Goal: Task Accomplishment & Management: Manage account settings

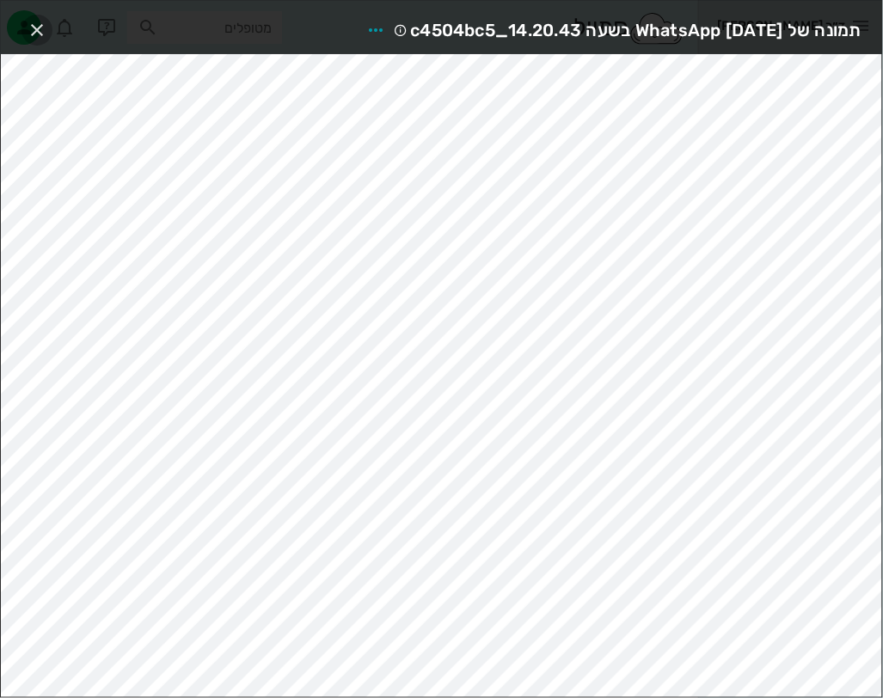
click at [43, 29] on icon "button" at bounding box center [37, 30] width 21 height 21
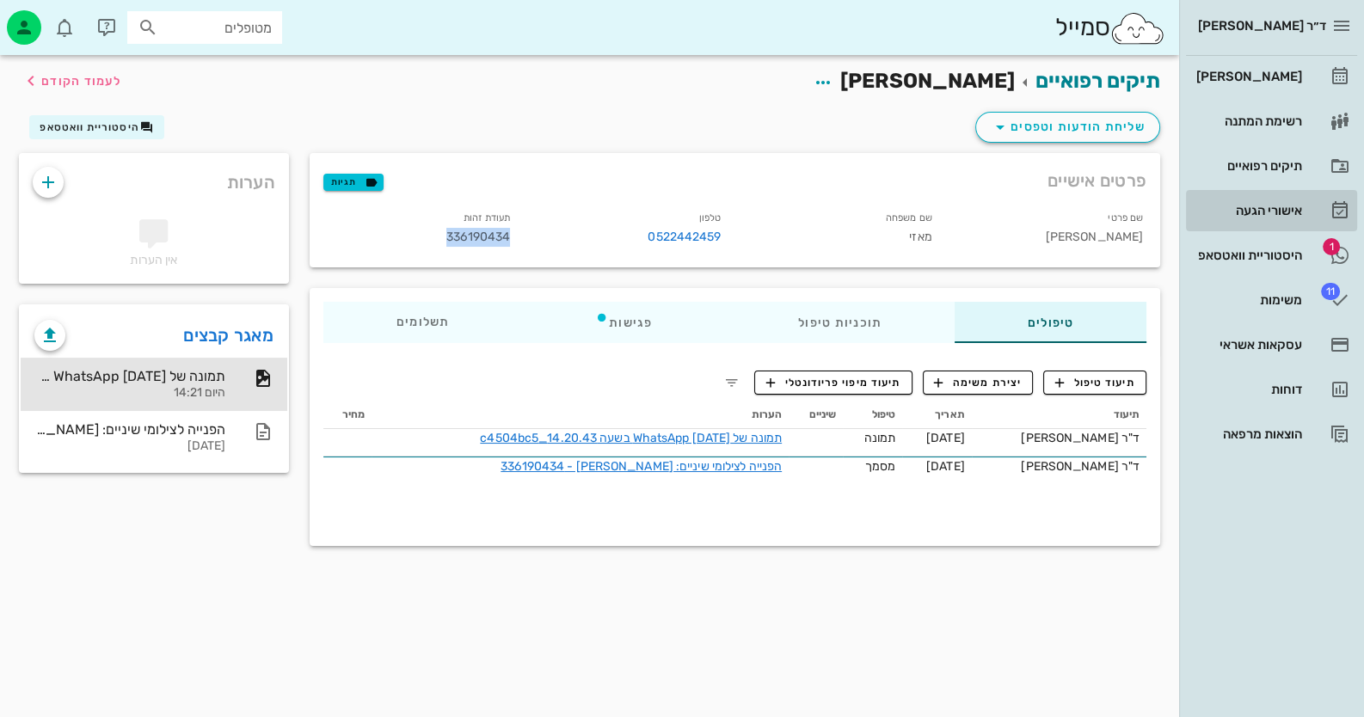
click at [882, 230] on link "אישורי הגעה" at bounding box center [1271, 210] width 171 height 41
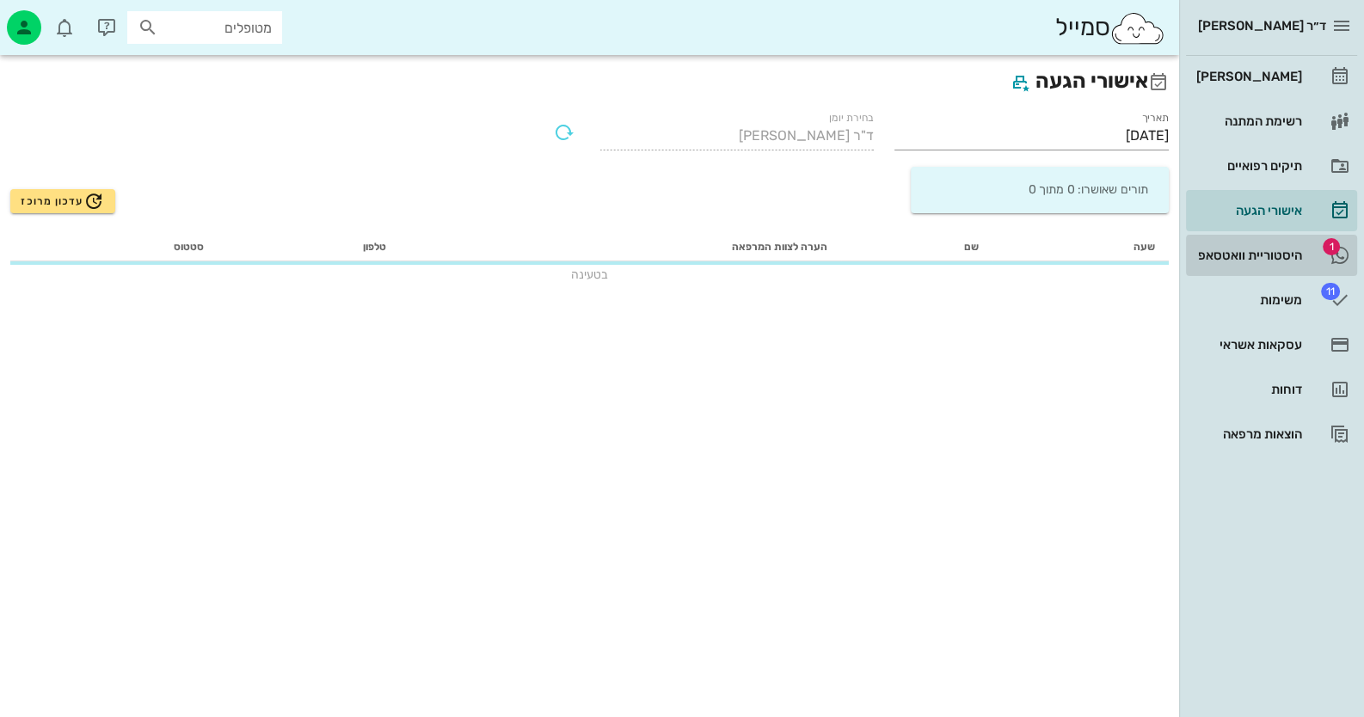
click at [882, 257] on link "1 היסטוריית וואטסאפ" at bounding box center [1271, 255] width 171 height 41
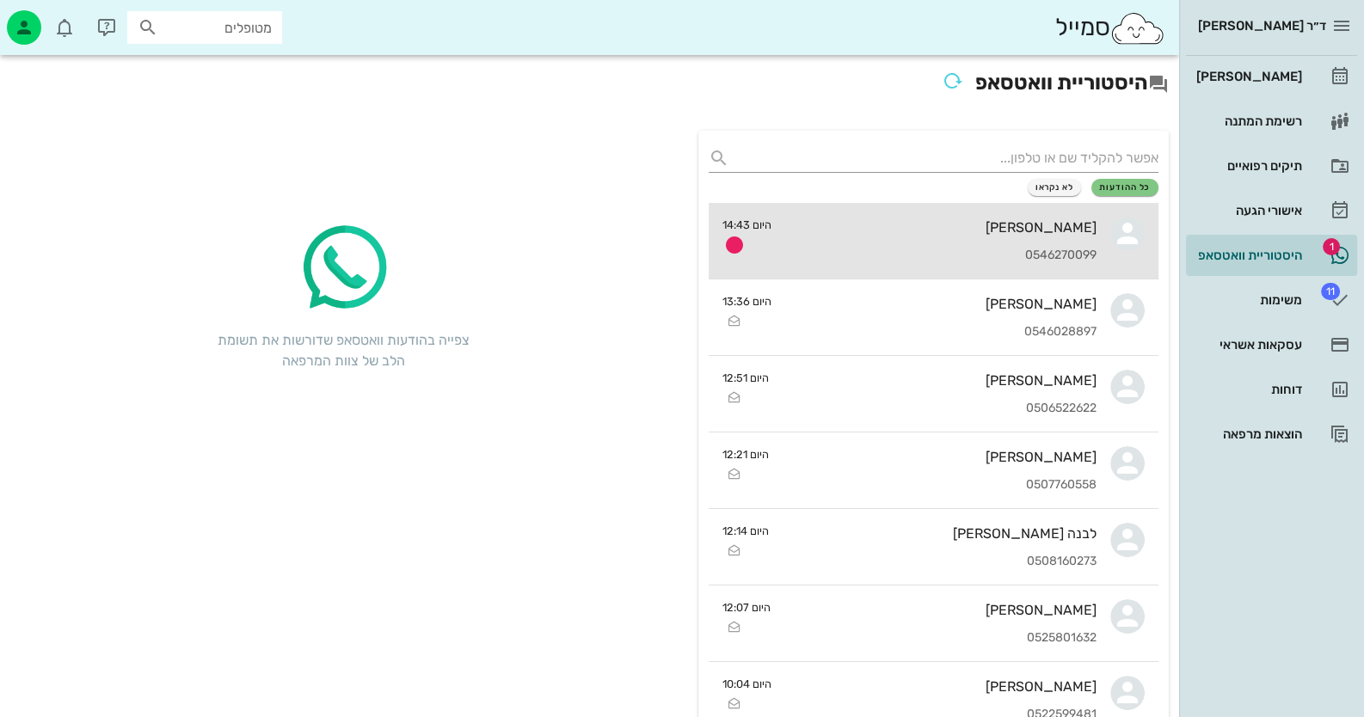
click at [882, 224] on div "[PERSON_NAME]" at bounding box center [940, 227] width 311 height 16
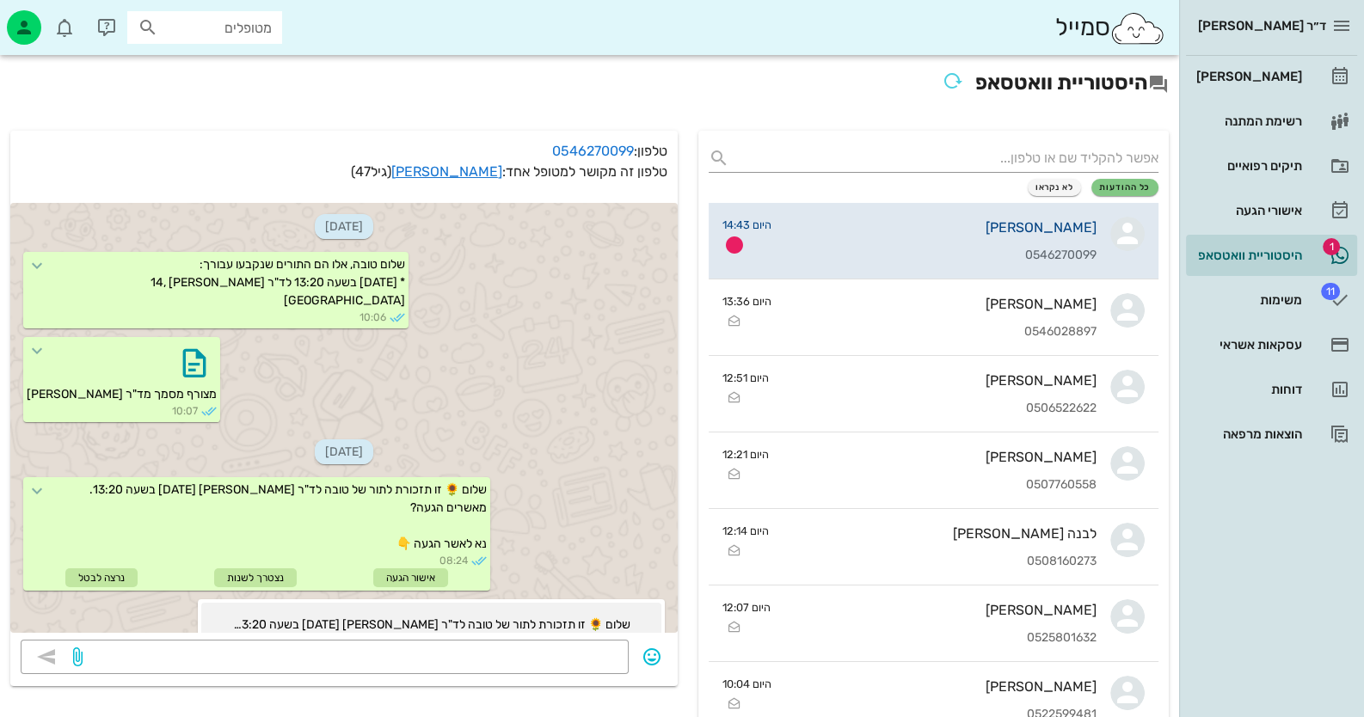
scroll to position [809, 0]
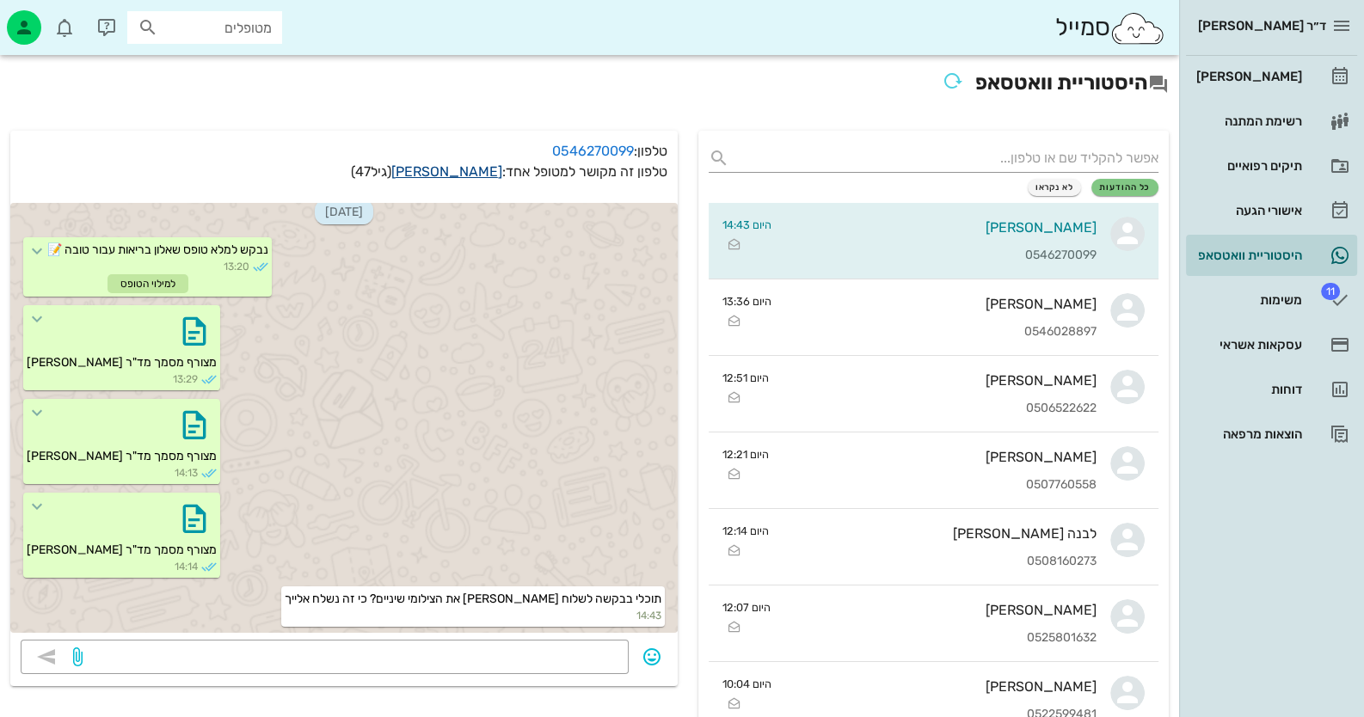
click at [461, 169] on link "טובה דקרס" at bounding box center [446, 171] width 111 height 16
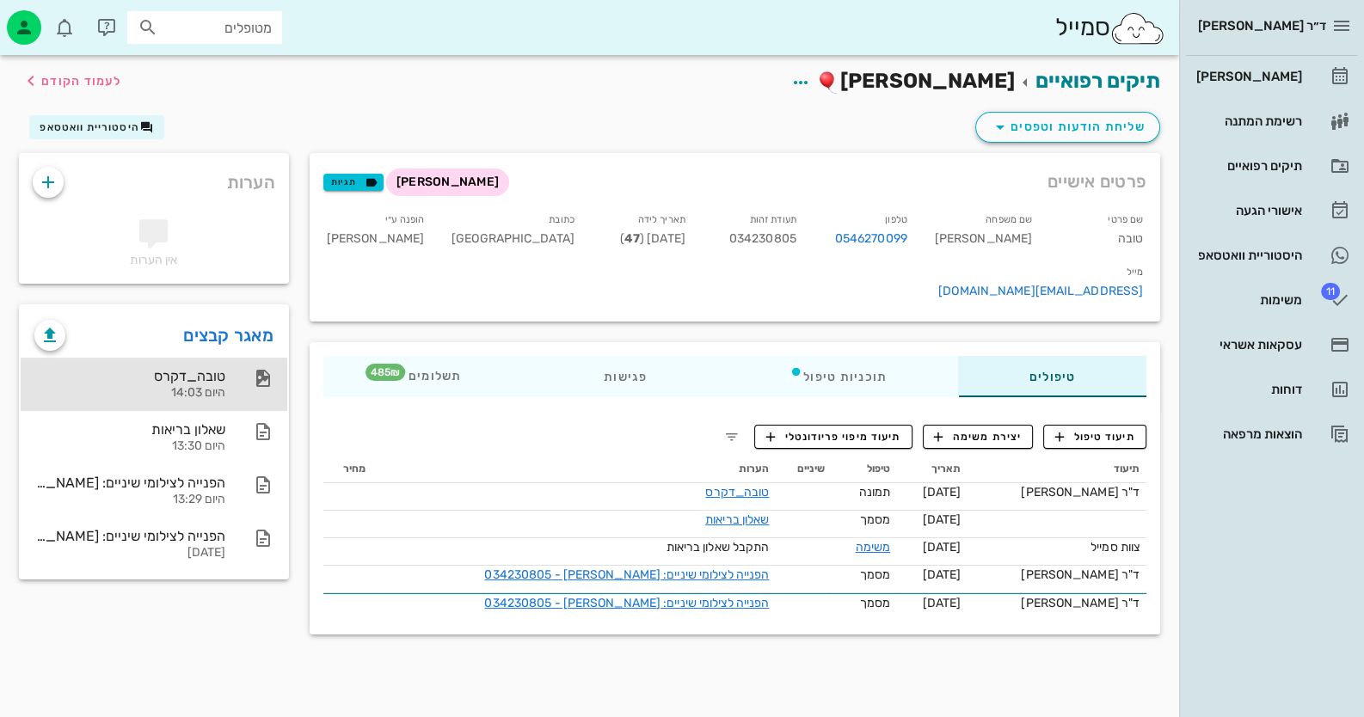
click at [240, 366] on div "טובה_דקרס היום 14:03" at bounding box center [154, 384] width 267 height 53
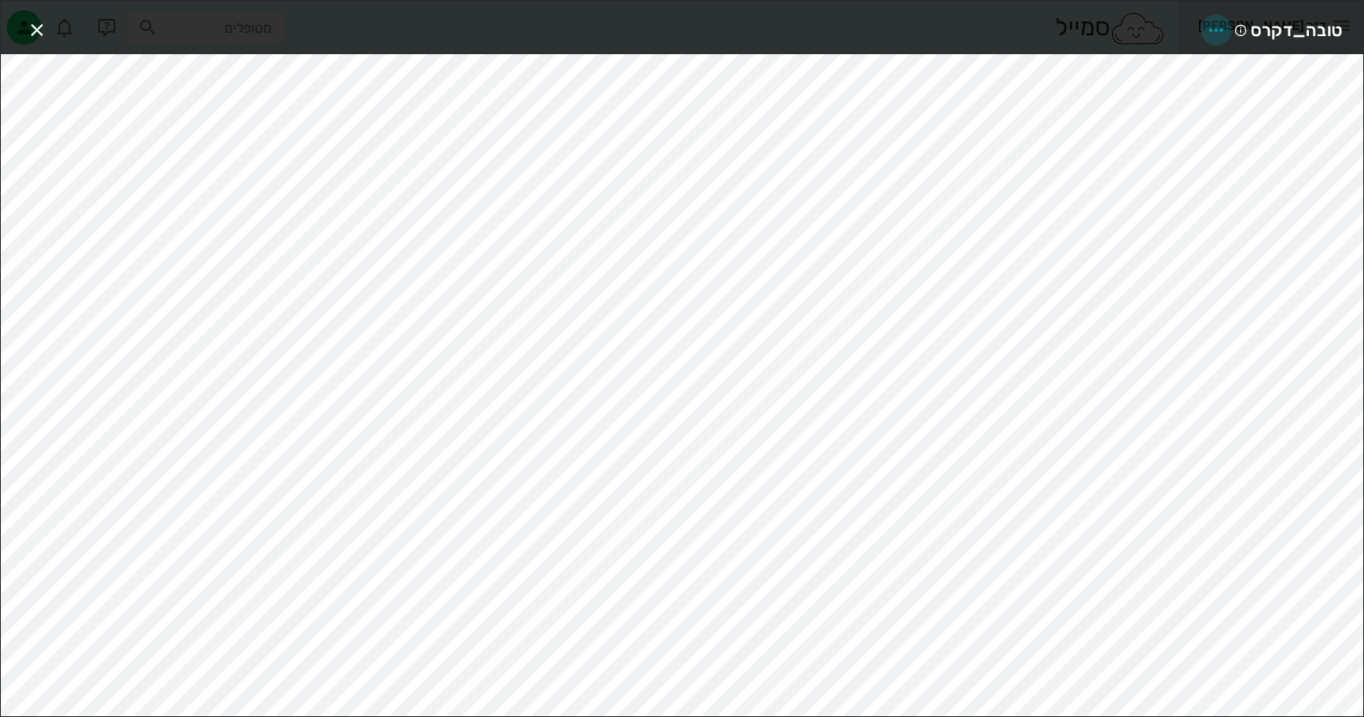
click at [882, 24] on icon "button" at bounding box center [1216, 30] width 21 height 21
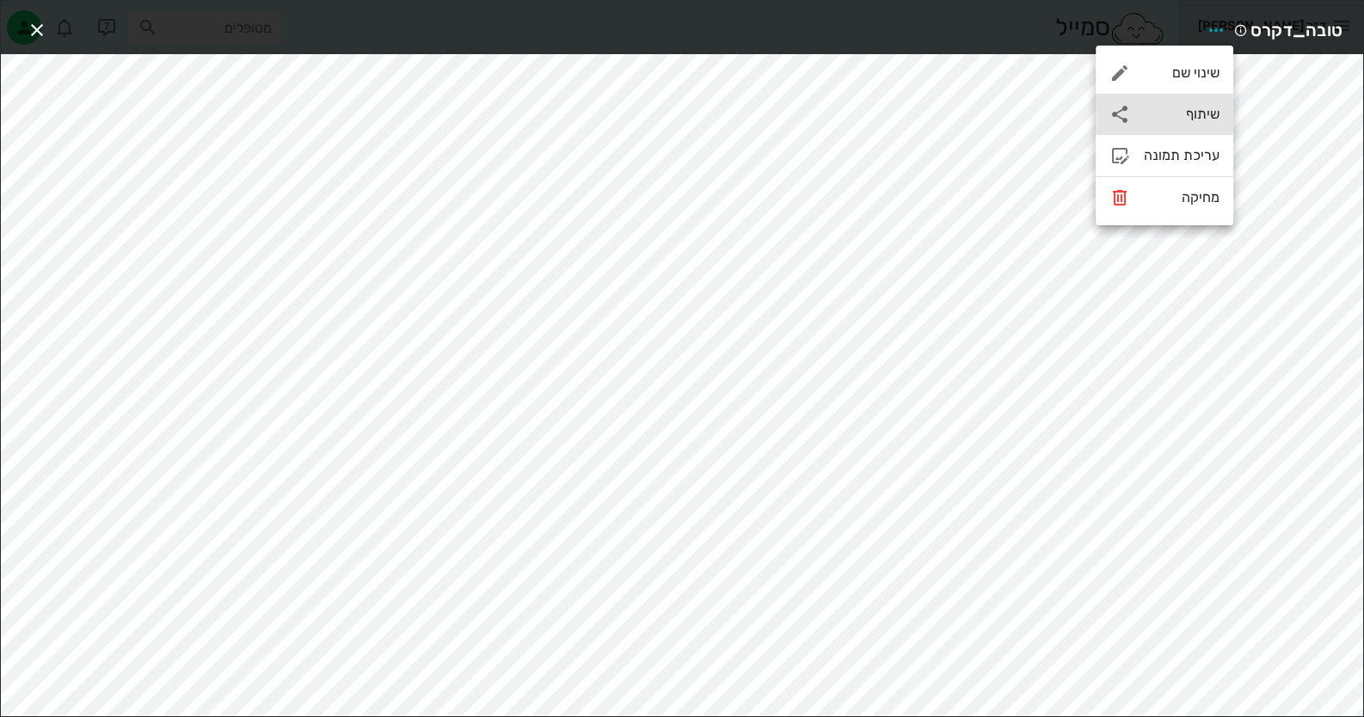
click at [882, 115] on div "שיתוף" at bounding box center [1182, 114] width 76 height 16
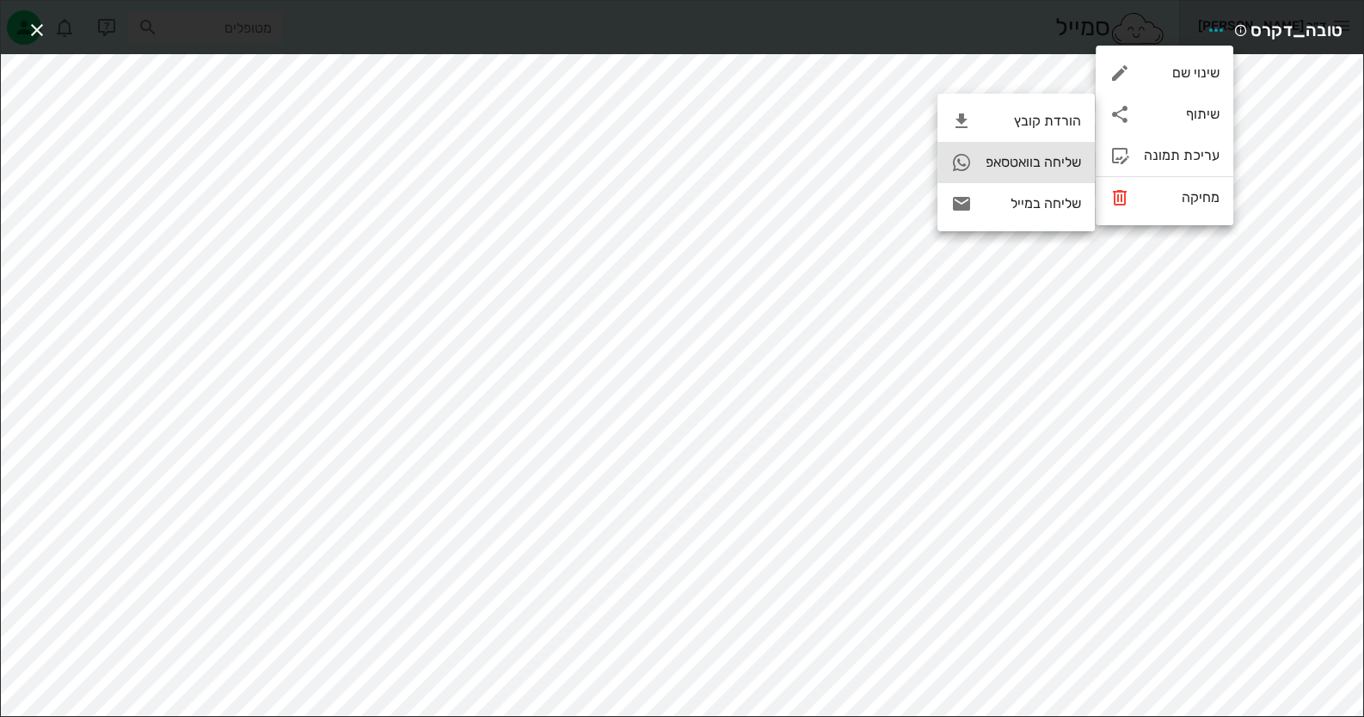
click at [882, 171] on div "שליחה בוואטסאפ" at bounding box center [1016, 162] width 157 height 41
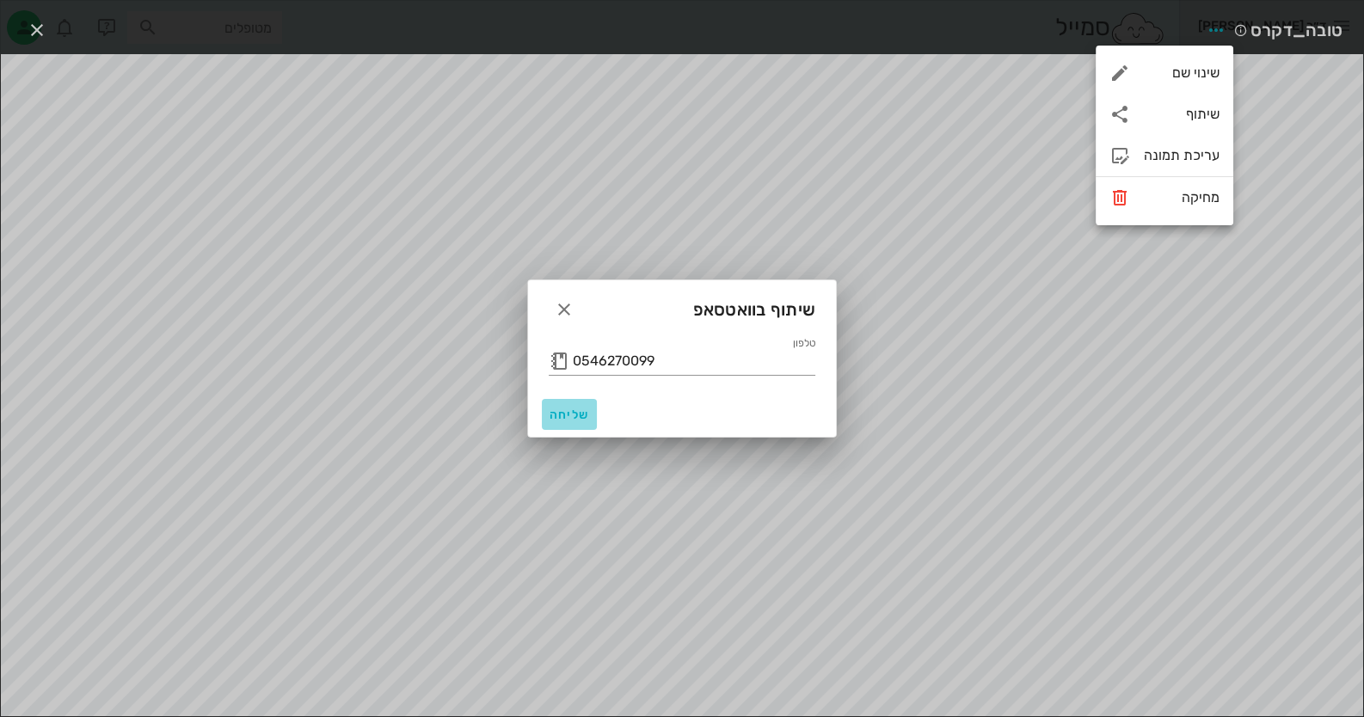
click at [570, 412] on span "שליחה" at bounding box center [569, 415] width 41 height 15
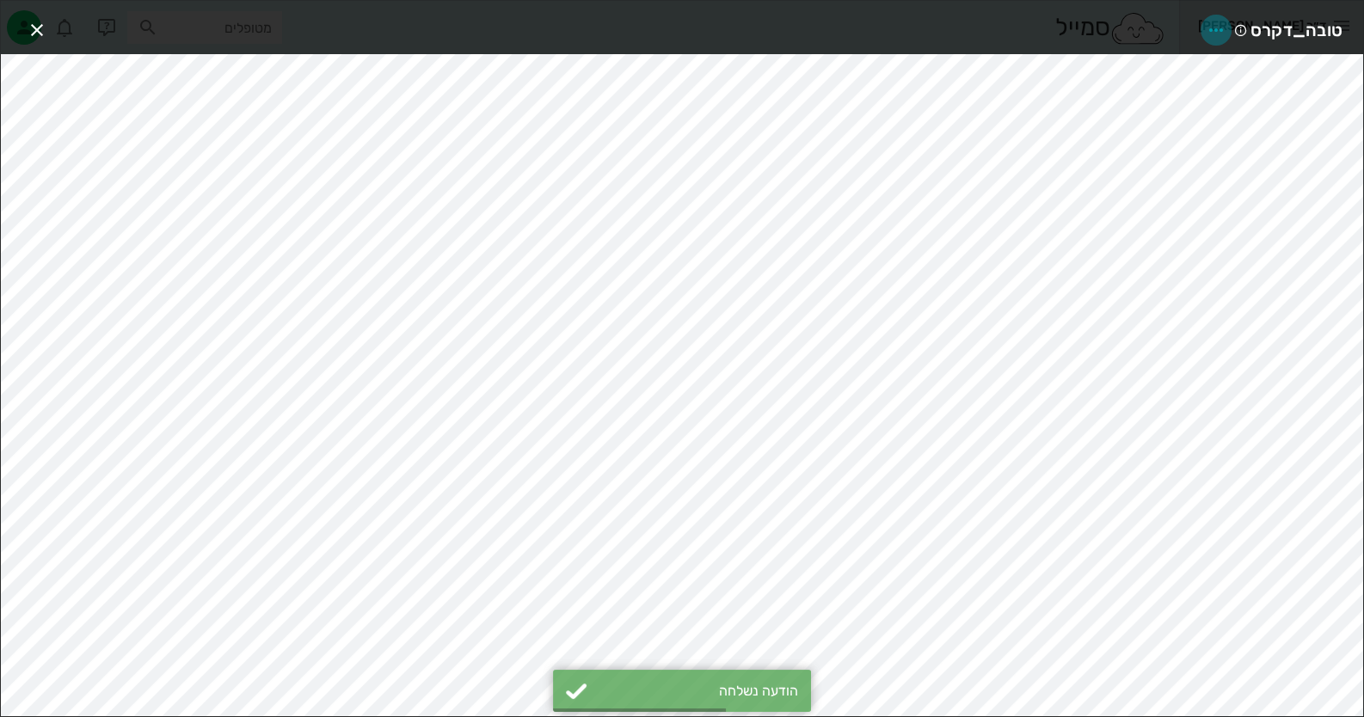
click at [882, 34] on icon "button" at bounding box center [1216, 30] width 21 height 21
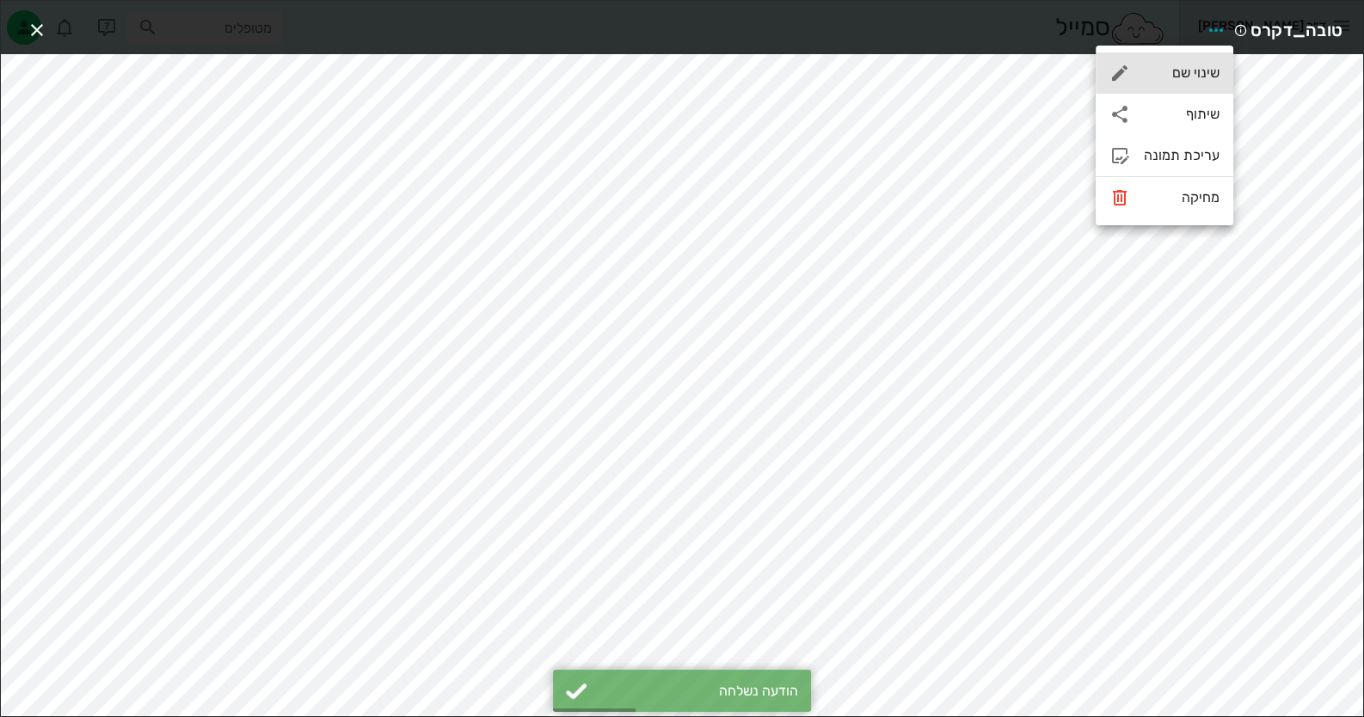
click at [882, 75] on div "שינוי שם" at bounding box center [1182, 73] width 76 height 16
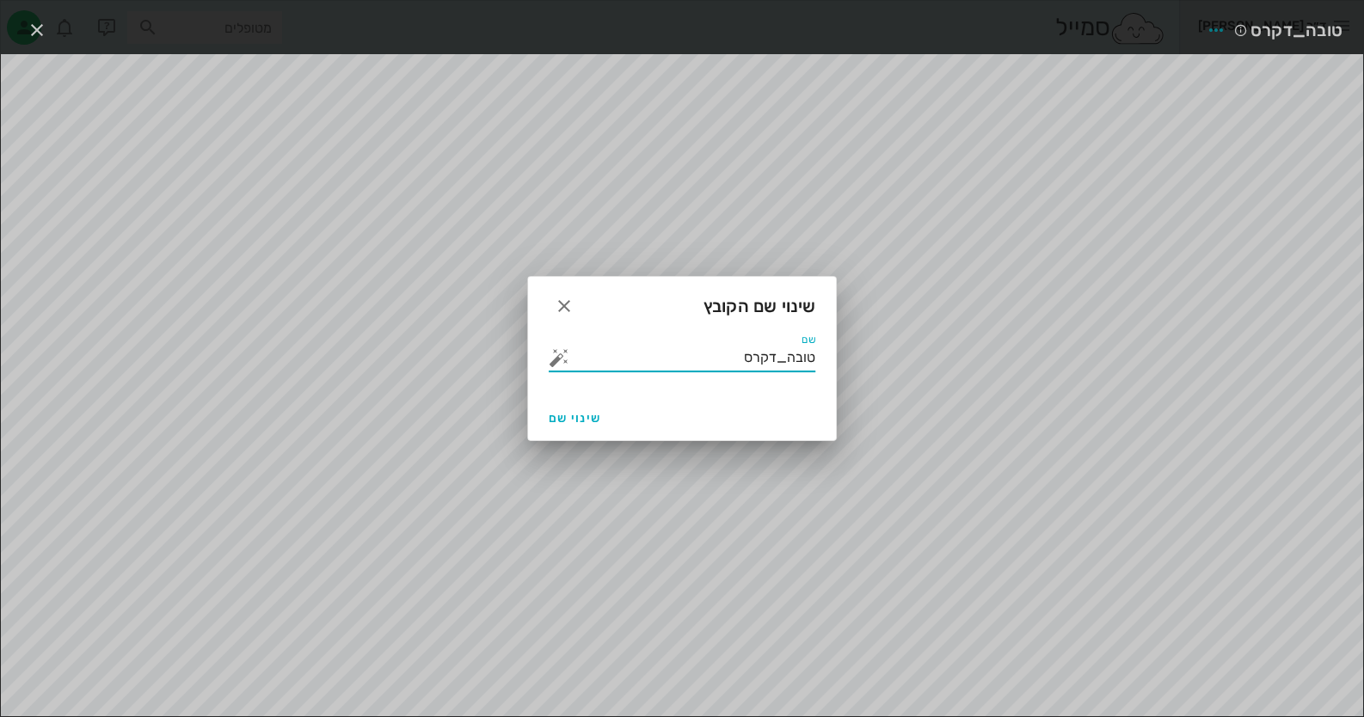
drag, startPoint x: 665, startPoint y: 365, endPoint x: 1095, endPoint y: 362, distance: 430.1
click at [882, 362] on div "ד״ר חיה מאיר יומן מרפאה רשימת המתנה תיקים רפואיים אישורי הגעה היסטוריית וואטסאפ…" at bounding box center [682, 358] width 1364 height 717
click at [556, 363] on button "button" at bounding box center [559, 357] width 21 height 21
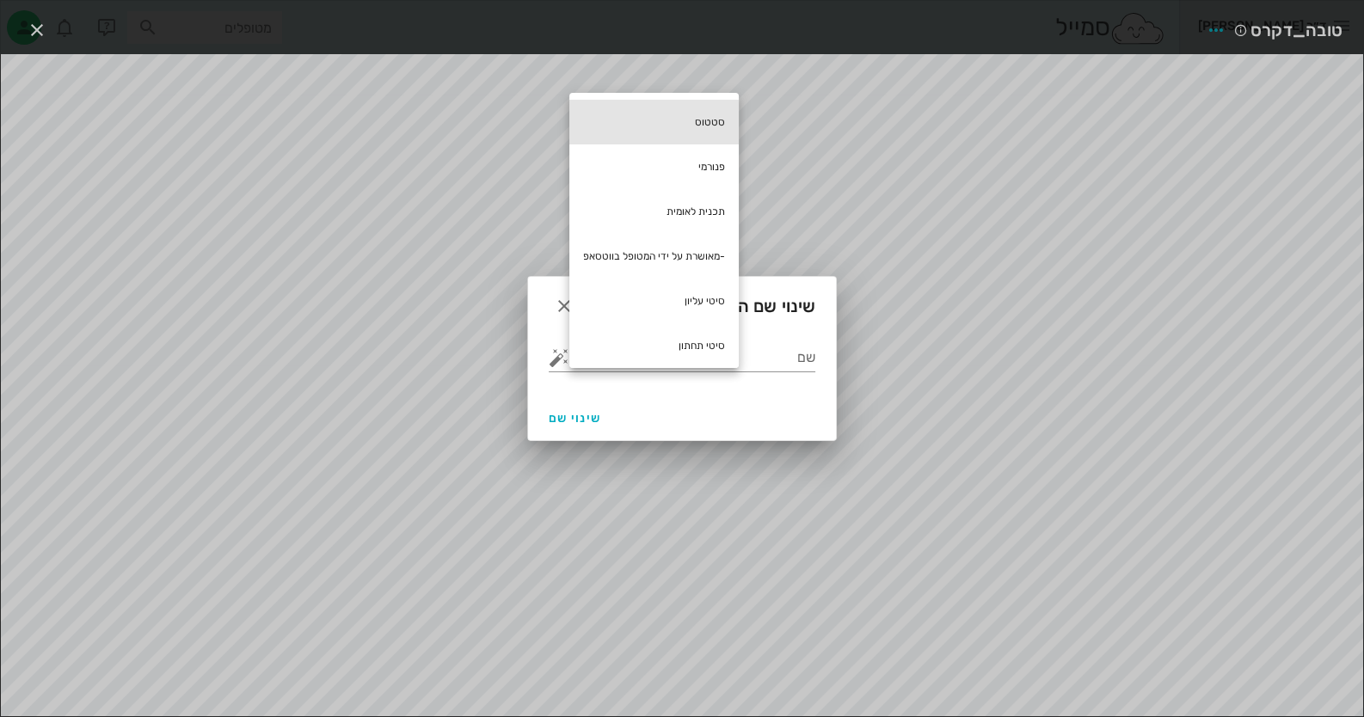
click at [729, 125] on div "סטטוס" at bounding box center [653, 122] width 169 height 45
type input "סטטוס"
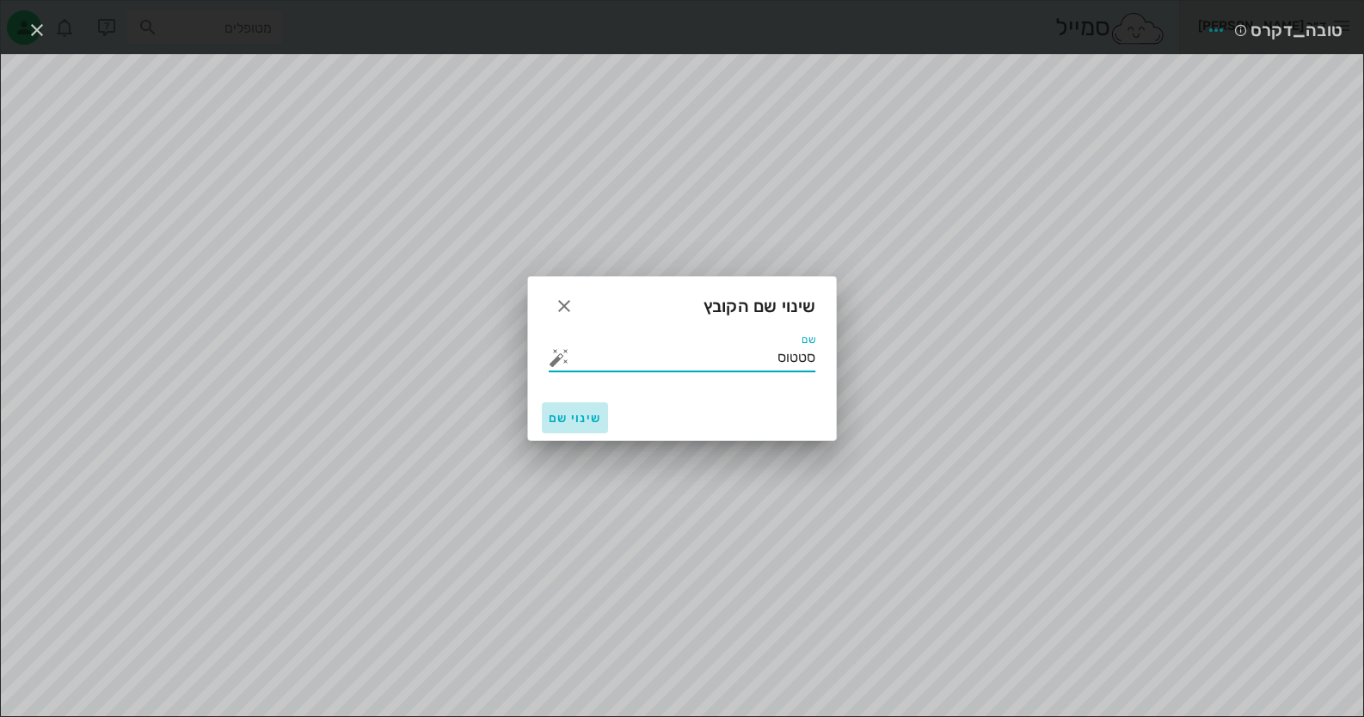
click at [578, 416] on span "שינוי שם" at bounding box center [575, 418] width 52 height 15
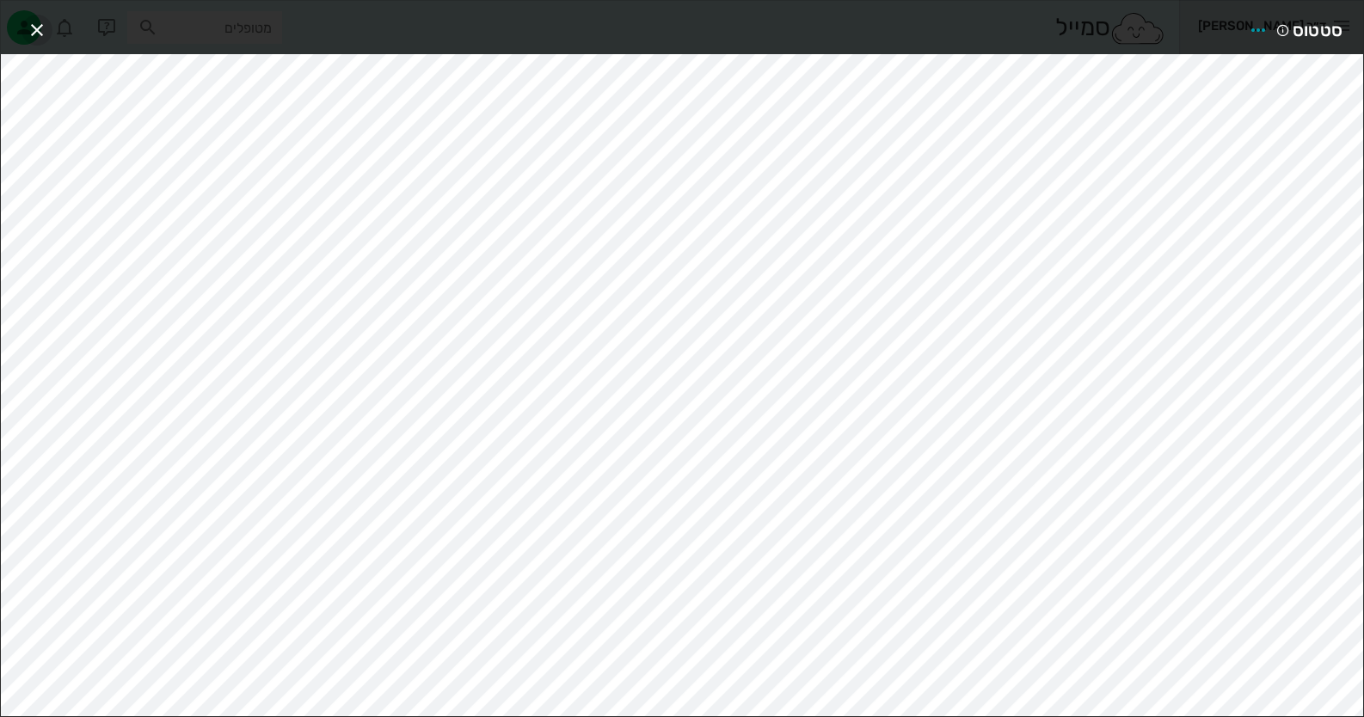
click at [30, 22] on icon "button" at bounding box center [37, 30] width 21 height 21
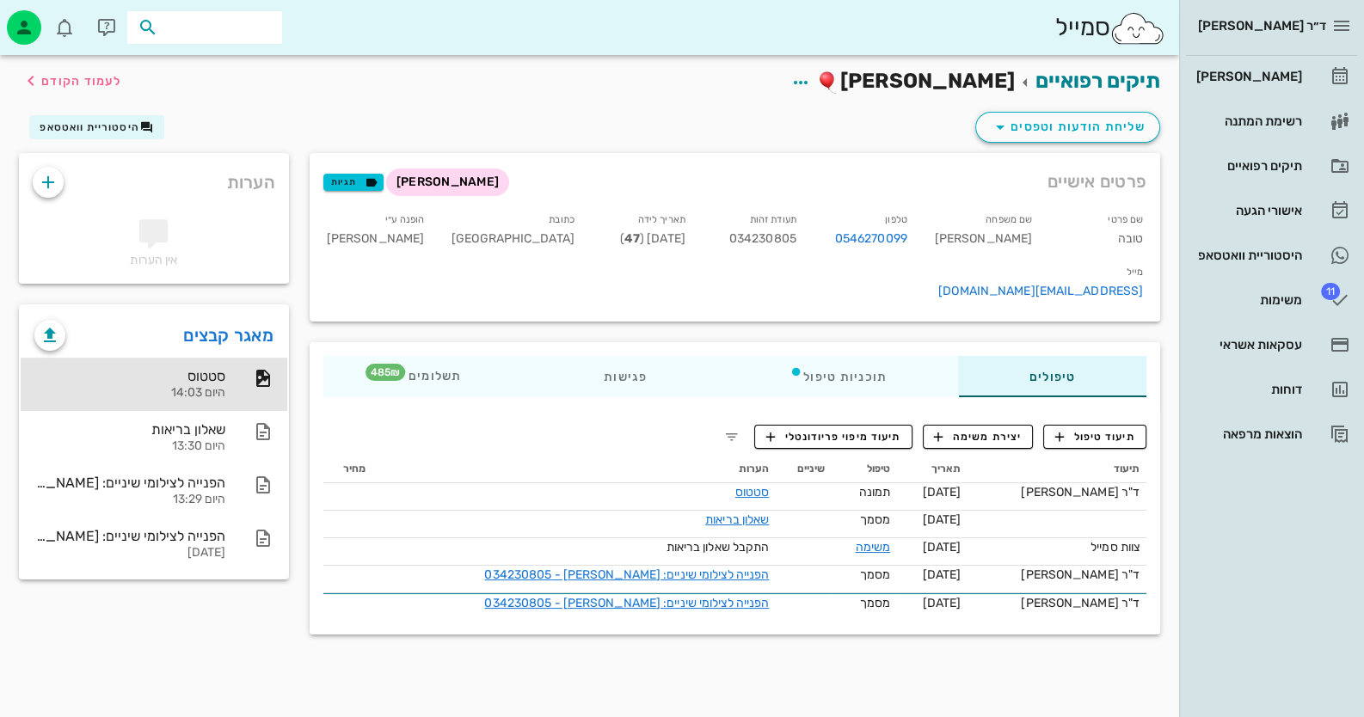
click at [261, 28] on input "text" at bounding box center [217, 27] width 110 height 22
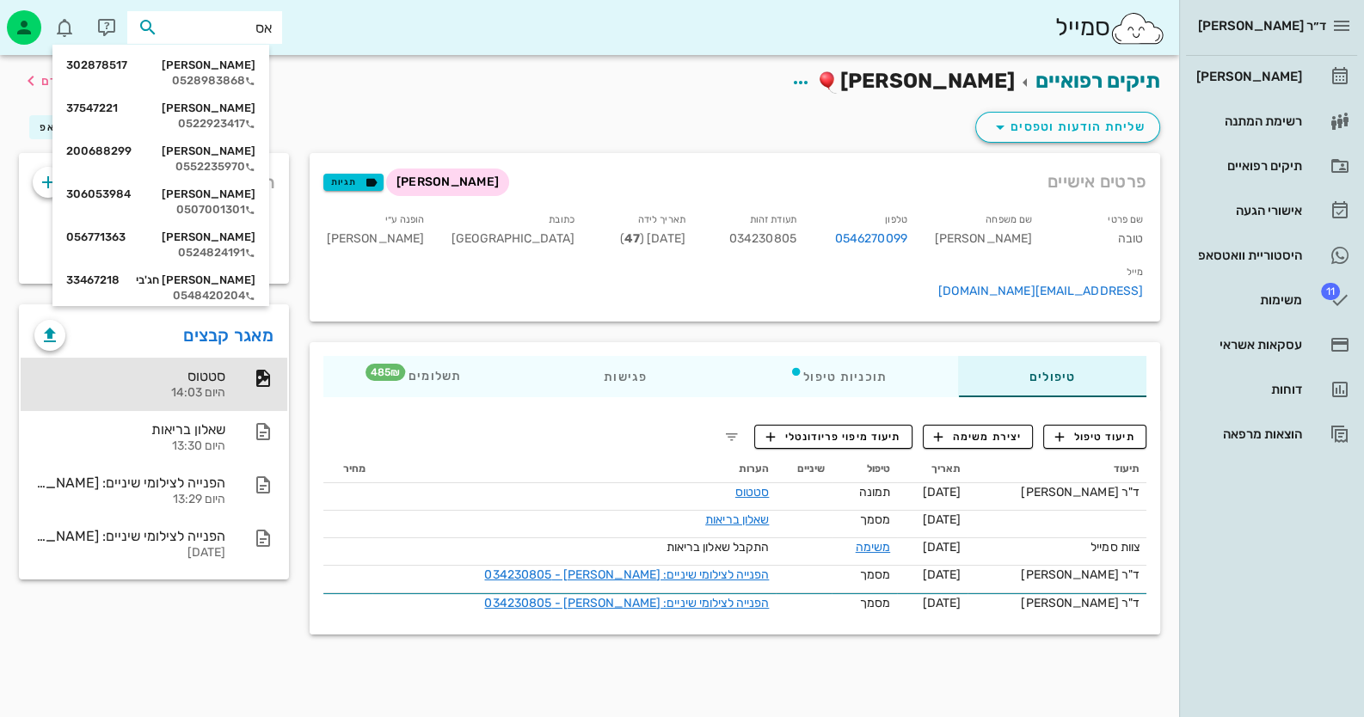
type input "אסט"
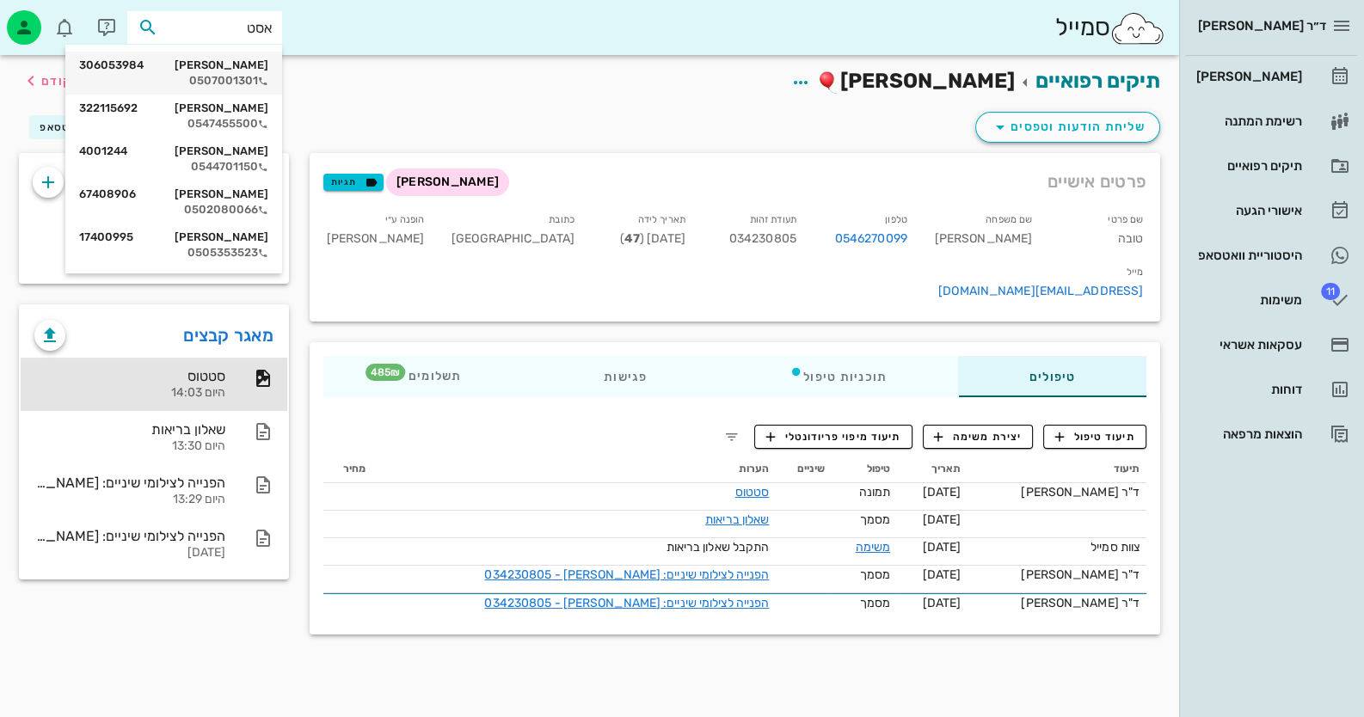
click at [175, 83] on div "0507001301" at bounding box center [173, 81] width 189 height 14
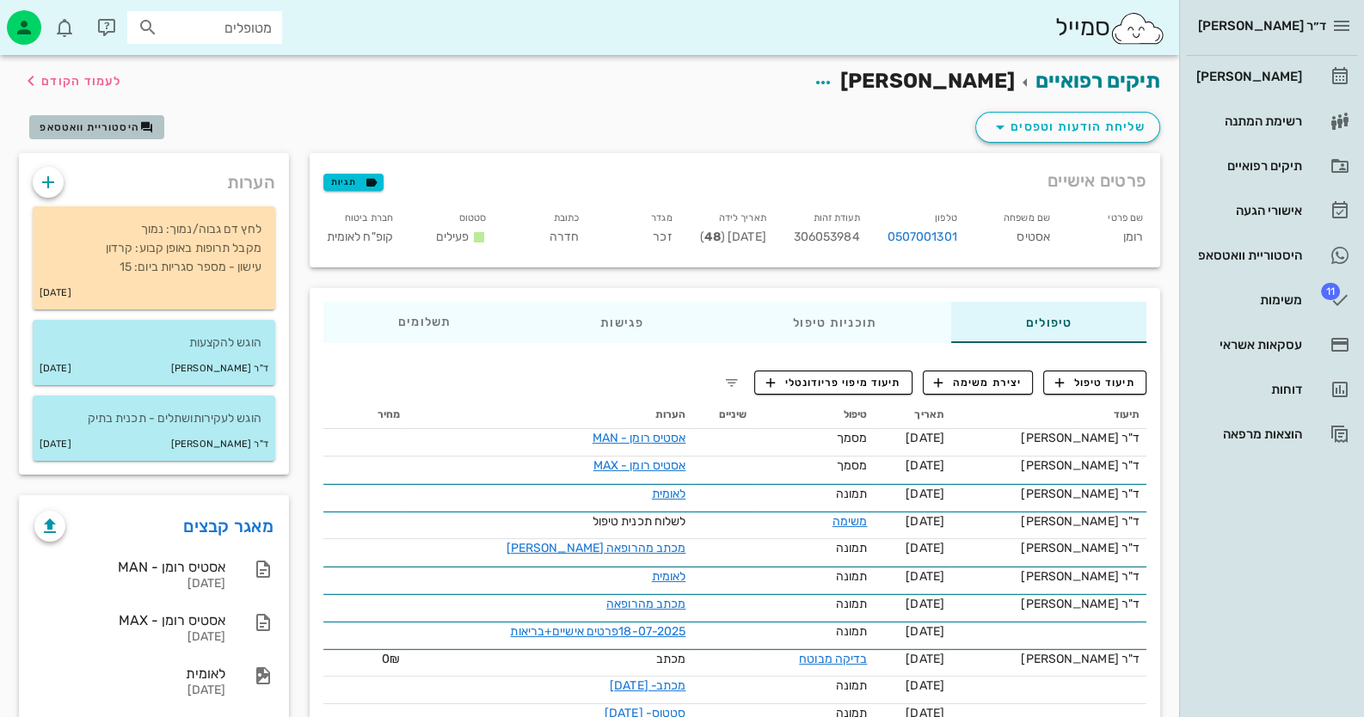
click at [95, 126] on span "היסטוריית וואטסאפ" at bounding box center [90, 127] width 100 height 12
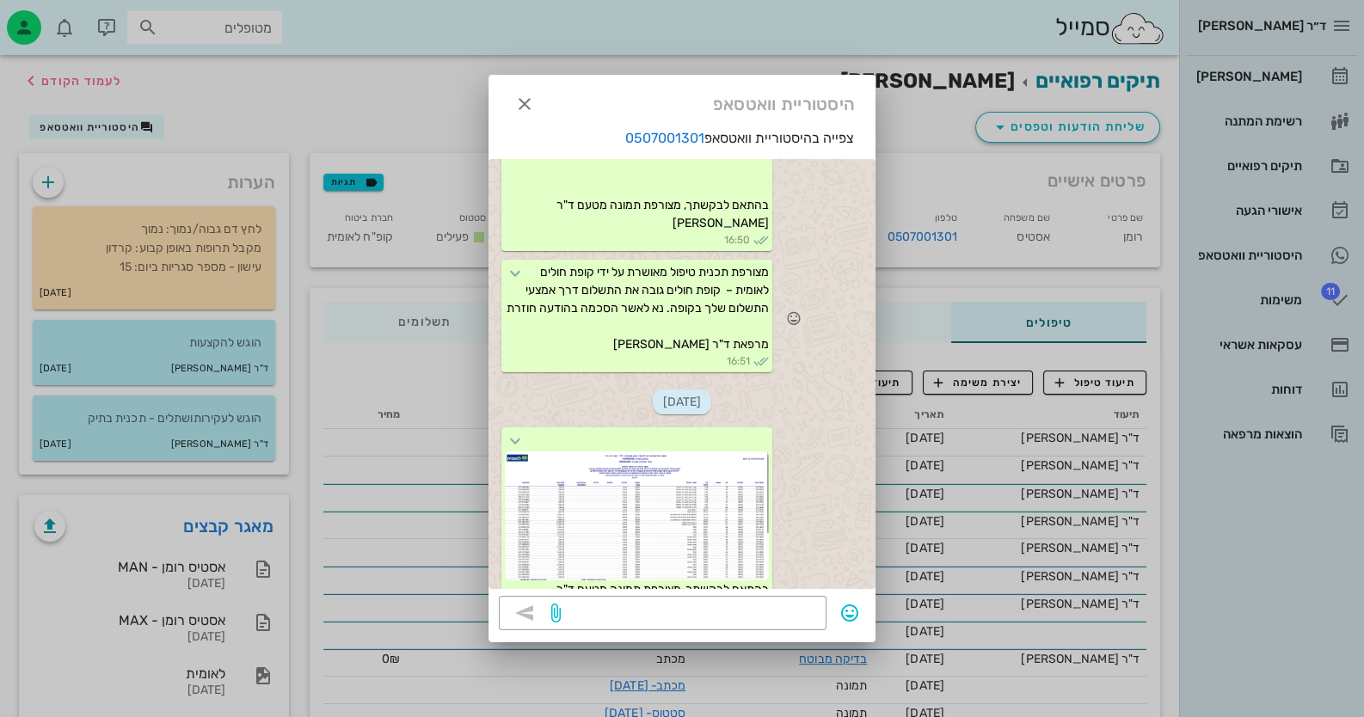
scroll to position [423, 0]
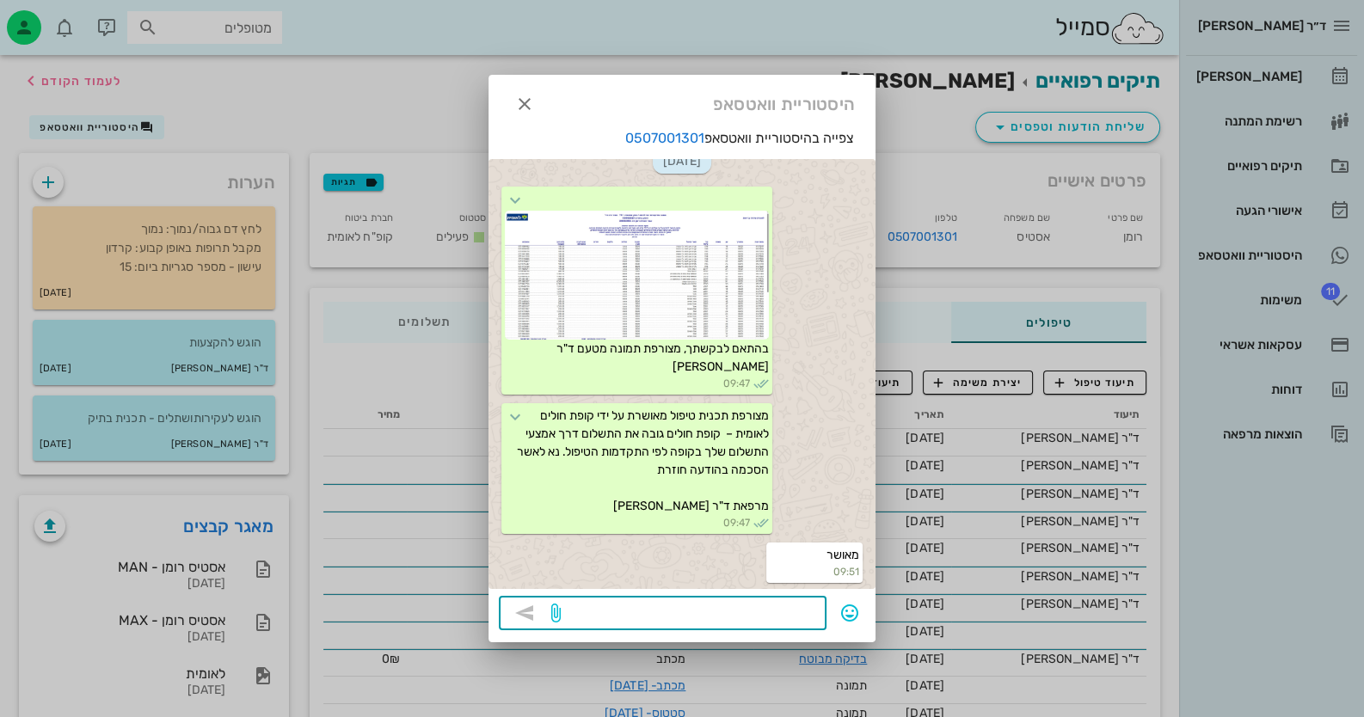
click at [781, 610] on textarea at bounding box center [690, 615] width 252 height 28
type textarea "שלחתי את האישור כאן"
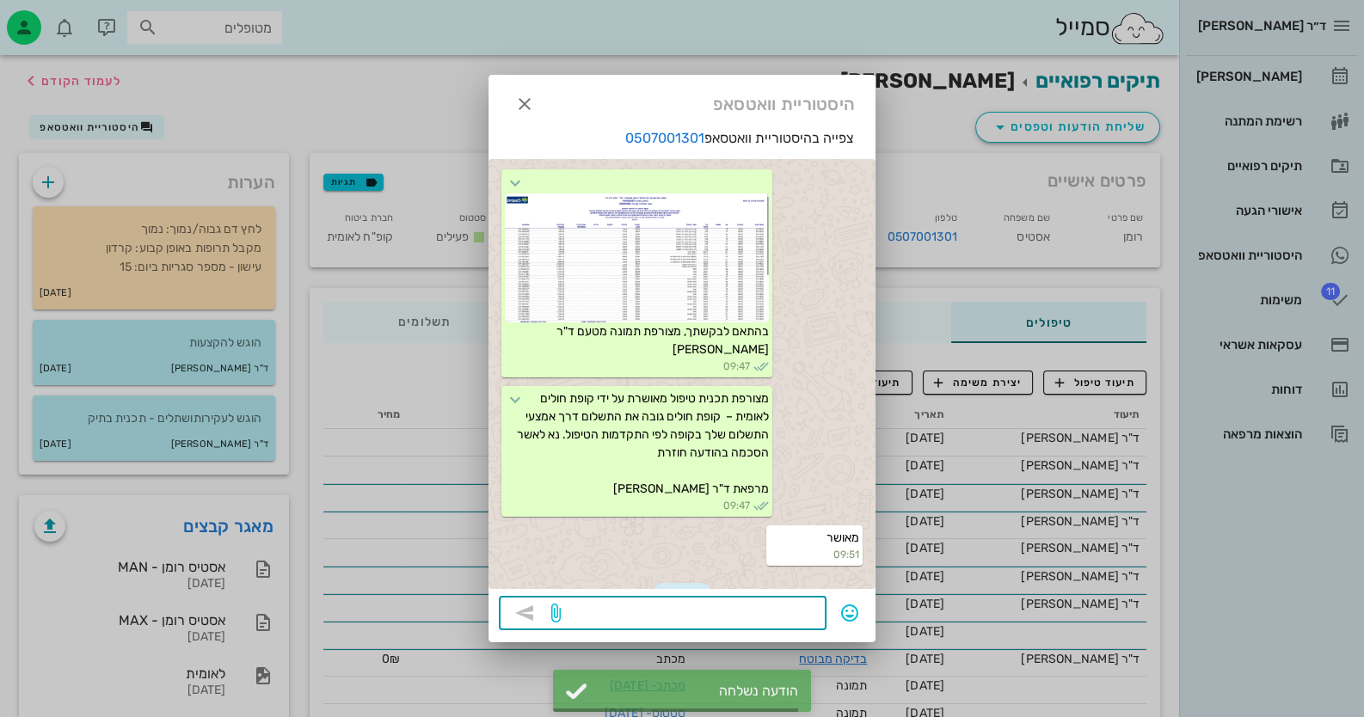
scroll to position [555, 0]
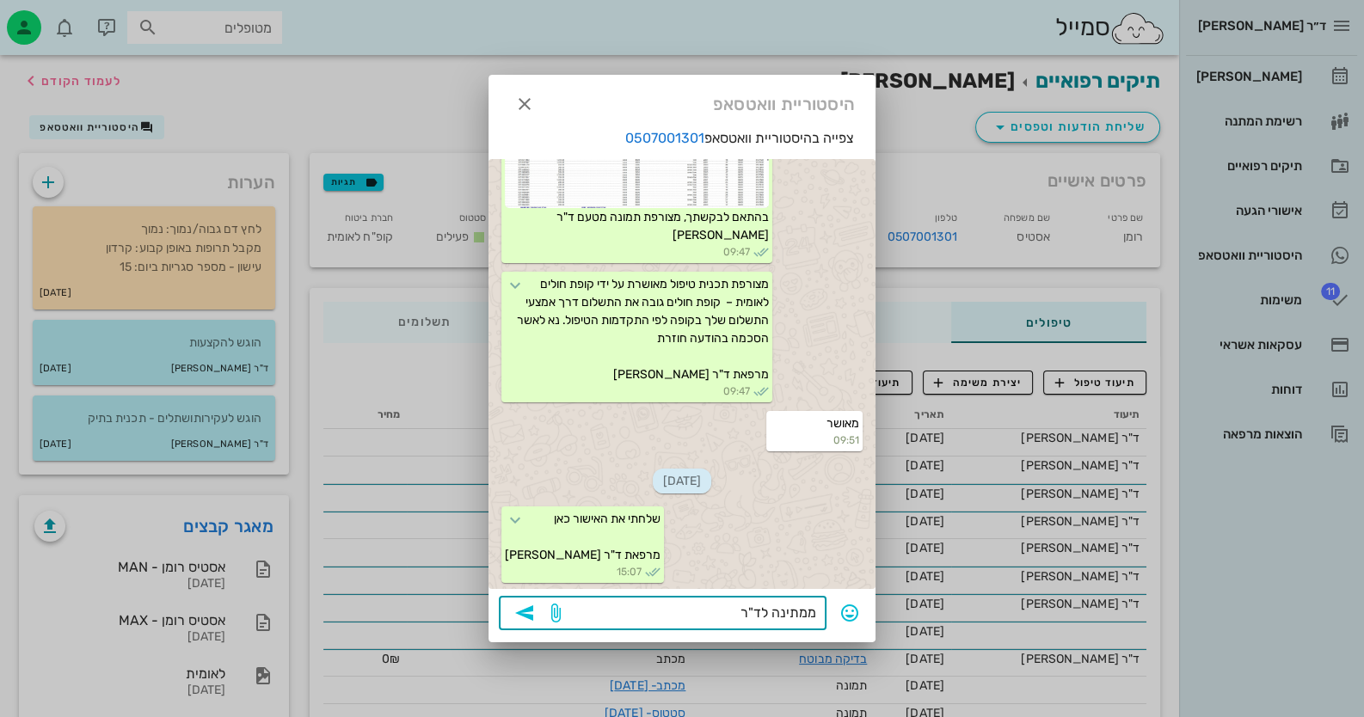
type textarea "ממתינה לד"ר"
click at [198, 550] on div at bounding box center [682, 358] width 1364 height 717
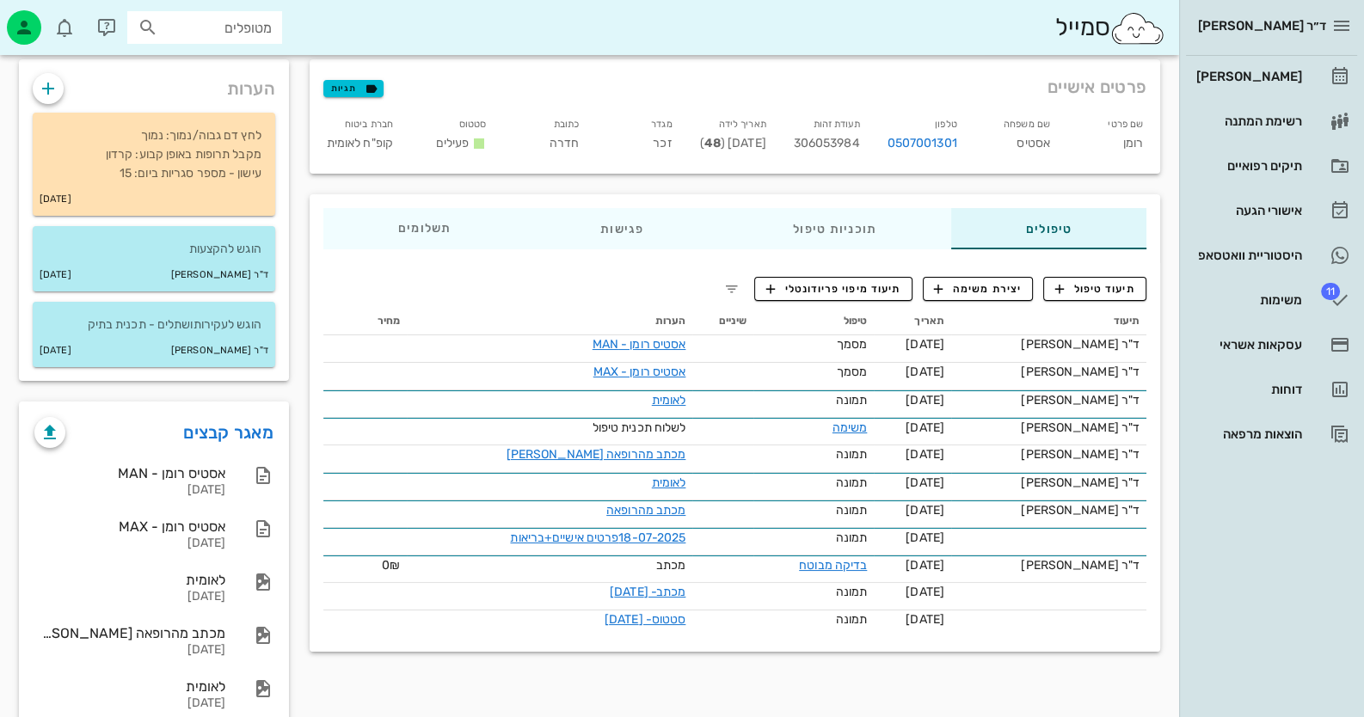
scroll to position [0, 0]
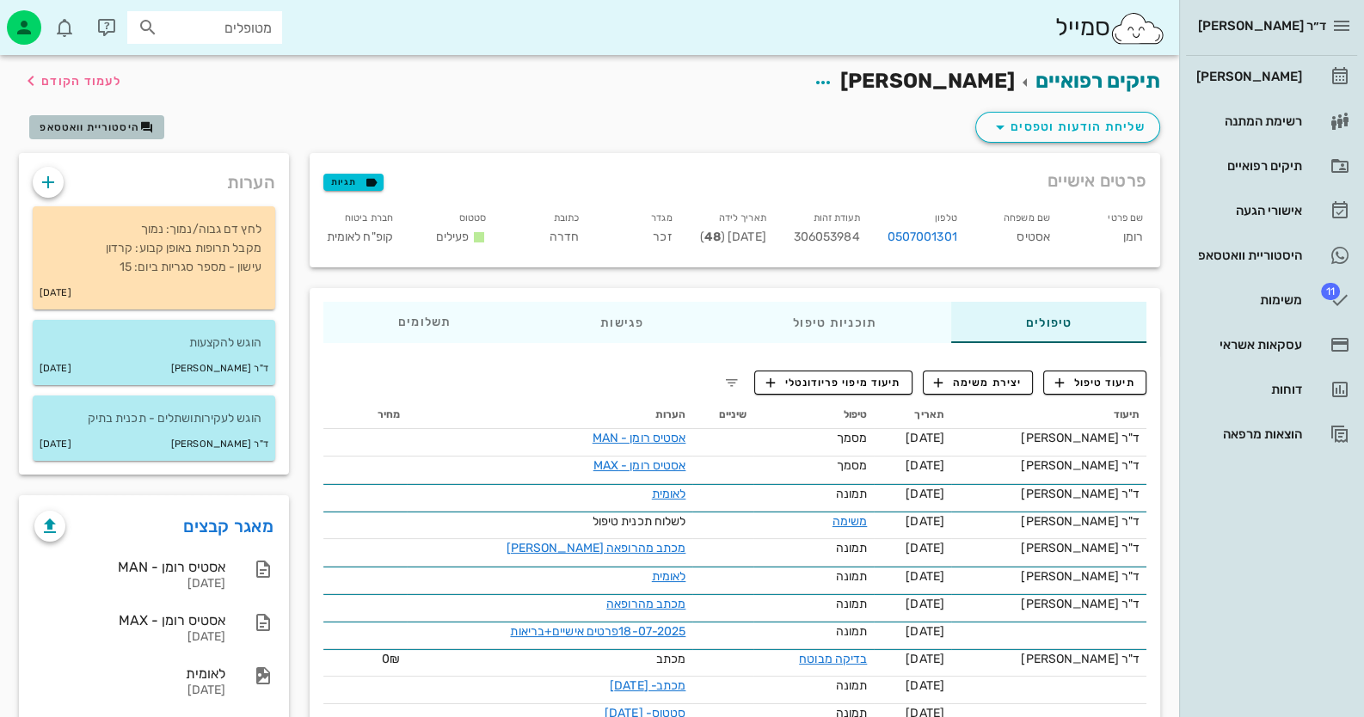
click at [83, 132] on span "היסטוריית וואטסאפ" at bounding box center [90, 127] width 100 height 12
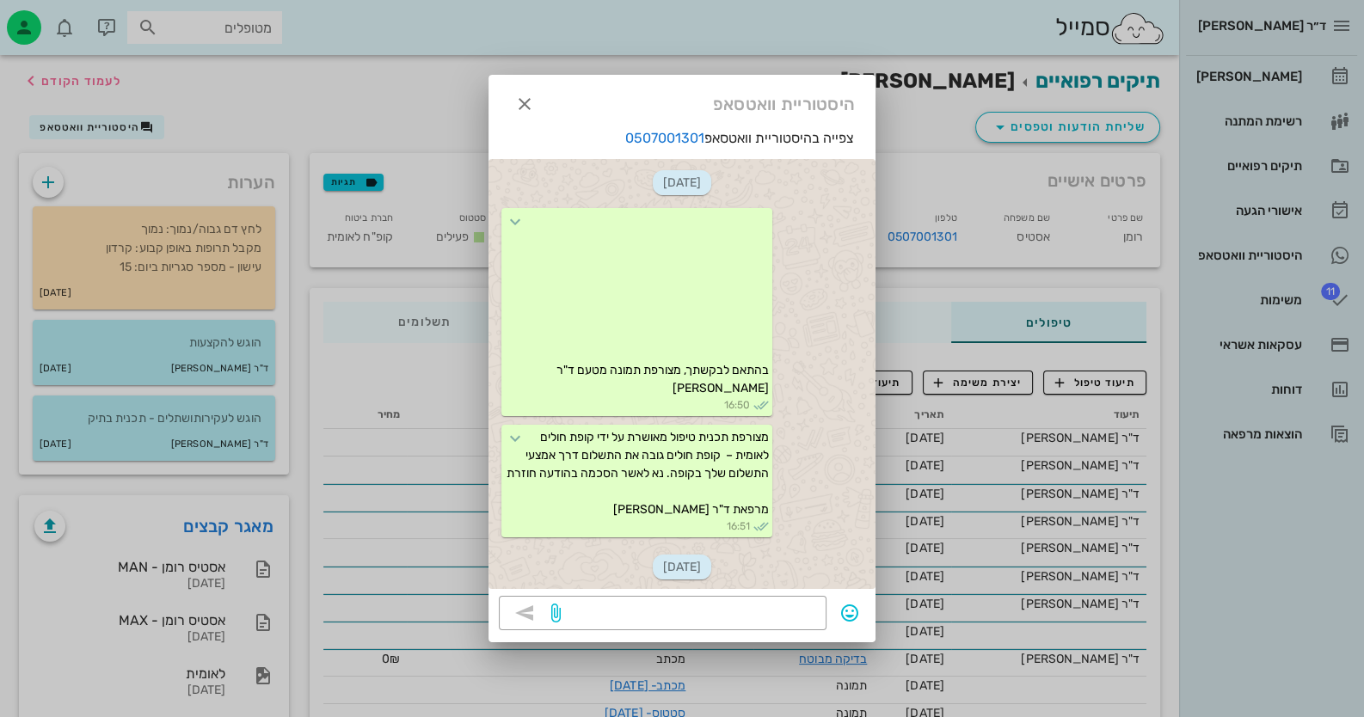
scroll to position [555, 0]
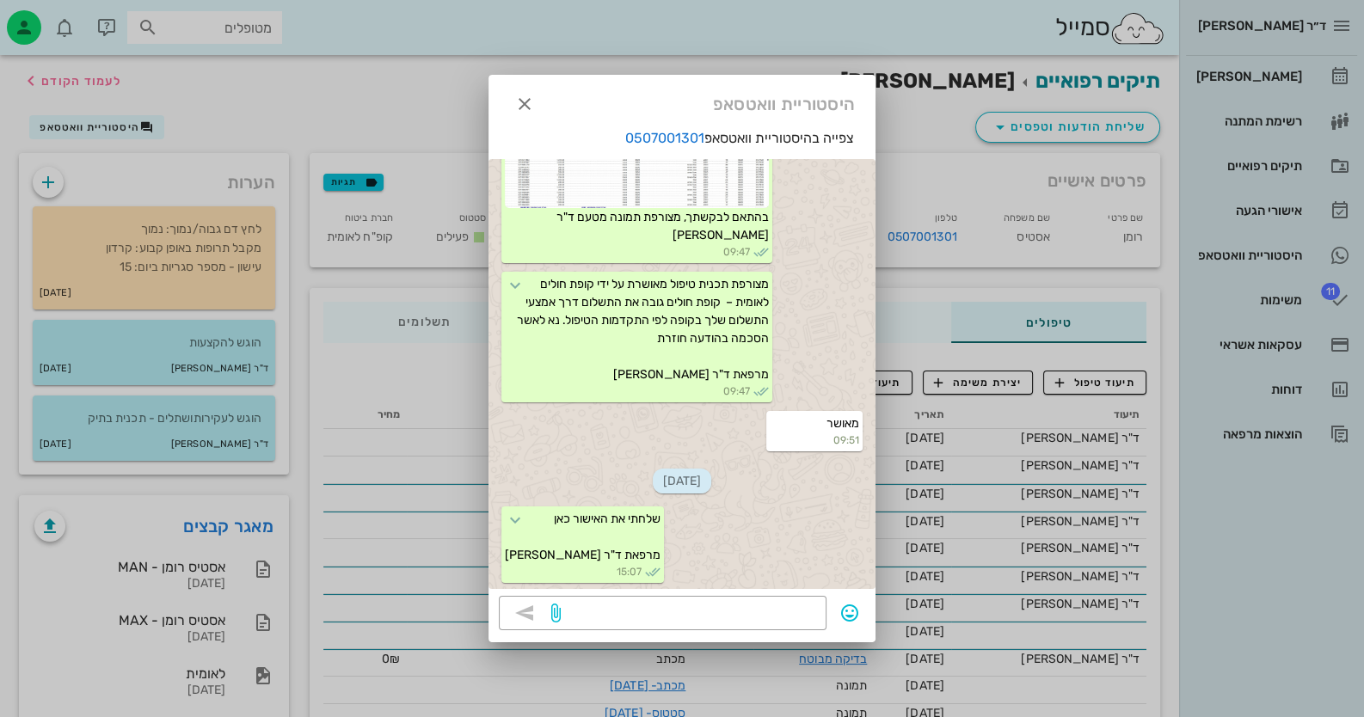
click at [769, 630] on div "​" at bounding box center [682, 614] width 366 height 36
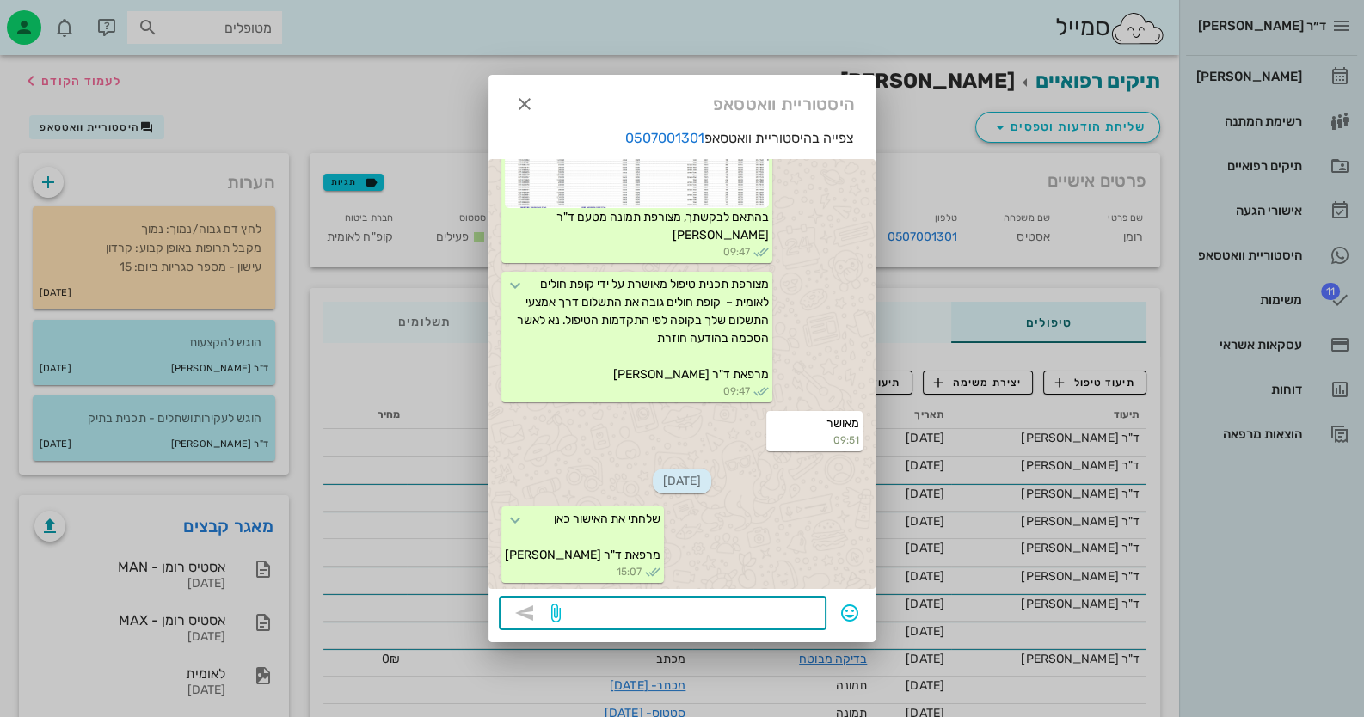
click at [772, 609] on textarea at bounding box center [690, 615] width 252 height 28
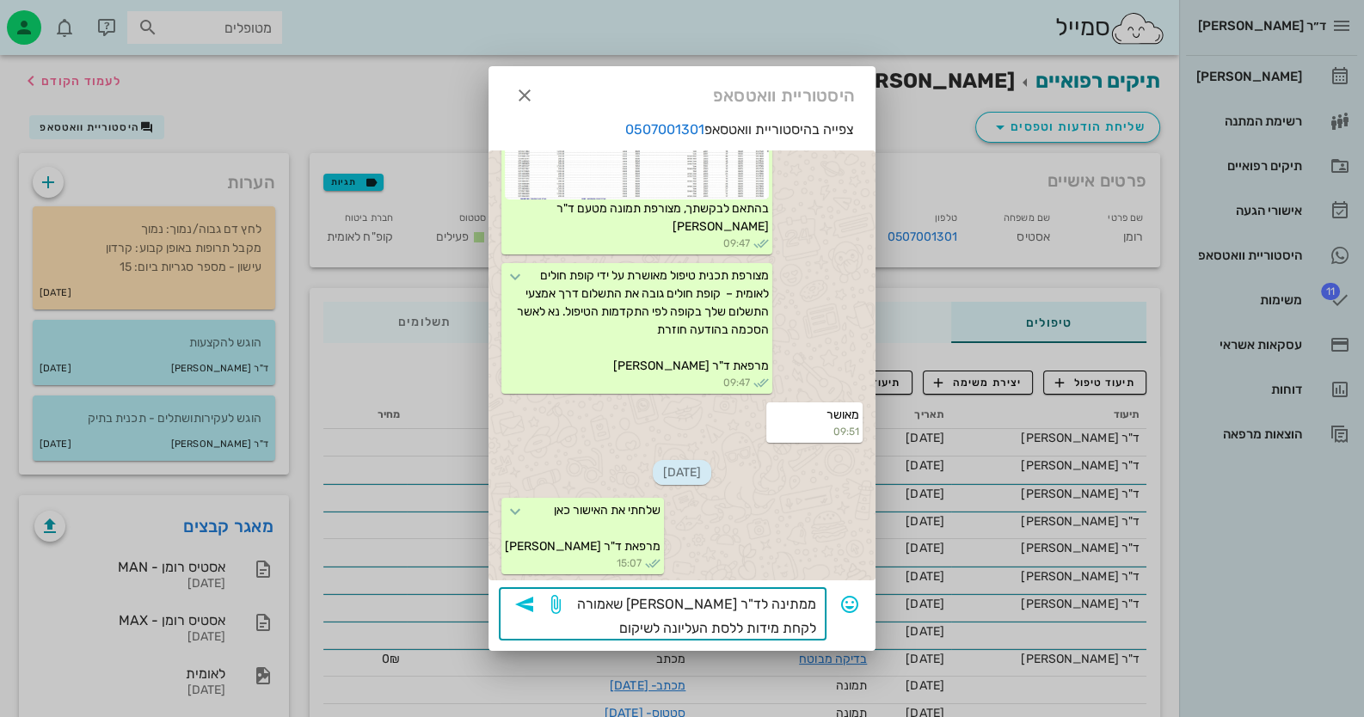
type textarea "ממתינה לד"ר ספונר שאמורה לקחת מידות ללסת העליונה לשיקום זמני"
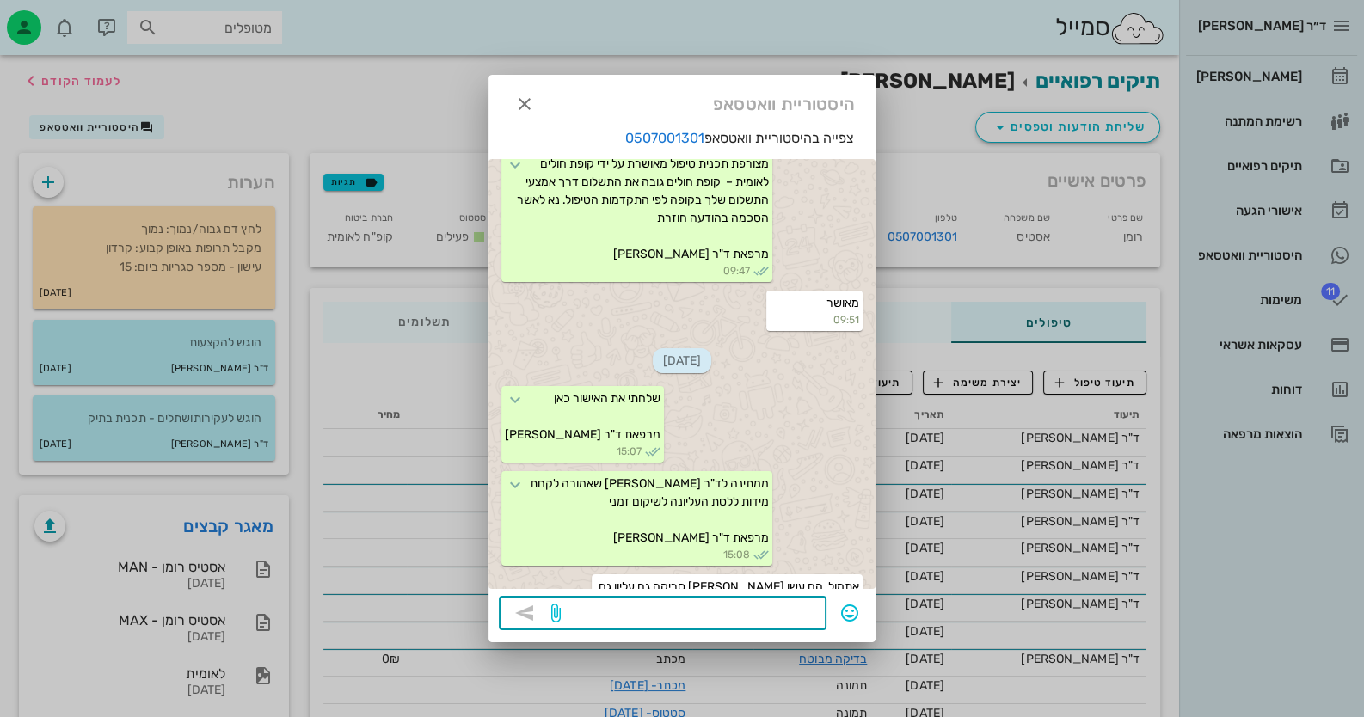
scroll to position [707, 0]
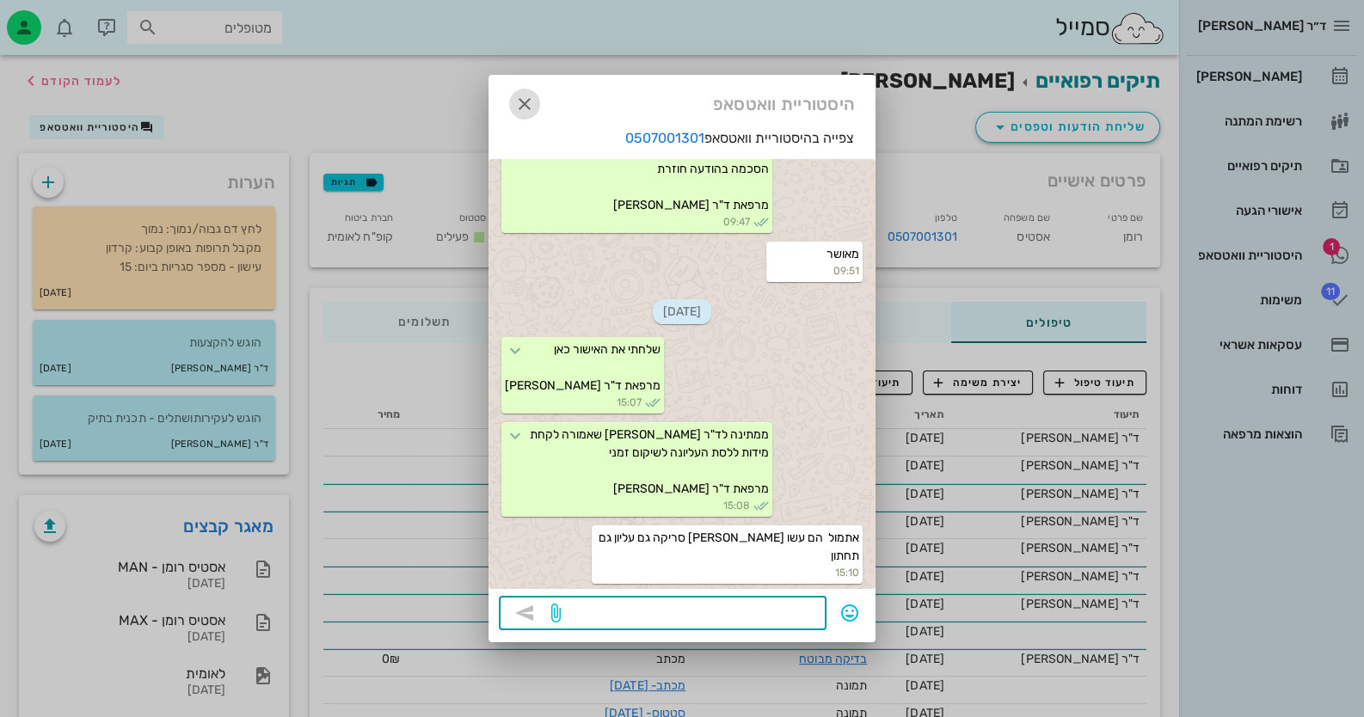
click at [521, 89] on button "button" at bounding box center [524, 104] width 31 height 31
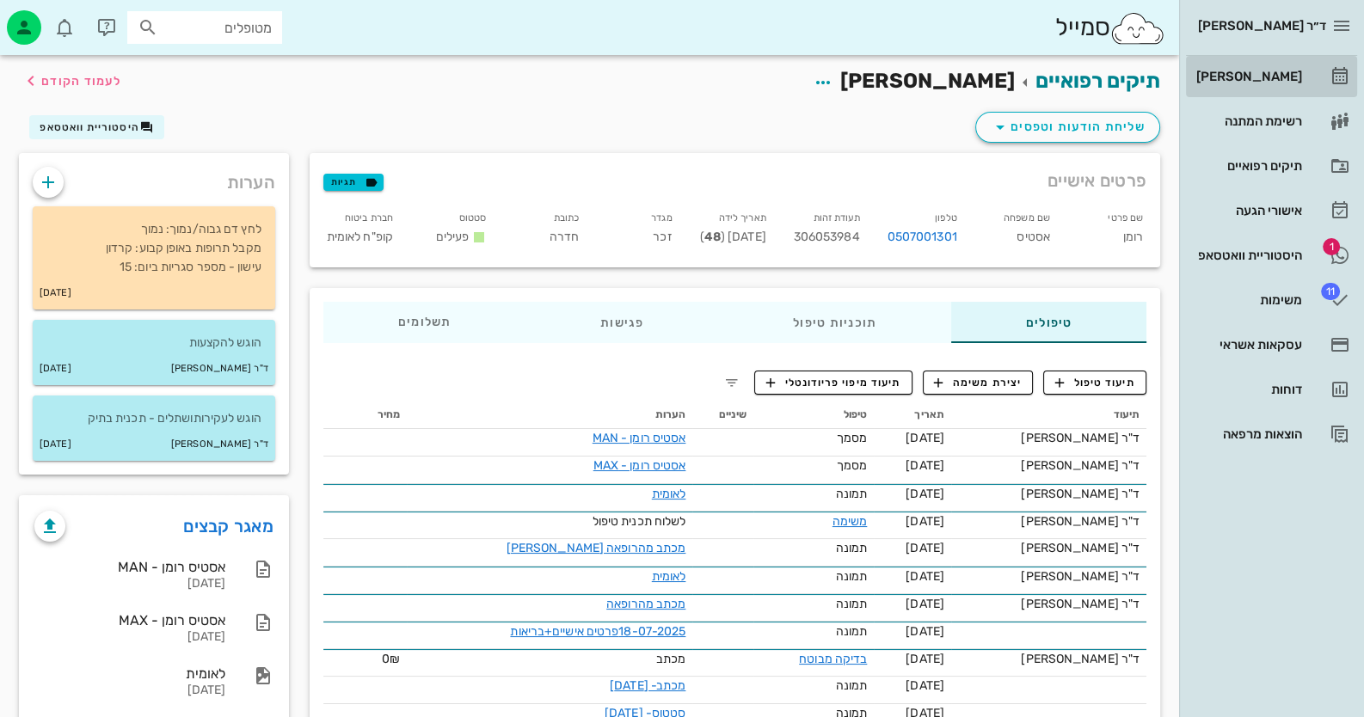
click at [882, 84] on link "[PERSON_NAME]" at bounding box center [1271, 76] width 171 height 41
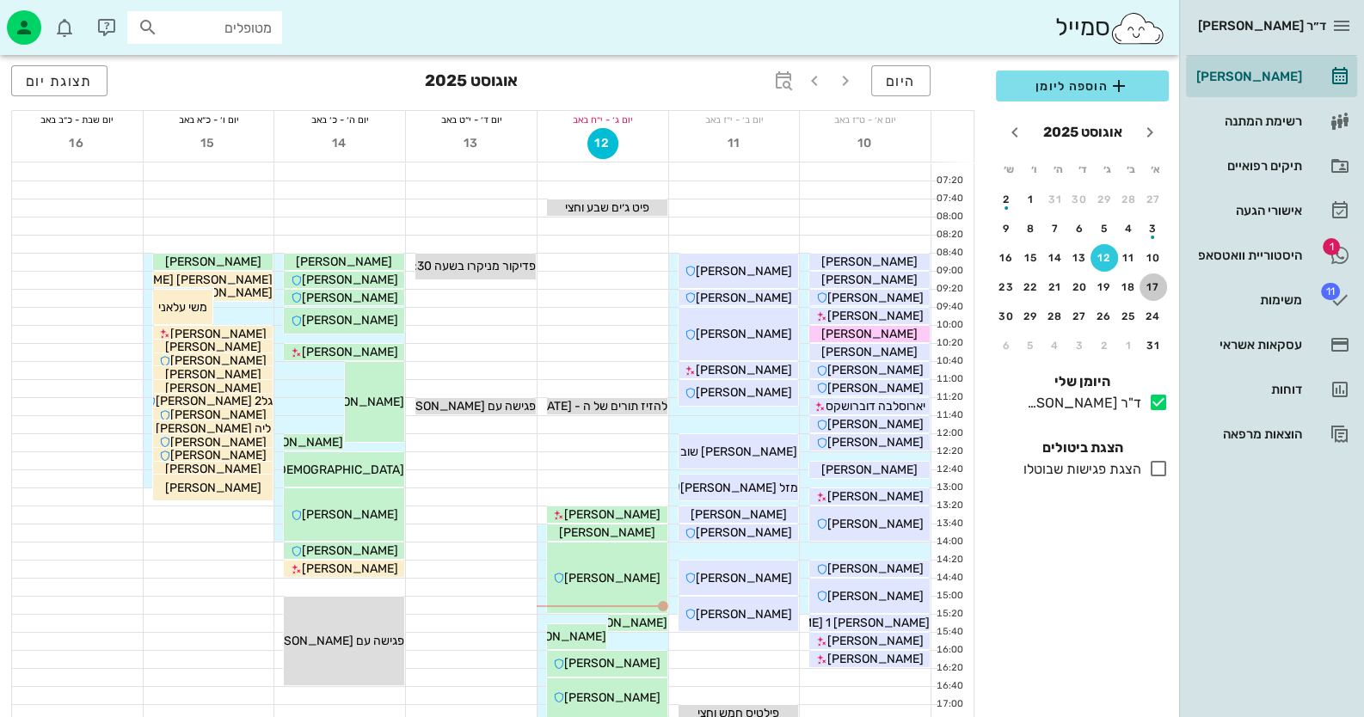
click at [882, 274] on button "17" at bounding box center [1154, 288] width 28 height 28
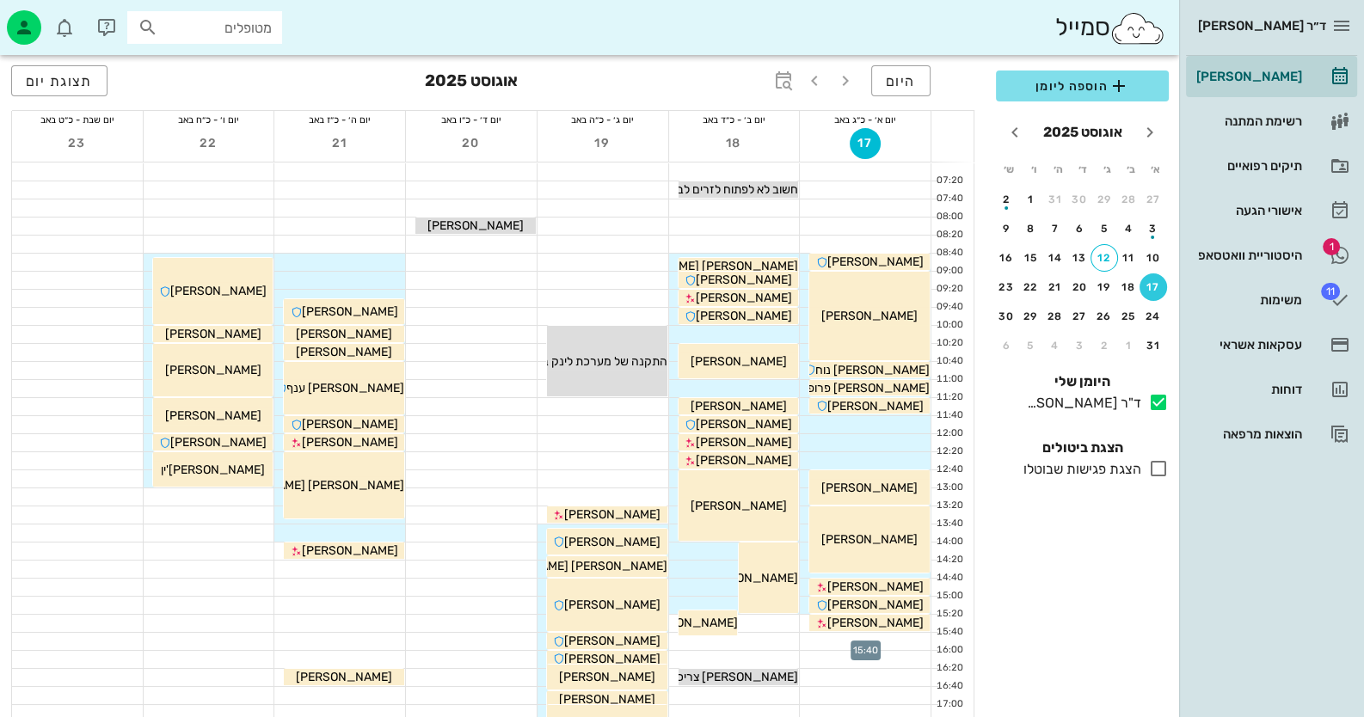
click at [882, 642] on div at bounding box center [865, 641] width 131 height 17
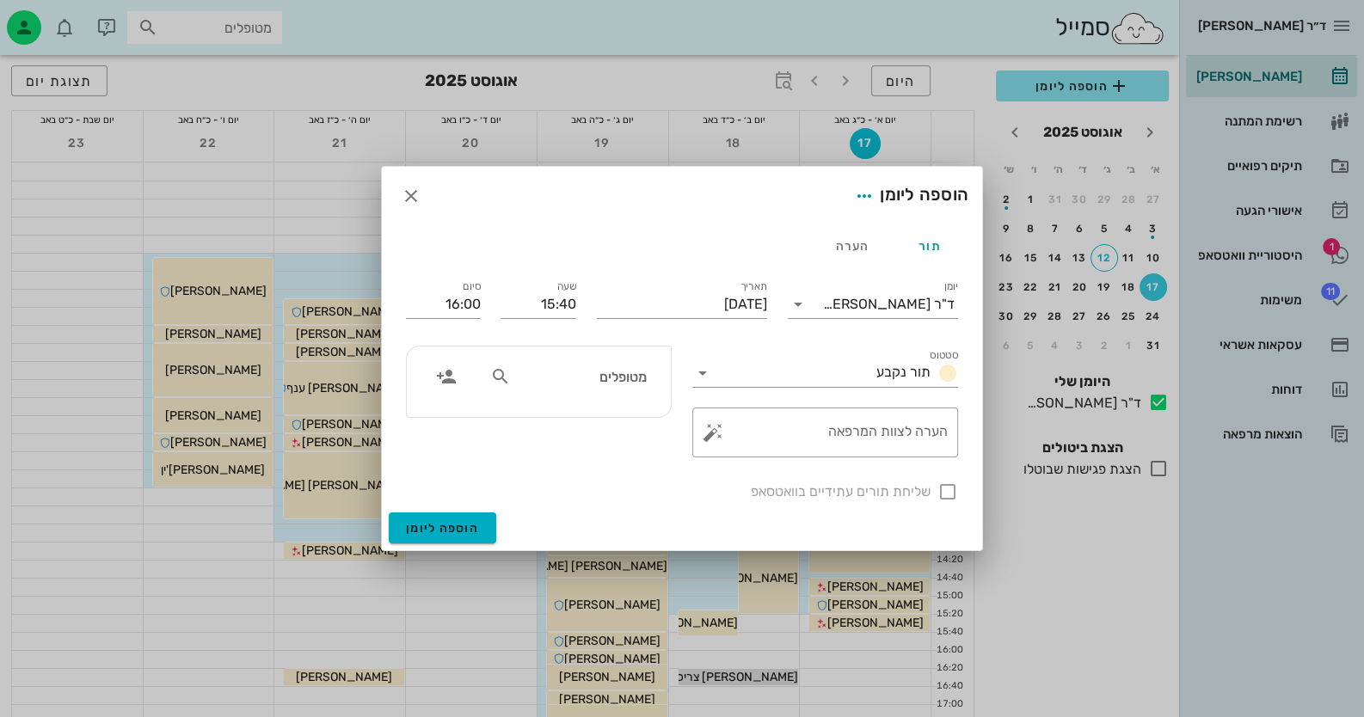
click at [882, 642] on div at bounding box center [682, 358] width 1364 height 717
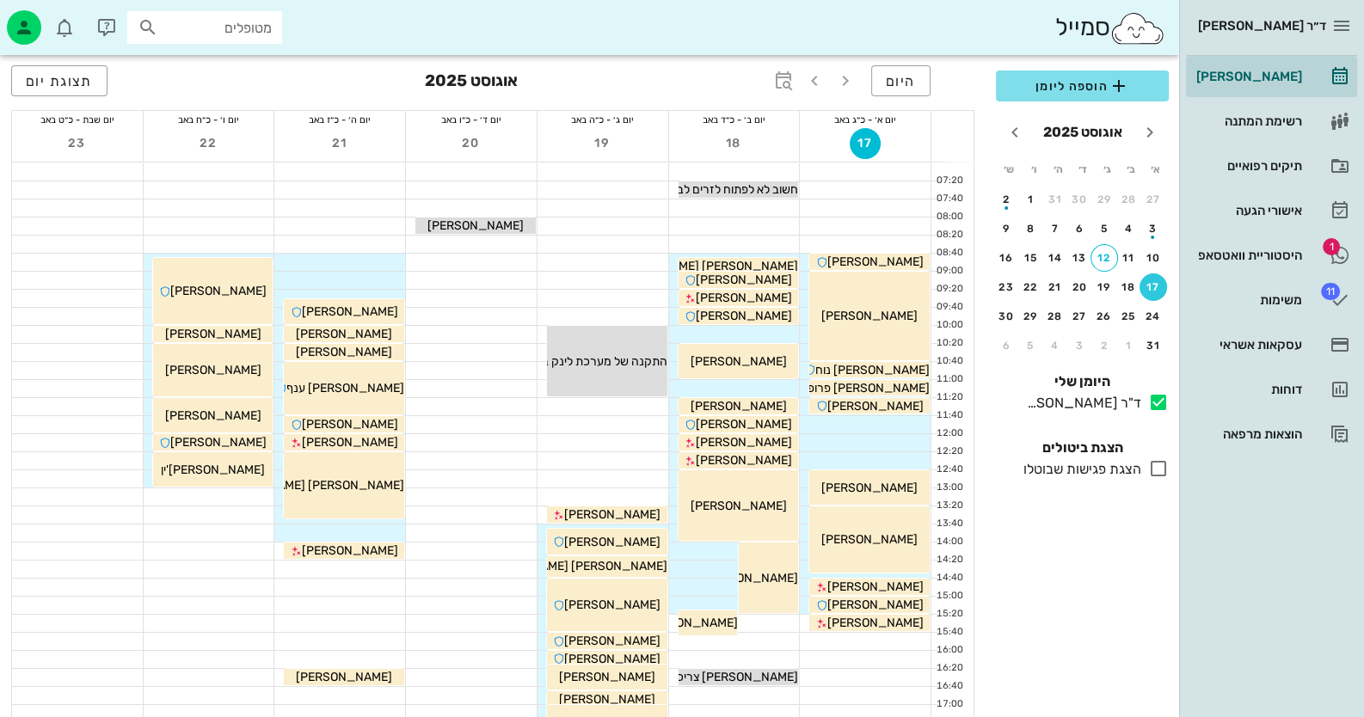
click at [882, 637] on div at bounding box center [865, 641] width 131 height 17
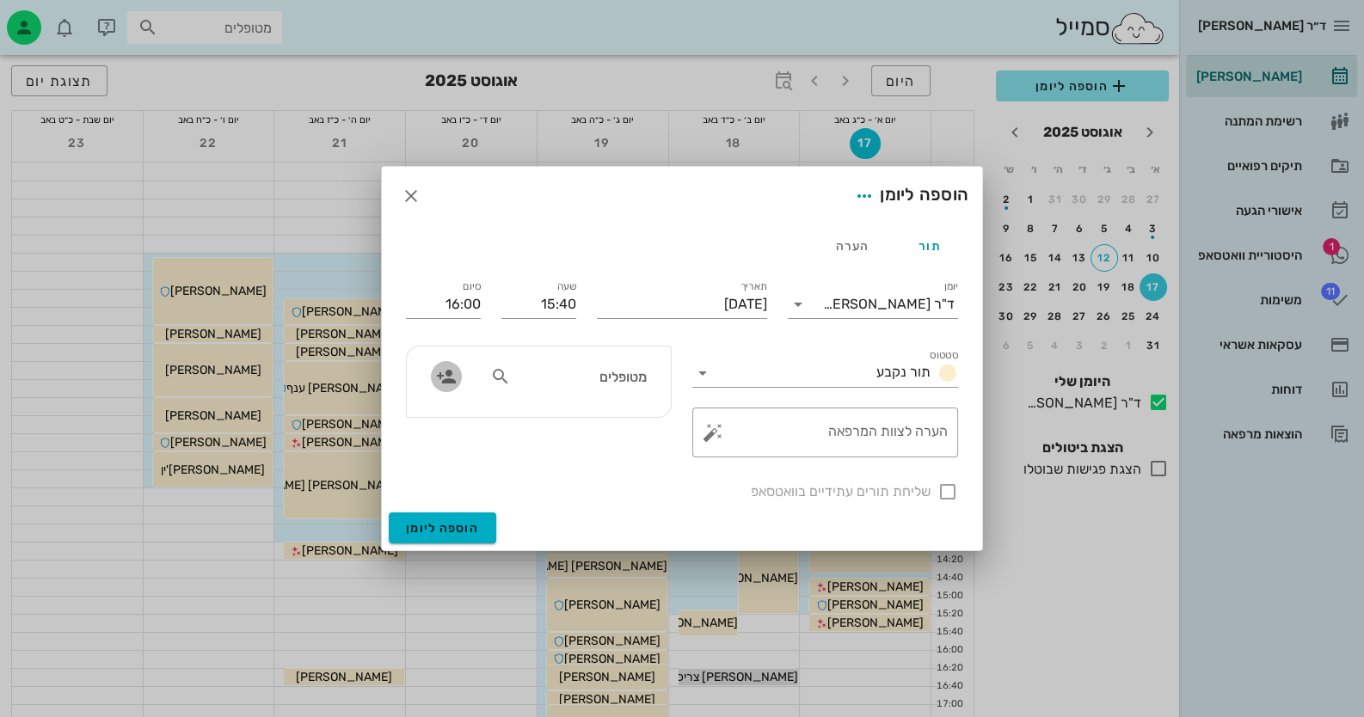
click at [447, 372] on icon "button" at bounding box center [446, 376] width 21 height 21
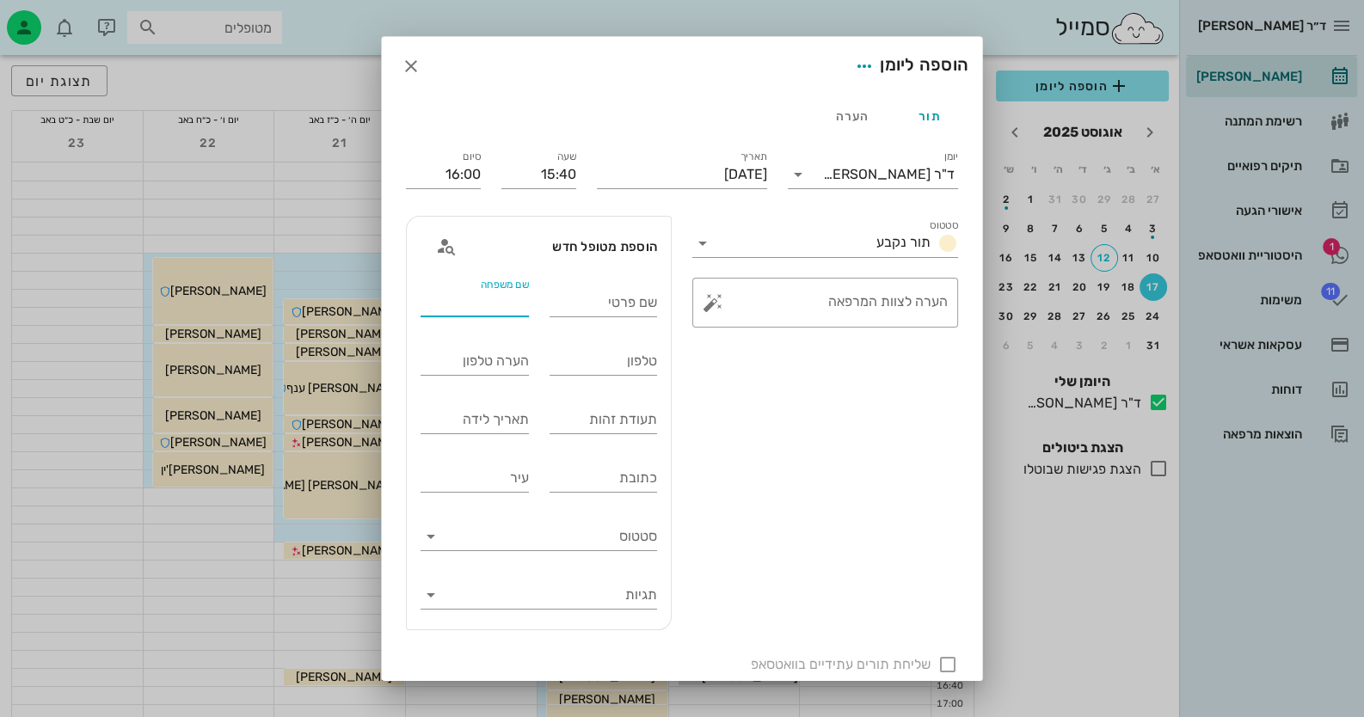
click at [505, 307] on input "שם משפחה" at bounding box center [475, 303] width 108 height 28
click at [618, 364] on input "טלפון" at bounding box center [604, 361] width 108 height 28
paste input "0546660354"
type input "0546660354"
click at [636, 424] on input "תעודת זהות" at bounding box center [604, 420] width 108 height 28
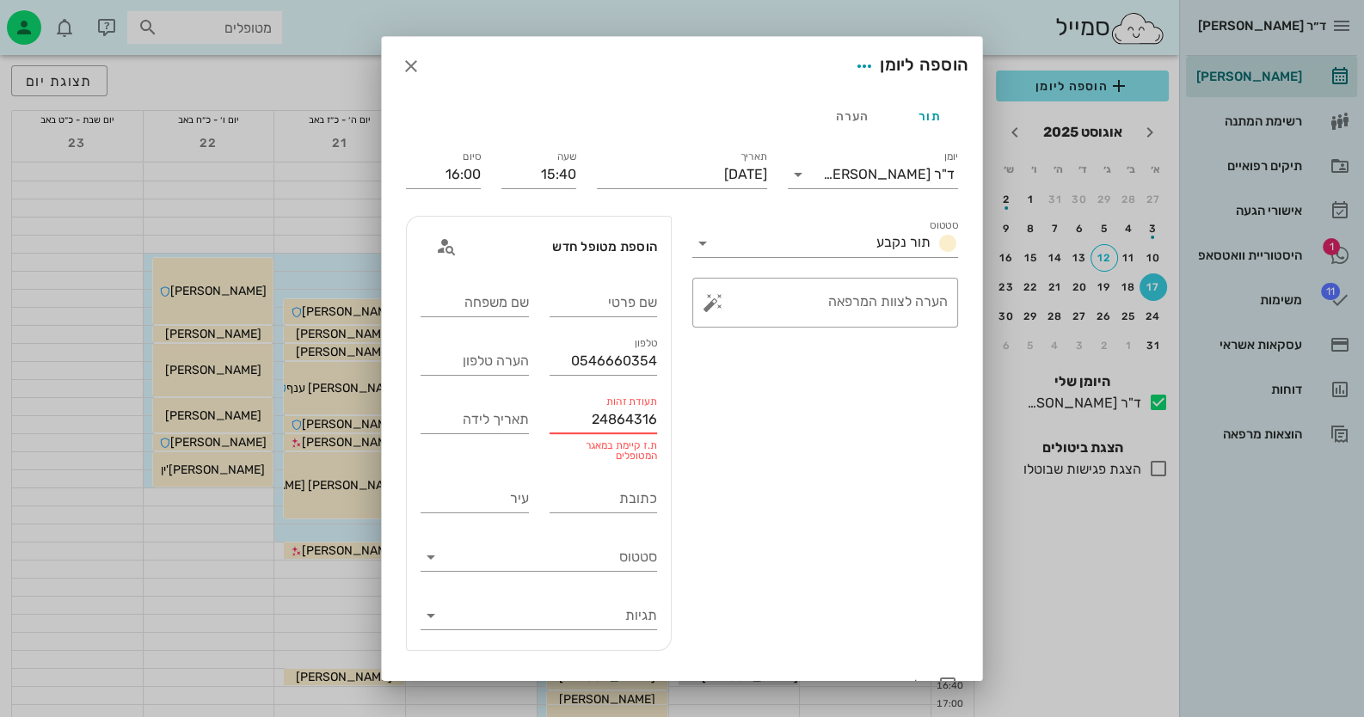
drag, startPoint x: 662, startPoint y: 421, endPoint x: 575, endPoint y: 419, distance: 87.8
click at [575, 419] on input "24864316" at bounding box center [604, 420] width 108 height 28
drag, startPoint x: 625, startPoint y: 416, endPoint x: 654, endPoint y: 419, distance: 28.5
type input "24864316"
drag, startPoint x: 654, startPoint y: 419, endPoint x: 173, endPoint y: 215, distance: 522.2
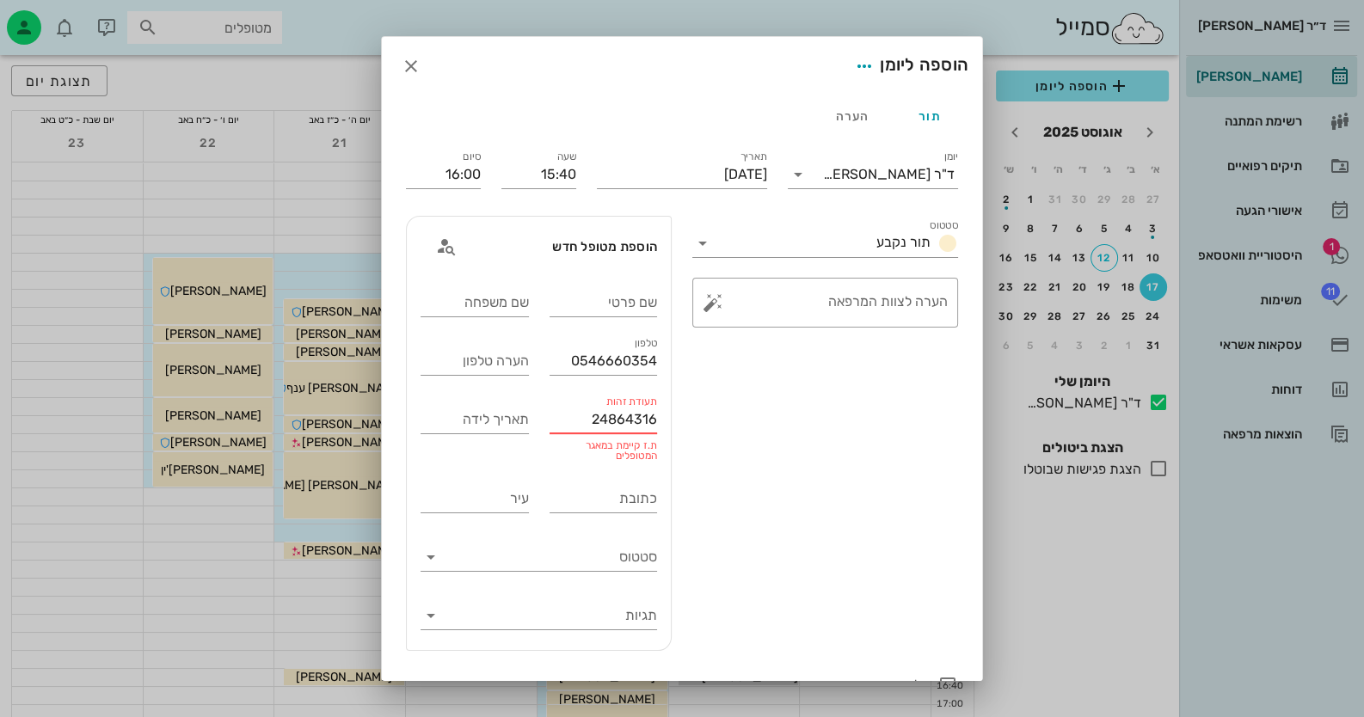
click at [165, 218] on div at bounding box center [682, 358] width 1364 height 717
click at [421, 58] on icon "button" at bounding box center [411, 66] width 21 height 21
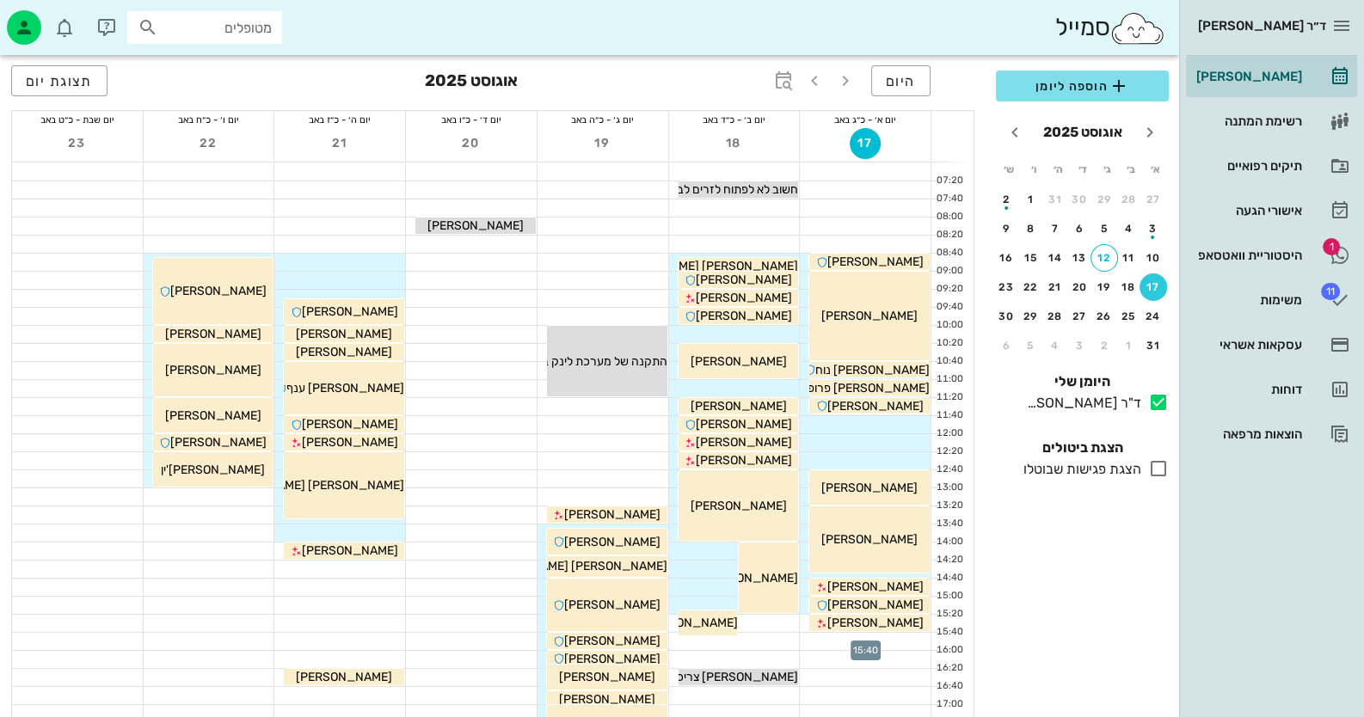
click at [882, 635] on div at bounding box center [865, 641] width 131 height 17
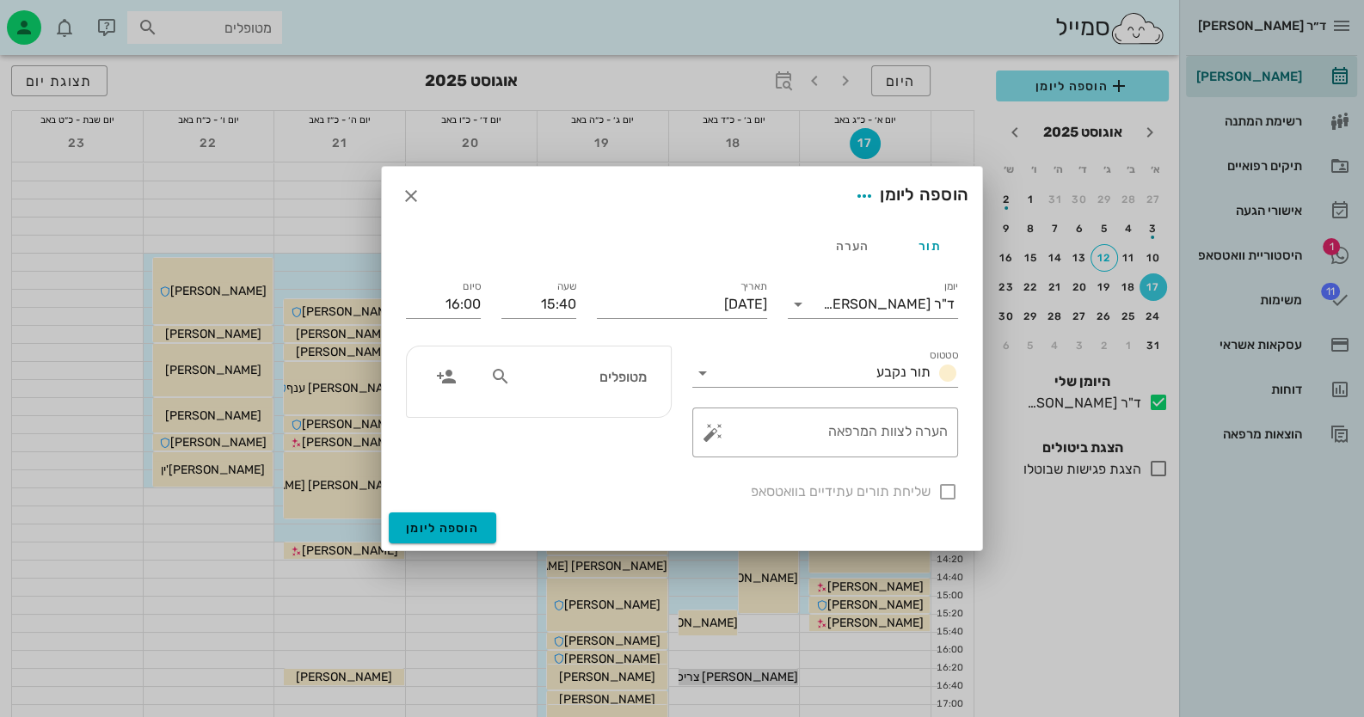
click at [620, 383] on input "מטופלים" at bounding box center [580, 377] width 132 height 22
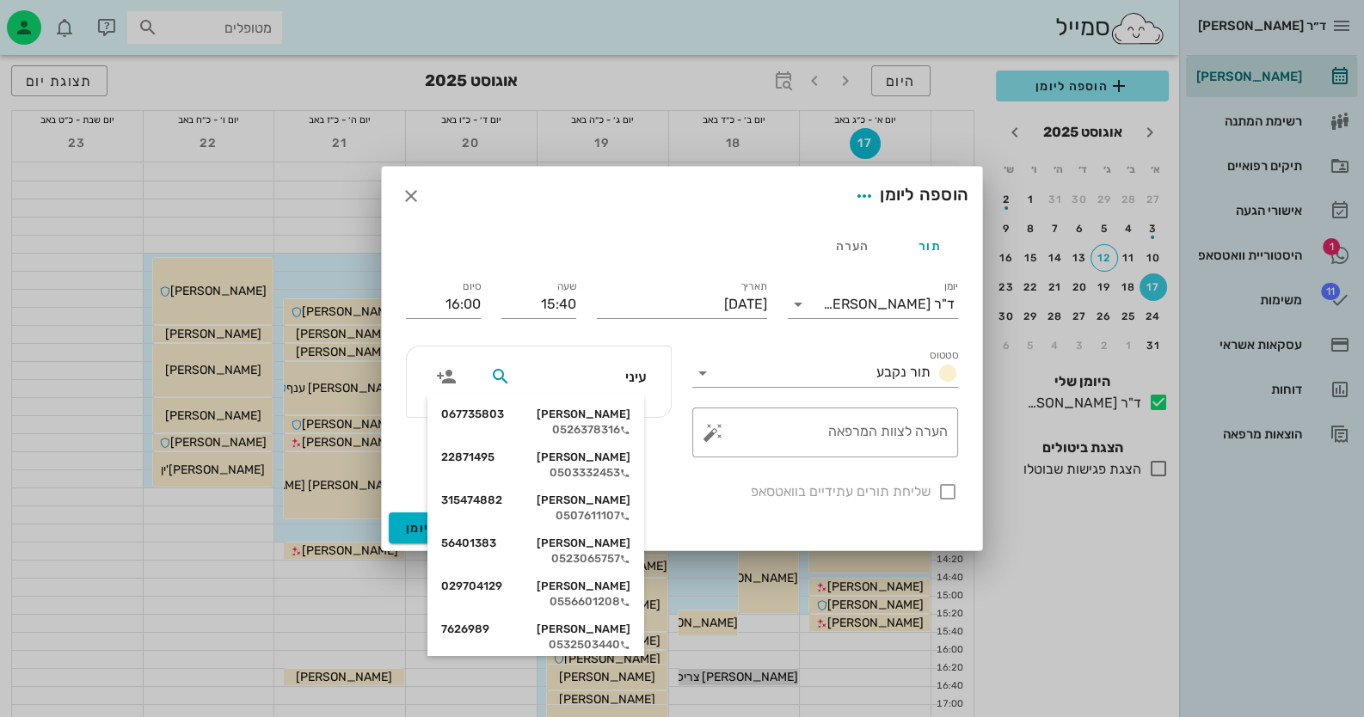
type input "עיני א"
click at [599, 635] on div "ארז עיני 24864316" at bounding box center [540, 630] width 189 height 14
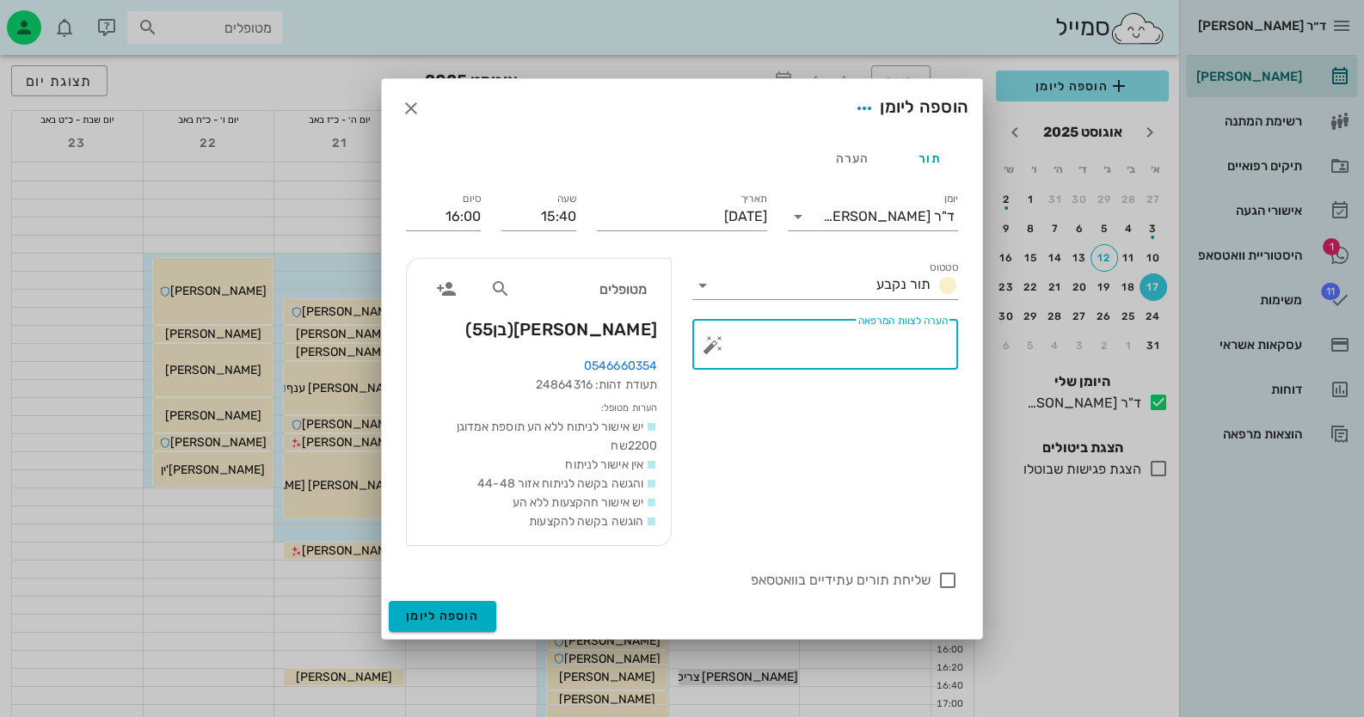
click at [866, 335] on div "הערה לצוות המרפאה" at bounding box center [831, 345] width 231 height 50
click at [710, 347] on button "button" at bounding box center [713, 345] width 21 height 21
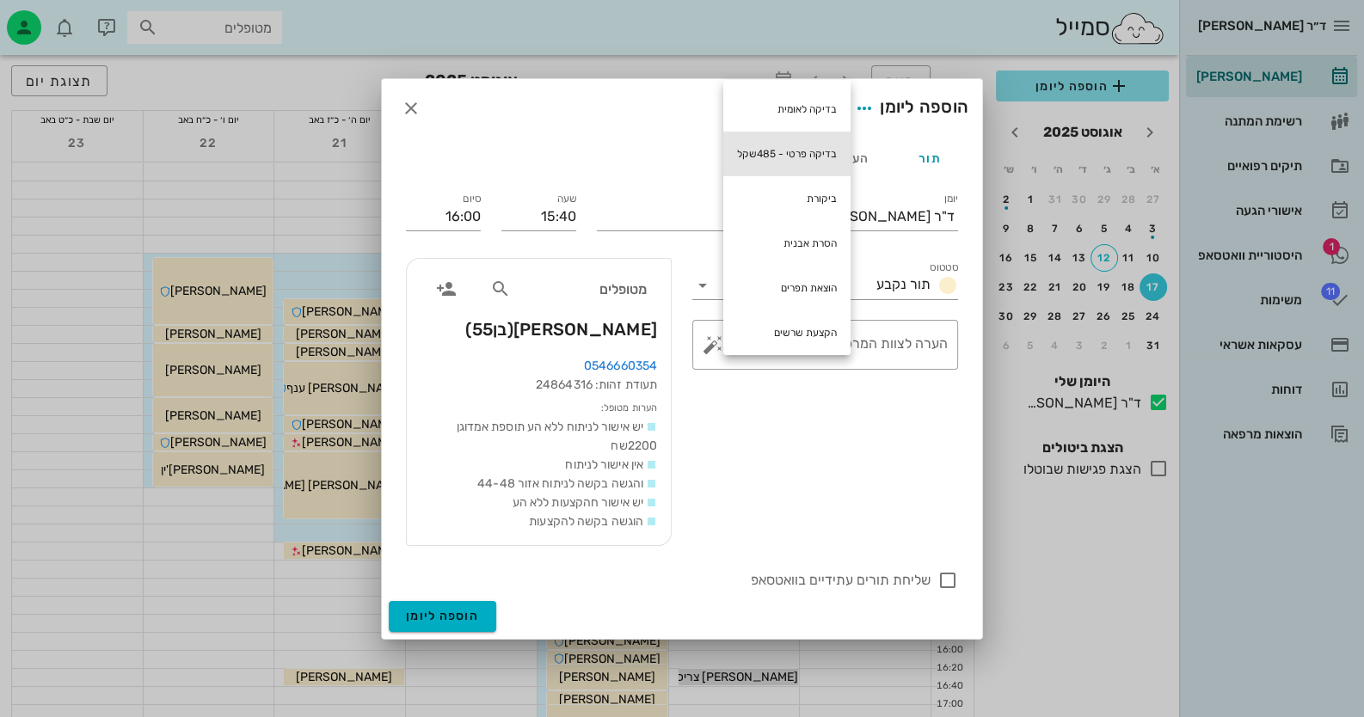
click at [821, 150] on div "בדיקה פרטי - 485שקל" at bounding box center [786, 154] width 127 height 45
type textarea "בדיקה פרטי - 485שקל"
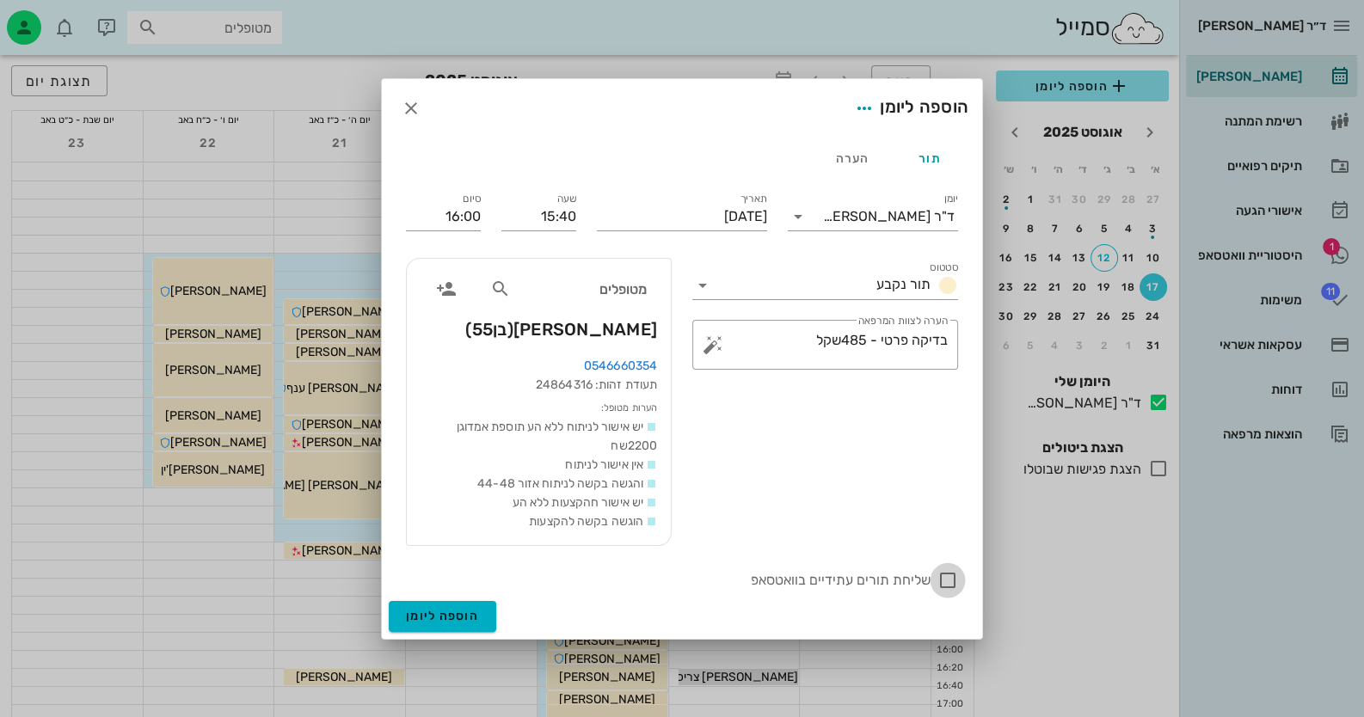
click at [882, 575] on div at bounding box center [947, 580] width 29 height 29
checkbox input "true"
click at [453, 609] on span "הוספה ליומן" at bounding box center [442, 616] width 73 height 15
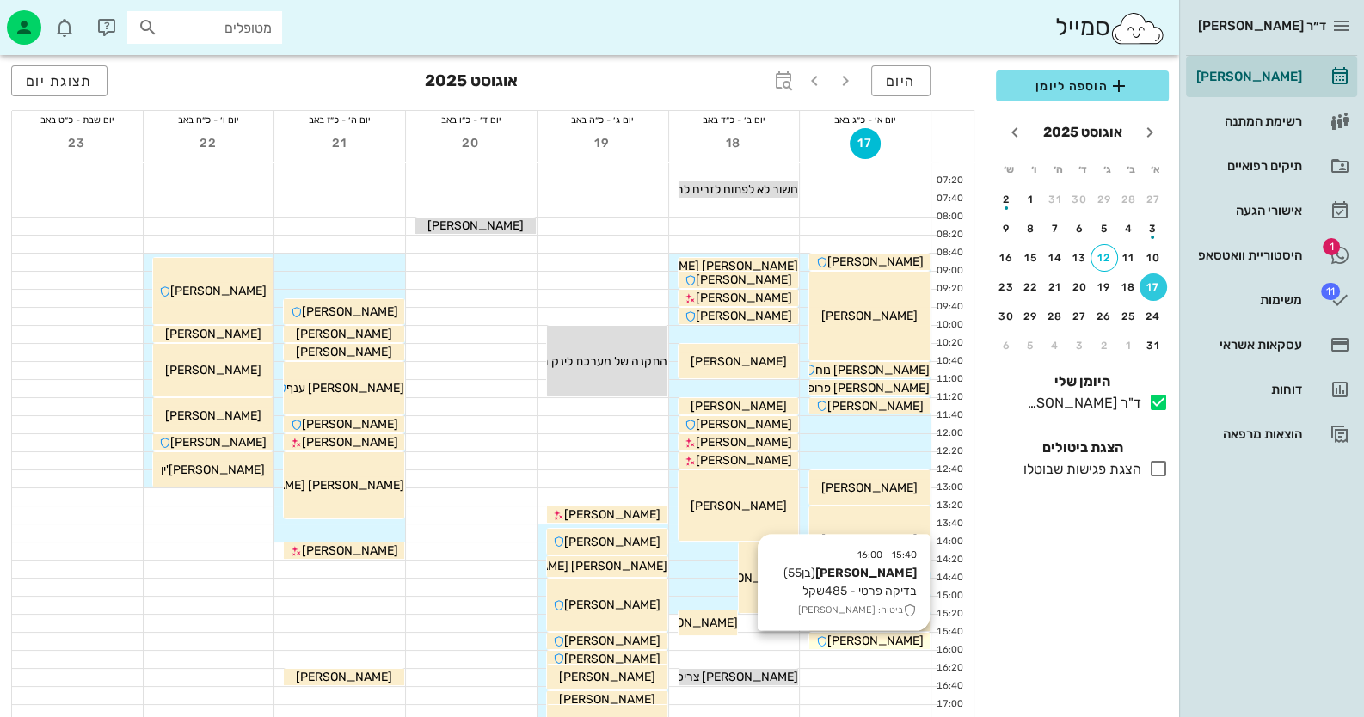
click at [864, 645] on span "ארז עיני" at bounding box center [875, 641] width 96 height 15
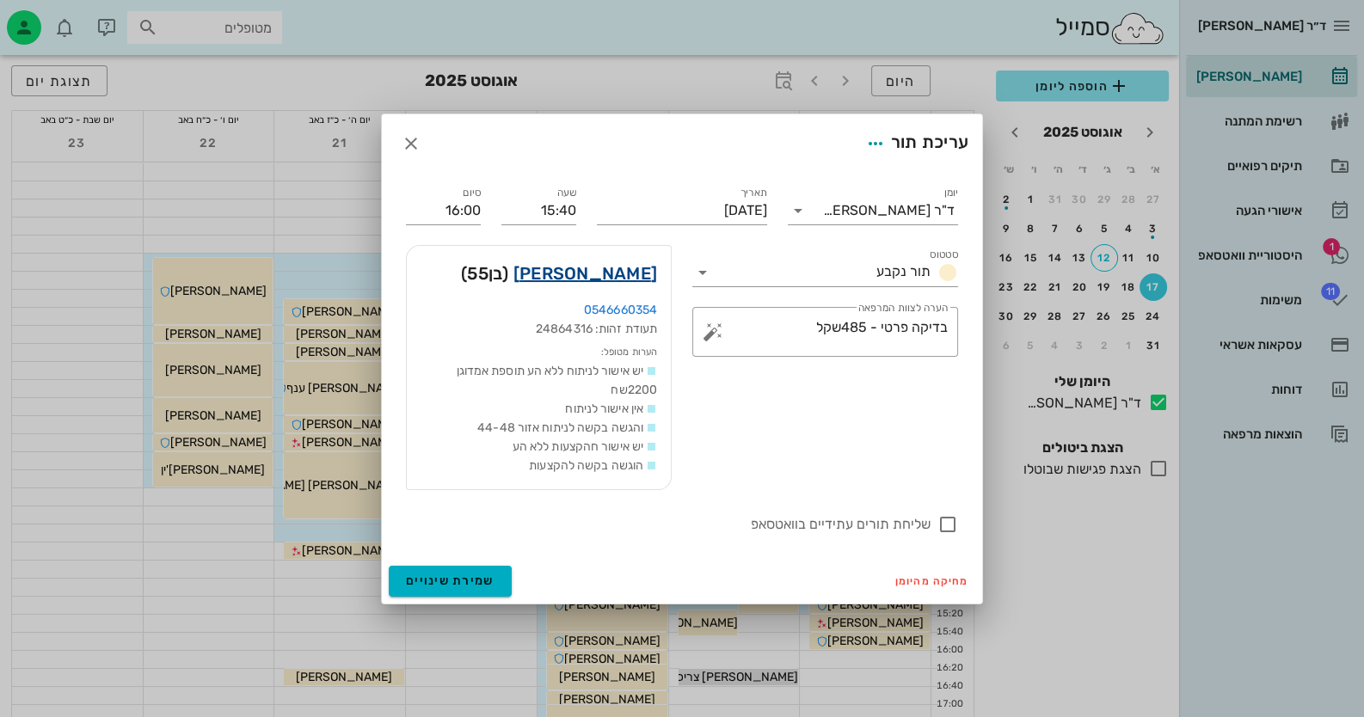
click at [607, 274] on link "ארז עיני" at bounding box center [585, 274] width 144 height 28
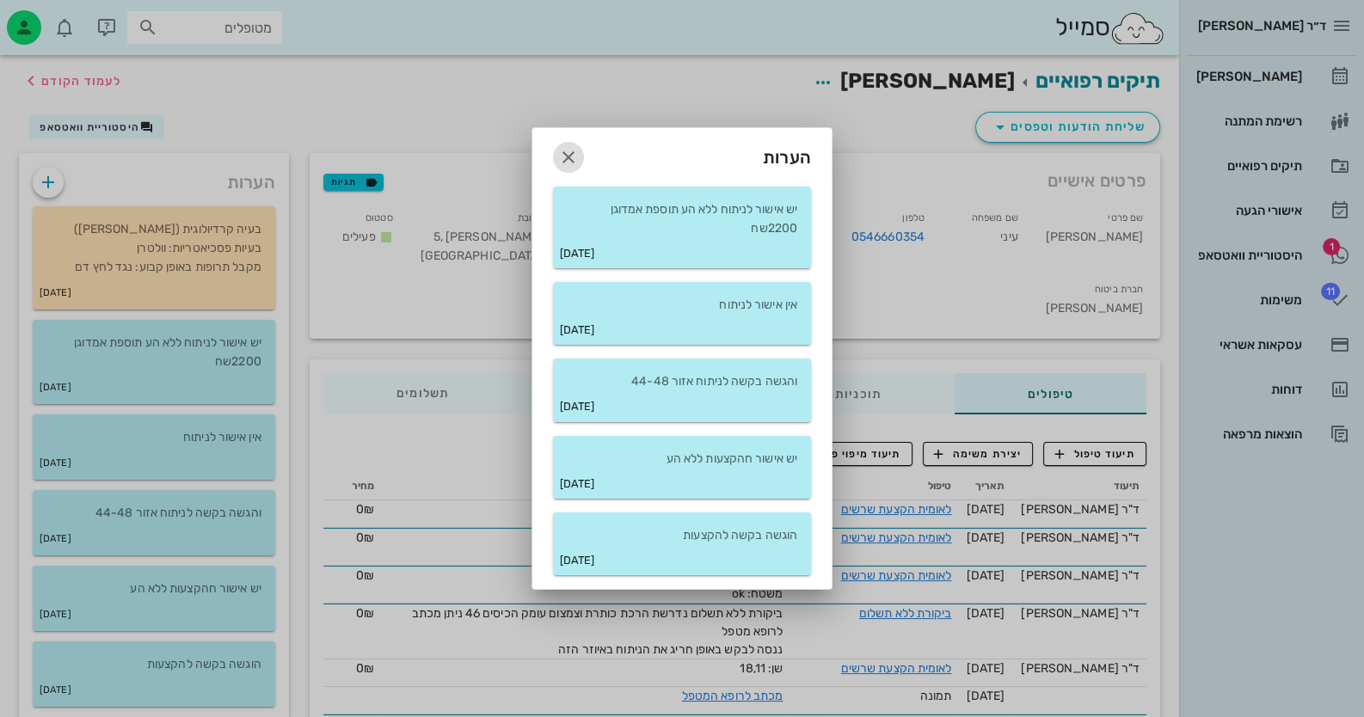
click at [568, 145] on button "button" at bounding box center [568, 157] width 31 height 31
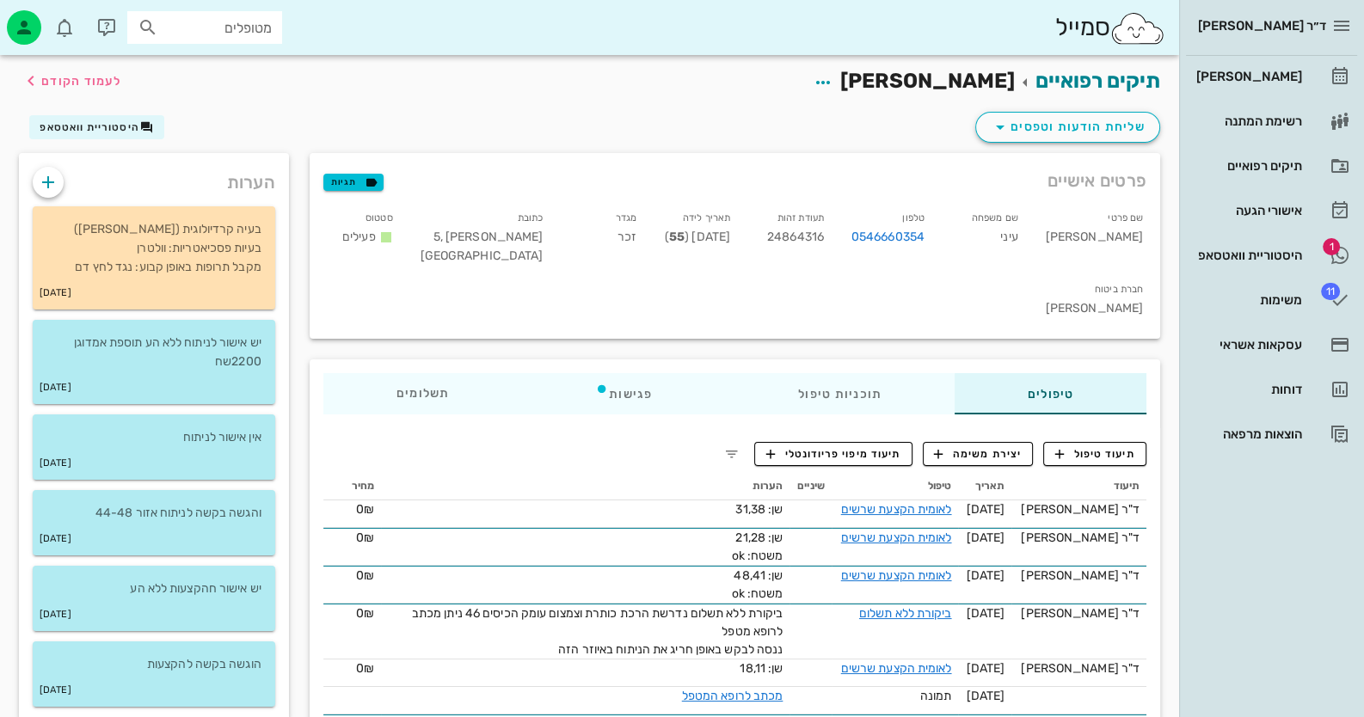
click at [353, 299] on div "דקלה" at bounding box center [735, 308] width 816 height 19
click at [833, 87] on icon "button" at bounding box center [823, 82] width 21 height 21
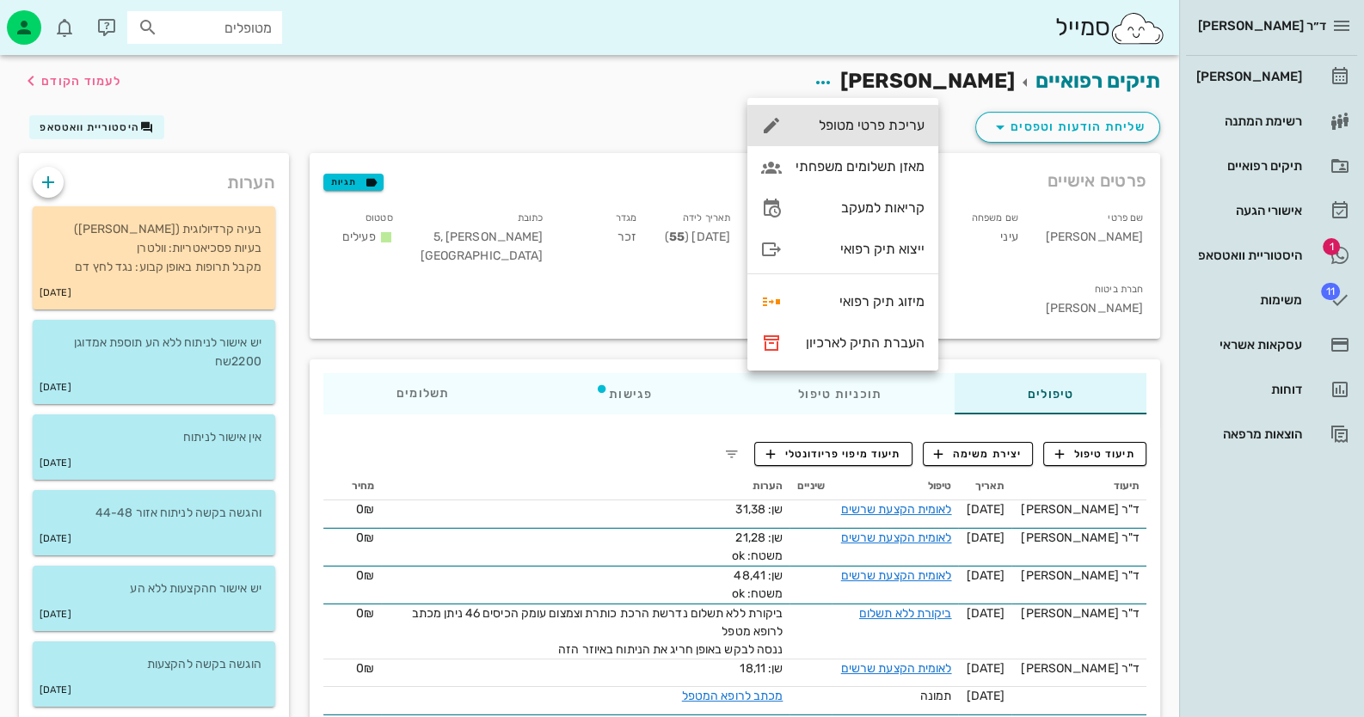
click at [870, 123] on div "עריכת פרטי מטופל" at bounding box center [860, 125] width 129 height 16
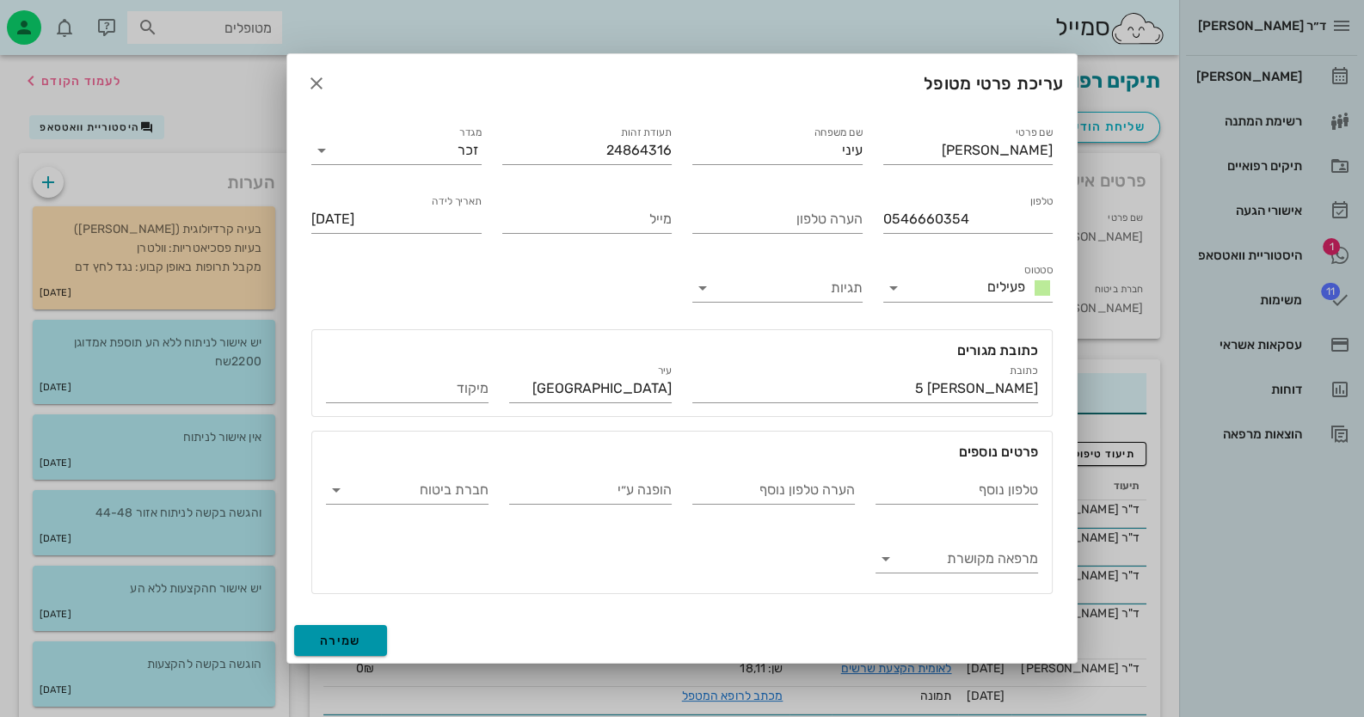
click at [361, 636] on button "שמירה" at bounding box center [340, 640] width 93 height 31
type input "1970-02-19"
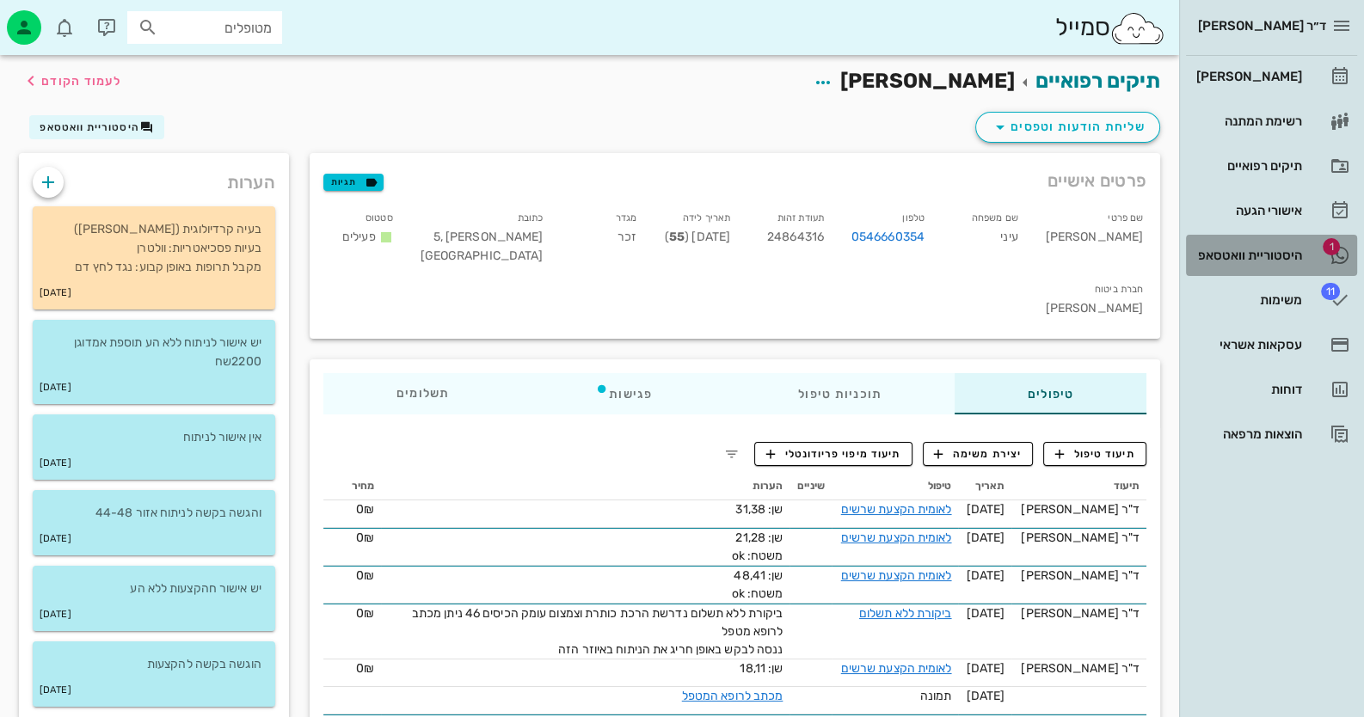
click at [882, 261] on div "היסטוריית וואטסאפ" at bounding box center [1247, 256] width 109 height 28
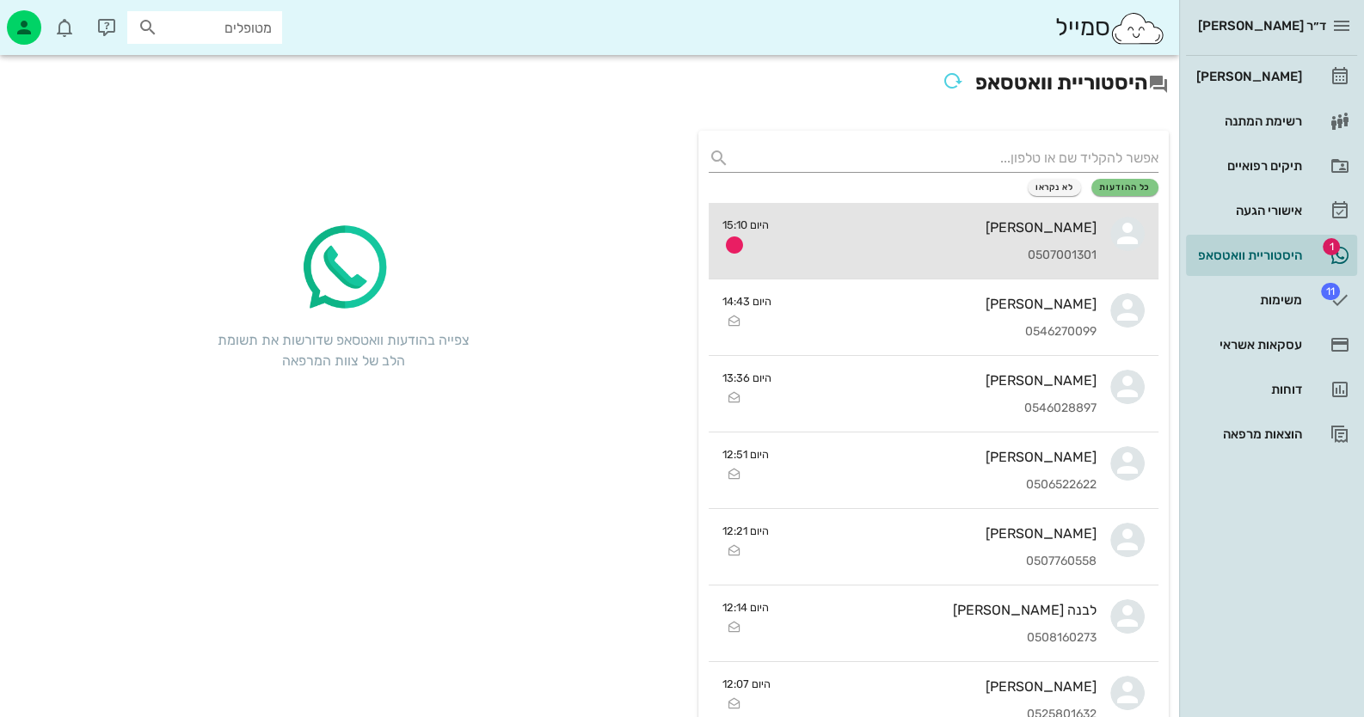
click at [882, 257] on div "0507001301" at bounding box center [940, 256] width 314 height 15
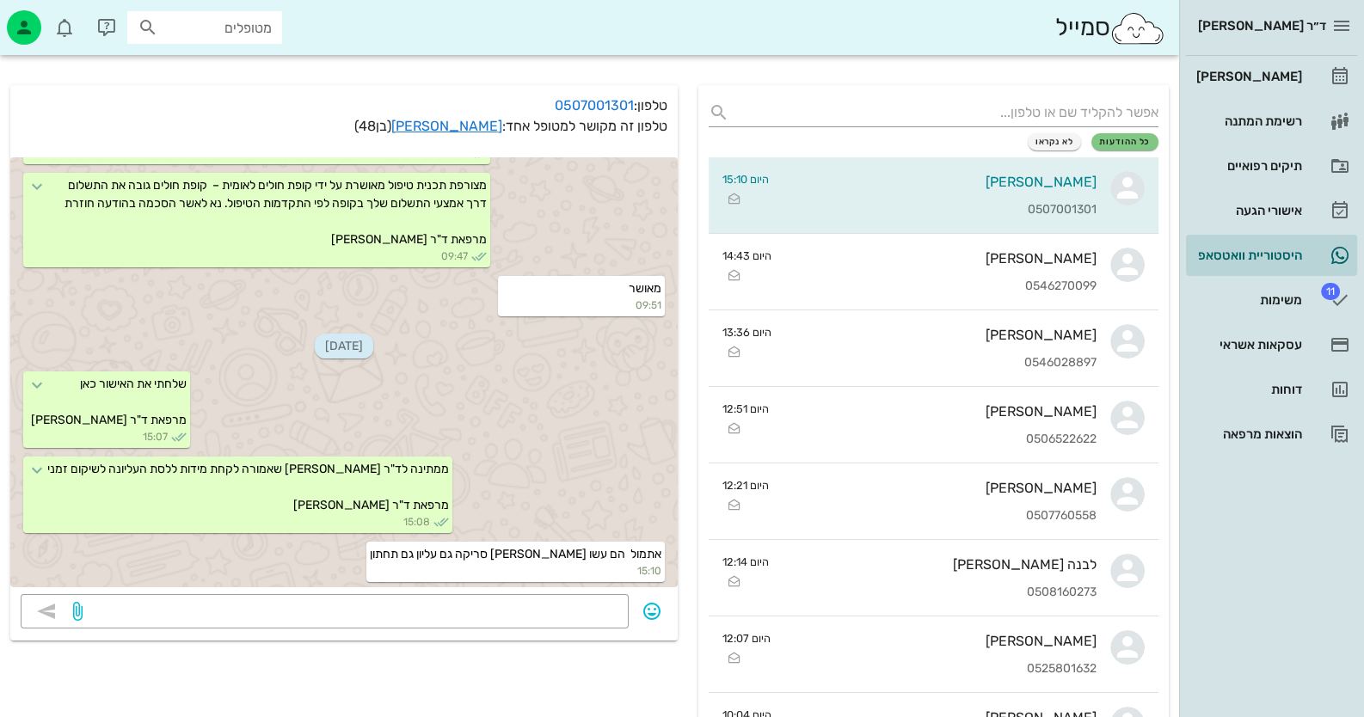
scroll to position [85, 0]
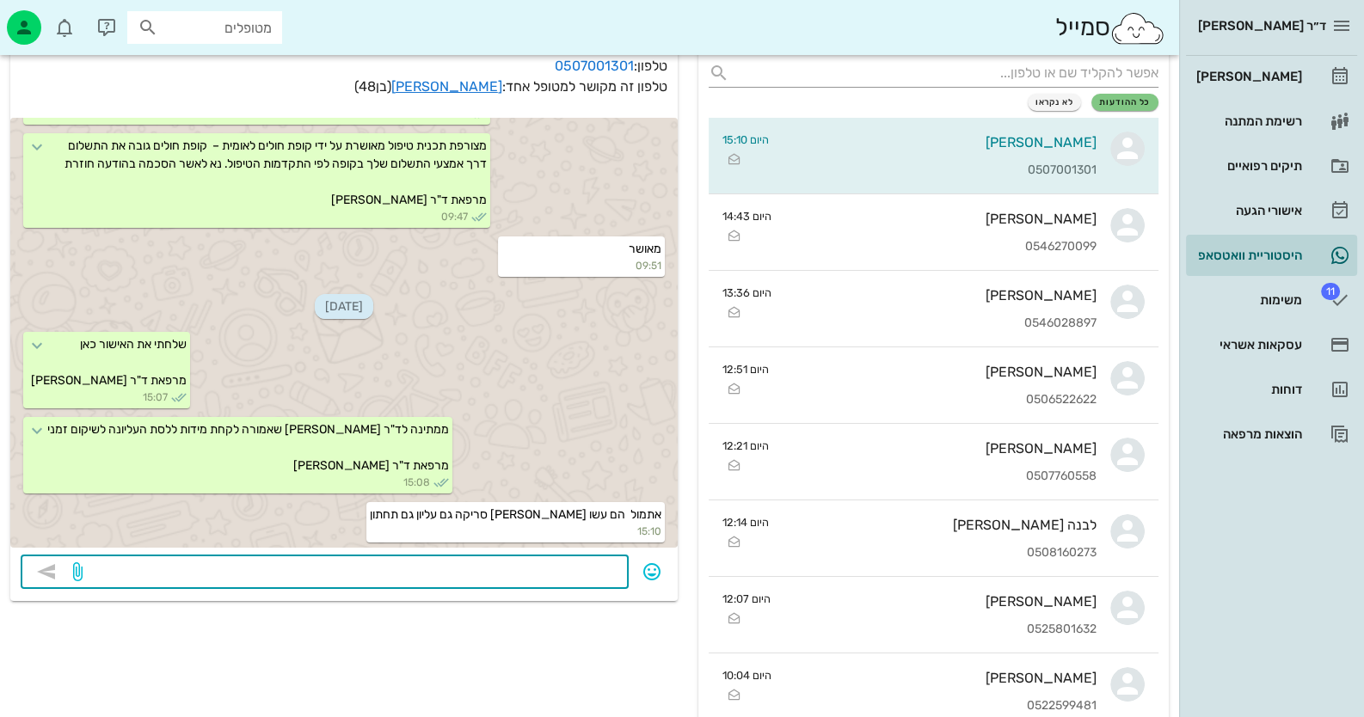
click at [557, 581] on textarea at bounding box center [352, 574] width 532 height 28
type textarea "מעולה"
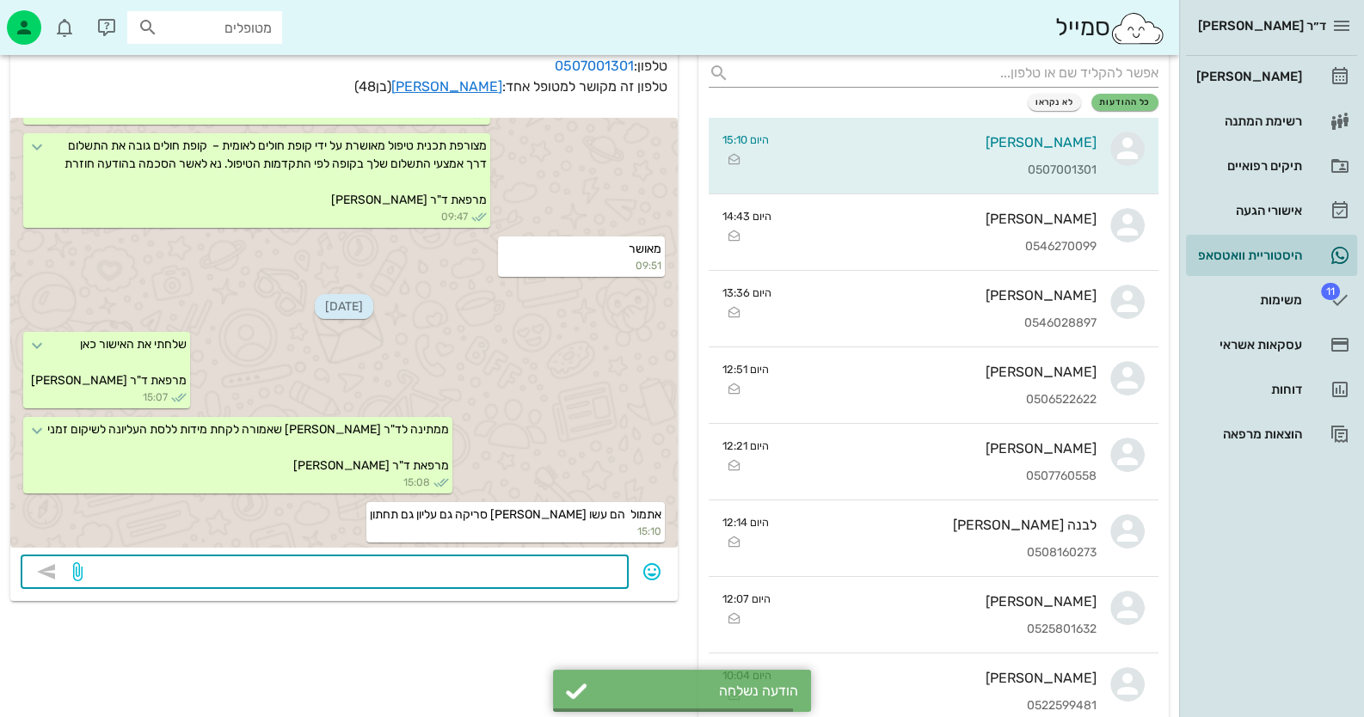
scroll to position [630, 0]
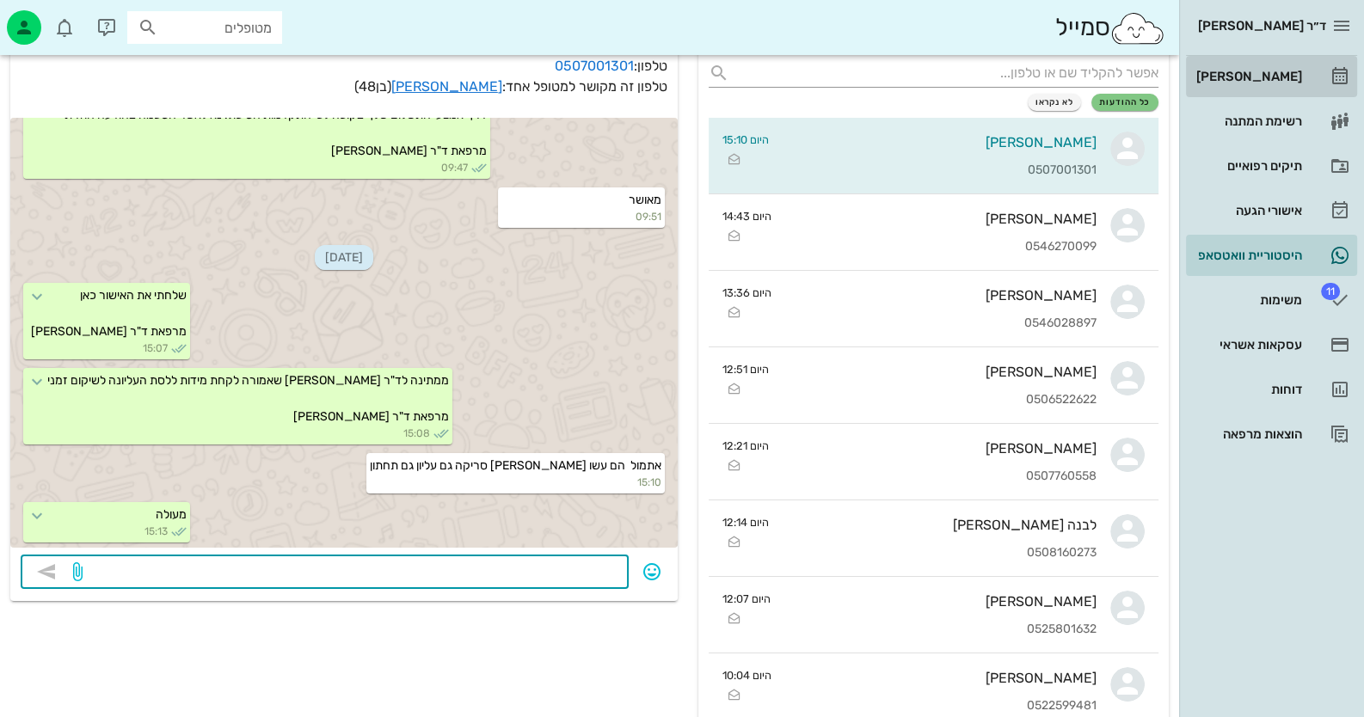
click at [882, 94] on link "[PERSON_NAME]" at bounding box center [1271, 76] width 171 height 41
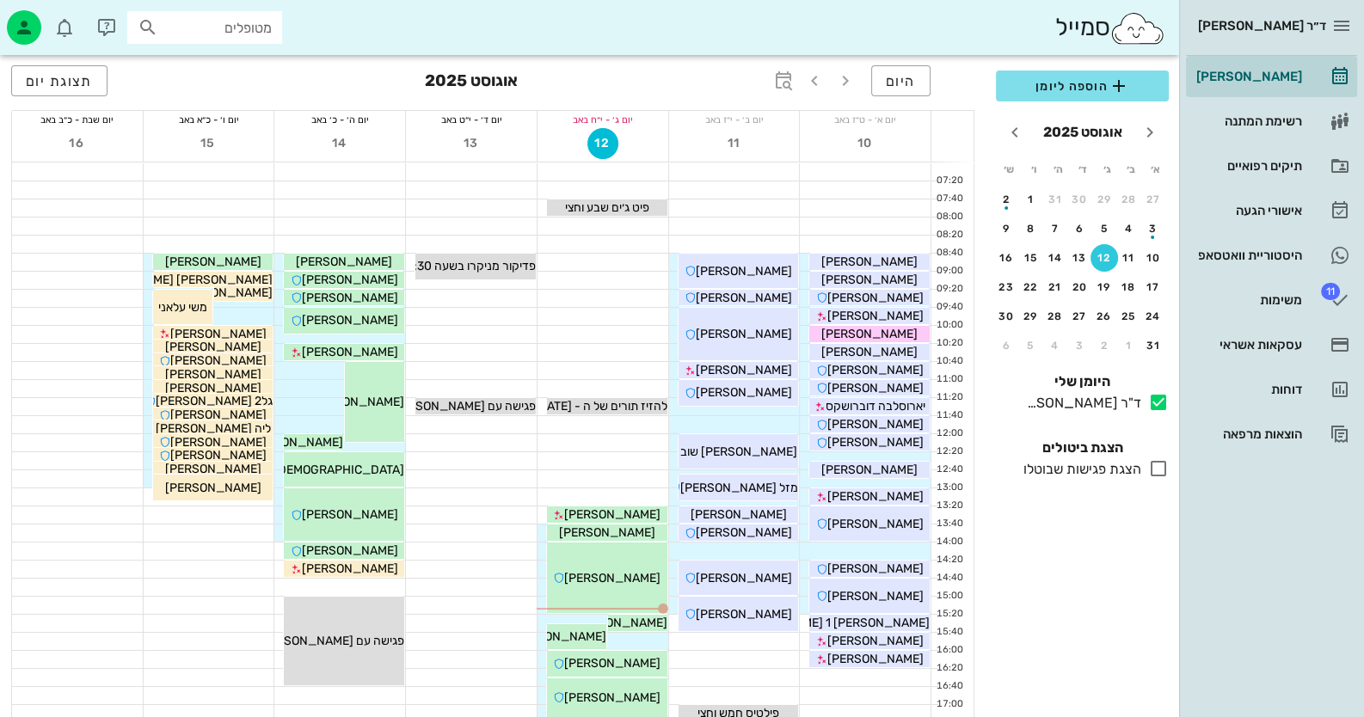
click at [198, 28] on input "מטופלים" at bounding box center [217, 27] width 110 height 22
paste input "0528289301"
type input "0528289301"
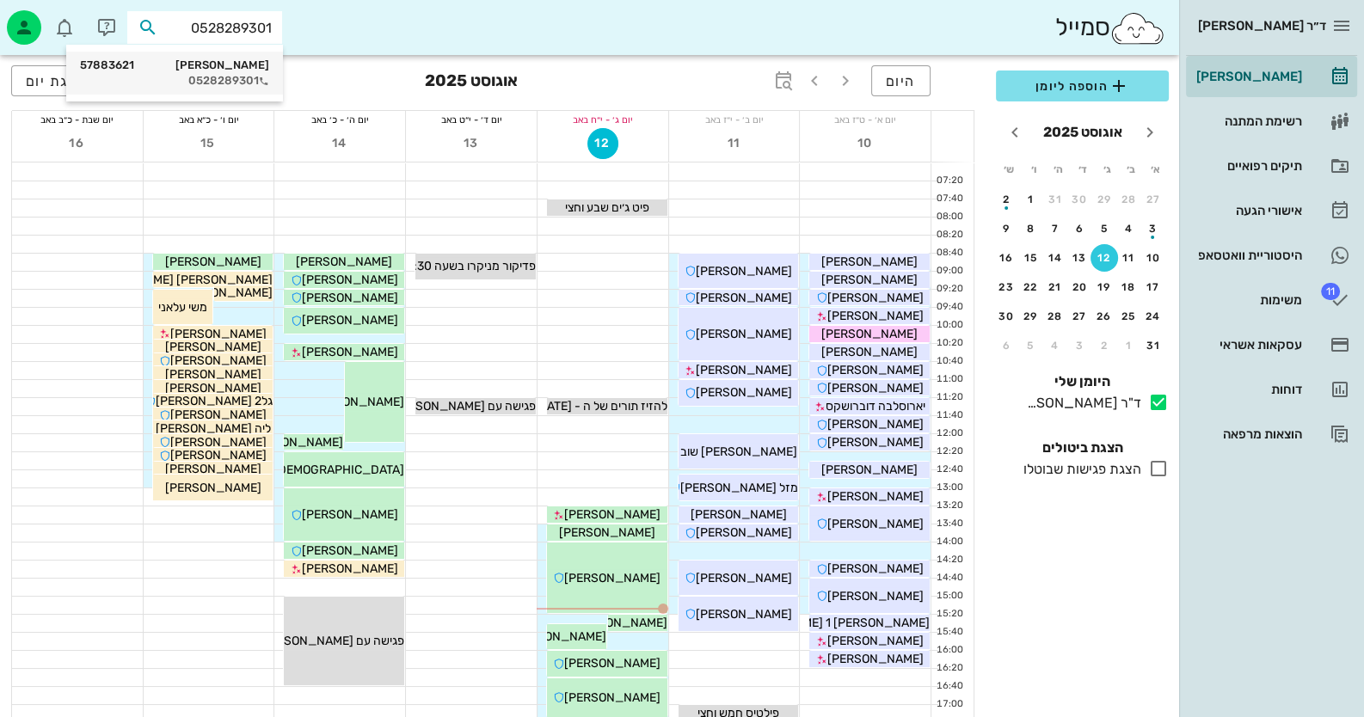
click at [241, 68] on div "שרית וכניש 57883621" at bounding box center [174, 65] width 189 height 14
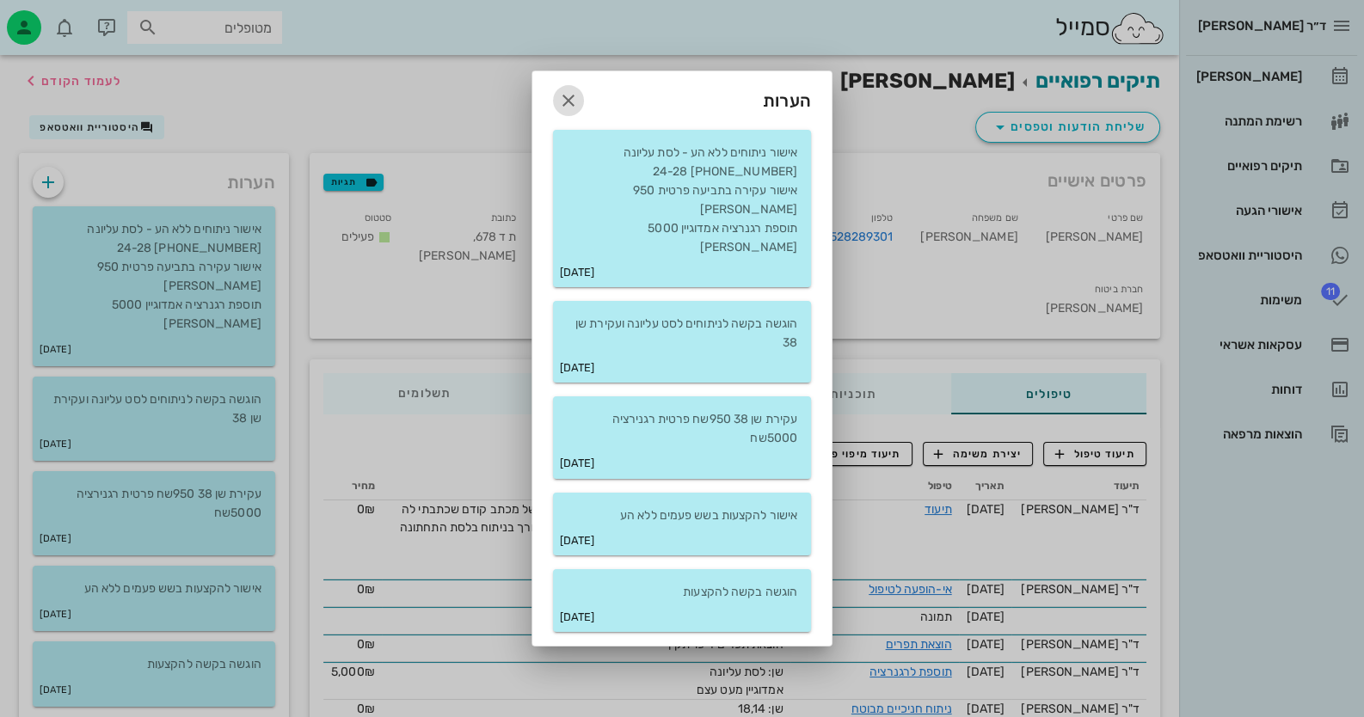
click at [567, 111] on icon "button" at bounding box center [568, 100] width 21 height 21
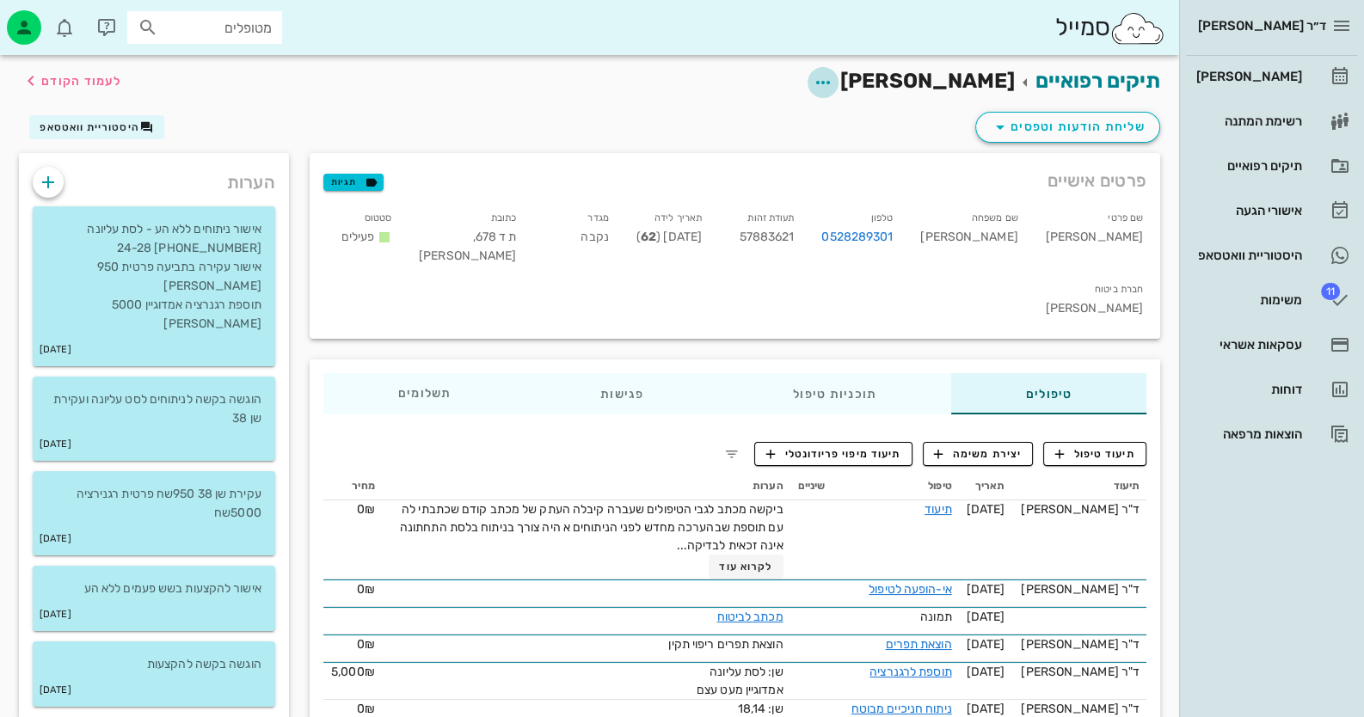
click at [833, 84] on icon "button" at bounding box center [823, 82] width 21 height 21
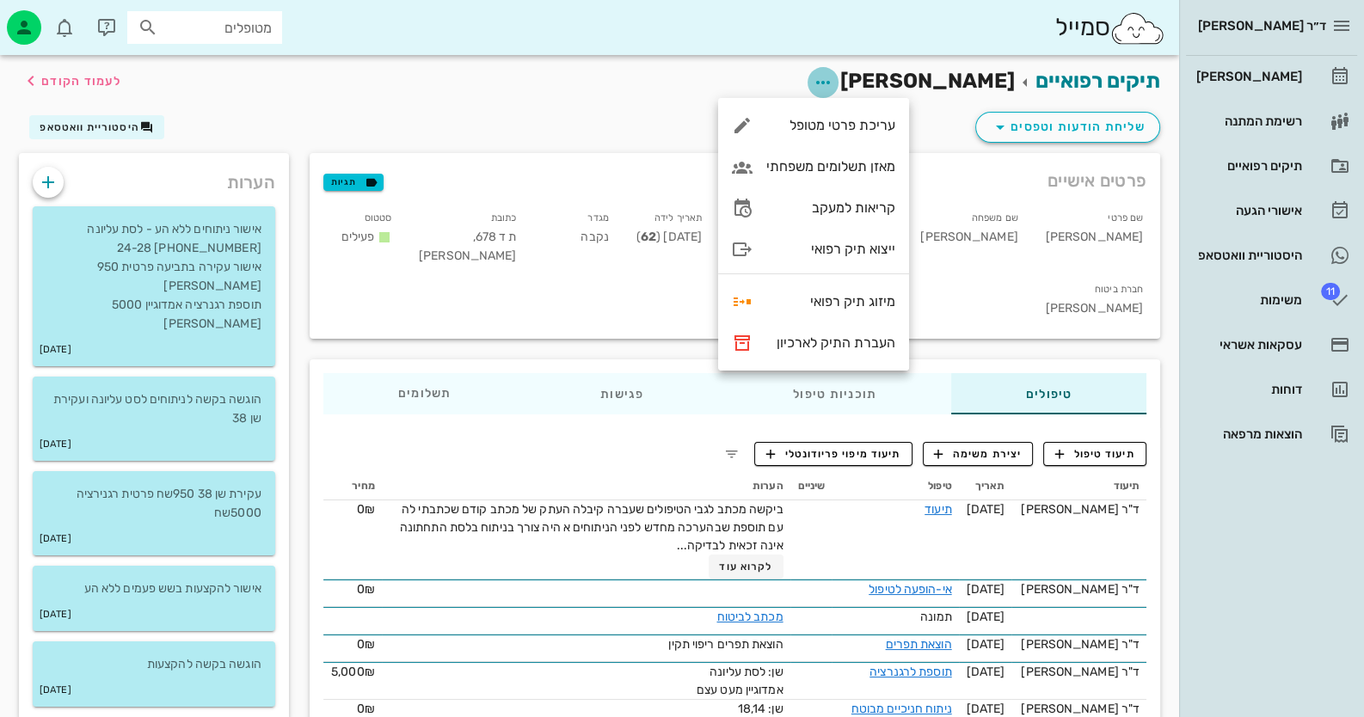
click at [833, 82] on icon "button" at bounding box center [823, 82] width 21 height 21
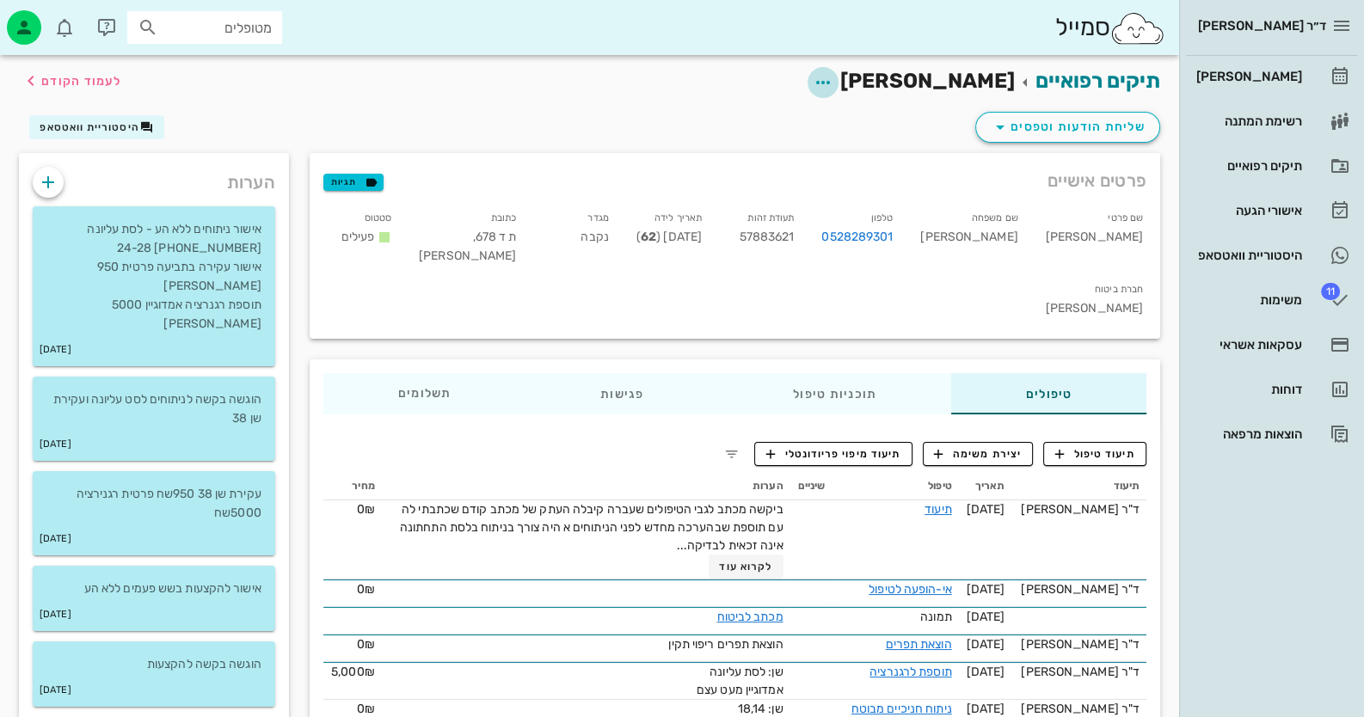
click at [833, 82] on icon "button" at bounding box center [823, 82] width 21 height 21
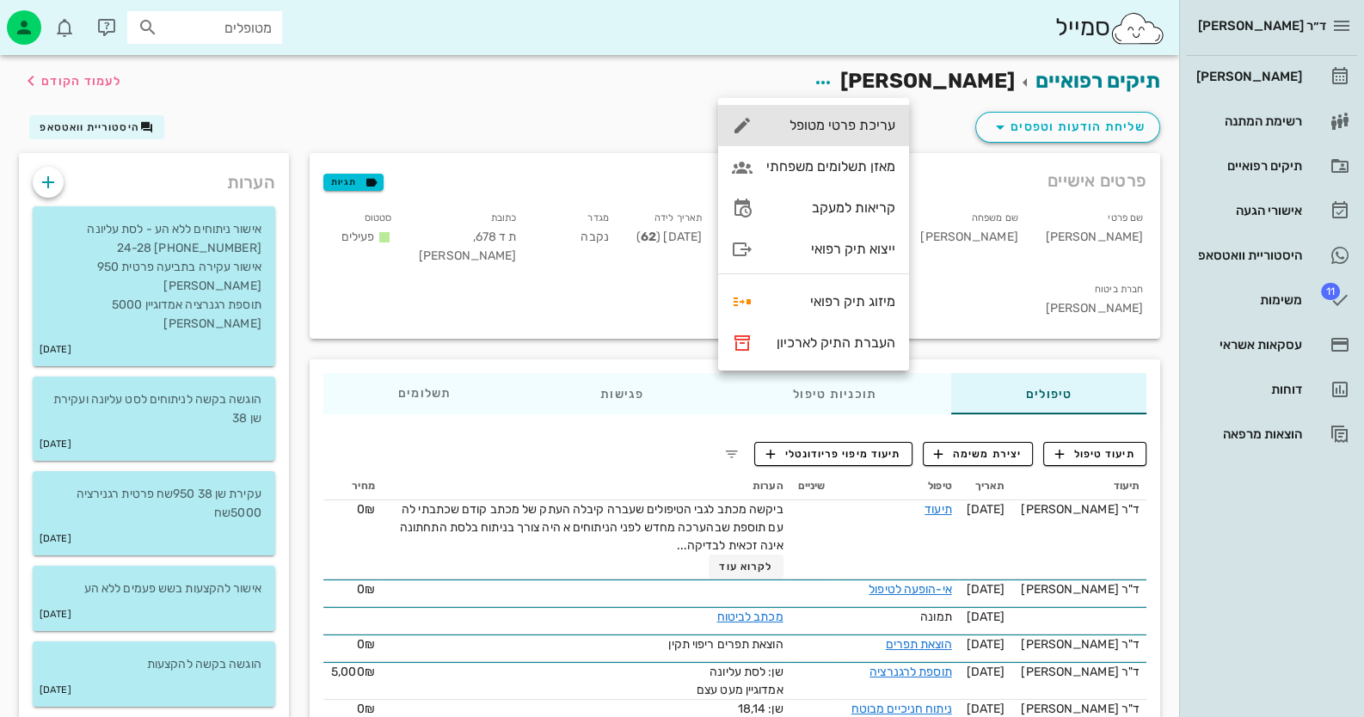
click at [871, 135] on div "עריכת פרטי מטופל" at bounding box center [813, 125] width 191 height 41
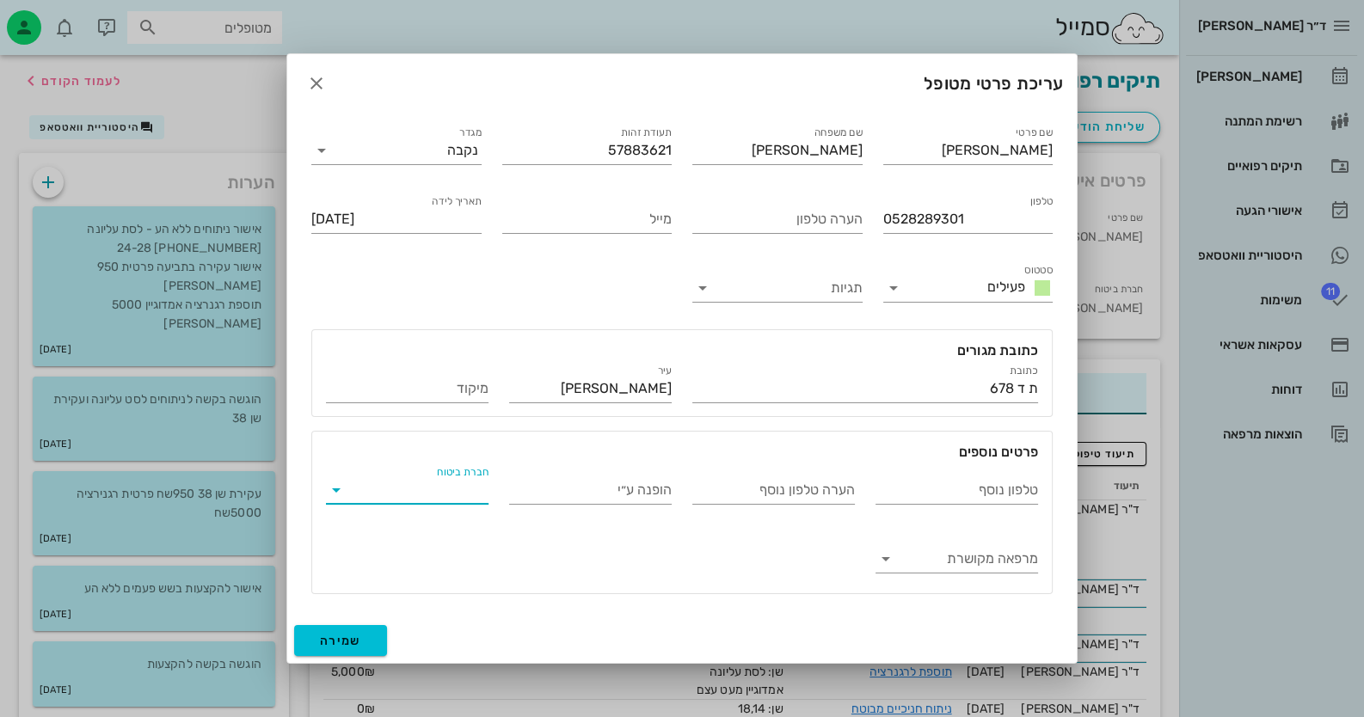
drag, startPoint x: 477, startPoint y: 490, endPoint x: 465, endPoint y: 490, distance: 12.0
click at [465, 490] on input "חברת ביטוח" at bounding box center [421, 490] width 135 height 28
click at [409, 454] on div "חברת ביטוח" at bounding box center [407, 486] width 183 height 69
click at [358, 647] on span "שמירה" at bounding box center [340, 641] width 41 height 15
type input "1962-10-31"
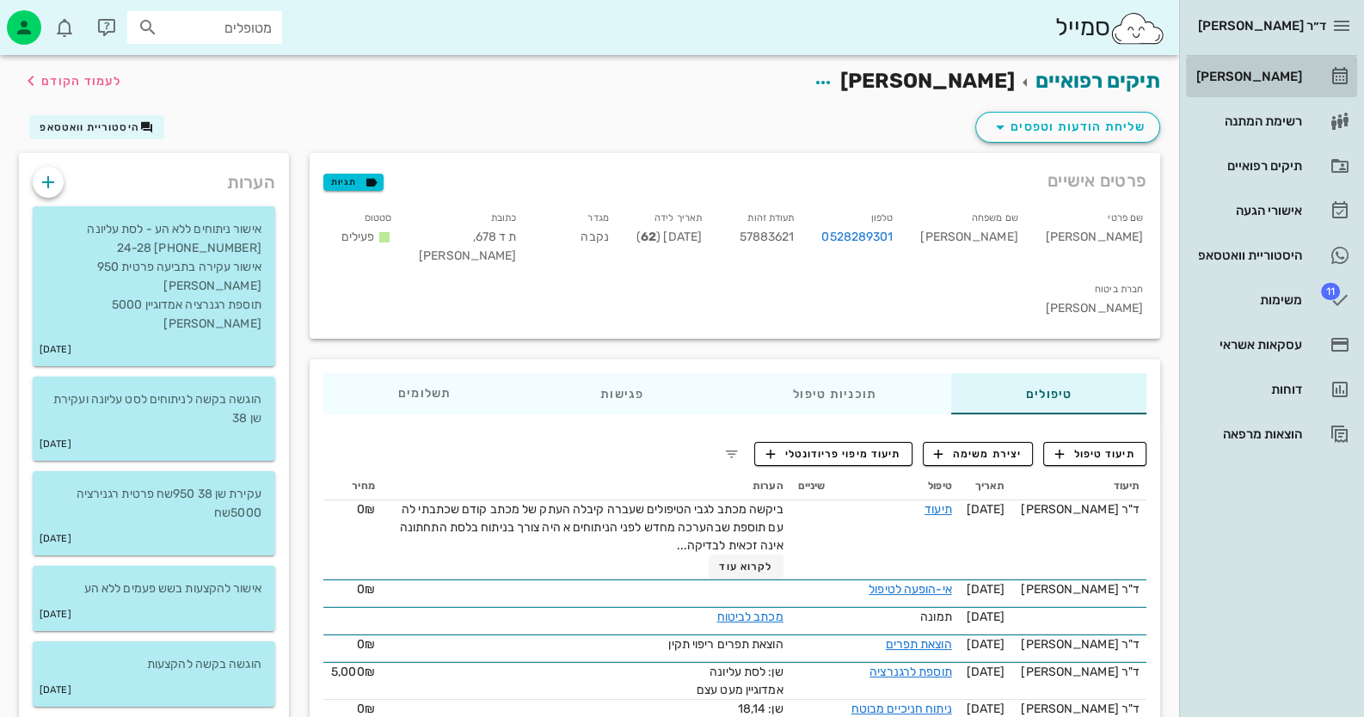
click at [882, 78] on link "[PERSON_NAME]" at bounding box center [1271, 76] width 171 height 41
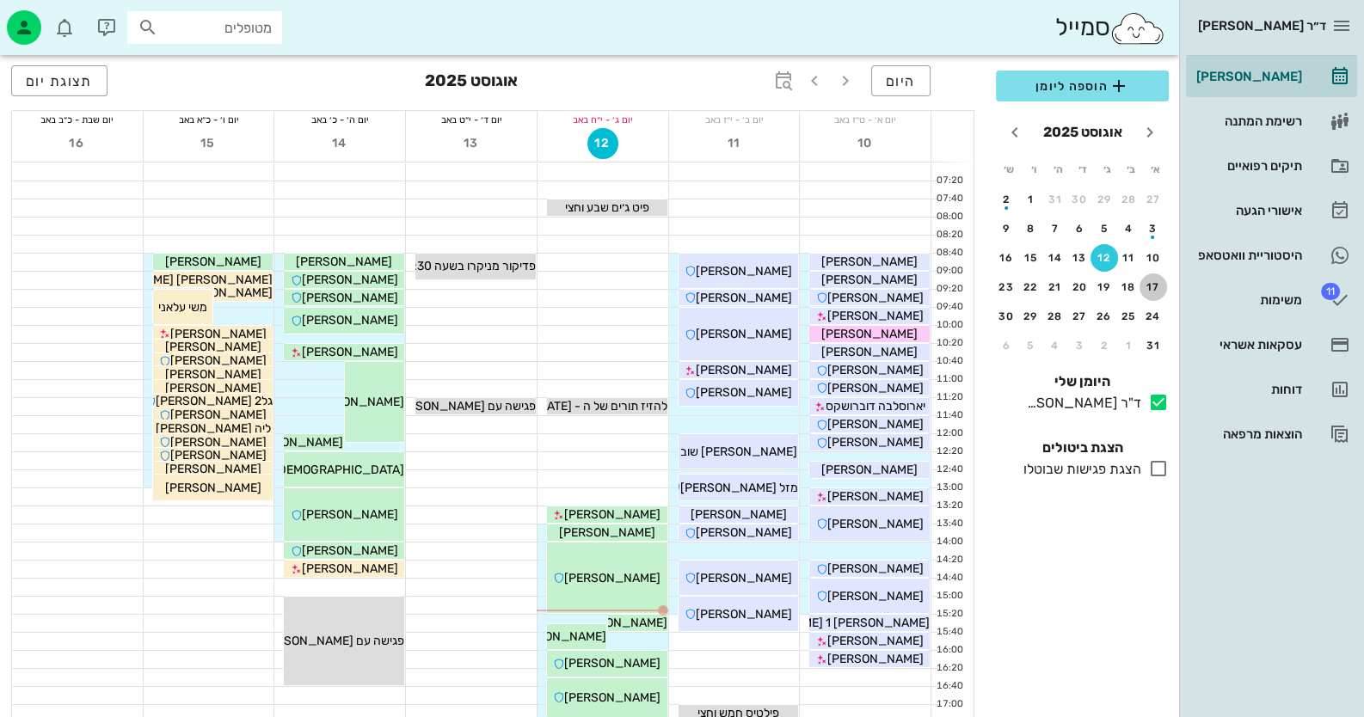
click at [882, 283] on div "17" at bounding box center [1154, 287] width 28 height 12
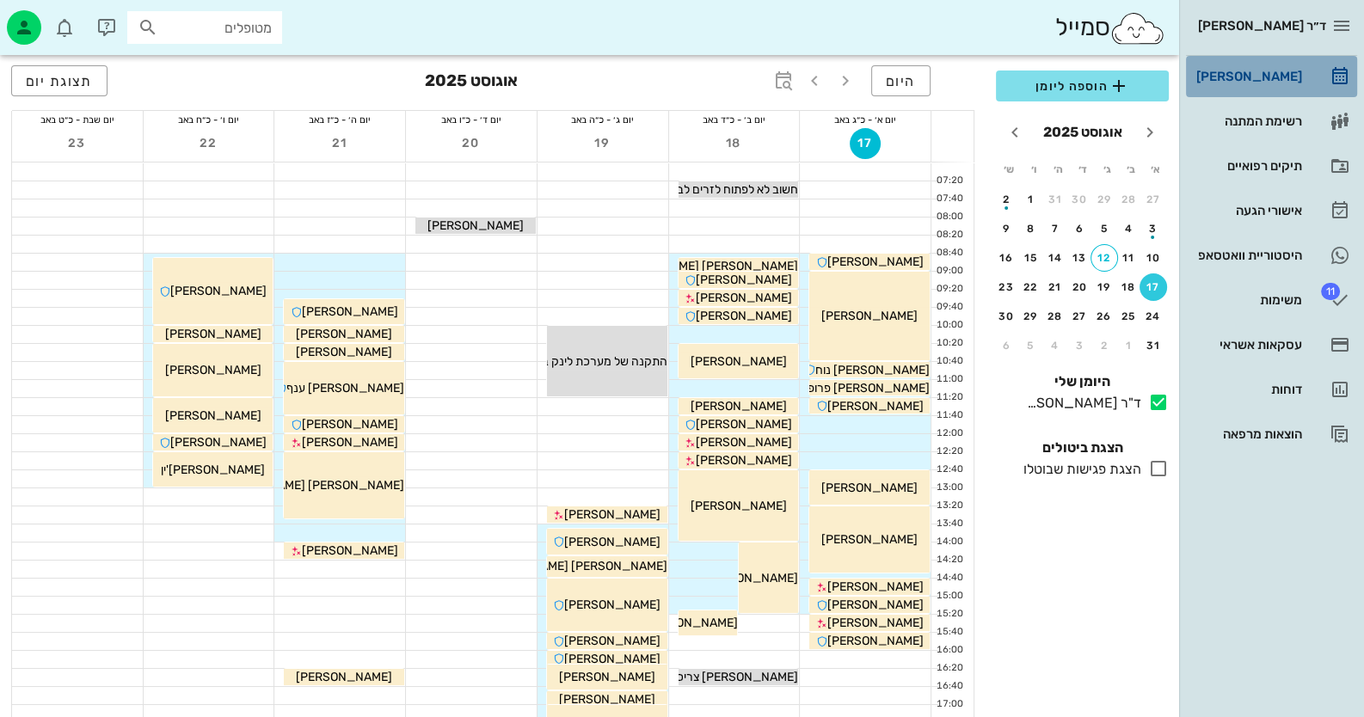
click at [882, 64] on link "[PERSON_NAME]" at bounding box center [1271, 76] width 171 height 41
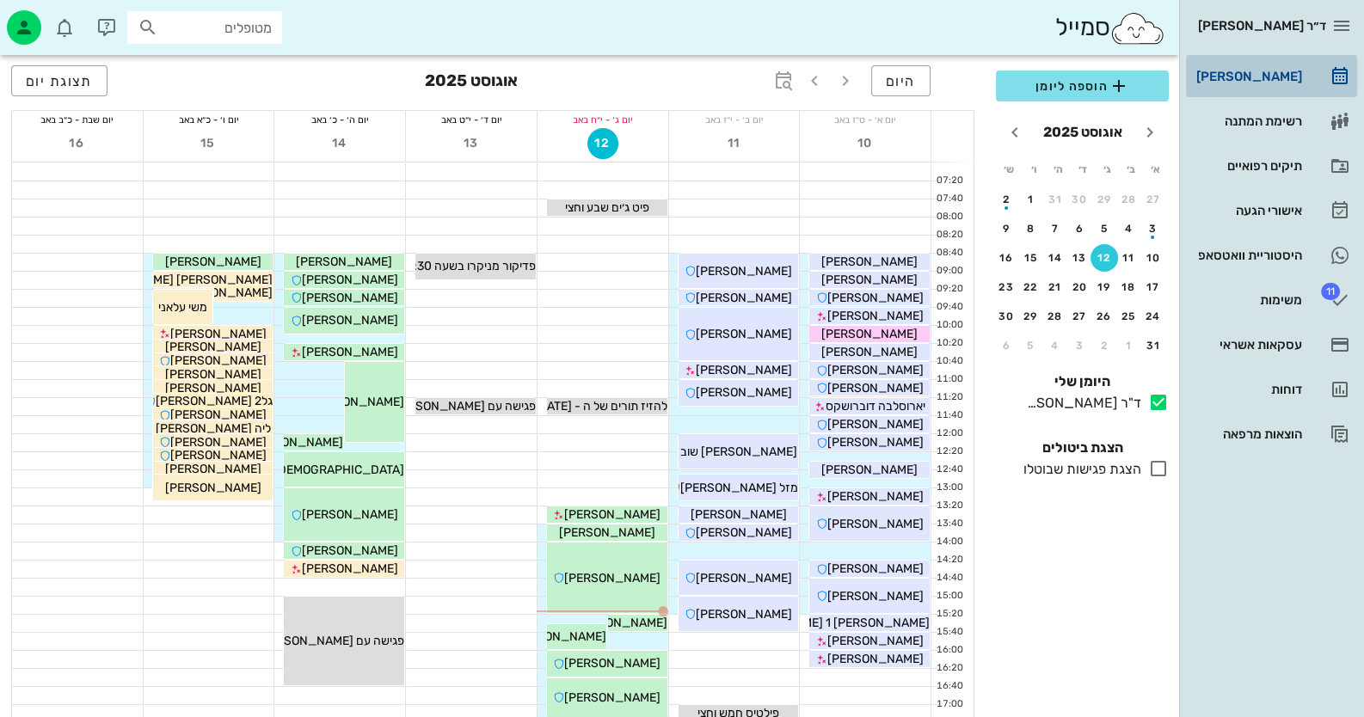
click at [882, 78] on div "[PERSON_NAME]" at bounding box center [1247, 77] width 109 height 14
click at [254, 32] on input "מטופלים" at bounding box center [217, 27] width 110 height 22
paste input "0528289301"
type input "0528289301"
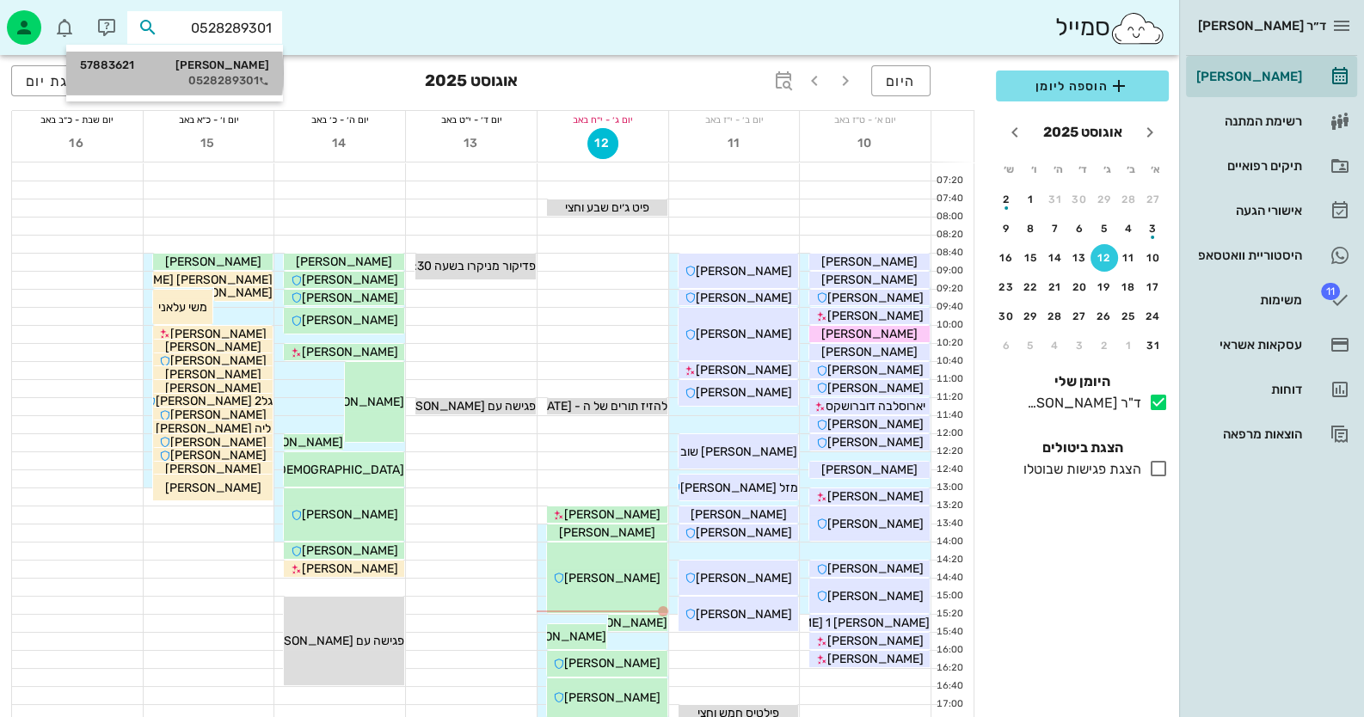
click at [232, 81] on div "0528289301" at bounding box center [174, 81] width 189 height 14
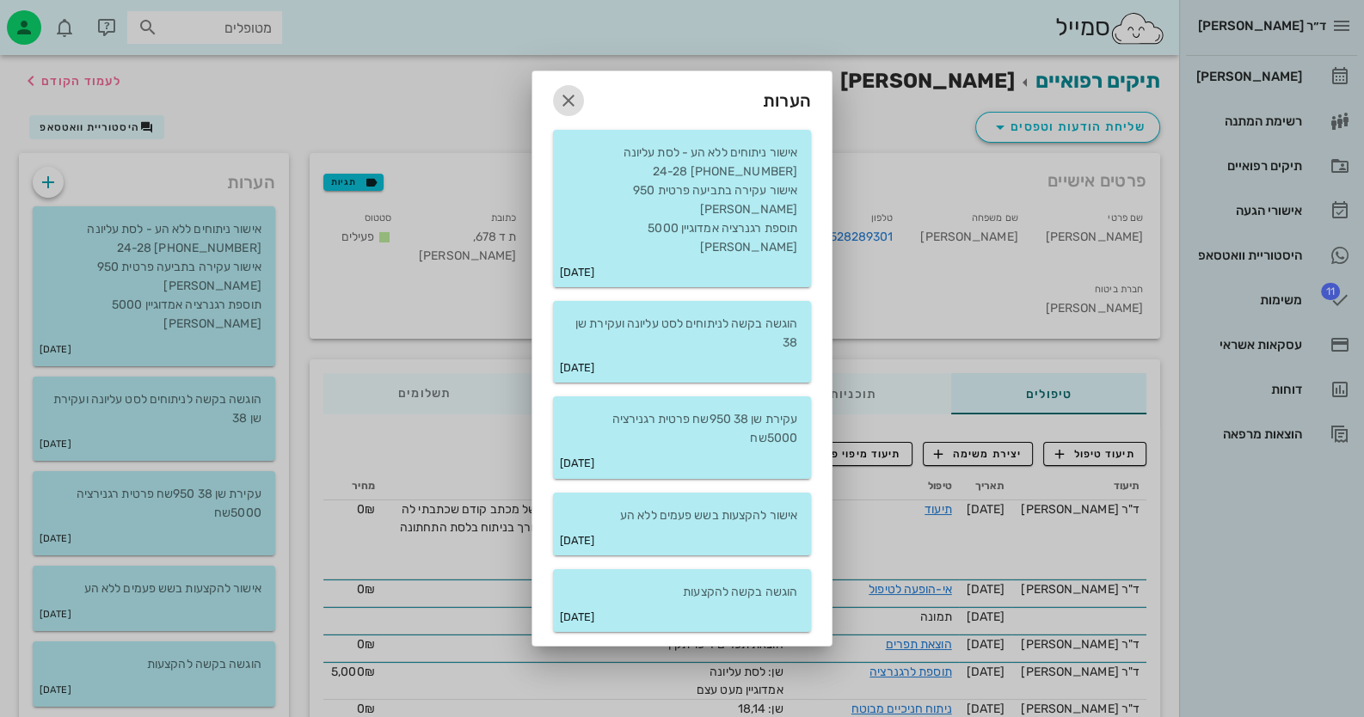
click at [563, 111] on icon "button" at bounding box center [568, 100] width 21 height 21
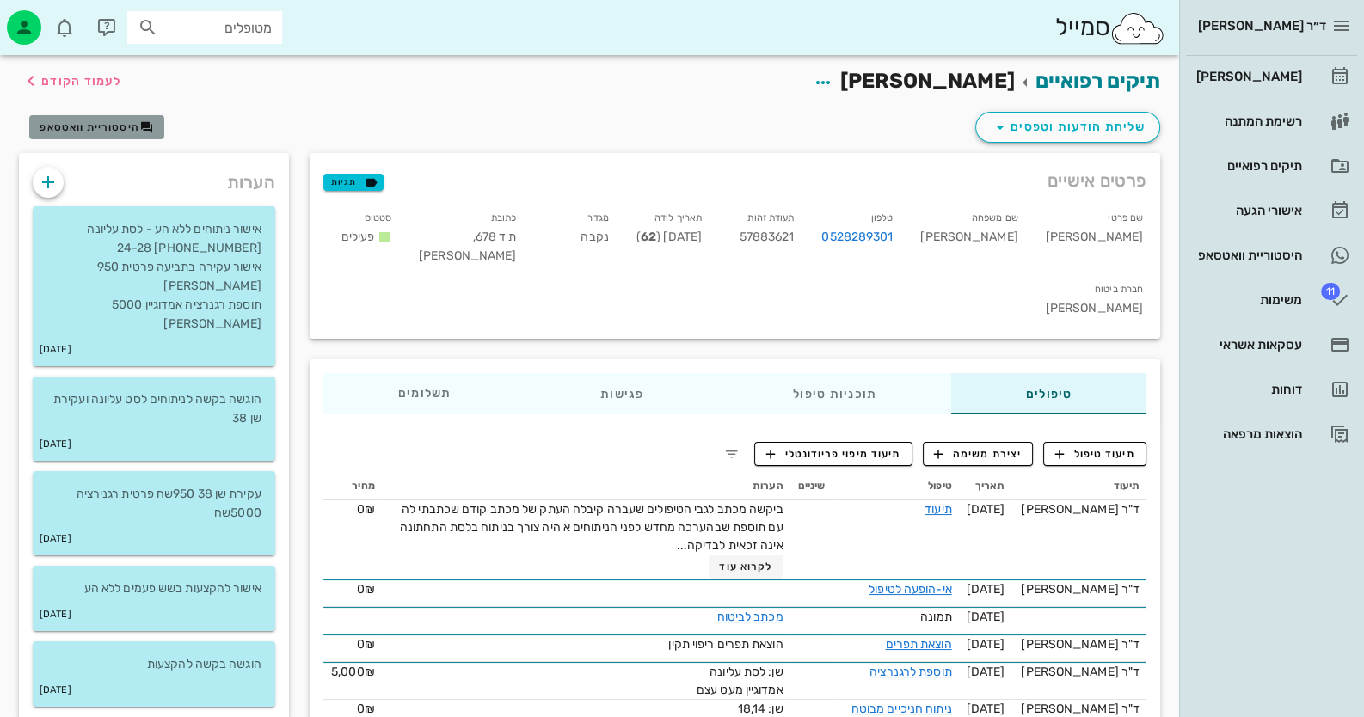
click at [74, 132] on span "היסטוריית וואטסאפ" at bounding box center [90, 127] width 100 height 12
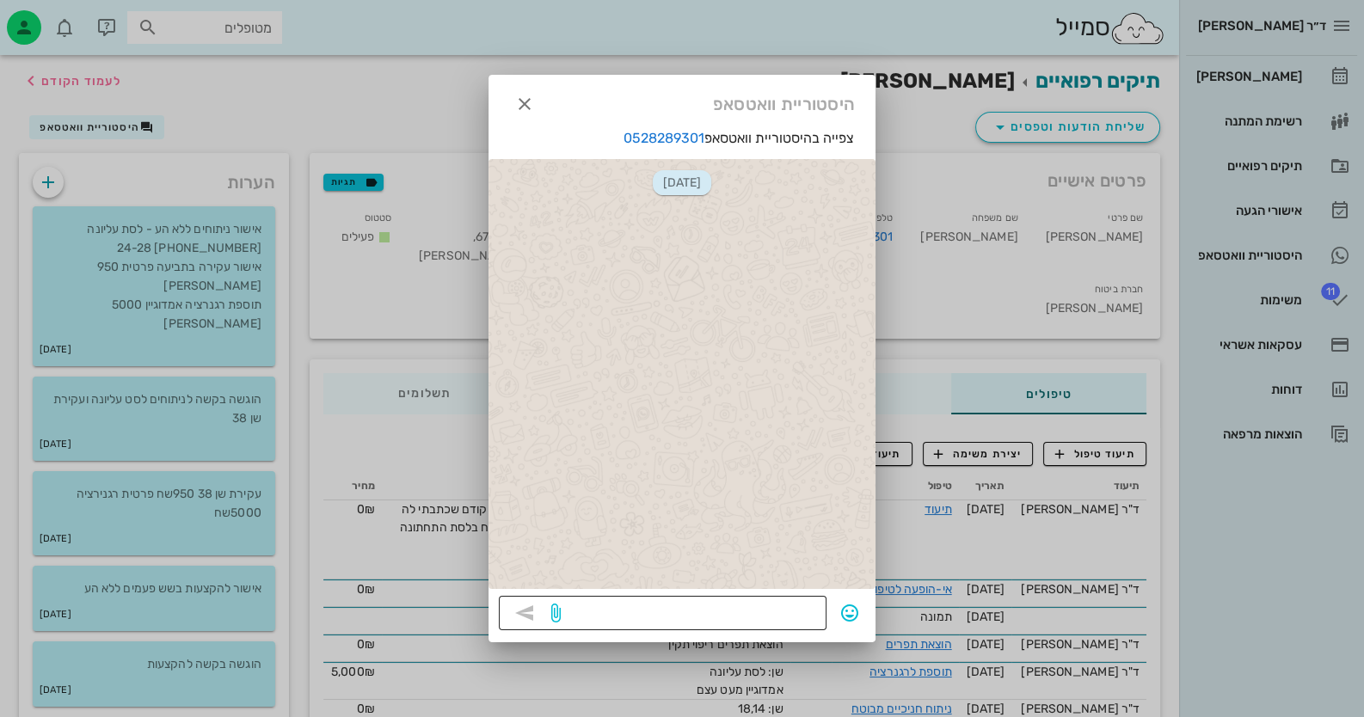
click at [758, 612] on textarea at bounding box center [690, 615] width 252 height 28
type textarea "חיה מאיר"
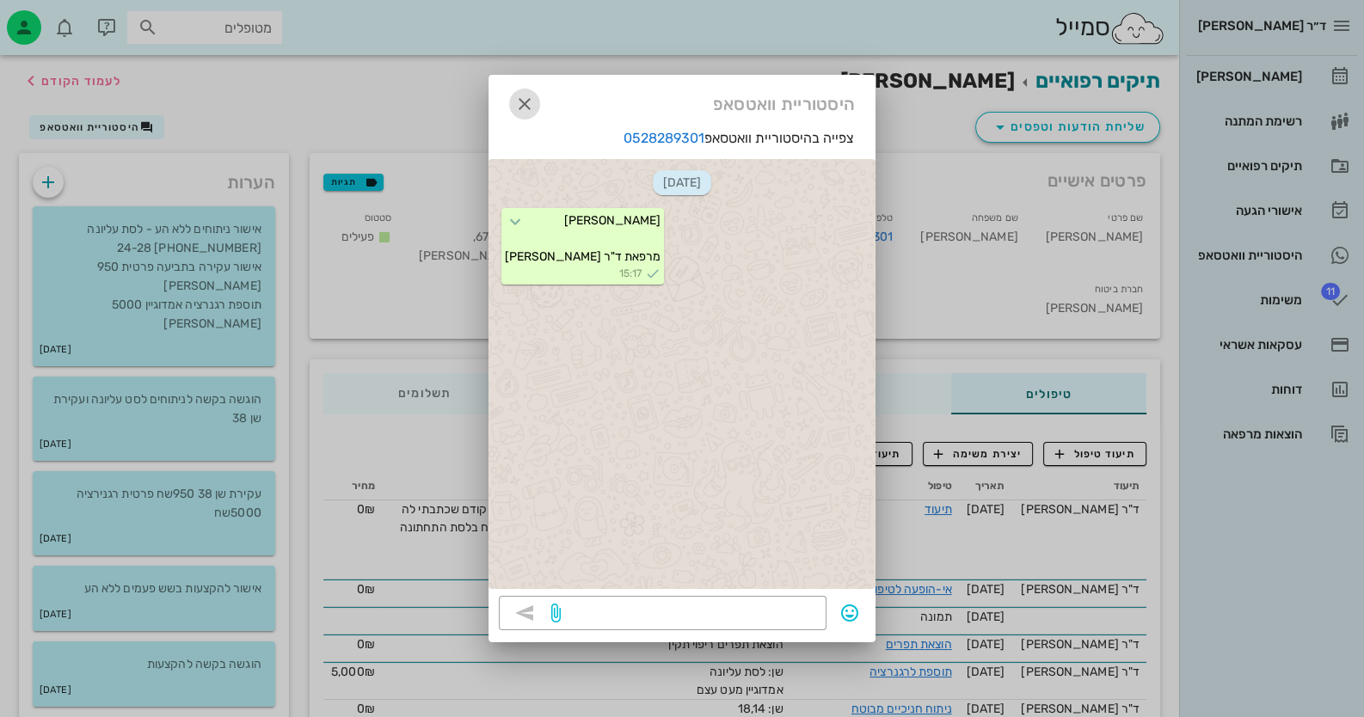
click at [531, 102] on icon "button" at bounding box center [524, 104] width 21 height 21
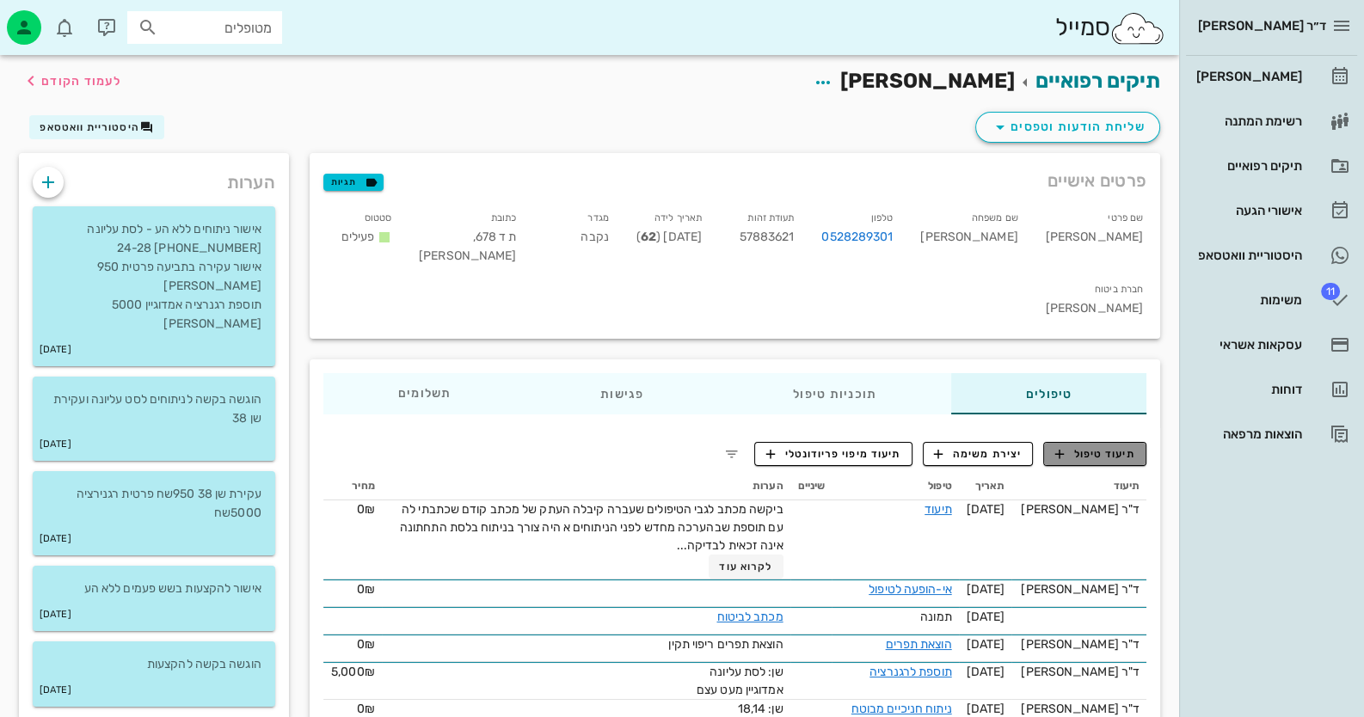
click at [882, 446] on span "תיעוד טיפול" at bounding box center [1095, 453] width 80 height 15
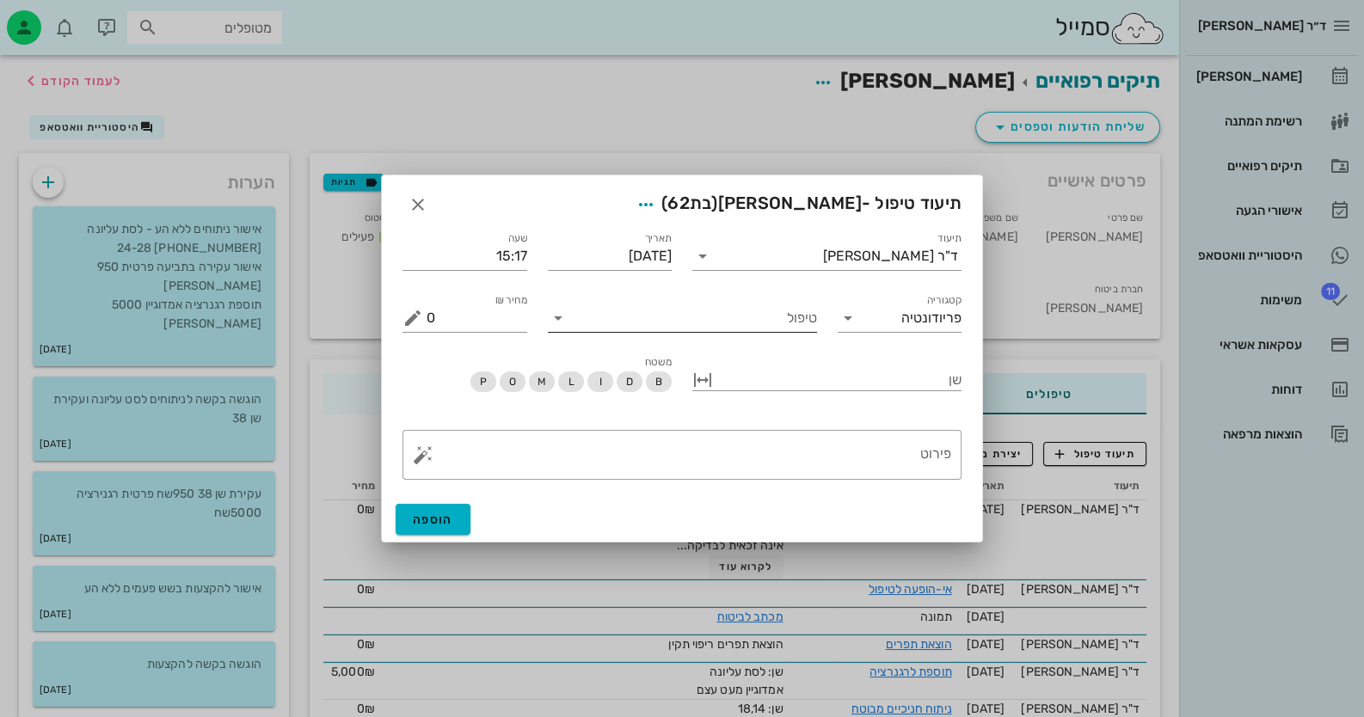
click at [748, 329] on input "טיפול" at bounding box center [694, 318] width 245 height 28
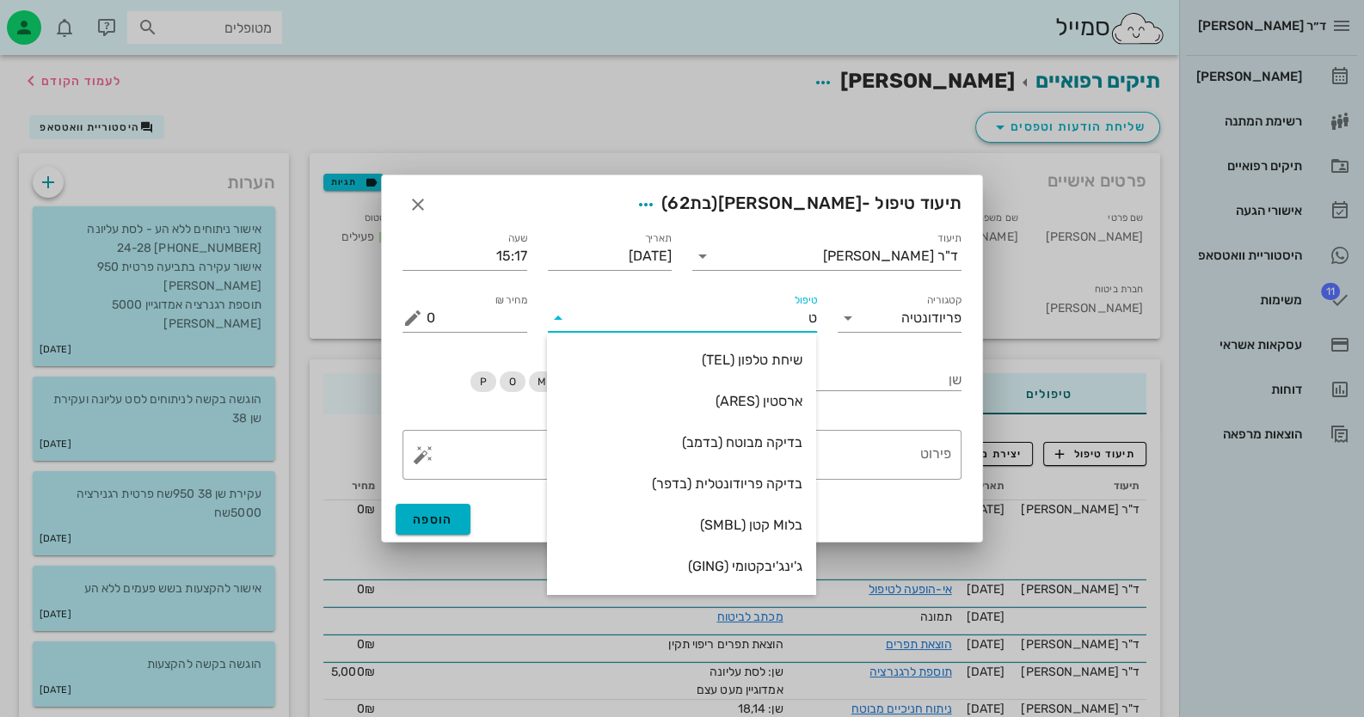
type input "טל"
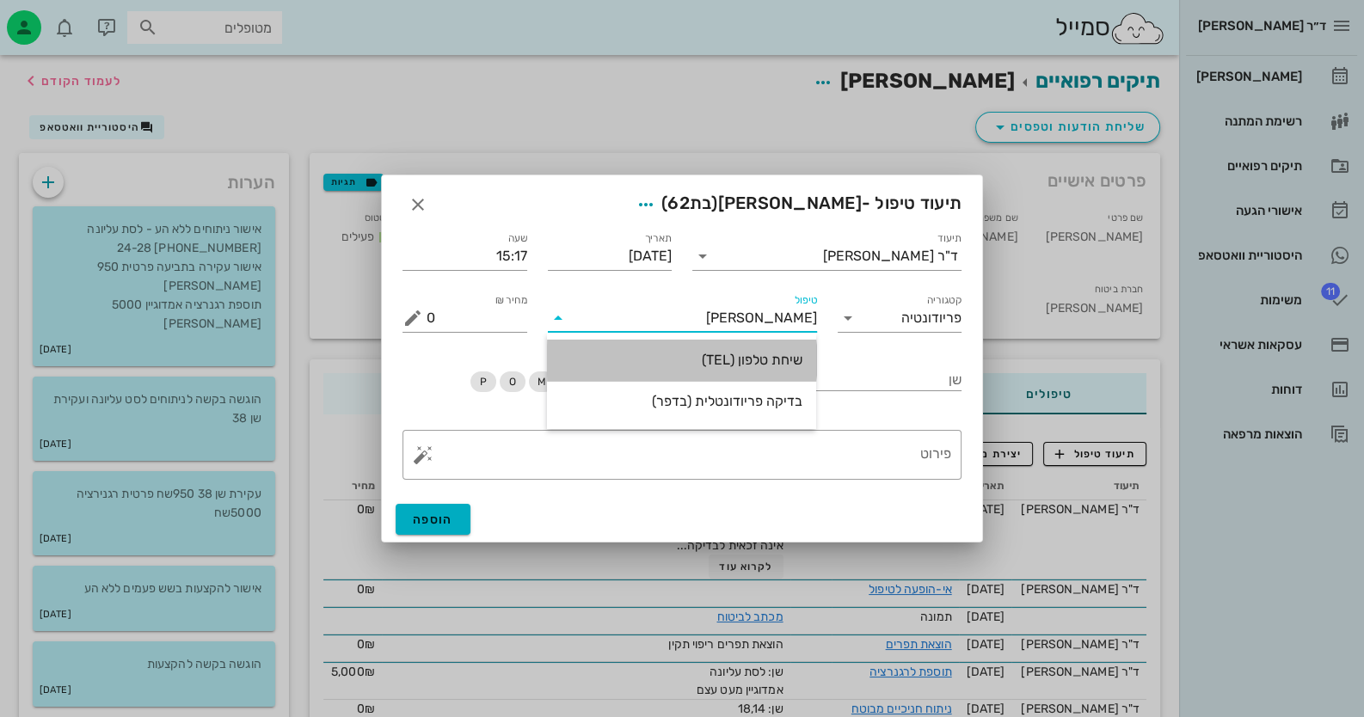
click at [768, 361] on div "שיחת טלפון (TEL)" at bounding box center [682, 360] width 242 height 16
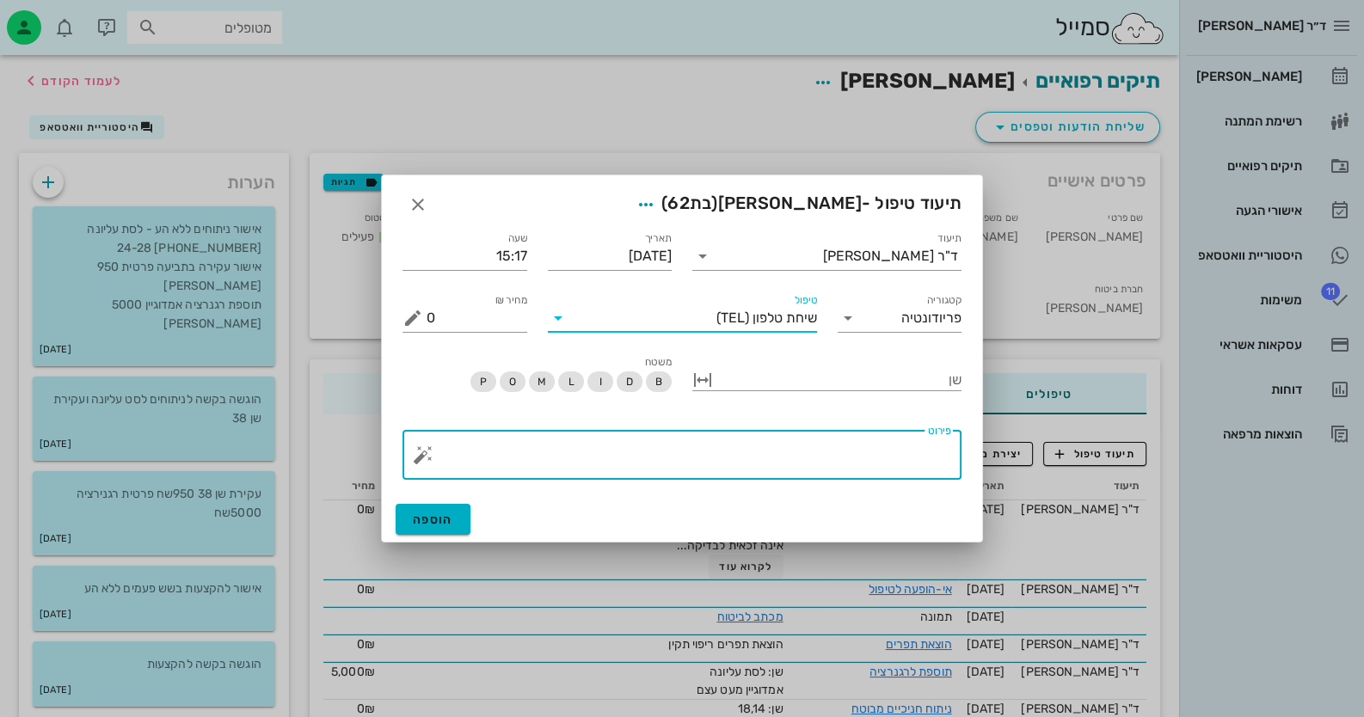
click at [882, 463] on textarea "פירוט" at bounding box center [689, 459] width 525 height 41
type textarea "הוסבר שאני לא בביטוח - היא מבררת החזרים רוצה להגיע לבדיקה"
click at [446, 513] on span "הוספה" at bounding box center [433, 520] width 40 height 15
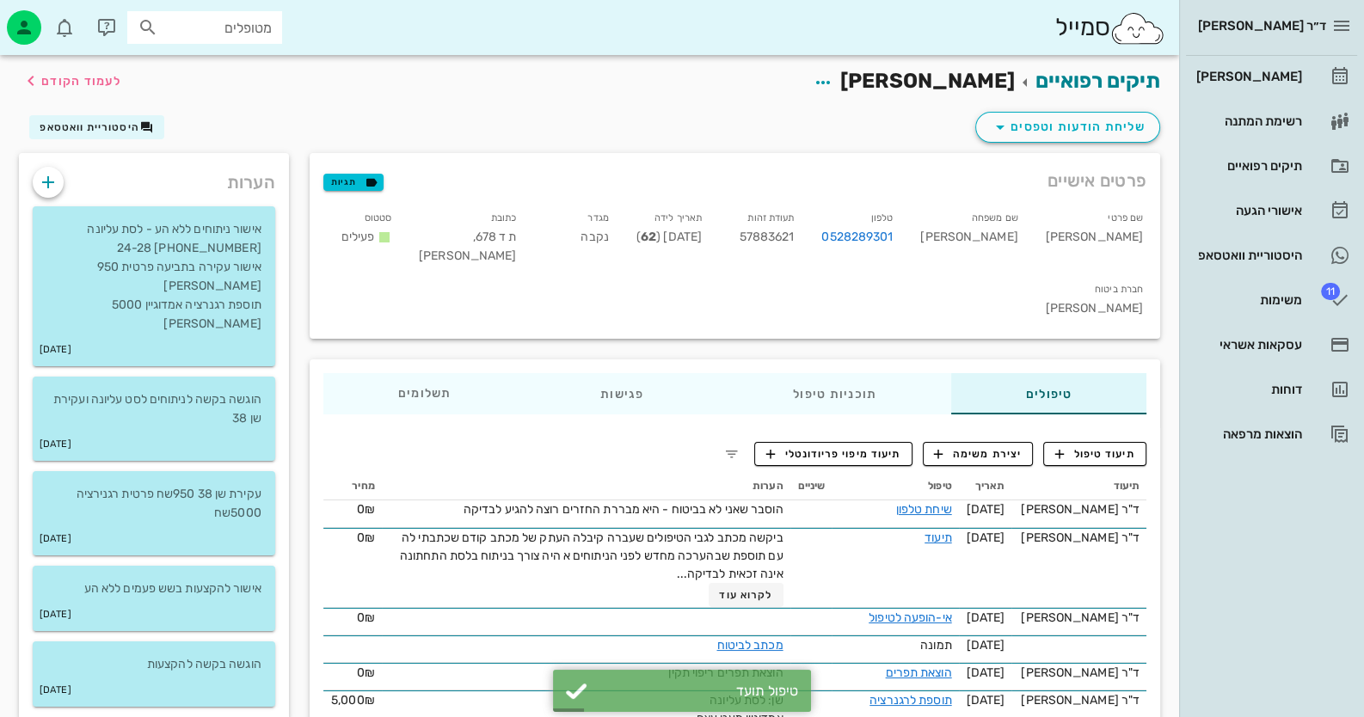
click at [255, 29] on input "מטופלים" at bounding box center [217, 27] width 110 height 22
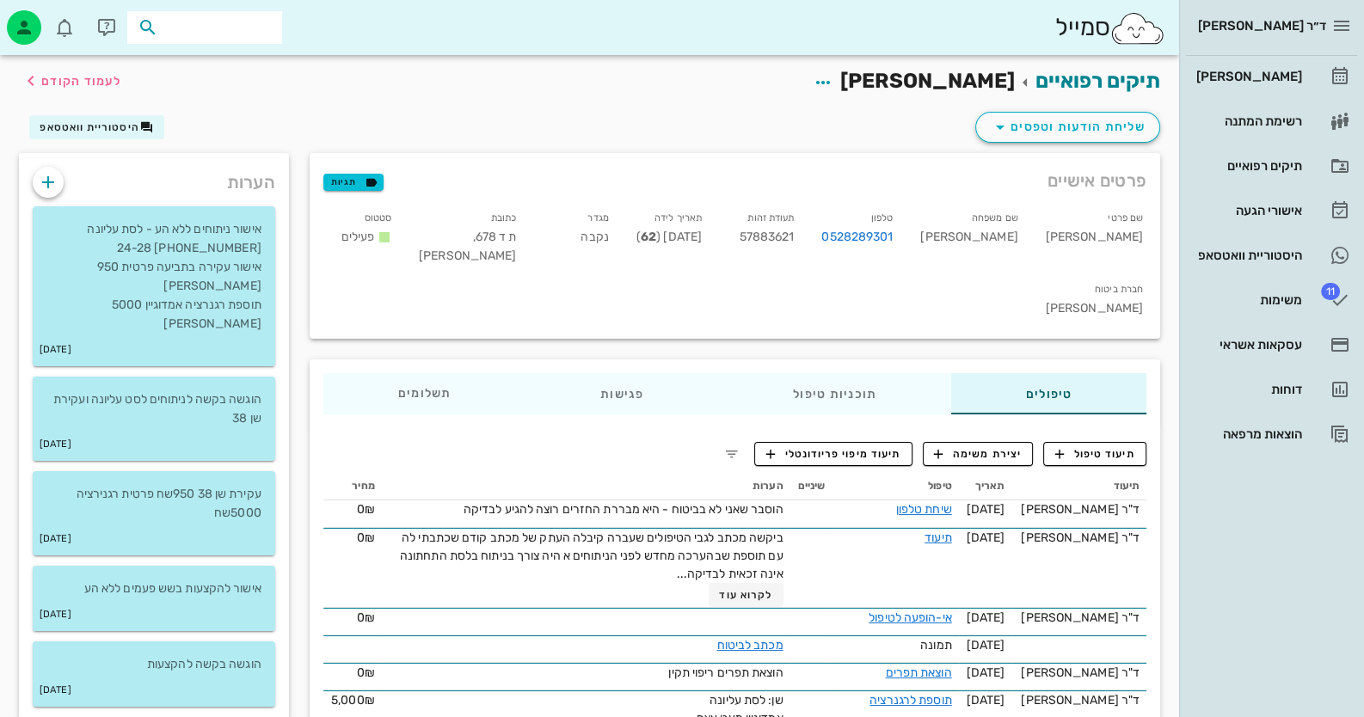
paste input "0546266520"
type input "0546266520"
click at [254, 74] on div "0546266520" at bounding box center [173, 81] width 189 height 14
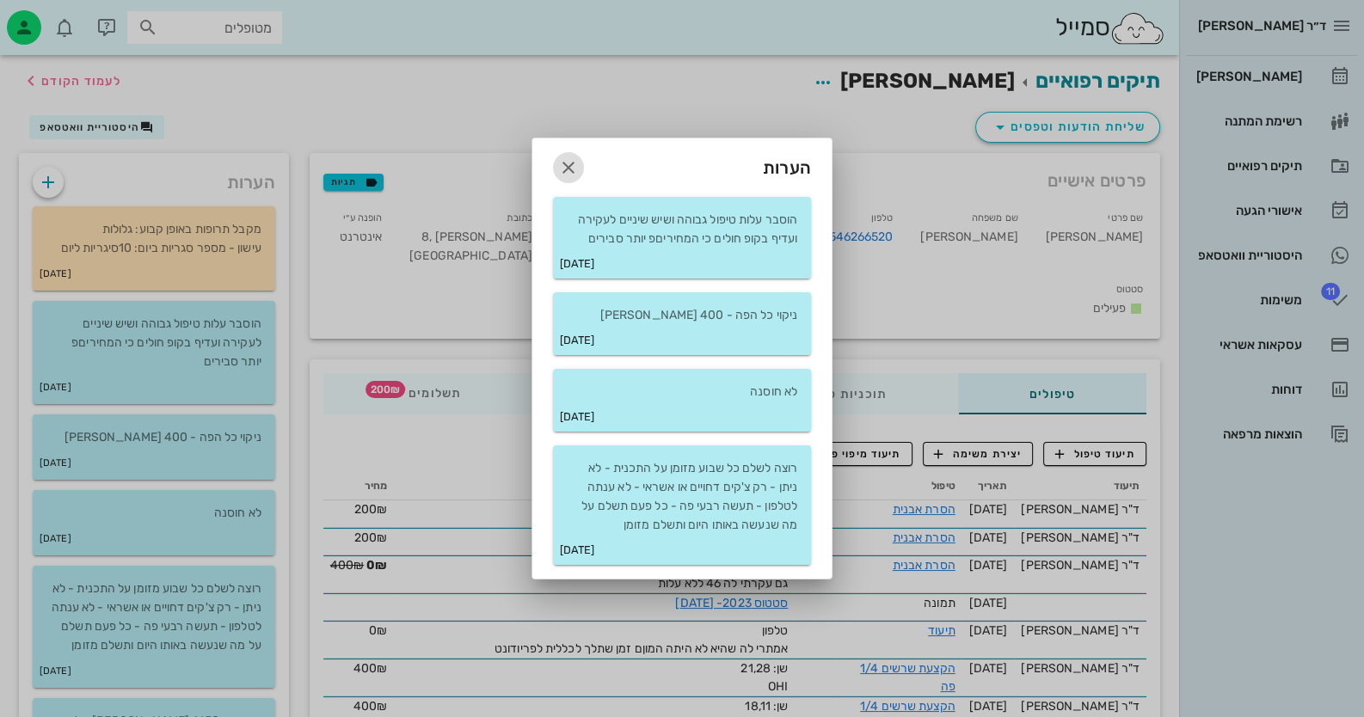
click at [562, 157] on icon "button" at bounding box center [568, 167] width 21 height 21
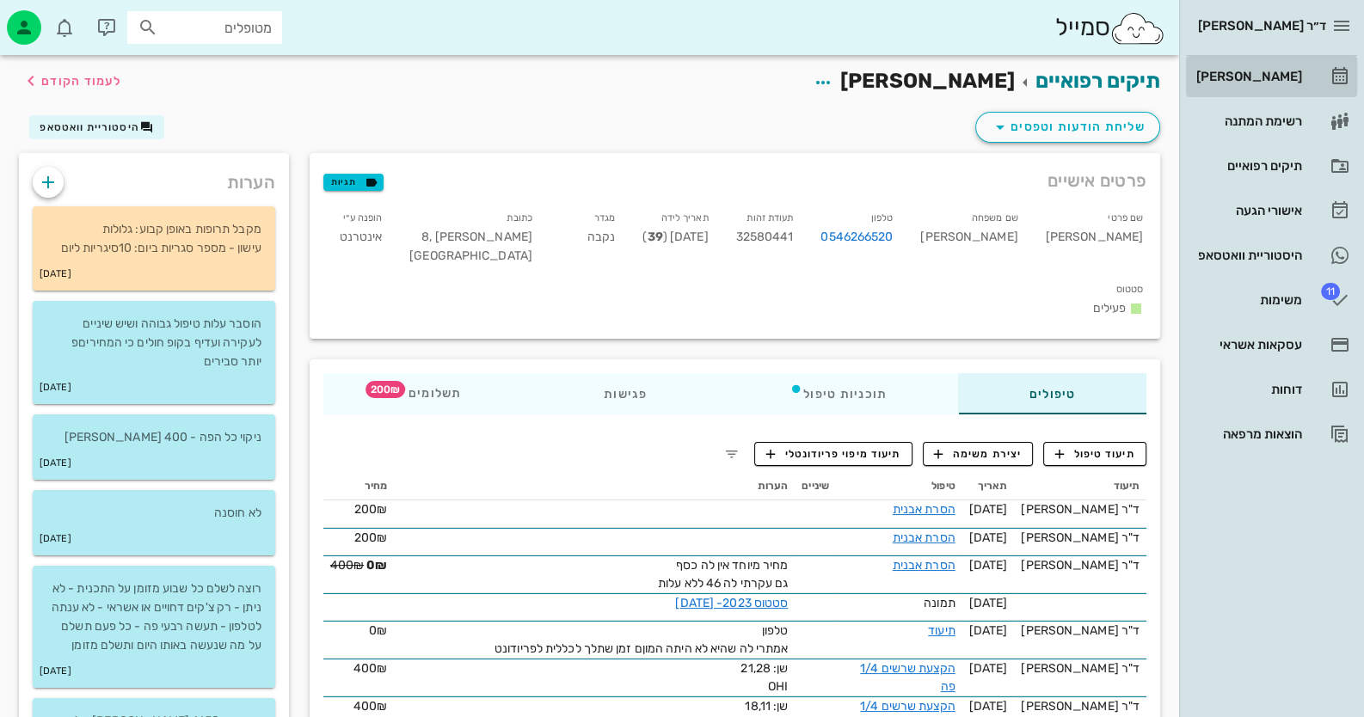
click at [882, 65] on div "[PERSON_NAME]" at bounding box center [1247, 77] width 109 height 28
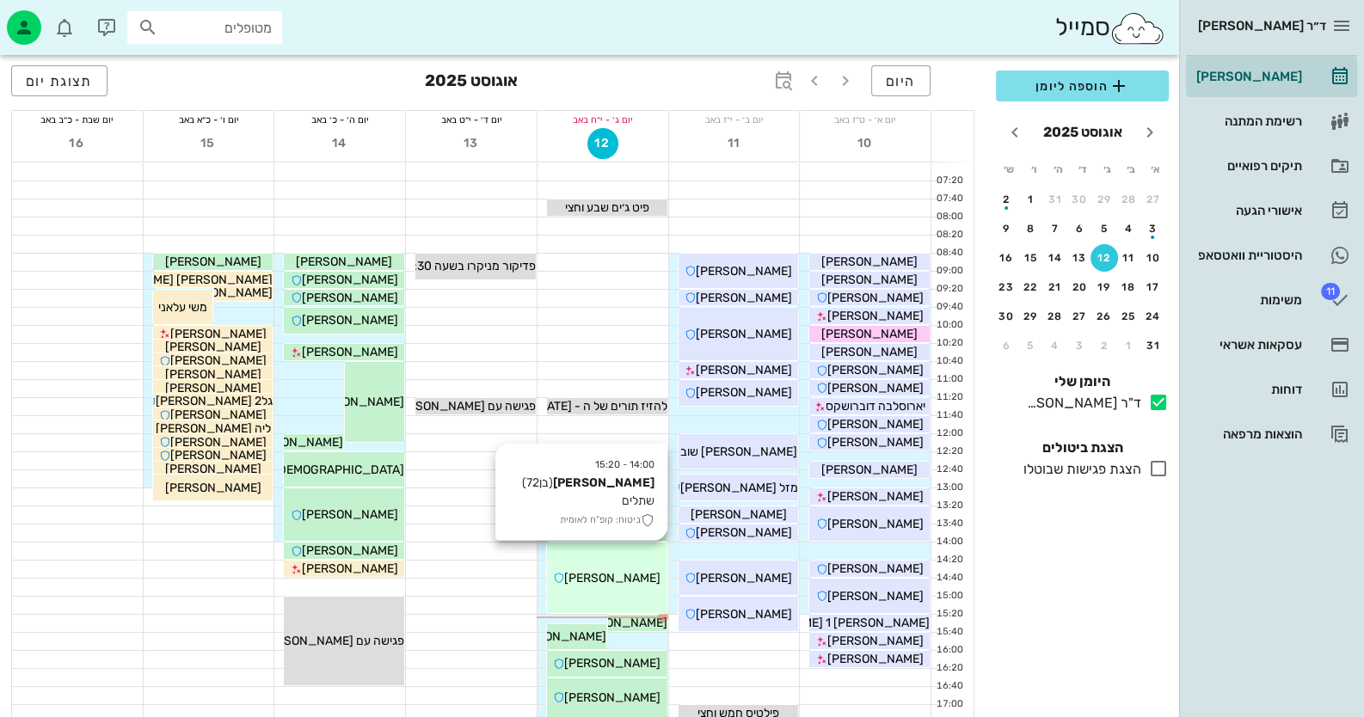
click at [636, 581] on span "[PERSON_NAME]" at bounding box center [612, 578] width 96 height 15
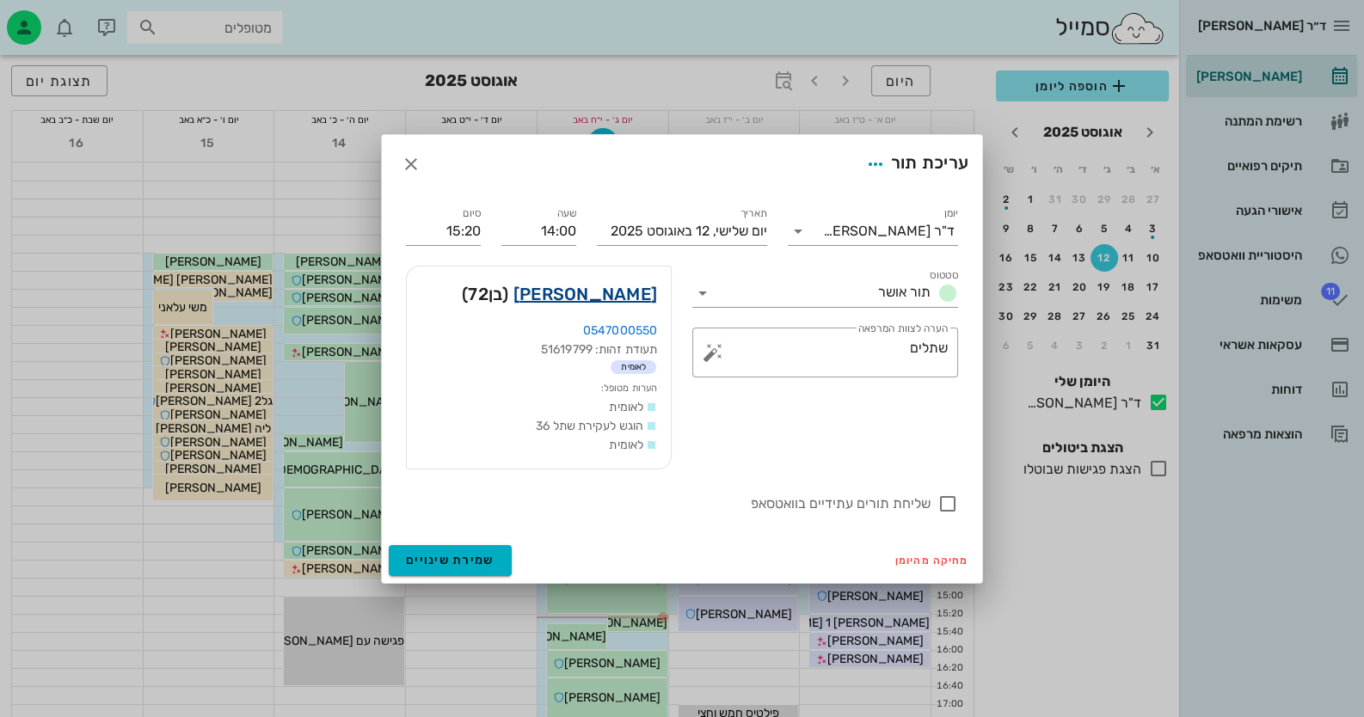
click at [634, 284] on link "יוסף חייבי" at bounding box center [585, 294] width 144 height 28
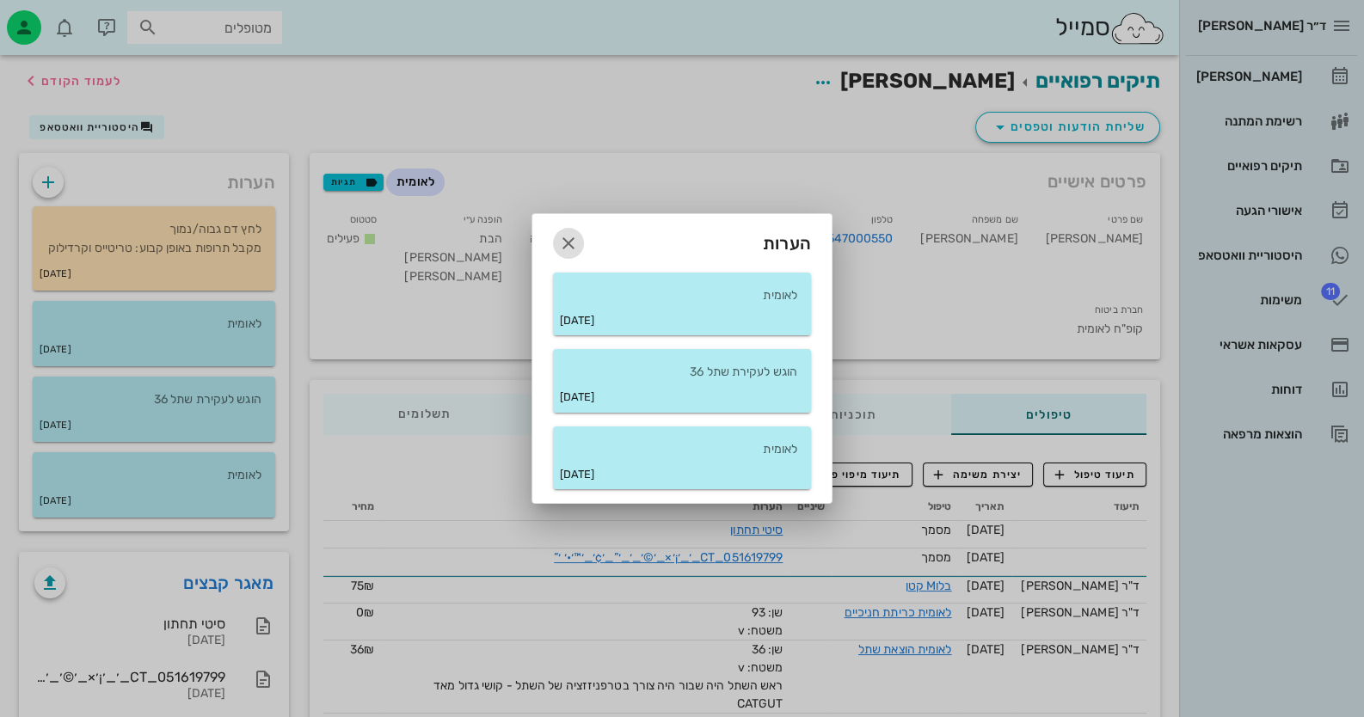
click at [572, 239] on icon "button" at bounding box center [568, 243] width 21 height 21
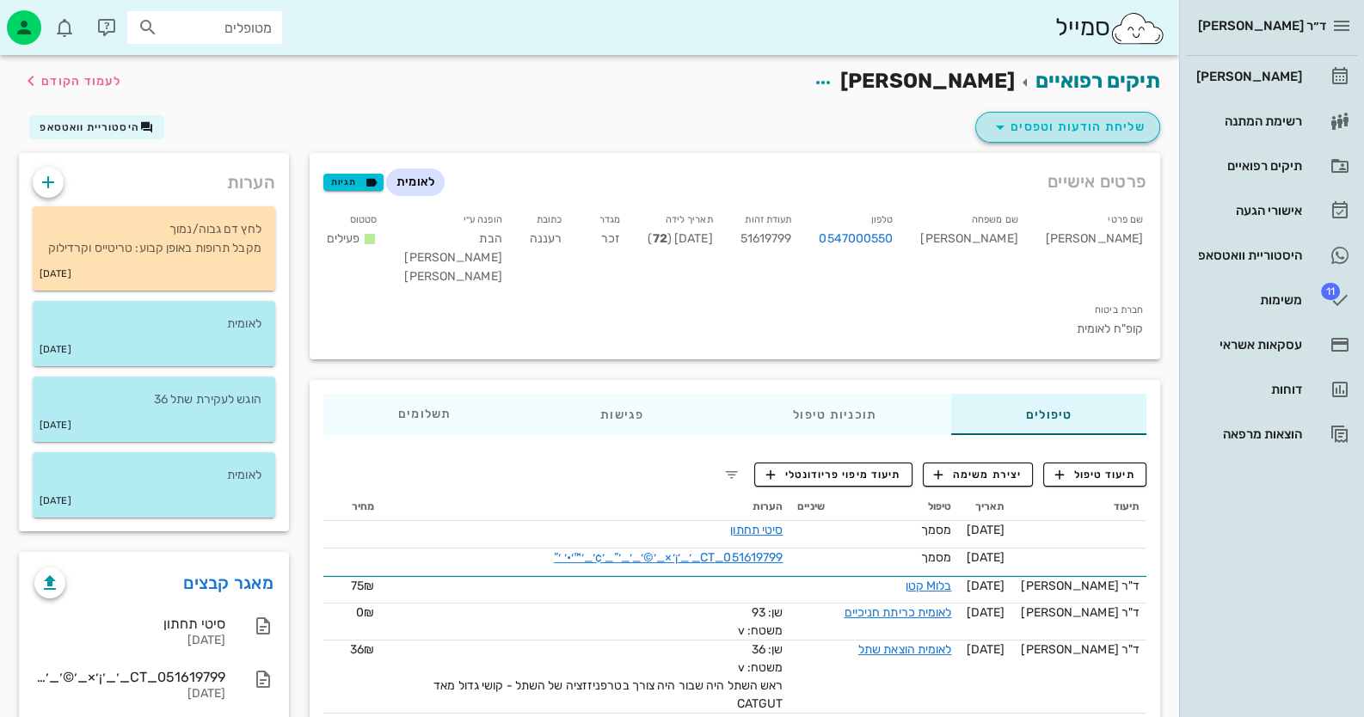
click at [882, 128] on span "שליחת הודעות וטפסים" at bounding box center [1068, 127] width 156 height 21
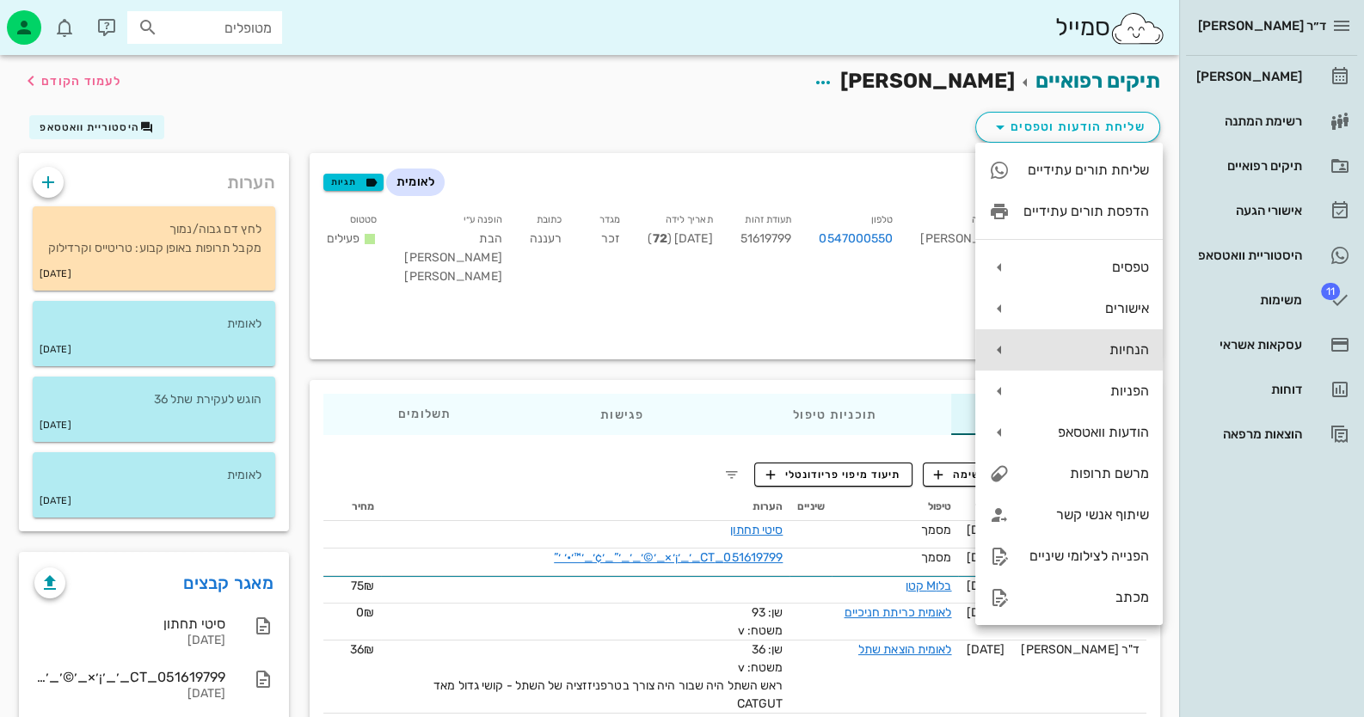
click at [882, 354] on div "הנחיות" at bounding box center [1087, 349] width 126 height 16
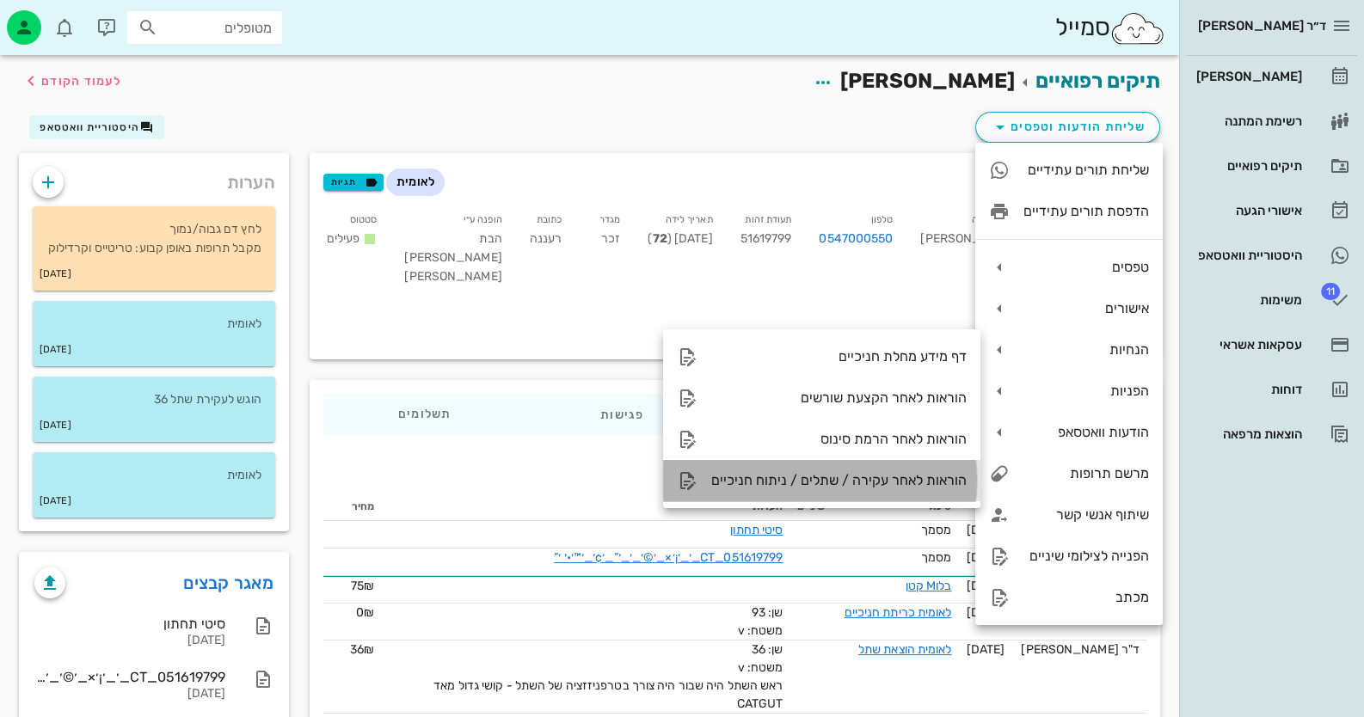
click at [882, 476] on div "הוראות לאחר עקירה / שתלים / ניתוח חניכיים" at bounding box center [838, 480] width 255 height 16
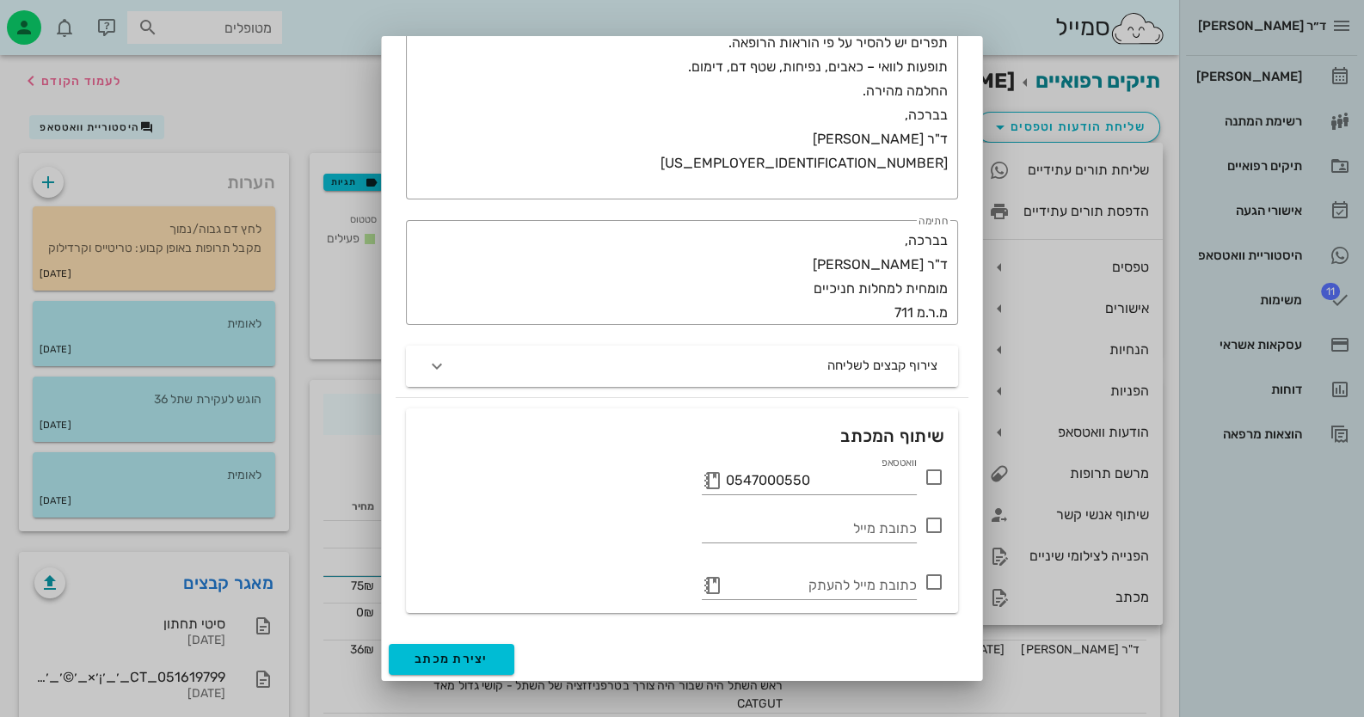
scroll to position [85, 0]
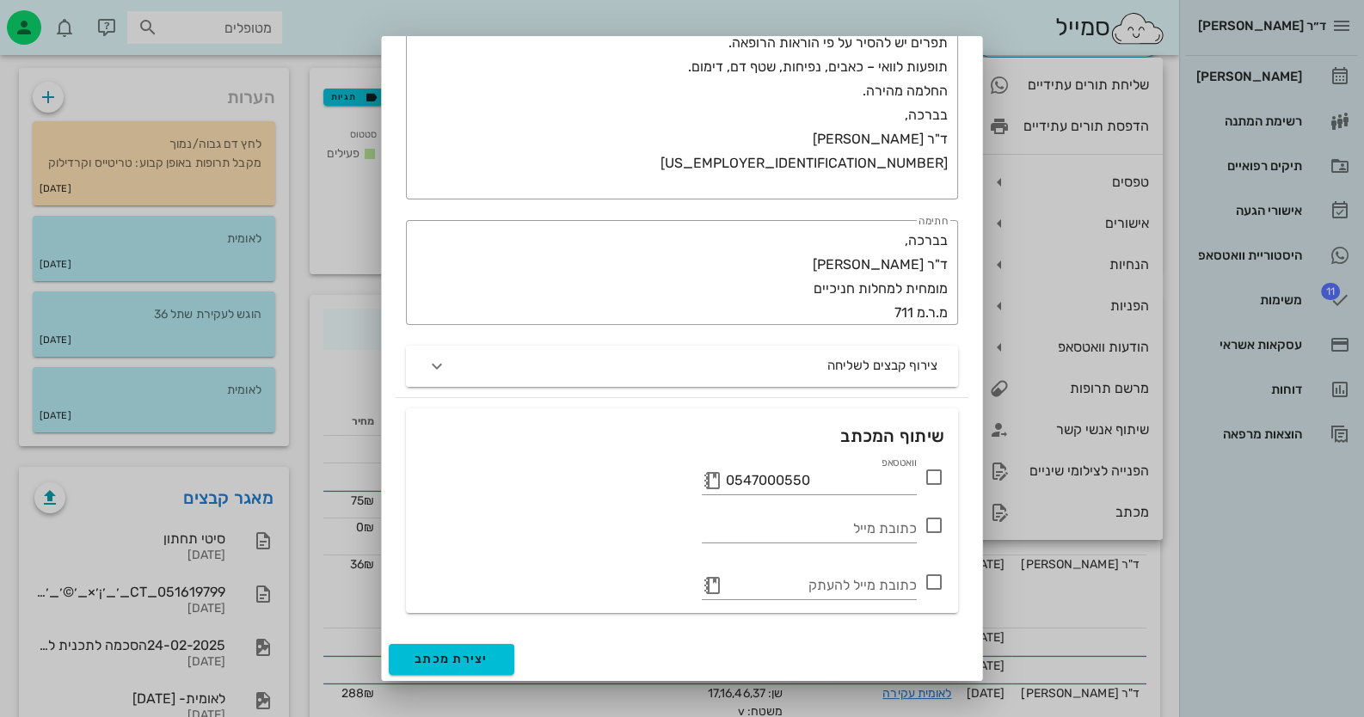
click at [882, 476] on icon at bounding box center [934, 477] width 21 height 21
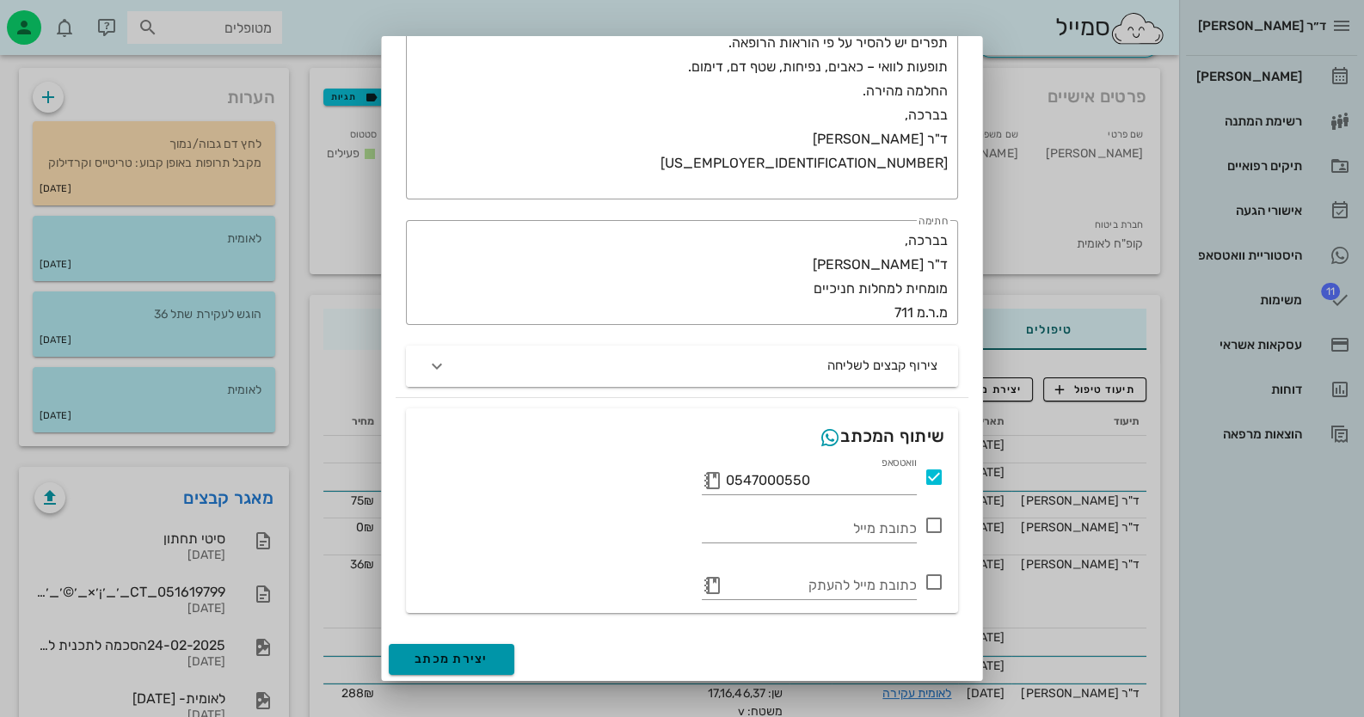
click at [502, 653] on button "יצירת מכתב" at bounding box center [452, 659] width 126 height 31
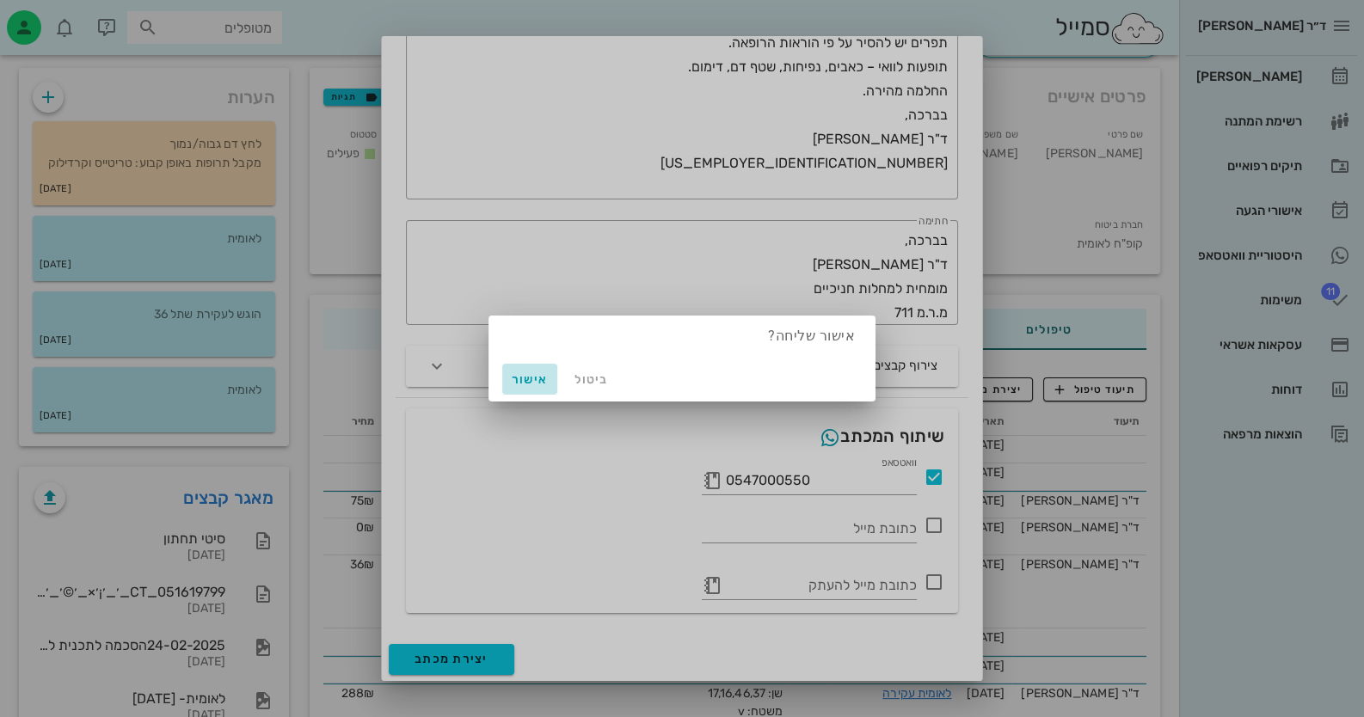
click at [533, 385] on span "אישור" at bounding box center [529, 379] width 41 height 15
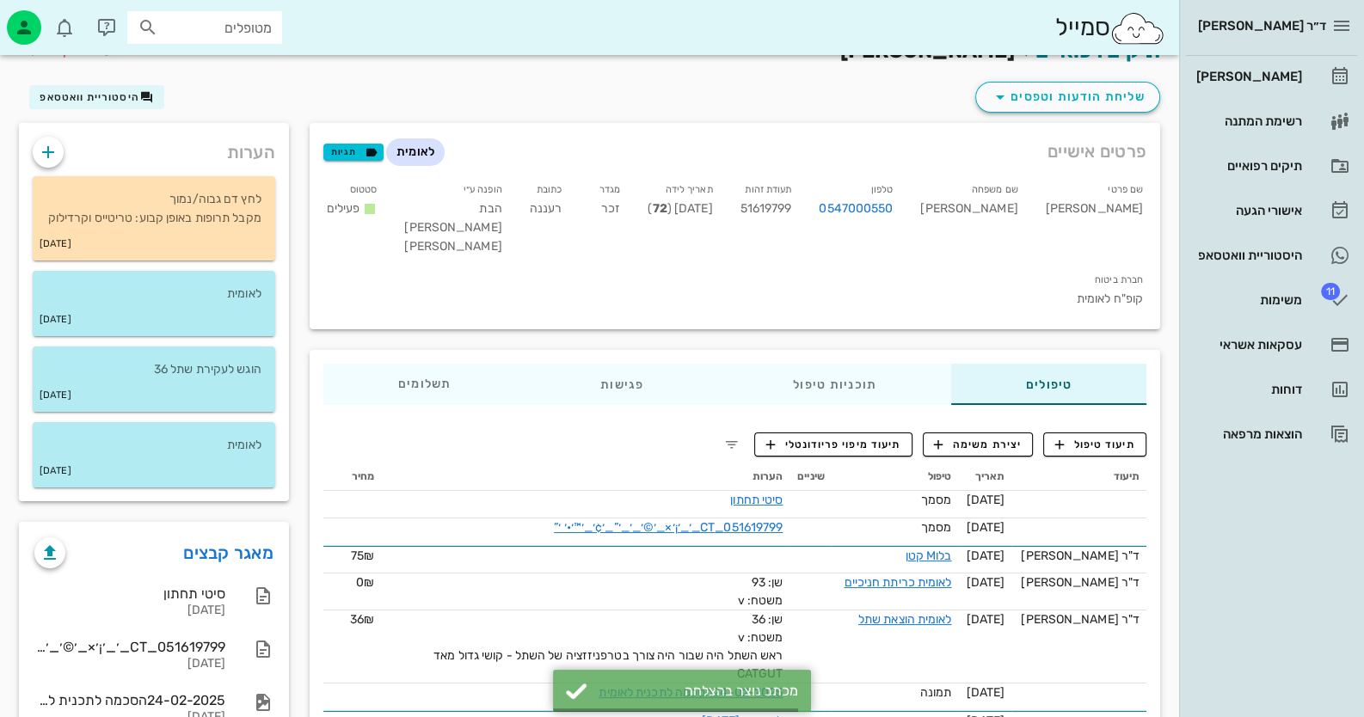
scroll to position [0, 0]
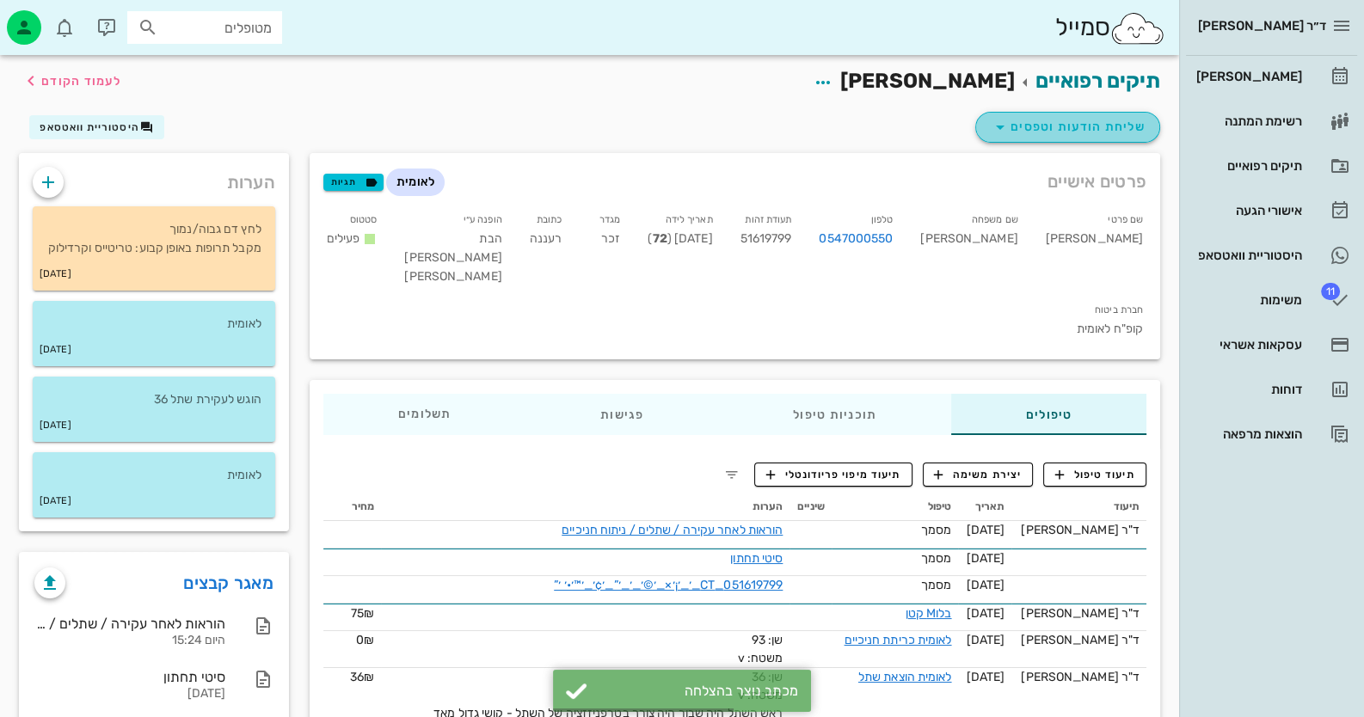
click at [882, 126] on span "שליחת הודעות וטפסים" at bounding box center [1068, 127] width 156 height 21
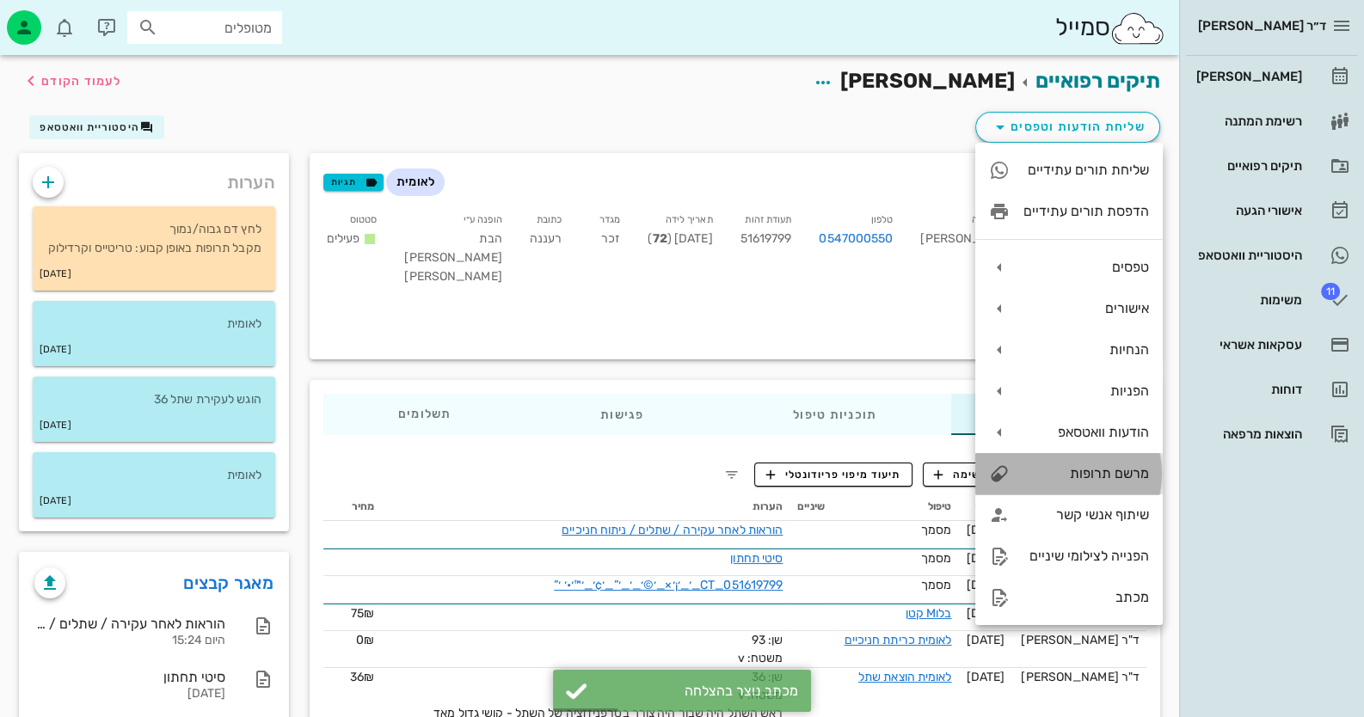
click at [882, 468] on div "מרשם תרופות" at bounding box center [1087, 473] width 126 height 16
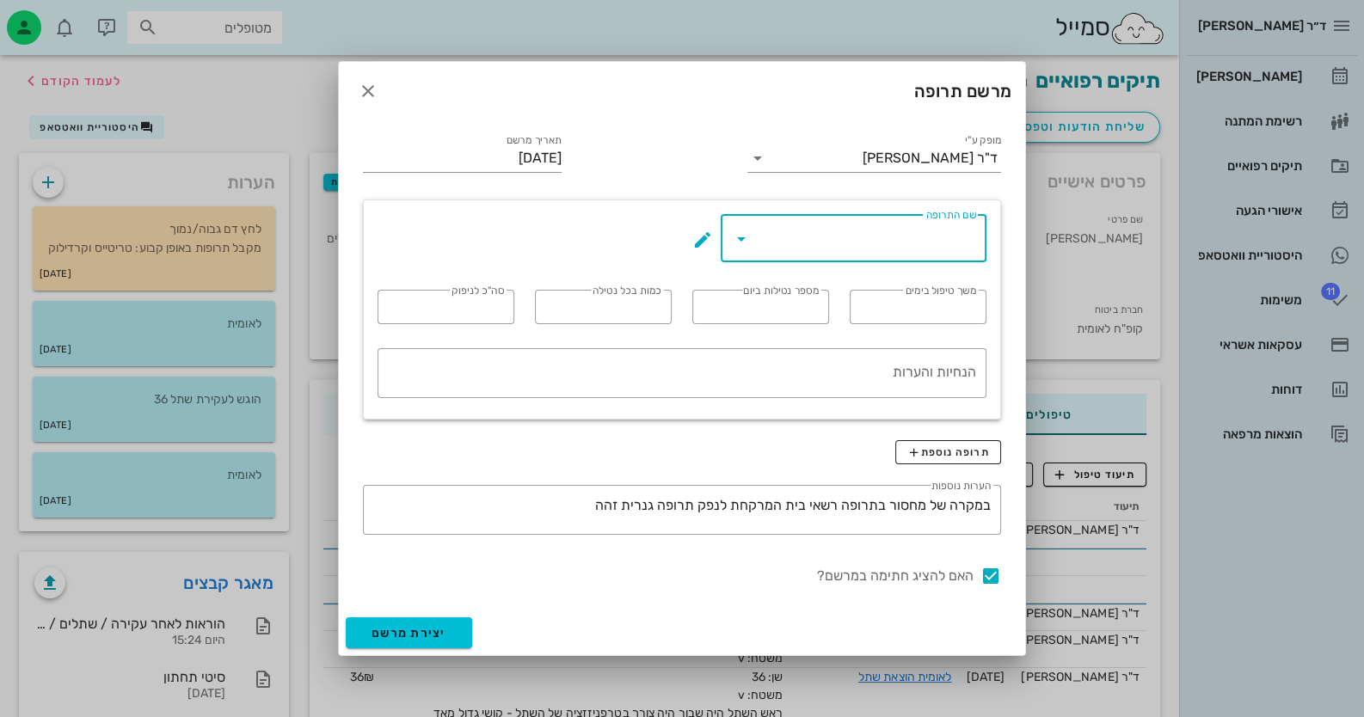
click at [787, 241] on input "שם התרופה" at bounding box center [865, 238] width 221 height 28
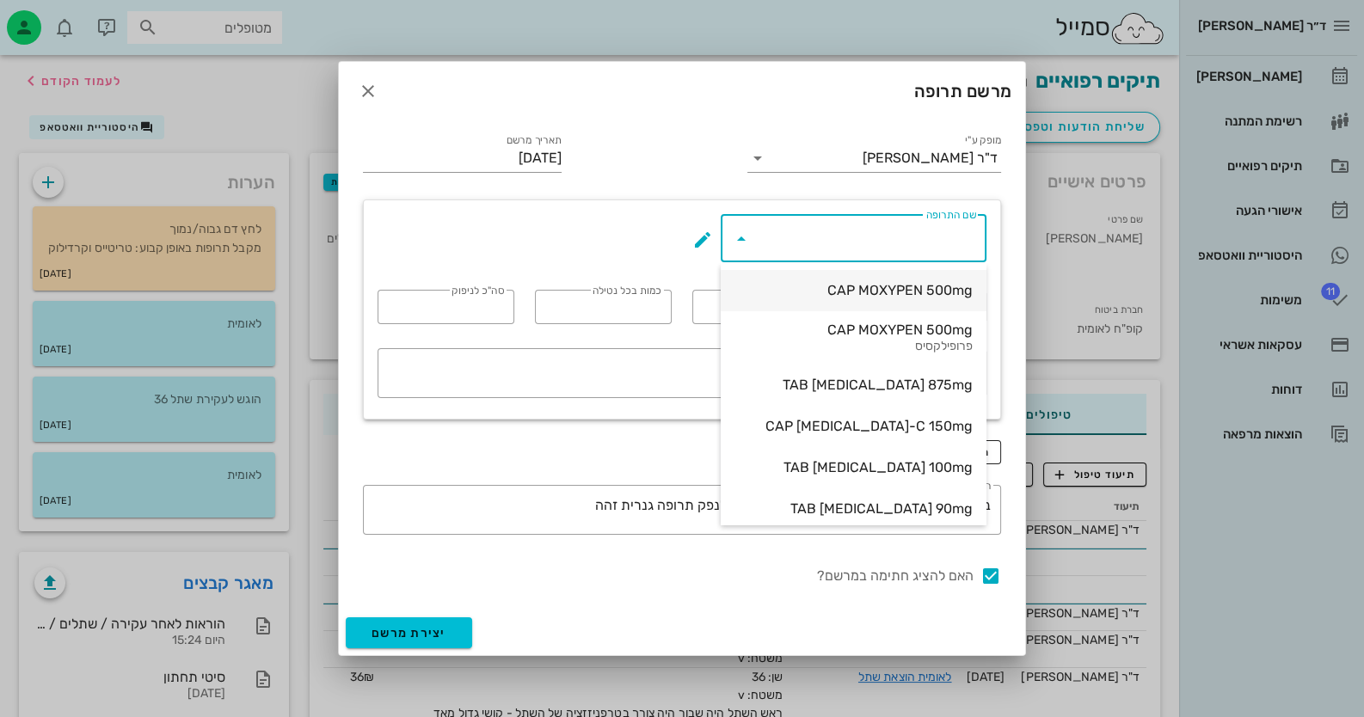
click at [813, 285] on div "CAP MOXYPEN 500mg" at bounding box center [854, 290] width 238 height 16
type input "CAP MOXYPEN 500mg"
type input "5"
type input "3"
type input "1"
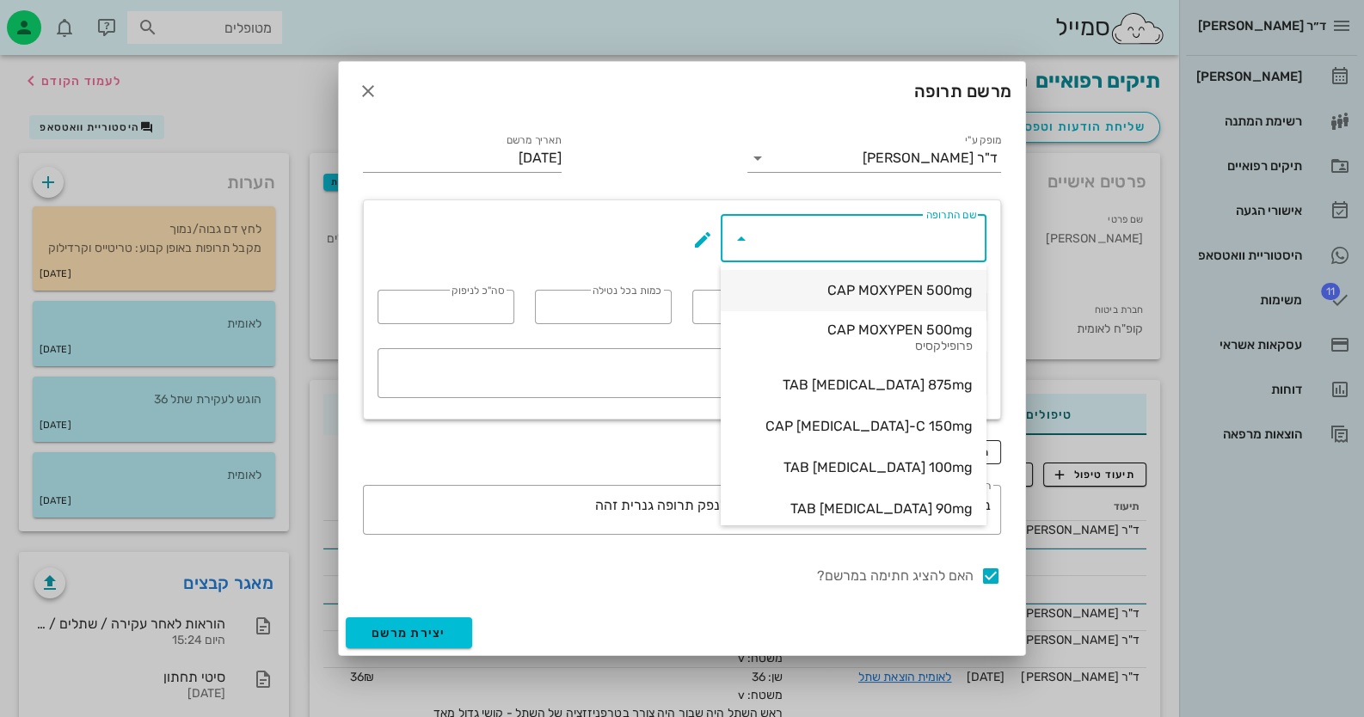
type input "15"
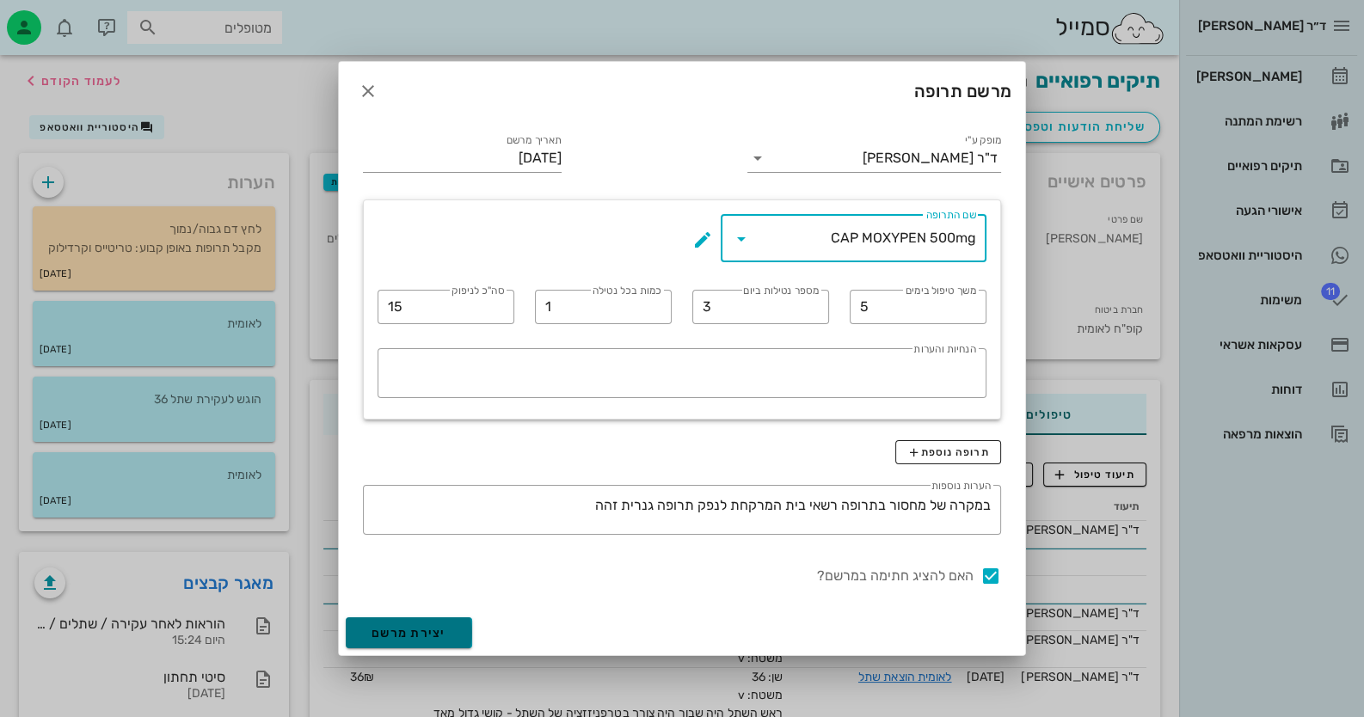
click at [432, 628] on span "יצירת מרשם" at bounding box center [409, 633] width 75 height 15
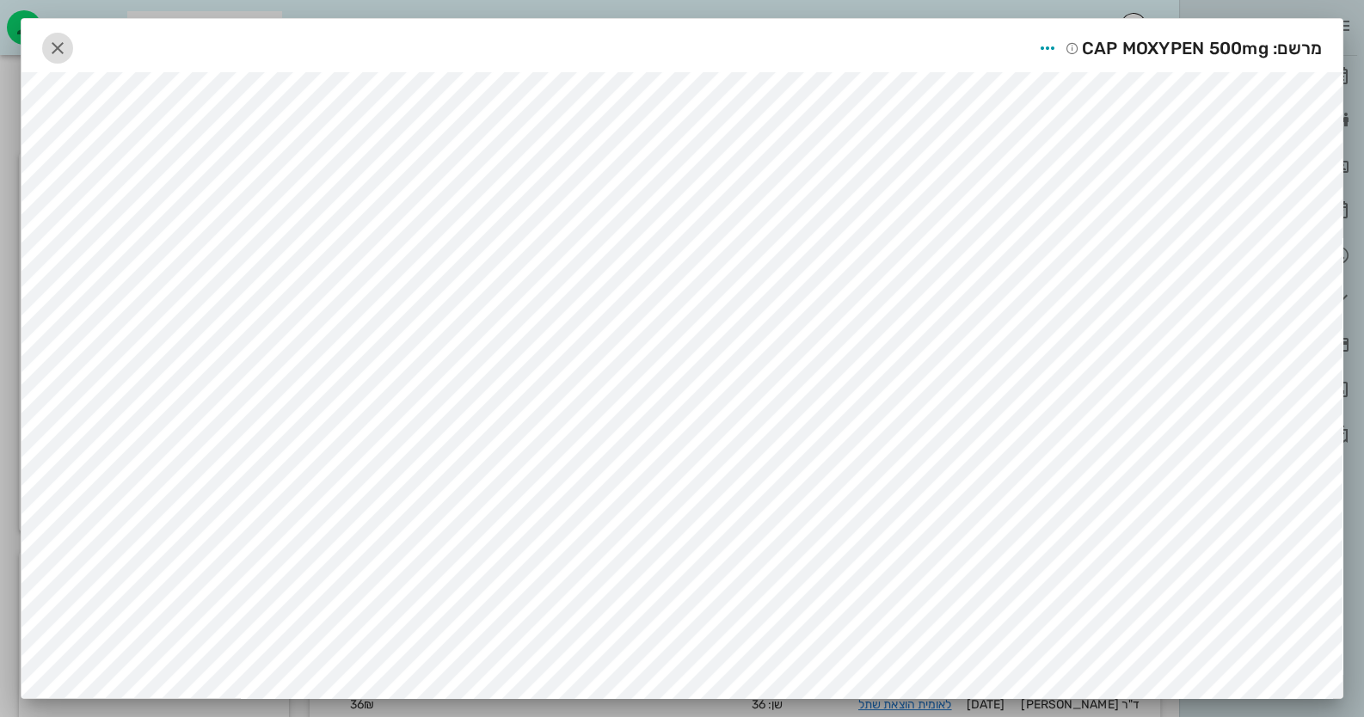
click at [73, 41] on span "button" at bounding box center [57, 48] width 31 height 21
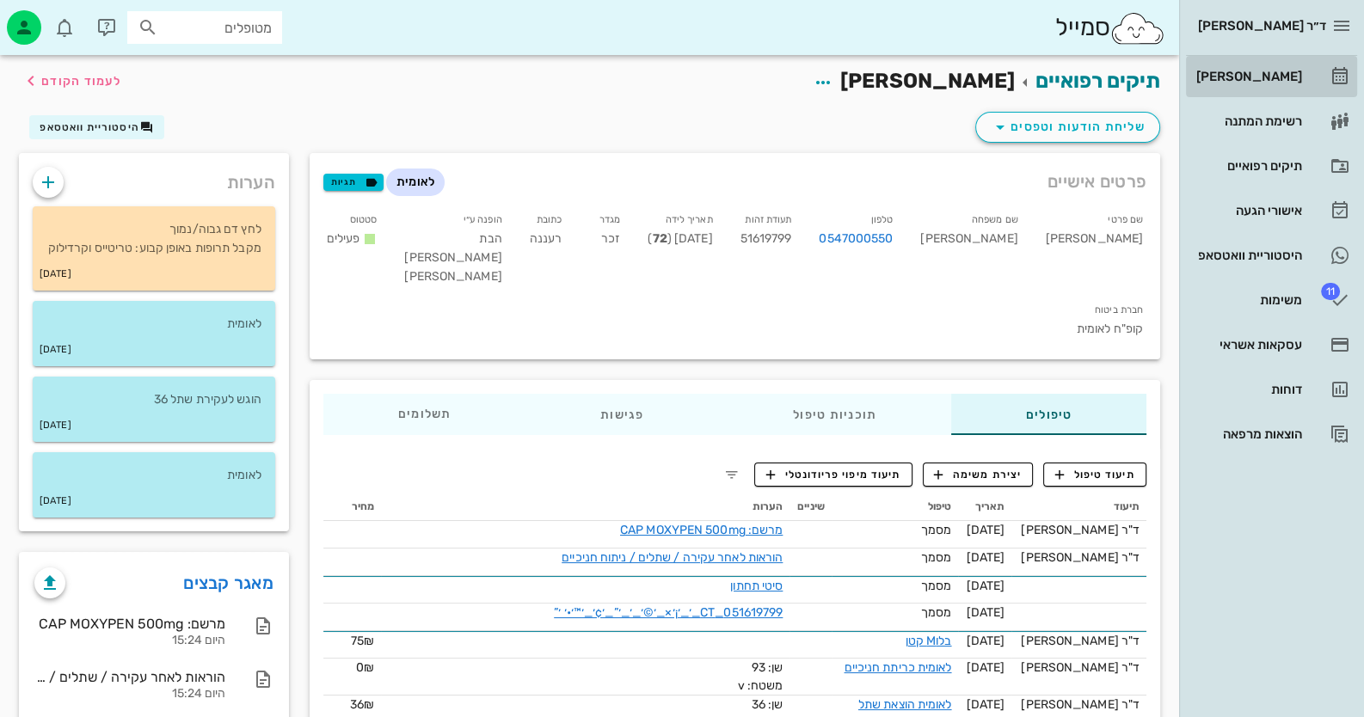
click at [882, 67] on div "[PERSON_NAME]" at bounding box center [1247, 77] width 109 height 28
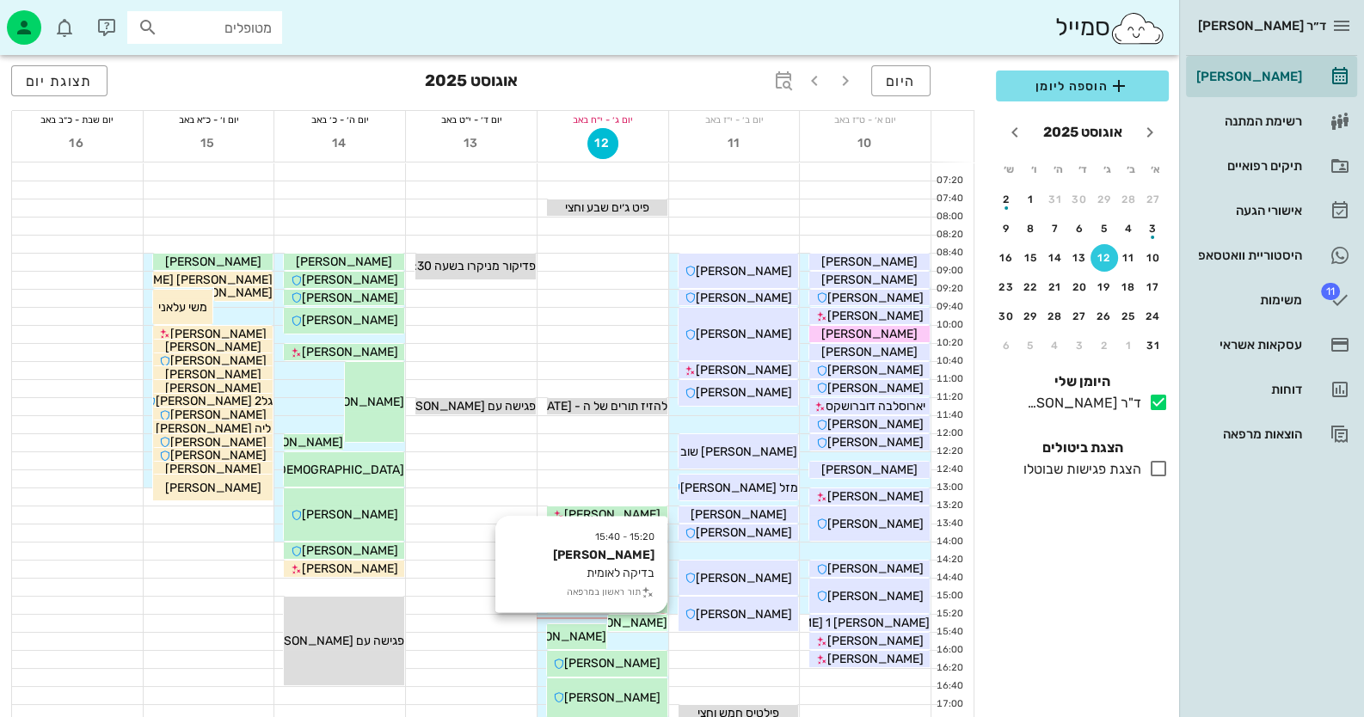
click at [633, 624] on span "[PERSON_NAME]" at bounding box center [619, 623] width 96 height 15
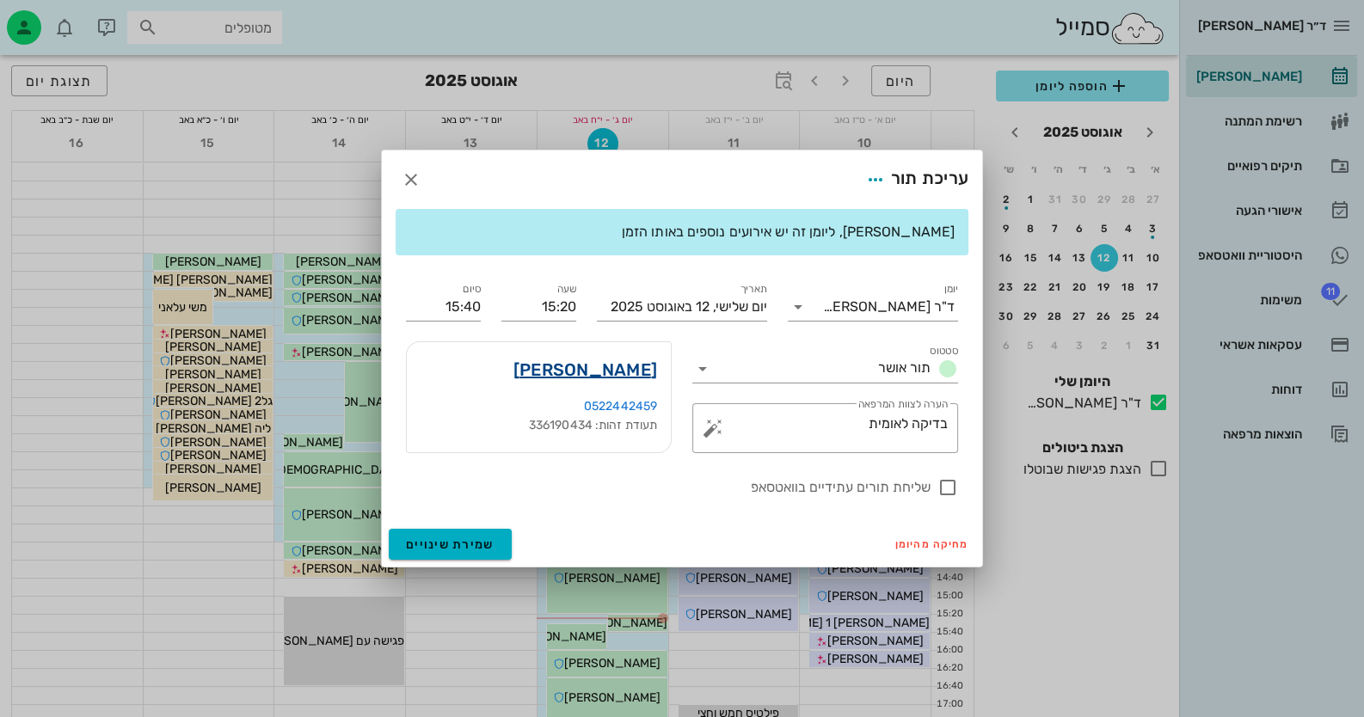
click at [618, 373] on link "סוסנה מאזי" at bounding box center [585, 370] width 144 height 28
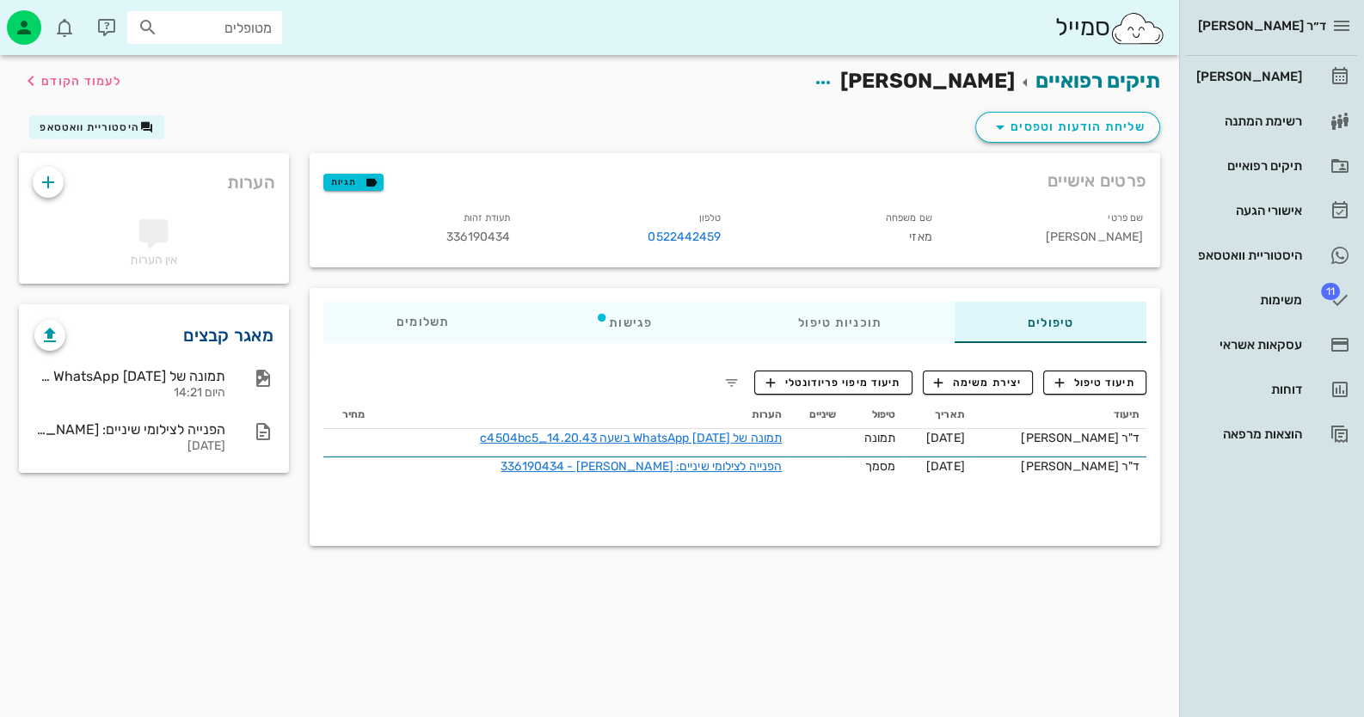
click at [245, 334] on link "מאגר קבצים" at bounding box center [228, 336] width 90 height 28
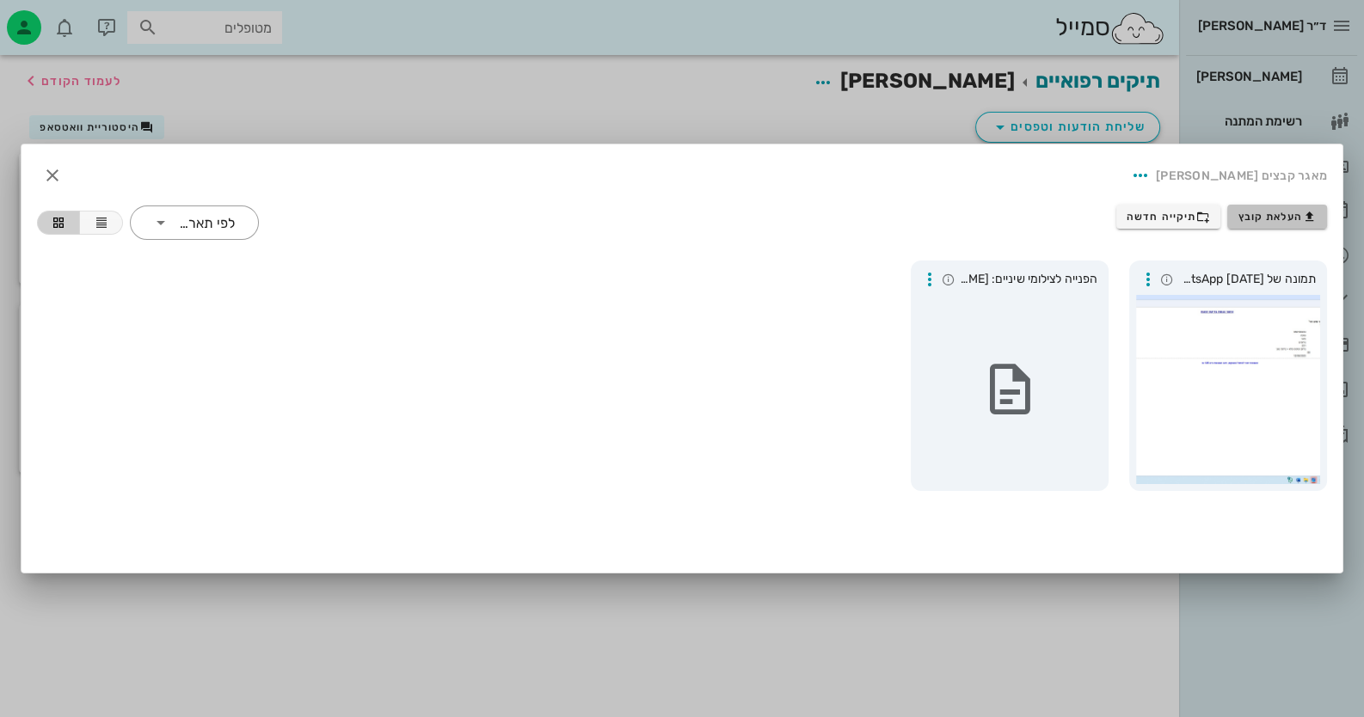
click at [882, 214] on span "העלאת קובץ" at bounding box center [1278, 217] width 78 height 14
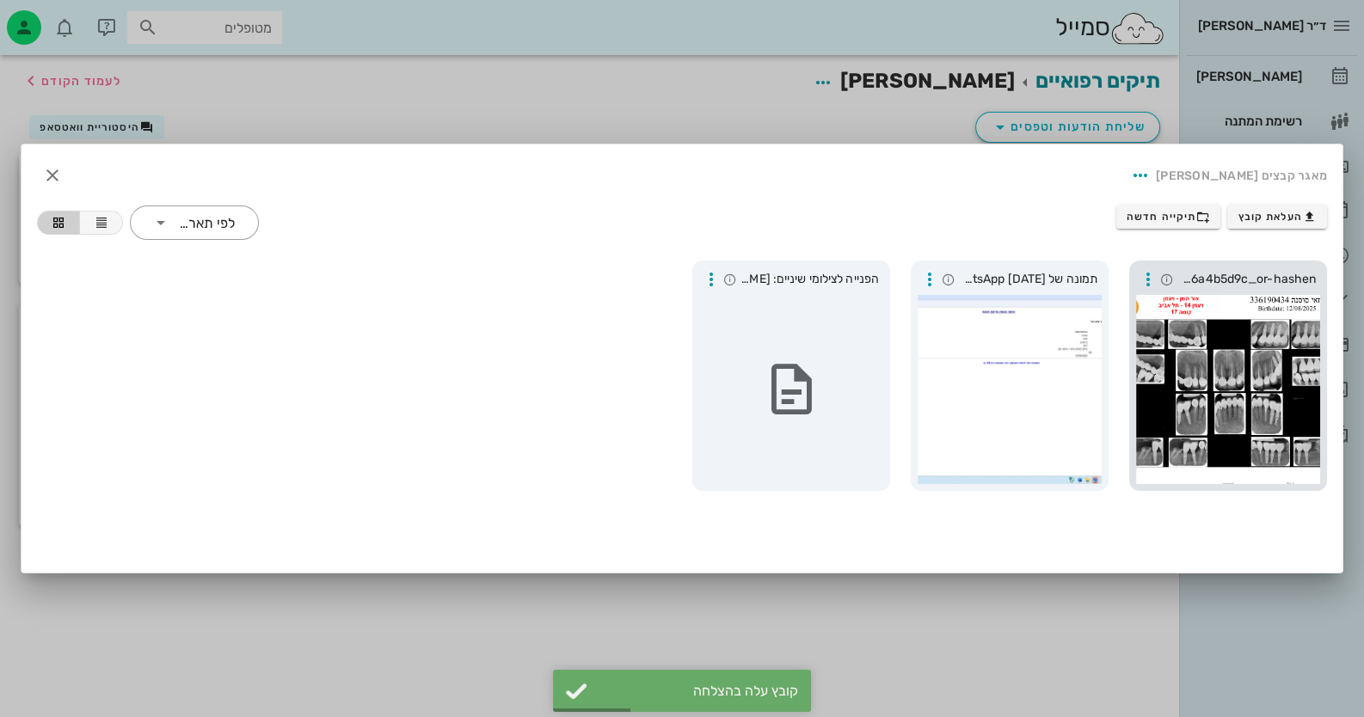
click at [882, 307] on div at bounding box center [1228, 389] width 184 height 189
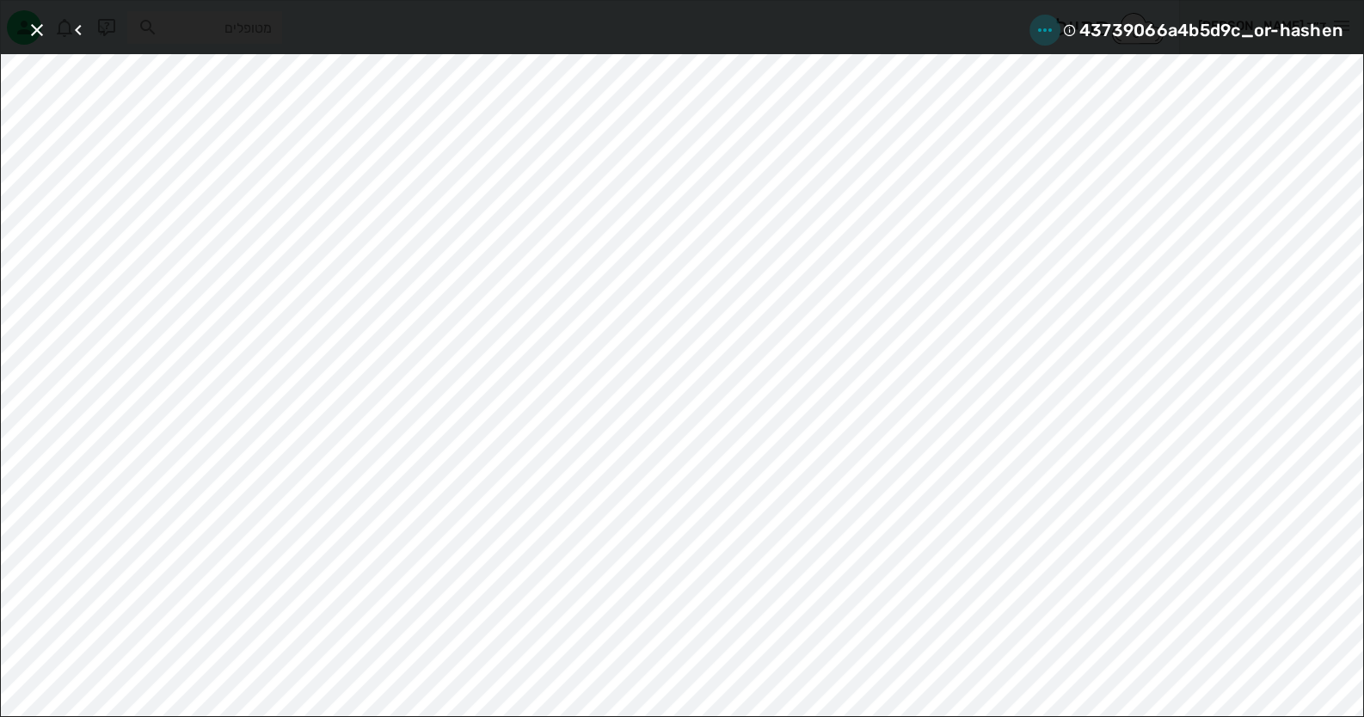
click at [882, 25] on icon "button" at bounding box center [1045, 30] width 21 height 21
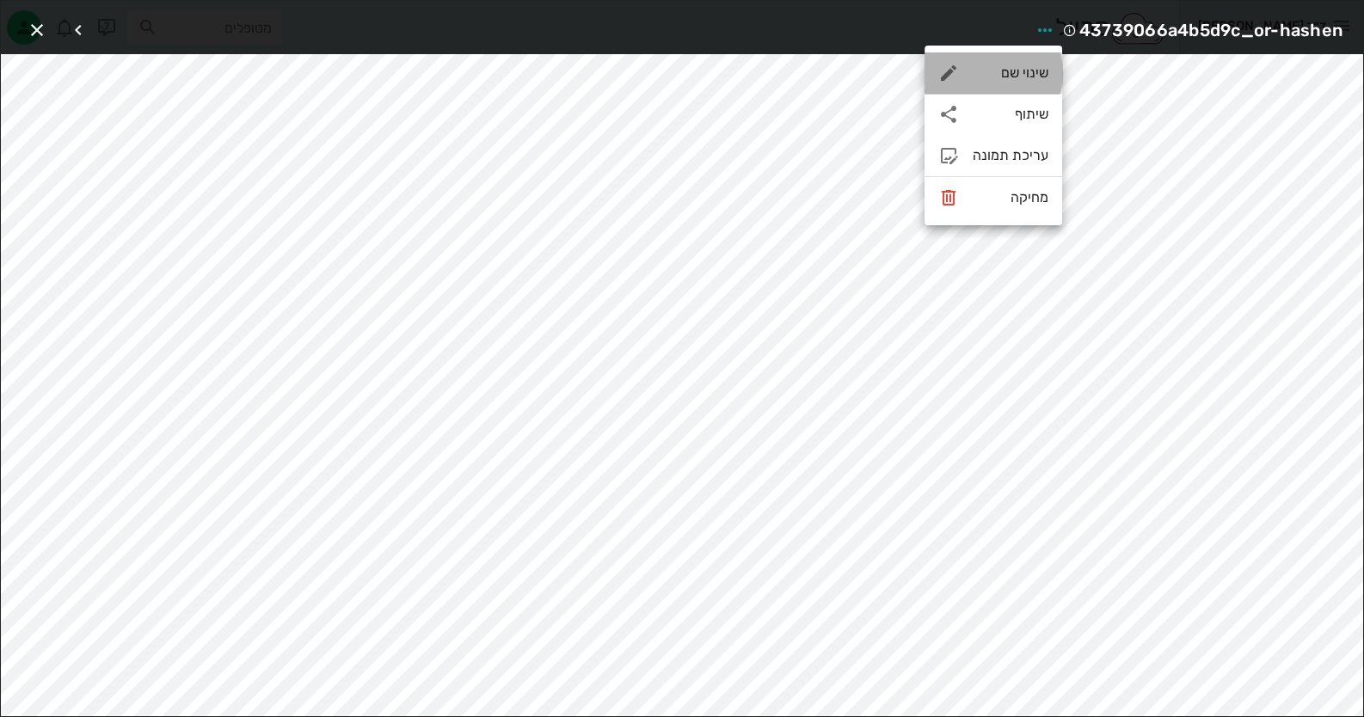
click at [882, 60] on div "שינוי שם" at bounding box center [994, 72] width 138 height 41
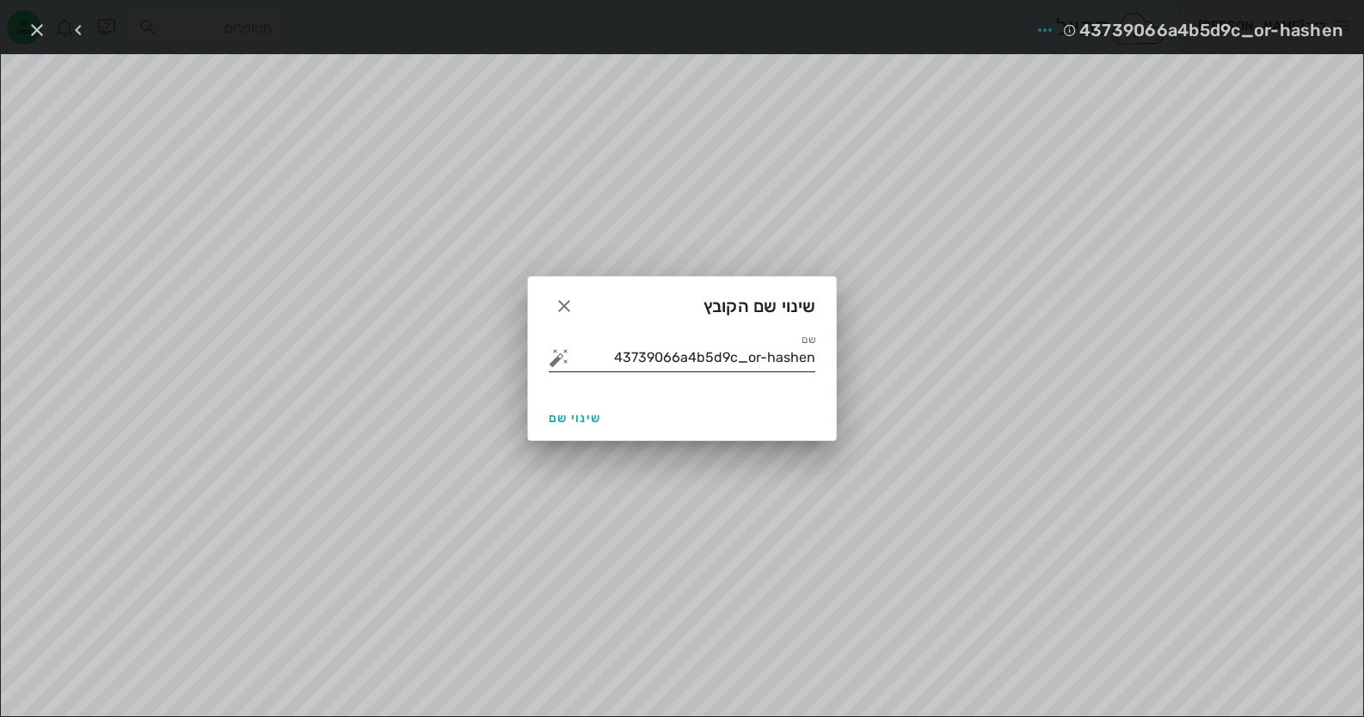
click at [765, 362] on input "43739066a4b5d9c_or-hashen" at bounding box center [694, 358] width 243 height 28
click at [554, 357] on button "button" at bounding box center [559, 357] width 21 height 21
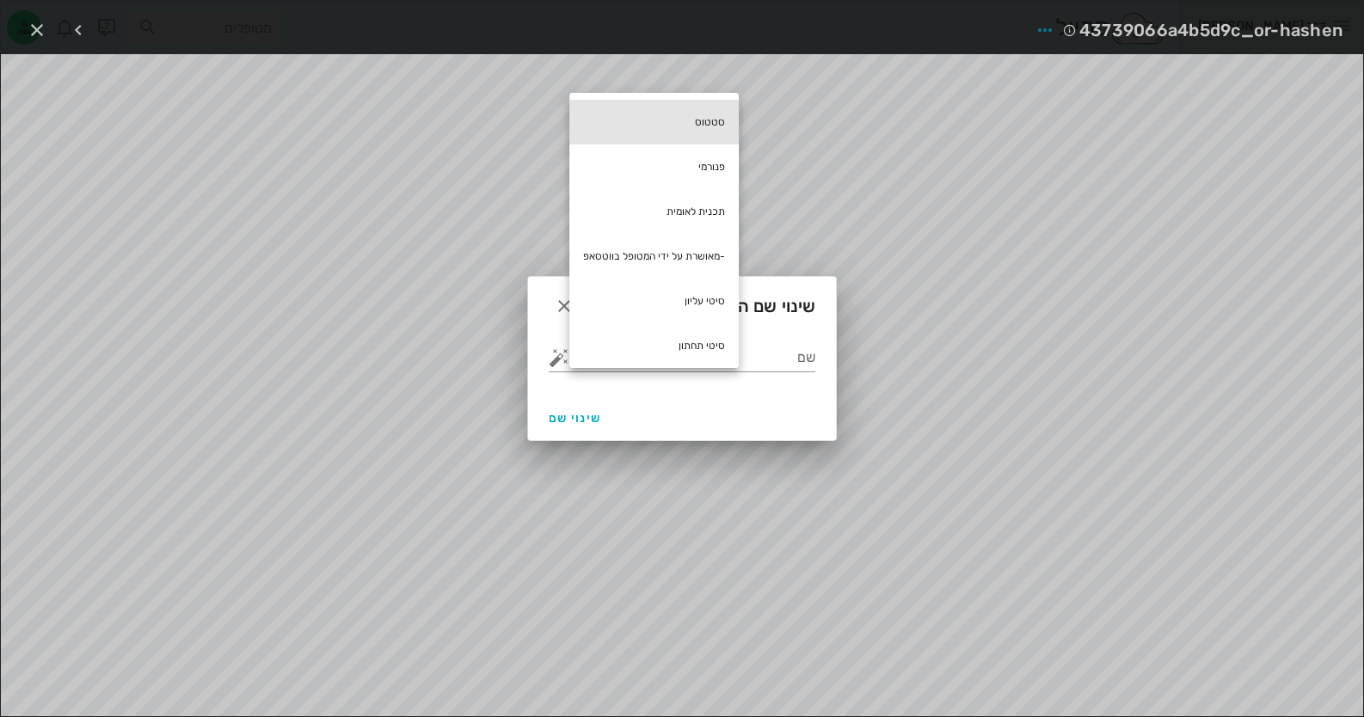
click at [722, 114] on div "סטטוס" at bounding box center [653, 122] width 169 height 45
type input "סטטוס"
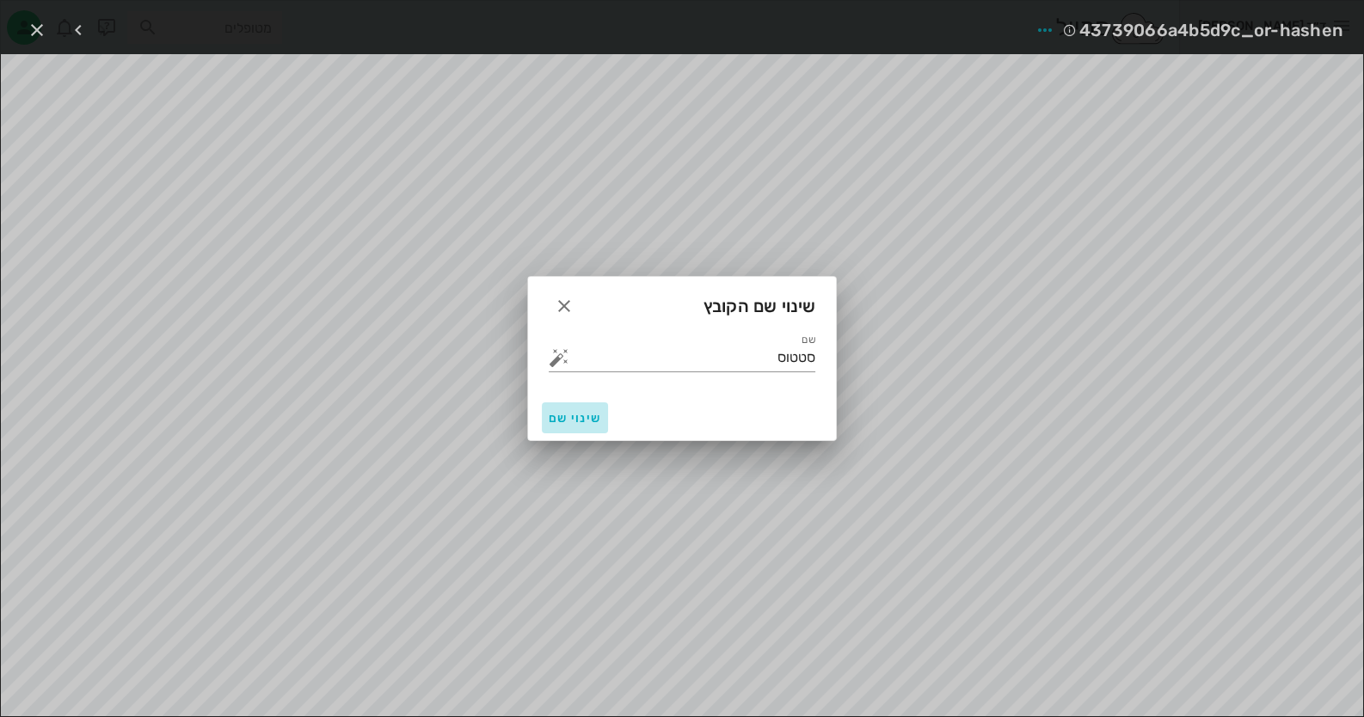
click at [585, 416] on span "שינוי שם" at bounding box center [575, 418] width 52 height 15
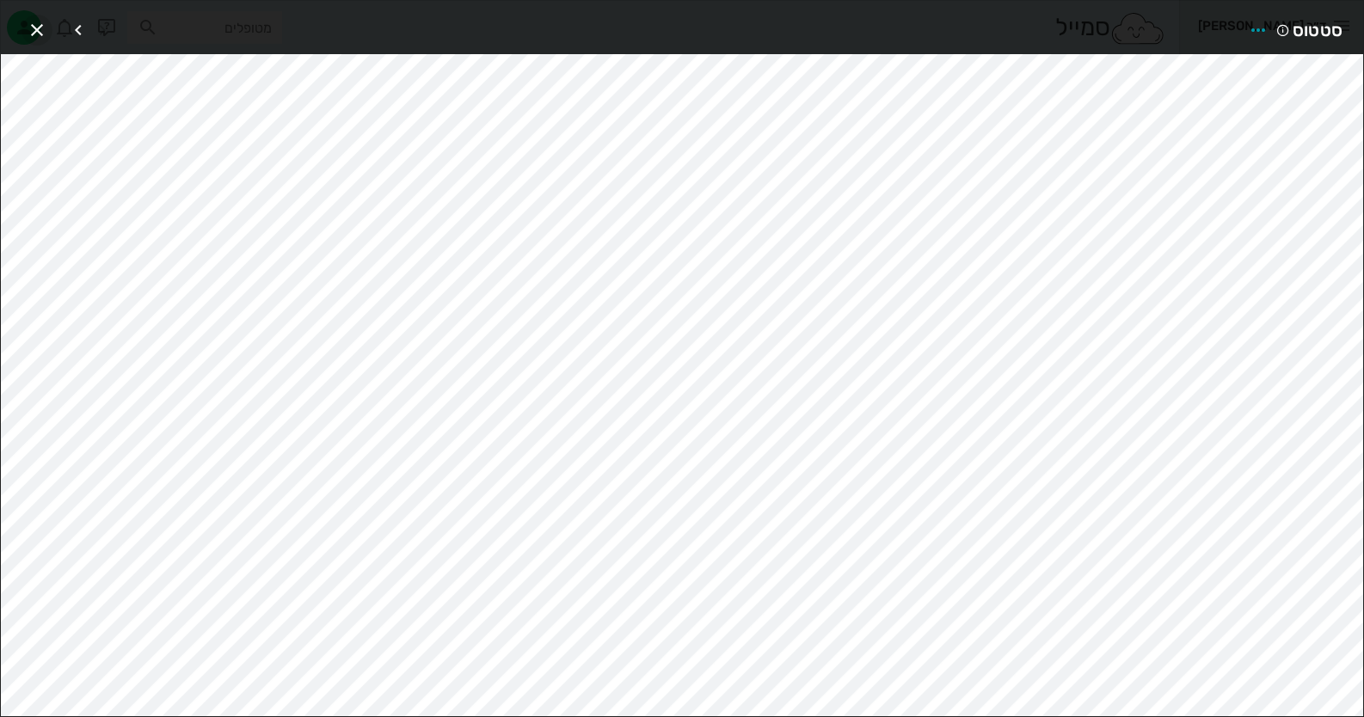
click at [43, 27] on icon "button" at bounding box center [37, 30] width 21 height 21
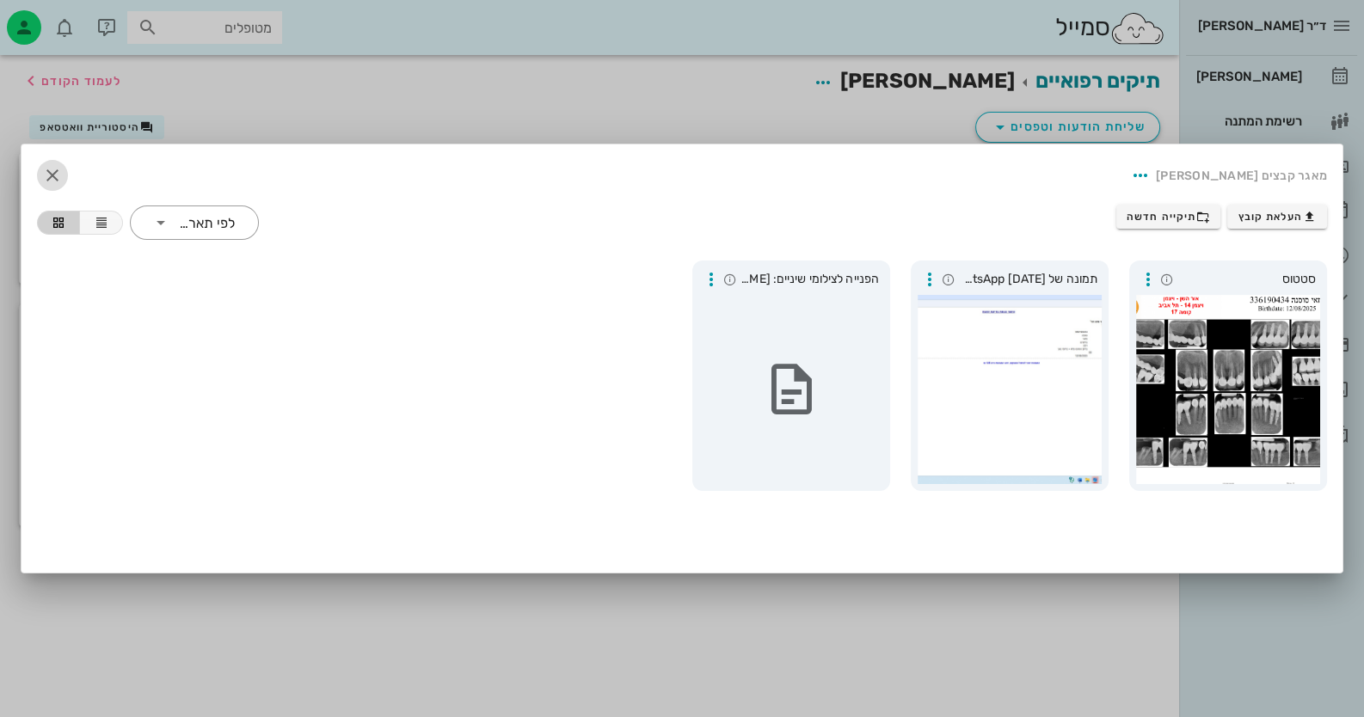
click at [55, 168] on icon "button" at bounding box center [52, 175] width 21 height 21
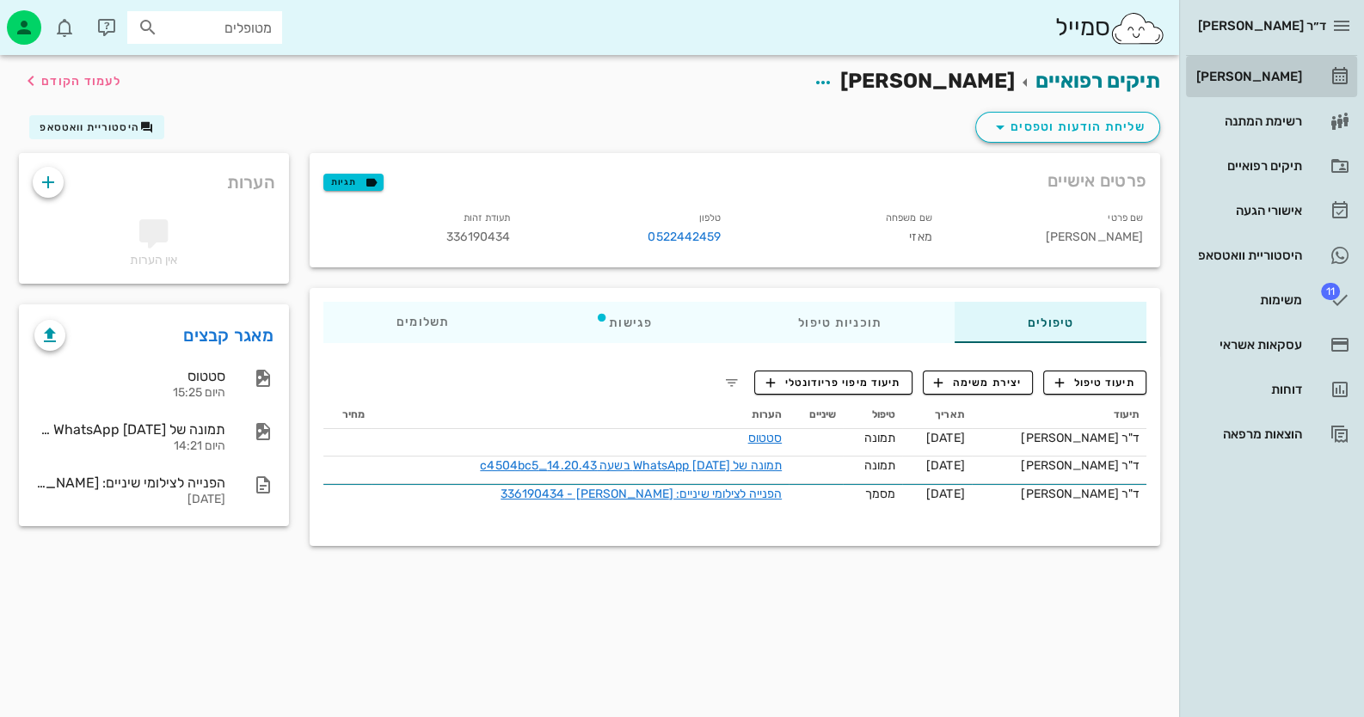
click at [882, 71] on icon at bounding box center [1340, 76] width 21 height 21
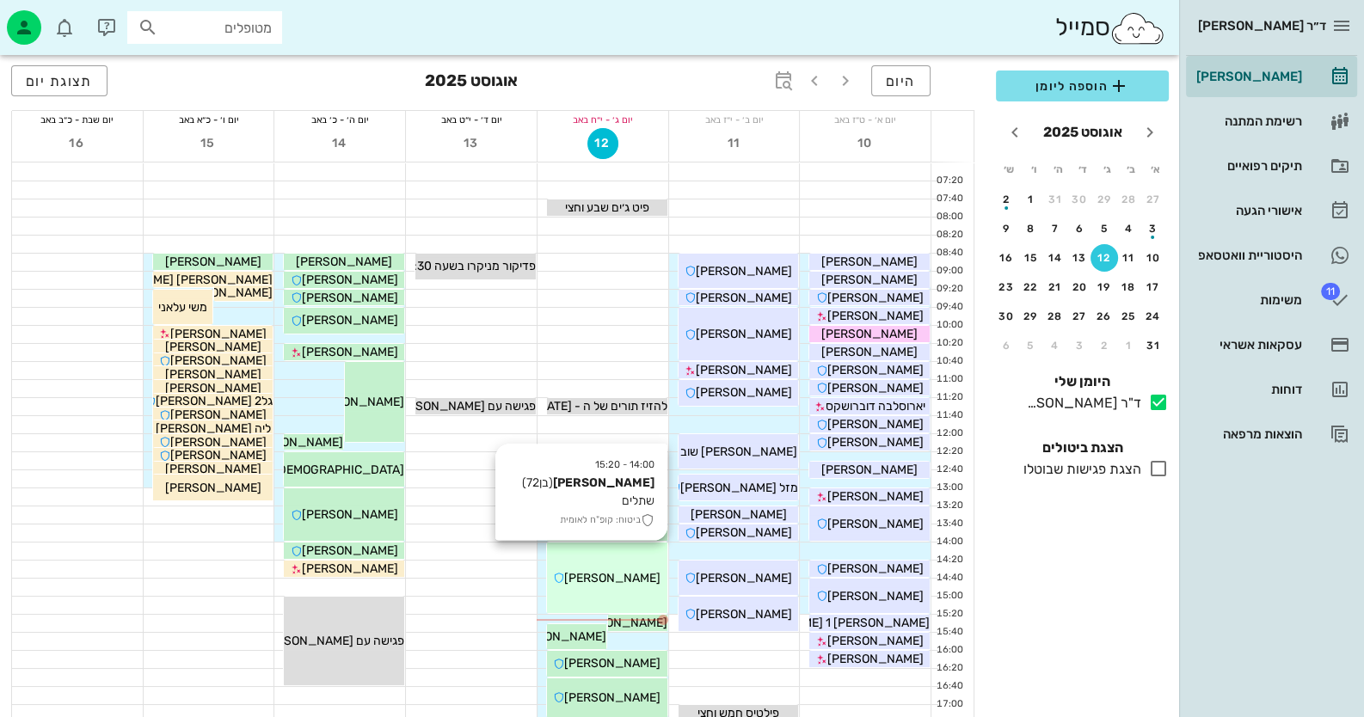
click at [641, 596] on div "14:00 - 15:20 יוסף חייבי (בן 72 ) שתלים ביטוח: קופ"ח לאומית יוסף חייבי" at bounding box center [607, 578] width 120 height 71
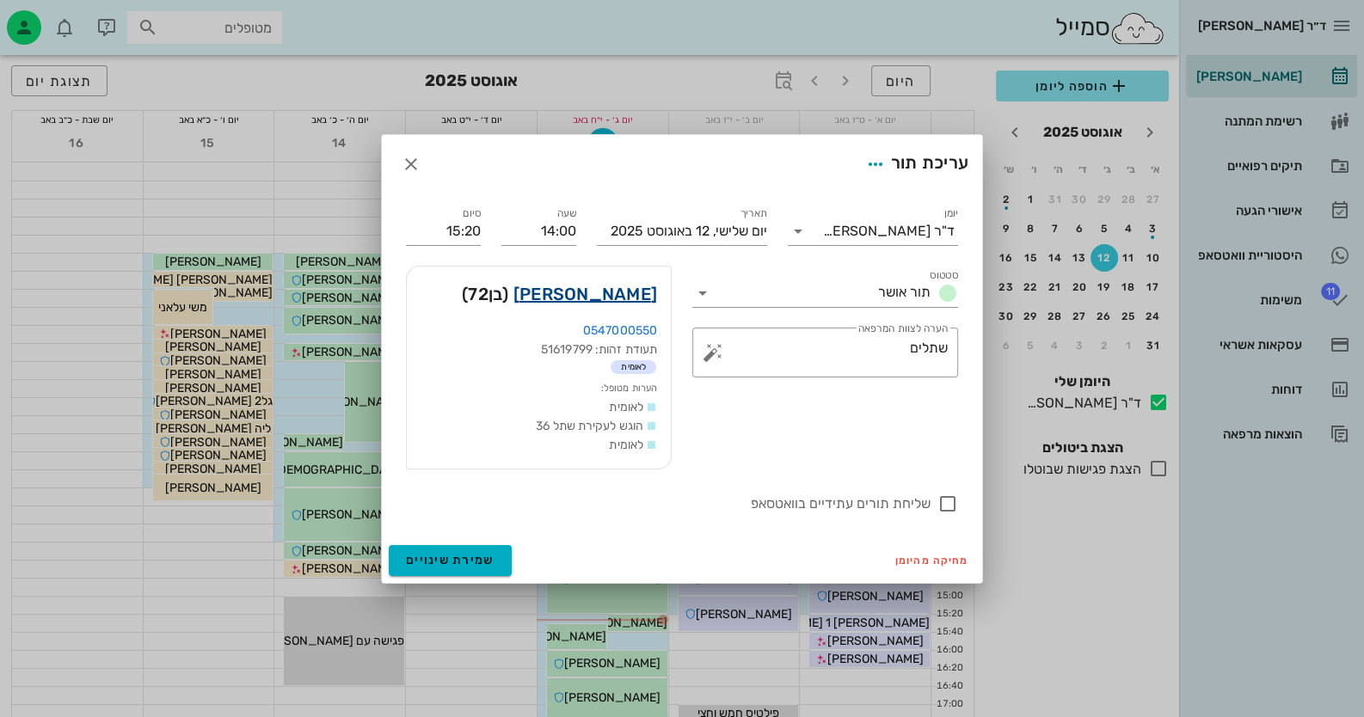
click at [605, 299] on link "יוסף חייבי" at bounding box center [585, 294] width 144 height 28
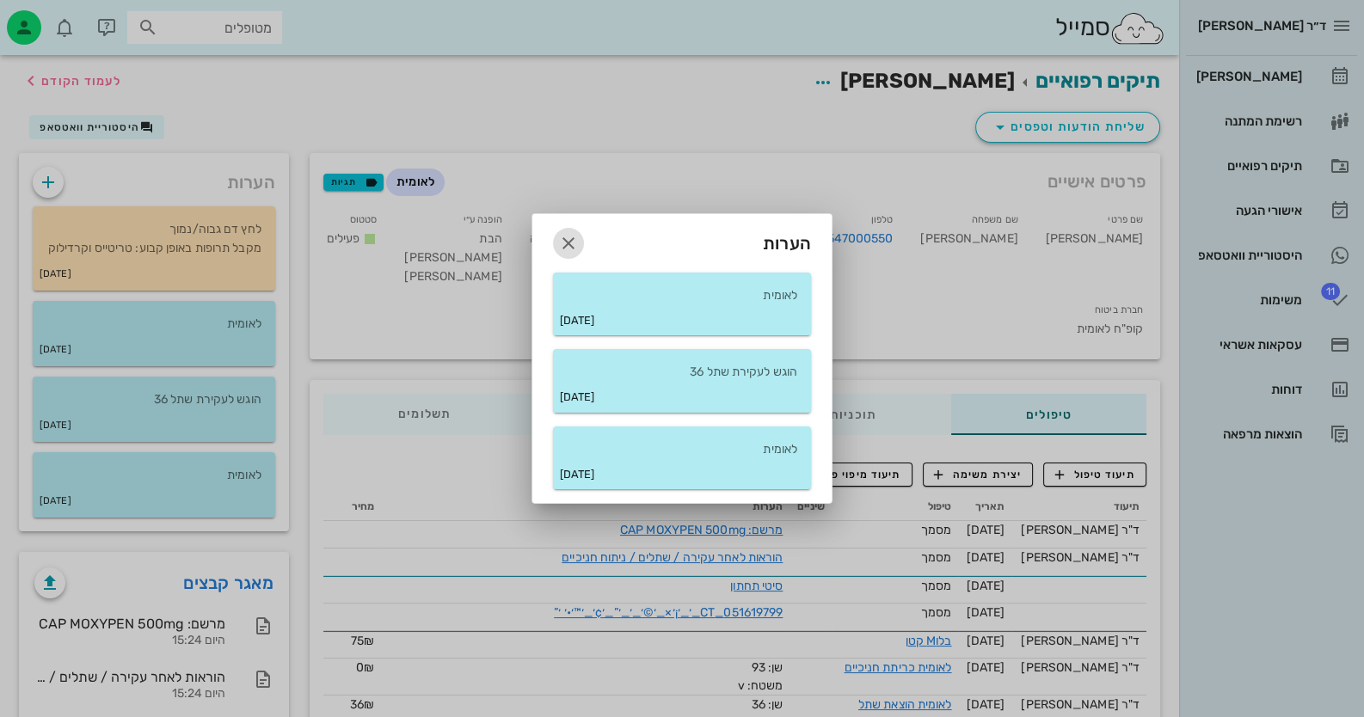
click at [569, 238] on icon "button" at bounding box center [568, 243] width 21 height 21
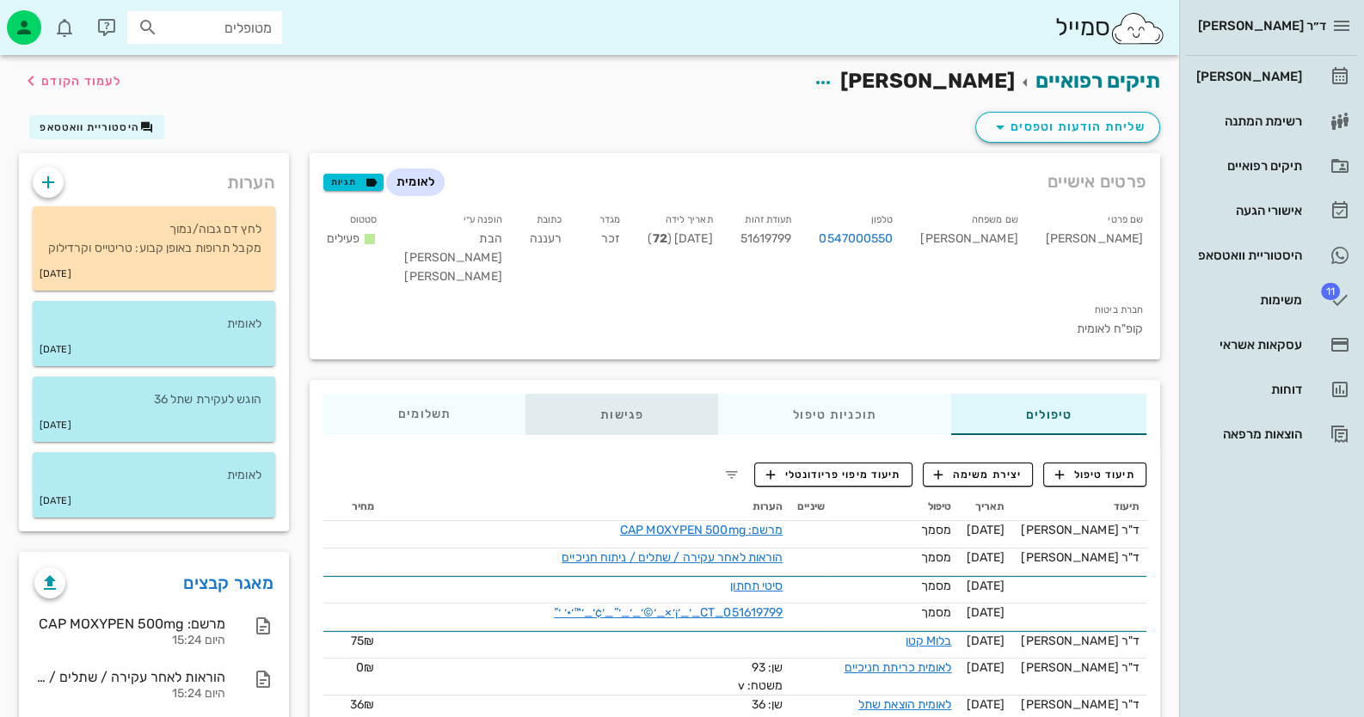
click at [606, 394] on div "פגישות" at bounding box center [622, 414] width 193 height 41
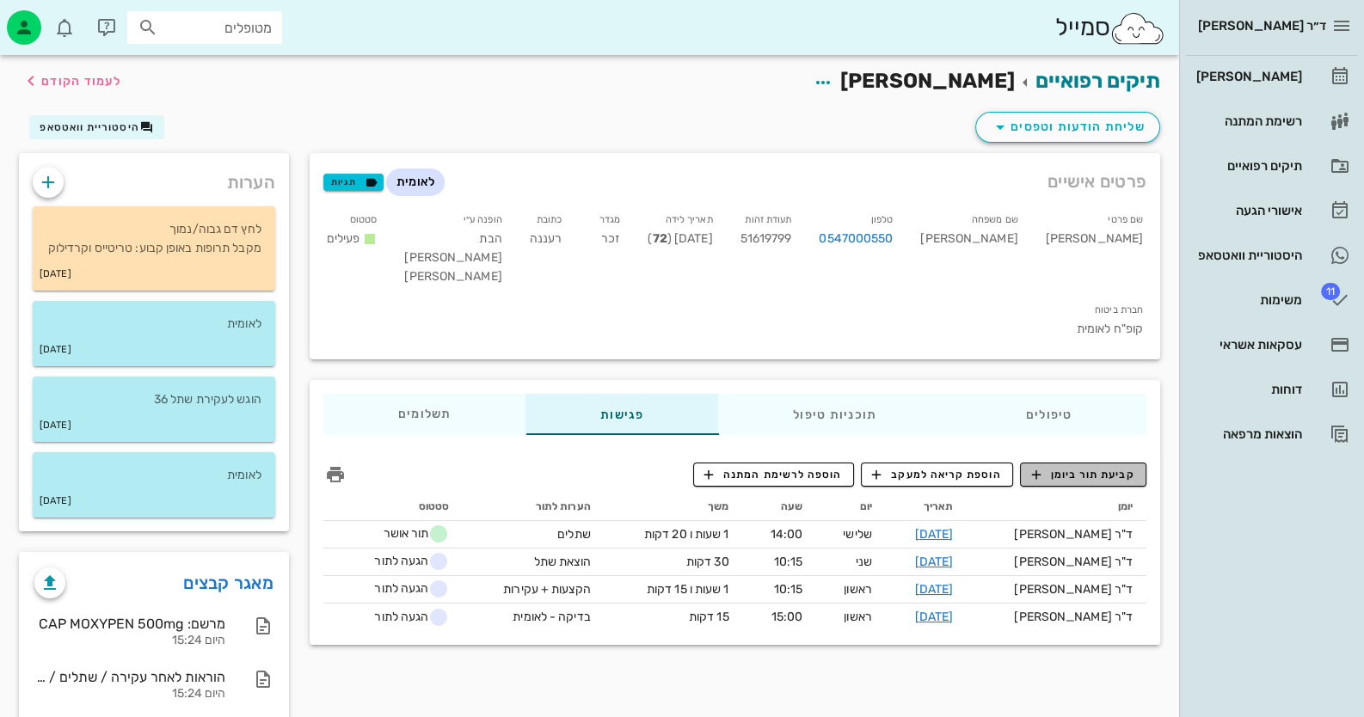
click at [882, 467] on span "קביעת תור ביומן" at bounding box center [1082, 474] width 103 height 15
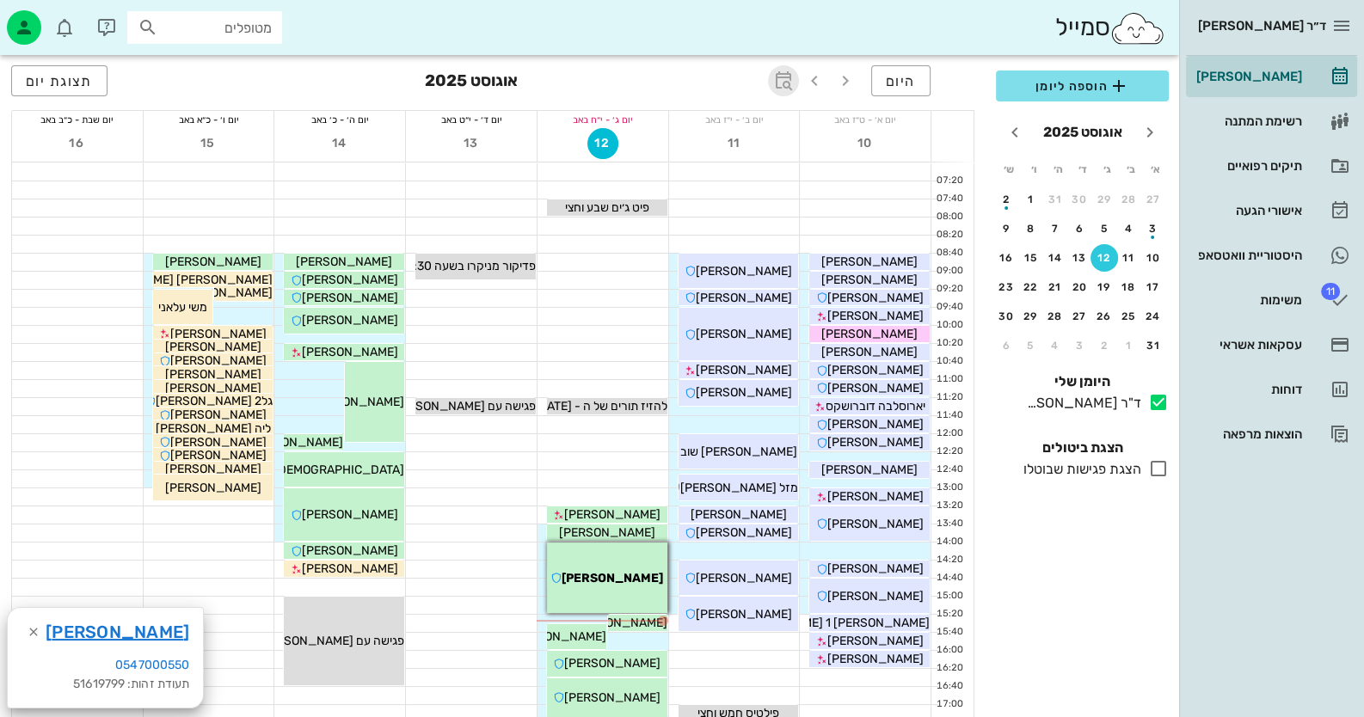
click at [778, 77] on icon "button" at bounding box center [783, 81] width 21 height 21
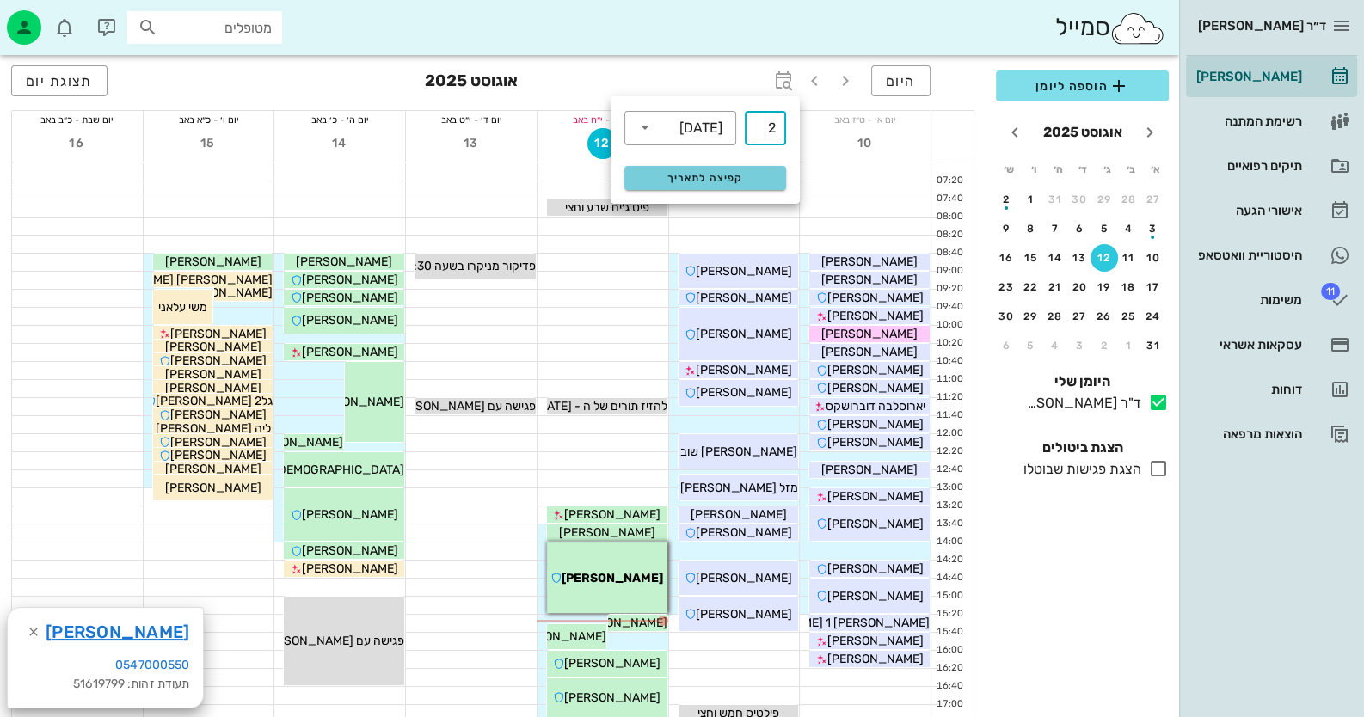
type input "2"
click at [757, 169] on button "קפיצה לתאריך" at bounding box center [705, 178] width 162 height 24
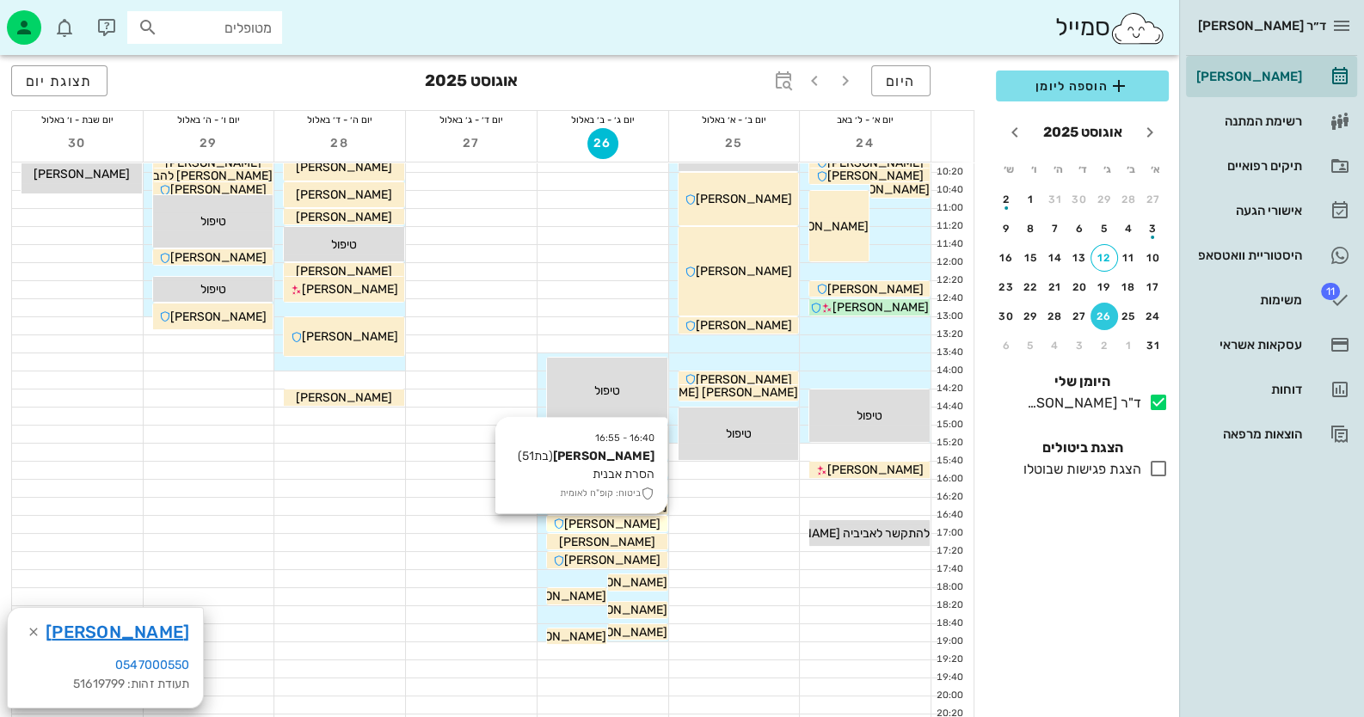
scroll to position [171, 0]
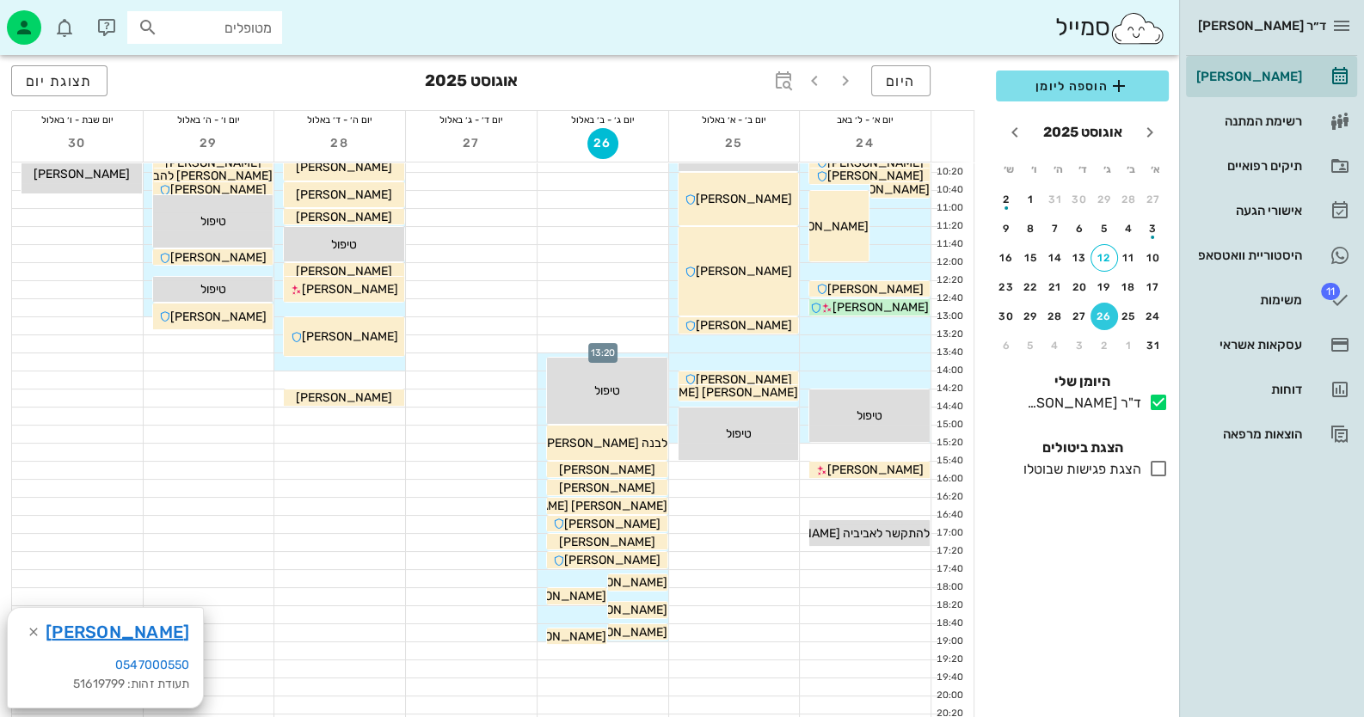
click at [634, 341] on div at bounding box center [603, 343] width 131 height 17
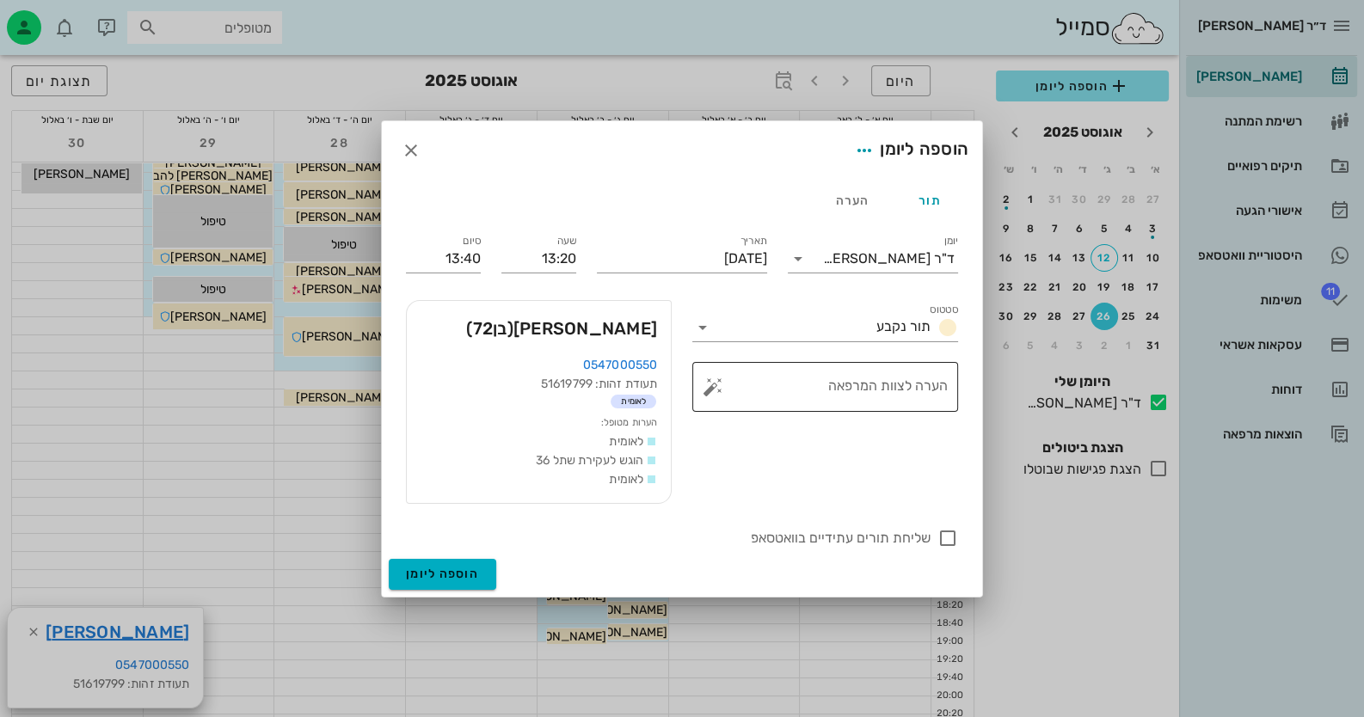
click at [717, 378] on button "button" at bounding box center [713, 387] width 21 height 21
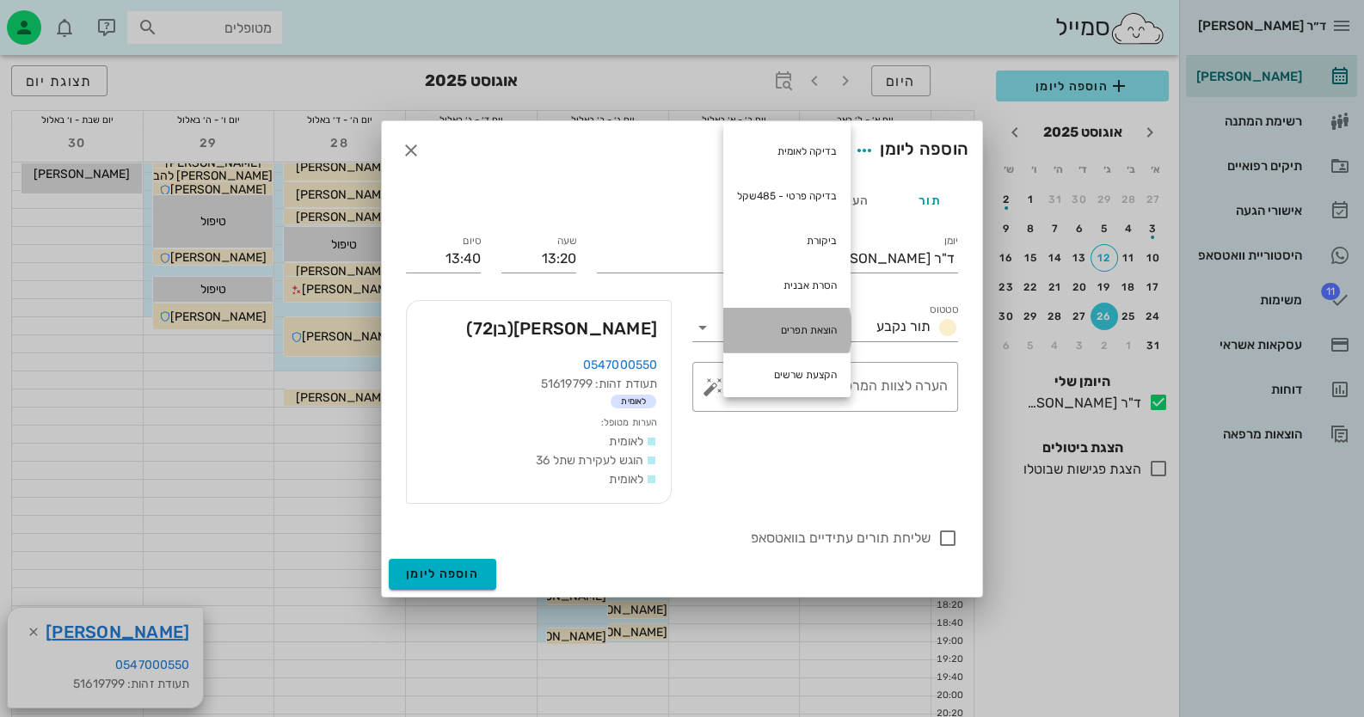
click at [810, 318] on div "הוצאת תפרים" at bounding box center [786, 330] width 127 height 45
type textarea "הוצאת תפרים"
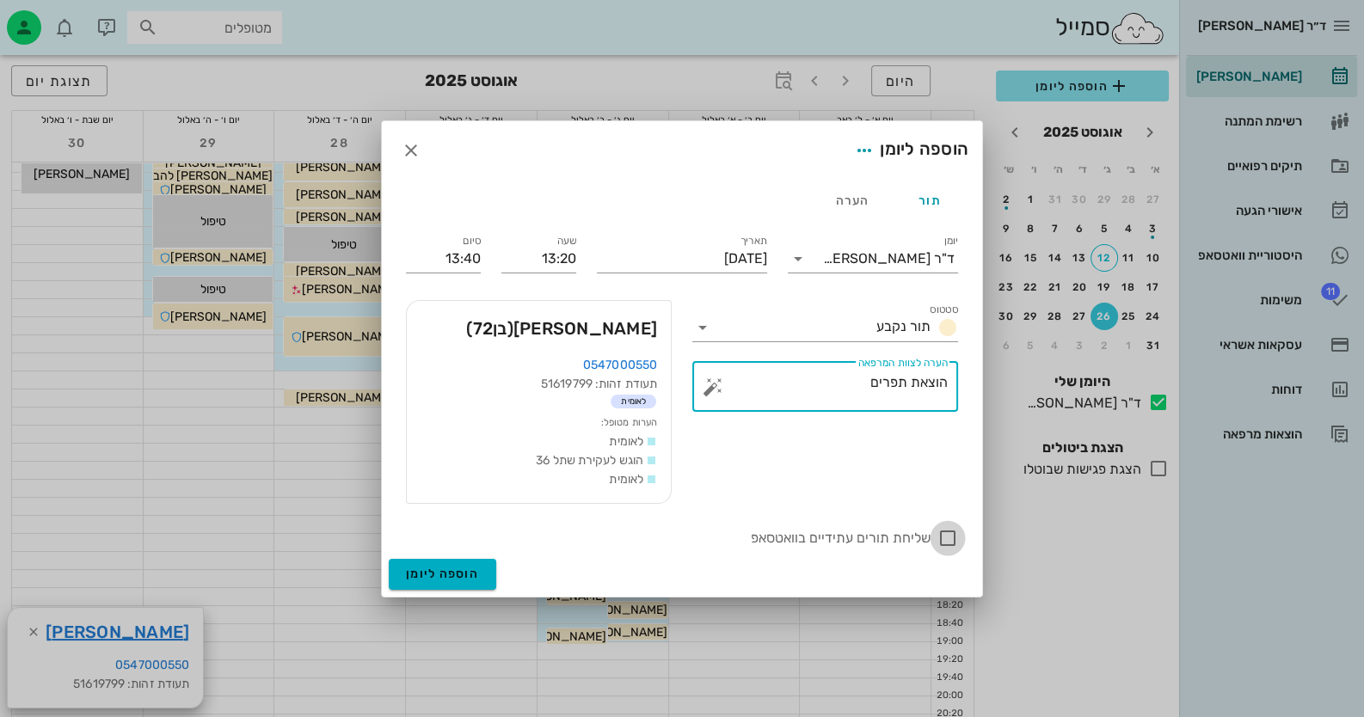
click at [882, 538] on div at bounding box center [947, 538] width 29 height 29
checkbox input "true"
click at [469, 556] on div "שליחת תורים עתידיים בוואטסאפ" at bounding box center [682, 536] width 573 height 45
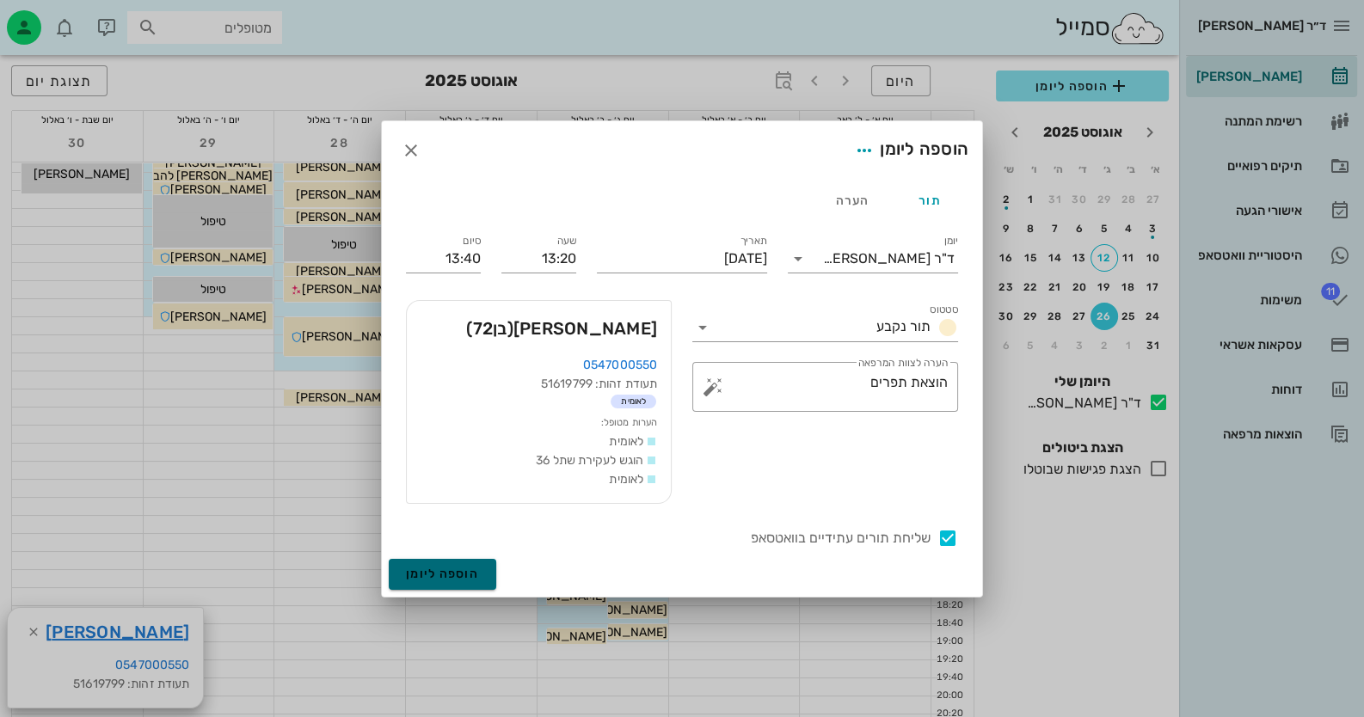
click at [469, 560] on button "הוספה ליומן" at bounding box center [443, 574] width 108 height 31
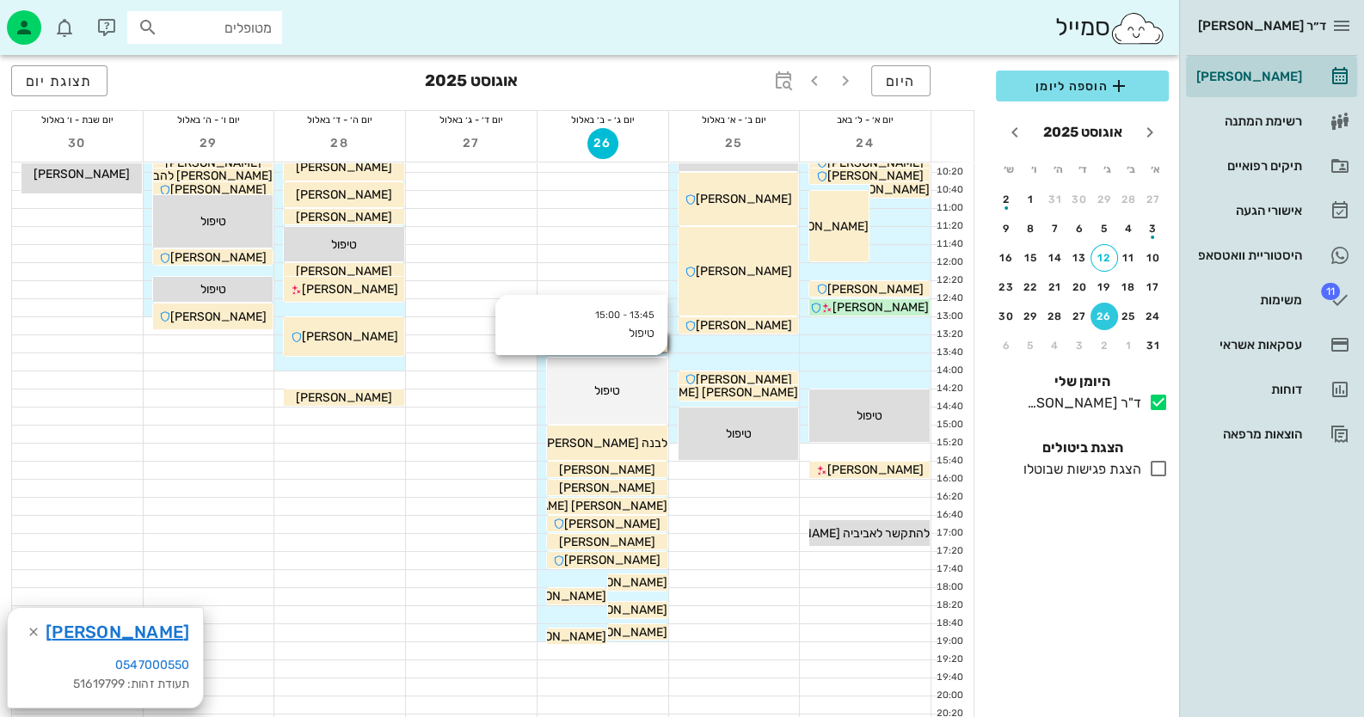
click at [645, 360] on div "13:45 - 15:00 טיפול טיפול" at bounding box center [607, 391] width 122 height 68
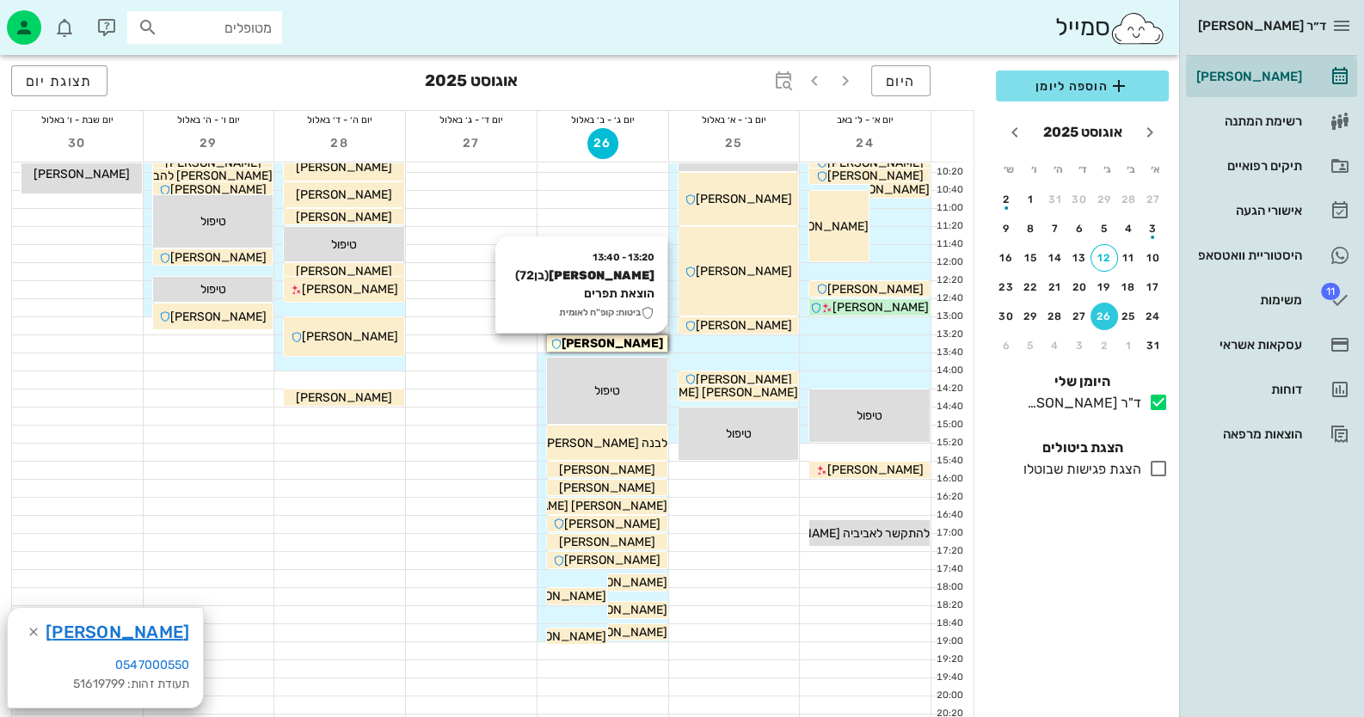
click at [568, 335] on div "[PERSON_NAME]" at bounding box center [607, 344] width 120 height 18
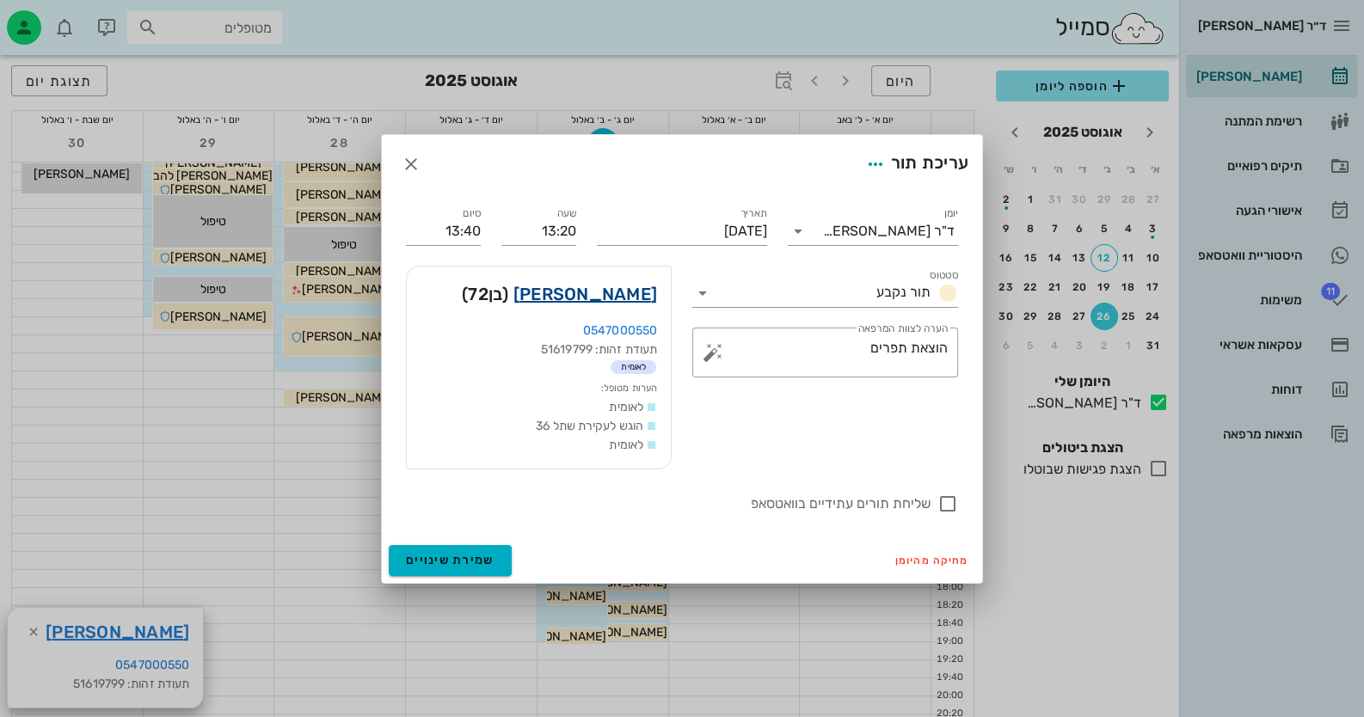
click at [644, 287] on link "יוסף חייבי" at bounding box center [585, 294] width 144 height 28
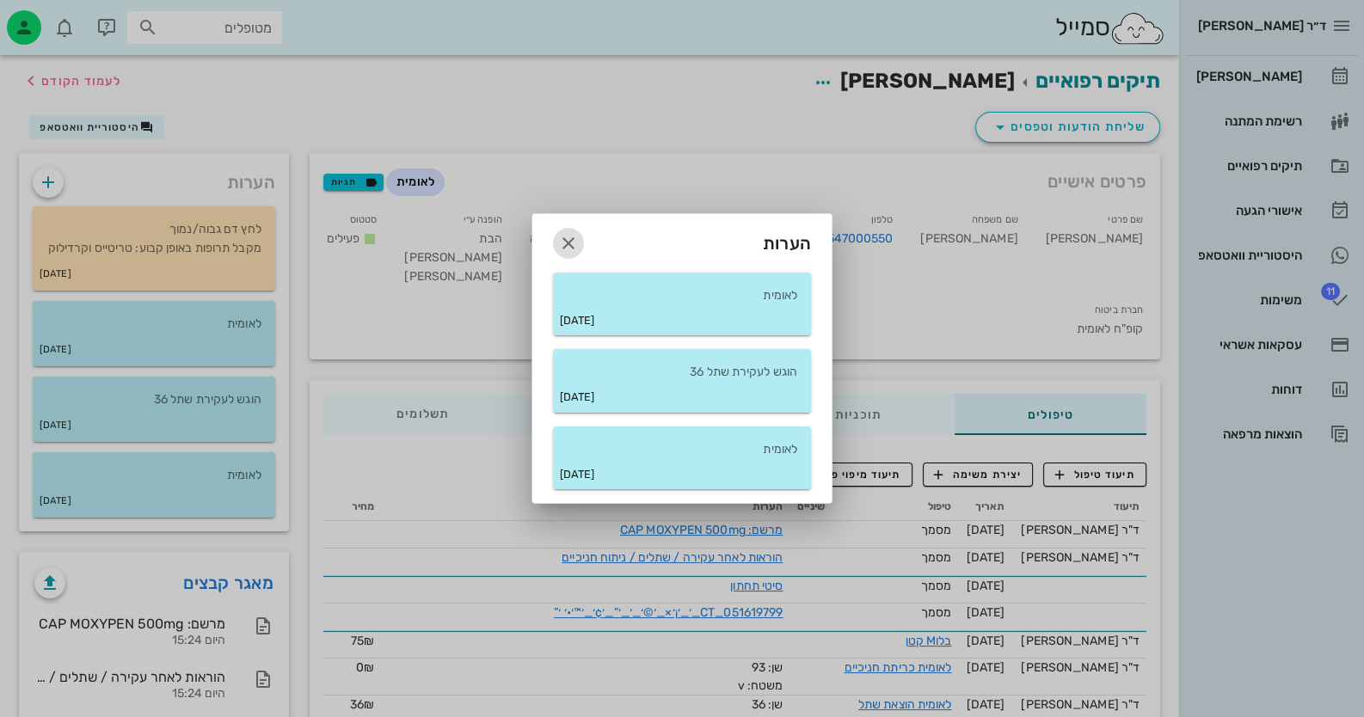
click at [576, 243] on icon "button" at bounding box center [568, 243] width 21 height 21
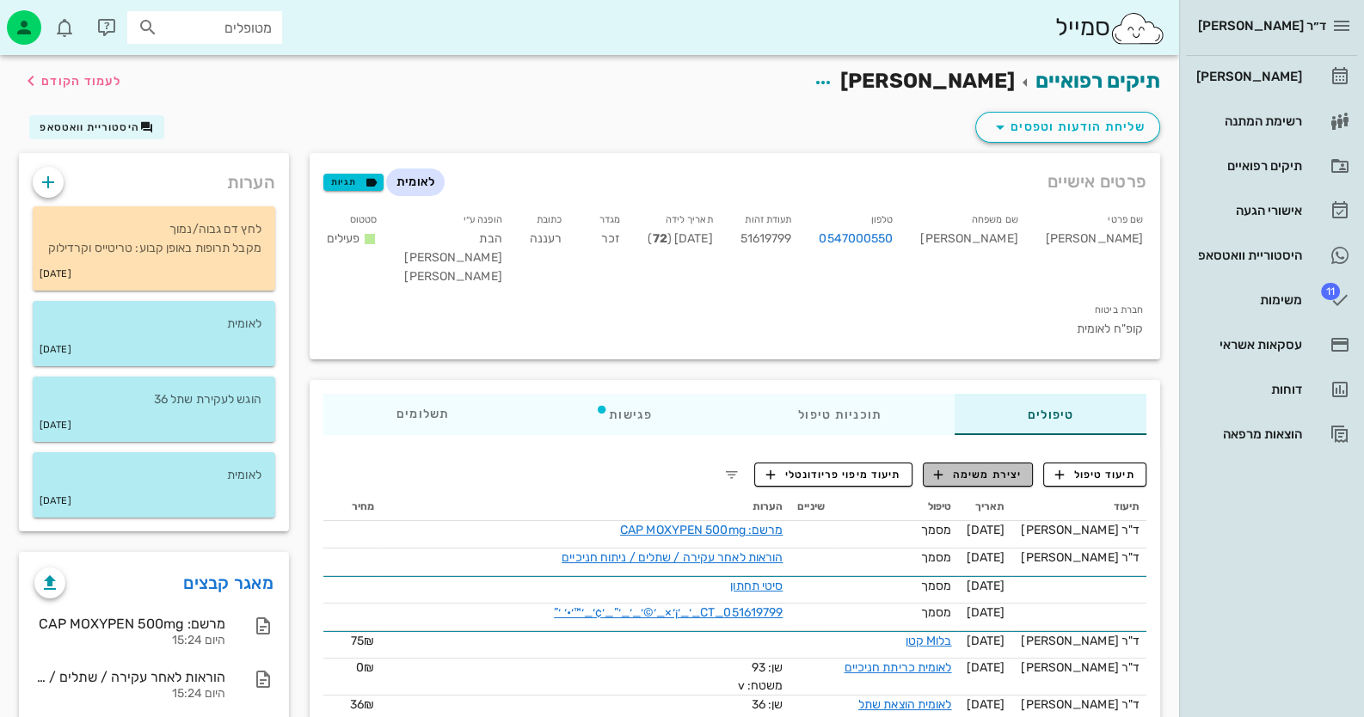
click at [882, 467] on span "יצירת משימה" at bounding box center [978, 474] width 88 height 15
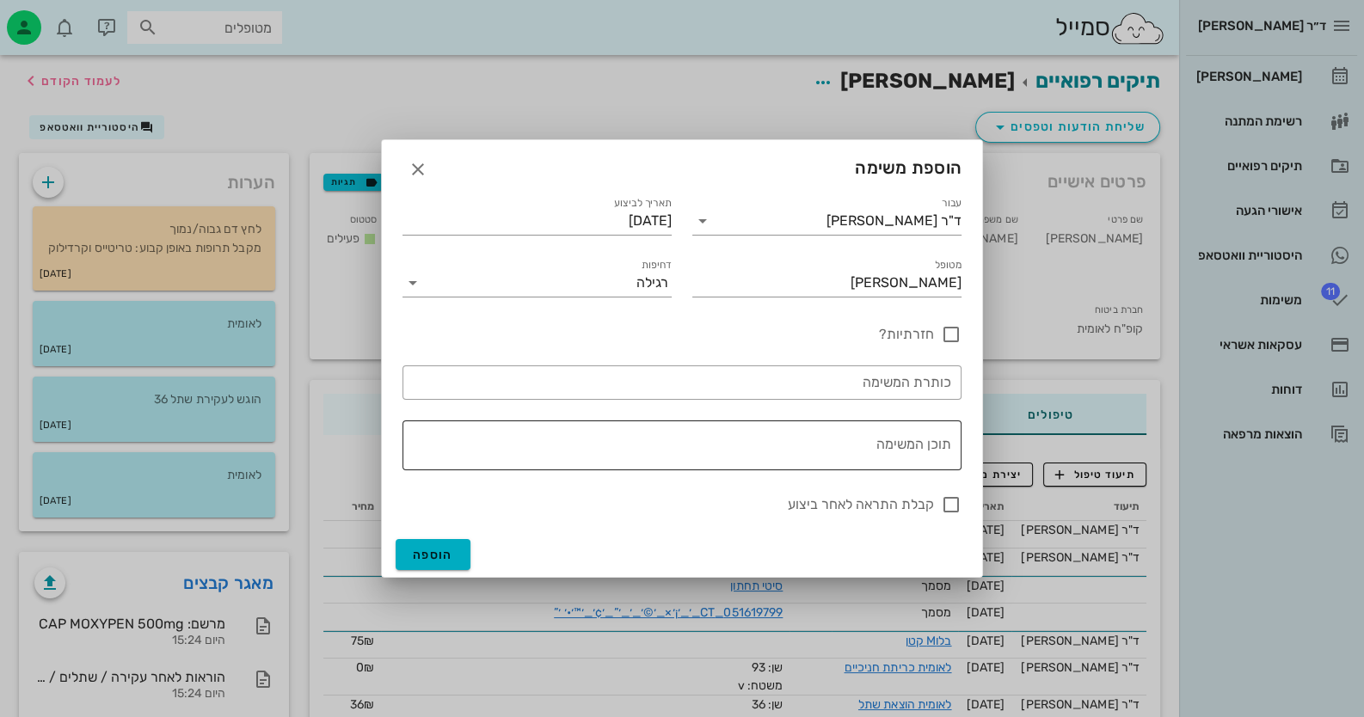
click at [882, 455] on textarea "תוכן המשימה" at bounding box center [678, 449] width 545 height 41
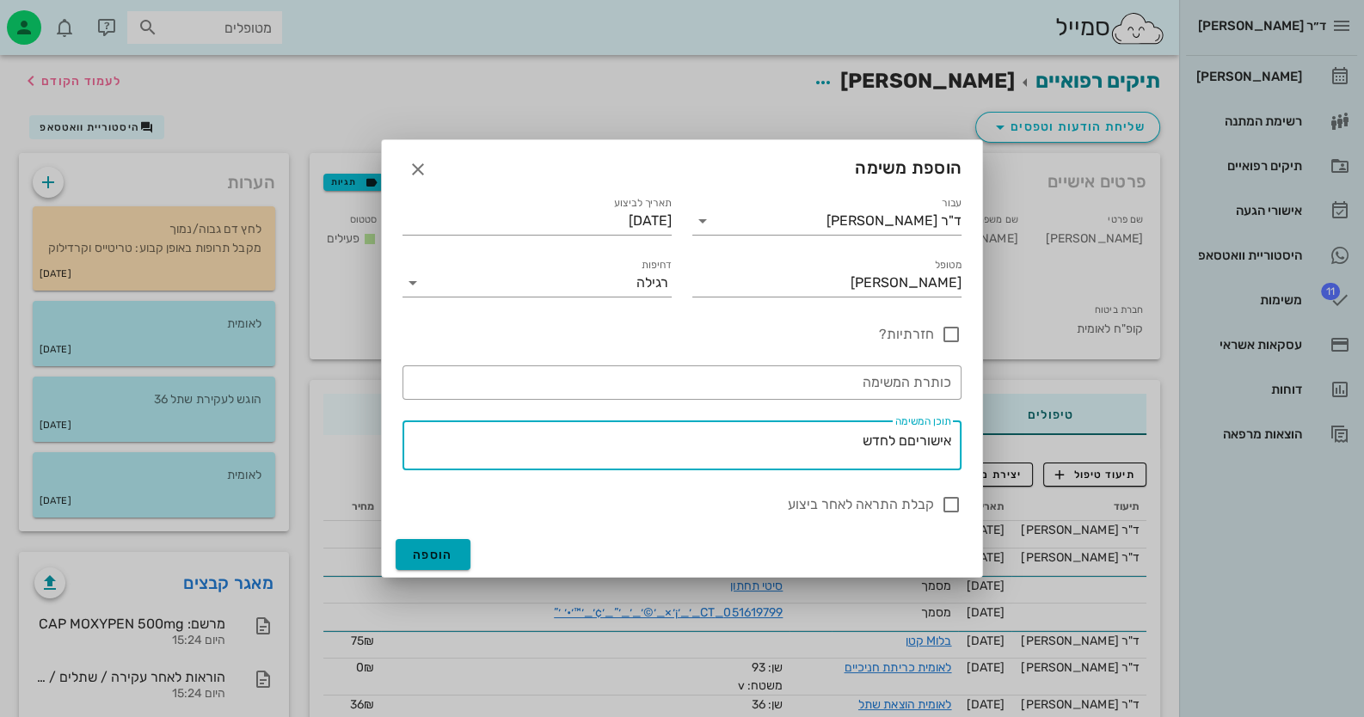
type textarea "אישוריםם לחדש"
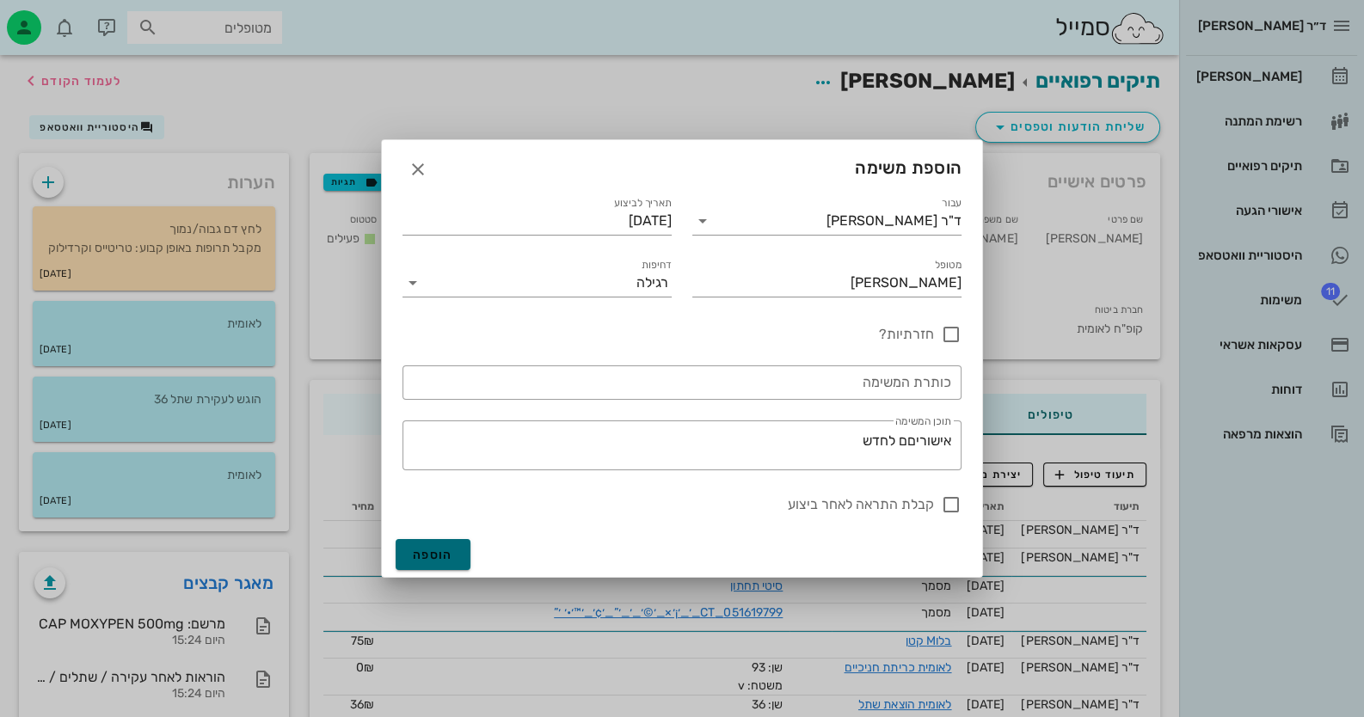
click at [459, 552] on button "הוספה" at bounding box center [433, 554] width 75 height 31
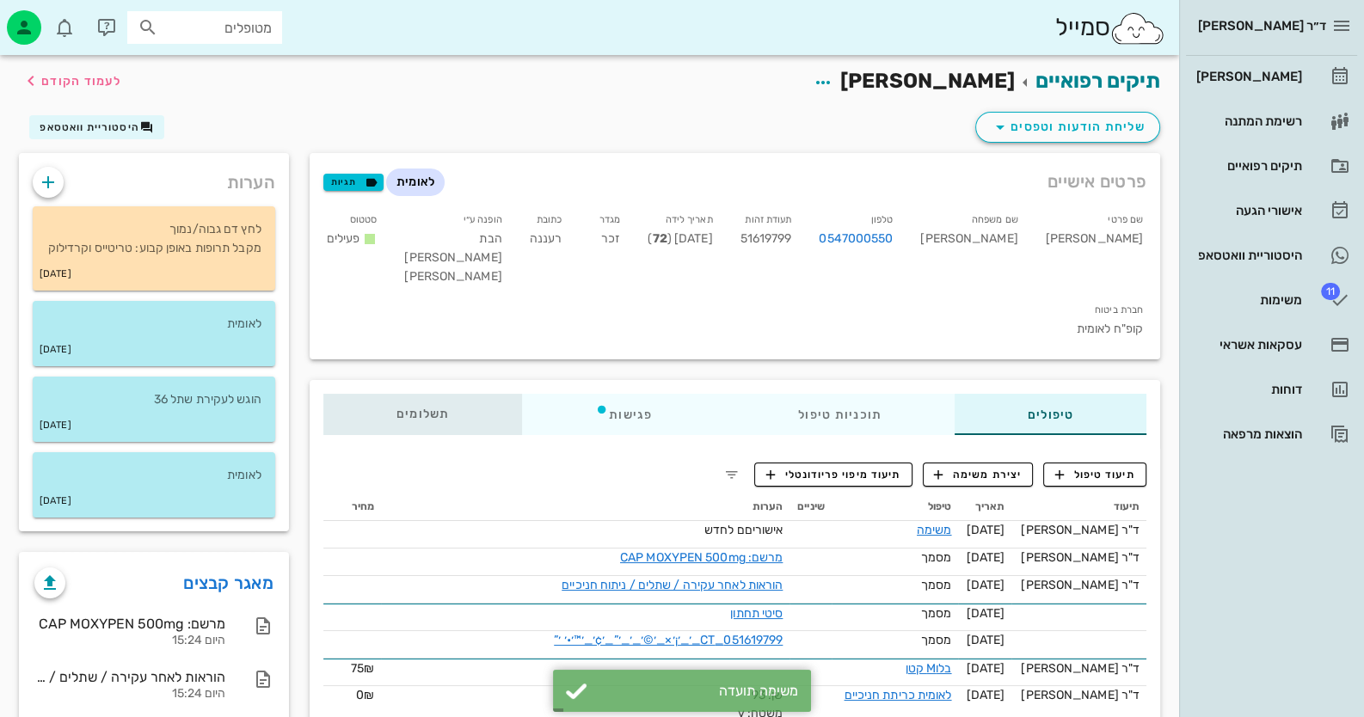
click at [426, 409] on span "תשלומים 0₪" at bounding box center [423, 415] width 53 height 12
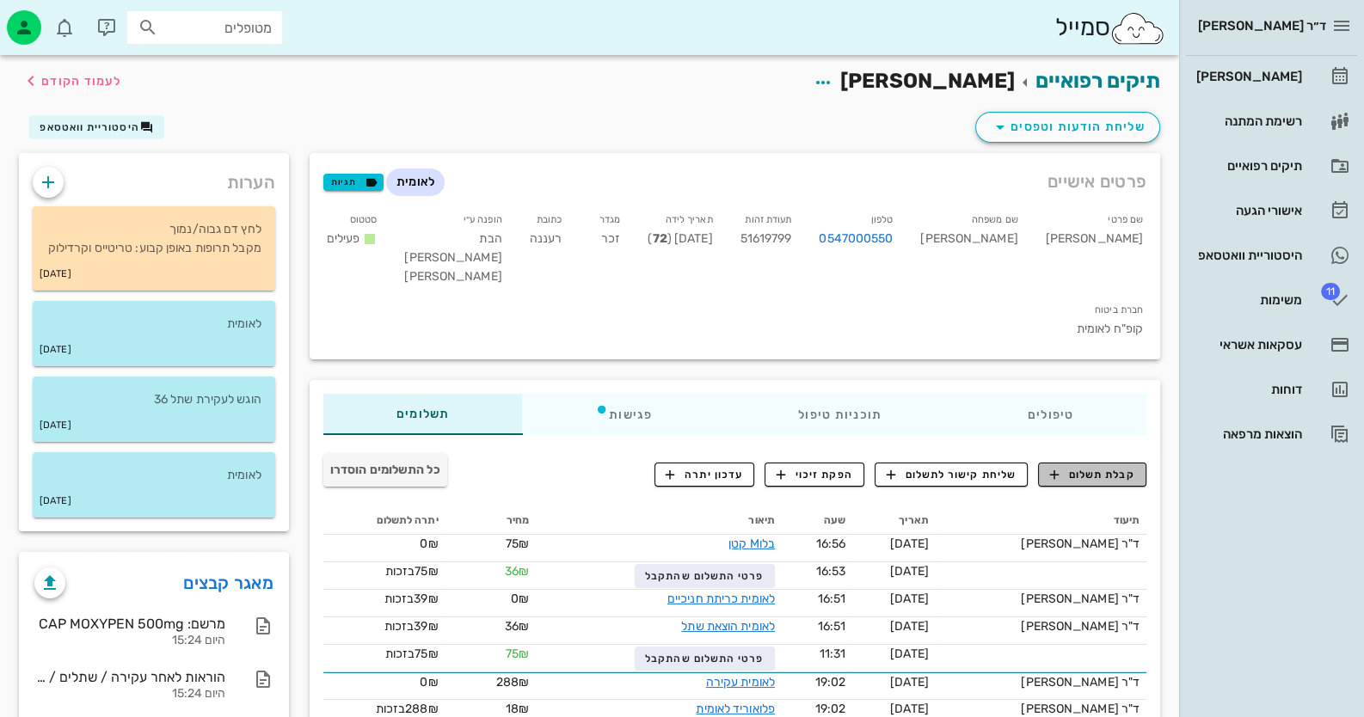
click at [882, 467] on span "קבלת תשלום" at bounding box center [1092, 474] width 85 height 15
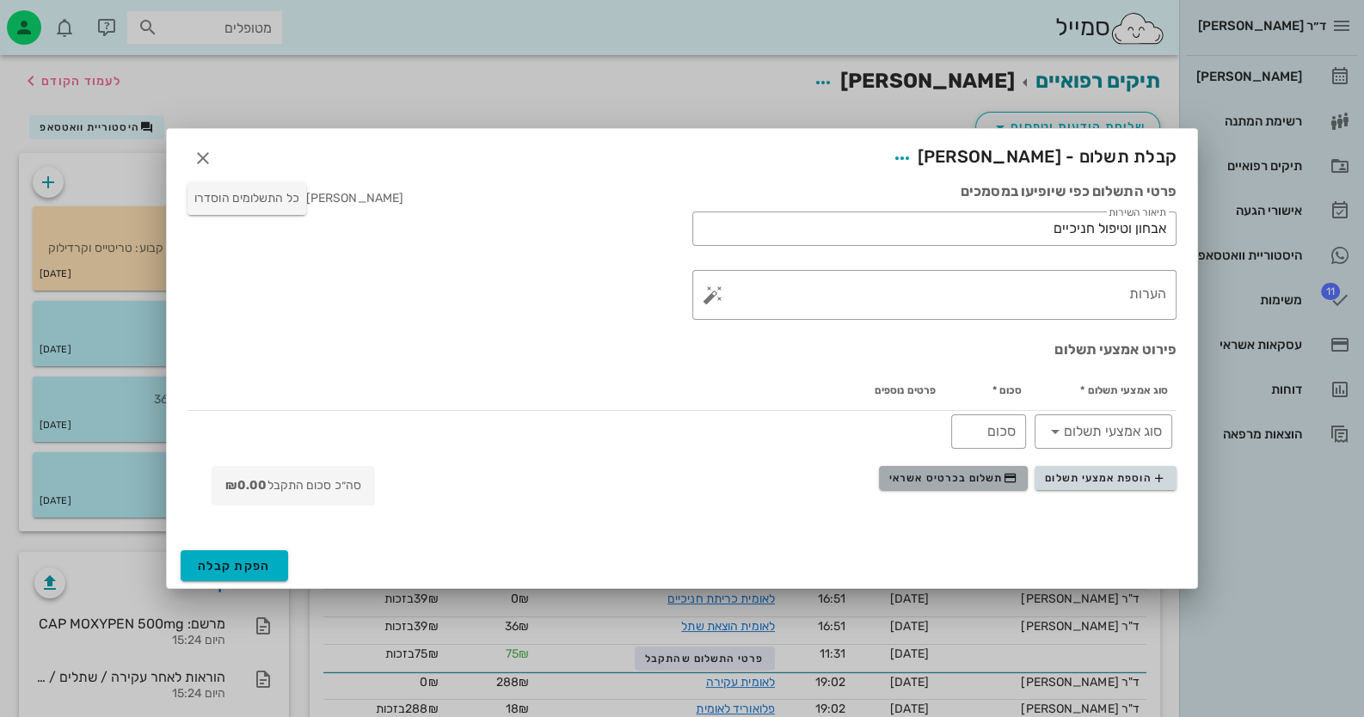
click at [882, 484] on span "תשלום בכרטיס אשראי" at bounding box center [952, 478] width 127 height 14
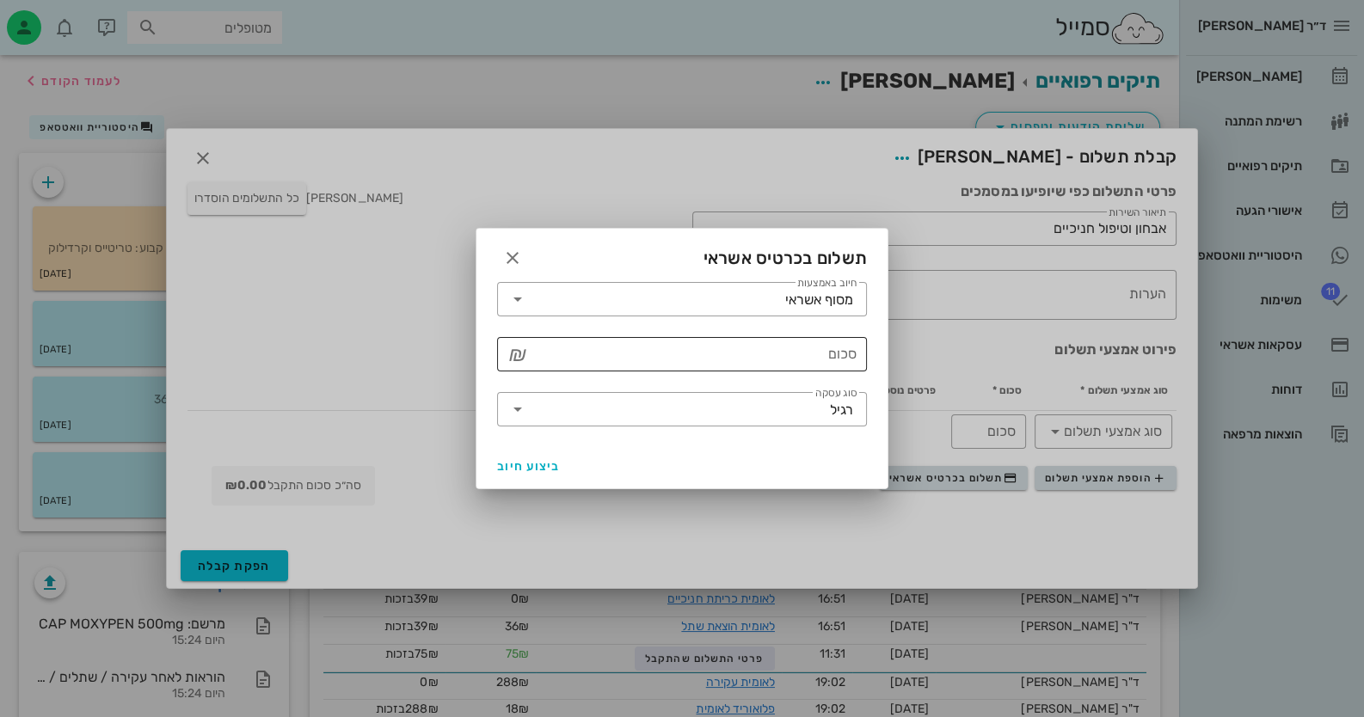
click at [845, 345] on div "סכום" at bounding box center [694, 354] width 325 height 34
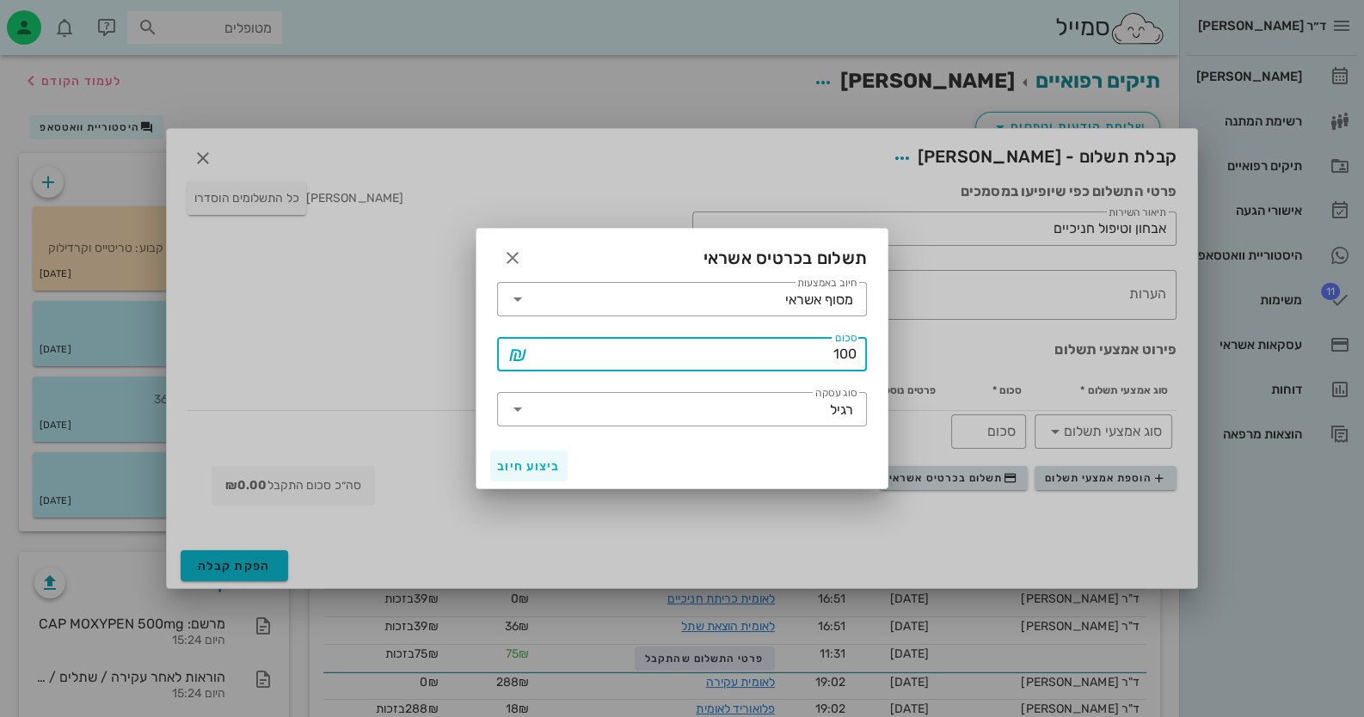
type input "100"
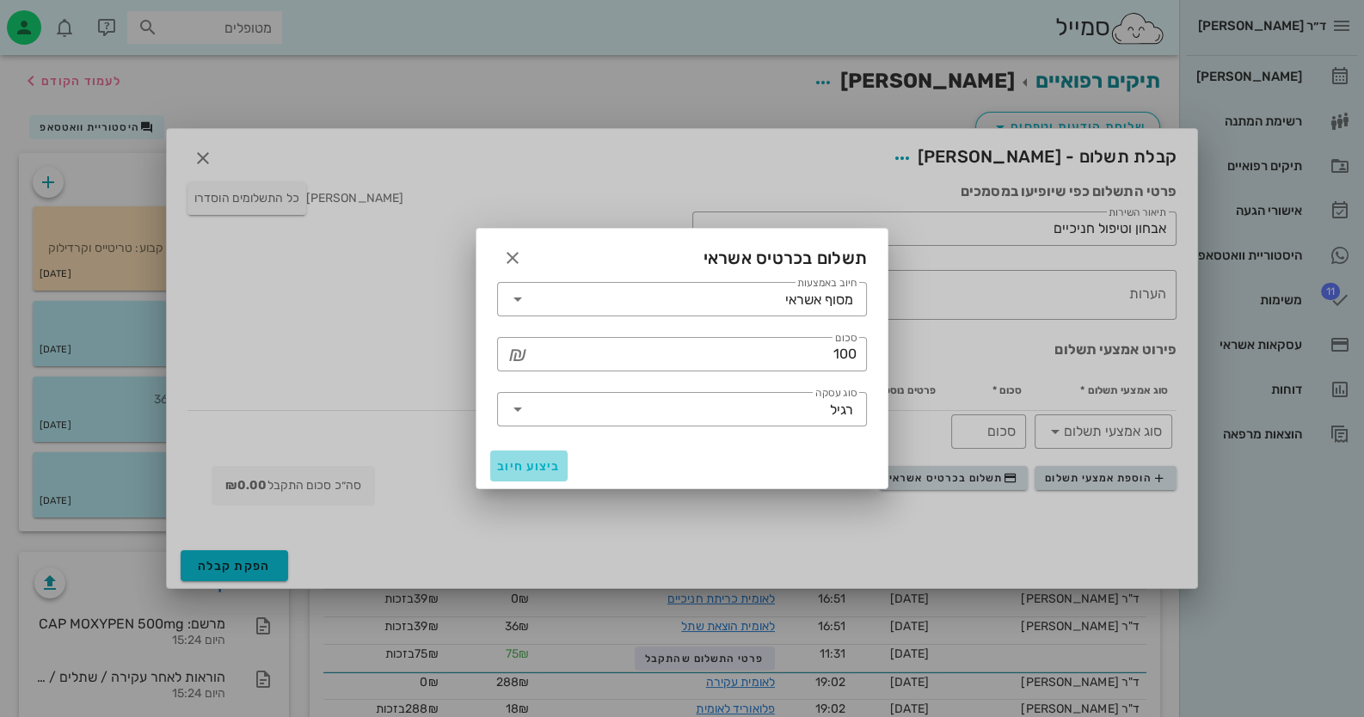
click at [546, 465] on span "ביצוע חיוב" at bounding box center [529, 466] width 64 height 15
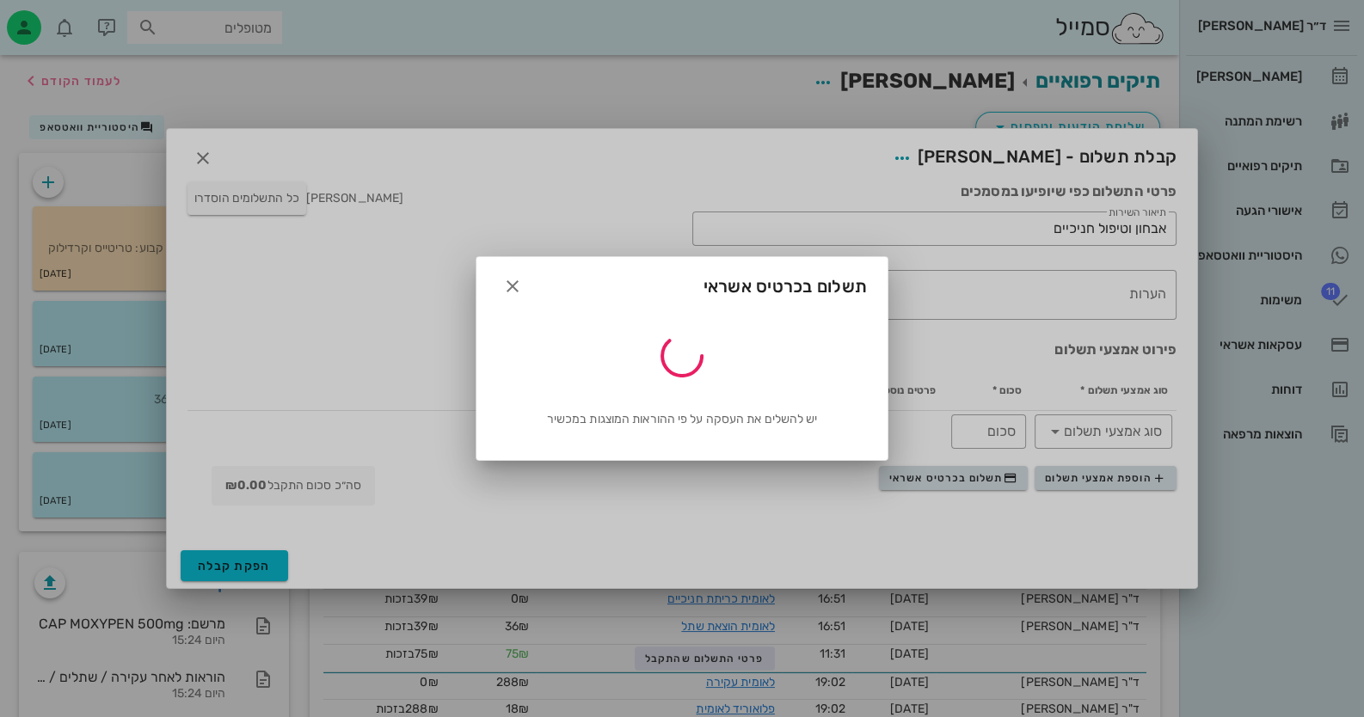
type input "100"
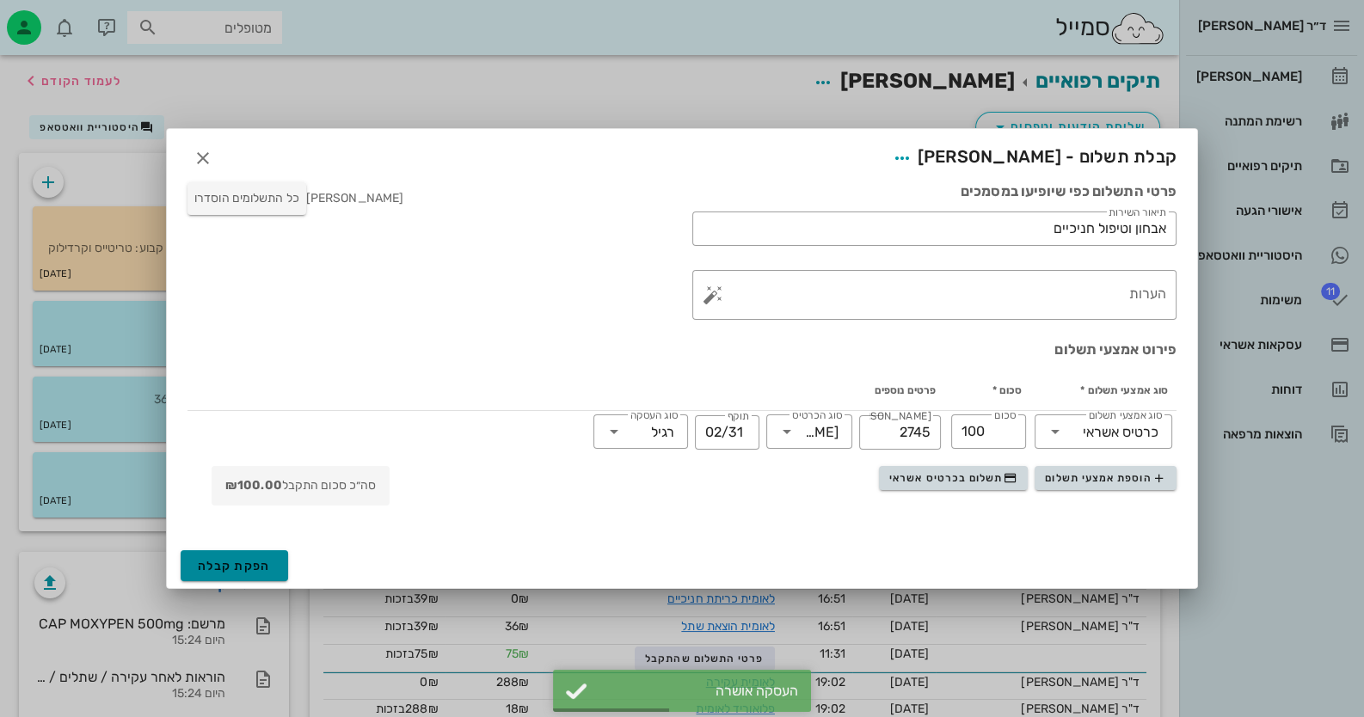
click at [235, 554] on button "הפקת קבלה" at bounding box center [235, 565] width 108 height 31
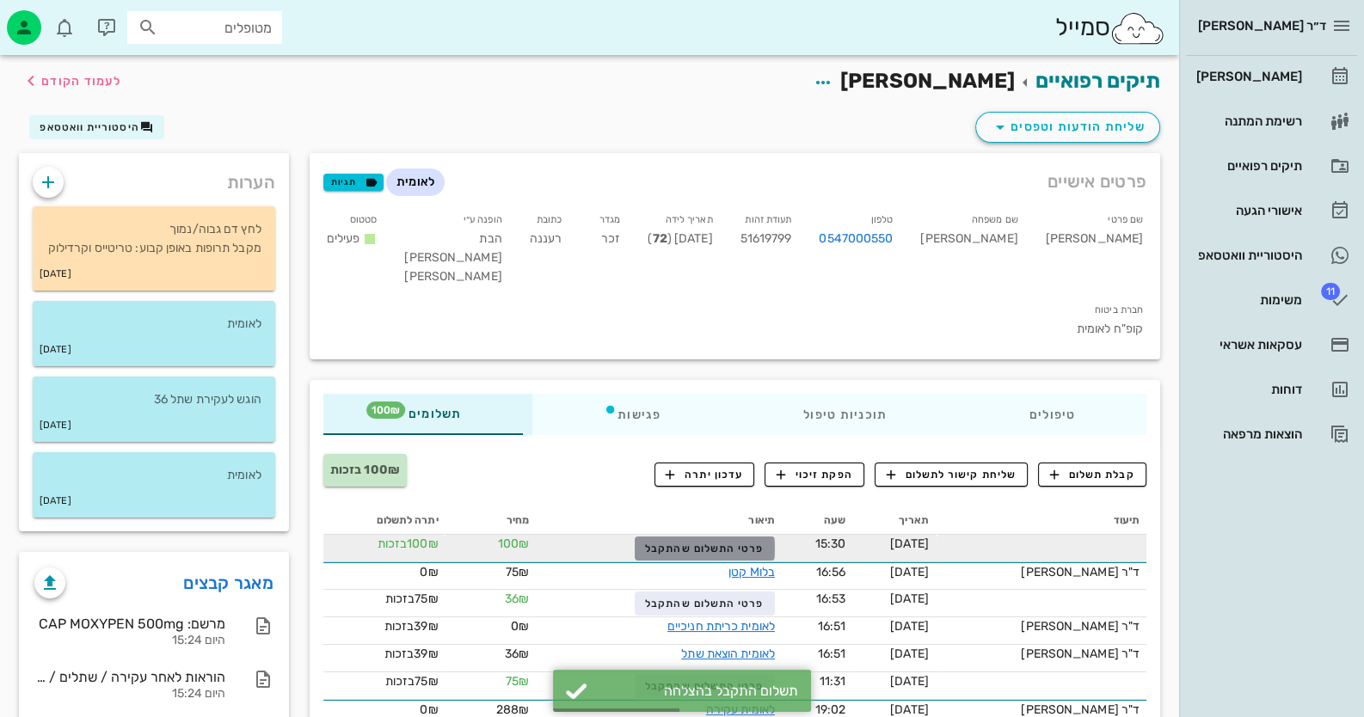
click at [764, 543] on span "פרטי התשלום שהתקבל" at bounding box center [704, 549] width 119 height 12
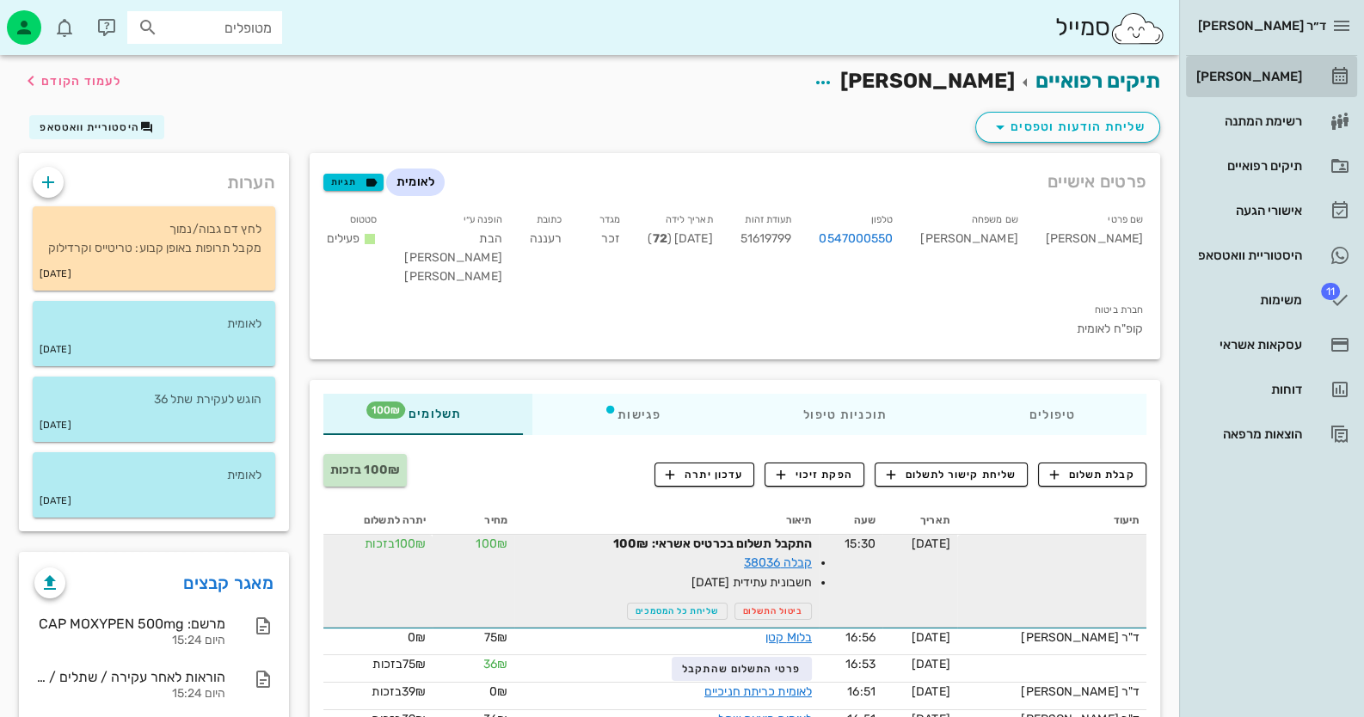
click at [882, 76] on link "[PERSON_NAME]" at bounding box center [1271, 76] width 171 height 41
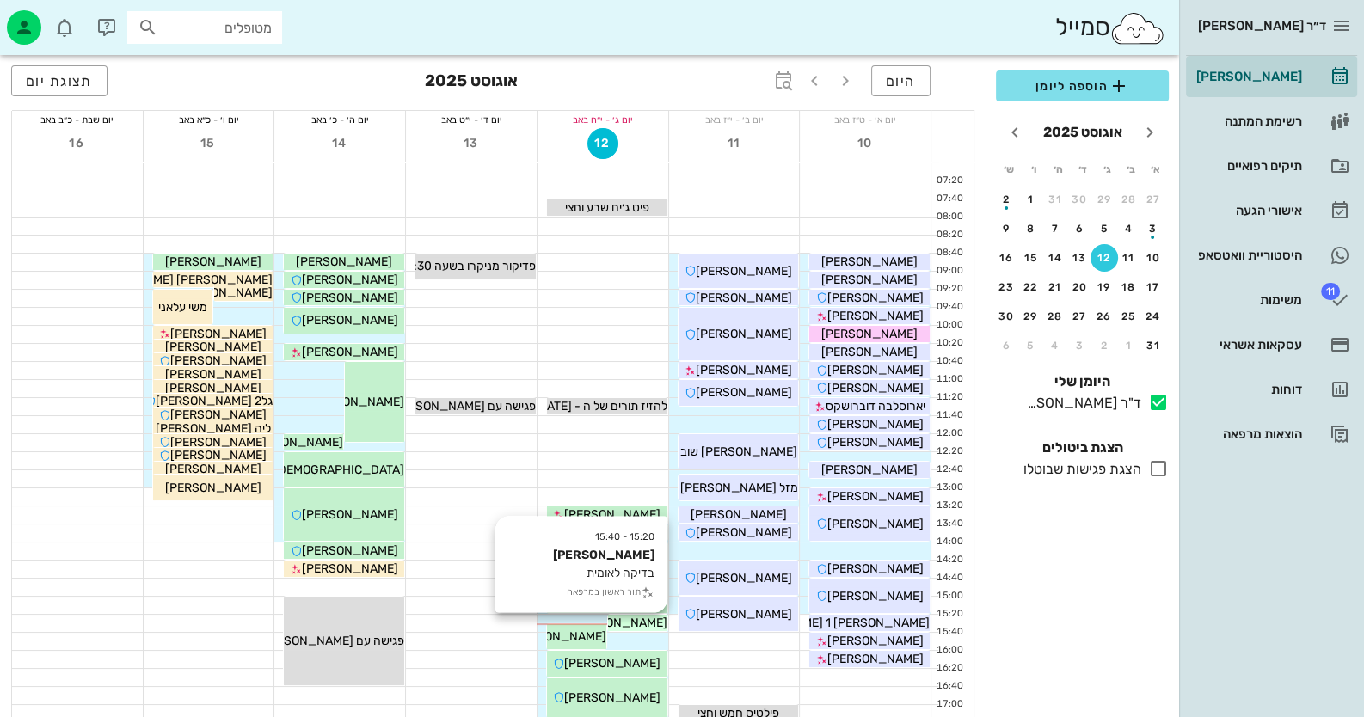
click at [650, 624] on span "[PERSON_NAME]" at bounding box center [619, 623] width 96 height 15
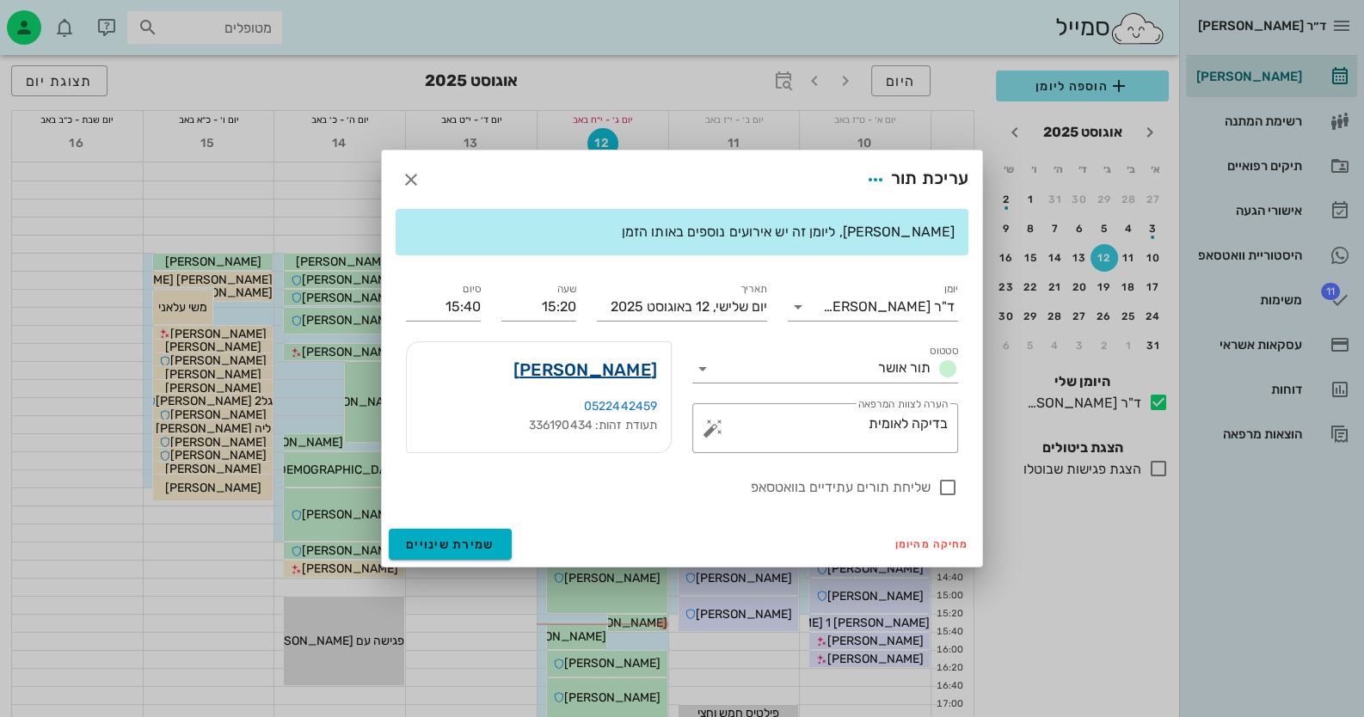
click at [632, 372] on link "סוסנה מאזי" at bounding box center [585, 370] width 144 height 28
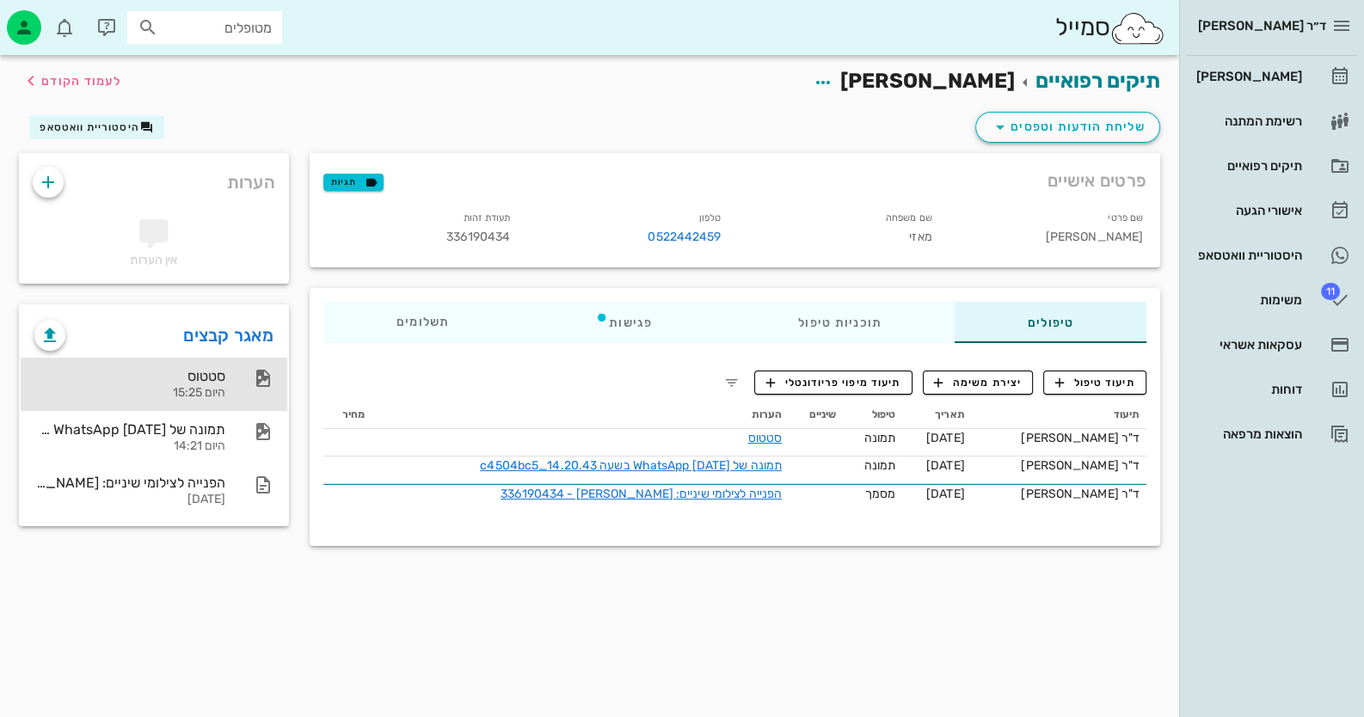
click at [185, 388] on div "היום 15:25" at bounding box center [129, 393] width 191 height 15
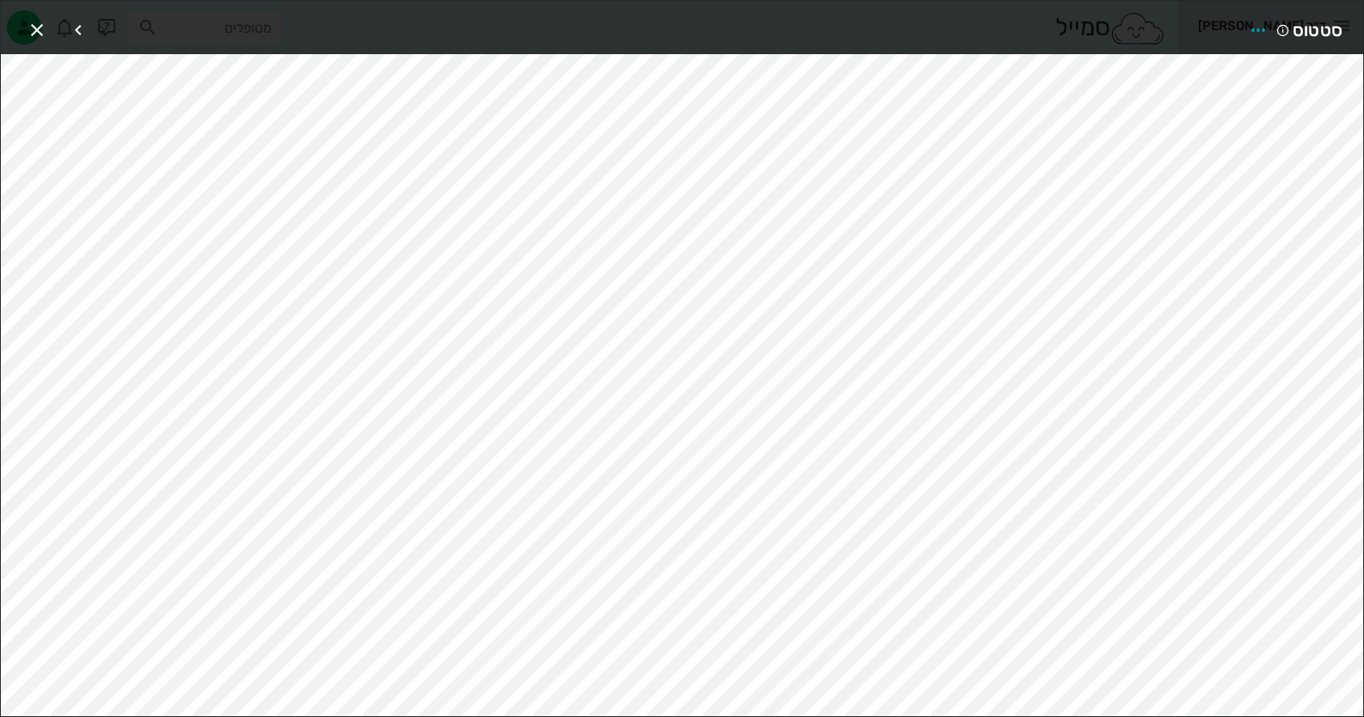
click at [24, 18] on div at bounding box center [68, 30] width 93 height 31
click at [31, 22] on icon "button" at bounding box center [37, 30] width 21 height 21
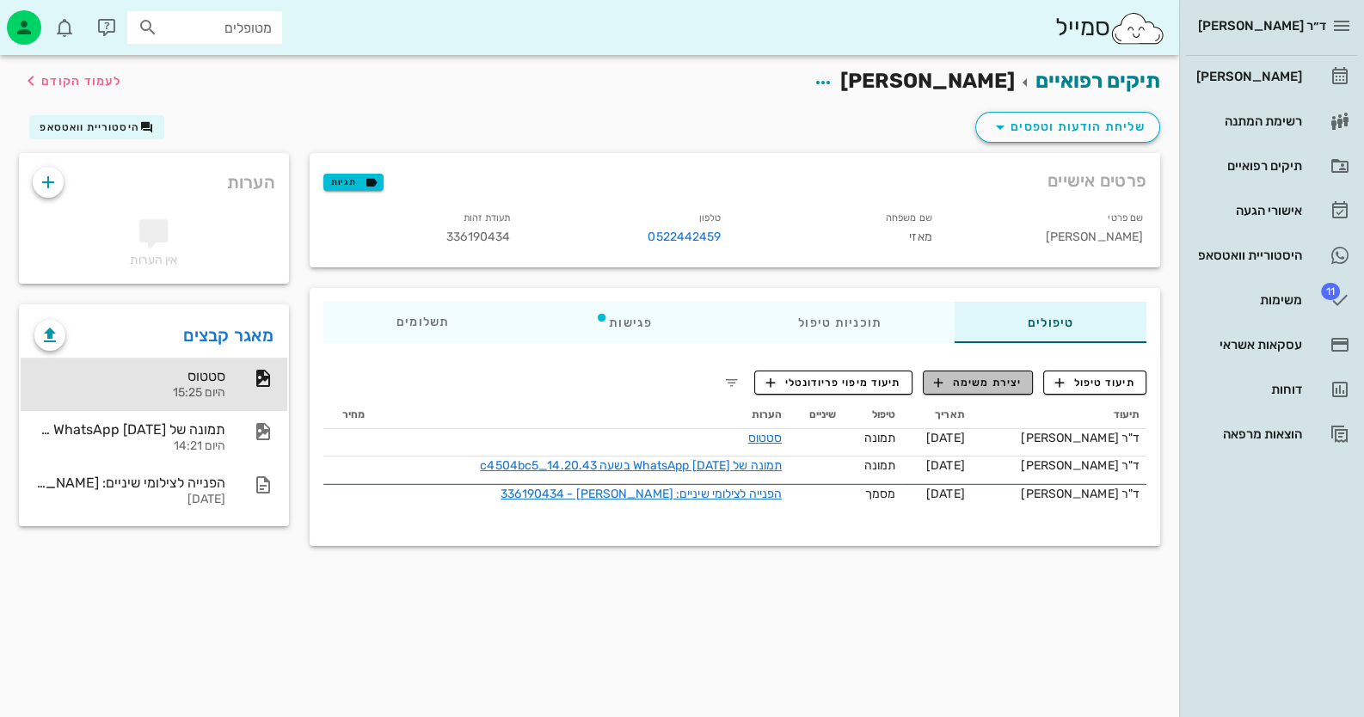
click at [882, 376] on span "יצירת משימה" at bounding box center [978, 382] width 88 height 15
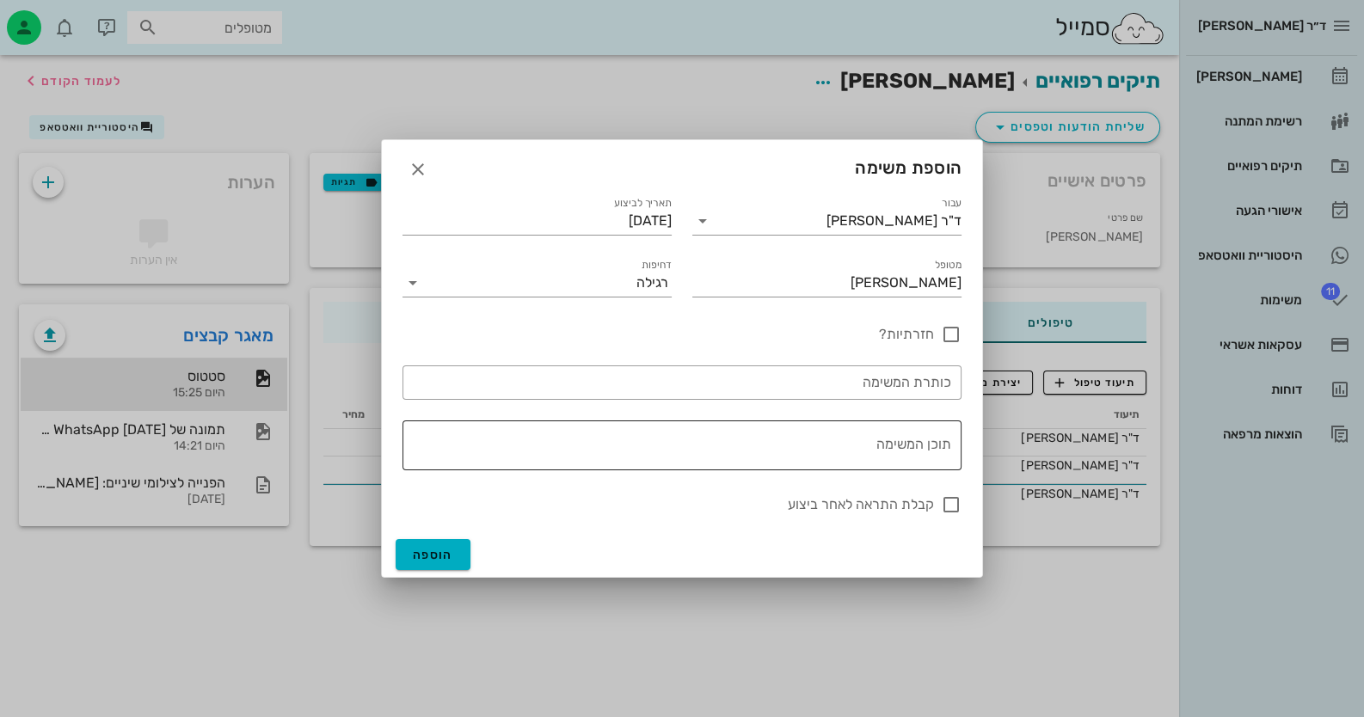
click at [882, 438] on textarea "תוכן המשימה" at bounding box center [678, 449] width 545 height 41
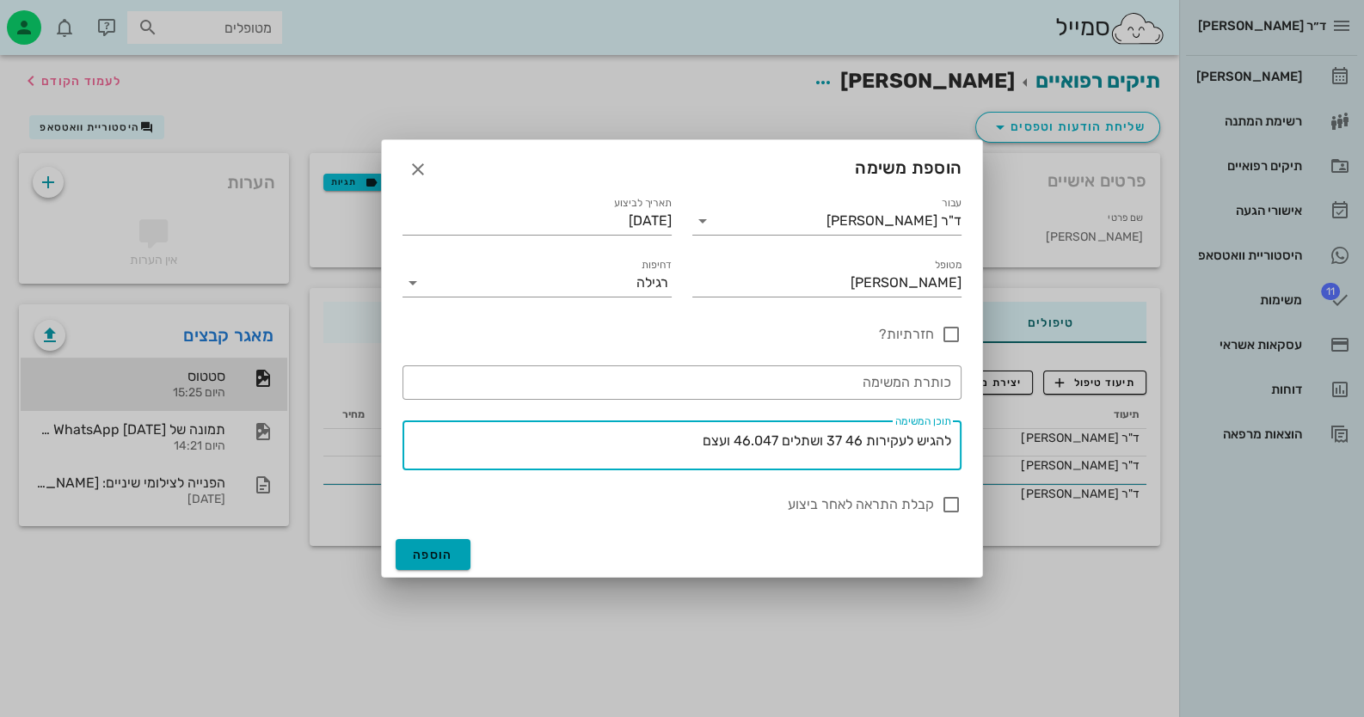
type textarea "להגיש לעקירות 46 37 ושתלים 46.047 ועצם"
click at [441, 546] on button "הוספה" at bounding box center [433, 554] width 75 height 31
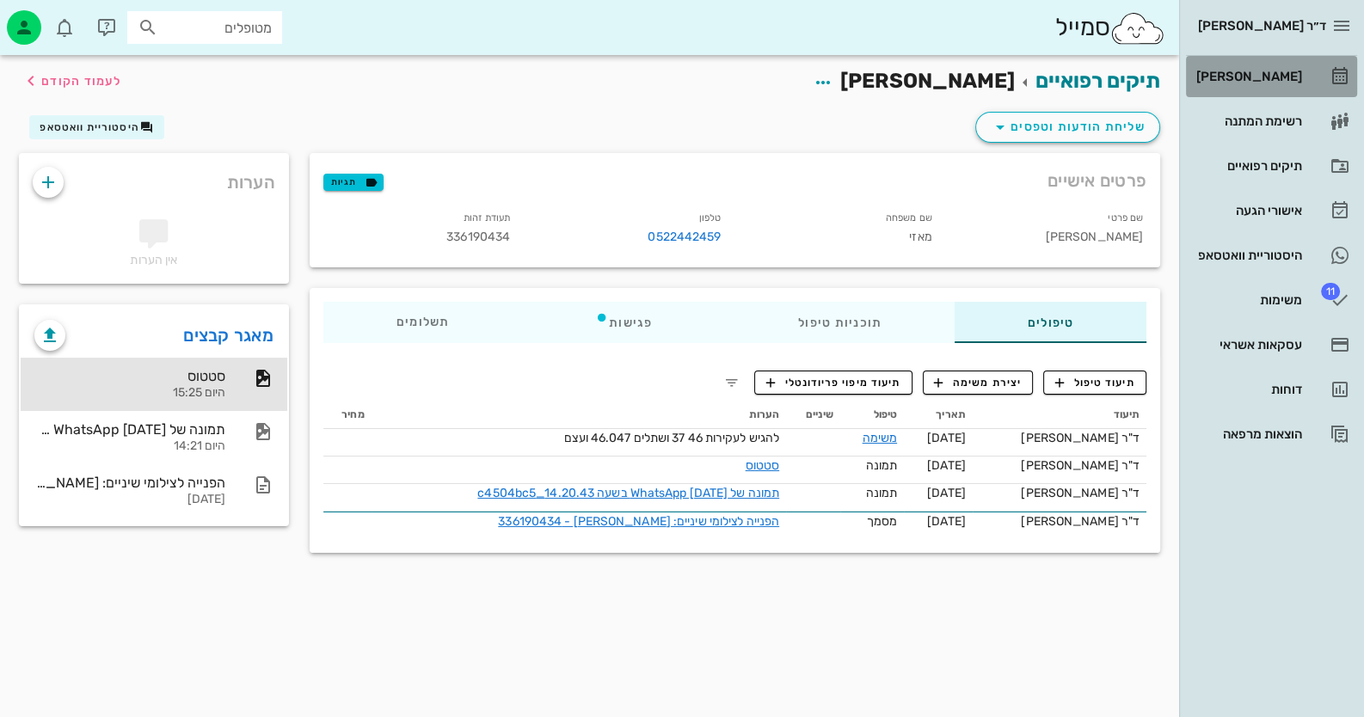
click at [882, 66] on div "[PERSON_NAME]" at bounding box center [1247, 77] width 109 height 28
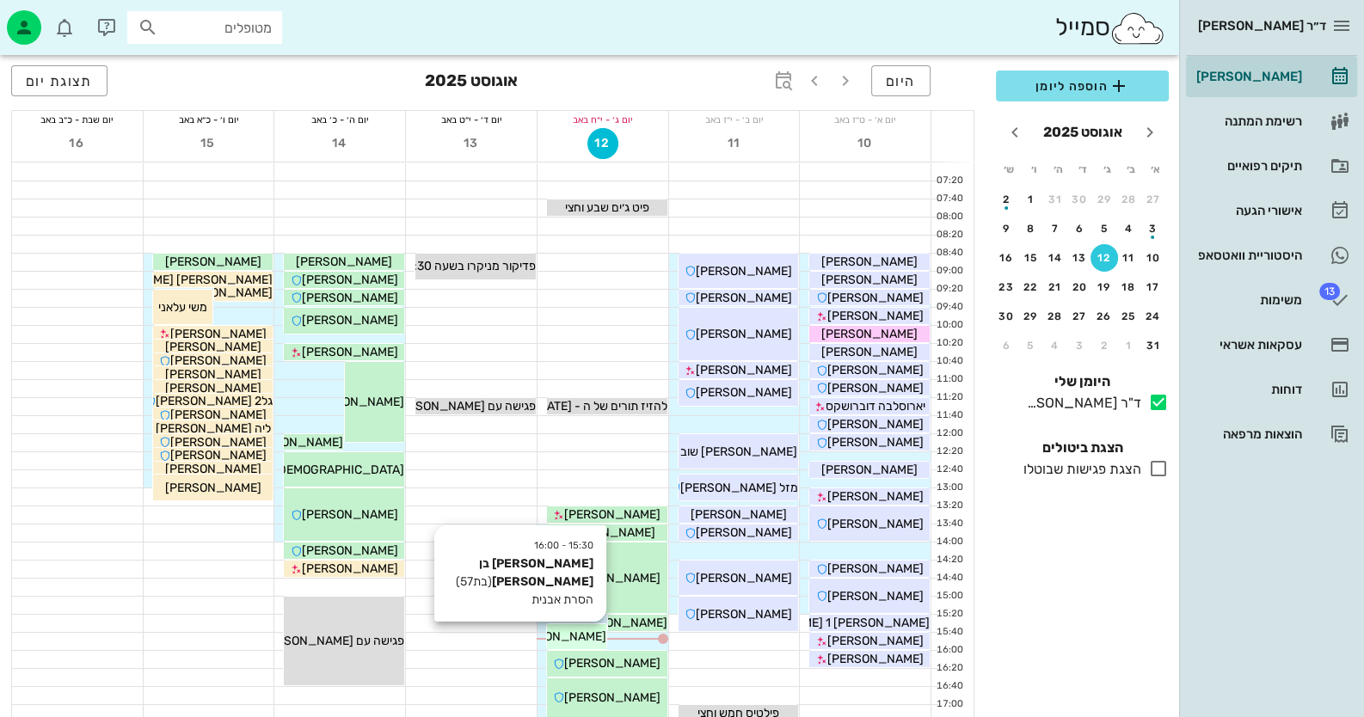
click at [577, 638] on span "[PERSON_NAME] בן [PERSON_NAME]" at bounding box center [502, 637] width 207 height 15
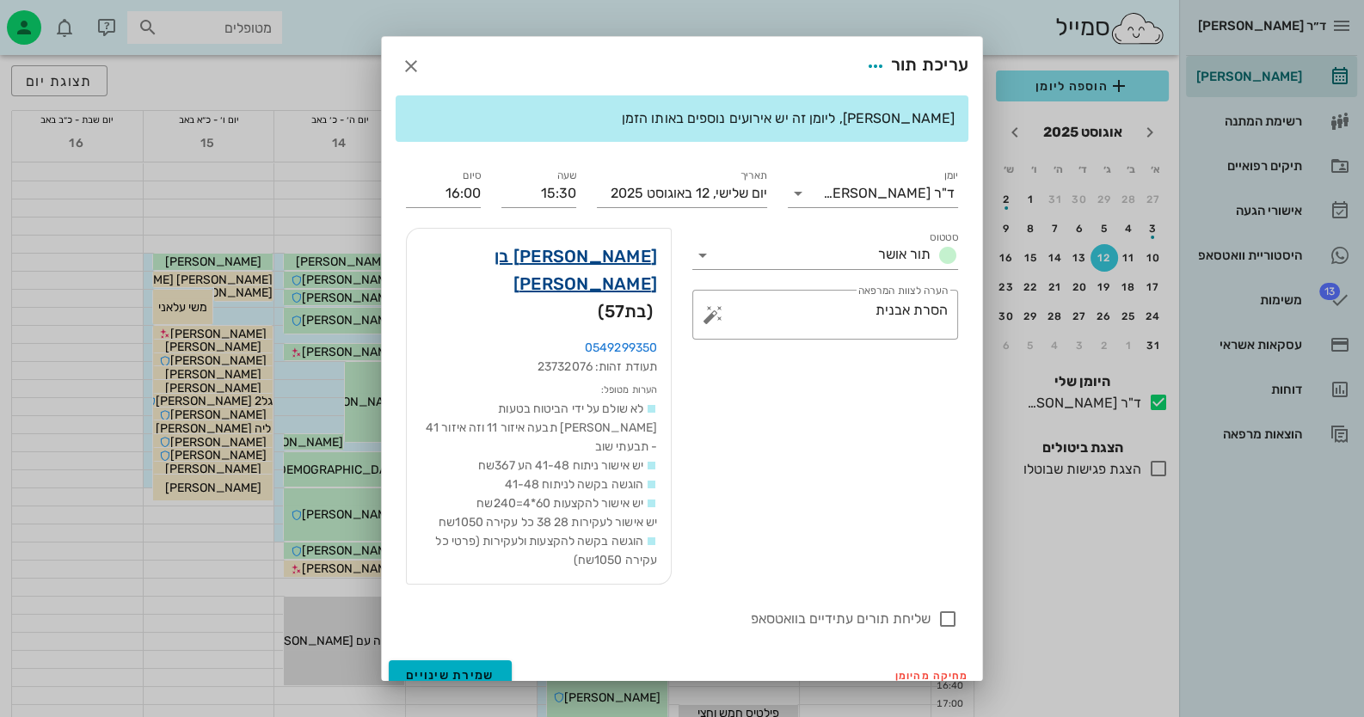
click at [620, 277] on link "ורדה בן יעקב" at bounding box center [539, 270] width 237 height 55
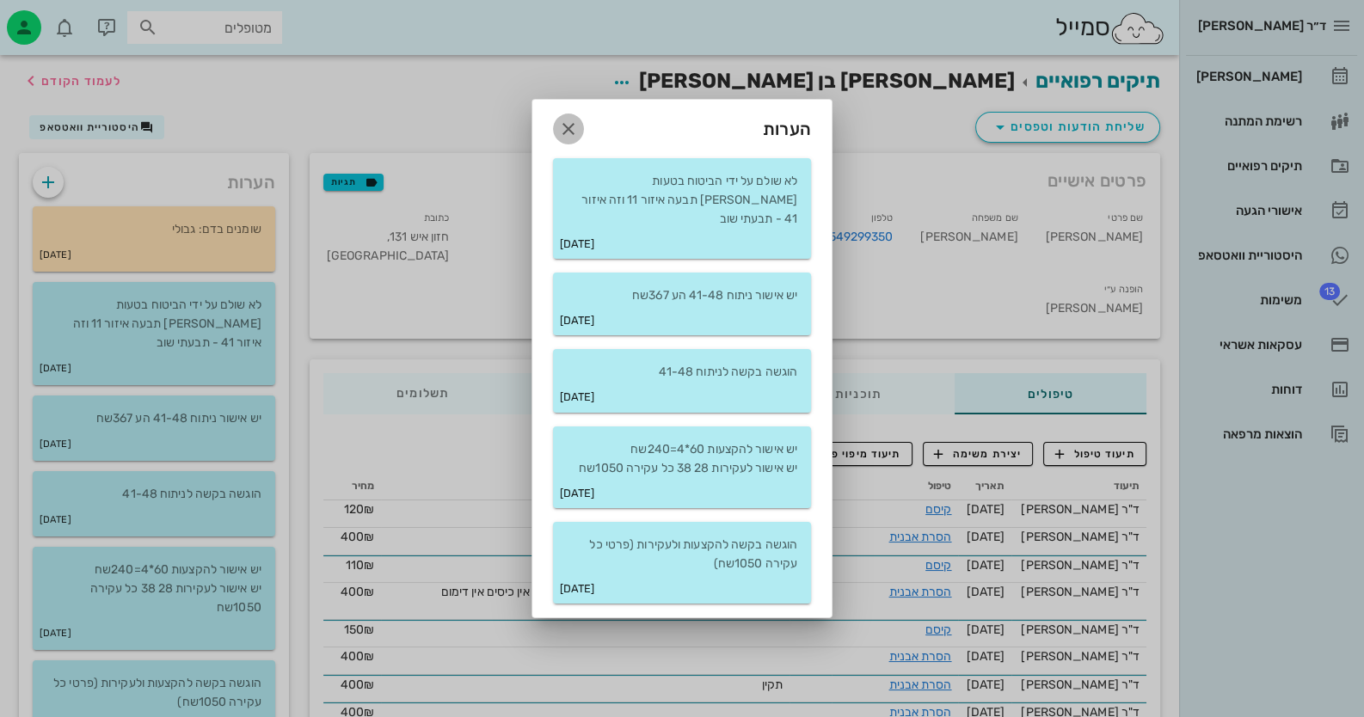
click at [568, 138] on icon "button" at bounding box center [568, 129] width 21 height 21
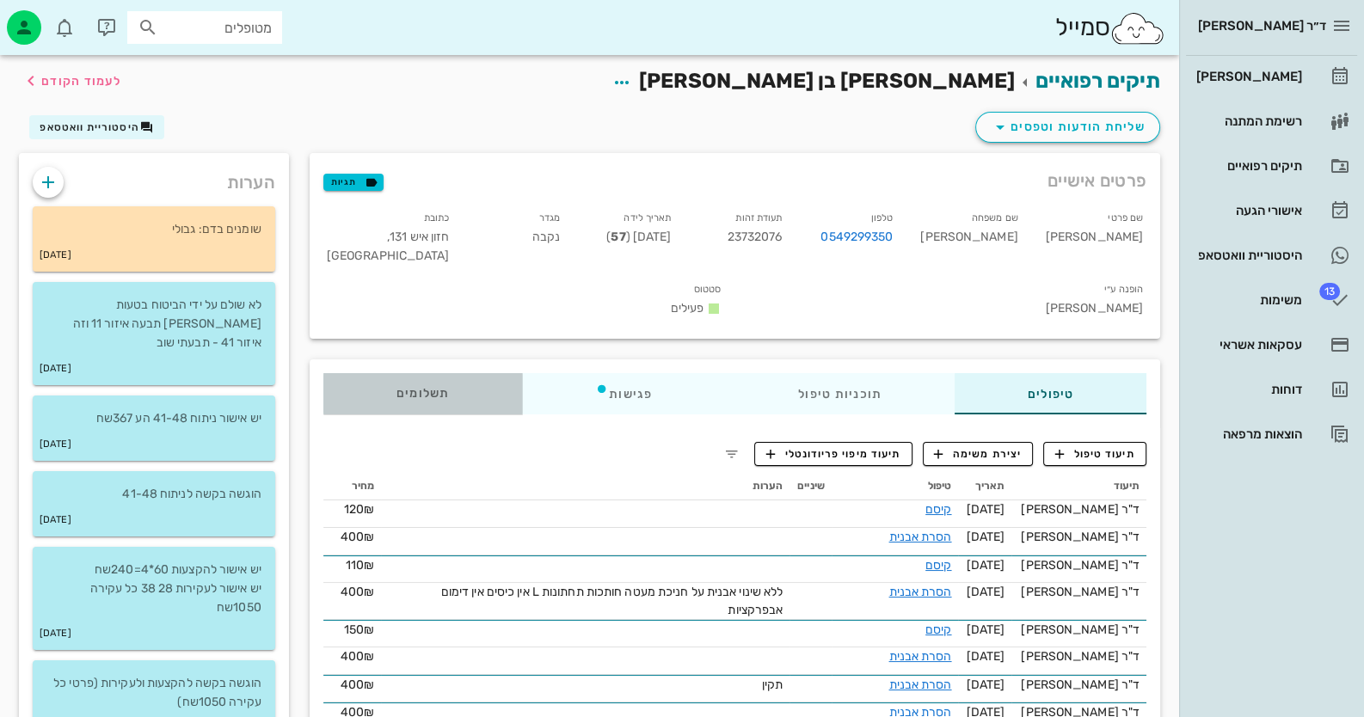
click at [460, 373] on div "תשלומים 0₪" at bounding box center [422, 393] width 199 height 41
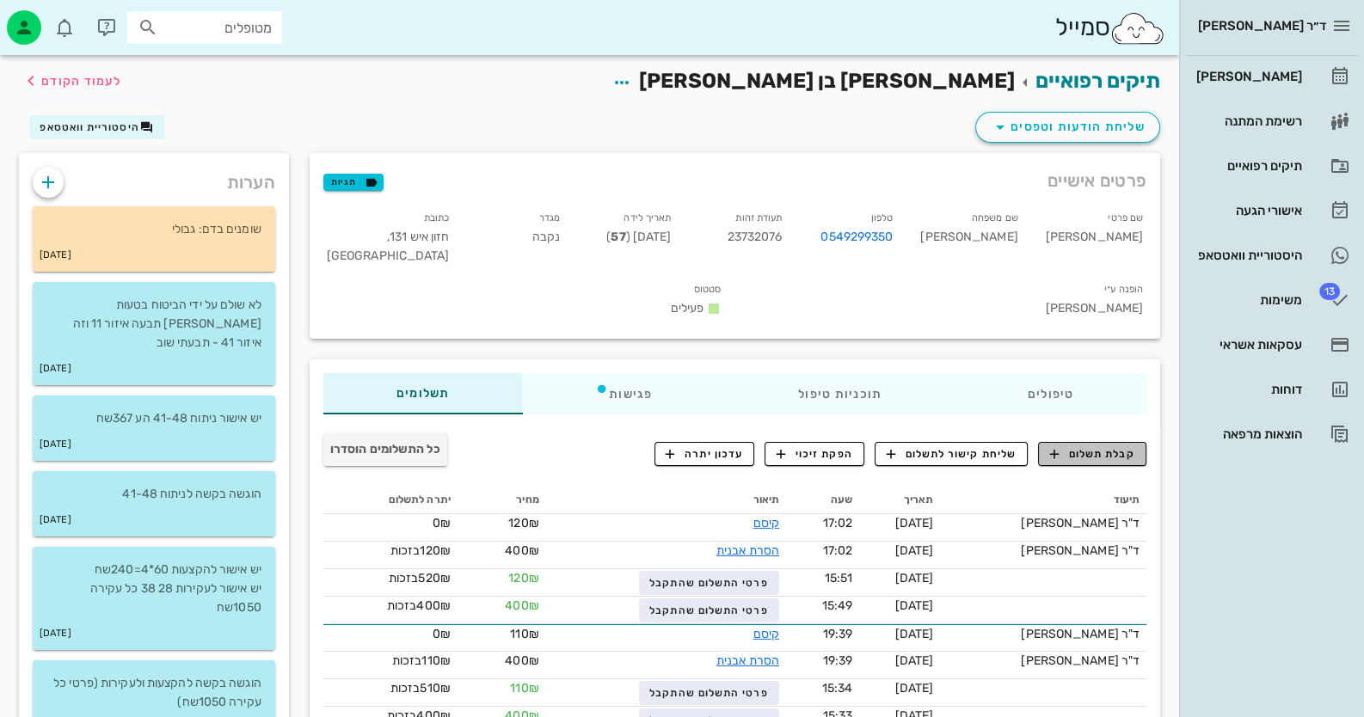
click at [882, 446] on span "קבלת תשלום" at bounding box center [1092, 453] width 85 height 15
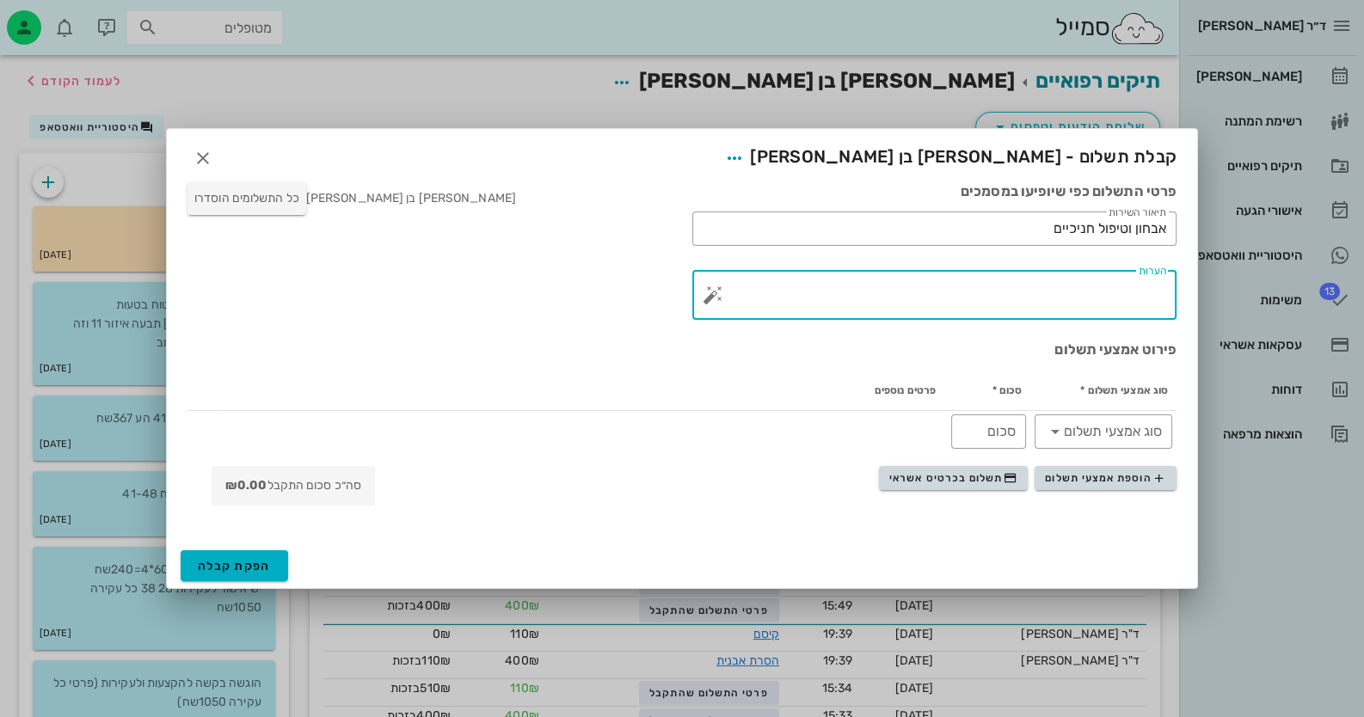
click at [882, 293] on textarea "הערות" at bounding box center [941, 299] width 450 height 41
click at [711, 298] on button "button" at bounding box center [713, 295] width 21 height 21
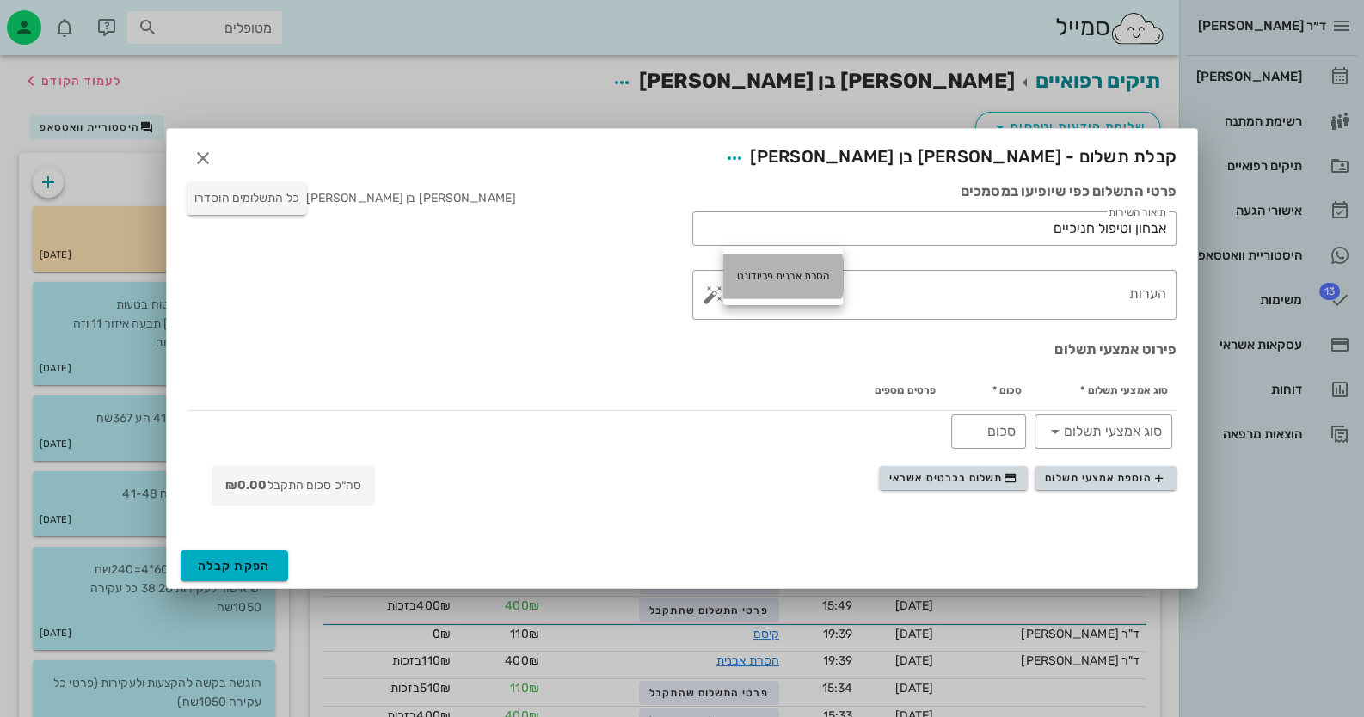
click at [747, 271] on div "הסרת אבנית פריודונט" at bounding box center [783, 276] width 120 height 45
type textarea "הסרת אבנית פריודונט"
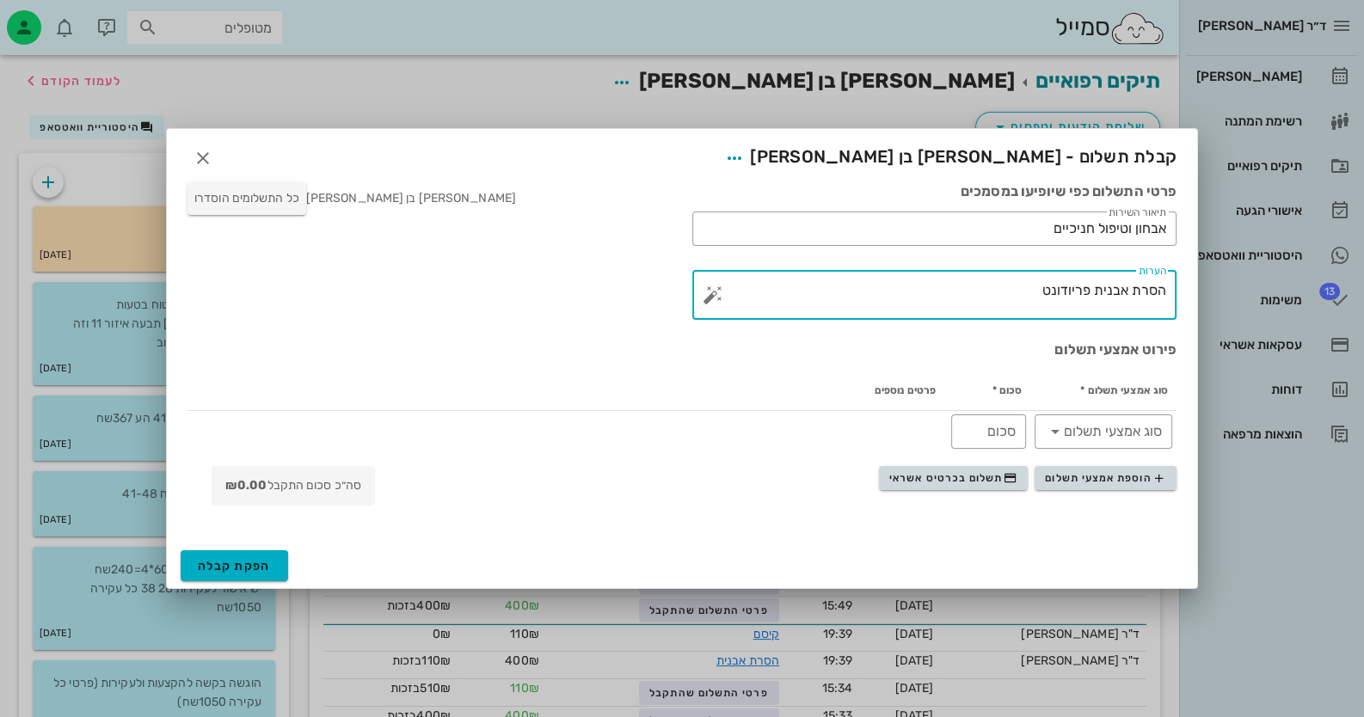
drag, startPoint x: 1035, startPoint y: 296, endPoint x: 1246, endPoint y: 284, distance: 211.9
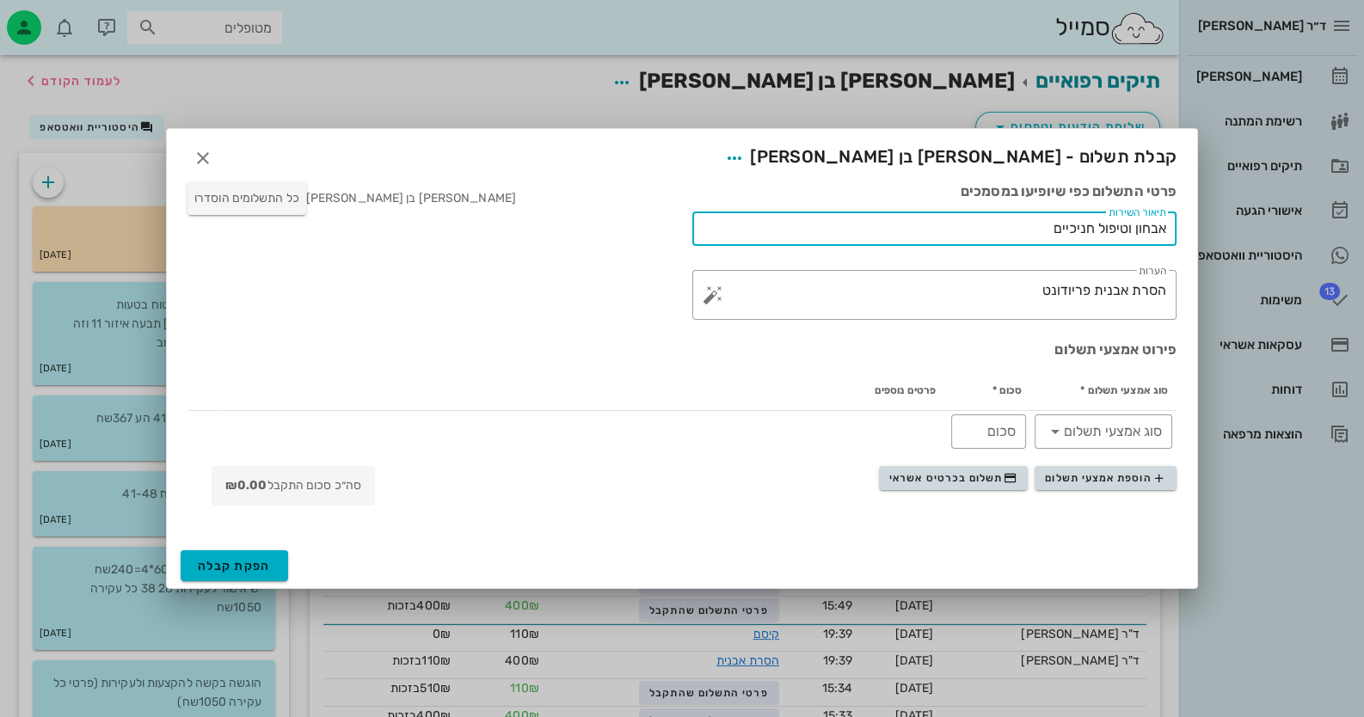
drag, startPoint x: 1031, startPoint y: 231, endPoint x: 1186, endPoint y: 228, distance: 154.8
click at [882, 228] on div "​ תיאור השירות אבחון וטיפול חניכיים" at bounding box center [934, 230] width 505 height 58
paste input "סרת אבנית פריודונט"
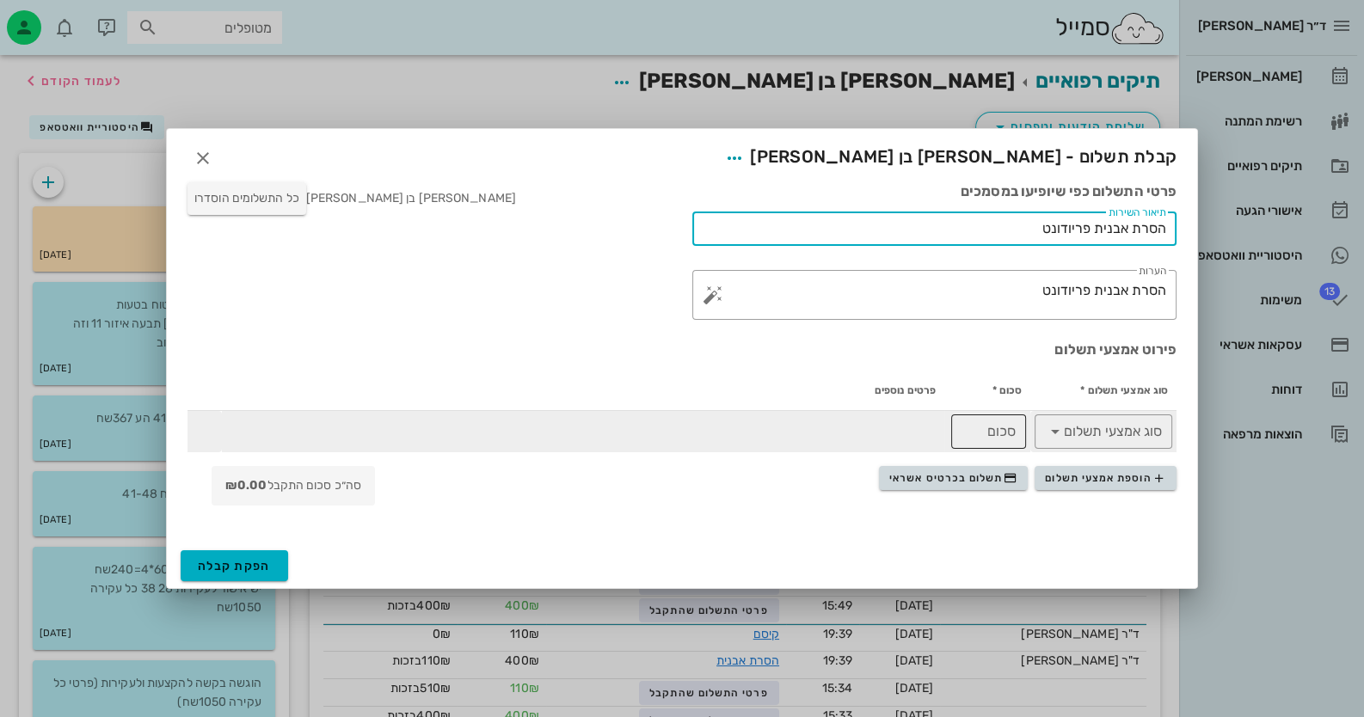
type input "הסרת אבנית פריודונט"
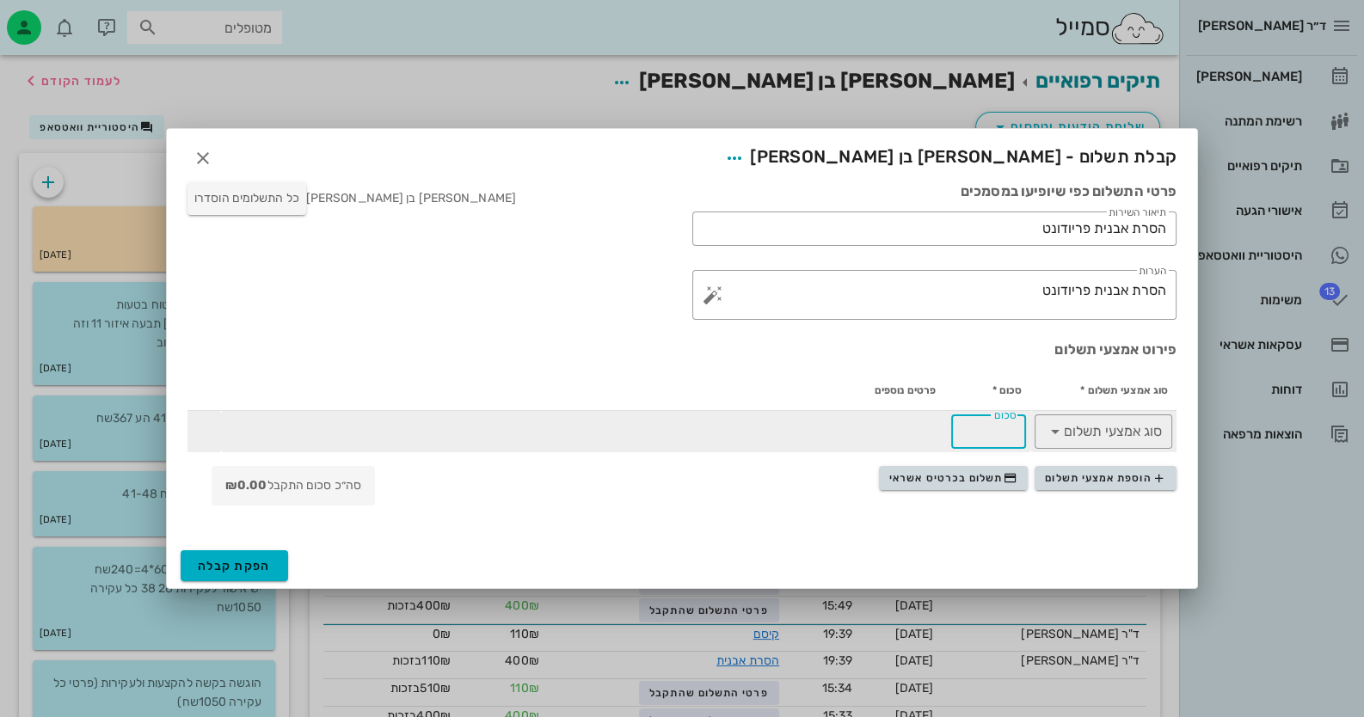
click at [882, 438] on input "סכום" at bounding box center [989, 432] width 54 height 28
click at [882, 437] on icon at bounding box center [1055, 431] width 21 height 21
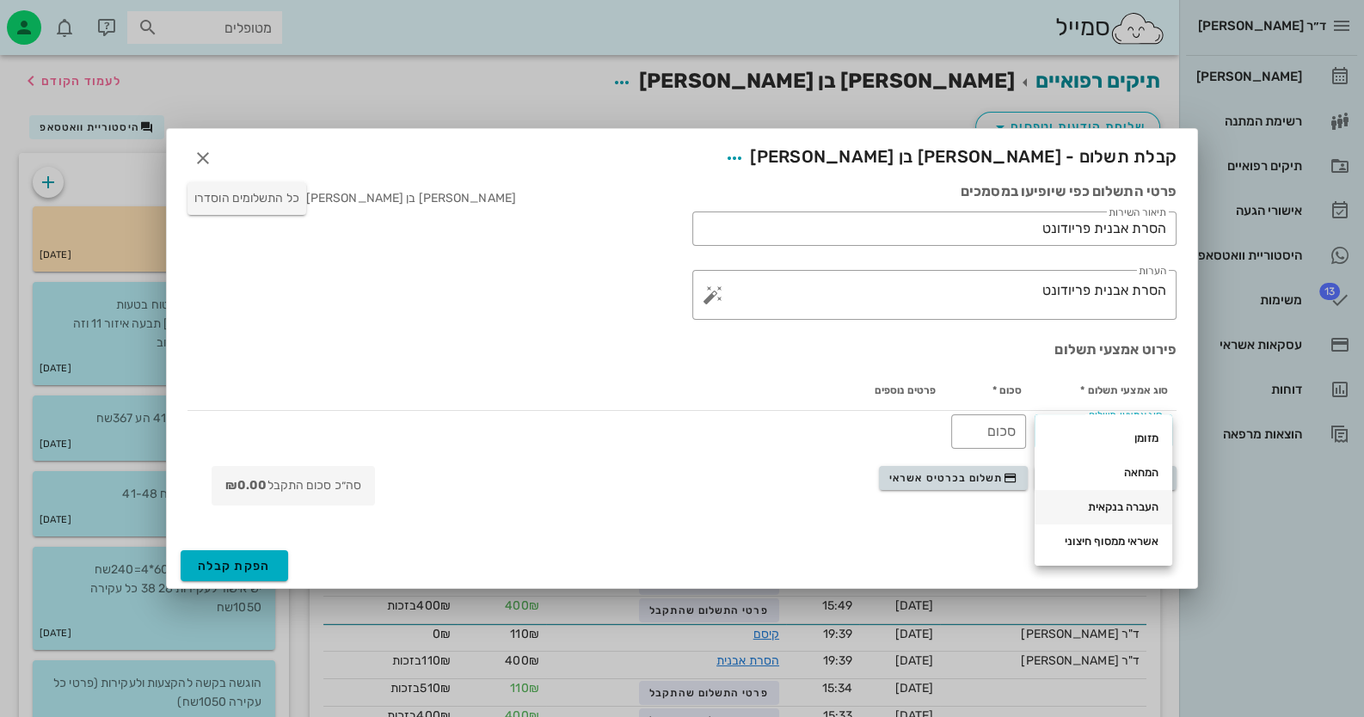
click at [882, 512] on div "העברה בנקאית" at bounding box center [1103, 508] width 110 height 14
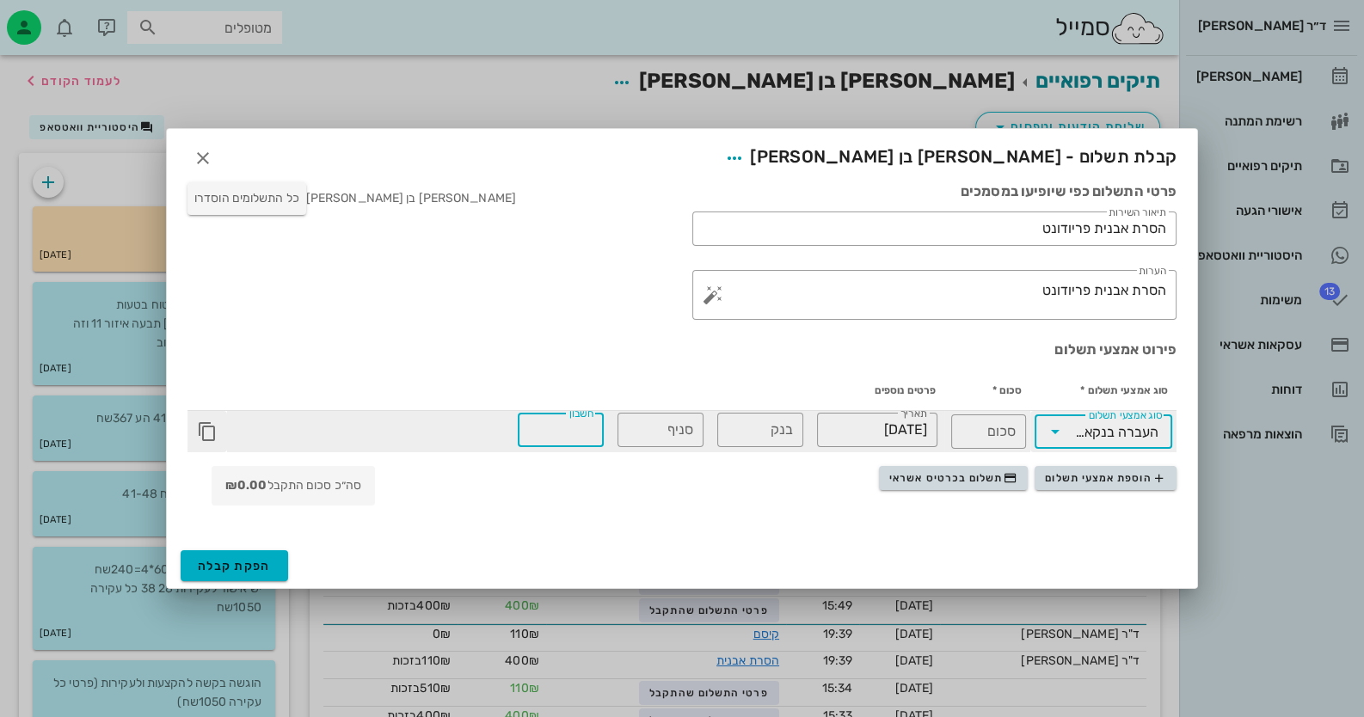
click at [564, 429] on input "חשבון" at bounding box center [560, 430] width 65 height 28
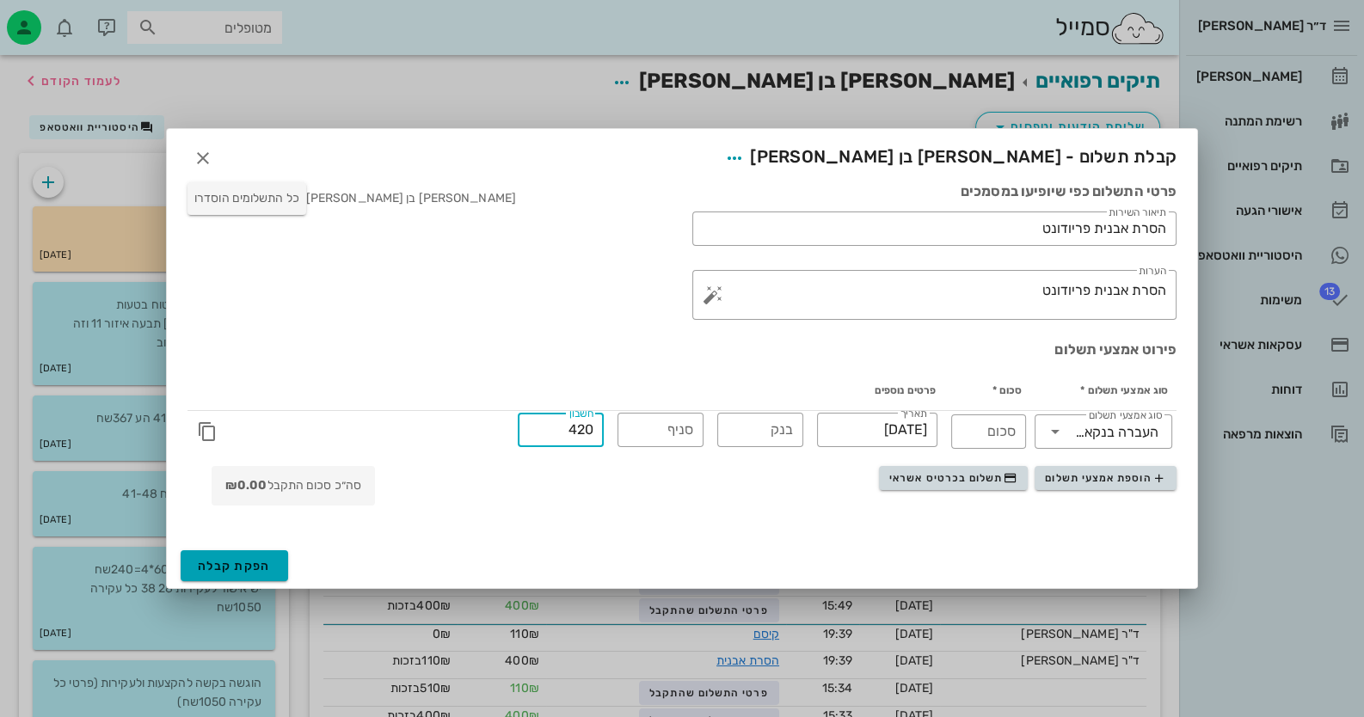
type input "420"
click at [253, 556] on button "הפקת קבלה" at bounding box center [235, 565] width 108 height 31
click at [255, 571] on span "הפקת קבלה" at bounding box center [234, 566] width 73 height 15
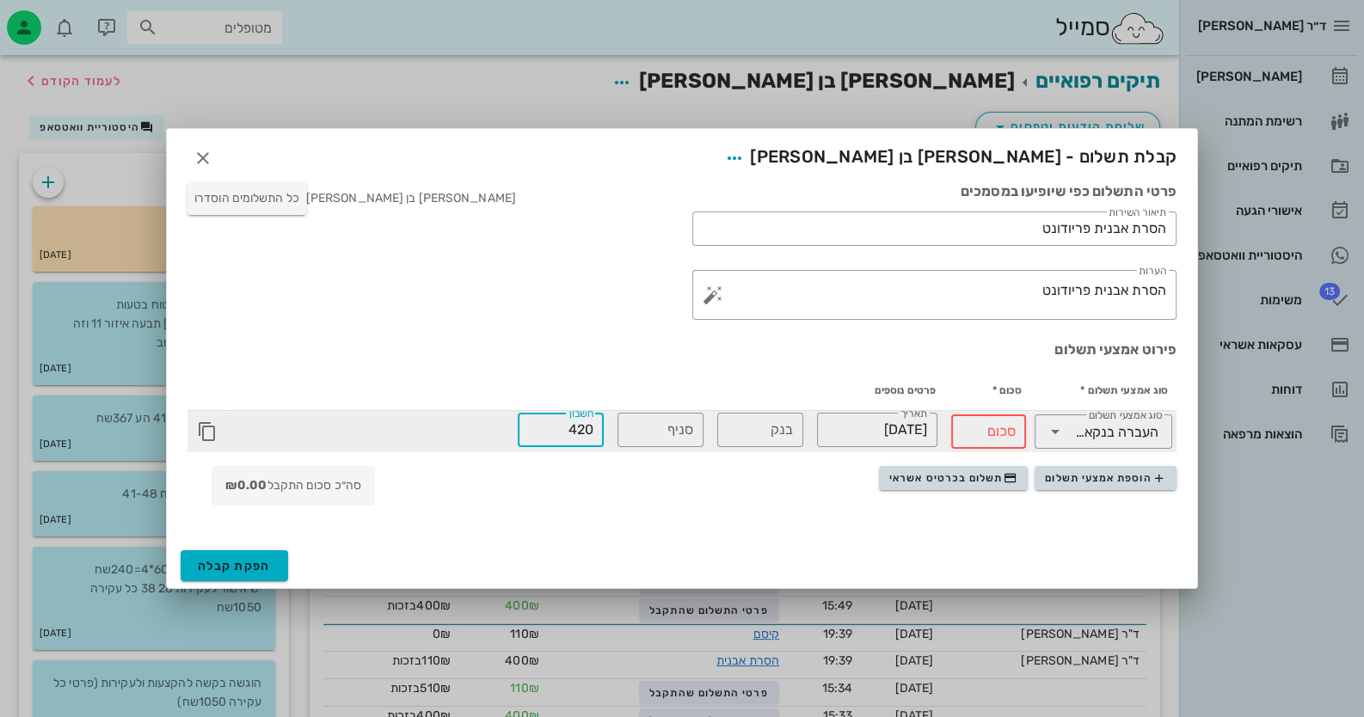
drag, startPoint x: 561, startPoint y: 433, endPoint x: 612, endPoint y: 427, distance: 51.0
click at [612, 427] on div "​ תאריך 12-08-2025 ​ בנק ​ סניף ​ חשבון 420" at bounding box center [585, 432] width 717 height 38
click at [882, 435] on input "סכום" at bounding box center [989, 432] width 54 height 28
paste input "420"
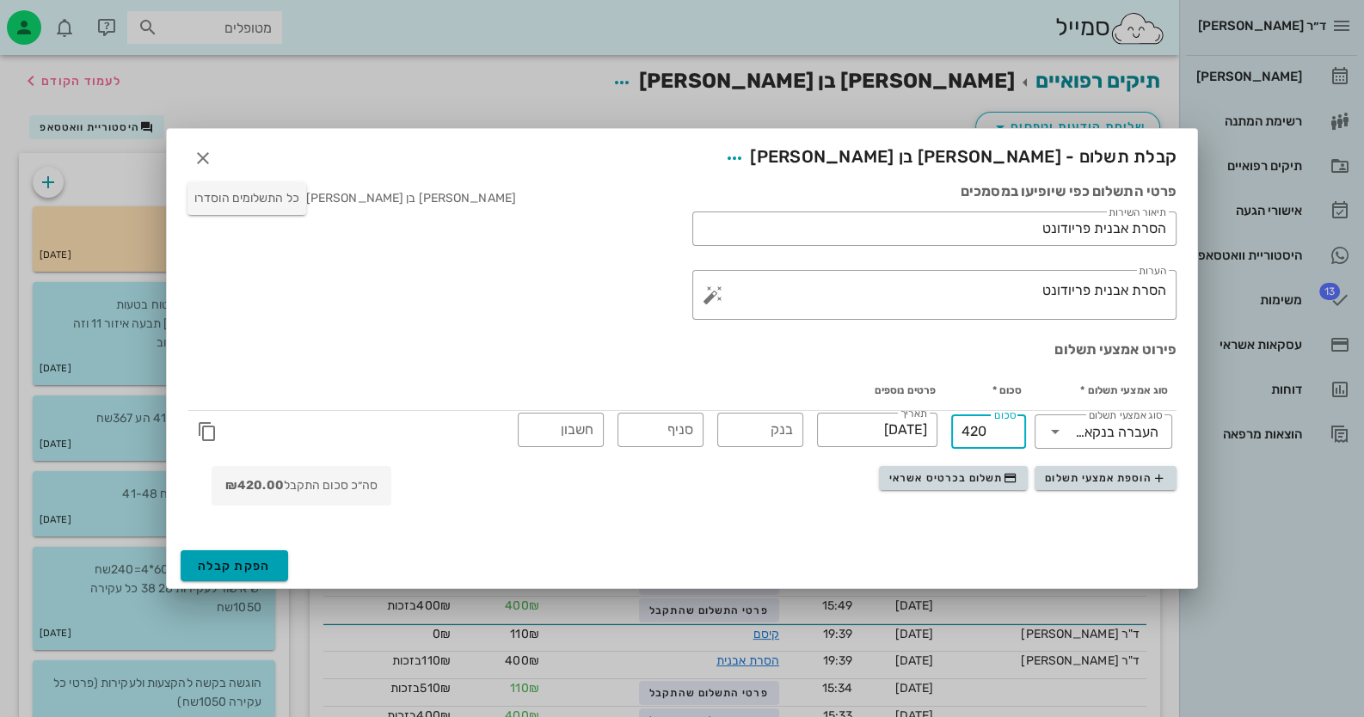
type input "420"
click at [257, 569] on span "הפקת קבלה" at bounding box center [234, 566] width 73 height 15
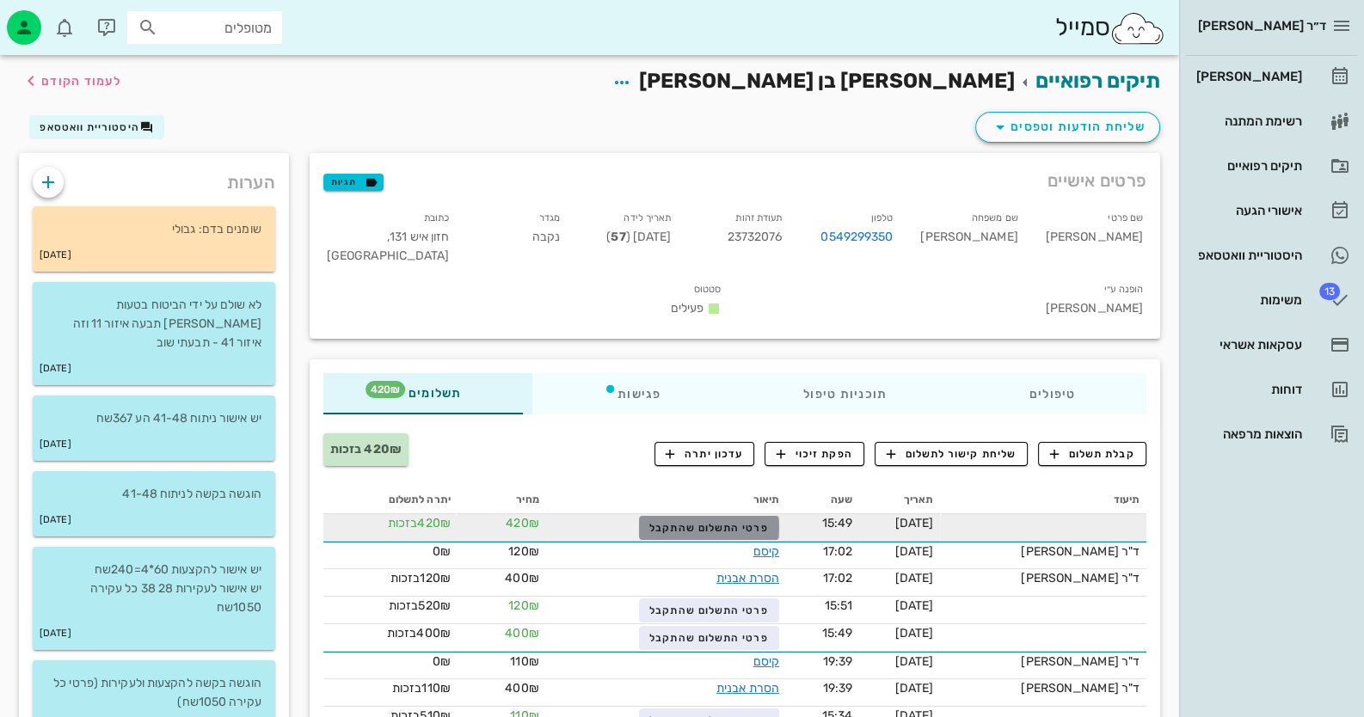
click at [779, 516] on button "פרטי התשלום שהתקבל" at bounding box center [709, 528] width 140 height 24
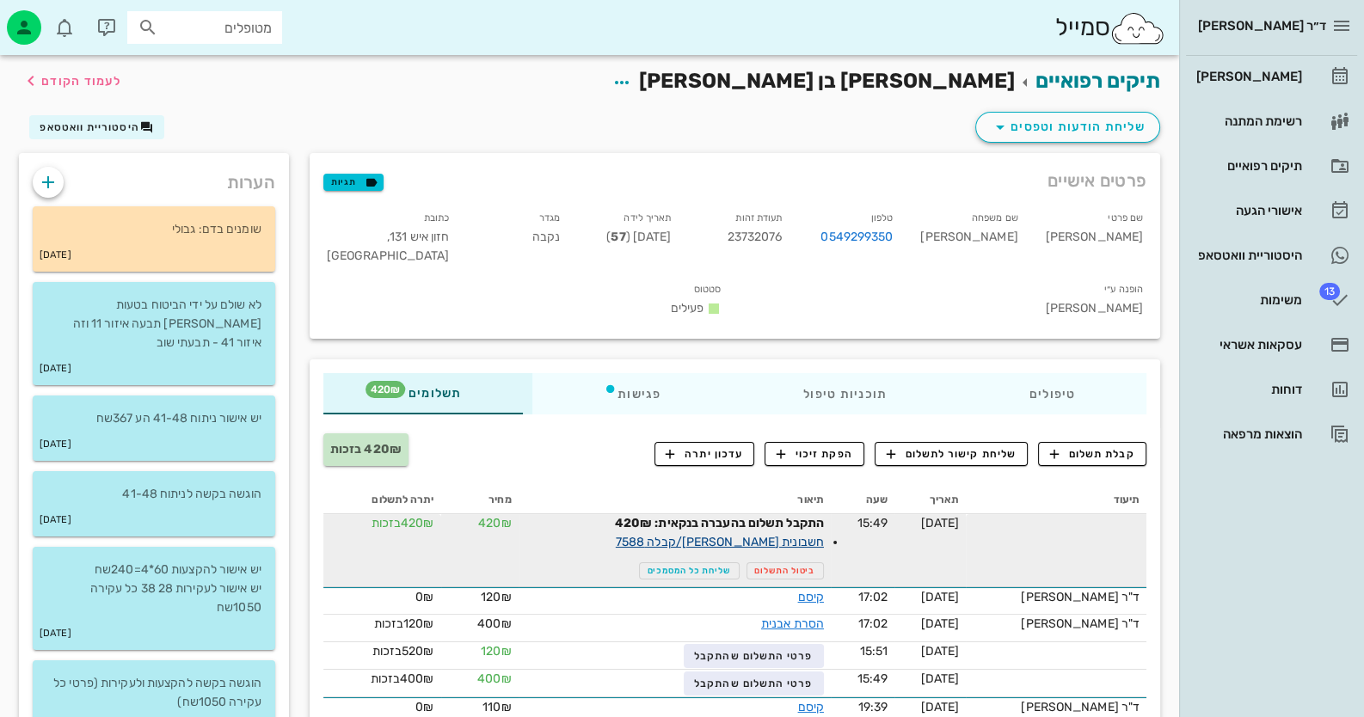
click at [817, 535] on link "חשבונית מס/קבלה 7588" at bounding box center [720, 542] width 208 height 15
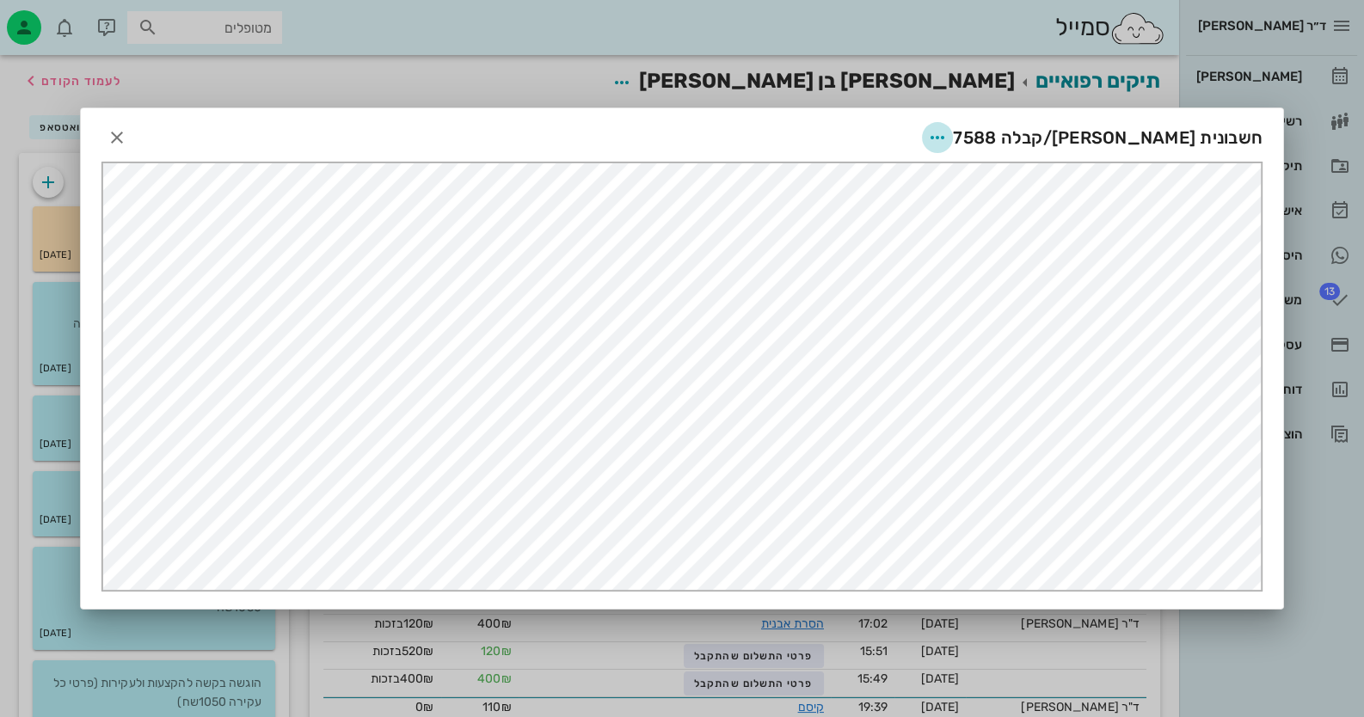
click at [882, 140] on icon "button" at bounding box center [937, 137] width 21 height 21
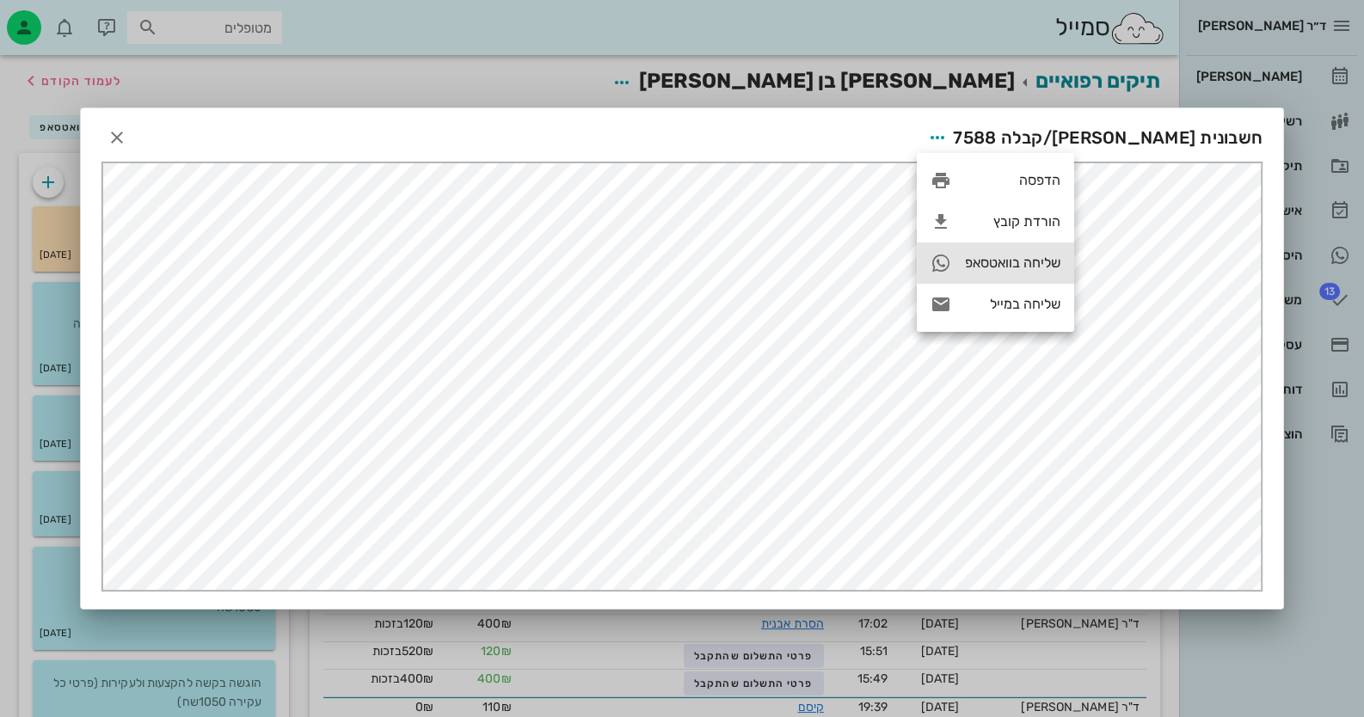
click at [882, 273] on div "שליחה בוואטסאפ" at bounding box center [995, 263] width 157 height 41
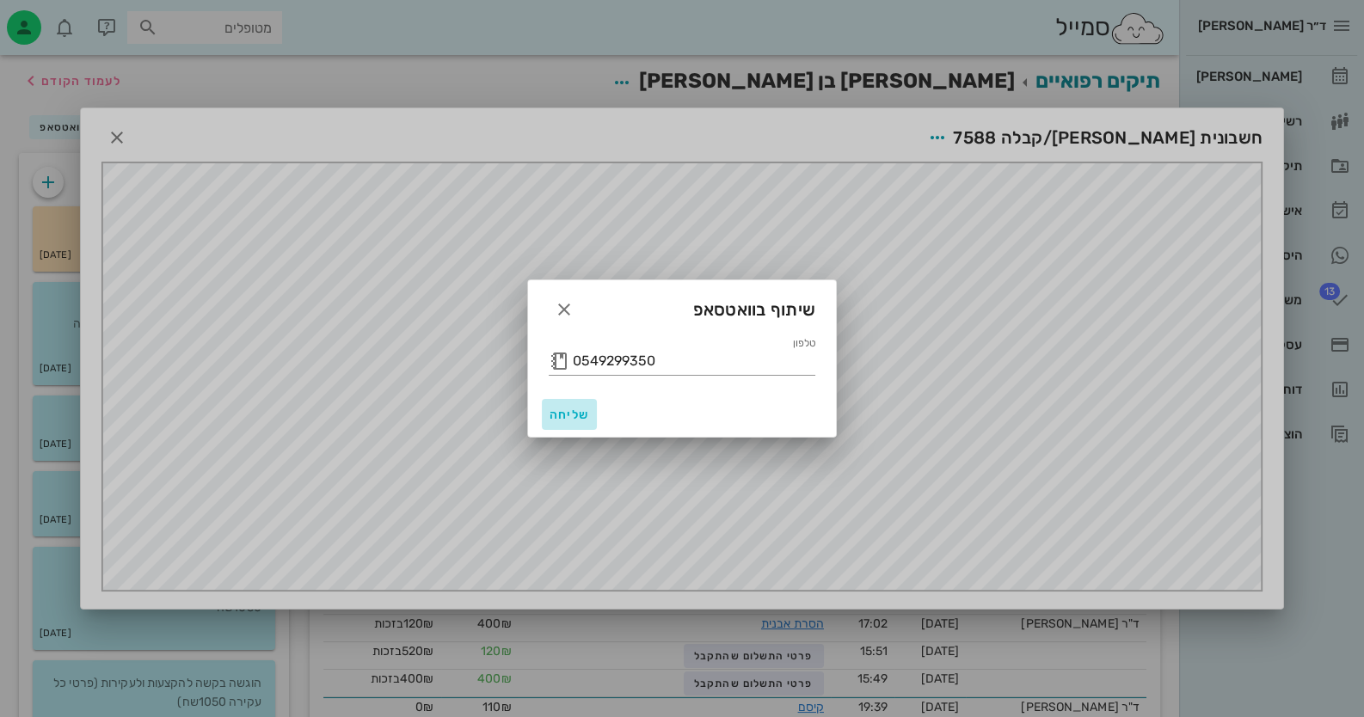
click at [559, 404] on button "שליחה" at bounding box center [569, 414] width 55 height 31
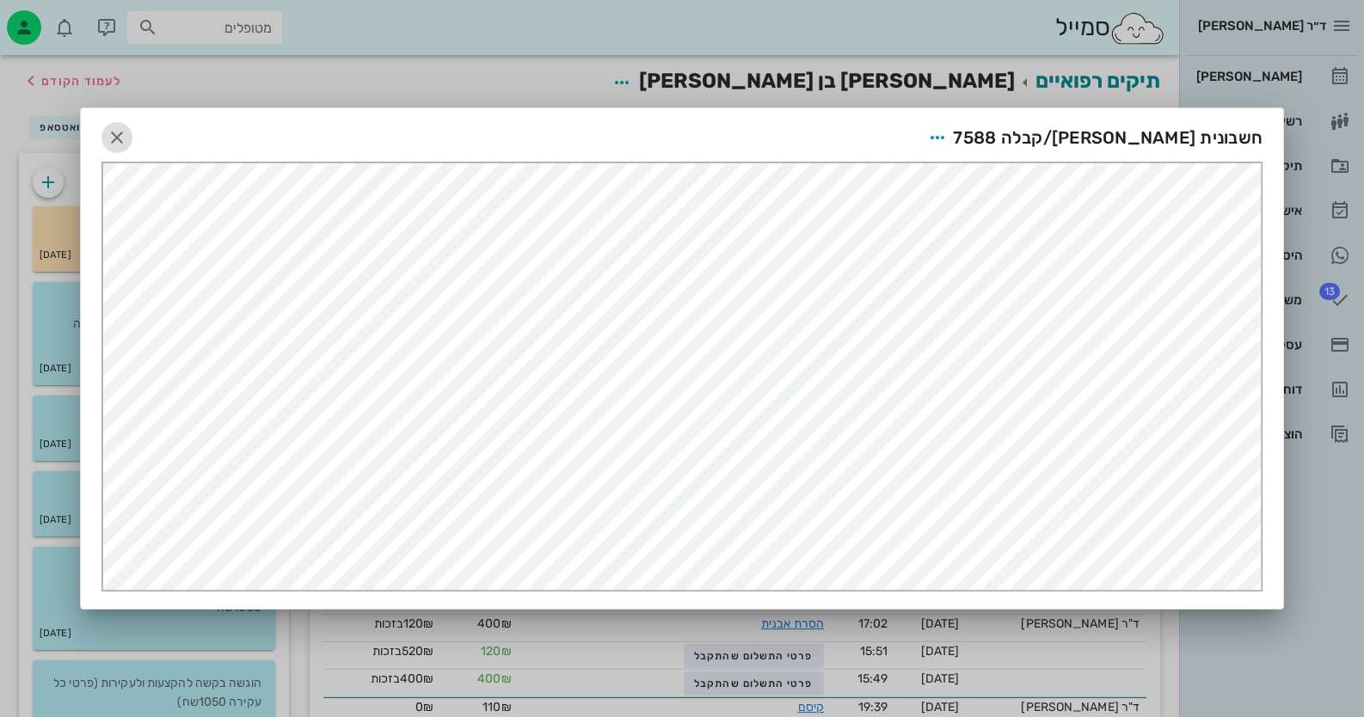
click at [119, 123] on button "button" at bounding box center [116, 137] width 31 height 31
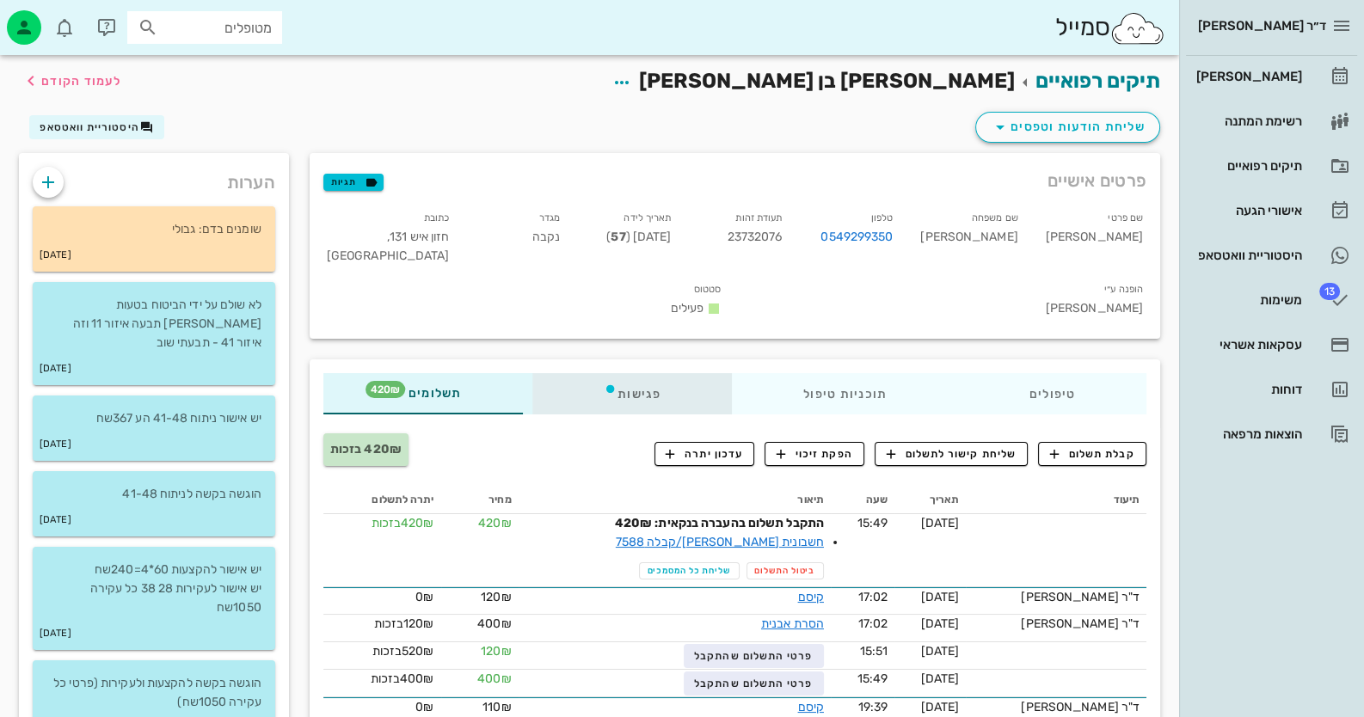
click at [677, 373] on div "פגישות" at bounding box center [632, 393] width 200 height 41
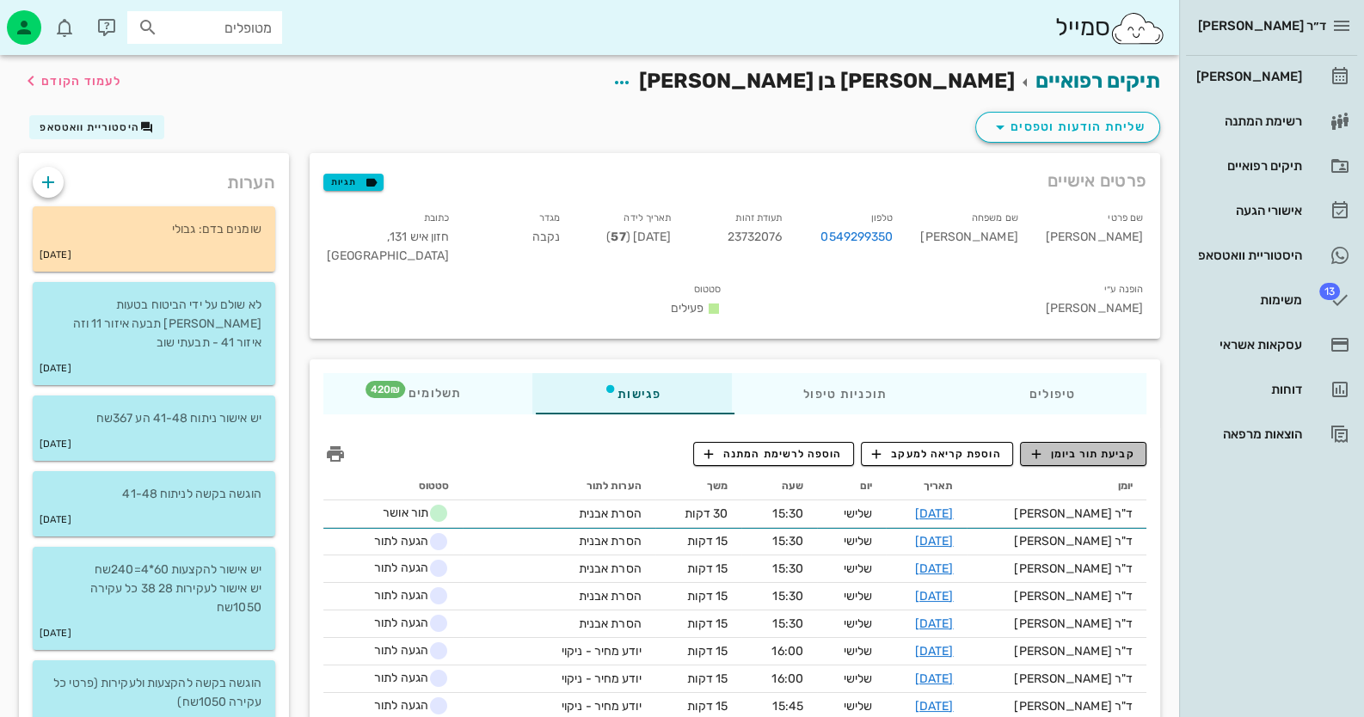
click at [882, 446] on span "קביעת תור ביומן" at bounding box center [1082, 453] width 103 height 15
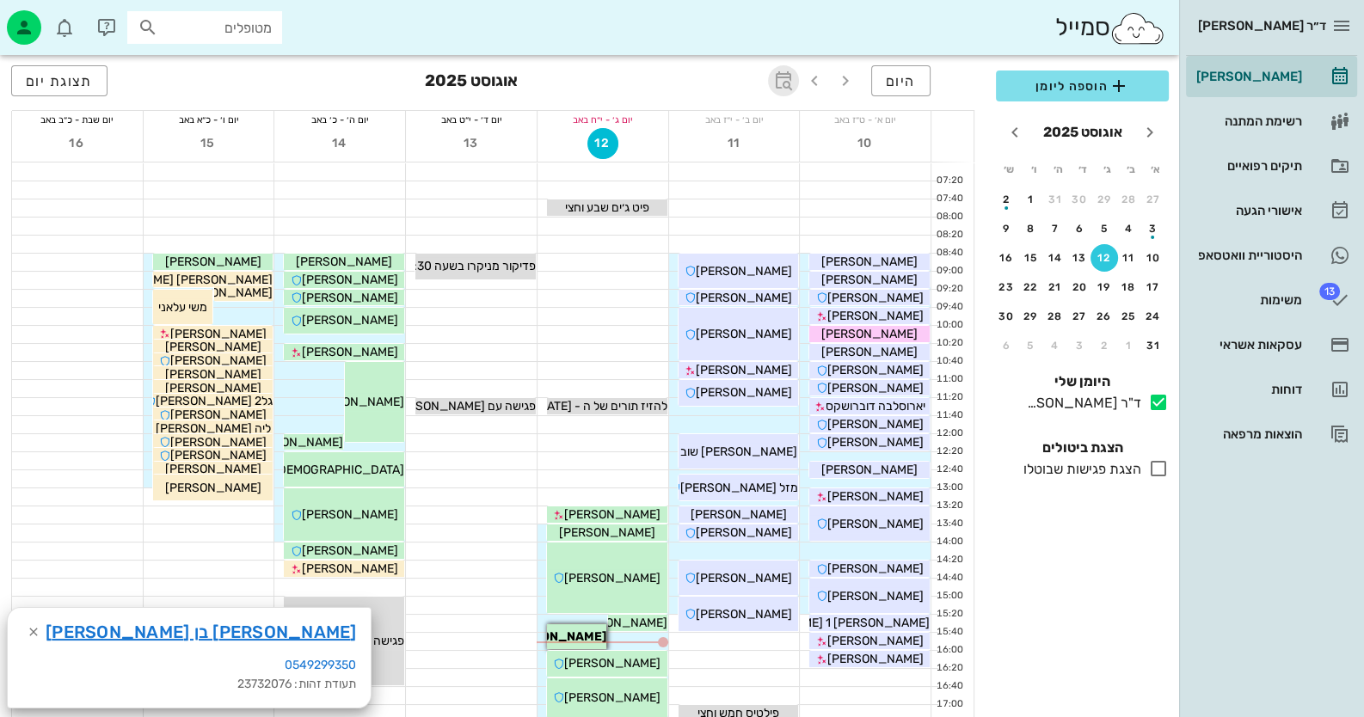
click at [783, 71] on icon "button" at bounding box center [783, 81] width 21 height 21
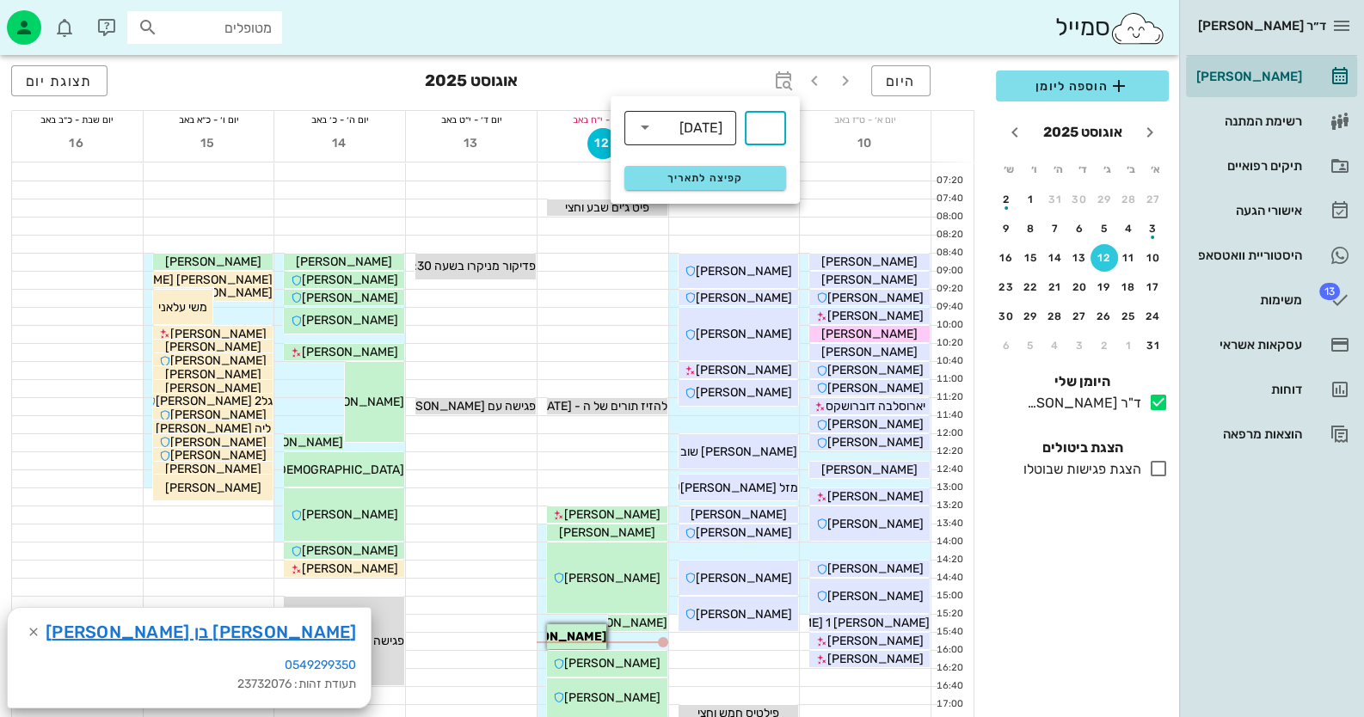
click at [703, 123] on div "שבועות" at bounding box center [700, 127] width 43 height 15
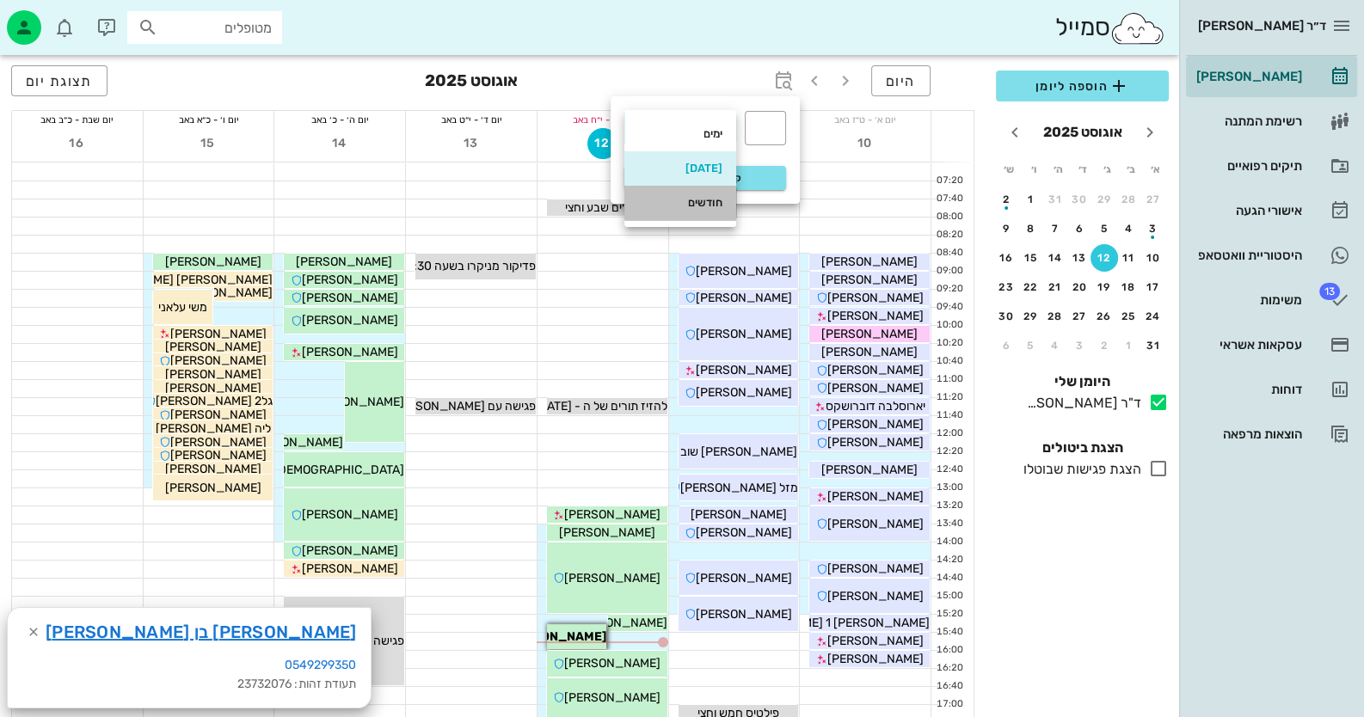
click at [697, 196] on div "חודשים" at bounding box center [680, 203] width 84 height 14
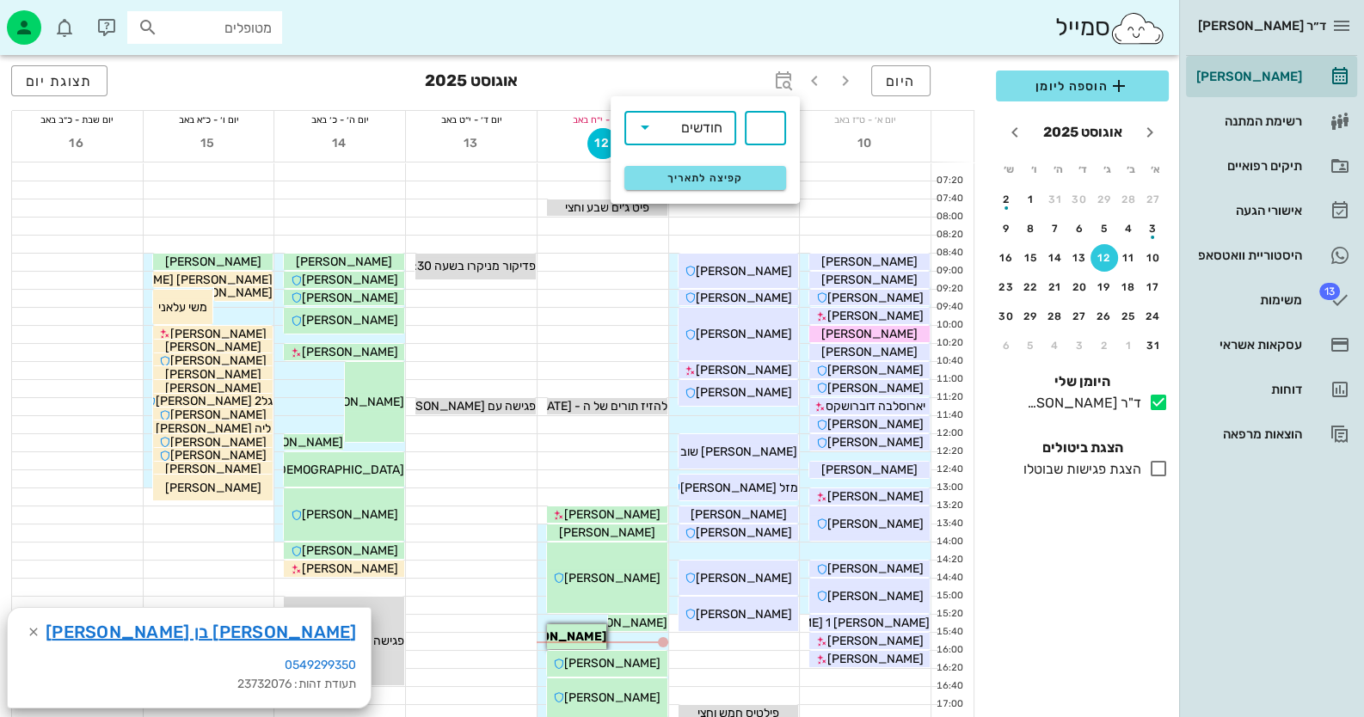
click at [764, 127] on input "text" at bounding box center [765, 128] width 21 height 28
type input "6"
click at [705, 176] on span "קפיצה לתאריך" at bounding box center [705, 178] width 140 height 12
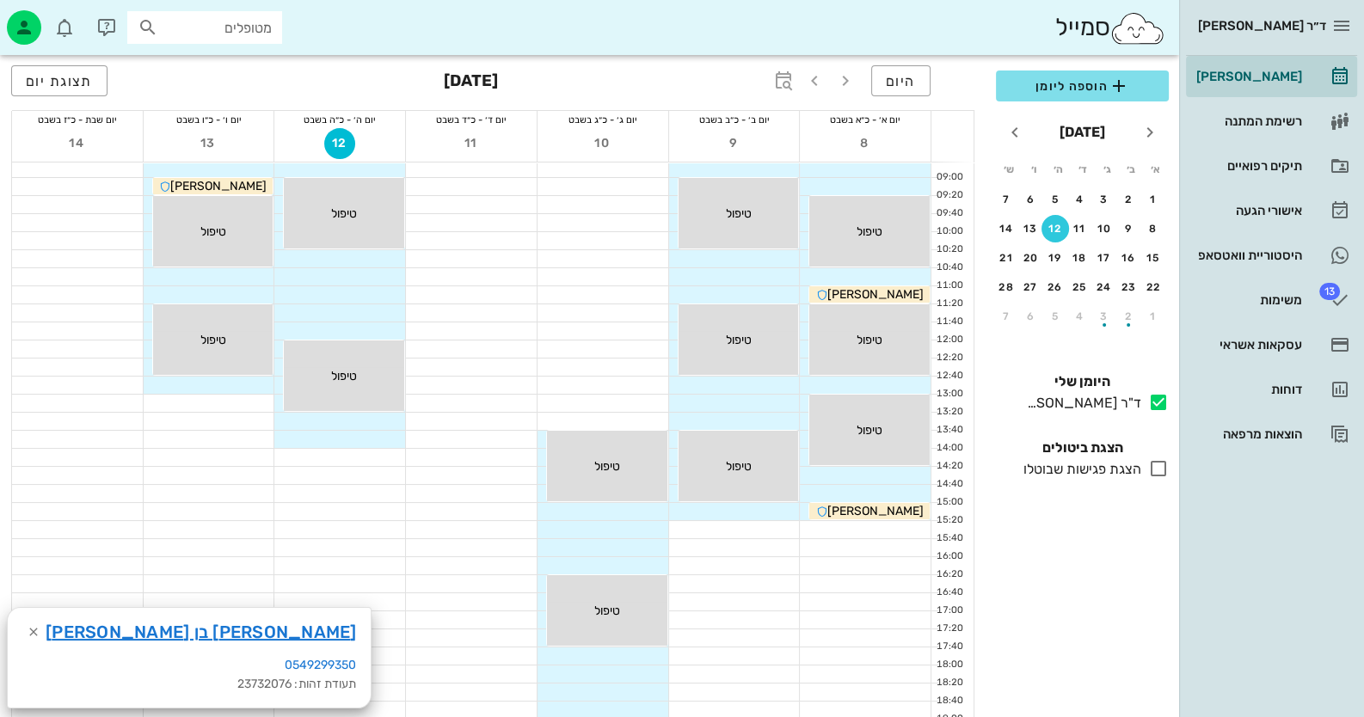
scroll to position [171, 0]
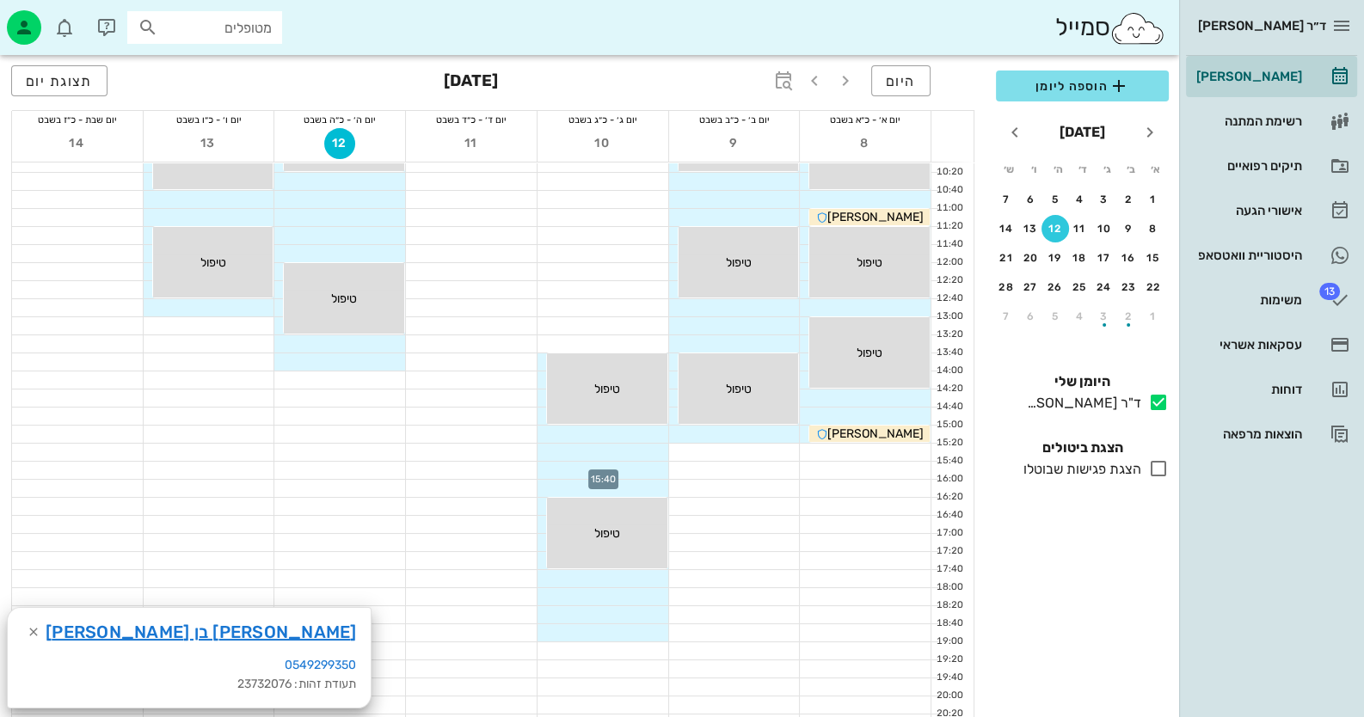
click at [645, 462] on div at bounding box center [603, 470] width 131 height 17
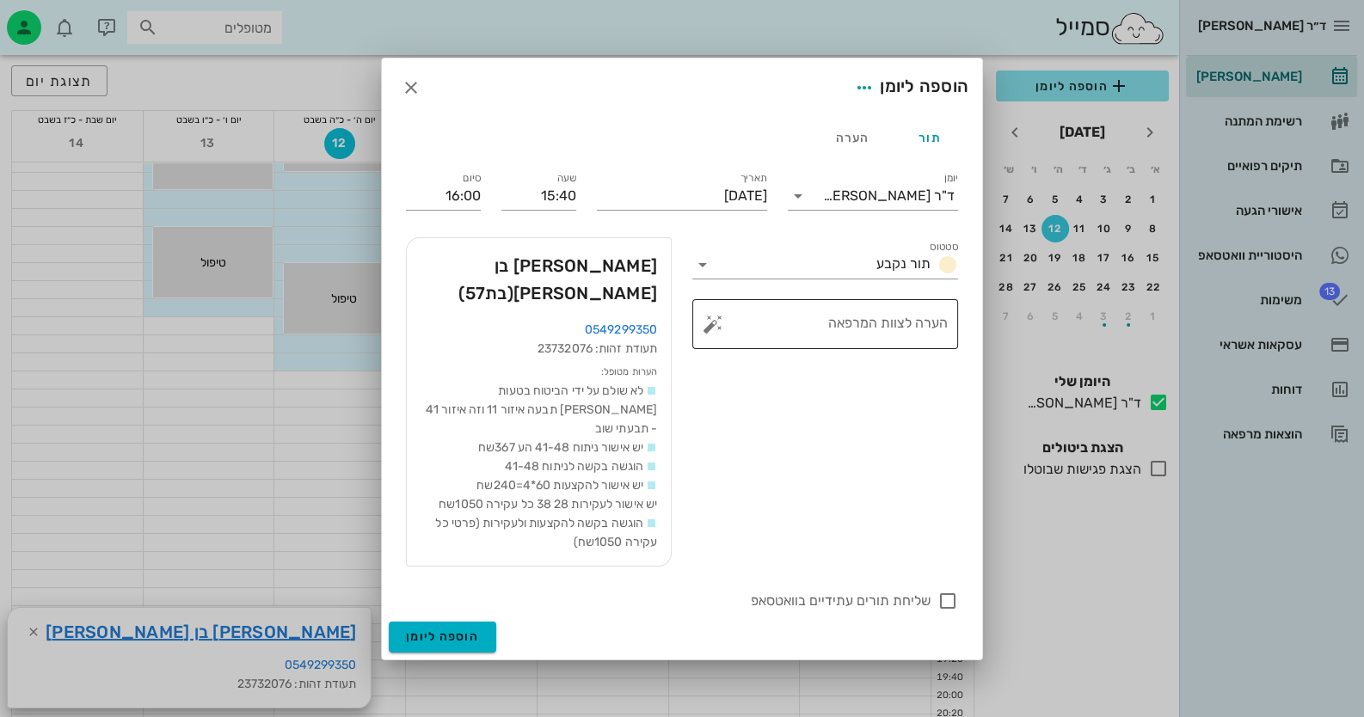
click at [718, 335] on button "button" at bounding box center [713, 324] width 21 height 21
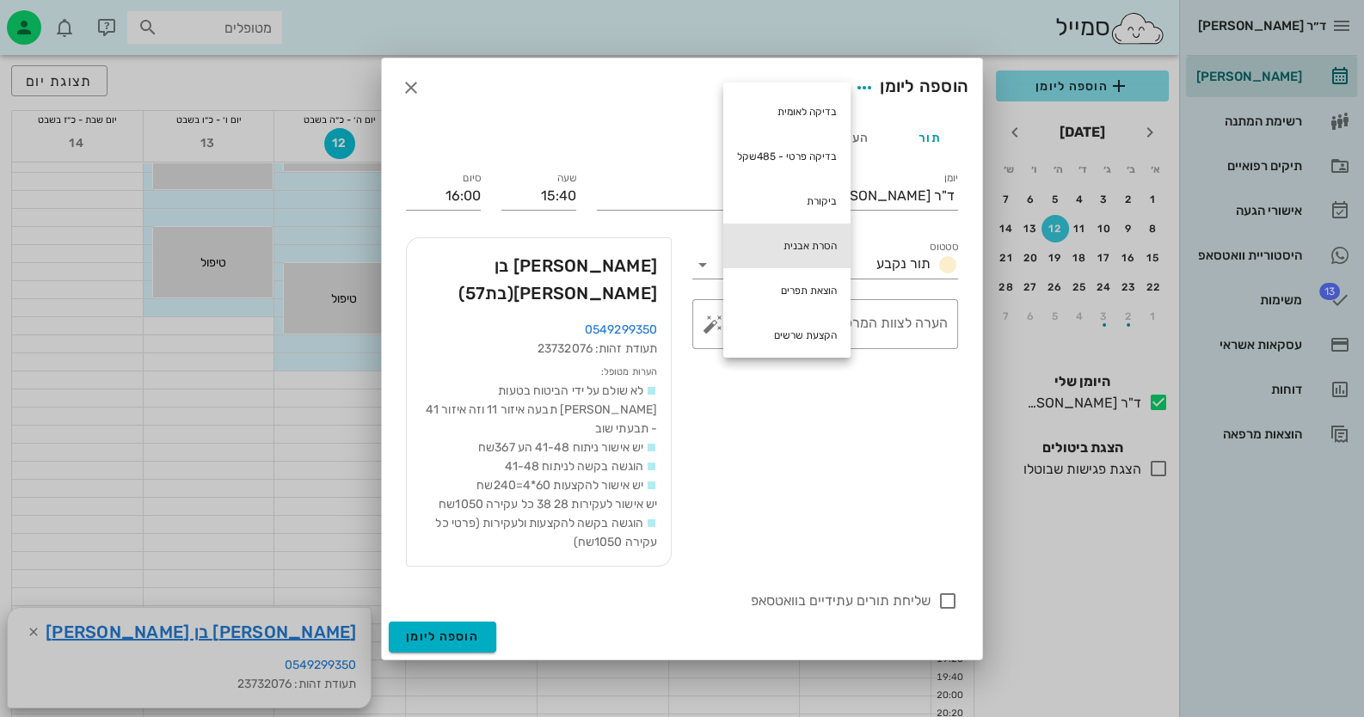
click at [794, 244] on div "הסרת אבנית" at bounding box center [786, 246] width 127 height 45
type textarea "הסרת אבנית"
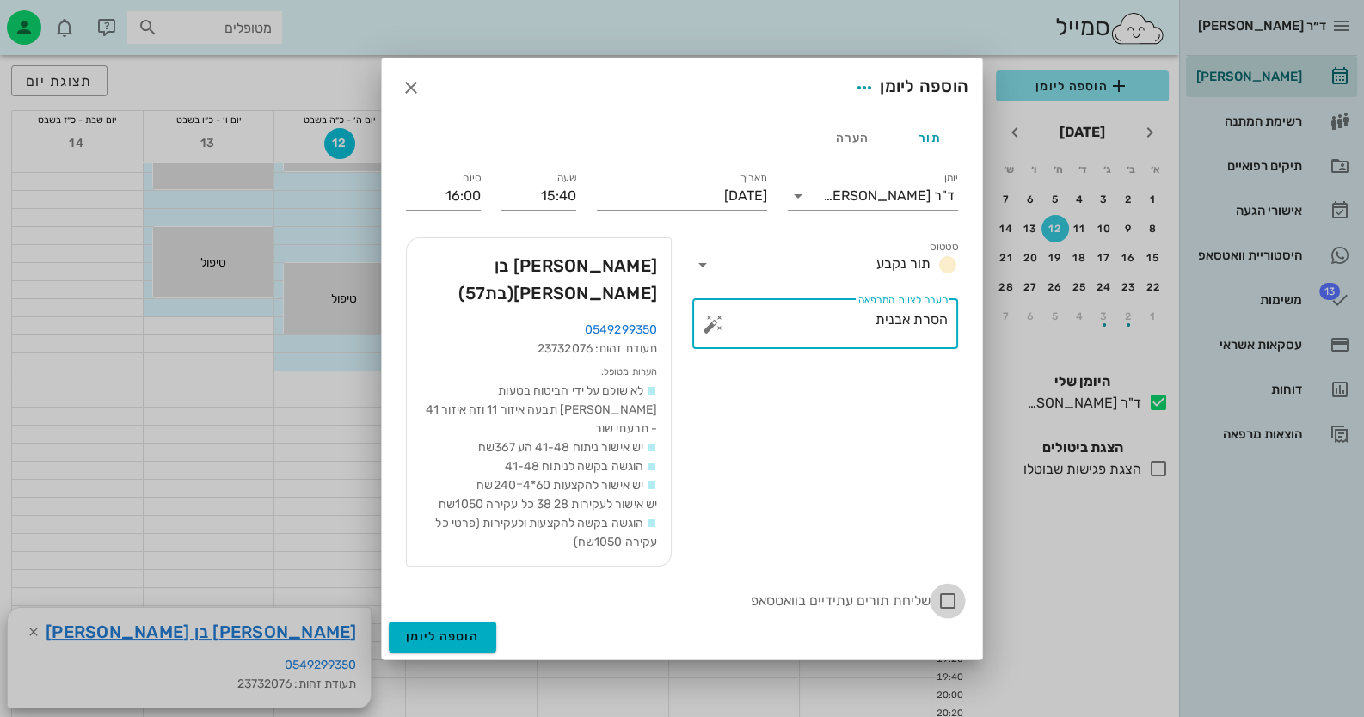
click at [882, 587] on div at bounding box center [947, 601] width 29 height 29
checkbox input "true"
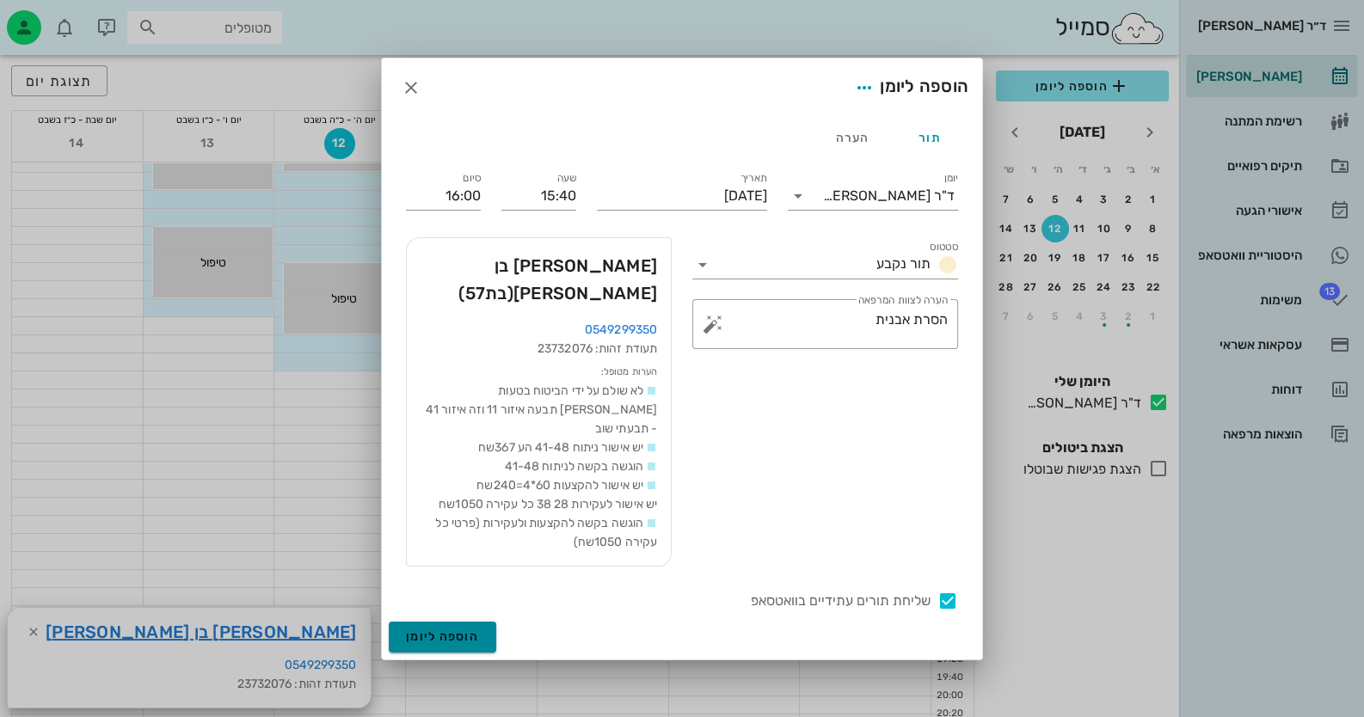
click at [455, 622] on button "הוספה ליומן" at bounding box center [443, 637] width 108 height 31
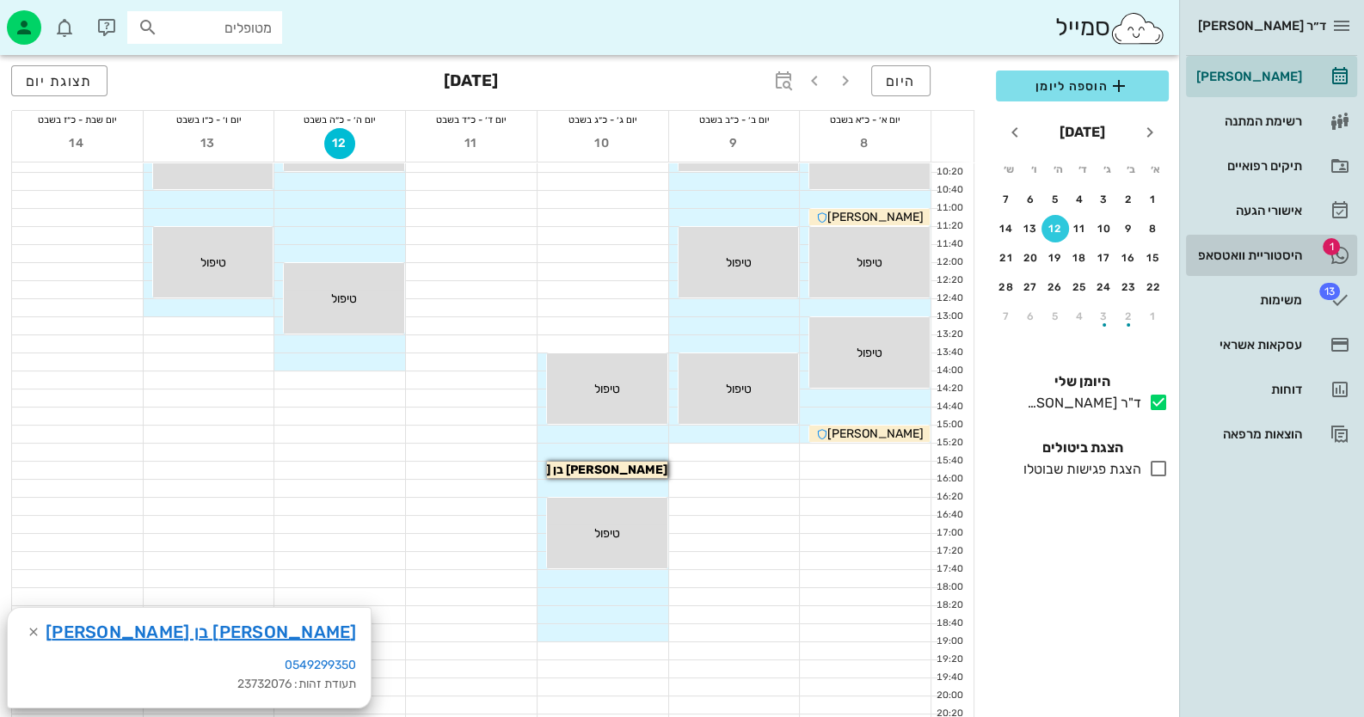
click at [882, 237] on link "1 היסטוריית וואטסאפ" at bounding box center [1271, 255] width 171 height 41
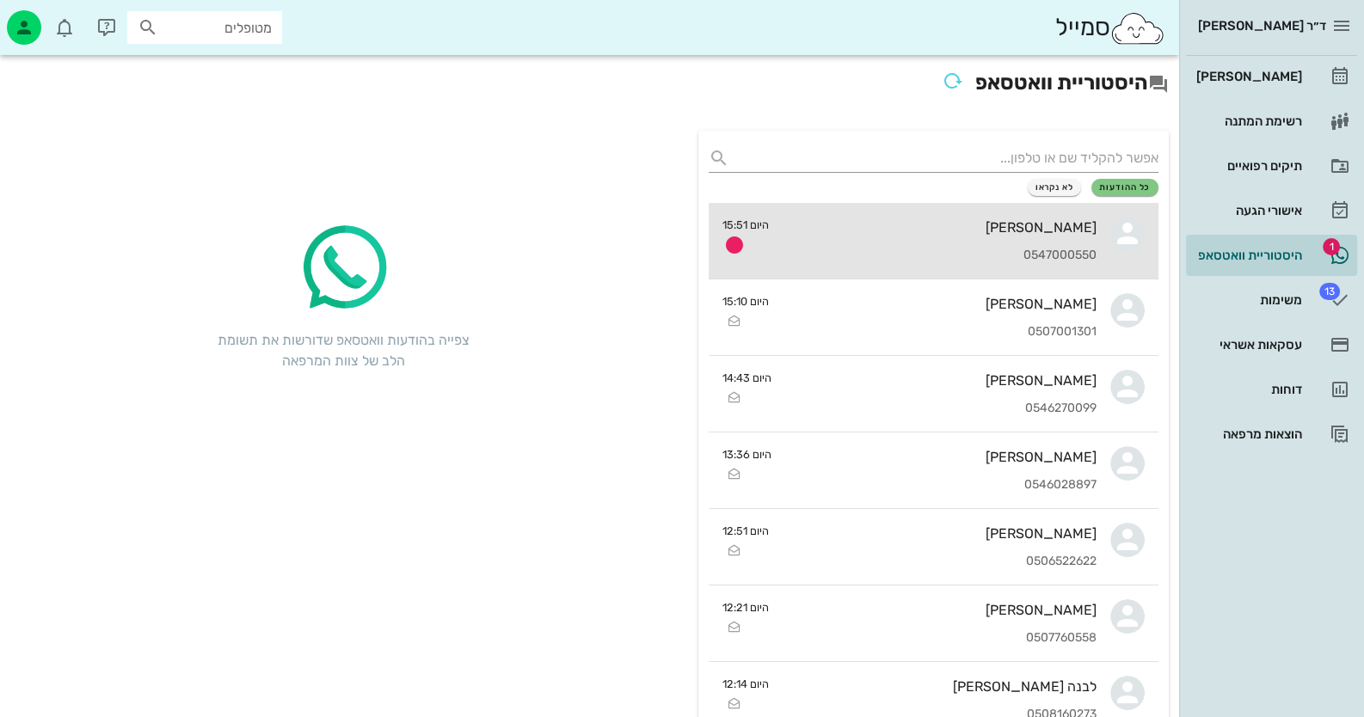
click at [882, 214] on div "יוסף חייבי 0547000550" at bounding box center [940, 241] width 314 height 76
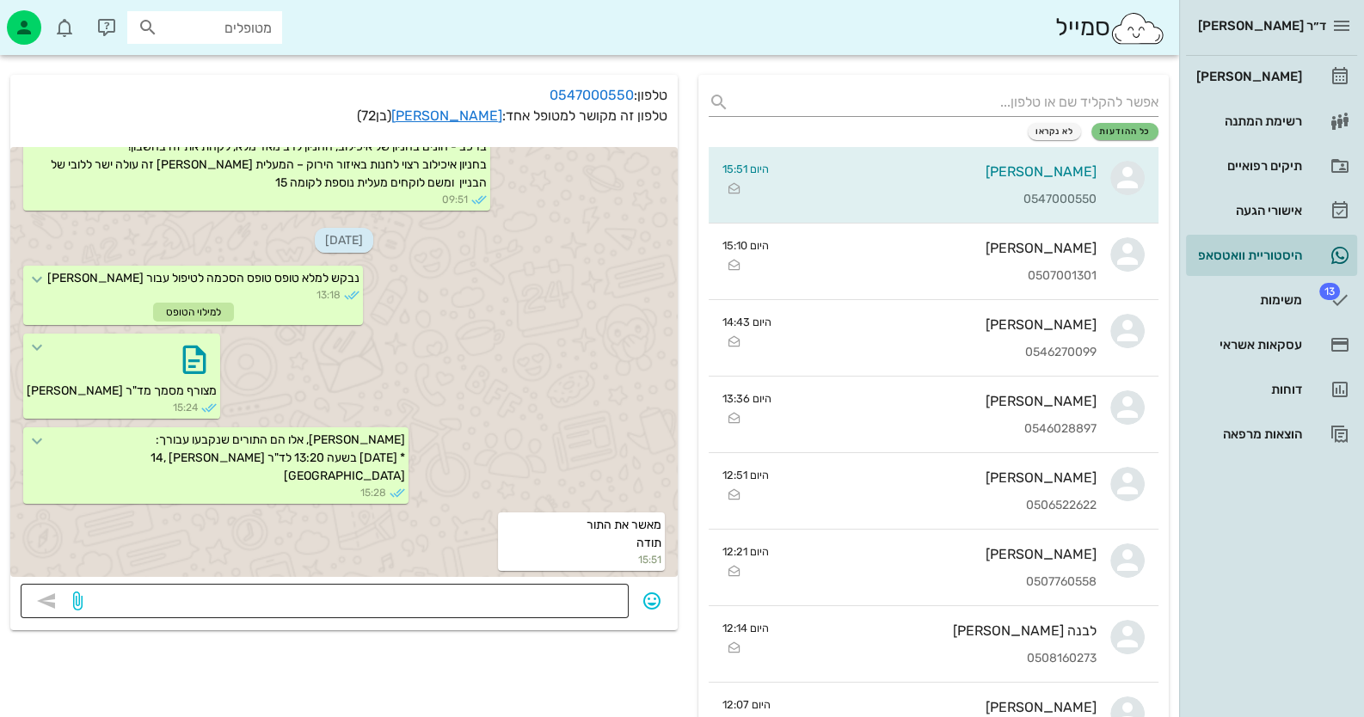
scroll to position [85, 0]
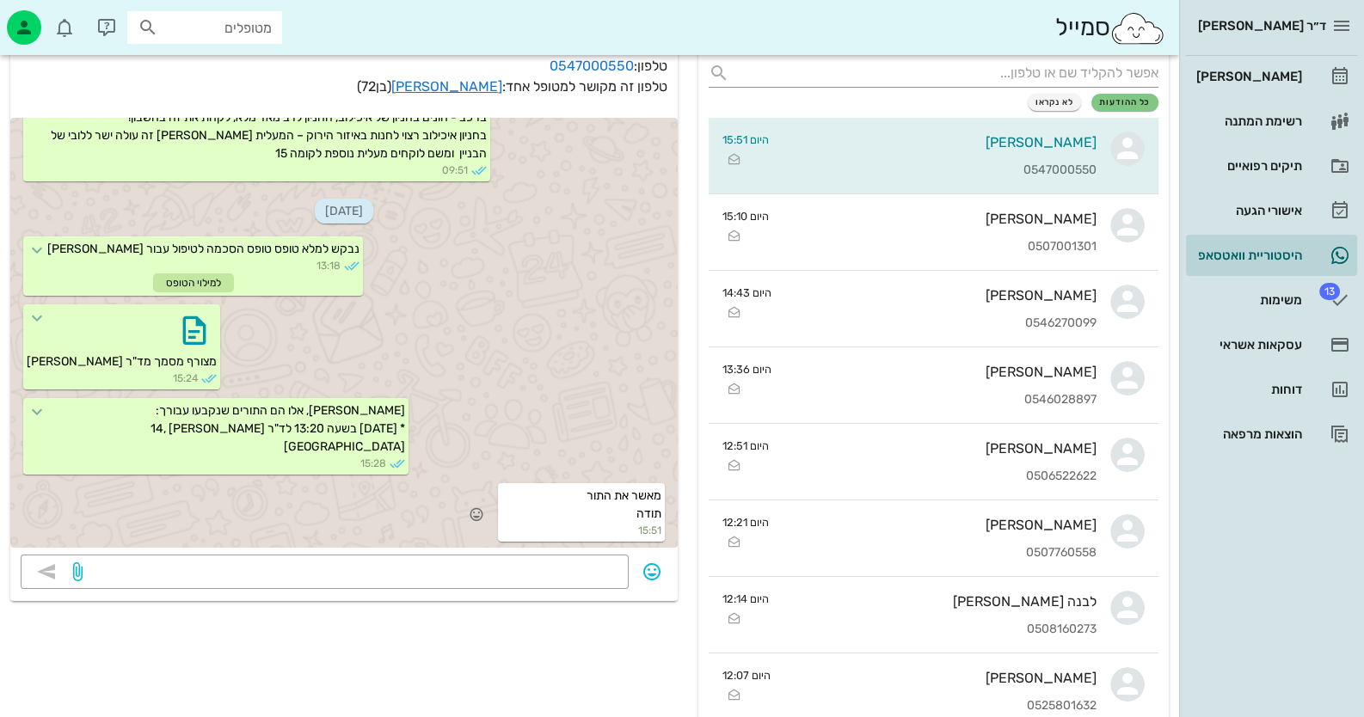
click at [503, 507] on div "מאשר את התור תודה 15:51" at bounding box center [581, 512] width 167 height 58
click at [480, 510] on icon "button" at bounding box center [476, 514] width 15 height 15
click at [473, 487] on div "👍" at bounding box center [462, 489] width 31 height 33
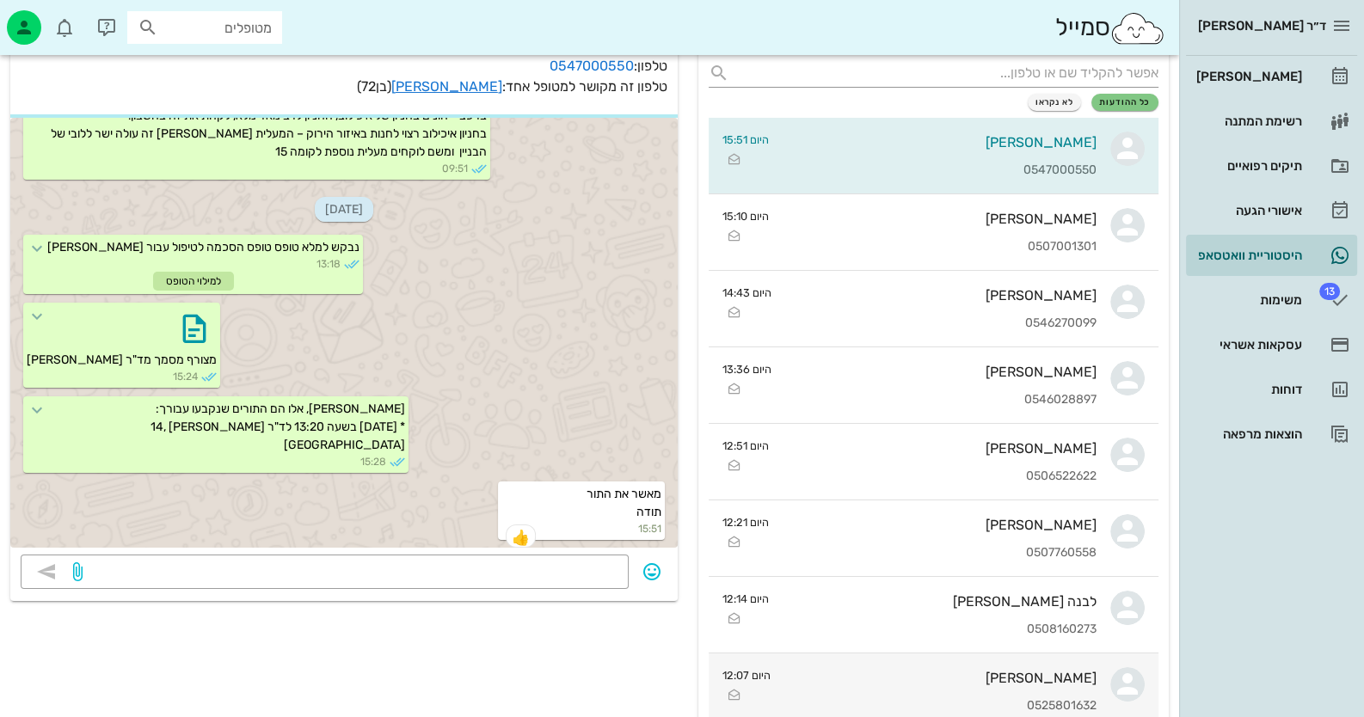
scroll to position [649, 0]
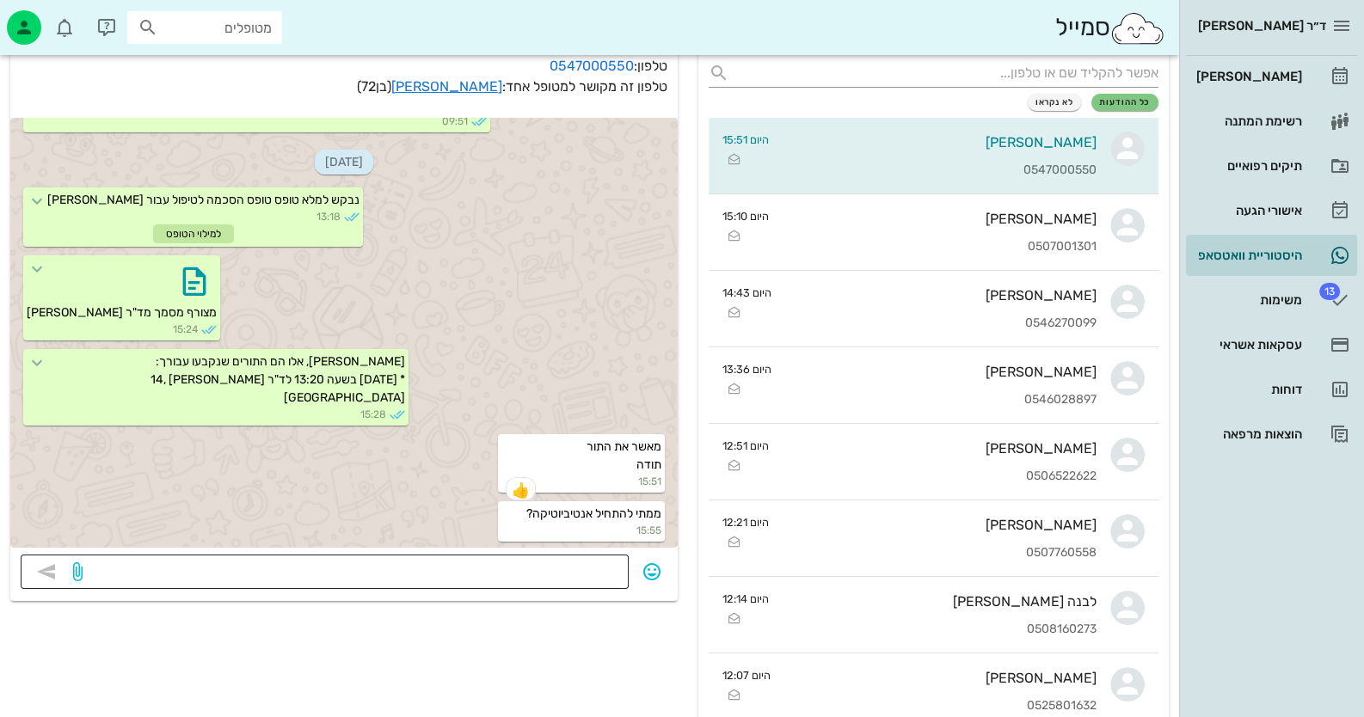
click at [599, 563] on textarea at bounding box center [352, 574] width 532 height 28
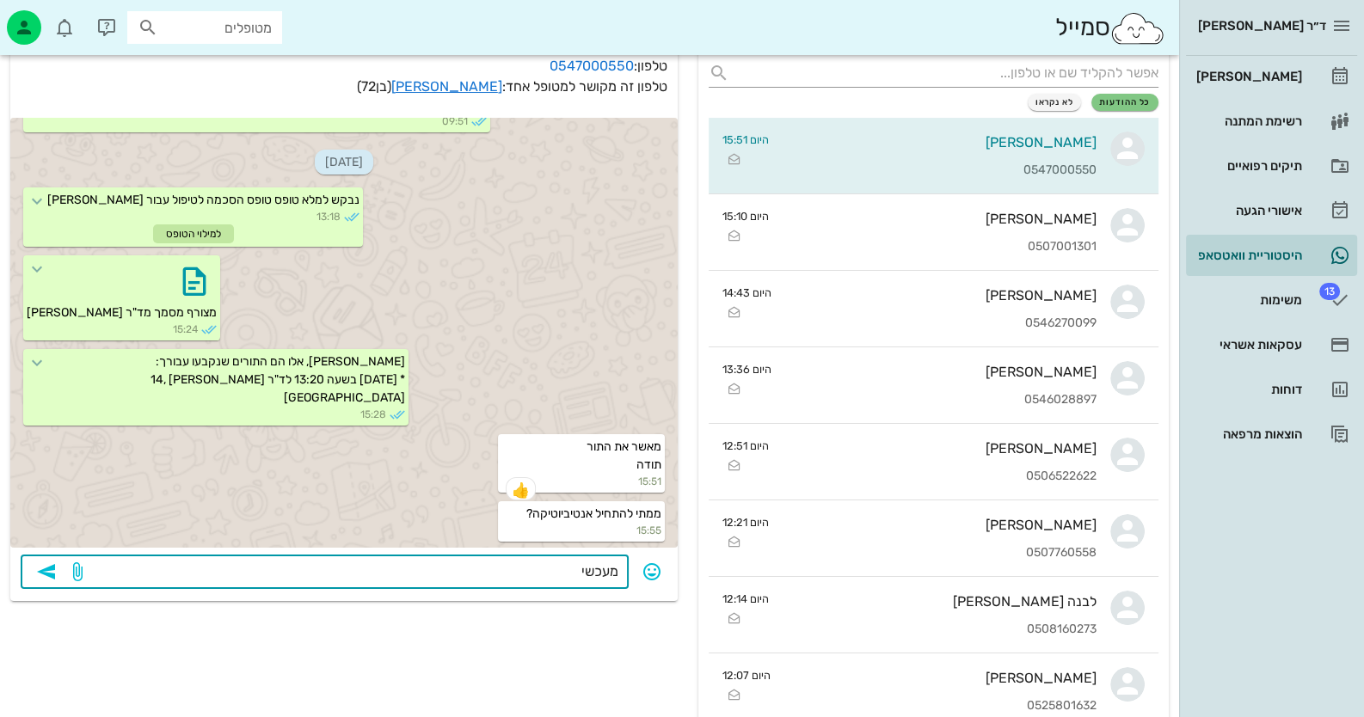
type textarea "מעכשיו"
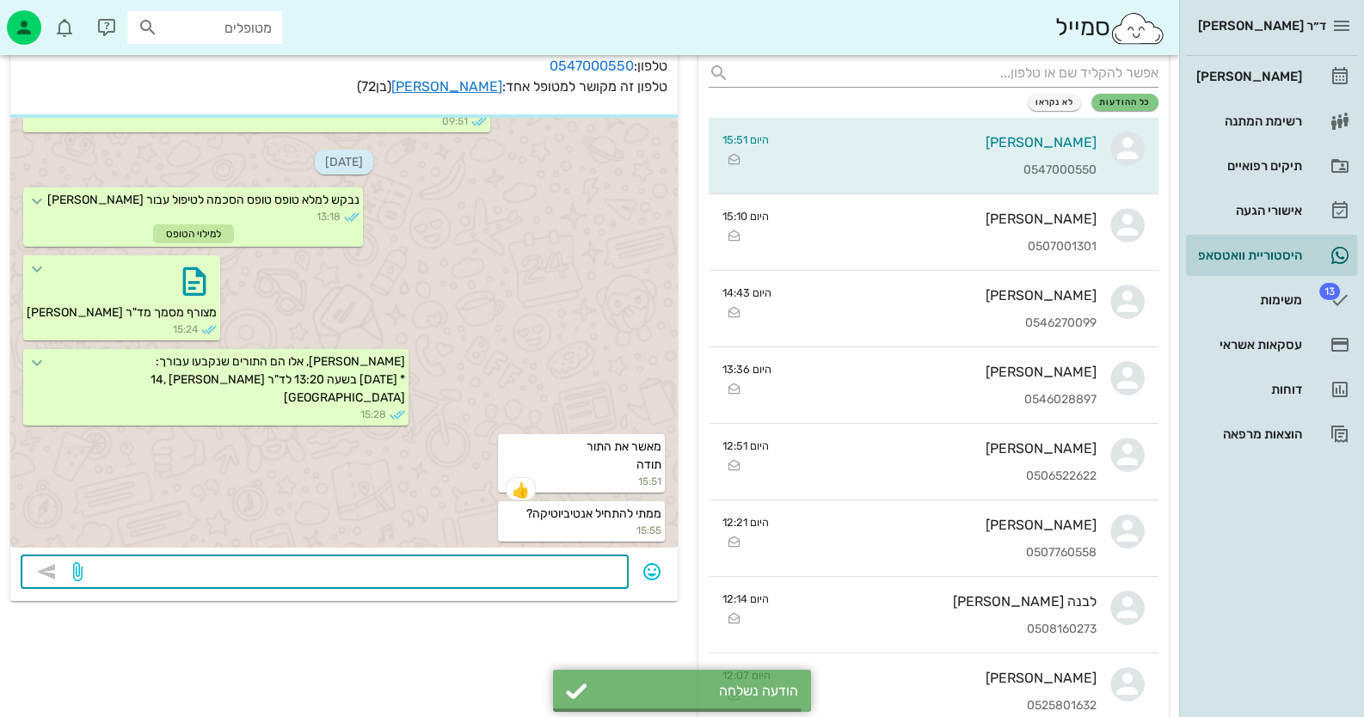
scroll to position [698, 0]
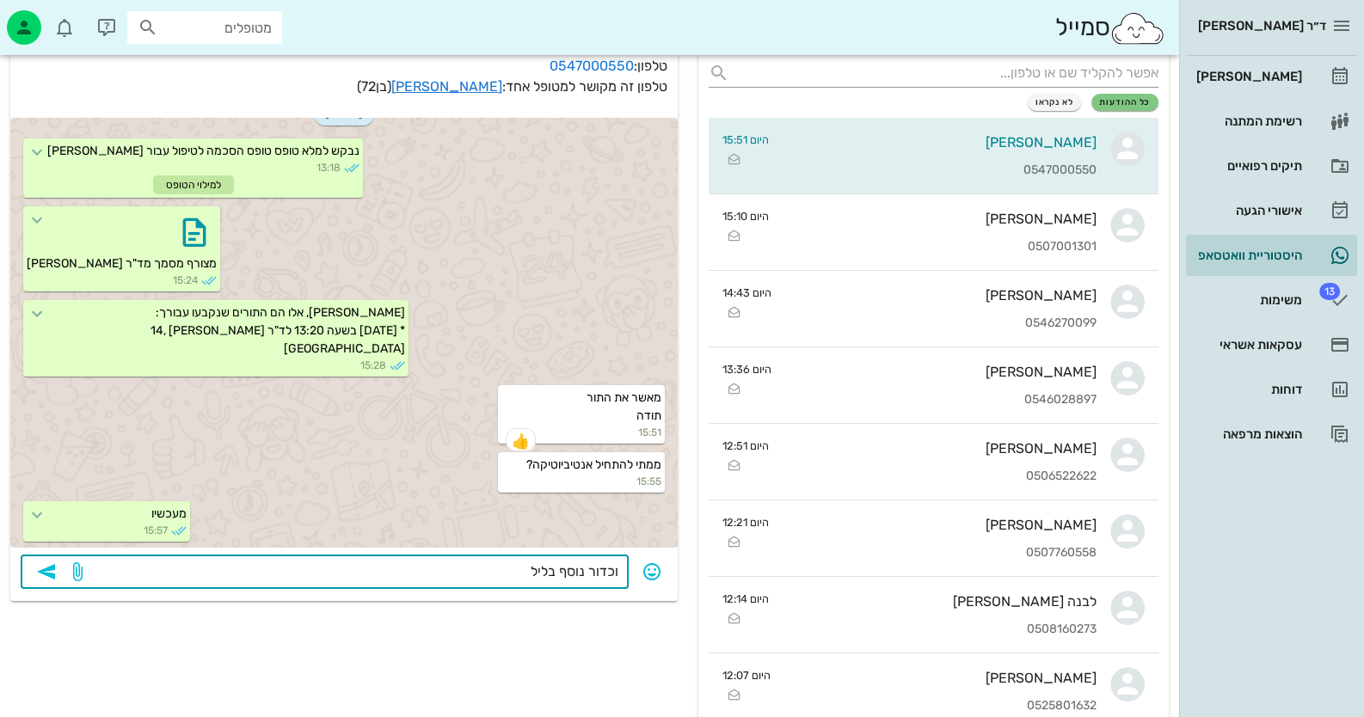
type textarea "וכדור נוסף בלילה"
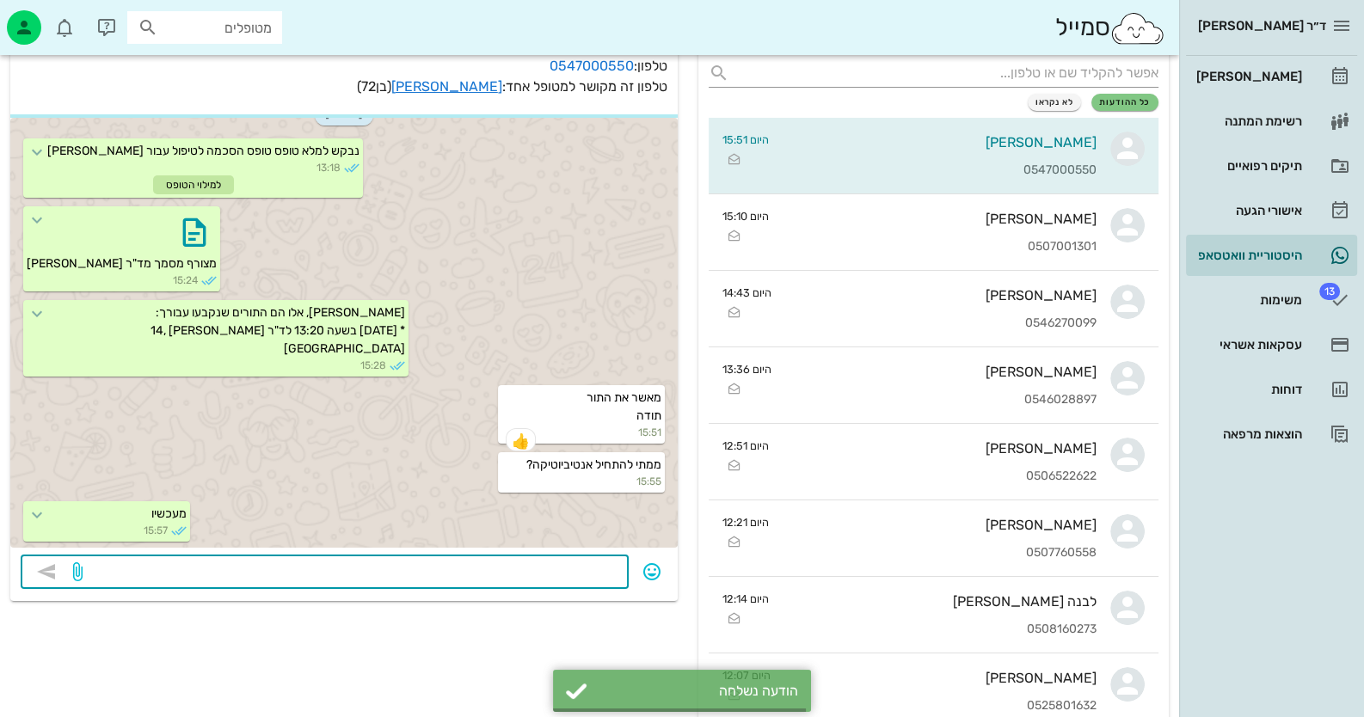
scroll to position [747, 0]
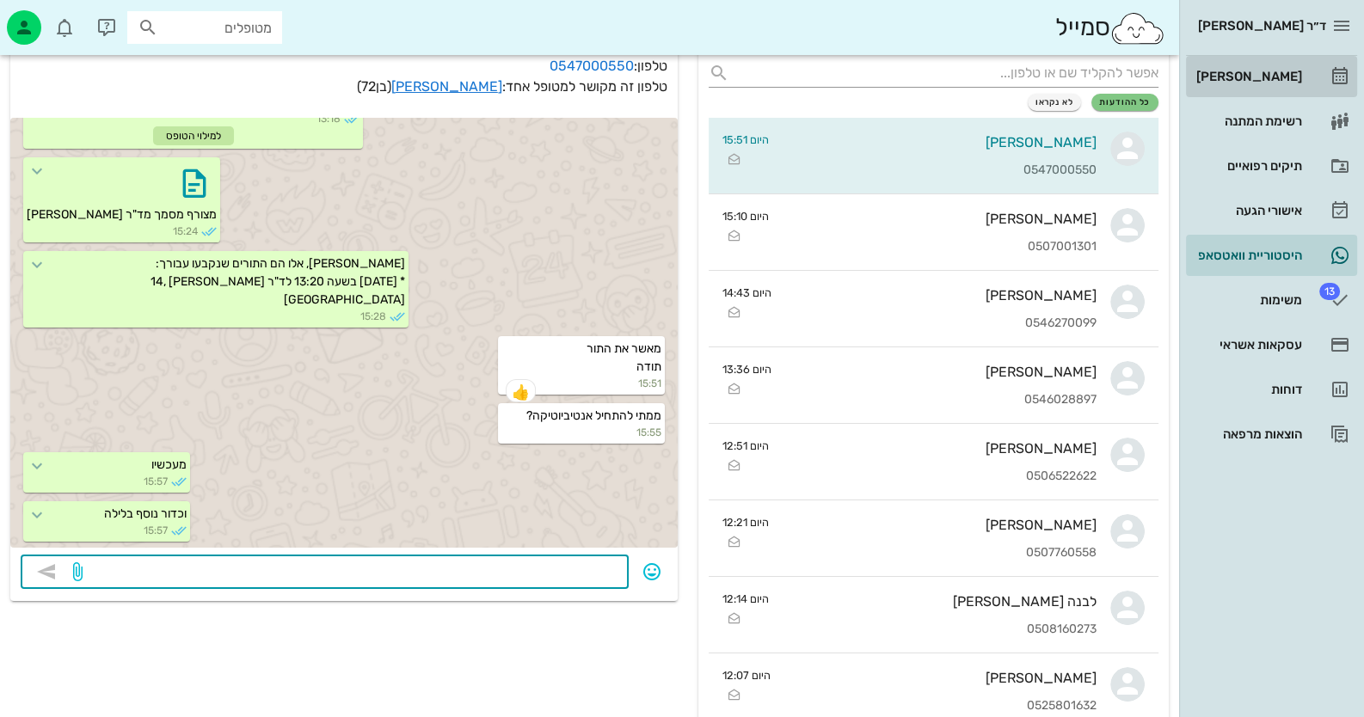
click at [882, 75] on div "[PERSON_NAME]" at bounding box center [1247, 77] width 109 height 14
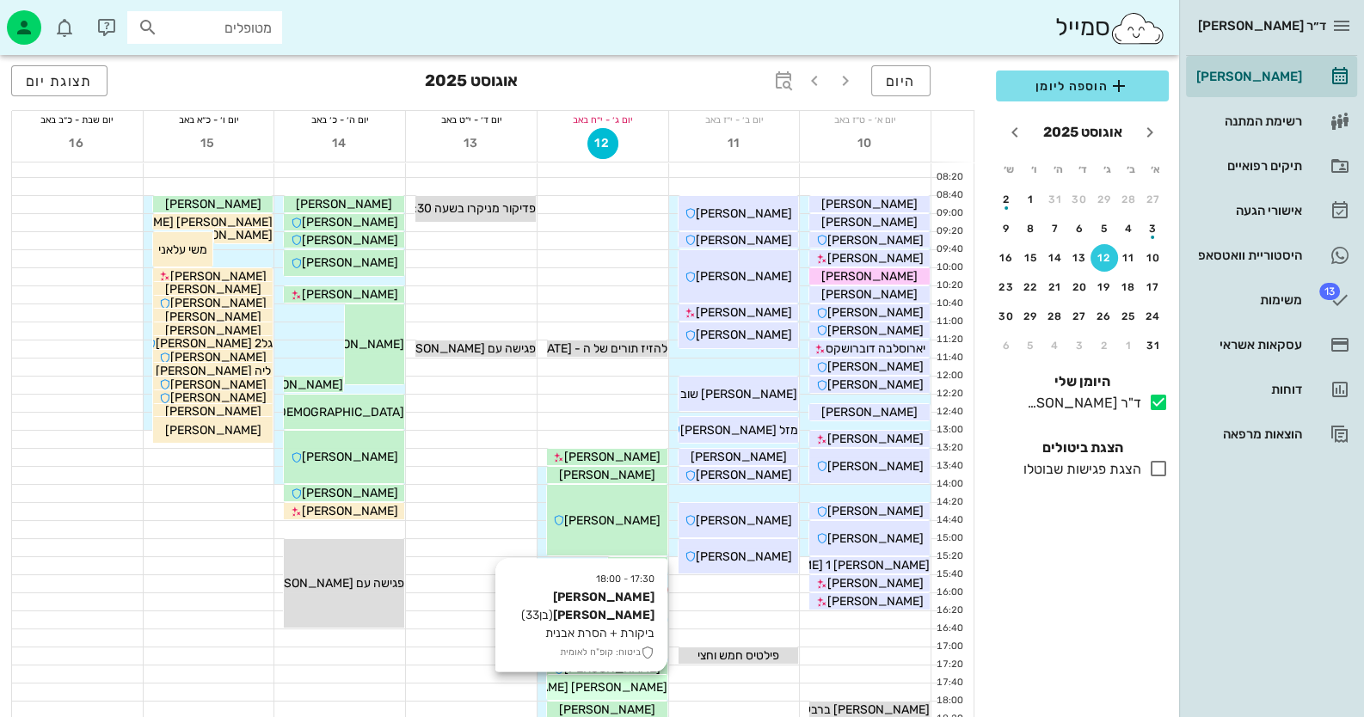
scroll to position [171, 0]
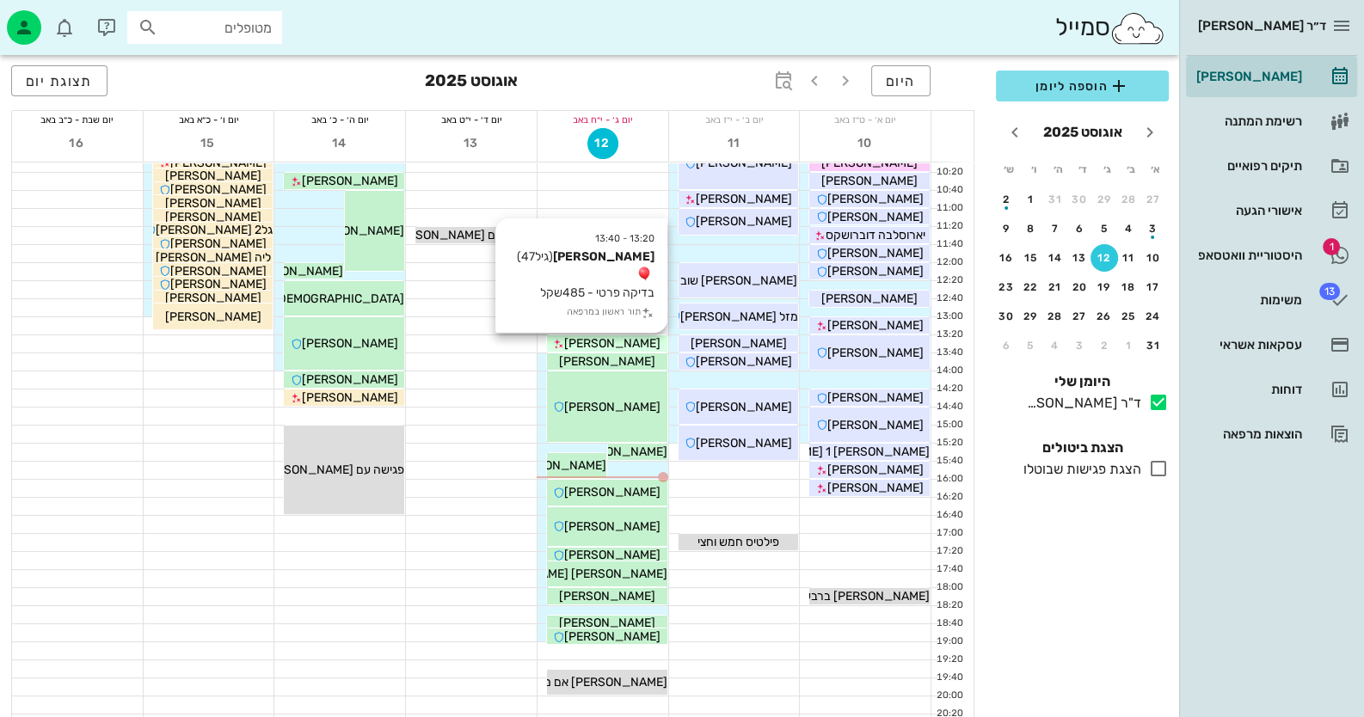
click at [627, 347] on span "[PERSON_NAME]" at bounding box center [612, 343] width 96 height 15
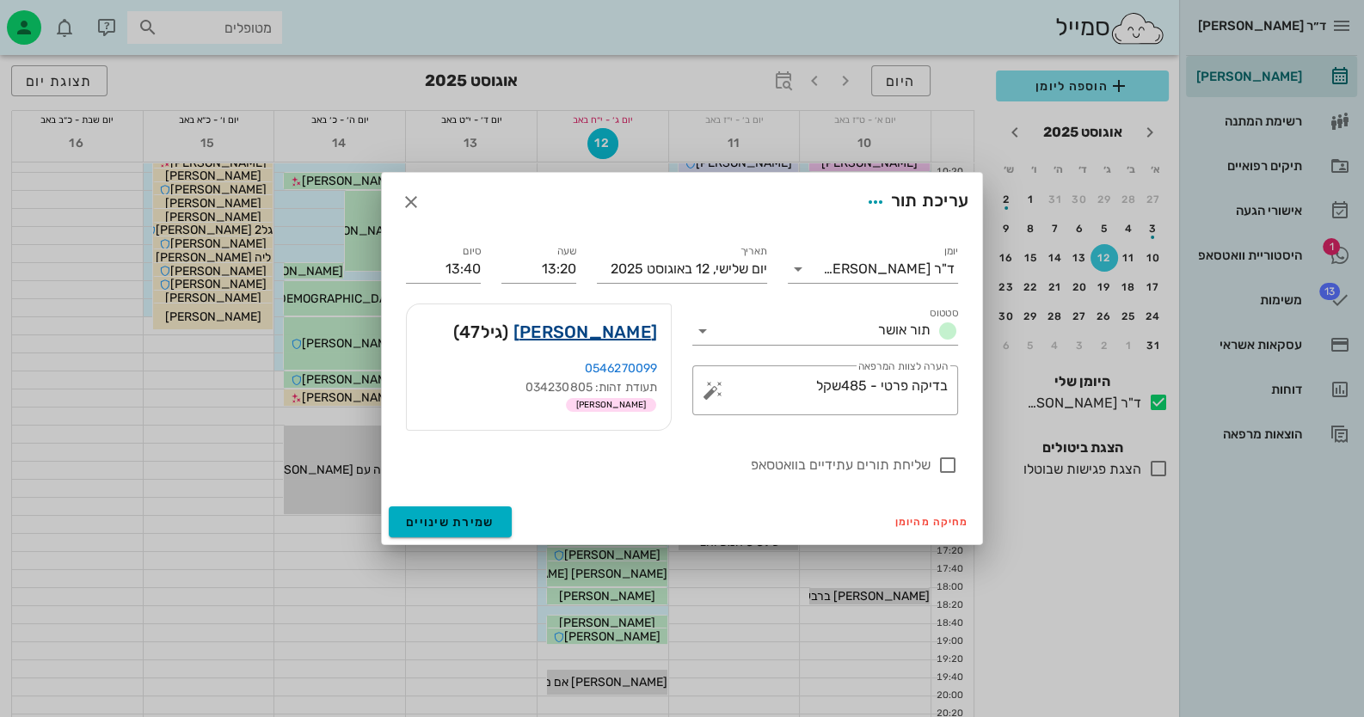
click at [626, 323] on link "טובה דקרס" at bounding box center [585, 332] width 144 height 28
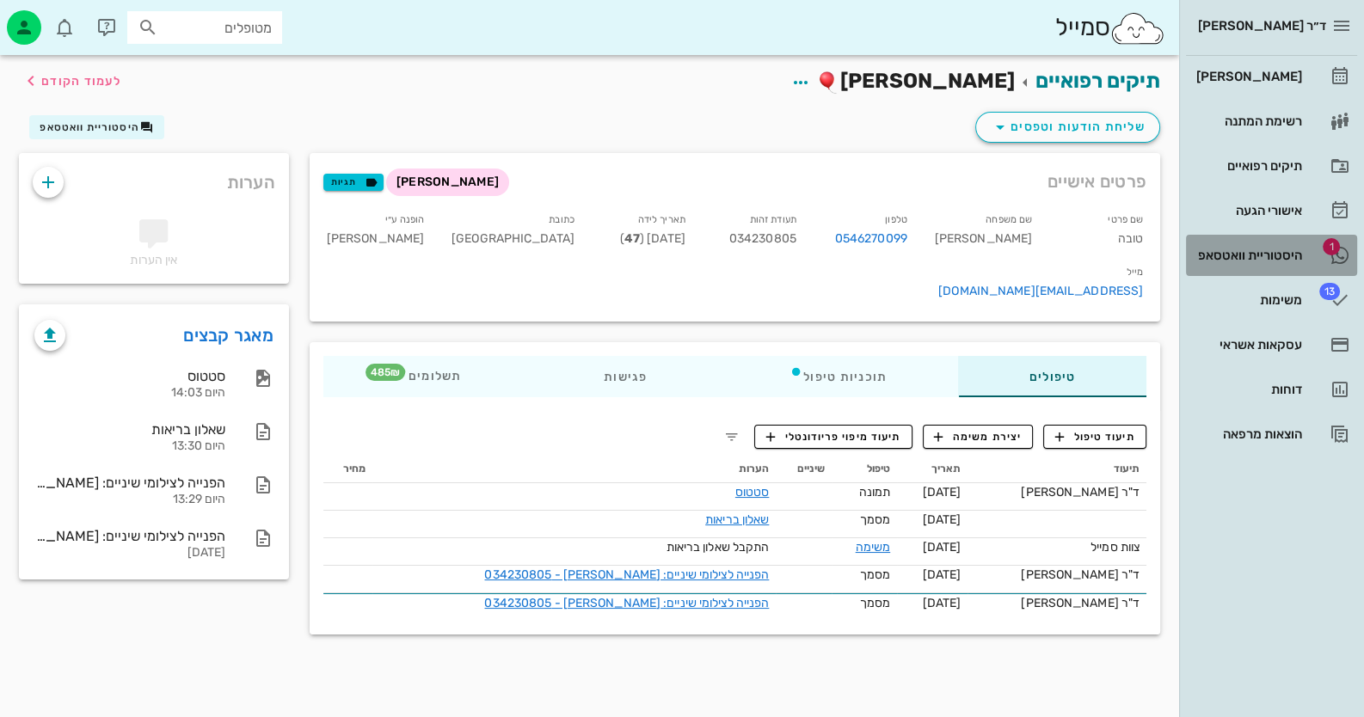
click at [882, 236] on link "1 היסטוריית וואטסאפ" at bounding box center [1271, 255] width 171 height 41
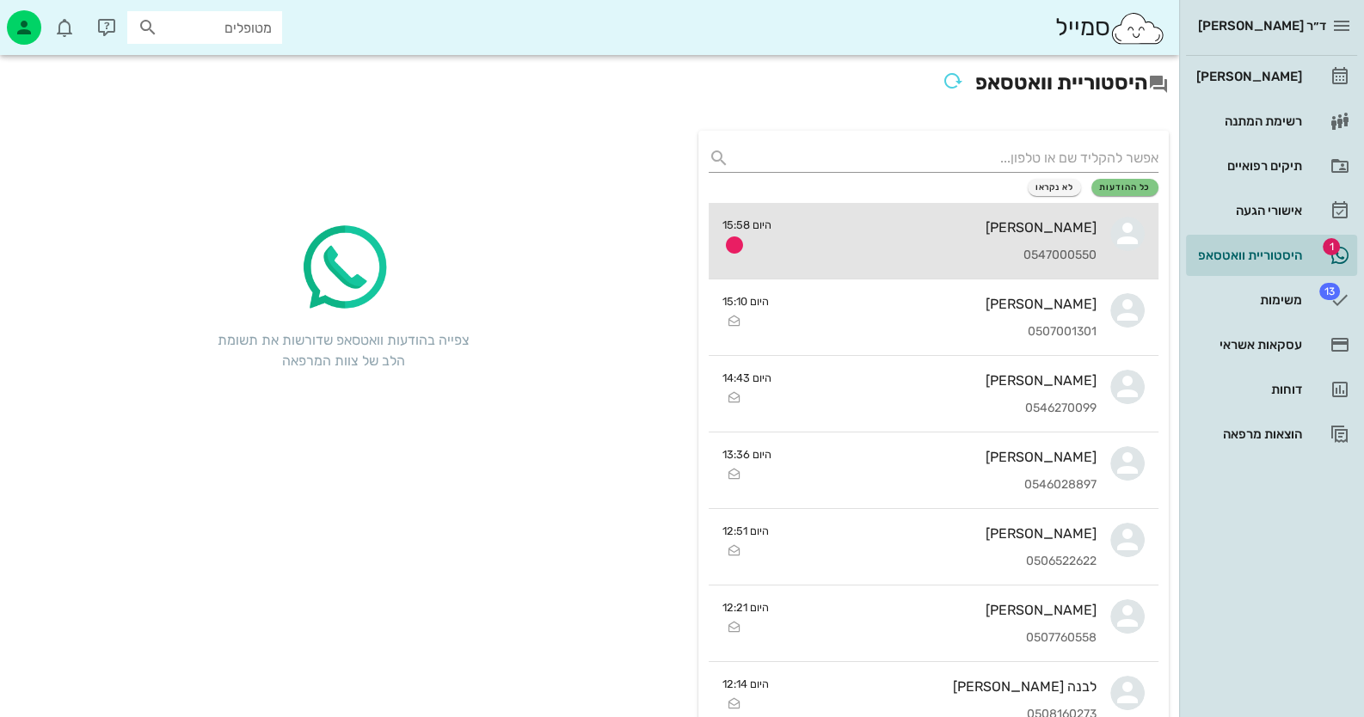
click at [882, 237] on div "יוסף חייבי 0547000550" at bounding box center [940, 241] width 311 height 76
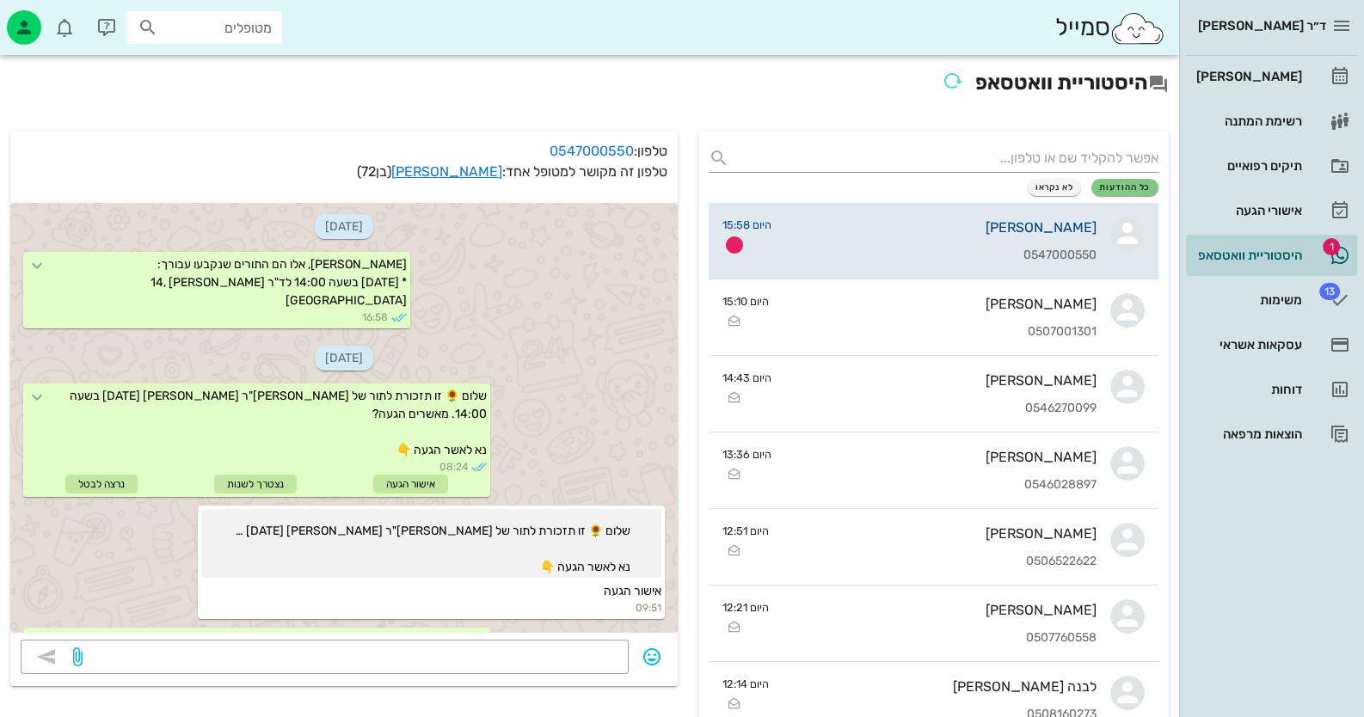
scroll to position [796, 0]
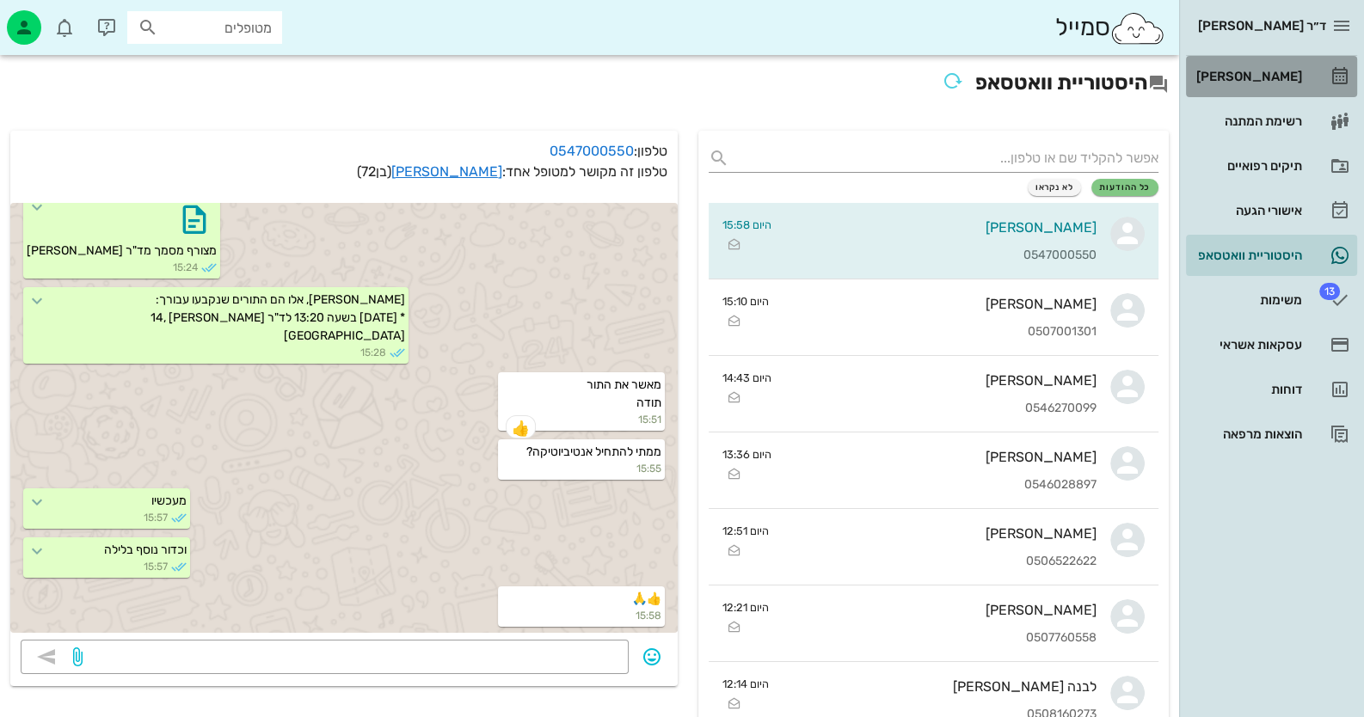
click at [882, 69] on link "[PERSON_NAME]" at bounding box center [1271, 76] width 171 height 41
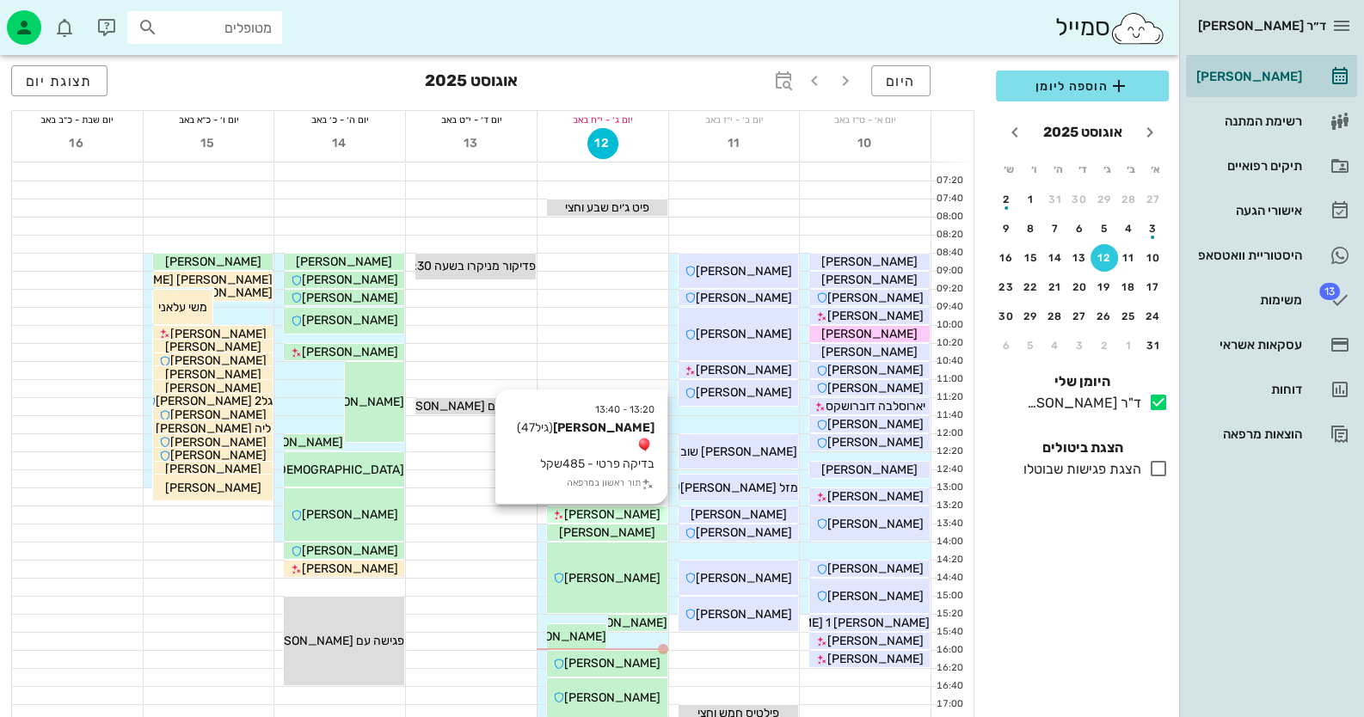
click at [624, 507] on span "[PERSON_NAME]" at bounding box center [612, 514] width 96 height 15
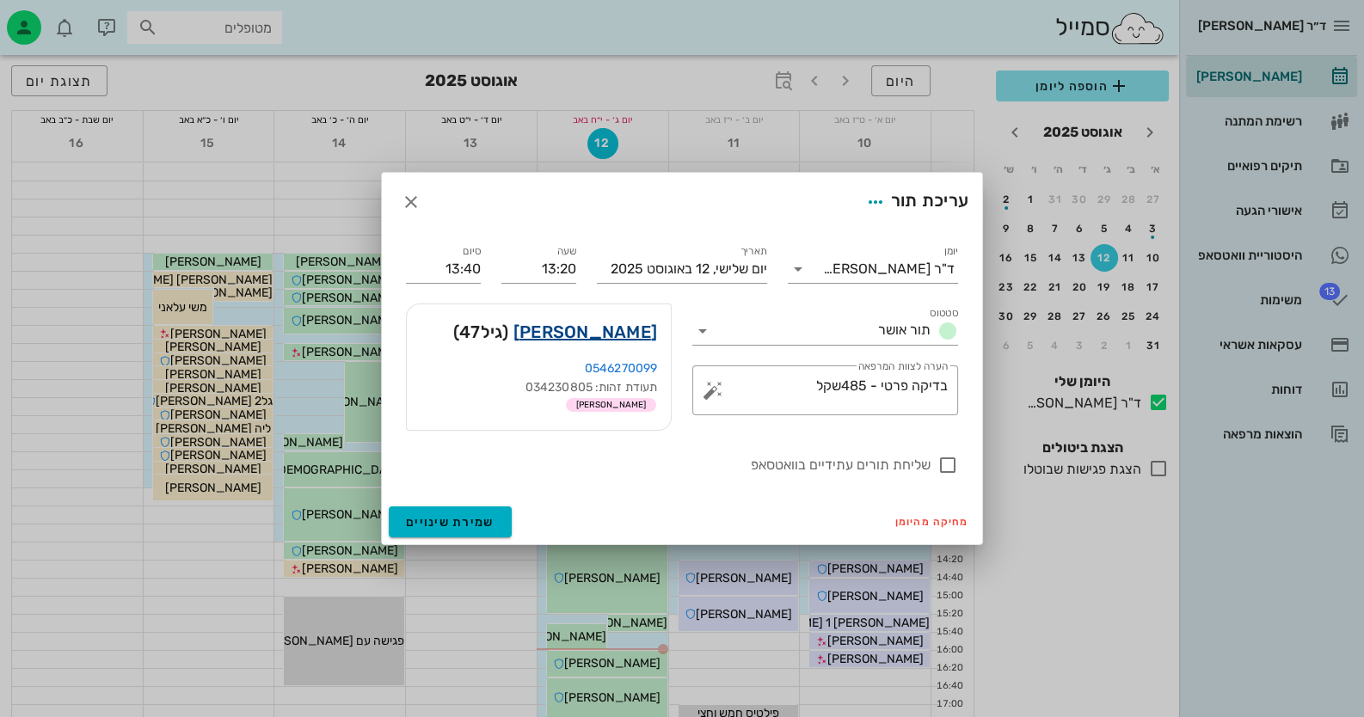
click at [639, 332] on link "טובה דקרס" at bounding box center [585, 332] width 144 height 28
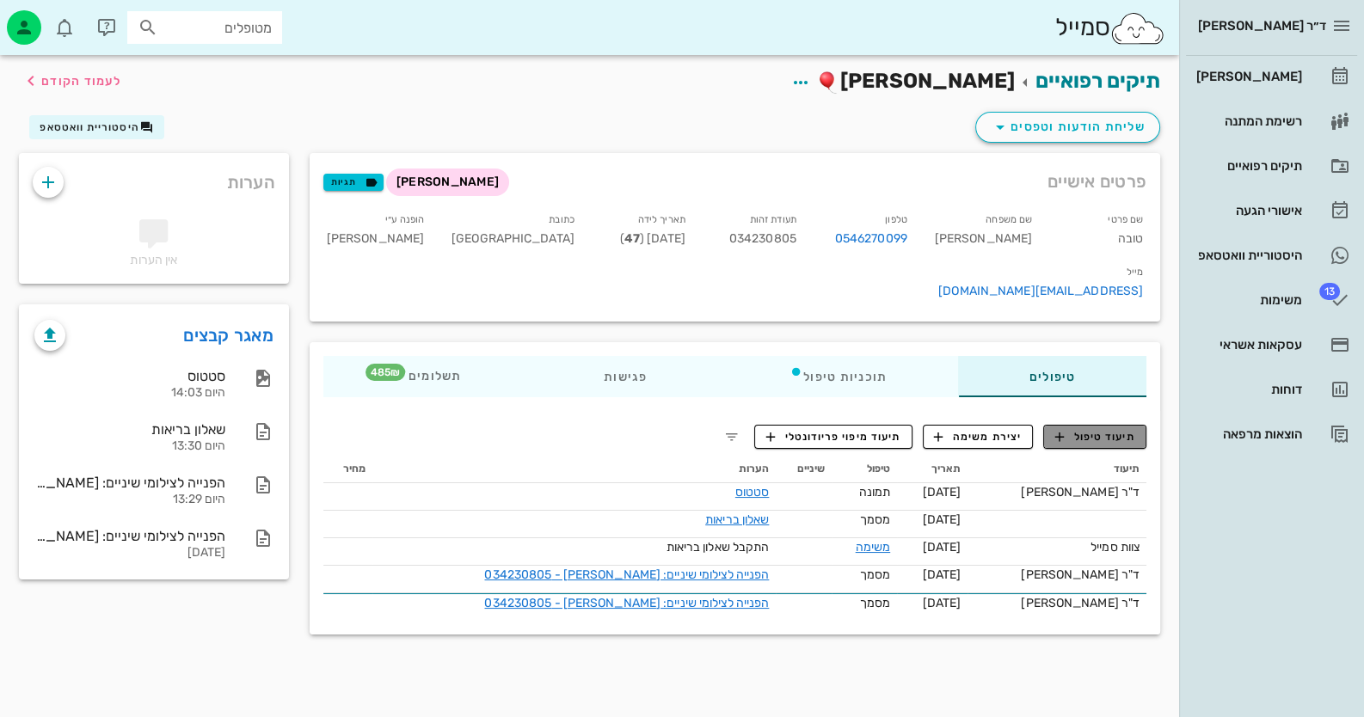
click at [882, 429] on span "תיעוד טיפול" at bounding box center [1095, 436] width 80 height 15
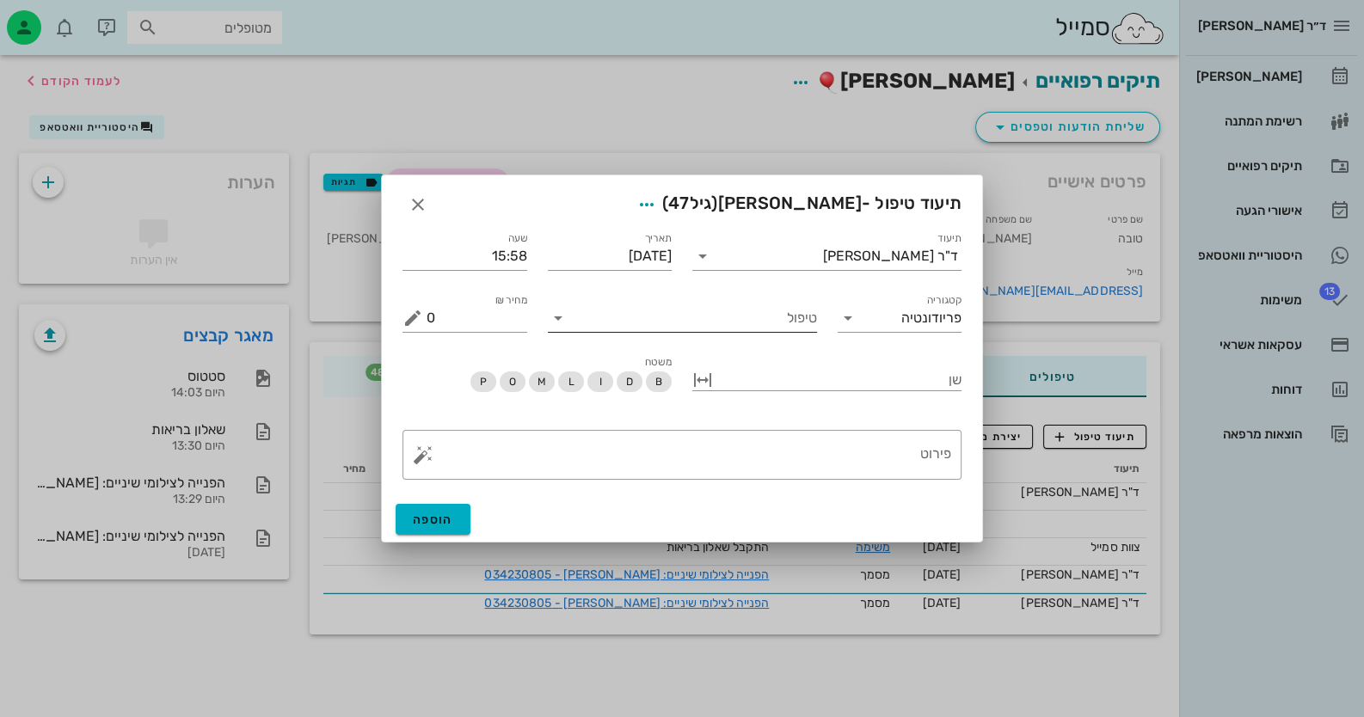
click at [767, 322] on input "טיפול" at bounding box center [694, 318] width 245 height 28
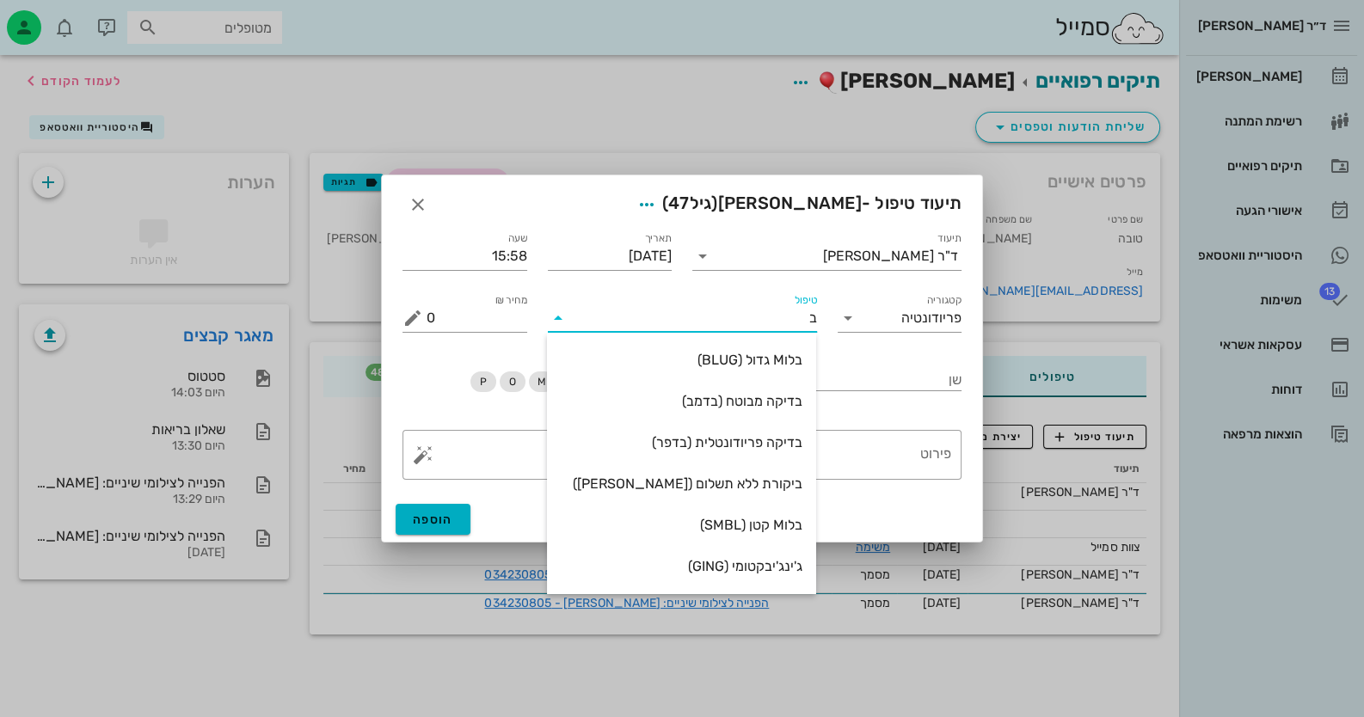
type input "בד"
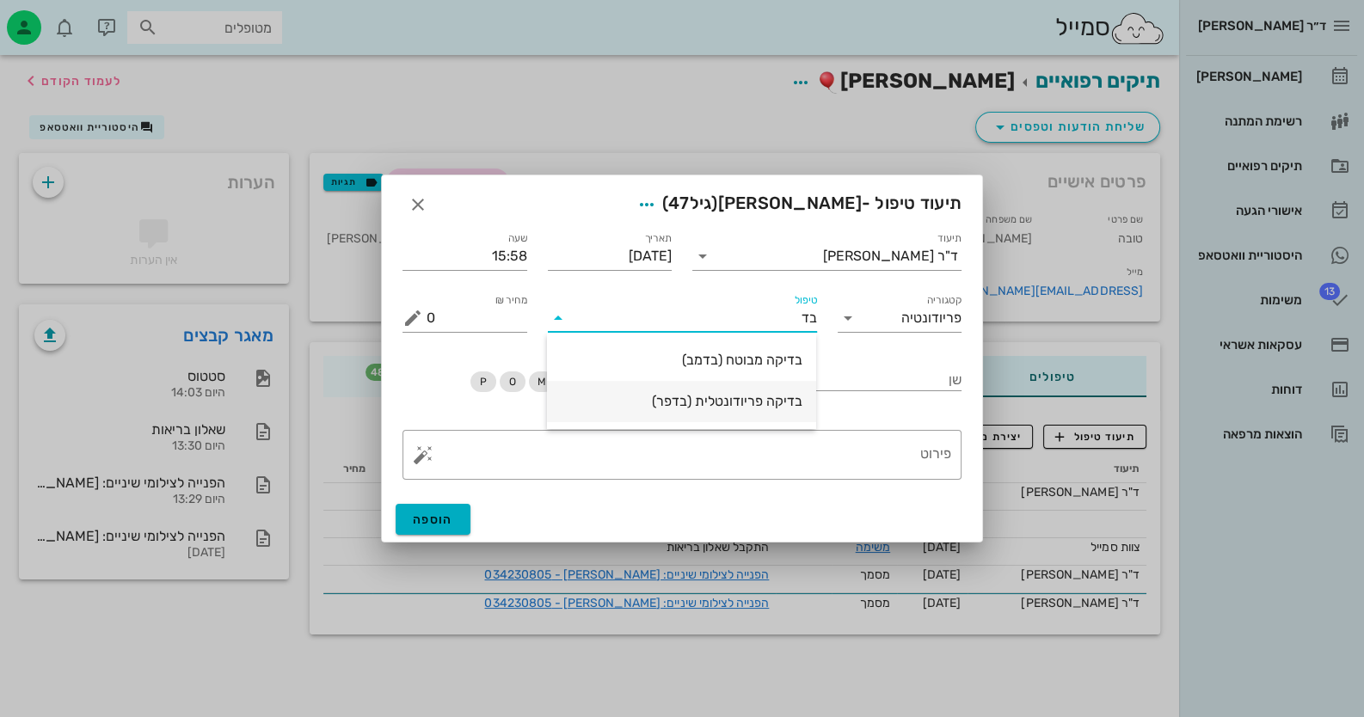
click at [795, 409] on div "בדיקה פריודונטלית (בדפר)" at bounding box center [682, 401] width 242 height 16
type input "485"
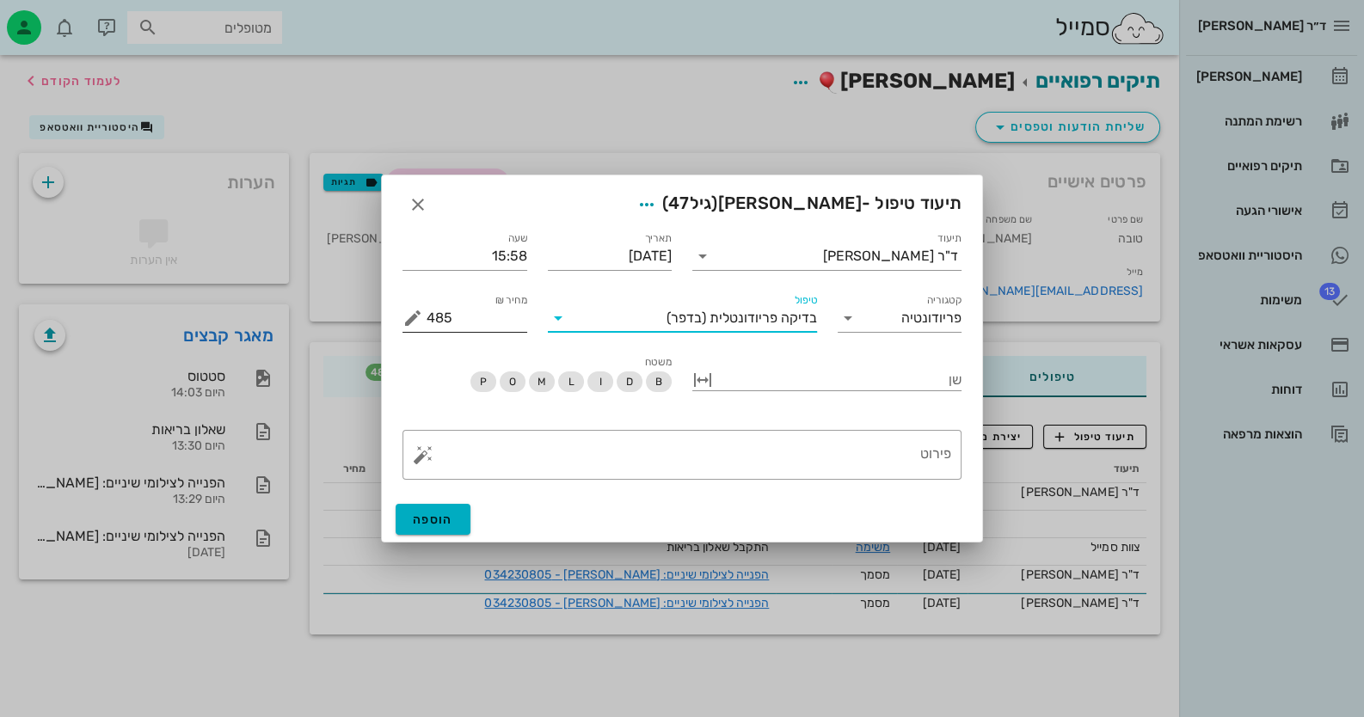
click at [409, 317] on button "מחיר ₪ appended action" at bounding box center [413, 318] width 21 height 21
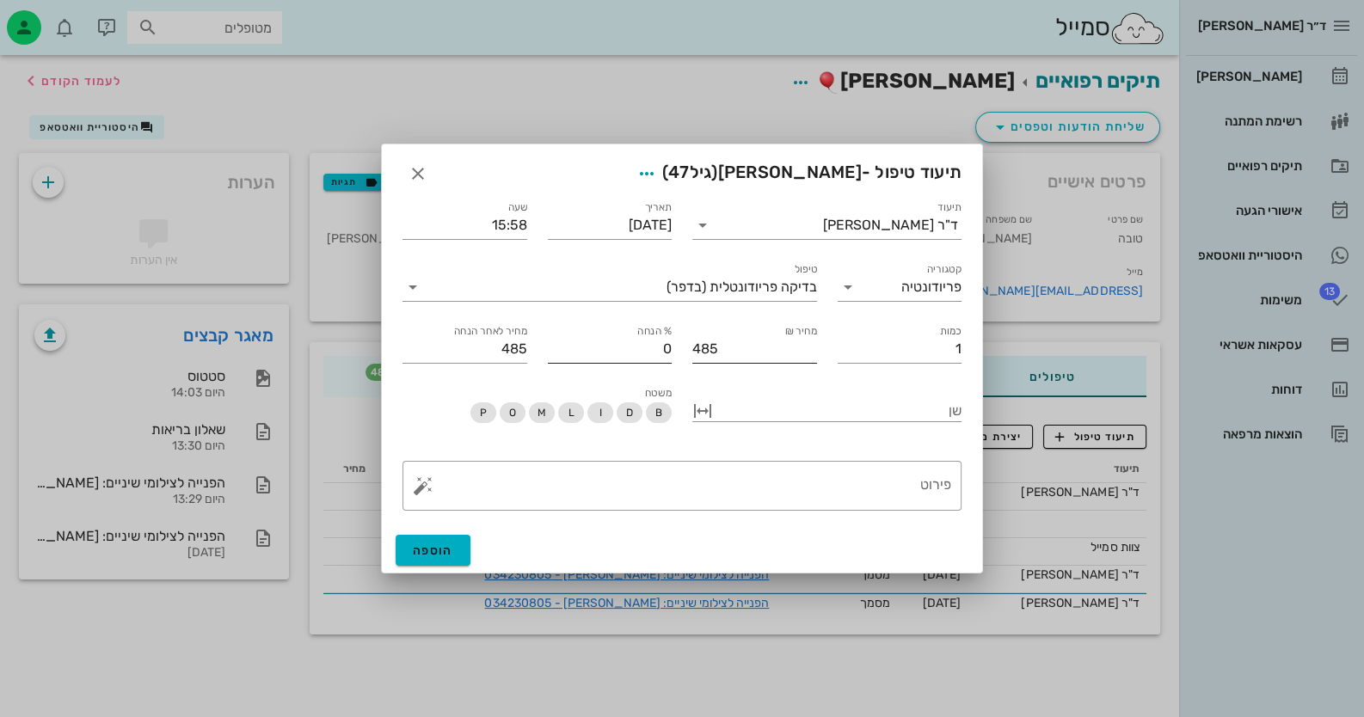
drag, startPoint x: 678, startPoint y: 346, endPoint x: 666, endPoint y: 347, distance: 12.2
click at [666, 347] on div "% הנחה 0" at bounding box center [610, 342] width 145 height 62
click at [671, 347] on input "0" at bounding box center [610, 349] width 125 height 28
type input "5"
type input "461"
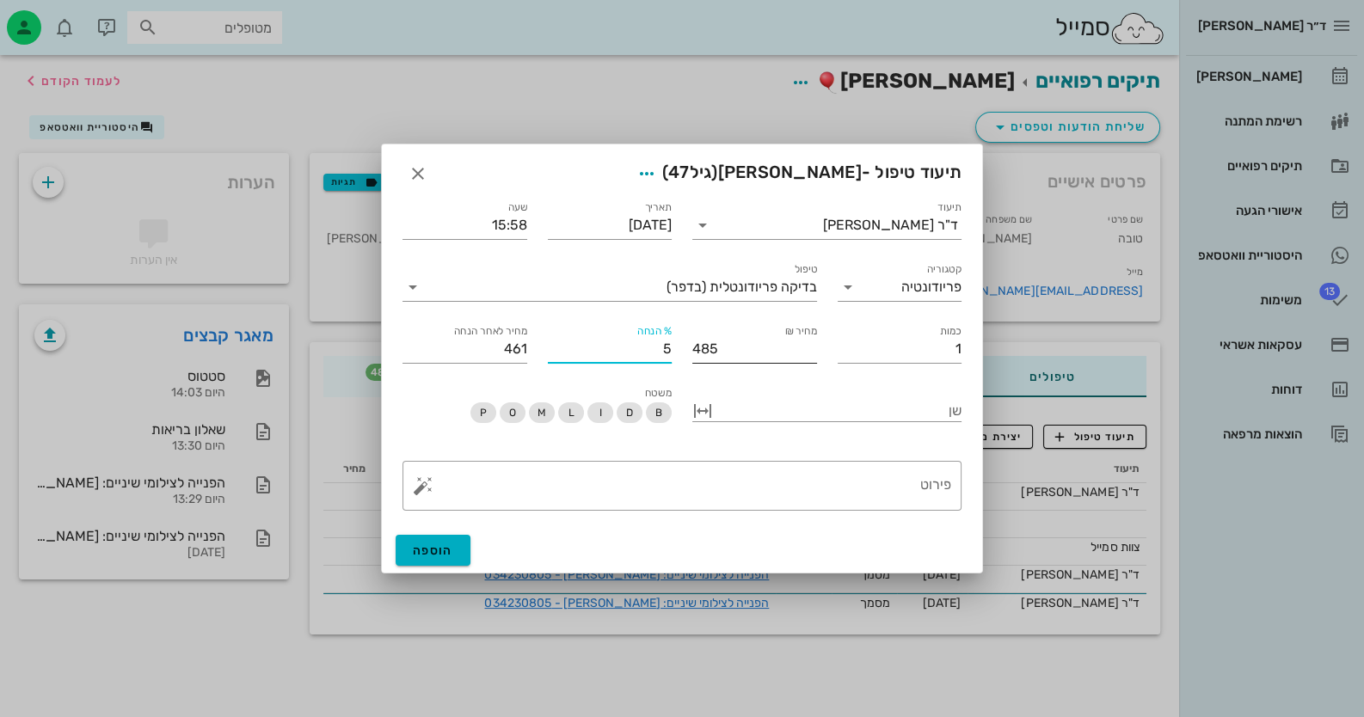
type input "50"
type input "243"
type input "50"
click at [875, 498] on textarea "פירוט" at bounding box center [689, 490] width 525 height 41
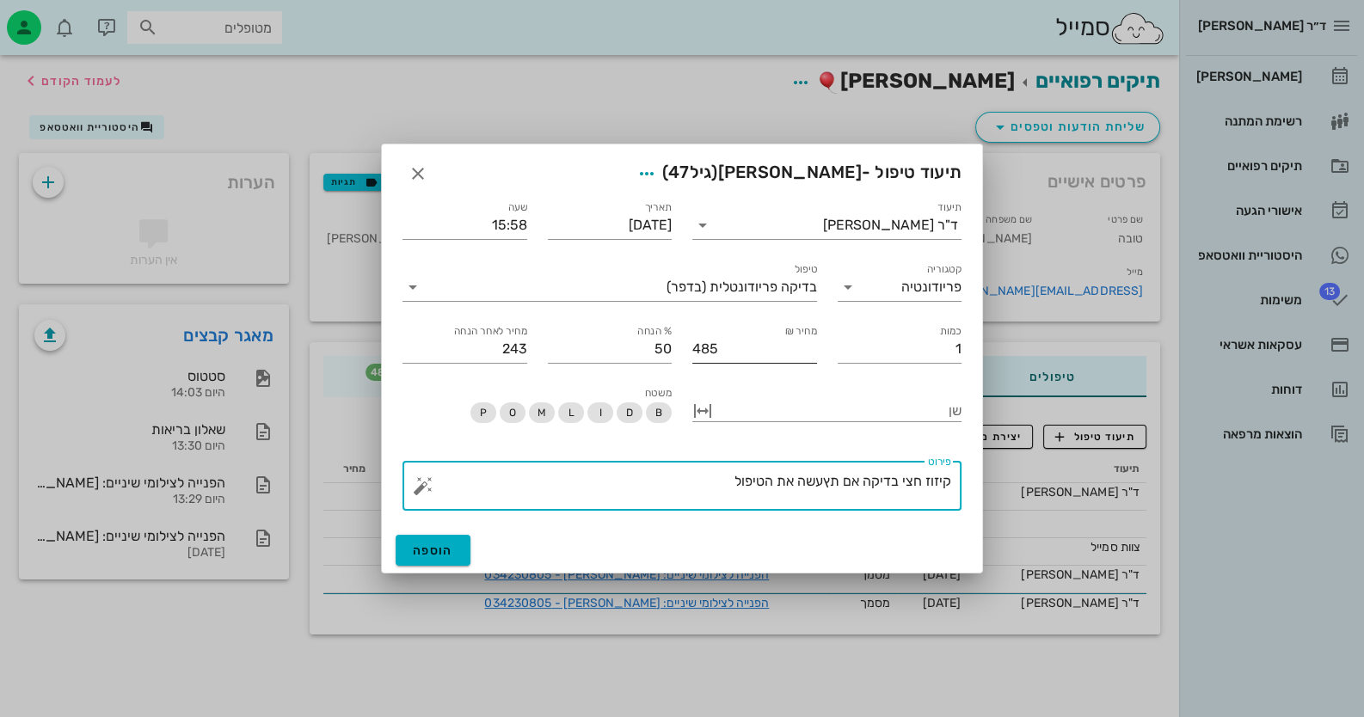
click at [827, 483] on textarea "קיזוז חצי בדיקה אם תץעשה את הטיפול" at bounding box center [689, 490] width 525 height 41
click at [821, 476] on textarea "קיזוז חצי בדיקה אם תעשה את הטיפול" at bounding box center [689, 490] width 525 height 41
drag, startPoint x: 785, startPoint y: 483, endPoint x: 840, endPoint y: 485, distance: 55.1
click at [840, 485] on textarea "קיזוז חצי בדיקה אם תעשה את הטיפול" at bounding box center [689, 490] width 525 height 41
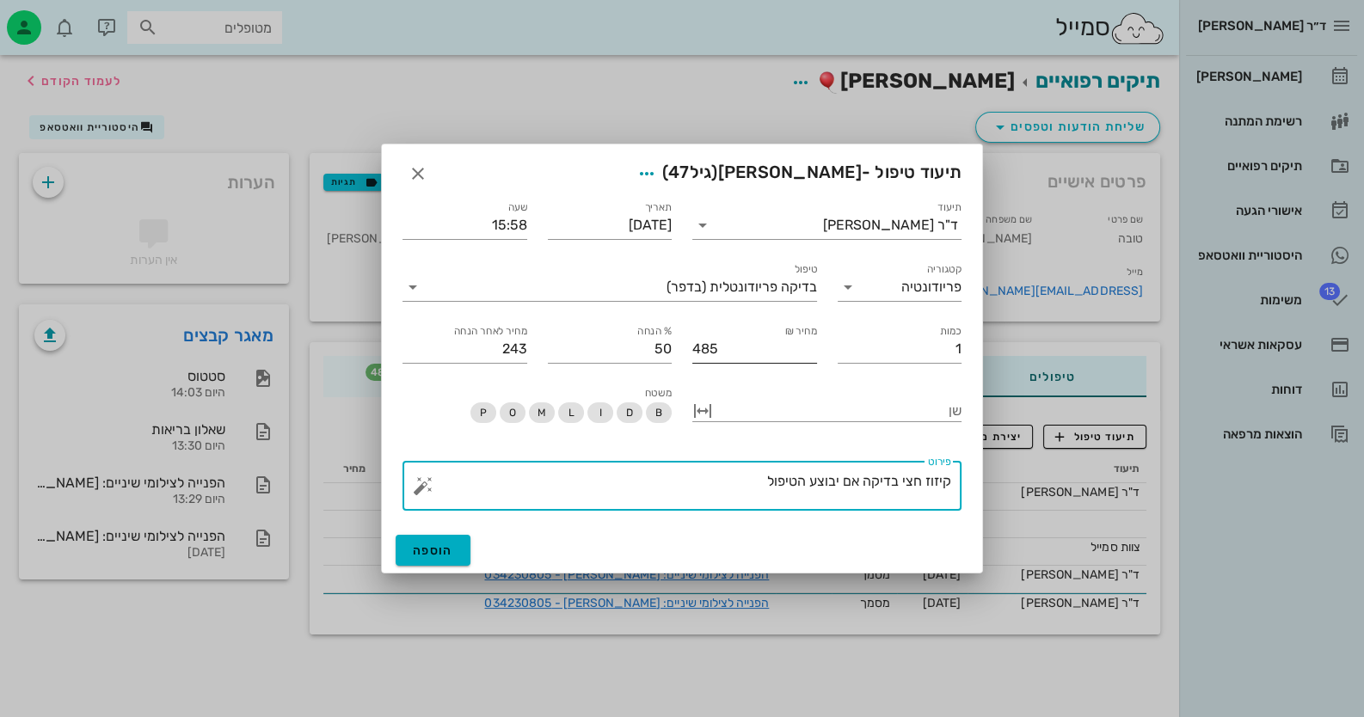
drag, startPoint x: 765, startPoint y: 479, endPoint x: 946, endPoint y: 481, distance: 180.6
click at [882, 486] on div "תיעוד ד"ר חיה מאיר תאריך 12-08-2025 שעה 15:58 קטגוריה פריודונטיה טיפול בדיקה פר…" at bounding box center [682, 358] width 600 height 341
type textarea "קיזוז חצי בדיקה אם יבוצע הטיפול"
click at [442, 556] on span "הוספה" at bounding box center [433, 551] width 40 height 15
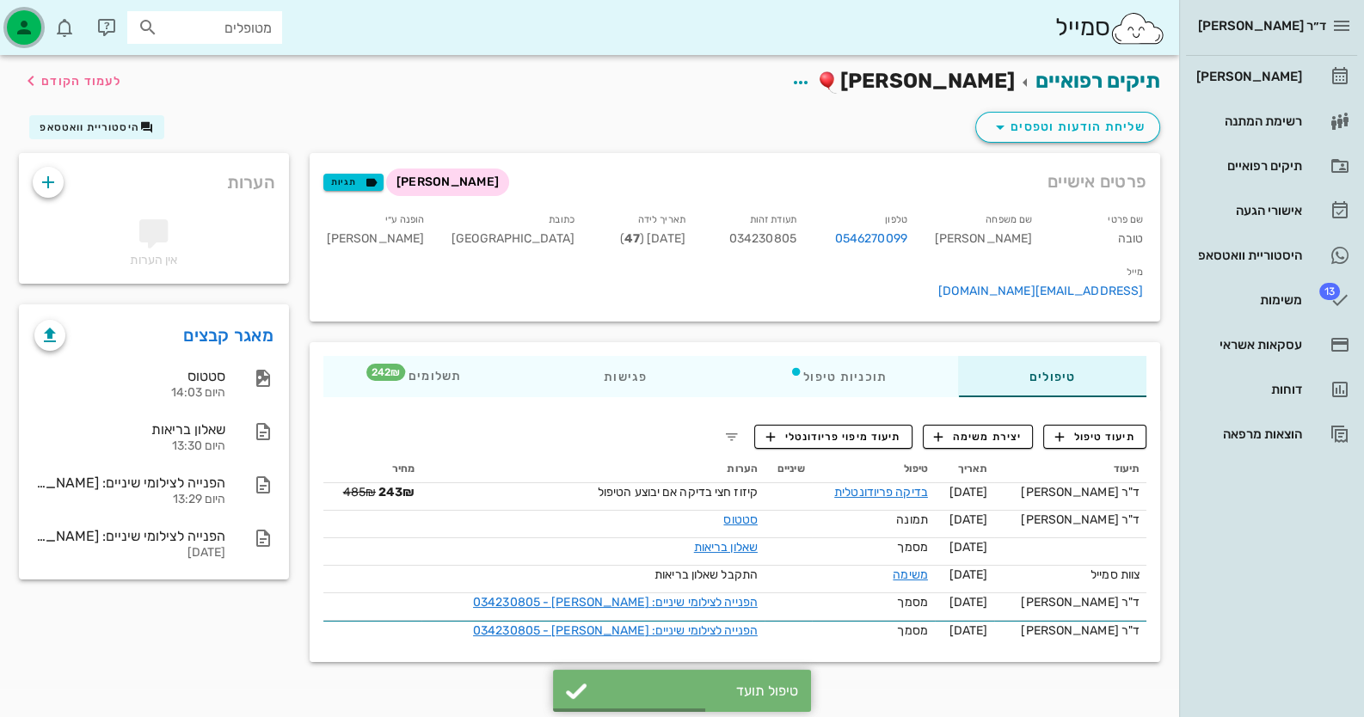
click at [34, 28] on icon "button" at bounding box center [24, 27] width 21 height 21
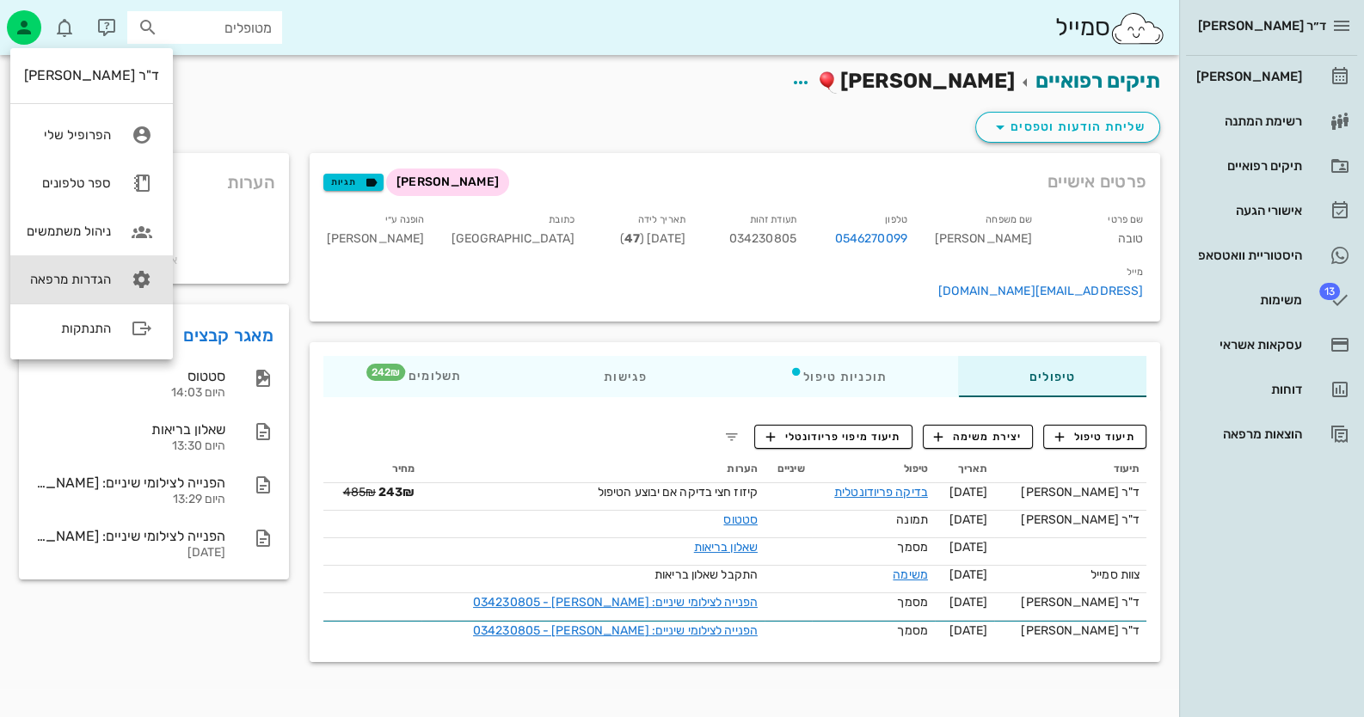
click at [86, 274] on div "הגדרות מרפאה" at bounding box center [67, 279] width 87 height 15
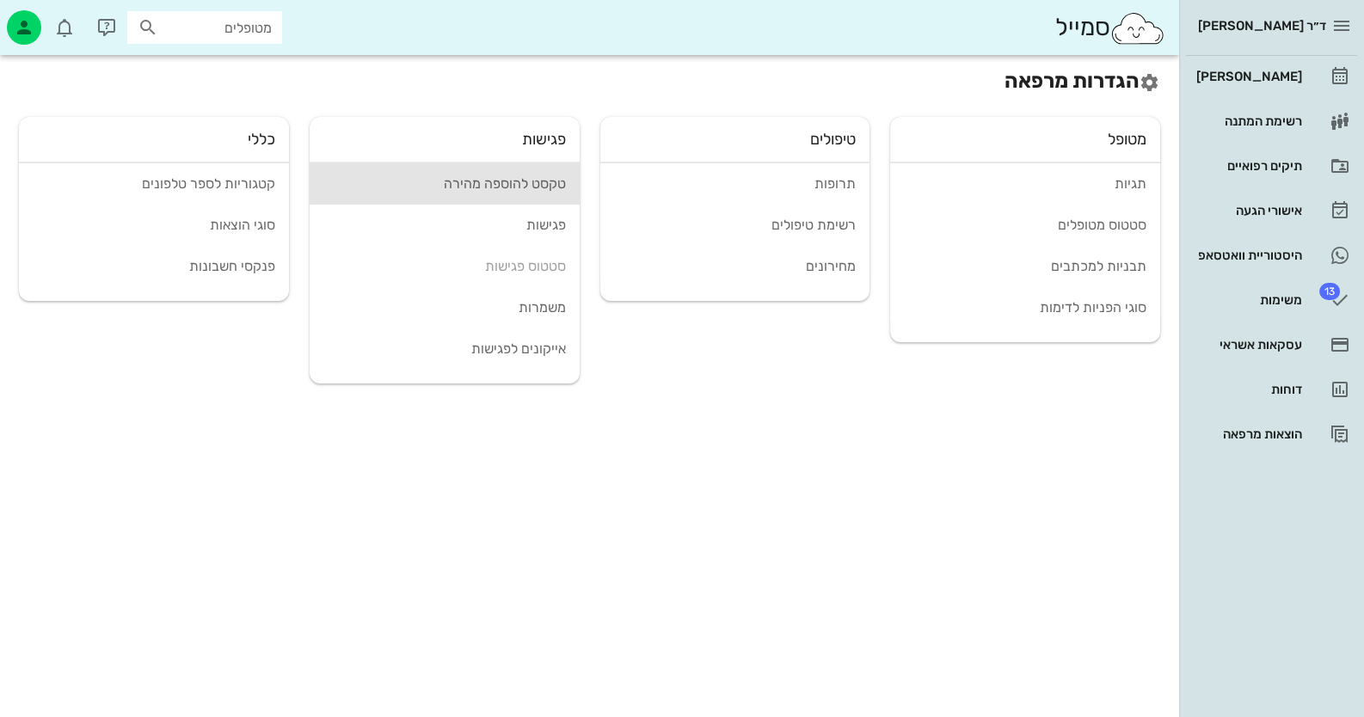
click at [556, 188] on div "טקסט להוספה מהירה" at bounding box center [444, 183] width 243 height 16
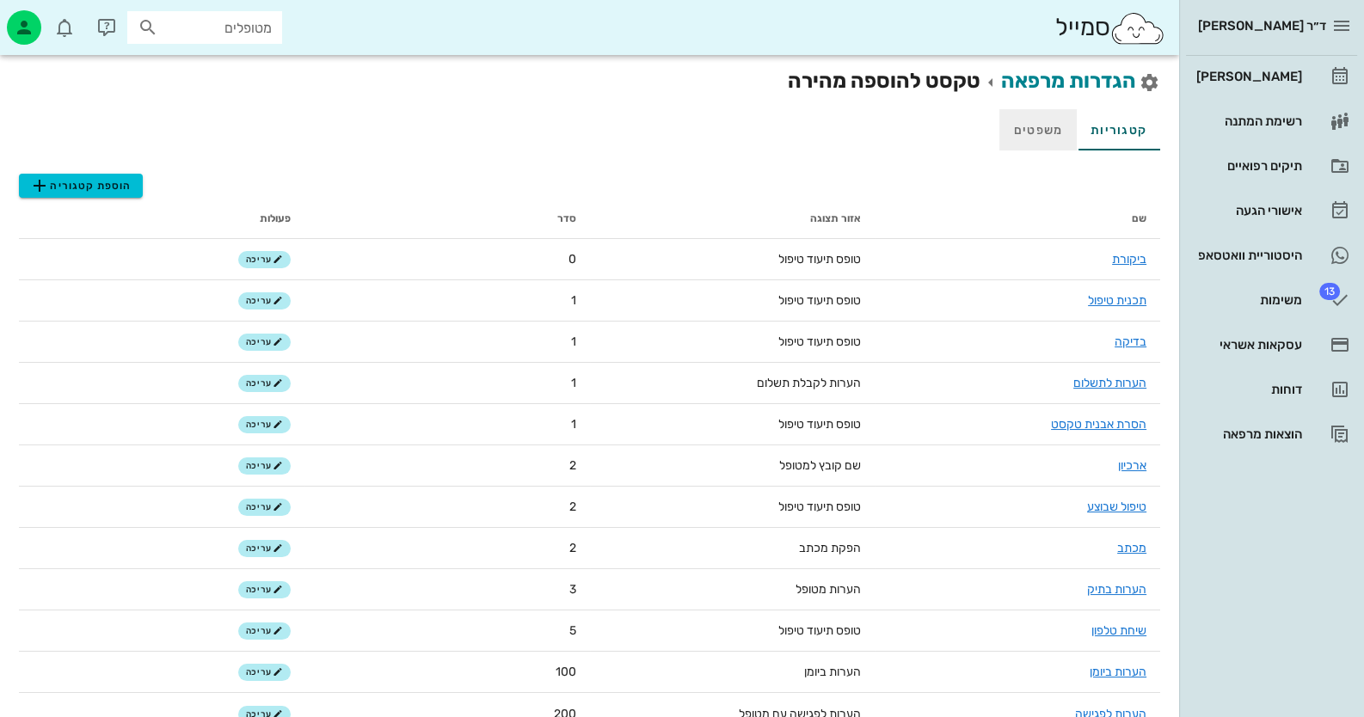
click at [882, 132] on link "משפטים" at bounding box center [1037, 129] width 77 height 41
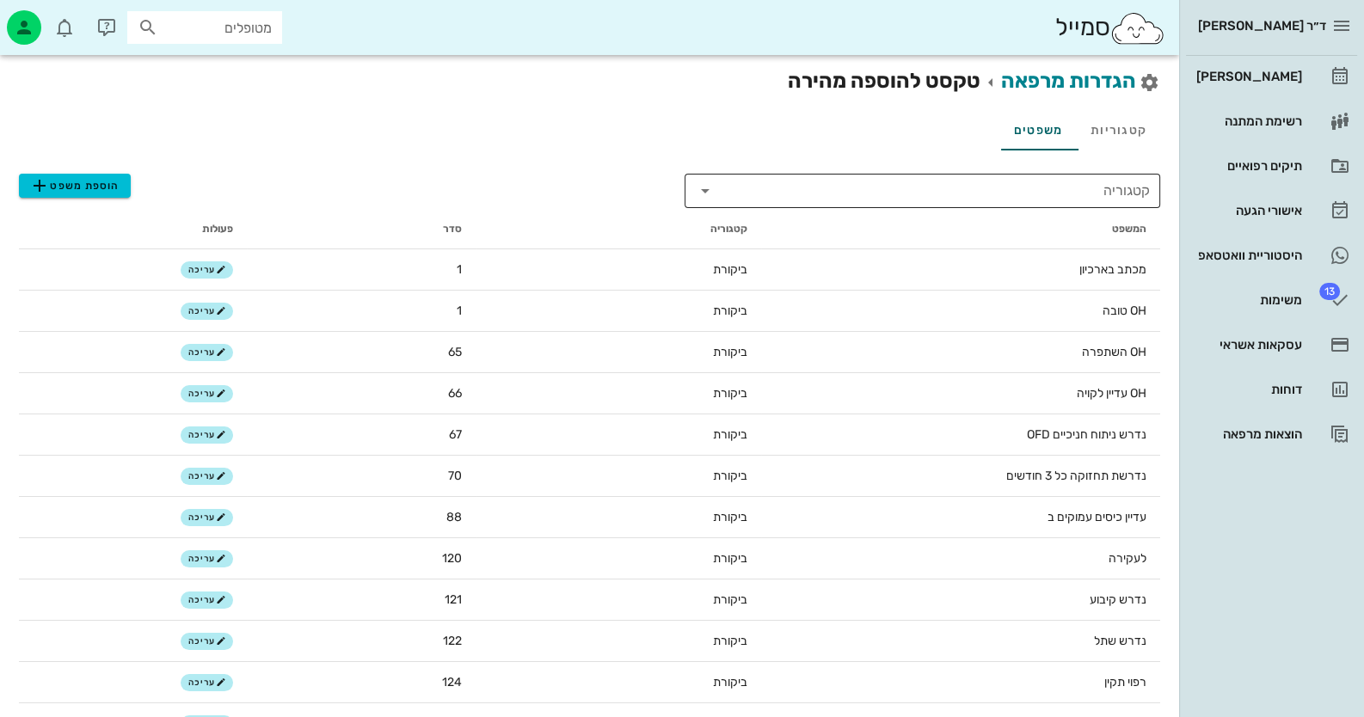
click at [882, 202] on input "קטגוריה" at bounding box center [935, 191] width 427 height 28
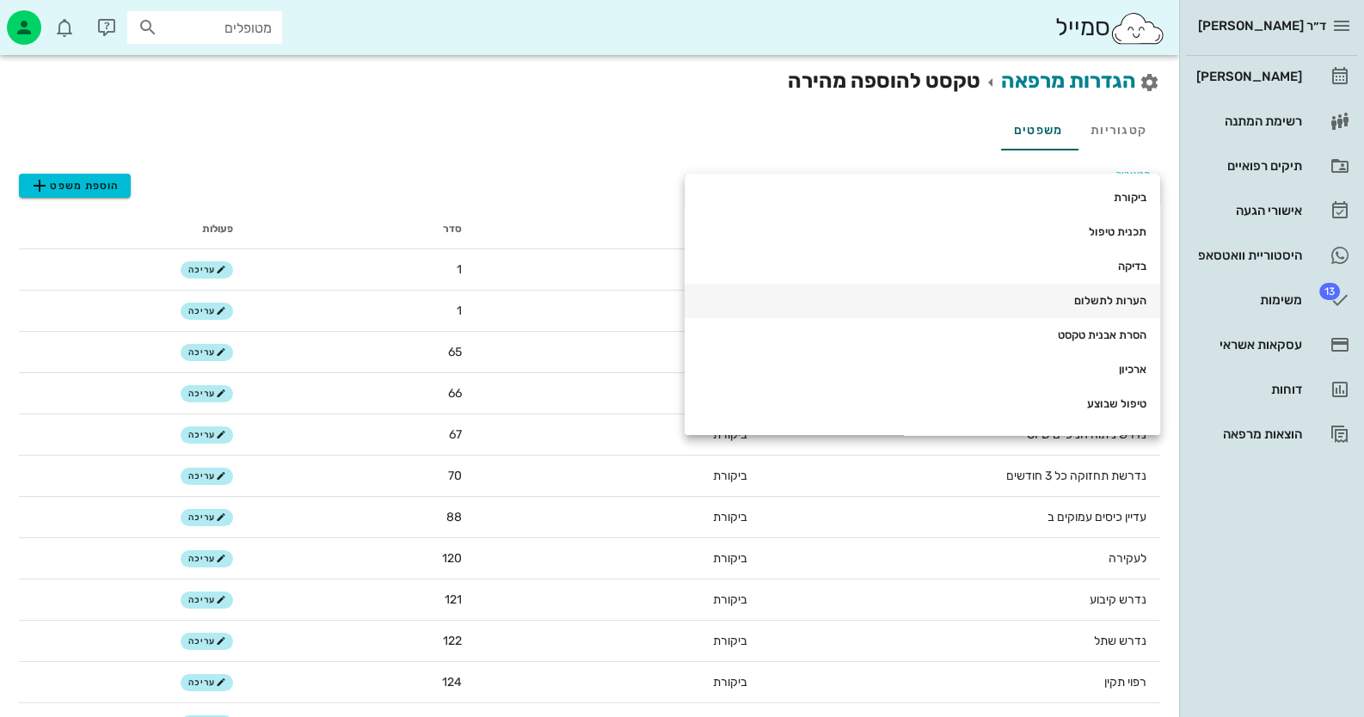
click at [882, 289] on div "הערות לתשלום" at bounding box center [922, 301] width 448 height 28
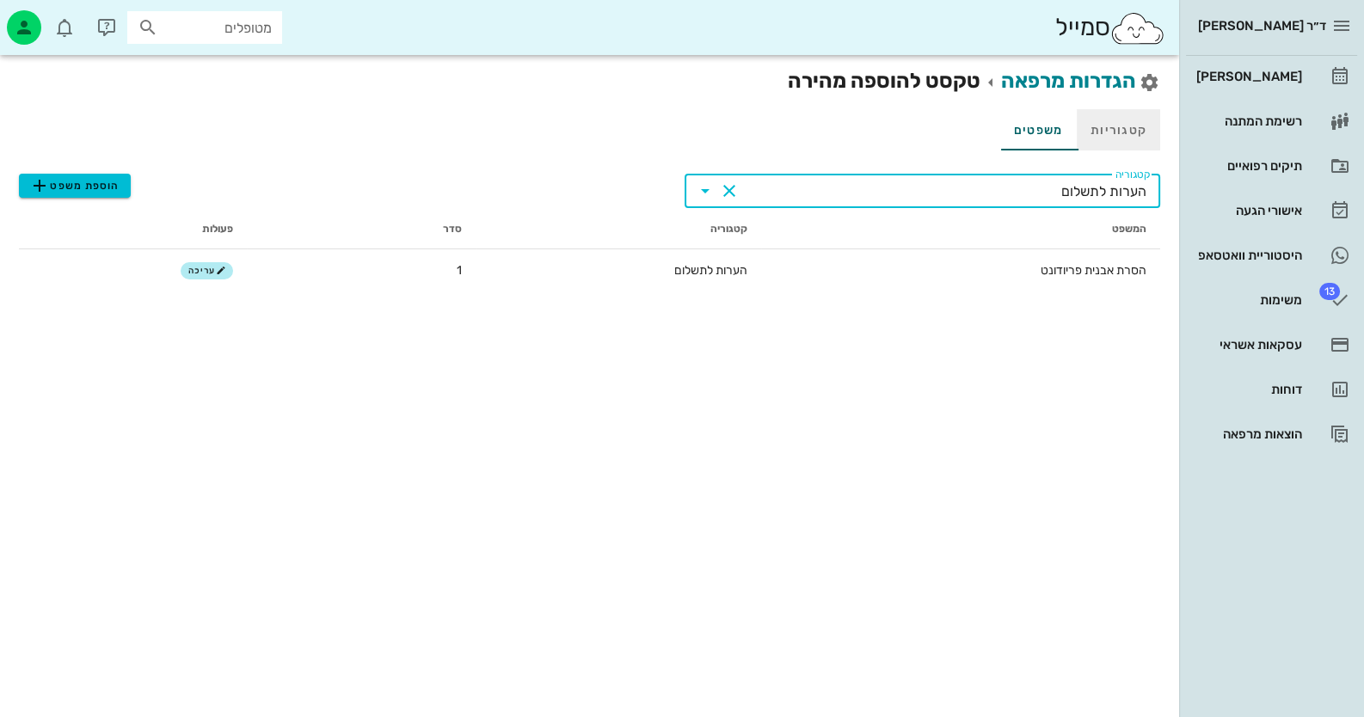
click at [882, 132] on link "קטגוריות" at bounding box center [1118, 129] width 83 height 41
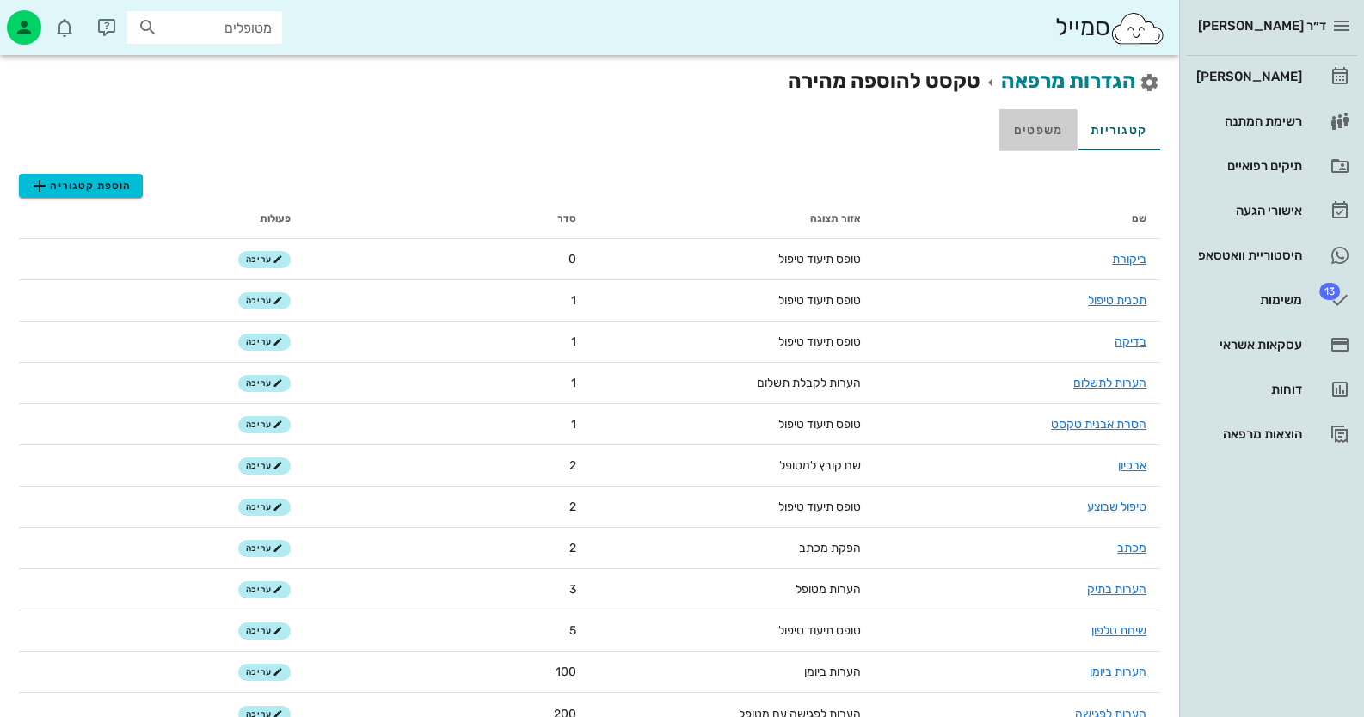
click at [882, 141] on link "משפטים" at bounding box center [1037, 129] width 77 height 41
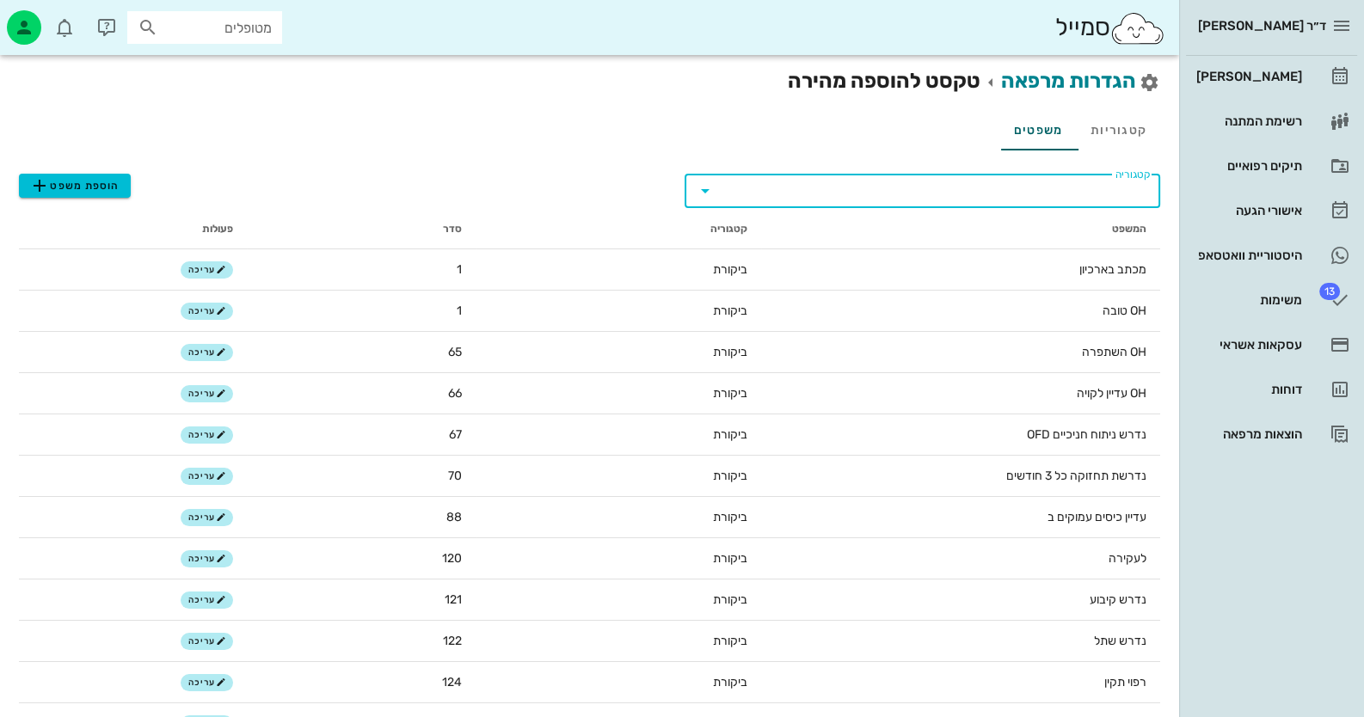
click at [882, 193] on input "קטגוריה" at bounding box center [935, 191] width 427 height 28
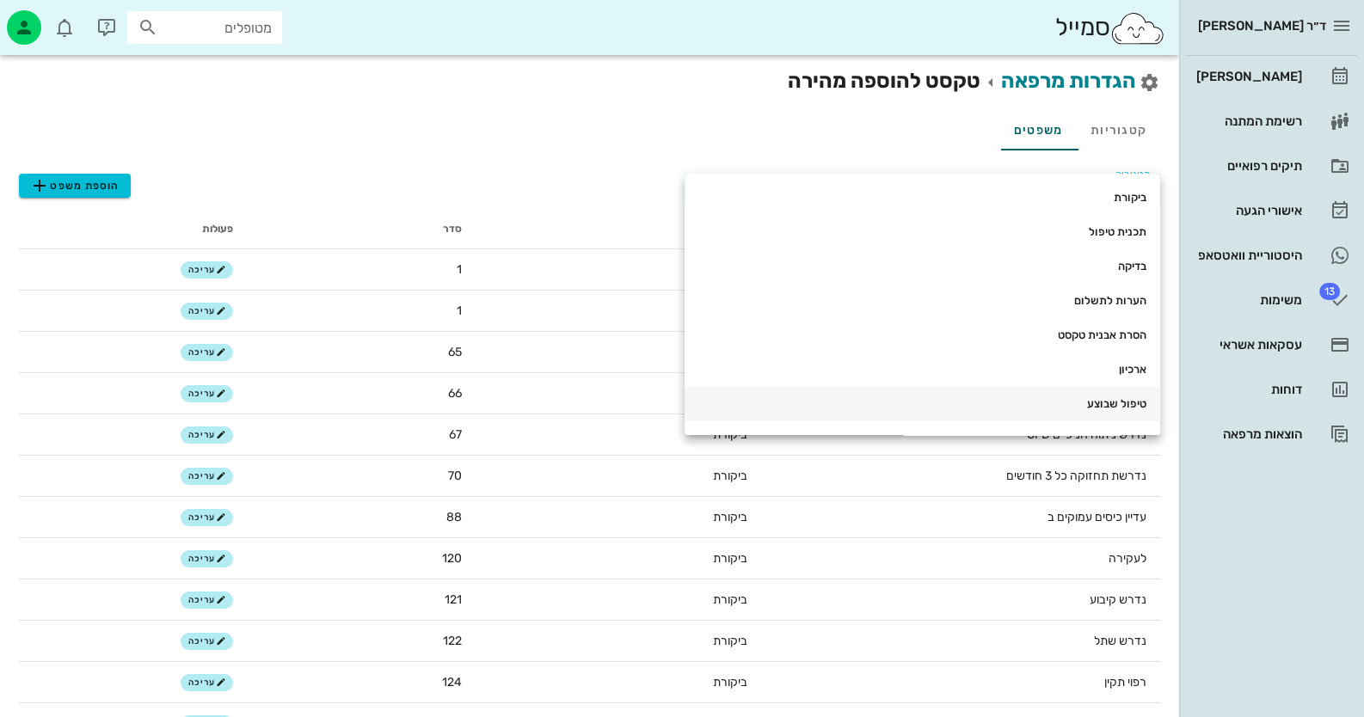
click at [882, 399] on div "טיפול שבוצע" at bounding box center [922, 404] width 448 height 14
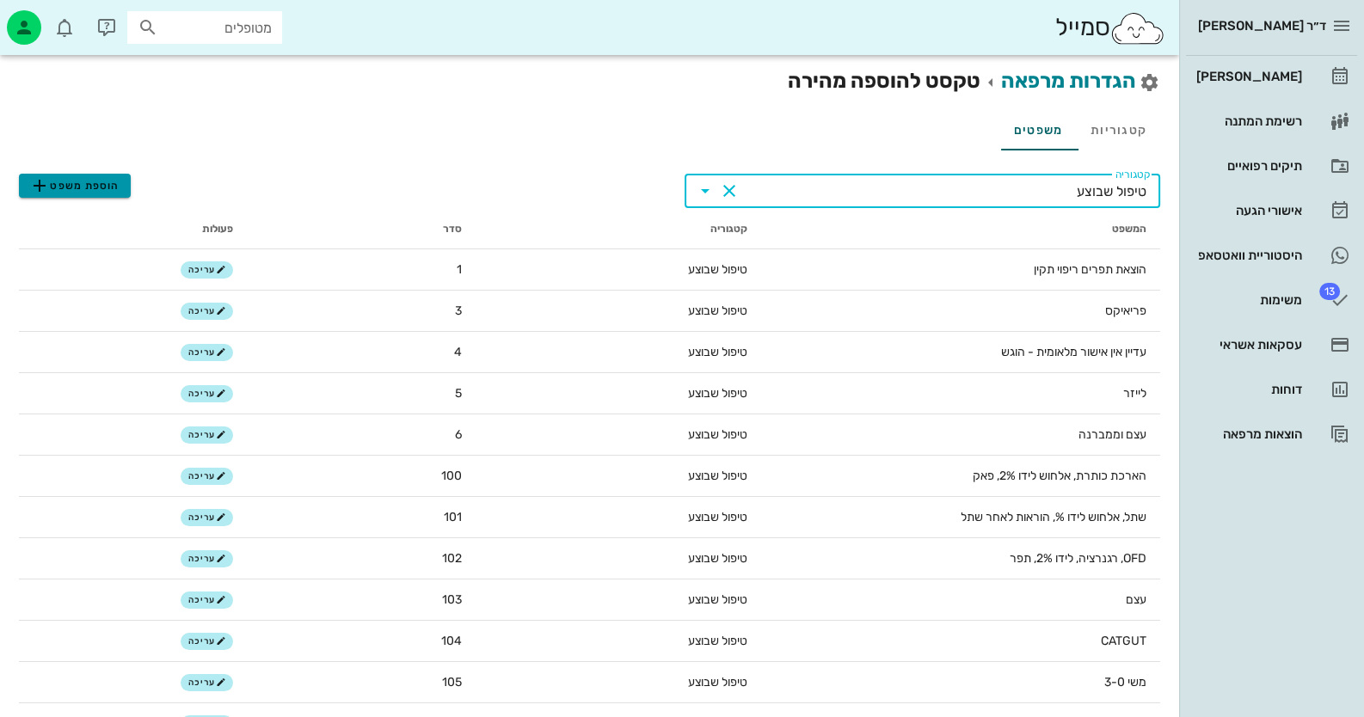
click at [95, 175] on span "הוספת משפט" at bounding box center [74, 185] width 90 height 21
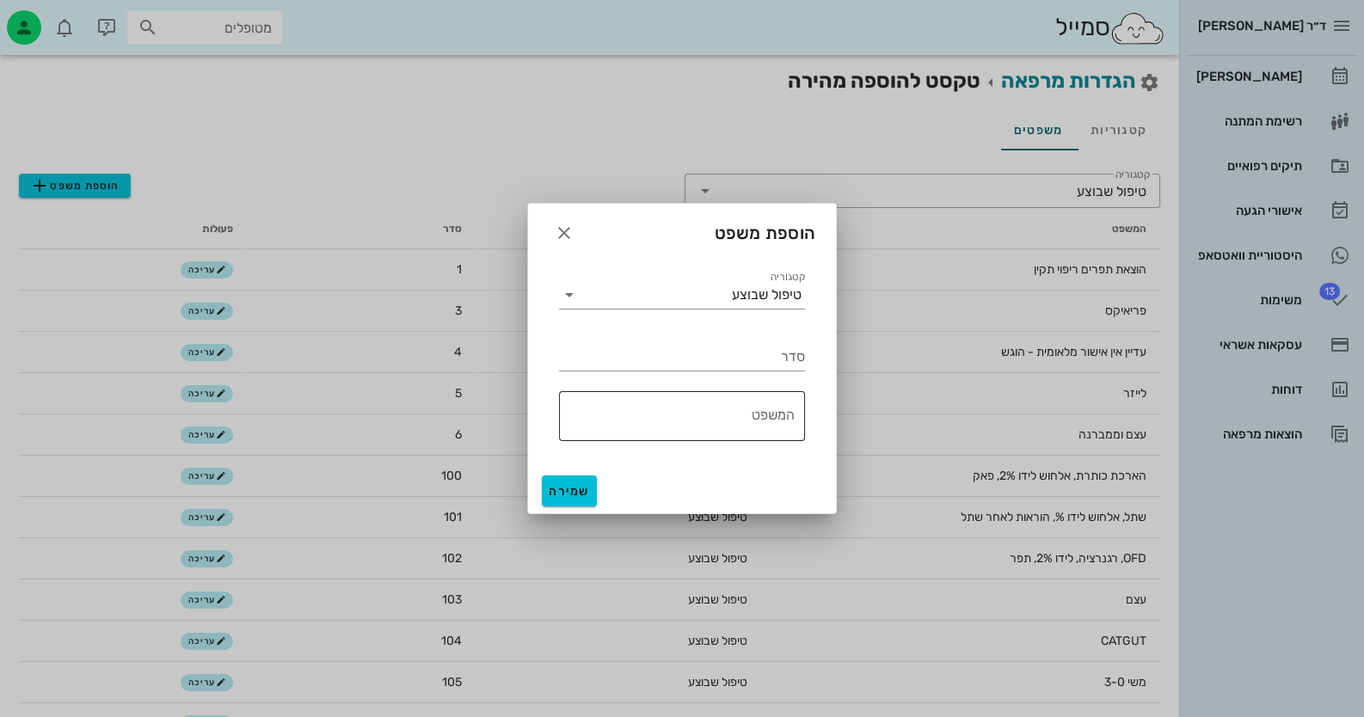
click at [749, 409] on textarea "המשפט" at bounding box center [677, 420] width 236 height 41
paste textarea "קיזוז חצי בדיקה אם יבוצע הטיפול"
type textarea "קיזוז חצי בדיקה אם יבוצע הטיפול"
drag, startPoint x: 766, startPoint y: 354, endPoint x: 826, endPoint y: 364, distance: 60.2
click at [826, 364] on div "קטגוריה טיפול שבוצע סדר ​ המשפט קיזוז חצי בדיקה אם יבוצע הטיפול" at bounding box center [682, 363] width 308 height 212
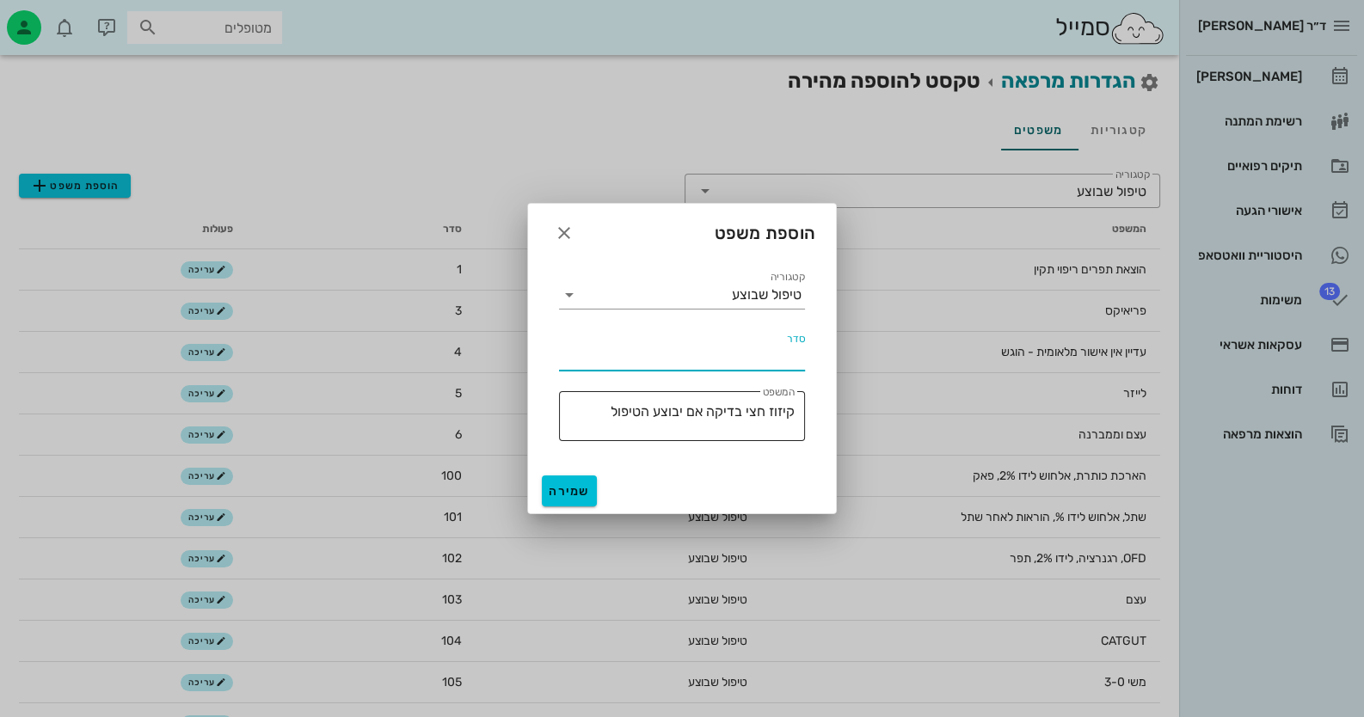
type input "1"
click at [556, 492] on span "שמירה" at bounding box center [569, 491] width 41 height 15
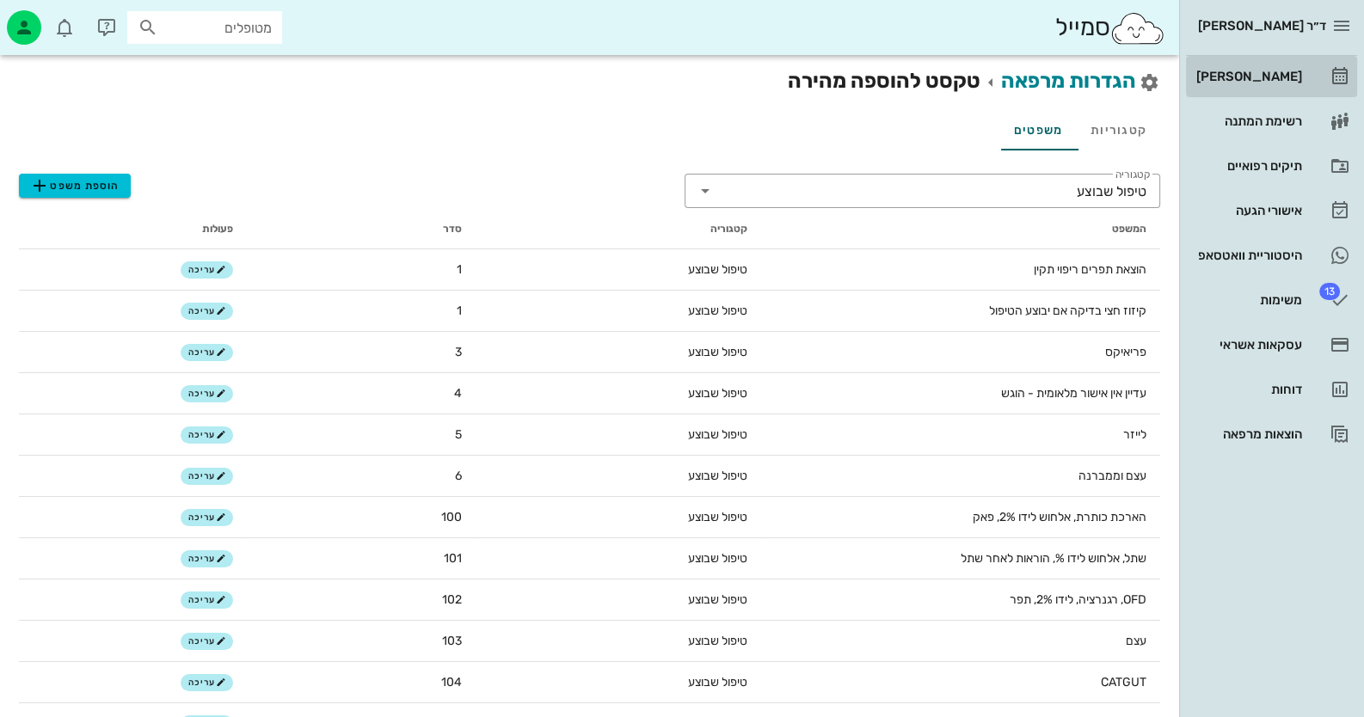
click at [882, 77] on div "[PERSON_NAME]" at bounding box center [1247, 77] width 109 height 14
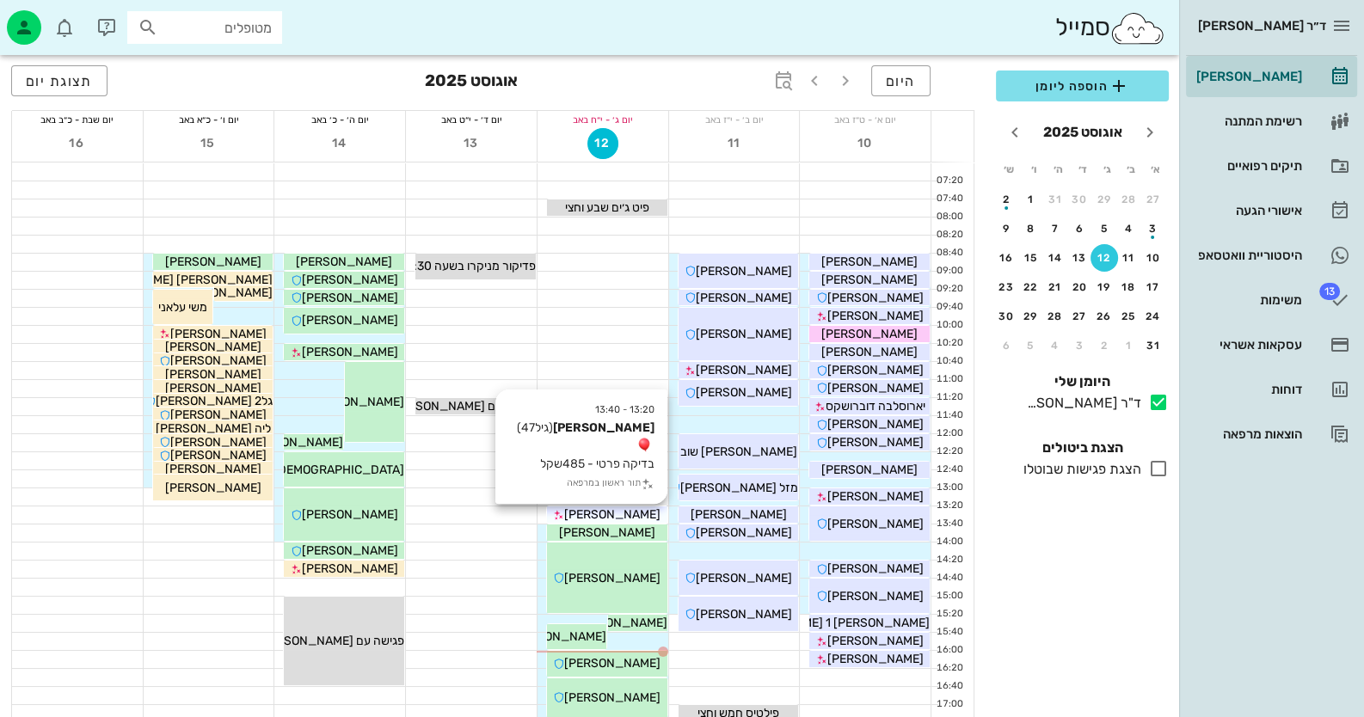
click at [637, 520] on span "[PERSON_NAME]" at bounding box center [612, 514] width 96 height 15
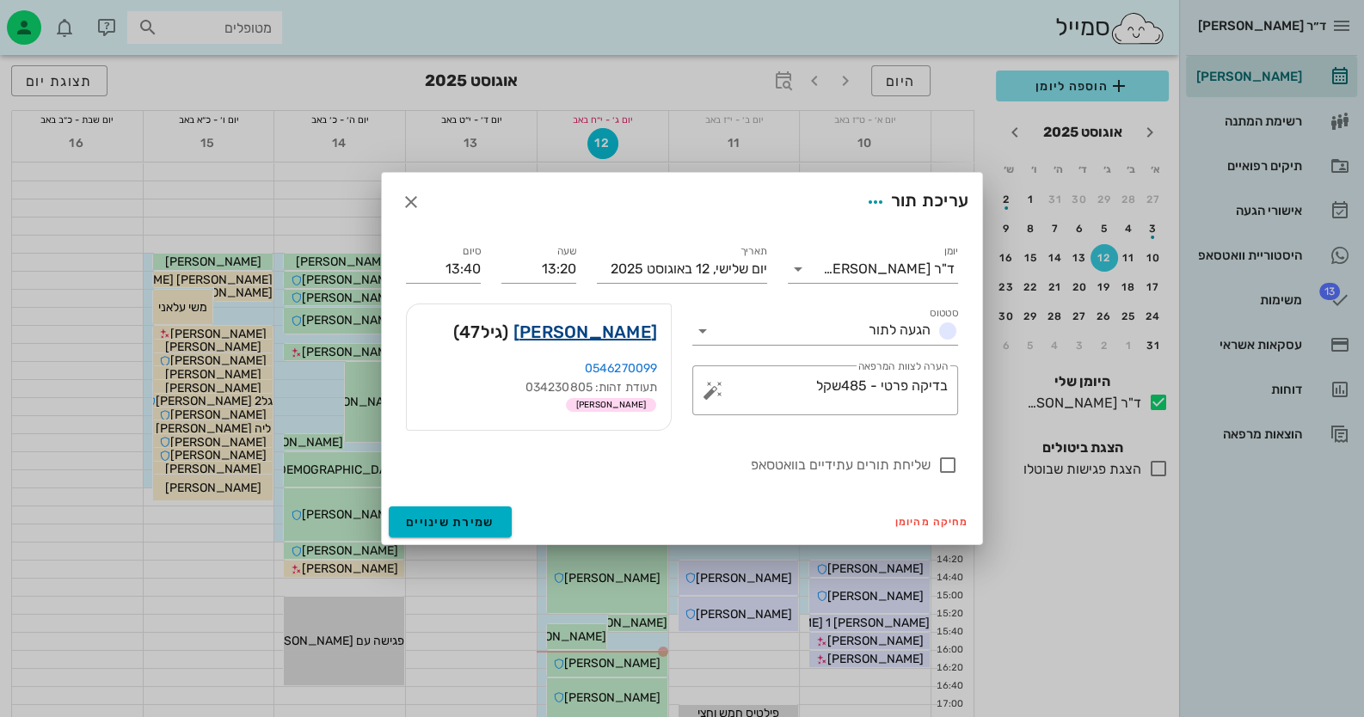
click at [622, 338] on link "טובה דקרס" at bounding box center [585, 332] width 144 height 28
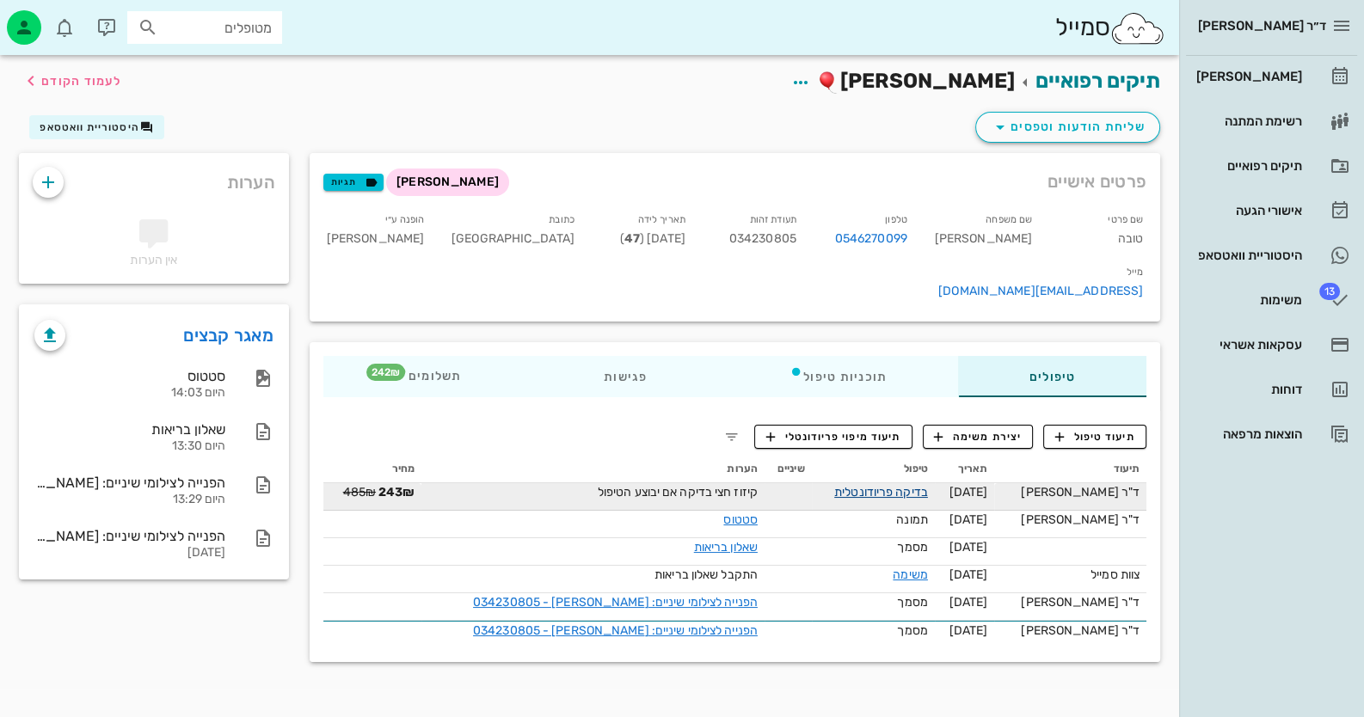
click at [879, 485] on link "בדיקה פריודונטלית" at bounding box center [881, 492] width 94 height 15
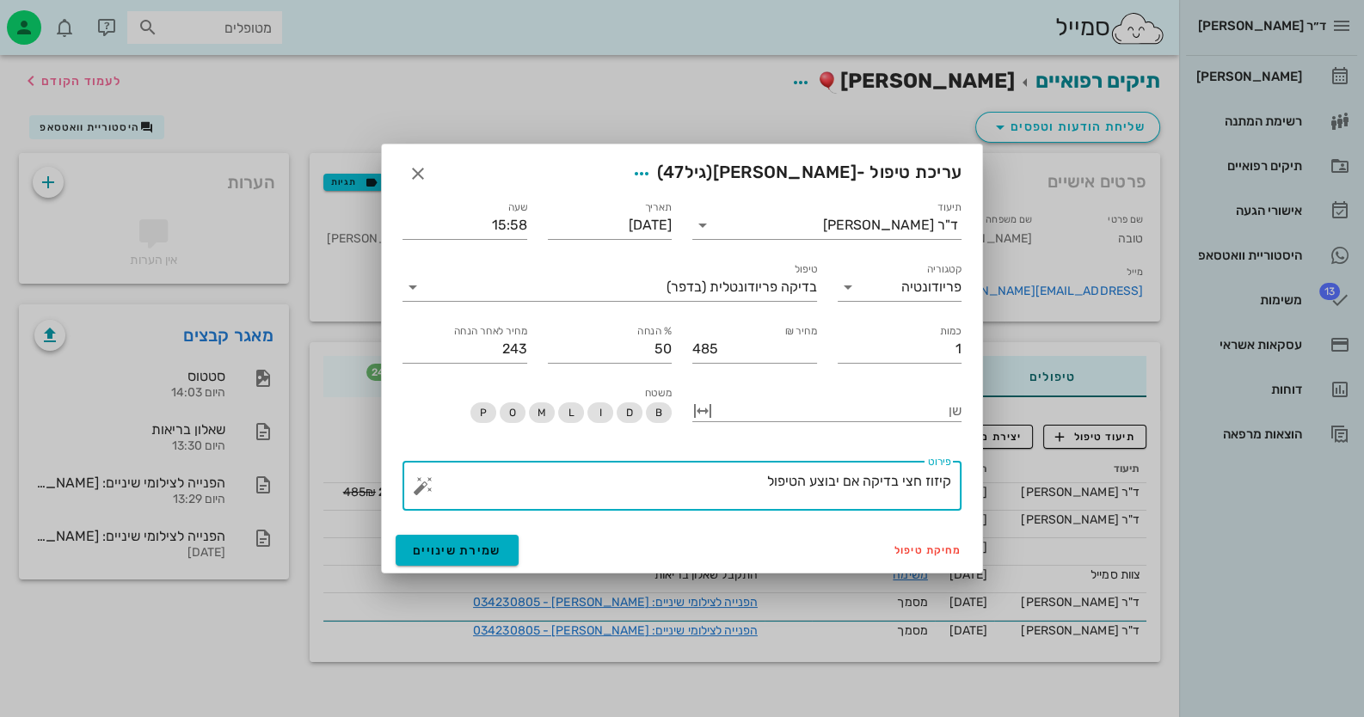
click at [704, 476] on textarea "קיזוז חצי בדיקה אם יבוצע הטיפול" at bounding box center [689, 490] width 525 height 41
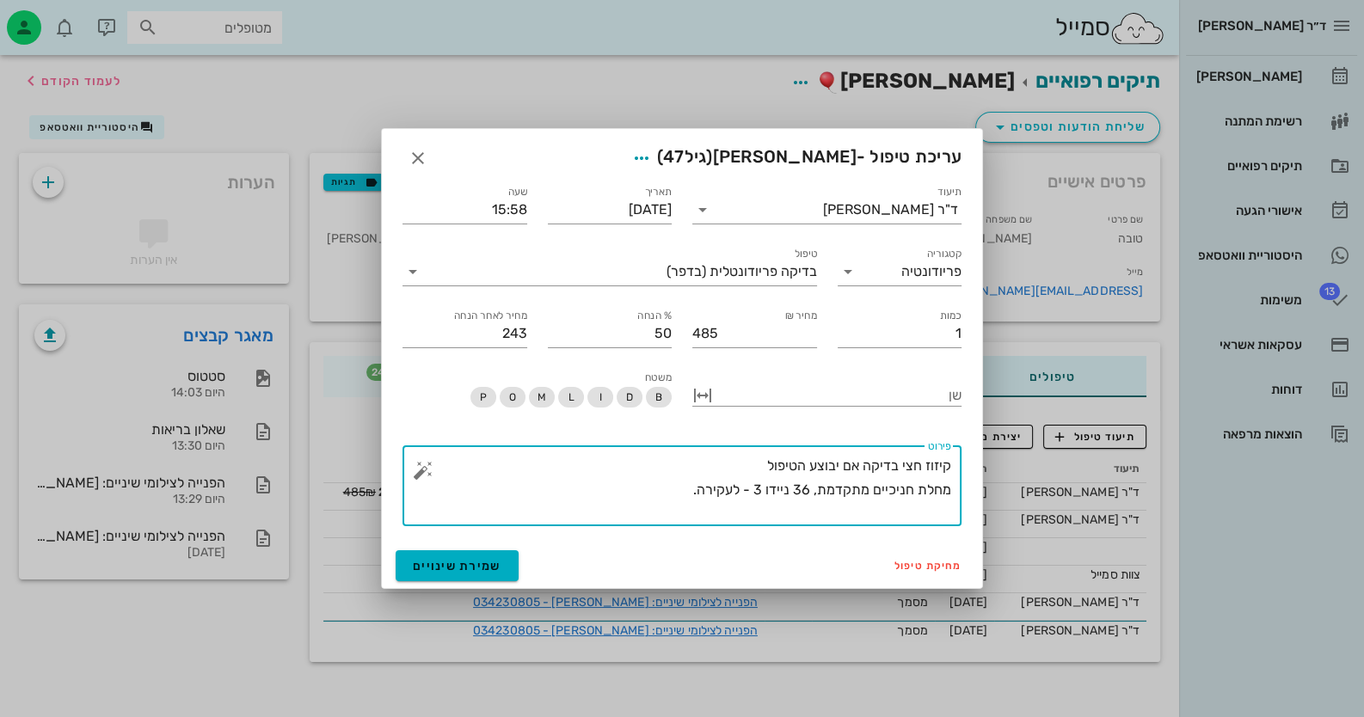
click at [415, 464] on button "button" at bounding box center [423, 470] width 21 height 21
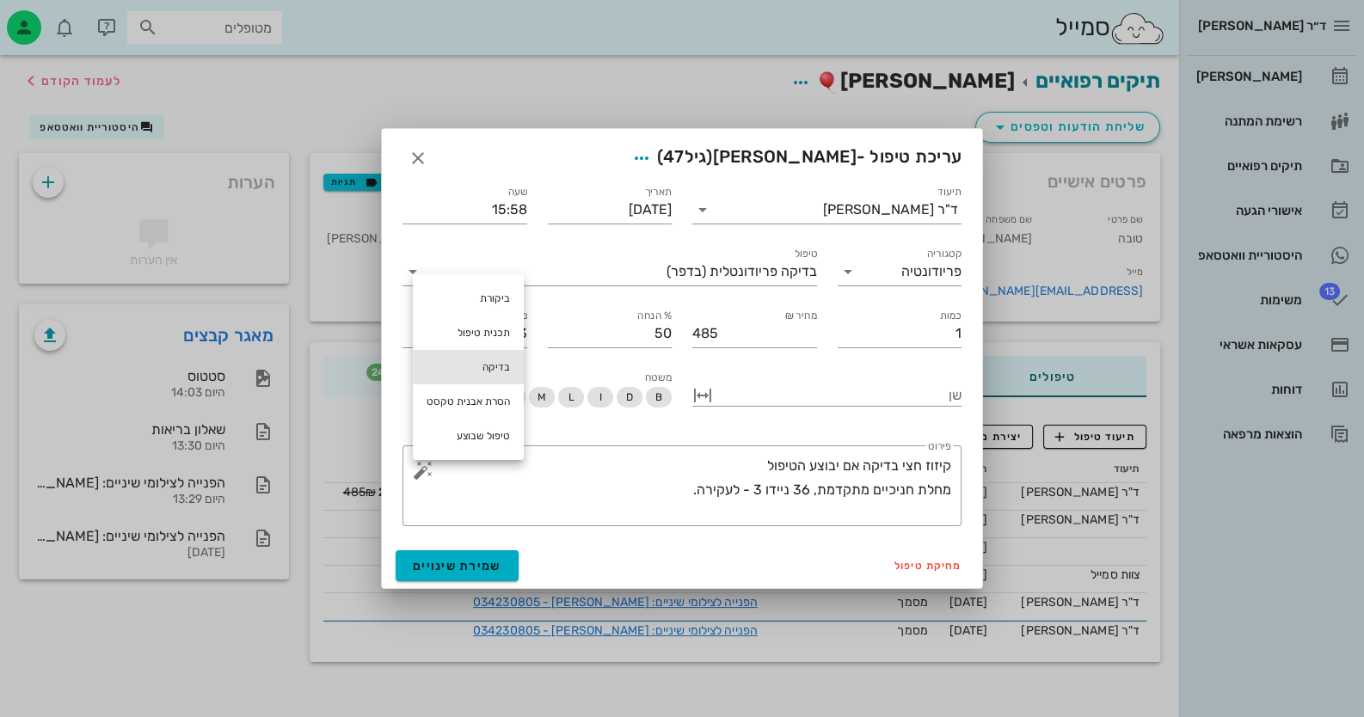
click at [491, 367] on div "בדיקה" at bounding box center [468, 367] width 111 height 34
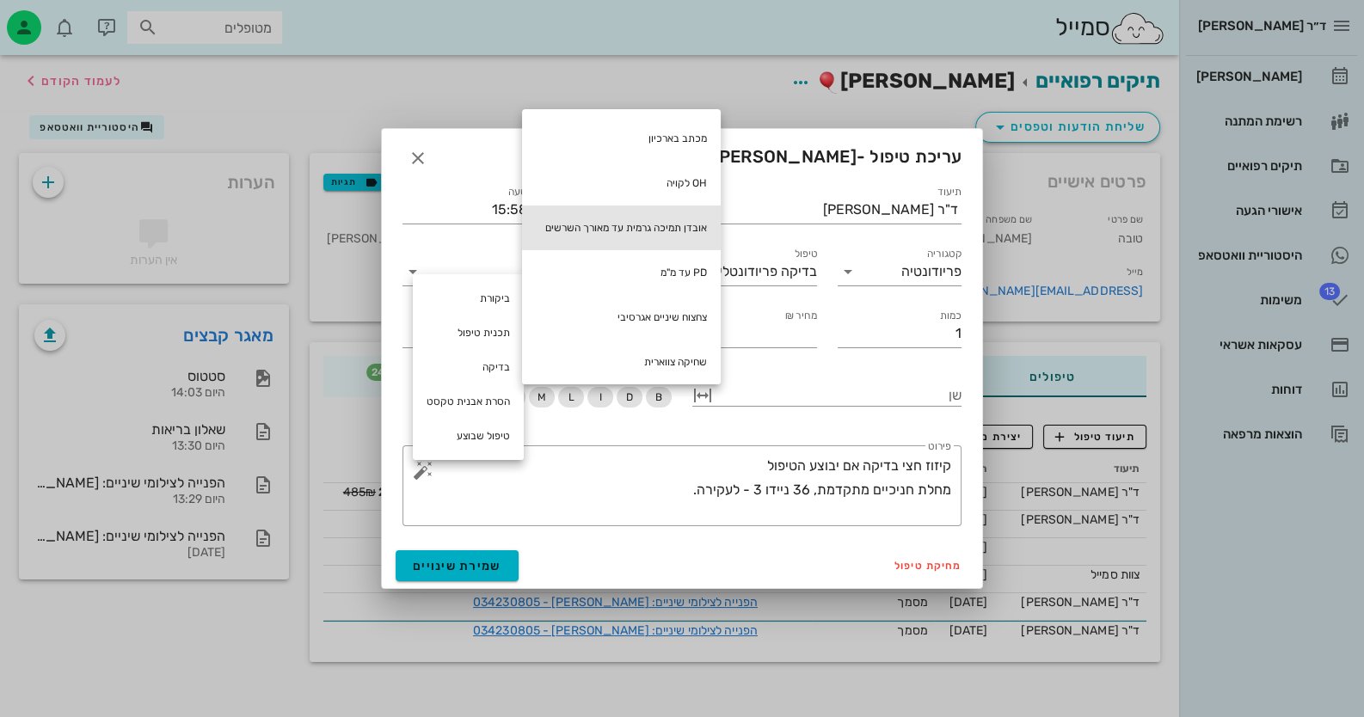
click at [676, 235] on div "אובדן תמיכה גרמית עד מאורך השרשים" at bounding box center [621, 228] width 199 height 45
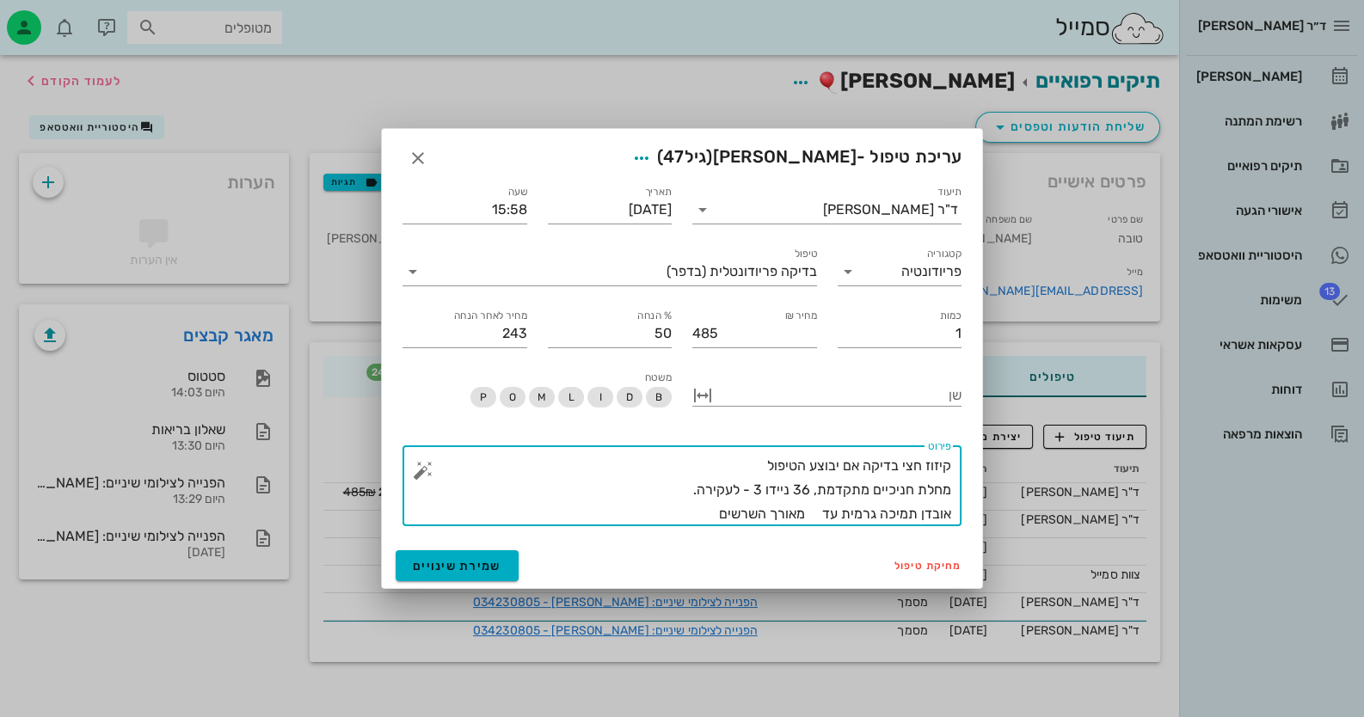
click at [813, 515] on textarea "קיזוז חצי בדיקה אם יבוצע הטיפול מחלת חניכיים מתקדמת, 36 ניידו 3 - לעקירה. אובדן…" at bounding box center [689, 490] width 525 height 72
click at [679, 513] on textarea "קיזוז חצי בדיקה אם יבוצע הטיפול מחלת חניכיים מתקדמת, 36 ניידו 3 - לעקירה. אובדן…" at bounding box center [689, 490] width 525 height 72
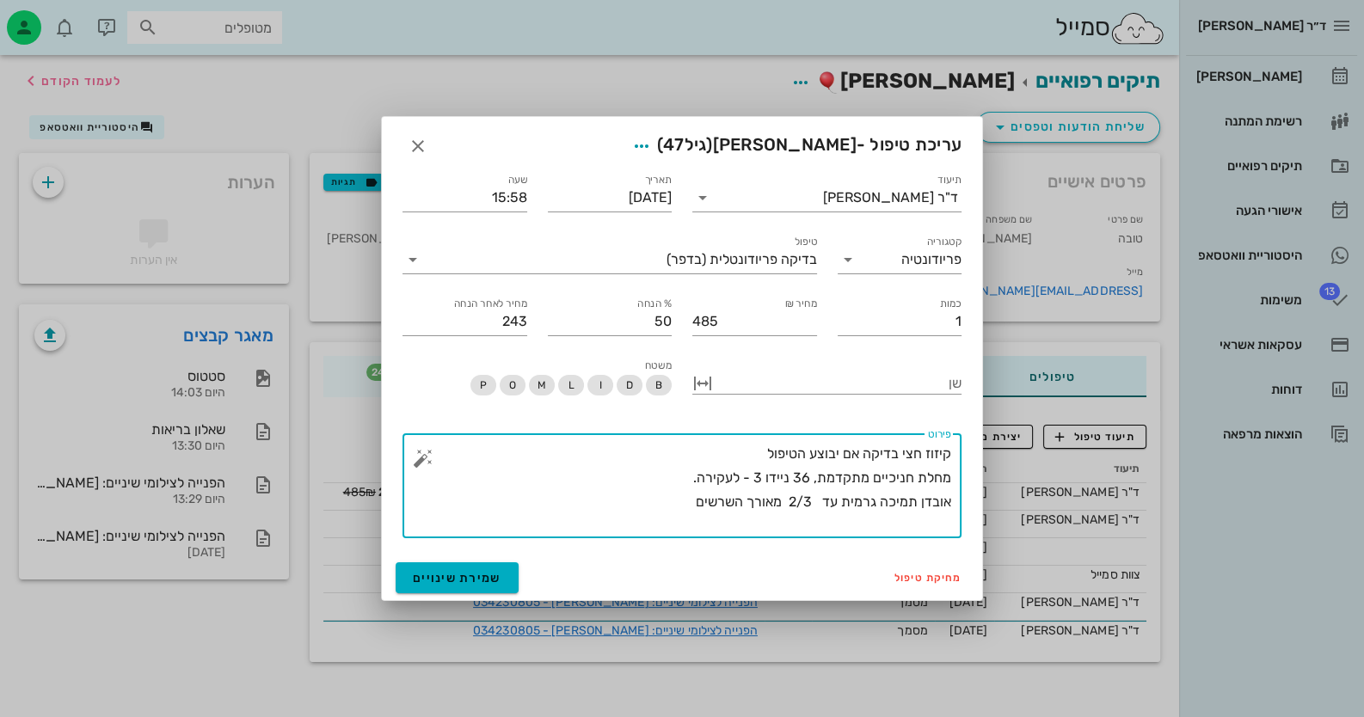
click at [436, 455] on textarea "קיזוז חצי בדיקה אם יבוצע הטיפול מחלת חניכיים מתקדמת, 36 ניידו 3 - לעקירה. אובדן…" at bounding box center [689, 490] width 525 height 96
click at [425, 457] on button "button" at bounding box center [423, 458] width 21 height 21
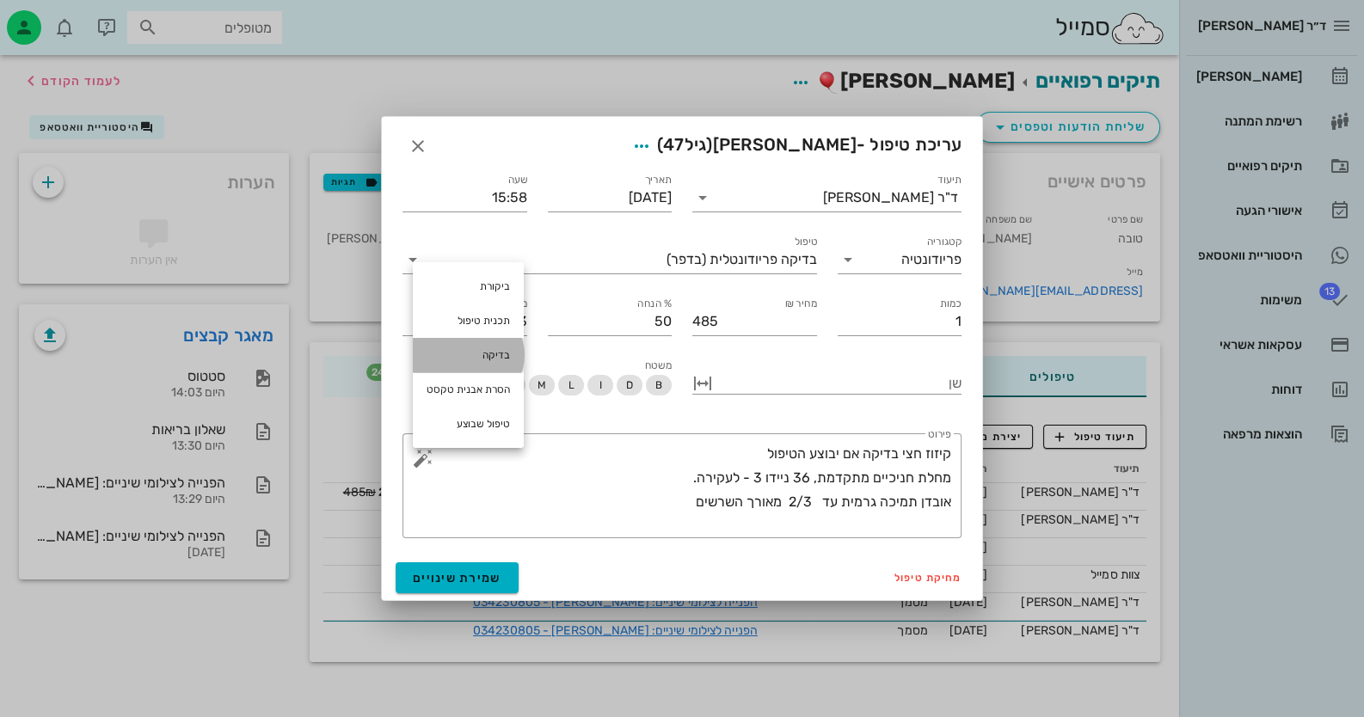
click at [451, 351] on div "בדיקה" at bounding box center [468, 355] width 111 height 34
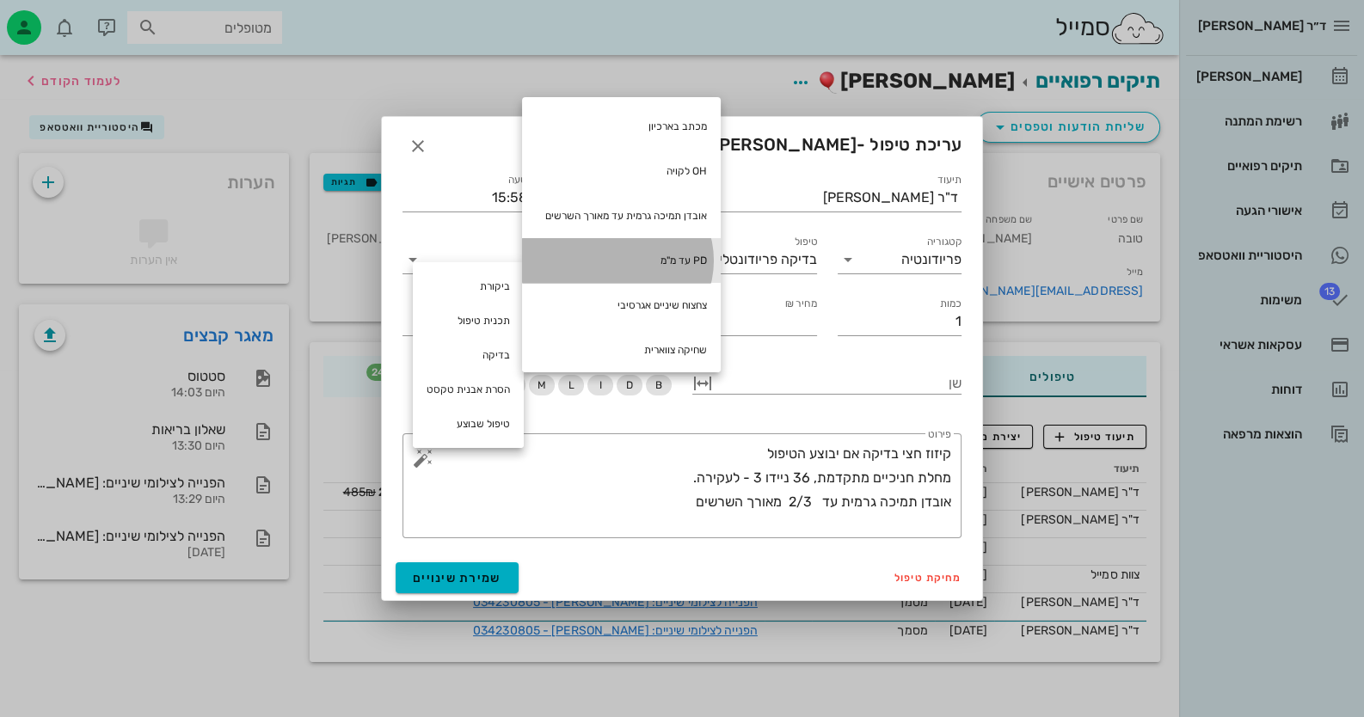
click at [629, 267] on div "PD עד מ"מ" at bounding box center [621, 260] width 199 height 45
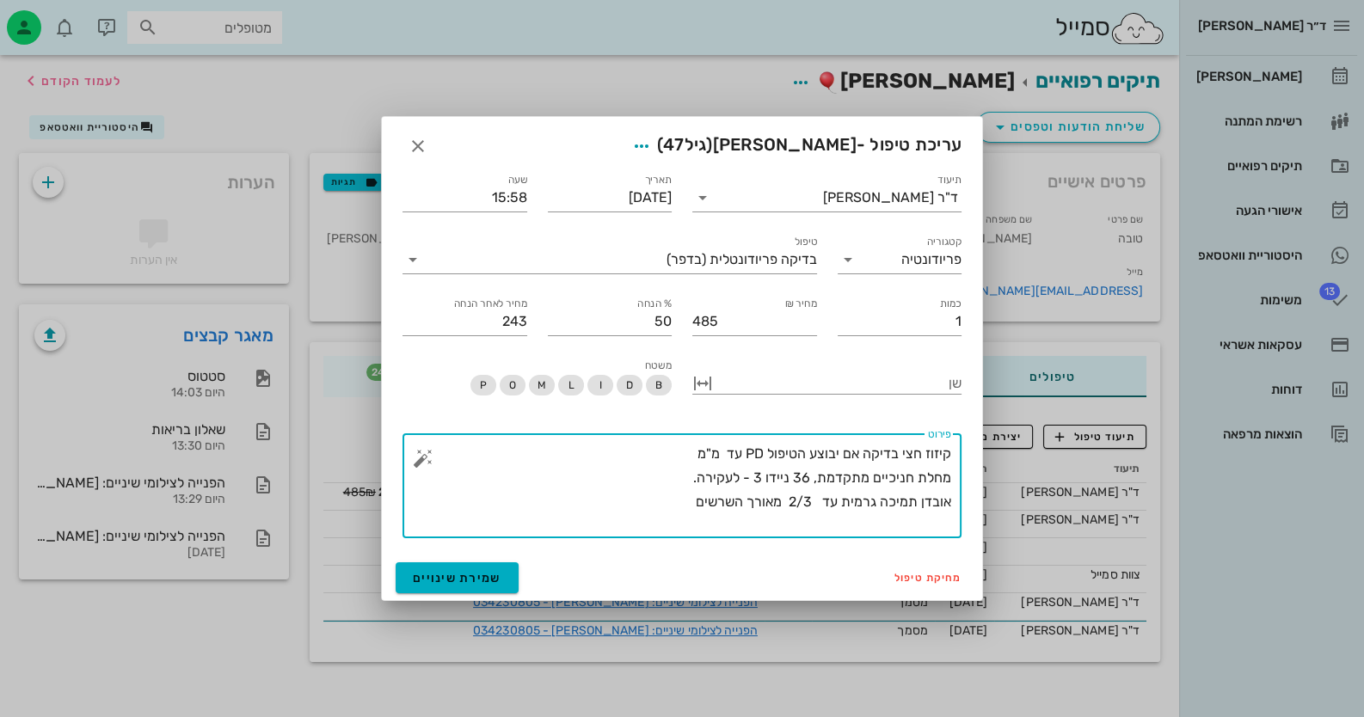
click at [767, 454] on textarea "קיזוז חצי בדיקה אם יבוצע הטיפול PD עד מ"מ מחלת חניכיים מתקדמת, 36 ניידו 3 - לעק…" at bounding box center [689, 490] width 525 height 96
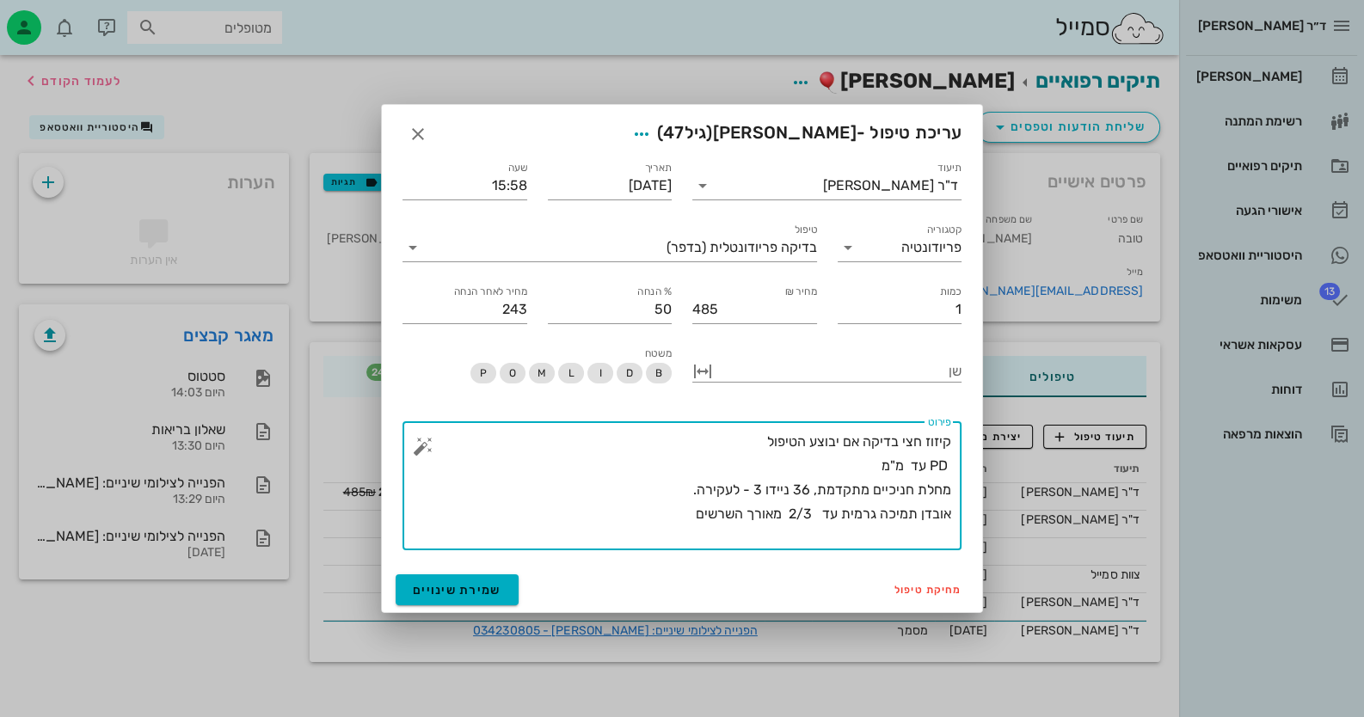
click at [882, 464] on textarea "קיזוז חצי בדיקה אם יבוצע הטיפול PD עד מ"מ מחלת חניכיים מתקדמת, 36 ניידו 3 - לעק…" at bounding box center [689, 490] width 525 height 120
click at [658, 522] on textarea "קיזוז חצי בדיקה אם יבוצע הטיפול PD עד 9 מ"מ מחלת חניכיים מתקדמת, 36 ניידו 3 - ל…" at bounding box center [689, 490] width 525 height 120
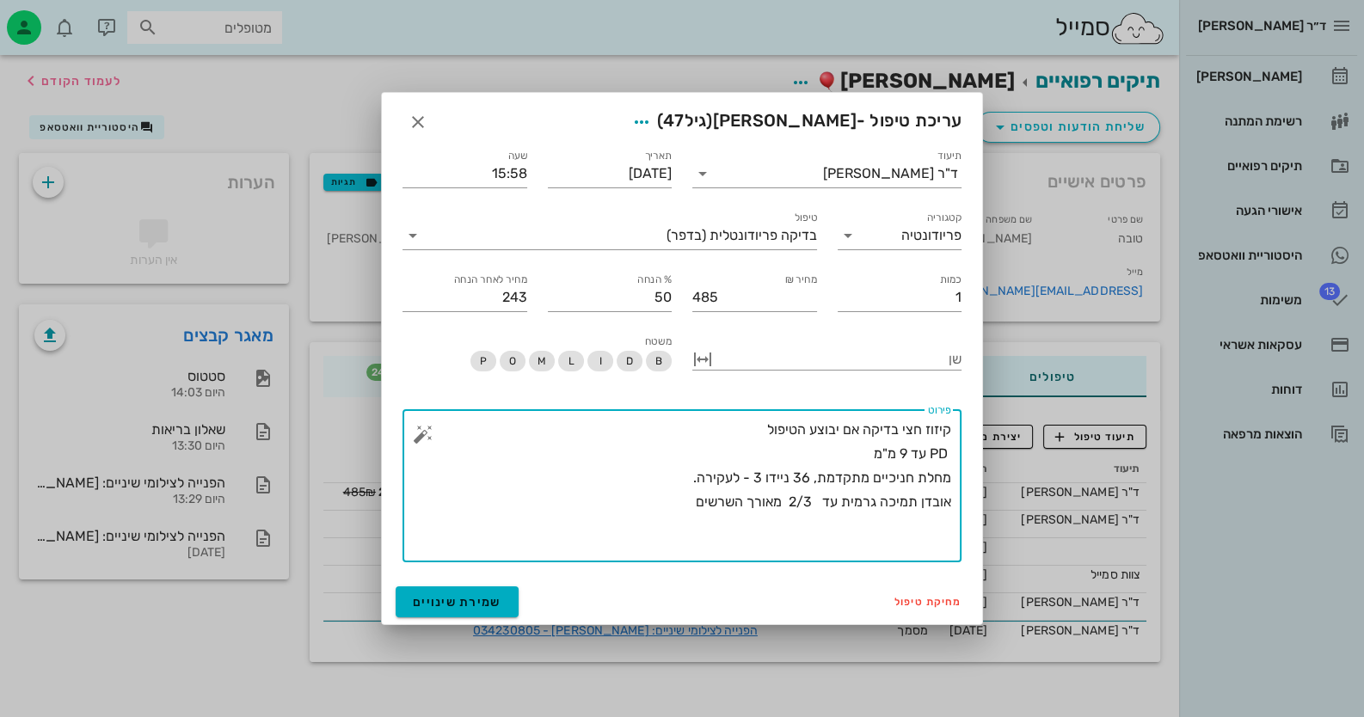
click at [418, 444] on button "button" at bounding box center [423, 434] width 21 height 21
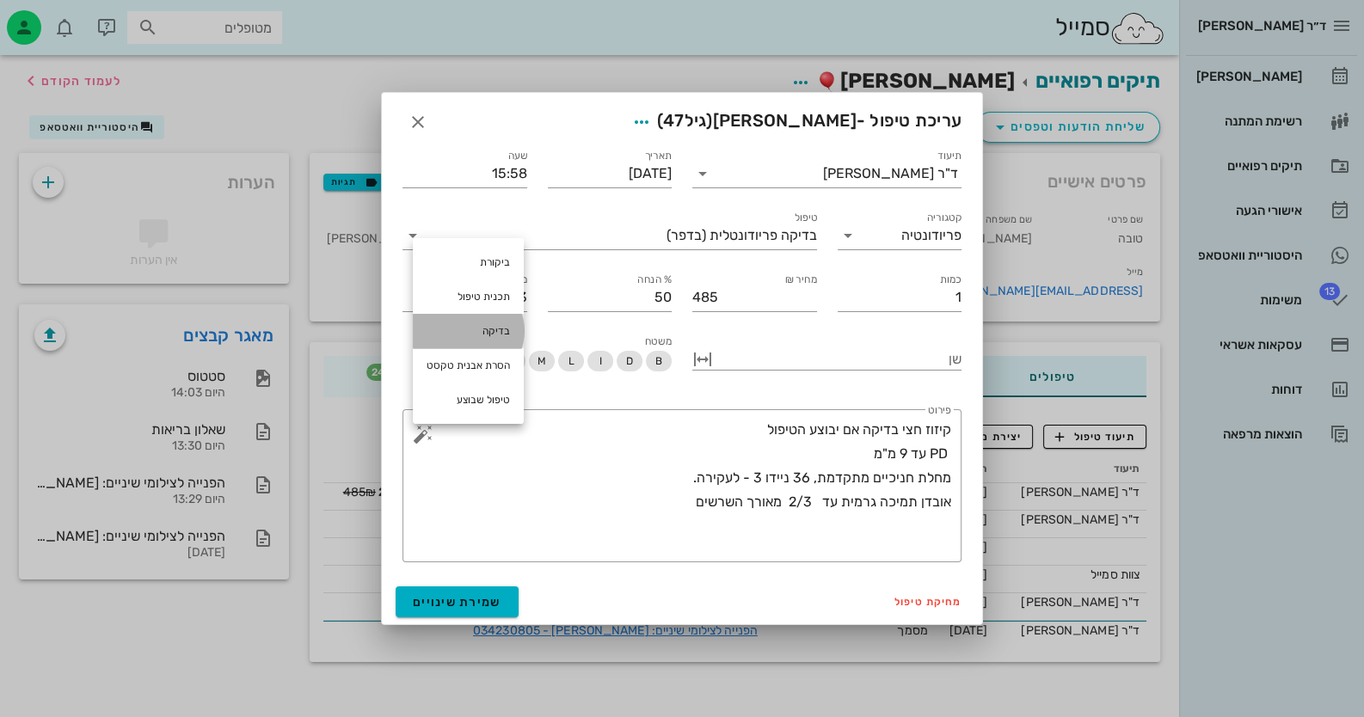
click at [497, 329] on div "בדיקה" at bounding box center [468, 331] width 111 height 34
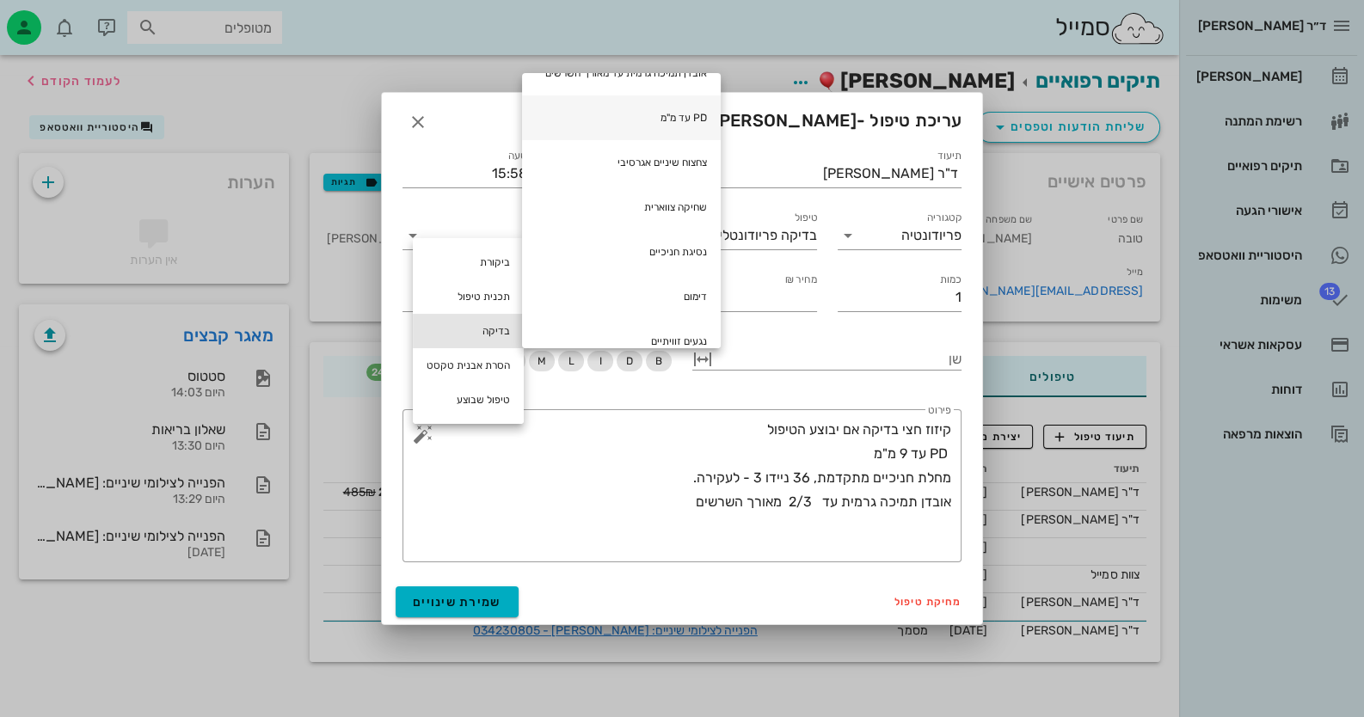
scroll to position [171, 0]
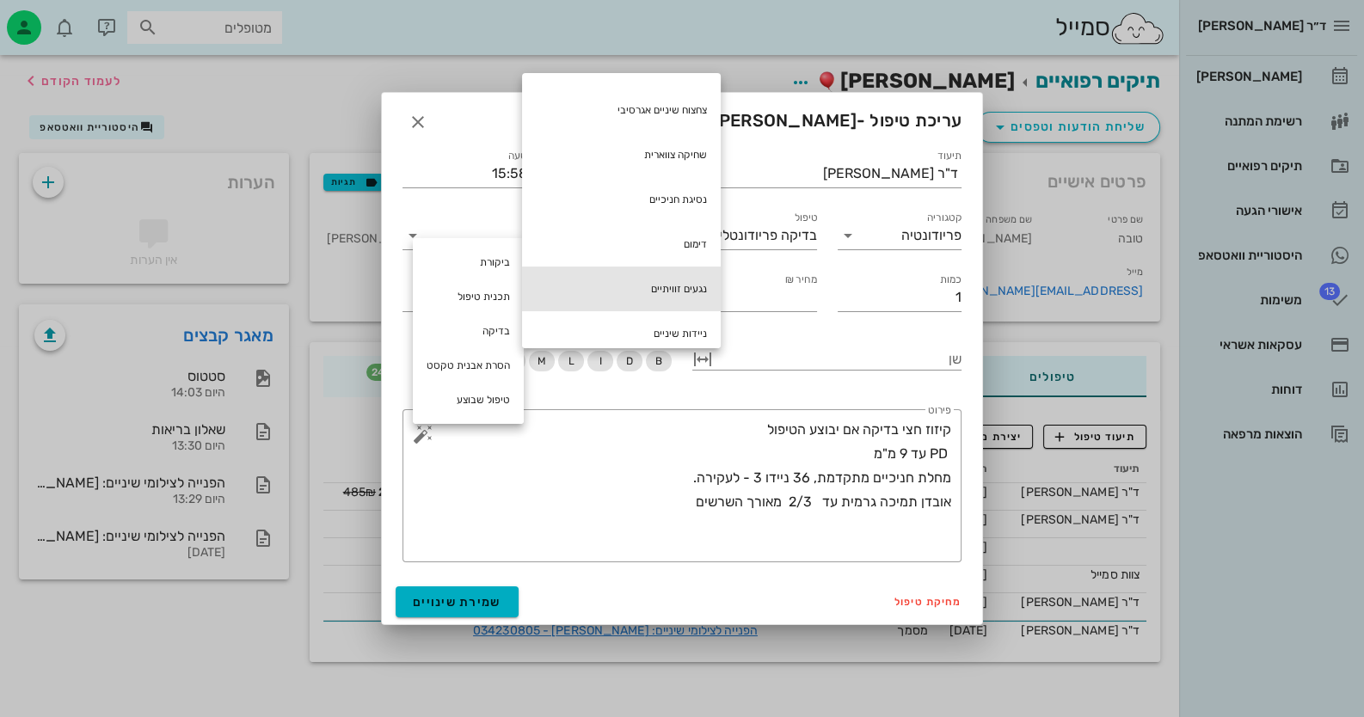
click at [651, 289] on div "נגעים זוויתיים" at bounding box center [621, 289] width 199 height 45
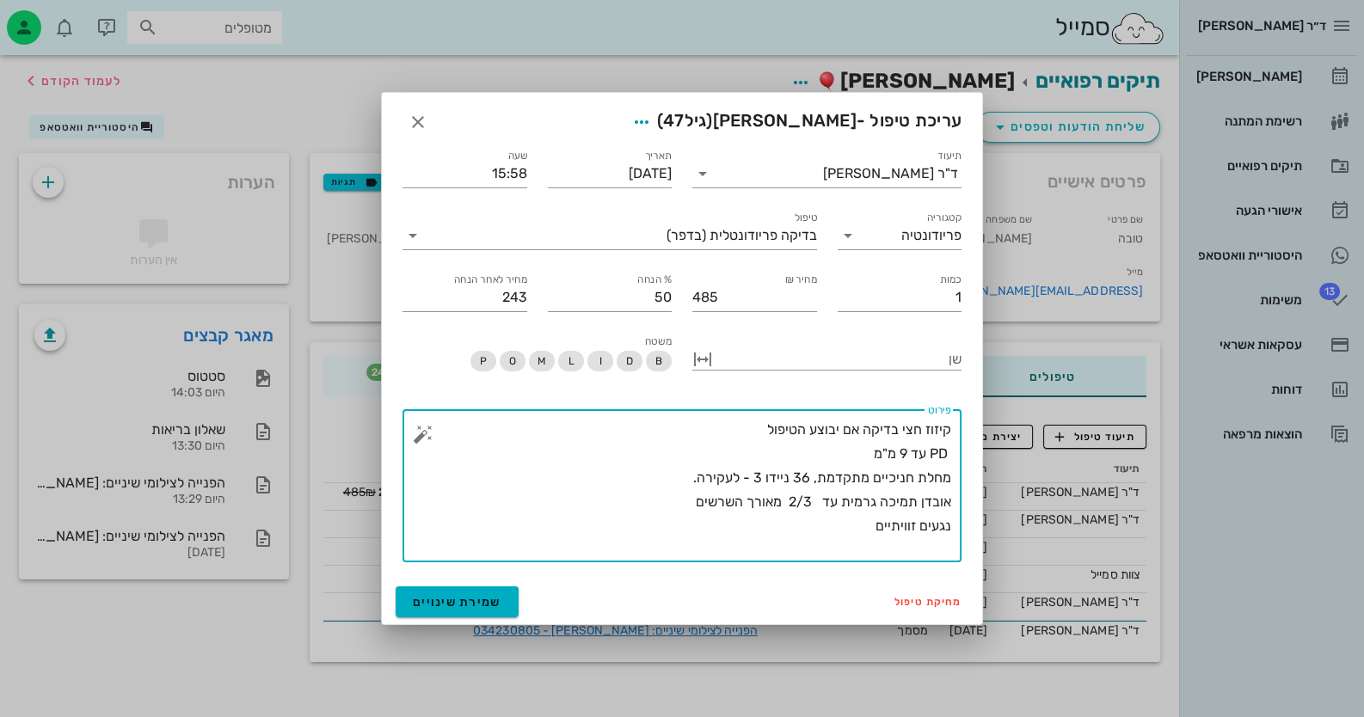
click at [424, 438] on button "button" at bounding box center [423, 434] width 21 height 21
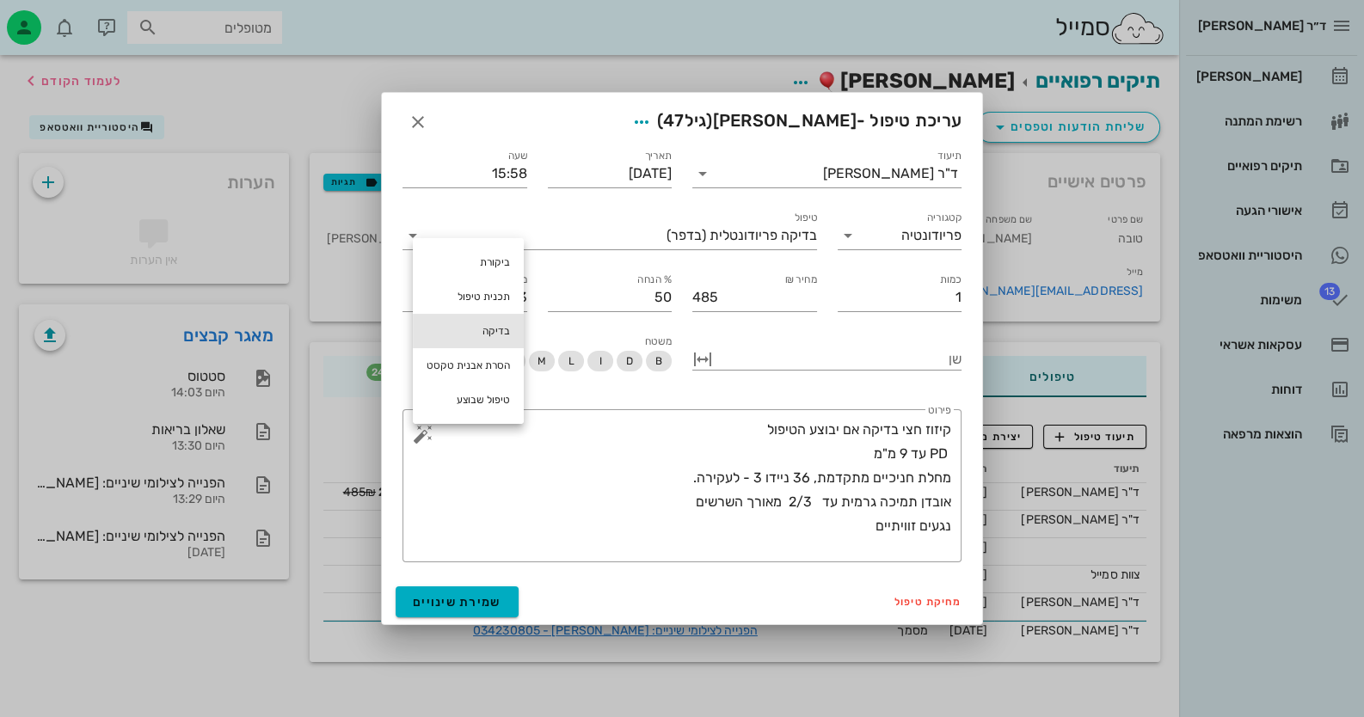
click at [482, 335] on div "בדיקה" at bounding box center [468, 331] width 111 height 34
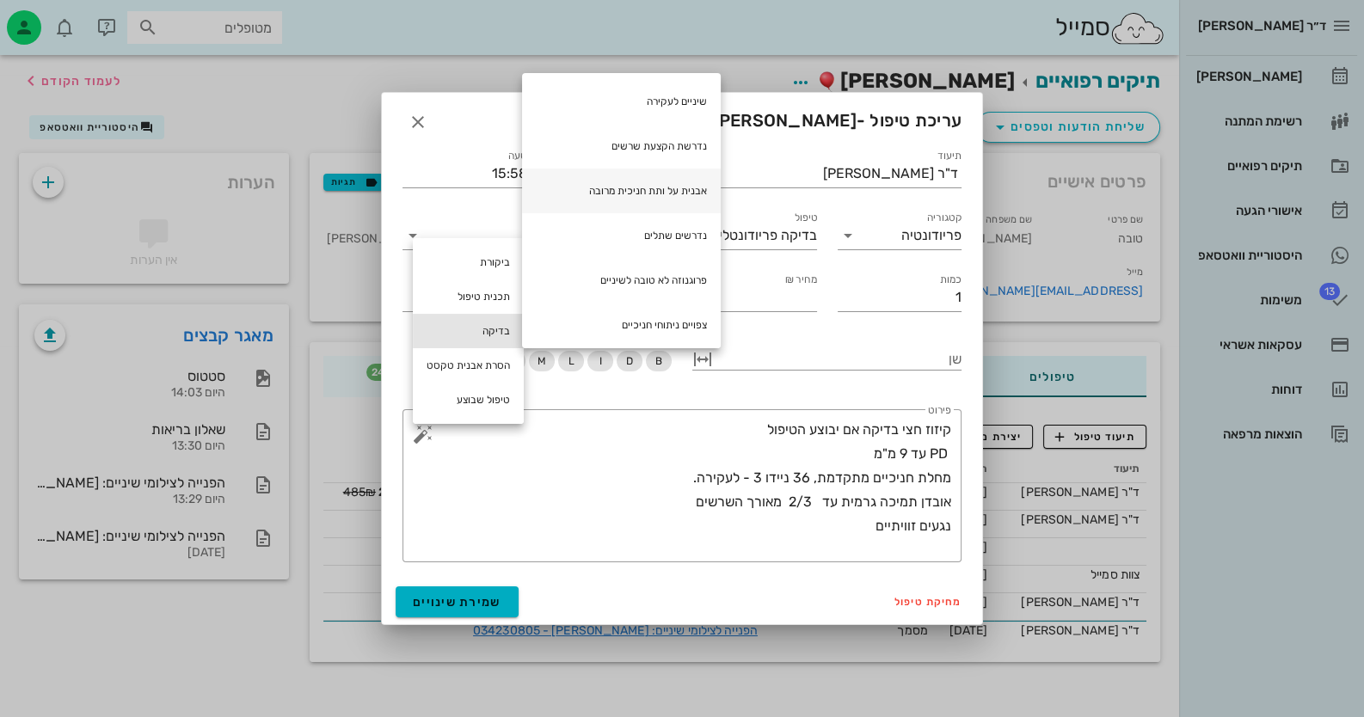
scroll to position [516, 0]
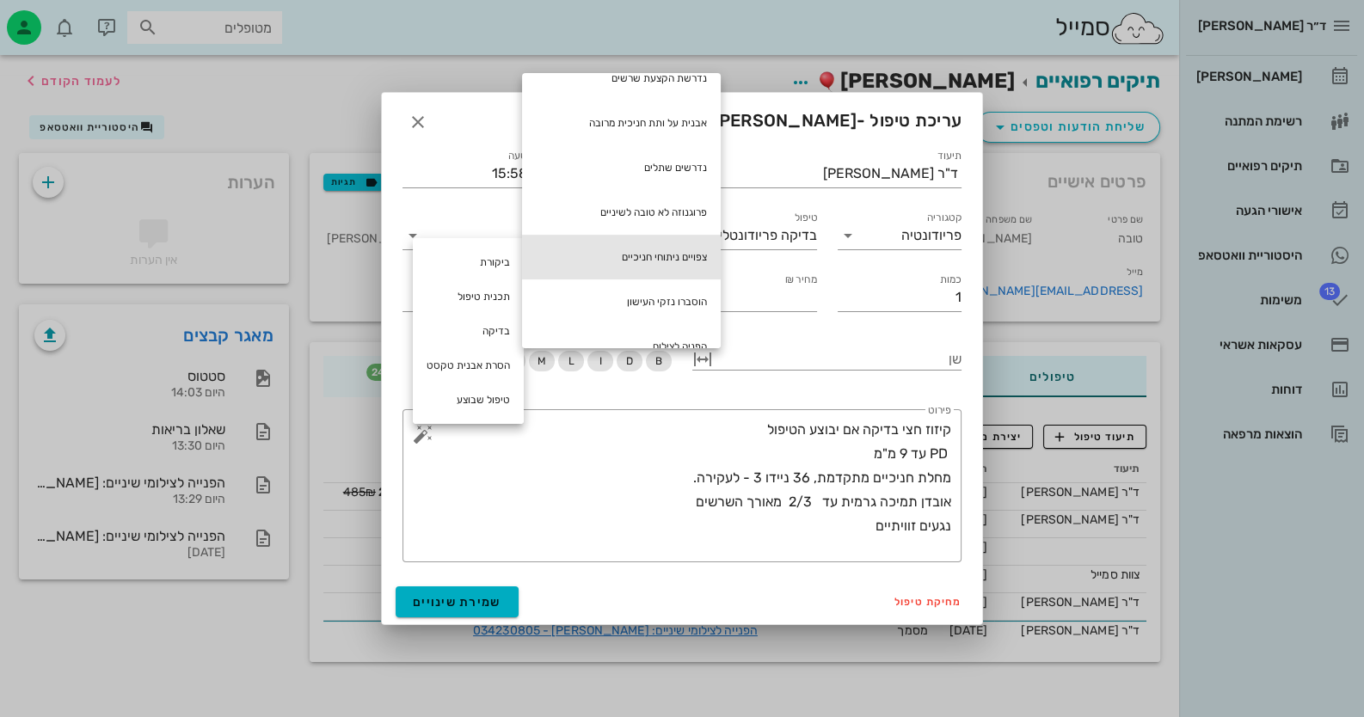
click at [667, 261] on div "צפויים ניתוחי חניכיים" at bounding box center [621, 257] width 199 height 45
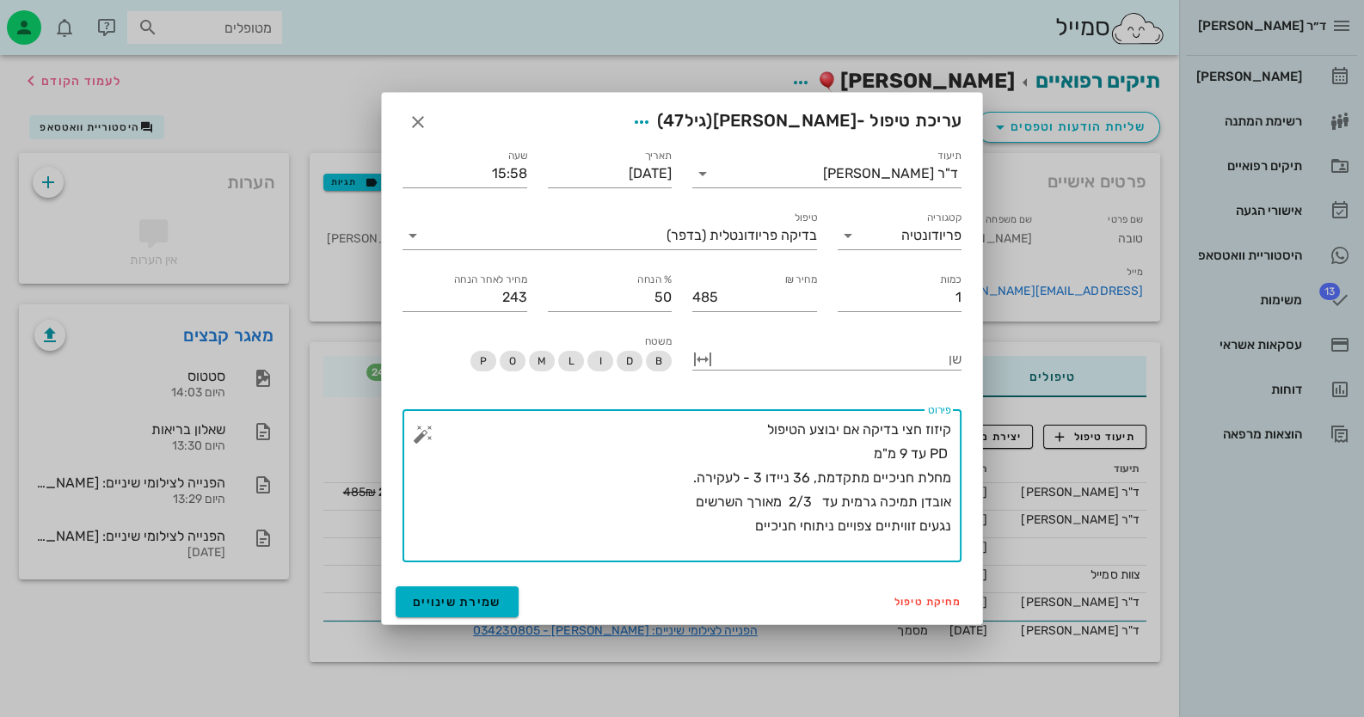
click at [859, 527] on textarea "קיזוז חצי בדיקה אם יבוצע הטיפול PD עד 9 מ"מ מחלת חניכיים מתקדמת, 36 ניידו 3 - ל…" at bounding box center [689, 490] width 525 height 144
click at [771, 476] on textarea "קיזוז חצי בדיקה אם יבוצע הטיפול PD עד 9 מ"מ מחלת חניכיים מתקדמת, 36 ניידו 3 - ל…" at bounding box center [689, 490] width 525 height 144
click at [669, 476] on textarea "קיזוז חצי בדיקה אם יבוצע הטיפול PD עד 9 מ"מ מחלת חניכיים מתקדמת, 36 ניידות 3 - …" at bounding box center [689, 490] width 525 height 144
type textarea "קיזוז חצי בדיקה אם יבוצע הטיפול PD עד 9 מ"מ מחלת חניכיים מתקדמת, 36 ניידות 3 - …"
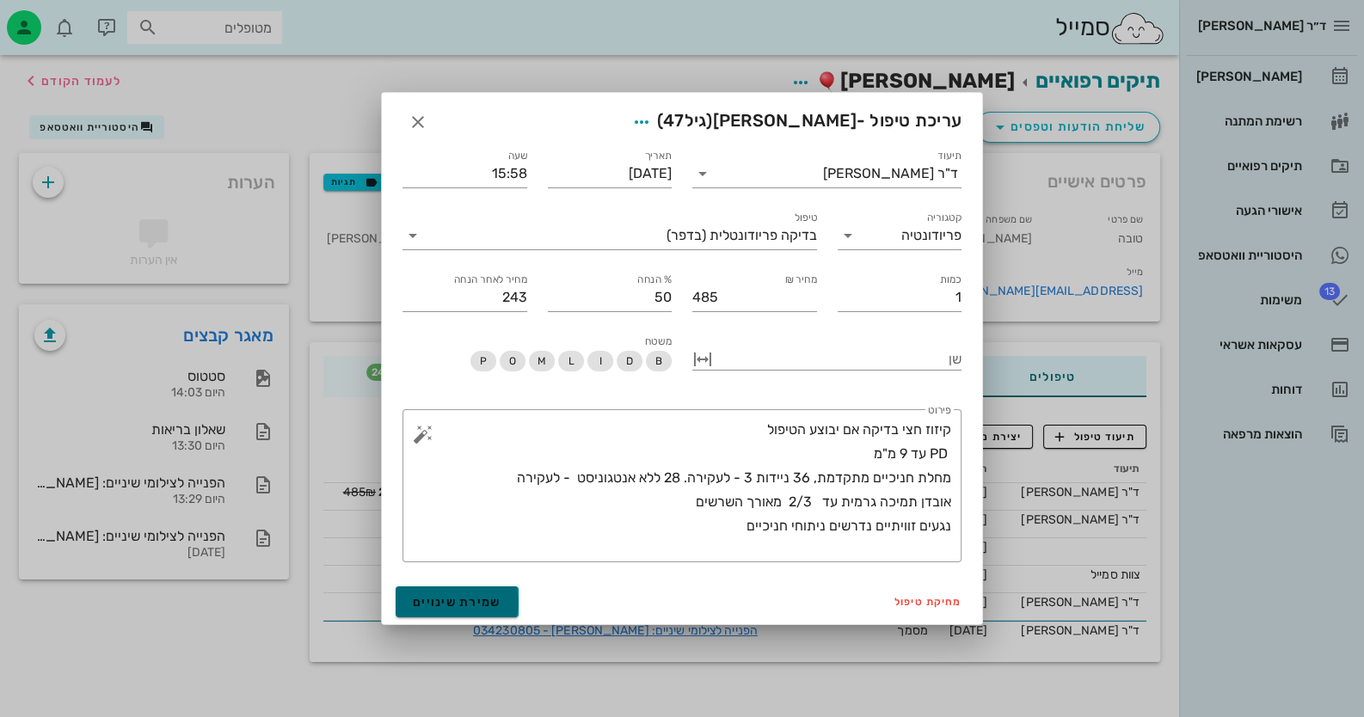
click at [435, 589] on button "שמירת שינויים" at bounding box center [457, 602] width 123 height 31
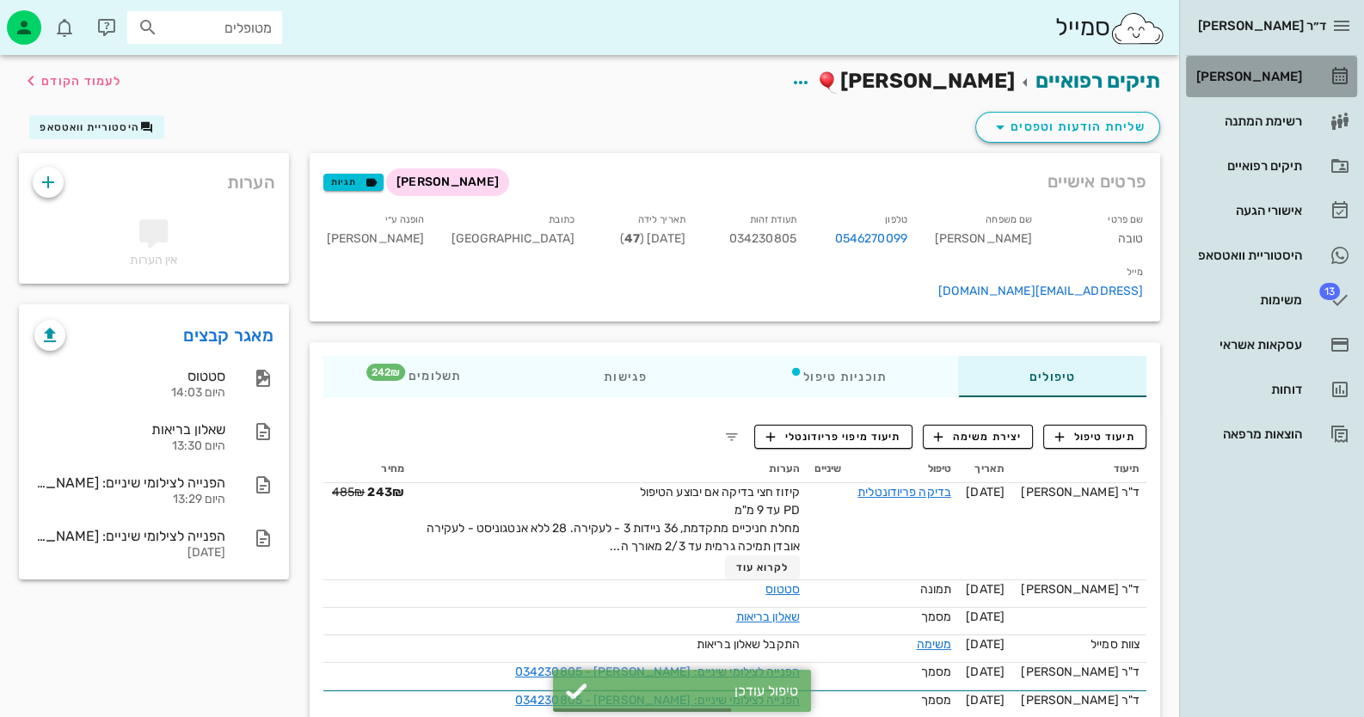
click at [882, 75] on div "[PERSON_NAME]" at bounding box center [1247, 77] width 109 height 14
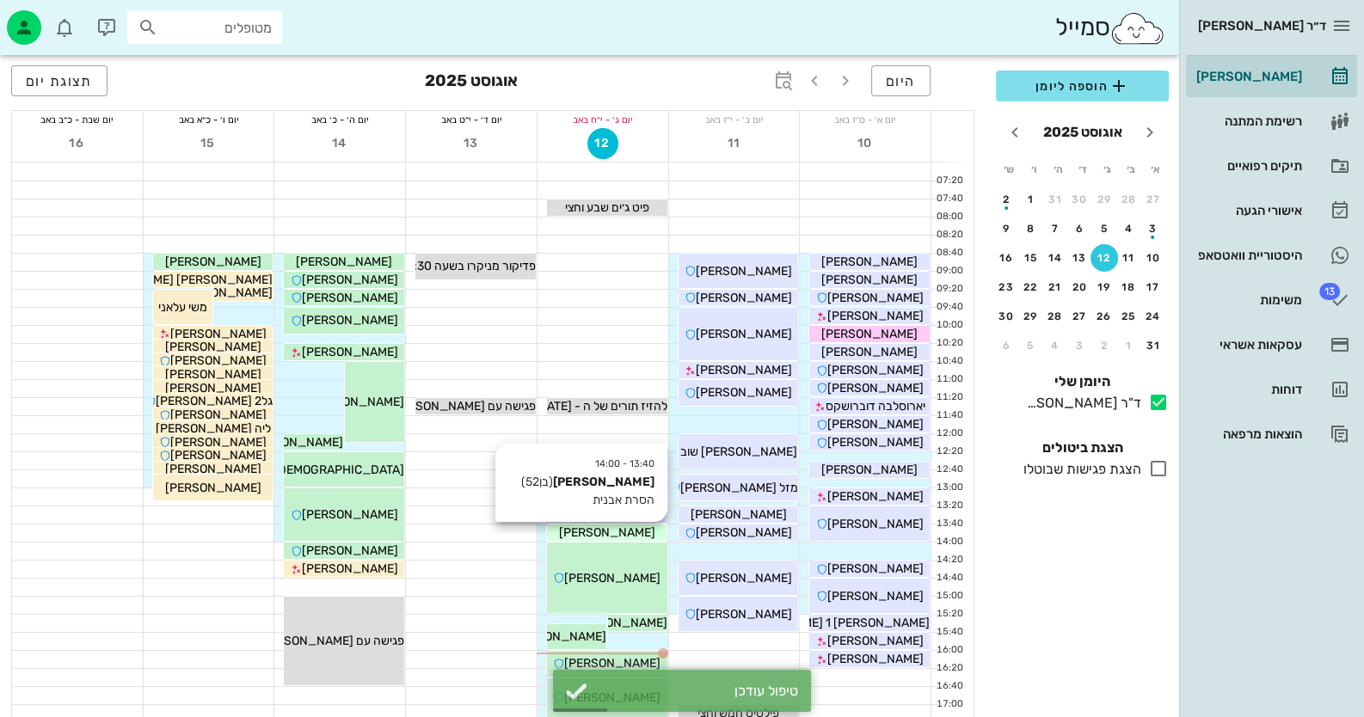
click at [621, 532] on span "[PERSON_NAME]" at bounding box center [607, 533] width 96 height 15
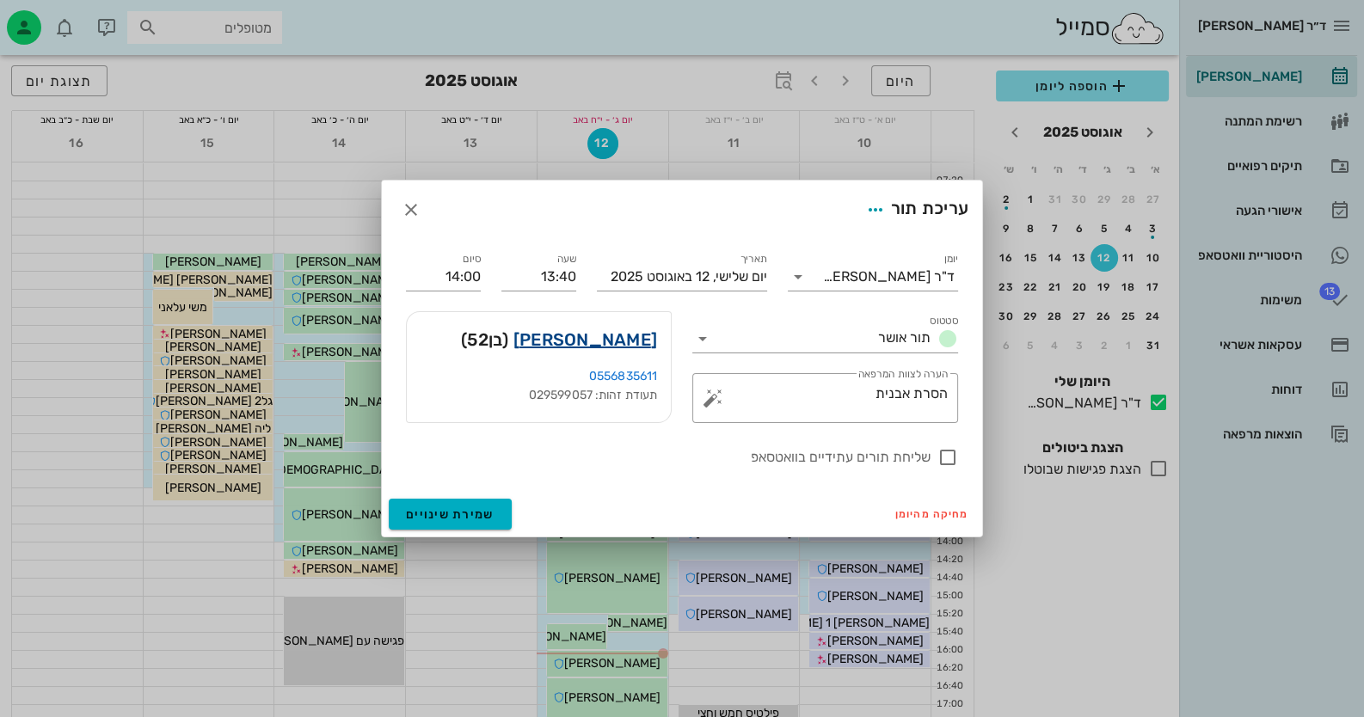
click at [646, 342] on link "ניצן לב" at bounding box center [585, 340] width 144 height 28
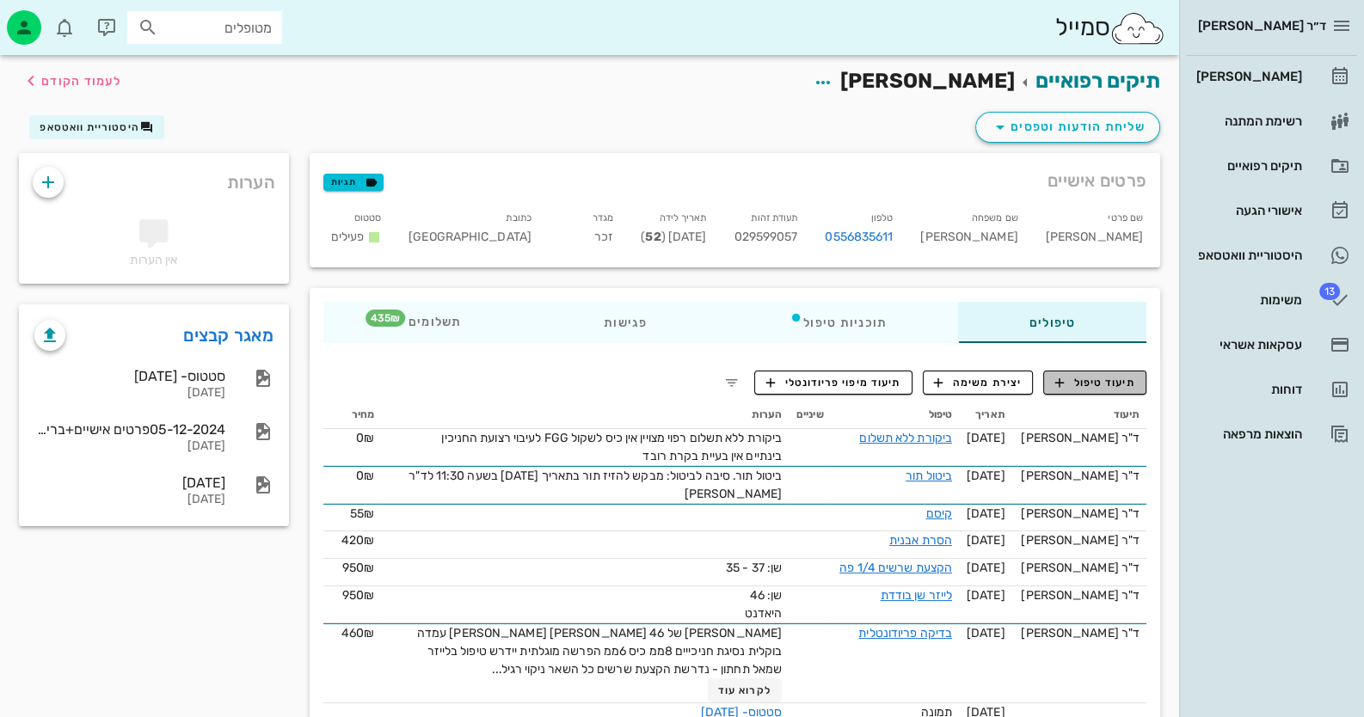
click at [882, 375] on span "תיעוד טיפול" at bounding box center [1095, 382] width 80 height 15
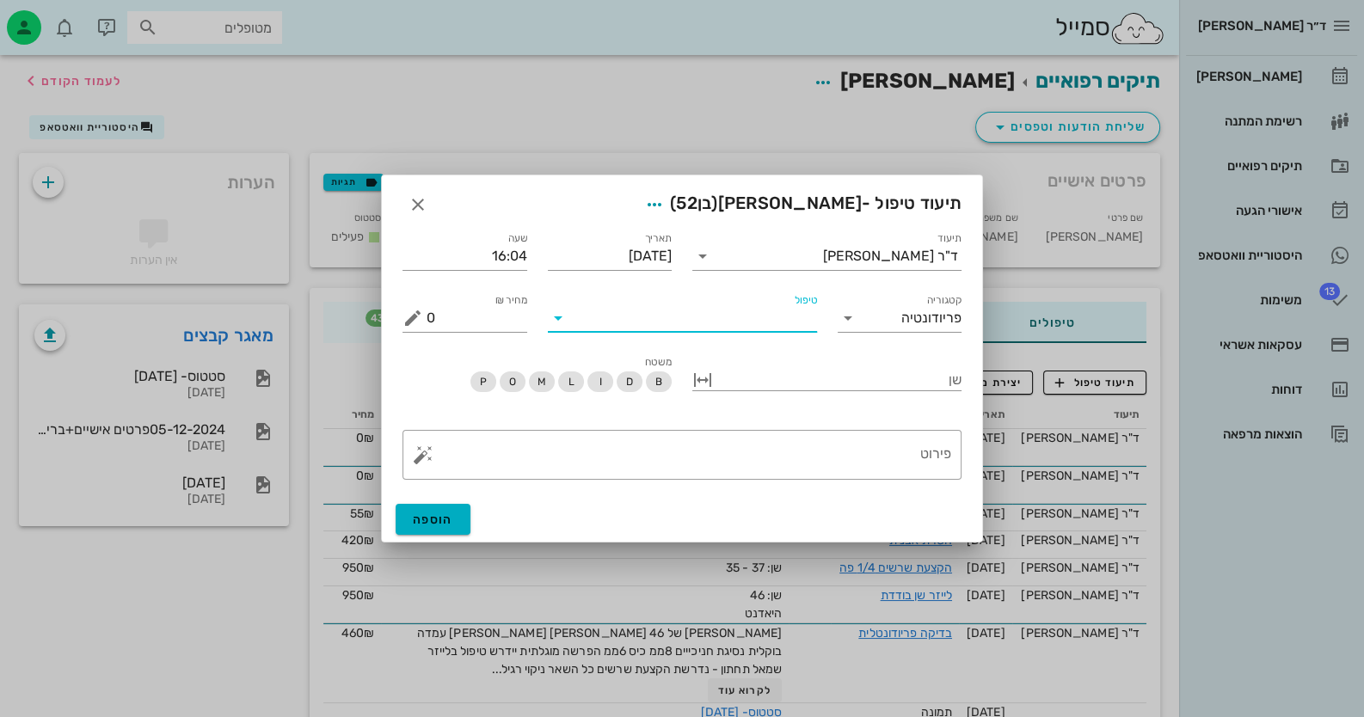
click at [688, 330] on div "טיפול" at bounding box center [682, 318] width 269 height 28
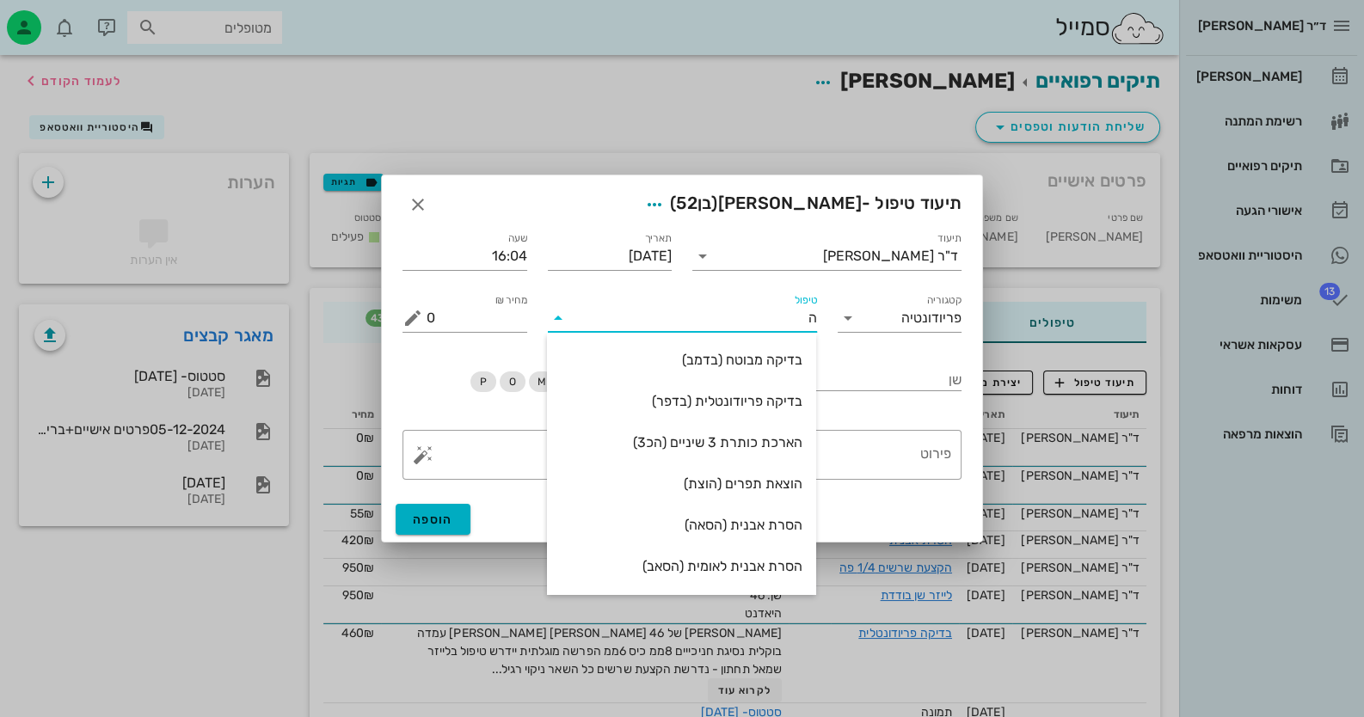
type input "הס"
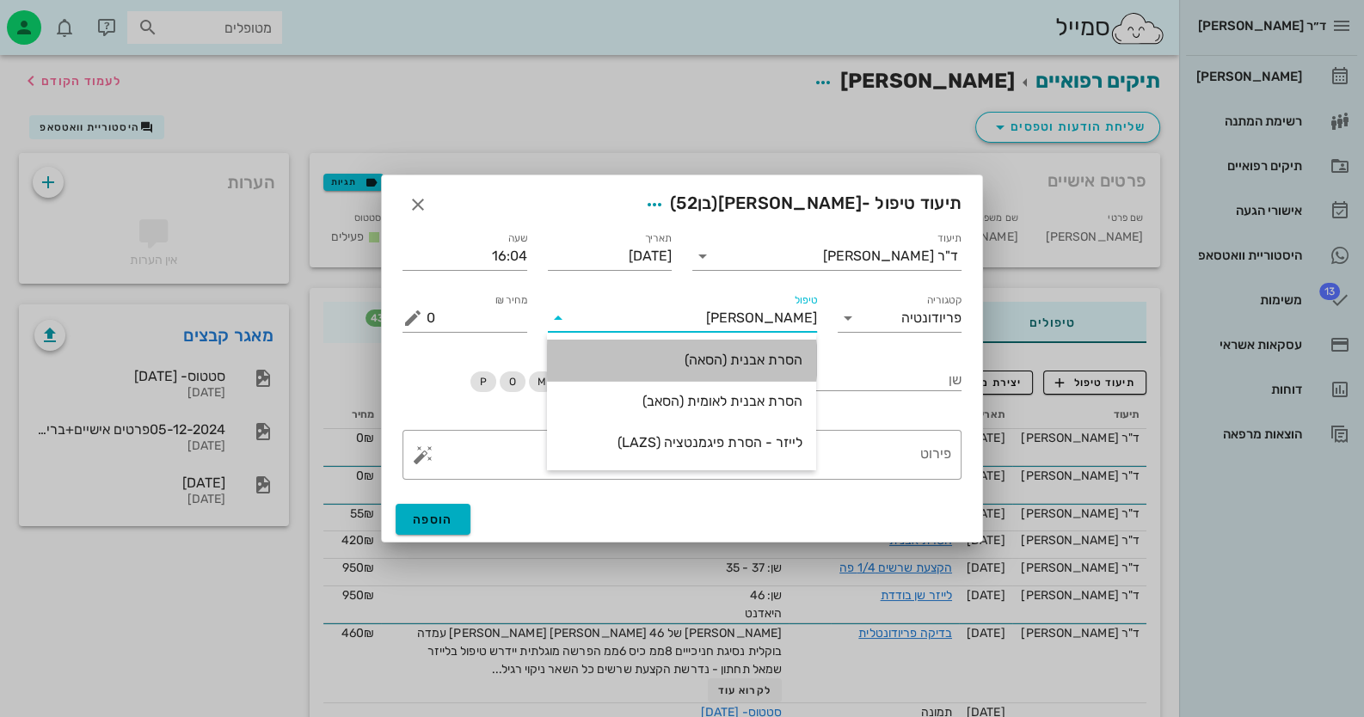
click at [704, 350] on div "הסרת אבנית (הסאה)" at bounding box center [682, 359] width 242 height 37
type input "435"
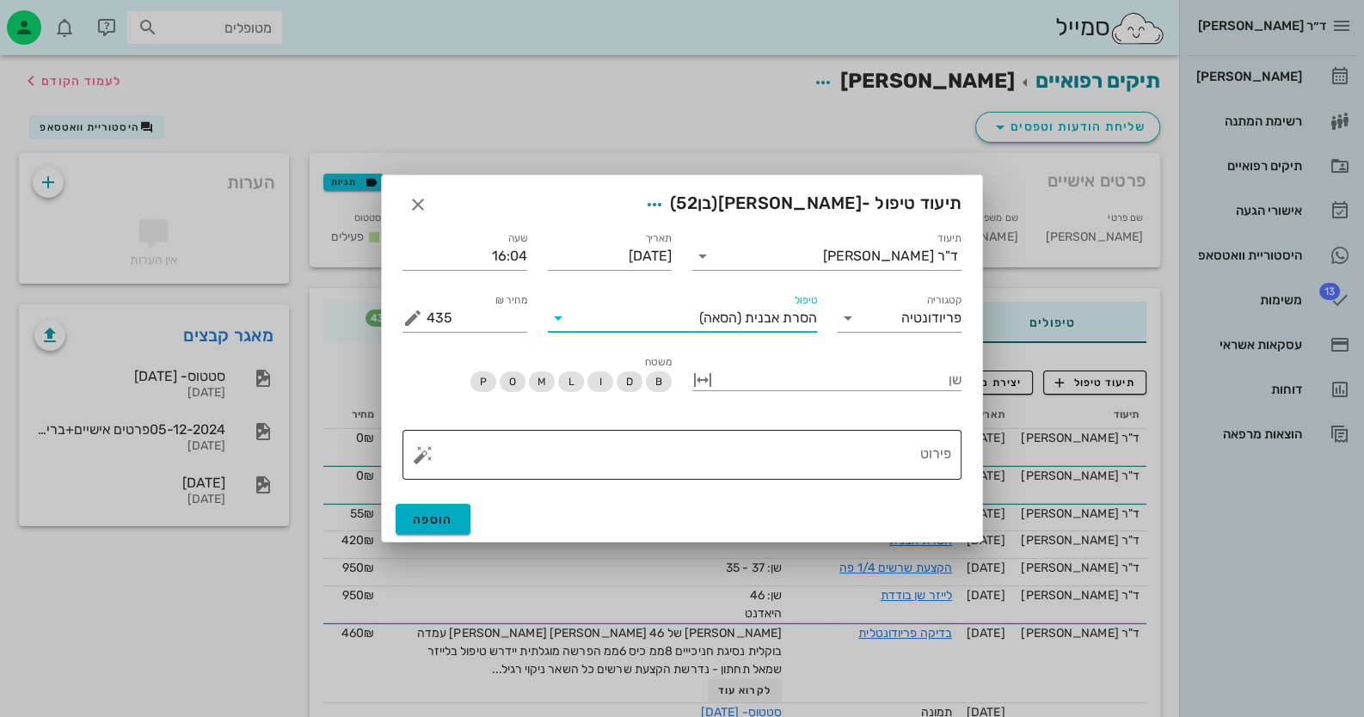
click at [882, 433] on div "פירוט" at bounding box center [689, 455] width 525 height 50
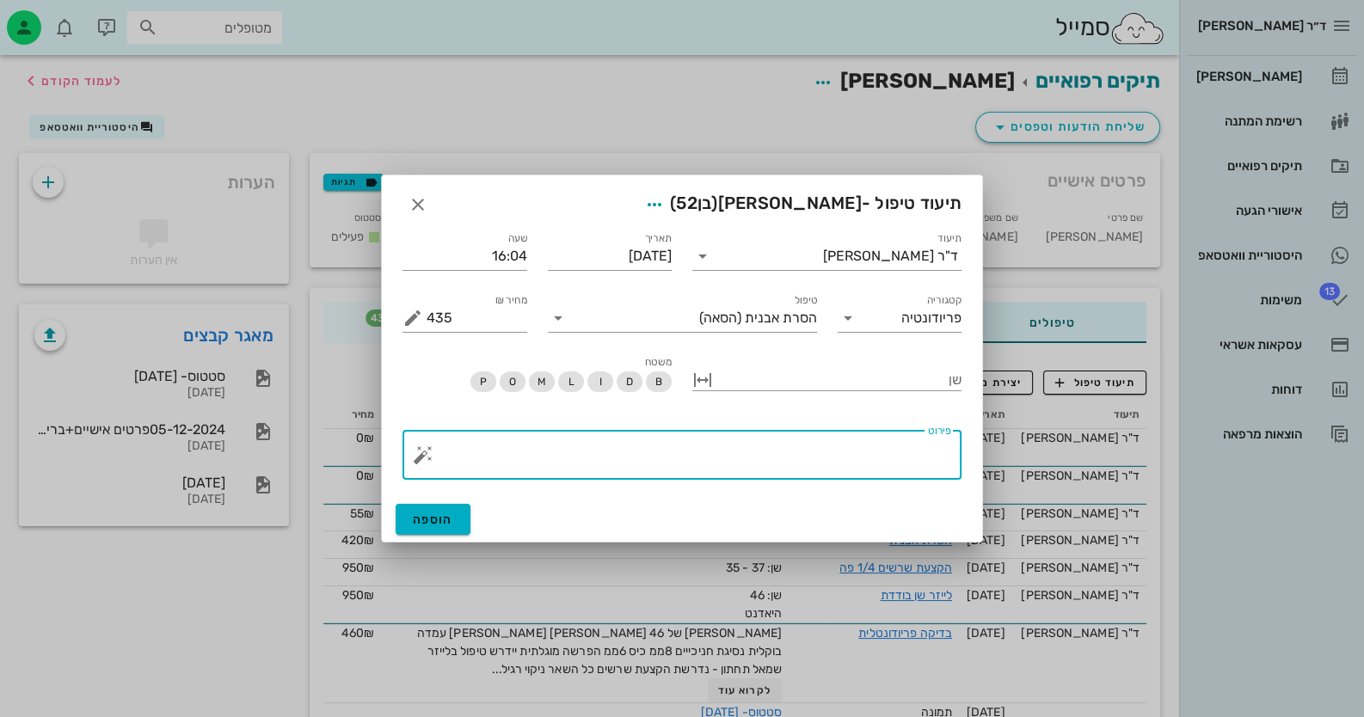
click at [427, 447] on button "button" at bounding box center [423, 455] width 21 height 21
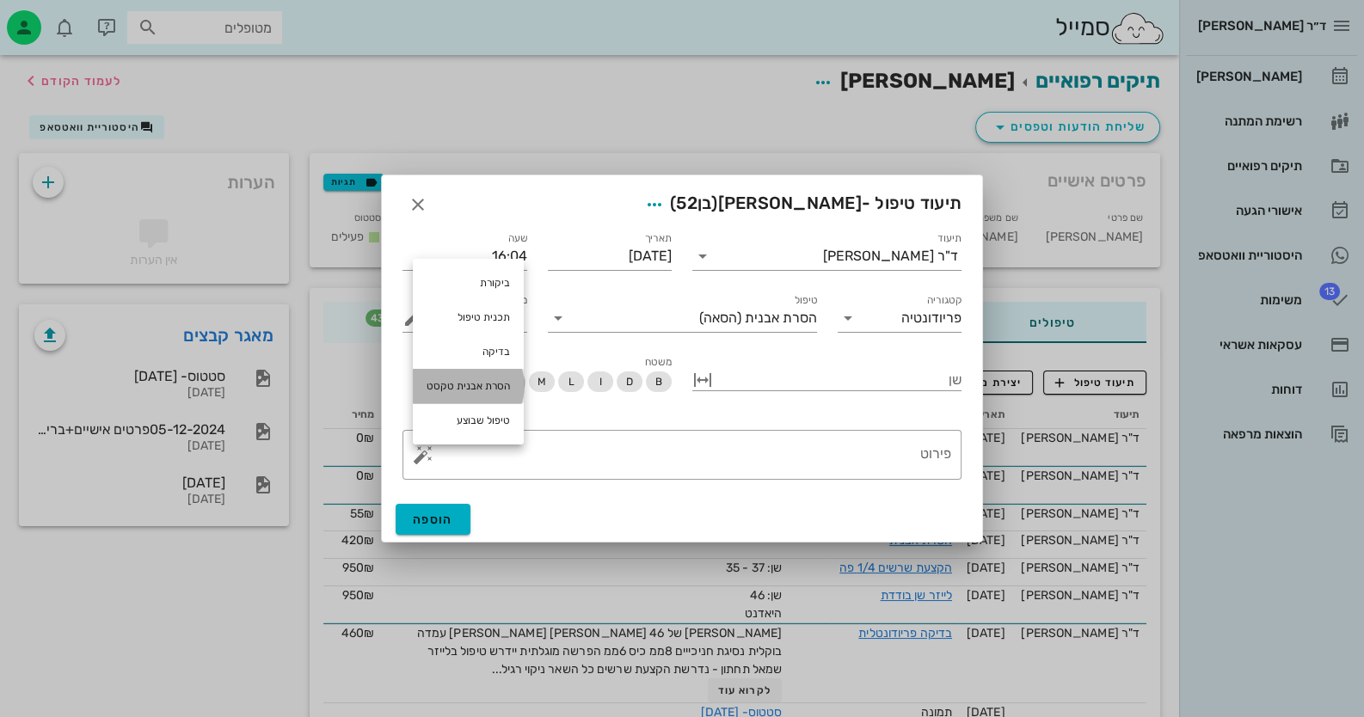
click at [486, 378] on div "הסרת אבנית טקסט" at bounding box center [468, 386] width 111 height 34
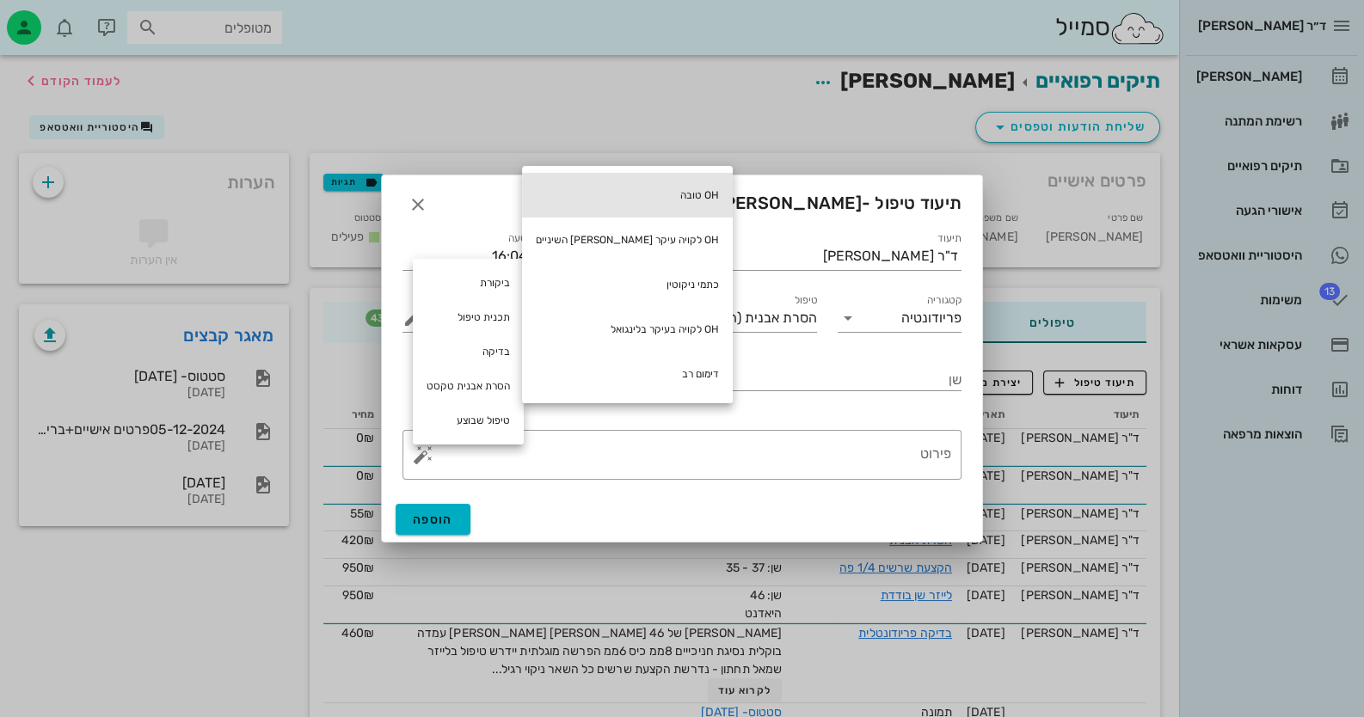
click at [628, 201] on div "OH טובה" at bounding box center [627, 195] width 211 height 45
type textarea "OH טובה"
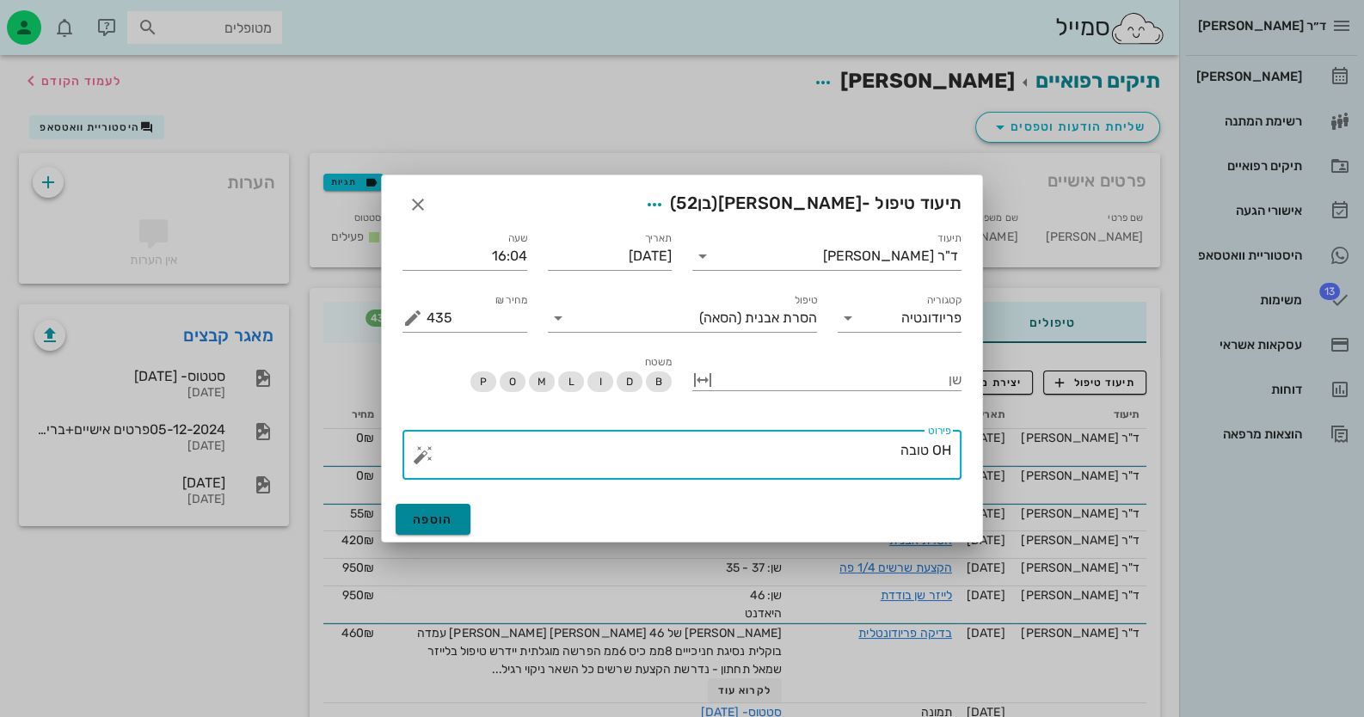
click at [458, 513] on button "הוספה" at bounding box center [433, 519] width 75 height 31
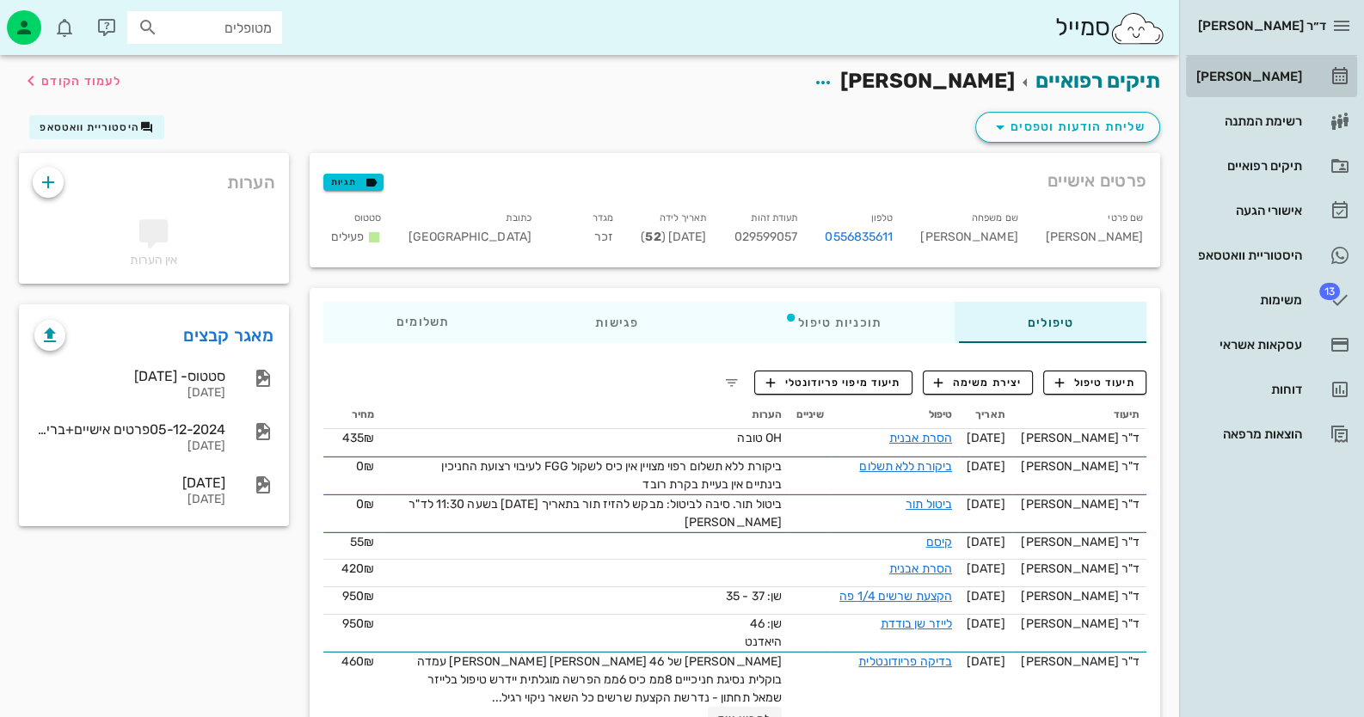
click at [882, 74] on div "[PERSON_NAME]" at bounding box center [1247, 77] width 109 height 14
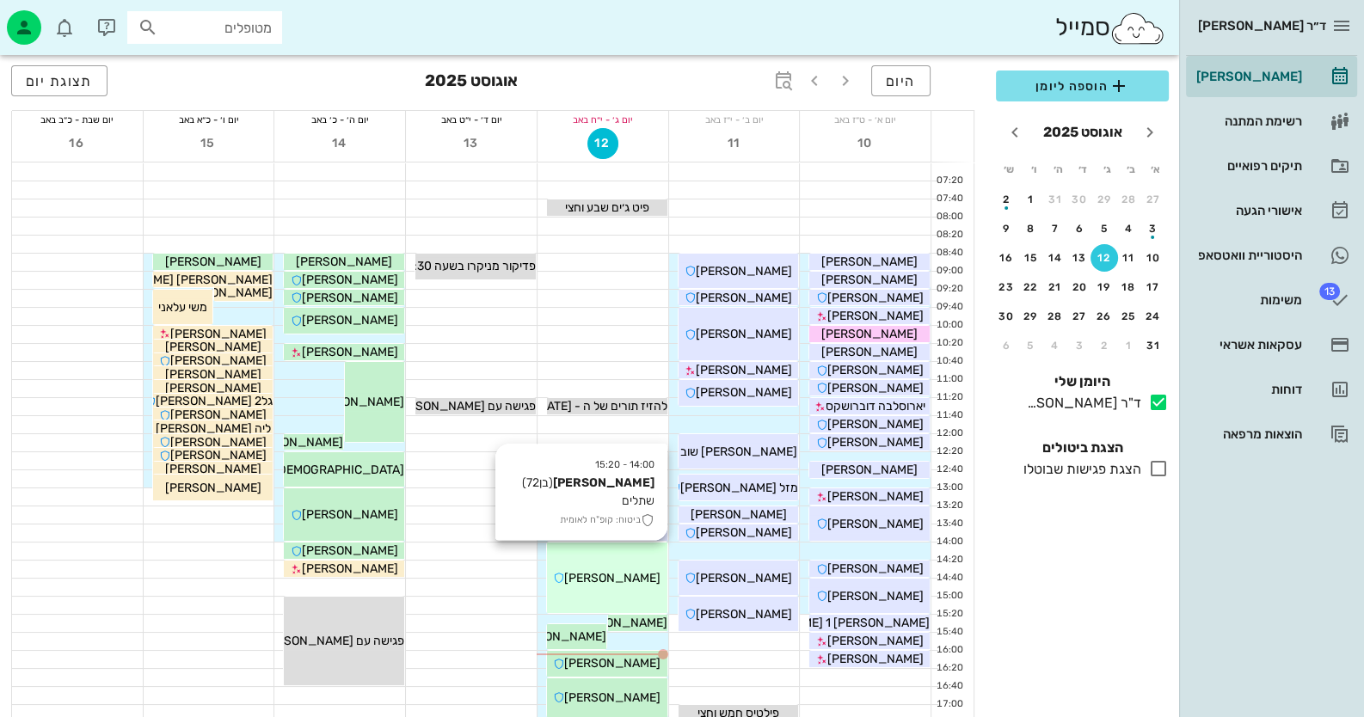
click at [593, 558] on div "14:00 - 15:20 יוסף חייבי (בן 72 ) שתלים ביטוח: קופ"ח לאומית יוסף חייבי" at bounding box center [607, 578] width 120 height 71
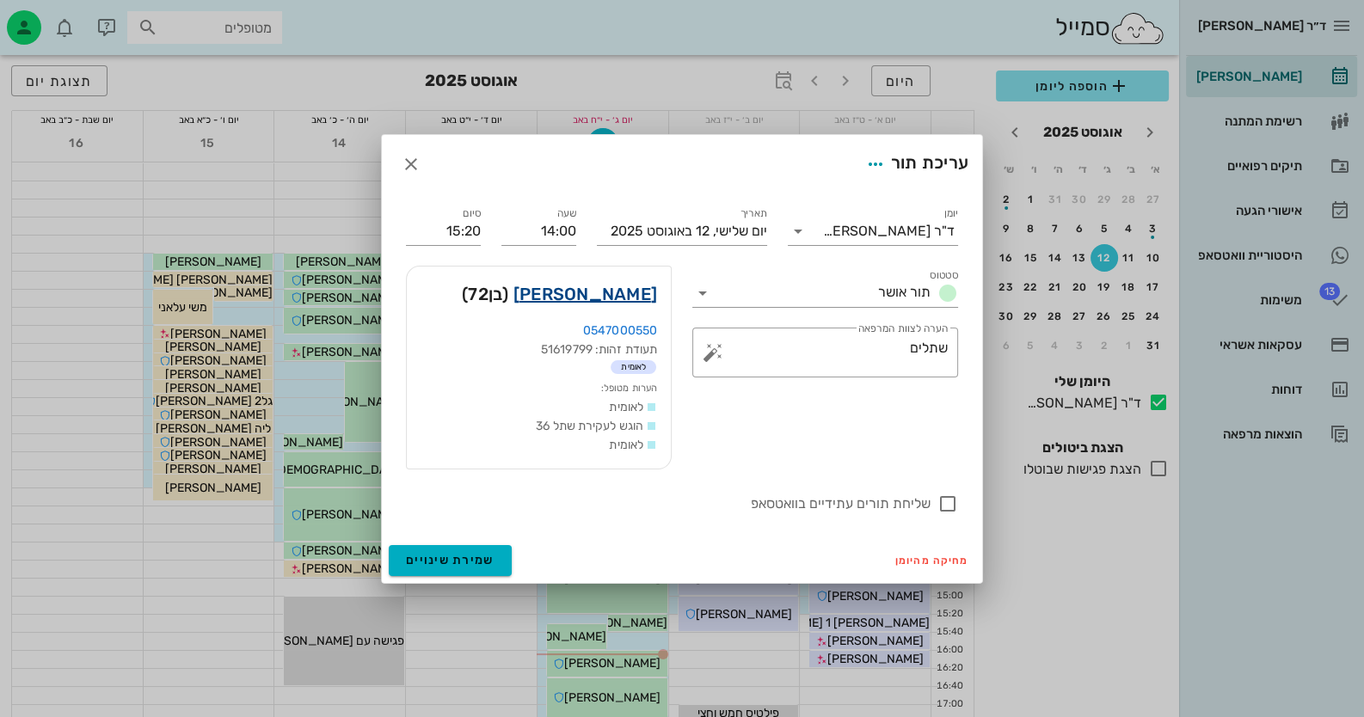
click at [645, 295] on link "יוסף חייבי" at bounding box center [585, 294] width 144 height 28
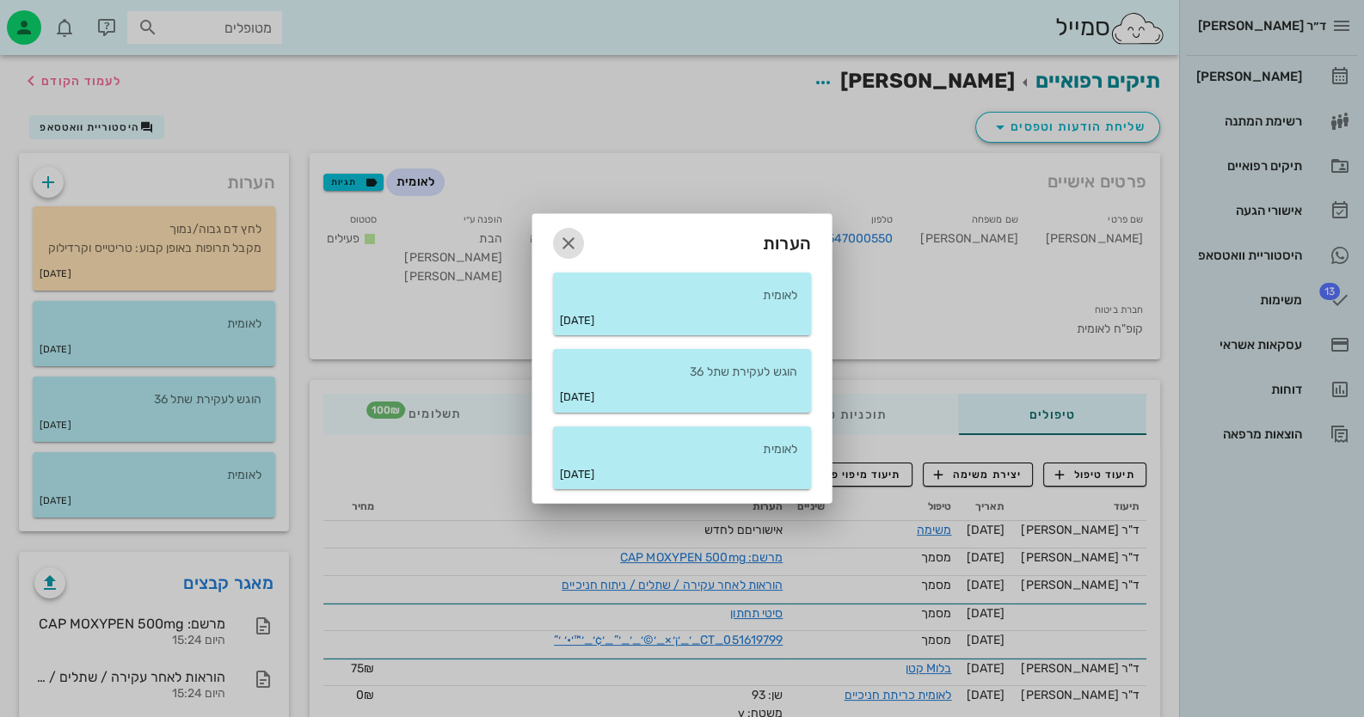
click at [565, 244] on icon "button" at bounding box center [568, 243] width 21 height 21
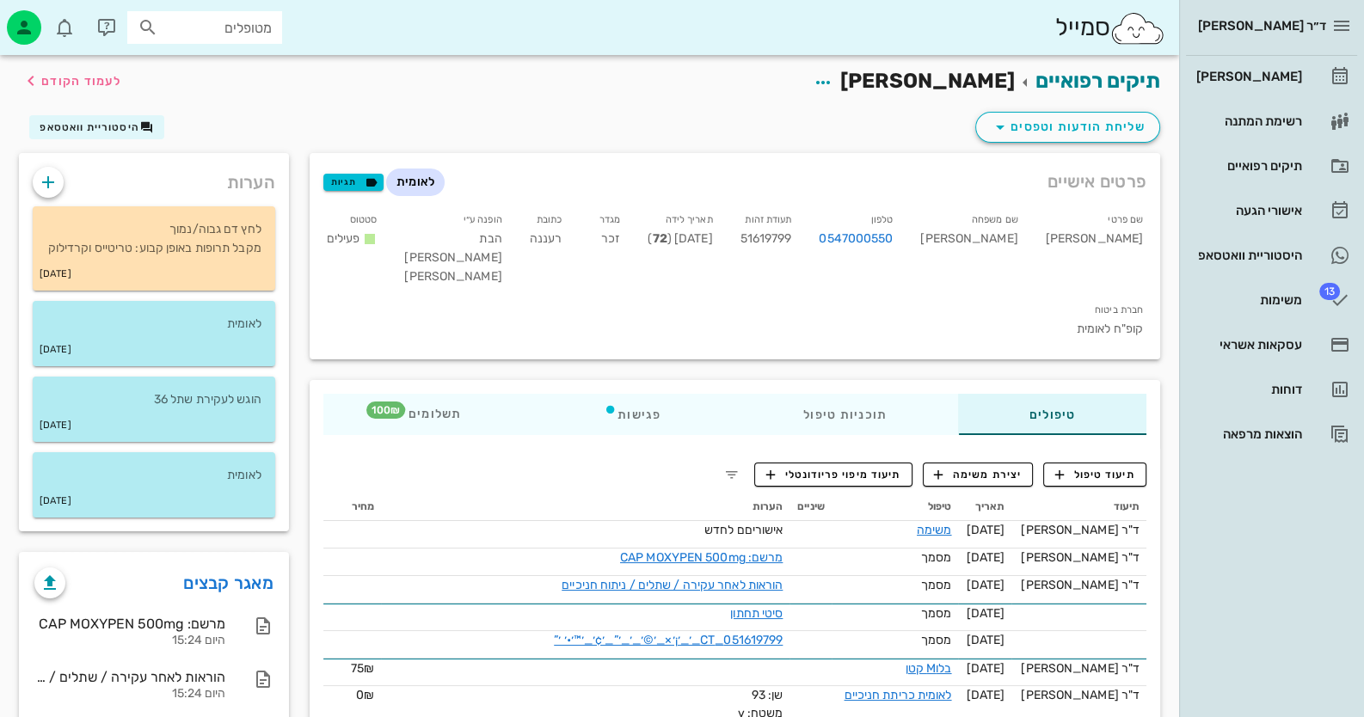
click at [792, 240] on span "51619799" at bounding box center [767, 238] width 52 height 15
copy span "51619799"
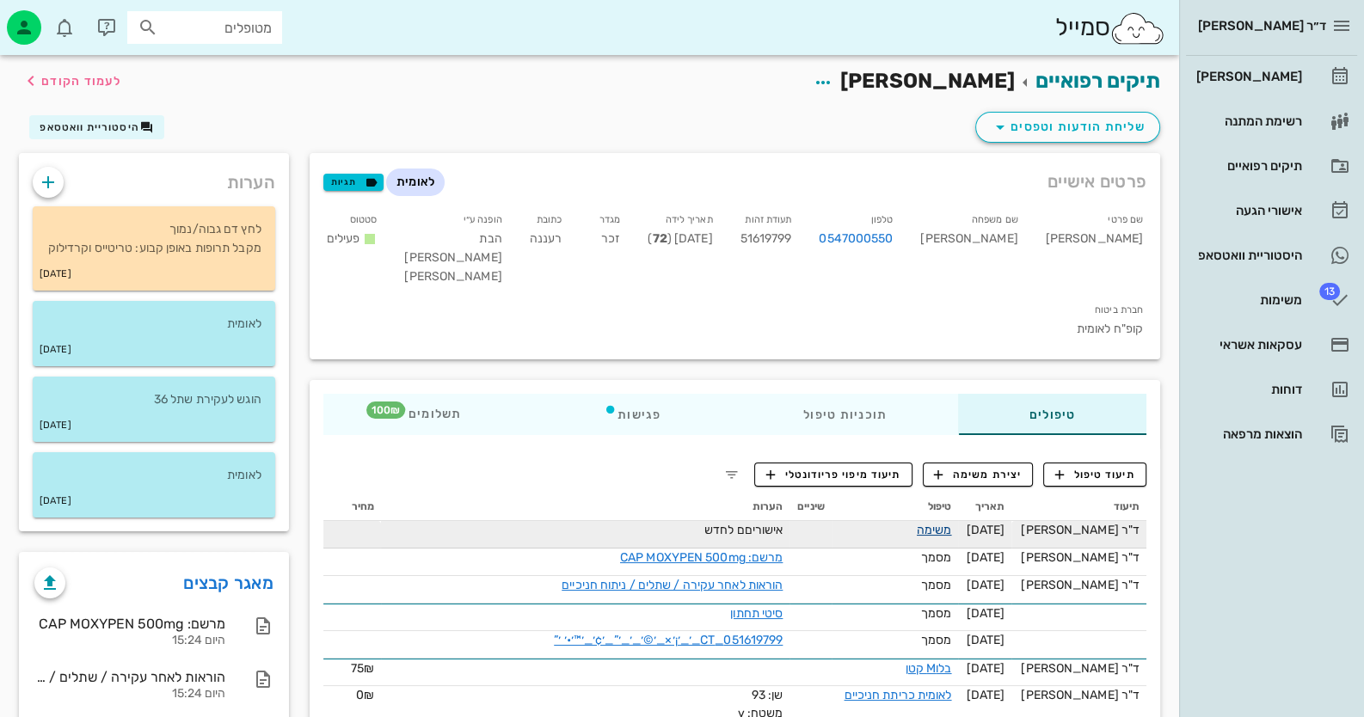
click at [882, 523] on link "משימה" at bounding box center [934, 530] width 35 height 15
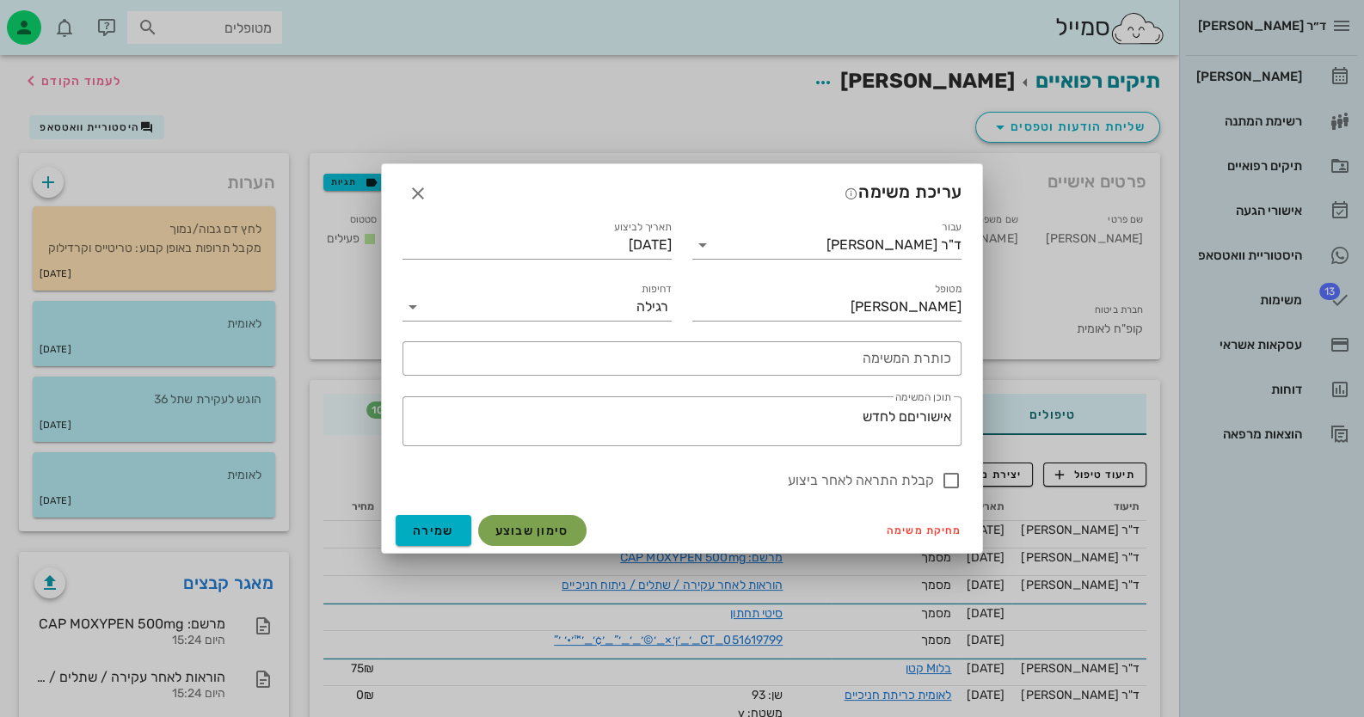
click at [544, 538] on button "סימון שבוצע" at bounding box center [532, 530] width 108 height 31
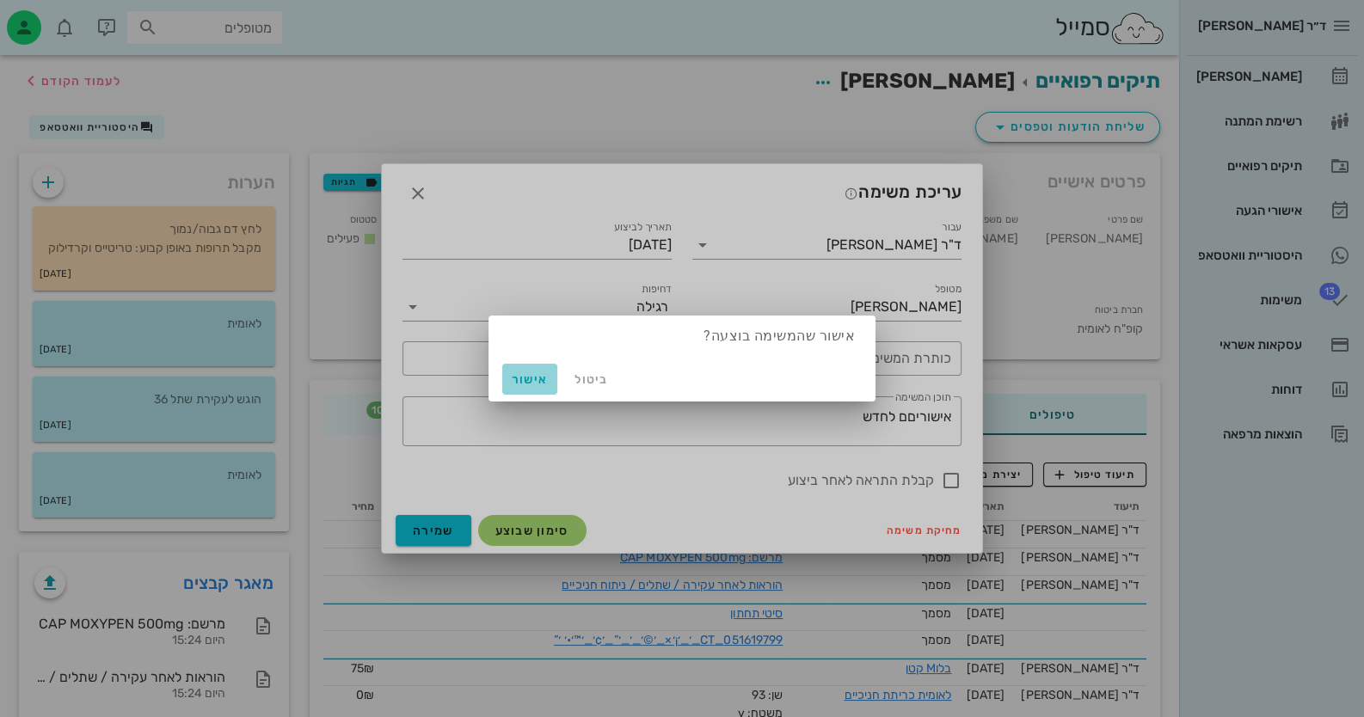
click at [510, 373] on span "אישור" at bounding box center [529, 379] width 41 height 15
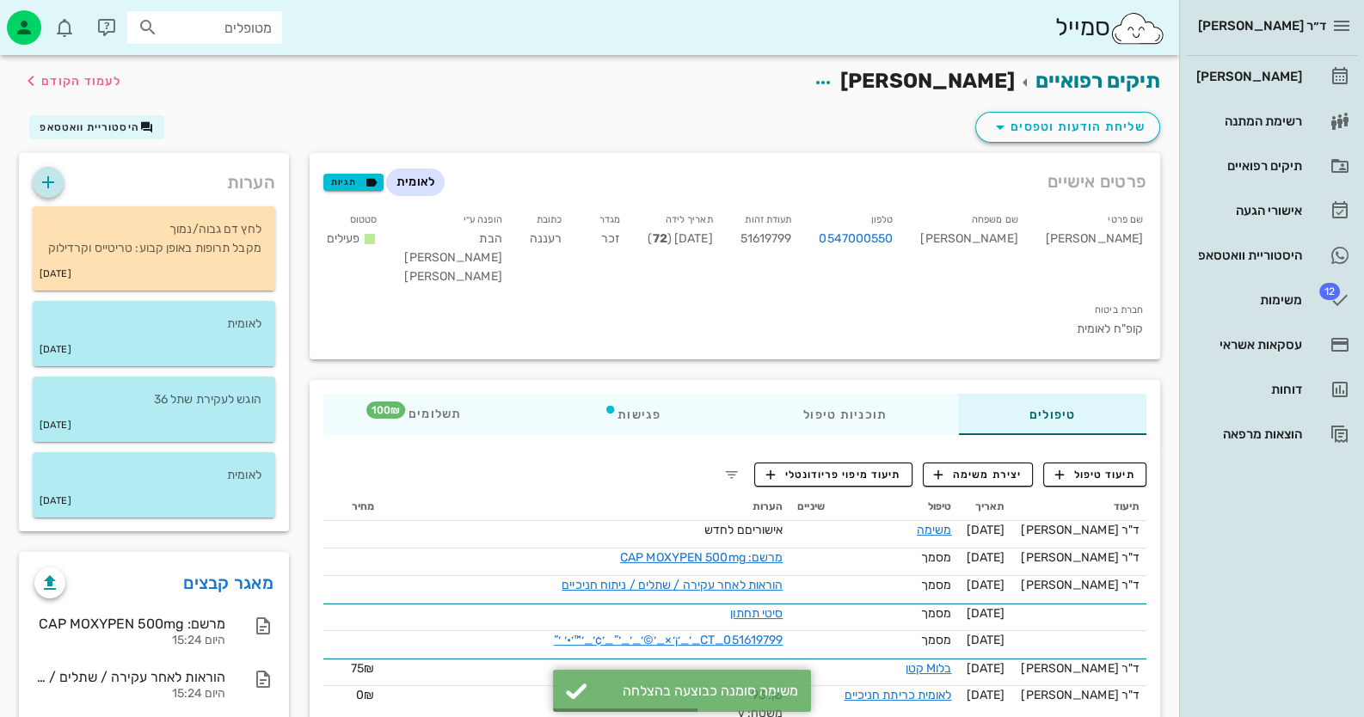
click at [52, 198] on div "הערות" at bounding box center [154, 178] width 270 height 50
click at [51, 177] on icon "button" at bounding box center [48, 182] width 21 height 21
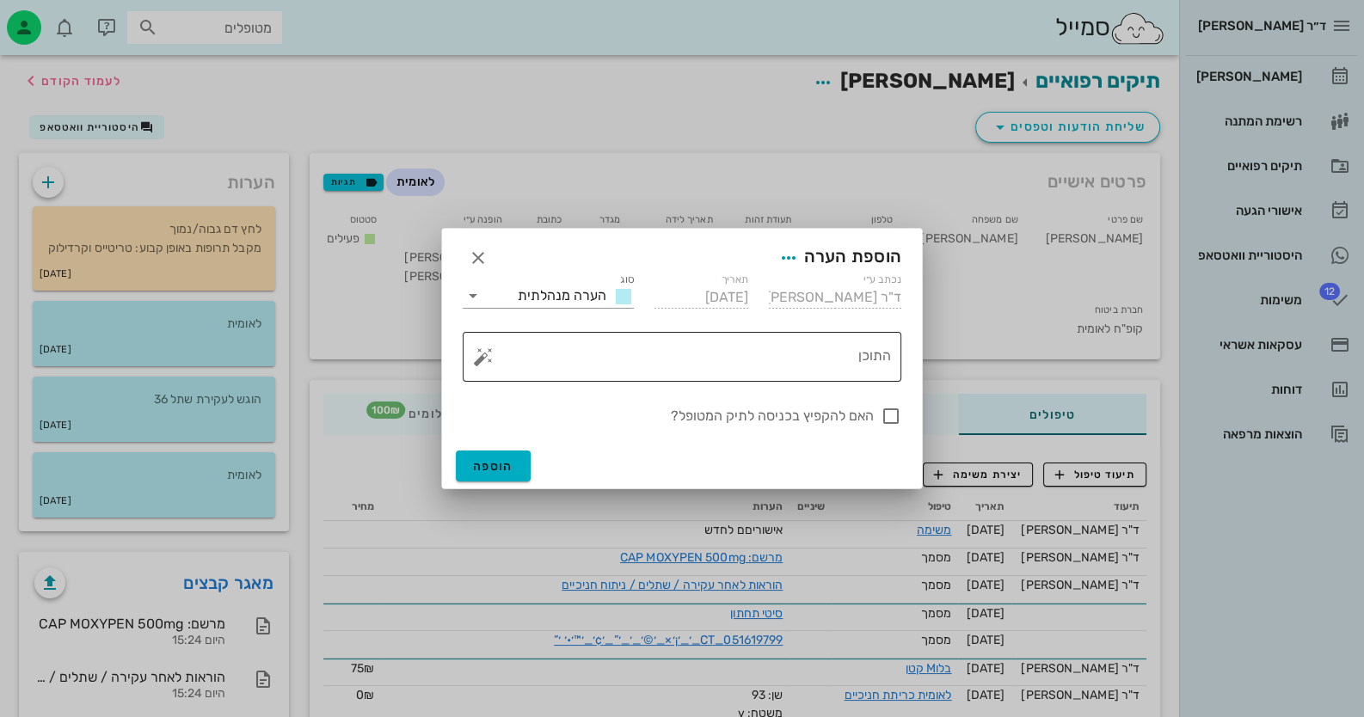
click at [484, 360] on button "button" at bounding box center [483, 357] width 21 height 21
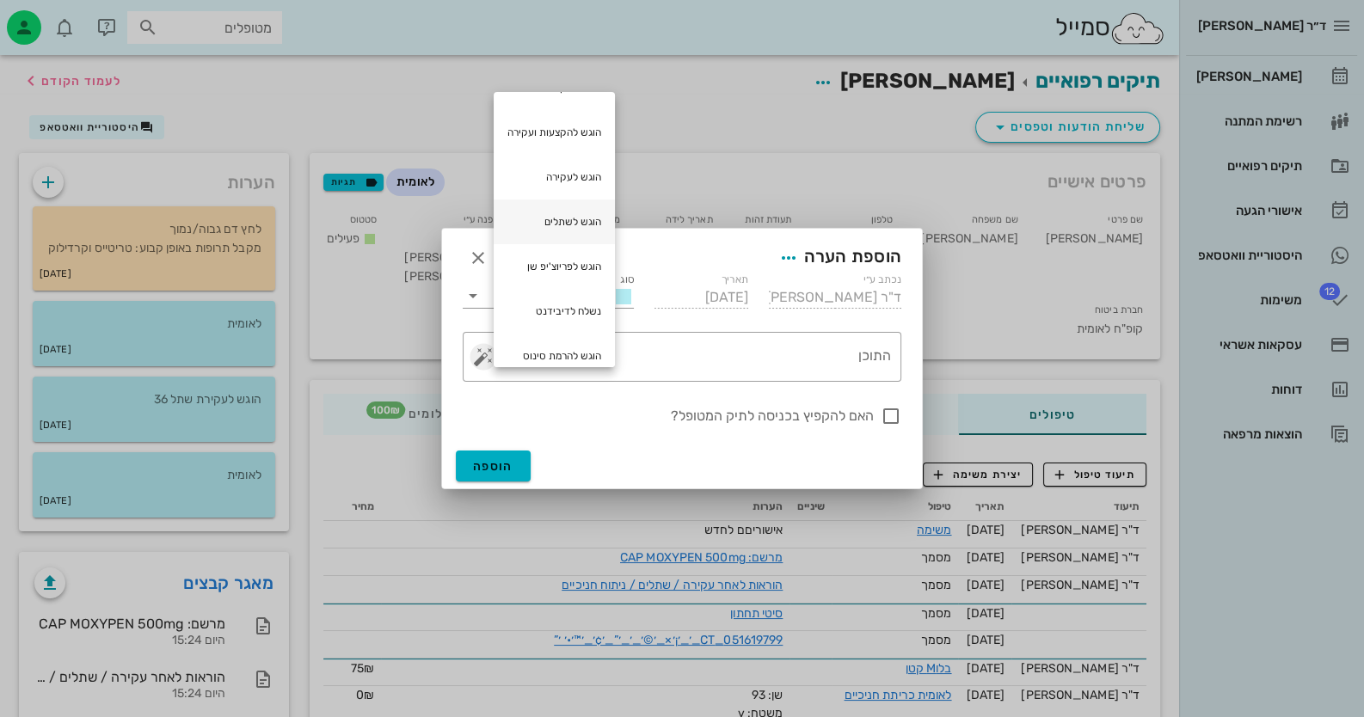
scroll to position [51, 0]
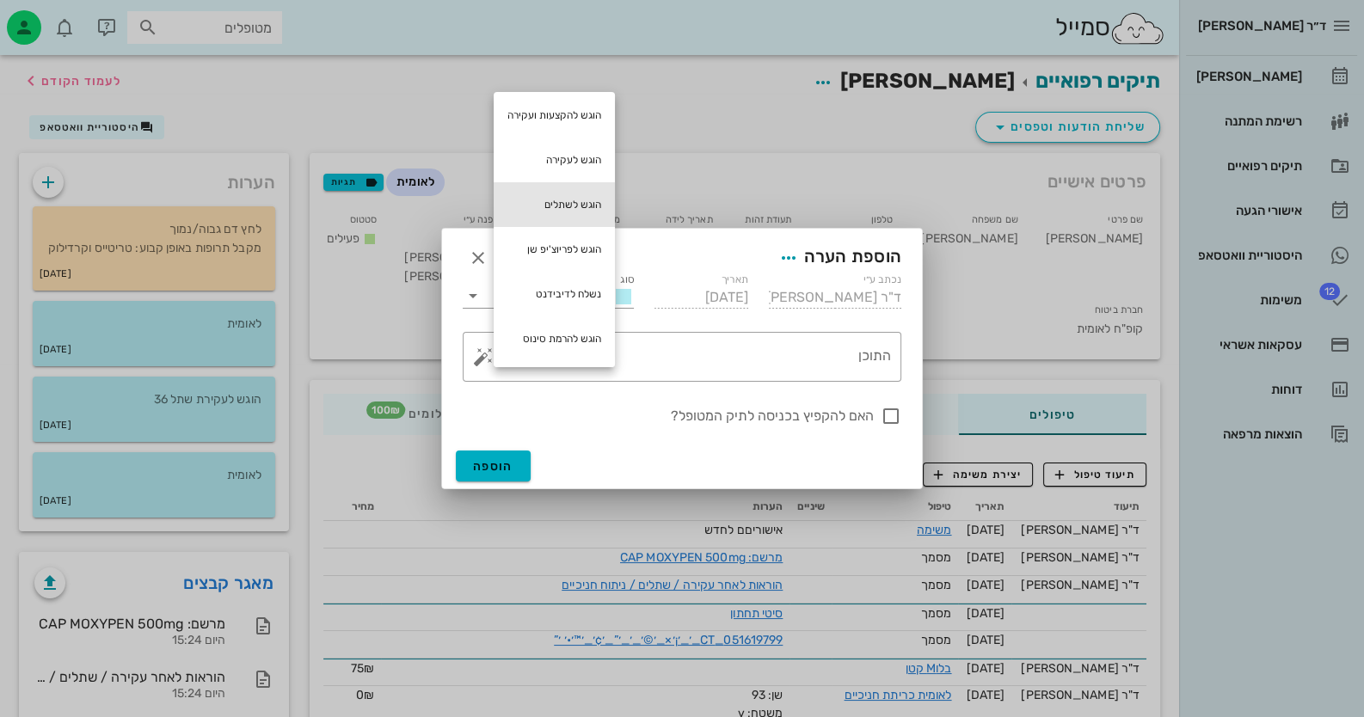
click at [575, 193] on div "הוגש לשתלים" at bounding box center [554, 204] width 121 height 45
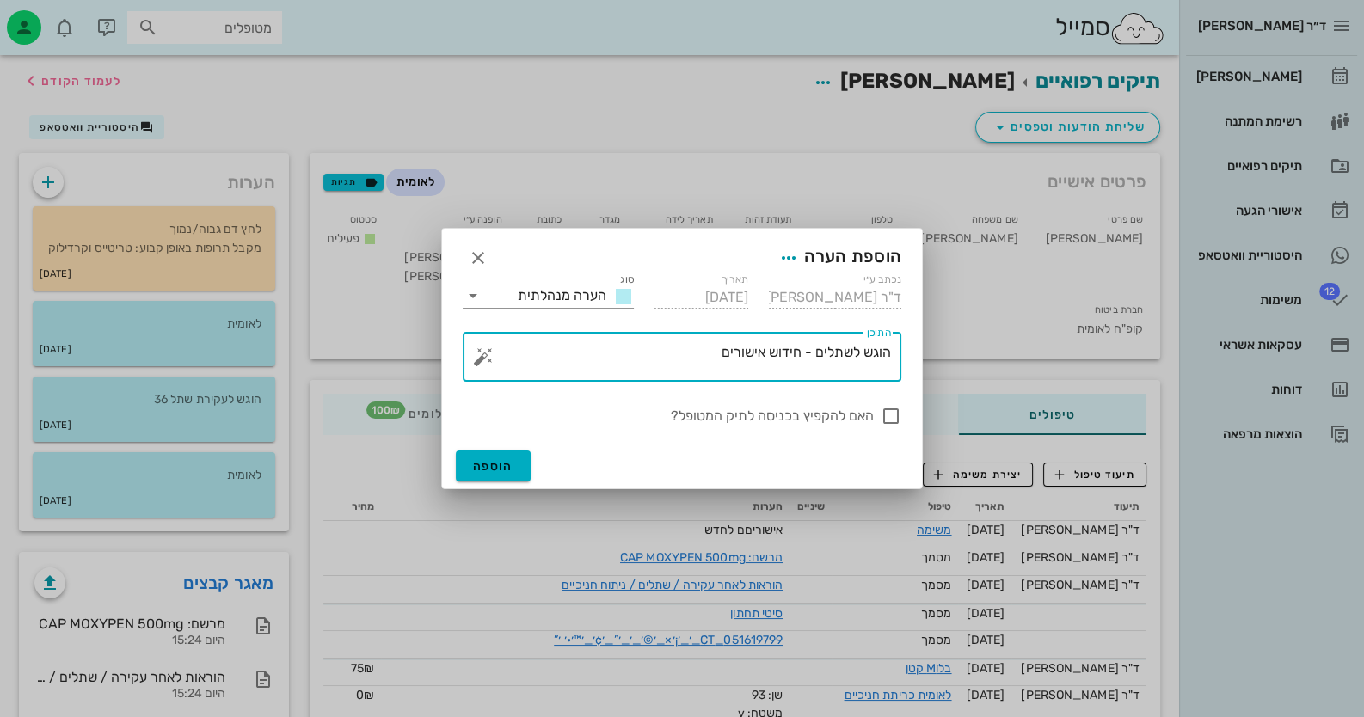
drag, startPoint x: 714, startPoint y: 351, endPoint x: 724, endPoint y: 352, distance: 10.4
click at [724, 352] on textarea "הוגש לשתלים - חידוש אישורים" at bounding box center [689, 361] width 404 height 41
type textarea "הוגש לשתלים - חידוש אישורים"
click at [882, 418] on div at bounding box center [890, 416] width 29 height 29
checkbox input "true"
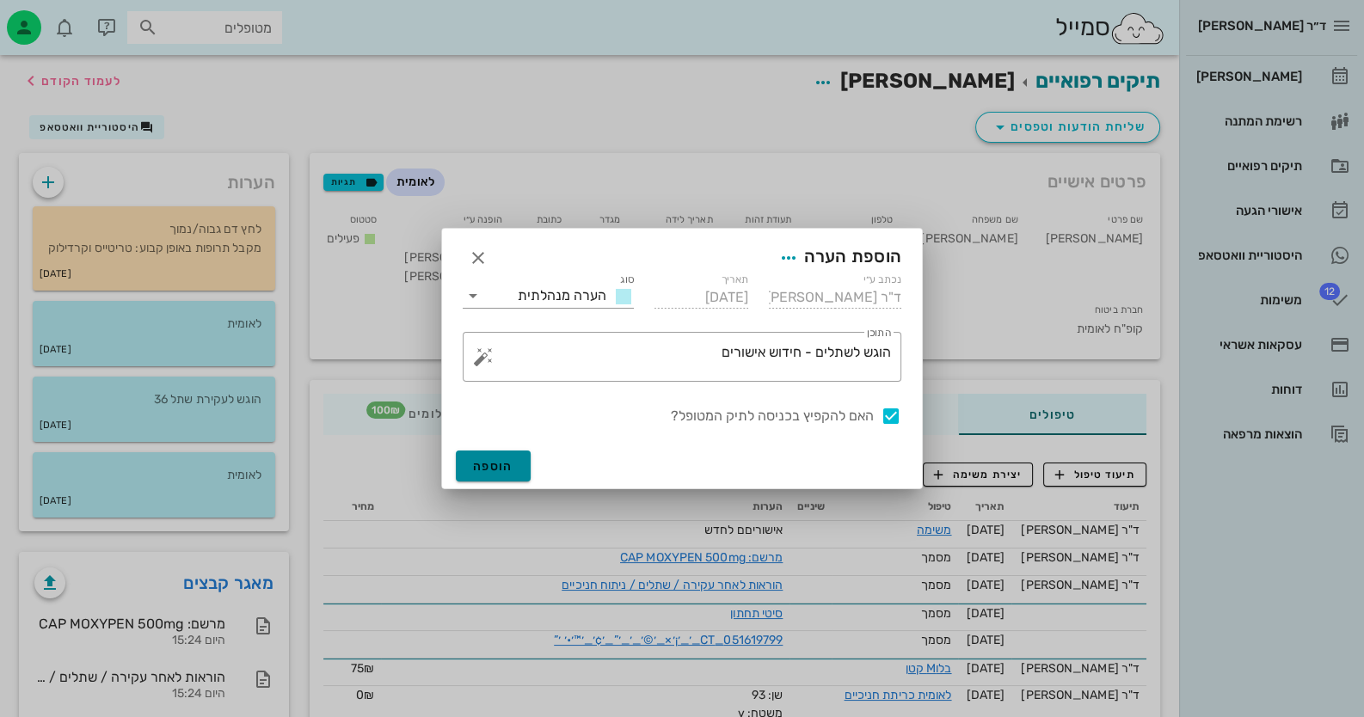
click at [497, 466] on span "הוספה" at bounding box center [493, 466] width 40 height 15
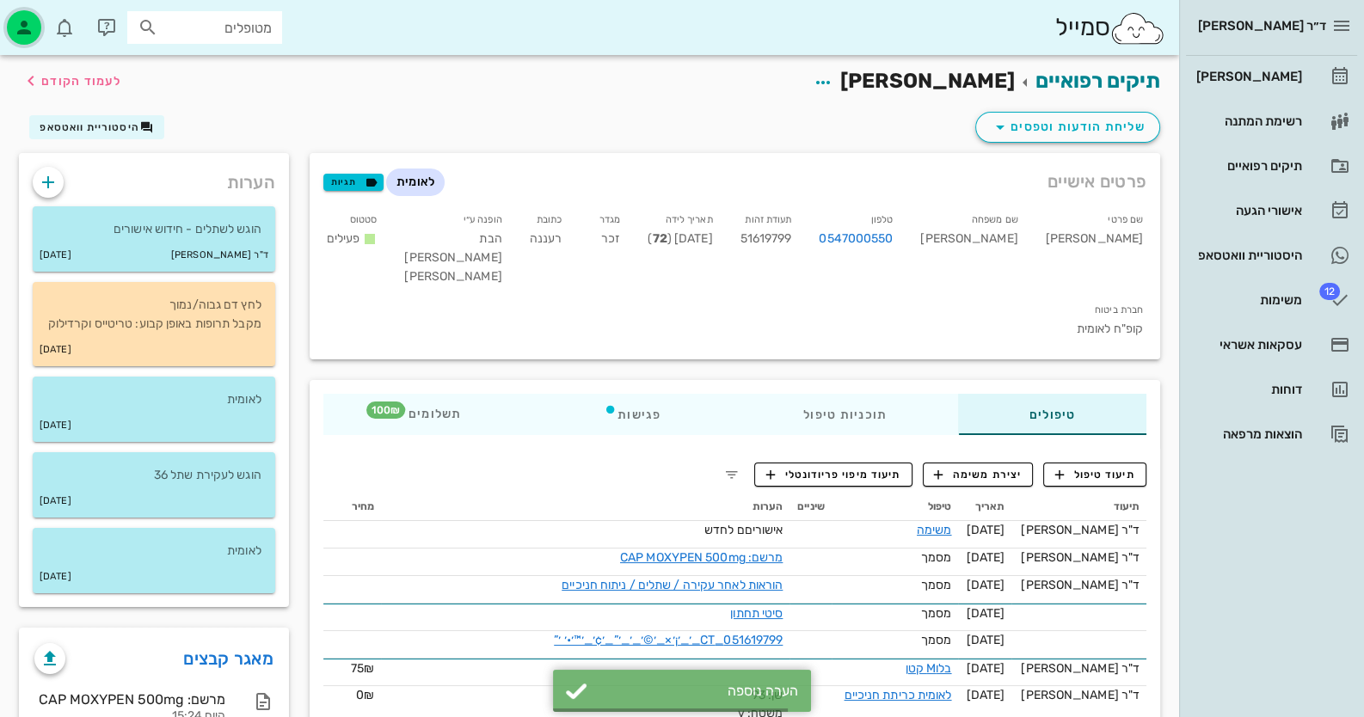
click at [22, 26] on icon "button" at bounding box center [24, 27] width 21 height 21
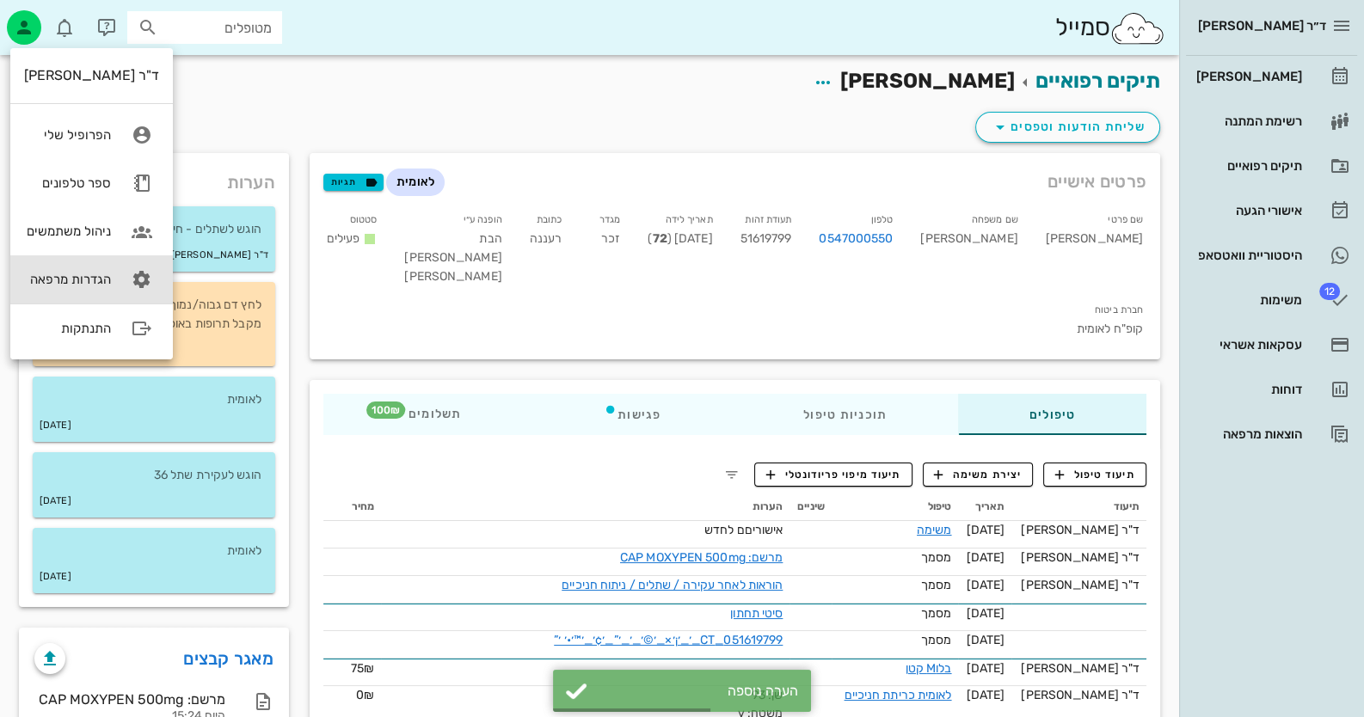
click at [86, 286] on div "הגדרות מרפאה" at bounding box center [67, 279] width 87 height 15
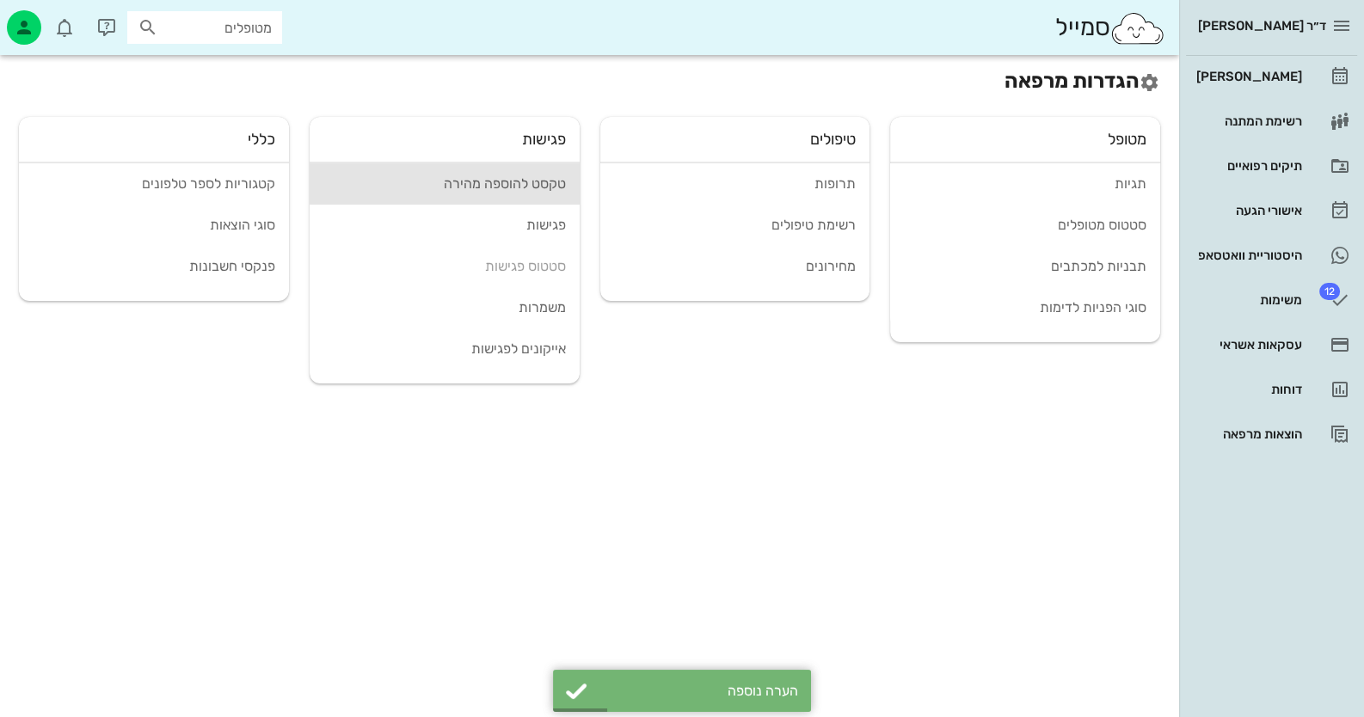
click at [503, 196] on link "טקסט להוספה מהירה" at bounding box center [445, 183] width 270 height 41
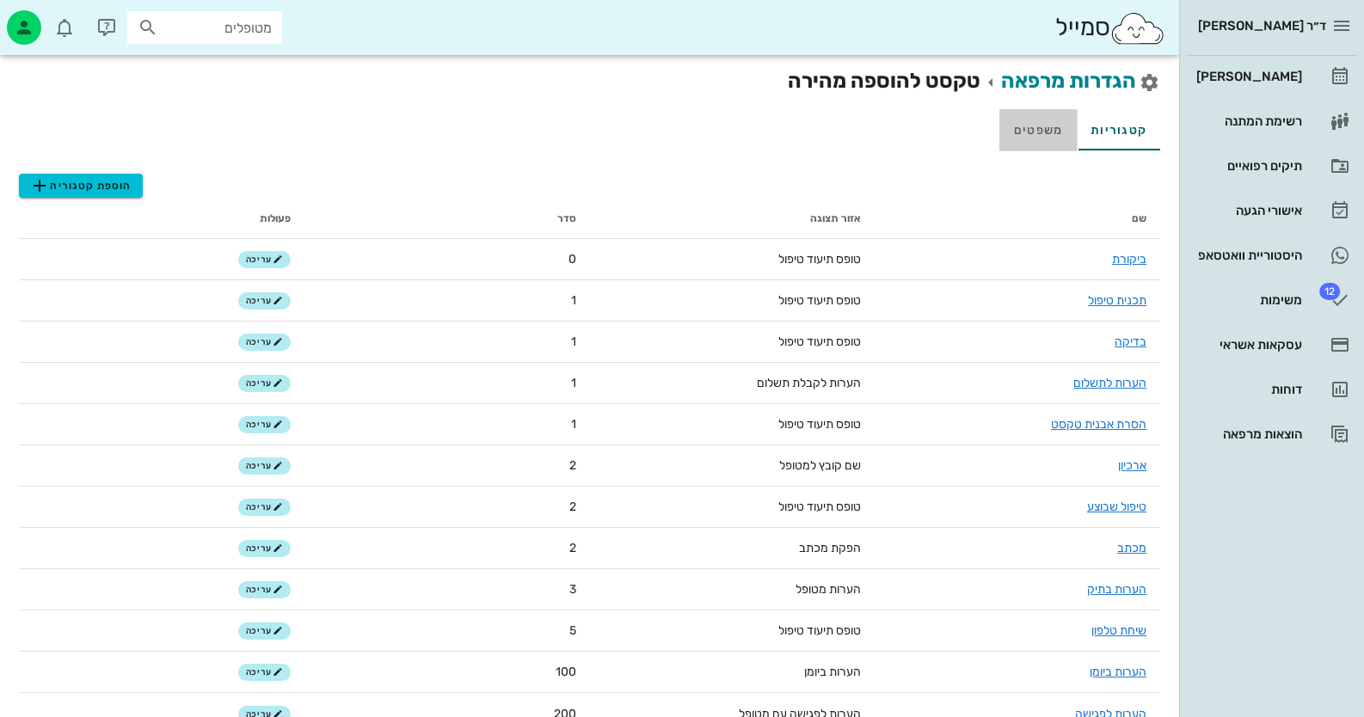
click at [882, 134] on link "משפטים" at bounding box center [1037, 129] width 77 height 41
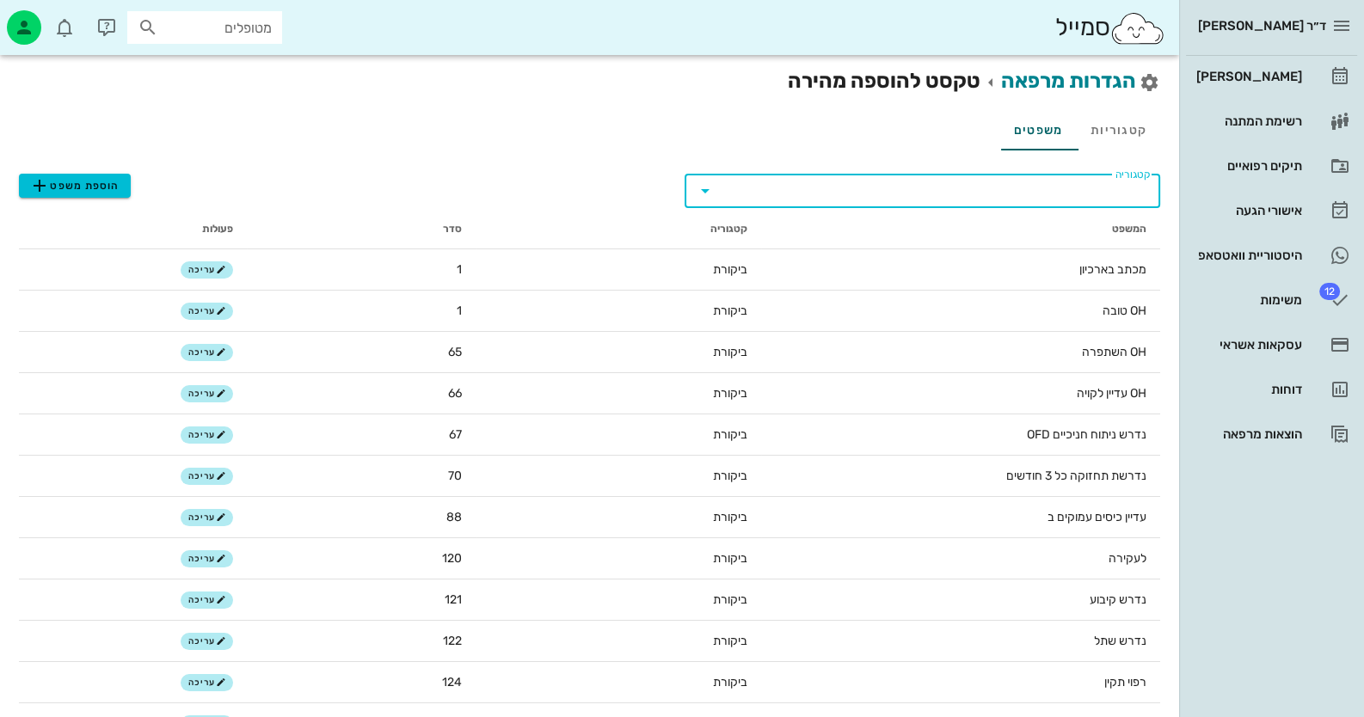
click at [882, 204] on input "קטגוריה" at bounding box center [935, 191] width 427 height 28
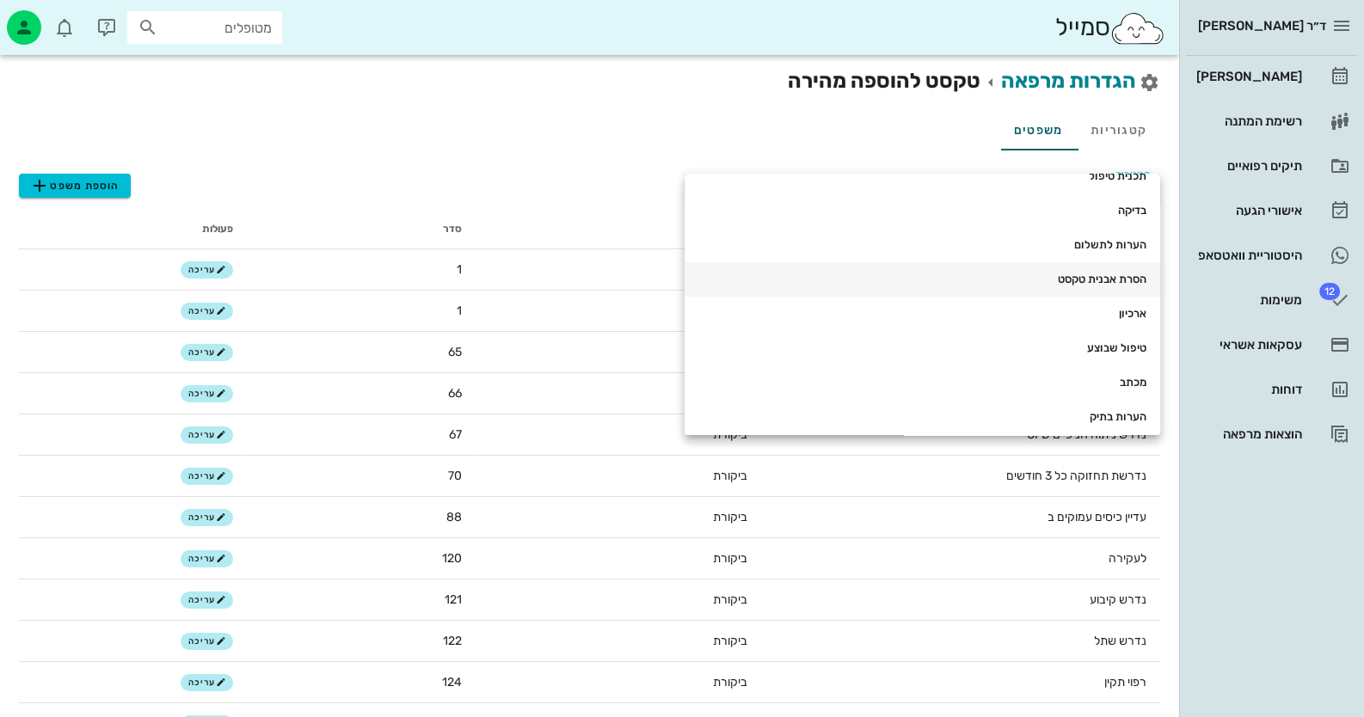
scroll to position [85, 0]
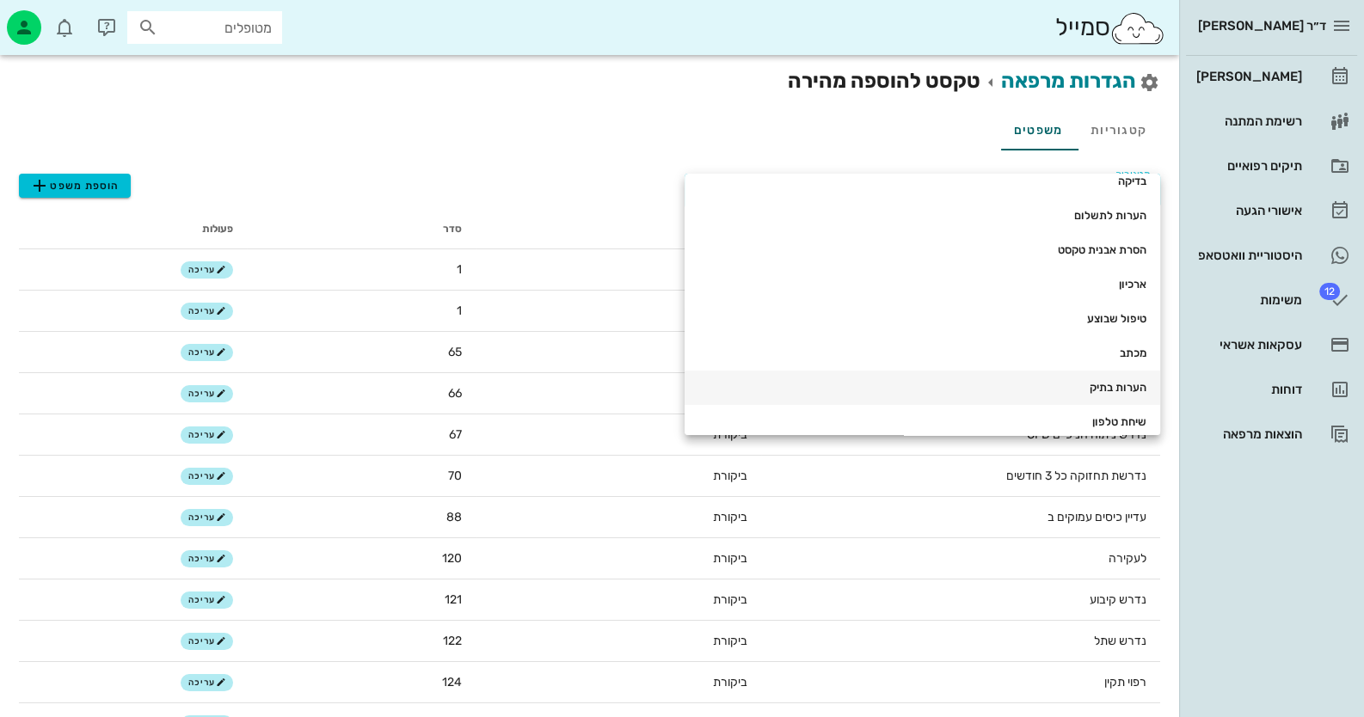
click at [882, 399] on div "הערות בתיק" at bounding box center [922, 388] width 448 height 28
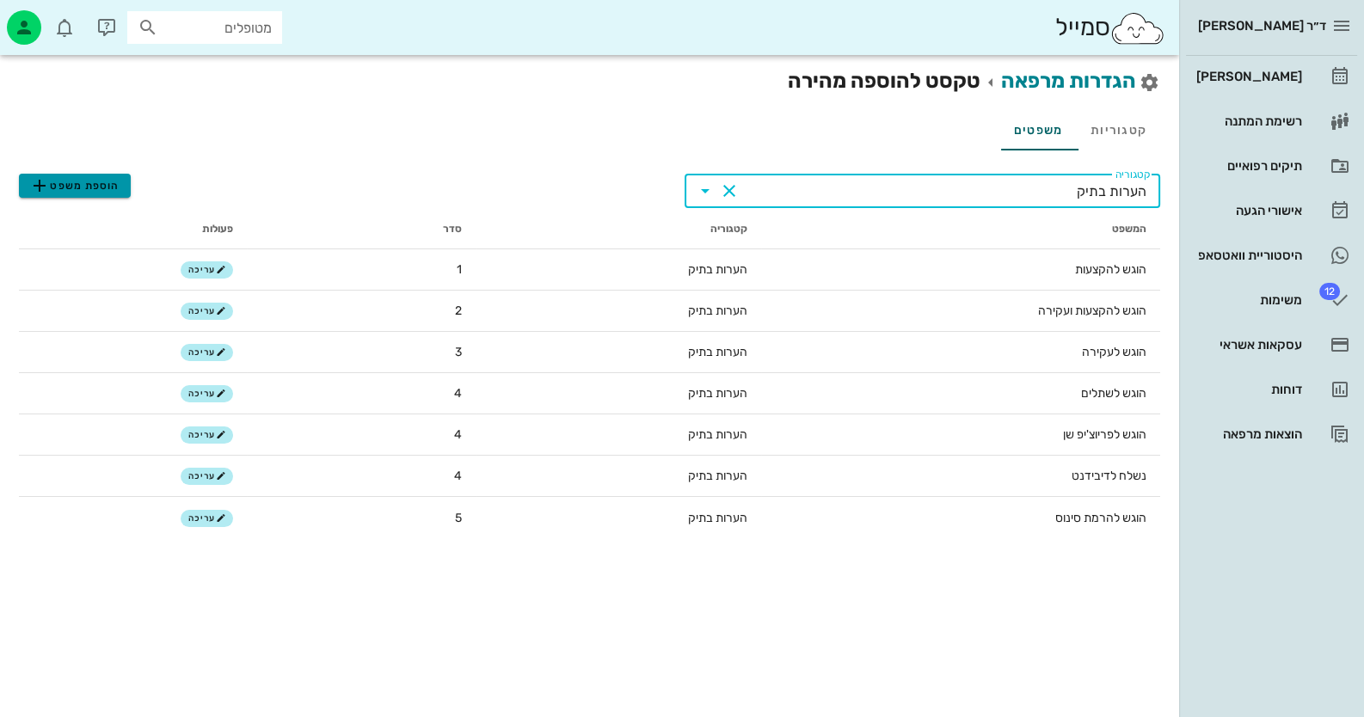
click at [80, 190] on span "הוספת משפט" at bounding box center [74, 185] width 90 height 21
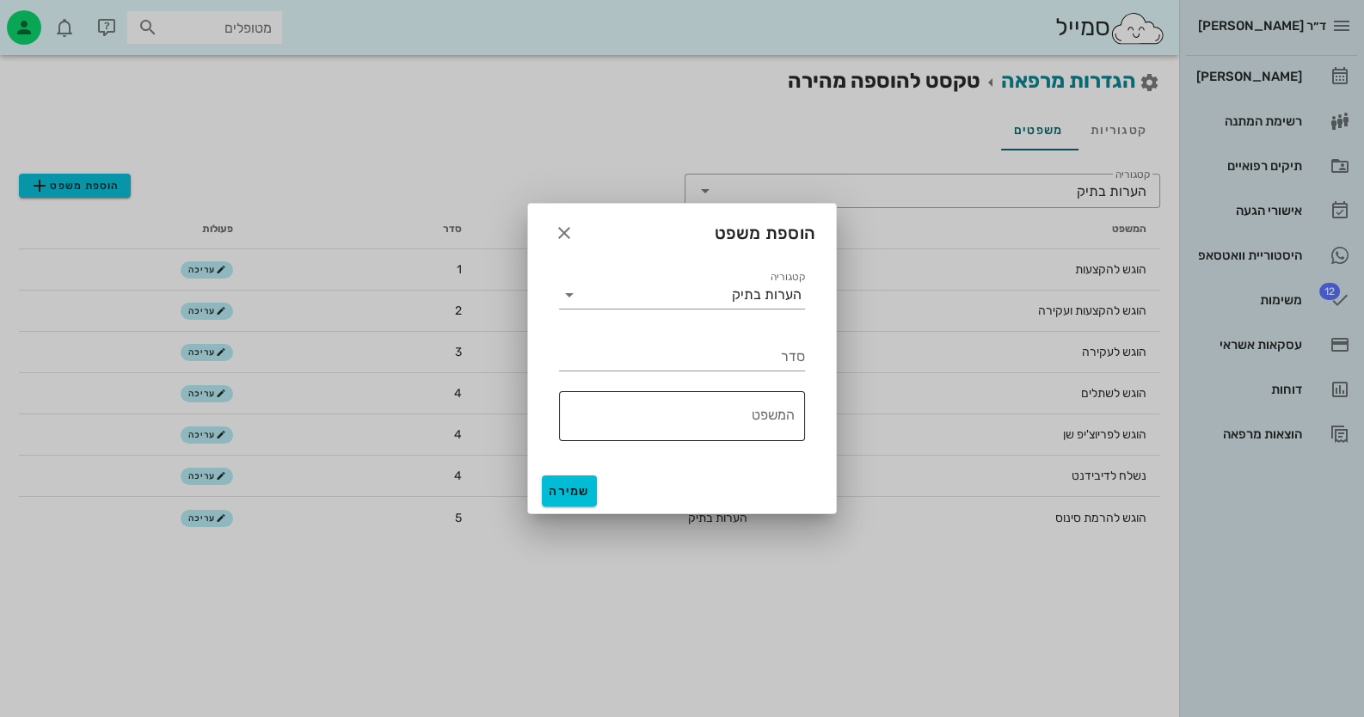
click at [764, 423] on textarea "המשפט" at bounding box center [677, 420] width 236 height 41
paste textarea "חידוש אישור שפג תוקפו"
type textarea "חידוש אישור שפג תוקפו"
click at [581, 495] on span "שמירה" at bounding box center [569, 491] width 41 height 15
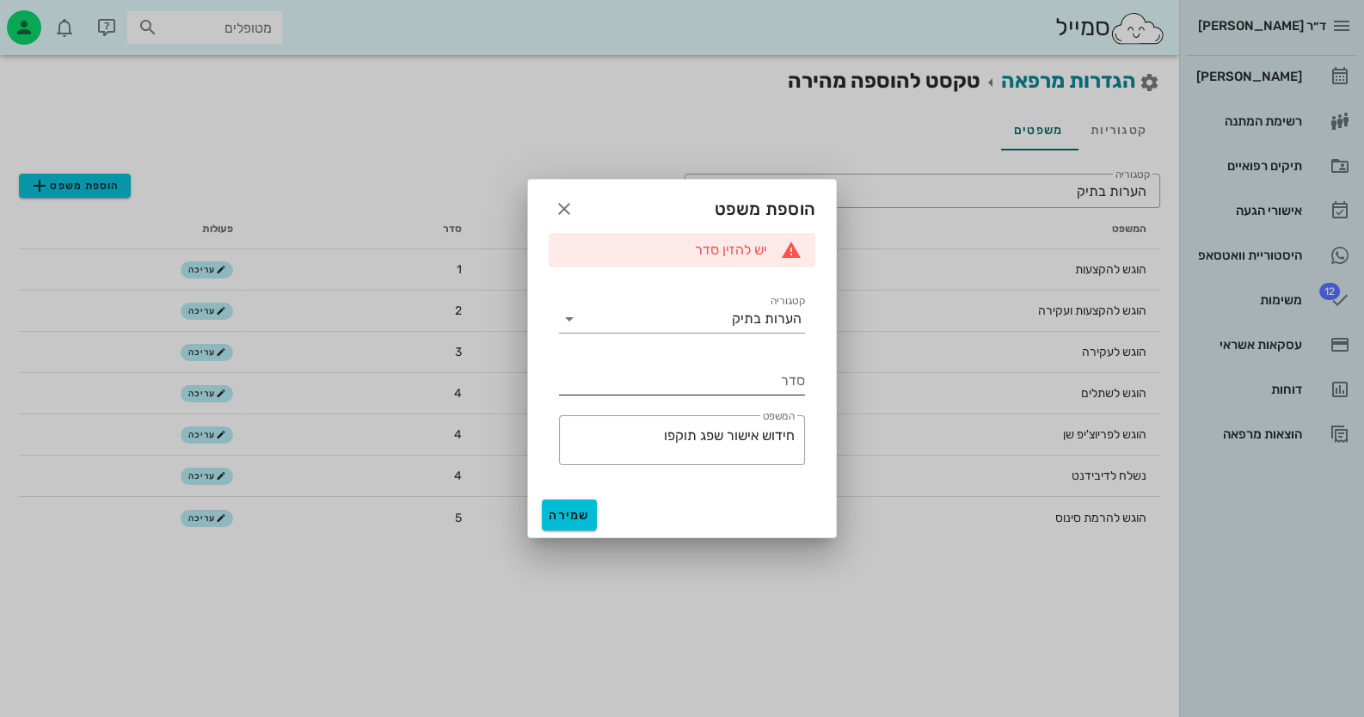
click at [751, 367] on input "סדר" at bounding box center [682, 381] width 246 height 28
type input "3"
click at [570, 508] on span "שמירה" at bounding box center [569, 515] width 41 height 15
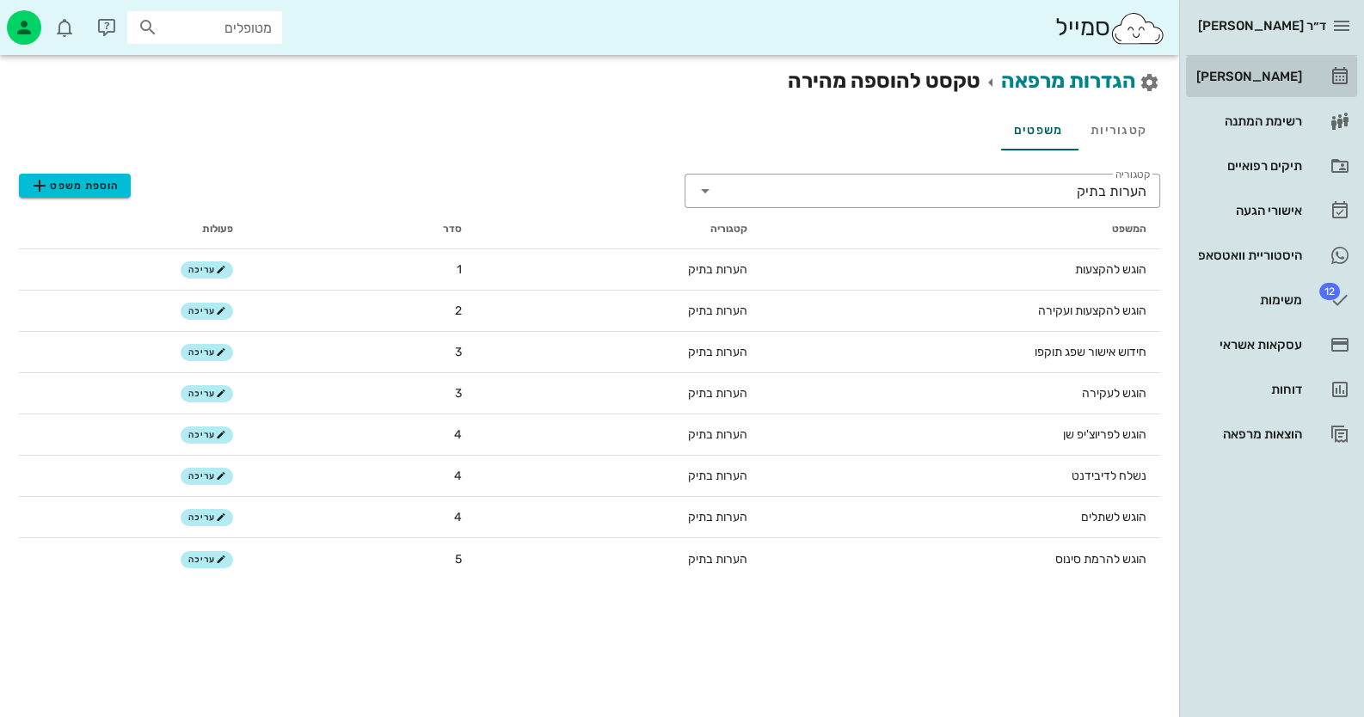
click at [882, 76] on link "[PERSON_NAME]" at bounding box center [1271, 76] width 171 height 41
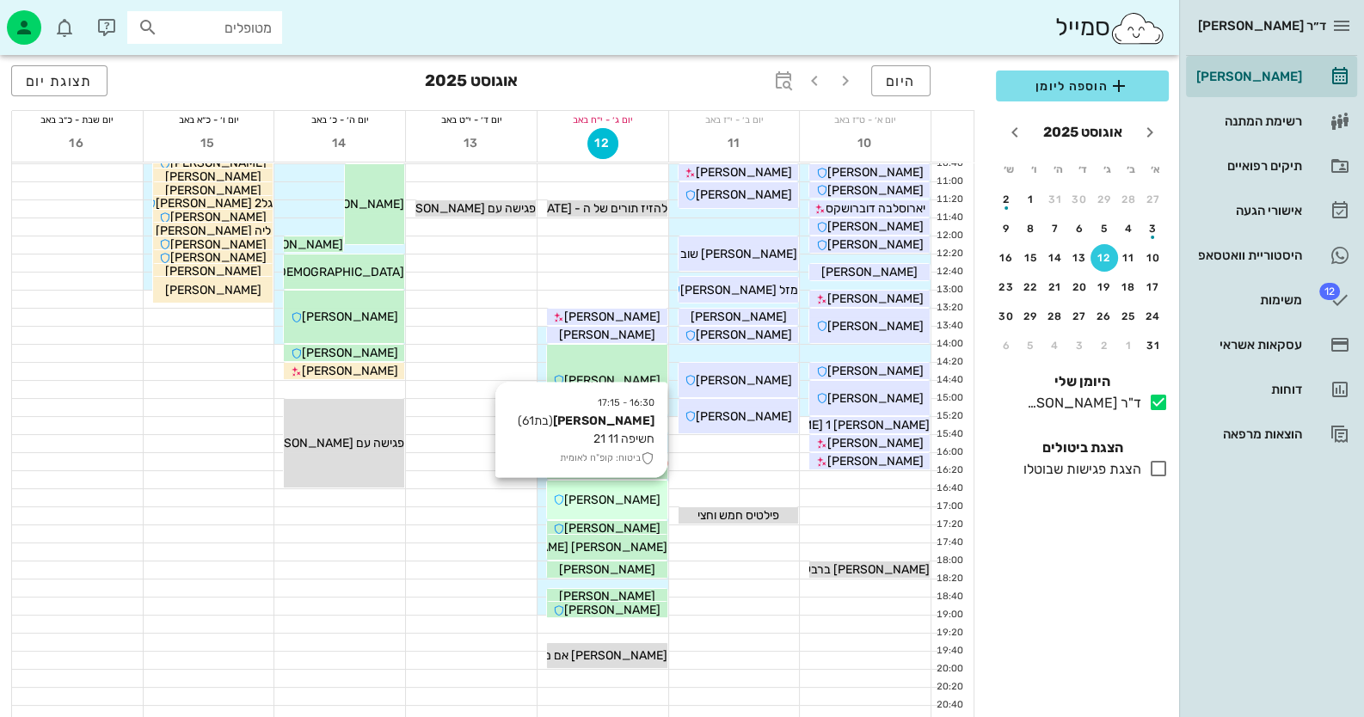
scroll to position [203, 0]
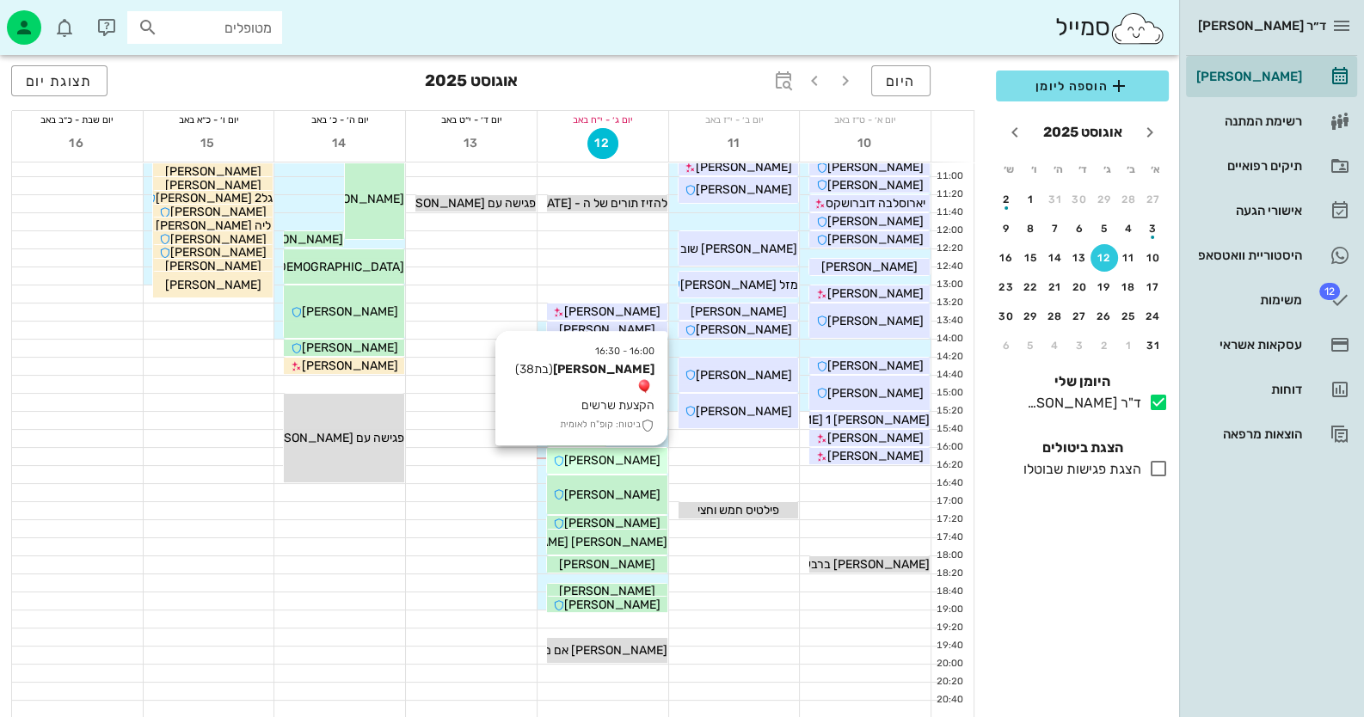
click at [605, 464] on span "[PERSON_NAME]" at bounding box center [612, 460] width 96 height 15
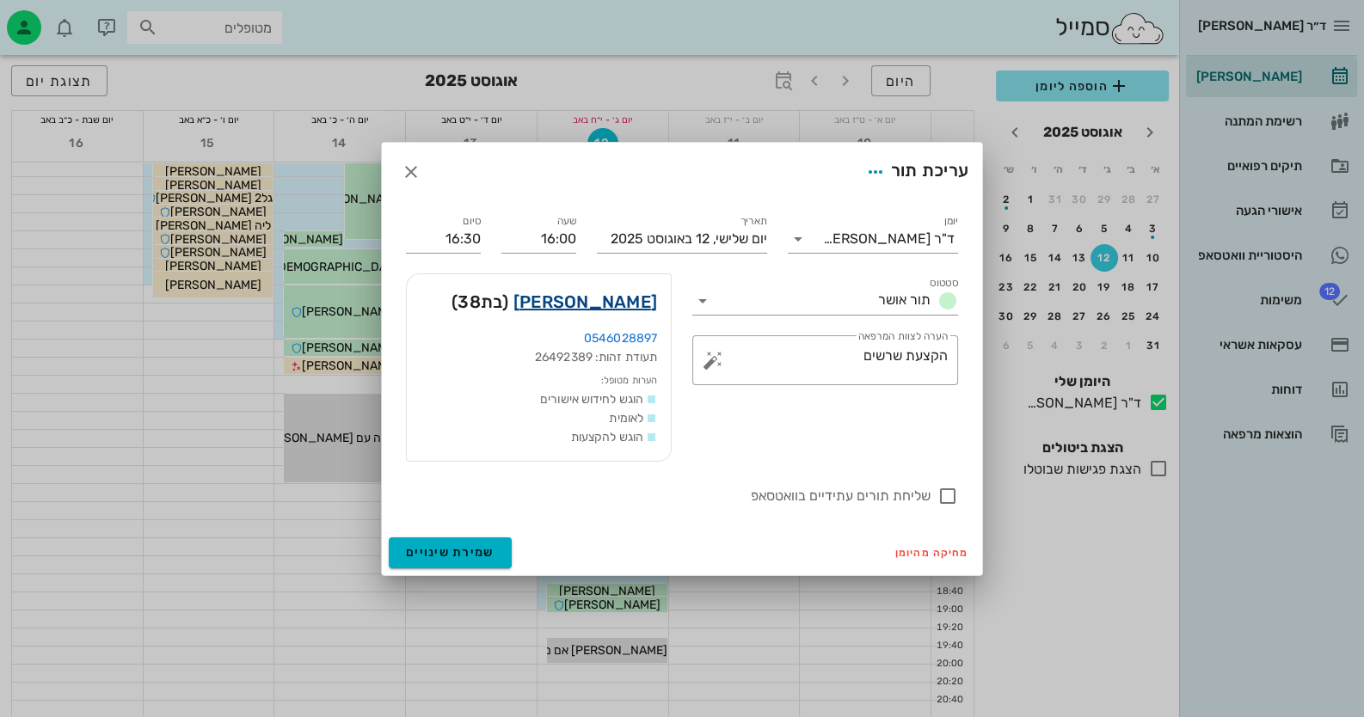
click at [624, 304] on link "נחמה סילבר" at bounding box center [585, 302] width 144 height 28
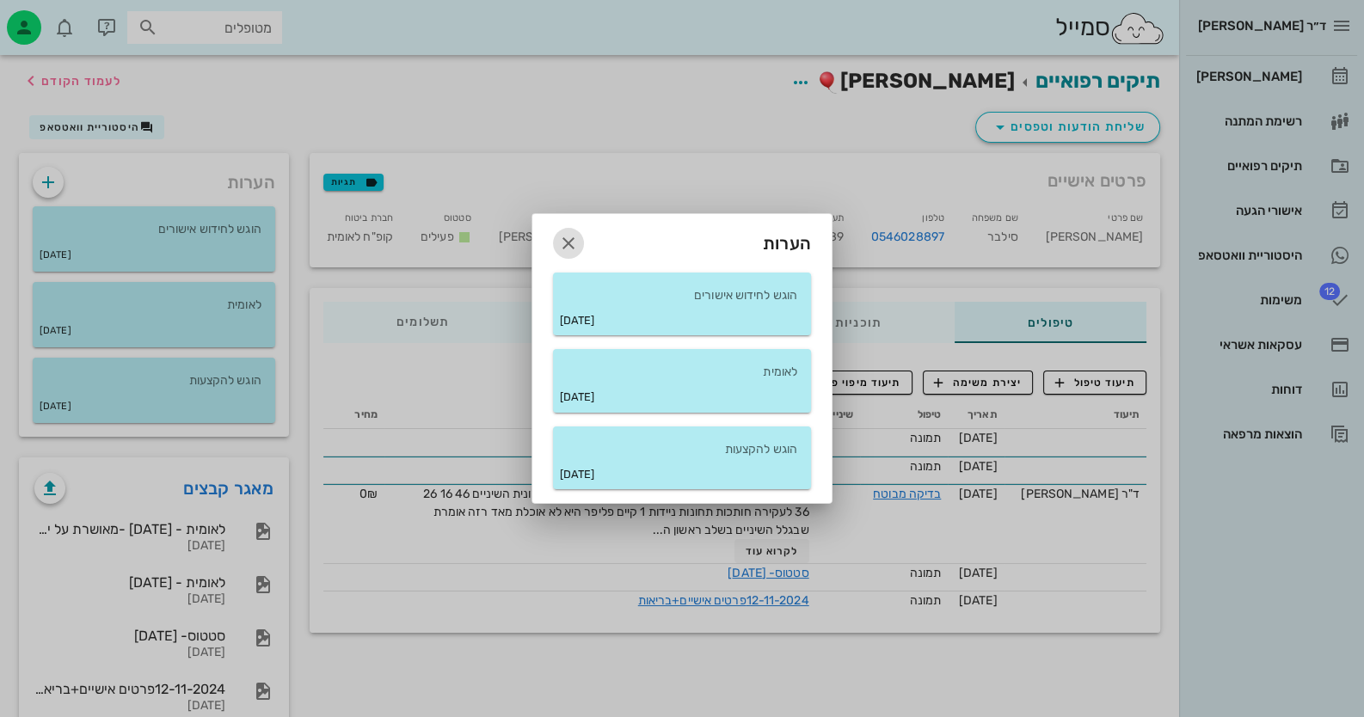
click at [572, 249] on icon "button" at bounding box center [568, 243] width 21 height 21
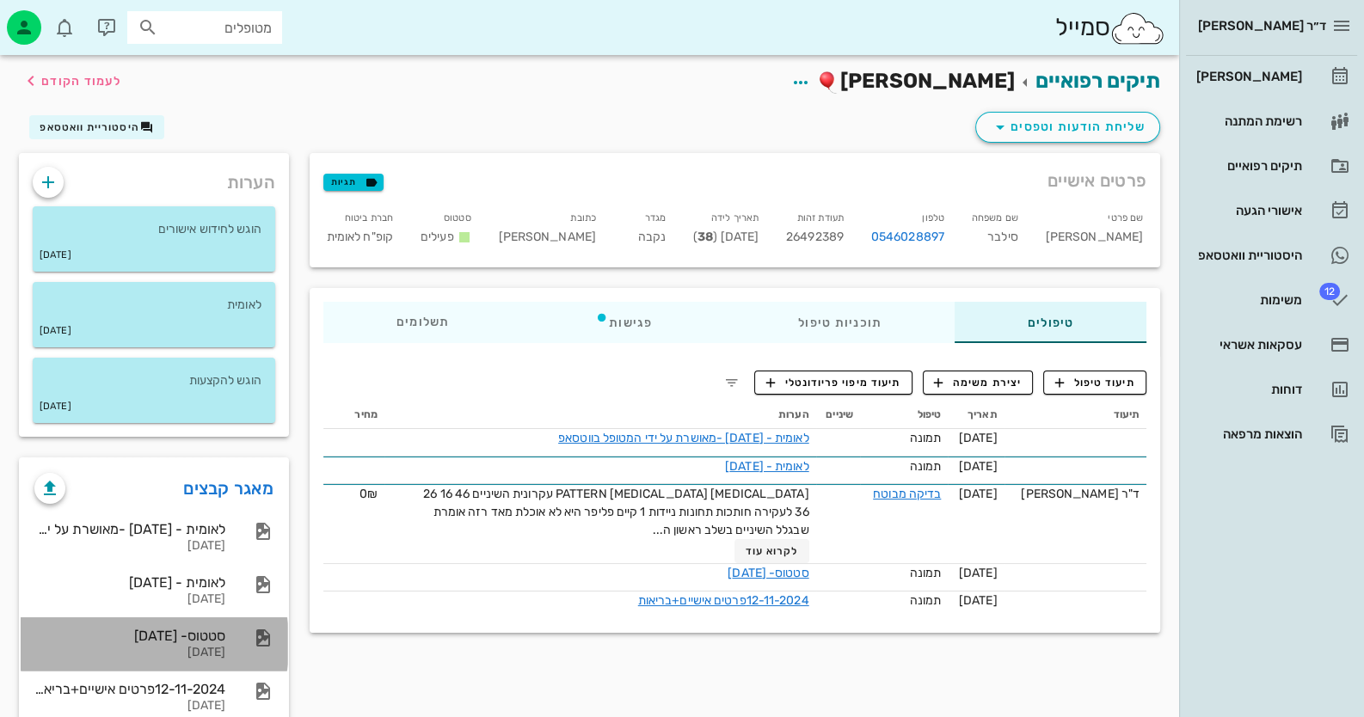
click at [180, 636] on div "סטטוס- 12-11-2024" at bounding box center [129, 636] width 191 height 16
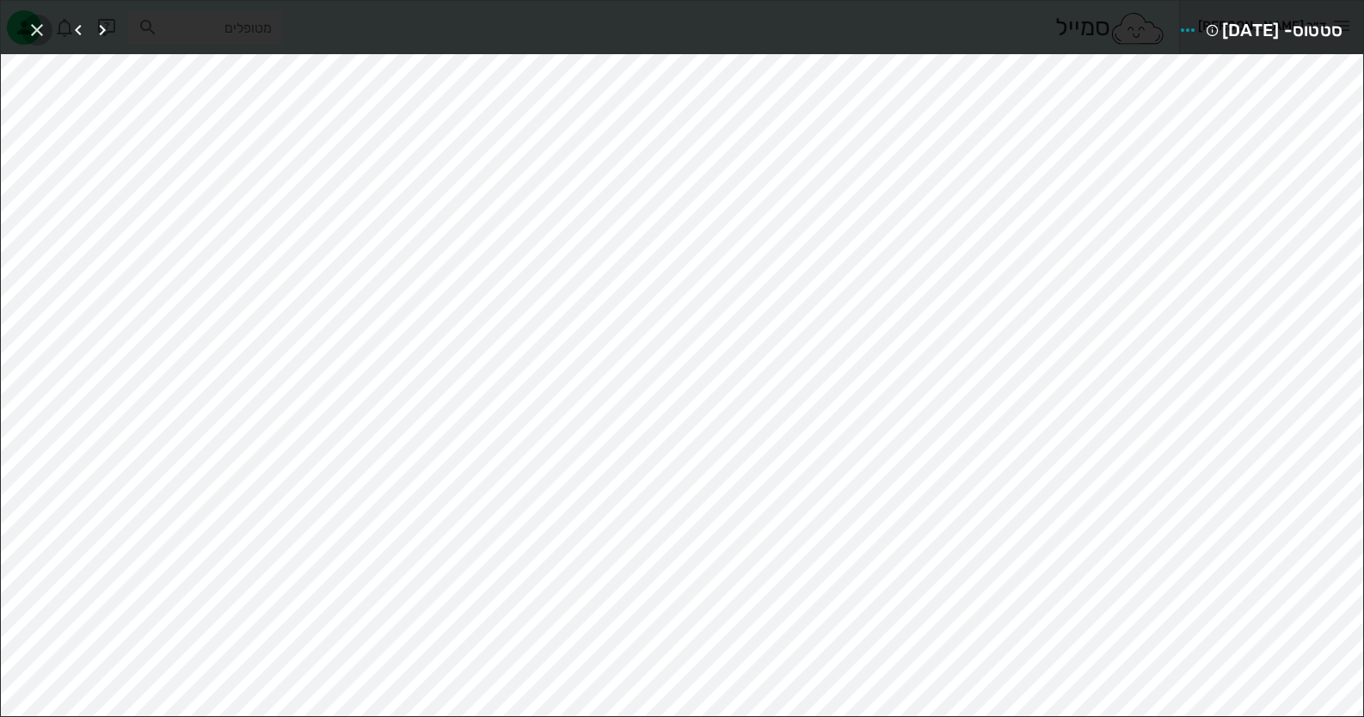
click at [40, 28] on icon "button" at bounding box center [37, 30] width 21 height 21
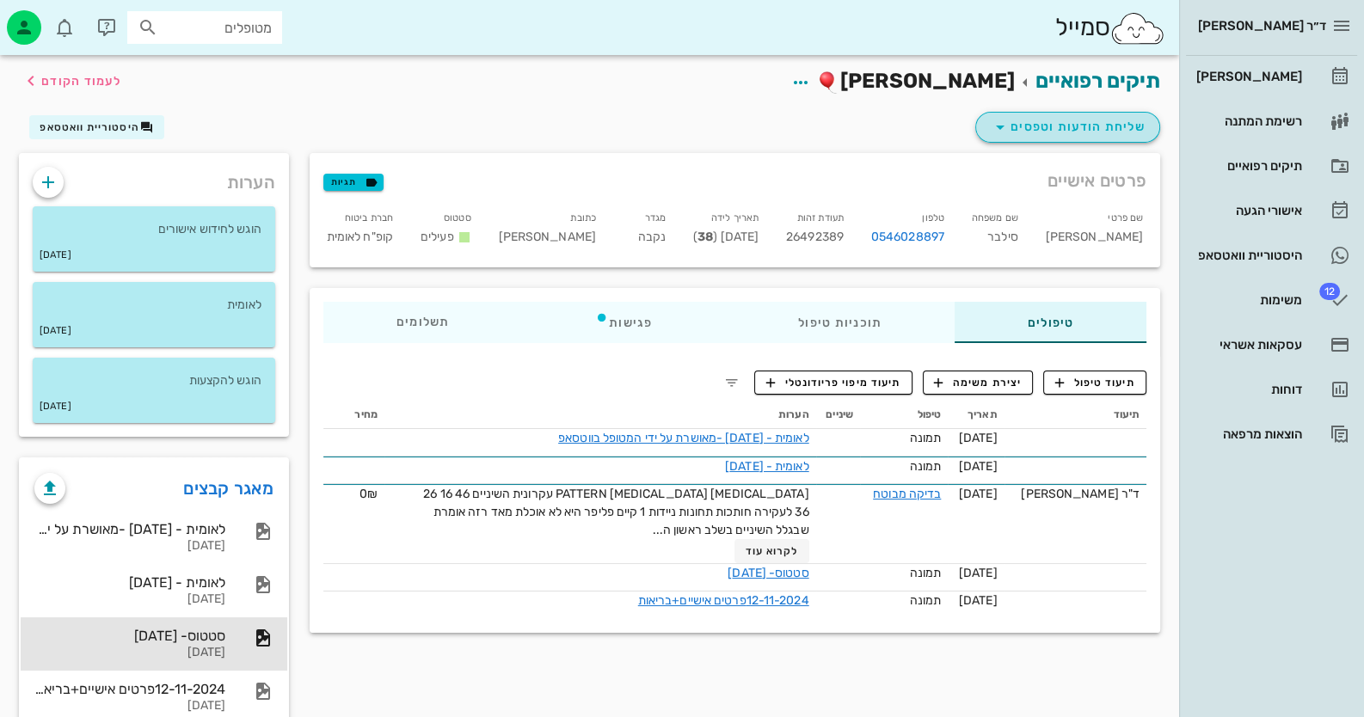
click at [882, 133] on span "שליחת הודעות וטפסים" at bounding box center [1068, 127] width 156 height 21
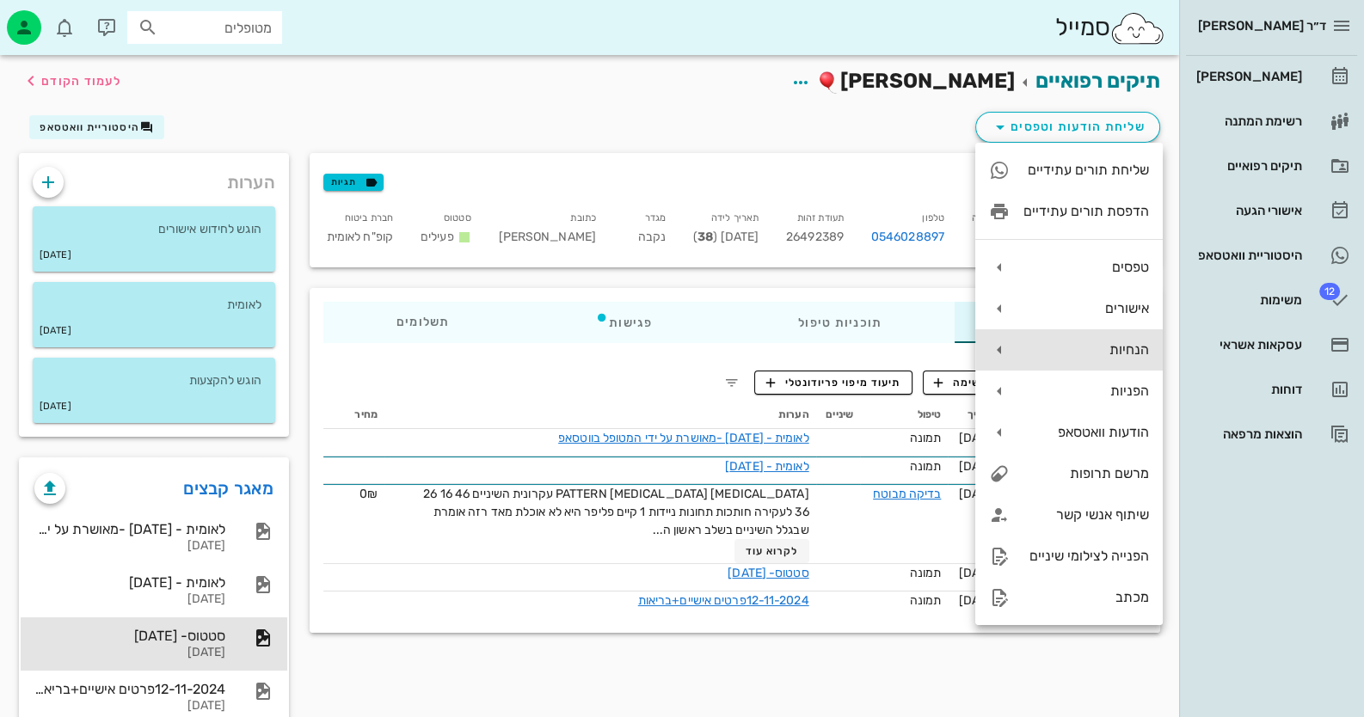
click at [882, 340] on div "הנחיות" at bounding box center [1069, 349] width 188 height 41
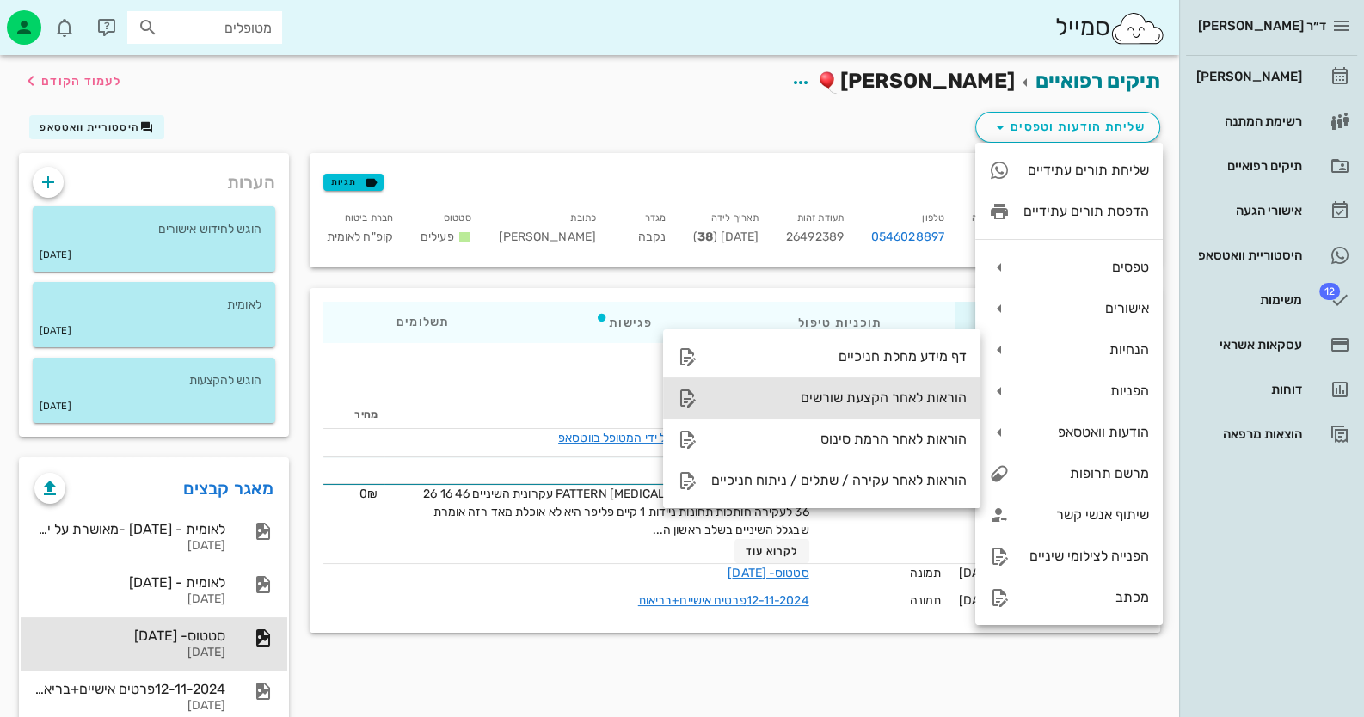
click at [882, 410] on div "הוראות לאחר הקצעת שורשים" at bounding box center [821, 398] width 317 height 41
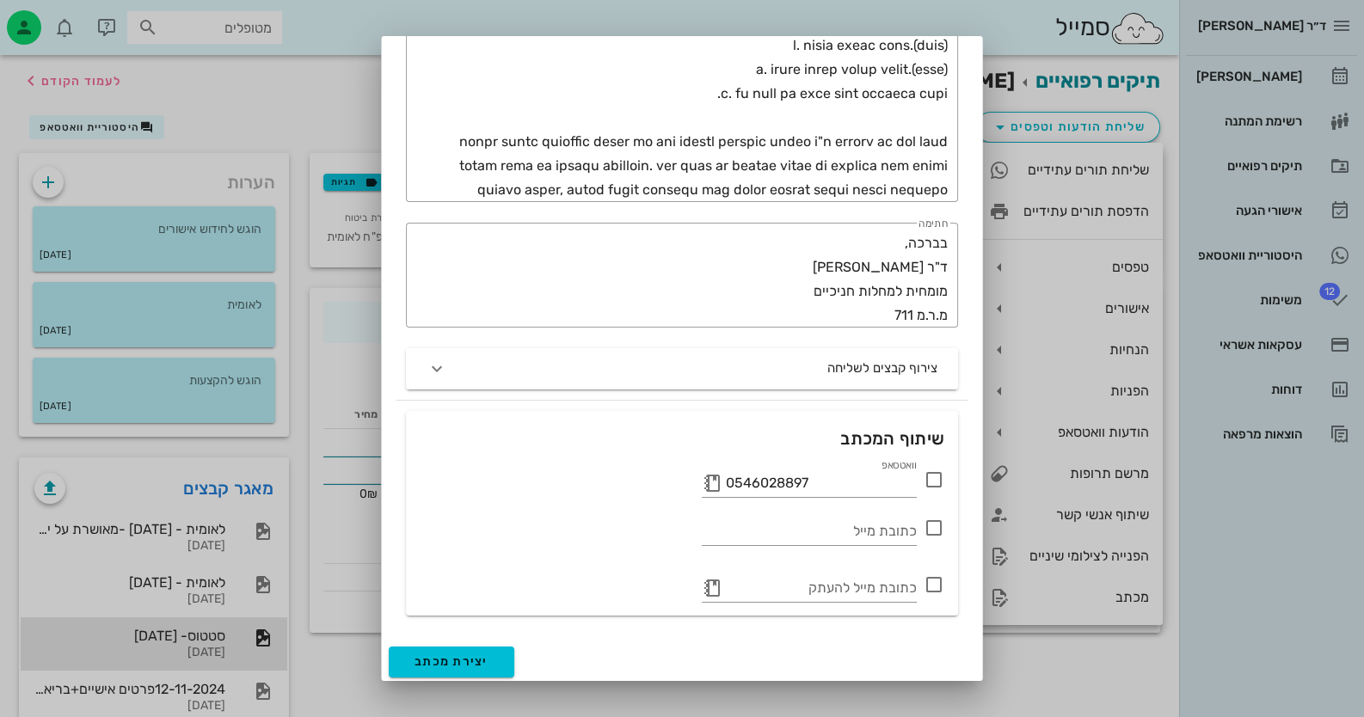
scroll to position [823, 0]
click at [882, 482] on icon at bounding box center [934, 477] width 21 height 21
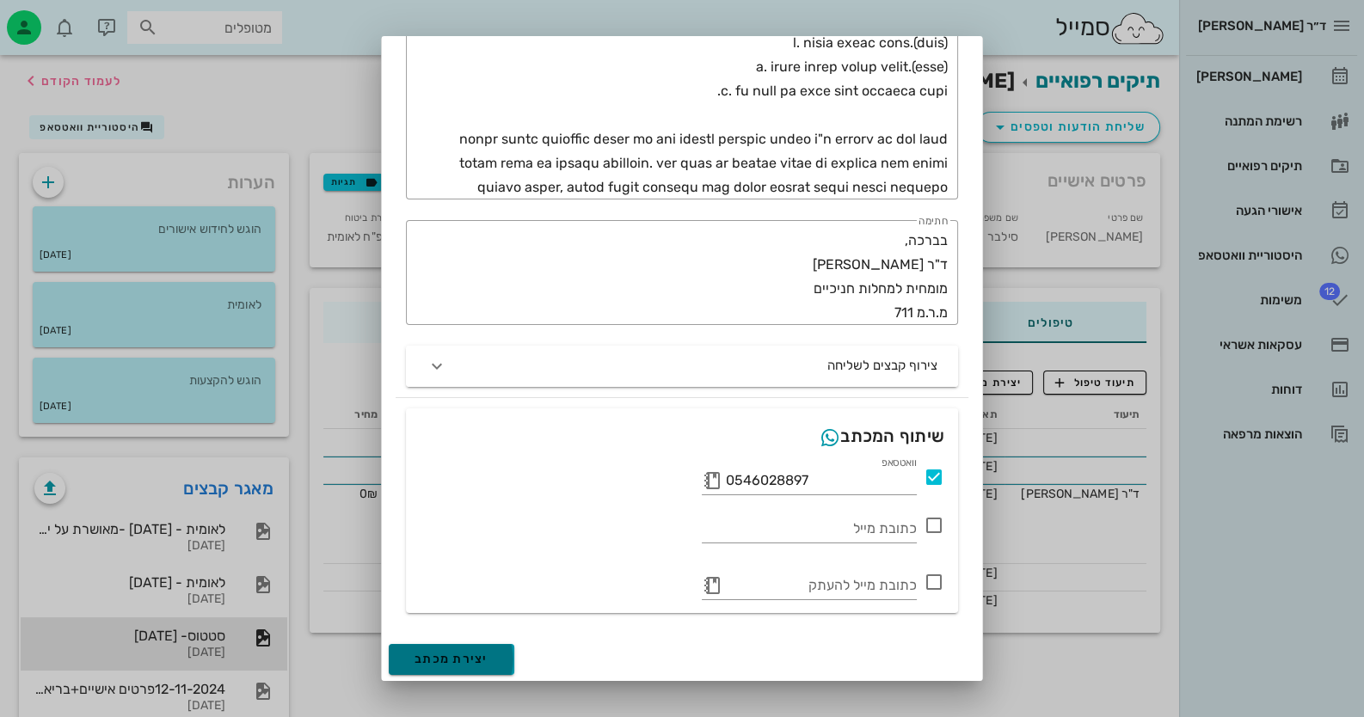
click at [443, 657] on span "יצירת מכתב" at bounding box center [452, 659] width 74 height 15
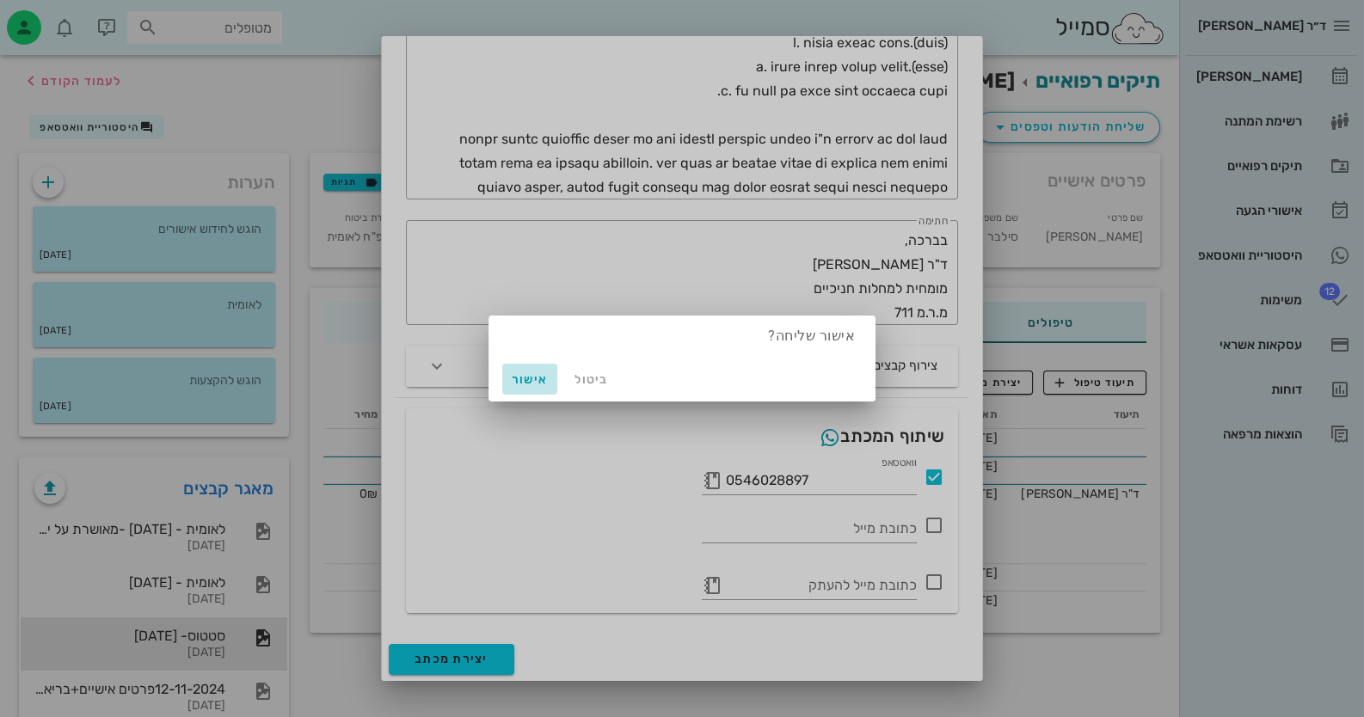
click at [509, 378] on span "אישור" at bounding box center [529, 379] width 41 height 15
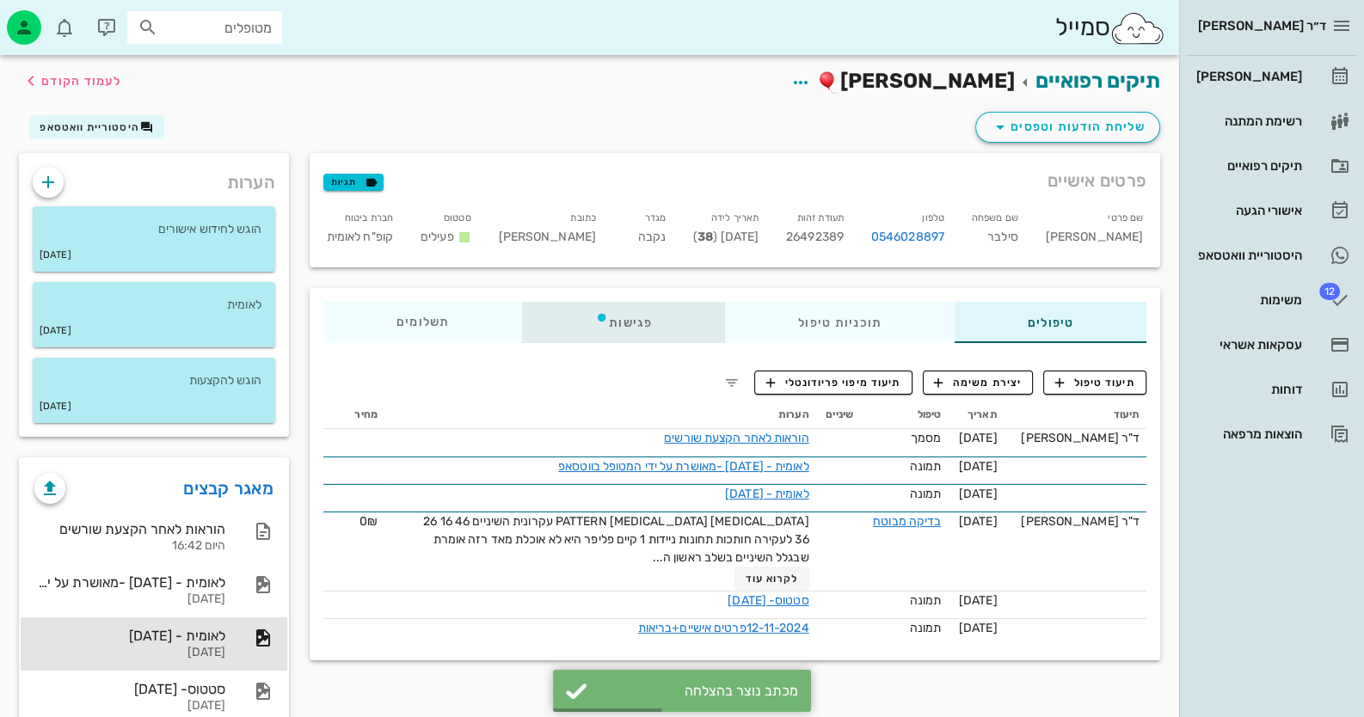
click at [609, 317] on icon at bounding box center [602, 317] width 14 height 14
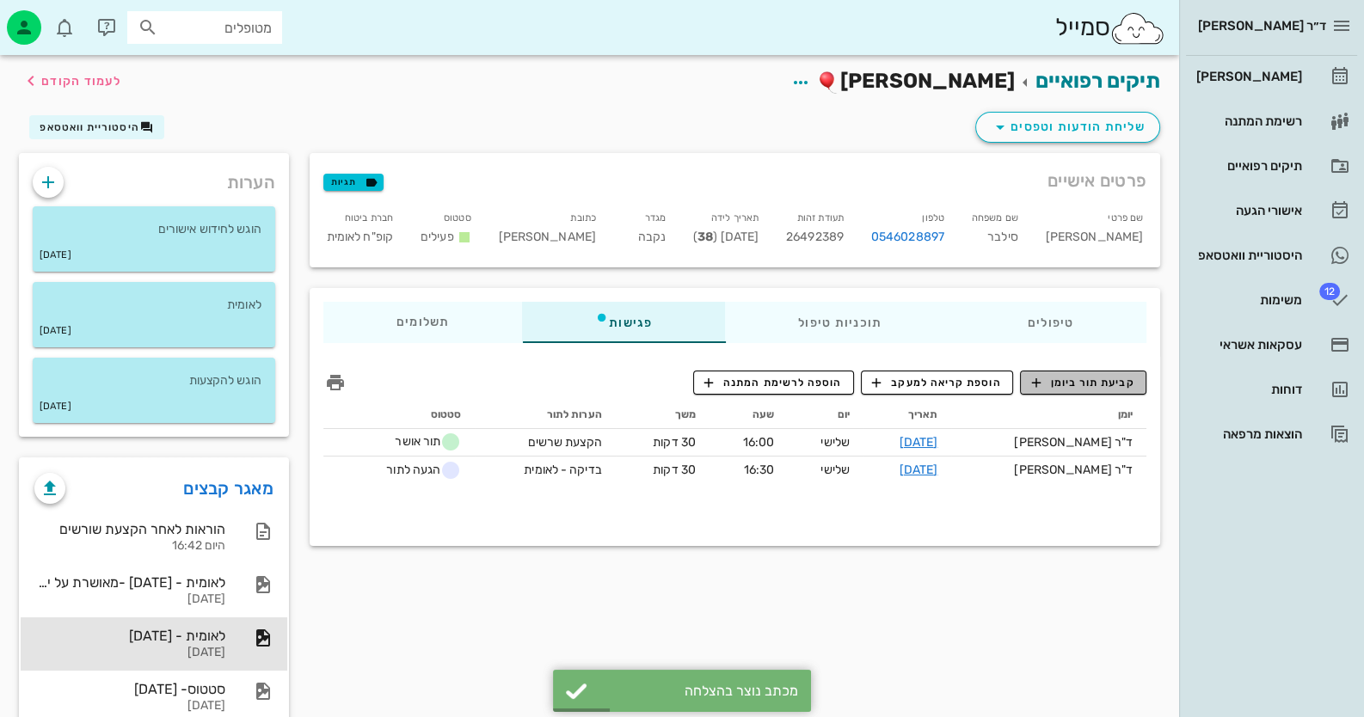
click at [882, 371] on button "קביעת תור ביומן" at bounding box center [1083, 383] width 126 height 24
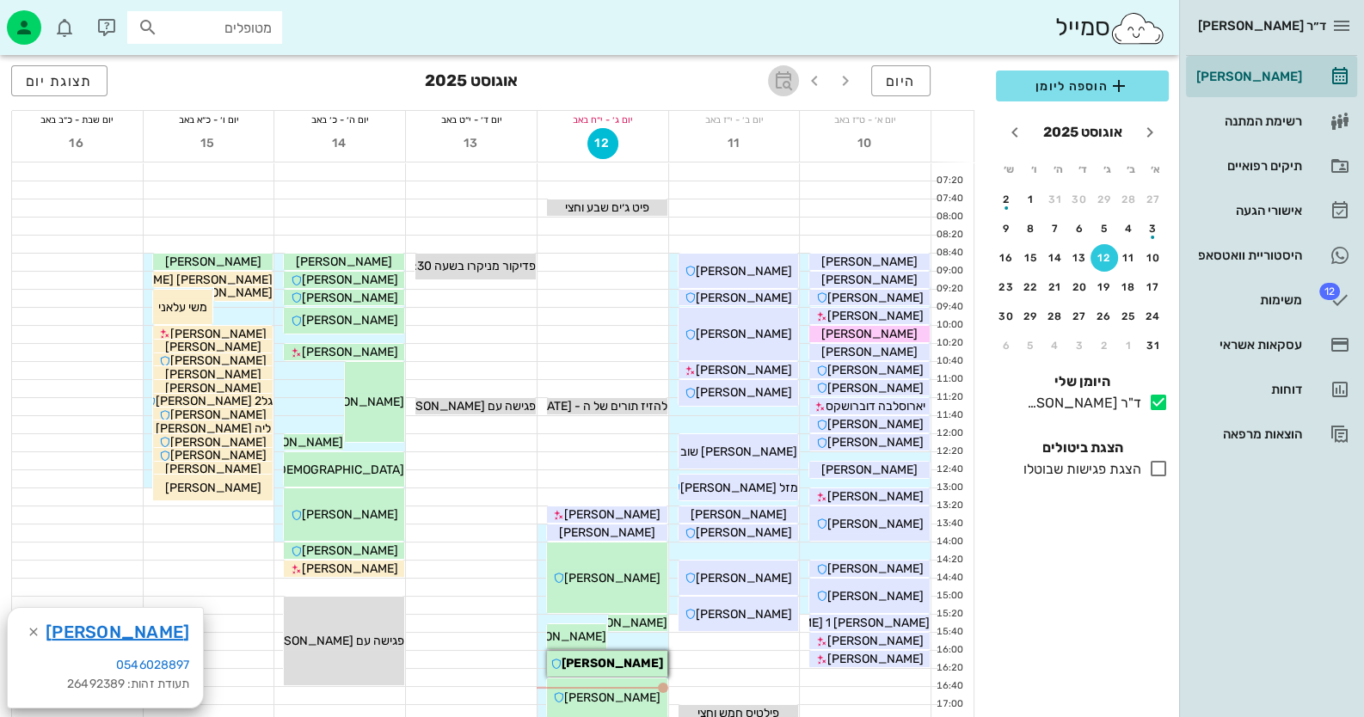
click at [790, 77] on icon "button" at bounding box center [783, 81] width 21 height 21
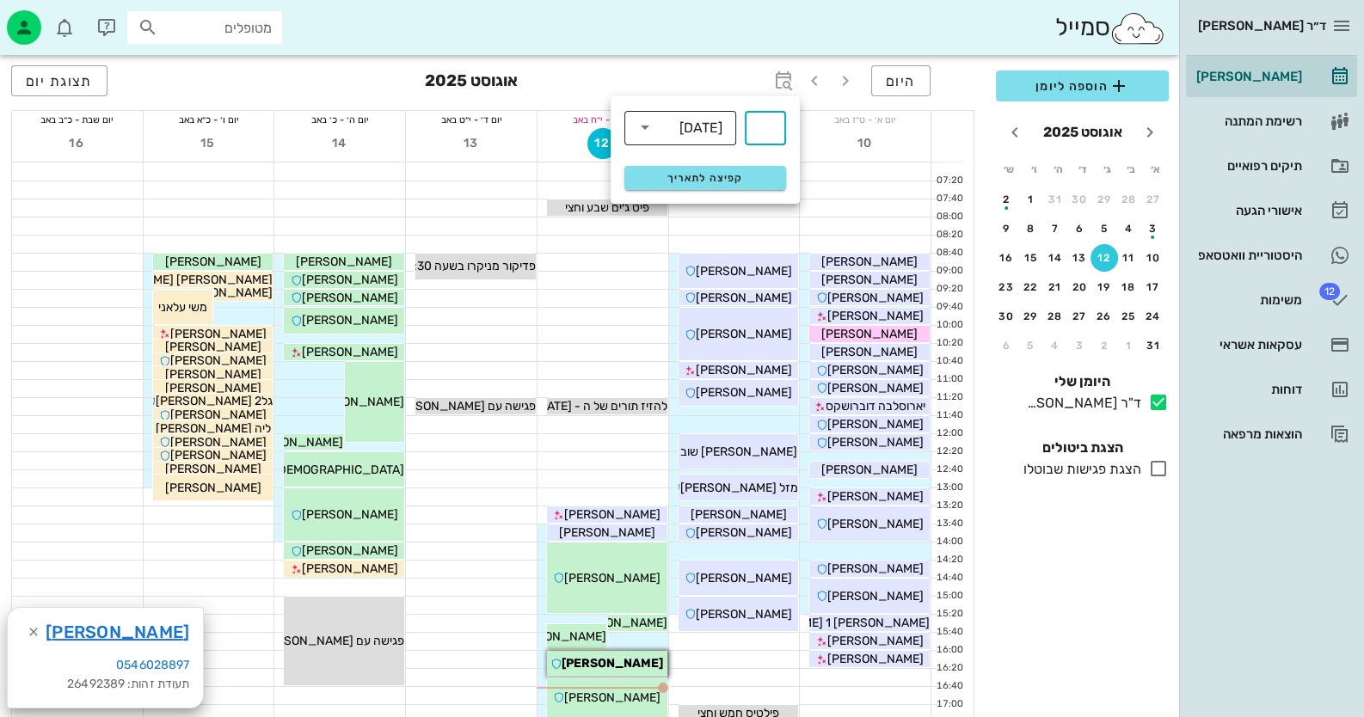
click at [681, 128] on div "שבועות" at bounding box center [700, 127] width 43 height 15
click at [704, 202] on div "חודשים" at bounding box center [680, 203] width 84 height 14
click at [765, 128] on input "text" at bounding box center [765, 128] width 21 height 28
type input "3"
click at [753, 172] on span "קפיצה לתאריך" at bounding box center [705, 178] width 140 height 12
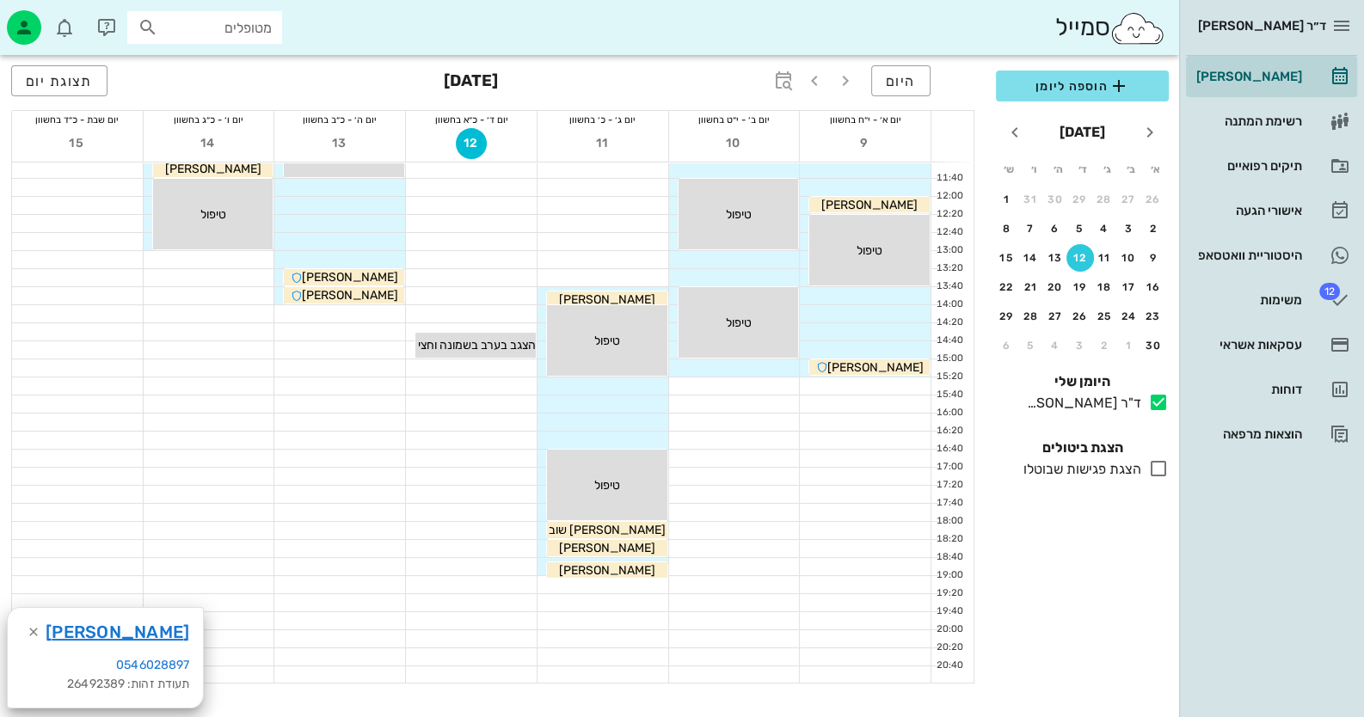
scroll to position [343, 0]
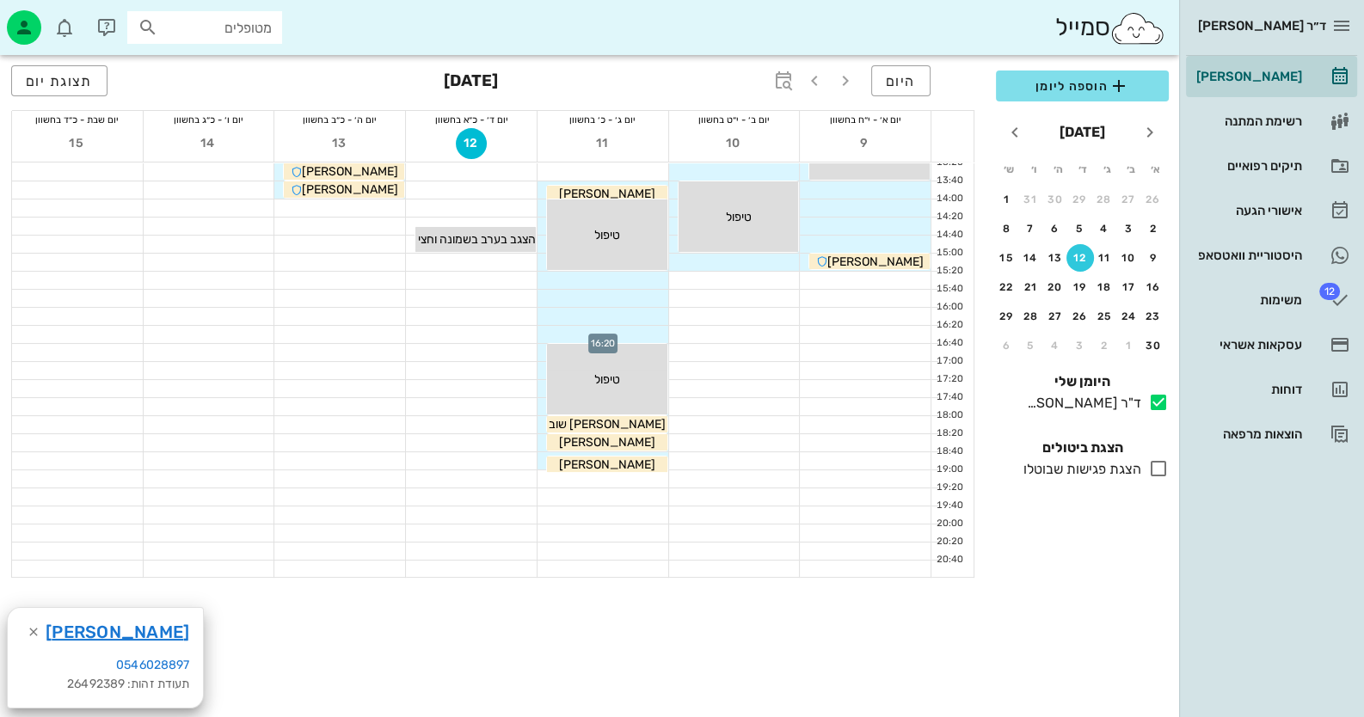
click at [640, 332] on div at bounding box center [603, 334] width 131 height 17
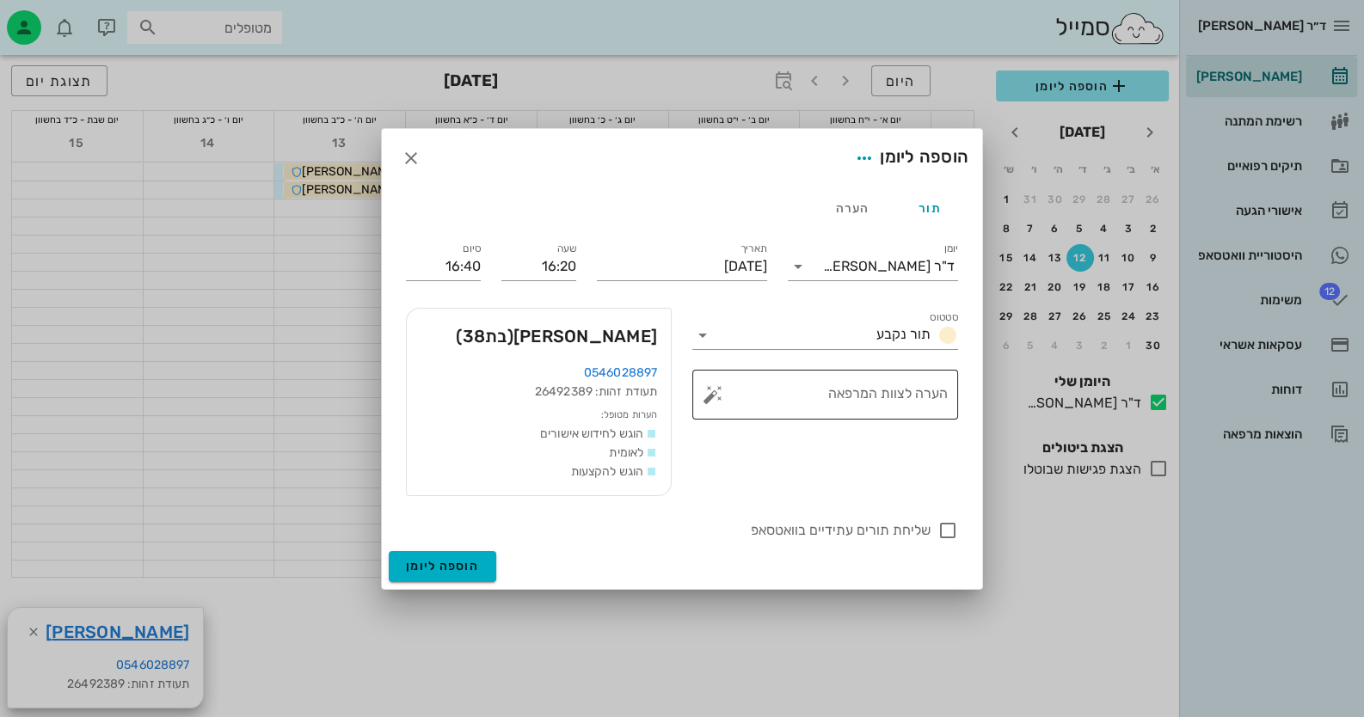
click at [714, 400] on button "button" at bounding box center [713, 394] width 21 height 21
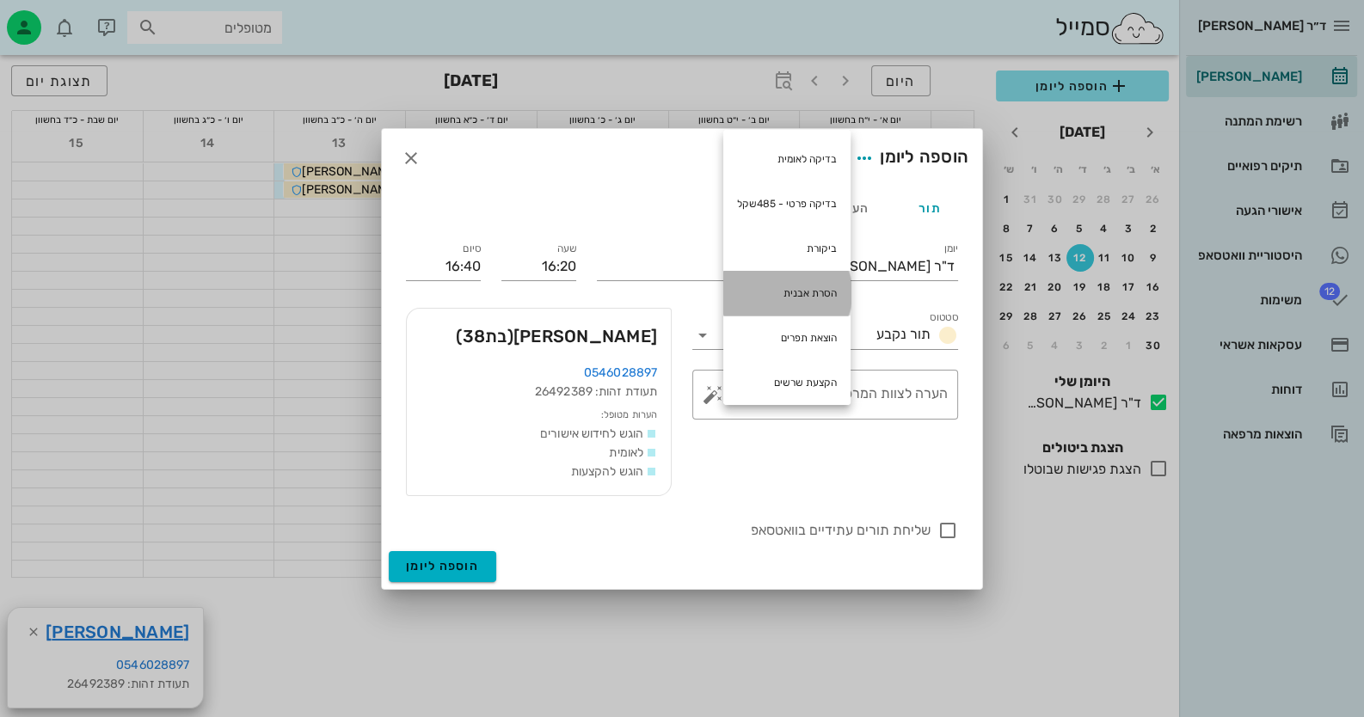
click at [793, 302] on div "הסרת אבנית" at bounding box center [786, 293] width 127 height 45
type textarea "הסרת אבנית"
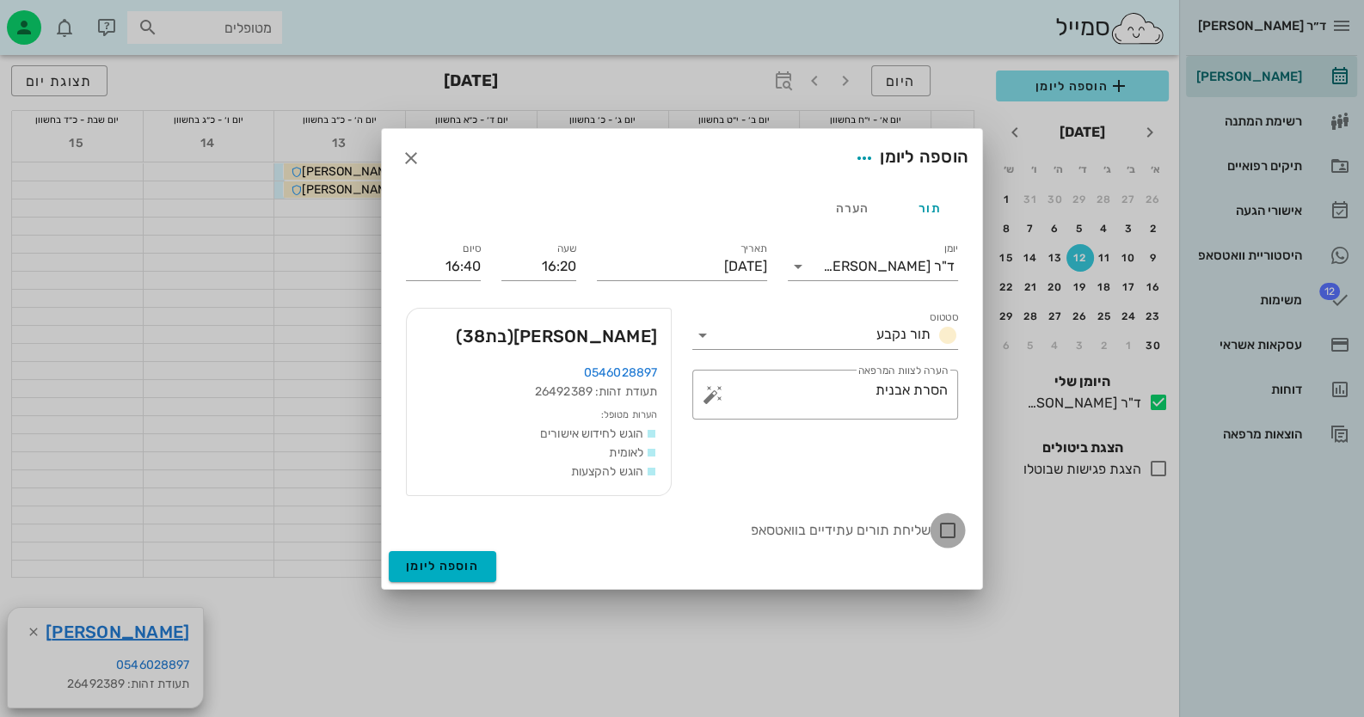
click at [882, 528] on div at bounding box center [947, 530] width 29 height 29
checkbox input "true"
click at [464, 558] on button "הוספה ליומן" at bounding box center [443, 566] width 108 height 31
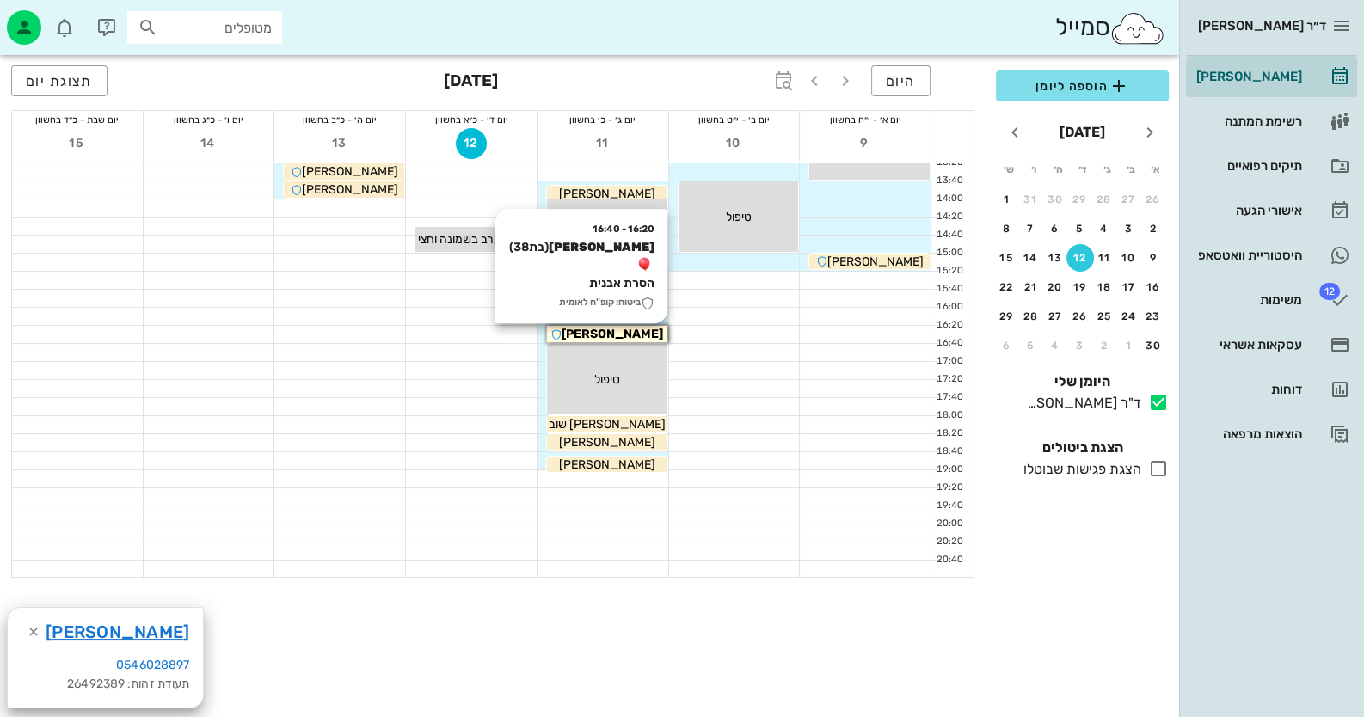
click at [638, 325] on div "[PERSON_NAME]" at bounding box center [607, 334] width 120 height 18
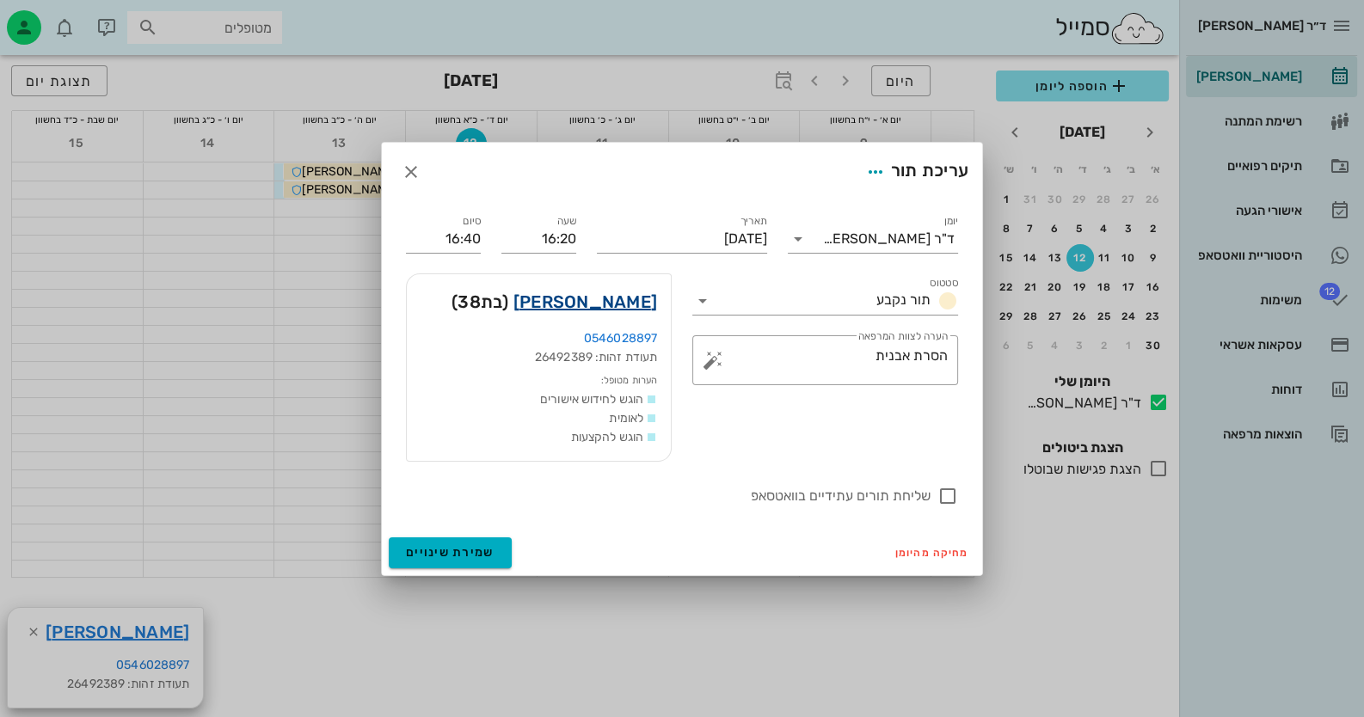
click at [634, 304] on link "נחמה סילבר" at bounding box center [585, 302] width 144 height 28
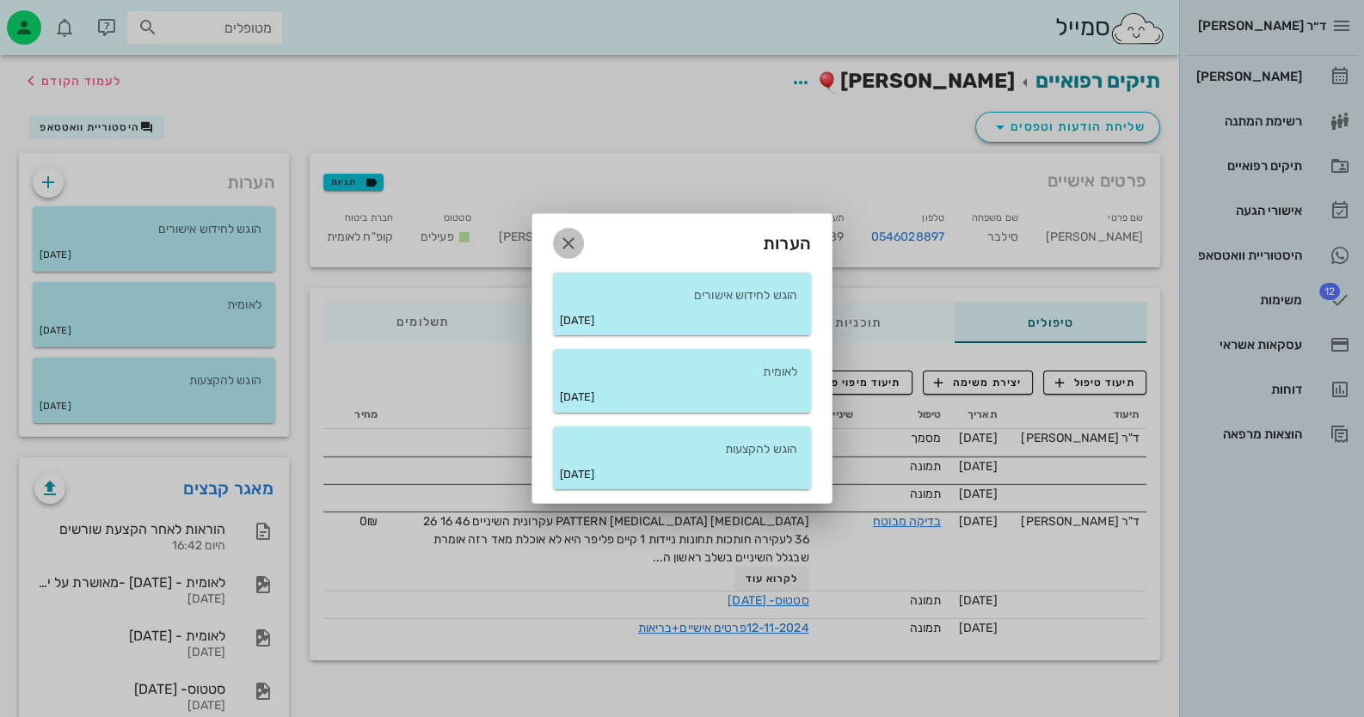
click at [563, 236] on icon "button" at bounding box center [568, 243] width 21 height 21
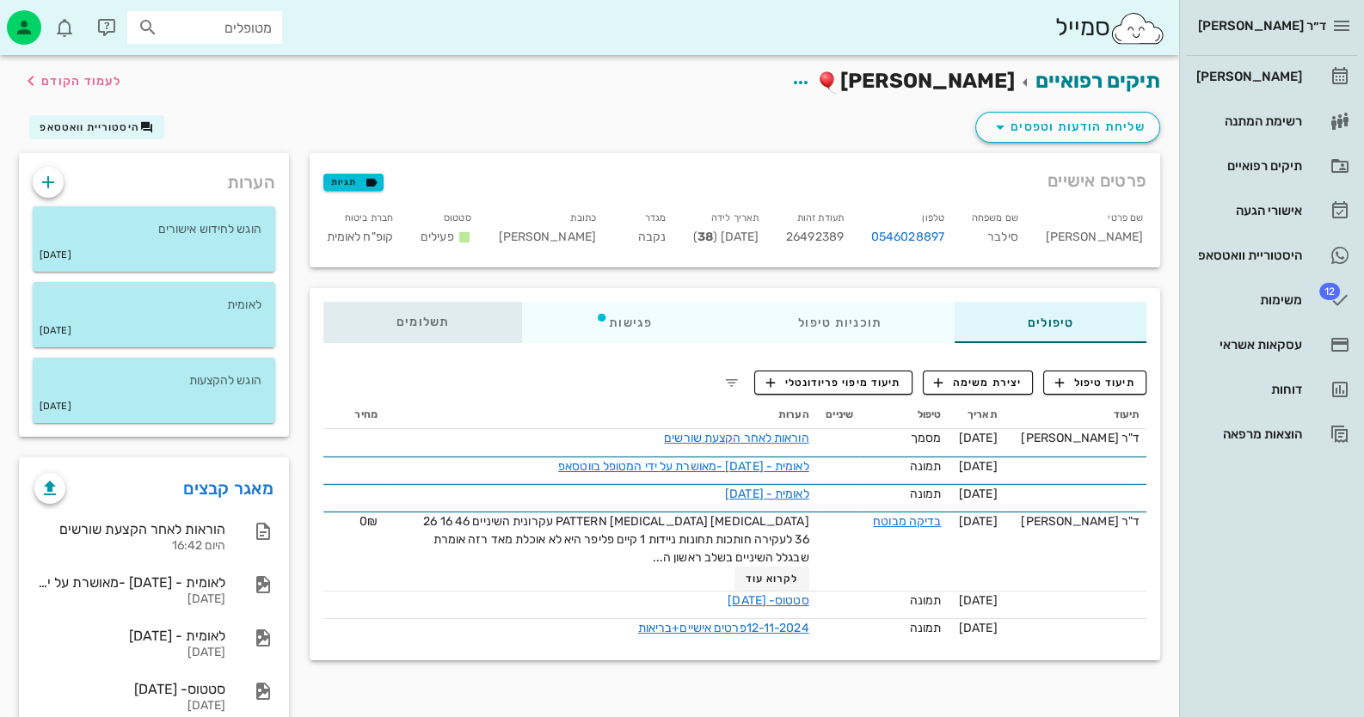
click at [389, 322] on div "תשלומים 0₪" at bounding box center [422, 322] width 199 height 41
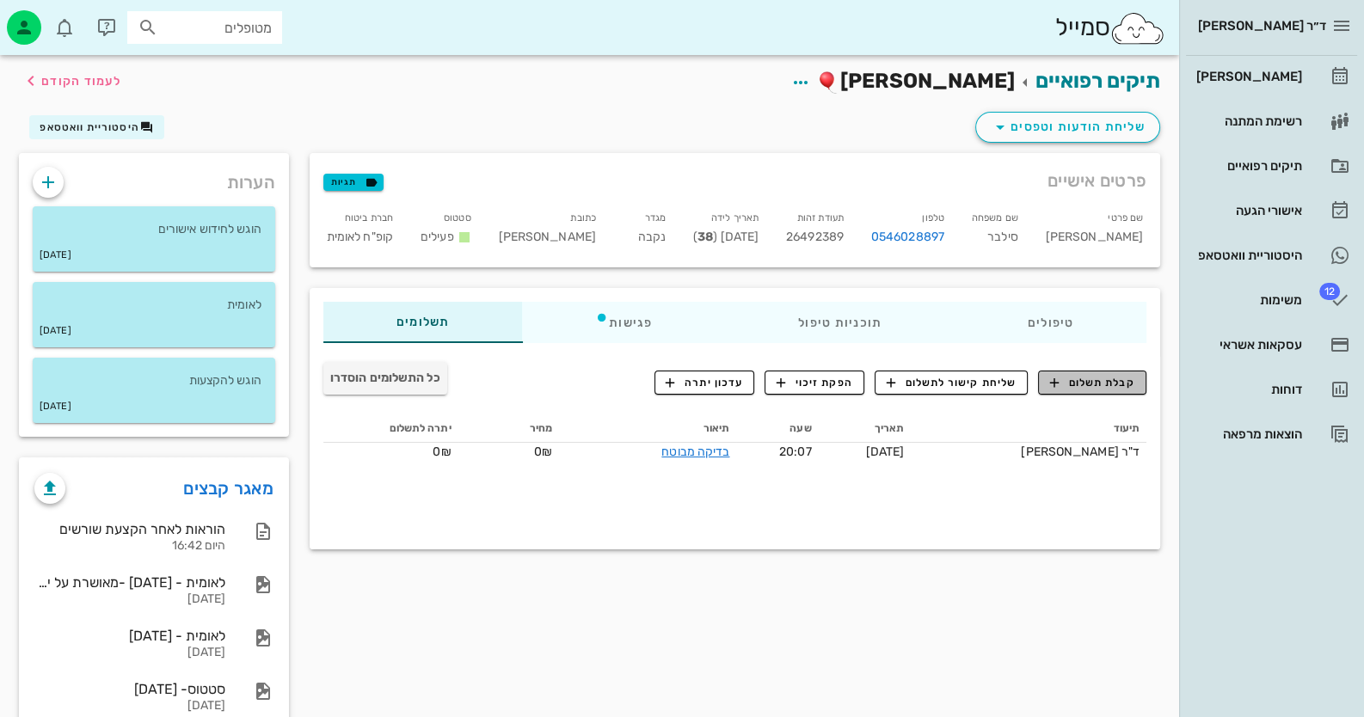
click at [882, 386] on span "קבלת תשלום" at bounding box center [1092, 382] width 85 height 15
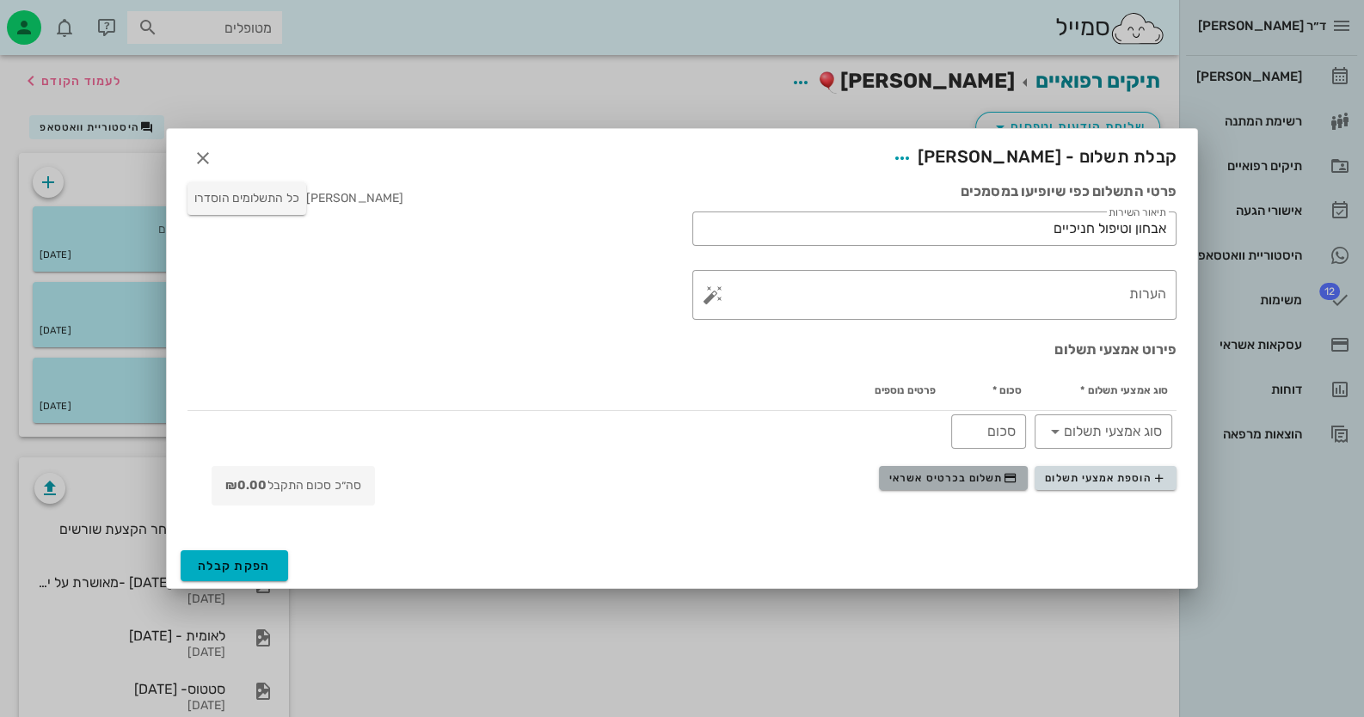
click at [882, 481] on span "תשלום בכרטיס אשראי" at bounding box center [952, 478] width 127 height 14
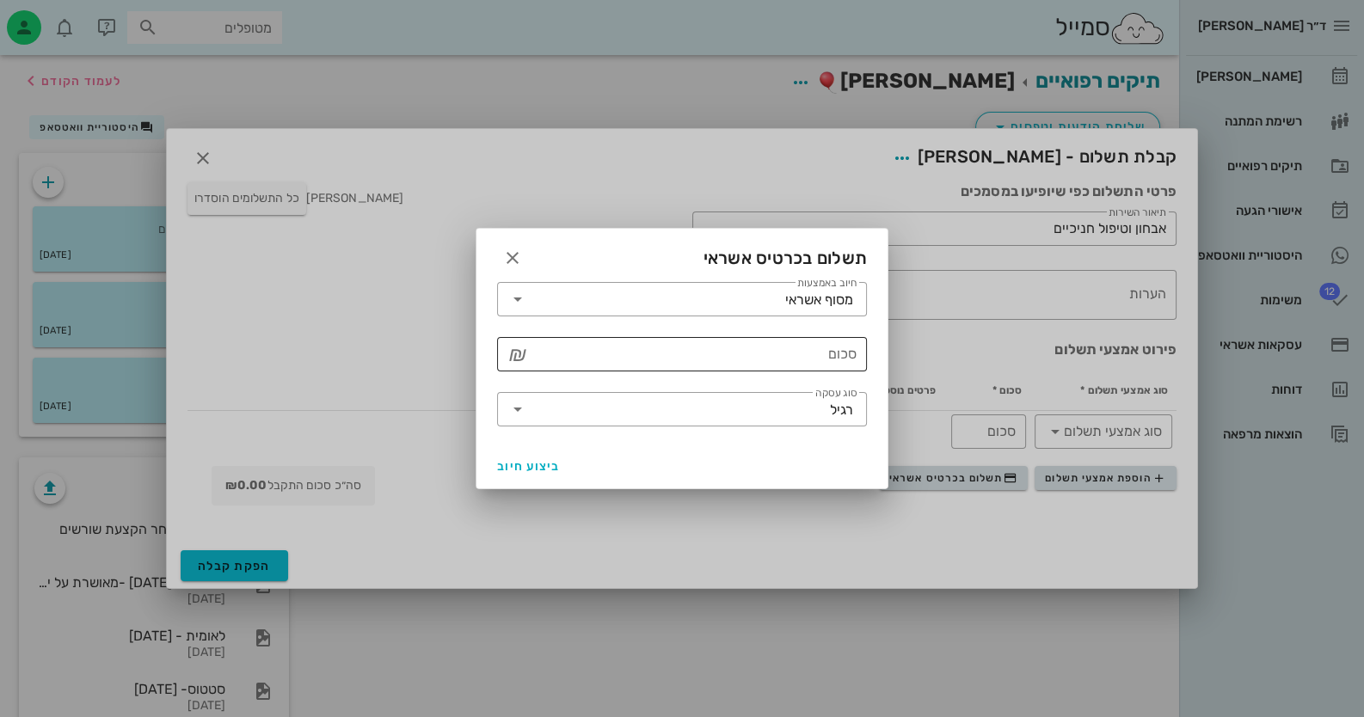
click at [802, 358] on input "סכום" at bounding box center [694, 355] width 325 height 28
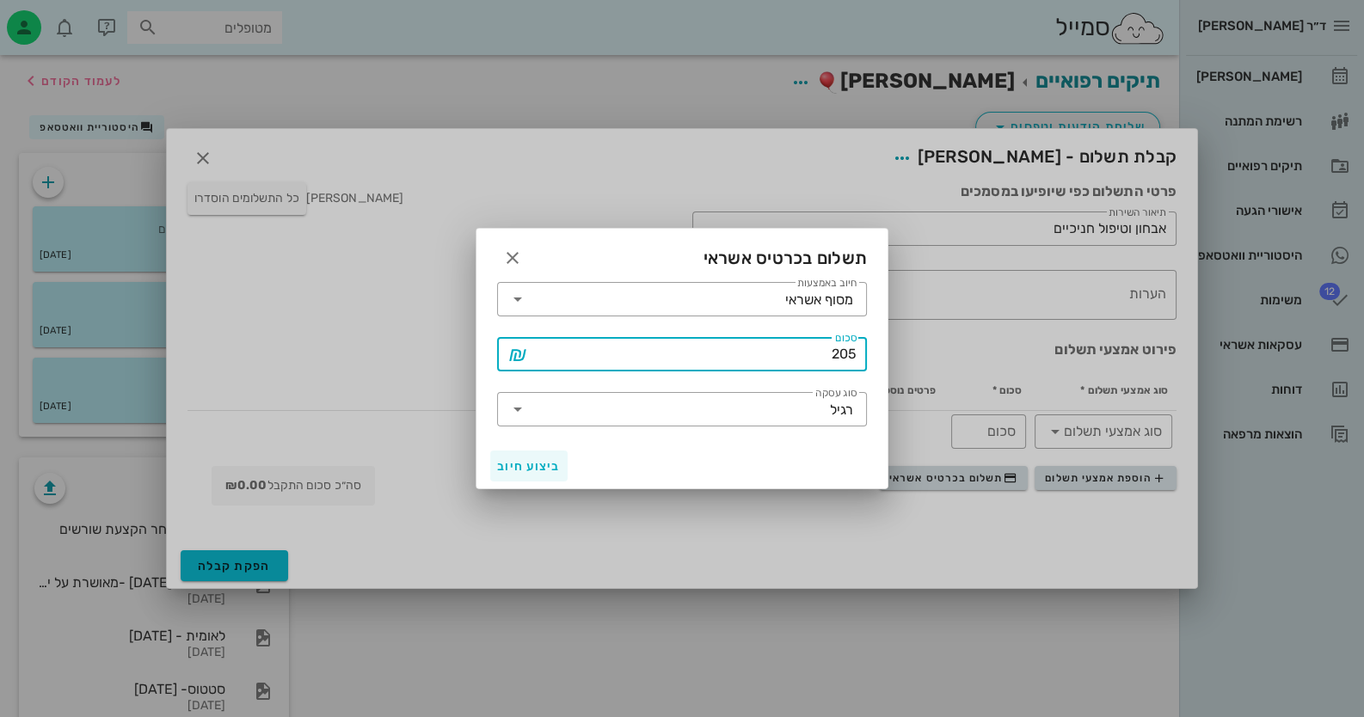
type input "205"
click at [536, 461] on span "ביצוע חיוב" at bounding box center [529, 466] width 64 height 15
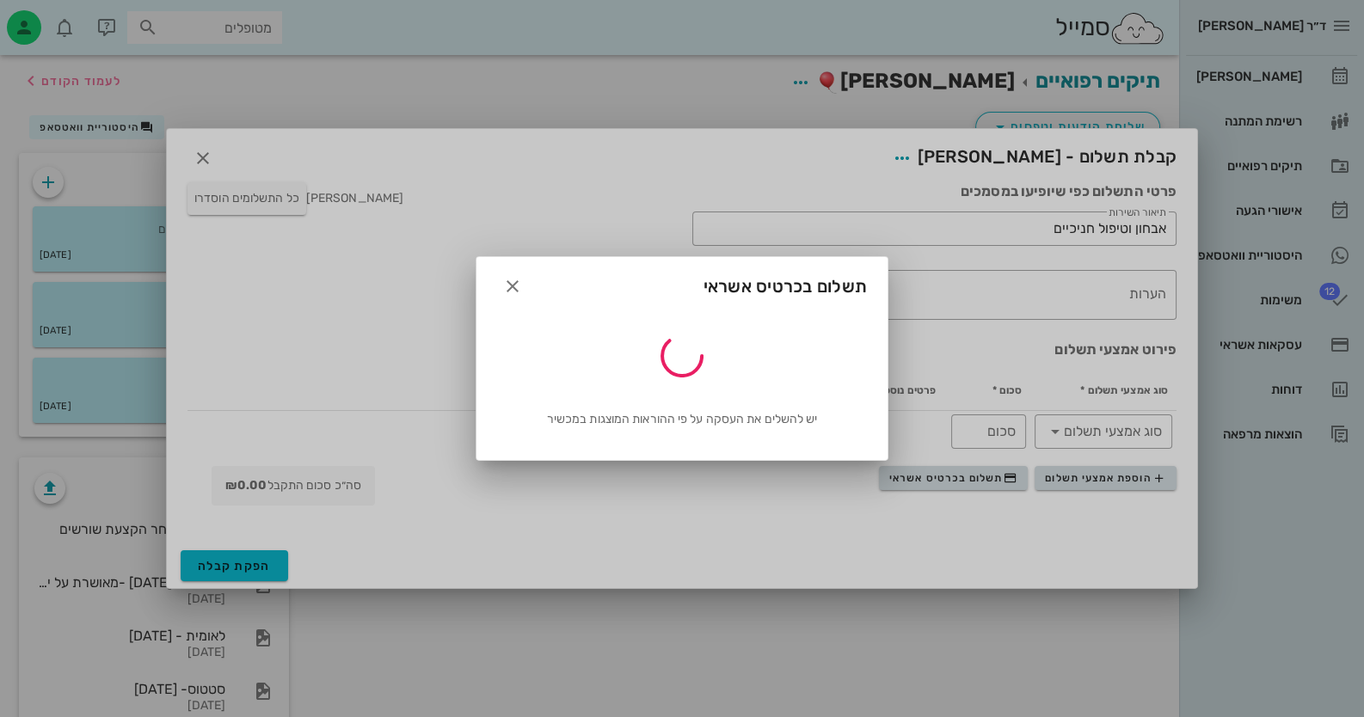
type input "205"
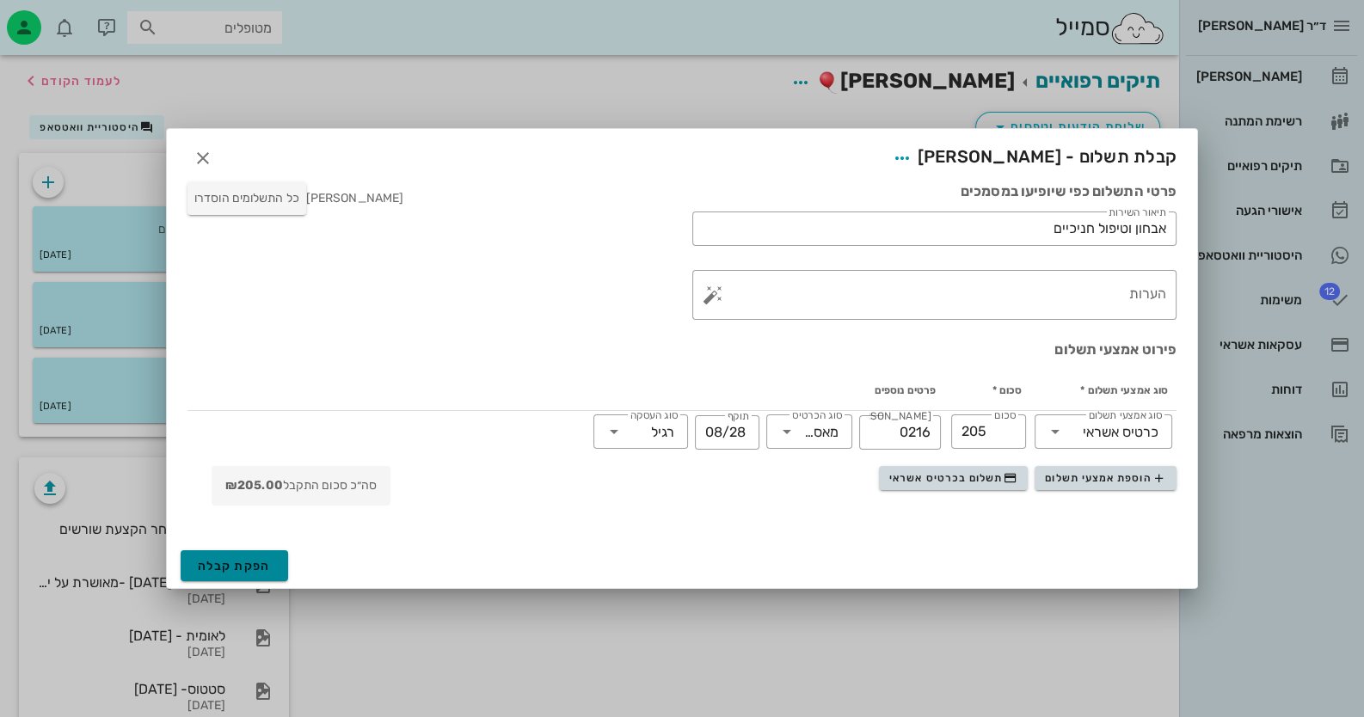
click at [267, 561] on span "הפקת קבלה" at bounding box center [234, 566] width 73 height 15
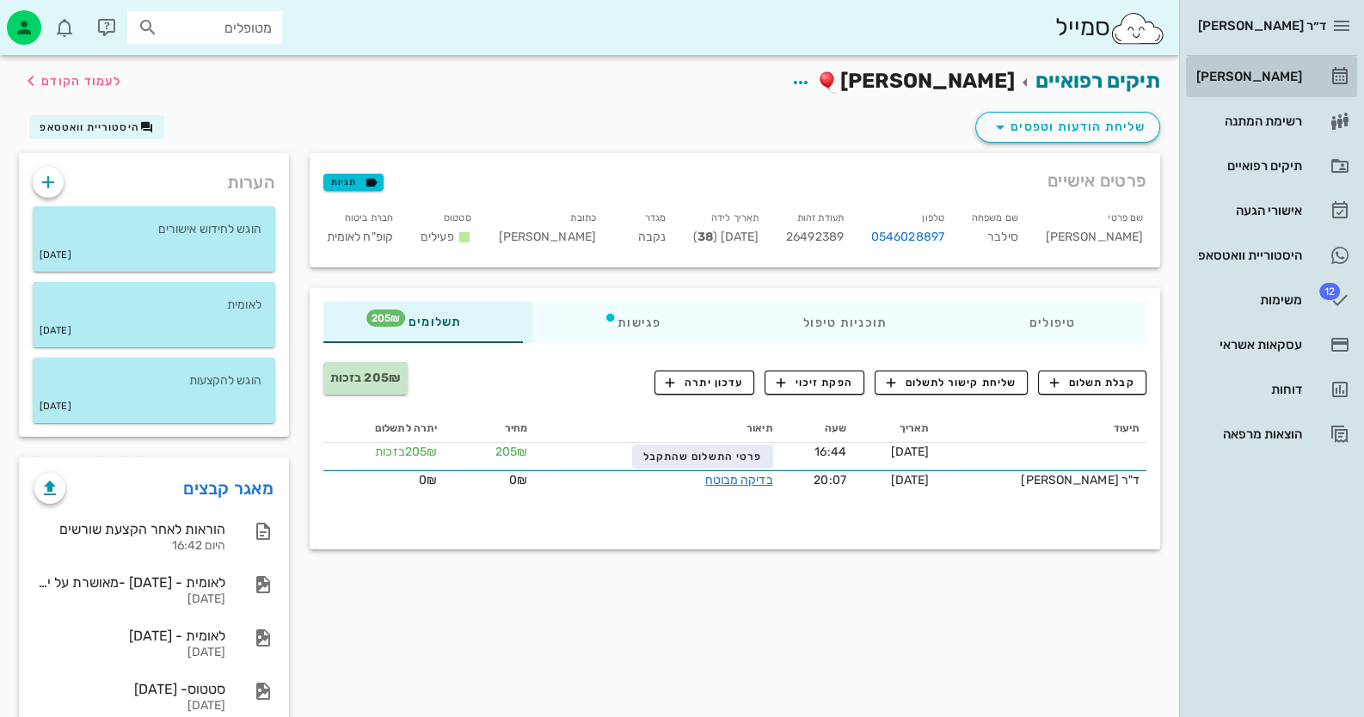
click at [882, 88] on div "[PERSON_NAME]" at bounding box center [1247, 77] width 109 height 28
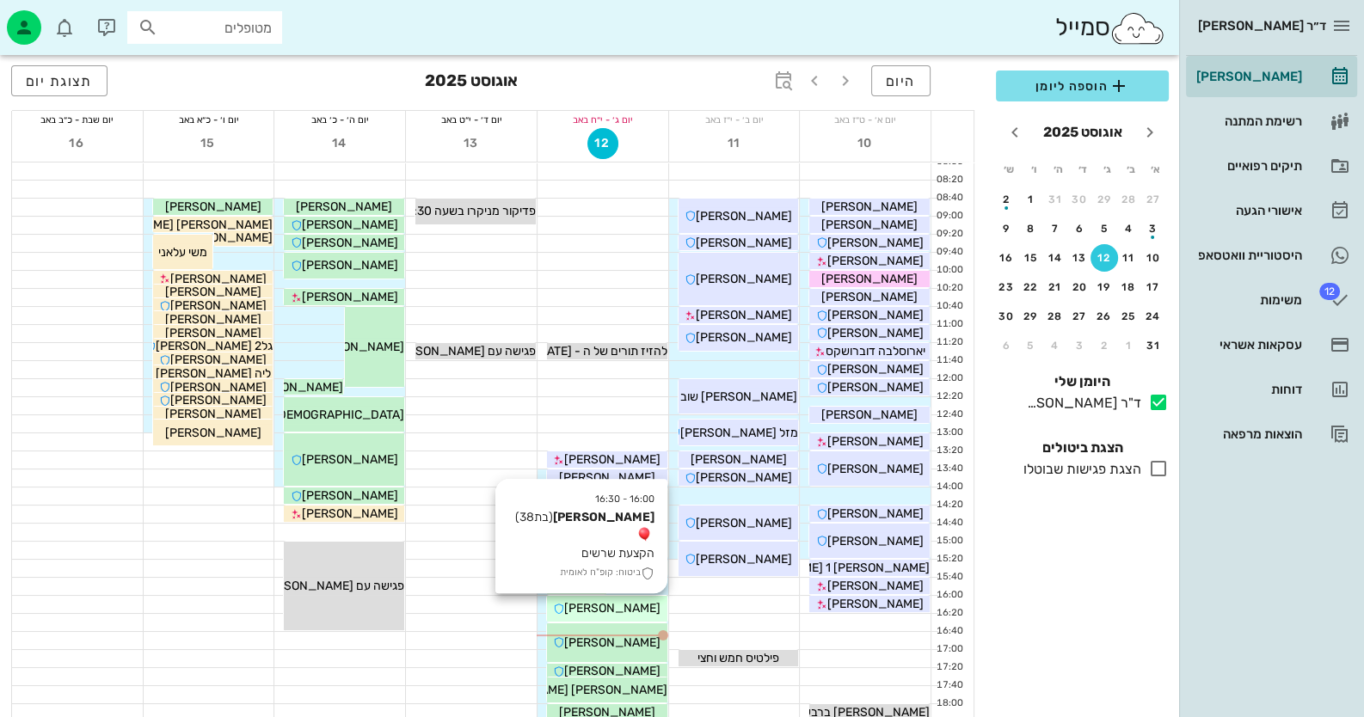
scroll to position [85, 0]
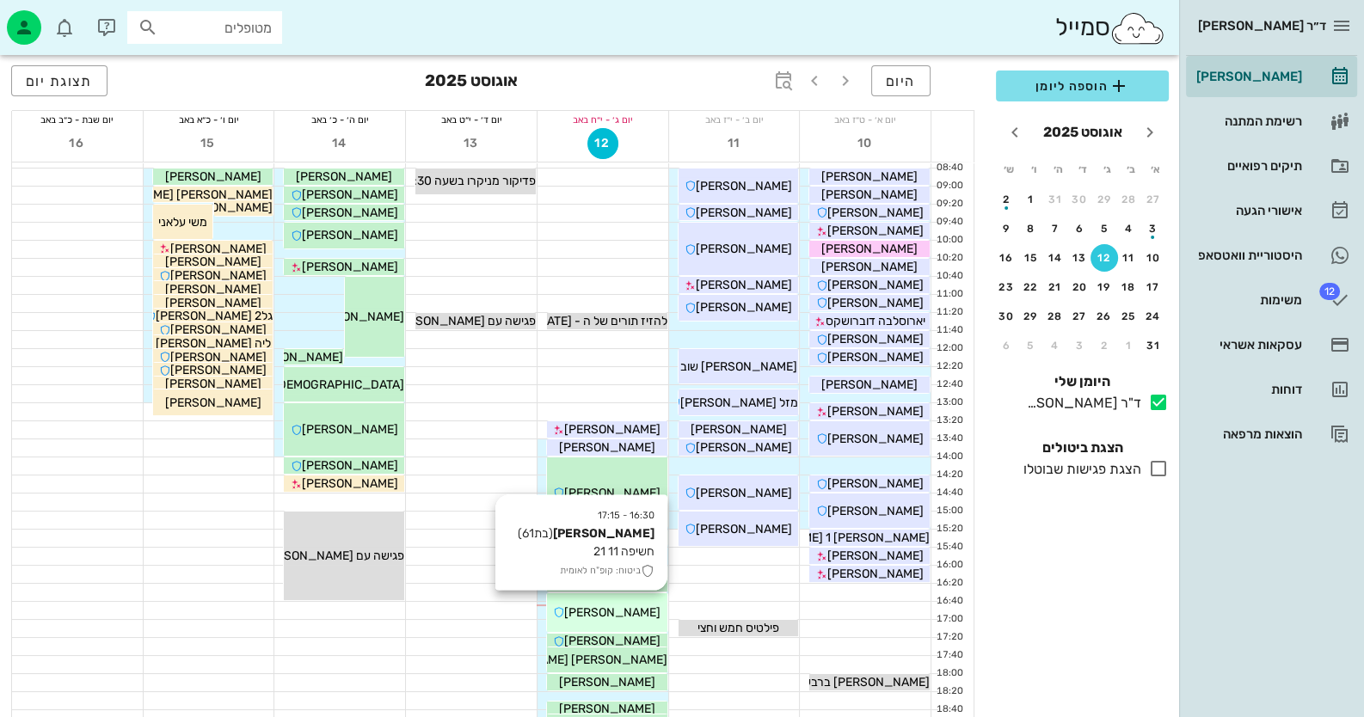
click at [612, 618] on span "[PERSON_NAME]" at bounding box center [612, 613] width 96 height 15
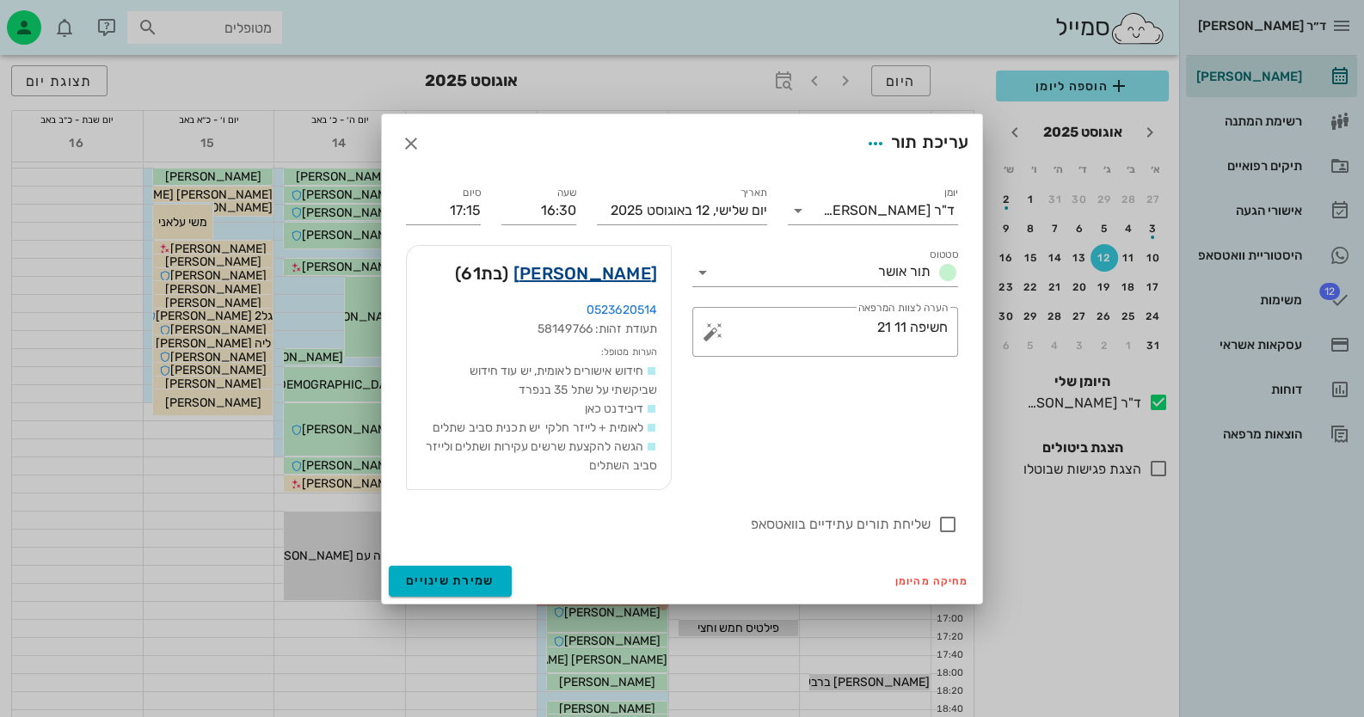
click at [610, 280] on link "אילן שפיגלר" at bounding box center [585, 274] width 144 height 28
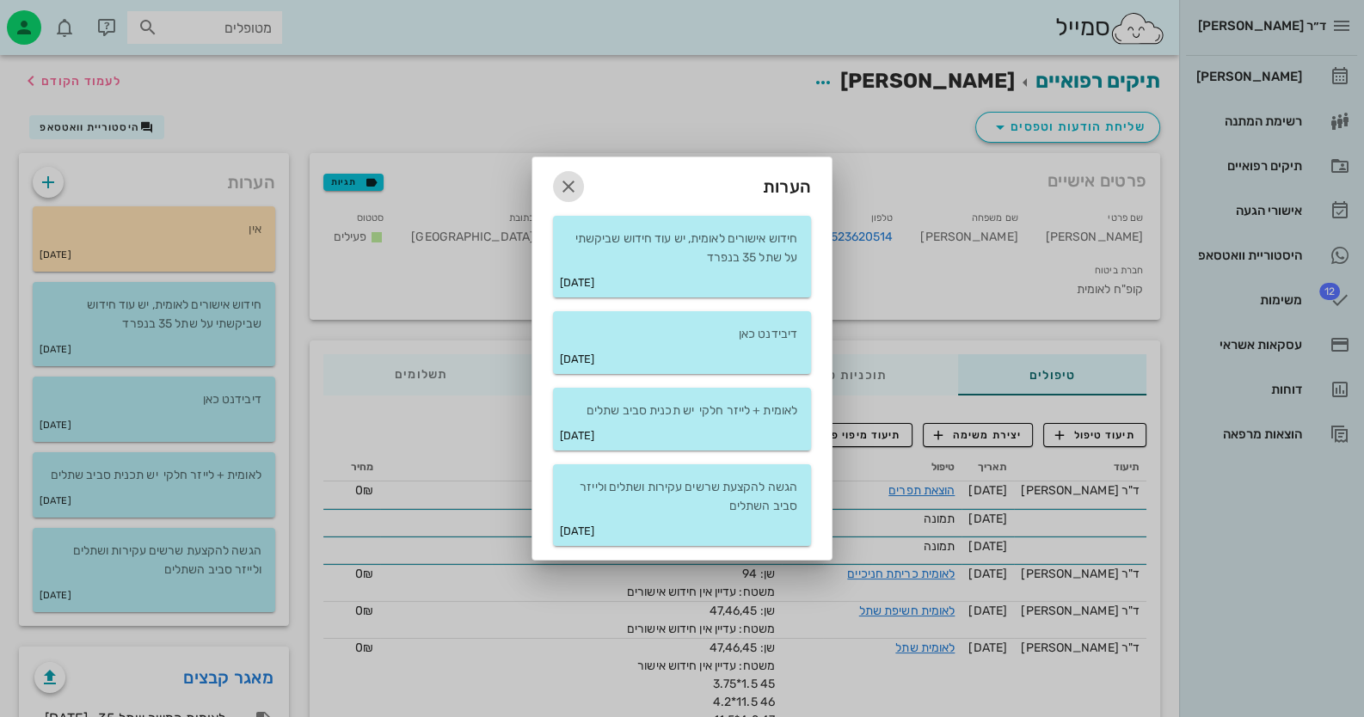
click at [572, 194] on icon "button" at bounding box center [568, 186] width 21 height 21
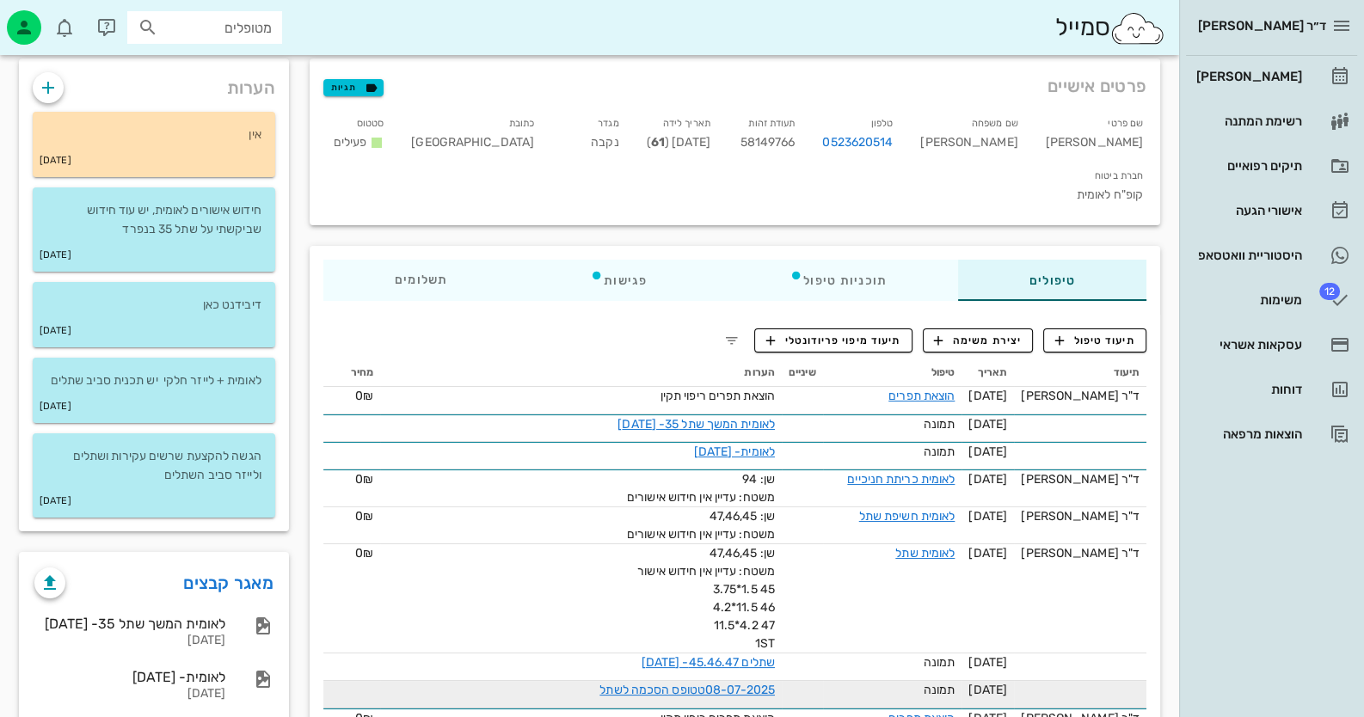
scroll to position [171, 0]
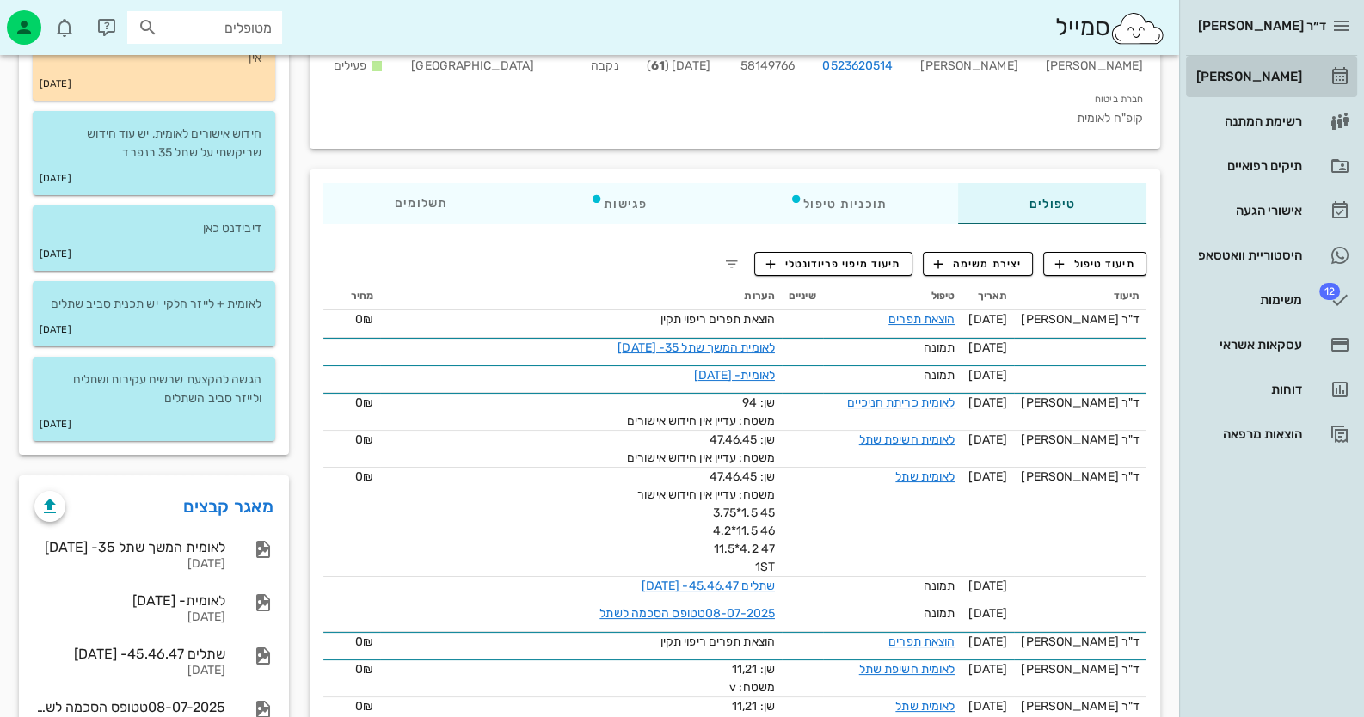
click at [882, 68] on div "[PERSON_NAME]" at bounding box center [1247, 77] width 109 height 28
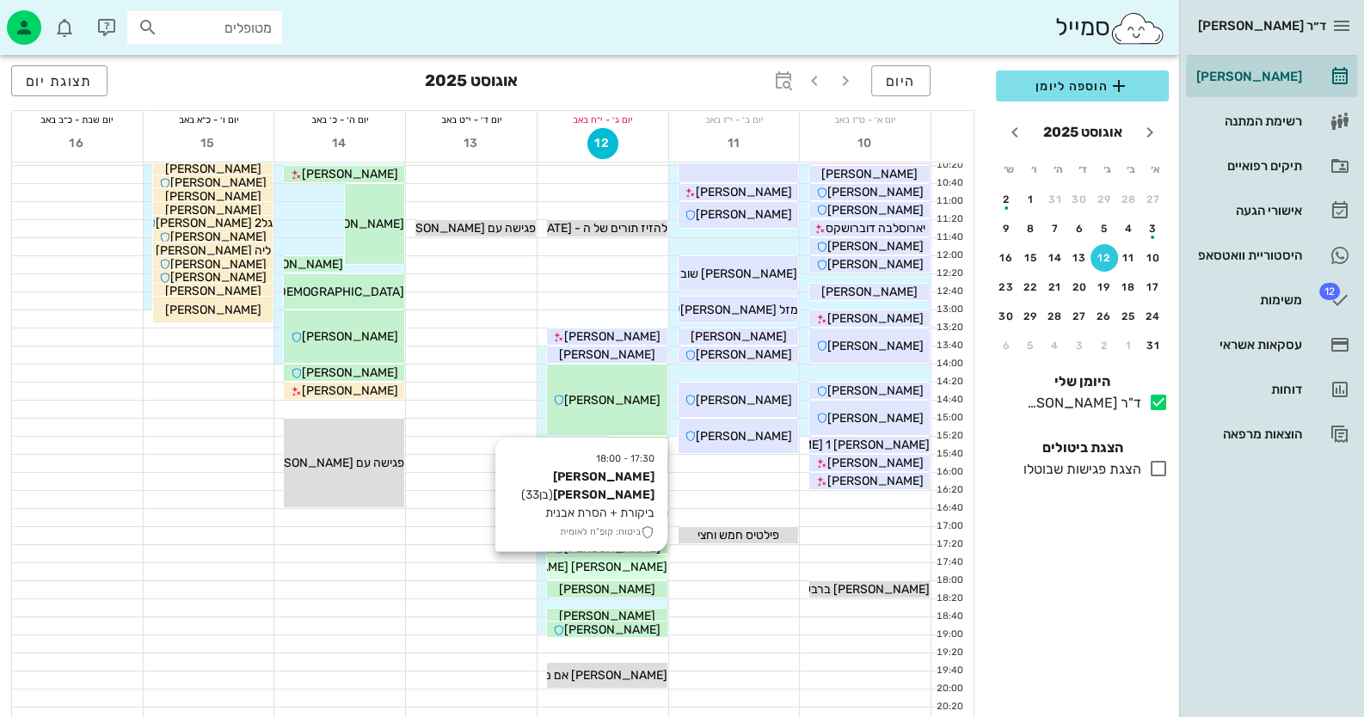
scroll to position [203, 0]
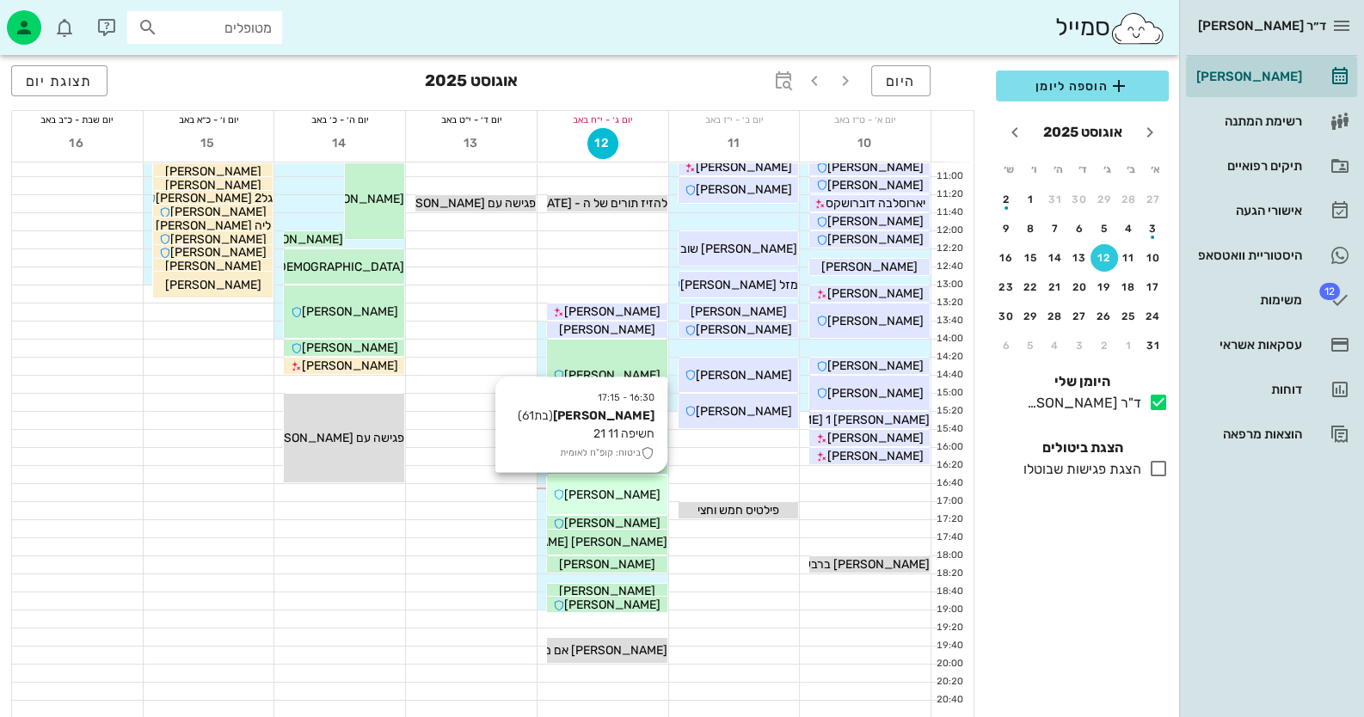
click at [618, 502] on div "[PERSON_NAME]" at bounding box center [607, 495] width 120 height 18
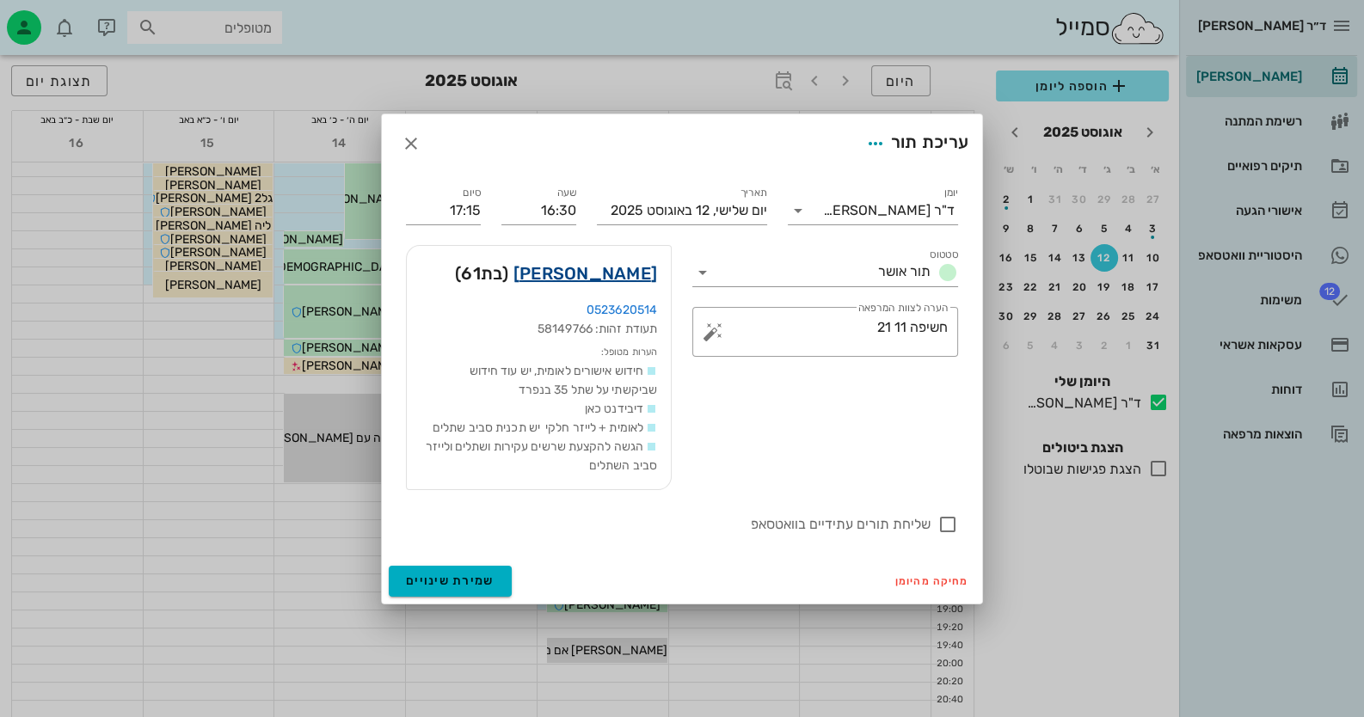
click at [582, 267] on link "אילן שפיגלר" at bounding box center [585, 274] width 144 height 28
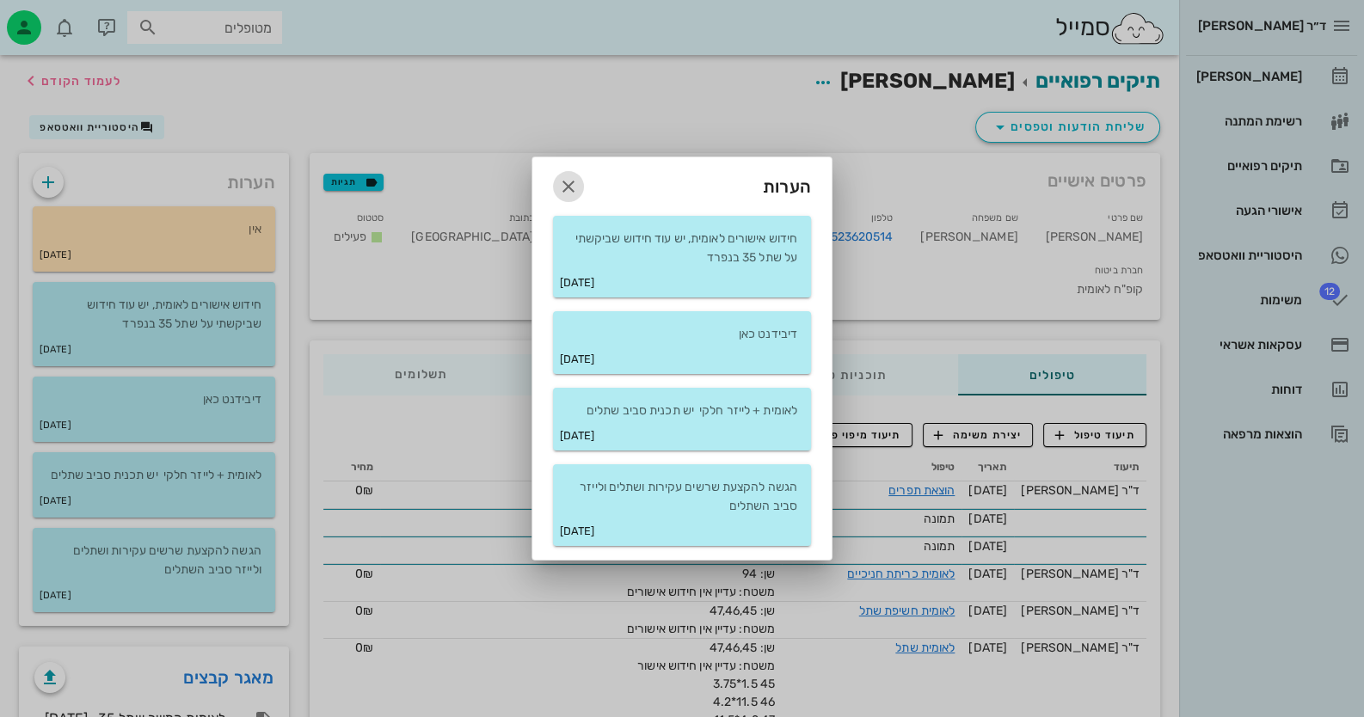
click at [580, 176] on span "button" at bounding box center [568, 186] width 31 height 21
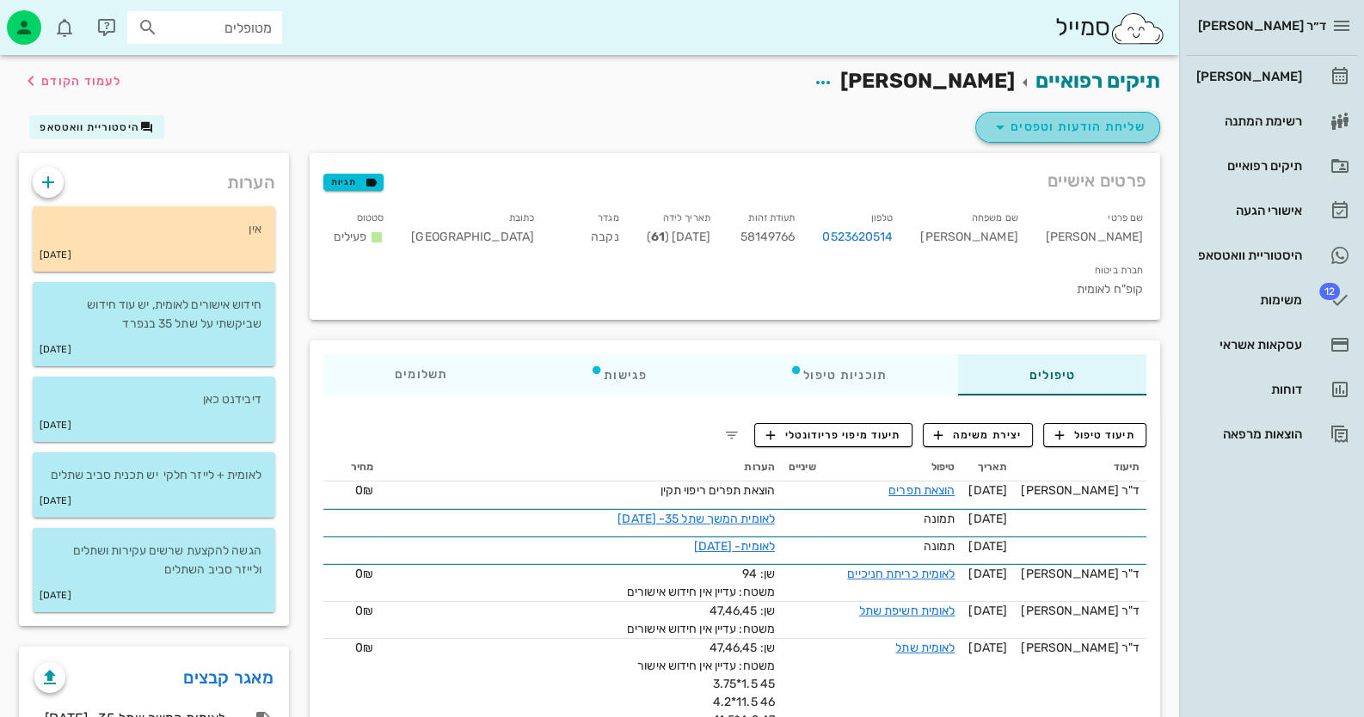
click at [882, 124] on span "שליחת הודעות וטפסים" at bounding box center [1068, 127] width 156 height 21
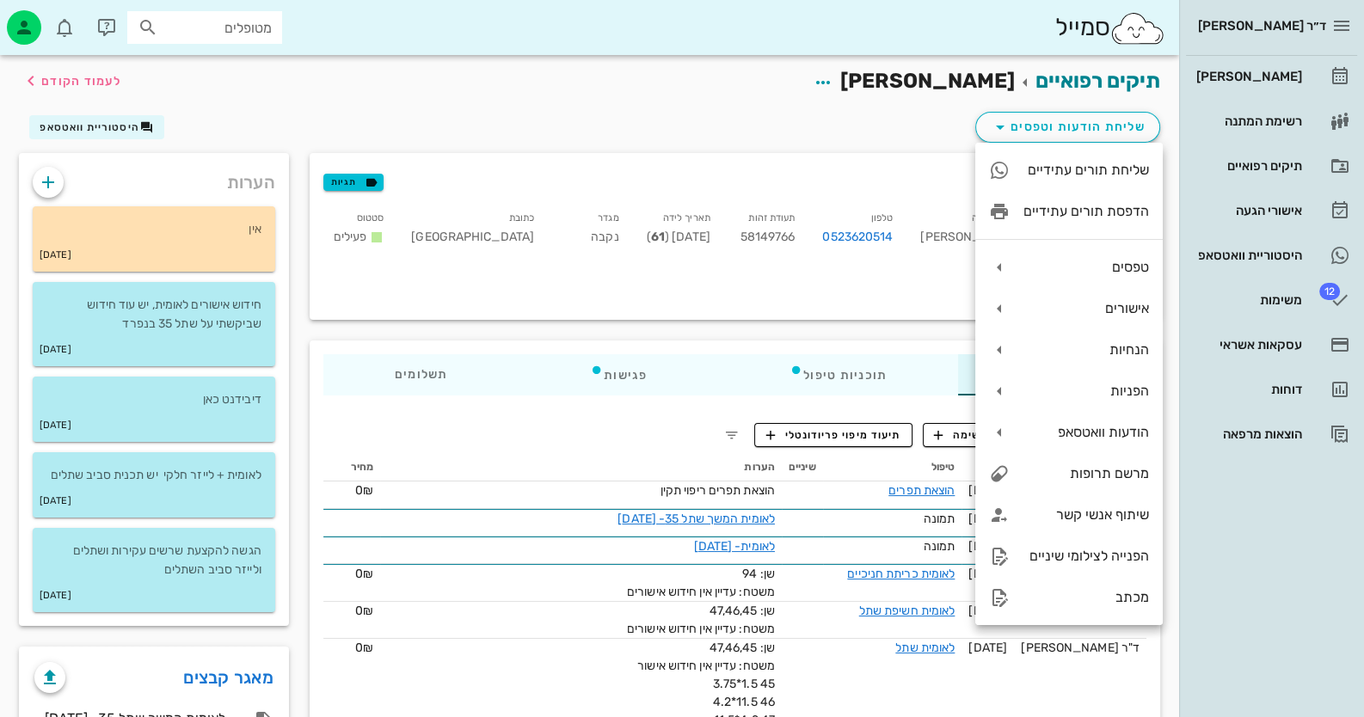
click at [882, 114] on div "שליחת הודעות וטפסים היסטוריית וואטסאפ" at bounding box center [590, 130] width 1162 height 45
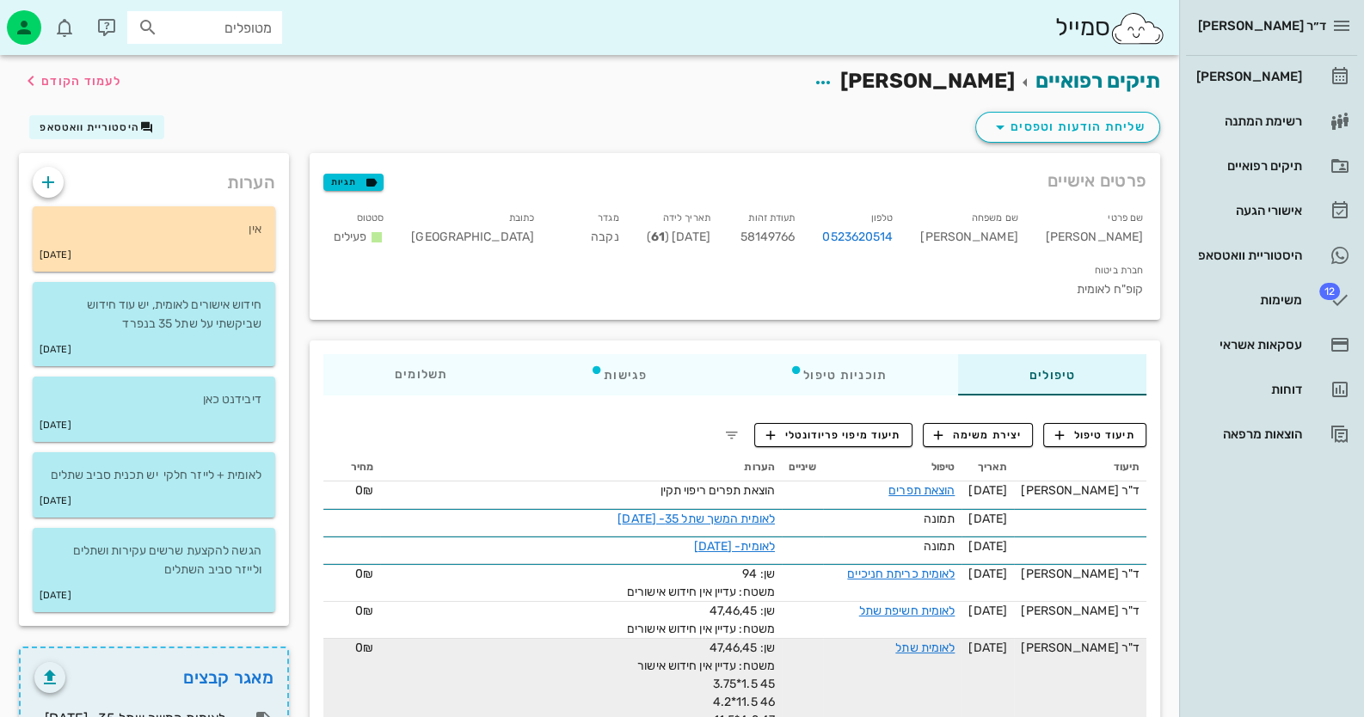
click at [449, 649] on div "שן: 47,46,45 משטח: עדיין אין חידוש אישור 45 1.5*3.75 46 11.5*4.2 47 4.2*11.5 1ST" at bounding box center [581, 693] width 387 height 108
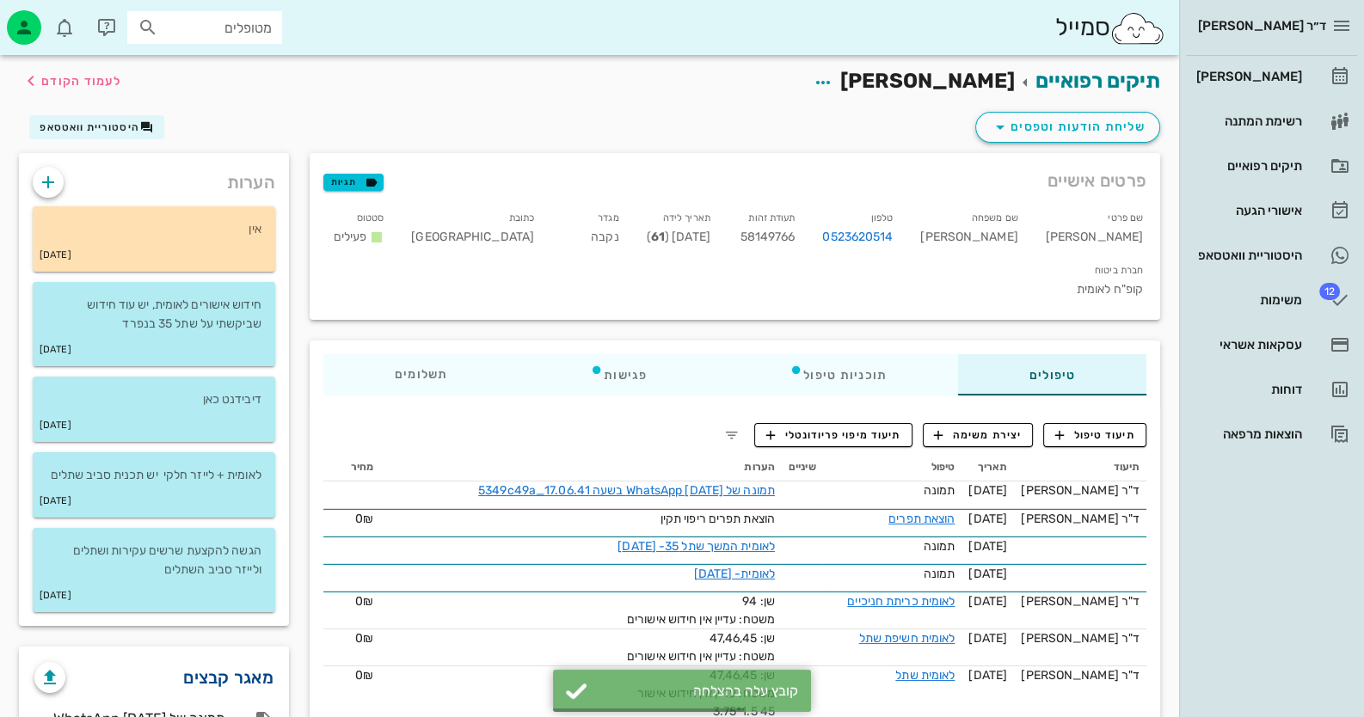
click at [250, 678] on link "מאגר קבצים" at bounding box center [228, 678] width 90 height 28
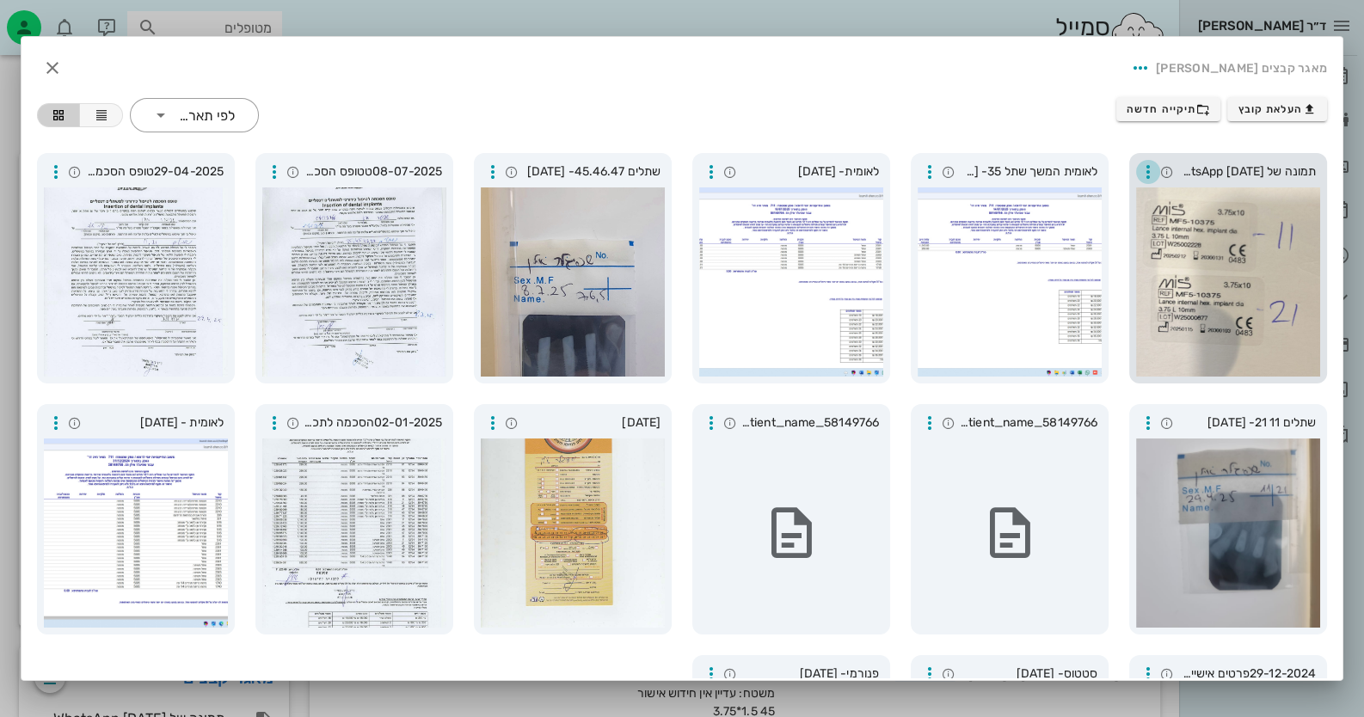
click at [882, 165] on icon "button" at bounding box center [1148, 172] width 21 height 21
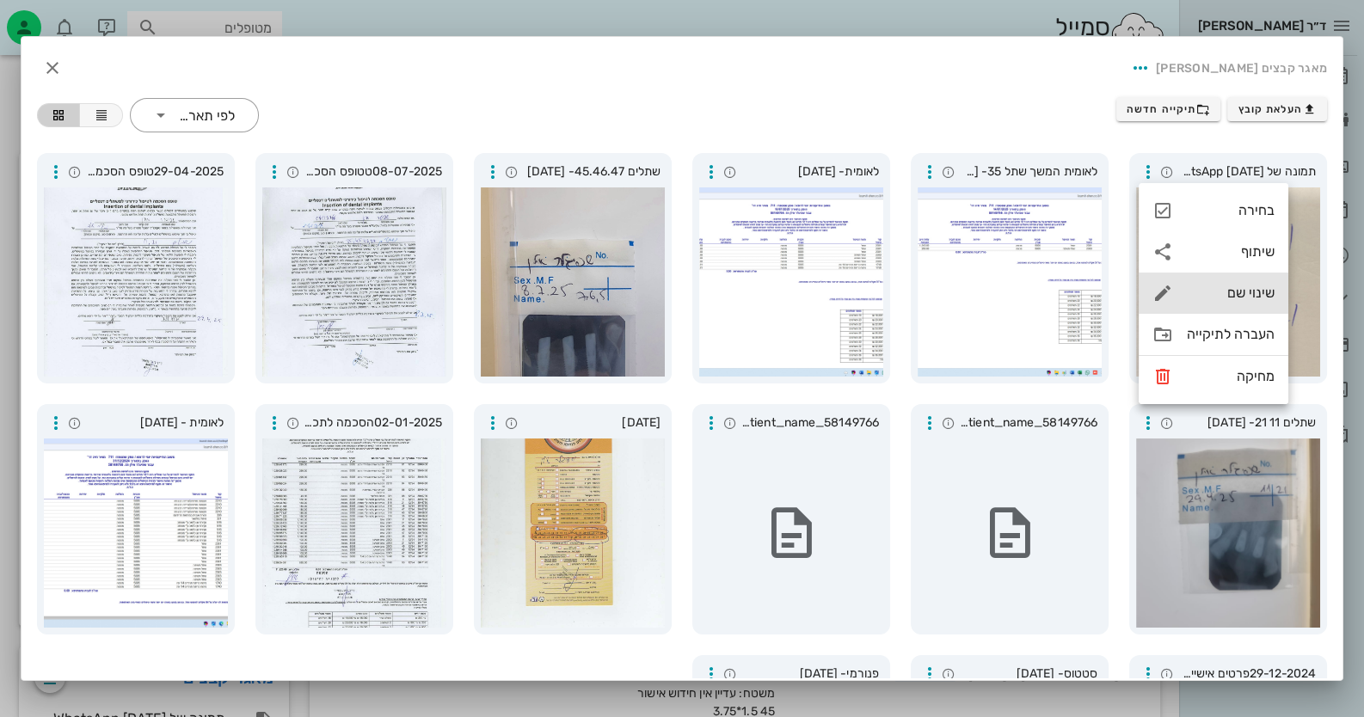
click at [882, 285] on div "שינוי שם" at bounding box center [1231, 293] width 88 height 16
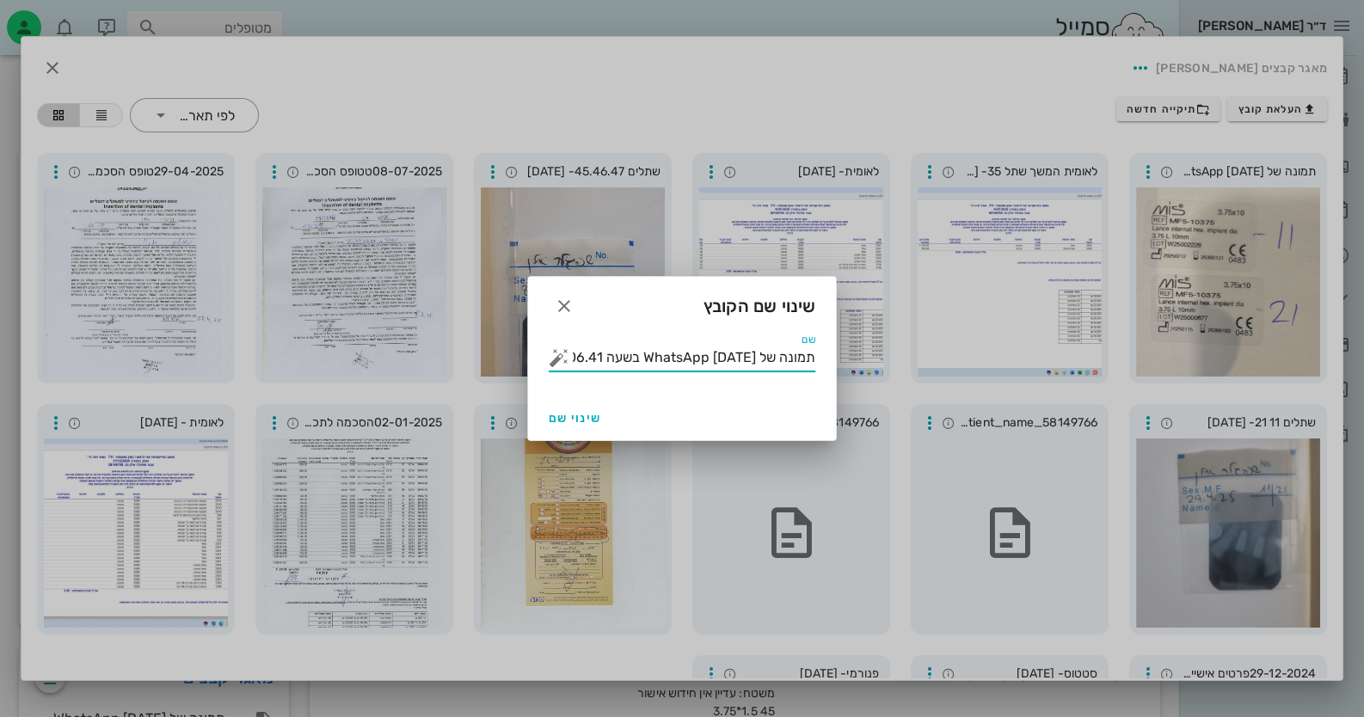
click at [775, 345] on input "תמונה של WhatsApp 2025-08-12 בשעה 17.06.41_5349c49a" at bounding box center [694, 358] width 243 height 28
click at [772, 356] on input "תמונה של WhatsApp 2025-08-12 בשעה 17.06.41_5349c49a" at bounding box center [694, 358] width 243 height 28
drag, startPoint x: 772, startPoint y: 356, endPoint x: 784, endPoint y: 352, distance: 12.8
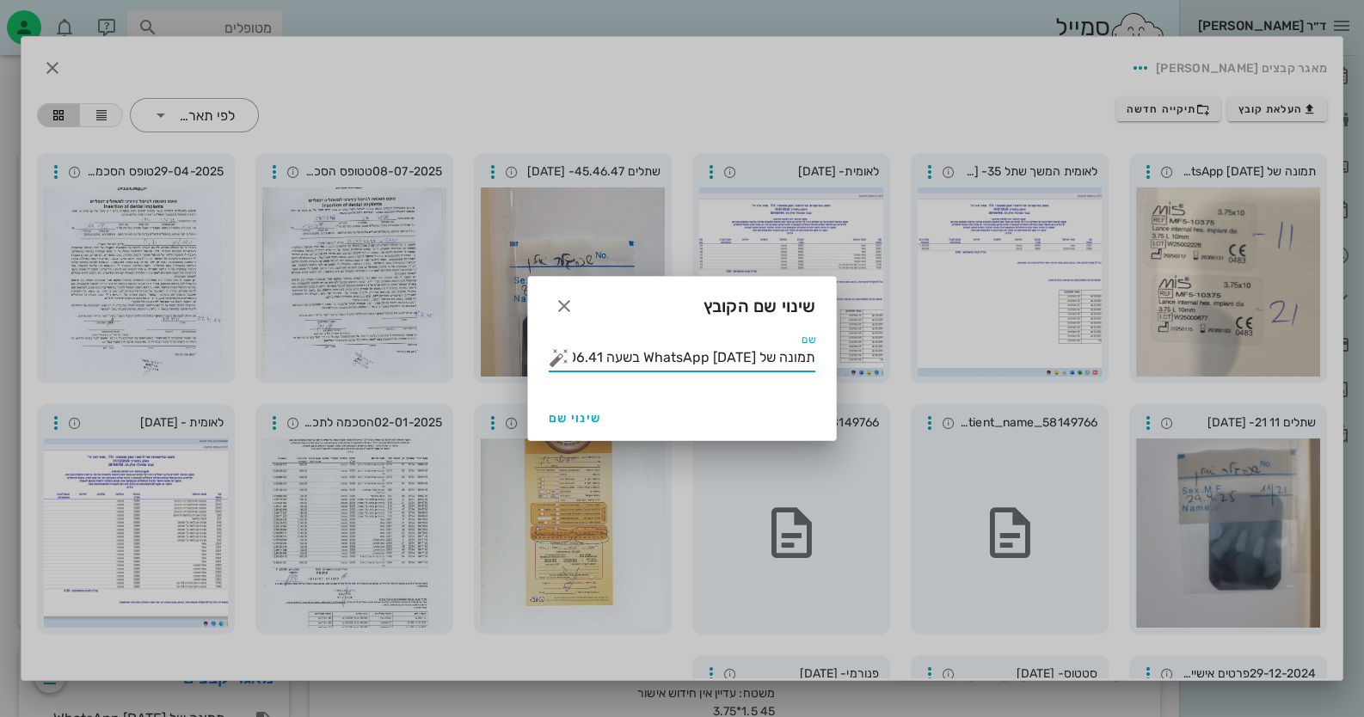
click at [784, 352] on input "תמונה של WhatsApp 2025-08-12 בשעה 17.06.41_5349c49a" at bounding box center [694, 358] width 243 height 28
click at [556, 360] on button "button" at bounding box center [559, 357] width 21 height 21
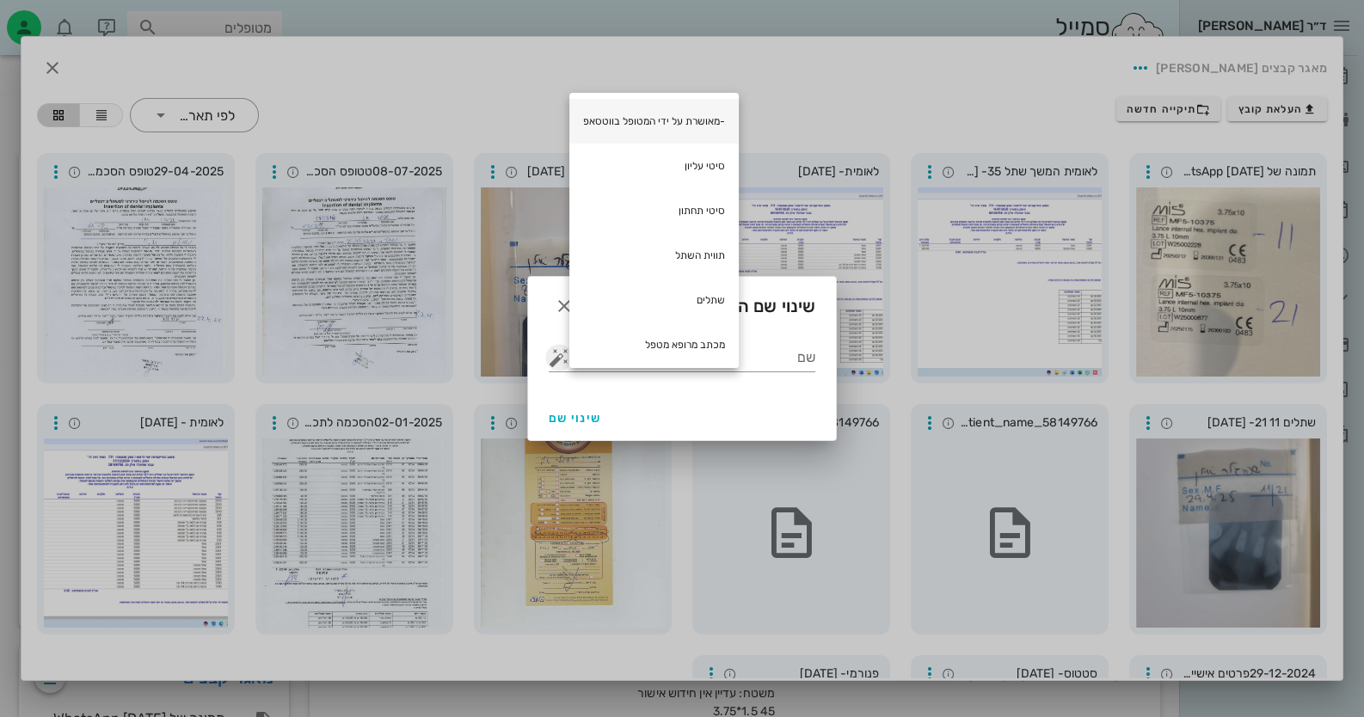
scroll to position [141, 0]
click at [685, 290] on div "שתלים" at bounding box center [653, 294] width 169 height 45
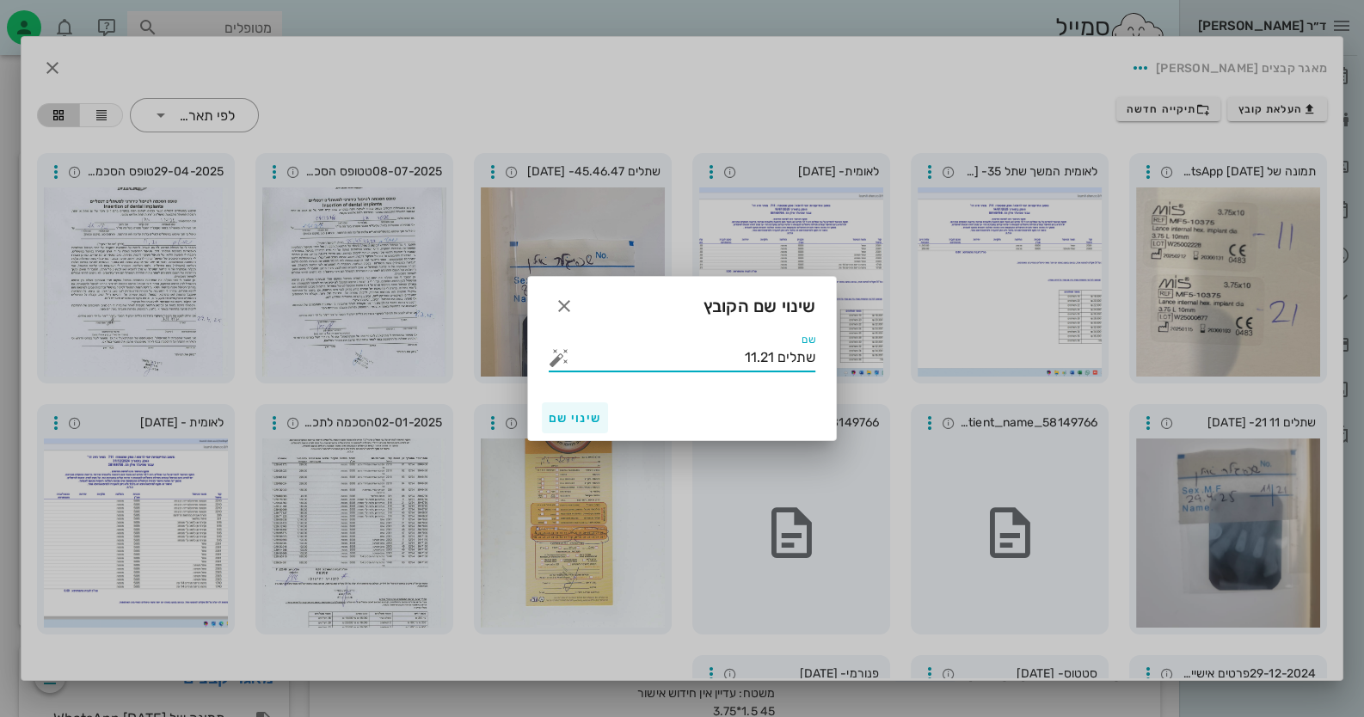
type input "שתלים 11.21"
click at [572, 419] on span "שינוי שם" at bounding box center [575, 418] width 52 height 15
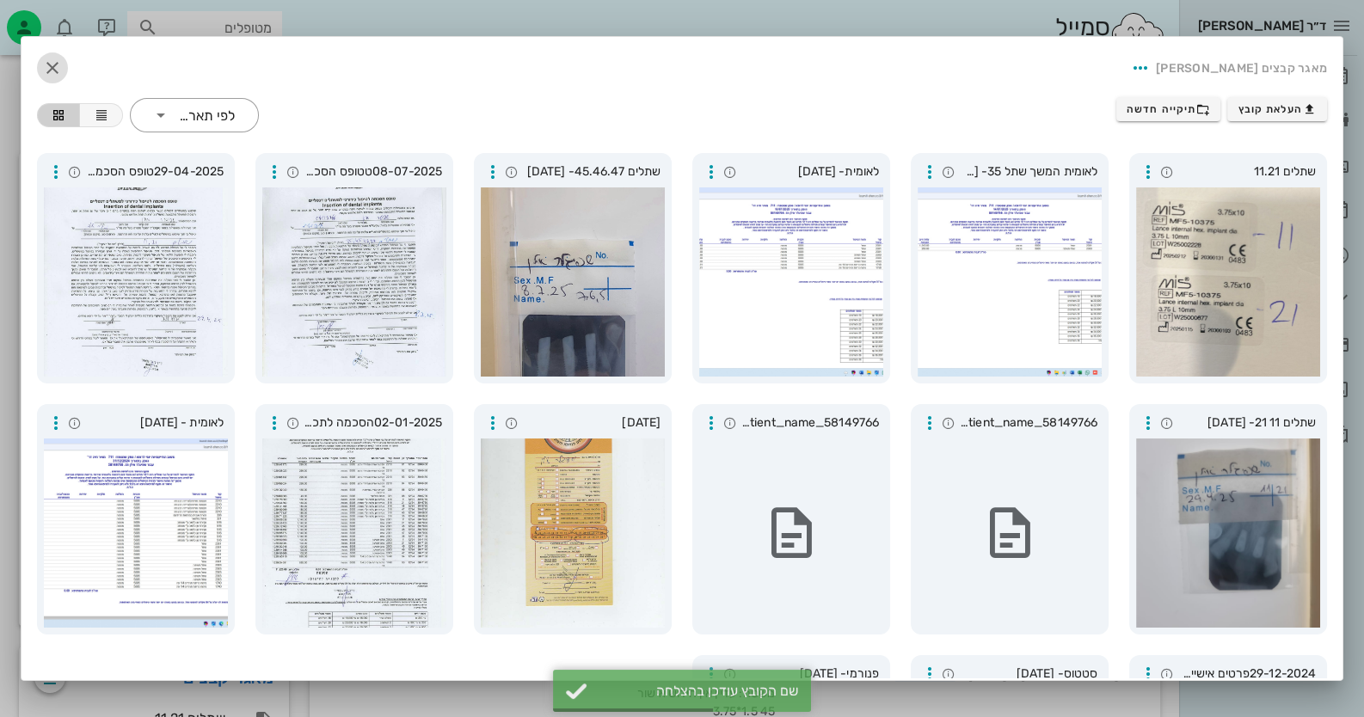
click at [52, 69] on span "button" at bounding box center [52, 68] width 31 height 21
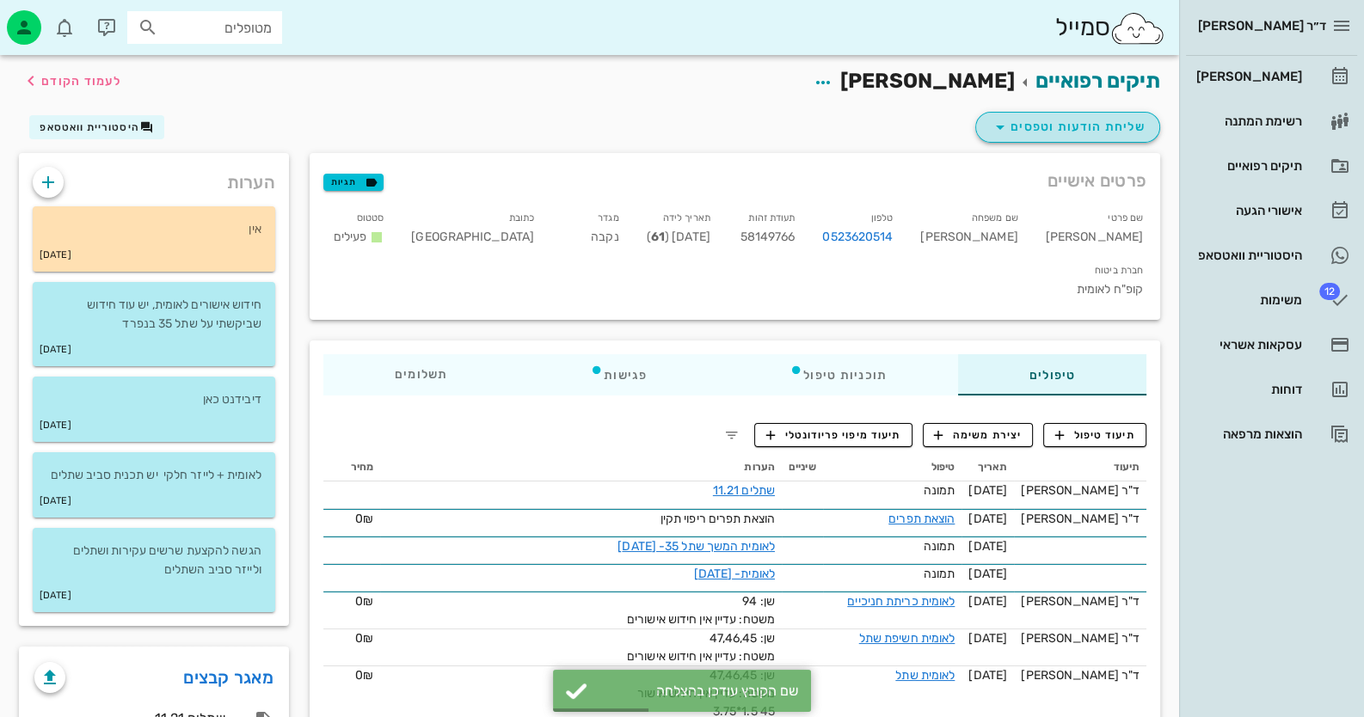
click at [882, 131] on span "שליחת הודעות וטפסים" at bounding box center [1068, 127] width 156 height 21
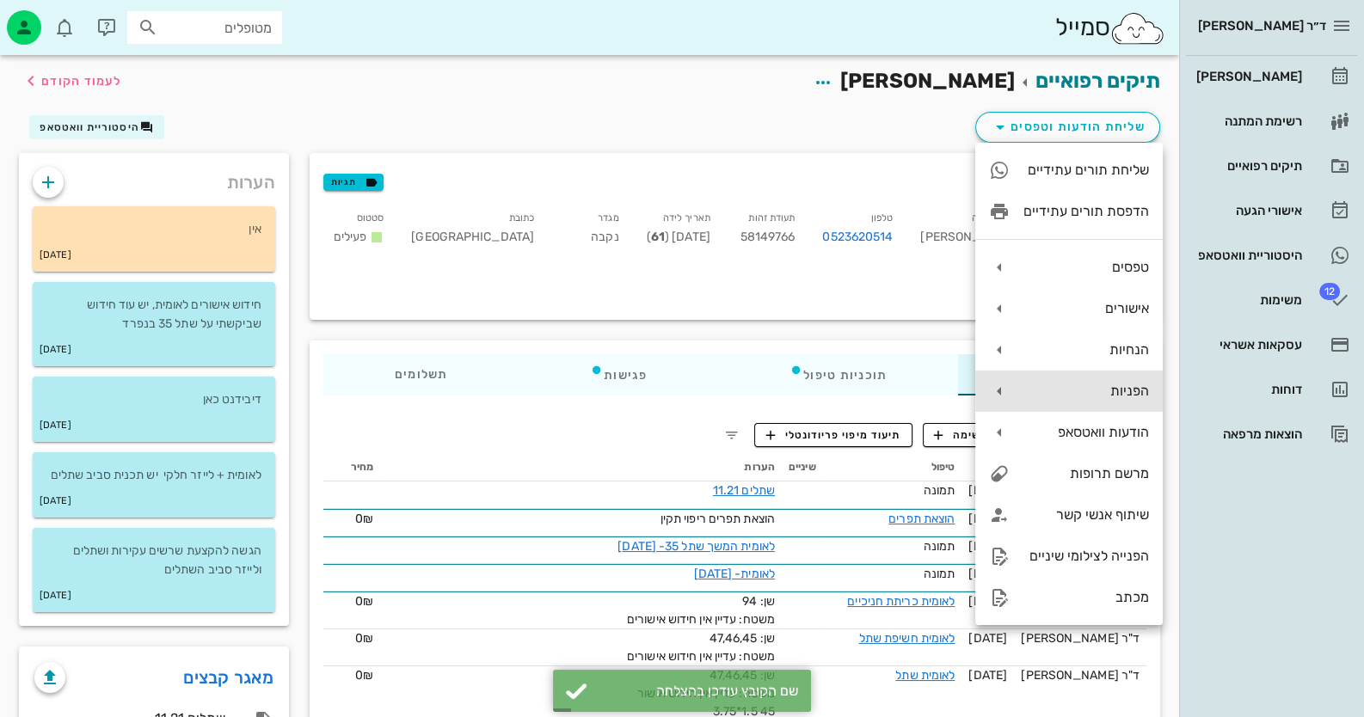
click at [882, 382] on div "הפניות" at bounding box center [1069, 391] width 188 height 41
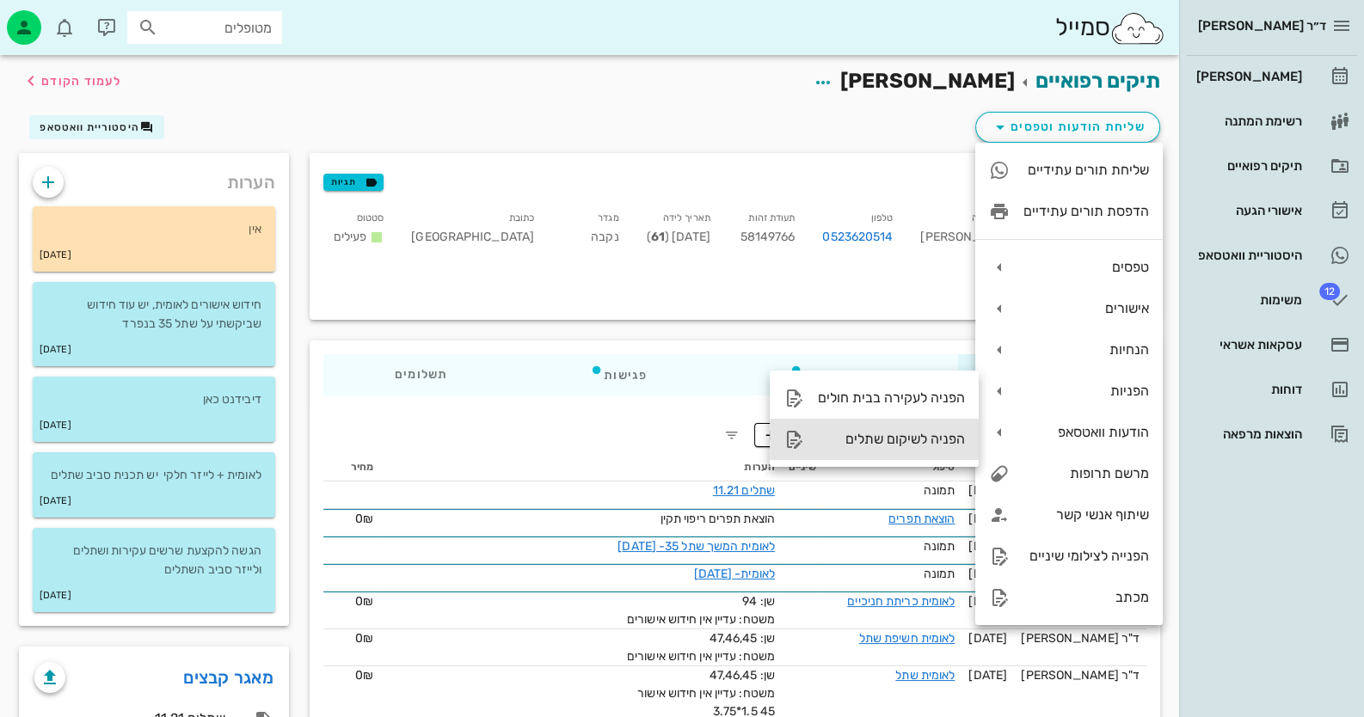
click at [882, 439] on div "הפניה לשיקום שתלים" at bounding box center [891, 439] width 147 height 16
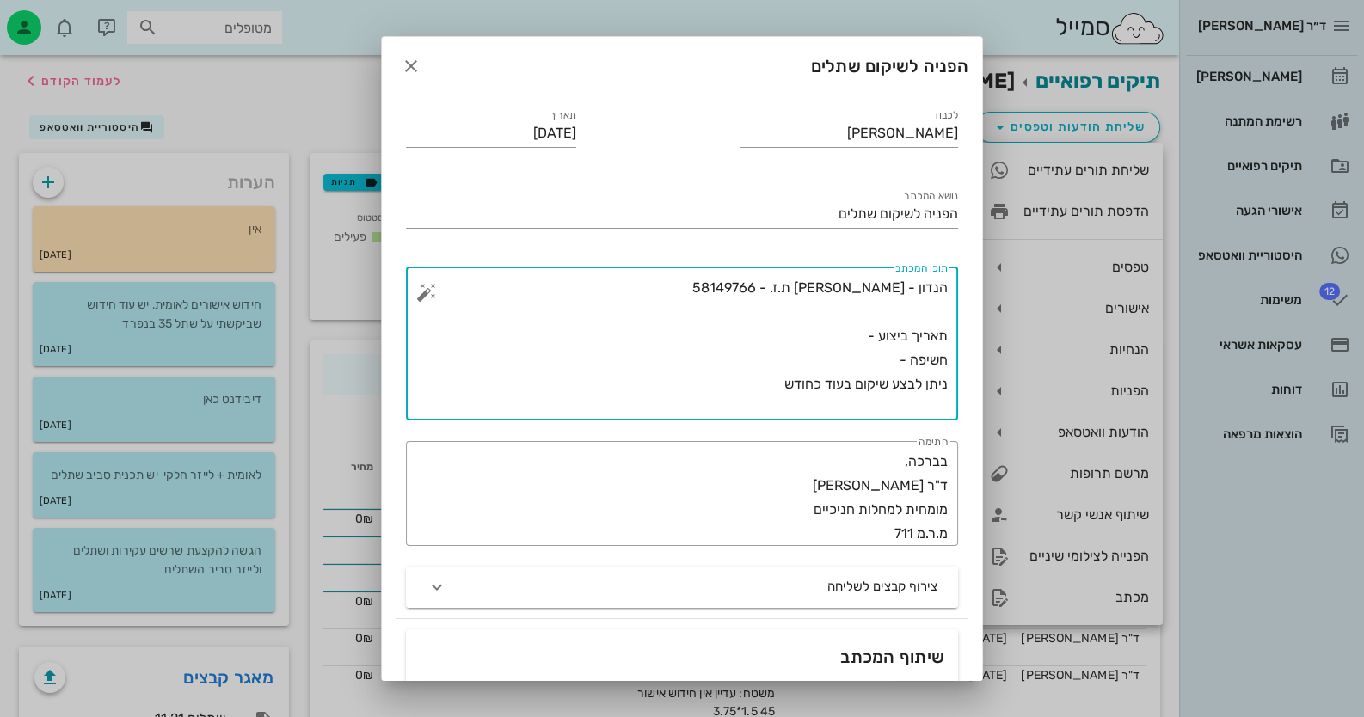
click at [726, 287] on textarea "הנדון - אילן שפיגלר ת.ז. - 58149766 תאריך ביצוע - חשיפה - ניתן לבצע שיקום בעוד …" at bounding box center [689, 348] width 518 height 144
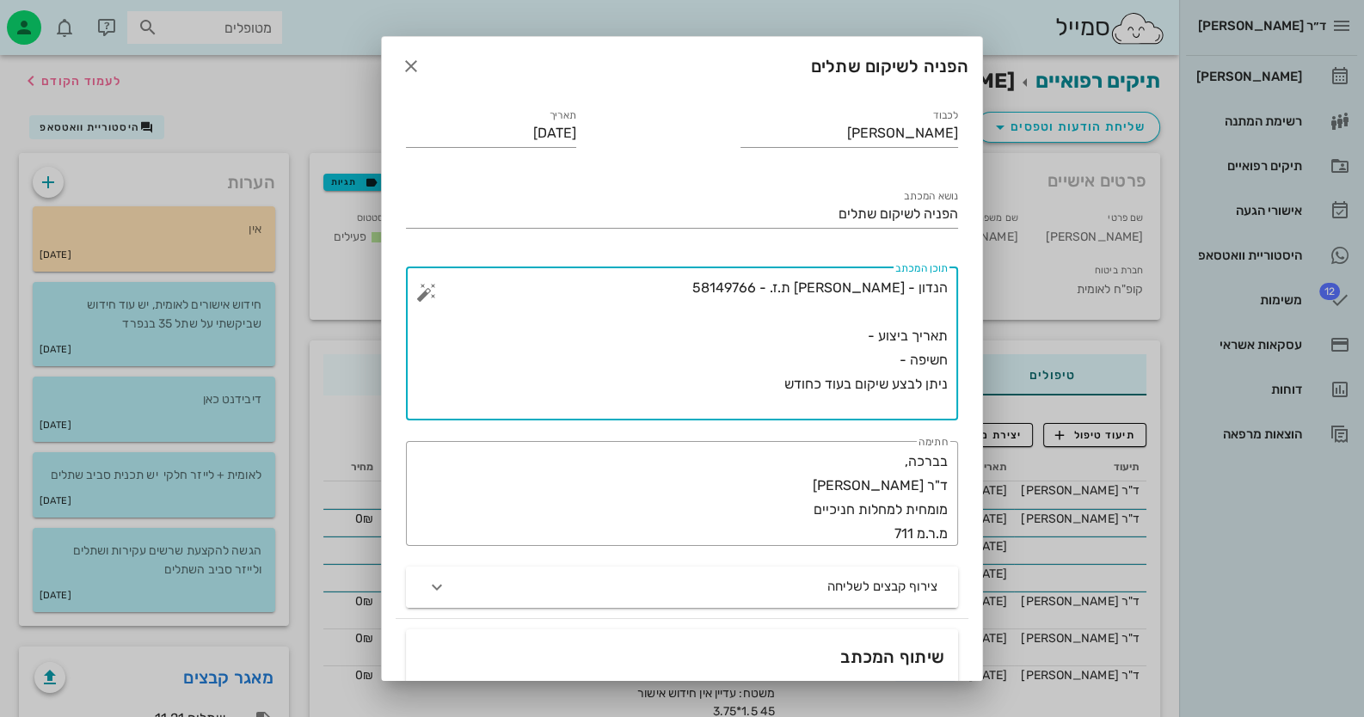
click at [867, 337] on textarea "הנדון - אילן שפיגלר ת.ז. - 58149766 תאריך ביצוע - חשיפה - ניתן לבצע שיקום בעוד …" at bounding box center [689, 348] width 518 height 144
click at [882, 359] on textarea "הנדון - אילן שפיגלר ת.ז. - 58149766 תאריך ביצוע - 25.4.2025 חשיפה - ניתן לבצע ש…" at bounding box center [689, 348] width 518 height 144
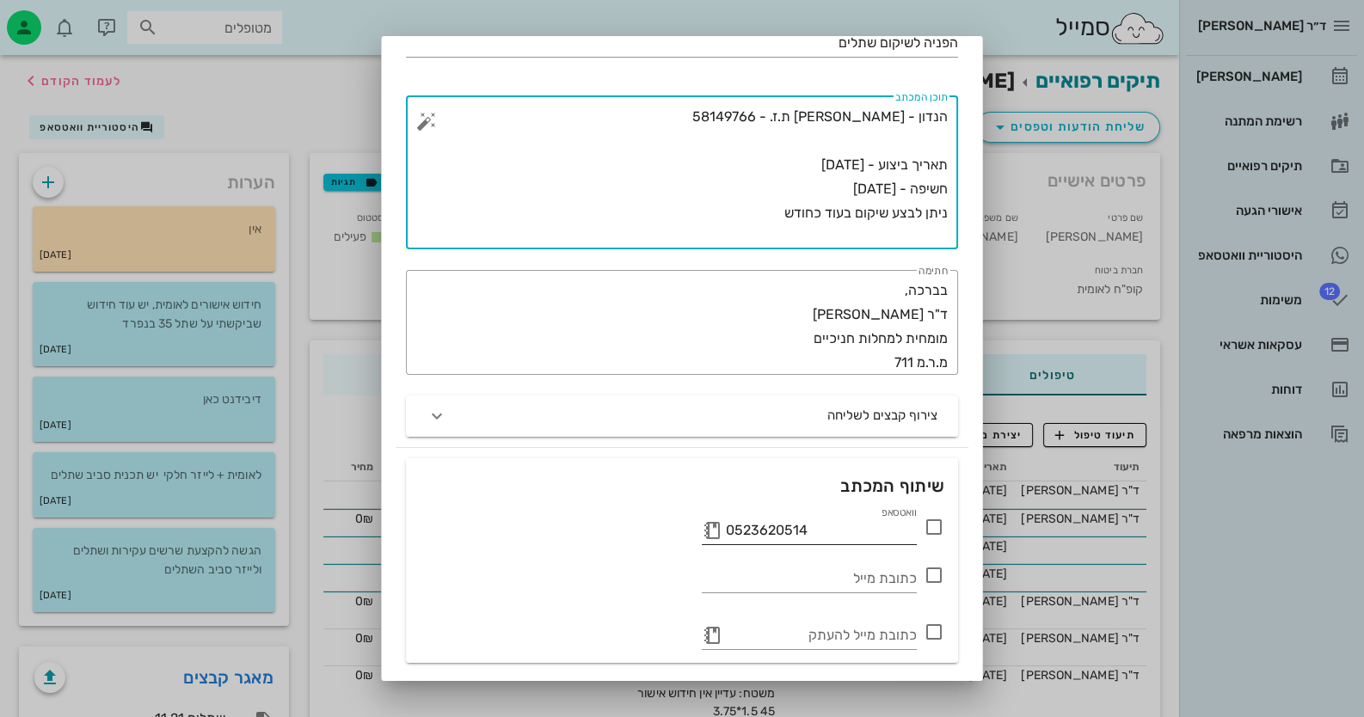
scroll to position [171, 0]
type textarea "הנדון - אילן שפיגלר ת.ז. - 58149766 תאריך ביצוע - 25.4.2025 חשיפה - 12.8.2025 נ…"
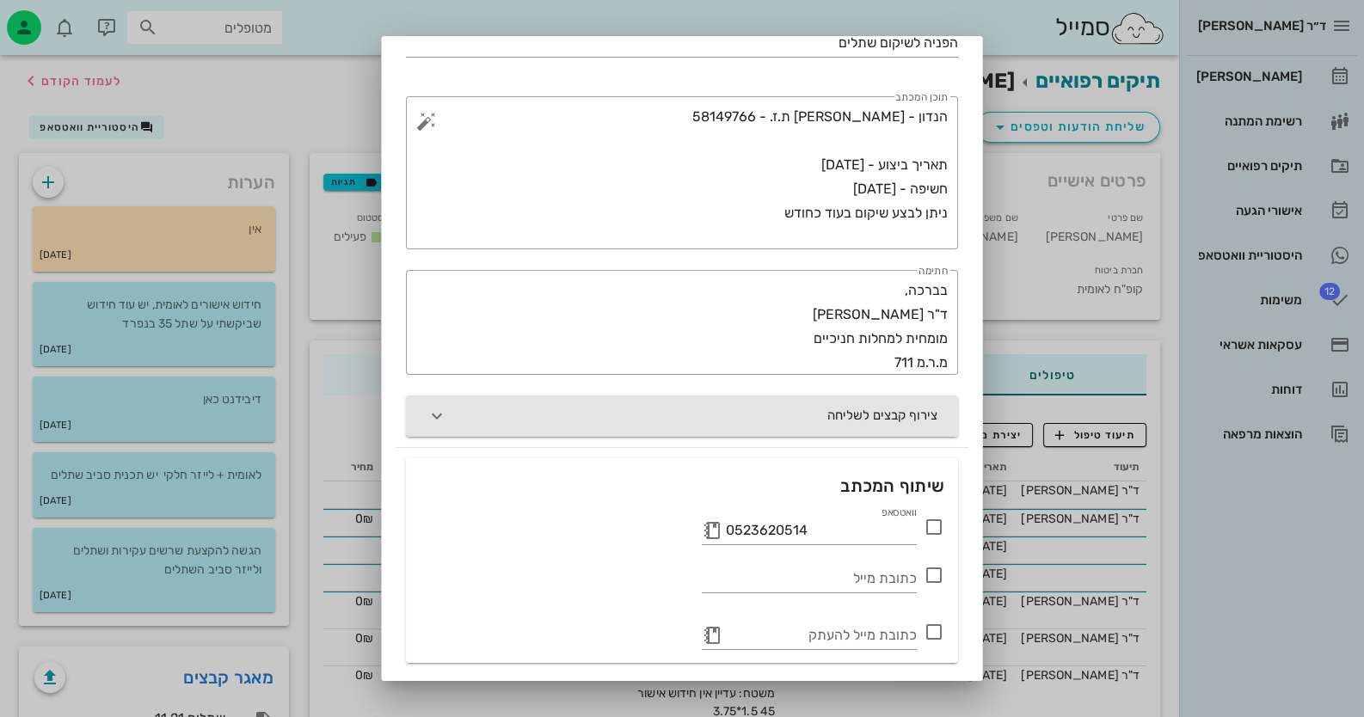
click at [713, 421] on button "צירוף קבצים לשליחה" at bounding box center [682, 416] width 552 height 41
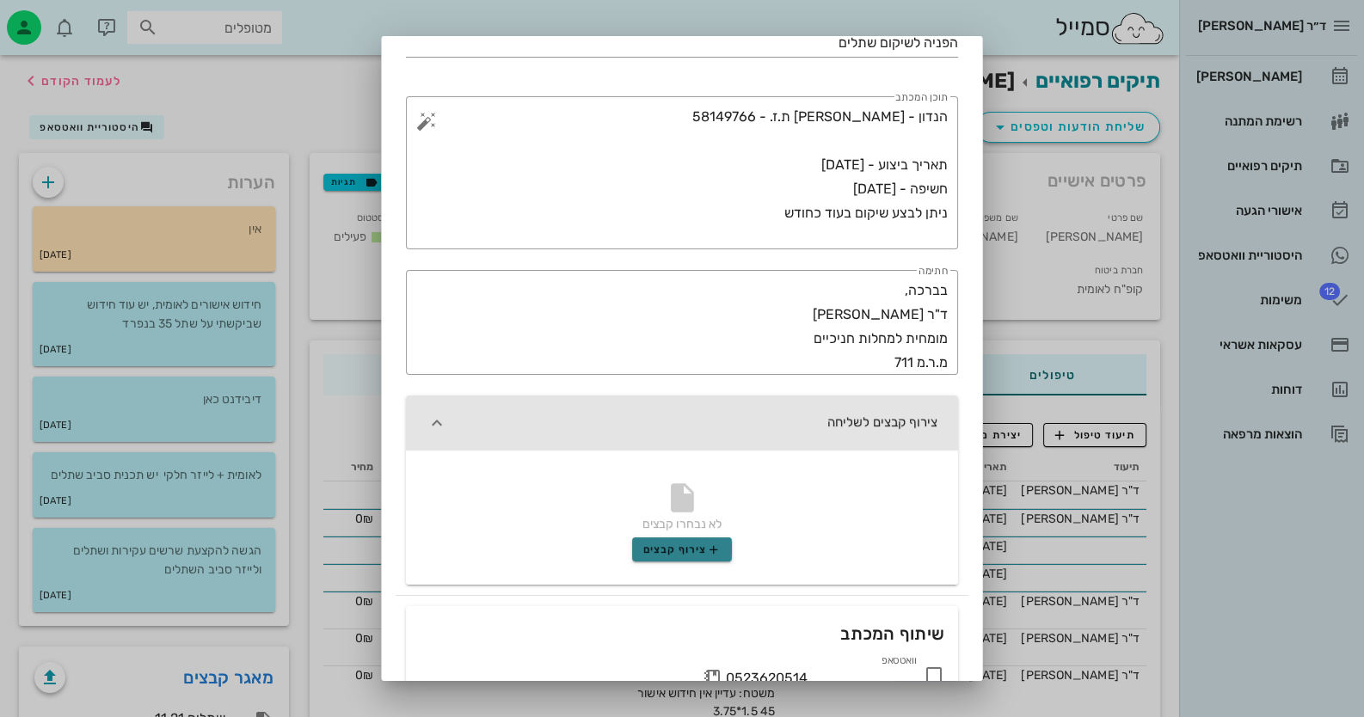
click at [695, 549] on span "צירוף קבצים" at bounding box center [682, 550] width 78 height 14
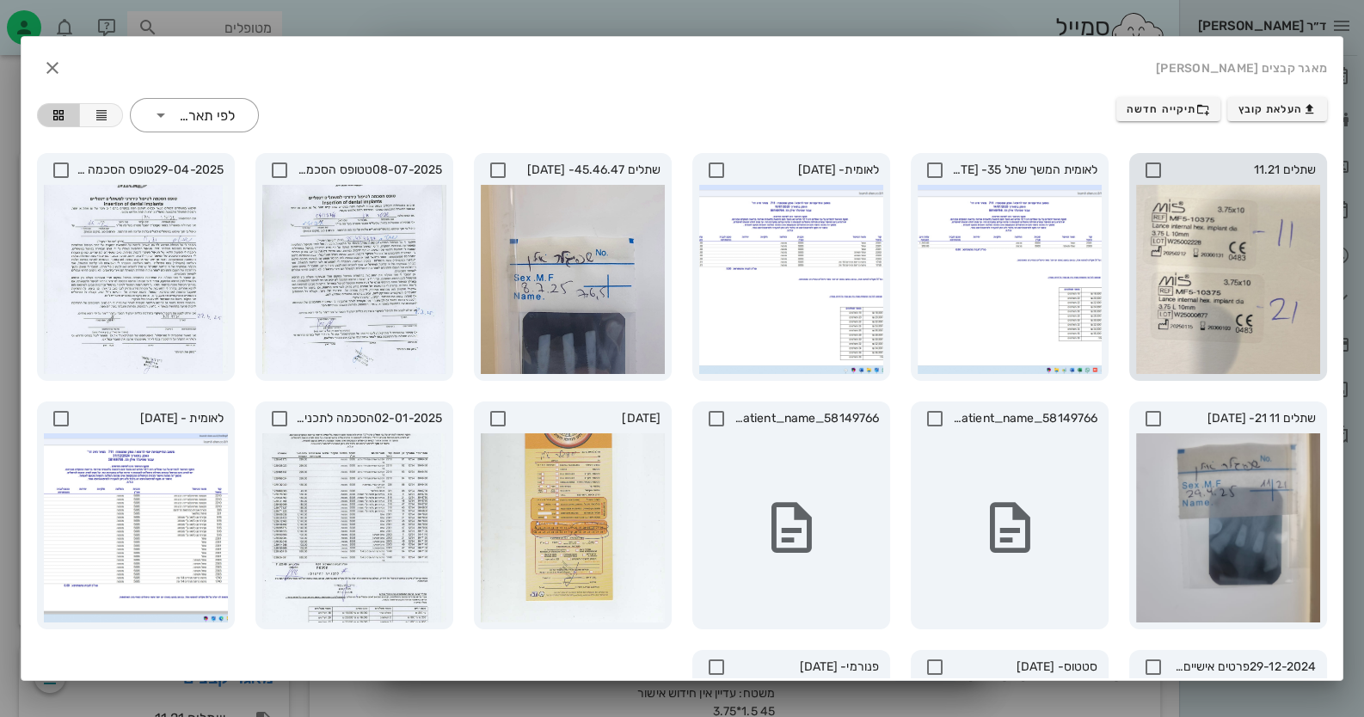
click at [882, 165] on icon at bounding box center [1153, 170] width 21 height 21
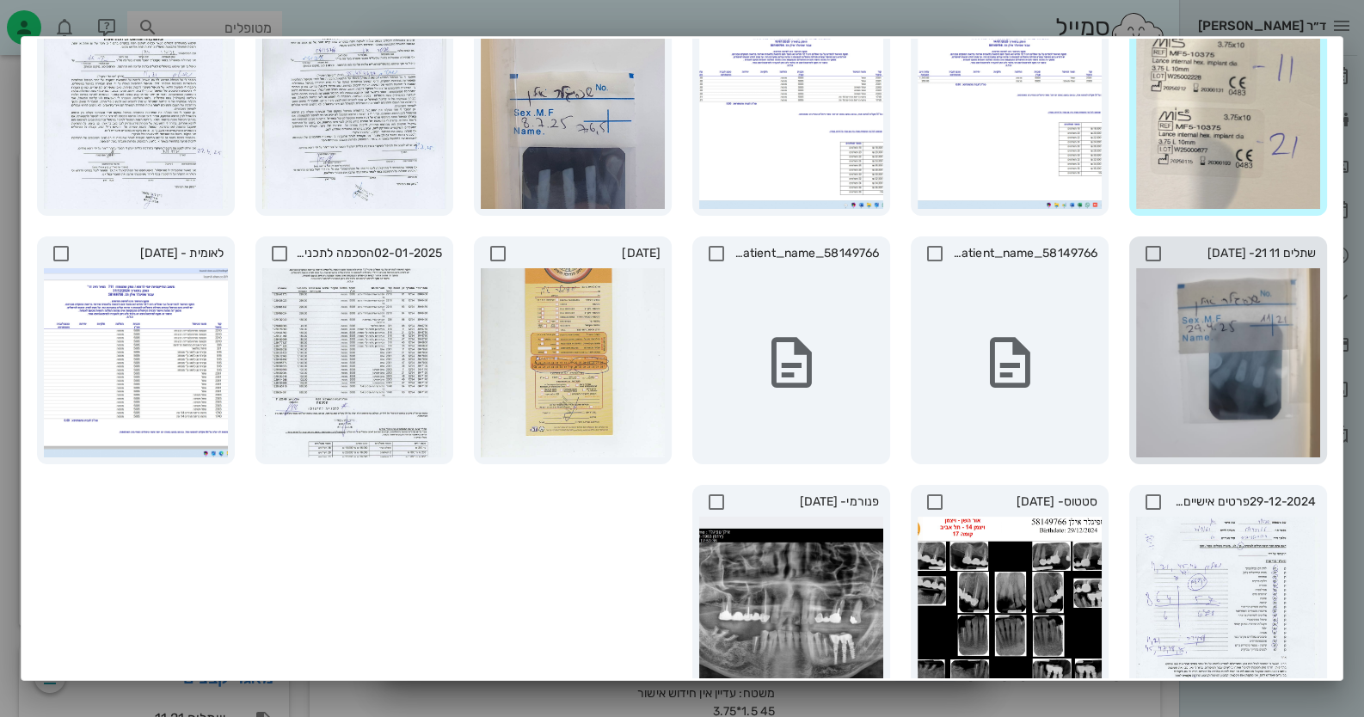
scroll to position [254, 0]
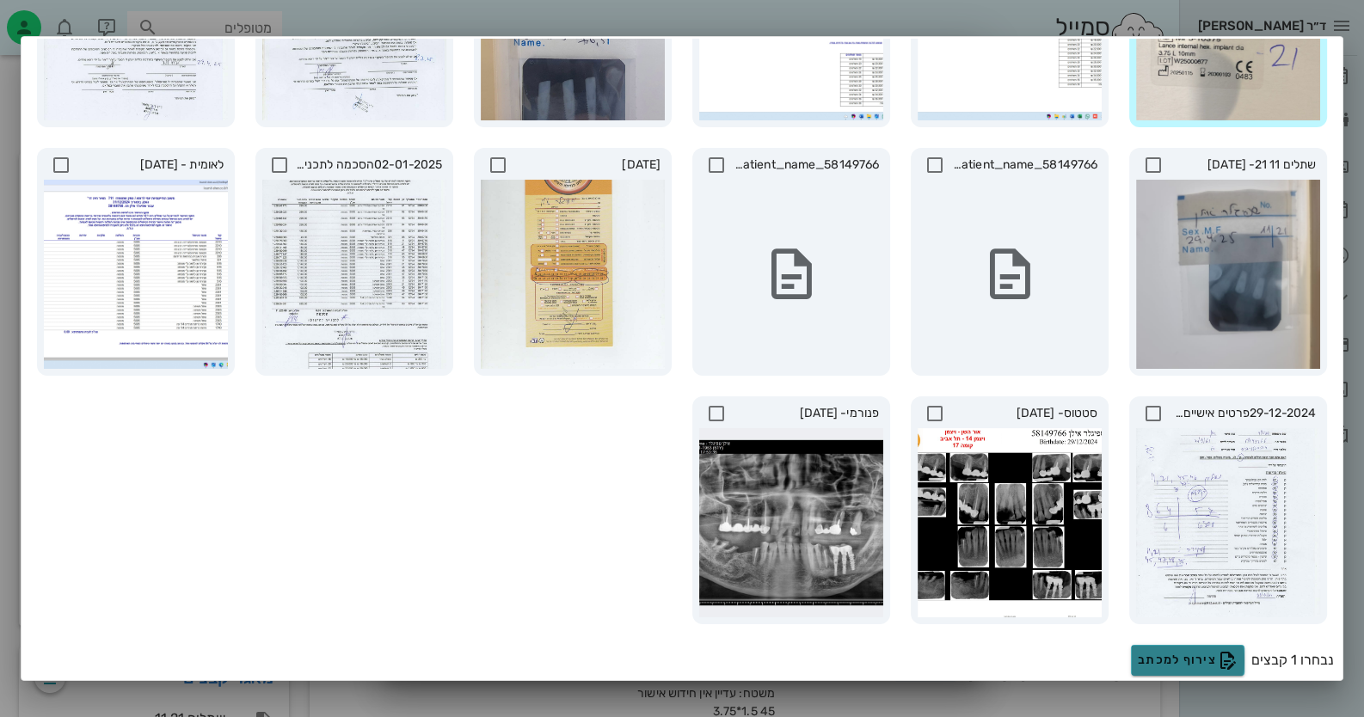
click at [882, 658] on span "צירוף למכתב" at bounding box center [1188, 660] width 100 height 21
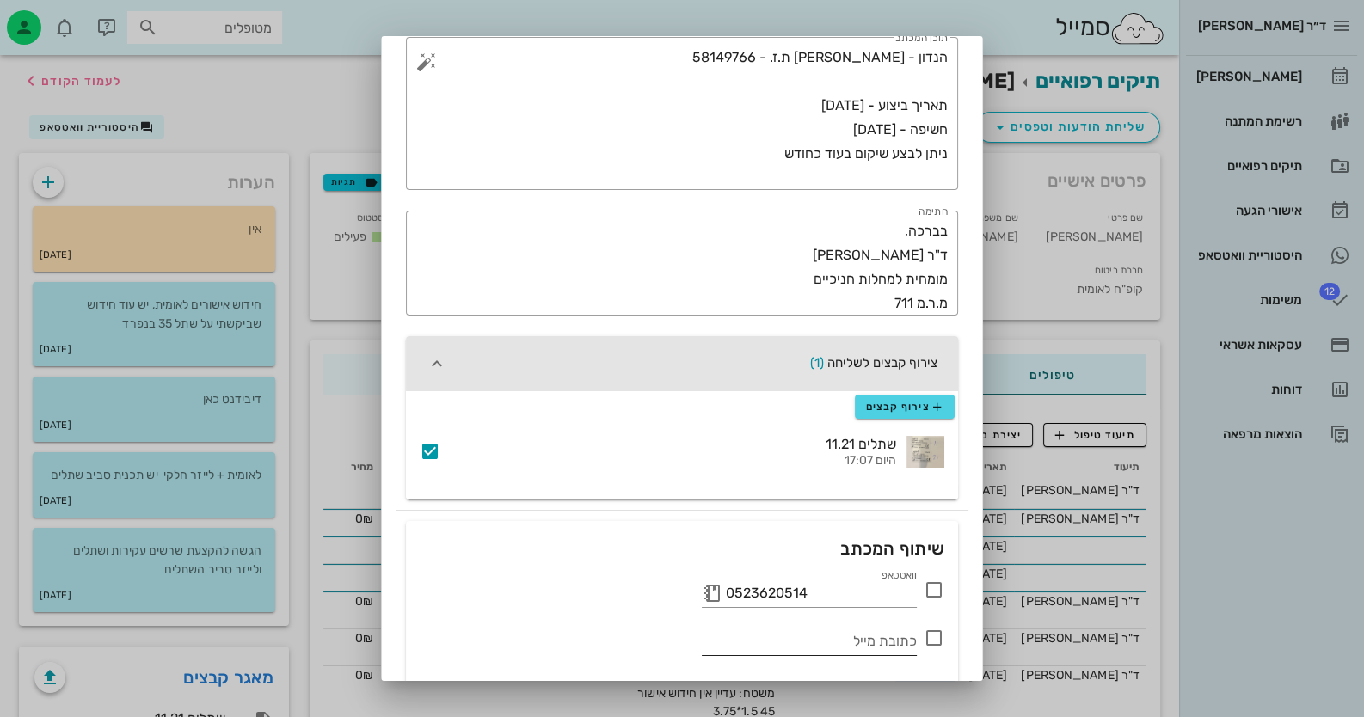
scroll to position [258, 0]
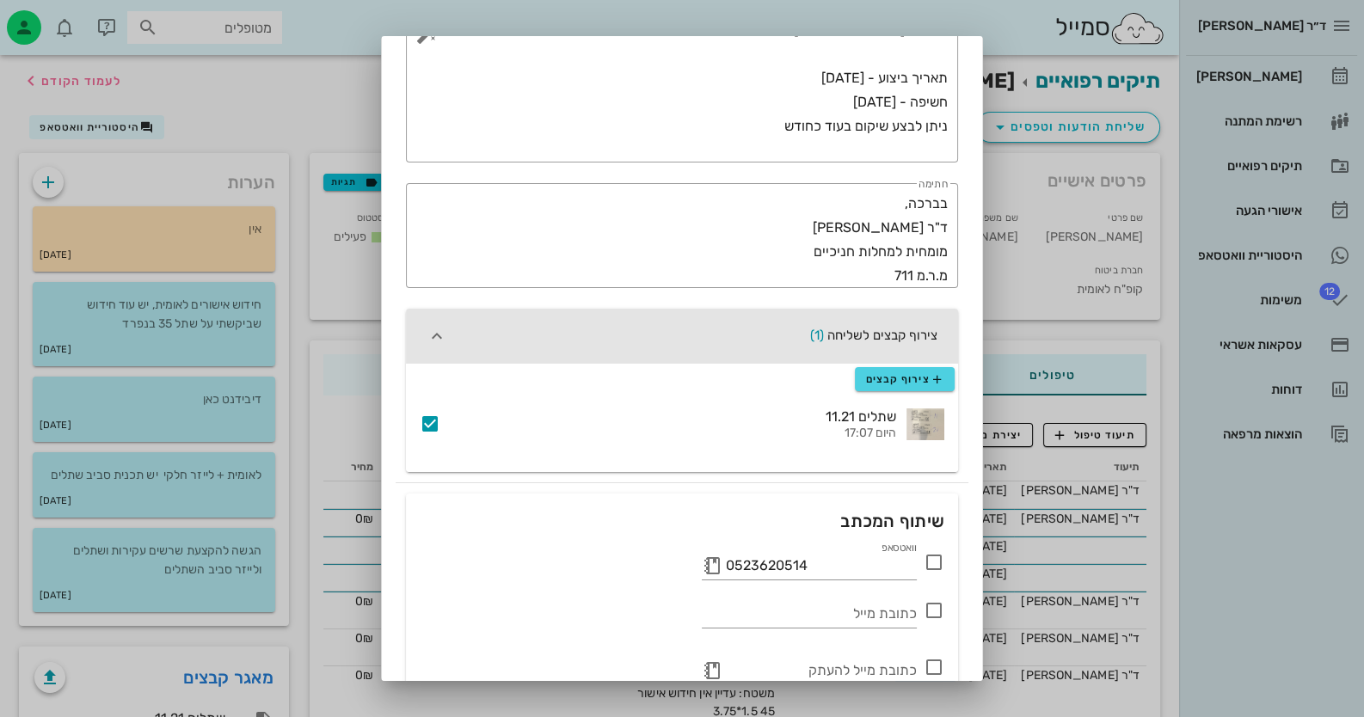
click at [882, 563] on icon at bounding box center [934, 562] width 21 height 21
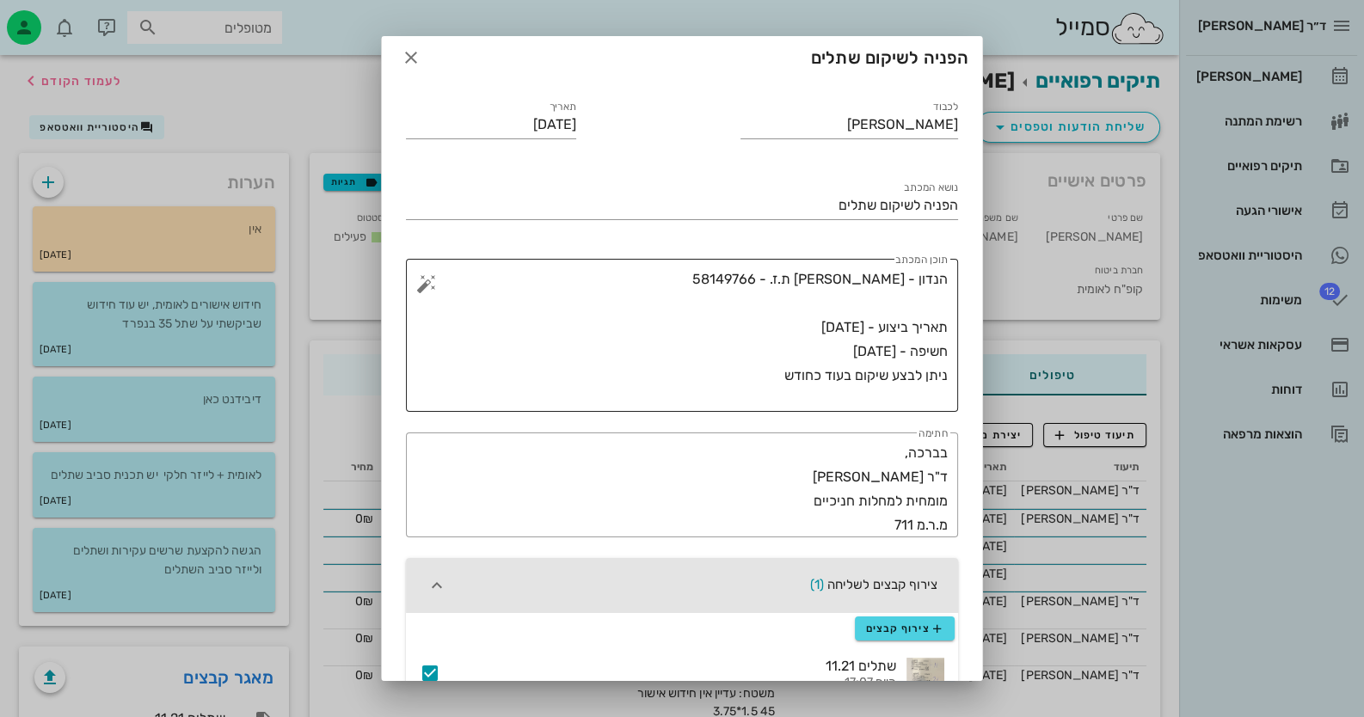
scroll to position [0, 0]
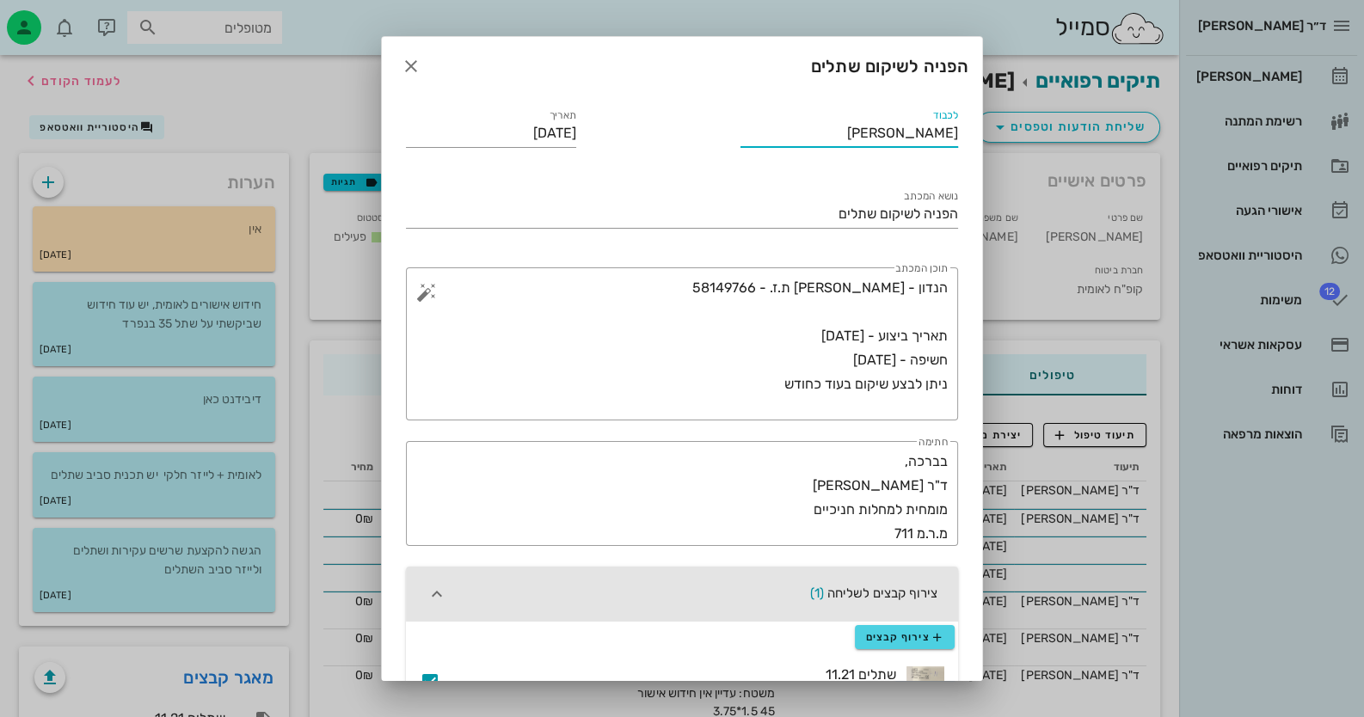
drag, startPoint x: 874, startPoint y: 132, endPoint x: 993, endPoint y: 126, distance: 119.7
type input "לכל המעוניין"
click at [780, 222] on input "הפניה לשיקום שתלים" at bounding box center [682, 214] width 552 height 28
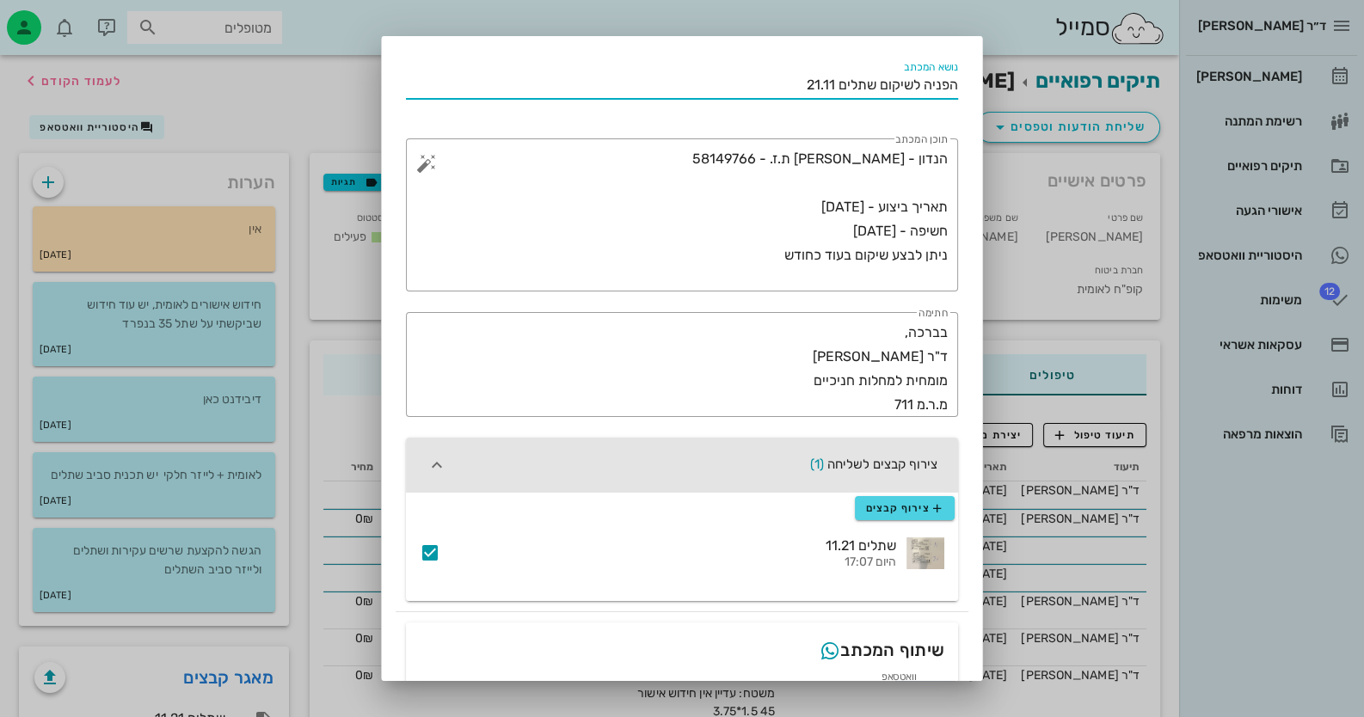
scroll to position [343, 0]
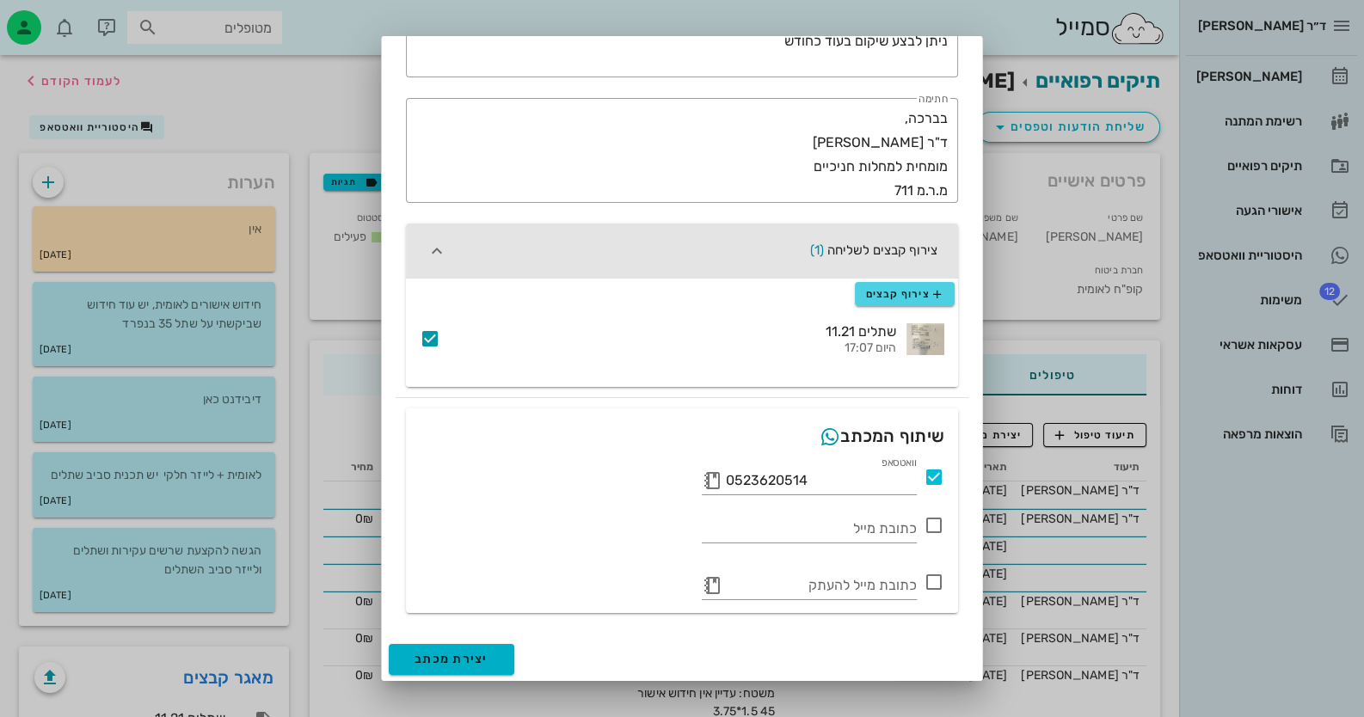
type input "הפניה לשיקום שתלים 21.11"
click at [502, 649] on button "יצירת מכתב" at bounding box center [452, 659] width 126 height 31
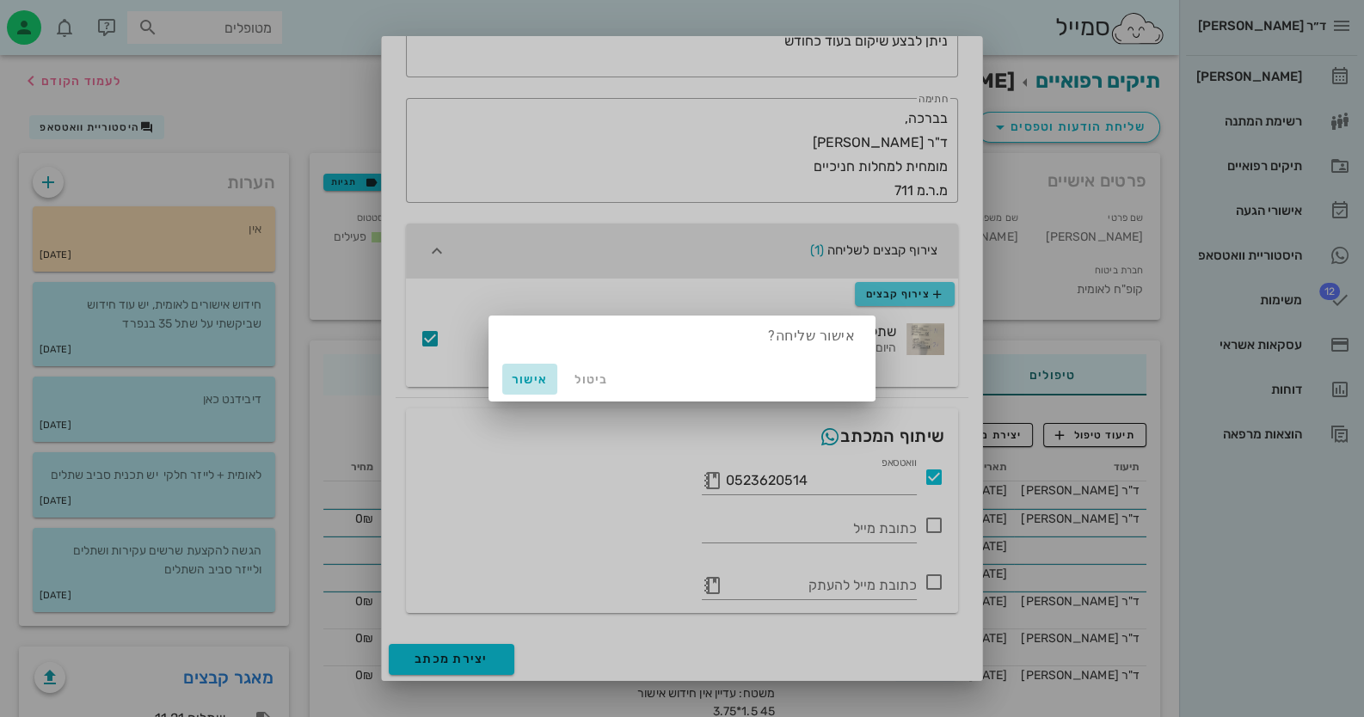
click at [522, 365] on button "אישור" at bounding box center [529, 379] width 55 height 31
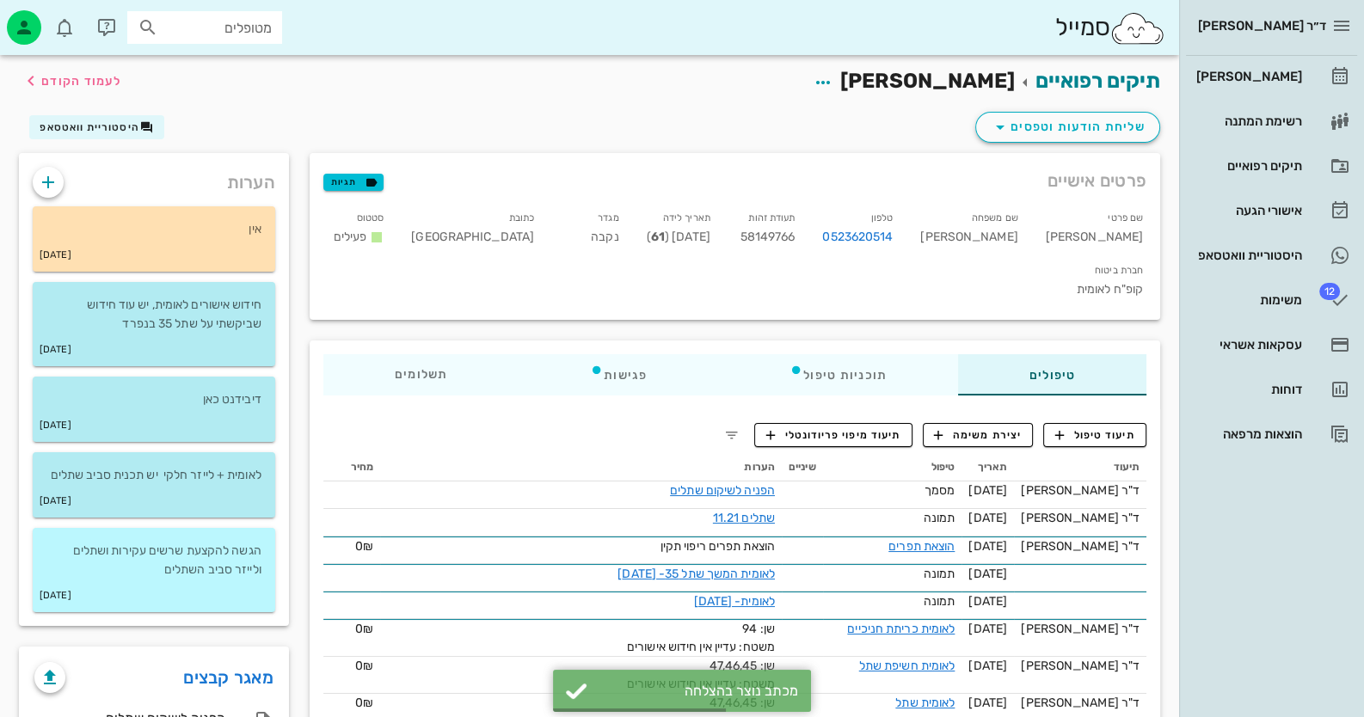
scroll to position [258, 0]
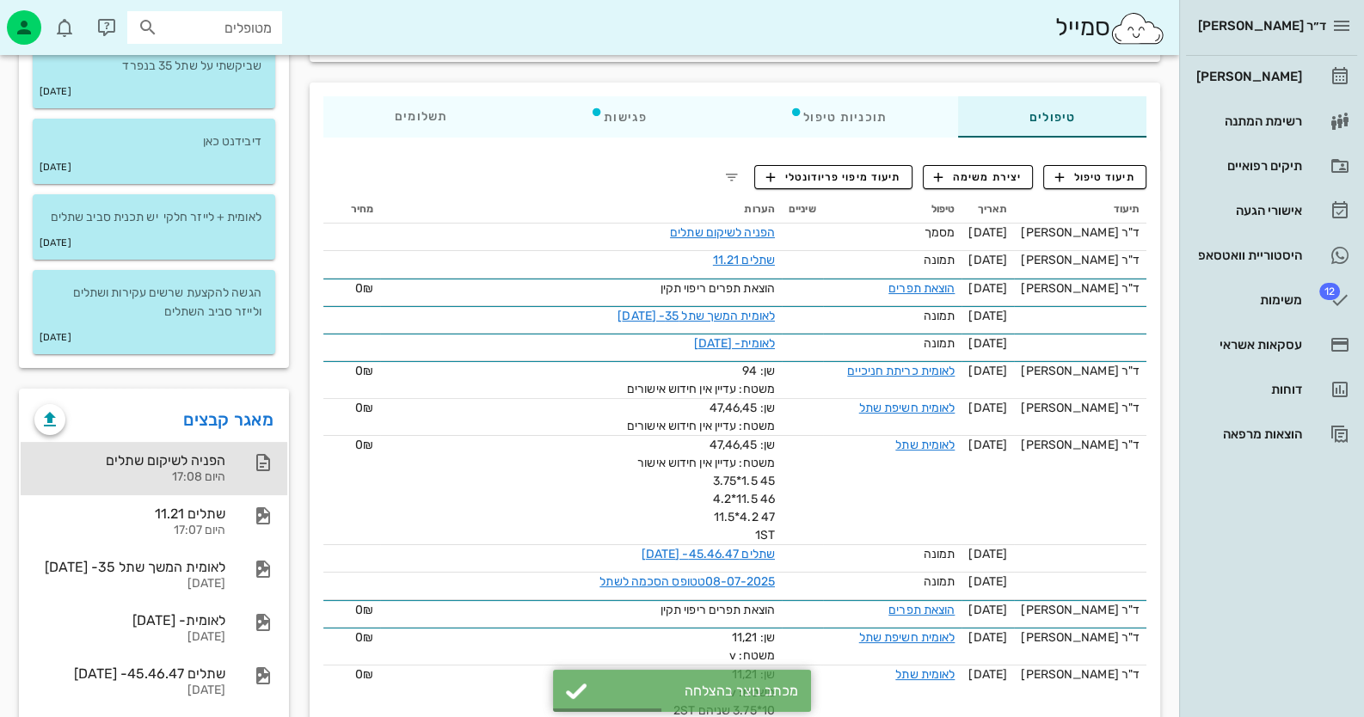
click at [194, 452] on div "הפניה לשיקום שתלים" at bounding box center [129, 460] width 191 height 16
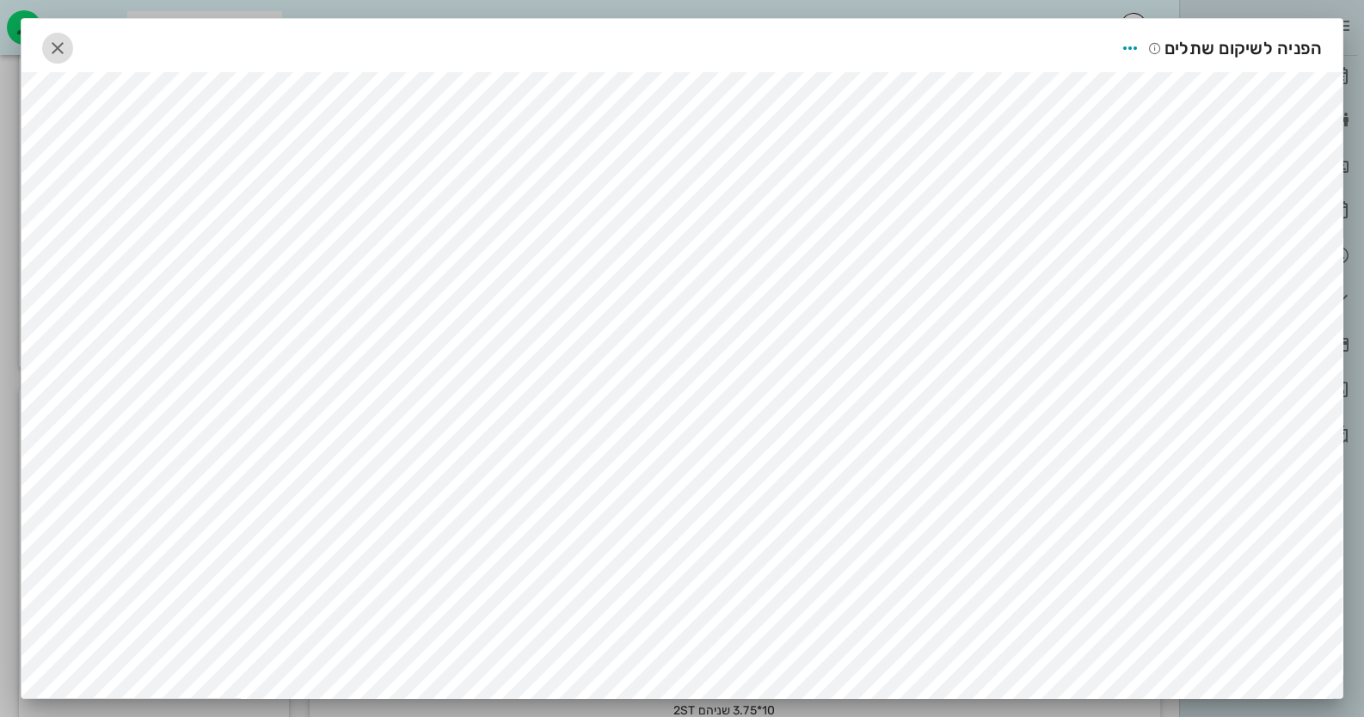
click at [50, 40] on span "button" at bounding box center [57, 48] width 31 height 21
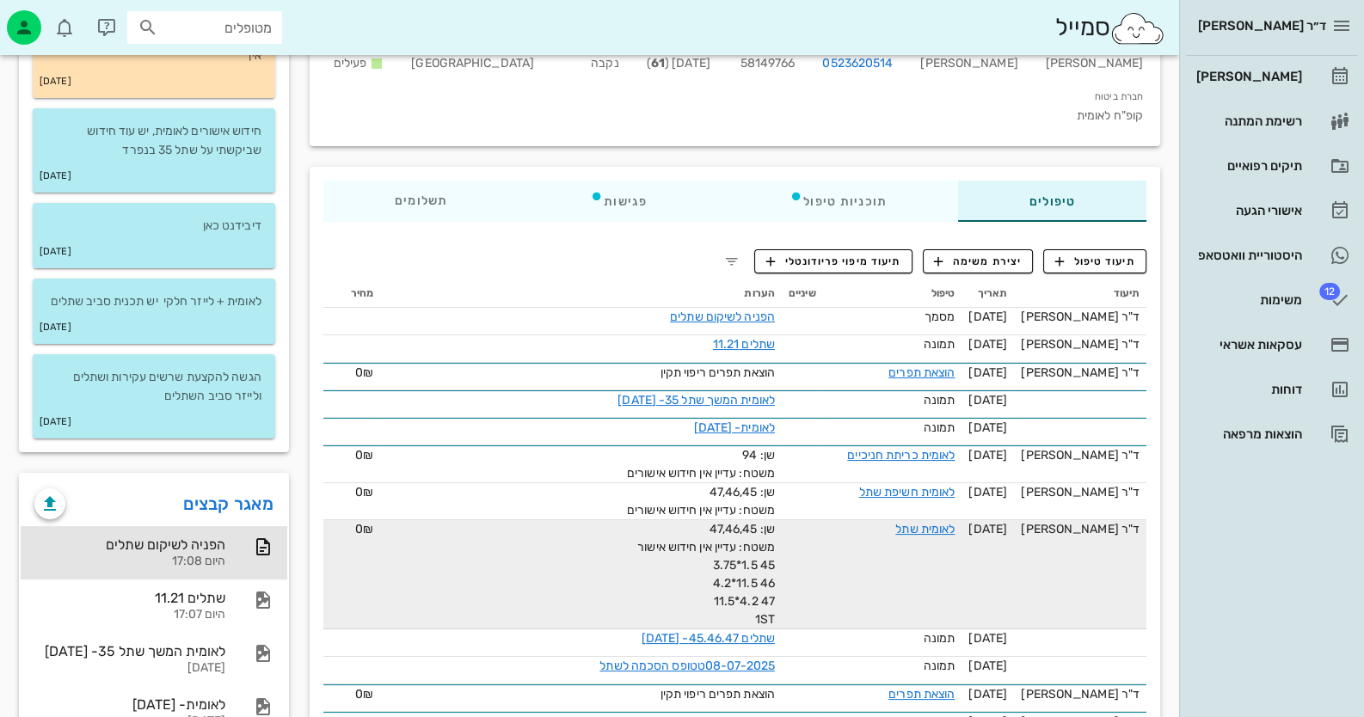
scroll to position [85, 0]
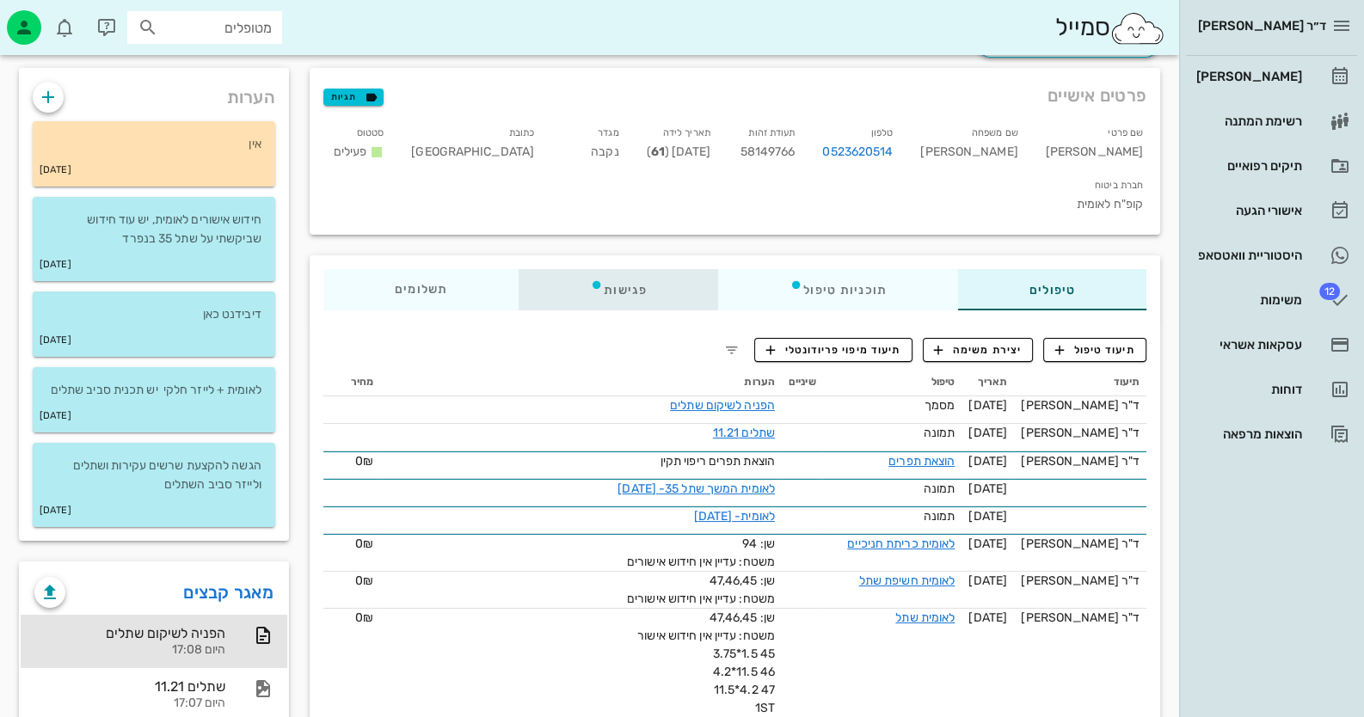
click at [612, 269] on div "פגישות" at bounding box center [619, 289] width 200 height 41
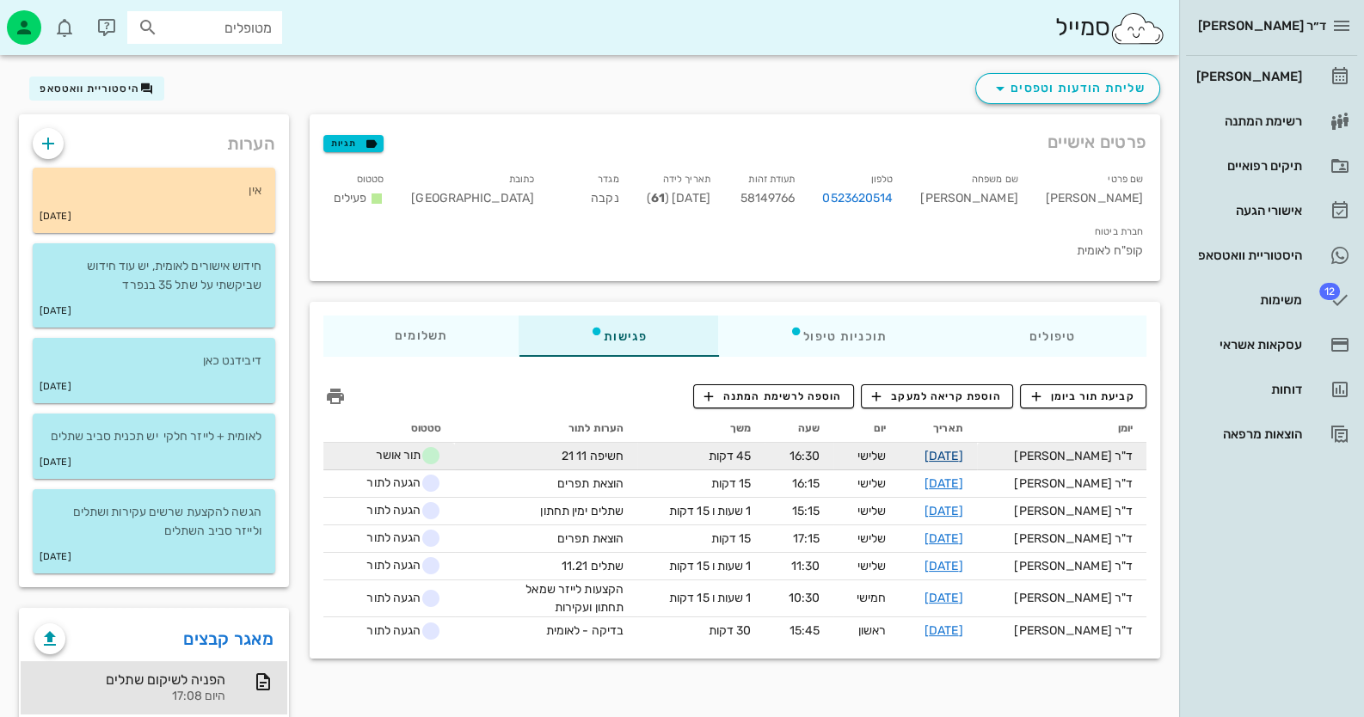
scroll to position [0, 0]
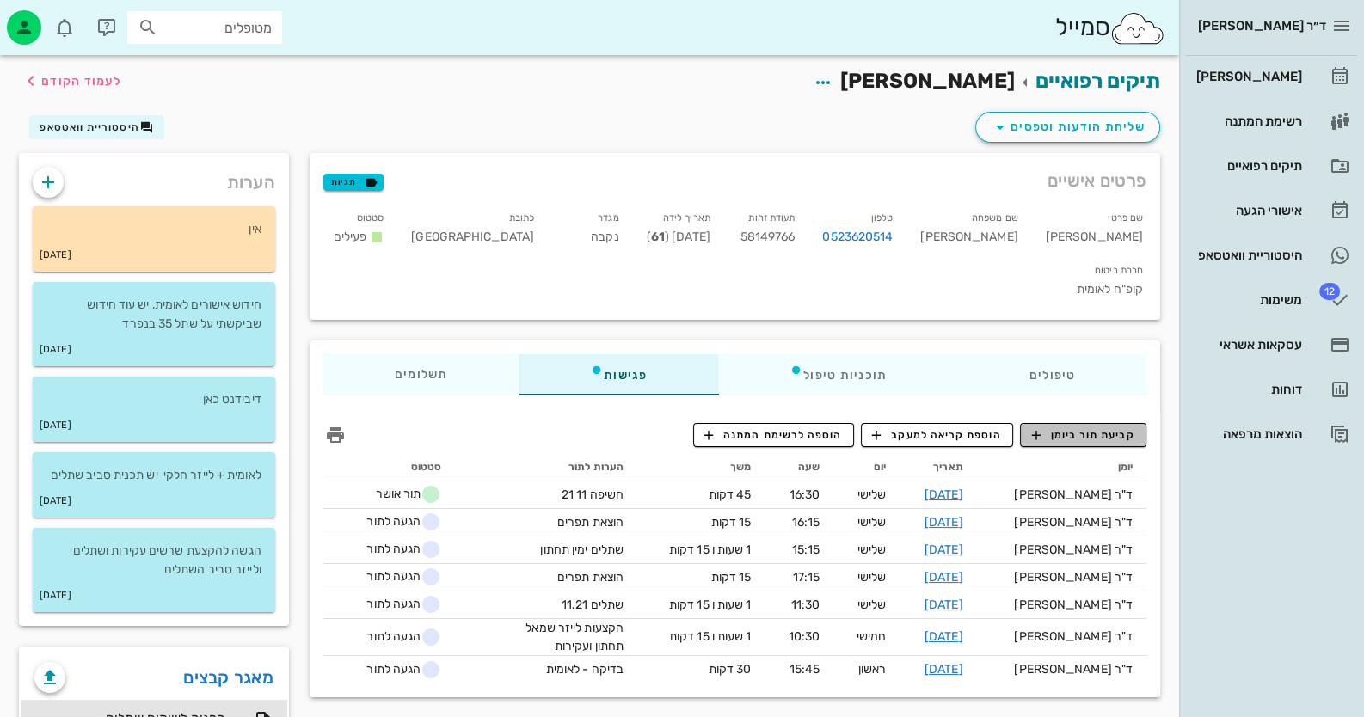
click at [882, 427] on span "קביעת תור ביומן" at bounding box center [1082, 434] width 103 height 15
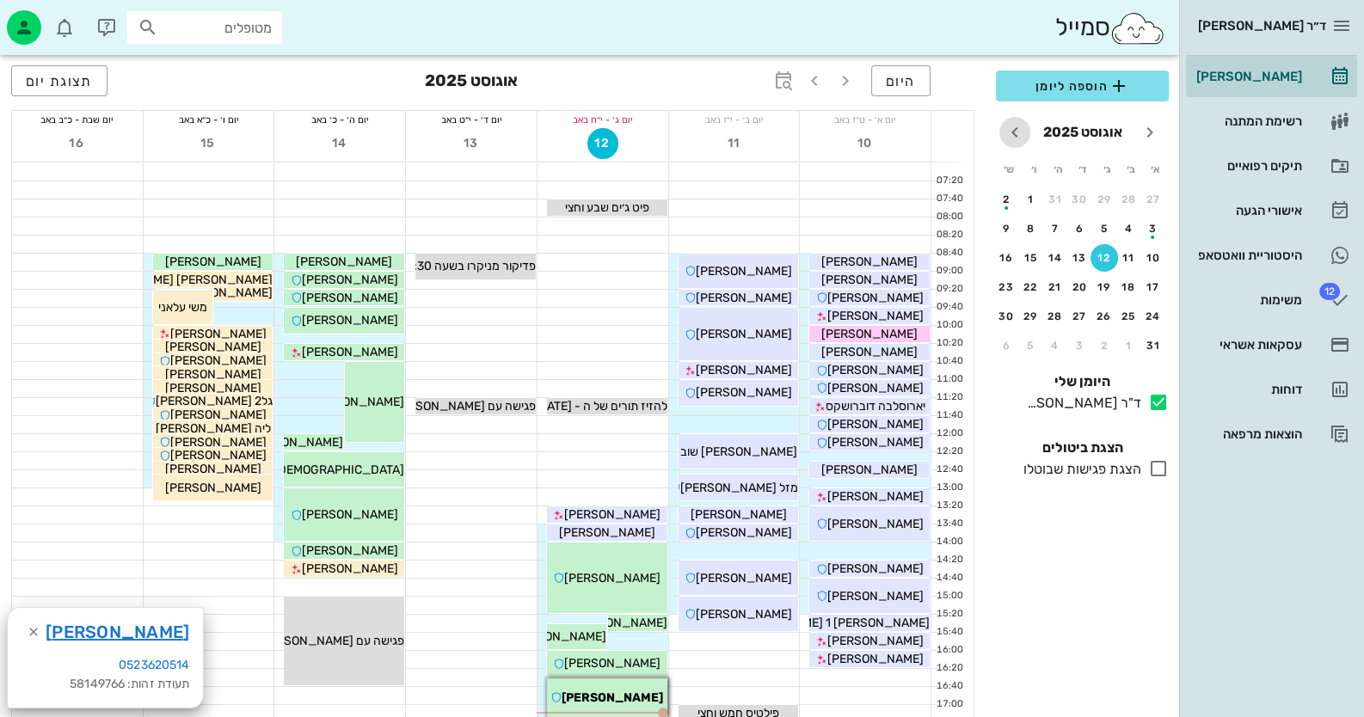
click at [882, 126] on icon "חודש הבא" at bounding box center [1015, 132] width 21 height 21
click at [882, 255] on div "15" at bounding box center [1081, 258] width 28 height 12
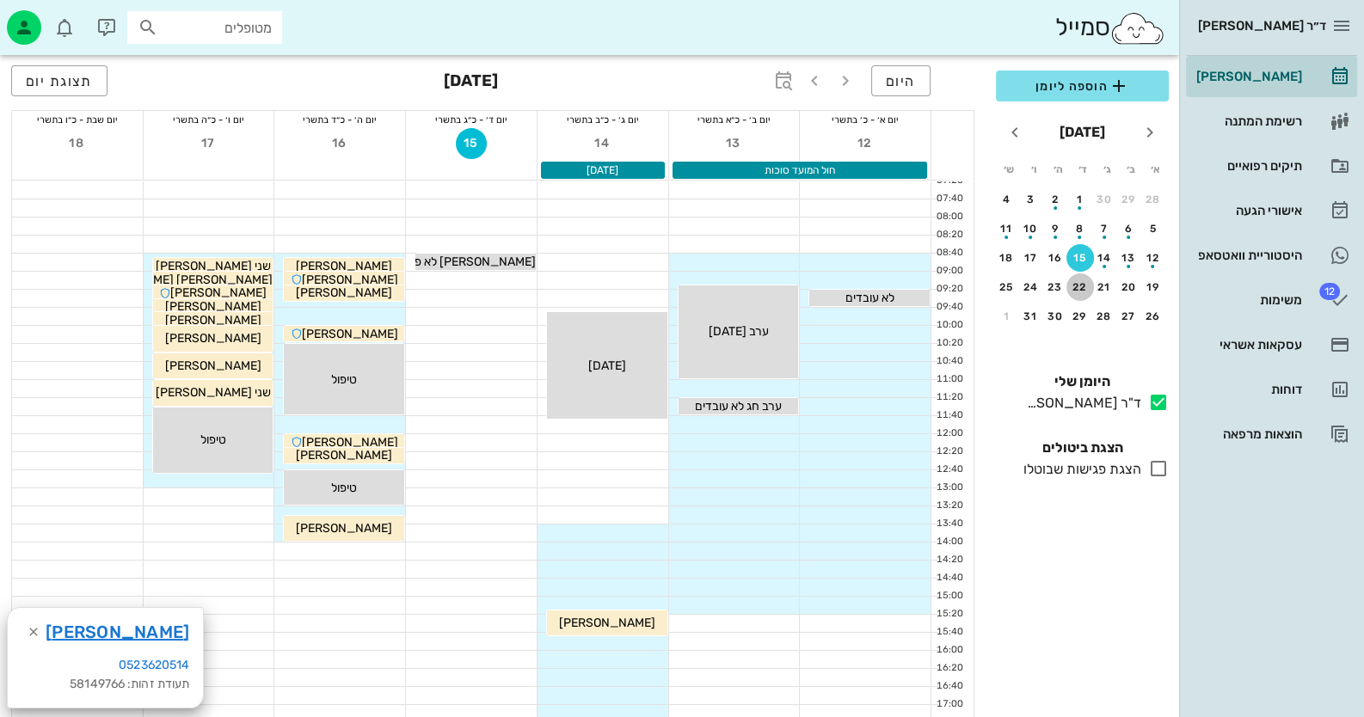
click at [882, 281] on div "22" at bounding box center [1081, 287] width 28 height 12
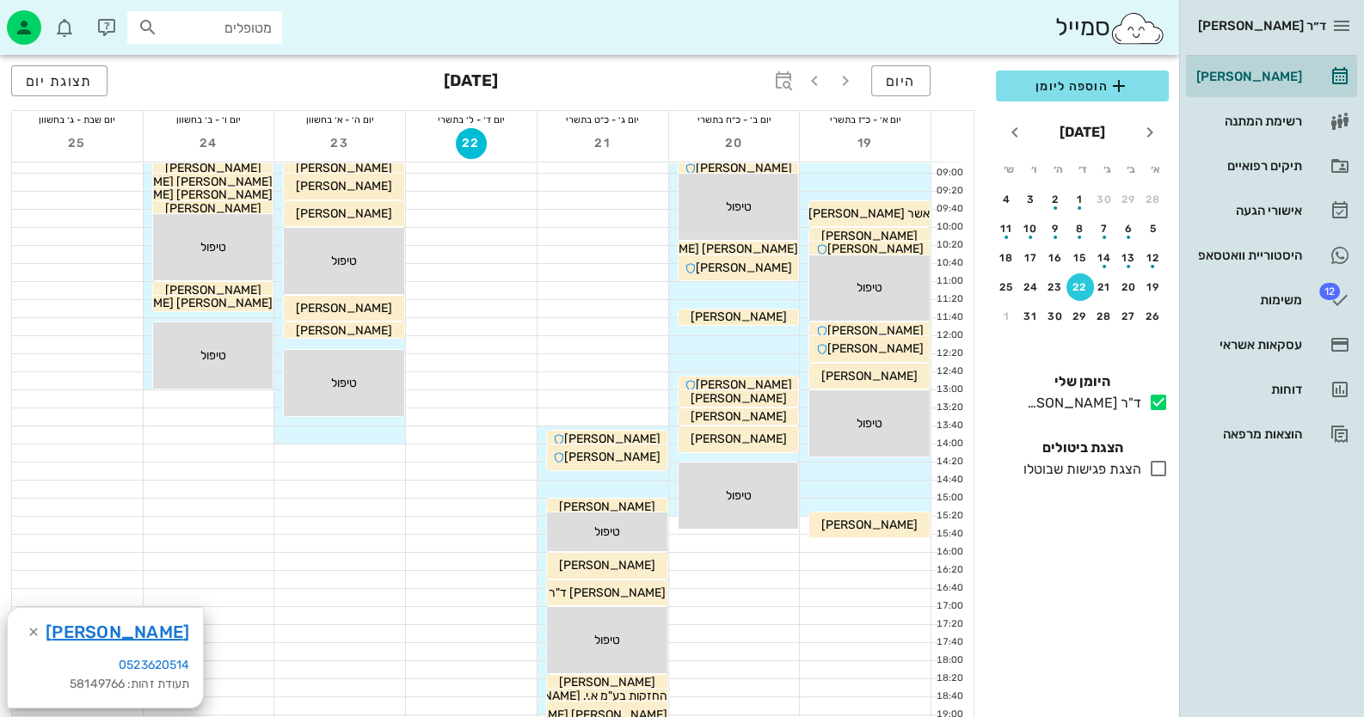
scroll to position [258, 0]
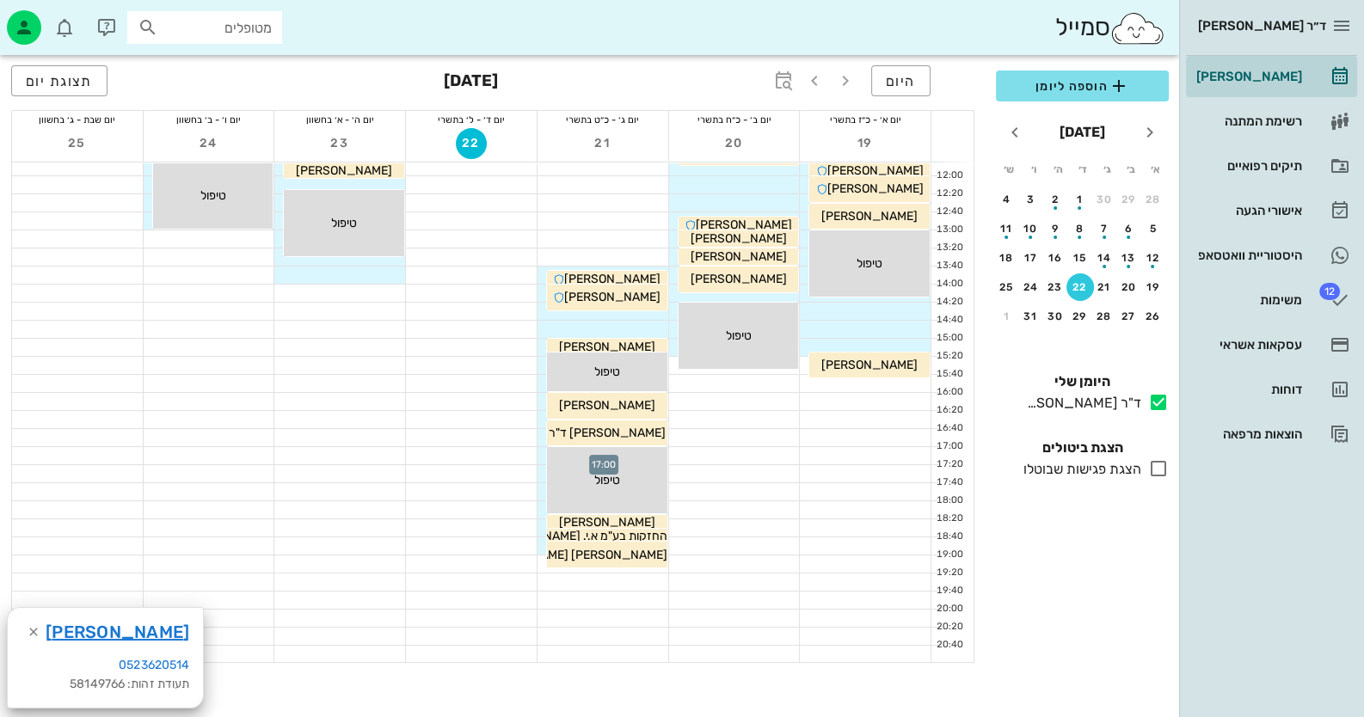
click at [544, 455] on div at bounding box center [603, 455] width 131 height 17
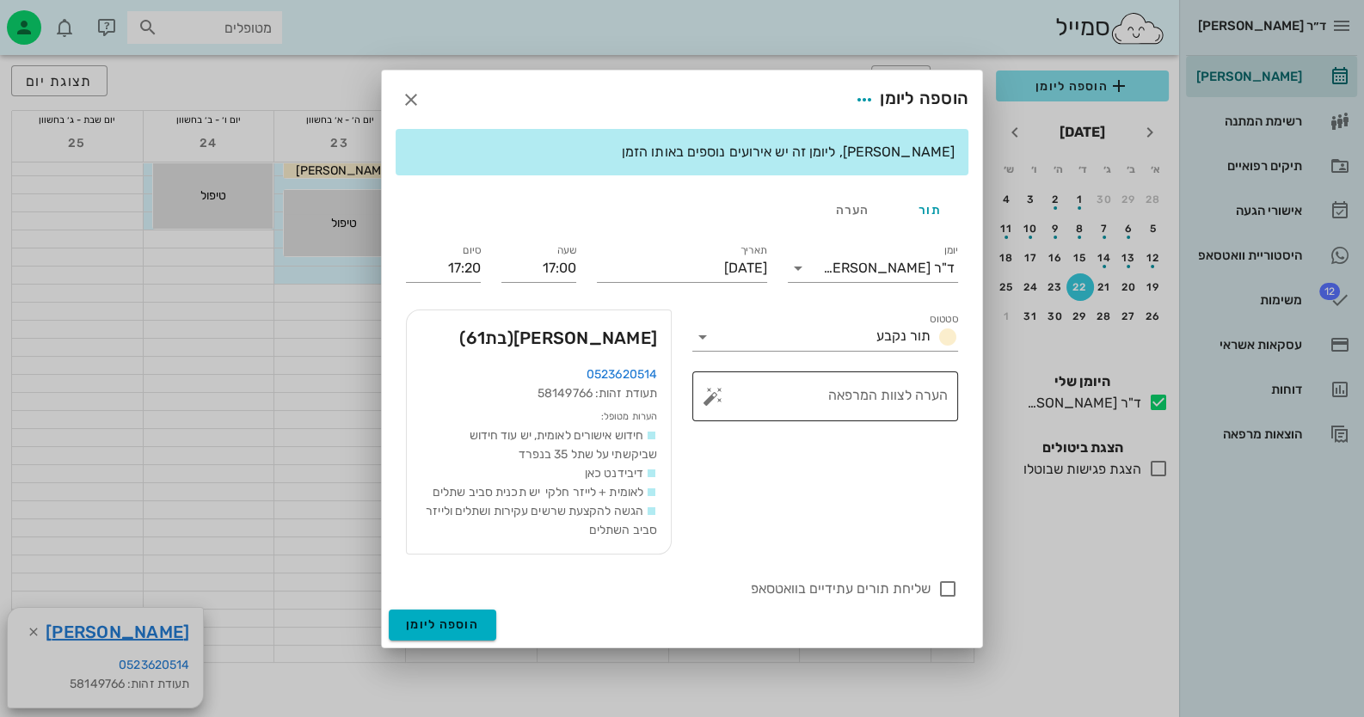
click at [709, 397] on button "button" at bounding box center [713, 396] width 21 height 21
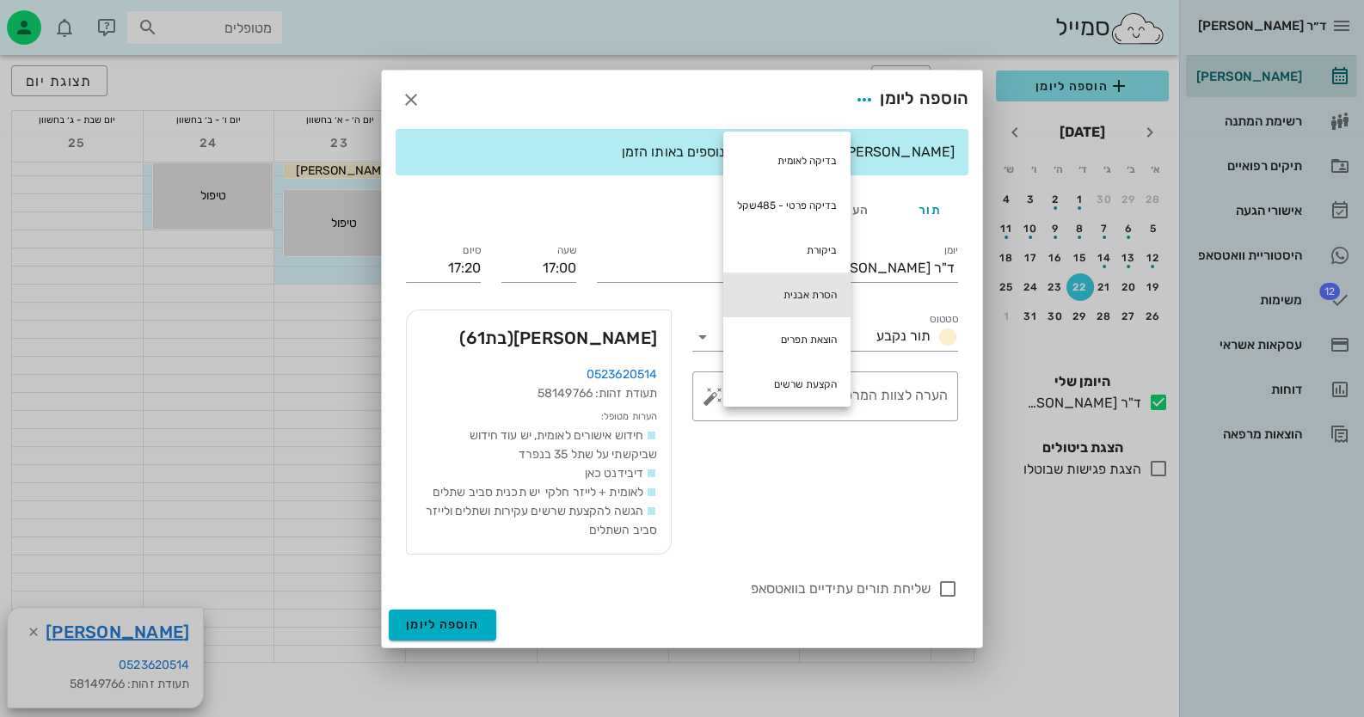
click at [804, 296] on div "הסרת אבנית" at bounding box center [786, 295] width 127 height 45
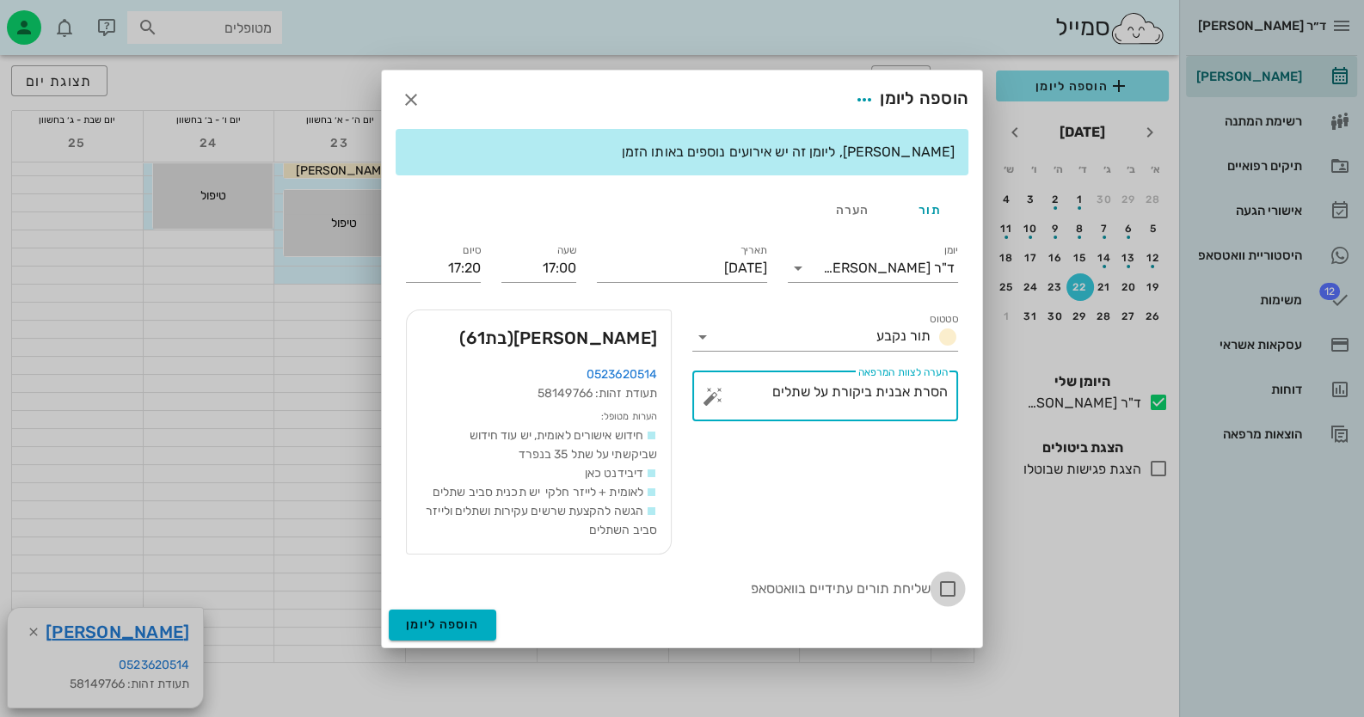
type textarea "הסרת אבנית ביקורת על שתלים"
click at [882, 588] on div at bounding box center [947, 589] width 29 height 29
checkbox input "true"
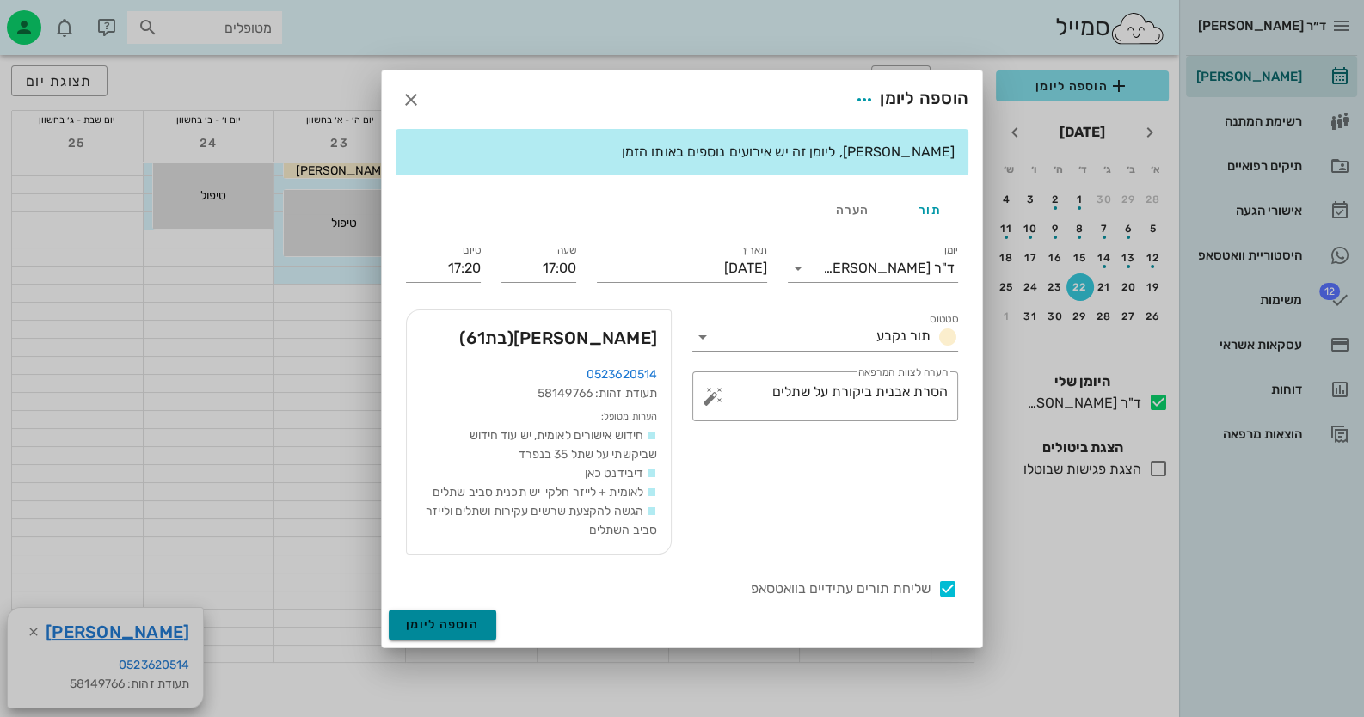
click at [481, 614] on button "הוספה ליומן" at bounding box center [443, 625] width 108 height 31
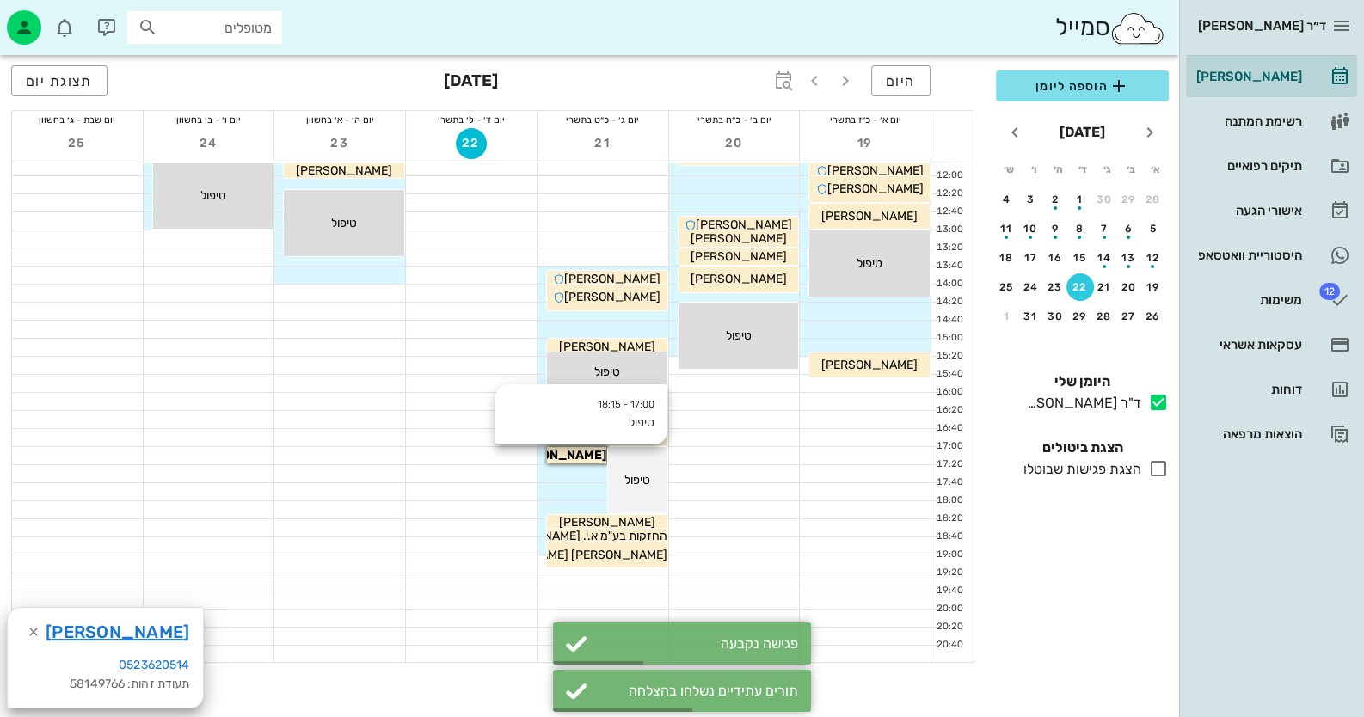
click at [809, 67] on div "17:00 - 18:15 טיפול טיפול" at bounding box center [869, 54] width 120 height 26
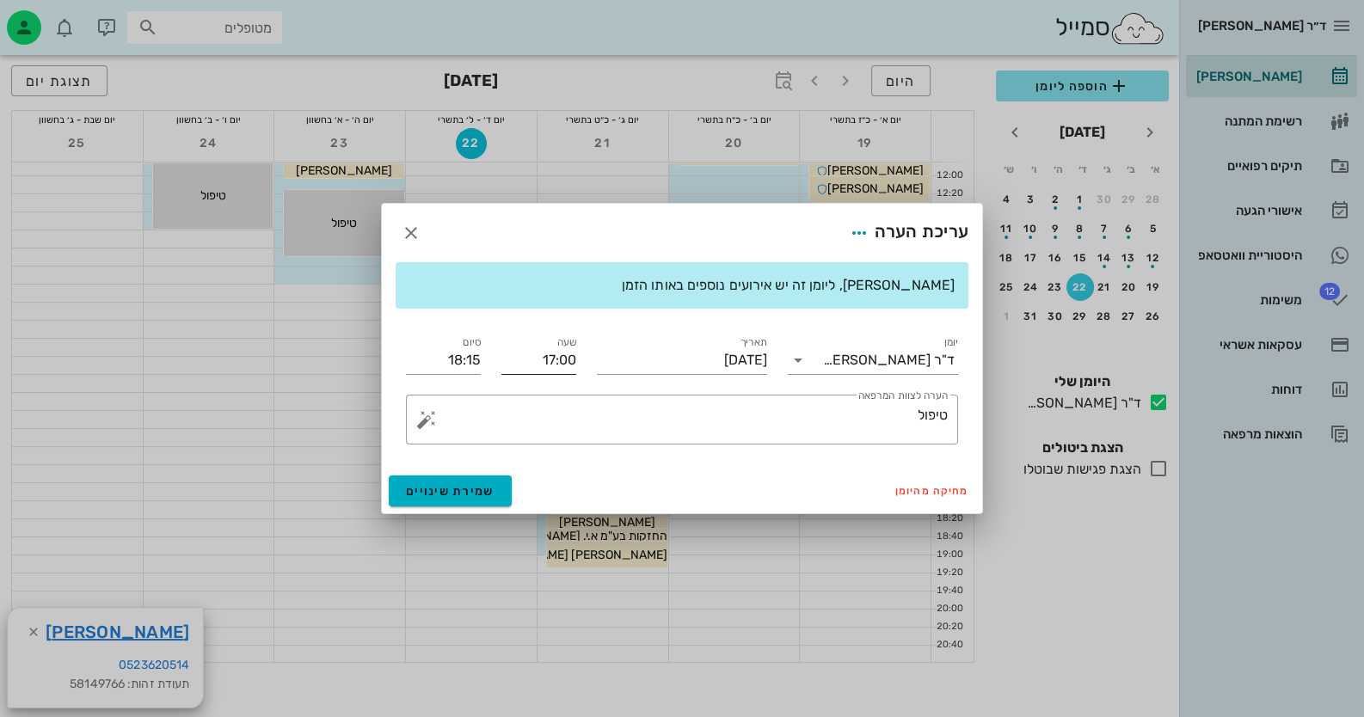
click at [572, 354] on input "17:00" at bounding box center [538, 361] width 75 height 28
click at [544, 494] on div "17:20" at bounding box center [538, 490] width 47 height 14
type input "17:20"
type input "18:35"
click at [439, 489] on span "שמירת שינויים" at bounding box center [450, 491] width 89 height 15
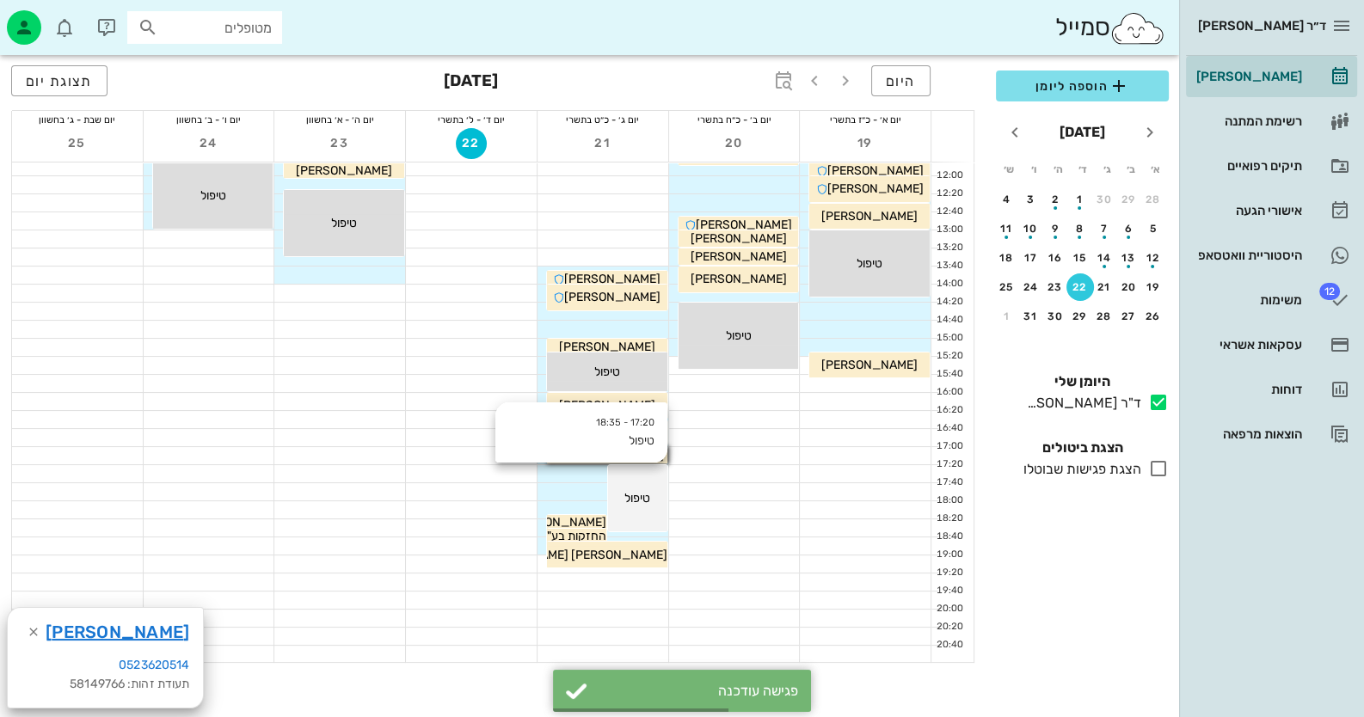
click at [809, 67] on div "17:20 - 18:35 טיפול טיפול" at bounding box center [869, 54] width 120 height 26
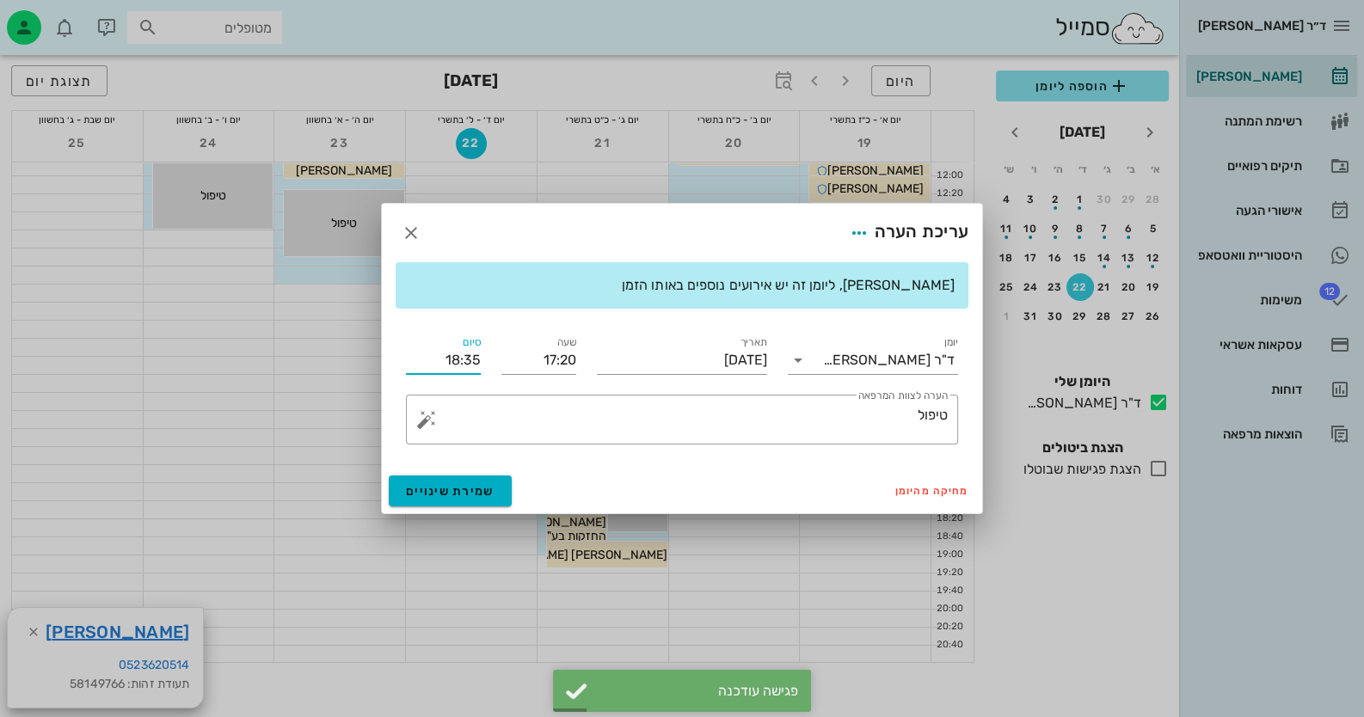
click at [479, 365] on input "18:35" at bounding box center [443, 361] width 75 height 28
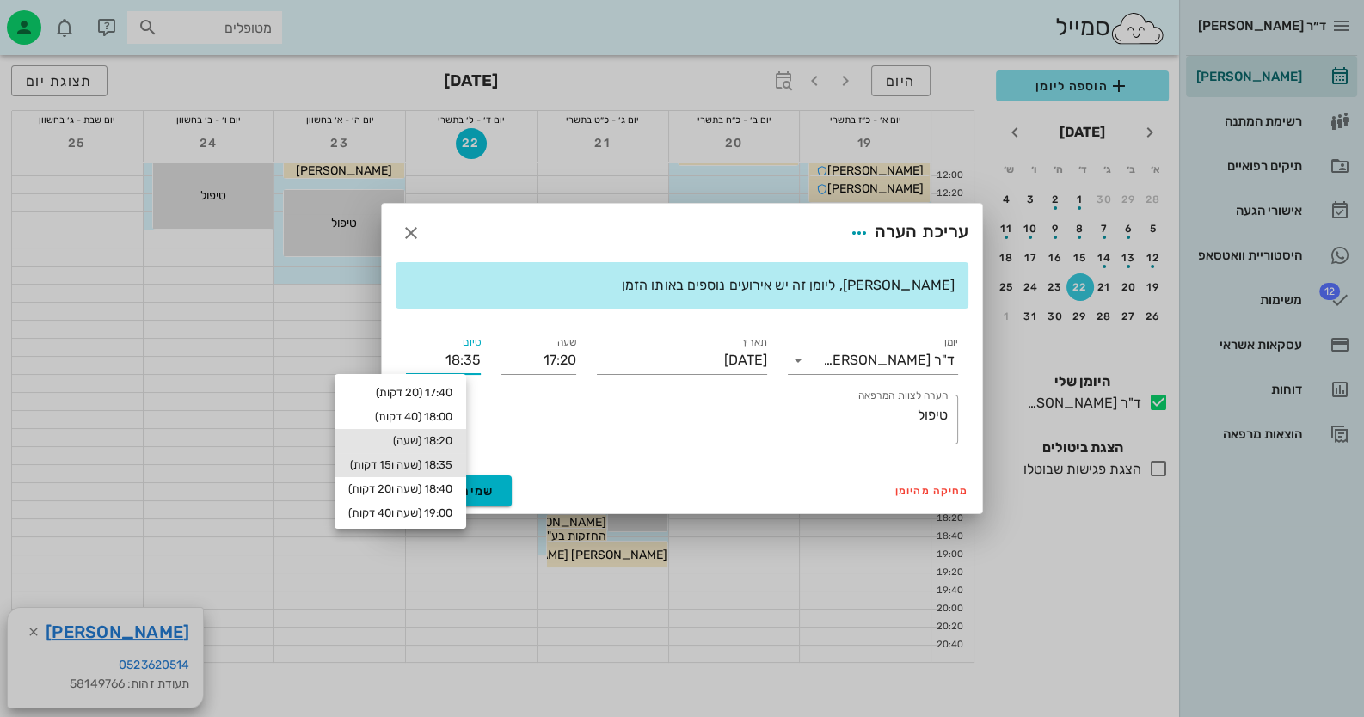
click at [452, 434] on div "18:20 (שעה)" at bounding box center [400, 441] width 104 height 14
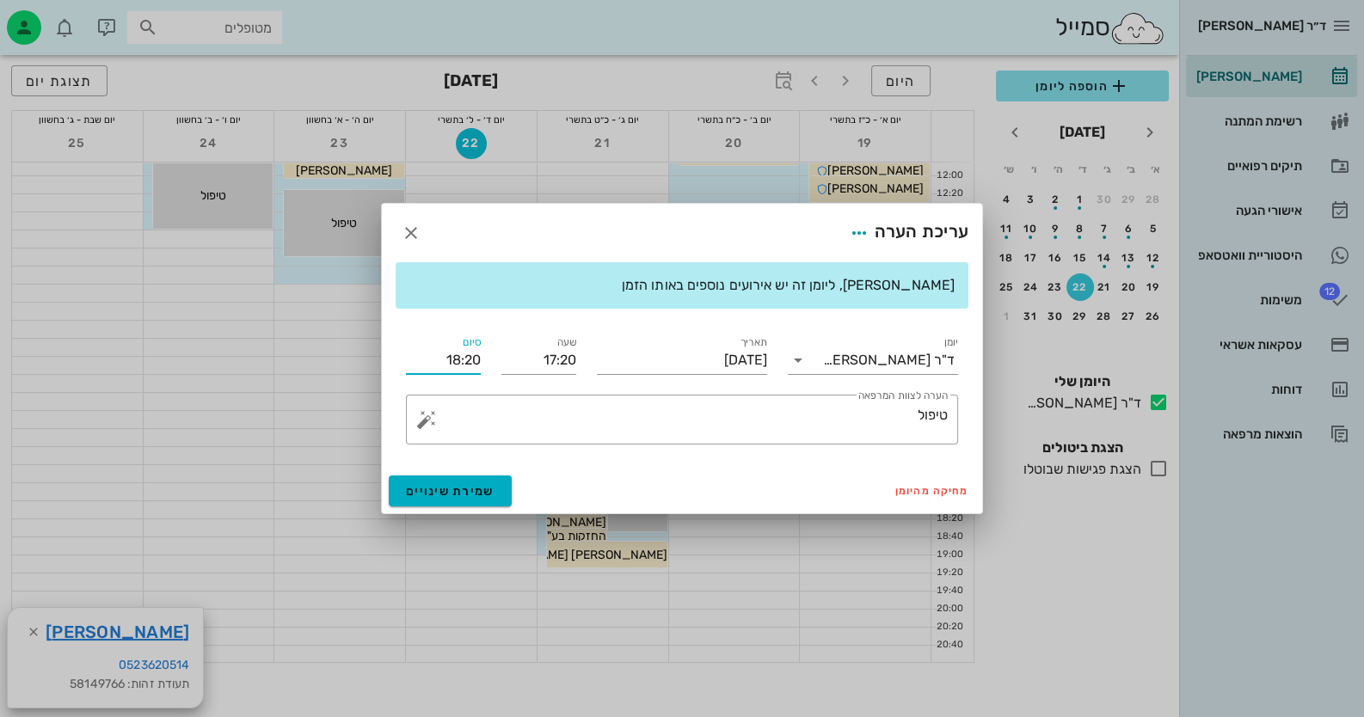
click at [476, 362] on input "18:20" at bounding box center [443, 361] width 75 height 28
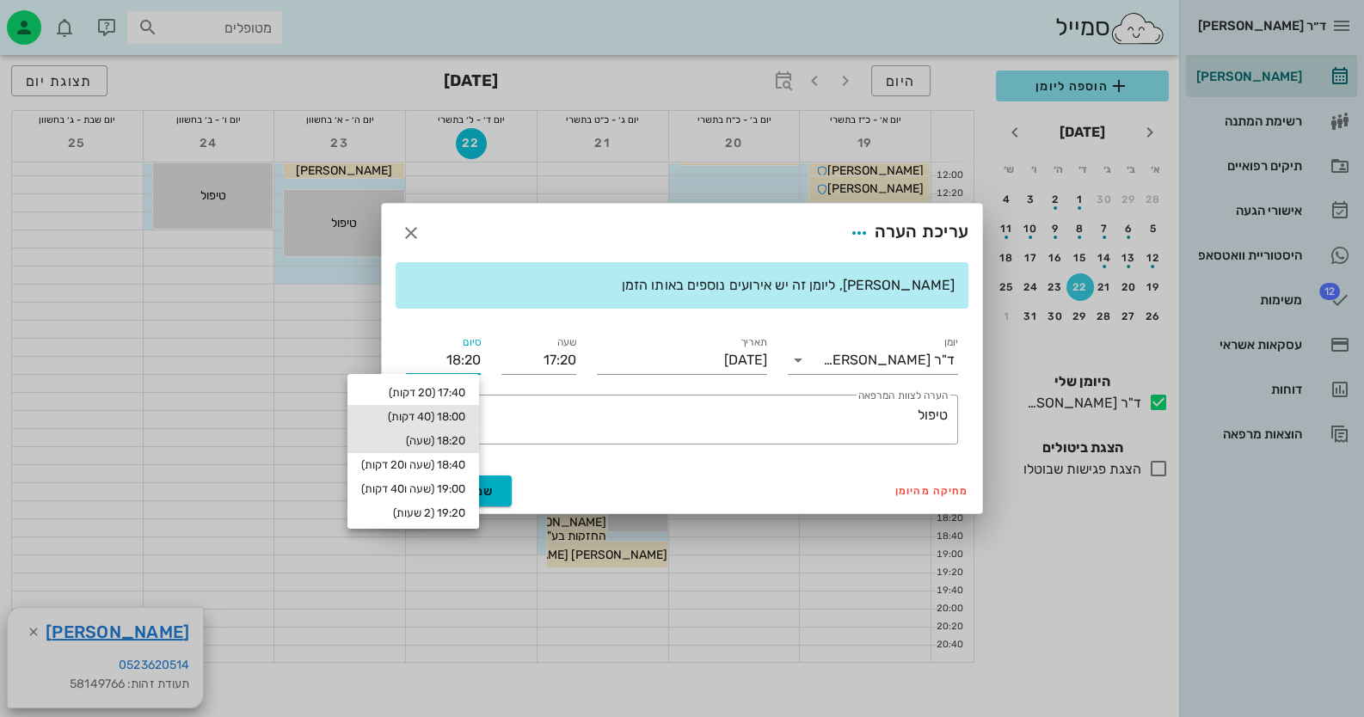
click at [456, 419] on div "18:00 (40 דקות)" at bounding box center [413, 417] width 104 height 14
type input "18:00"
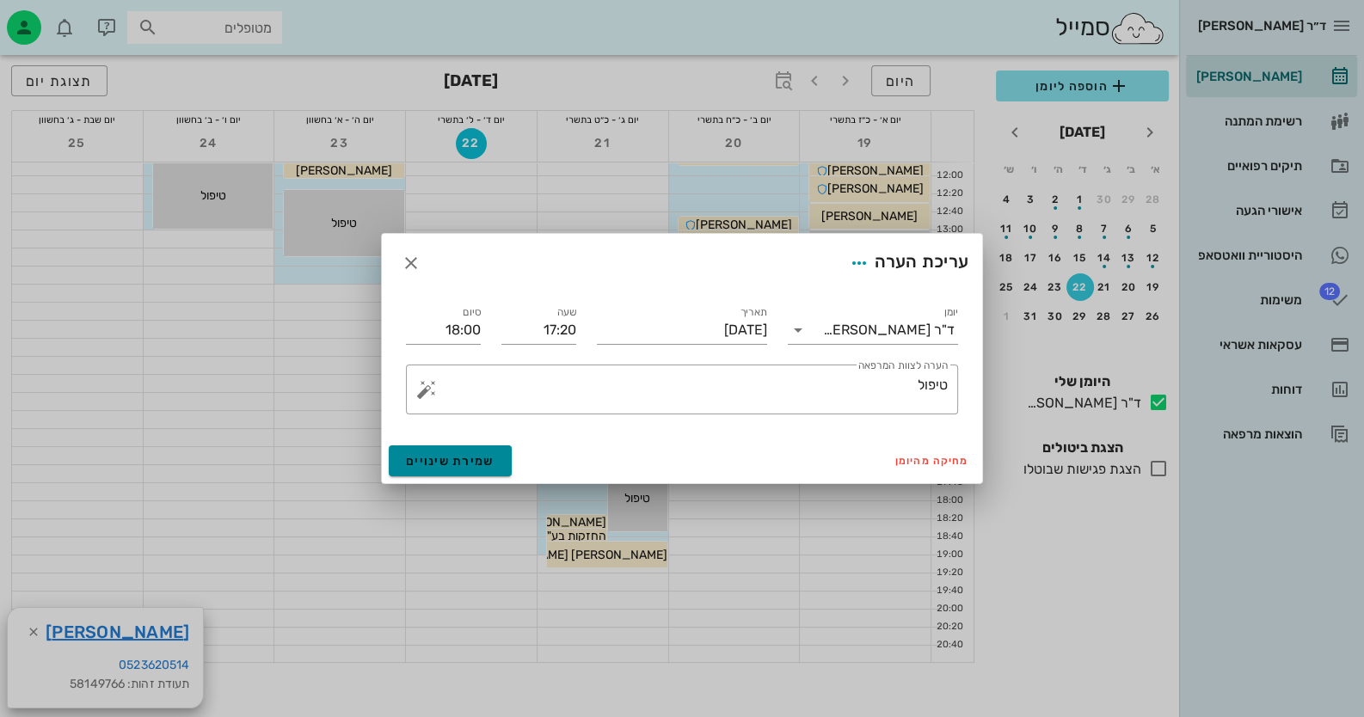
click at [476, 449] on button "שמירת שינויים" at bounding box center [450, 461] width 123 height 31
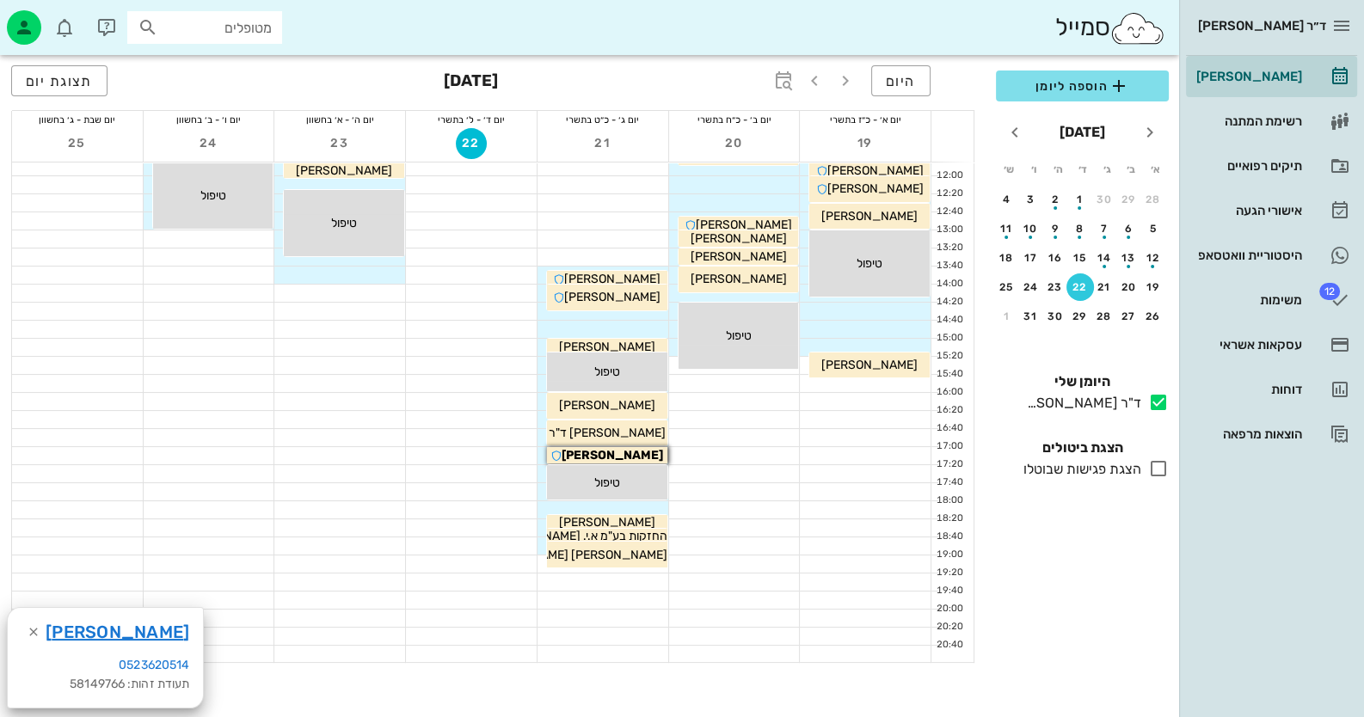
click at [249, 17] on input "מטופלים" at bounding box center [217, 27] width 110 height 22
type input "יעקובי יוס"
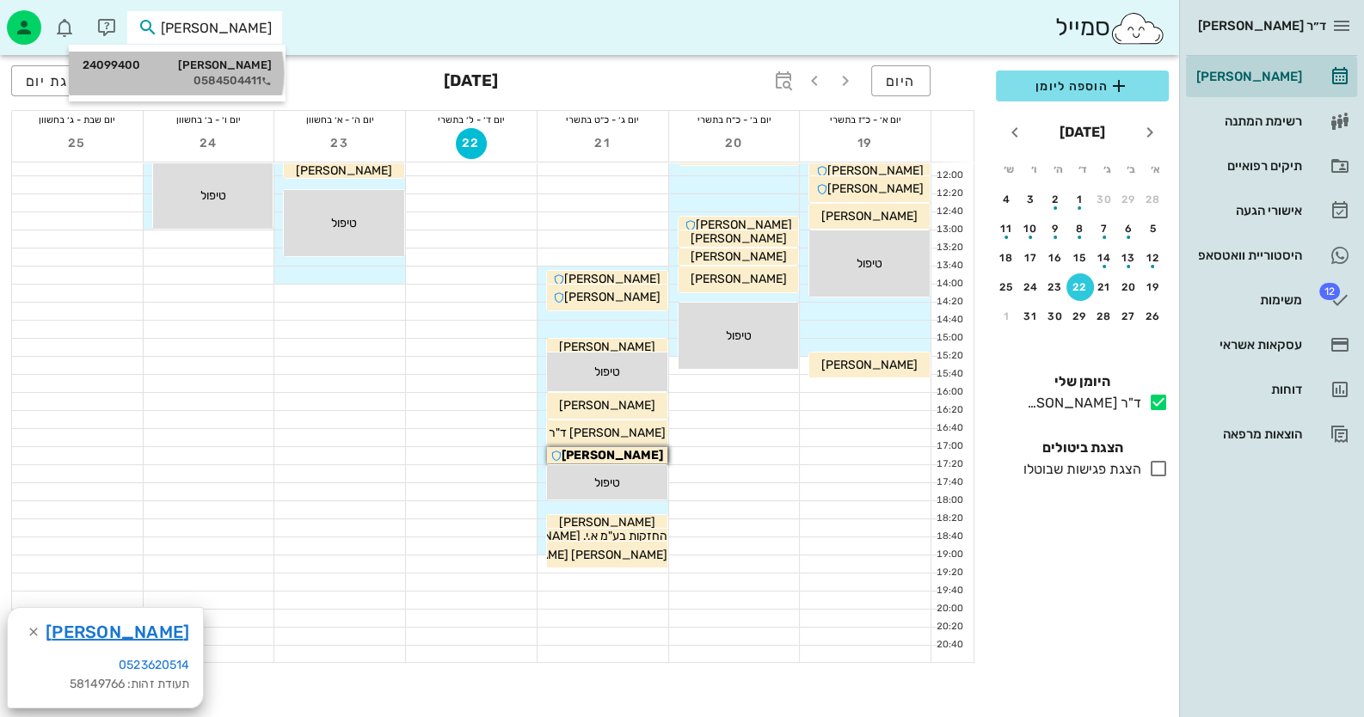
click at [194, 85] on div "0584504411" at bounding box center [177, 81] width 189 height 14
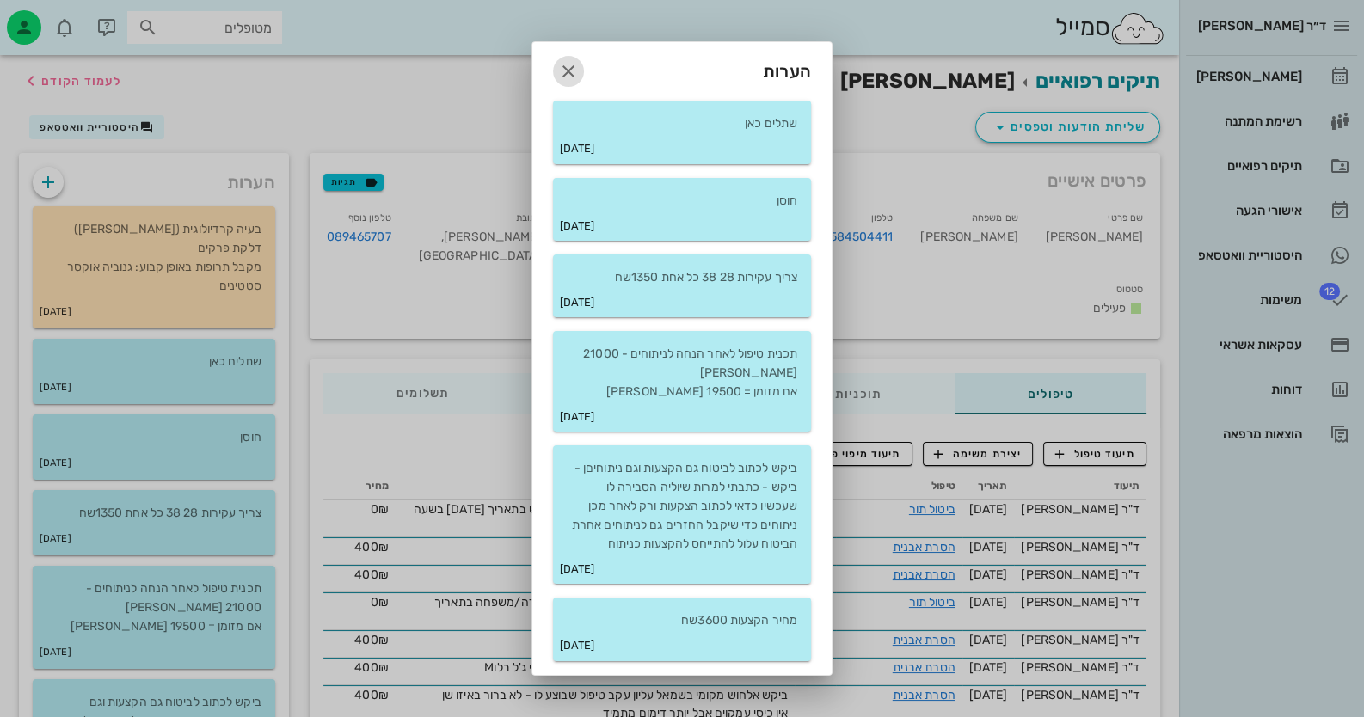
click at [575, 70] on icon "button" at bounding box center [568, 71] width 21 height 21
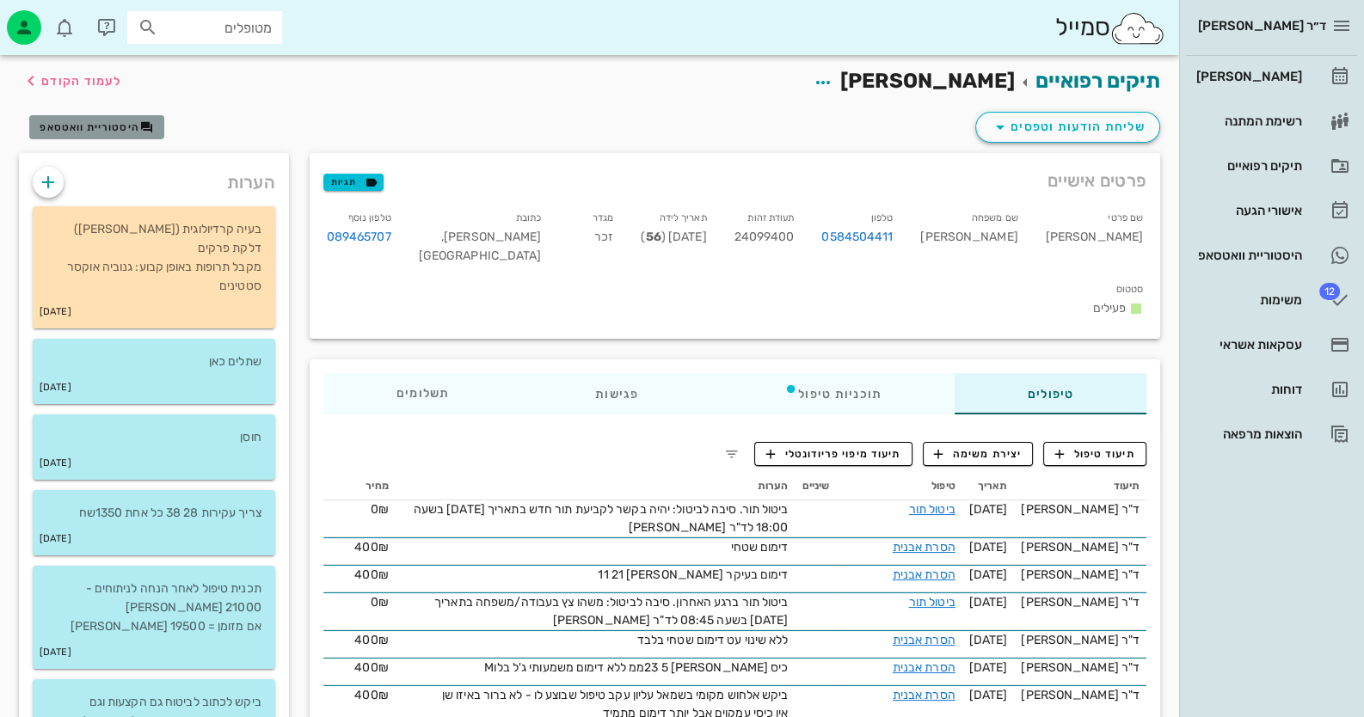
click at [56, 128] on span "היסטוריית וואטסאפ" at bounding box center [90, 127] width 100 height 12
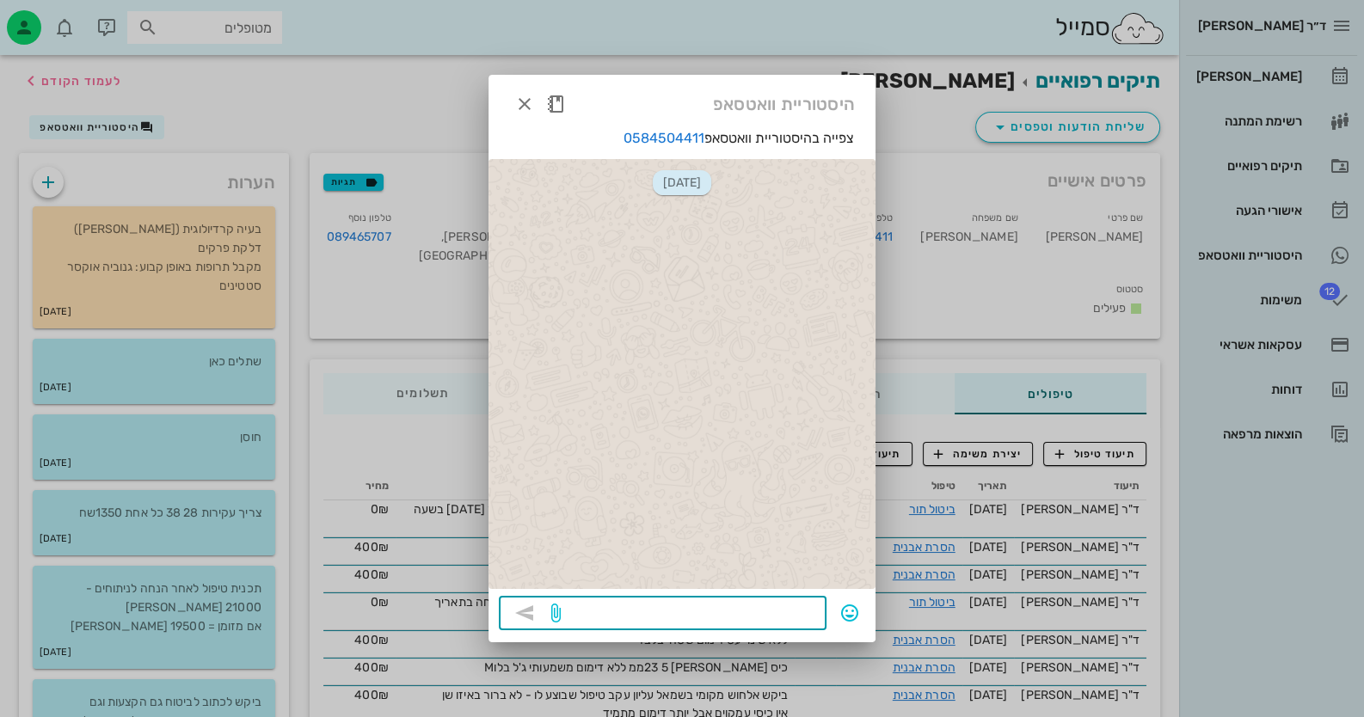
click at [769, 614] on textarea at bounding box center [690, 615] width 252 height 28
type textarea "איך אפשר לעזור?"
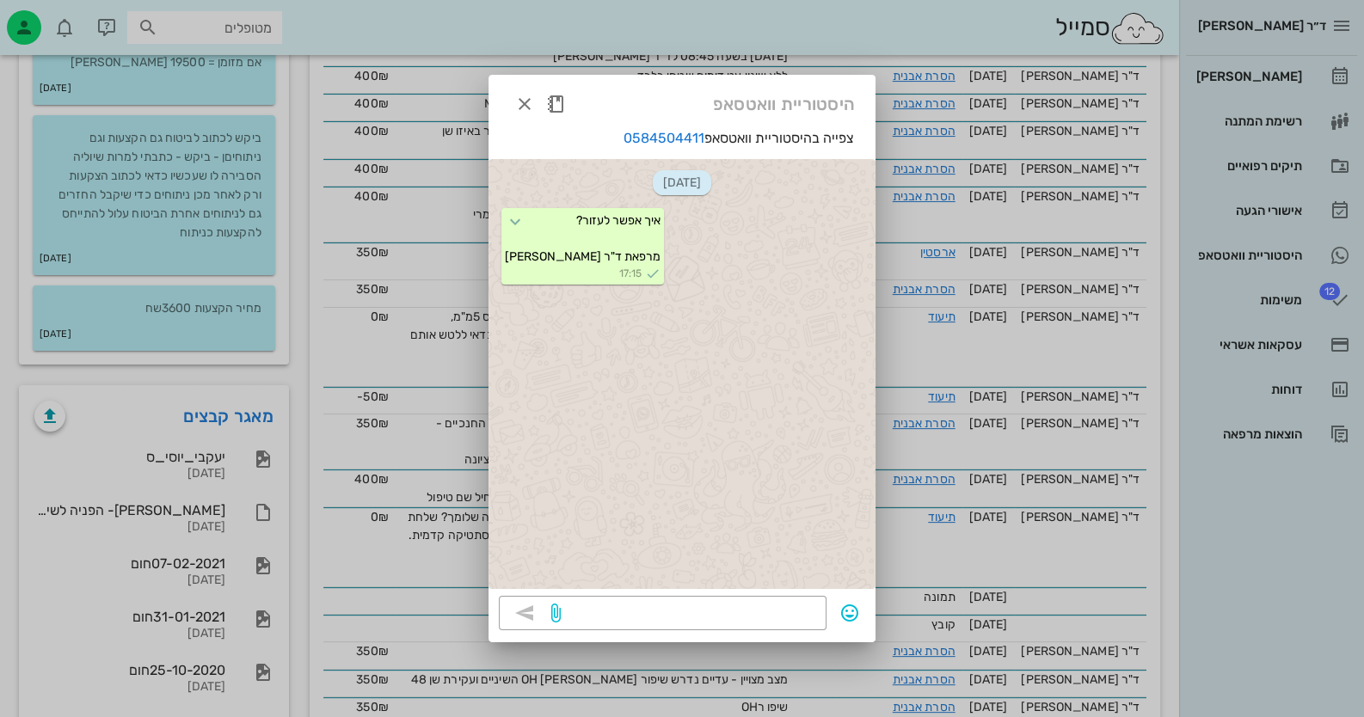
scroll to position [627, 0]
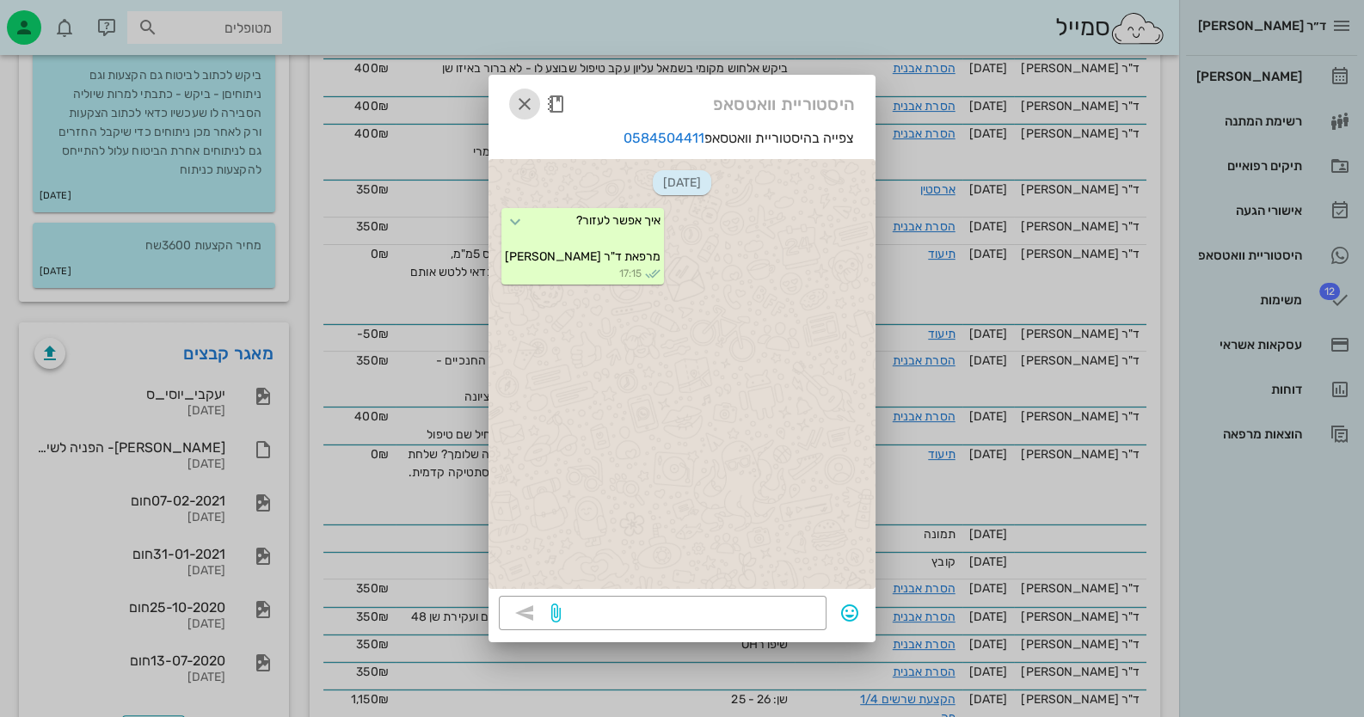
click at [526, 97] on icon "button" at bounding box center [524, 104] width 21 height 21
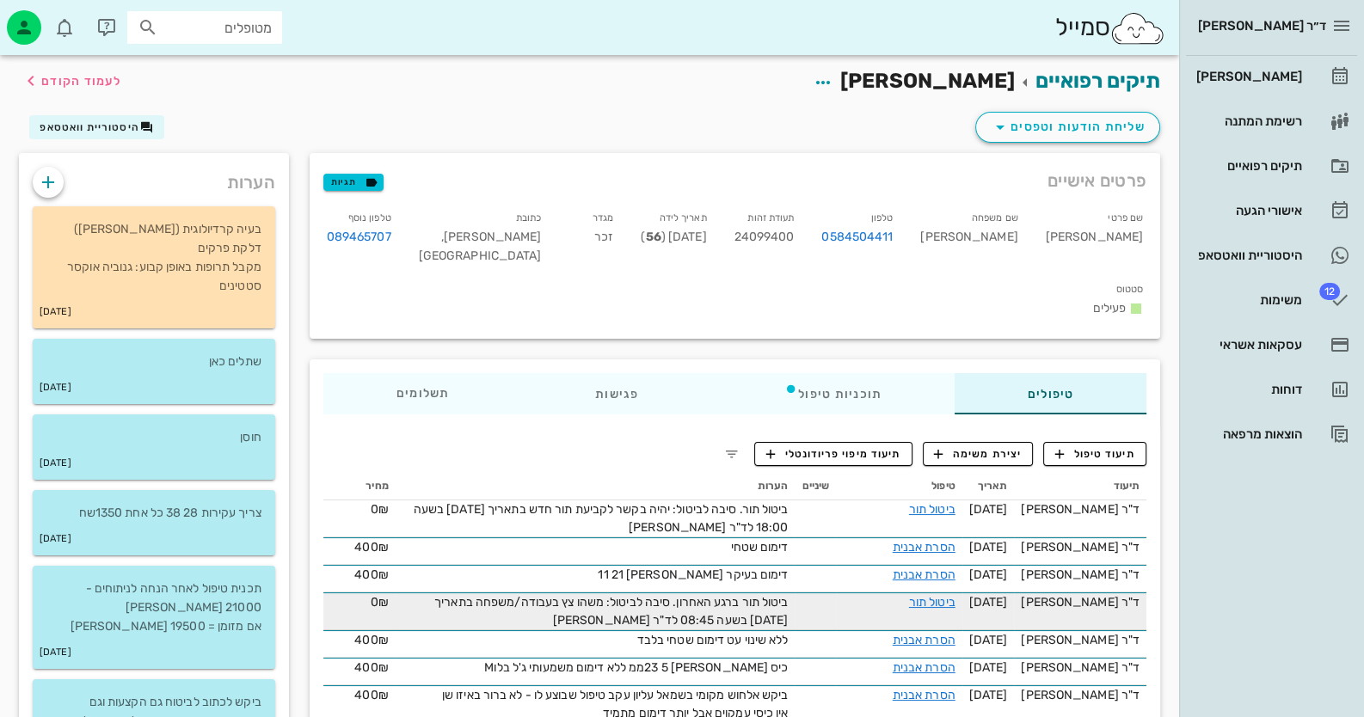
scroll to position [0, 0]
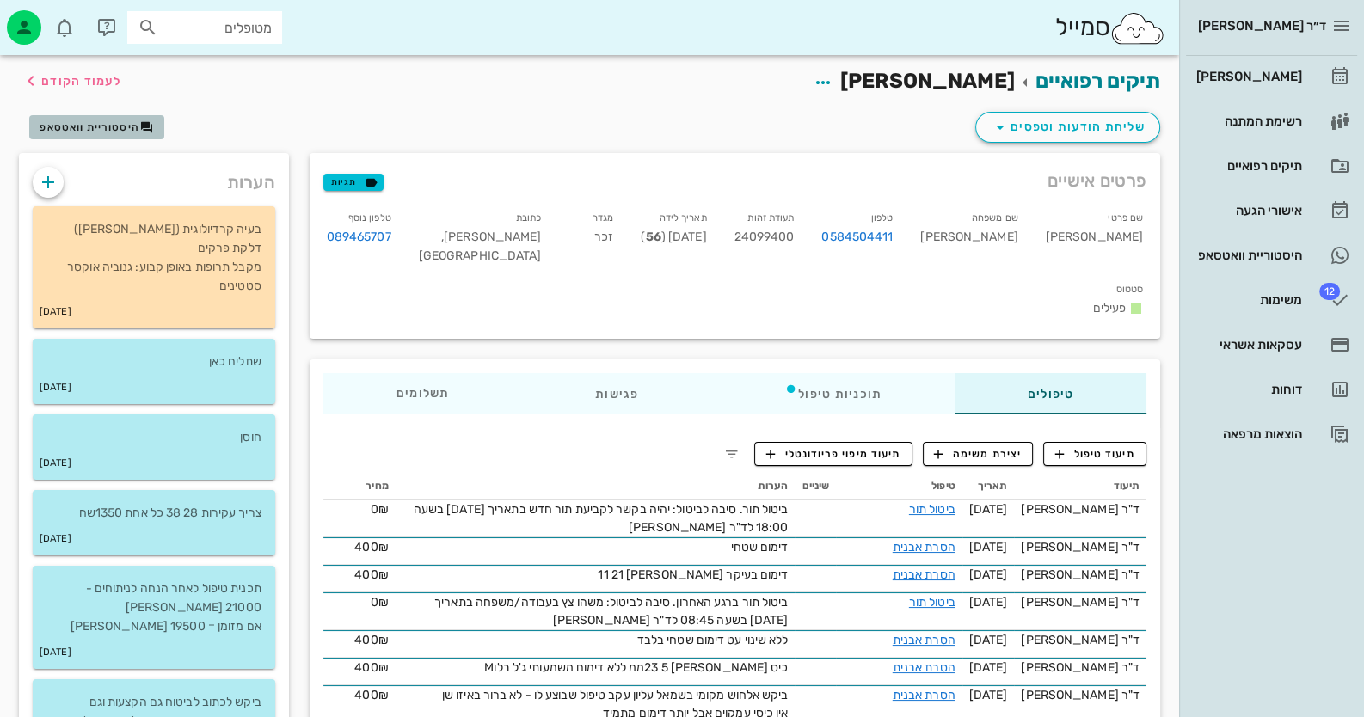
click at [152, 120] on icon "button" at bounding box center [147, 127] width 14 height 14
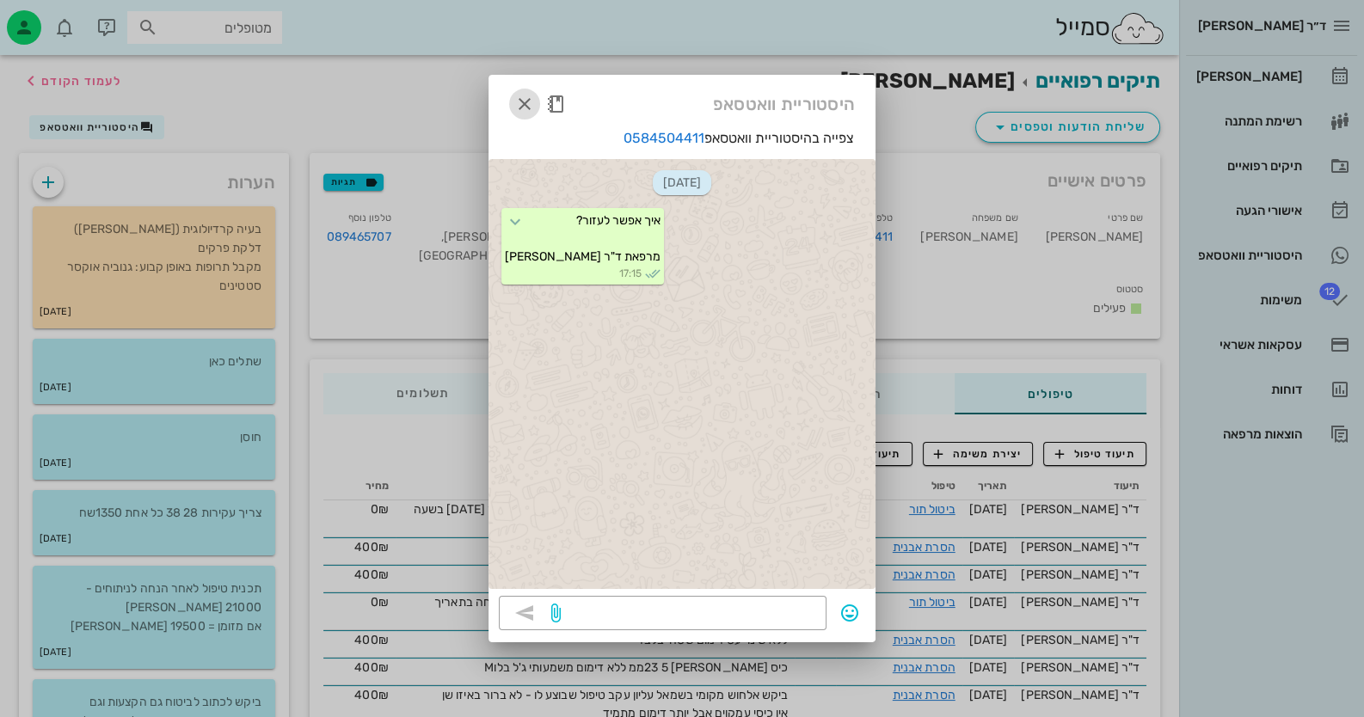
click at [531, 100] on icon "button" at bounding box center [524, 104] width 21 height 21
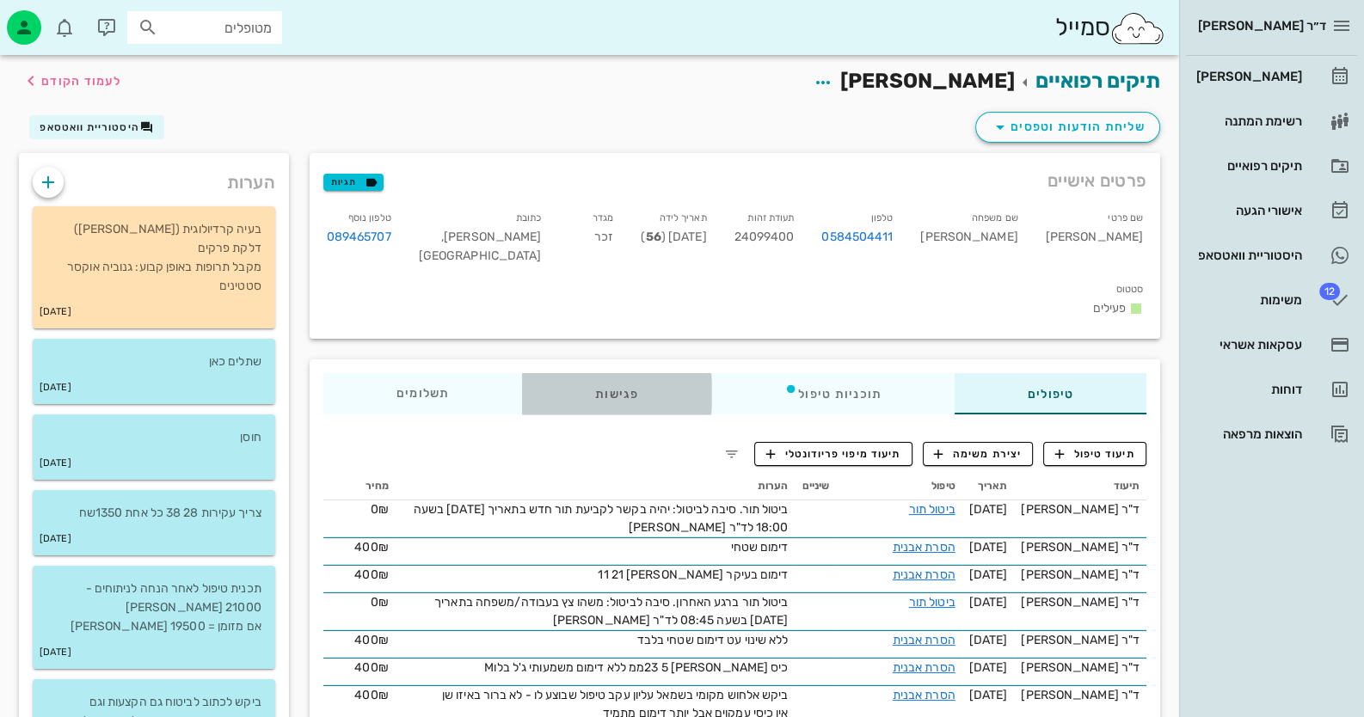
click at [642, 373] on div "פגישות" at bounding box center [616, 393] width 189 height 41
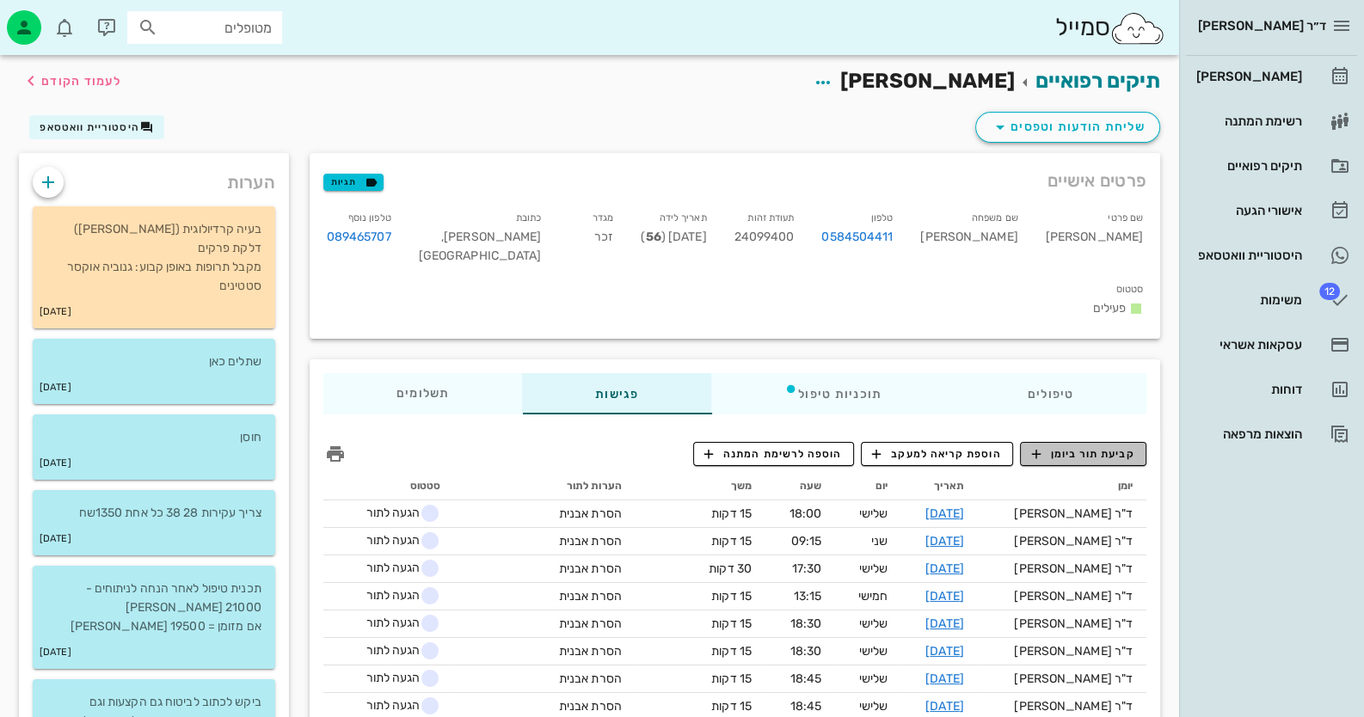
click at [882, 446] on span "קביעת תור ביומן" at bounding box center [1082, 453] width 103 height 15
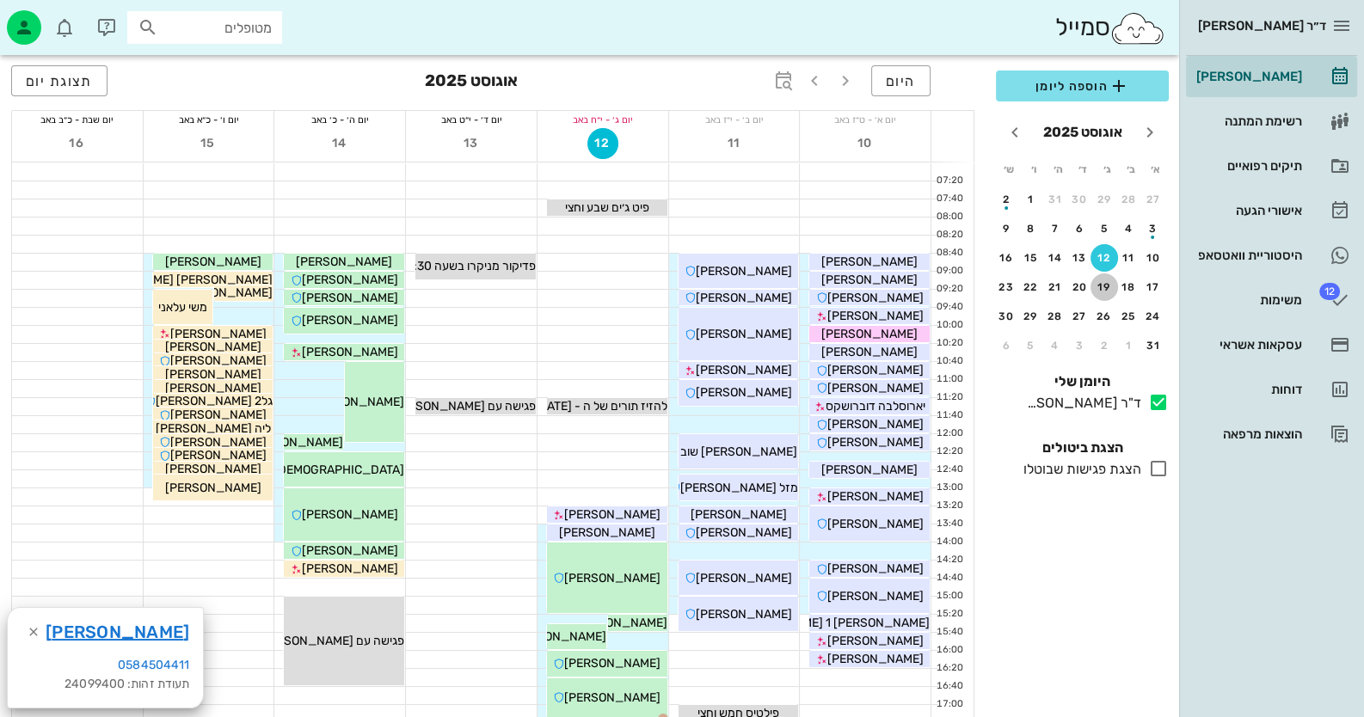
click at [882, 281] on div "19" at bounding box center [1105, 287] width 28 height 12
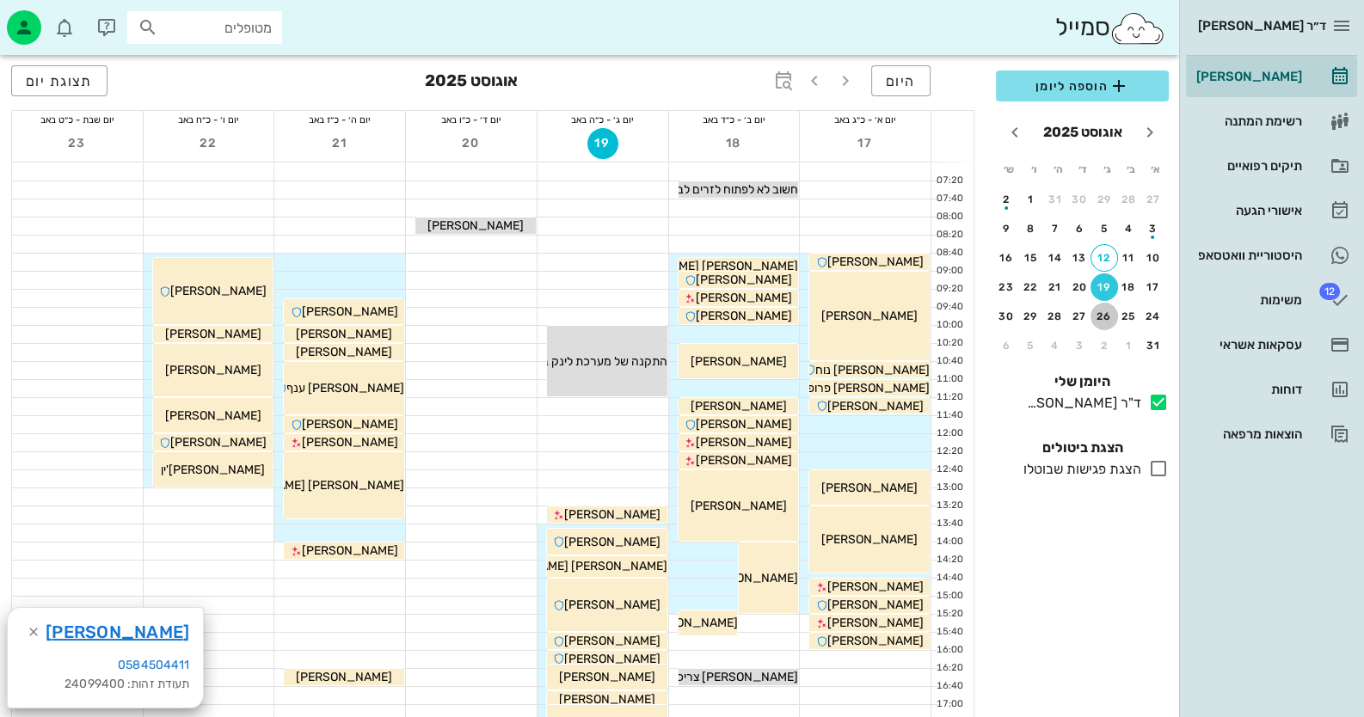
click at [882, 316] on div "26" at bounding box center [1105, 316] width 28 height 12
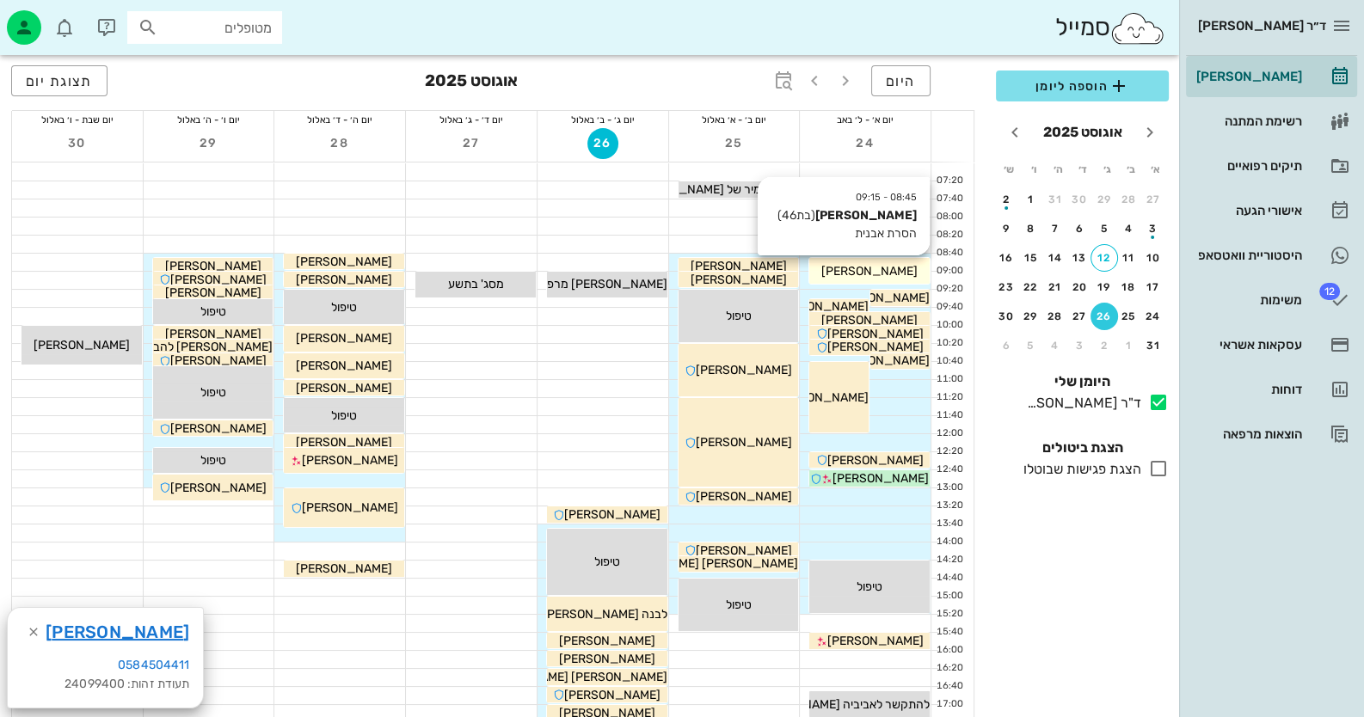
click at [879, 279] on div "הדס ברזילי" at bounding box center [869, 271] width 120 height 18
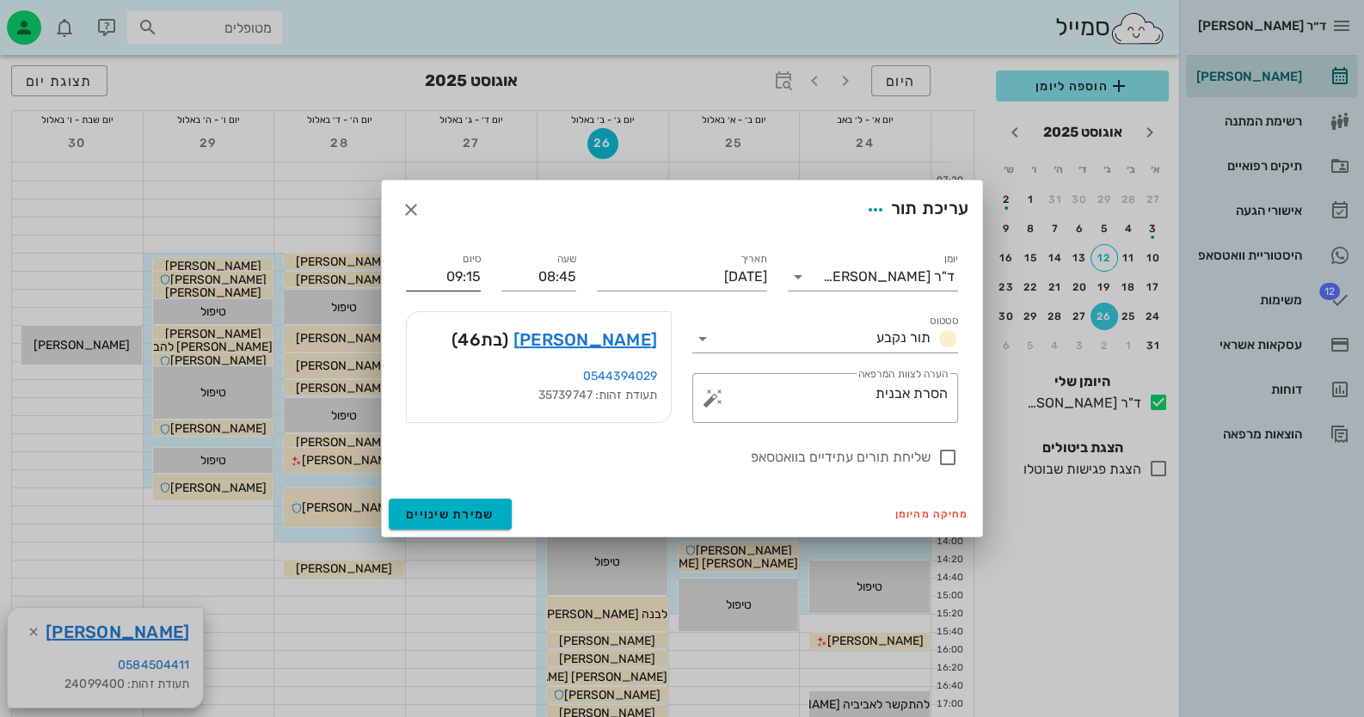
click at [479, 278] on input "09:15" at bounding box center [443, 277] width 75 height 28
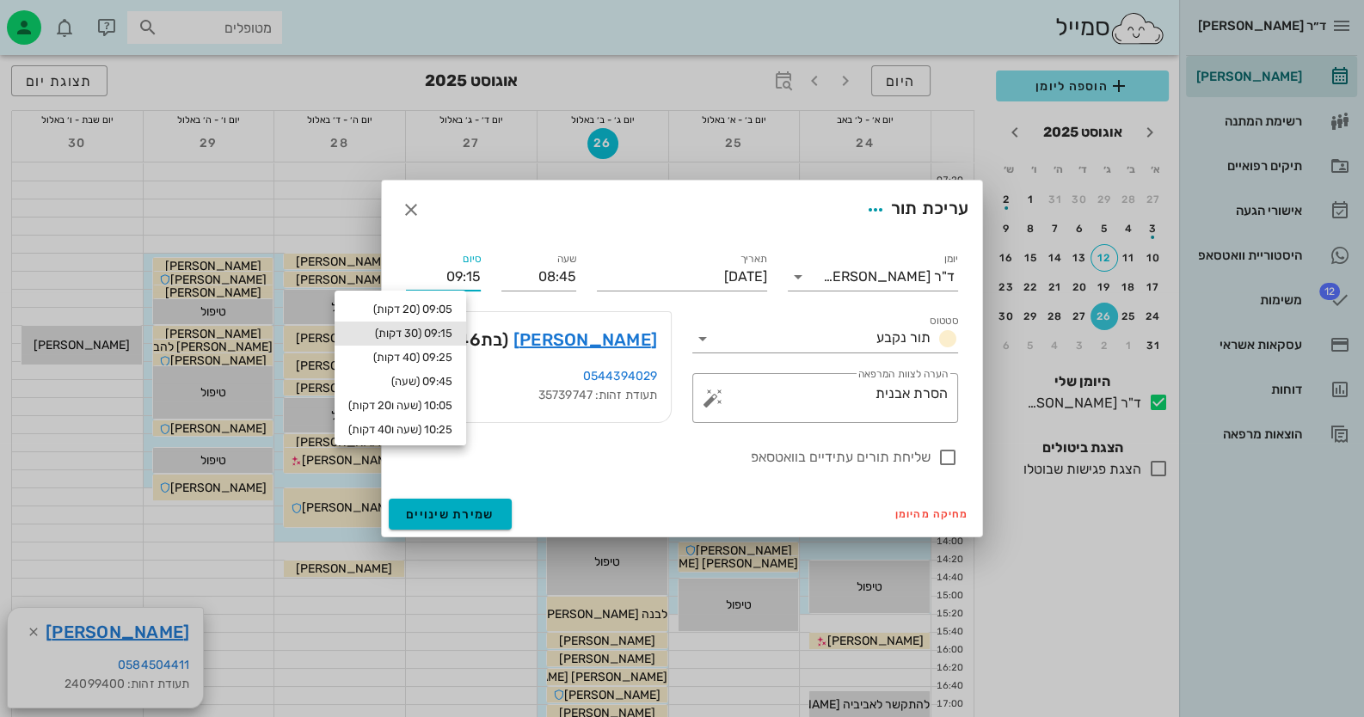
drag, startPoint x: 479, startPoint y: 278, endPoint x: 469, endPoint y: 279, distance: 10.4
click at [469, 279] on input "09:15" at bounding box center [443, 277] width 75 height 28
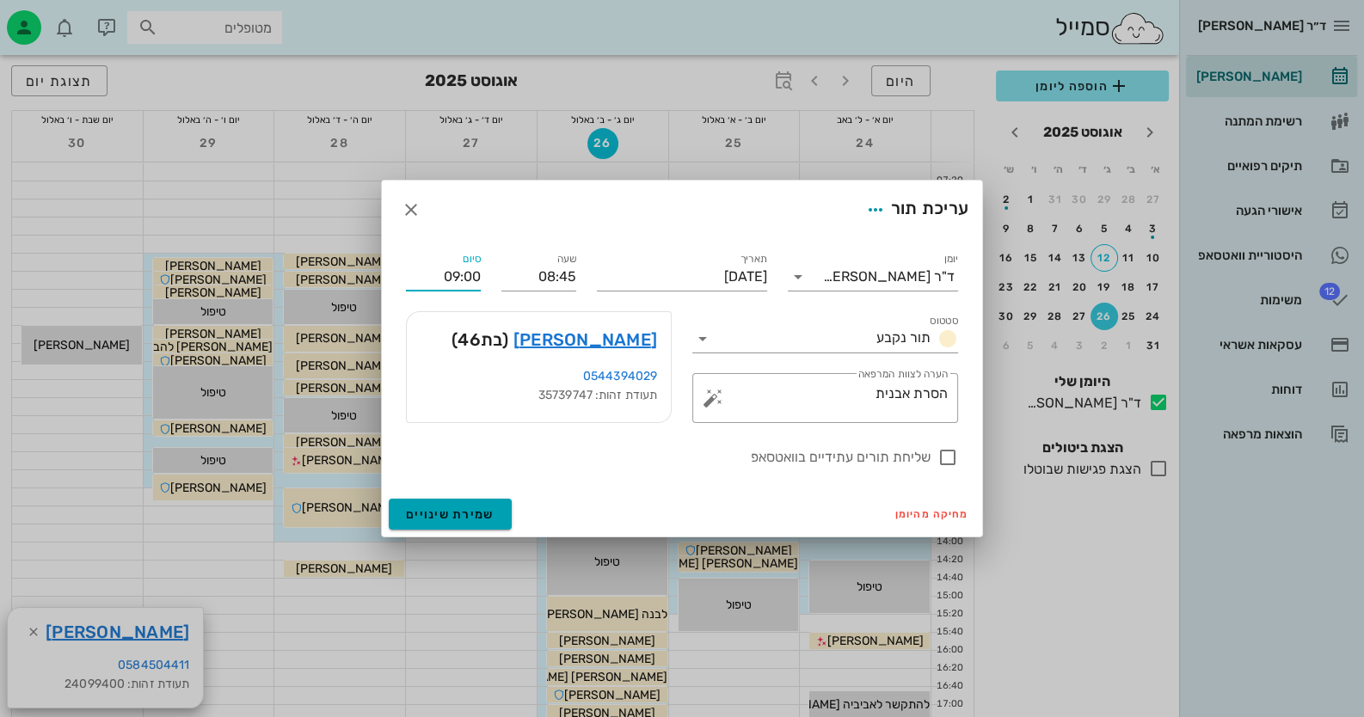
type input "09:00"
click at [482, 516] on span "שמירת שינויים" at bounding box center [450, 514] width 89 height 15
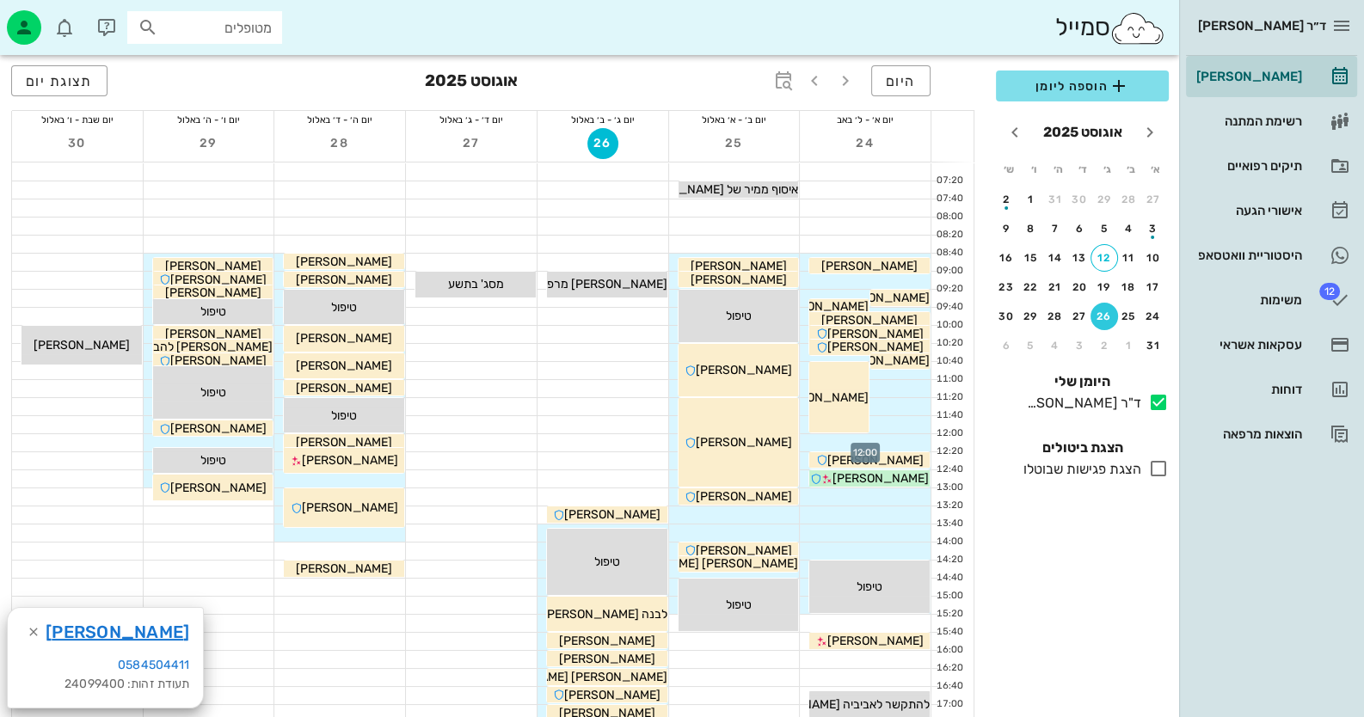
click at [882, 445] on div at bounding box center [865, 442] width 131 height 17
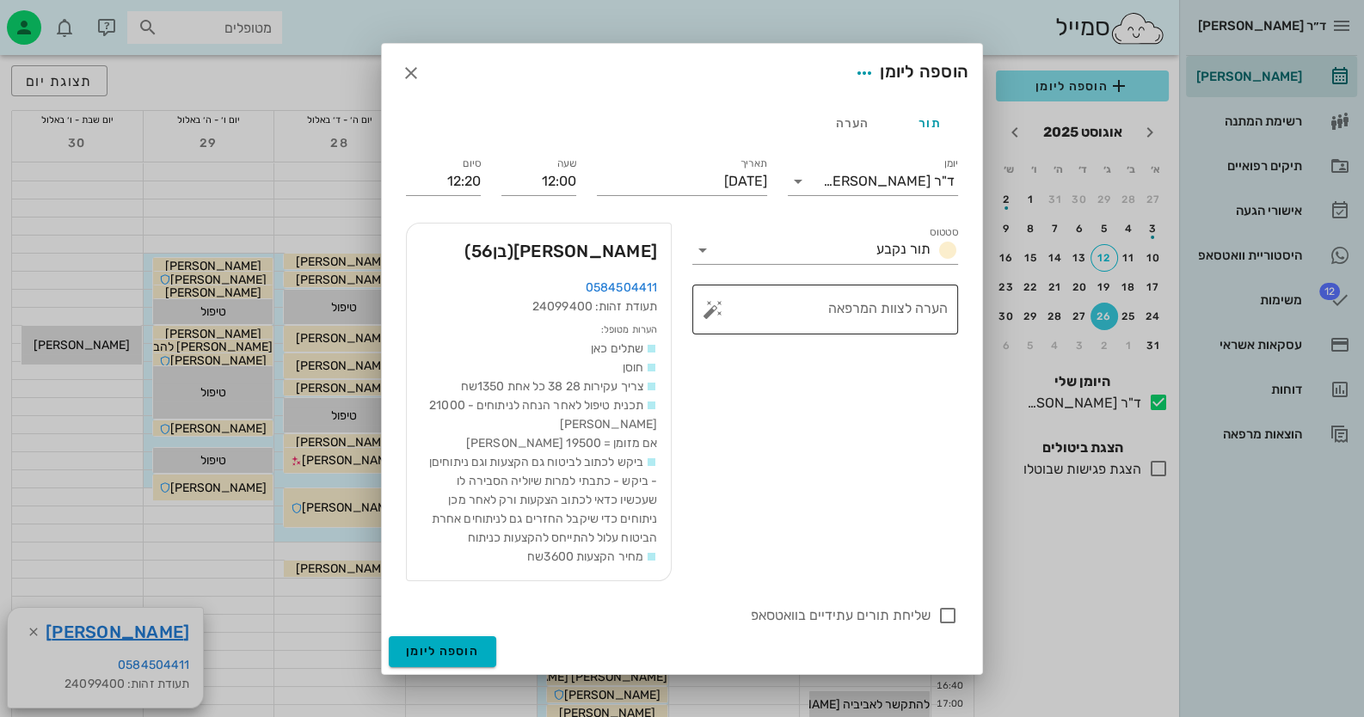
click at [710, 303] on button "button" at bounding box center [713, 309] width 21 height 21
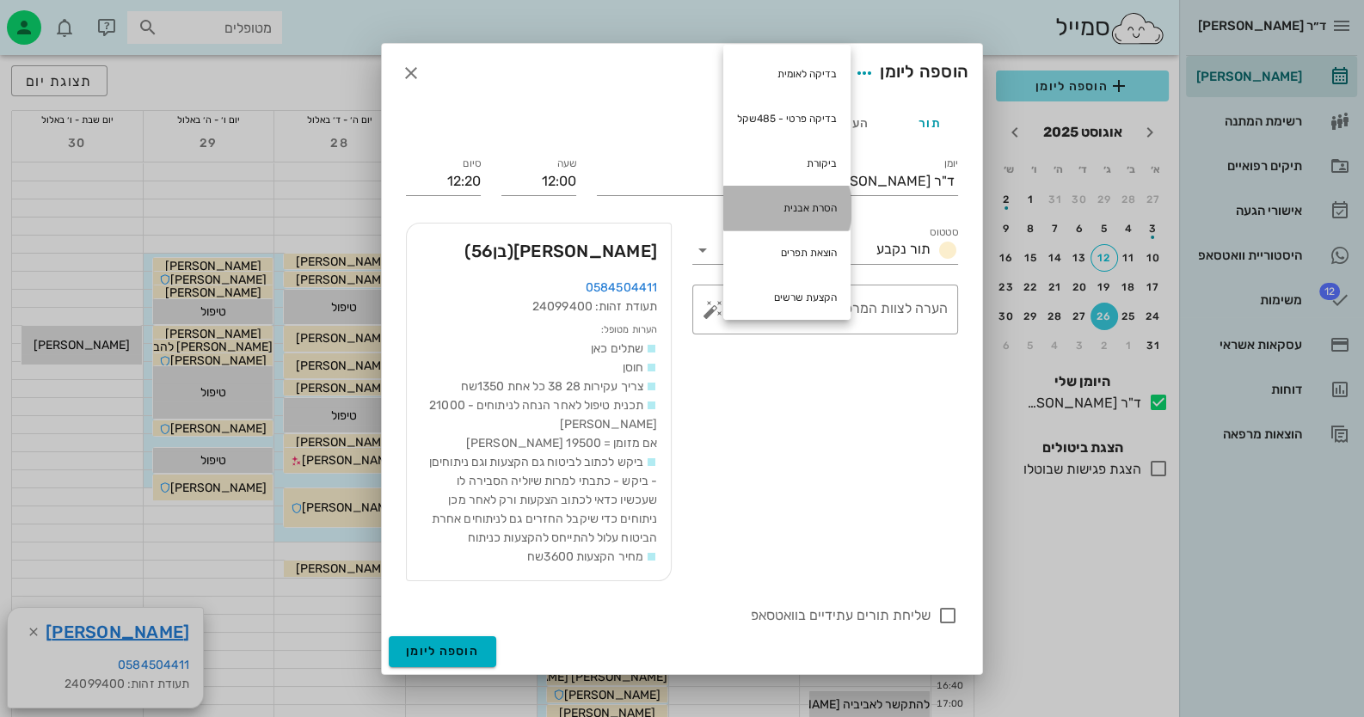
click at [757, 204] on div "הסרת אבנית" at bounding box center [786, 208] width 127 height 45
type textarea "הסרת אבנית"
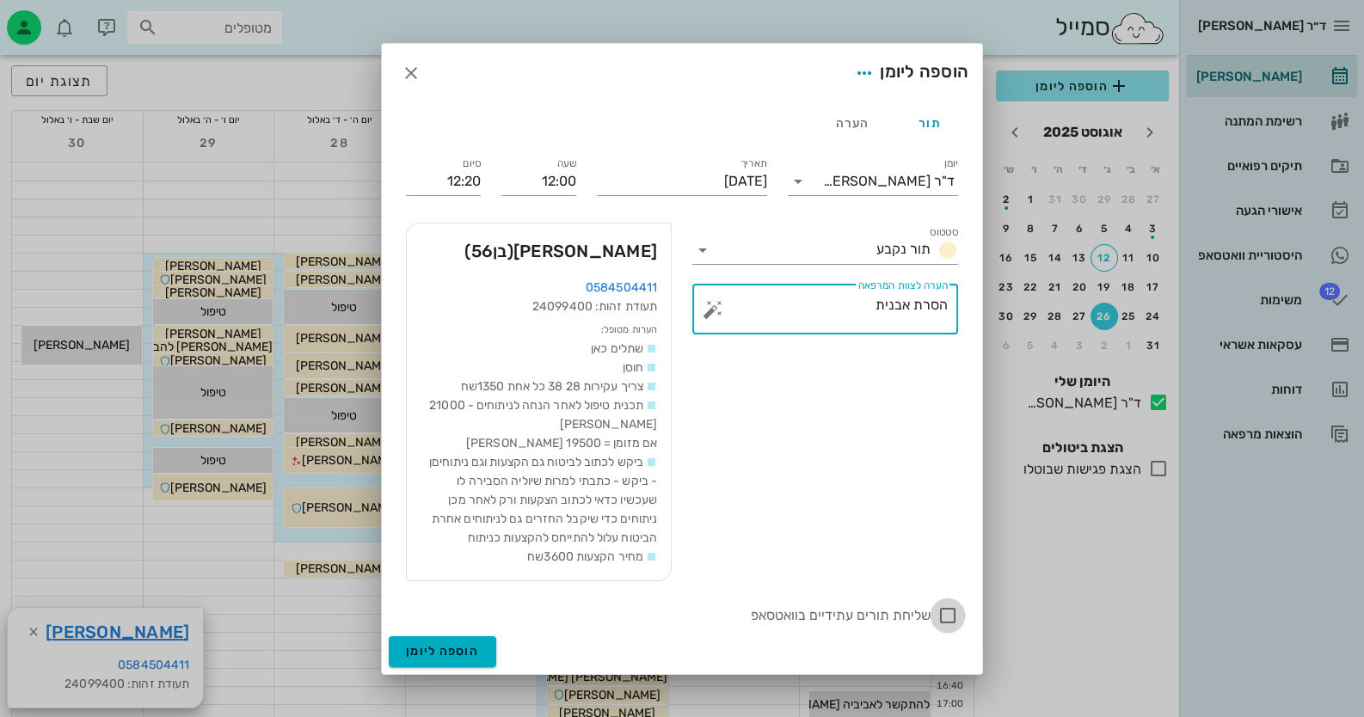
click at [882, 613] on div at bounding box center [947, 615] width 29 height 29
checkbox input "false"
click at [410, 70] on icon "button" at bounding box center [411, 73] width 21 height 21
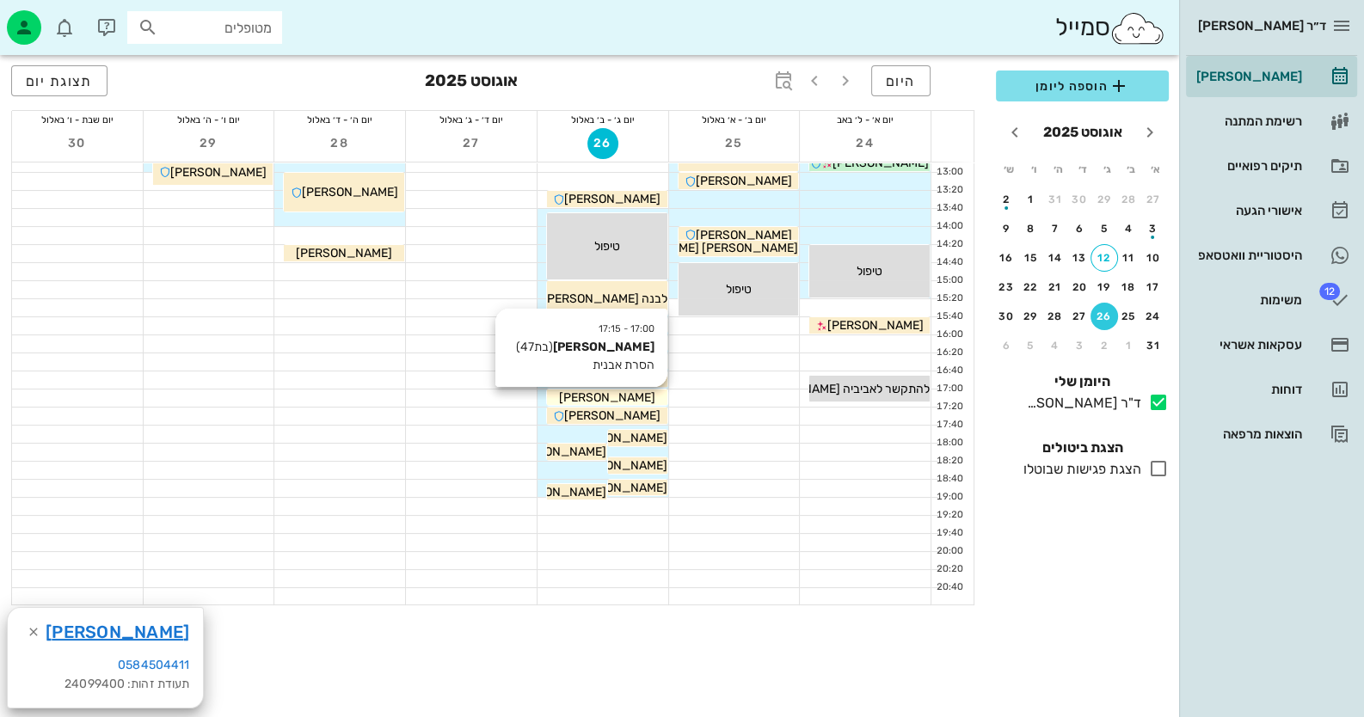
scroll to position [343, 0]
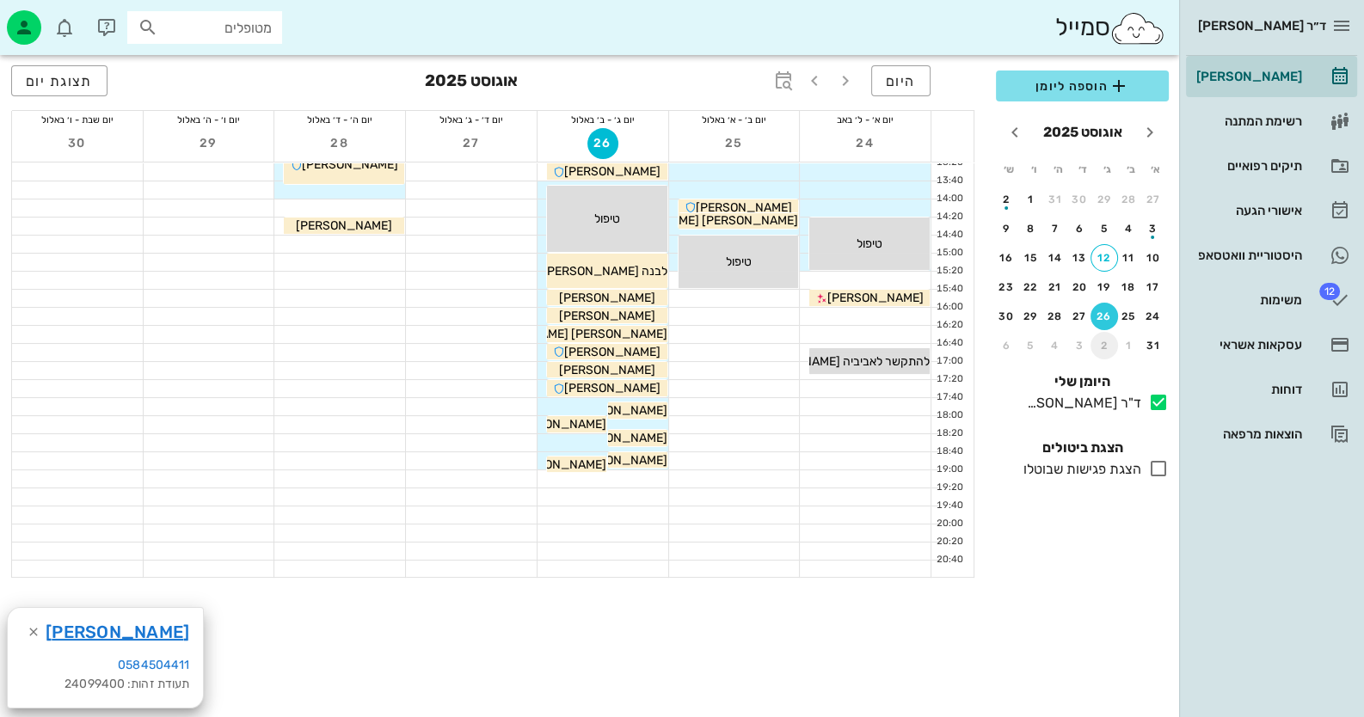
click at [882, 340] on div "2" at bounding box center [1105, 346] width 28 height 12
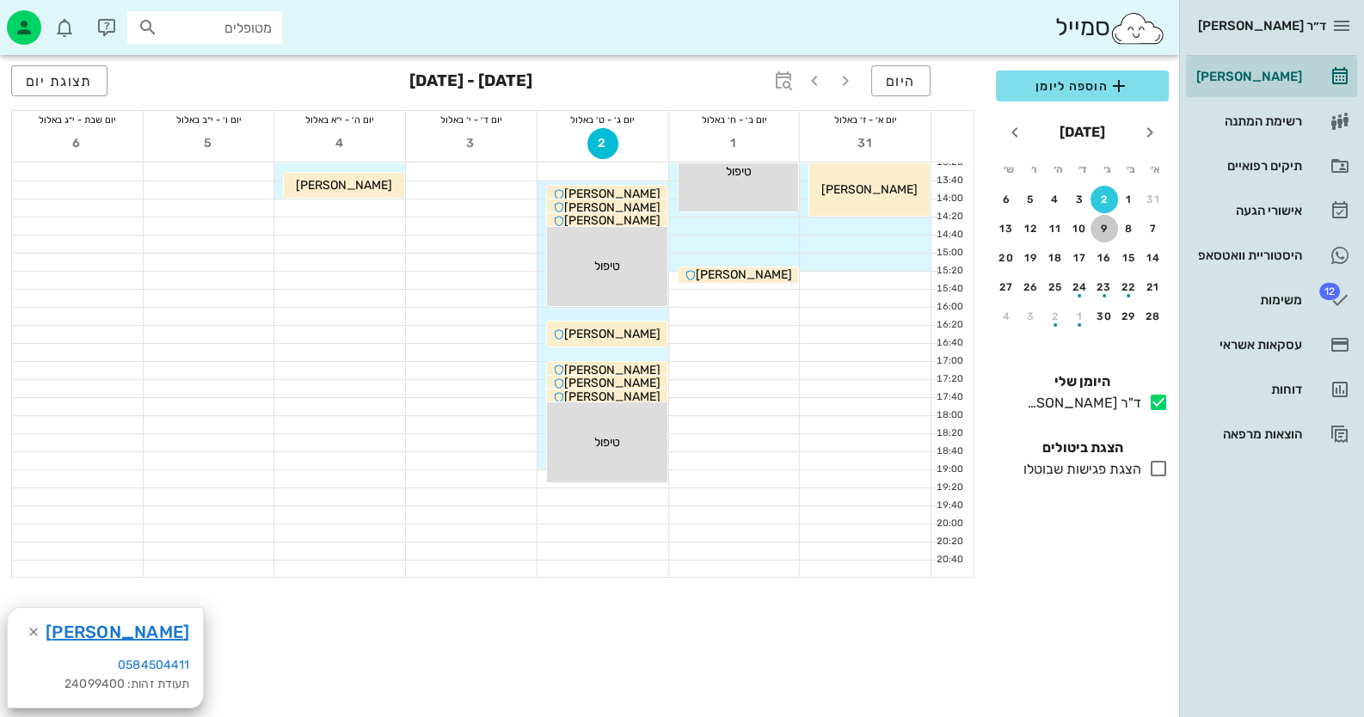
click at [882, 218] on button "9" at bounding box center [1105, 229] width 28 height 28
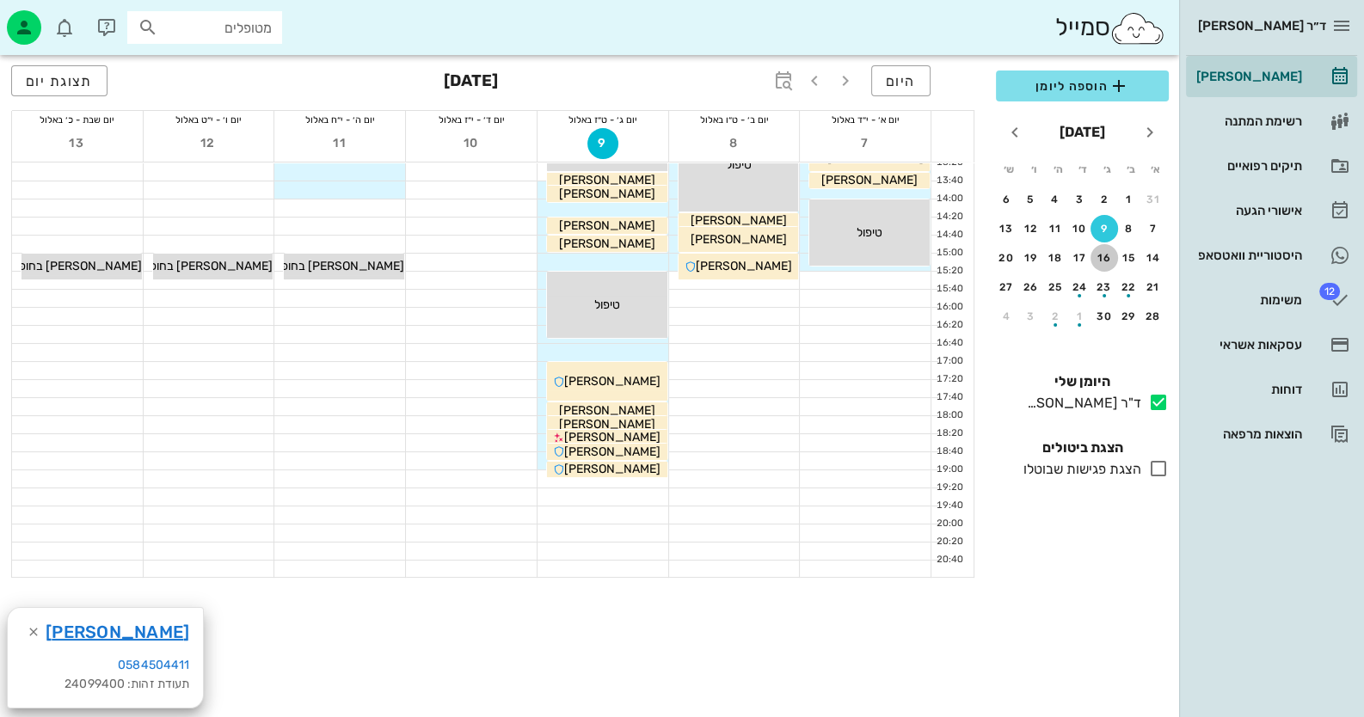
click at [882, 252] on div "16" at bounding box center [1105, 258] width 28 height 12
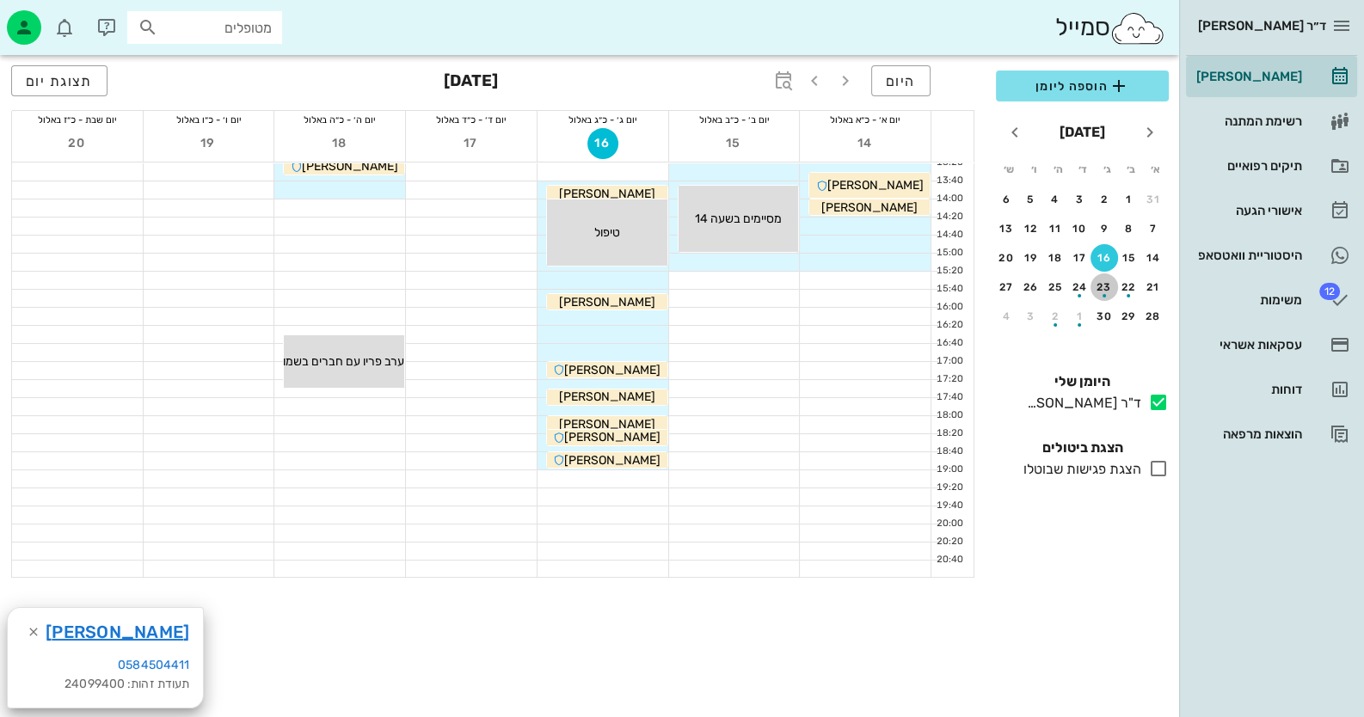
click at [882, 287] on div "button" at bounding box center [1105, 290] width 28 height 9
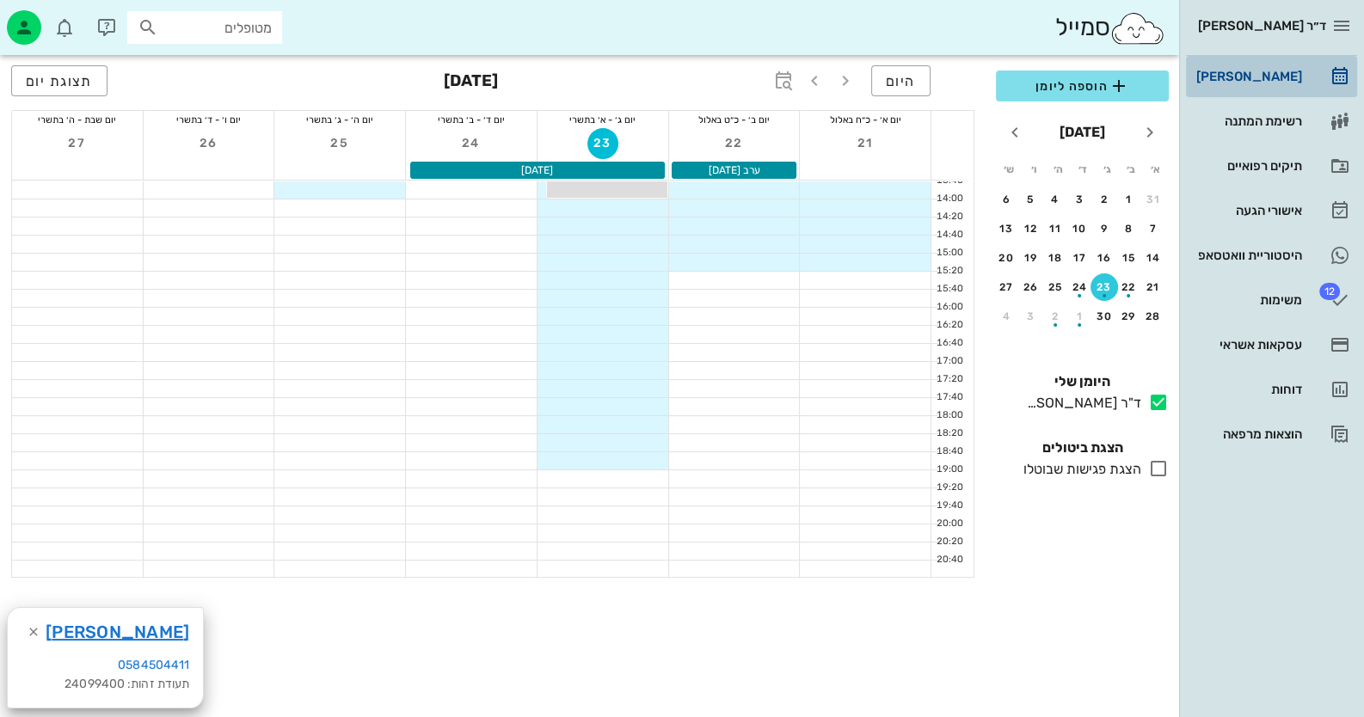
click at [882, 83] on link "[PERSON_NAME]" at bounding box center [1271, 76] width 171 height 41
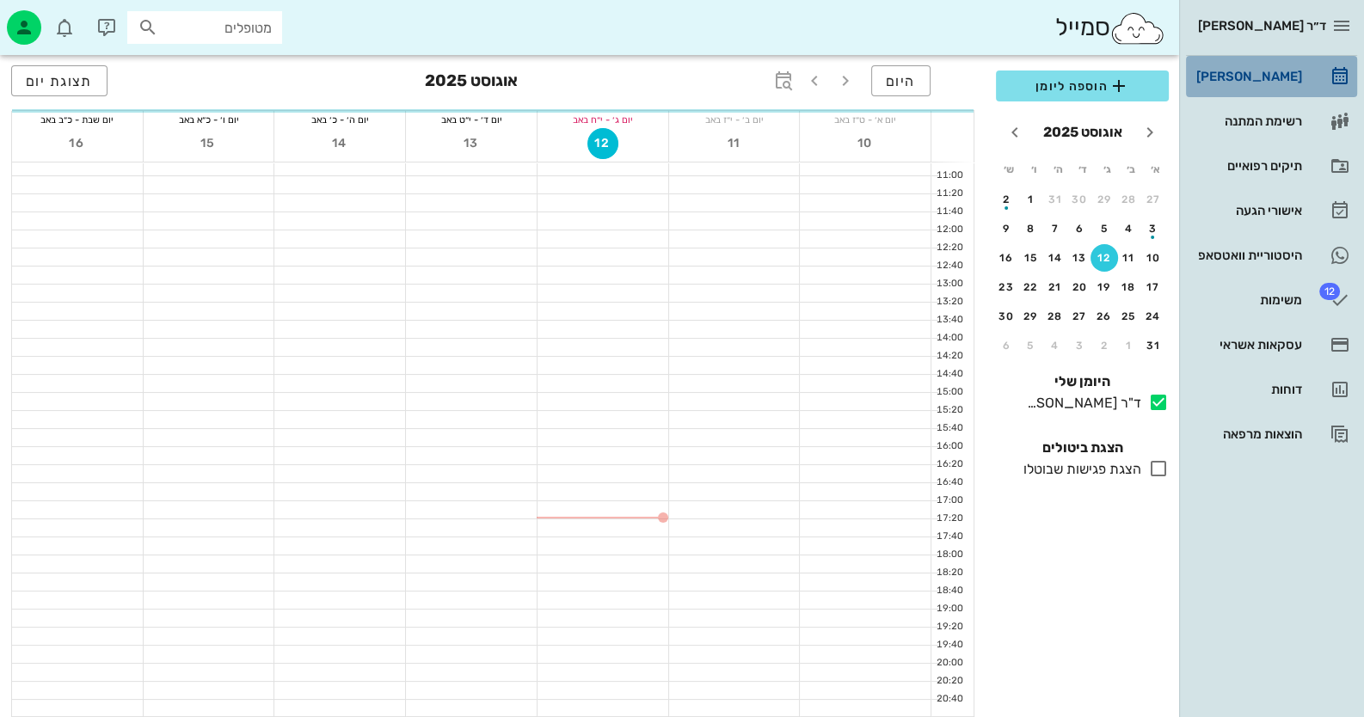
scroll to position [203, 0]
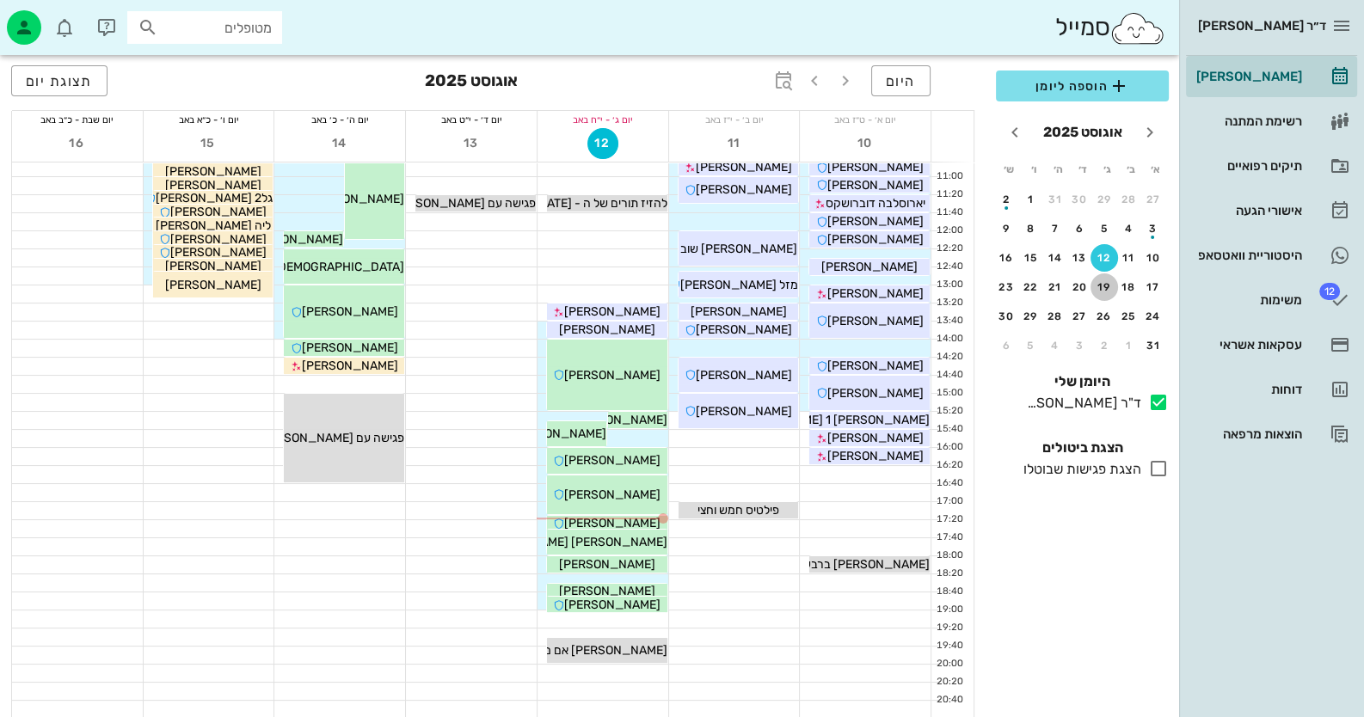
click at [882, 281] on div "19" at bounding box center [1105, 287] width 28 height 12
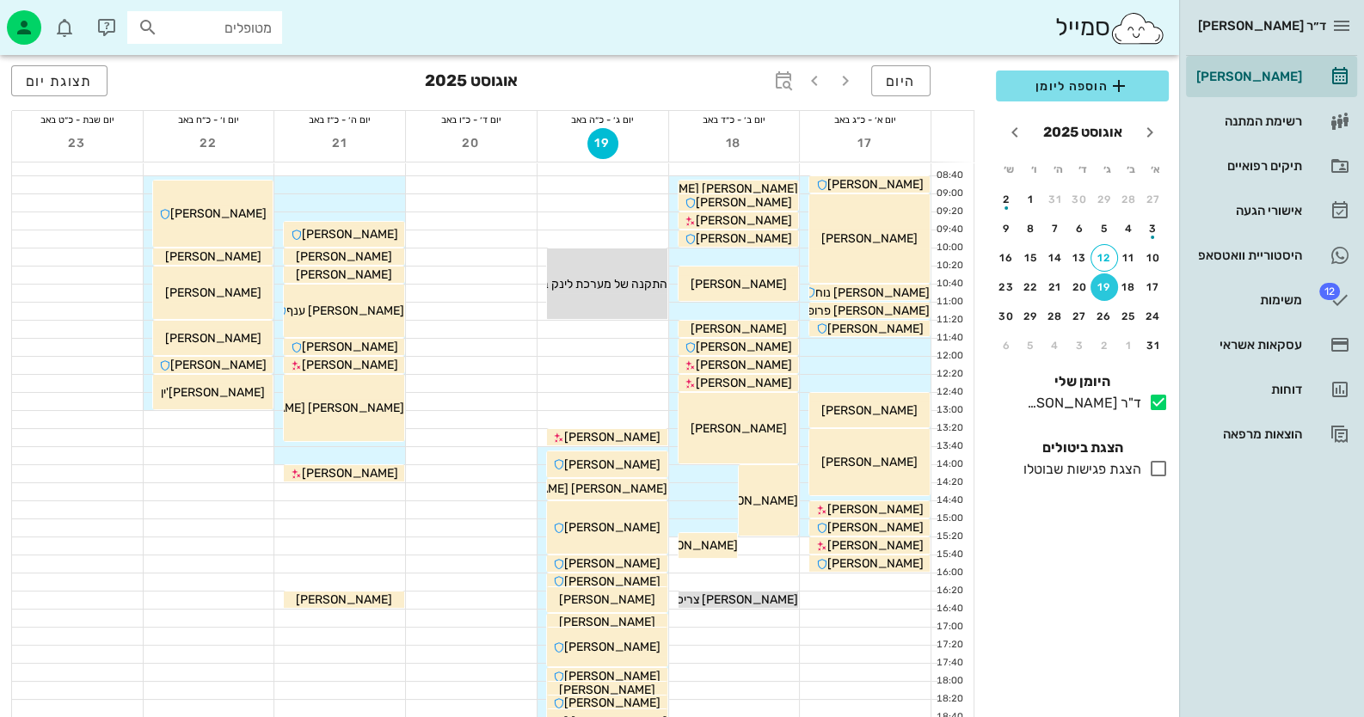
scroll to position [31, 0]
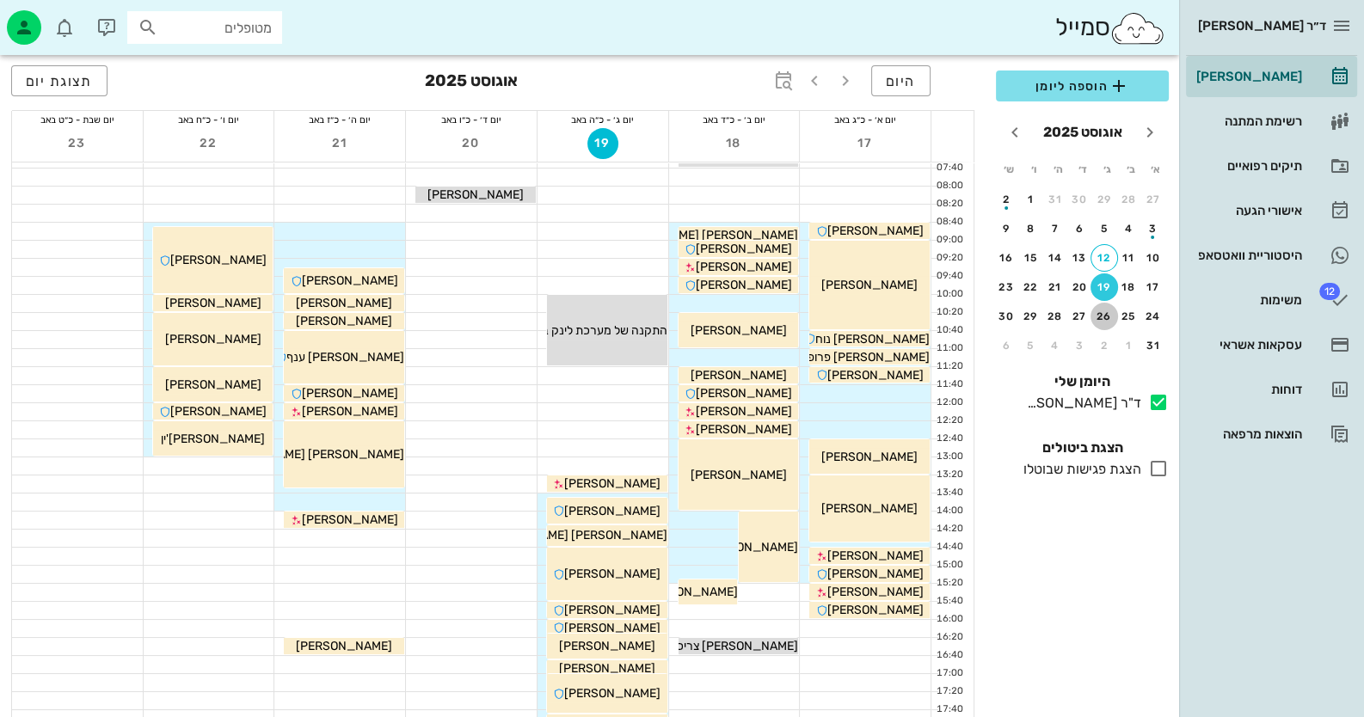
click at [882, 317] on div "26" at bounding box center [1105, 316] width 28 height 12
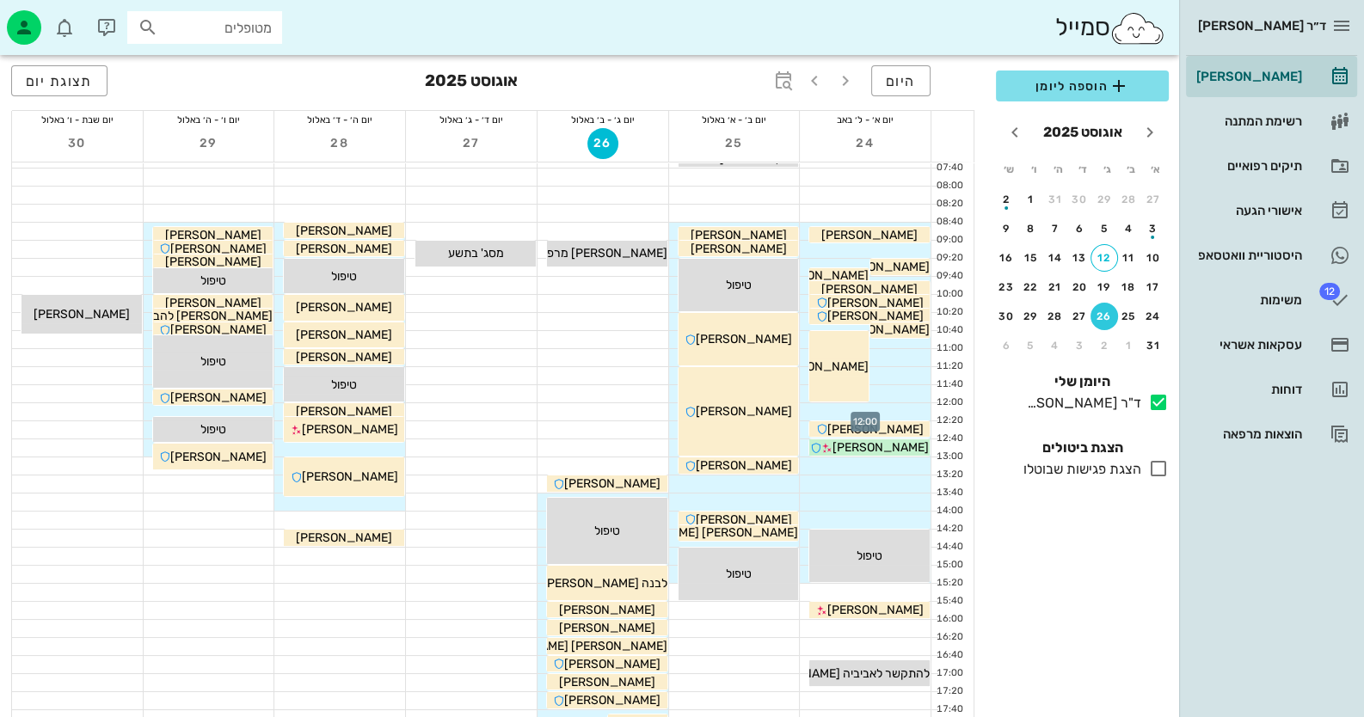
click at [882, 411] on div at bounding box center [865, 411] width 131 height 17
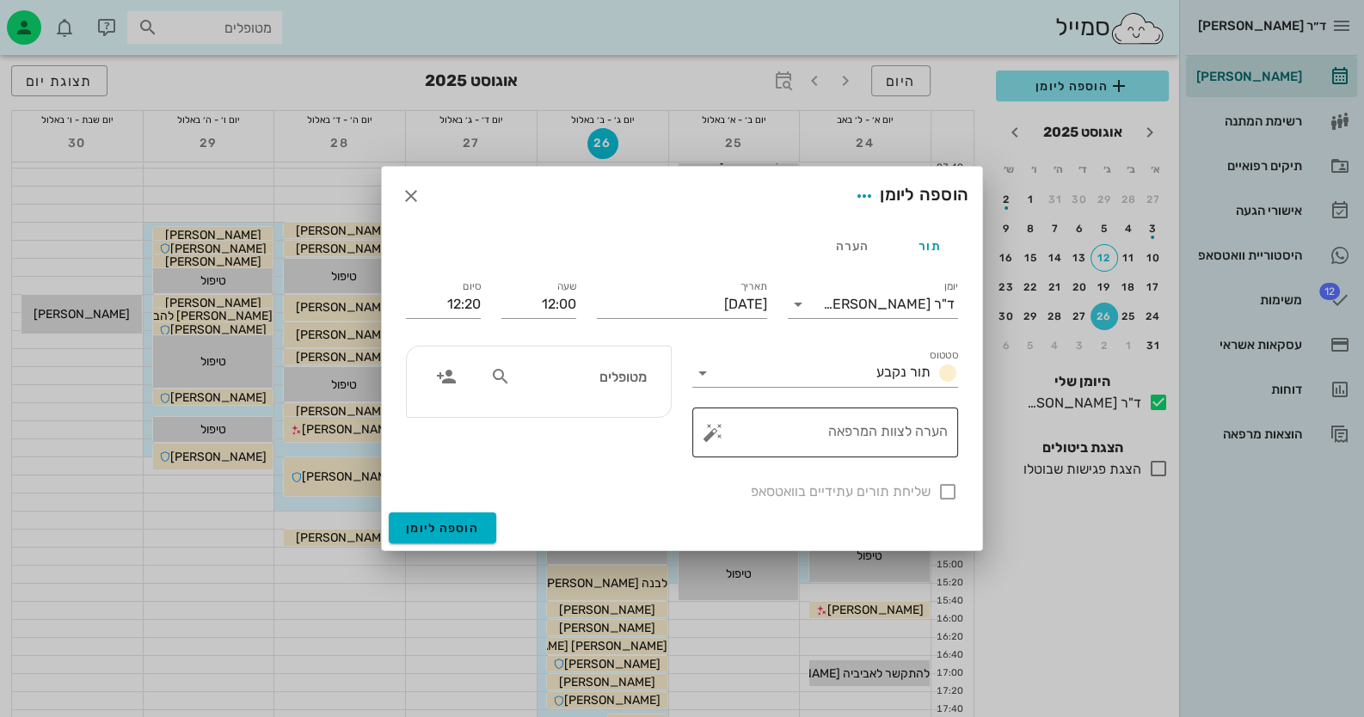
click at [711, 433] on button "button" at bounding box center [713, 432] width 21 height 21
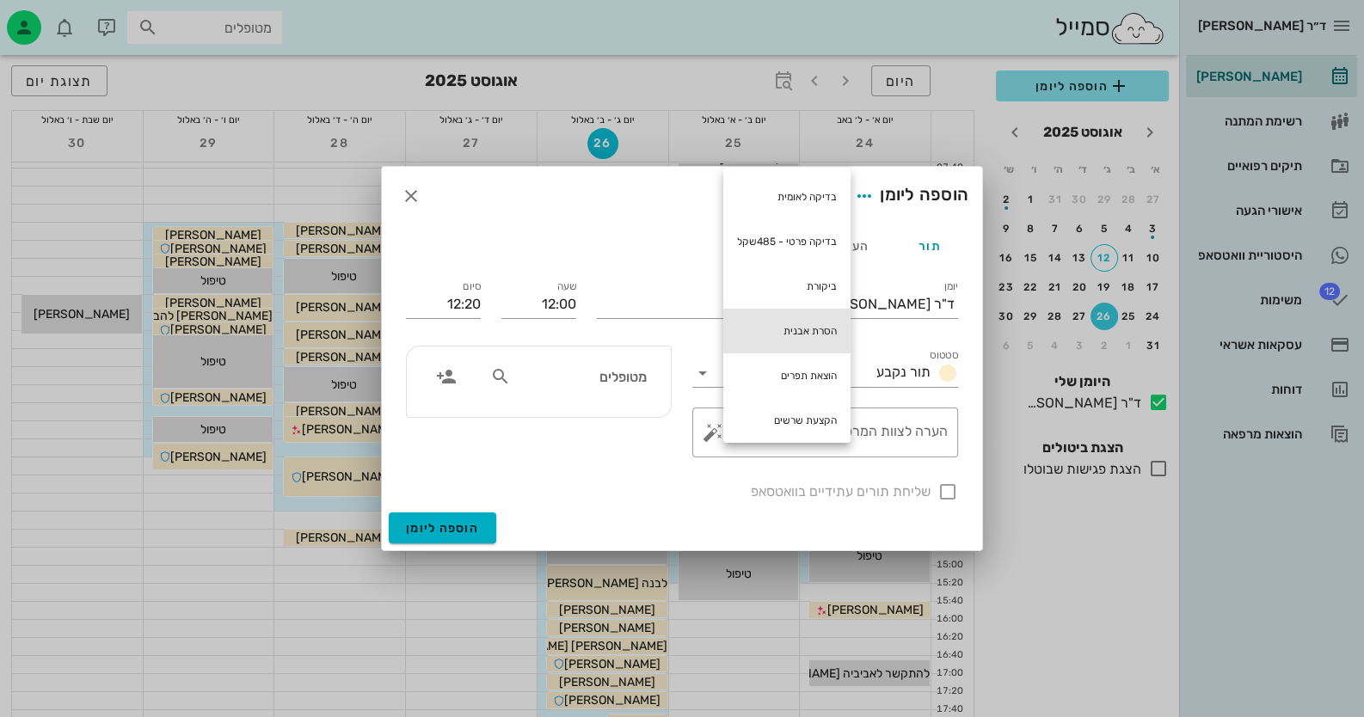
click at [791, 324] on div "הסרת אבנית" at bounding box center [786, 331] width 127 height 45
type textarea "הסרת אבנית"
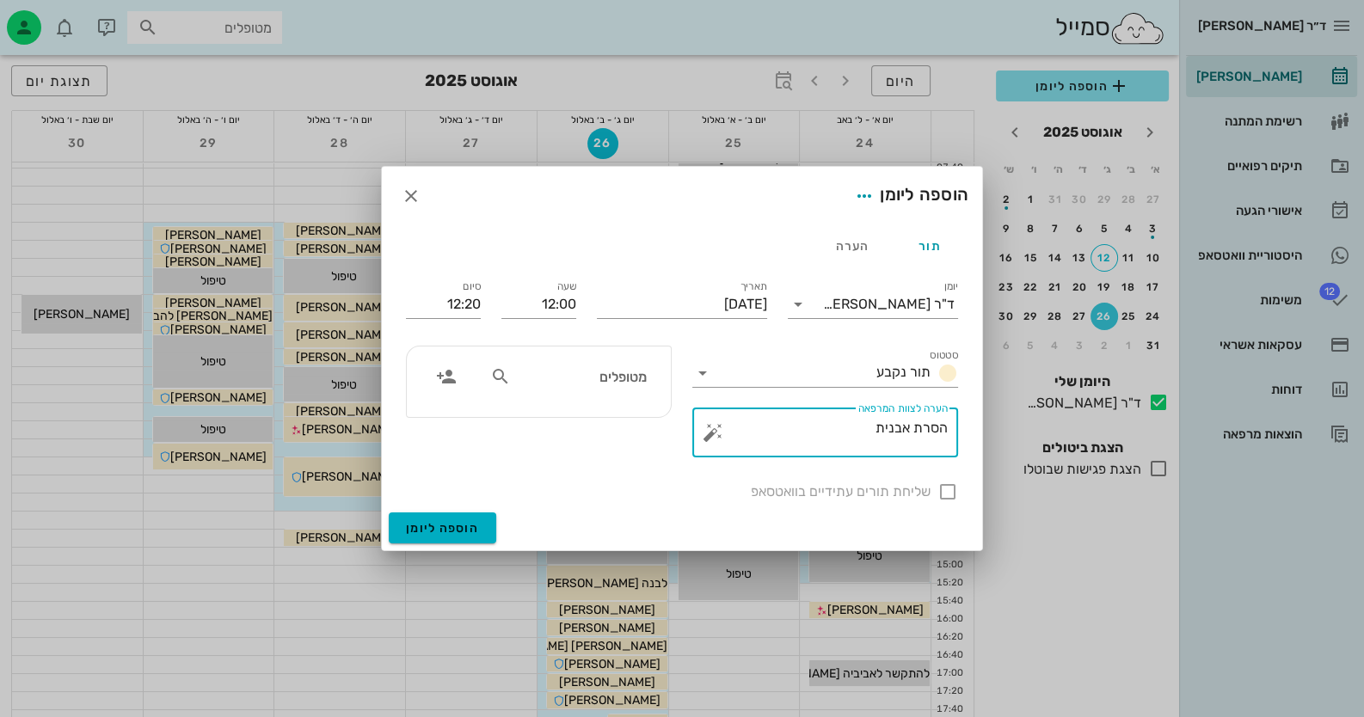
click at [882, 489] on div "שליחת תורים עתידיים בוואטסאפ" at bounding box center [682, 490] width 573 height 45
click at [454, 378] on icon "button" at bounding box center [446, 376] width 21 height 21
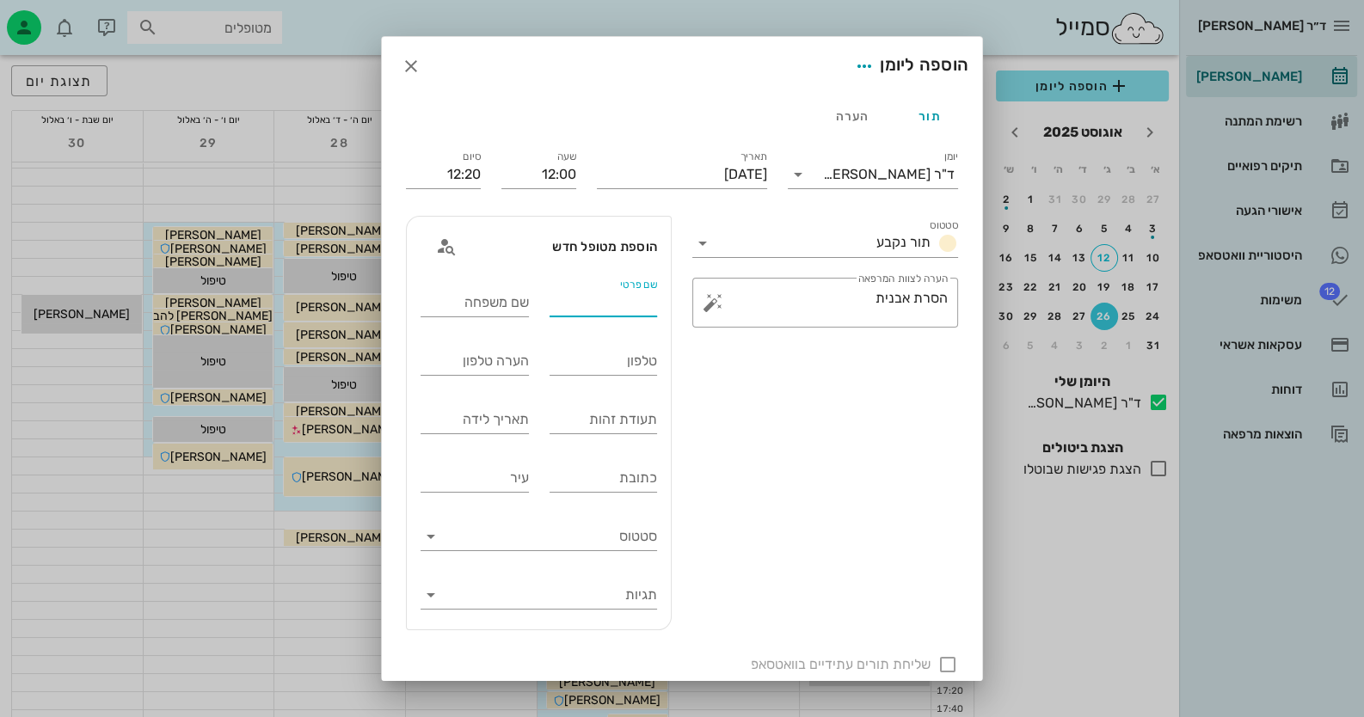
click at [641, 310] on input "שם פרטי" at bounding box center [604, 303] width 108 height 28
drag, startPoint x: 624, startPoint y: 306, endPoint x: 677, endPoint y: 304, distance: 53.4
click at [671, 304] on div "שם פרטי יעקובי שם משפחה טלפון הערה טלפון תעודת זהות תאריך לידה כתובת עיר סטטוס …" at bounding box center [539, 452] width 264 height 354
type input "יוסי"
click at [421, 68] on icon "button" at bounding box center [411, 66] width 21 height 21
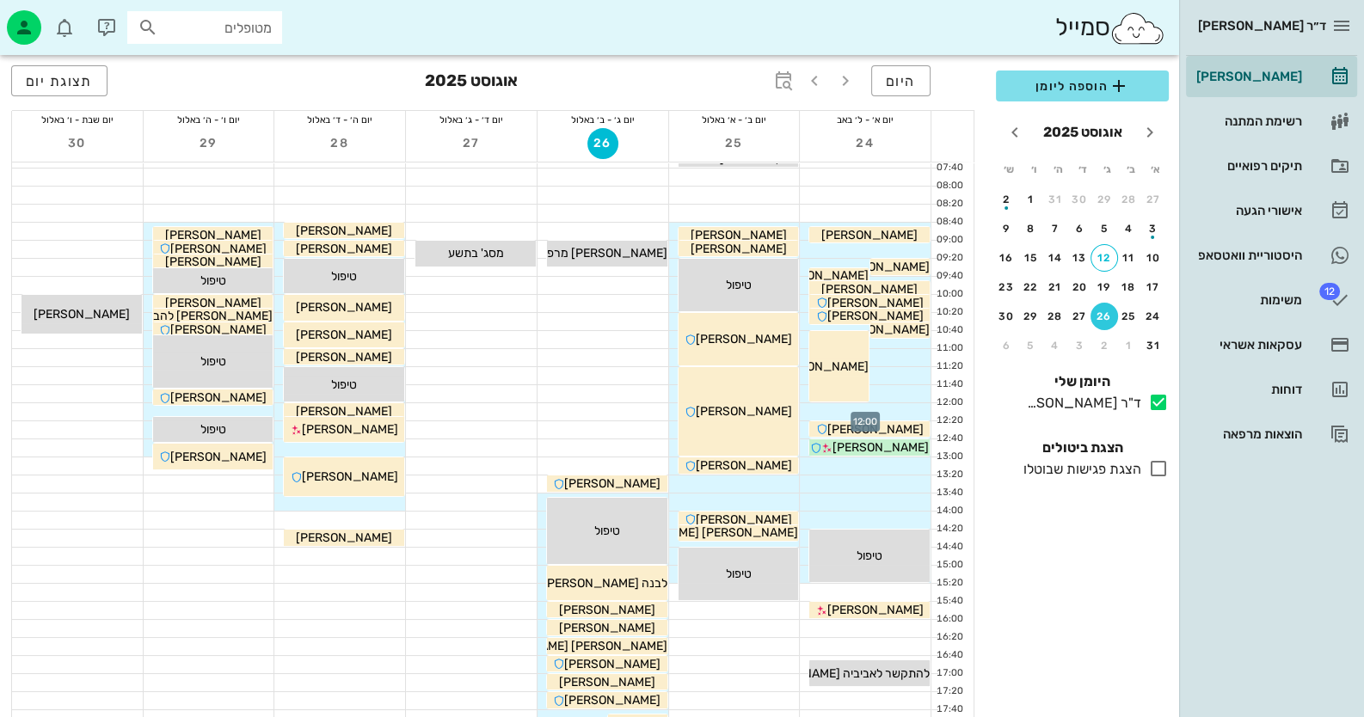
click at [882, 403] on div at bounding box center [865, 411] width 131 height 17
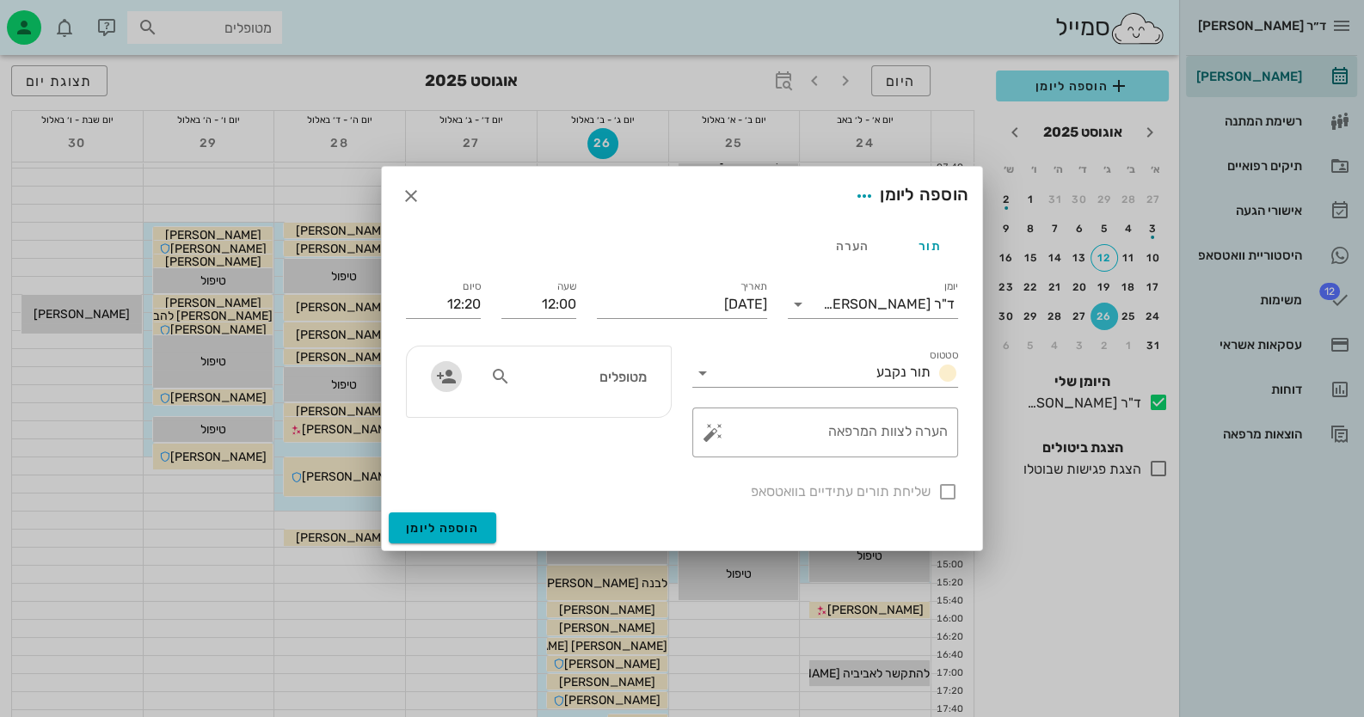
click at [443, 380] on icon "button" at bounding box center [446, 376] width 21 height 21
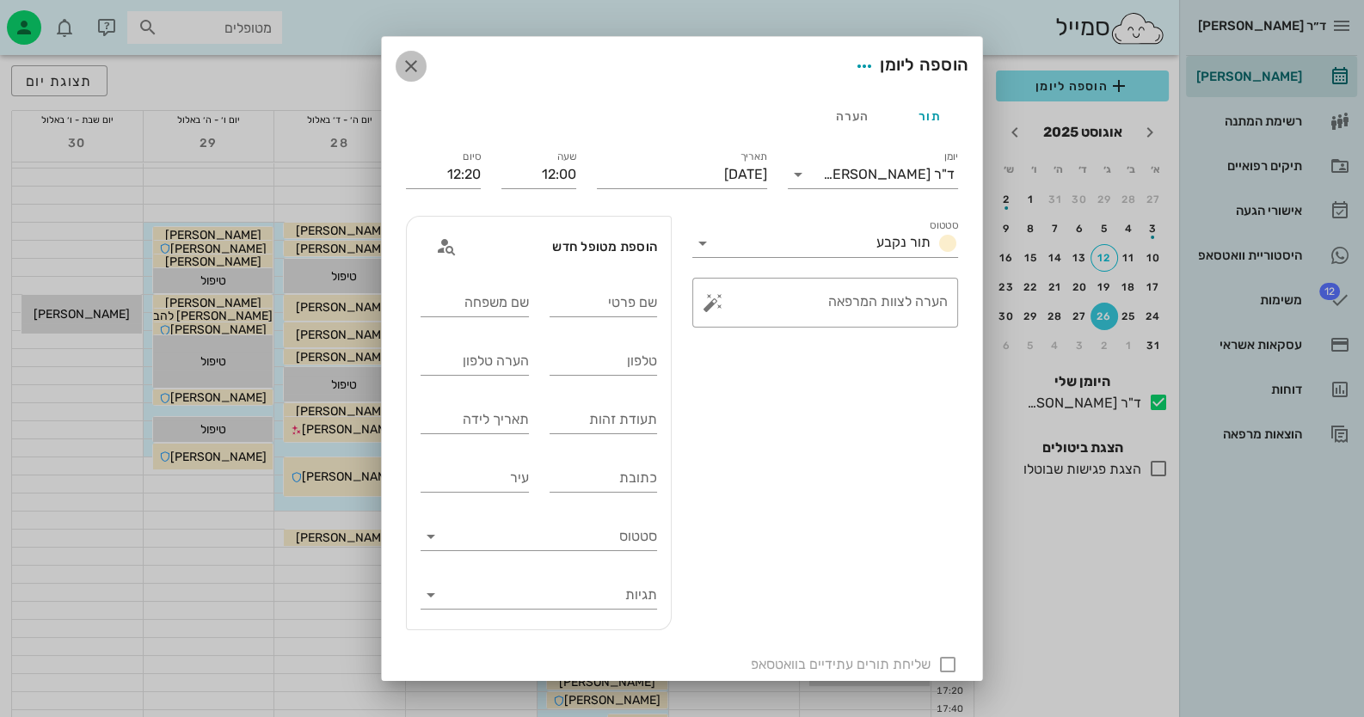
click at [421, 59] on icon "button" at bounding box center [411, 66] width 21 height 21
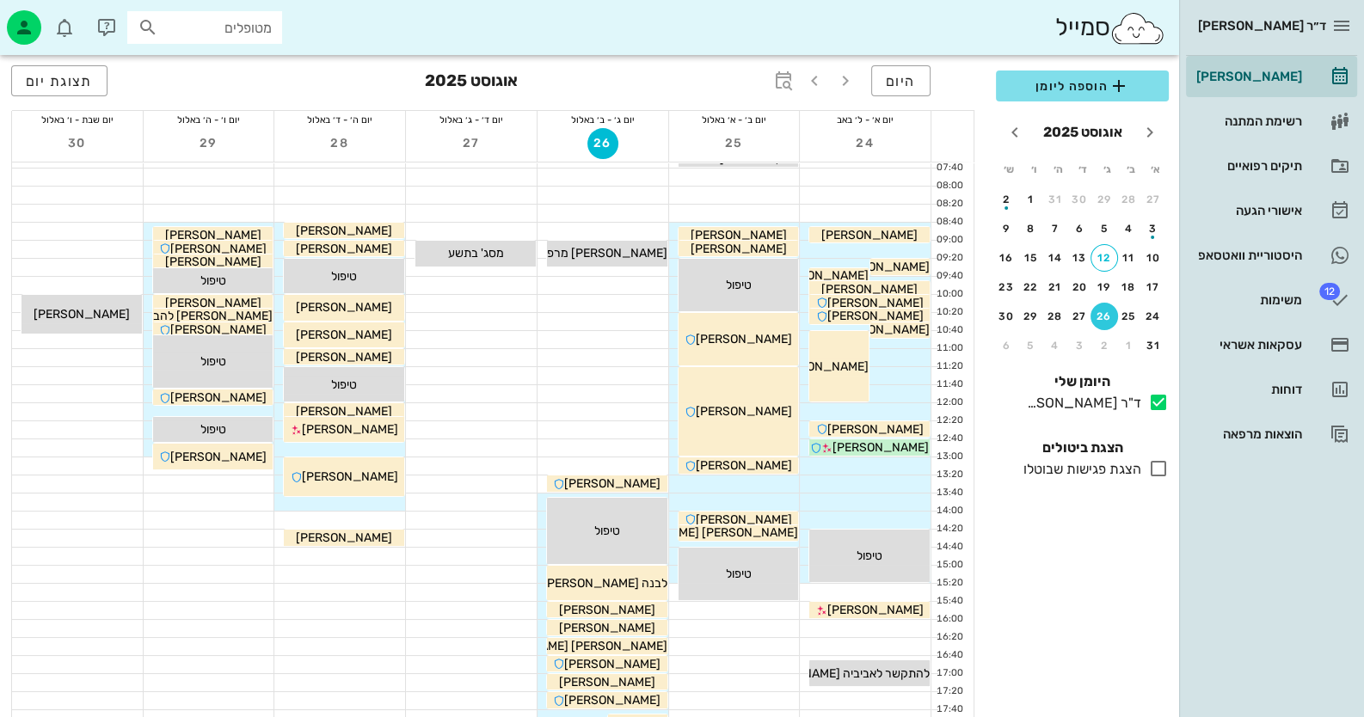
click at [882, 409] on div at bounding box center [865, 411] width 131 height 17
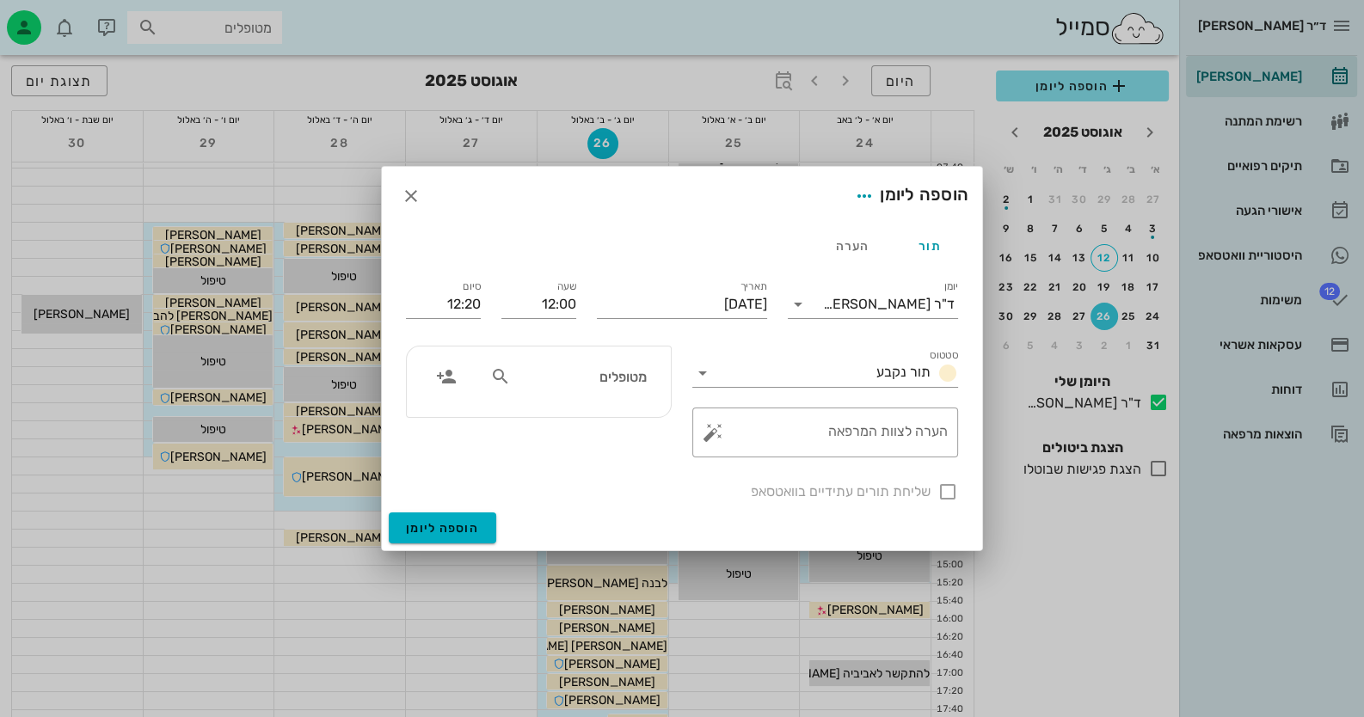
click at [632, 385] on input "מטופלים" at bounding box center [580, 377] width 132 height 22
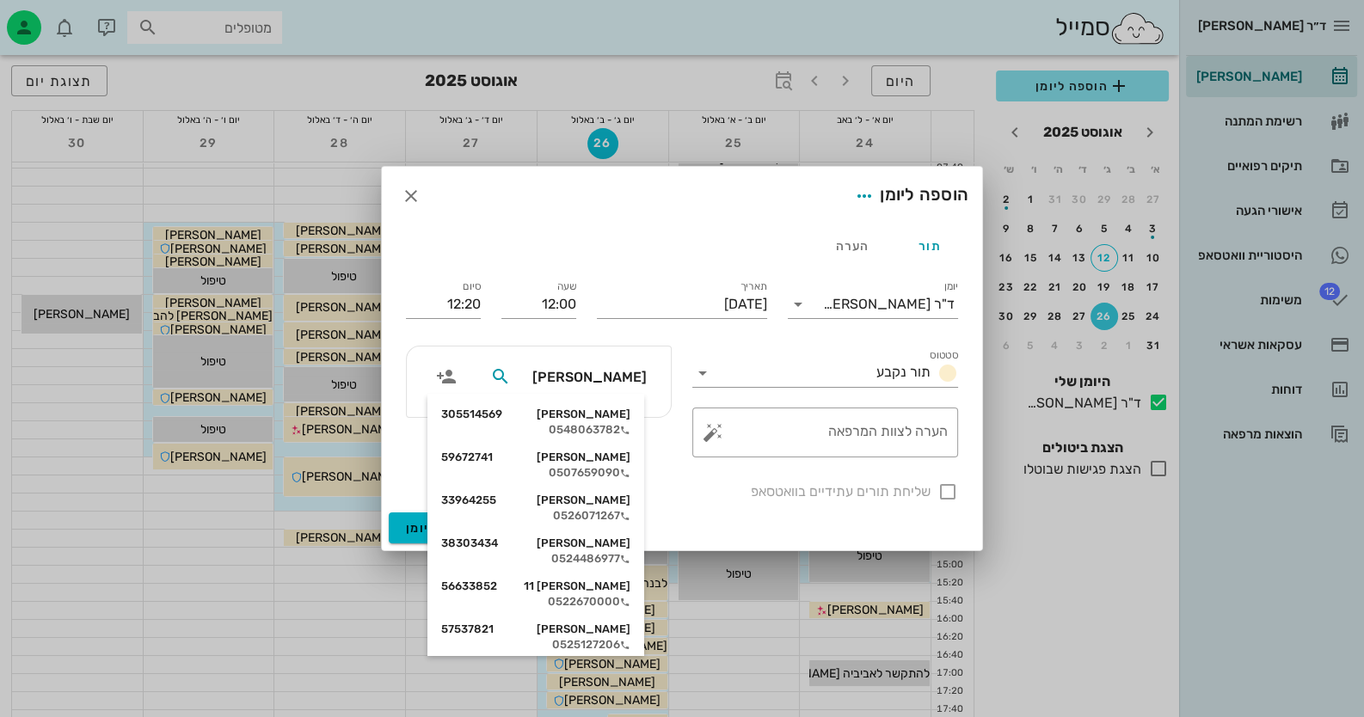
type input "יוסי יע"
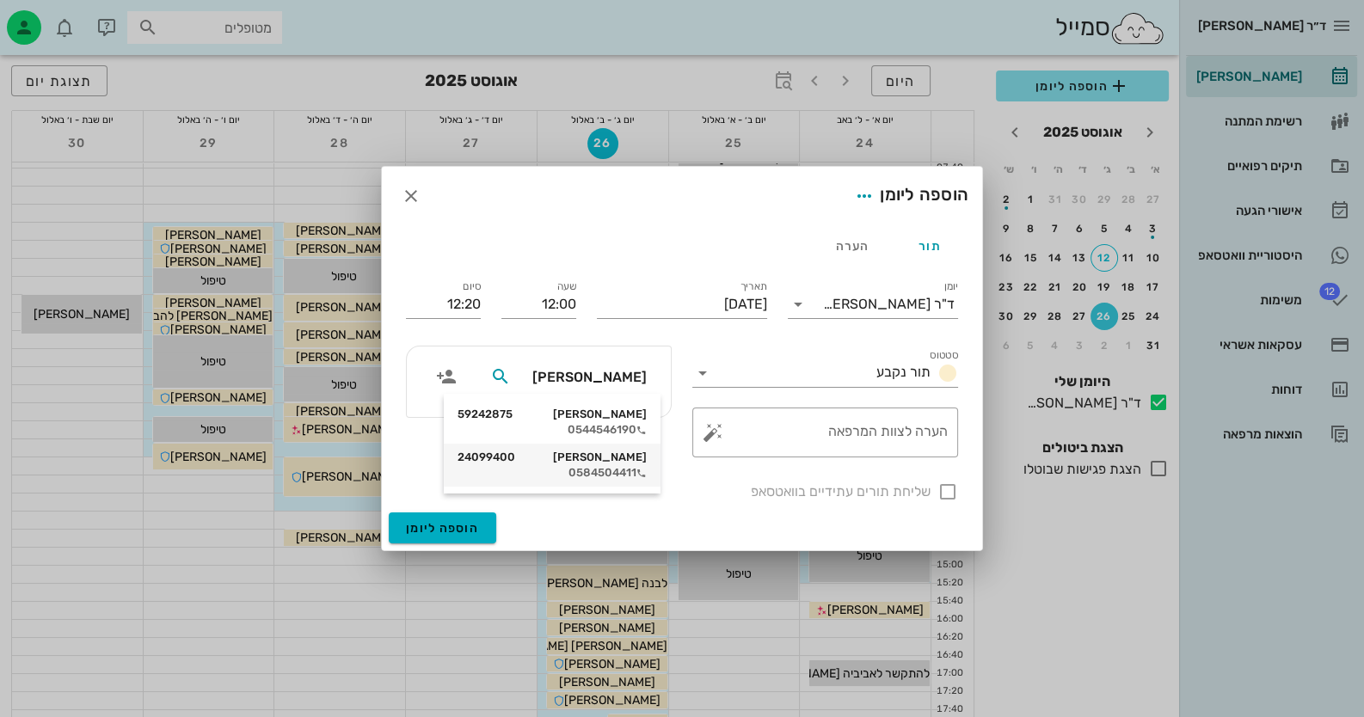
click at [628, 451] on div "יוסי יעקובי 24099400" at bounding box center [552, 458] width 189 height 14
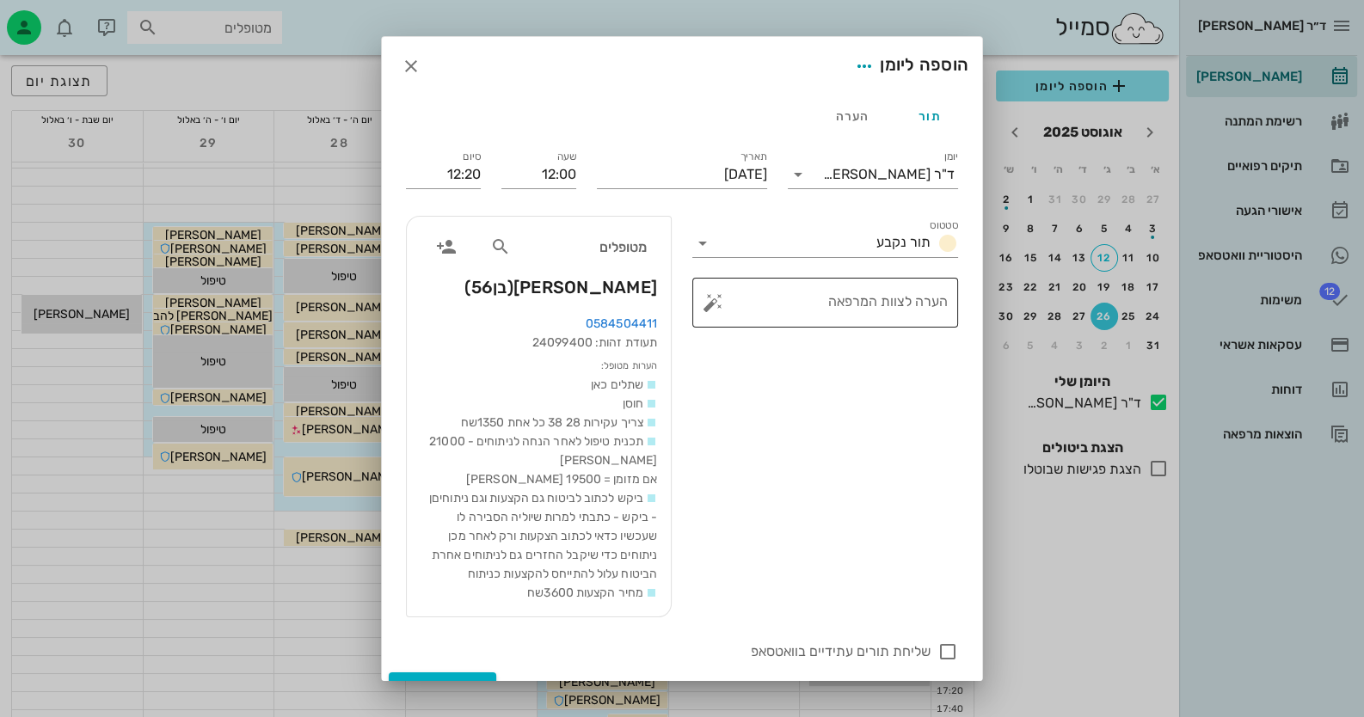
click at [710, 310] on button "button" at bounding box center [713, 302] width 21 height 21
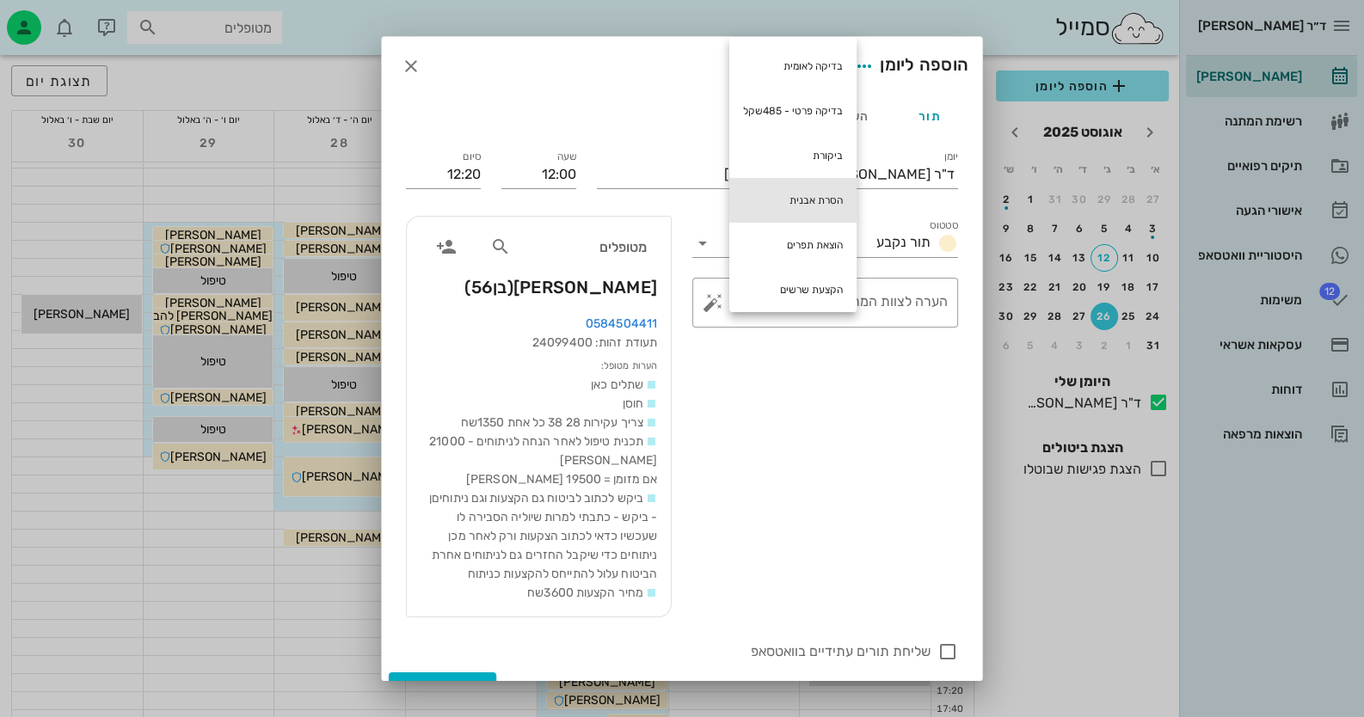
click at [827, 192] on div "הסרת אבנית" at bounding box center [792, 200] width 127 height 45
type textarea "הסרת אבנית"
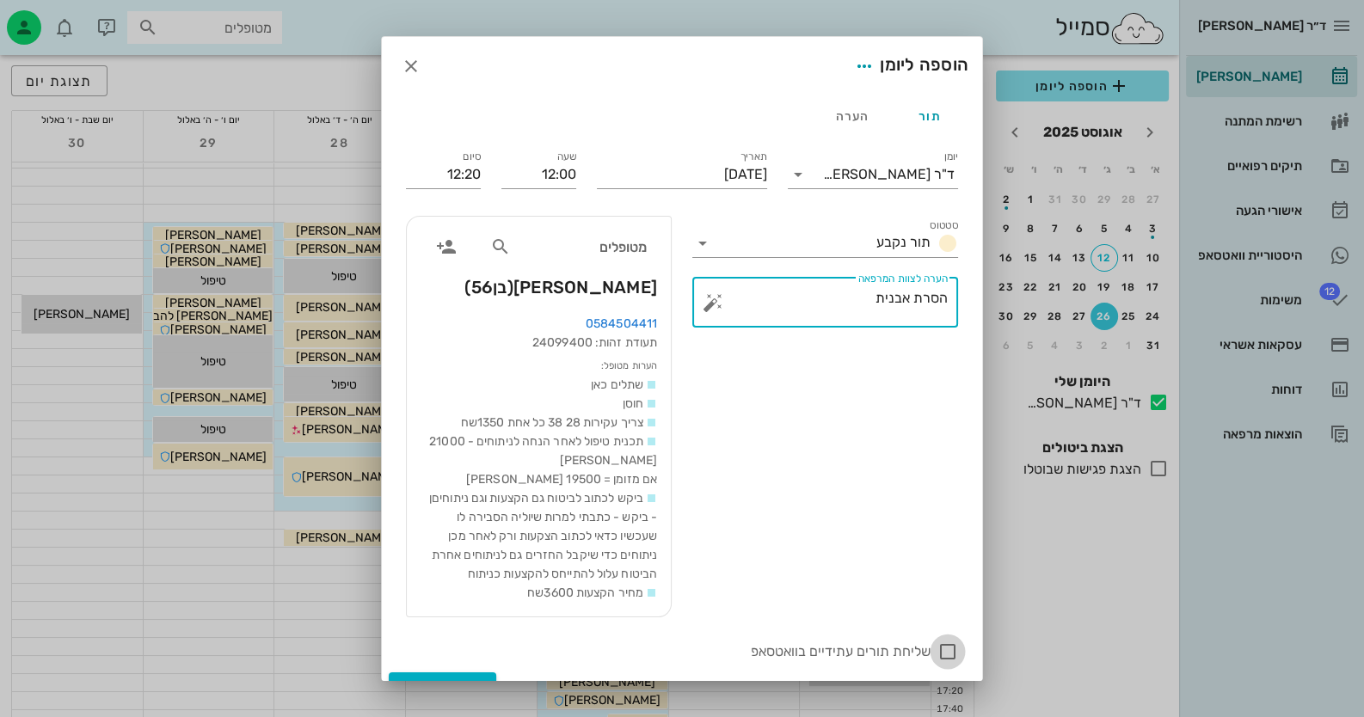
click at [882, 667] on div at bounding box center [947, 651] width 29 height 29
checkbox input "true"
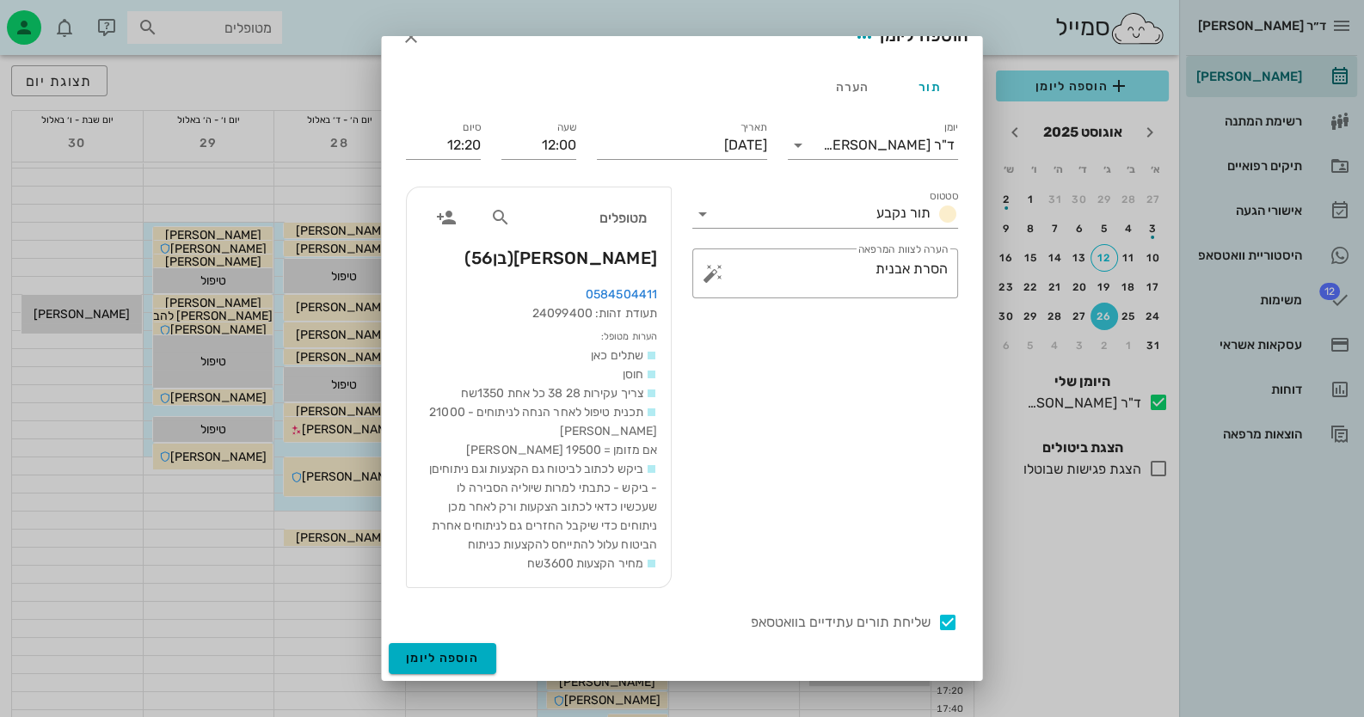
scroll to position [46, 0]
click at [461, 673] on button "הוספה ליומן" at bounding box center [443, 658] width 108 height 31
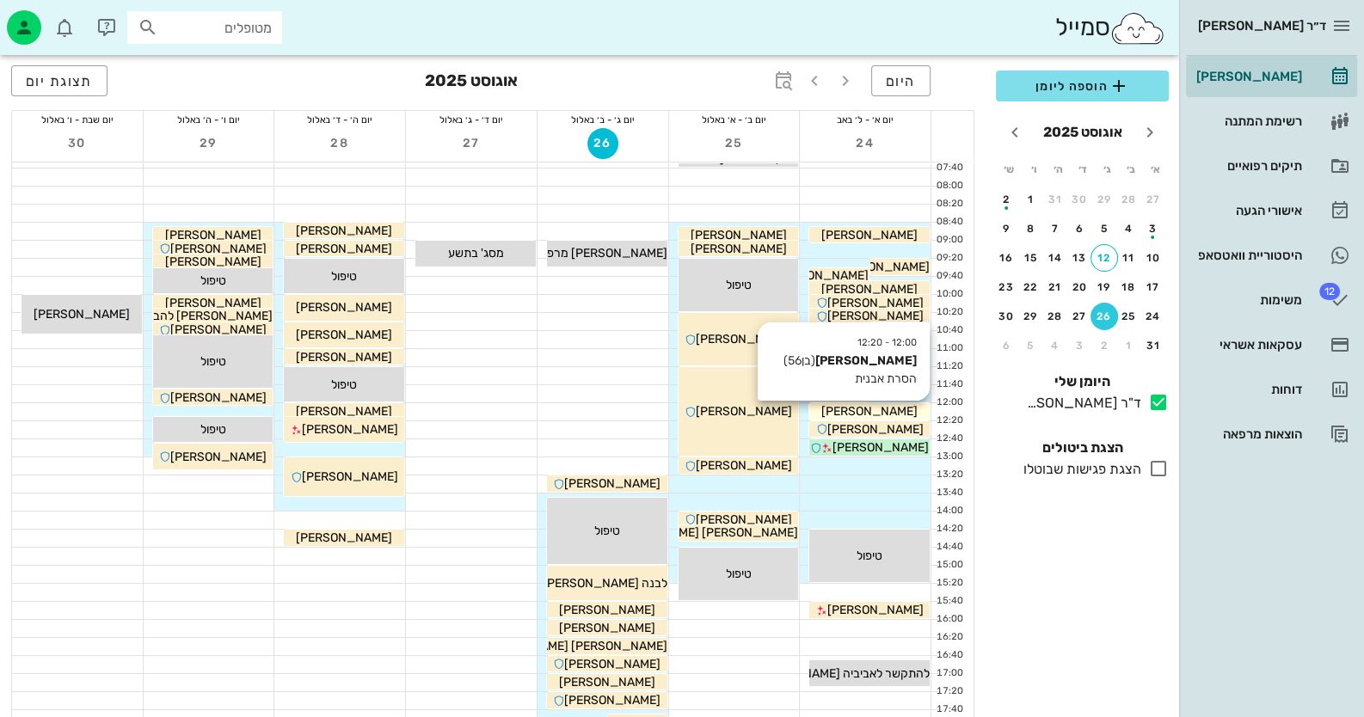
click at [882, 408] on div "יוסי יעקובי" at bounding box center [869, 412] width 120 height 18
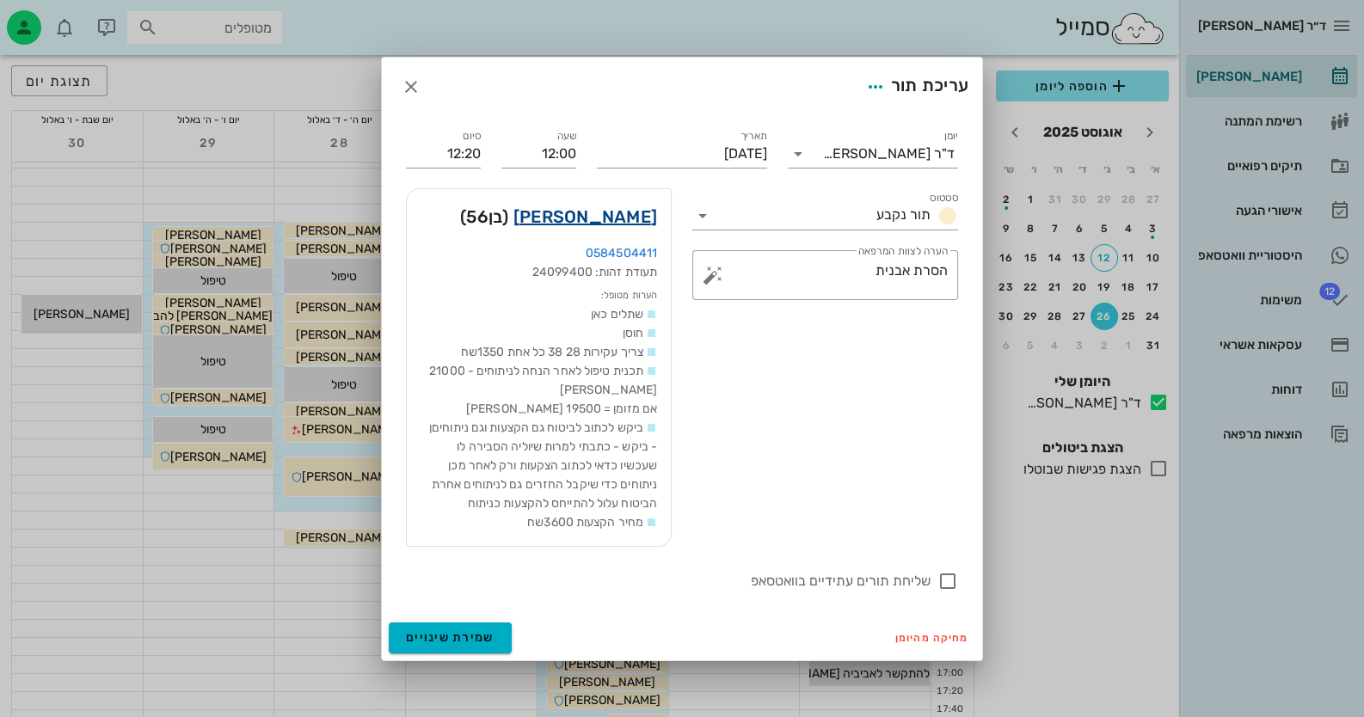
click at [618, 209] on link "יוסי יעקובי" at bounding box center [585, 217] width 144 height 28
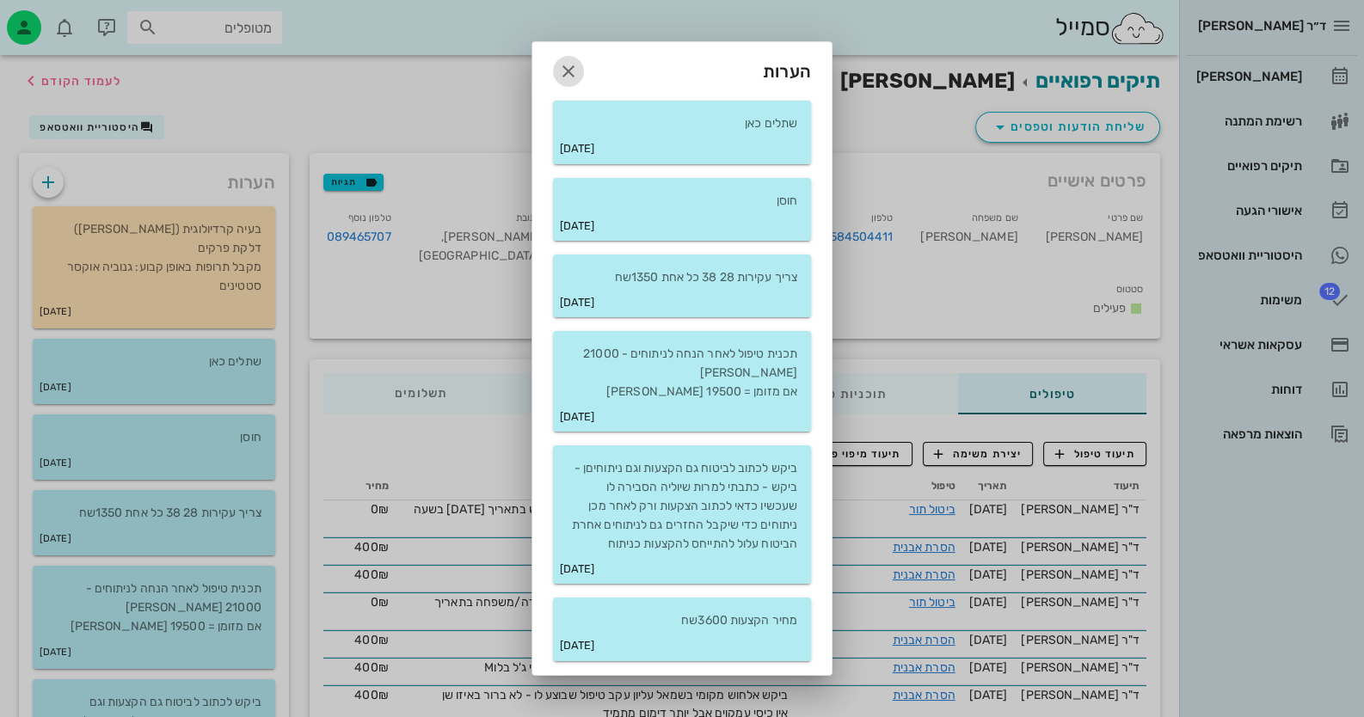
click at [570, 71] on icon "button" at bounding box center [568, 71] width 21 height 21
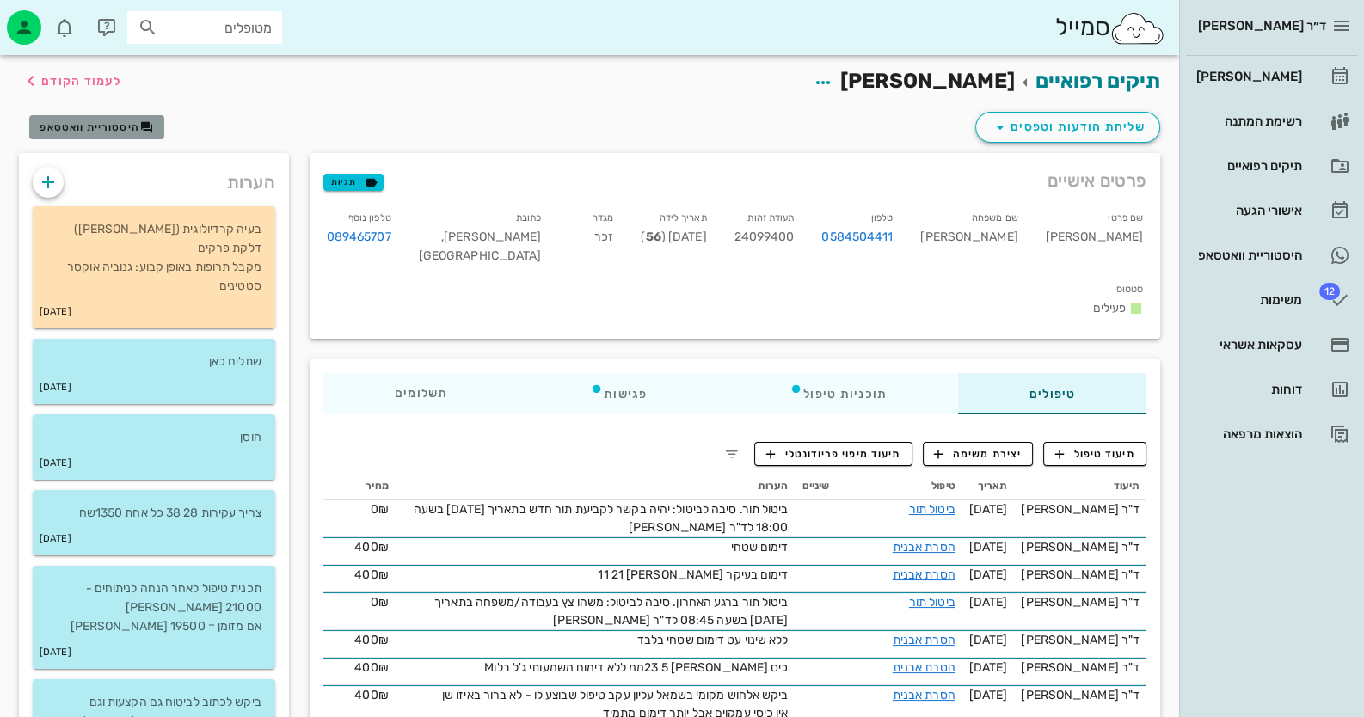
click at [120, 117] on button "היסטוריית וואטסאפ" at bounding box center [96, 127] width 135 height 24
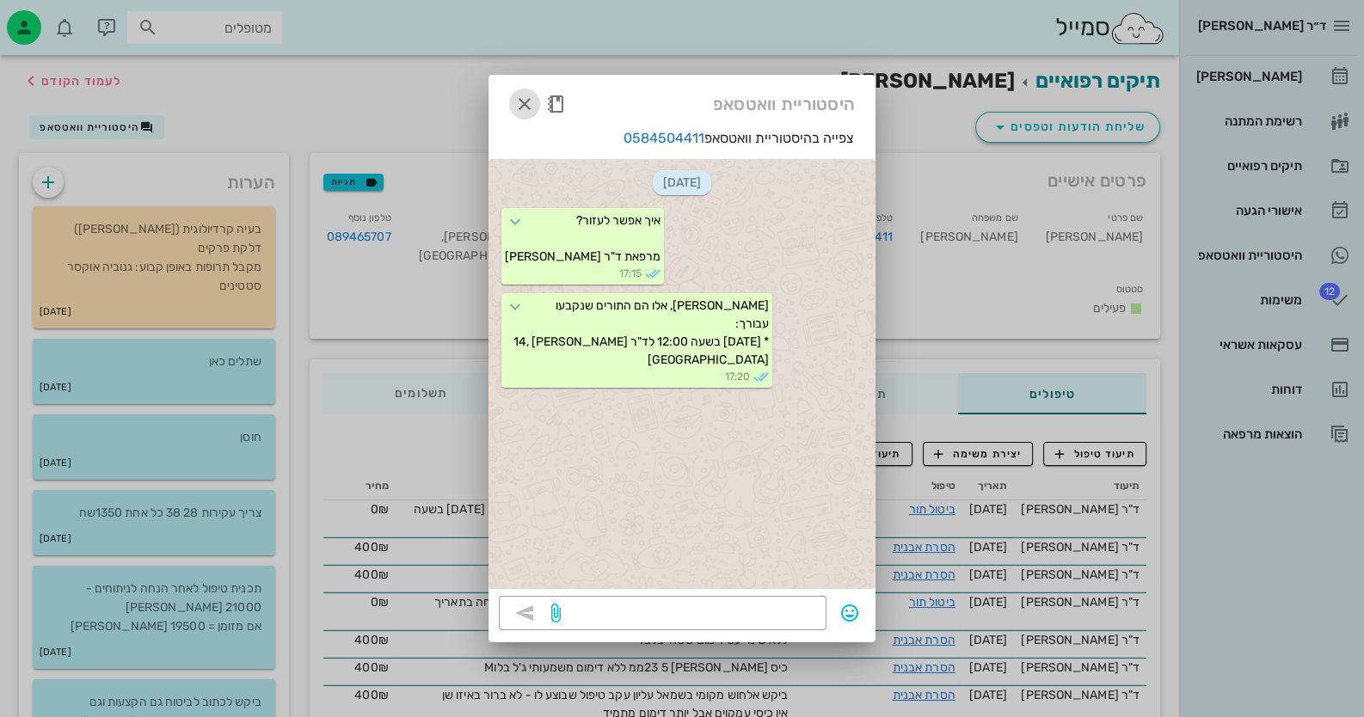
click at [535, 98] on span "button" at bounding box center [524, 104] width 31 height 21
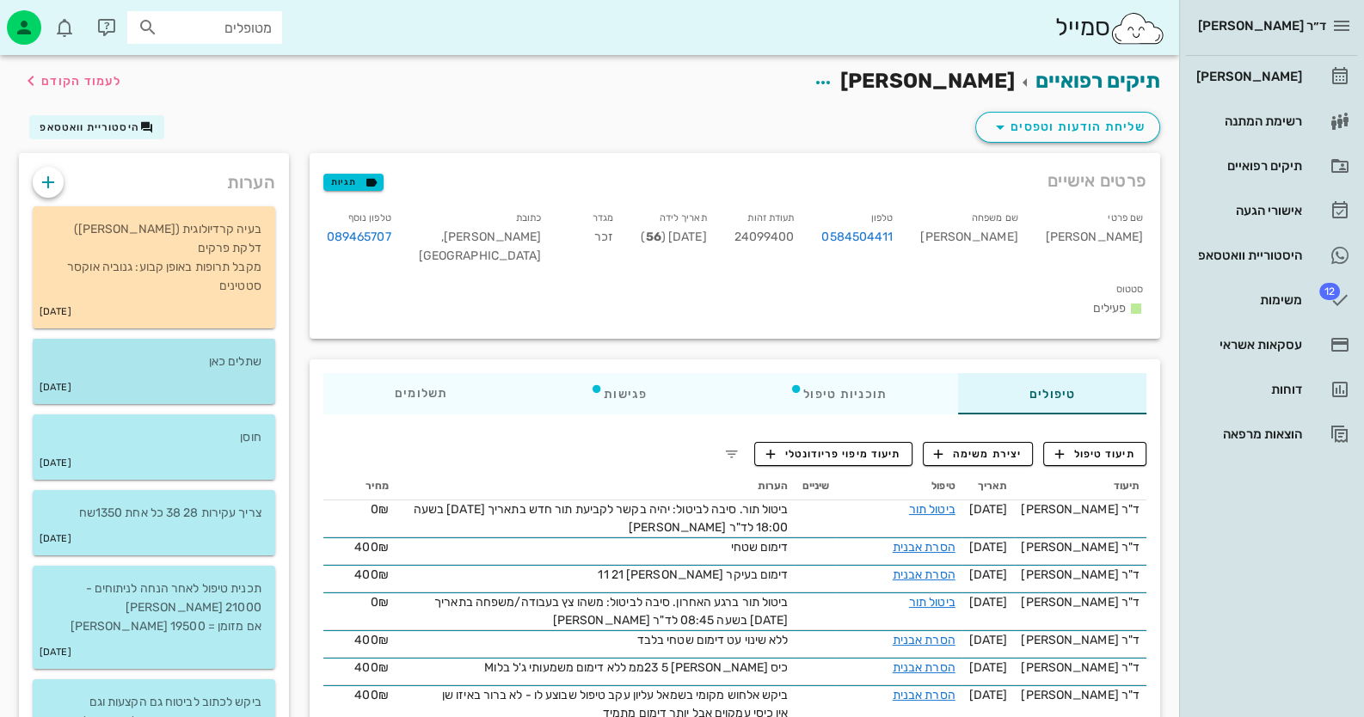
click at [208, 390] on div "16-12-2024" at bounding box center [154, 388] width 243 height 33
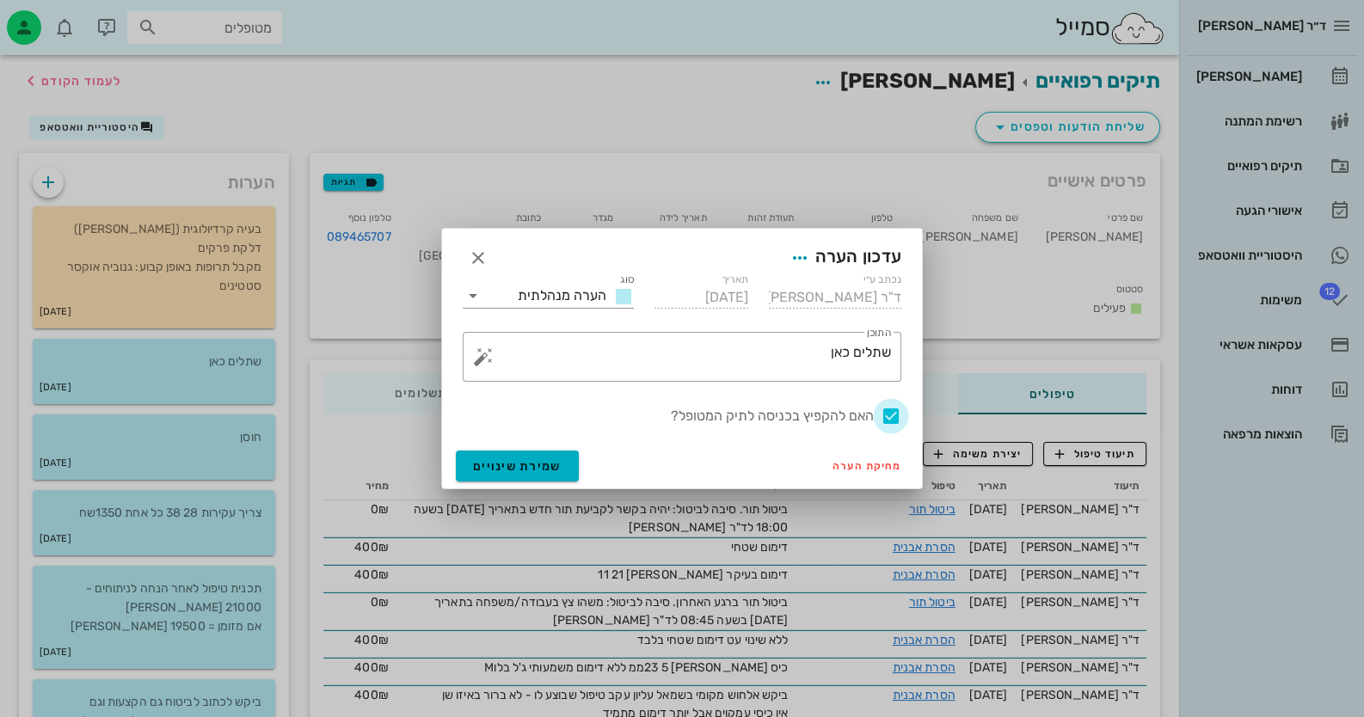
click at [882, 415] on div at bounding box center [890, 416] width 29 height 29
checkbox input "false"
click at [535, 472] on span "שמירת שינויים" at bounding box center [517, 466] width 89 height 15
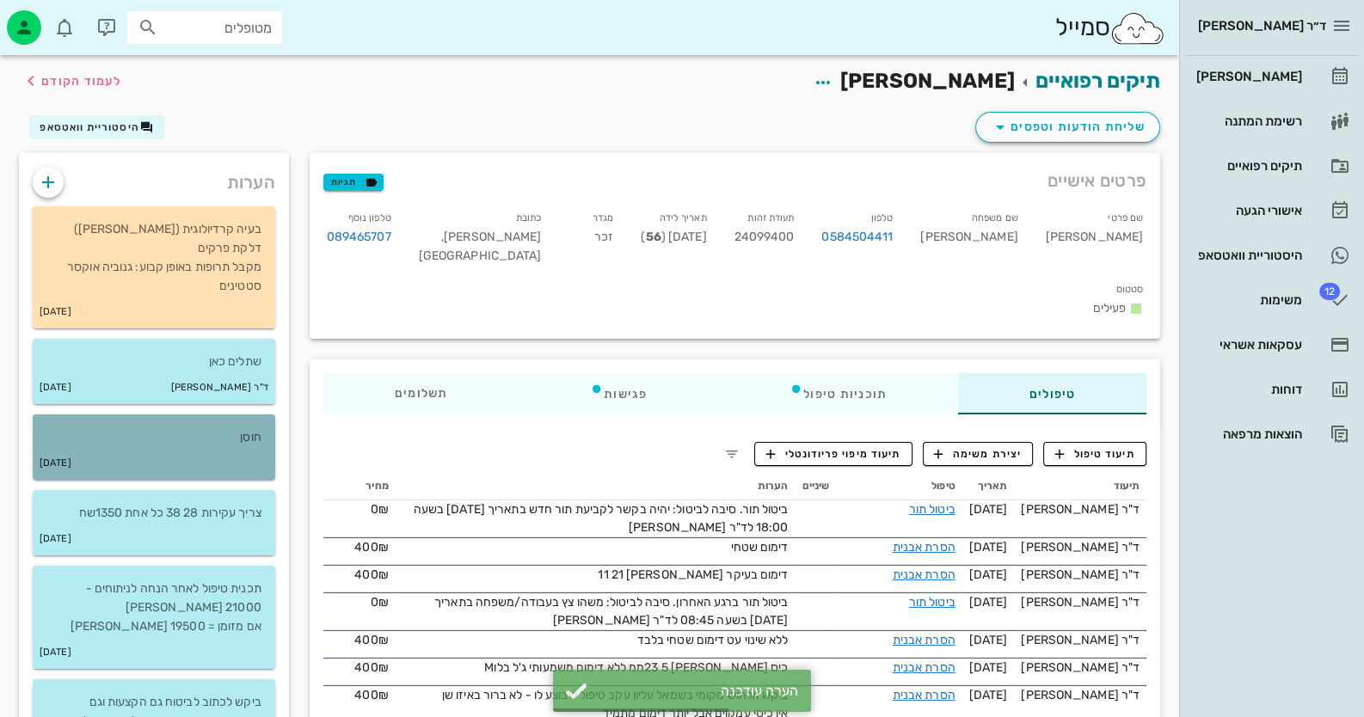
click at [267, 454] on div "08-06-2021" at bounding box center [154, 463] width 243 height 33
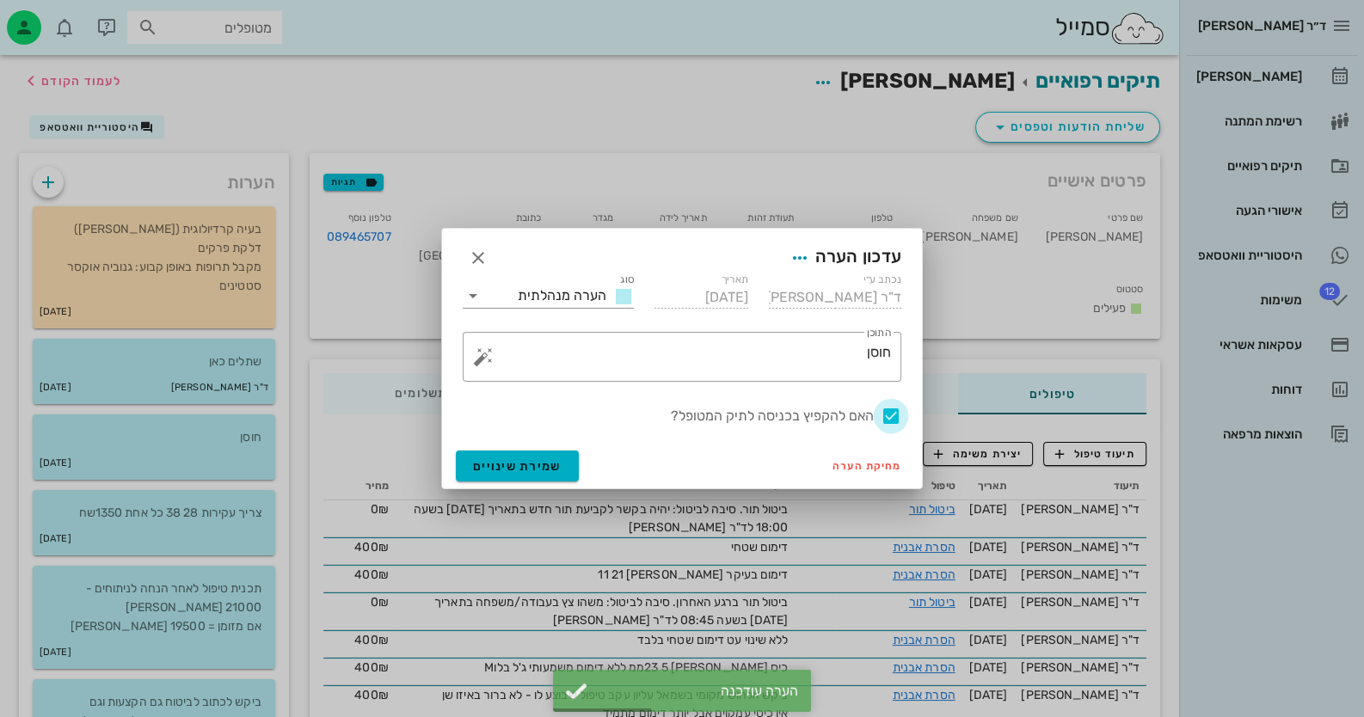
click at [882, 413] on div at bounding box center [890, 416] width 29 height 29
checkbox input "false"
click at [530, 472] on span "שמירת שינויים" at bounding box center [517, 466] width 89 height 15
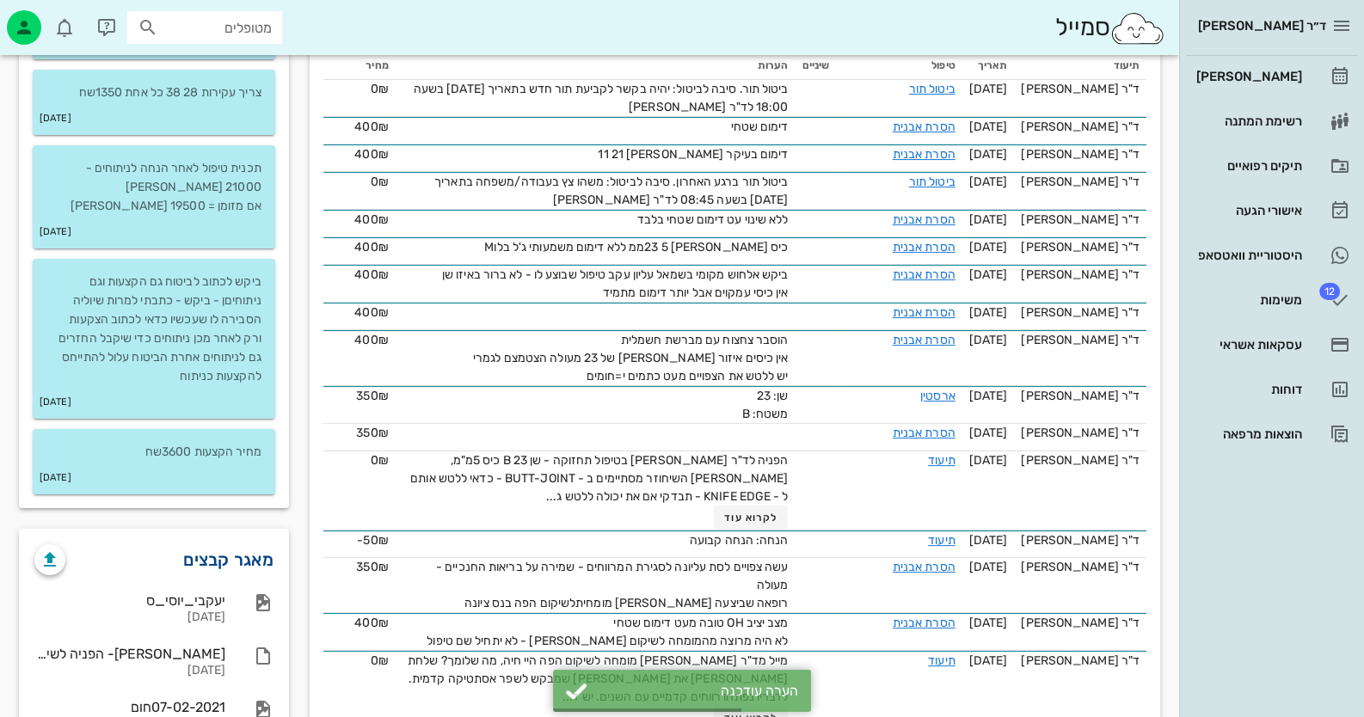
scroll to position [429, 0]
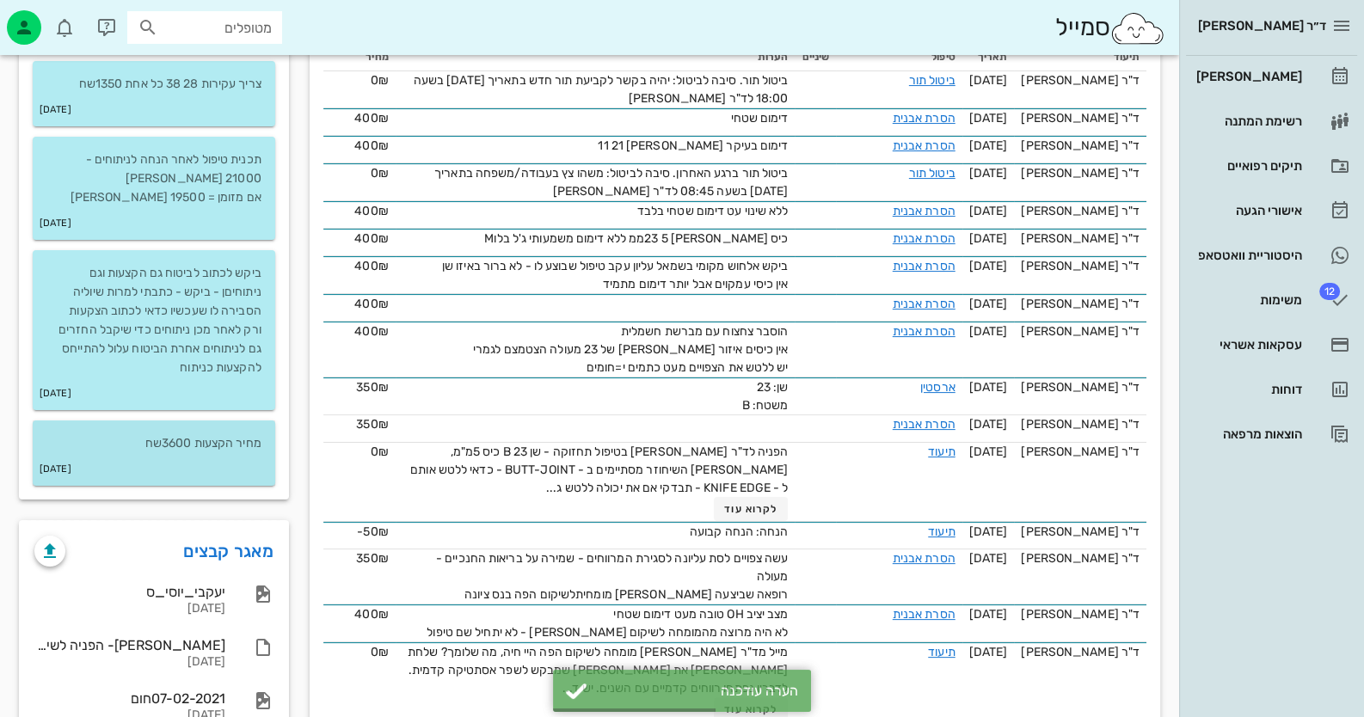
click at [216, 437] on p "מחיר הקצעות 3600שח" at bounding box center [153, 443] width 215 height 19
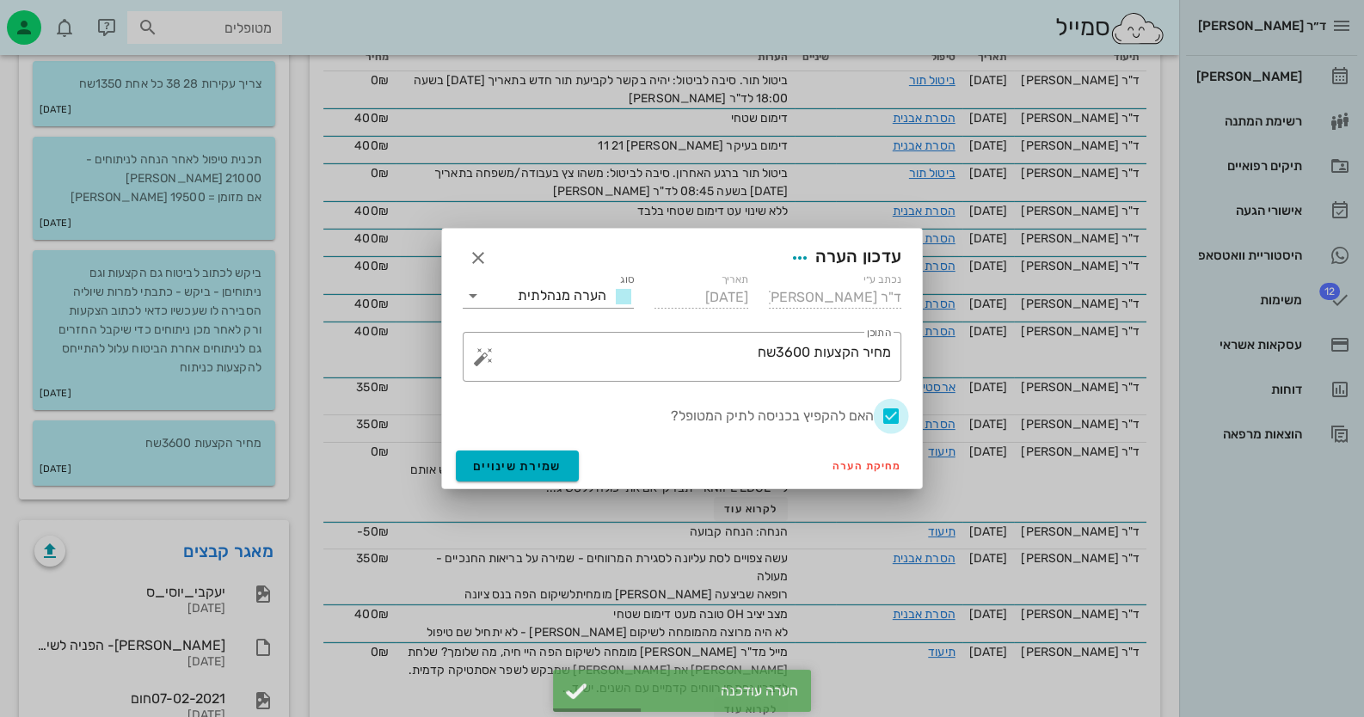
click at [882, 414] on div at bounding box center [890, 416] width 29 height 29
checkbox input "false"
click at [544, 469] on span "שמירת שינויים" at bounding box center [517, 466] width 89 height 15
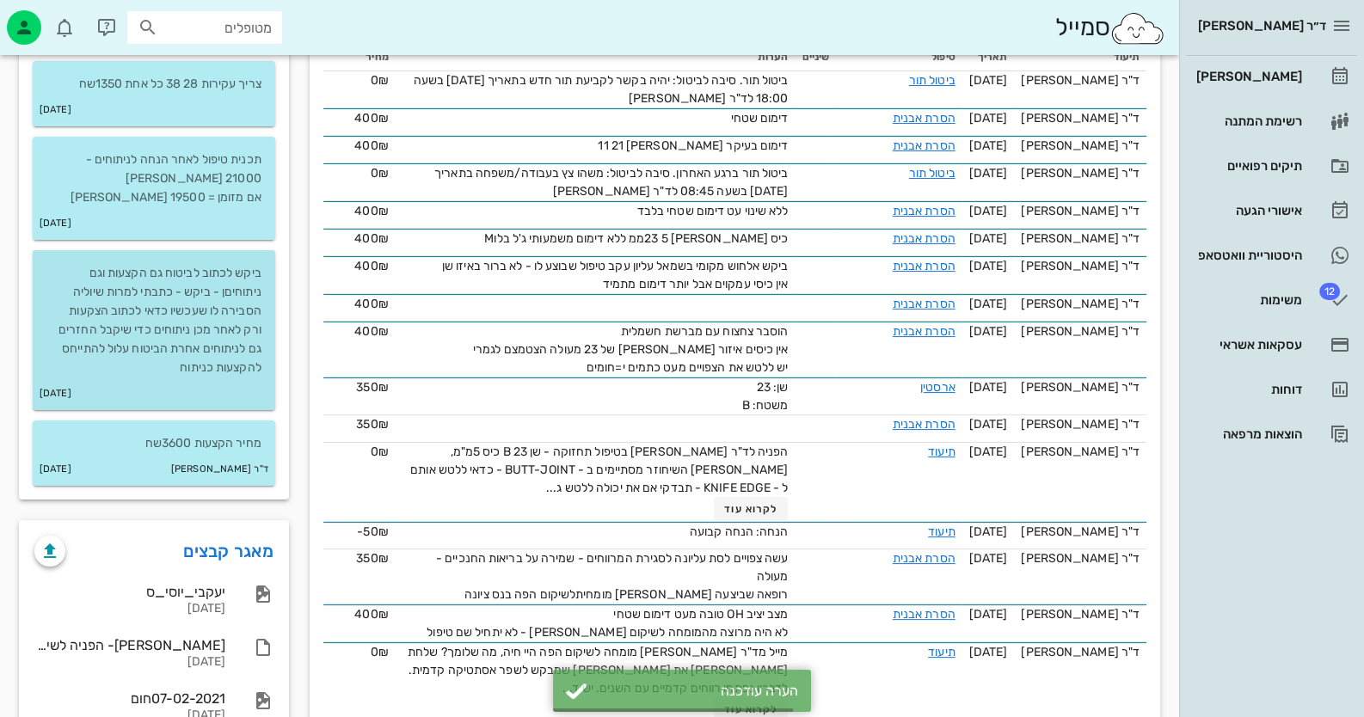
click at [178, 326] on p "ביקש לכתוב לביטוח גם הקצעות וגם ניתוחיםן - ביקש - כתבתי למרות שיוליה הסבירה לו …" at bounding box center [153, 321] width 215 height 114
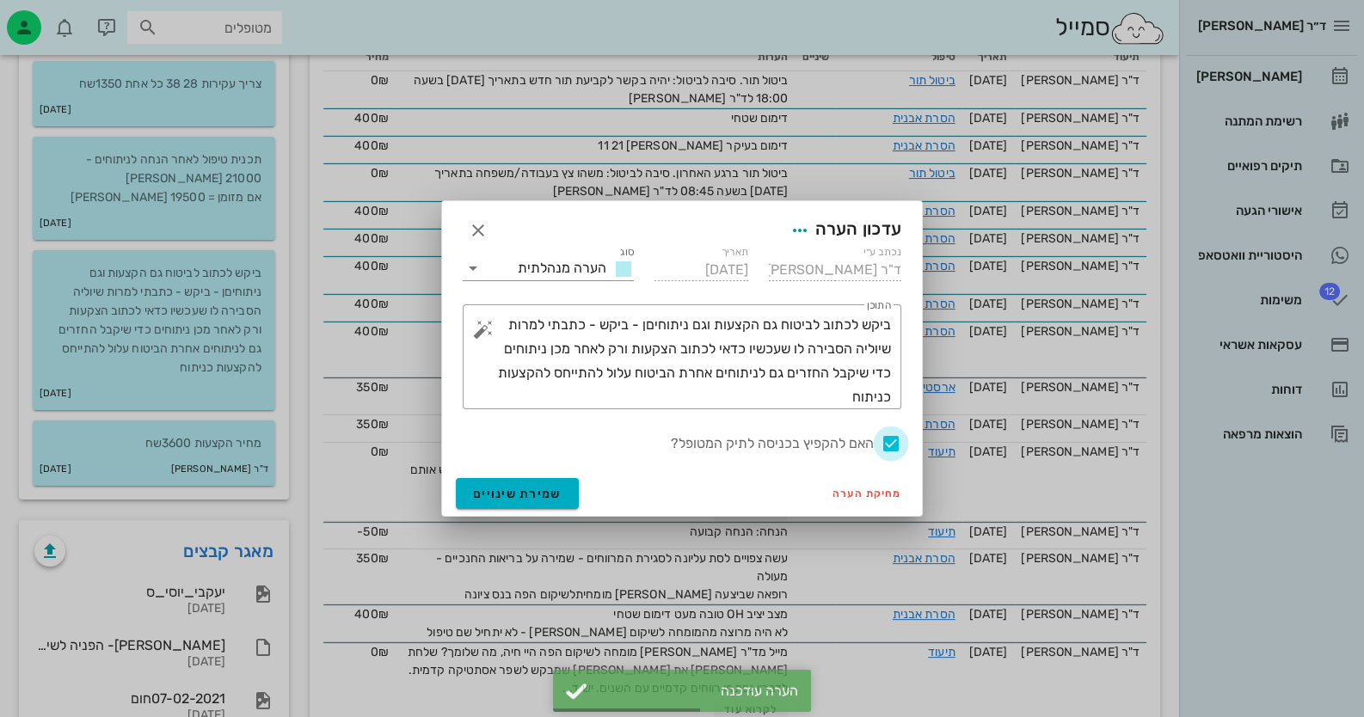
click at [882, 446] on div at bounding box center [890, 443] width 29 height 29
checkbox input "false"
click at [495, 483] on button "שמירת שינויים" at bounding box center [517, 493] width 123 height 31
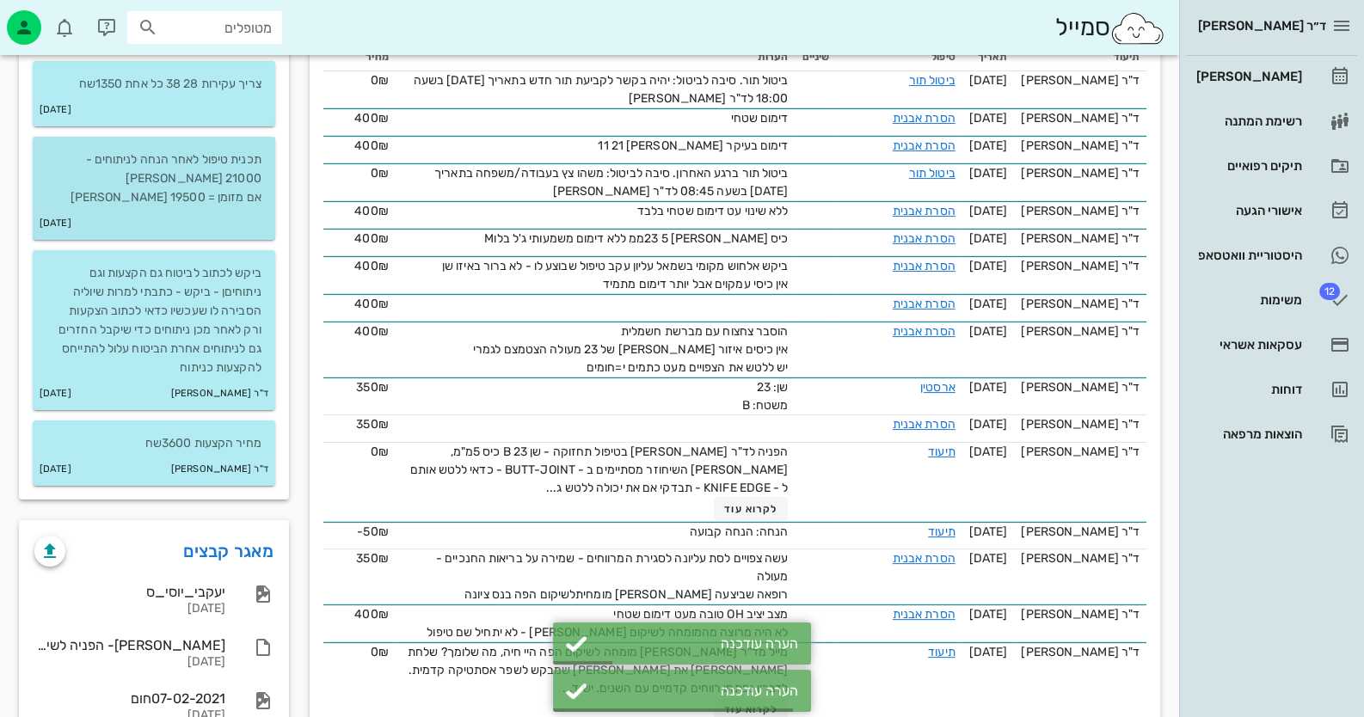
click at [237, 218] on div "07-06-2015" at bounding box center [154, 223] width 243 height 33
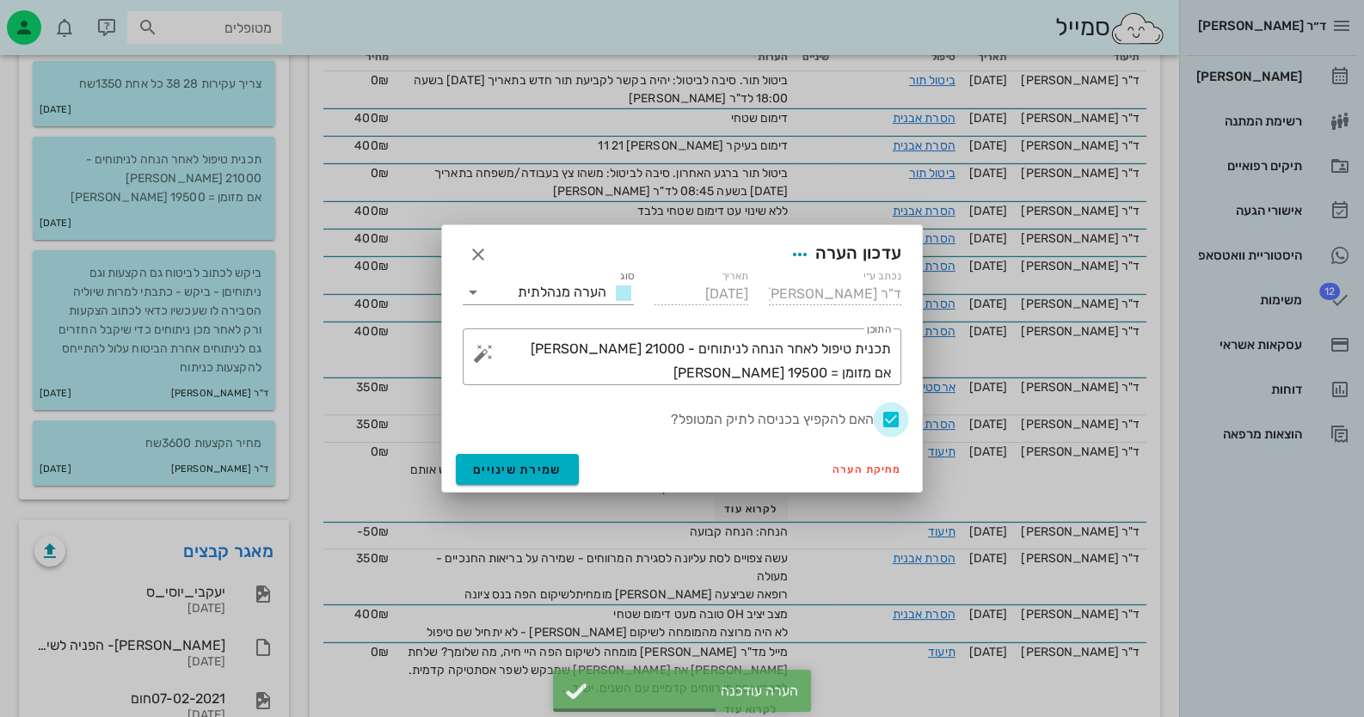
click at [882, 415] on div at bounding box center [890, 419] width 29 height 29
checkbox input "false"
click at [549, 463] on span "שמירת שינויים" at bounding box center [517, 470] width 89 height 15
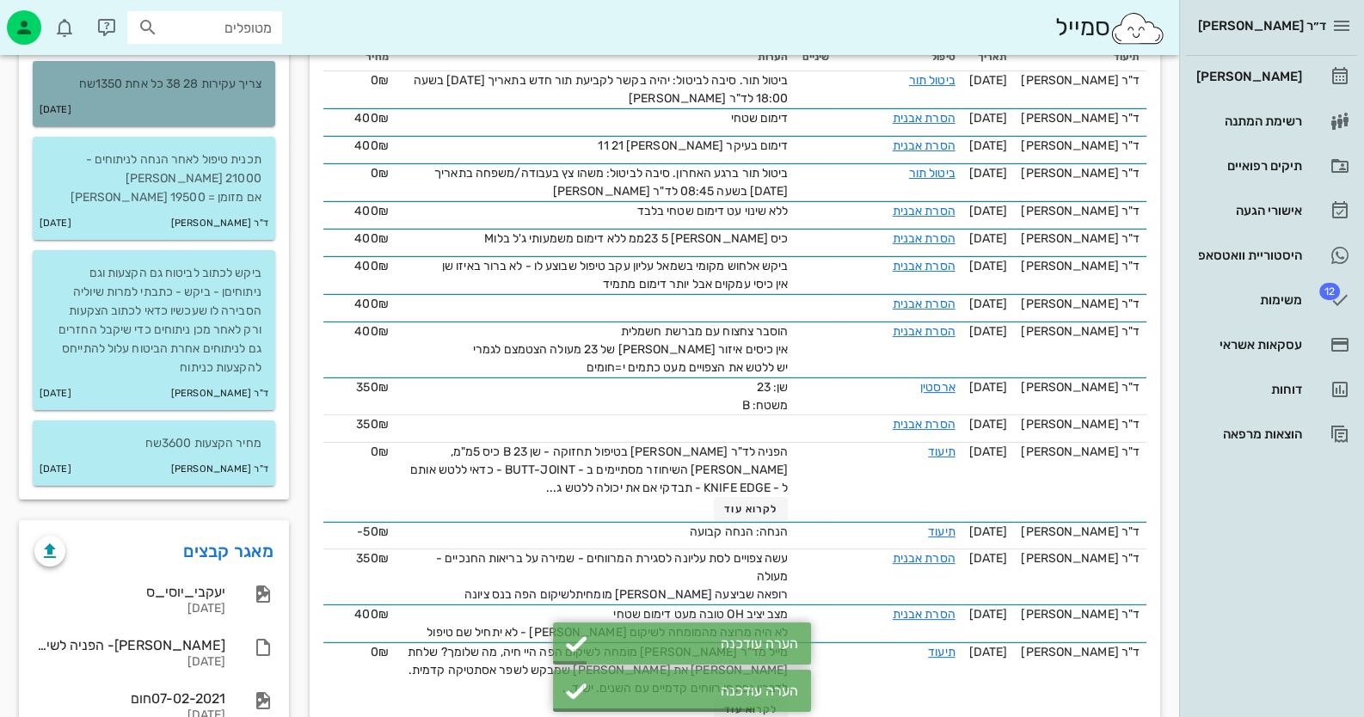
drag, startPoint x: 268, startPoint y: 102, endPoint x: 287, endPoint y: 103, distance: 18.9
click at [287, 103] on div "בעיה קרדיולוגית (לב) דלקת פרקים מקבל תרופות באופן קבוע: גנוביה אוקסר סטטינים 25…" at bounding box center [154, 137] width 270 height 726
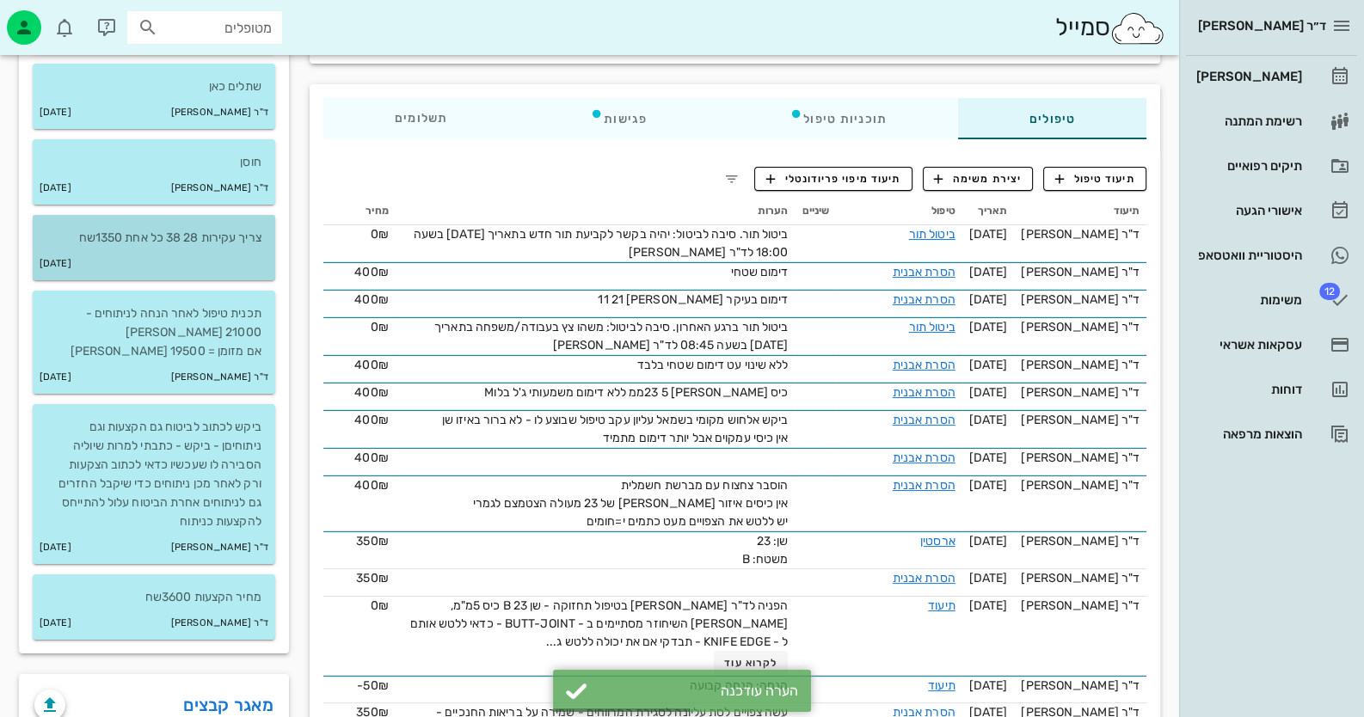
scroll to position [258, 0]
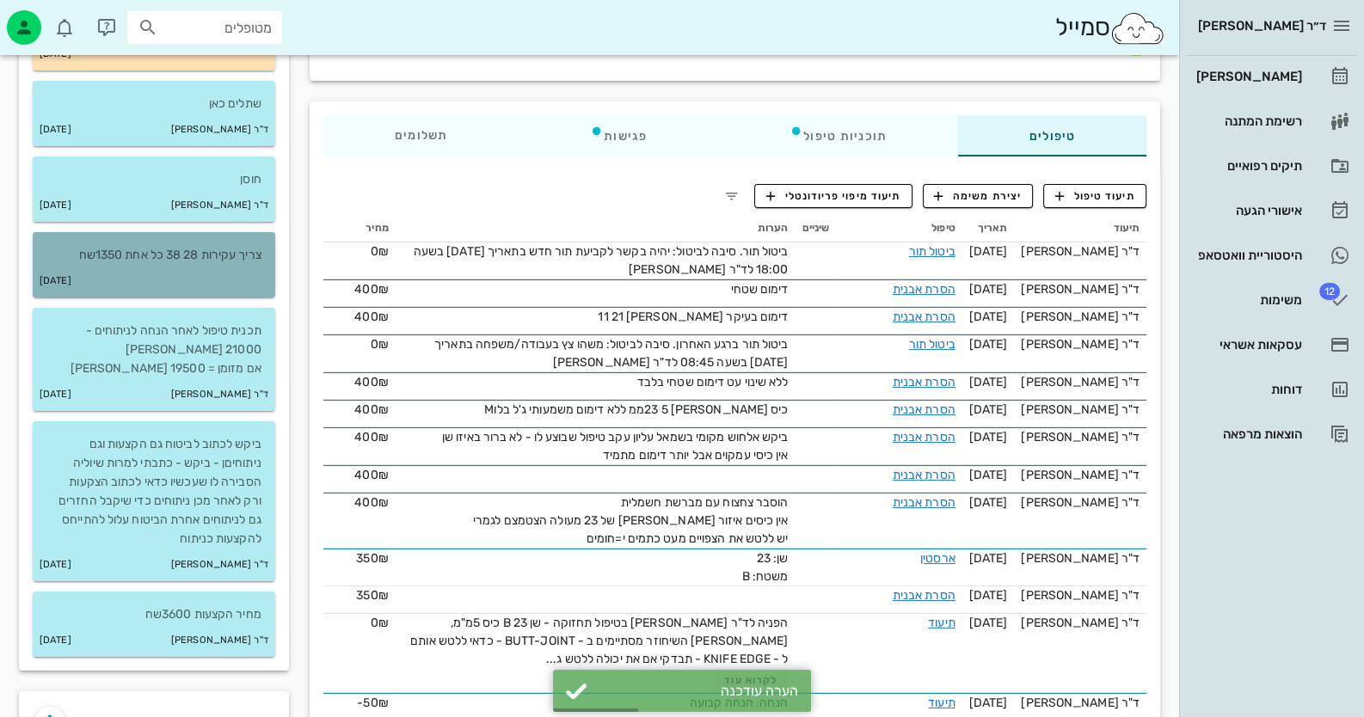
click at [171, 254] on p "צריך עקירות 28 38 כל אחת 1350שח" at bounding box center [153, 255] width 215 height 19
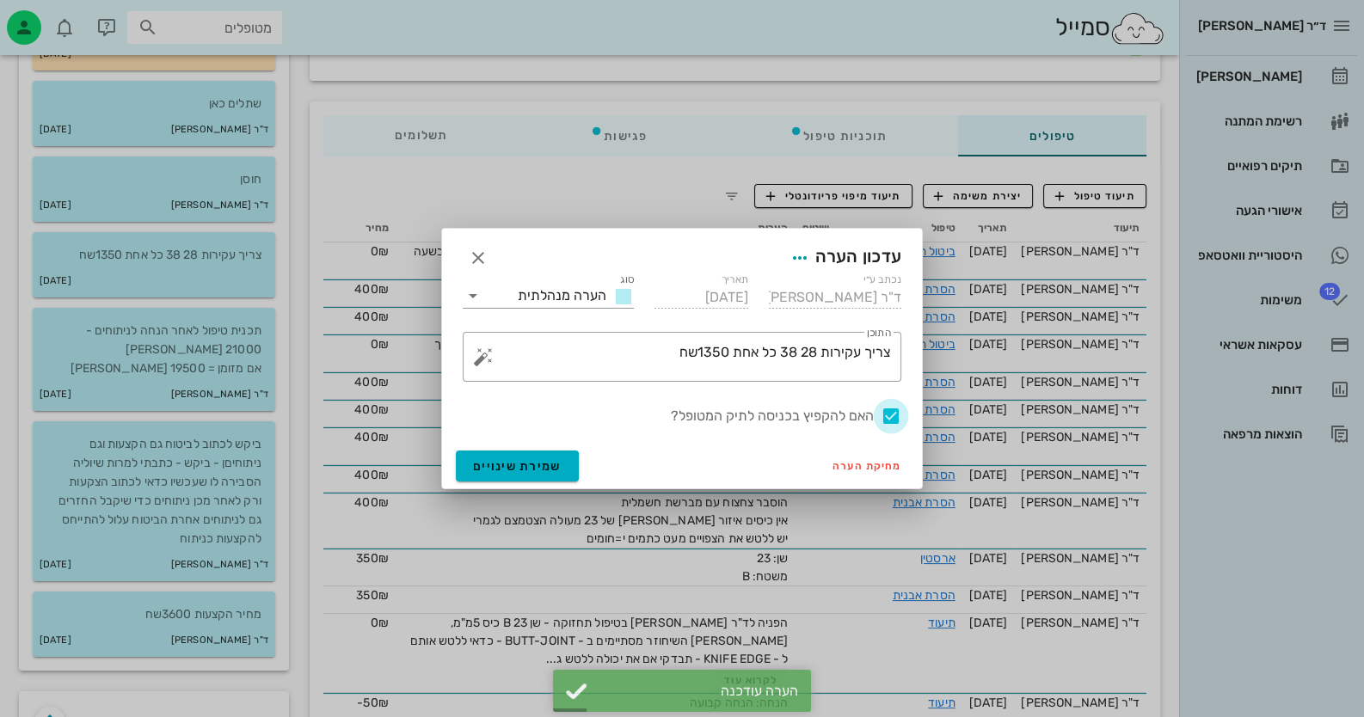
click at [882, 420] on div at bounding box center [890, 416] width 29 height 29
checkbox input "false"
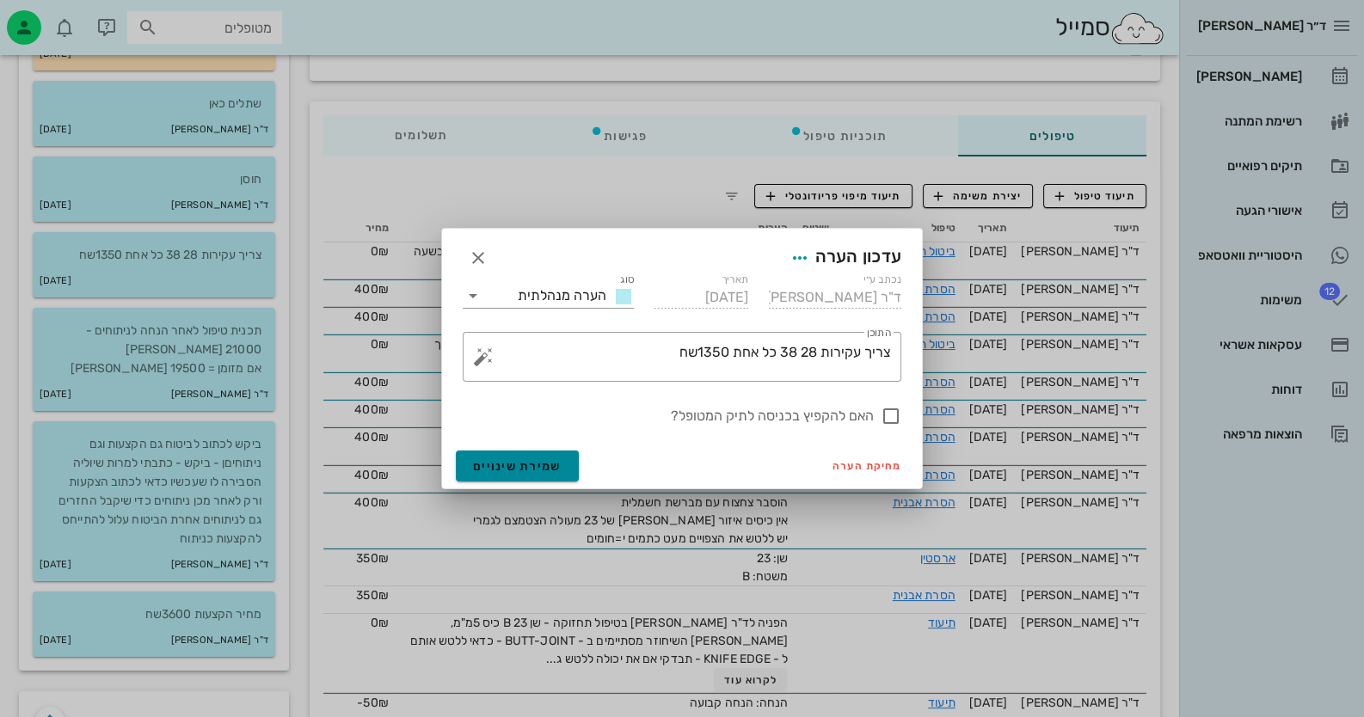
click at [516, 474] on button "שמירת שינויים" at bounding box center [517, 466] width 123 height 31
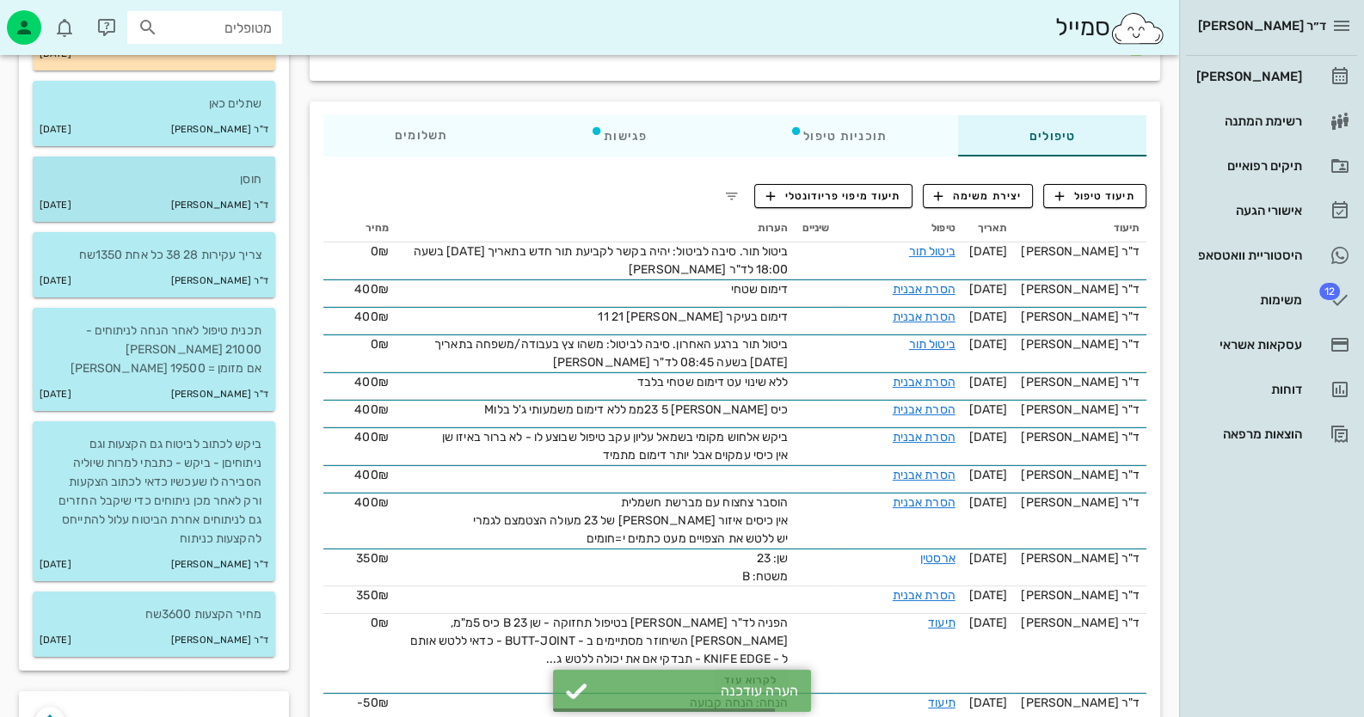
click at [254, 183] on p "חוסן" at bounding box center [153, 179] width 215 height 19
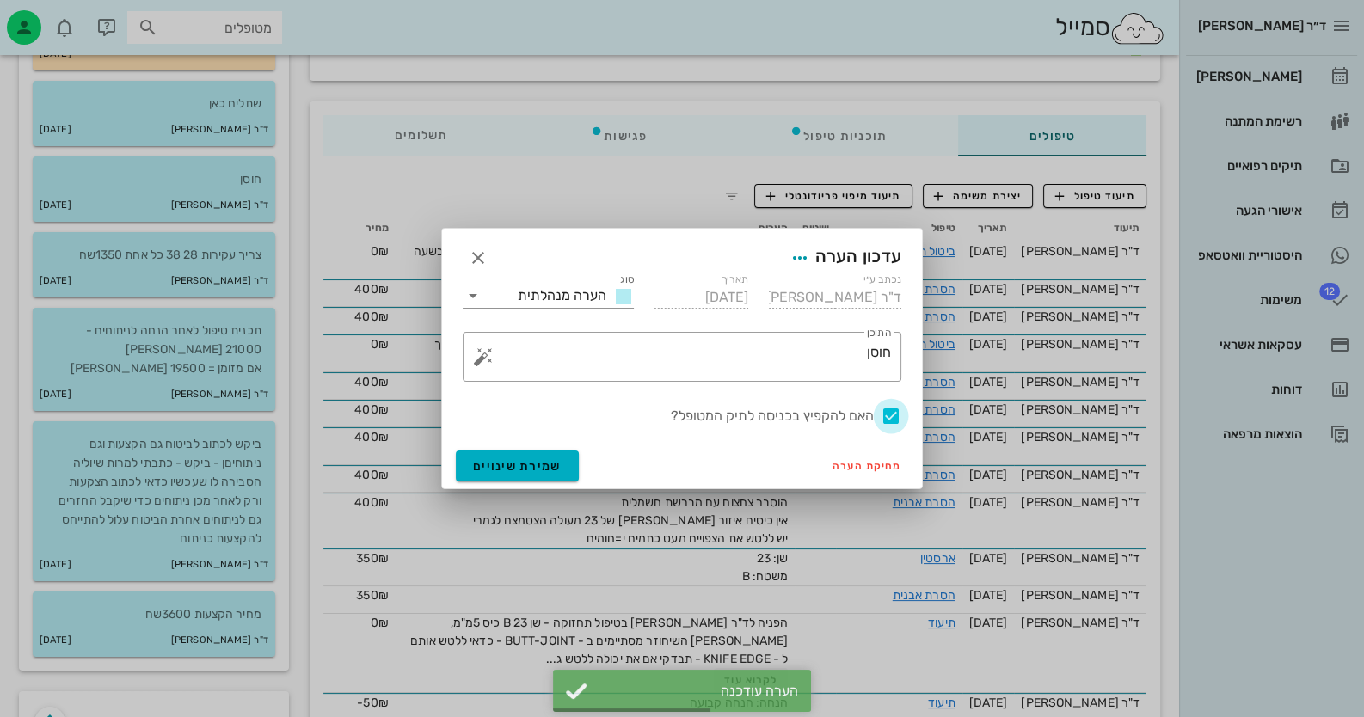
click at [882, 409] on div at bounding box center [890, 416] width 29 height 29
checkbox input "false"
click at [568, 475] on button "שמירת שינויים" at bounding box center [517, 466] width 123 height 31
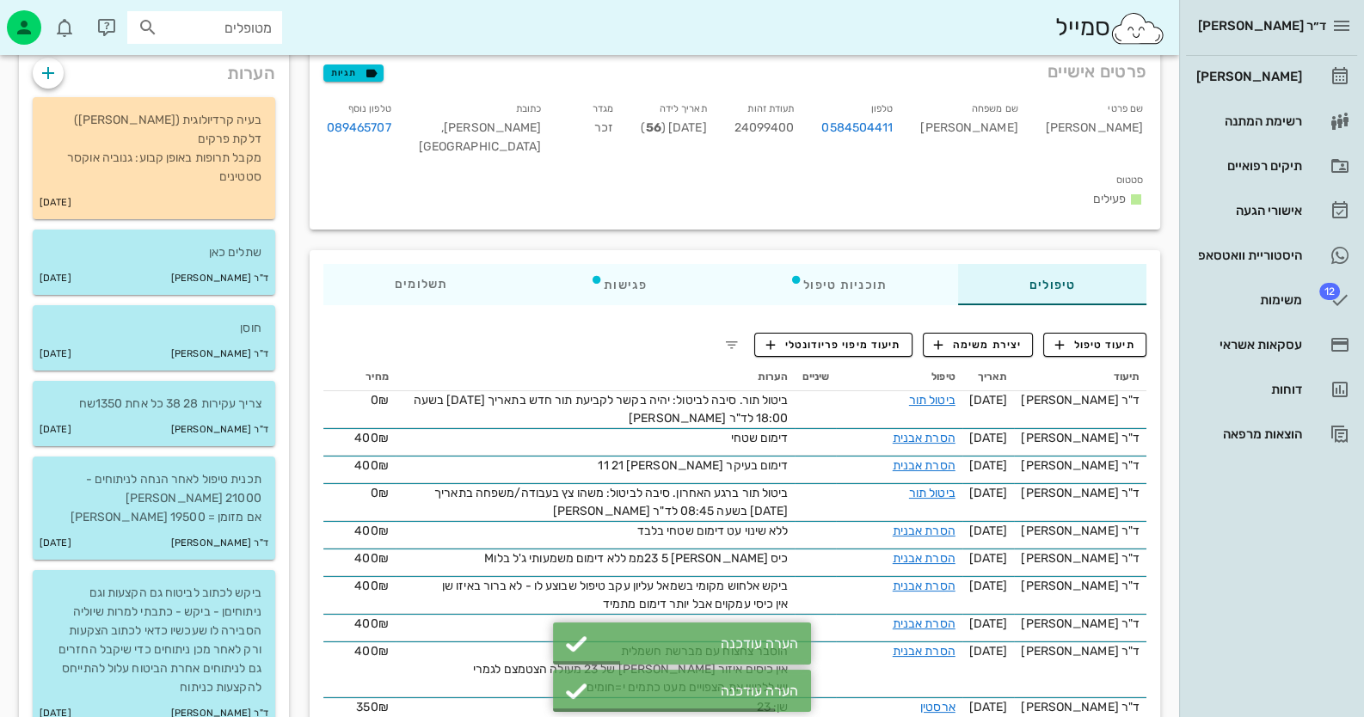
scroll to position [0, 0]
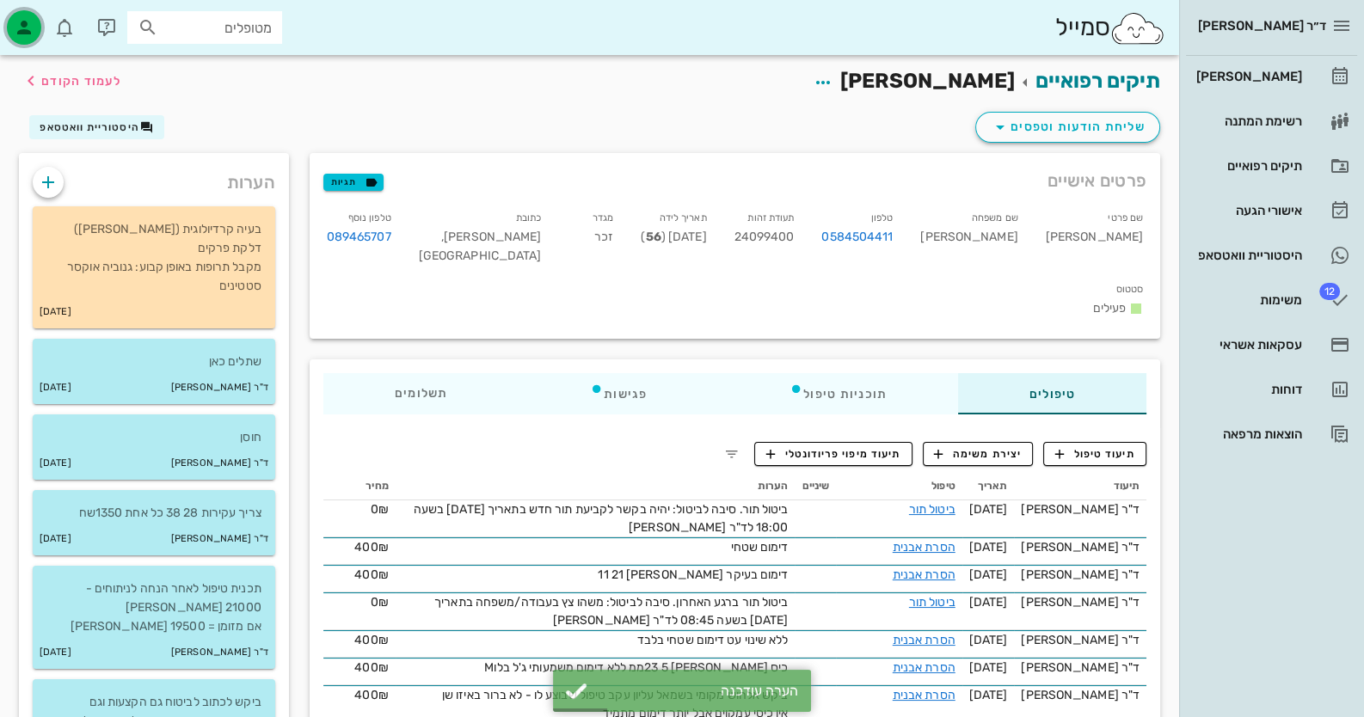
click at [15, 18] on icon "button" at bounding box center [24, 27] width 21 height 21
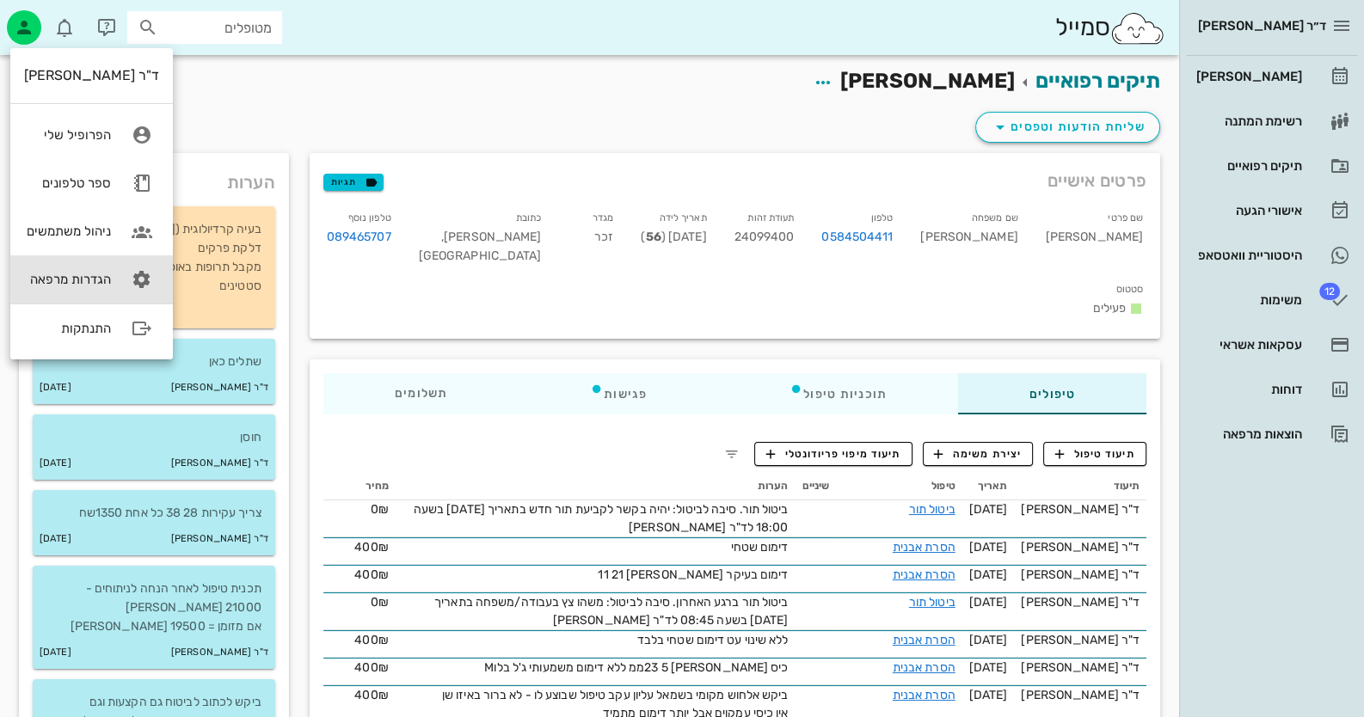
click at [103, 255] on link "הגדרות מרפאה" at bounding box center [91, 279] width 163 height 48
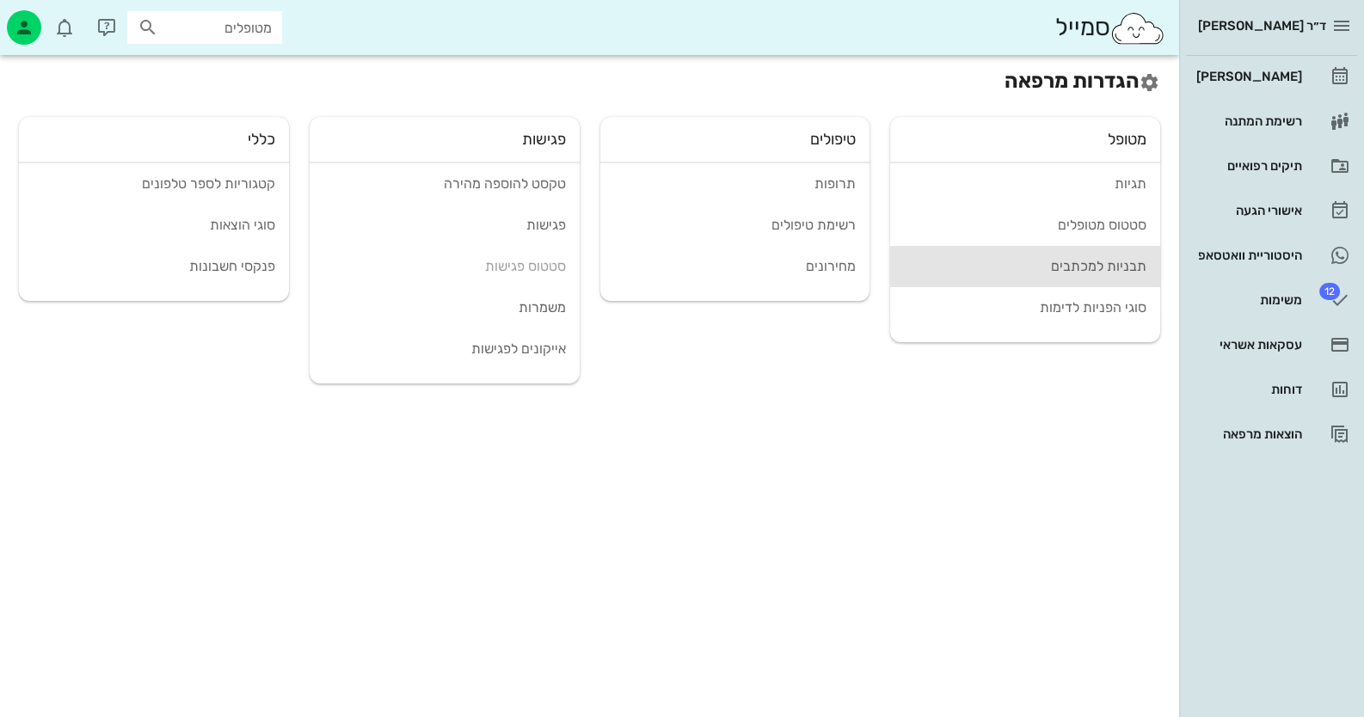
click at [882, 273] on div "תבניות למכתבים" at bounding box center [1025, 266] width 243 height 16
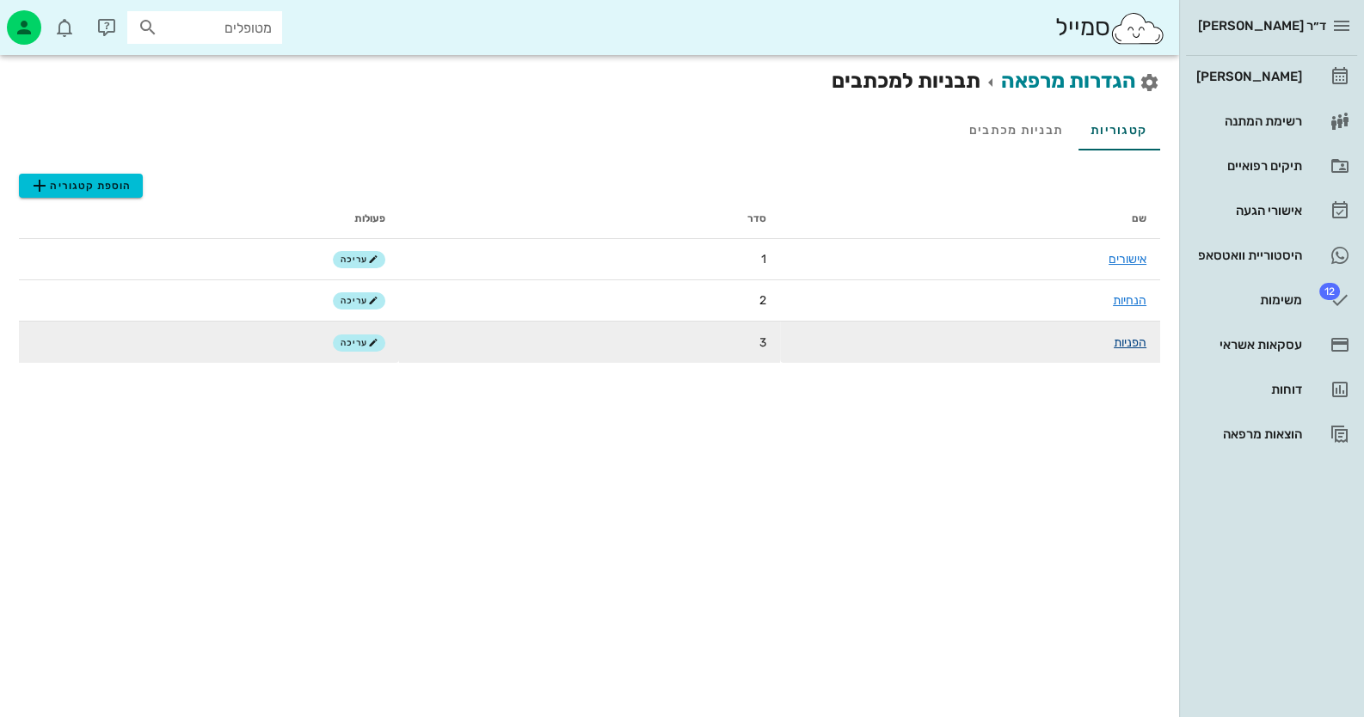
click at [882, 335] on link "הפניות" at bounding box center [1130, 342] width 33 height 15
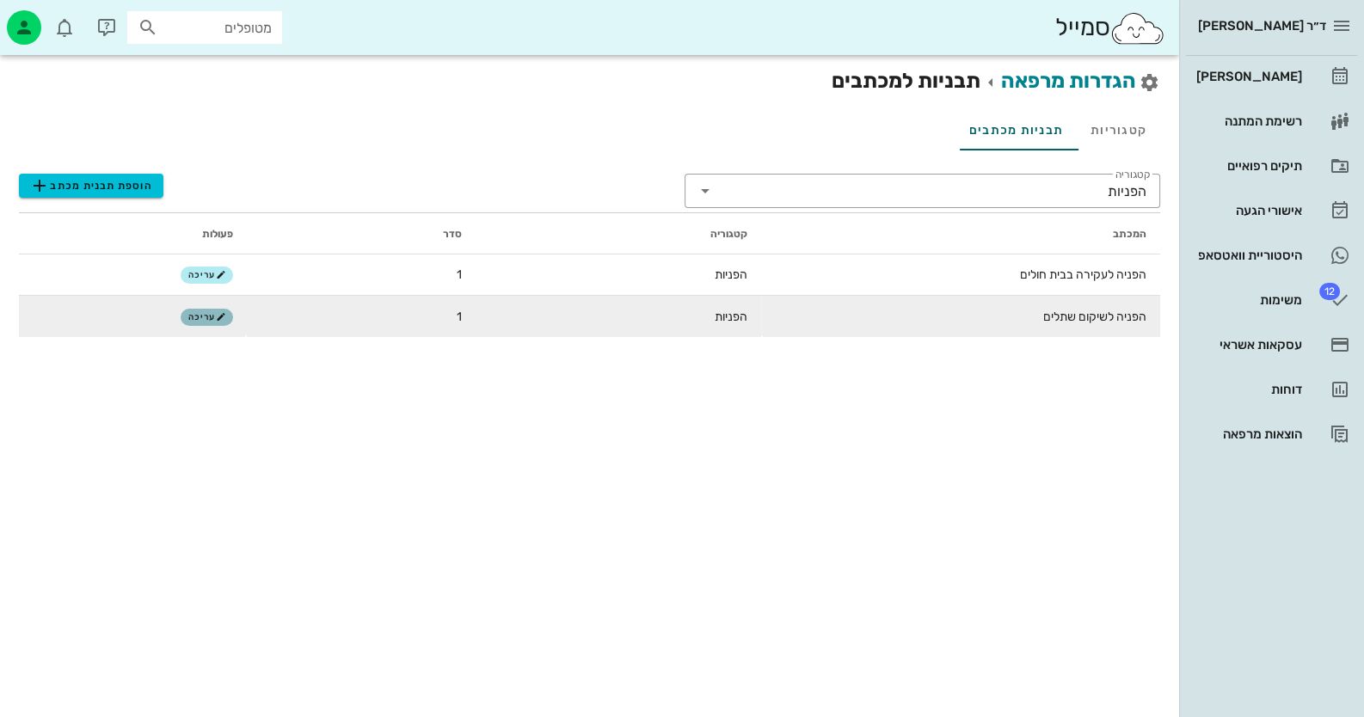
click at [202, 309] on button "עריכה" at bounding box center [207, 317] width 52 height 17
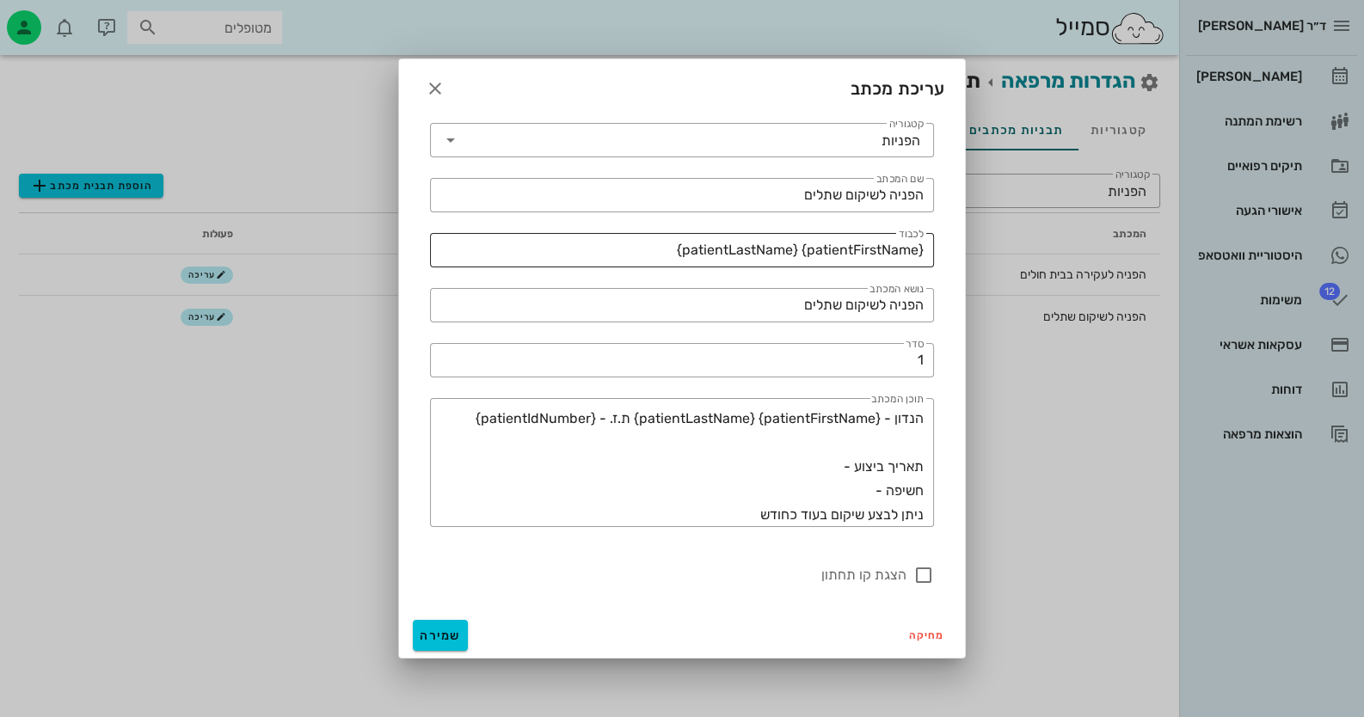
drag, startPoint x: 924, startPoint y: 251, endPoint x: 691, endPoint y: 251, distance: 233.1
click at [691, 251] on div "​ לכבוד {patientFirstName} {patientLastName}" at bounding box center [682, 250] width 504 height 34
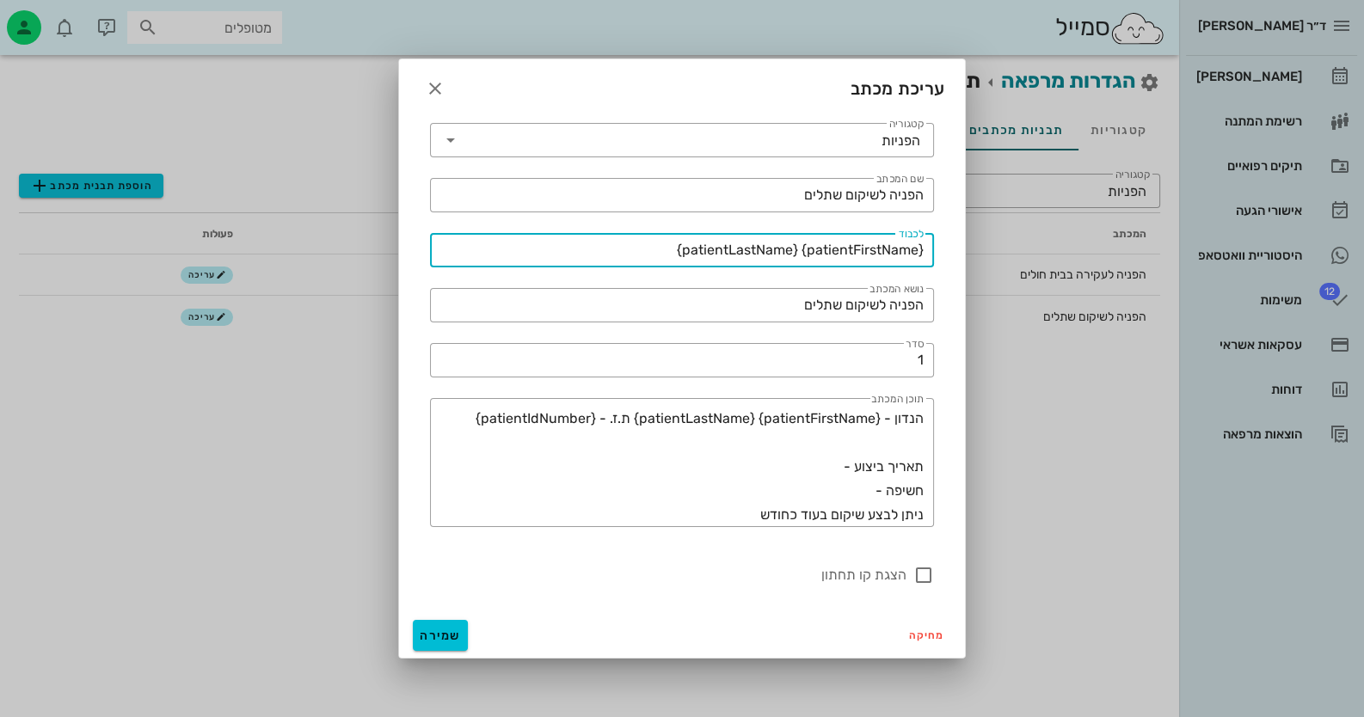
click at [649, 251] on input "{patientFirstName} {patientLastName}" at bounding box center [681, 251] width 483 height 28
drag, startPoint x: 649, startPoint y: 251, endPoint x: 947, endPoint y: 253, distance: 297.6
click at [882, 253] on div "​ קטגוריה הפניות ​ שם המכתב הפניה לשיקום שתלים ​ לכבוד {patientFirstName} {pati…" at bounding box center [682, 363] width 566 height 501
type input "לכל המעוניין"
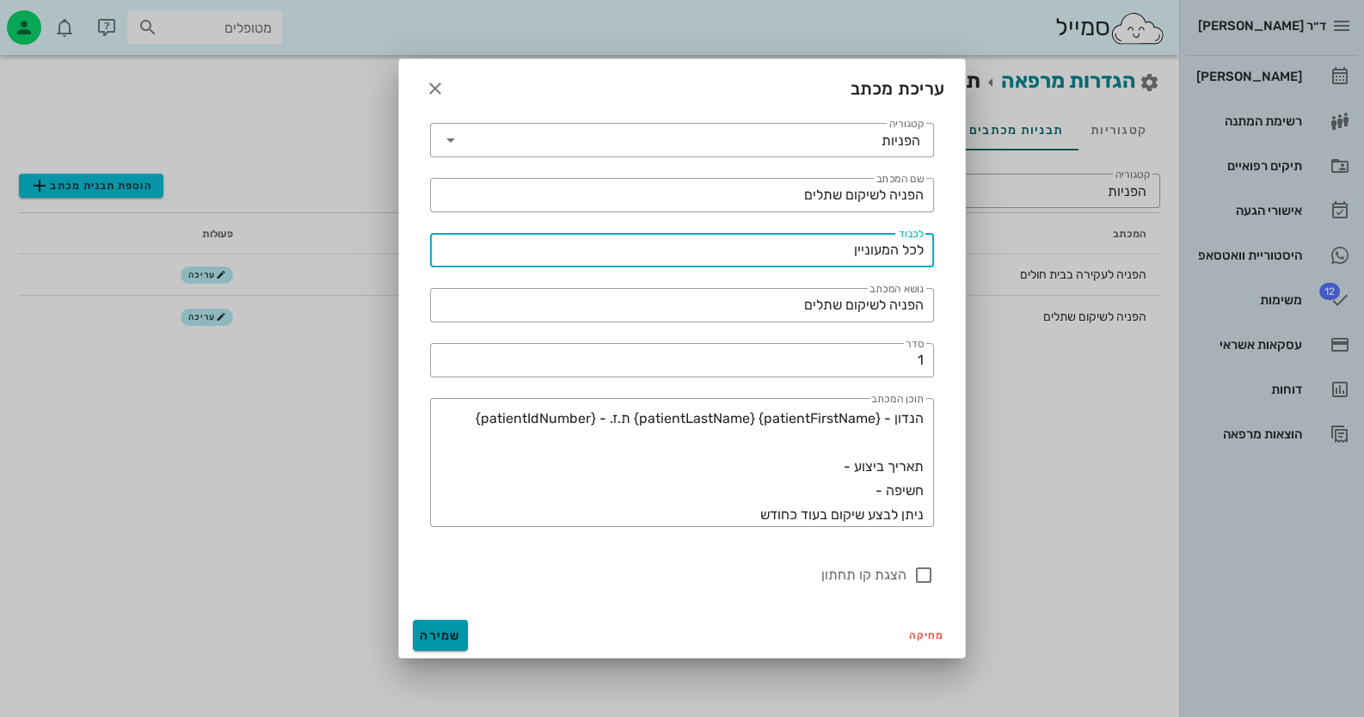
click at [446, 634] on span "שמירה" at bounding box center [440, 636] width 41 height 15
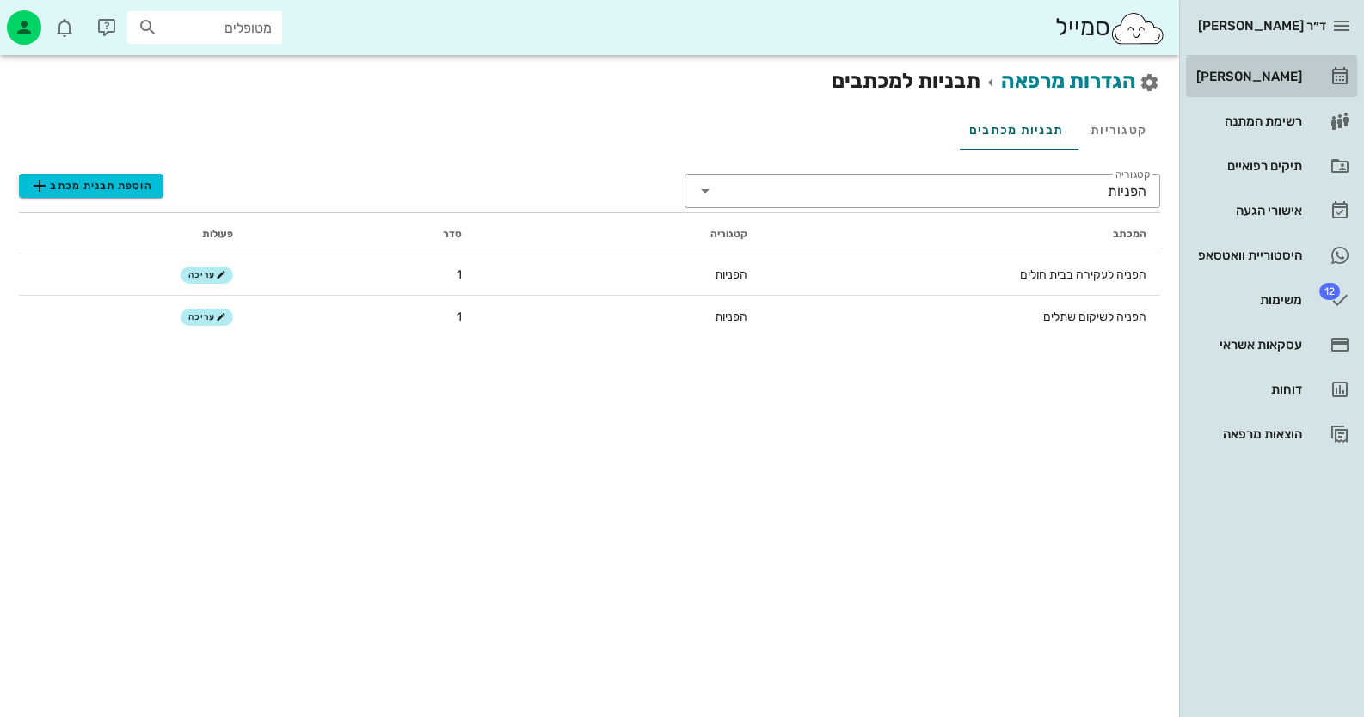
click at [882, 56] on link "[PERSON_NAME]" at bounding box center [1271, 76] width 171 height 41
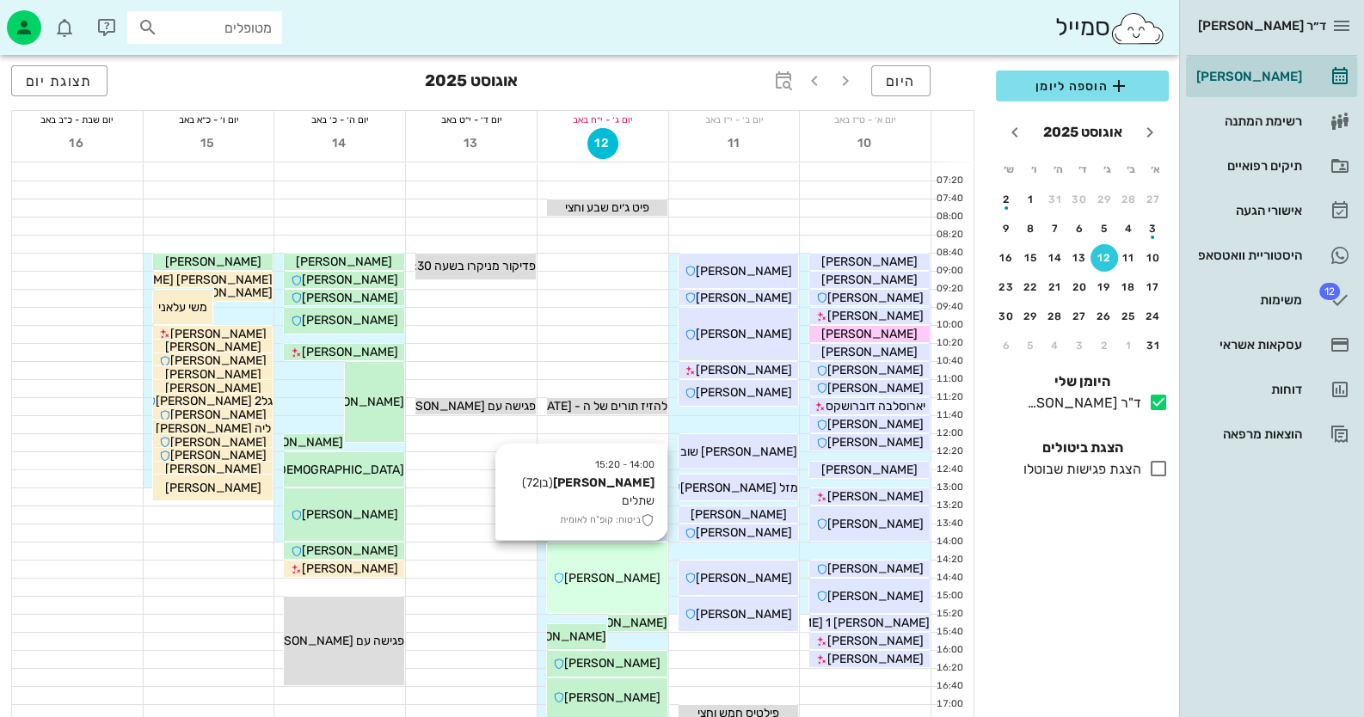
click at [642, 548] on div "14:00 - 15:20 יוסף חייבי (בן 72 ) שתלים ביטוח: קופ"ח לאומית יוסף חייבי" at bounding box center [607, 578] width 120 height 71
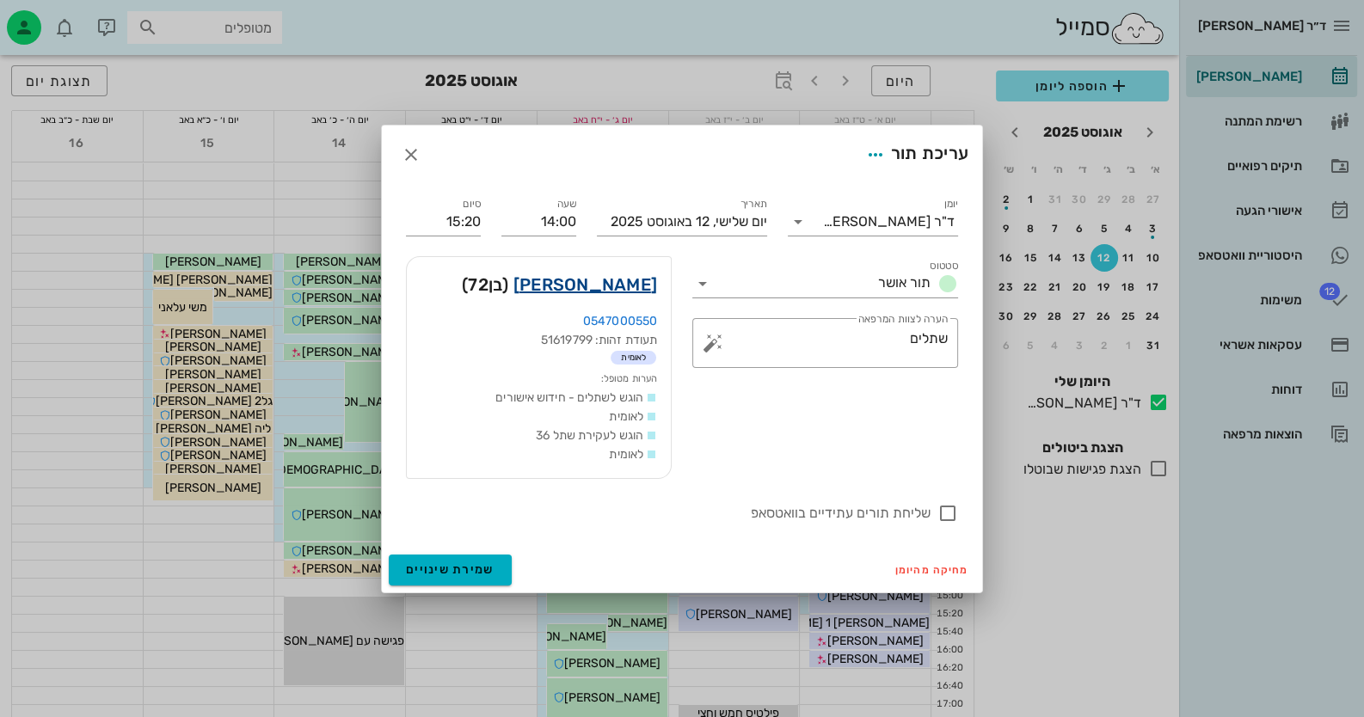
click at [607, 285] on link "יוסף חייבי" at bounding box center [585, 285] width 144 height 28
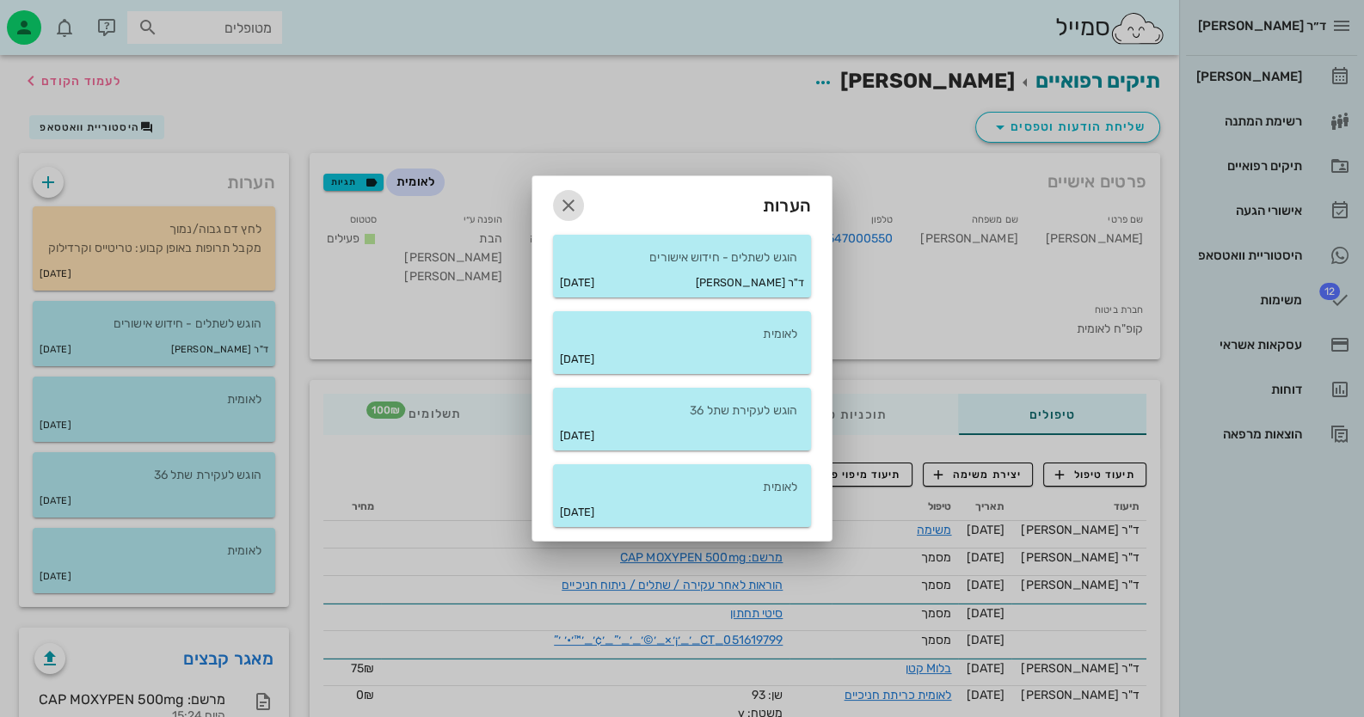
click at [575, 214] on icon "button" at bounding box center [568, 205] width 21 height 21
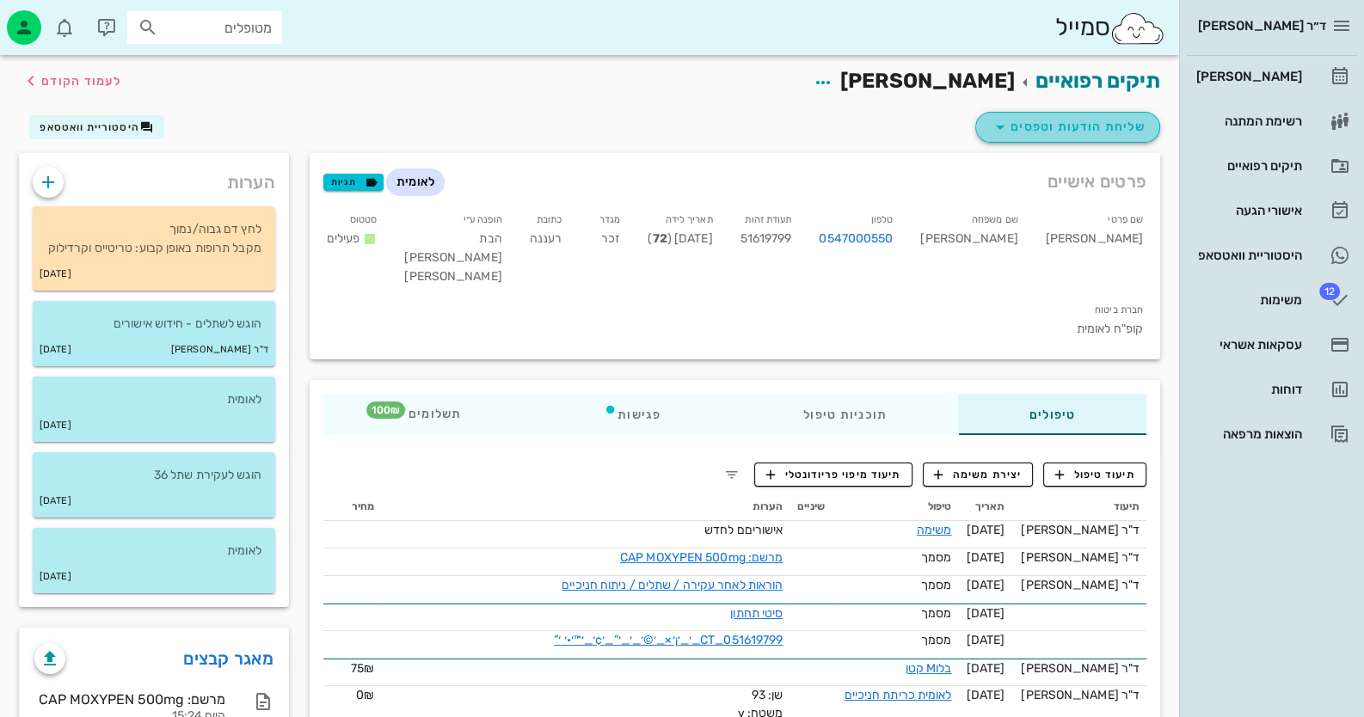
click at [882, 125] on span "שליחת הודעות וטפסים" at bounding box center [1068, 127] width 156 height 21
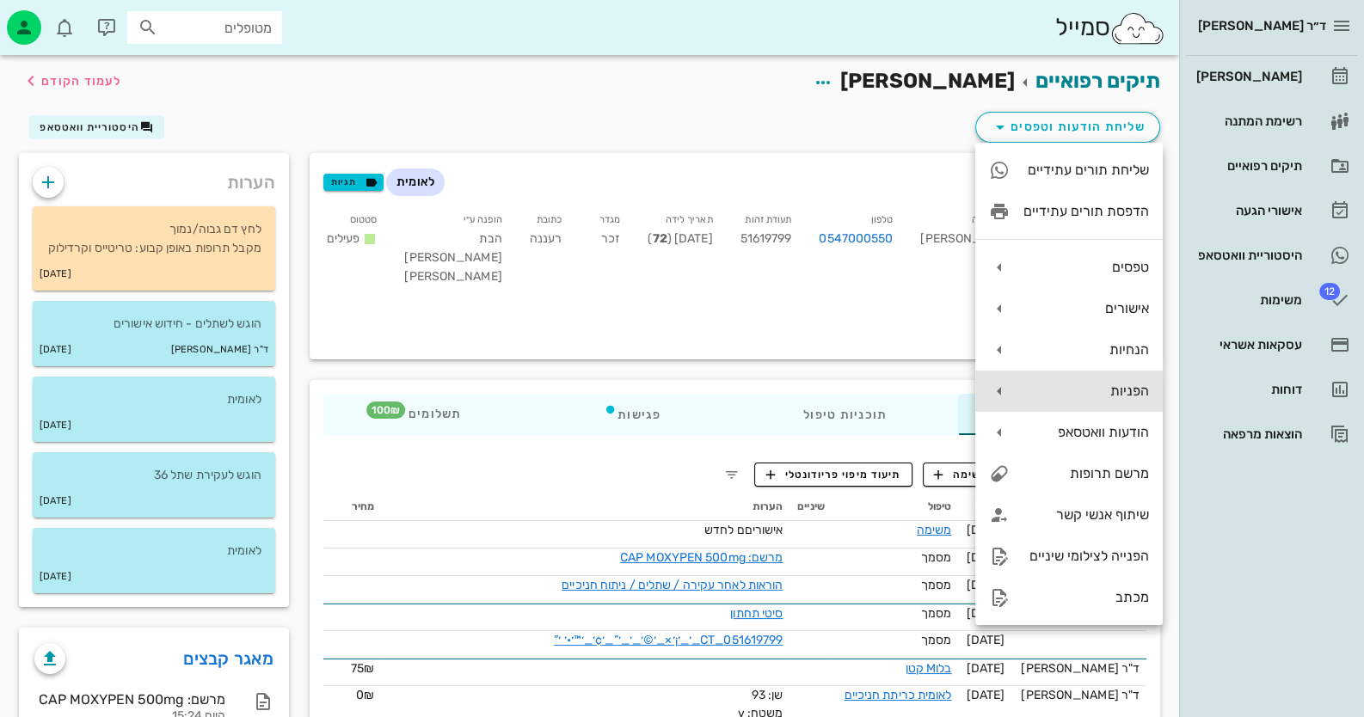
click at [882, 393] on div "הפניות" at bounding box center [1087, 391] width 126 height 16
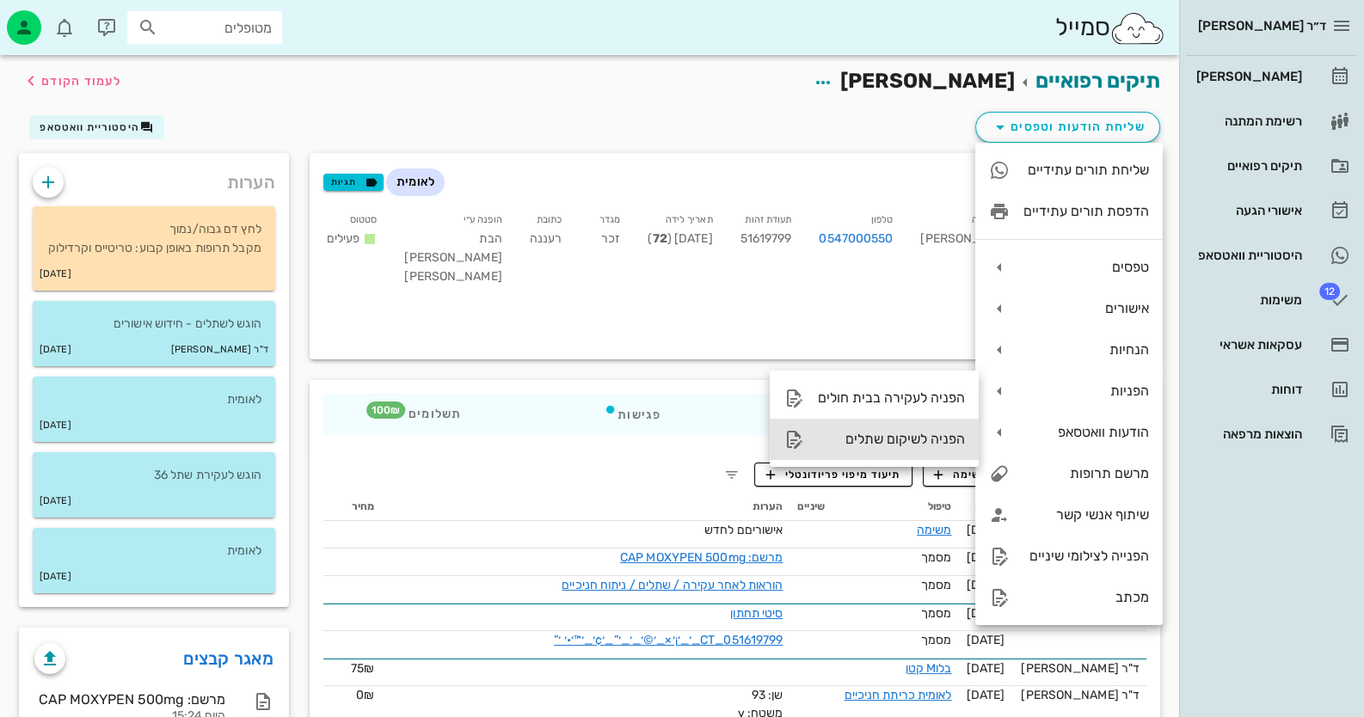
click at [882, 429] on div "הפניה לשיקום שתלים" at bounding box center [874, 439] width 209 height 41
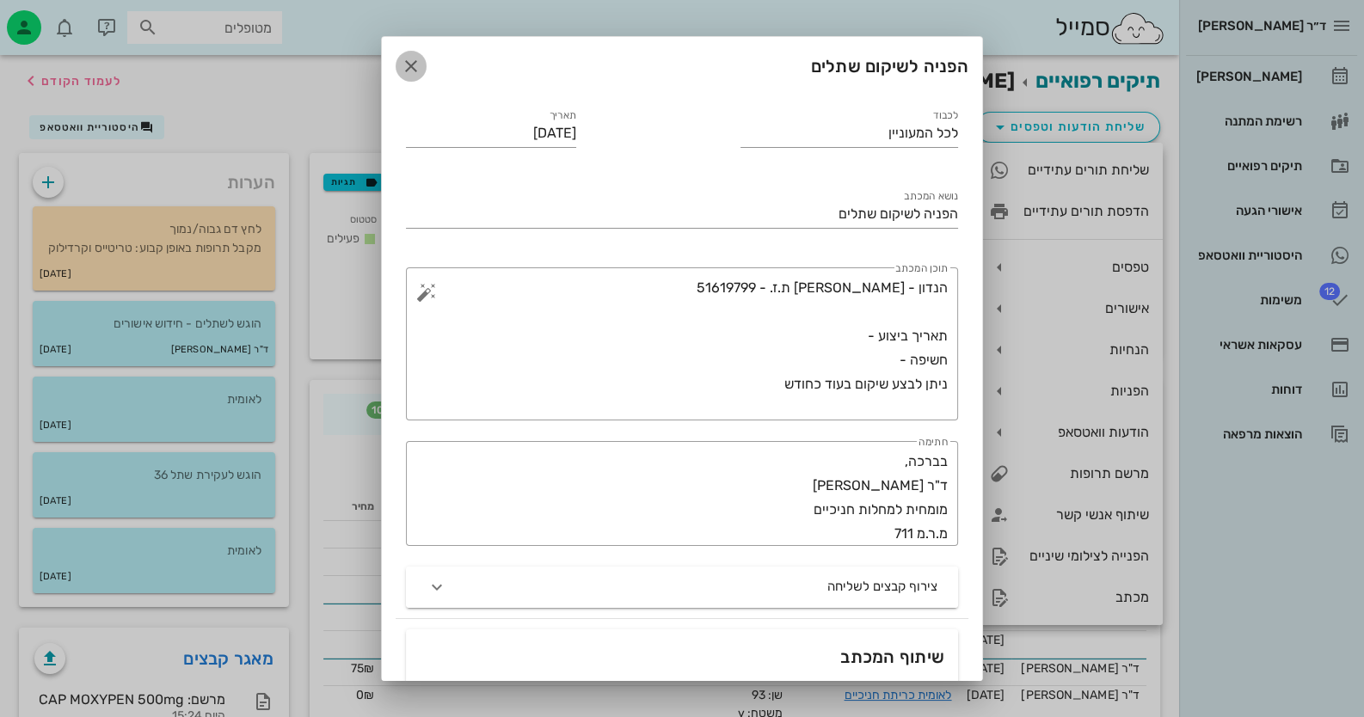
click at [421, 59] on icon "button" at bounding box center [411, 66] width 21 height 21
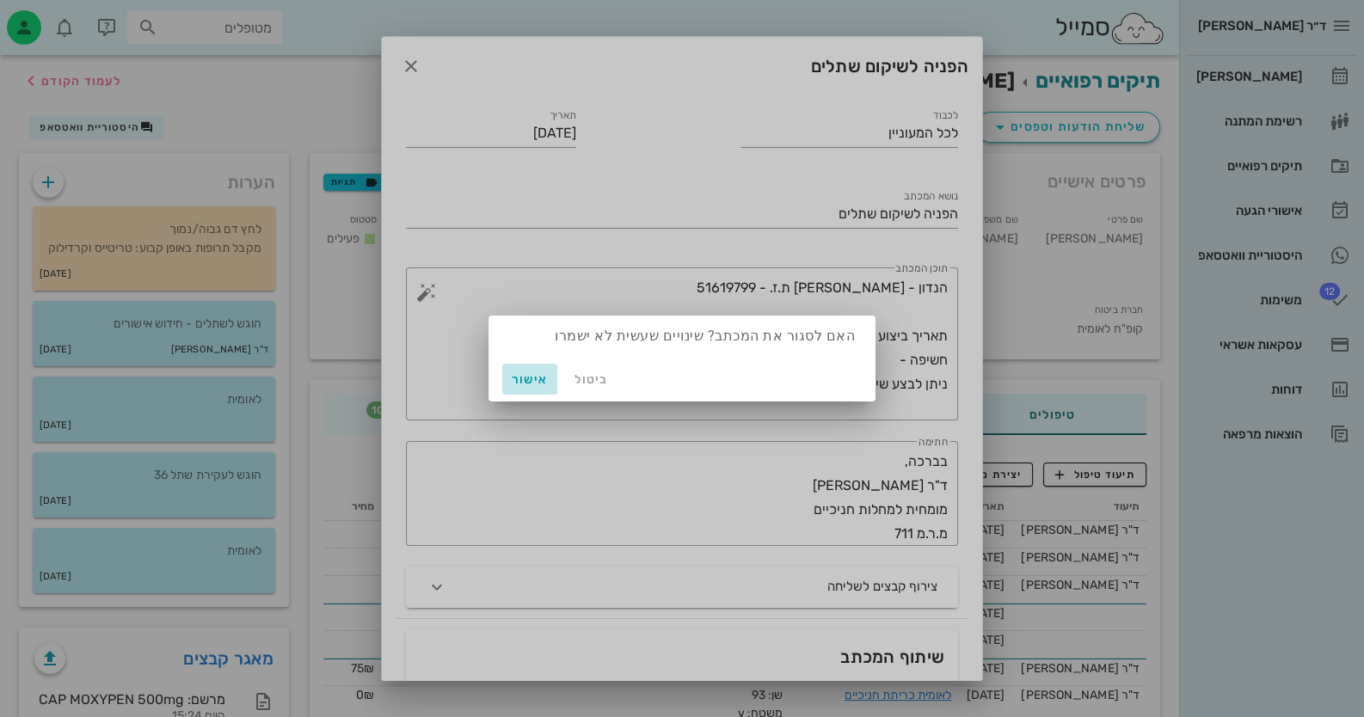
click at [538, 382] on span "אישור" at bounding box center [529, 379] width 41 height 15
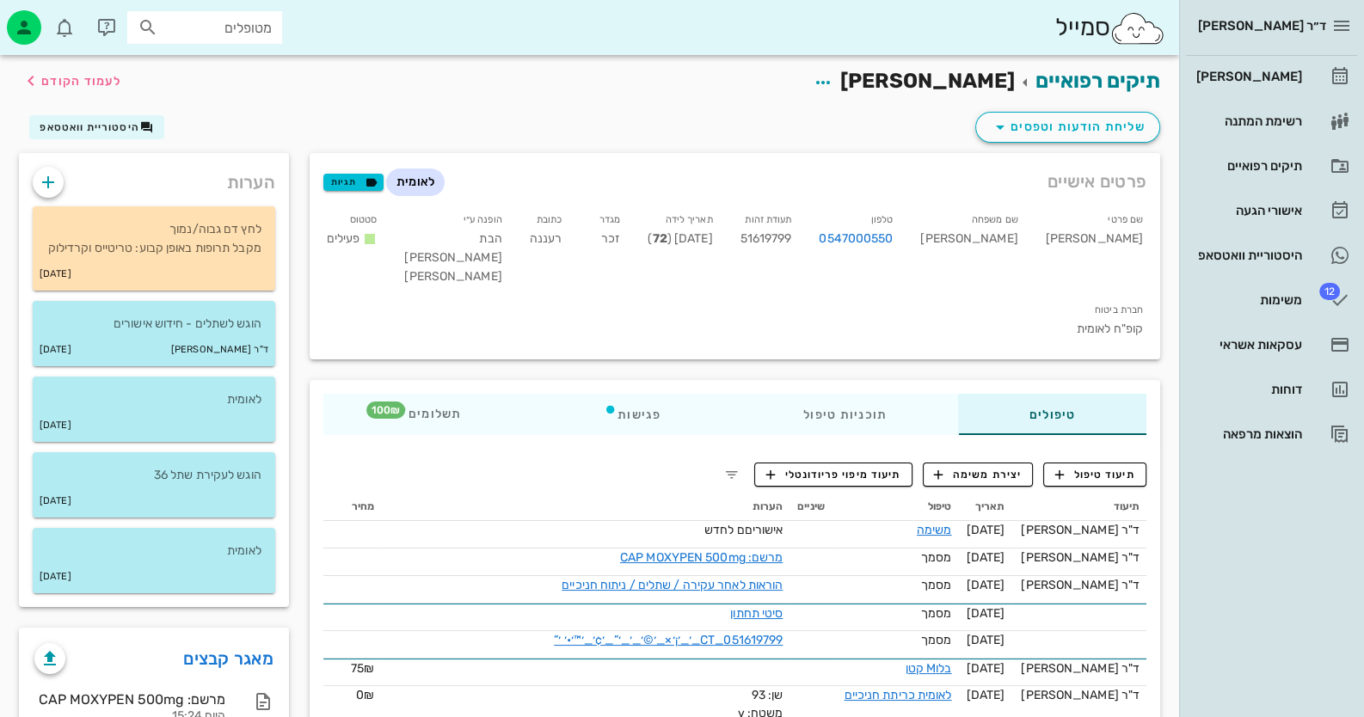
click at [17, 6] on div "סמייל מטופלים" at bounding box center [589, 27] width 1179 height 55
click at [26, 24] on icon "button" at bounding box center [24, 27] width 21 height 21
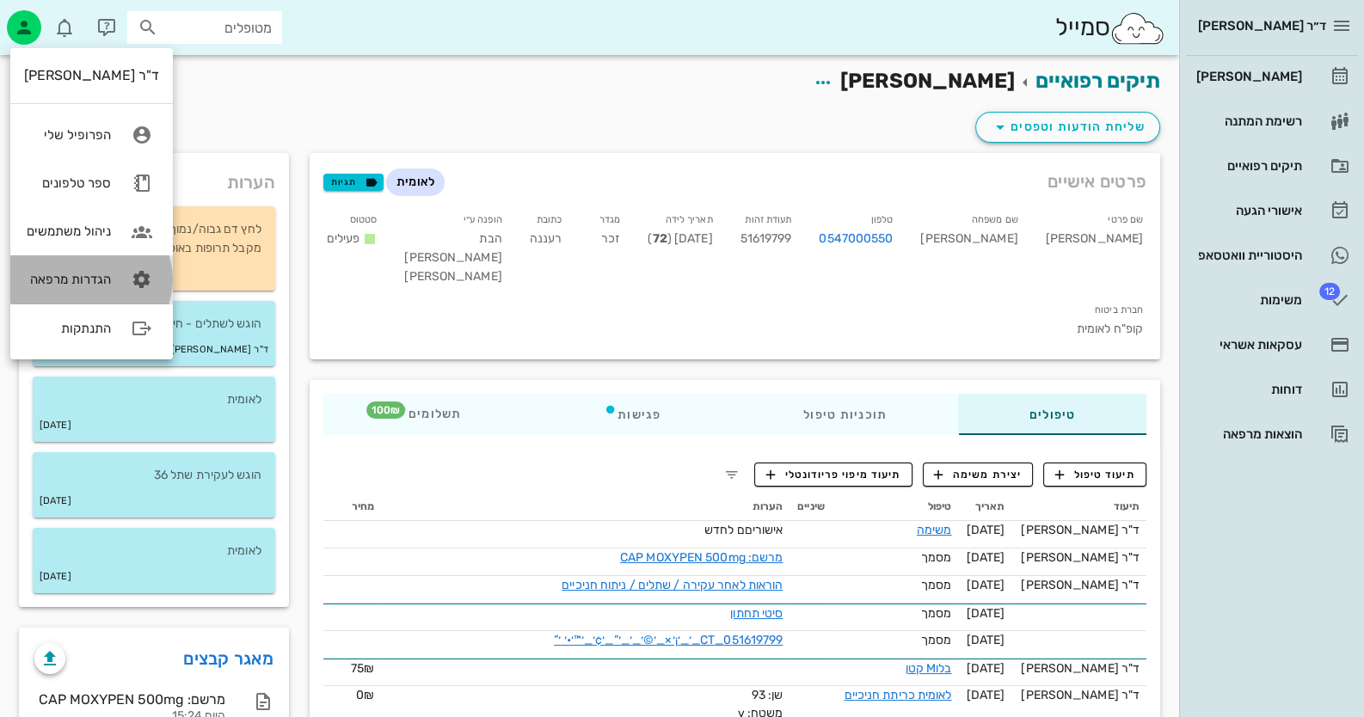
click at [115, 287] on link "הגדרות מרפאה" at bounding box center [91, 279] width 163 height 48
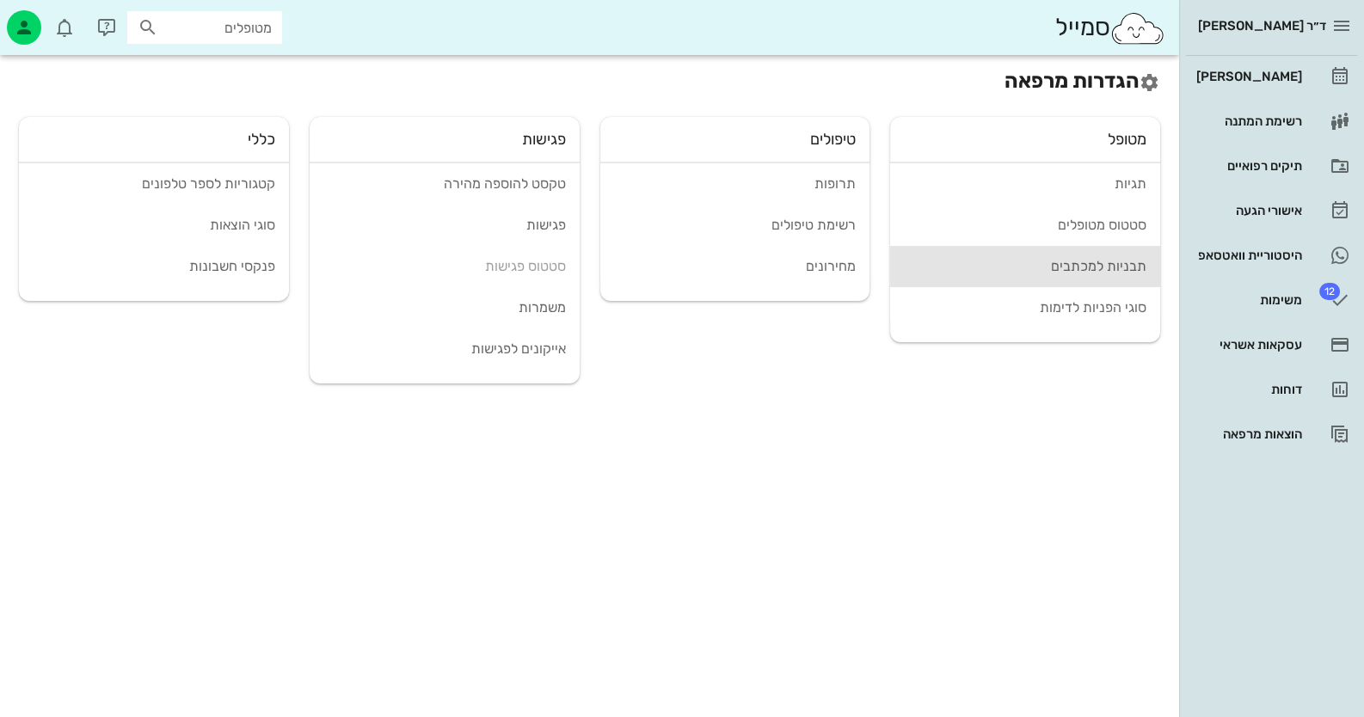
click at [882, 270] on div "תבניות למכתבים" at bounding box center [1025, 266] width 243 height 16
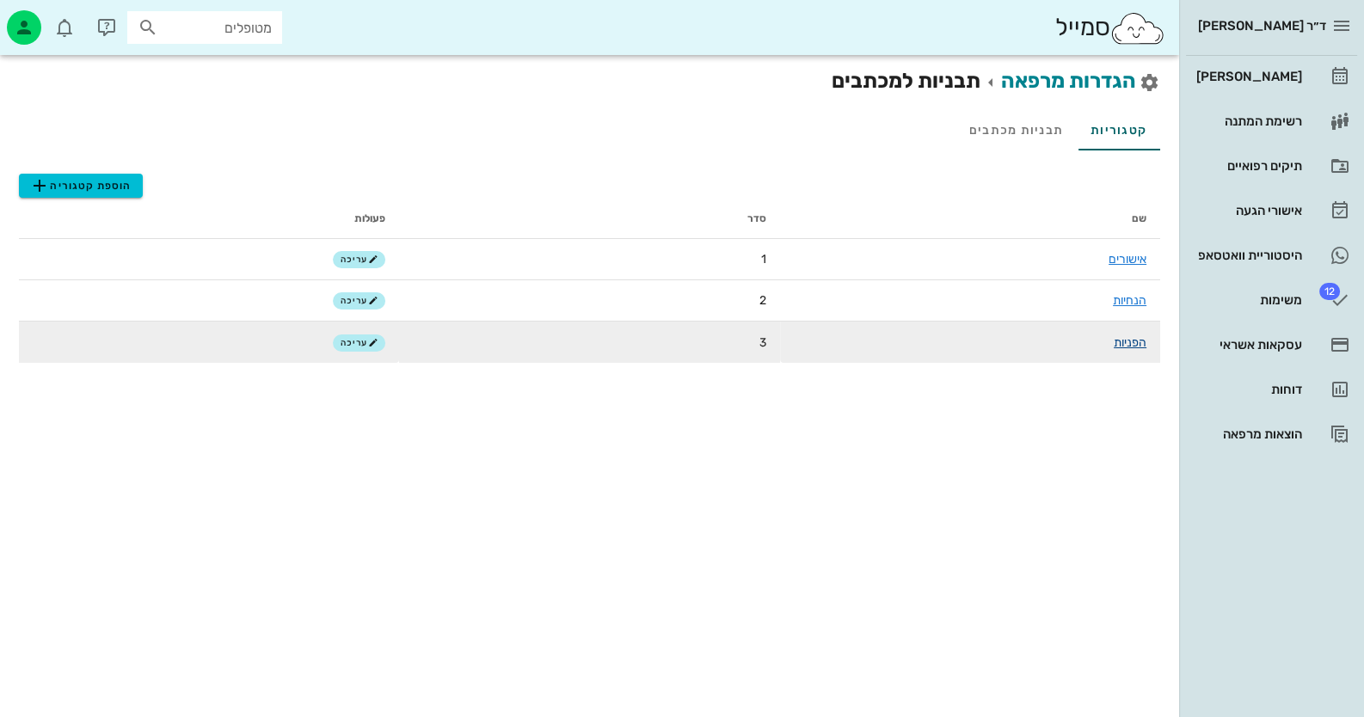
click at [882, 339] on link "הפניות" at bounding box center [1130, 342] width 33 height 15
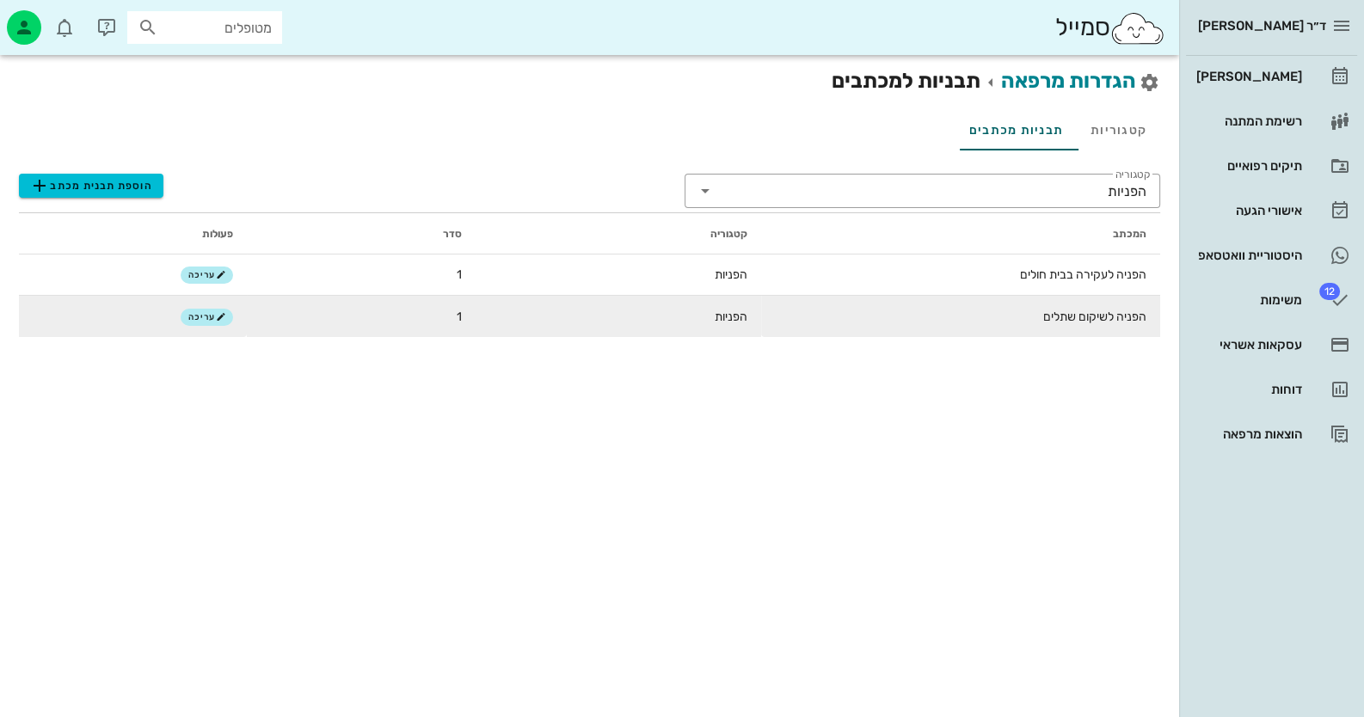
click at [882, 317] on td "הפניה לשיקום שתלים" at bounding box center [960, 316] width 399 height 41
click at [208, 313] on span "עריכה" at bounding box center [206, 317] width 37 height 10
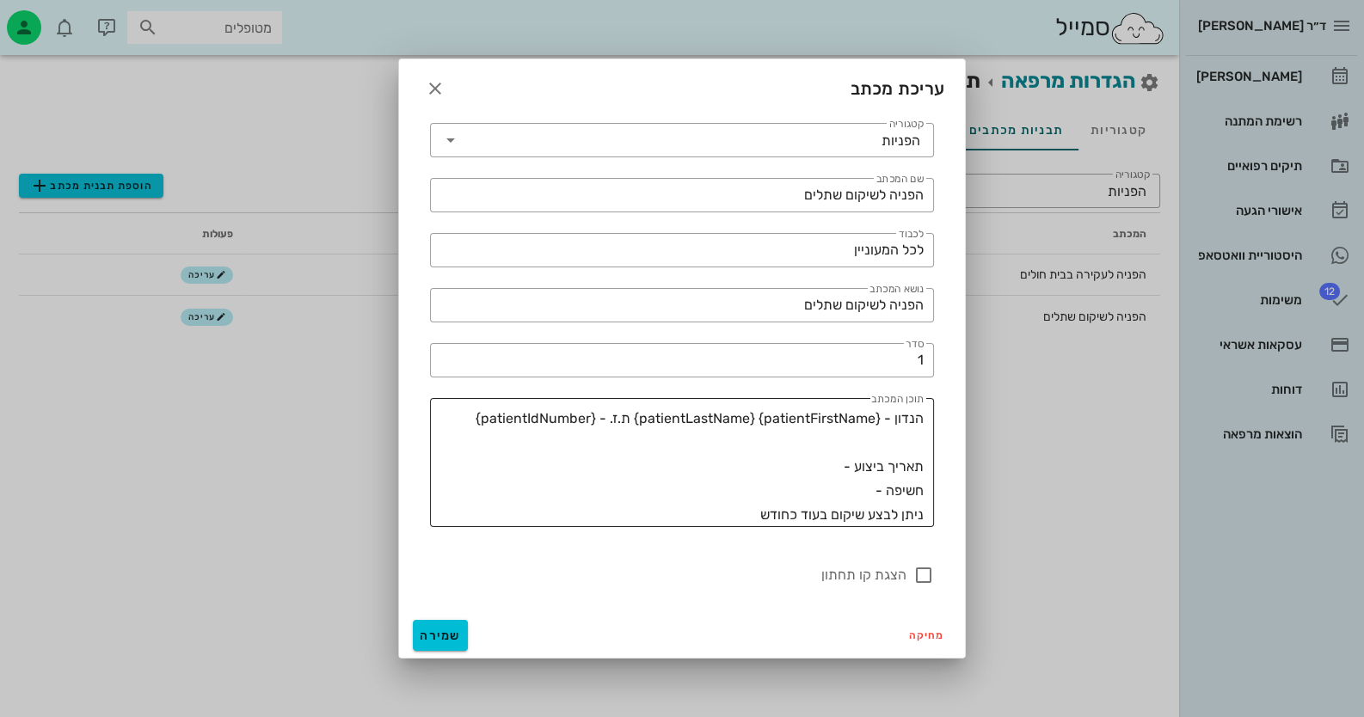
click at [882, 489] on div "​ תוכן המכתב הנדון - {patientFirstName} {patientLastName} ת.ז. - {patientIdNumb…" at bounding box center [682, 462] width 504 height 129
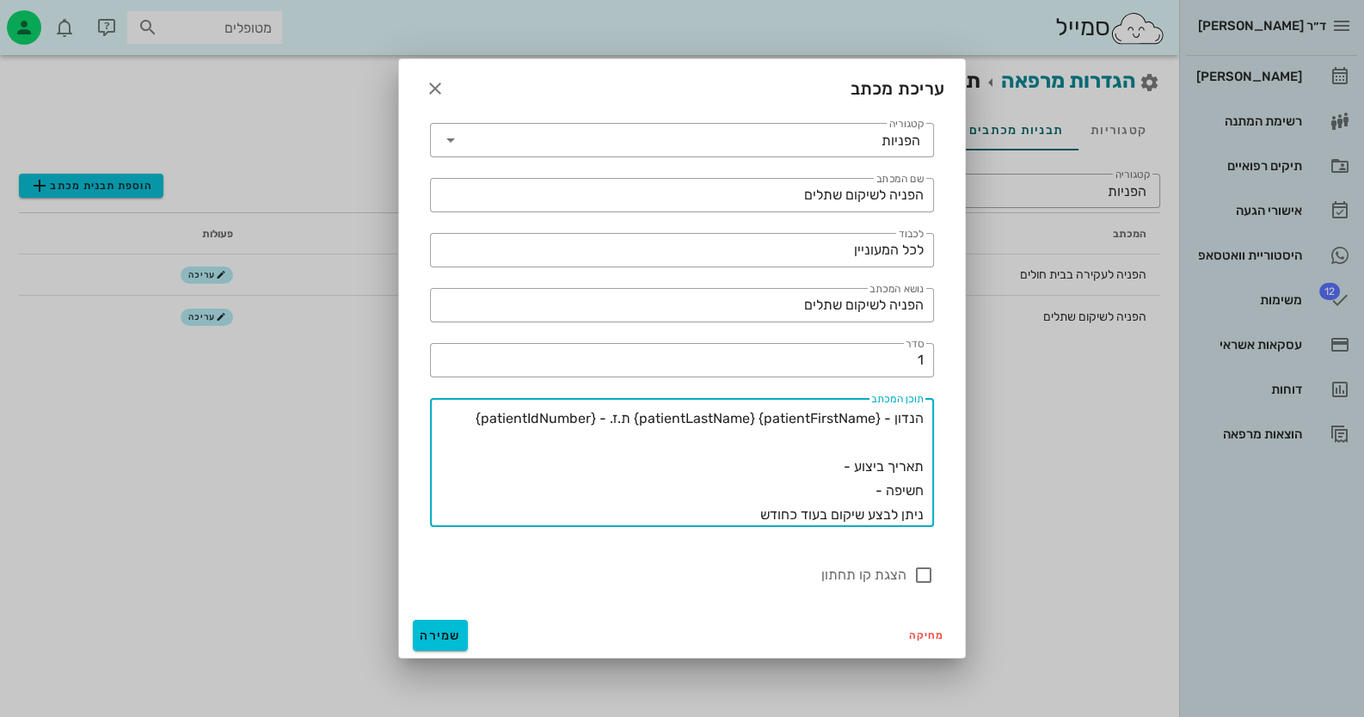
click at [882, 489] on textarea "הנדון - {patientFirstName} {patientLastName} ת.ז. - {patientIdNumber} תאריך ביצ…" at bounding box center [677, 467] width 494 height 120
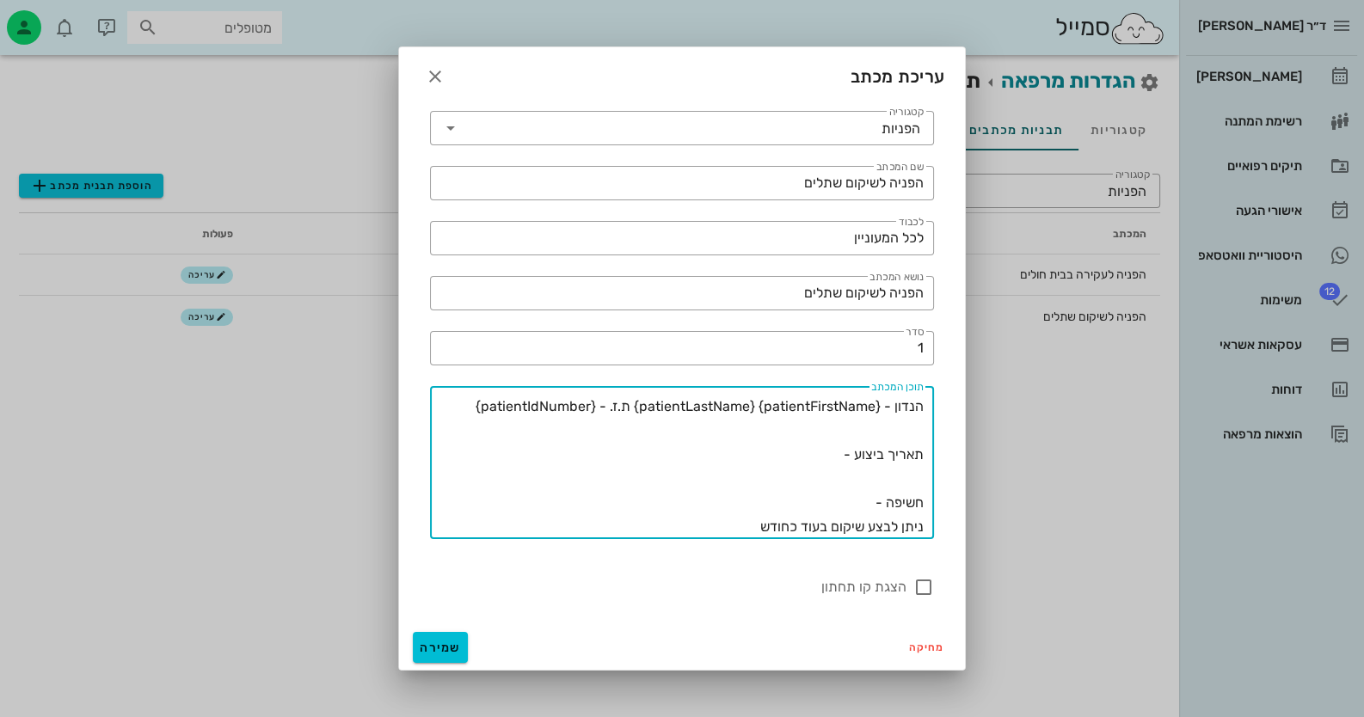
click at [882, 531] on div "​ תוכן המכתב הנדון - {patientFirstName} {patientLastName} ת.ז. - {patientIdNumb…" at bounding box center [682, 462] width 504 height 153
click at [882, 524] on textarea "הנדון - {patientFirstName} {patientLastName} ת.ז. - {patientIdNumber} תאריך ביצ…" at bounding box center [677, 467] width 494 height 144
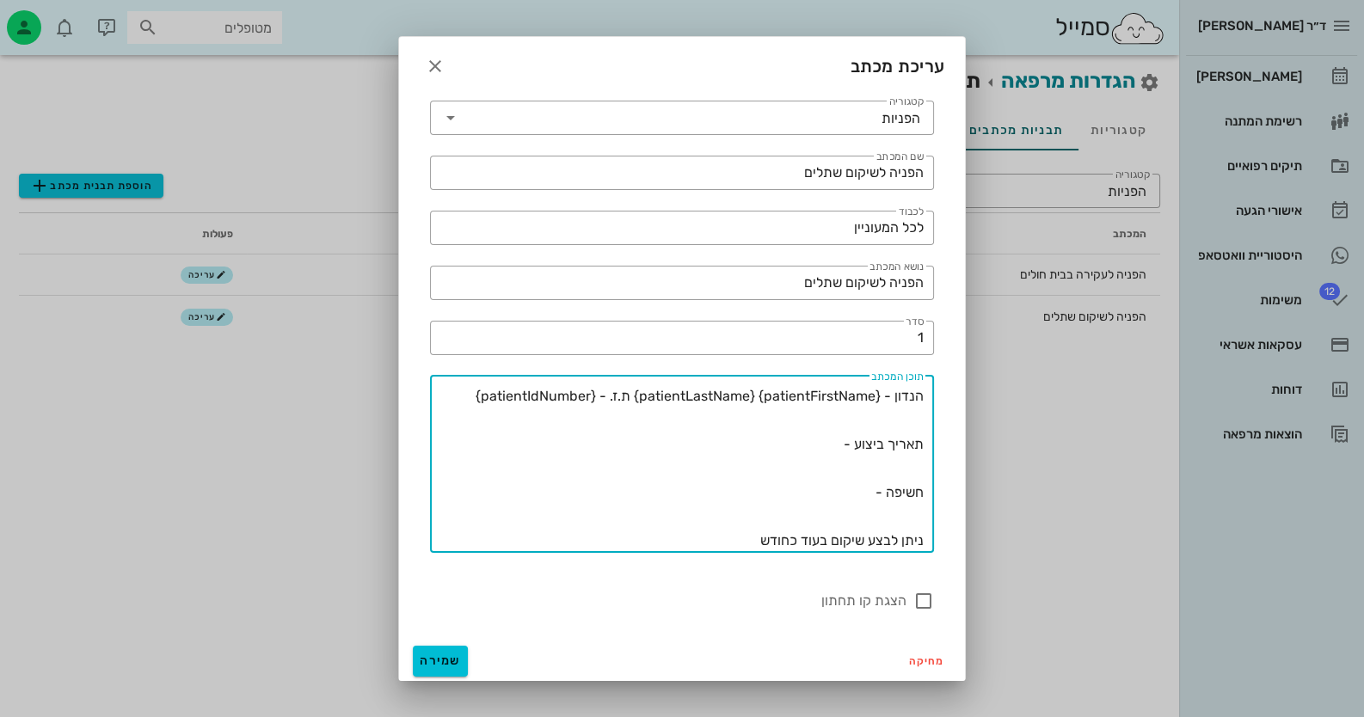
scroll to position [2, 0]
click at [741, 537] on textarea "הנדון - {patientFirstName} {patientLastName} ת.ז. - {patientIdNumber} תאריך ביצ…" at bounding box center [677, 467] width 494 height 169
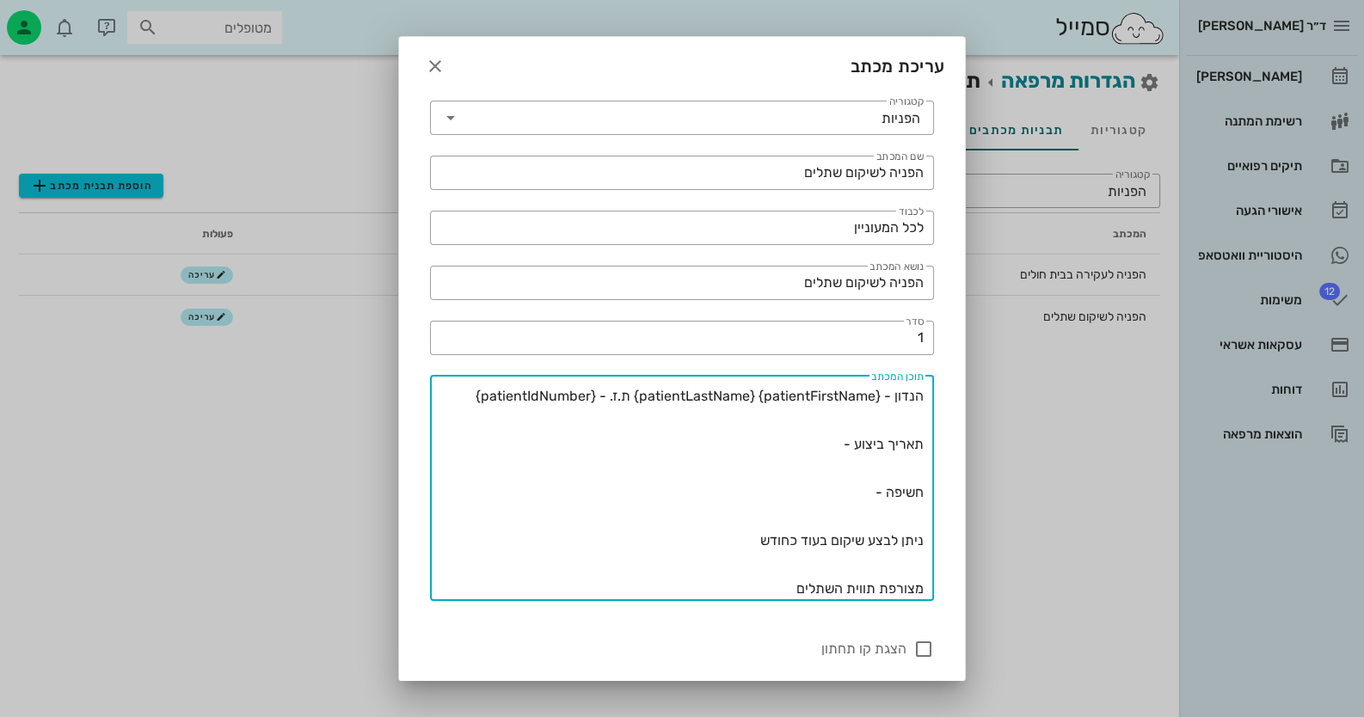
click at [762, 549] on textarea "הנדון - {patientFirstName} {patientLastName} ת.ז. - {patientIdNumber} תאריך ביצ…" at bounding box center [677, 492] width 494 height 217
click at [796, 587] on textarea "הנדון - {patientFirstName} {patientLastName} ת.ז. - {patientIdNumber} תאריך ביצ…" at bounding box center [677, 492] width 494 height 217
drag, startPoint x: 791, startPoint y: 588, endPoint x: 992, endPoint y: 588, distance: 200.4
click at [882, 588] on div "ד״ר חיה מאיר יומן מרפאה רשימת המתנה תיקים רפואיים אישורי הגעה היסטוריית וואטסאפ…" at bounding box center [682, 358] width 1364 height 717
click at [882, 587] on textarea "הנדון - {patientFirstName} {patientLastName} ת.ז. - {patientIdNumber} תאריך ביצ…" at bounding box center [677, 492] width 494 height 217
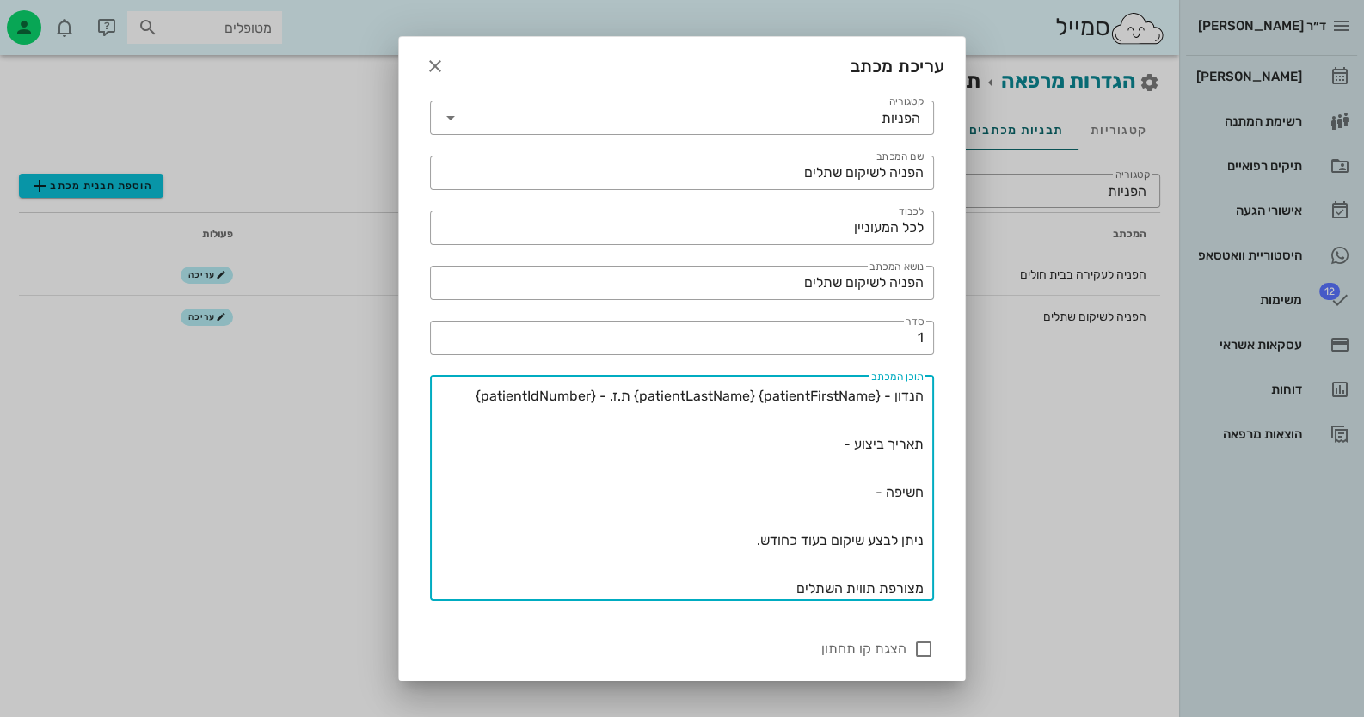
click at [800, 587] on textarea "הנדון - {patientFirstName} {patientLastName} ת.ז. - {patientIdNumber} תאריך ביצ…" at bounding box center [677, 492] width 494 height 217
drag, startPoint x: 922, startPoint y: 587, endPoint x: 796, endPoint y: 587, distance: 125.6
click at [796, 587] on textarea "הנדון - {patientFirstName} {patientLastName} ת.ז. - {patientIdNumber} תאריך ביצ…" at bounding box center [677, 492] width 494 height 217
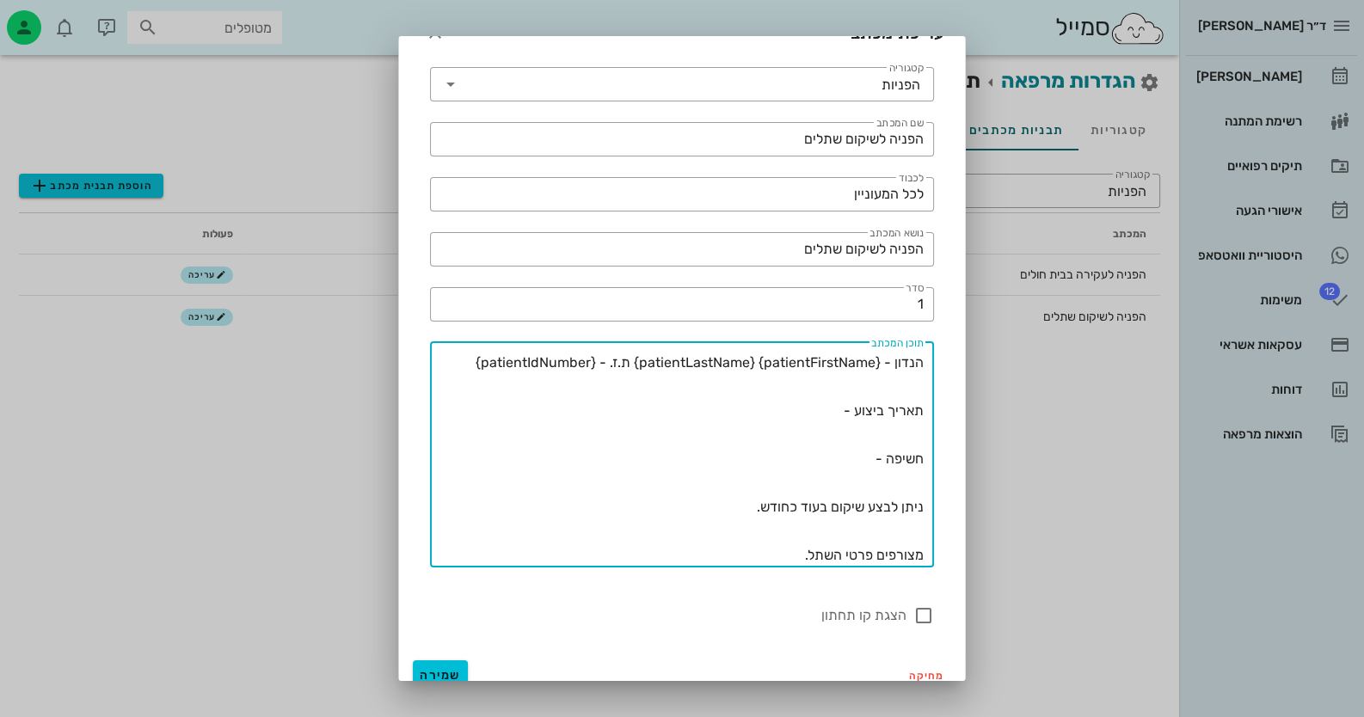
scroll to position [50, 0]
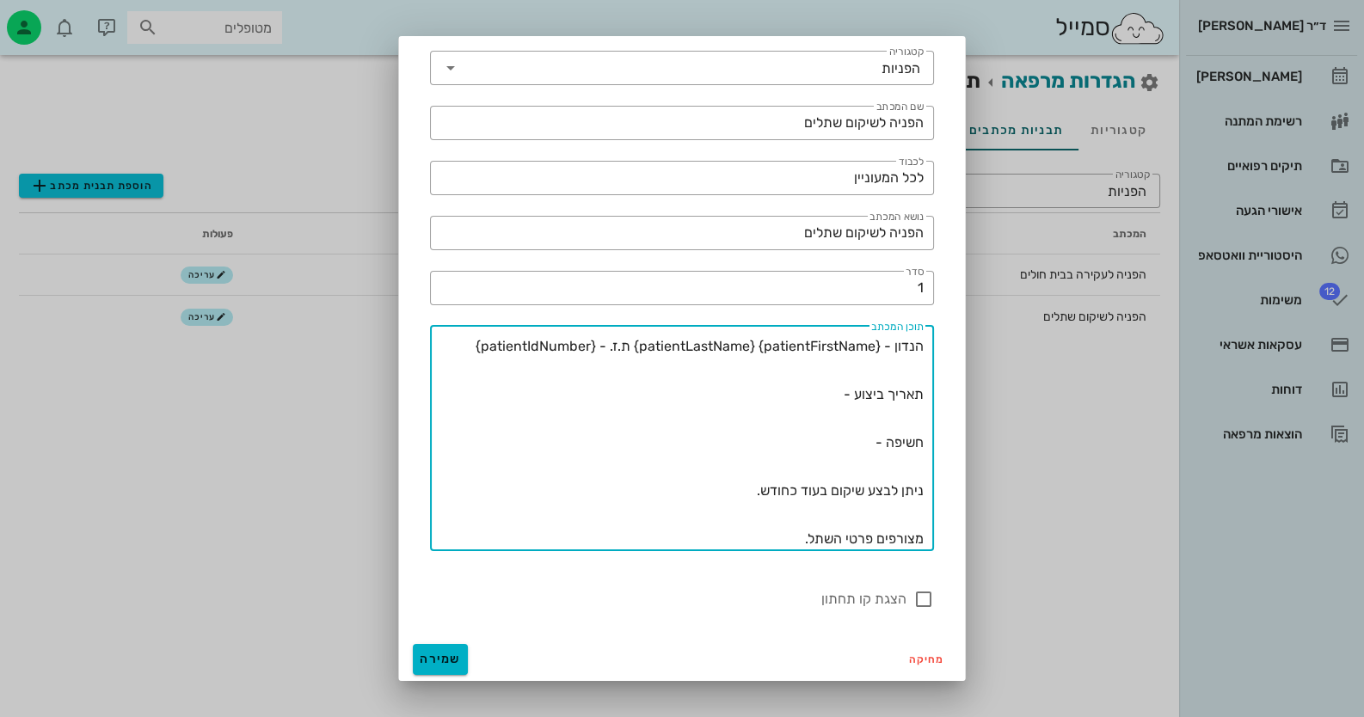
type textarea "הנדון - {patientFirstName} {patientLastName} ת.ז. - {patientIdNumber} תאריך ביצ…"
click at [448, 654] on span "שמירה" at bounding box center [440, 659] width 41 height 15
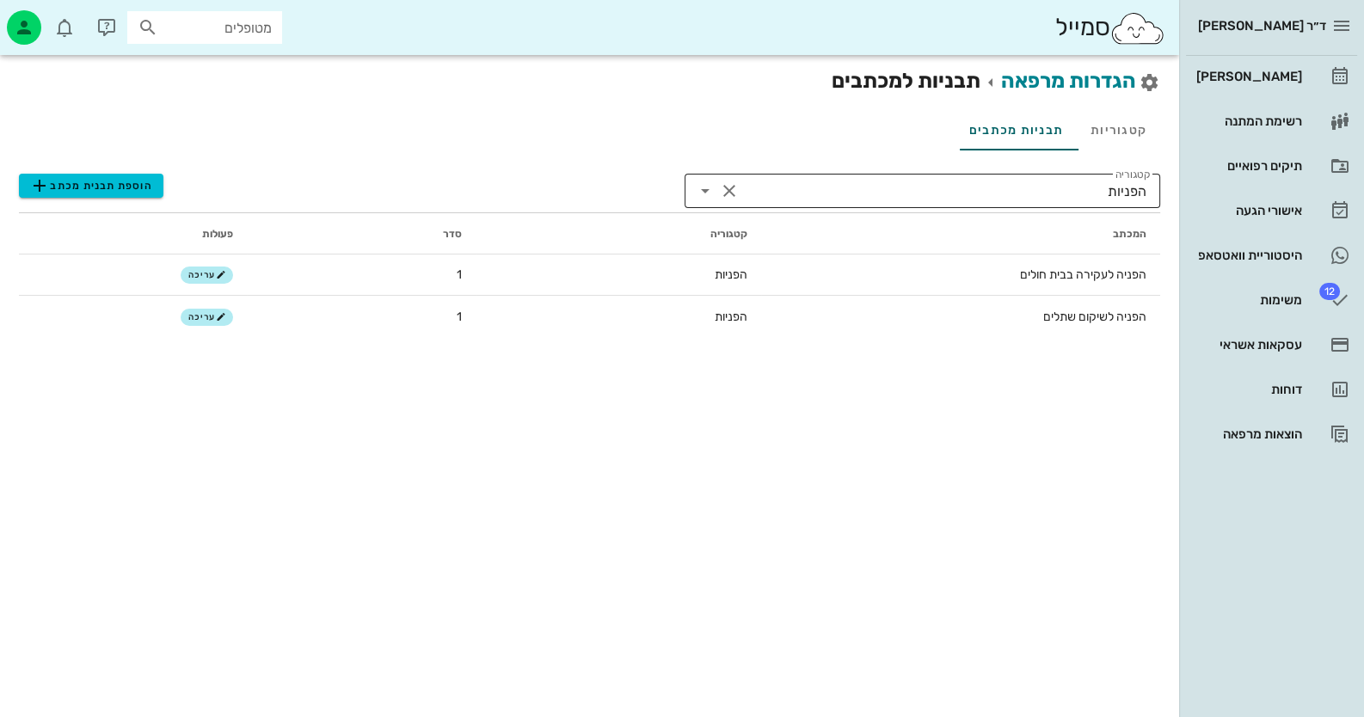
click at [695, 187] on icon at bounding box center [705, 191] width 21 height 21
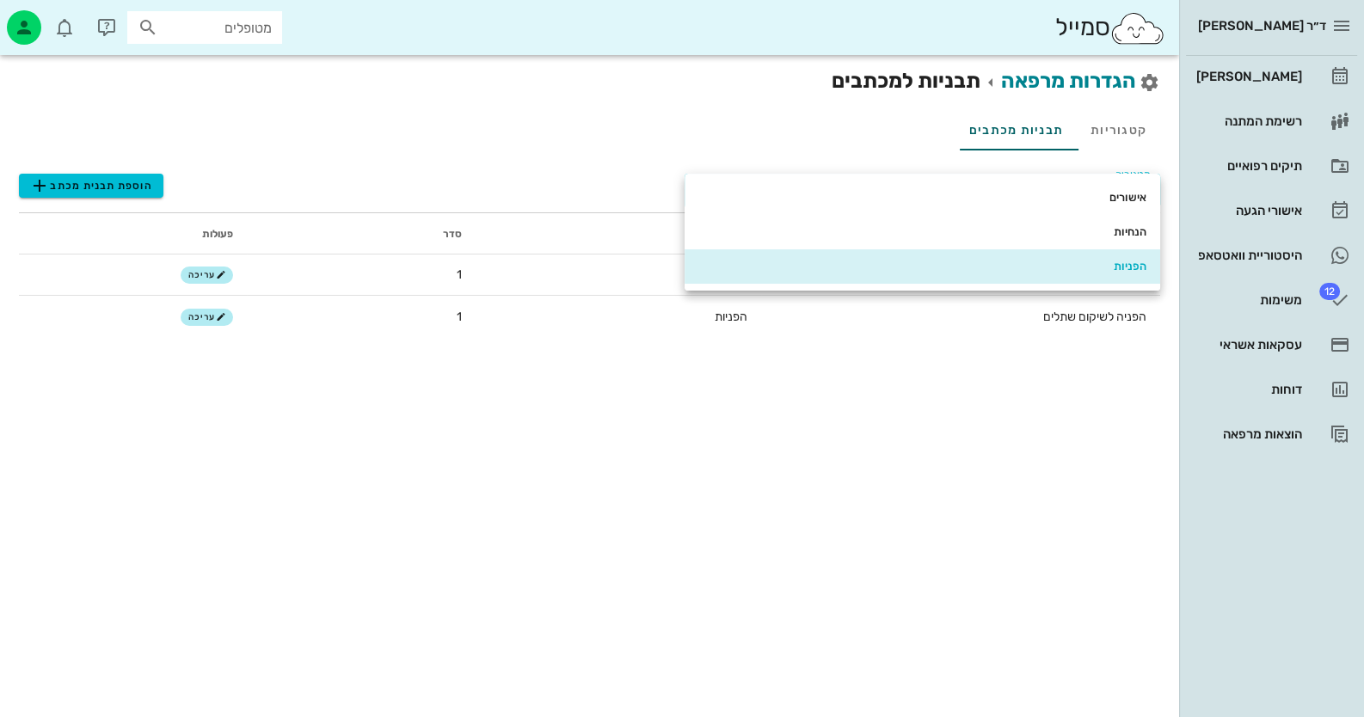
click at [595, 158] on div "קטגוריות תבניות מכתבים" at bounding box center [589, 129] width 1141 height 67
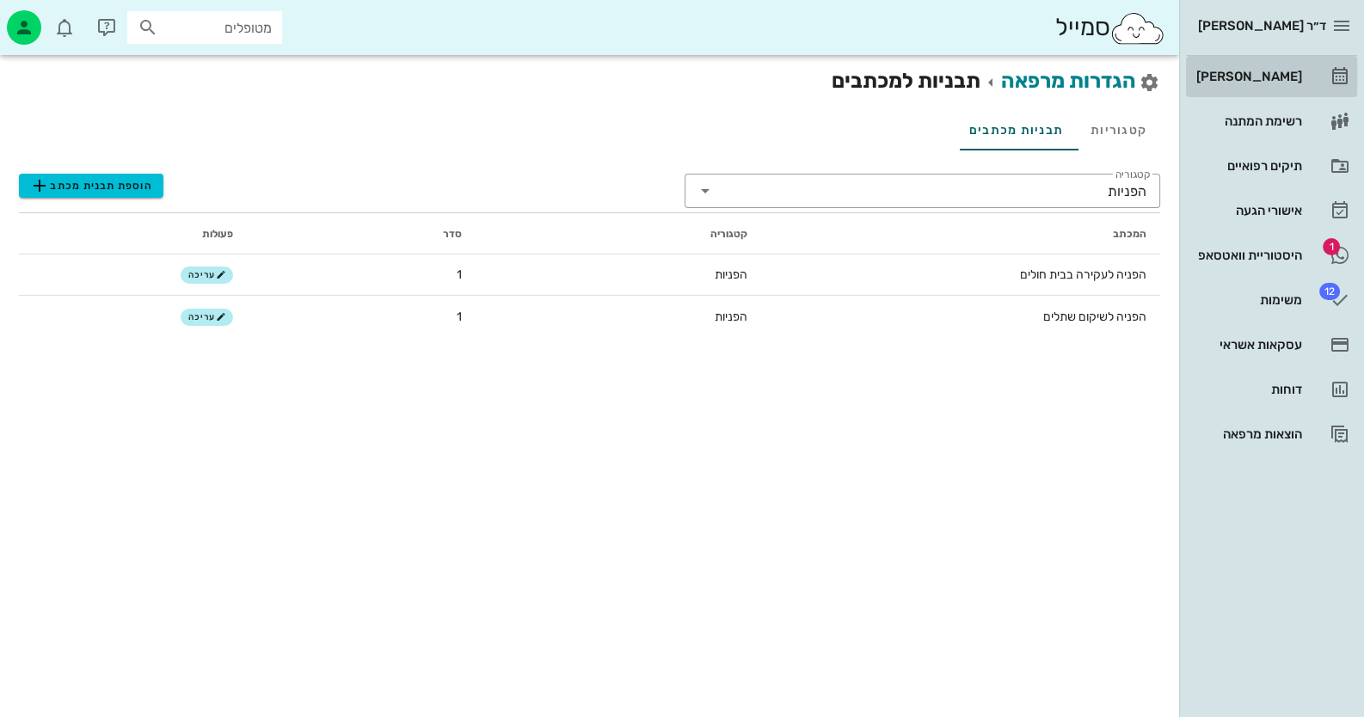
click at [882, 83] on link "[PERSON_NAME]" at bounding box center [1271, 76] width 171 height 41
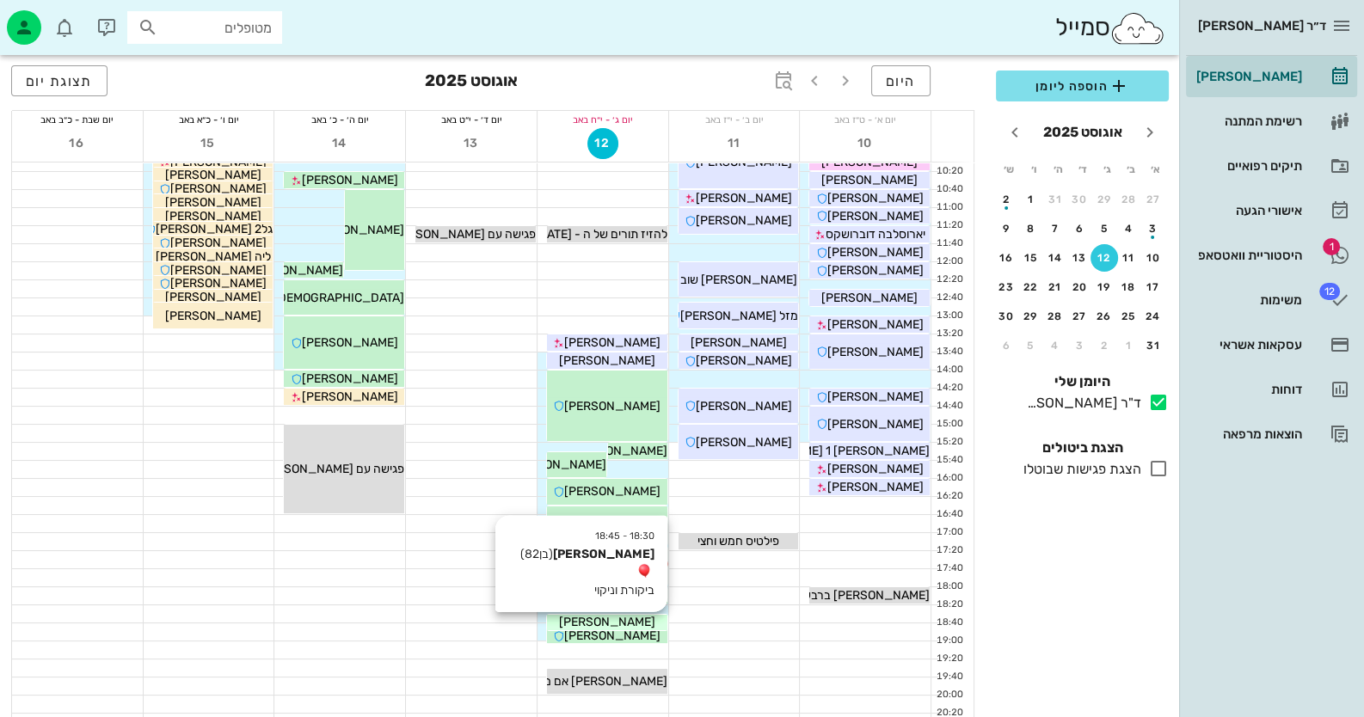
scroll to position [203, 0]
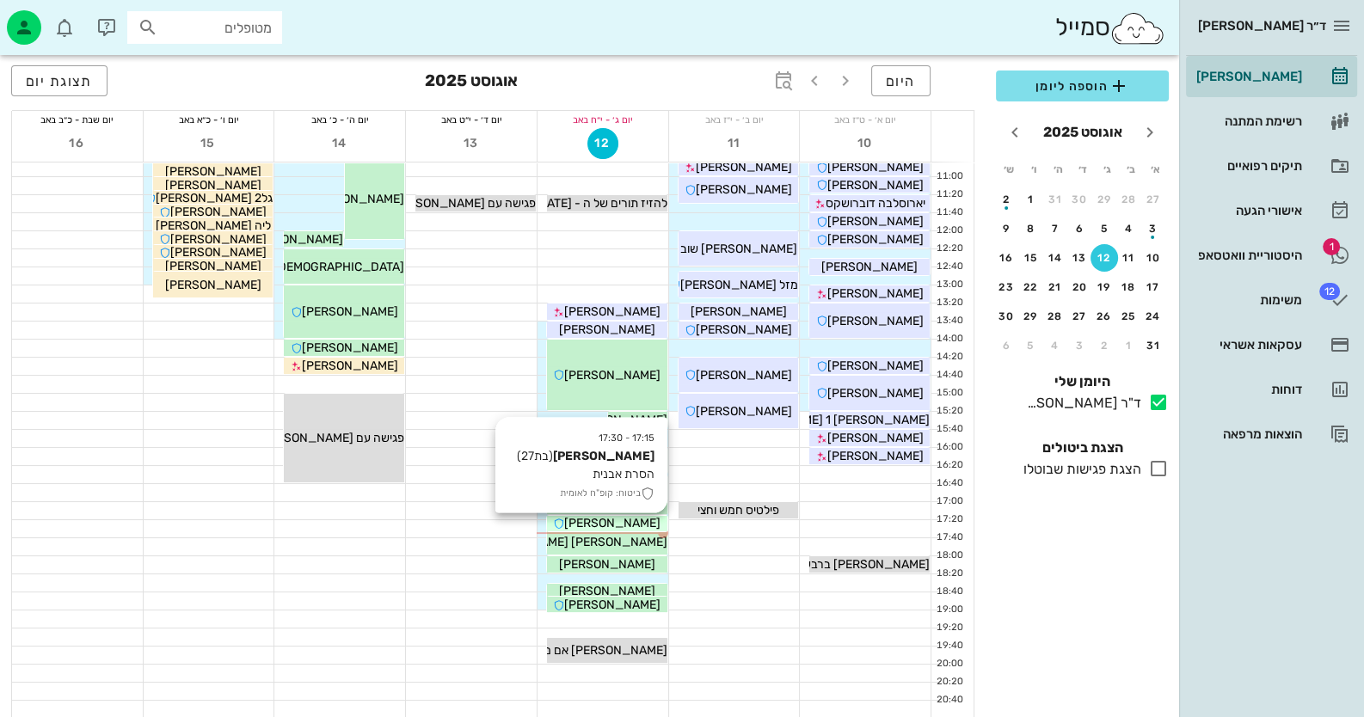
click at [648, 515] on div "[PERSON_NAME]" at bounding box center [607, 523] width 120 height 18
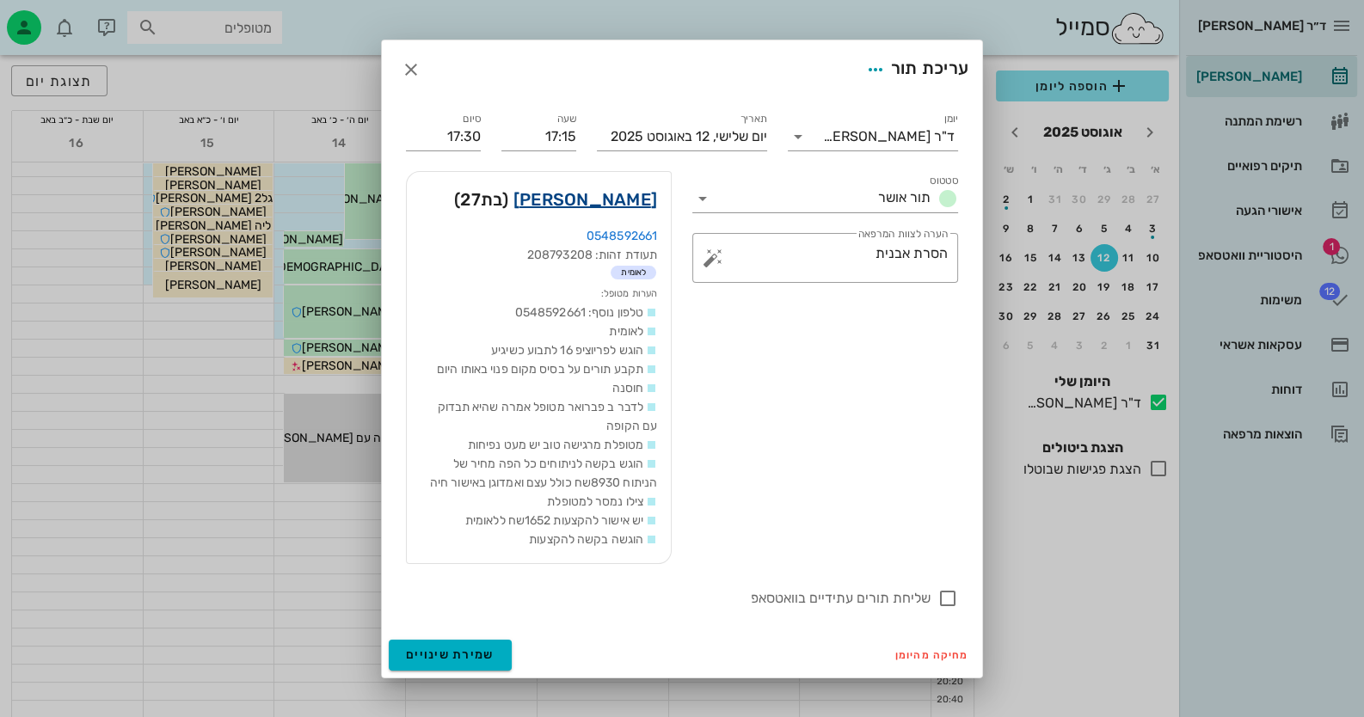
click at [624, 191] on link "מיכל שלום" at bounding box center [585, 200] width 144 height 28
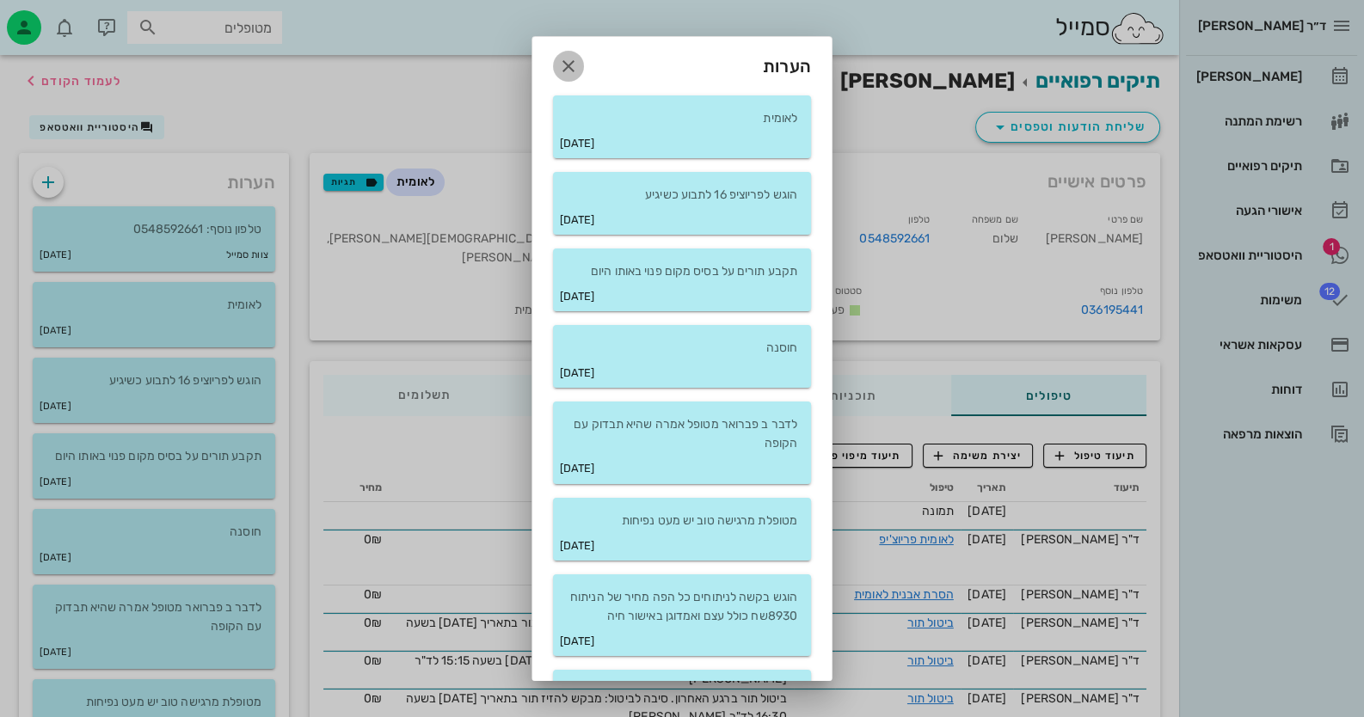
click at [584, 67] on span "button" at bounding box center [568, 66] width 31 height 21
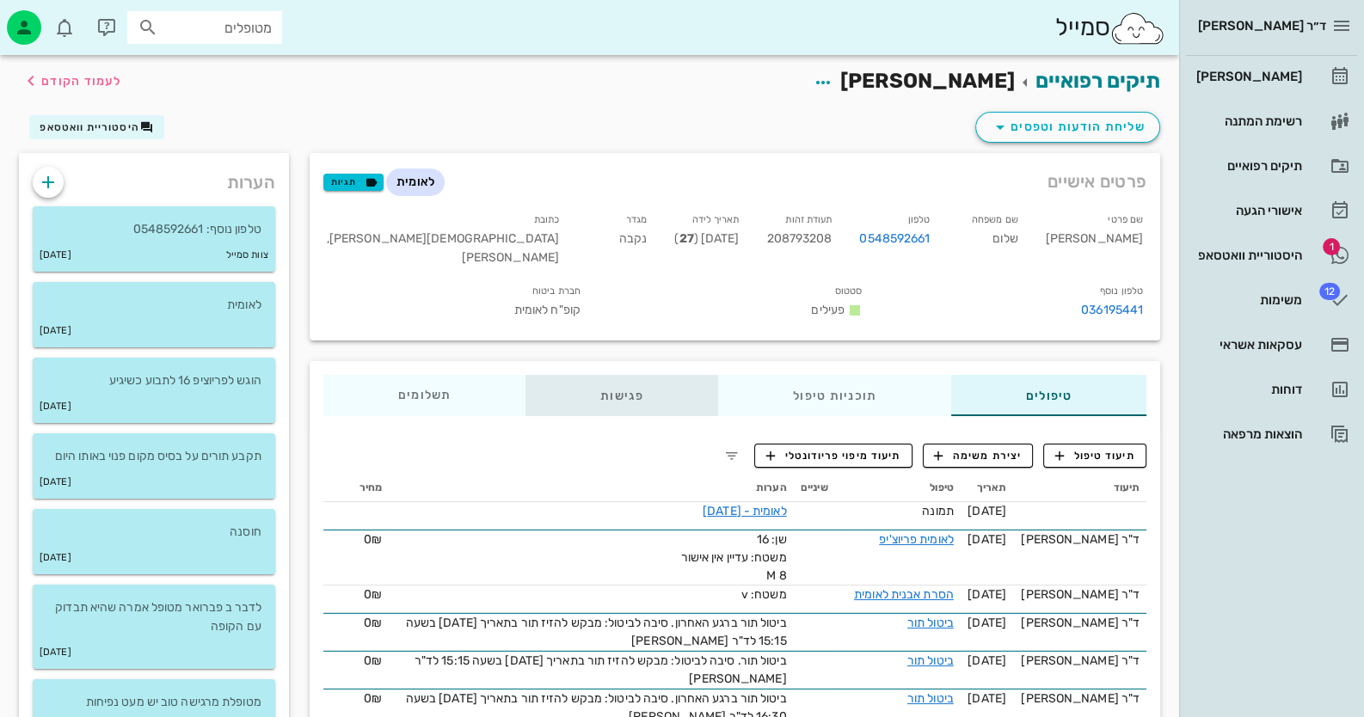
click at [631, 403] on div "פגישות" at bounding box center [622, 395] width 193 height 41
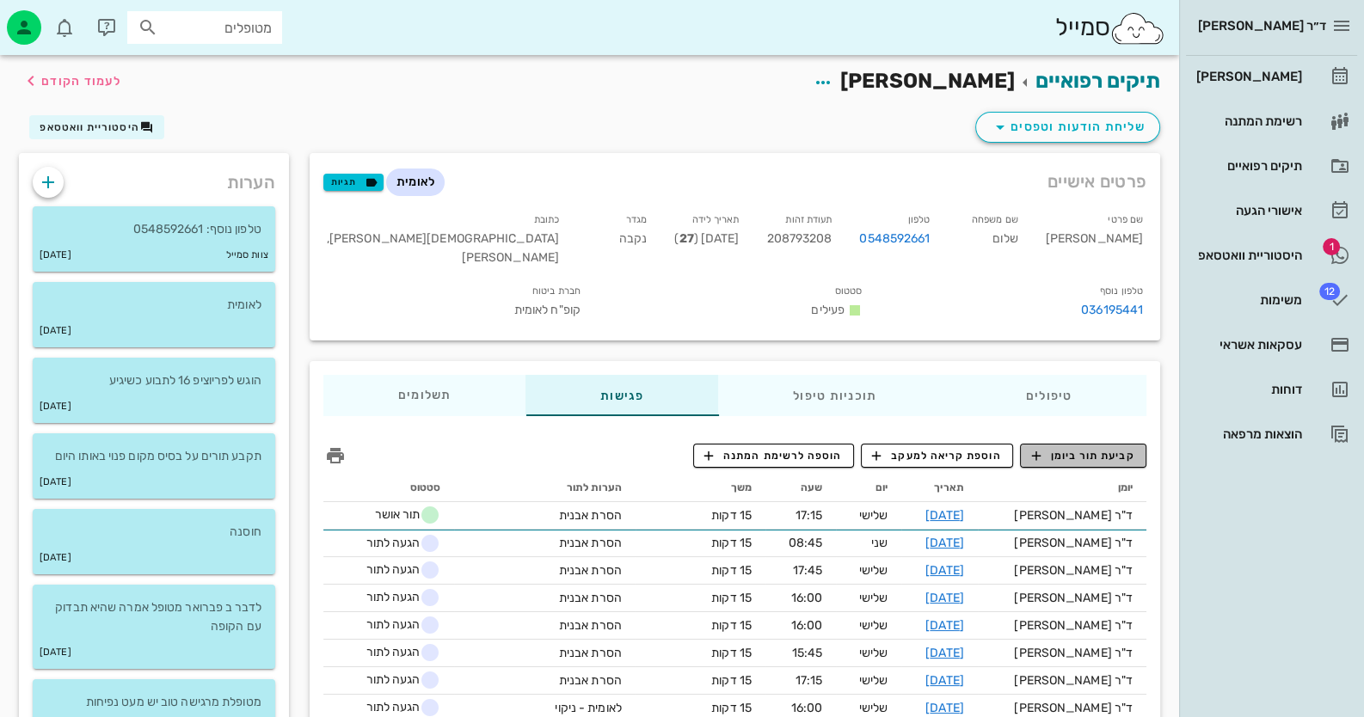
click at [882, 455] on span "קביעת תור ביומן" at bounding box center [1082, 455] width 103 height 15
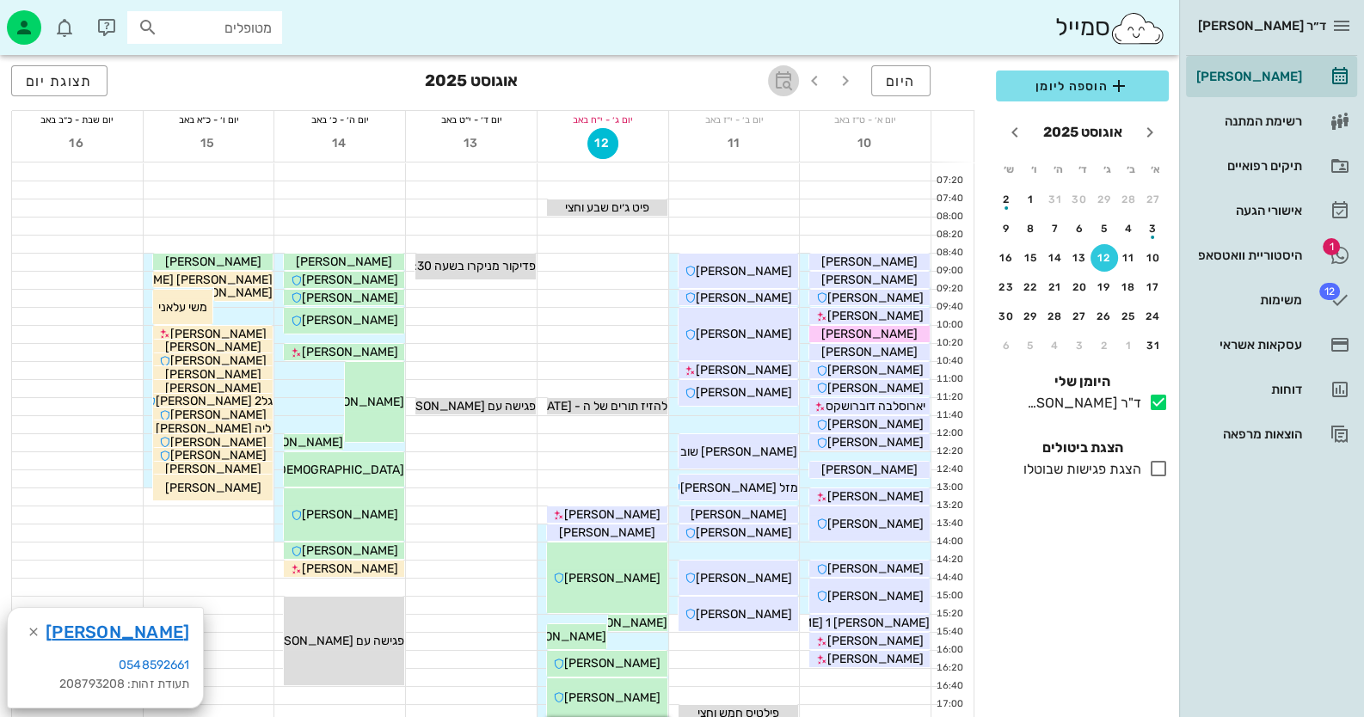
click at [778, 79] on icon "button" at bounding box center [783, 81] width 21 height 21
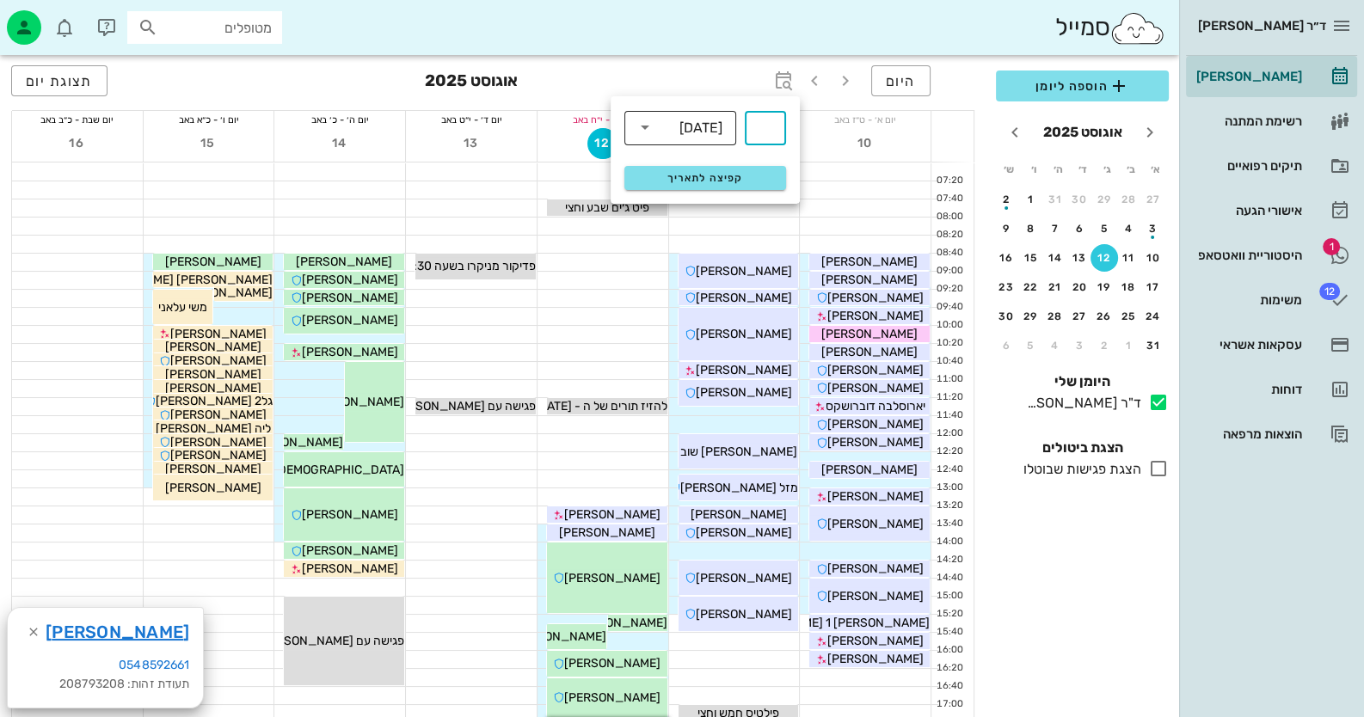
click at [697, 138] on div "שבועות" at bounding box center [692, 127] width 67 height 34
click at [688, 208] on div "חודשים" at bounding box center [680, 203] width 84 height 14
click at [762, 128] on input "text" at bounding box center [765, 128] width 21 height 28
type input "3"
click at [731, 180] on span "קפיצה לתאריך" at bounding box center [705, 178] width 140 height 12
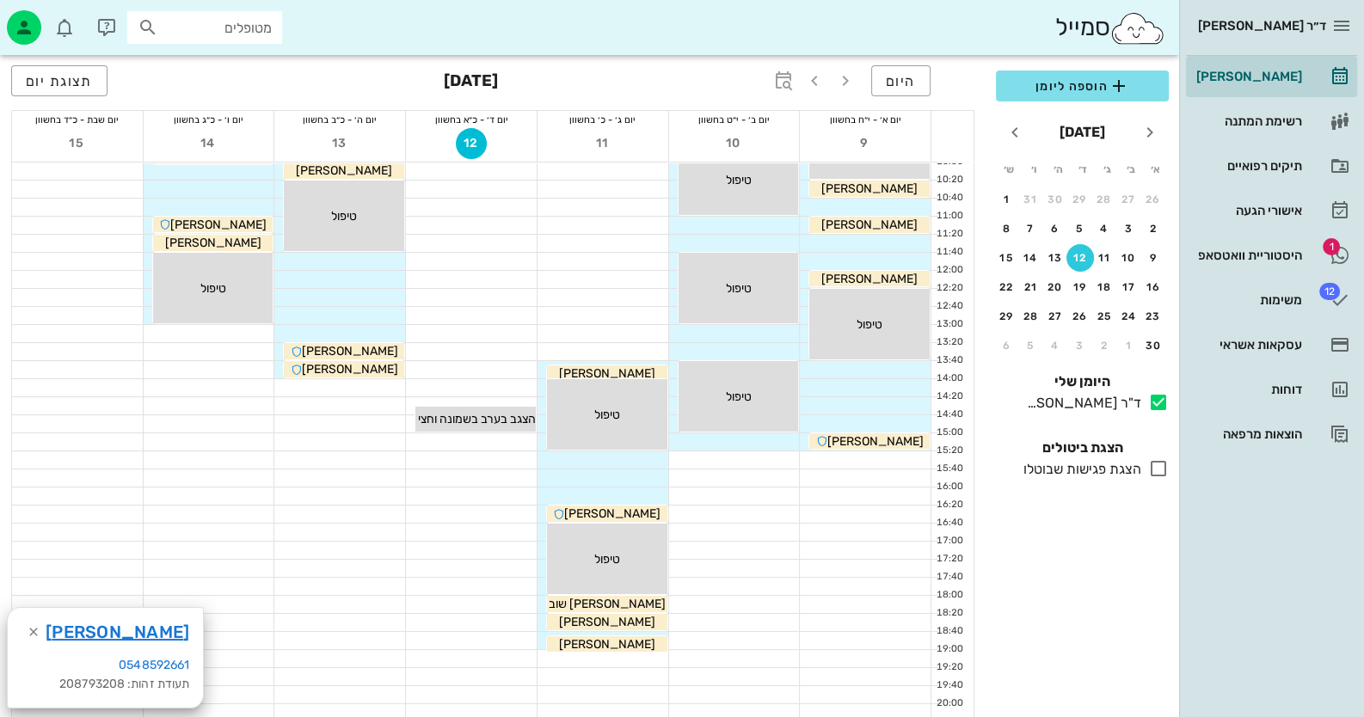
scroll to position [258, 0]
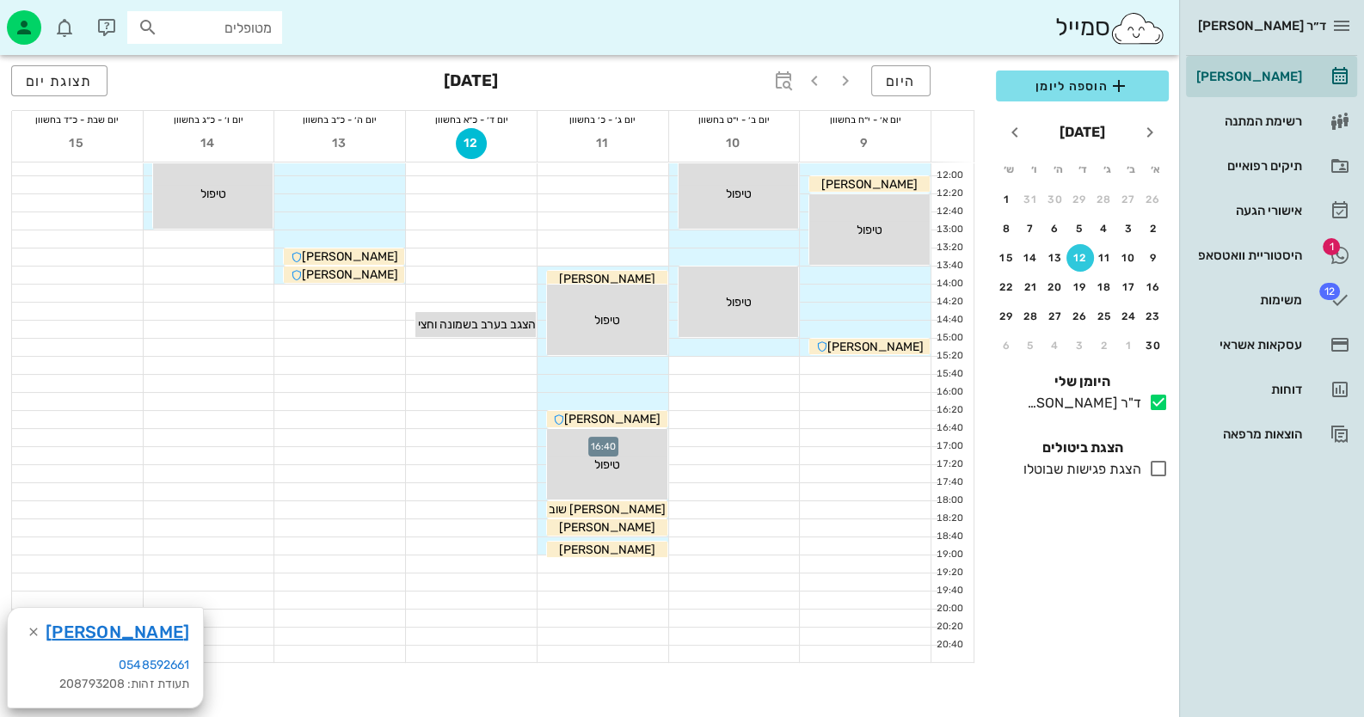
click at [541, 433] on div at bounding box center [603, 437] width 131 height 17
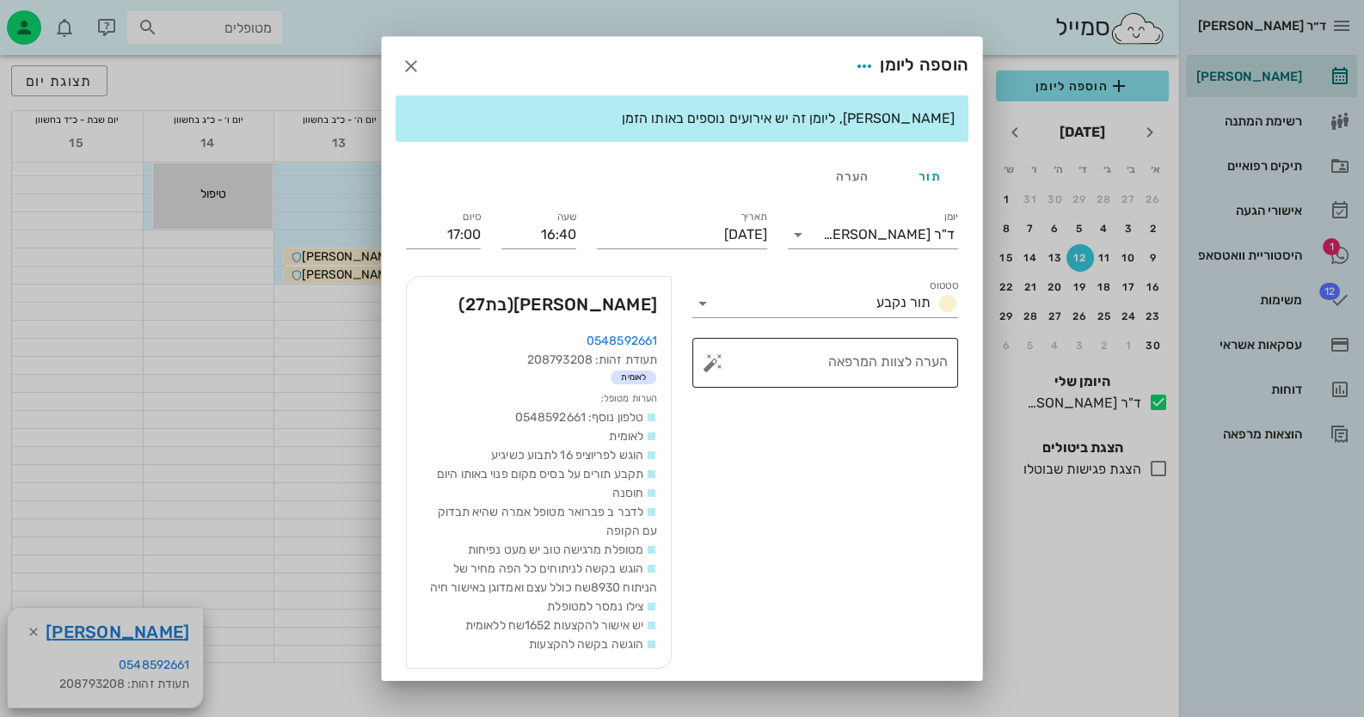
click at [723, 360] on button "button" at bounding box center [713, 363] width 21 height 21
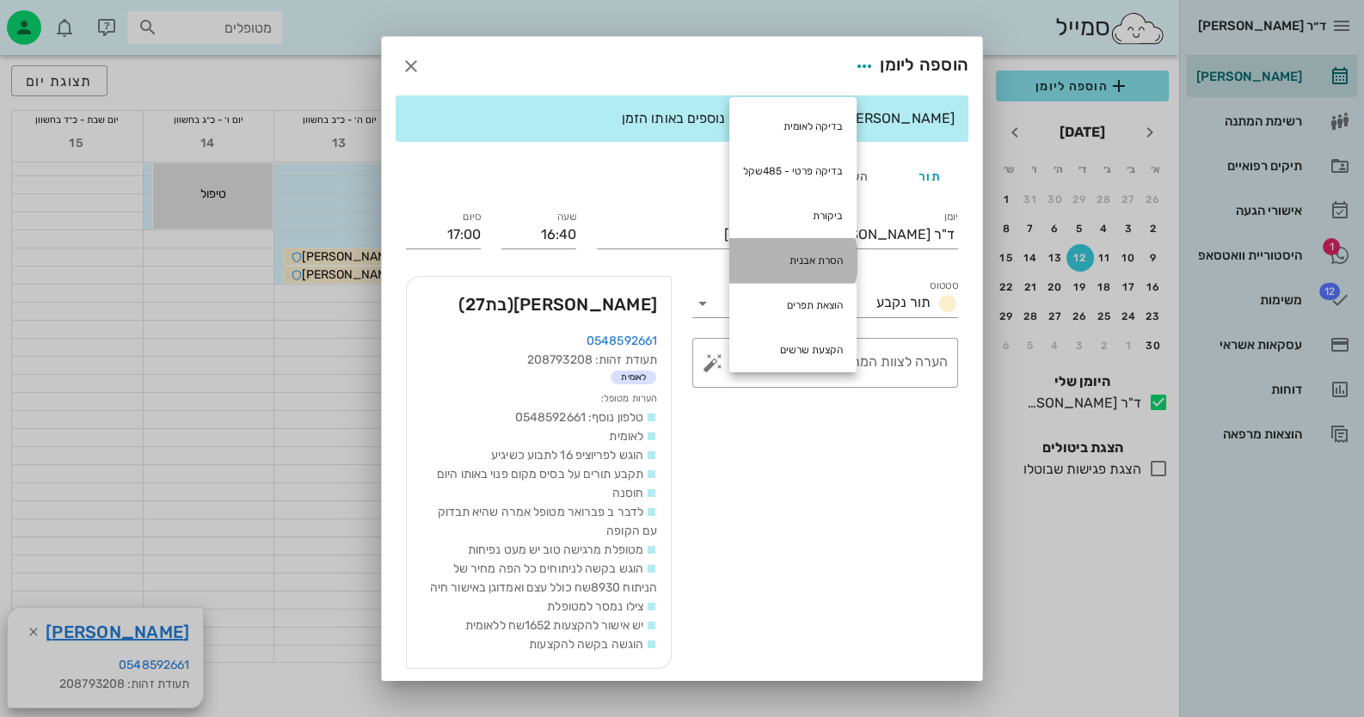
click at [817, 270] on div "הסרת אבנית" at bounding box center [792, 260] width 127 height 45
type textarea "הסרת אבנית"
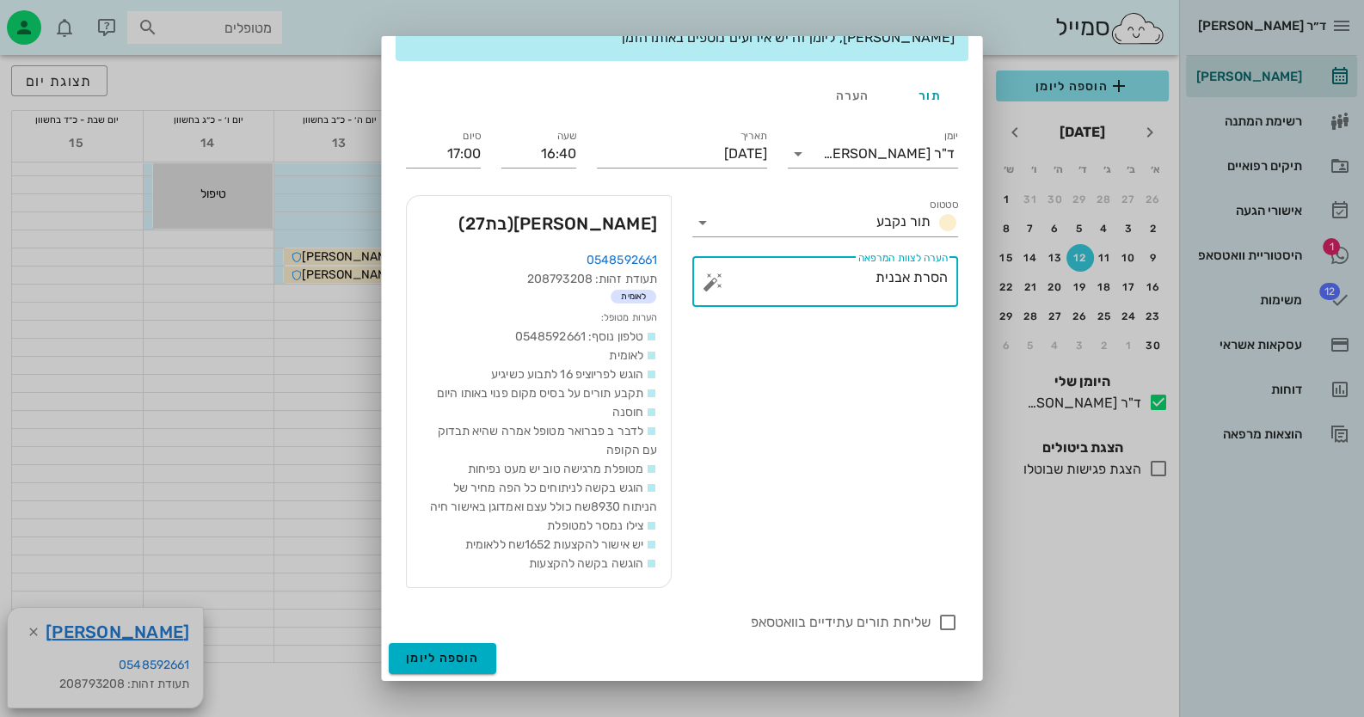
scroll to position [349, 0]
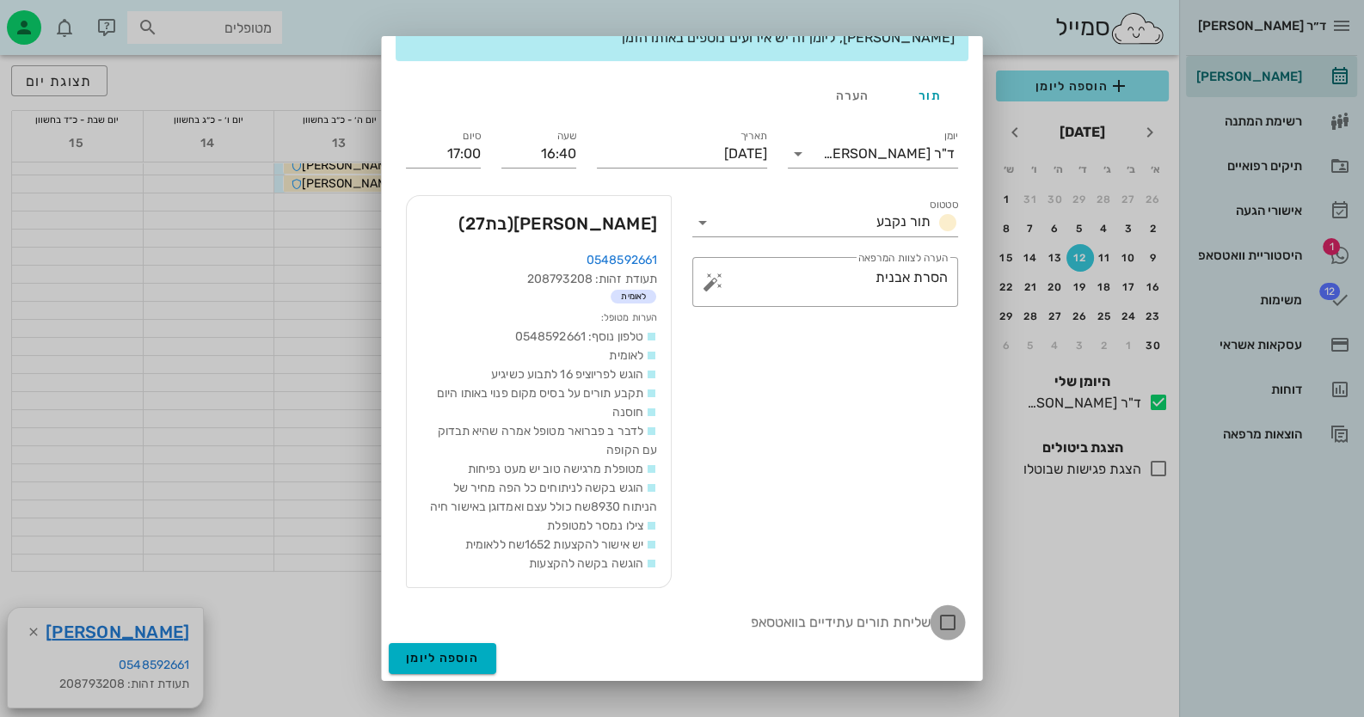
click at [882, 623] on div at bounding box center [947, 622] width 29 height 29
checkbox input "true"
click at [479, 666] on span "הוספה ליומן" at bounding box center [442, 658] width 73 height 15
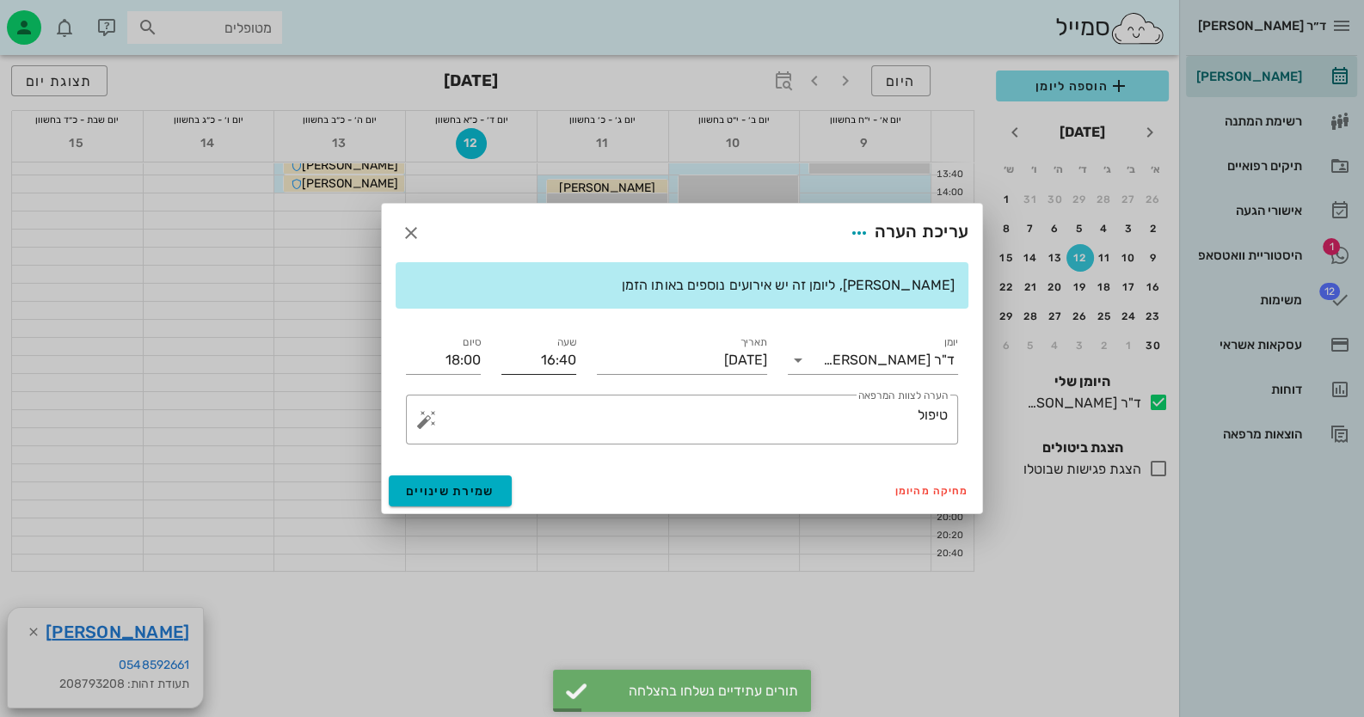
click at [574, 365] on input "16:40" at bounding box center [538, 361] width 75 height 28
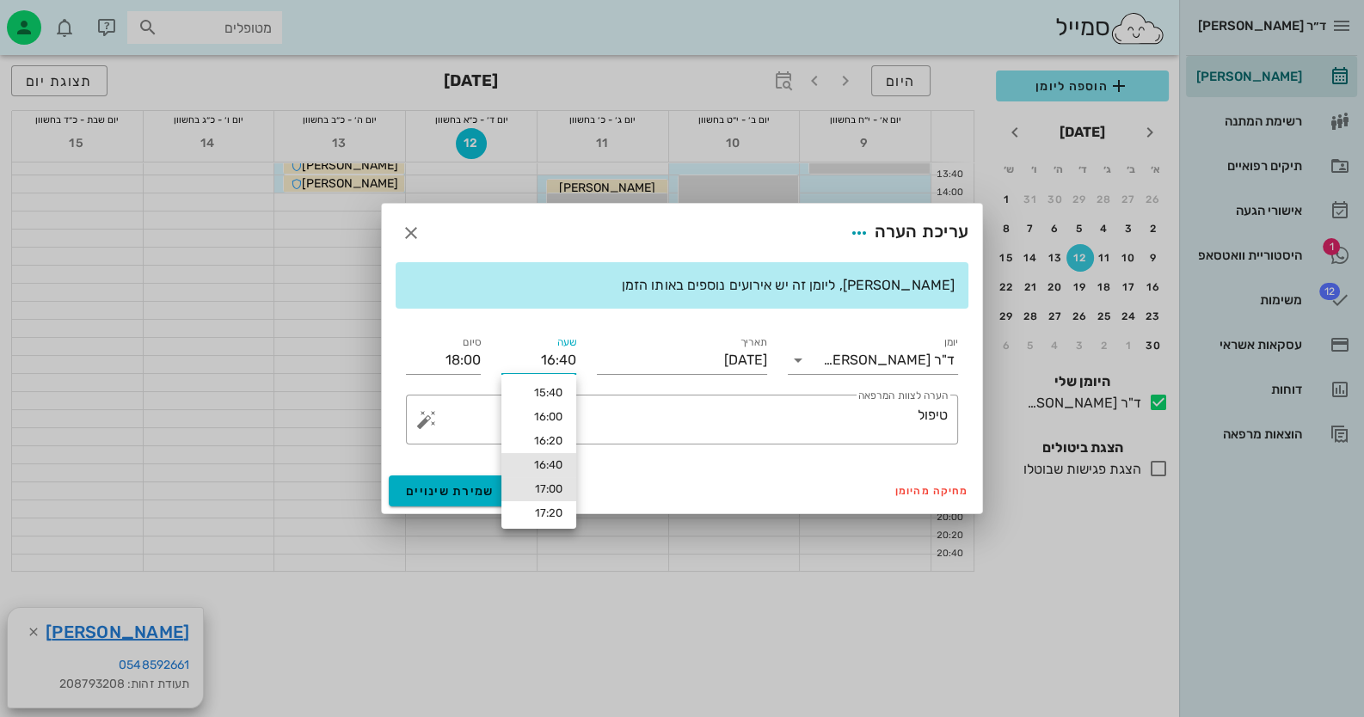
click at [551, 485] on div "17:00" at bounding box center [538, 490] width 47 height 14
type input "17:00"
click at [477, 361] on input "18:20" at bounding box center [443, 361] width 75 height 28
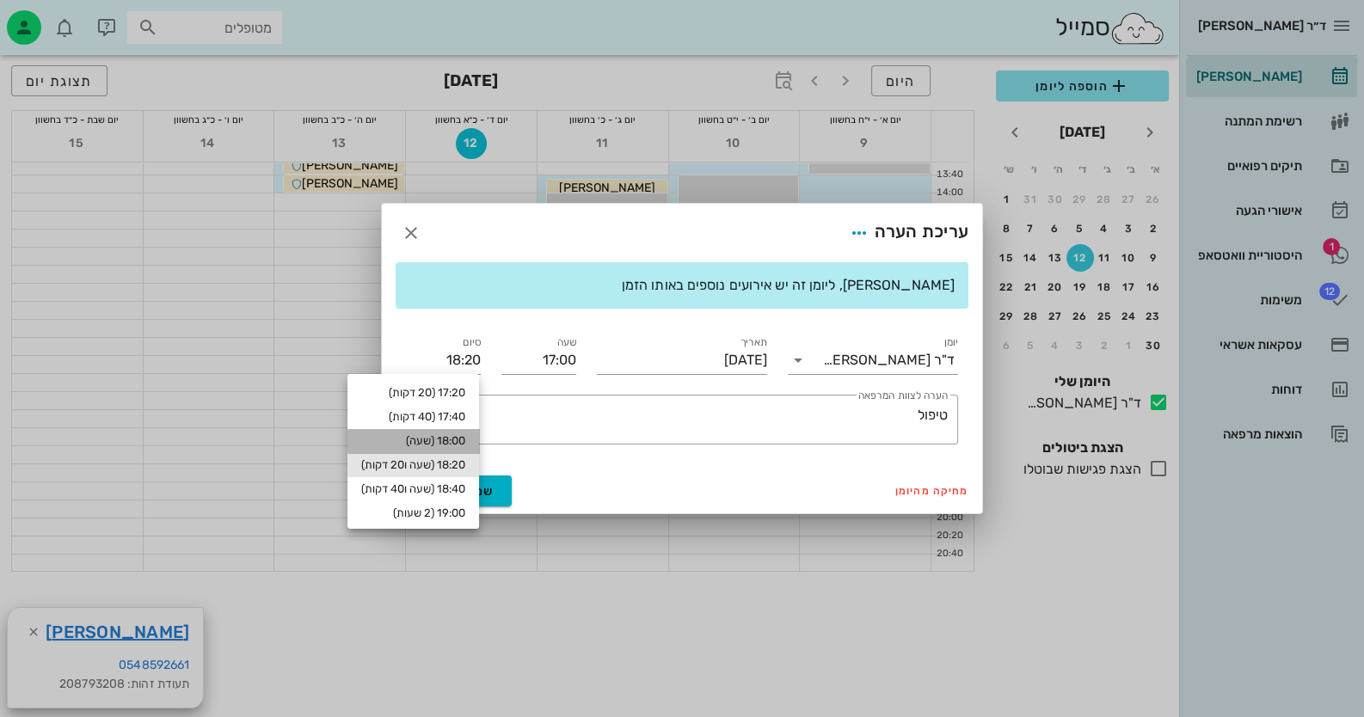
click at [448, 442] on div "18:00 (שעה)" at bounding box center [413, 441] width 104 height 14
type input "18:00"
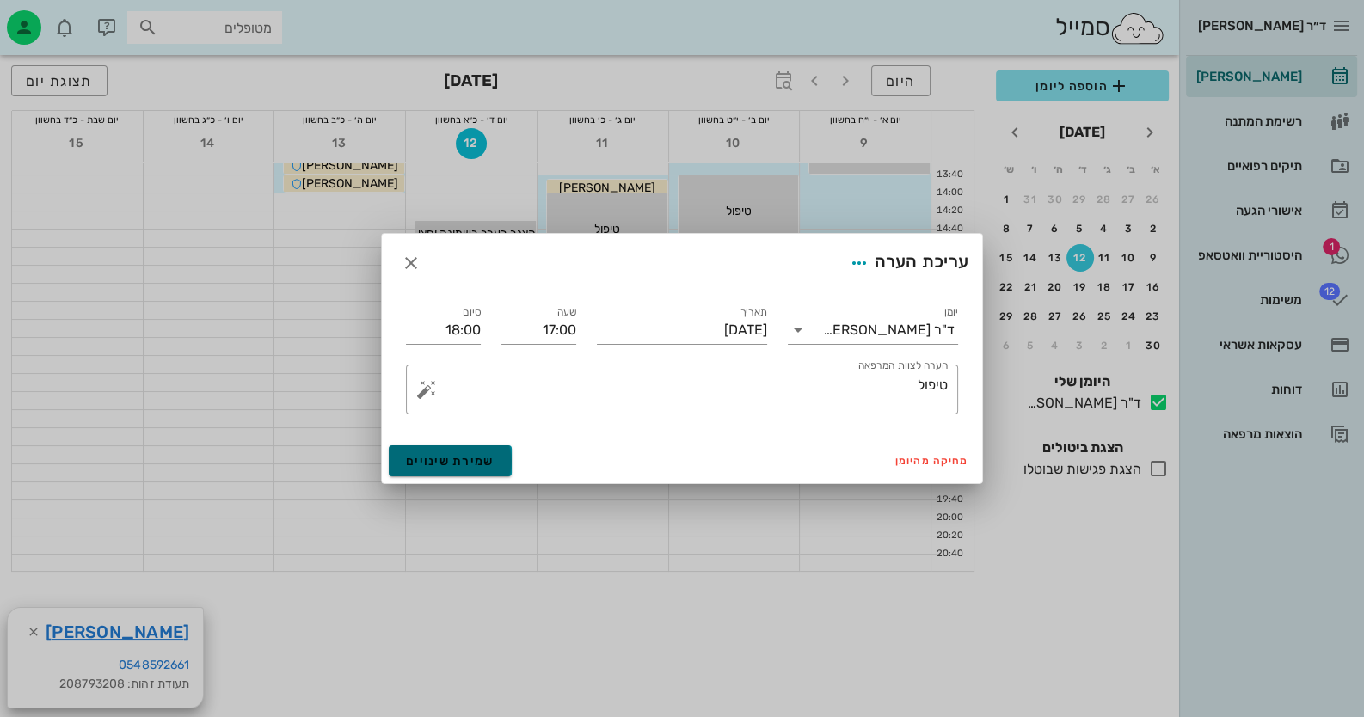
click at [470, 454] on span "שמירת שינויים" at bounding box center [450, 461] width 89 height 15
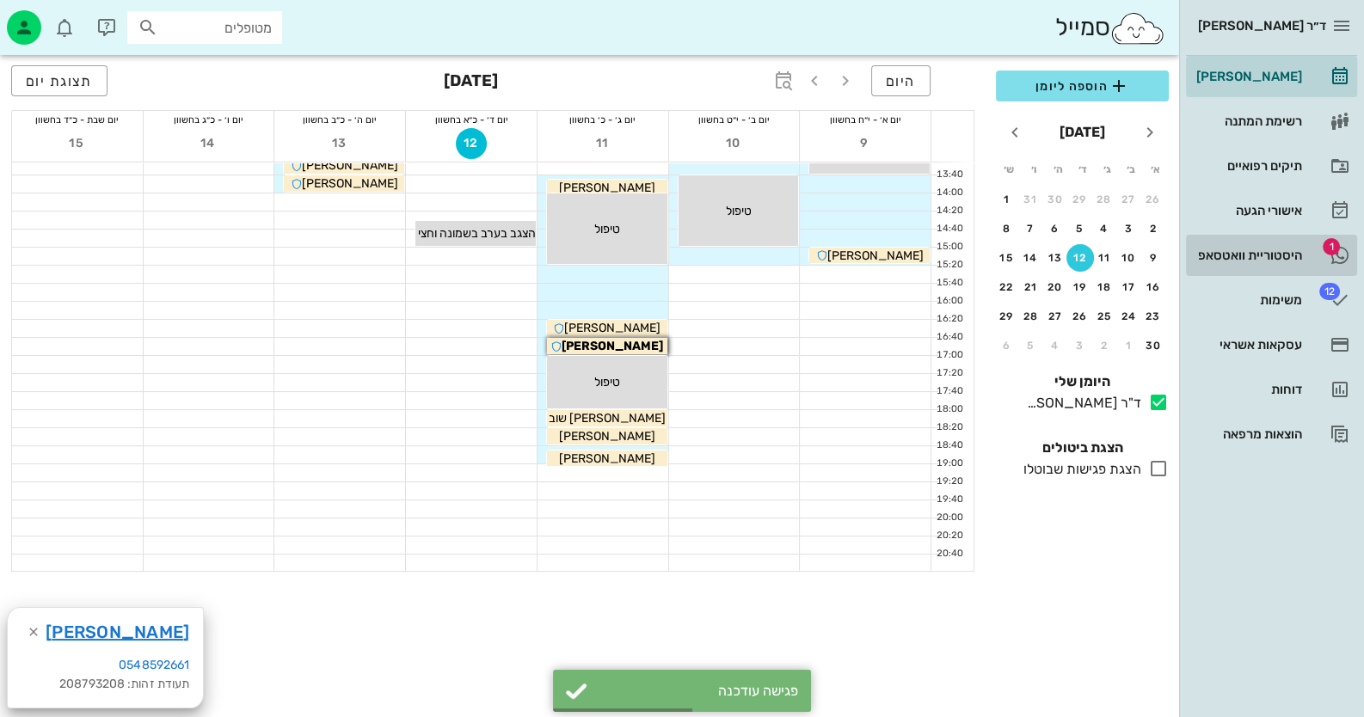
click at [882, 257] on link "1 היסטוריית וואטסאפ" at bounding box center [1271, 255] width 171 height 41
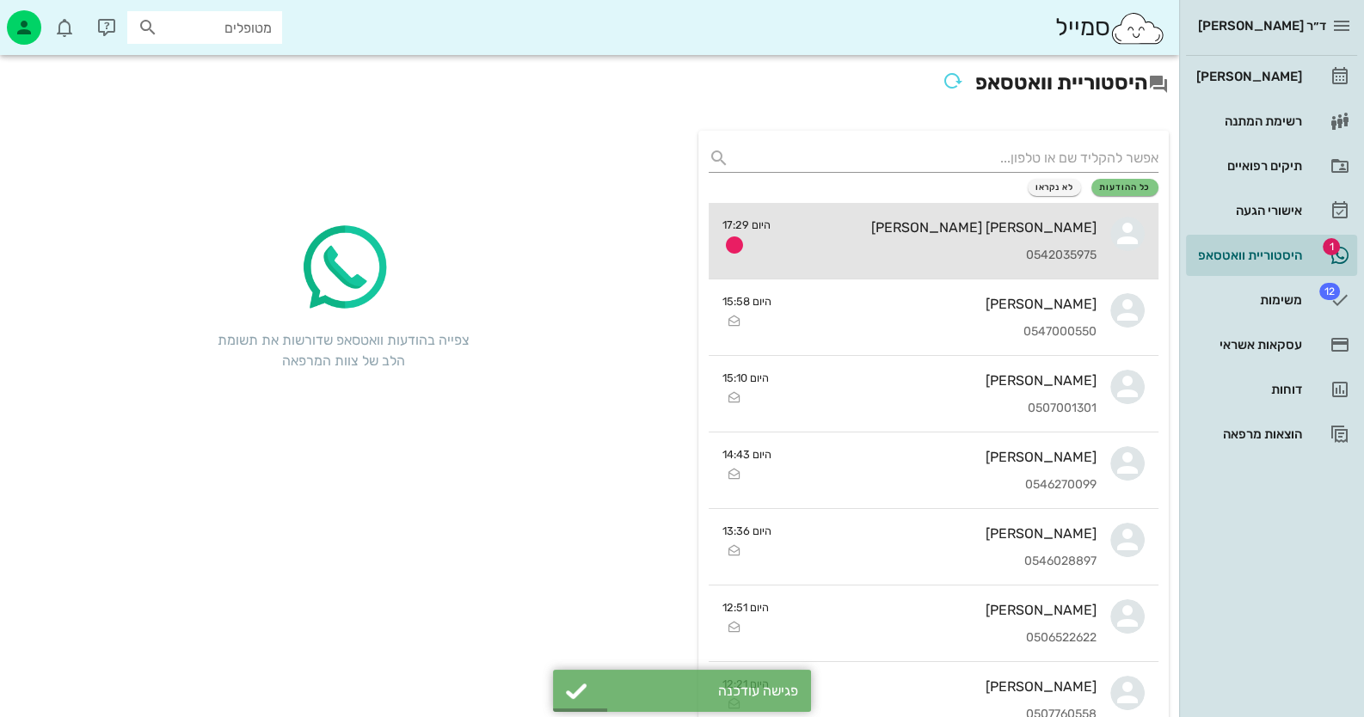
click at [882, 243] on div "אבישי אשכנזי 0542035975" at bounding box center [940, 241] width 312 height 76
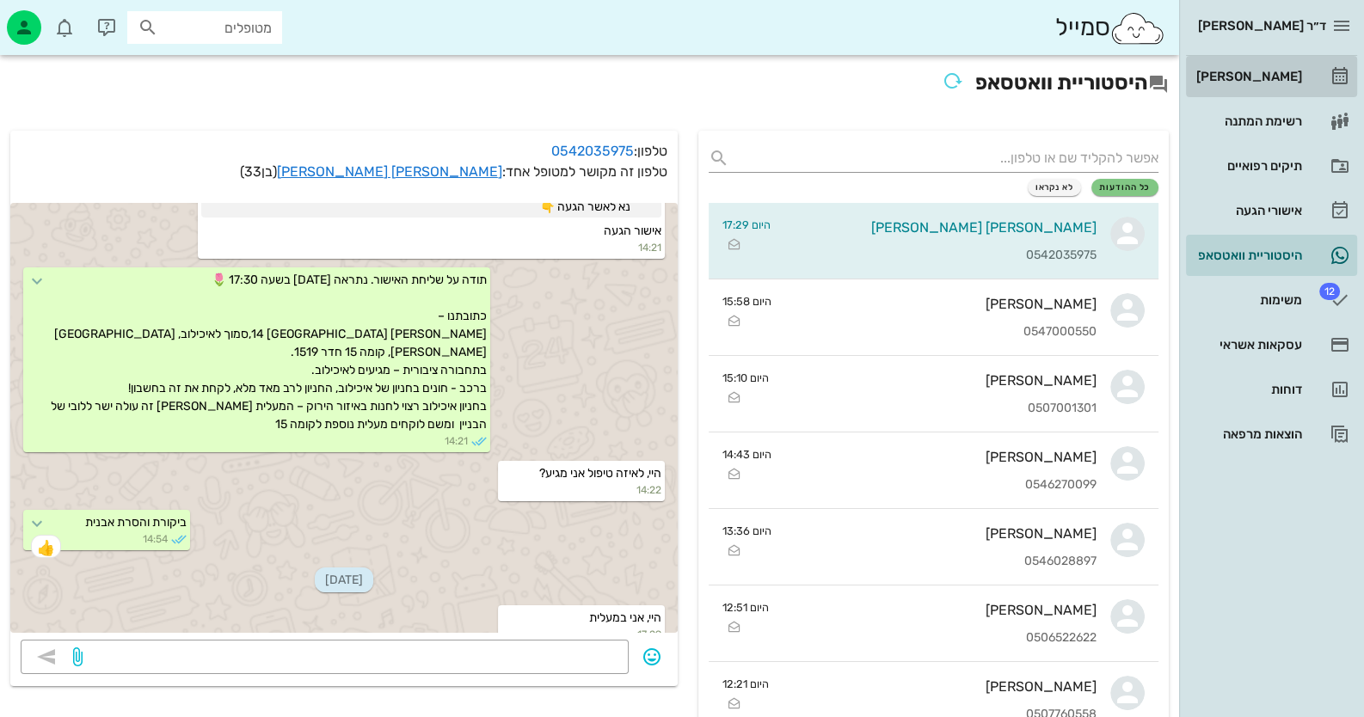
click at [882, 91] on link "[PERSON_NAME]" at bounding box center [1271, 76] width 171 height 41
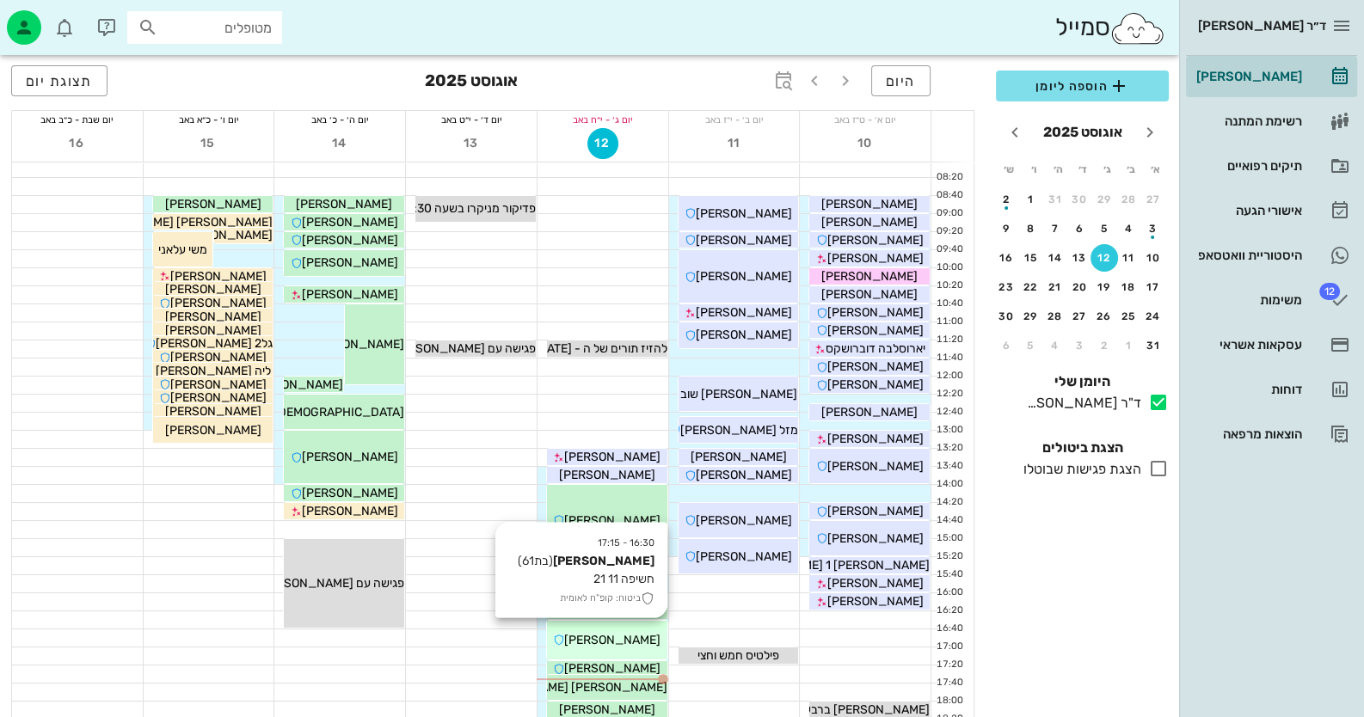
scroll to position [171, 0]
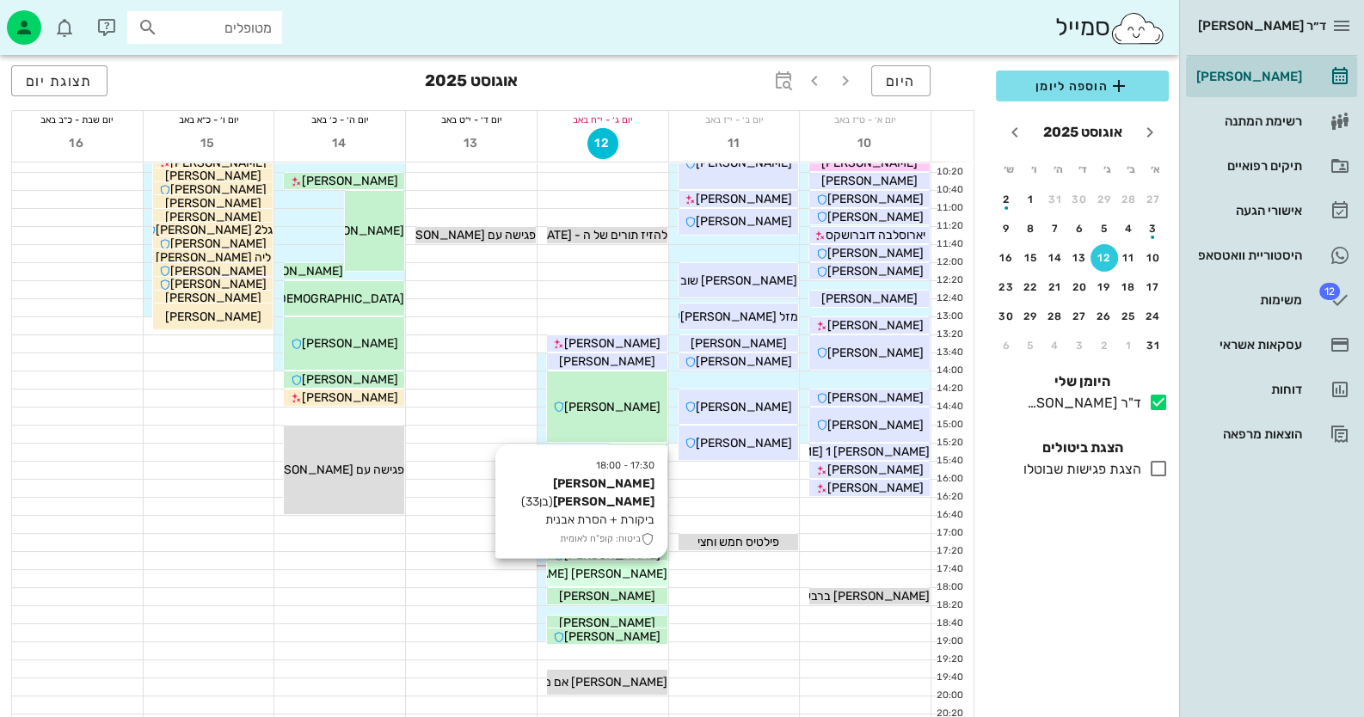
click at [654, 565] on div "[PERSON_NAME] [PERSON_NAME]" at bounding box center [607, 574] width 120 height 18
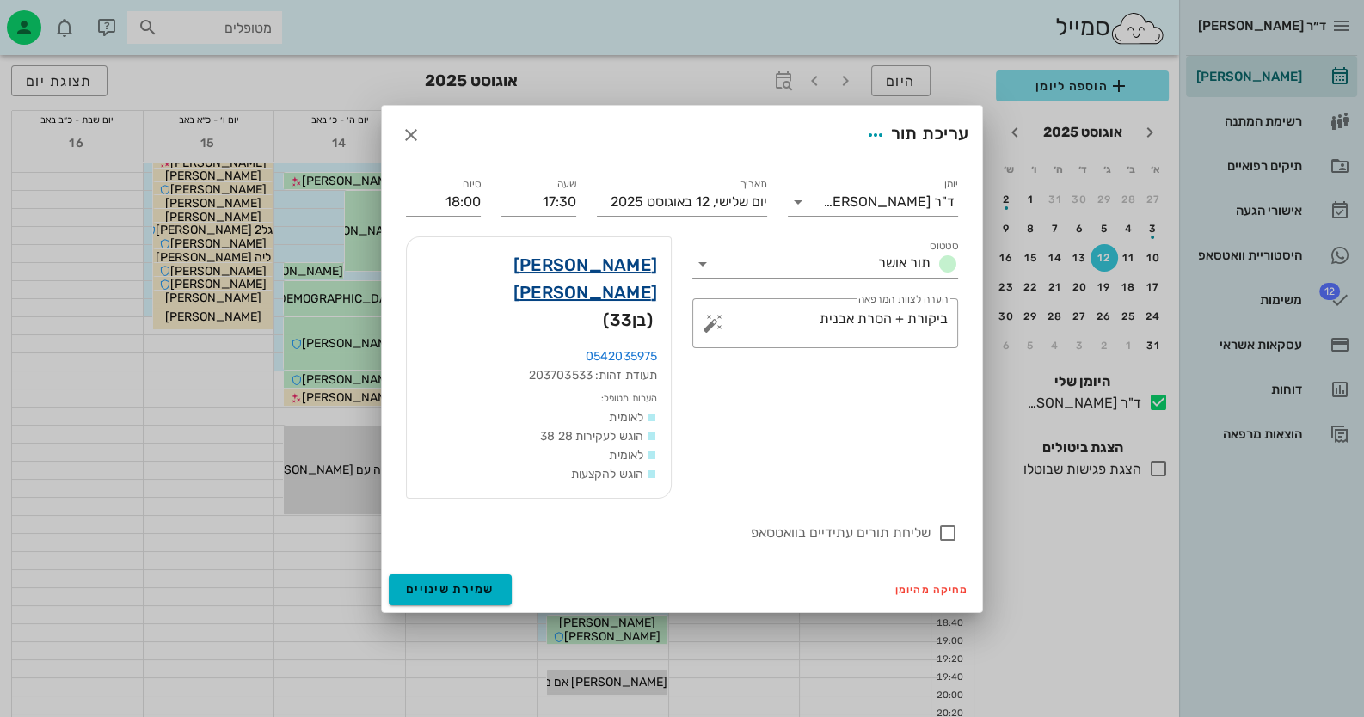
click at [614, 292] on link "אבישי אשכנזי" at bounding box center [539, 278] width 237 height 55
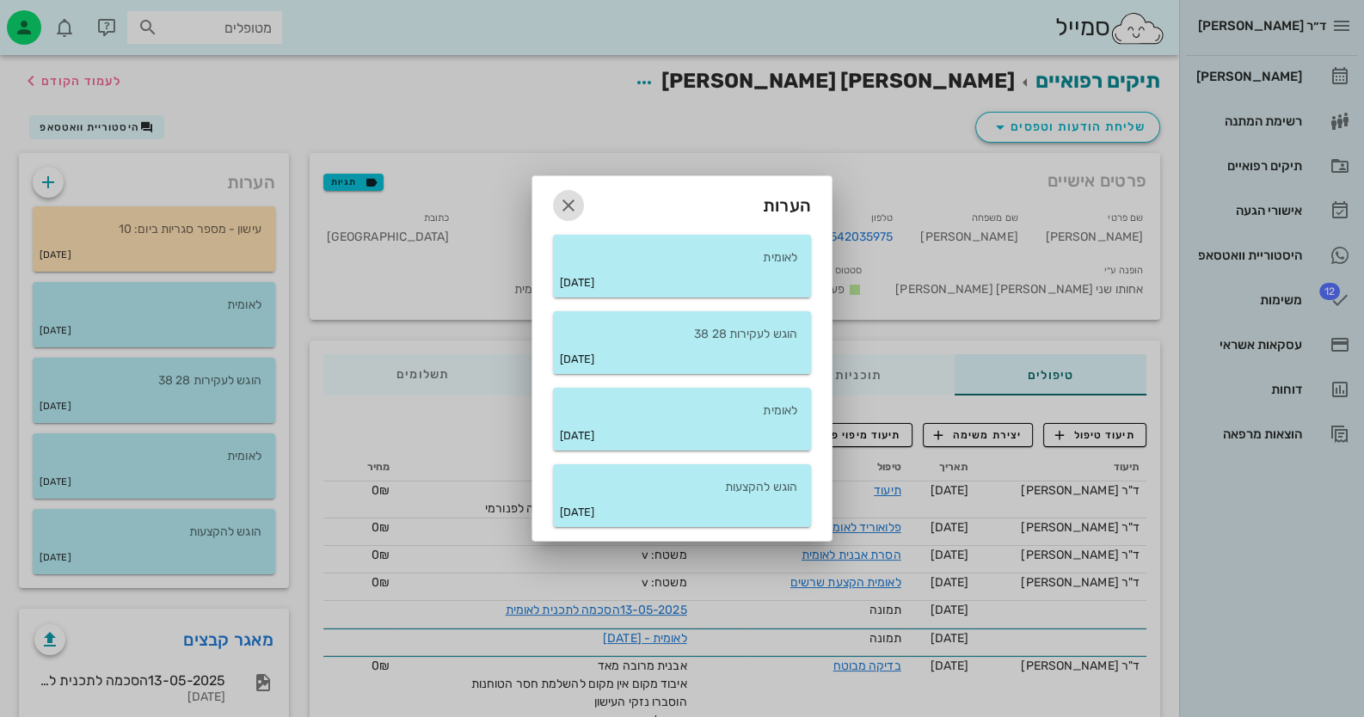
click at [567, 210] on icon "button" at bounding box center [568, 205] width 21 height 21
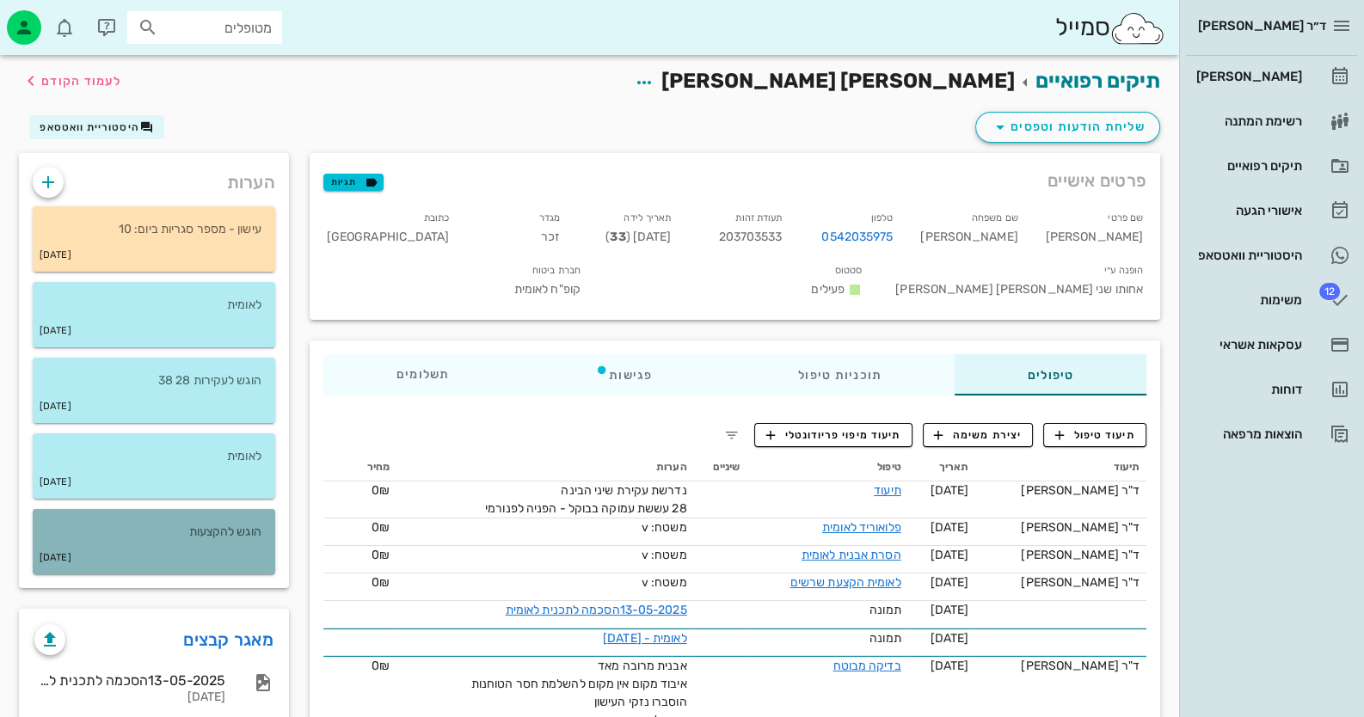
click at [224, 532] on p "הוגש להקצעות" at bounding box center [153, 532] width 215 height 19
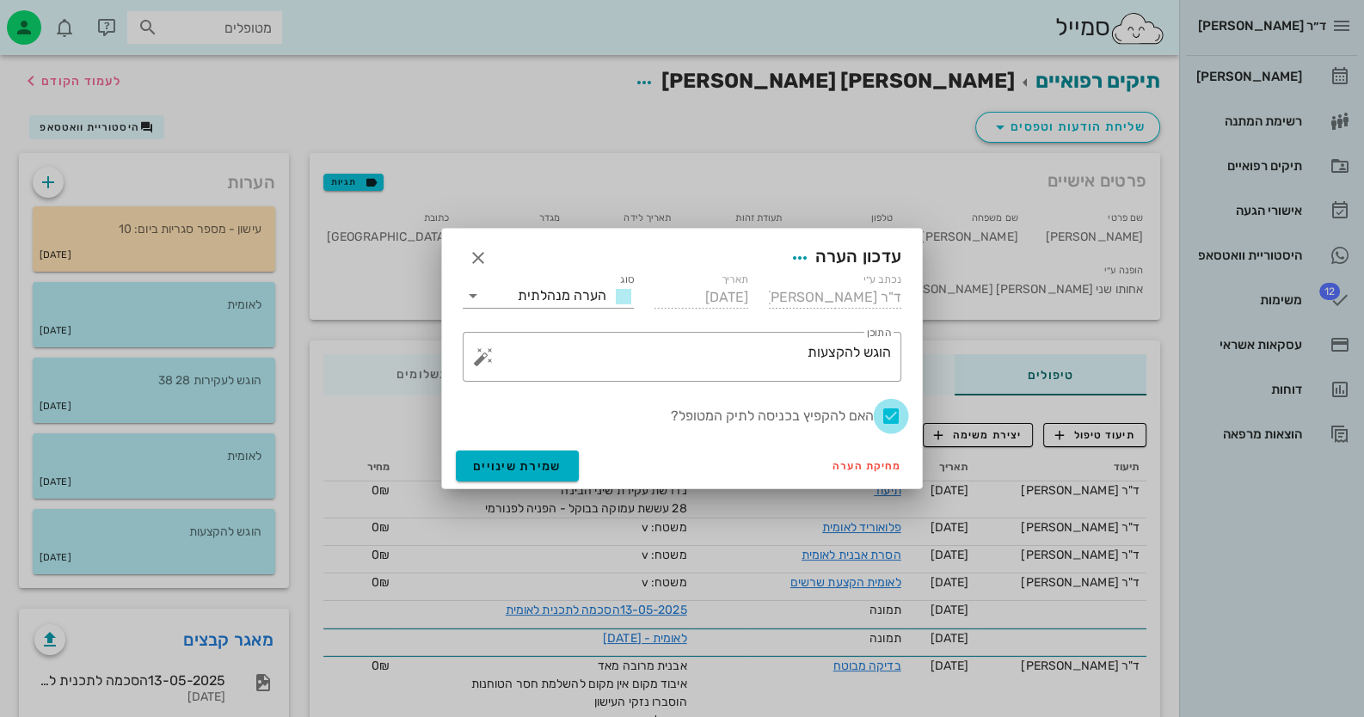
click at [882, 414] on div at bounding box center [890, 416] width 29 height 29
checkbox input "false"
click at [556, 478] on button "שמירת שינויים" at bounding box center [517, 466] width 123 height 31
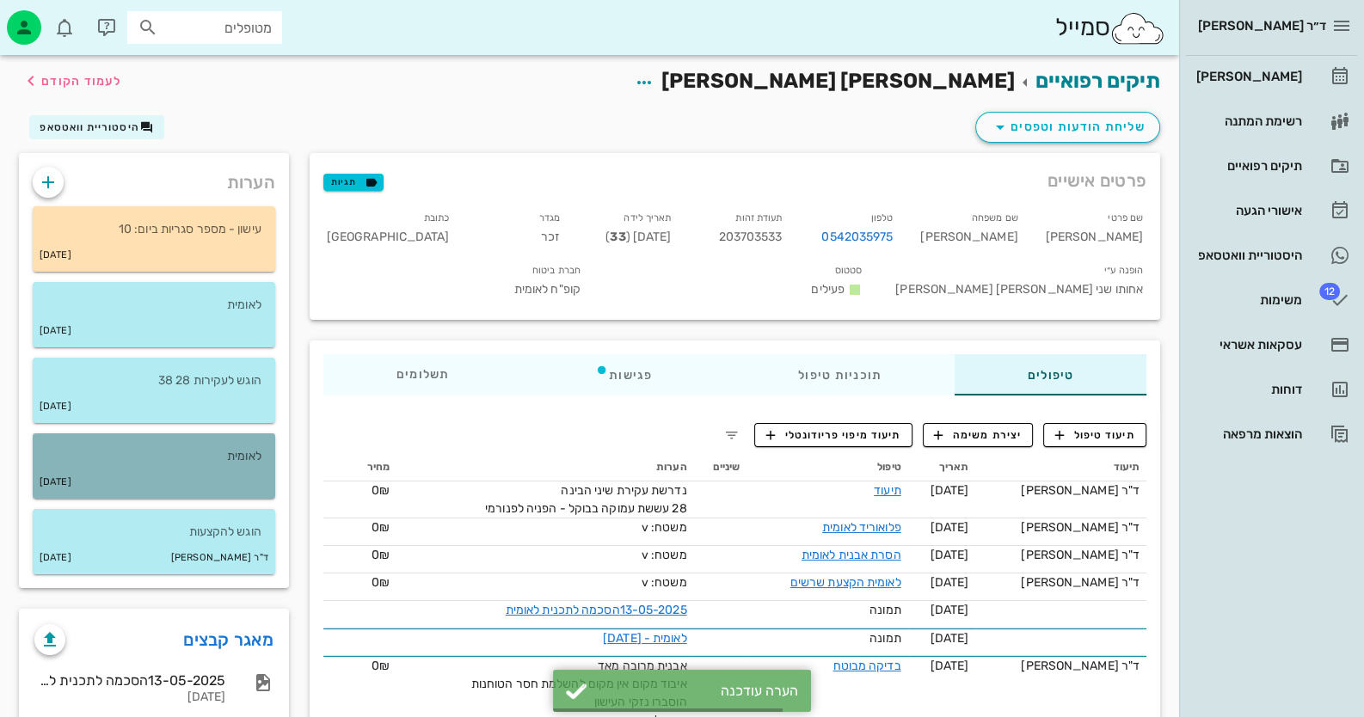
click at [160, 472] on div "12-05-2025" at bounding box center [154, 482] width 243 height 33
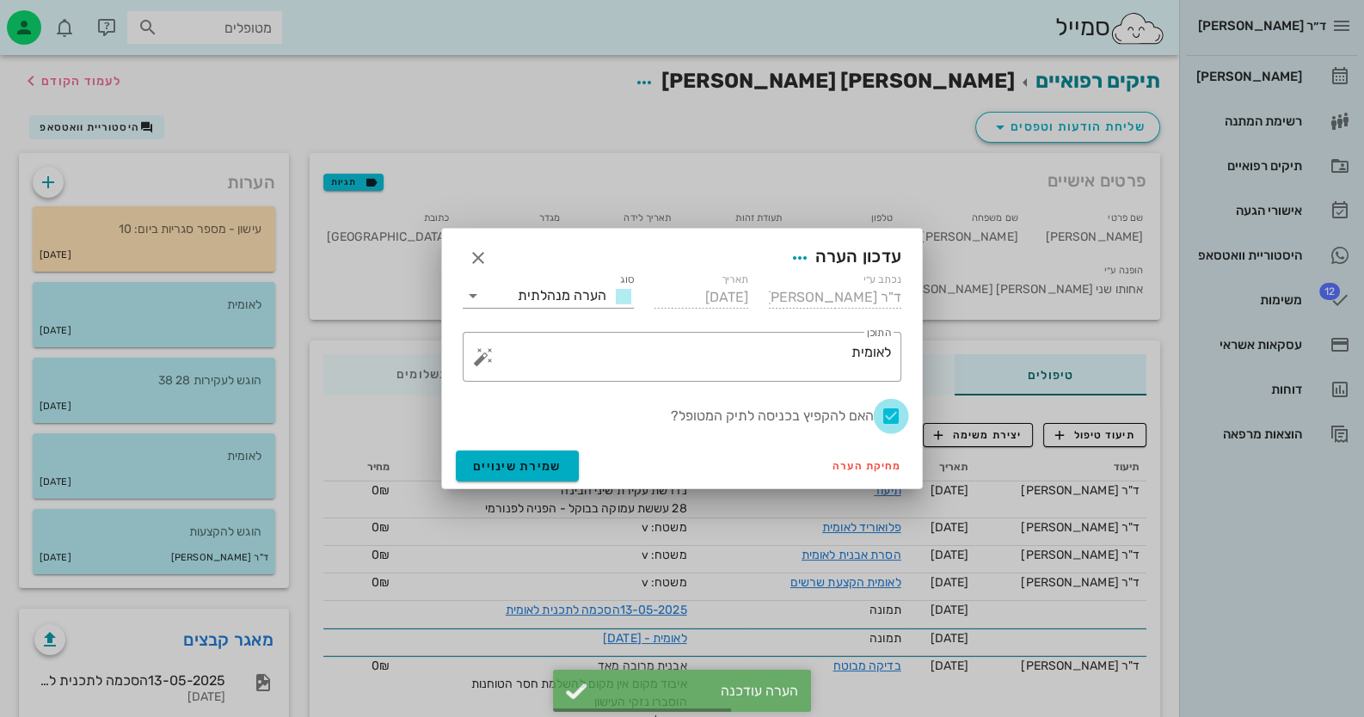
click at [882, 416] on div at bounding box center [890, 416] width 29 height 29
checkbox input "false"
click at [524, 471] on span "שמירת שינויים" at bounding box center [517, 466] width 89 height 15
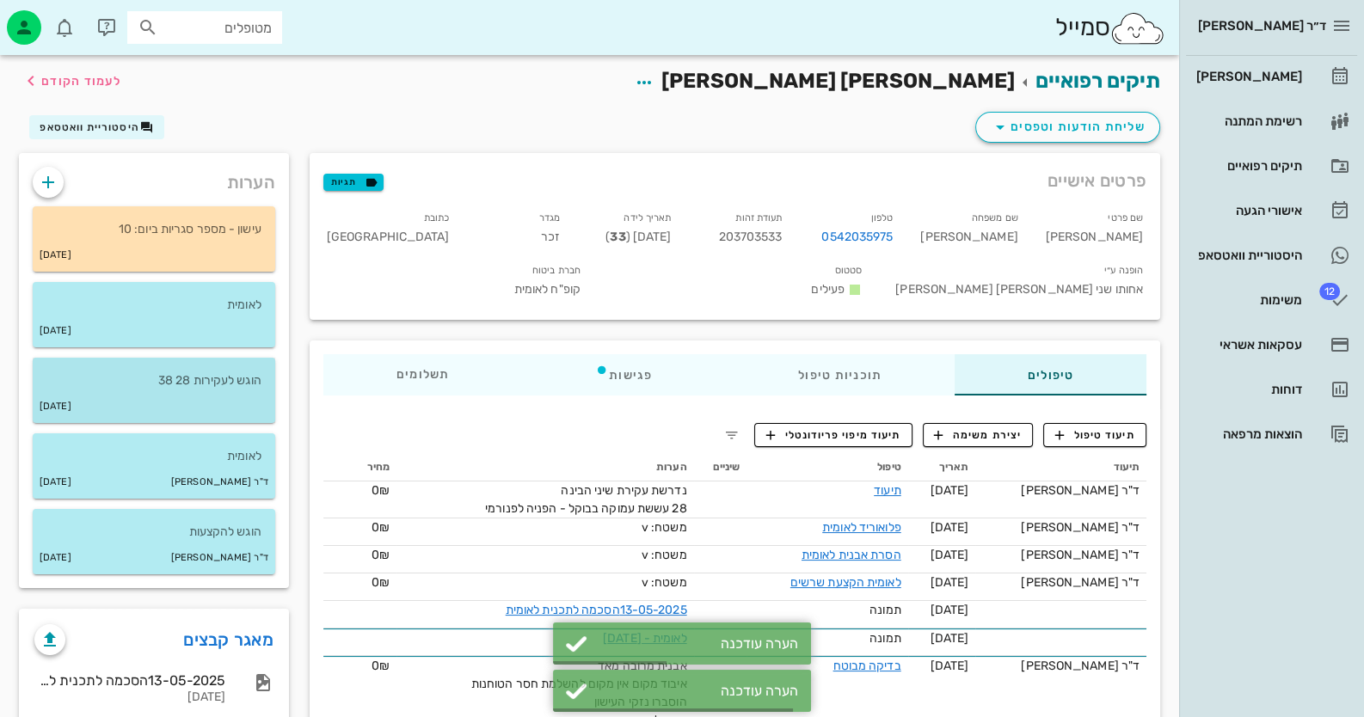
click at [266, 399] on div "13-05-2025" at bounding box center [154, 406] width 243 height 33
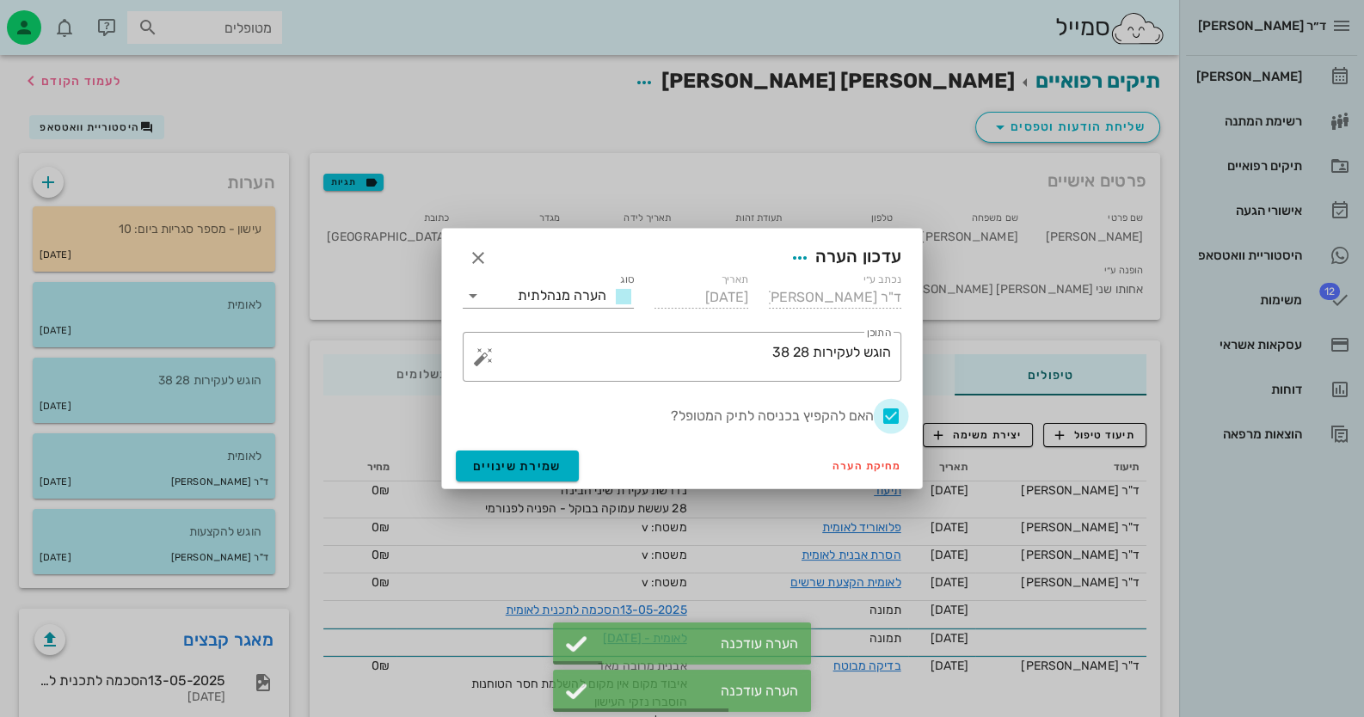
click at [882, 410] on div at bounding box center [890, 416] width 29 height 29
checkbox input "false"
click at [528, 463] on span "שמירת שינויים" at bounding box center [517, 466] width 89 height 15
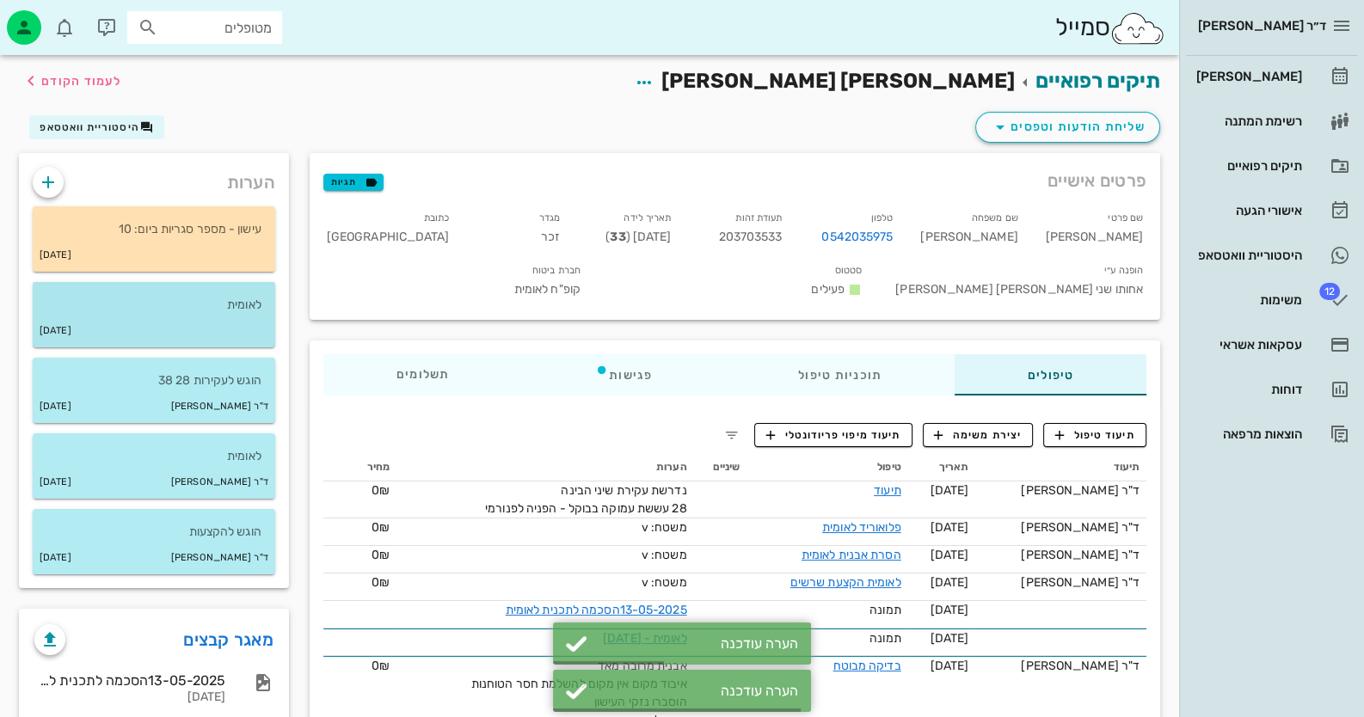
click at [185, 317] on div "24-05-2025" at bounding box center [154, 331] width 243 height 33
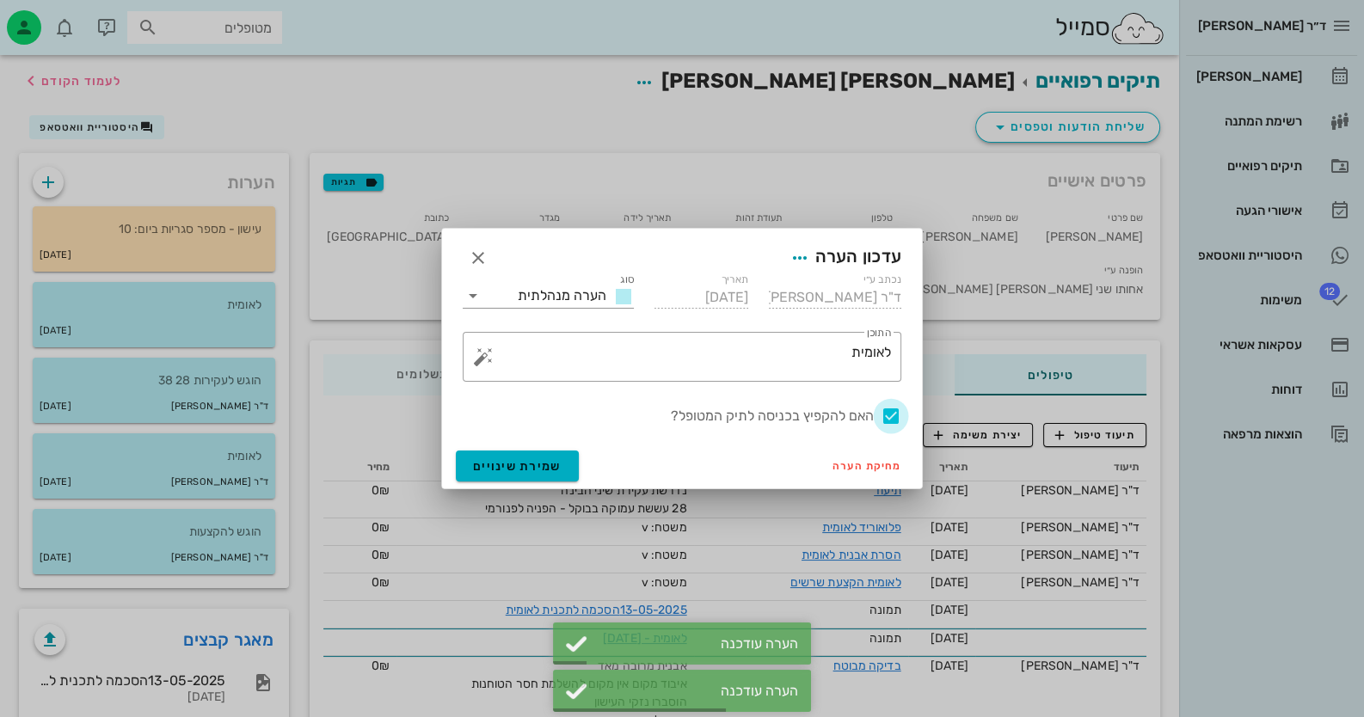
click at [882, 412] on div at bounding box center [890, 416] width 29 height 29
checkbox input "false"
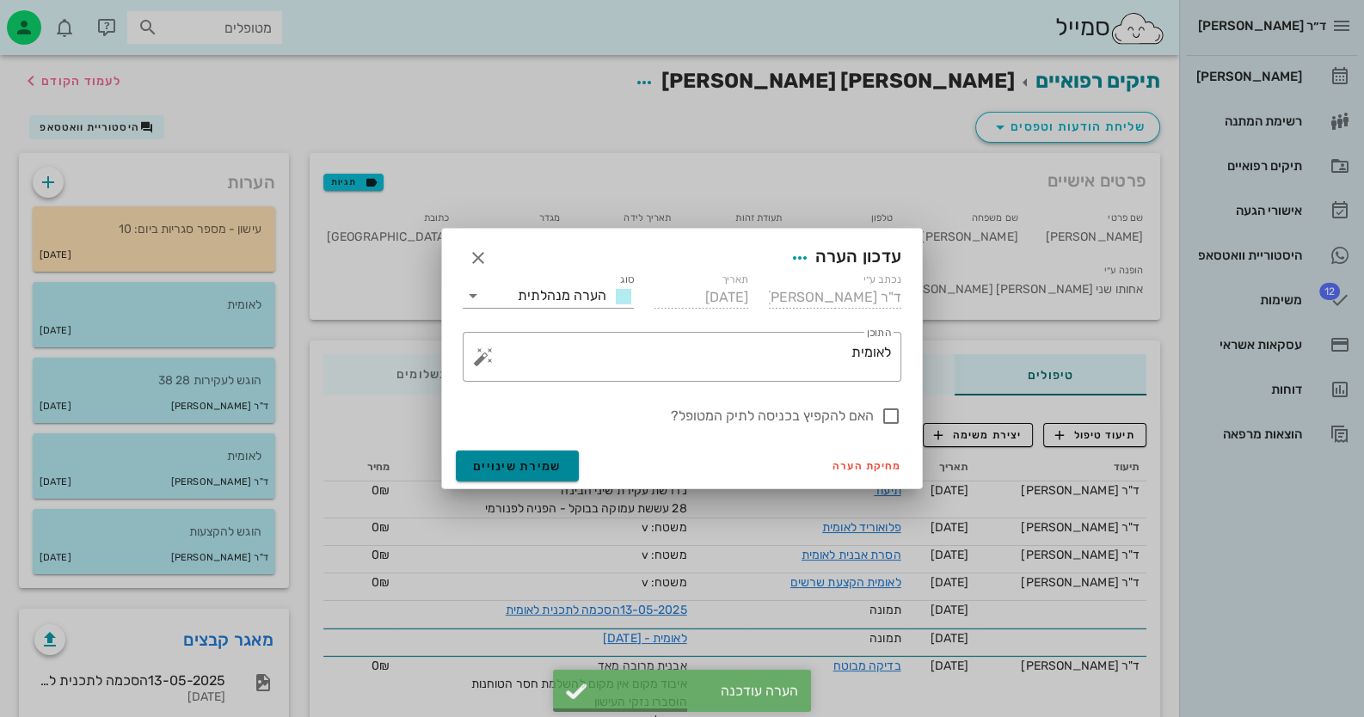
click at [532, 467] on span "שמירת שינויים" at bounding box center [517, 466] width 89 height 15
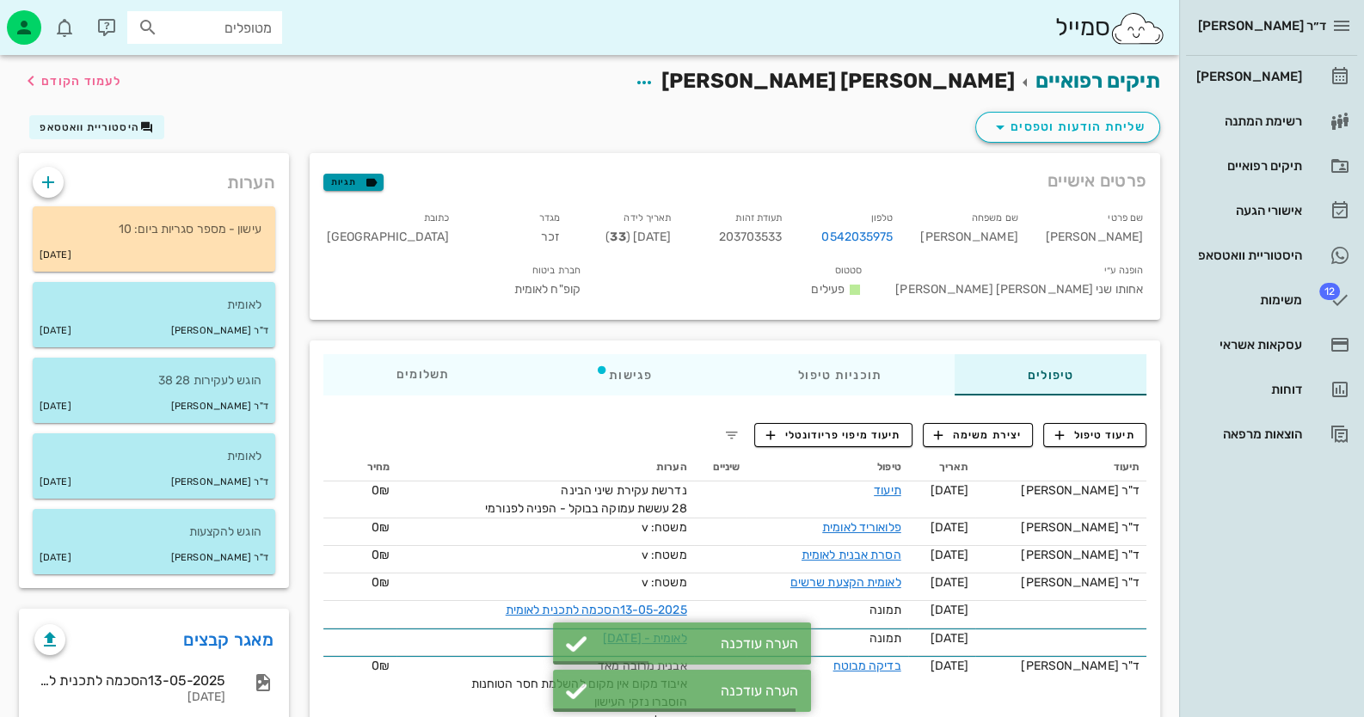
click at [364, 180] on icon "button" at bounding box center [371, 182] width 15 height 15
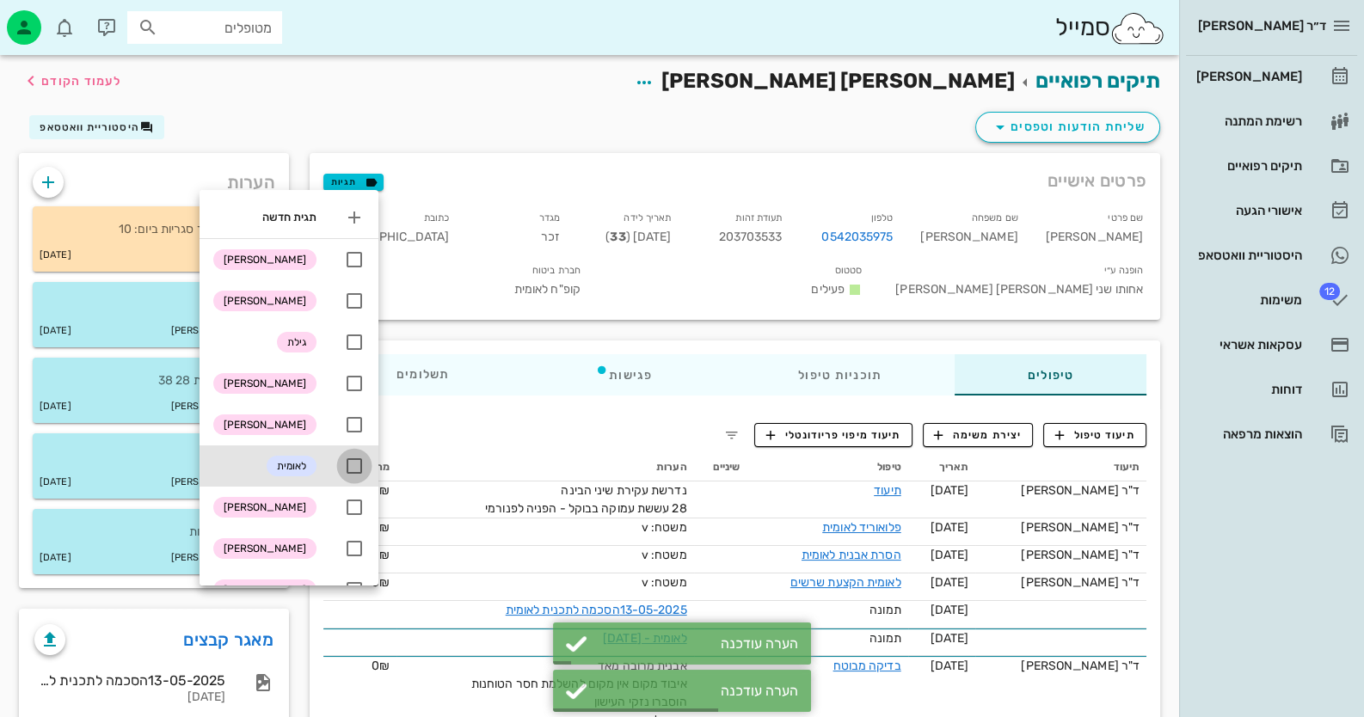
click at [360, 464] on div at bounding box center [354, 466] width 29 height 29
checkbox input "true"
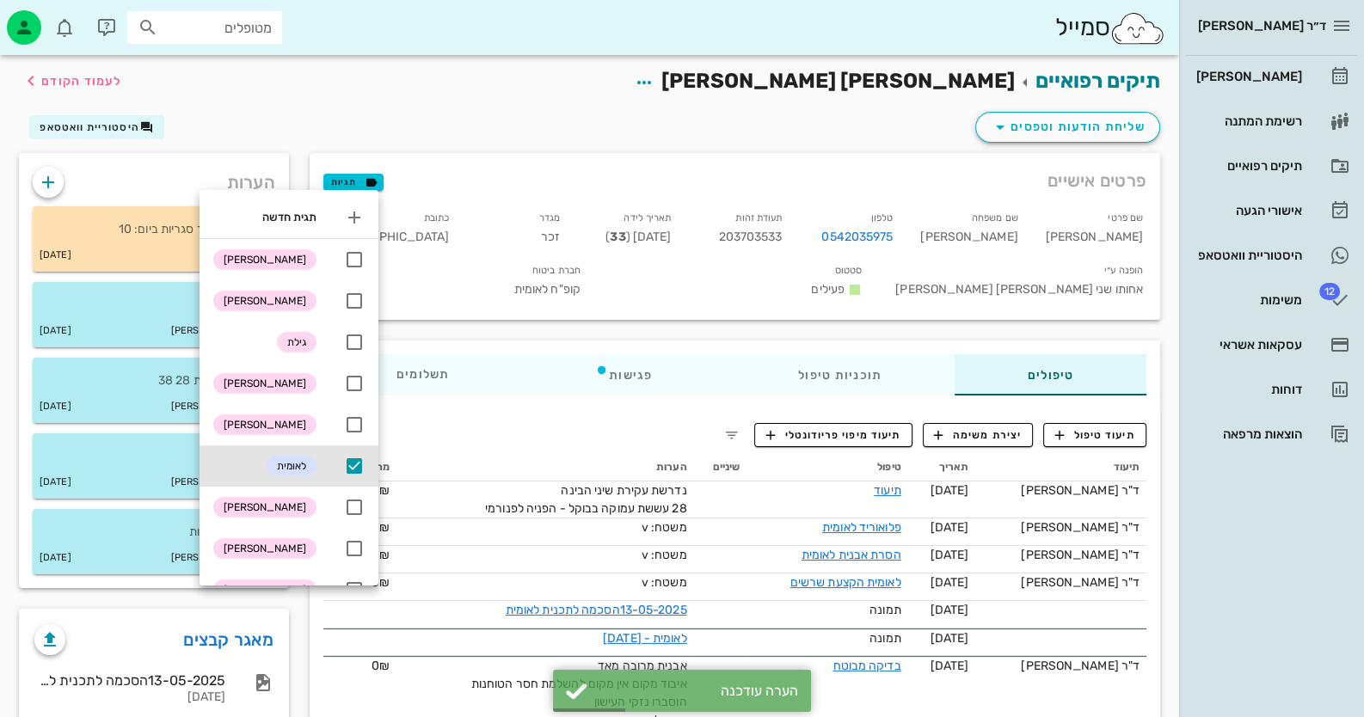
click at [434, 109] on div "שליחת הודעות וטפסים היסטוריית וואטסאפ" at bounding box center [590, 130] width 1162 height 45
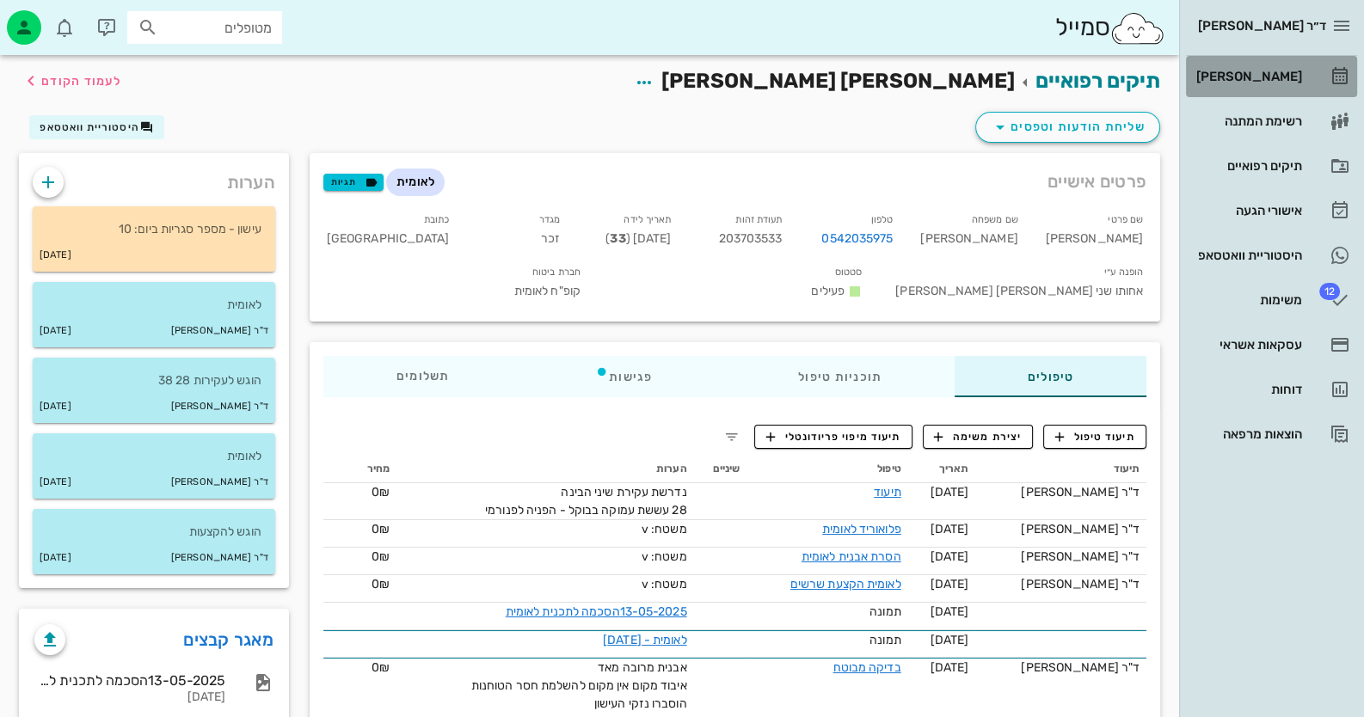
click at [882, 85] on link "[PERSON_NAME]" at bounding box center [1271, 76] width 171 height 41
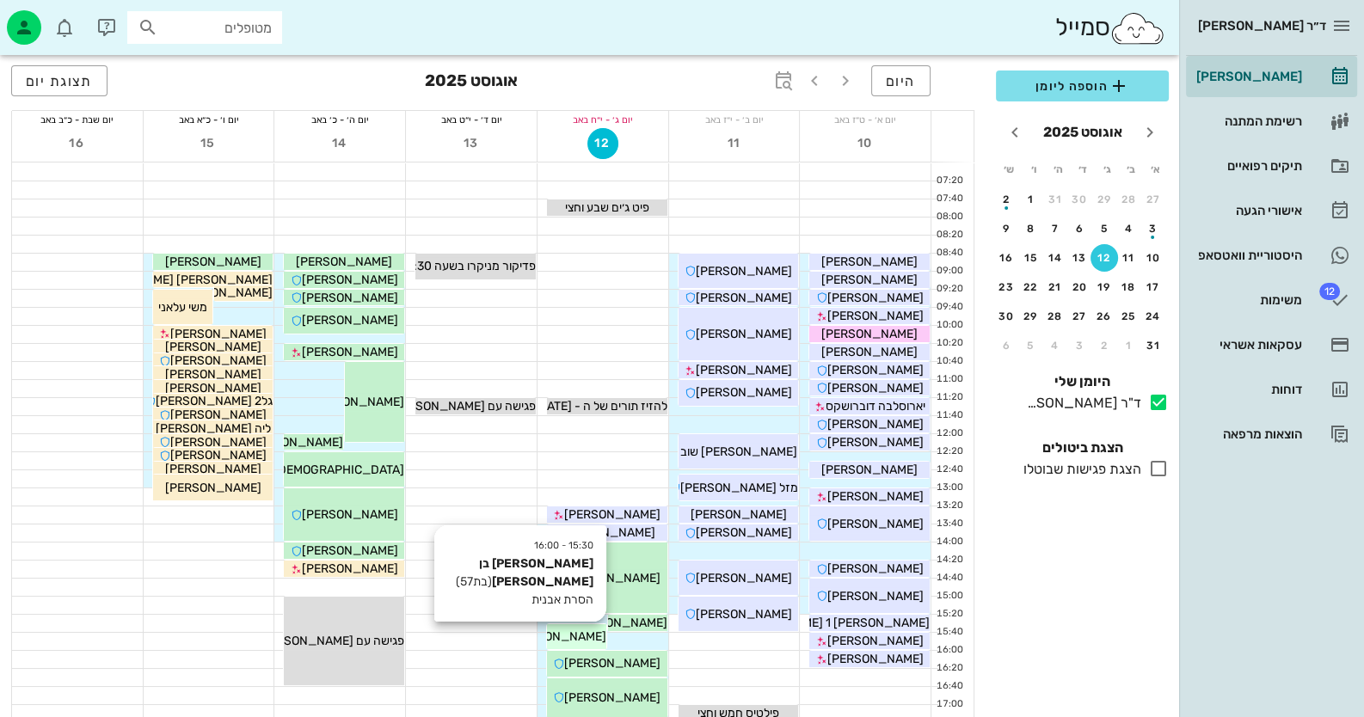
click at [588, 642] on span "[PERSON_NAME] בן [PERSON_NAME]" at bounding box center [502, 637] width 207 height 15
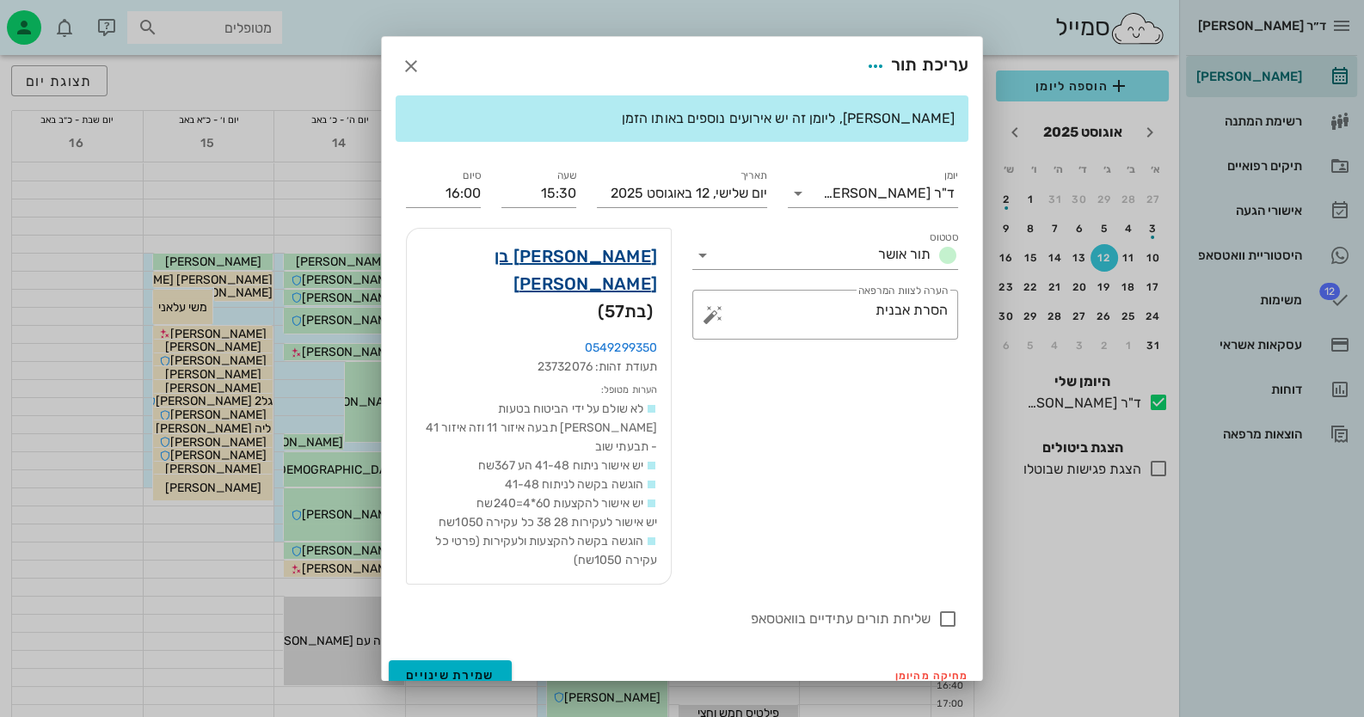
click at [619, 279] on link "ורדה בן יעקב" at bounding box center [539, 270] width 237 height 55
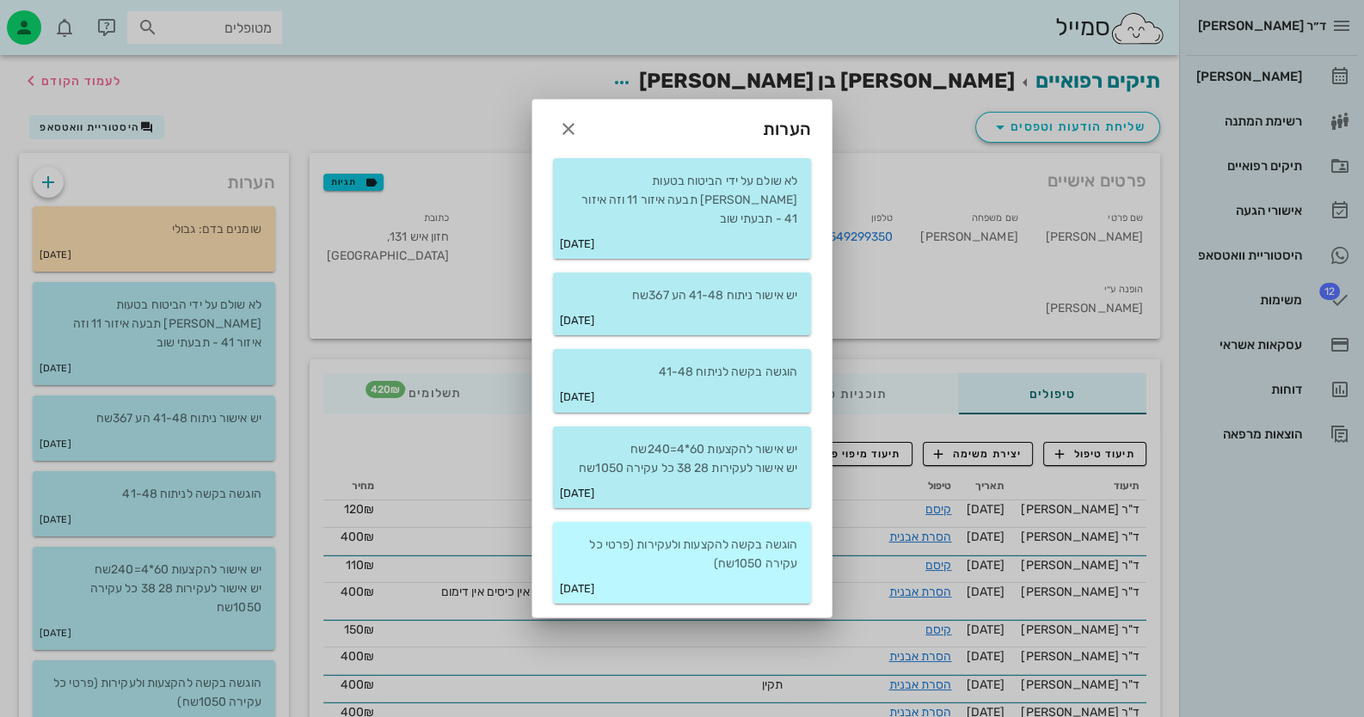
click at [762, 555] on p "הוגשה בקשה להקצעות ולעקירות (פרטי כל עקירה 1050שח)" at bounding box center [682, 555] width 231 height 38
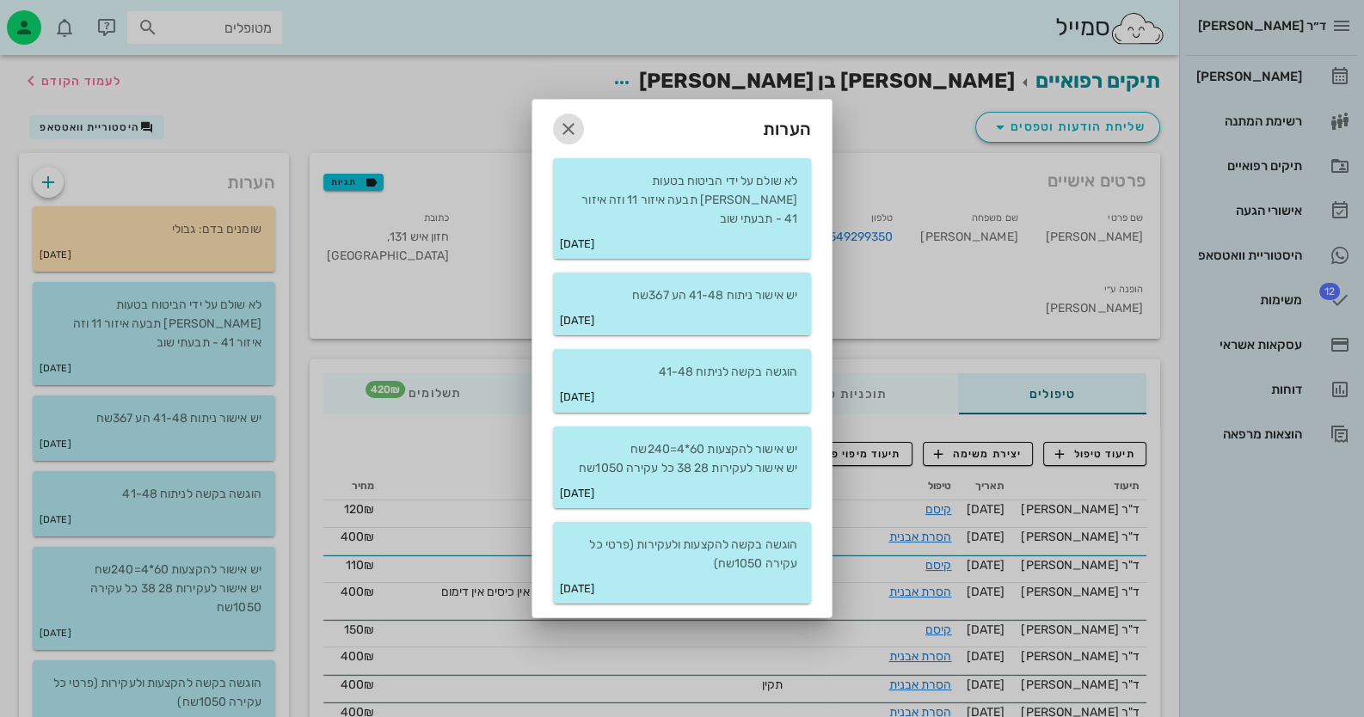
click at [564, 138] on icon "button" at bounding box center [568, 129] width 21 height 21
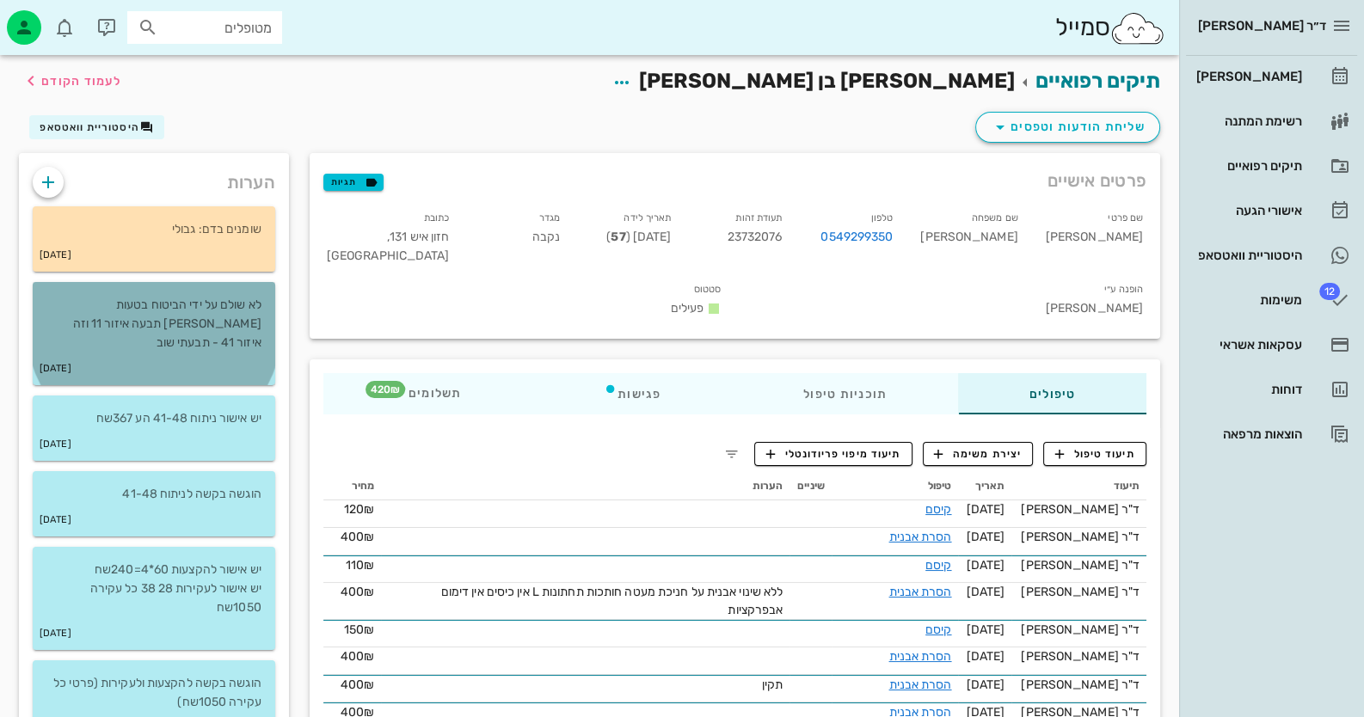
click at [179, 317] on p "לא שולם על ידי הביטוח בטעות יוליה תבעה איזור 11 וזה איזור 41 - תבעתי שוב" at bounding box center [153, 324] width 215 height 57
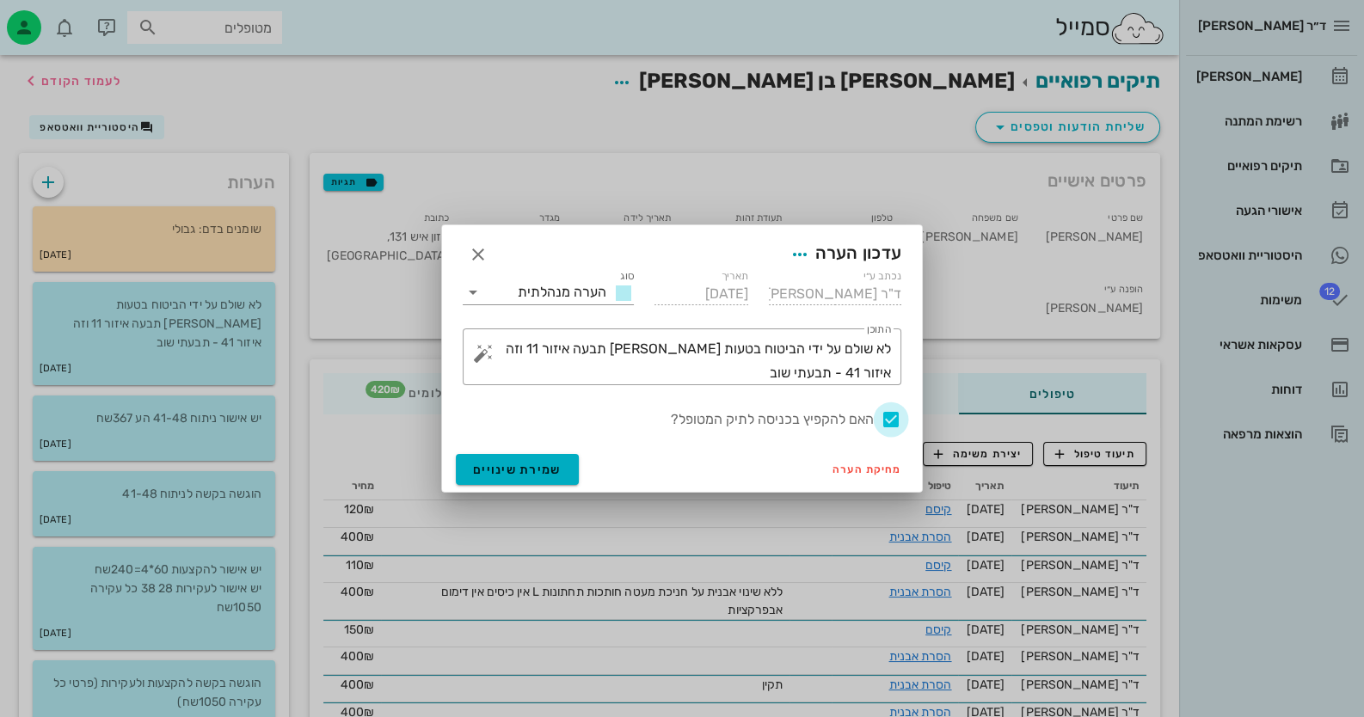
click at [882, 415] on div at bounding box center [890, 419] width 29 height 29
checkbox input "false"
click at [486, 452] on div "מחיקת הערה שמירת שינויים" at bounding box center [682, 469] width 480 height 45
click at [511, 457] on button "שמירת שינויים" at bounding box center [517, 469] width 123 height 31
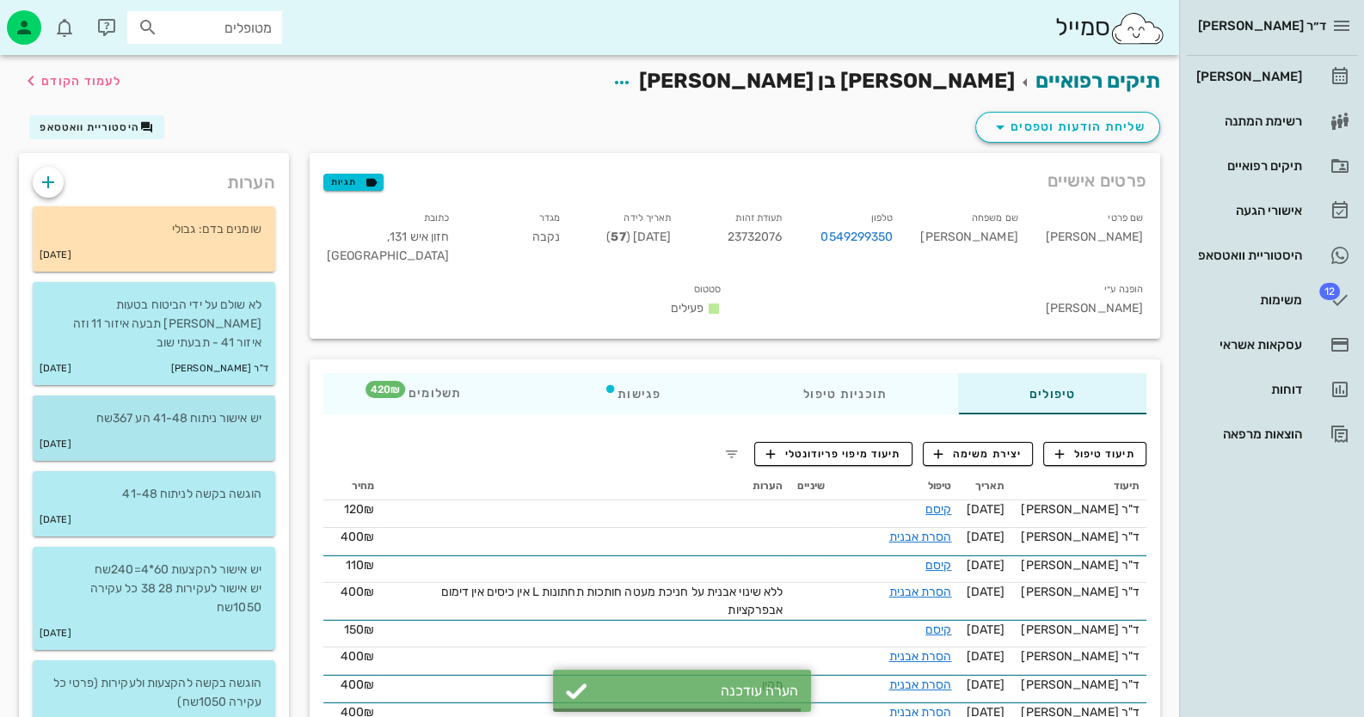
click at [199, 409] on p "יש אישור ניתוח 41-48 הע 367שח" at bounding box center [153, 418] width 215 height 19
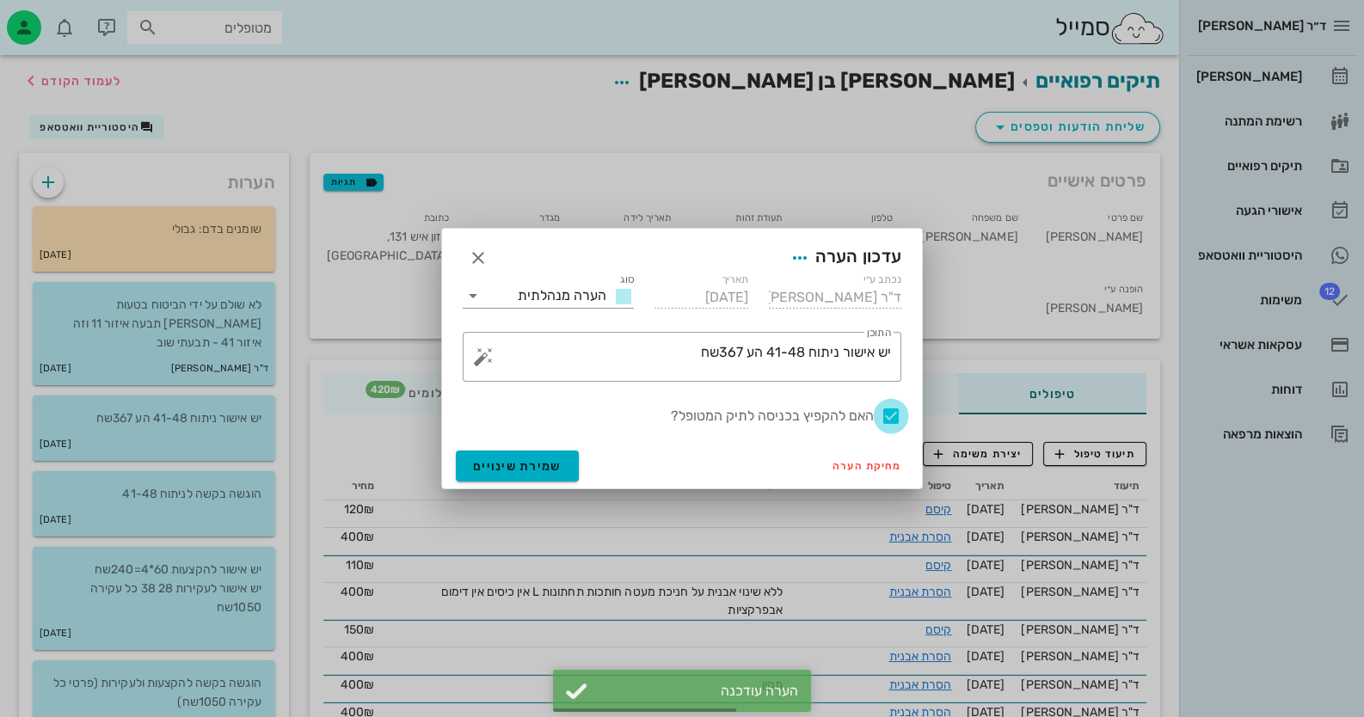
click at [882, 412] on div at bounding box center [890, 416] width 29 height 29
checkbox input "false"
click at [546, 464] on span "שמירת שינויים" at bounding box center [517, 466] width 89 height 15
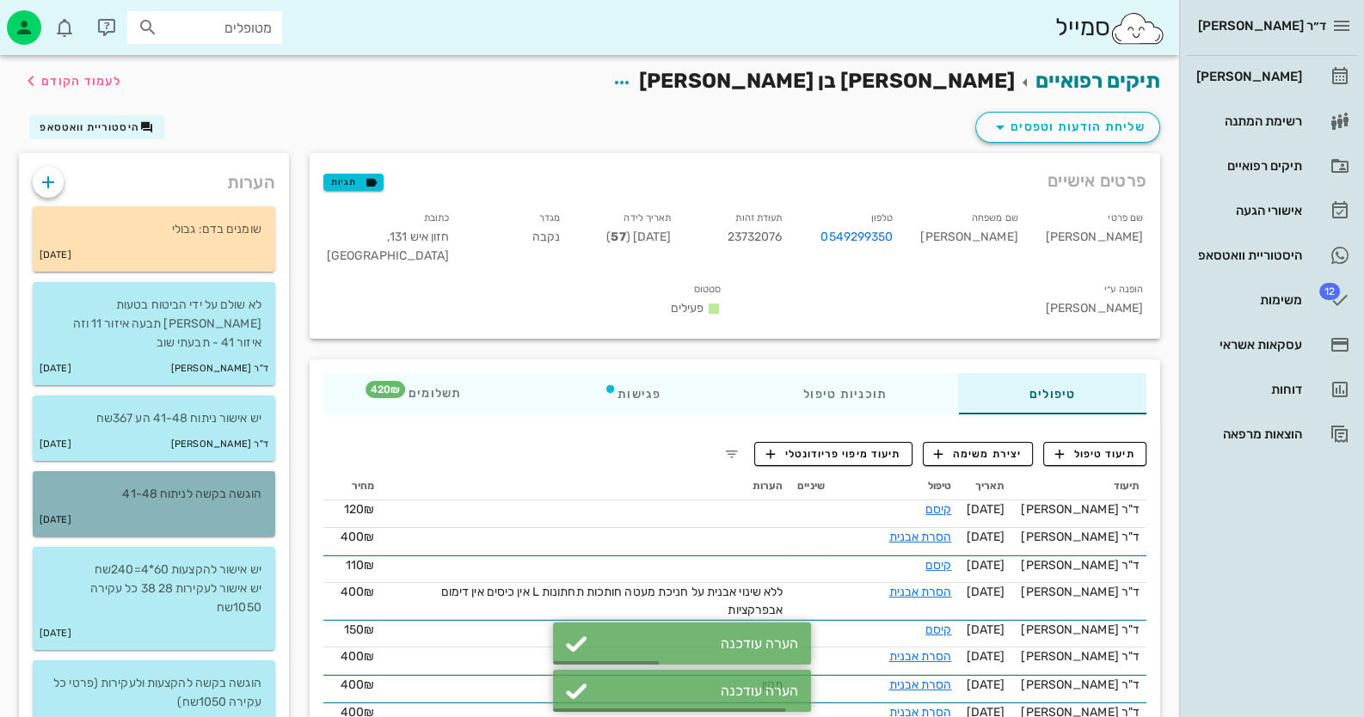
click at [232, 485] on p "הוגשה בקשה לניתוח 41-48" at bounding box center [153, 494] width 215 height 19
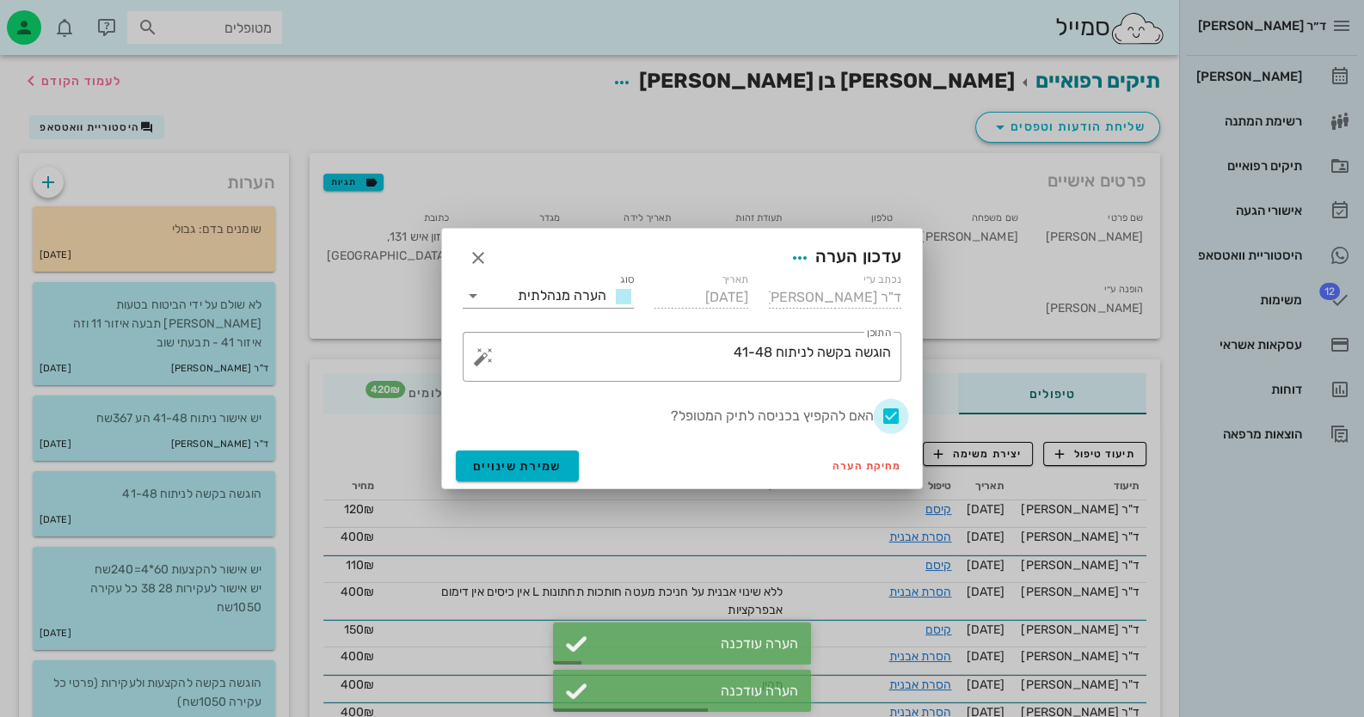
click at [882, 415] on div at bounding box center [890, 416] width 29 height 29
checkbox input "false"
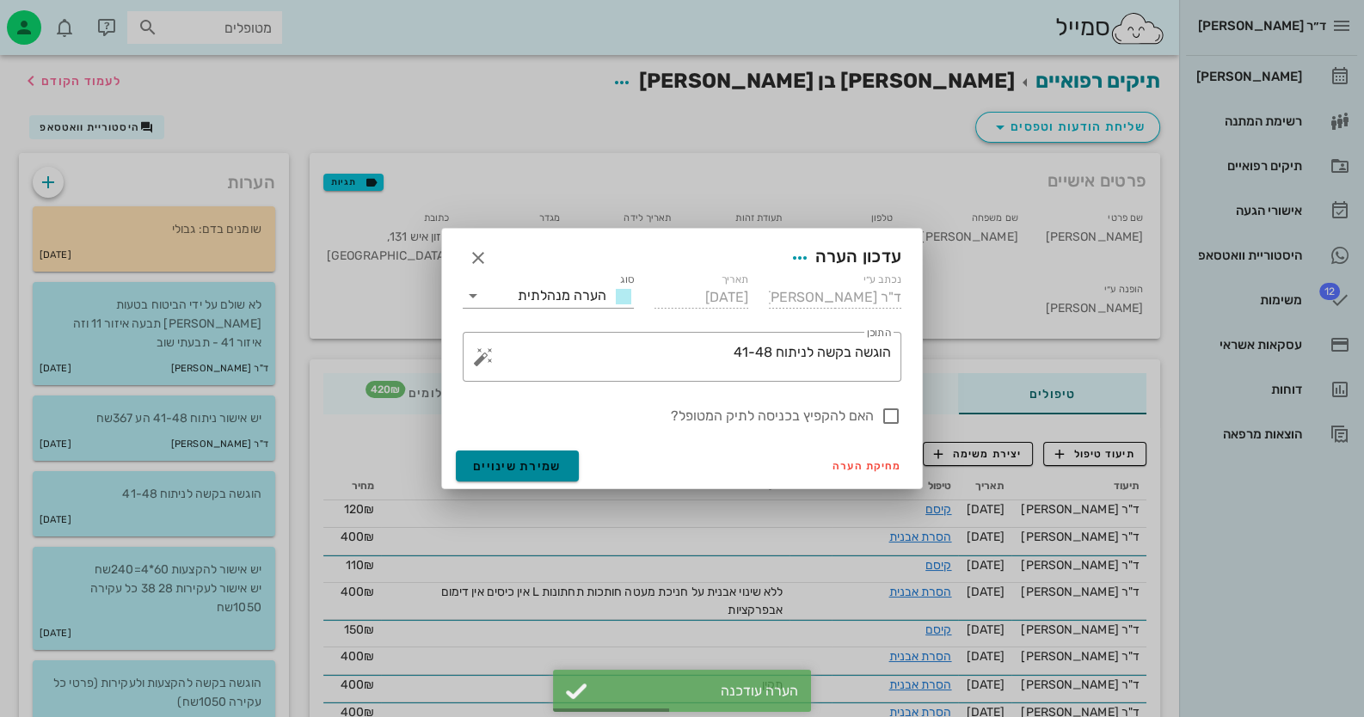
click at [458, 466] on button "שמירת שינויים" at bounding box center [517, 466] width 123 height 31
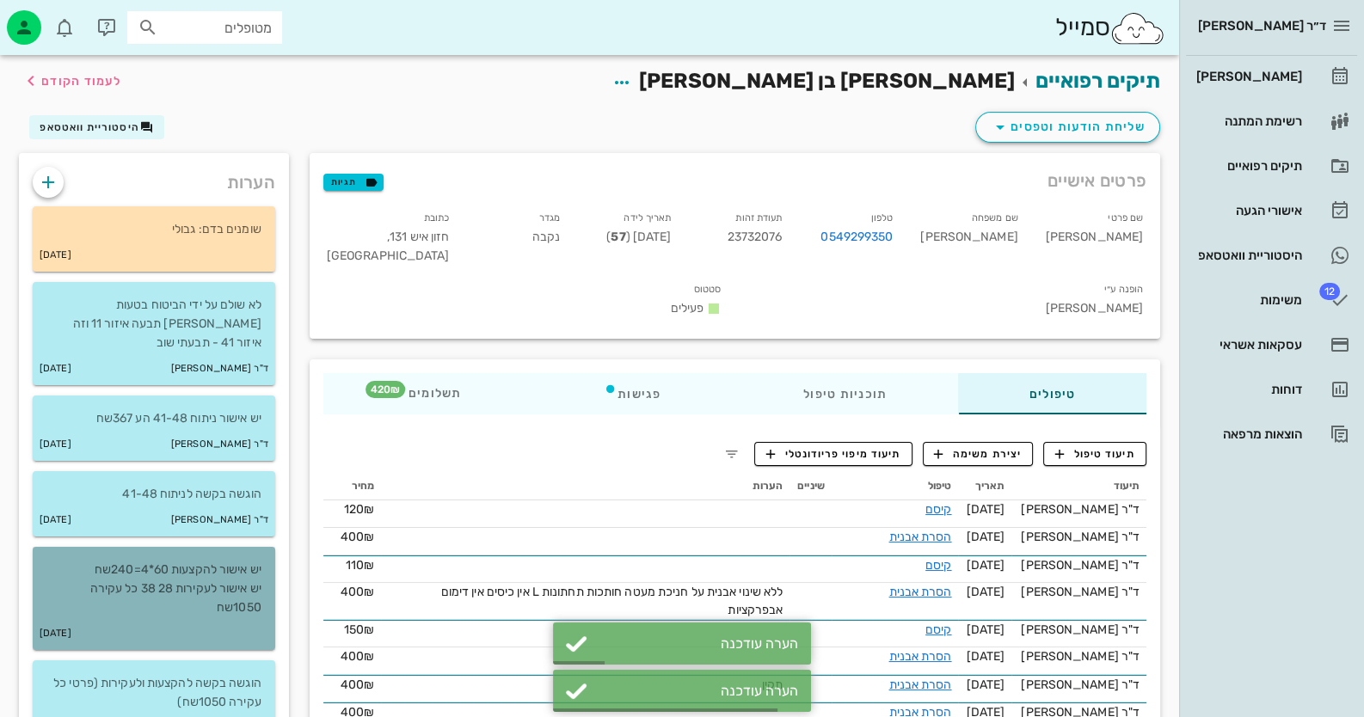
click at [218, 568] on p "יש אישור להקצעות 60*4=240שח יש אישור לעקירות 28 38 כל עקירה 1050שח" at bounding box center [153, 589] width 215 height 57
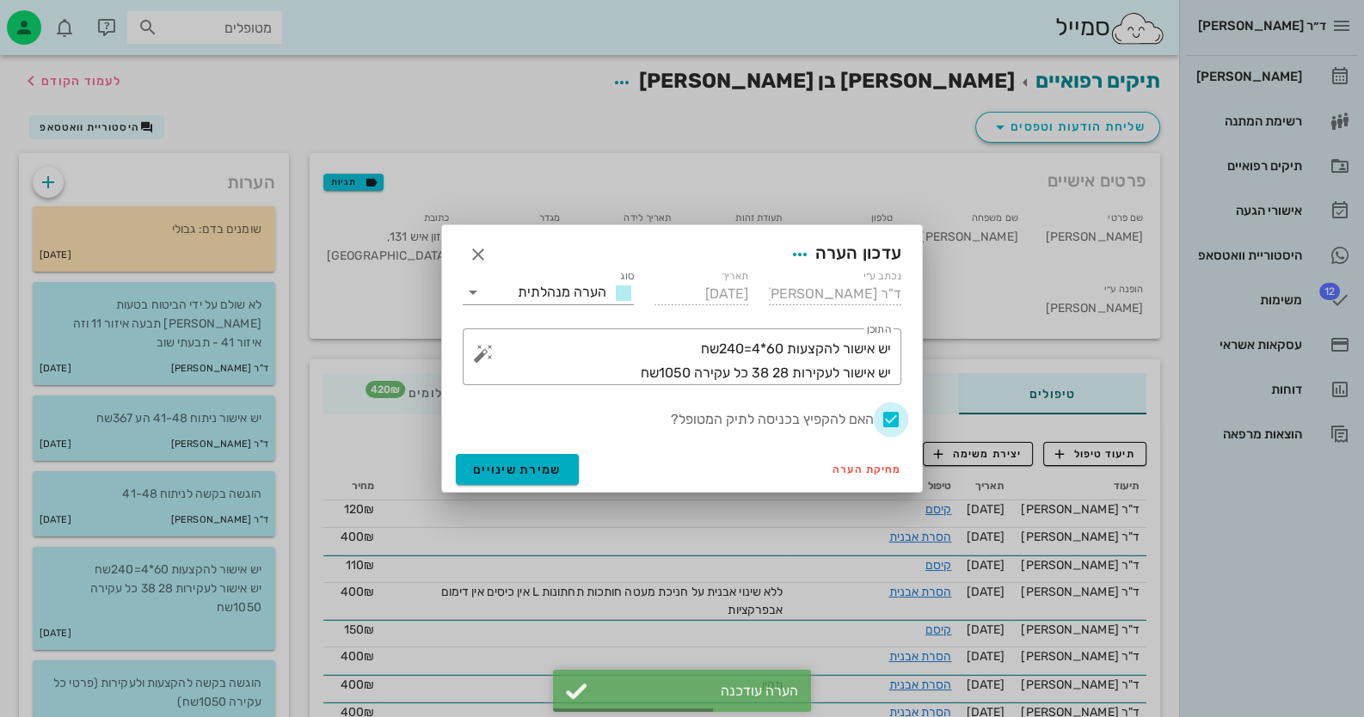
click at [878, 421] on div at bounding box center [890, 419] width 29 height 29
checkbox input "false"
click at [533, 470] on span "שמירת שינויים" at bounding box center [517, 470] width 89 height 15
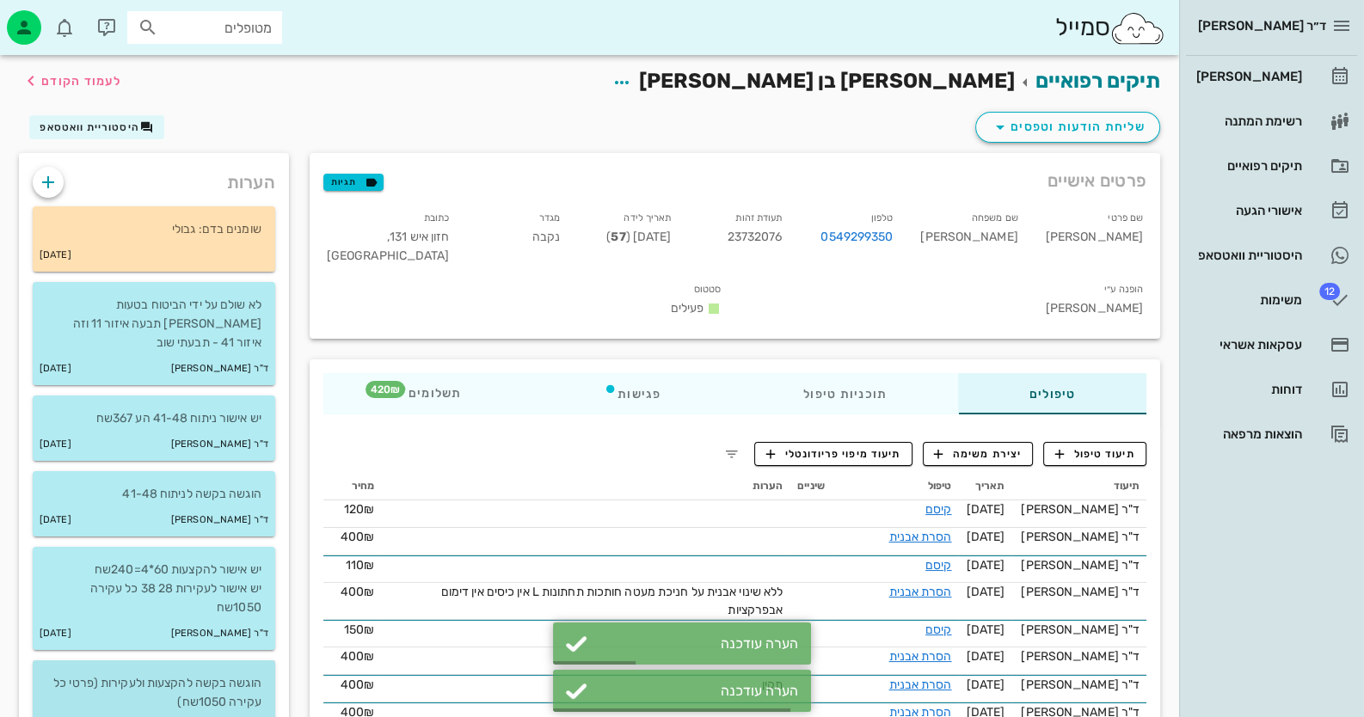
click at [210, 674] on p "הוגשה בקשה להקצעות ולעקירות (פרטי כל עקירה 1050שח)" at bounding box center [153, 693] width 215 height 38
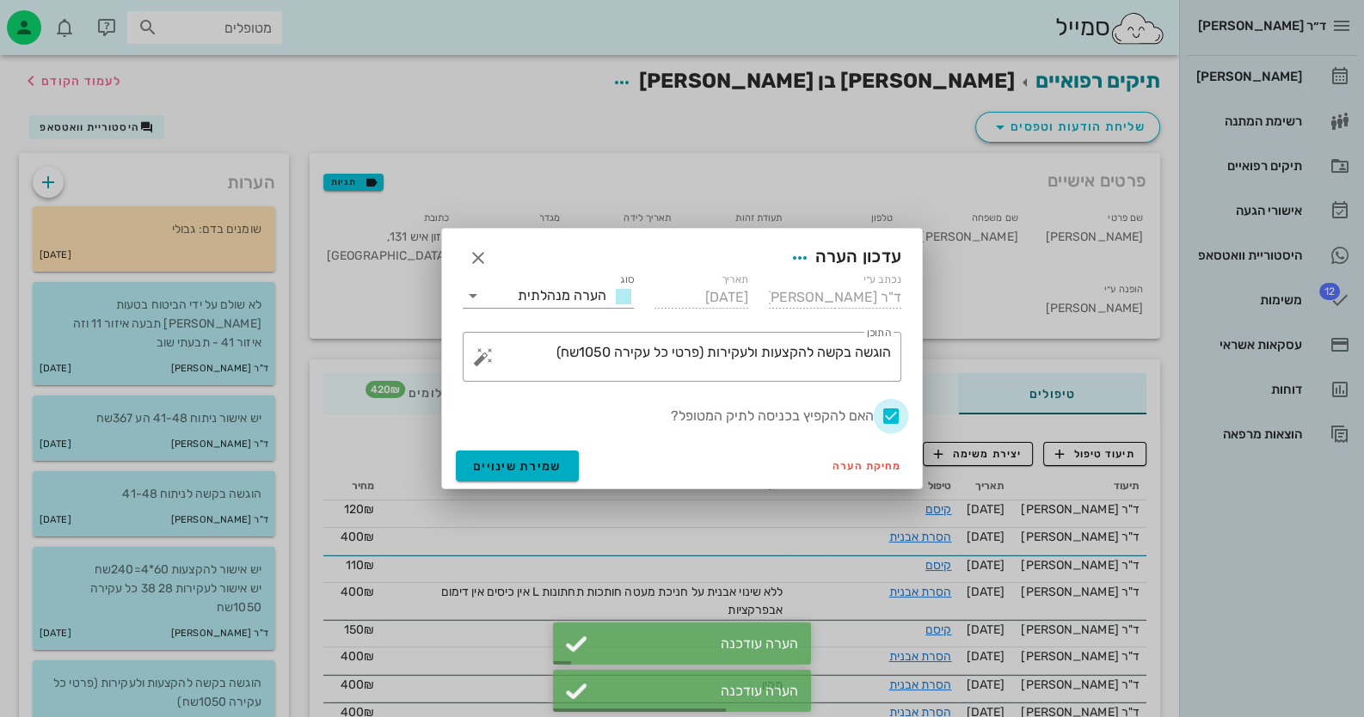
click at [882, 421] on div at bounding box center [890, 416] width 29 height 29
checkbox input "false"
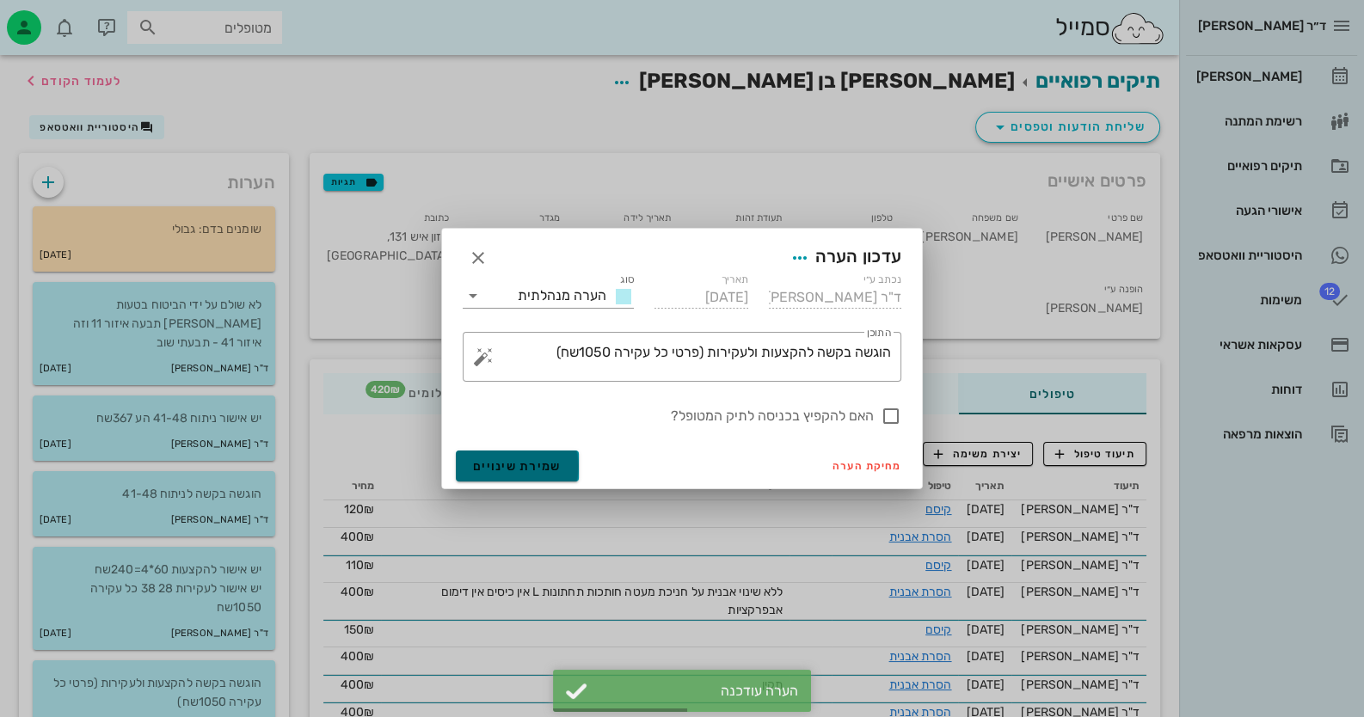
click at [554, 472] on span "שמירת שינויים" at bounding box center [517, 466] width 89 height 15
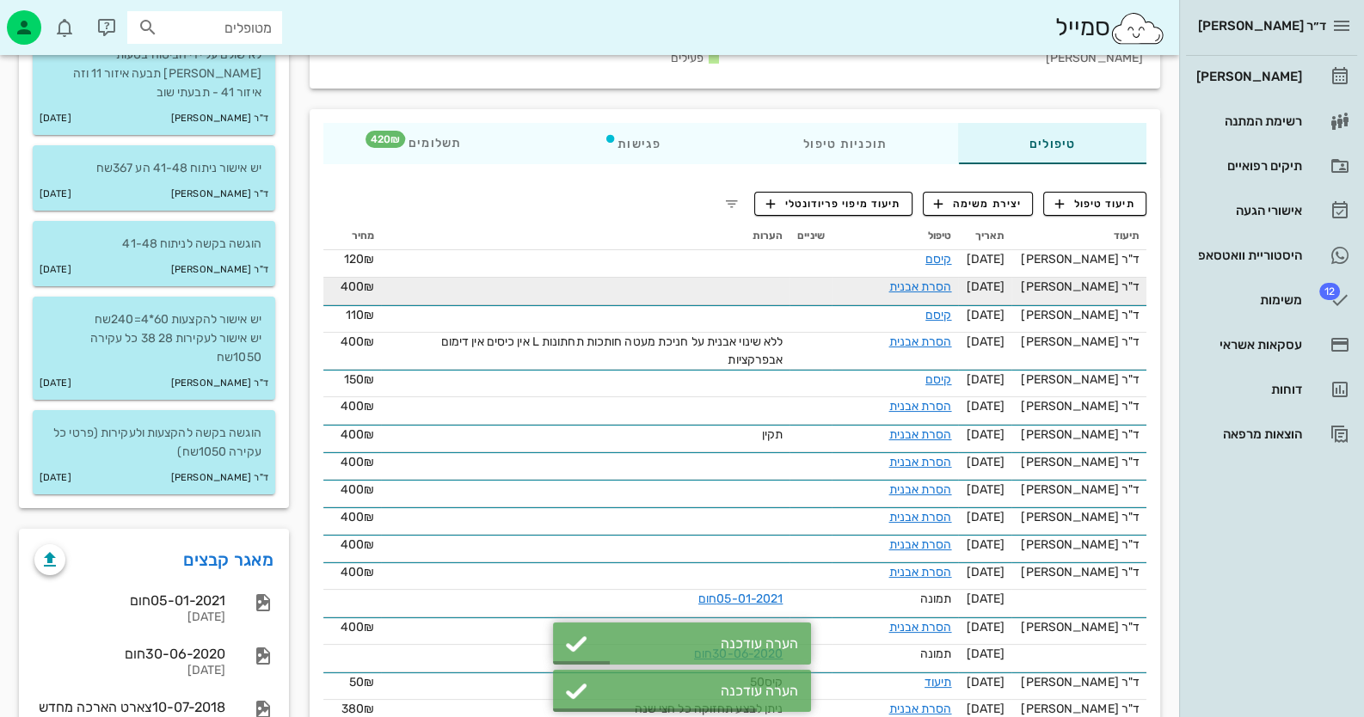
scroll to position [258, 0]
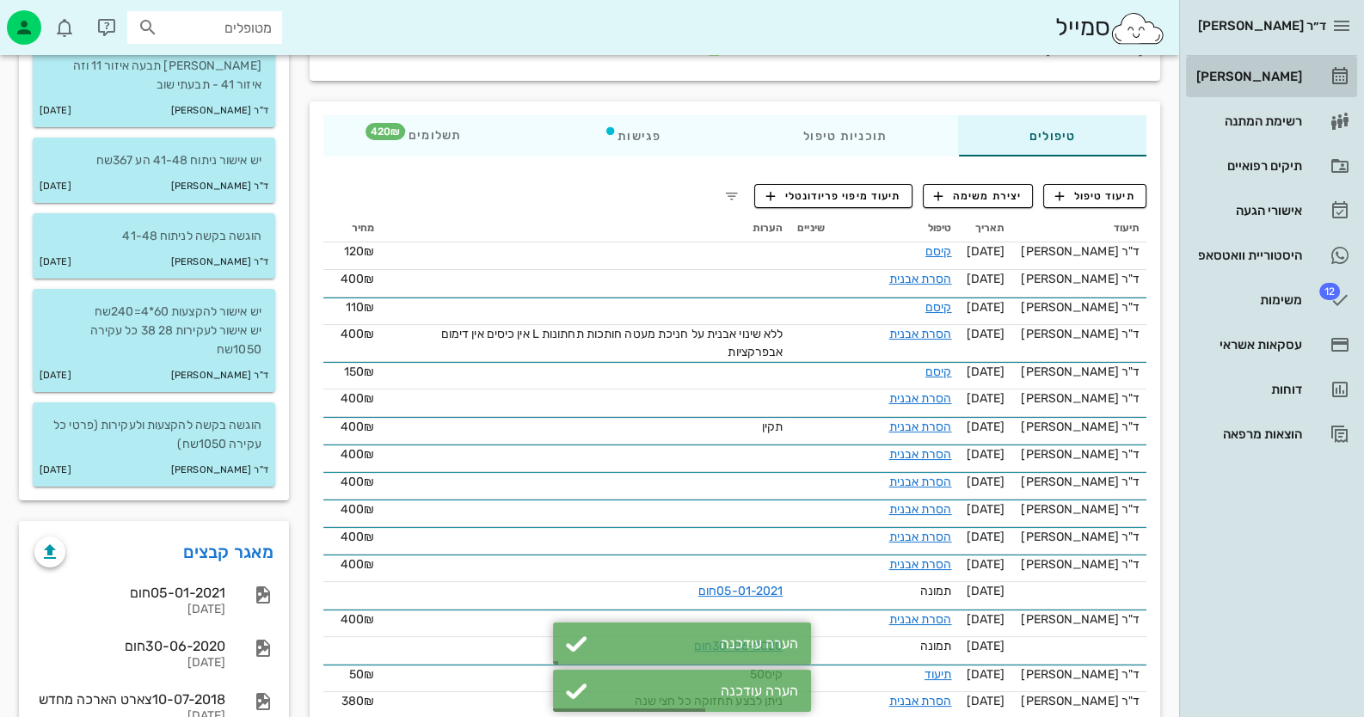
click at [882, 83] on link "[PERSON_NAME]" at bounding box center [1271, 76] width 171 height 41
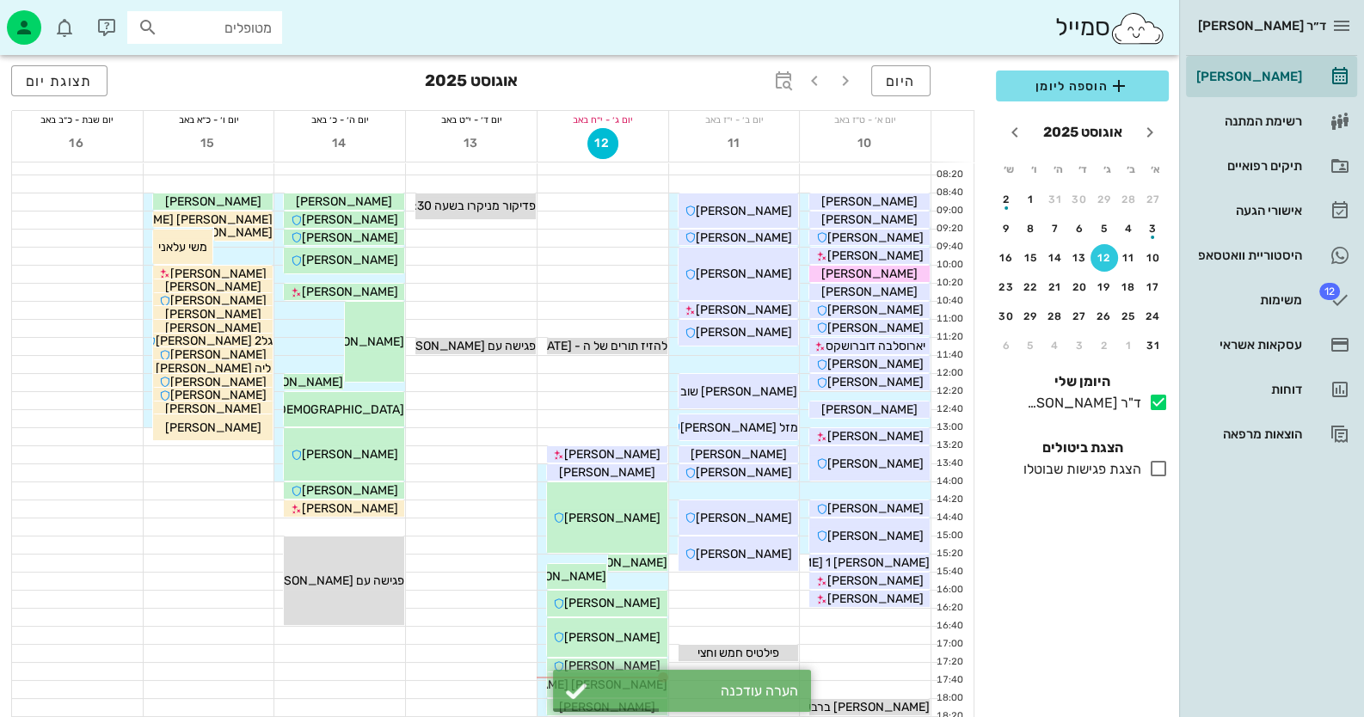
scroll to position [203, 0]
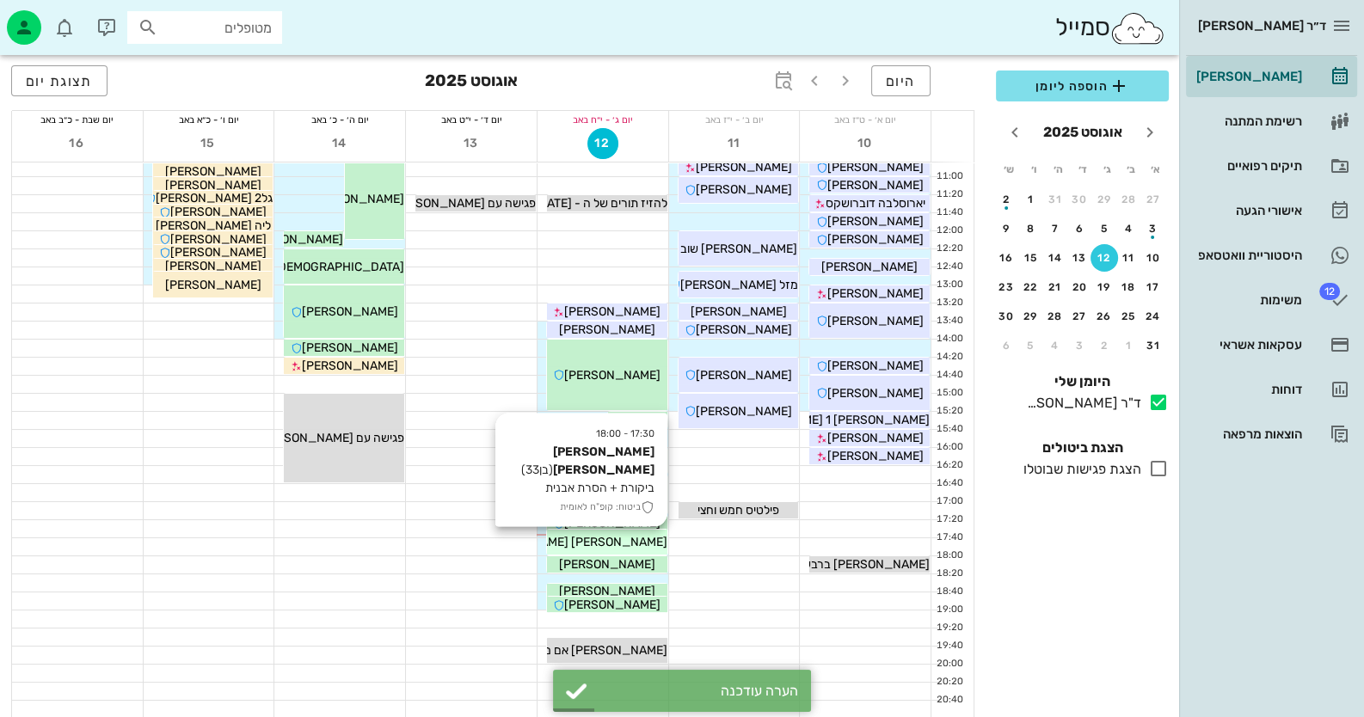
click at [608, 544] on span "[PERSON_NAME] [PERSON_NAME]" at bounding box center [569, 542] width 195 height 15
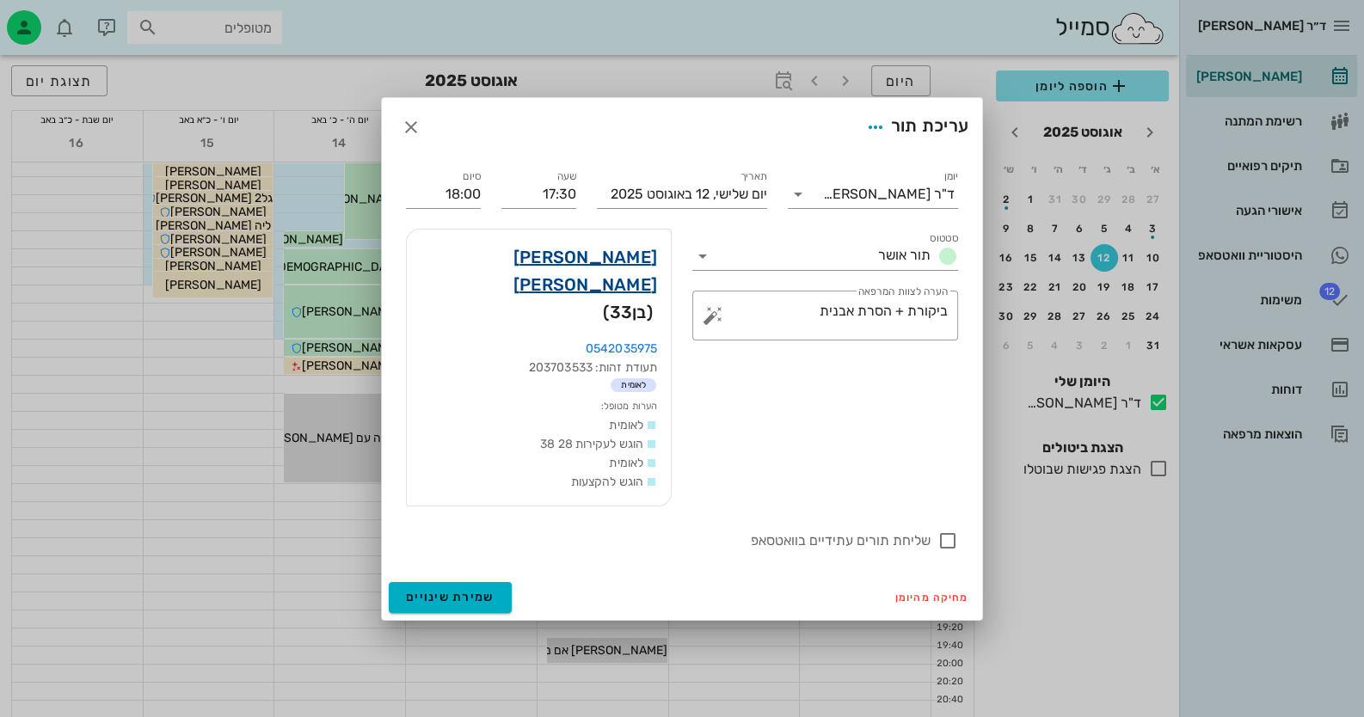
click at [634, 286] on link "אבישי אשכנזי" at bounding box center [539, 270] width 237 height 55
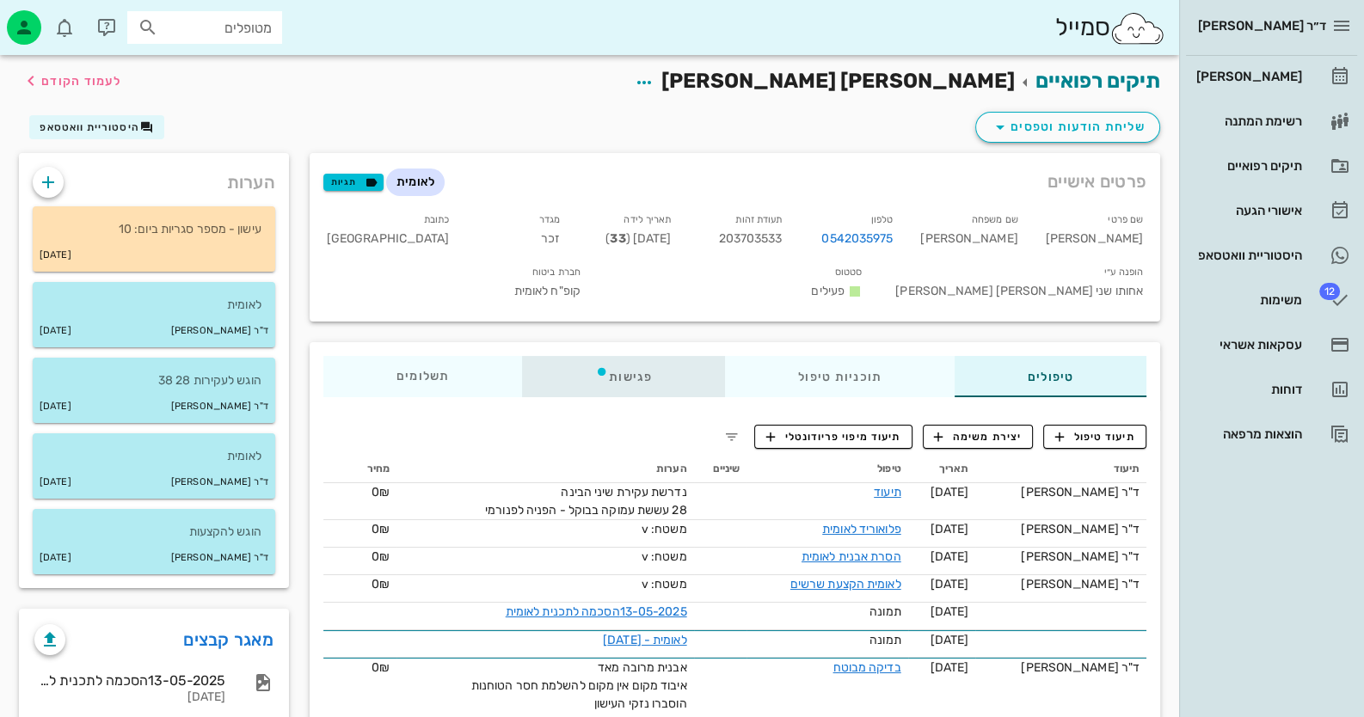
click at [627, 357] on div "פגישות" at bounding box center [623, 376] width 203 height 41
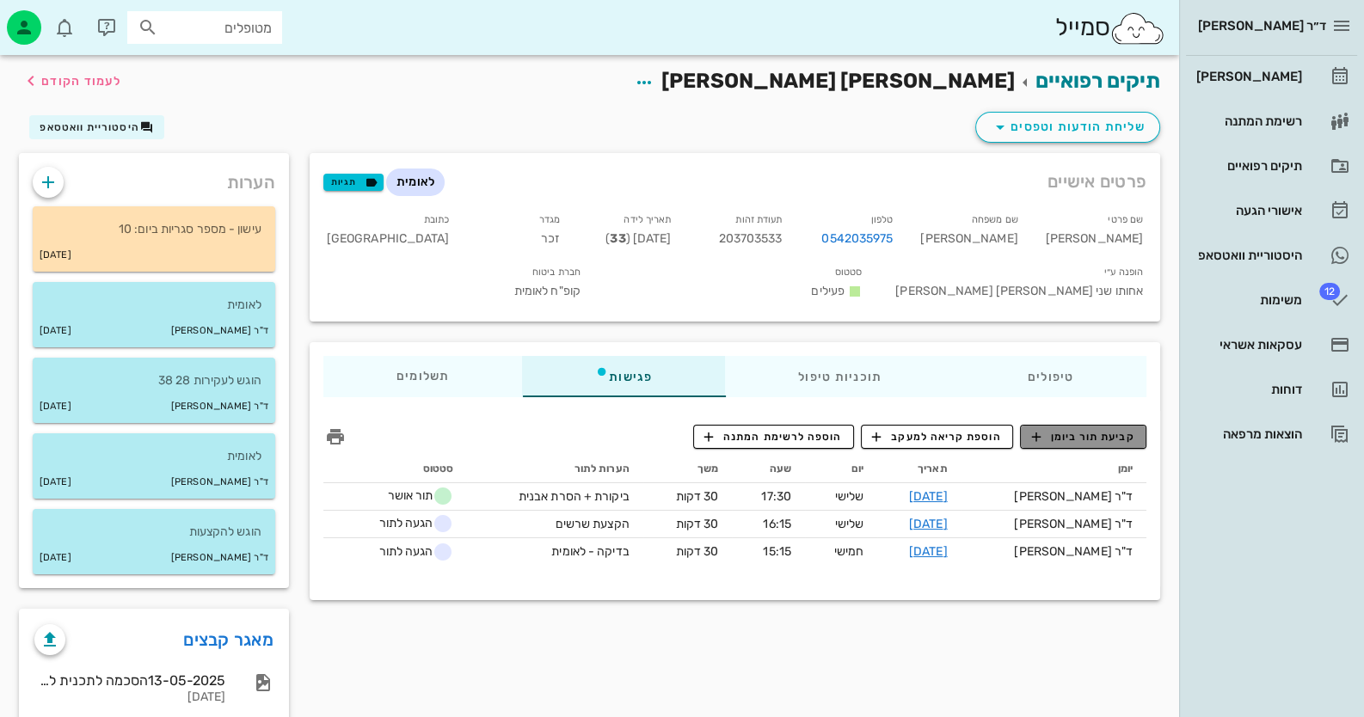
click at [882, 429] on span "קביעת תור ביומן" at bounding box center [1082, 436] width 103 height 15
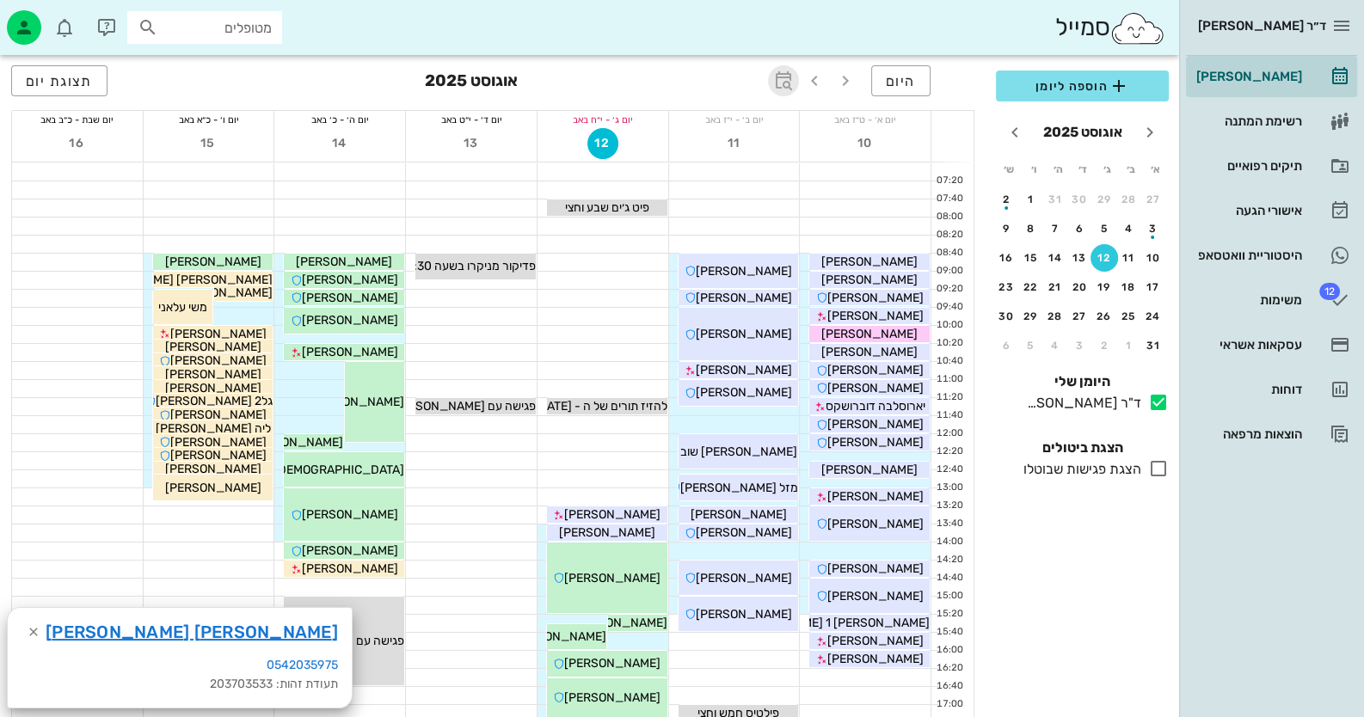
click at [781, 72] on icon "button" at bounding box center [783, 81] width 21 height 21
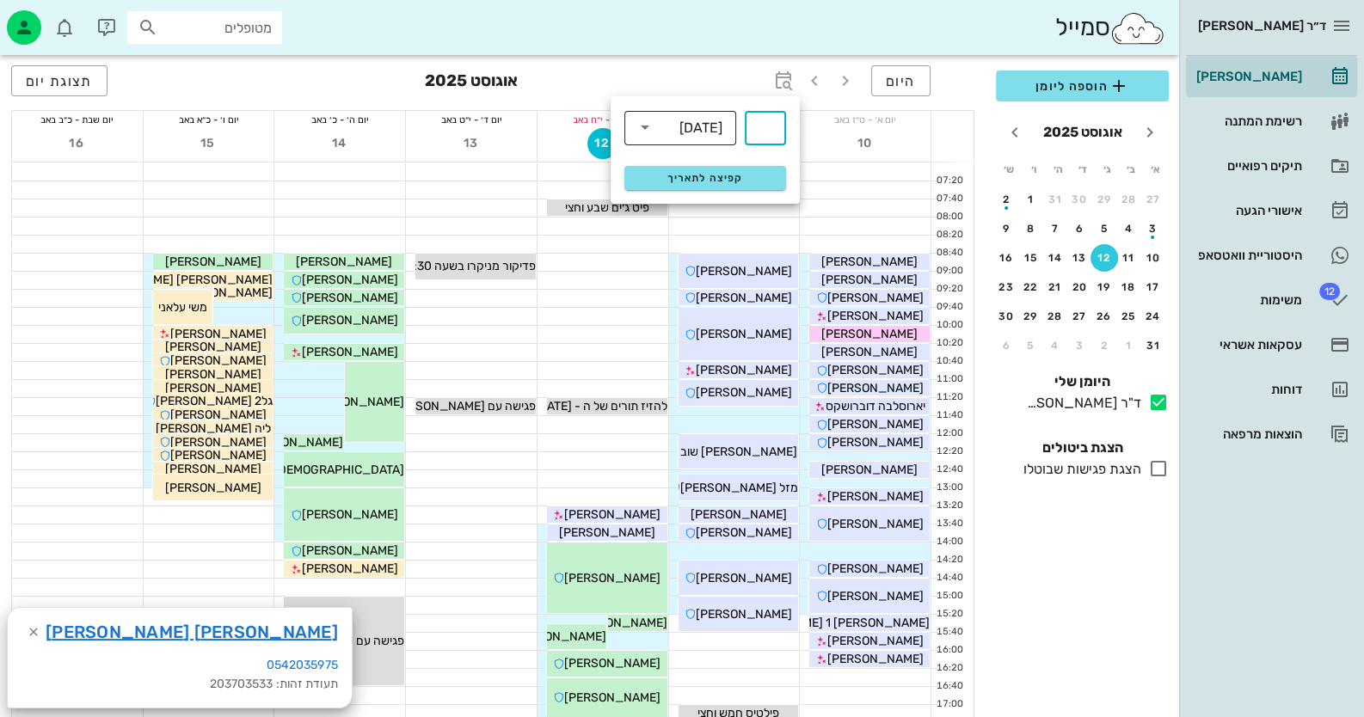
click at [697, 132] on div "שבועות" at bounding box center [700, 127] width 43 height 15
click at [722, 206] on div "חודשים" at bounding box center [680, 203] width 112 height 34
click at [772, 128] on input "text" at bounding box center [765, 128] width 21 height 28
type input "3"
click at [748, 167] on button "קפיצה לתאריך" at bounding box center [705, 178] width 162 height 24
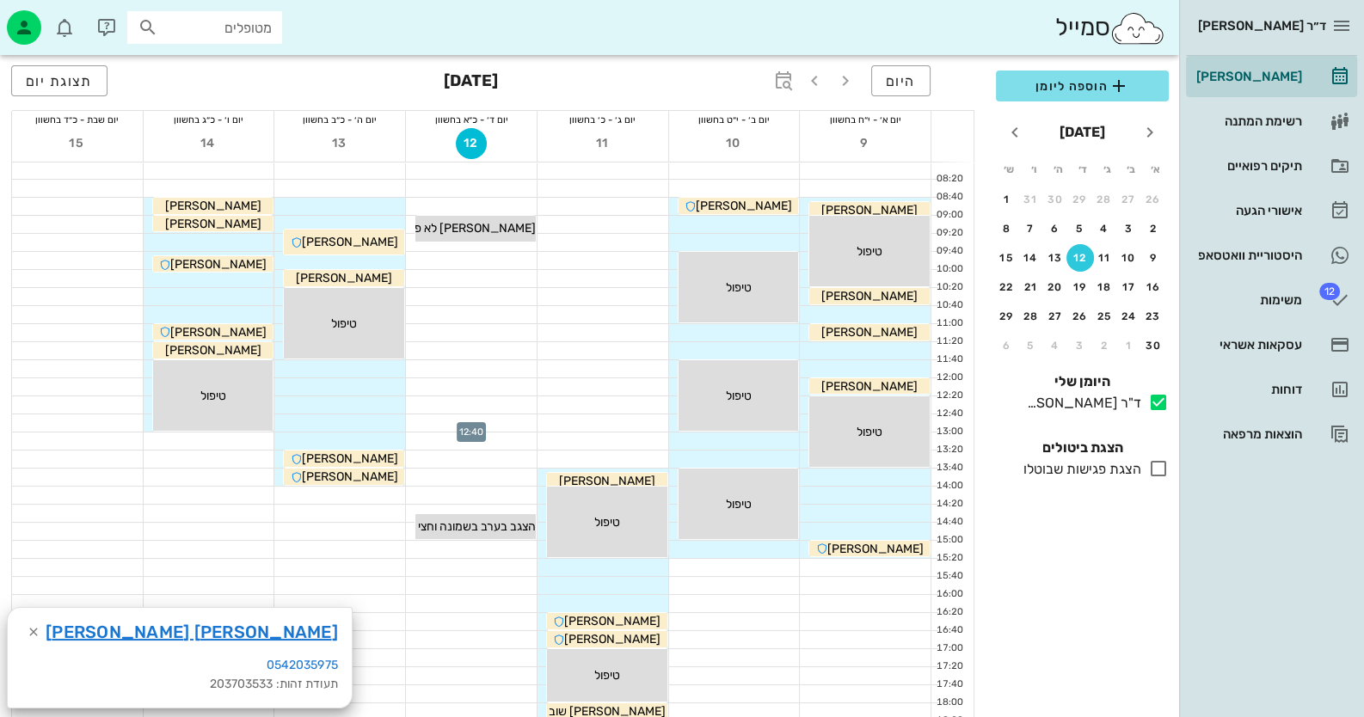
scroll to position [85, 0]
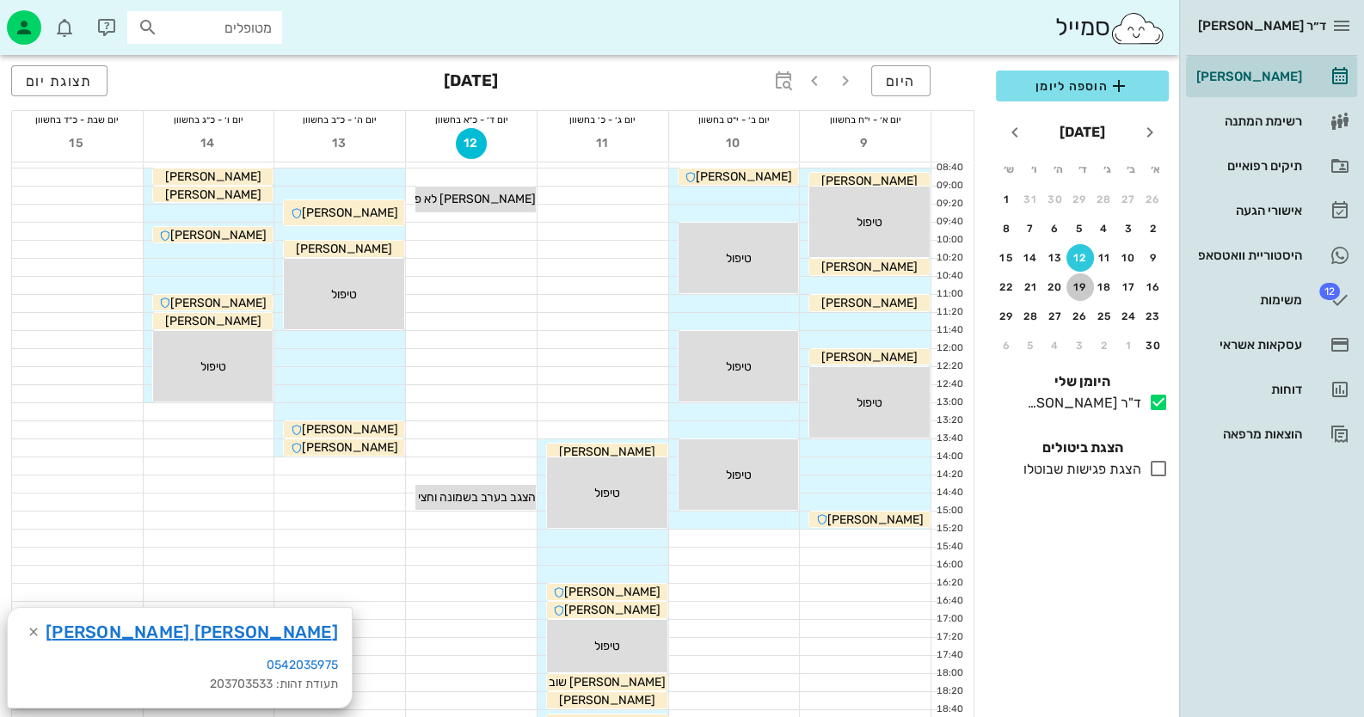
click at [882, 287] on div "19" at bounding box center [1081, 287] width 28 height 12
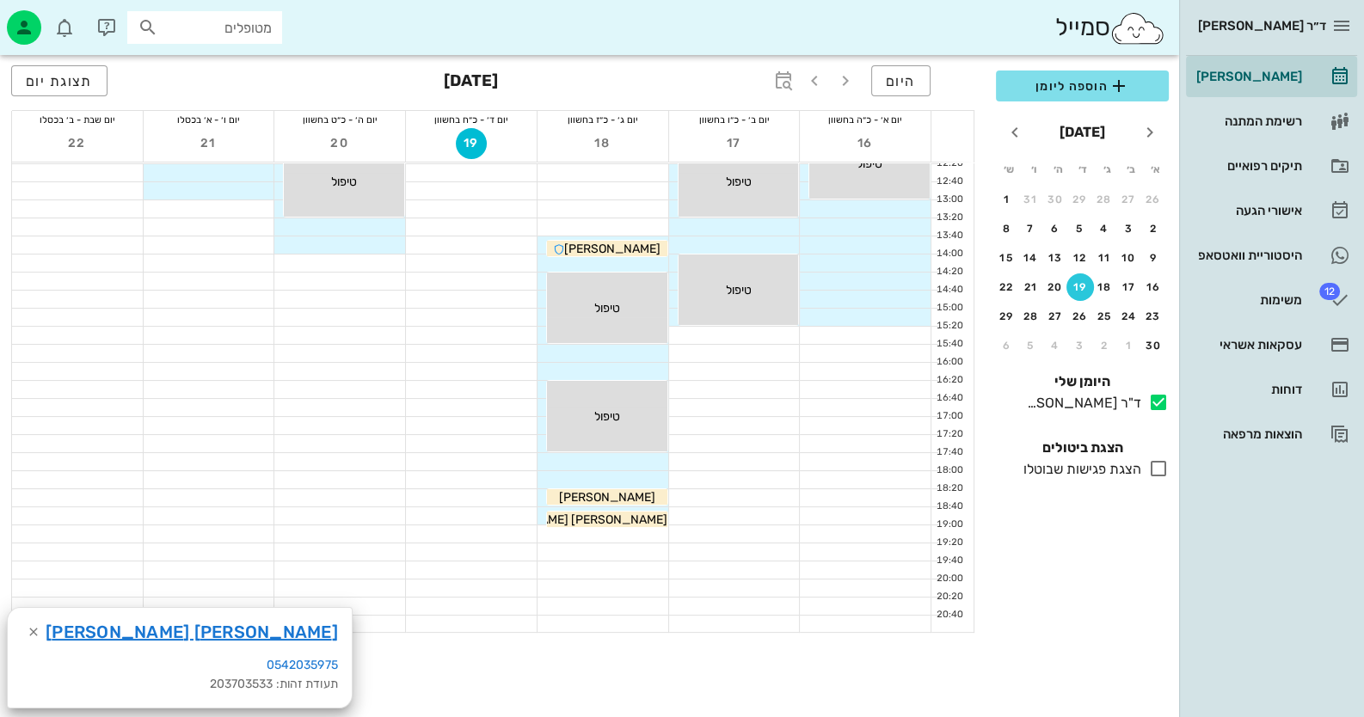
scroll to position [343, 0]
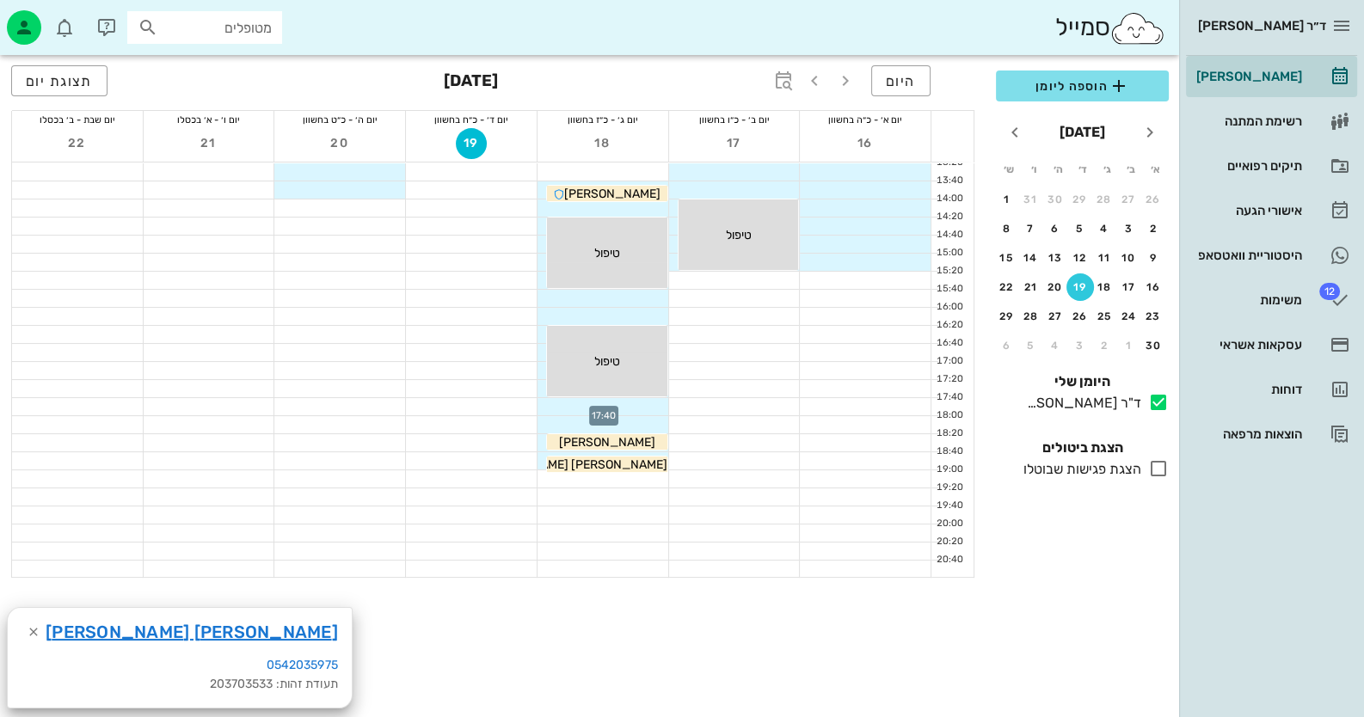
click at [639, 406] on div at bounding box center [603, 406] width 131 height 17
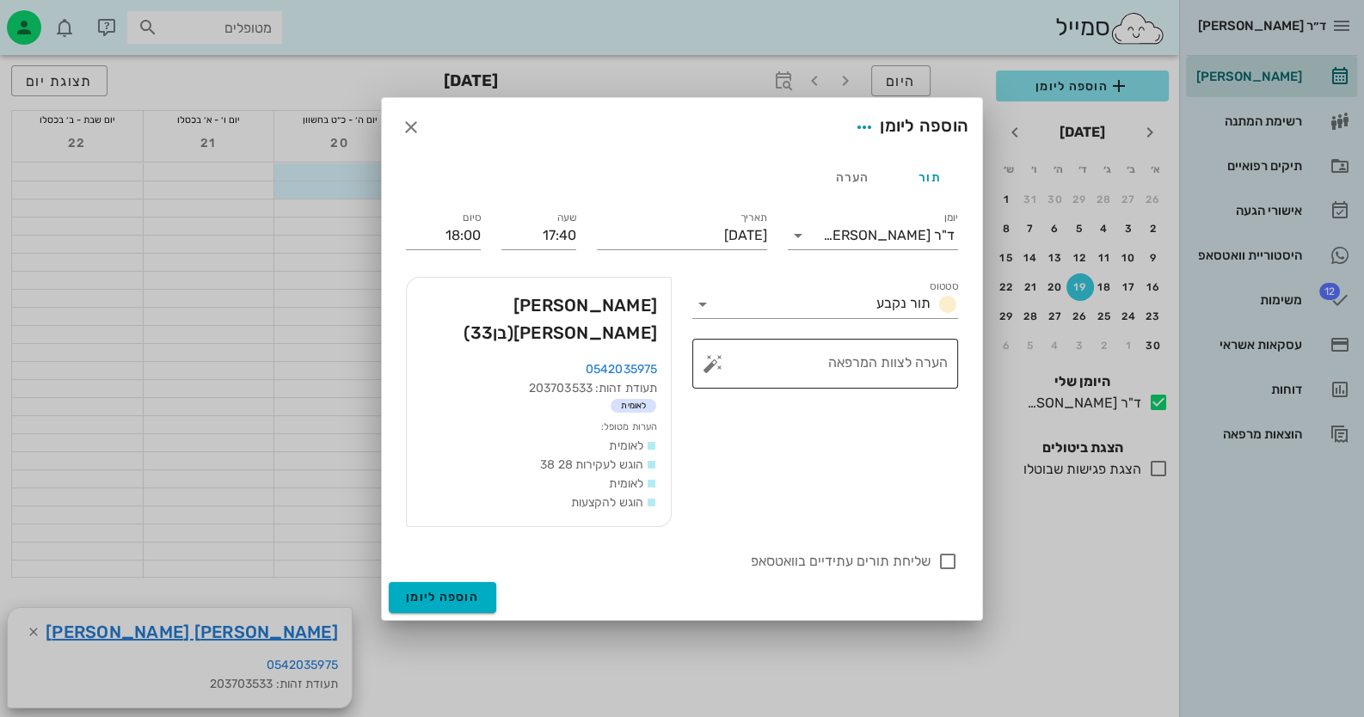
click at [710, 372] on button "button" at bounding box center [713, 364] width 21 height 21
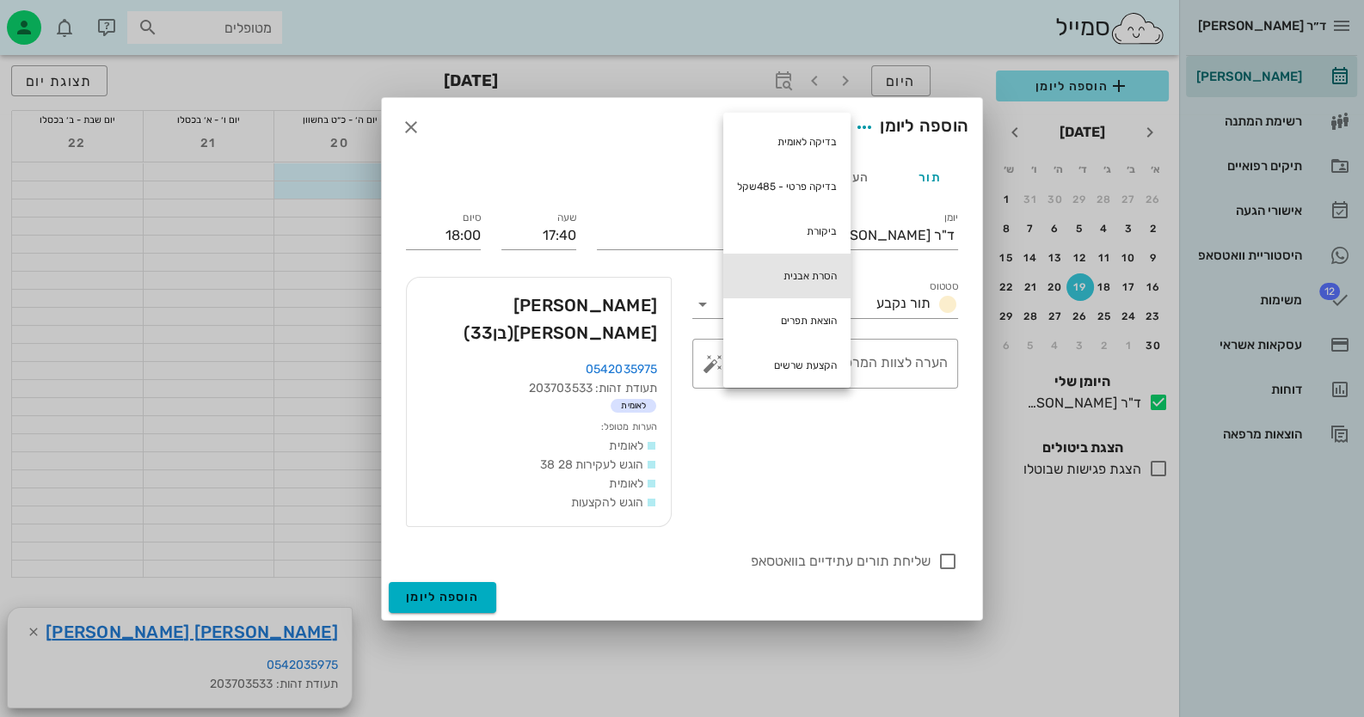
click at [787, 261] on div "הסרת אבנית" at bounding box center [786, 276] width 127 height 45
type textarea "הסרת אבנית"
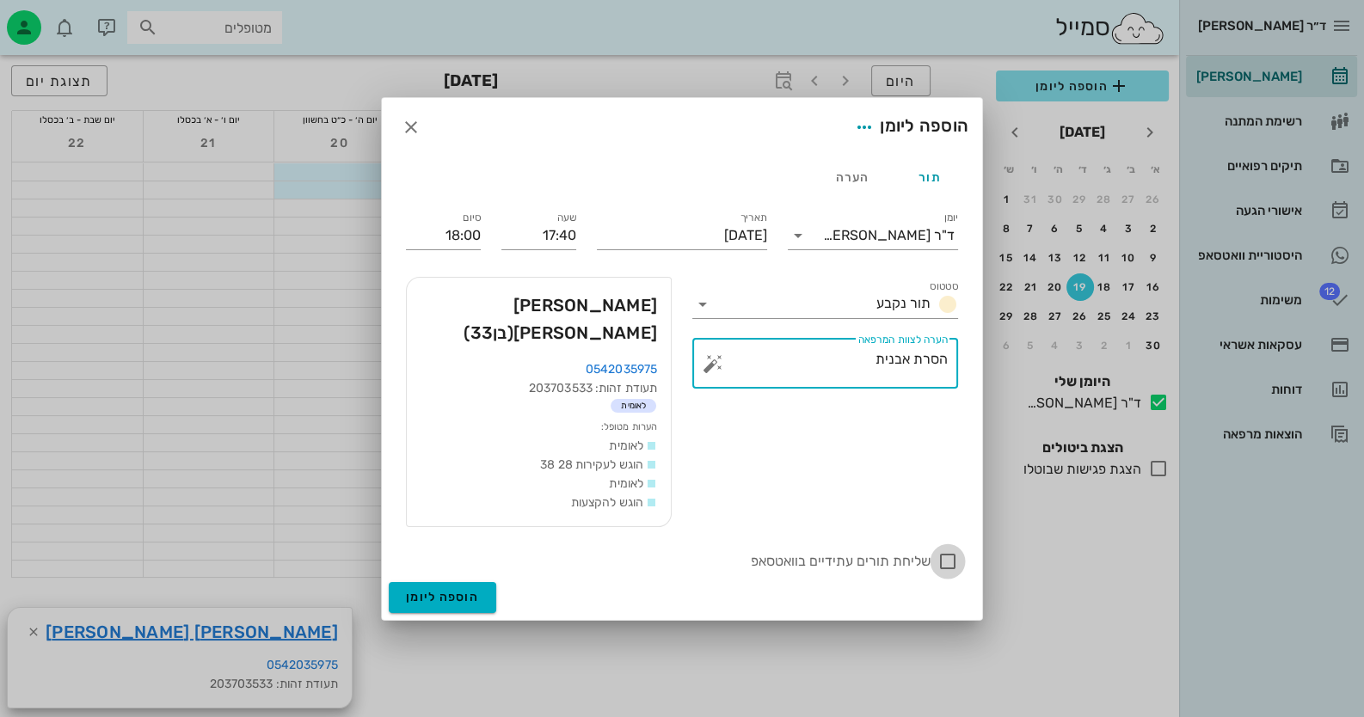
click at [882, 547] on div at bounding box center [947, 561] width 29 height 29
checkbox input "true"
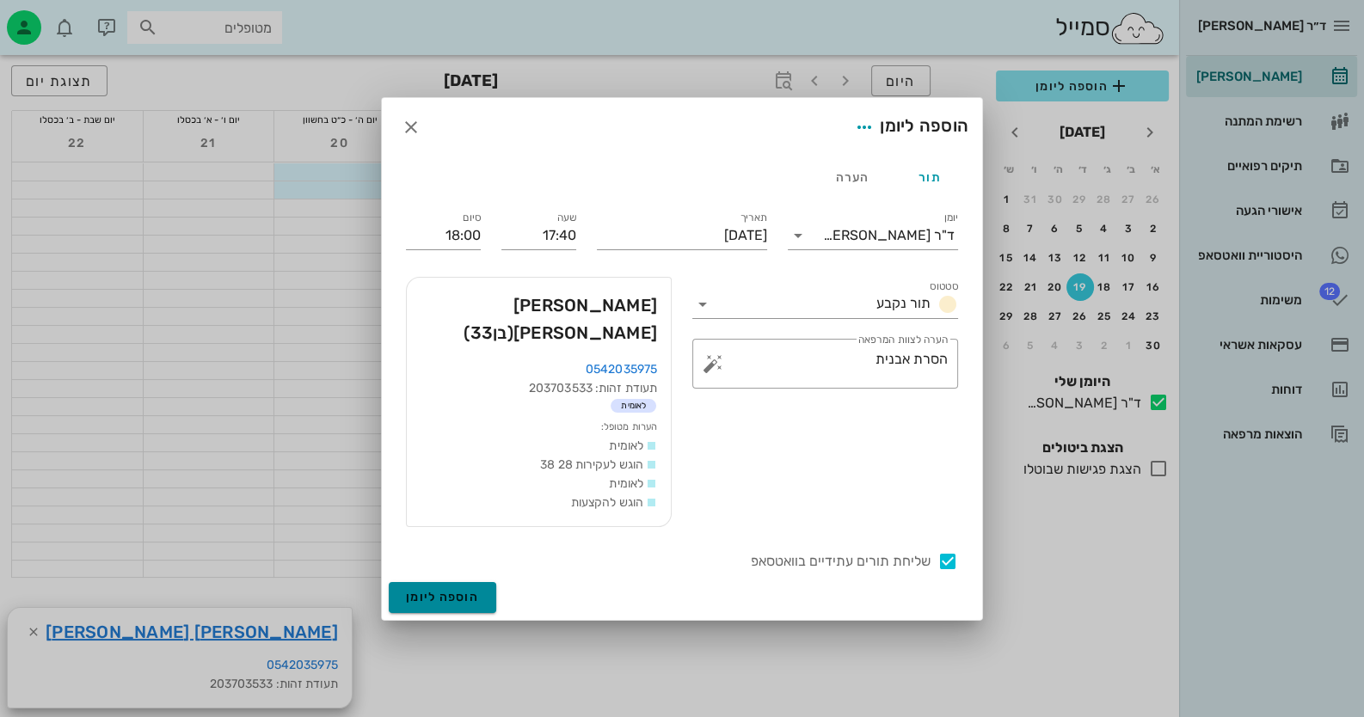
click at [430, 590] on span "הוספה ליומן" at bounding box center [442, 597] width 73 height 15
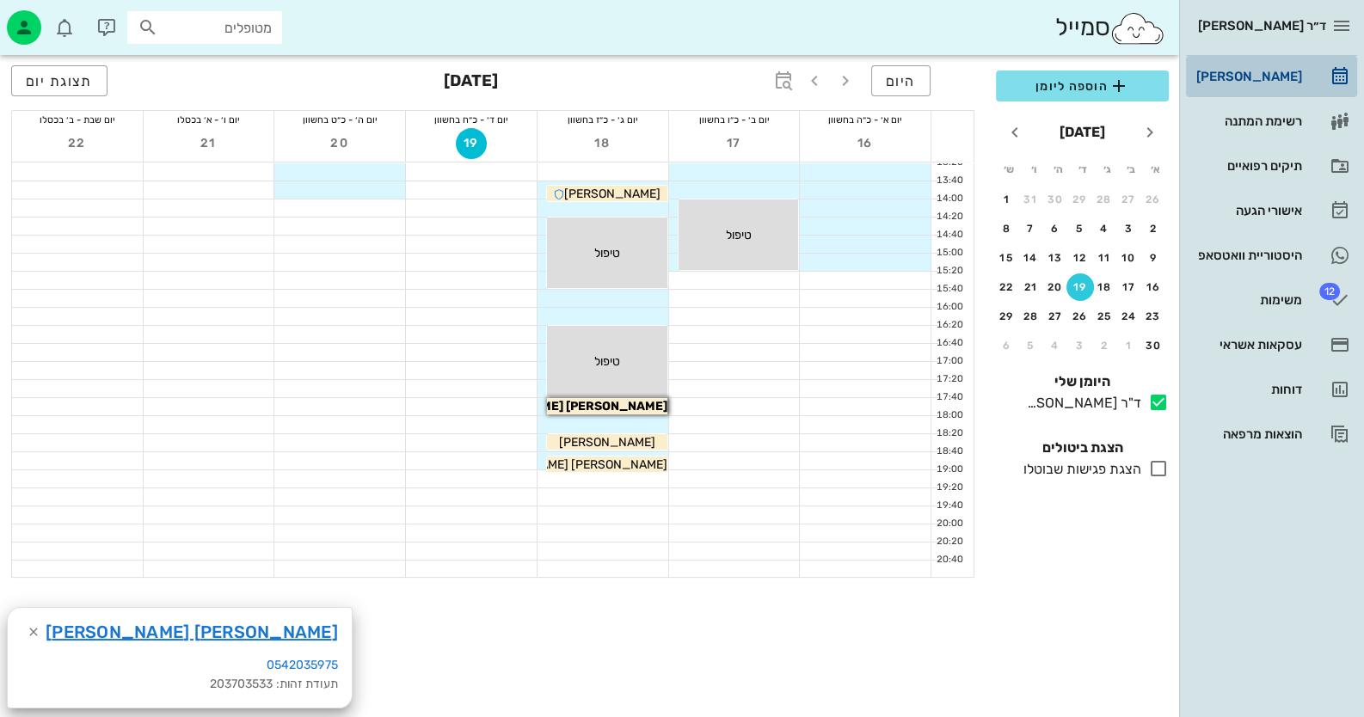
click at [882, 83] on div "[PERSON_NAME]" at bounding box center [1247, 77] width 109 height 28
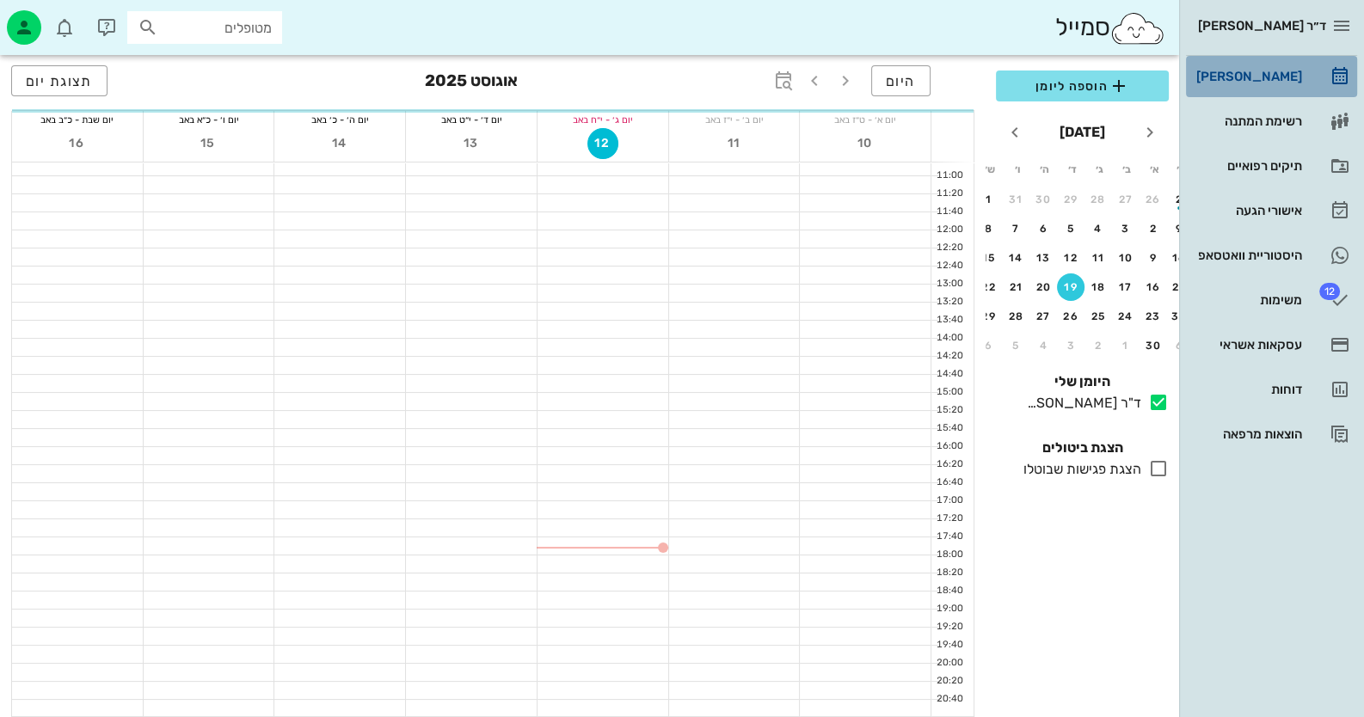
scroll to position [203, 0]
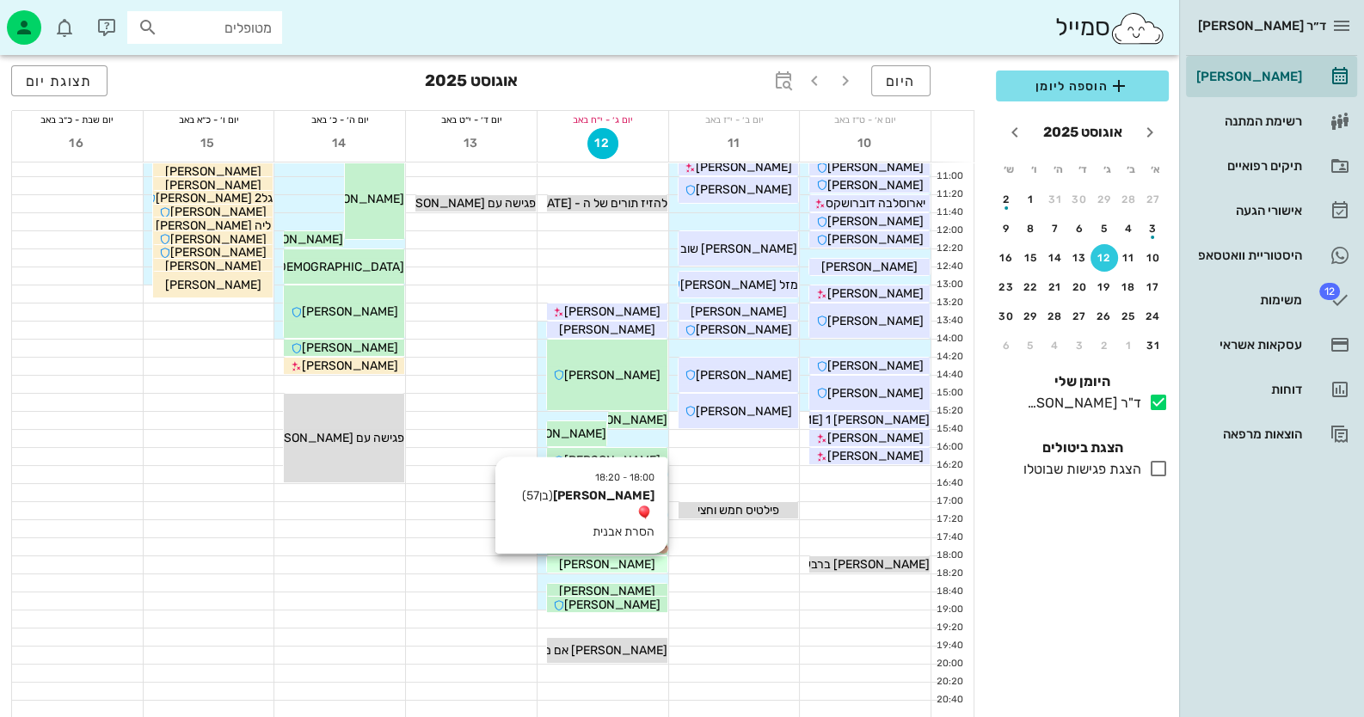
click at [625, 566] on span "[PERSON_NAME]" at bounding box center [607, 564] width 96 height 15
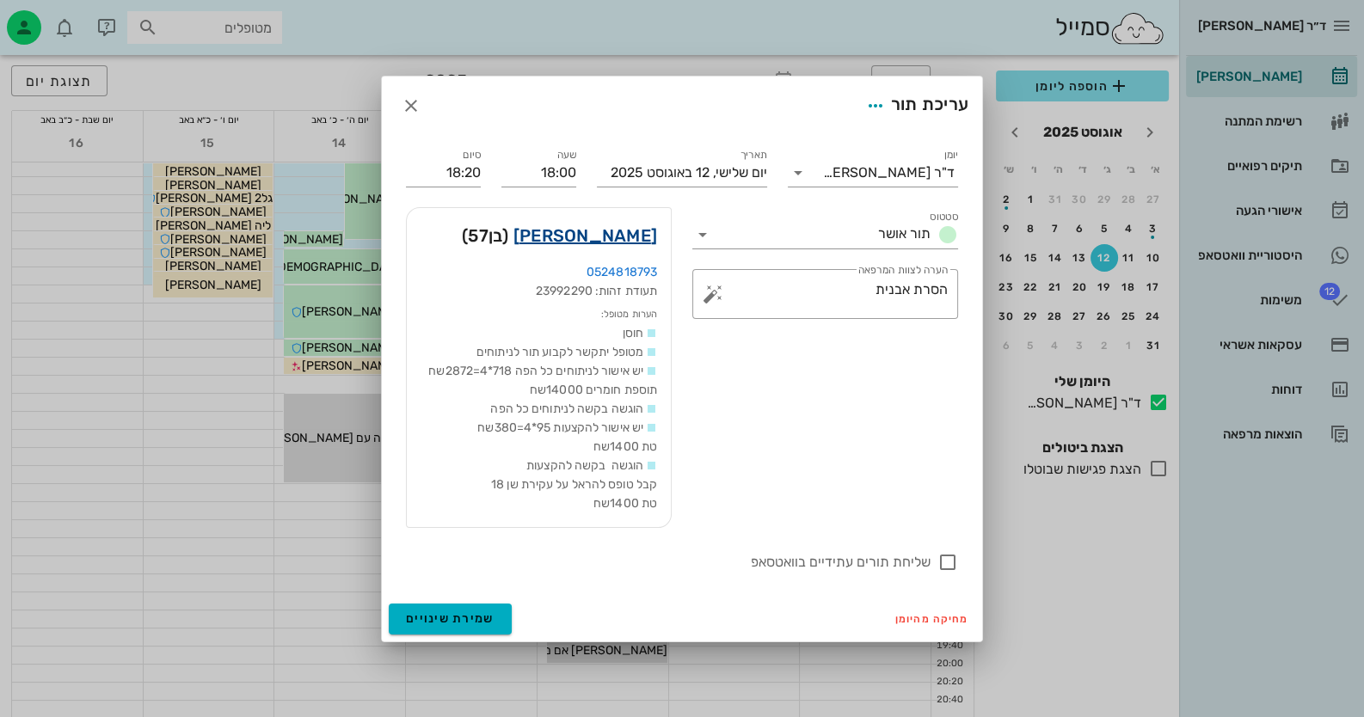
click at [630, 230] on link "דוד שנפ" at bounding box center [585, 236] width 144 height 28
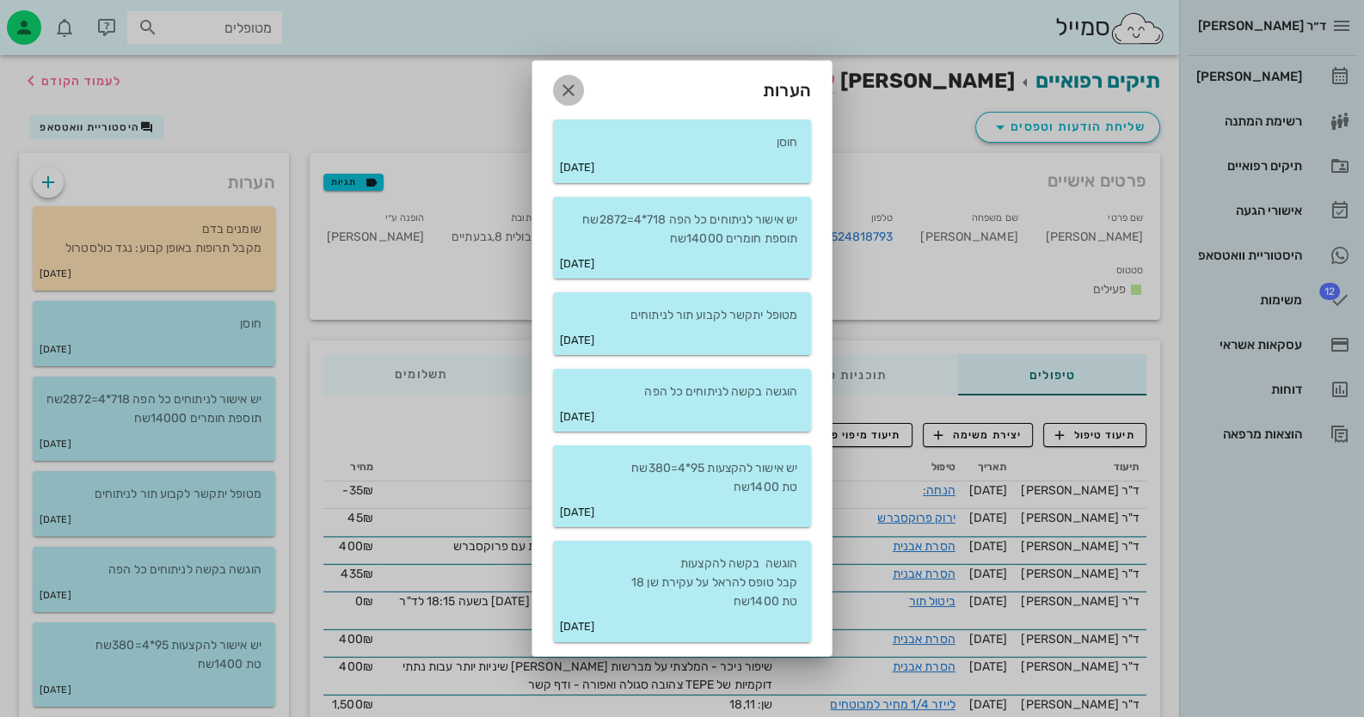
click at [570, 86] on icon "button" at bounding box center [568, 90] width 21 height 21
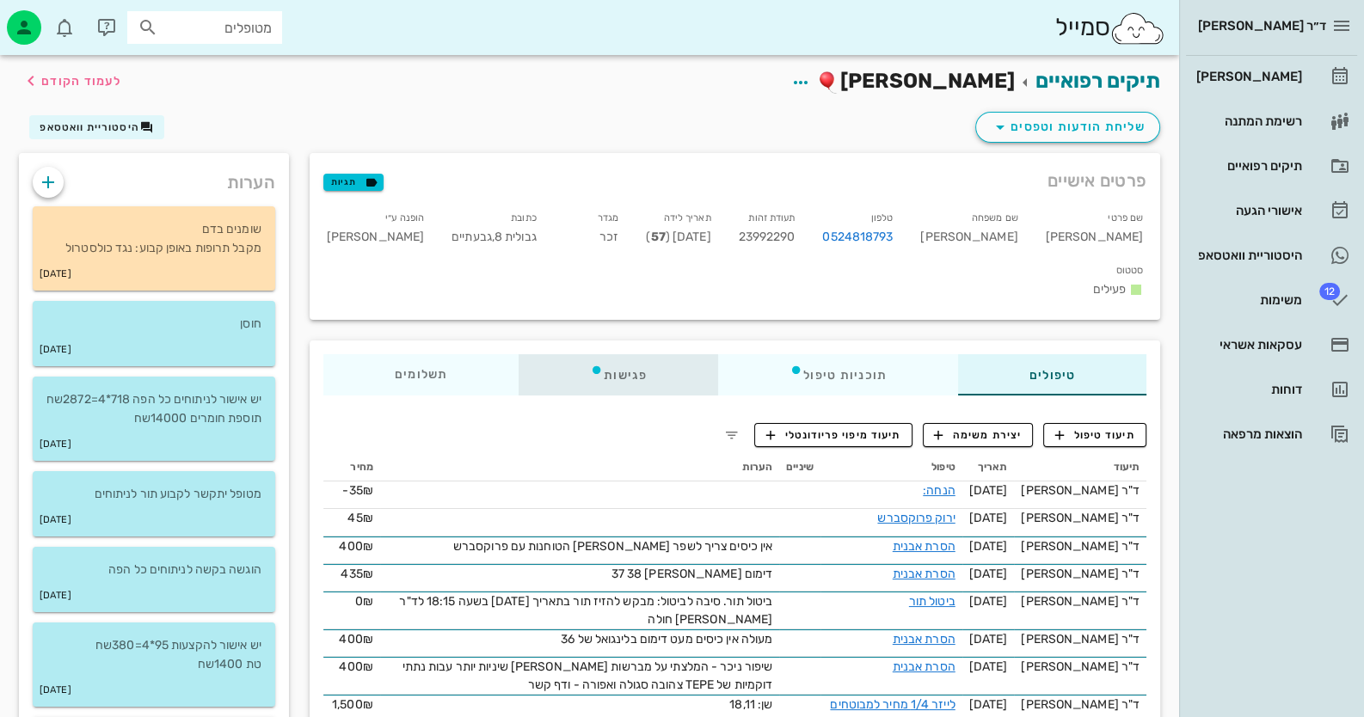
click at [628, 354] on div "פגישות" at bounding box center [619, 374] width 200 height 41
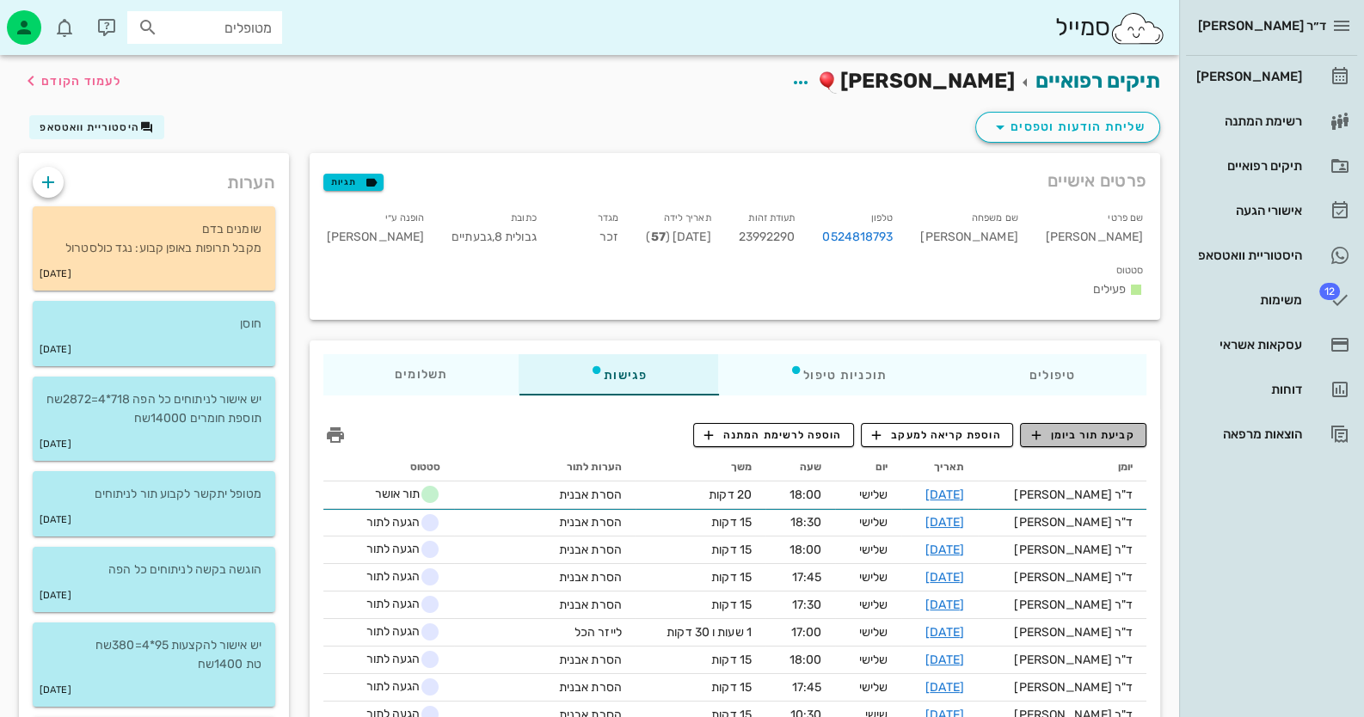
click at [882, 427] on span "קביעת תור ביומן" at bounding box center [1082, 434] width 103 height 15
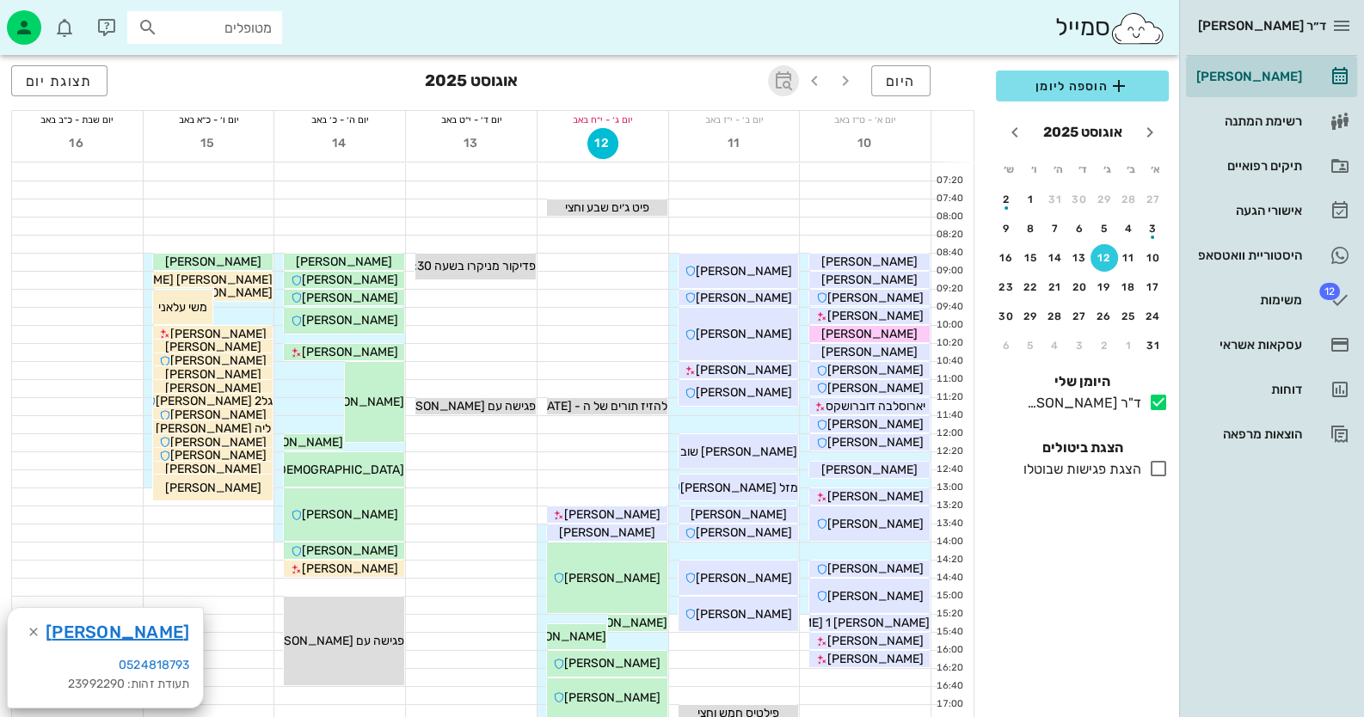
click at [794, 74] on icon "button" at bounding box center [783, 81] width 21 height 21
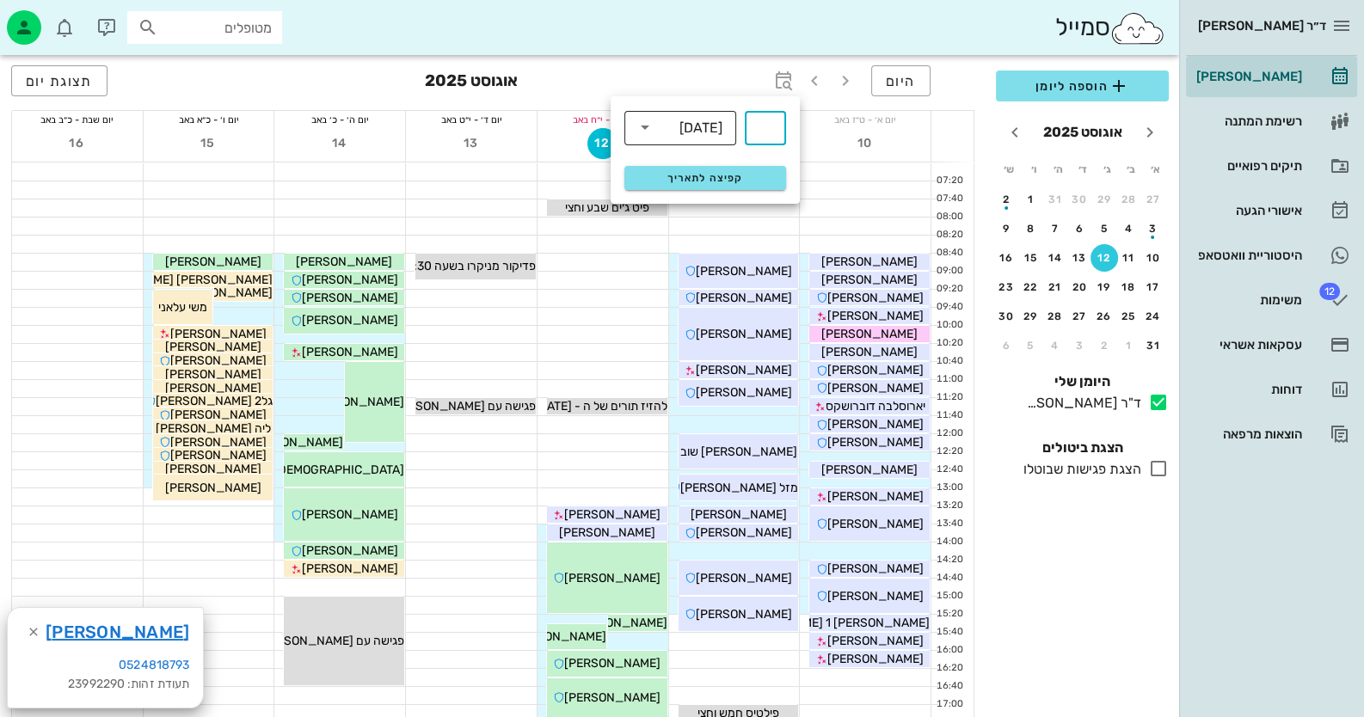
click at [718, 128] on div "שבועות" at bounding box center [700, 127] width 43 height 15
click at [689, 192] on div "חודשים" at bounding box center [680, 203] width 84 height 28
click at [774, 132] on input "text" at bounding box center [765, 128] width 21 height 28
type input "3"
click at [761, 181] on span "קפיצה לתאריך" at bounding box center [705, 178] width 140 height 12
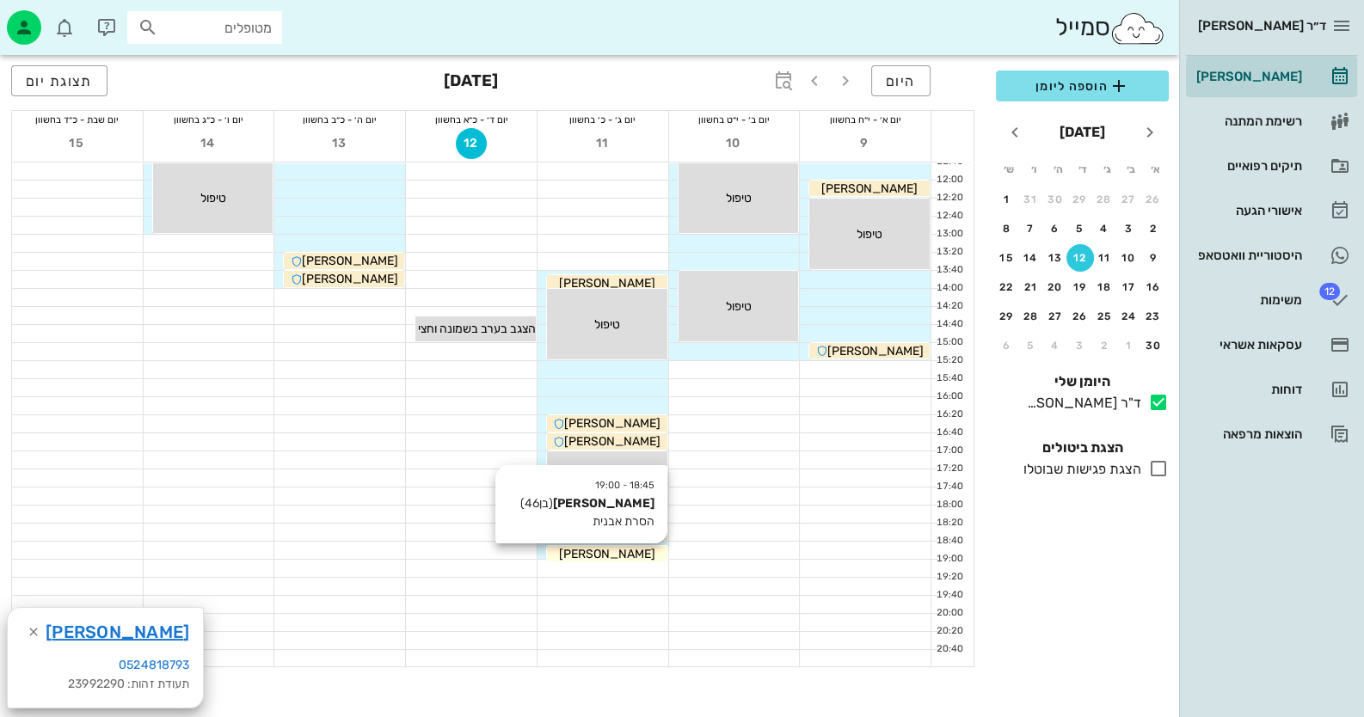
scroll to position [258, 0]
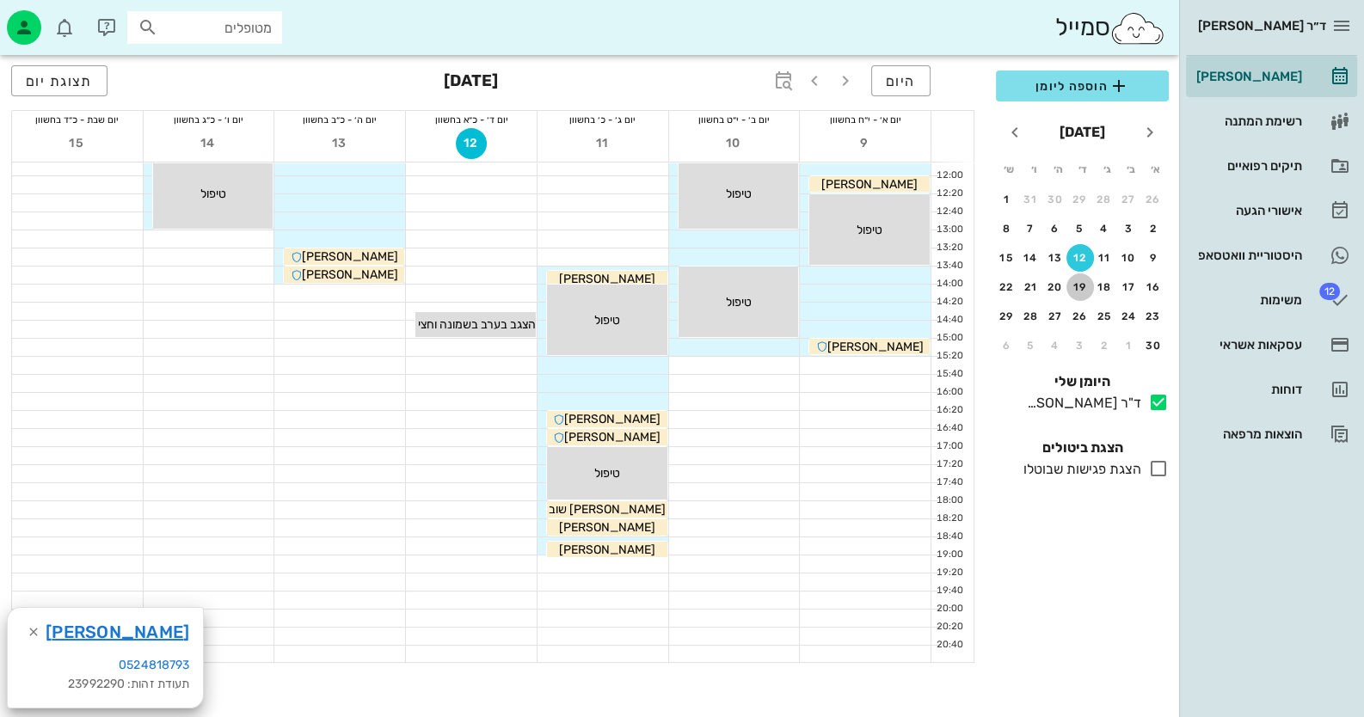
click at [882, 286] on div "19" at bounding box center [1081, 287] width 28 height 12
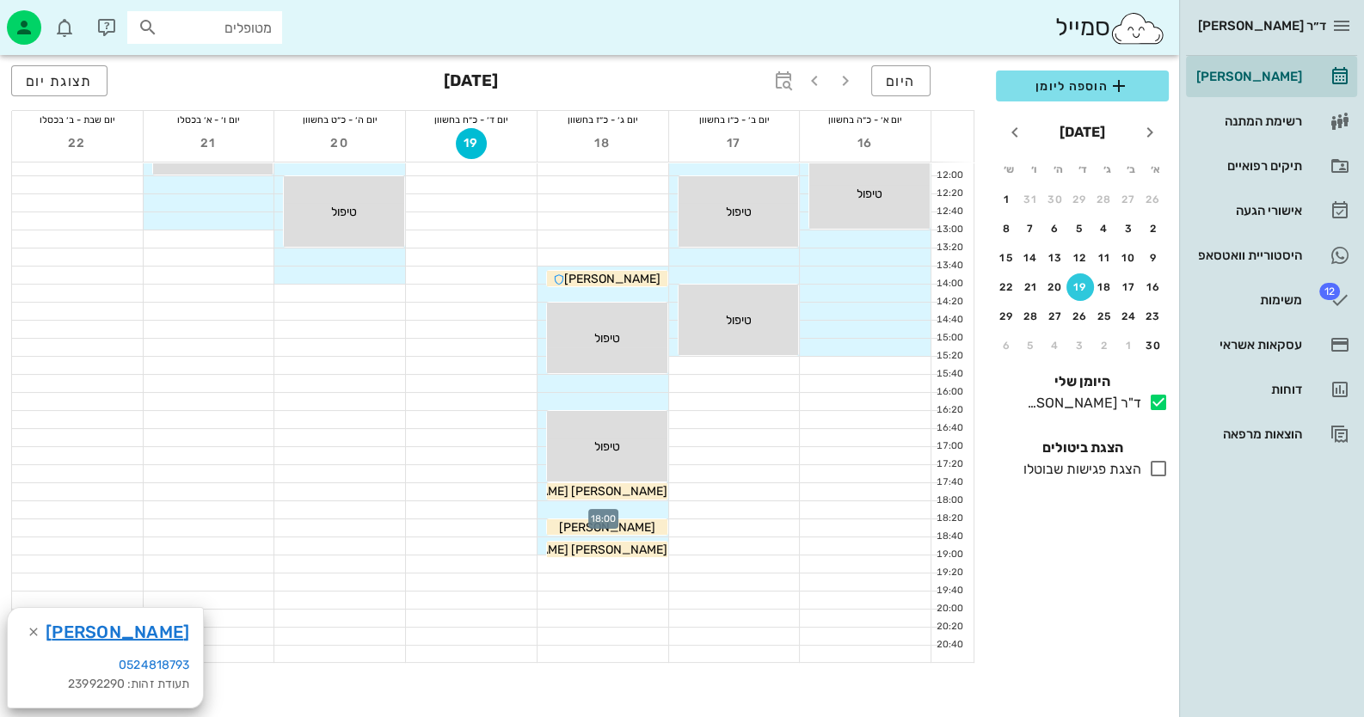
click at [654, 508] on div at bounding box center [603, 509] width 131 height 17
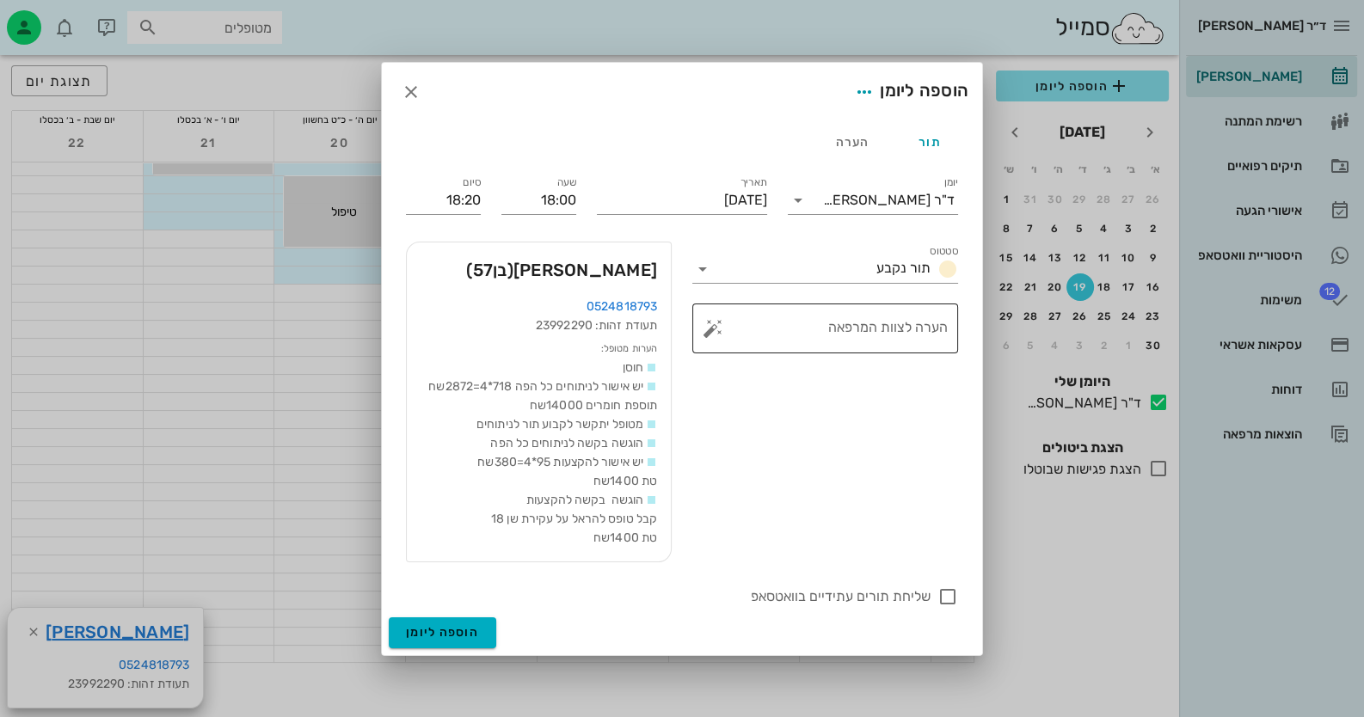
click at [711, 331] on button "button" at bounding box center [713, 328] width 21 height 21
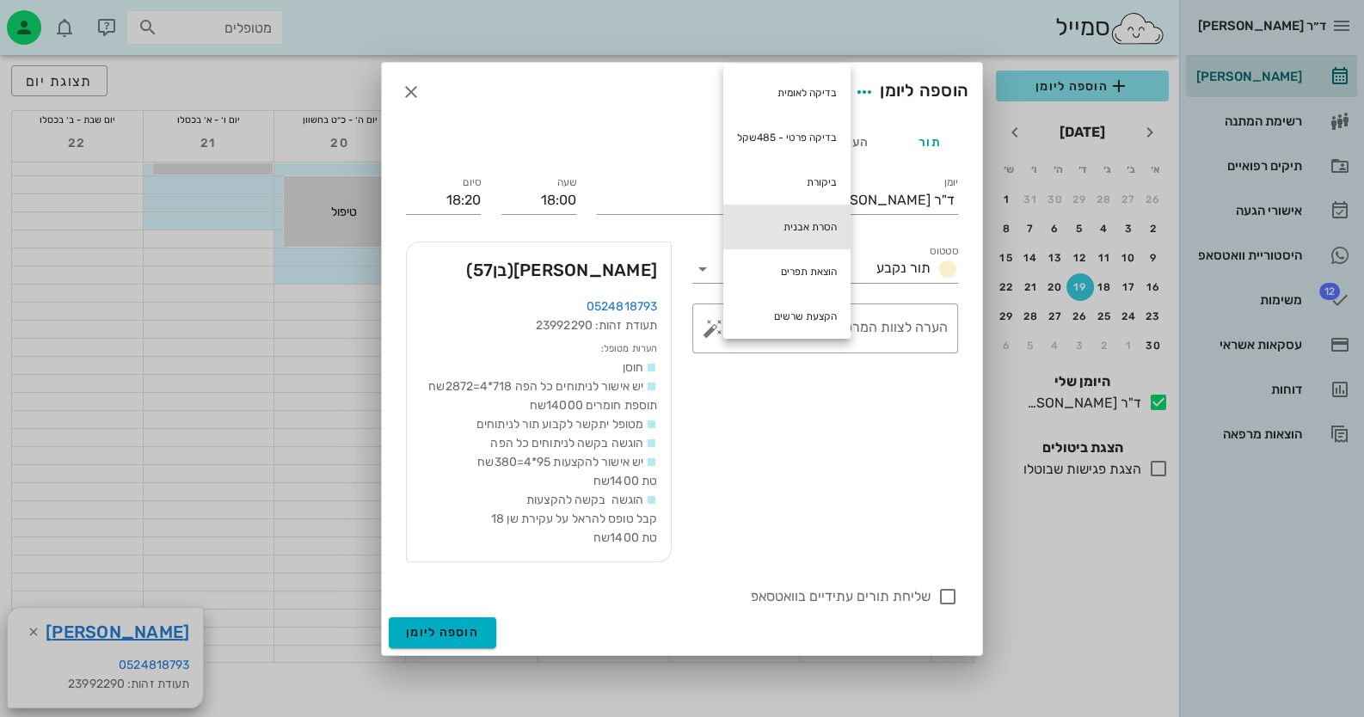
click at [772, 235] on div "הסרת אבנית" at bounding box center [786, 227] width 127 height 45
type textarea "הסרת אבנית"
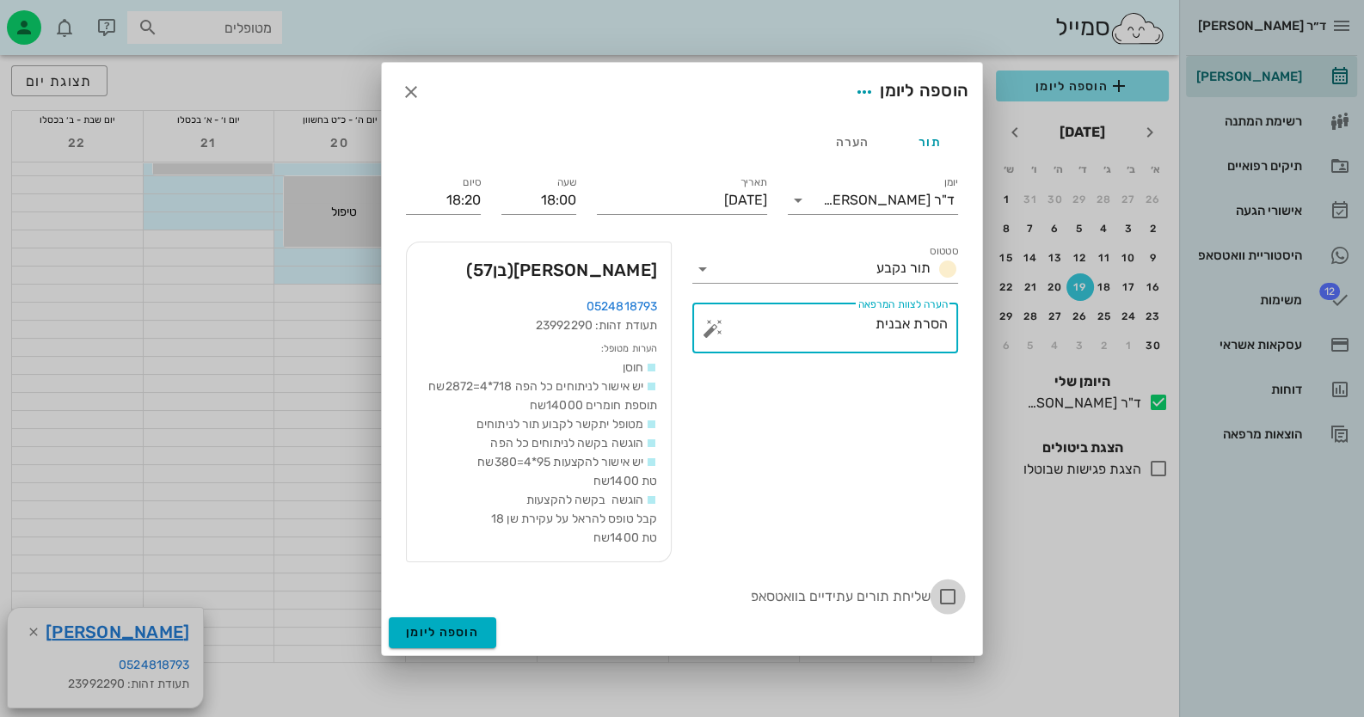
click at [882, 596] on div at bounding box center [947, 596] width 29 height 29
checkbox input "true"
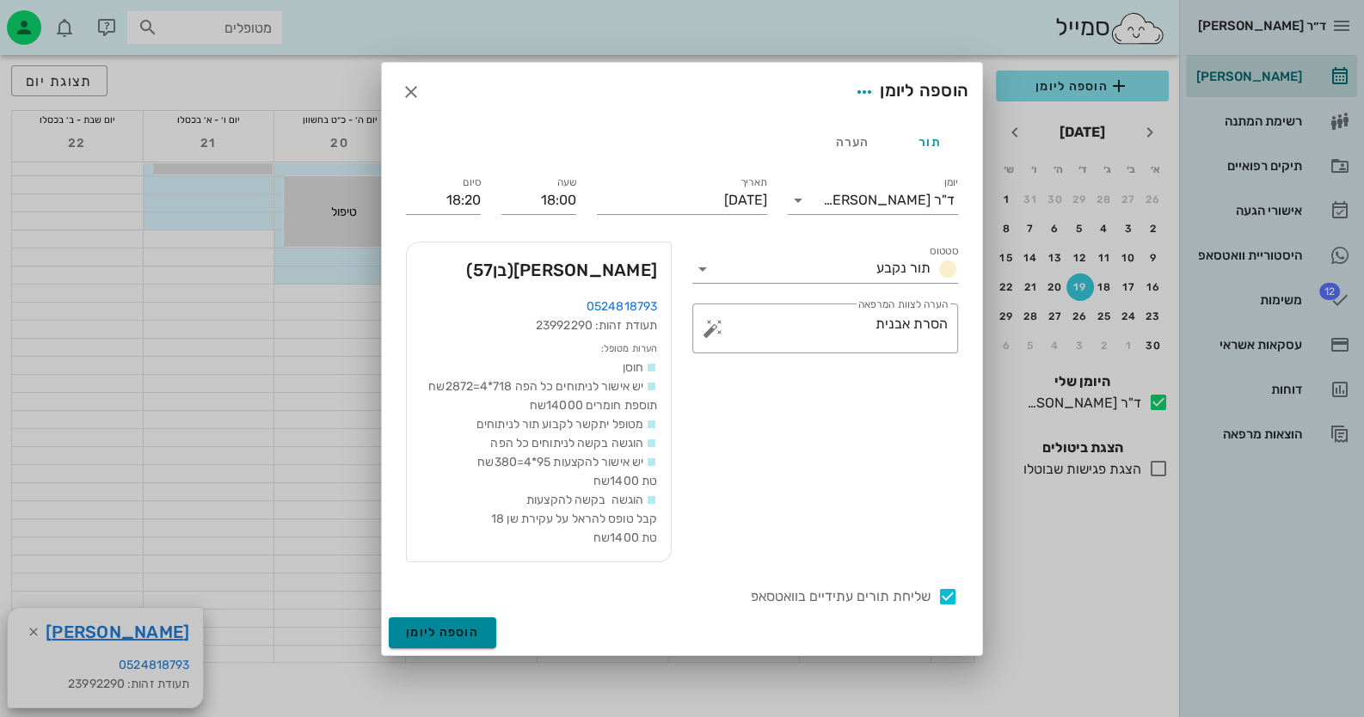
click at [486, 635] on button "הוספה ליומן" at bounding box center [443, 633] width 108 height 31
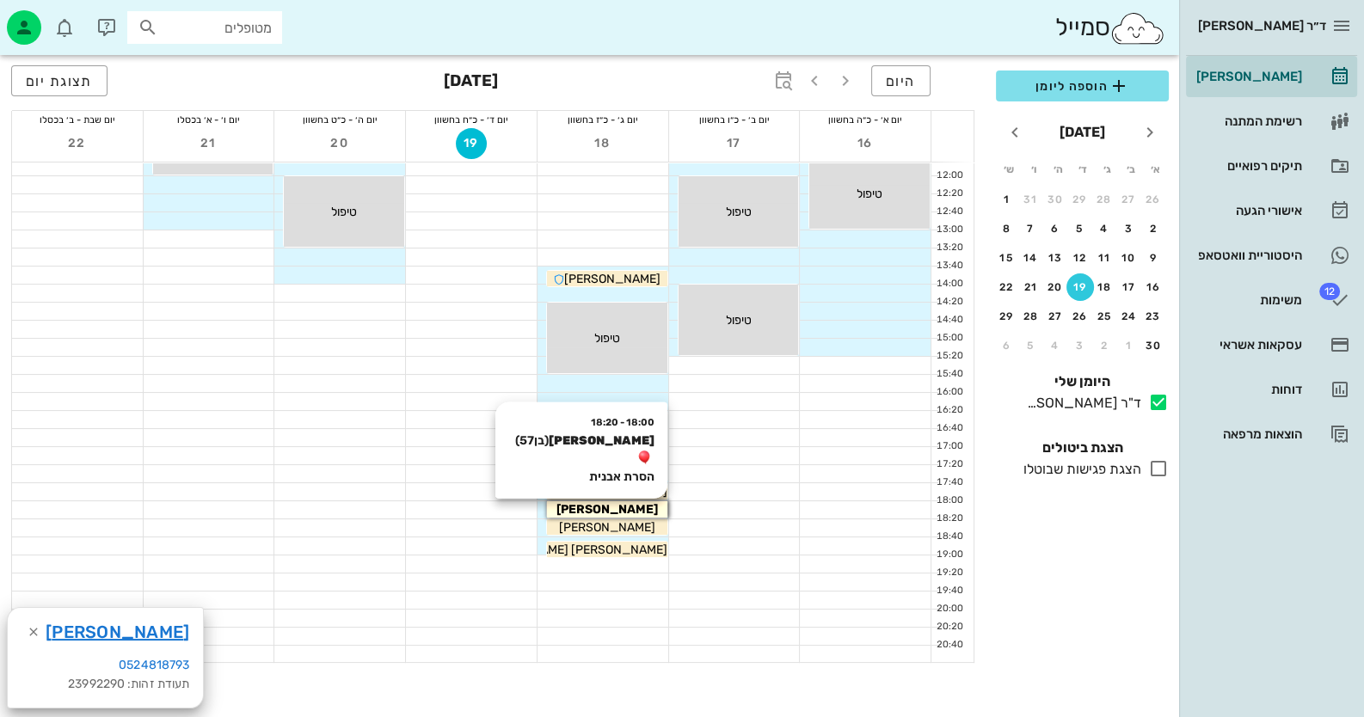
click at [586, 507] on span "[PERSON_NAME]" at bounding box center [606, 509] width 101 height 15
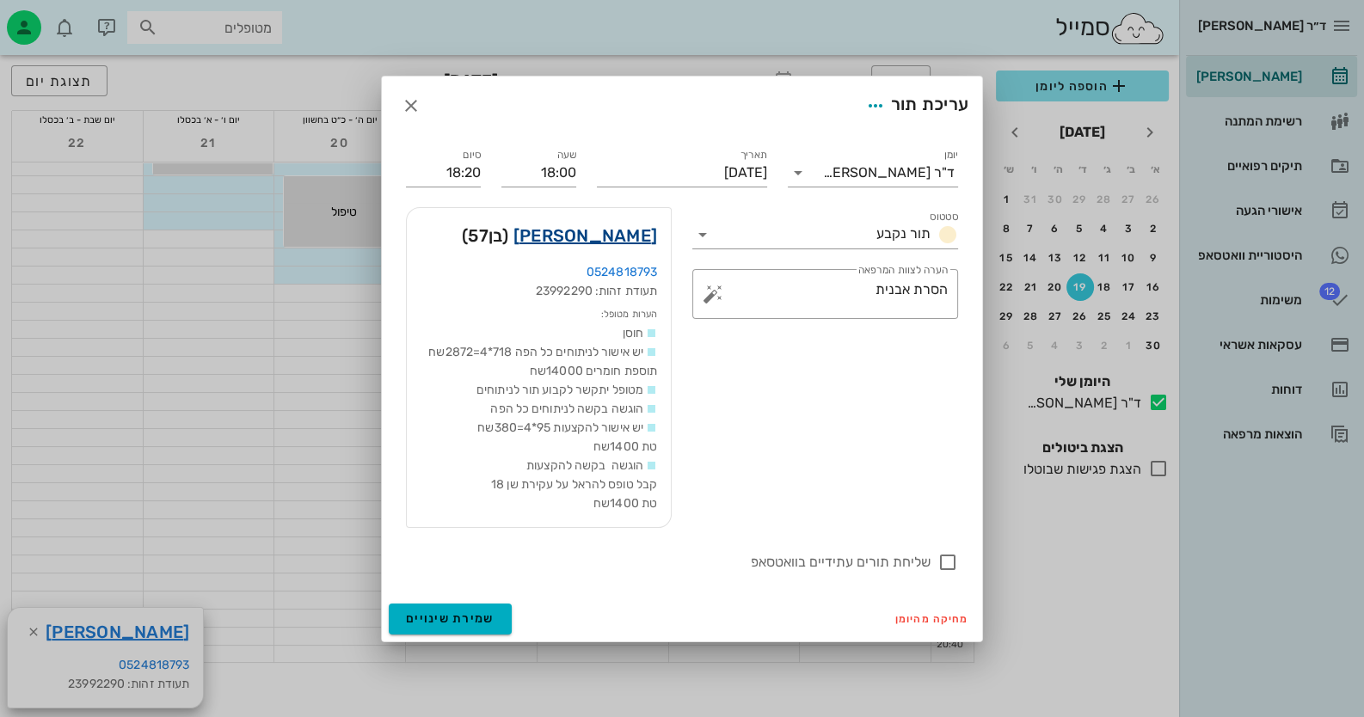
click at [638, 230] on link "דוד שנפ" at bounding box center [585, 236] width 144 height 28
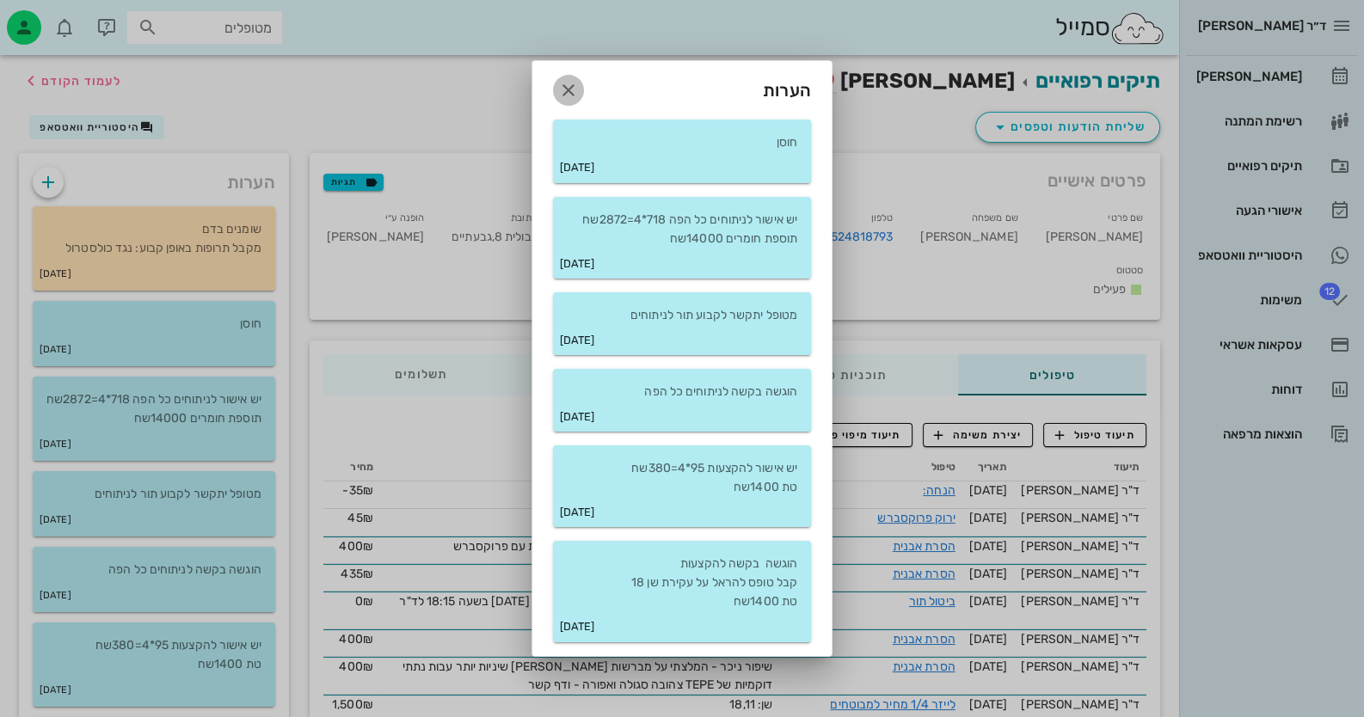
click at [576, 89] on icon "button" at bounding box center [568, 90] width 21 height 21
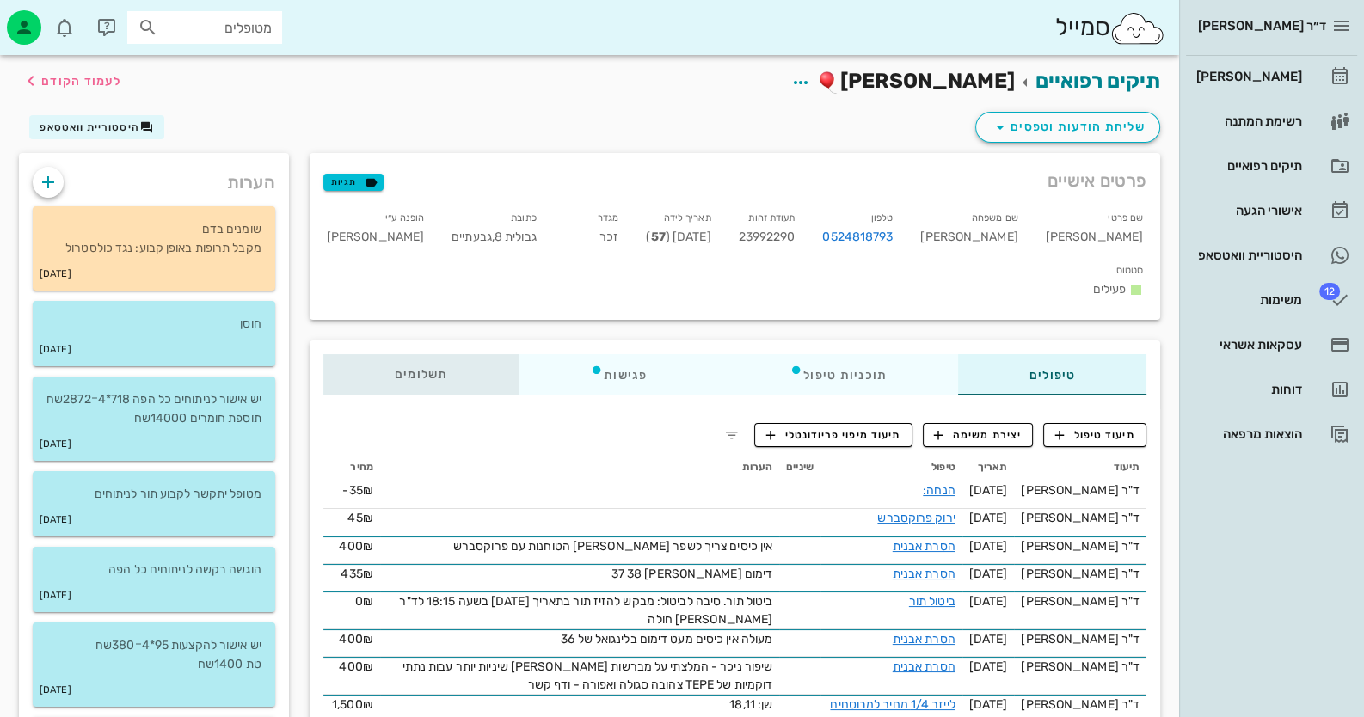
click at [430, 369] on span "תשלומים 0₪" at bounding box center [421, 375] width 53 height 12
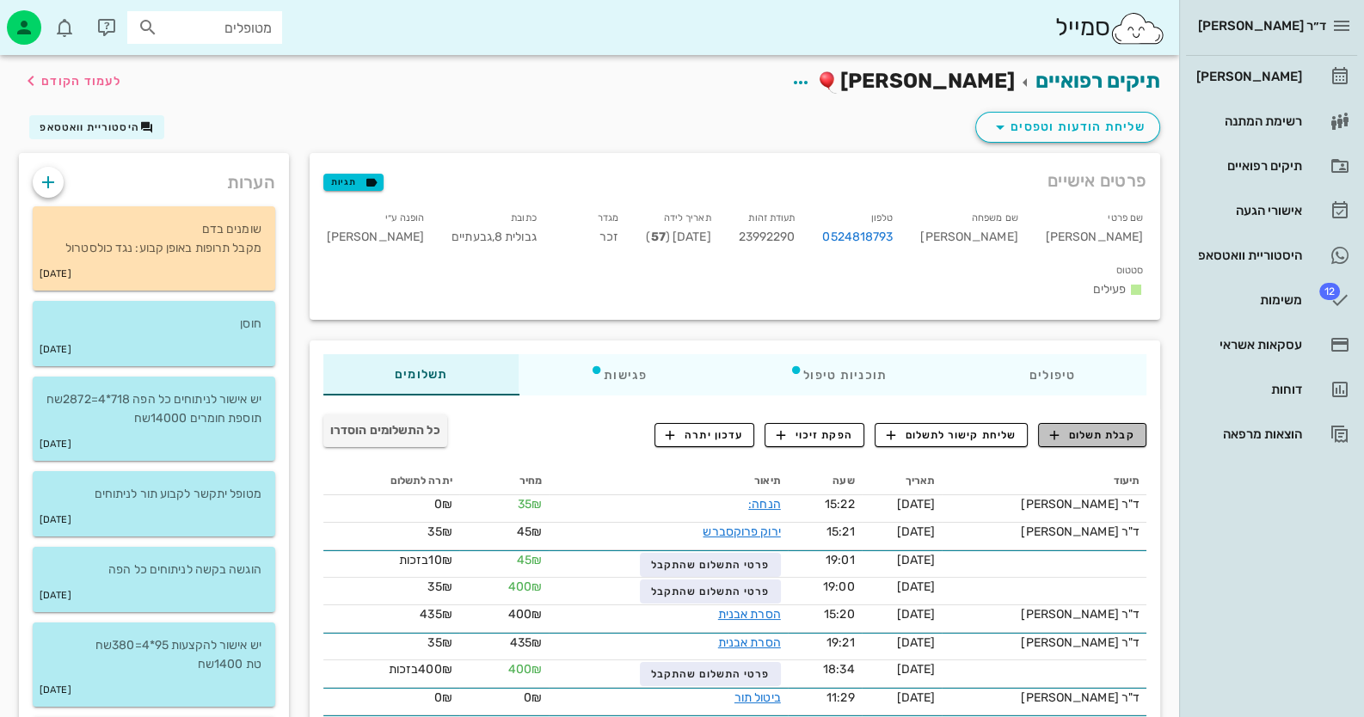
click at [882, 427] on span "קבלת תשלום" at bounding box center [1092, 434] width 85 height 15
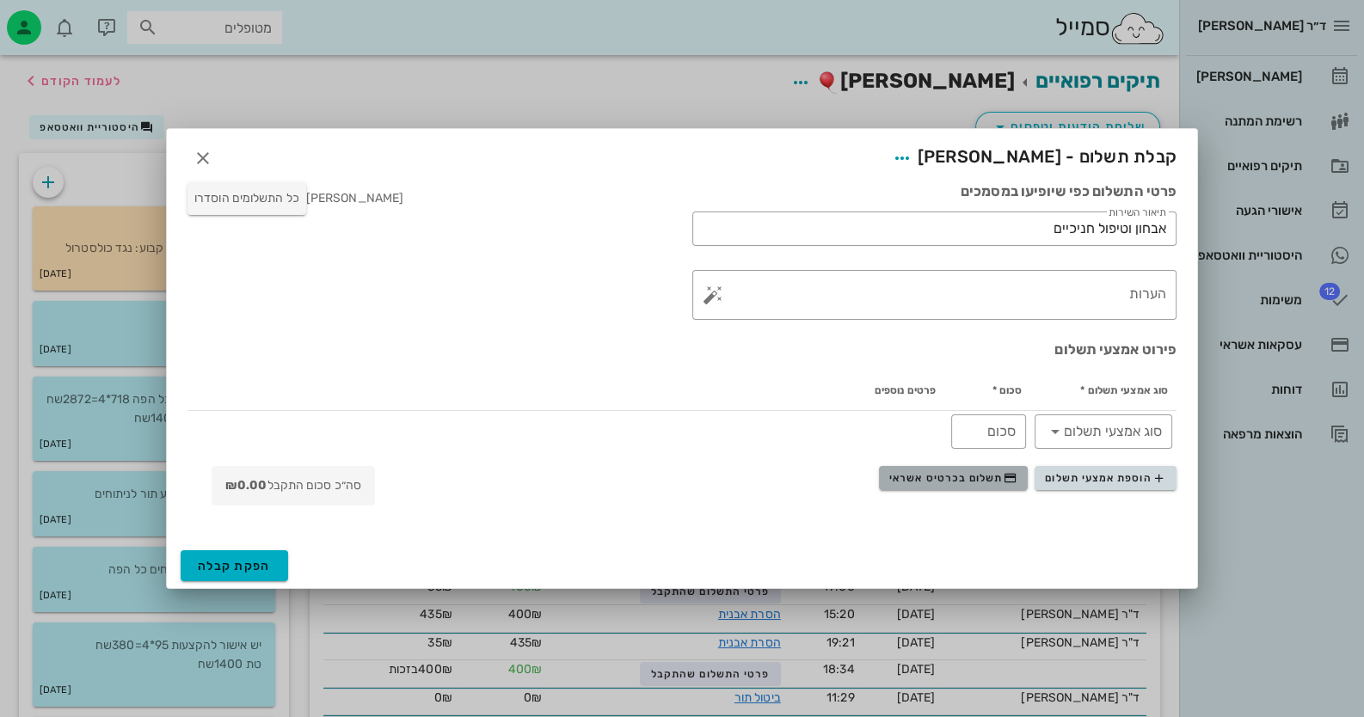
click at [882, 482] on span "תשלום בכרטיס אשראי" at bounding box center [952, 478] width 127 height 14
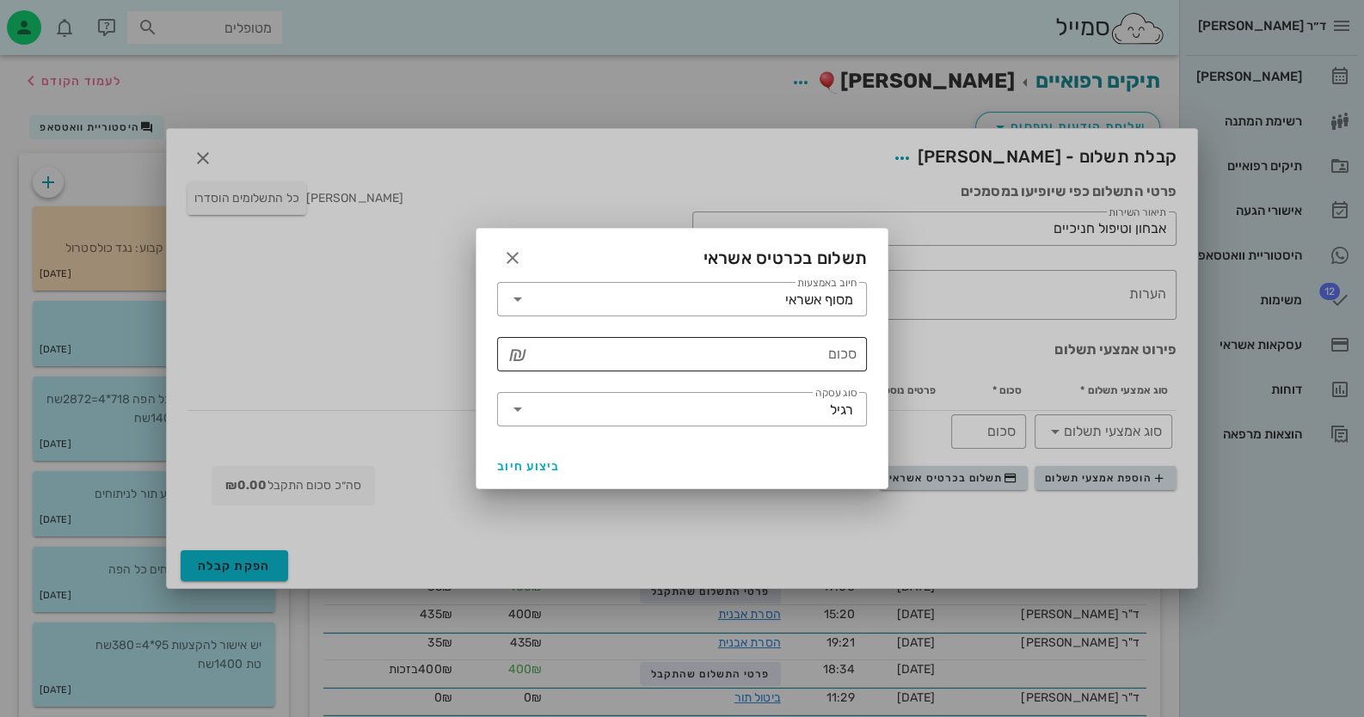
click at [774, 350] on input "סכום" at bounding box center [694, 355] width 325 height 28
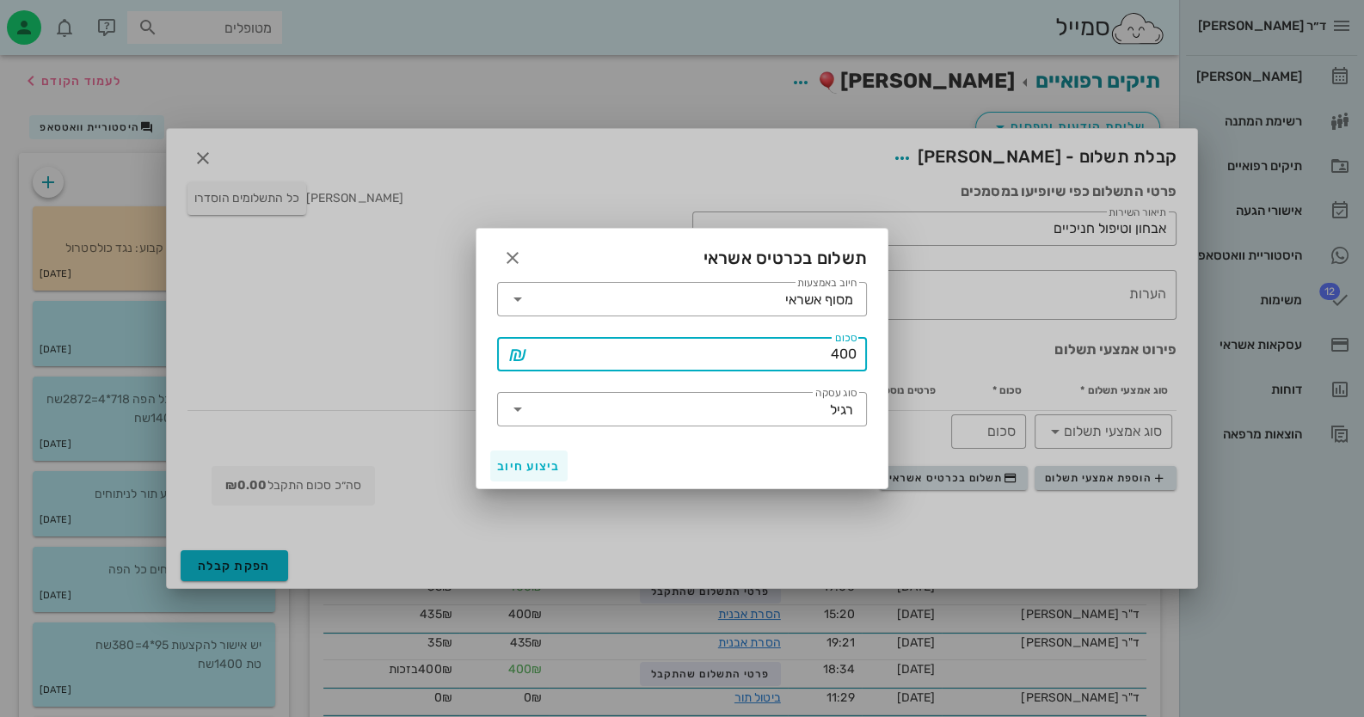
type input "400"
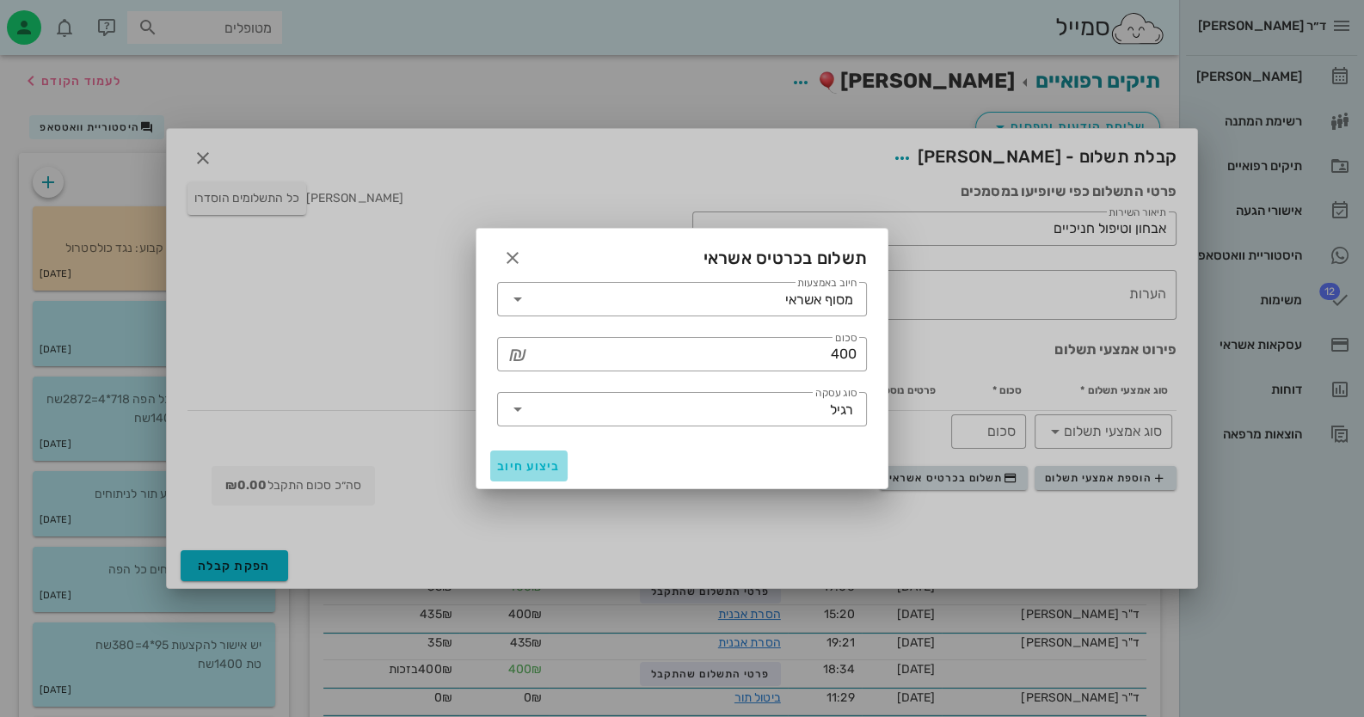
click at [544, 464] on span "ביצוע חיוב" at bounding box center [529, 466] width 64 height 15
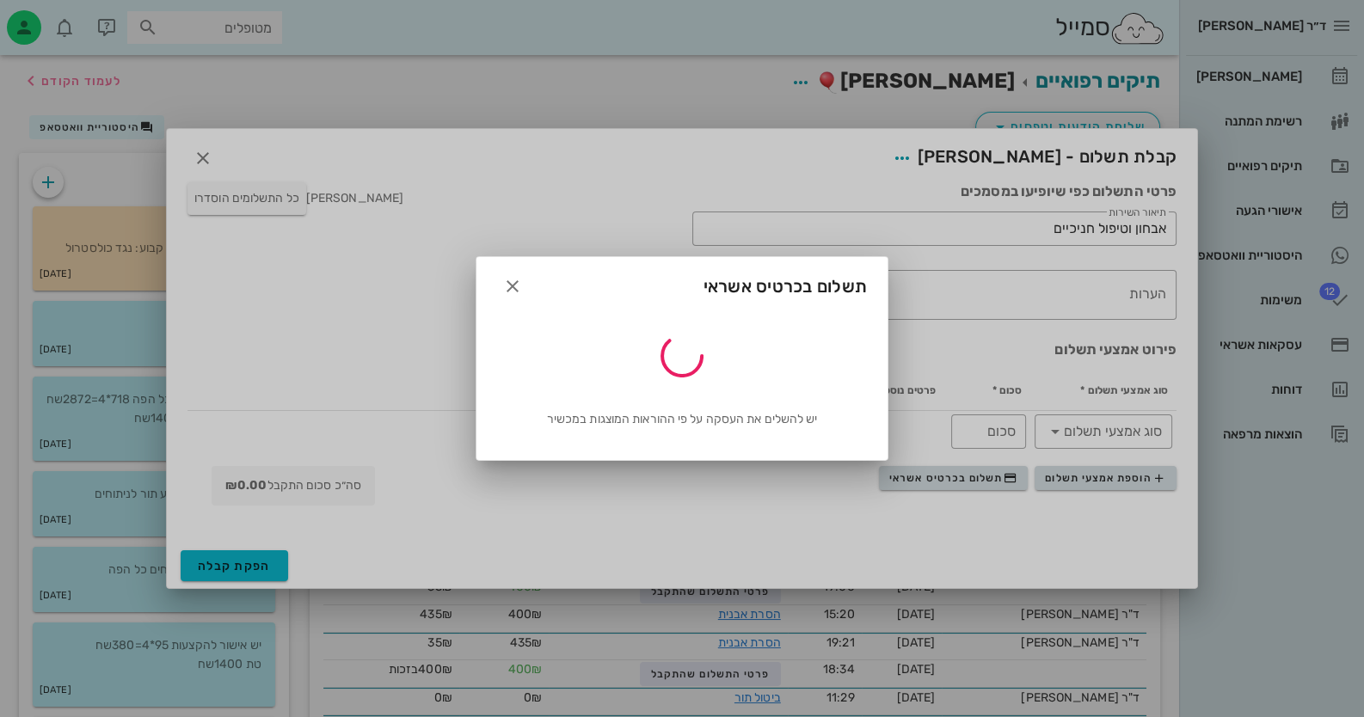
type input "400"
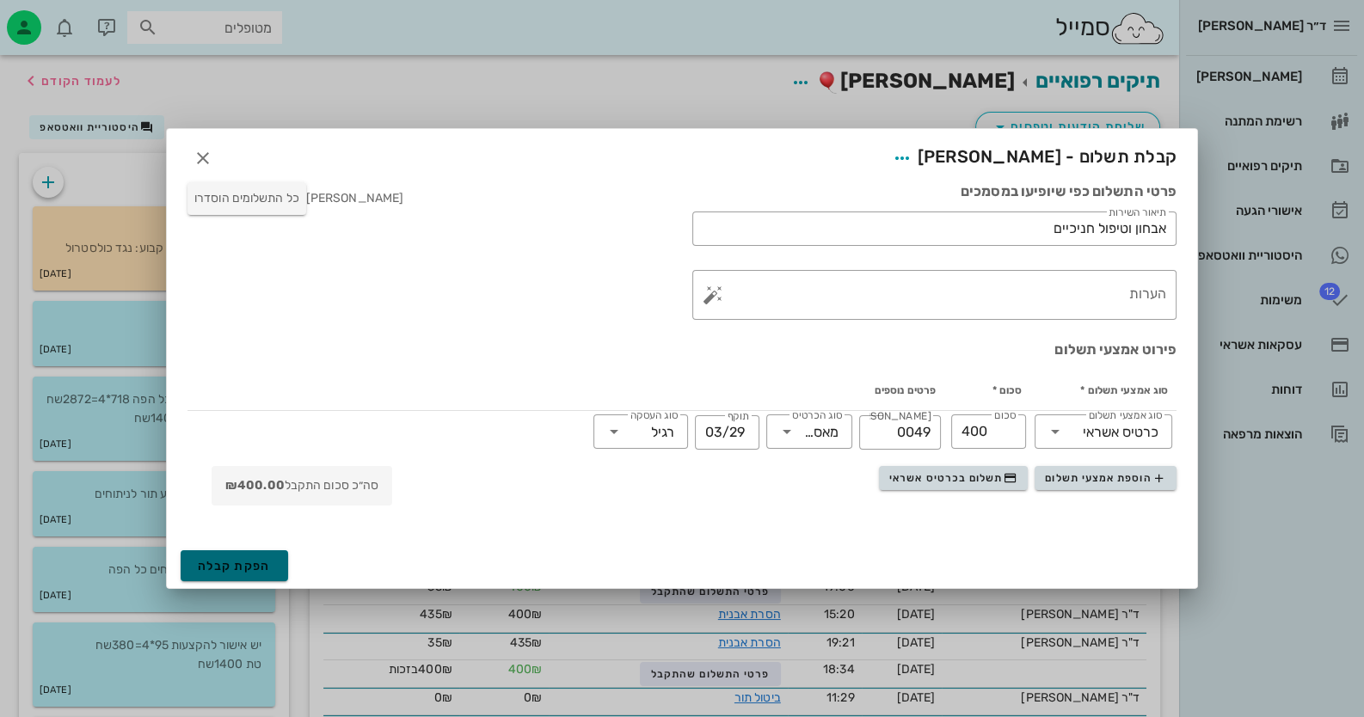
click at [222, 566] on span "הפקת קבלה" at bounding box center [234, 566] width 73 height 15
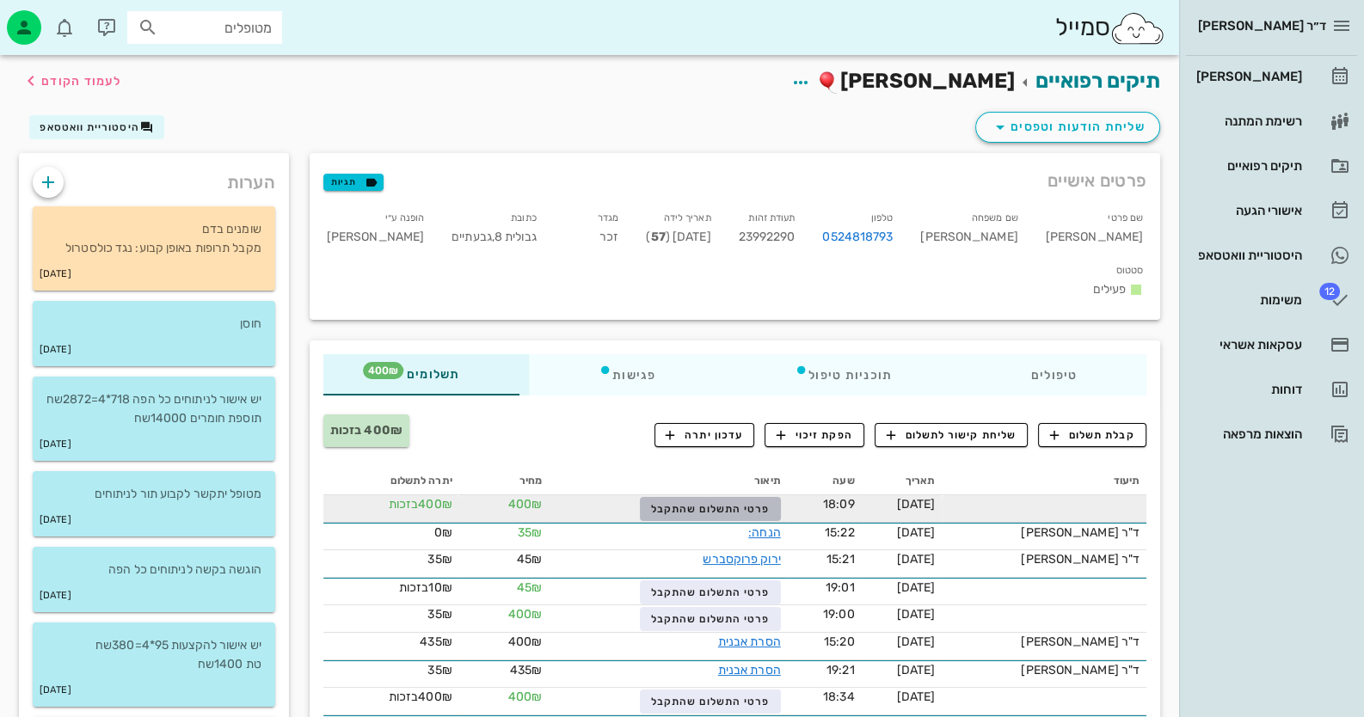
click at [729, 503] on span "פרטי התשלום שהתקבל" at bounding box center [710, 509] width 119 height 12
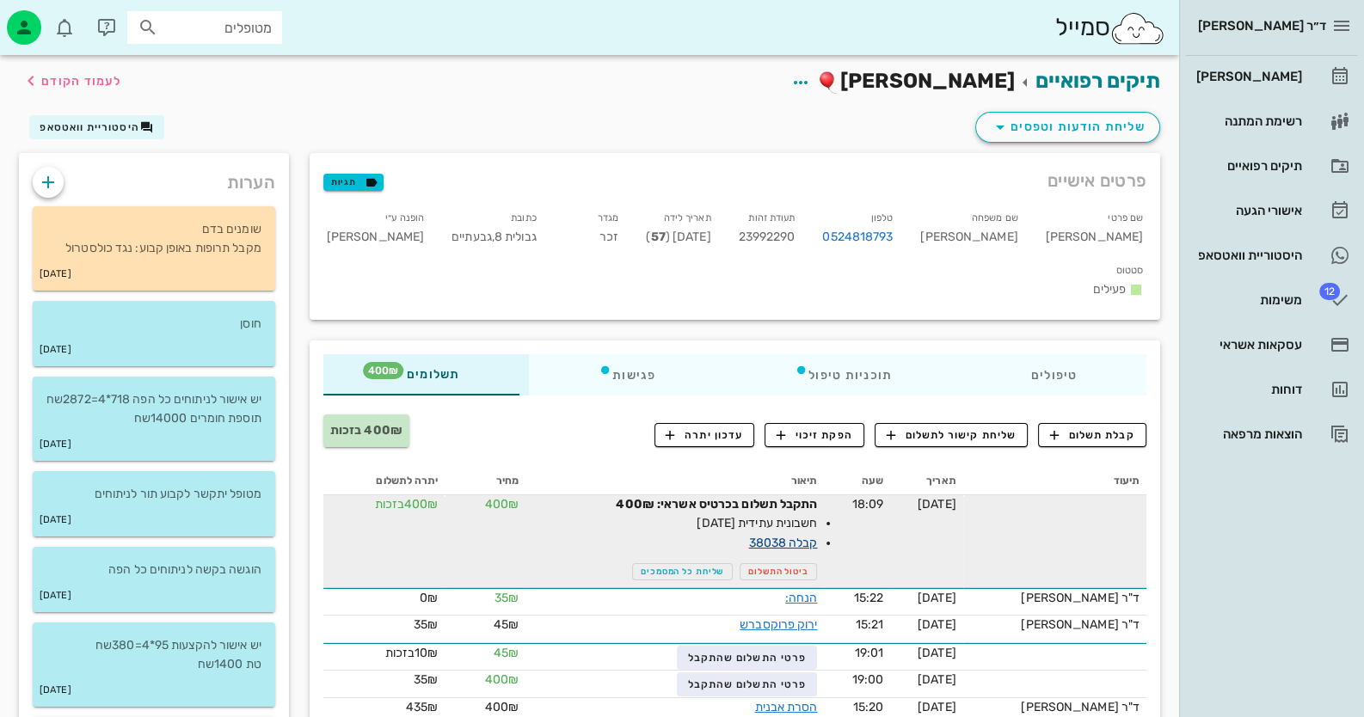
click at [808, 536] on link "קבלה 38038" at bounding box center [782, 543] width 69 height 15
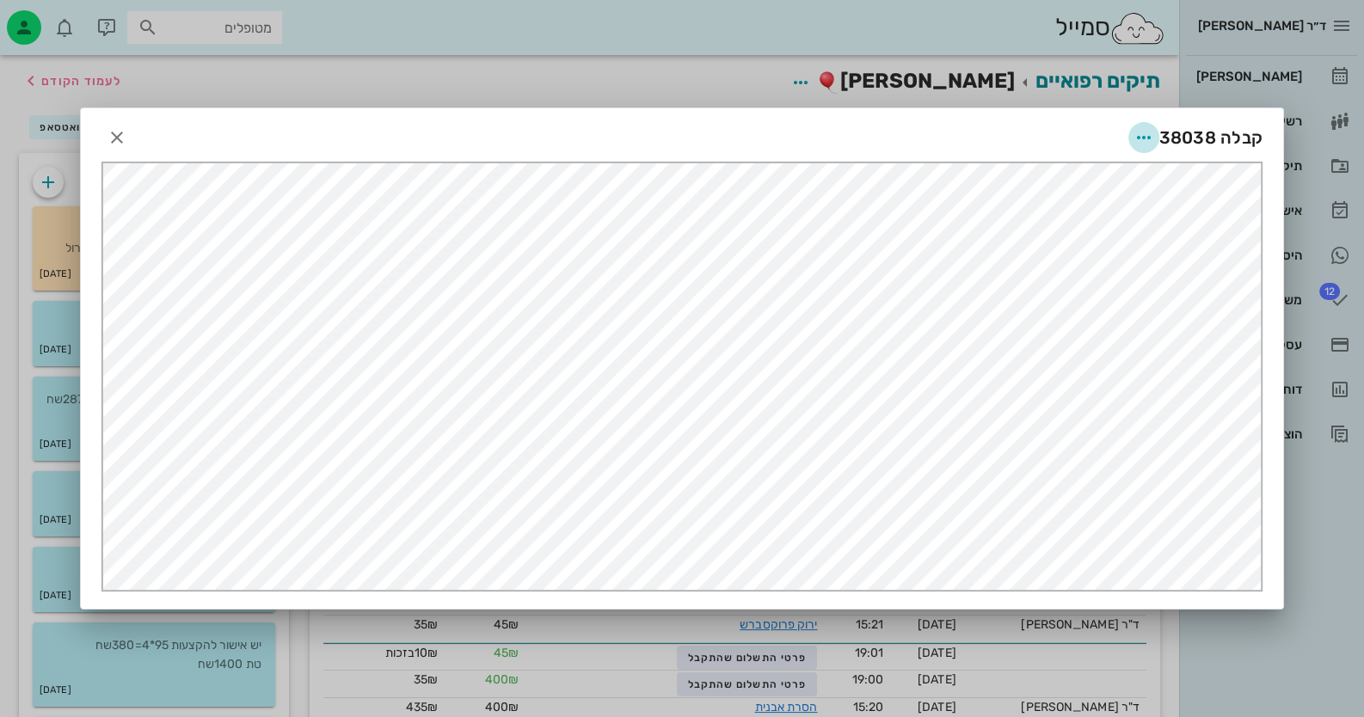
click at [882, 132] on icon "button" at bounding box center [1144, 137] width 21 height 21
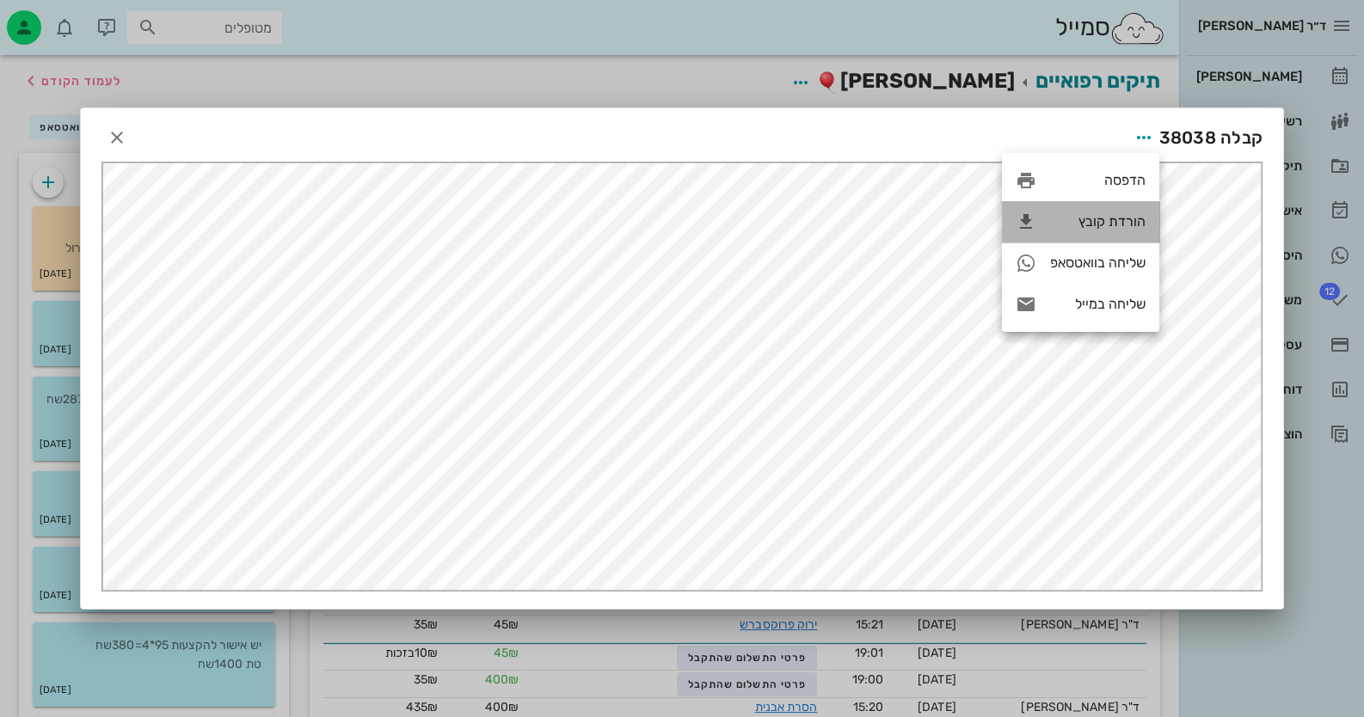
click at [882, 213] on div "הורדת קובץ" at bounding box center [1097, 221] width 95 height 16
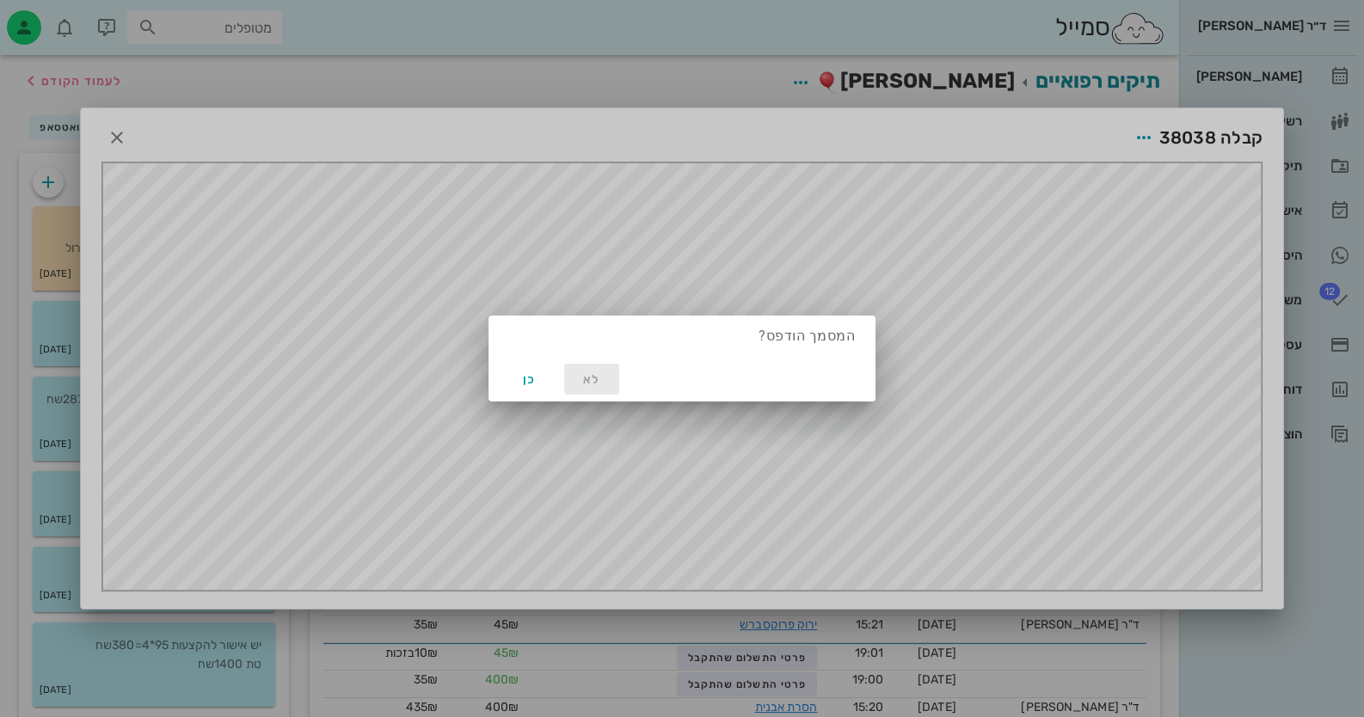
click at [587, 378] on span "לא" at bounding box center [591, 379] width 41 height 15
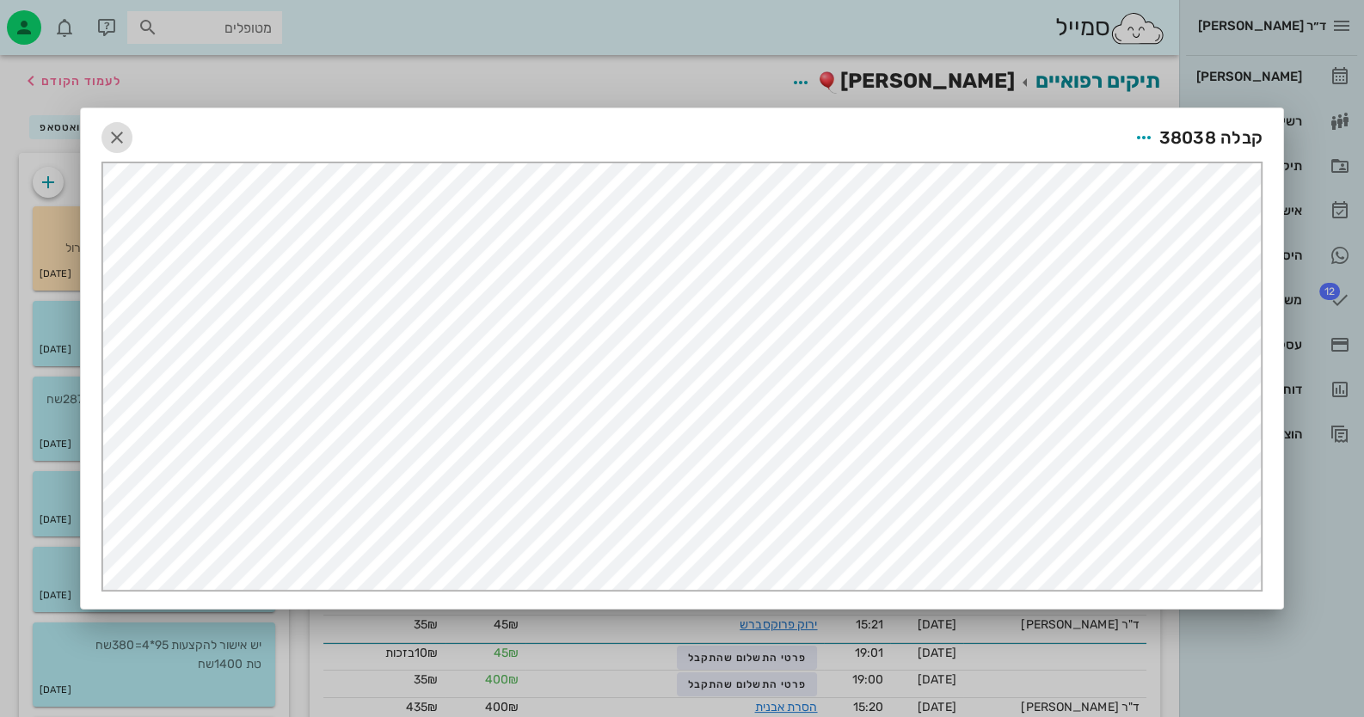
click at [126, 128] on icon "button" at bounding box center [117, 137] width 21 height 21
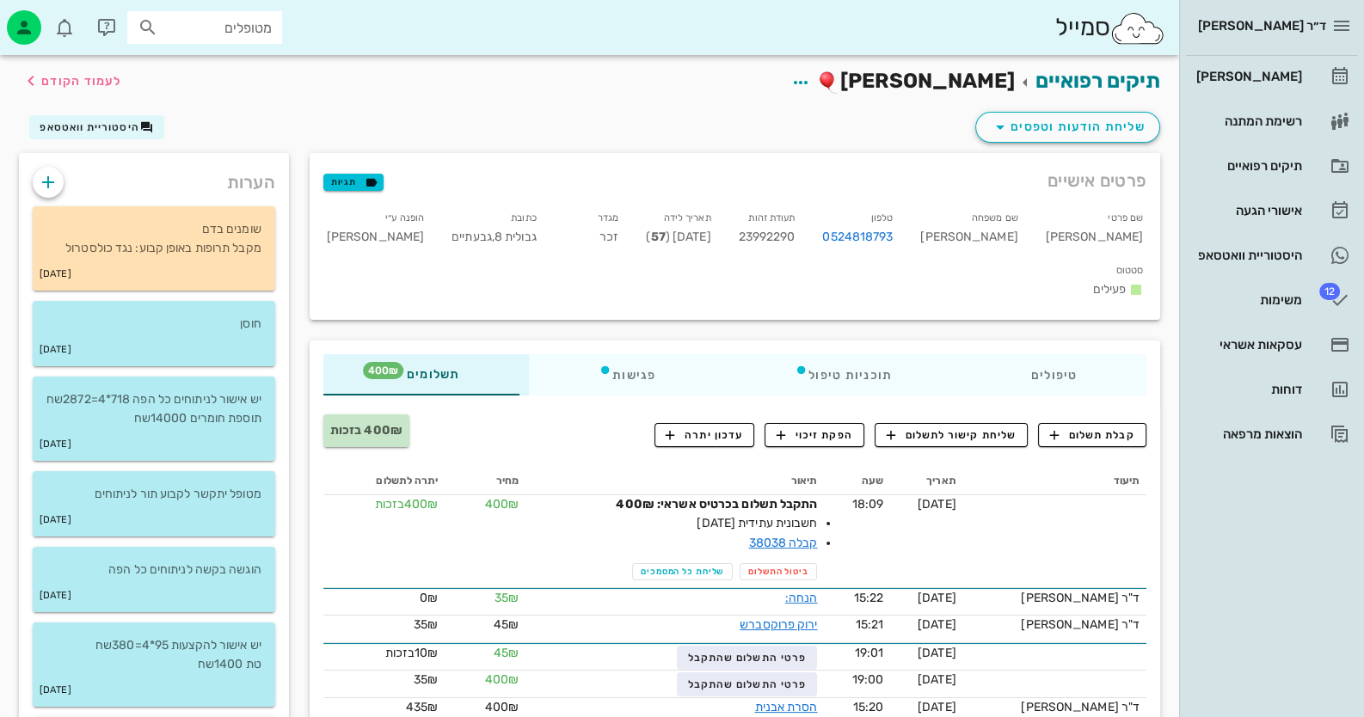
click at [181, 3] on div "סמייל מטופלים" at bounding box center [589, 27] width 1179 height 55
click at [218, 37] on input "מטופלים" at bounding box center [217, 27] width 110 height 22
type input "גל כהן"
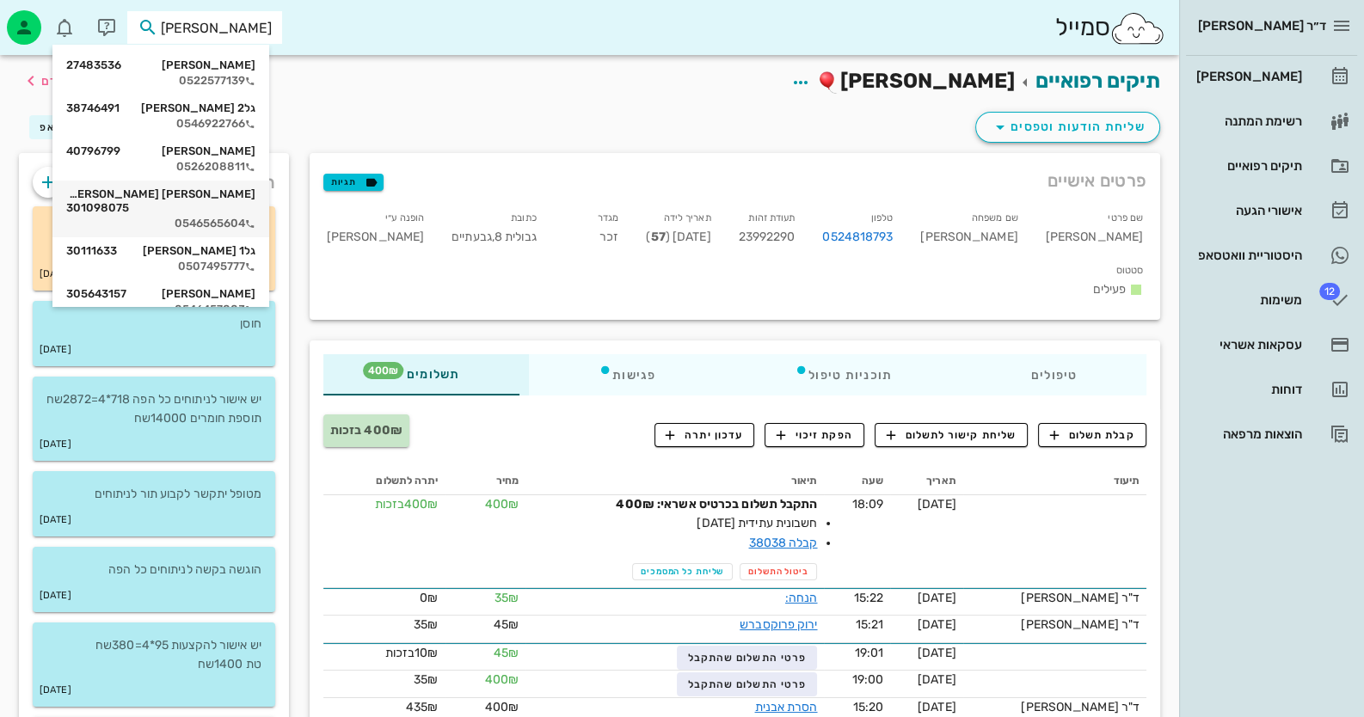
click at [249, 217] on div "0546565604" at bounding box center [160, 224] width 189 height 14
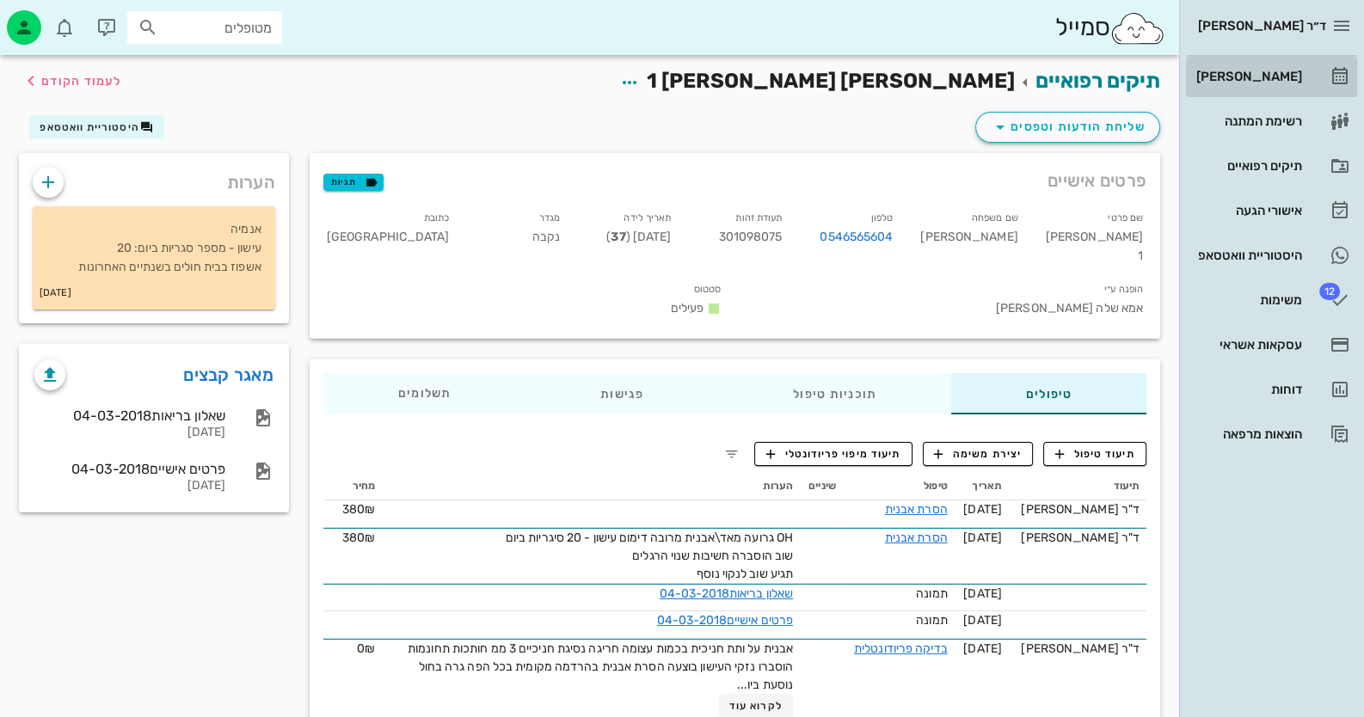
click at [882, 72] on div "[PERSON_NAME]" at bounding box center [1247, 77] width 109 height 14
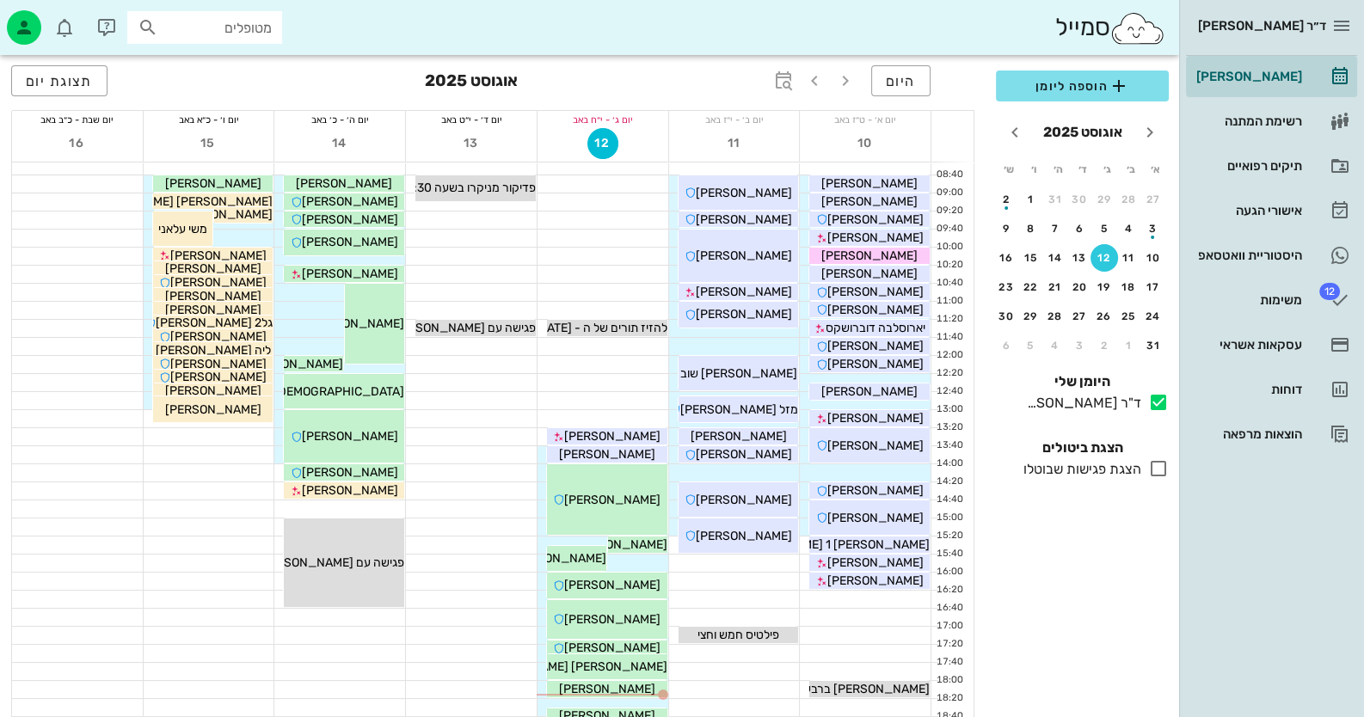
scroll to position [203, 0]
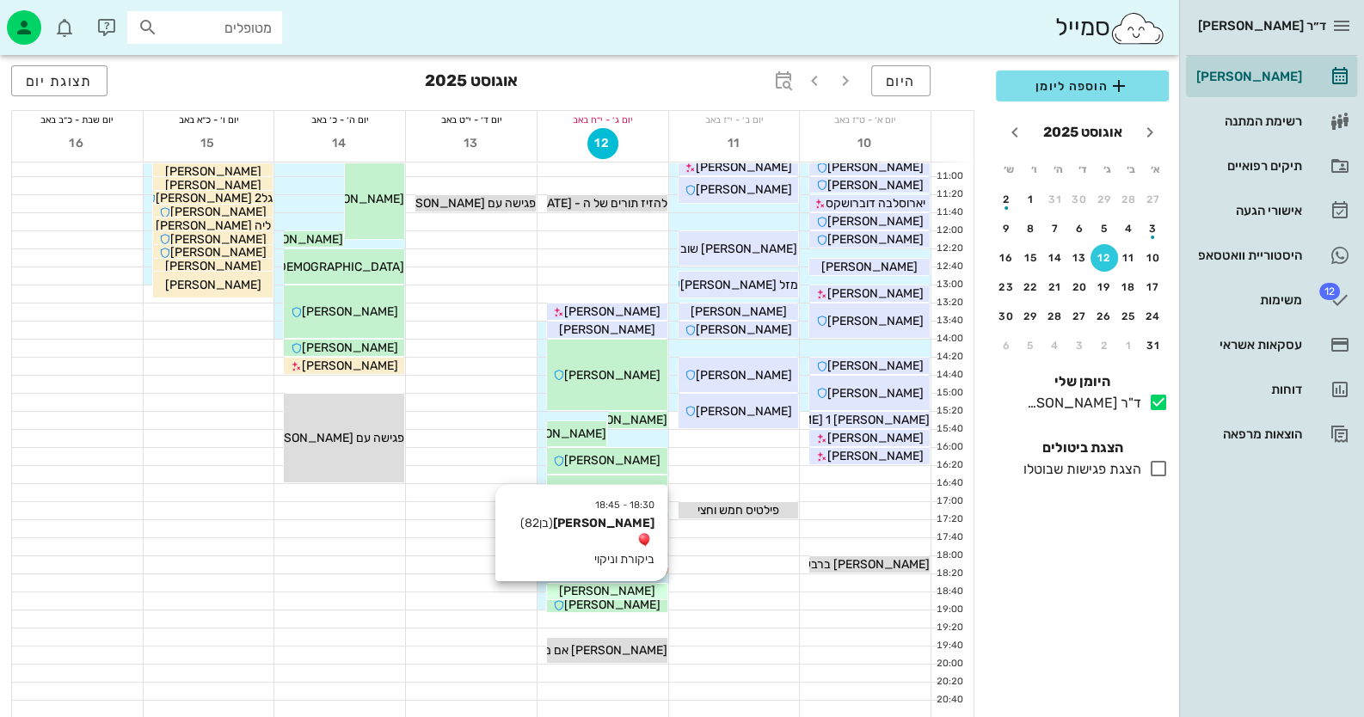
click at [640, 586] on div "[PERSON_NAME]" at bounding box center [607, 591] width 120 height 18
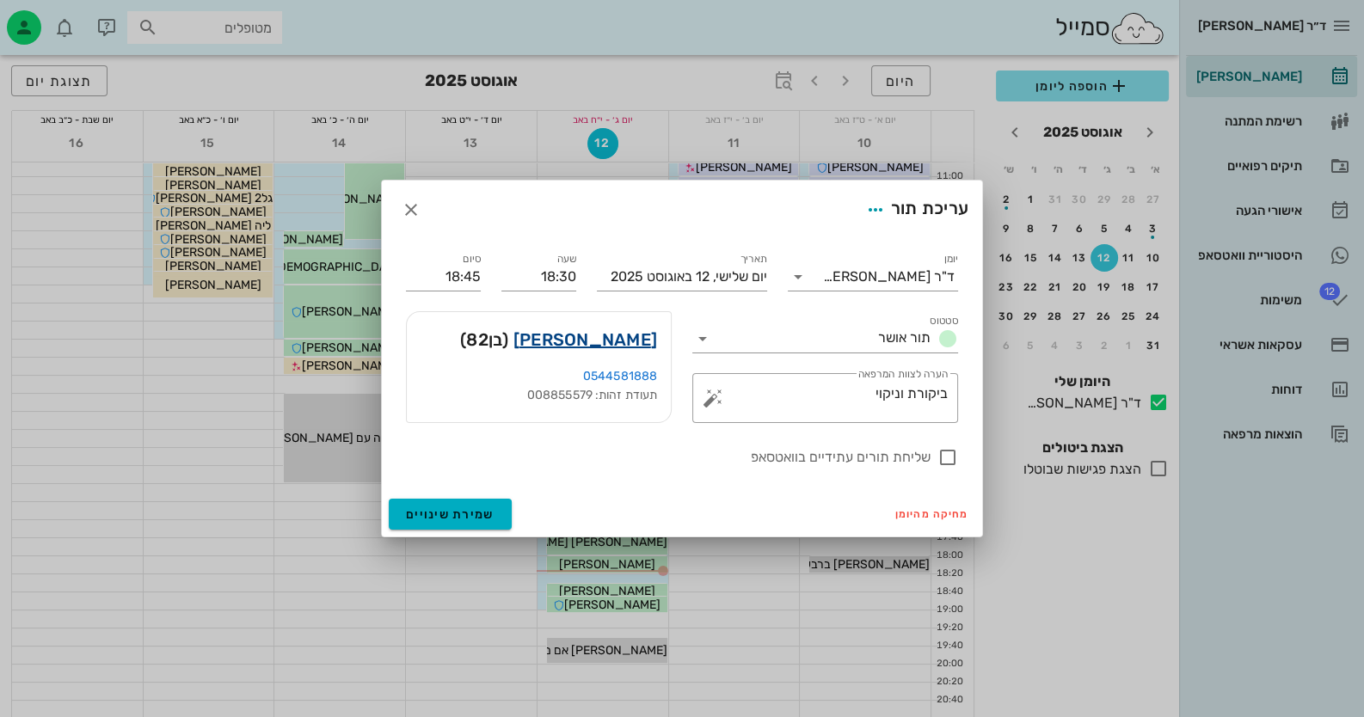
click at [626, 339] on link "דוד בכר" at bounding box center [585, 340] width 144 height 28
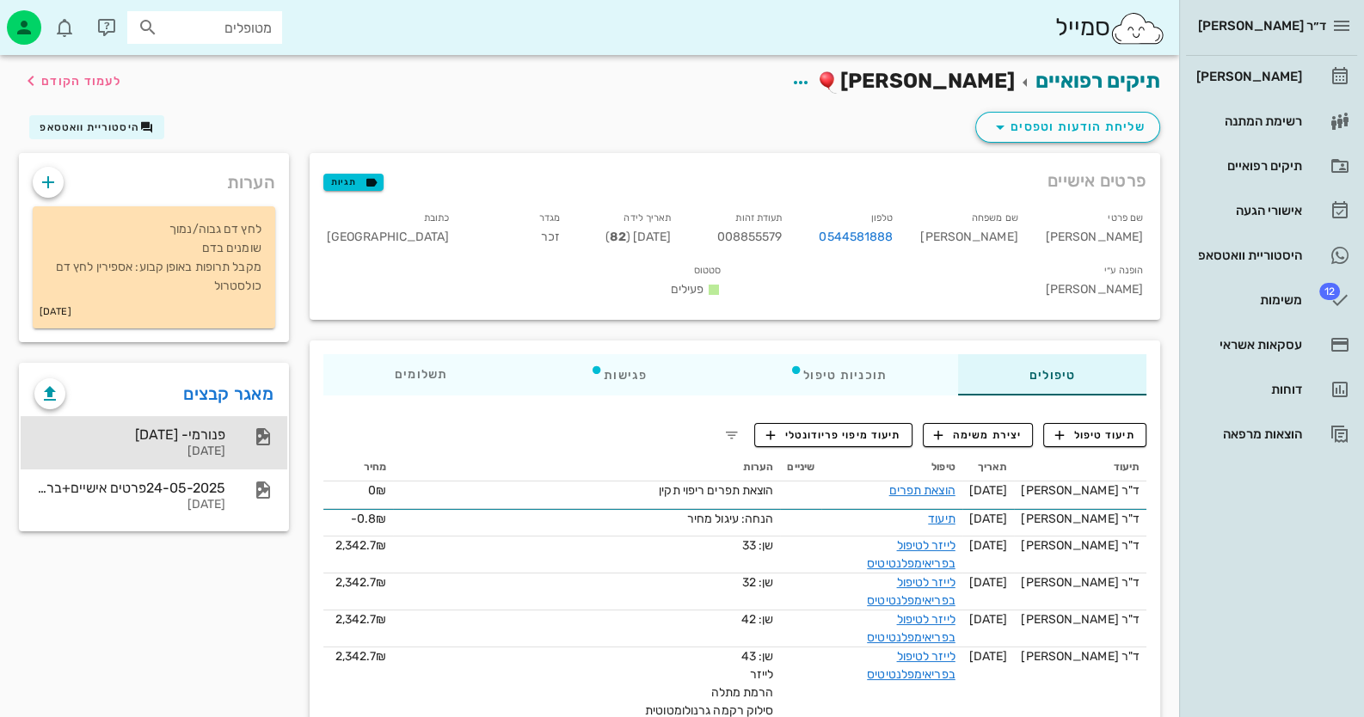
click at [255, 431] on icon at bounding box center [263, 437] width 21 height 21
click at [882, 127] on span "שליחת הודעות וטפסים" at bounding box center [1068, 127] width 156 height 21
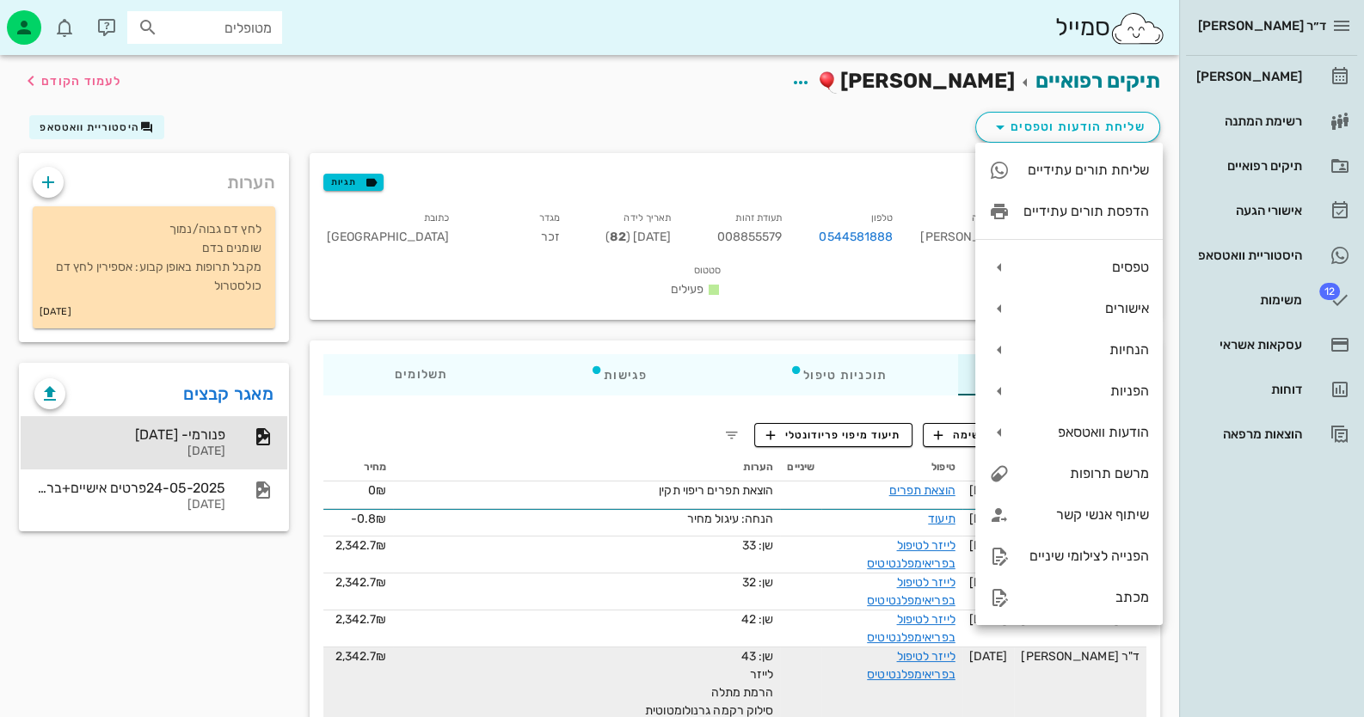
click at [640, 648] on div "שן: 43 לייזר הרמת מתלה סילוק רקמה גרנולומטוטית EDTA PGA 4-0" at bounding box center [586, 693] width 373 height 90
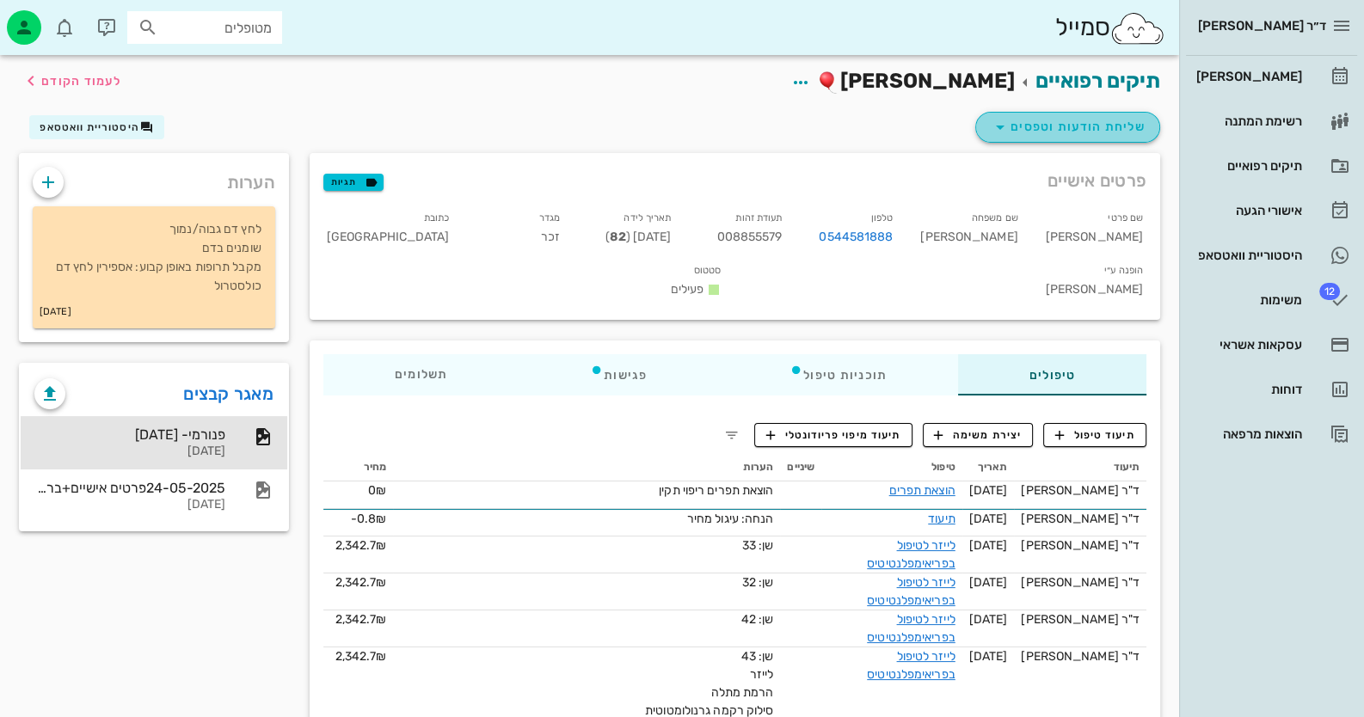
click at [882, 131] on span "שליחת הודעות וטפסים" at bounding box center [1068, 127] width 156 height 21
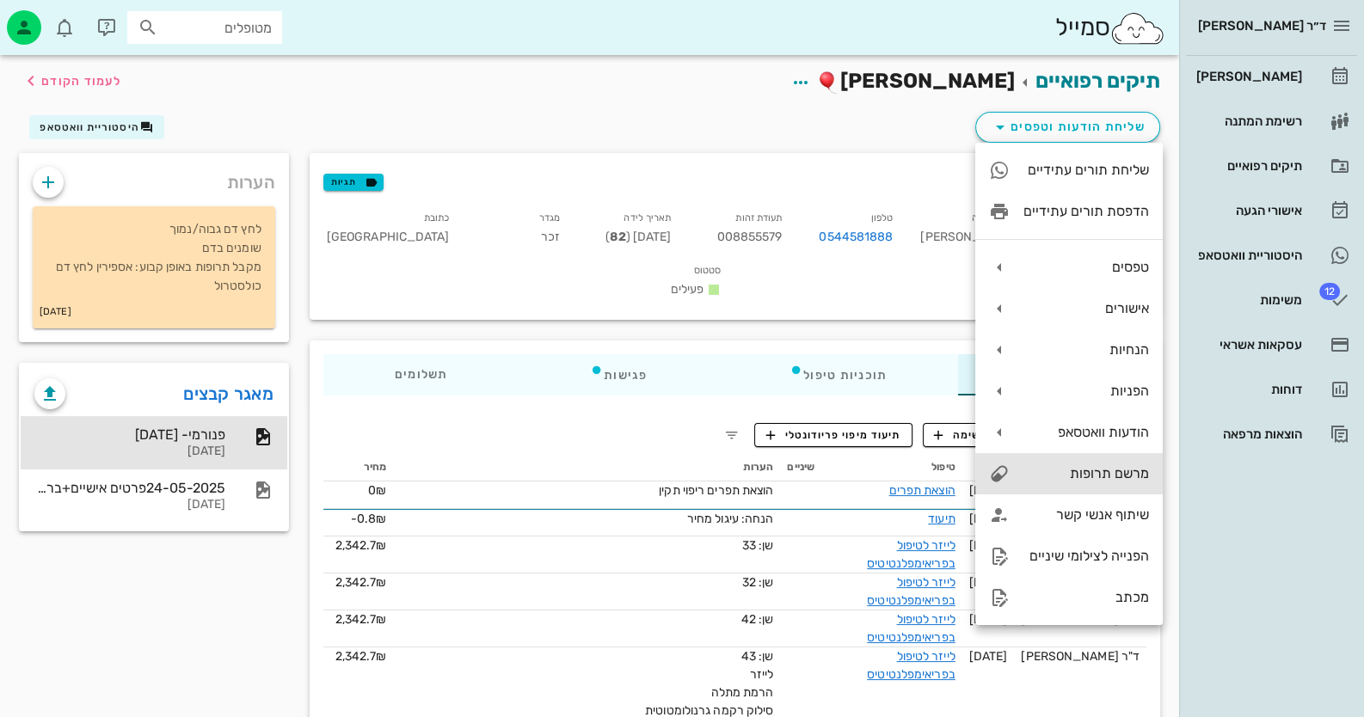
click at [882, 471] on div "מרשם תרופות" at bounding box center [1087, 473] width 126 height 16
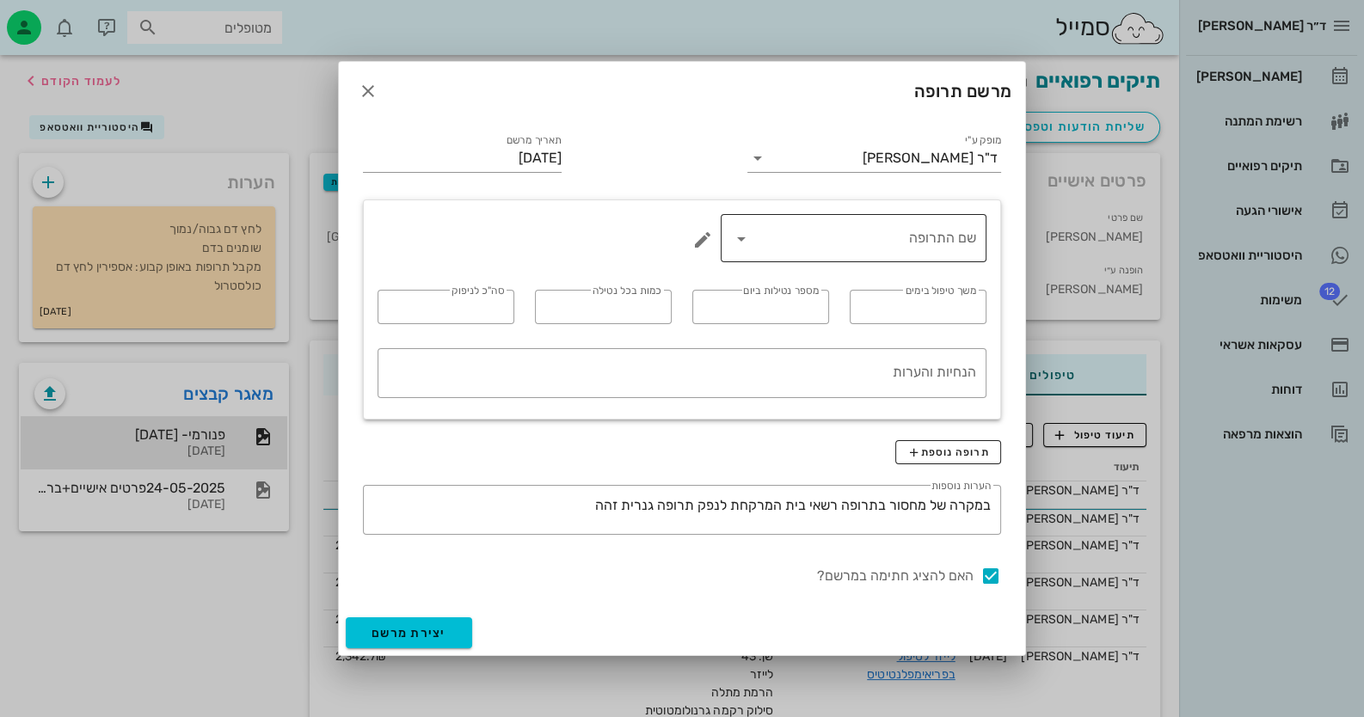
click at [847, 248] on input "שם התרופה" at bounding box center [865, 238] width 221 height 28
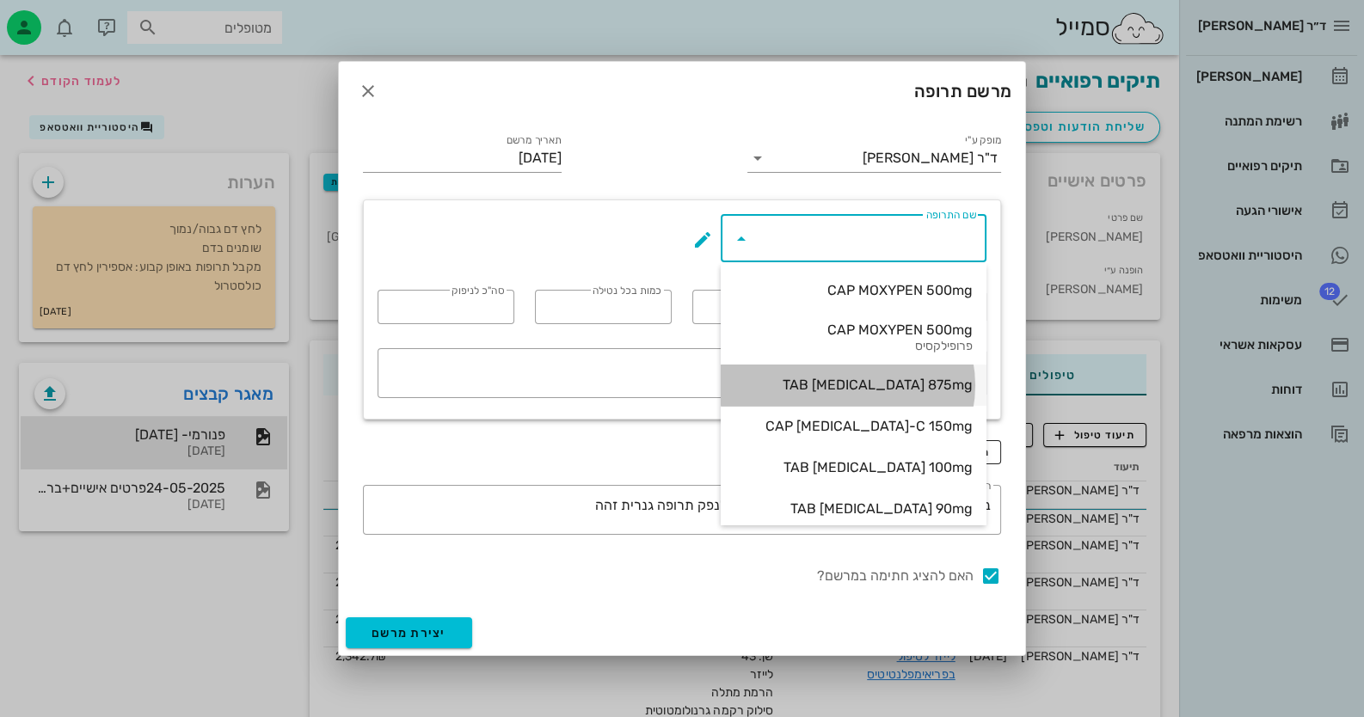
click at [882, 384] on div "TAB AUGMENTIN 875mg" at bounding box center [854, 385] width 238 height 16
type input "TAB AUGMENTIN 875mg"
type input "5"
type input "2"
type input "1"
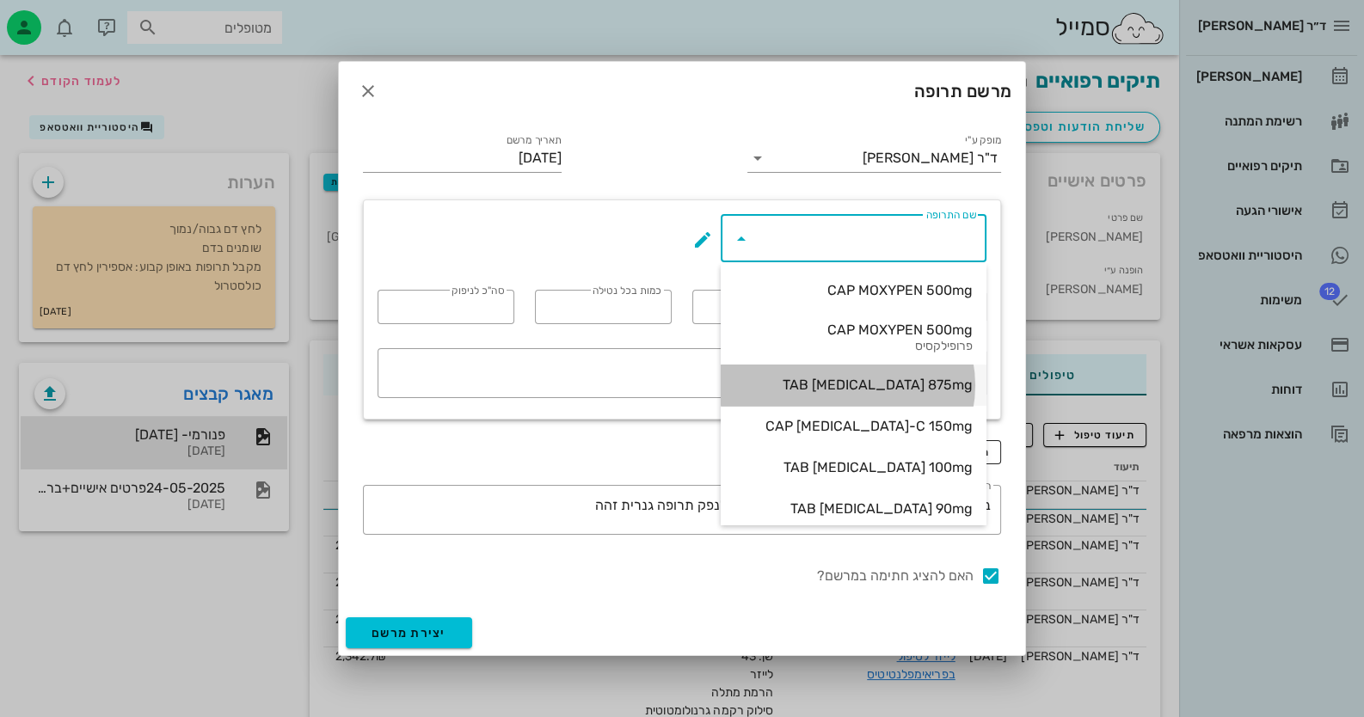
type input "10"
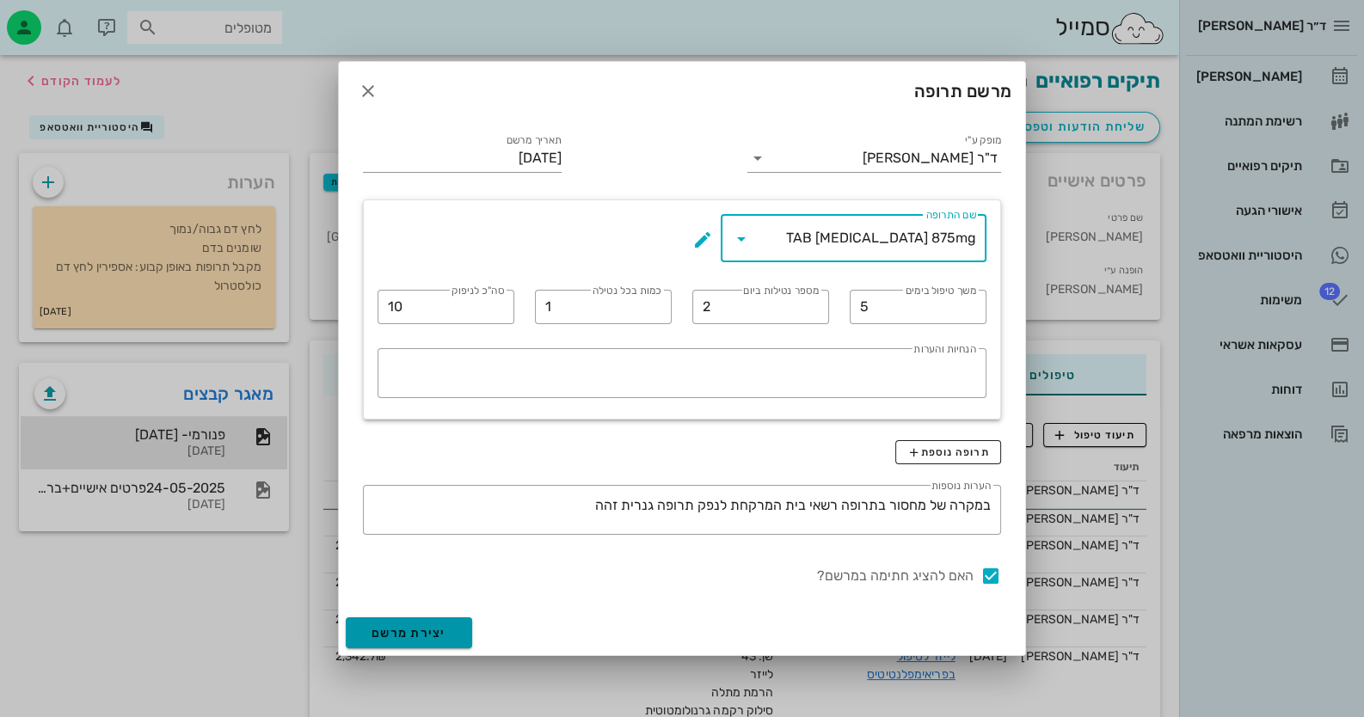
click at [455, 618] on button "יצירת מרשם" at bounding box center [409, 633] width 126 height 31
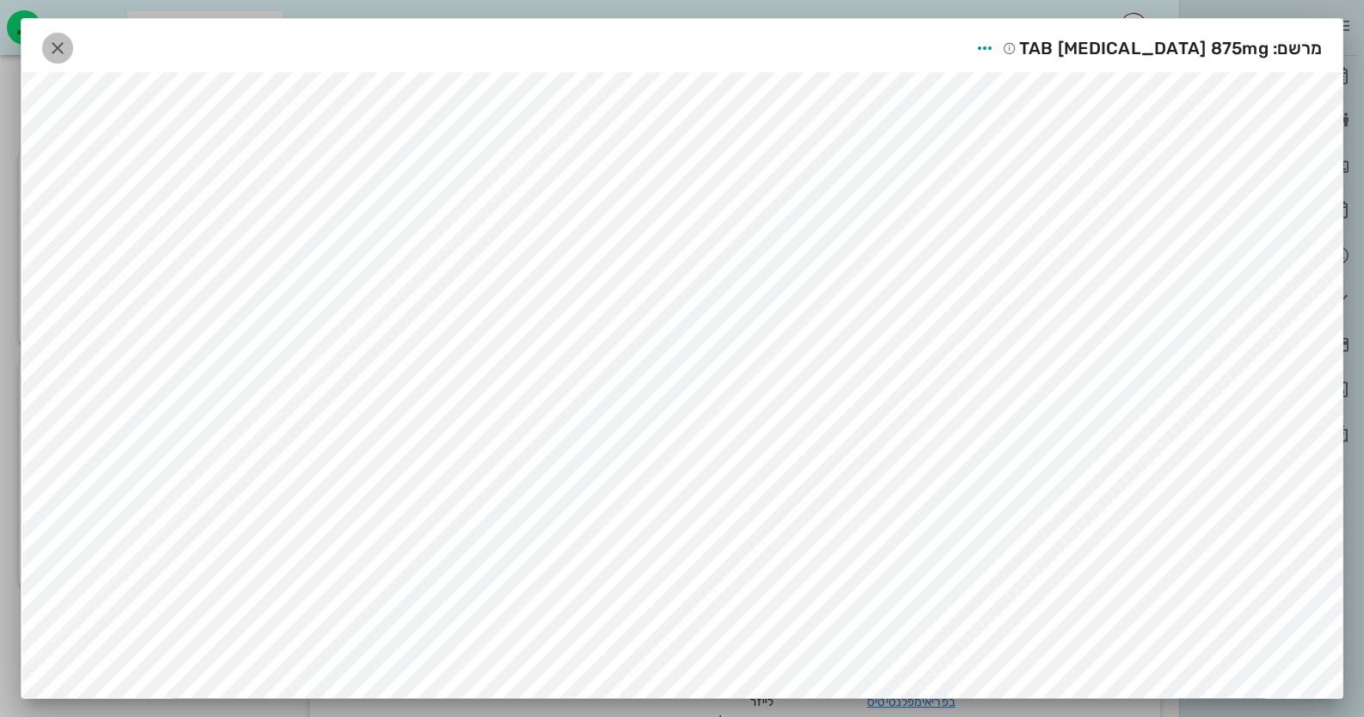
click at [59, 42] on icon "button" at bounding box center [57, 48] width 21 height 21
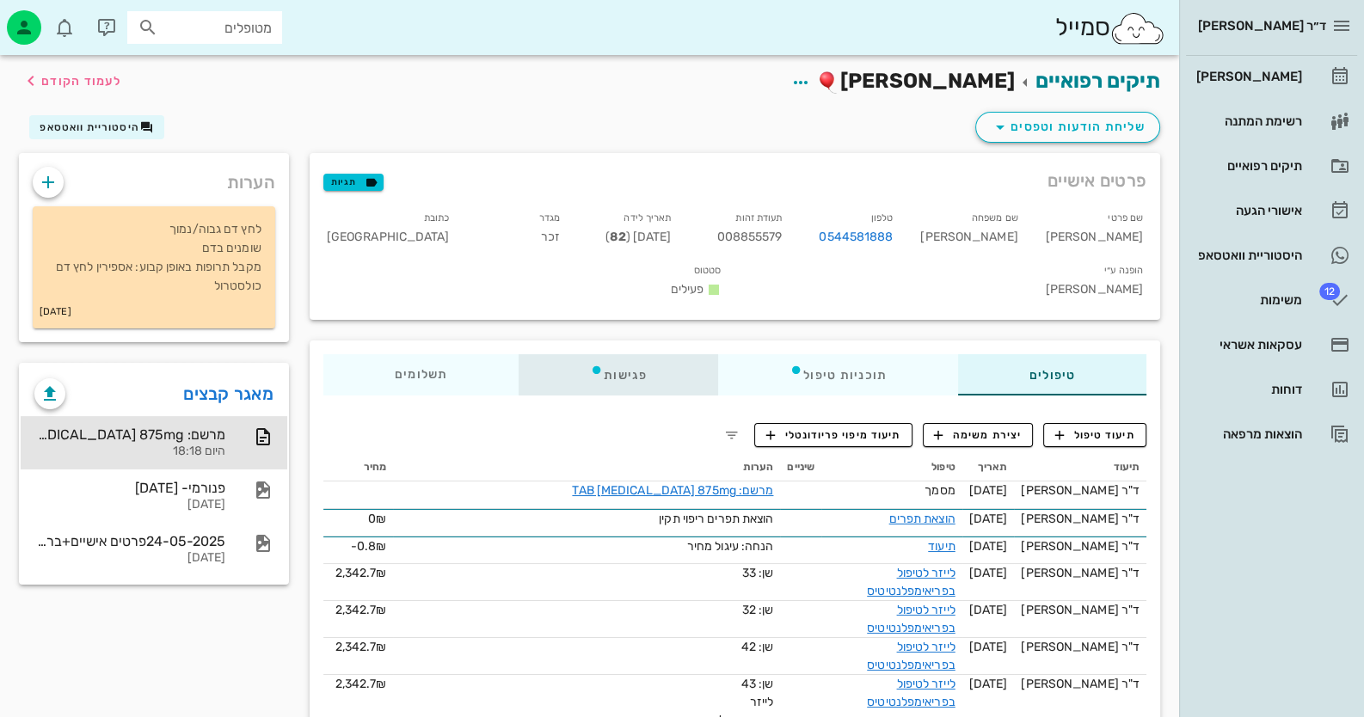
click at [618, 354] on div "פגישות" at bounding box center [619, 374] width 200 height 41
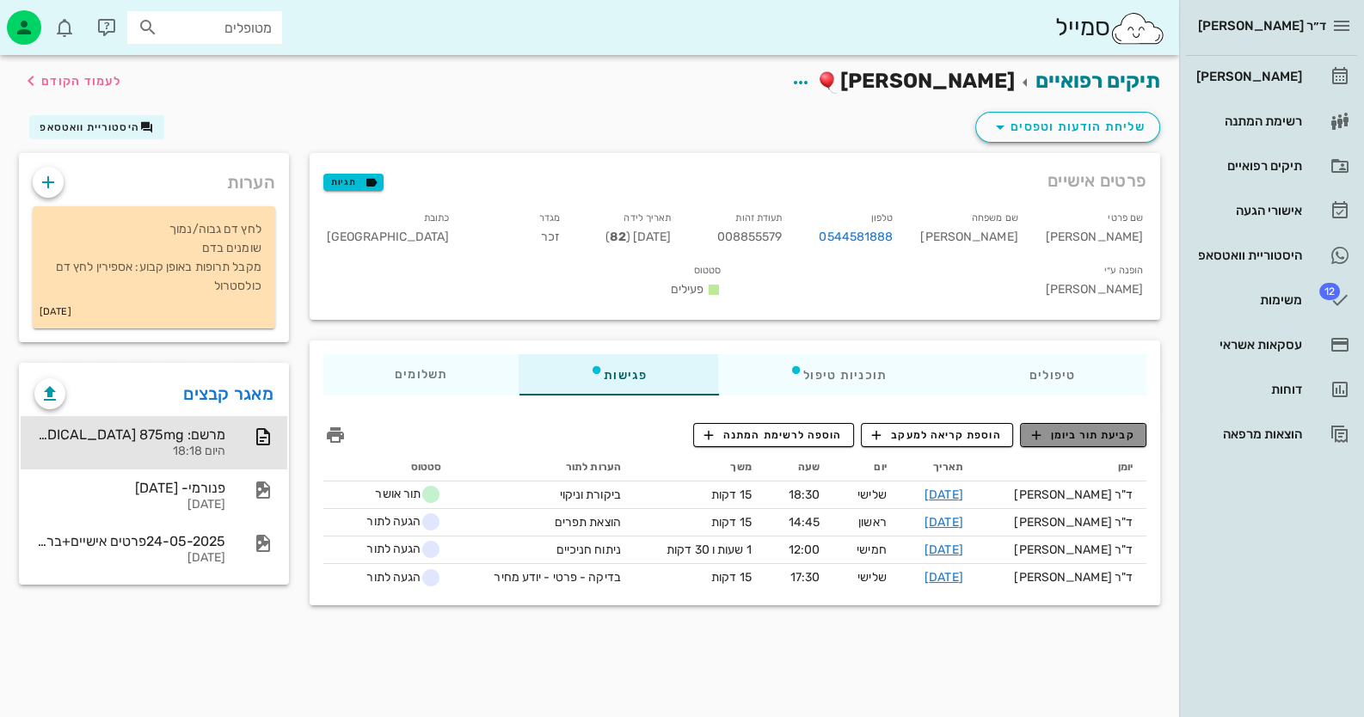
click at [882, 427] on span "קביעת תור ביומן" at bounding box center [1082, 434] width 103 height 15
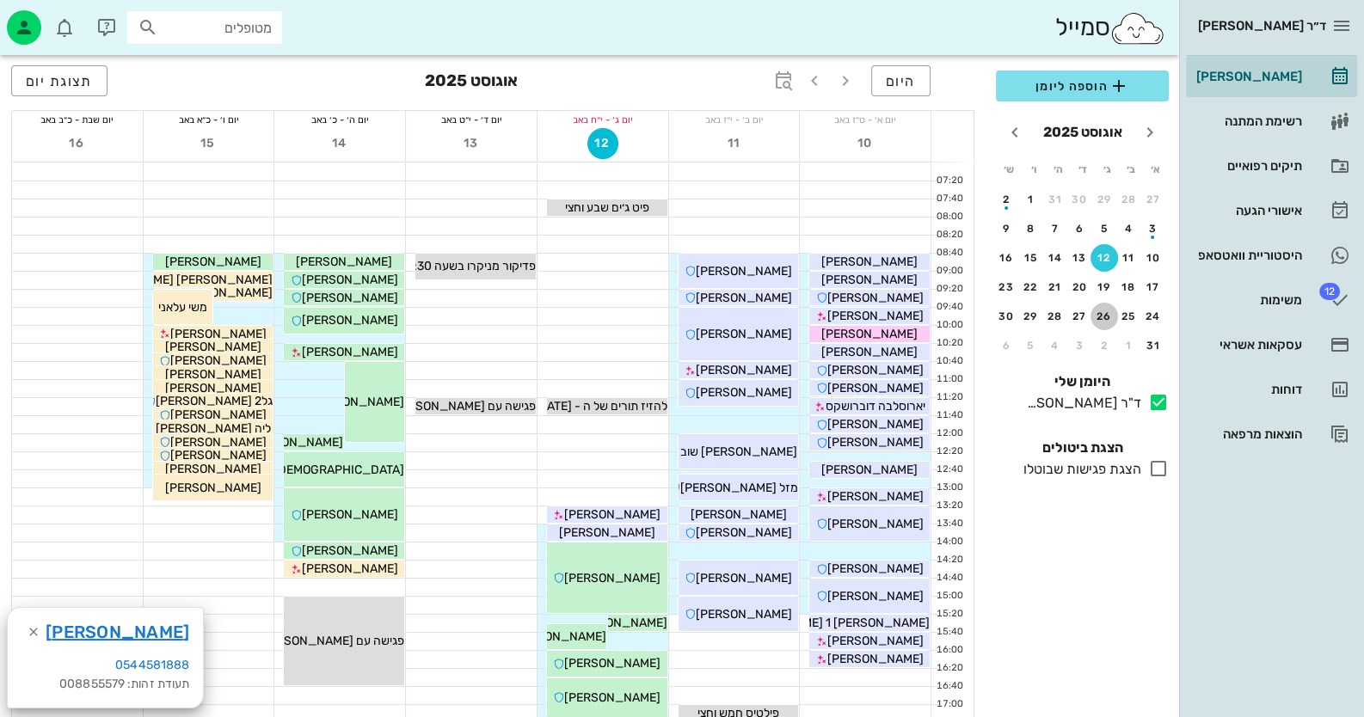
click at [882, 314] on div "26" at bounding box center [1105, 316] width 28 height 12
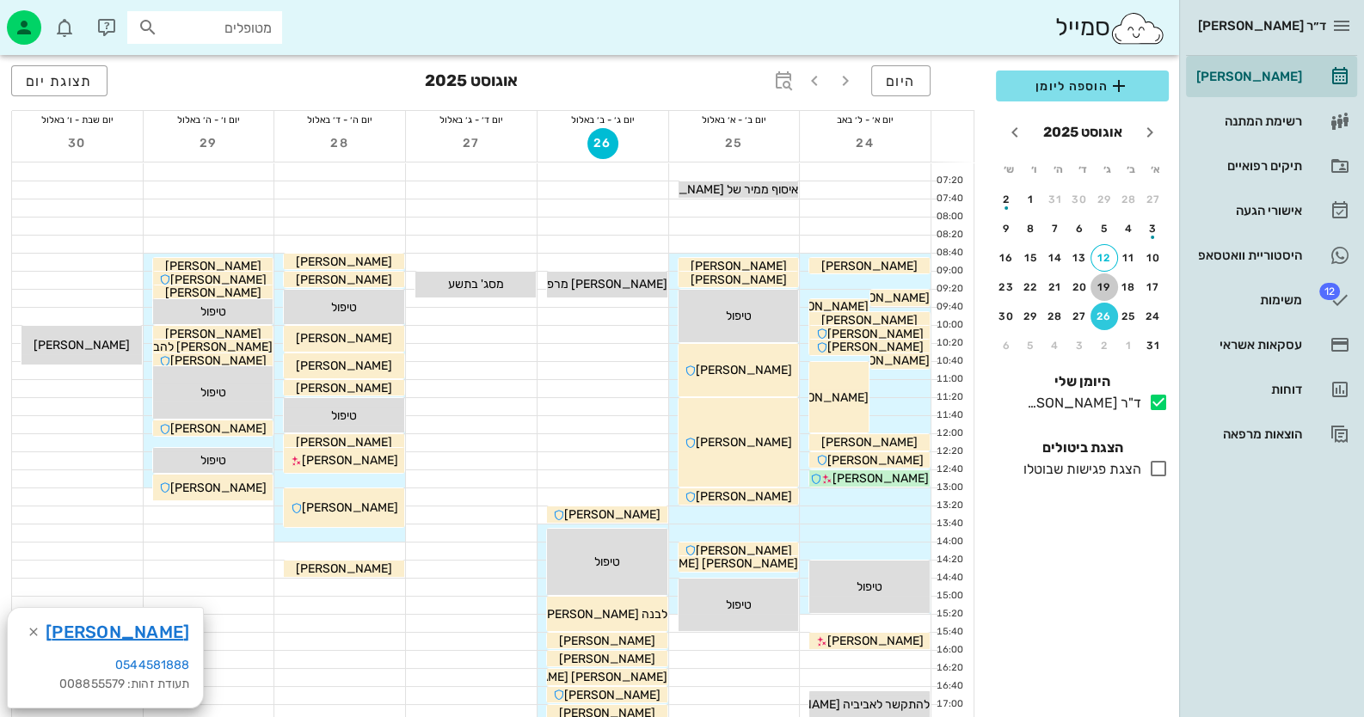
click at [882, 281] on div "19" at bounding box center [1105, 287] width 28 height 12
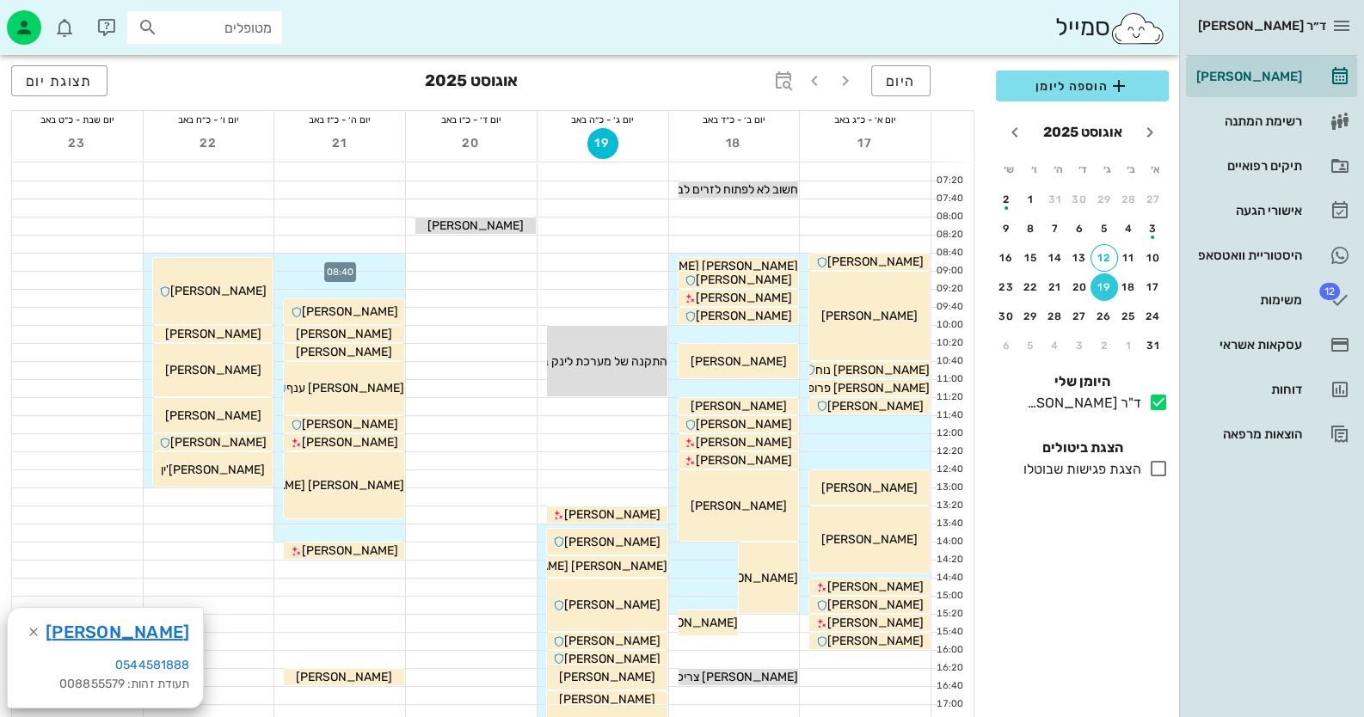
click at [361, 262] on div at bounding box center [339, 262] width 131 height 17
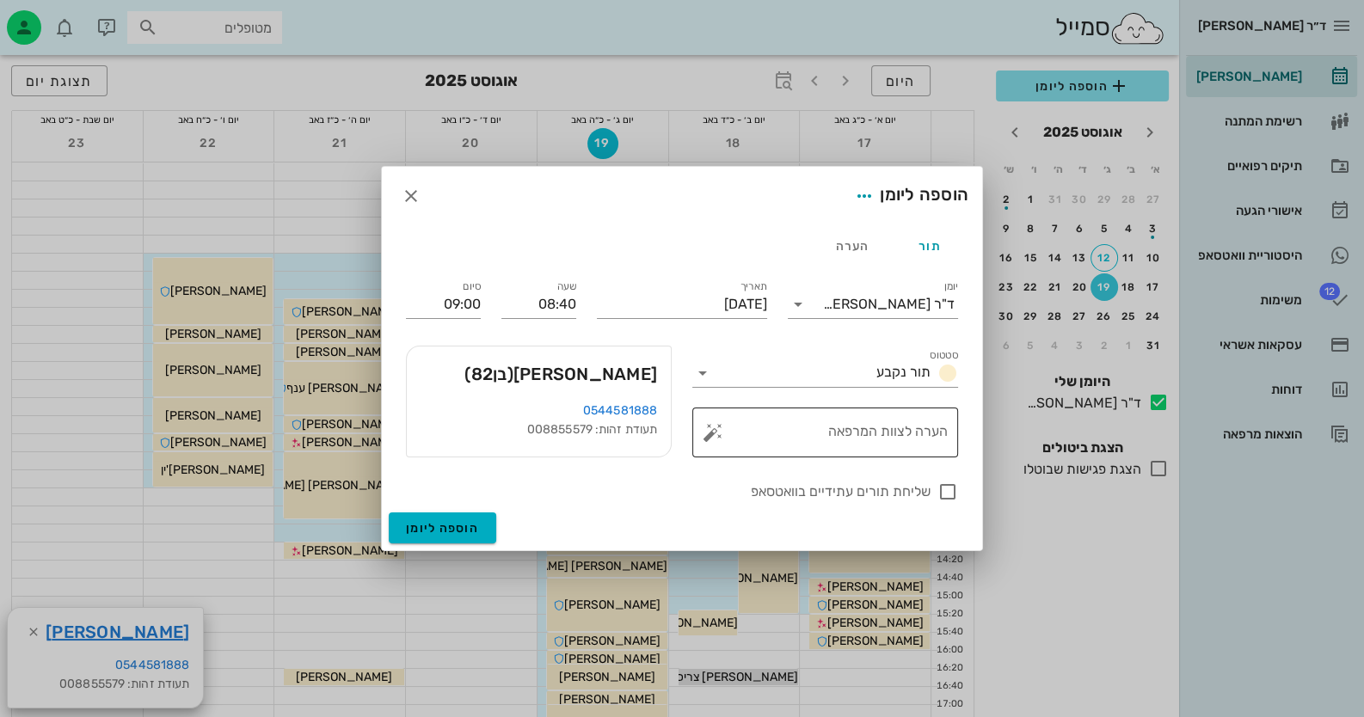
click at [843, 434] on textarea "הערה לצוות המרפאה" at bounding box center [831, 436] width 231 height 41
type textarea "הרדמה ואולי חיתוך רקמה סביב שתל 44"
click at [468, 315] on input "09:00" at bounding box center [443, 305] width 75 height 28
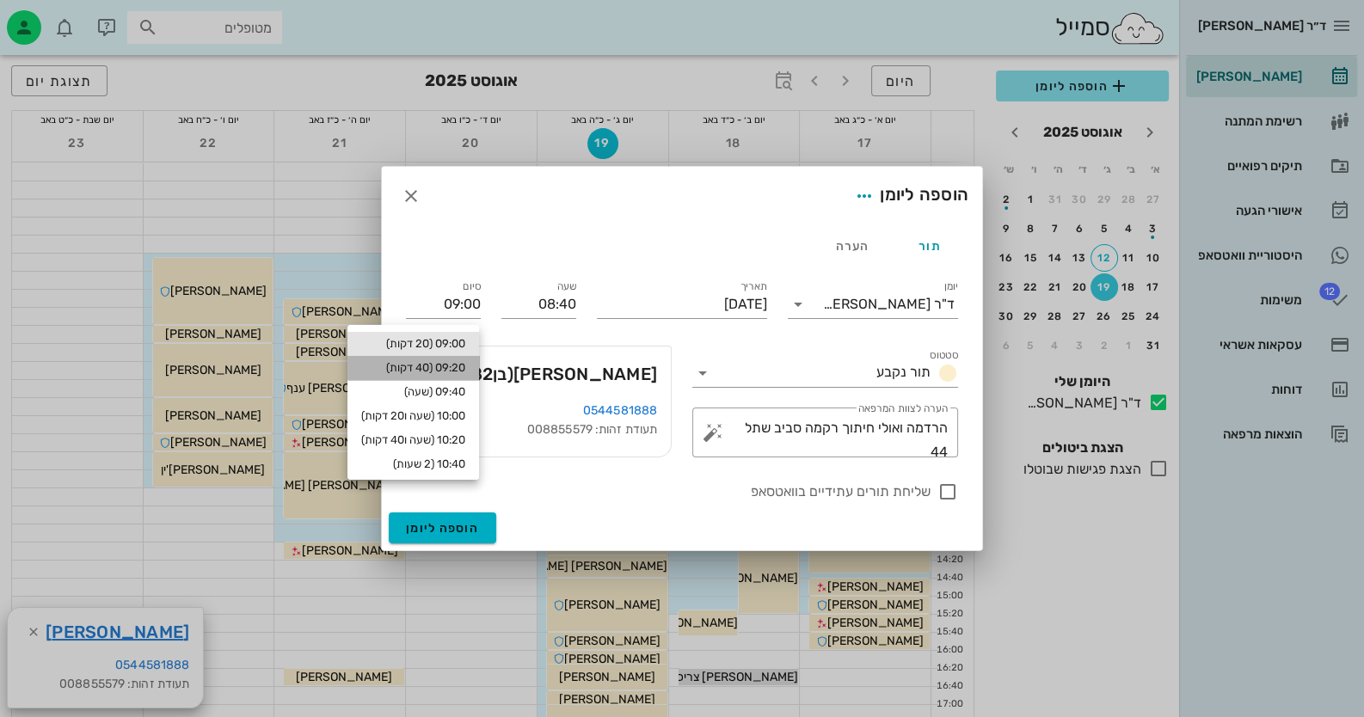
click at [439, 373] on div "09:20 (40 דקות)" at bounding box center [413, 368] width 104 height 14
type input "09:20"
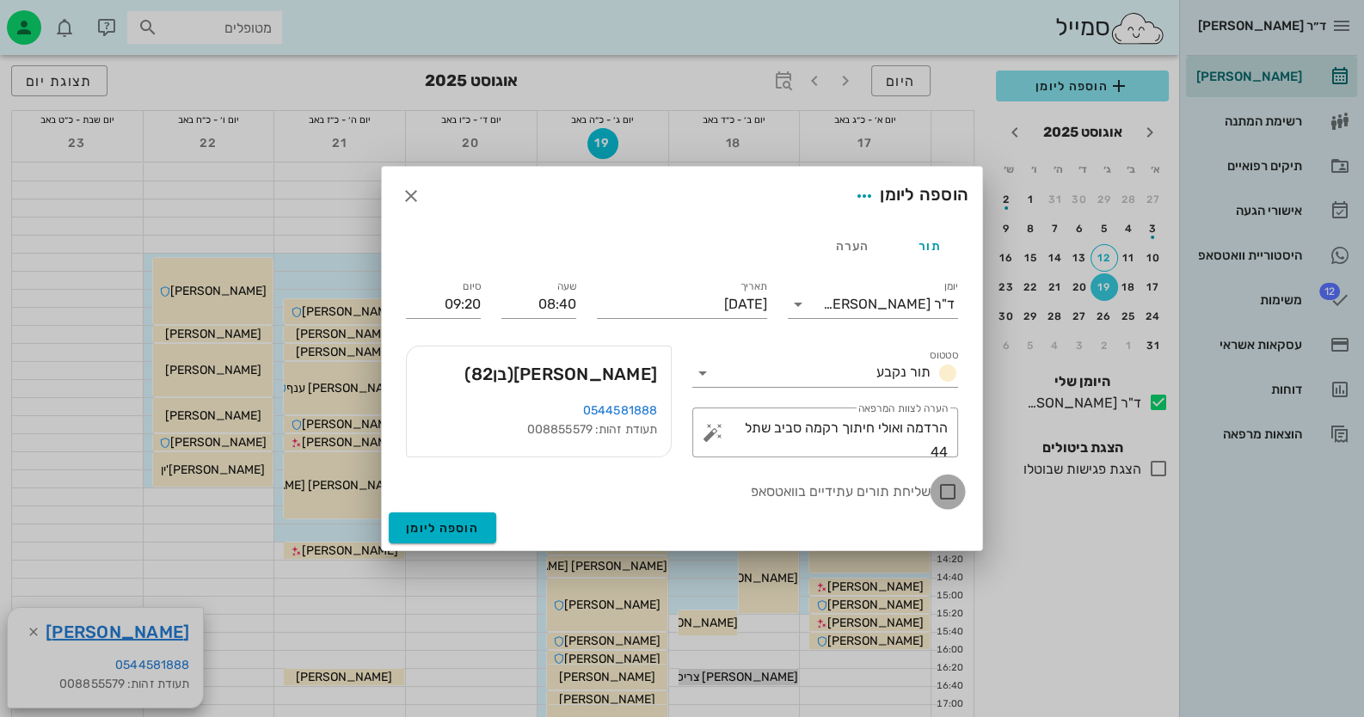
click at [882, 484] on div at bounding box center [947, 491] width 29 height 29
checkbox input "true"
click at [453, 517] on button "הוספה ליומן" at bounding box center [443, 528] width 108 height 31
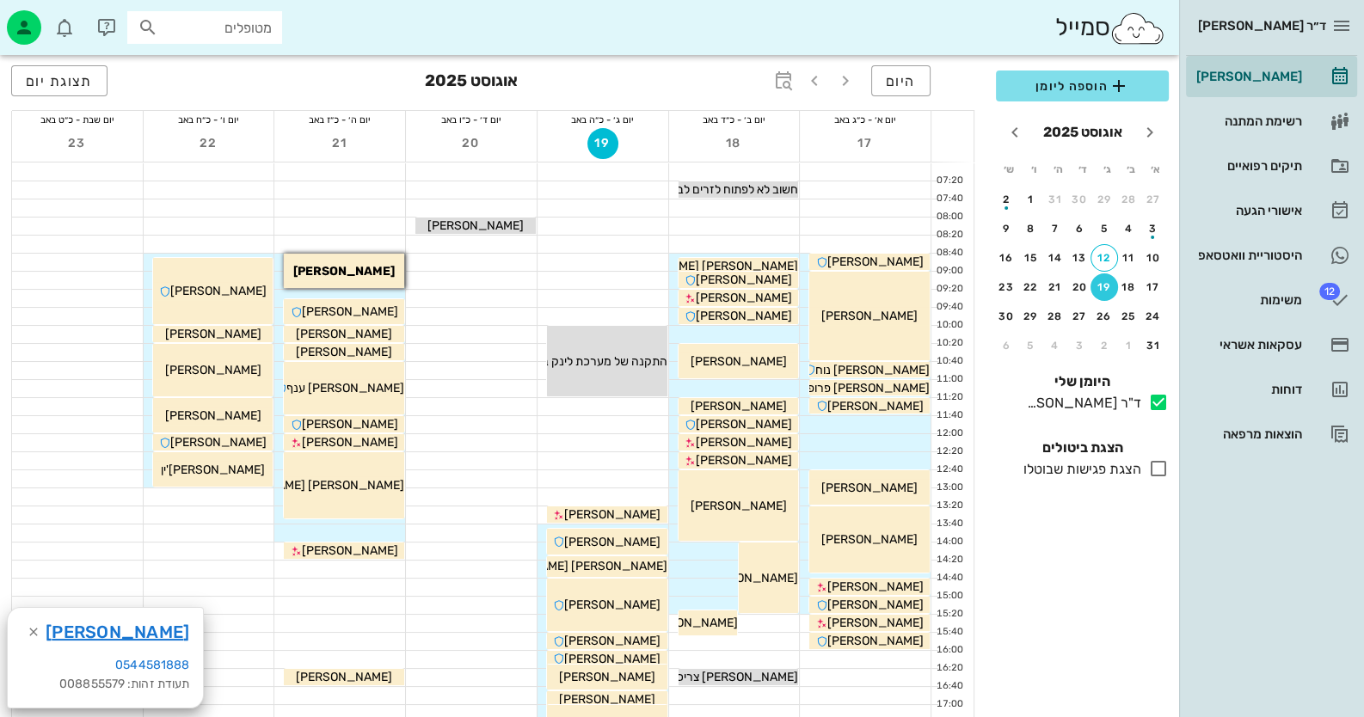
click at [359, 291] on div at bounding box center [339, 298] width 131 height 17
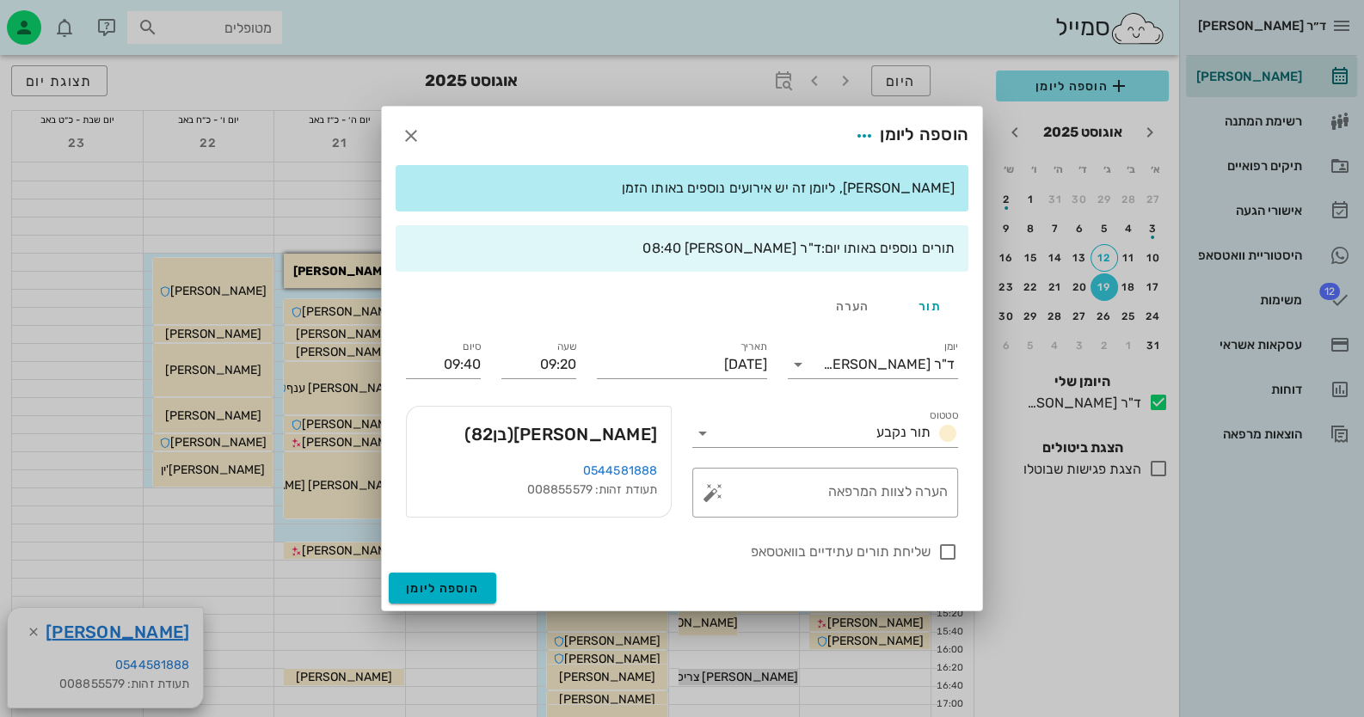
click at [628, 435] on span "דוד בכר (בן 82 )" at bounding box center [560, 435] width 193 height 28
click at [413, 138] on icon "button" at bounding box center [411, 136] width 21 height 21
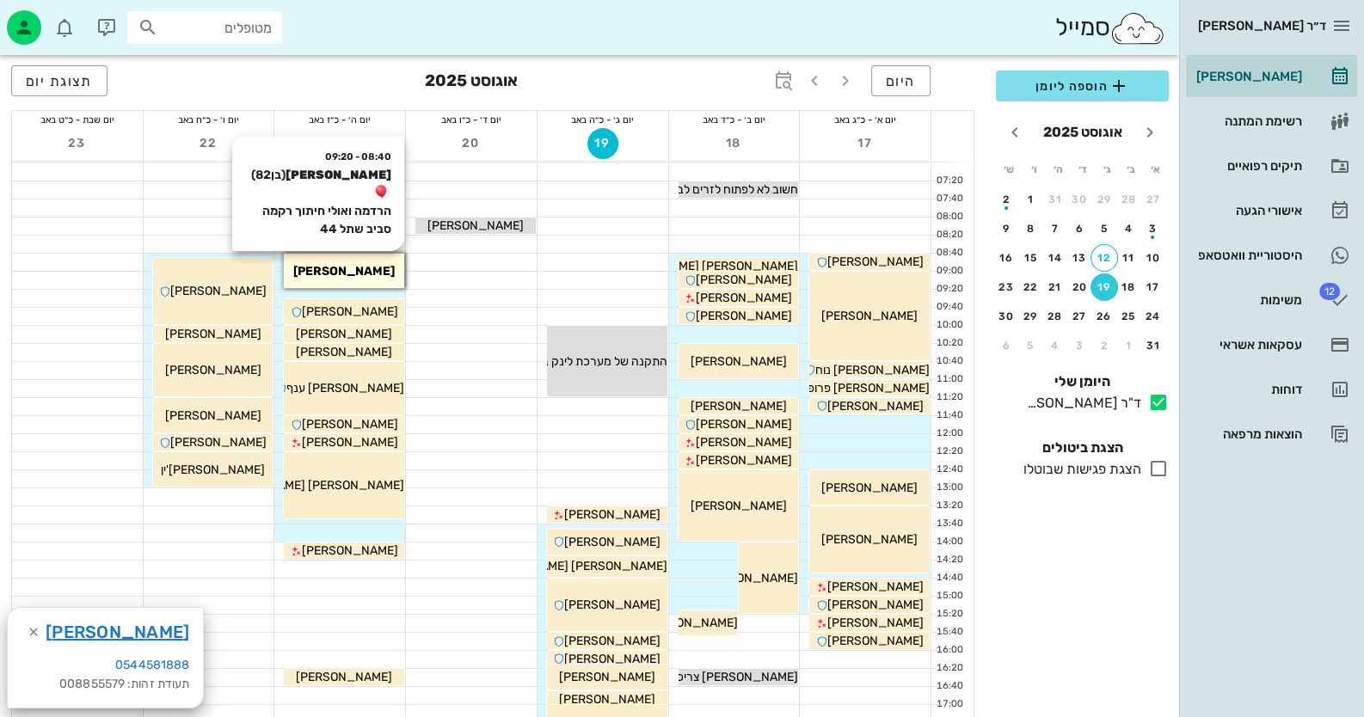
click at [344, 269] on span "[PERSON_NAME]" at bounding box center [343, 271] width 101 height 15
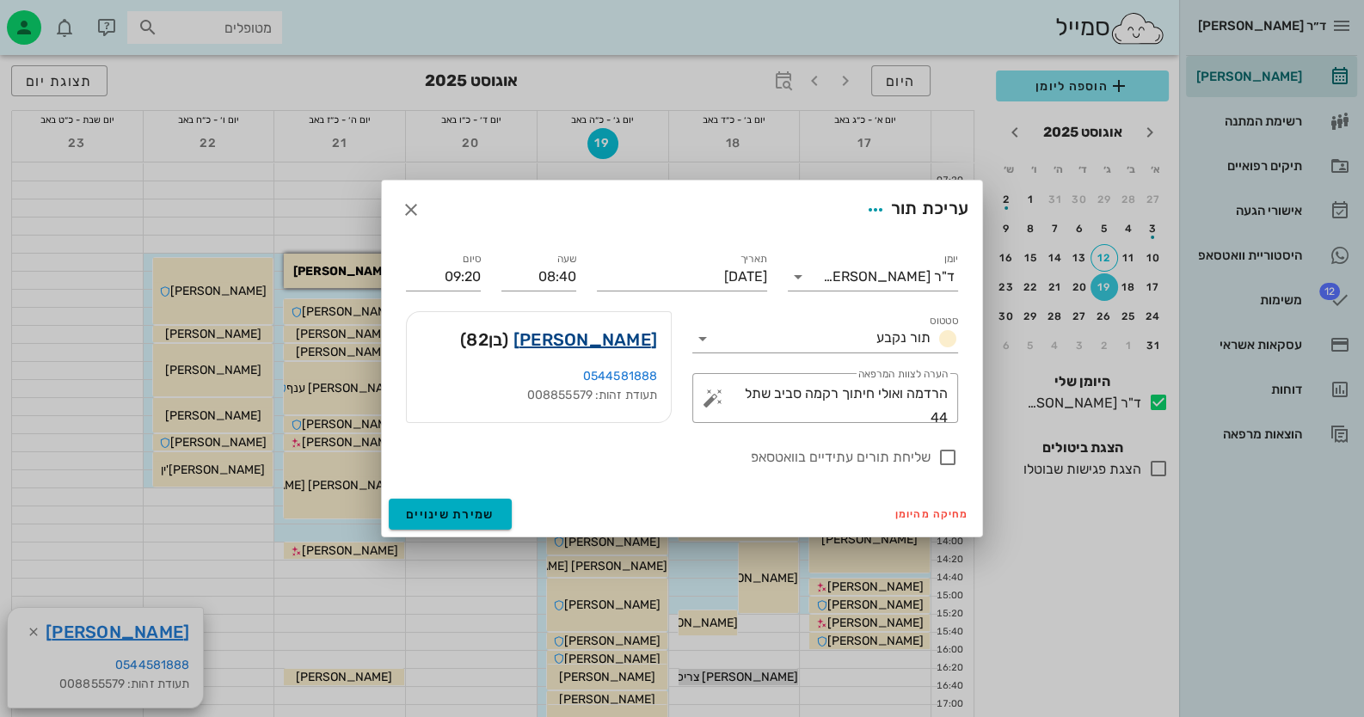
click at [630, 339] on link "דוד בכר" at bounding box center [585, 340] width 144 height 28
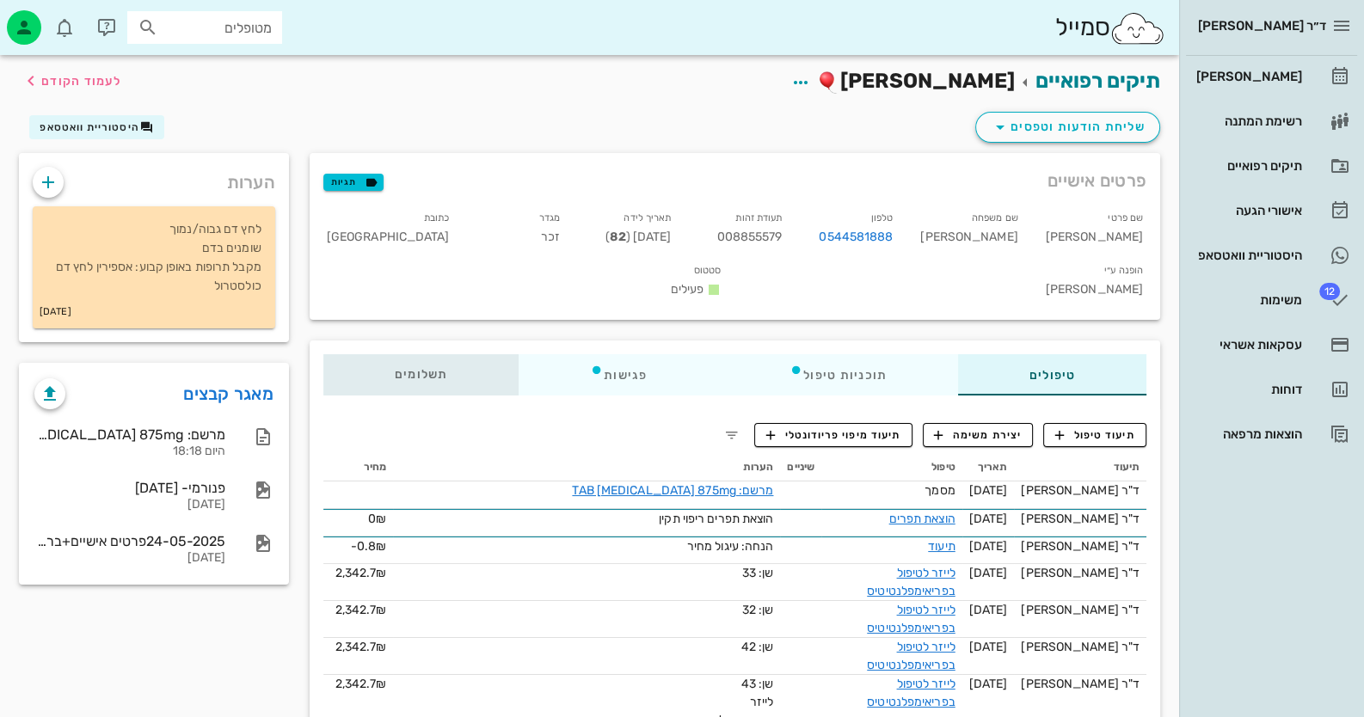
click at [395, 354] on div "תשלומים 0₪" at bounding box center [420, 374] width 195 height 41
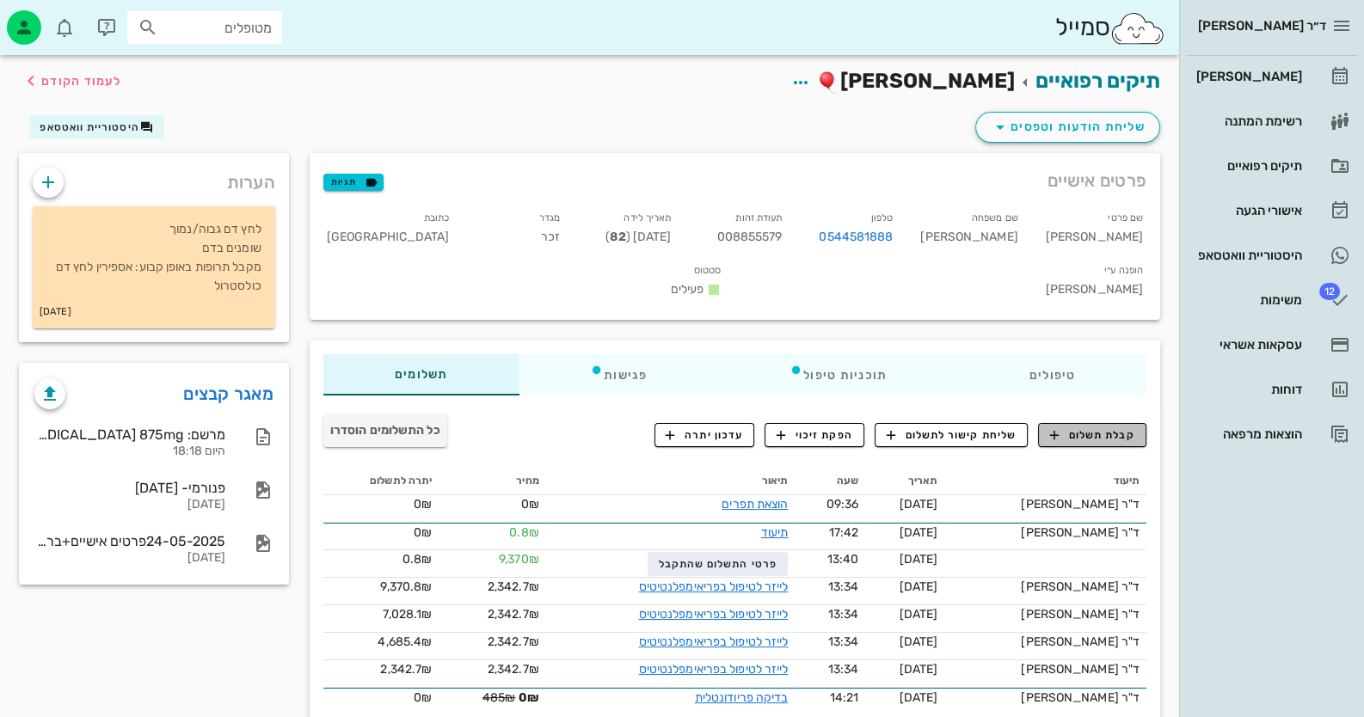
click at [882, 427] on span "קבלת תשלום" at bounding box center [1092, 434] width 85 height 15
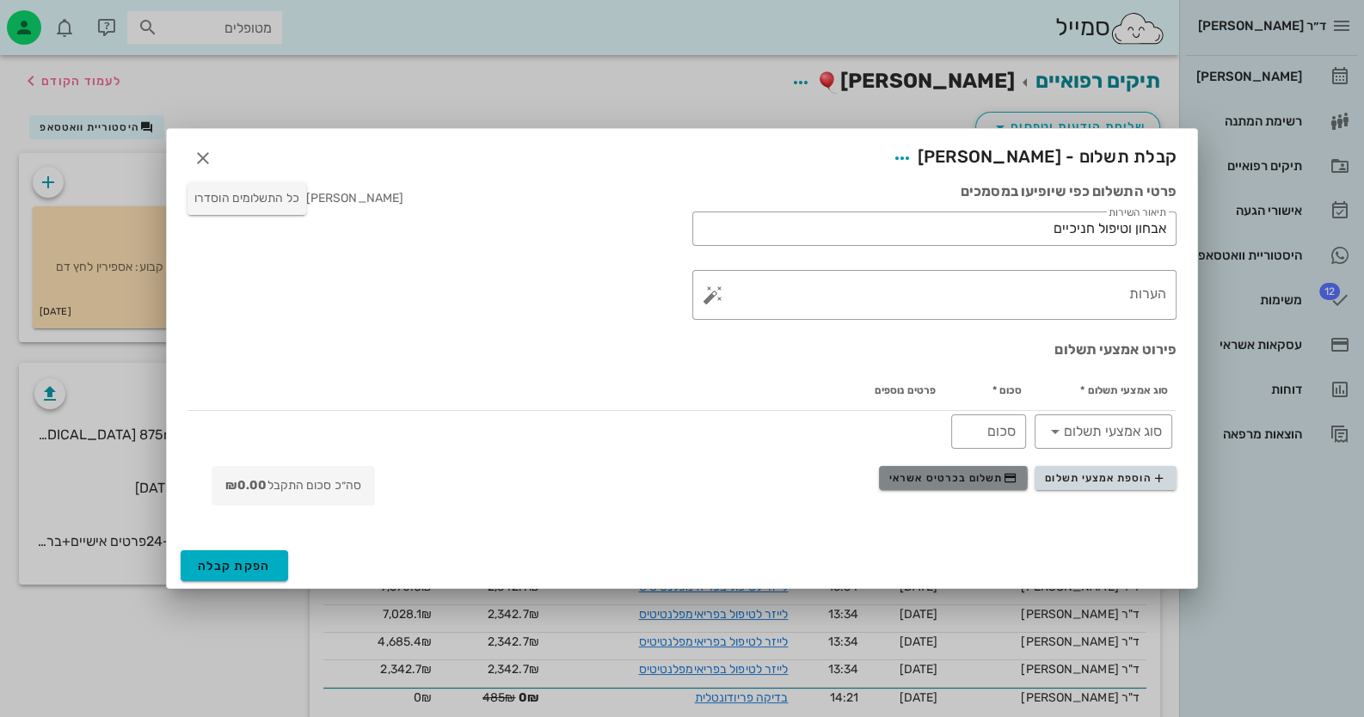
click at [882, 473] on span "תשלום בכרטיס אשראי" at bounding box center [952, 478] width 127 height 14
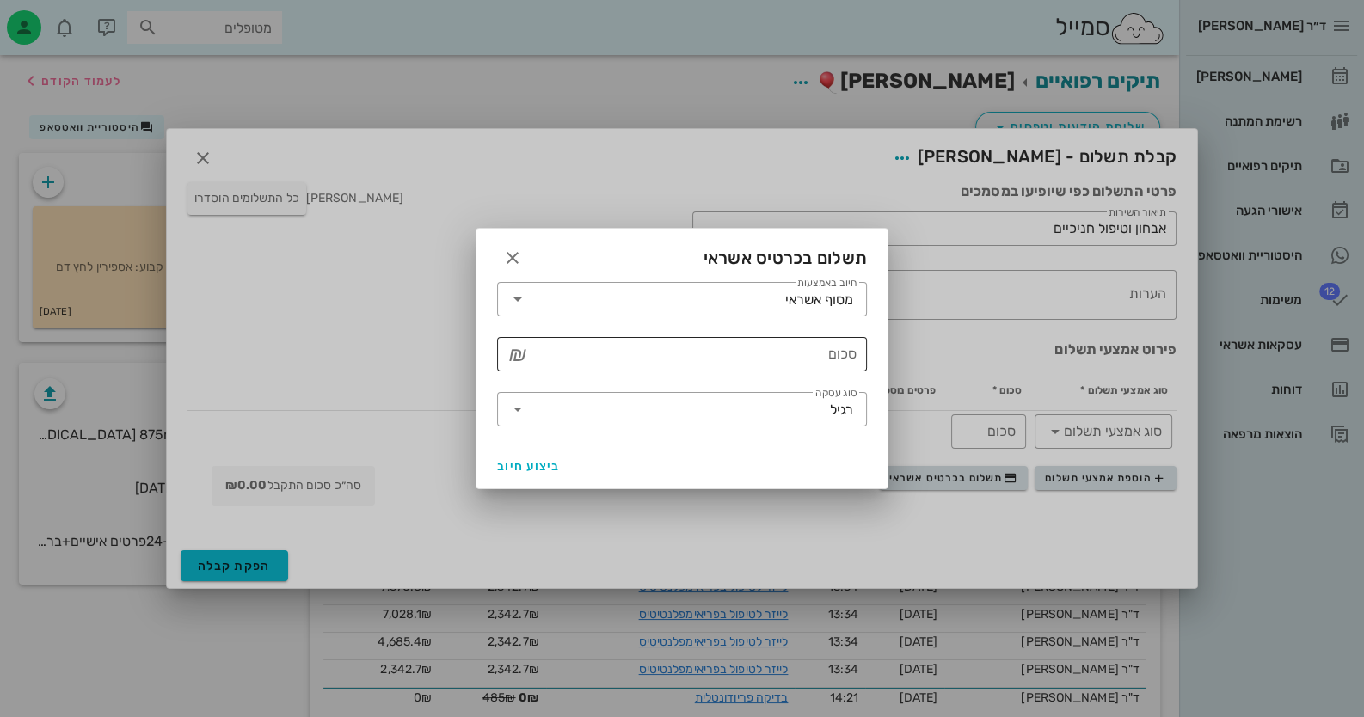
click at [808, 347] on input "סכום" at bounding box center [694, 355] width 325 height 28
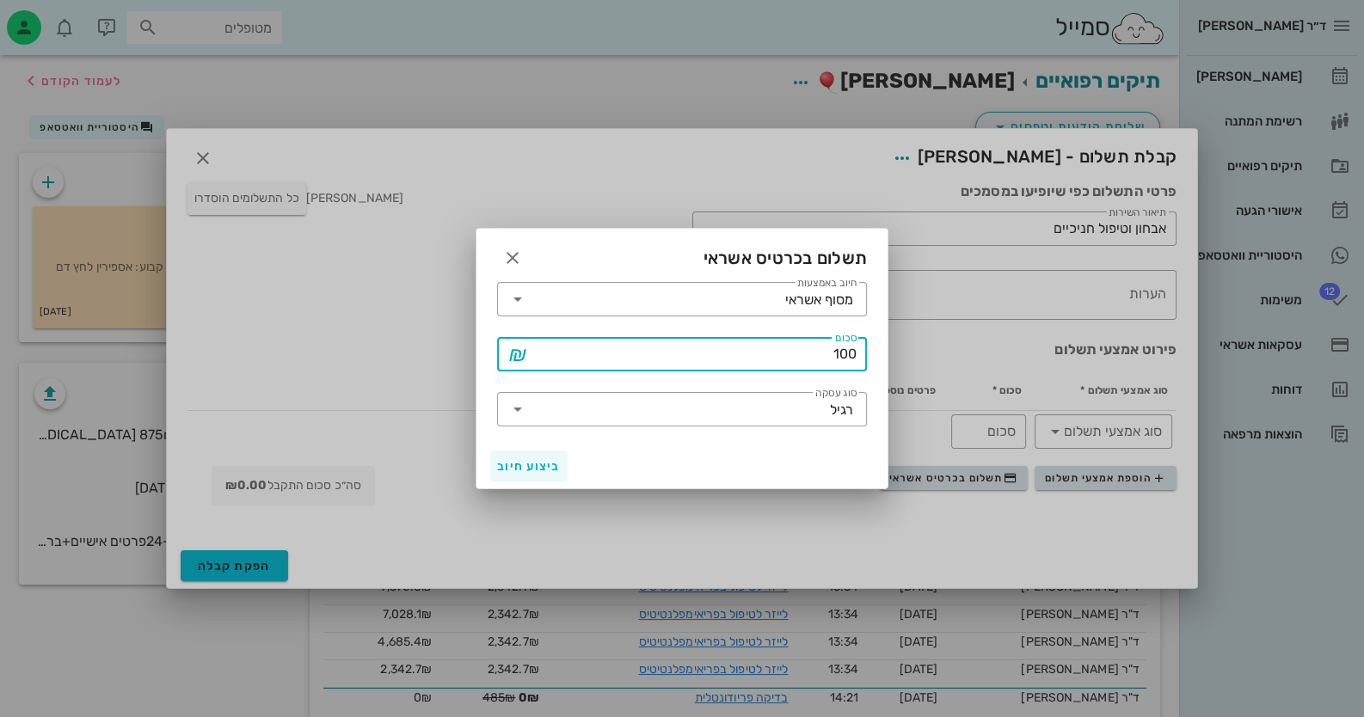
type input "100"
click at [537, 472] on span "ביצוע חיוב" at bounding box center [529, 466] width 64 height 15
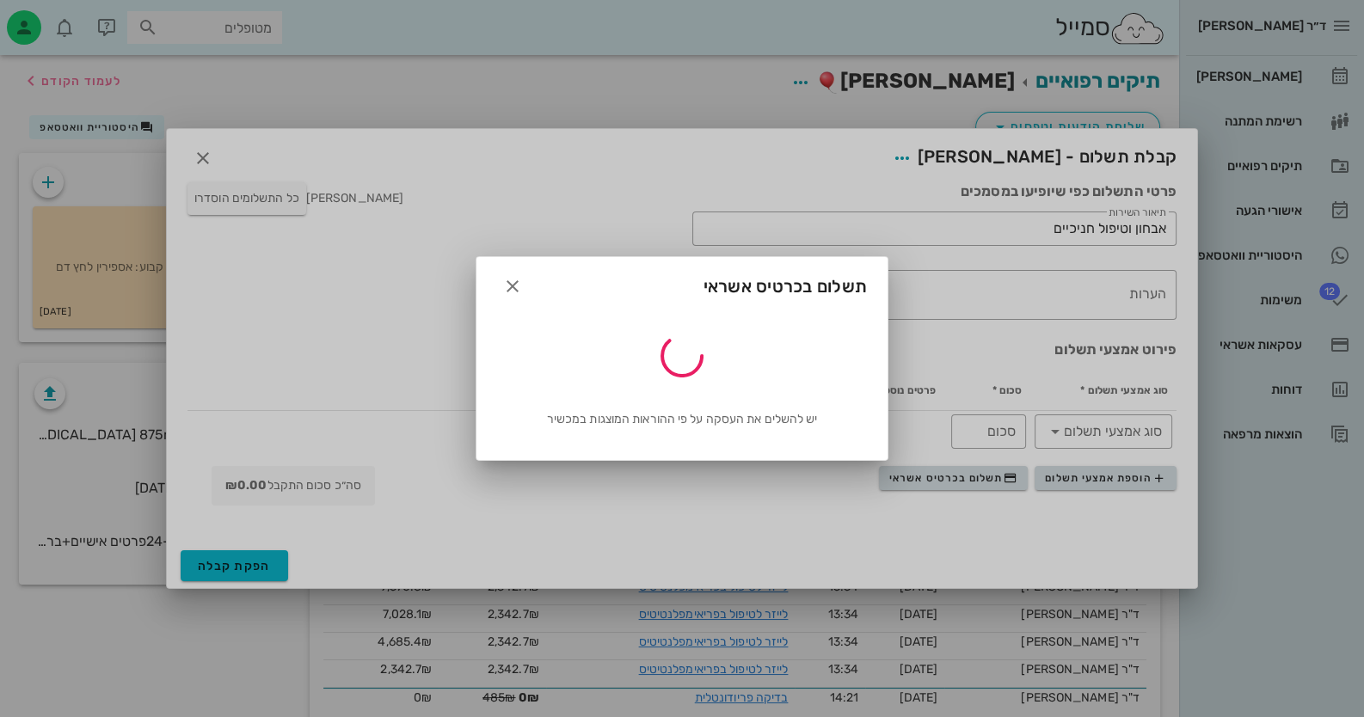
type input "100"
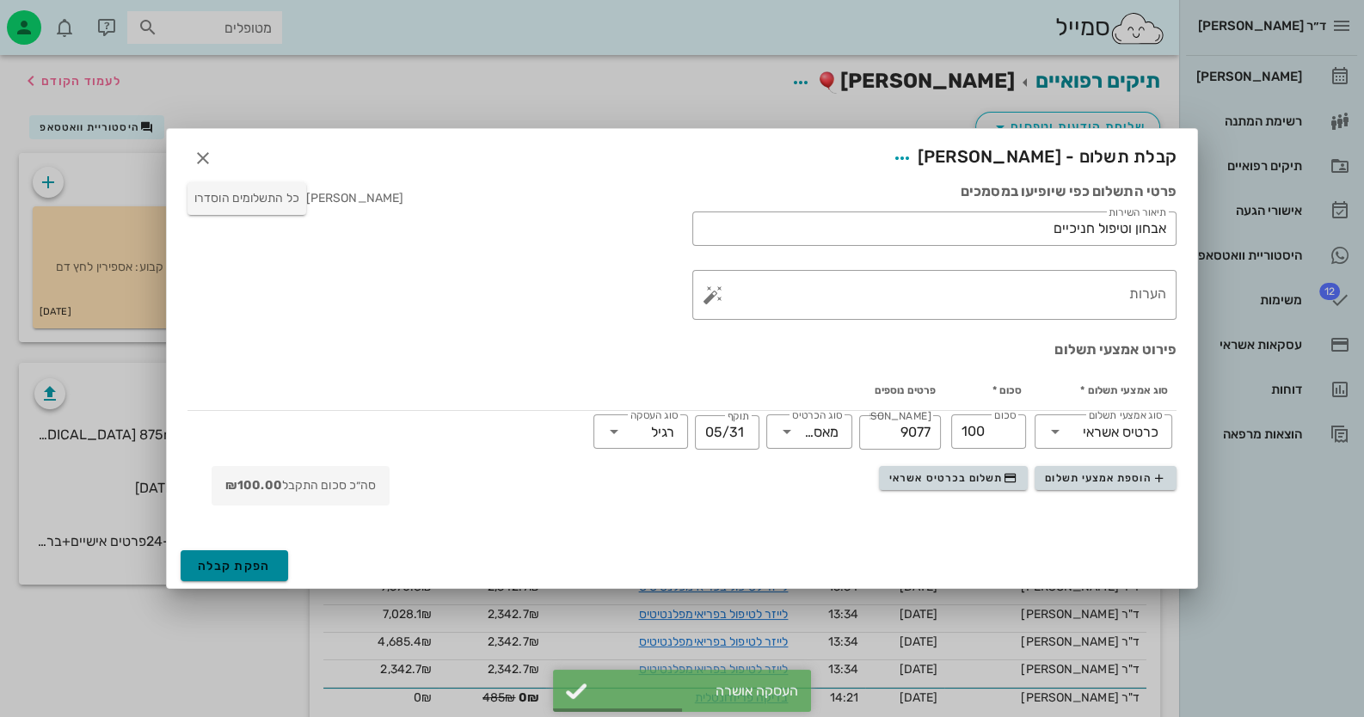
click at [255, 567] on span "הפקת קבלה" at bounding box center [234, 566] width 73 height 15
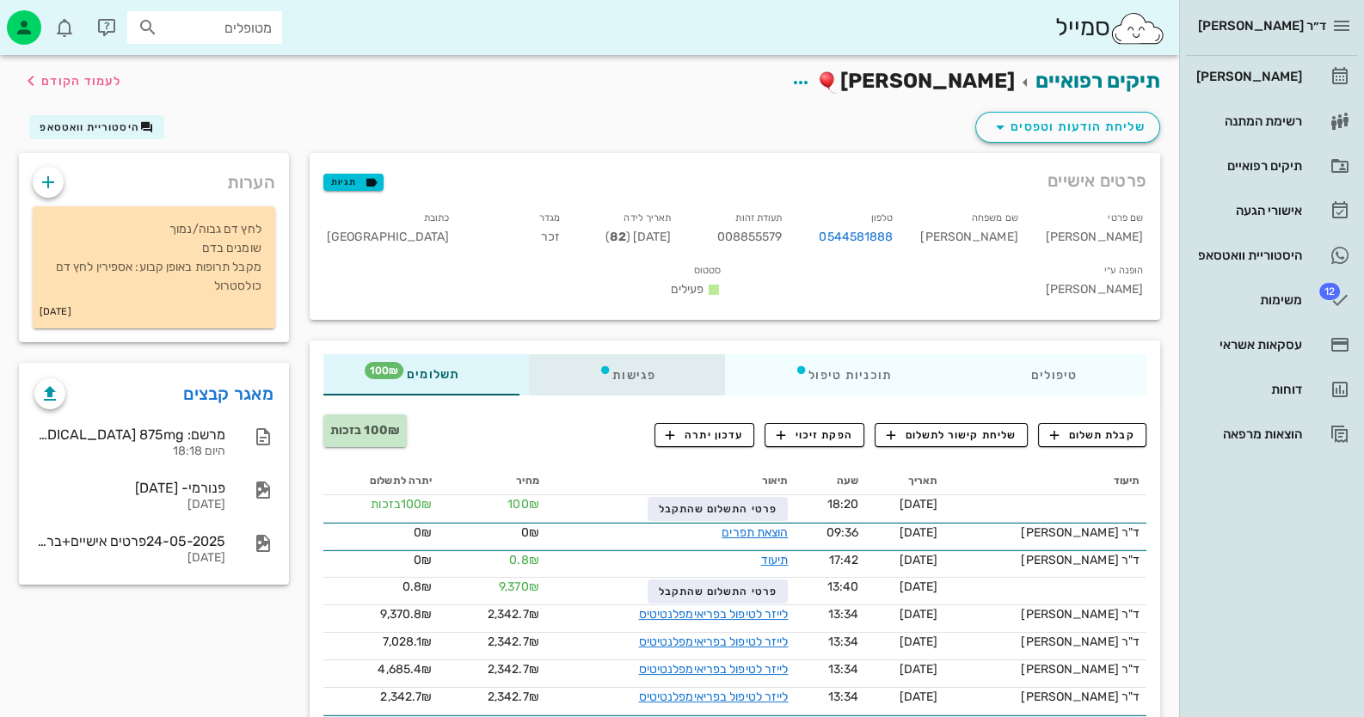
click at [629, 354] on div "פגישות" at bounding box center [627, 374] width 196 height 41
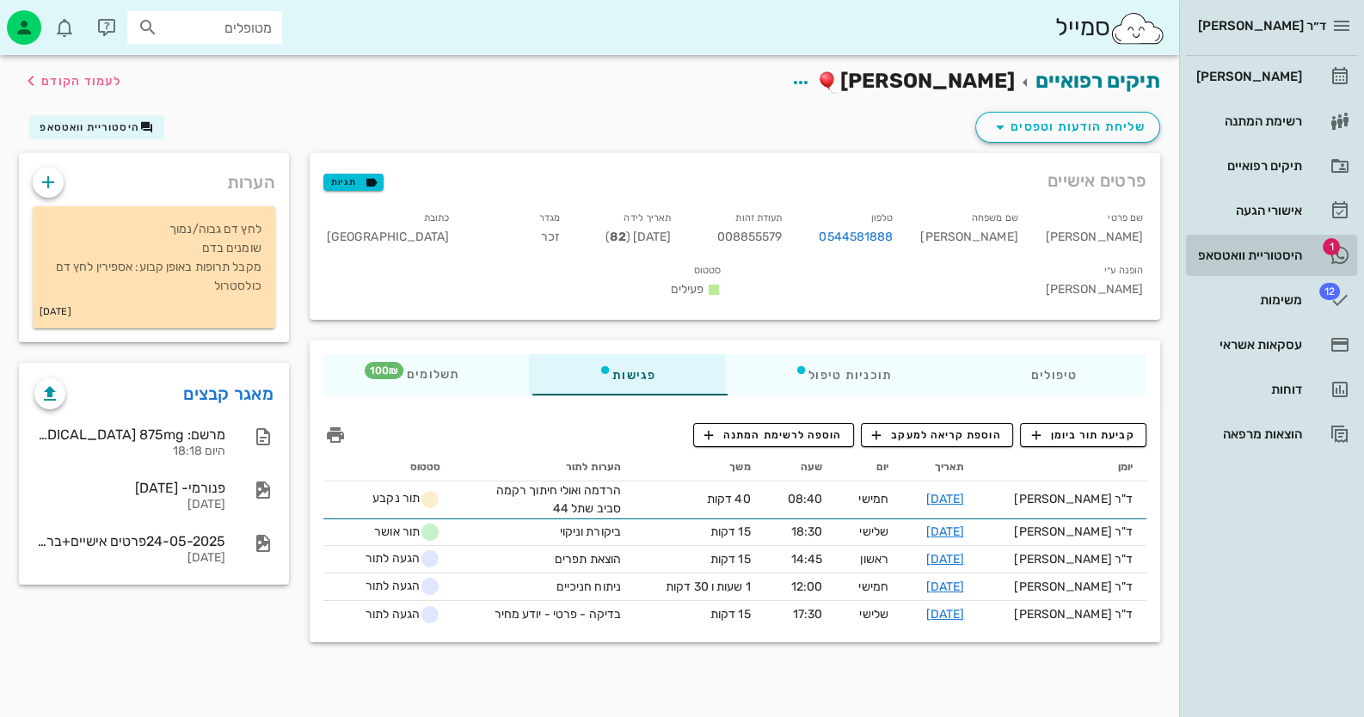
click at [882, 251] on div "היסטוריית וואטסאפ" at bounding box center [1247, 256] width 109 height 14
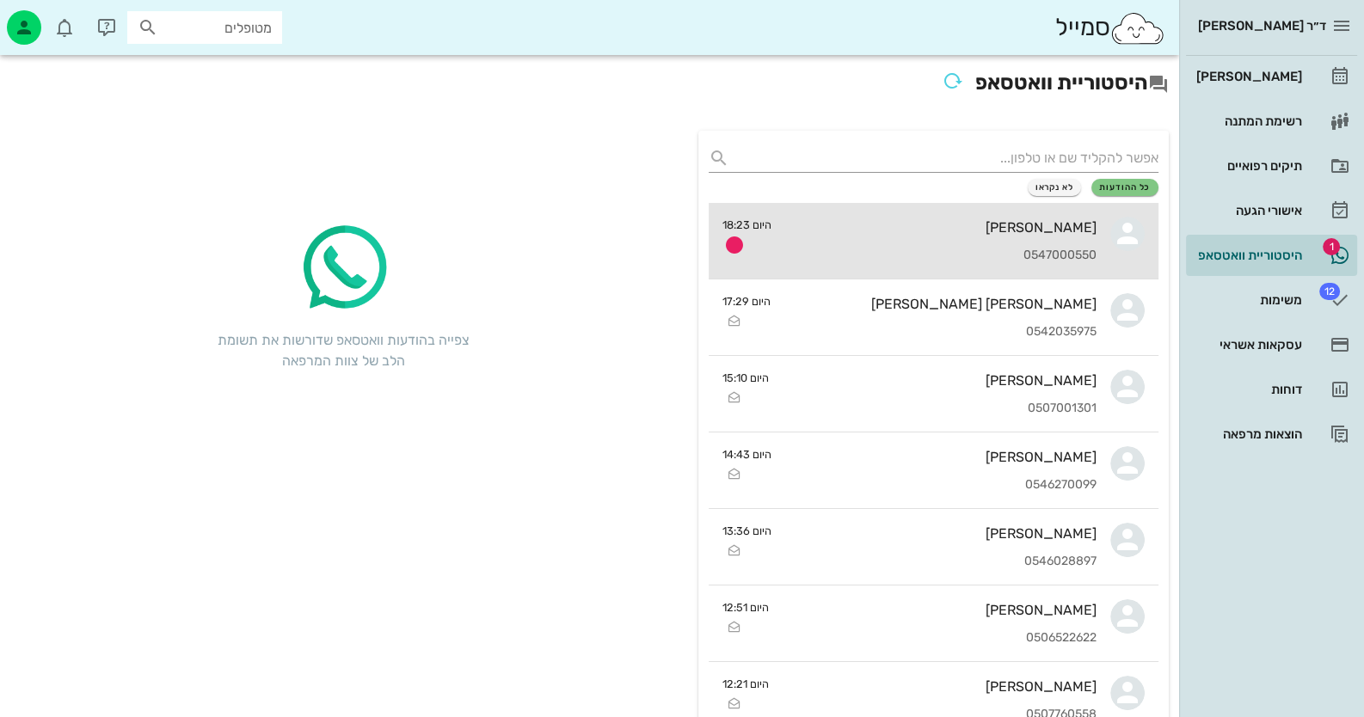
click at [882, 265] on div "יוסף חייבי 0547000550" at bounding box center [940, 241] width 311 height 76
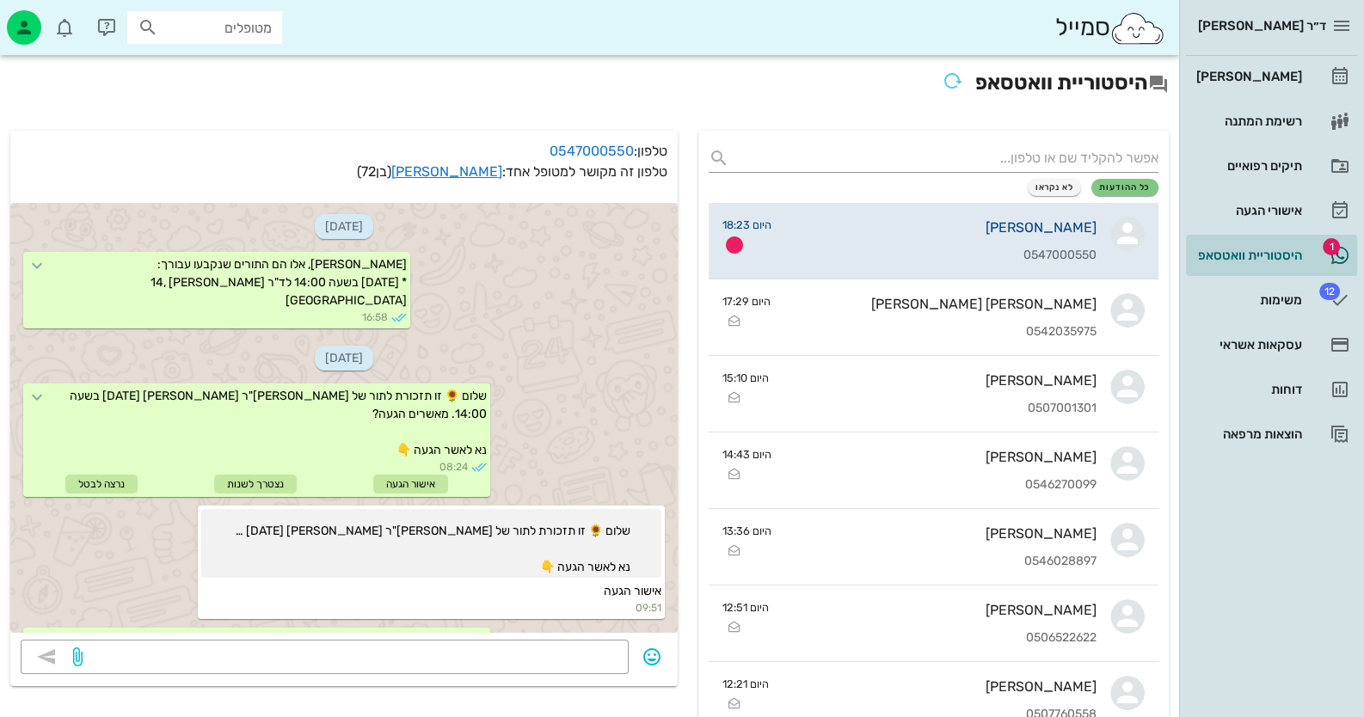
scroll to position [845, 0]
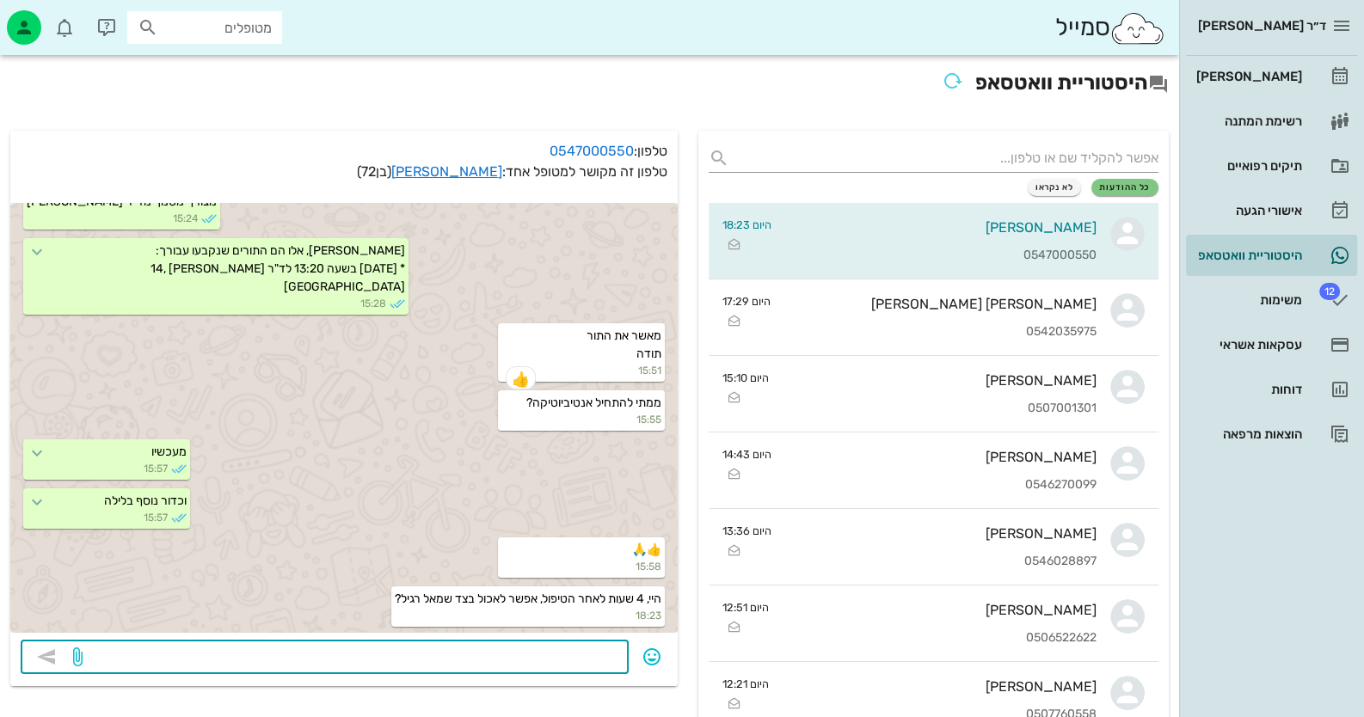
click at [438, 656] on textarea at bounding box center [352, 659] width 532 height 28
type textarea "כן"
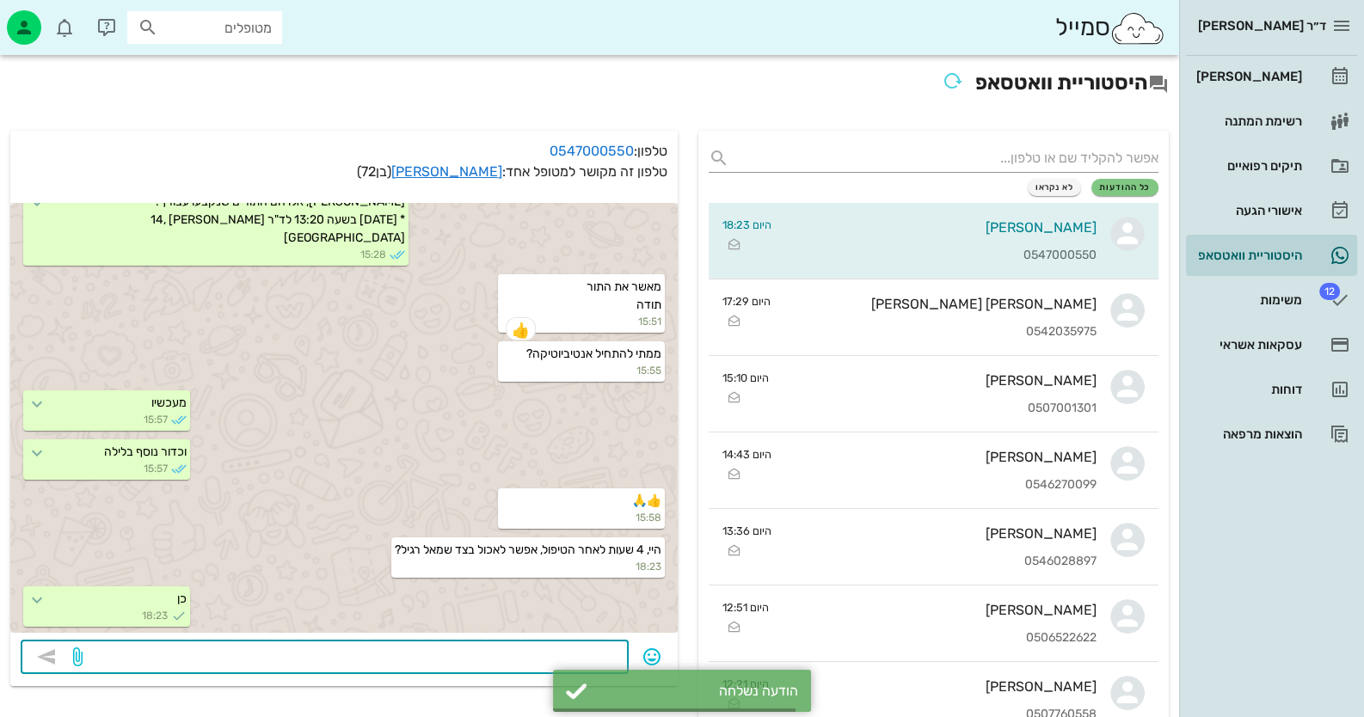
scroll to position [894, 0]
type textarea "לא דברים קשים"
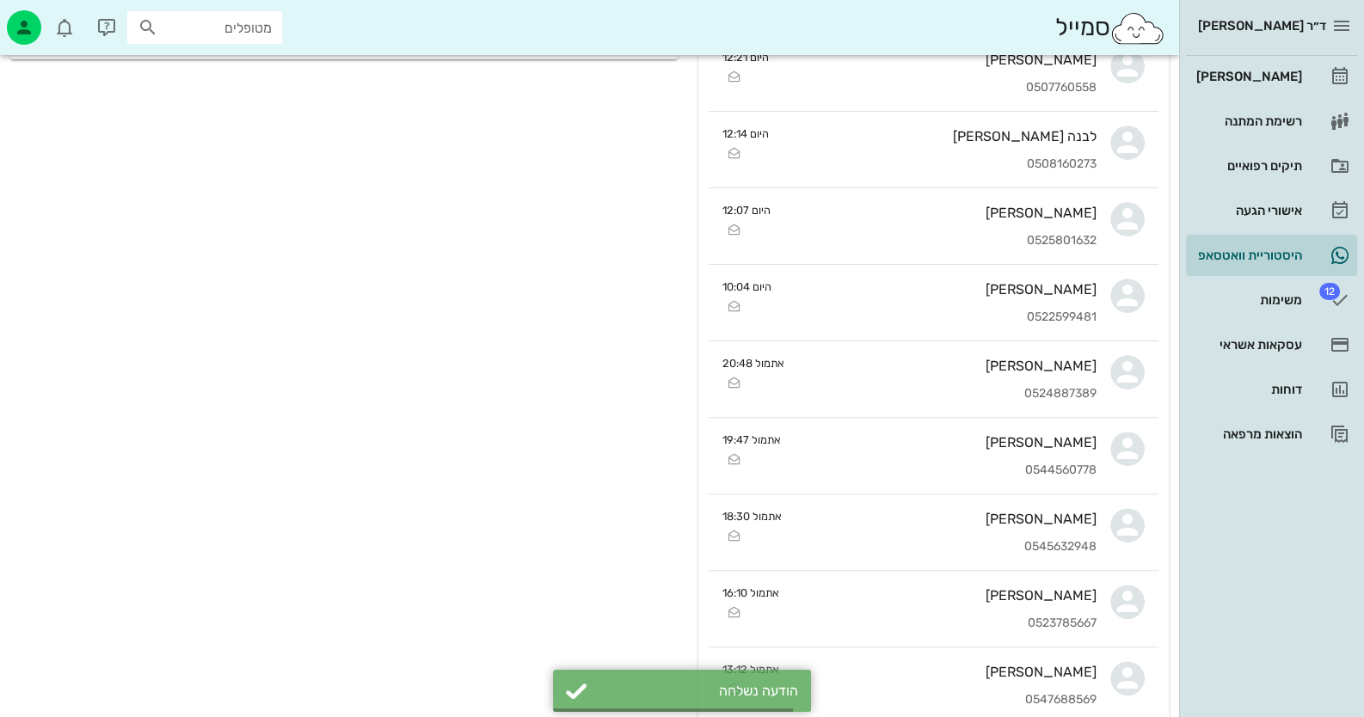
scroll to position [943, 0]
type textarea "דברים רותחים"
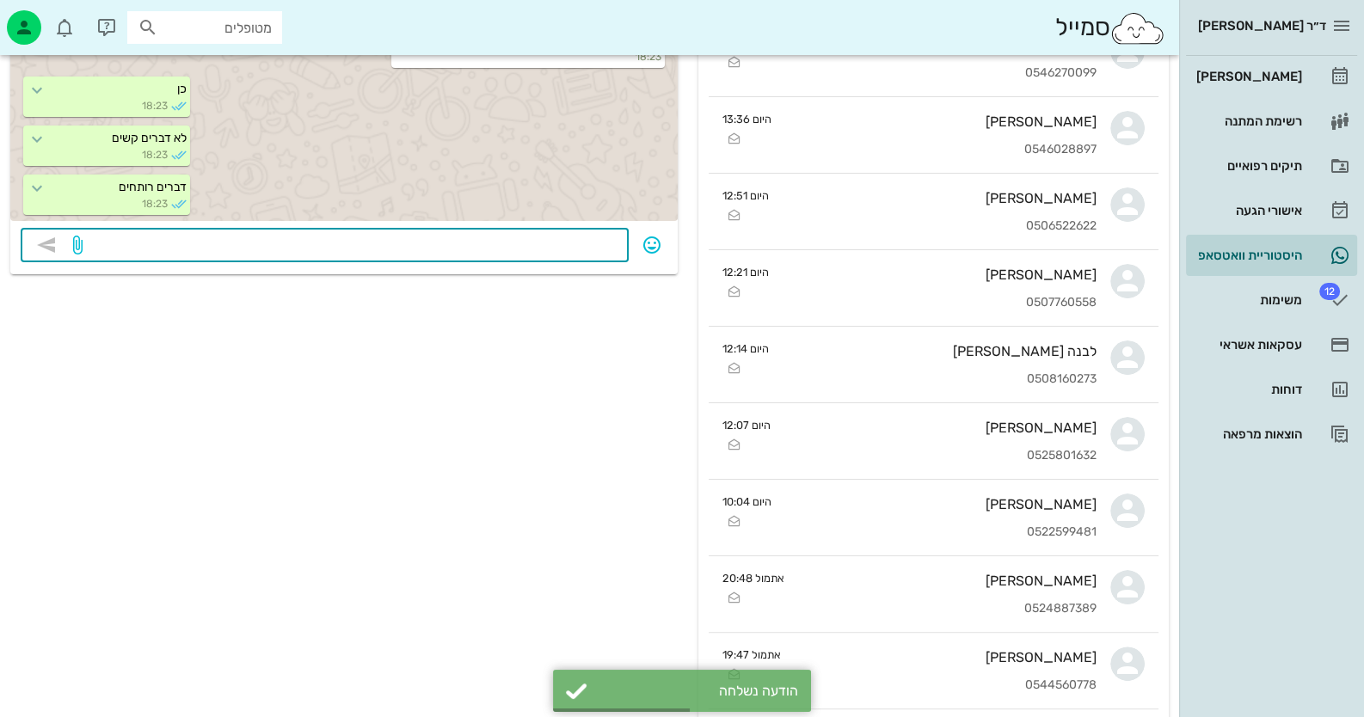
scroll to position [369, 0]
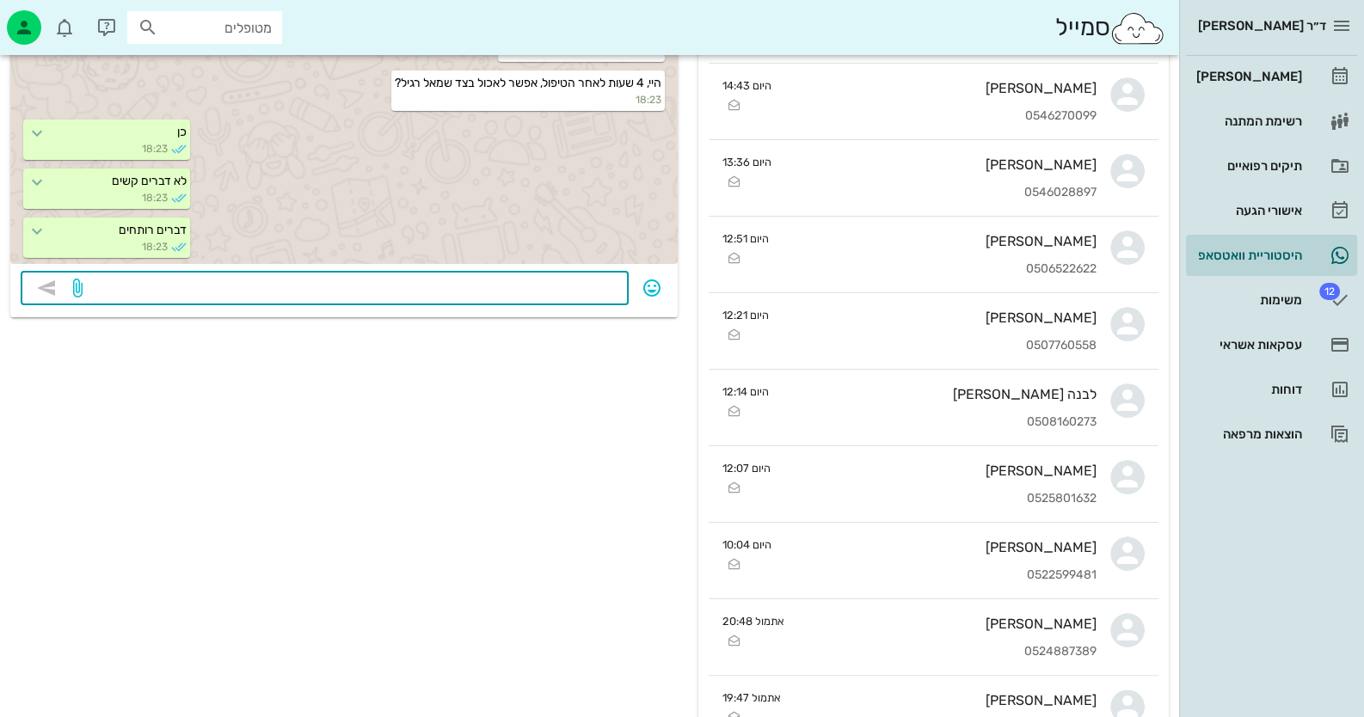
click at [568, 293] on textarea at bounding box center [352, 290] width 532 height 28
type textarea "פושר"
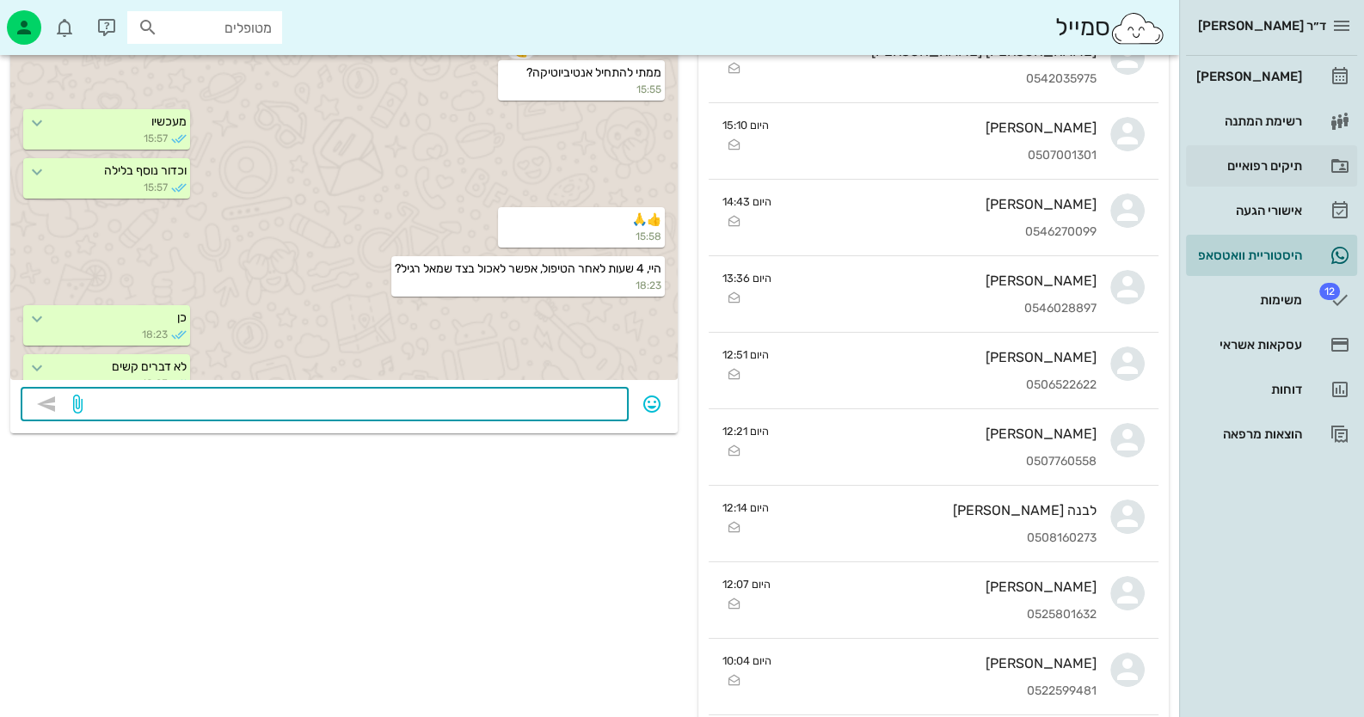
scroll to position [25, 0]
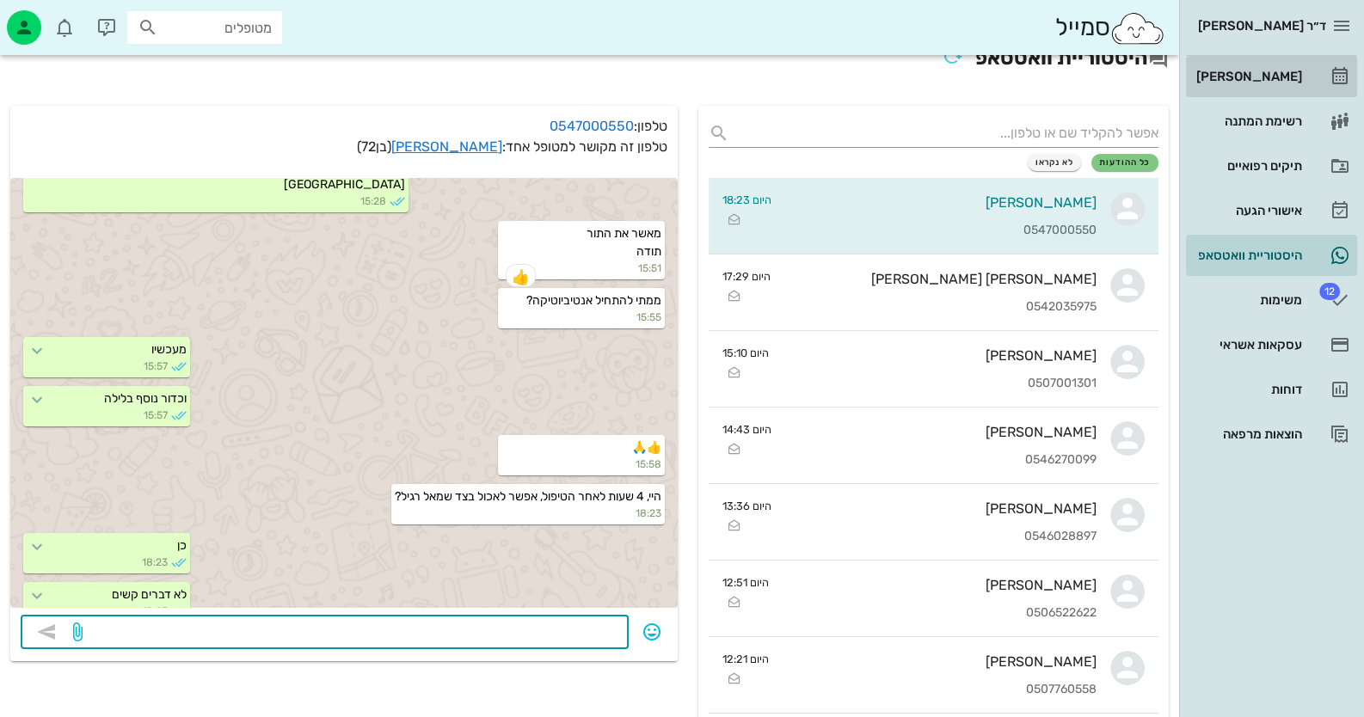
click at [882, 78] on link "[PERSON_NAME]" at bounding box center [1271, 76] width 171 height 41
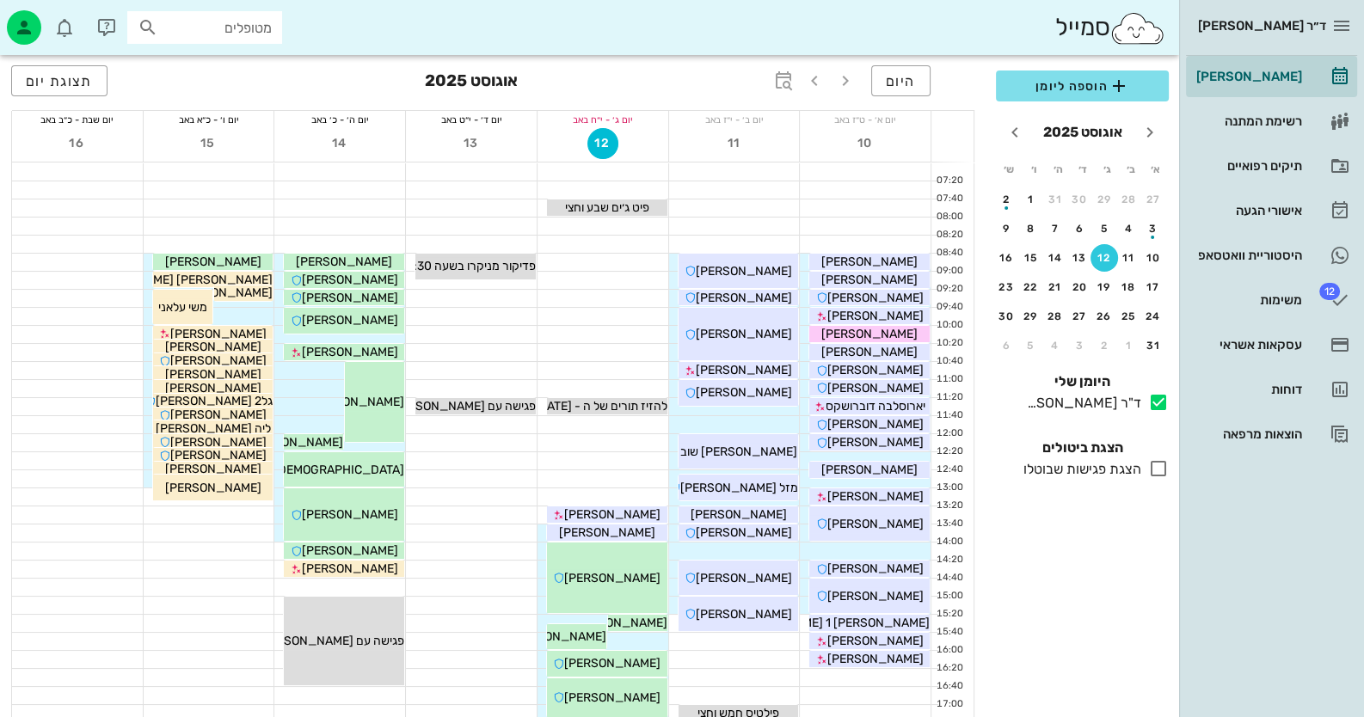
click at [253, 28] on input "מטופלים" at bounding box center [217, 27] width 110 height 22
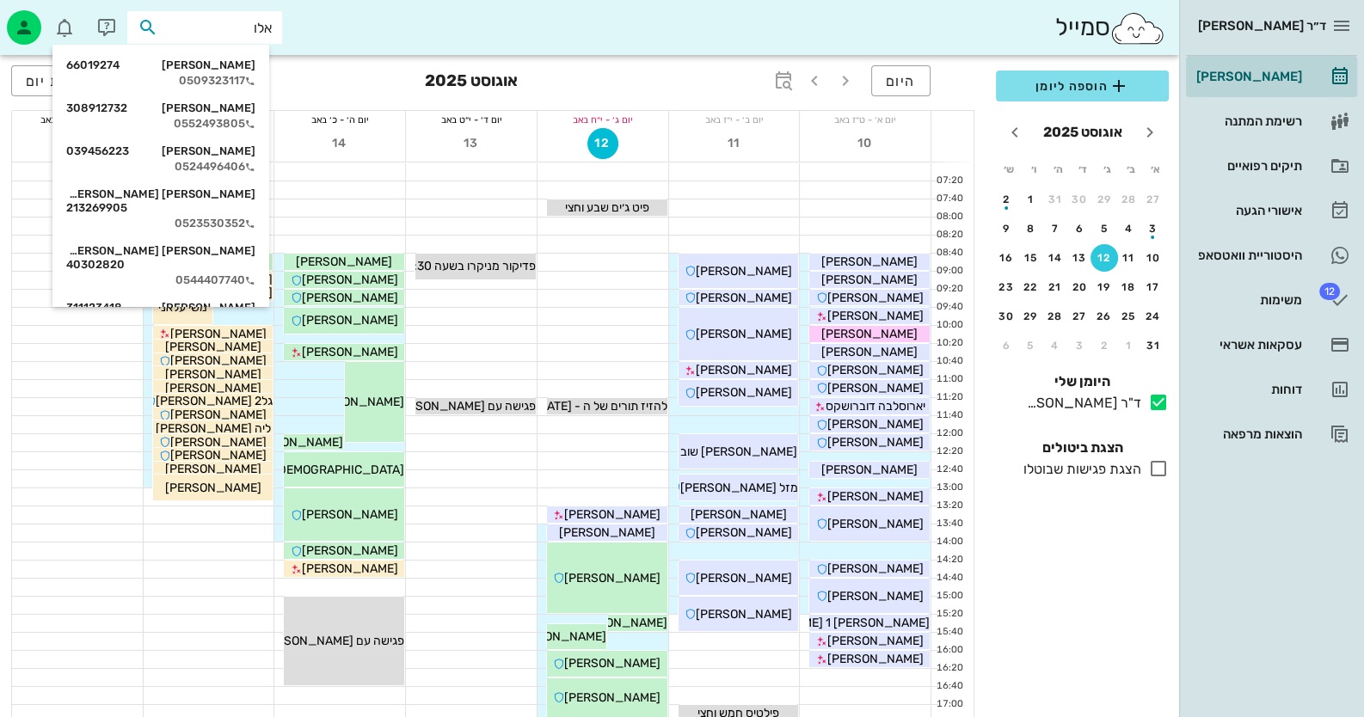
type input "אלוש"
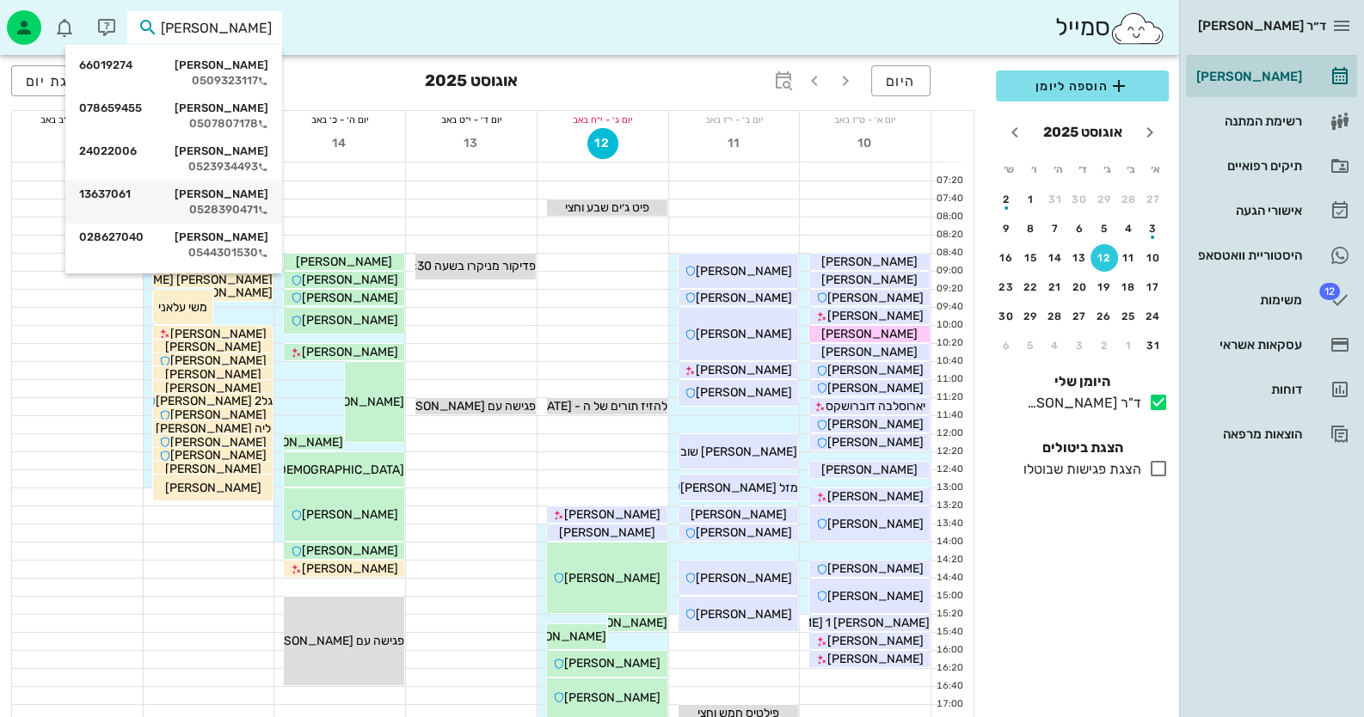
click at [245, 214] on div "0528390471" at bounding box center [173, 210] width 189 height 14
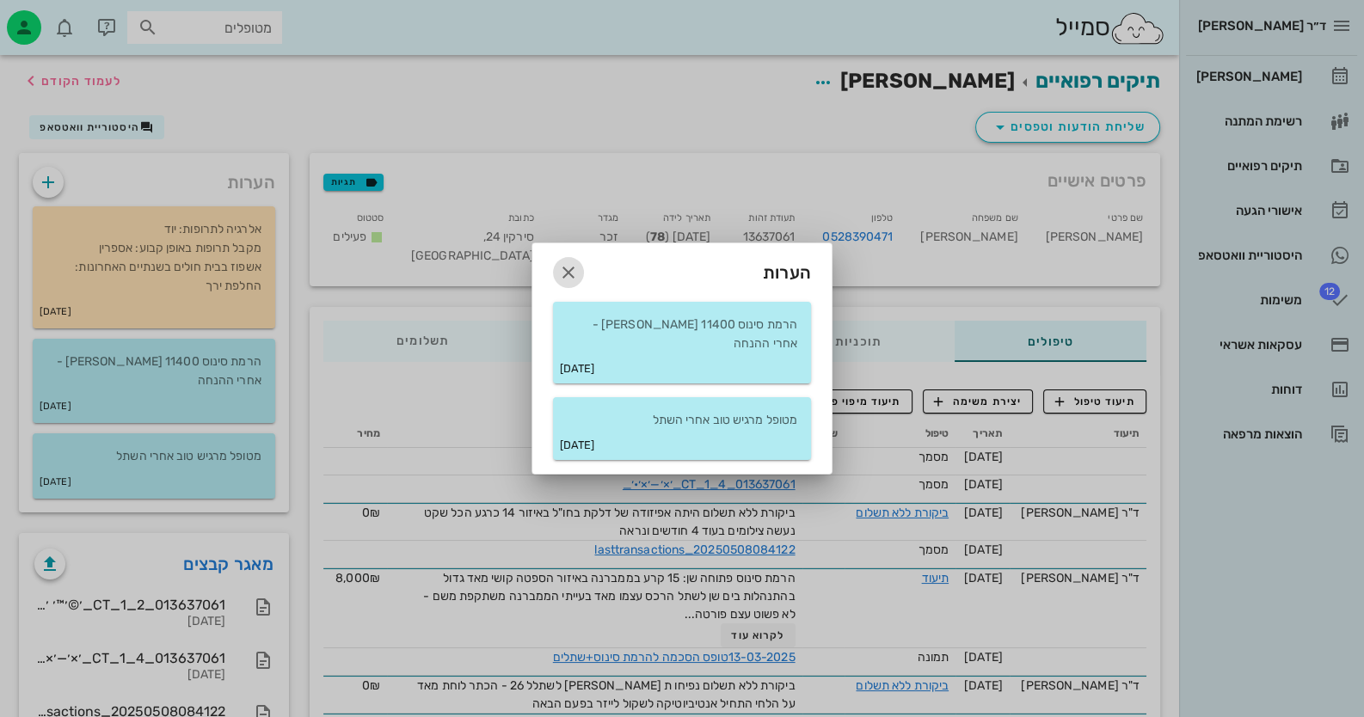
click at [563, 280] on icon "button" at bounding box center [568, 272] width 21 height 21
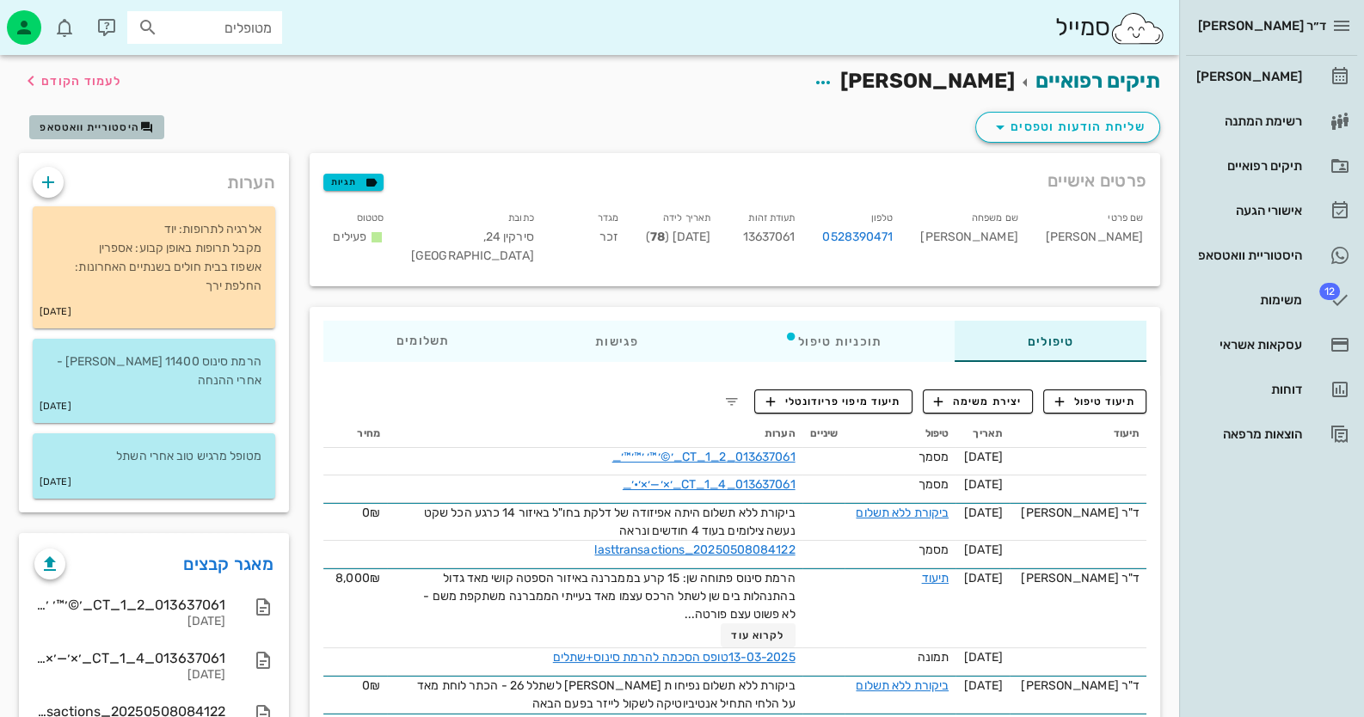
click at [93, 124] on span "היסטוריית וואטסאפ" at bounding box center [90, 127] width 100 height 12
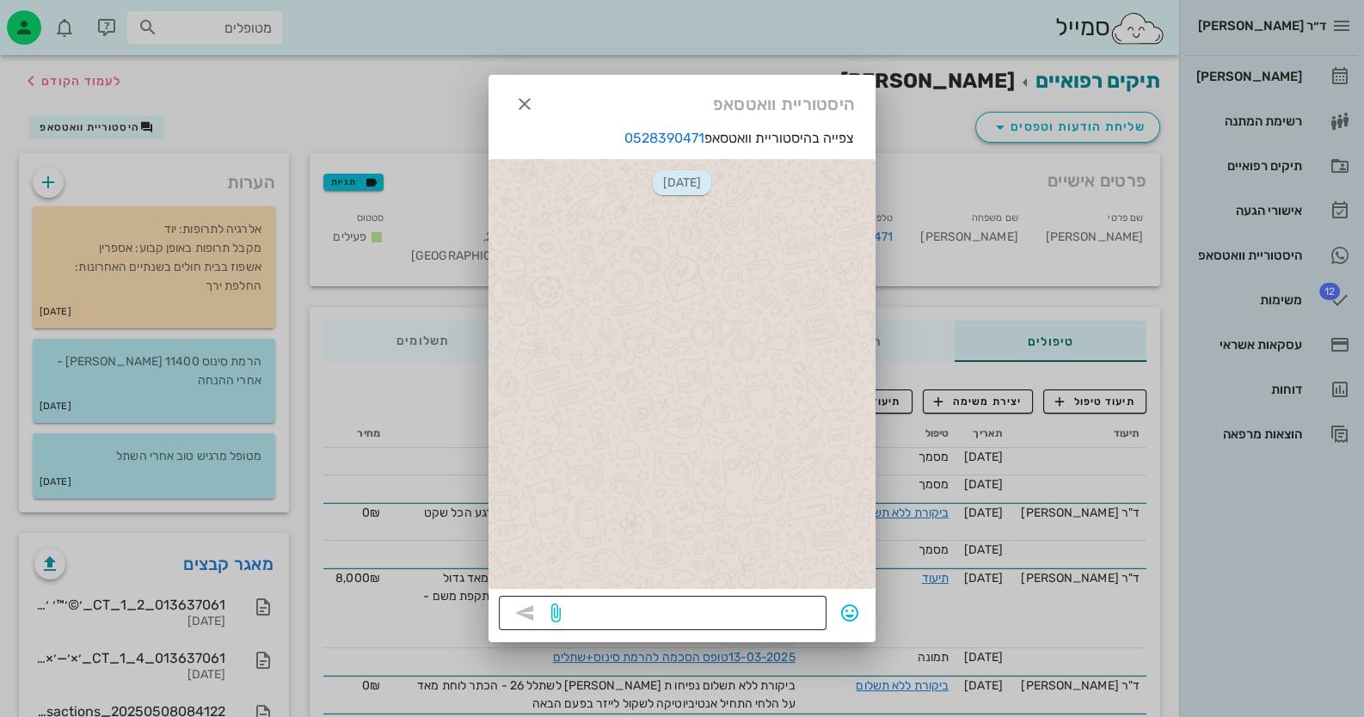
click at [798, 614] on textarea at bounding box center [690, 615] width 252 height 28
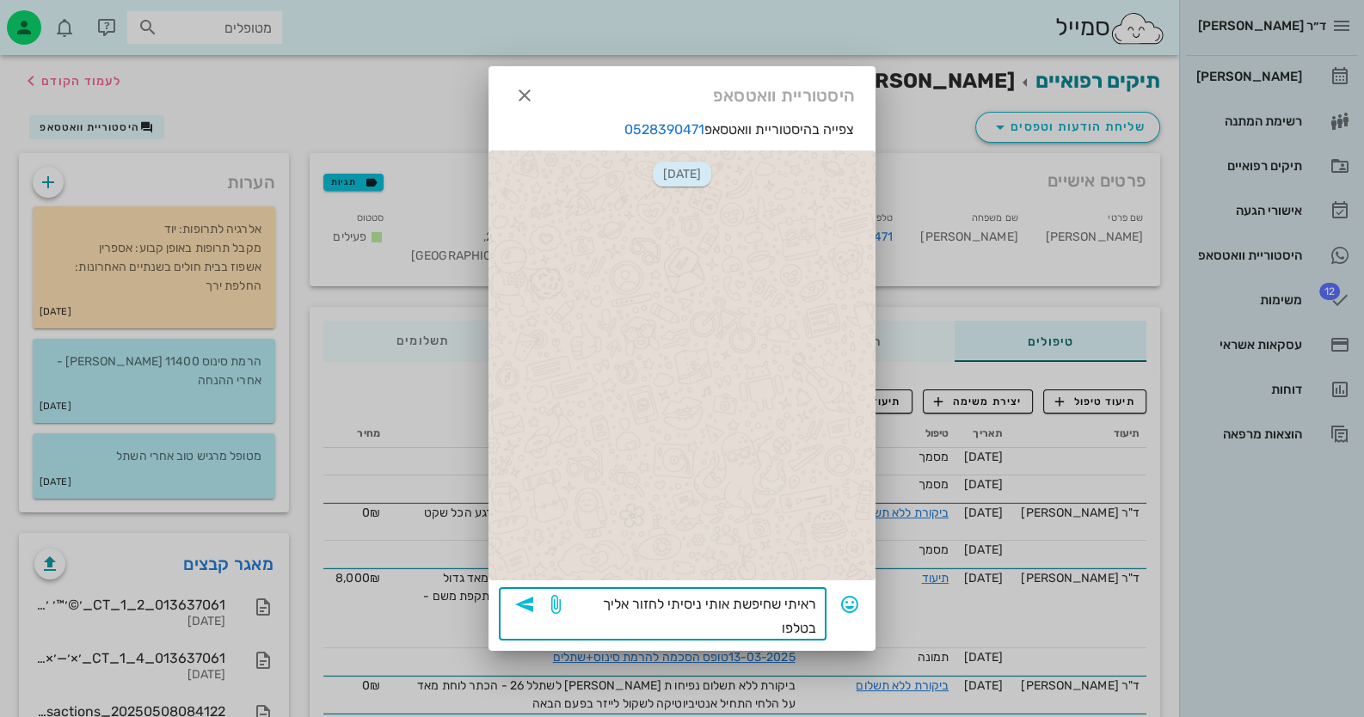
type textarea "ראיתי שחיפשת אותי ניסיתי לחזור אליך בטלפון"
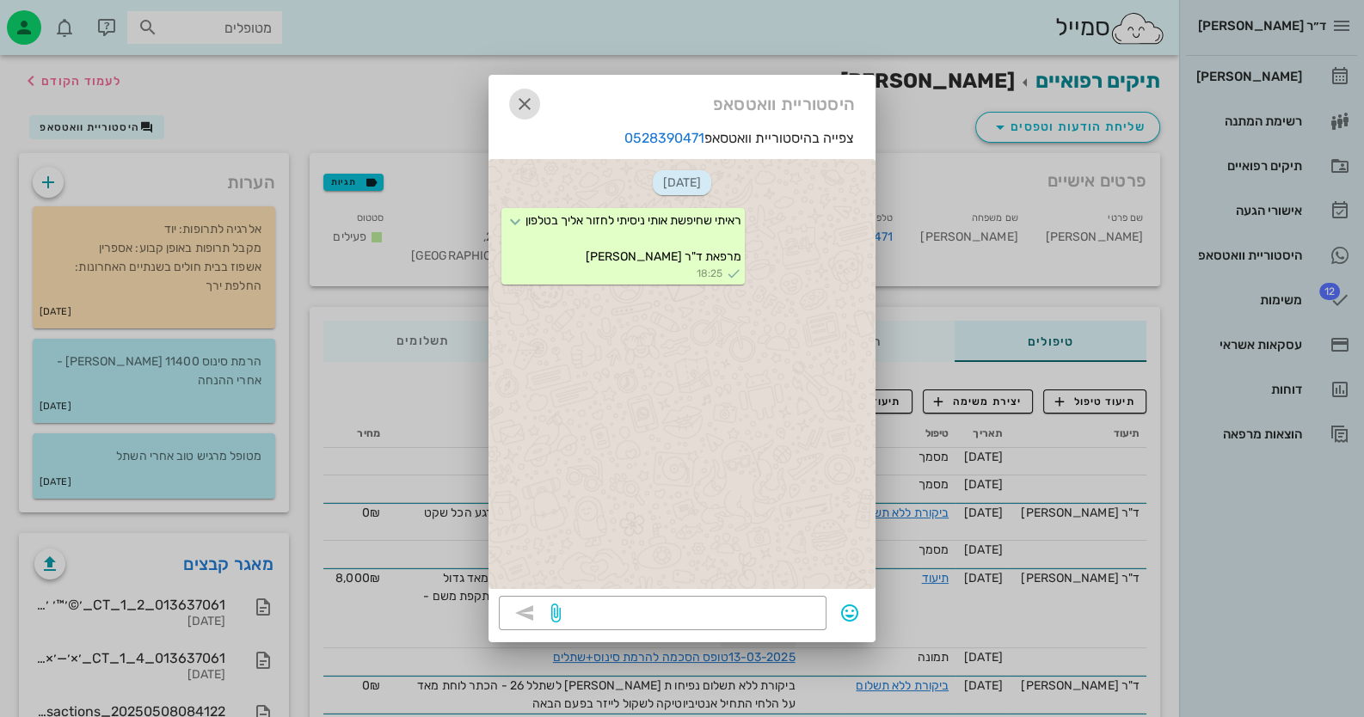
click at [536, 103] on span "button" at bounding box center [524, 104] width 31 height 21
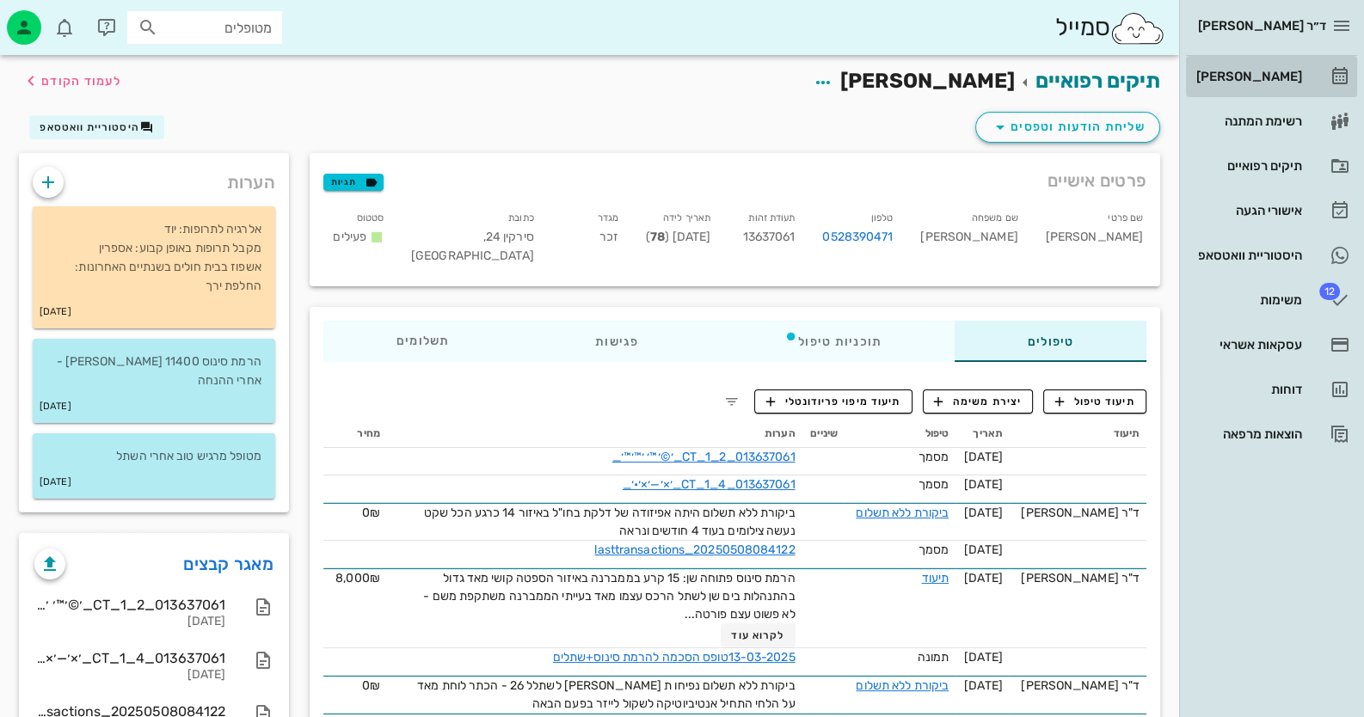
click at [882, 85] on div "[PERSON_NAME]" at bounding box center [1247, 77] width 109 height 28
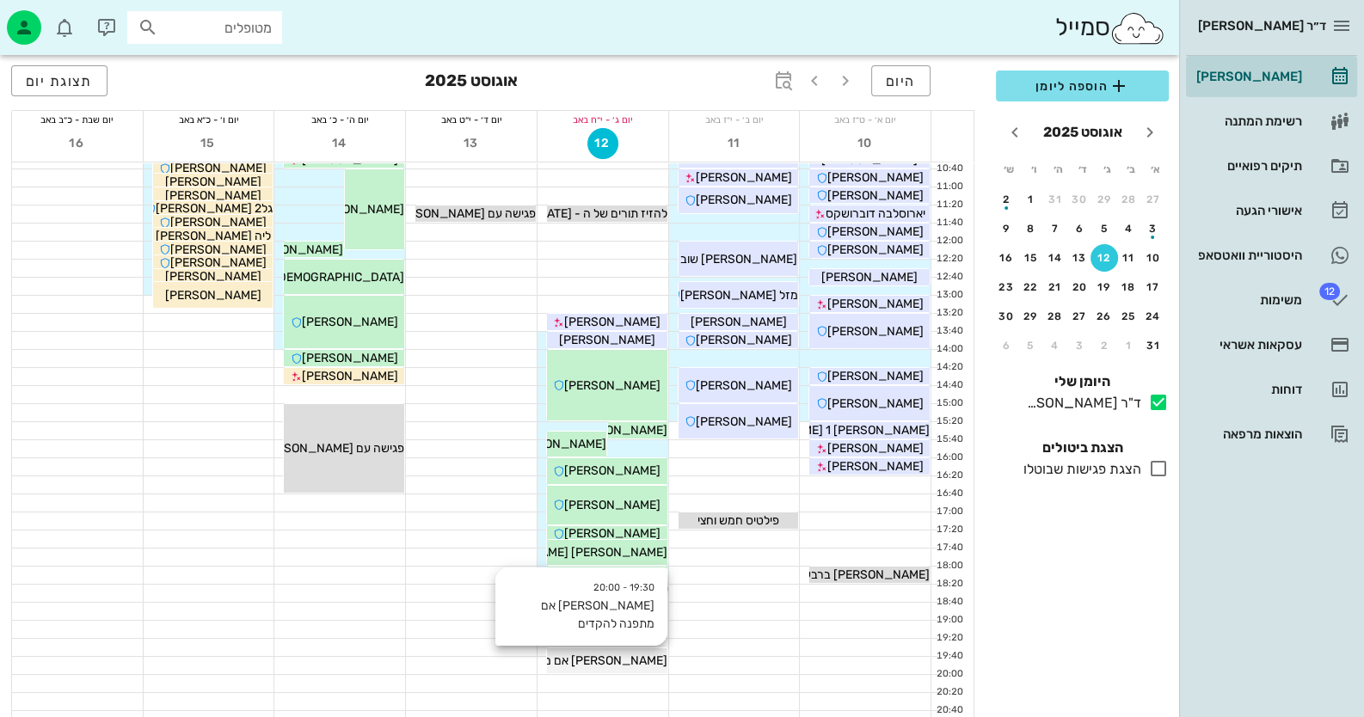
scroll to position [203, 0]
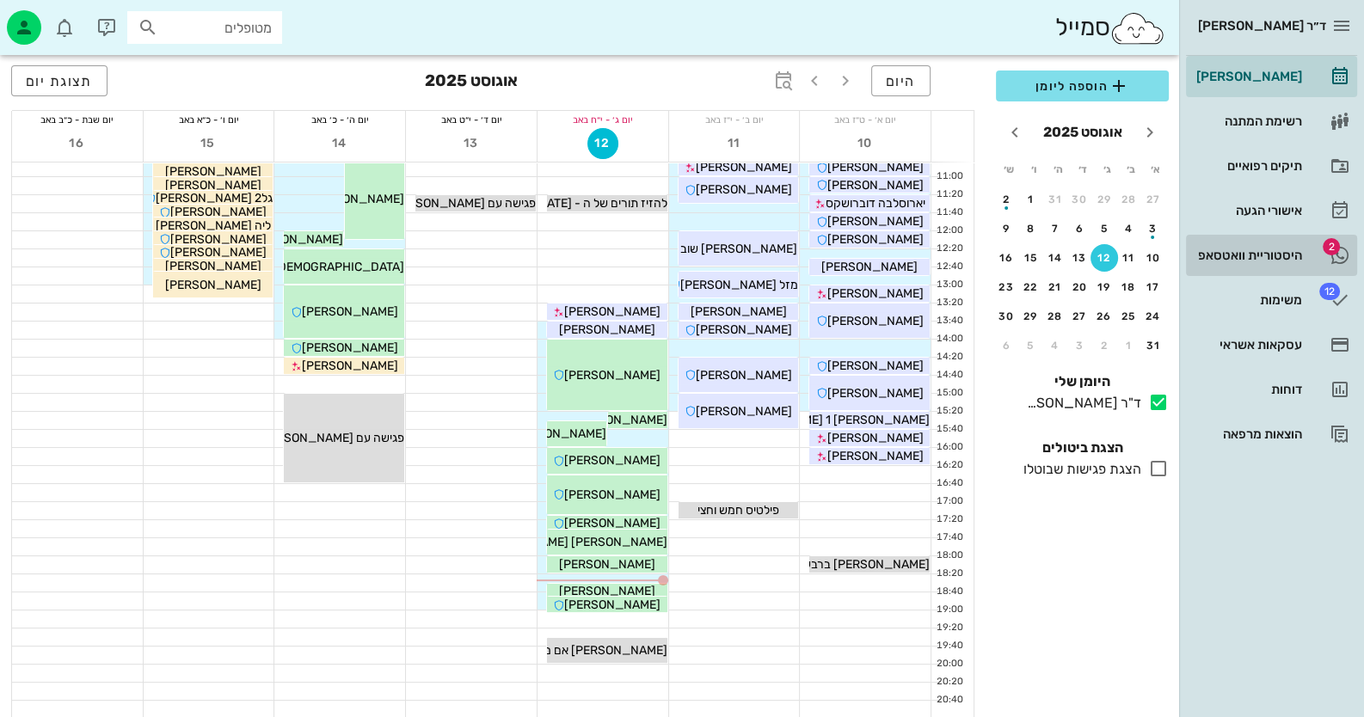
click at [882, 261] on div "היסטוריית וואטסאפ" at bounding box center [1247, 256] width 109 height 28
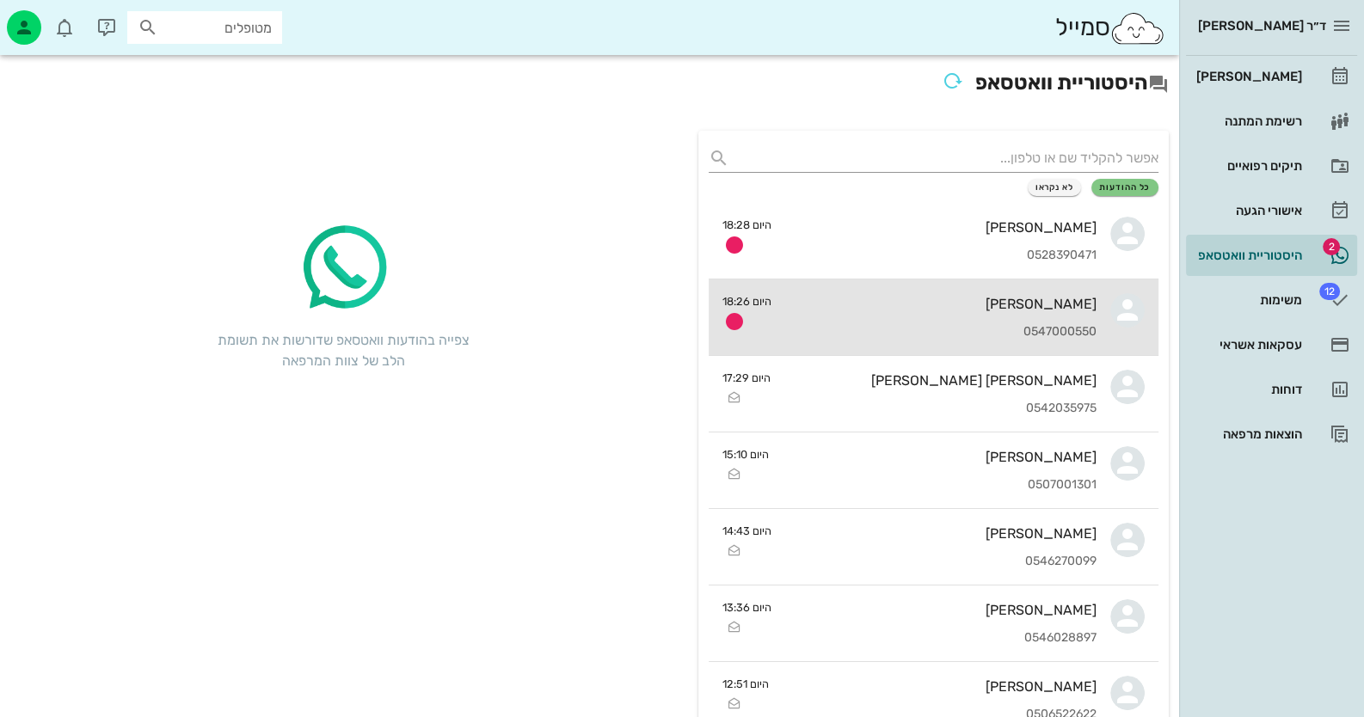
click at [882, 309] on div "[PERSON_NAME]" at bounding box center [940, 304] width 311 height 16
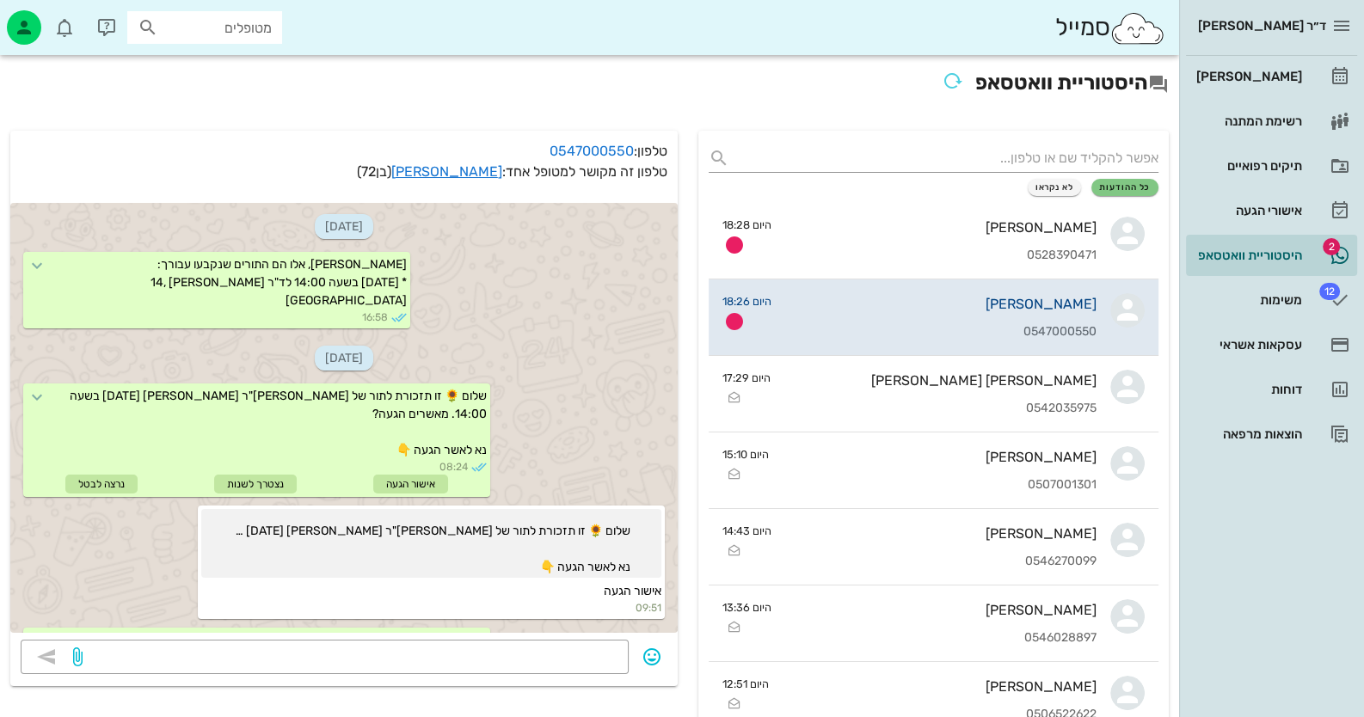
scroll to position [1090, 0]
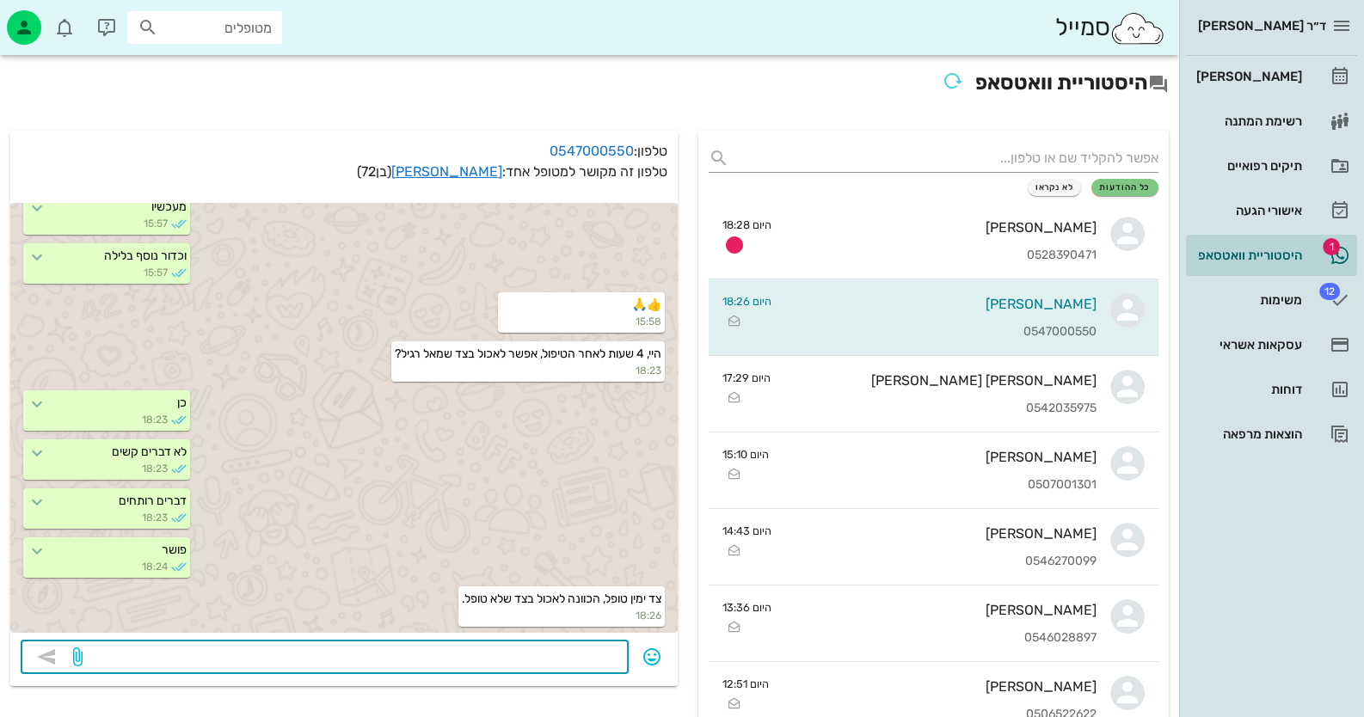
click at [505, 655] on textarea at bounding box center [352, 659] width 532 height 28
type textarea "הבנתי אותך ואלה התשובות הנכונות - לא קשה לא חם"
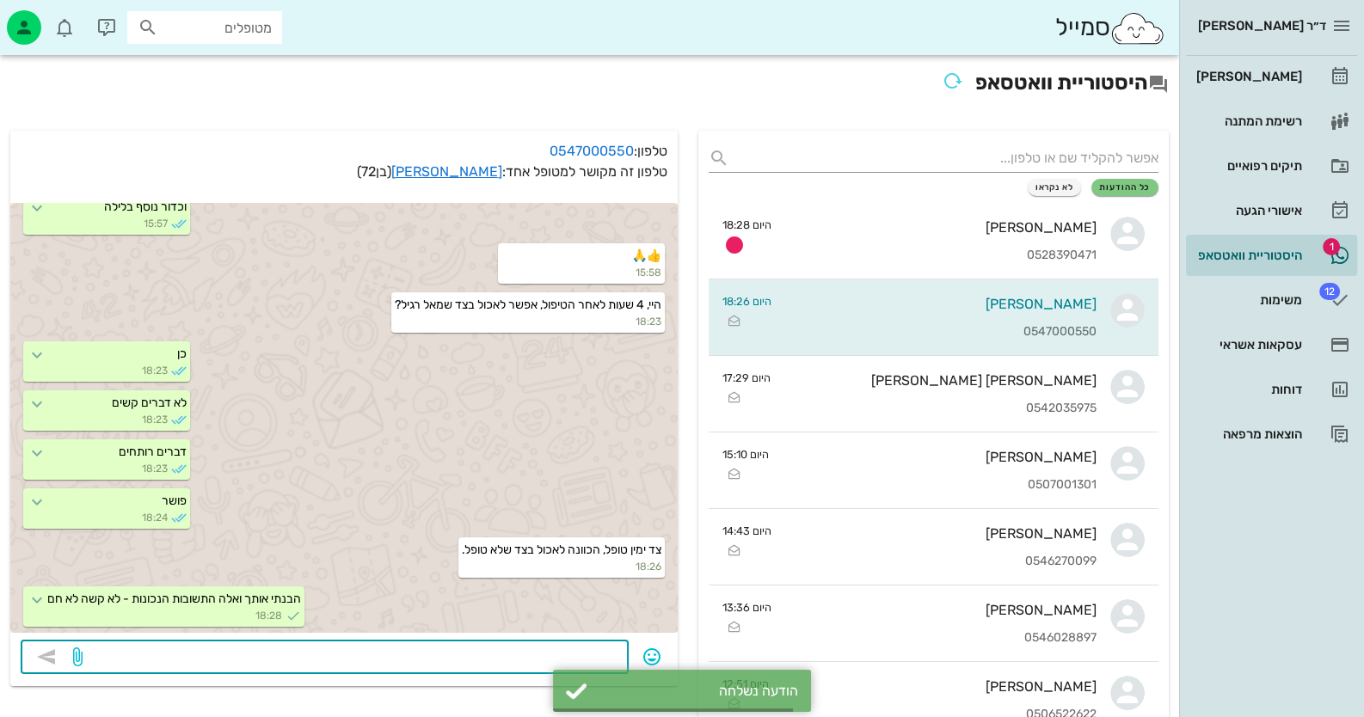
scroll to position [1139, 0]
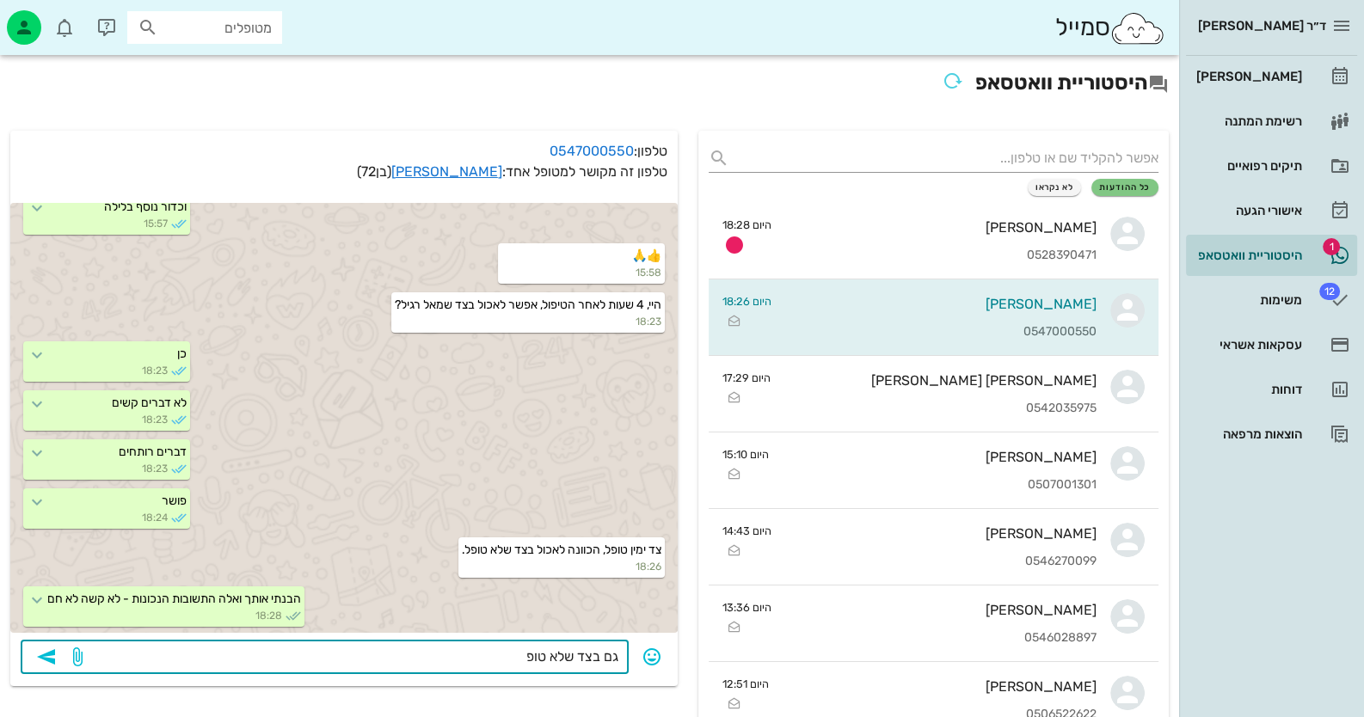
type textarea "גם בצד שלא טופל"
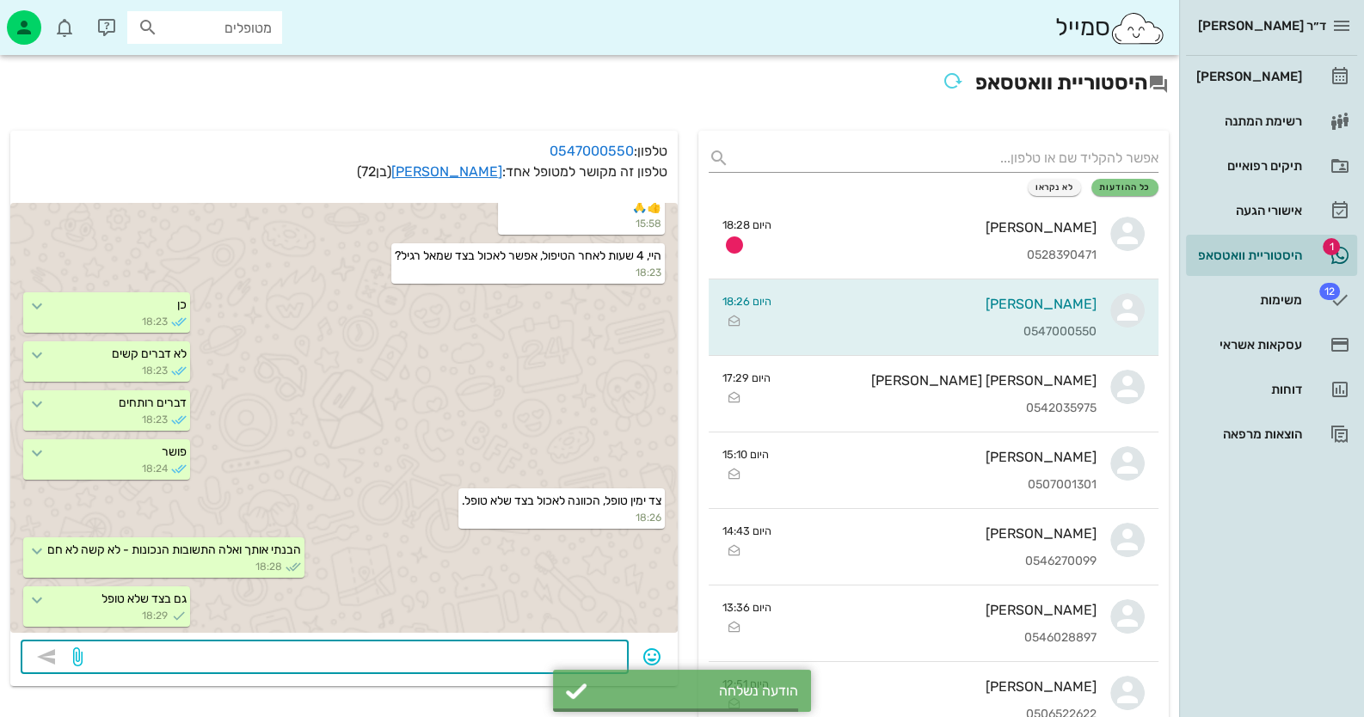
scroll to position [1188, 0]
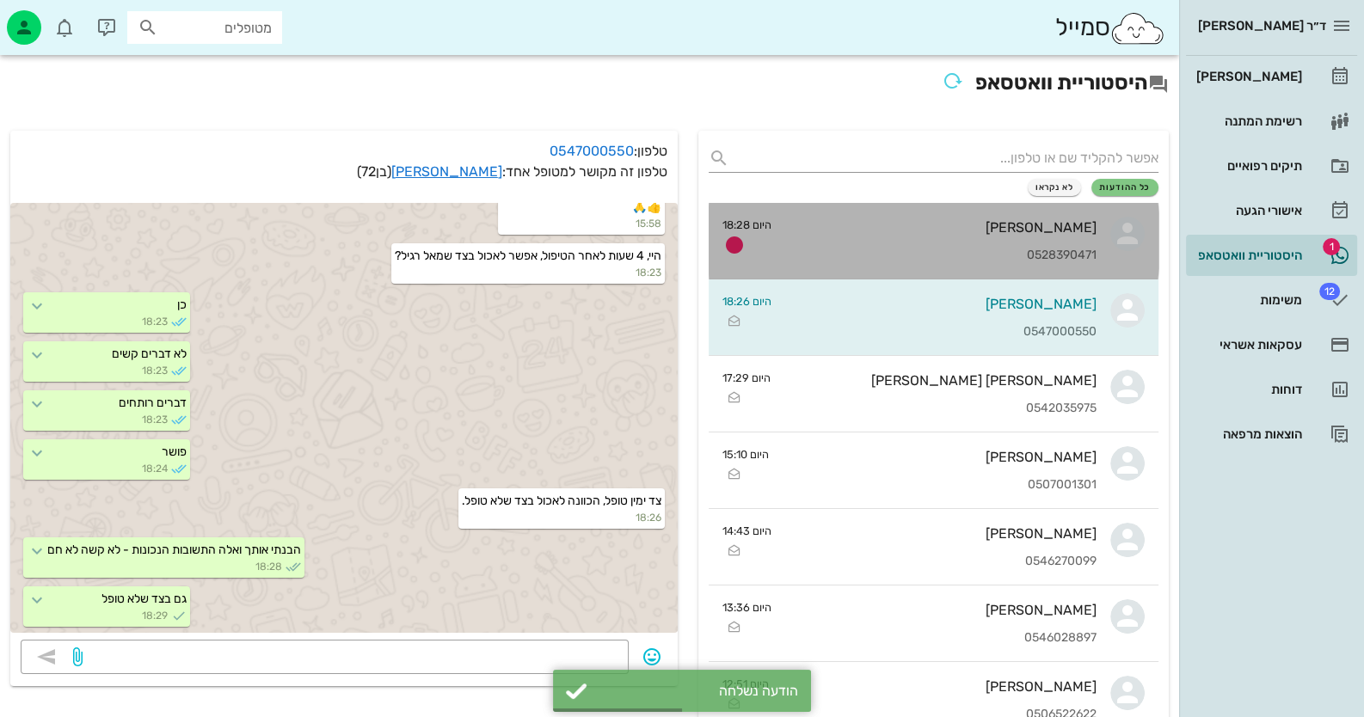
click at [882, 231] on div "ברנרד אלוש" at bounding box center [940, 227] width 311 height 16
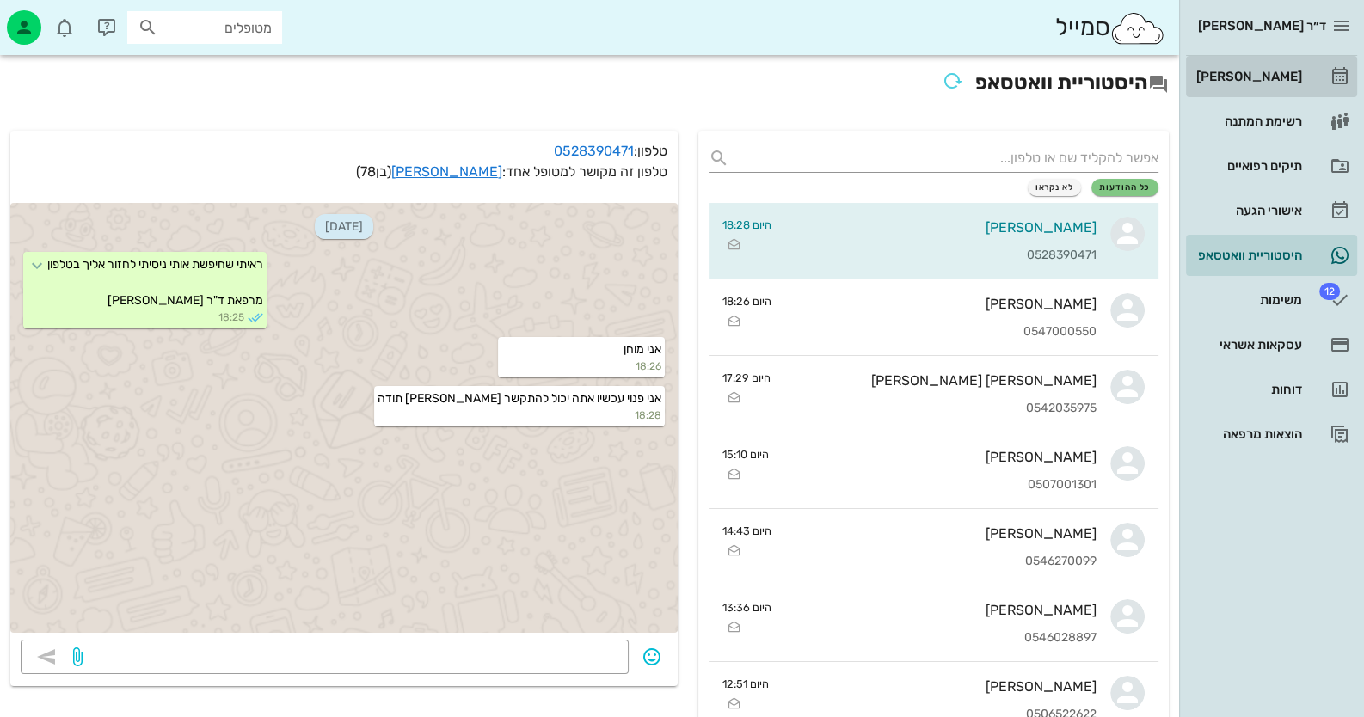
click at [882, 73] on div "[PERSON_NAME]" at bounding box center [1247, 77] width 109 height 14
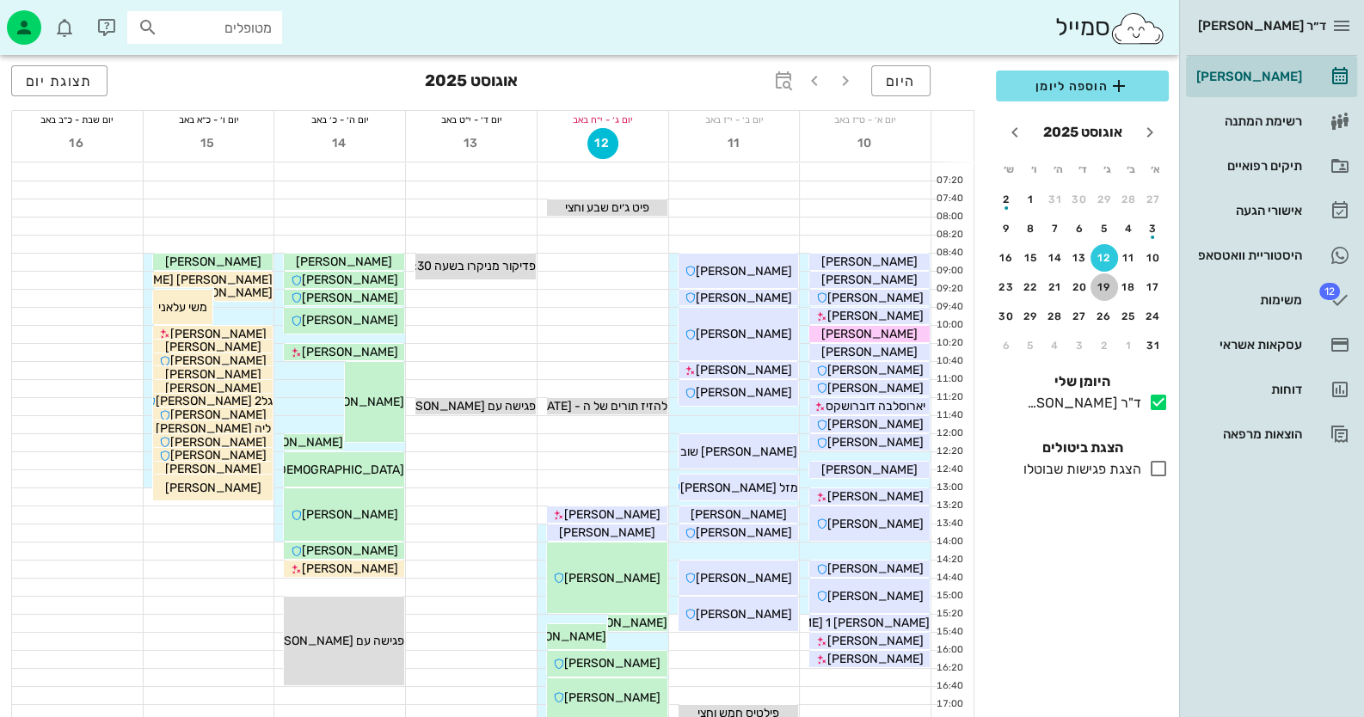
click at [882, 284] on div "19" at bounding box center [1105, 287] width 28 height 12
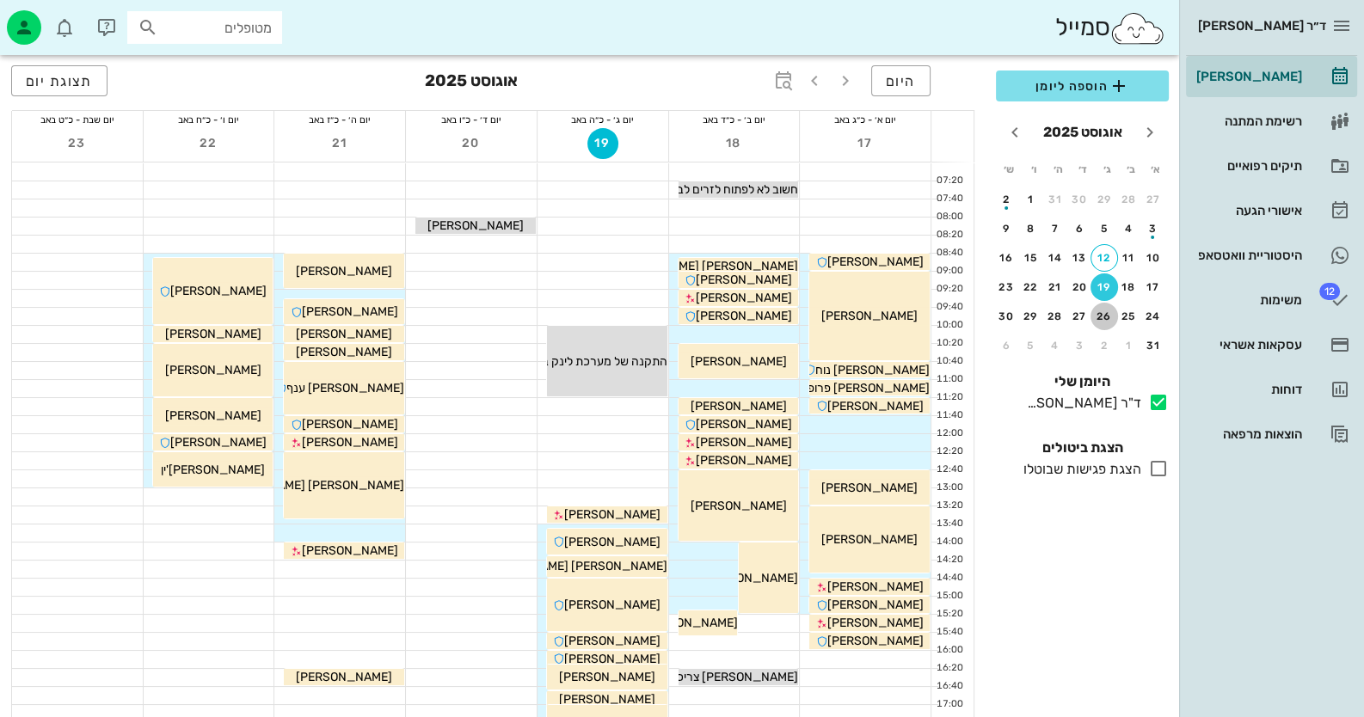
click at [882, 315] on div "26" at bounding box center [1105, 316] width 28 height 12
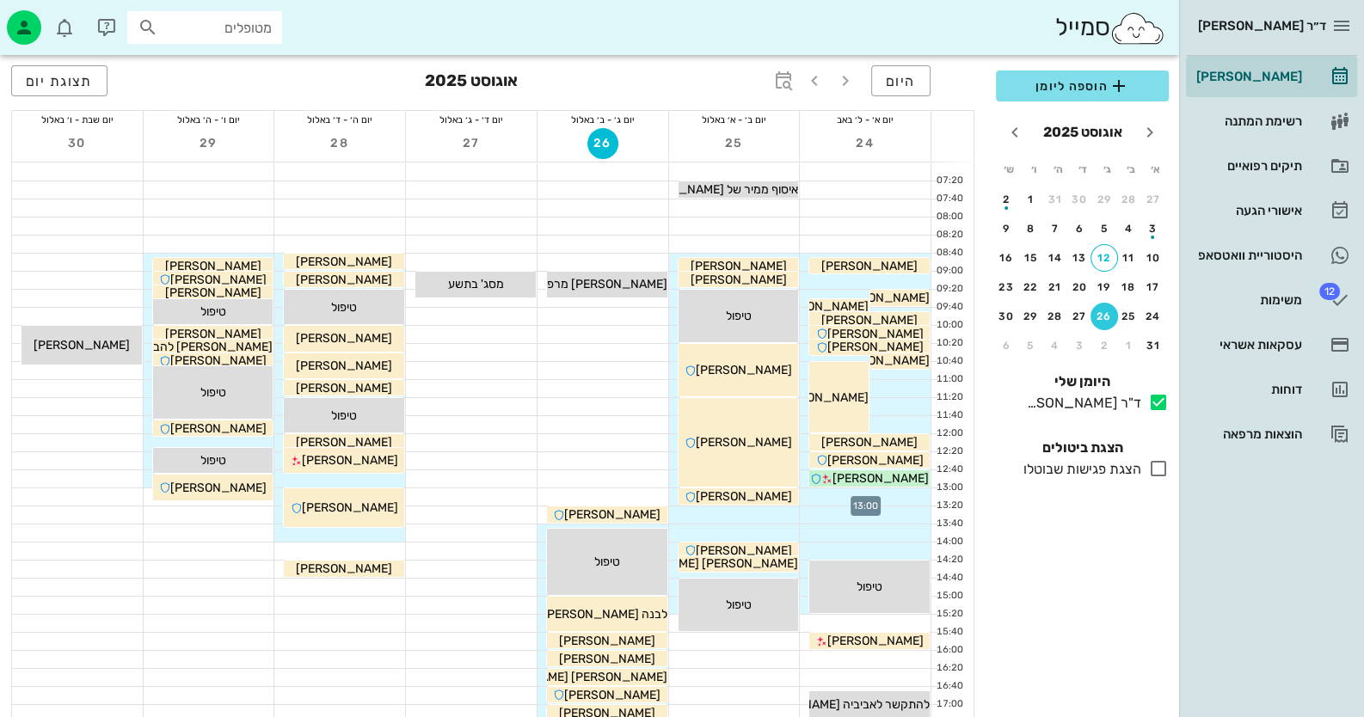
click at [882, 495] on div at bounding box center [865, 497] width 131 height 17
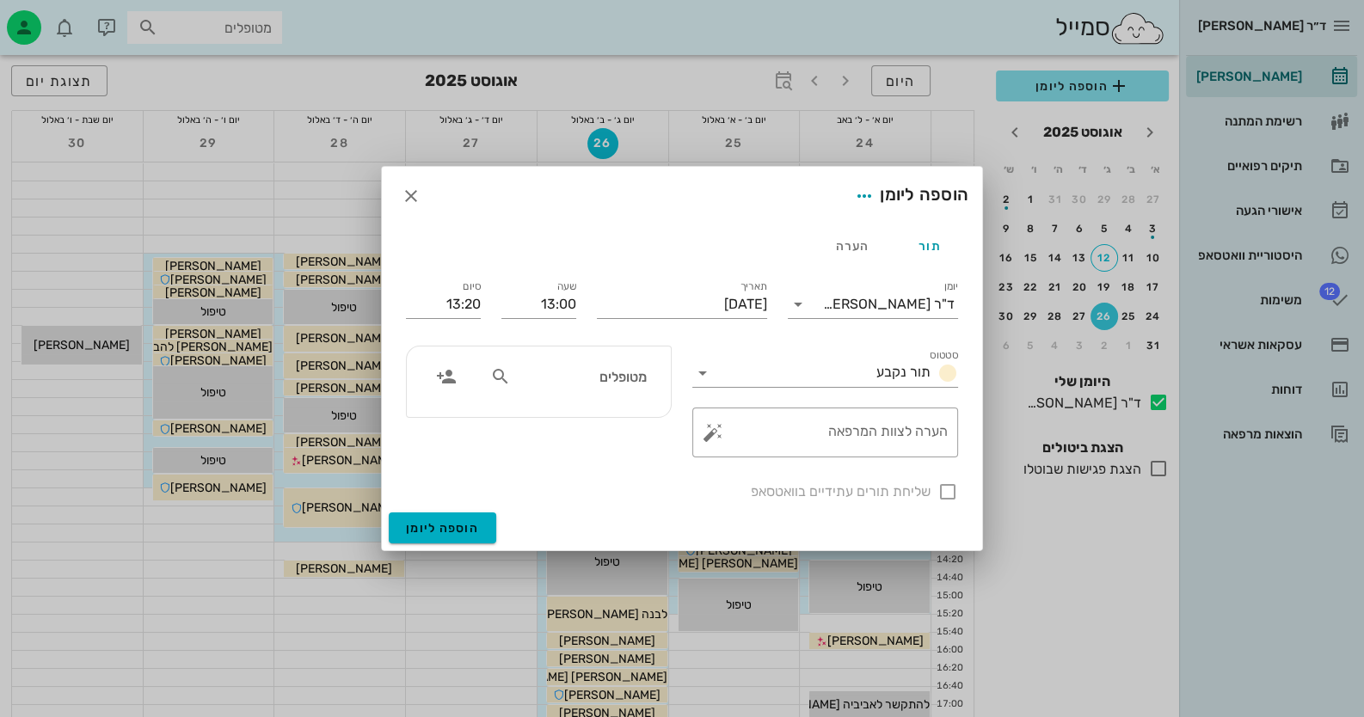
click at [611, 369] on input "מטופלים" at bounding box center [580, 377] width 132 height 22
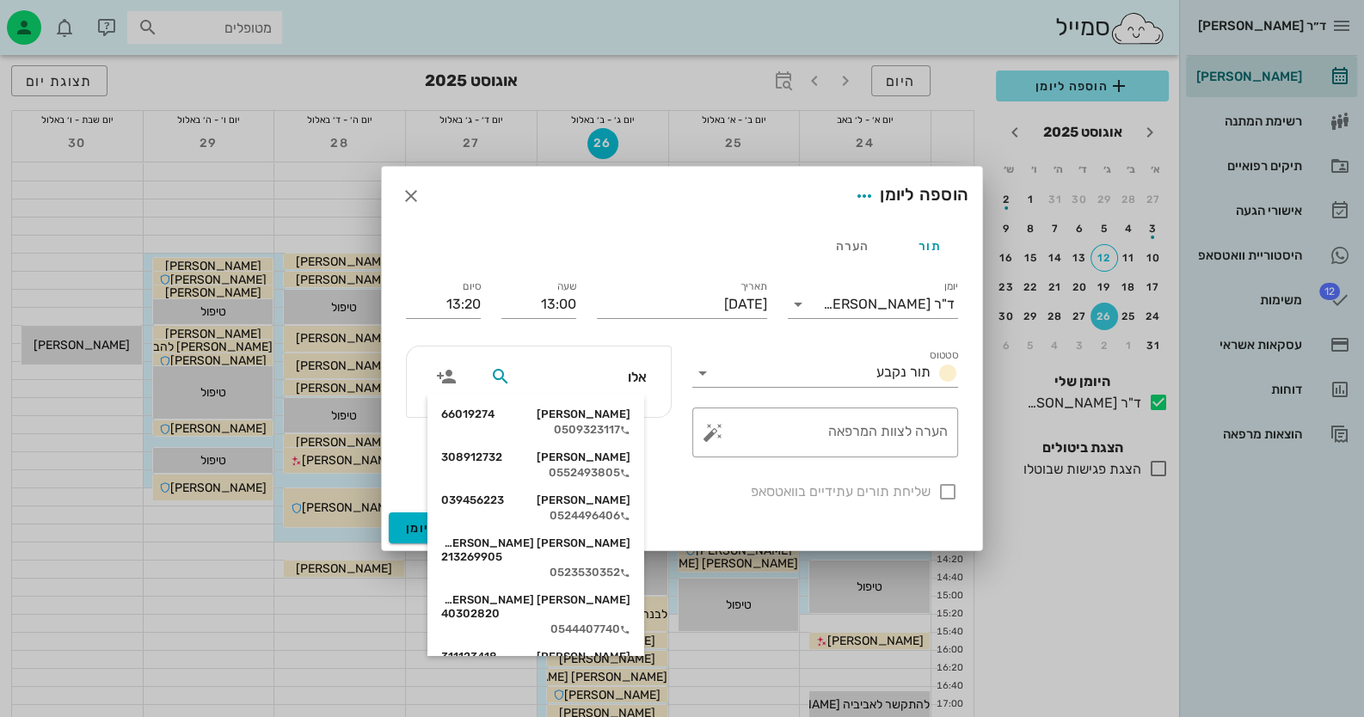
type input "אלוש"
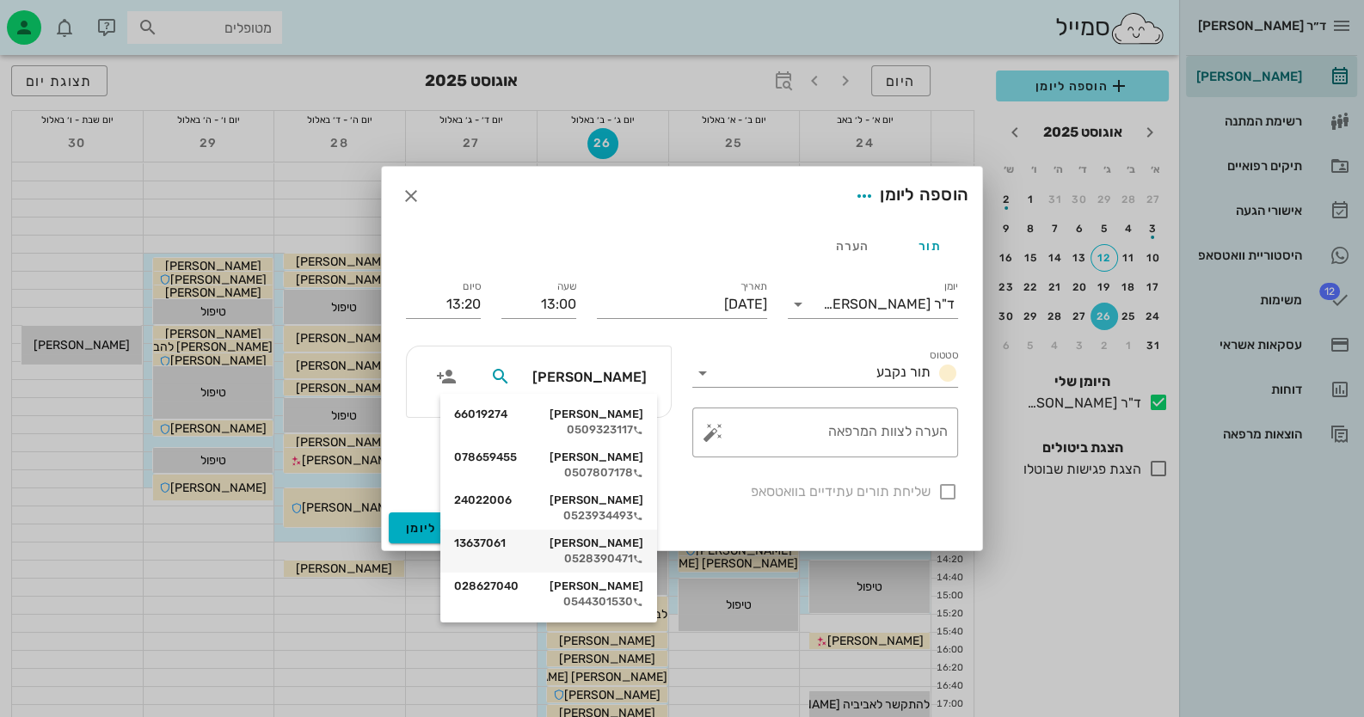
click at [613, 532] on div "ברנרד אלוש 13637061 0528390471" at bounding box center [548, 551] width 189 height 43
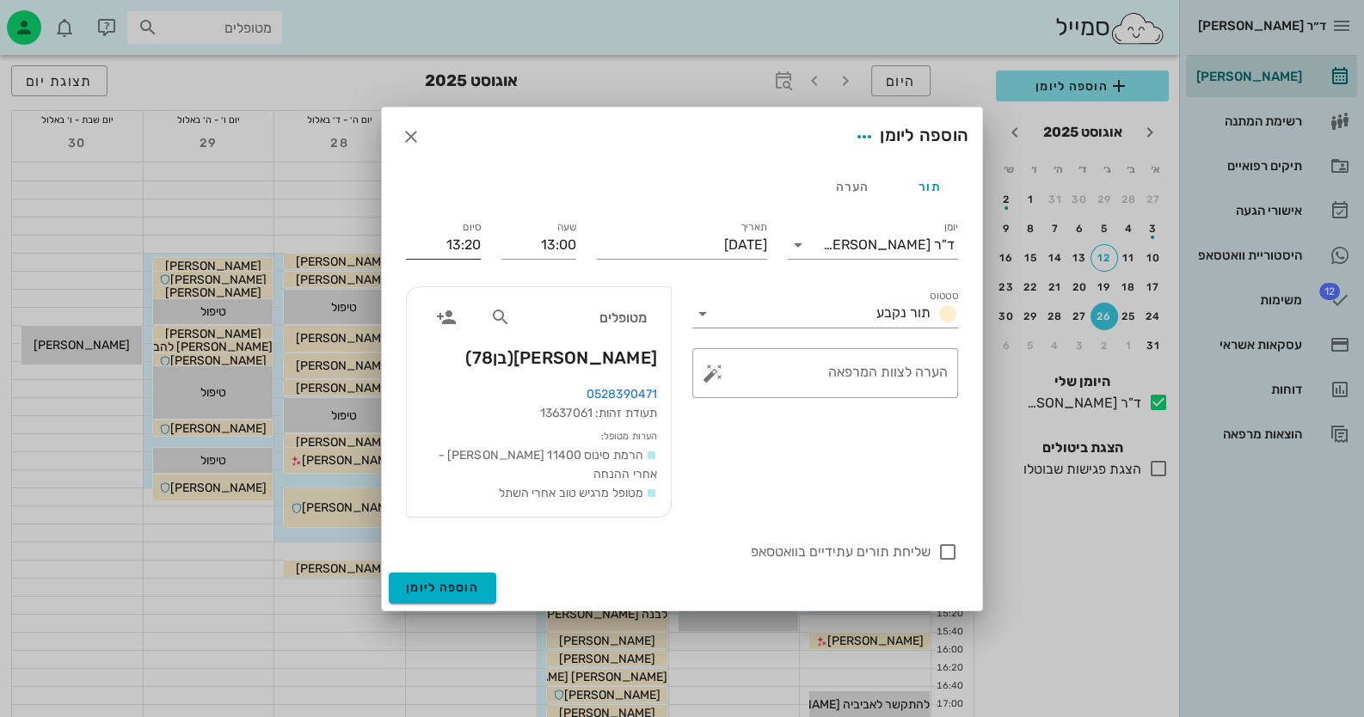
click at [452, 246] on input "13:20" at bounding box center [443, 245] width 75 height 28
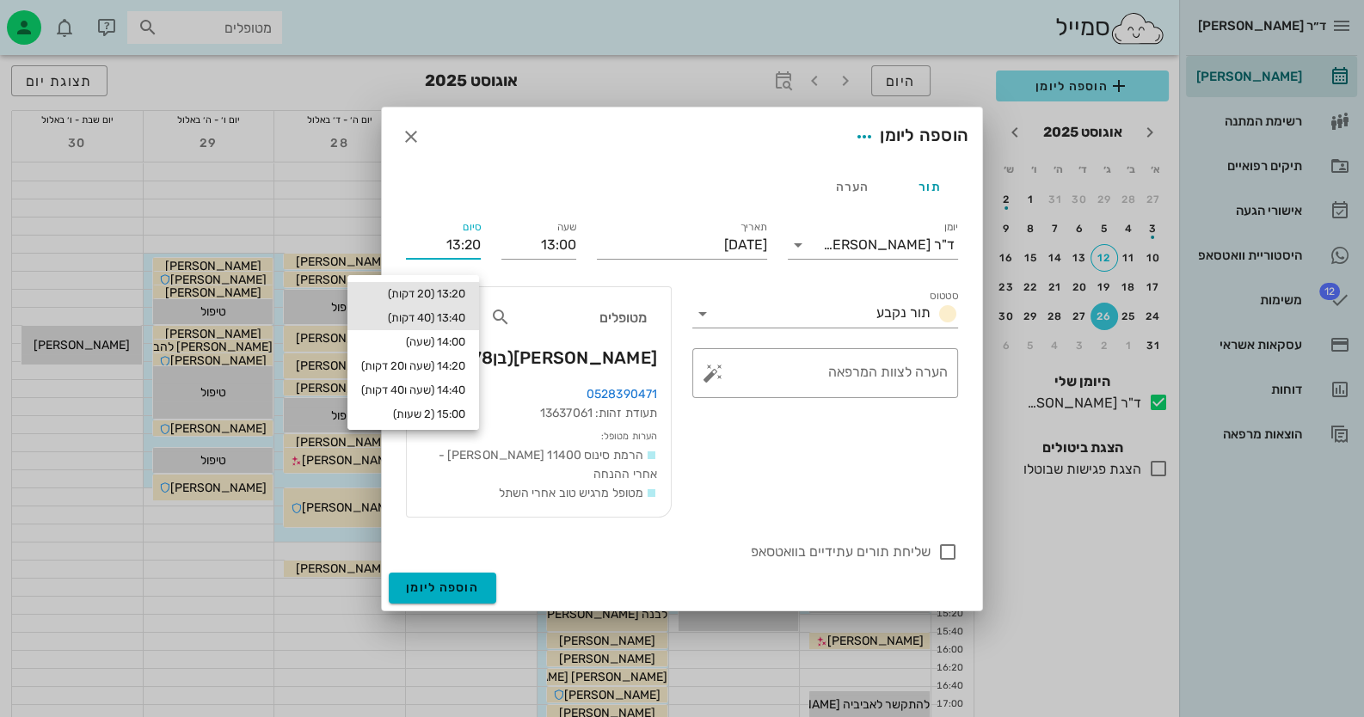
click at [452, 323] on div "13:40 (40 דקות)" at bounding box center [413, 318] width 104 height 14
type input "13:40"
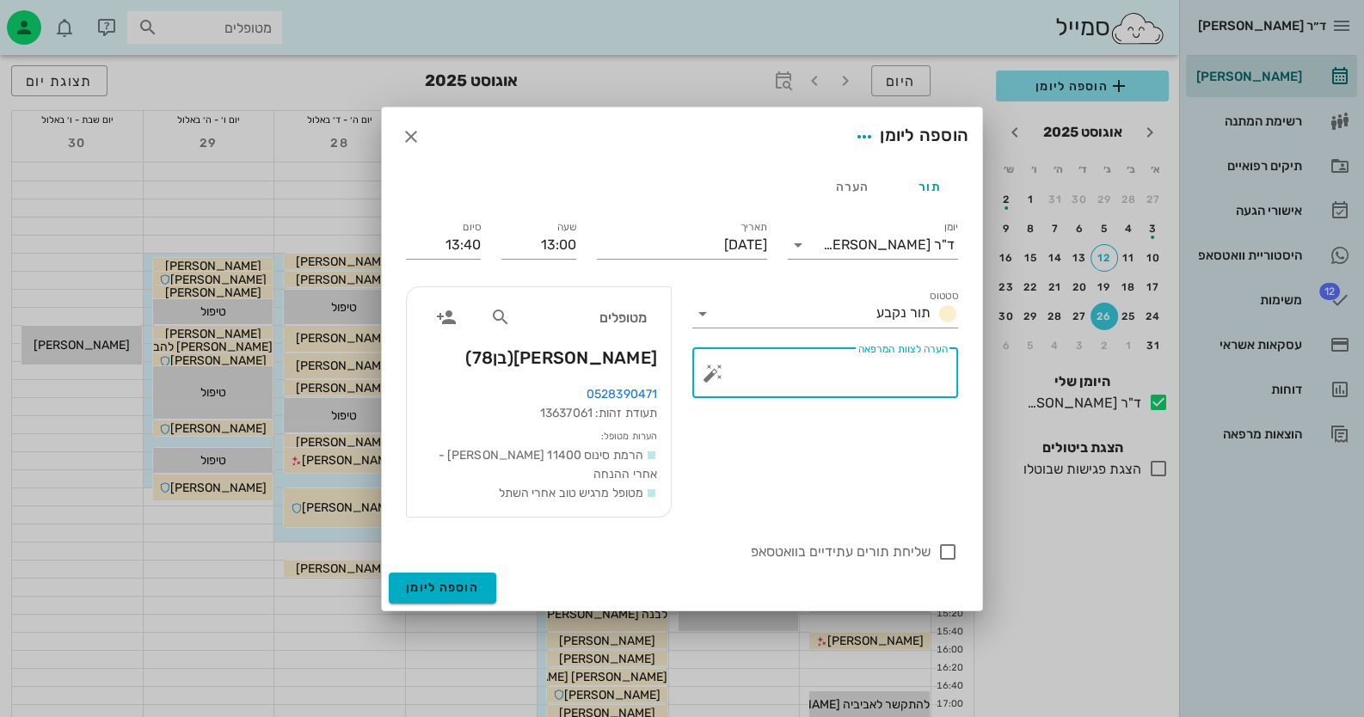
click at [882, 379] on textarea "הערה לצוות המרפאה" at bounding box center [831, 377] width 231 height 41
click at [711, 380] on button "button" at bounding box center [713, 373] width 21 height 21
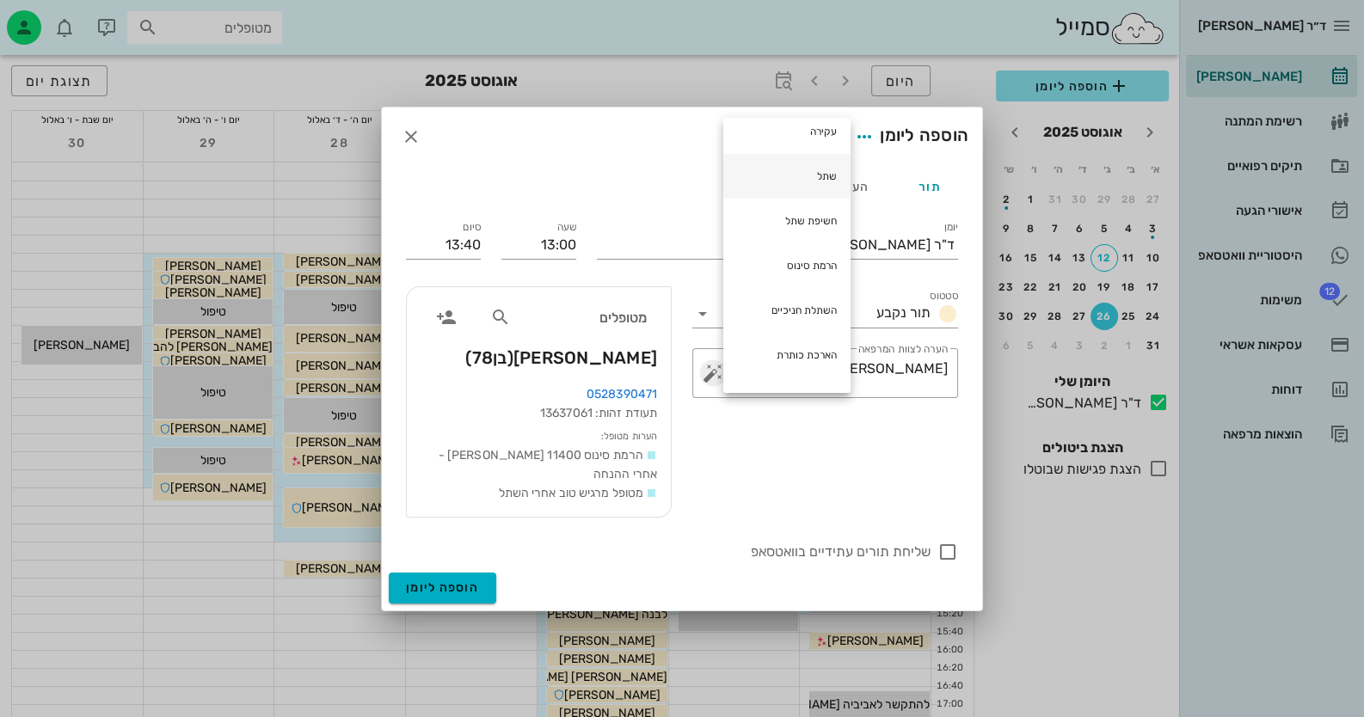
scroll to position [343, 0]
click at [793, 200] on div "חשיפת שתל" at bounding box center [786, 206] width 127 height 45
type textarea "חשי חשיפת שתל"
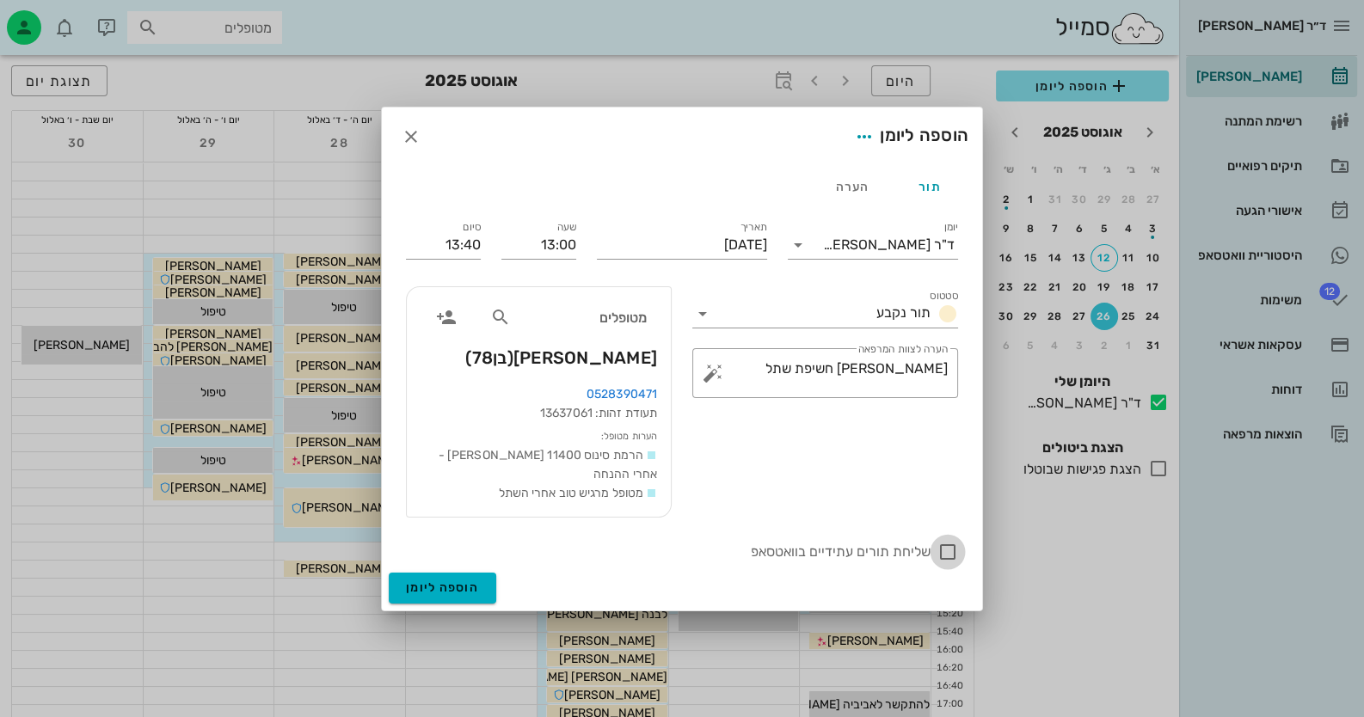
click at [882, 550] on div at bounding box center [947, 552] width 29 height 29
checkbox input "true"
click at [464, 593] on button "הוספה ליומן" at bounding box center [443, 588] width 108 height 31
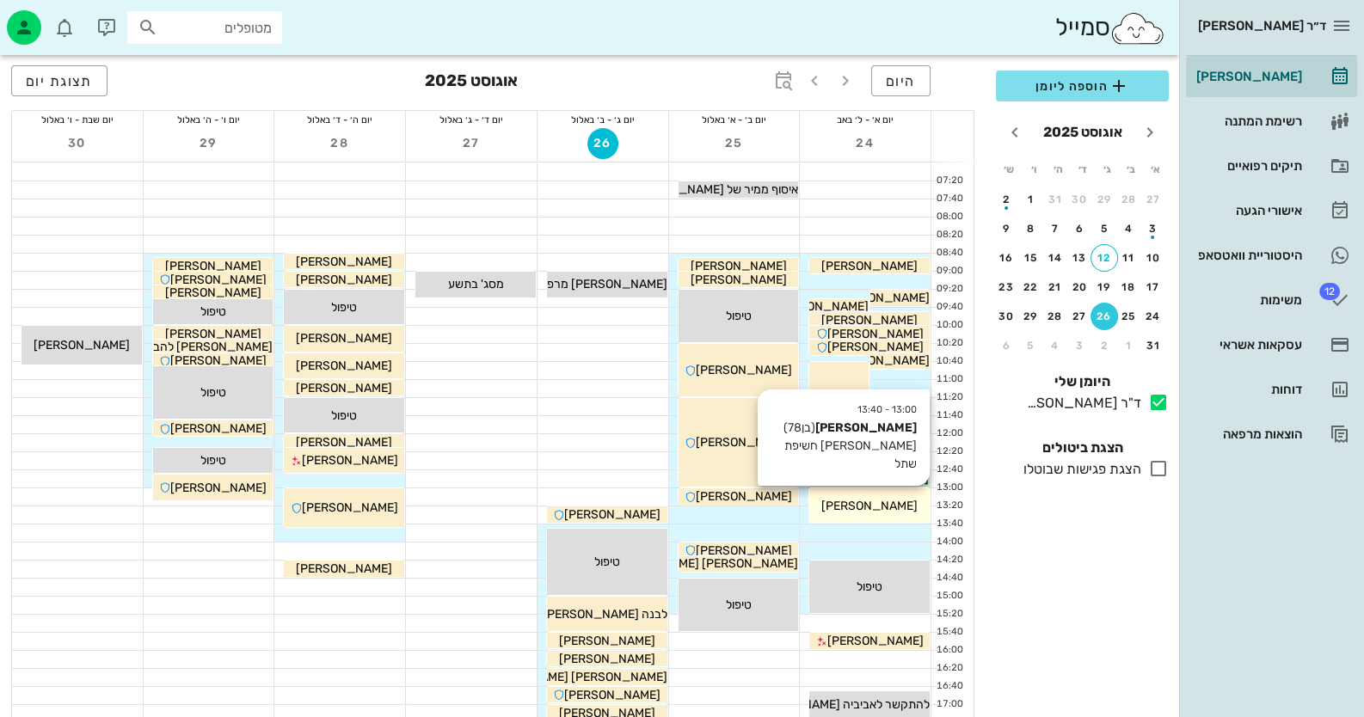
click at [882, 498] on div "ברנרד אלוש" at bounding box center [869, 506] width 120 height 18
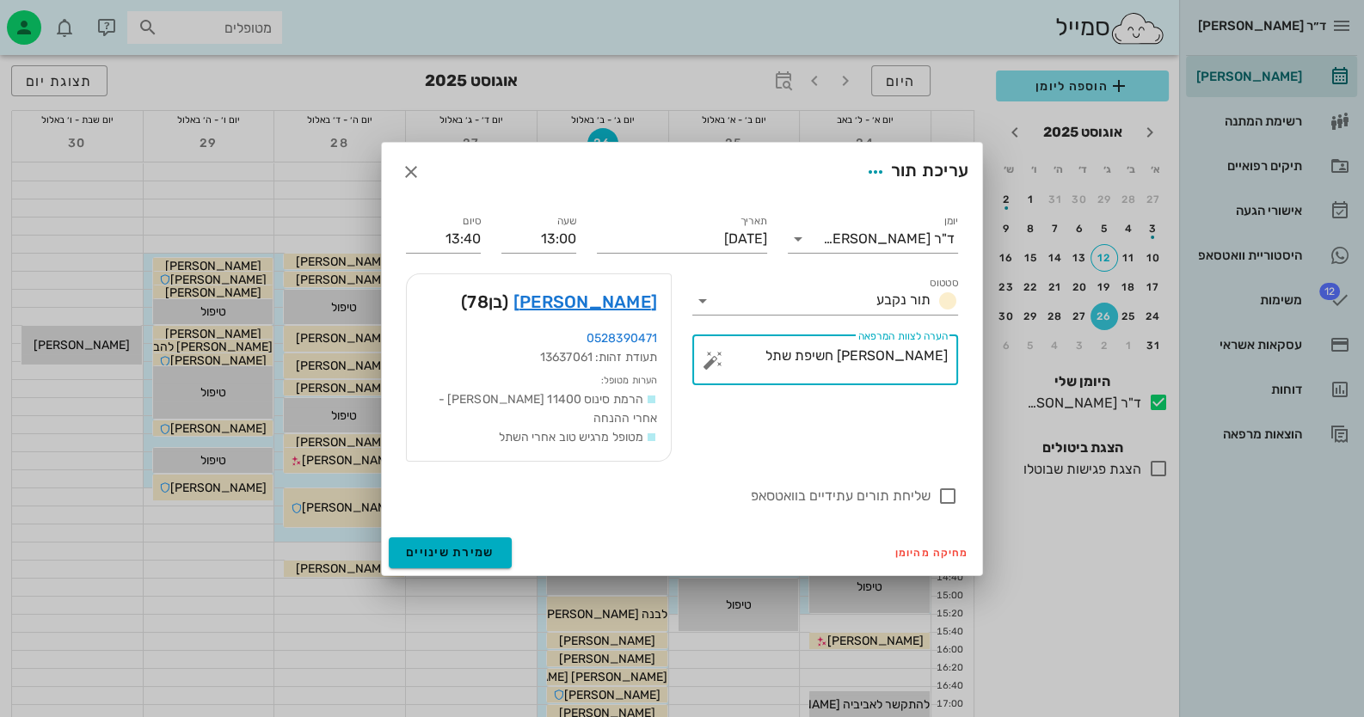
drag, startPoint x: 923, startPoint y: 363, endPoint x: 972, endPoint y: 362, distance: 49.0
click at [882, 362] on div "יומן ד"ר חיה מאיר סטטוס תור נקבע תאריך יום ראשון, 24 באוגוסט 2025 שעה 13:00 סיו…" at bounding box center [682, 365] width 600 height 329
type textarea "חשיפת שתל"
click at [452, 554] on button "שמירת שינויים" at bounding box center [450, 553] width 123 height 31
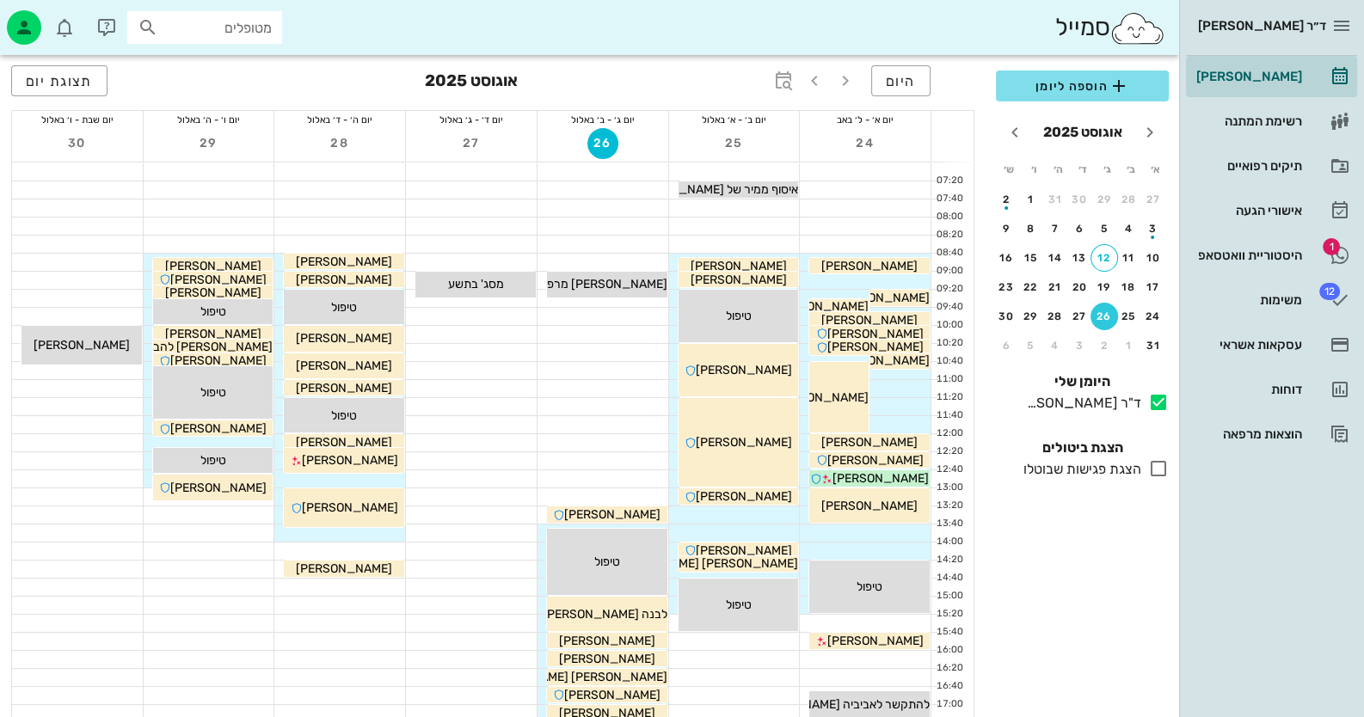
click at [243, 31] on input "מטופלים" at bounding box center [217, 27] width 110 height 22
paste input "0504165716"
type input "0504165716"
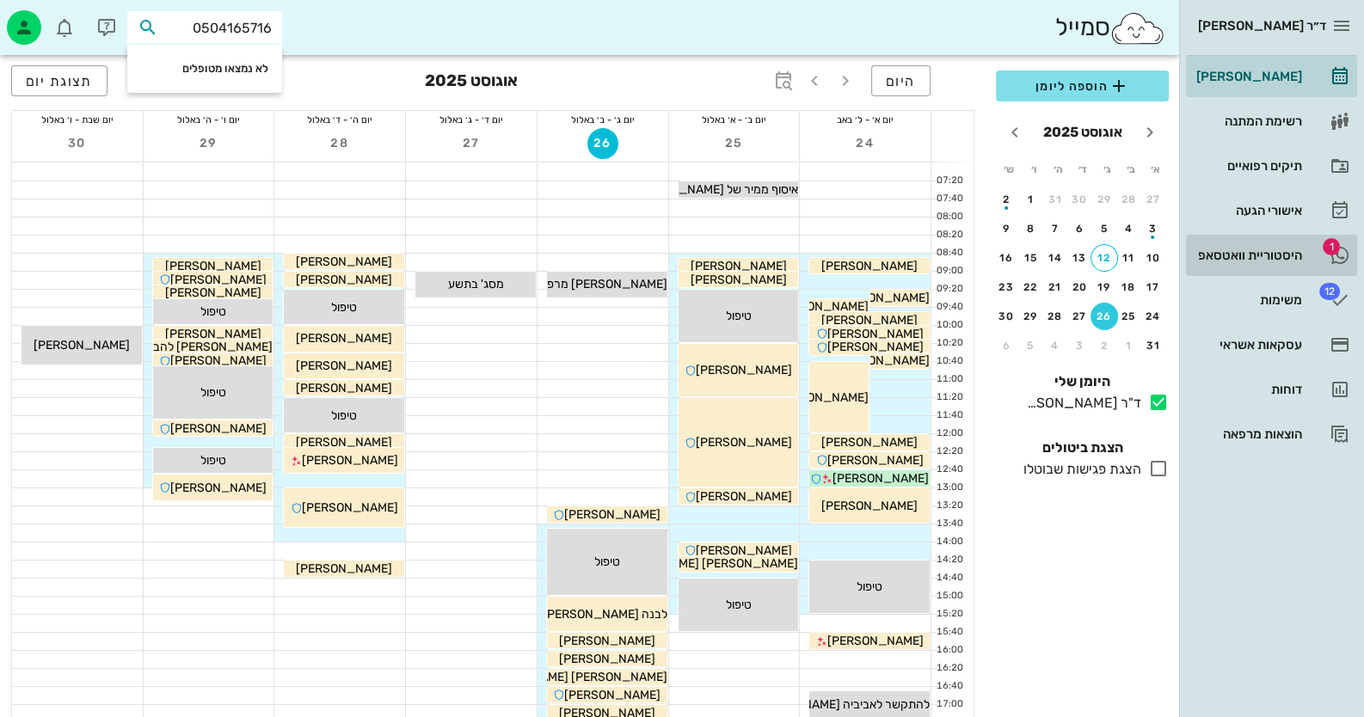
click at [882, 266] on div "היסטוריית וואטסאפ" at bounding box center [1247, 256] width 109 height 28
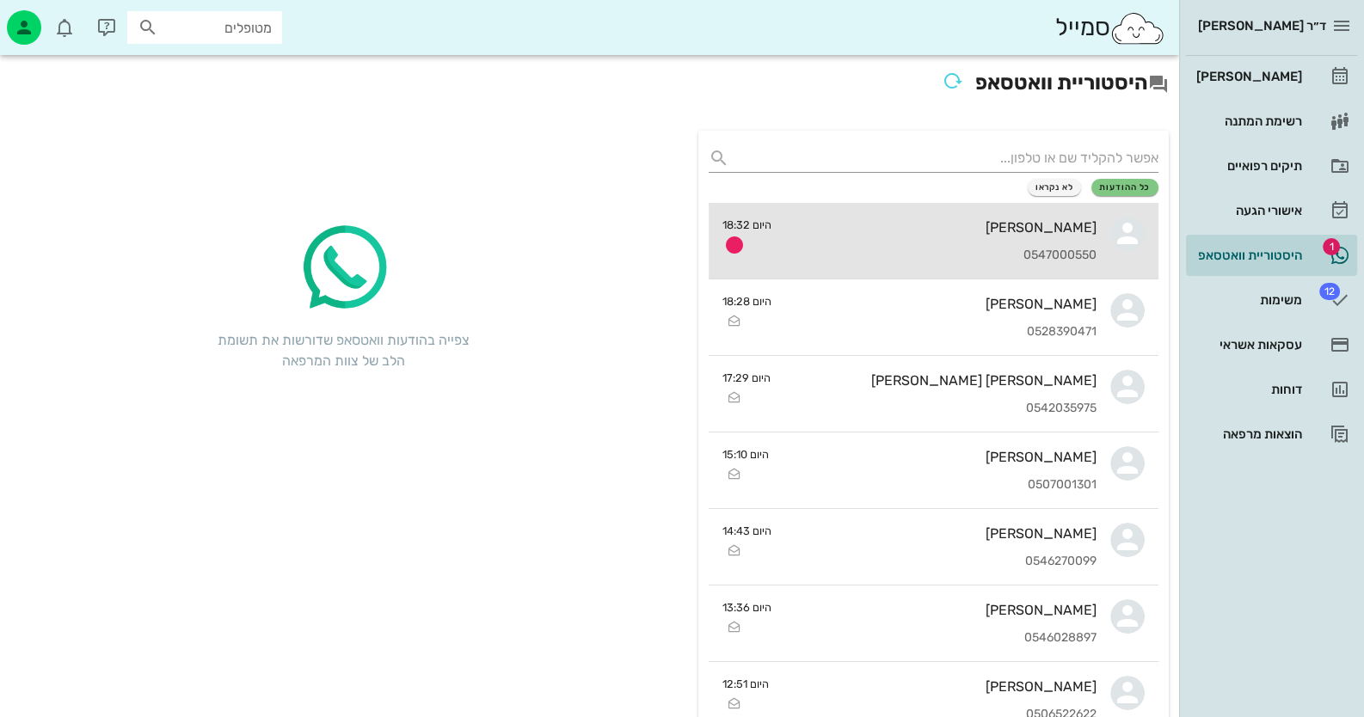
click at [882, 214] on div "יוסף חייבי 0547000550" at bounding box center [940, 241] width 311 height 76
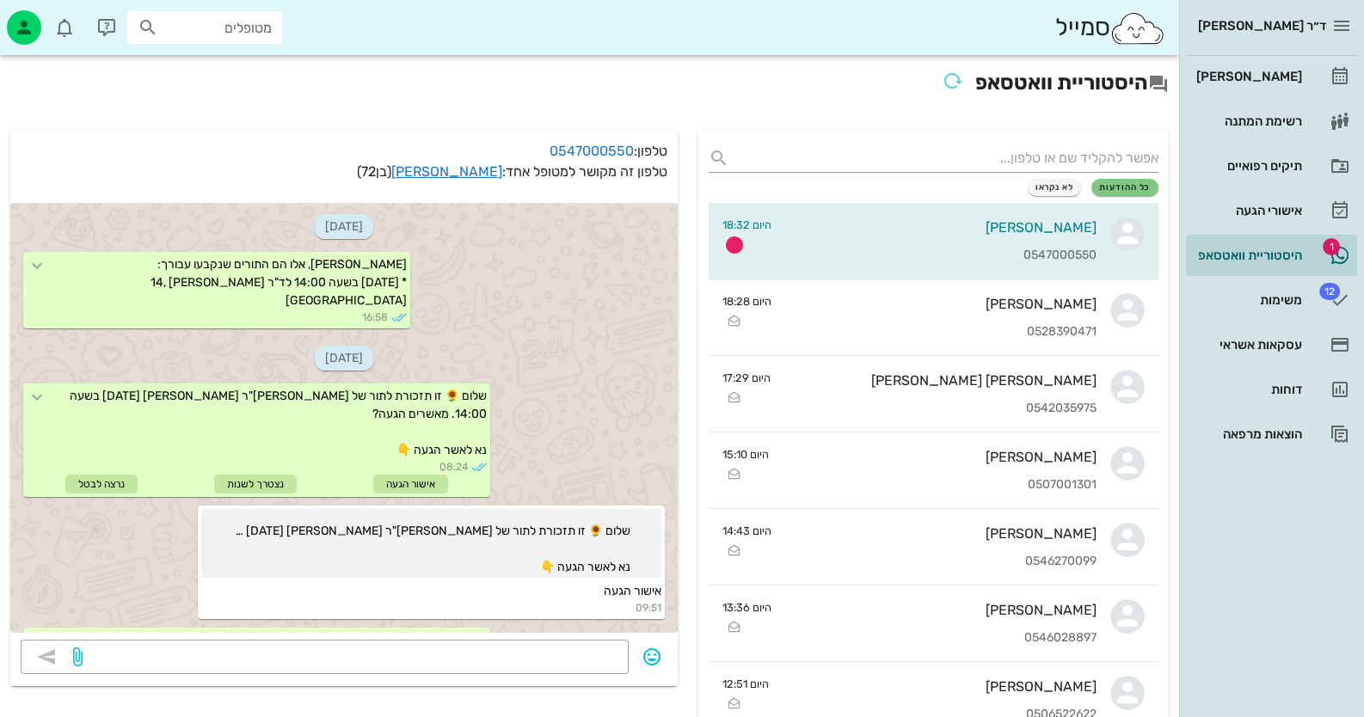
scroll to position [1255, 0]
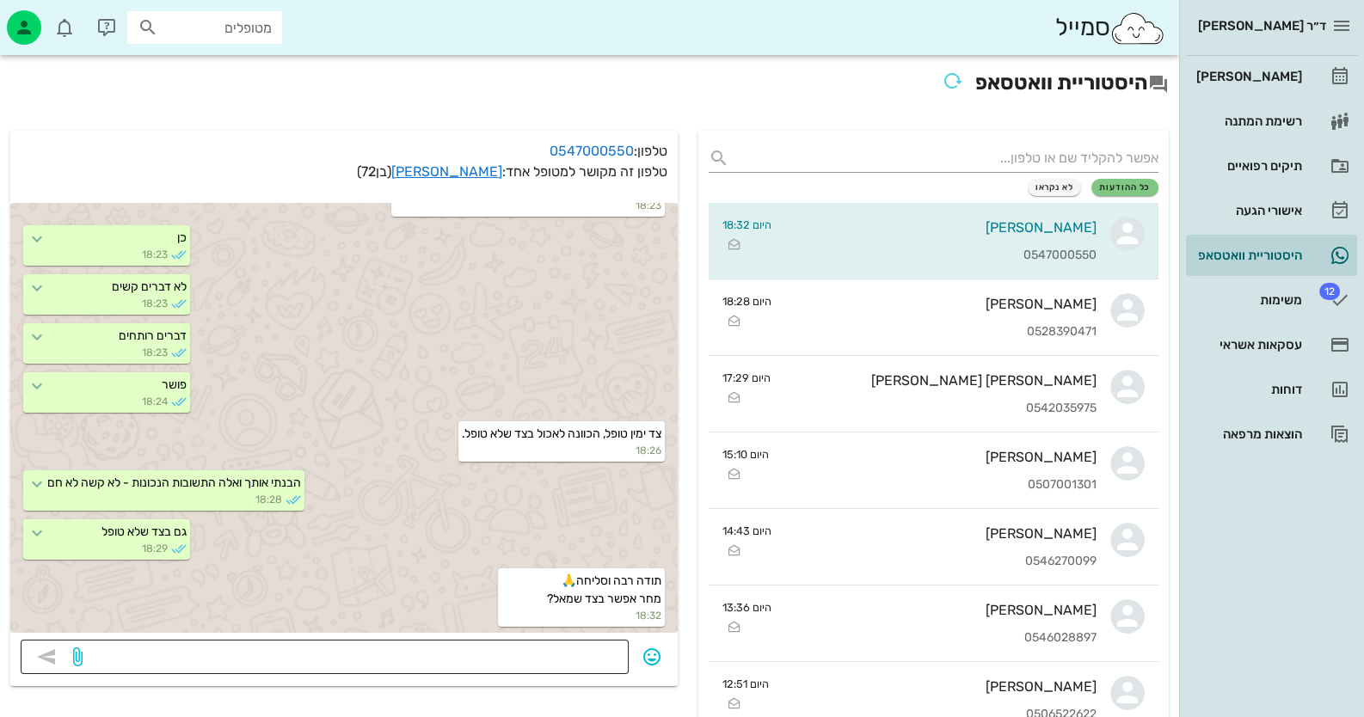
click at [545, 641] on div at bounding box center [352, 657] width 532 height 34
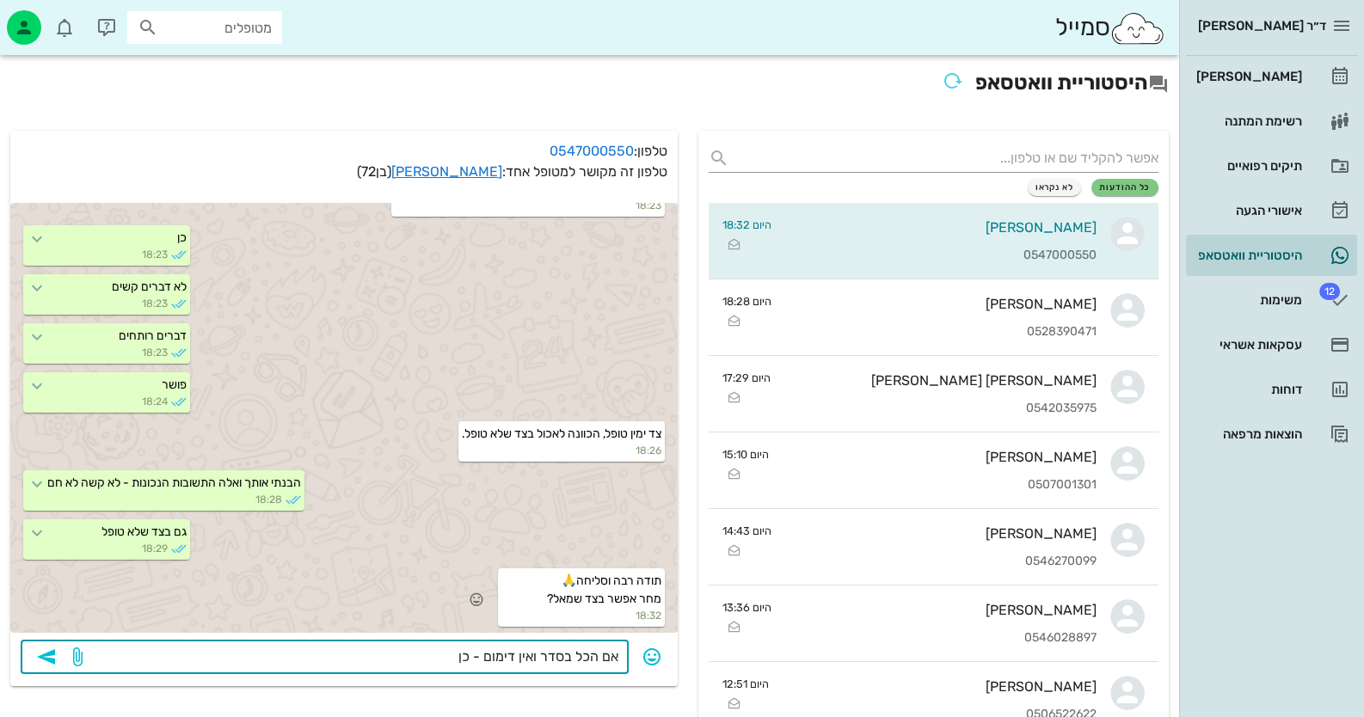
type textarea "אם הכל בסדר ואין דימום - כן"
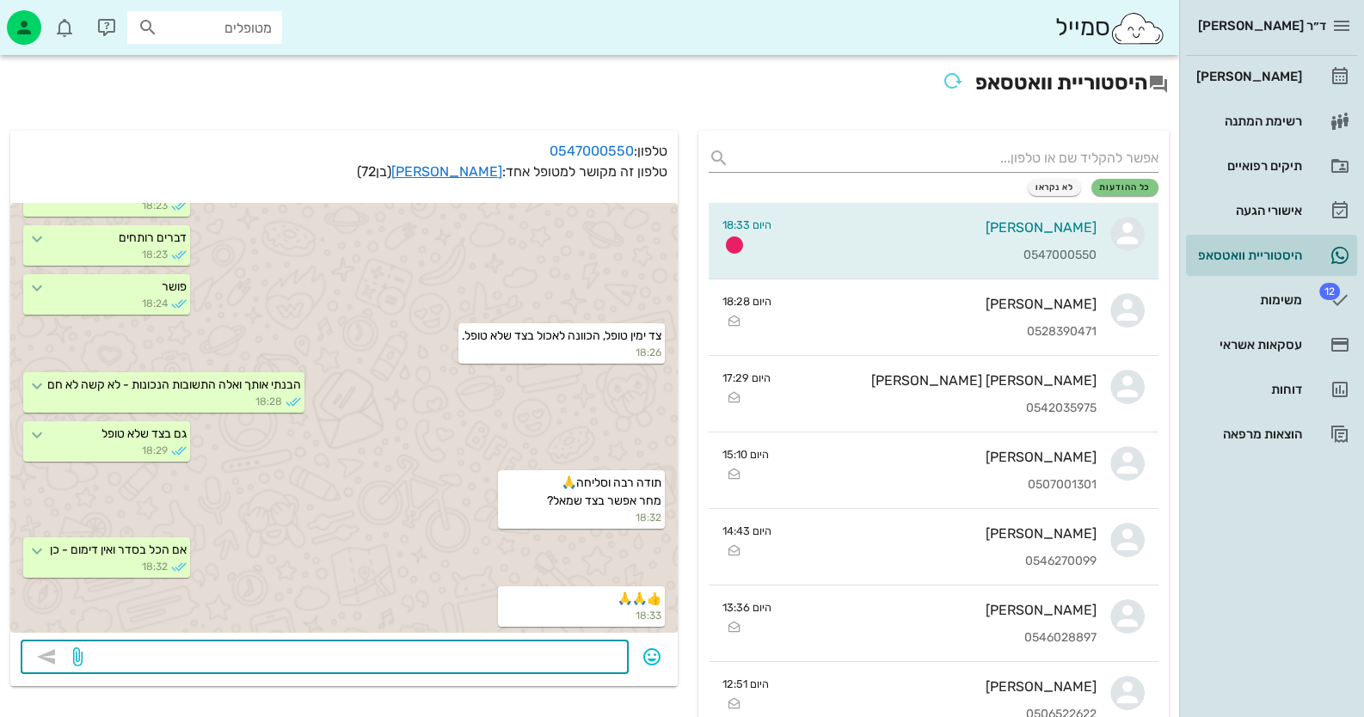
scroll to position [1353, 0]
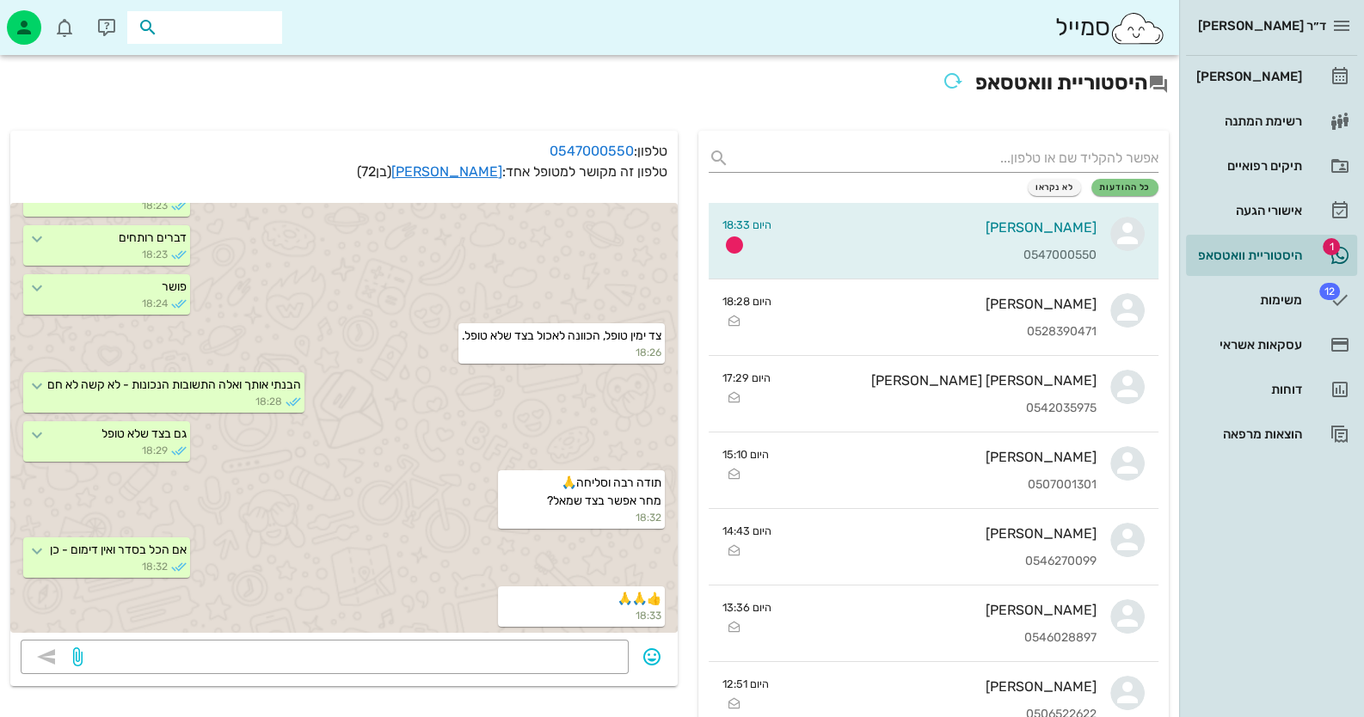
click at [254, 29] on input "text" at bounding box center [217, 27] width 110 height 22
paste input "0546266520"
type input "0546266520"
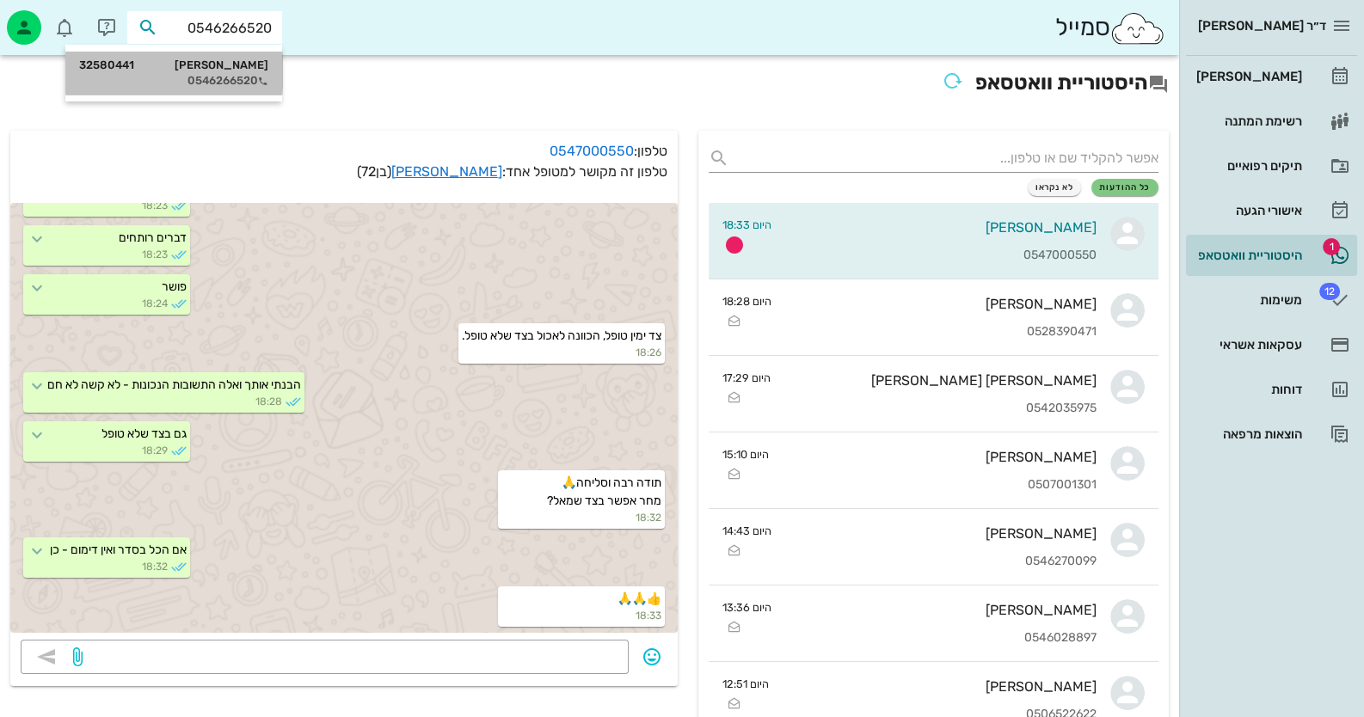
click at [247, 66] on div "עליזה כהן שרעבי 32580441" at bounding box center [173, 65] width 189 height 14
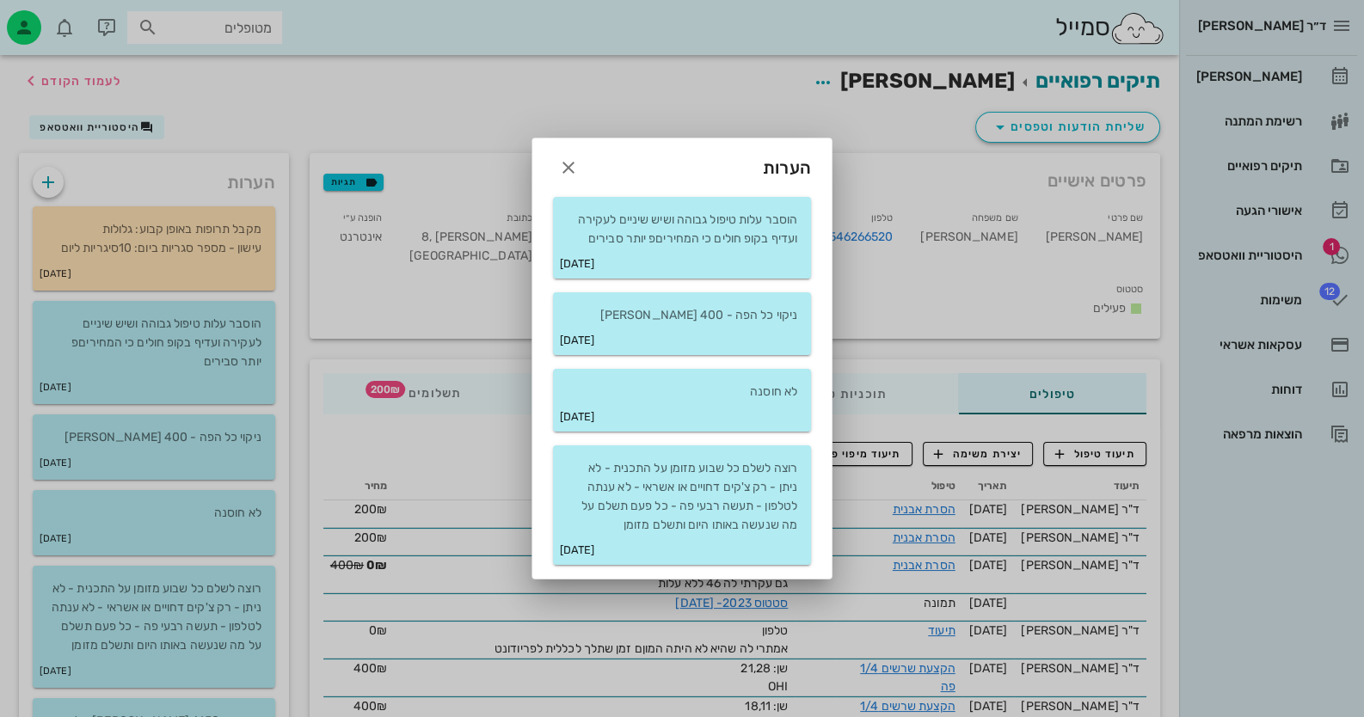
click at [882, 261] on div at bounding box center [682, 358] width 1364 height 717
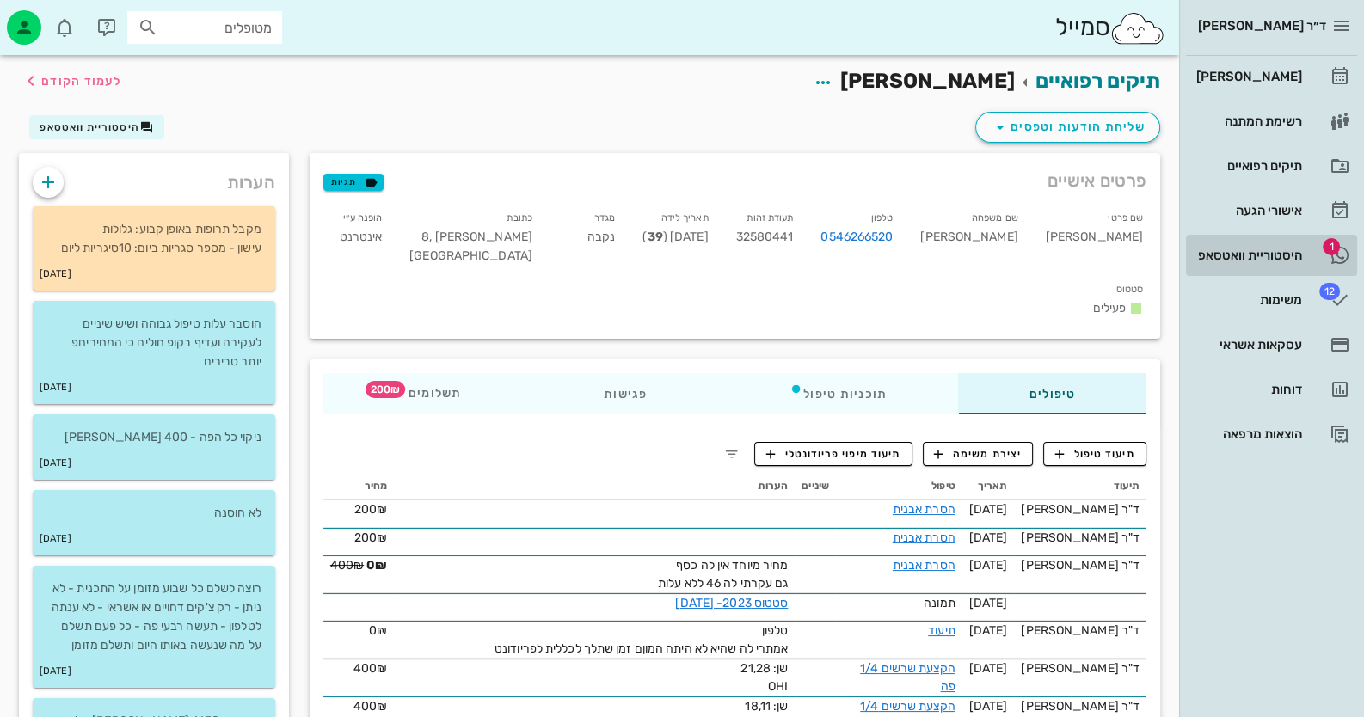
click at [882, 261] on div "היסטוריית וואטסאפ" at bounding box center [1247, 256] width 109 height 14
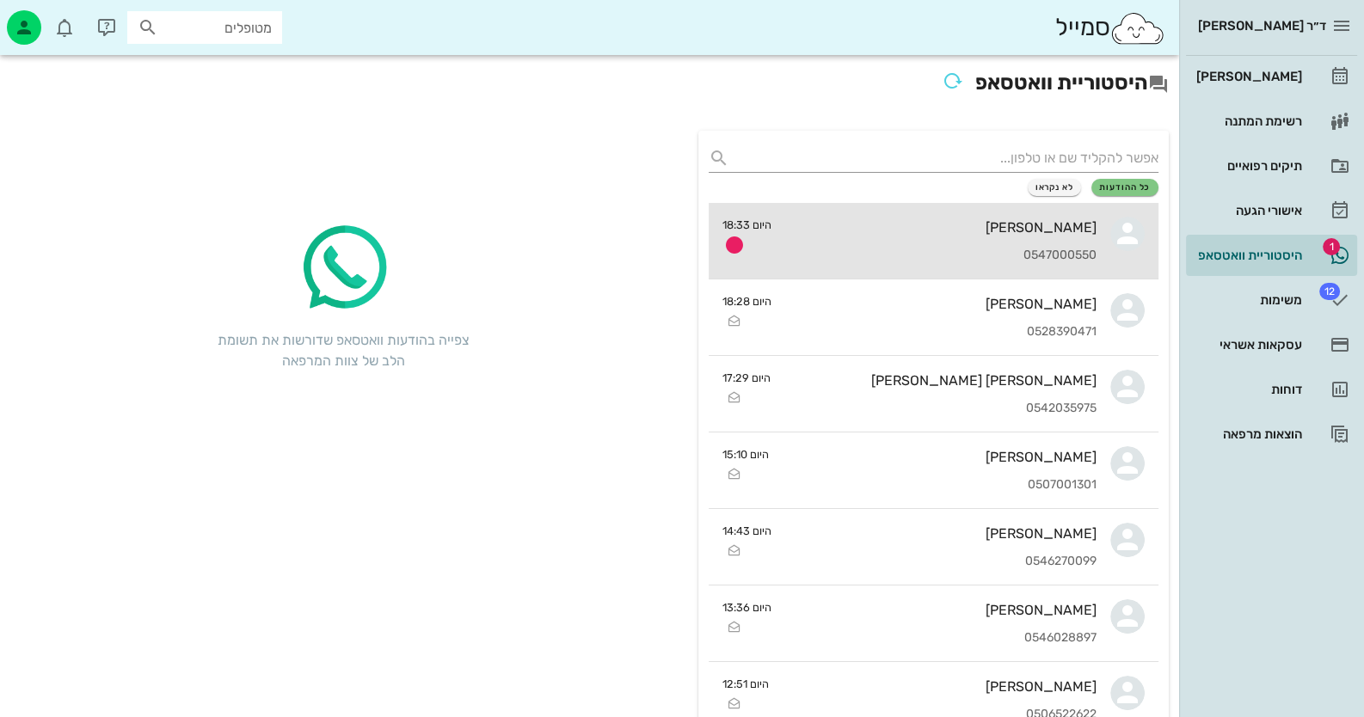
click at [882, 236] on div "יוסף חייבי 0547000550" at bounding box center [940, 241] width 311 height 76
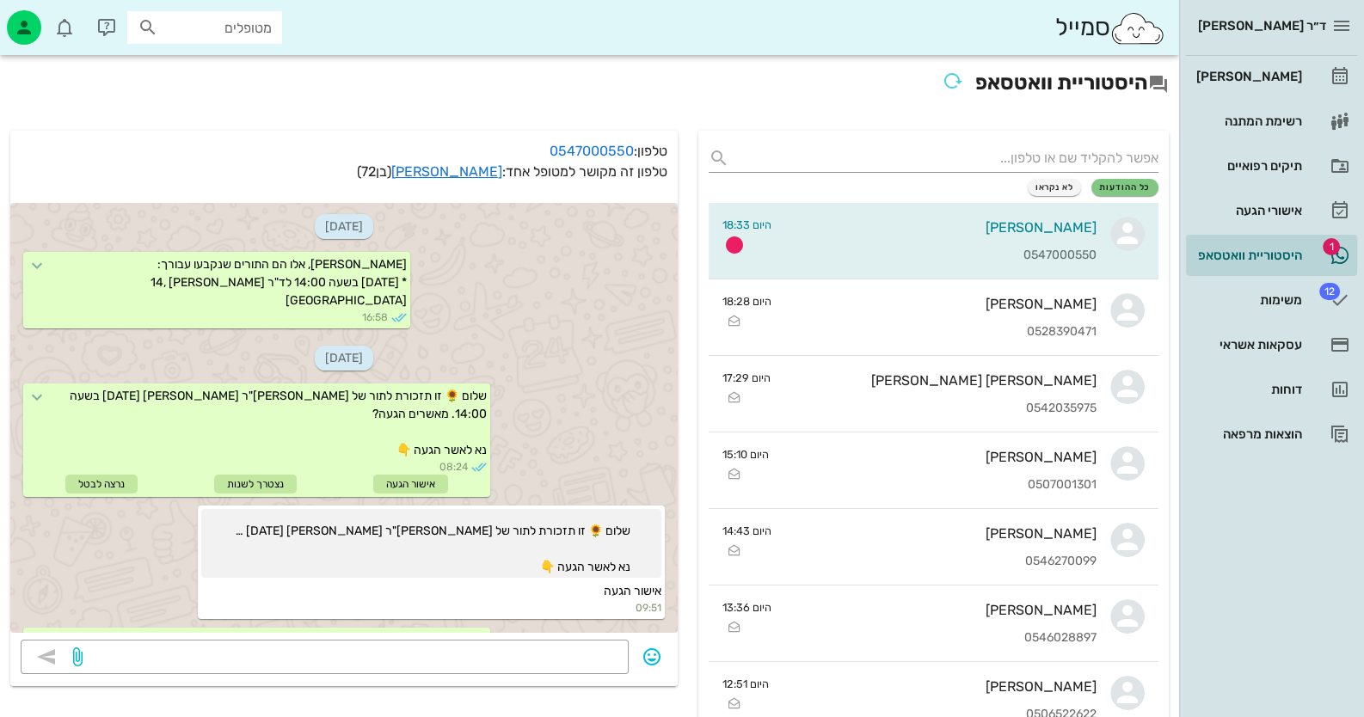
scroll to position [1353, 0]
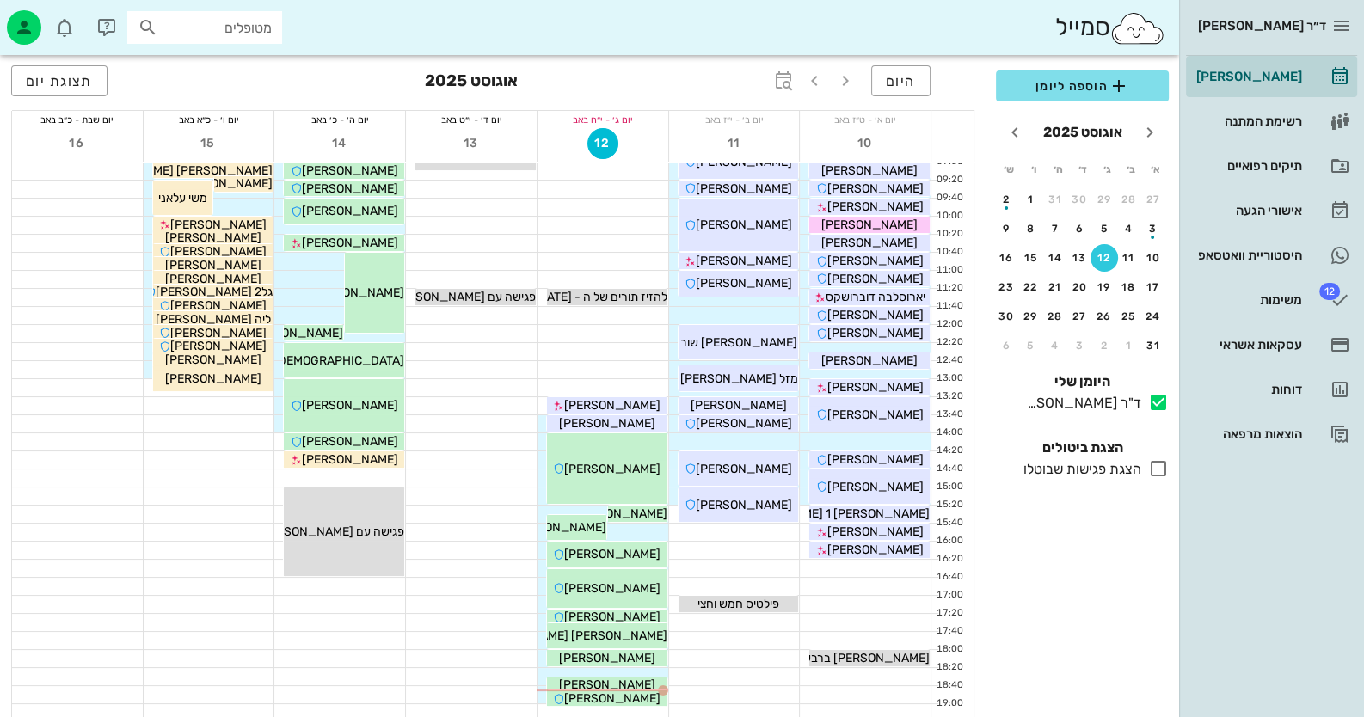
scroll to position [203, 0]
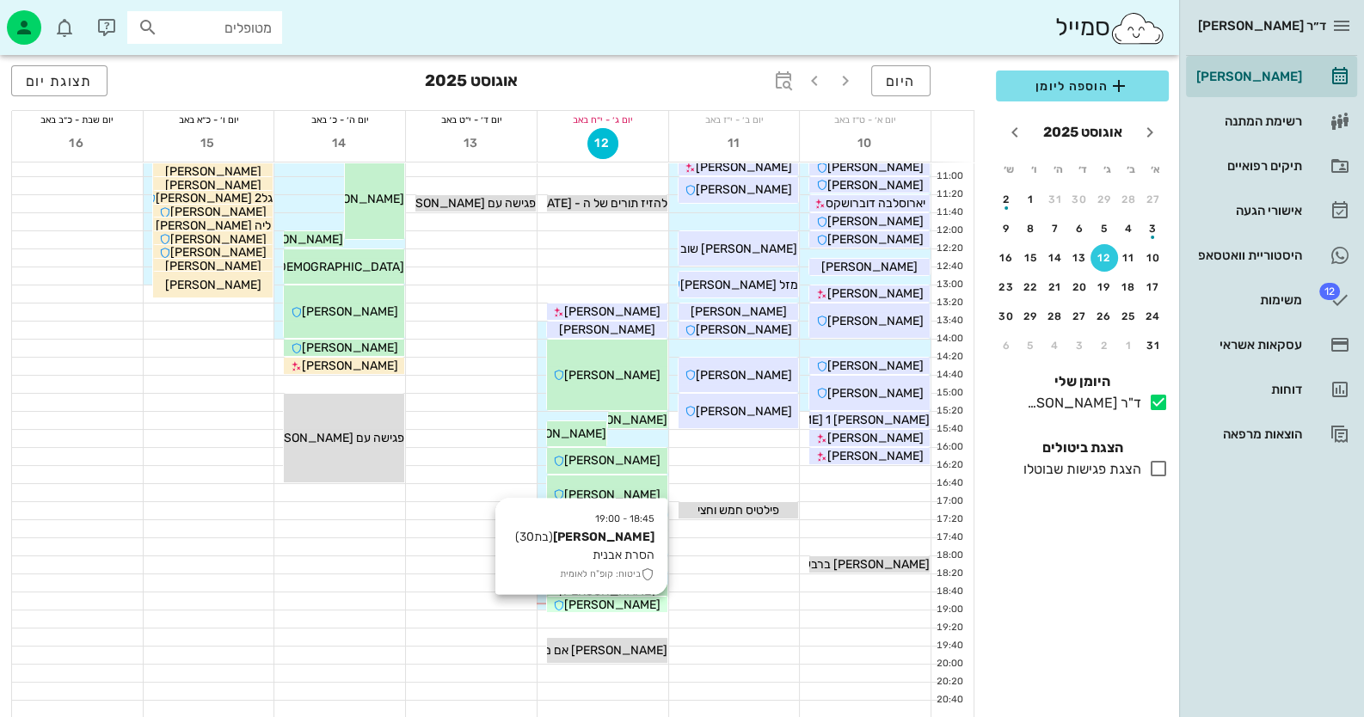
click at [649, 599] on div "[PERSON_NAME]" at bounding box center [607, 605] width 120 height 18
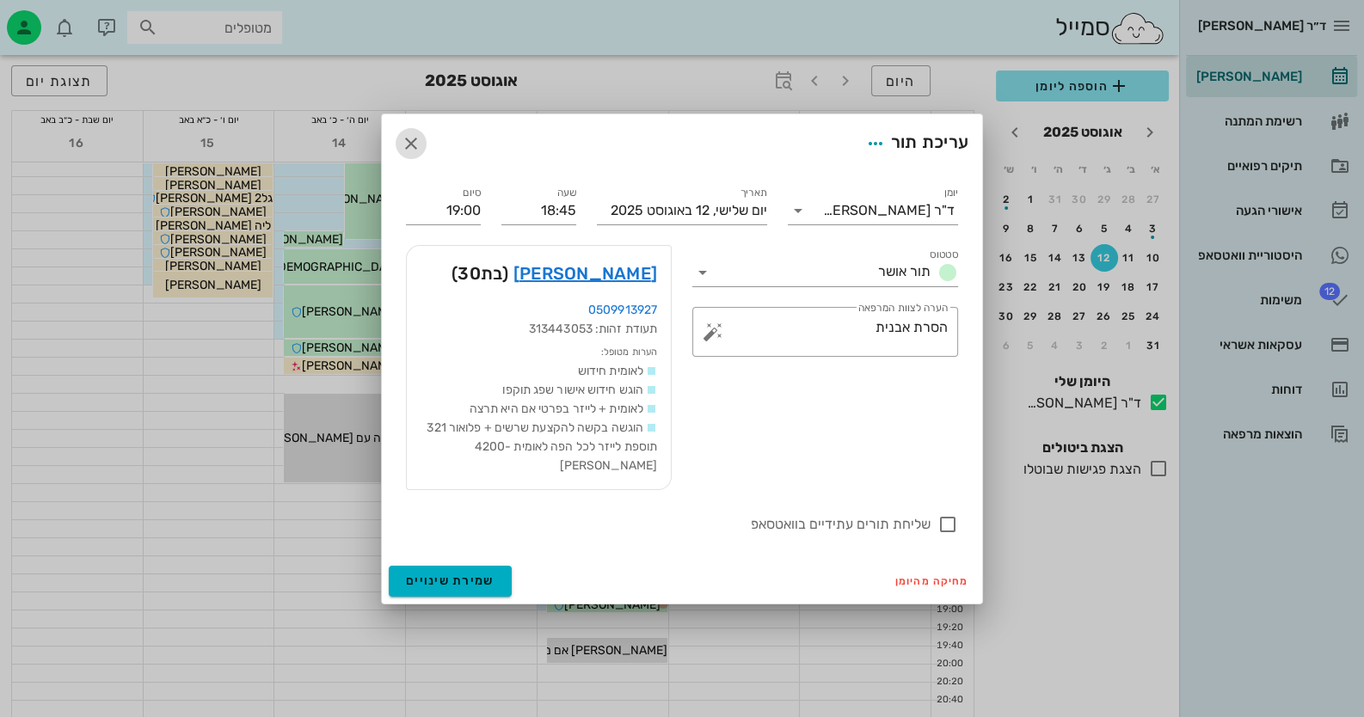
click at [409, 152] on icon "button" at bounding box center [411, 143] width 21 height 21
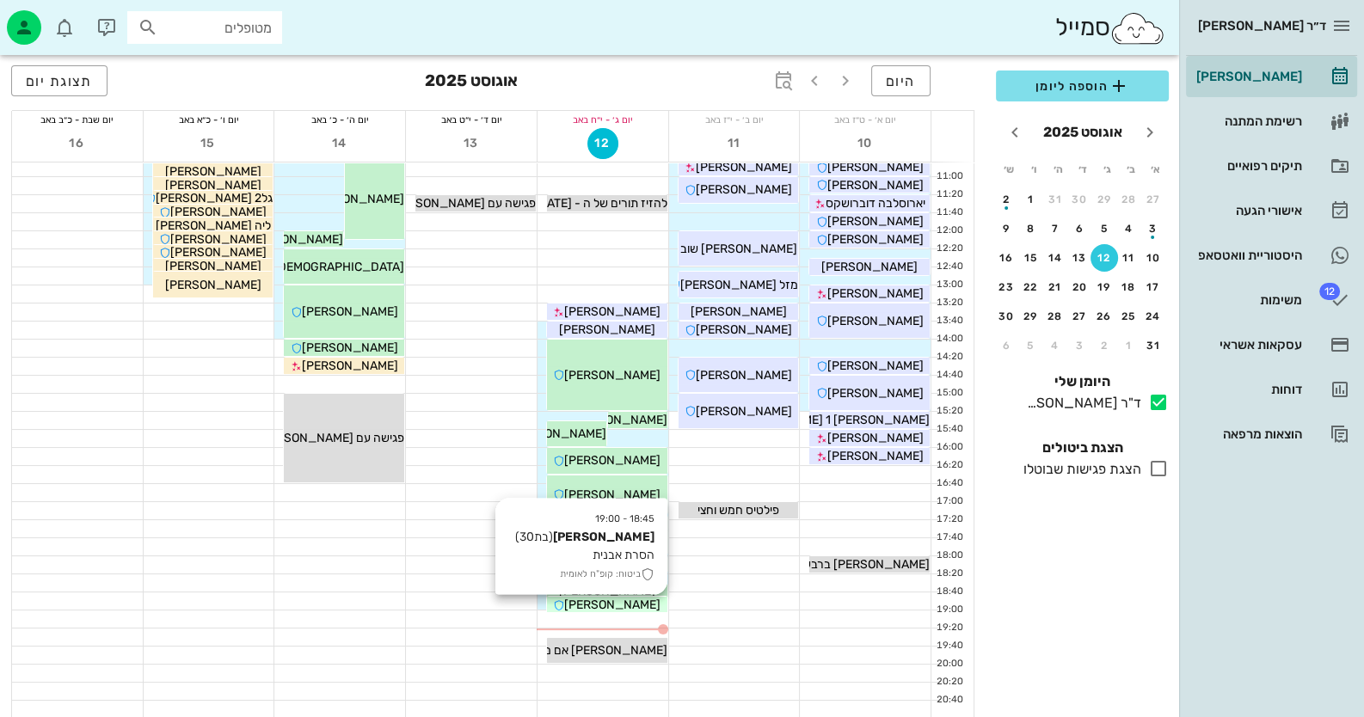
click at [642, 605] on div "[PERSON_NAME]" at bounding box center [607, 605] width 120 height 18
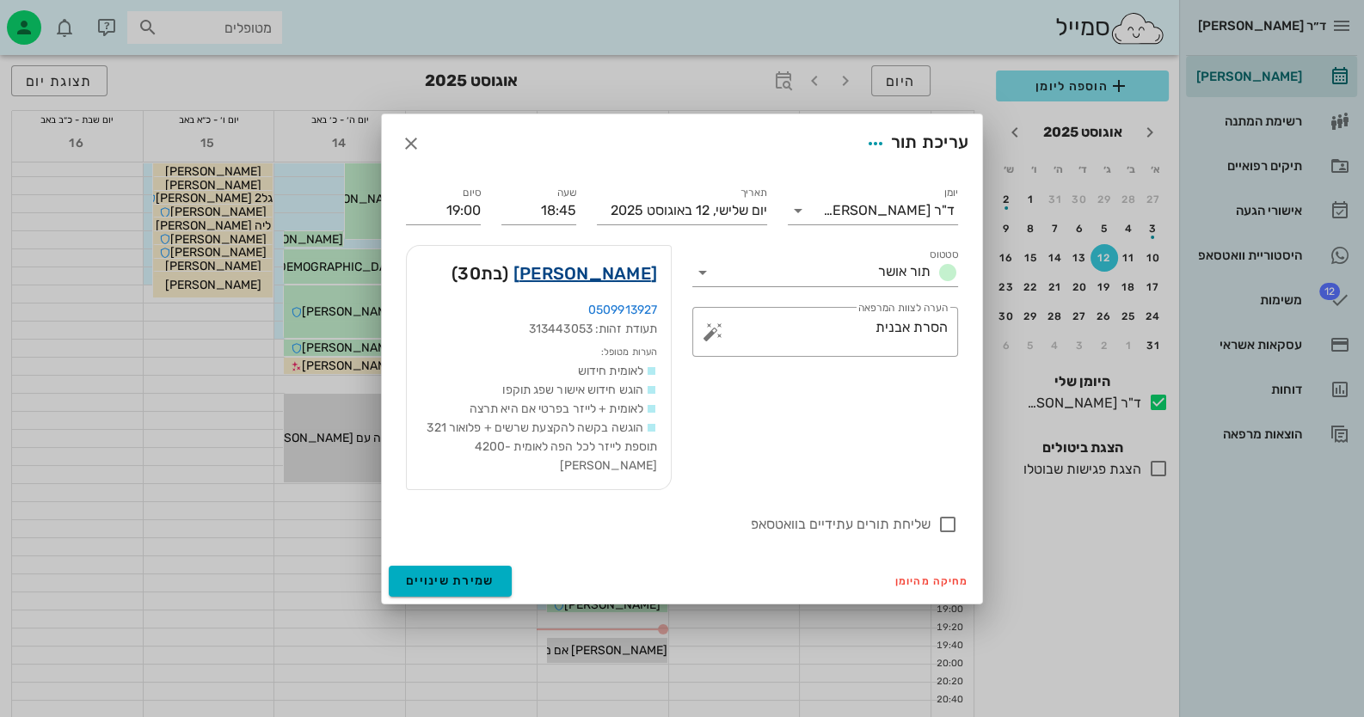
click at [636, 278] on link "מאי דוידוביץ" at bounding box center [585, 274] width 144 height 28
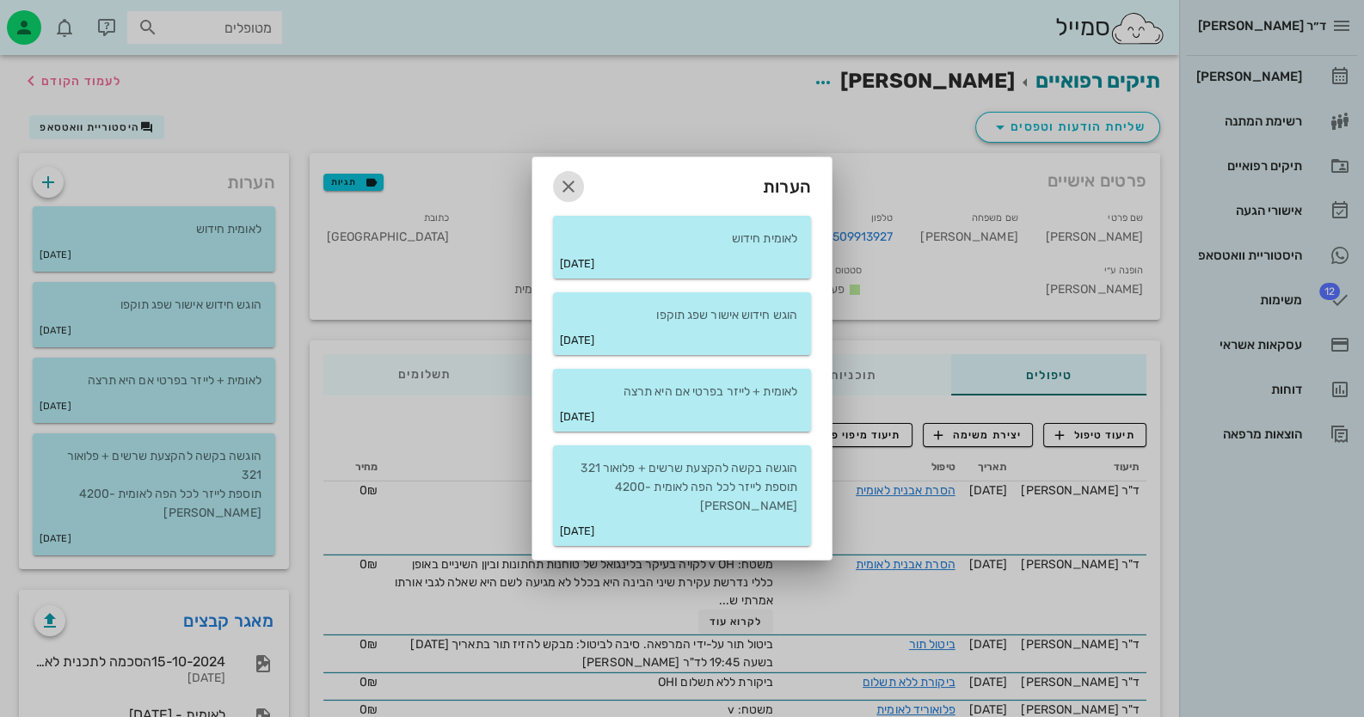
click at [569, 197] on icon "button" at bounding box center [568, 186] width 21 height 21
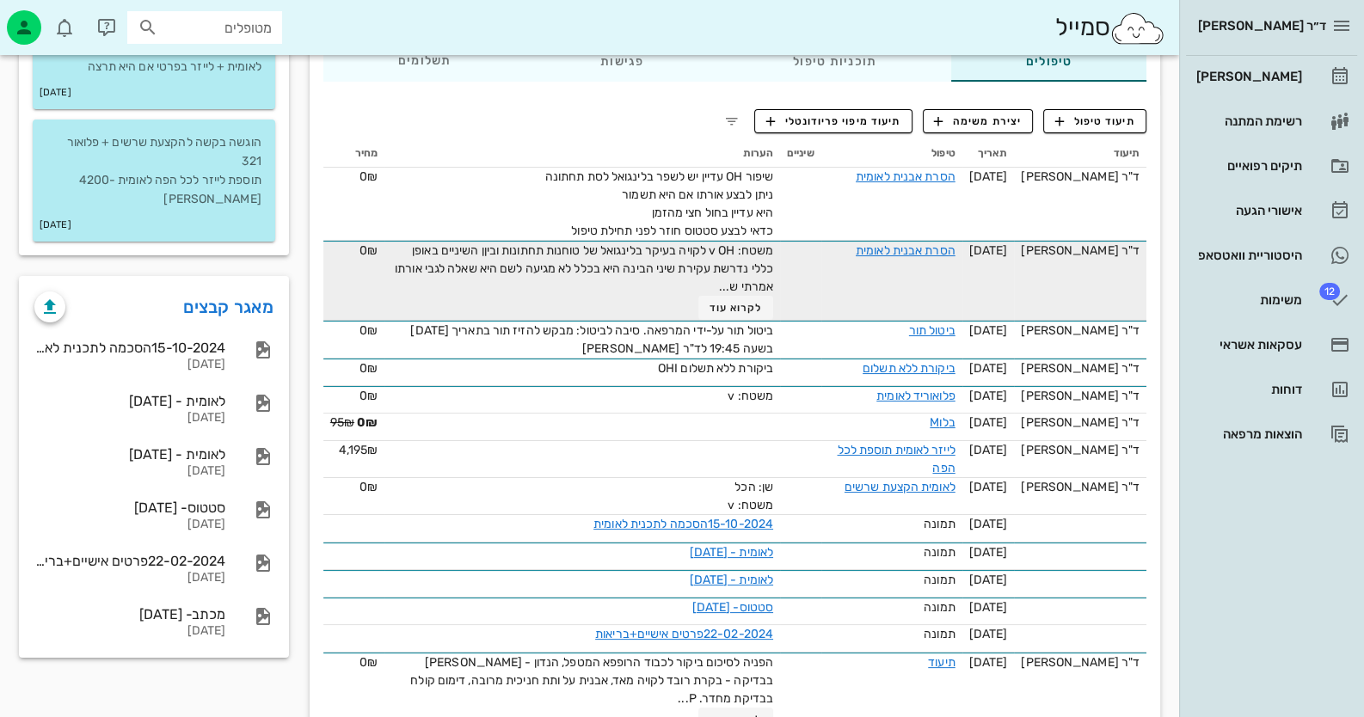
scroll to position [426, 0]
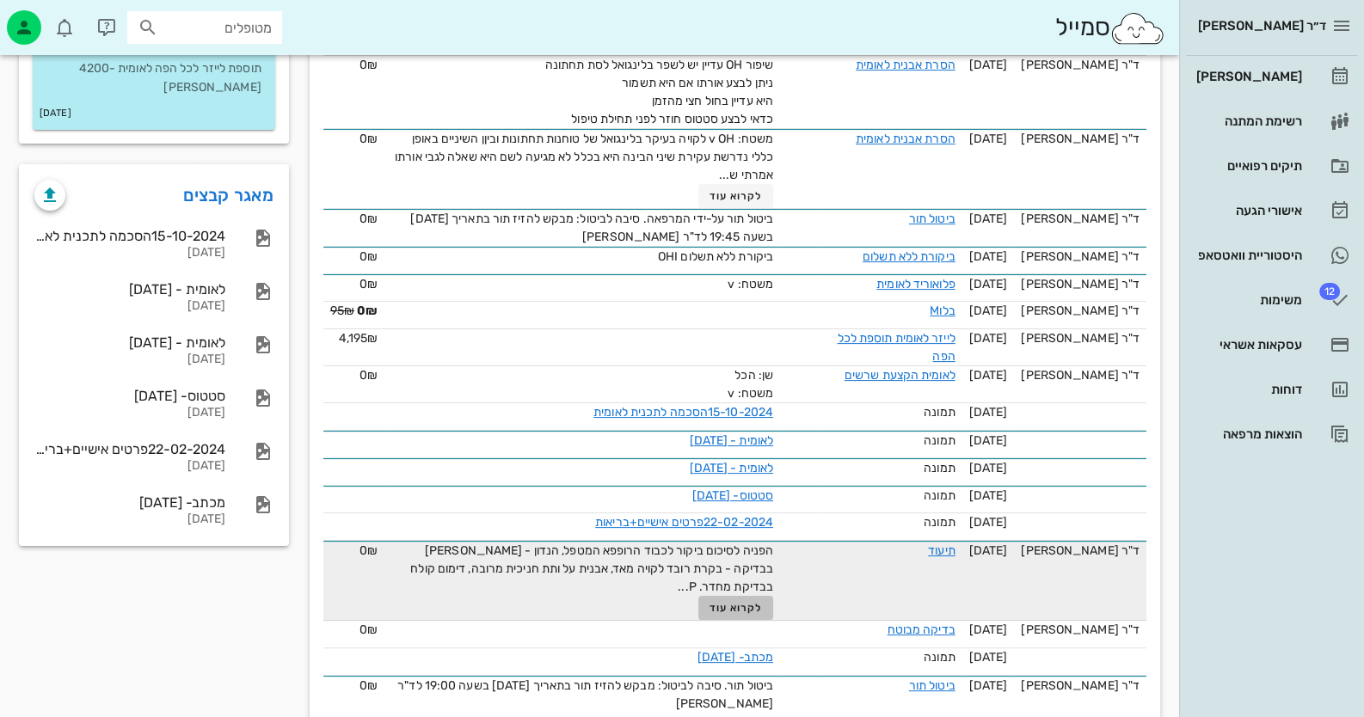
click at [754, 596] on button "לקרוא עוד" at bounding box center [735, 608] width 75 height 24
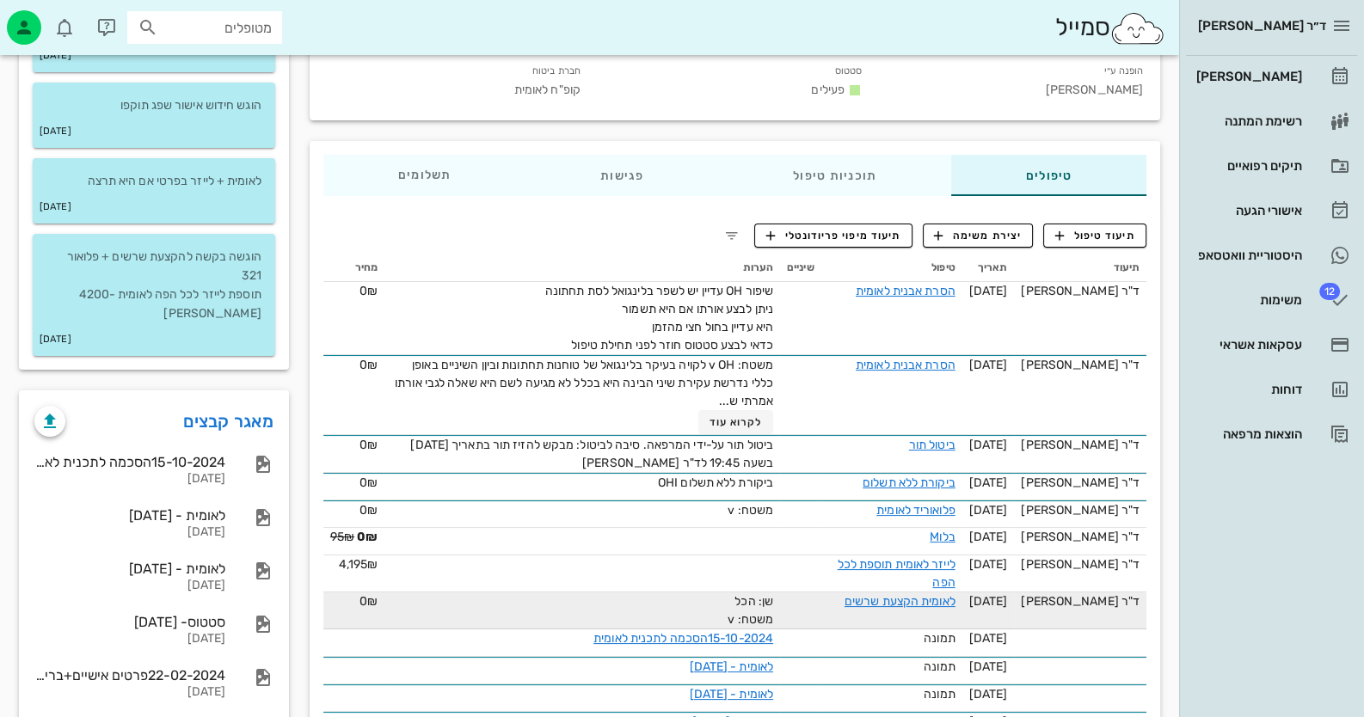
scroll to position [0, 0]
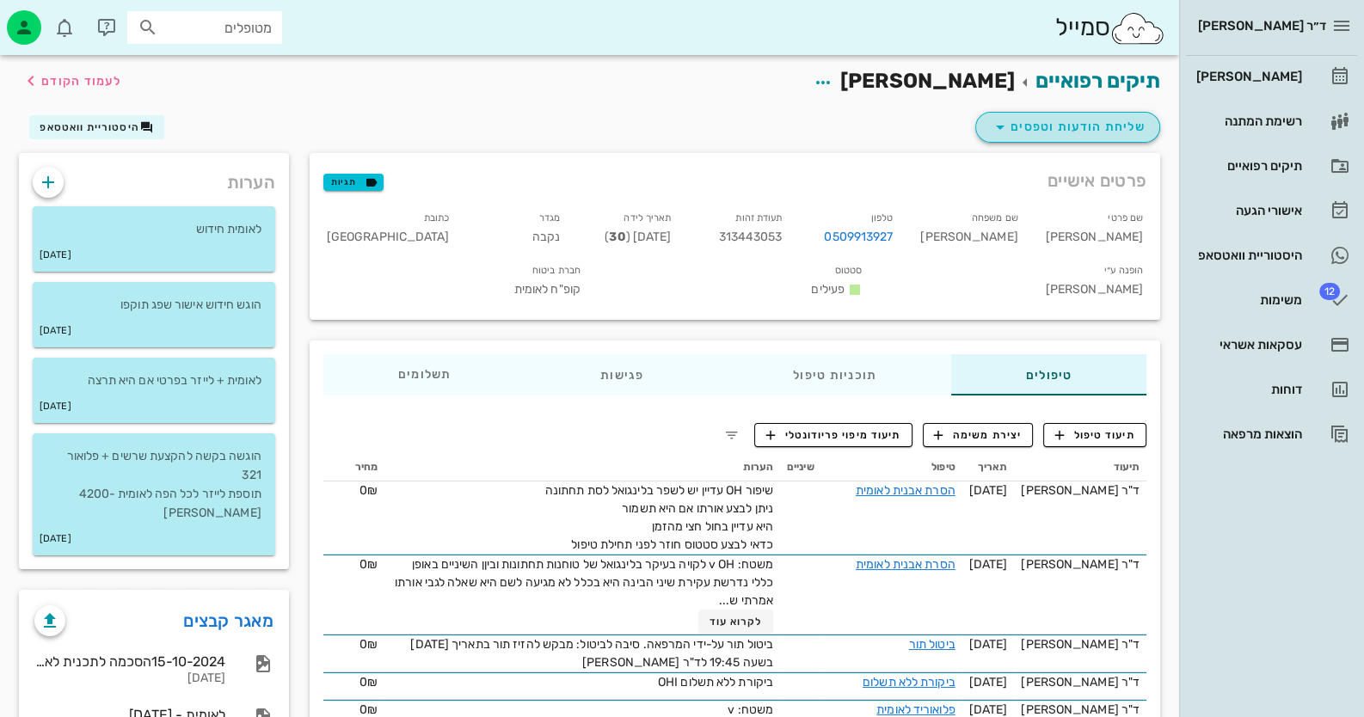
click at [1097, 131] on span "שליחת הודעות וטפסים" at bounding box center [1068, 127] width 156 height 21
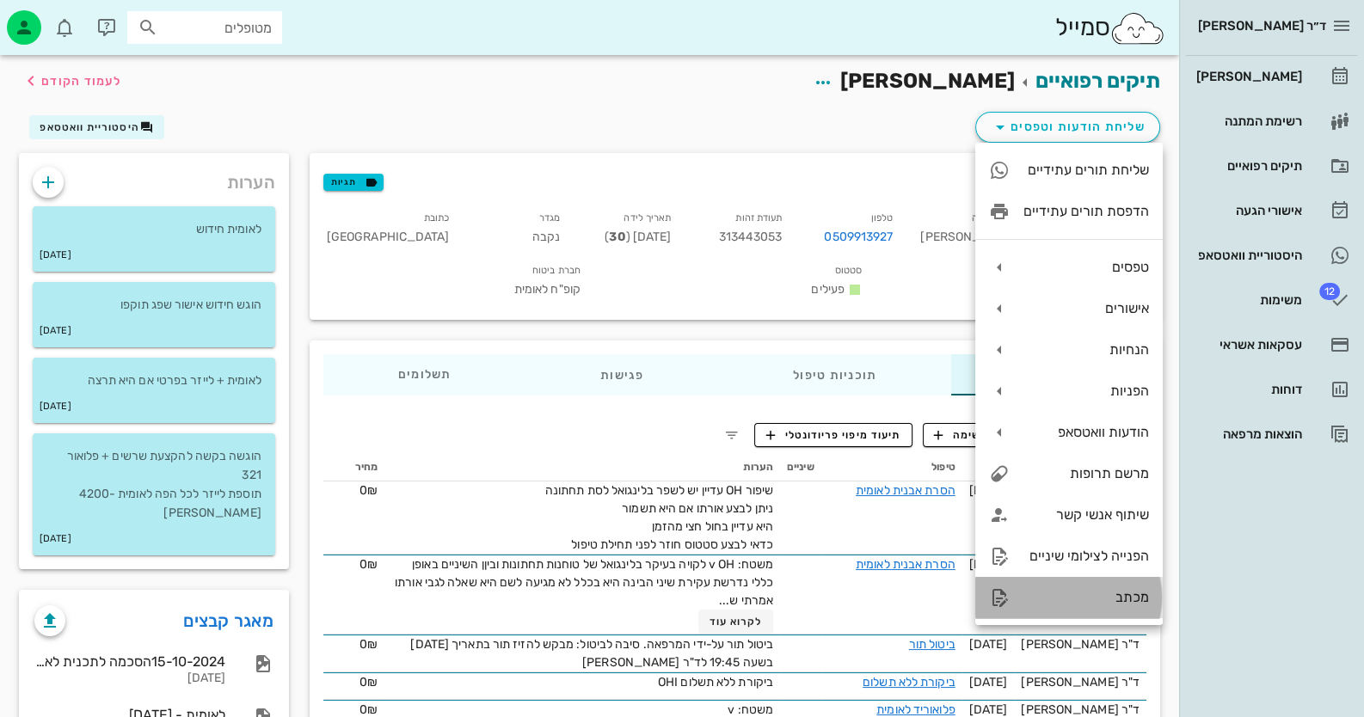
click at [1085, 606] on div "מכתב" at bounding box center [1087, 597] width 126 height 16
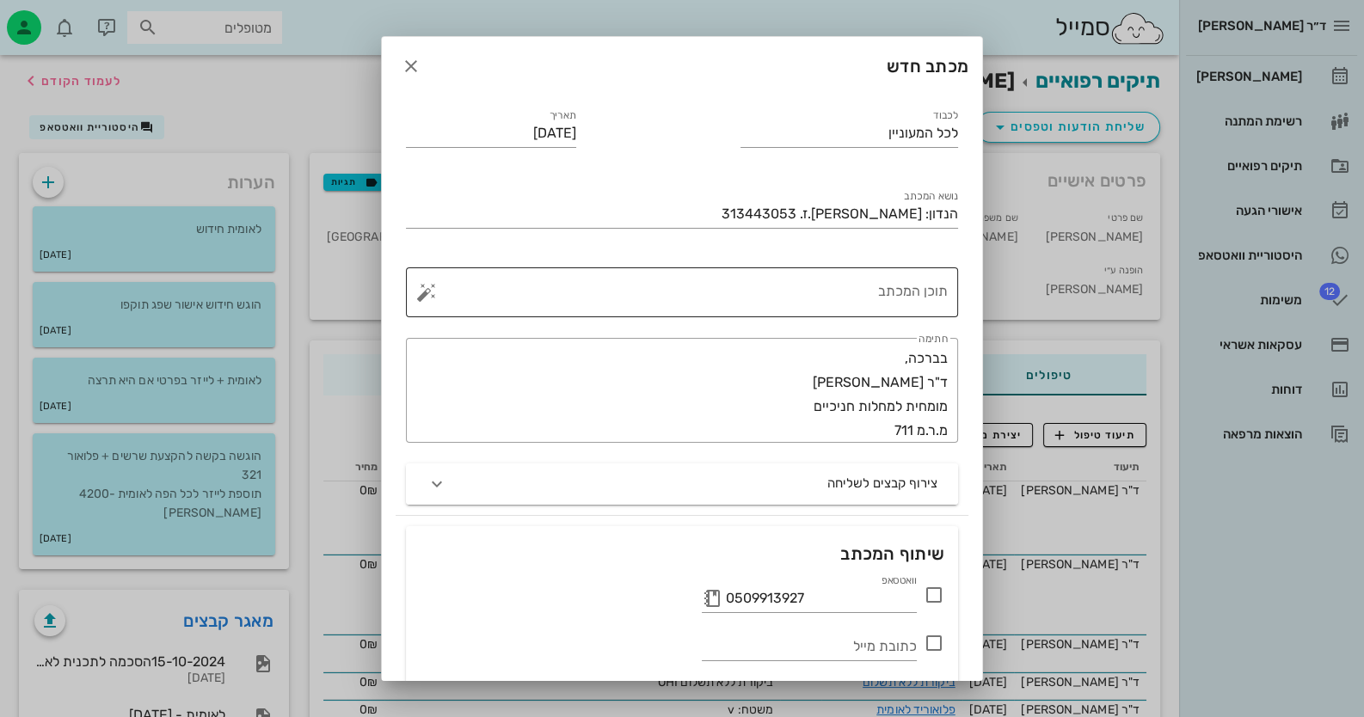
click at [903, 299] on textarea "תוכן המכתב" at bounding box center [689, 296] width 518 height 41
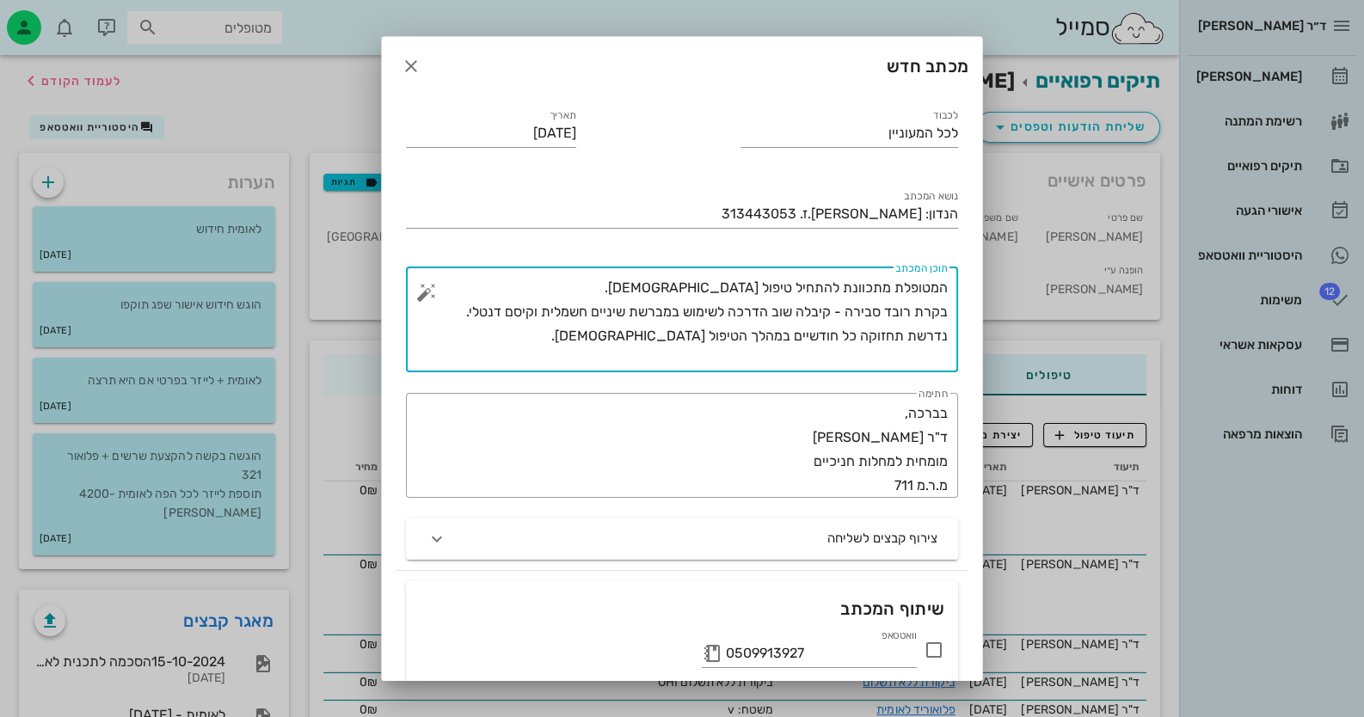
click at [945, 332] on textarea "המטופלת מתכוונת להתחיל טיפול אורתודונטי. בקרת רובד סבירה - קיבלה שוב הדרכה לשימ…" at bounding box center [689, 324] width 518 height 96
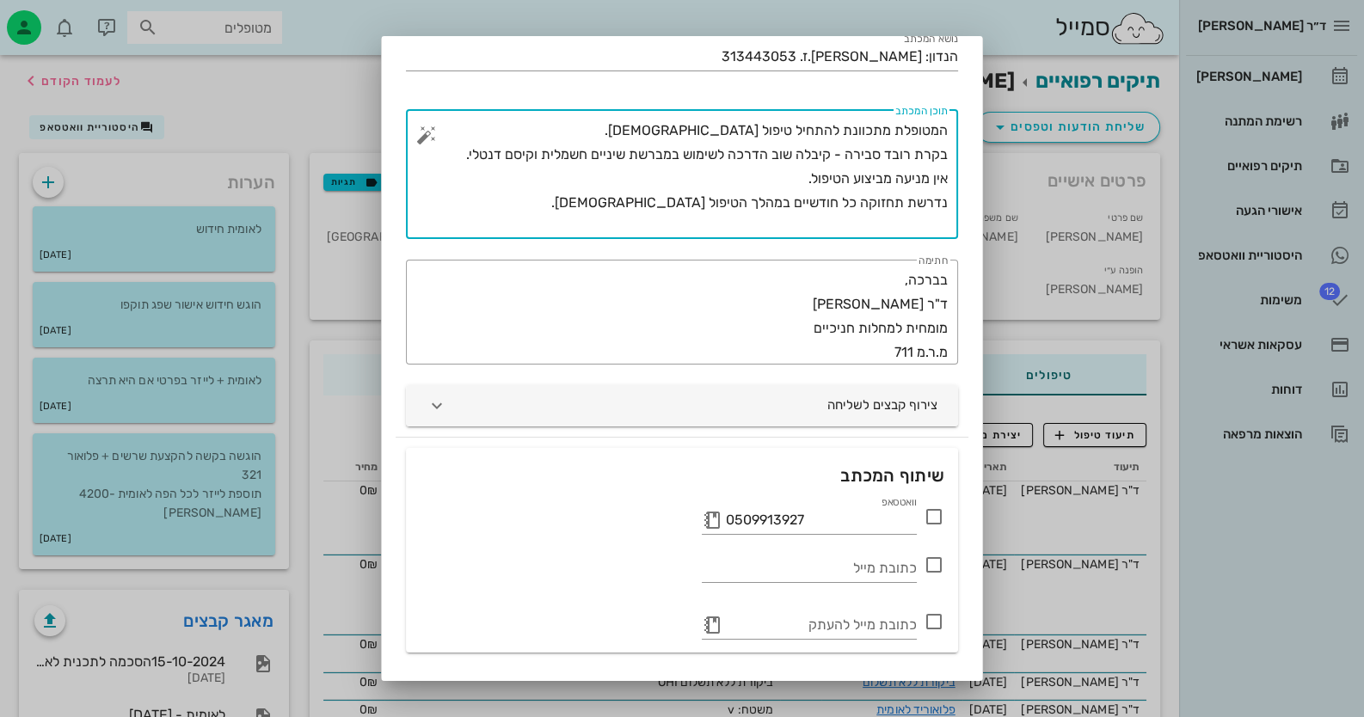
scroll to position [197, 0]
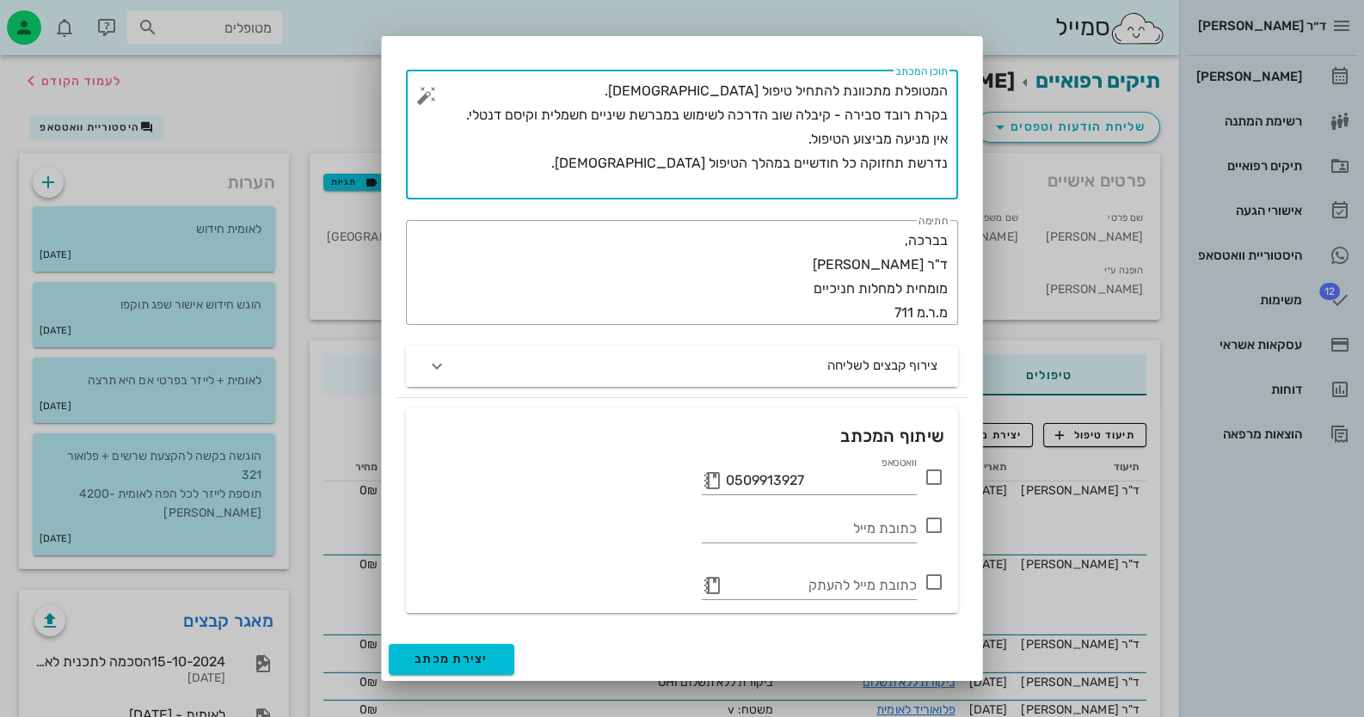
type textarea "המטופלת מתכוונת להתחיל טיפול אורתודונטי. בקרת רובד סבירה - קיבלה שוב הדרכה לשימ…"
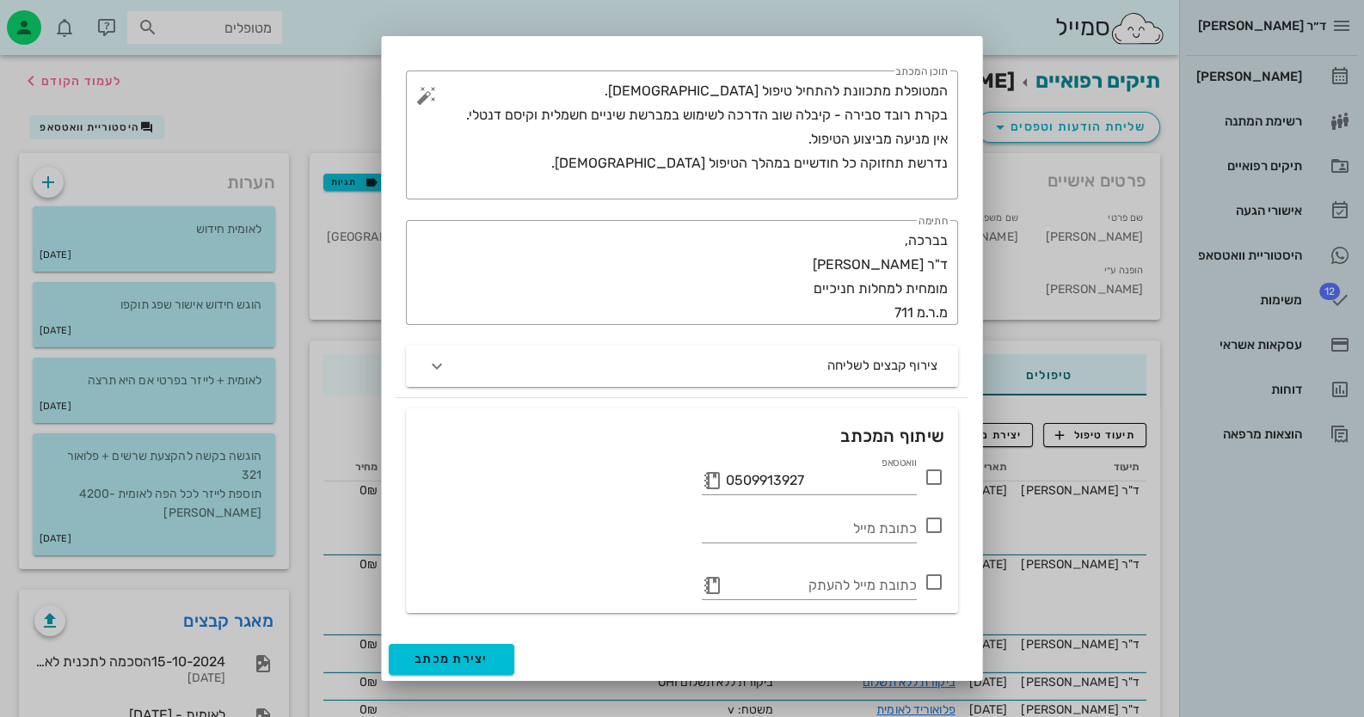
click at [940, 478] on icon at bounding box center [934, 477] width 21 height 21
click at [453, 659] on span "יצירת מכתב" at bounding box center [452, 659] width 74 height 15
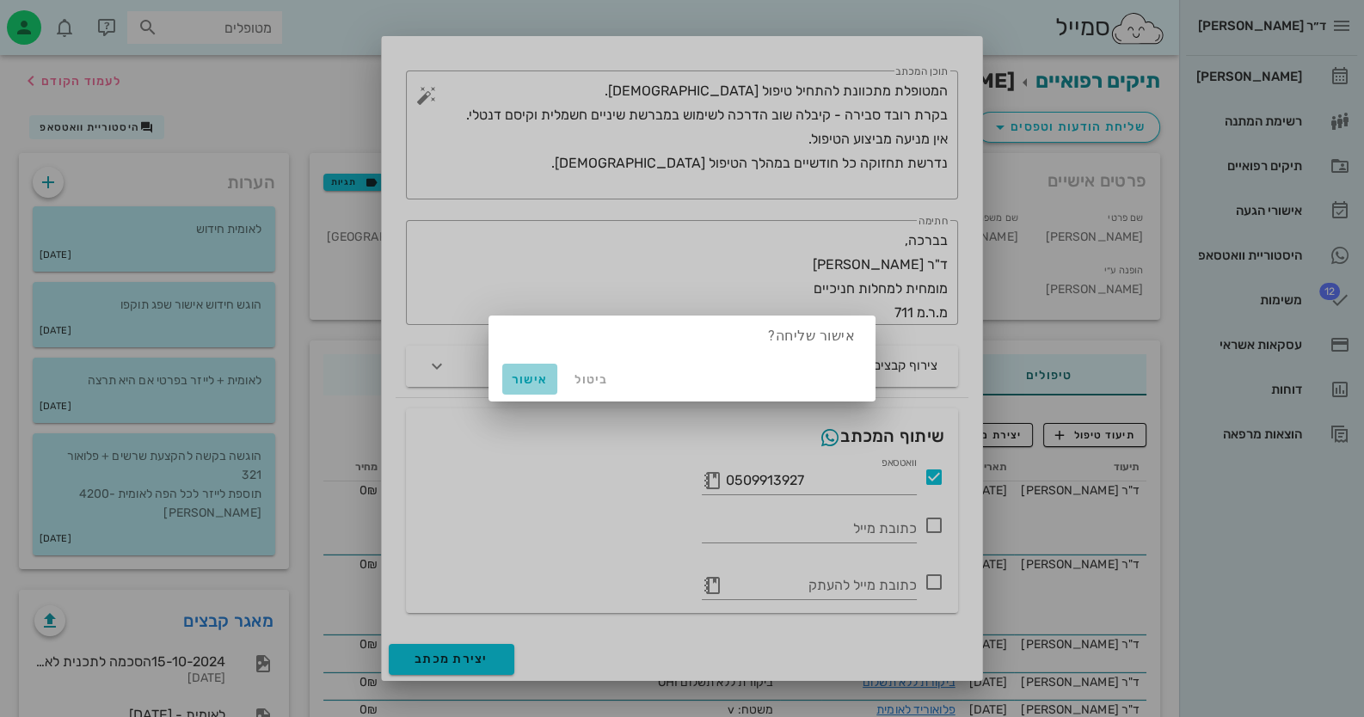
click at [520, 378] on span "אישור" at bounding box center [529, 379] width 41 height 15
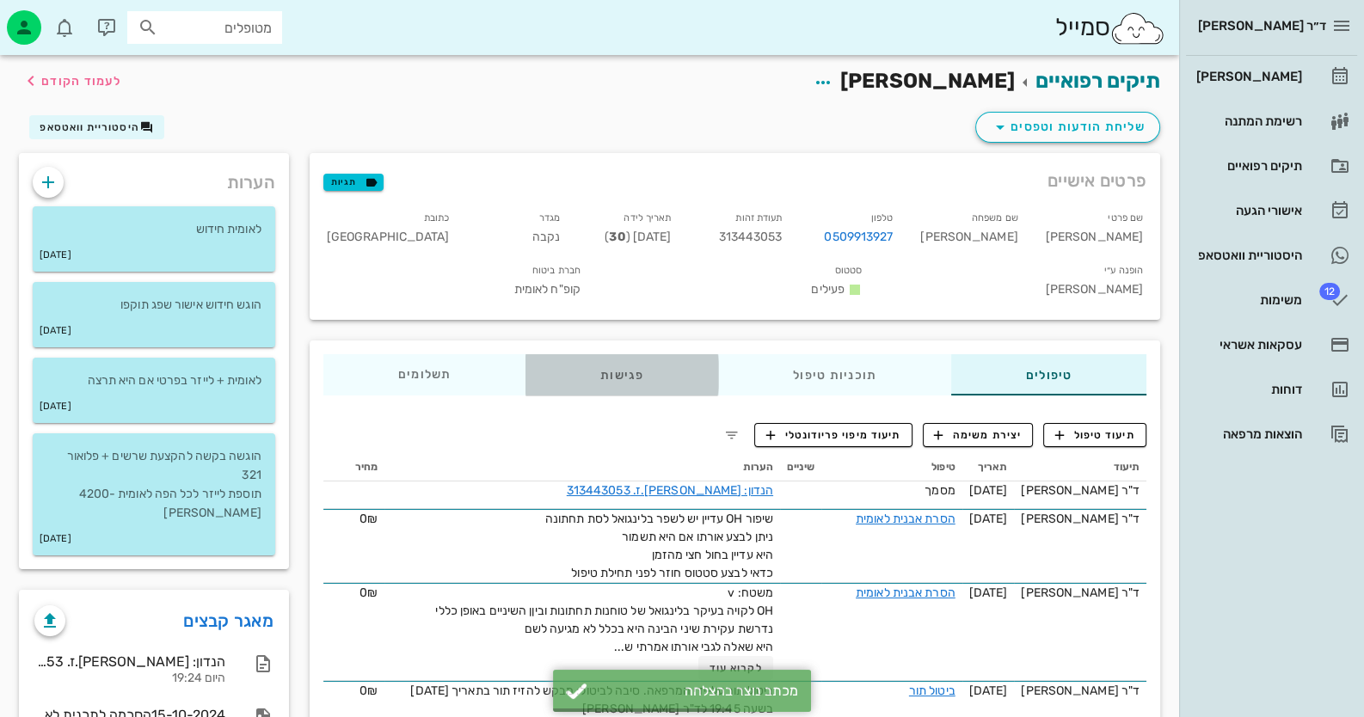
click at [601, 354] on div "פגישות" at bounding box center [622, 374] width 193 height 41
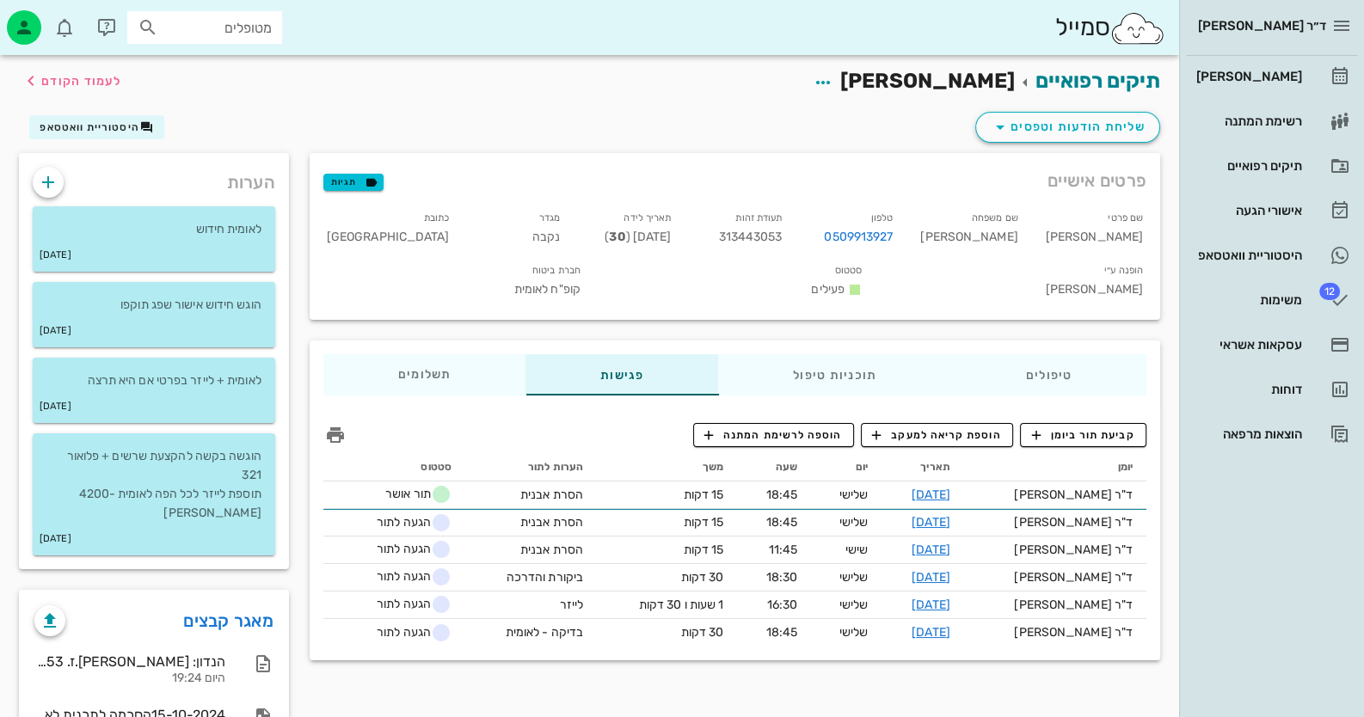
click at [191, 35] on input "מטופלים" at bounding box center [217, 27] width 110 height 22
type input "אביא"
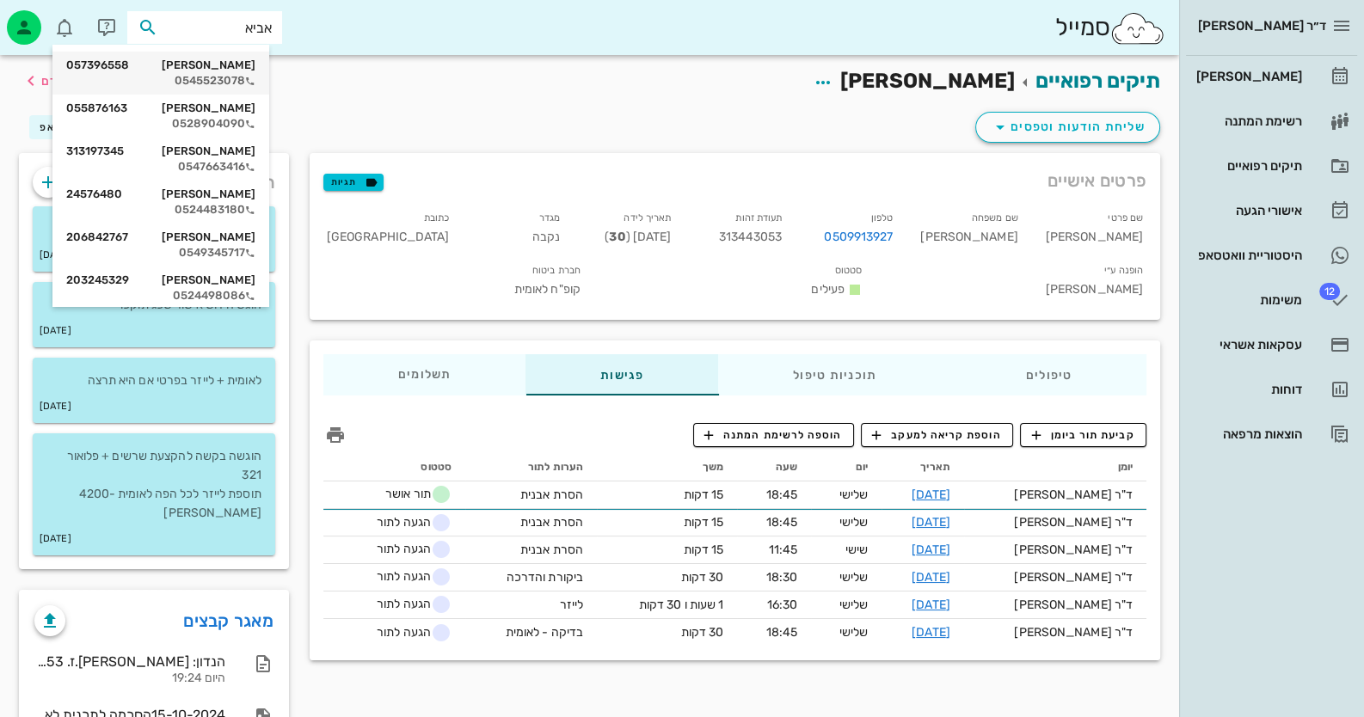
click at [181, 59] on div "מישל אביאב 057396558" at bounding box center [160, 65] width 189 height 14
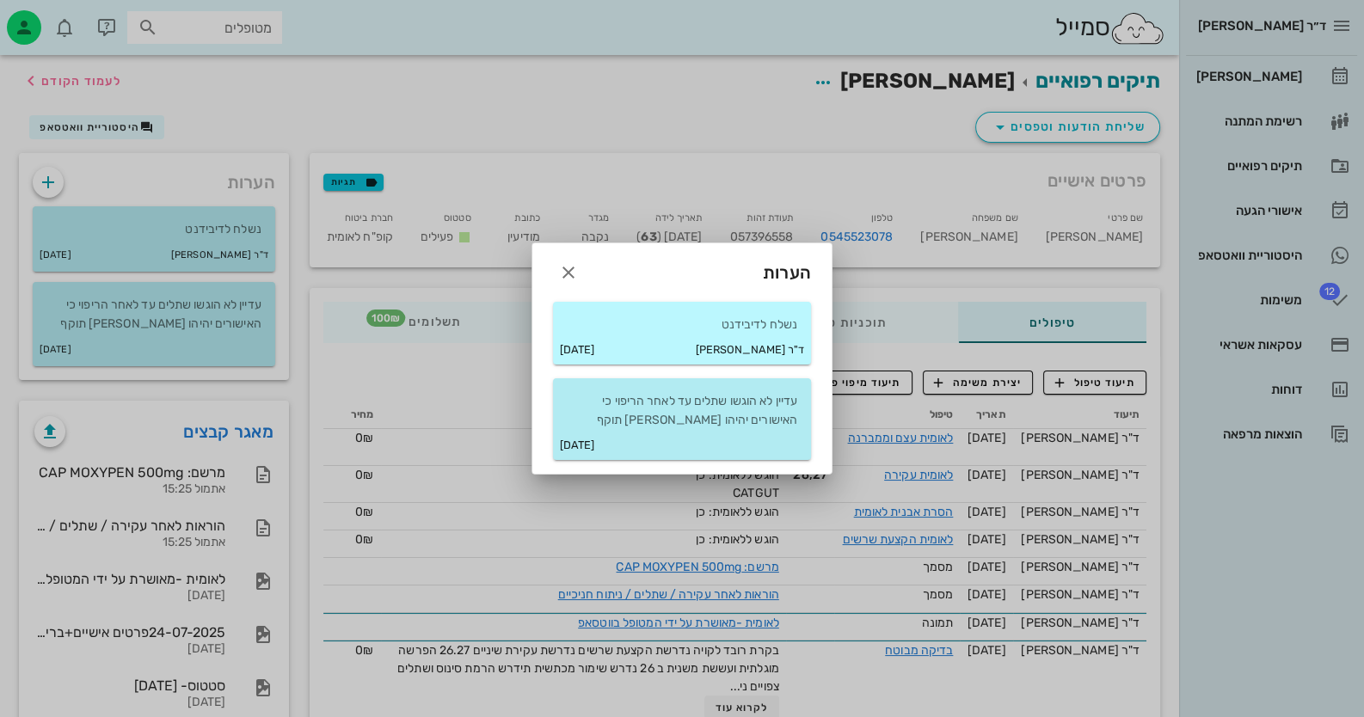
click at [753, 322] on p "נשלח לדיבידנט" at bounding box center [682, 325] width 231 height 19
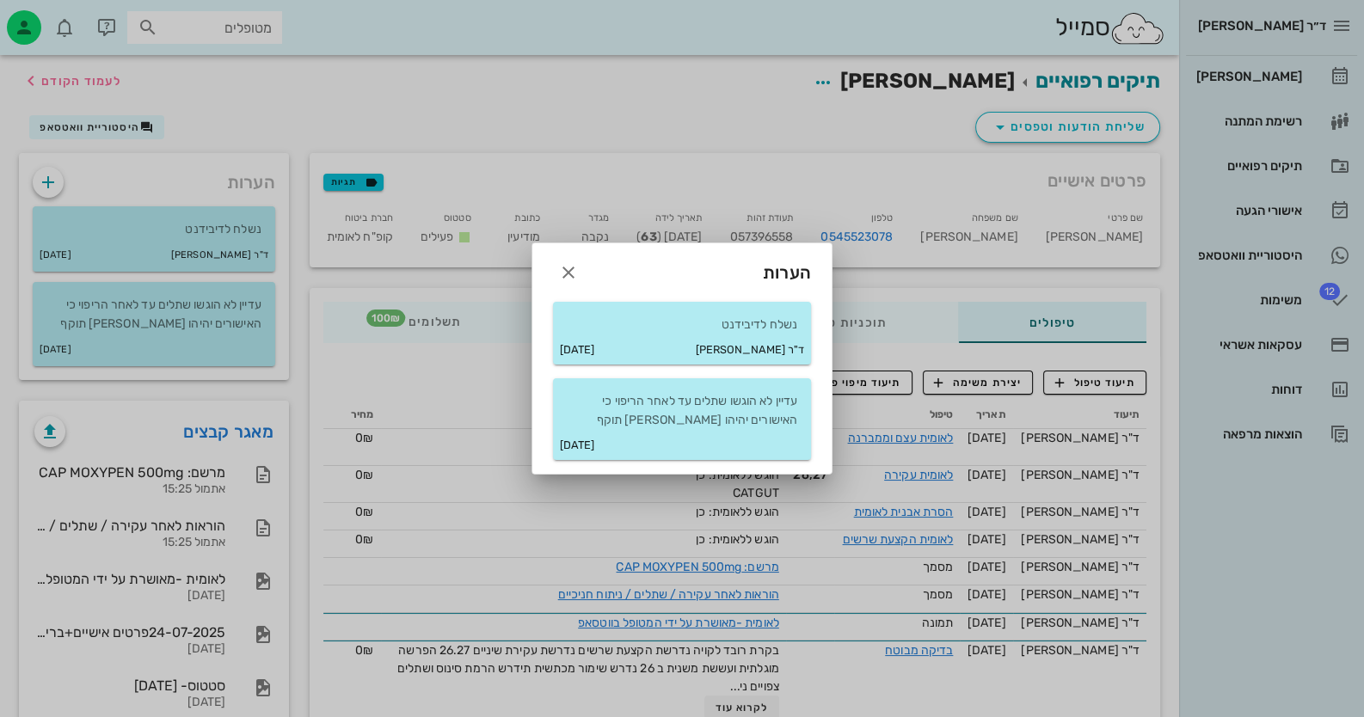
click at [201, 245] on div at bounding box center [682, 358] width 1364 height 717
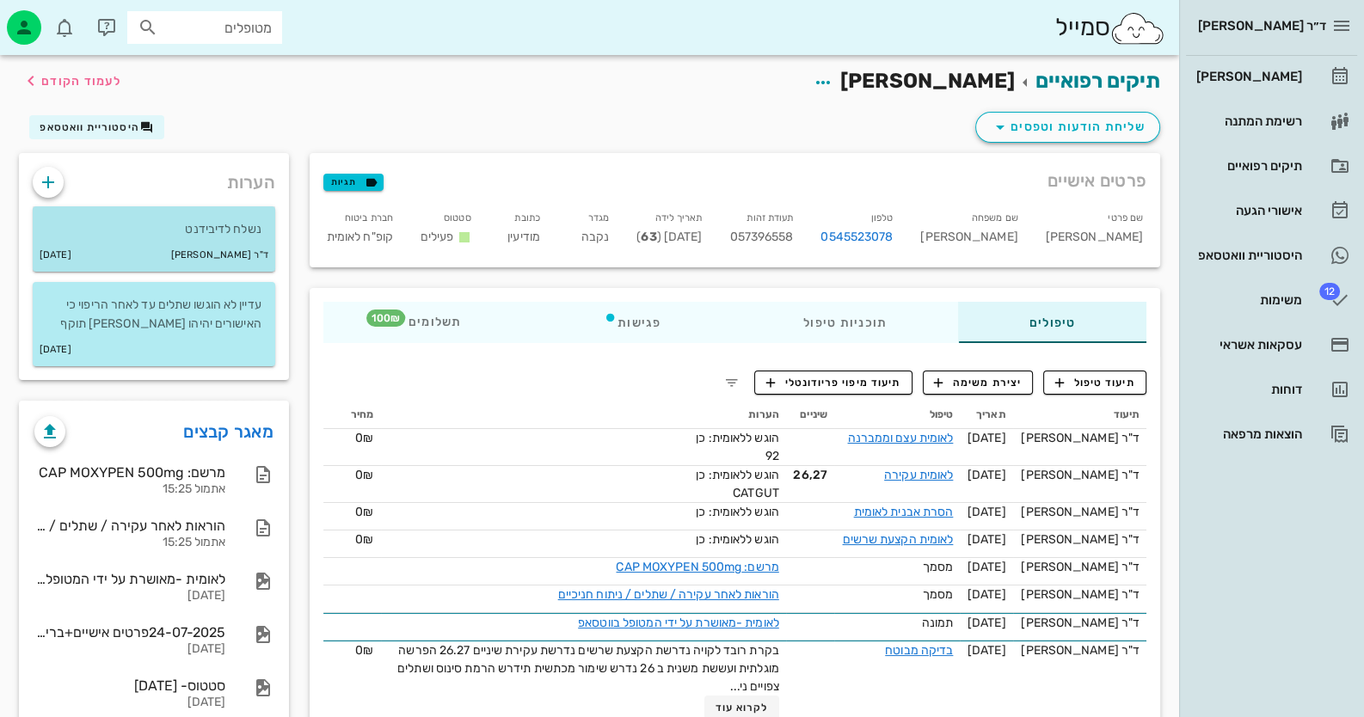
click at [205, 244] on div "ד"ר חיה מאיר 11-08-2025" at bounding box center [154, 255] width 243 height 33
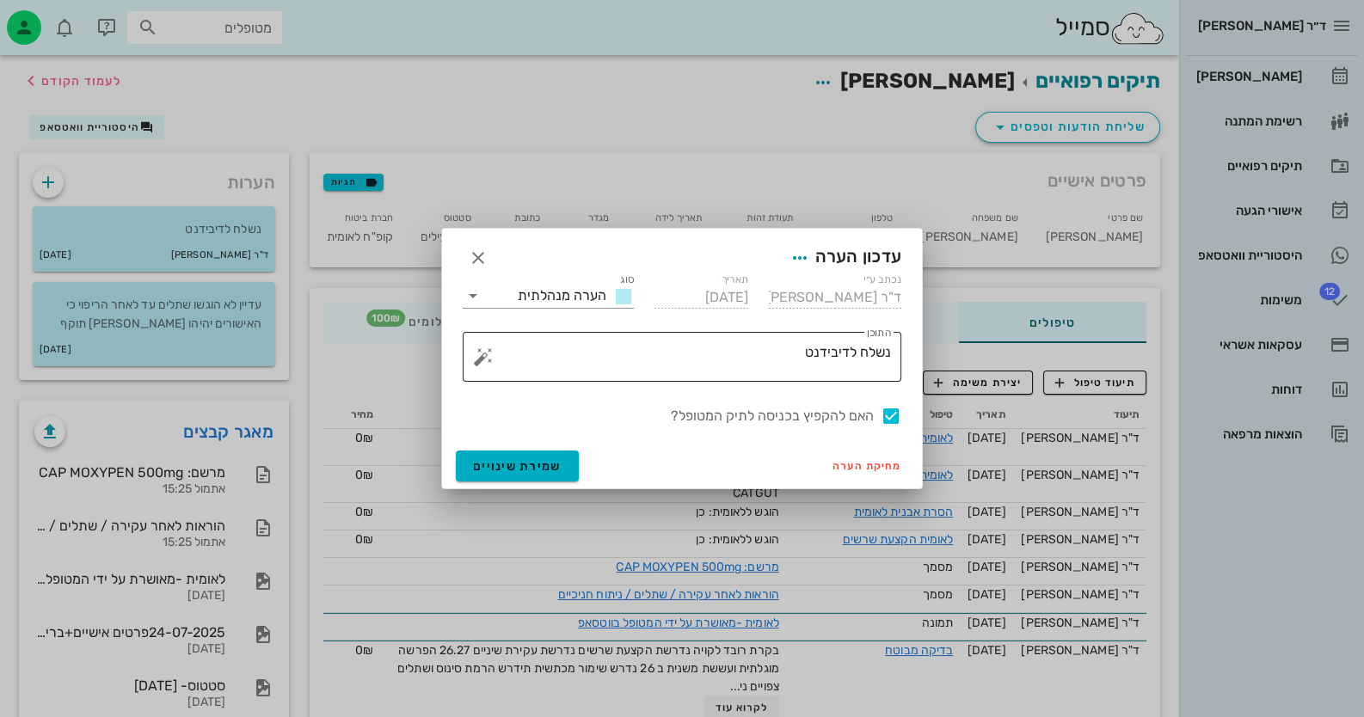
click at [749, 352] on textarea "נשלח לדיבידנט" at bounding box center [689, 361] width 404 height 41
drag, startPoint x: 793, startPoint y: 352, endPoint x: 741, endPoint y: 354, distance: 52.5
click at [741, 354] on textarea "נשלח לדיבידנט - התקבל" at bounding box center [689, 361] width 404 height 41
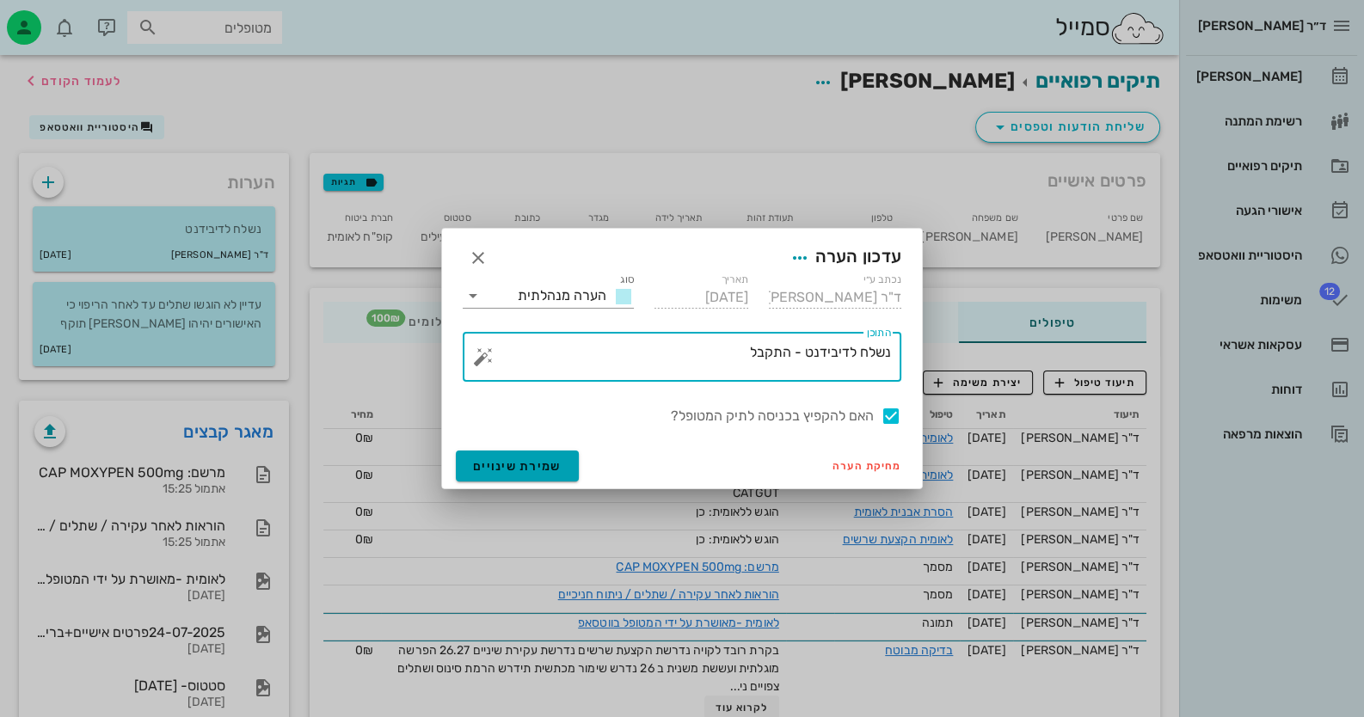
type textarea "נשלח לדיבידנט - התקבל"
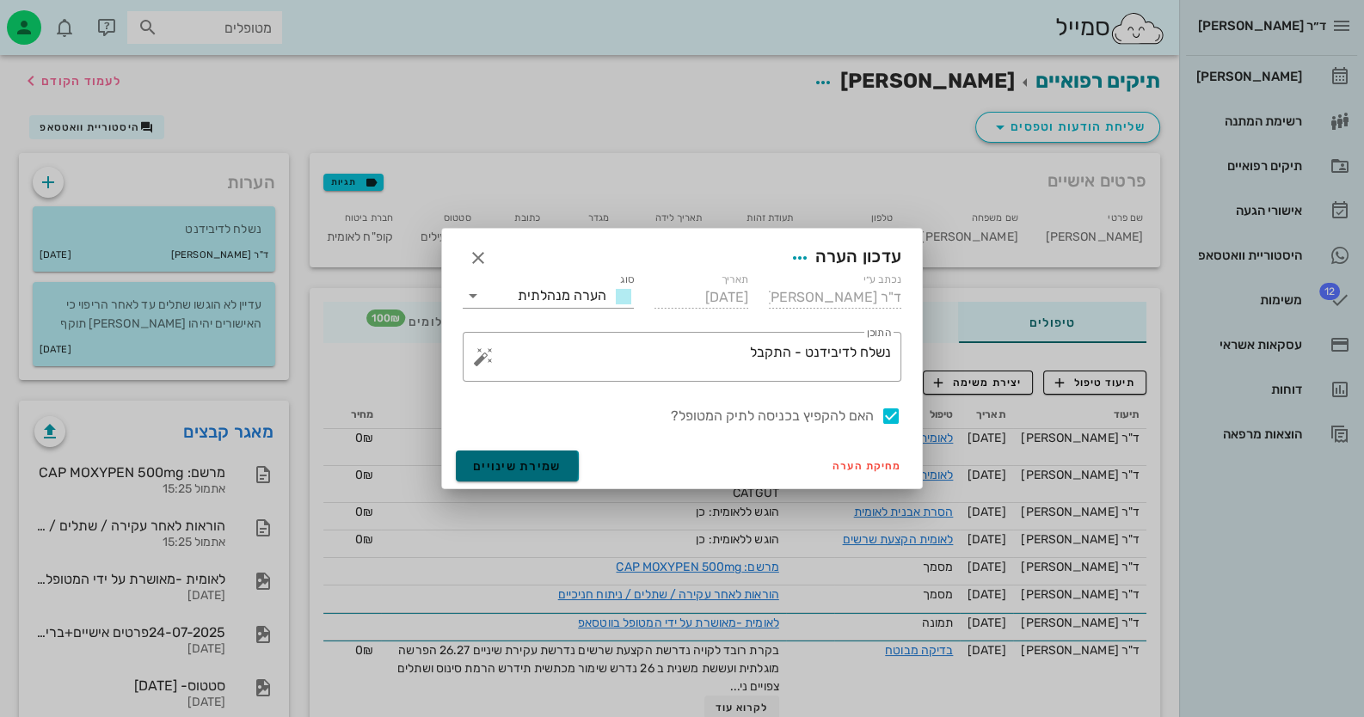
click at [540, 461] on span "שמירת שינויים" at bounding box center [517, 466] width 89 height 15
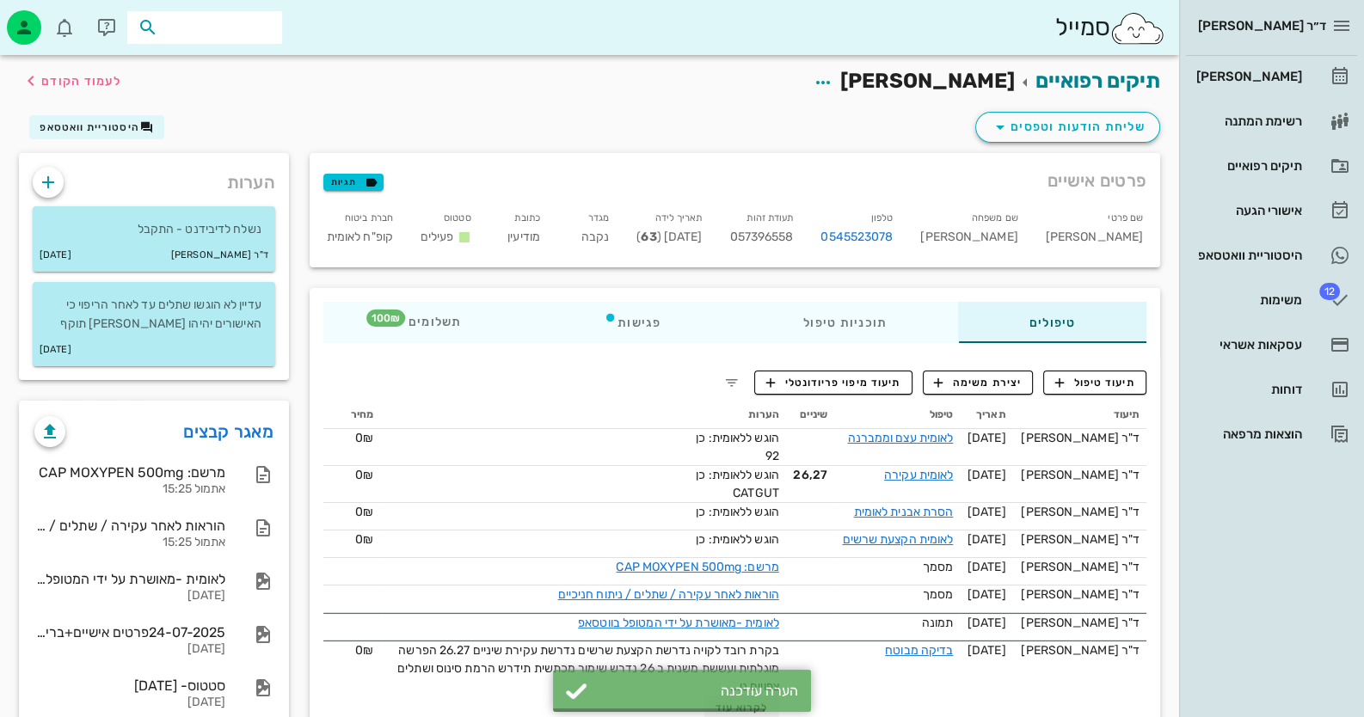
click at [245, 34] on input "text" at bounding box center [217, 27] width 110 height 22
type input "צאלח"
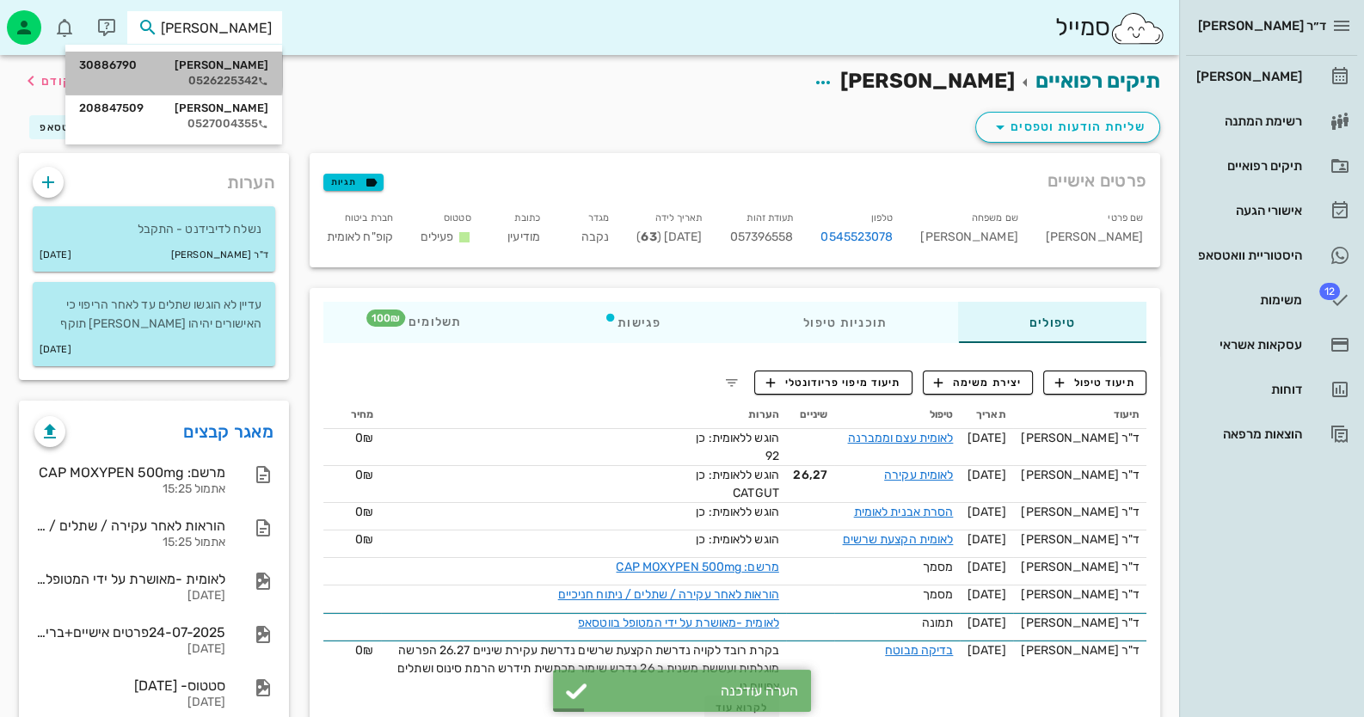
click at [233, 81] on div "0526225342" at bounding box center [173, 81] width 189 height 14
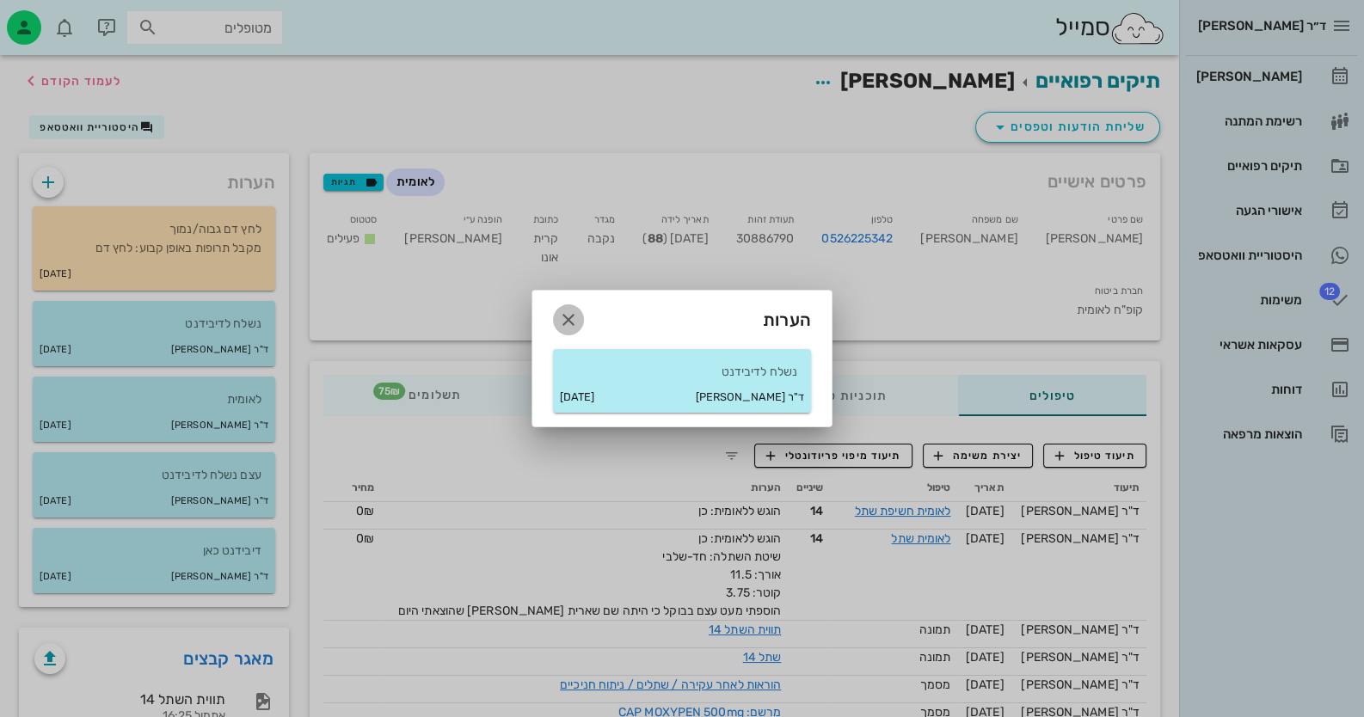
click at [560, 319] on icon "button" at bounding box center [568, 320] width 21 height 21
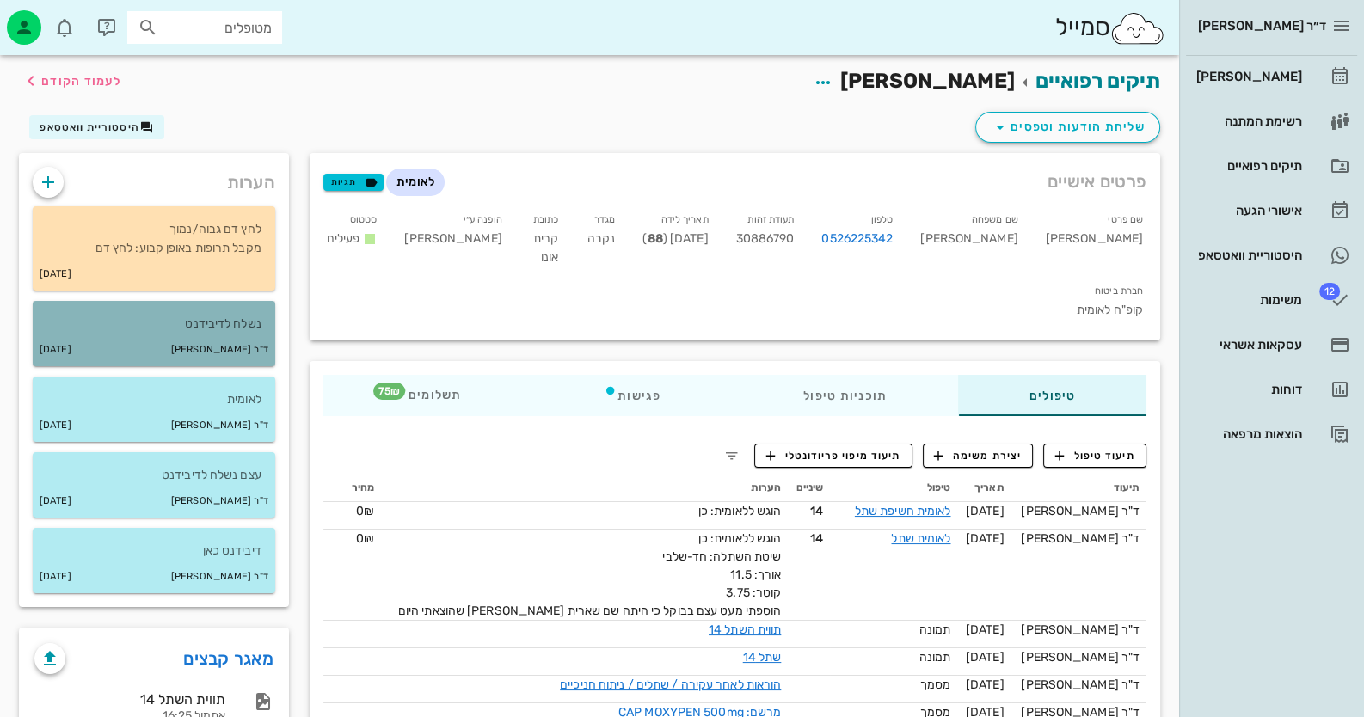
click at [206, 313] on div "נשלח לדיבידנט" at bounding box center [154, 317] width 243 height 33
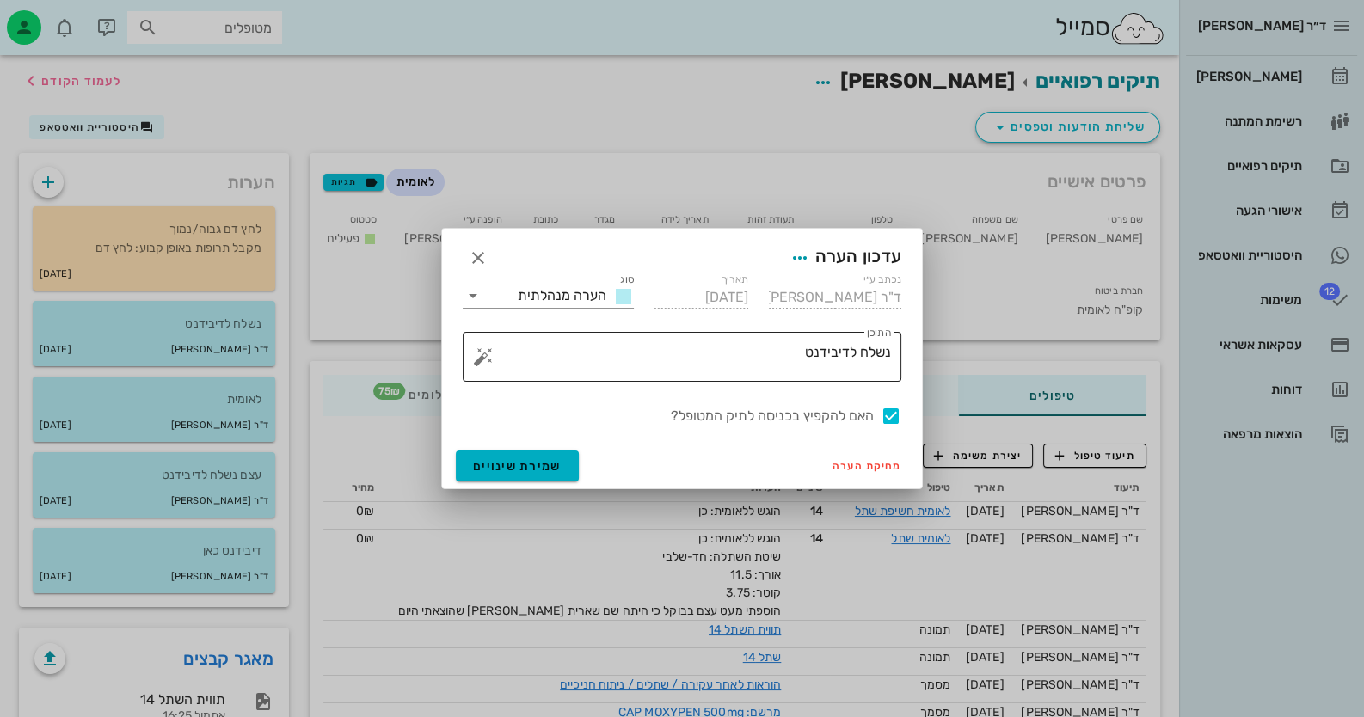
click at [765, 356] on textarea "נשלח לדיבידנט" at bounding box center [689, 361] width 404 height 41
click at [767, 355] on textarea "נשלח לדיבידנט" at bounding box center [689, 361] width 404 height 41
click at [774, 354] on textarea "נשלח לדיבידנט" at bounding box center [689, 361] width 404 height 41
click at [811, 352] on textarea "נשלח לדיבידנט" at bounding box center [689, 361] width 404 height 41
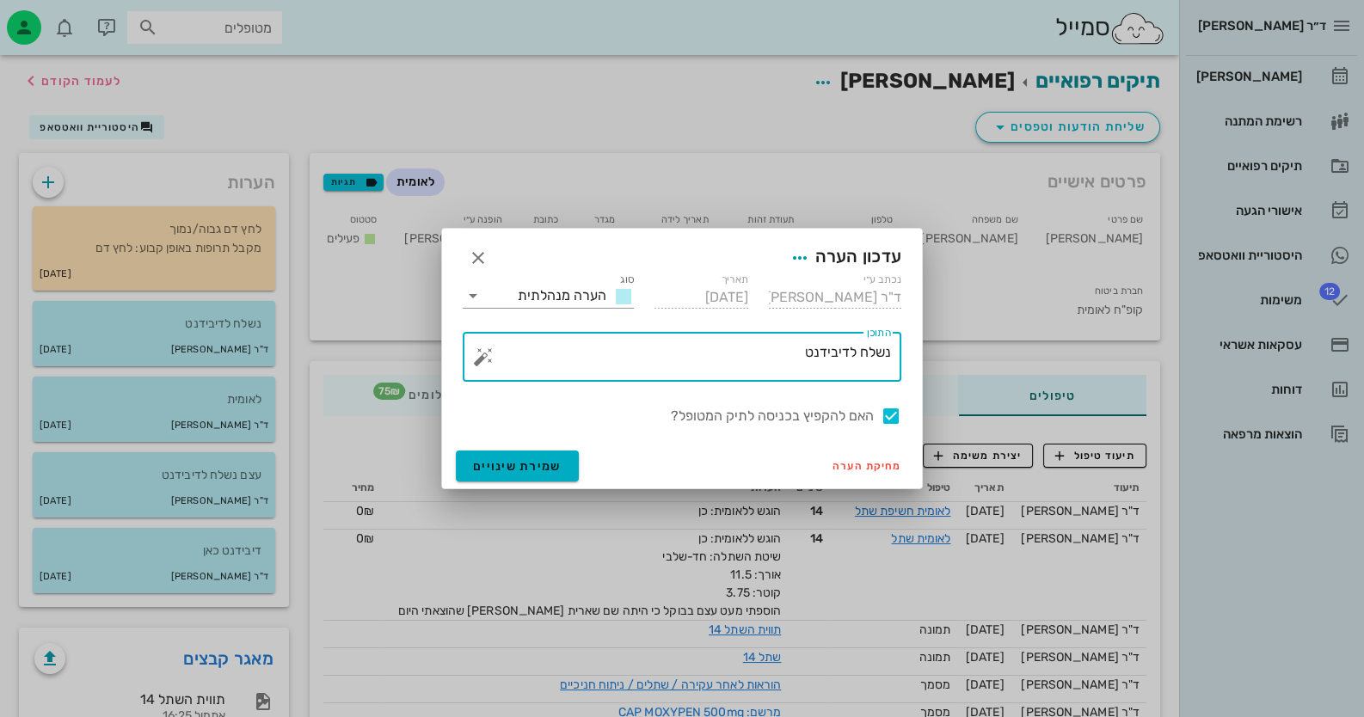
click at [799, 355] on textarea "נשלח לדיבידנט" at bounding box center [689, 361] width 404 height 41
paste textarea "התקבל"
type textarea "נשלח לדיבידנט - התקבל"
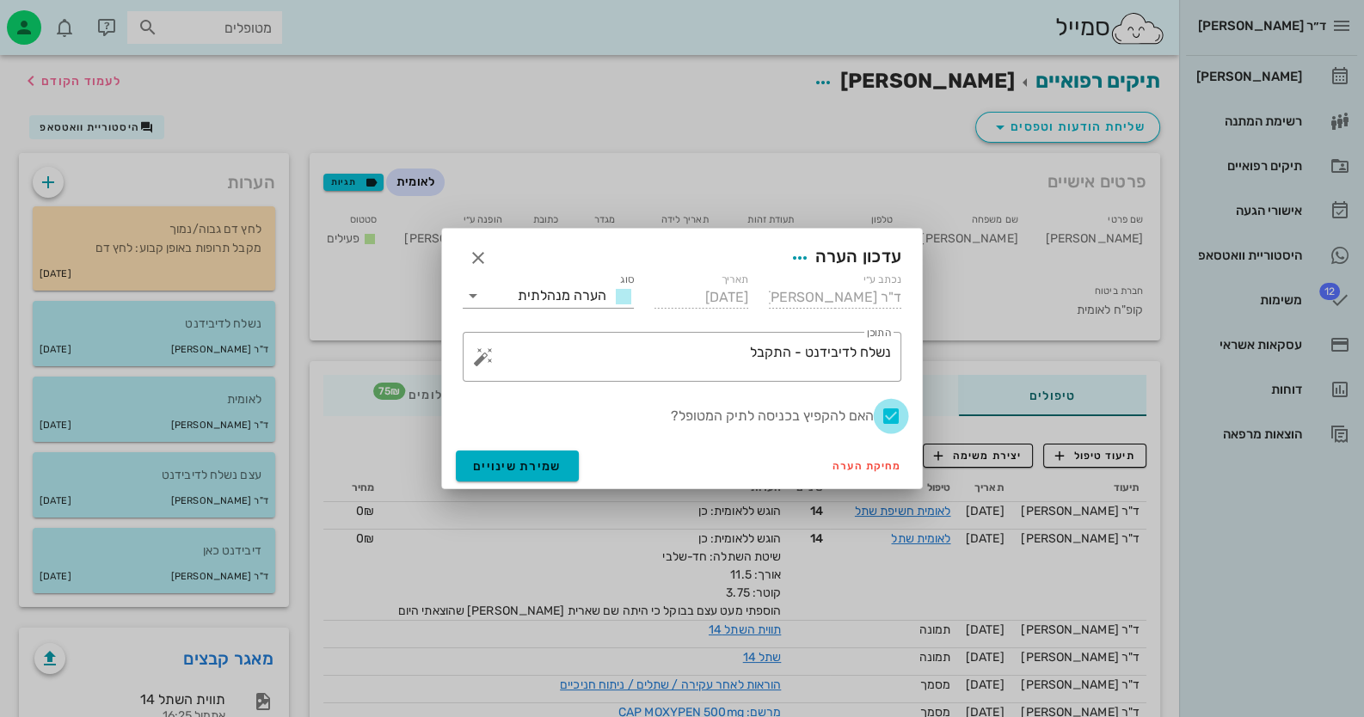
click at [890, 412] on div at bounding box center [890, 416] width 29 height 29
checkbox input "false"
click at [511, 470] on span "שמירת שינויים" at bounding box center [517, 466] width 89 height 15
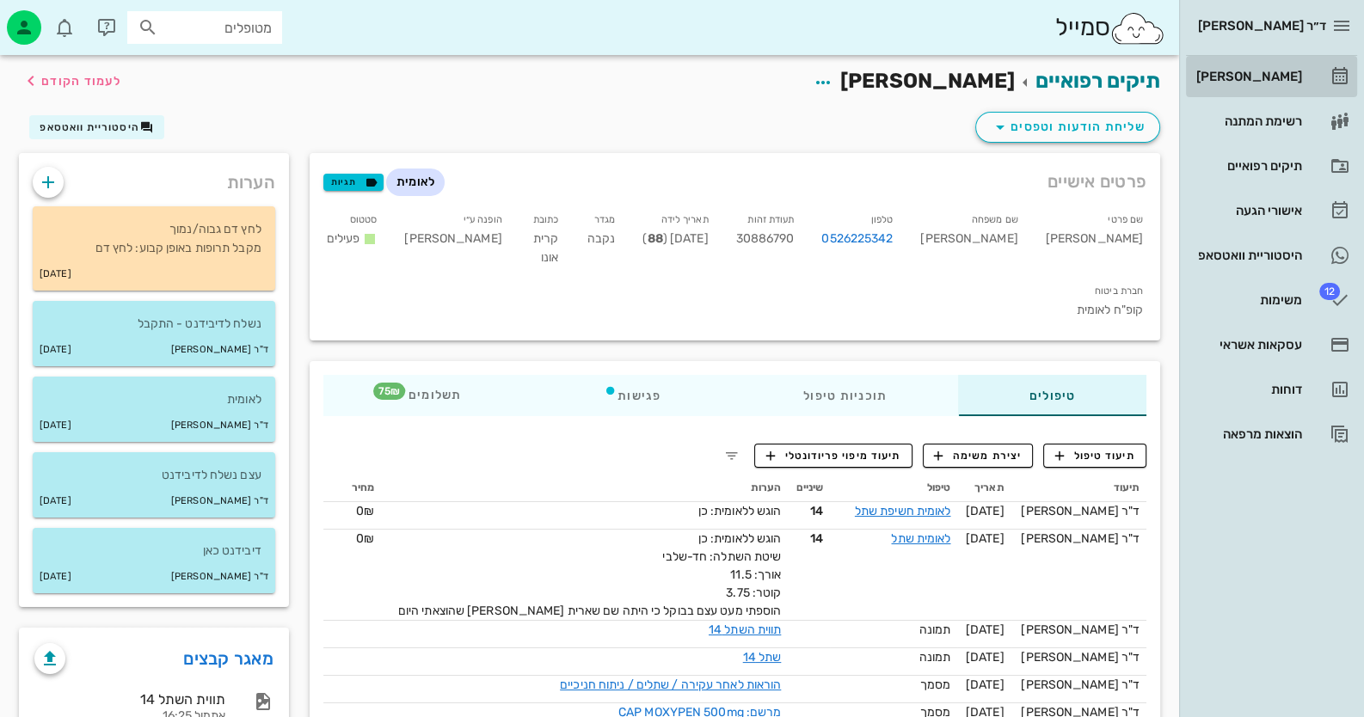
click at [1264, 77] on div "[PERSON_NAME]" at bounding box center [1247, 77] width 109 height 14
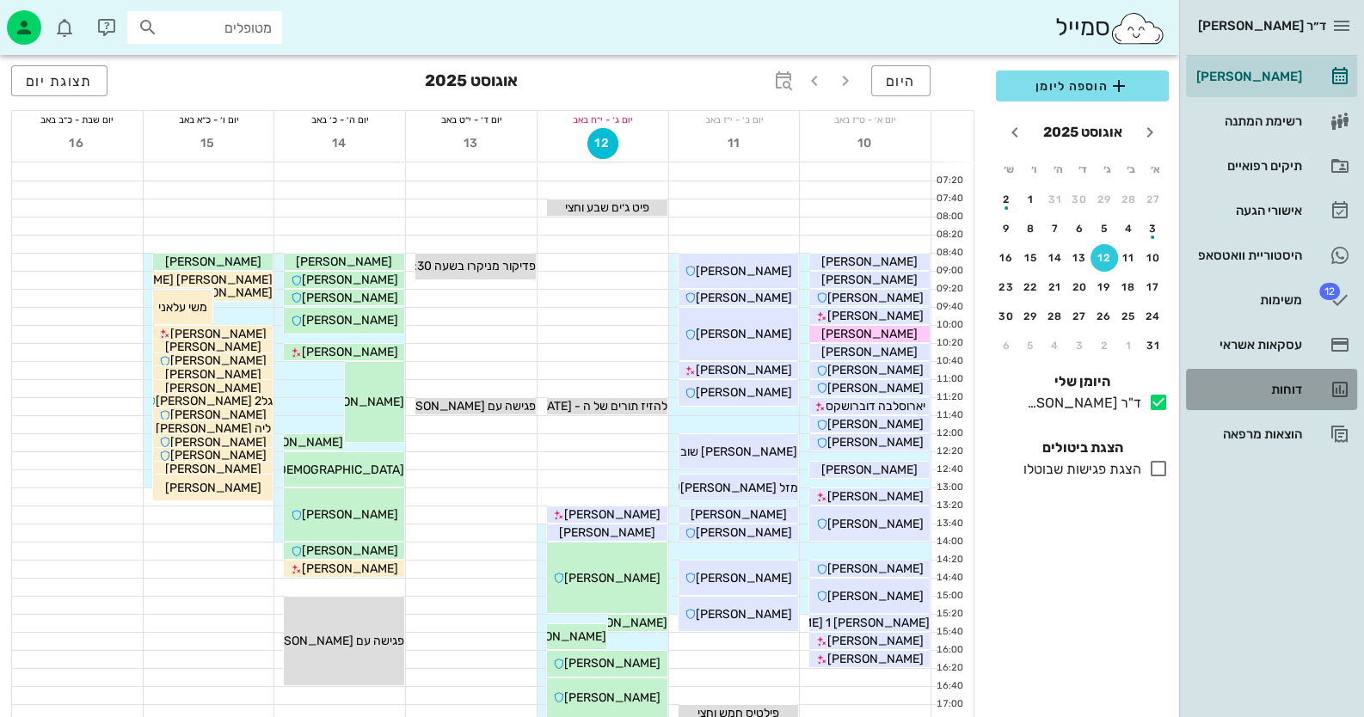
click at [1288, 391] on div "דוחות" at bounding box center [1247, 390] width 109 height 14
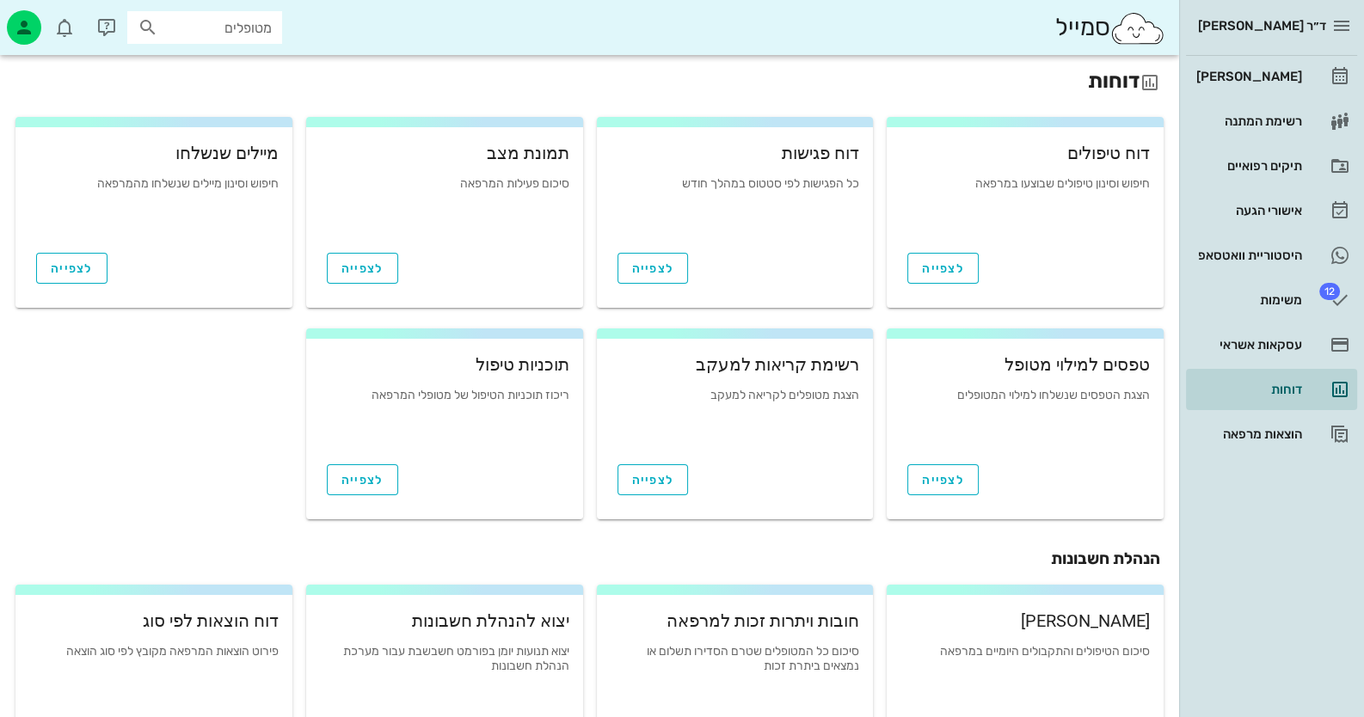
scroll to position [258, 0]
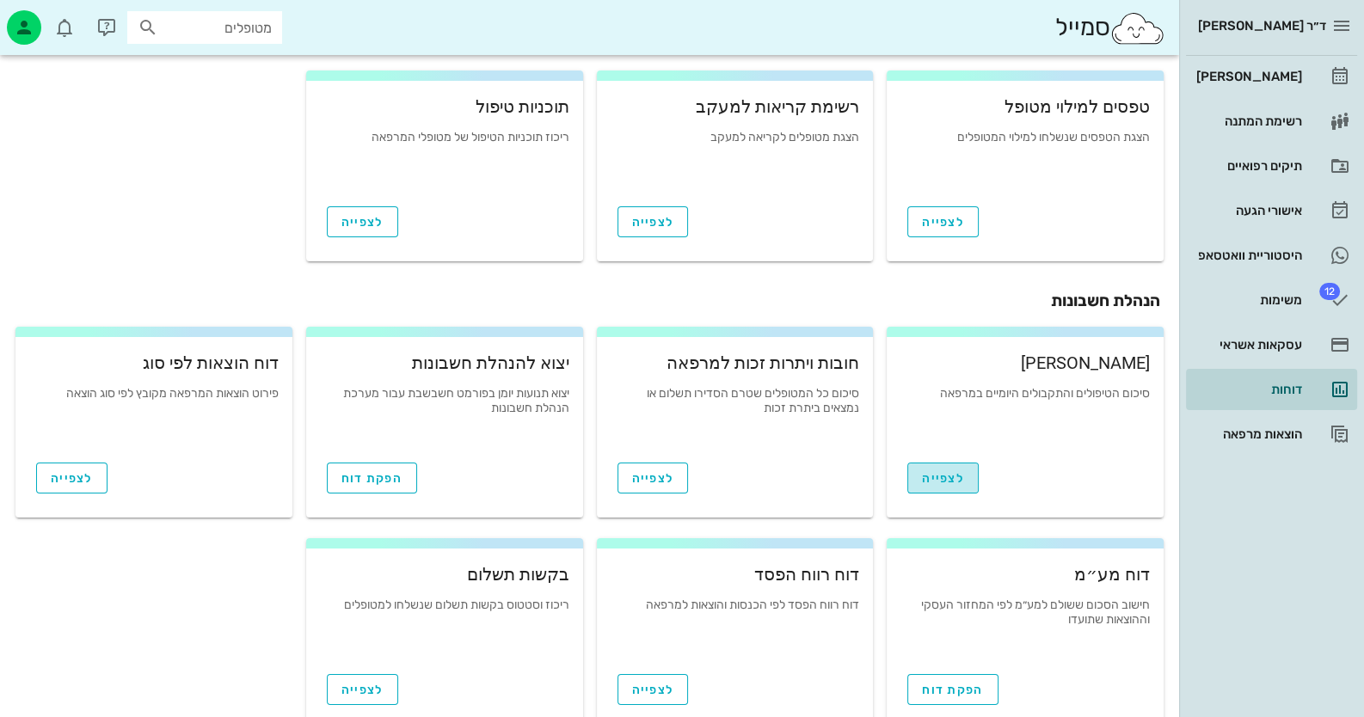
click at [953, 485] on span "לצפייה" at bounding box center [943, 478] width 42 height 15
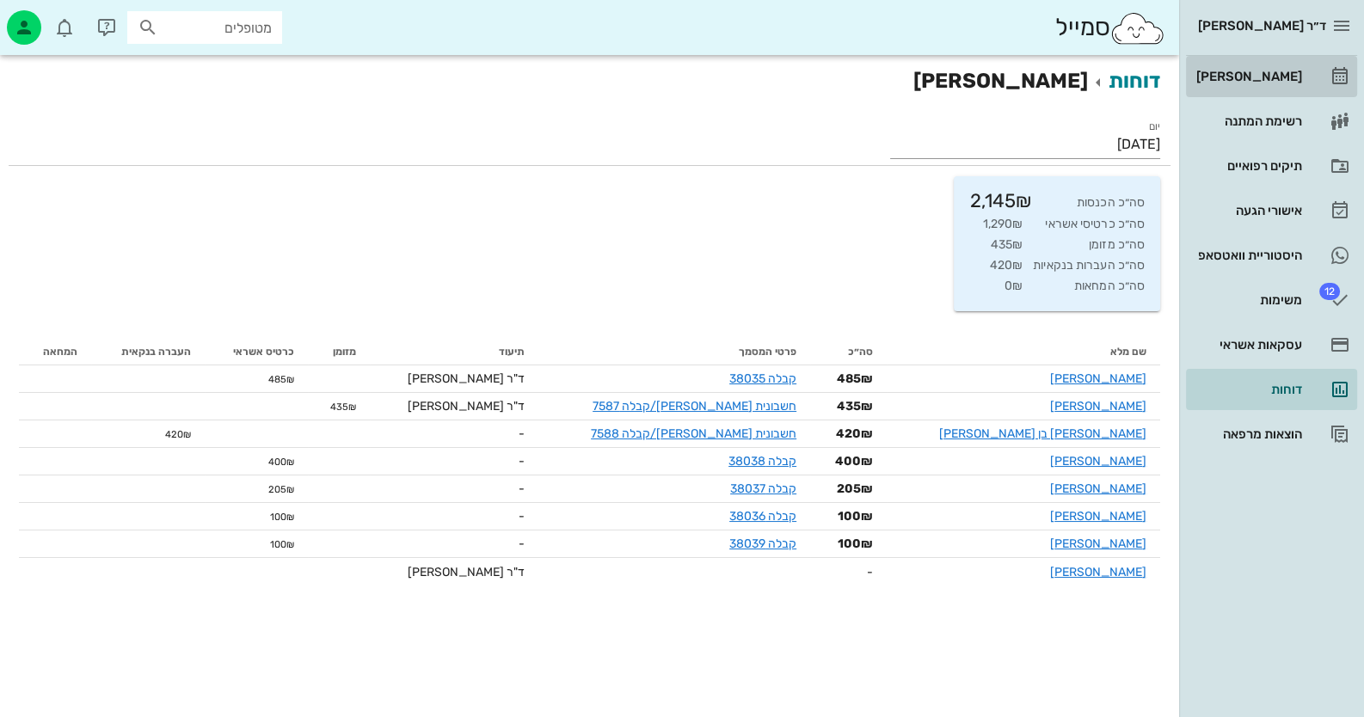
click at [1312, 71] on link "[PERSON_NAME]" at bounding box center [1271, 76] width 171 height 41
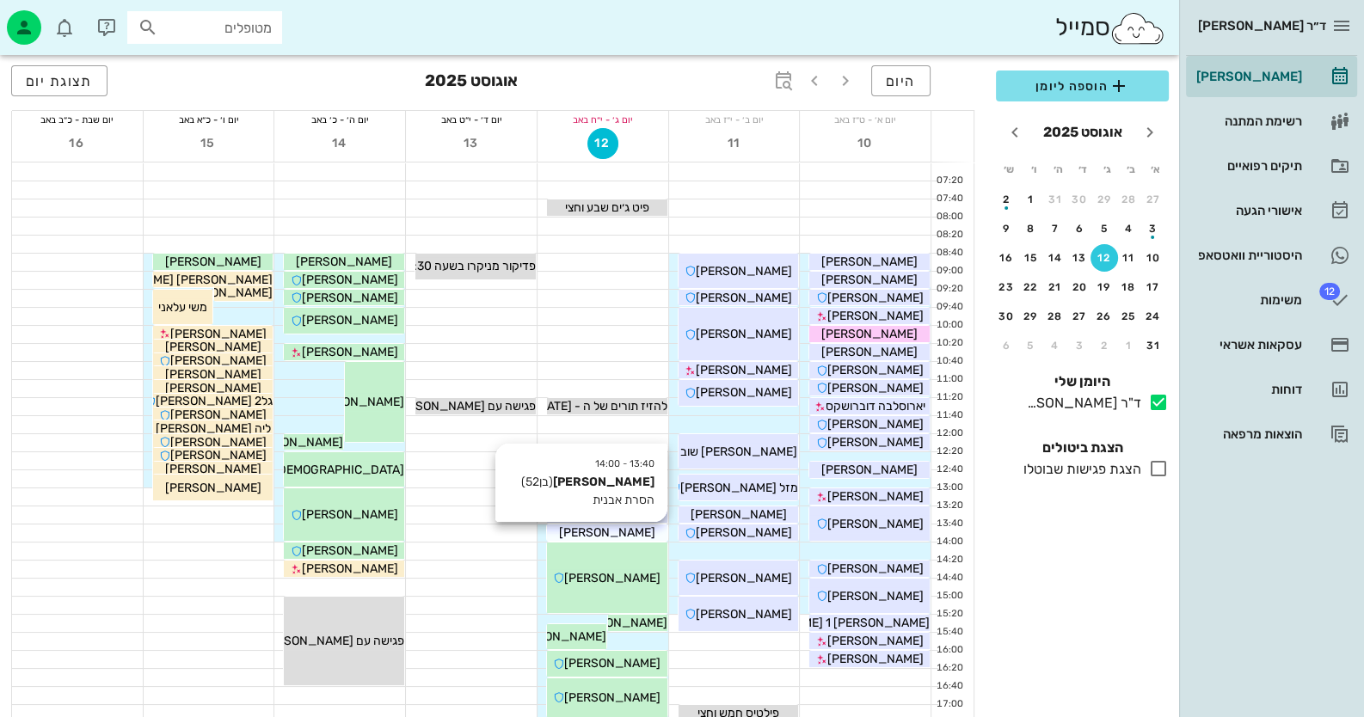
click at [628, 528] on div "[PERSON_NAME]" at bounding box center [607, 533] width 120 height 18
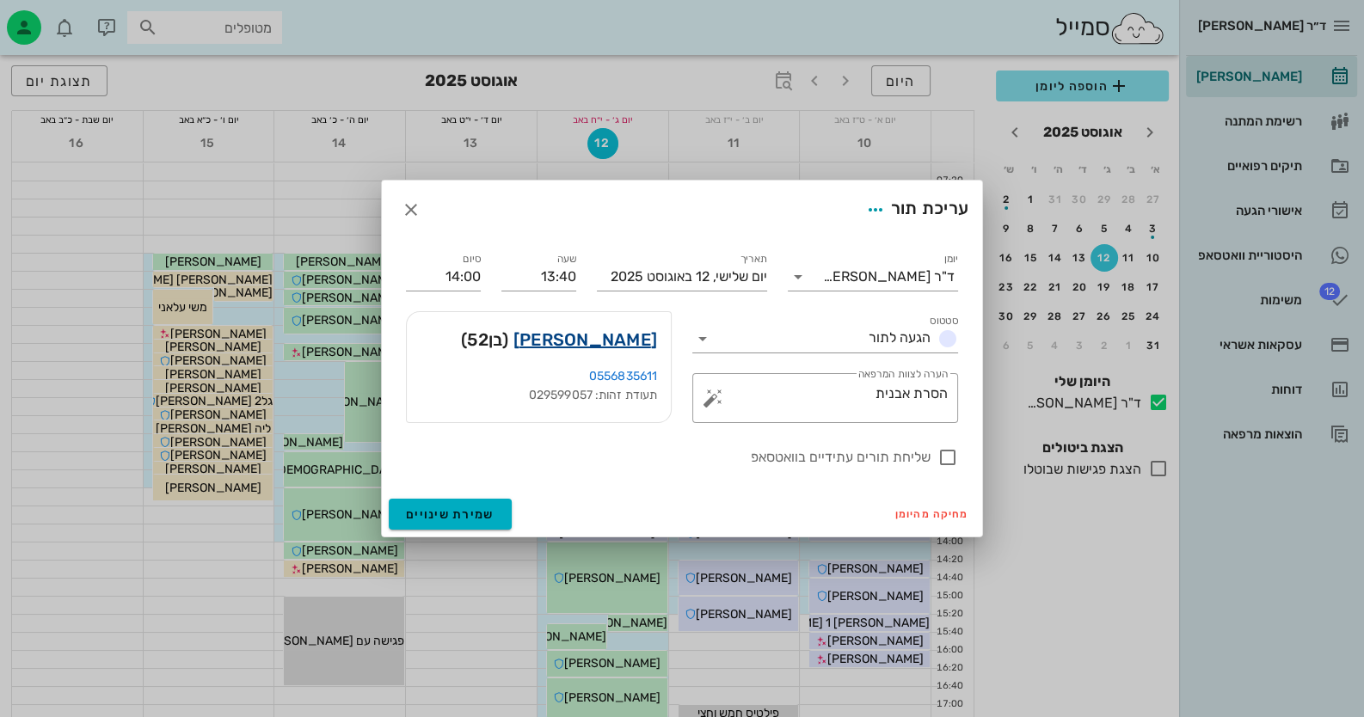
click at [629, 337] on link "ניצן לב" at bounding box center [585, 340] width 144 height 28
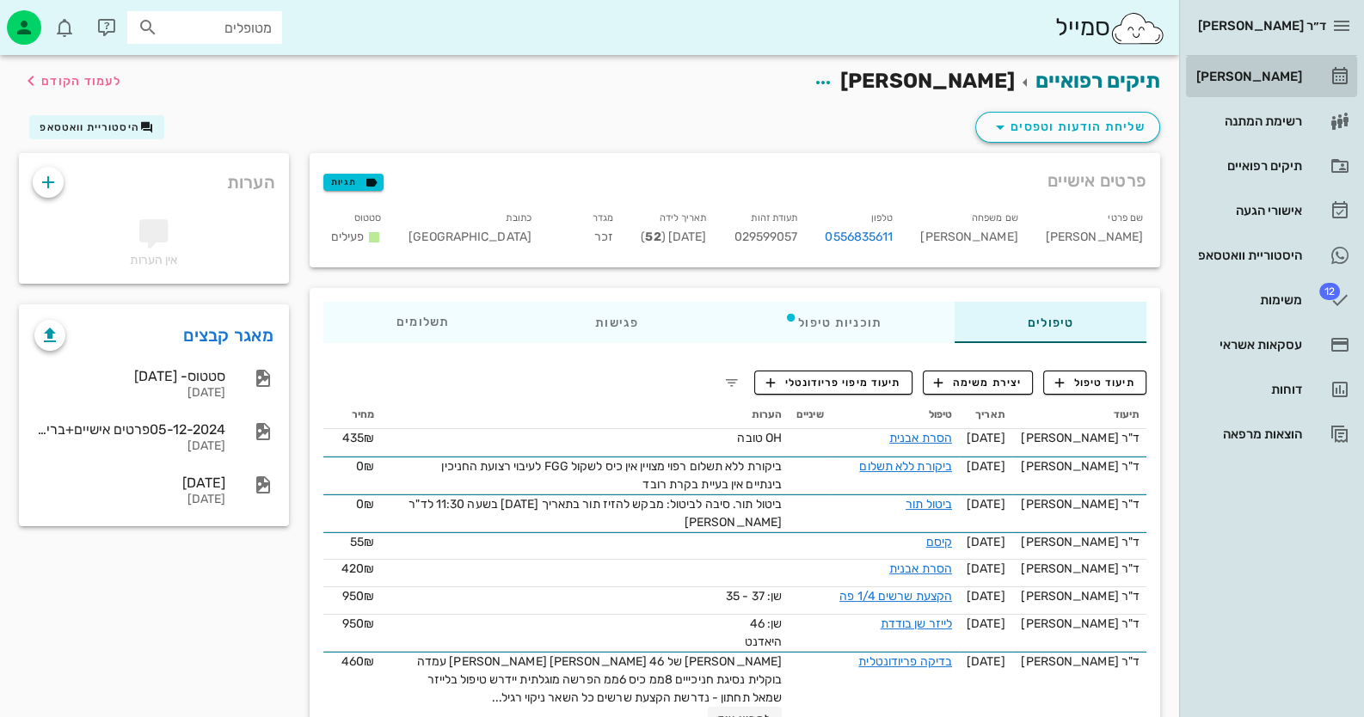
click at [1256, 89] on div "[PERSON_NAME]" at bounding box center [1247, 77] width 109 height 28
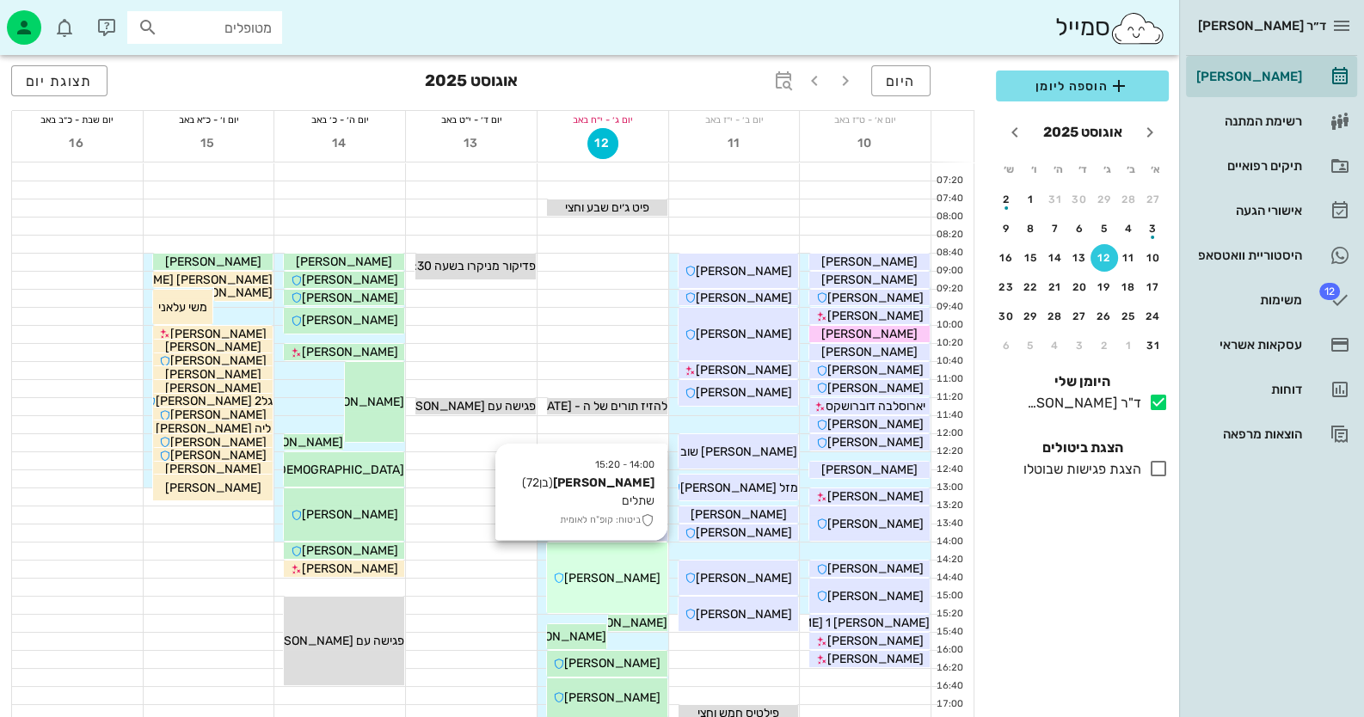
click at [638, 602] on div "14:00 - 15:20 יוסף חייבי (בן 72 ) שתלים ביטוח: קופ"ח לאומית יוסף חייבי" at bounding box center [607, 578] width 120 height 71
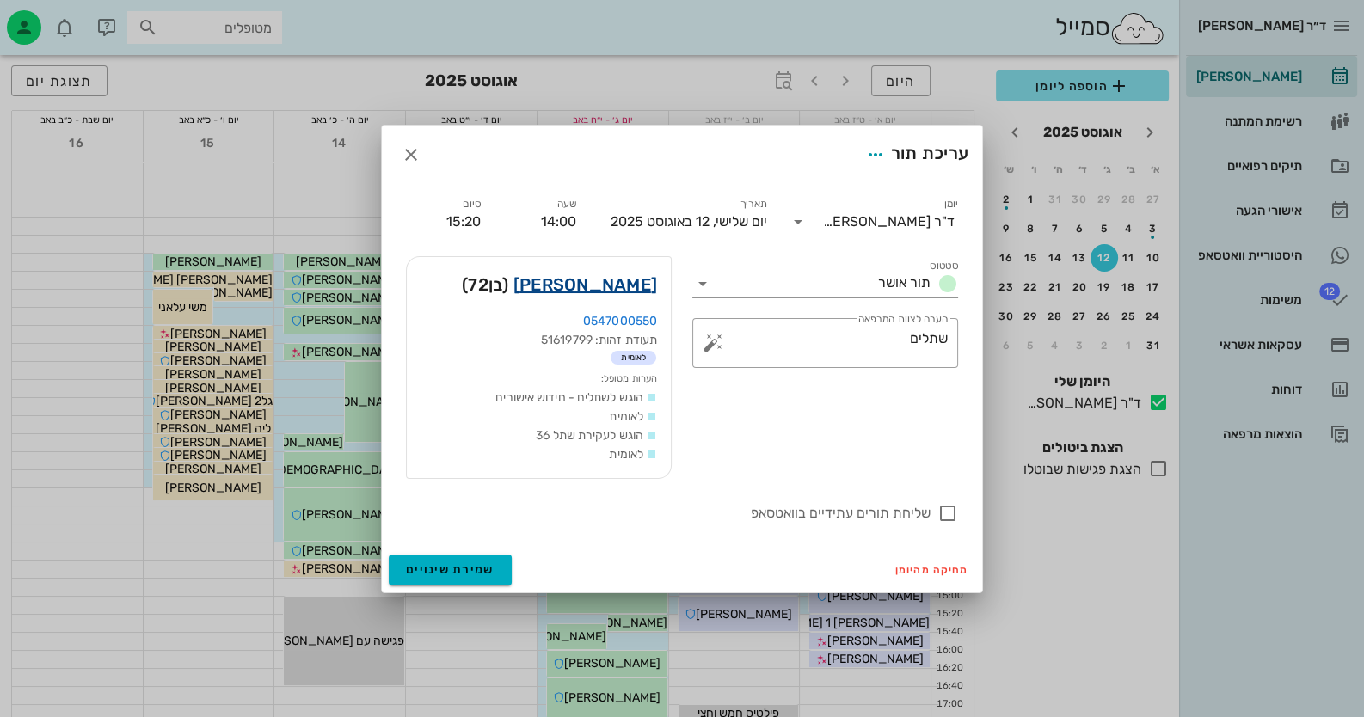
click at [641, 286] on link "יוסף חייבי" at bounding box center [585, 285] width 144 height 28
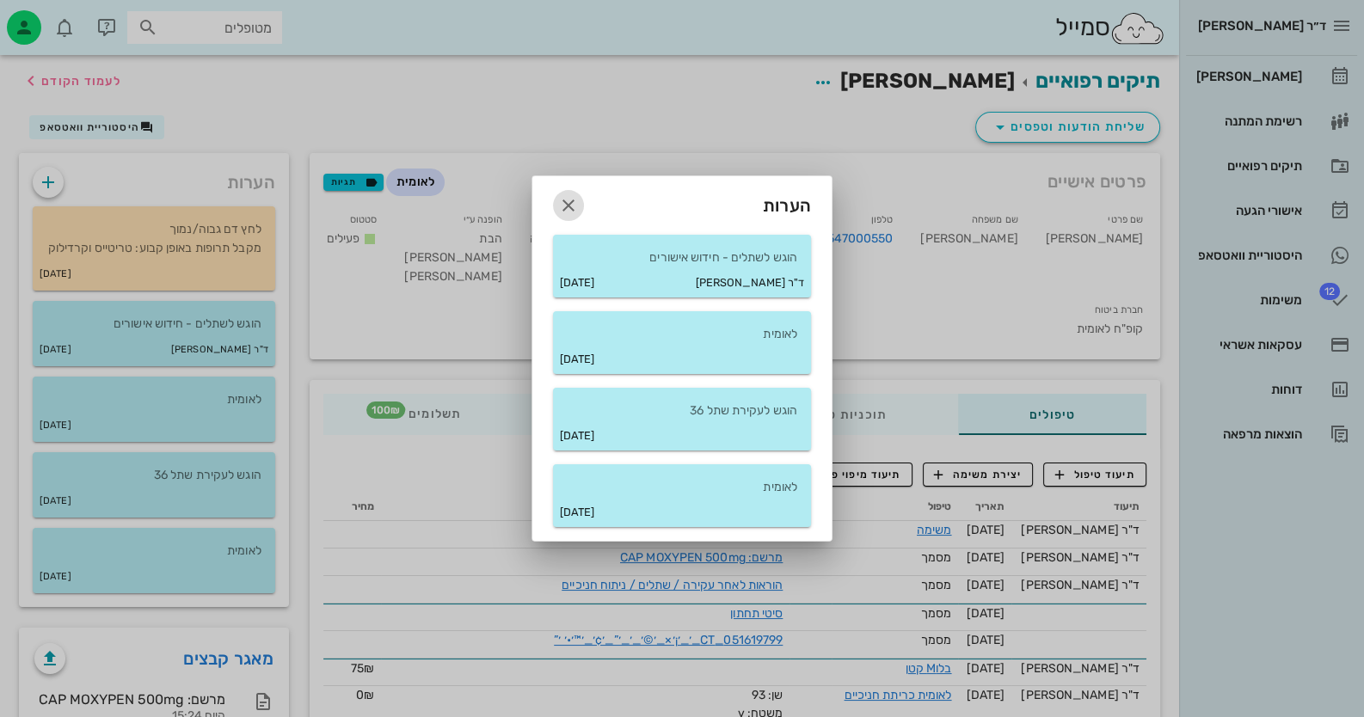
click at [572, 210] on icon "button" at bounding box center [568, 205] width 21 height 21
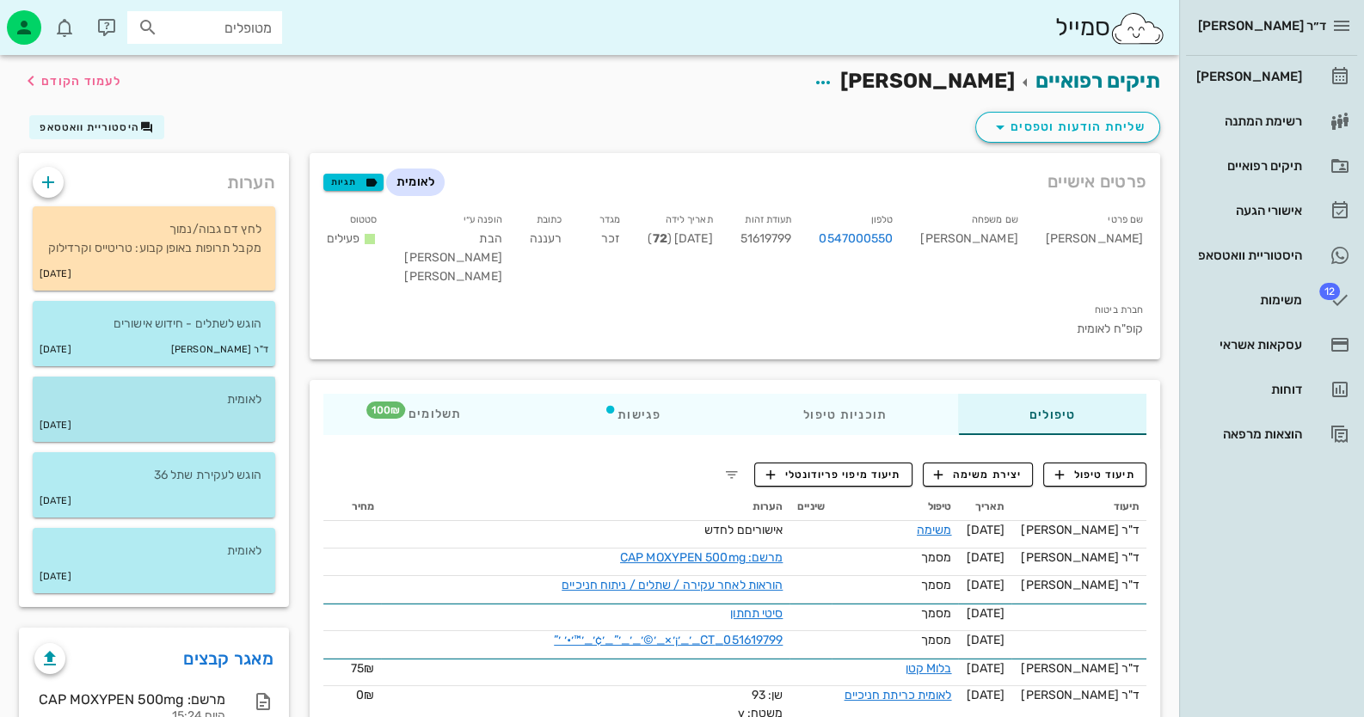
click at [243, 409] on p "לאומית" at bounding box center [153, 399] width 215 height 19
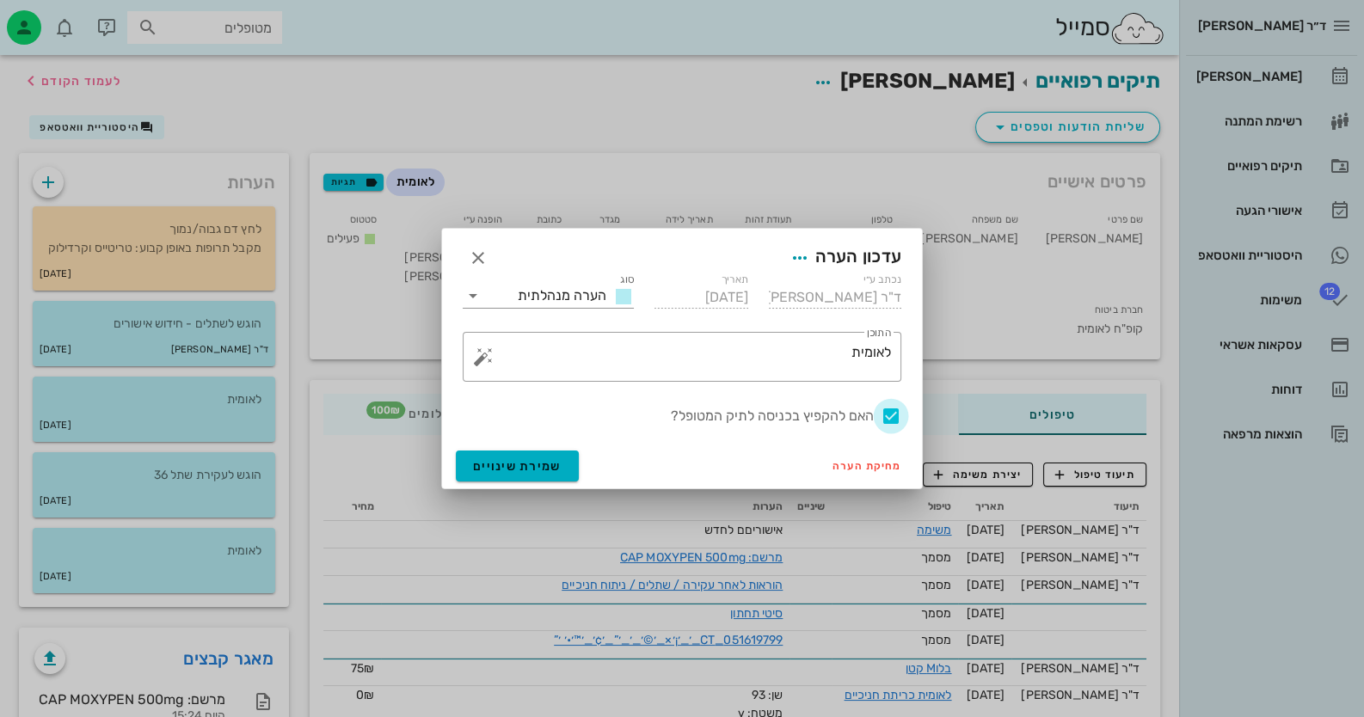
click at [884, 413] on div at bounding box center [890, 416] width 29 height 29
checkbox input "false"
click at [517, 468] on span "שמירת שינויים" at bounding box center [517, 466] width 89 height 15
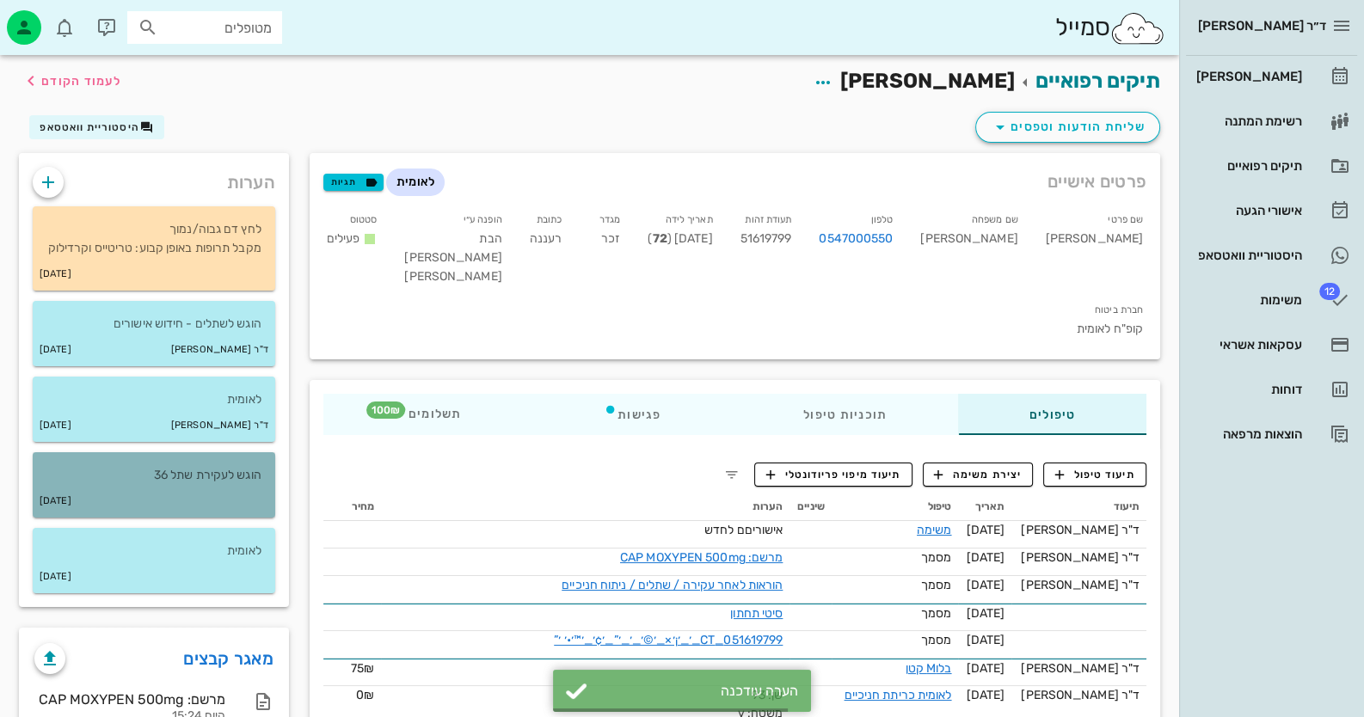
click at [246, 507] on div "19-02-2025" at bounding box center [154, 501] width 243 height 33
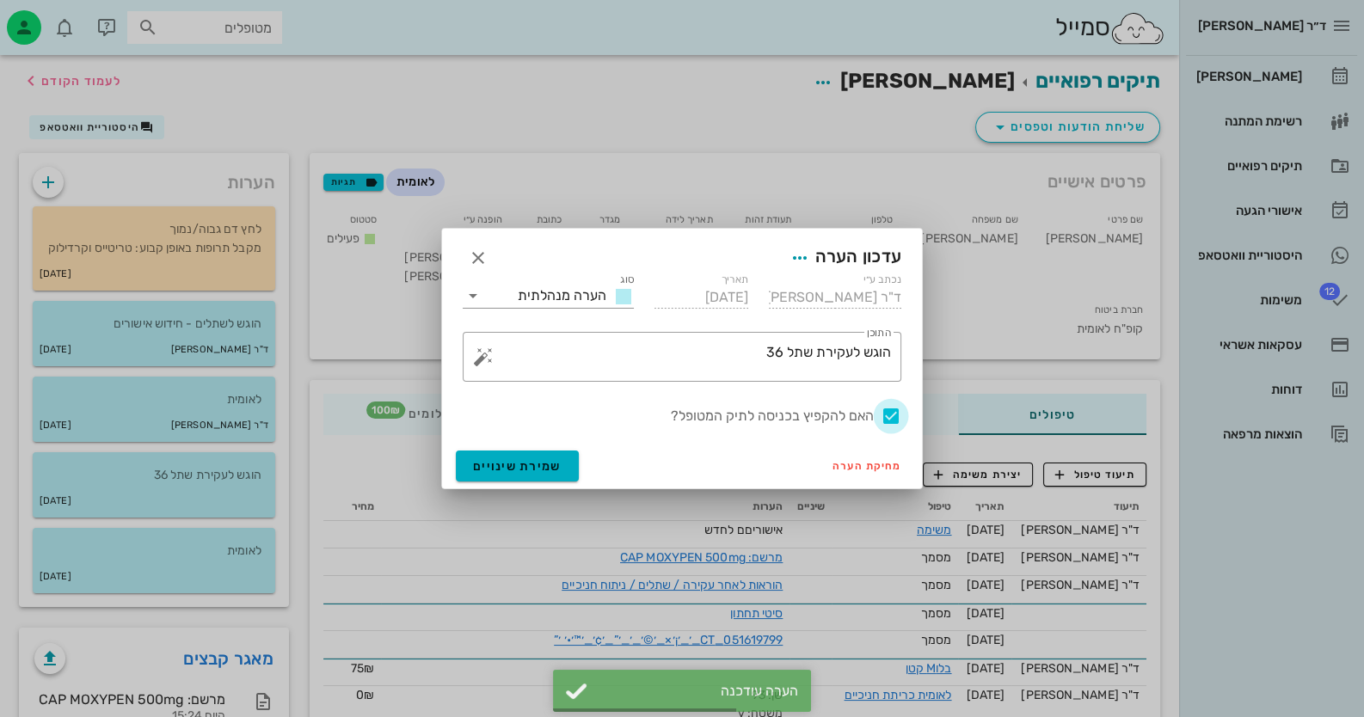
click at [888, 413] on div at bounding box center [890, 416] width 29 height 29
checkbox input "false"
click at [552, 459] on span "שמירת שינויים" at bounding box center [517, 466] width 89 height 15
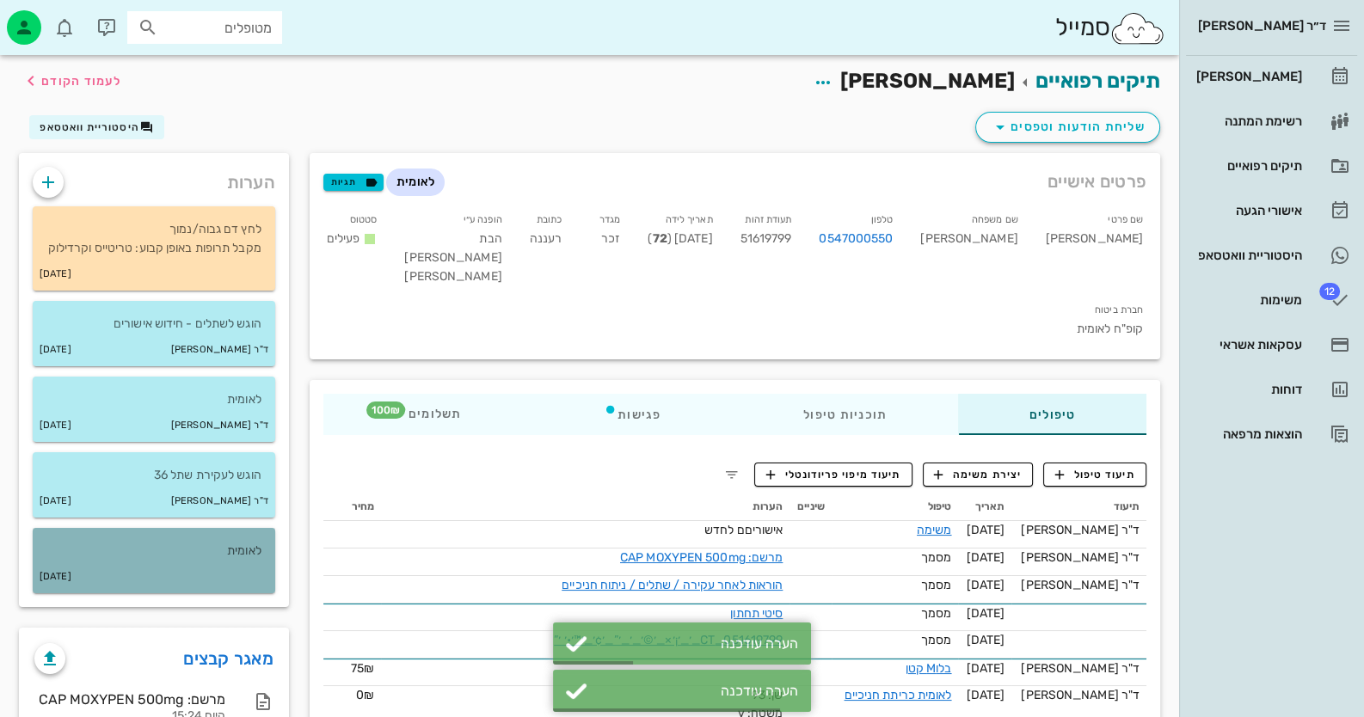
click at [204, 561] on p "לאומית" at bounding box center [153, 551] width 215 height 19
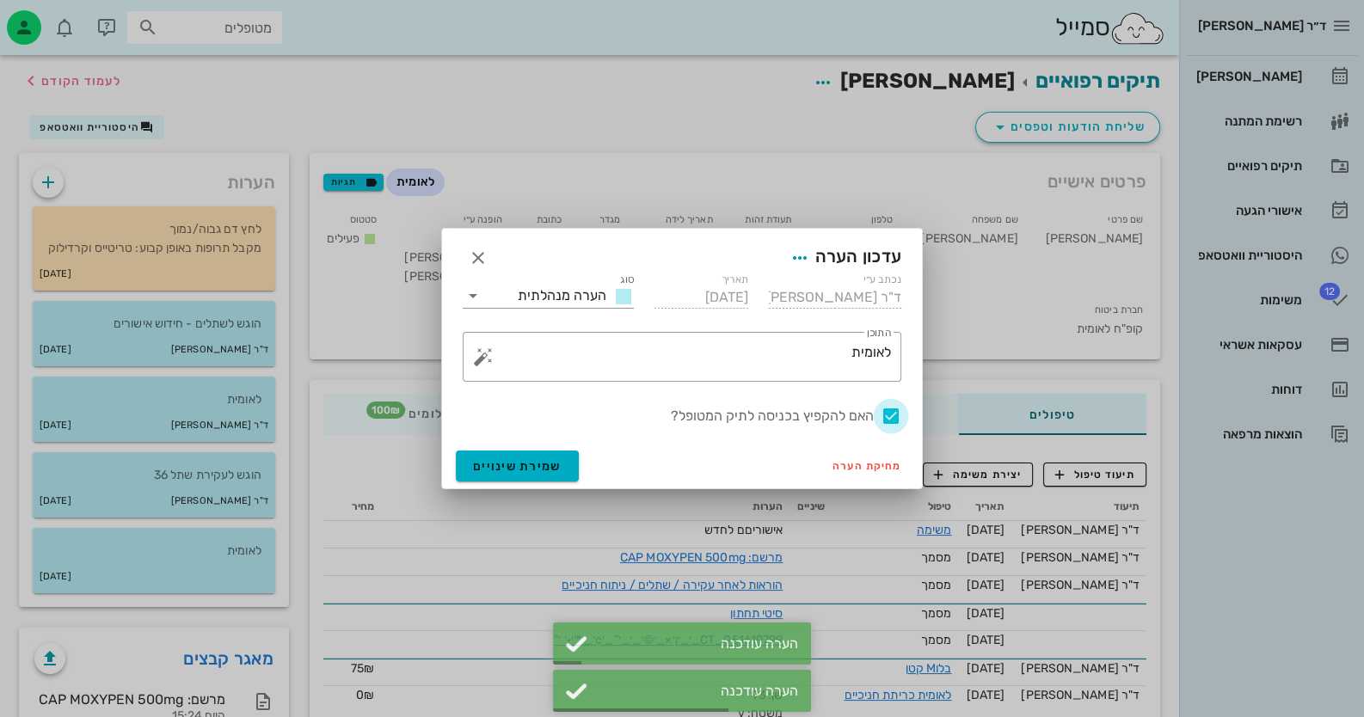
click at [890, 415] on div at bounding box center [890, 416] width 29 height 29
checkbox input "false"
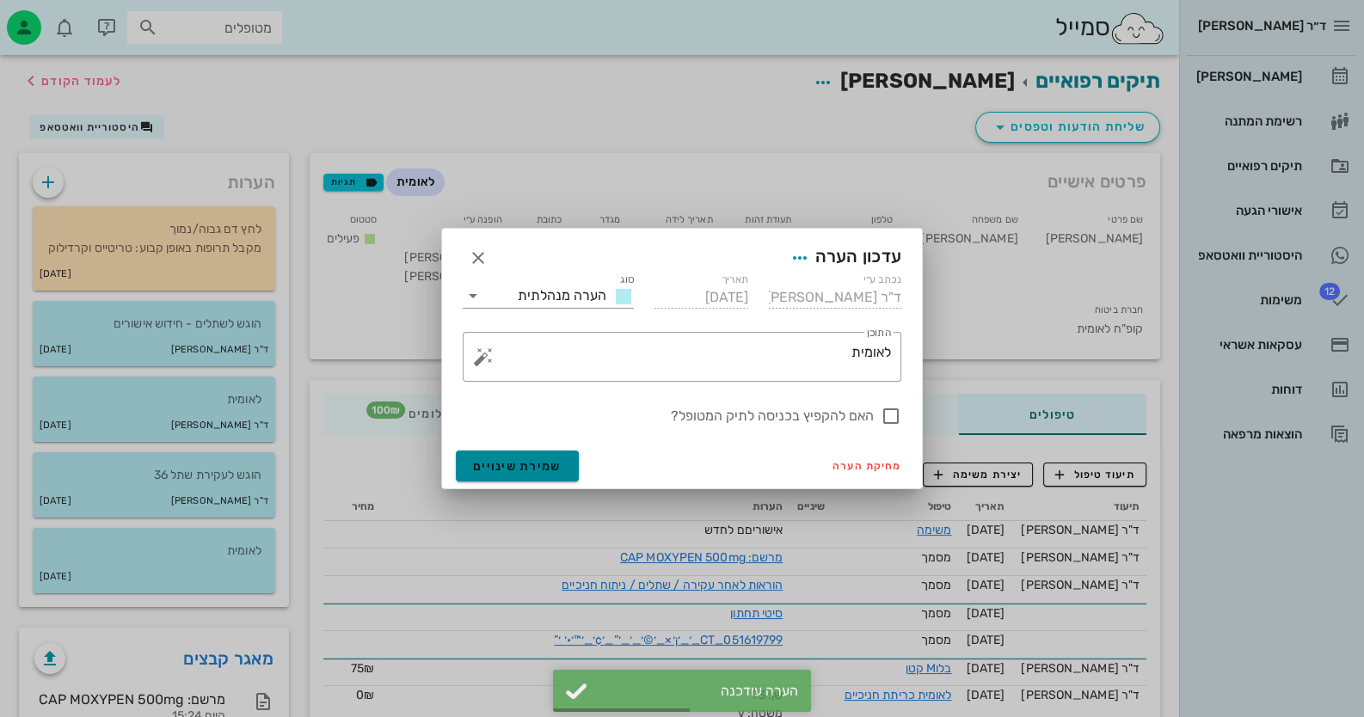
click at [475, 473] on button "שמירת שינויים" at bounding box center [517, 466] width 123 height 31
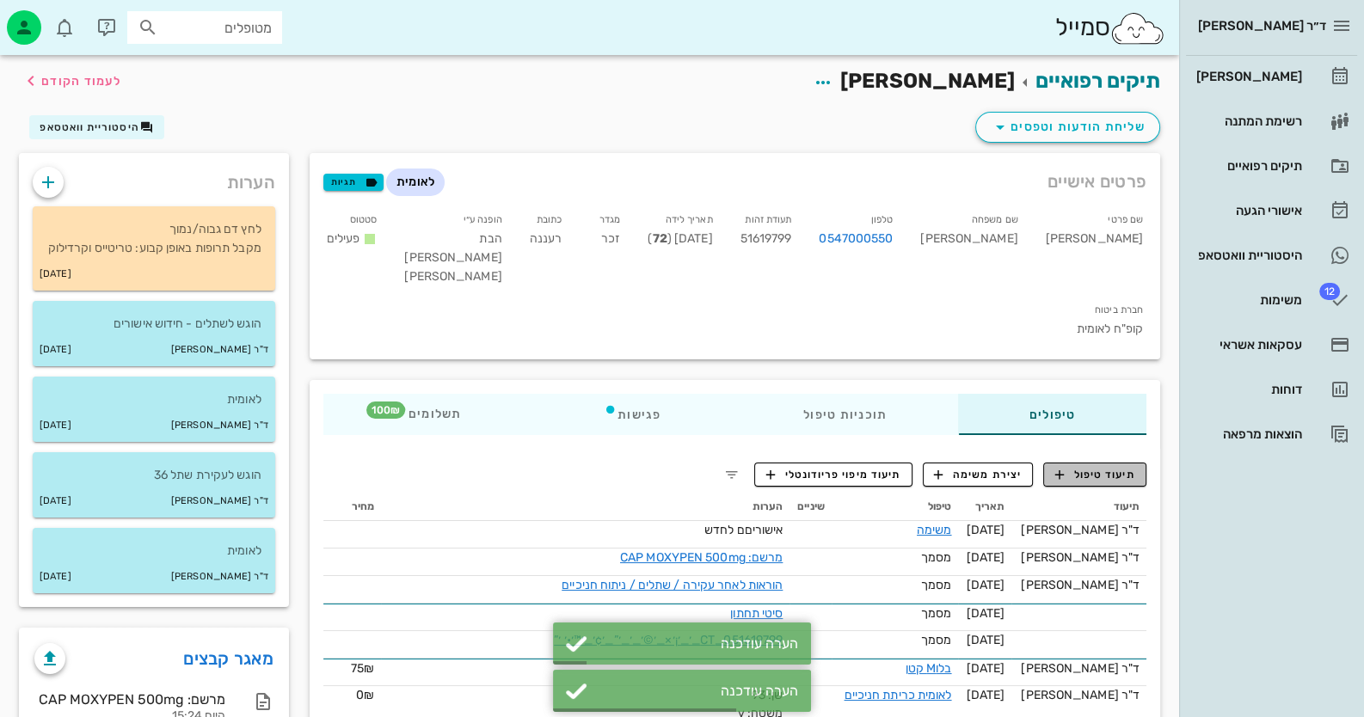
click at [1101, 467] on span "תיעוד טיפול" at bounding box center [1095, 474] width 80 height 15
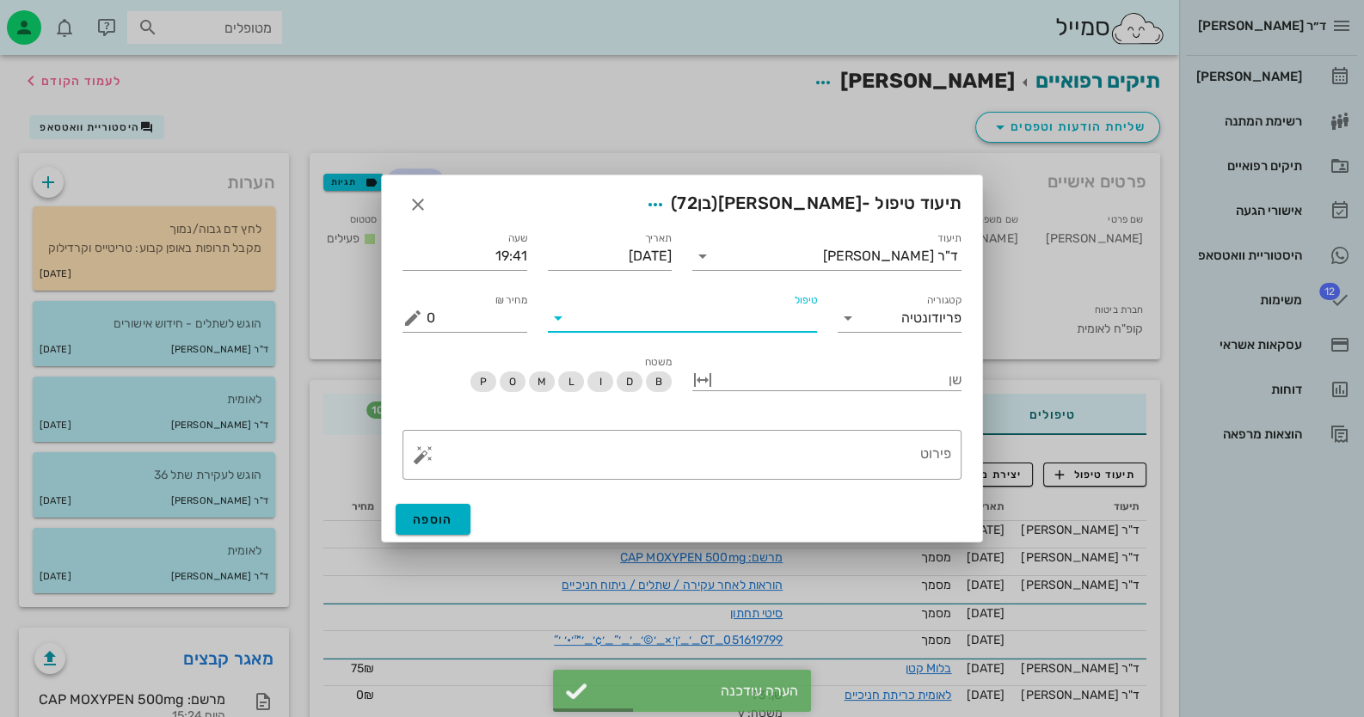
click at [745, 324] on input "טיפול" at bounding box center [694, 318] width 245 height 28
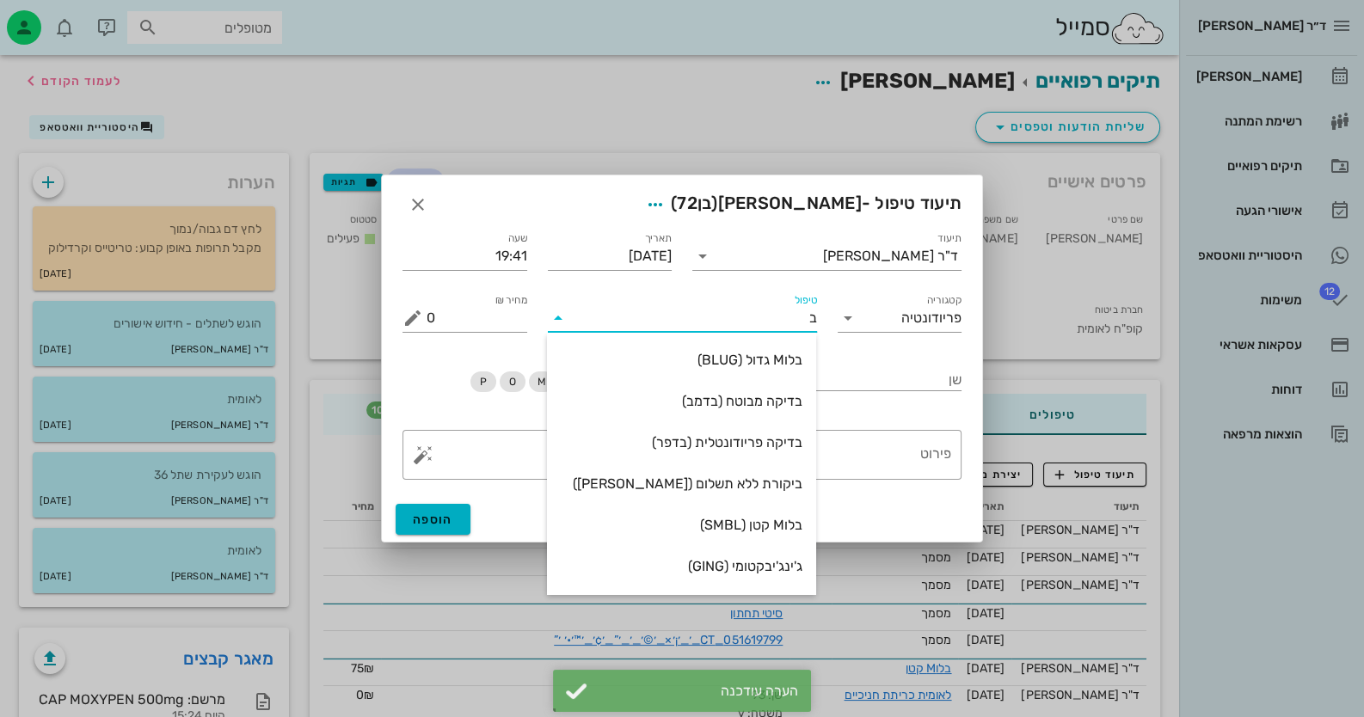
type input "בל"
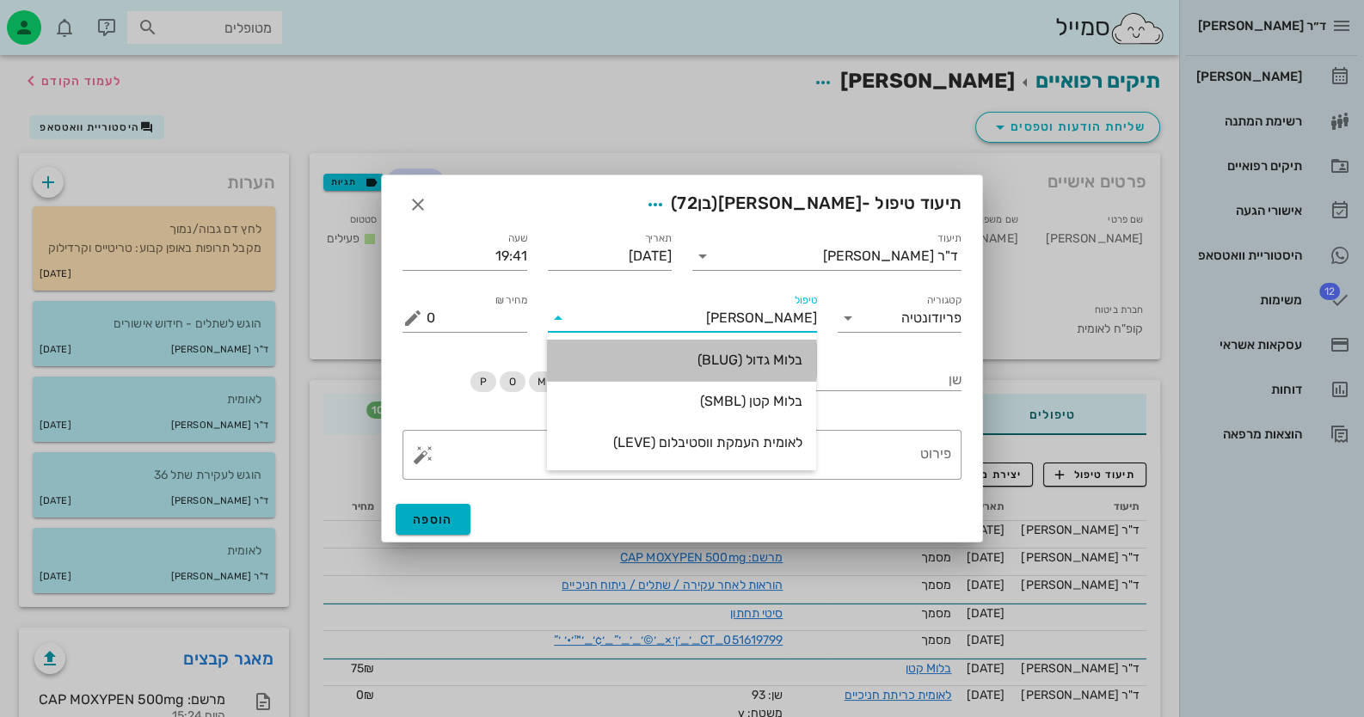
click at [771, 354] on div "בלוM גדול (BLUG)" at bounding box center [682, 360] width 242 height 16
type input "100"
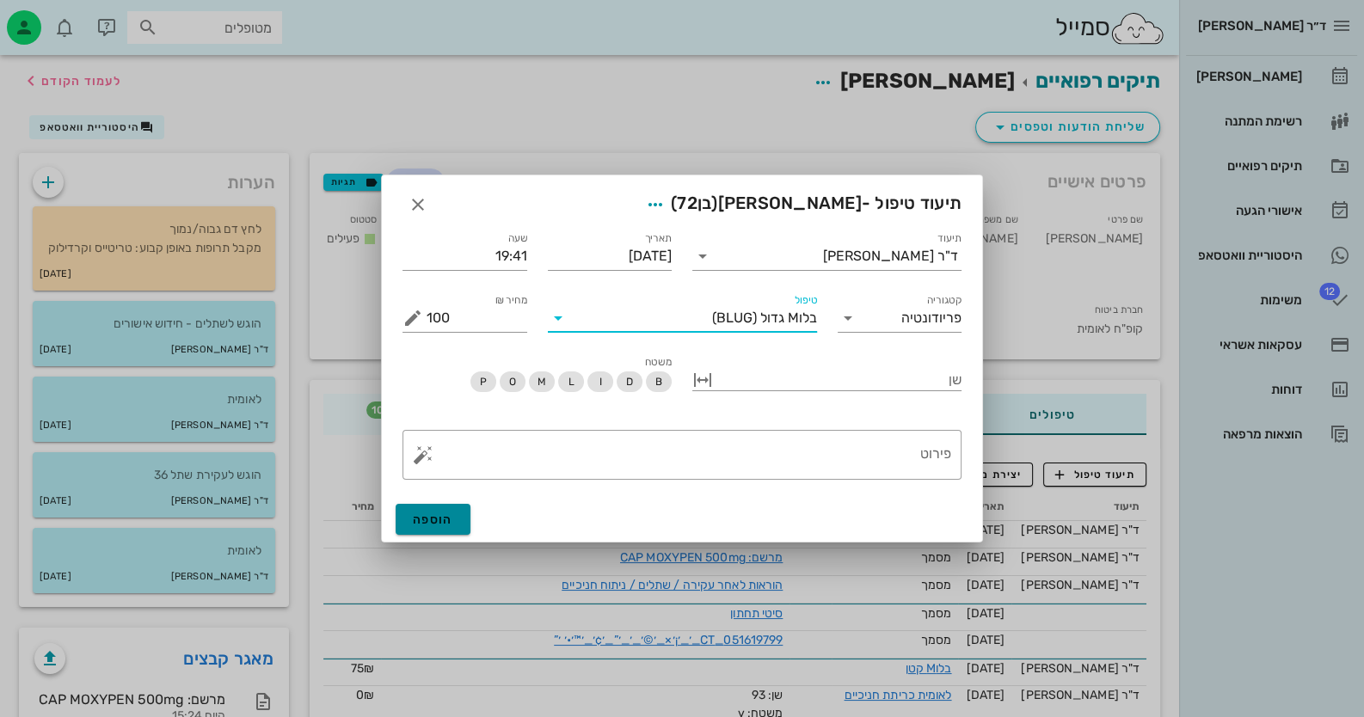
click at [434, 517] on span "הוספה" at bounding box center [433, 520] width 40 height 15
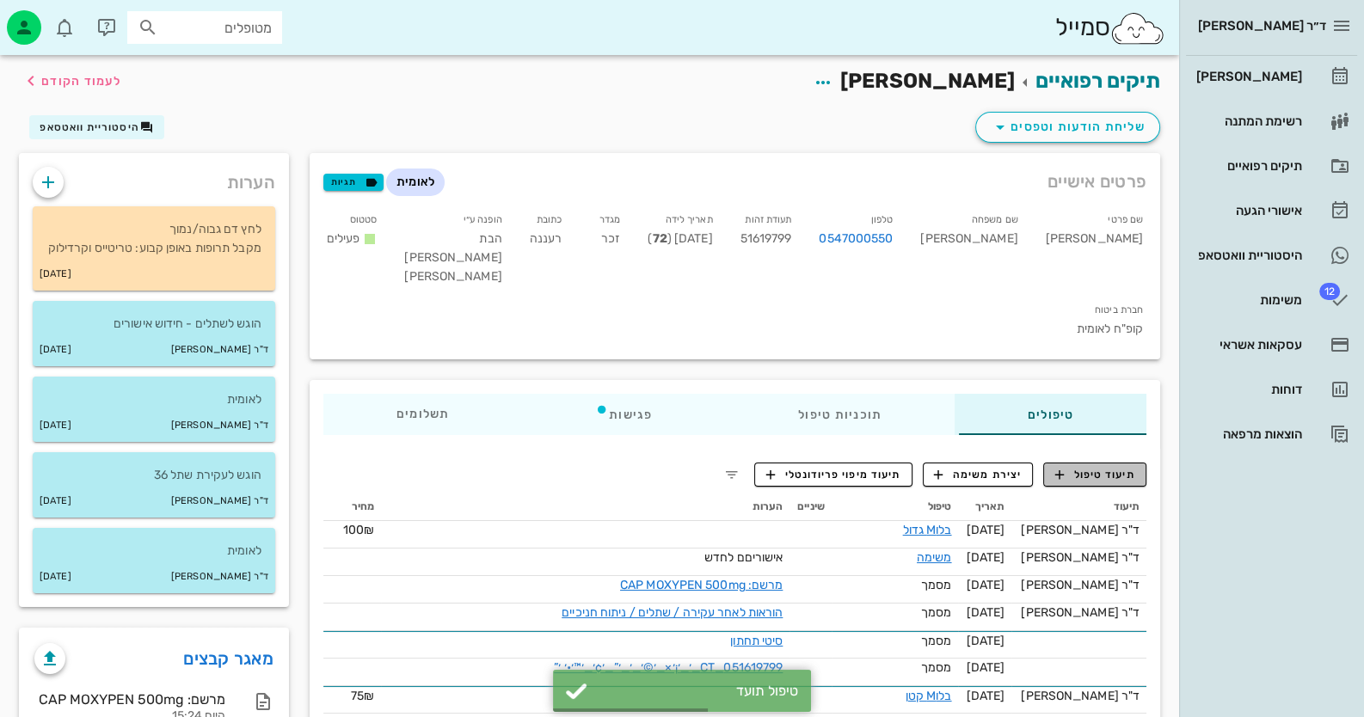
click at [1097, 467] on span "תיעוד טיפול" at bounding box center [1095, 474] width 80 height 15
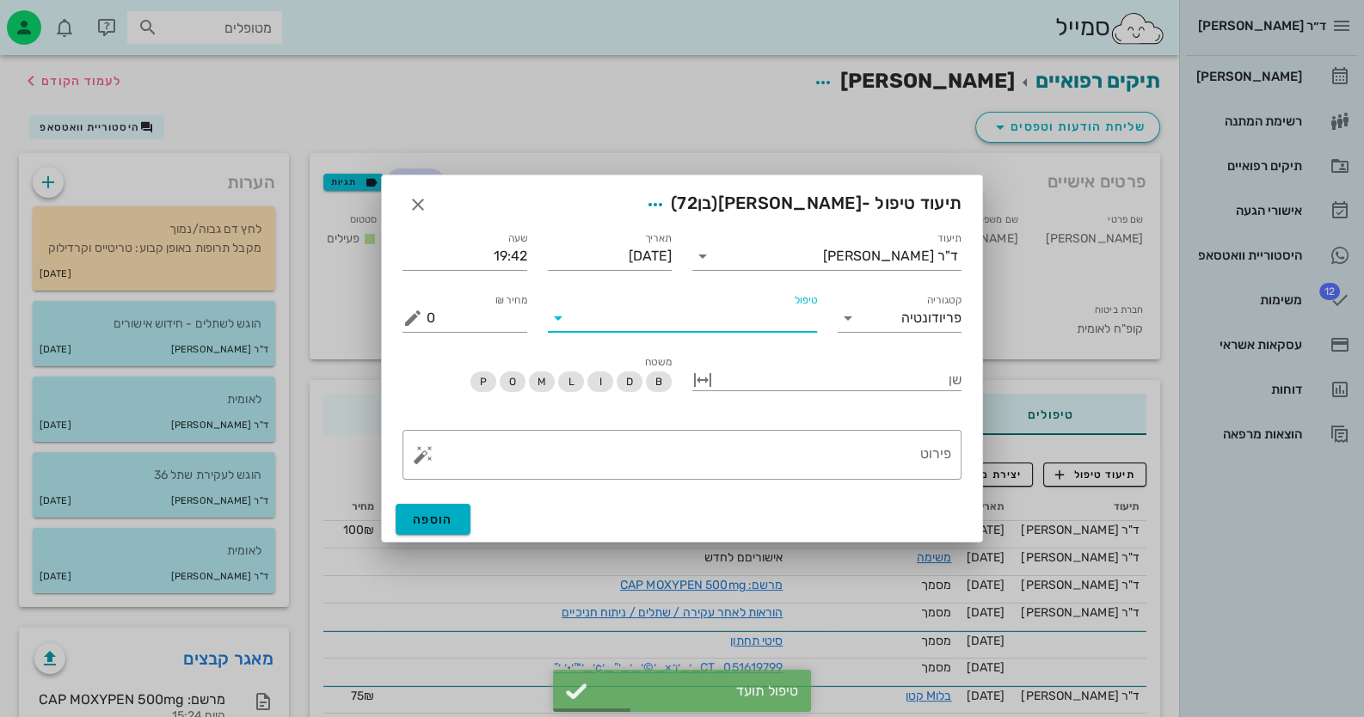
click at [763, 326] on input "טיפול" at bounding box center [694, 318] width 245 height 28
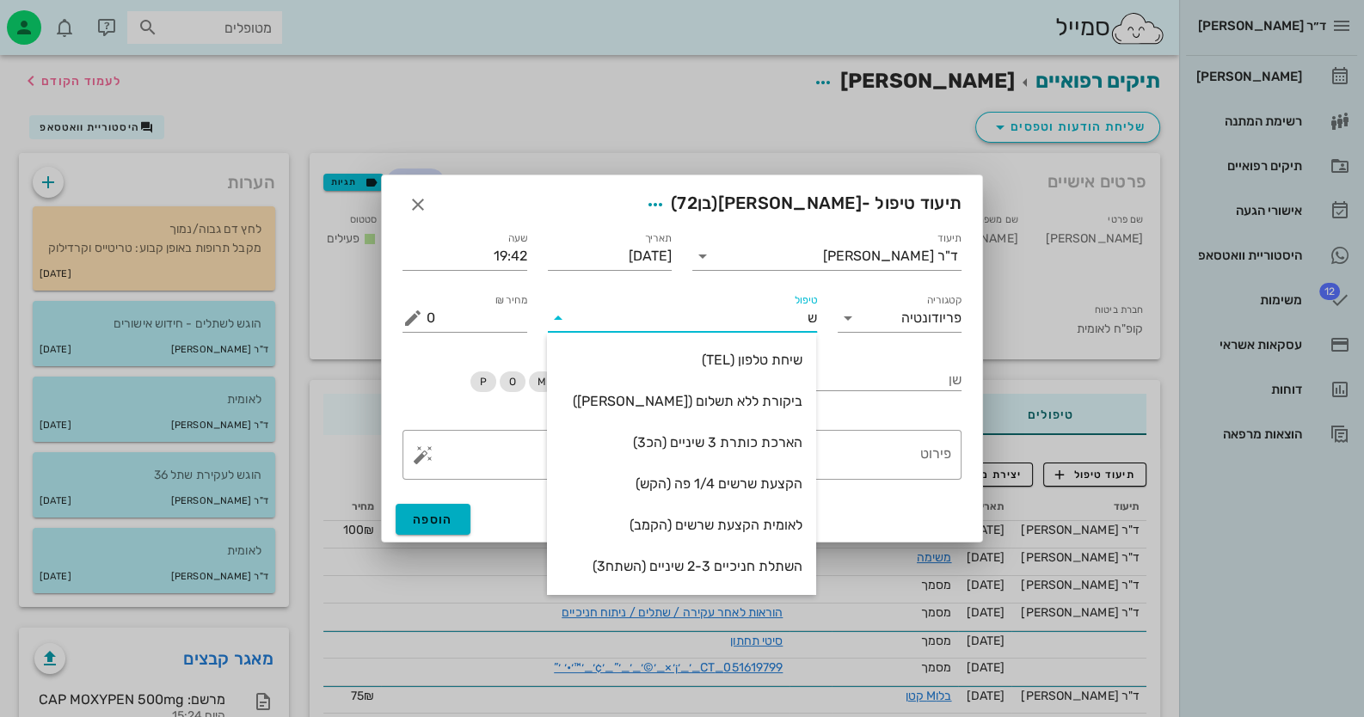
type input "שת"
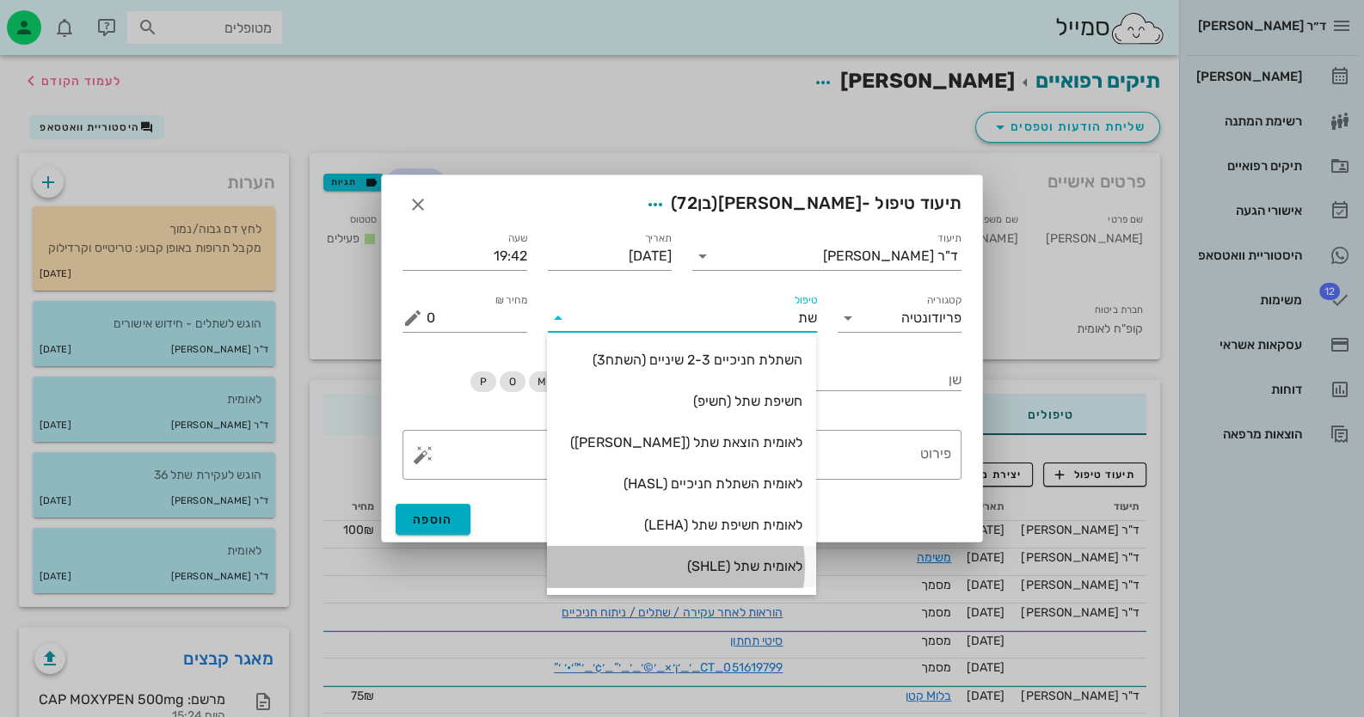
click at [780, 574] on div "לאומית שתל (SHLE)" at bounding box center [682, 566] width 242 height 16
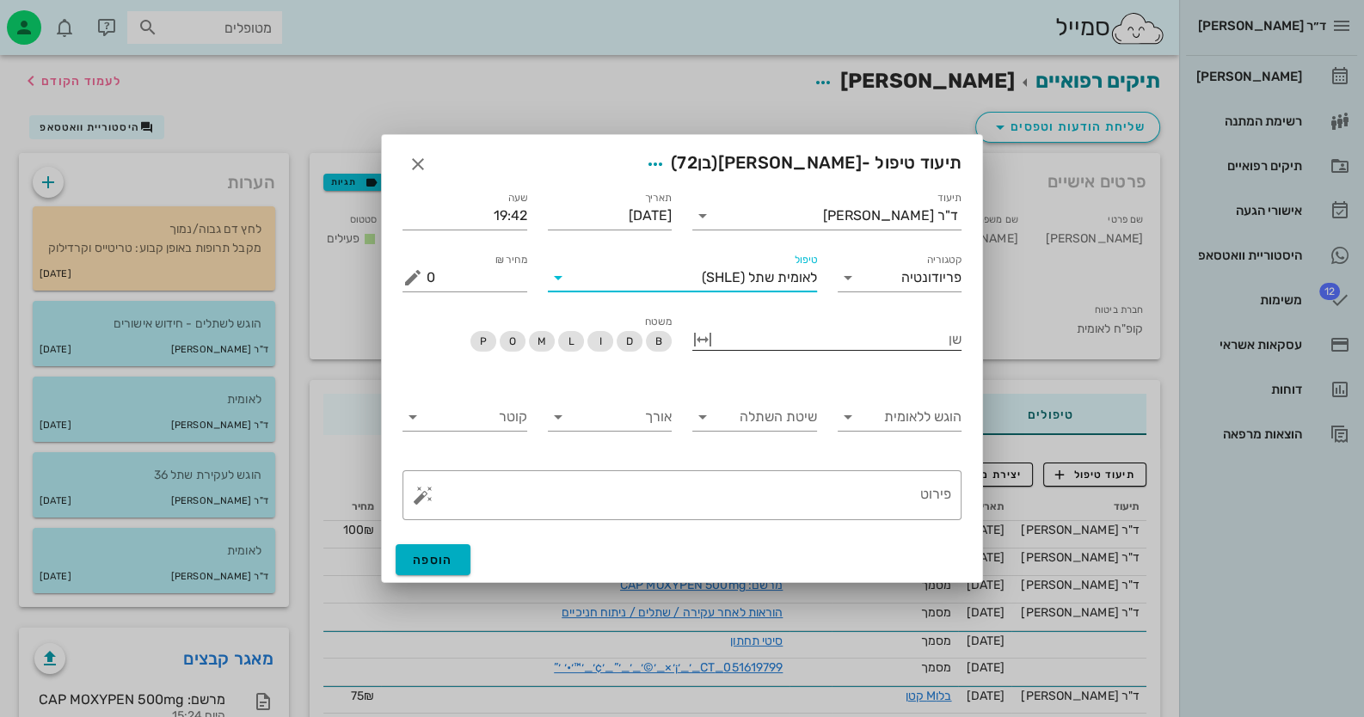
click at [870, 343] on div at bounding box center [838, 338] width 245 height 22
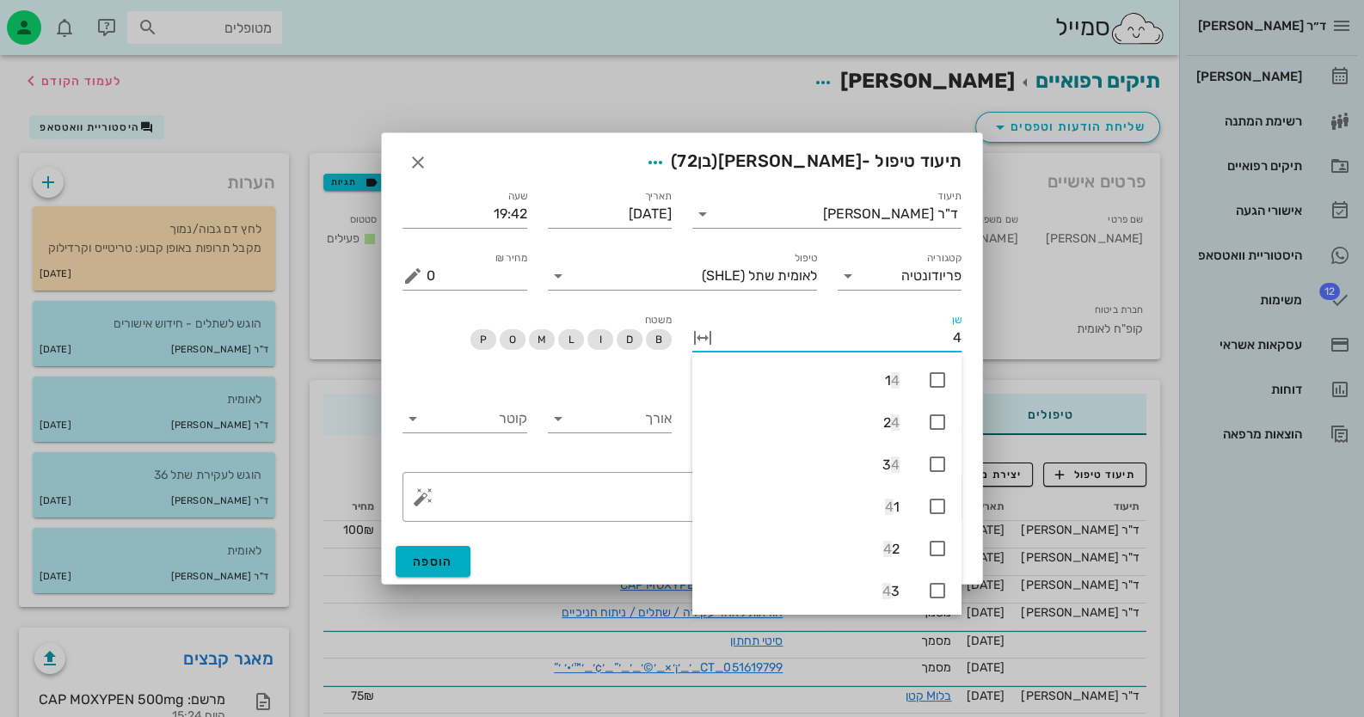
type input "45"
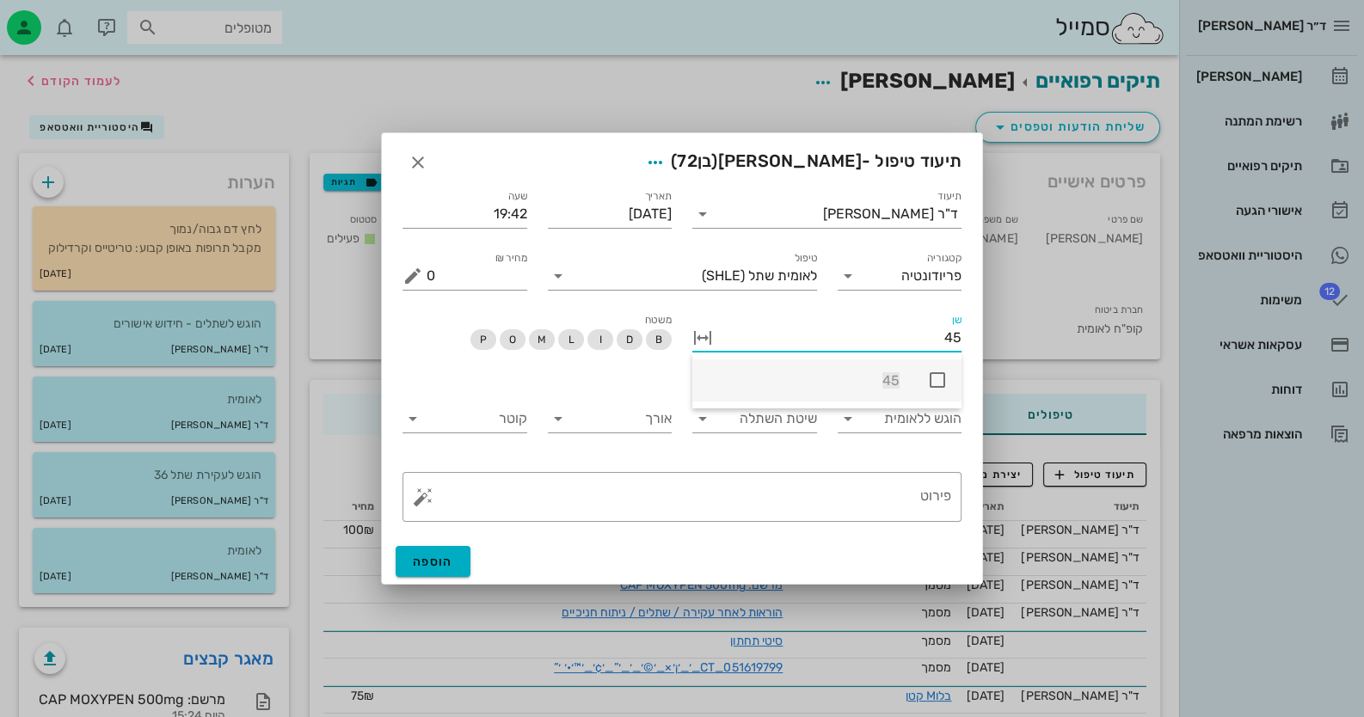
click at [932, 373] on icon at bounding box center [937, 380] width 21 height 21
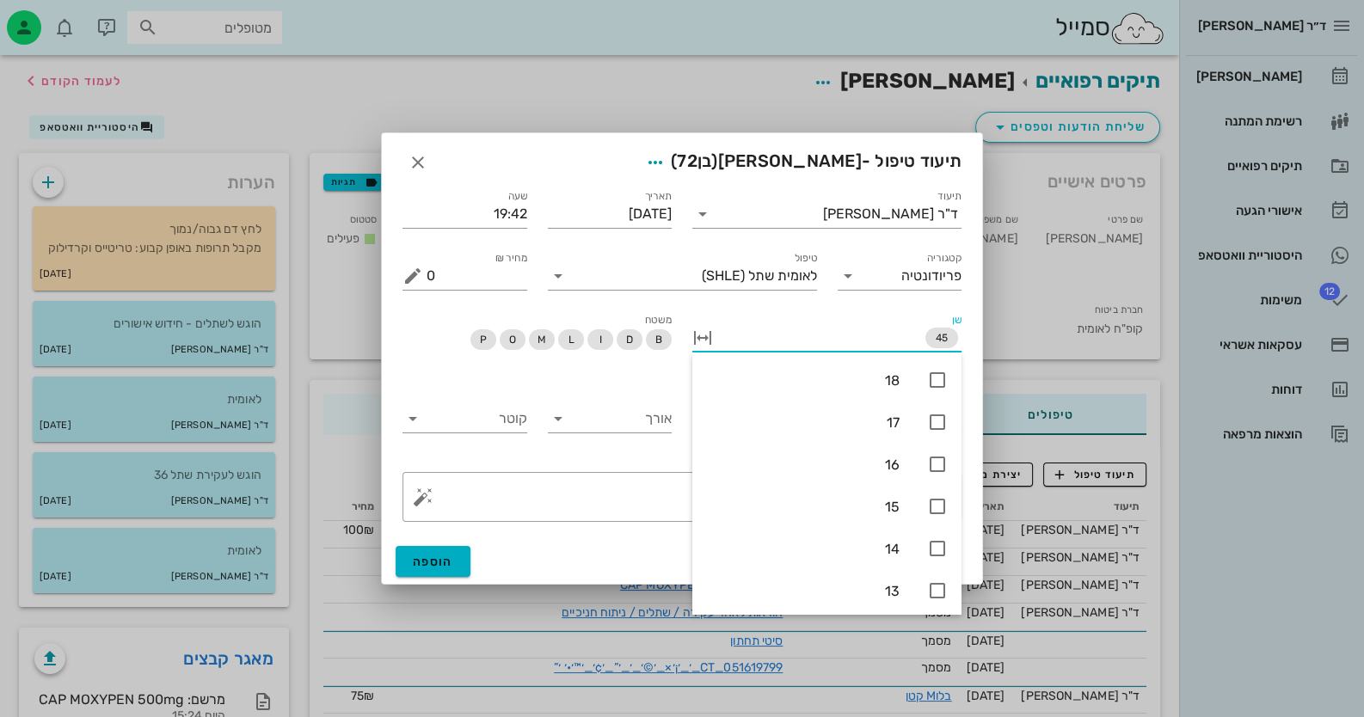
click at [615, 386] on div "אורך" at bounding box center [610, 421] width 145 height 81
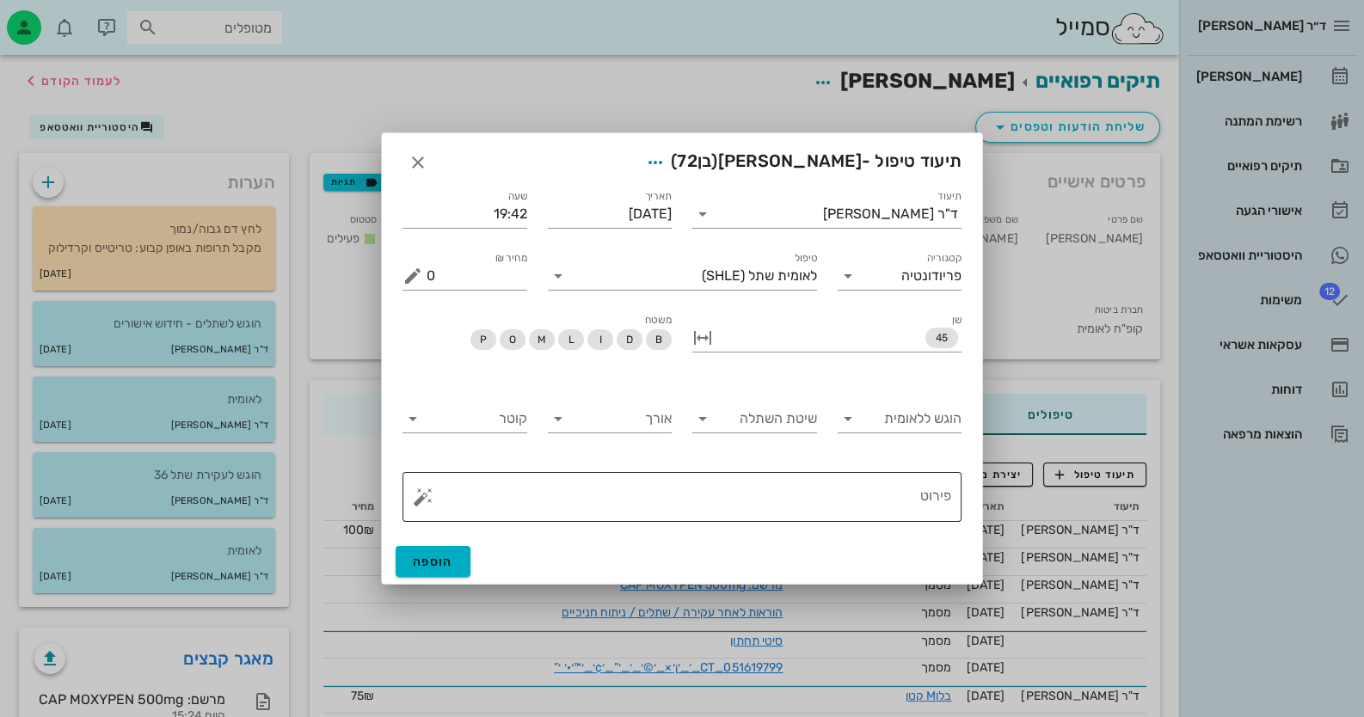
click at [864, 501] on textarea "פירוט" at bounding box center [689, 501] width 525 height 41
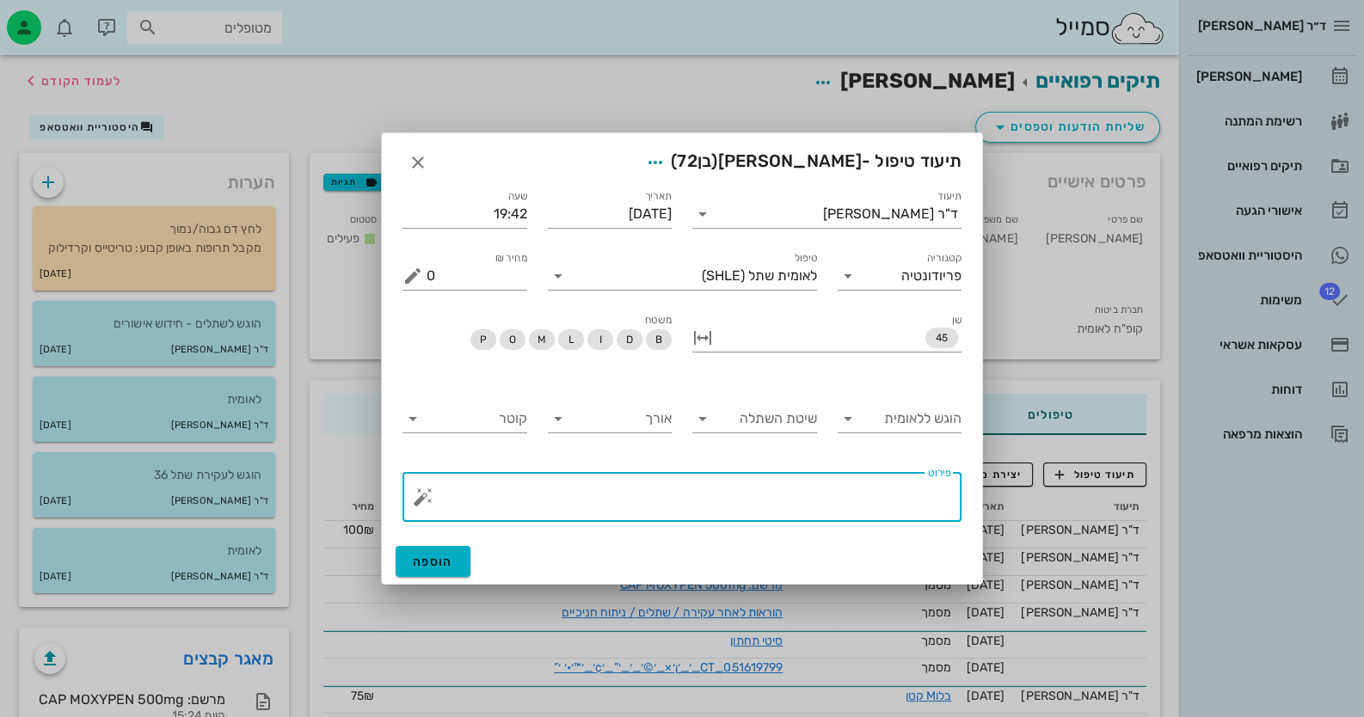
click at [431, 498] on button "button" at bounding box center [423, 497] width 21 height 21
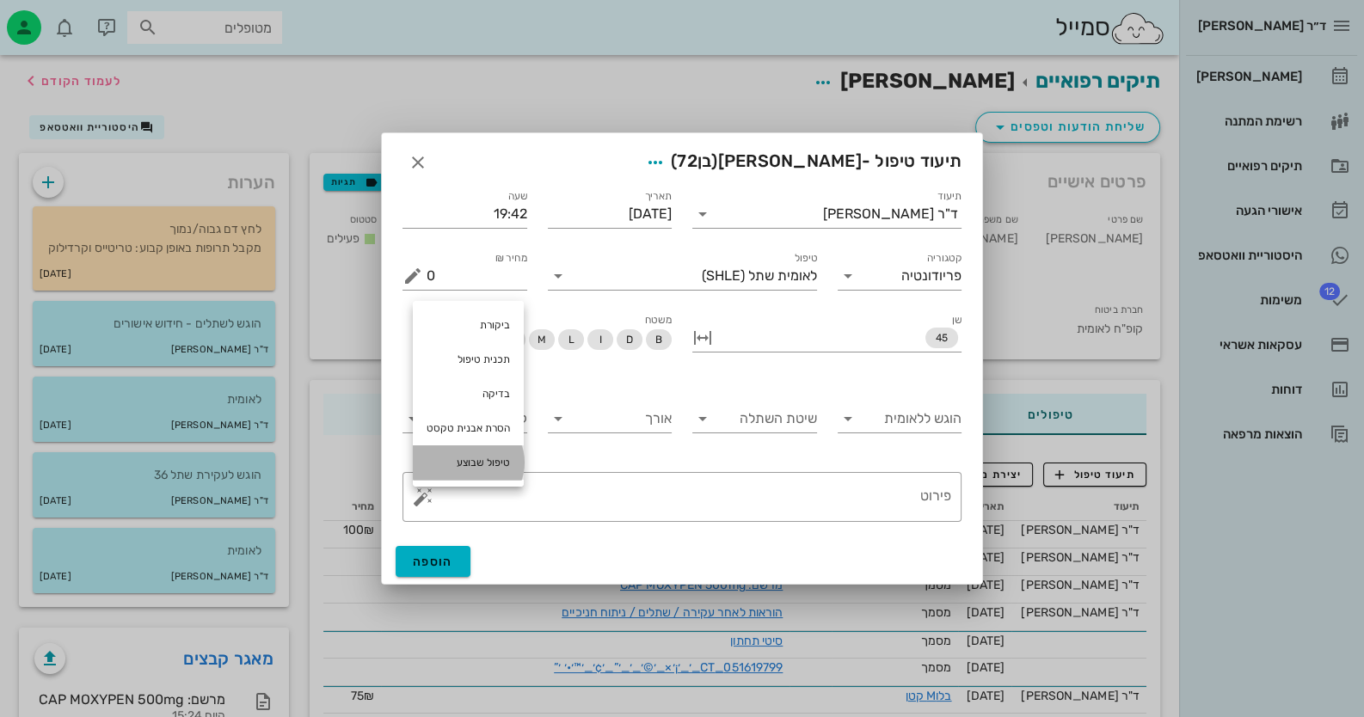
click at [490, 468] on div "טיפול שבוצע" at bounding box center [468, 463] width 111 height 34
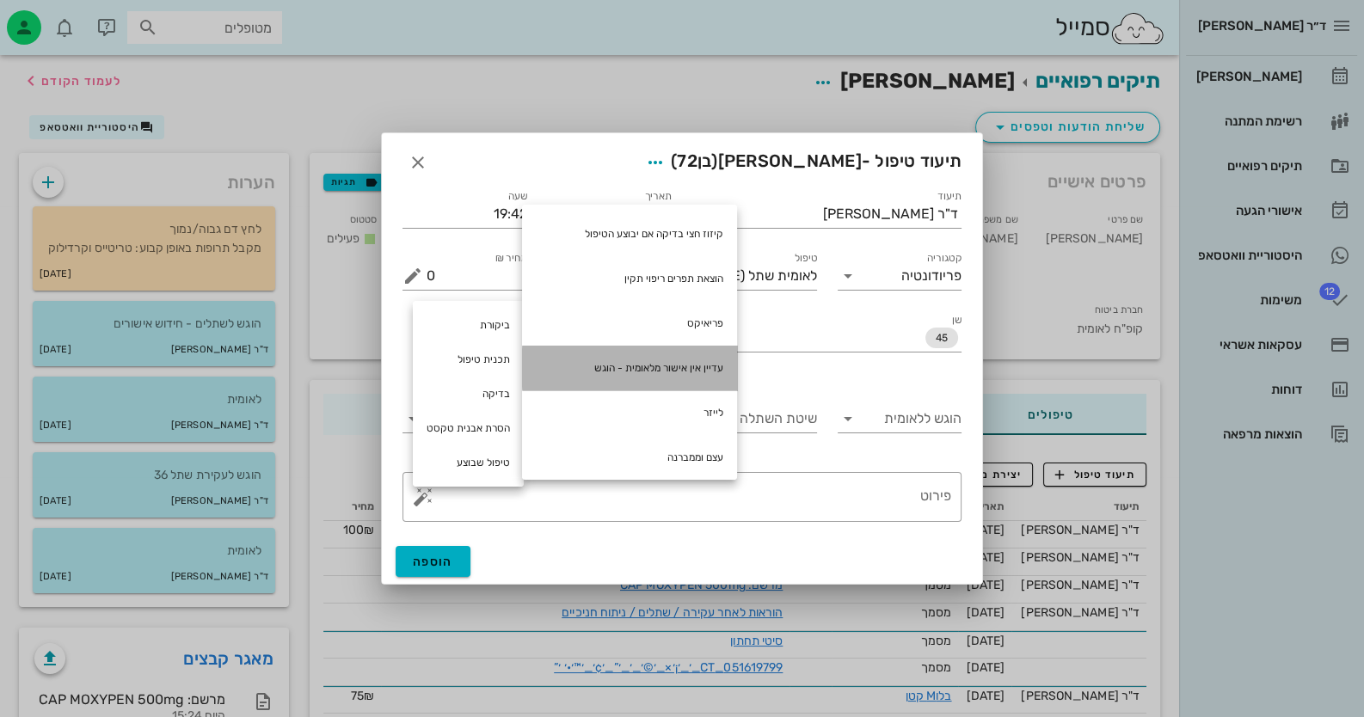
click at [637, 360] on div "עדיין אין אישור מלאומית - הוגש" at bounding box center [629, 368] width 215 height 45
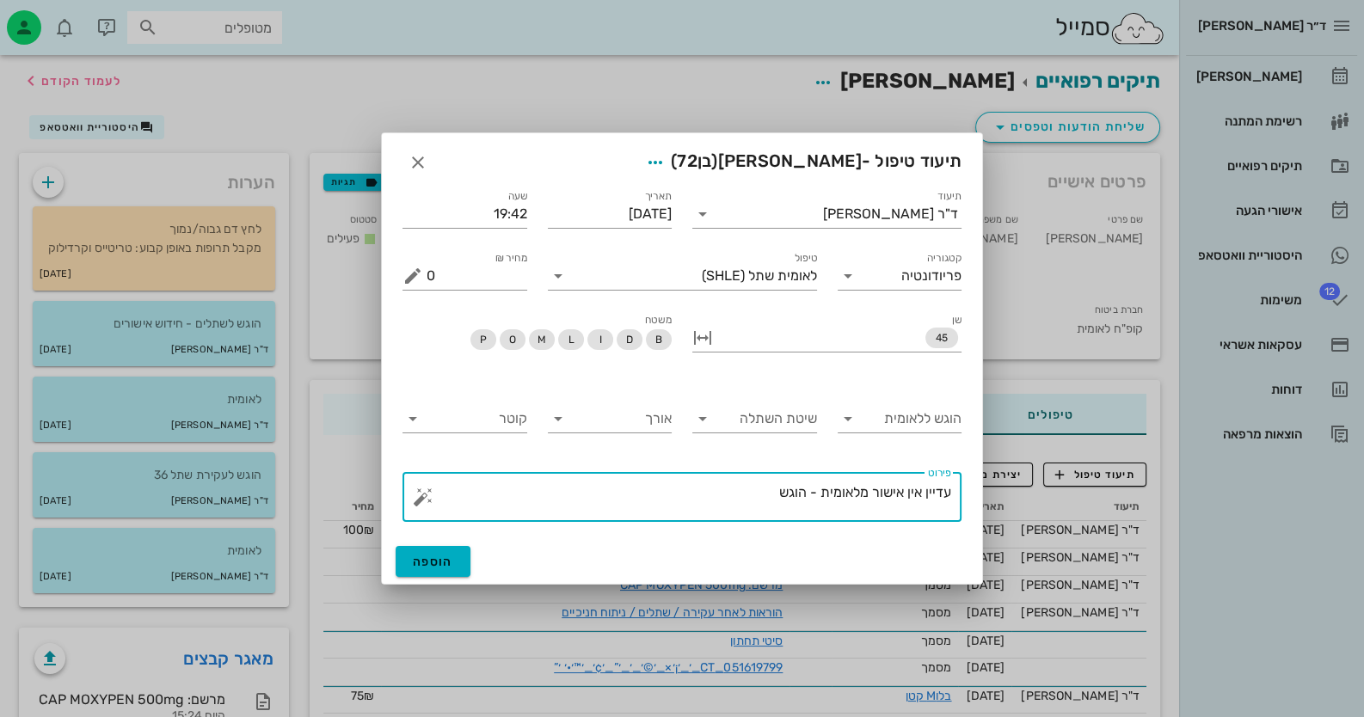
drag, startPoint x: 765, startPoint y: 504, endPoint x: 821, endPoint y: 494, distance: 56.9
click at [821, 494] on textarea "עדיין אין אישור מלאומית - הוגש" at bounding box center [689, 501] width 525 height 41
click at [423, 498] on button "button" at bounding box center [423, 497] width 21 height 21
type textarea "עדיין אין אישור מלאומית"
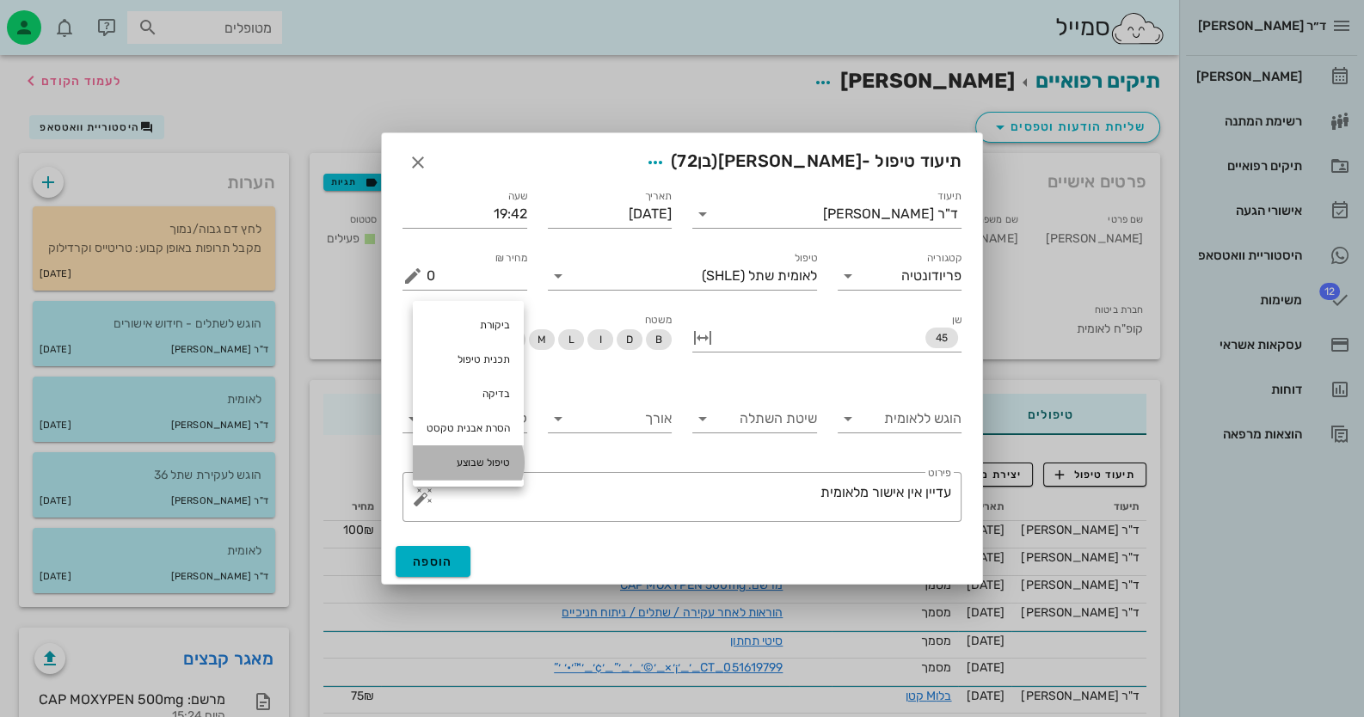
click at [464, 455] on div "טיפול שבוצע" at bounding box center [468, 463] width 111 height 34
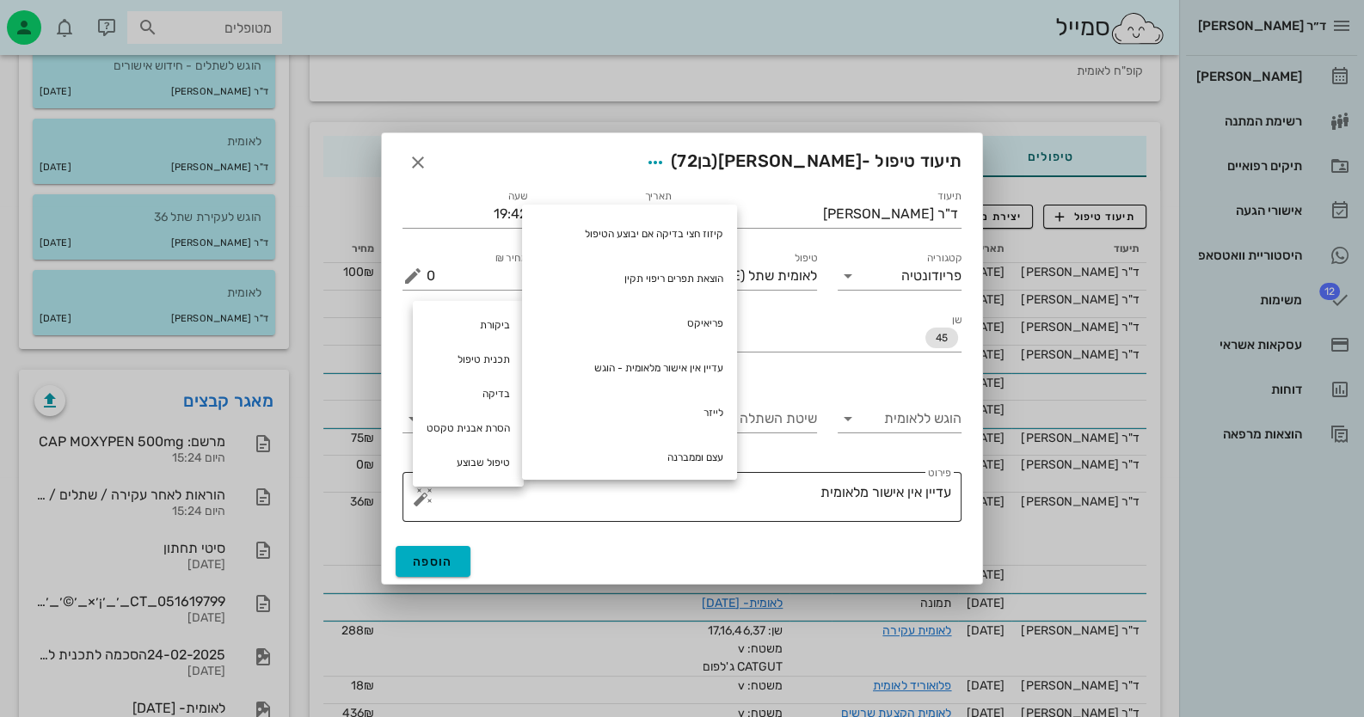
click at [806, 493] on textarea "עדיין אין אישור מלאומית" at bounding box center [689, 501] width 525 height 41
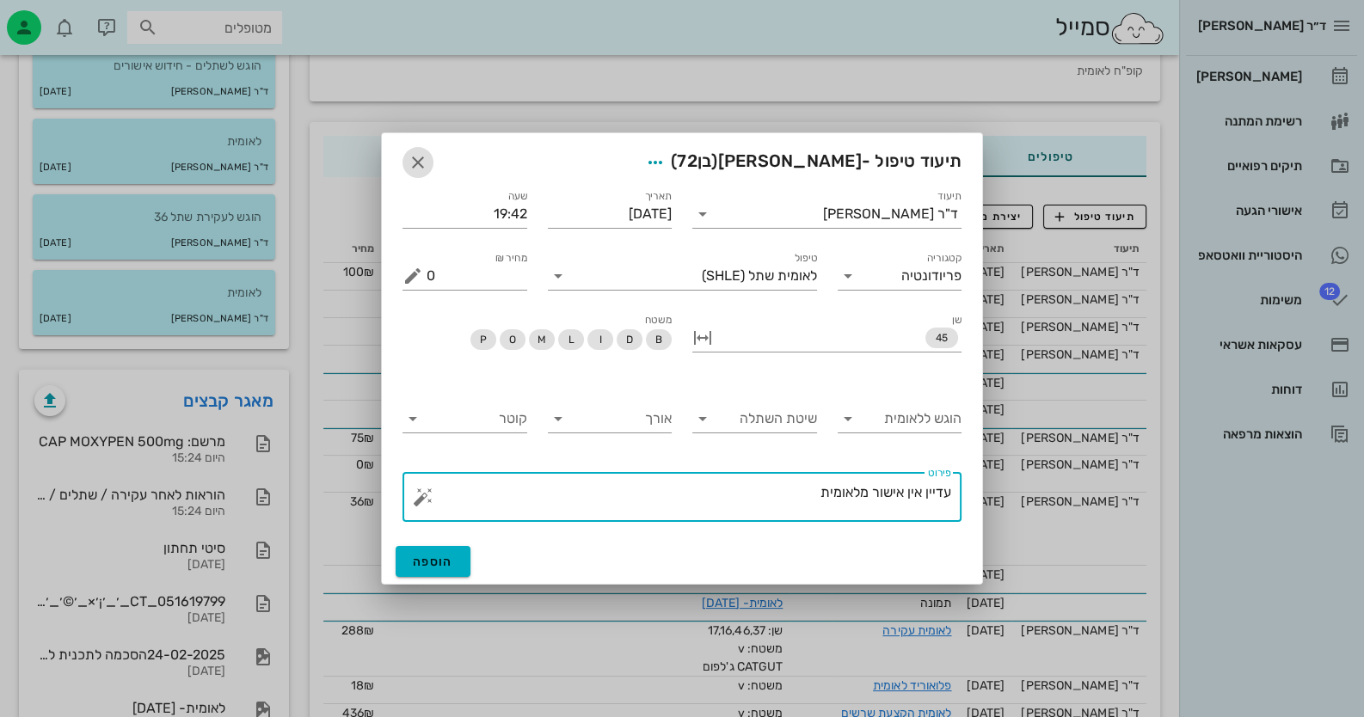
click at [418, 159] on icon "button" at bounding box center [418, 162] width 21 height 21
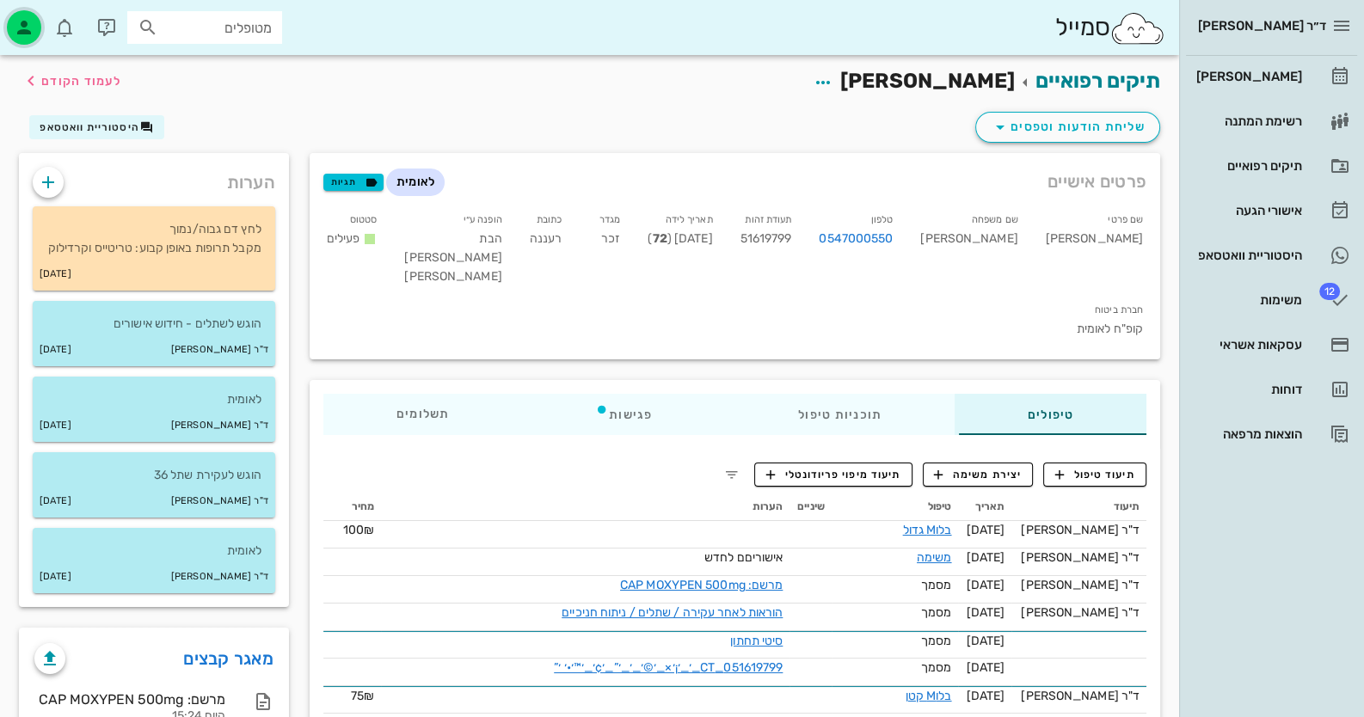
click at [29, 25] on icon "button" at bounding box center [24, 27] width 21 height 21
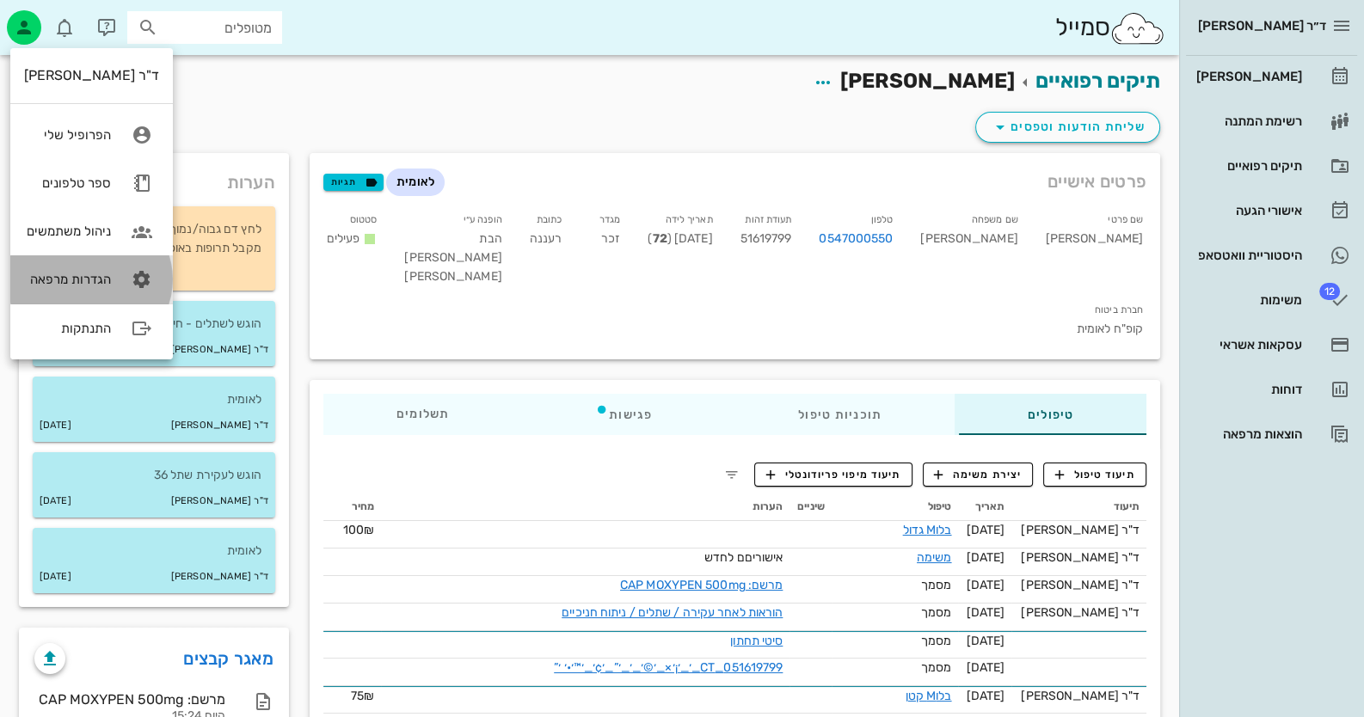
click at [106, 276] on div "הגדרות מרפאה" at bounding box center [67, 279] width 87 height 15
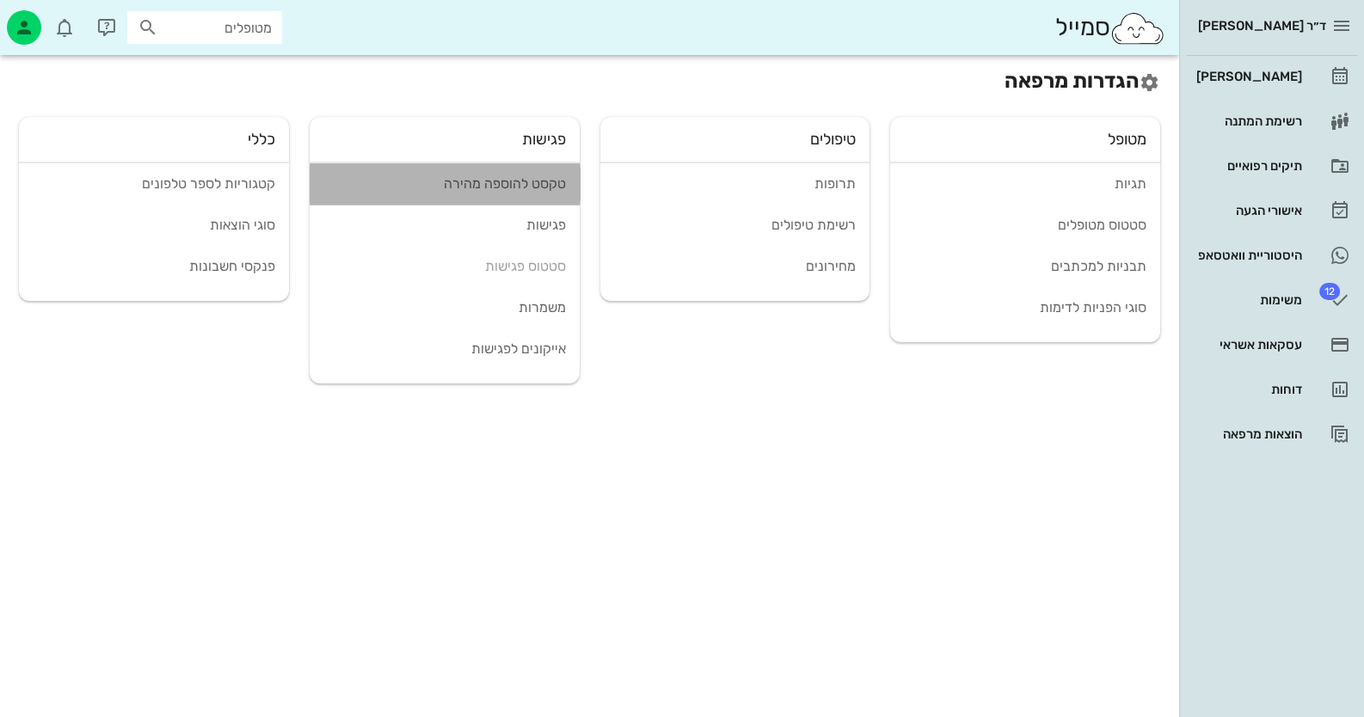
click at [500, 197] on link "טקסט להוספה מהירה" at bounding box center [445, 183] width 270 height 41
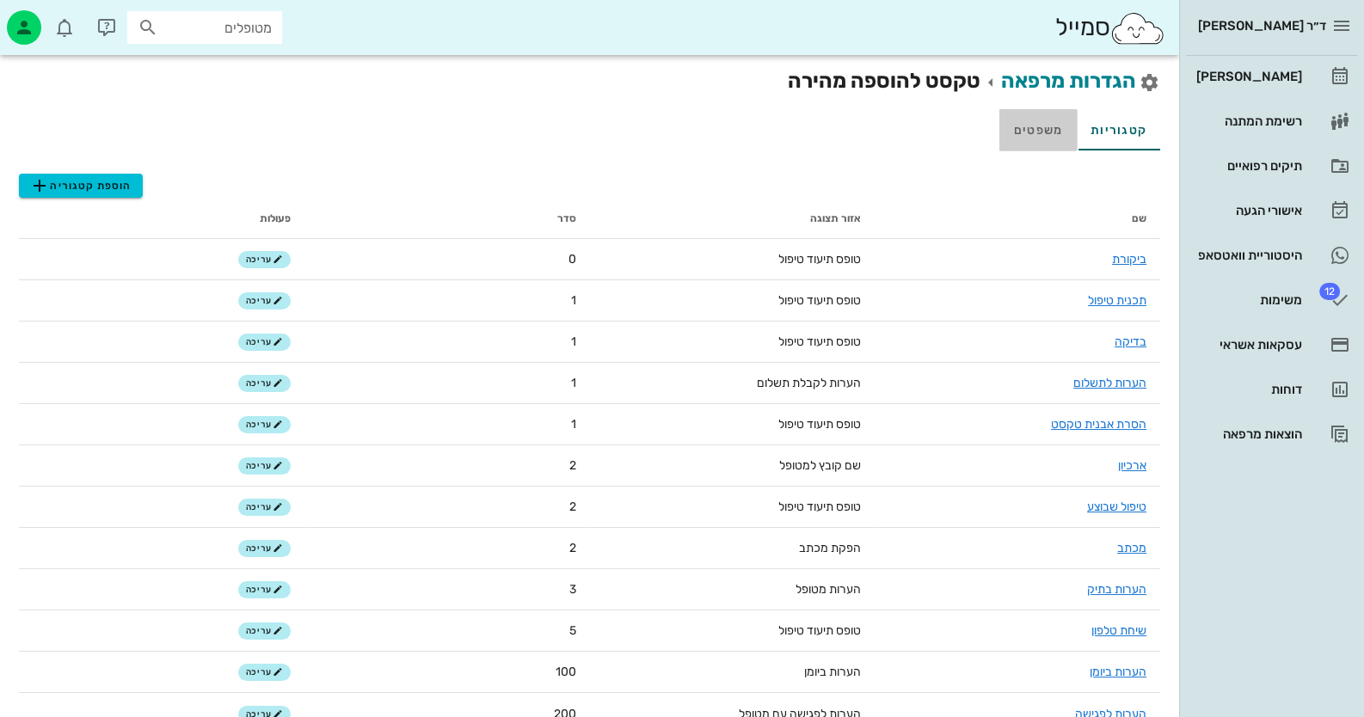
click at [1041, 141] on link "משפטים" at bounding box center [1037, 129] width 77 height 41
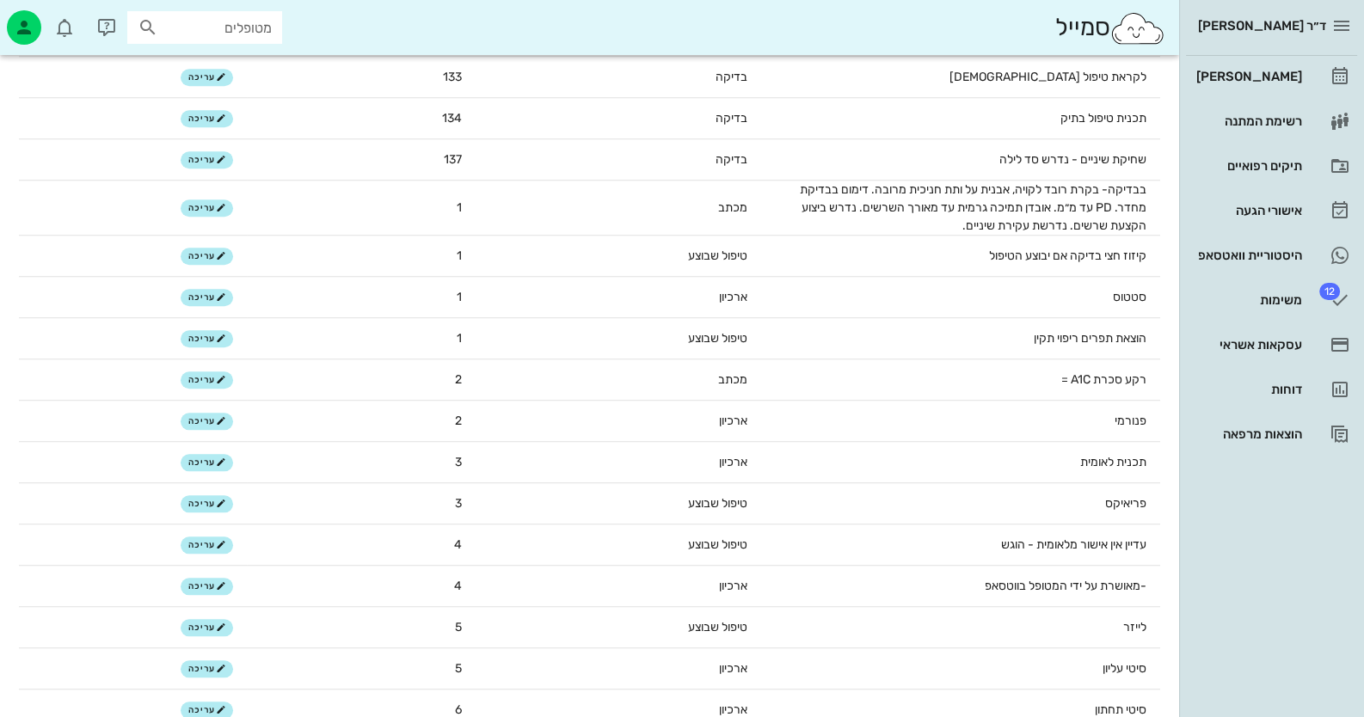
scroll to position [2150, 0]
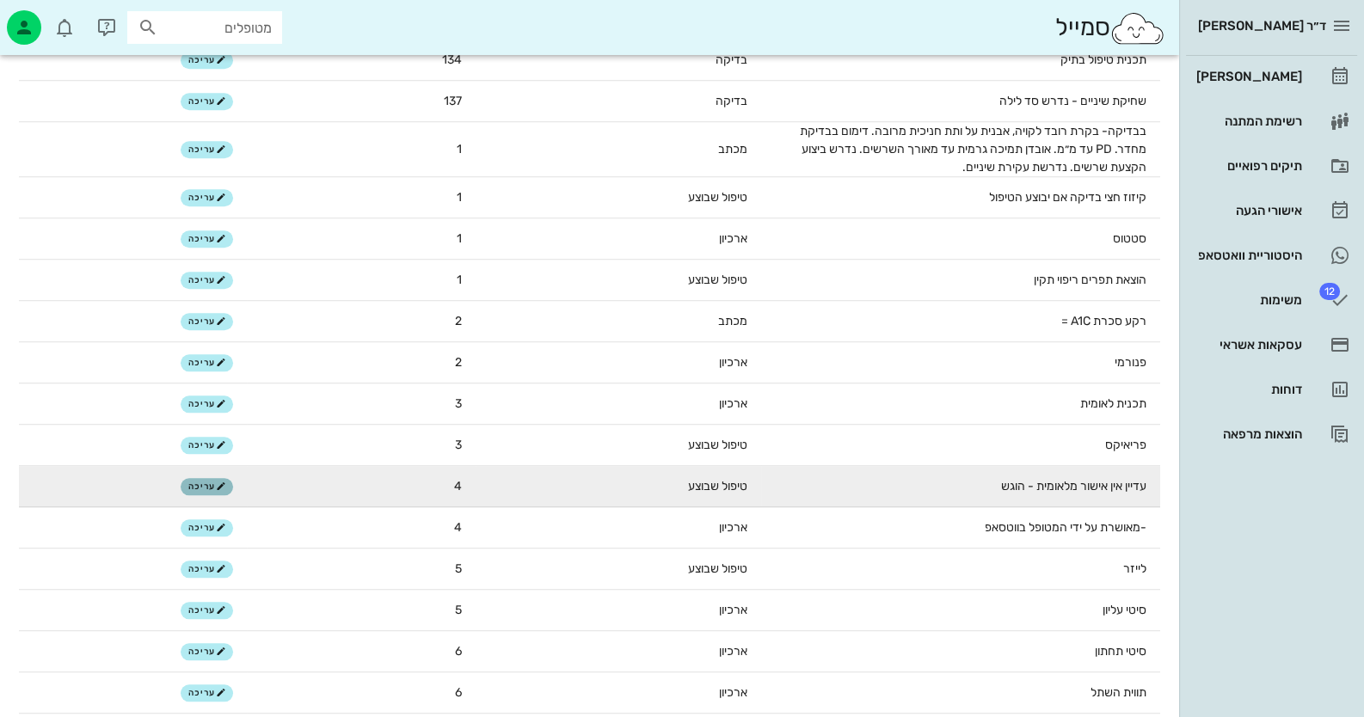
click at [217, 490] on icon "button" at bounding box center [221, 487] width 10 height 10
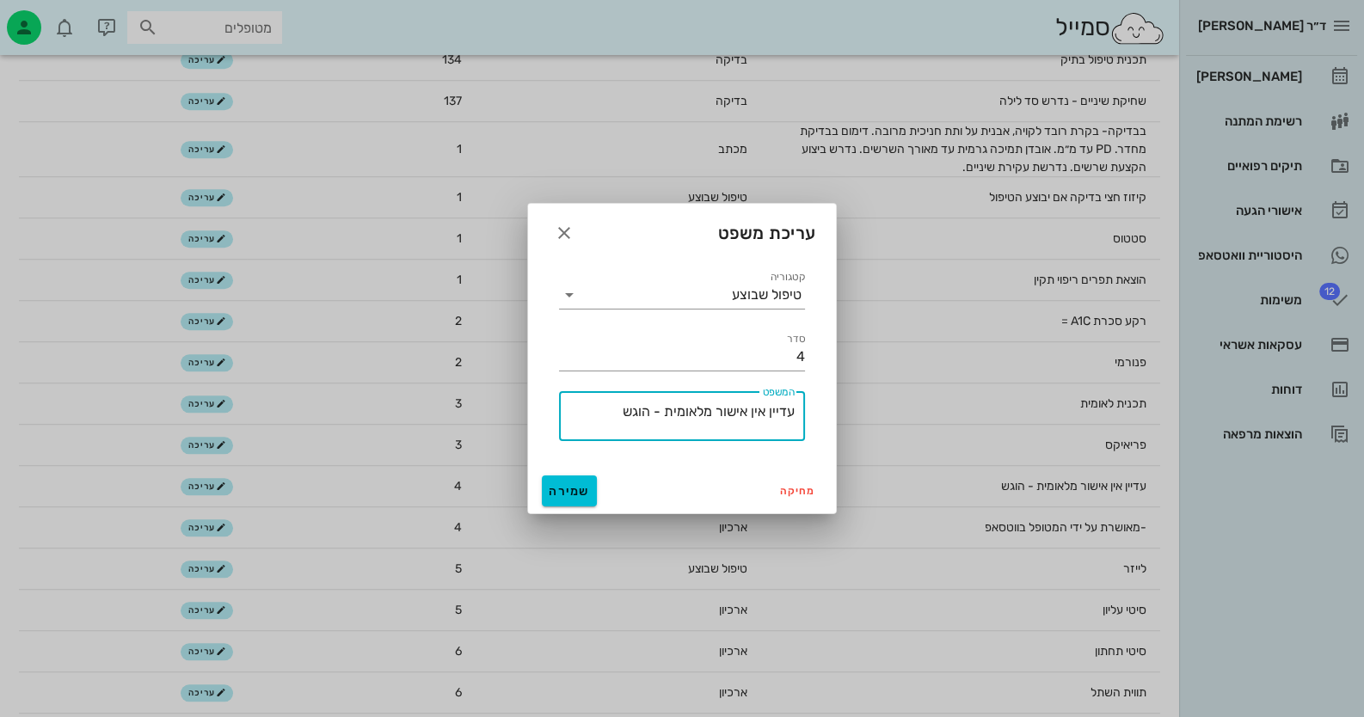
click at [621, 412] on textarea "עדיין אין אישור מלאומית - הוגש" at bounding box center [677, 420] width 236 height 41
type textarea "עדיין אין אישור מלאומית - הוגשה בקשה"
click at [577, 498] on button "שמירה" at bounding box center [569, 491] width 55 height 31
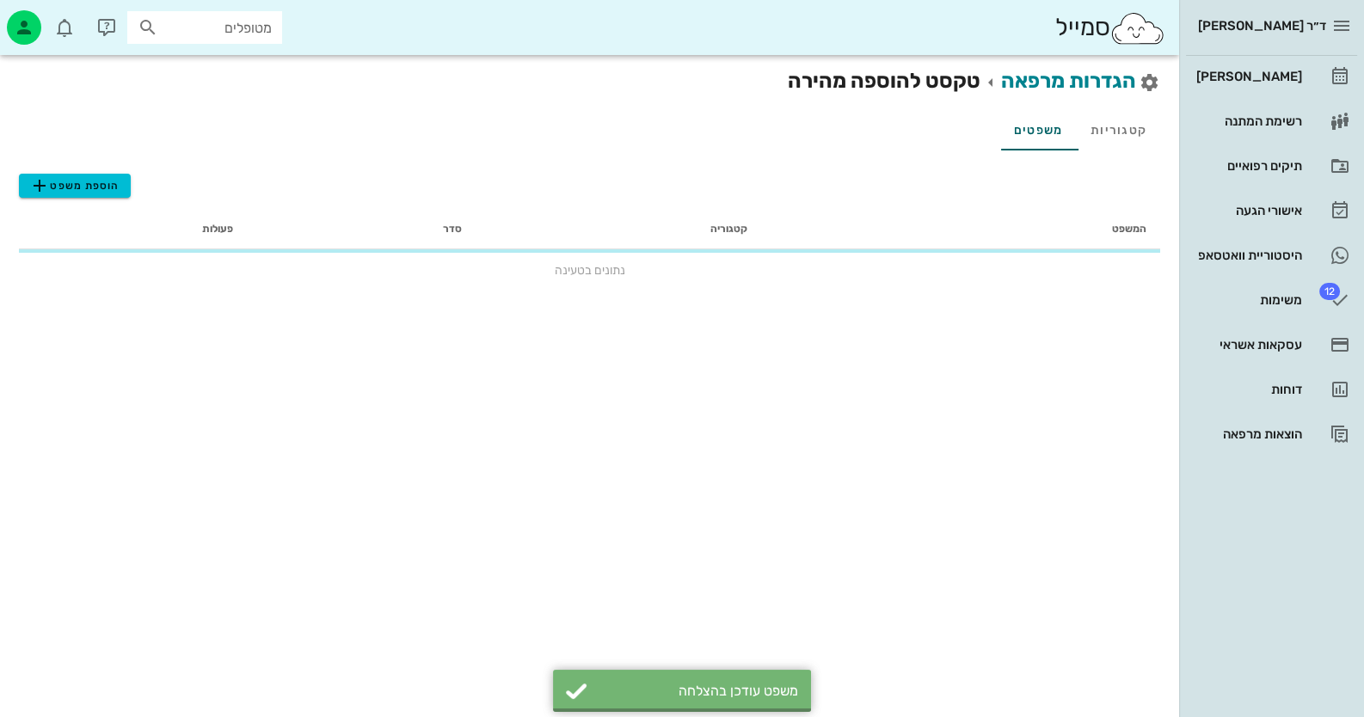
scroll to position [0, 0]
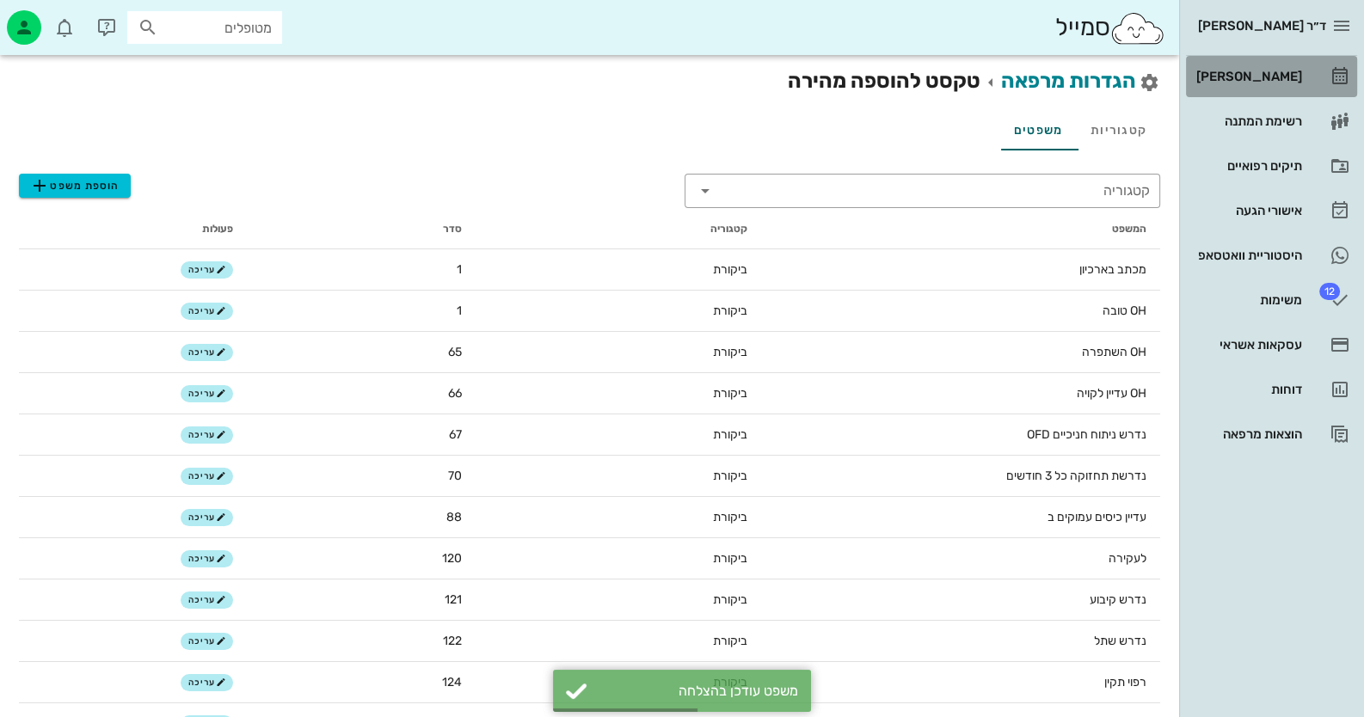
click at [1277, 89] on link "[PERSON_NAME]" at bounding box center [1271, 76] width 171 height 41
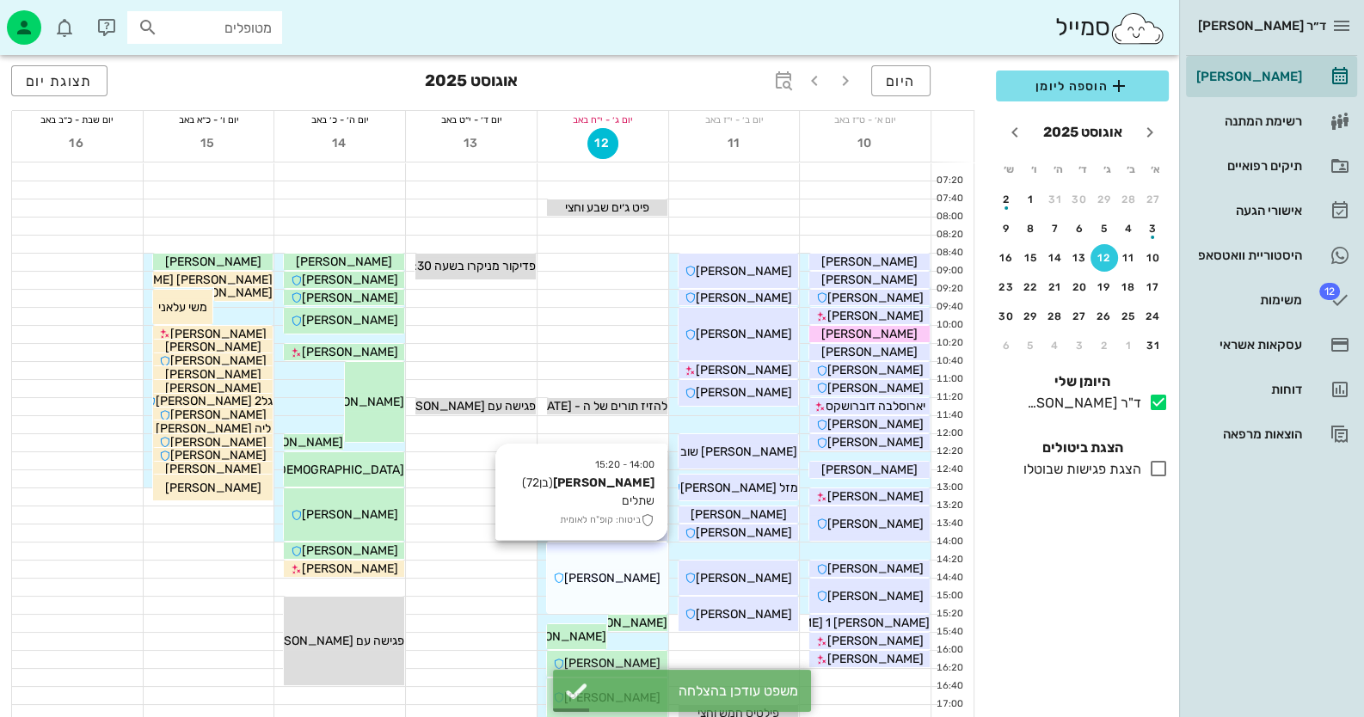
click at [632, 597] on div "14:00 - 15:20 יוסף חייבי (בן 72 ) שתלים ביטוח: קופ"ח לאומית יוסף חייבי" at bounding box center [607, 578] width 120 height 71
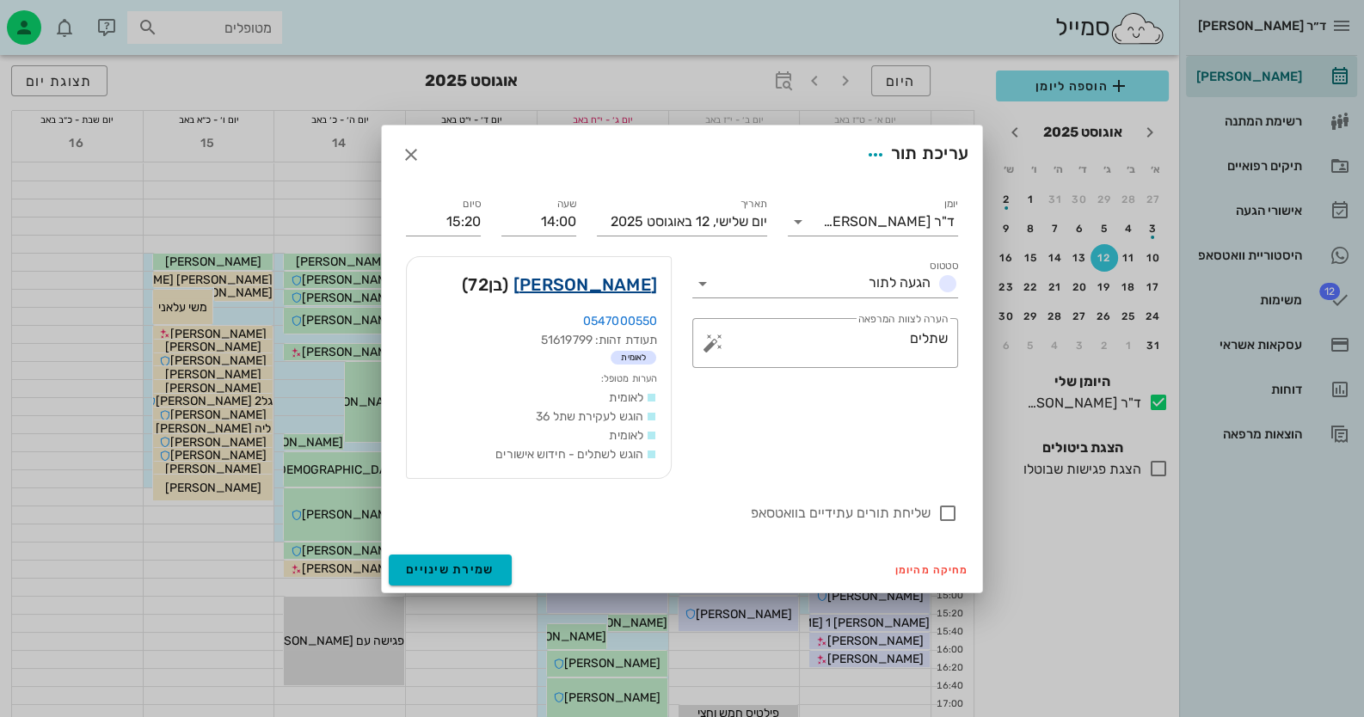
click at [621, 289] on link "יוסף חייבי" at bounding box center [585, 285] width 144 height 28
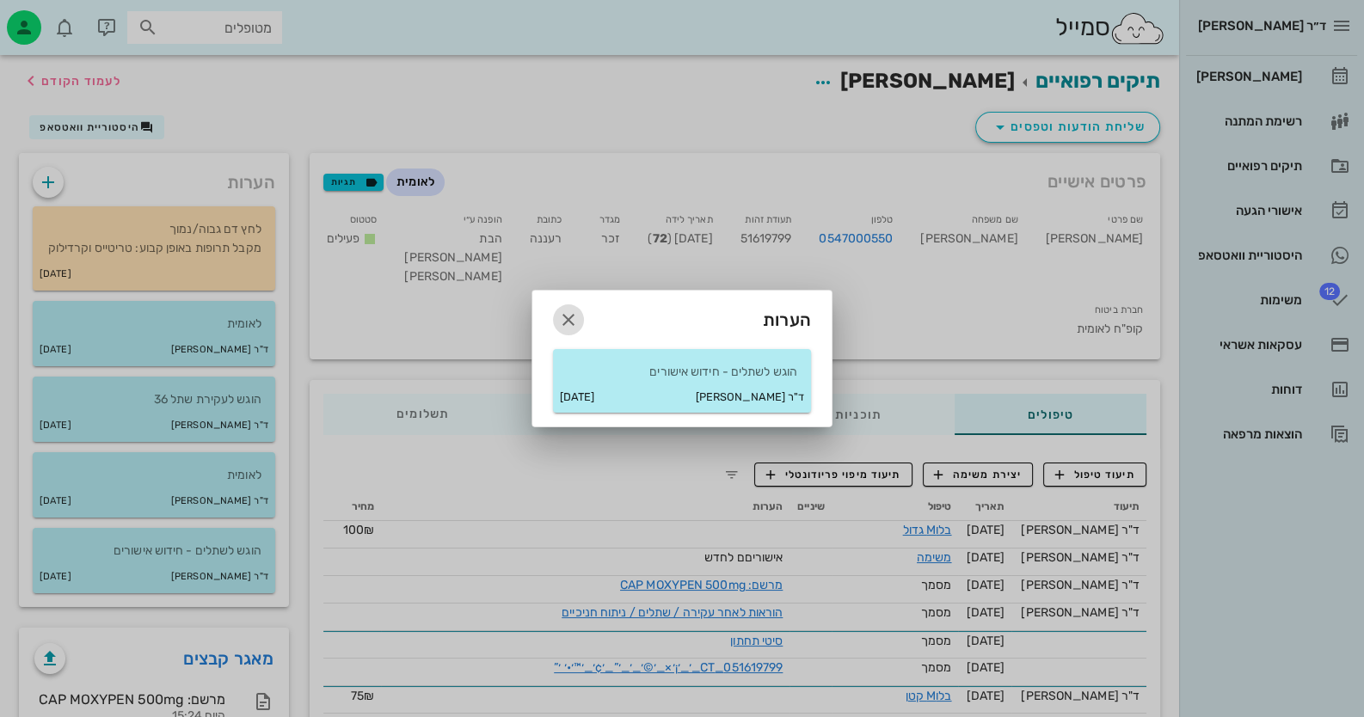
click at [571, 322] on icon "button" at bounding box center [568, 320] width 21 height 21
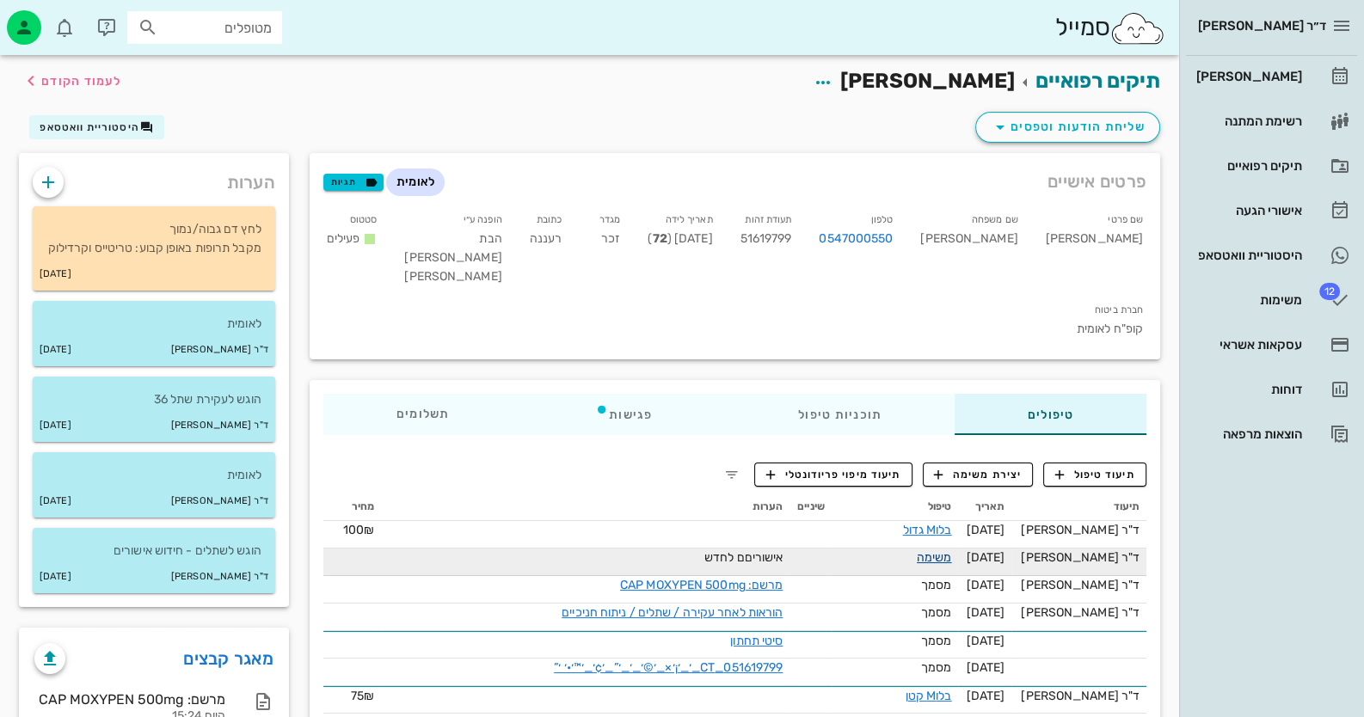
click at [952, 550] on link "משימה" at bounding box center [934, 557] width 35 height 15
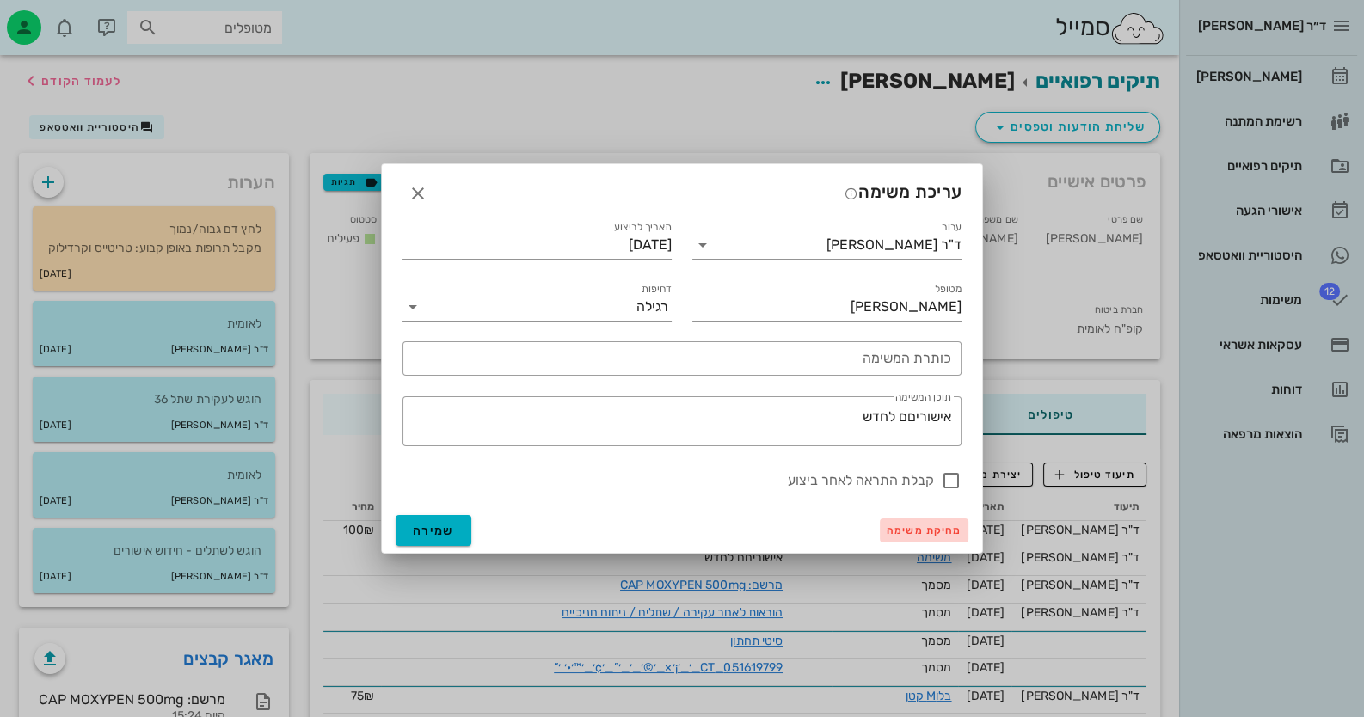
click at [946, 532] on span "מחיקת משימה" at bounding box center [924, 531] width 75 height 12
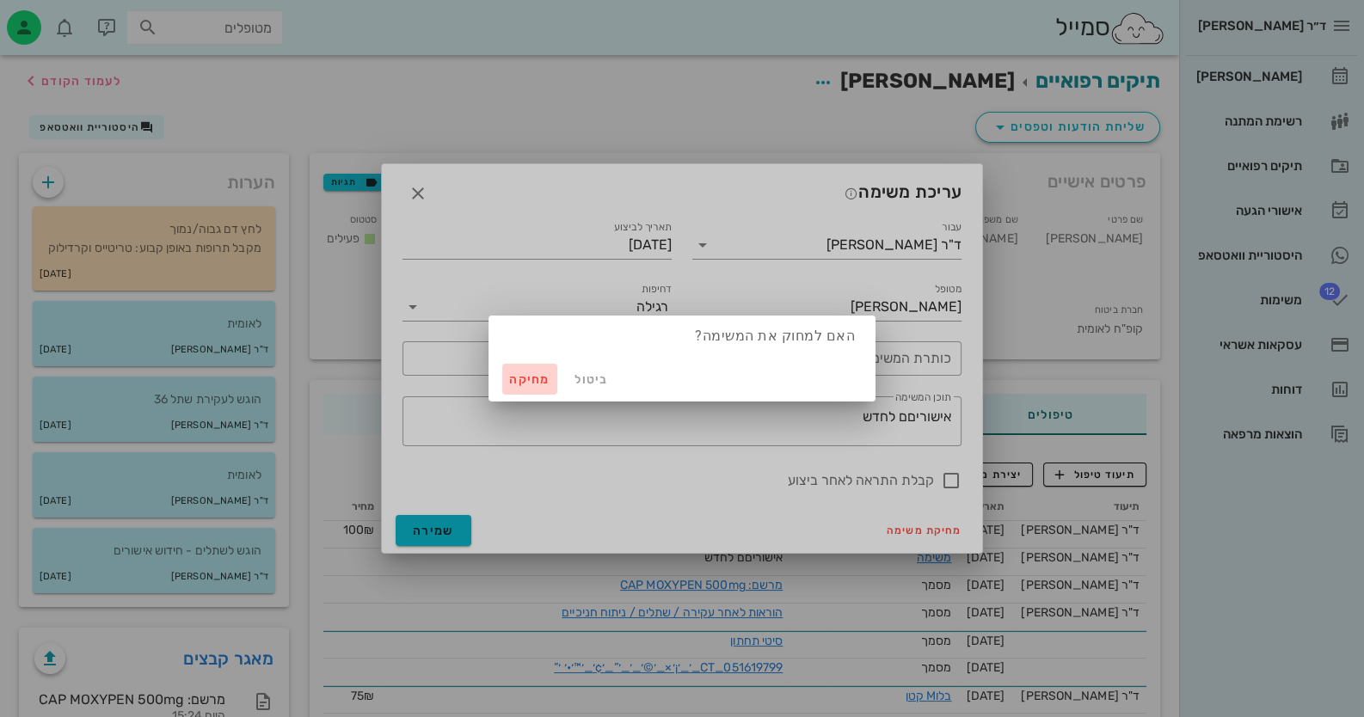
click at [507, 372] on button "מחיקה" at bounding box center [529, 379] width 55 height 31
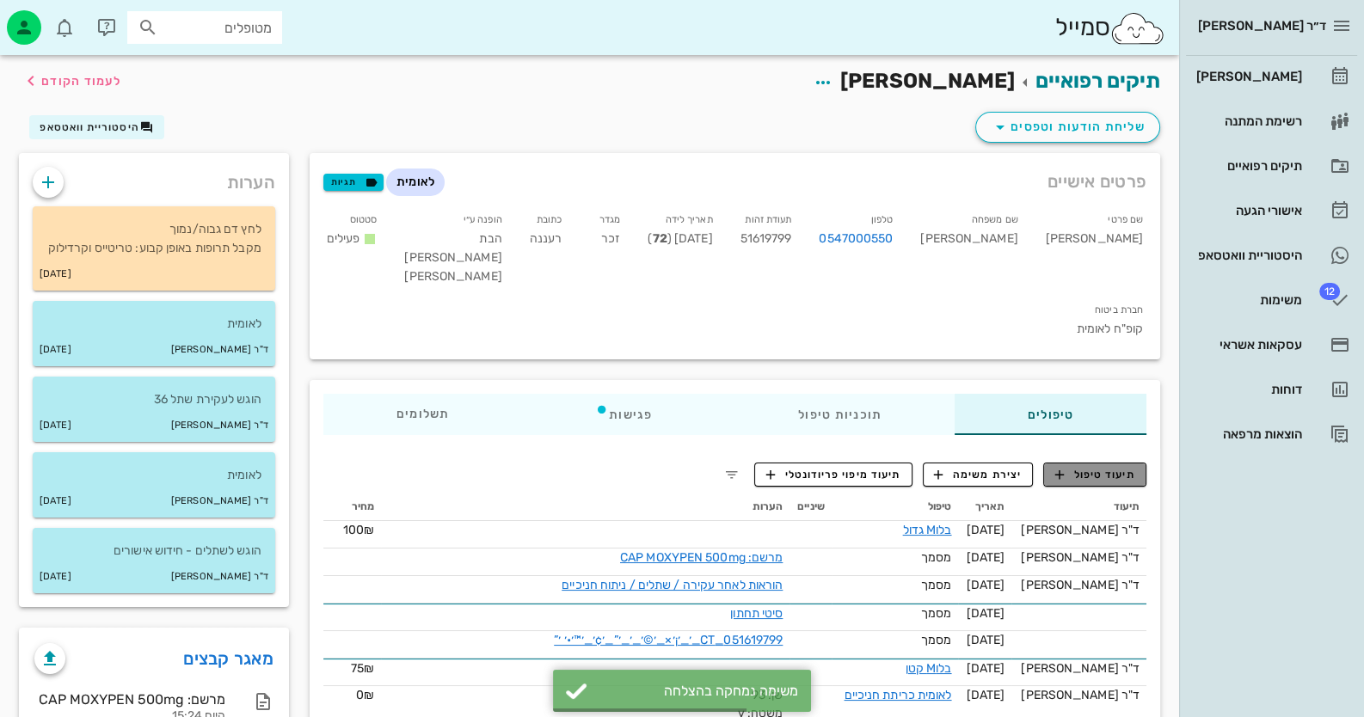
click at [1081, 467] on span "תיעוד טיפול" at bounding box center [1095, 474] width 80 height 15
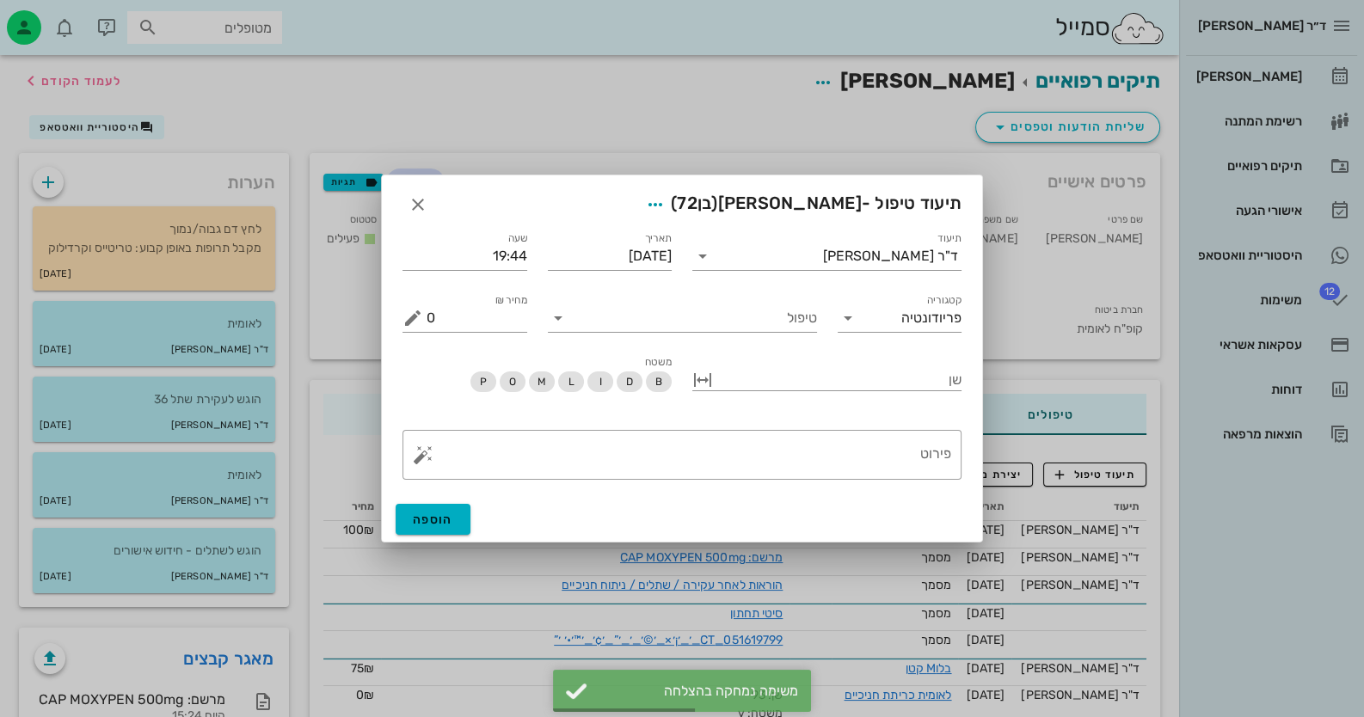
click at [713, 333] on div "טיפול" at bounding box center [683, 311] width 290 height 62
click at [716, 329] on input "טיפול" at bounding box center [694, 318] width 245 height 28
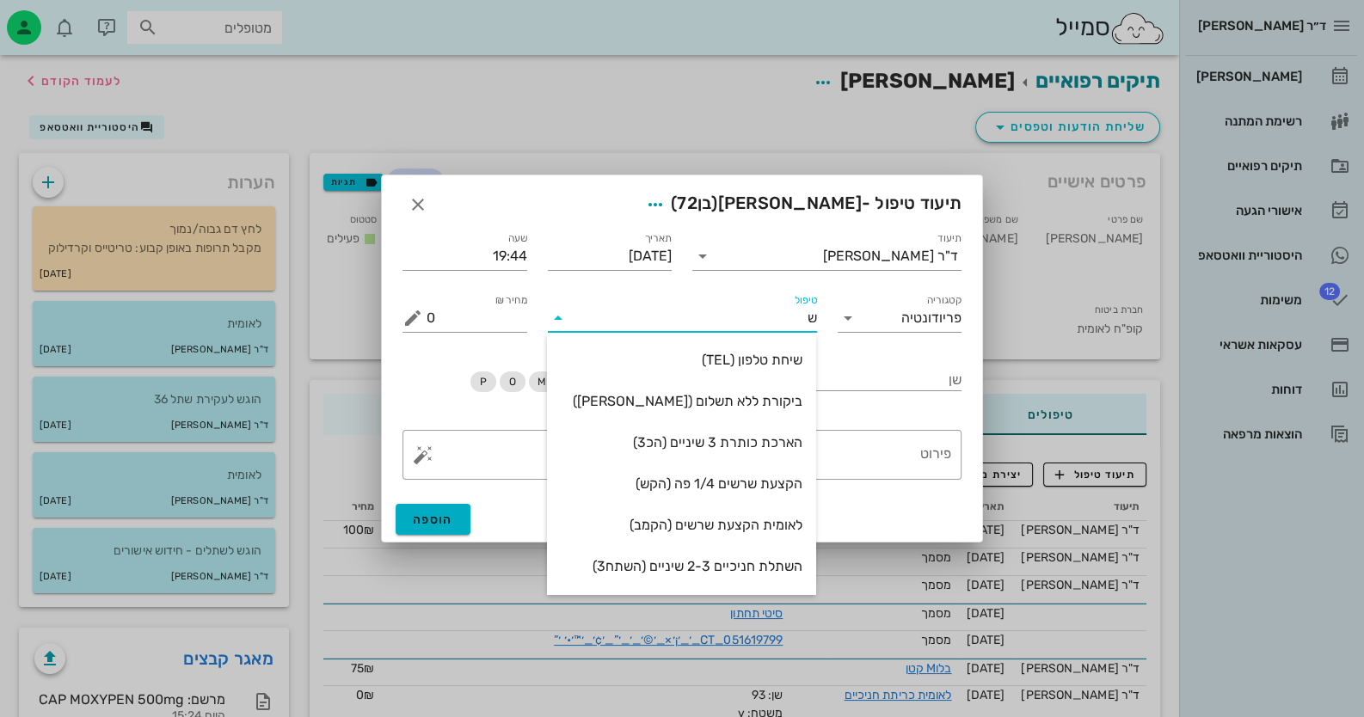
type input "שת"
click at [791, 566] on div "לאומית שתל (SHLE)" at bounding box center [682, 566] width 242 height 16
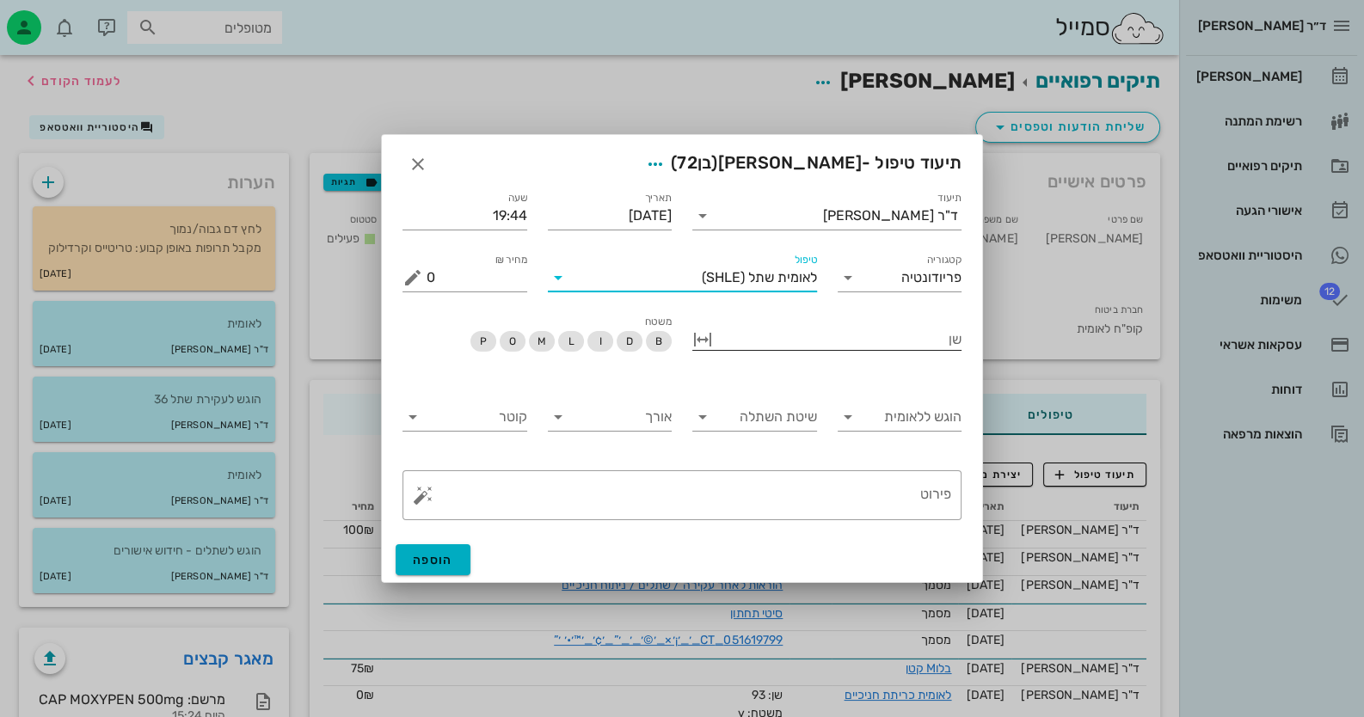
click at [891, 347] on div at bounding box center [838, 338] width 245 height 22
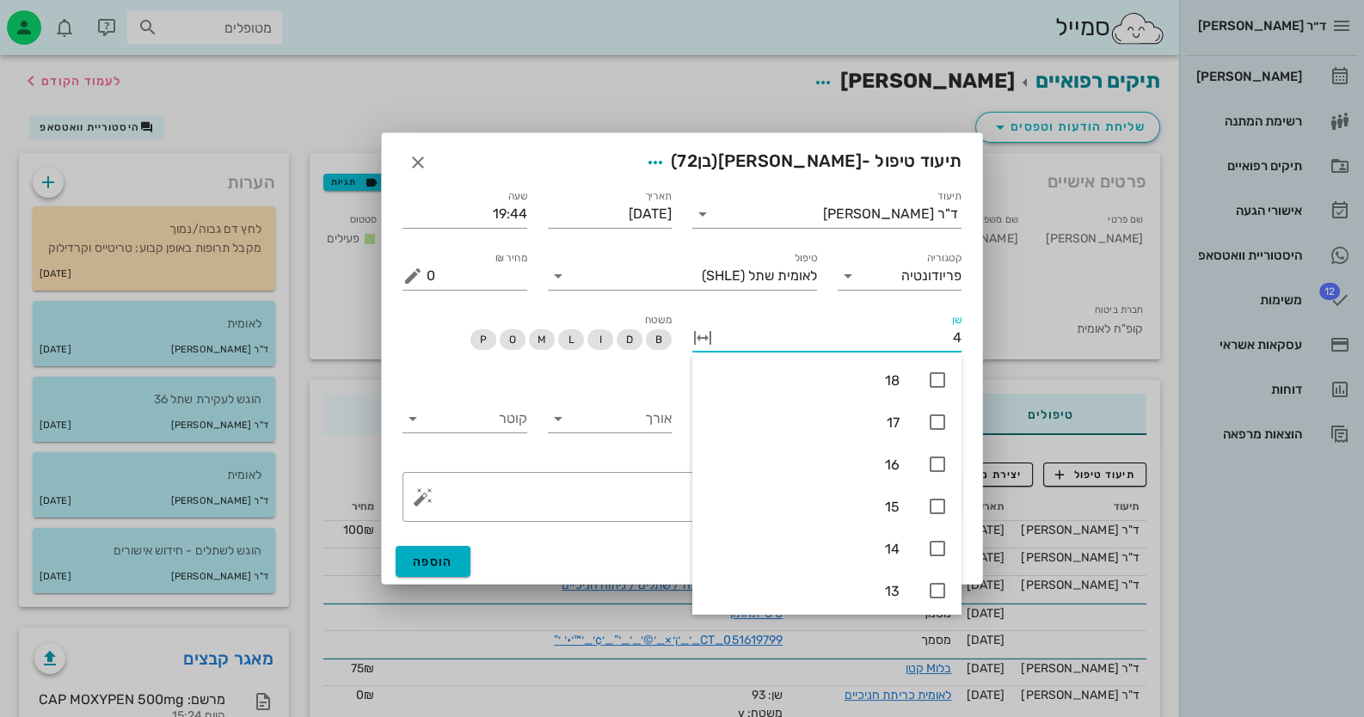
type input "45"
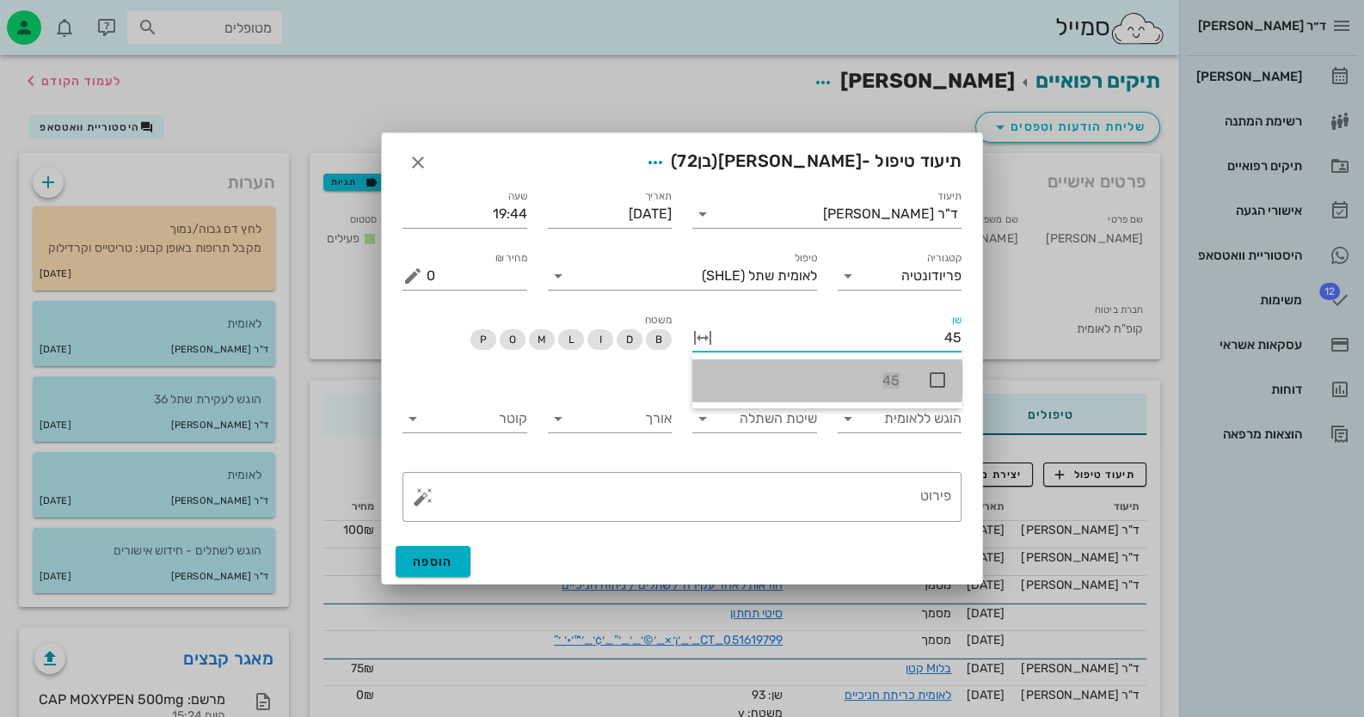
click at [936, 378] on icon at bounding box center [937, 380] width 21 height 21
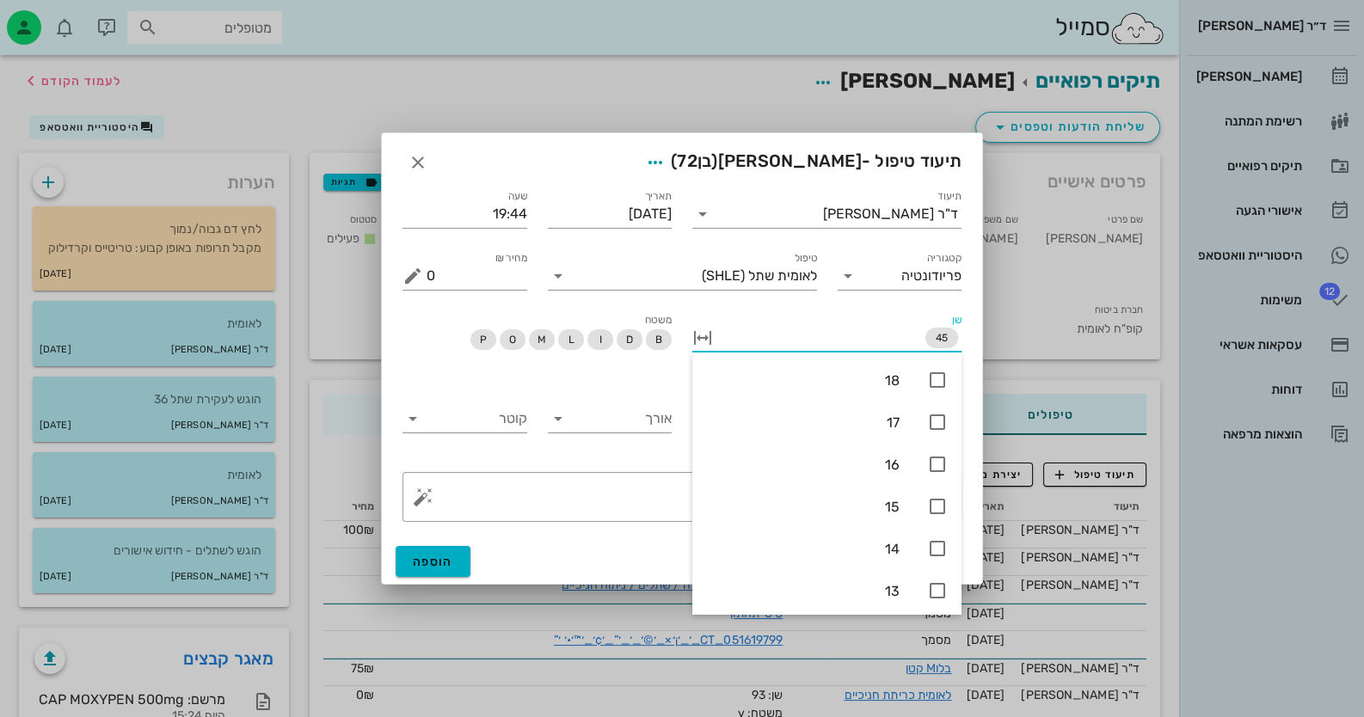
click at [613, 390] on div "אורך" at bounding box center [610, 421] width 145 height 81
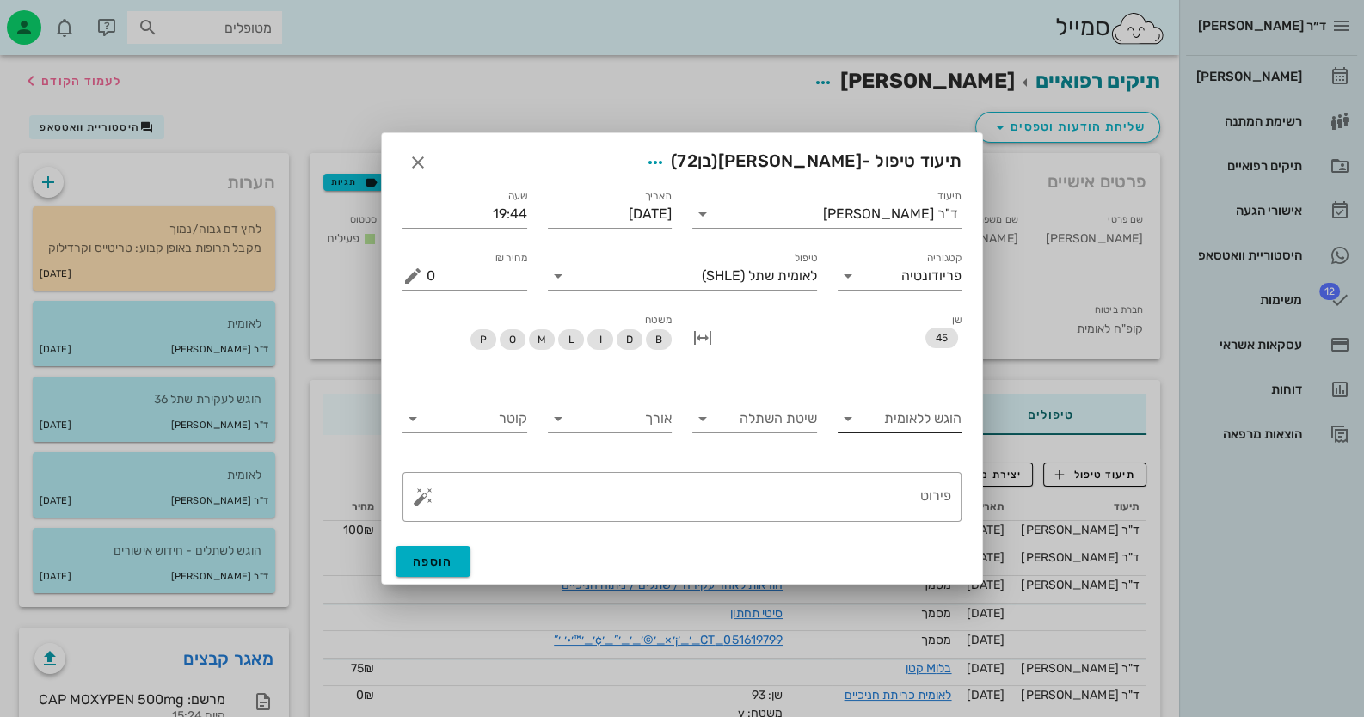
click at [952, 421] on input "הוגש ללאומית" at bounding box center [912, 419] width 101 height 28
click at [937, 465] on div "לא" at bounding box center [899, 473] width 97 height 16
click at [424, 494] on button "button" at bounding box center [423, 497] width 21 height 21
click at [481, 458] on div "טיפול שבוצע" at bounding box center [468, 463] width 111 height 34
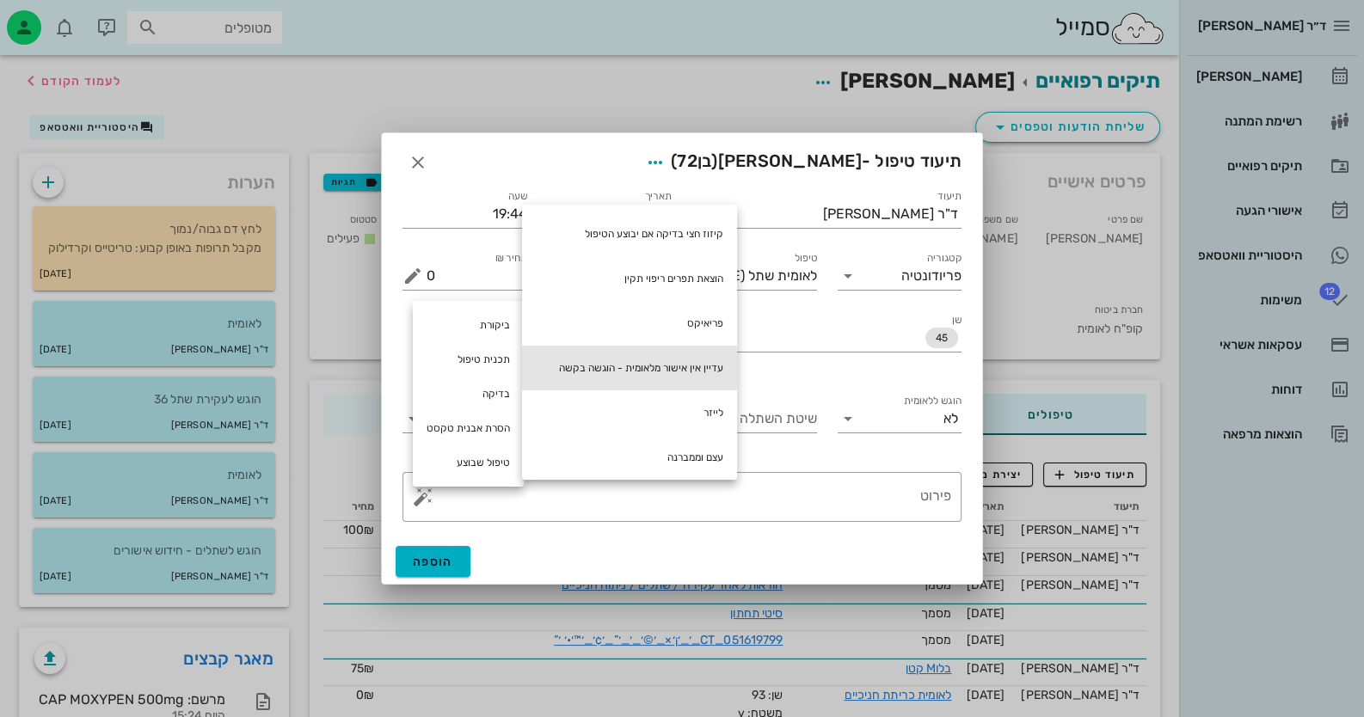
click at [683, 366] on div "עדיין אין אישור מלאומית - הוגשה בקשה" at bounding box center [629, 368] width 215 height 45
type textarea "עדיין אין אישור מלאומית - הוגשה בקשה"
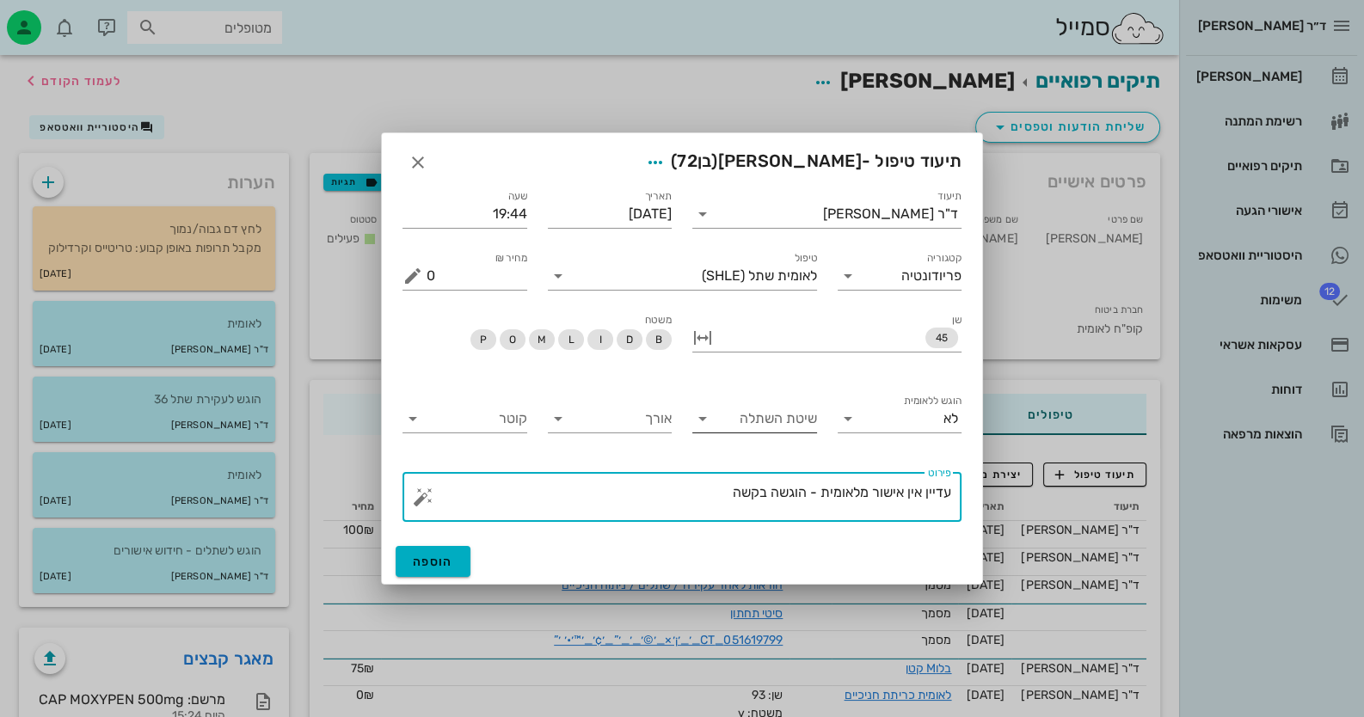
click at [793, 416] on input "שיטת השתלה" at bounding box center [766, 419] width 101 height 28
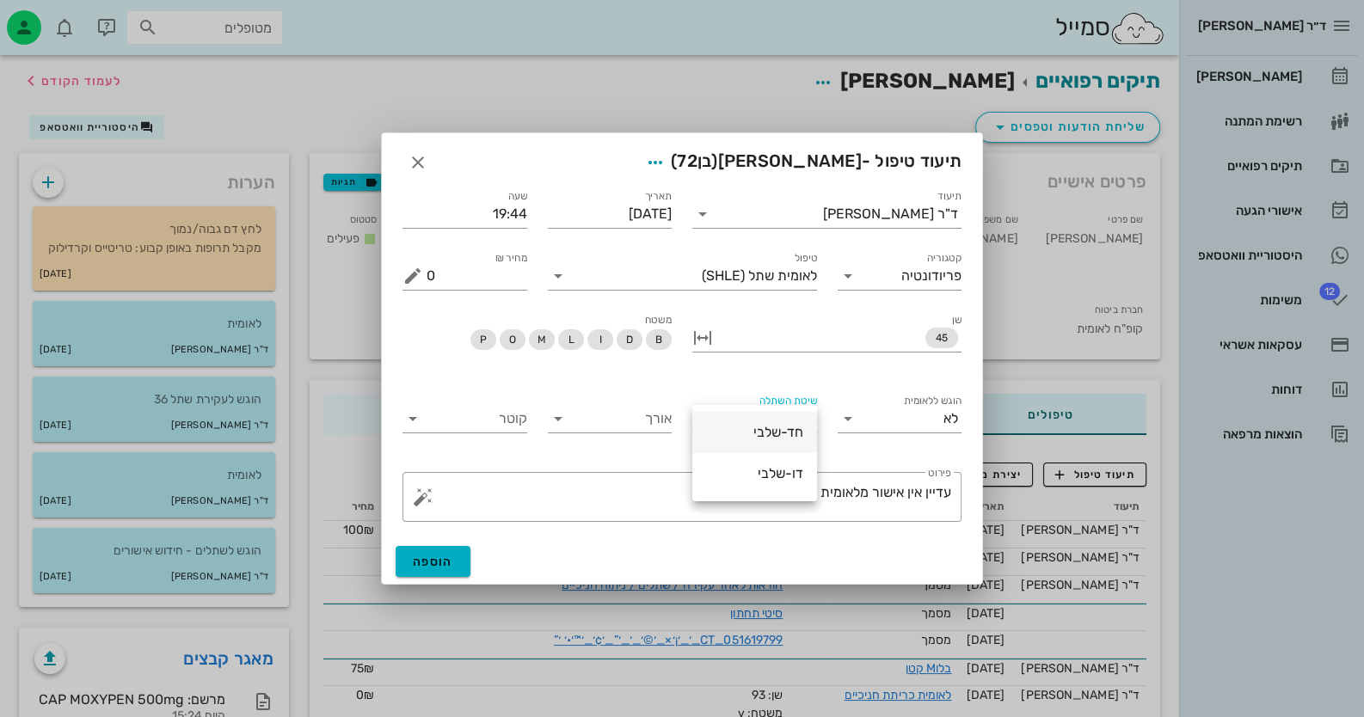
click at [788, 435] on div "חד-שלבי" at bounding box center [754, 432] width 97 height 16
click at [644, 421] on input "אורך" at bounding box center [622, 419] width 101 height 28
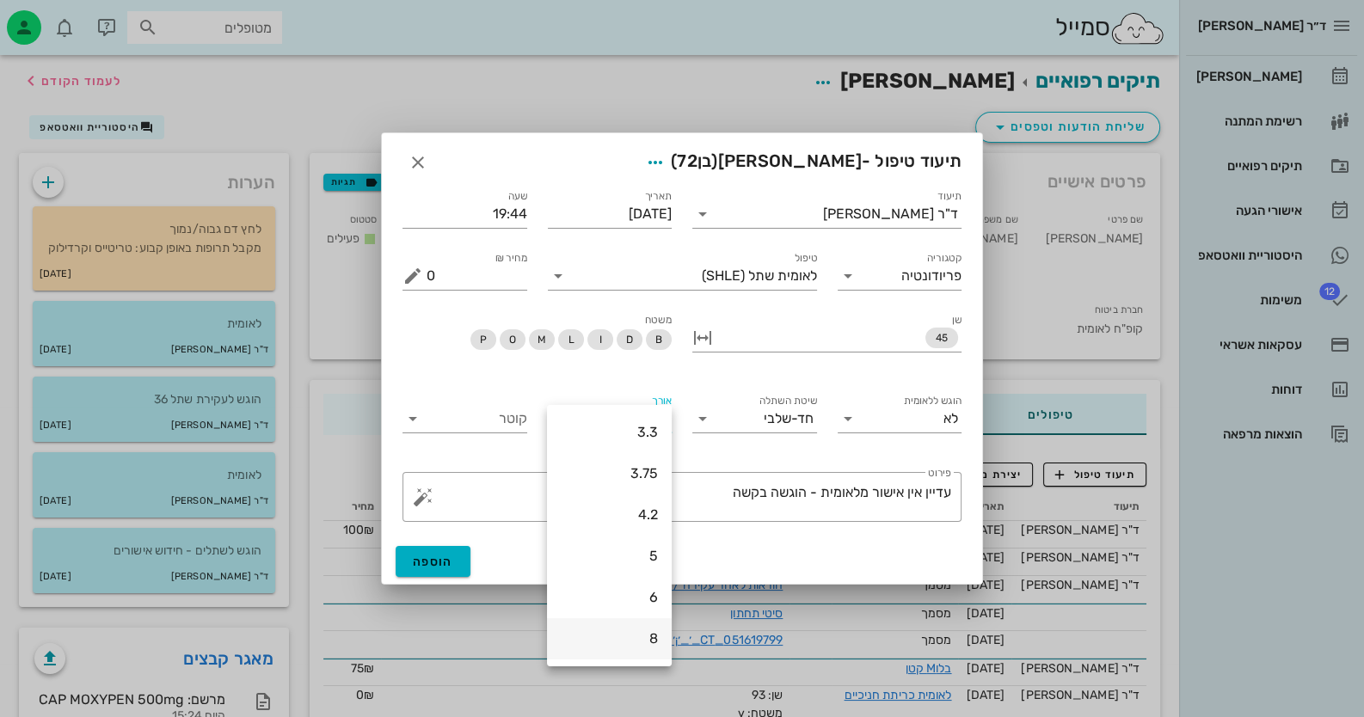
click at [644, 638] on div "8" at bounding box center [609, 638] width 97 height 16
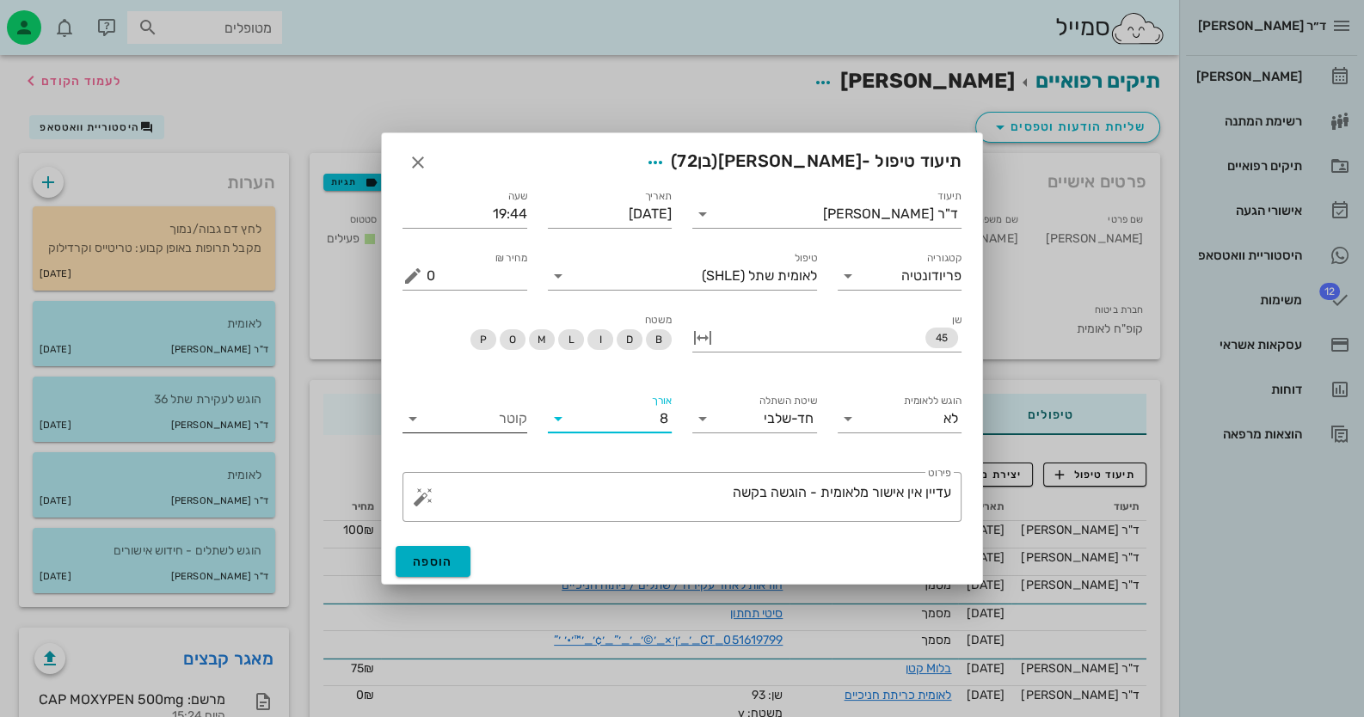
click at [470, 421] on input "קוטר" at bounding box center [477, 419] width 101 height 28
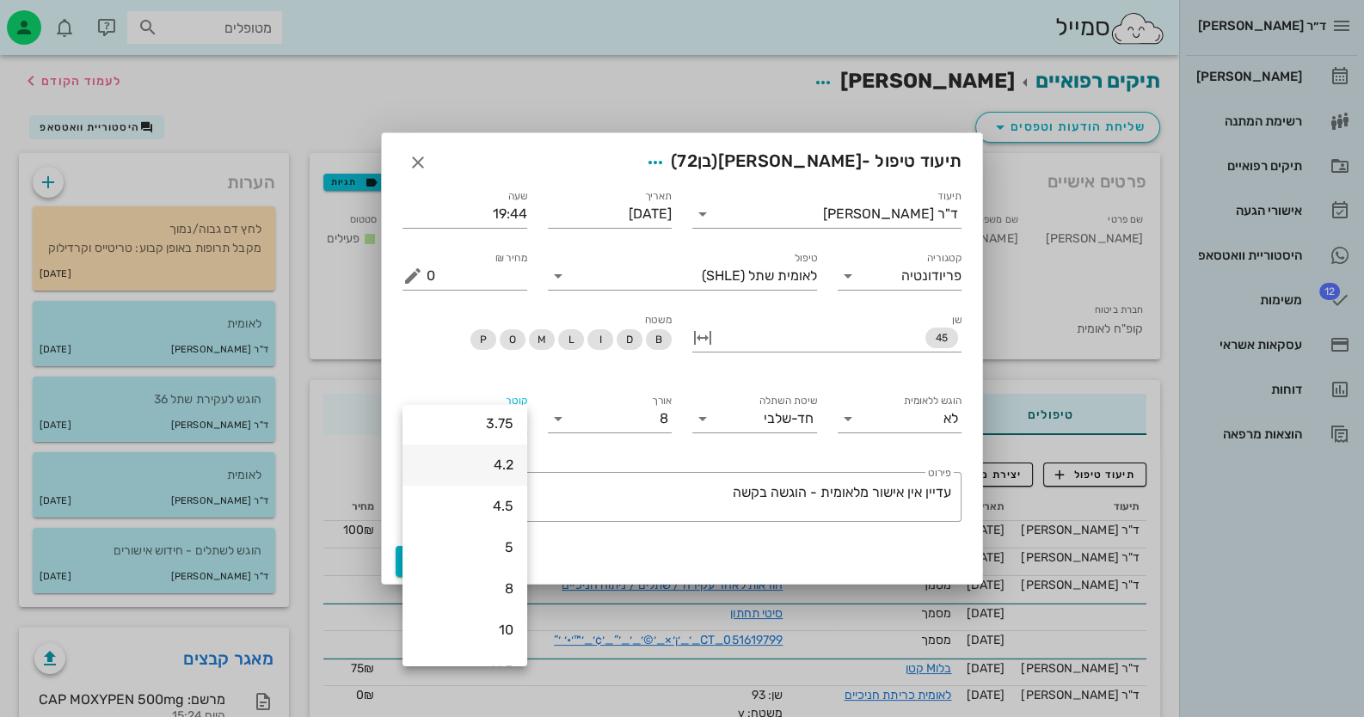
scroll to position [258, 0]
click at [487, 409] on div "3.75" at bounding box center [464, 421] width 97 height 37
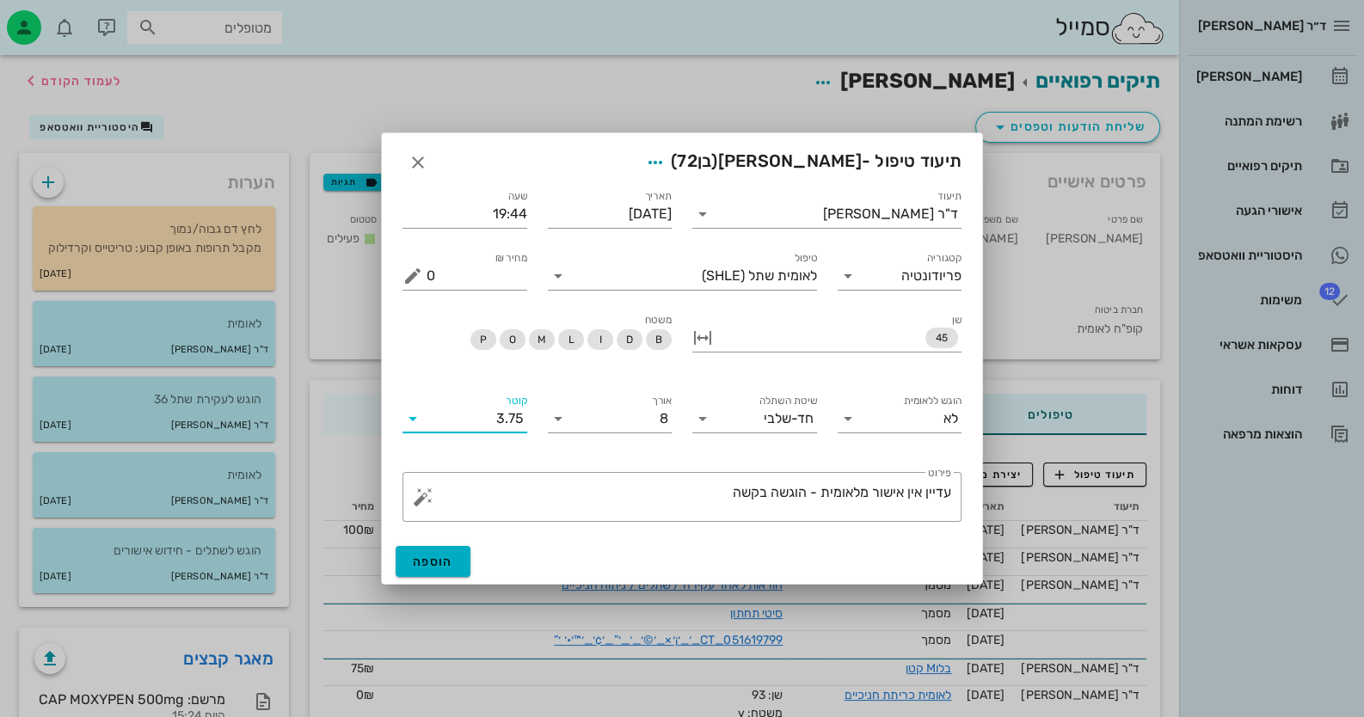
scroll to position [0, 0]
click at [435, 559] on span "הוספה" at bounding box center [433, 562] width 40 height 15
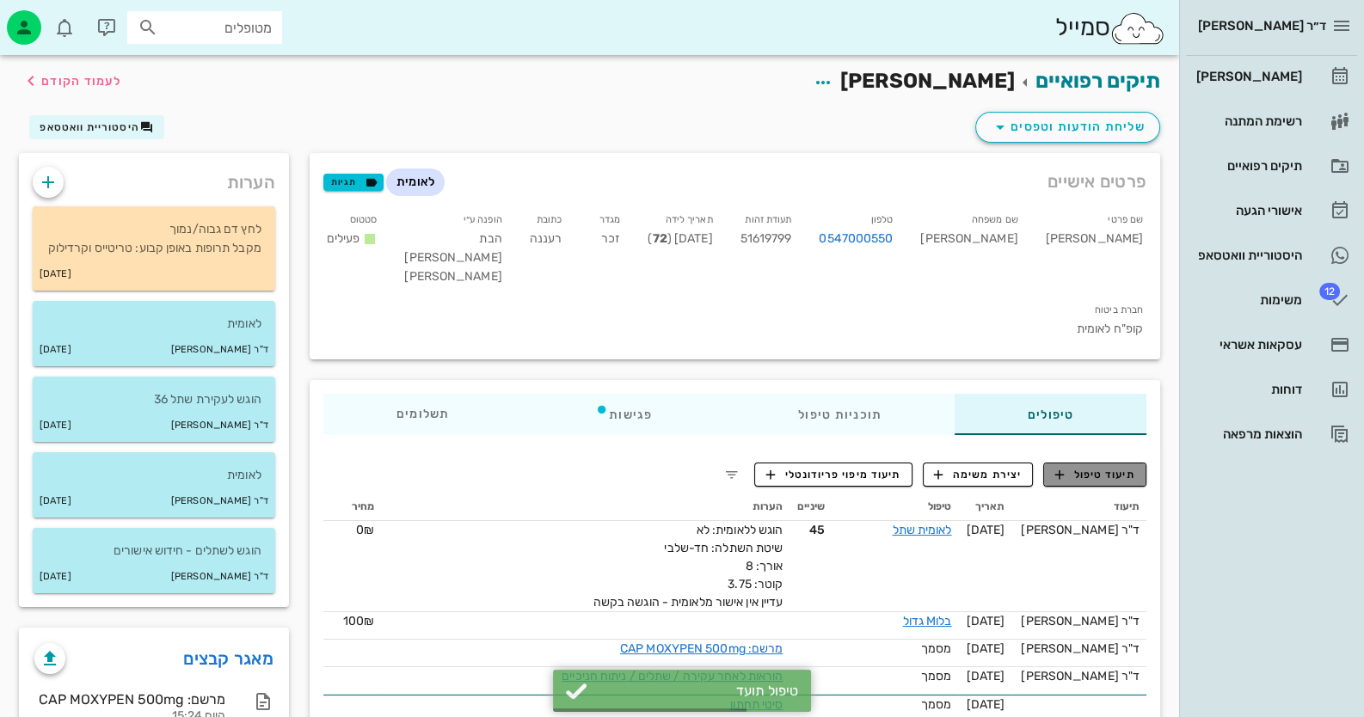
click at [1118, 467] on span "תיעוד טיפול" at bounding box center [1095, 474] width 80 height 15
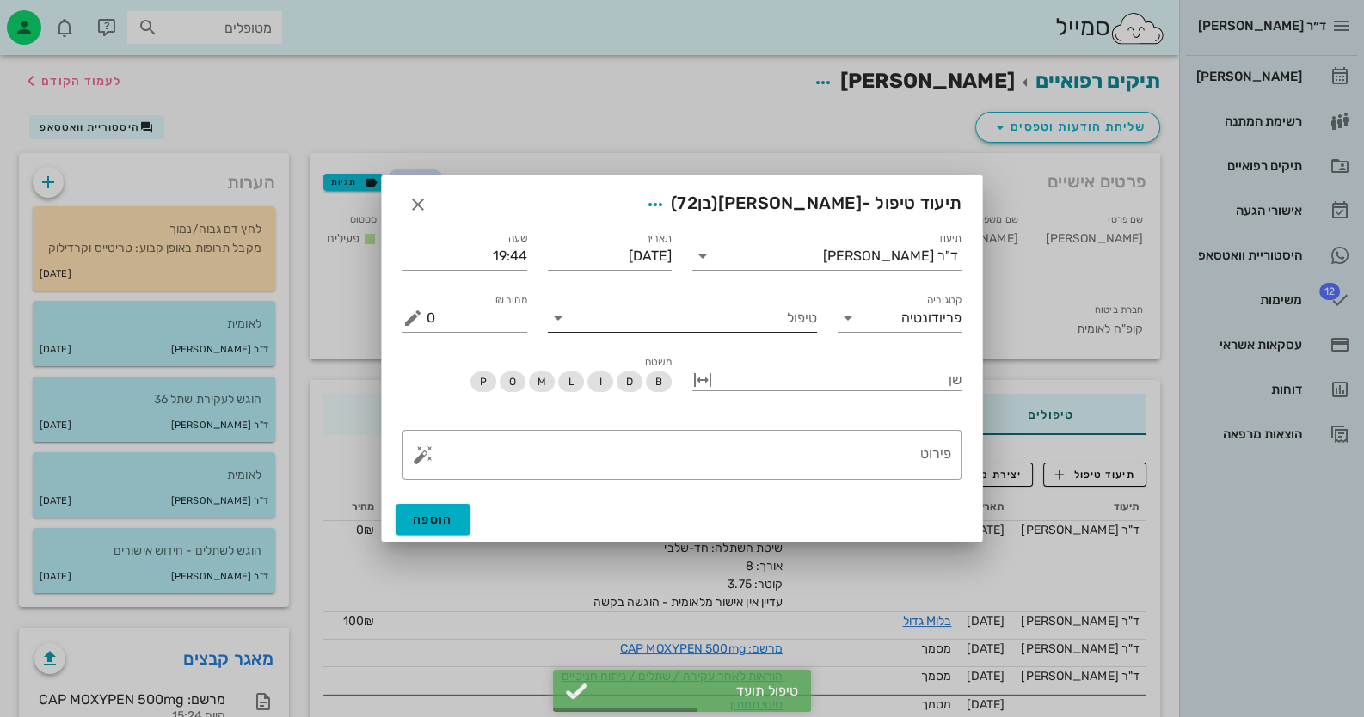
click at [797, 319] on input "טיפול" at bounding box center [694, 318] width 245 height 28
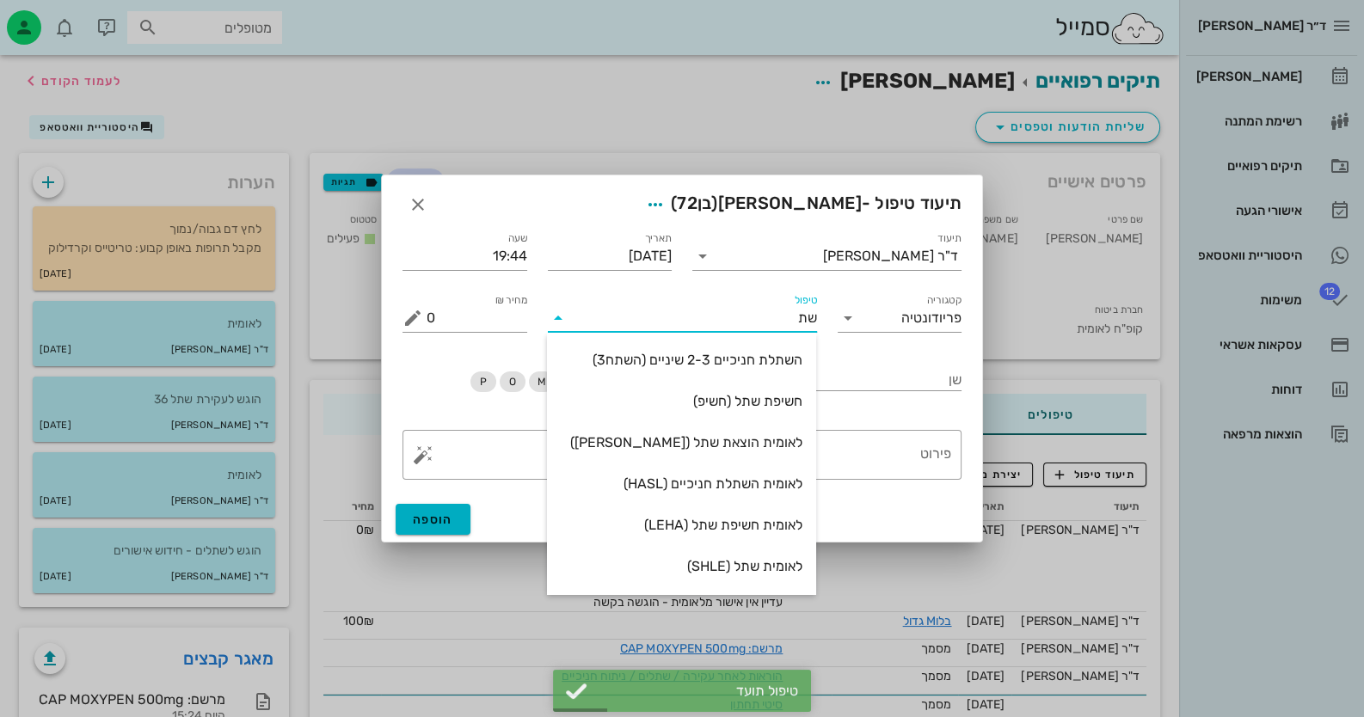
type input "שתל"
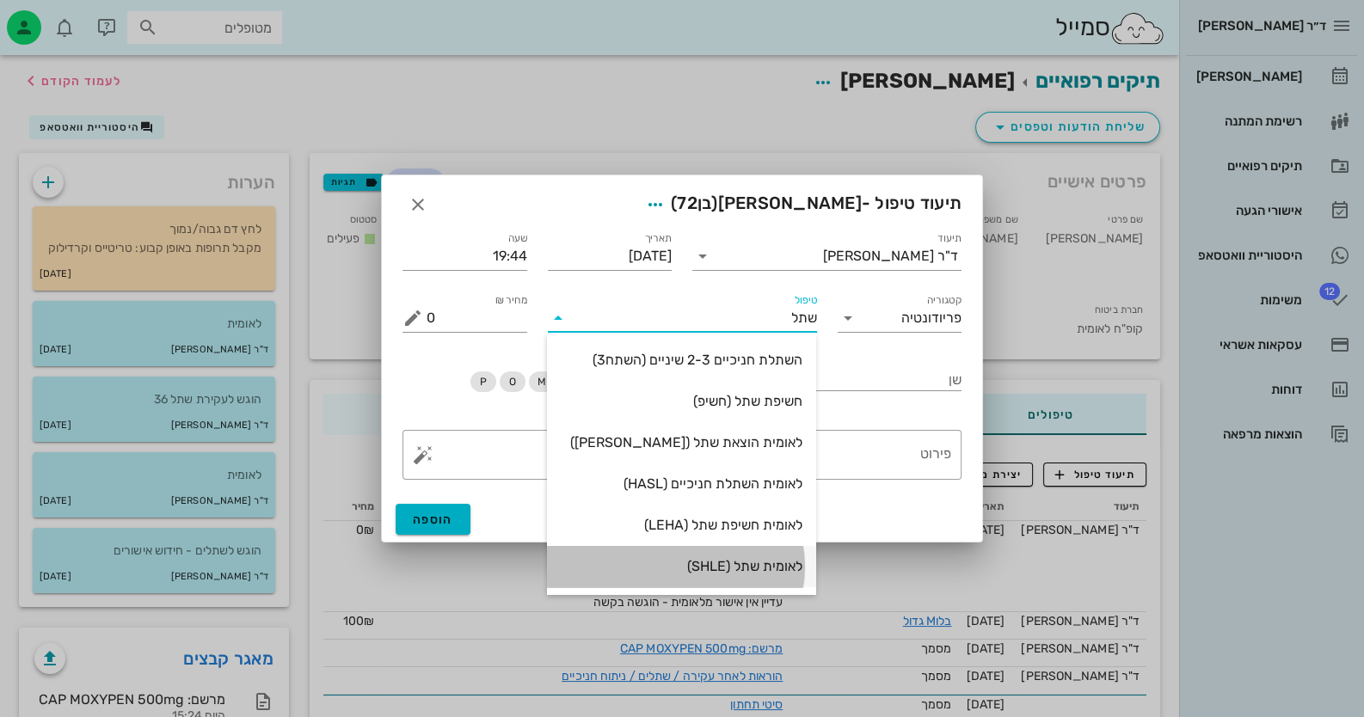
click at [774, 554] on div "לאומית שתל (SHLE)" at bounding box center [682, 566] width 242 height 37
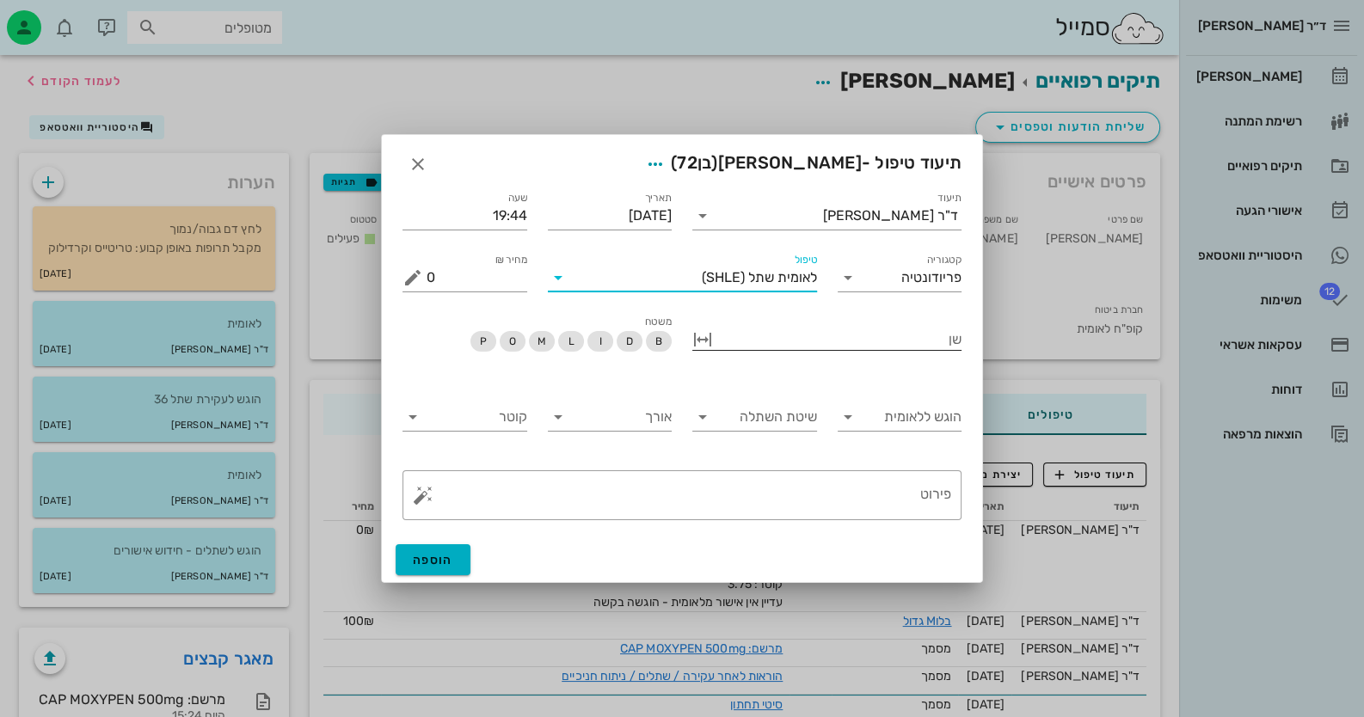
click at [827, 350] on div "שן" at bounding box center [826, 347] width 269 height 43
click at [828, 347] on div at bounding box center [838, 338] width 245 height 22
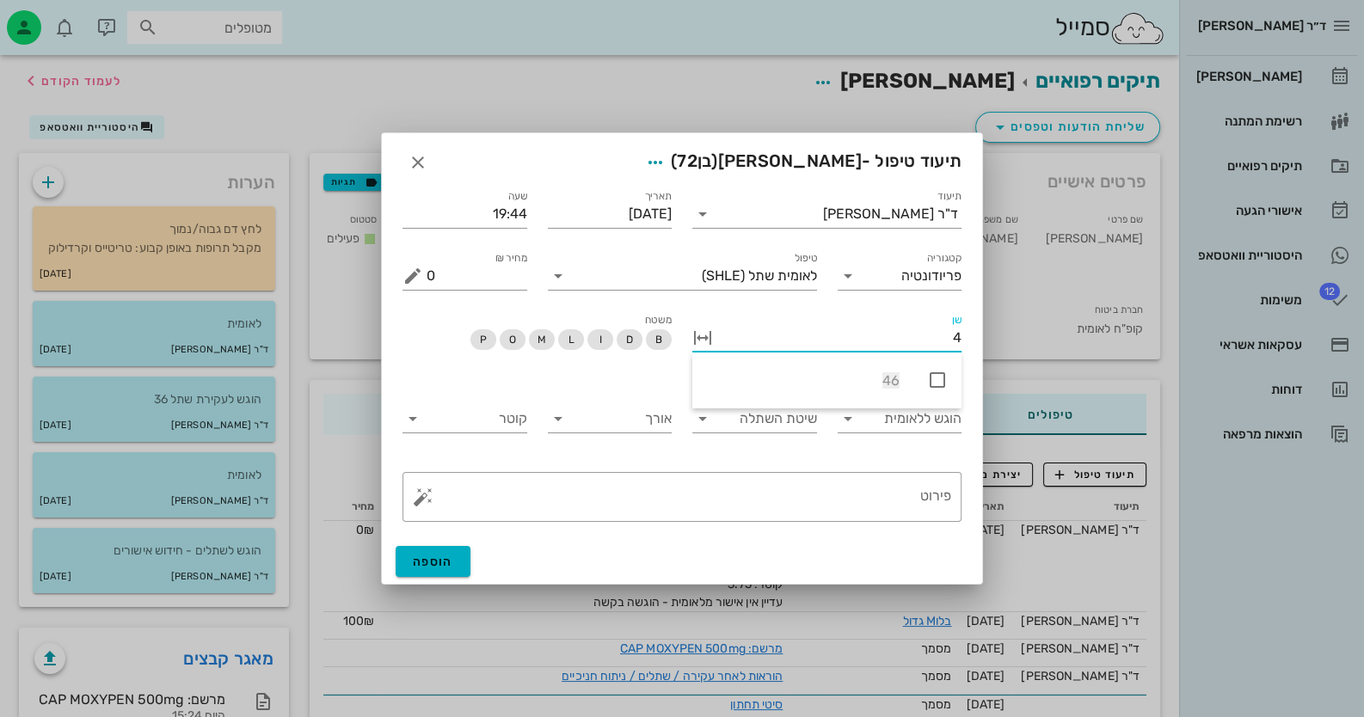
type input "46"
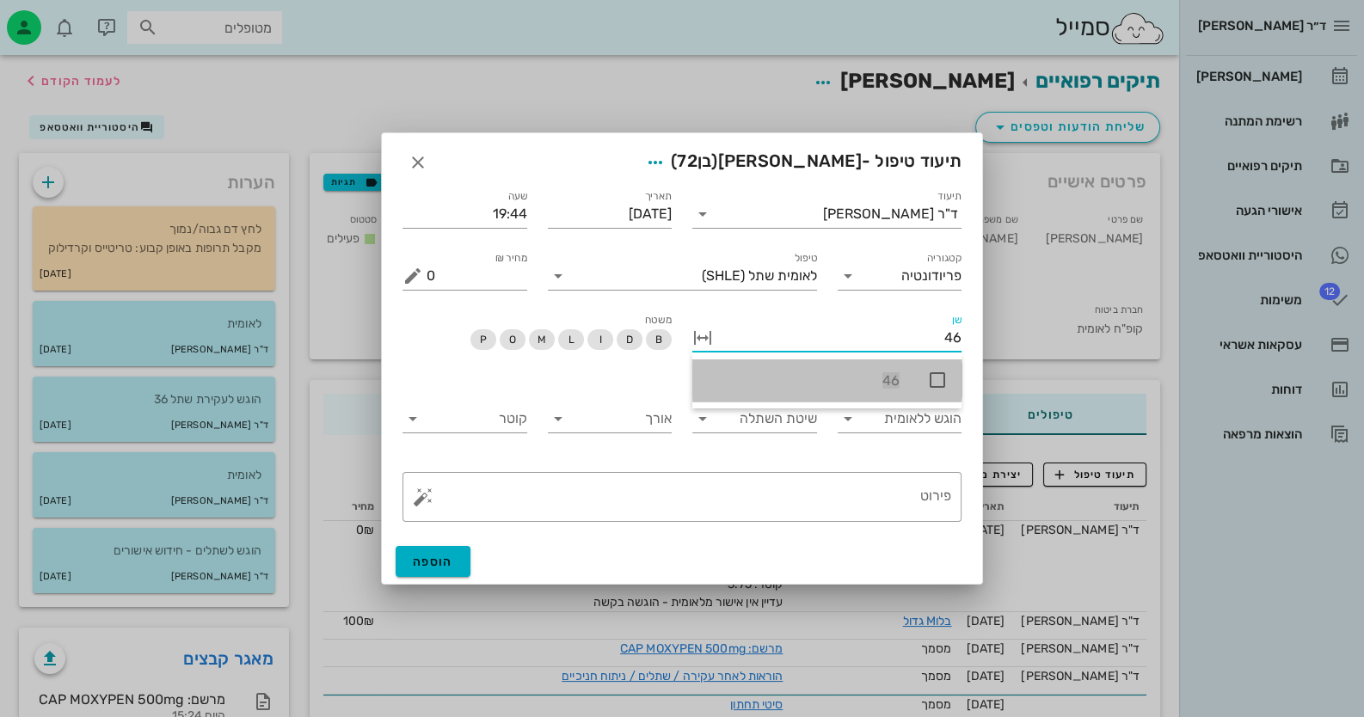
click at [939, 377] on icon at bounding box center [937, 380] width 21 height 21
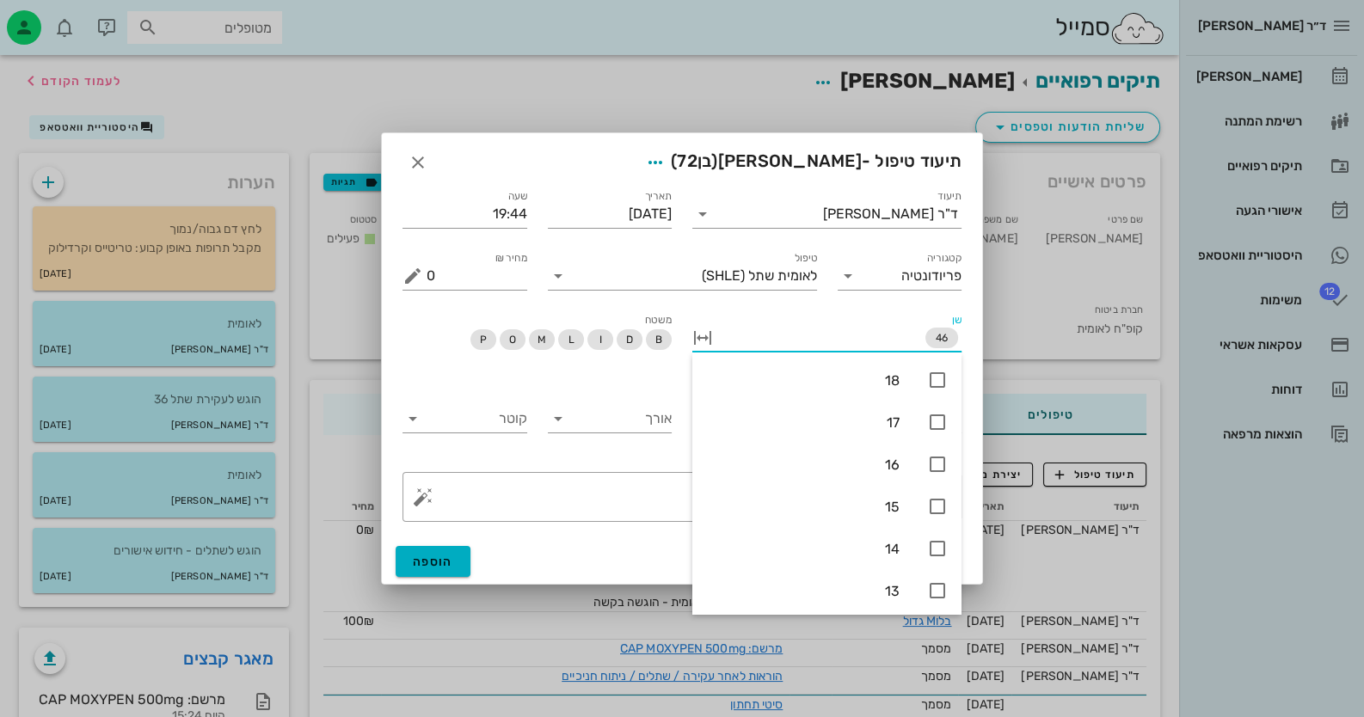
click at [555, 376] on div "משטח B D I L M O P" at bounding box center [537, 340] width 290 height 81
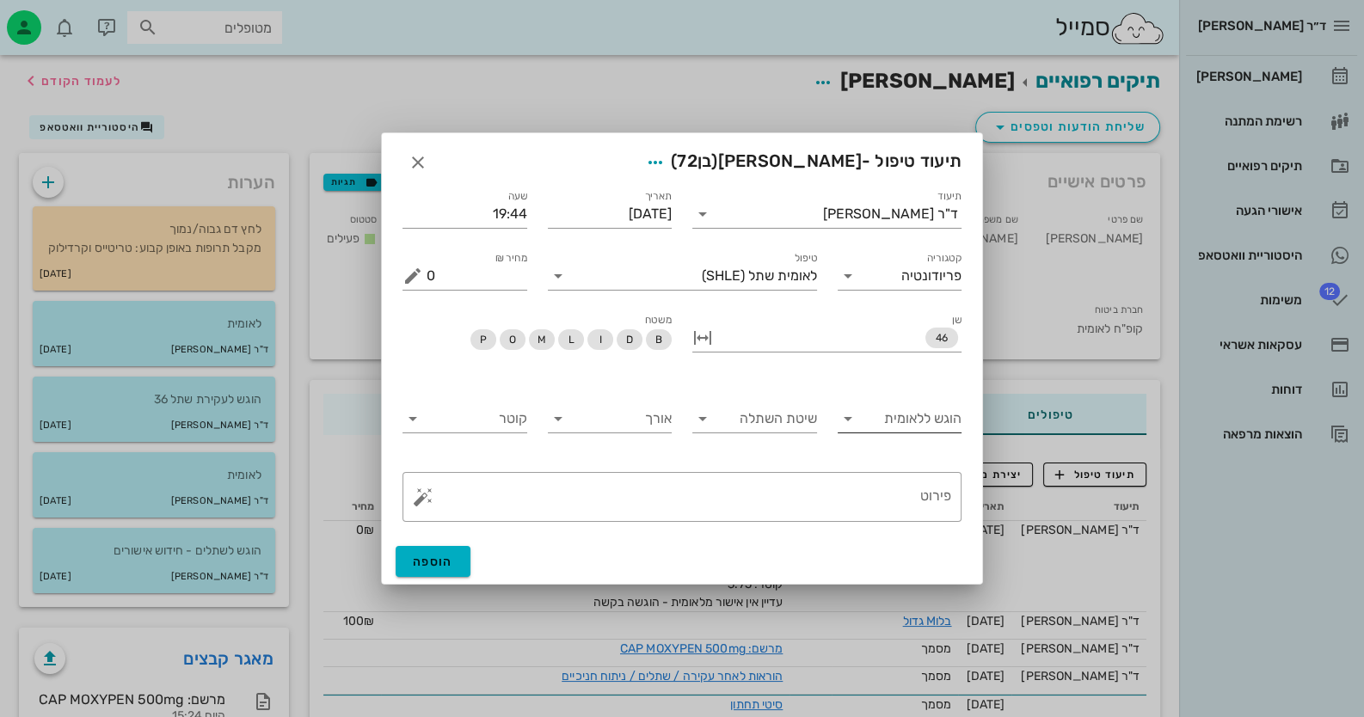
click at [950, 423] on input "הוגש ללאומית" at bounding box center [912, 419] width 101 height 28
click at [934, 475] on div "לא" at bounding box center [899, 473] width 97 height 16
click at [420, 495] on button "button" at bounding box center [423, 497] width 21 height 21
click at [485, 460] on div "טיפול שבוצע" at bounding box center [468, 463] width 111 height 34
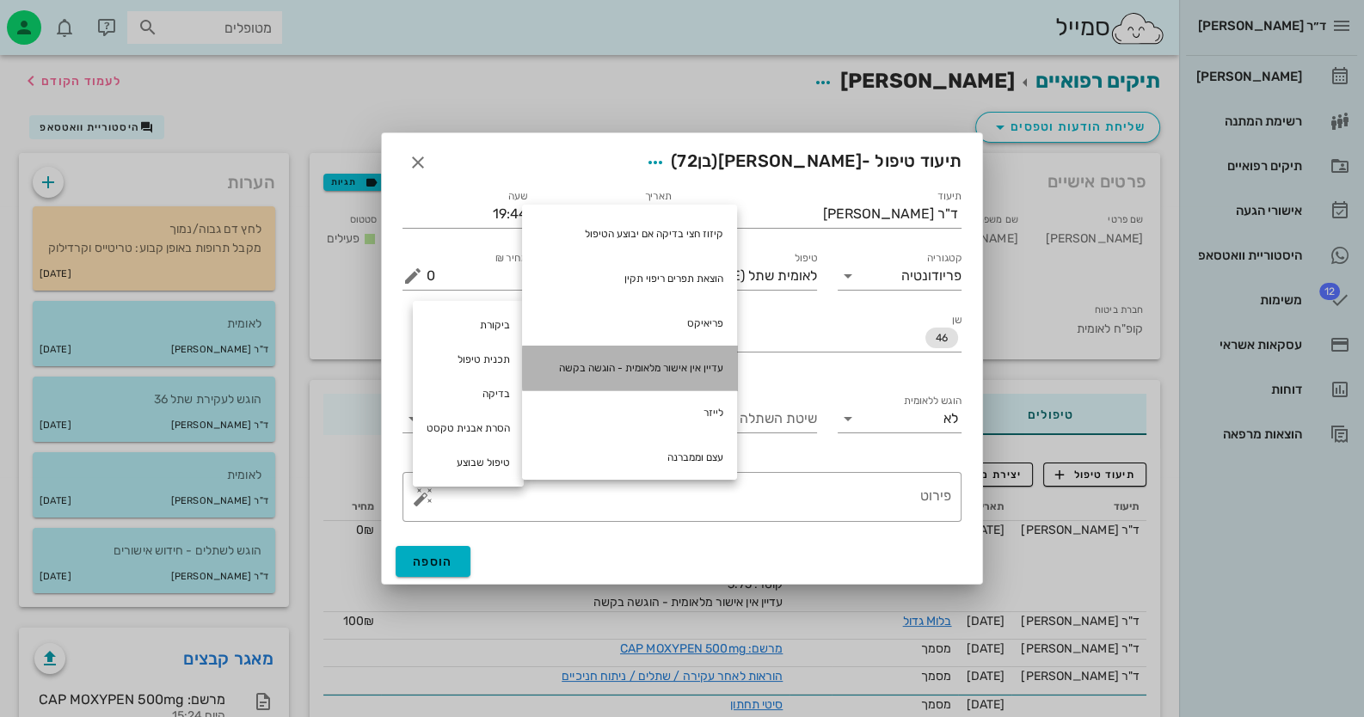
click at [710, 356] on div "עדיין אין אישור מלאומית - הוגשה בקשה" at bounding box center [629, 368] width 215 height 45
type textarea "עדיין אין אישור מלאומית - הוגשה בקשה"
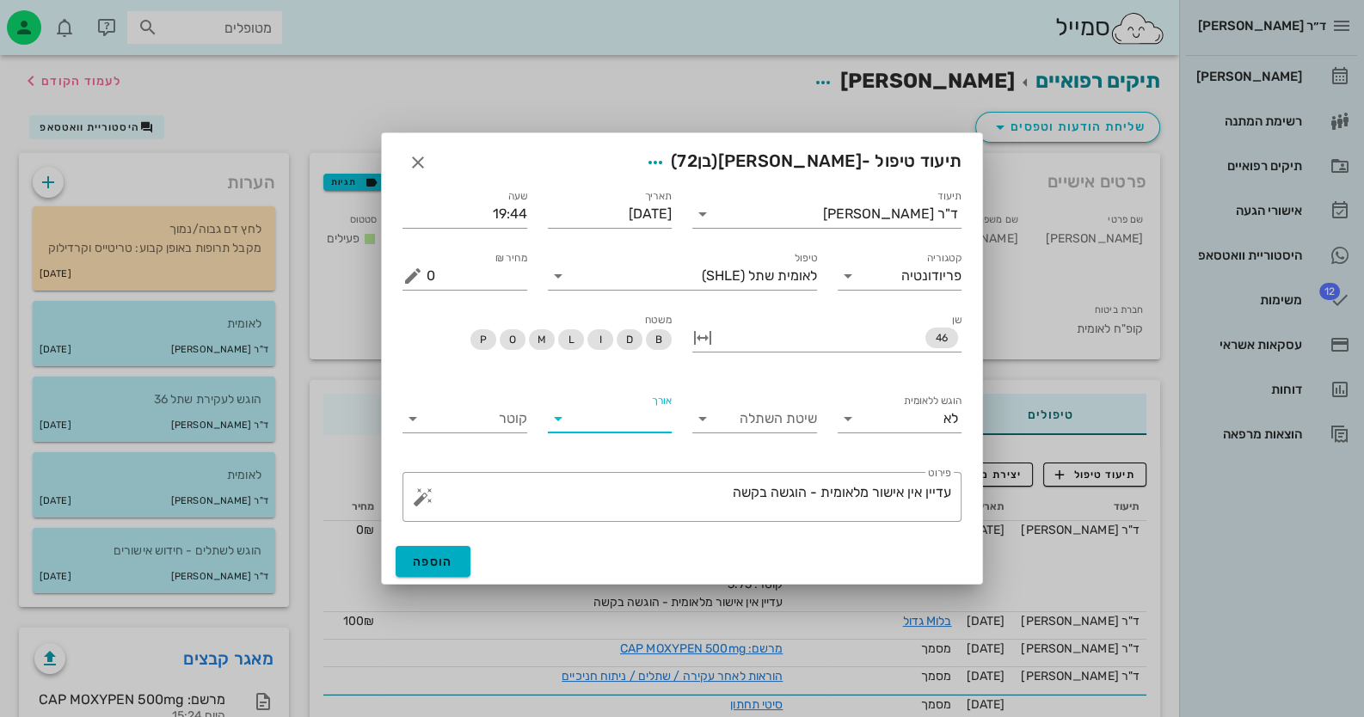
click at [645, 415] on input "אורך" at bounding box center [622, 419] width 101 height 28
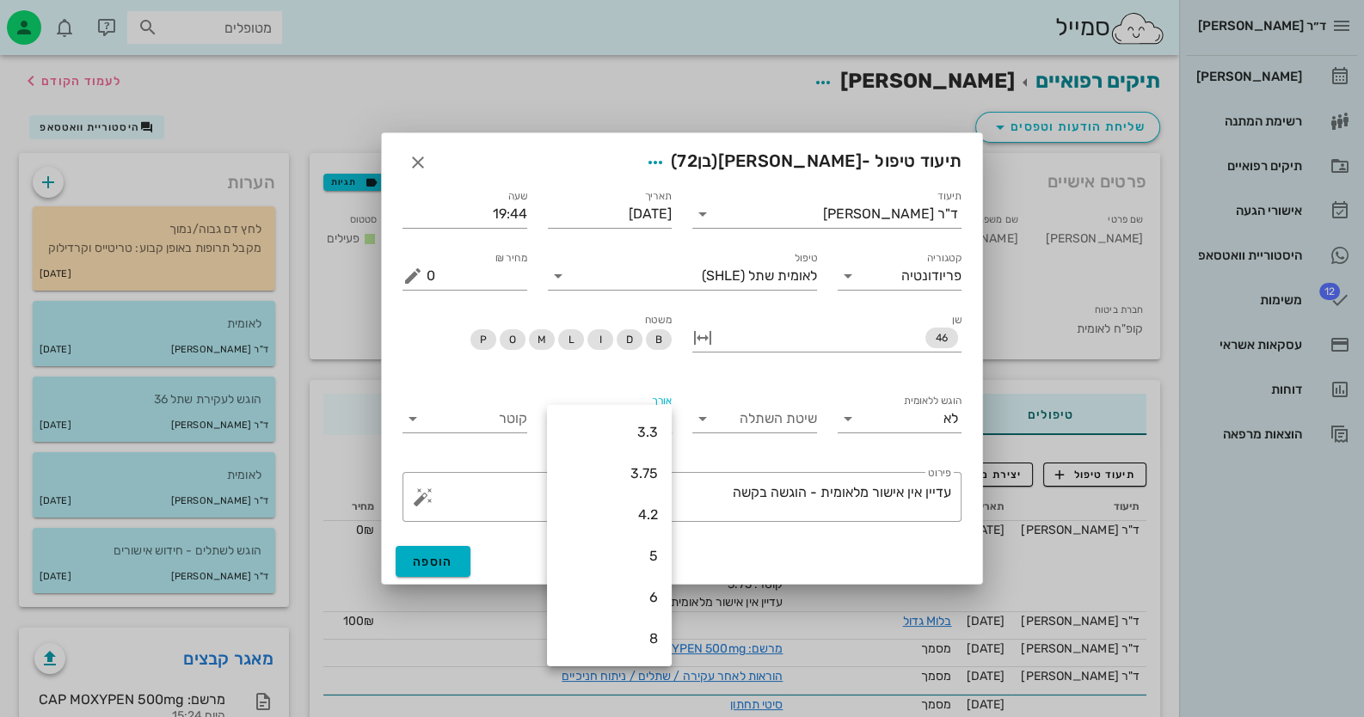
scroll to position [164, 0]
click at [631, 520] on div "10" at bounding box center [609, 515] width 97 height 16
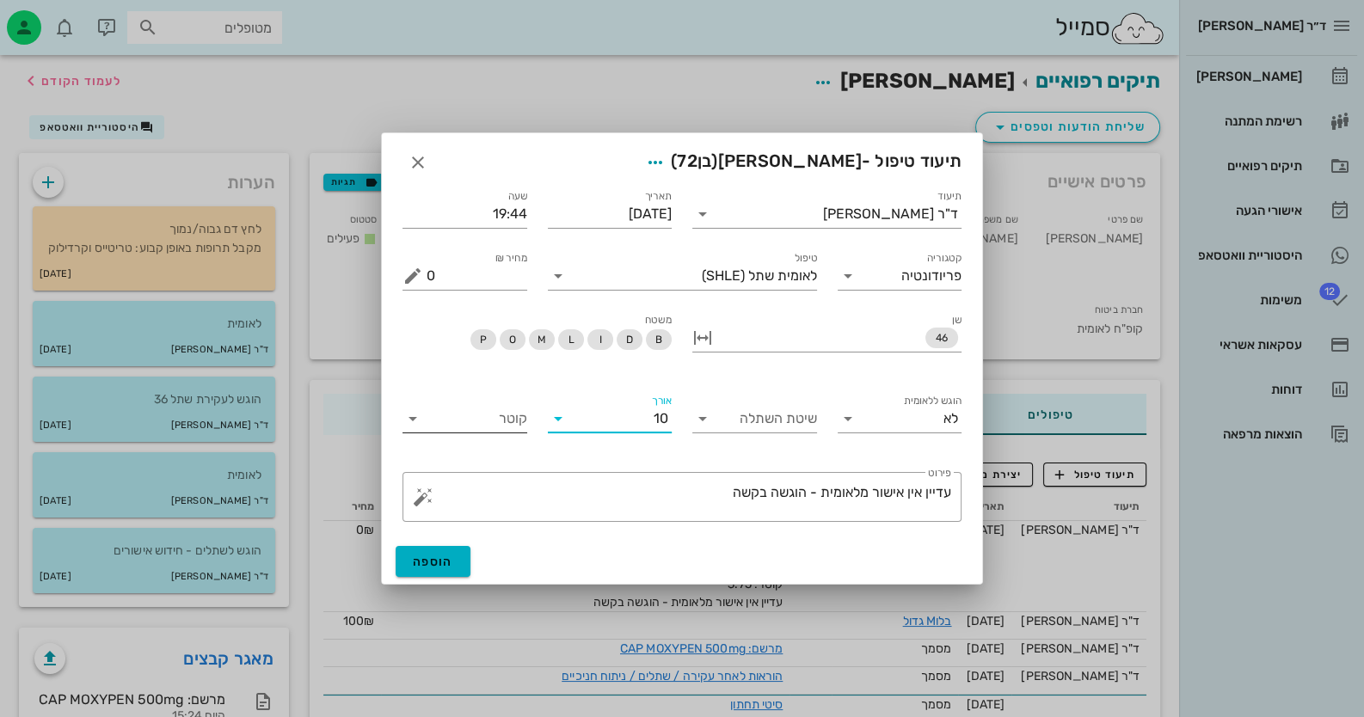
click at [484, 412] on input "קוטר" at bounding box center [477, 419] width 101 height 28
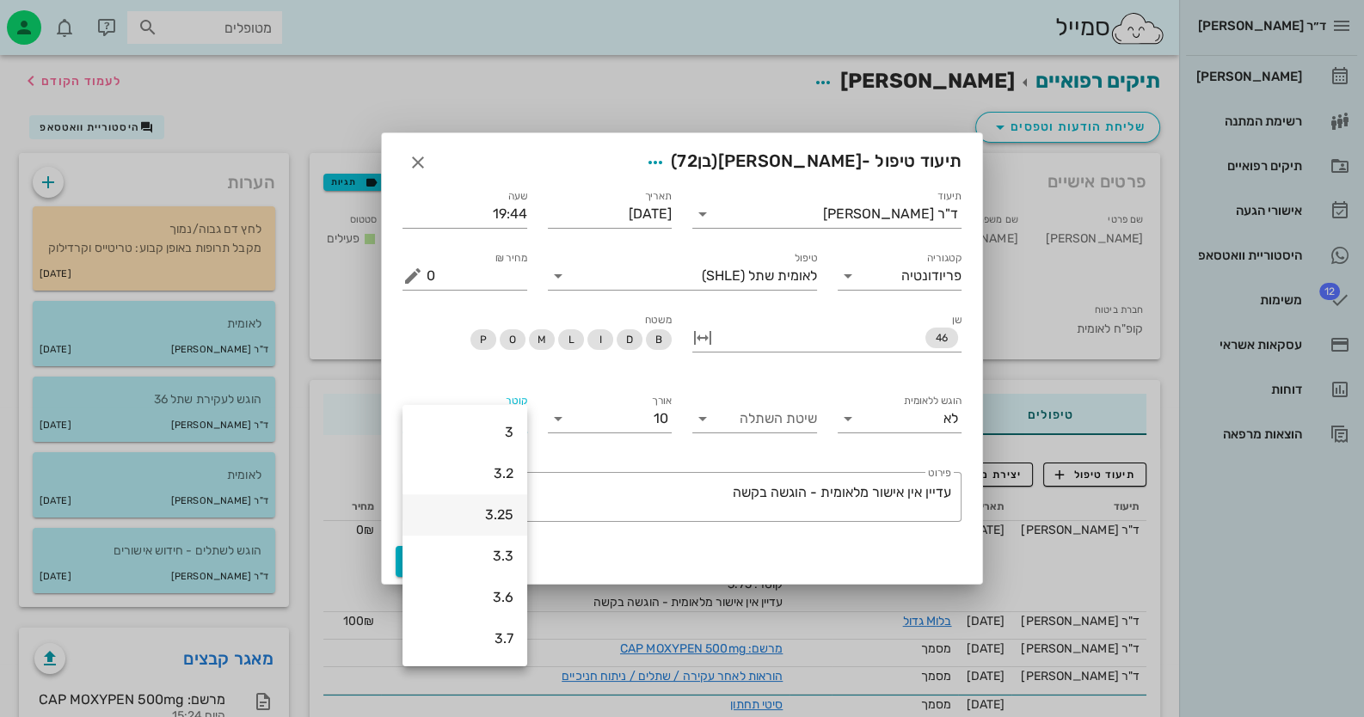
scroll to position [258, 0]
click at [496, 426] on div "3.75" at bounding box center [464, 422] width 97 height 16
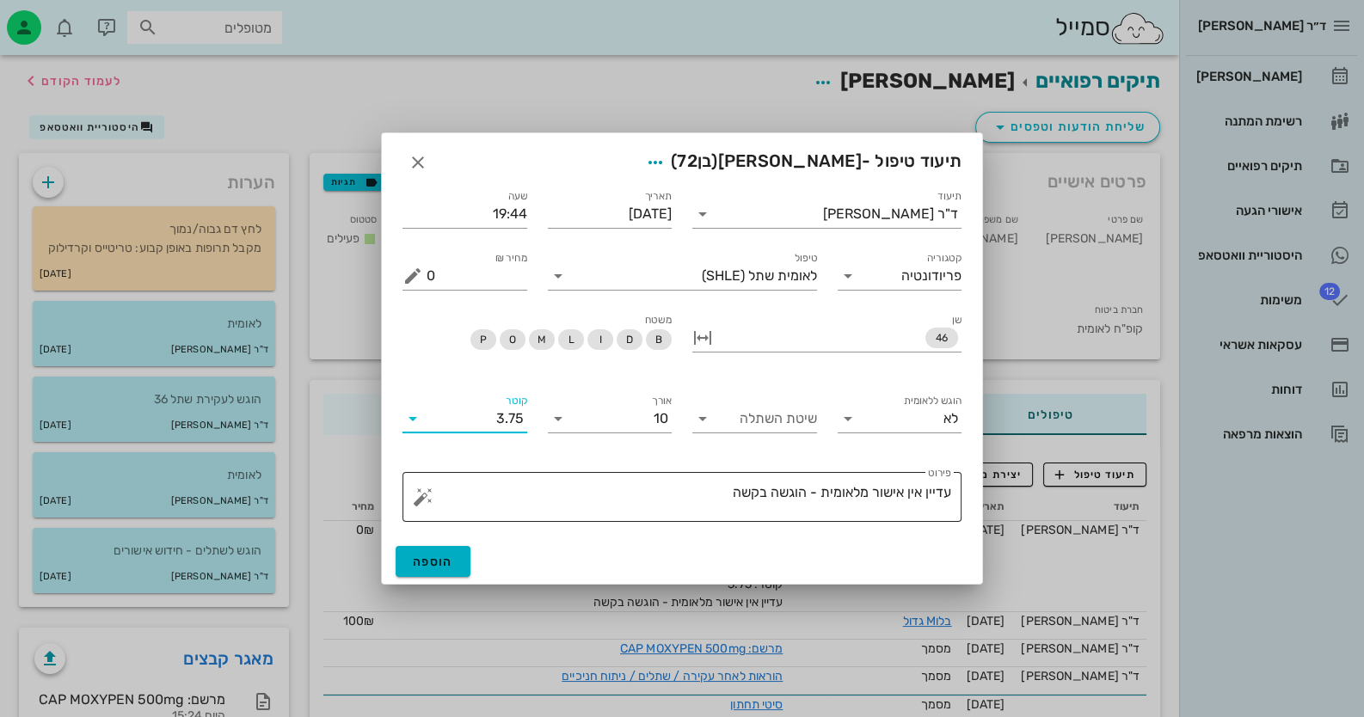
scroll to position [0, 0]
click at [454, 559] on button "הוספה" at bounding box center [433, 561] width 75 height 31
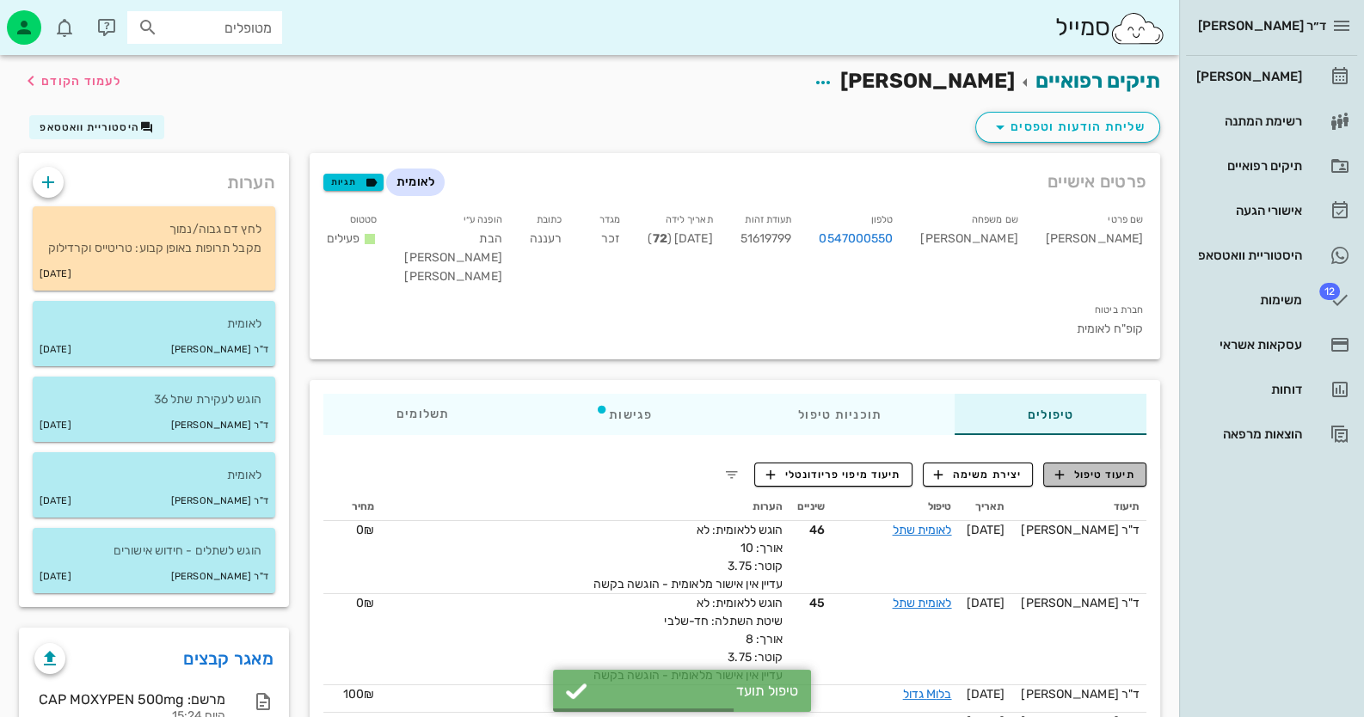
click at [1128, 467] on span "תיעוד טיפול" at bounding box center [1095, 474] width 80 height 15
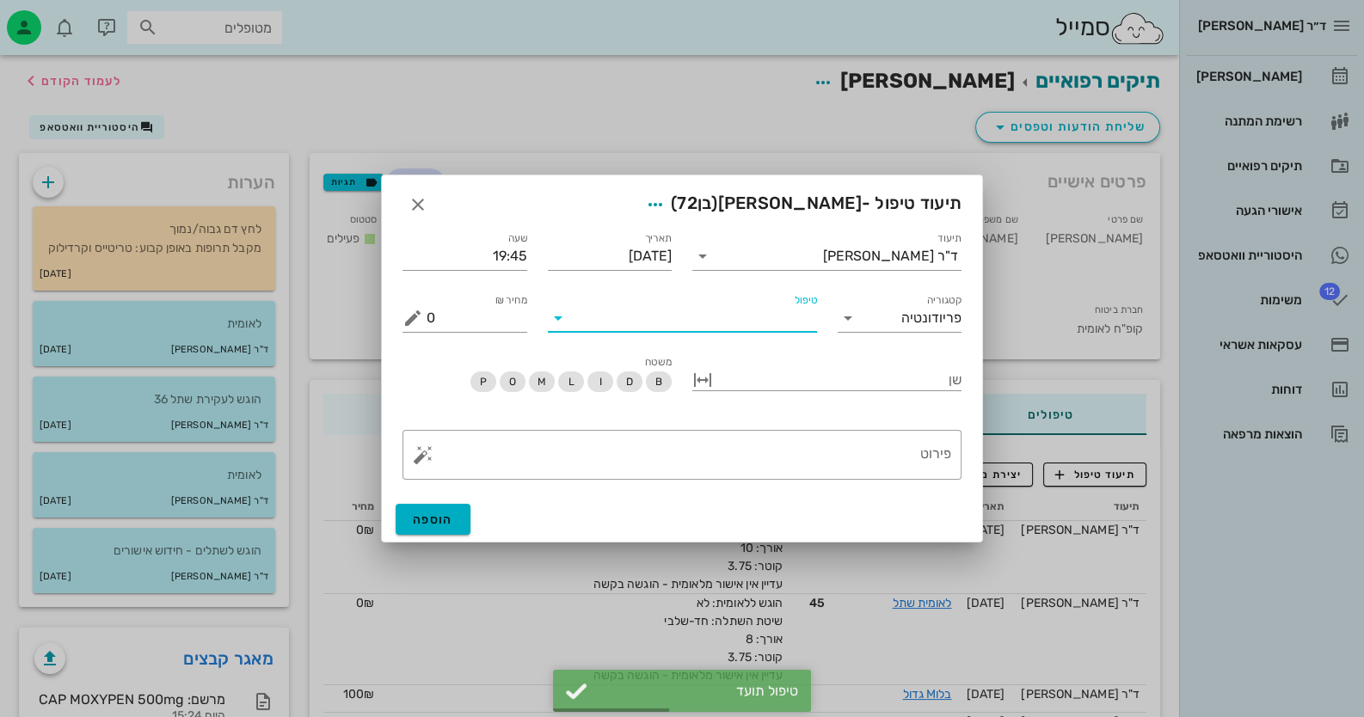
click at [804, 321] on input "טיפול" at bounding box center [694, 318] width 245 height 28
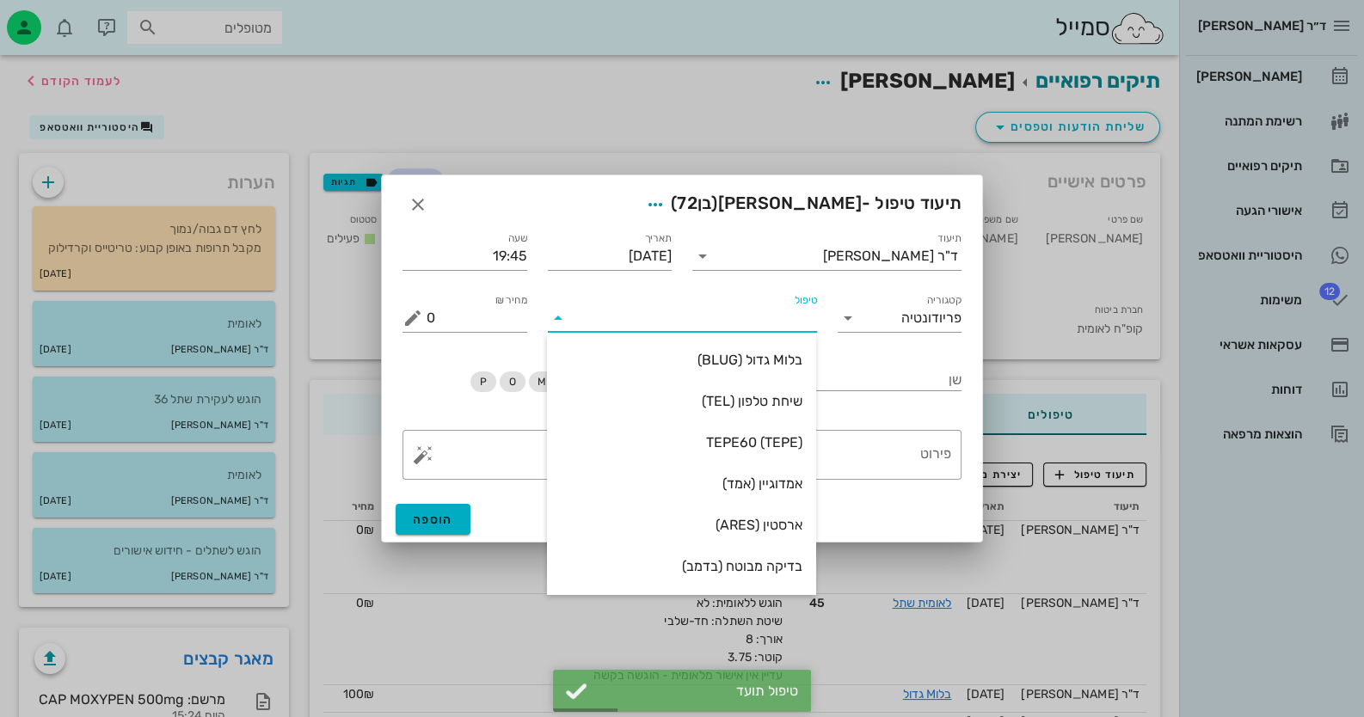
type input "ל"
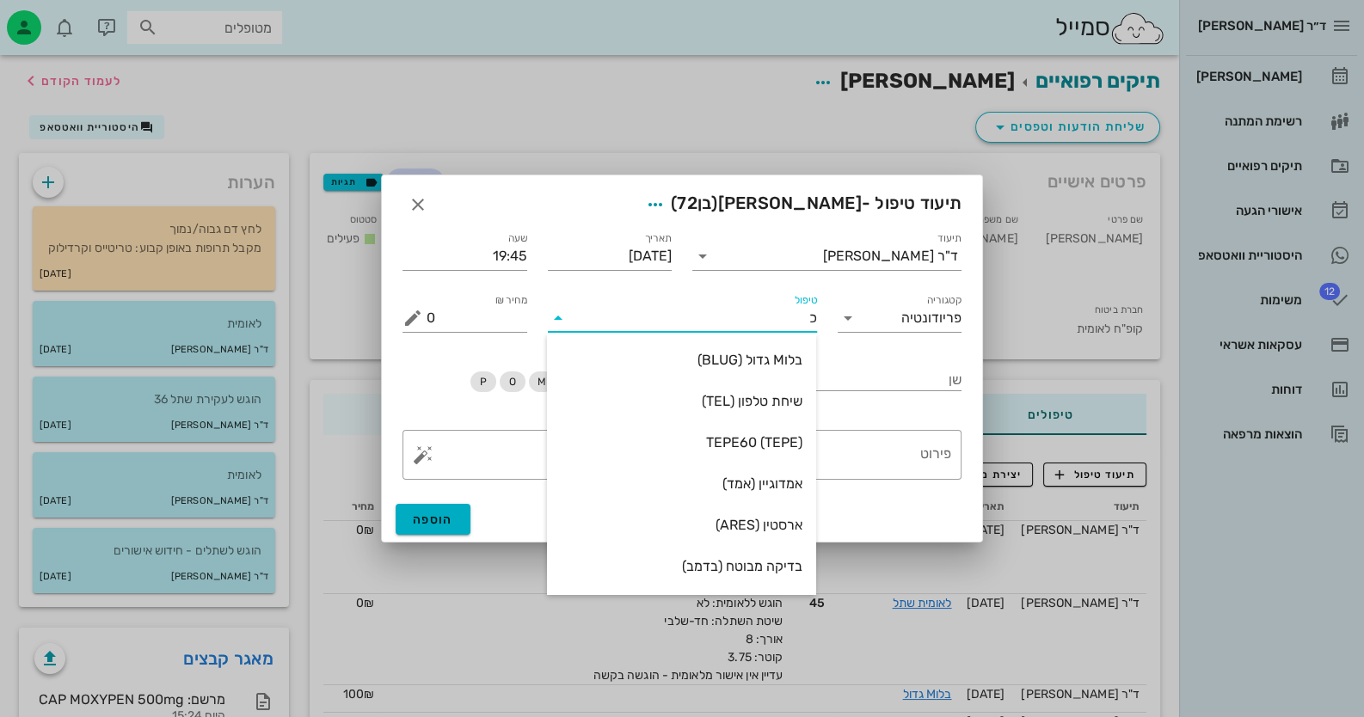
type input "כר"
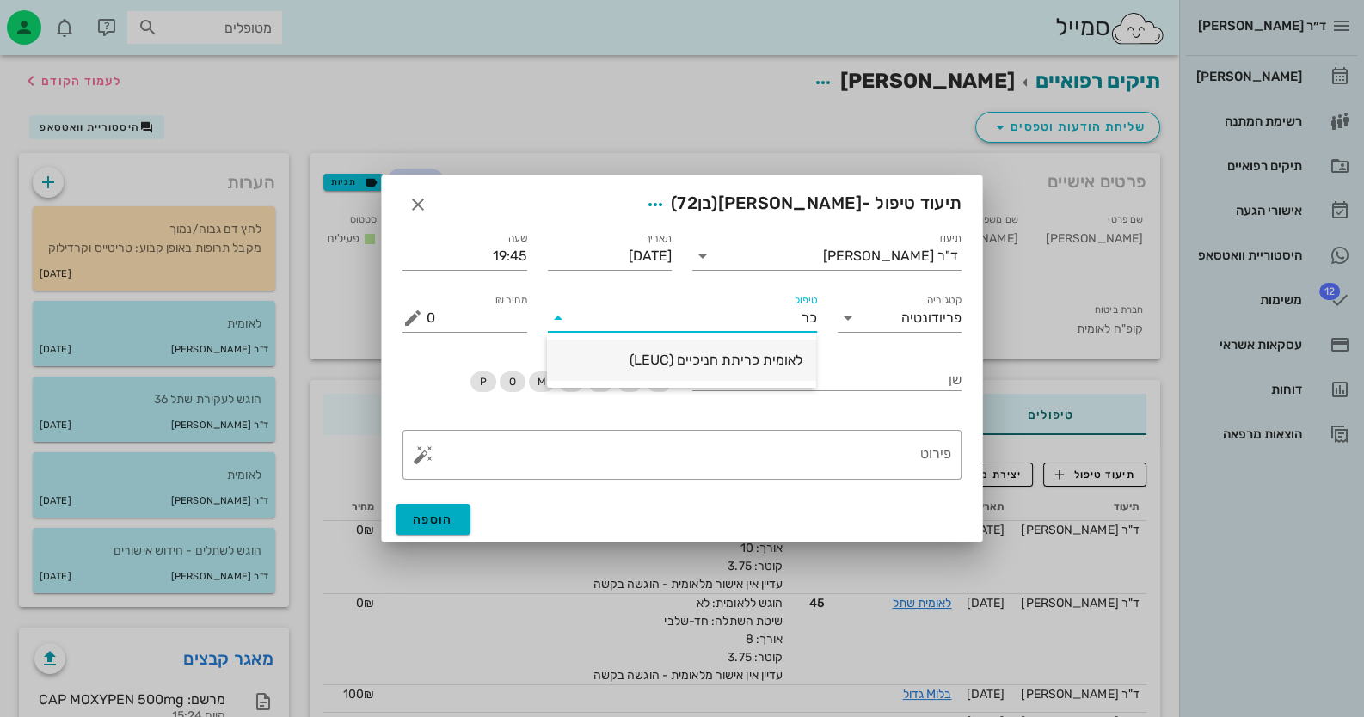
click at [779, 363] on div "לאומית כריתת חניכיים (LEUC)" at bounding box center [682, 360] width 242 height 16
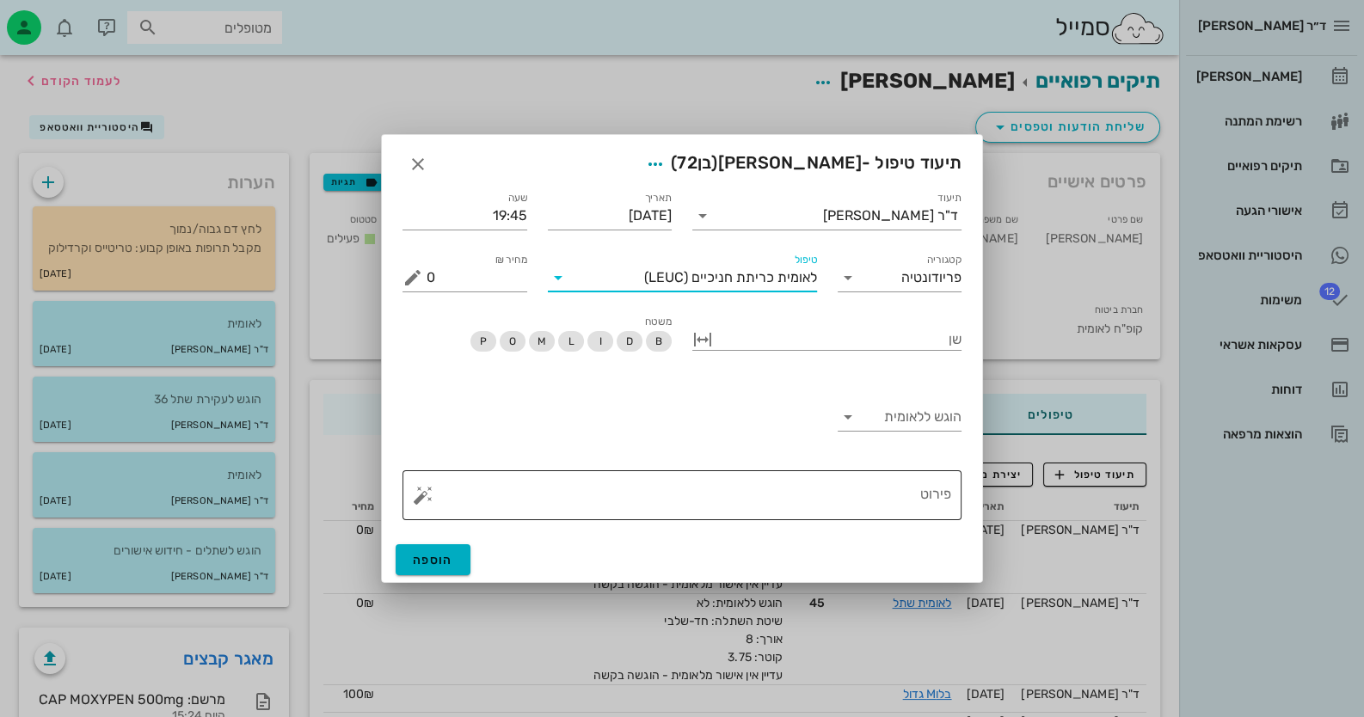
click at [913, 476] on div "פירוט" at bounding box center [689, 495] width 525 height 50
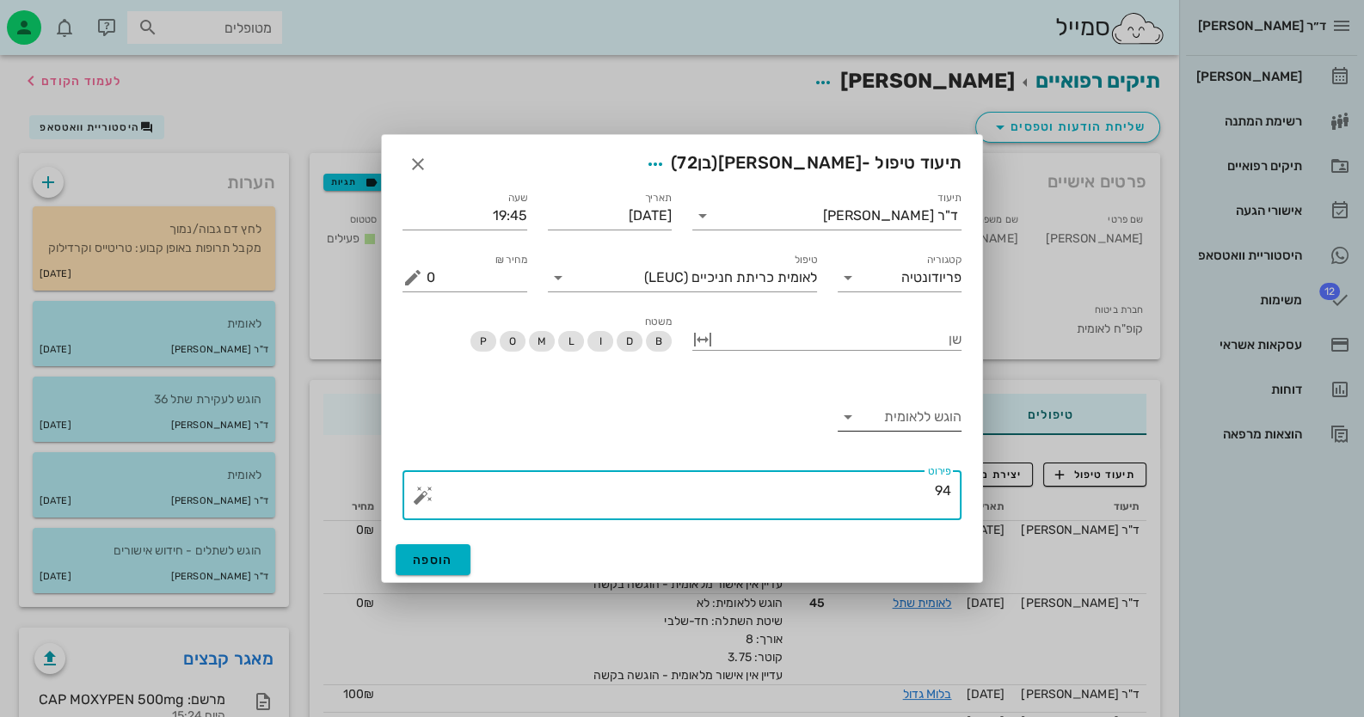
click at [871, 422] on input "הוגש ללאומית" at bounding box center [912, 417] width 101 height 28
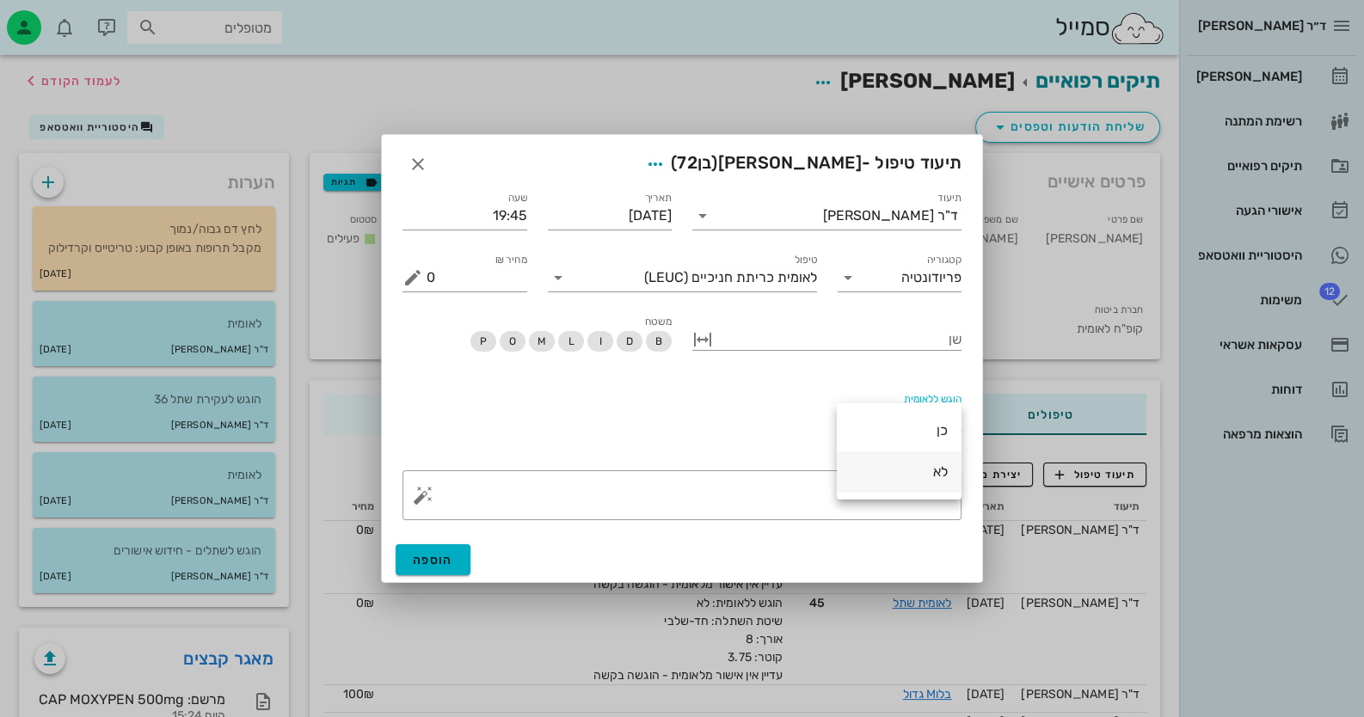
click at [920, 476] on div "לא" at bounding box center [899, 472] width 97 height 16
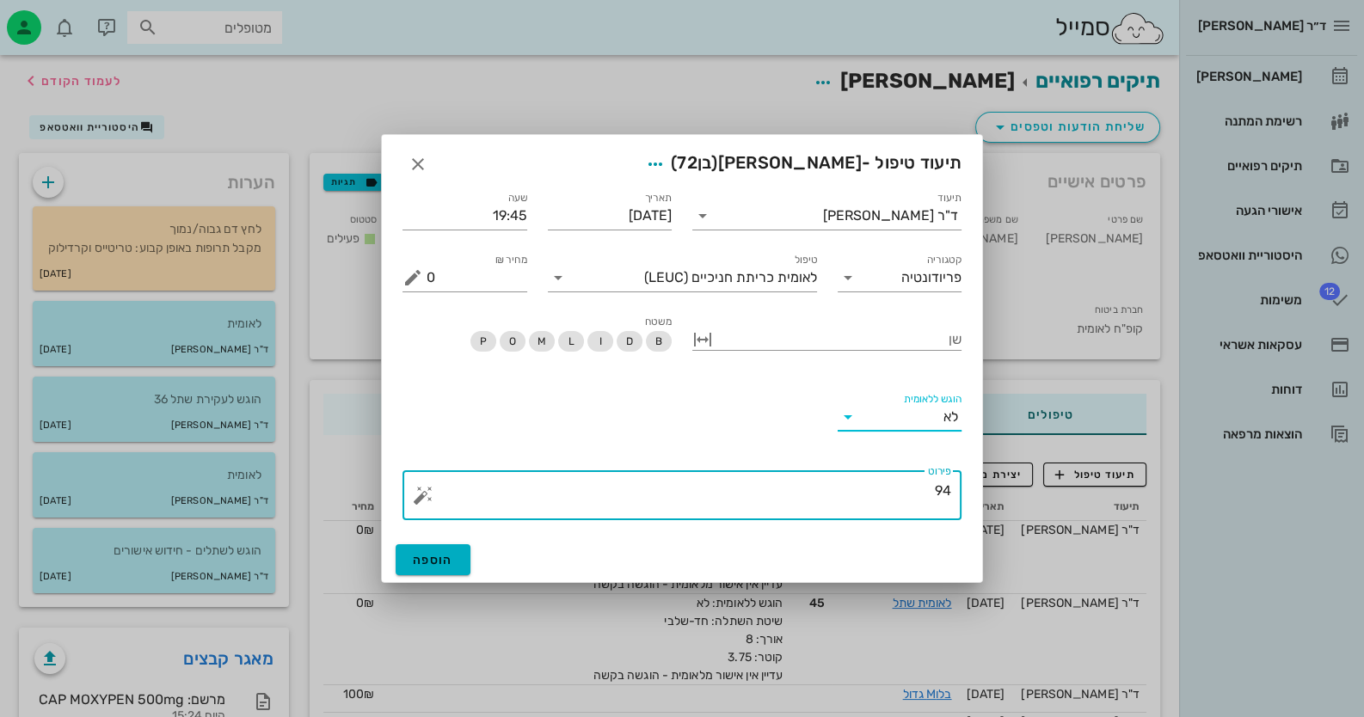
click at [917, 493] on textarea "94" at bounding box center [689, 499] width 525 height 41
click at [410, 489] on div "​ פירוט 94" at bounding box center [682, 495] width 559 height 50
click at [413, 501] on button "button" at bounding box center [423, 495] width 21 height 21
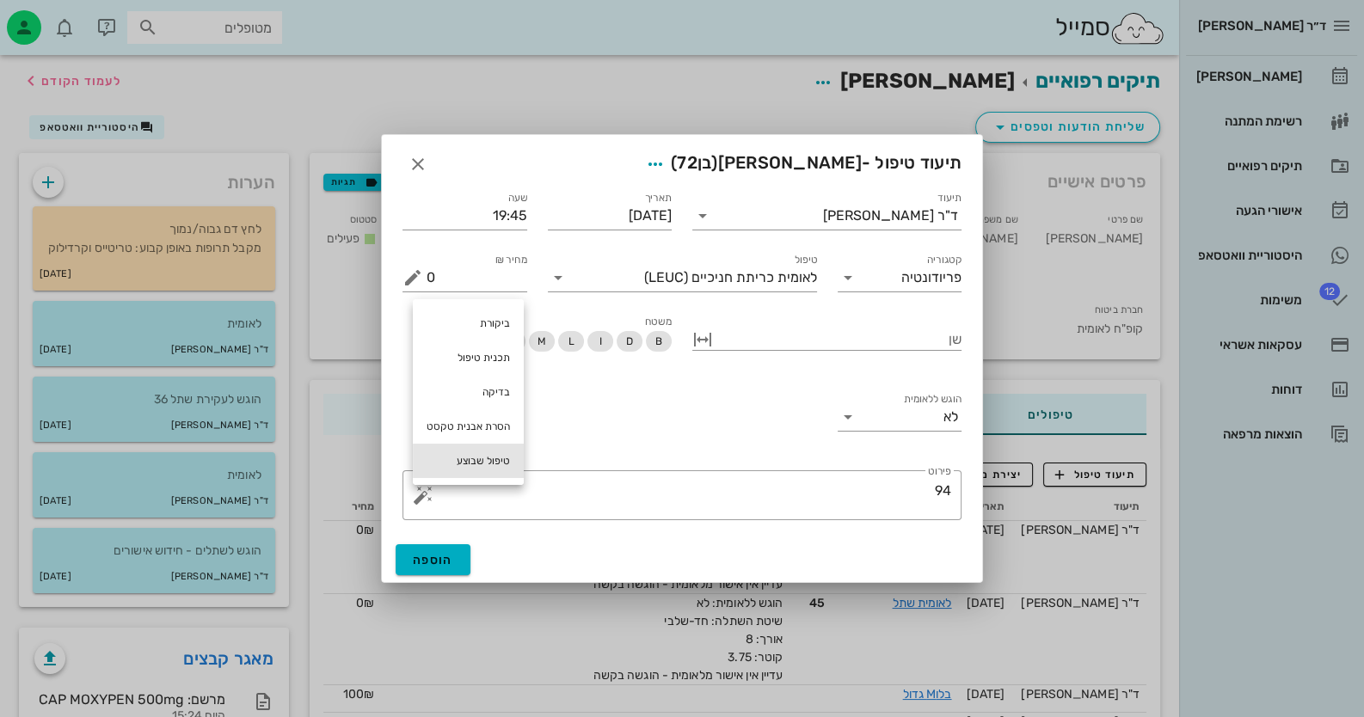
click at [486, 458] on div "טיפול שבוצע" at bounding box center [468, 461] width 111 height 34
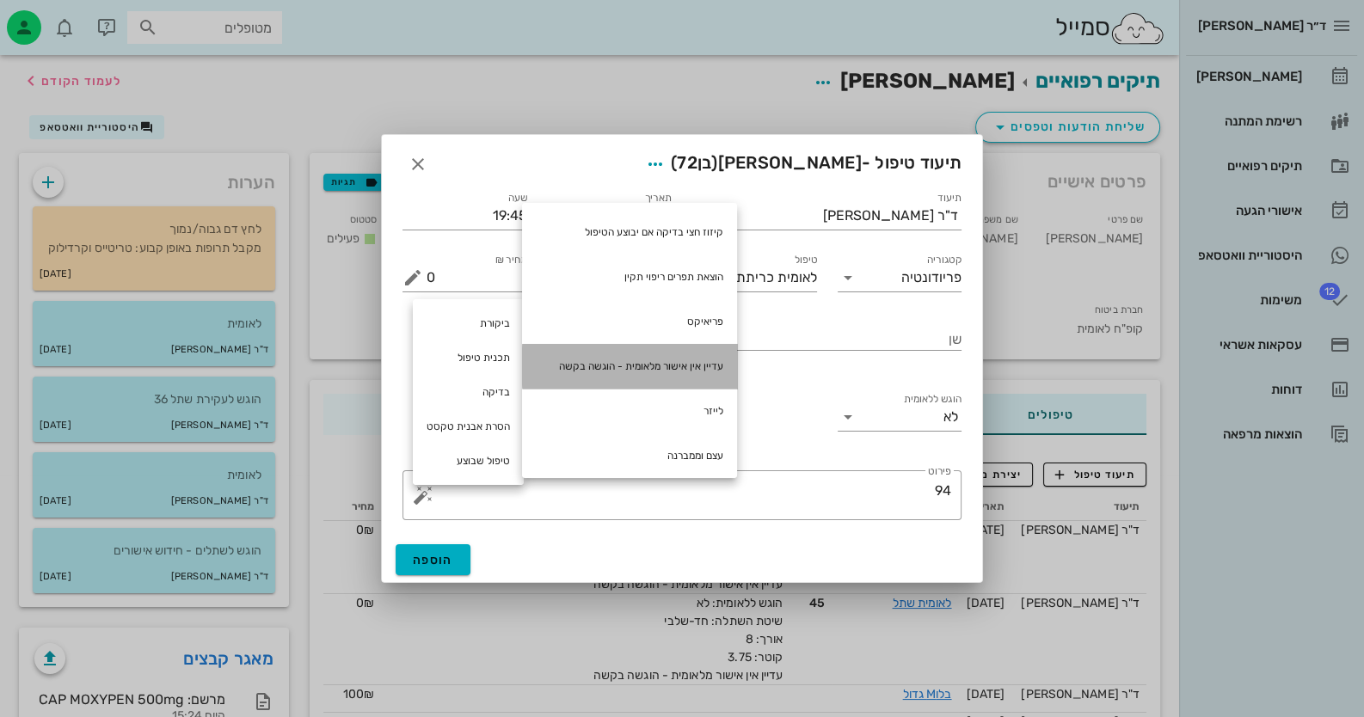
click at [635, 377] on div "עדיין אין אישור מלאומית - הוגשה בקשה" at bounding box center [629, 366] width 215 height 45
type textarea "94 עדיין אין אישור מלאומית - הוגשה בקשה"
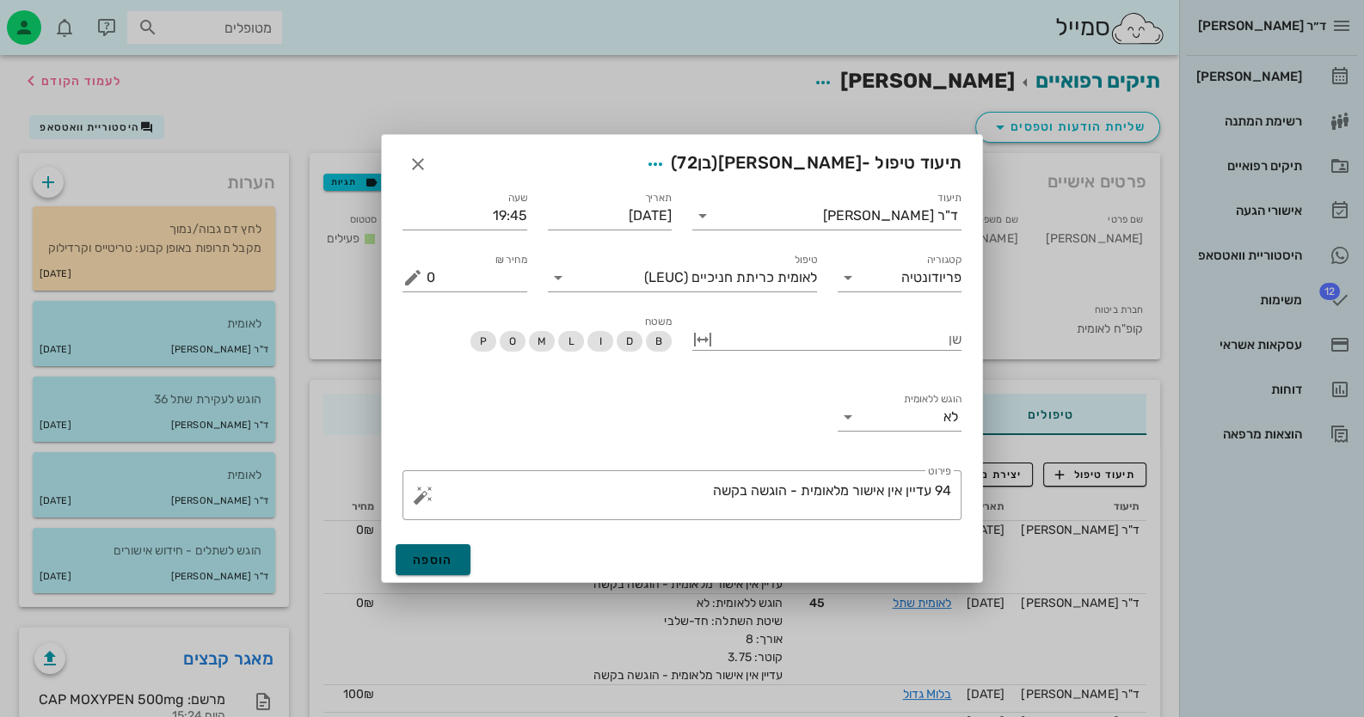
click at [458, 563] on button "הוספה" at bounding box center [433, 559] width 75 height 31
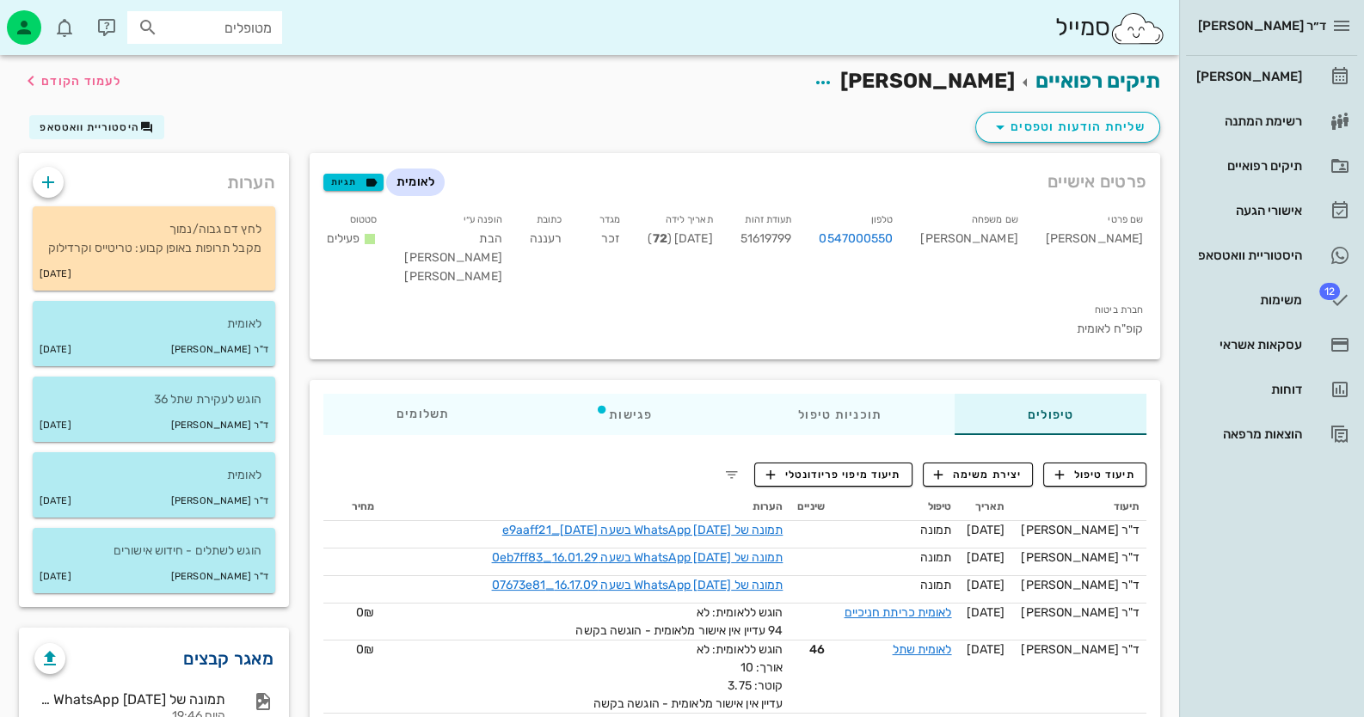
click at [184, 673] on link "מאגר קבצים" at bounding box center [228, 659] width 90 height 28
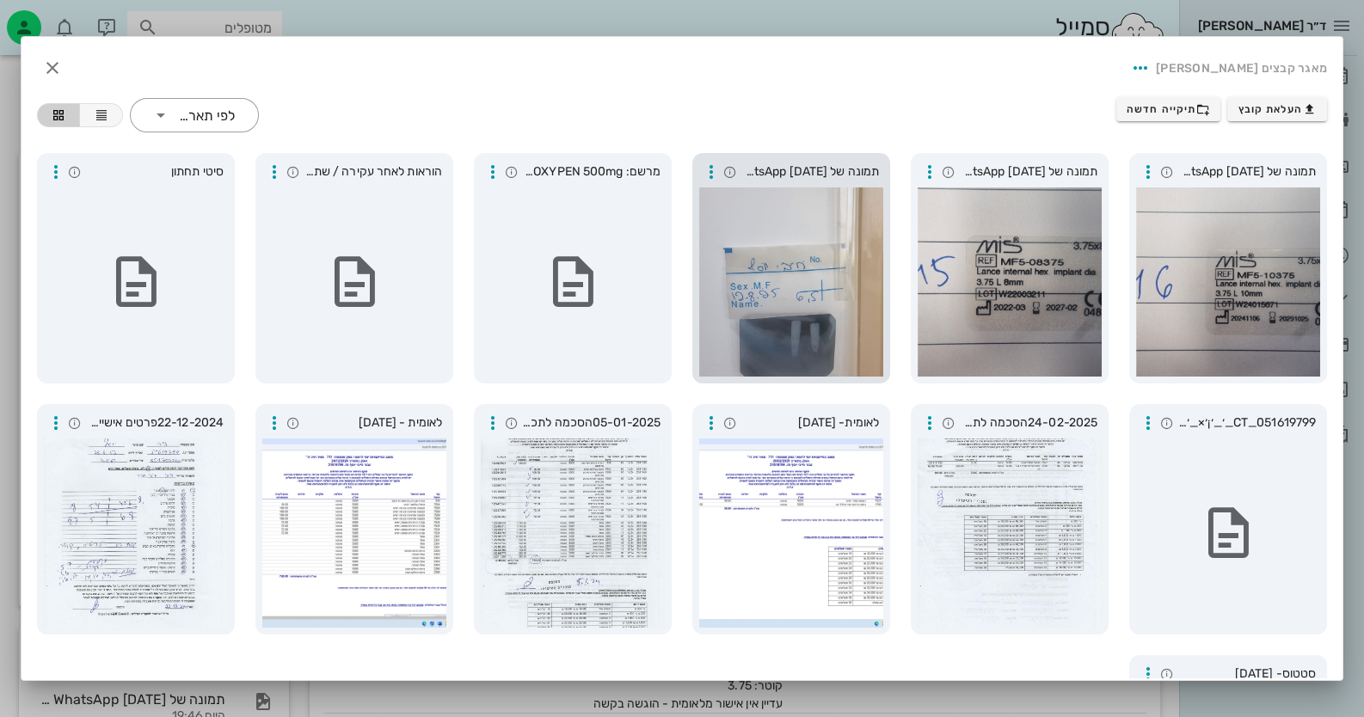
click at [813, 275] on div at bounding box center [791, 282] width 184 height 189
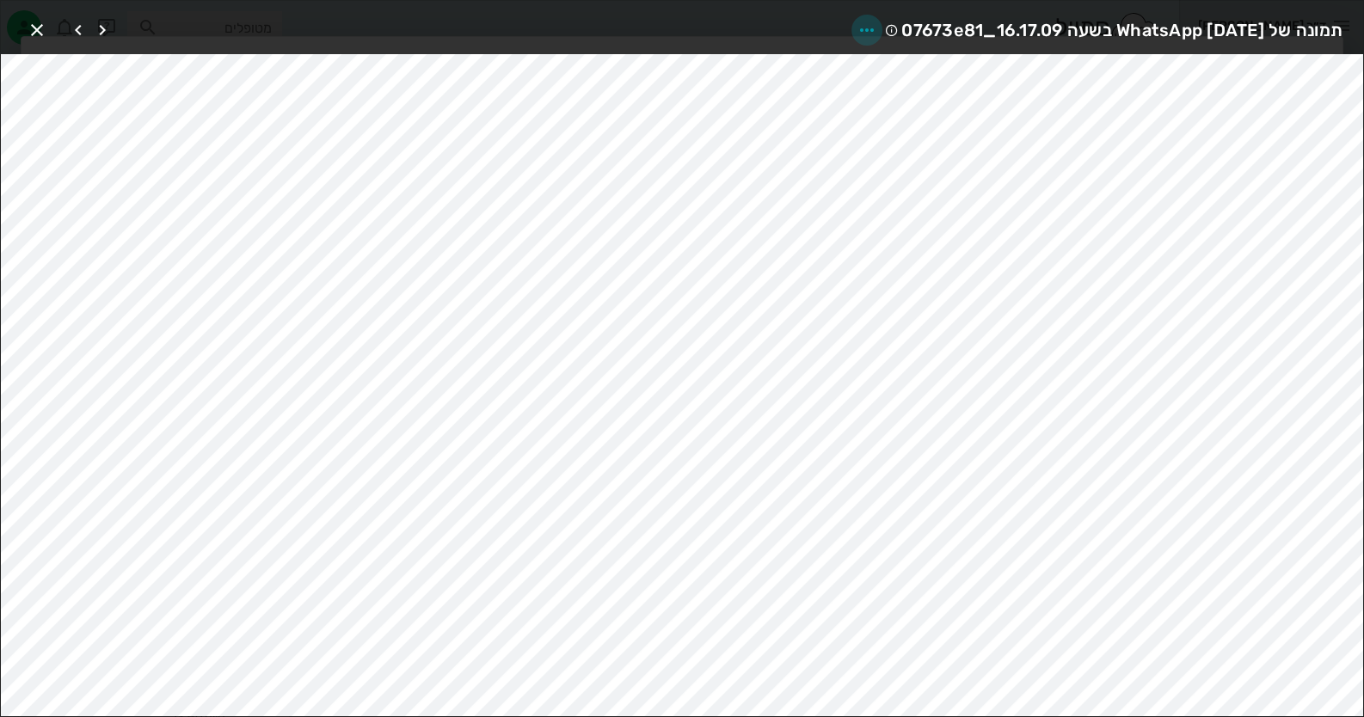
click at [857, 25] on icon "button" at bounding box center [867, 30] width 21 height 21
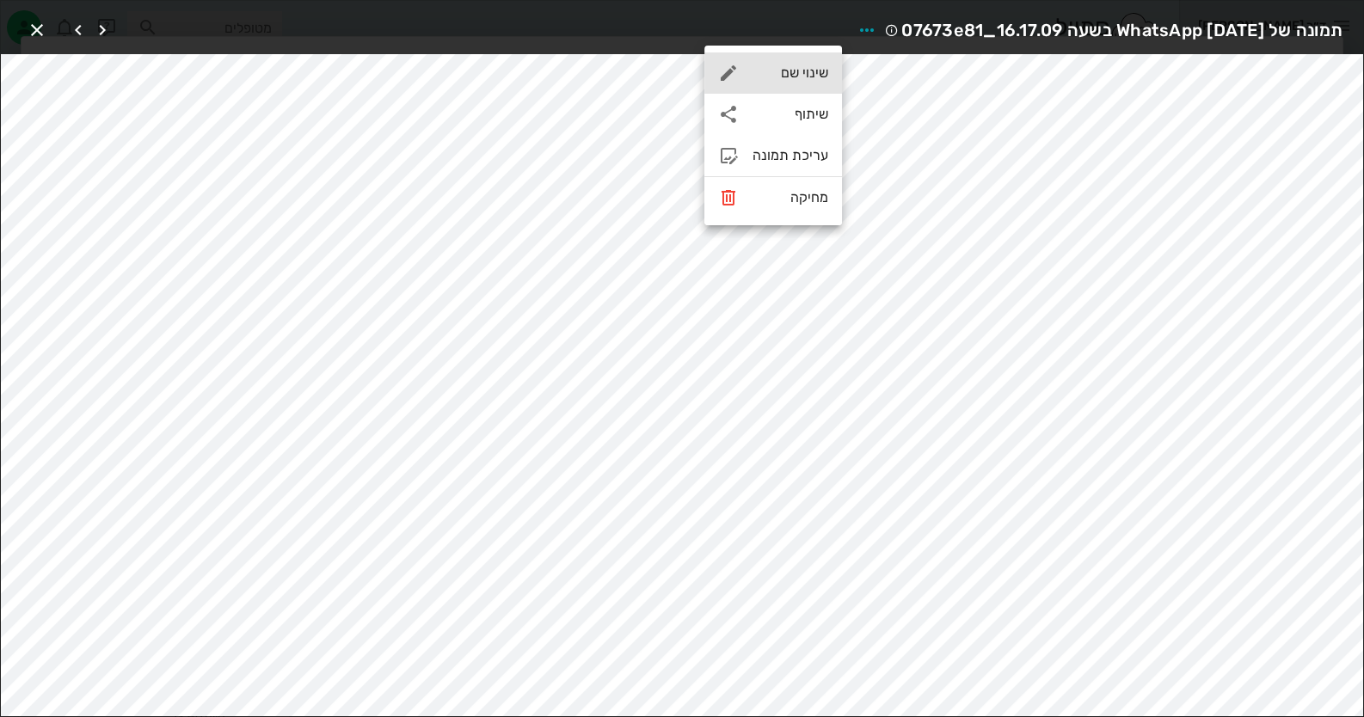
click at [821, 82] on div "שינוי שם" at bounding box center [773, 72] width 138 height 41
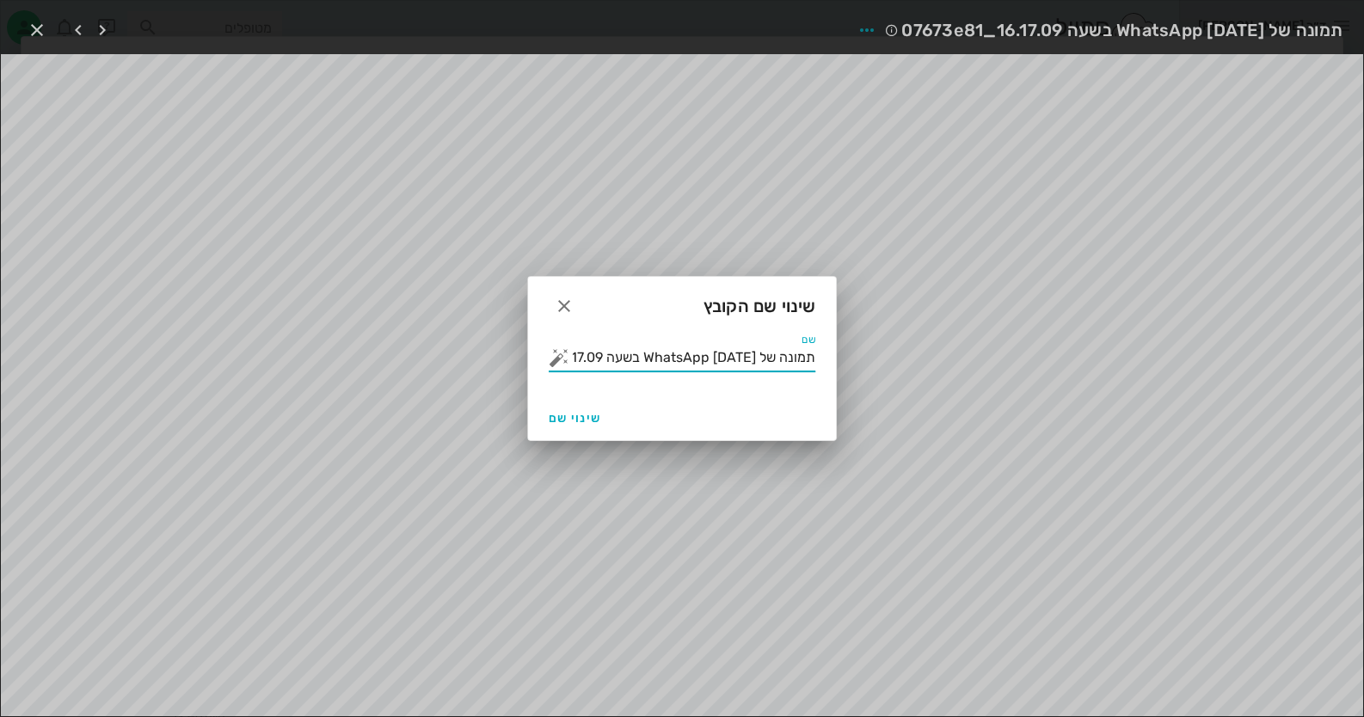
click at [757, 365] on input "תמונה של WhatsApp 2025-08-12 בשעה 16.17.09_07673e81" at bounding box center [694, 358] width 243 height 28
click at [558, 357] on button "button" at bounding box center [559, 357] width 21 height 21
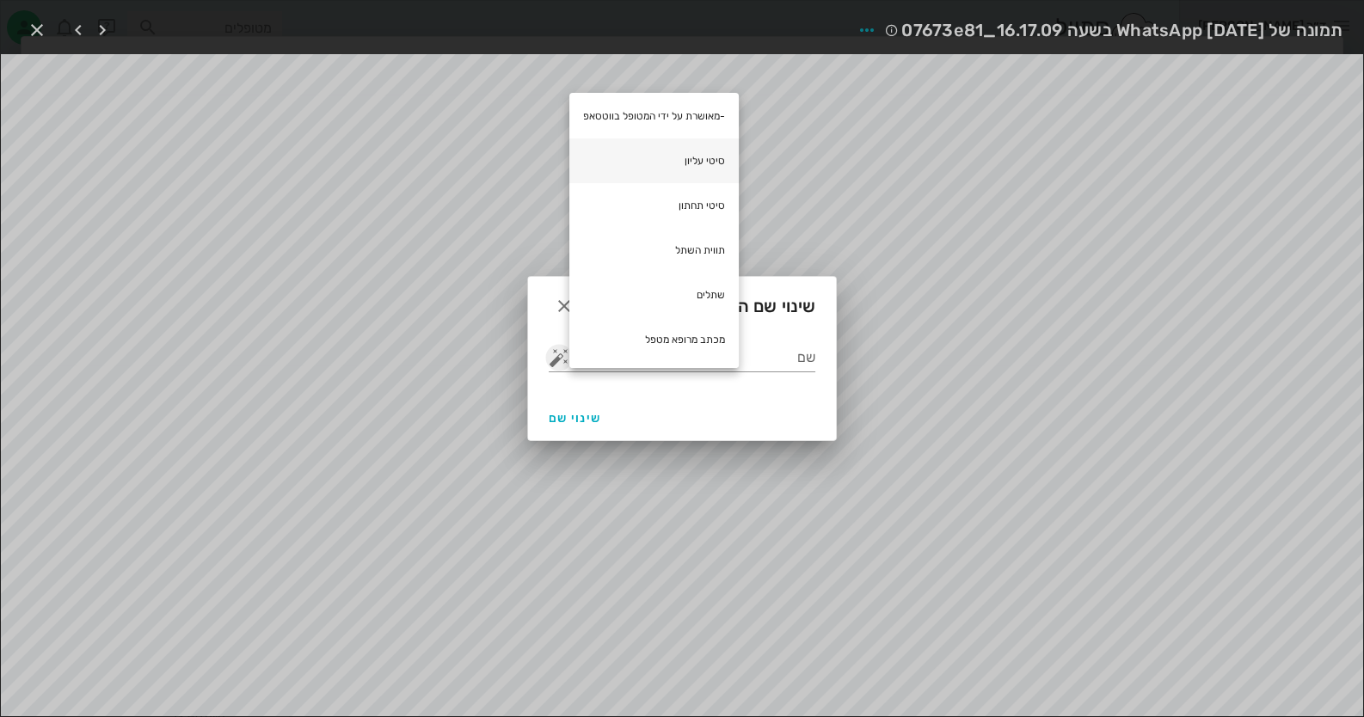
scroll to position [141, 0]
click at [705, 298] on div "שתלים" at bounding box center [653, 294] width 169 height 45
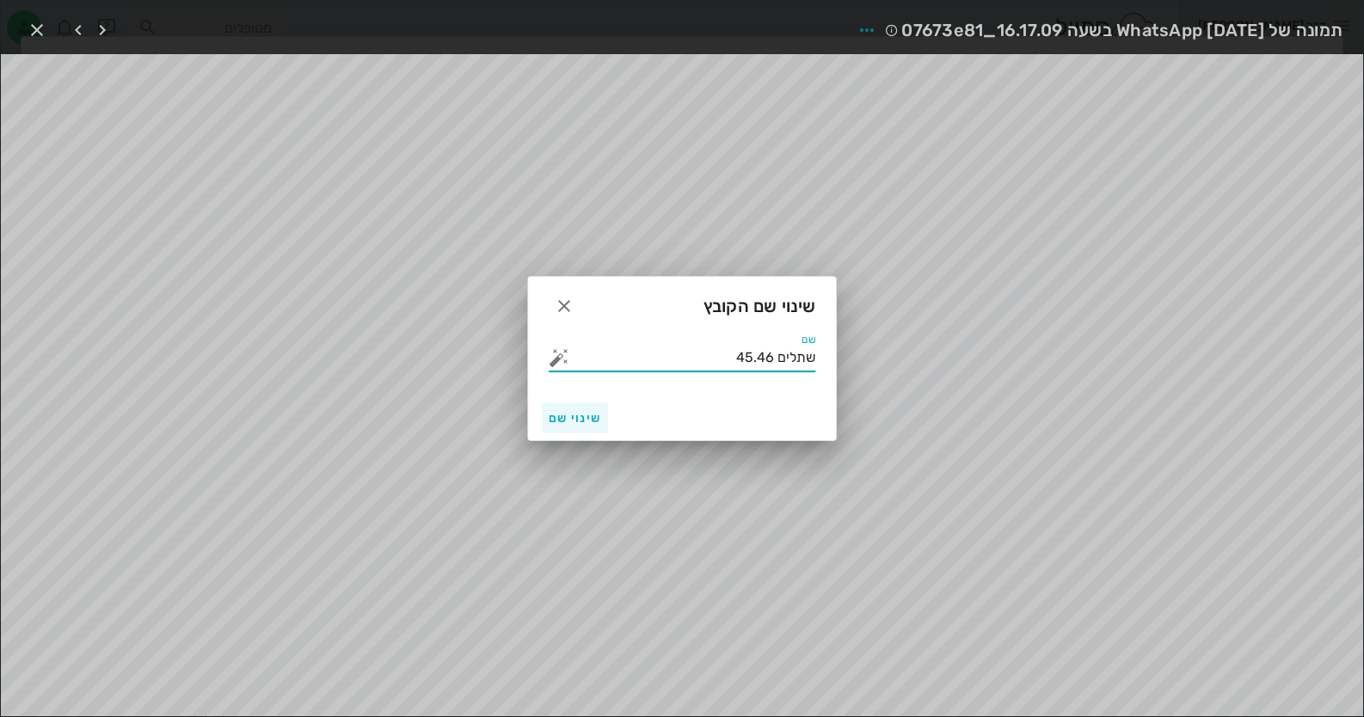
type input "שתלים 45.46"
click at [601, 414] on button "שינוי שם" at bounding box center [575, 418] width 66 height 31
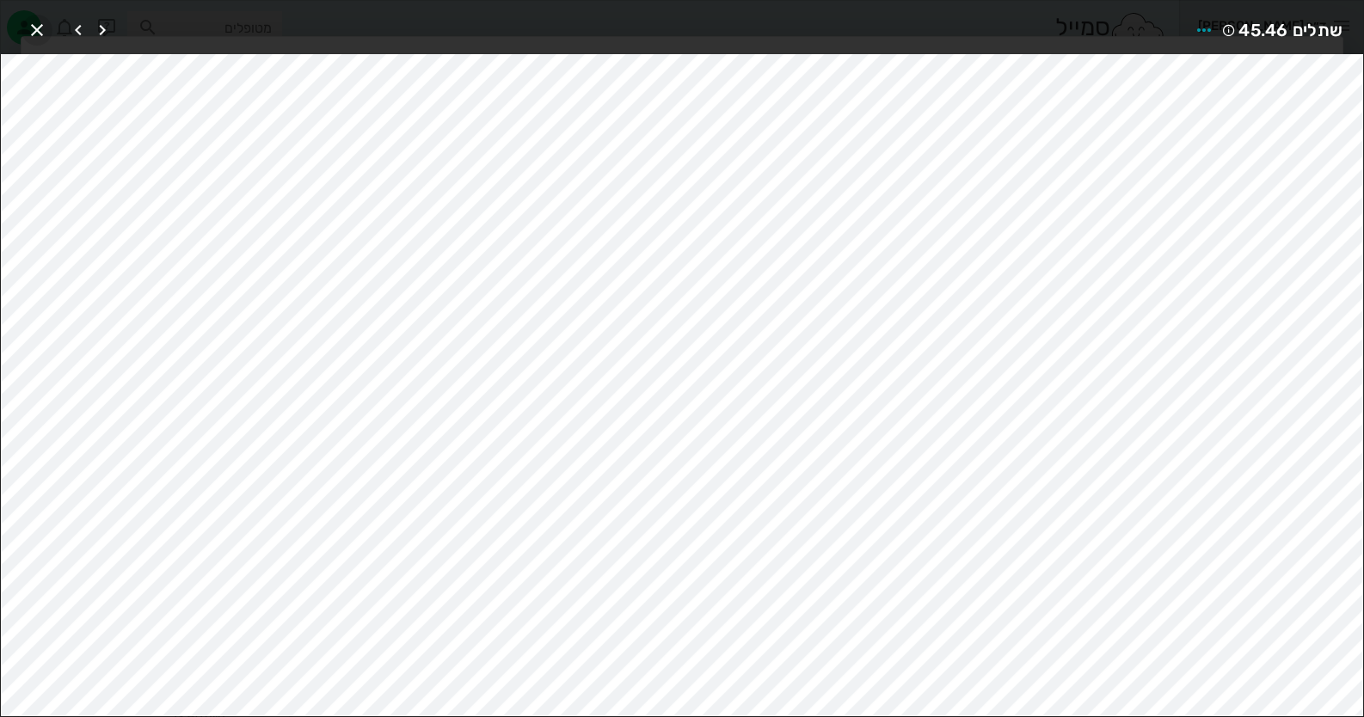
click at [48, 25] on span "button" at bounding box center [37, 30] width 31 height 21
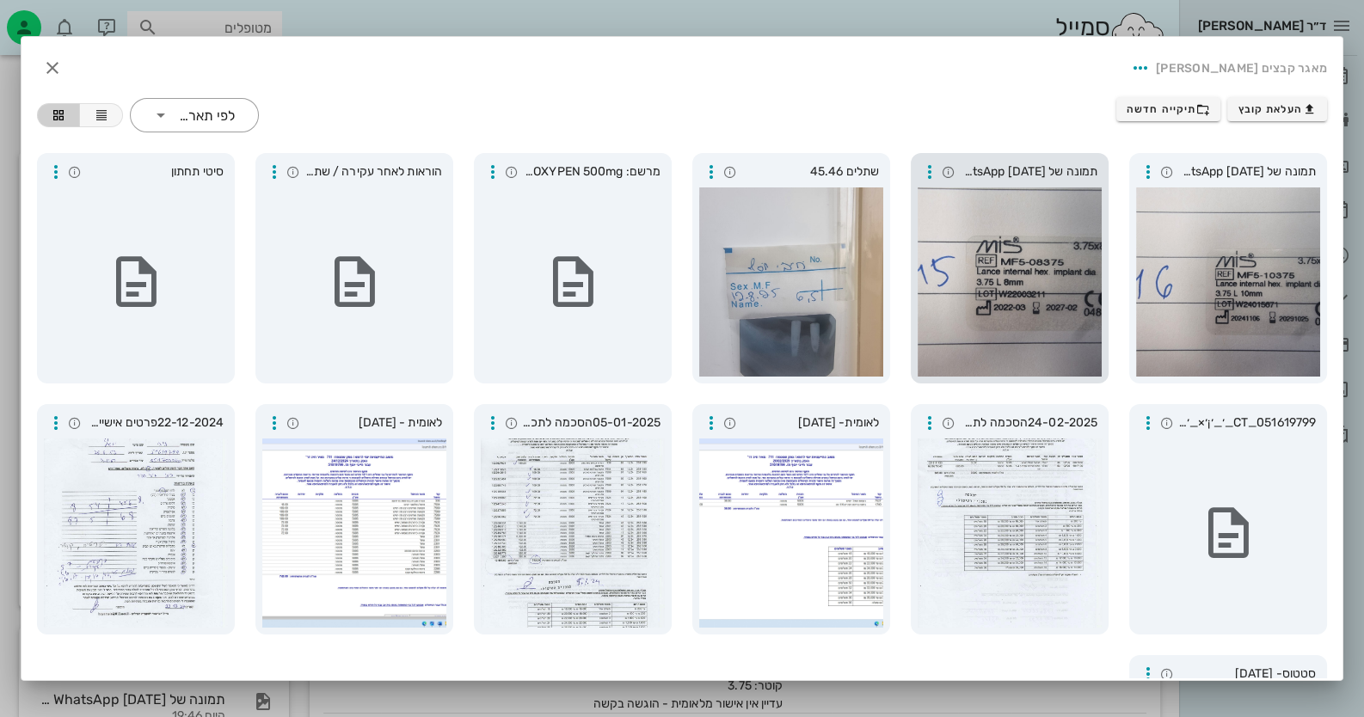
click at [1054, 267] on div at bounding box center [1010, 282] width 184 height 189
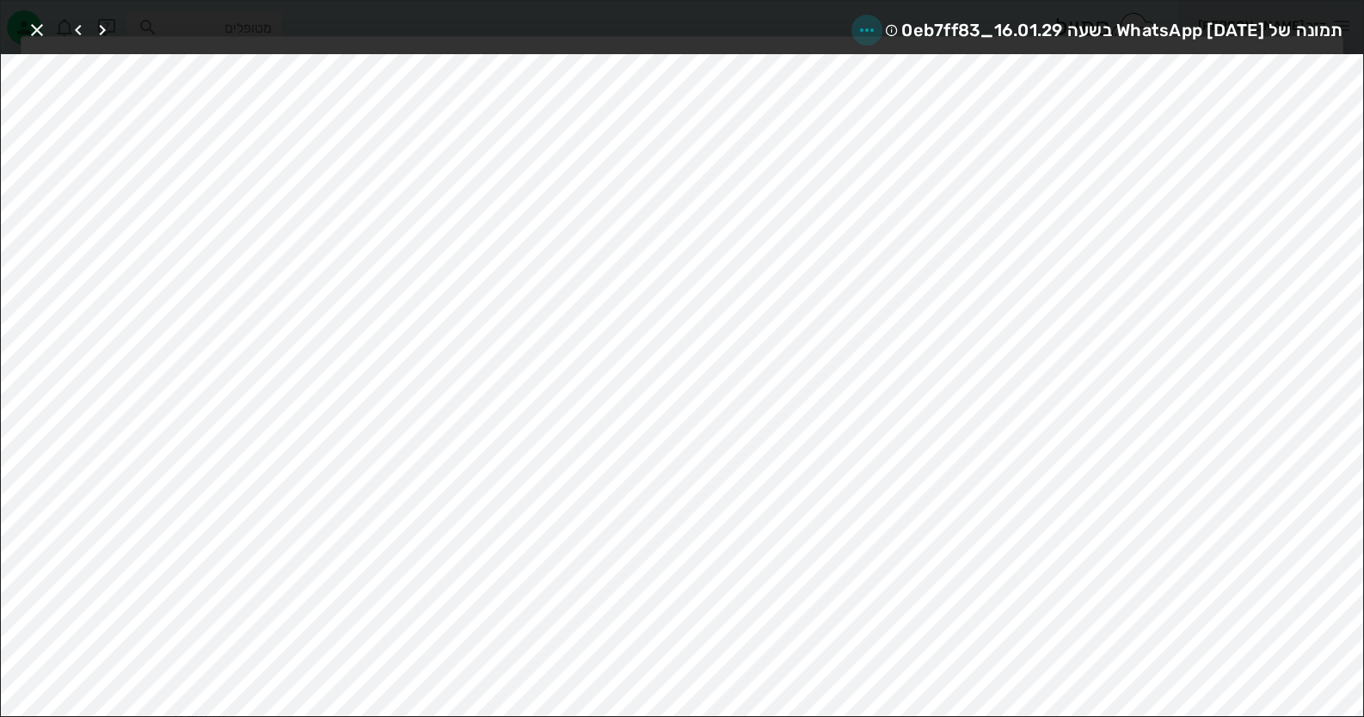
click at [857, 27] on icon "button" at bounding box center [867, 30] width 21 height 21
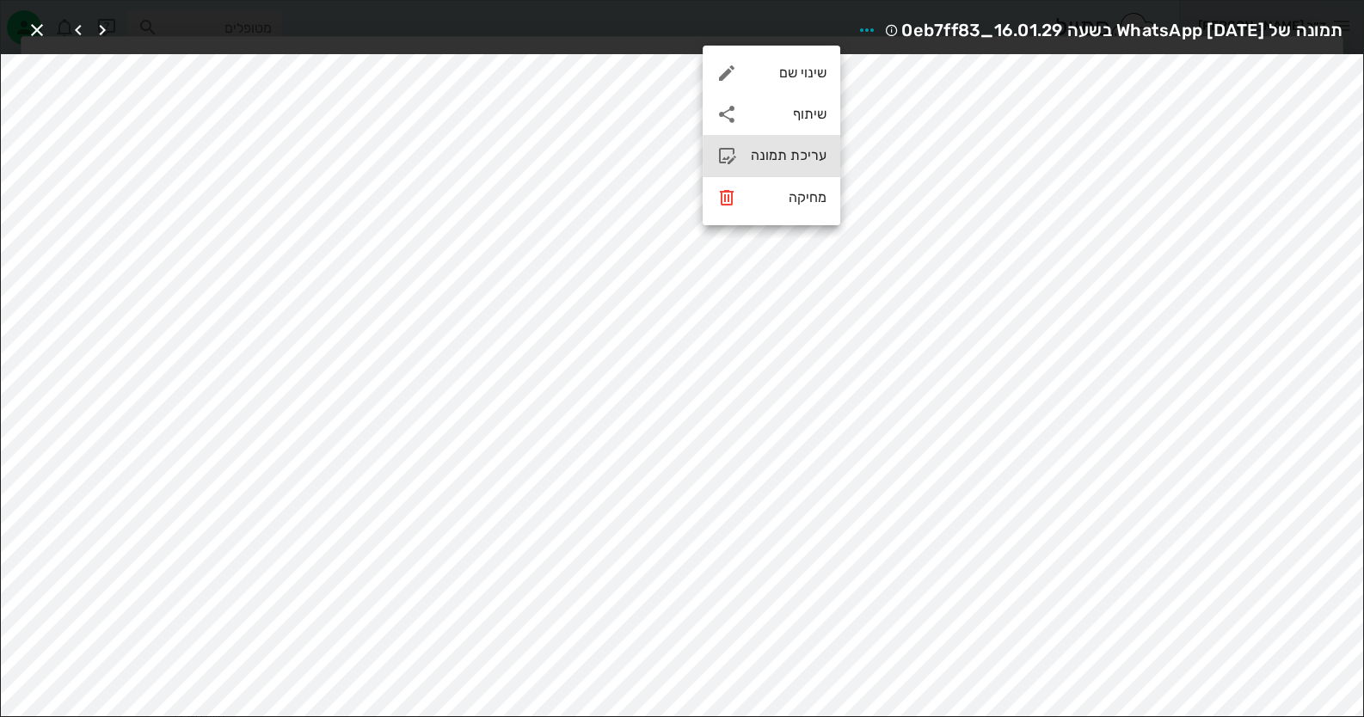
click at [809, 150] on div "עריכת תמונה" at bounding box center [789, 155] width 76 height 16
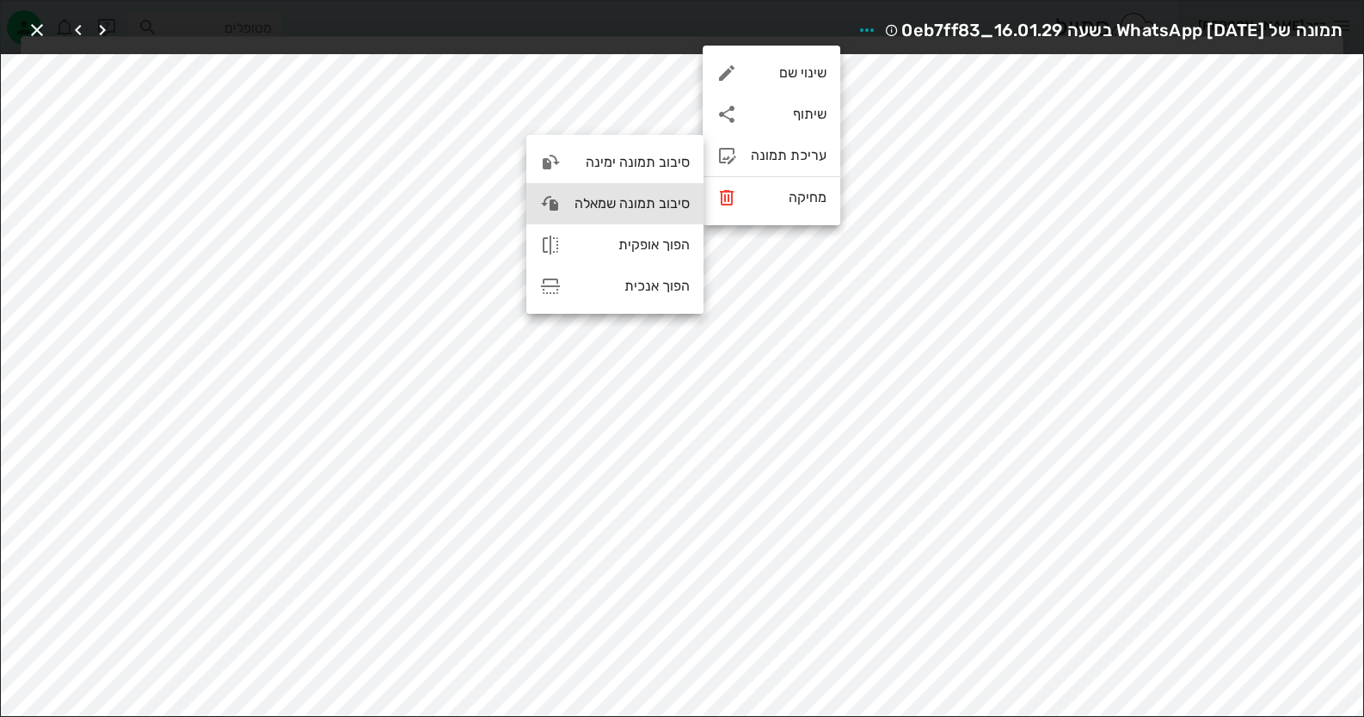
click at [641, 197] on div "סיבוב תמונה שמאלה" at bounding box center [632, 203] width 115 height 16
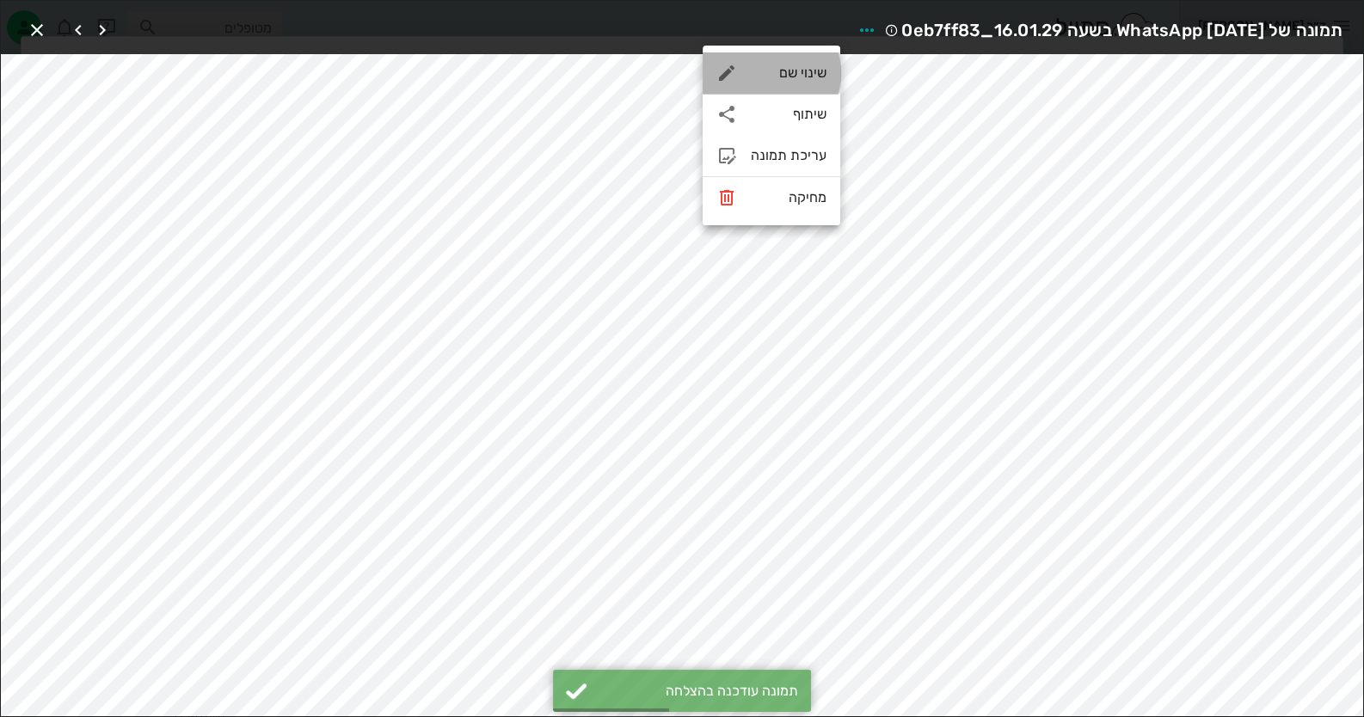
click at [785, 74] on div "שינוי שם" at bounding box center [789, 73] width 76 height 16
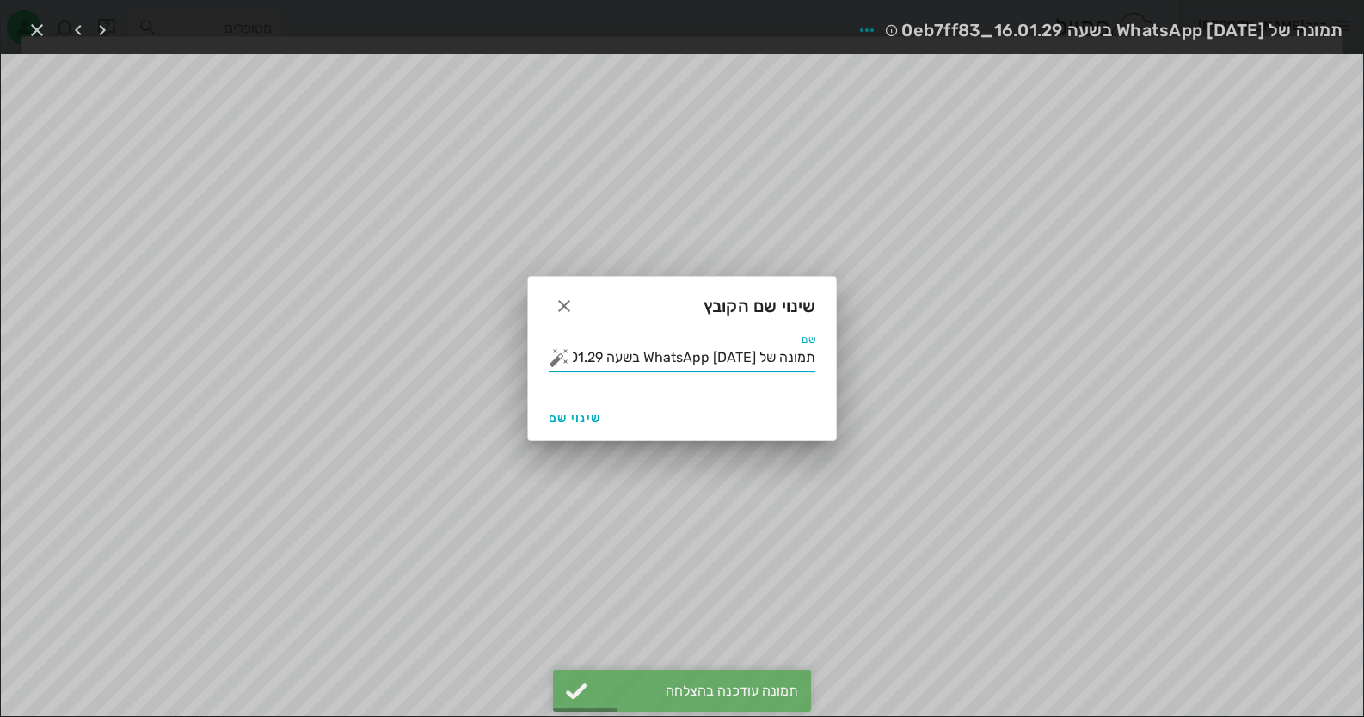
click at [779, 346] on input "תמונה של WhatsApp 2025-08-12 בשעה 16.01.29_0eb7ff83" at bounding box center [694, 358] width 243 height 28
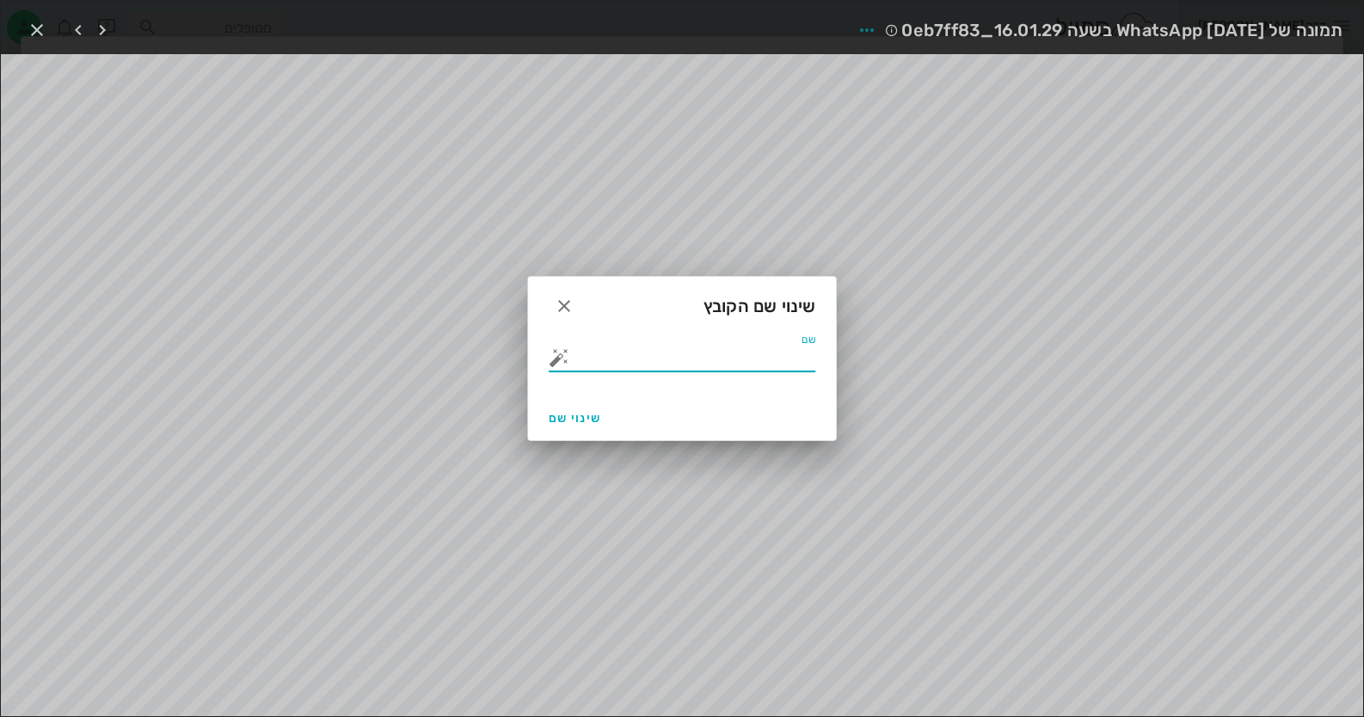
click at [563, 360] on button "button" at bounding box center [559, 357] width 21 height 21
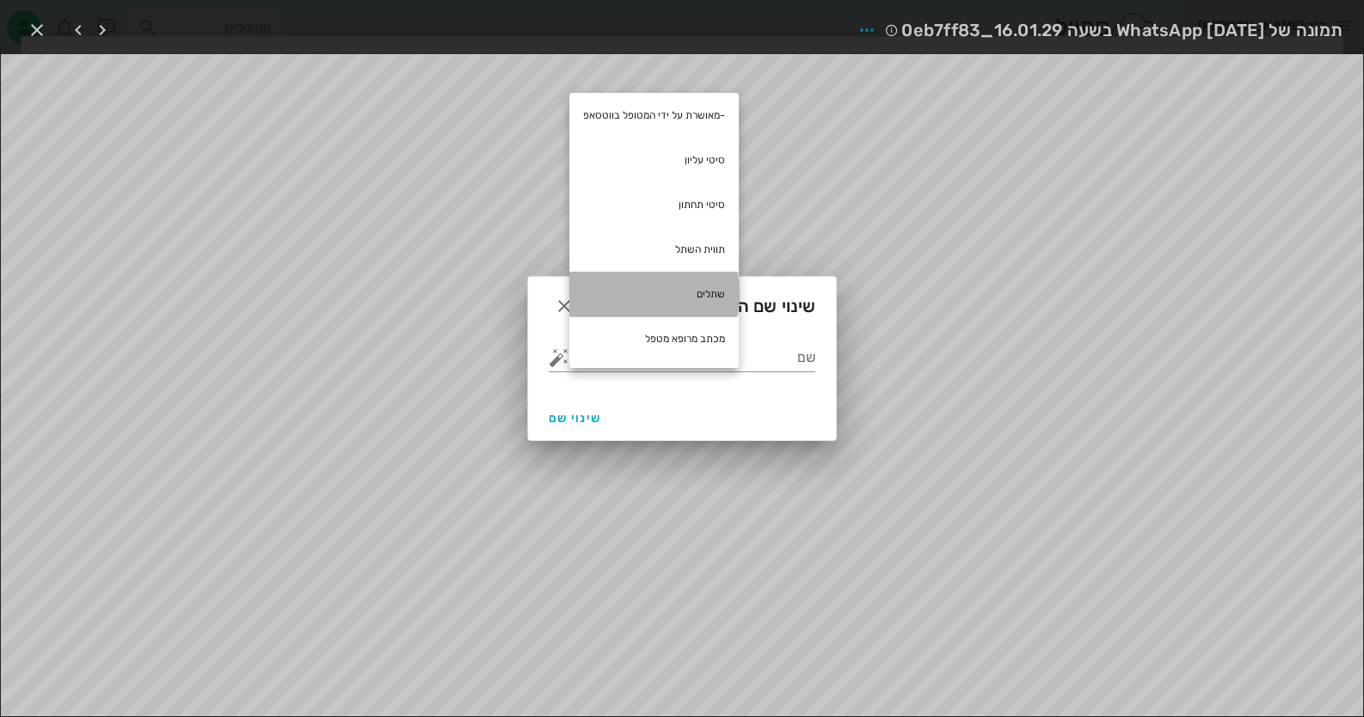
click at [649, 298] on div "שתלים" at bounding box center [653, 294] width 169 height 45
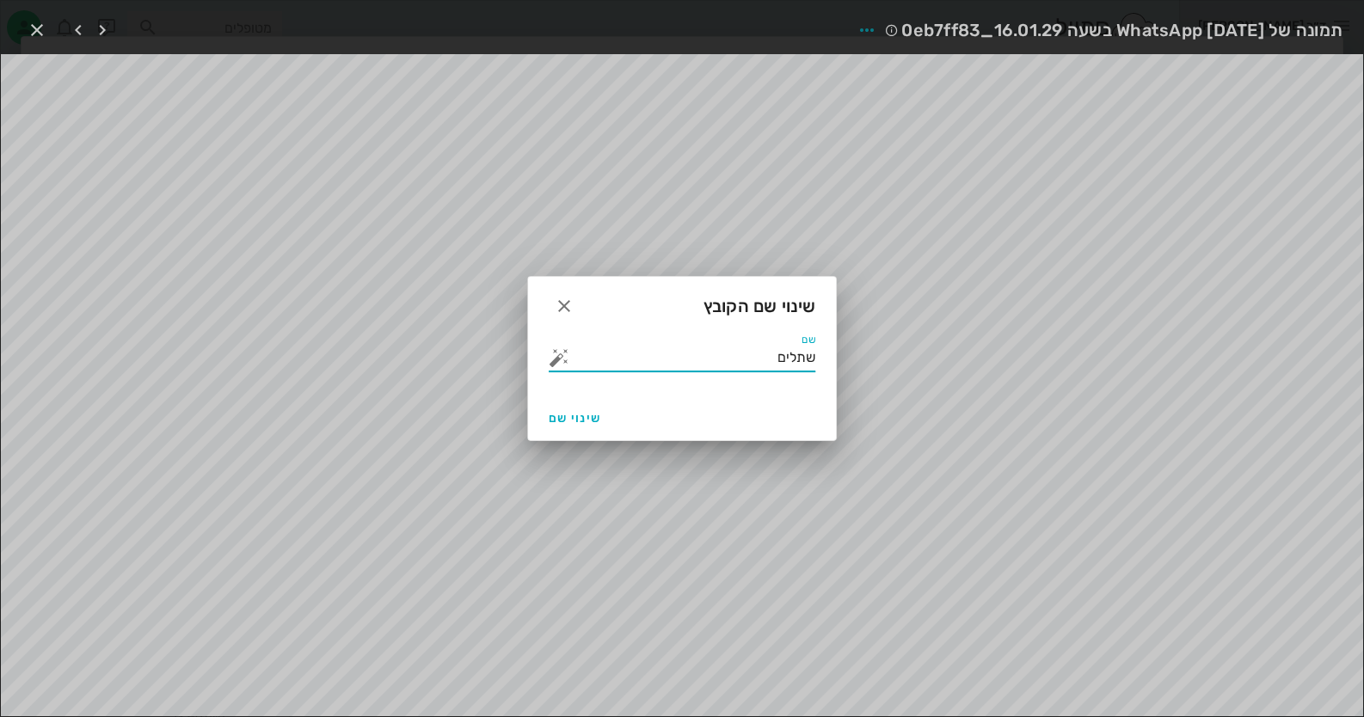
drag, startPoint x: 778, startPoint y: 360, endPoint x: 788, endPoint y: 358, distance: 9.8
click at [788, 358] on input "שתלים" at bounding box center [694, 358] width 243 height 28
type input "שתל 45"
click at [591, 418] on span "שינוי שם" at bounding box center [575, 418] width 52 height 15
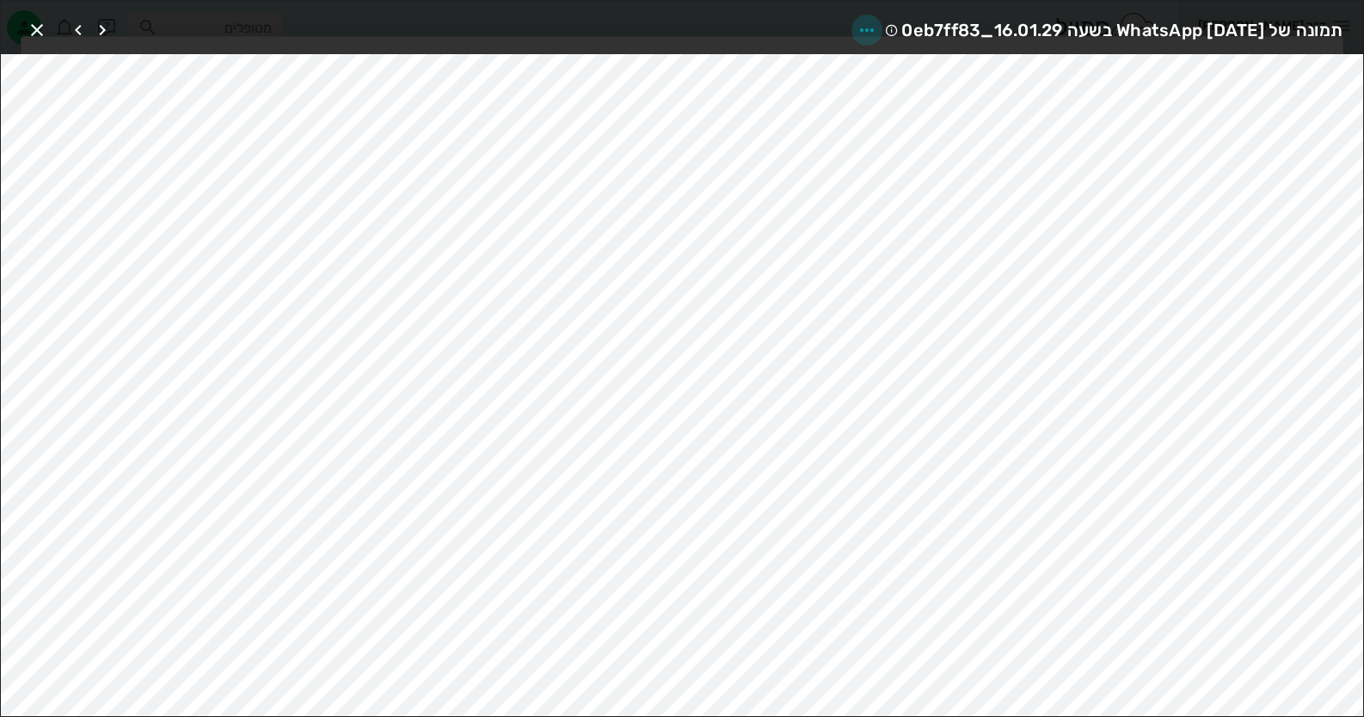
click at [857, 25] on icon "button" at bounding box center [867, 30] width 21 height 21
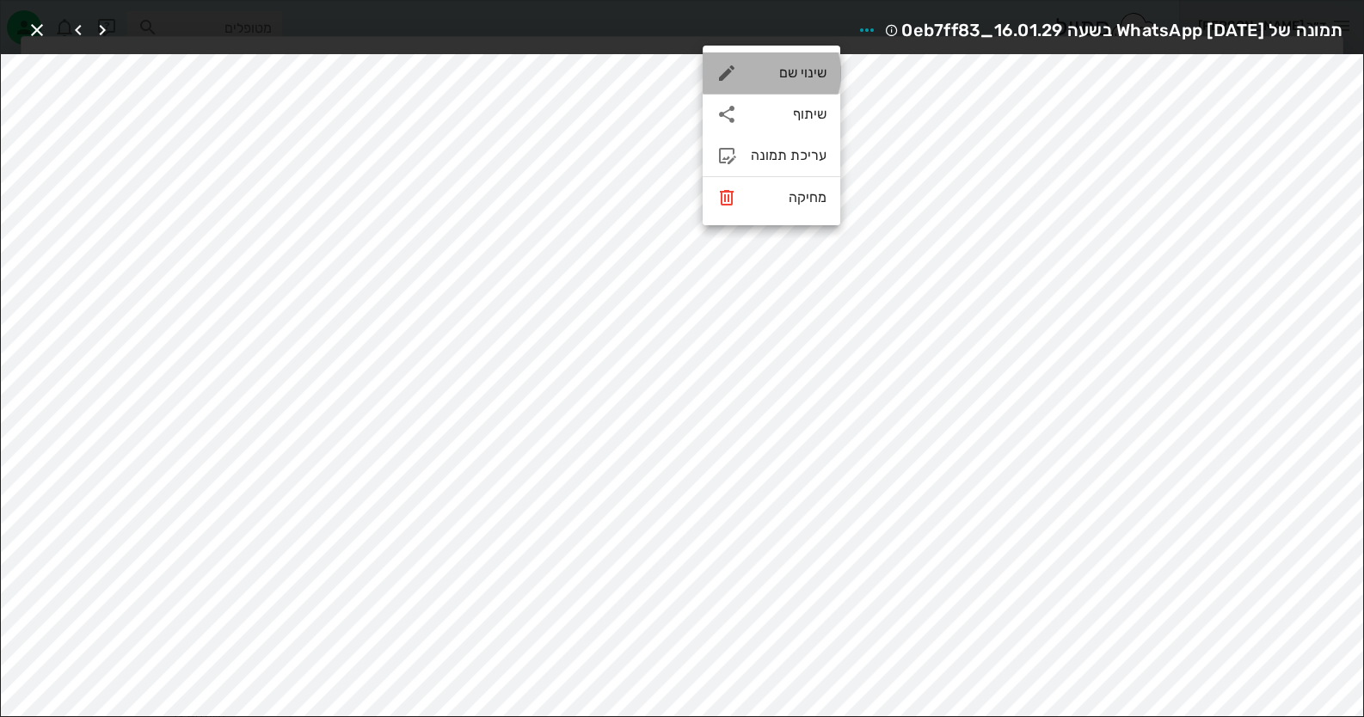
click at [803, 60] on div "שינוי שם" at bounding box center [772, 72] width 138 height 41
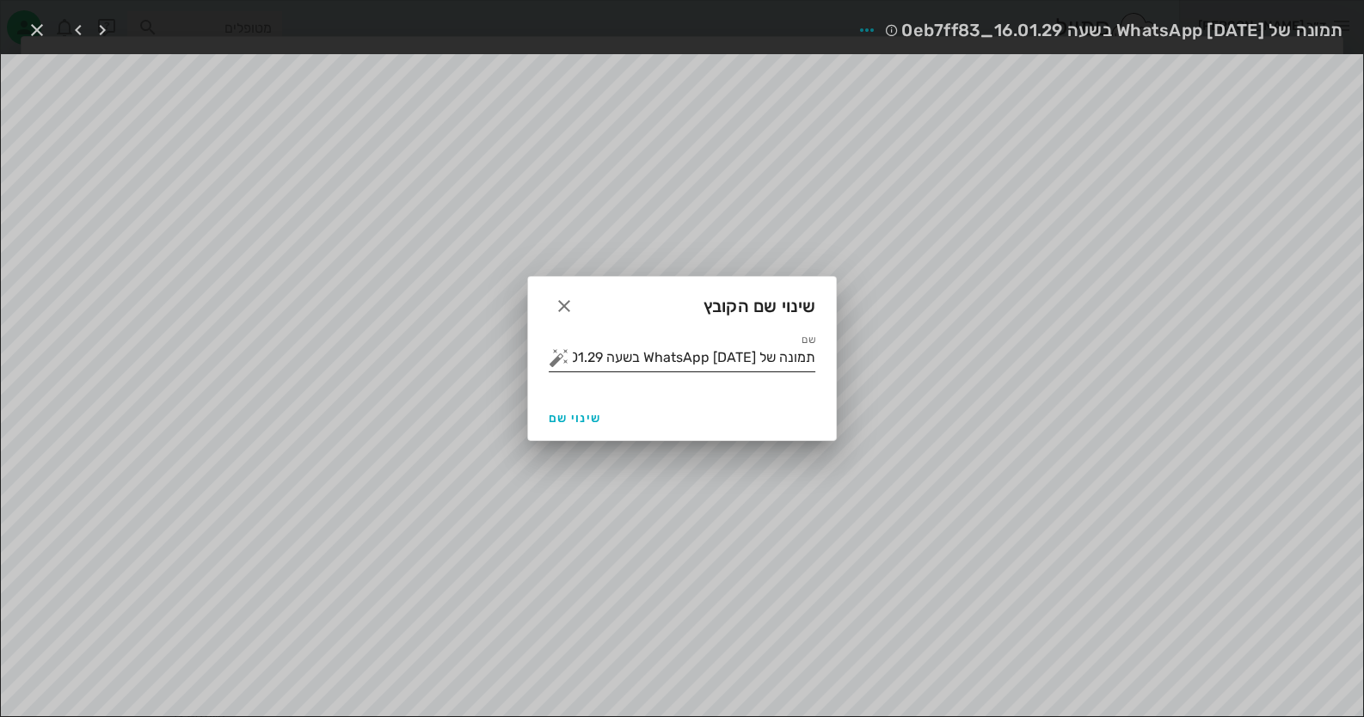
click at [735, 365] on input "תמונה של WhatsApp 2025-08-12 בשעה 16.01.29_0eb7ff83" at bounding box center [694, 358] width 243 height 28
click at [567, 348] on button "button" at bounding box center [559, 357] width 21 height 21
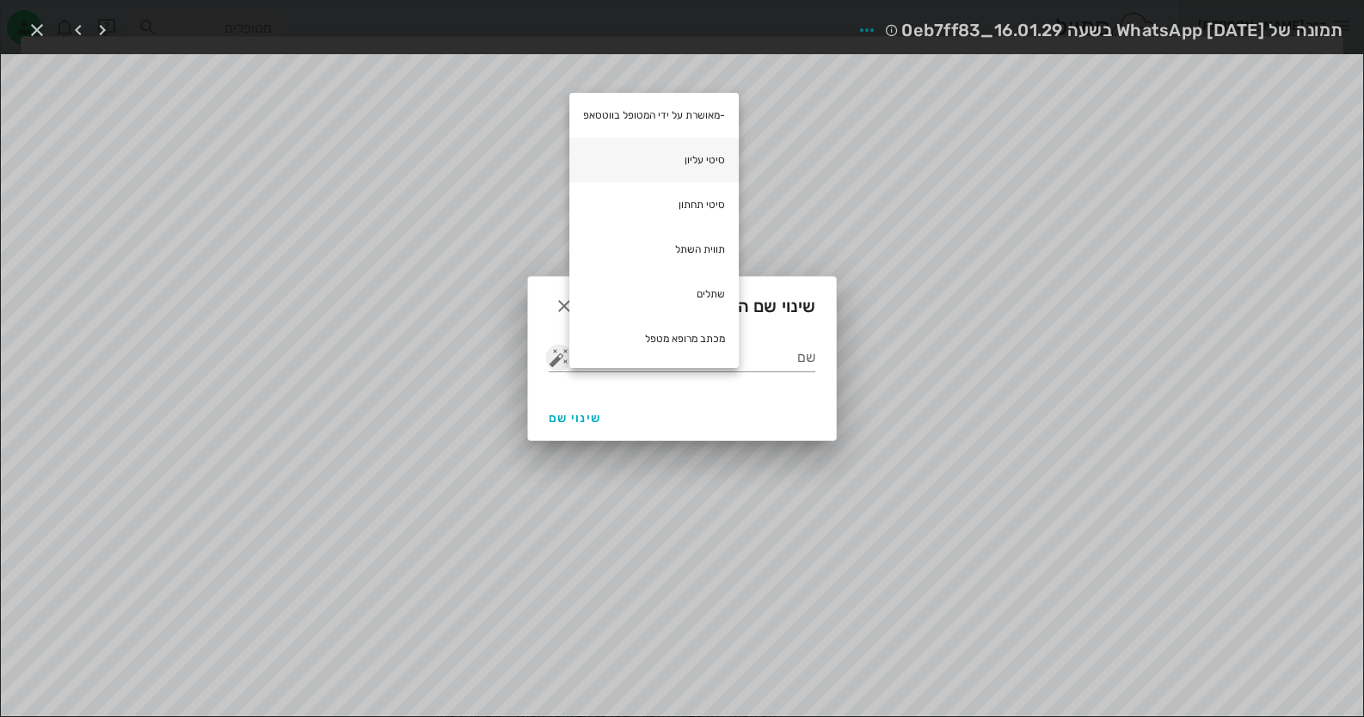
scroll to position [343, 0]
click at [679, 253] on div "תווית השתל" at bounding box center [653, 249] width 169 height 45
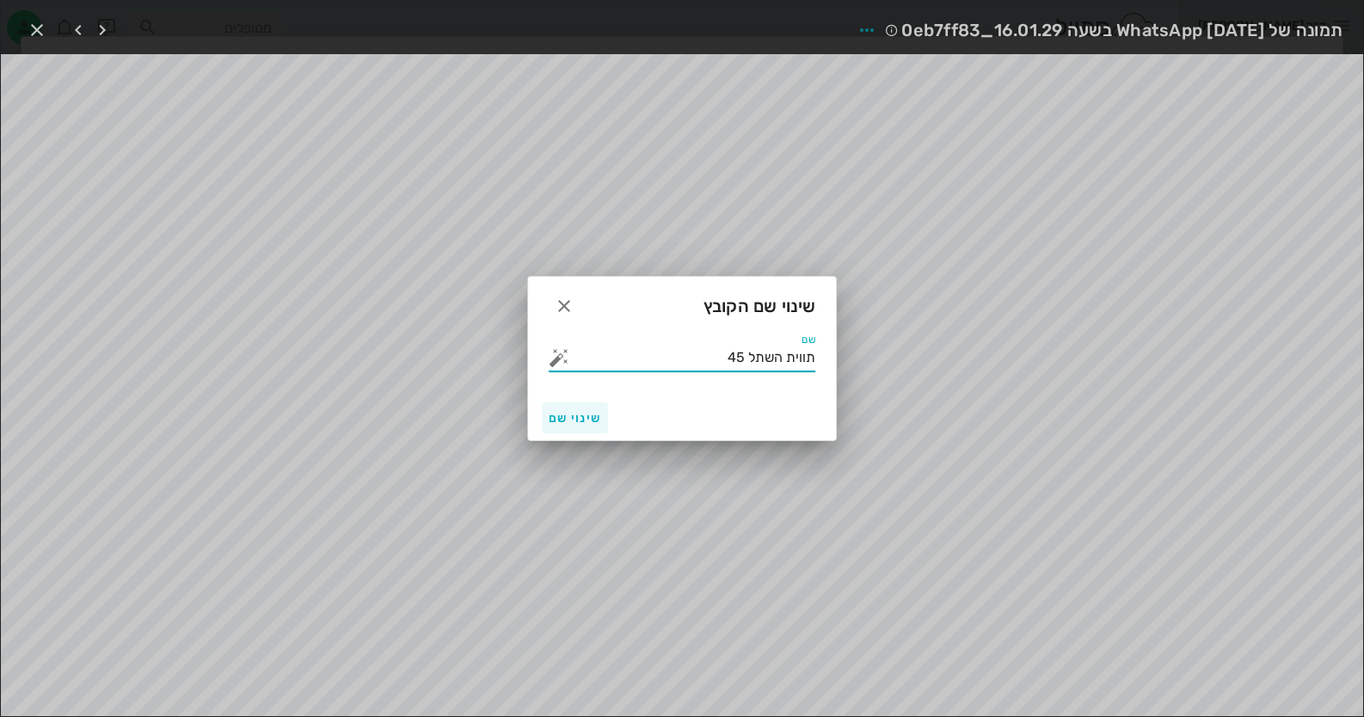
type input "תווית השתל 45"
click at [581, 427] on button "שינוי שם" at bounding box center [575, 418] width 66 height 31
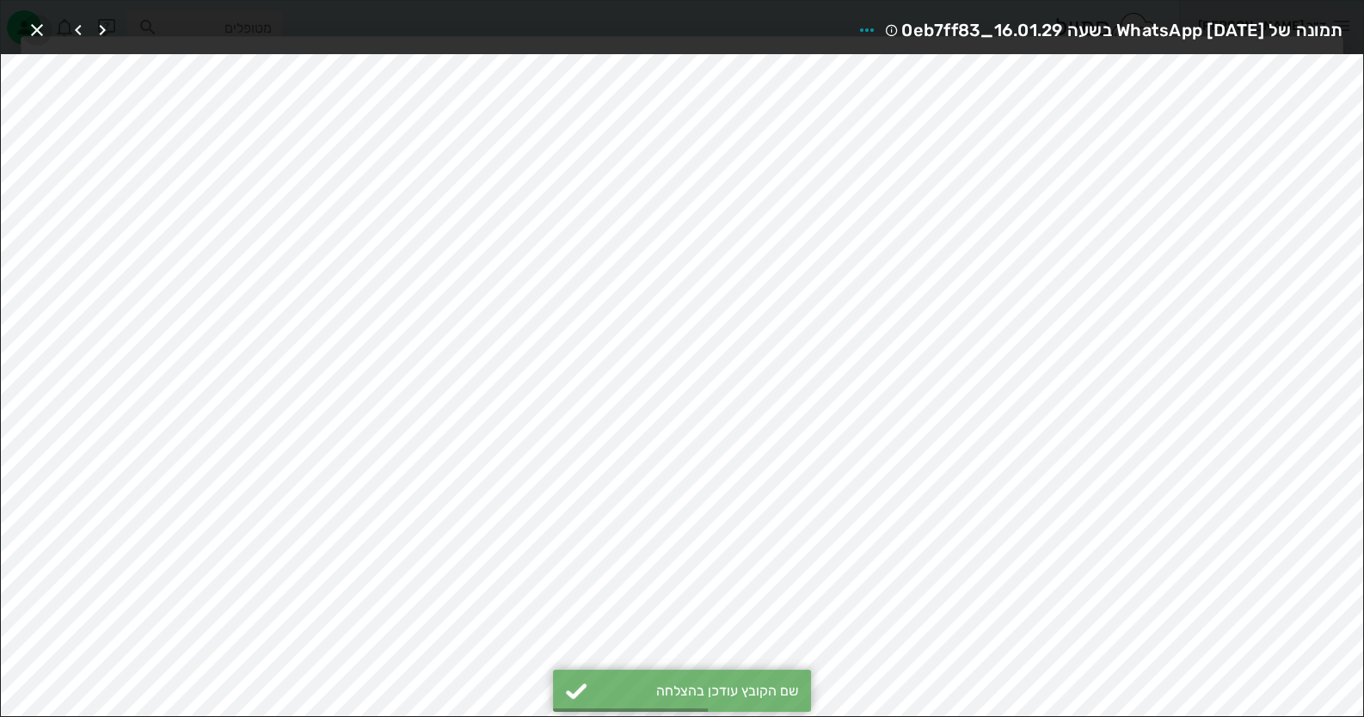
click at [43, 28] on icon "button" at bounding box center [37, 30] width 21 height 21
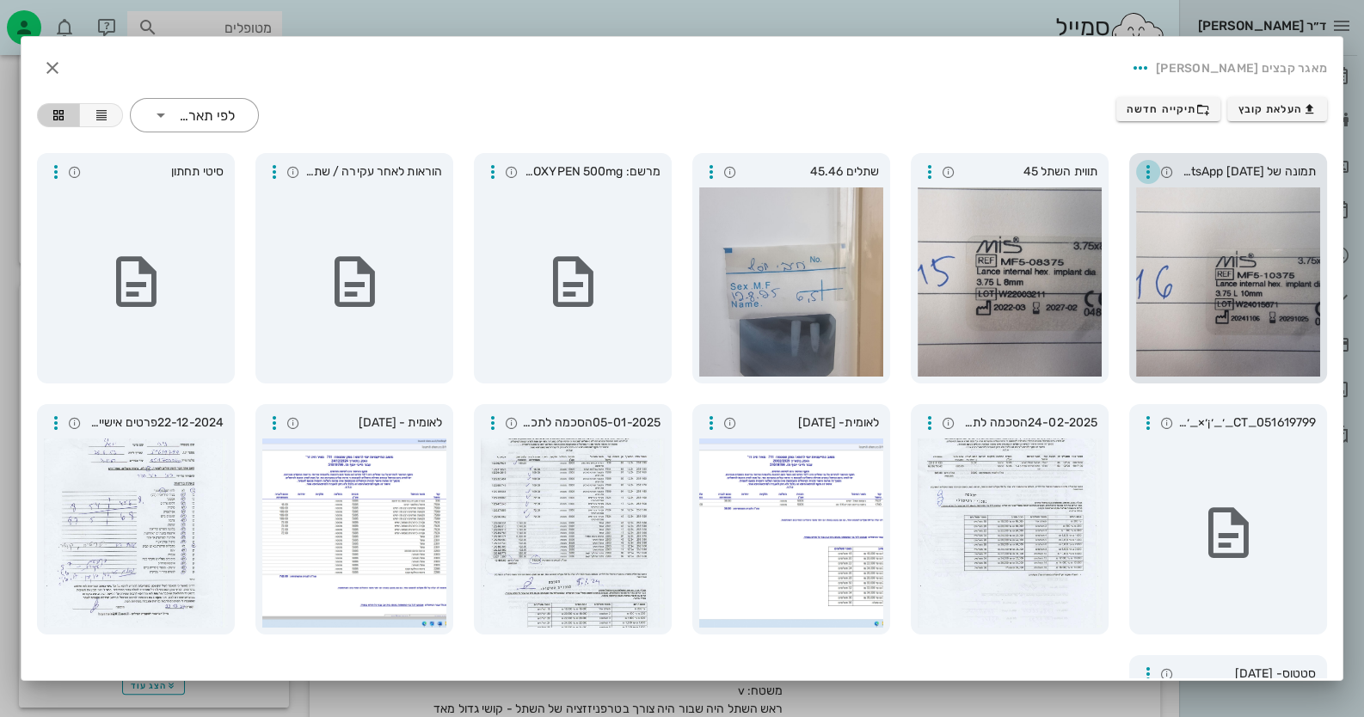
click at [1152, 167] on icon "button" at bounding box center [1148, 172] width 21 height 21
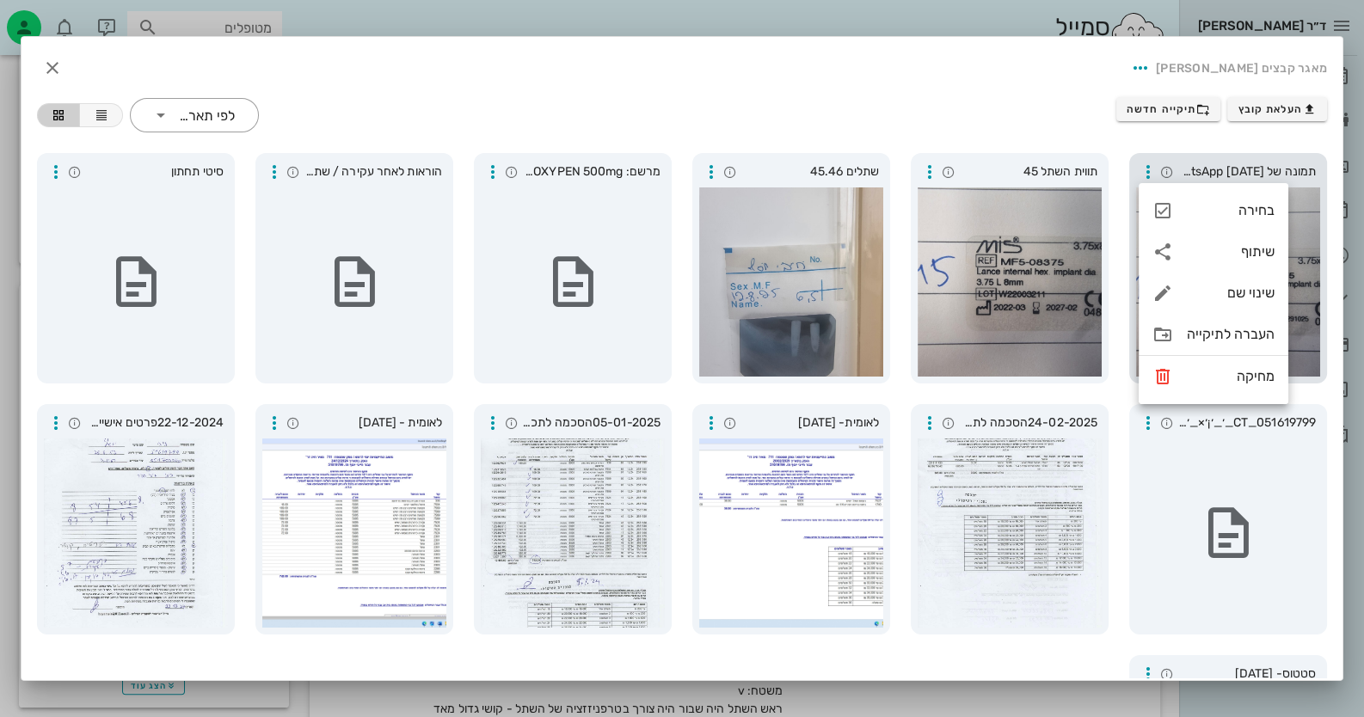
click at [1312, 265] on div at bounding box center [1228, 282] width 184 height 189
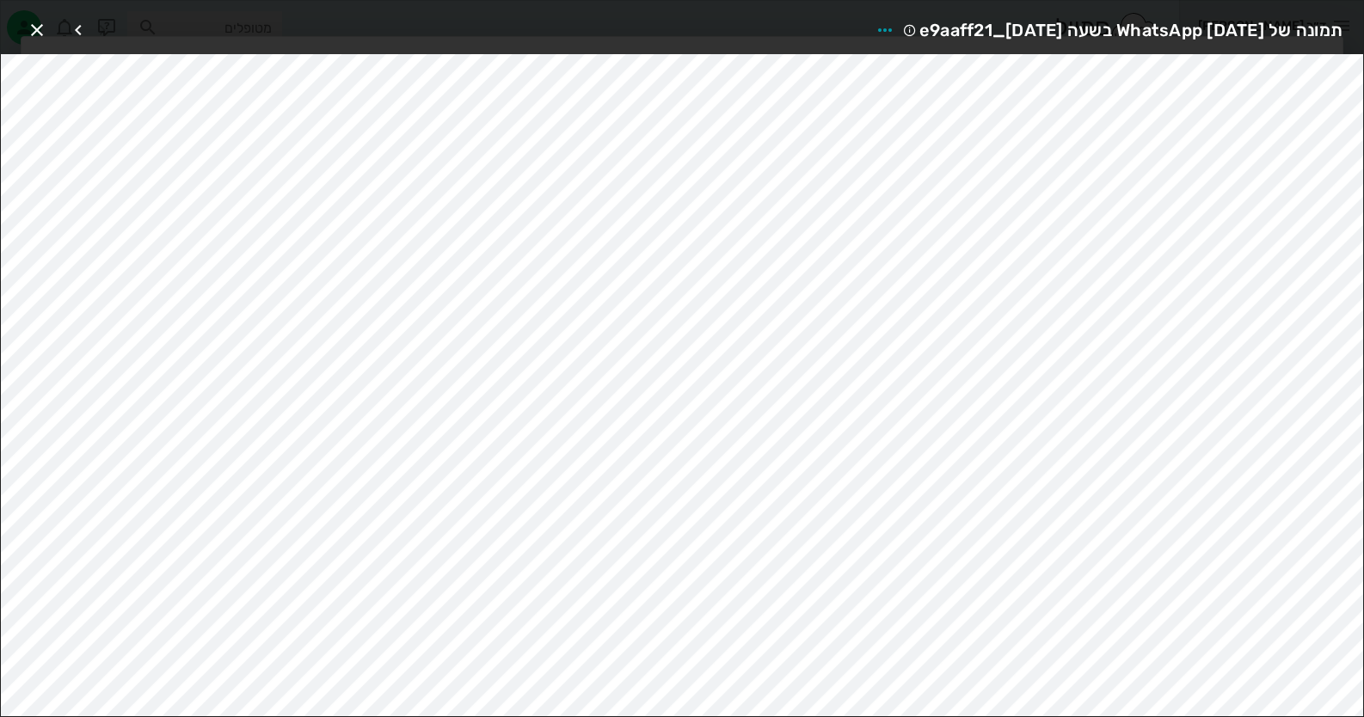
click at [1312, 265] on div at bounding box center [682, 358] width 1364 height 717
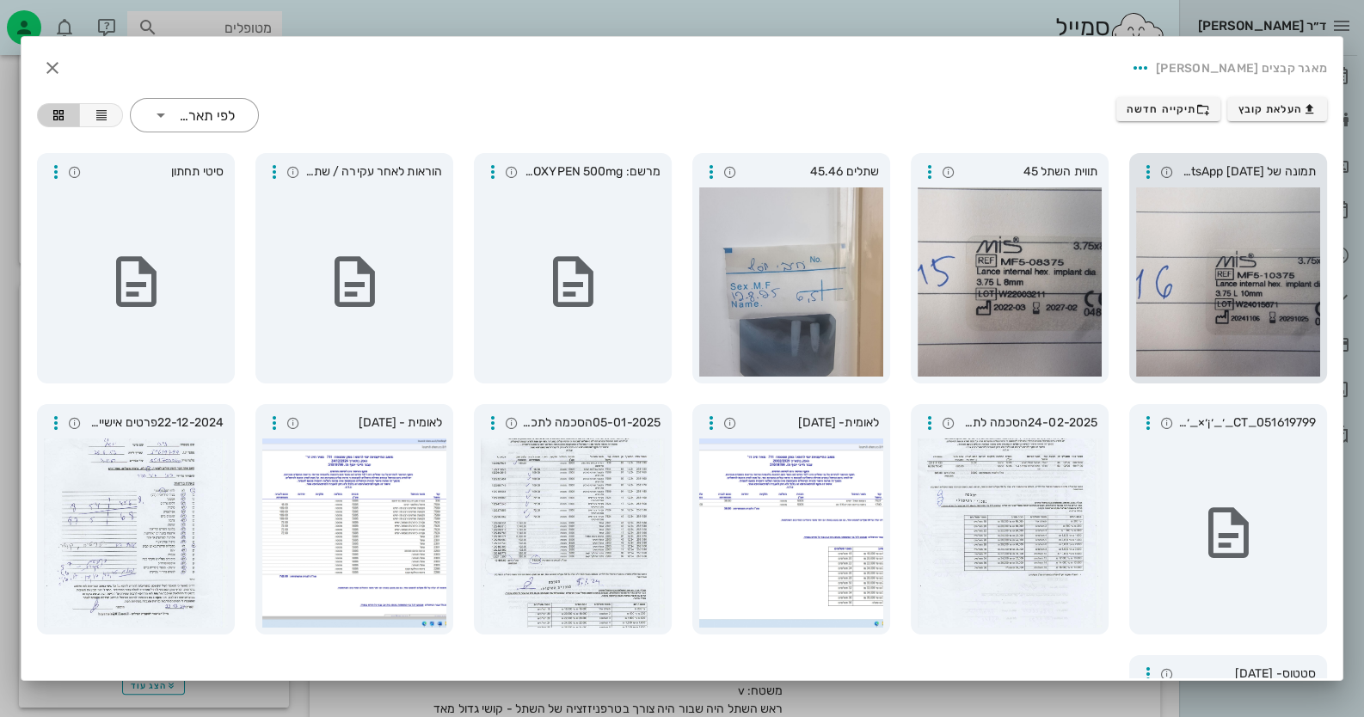
click at [1297, 266] on div at bounding box center [1228, 282] width 184 height 189
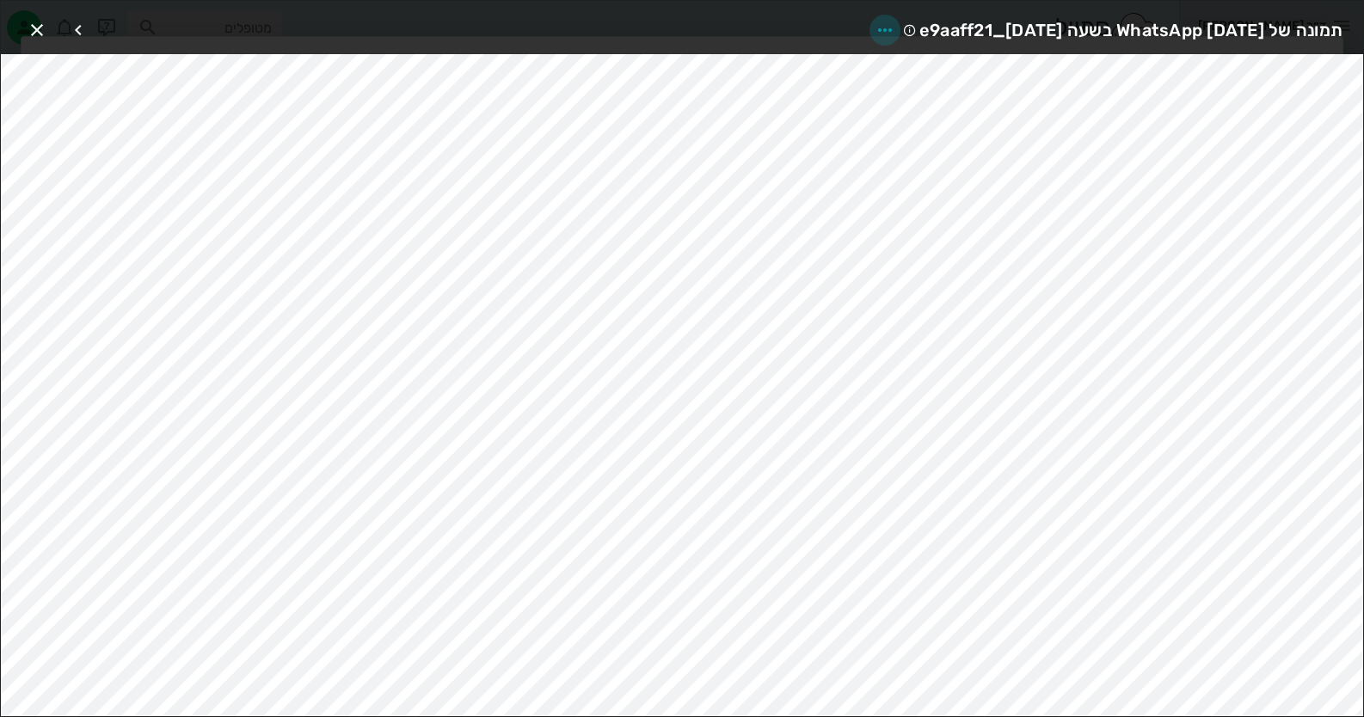
click at [875, 29] on icon "button" at bounding box center [885, 30] width 21 height 21
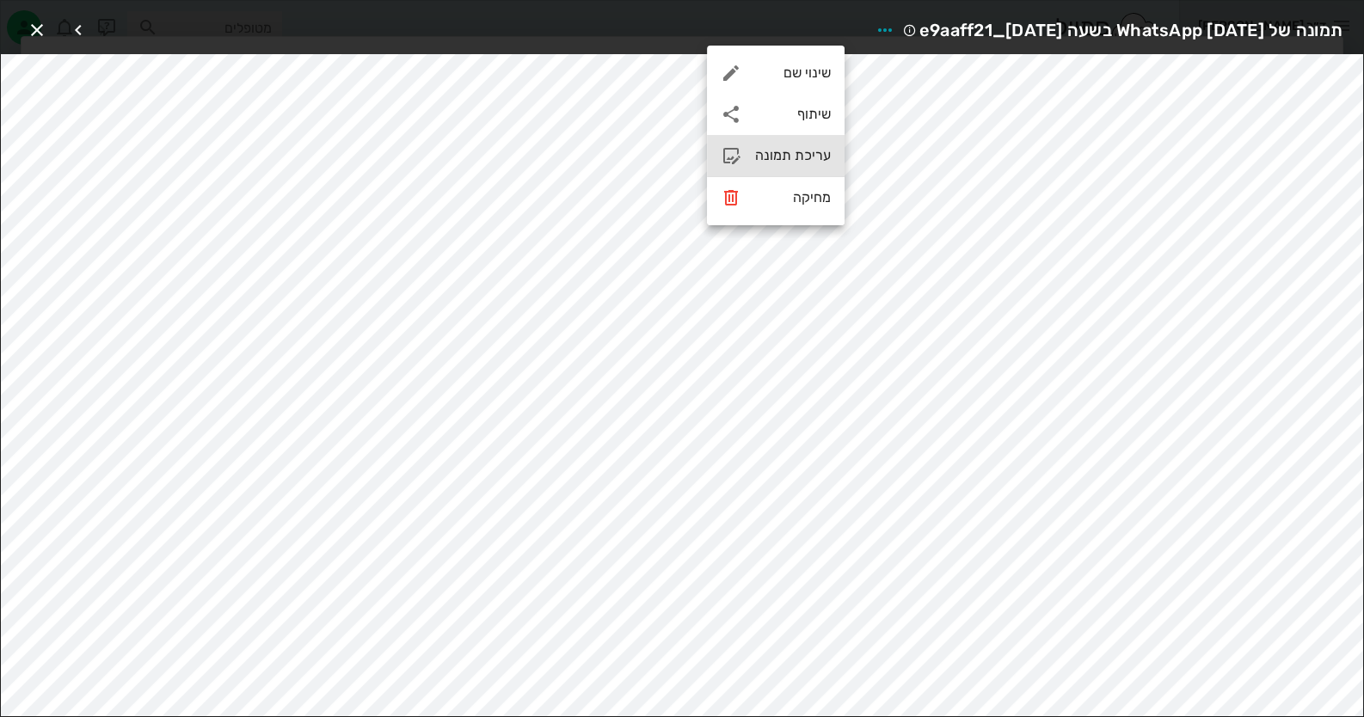
click at [806, 155] on div "עריכת תמונה" at bounding box center [793, 155] width 76 height 16
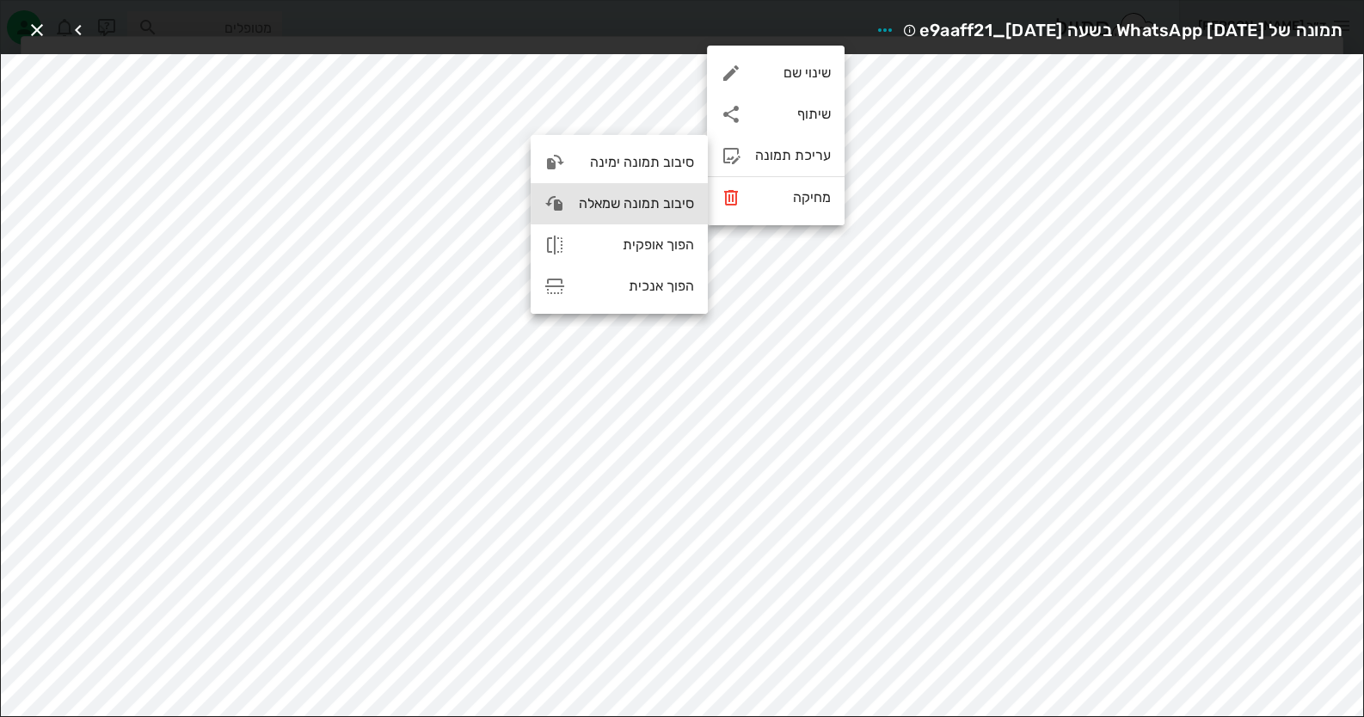
click at [600, 197] on div "סיבוב תמונה שמאלה" at bounding box center [636, 203] width 115 height 16
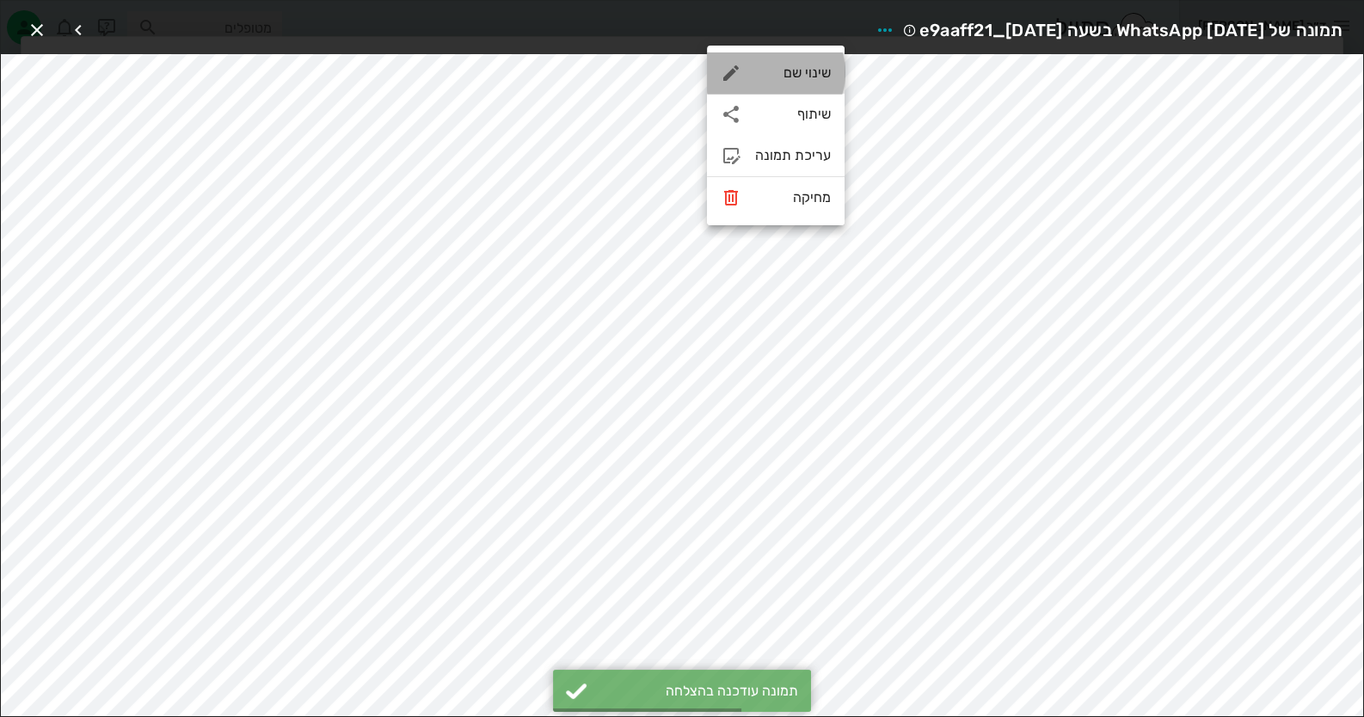
click at [807, 75] on div "שינוי שם" at bounding box center [793, 73] width 76 height 16
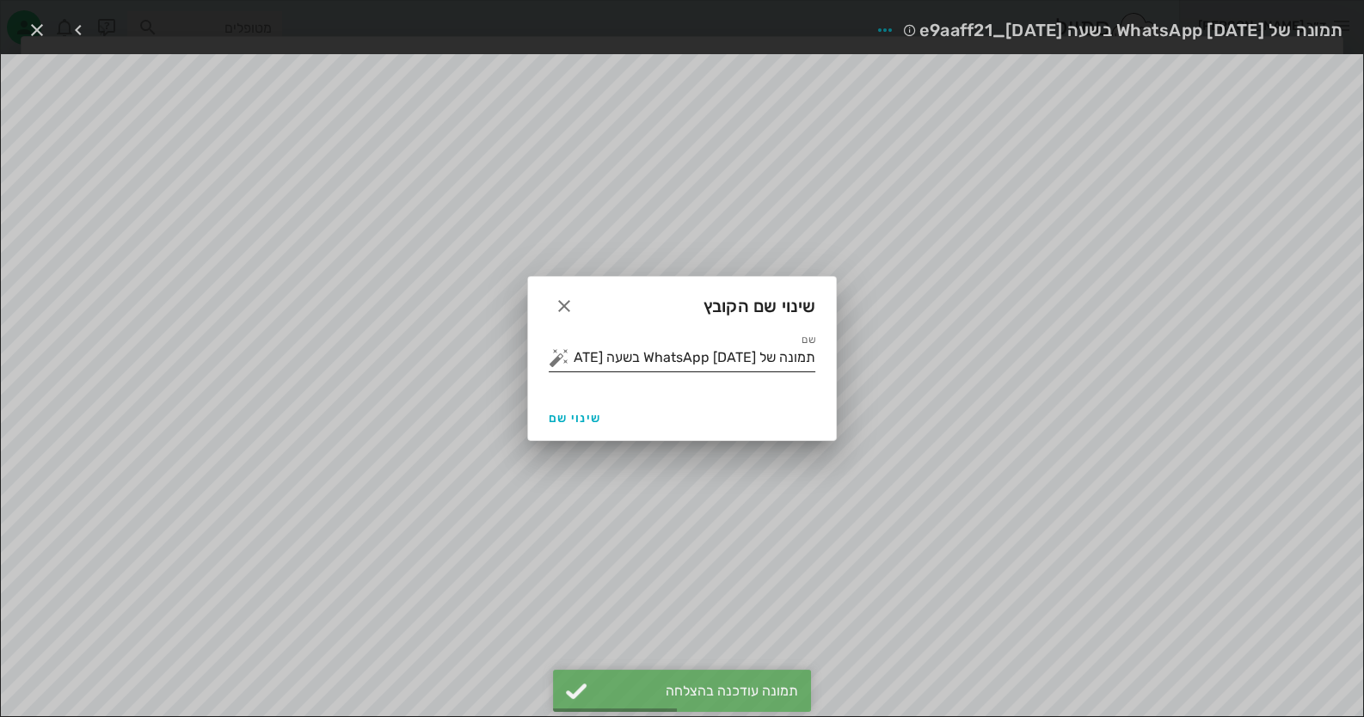
click at [706, 355] on input "תמונה של WhatsApp 2025-08-12 בשעה 16.01.28_e9aaff21" at bounding box center [694, 358] width 243 height 28
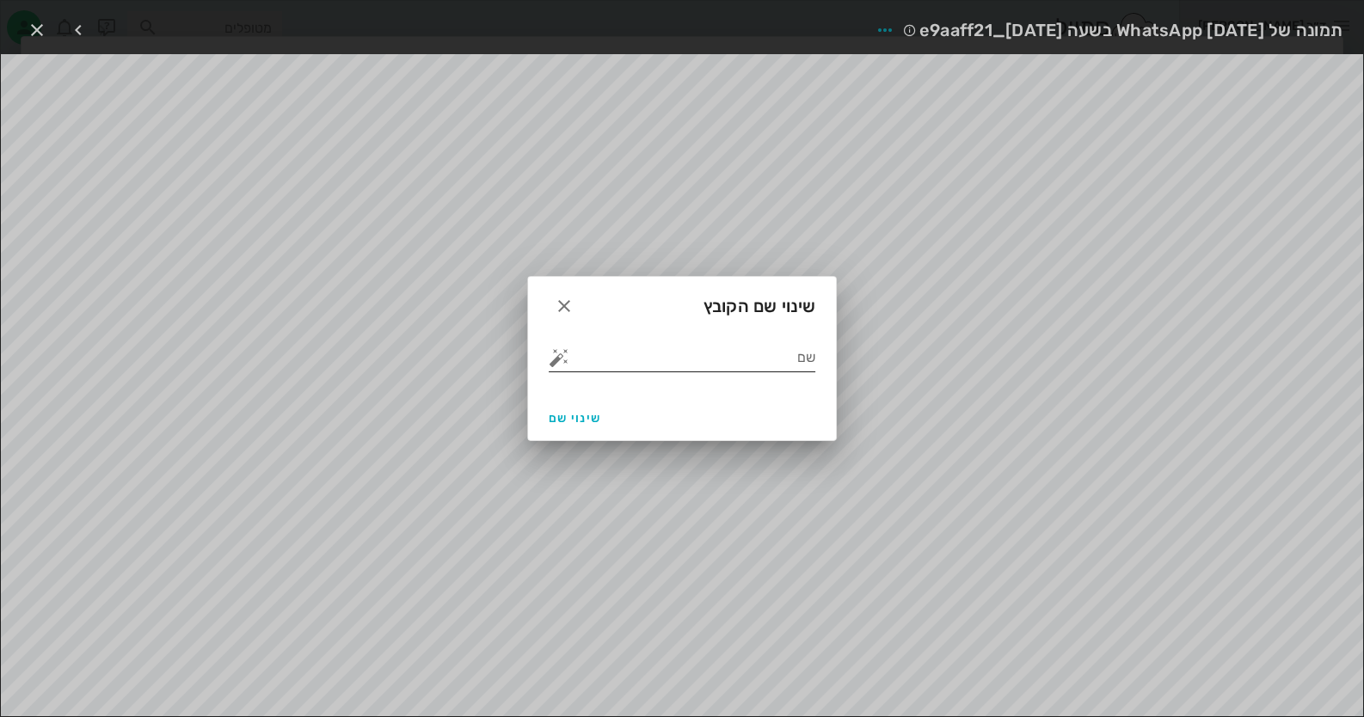
click at [561, 356] on button "button" at bounding box center [559, 357] width 21 height 21
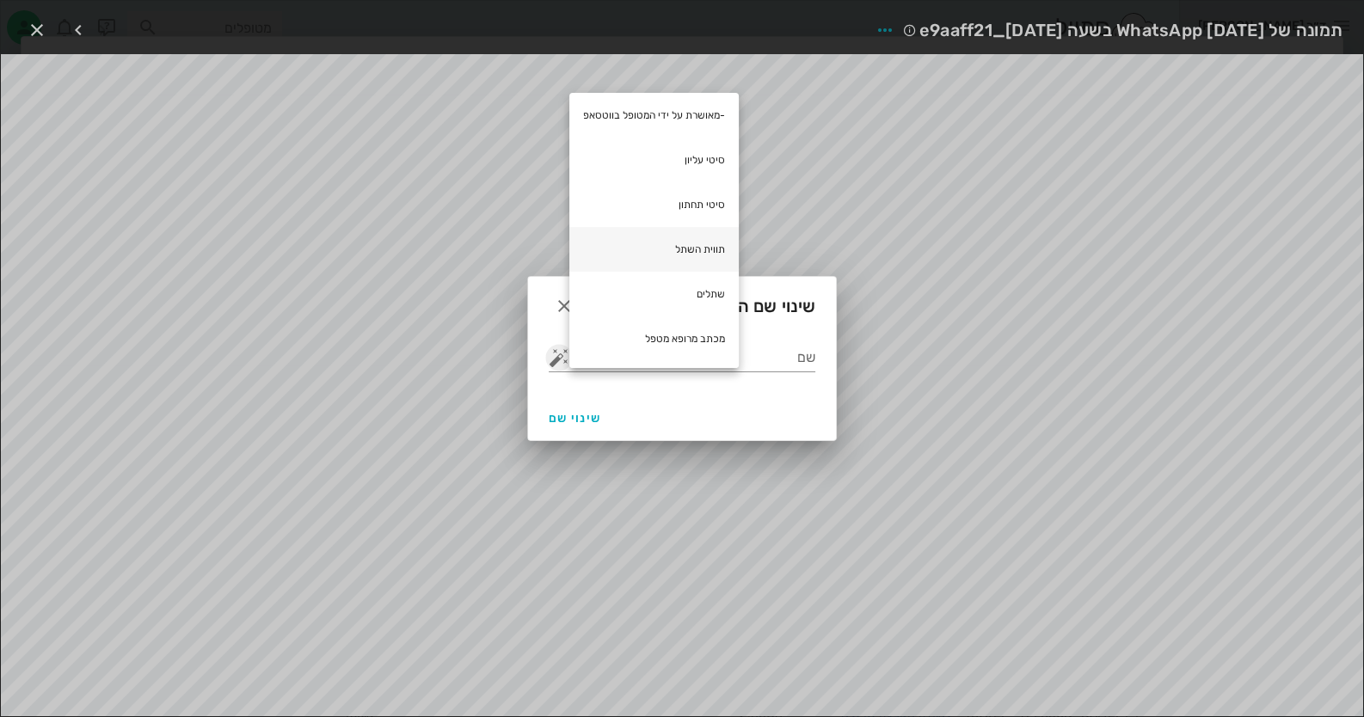
scroll to position [516, 0]
click at [710, 245] on div "תווית השתל" at bounding box center [653, 249] width 169 height 45
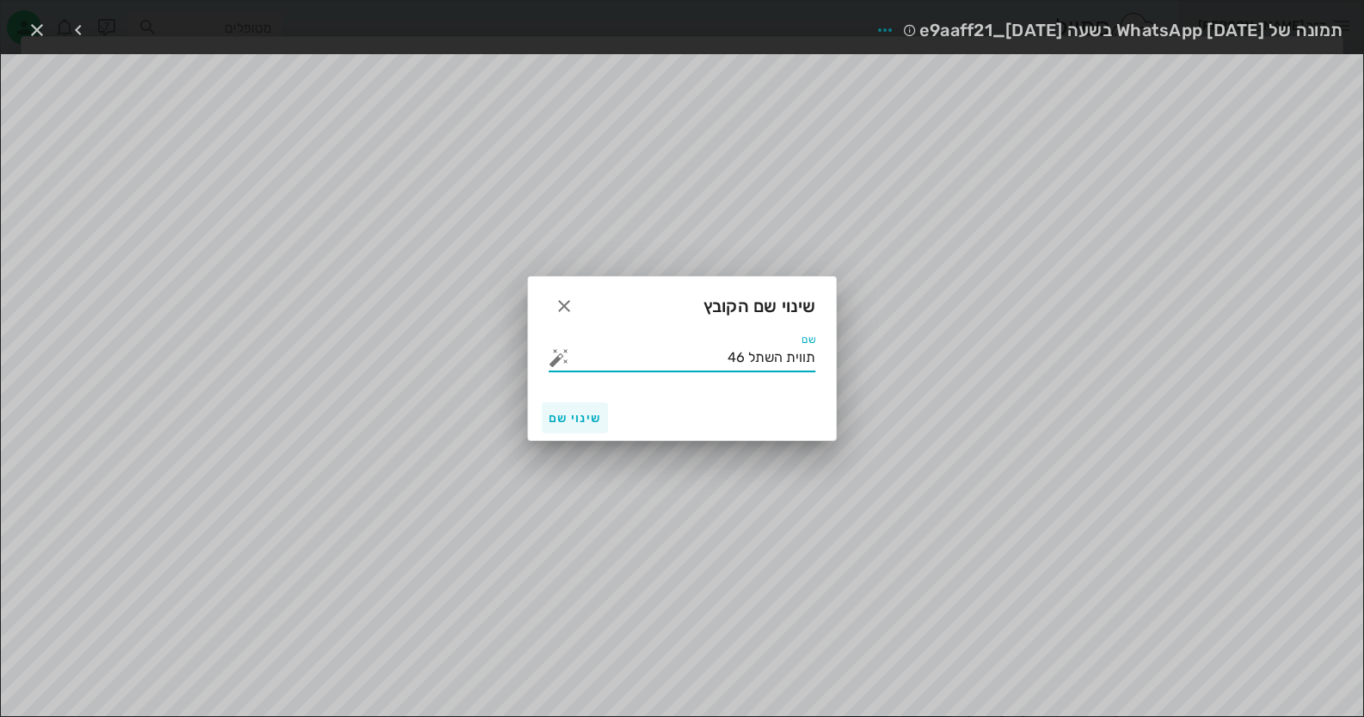
type input "תווית השתל 46"
click at [556, 412] on span "שינוי שם" at bounding box center [575, 418] width 52 height 15
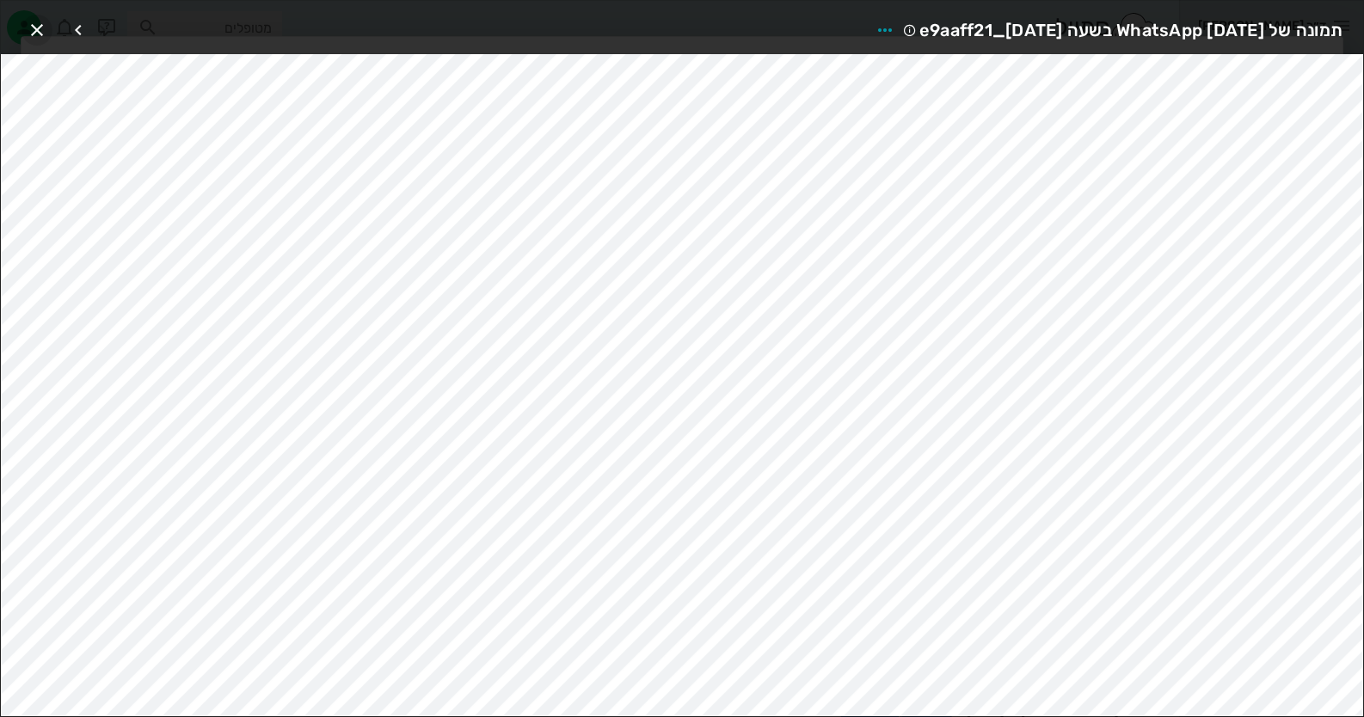
click at [47, 32] on span "button" at bounding box center [37, 30] width 31 height 21
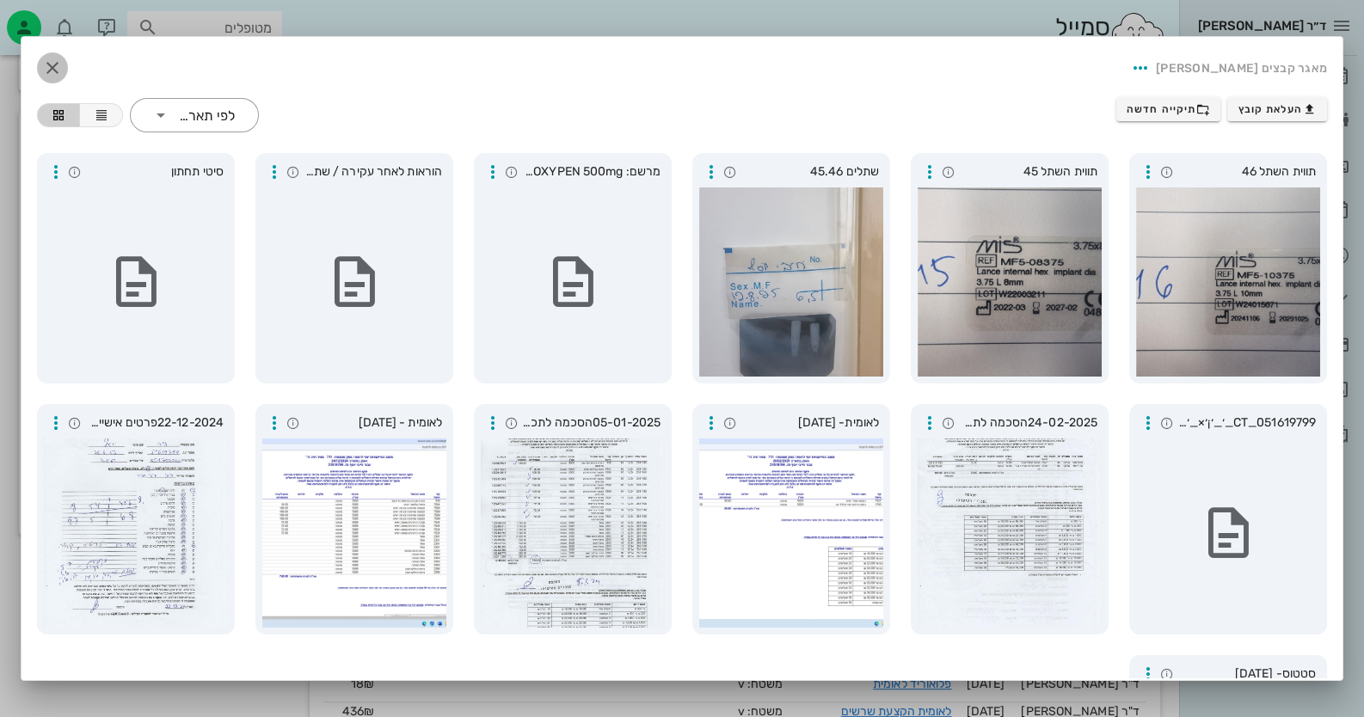
click at [63, 69] on icon "button" at bounding box center [52, 68] width 21 height 21
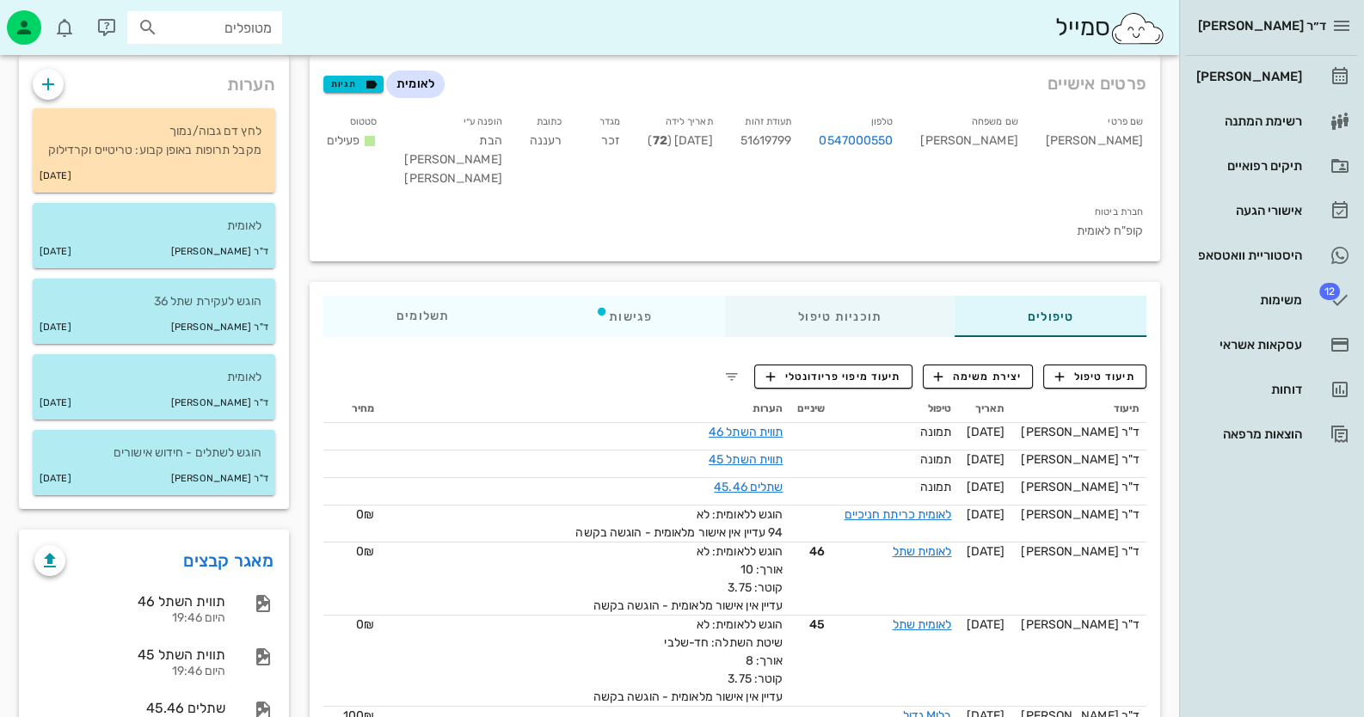
scroll to position [0, 0]
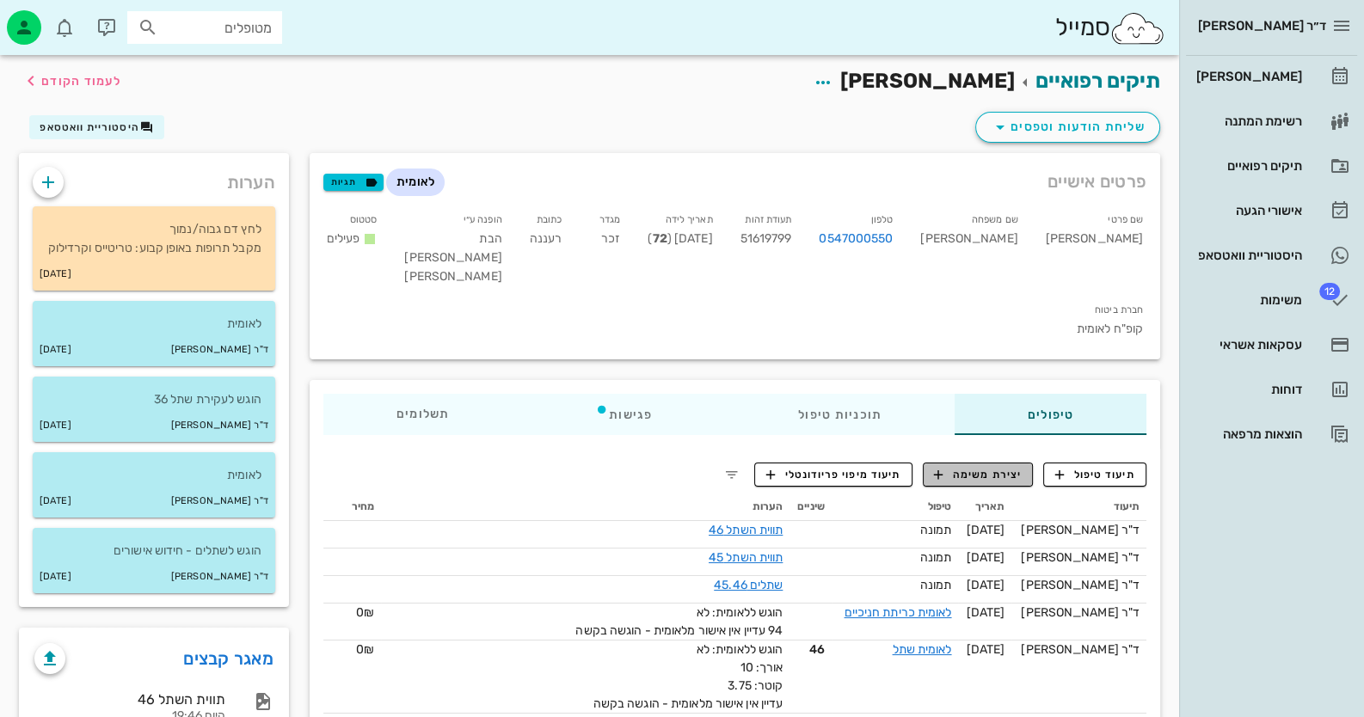
click at [965, 467] on span "יצירת משימה" at bounding box center [978, 474] width 88 height 15
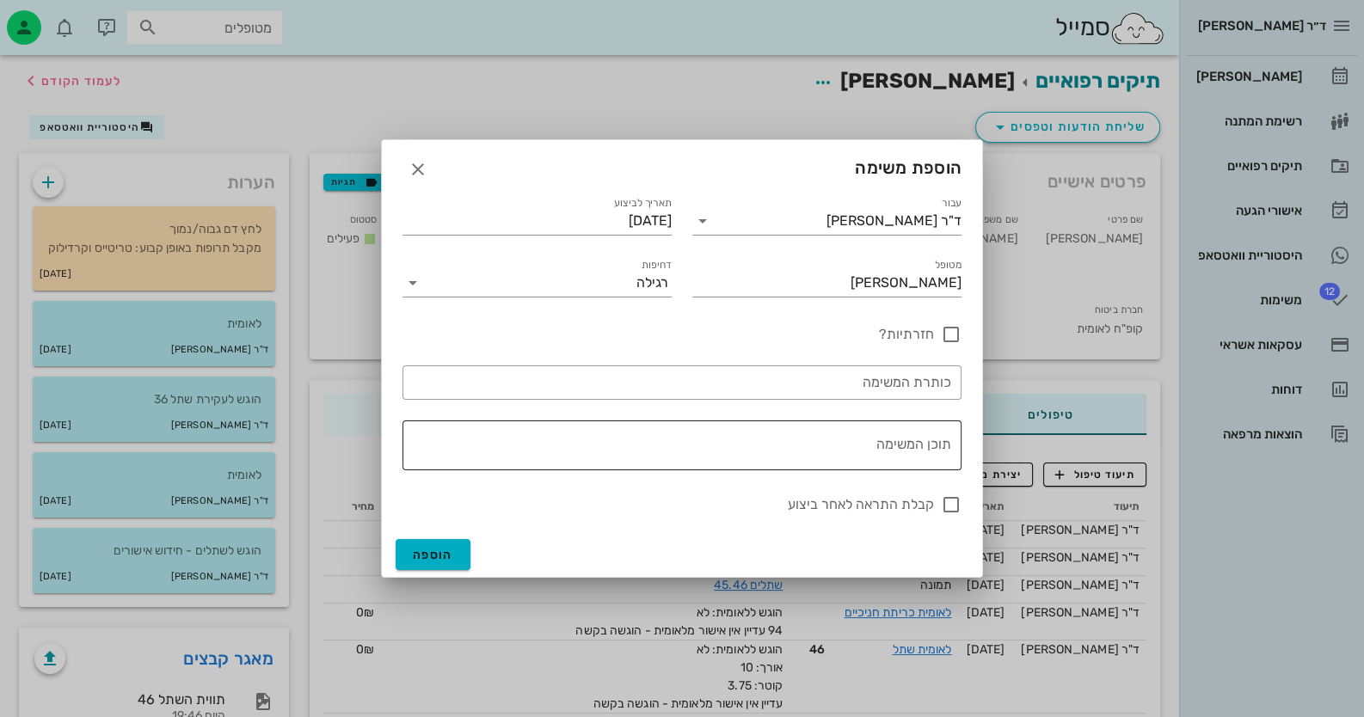
click at [891, 453] on textarea "תוכן המשימה" at bounding box center [678, 449] width 545 height 41
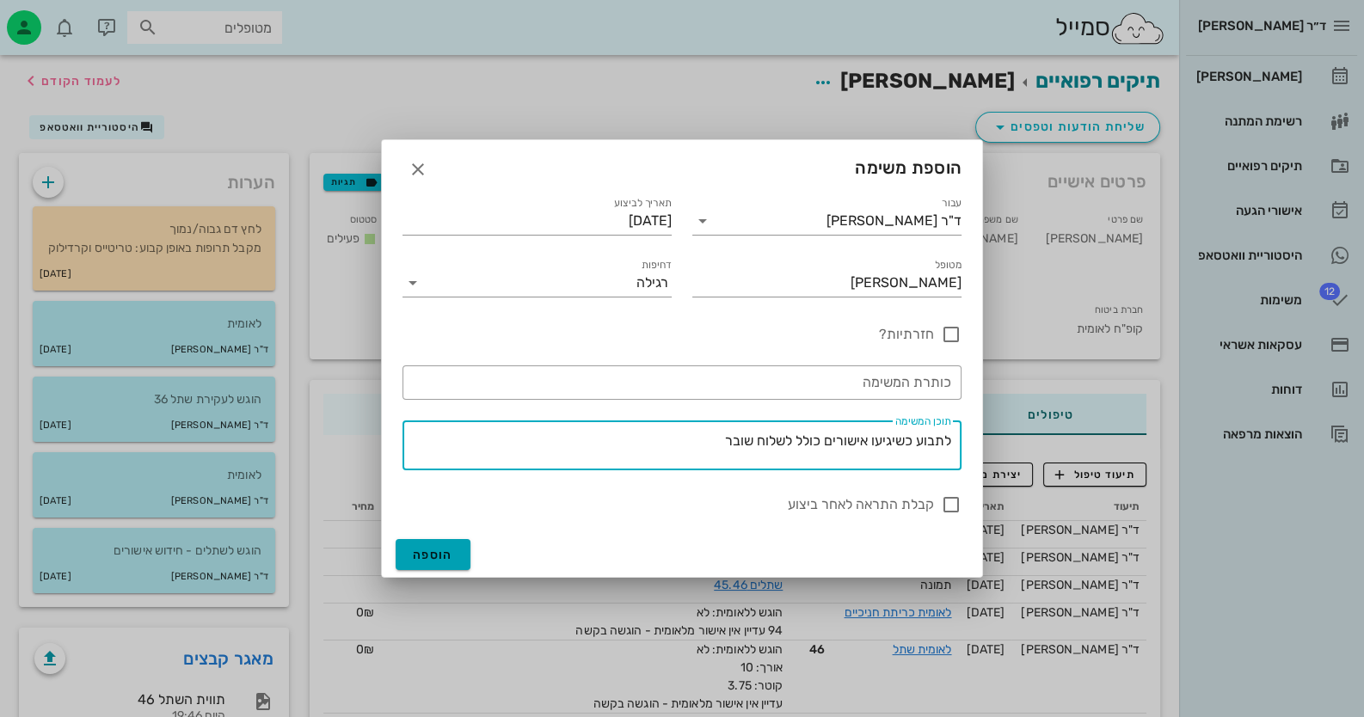
type textarea "לתבוע כשיגיעו אישורים כולל לשלוח שובר"
click at [446, 563] on button "הוספה" at bounding box center [433, 554] width 75 height 31
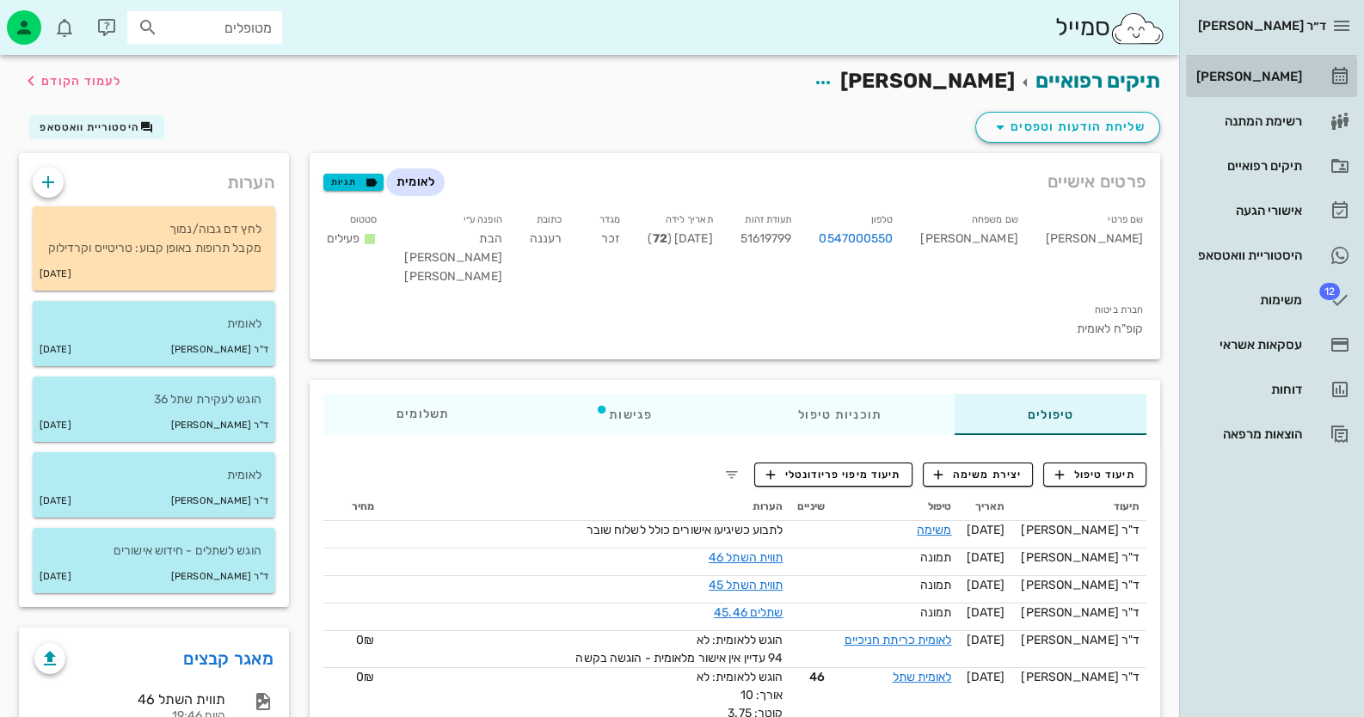
click at [1262, 85] on div "[PERSON_NAME]" at bounding box center [1247, 77] width 109 height 28
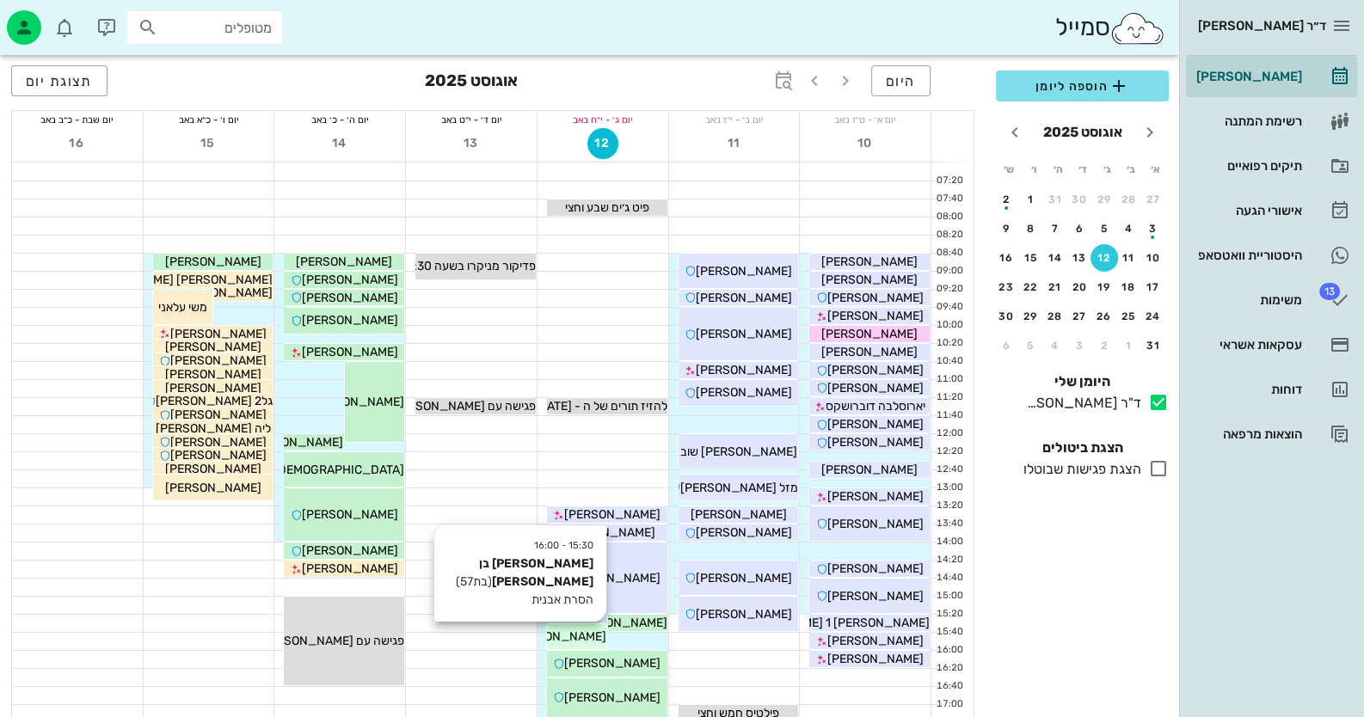
click at [565, 640] on span "[PERSON_NAME] בן [PERSON_NAME]" at bounding box center [502, 637] width 207 height 15
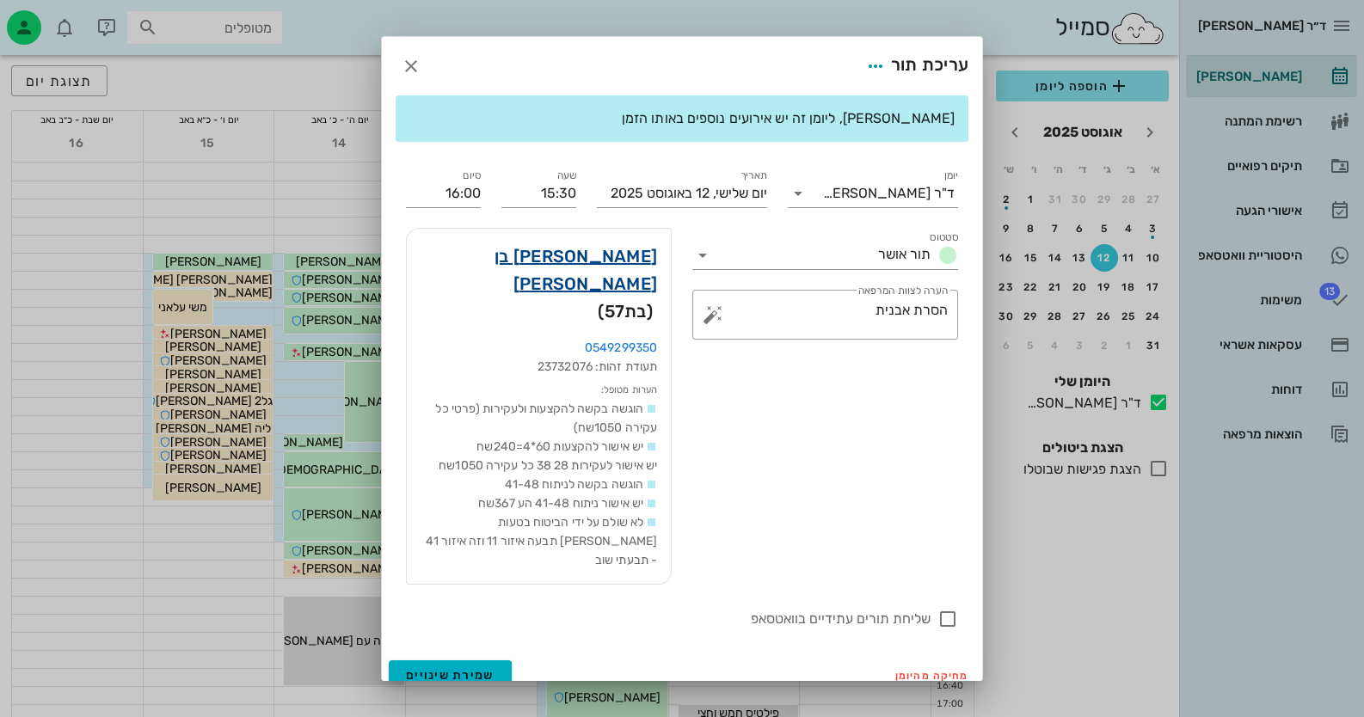
click at [631, 279] on link "ורדה בן יעקב" at bounding box center [539, 270] width 237 height 55
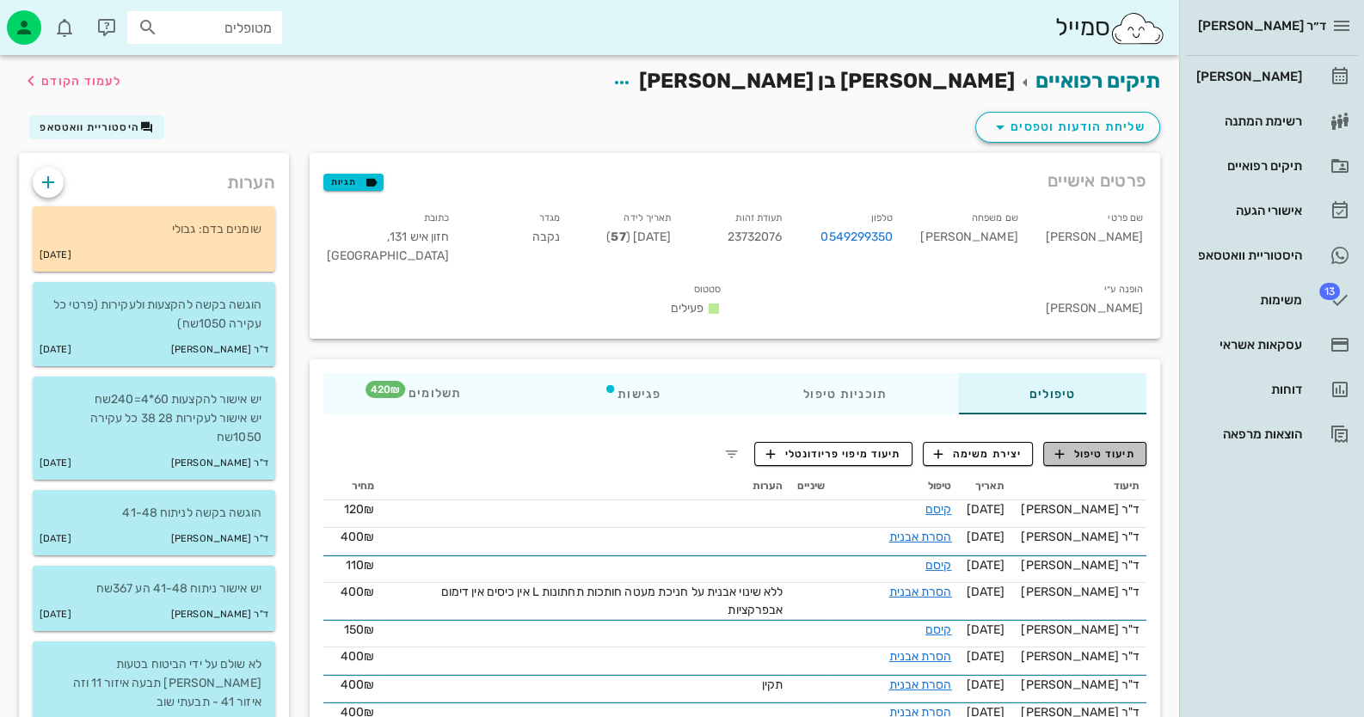
click at [1101, 446] on span "תיעוד טיפול" at bounding box center [1095, 453] width 80 height 15
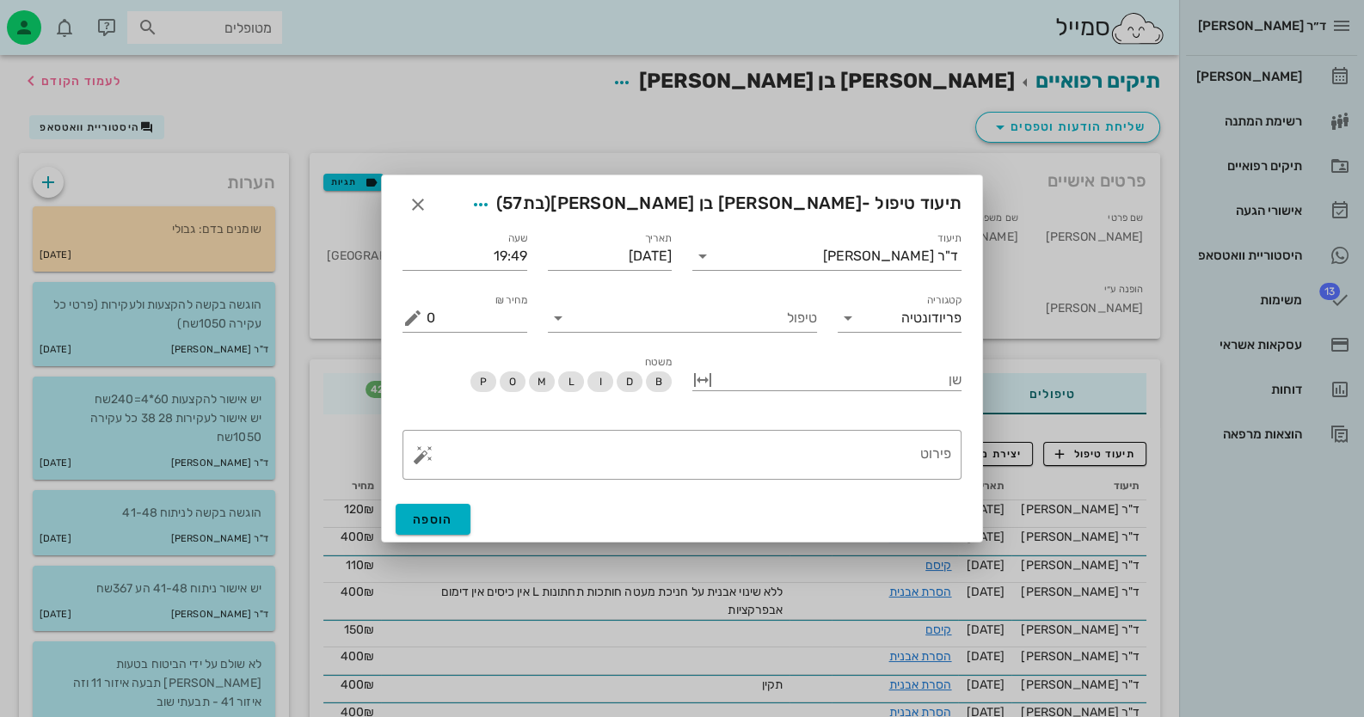
click at [721, 335] on div "טיפול" at bounding box center [683, 311] width 290 height 62
click at [724, 331] on div "טיפול" at bounding box center [682, 318] width 269 height 28
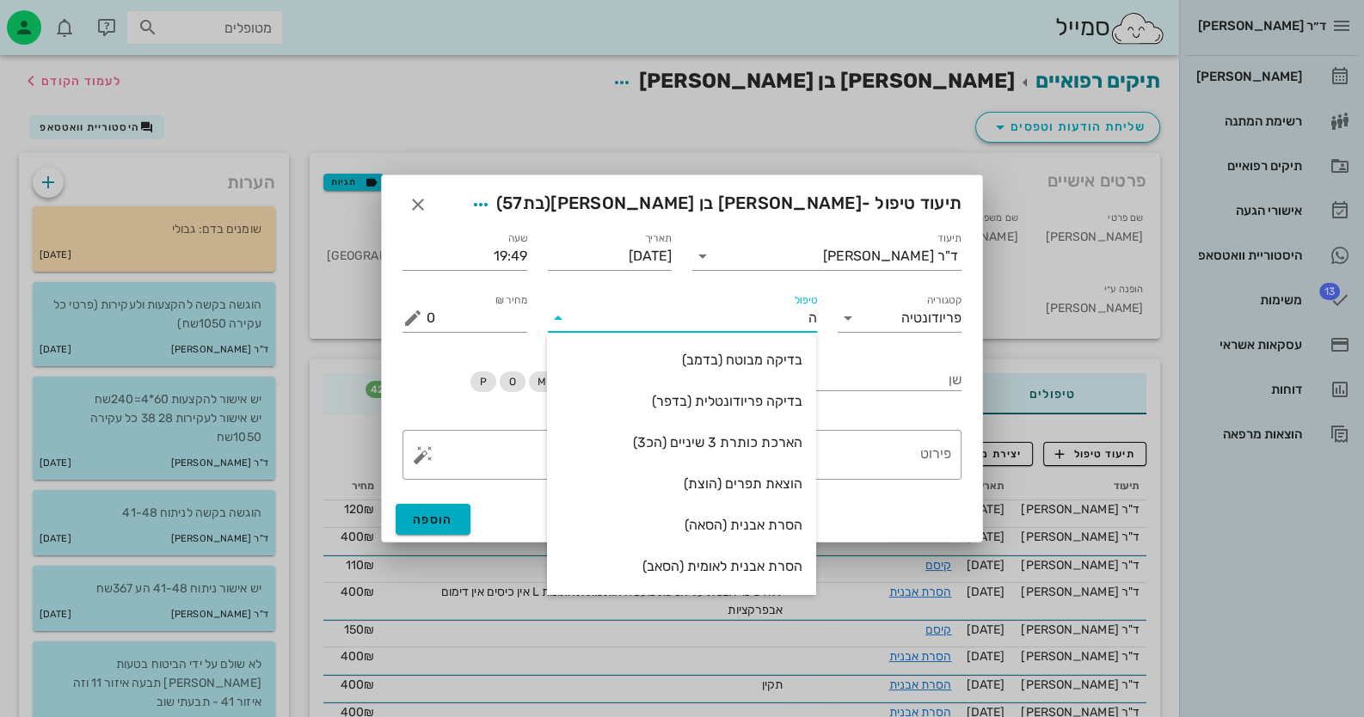
type input "הס"
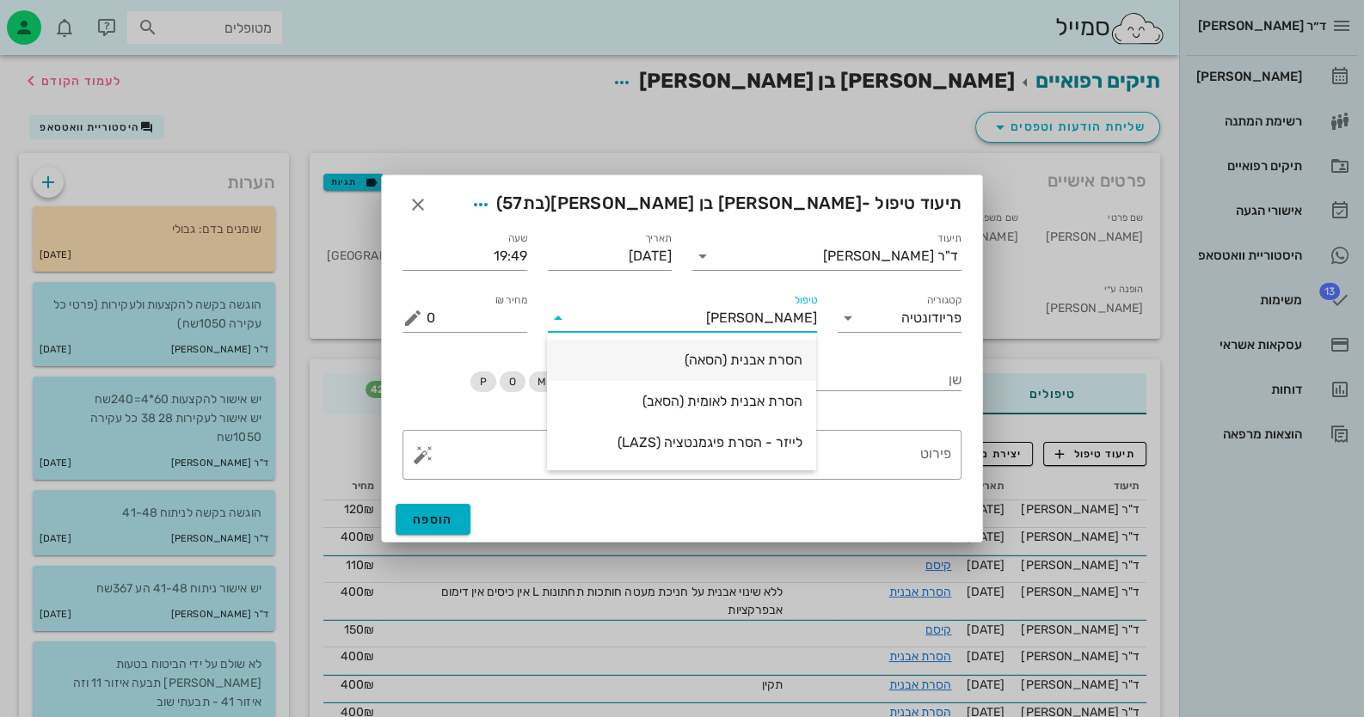
click at [762, 362] on div "הסרת אבנית (הסאה)" at bounding box center [682, 360] width 242 height 16
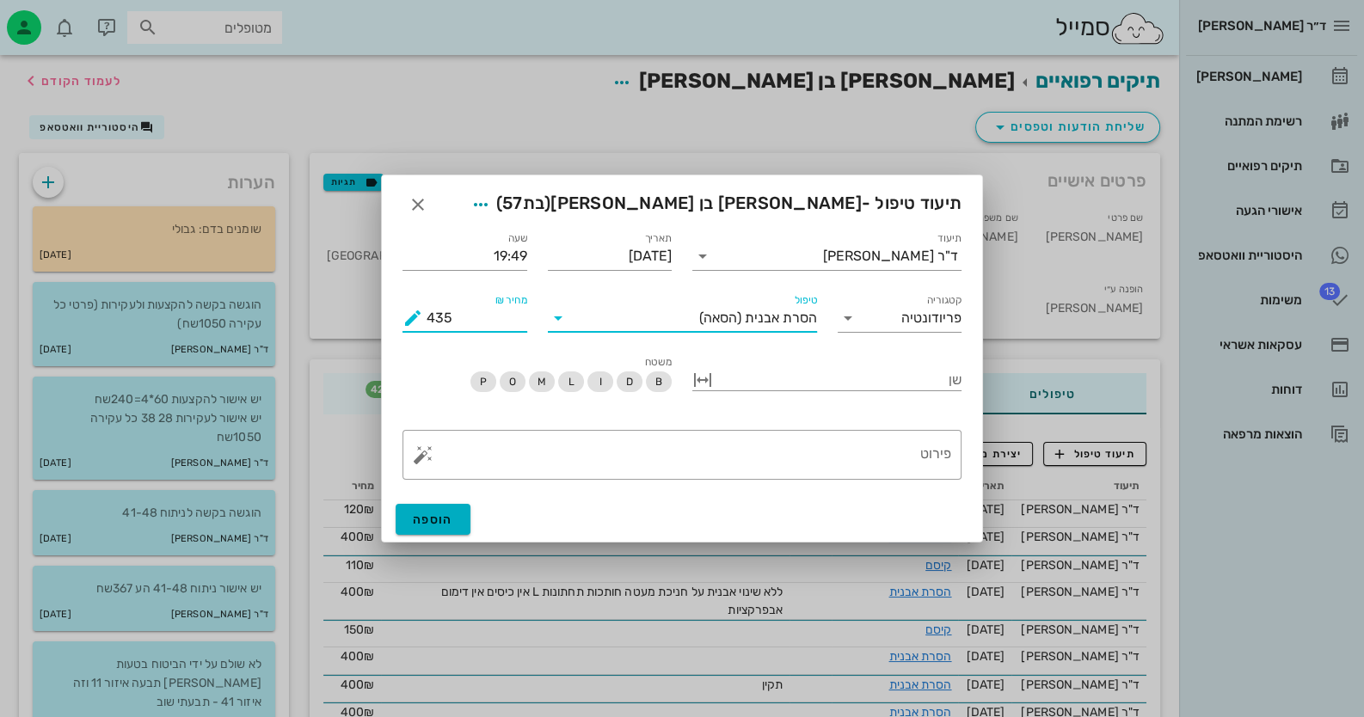
drag, startPoint x: 463, startPoint y: 322, endPoint x: 359, endPoint y: 323, distance: 104.1
type input "420"
click at [425, 454] on button "button" at bounding box center [423, 455] width 21 height 21
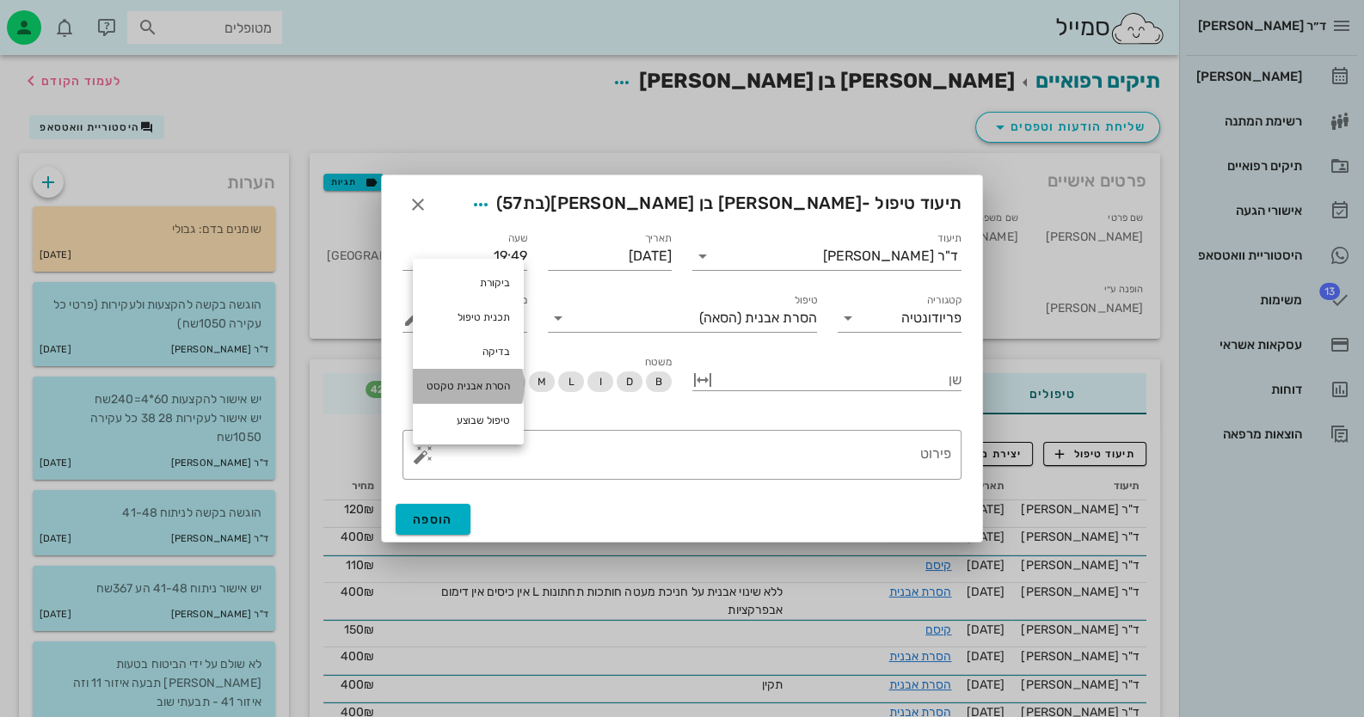
click at [482, 389] on div "הסרת אבנית טקסט" at bounding box center [468, 386] width 111 height 34
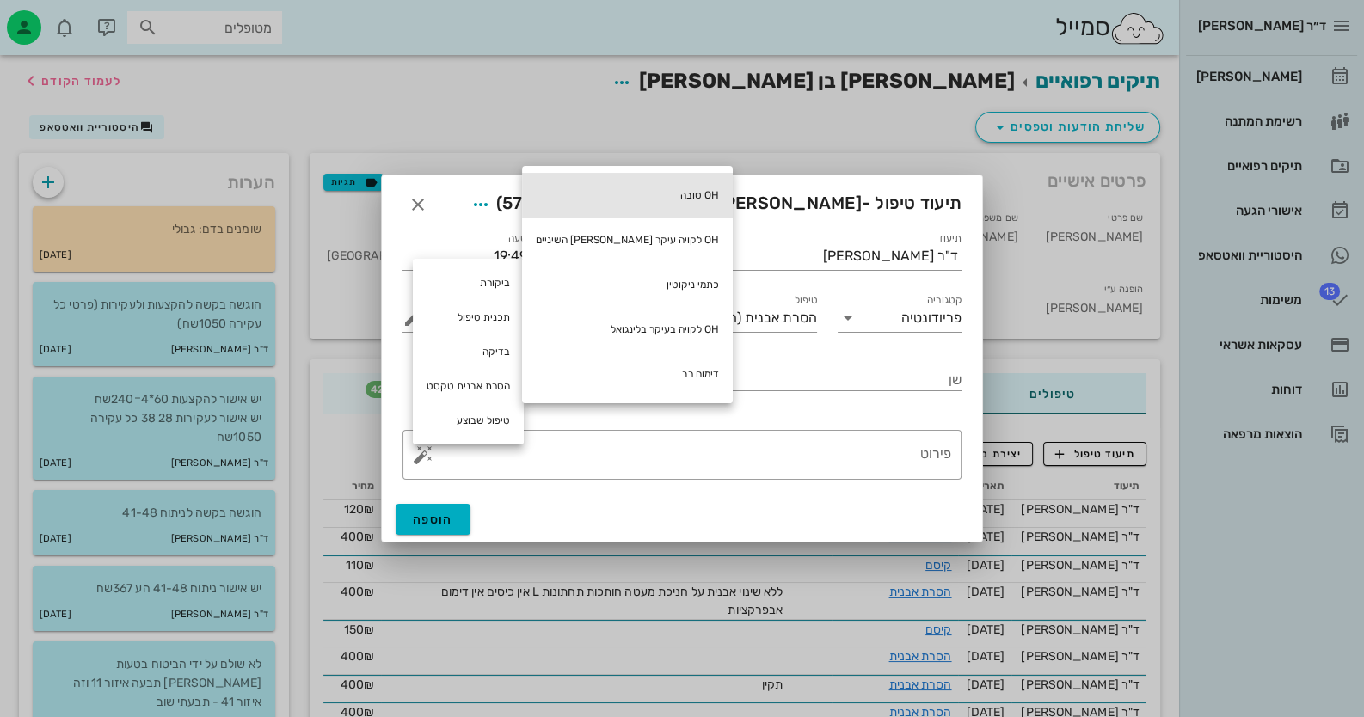
click at [649, 192] on div "OH טובה" at bounding box center [627, 195] width 211 height 45
type textarea "OH טובה"
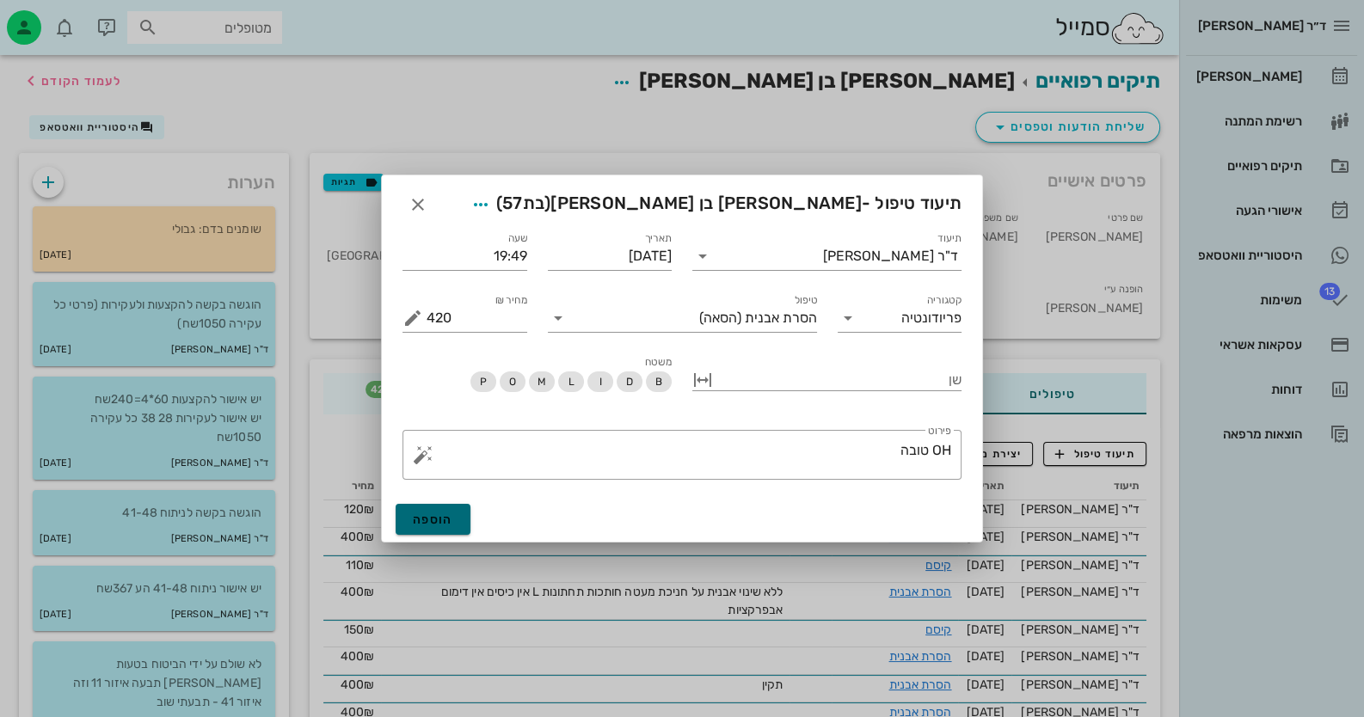
click at [447, 520] on span "הוספה" at bounding box center [433, 520] width 40 height 15
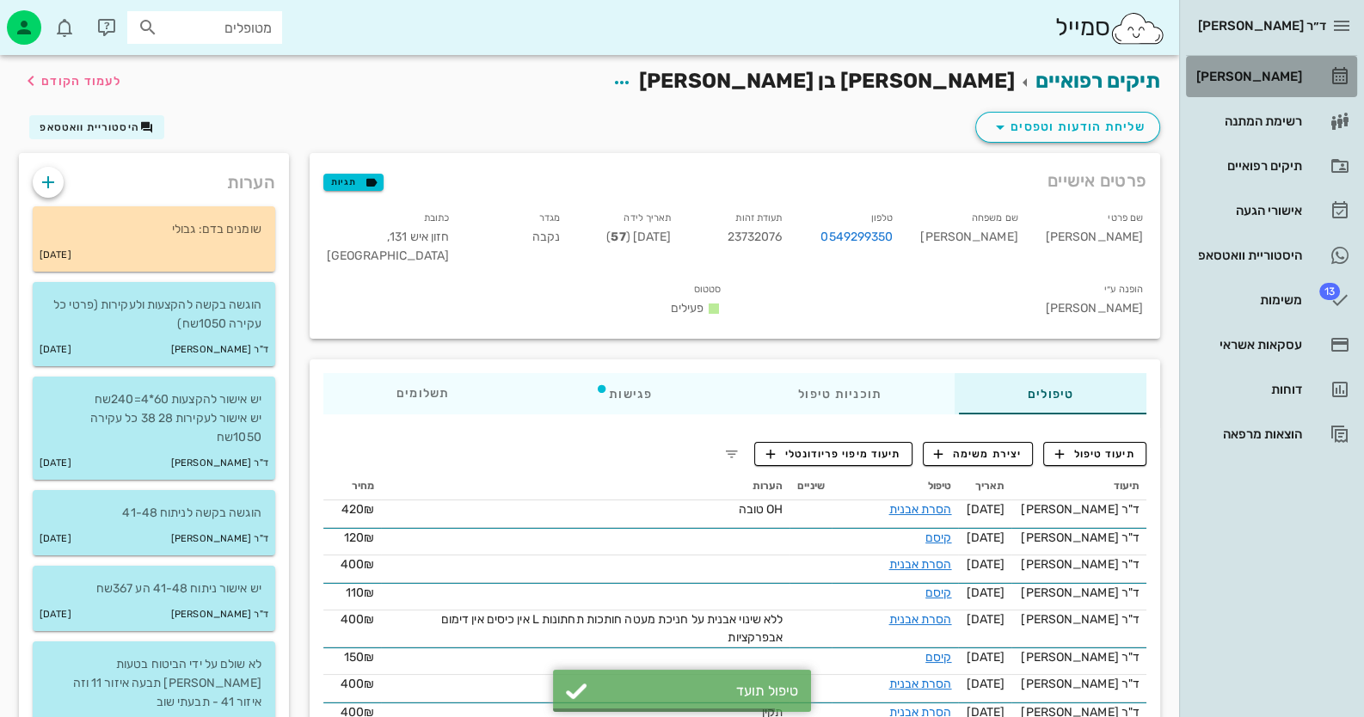
click at [1320, 64] on link "[PERSON_NAME]" at bounding box center [1271, 76] width 171 height 41
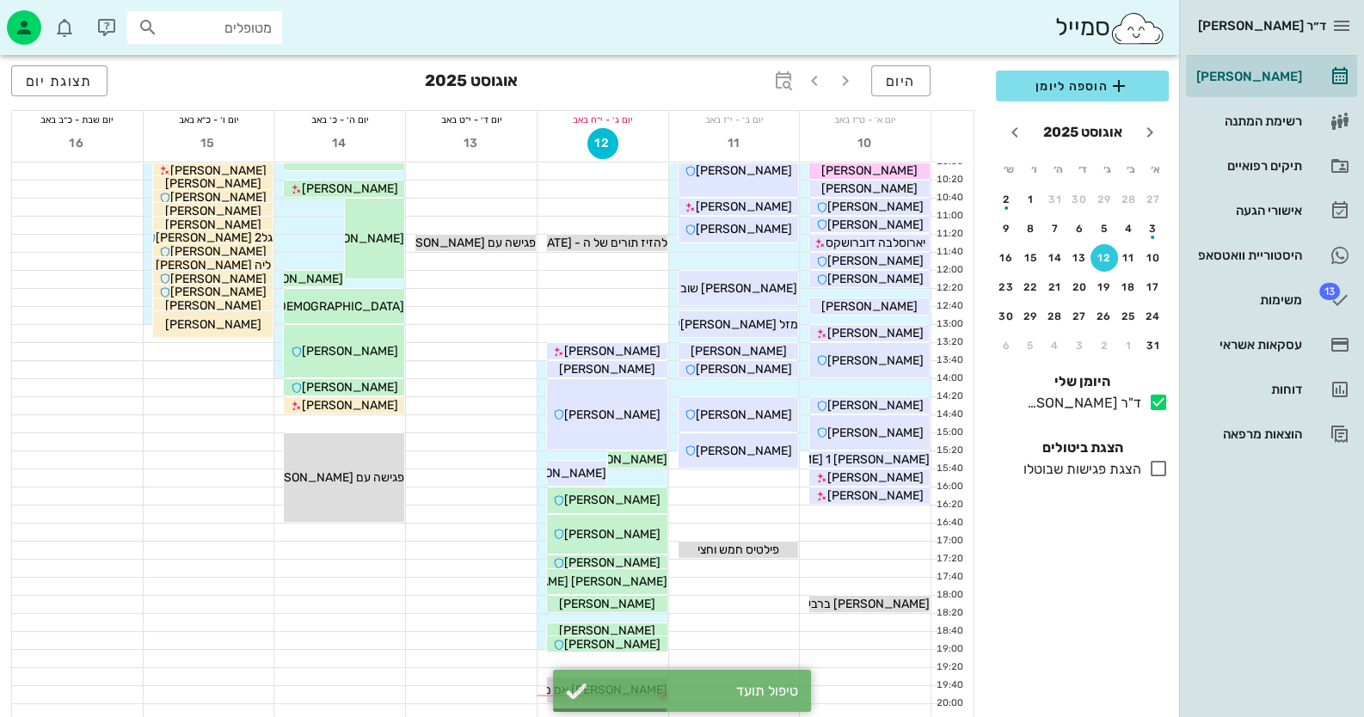
scroll to position [171, 0]
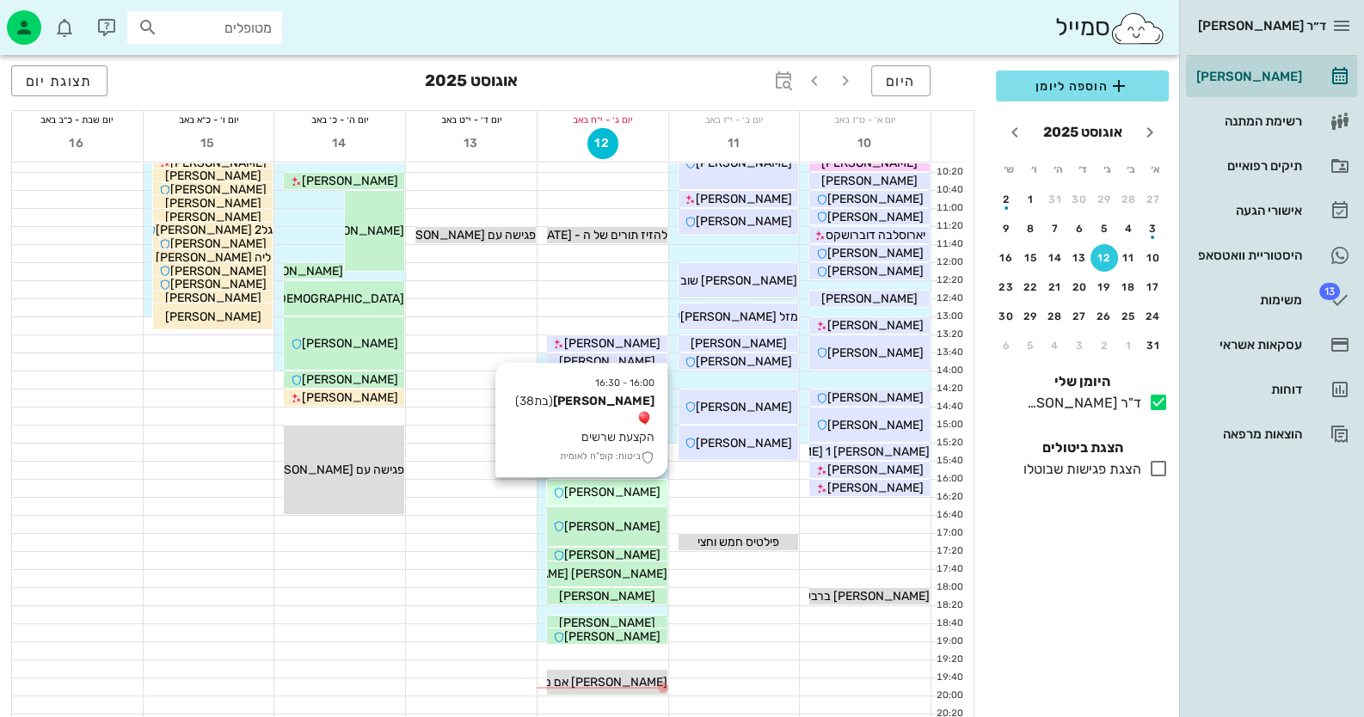
click at [644, 489] on div "[PERSON_NAME]" at bounding box center [607, 492] width 120 height 18
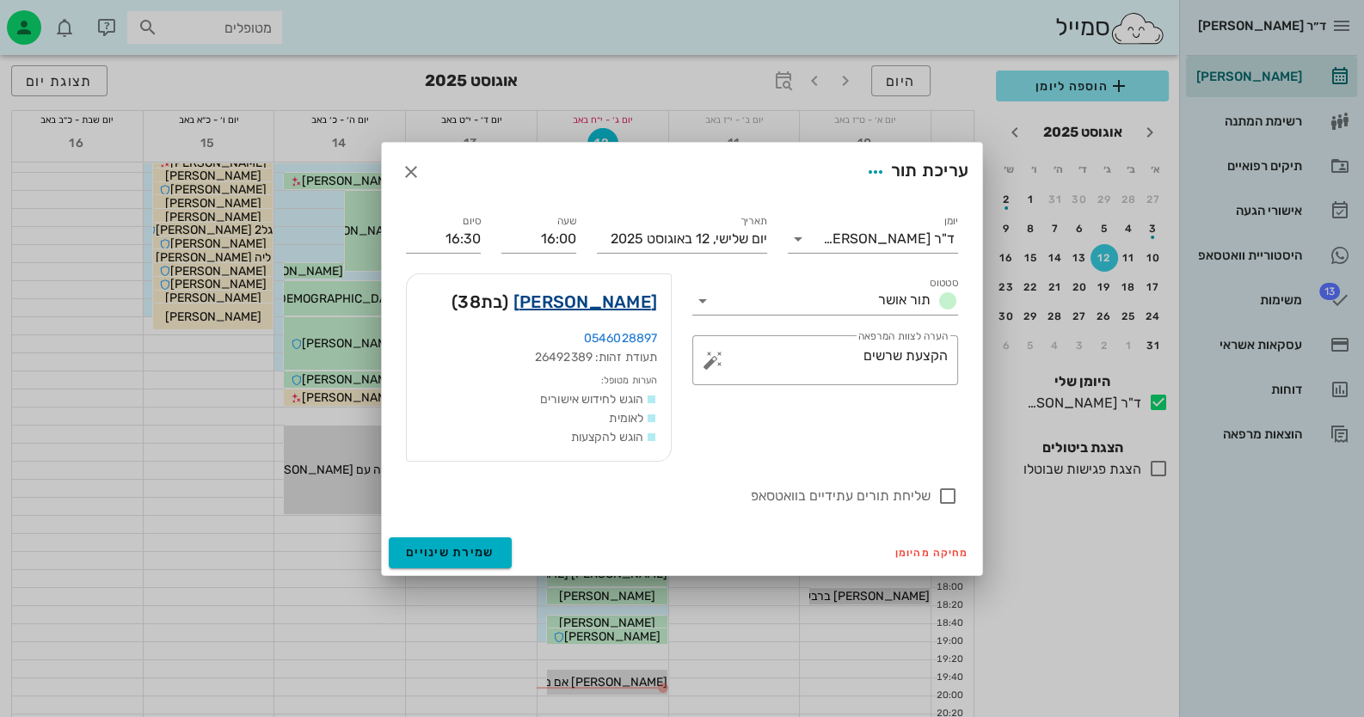
click at [630, 292] on link "נחמה סילבר" at bounding box center [585, 302] width 144 height 28
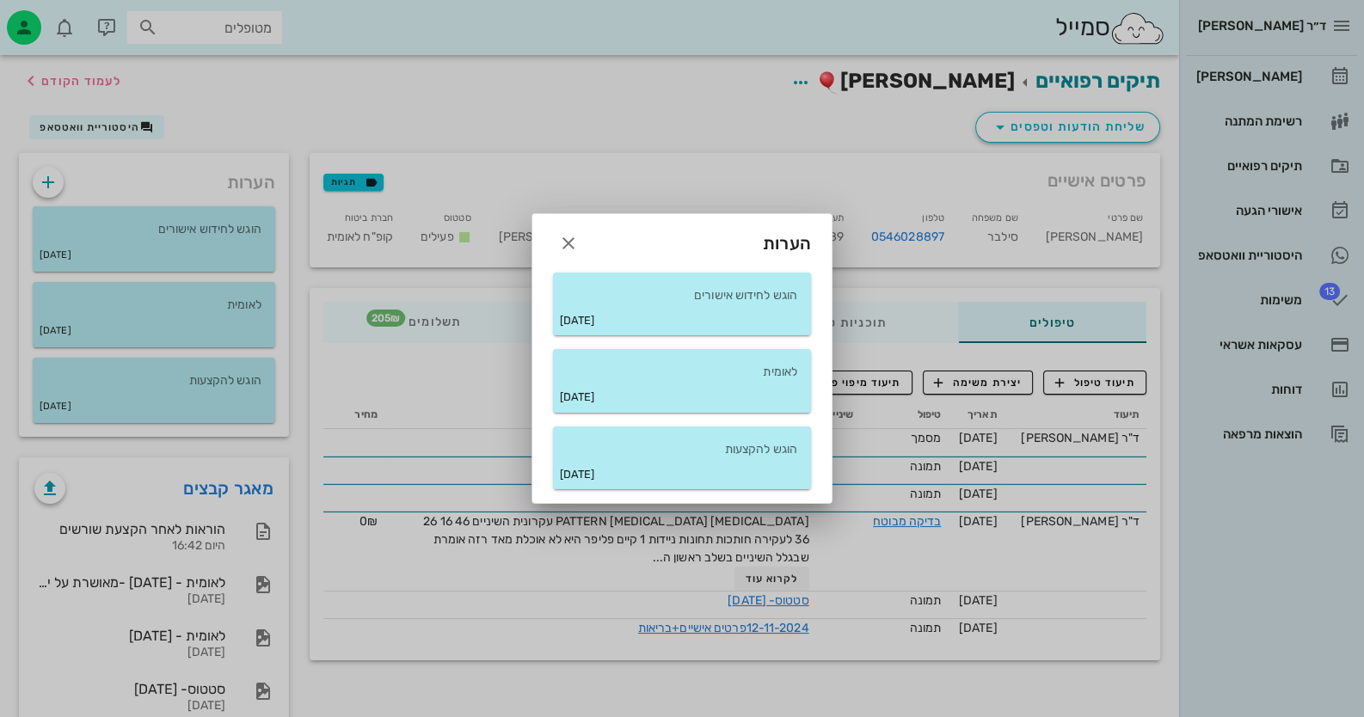
click at [178, 388] on div at bounding box center [682, 358] width 1364 height 717
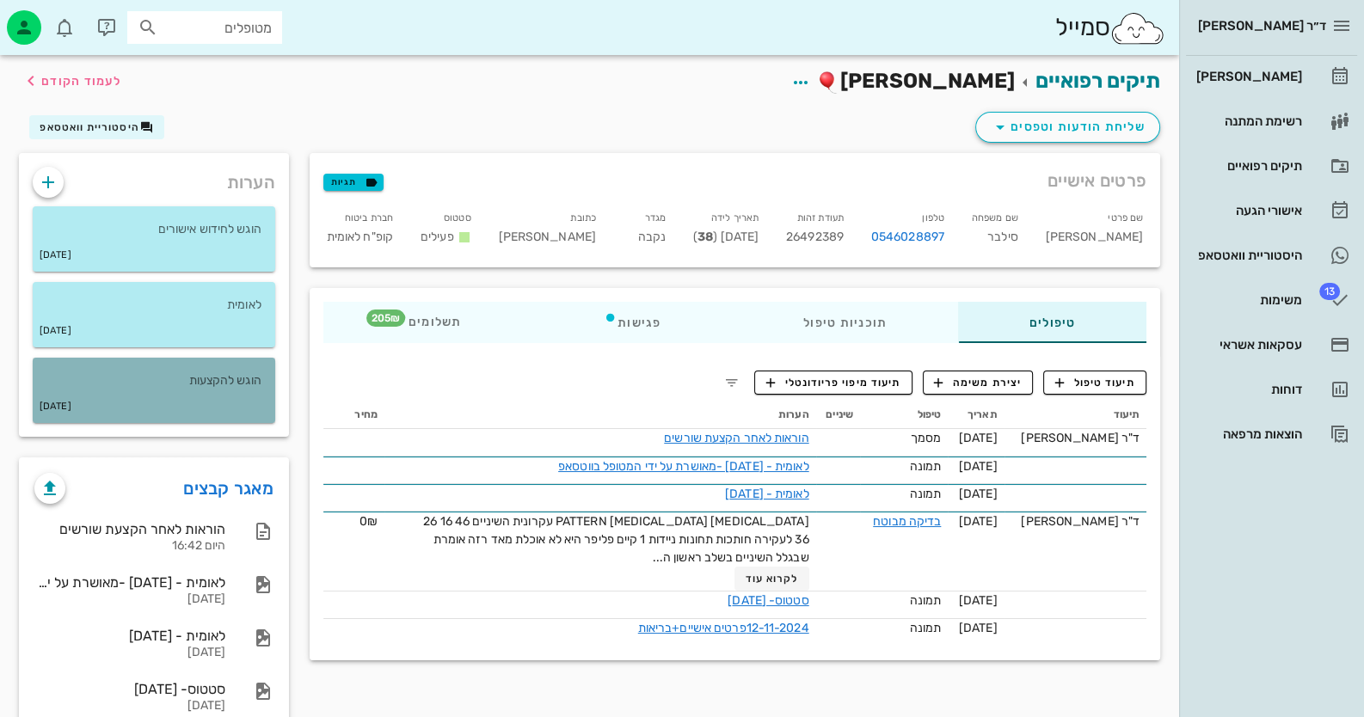
click at [227, 390] on p "הוגש להקצעות" at bounding box center [153, 381] width 215 height 19
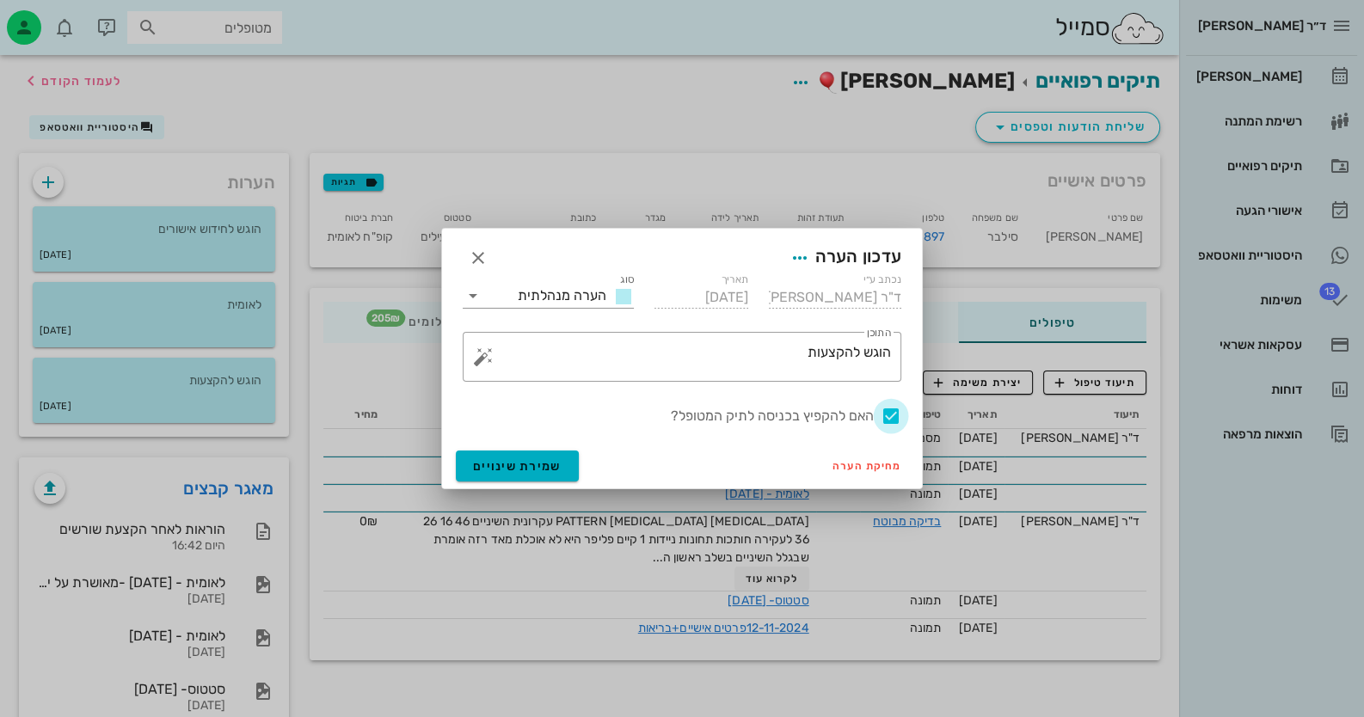
click at [887, 415] on div at bounding box center [890, 416] width 29 height 29
checkbox input "false"
click at [520, 463] on span "שמירת שינויים" at bounding box center [517, 466] width 89 height 15
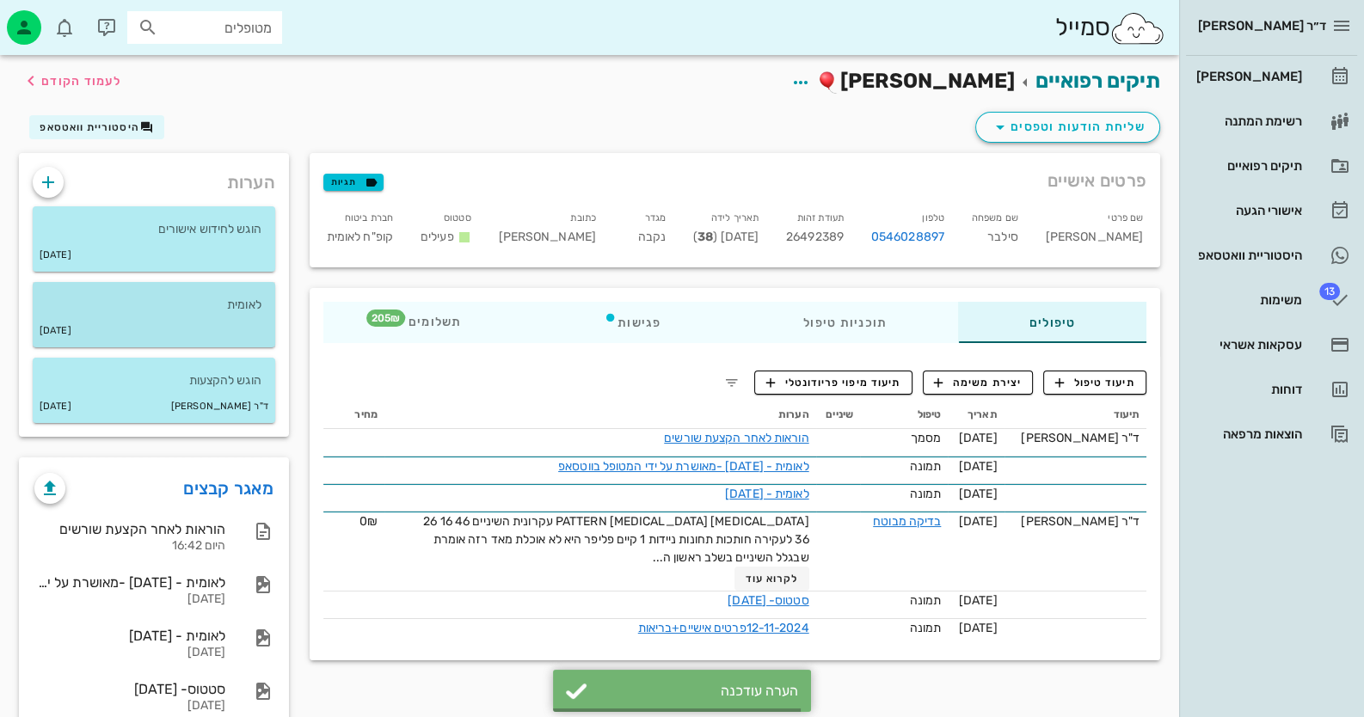
click at [189, 329] on div "15-11-2024" at bounding box center [154, 331] width 243 height 33
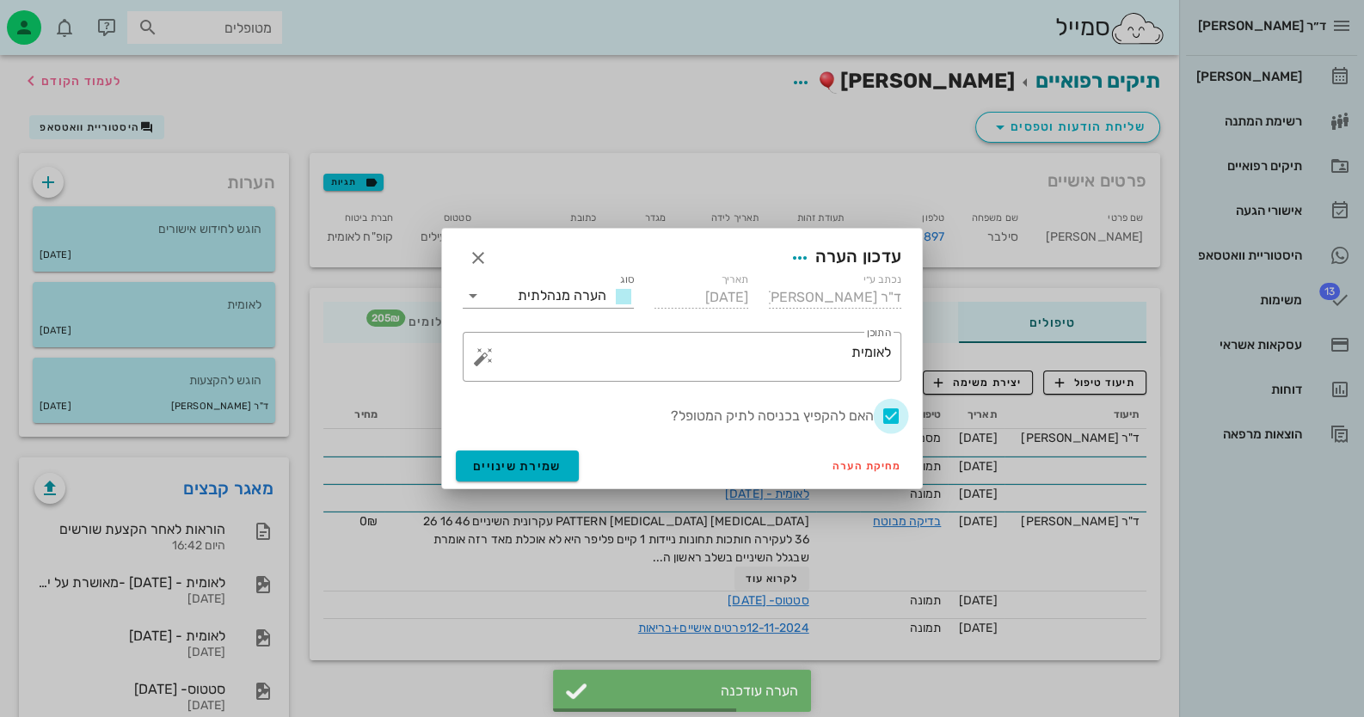
click at [882, 417] on div at bounding box center [890, 416] width 29 height 29
checkbox input "false"
click at [482, 470] on span "שמירת שינויים" at bounding box center [517, 466] width 89 height 15
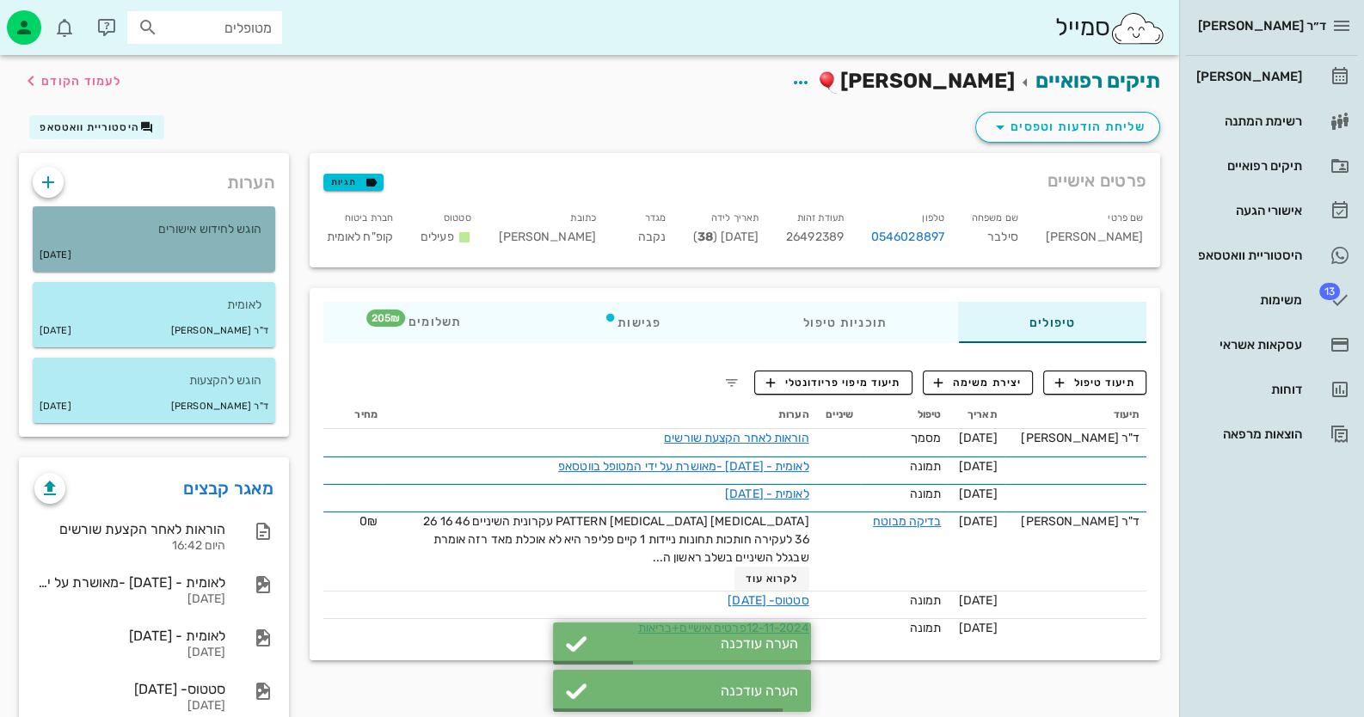
click at [225, 255] on div "11-07-2025" at bounding box center [154, 255] width 243 height 33
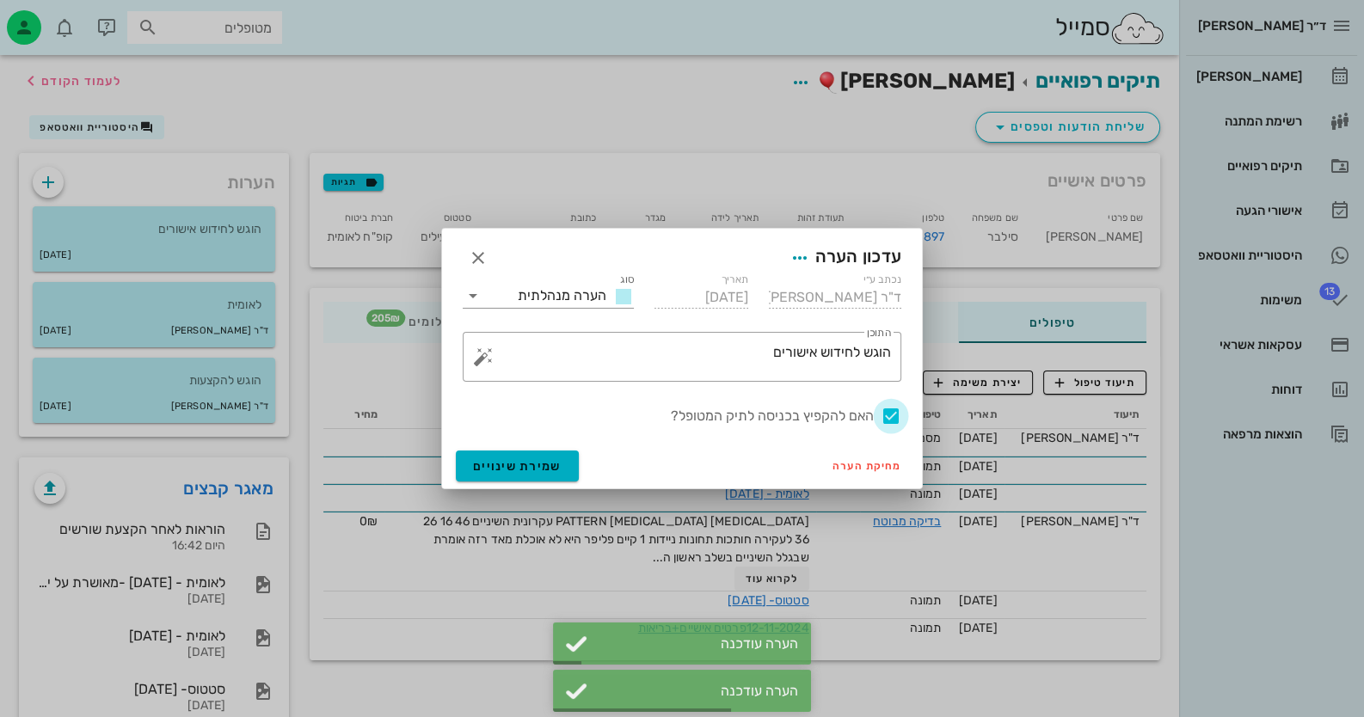
click at [888, 420] on div at bounding box center [890, 416] width 29 height 29
checkbox input "false"
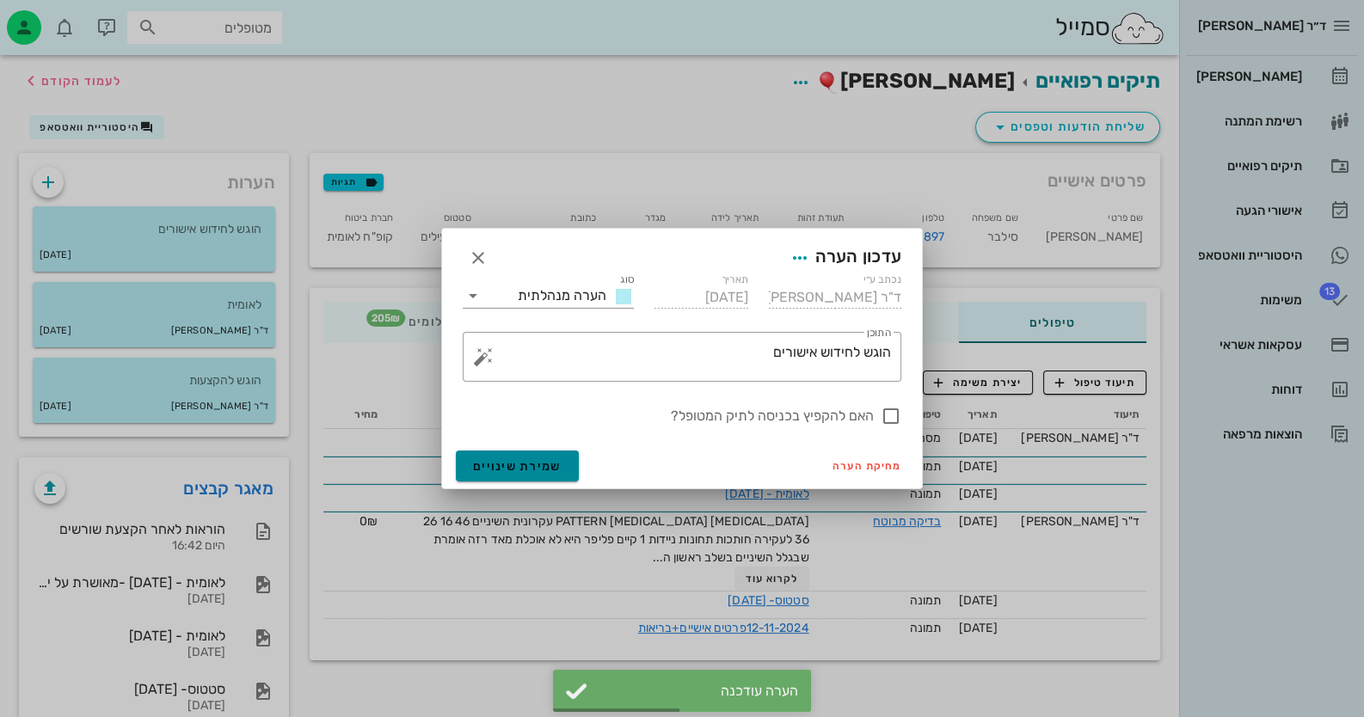
click at [538, 457] on button "שמירת שינויים" at bounding box center [517, 466] width 123 height 31
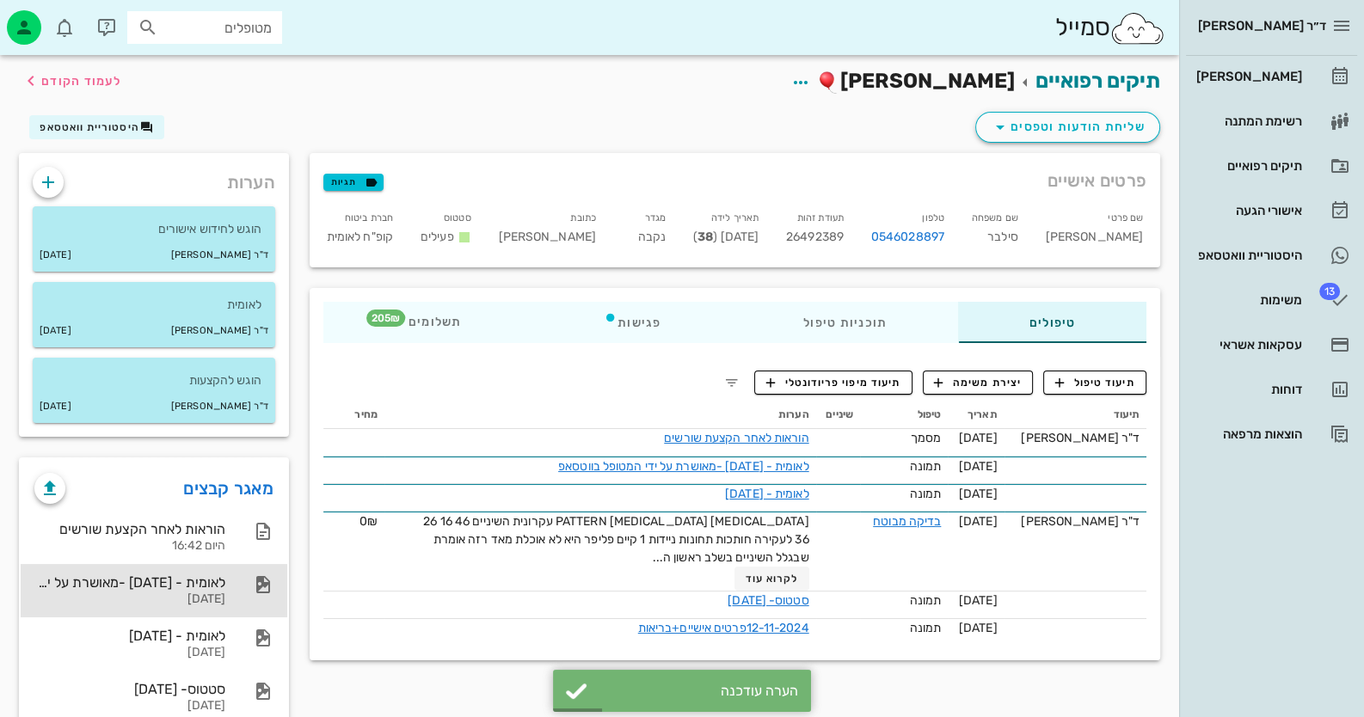
click at [198, 594] on div "16-07-2025" at bounding box center [129, 600] width 191 height 15
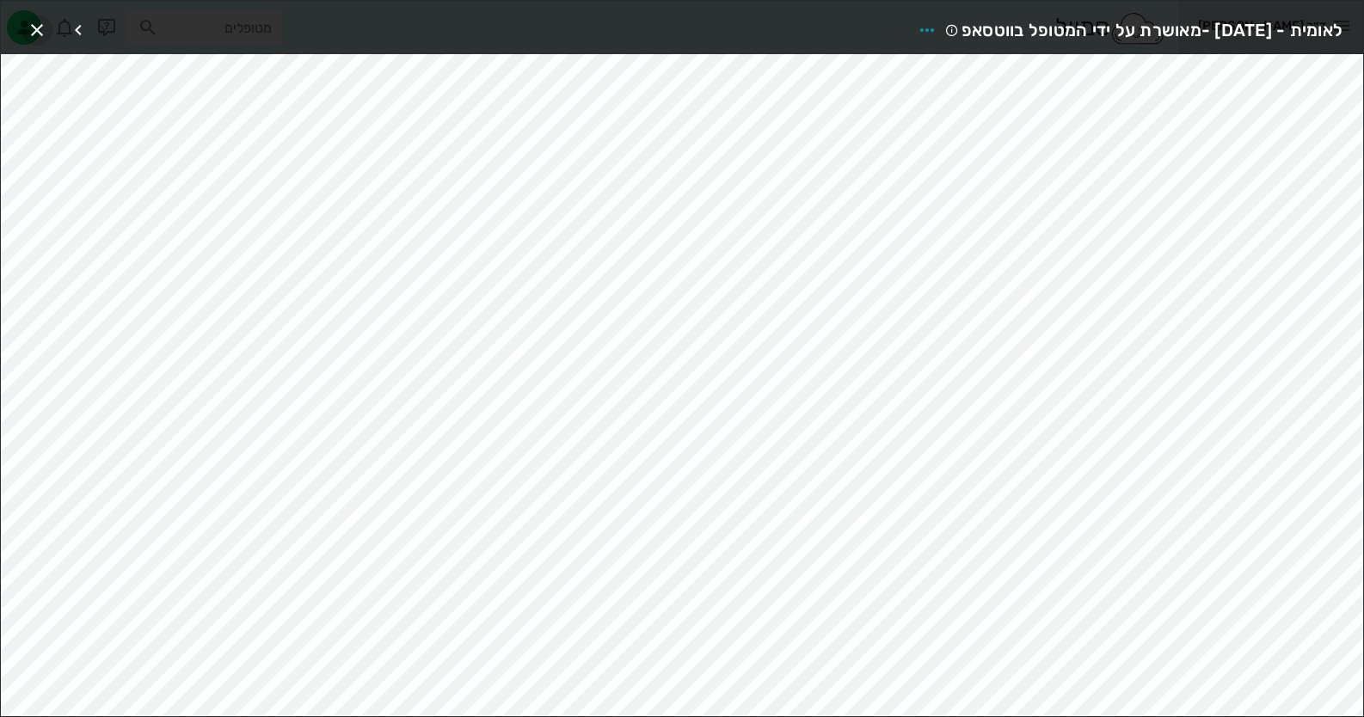
click at [34, 34] on icon "button" at bounding box center [37, 30] width 21 height 21
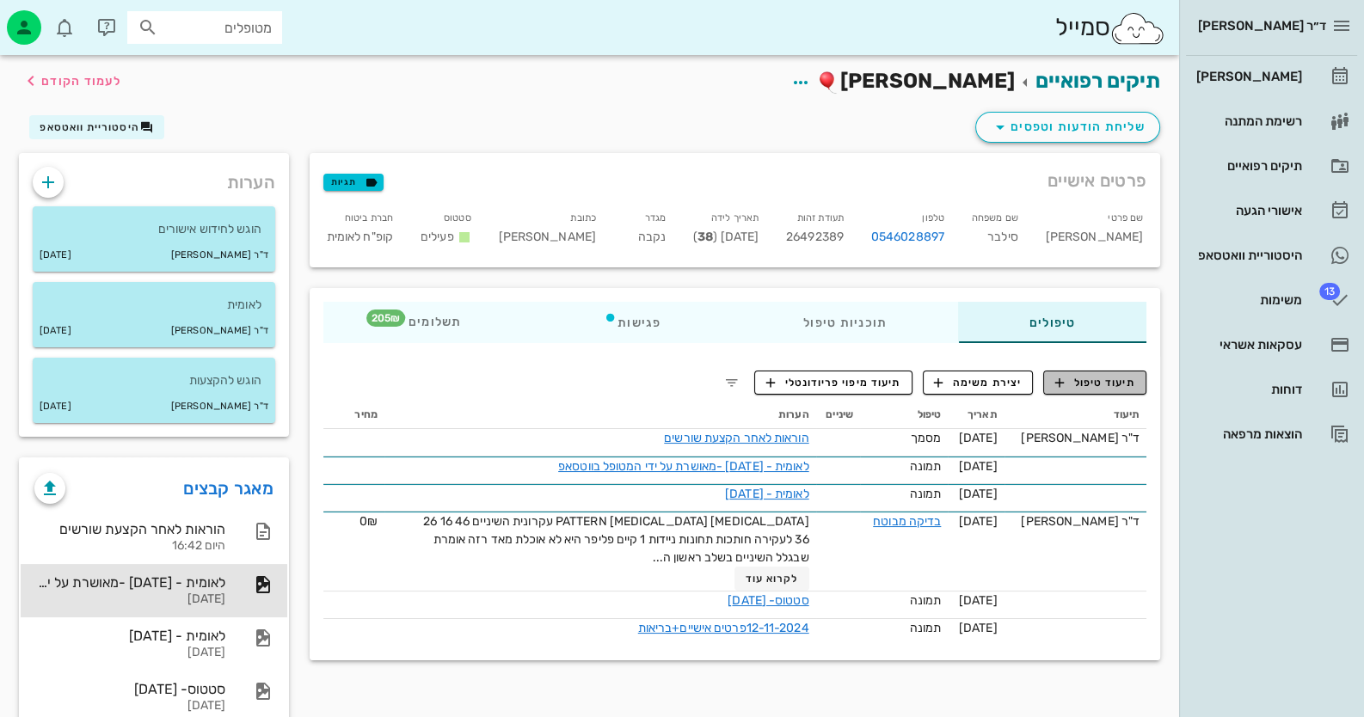
click at [1109, 387] on span "תיעוד טיפול" at bounding box center [1095, 382] width 80 height 15
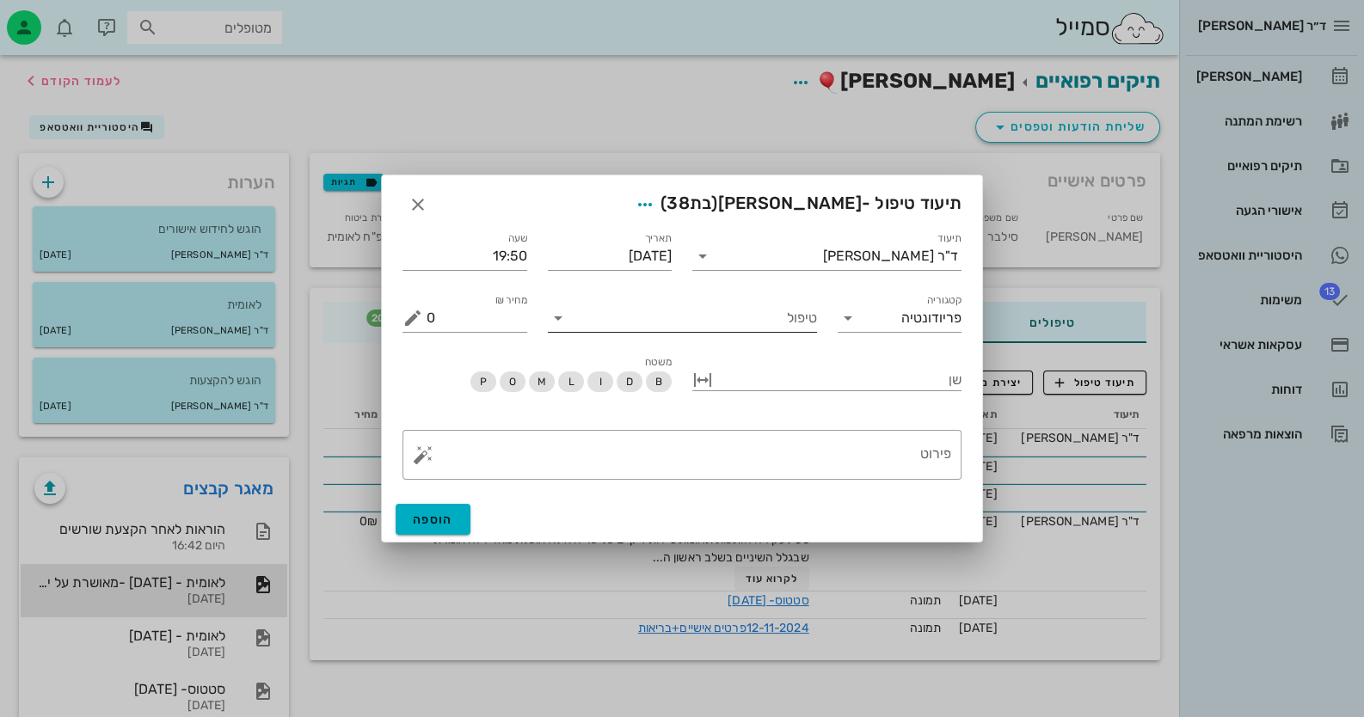
click at [775, 332] on div "טיפול" at bounding box center [682, 318] width 269 height 28
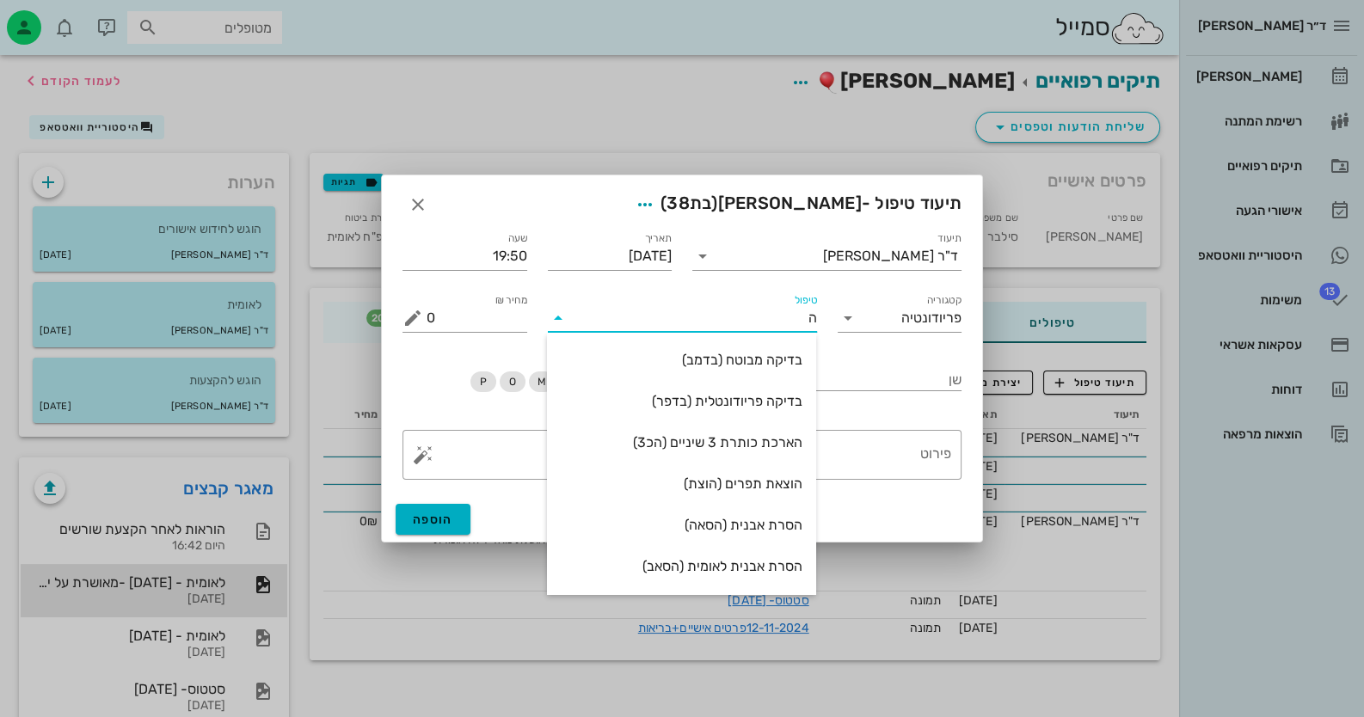
type input "הק"
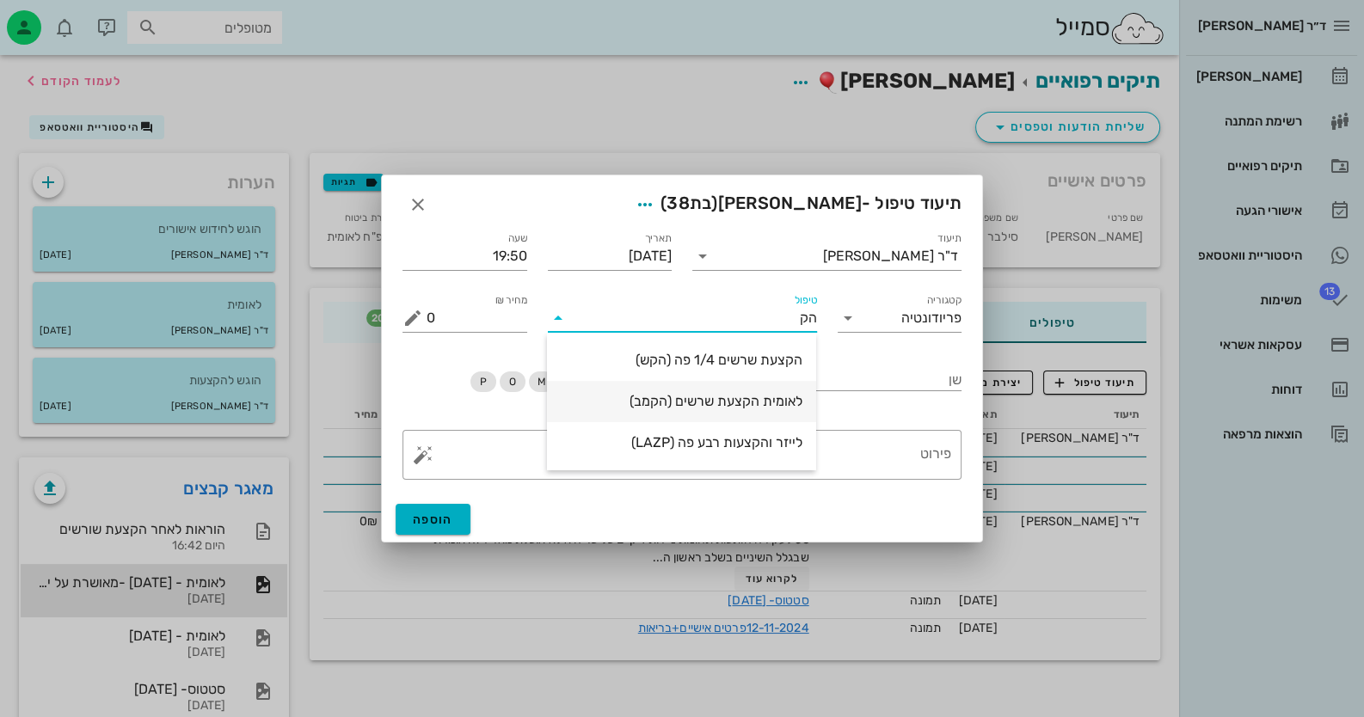
click at [771, 391] on div "לאומית הקצעת שרשים (הקמב)" at bounding box center [682, 401] width 242 height 37
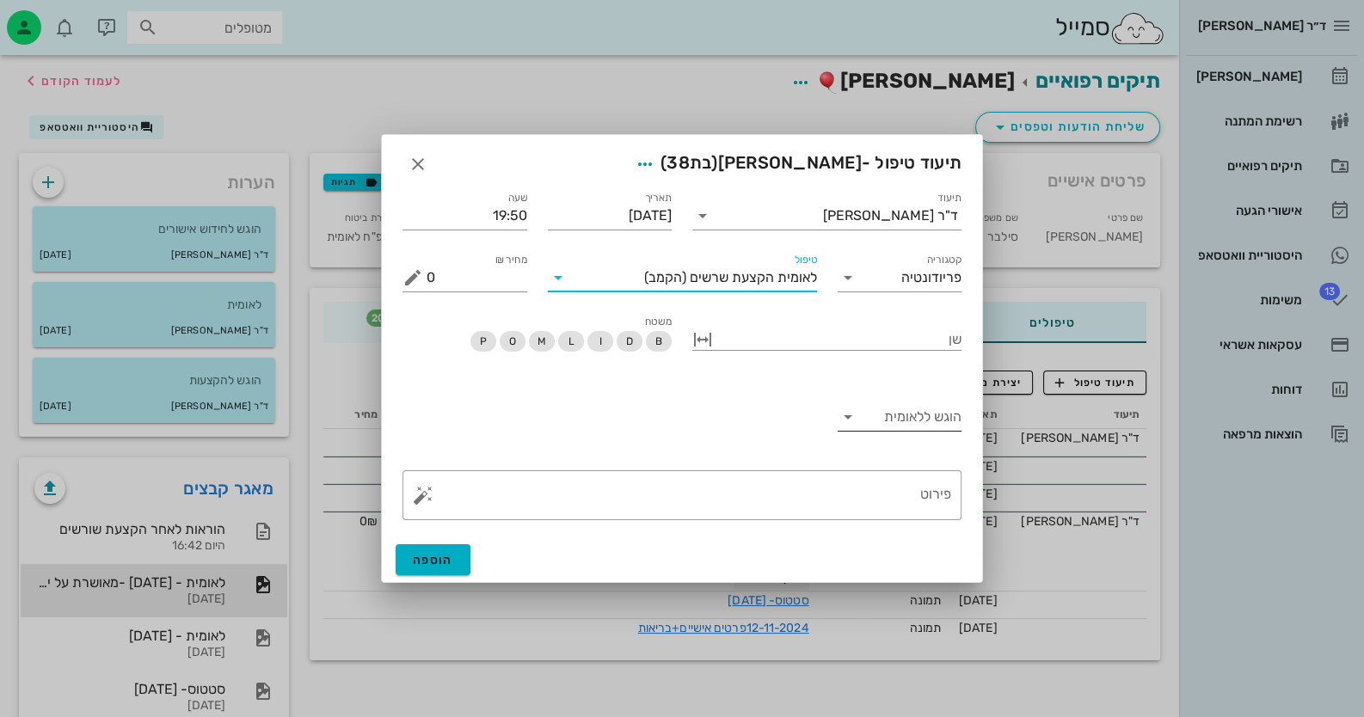
click at [934, 411] on input "הוגש ללאומית" at bounding box center [912, 417] width 101 height 28
click at [936, 421] on div "כן" at bounding box center [899, 430] width 97 height 37
click at [456, 557] on button "הוספה" at bounding box center [433, 559] width 75 height 31
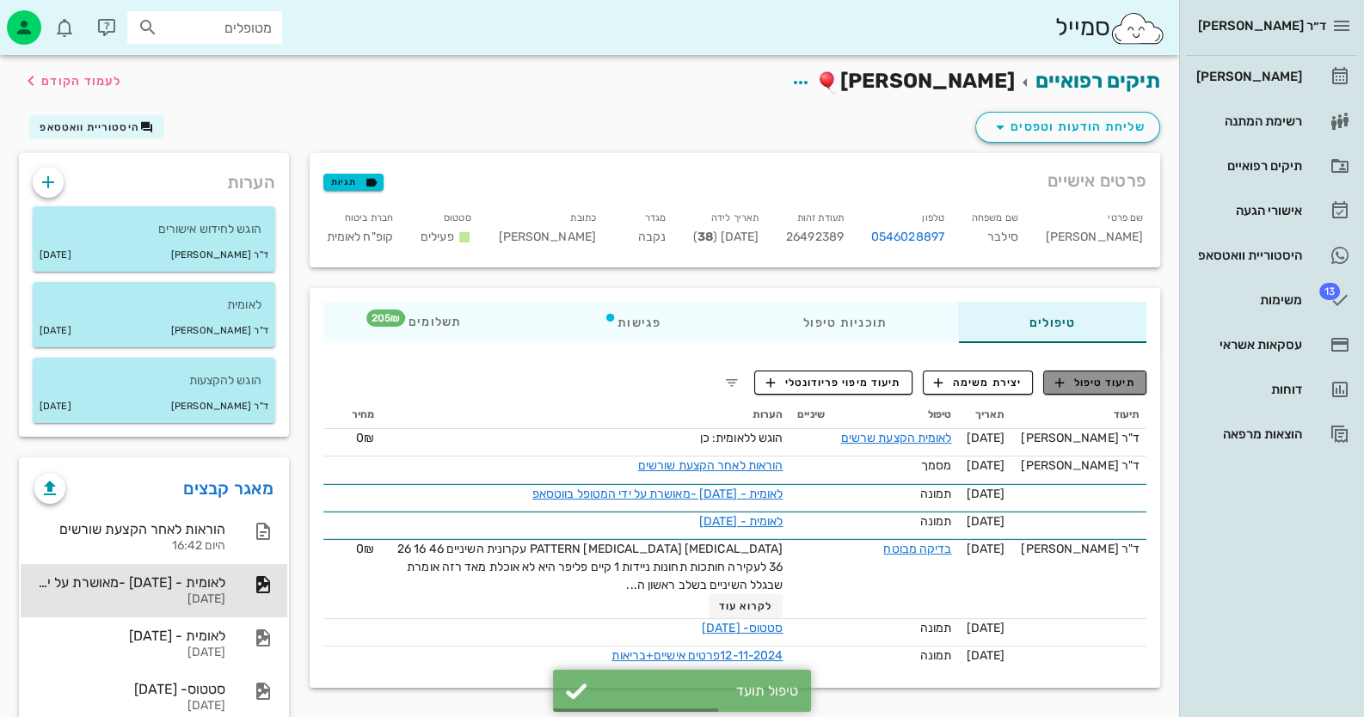
click at [1105, 384] on span "תיעוד טיפול" at bounding box center [1095, 382] width 80 height 15
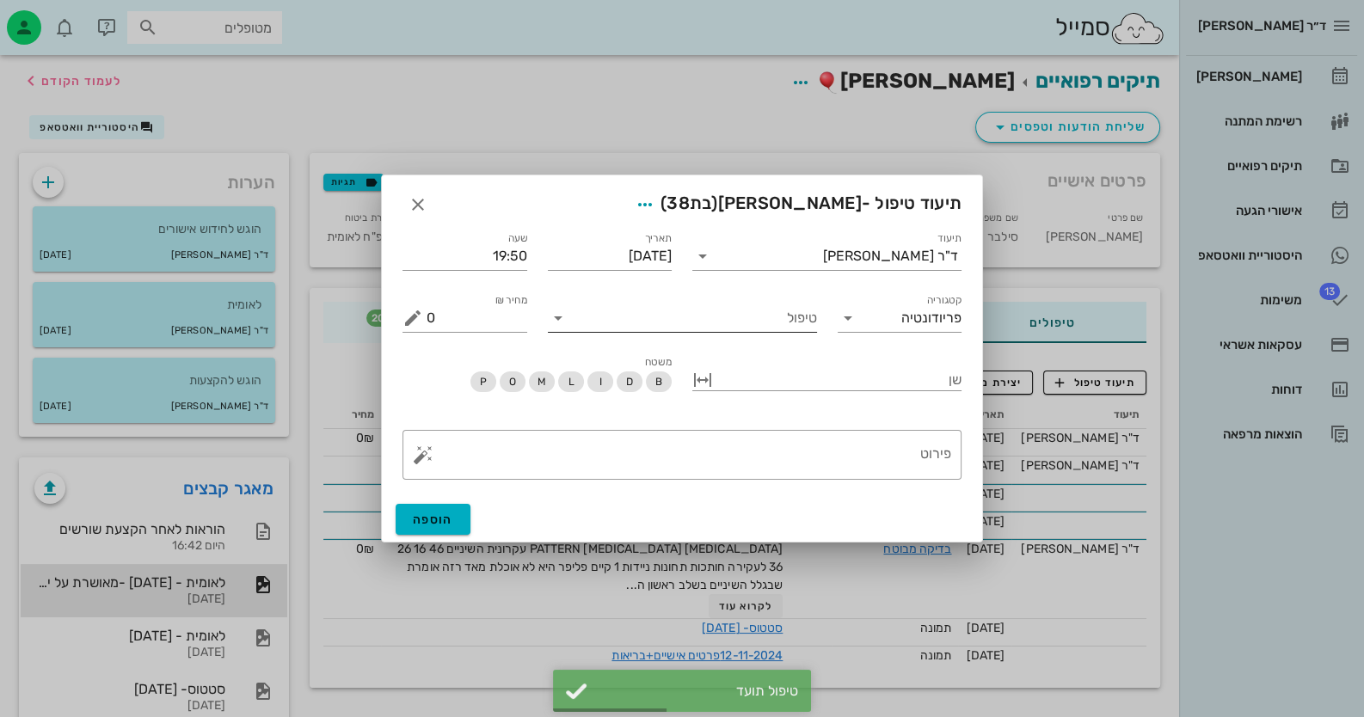
click at [788, 326] on input "טיפול" at bounding box center [694, 318] width 245 height 28
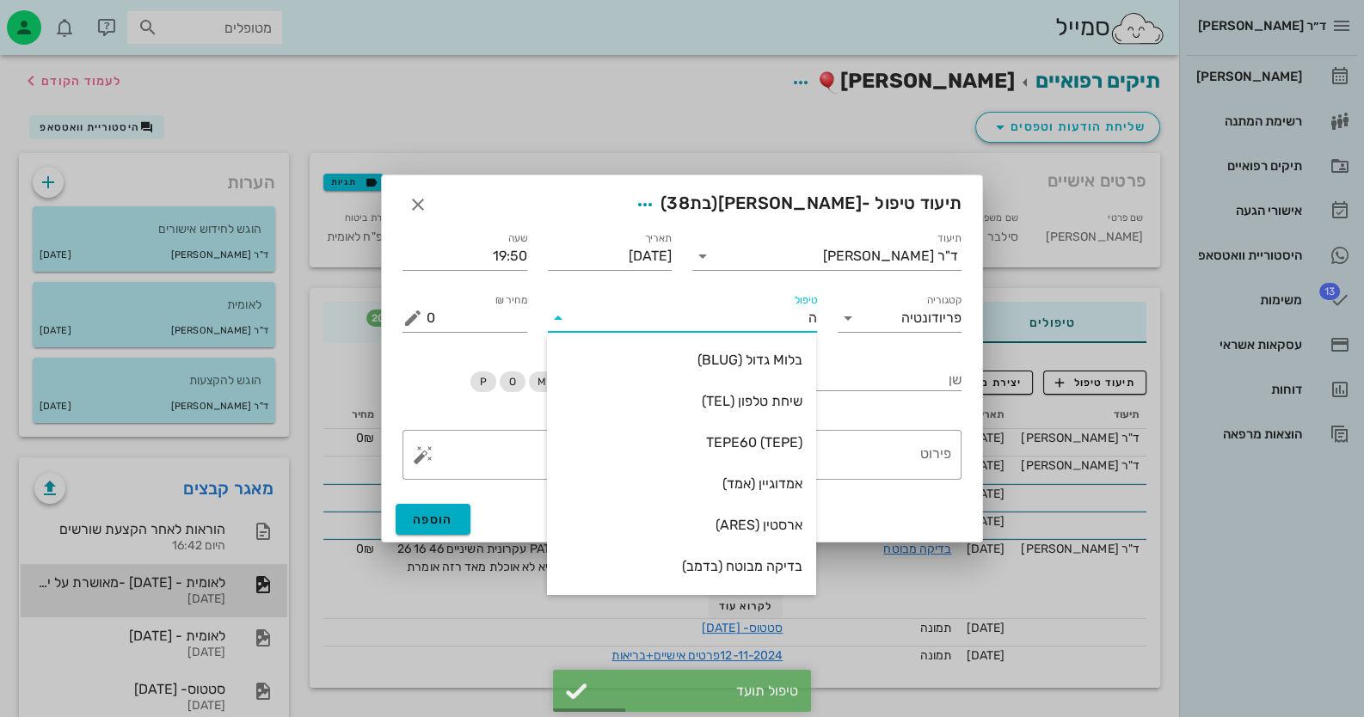
type input "הס"
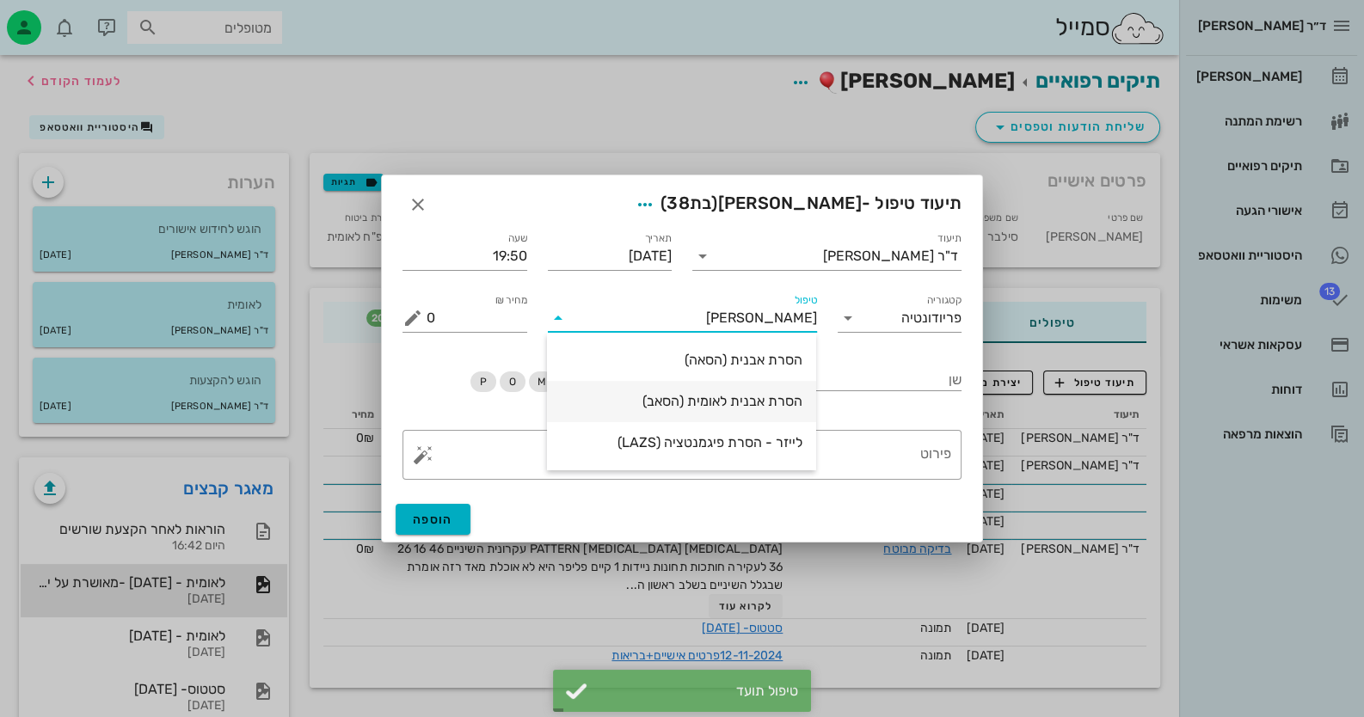
click at [771, 404] on div "הסרת אבנית לאומית (הסאב)" at bounding box center [682, 401] width 242 height 16
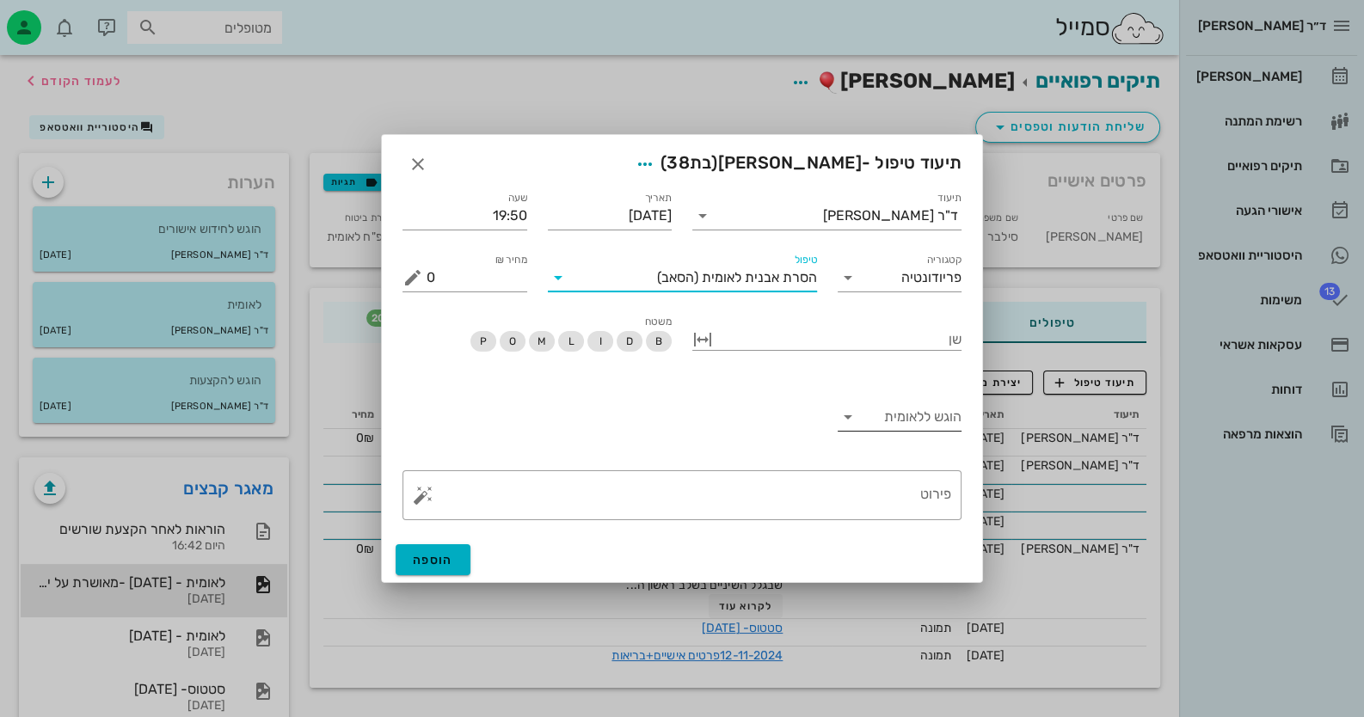
click at [944, 419] on input "הוגש ללאומית" at bounding box center [912, 417] width 101 height 28
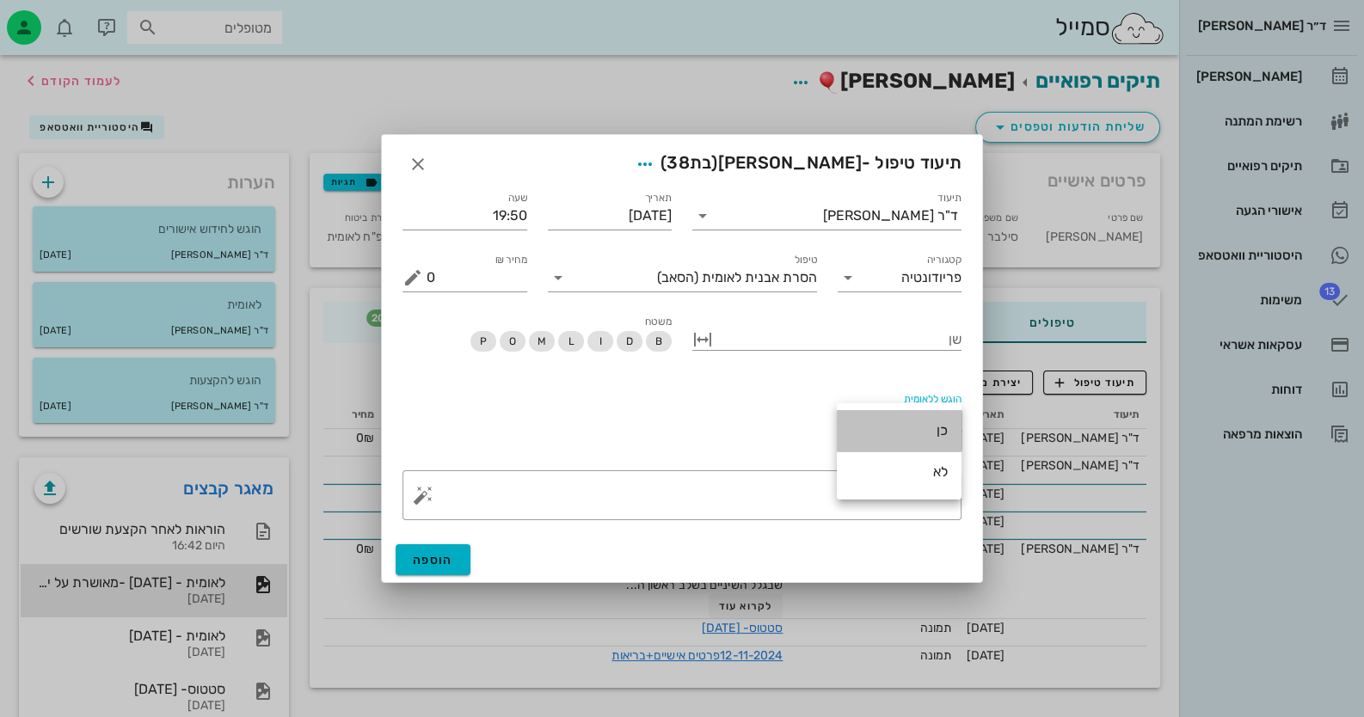
click at [931, 432] on div "כן" at bounding box center [899, 430] width 97 height 16
click at [446, 563] on span "הוספה" at bounding box center [433, 560] width 40 height 15
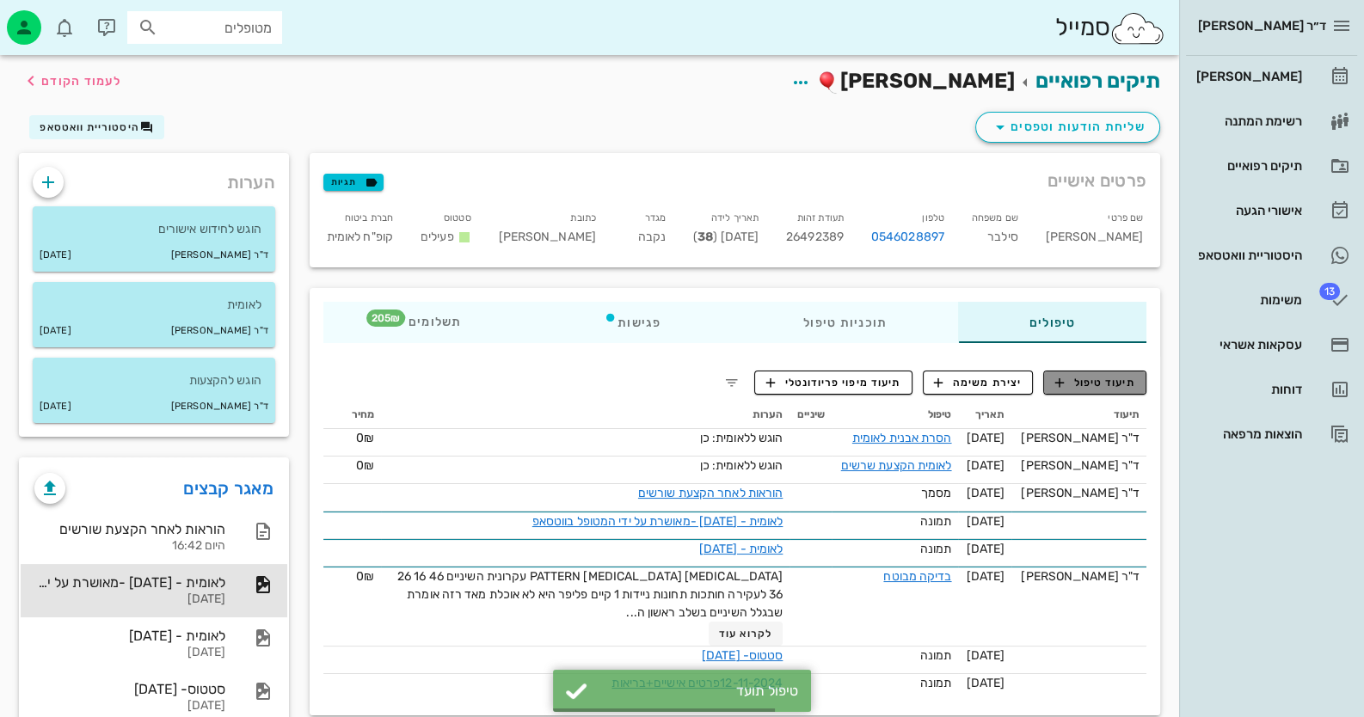
click at [1112, 380] on span "תיעוד טיפול" at bounding box center [1095, 382] width 80 height 15
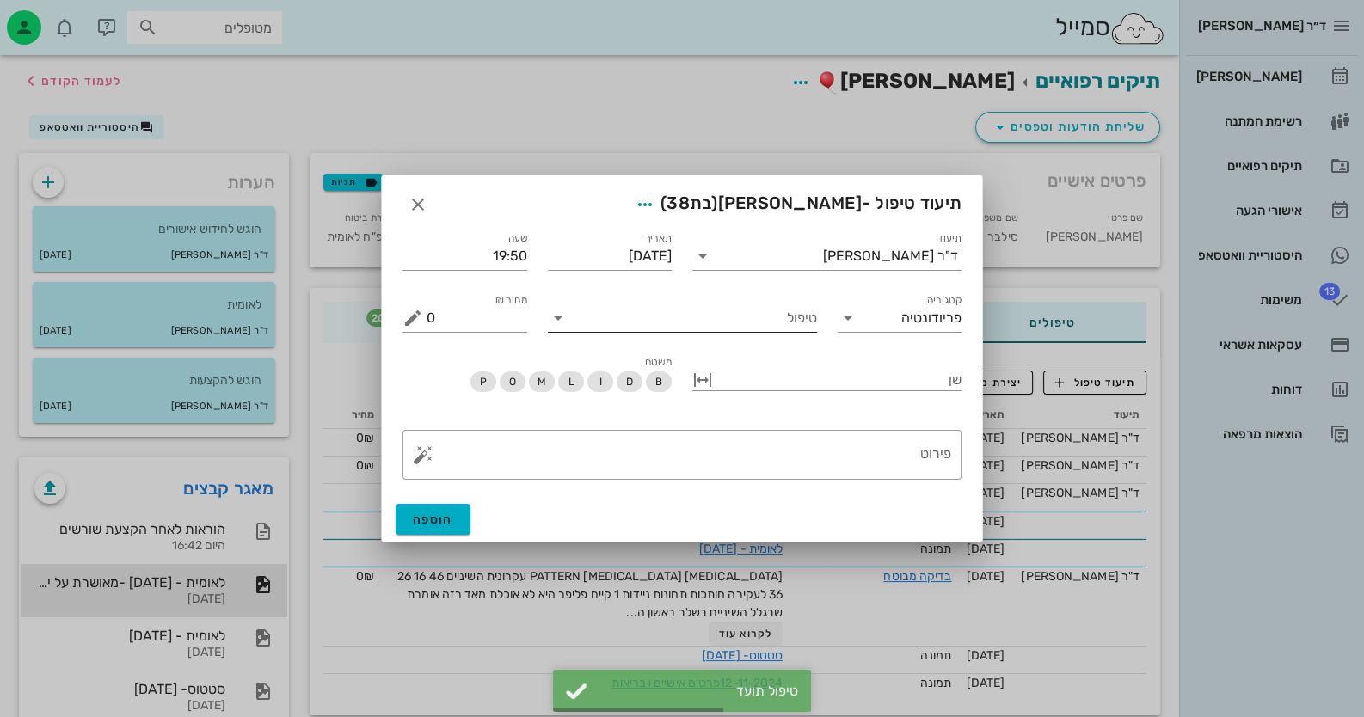
click at [750, 323] on input "טיפול" at bounding box center [694, 318] width 245 height 28
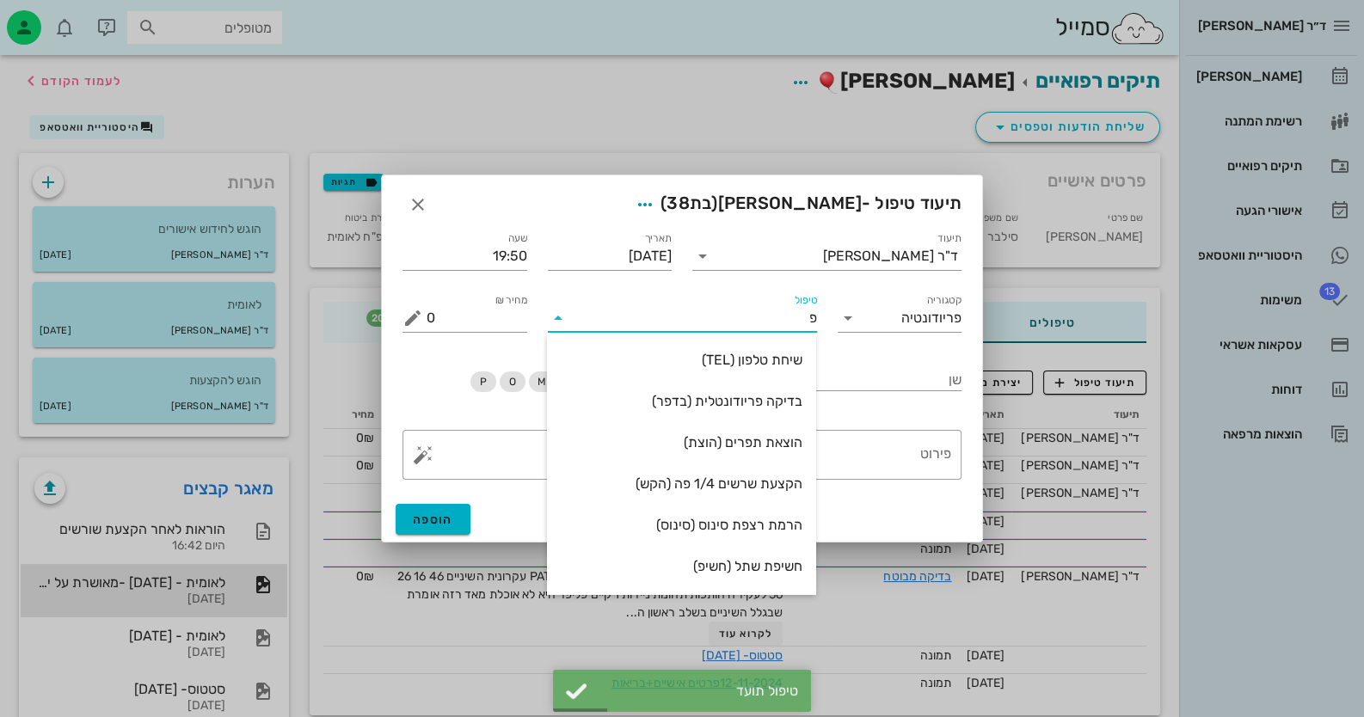
type input "פל"
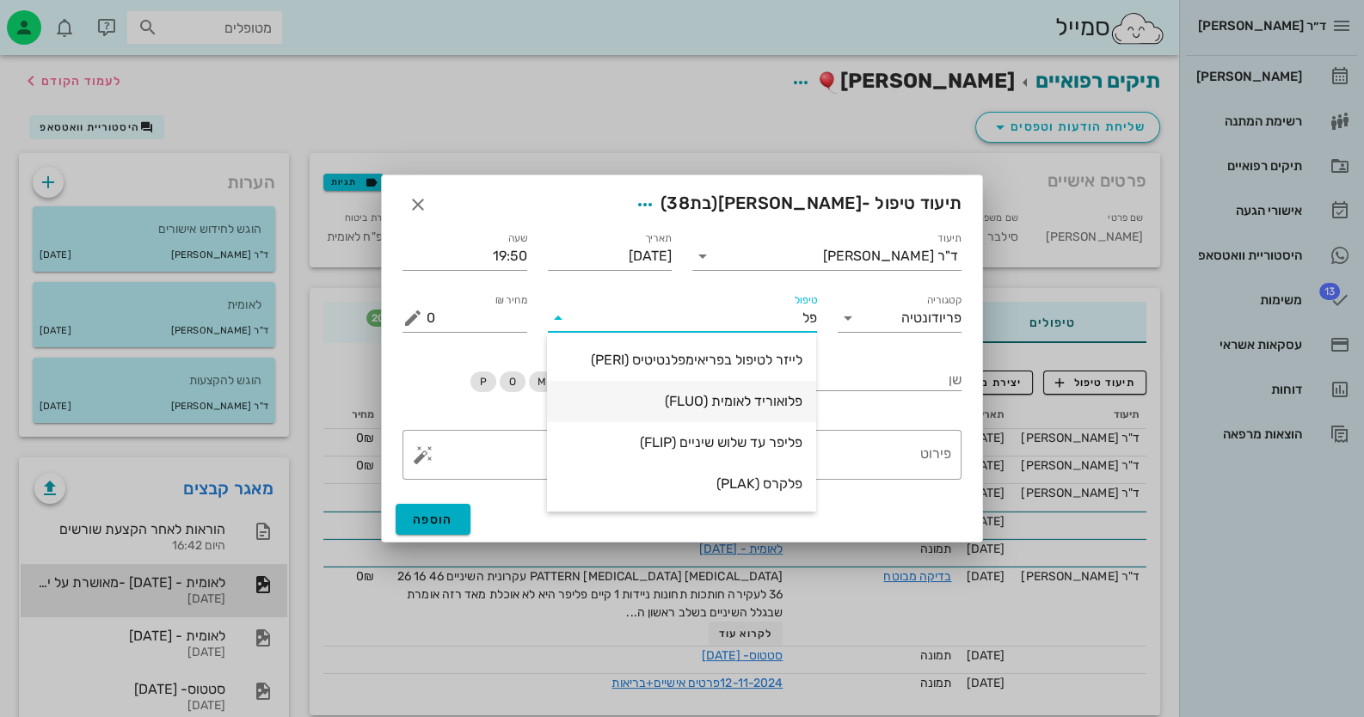
click at [757, 411] on div "פלואוריד לאומית (FLUO)" at bounding box center [682, 401] width 242 height 37
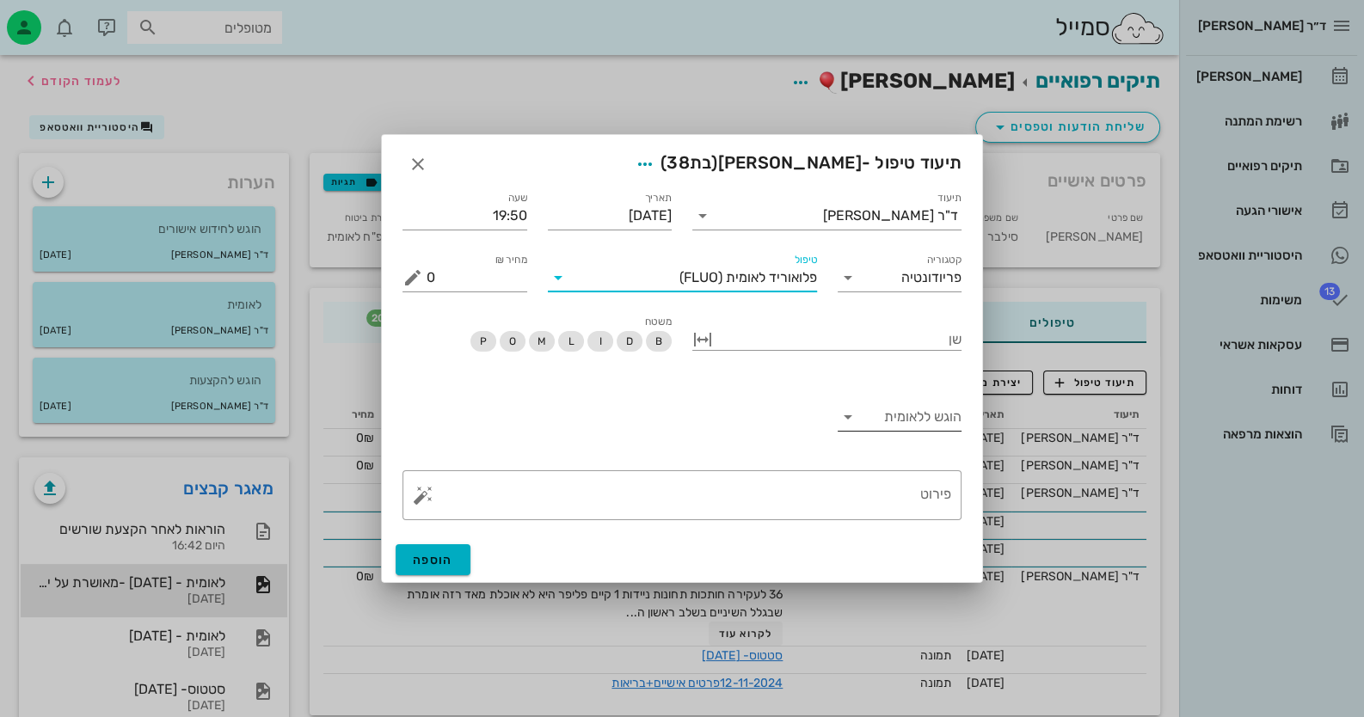
click at [925, 407] on input "הוגש ללאומית" at bounding box center [912, 417] width 101 height 28
click at [929, 427] on div "כן" at bounding box center [899, 430] width 97 height 16
click at [409, 567] on button "הוספה" at bounding box center [433, 559] width 75 height 31
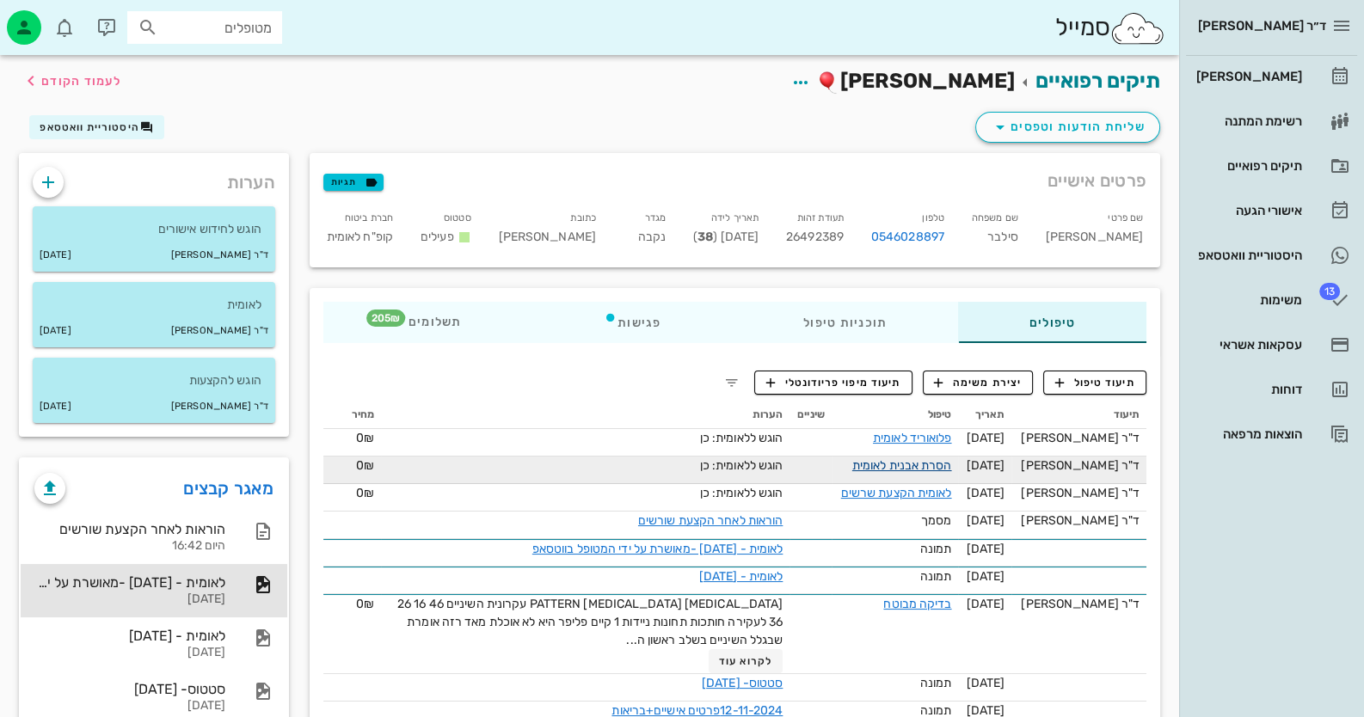
click at [932, 464] on link "הסרת אבנית לאומית" at bounding box center [902, 465] width 100 height 15
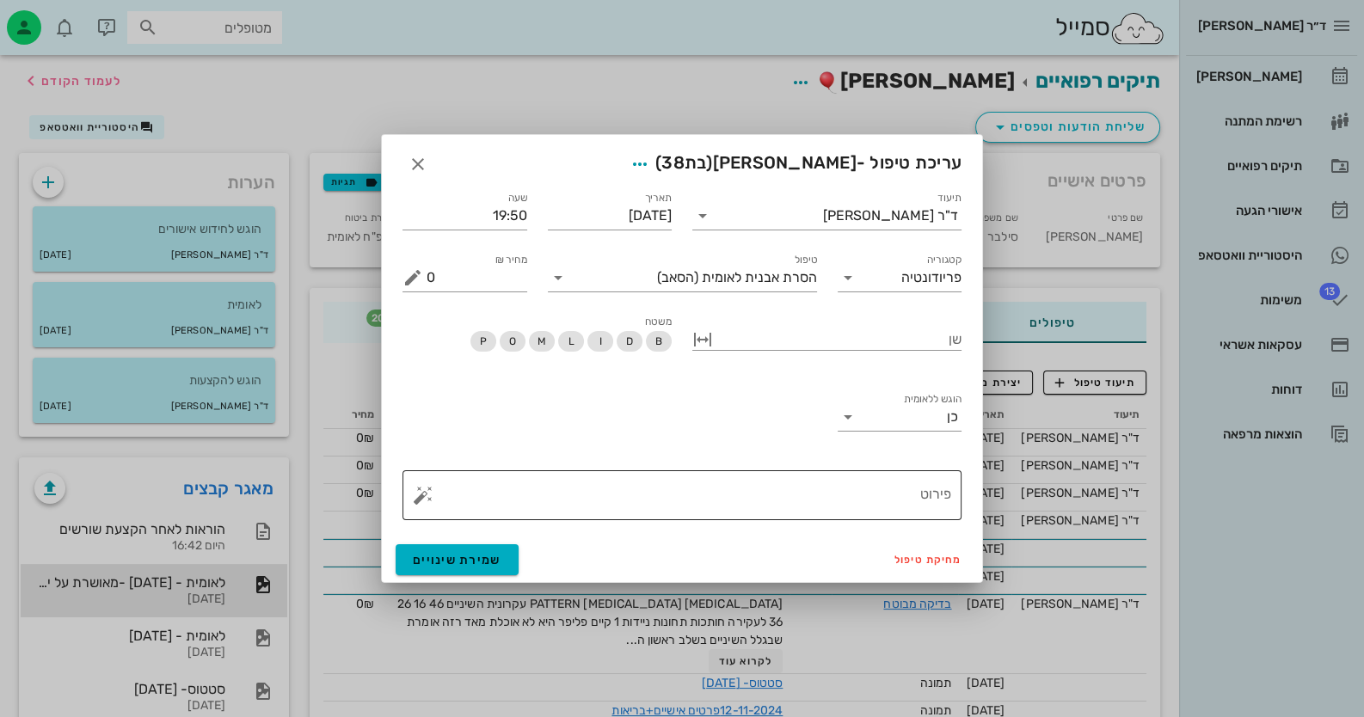
click at [889, 507] on textarea "פירוט" at bounding box center [689, 499] width 525 height 41
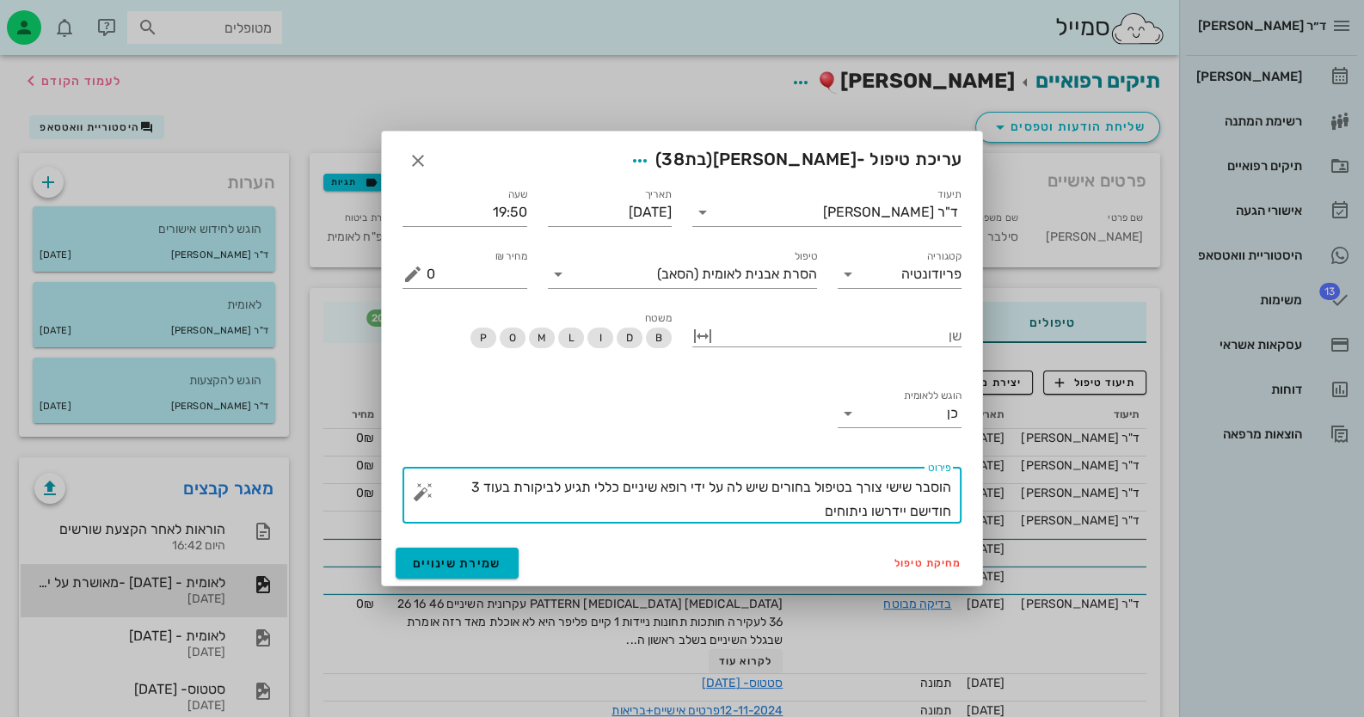
click at [944, 522] on textarea "הוסבר שישי צורך בטיפול בחורים שיש לה על ידי רופא שיניים כללי תגיע לביקורת בעוד …" at bounding box center [689, 500] width 525 height 48
click at [944, 512] on textarea "הוסבר שישי צורך בטיפול בחורים שיש לה על ידי רופא שיניים כללי תגיע לביקורת בעוד …" at bounding box center [689, 500] width 525 height 48
type textarea "הוסבר שישי צורך בטיפול בחורים שיש לה על ידי רופא שיניים כללי תגיע לביקורת בעוד …"
click at [470, 559] on span "שמירת שינויים" at bounding box center [457, 563] width 89 height 15
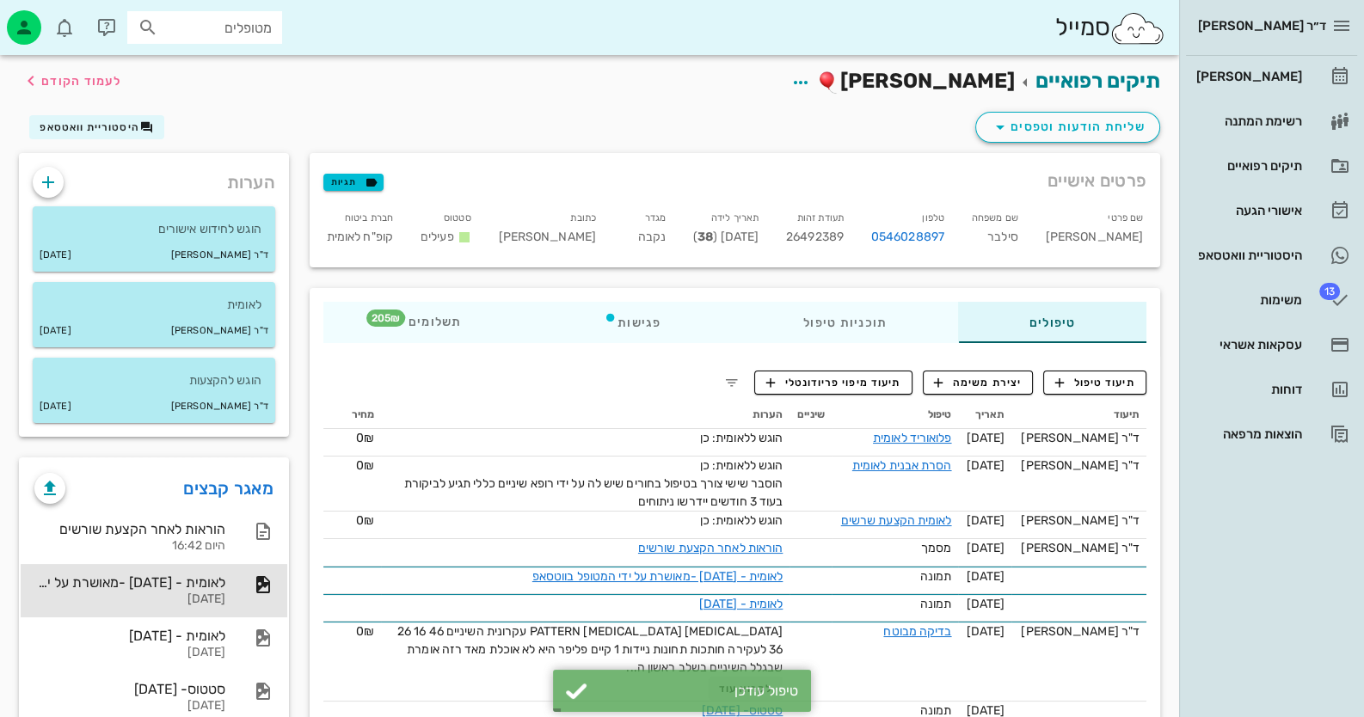
click at [821, 235] on span "26492389" at bounding box center [815, 237] width 58 height 15
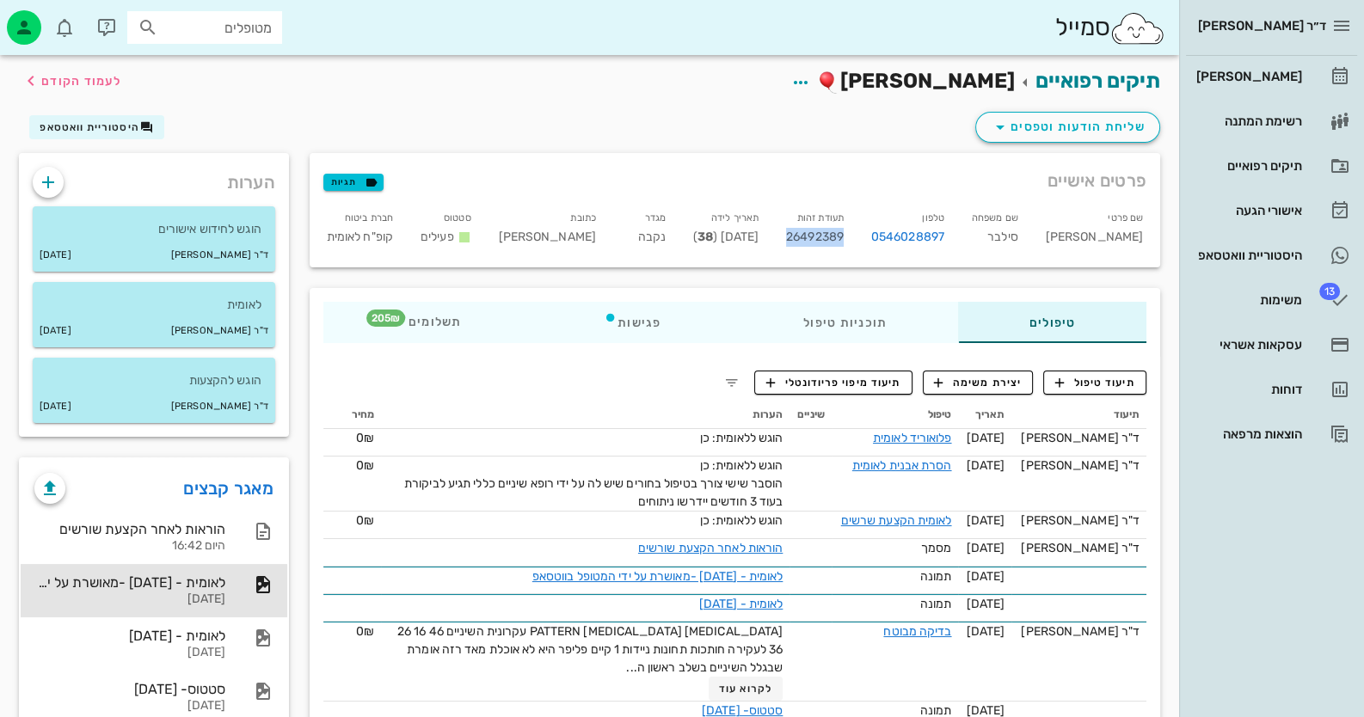
click at [822, 235] on span "26492389" at bounding box center [815, 237] width 58 height 15
copy span "26492389"
click at [1263, 78] on div "[PERSON_NAME]" at bounding box center [1247, 77] width 109 height 14
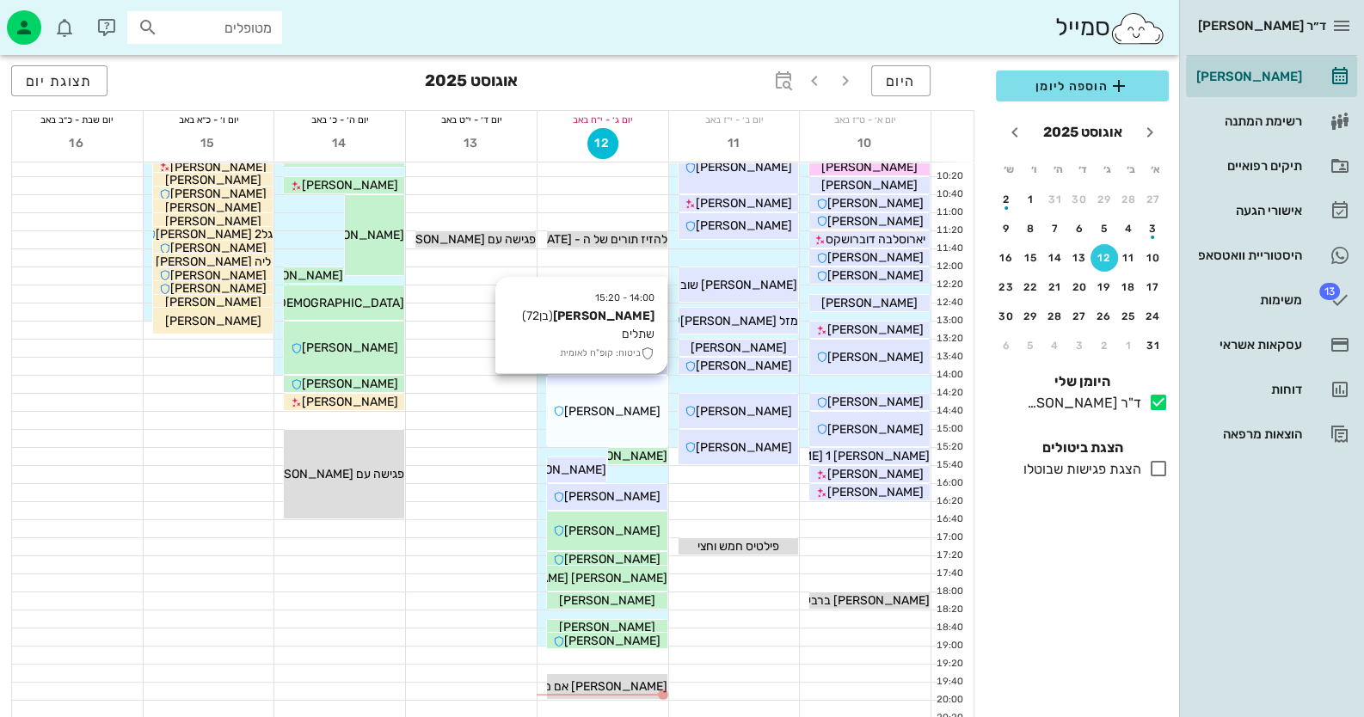
scroll to position [171, 0]
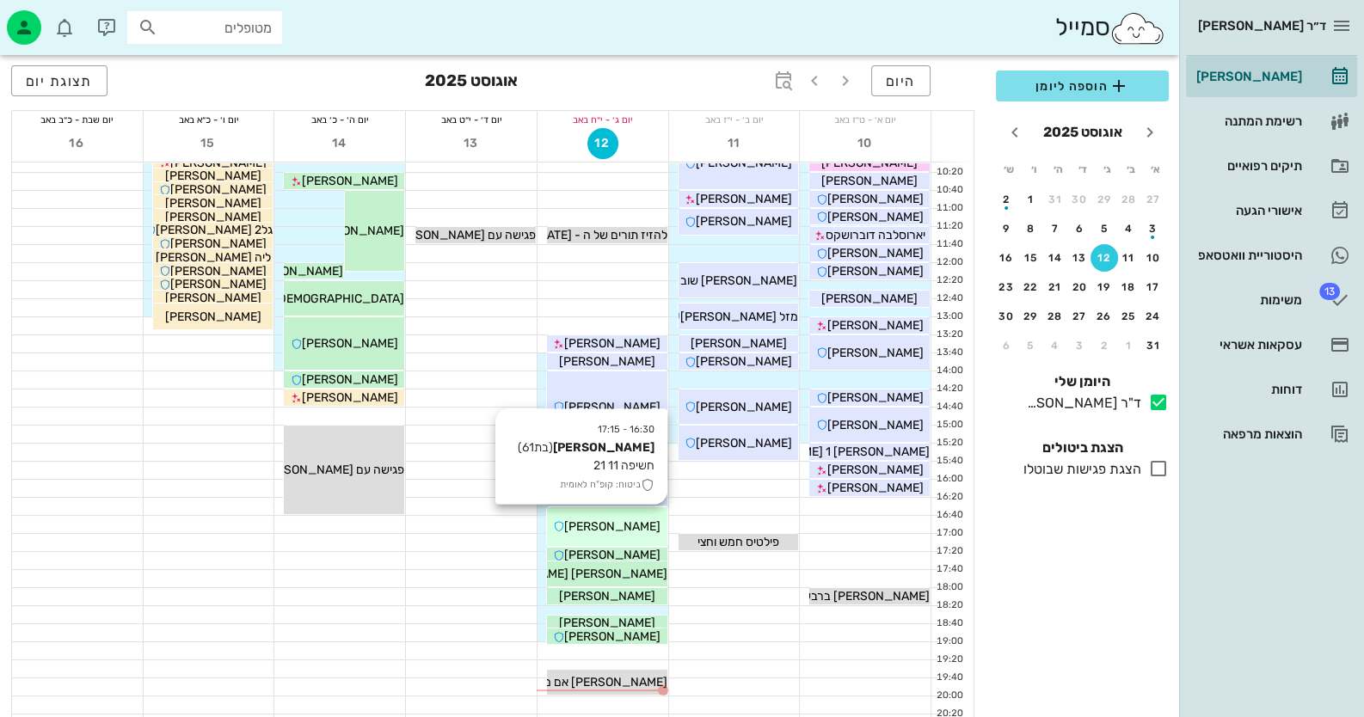
click at [624, 533] on div "[PERSON_NAME]" at bounding box center [607, 527] width 120 height 18
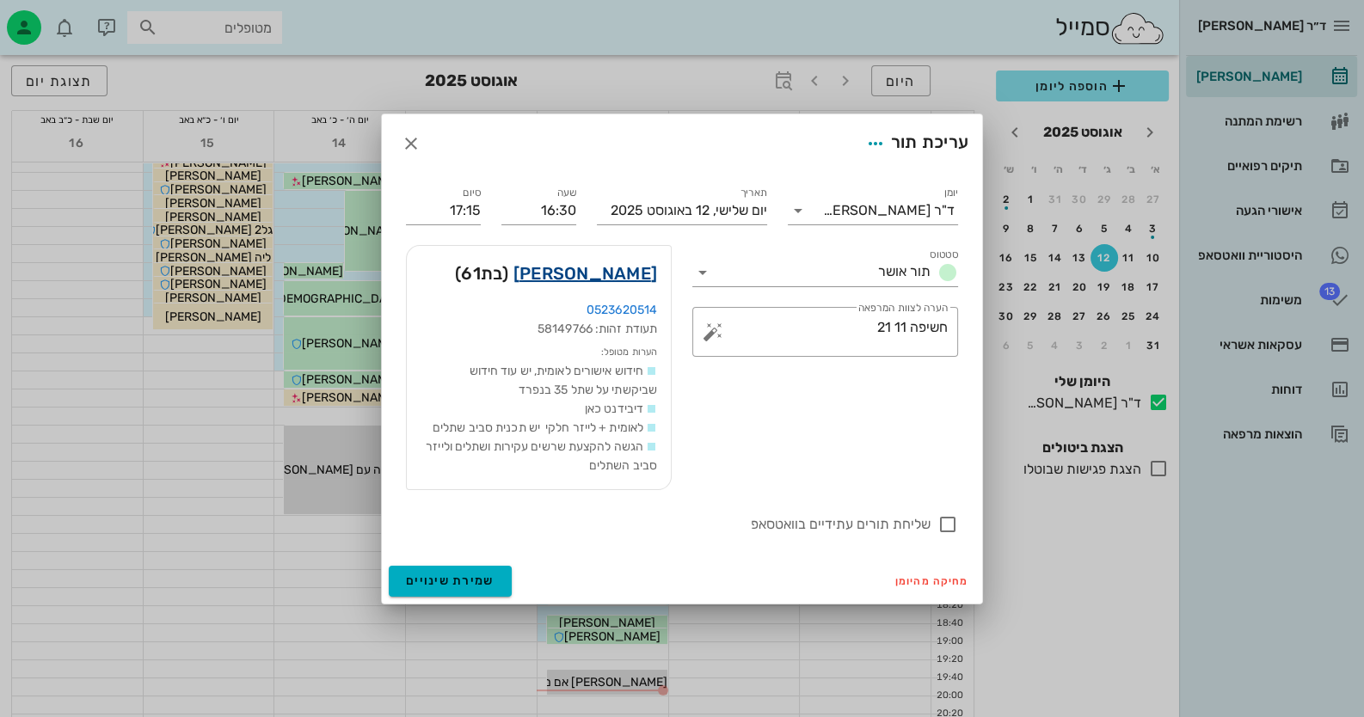
click at [627, 276] on link "אילן שפיגלר" at bounding box center [585, 274] width 144 height 28
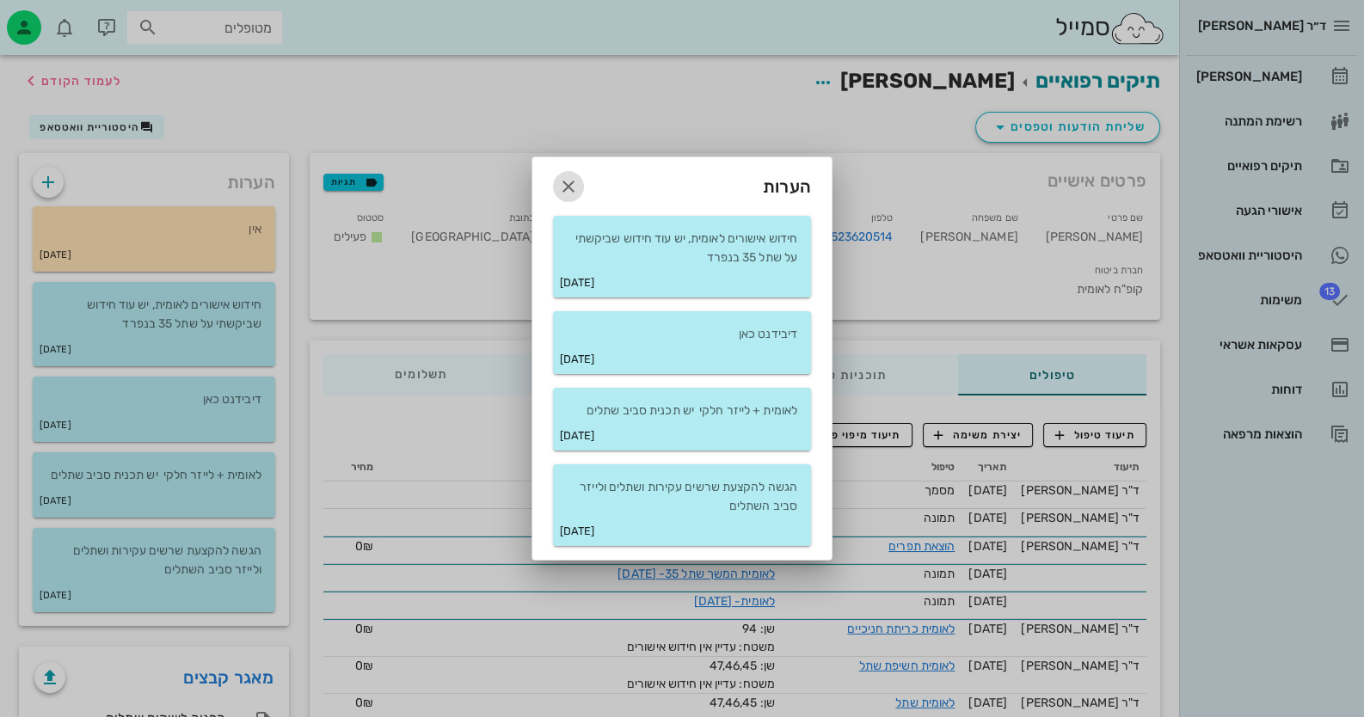
click at [563, 184] on icon "button" at bounding box center [568, 186] width 21 height 21
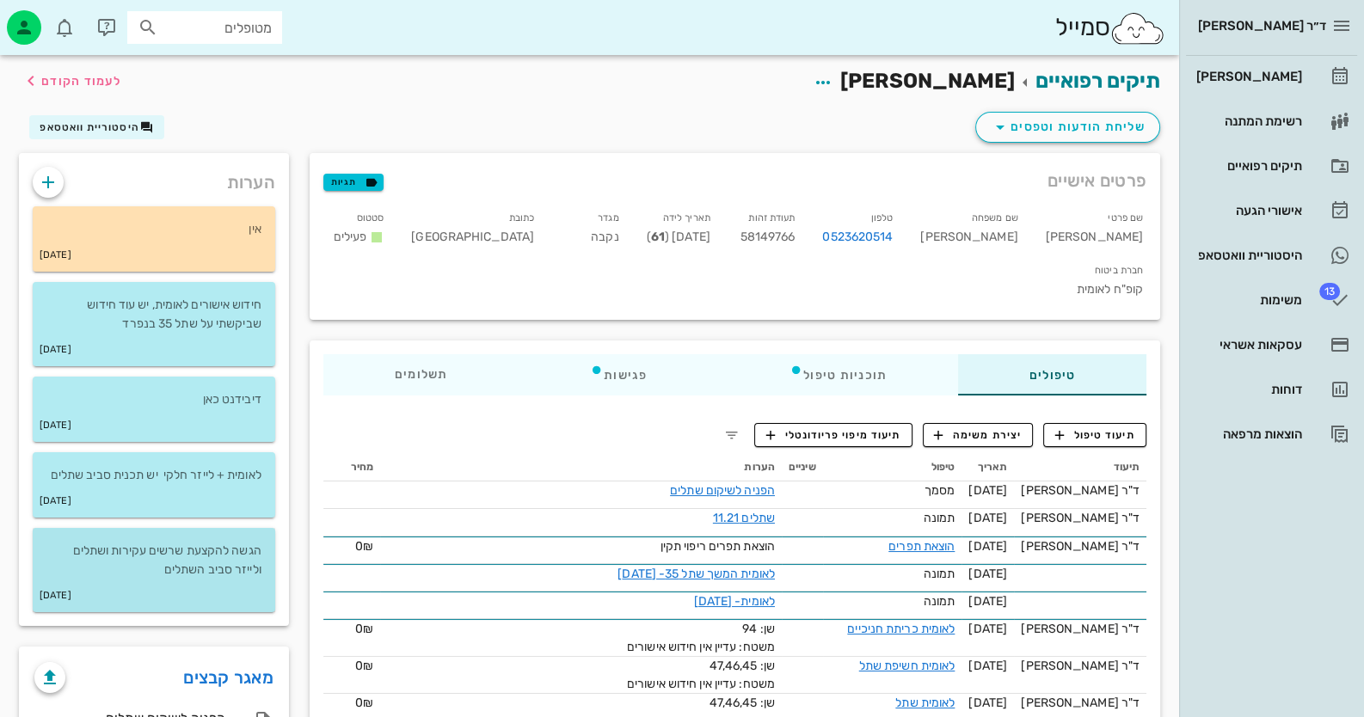
click at [224, 563] on p "הגשה להקצעת שרשים עקירות ושתלים ולייזר סביב השתלים" at bounding box center [153, 561] width 215 height 38
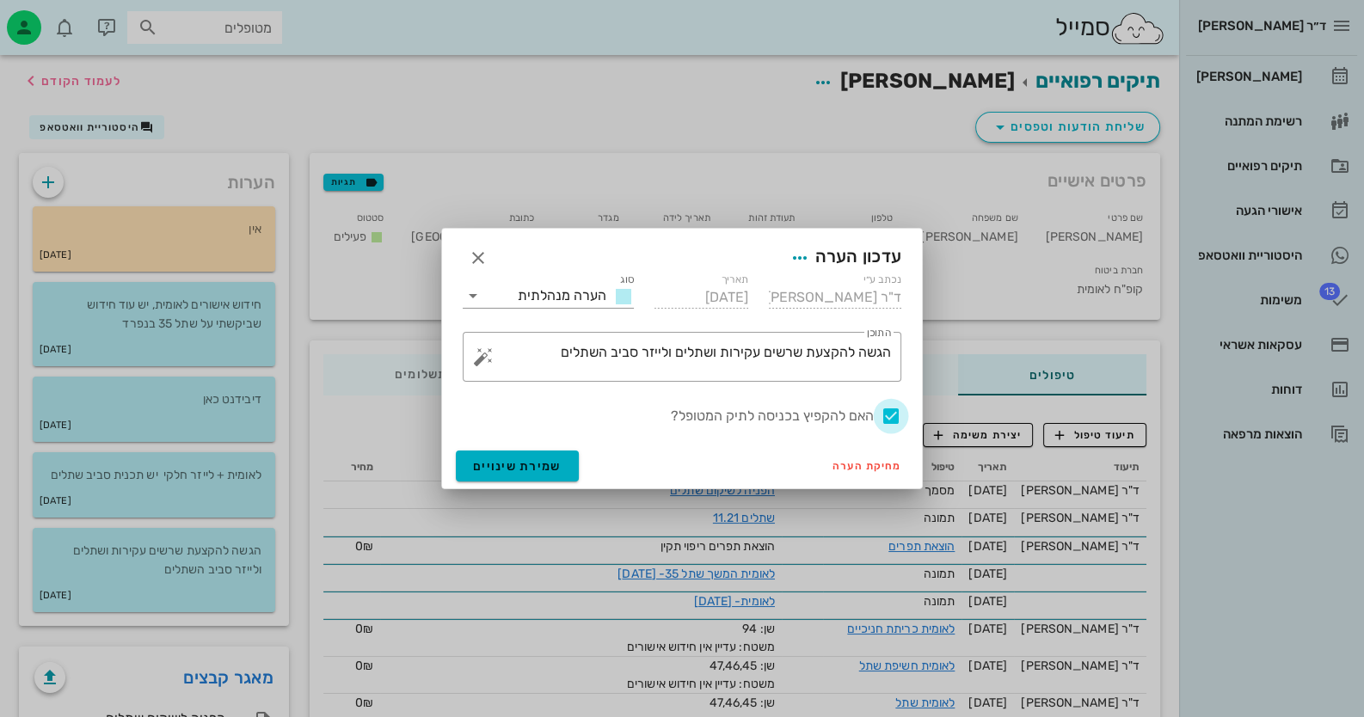
click at [886, 415] on div at bounding box center [890, 416] width 29 height 29
checkbox input "false"
click at [506, 471] on span "שמירת שינויים" at bounding box center [517, 466] width 89 height 15
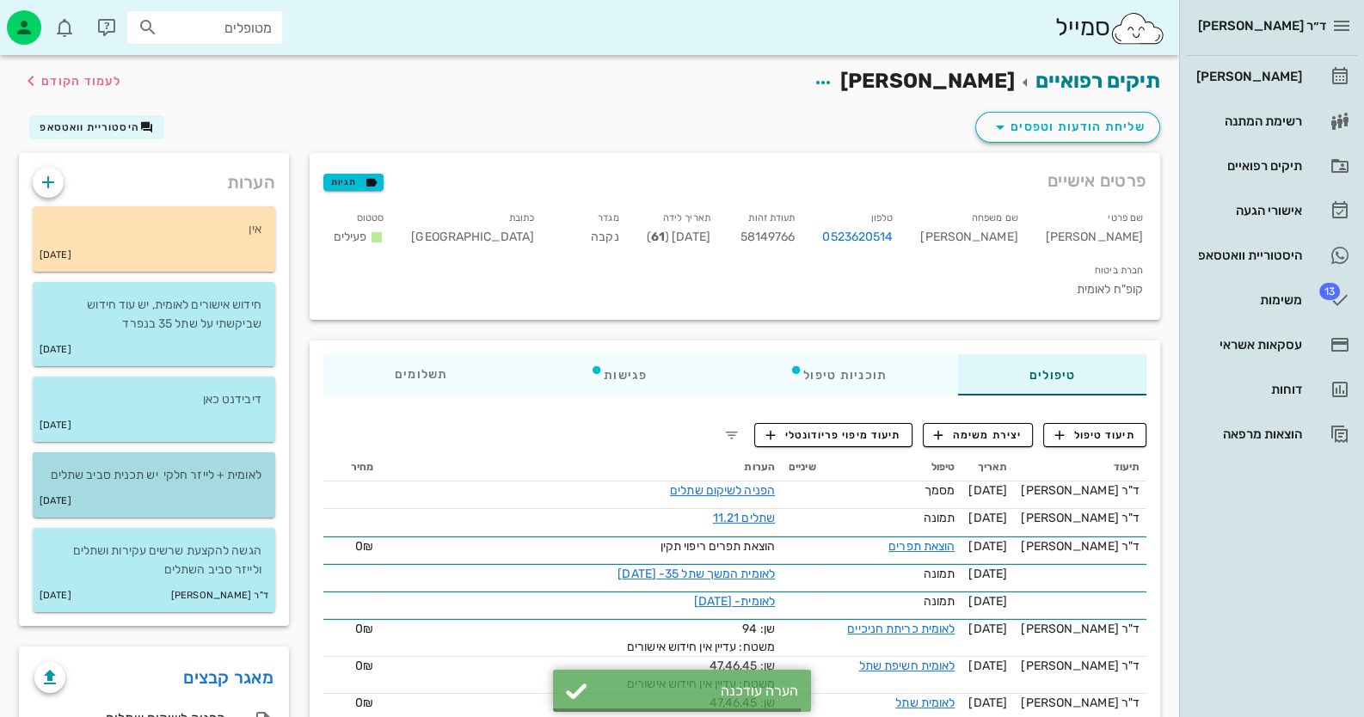
click at [186, 479] on p "לאומית + לייזר חלקי יש תכנית סביב שתלים" at bounding box center [153, 475] width 215 height 19
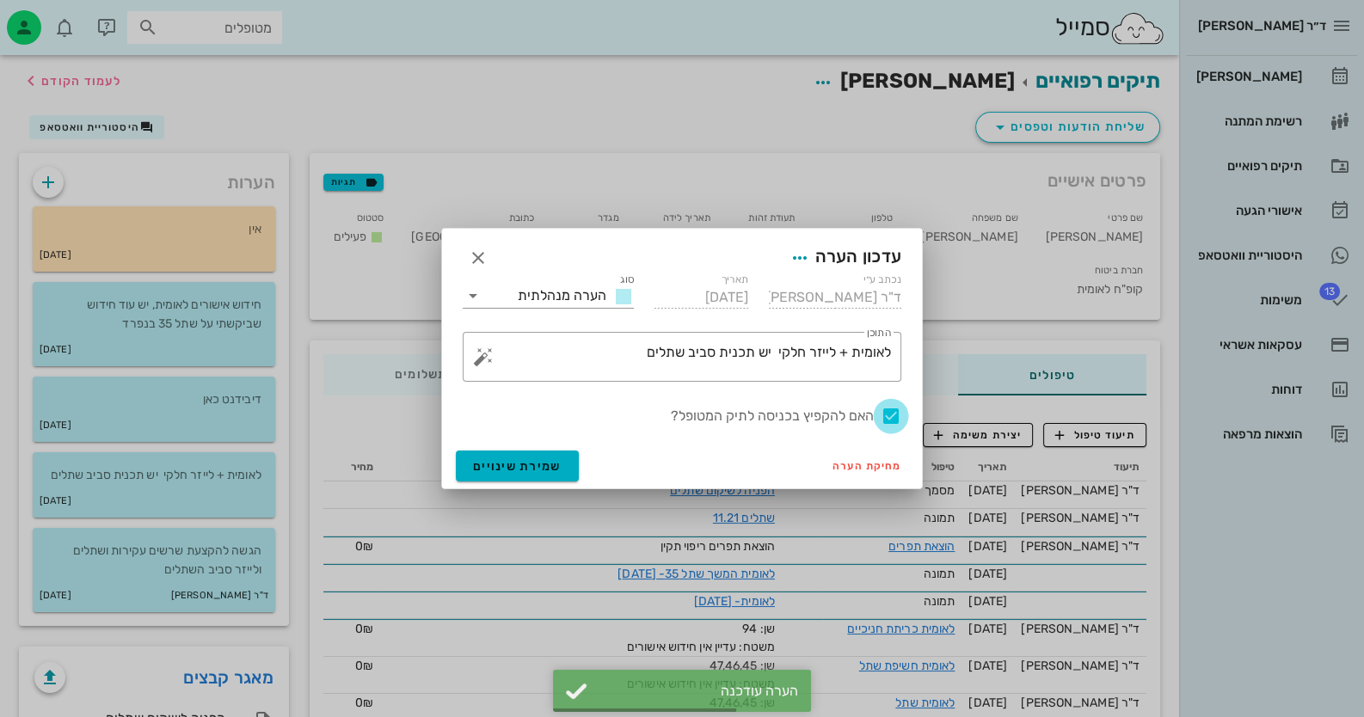
click at [888, 412] on div at bounding box center [890, 416] width 29 height 29
checkbox input "false"
click at [493, 472] on span "שמירת שינויים" at bounding box center [517, 466] width 89 height 15
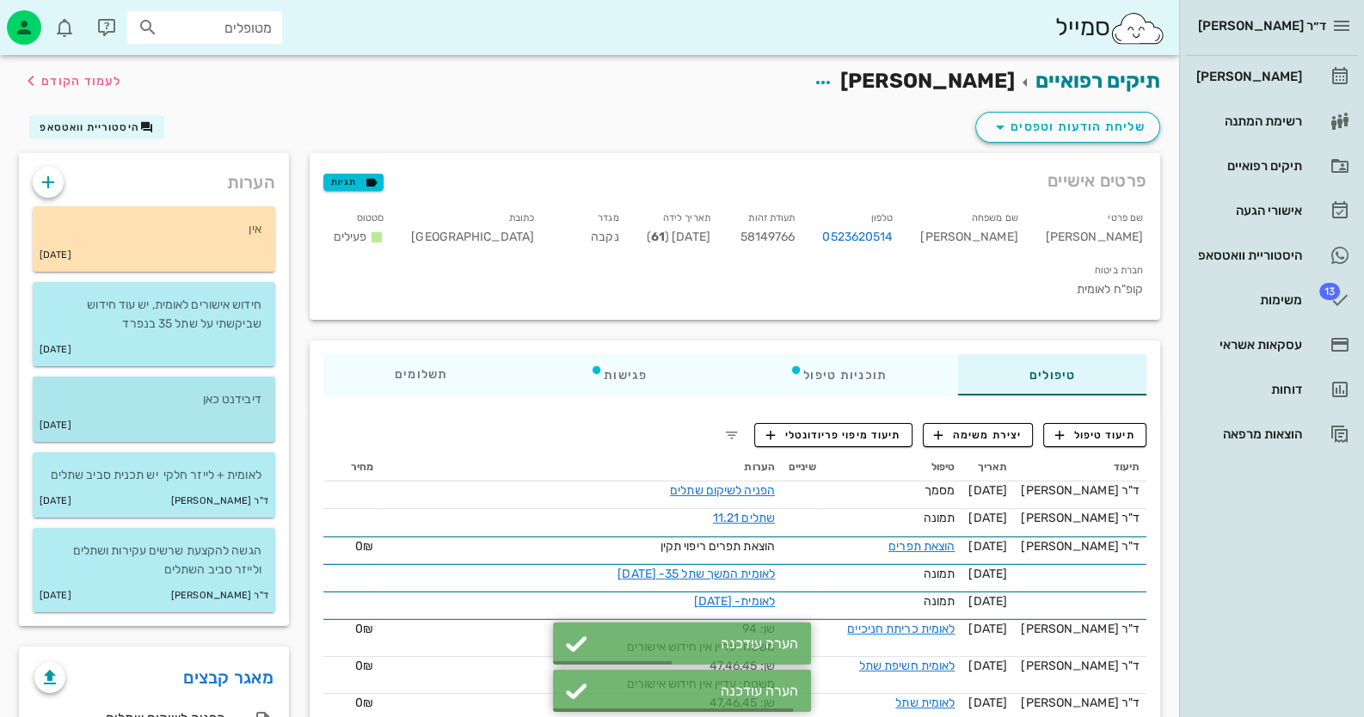
drag, startPoint x: 224, startPoint y: 401, endPoint x: 232, endPoint y: 403, distance: 8.8
click at [224, 401] on p "דיבידנט כאן" at bounding box center [153, 399] width 215 height 19
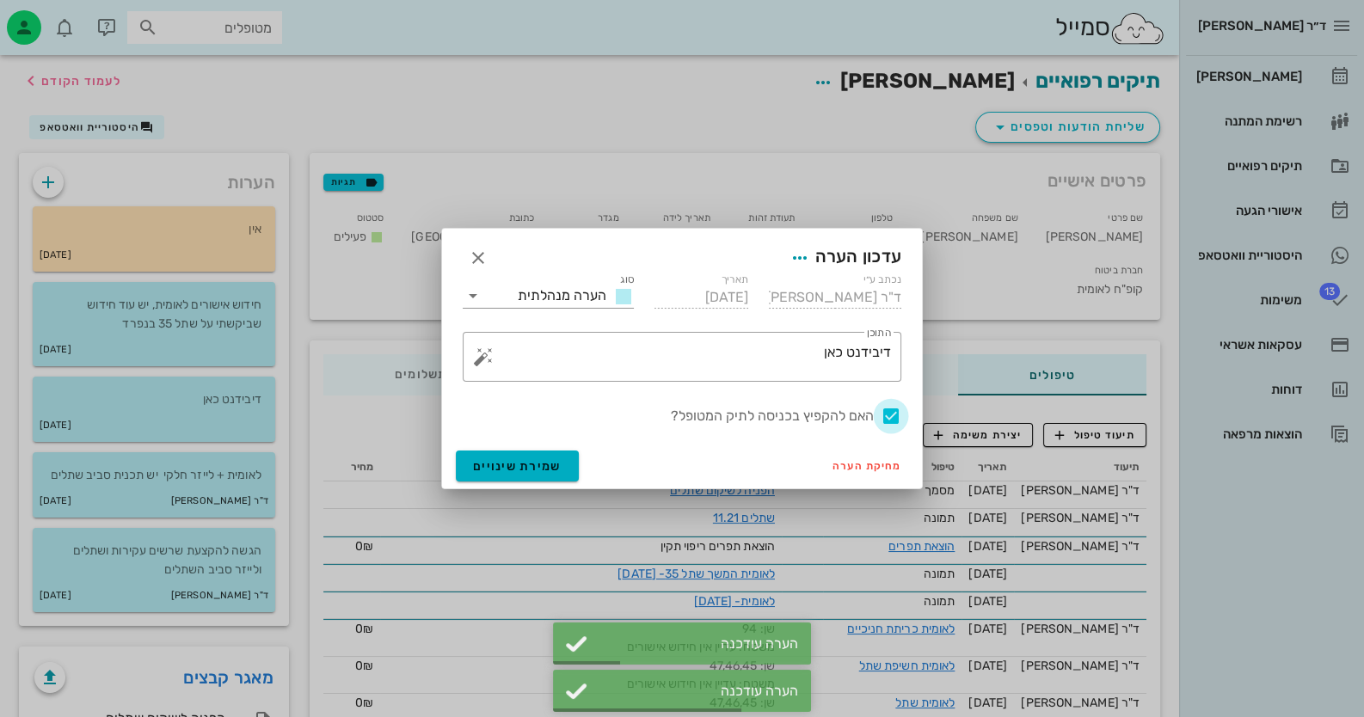
click at [889, 414] on div at bounding box center [890, 416] width 29 height 29
checkbox input "false"
click at [456, 473] on button "שמירת שינויים" at bounding box center [517, 466] width 123 height 31
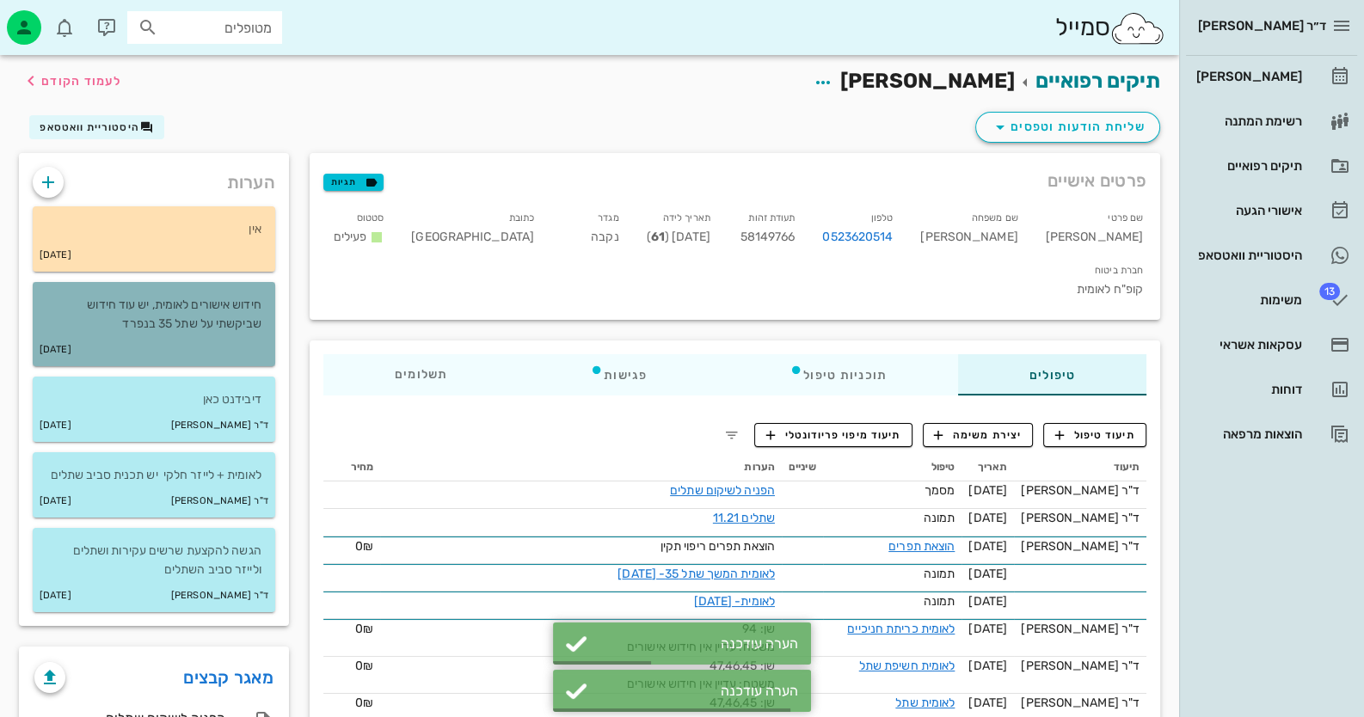
click at [218, 333] on p "חידוש אישורים לאומית, יש עוד חידוש שביקשתי על שתל 35 בנפרד" at bounding box center [153, 315] width 215 height 38
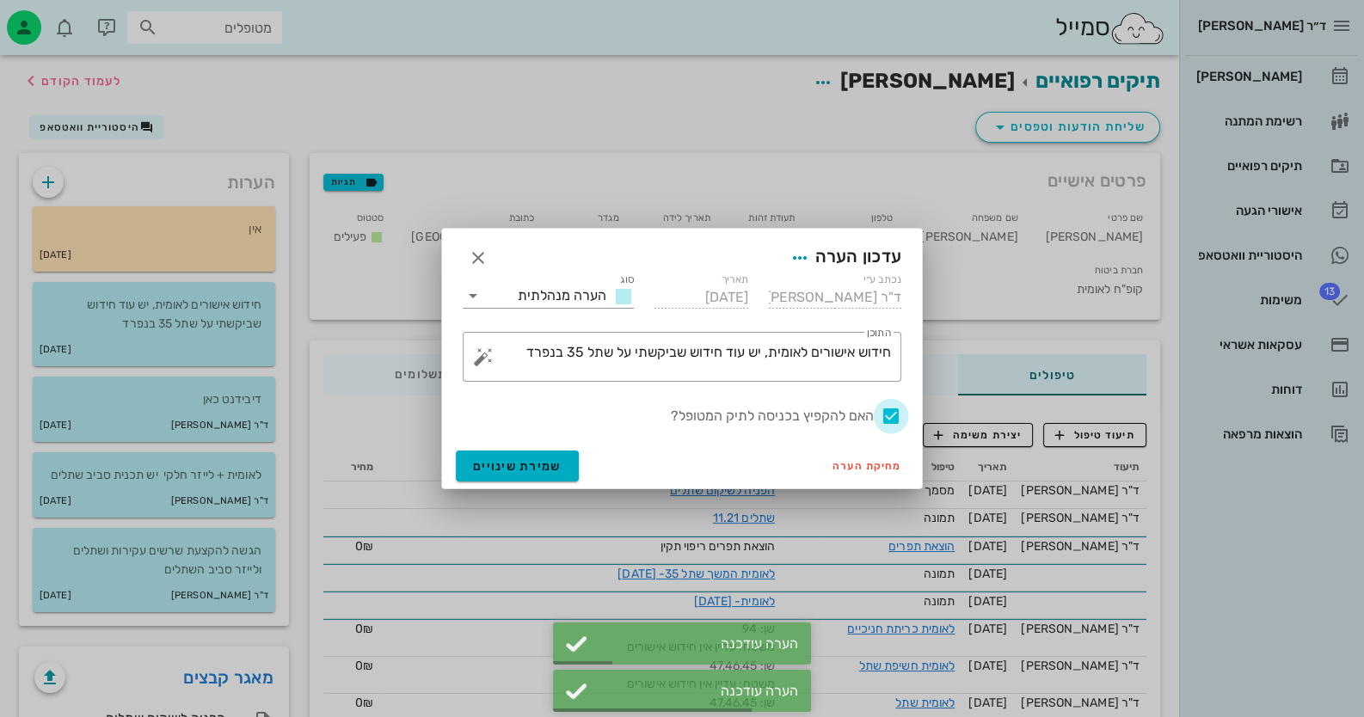
click at [880, 416] on div at bounding box center [890, 416] width 29 height 29
checkbox input "false"
click at [542, 471] on span "שמירת שינויים" at bounding box center [517, 466] width 89 height 15
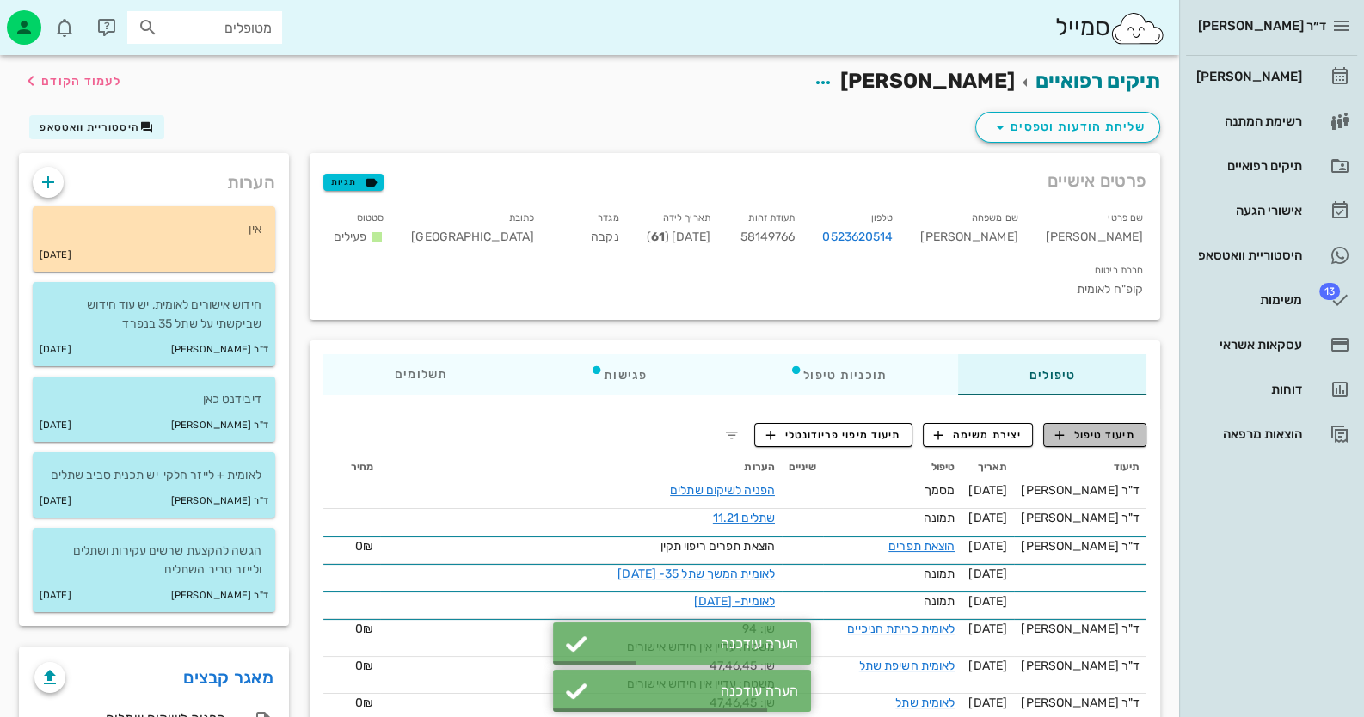
click at [1073, 427] on span "תיעוד טיפול" at bounding box center [1095, 434] width 80 height 15
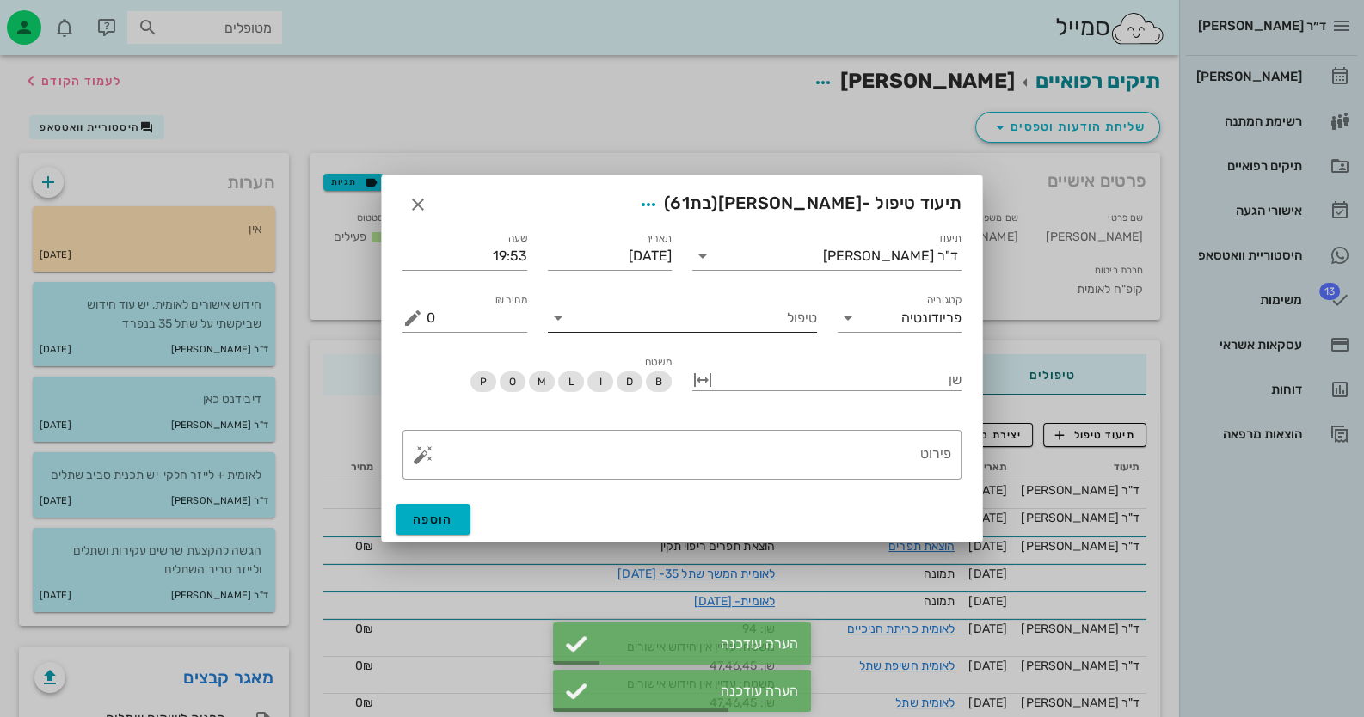
click at [756, 324] on input "טיפול" at bounding box center [694, 318] width 245 height 28
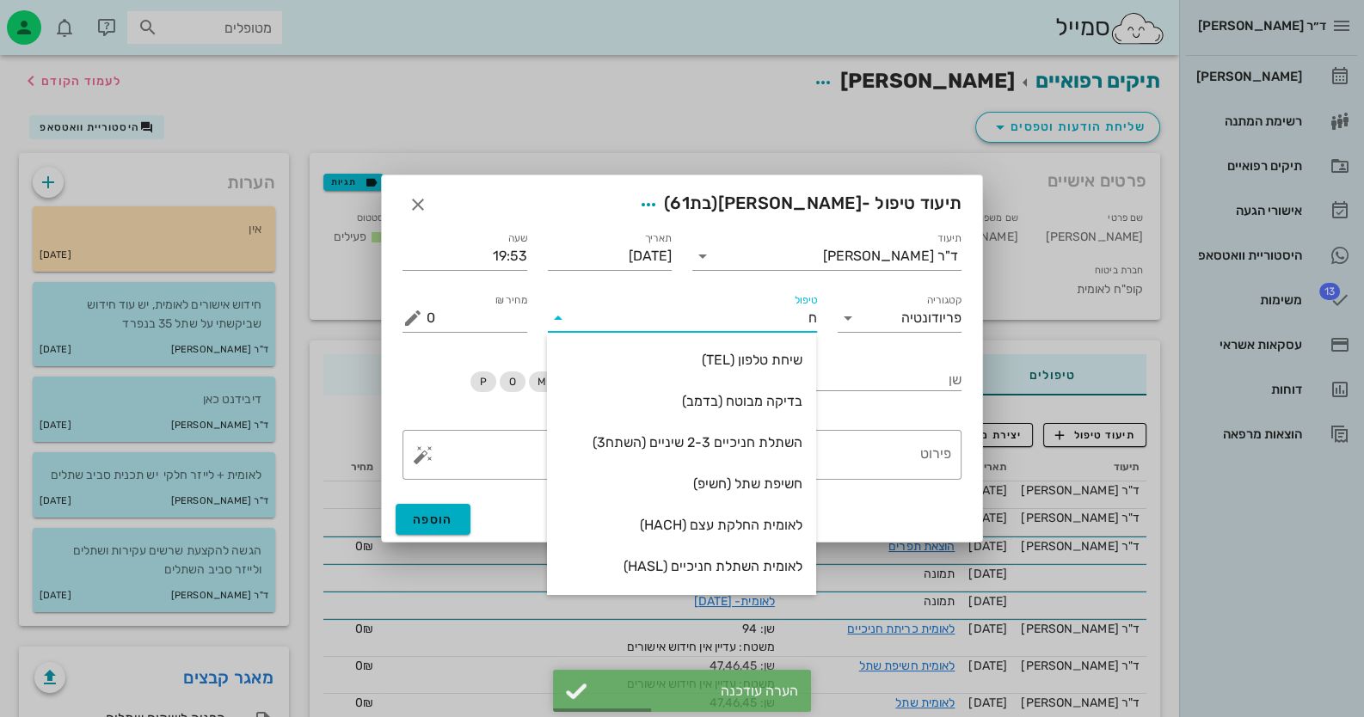
type input "חש"
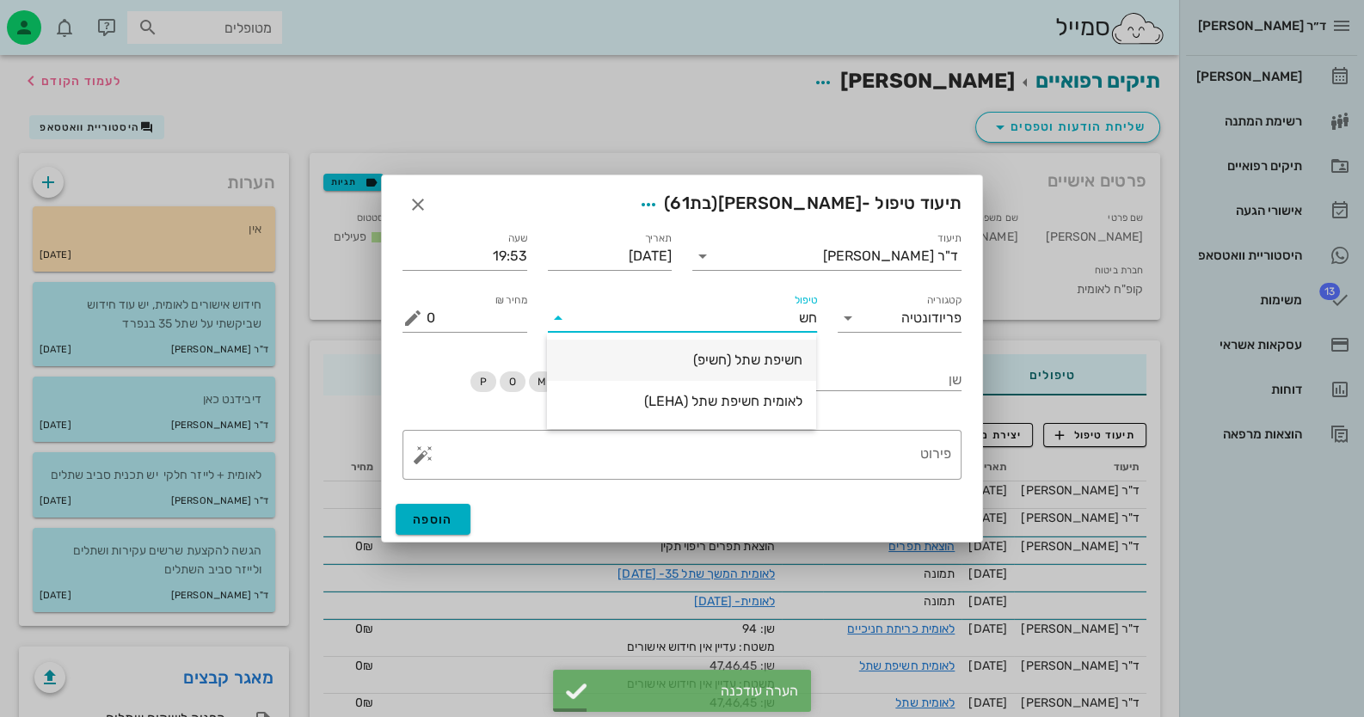
click at [756, 375] on div "חשיפת שתל (חשיפ)" at bounding box center [682, 359] width 242 height 37
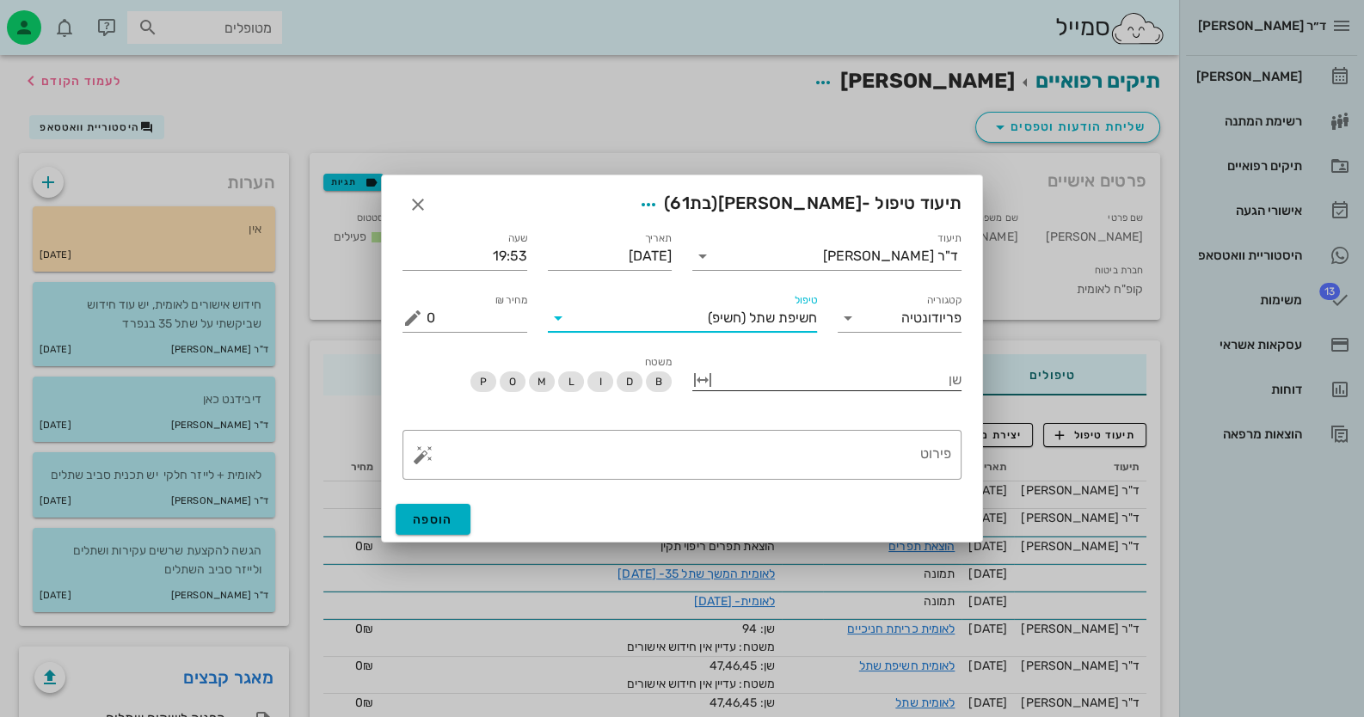
click at [839, 377] on div at bounding box center [838, 378] width 245 height 22
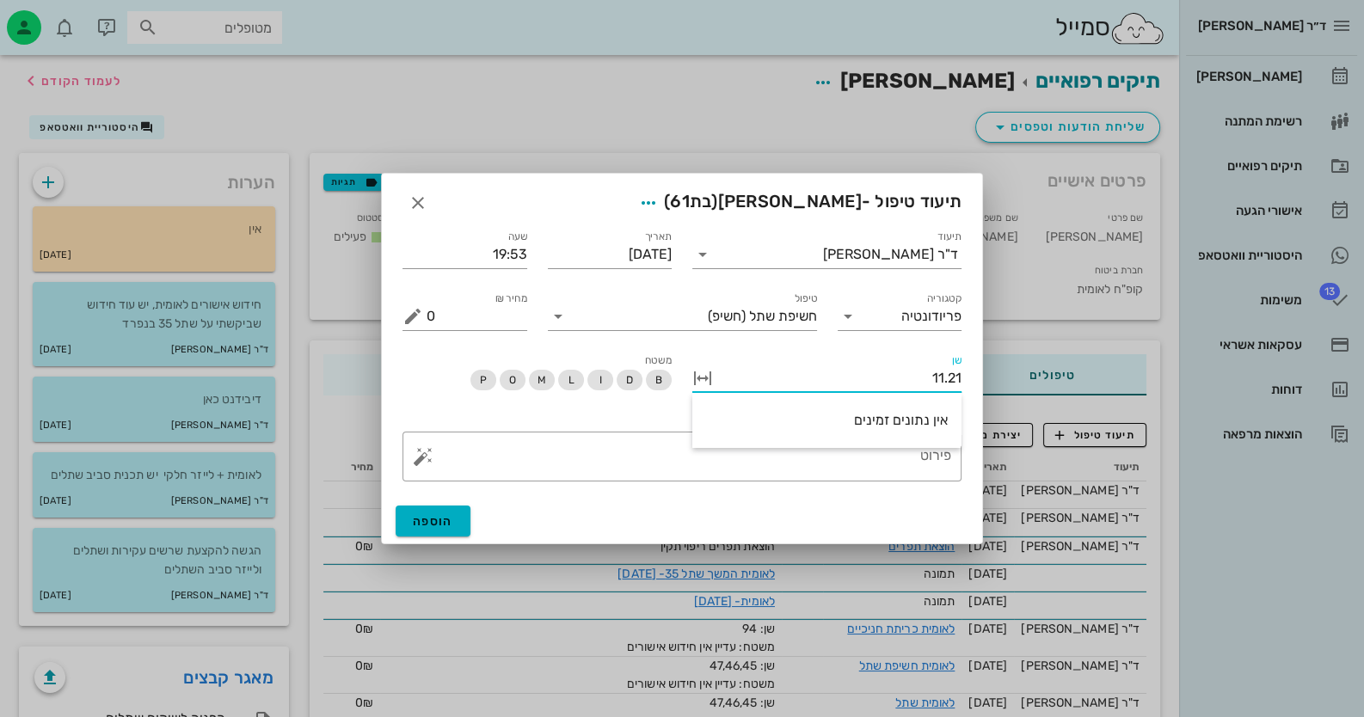
click at [839, 377] on input "11.21" at bounding box center [838, 379] width 245 height 28
type input "11.21"
click at [527, 408] on div "משטח B D I L M O P" at bounding box center [537, 381] width 290 height 81
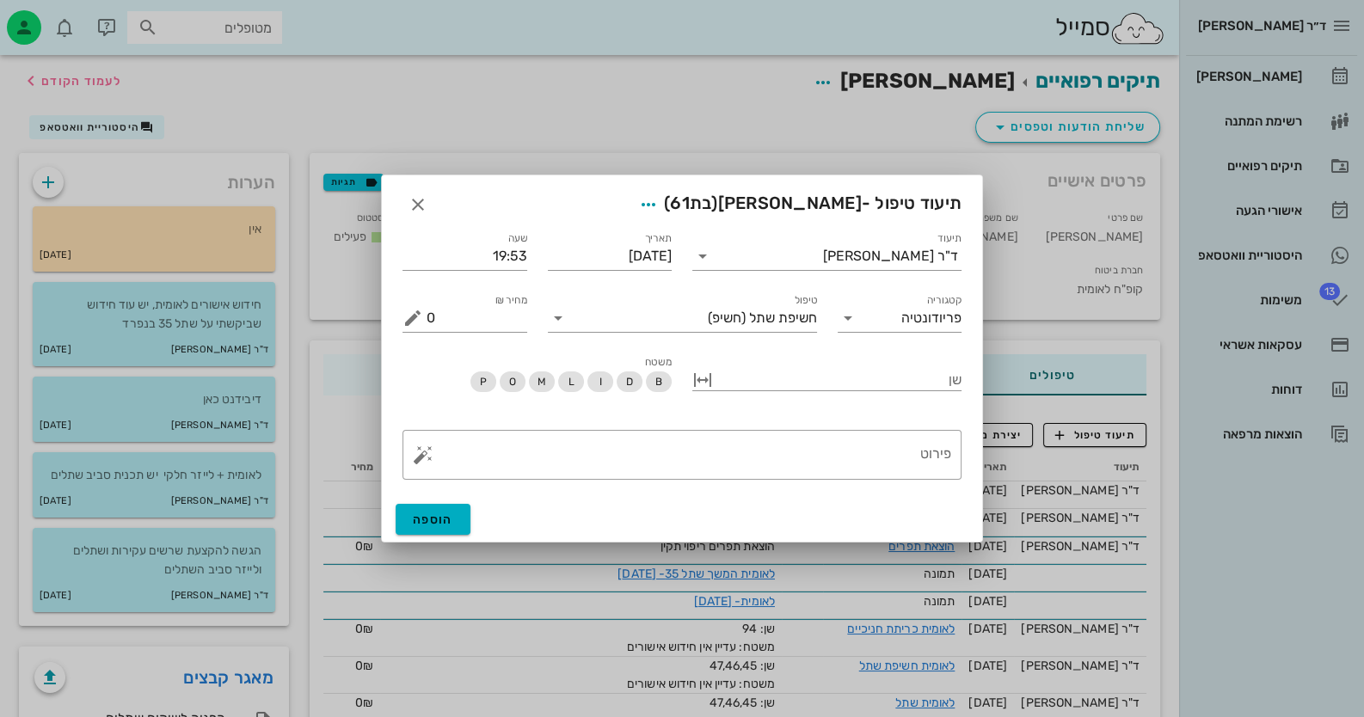
click at [1002, 384] on div at bounding box center [682, 358] width 1364 height 717
click at [938, 390] on div "שן" at bounding box center [826, 378] width 269 height 24
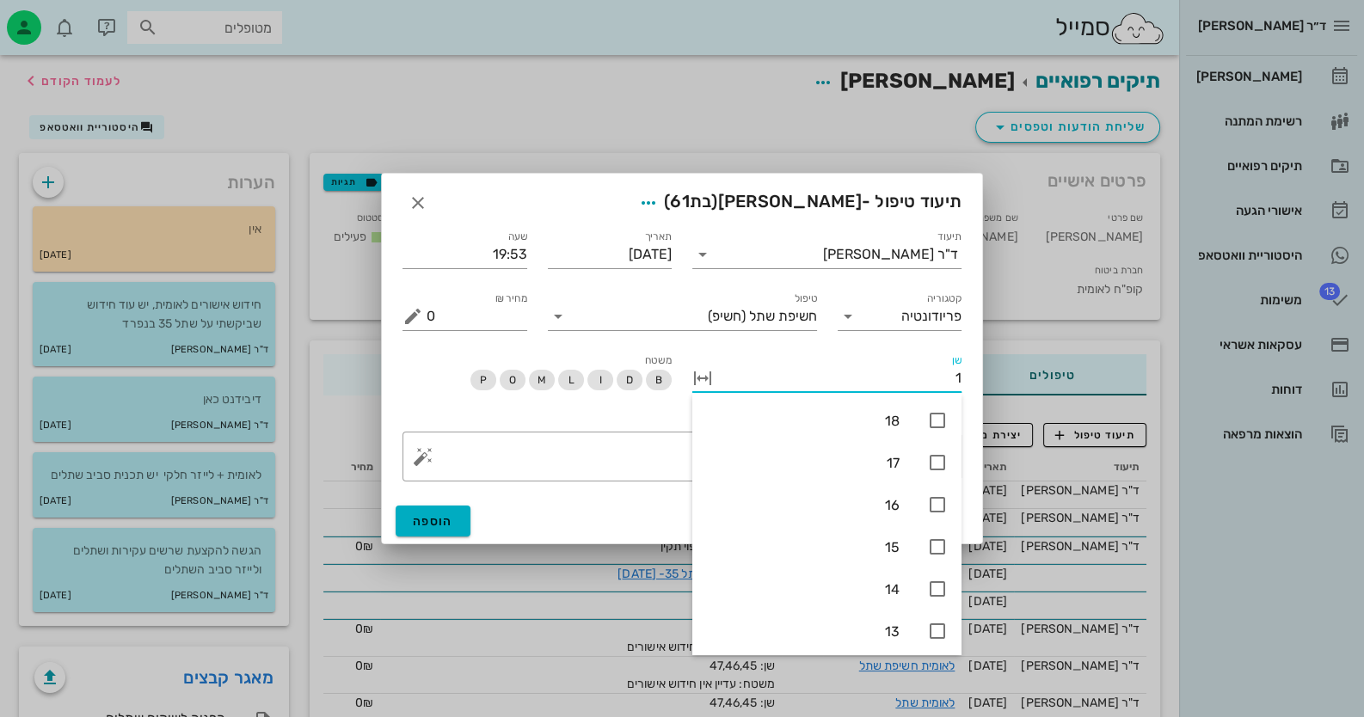
type input "11"
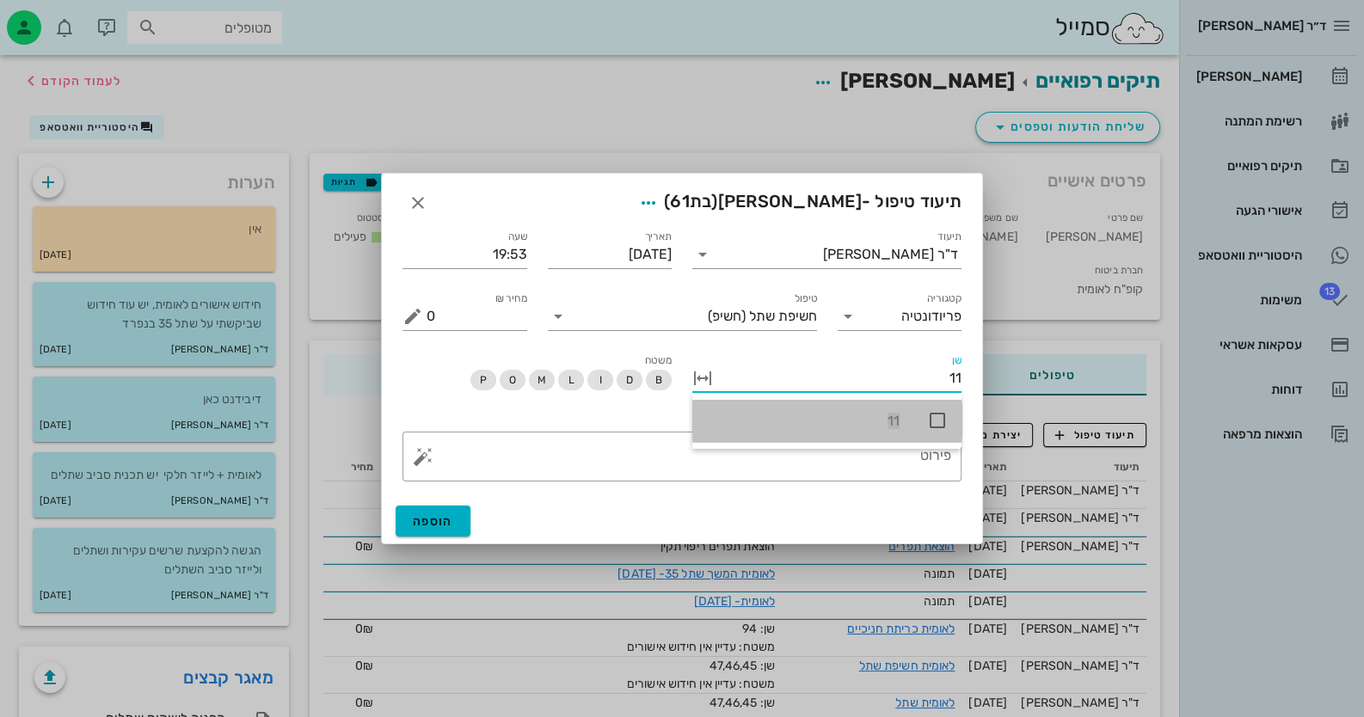
click at [934, 421] on icon at bounding box center [937, 420] width 21 height 21
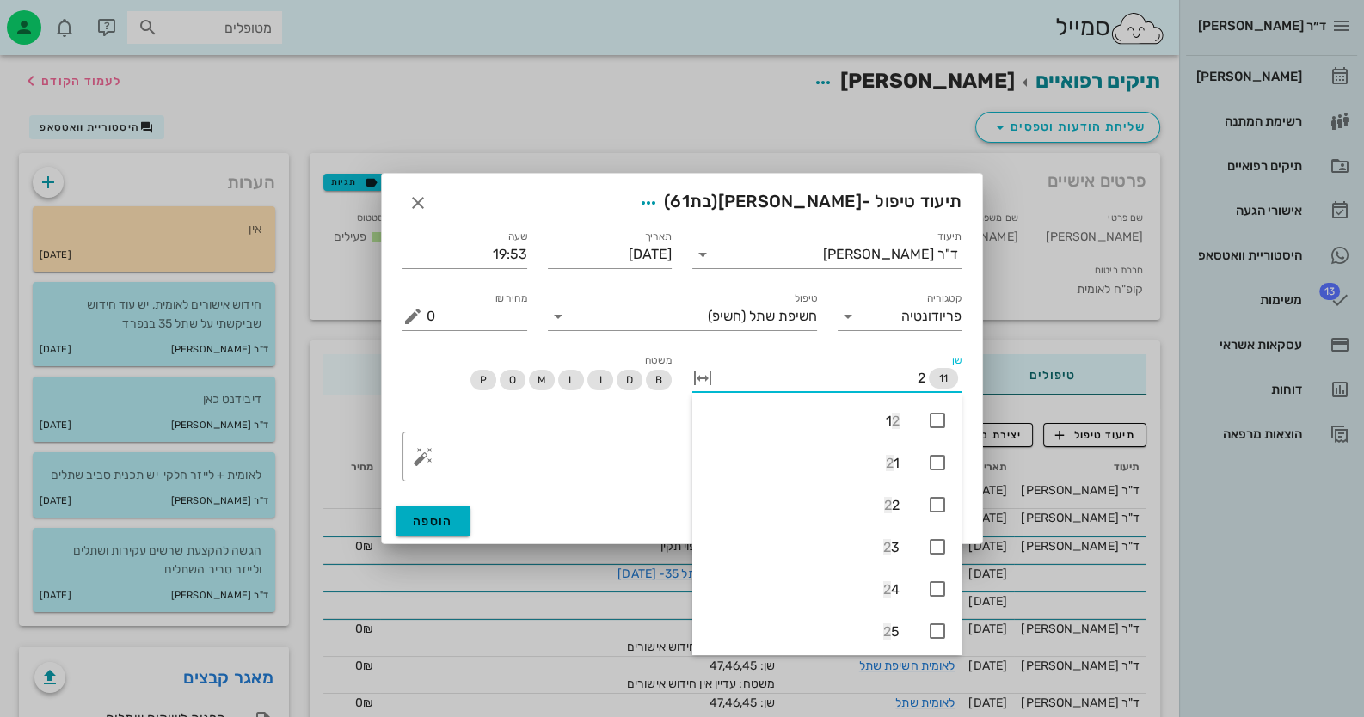
type input "21"
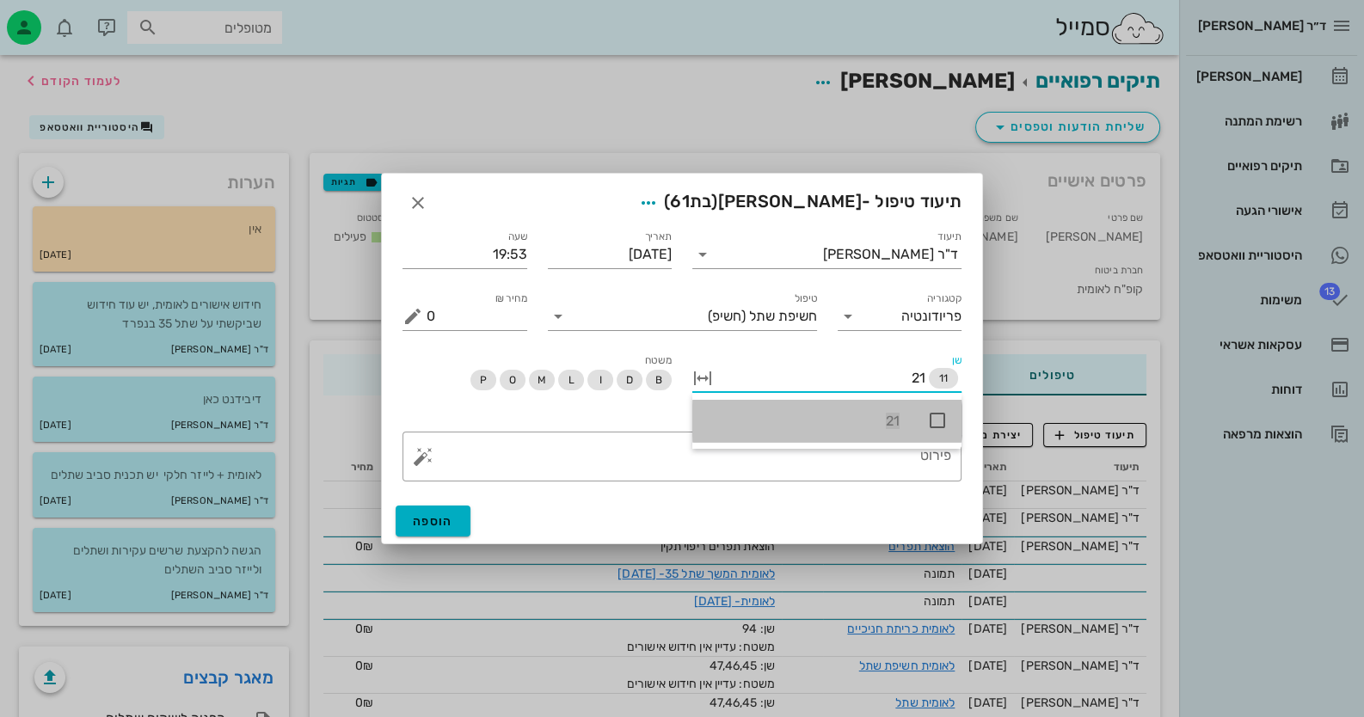
click at [932, 422] on icon at bounding box center [937, 420] width 21 height 21
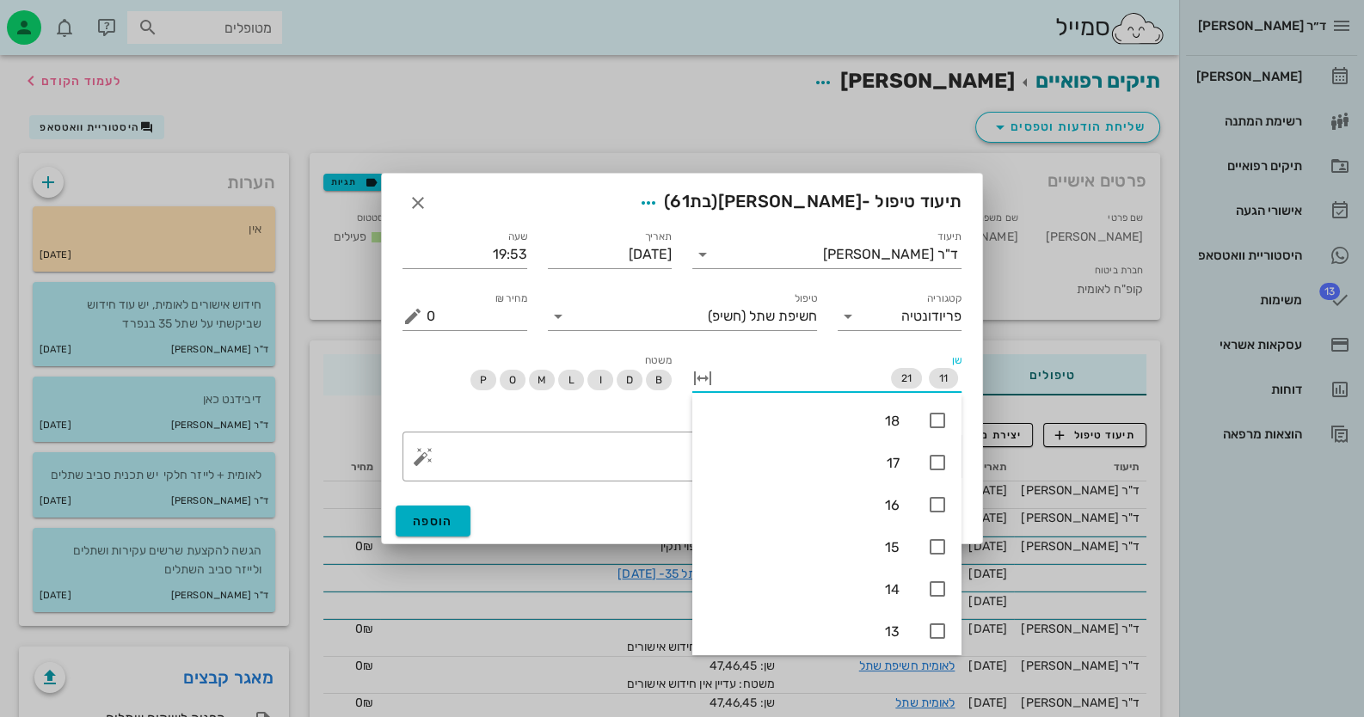
click at [520, 421] on div "משטח B D I L M O P" at bounding box center [537, 381] width 290 height 81
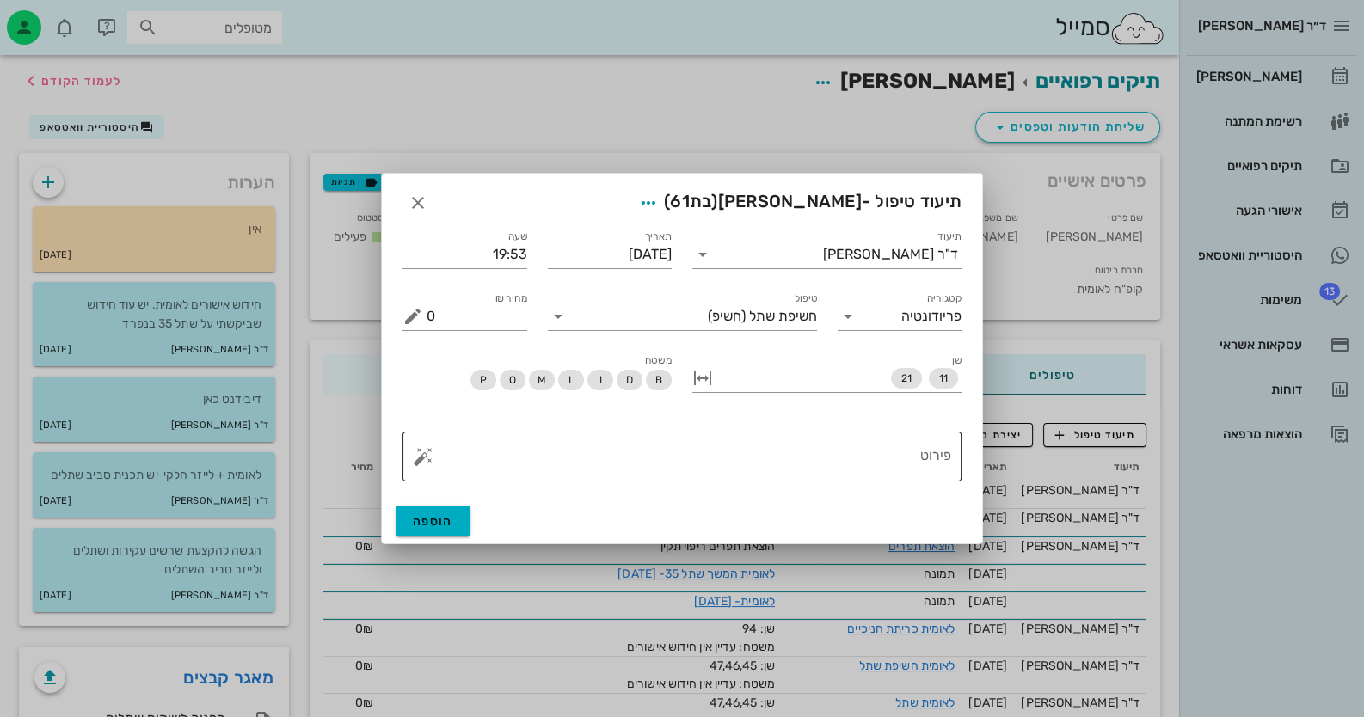
click at [922, 458] on textarea "פירוט" at bounding box center [689, 460] width 525 height 41
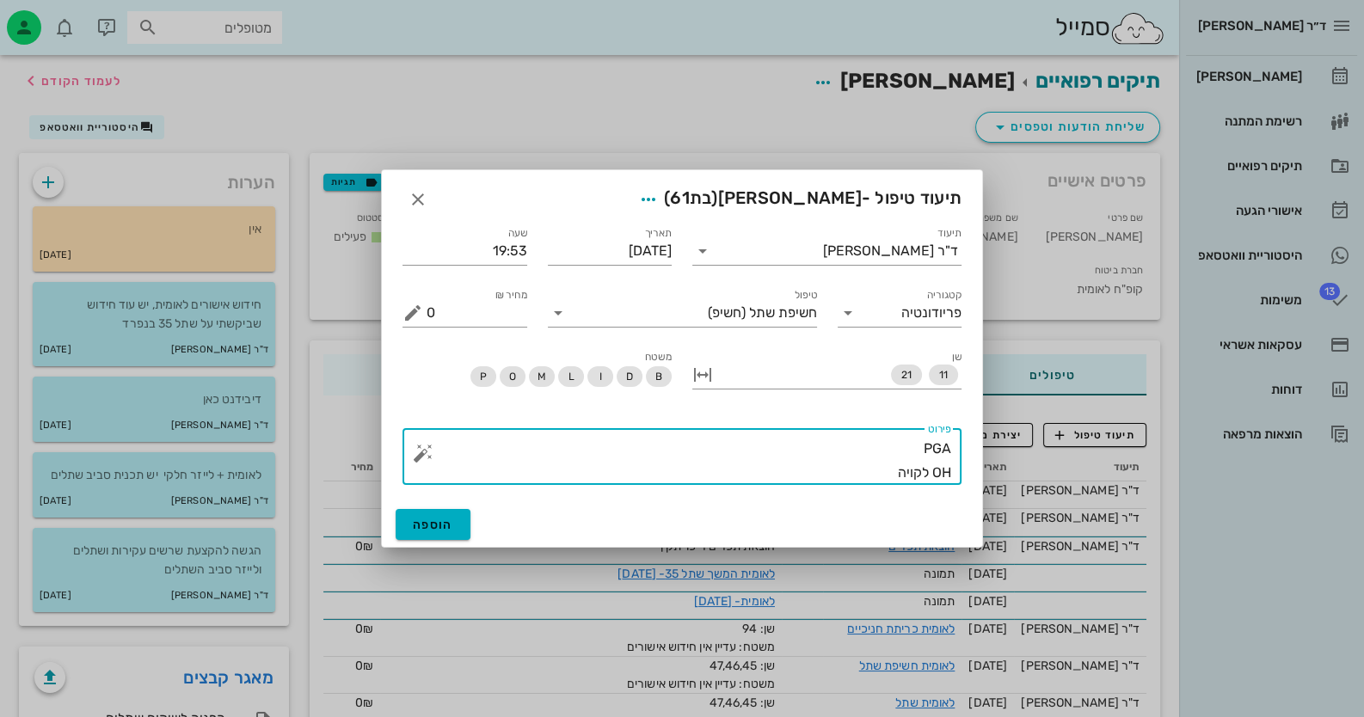
click at [921, 446] on textarea "PGA OH לקויה" at bounding box center [689, 461] width 525 height 48
type textarea "PGA 4-0 OH לקויה"
click at [427, 533] on button "הוספה" at bounding box center [433, 524] width 75 height 31
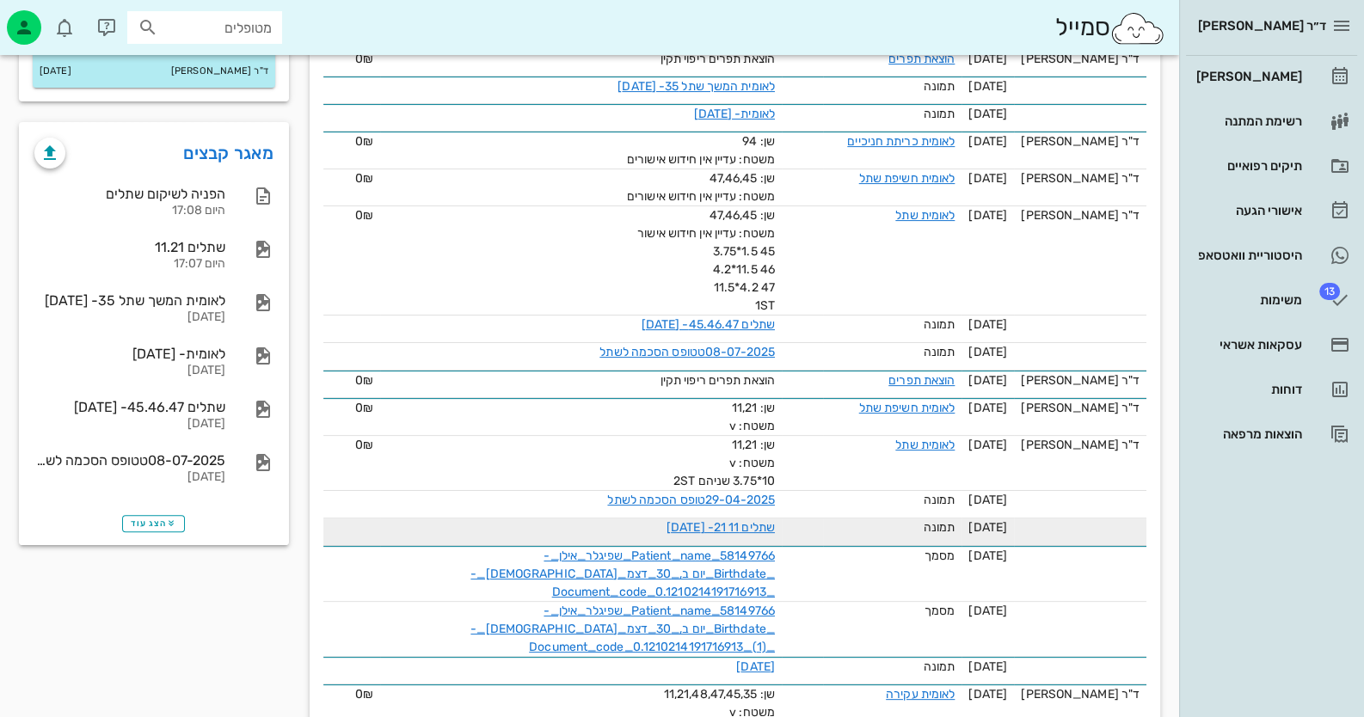
scroll to position [429, 0]
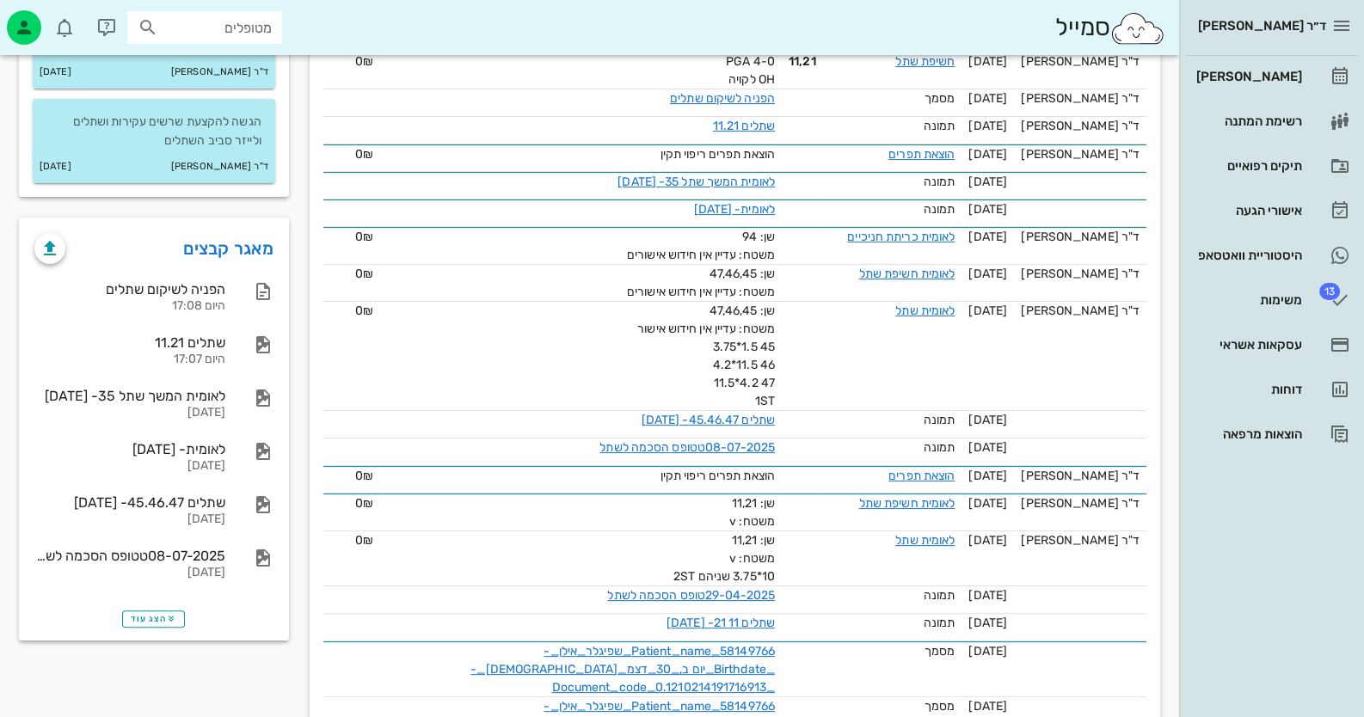
click at [133, 631] on div "הצג עוד" at bounding box center [154, 618] width 267 height 41
click at [151, 616] on span "הצג עוד" at bounding box center [154, 619] width 46 height 10
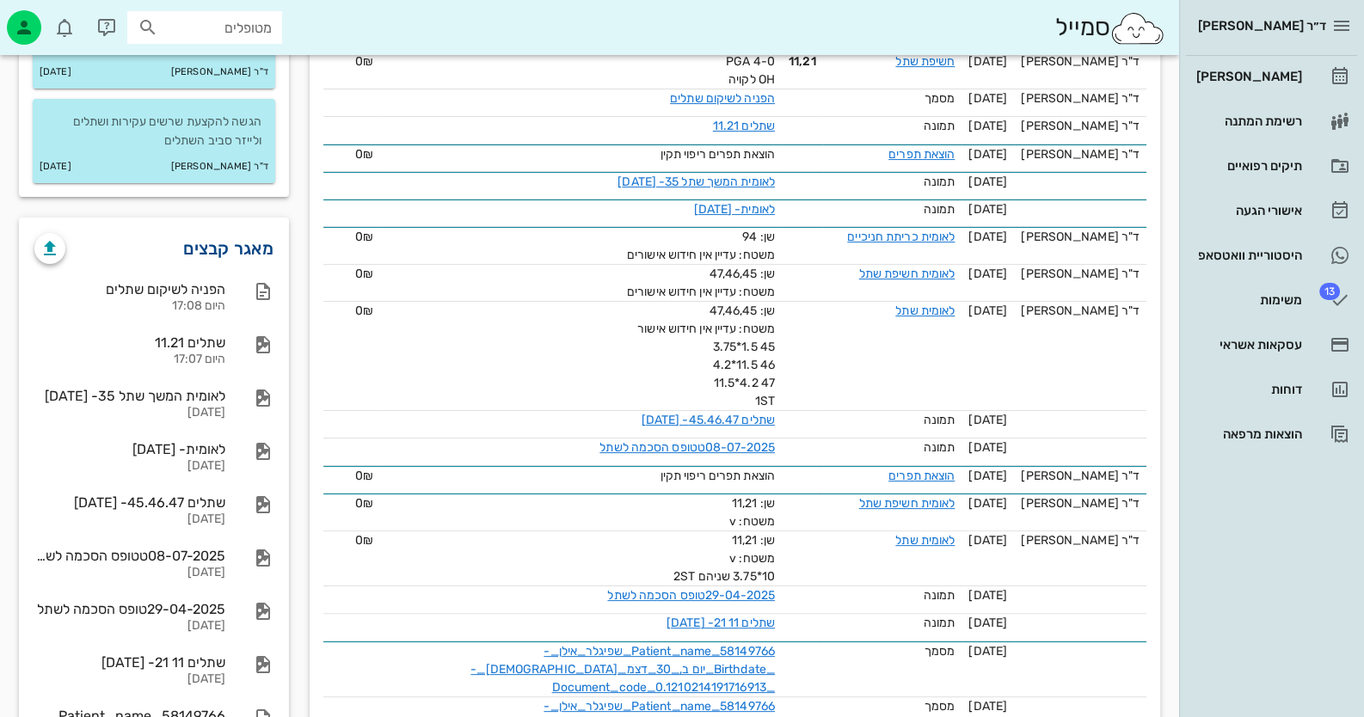
click at [217, 248] on link "מאגר קבצים" at bounding box center [228, 249] width 90 height 28
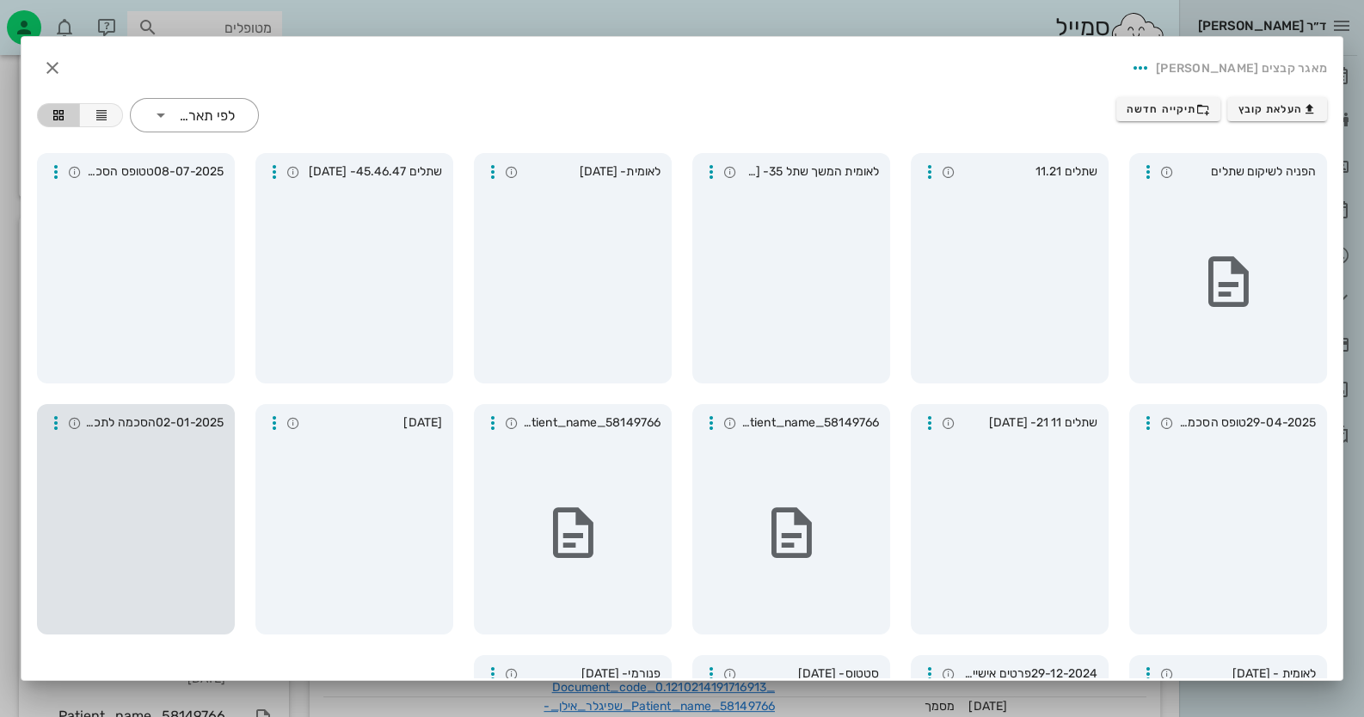
click at [159, 463] on div at bounding box center [136, 533] width 184 height 189
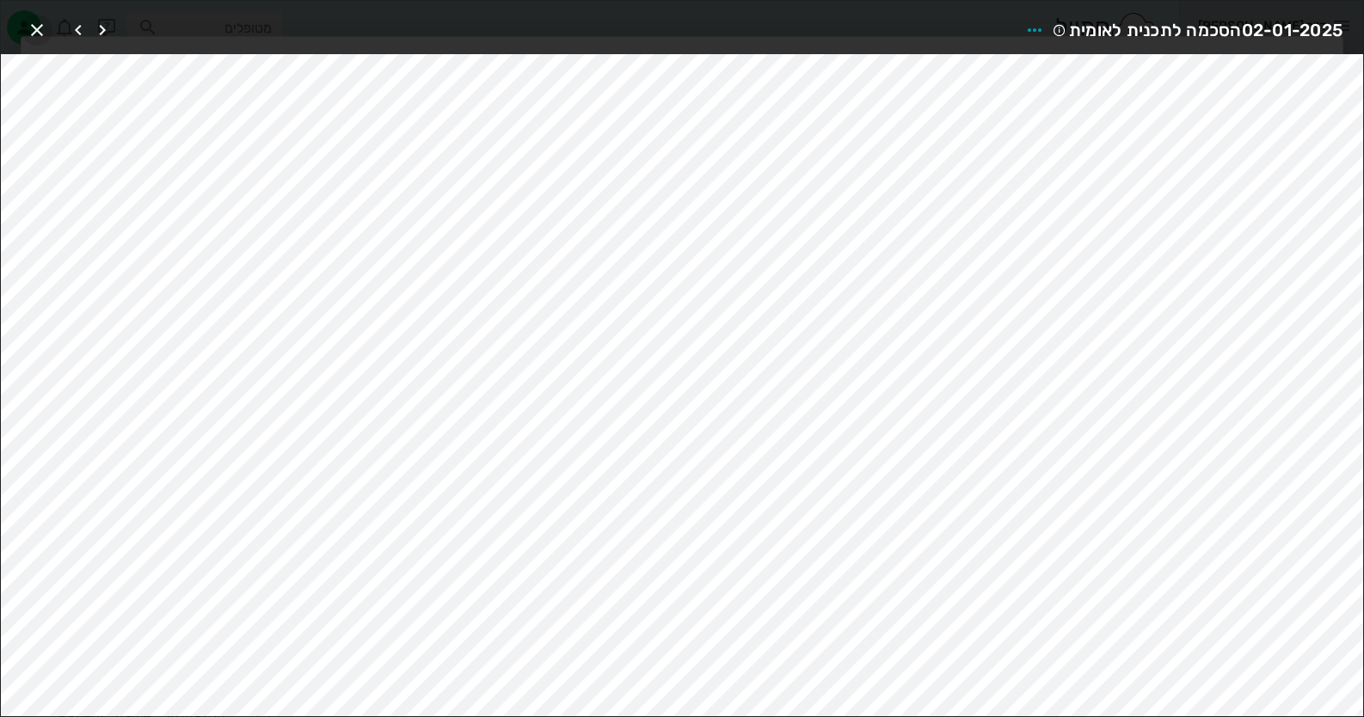
click at [39, 28] on icon "button" at bounding box center [37, 30] width 21 height 21
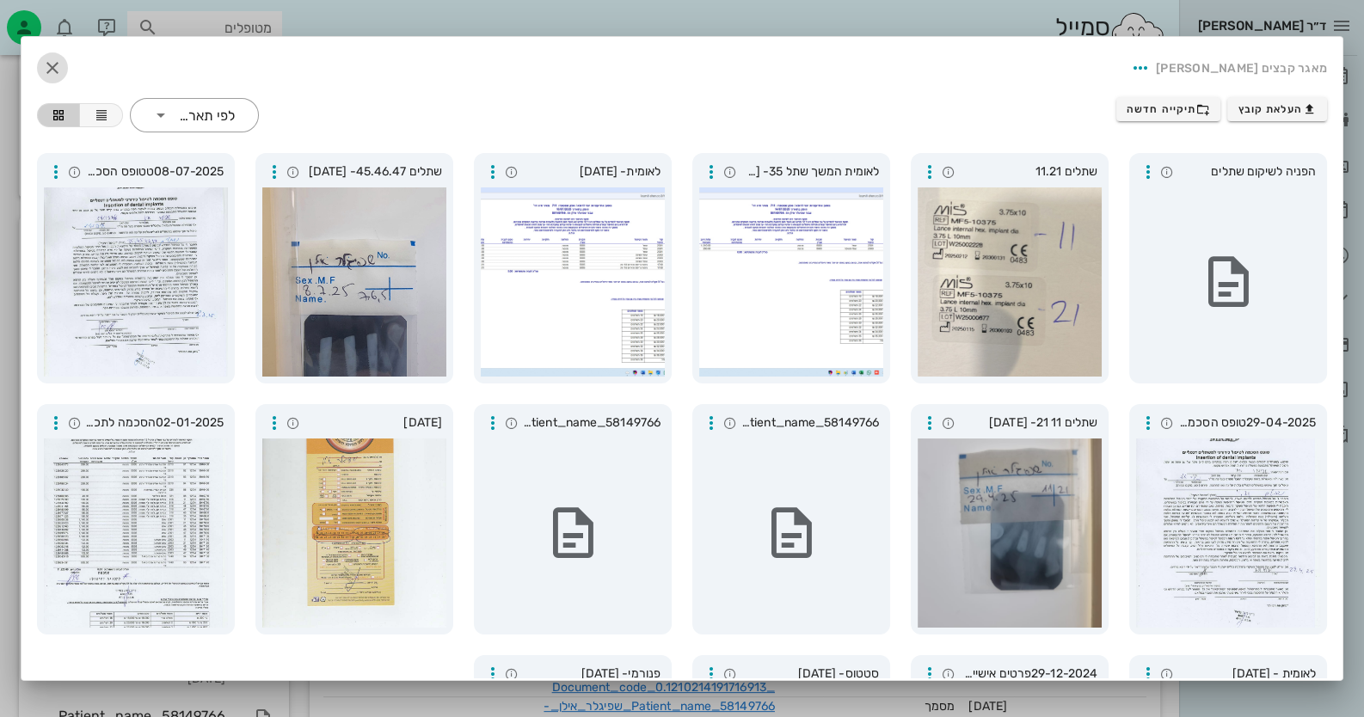
click at [63, 63] on icon "button" at bounding box center [52, 68] width 21 height 21
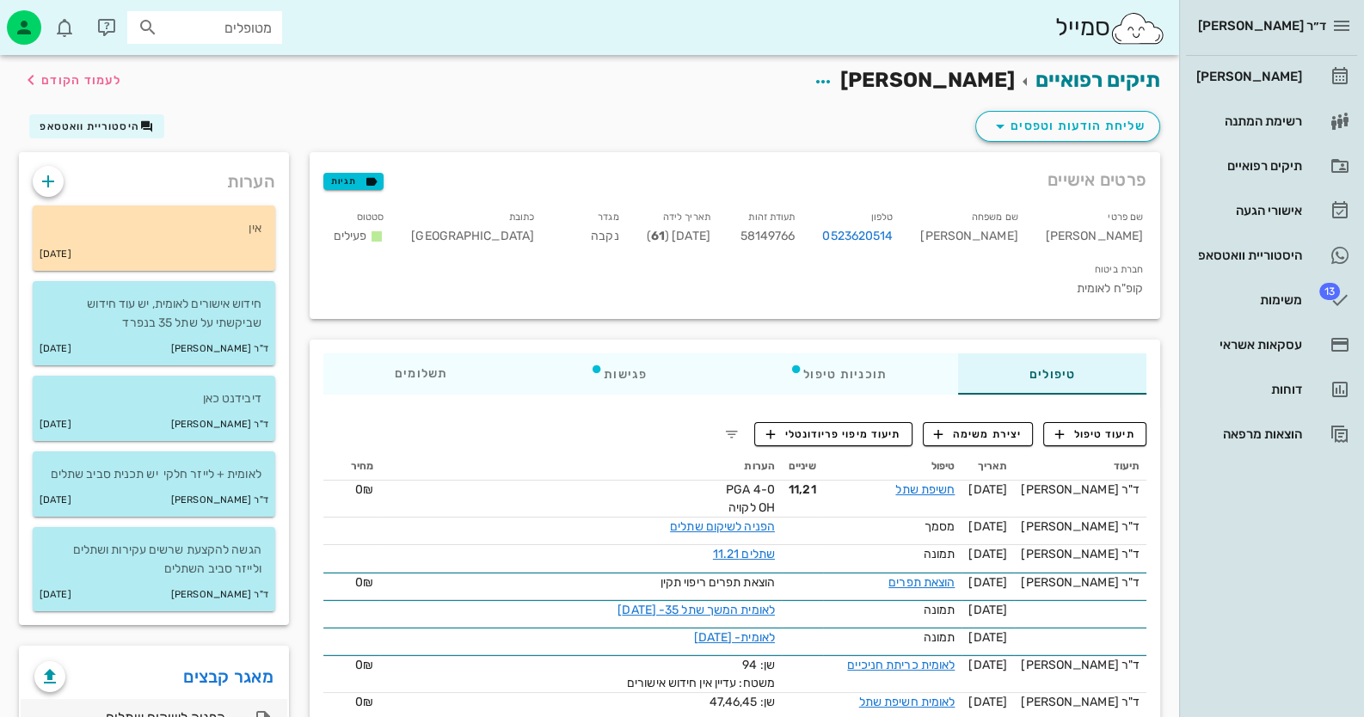
scroll to position [0, 0]
click at [200, 682] on link "מאגר קבצים" at bounding box center [228, 678] width 90 height 28
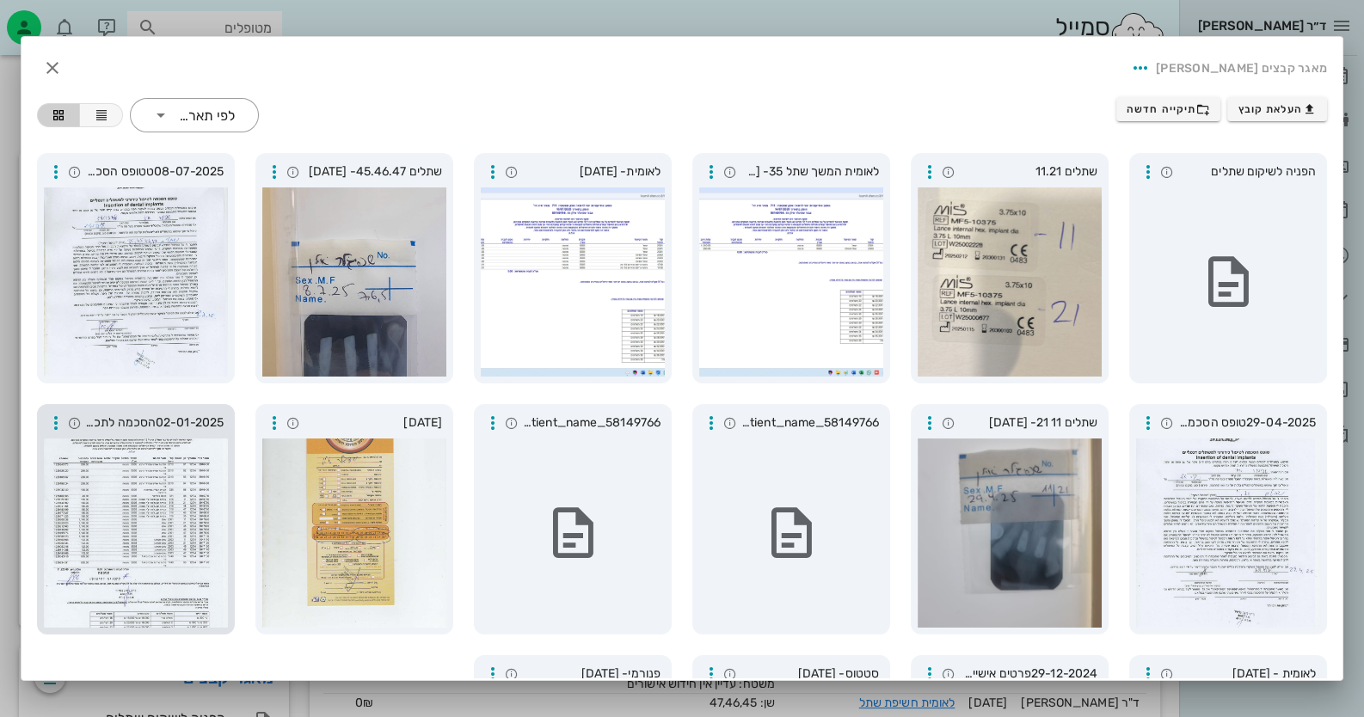
click at [138, 576] on div at bounding box center [136, 533] width 184 height 189
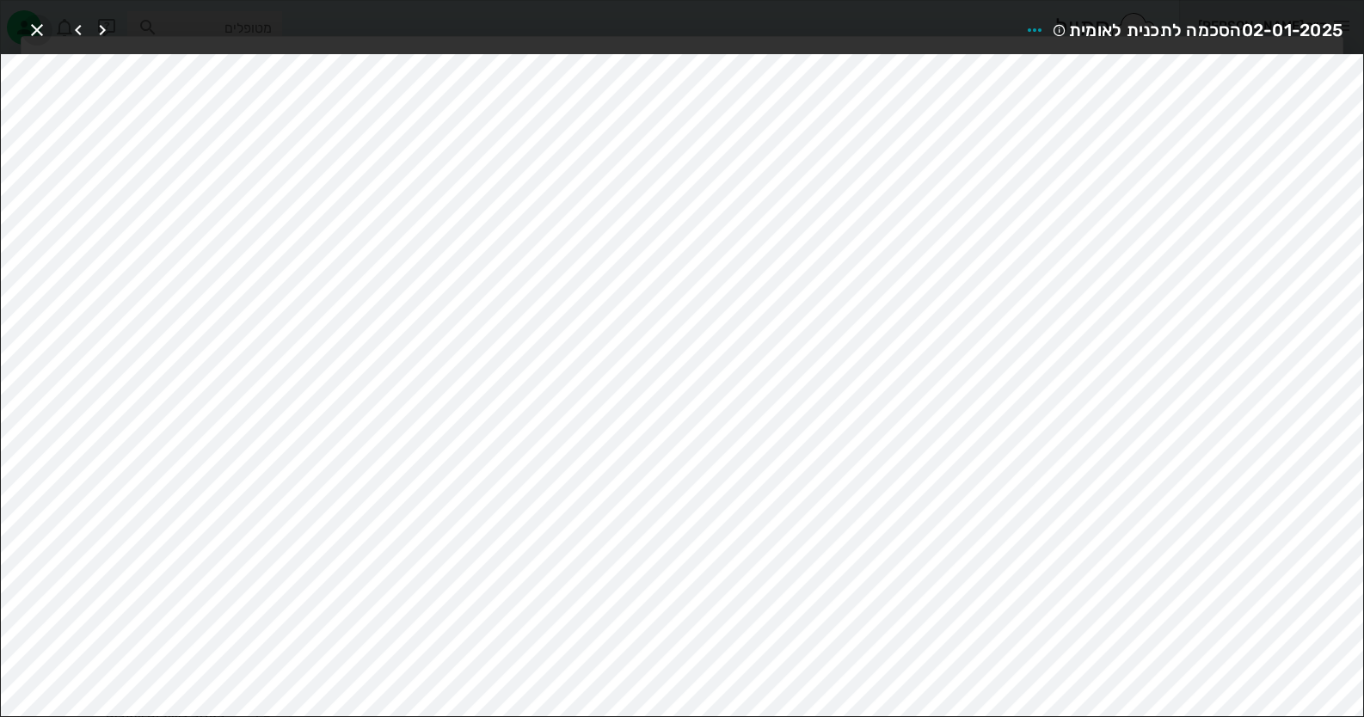
click at [39, 25] on icon "button" at bounding box center [37, 30] width 21 height 21
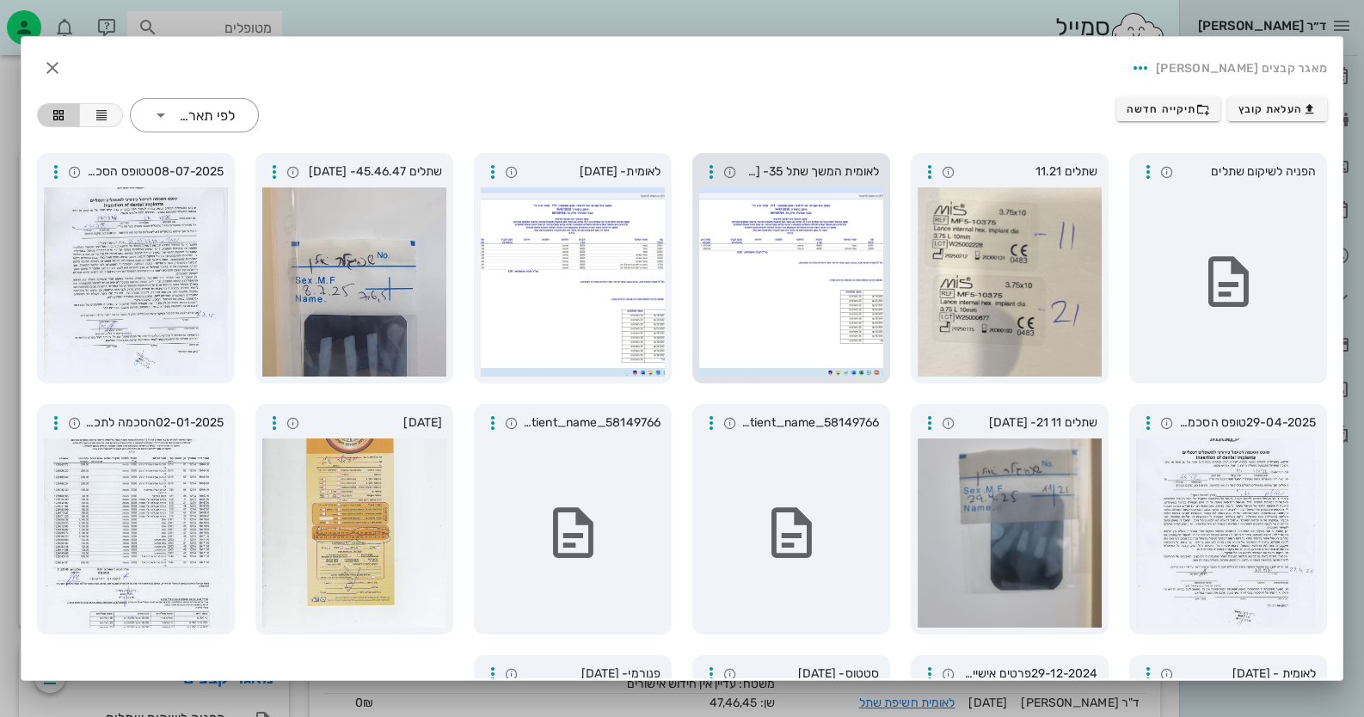
click at [809, 316] on div at bounding box center [791, 282] width 184 height 189
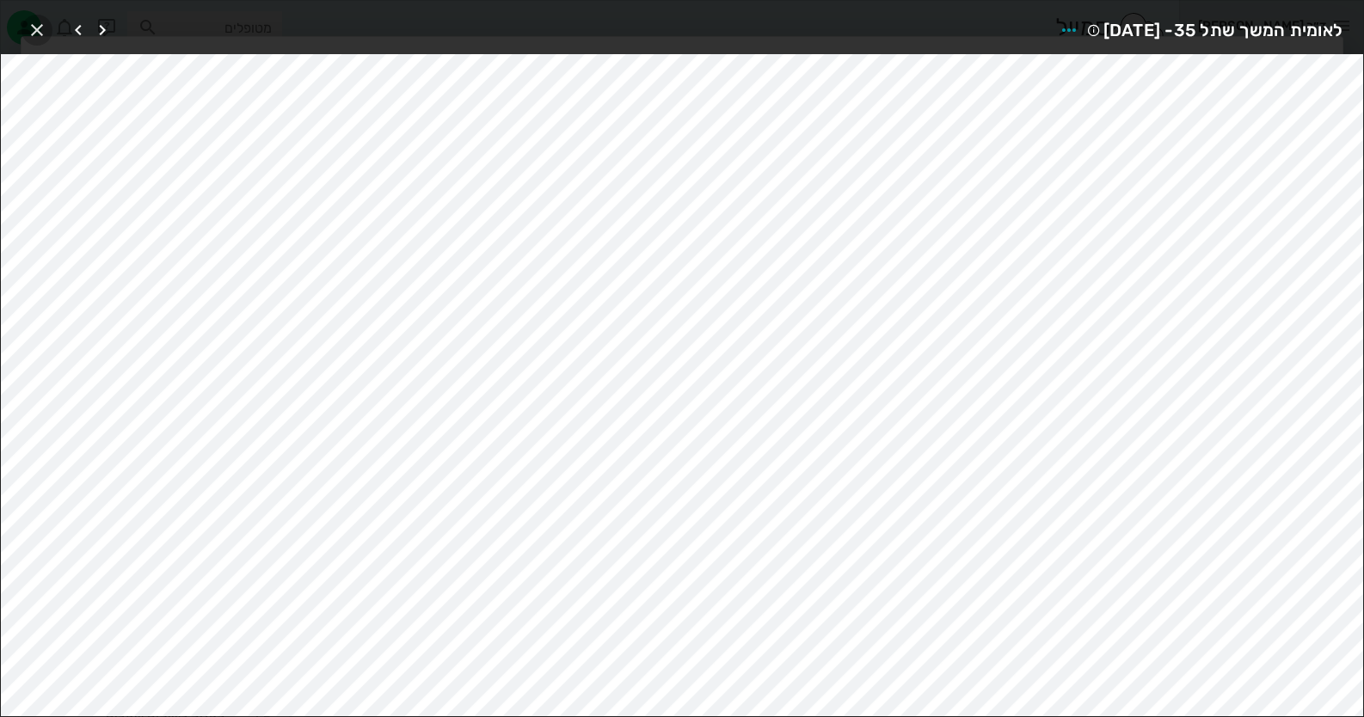
click at [28, 23] on icon "button" at bounding box center [37, 30] width 21 height 21
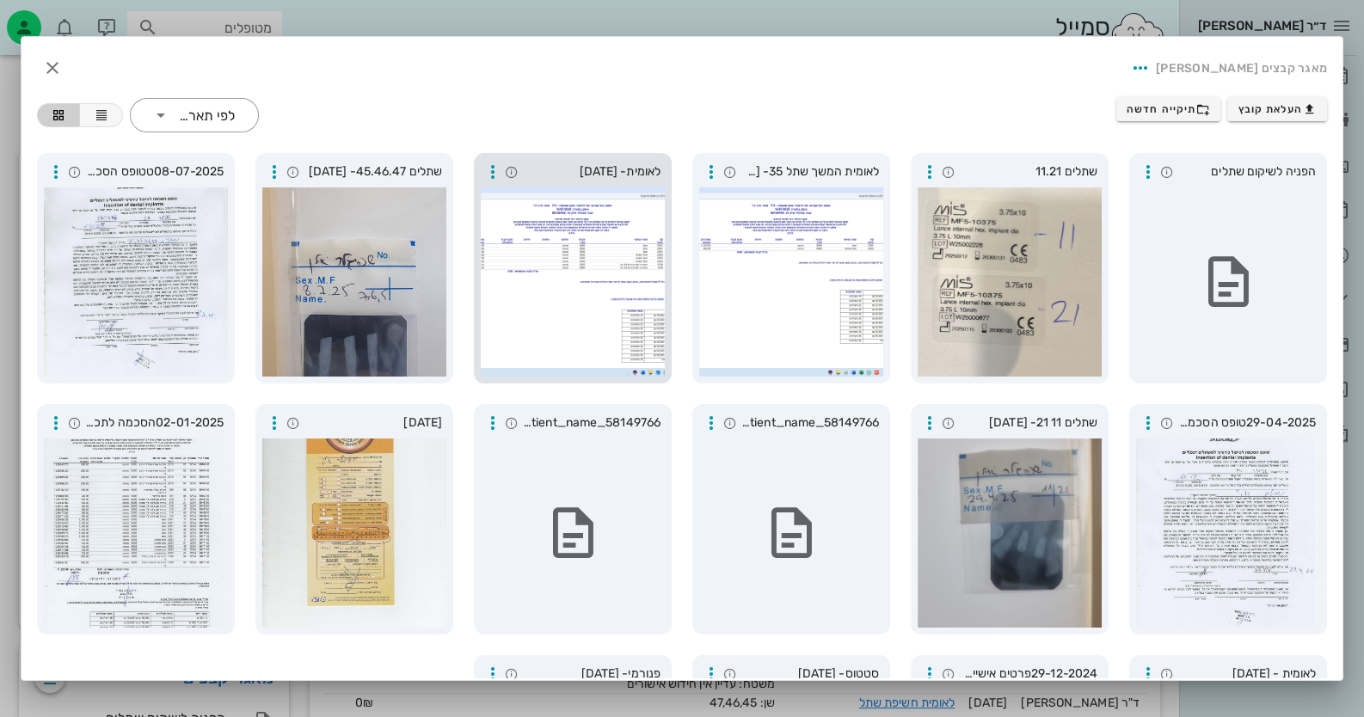
click at [597, 251] on div at bounding box center [573, 282] width 184 height 189
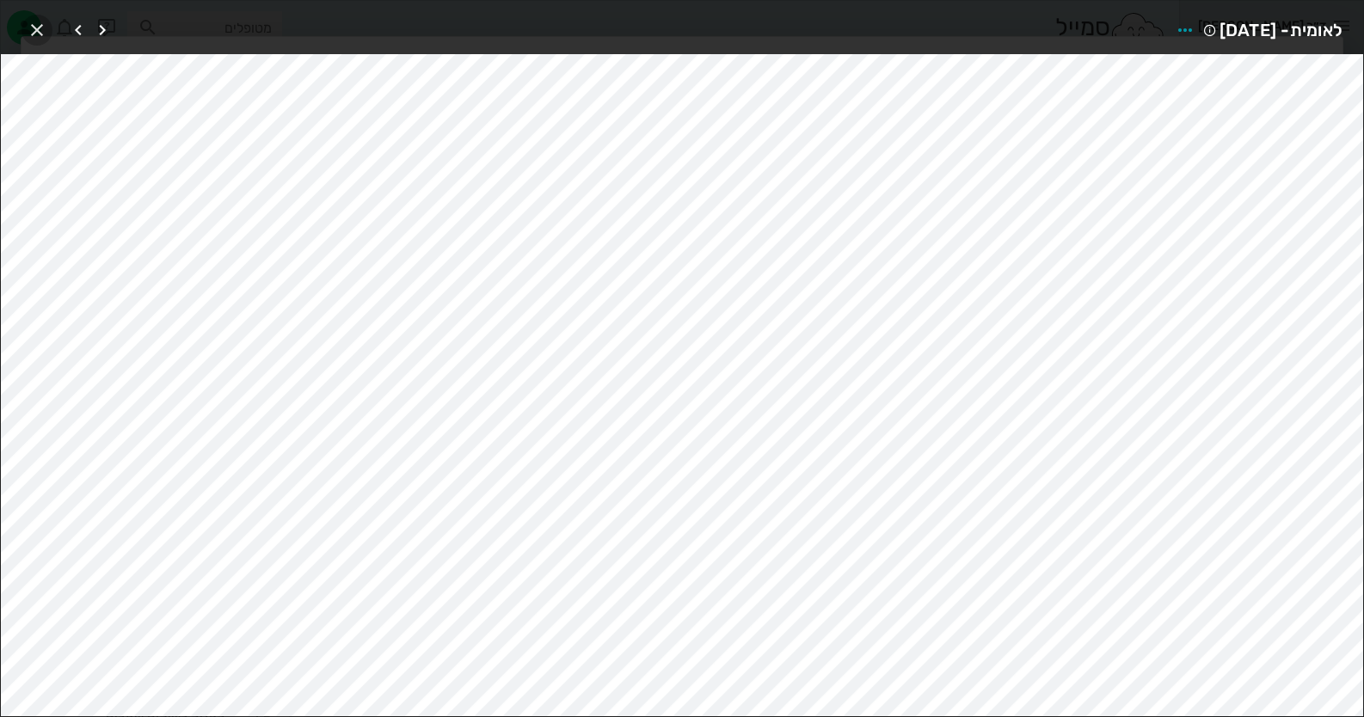
click at [27, 21] on icon "button" at bounding box center [37, 30] width 21 height 21
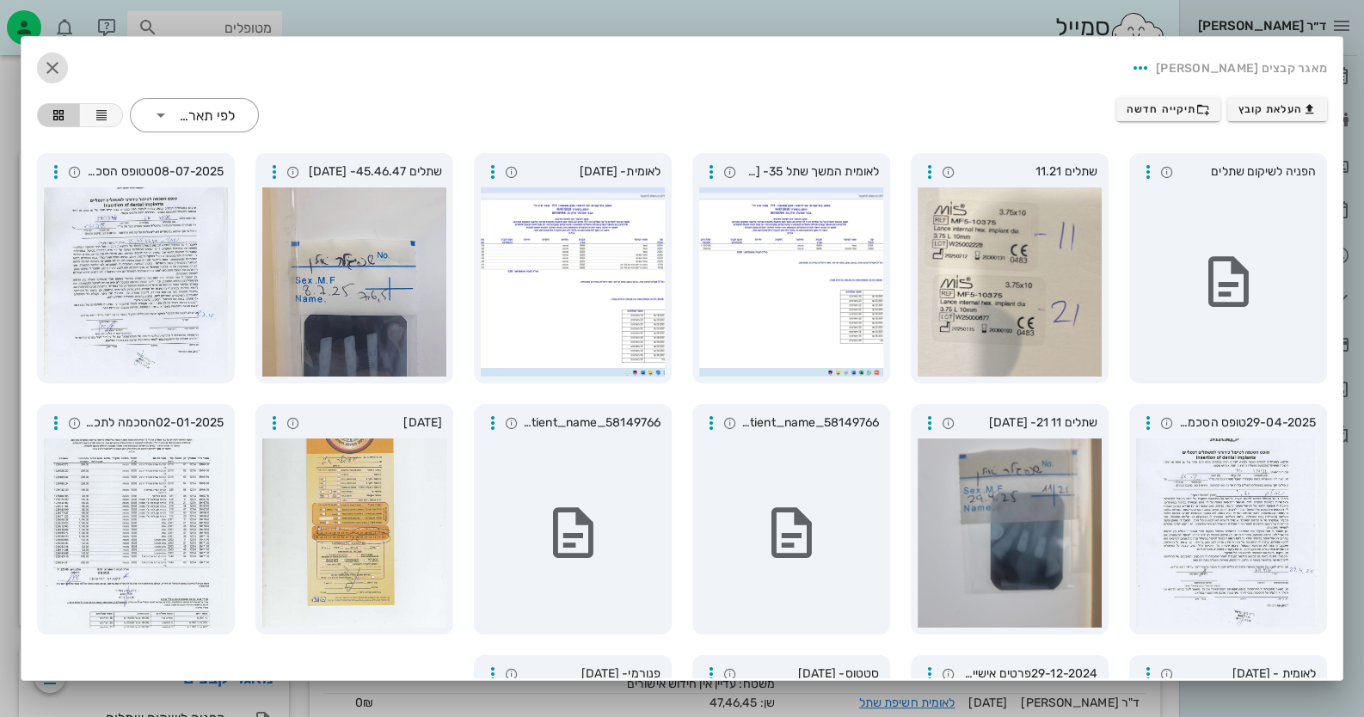
click at [68, 65] on span "button" at bounding box center [52, 68] width 31 height 21
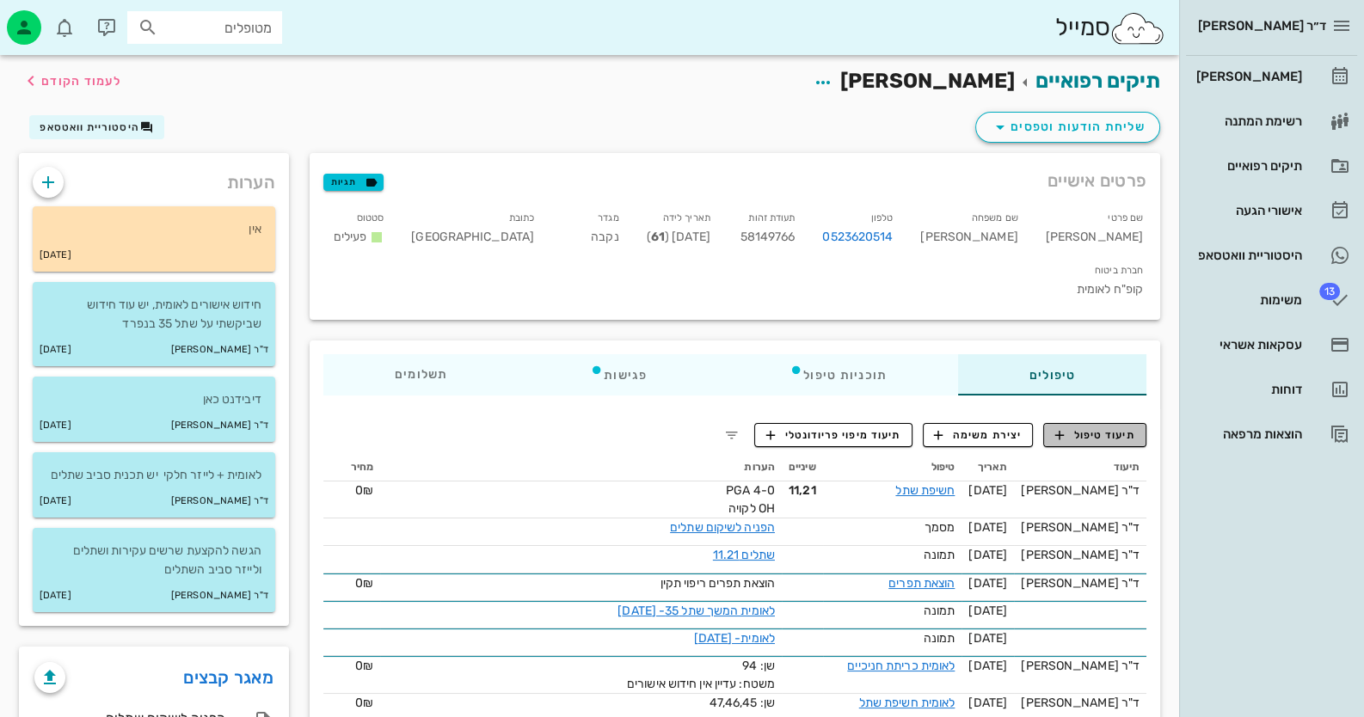
click at [1097, 427] on span "תיעוד טיפול" at bounding box center [1095, 434] width 80 height 15
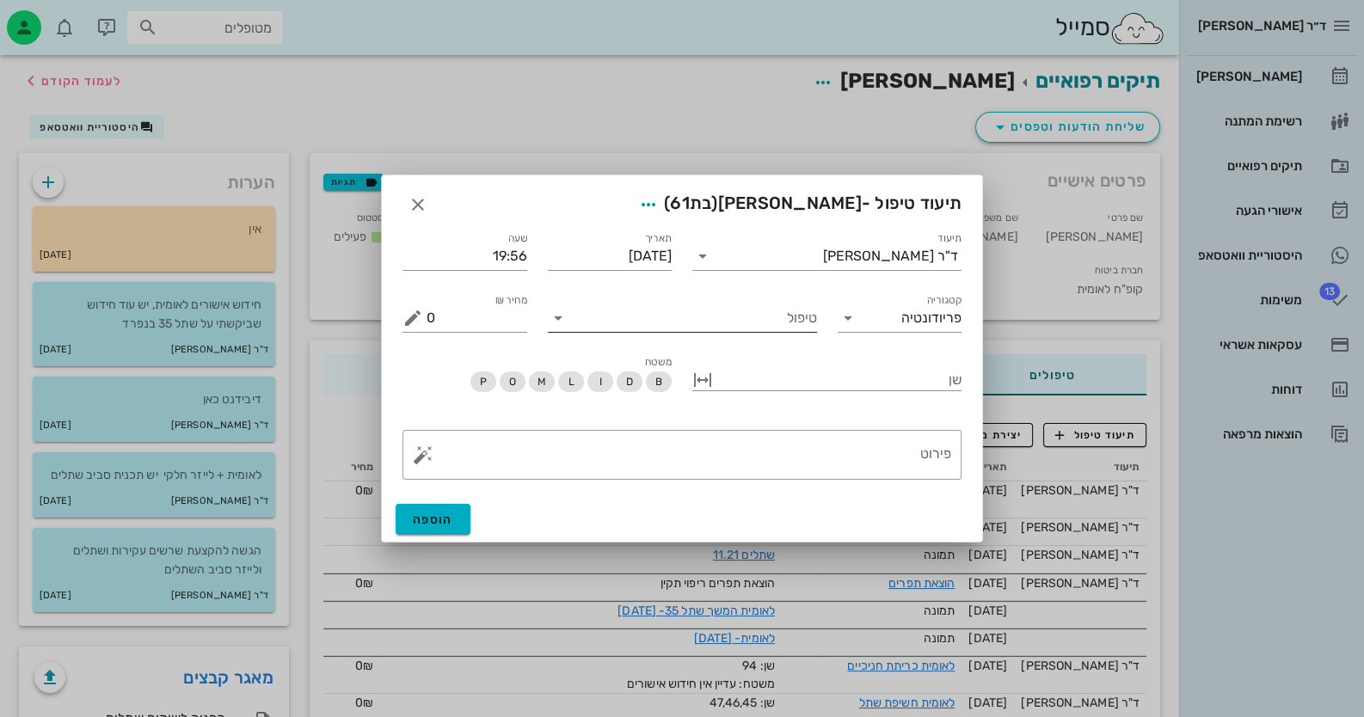
click at [778, 323] on input "טיפול" at bounding box center [694, 318] width 245 height 28
type input "כרי"
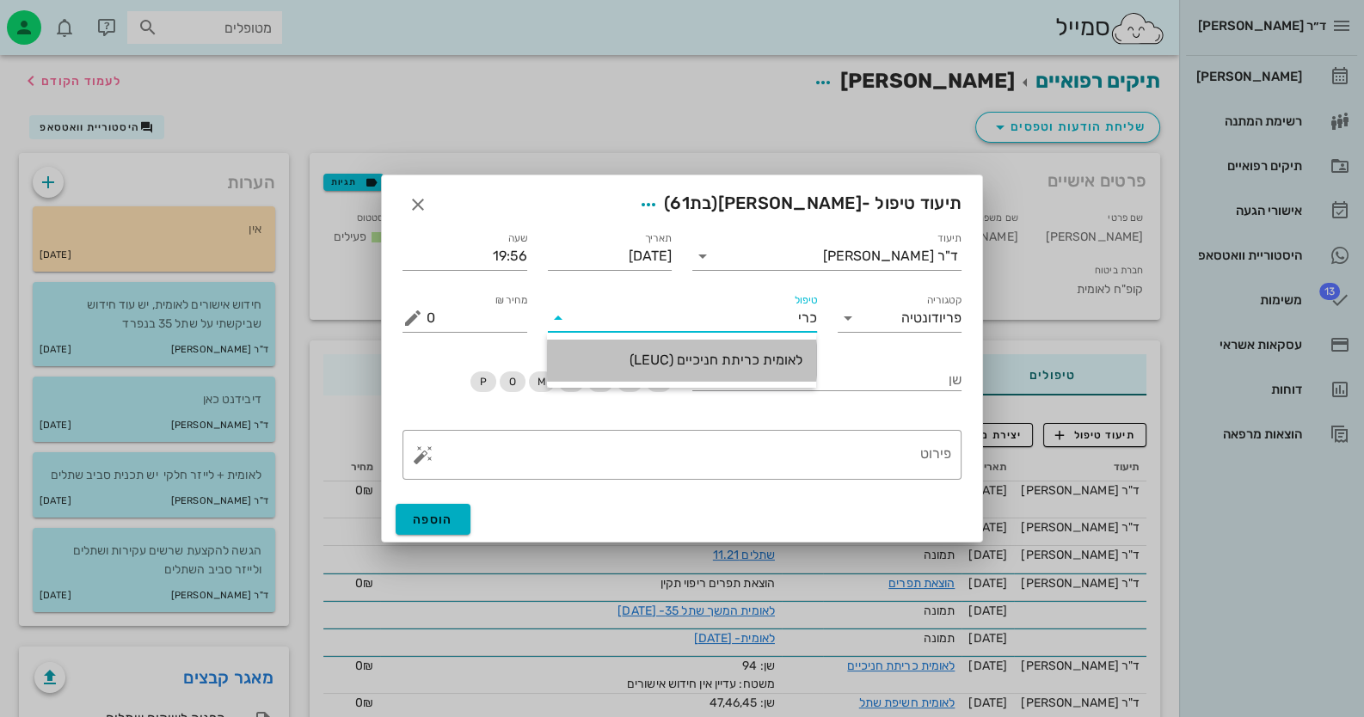
click at [753, 354] on div "לאומית כריתת חניכיים (LEUC)" at bounding box center [682, 360] width 242 height 16
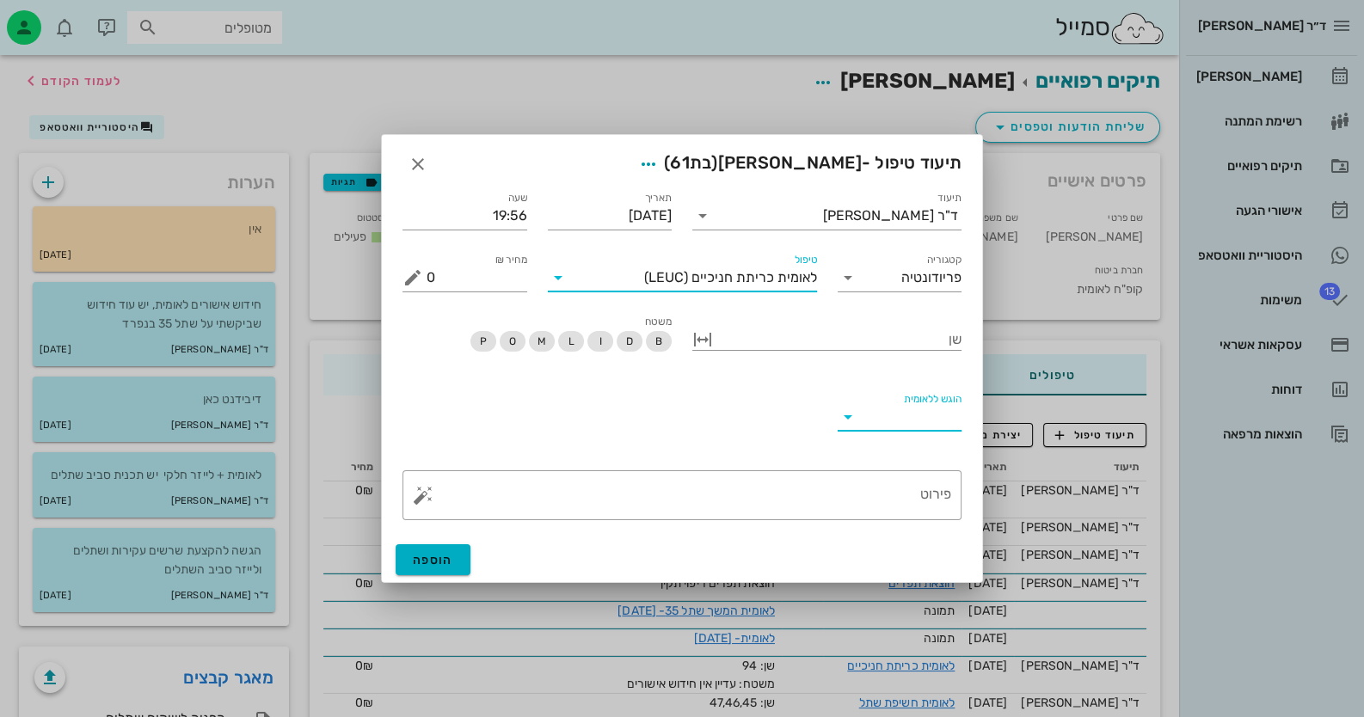
click at [925, 425] on input "הוגש ללאומית" at bounding box center [912, 417] width 101 height 28
click at [933, 421] on div "כן" at bounding box center [899, 430] width 97 height 37
click at [938, 489] on div "פירוט" at bounding box center [689, 495] width 525 height 50
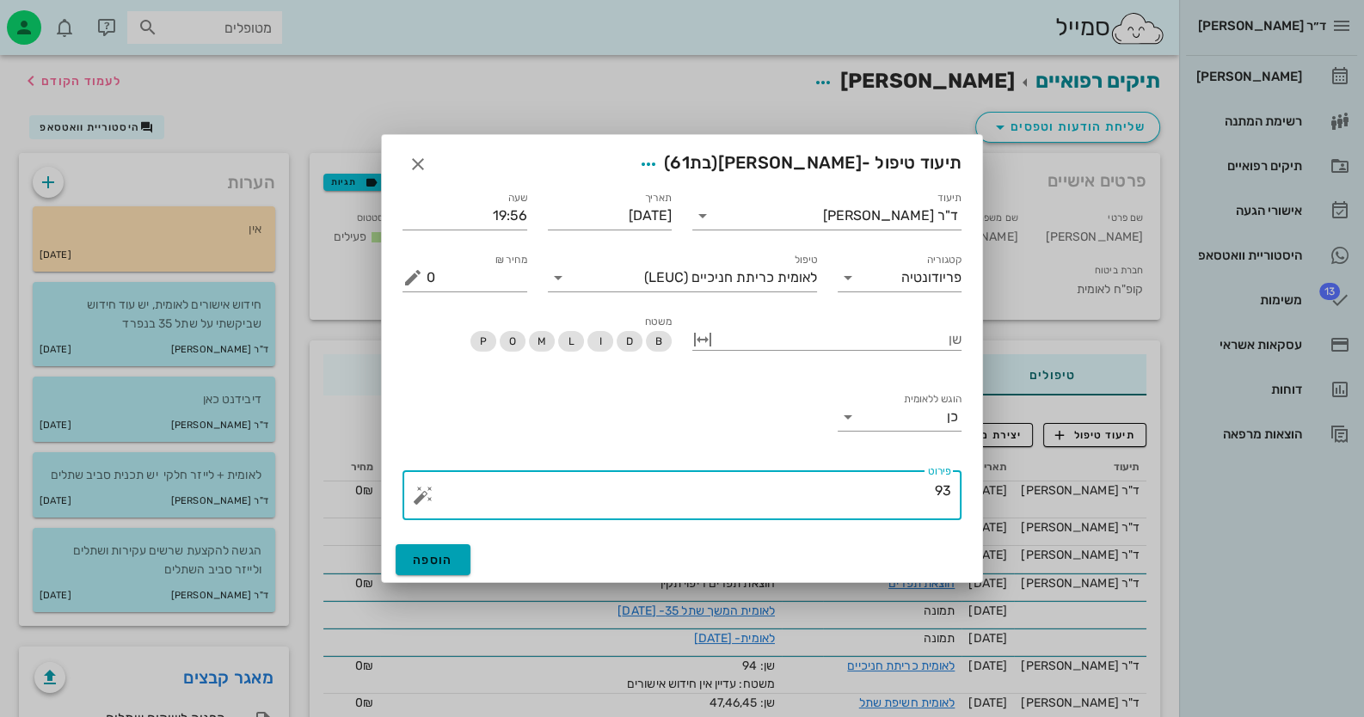
type textarea "93"
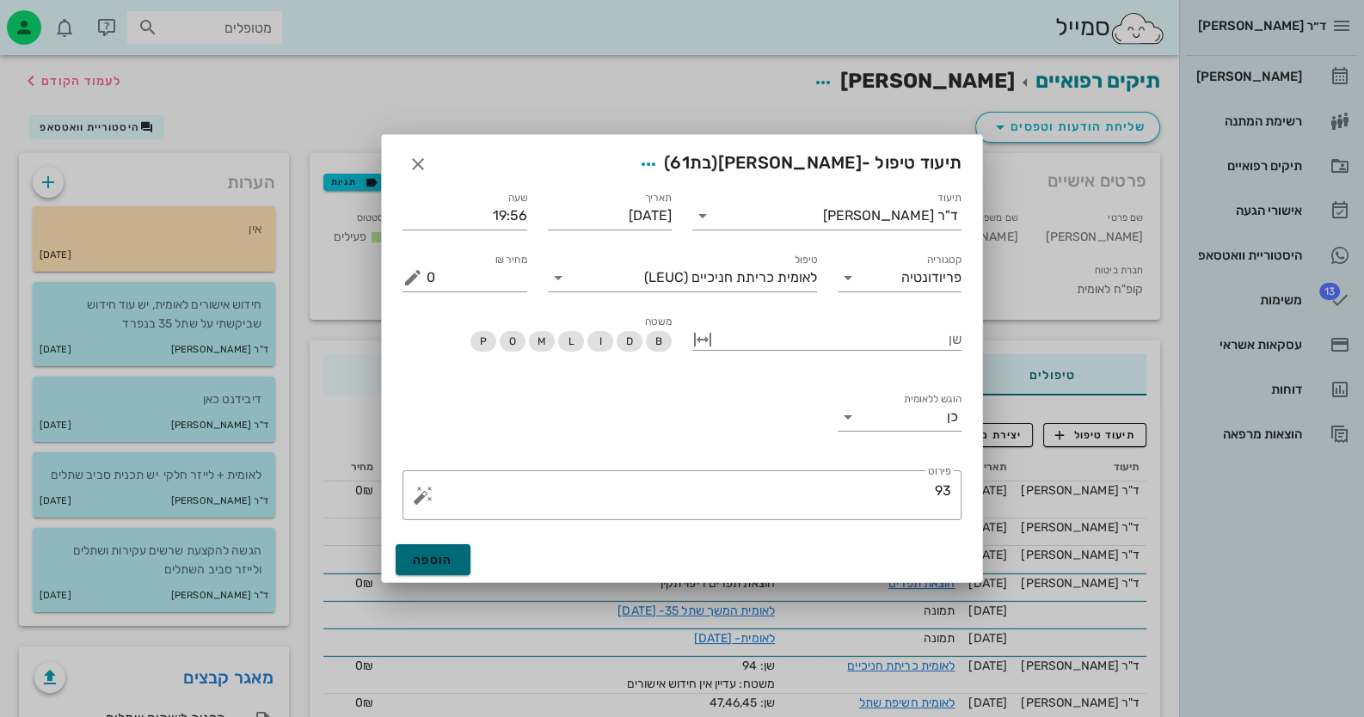
click at [455, 563] on button "הוספה" at bounding box center [433, 559] width 75 height 31
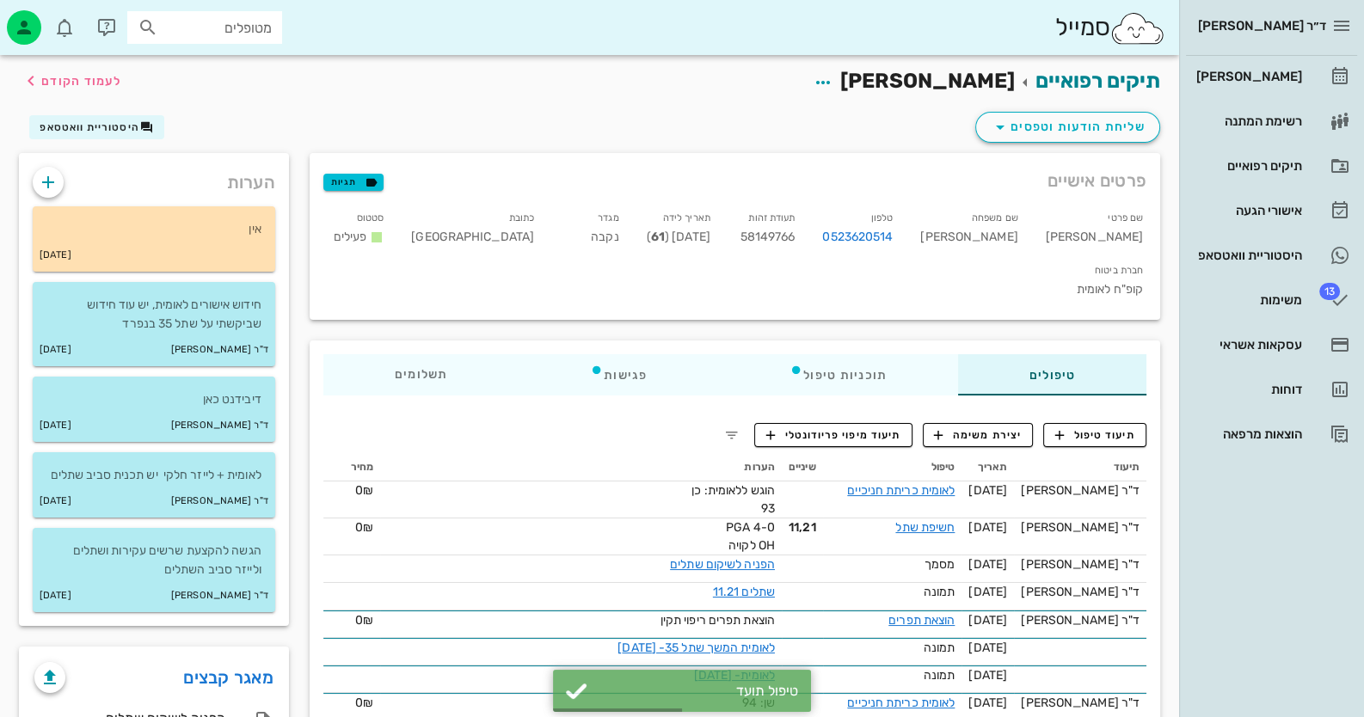
click at [809, 227] on div "תעודת זהות 58149766" at bounding box center [766, 231] width 85 height 52
click at [796, 236] on span "58149766" at bounding box center [768, 237] width 55 height 15
copy span "58149766"
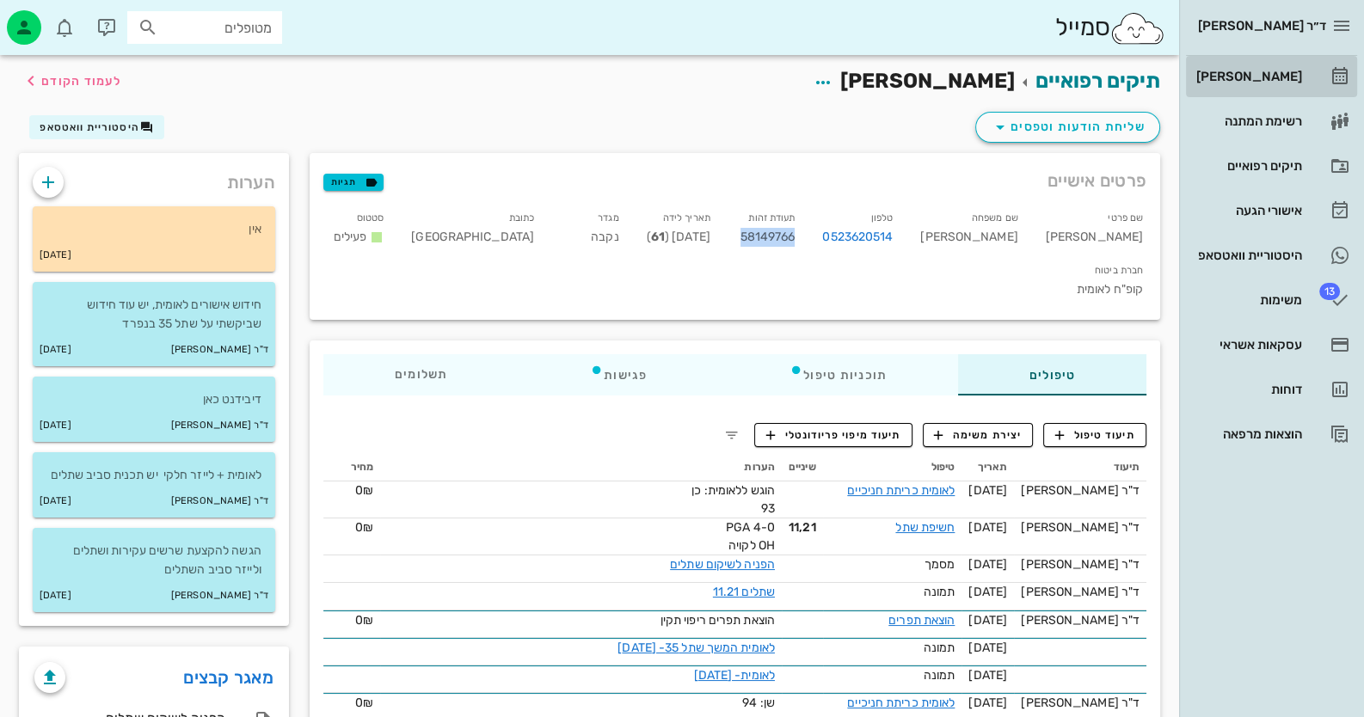
click at [1296, 77] on div "[PERSON_NAME]" at bounding box center [1247, 77] width 109 height 14
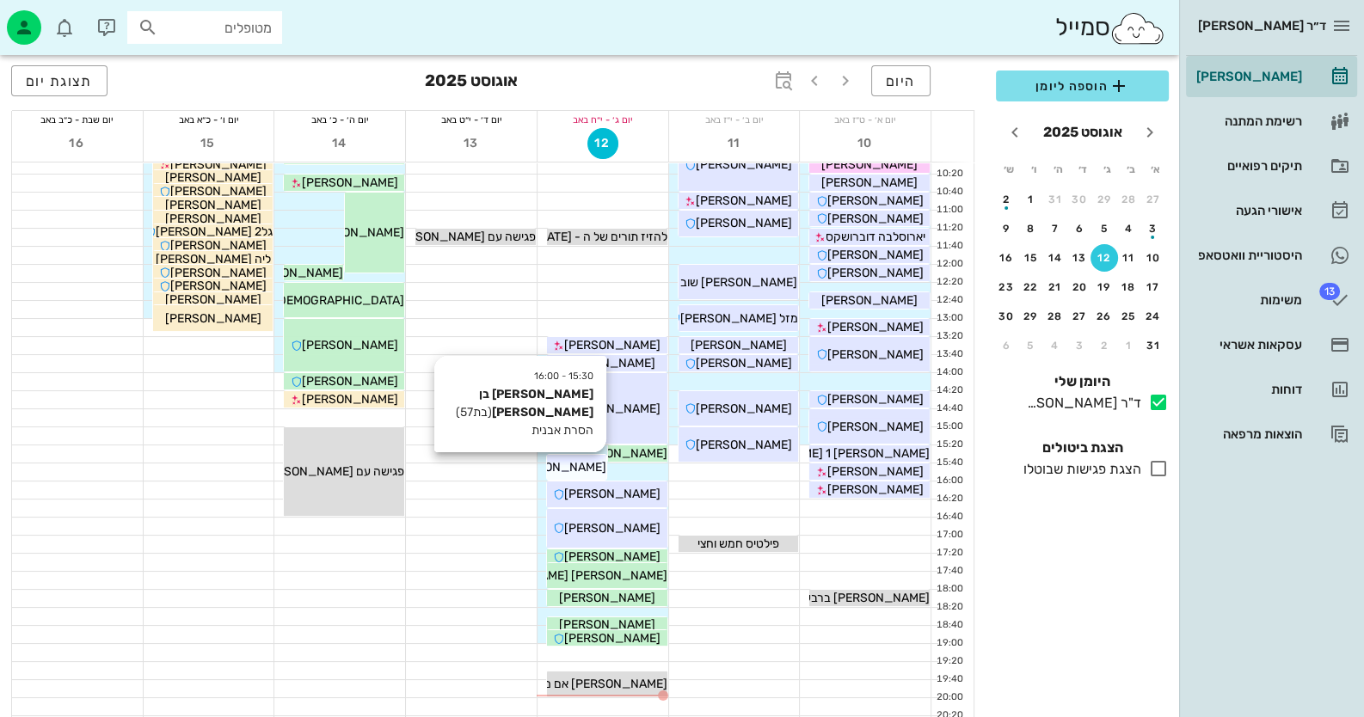
scroll to position [171, 0]
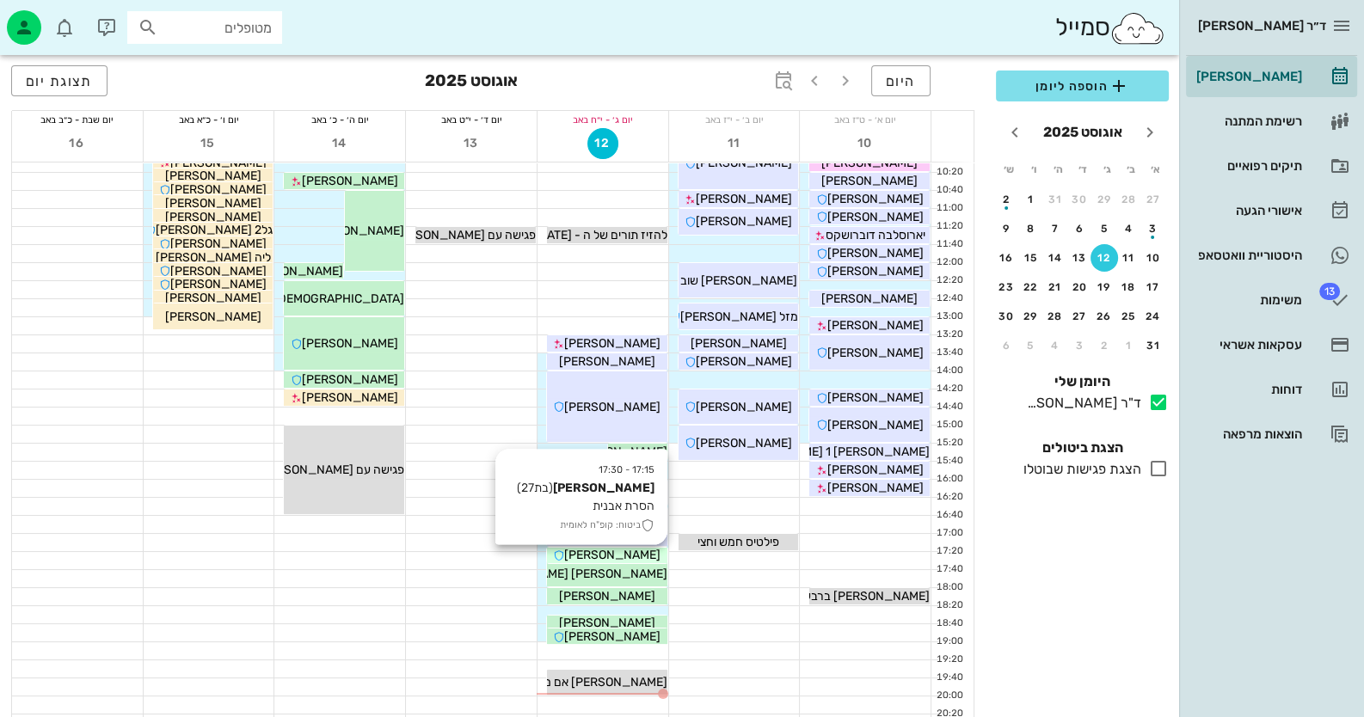
click at [638, 551] on span "[PERSON_NAME]" at bounding box center [612, 555] width 96 height 15
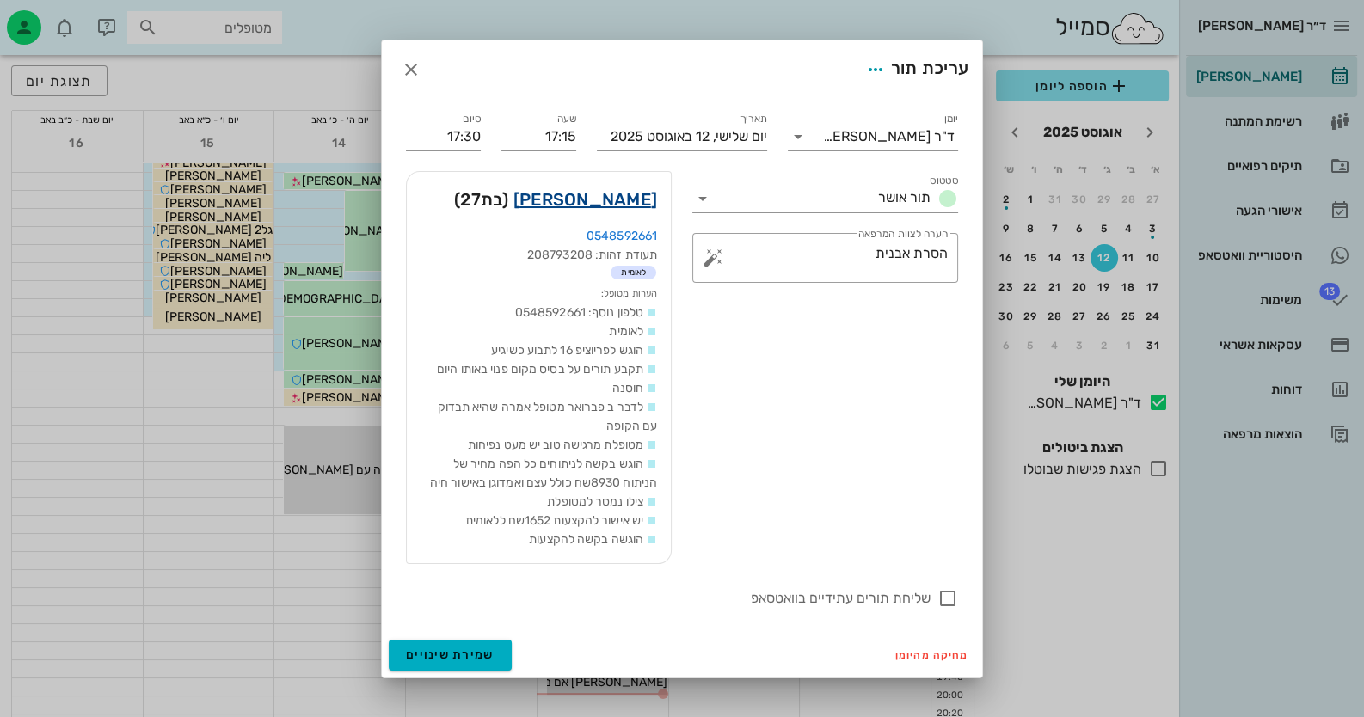
click at [623, 198] on link "מיכל שלום" at bounding box center [585, 200] width 144 height 28
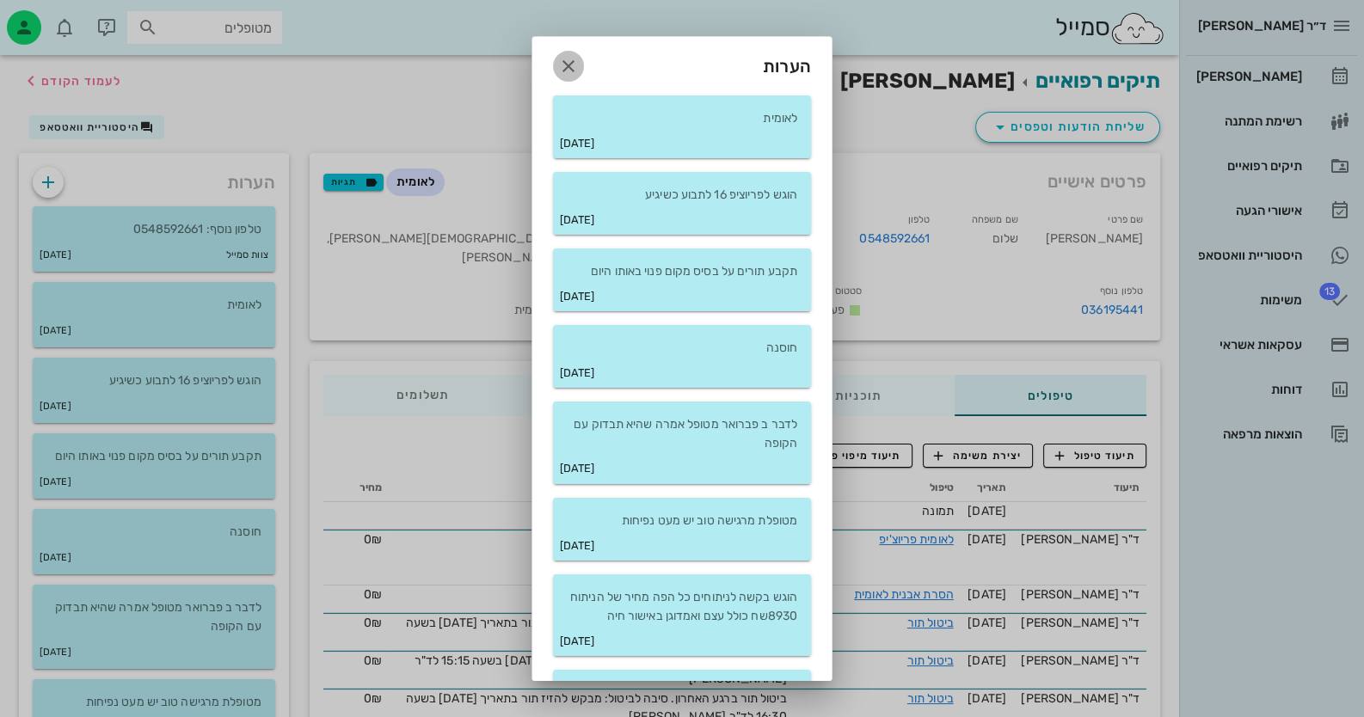
click at [570, 58] on icon "button" at bounding box center [568, 66] width 21 height 21
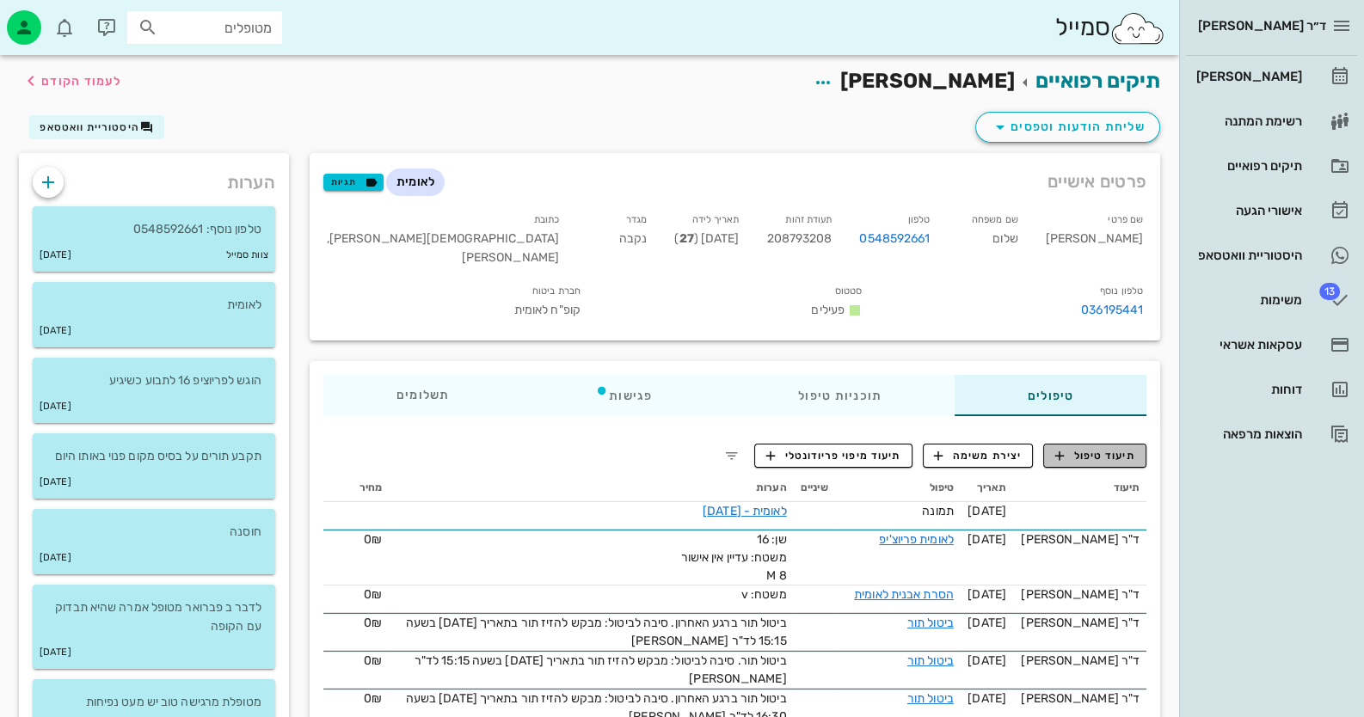
click at [1085, 462] on span "תיעוד טיפול" at bounding box center [1095, 455] width 80 height 15
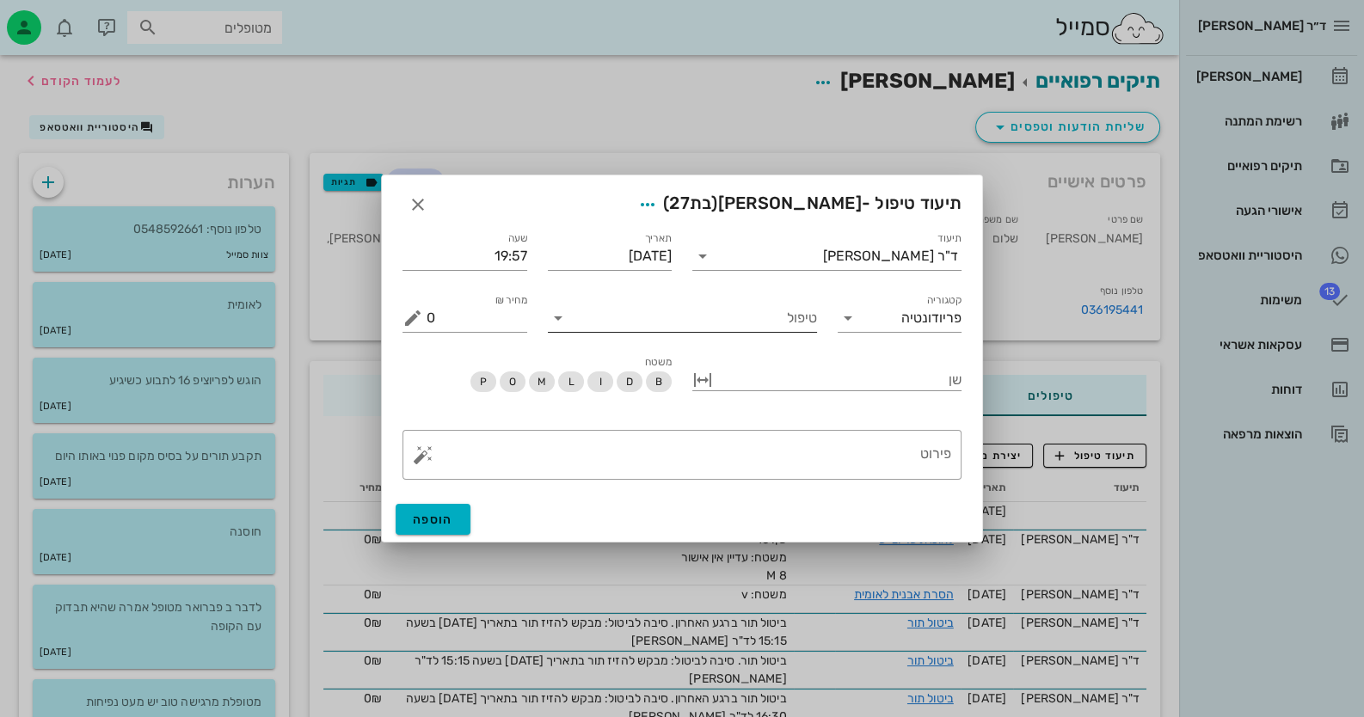
click at [791, 327] on input "טיפול" at bounding box center [694, 318] width 245 height 28
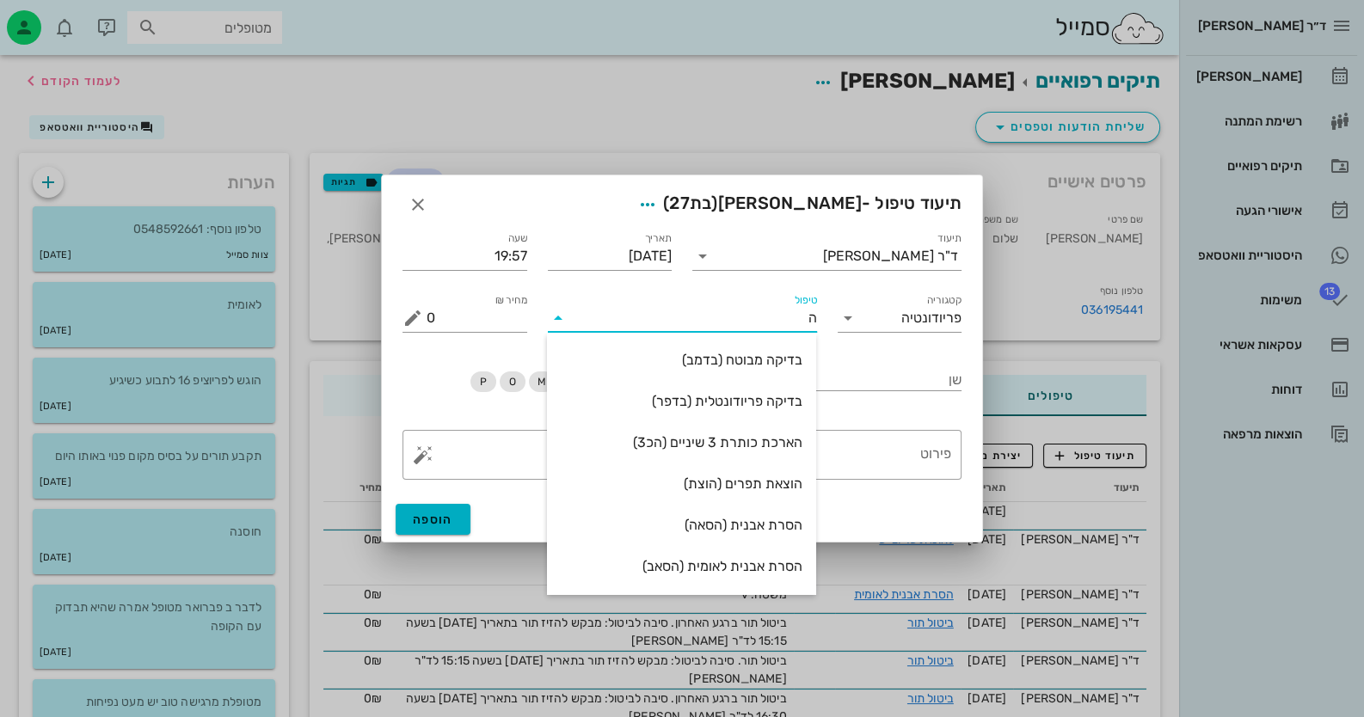
type input "הס"
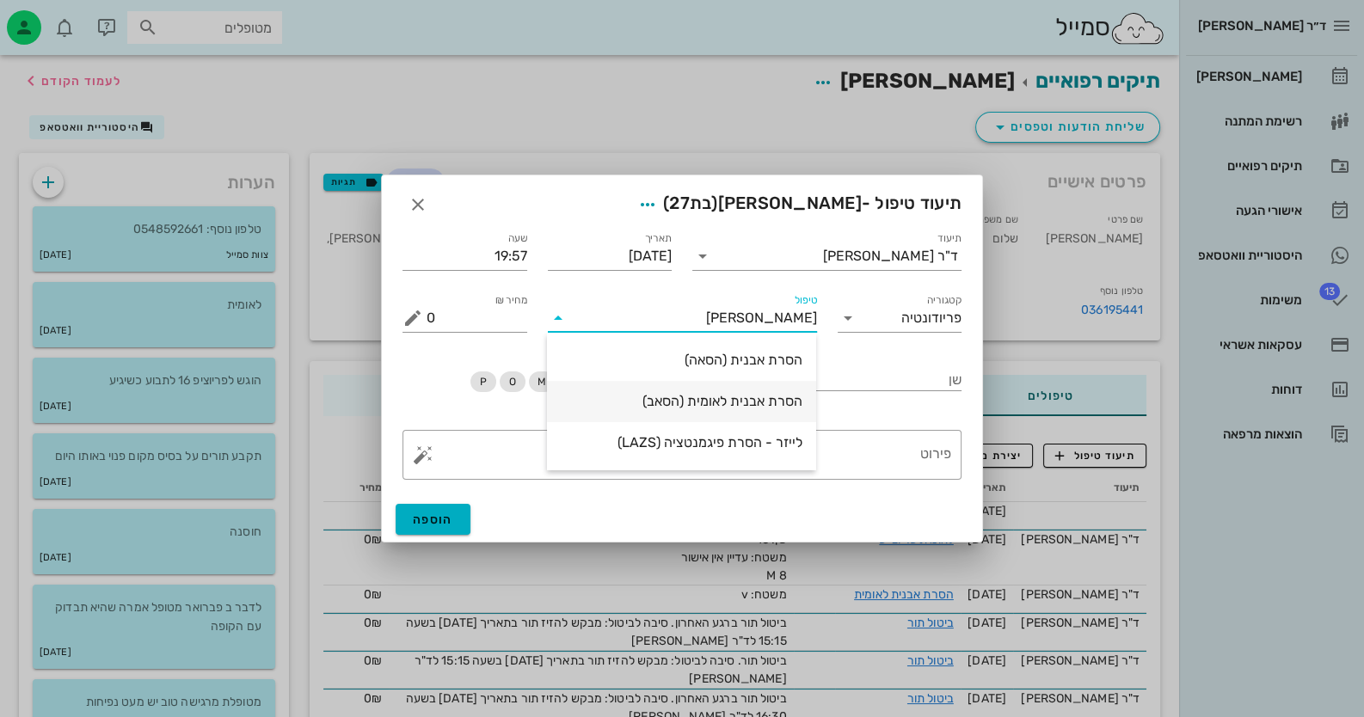
click at [770, 403] on div "הסרת אבנית לאומית (הסאב)" at bounding box center [682, 401] width 242 height 16
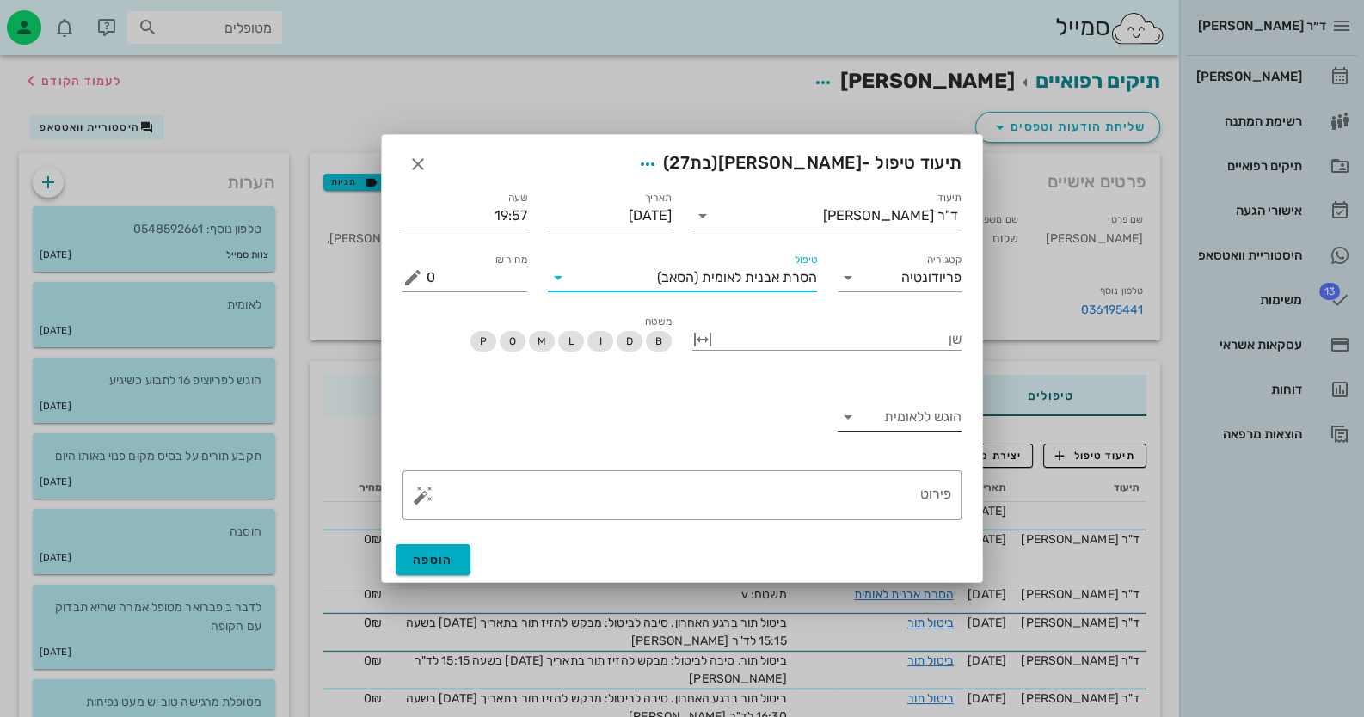
click at [907, 429] on div "הוגש ללאומית" at bounding box center [900, 417] width 125 height 28
click at [922, 426] on div "כן" at bounding box center [899, 430] width 97 height 16
click at [427, 500] on button "button" at bounding box center [423, 495] width 21 height 21
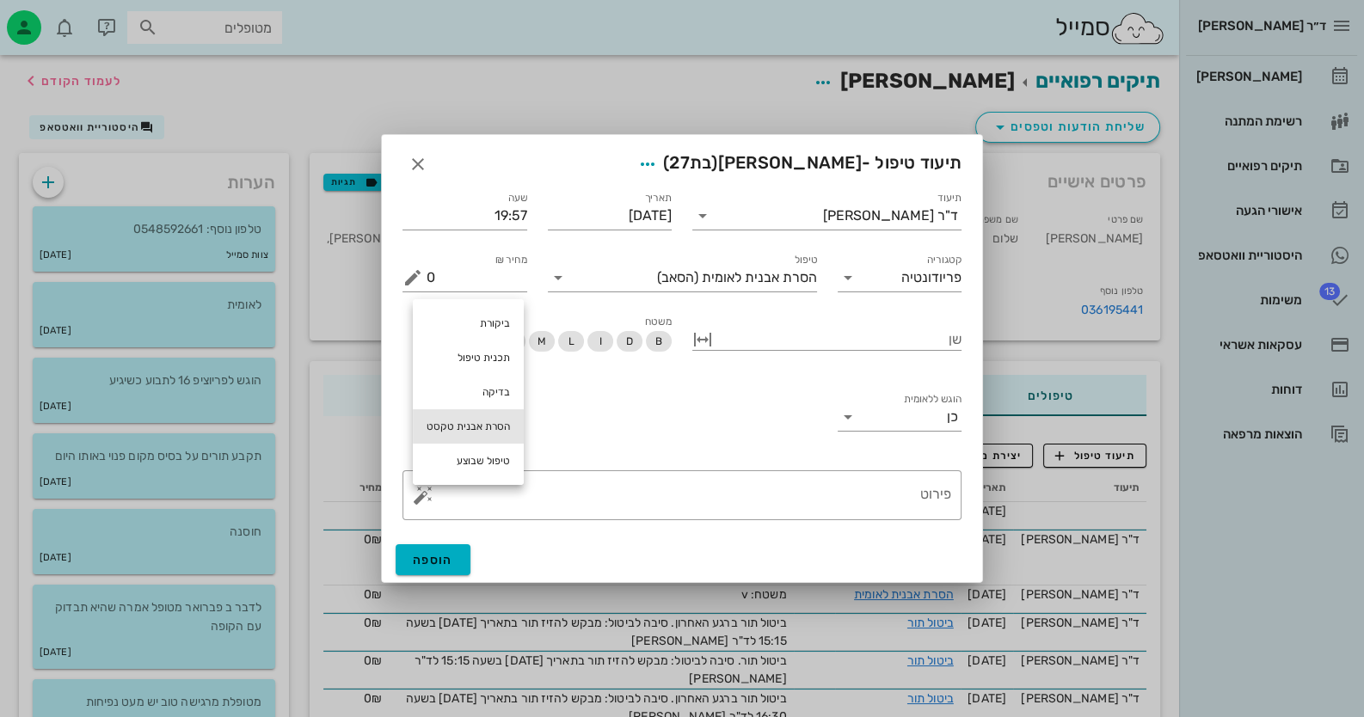
click at [475, 426] on div "הסרת אבנית טקסט" at bounding box center [468, 426] width 111 height 34
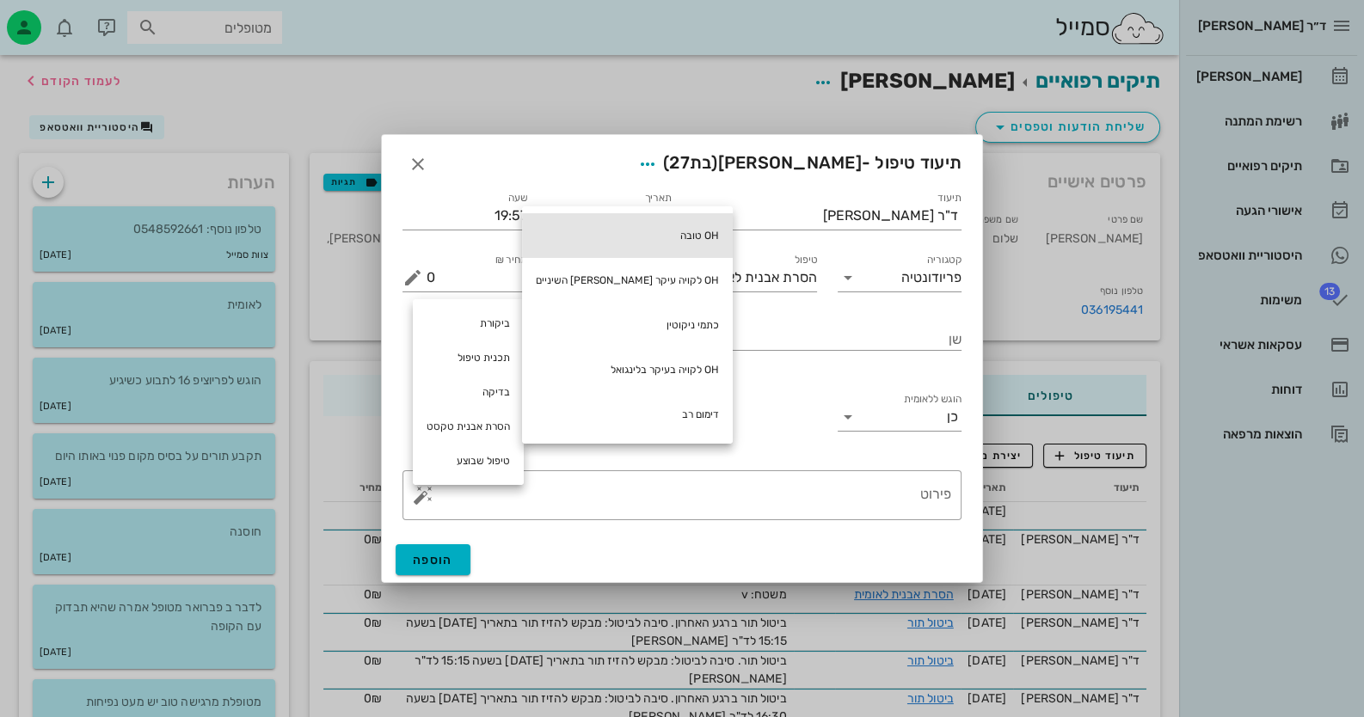
click at [615, 245] on div "OH טובה" at bounding box center [627, 235] width 211 height 45
type textarea "OH טובה"
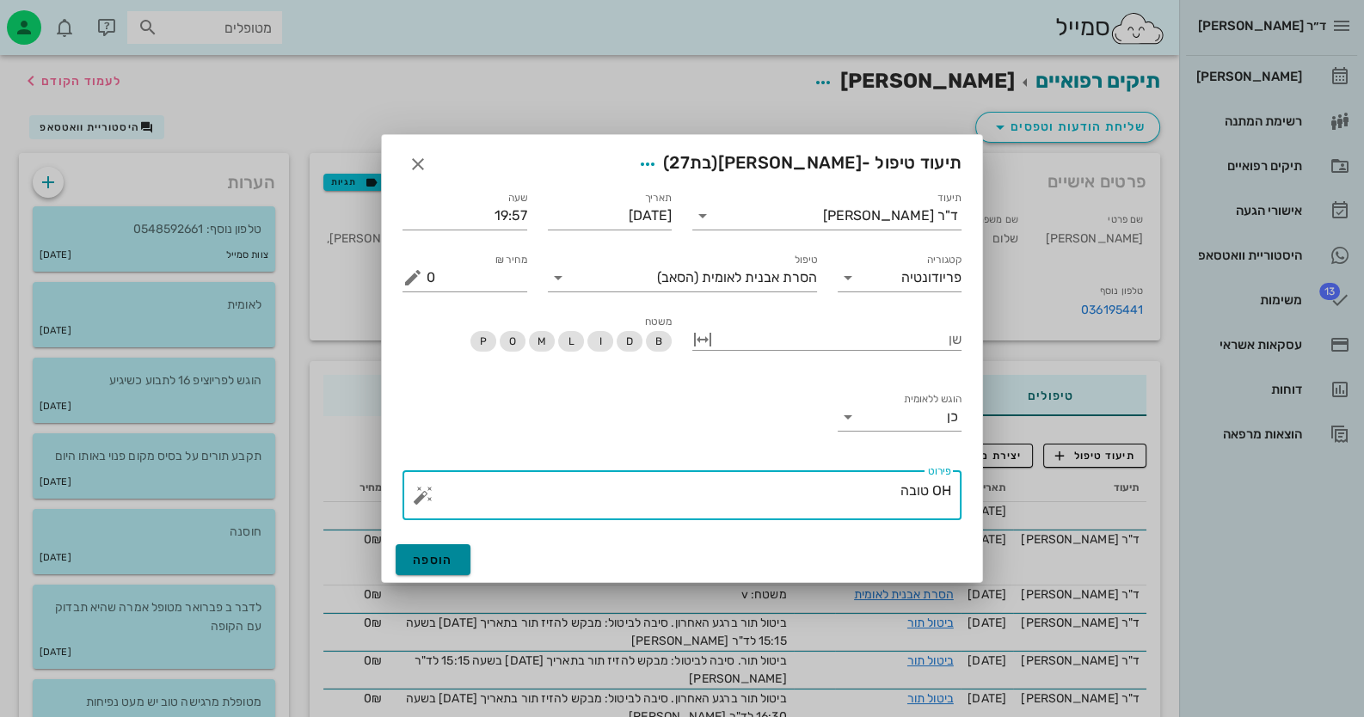
click at [455, 555] on button "הוספה" at bounding box center [433, 559] width 75 height 31
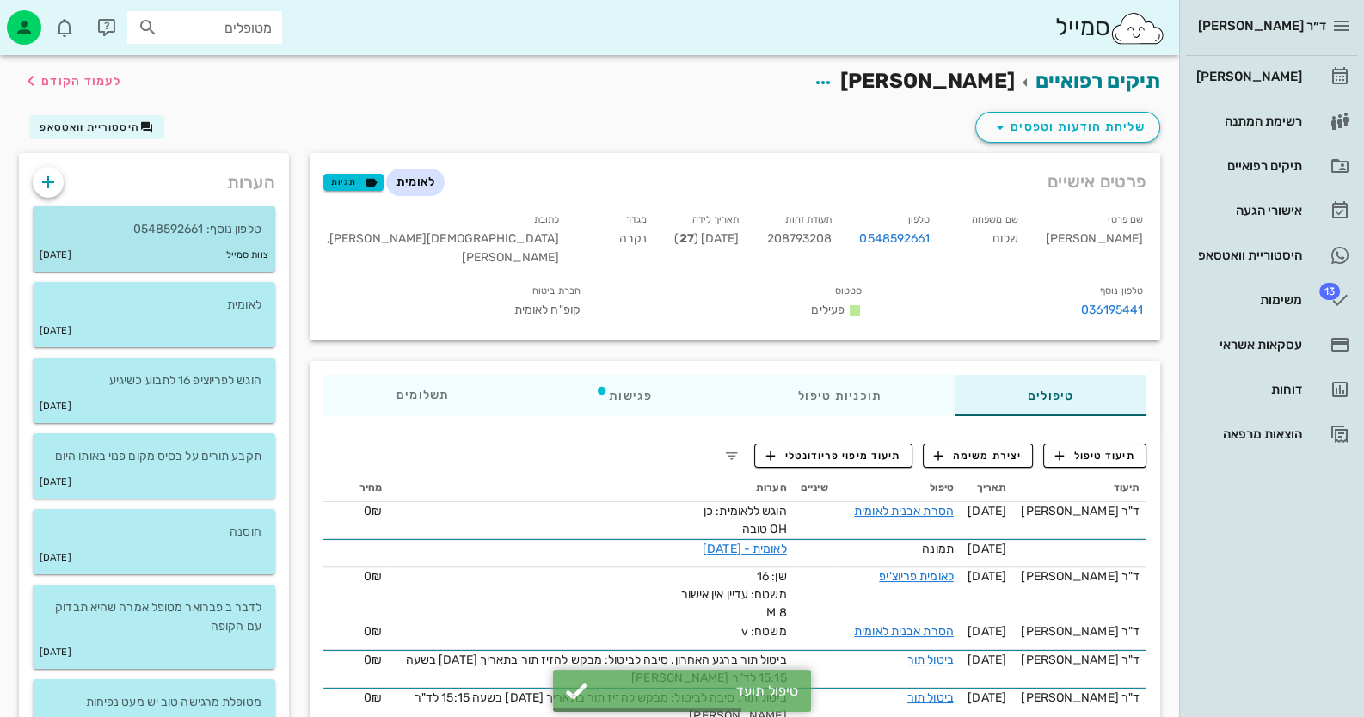
click at [212, 240] on div "צוות סמייל 25-07-2025" at bounding box center [154, 255] width 243 height 33
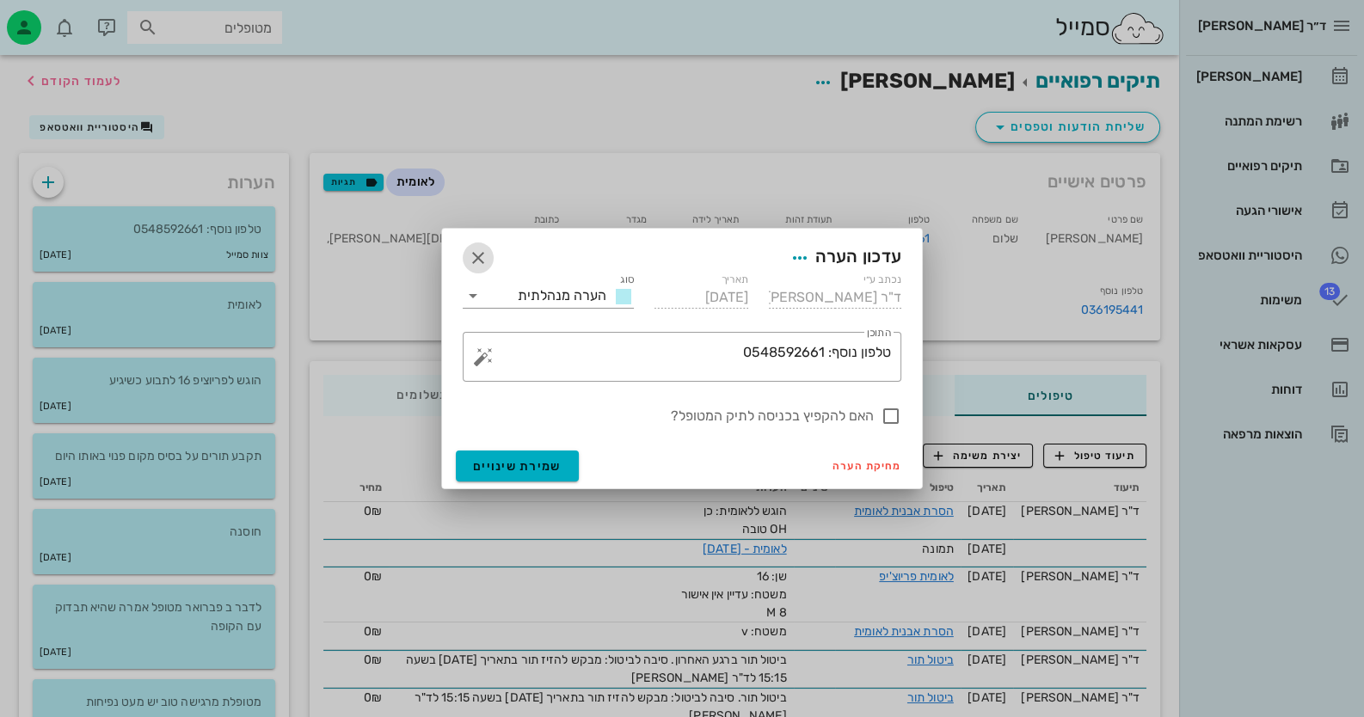
click at [475, 255] on icon "button" at bounding box center [478, 258] width 21 height 21
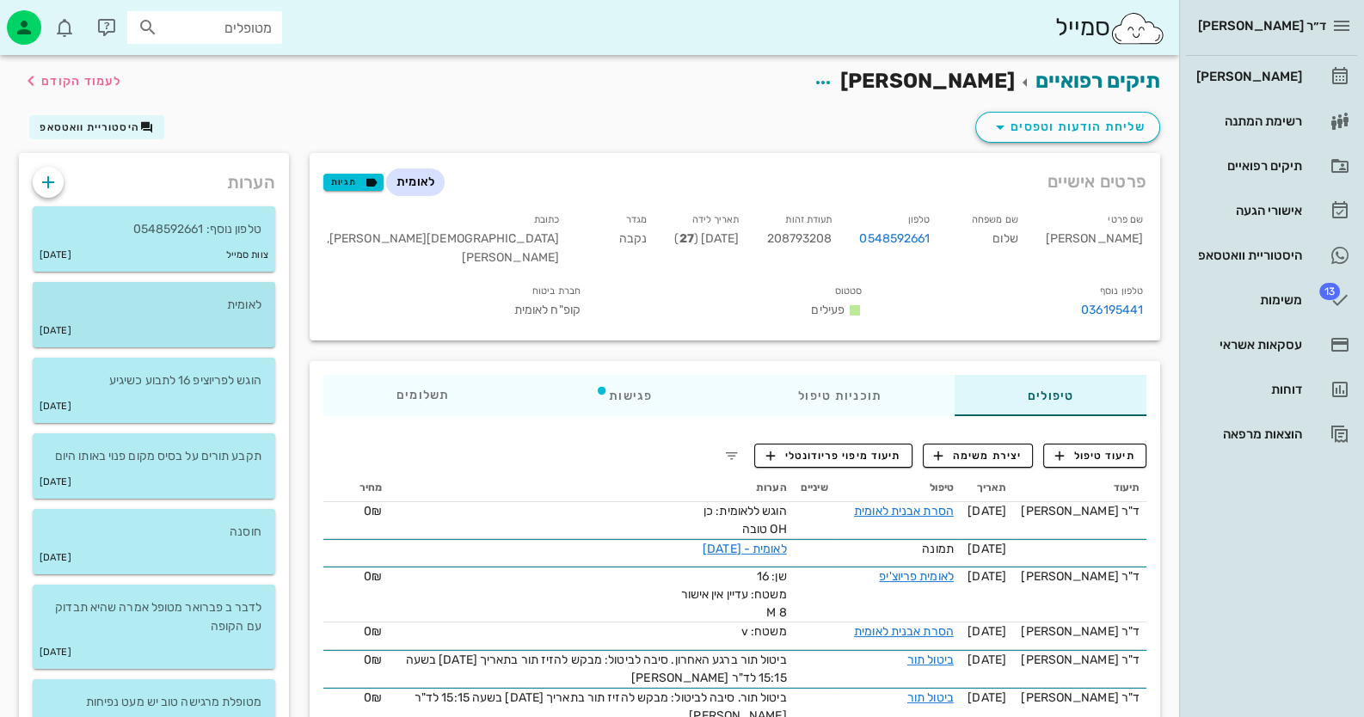
click at [160, 297] on p "לאומית" at bounding box center [153, 305] width 215 height 19
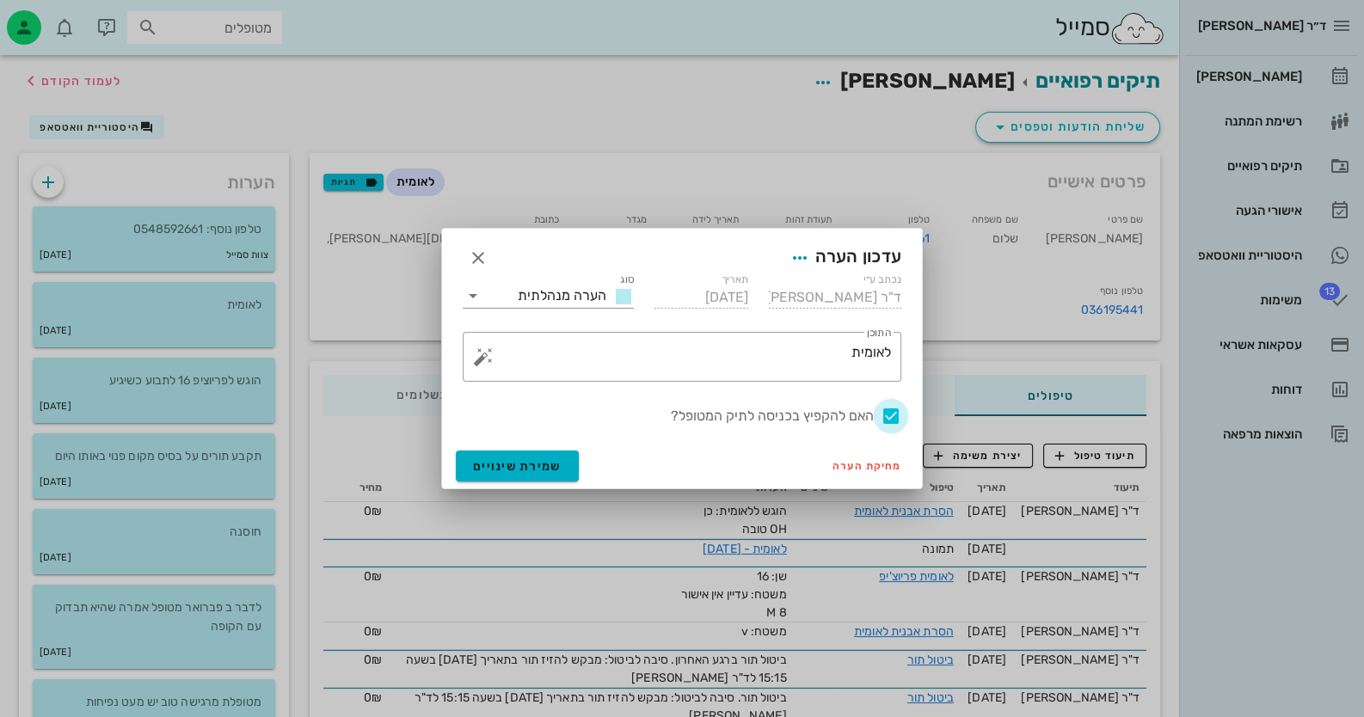
click at [876, 417] on div at bounding box center [890, 416] width 29 height 29
checkbox input "false"
click at [563, 464] on button "שמירת שינויים" at bounding box center [517, 466] width 123 height 31
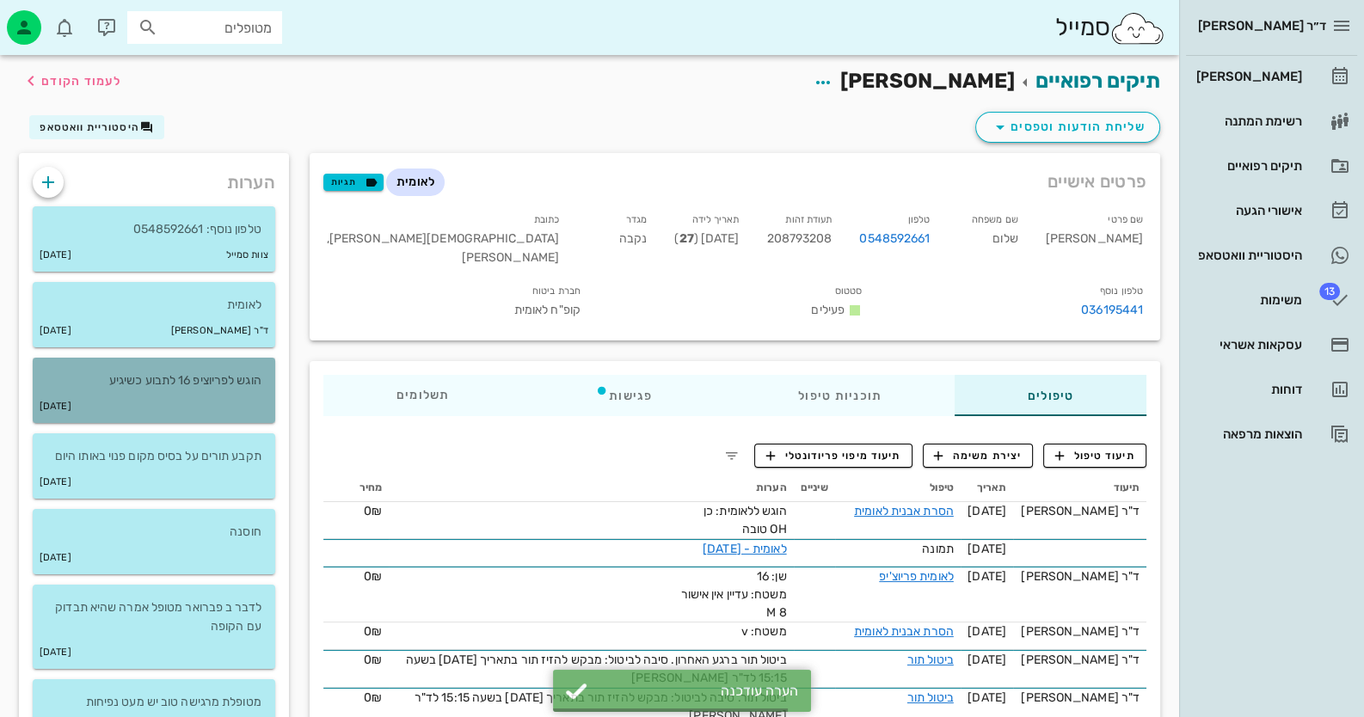
click at [163, 398] on div "12-05-2025" at bounding box center [154, 406] width 243 height 33
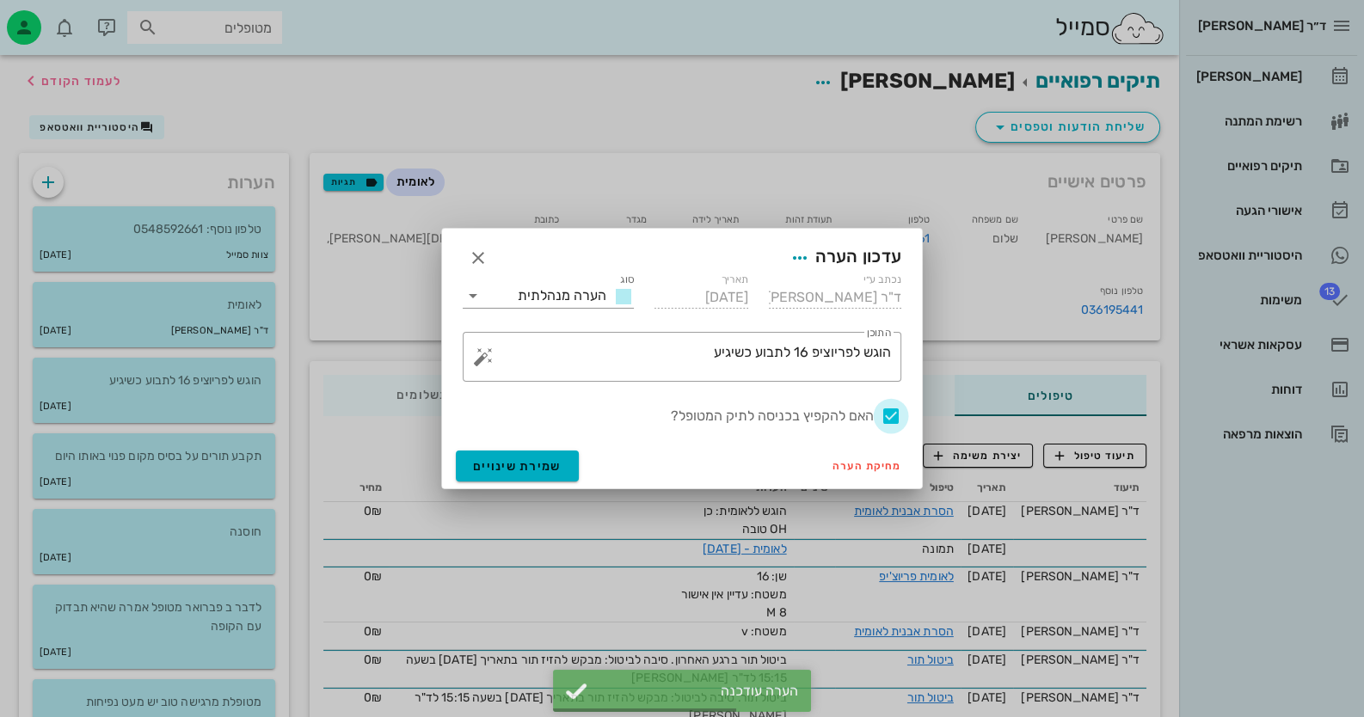
click at [895, 409] on div at bounding box center [890, 416] width 29 height 29
checkbox input "false"
click at [558, 455] on button "שמירת שינויים" at bounding box center [517, 466] width 123 height 31
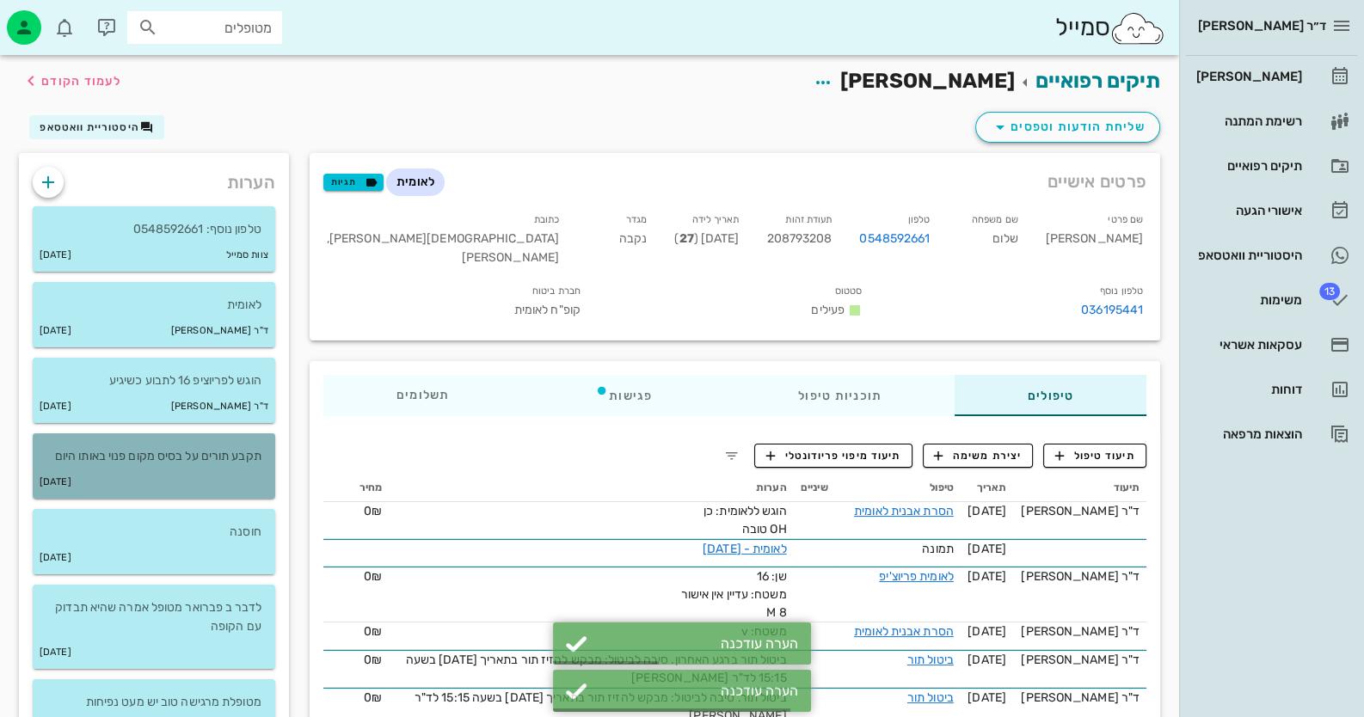
click at [153, 468] on div "13-01-2025" at bounding box center [154, 482] width 243 height 33
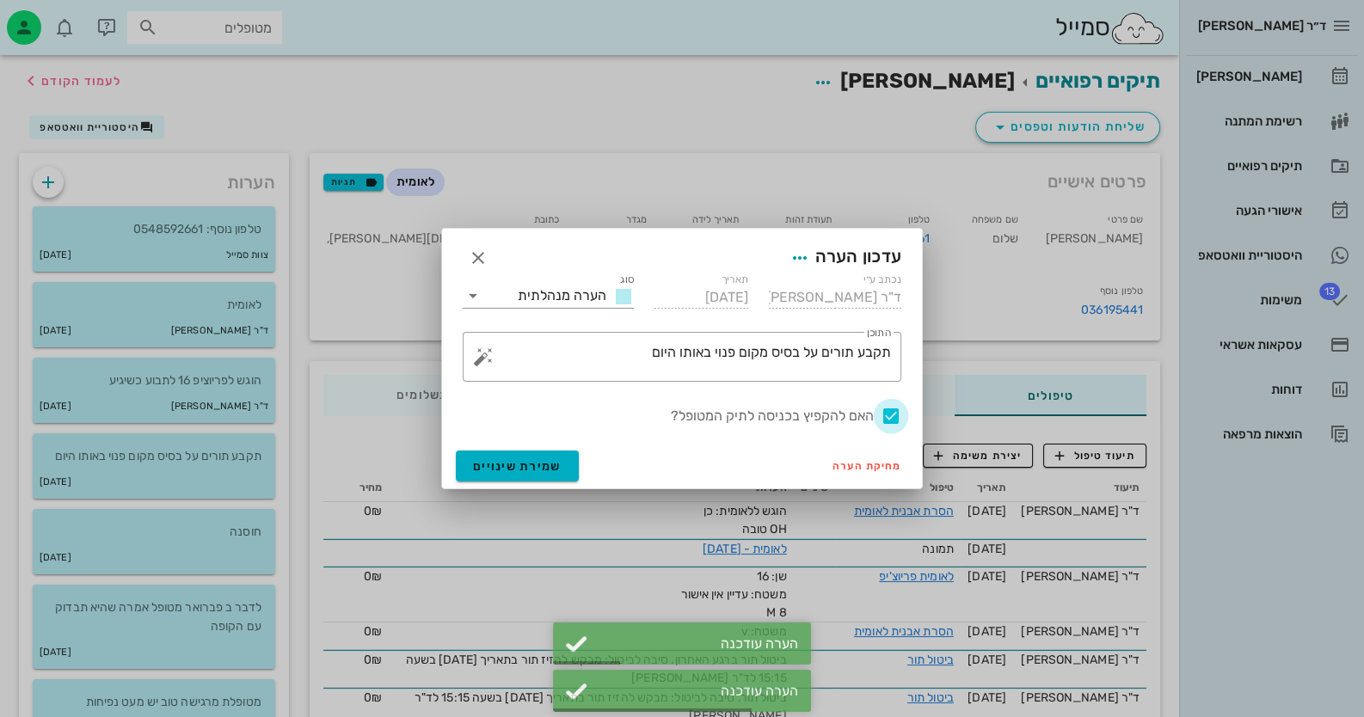
click at [895, 414] on div at bounding box center [890, 416] width 29 height 29
checkbox input "false"
click at [538, 472] on span "שמירת שינויים" at bounding box center [517, 466] width 89 height 15
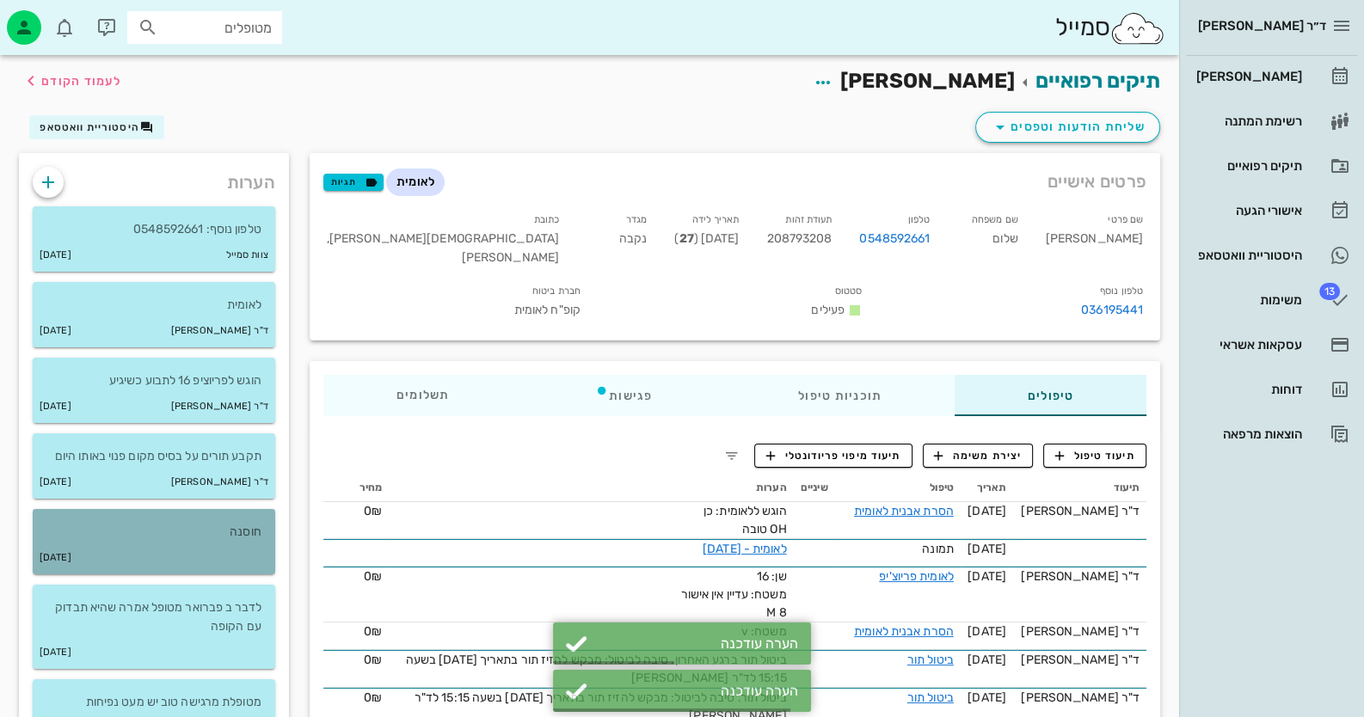
click at [150, 570] on div "18-05-2021" at bounding box center [154, 558] width 243 height 33
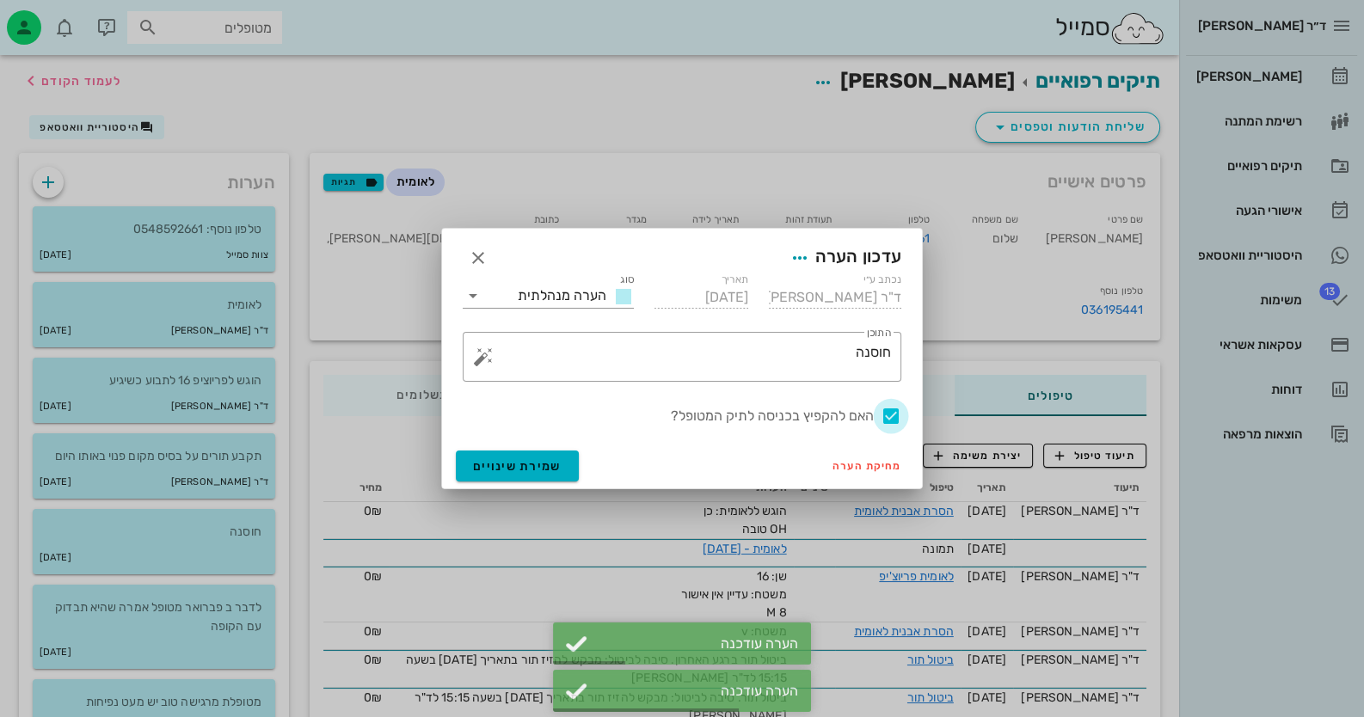
click at [899, 415] on div at bounding box center [890, 416] width 29 height 29
checkbox input "false"
click at [510, 476] on button "שמירת שינויים" at bounding box center [517, 466] width 123 height 31
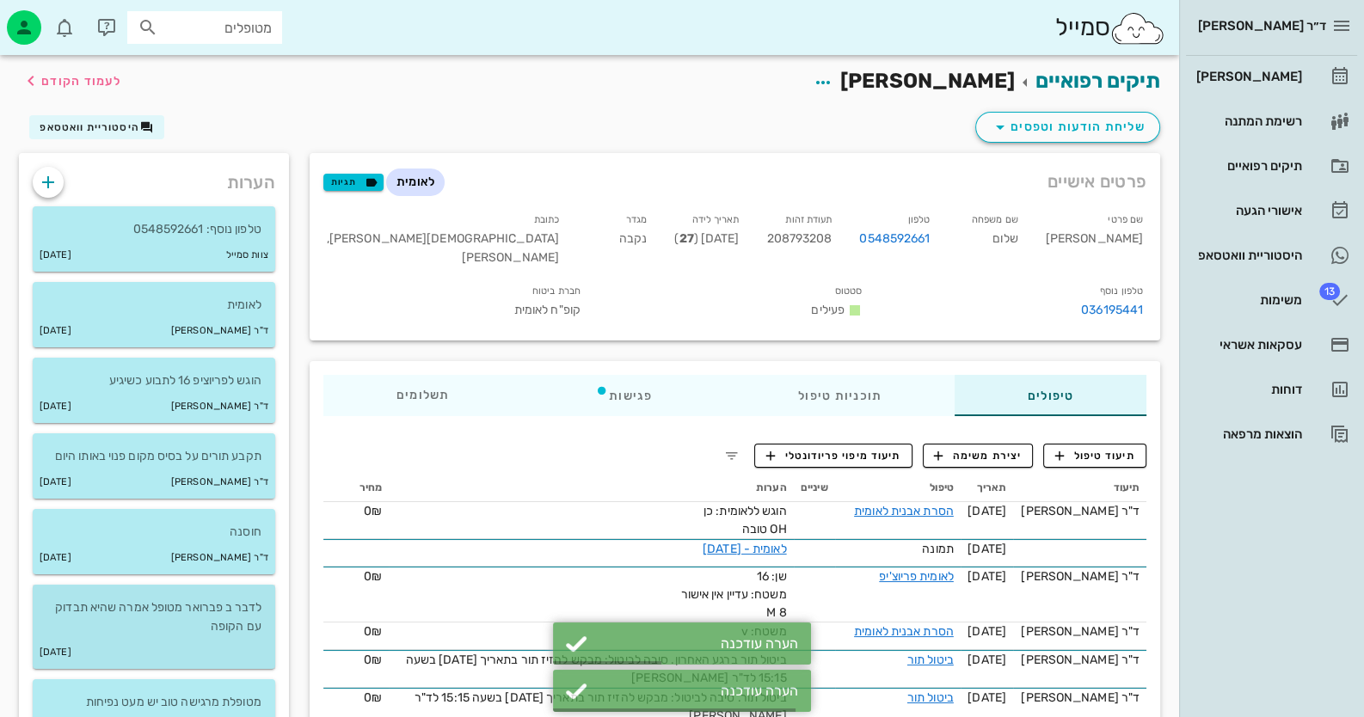
click at [206, 616] on p "לדבר ב פברואר מטופל אמרה שהיא תבדוק עם הקופה" at bounding box center [153, 618] width 215 height 38
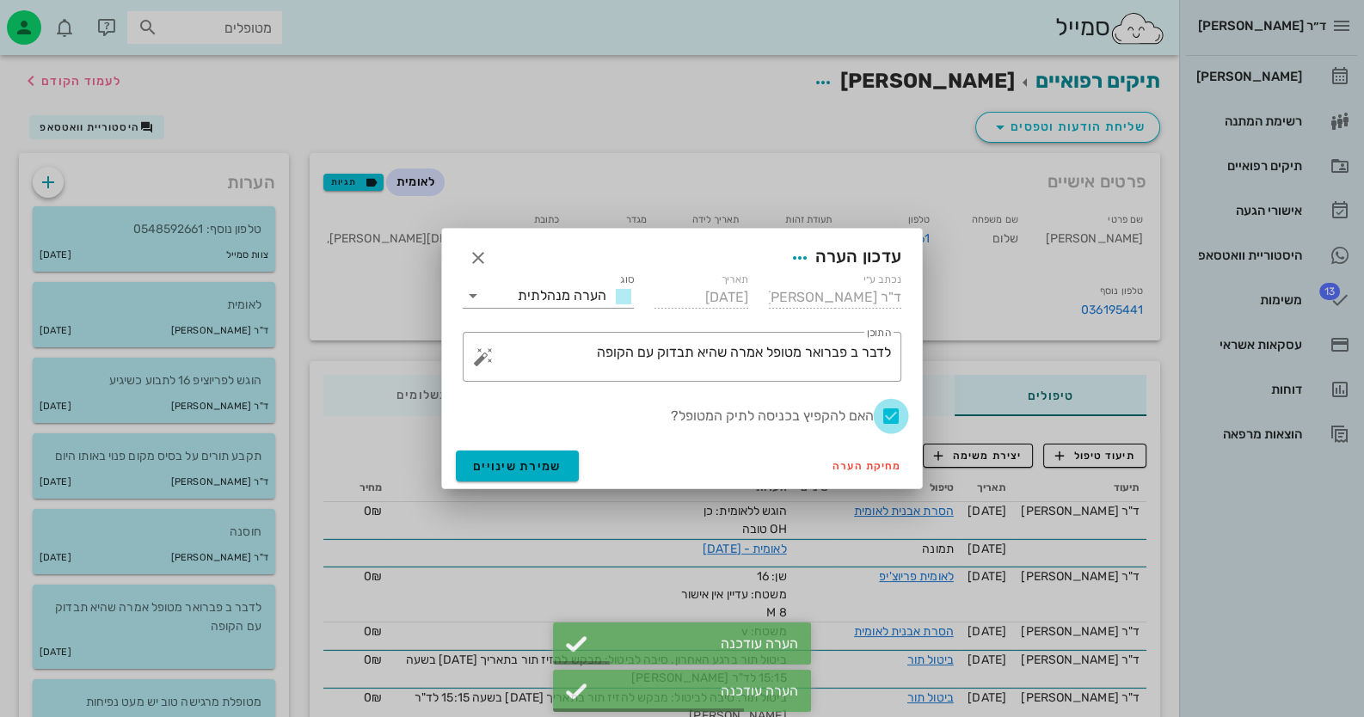
click at [895, 416] on div at bounding box center [890, 416] width 29 height 29
checkbox input "false"
click at [531, 472] on span "שמירת שינויים" at bounding box center [517, 466] width 89 height 15
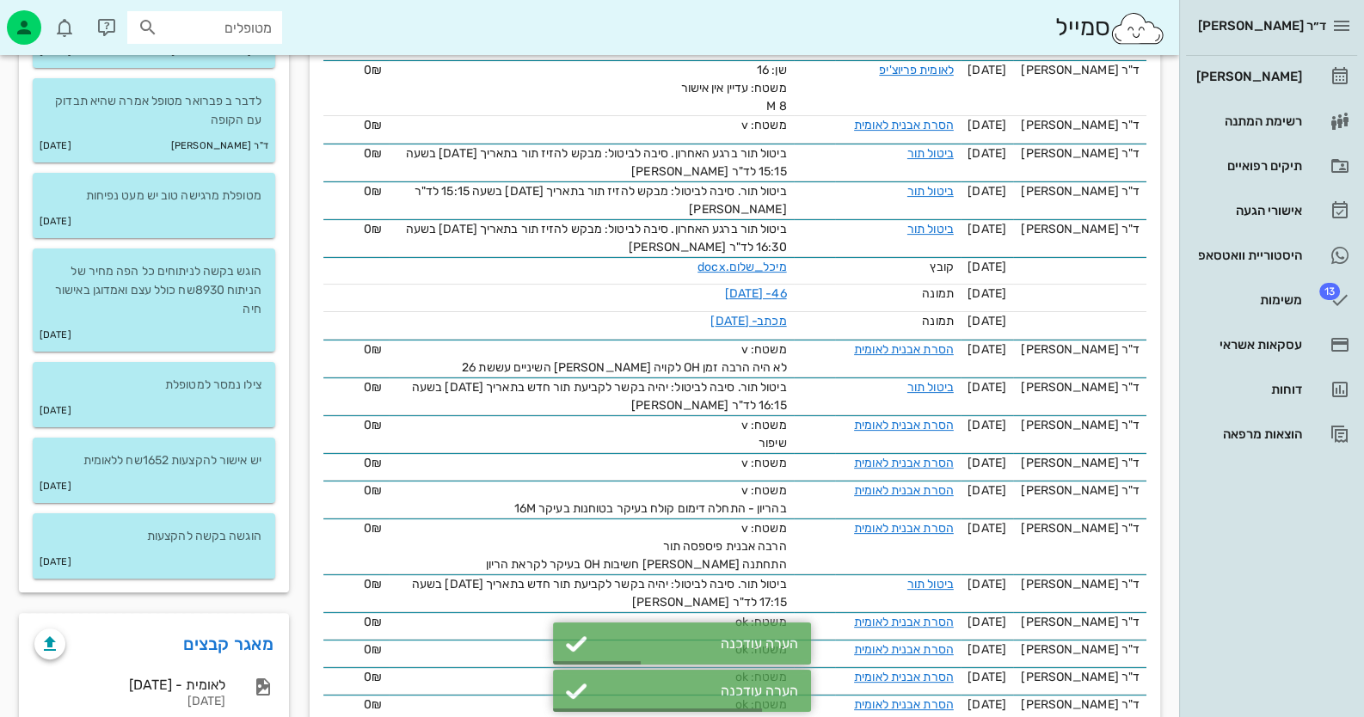
scroll to position [516, 0]
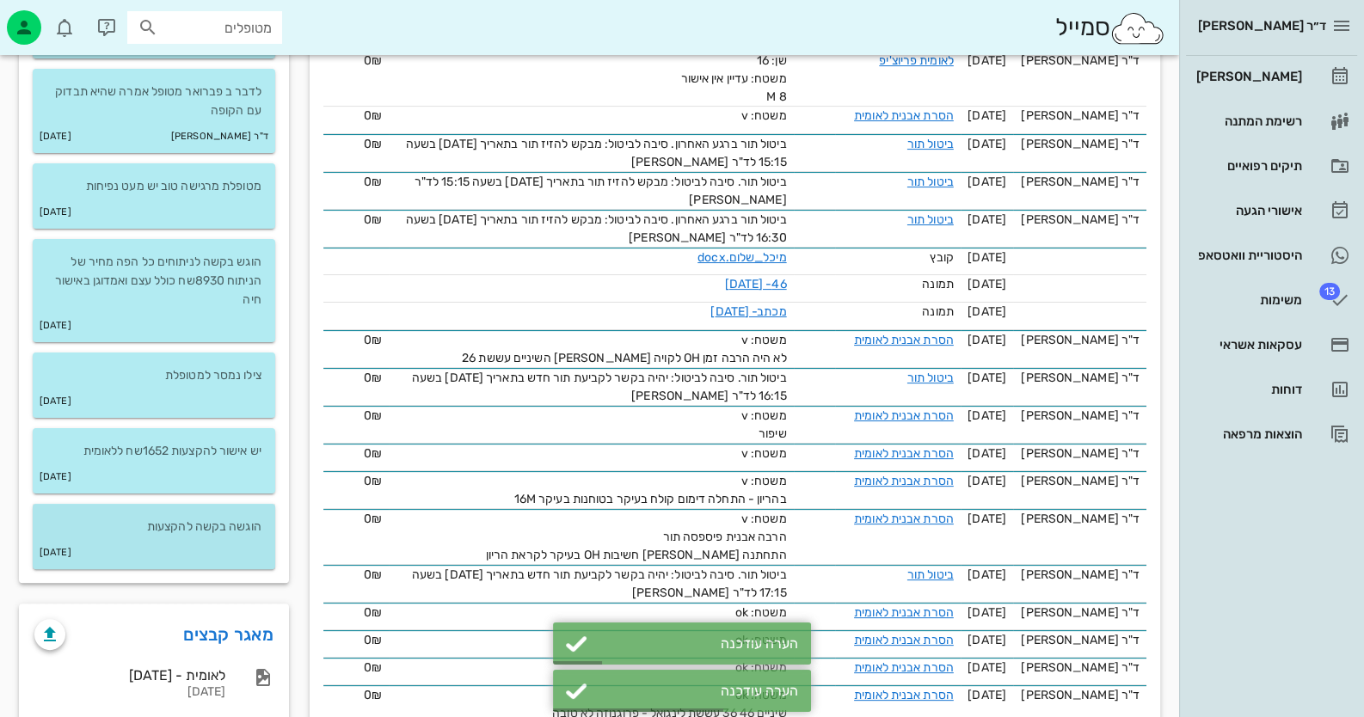
click at [211, 532] on p "הוגשה בקשה להקצעות" at bounding box center [153, 527] width 215 height 19
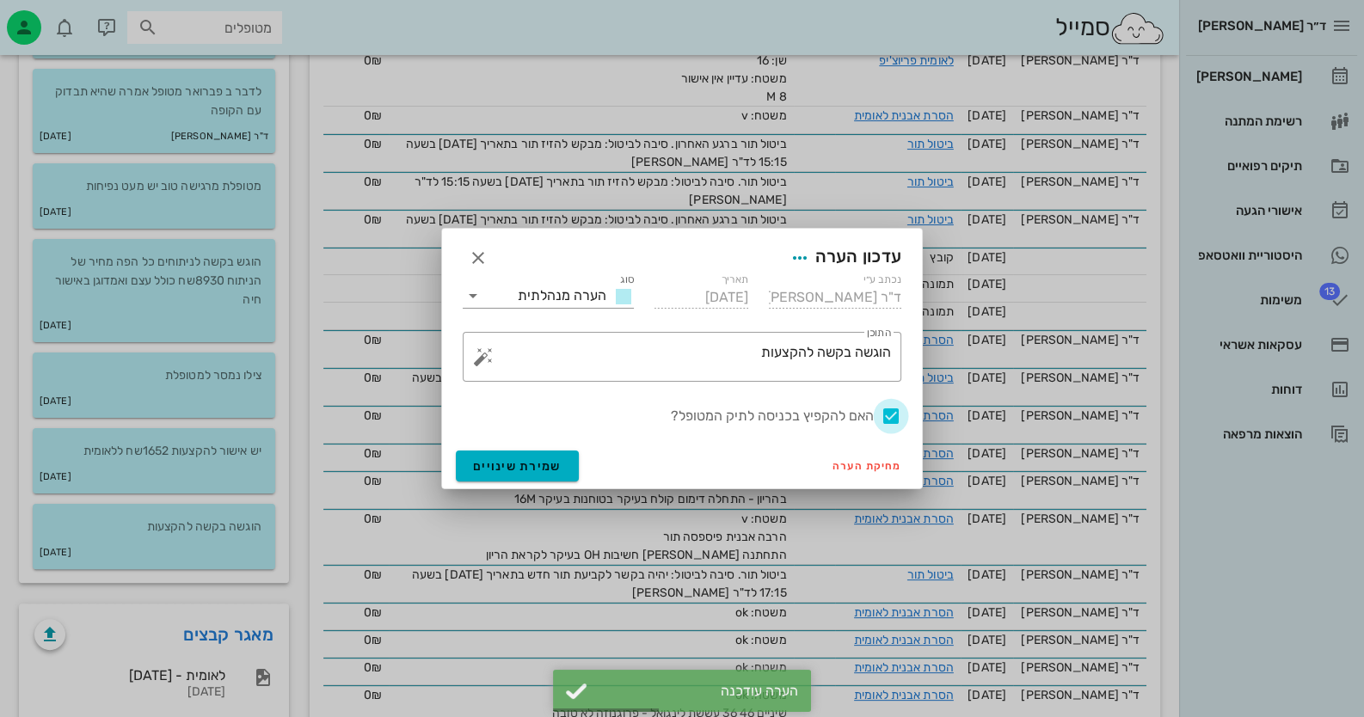
click at [895, 409] on div at bounding box center [890, 416] width 29 height 29
checkbox input "false"
click at [538, 469] on span "שמירת שינויים" at bounding box center [517, 466] width 89 height 15
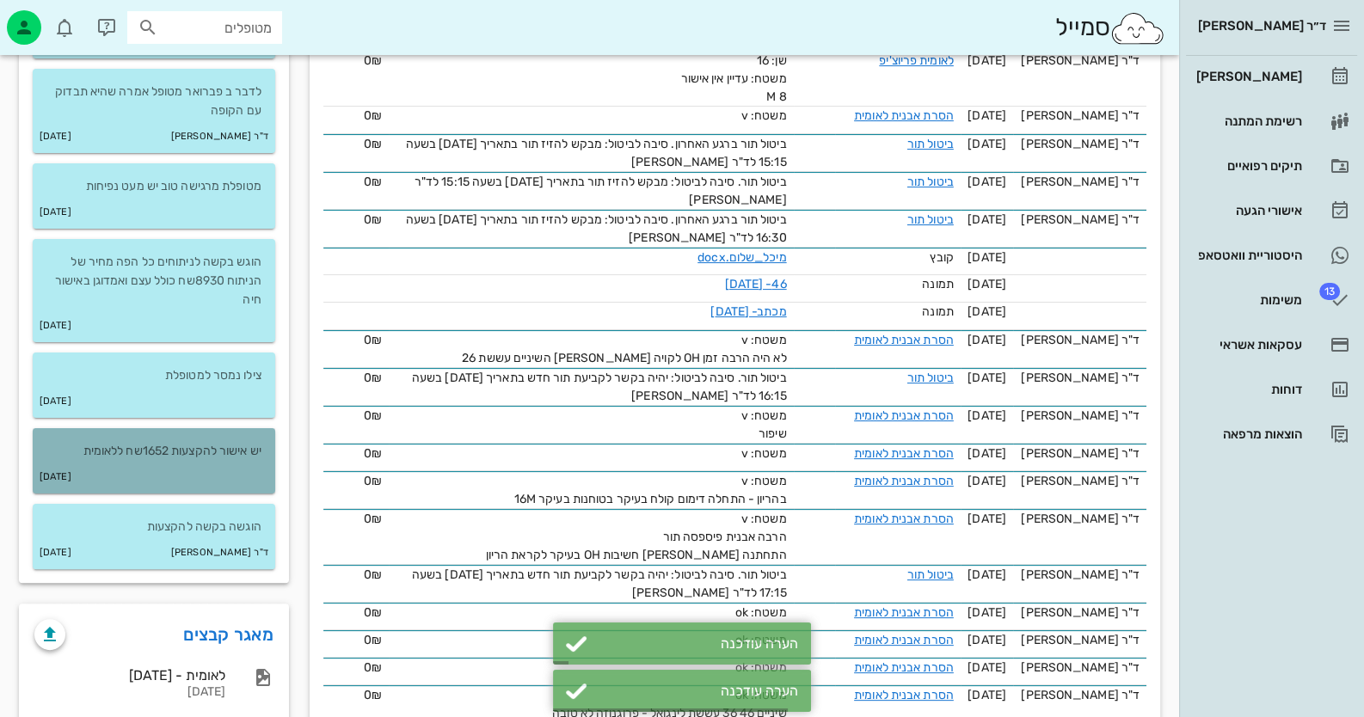
click at [176, 469] on div "30-06-2014" at bounding box center [154, 477] width 243 height 33
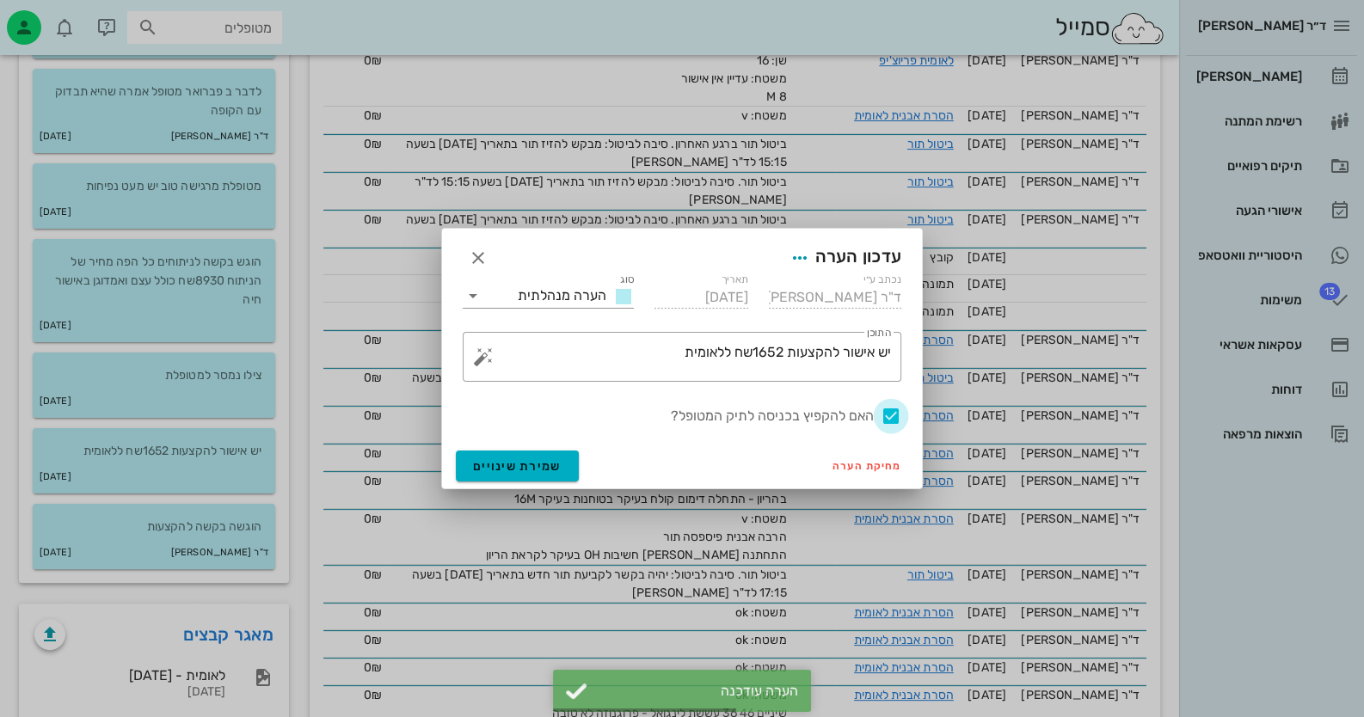
click at [895, 408] on div at bounding box center [890, 416] width 29 height 29
checkbox input "false"
click at [499, 474] on button "שמירת שינויים" at bounding box center [517, 466] width 123 height 31
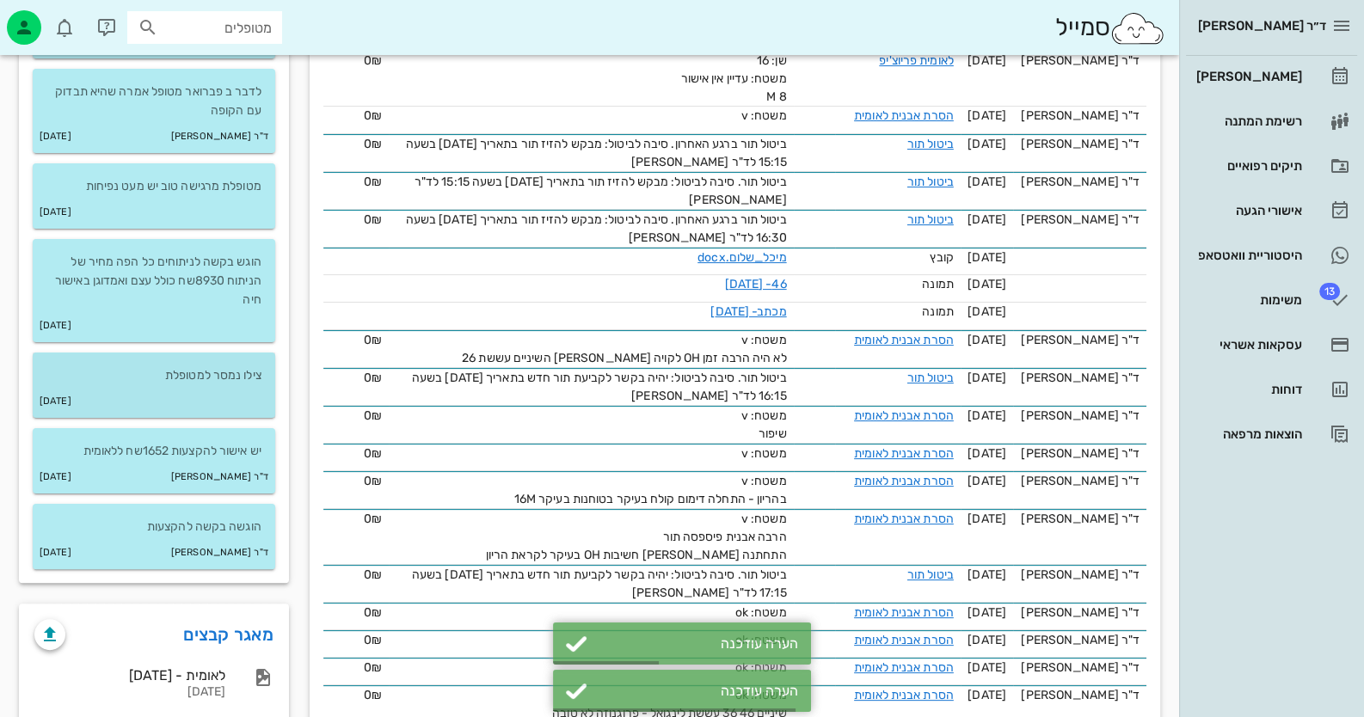
drag, startPoint x: 130, startPoint y: 369, endPoint x: 155, endPoint y: 373, distance: 25.3
click at [135, 372] on p "צילו נמסר למטופלת" at bounding box center [153, 375] width 215 height 19
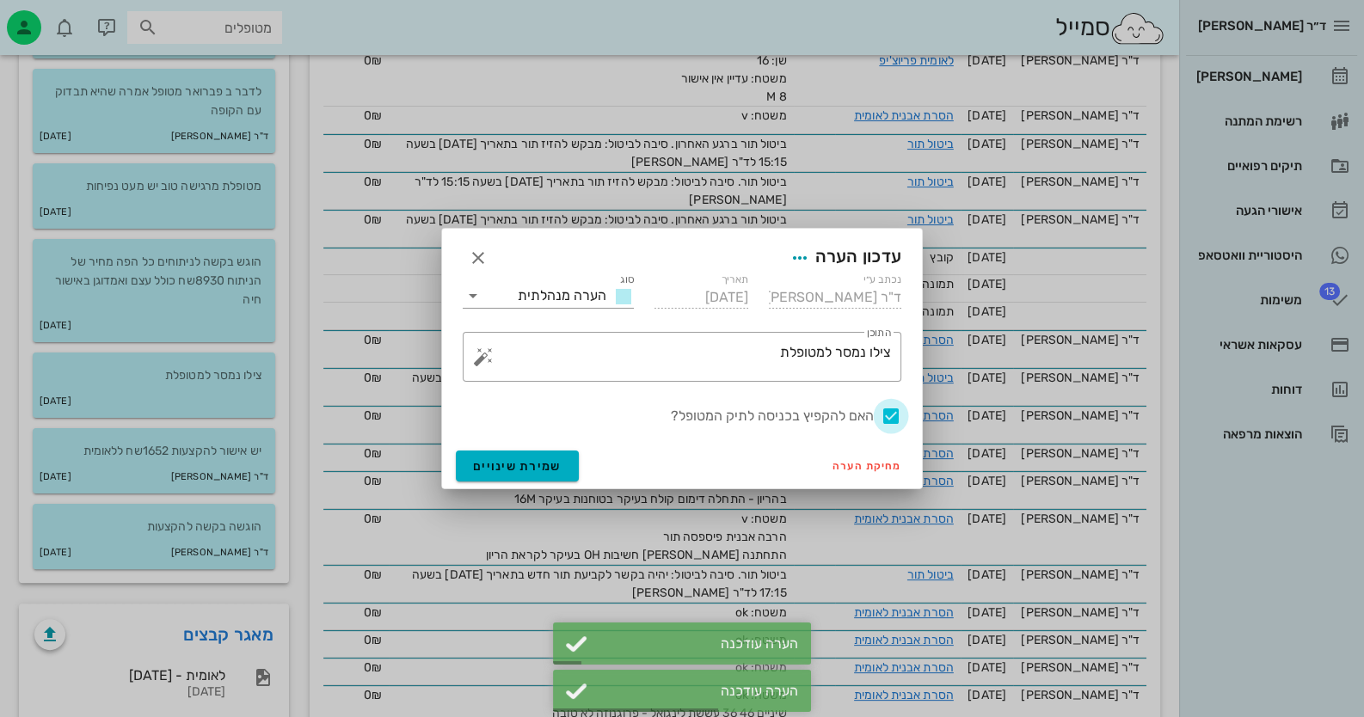
click at [896, 419] on div at bounding box center [890, 416] width 29 height 29
checkbox input "false"
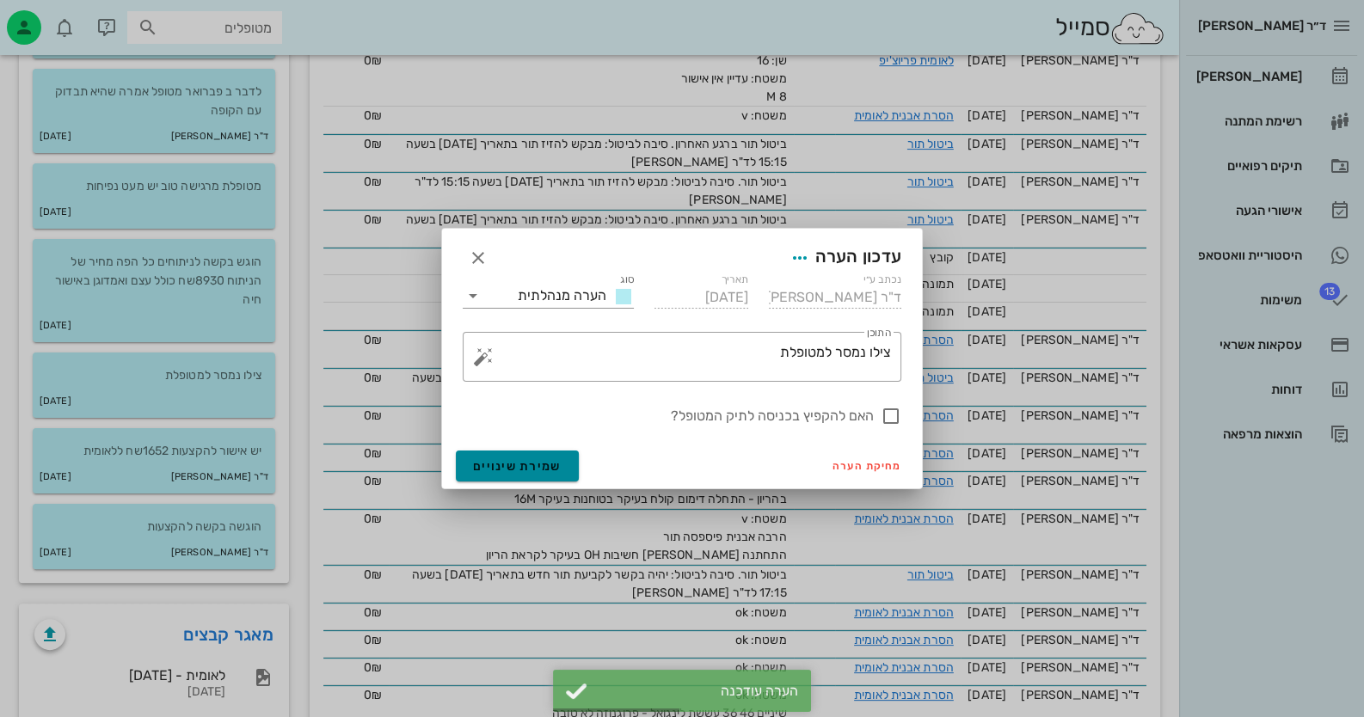
click at [563, 466] on button "שמירת שינויים" at bounding box center [517, 466] width 123 height 31
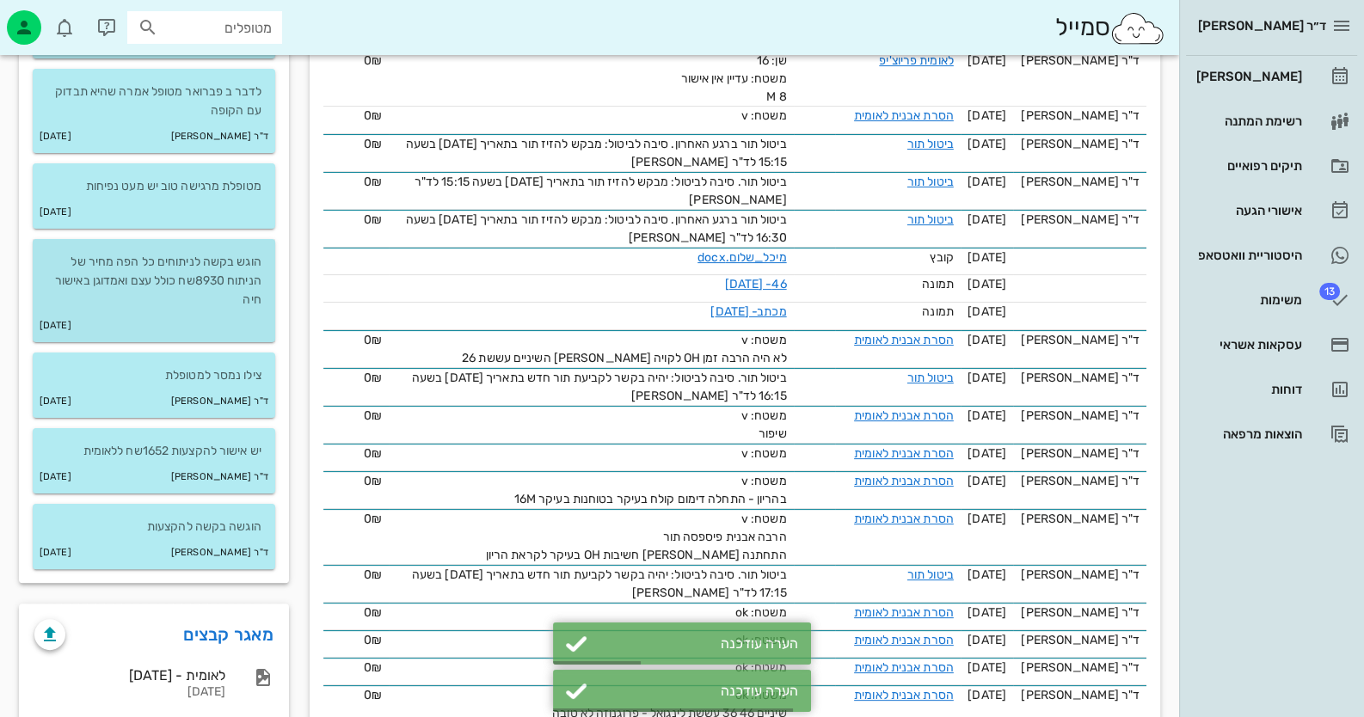
click at [131, 279] on p "הוגש בקשה לניתוחים כל הפה מחיר של הניתוח 8930שח כולל עצם ואמדוגן באישור חיה" at bounding box center [153, 281] width 215 height 57
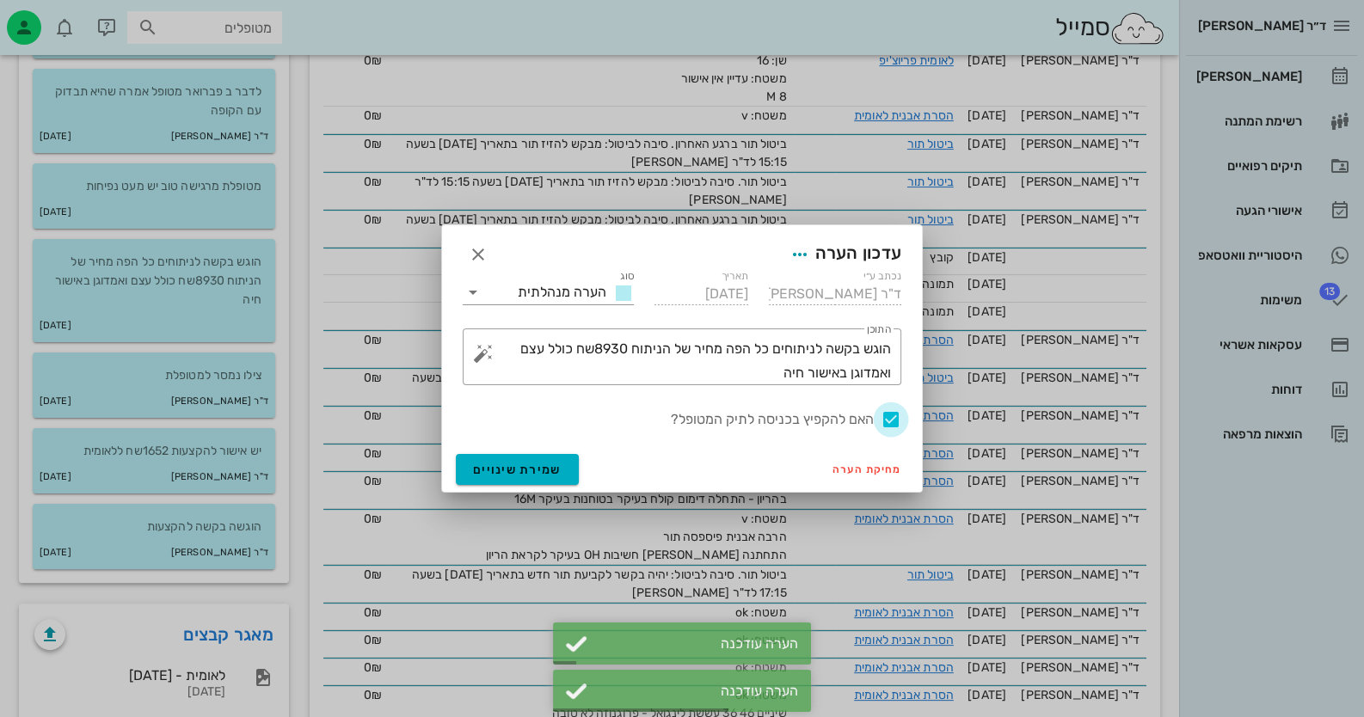
click at [895, 415] on div at bounding box center [890, 419] width 29 height 29
checkbox input "false"
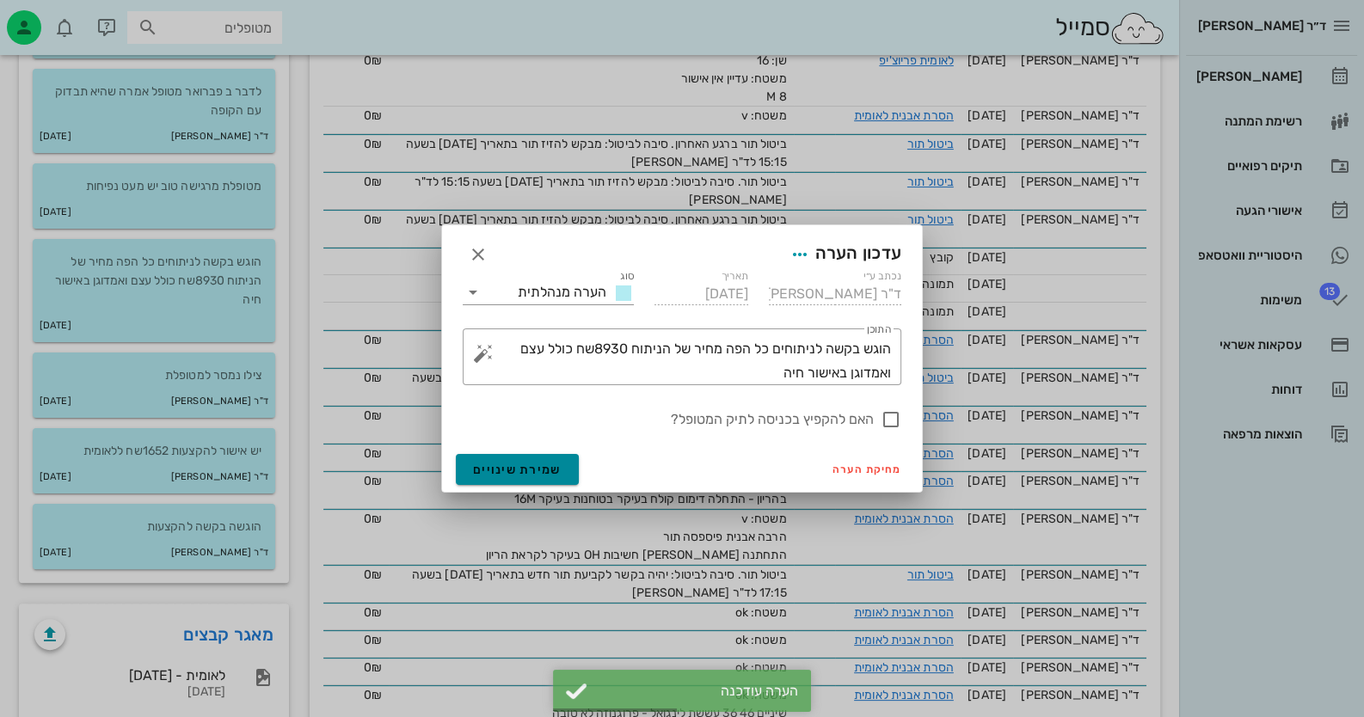
click at [489, 468] on span "שמירת שינויים" at bounding box center [517, 470] width 89 height 15
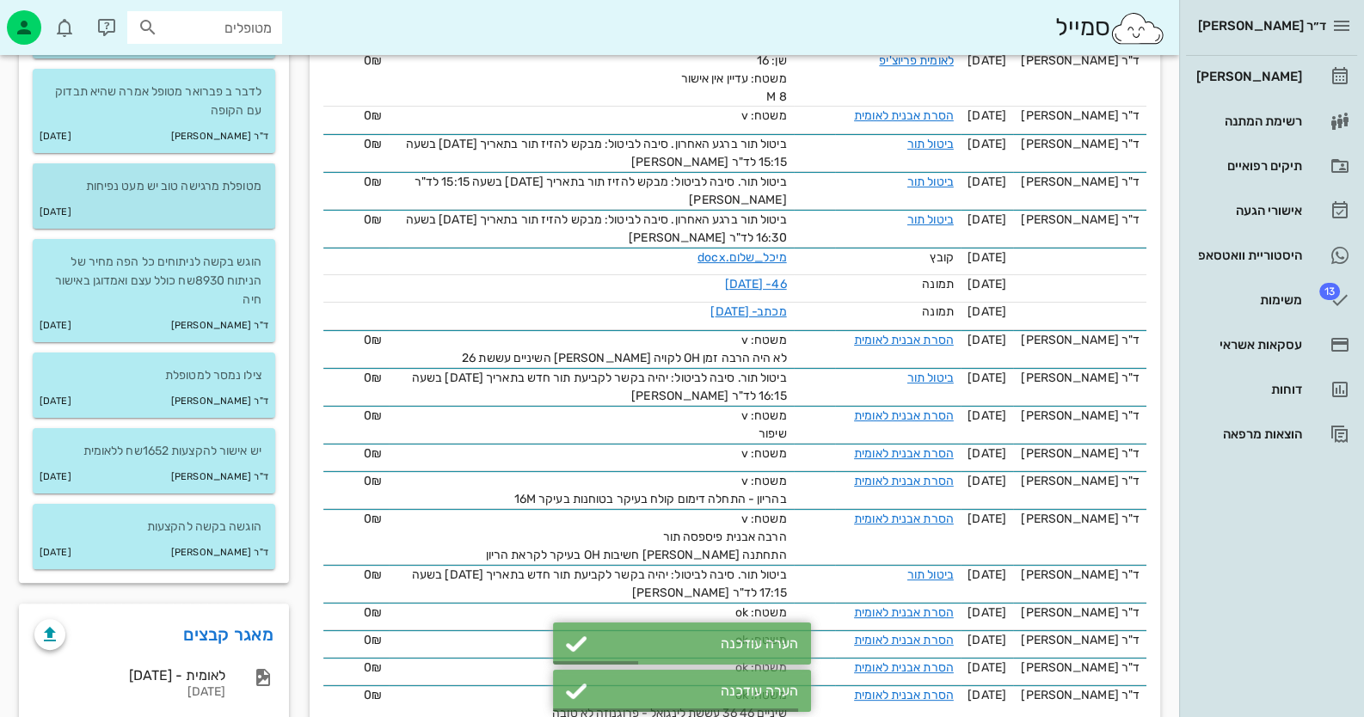
click at [175, 185] on p "מטופלת מרגישה טוב יש מעט נפיחות" at bounding box center [153, 186] width 215 height 19
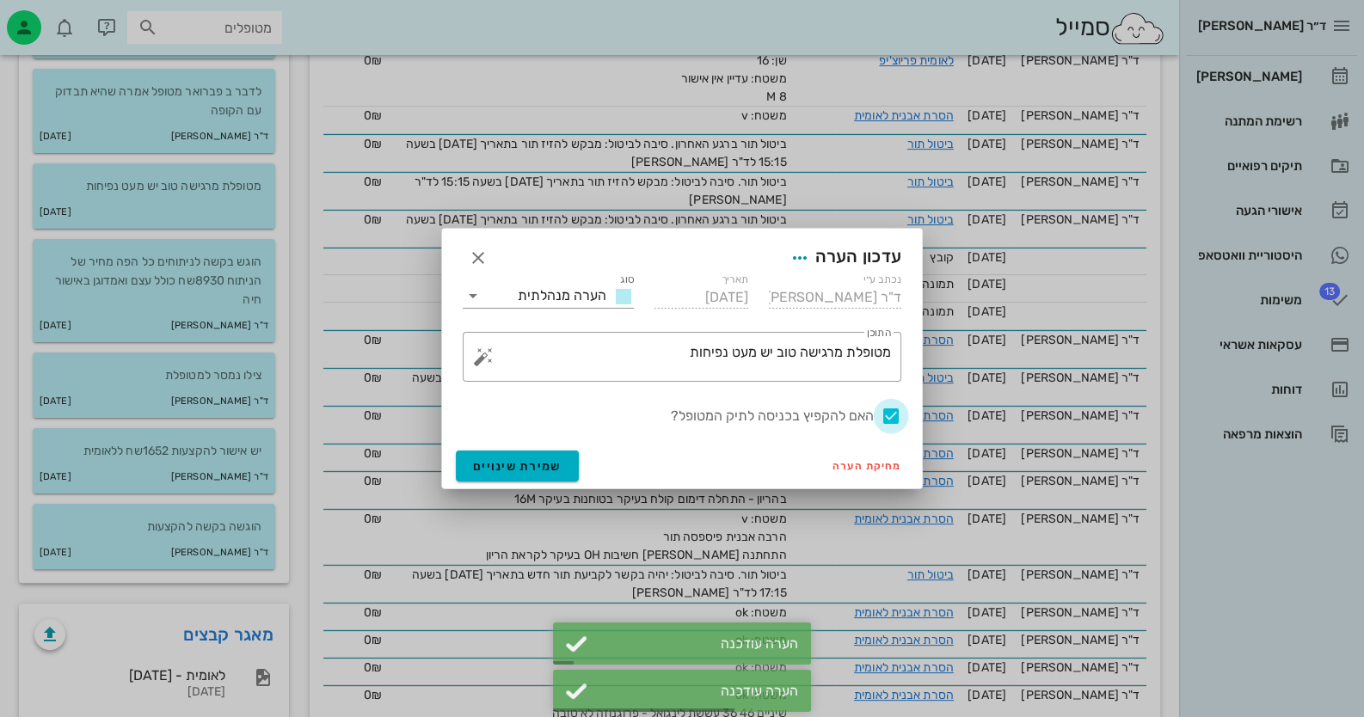
click at [893, 415] on div at bounding box center [890, 416] width 29 height 29
checkbox input "false"
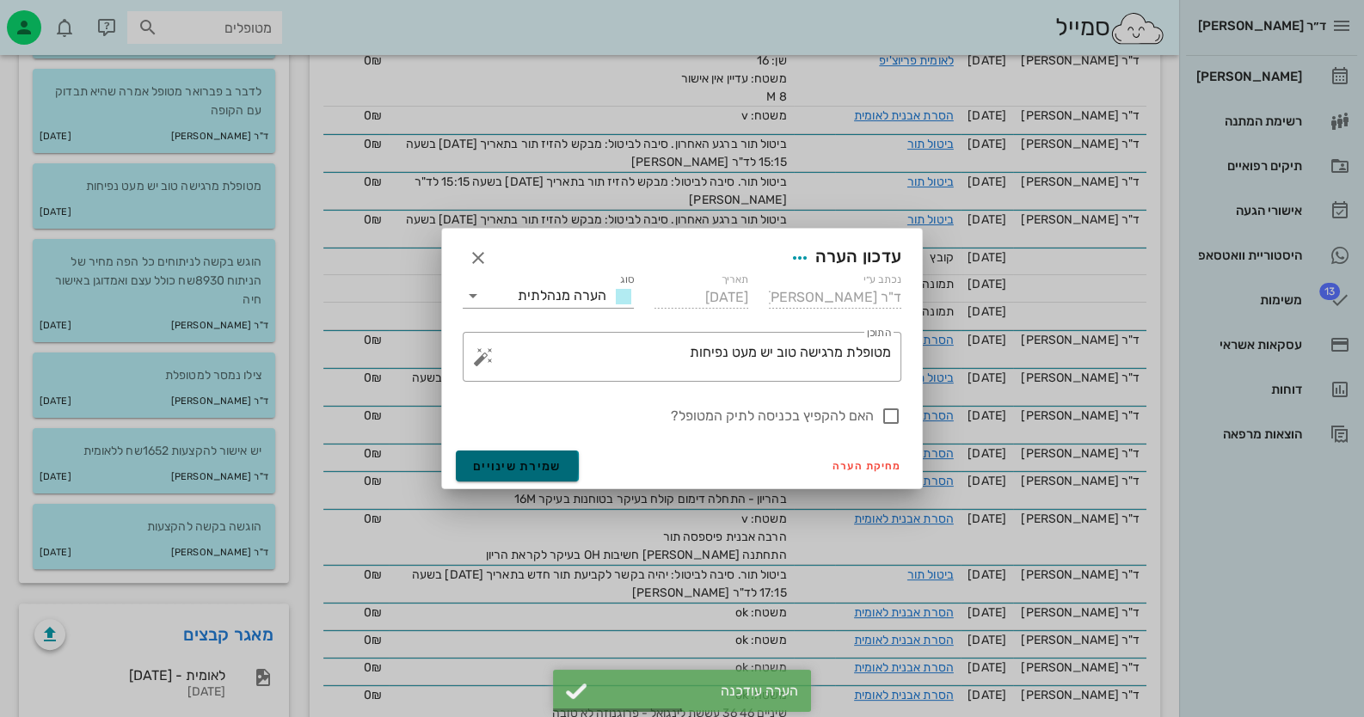
click at [567, 475] on button "שמירת שינויים" at bounding box center [517, 466] width 123 height 31
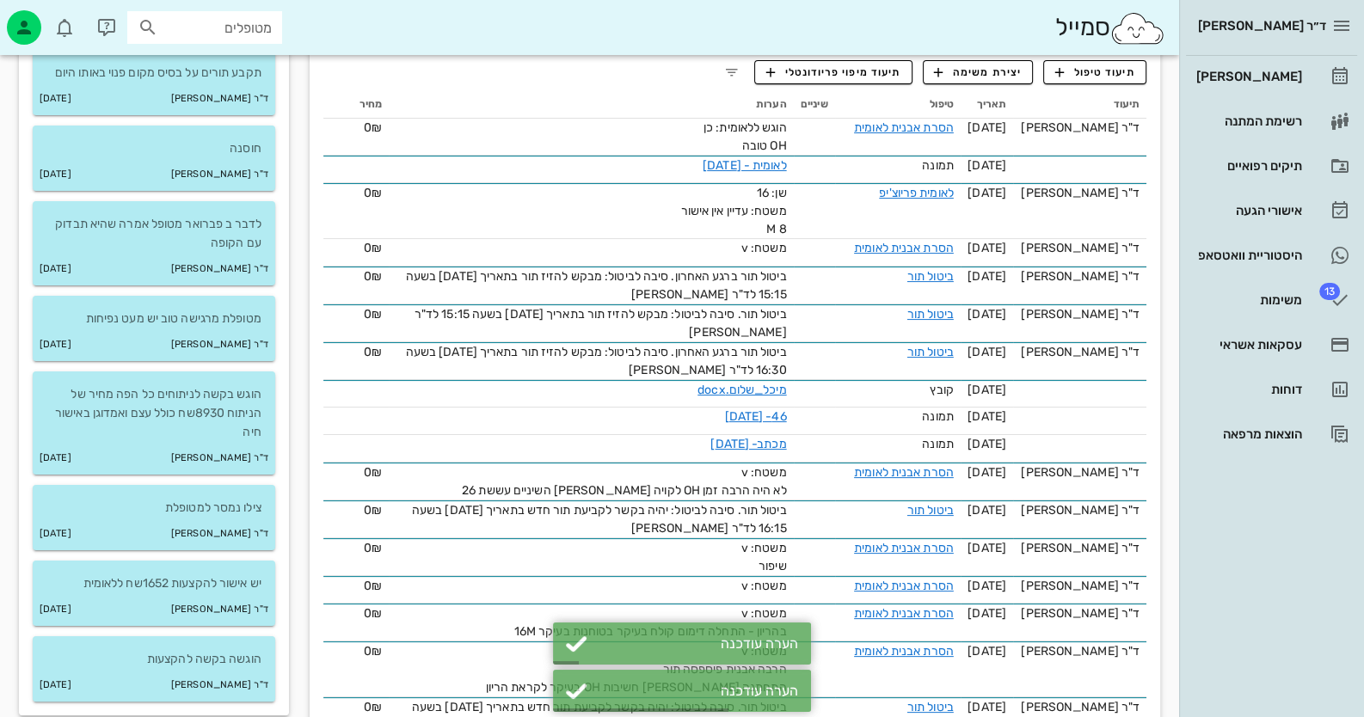
scroll to position [343, 0]
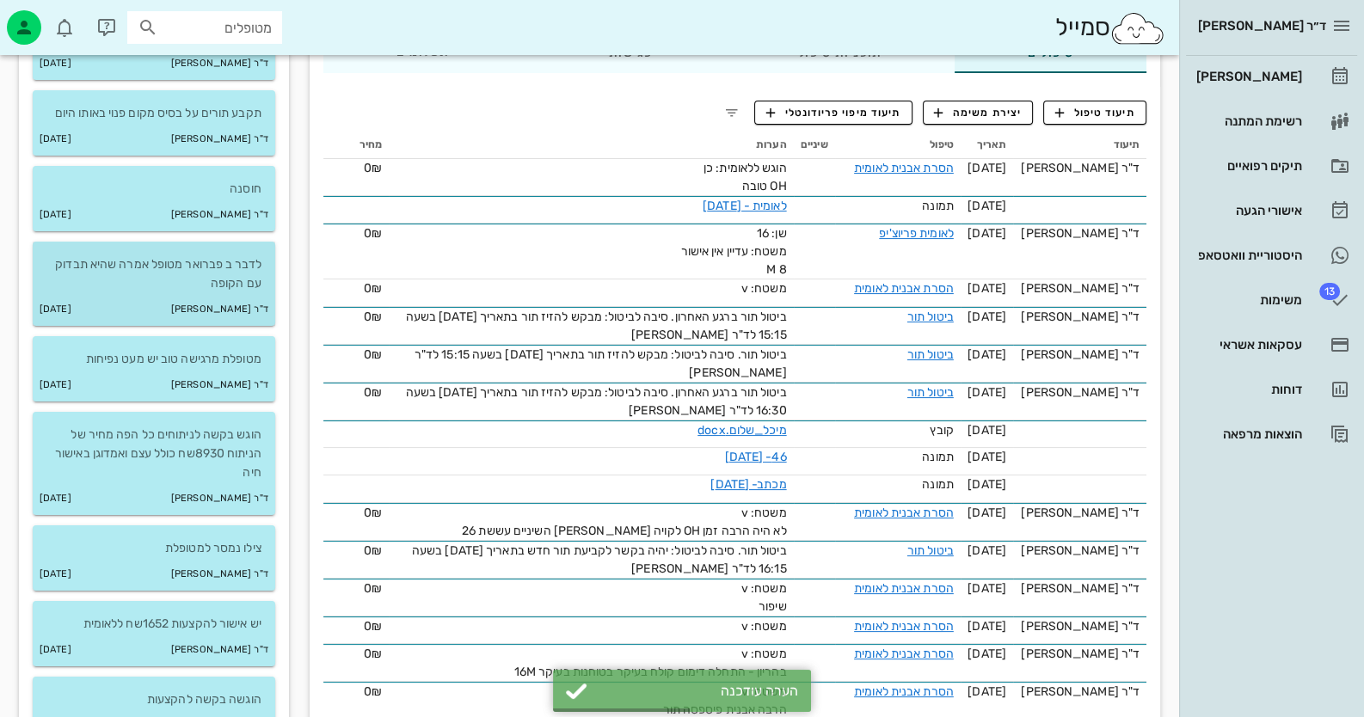
click at [112, 275] on p "לדבר ב פברואר מטופל אמרה שהיא תבדוק עם הקופה" at bounding box center [153, 274] width 215 height 38
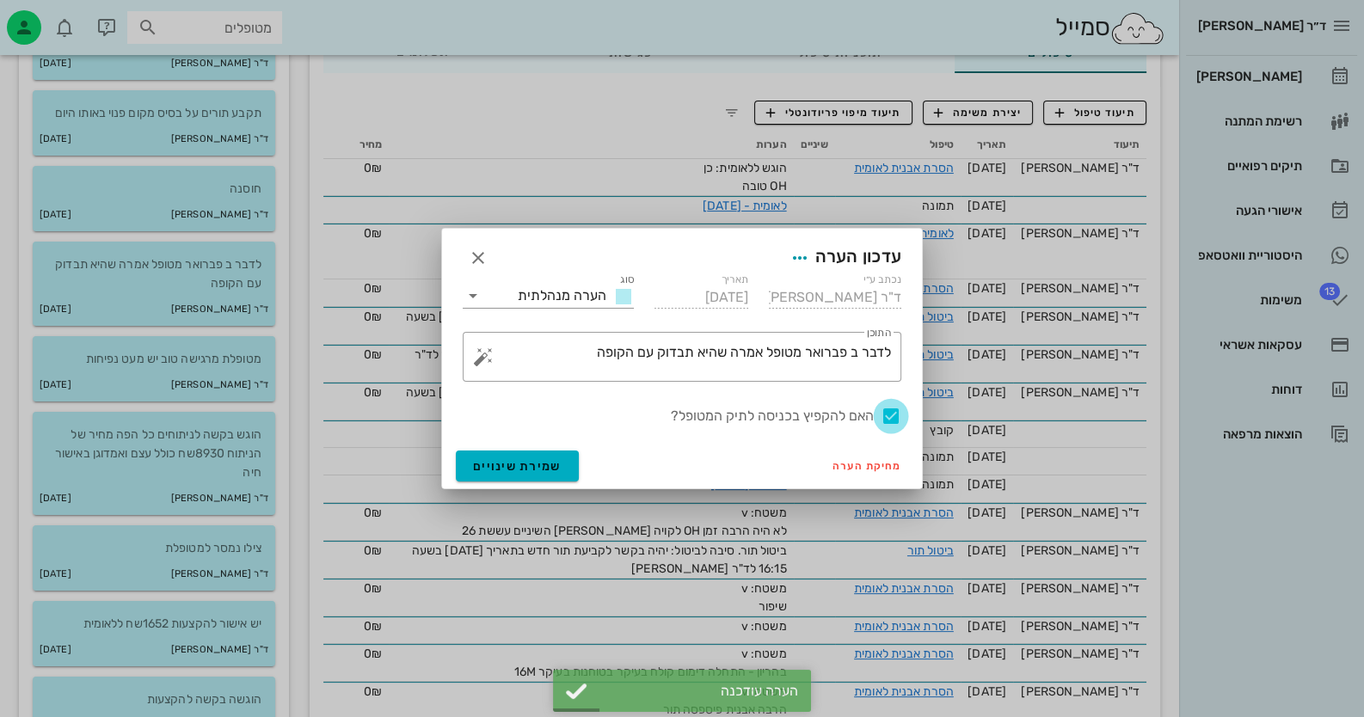
click at [892, 411] on div at bounding box center [890, 416] width 29 height 29
checkbox input "false"
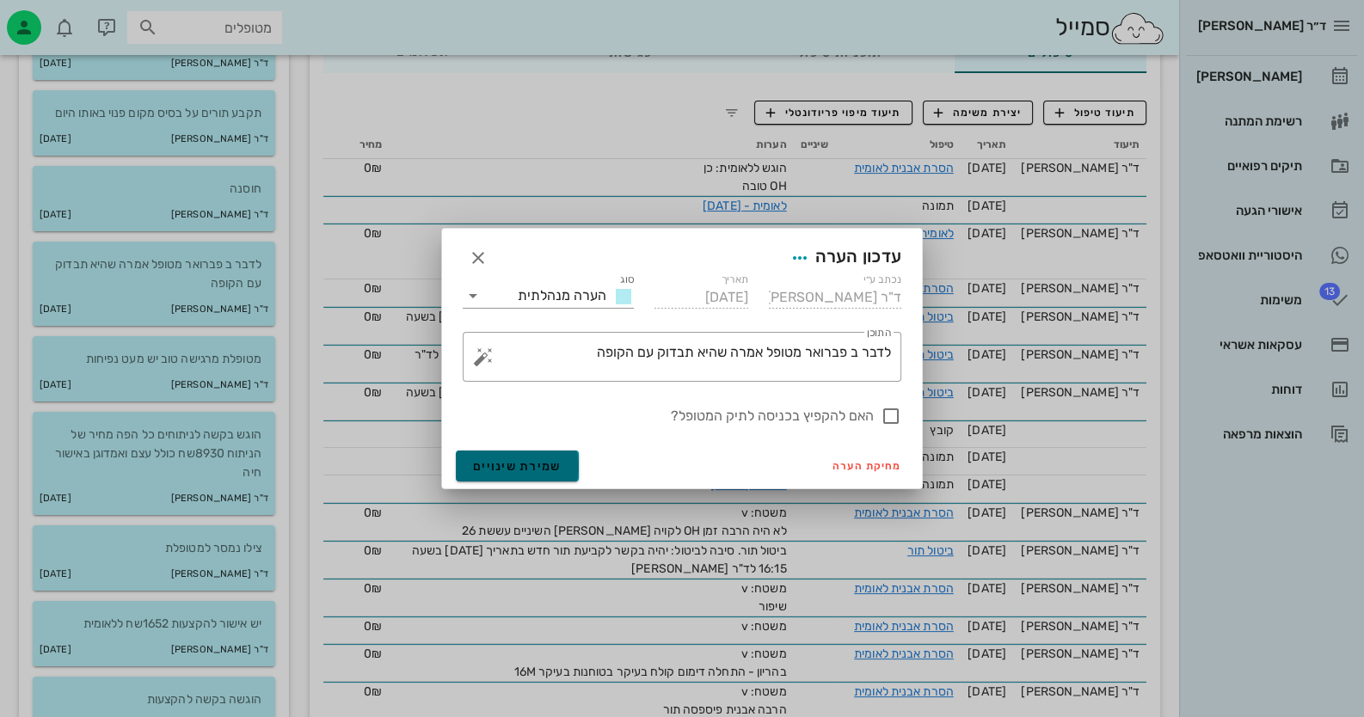
click at [496, 459] on span "שמירת שינויים" at bounding box center [517, 466] width 89 height 15
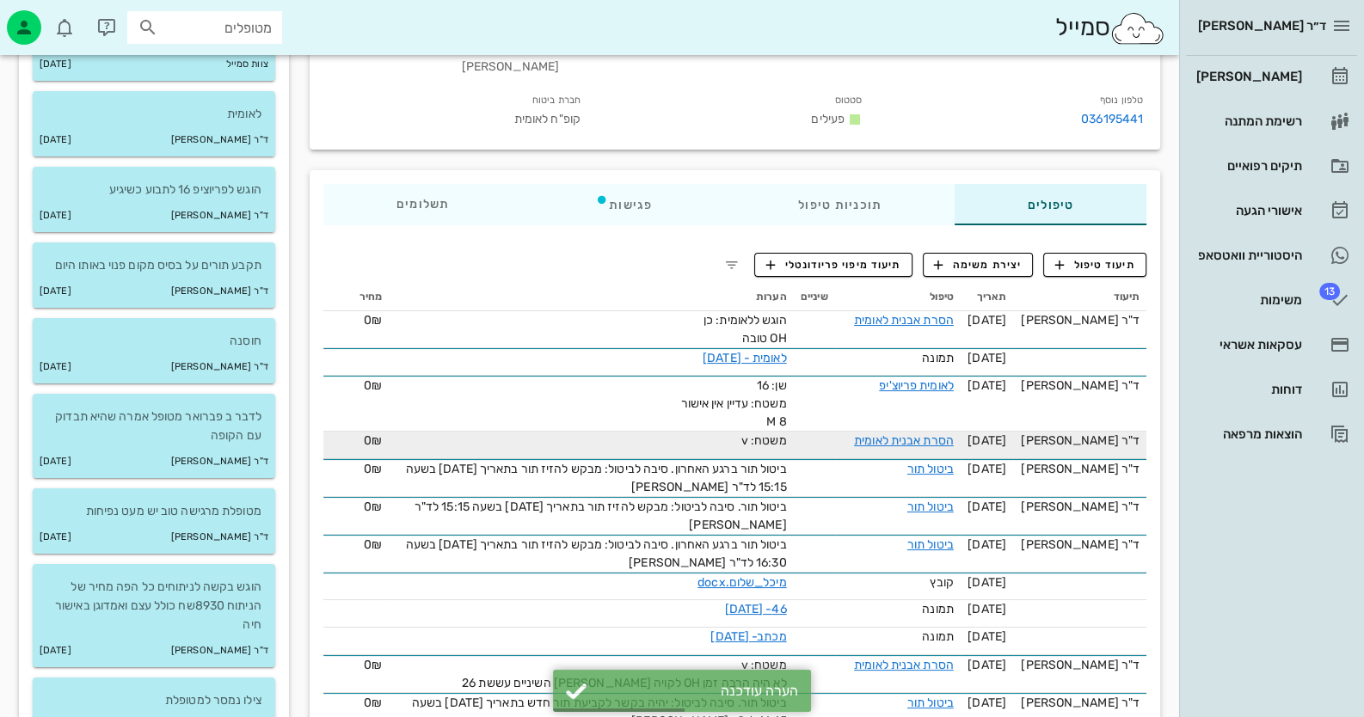
scroll to position [85, 0]
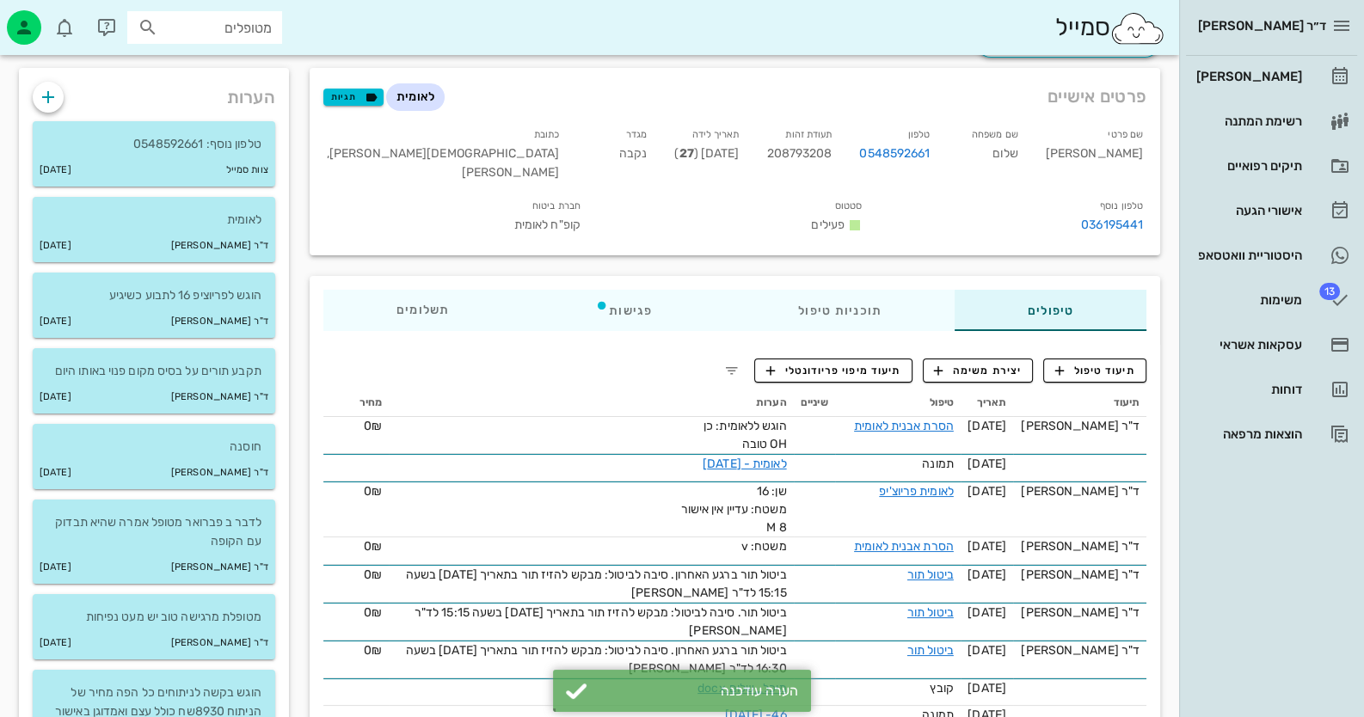
click at [832, 147] on span "208793208" at bounding box center [798, 153] width 65 height 15
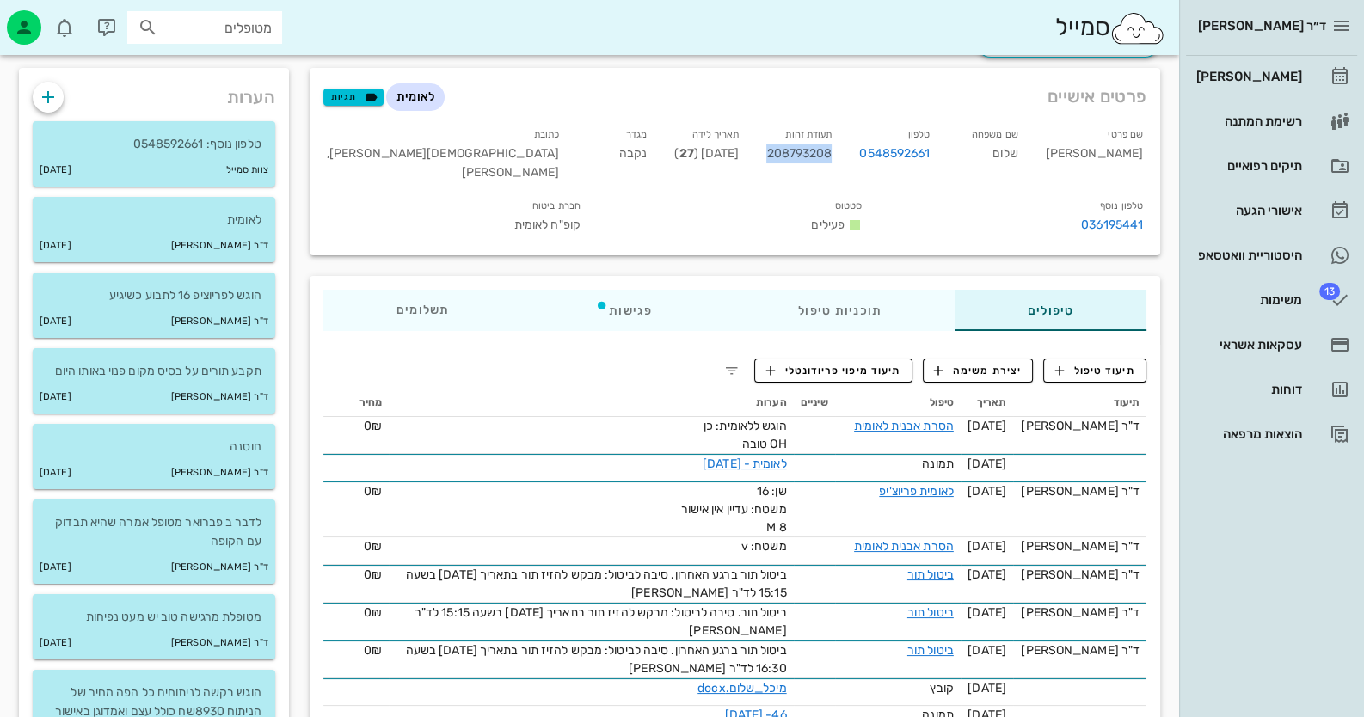
click at [832, 147] on span "208793208" at bounding box center [798, 153] width 65 height 15
copy span "208793208"
click at [1276, 81] on div "[PERSON_NAME]" at bounding box center [1247, 77] width 109 height 14
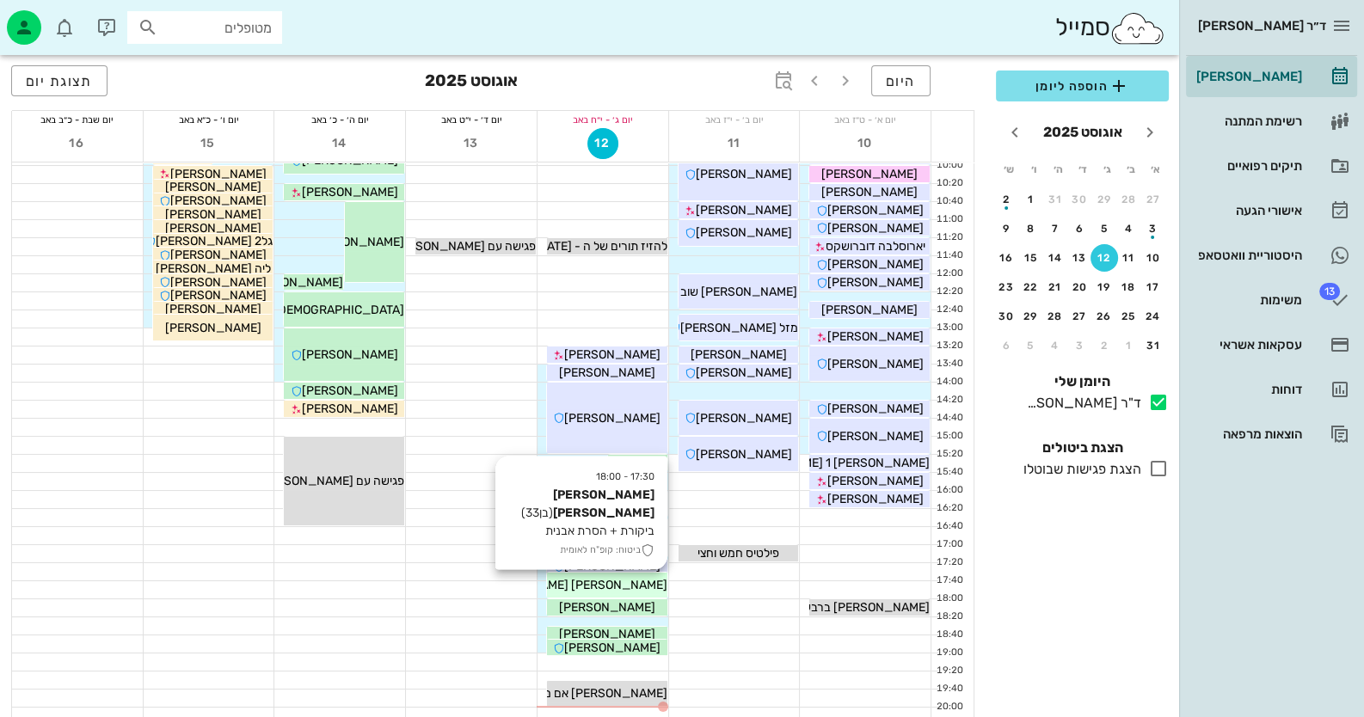
scroll to position [171, 0]
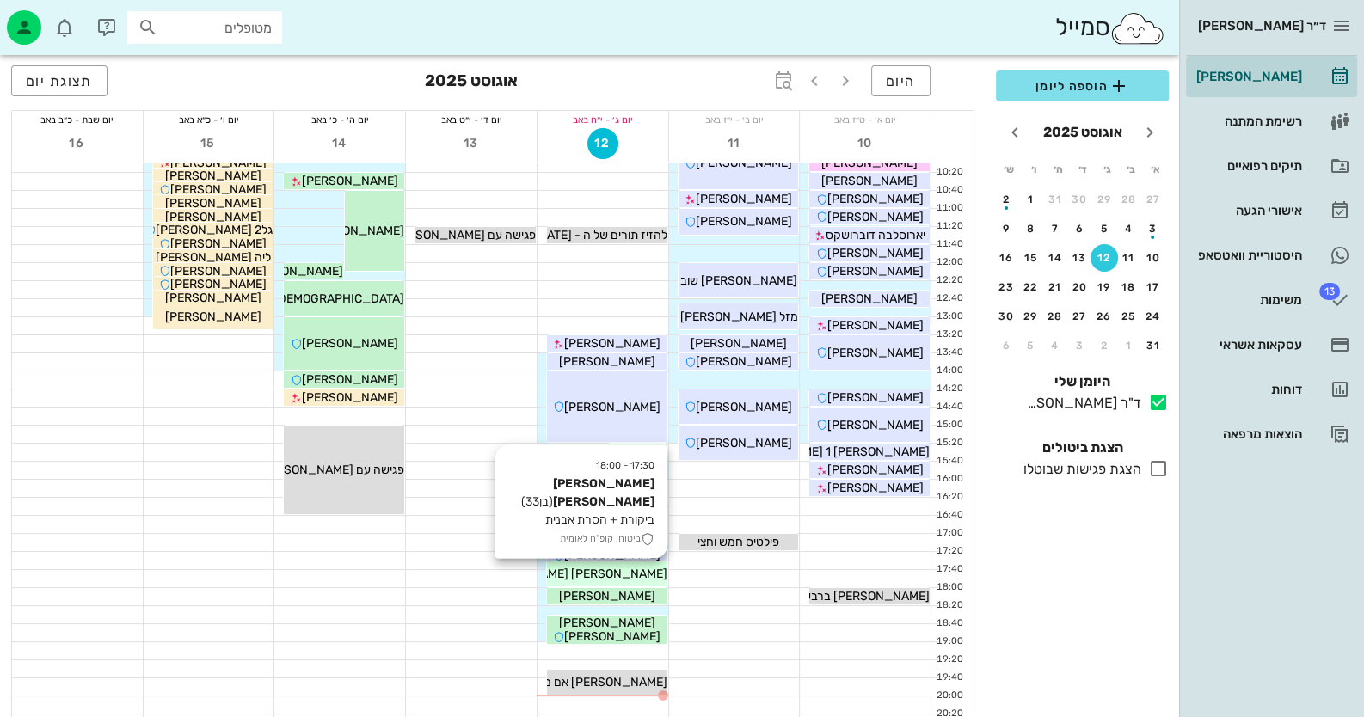
click at [646, 575] on div "[PERSON_NAME] [PERSON_NAME]" at bounding box center [607, 574] width 120 height 18
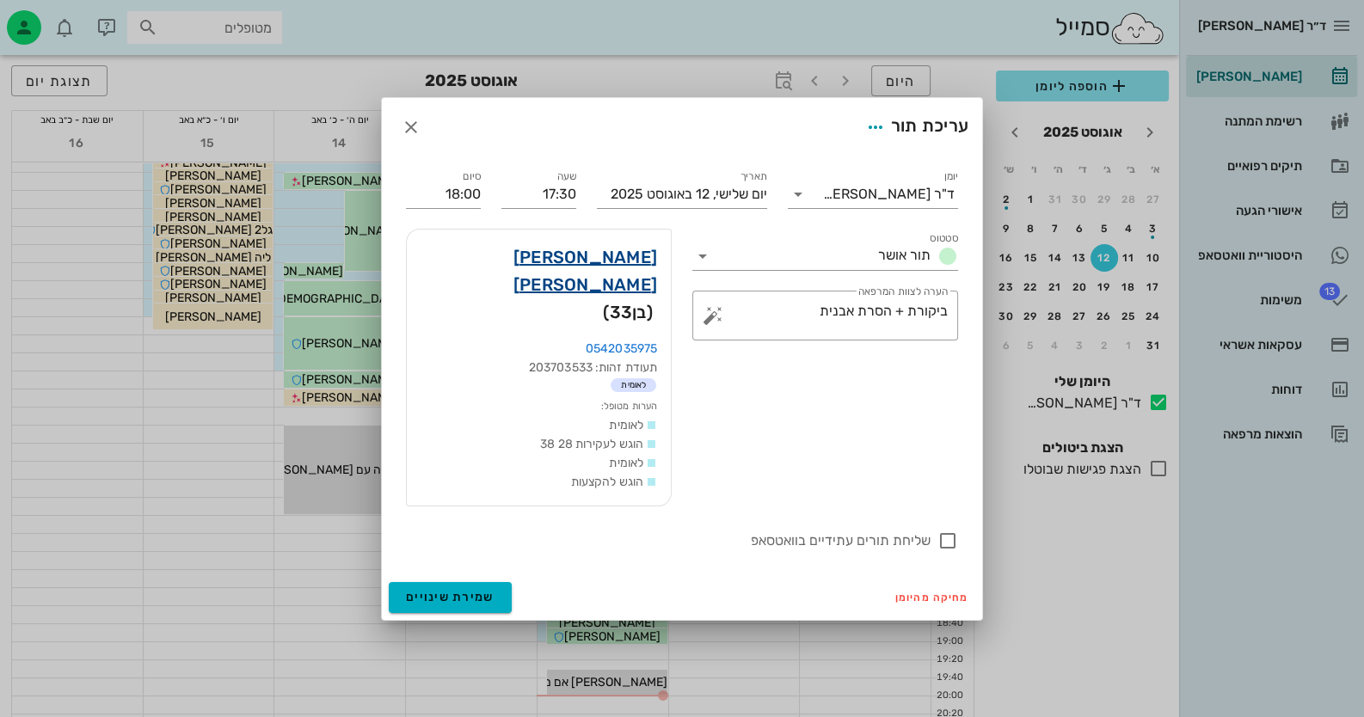
click at [626, 280] on link "אבישי אשכנזי" at bounding box center [539, 270] width 237 height 55
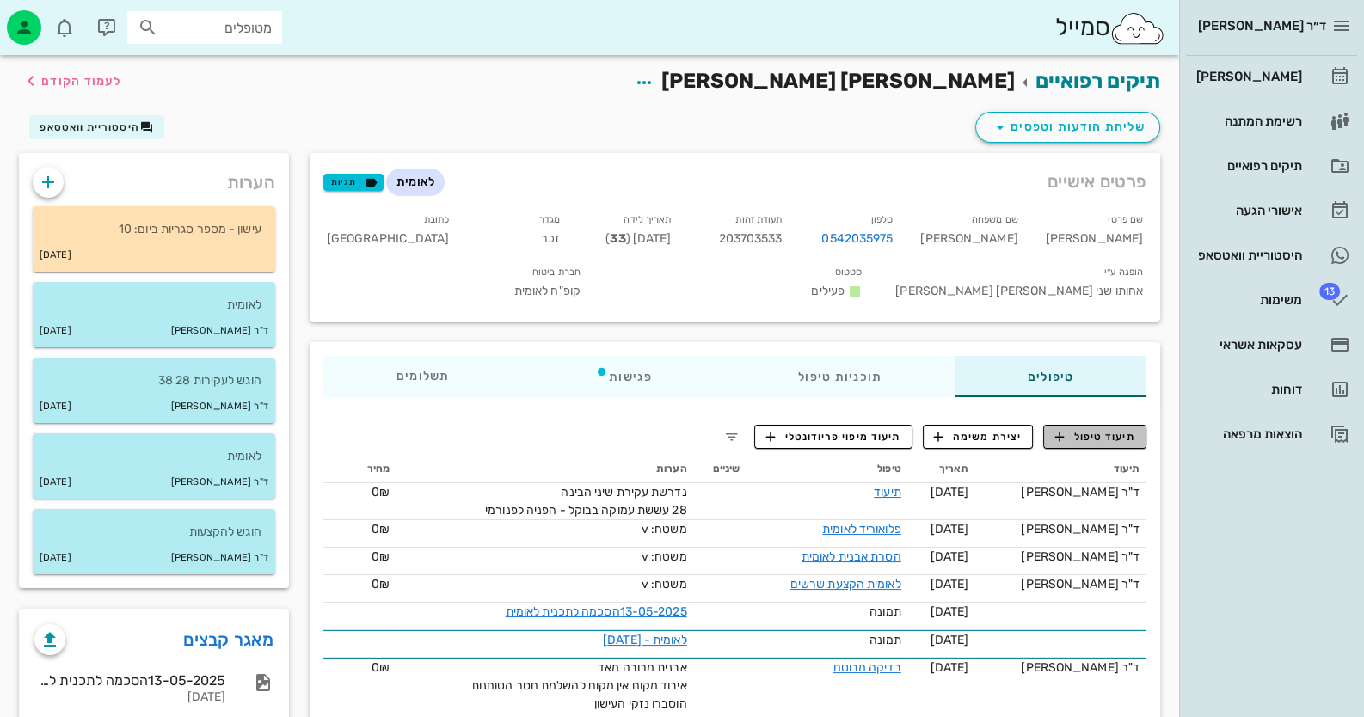
click at [1101, 430] on button "תיעוד טיפול" at bounding box center [1094, 437] width 103 height 24
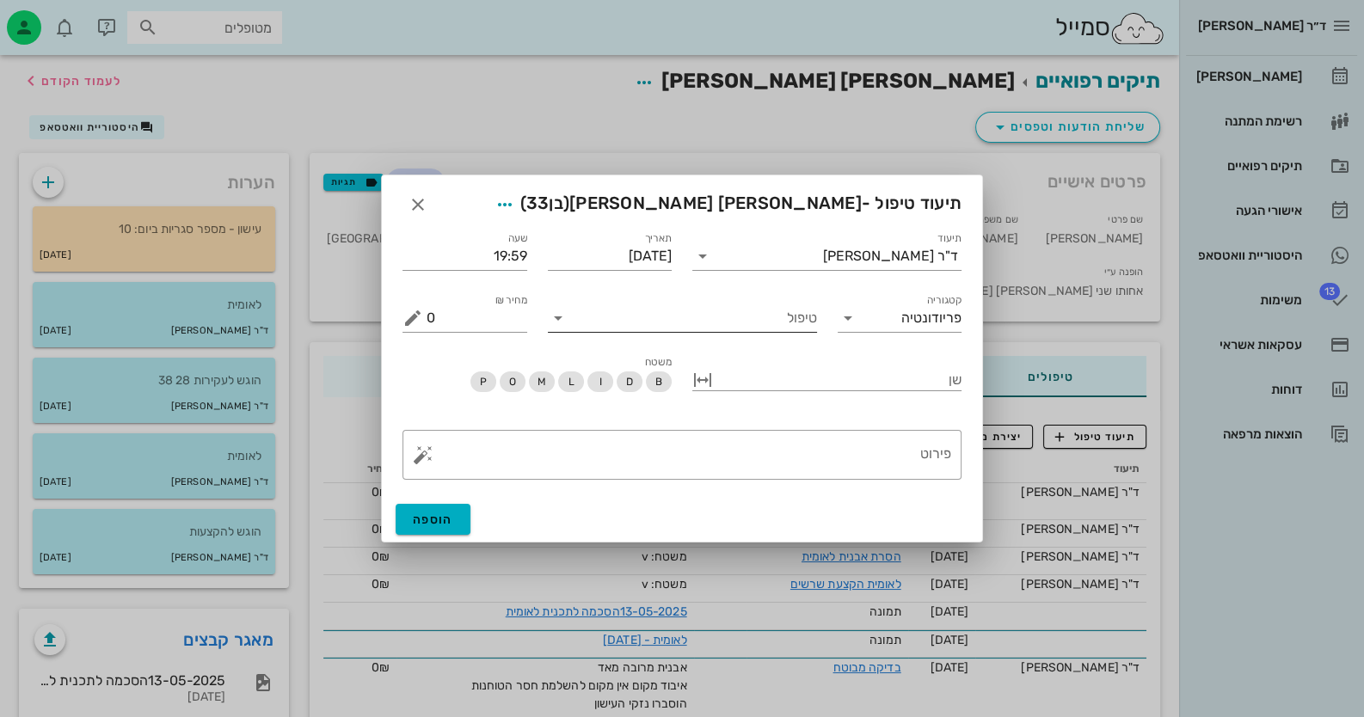
click at [701, 326] on input "טיפול" at bounding box center [694, 318] width 245 height 28
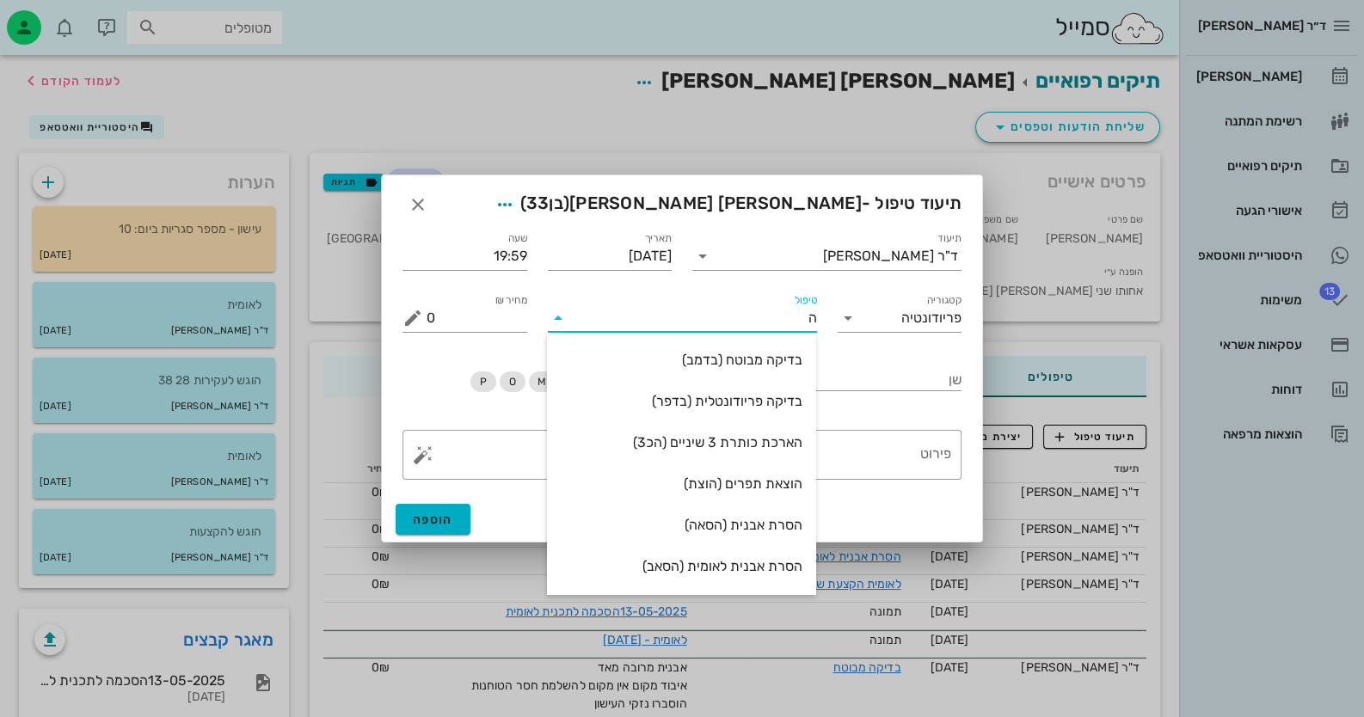
type input "הס"
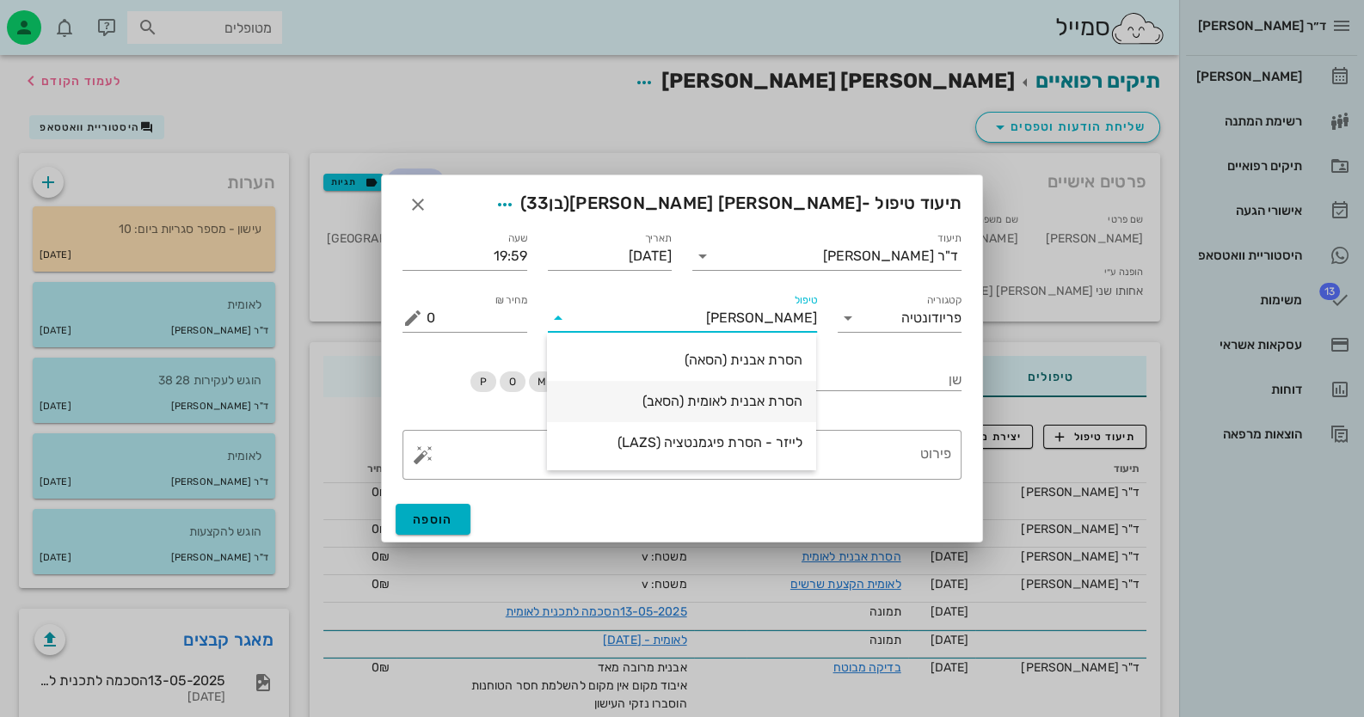
click at [727, 406] on div "הסרת אבנית לאומית (הסאב)" at bounding box center [682, 401] width 242 height 16
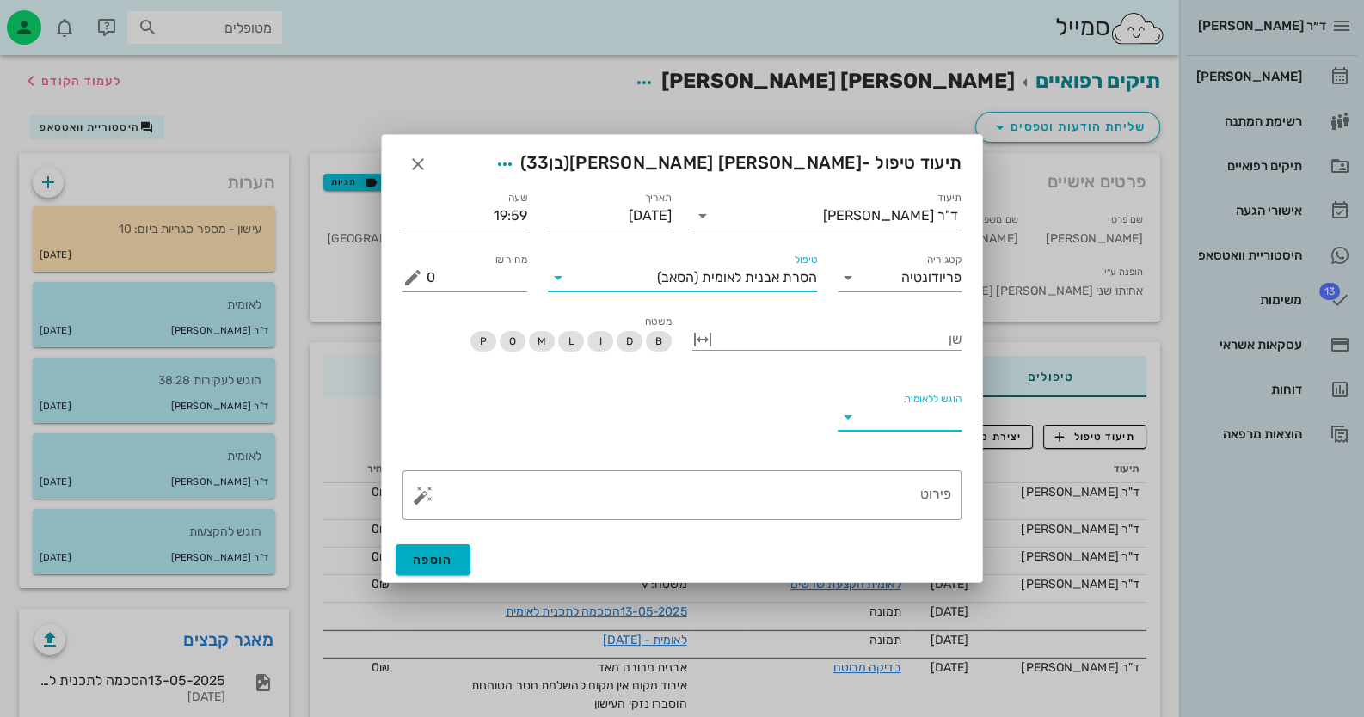
click at [951, 414] on input "הוגש ללאומית" at bounding box center [912, 417] width 101 height 28
click at [934, 426] on div "כן" at bounding box center [899, 430] width 97 height 16
click at [426, 494] on button "button" at bounding box center [423, 495] width 21 height 21
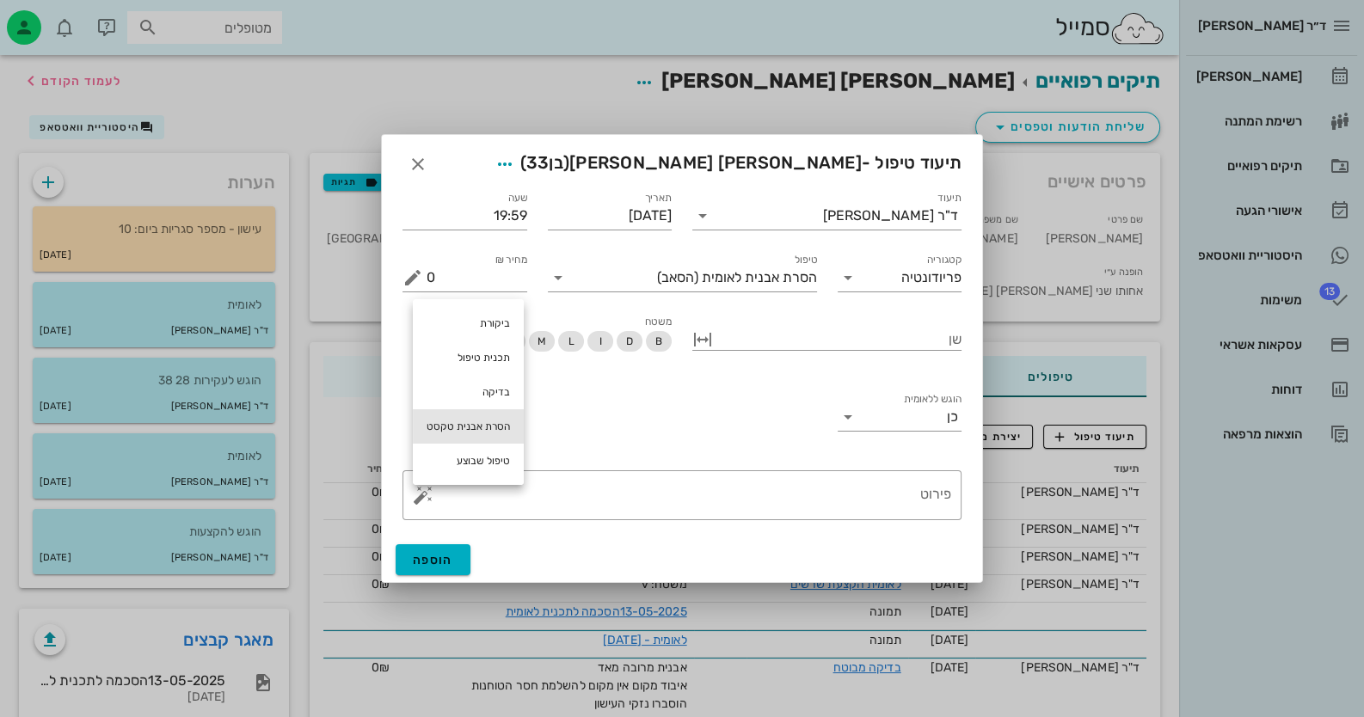
click at [487, 433] on div "הסרת אבנית טקסט" at bounding box center [468, 426] width 111 height 34
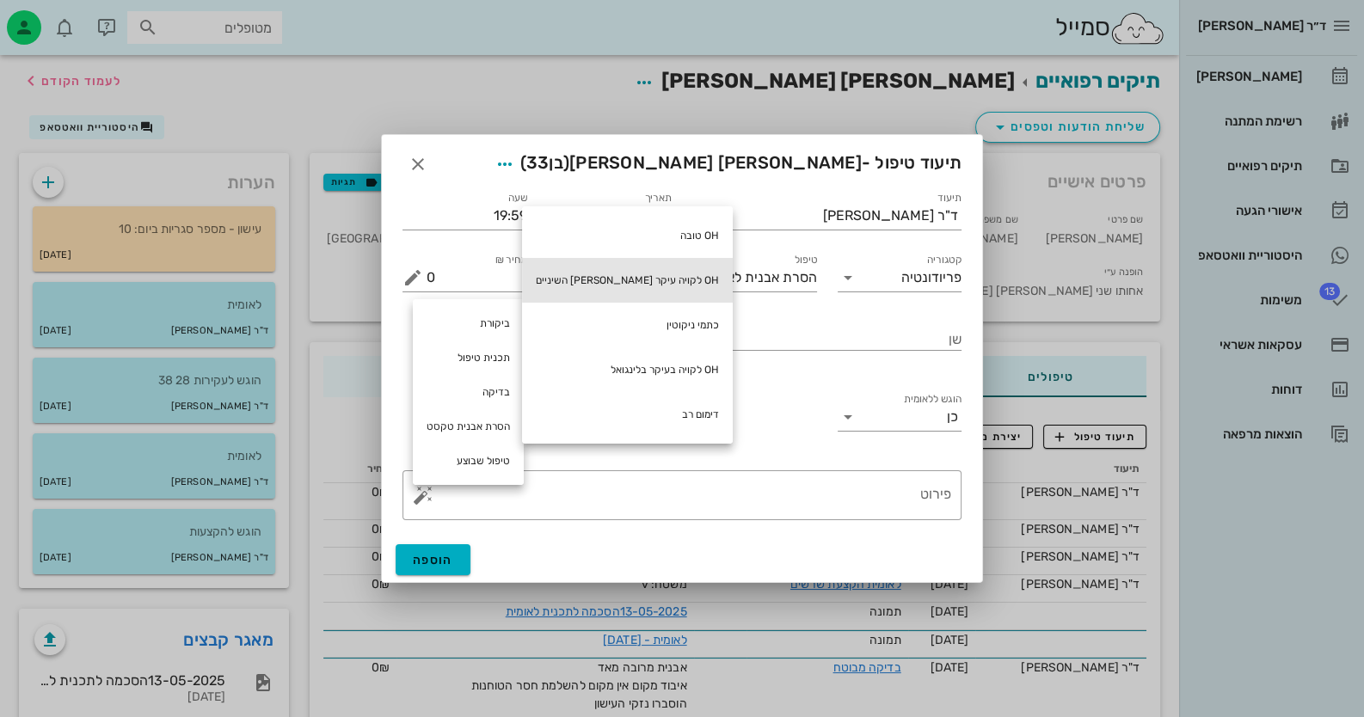
click at [585, 286] on div "OH לקויה עיקר בין השיניים" at bounding box center [627, 280] width 211 height 45
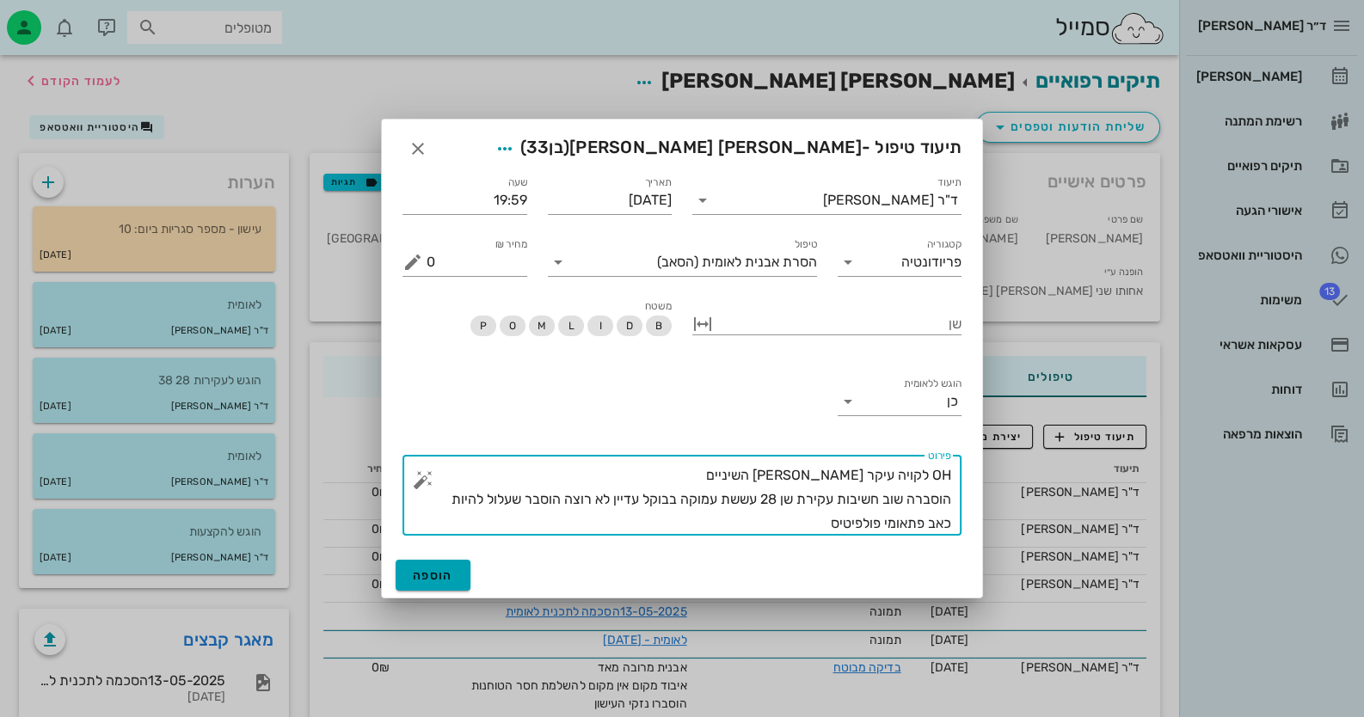
type textarea "OH לקויה עיקר בין השיניים הוסברה שוב חשיבות עקירת שן 28 עששת עמוקה בבוקל עדיין …"
click at [442, 575] on span "הוספה" at bounding box center [433, 576] width 40 height 15
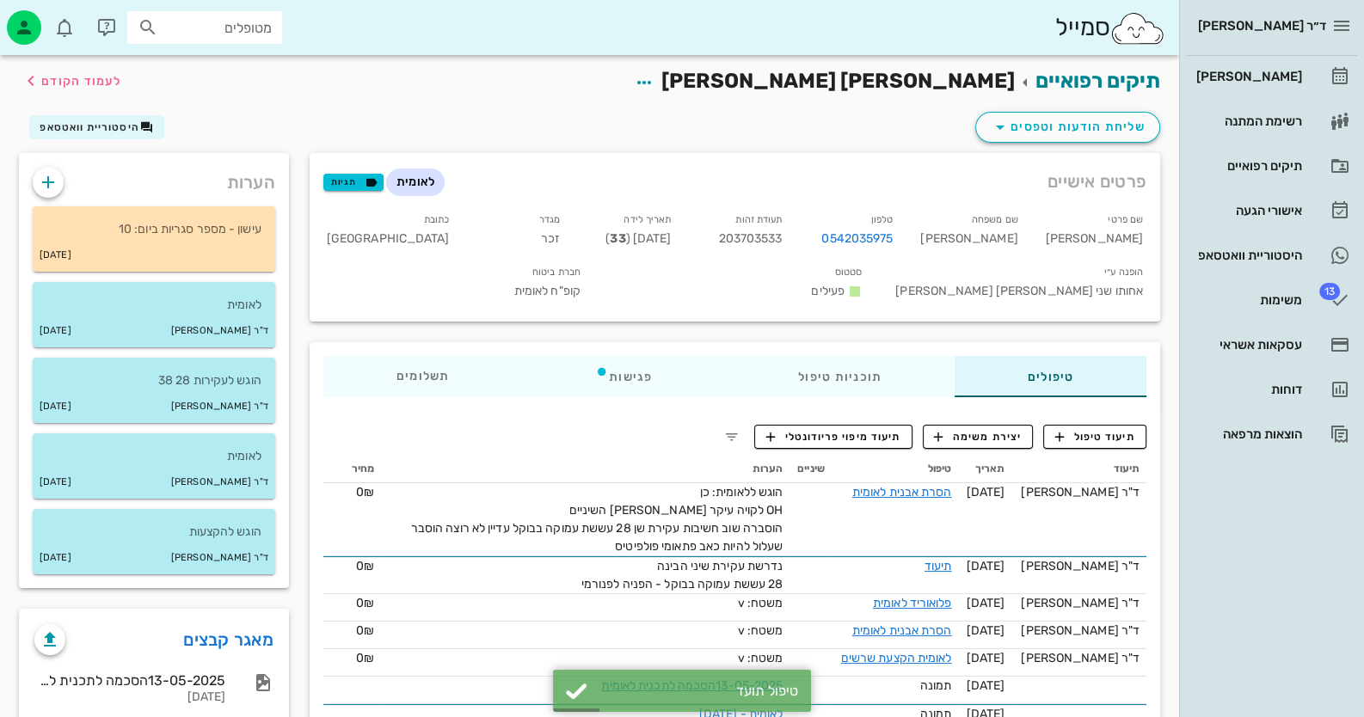
click at [782, 237] on span "203703533" at bounding box center [750, 238] width 64 height 15
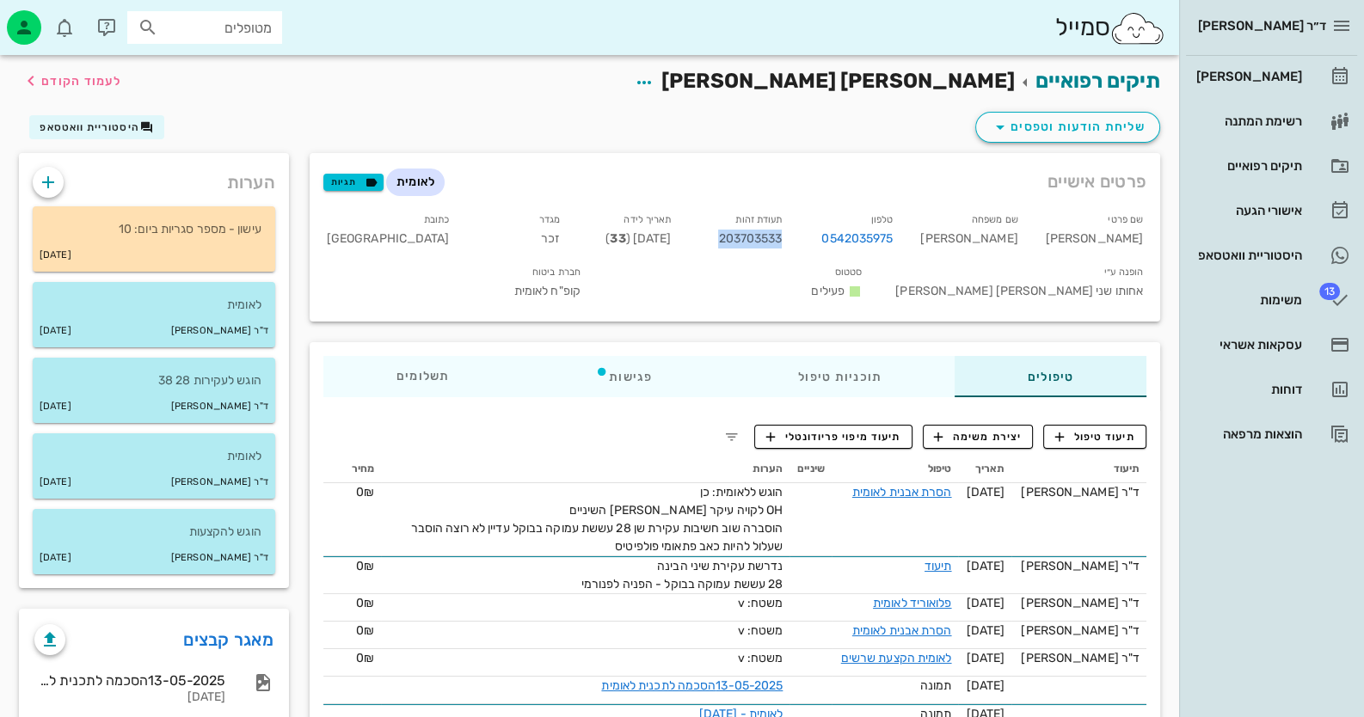
copy span "203703533"
click at [1282, 78] on div "[PERSON_NAME]" at bounding box center [1247, 77] width 109 height 14
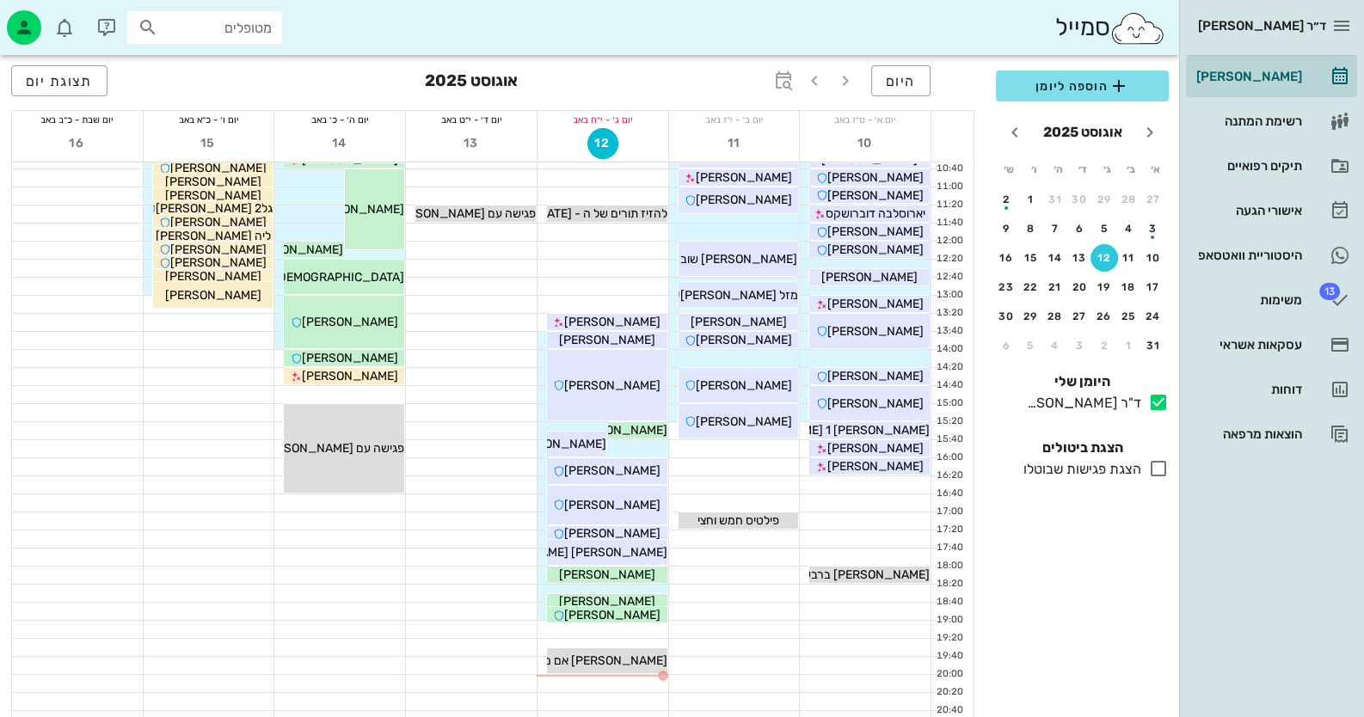
scroll to position [203, 0]
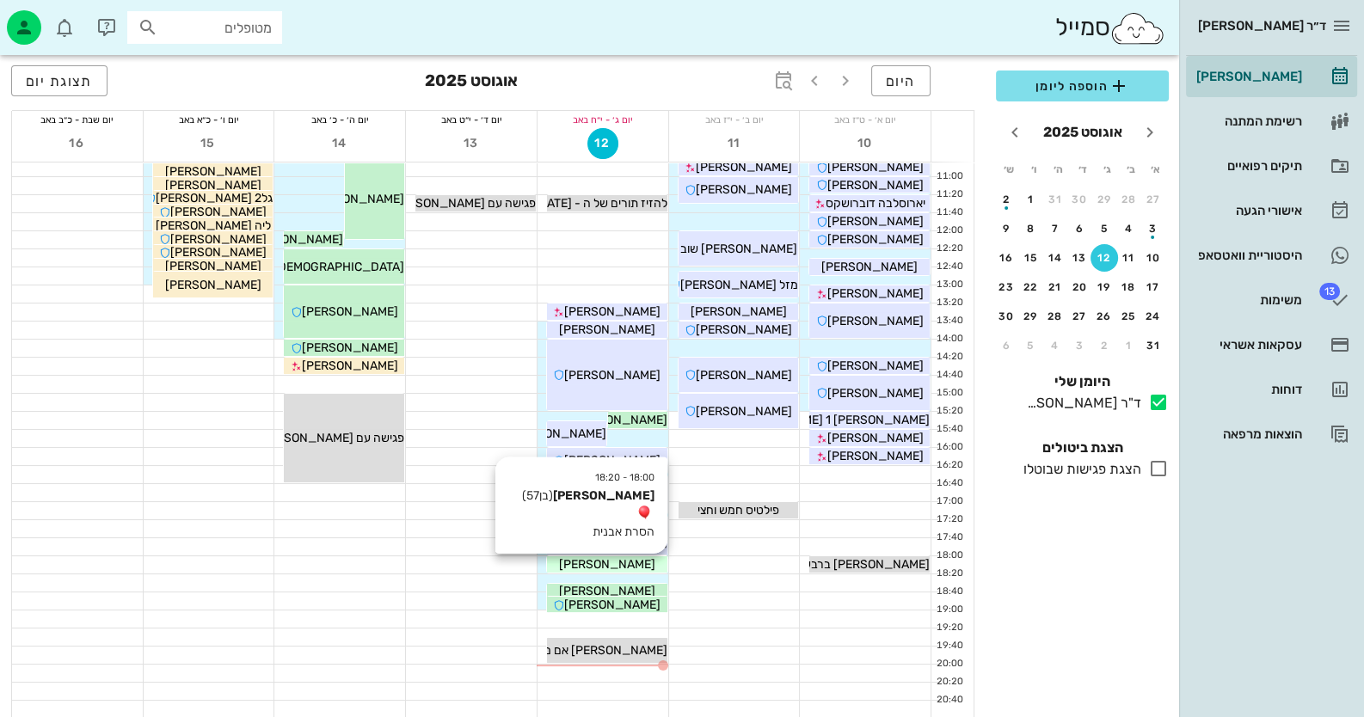
click at [593, 558] on span "[PERSON_NAME]" at bounding box center [607, 564] width 96 height 15
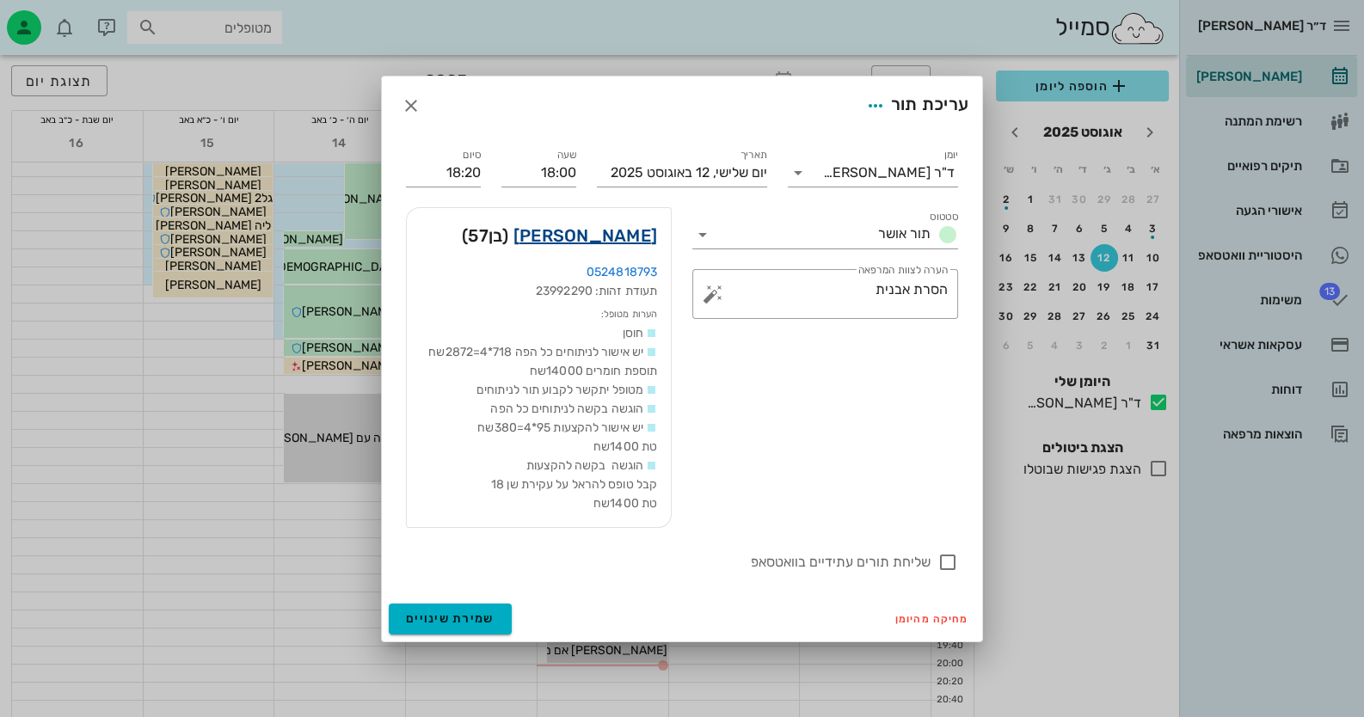
click at [615, 230] on link "דוד שנפ" at bounding box center [585, 236] width 144 height 28
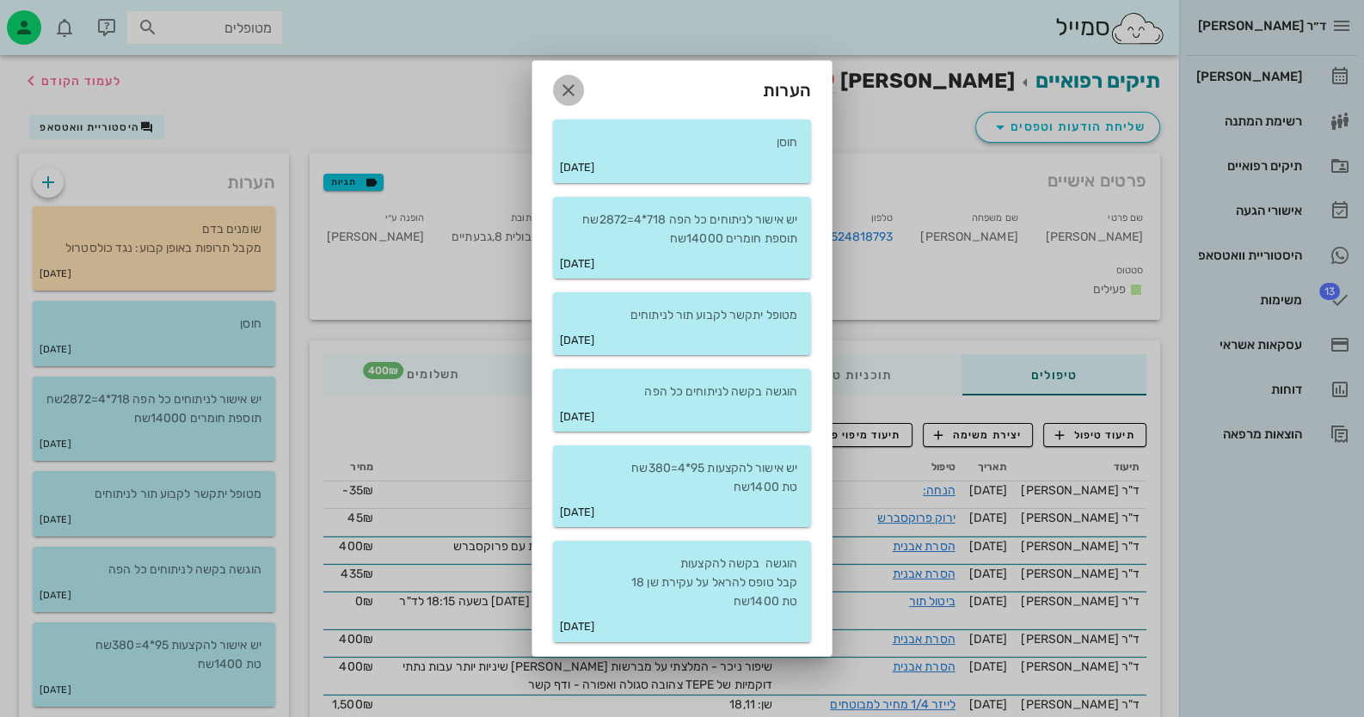
click at [563, 90] on icon "button" at bounding box center [568, 90] width 21 height 21
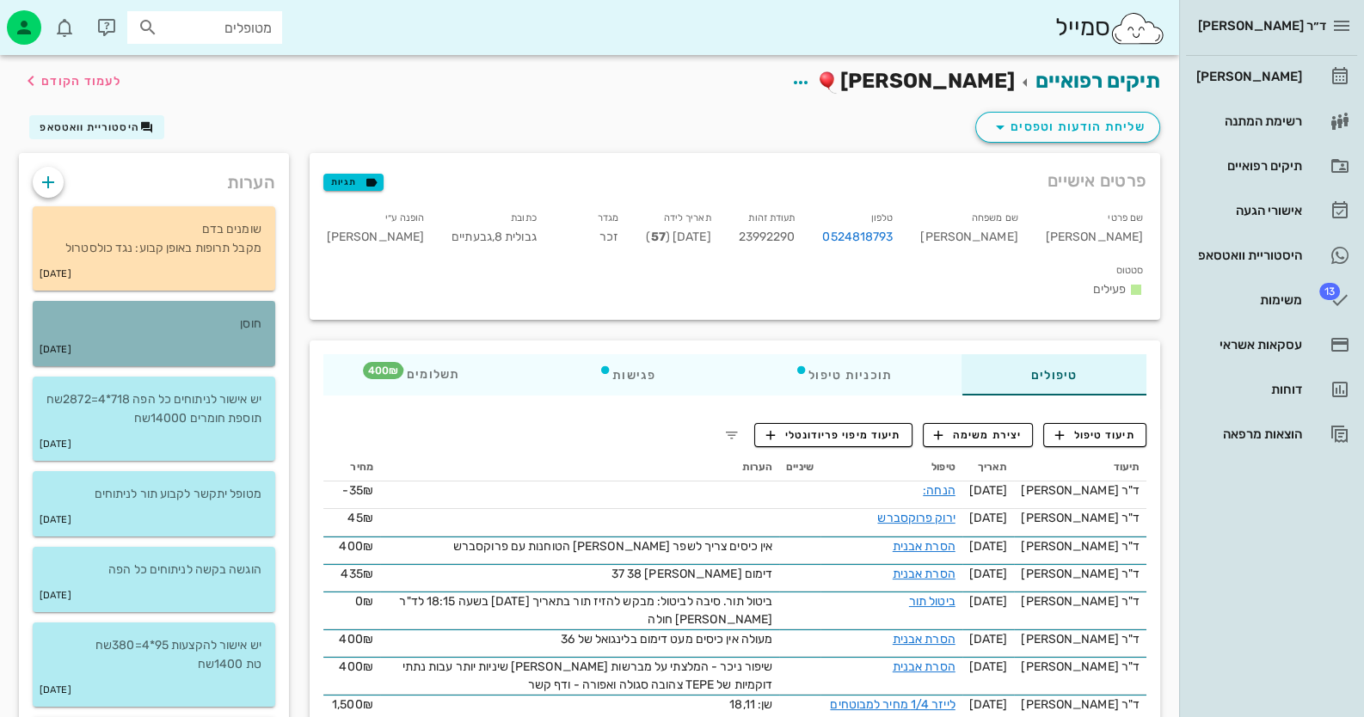
click at [183, 341] on div "29-03-2021" at bounding box center [154, 350] width 243 height 33
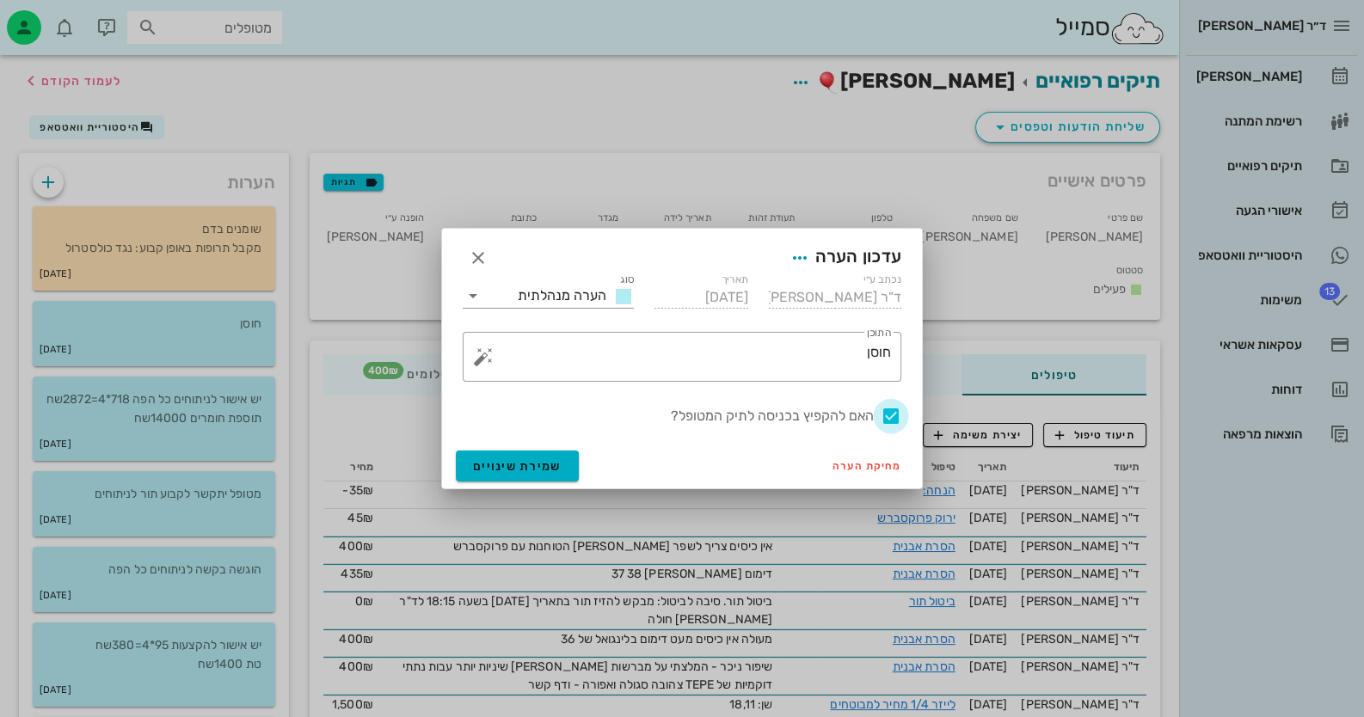
click at [899, 415] on div at bounding box center [890, 416] width 29 height 29
checkbox input "false"
click at [486, 467] on span "שמירת שינויים" at bounding box center [517, 466] width 89 height 15
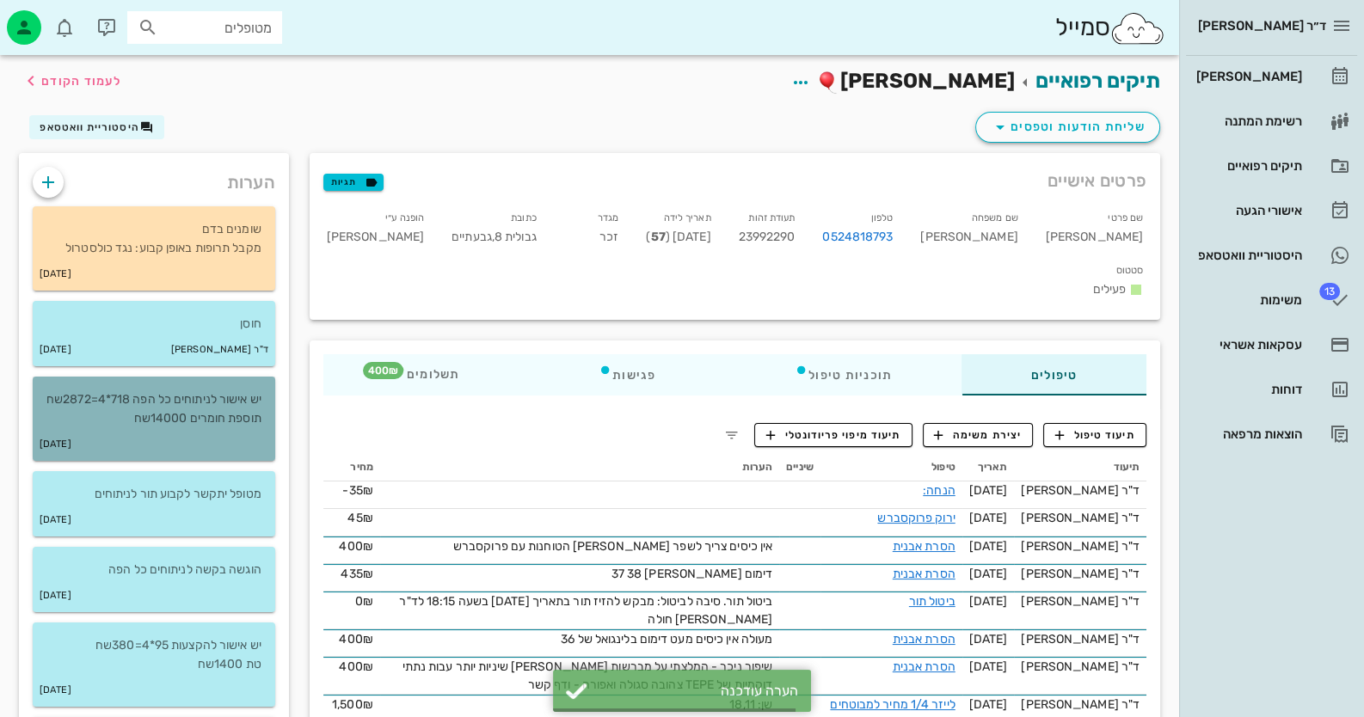
click at [213, 451] on div "12-03-2019" at bounding box center [154, 444] width 243 height 33
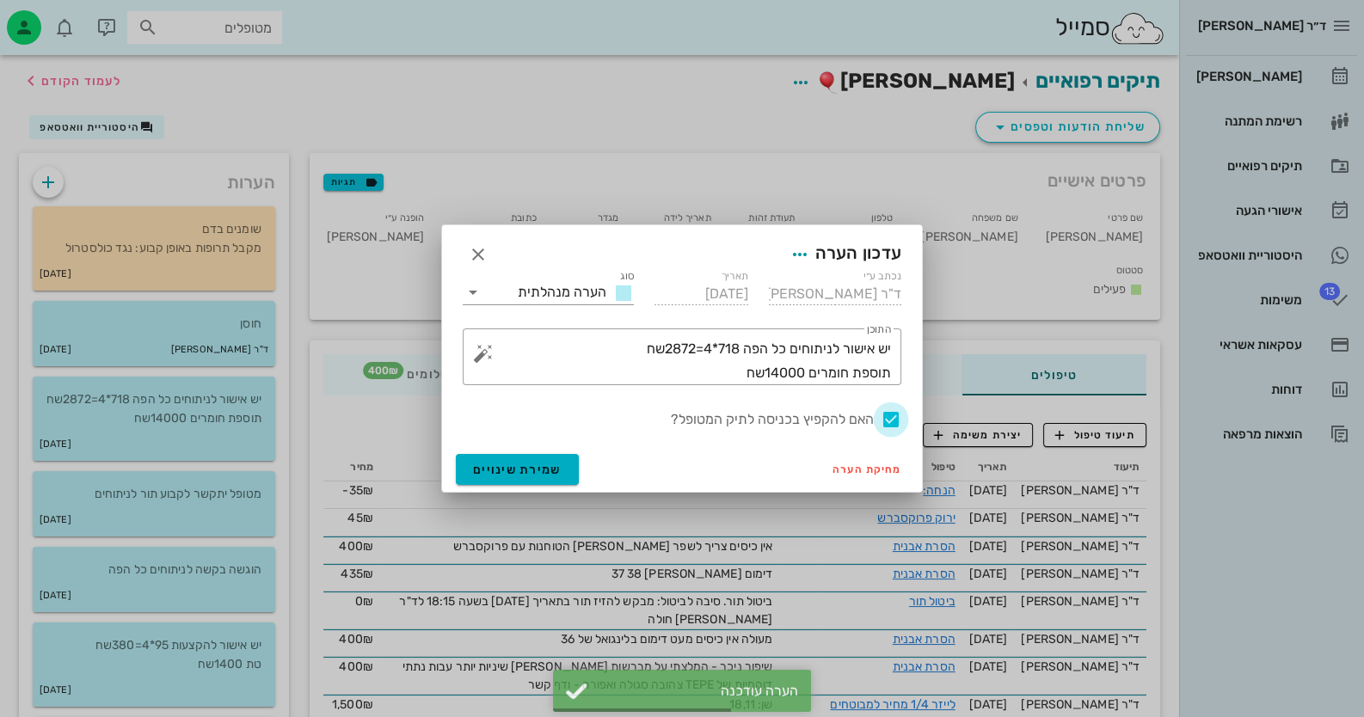
click at [899, 422] on div at bounding box center [890, 419] width 29 height 29
checkbox input "false"
click at [527, 472] on span "שמירת שינויים" at bounding box center [517, 470] width 89 height 15
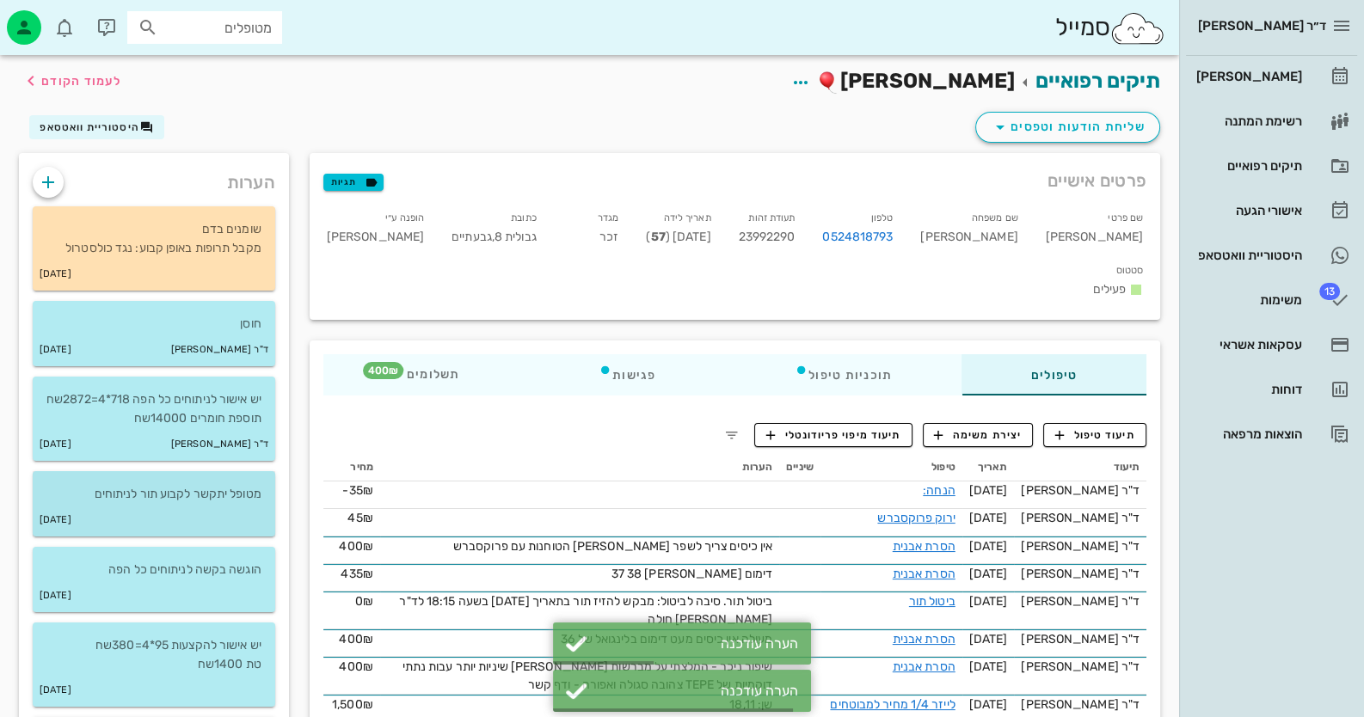
click at [141, 537] on div "12-03-2019" at bounding box center [154, 520] width 243 height 33
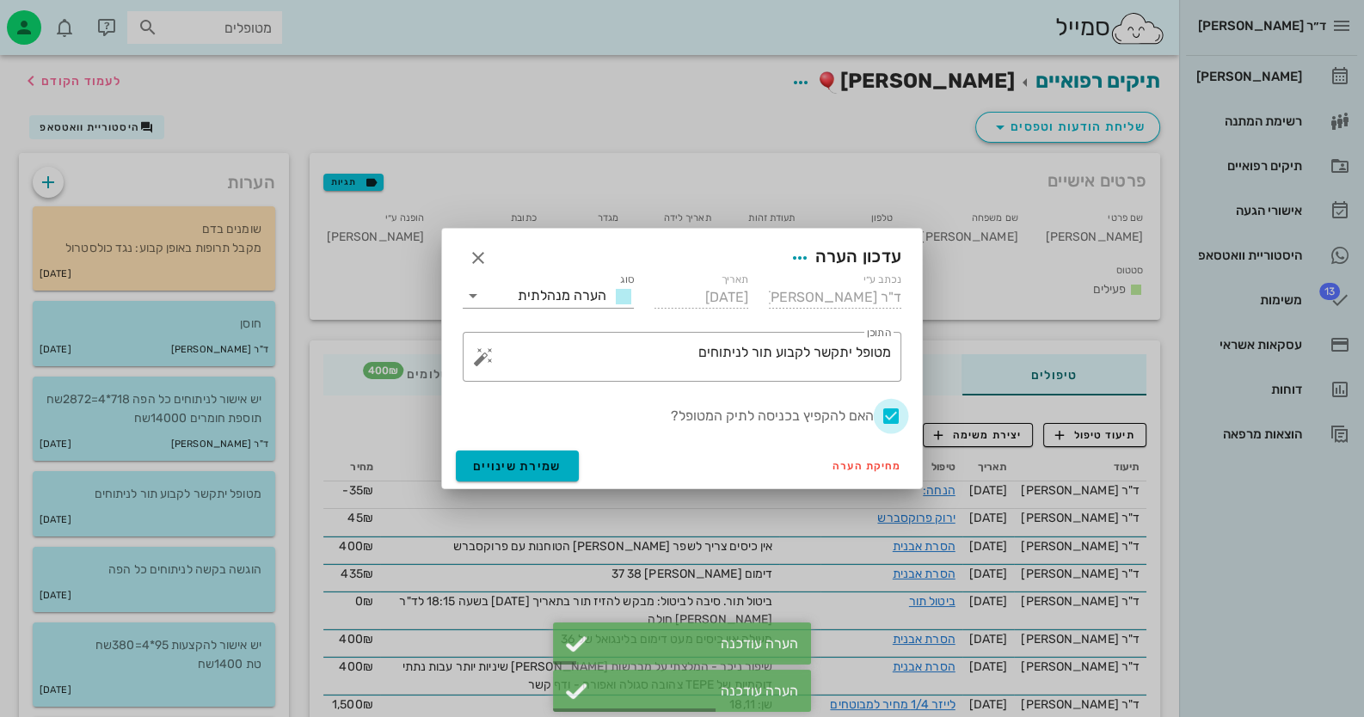
click at [898, 421] on div at bounding box center [890, 416] width 29 height 29
checkbox input "false"
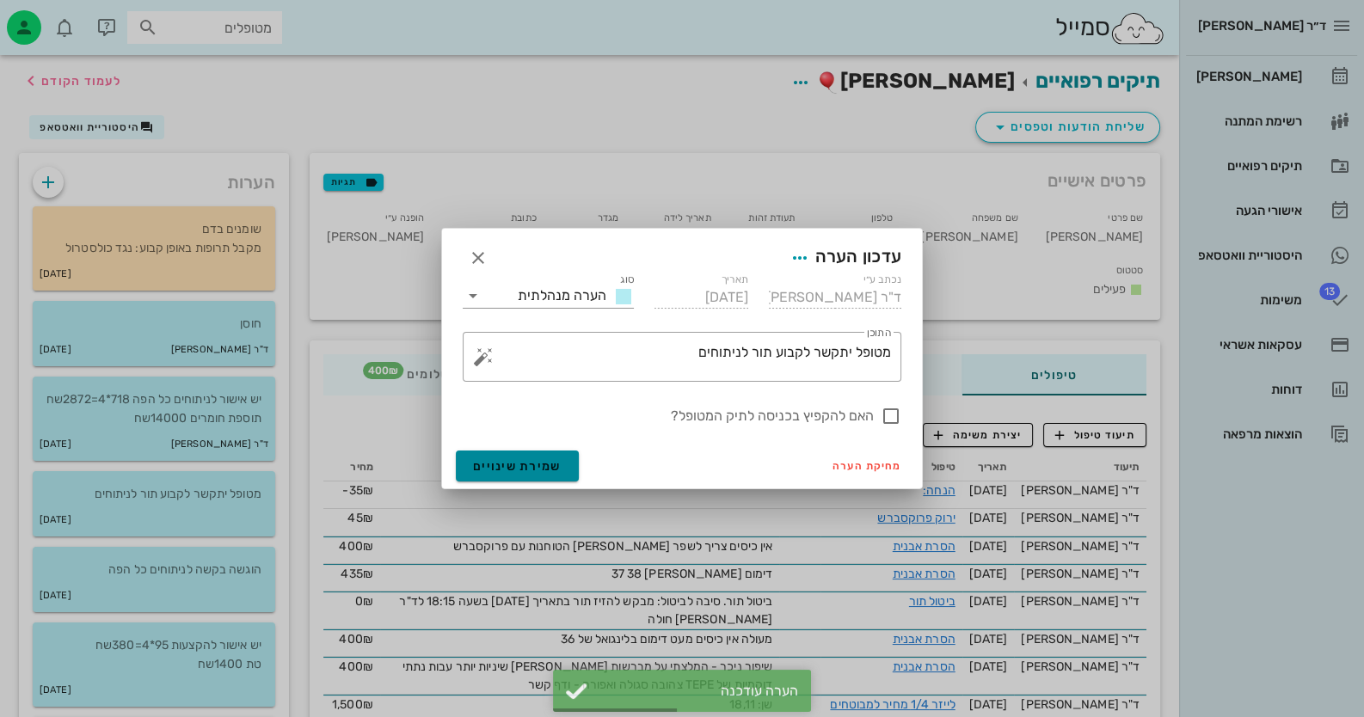
click at [547, 459] on span "שמירת שינויים" at bounding box center [517, 466] width 89 height 15
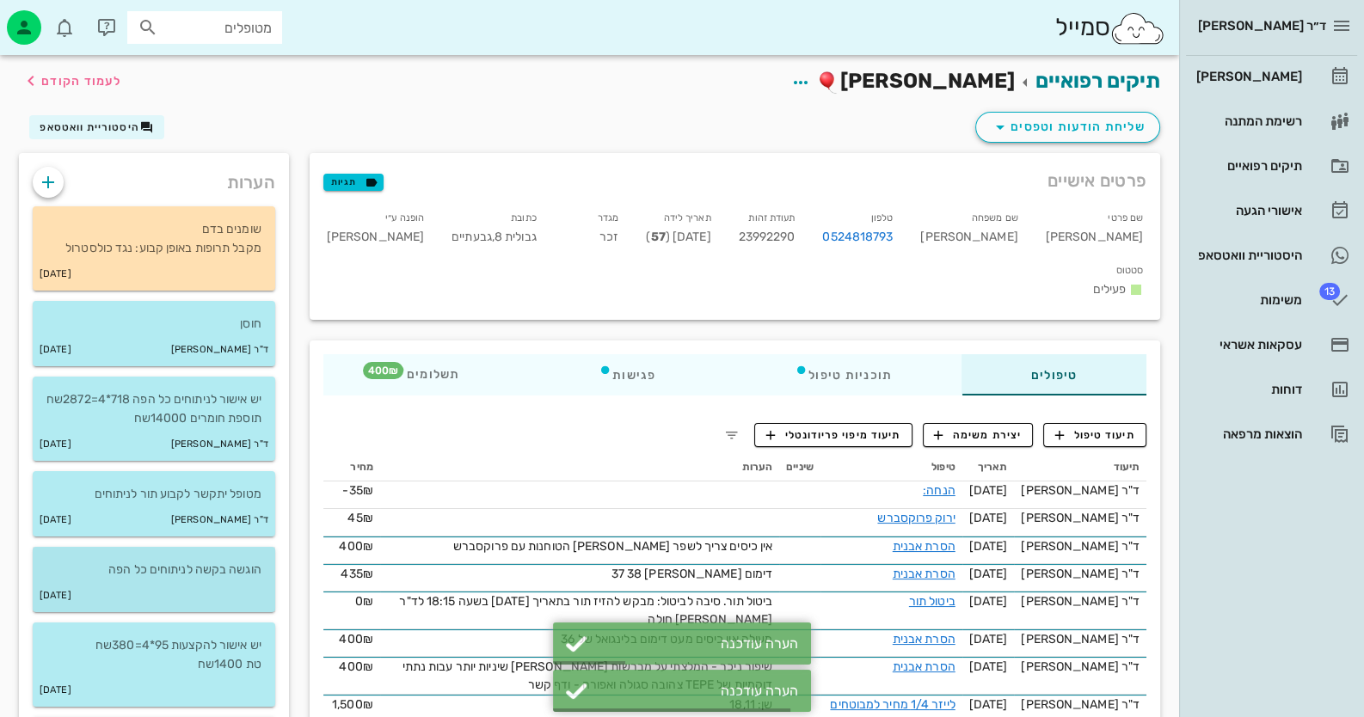
click at [207, 612] on div "08-03-2019" at bounding box center [154, 596] width 243 height 33
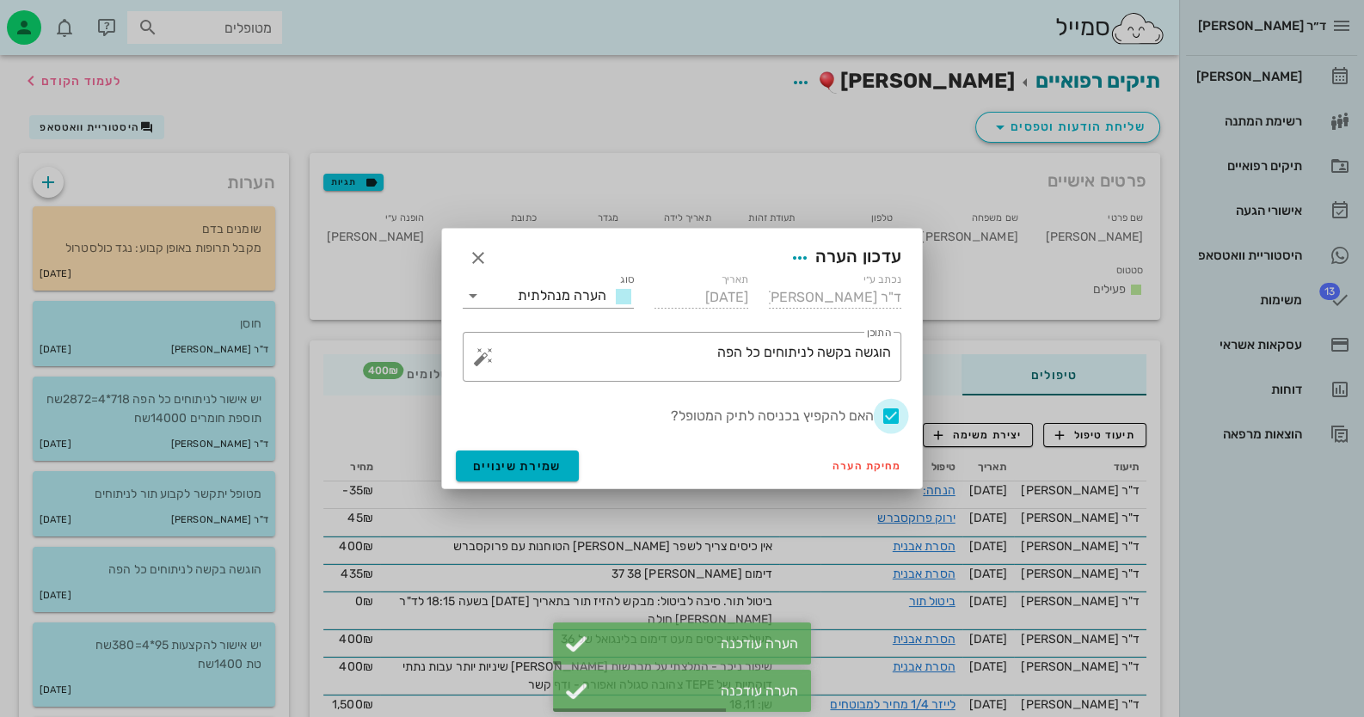
click at [890, 419] on div at bounding box center [890, 416] width 29 height 29
checkbox input "false"
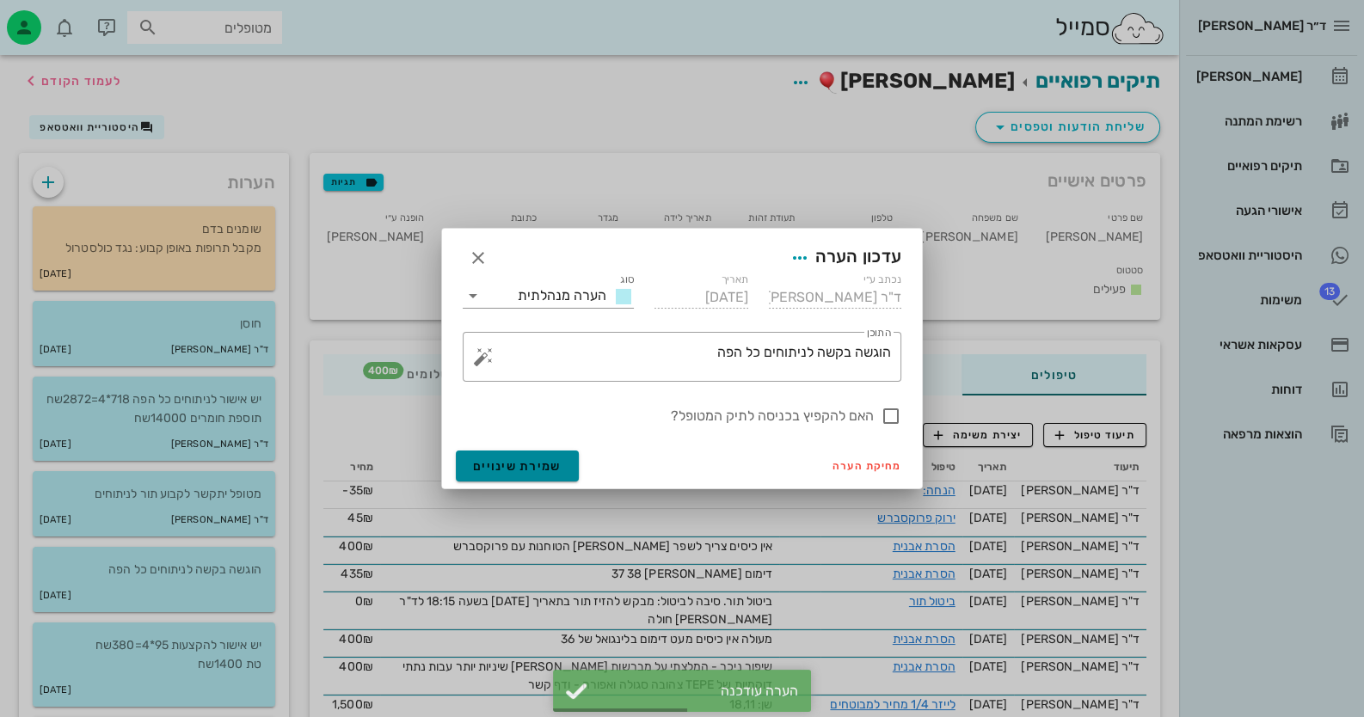
click at [532, 472] on span "שמירת שינויים" at bounding box center [517, 466] width 89 height 15
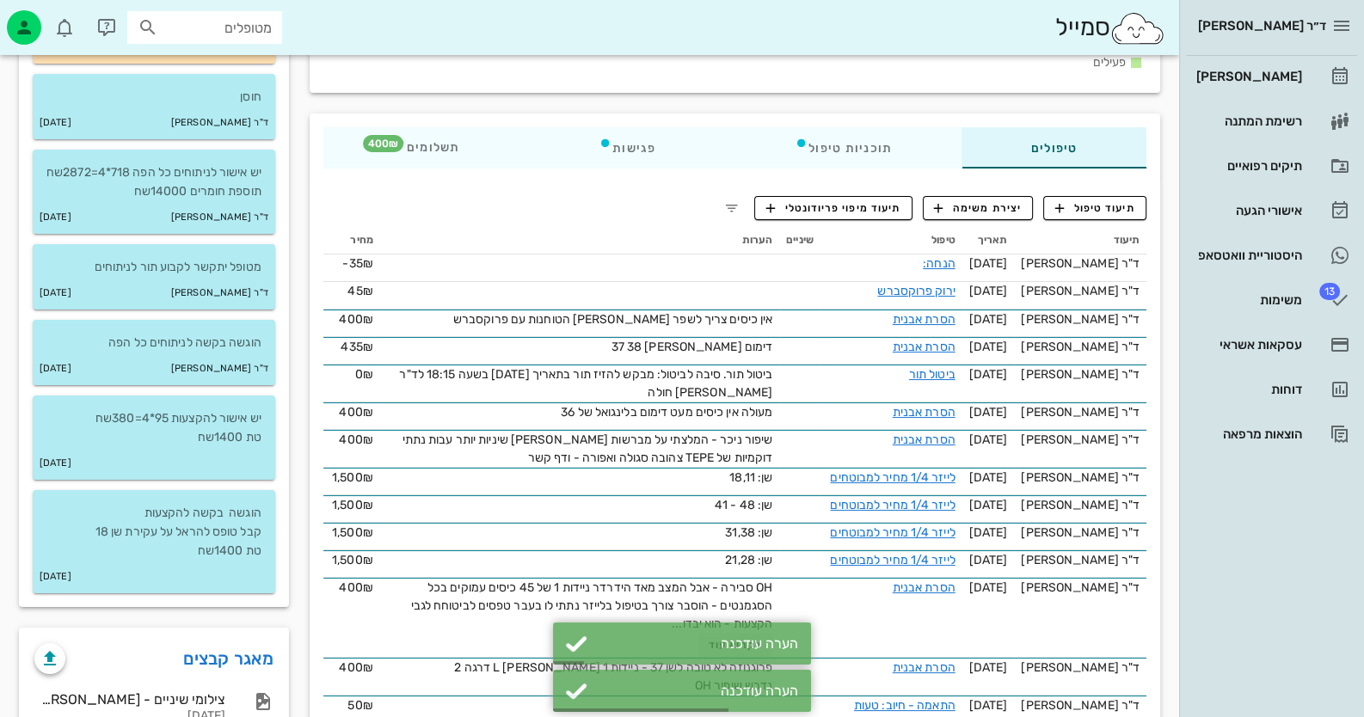
scroll to position [258, 0]
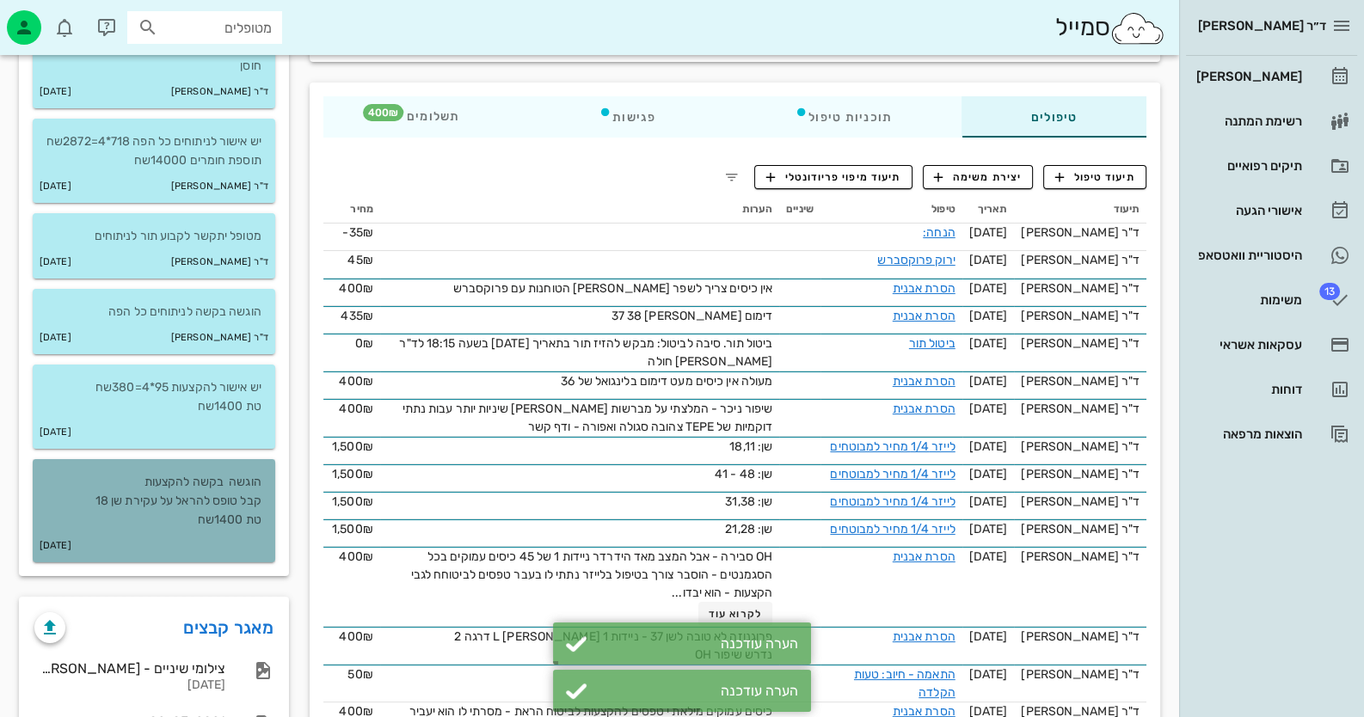
click at [176, 530] on p "הוגשה בקשה להקצעות קבל טופס להראל על עקירת שן 18 טת 1400שח" at bounding box center [153, 501] width 215 height 57
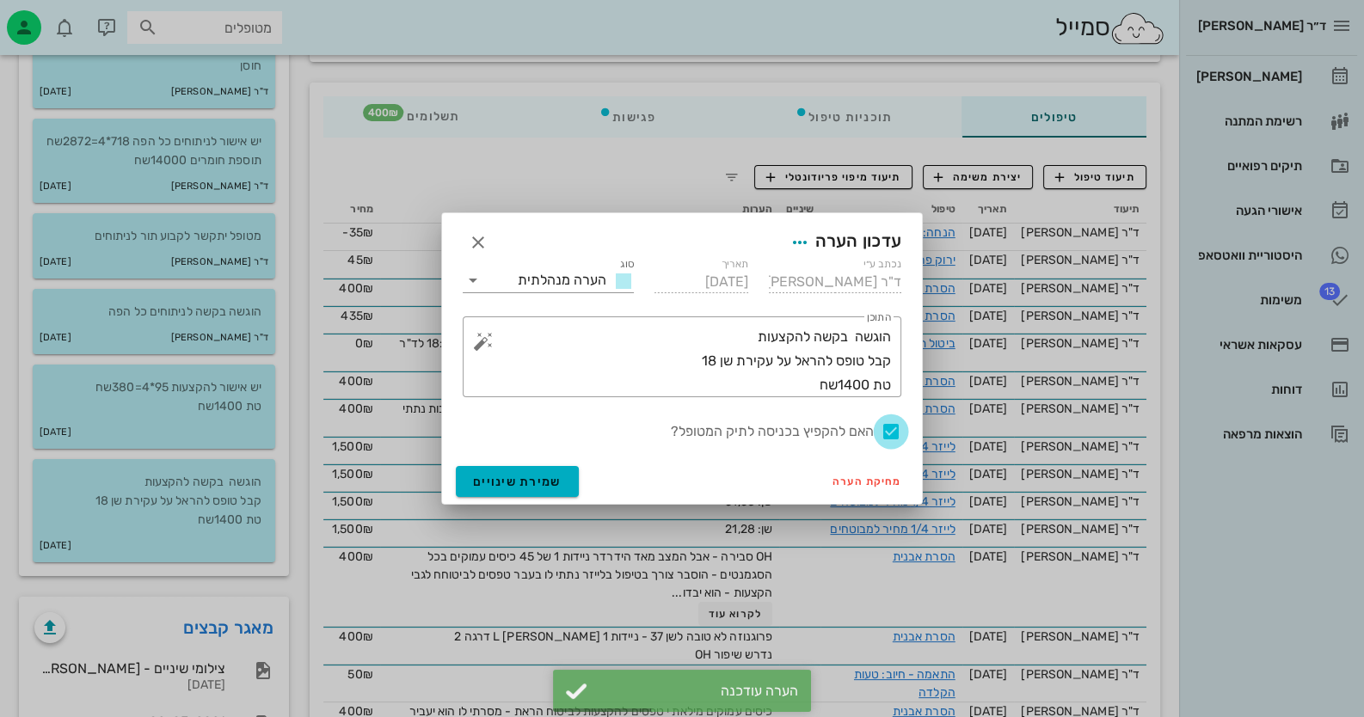
click at [890, 436] on div at bounding box center [890, 431] width 29 height 29
checkbox input "false"
click at [538, 473] on button "שמירת שינויים" at bounding box center [517, 481] width 123 height 31
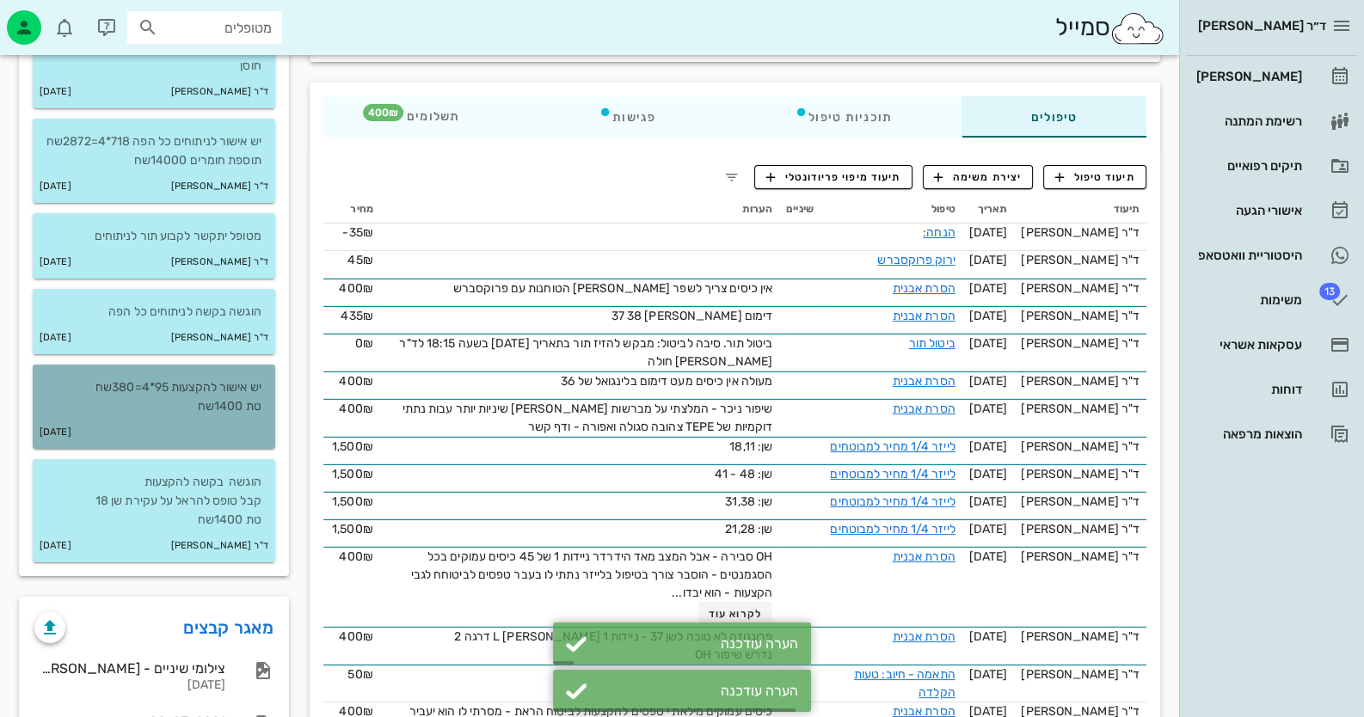
click at [133, 440] on div "21-08-2018" at bounding box center [154, 432] width 243 height 33
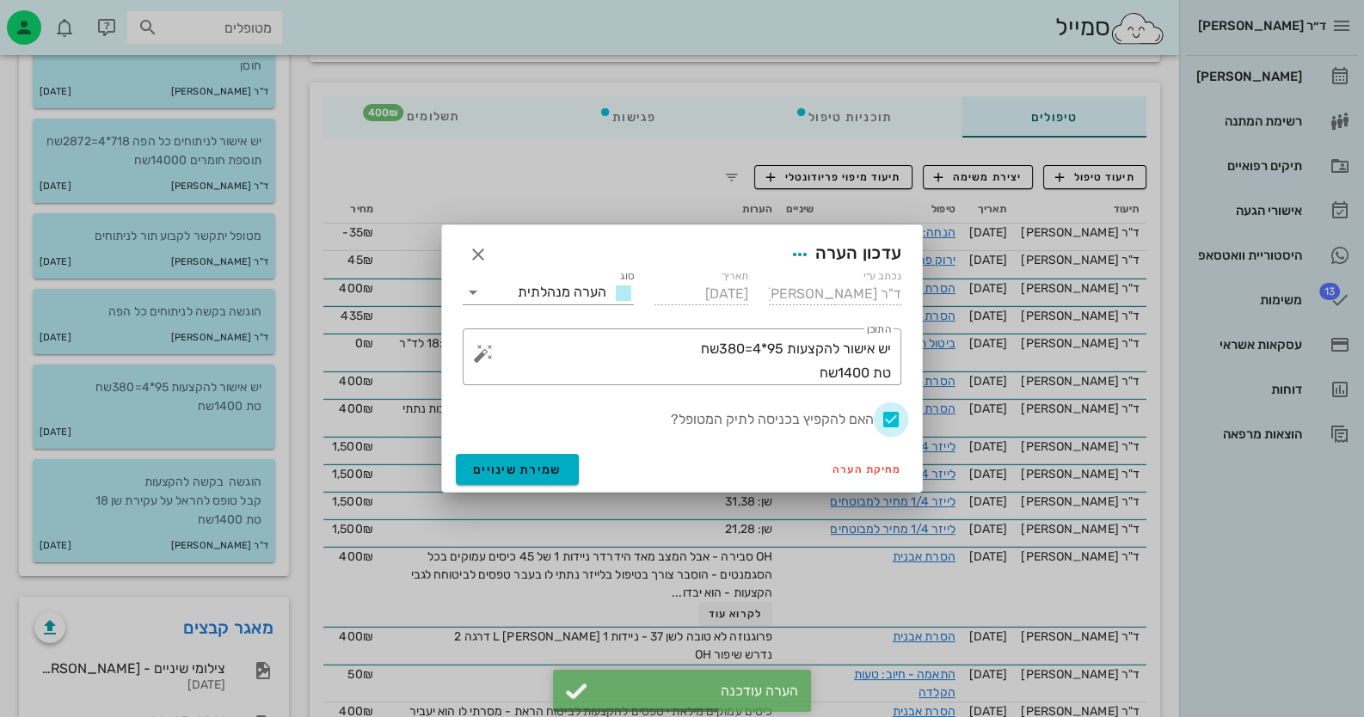
click at [895, 421] on div at bounding box center [890, 419] width 29 height 29
checkbox input "false"
click at [546, 478] on button "שמירת שינויים" at bounding box center [517, 469] width 123 height 31
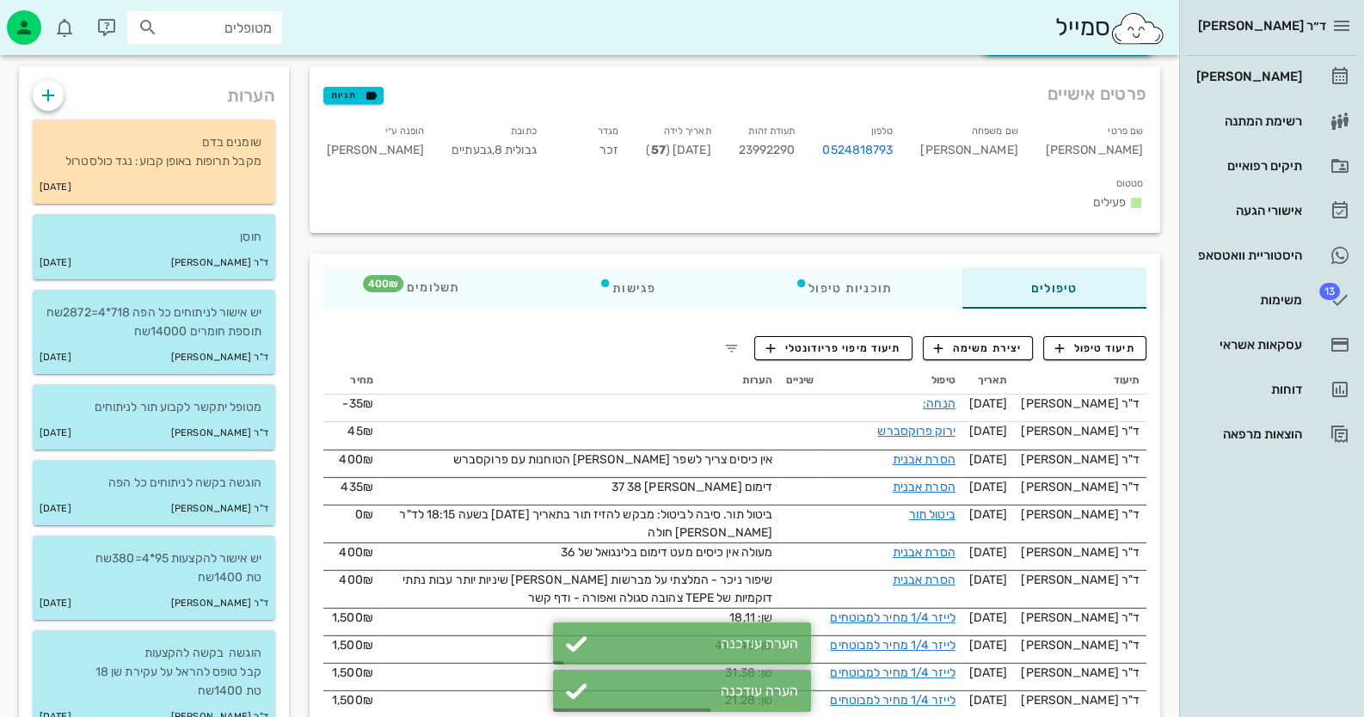
scroll to position [85, 0]
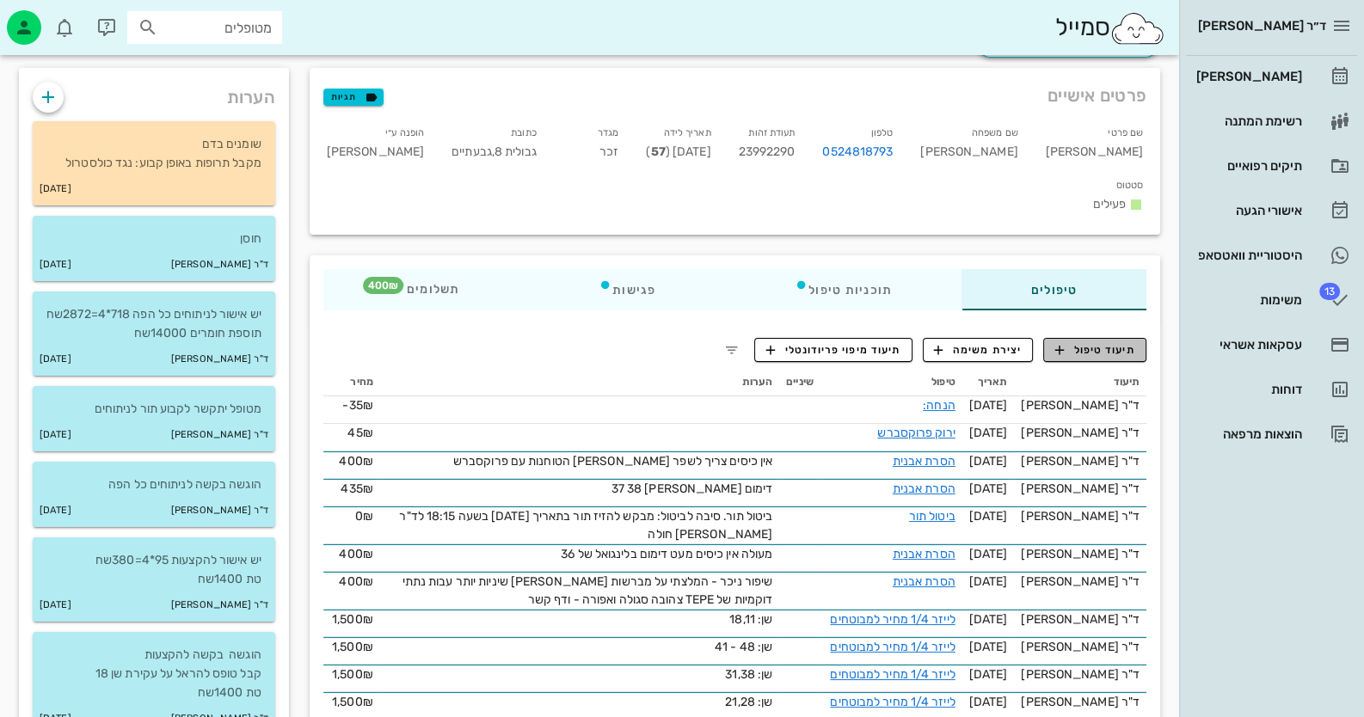
click at [1092, 342] on span "תיעוד טיפול" at bounding box center [1095, 349] width 80 height 15
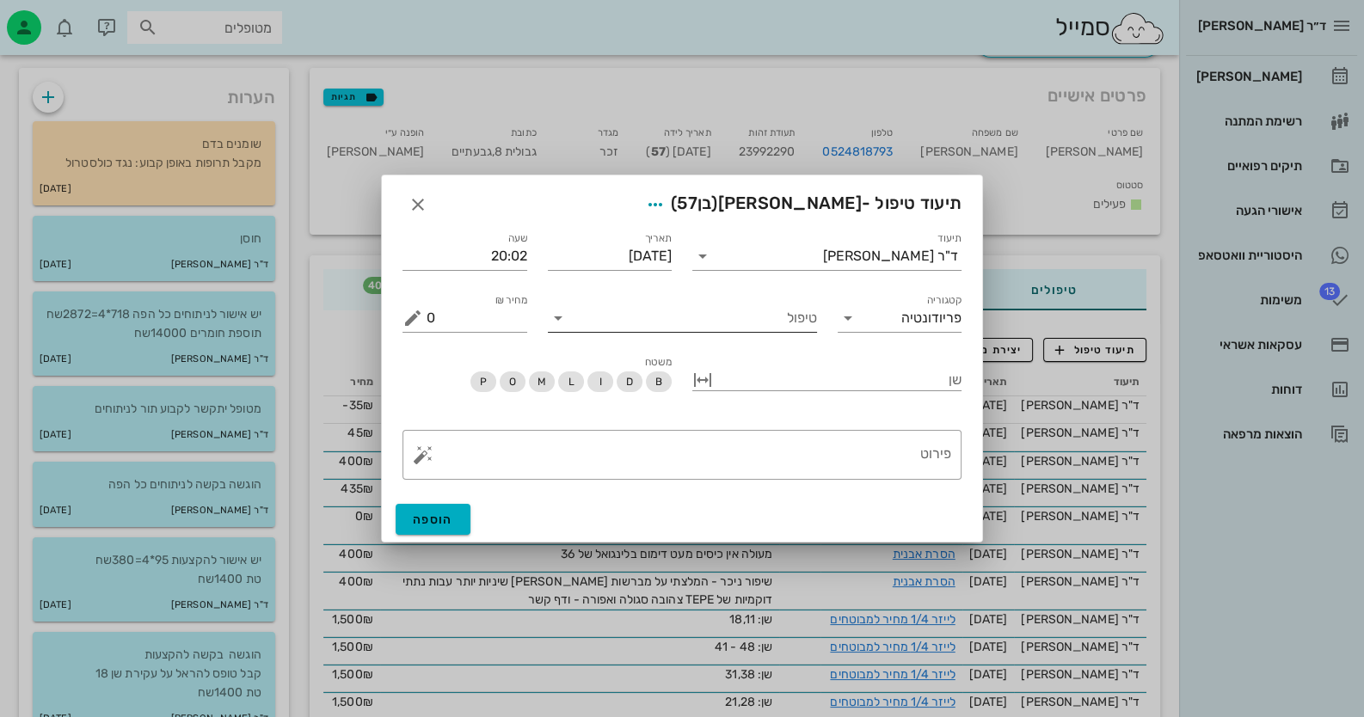
click at [806, 321] on input "טיפול" at bounding box center [694, 318] width 245 height 28
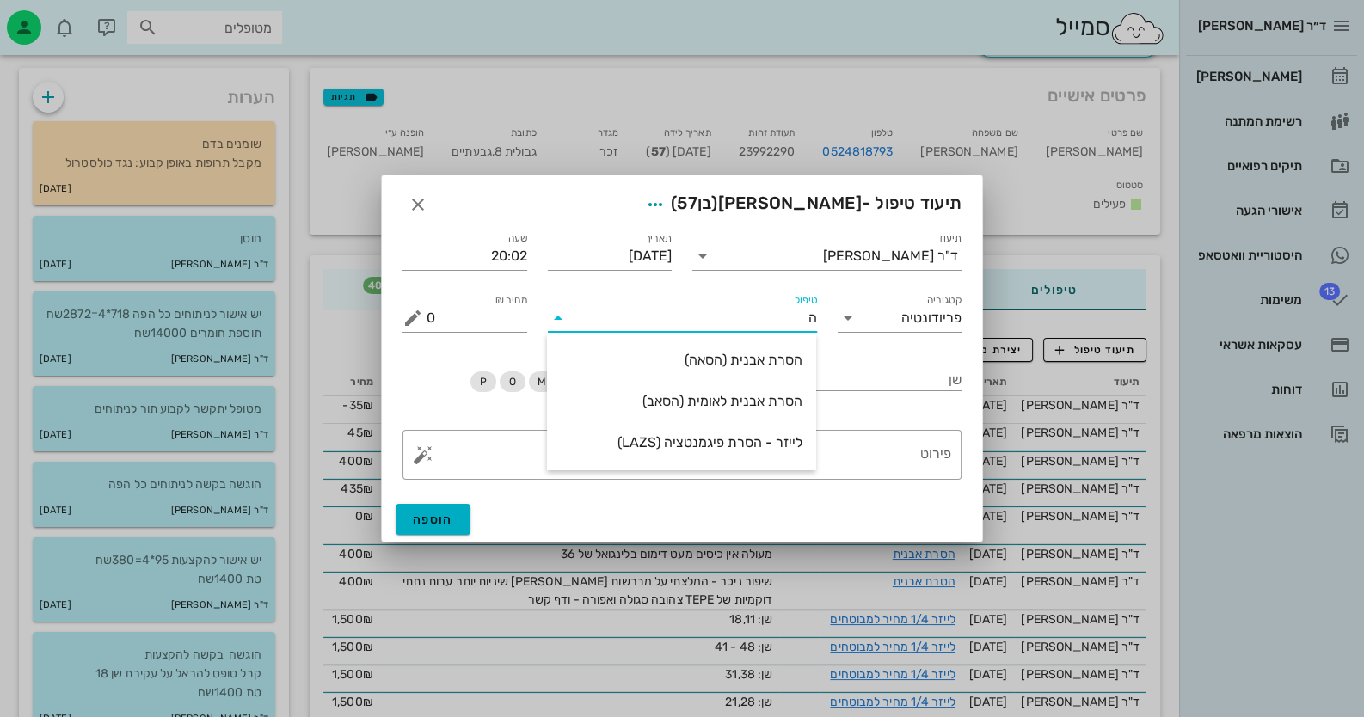
type input "הס"
click at [800, 366] on div "הסרת אבנית (הסאה)" at bounding box center [682, 360] width 242 height 16
type input "435"
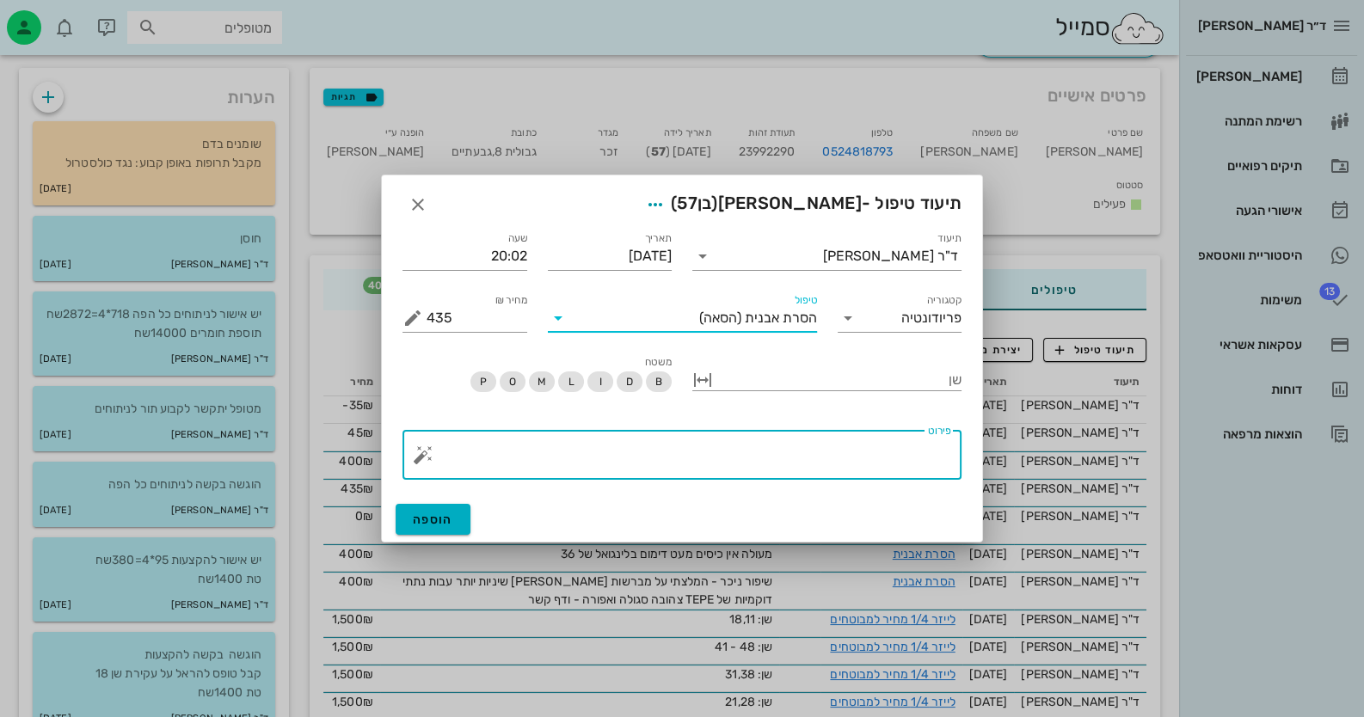
click at [915, 464] on textarea "פירוט" at bounding box center [689, 459] width 525 height 41
click at [864, 447] on textarea "כיס 45 D - הוססבר שוב שימוש בפרוקסברש רחבה" at bounding box center [689, 459] width 525 height 41
type textarea "כיס 45 D - הוסבר שוב שימוש בפרוקסברש רחבה"
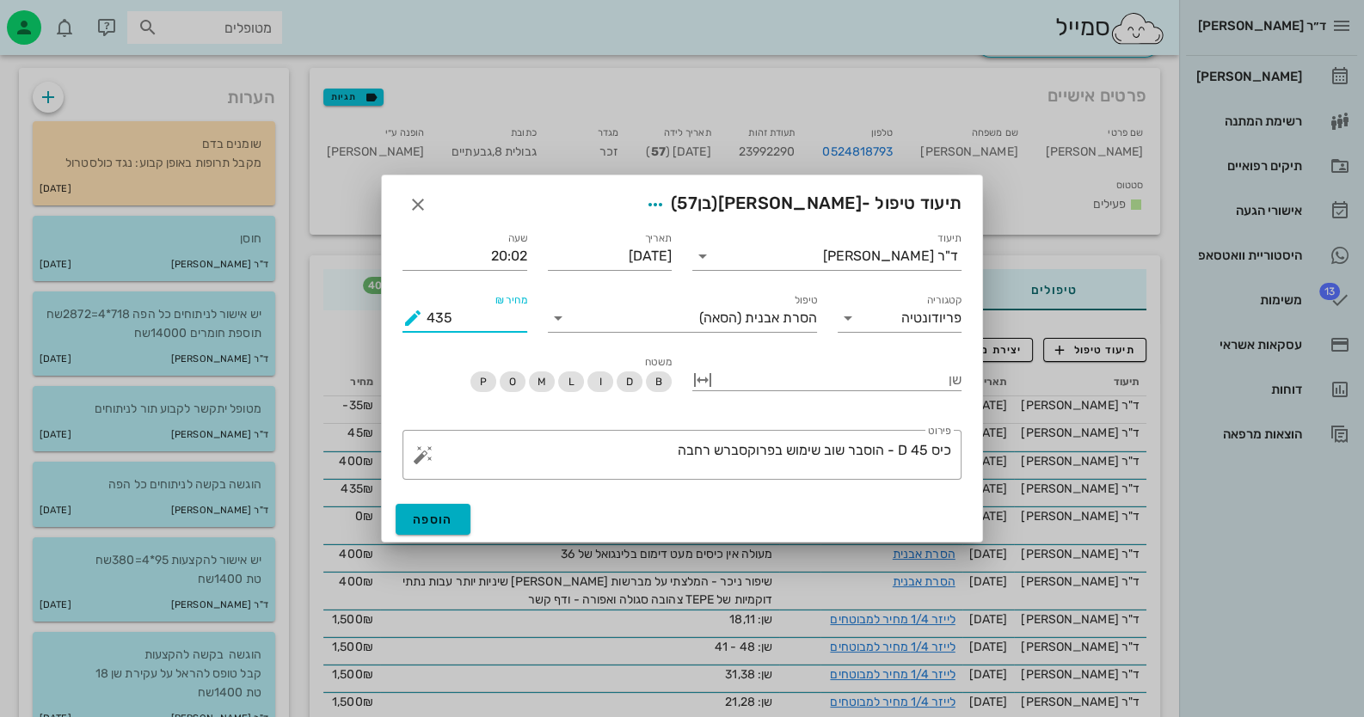
drag, startPoint x: 459, startPoint y: 318, endPoint x: 393, endPoint y: 314, distance: 66.4
click at [393, 314] on div "מחיר ₪ 435" at bounding box center [464, 311] width 145 height 62
type input "400"
click at [460, 524] on button "הוספה" at bounding box center [433, 519] width 75 height 31
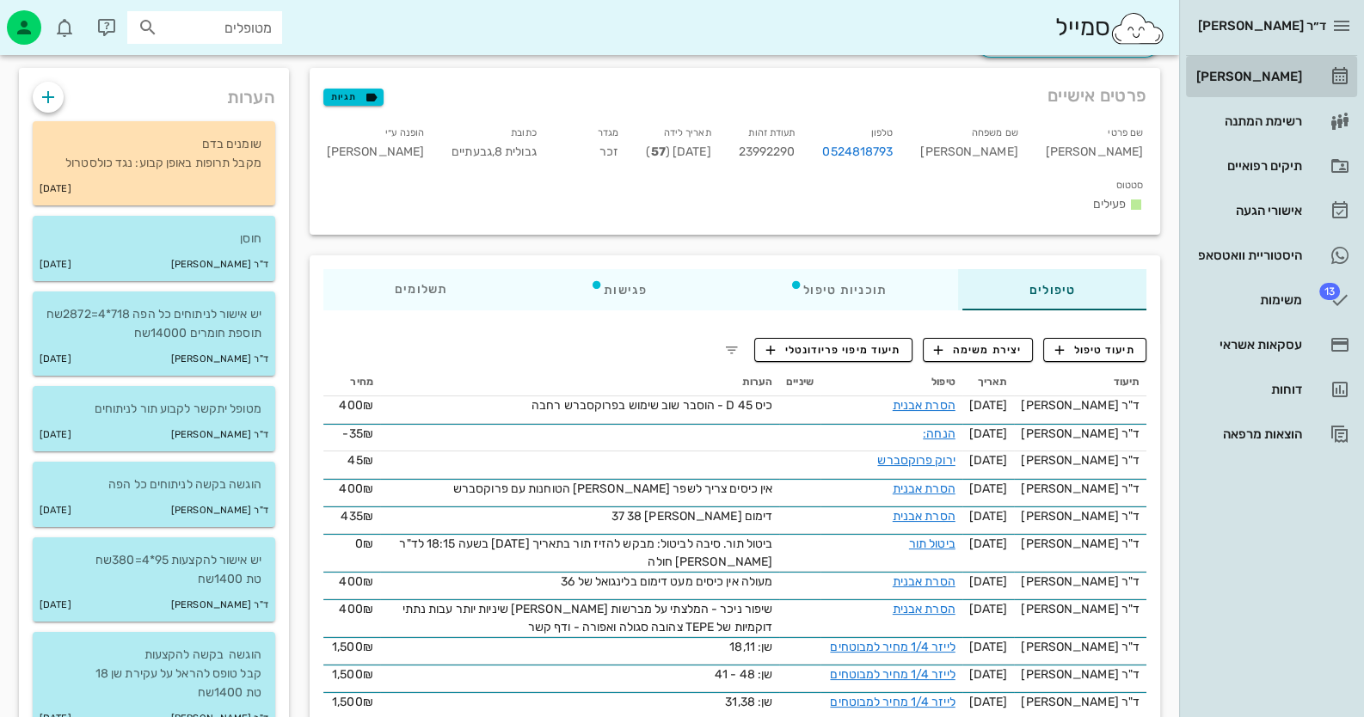
click at [1325, 76] on link "[PERSON_NAME]" at bounding box center [1271, 76] width 171 height 41
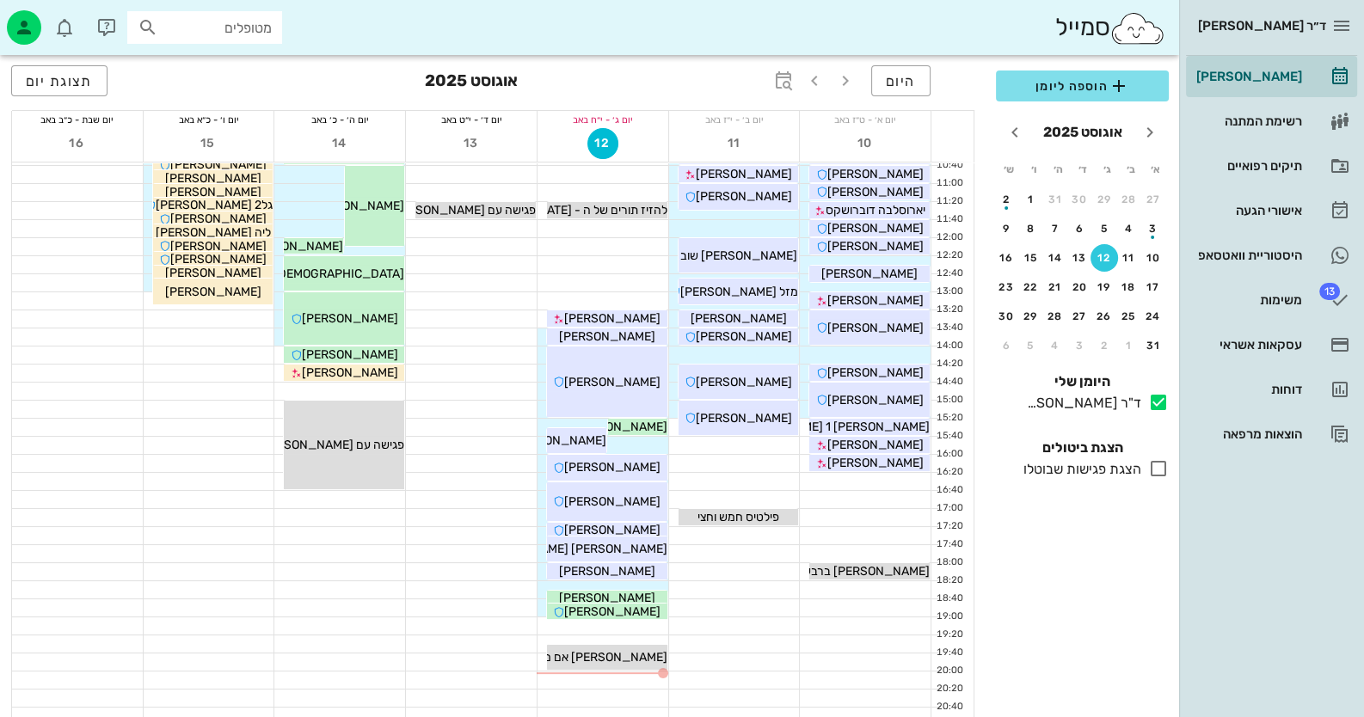
scroll to position [203, 0]
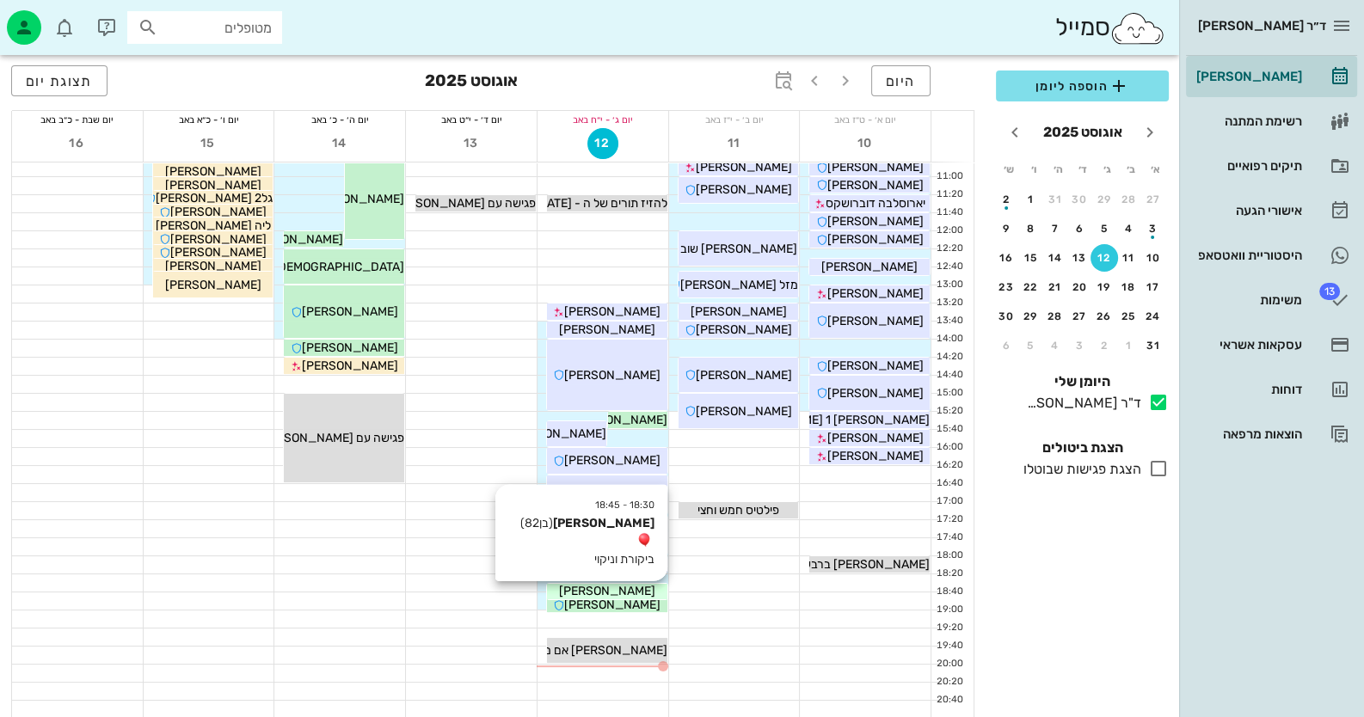
click at [628, 587] on div "[PERSON_NAME]" at bounding box center [607, 591] width 120 height 18
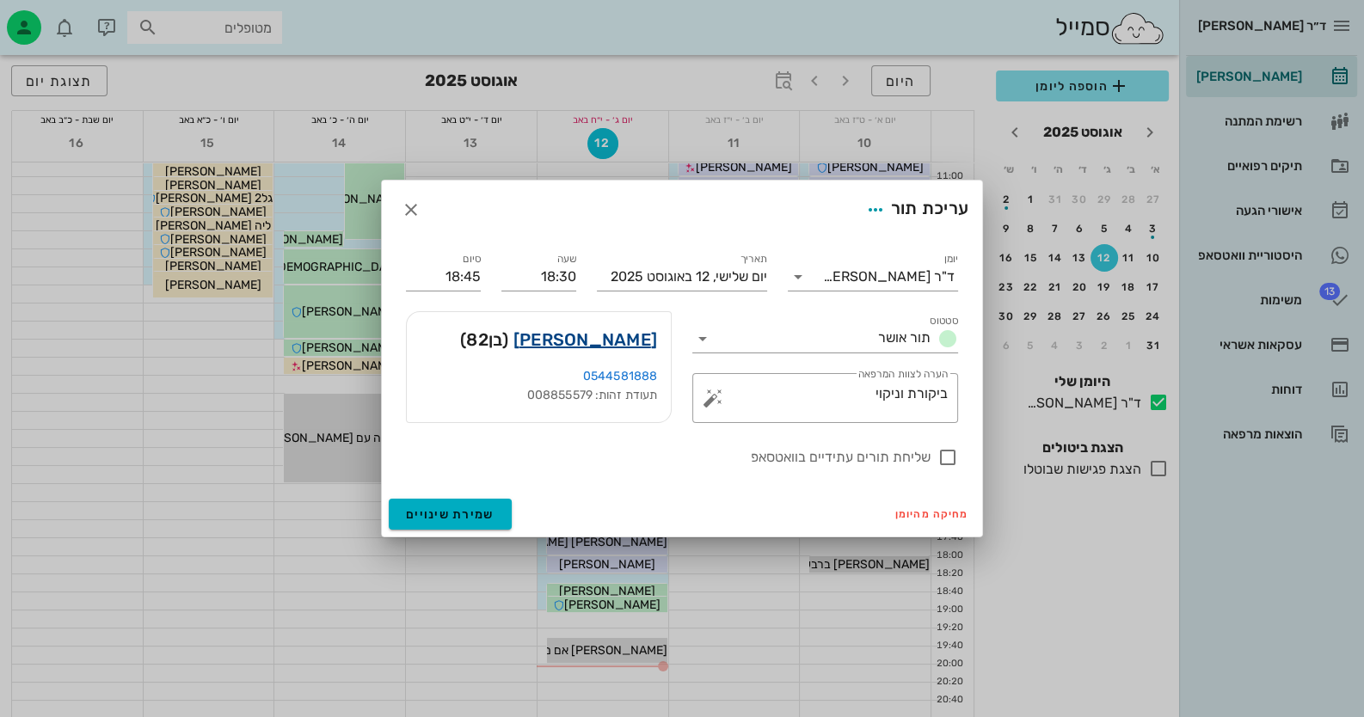
click at [636, 344] on link "דוד בכר" at bounding box center [585, 340] width 144 height 28
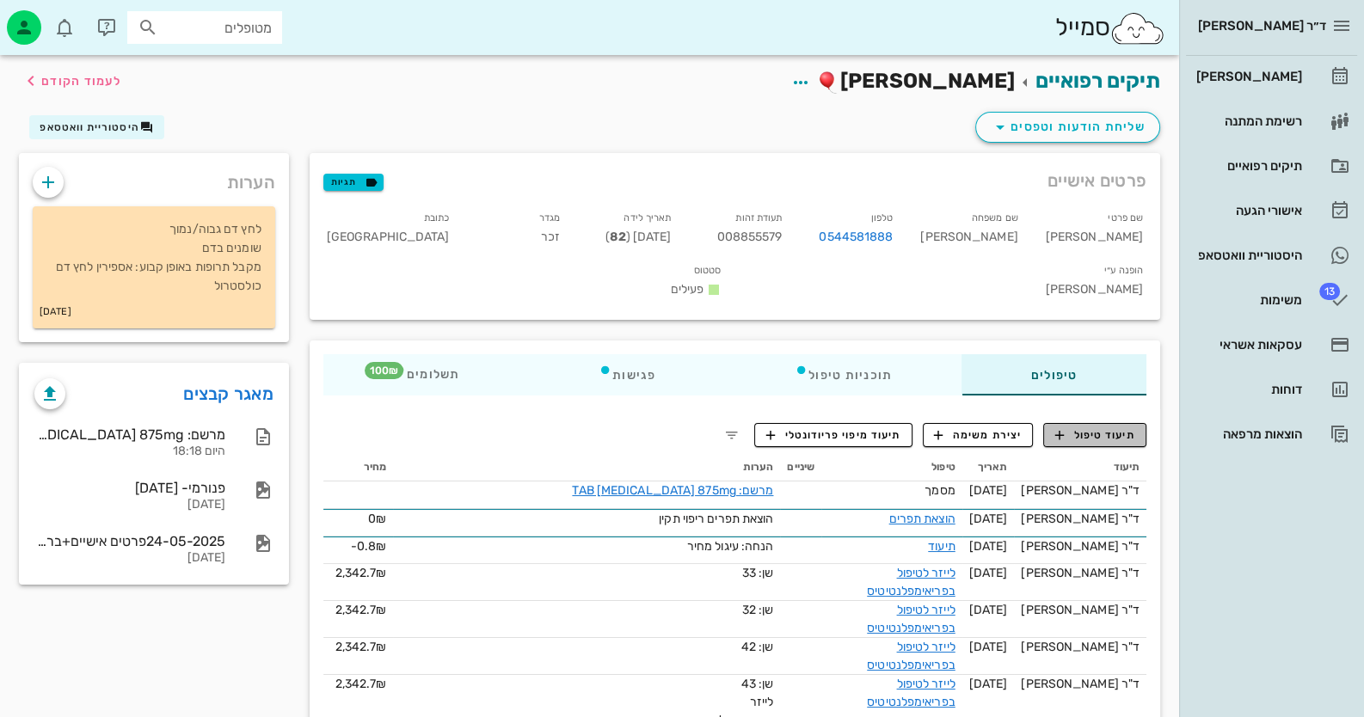
click at [1072, 427] on span "תיעוד טיפול" at bounding box center [1095, 434] width 80 height 15
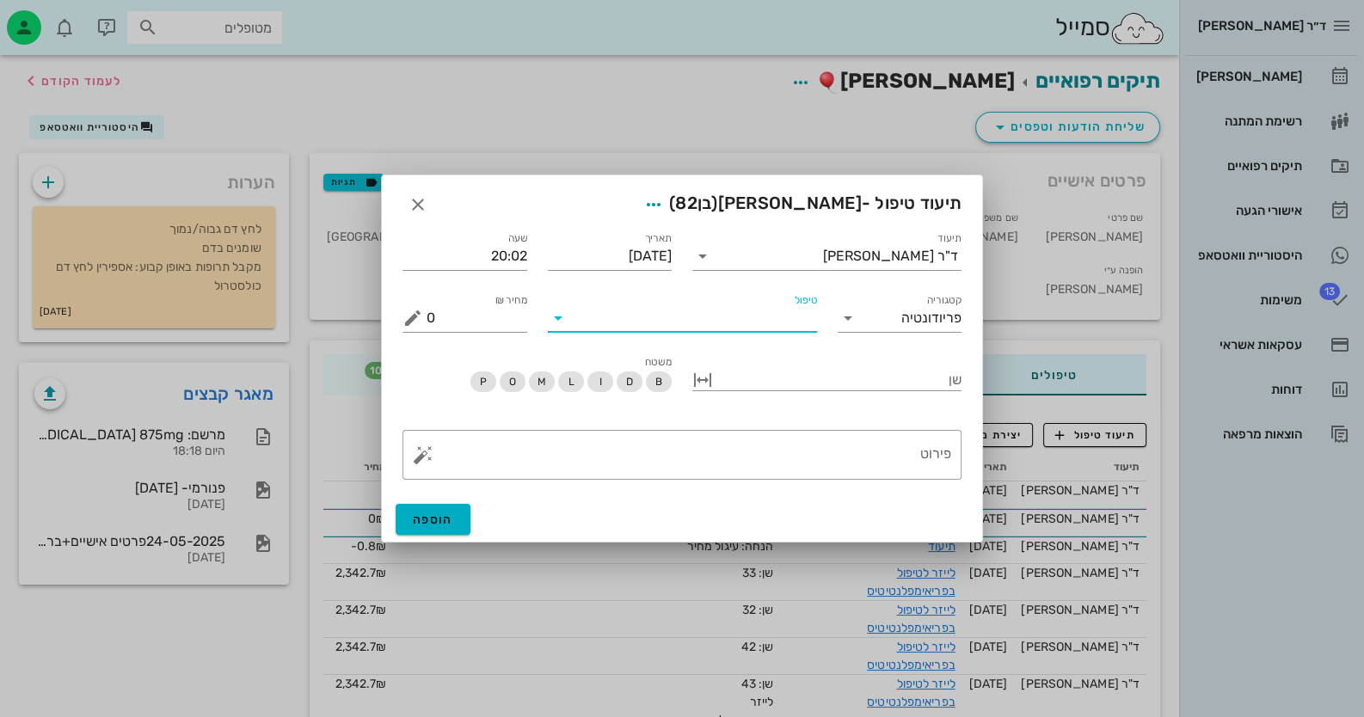
click at [772, 322] on input "טיפול" at bounding box center [694, 318] width 245 height 28
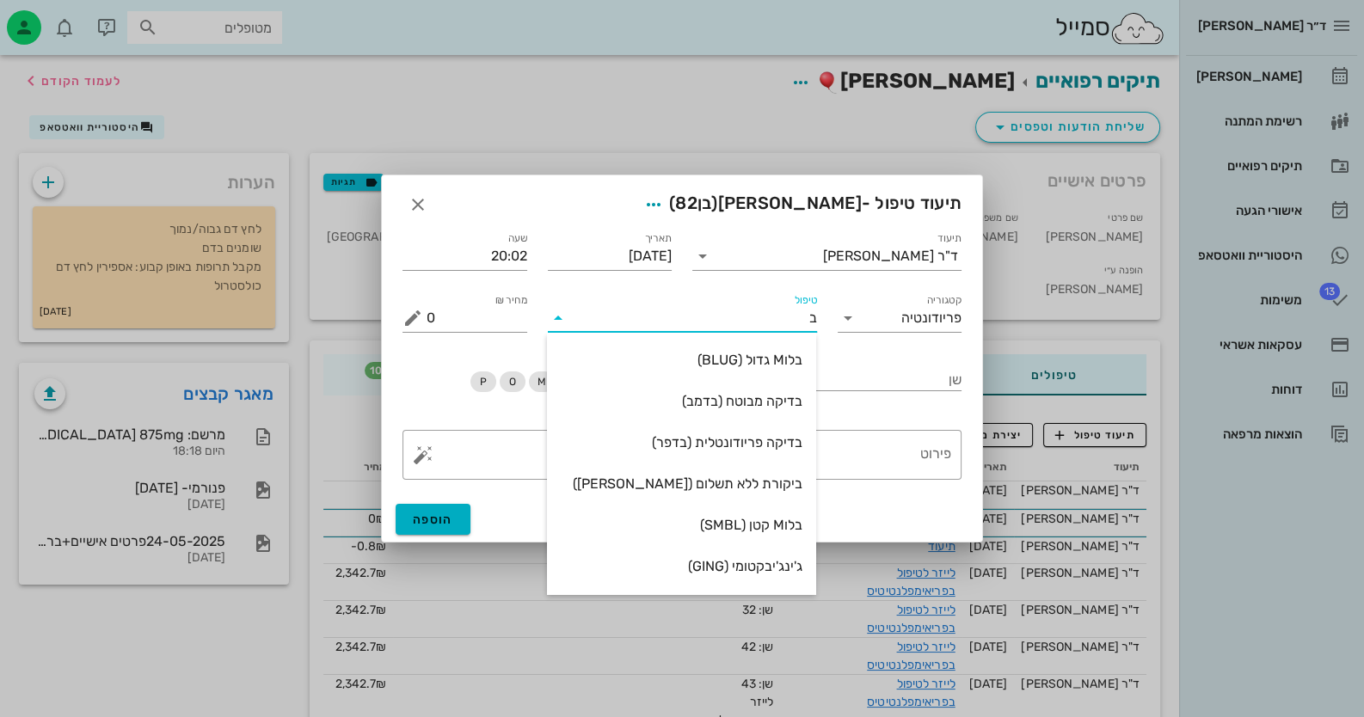
type input "בי"
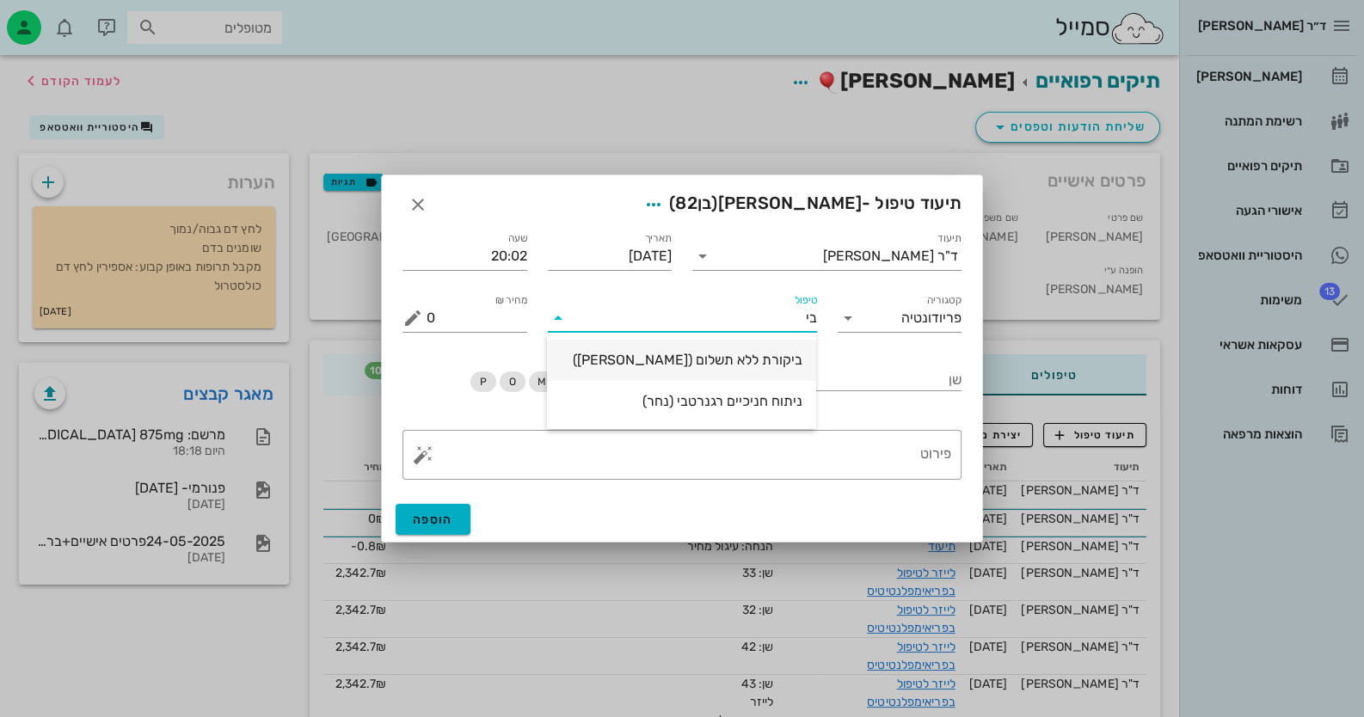
click at [770, 378] on div "ביקורת ללא תשלום (בקרל)" at bounding box center [682, 359] width 242 height 37
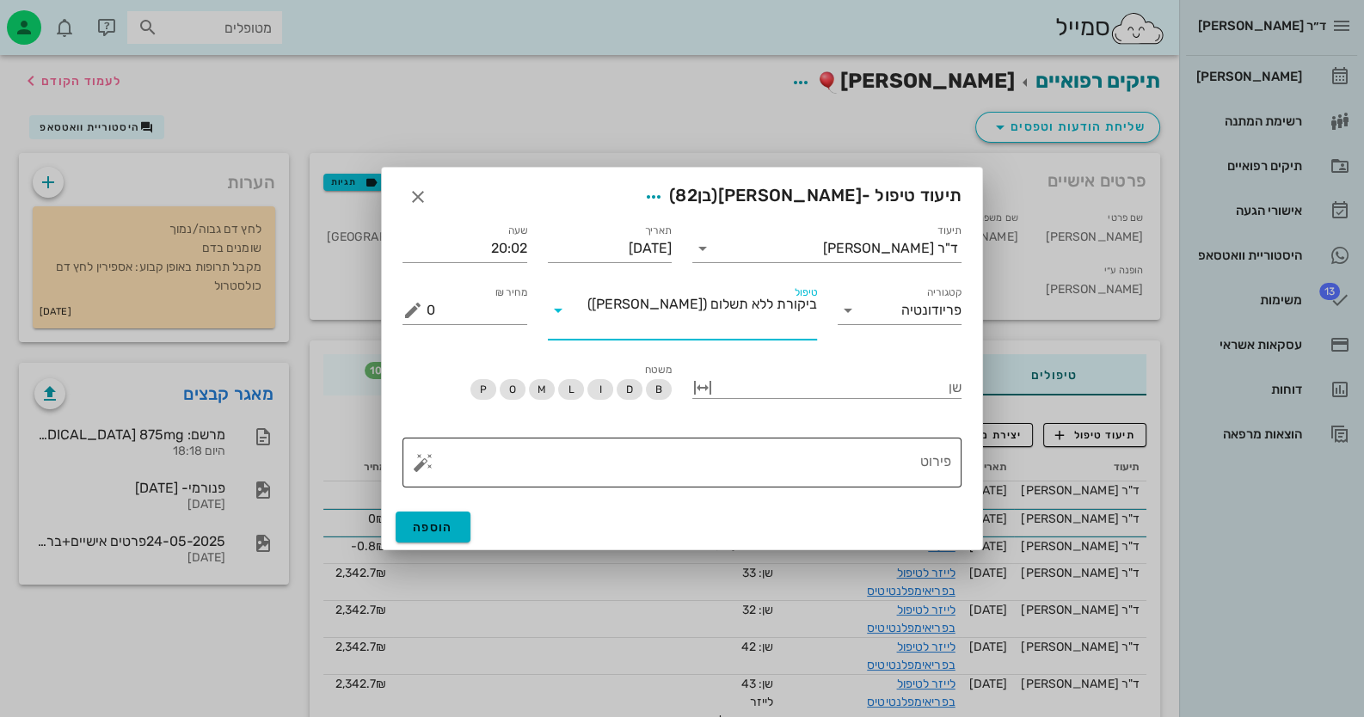
click at [817, 447] on textarea "פירוט" at bounding box center [689, 466] width 525 height 41
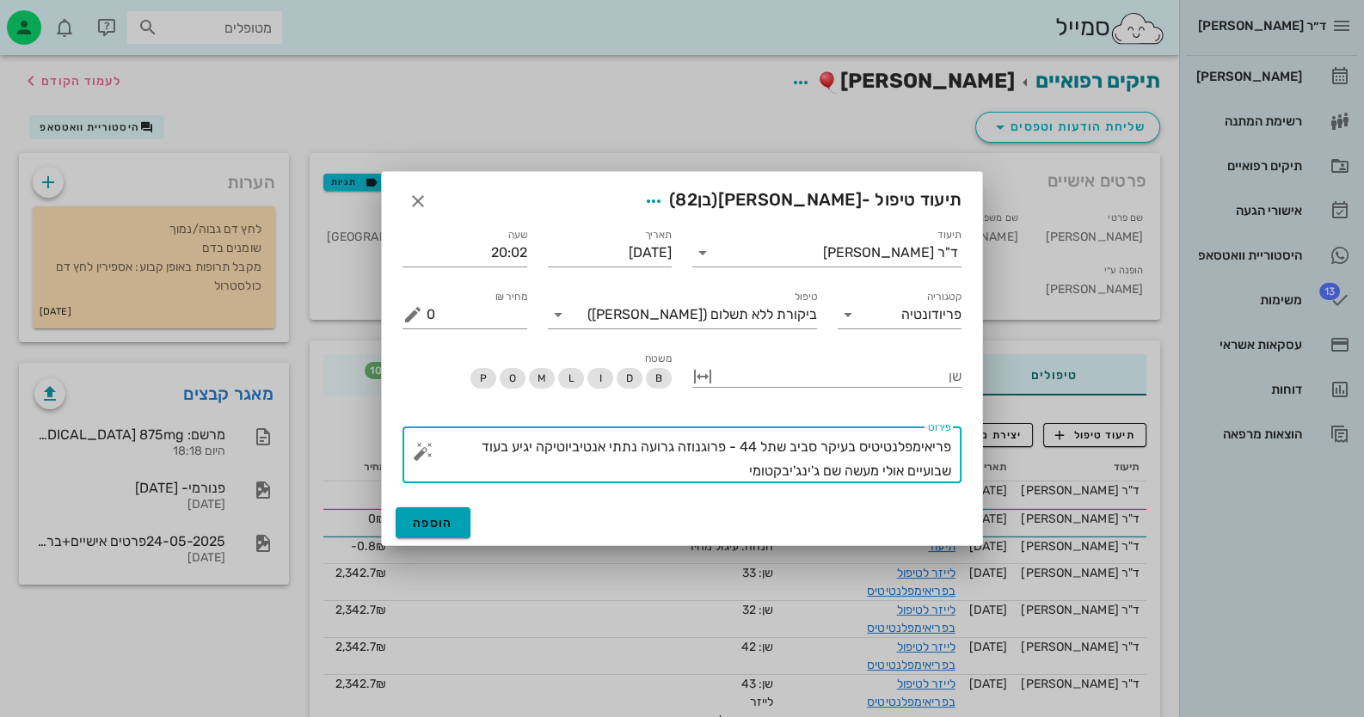
type textarea "פריאימפלנטיטיס בעיקר סביב שתל 44 - פרוגנוזה גרועה נתתי אנטיביוטיקה יגיע בעוד שב…"
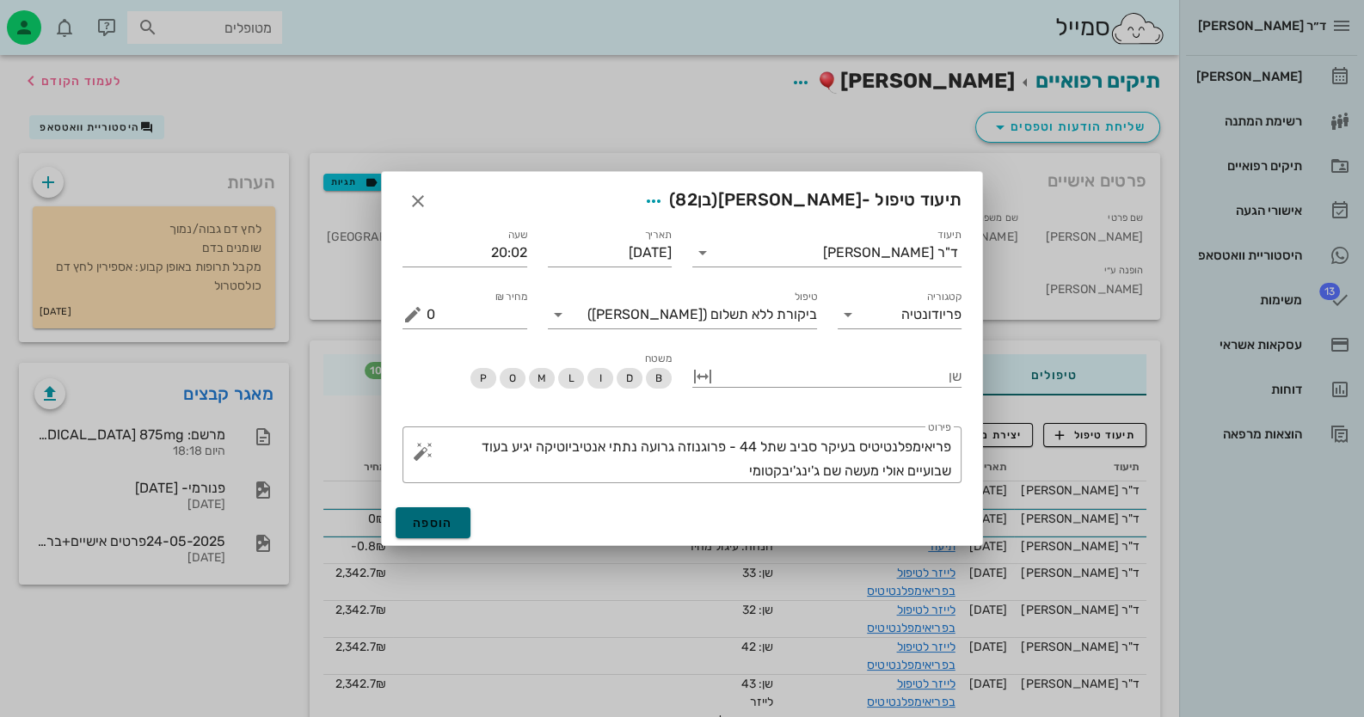
click at [447, 528] on span "הוספה" at bounding box center [433, 523] width 40 height 15
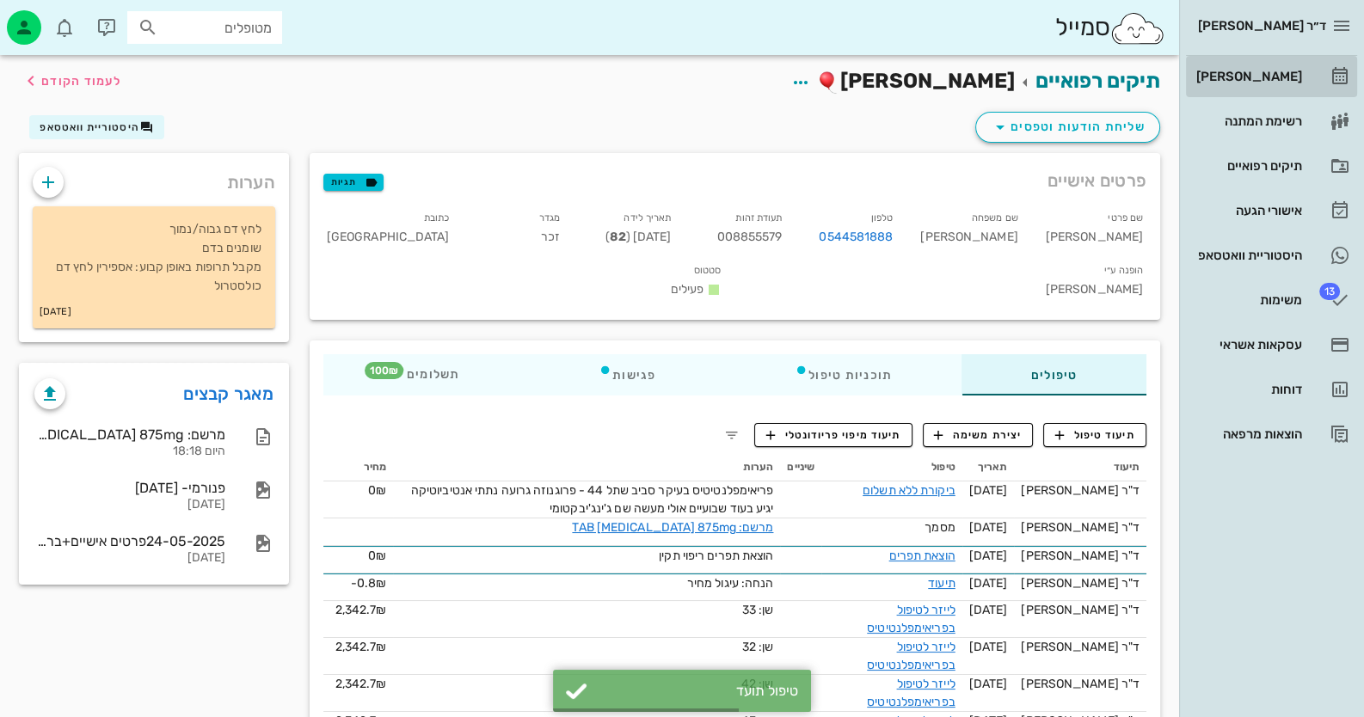
click at [1248, 76] on div "[PERSON_NAME]" at bounding box center [1247, 77] width 109 height 14
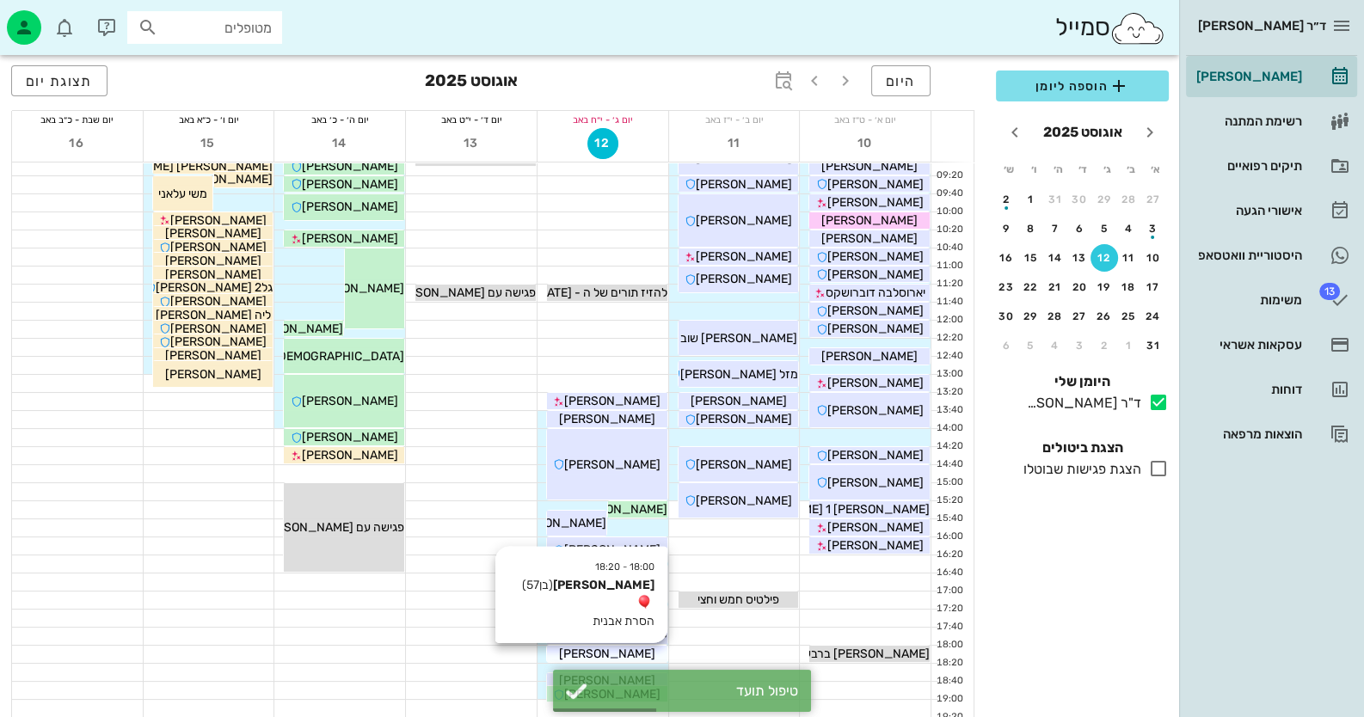
scroll to position [203, 0]
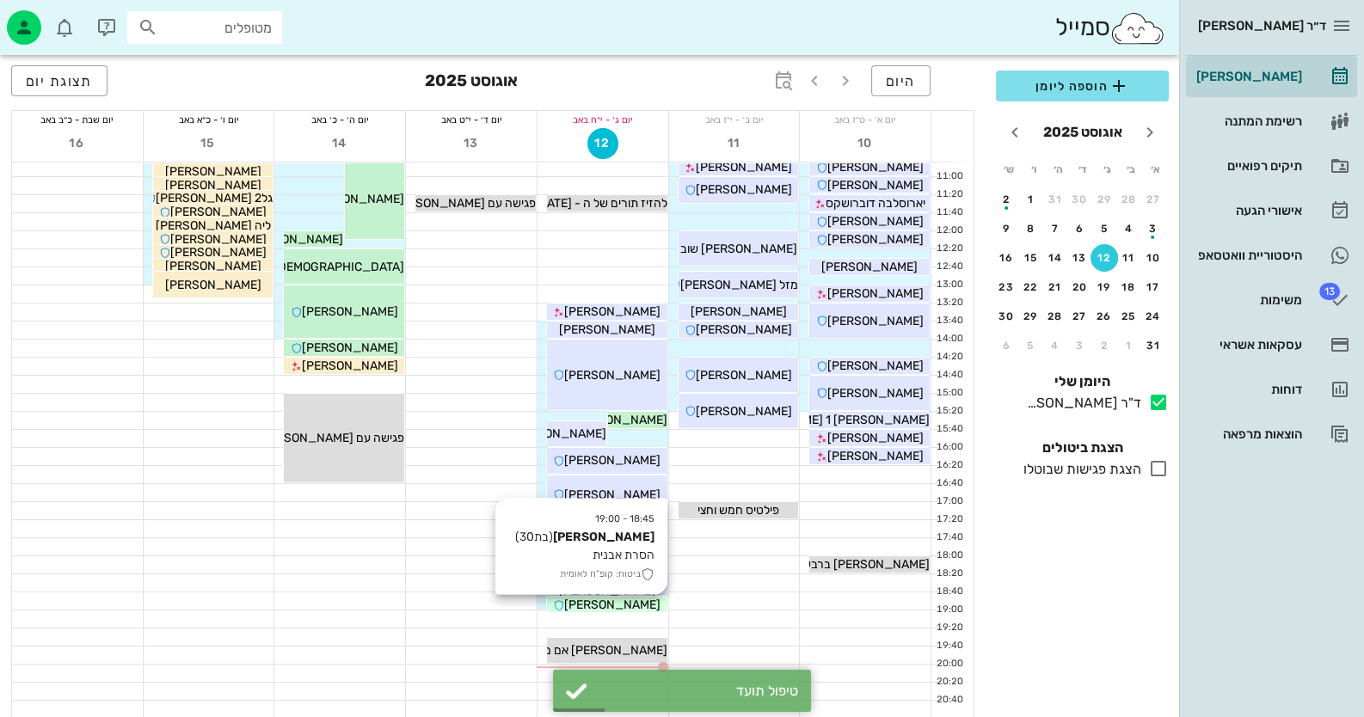
click at [641, 610] on span "[PERSON_NAME]" at bounding box center [612, 605] width 96 height 15
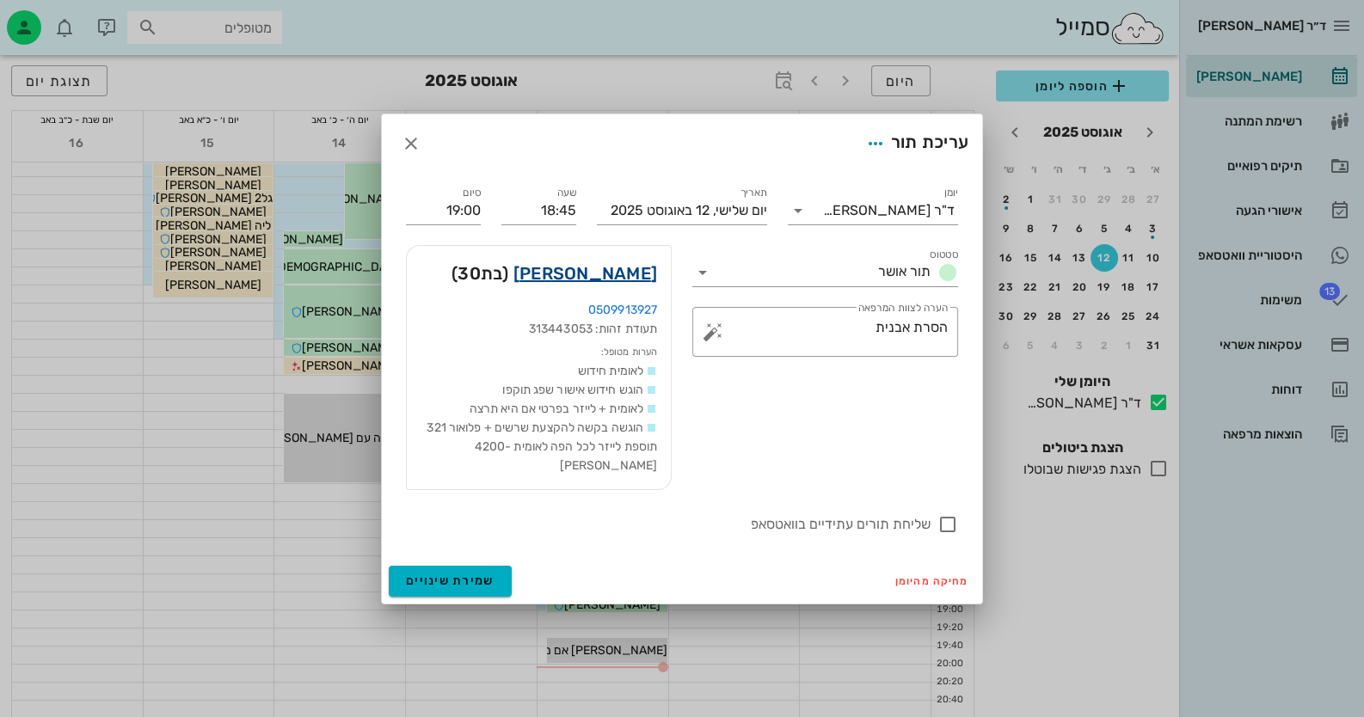
click at [649, 284] on link "מאי דוידוביץ" at bounding box center [585, 274] width 144 height 28
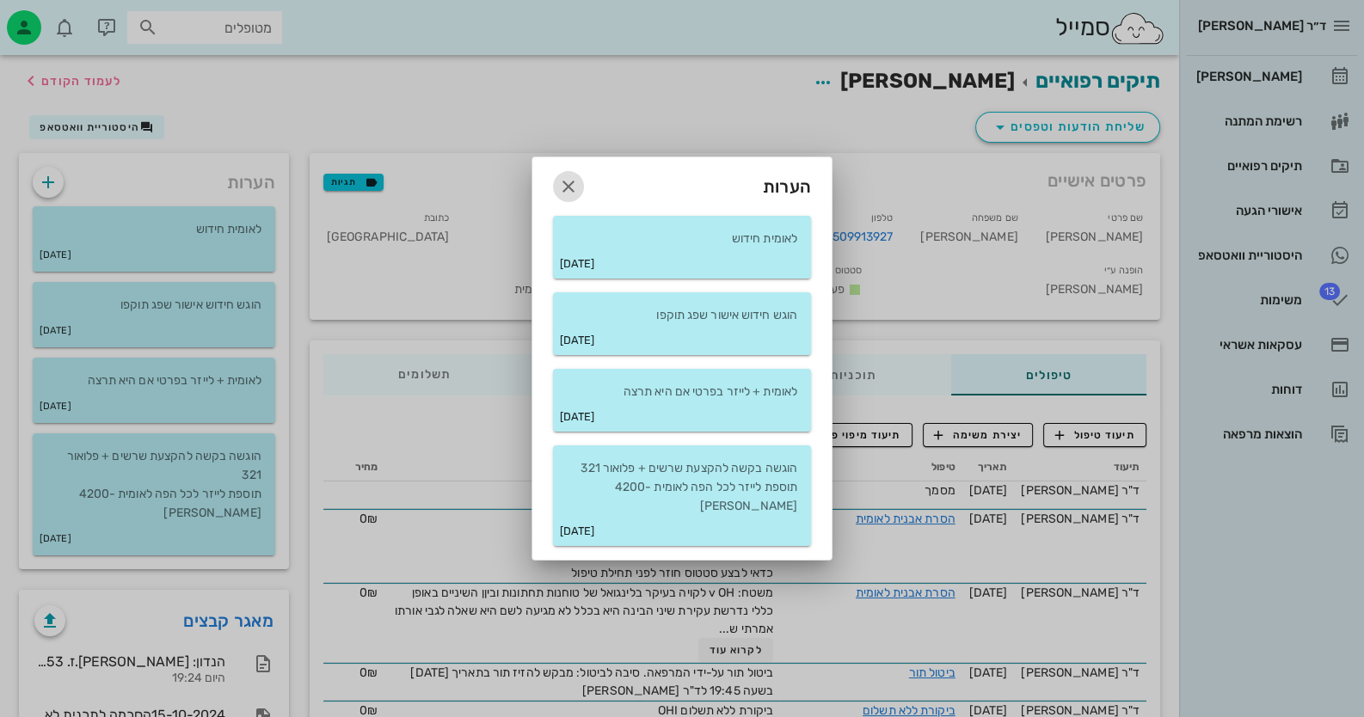
click at [559, 189] on icon "button" at bounding box center [568, 186] width 21 height 21
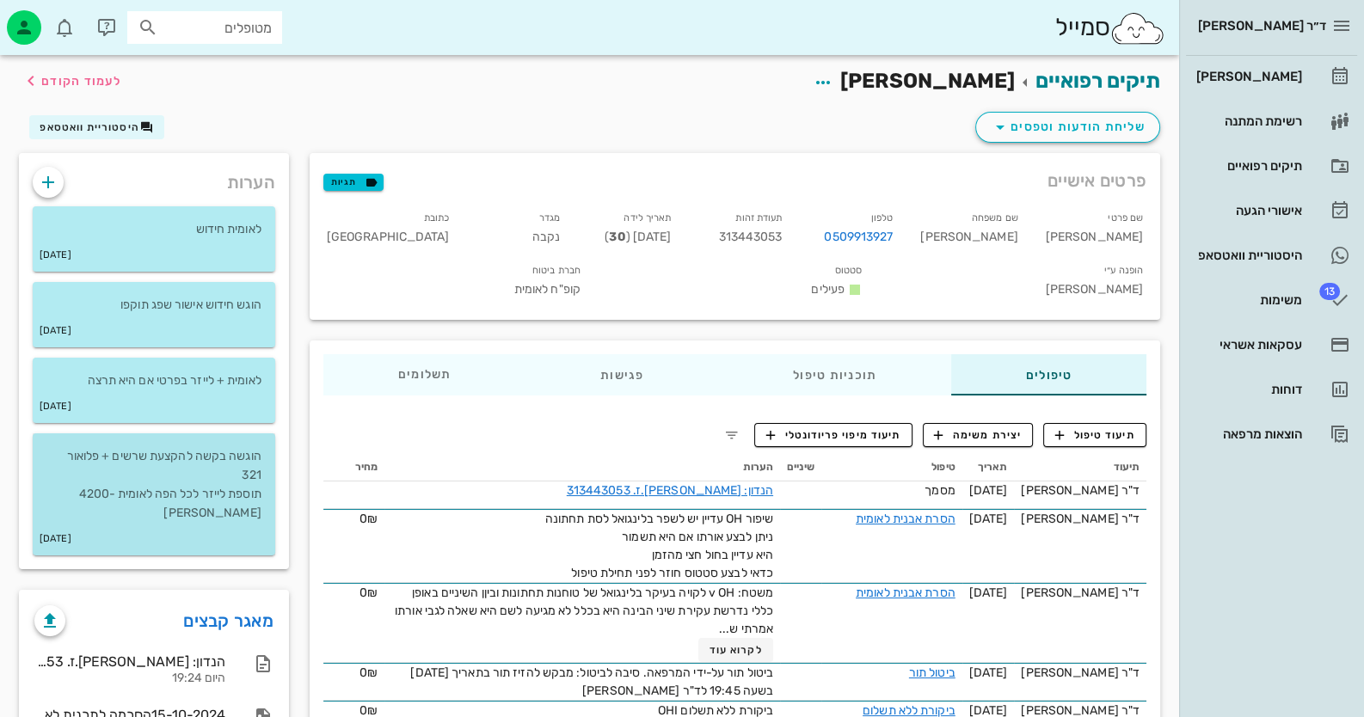
click at [192, 484] on p "הוגשה בקשה להקצעת שרשים + פלואור 321 תוספת לייזר לכל הפה לאומית -4200 שקל" at bounding box center [153, 485] width 215 height 76
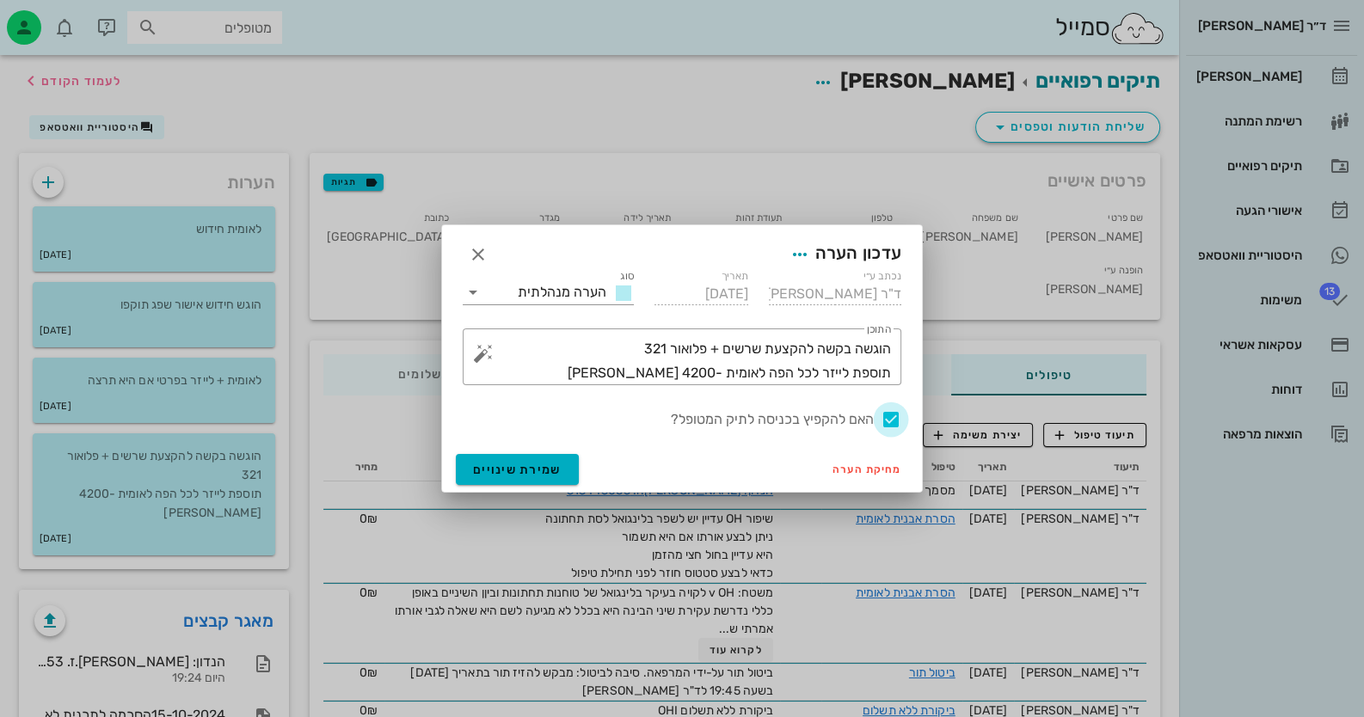
click at [888, 418] on div at bounding box center [890, 419] width 29 height 29
checkbox input "false"
drag, startPoint x: 526, startPoint y: 473, endPoint x: 383, endPoint y: 409, distance: 156.3
click at [526, 472] on span "שמירת שינויים" at bounding box center [517, 470] width 89 height 15
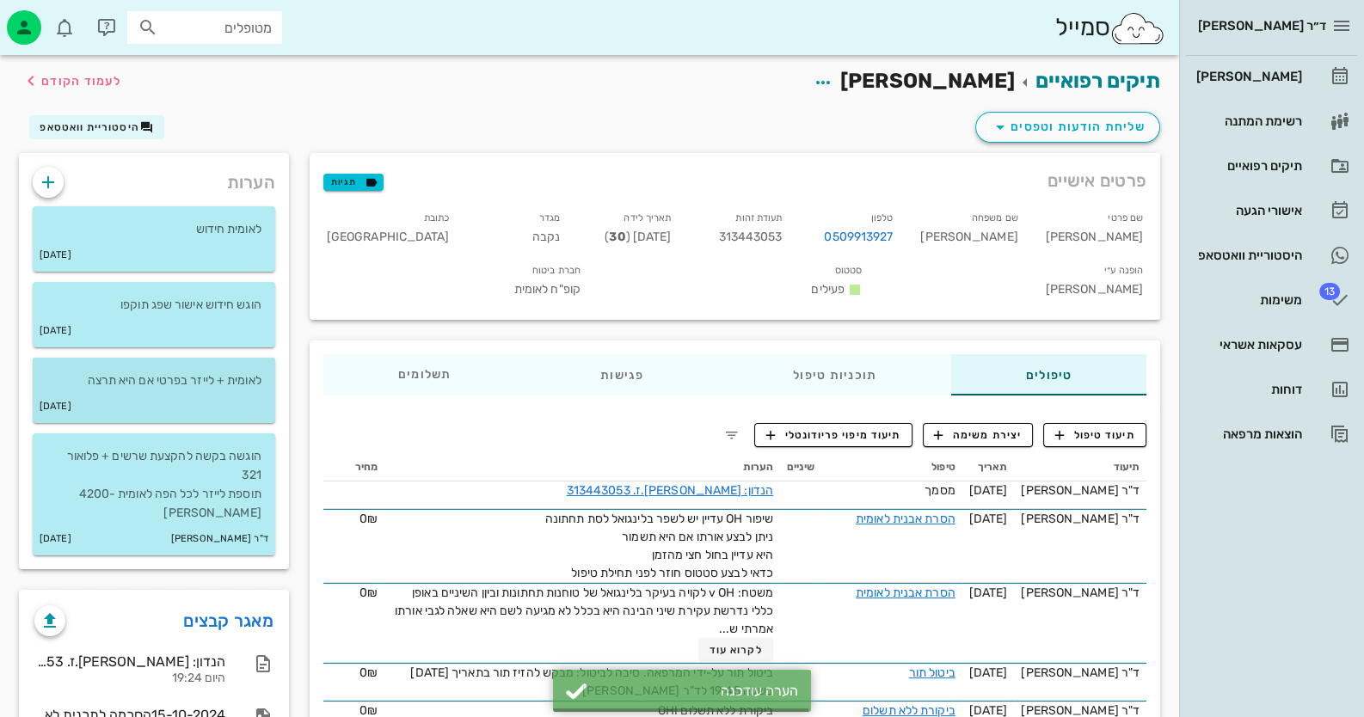
click at [199, 372] on p "לאומית + לייזר בפרטי אם היא תרצה" at bounding box center [153, 381] width 215 height 19
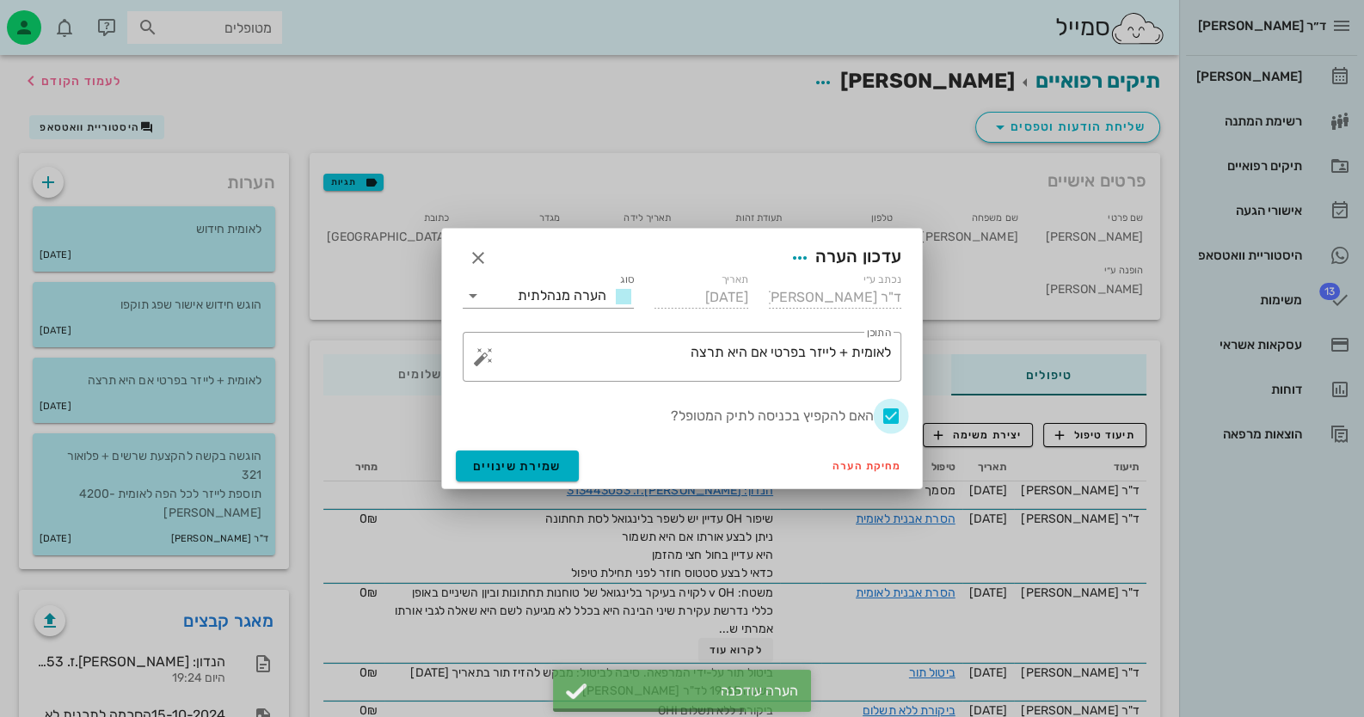
click at [891, 417] on div at bounding box center [890, 416] width 29 height 29
checkbox input "false"
click at [499, 473] on button "שמירת שינויים" at bounding box center [517, 466] width 123 height 31
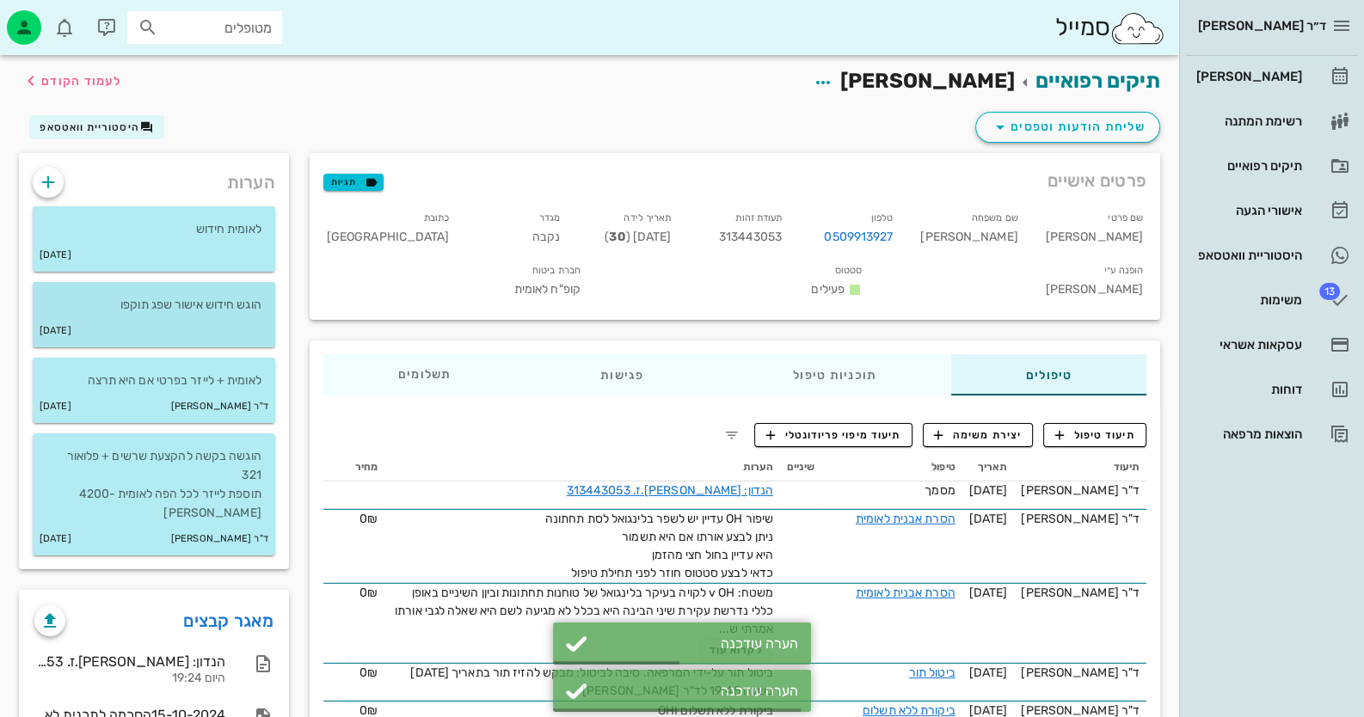
click at [224, 331] on div "01-09-2024" at bounding box center [154, 331] width 243 height 33
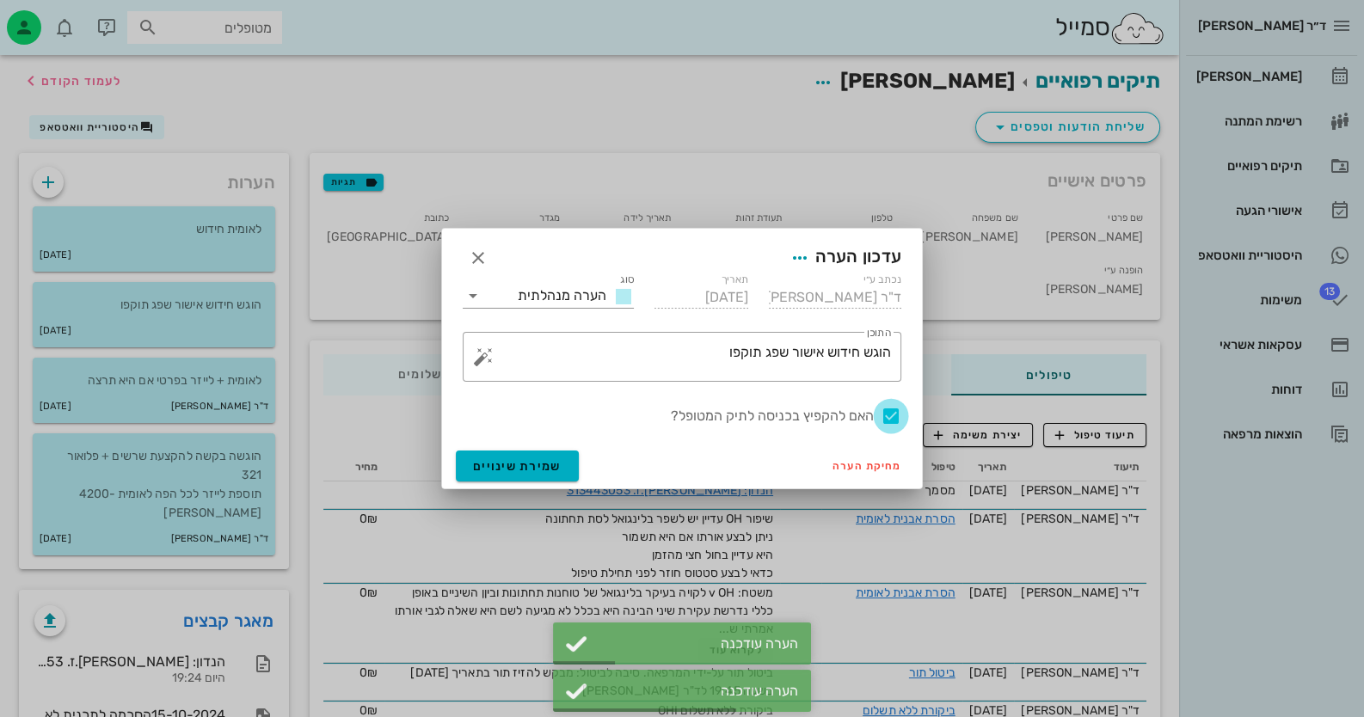
click at [886, 415] on div at bounding box center [890, 416] width 29 height 29
checkbox input "false"
click at [566, 455] on button "שמירת שינויים" at bounding box center [517, 466] width 123 height 31
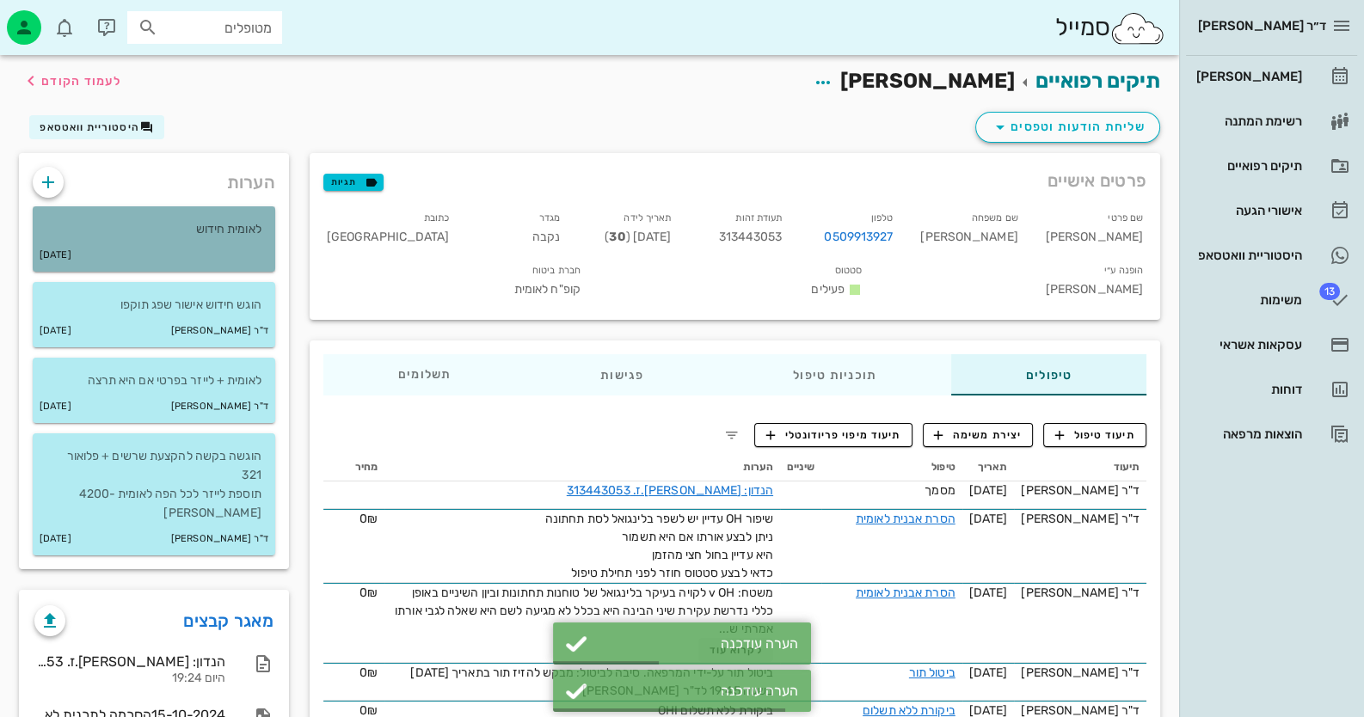
click at [268, 249] on div "04-09-2024" at bounding box center [154, 255] width 243 height 33
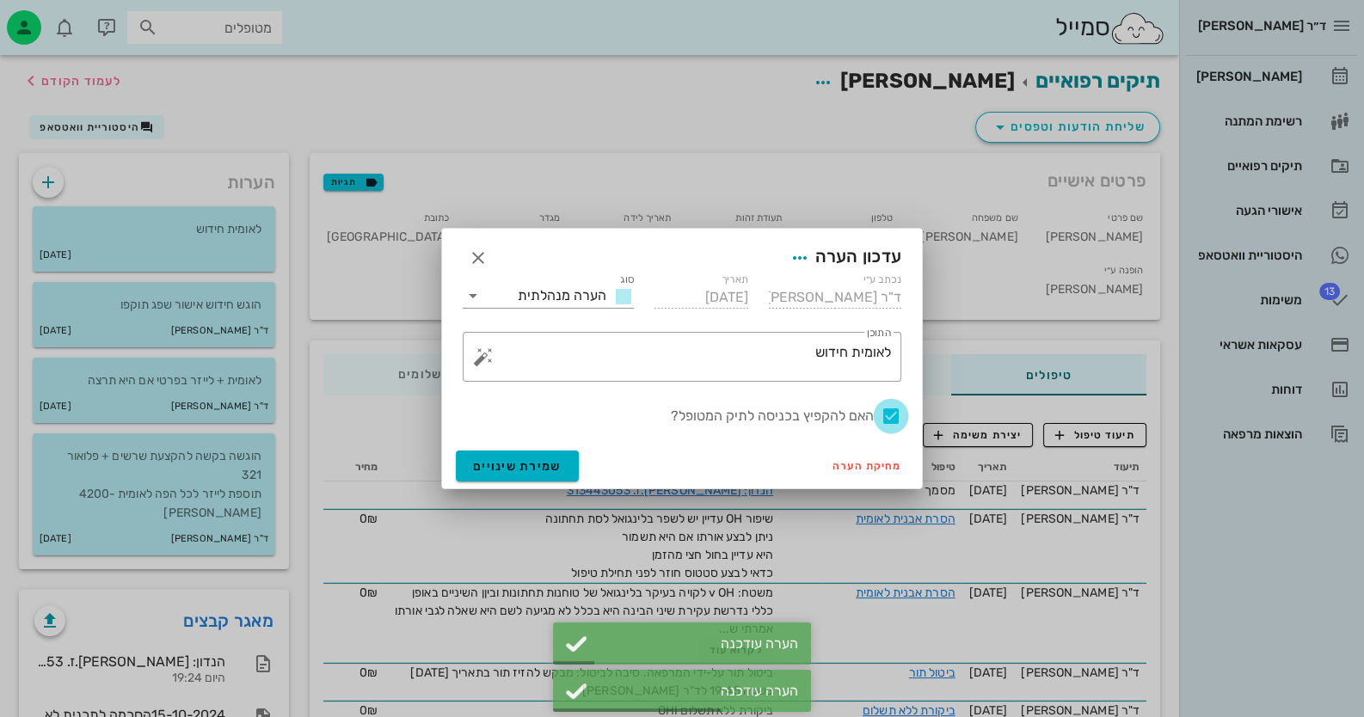
click at [892, 413] on div at bounding box center [890, 416] width 29 height 29
checkbox input "false"
click at [523, 462] on span "שמירת שינויים" at bounding box center [517, 466] width 89 height 15
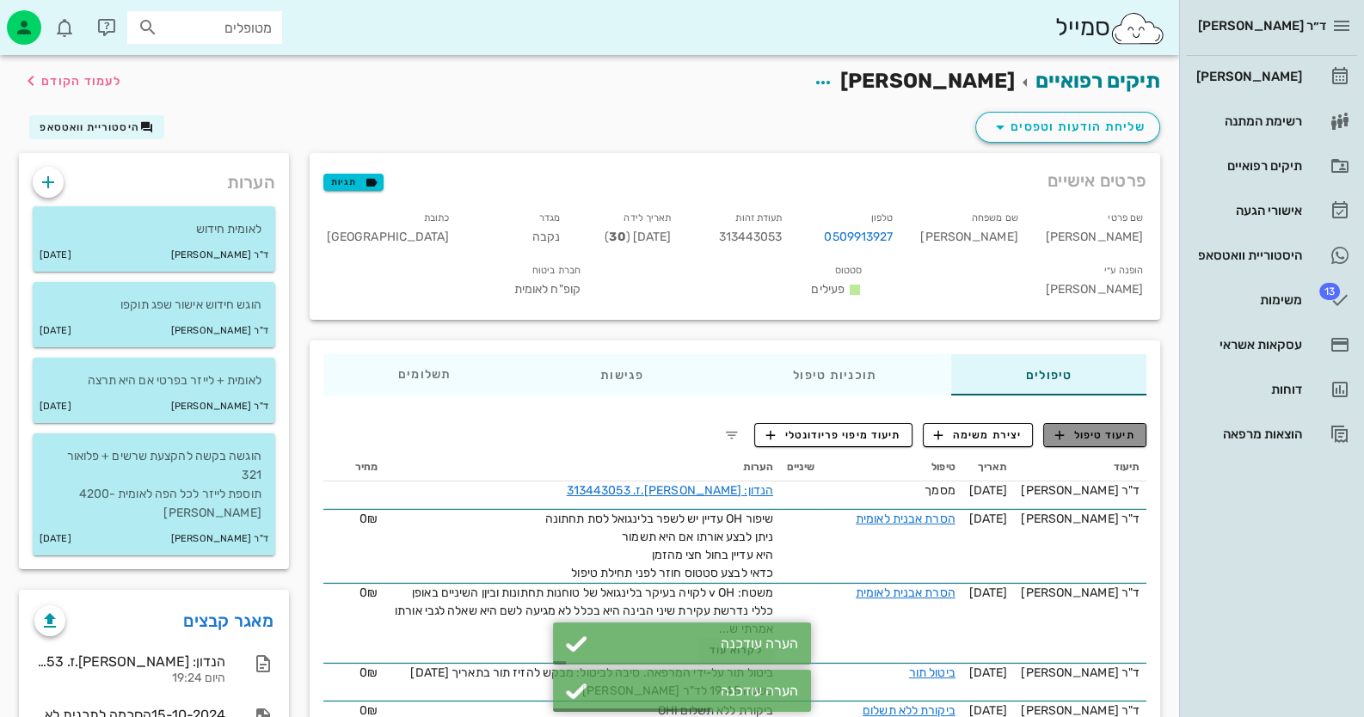
click at [1118, 427] on span "תיעוד טיפול" at bounding box center [1095, 434] width 80 height 15
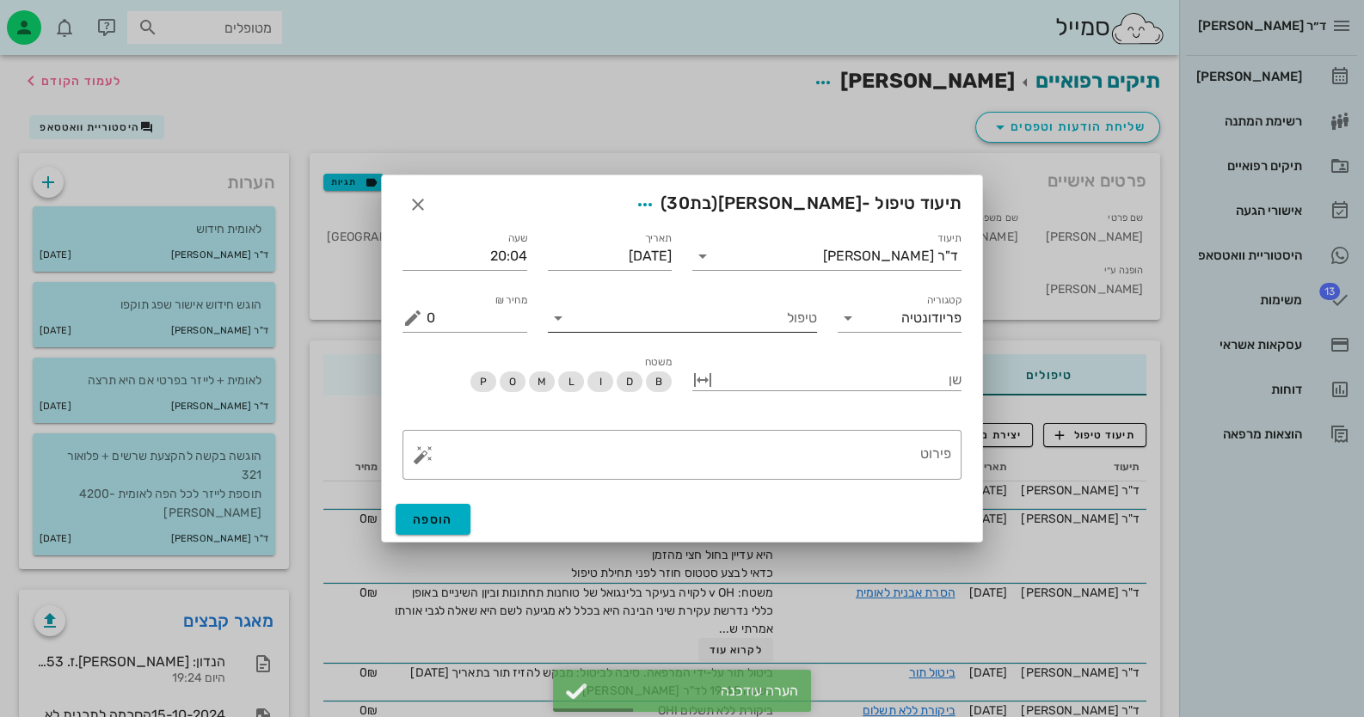
click at [774, 325] on input "טיפול" at bounding box center [694, 318] width 245 height 28
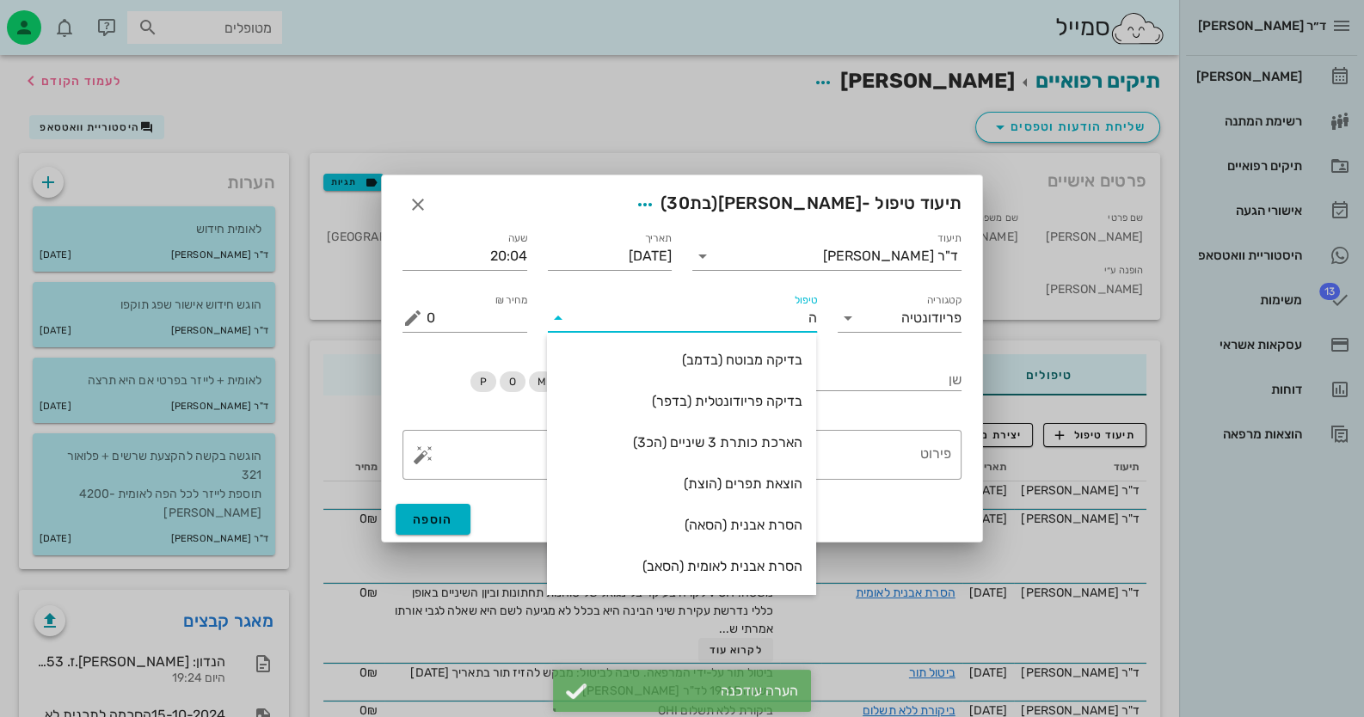
type input "הס"
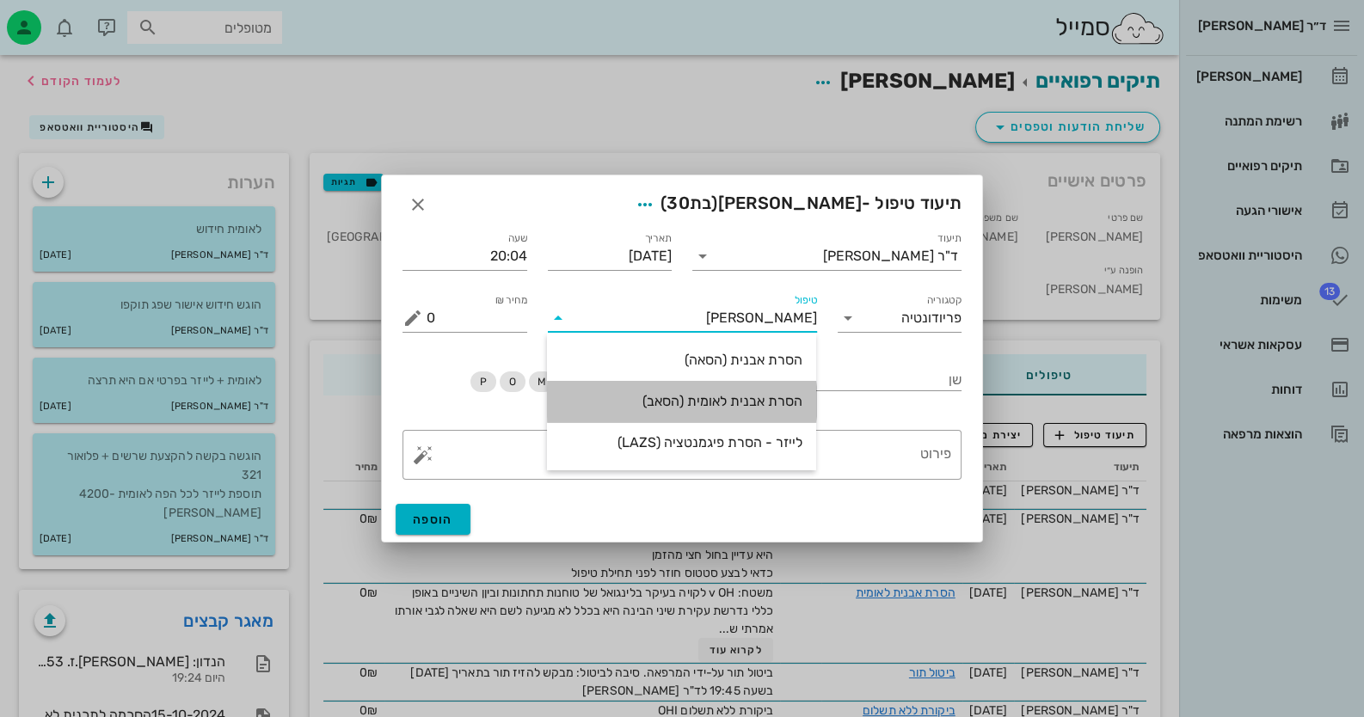
click at [774, 408] on div "הסרת אבנית לאומית (הסאב)" at bounding box center [682, 401] width 242 height 16
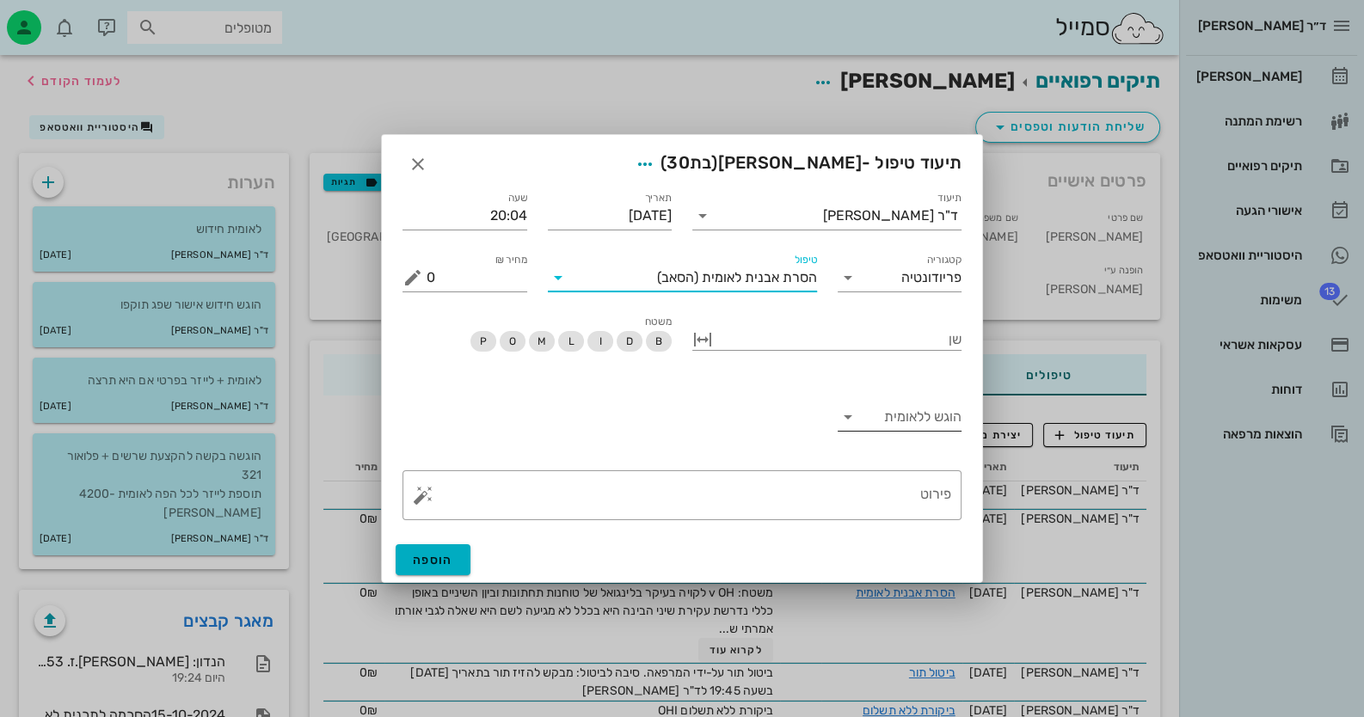
click at [895, 425] on input "הוגש ללאומית" at bounding box center [912, 417] width 101 height 28
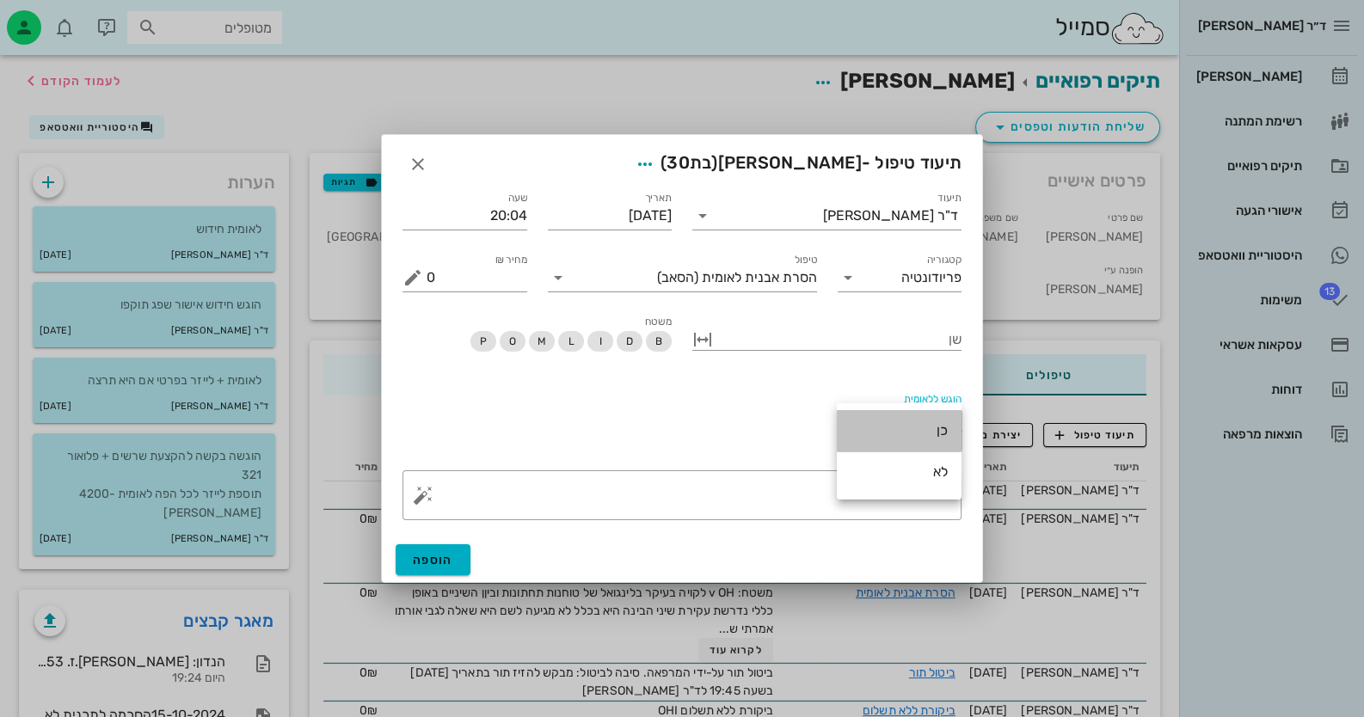
click at [910, 433] on div "כן" at bounding box center [899, 430] width 97 height 16
click at [873, 492] on textarea "פירוט" at bounding box center [689, 499] width 525 height 41
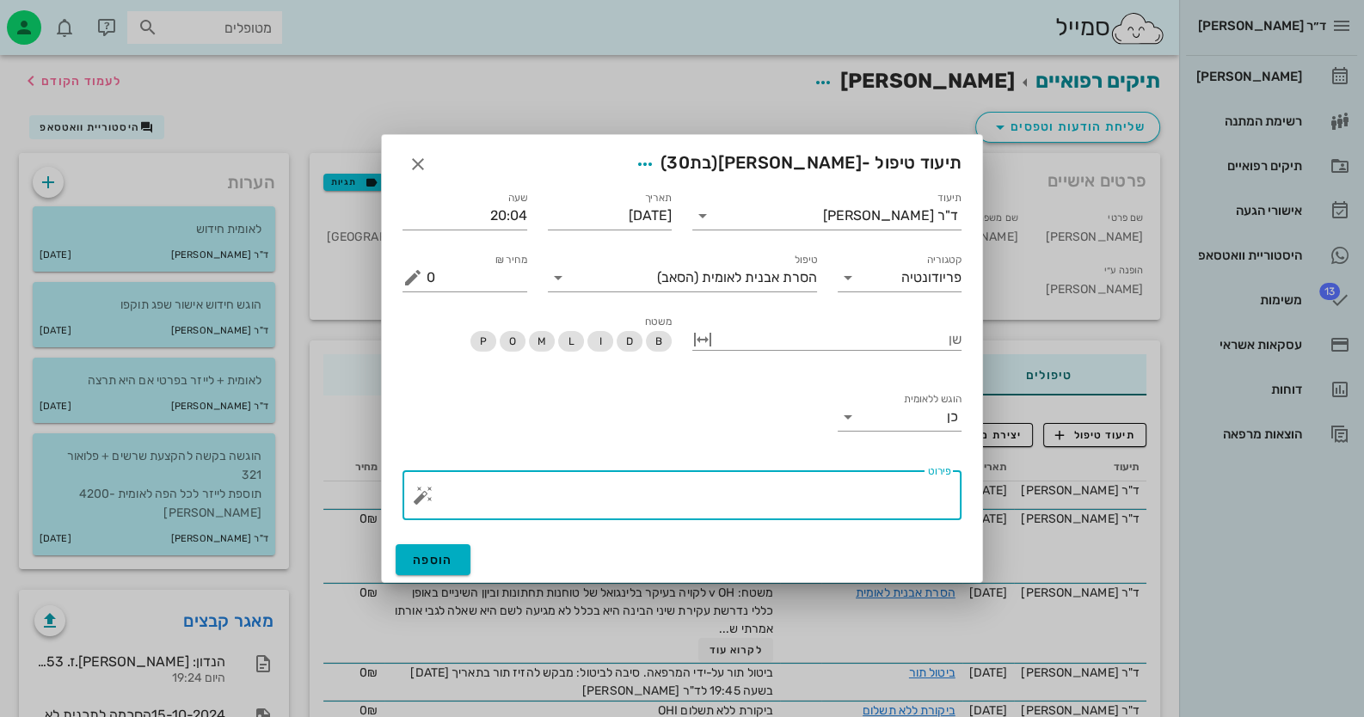
click at [424, 495] on button "button" at bounding box center [423, 495] width 21 height 21
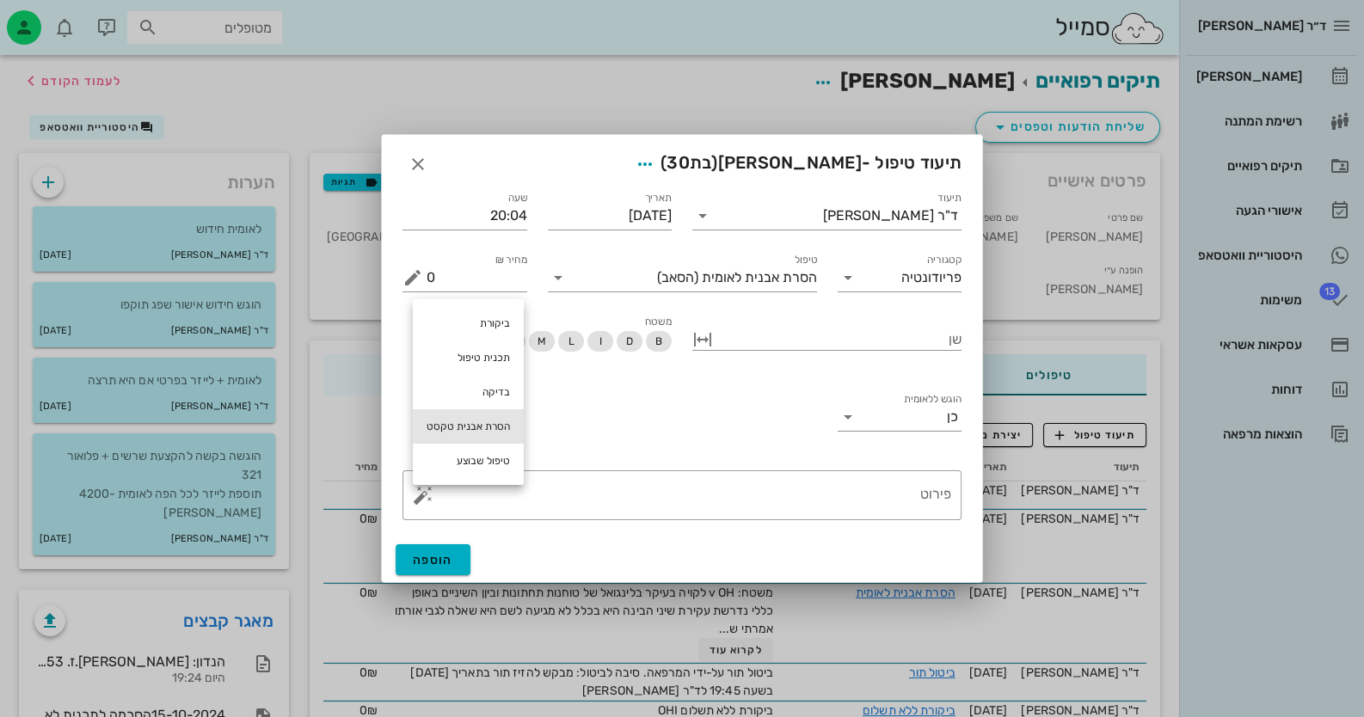
click at [472, 431] on div "הסרת אבנית טקסט" at bounding box center [468, 426] width 111 height 34
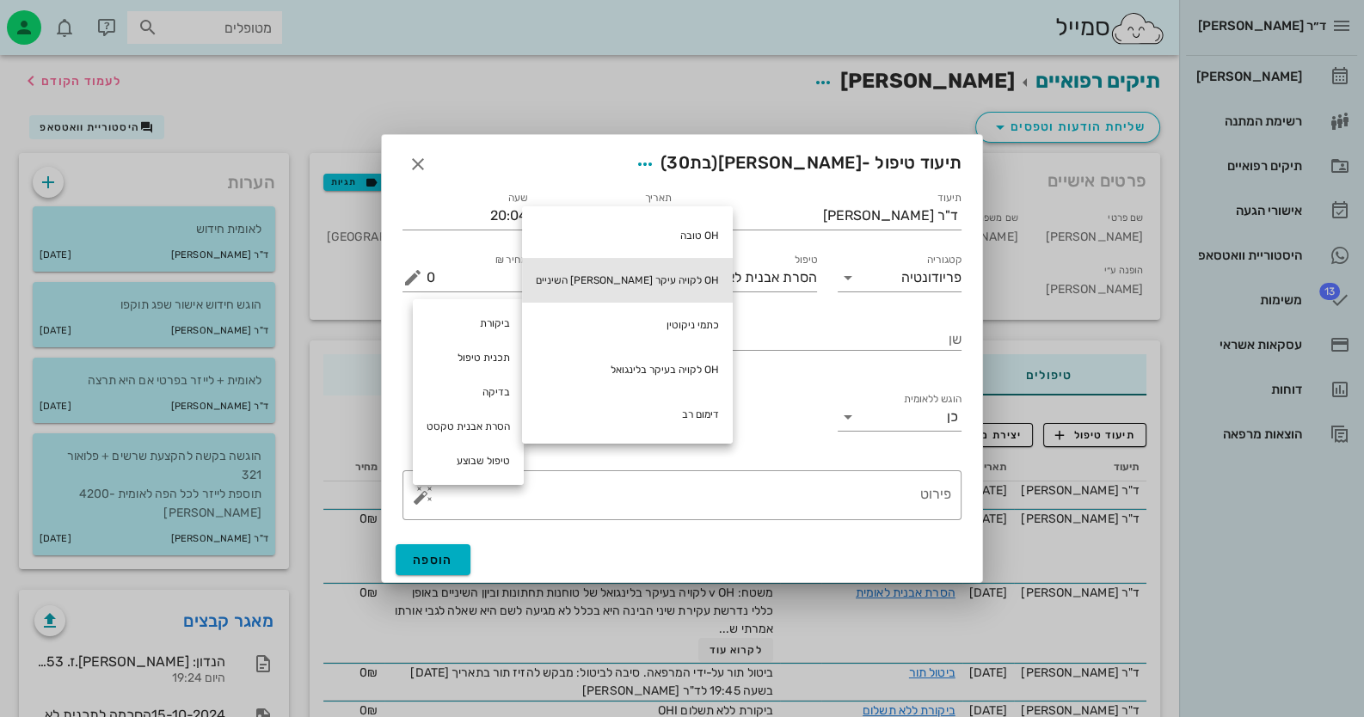
click at [627, 277] on div "OH לקויה עיקר בין השיניים" at bounding box center [627, 280] width 211 height 45
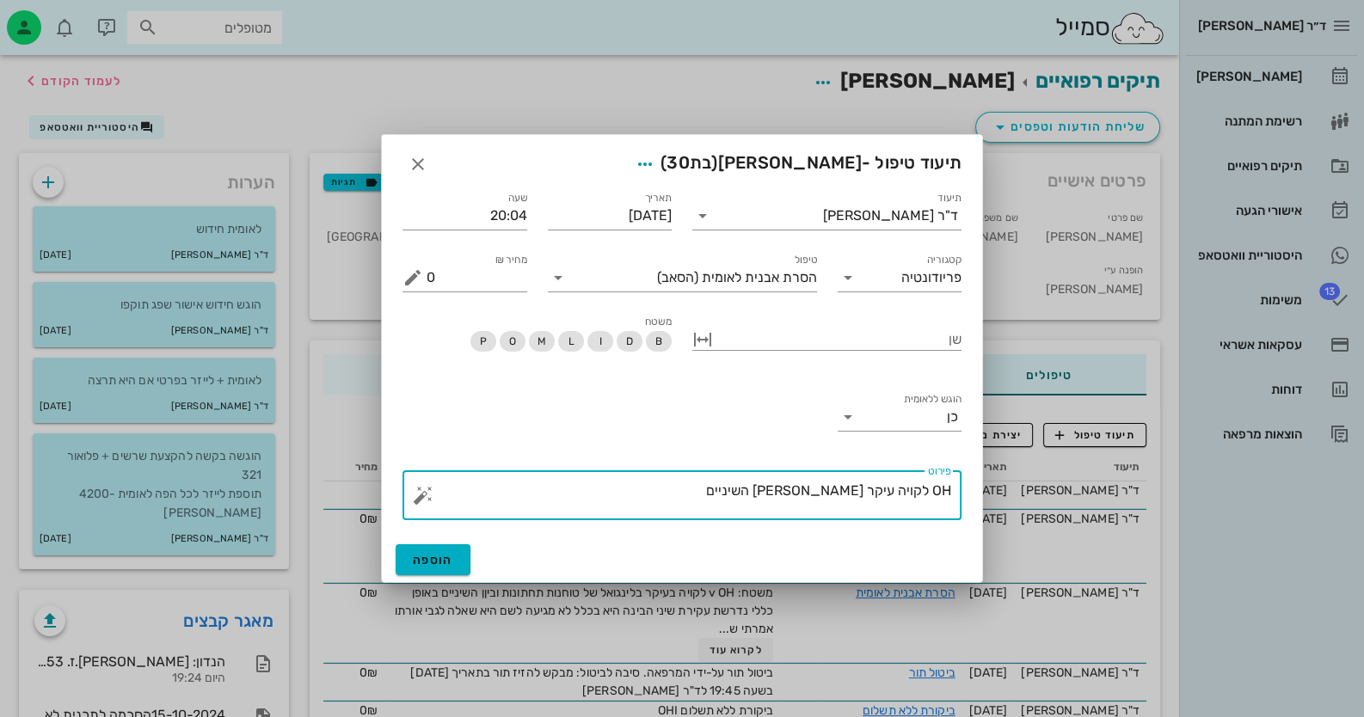
click at [419, 492] on button "button" at bounding box center [423, 495] width 21 height 21
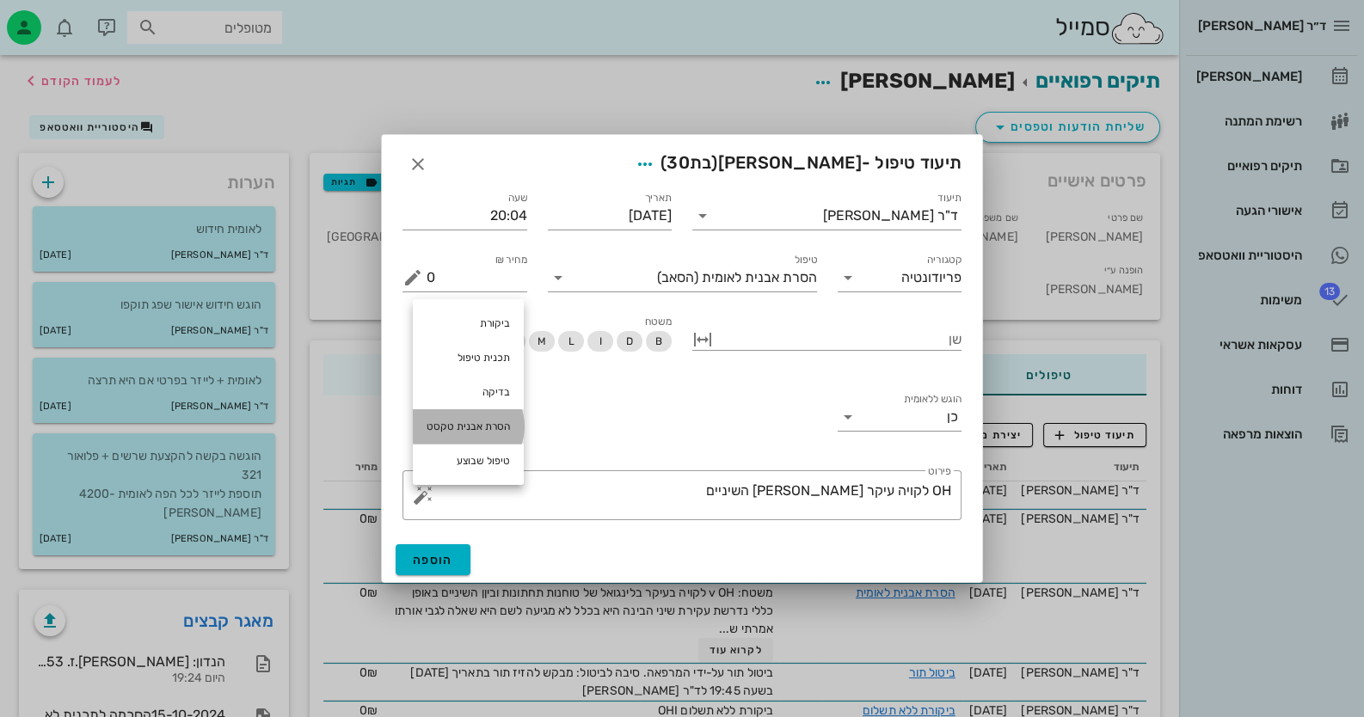
click at [485, 424] on div "הסרת אבנית טקסט" at bounding box center [468, 426] width 111 height 34
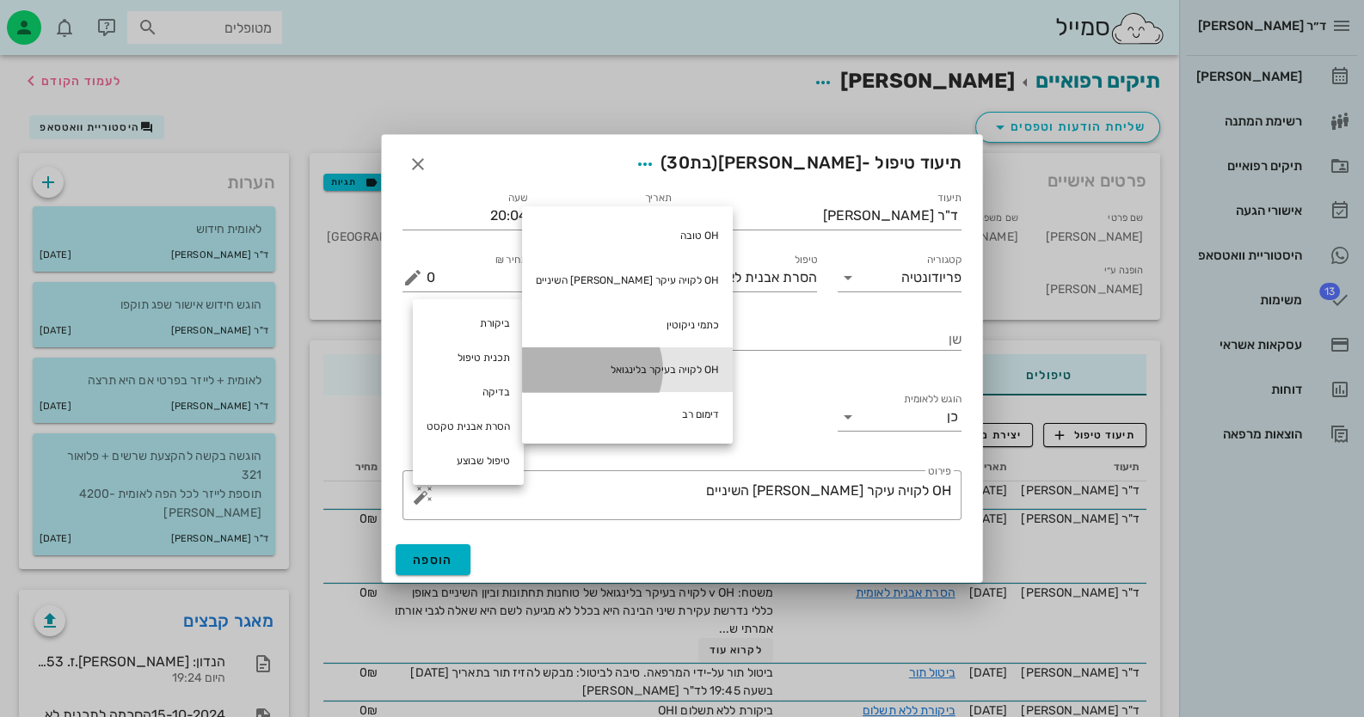
click at [584, 373] on div "OH לקויה בעיקר בלינגואל" at bounding box center [627, 369] width 211 height 45
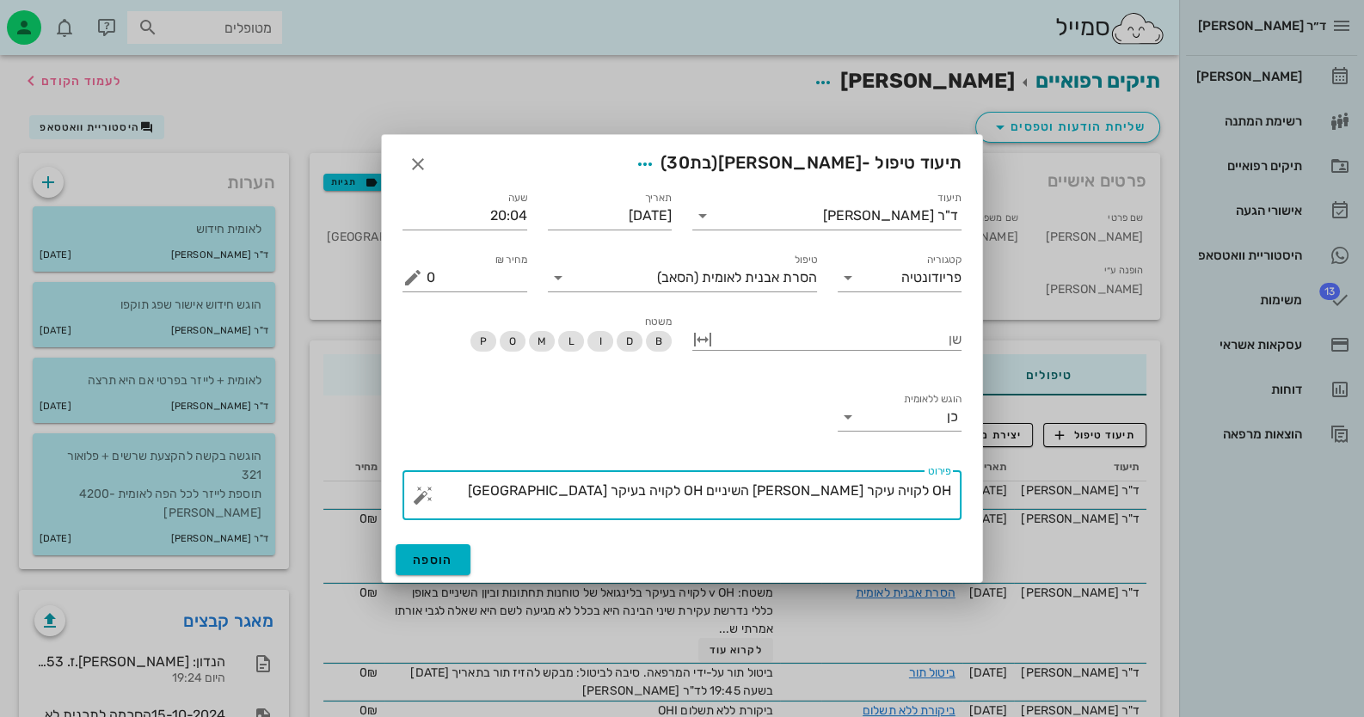
drag, startPoint x: 801, startPoint y: 490, endPoint x: 710, endPoint y: 491, distance: 91.2
click at [710, 491] on textarea "OH לקויה עיקר בין השיניים OH לקויה בעיקר בלינגואל" at bounding box center [689, 499] width 525 height 41
type textarea "OH לקויה עיקר בין השיניים + בלינגואל"
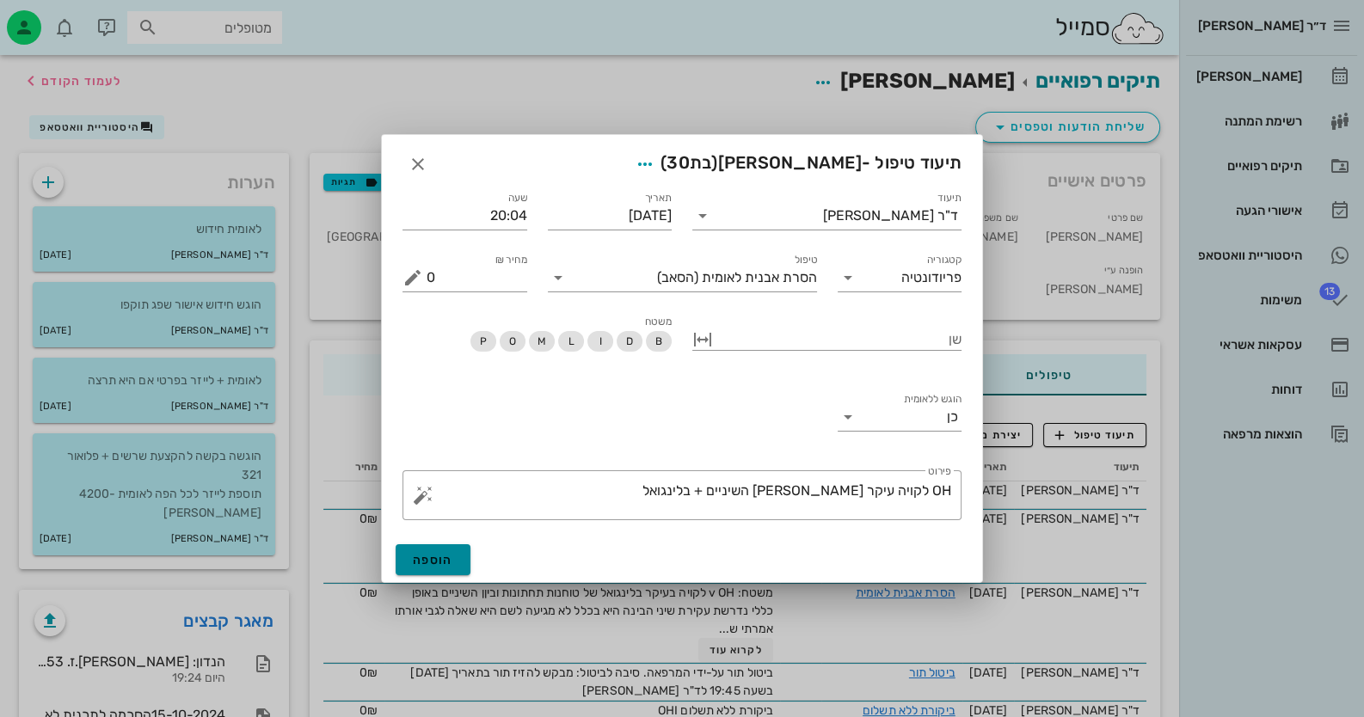
click at [441, 560] on span "הוספה" at bounding box center [433, 560] width 40 height 15
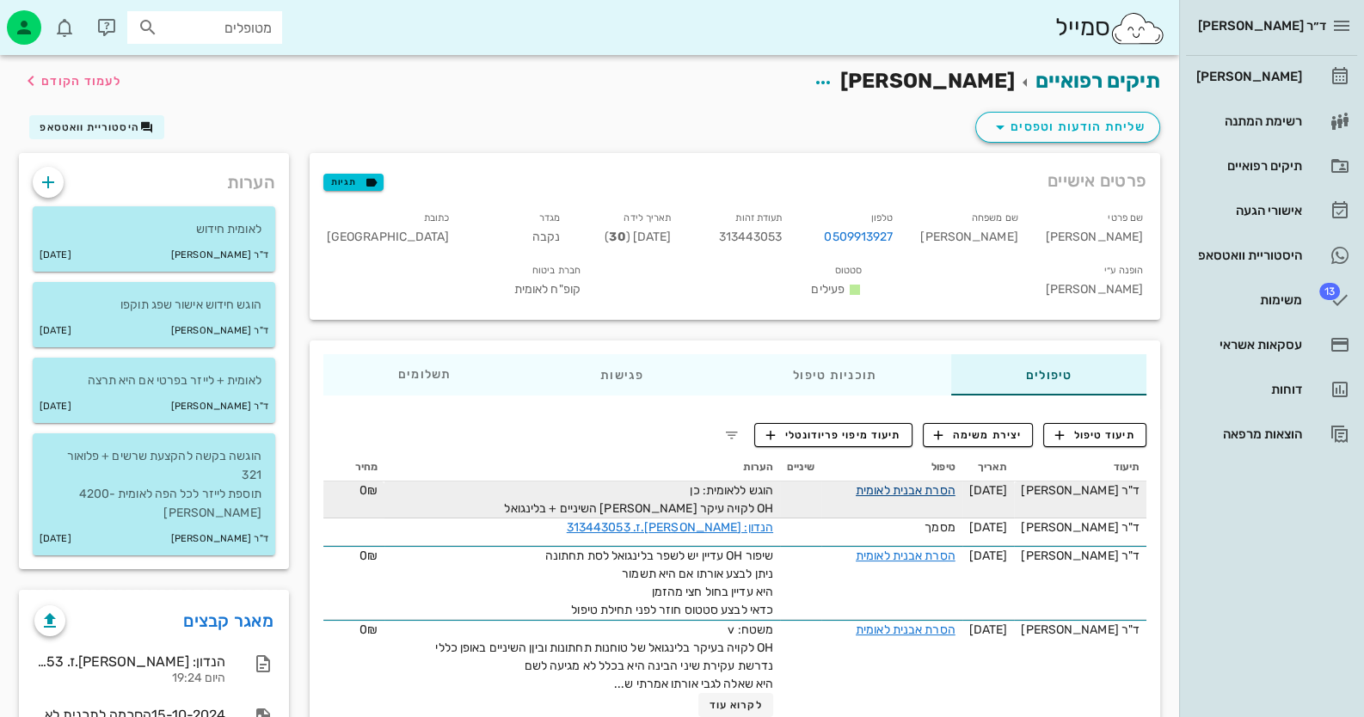
click at [956, 483] on link "הסרת אבנית לאומית" at bounding box center [906, 490] width 100 height 15
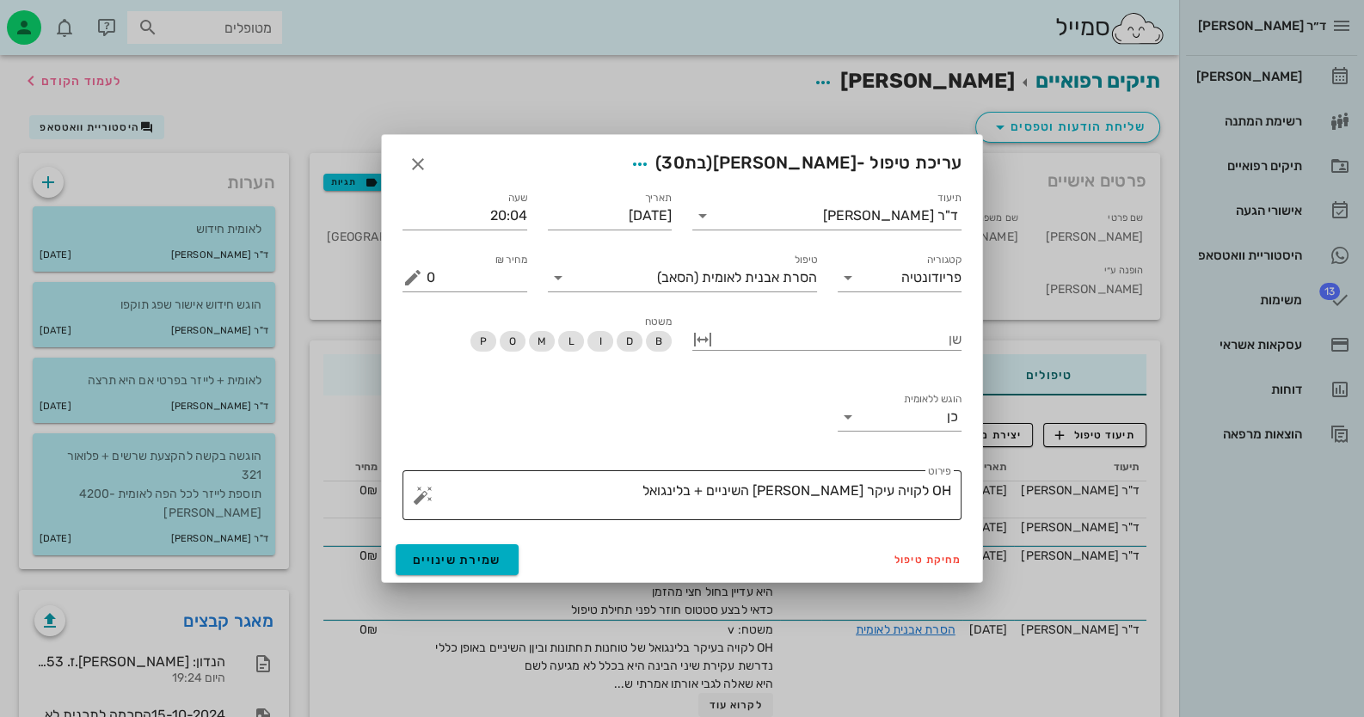
click at [736, 497] on textarea "OH לקויה עיקר בין השיניים + בלינגואל" at bounding box center [689, 499] width 525 height 41
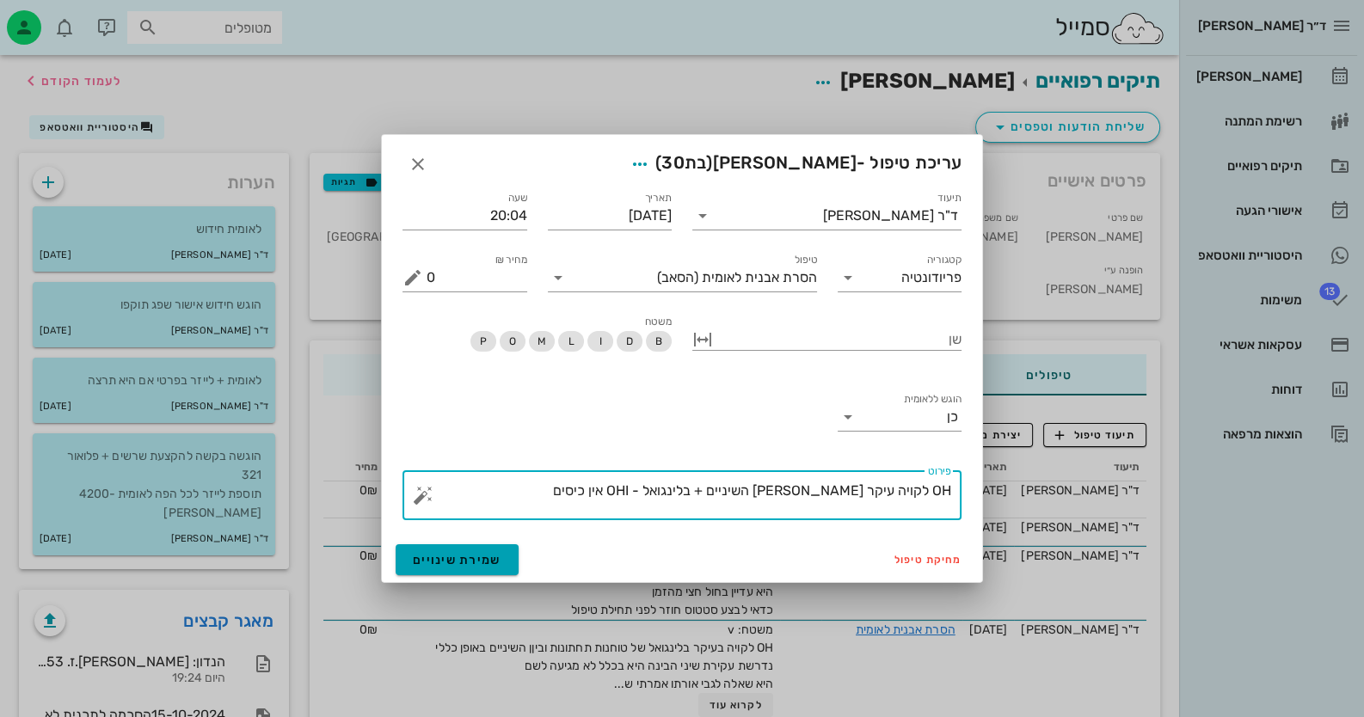
type textarea "OH לקויה עיקר בין השיניים + בלינגואל - OHI אין כיסים"
click at [489, 545] on button "שמירת שינויים" at bounding box center [457, 559] width 123 height 31
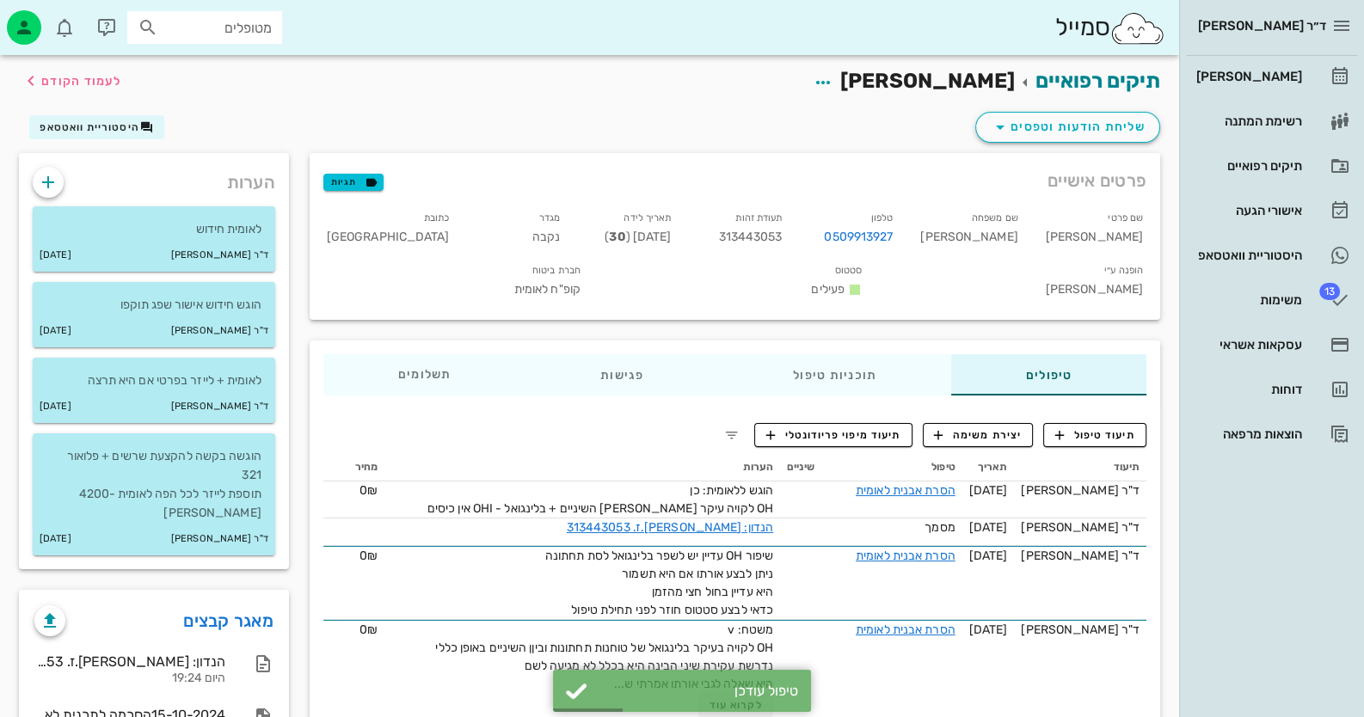
click at [782, 234] on span "313443053" at bounding box center [750, 237] width 64 height 15
copy span "313443053"
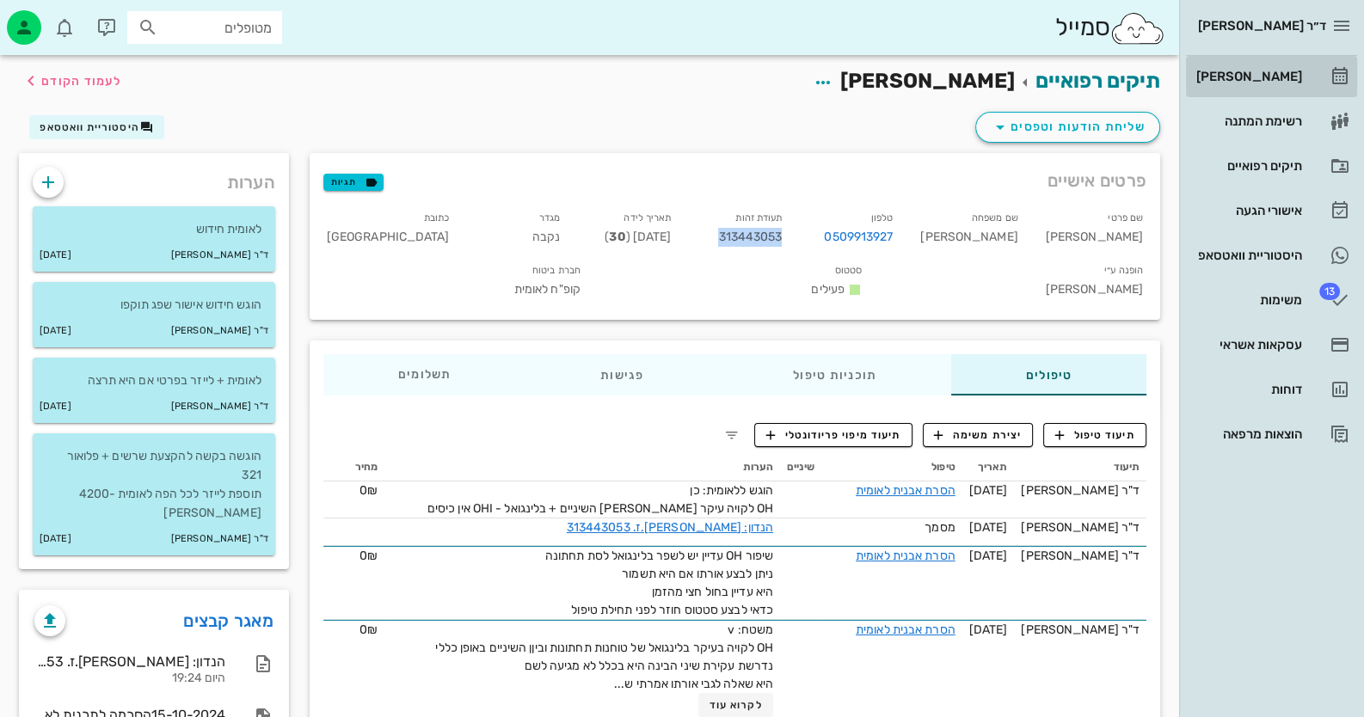
click at [1239, 94] on link "[PERSON_NAME]" at bounding box center [1271, 76] width 171 height 41
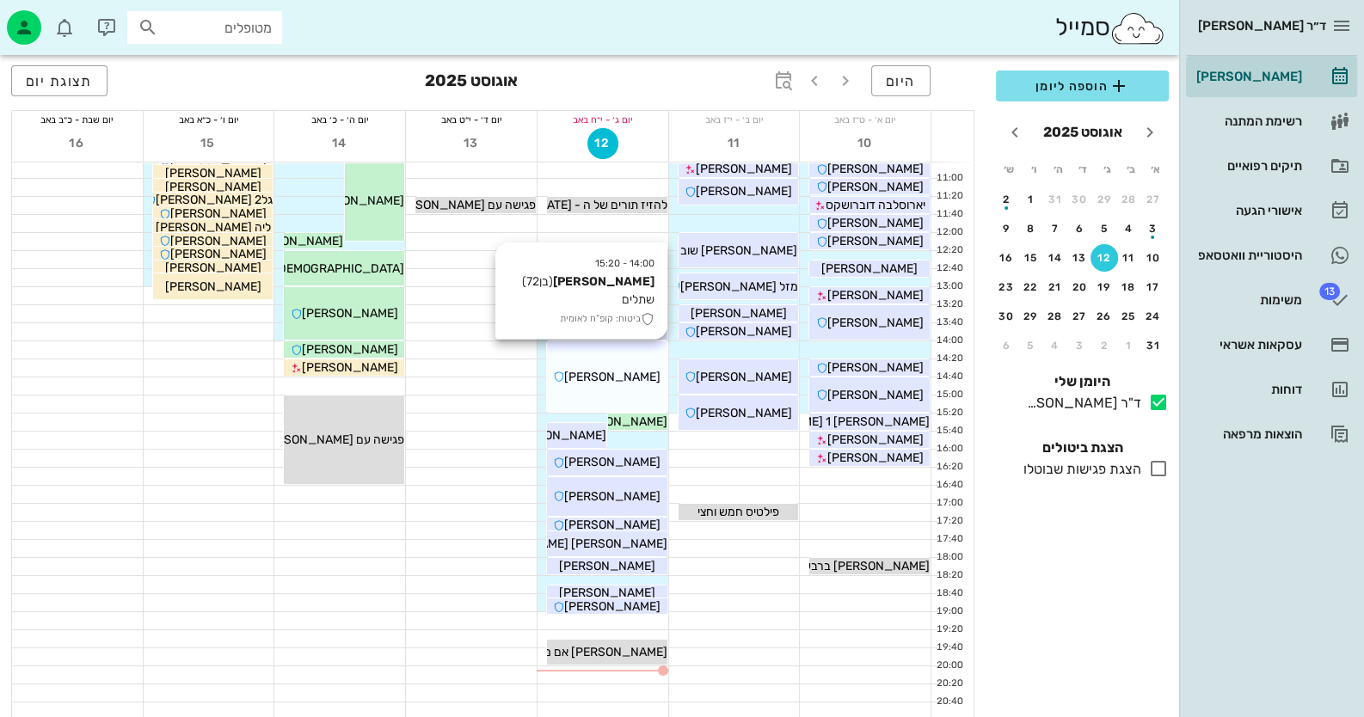
scroll to position [203, 0]
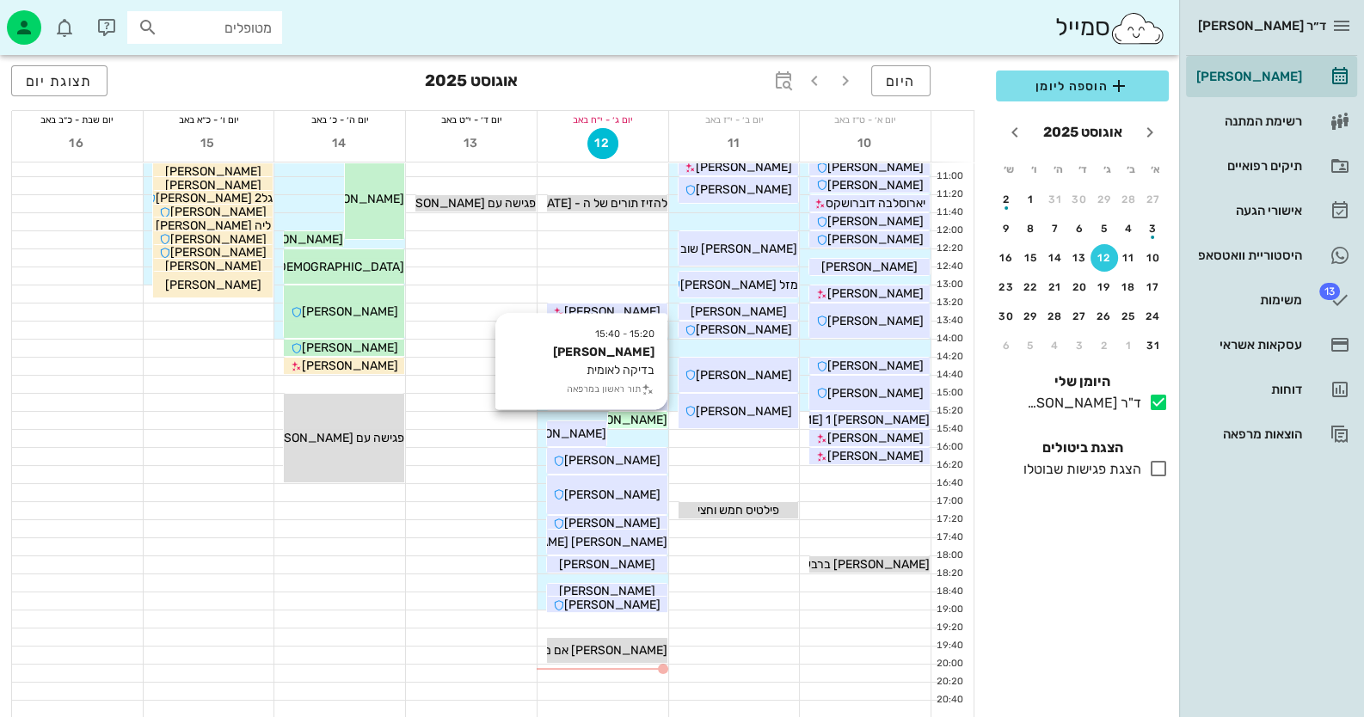
click at [660, 425] on span "[PERSON_NAME]" at bounding box center [619, 420] width 96 height 15
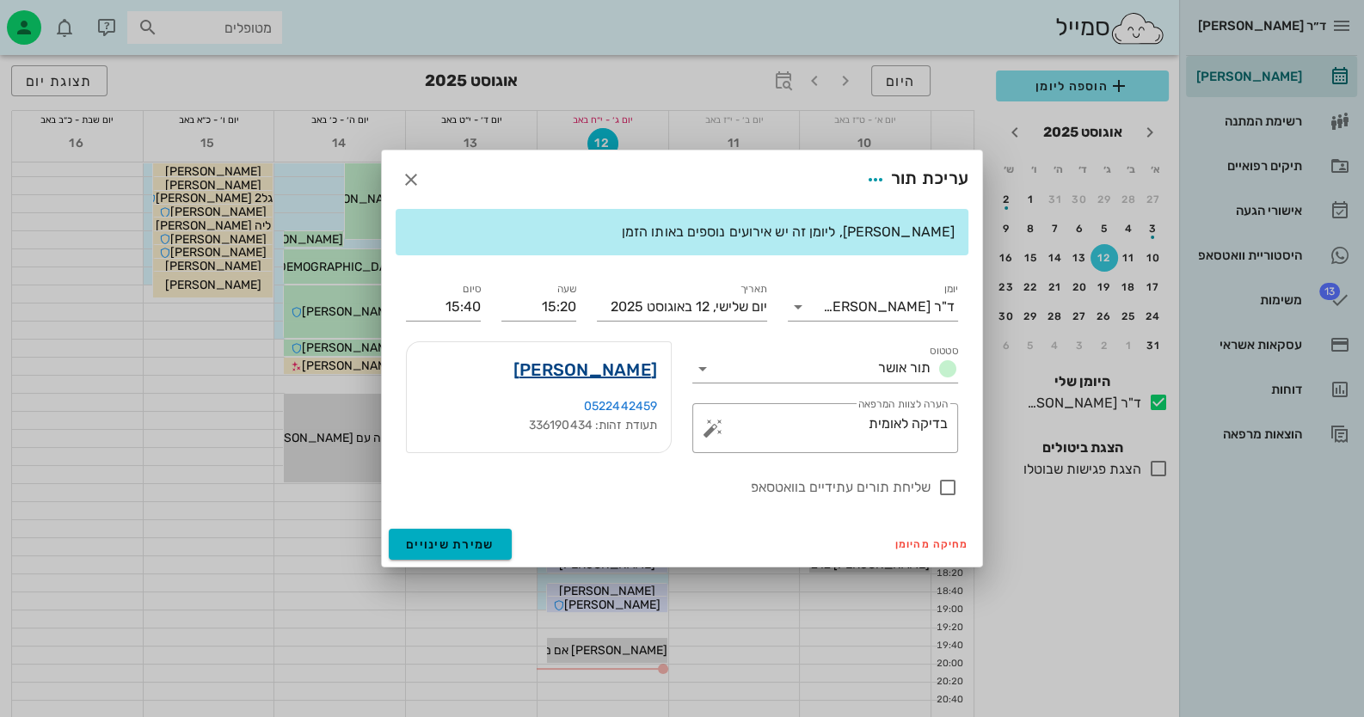
click at [640, 366] on link "סוסנה מאזי" at bounding box center [585, 370] width 144 height 28
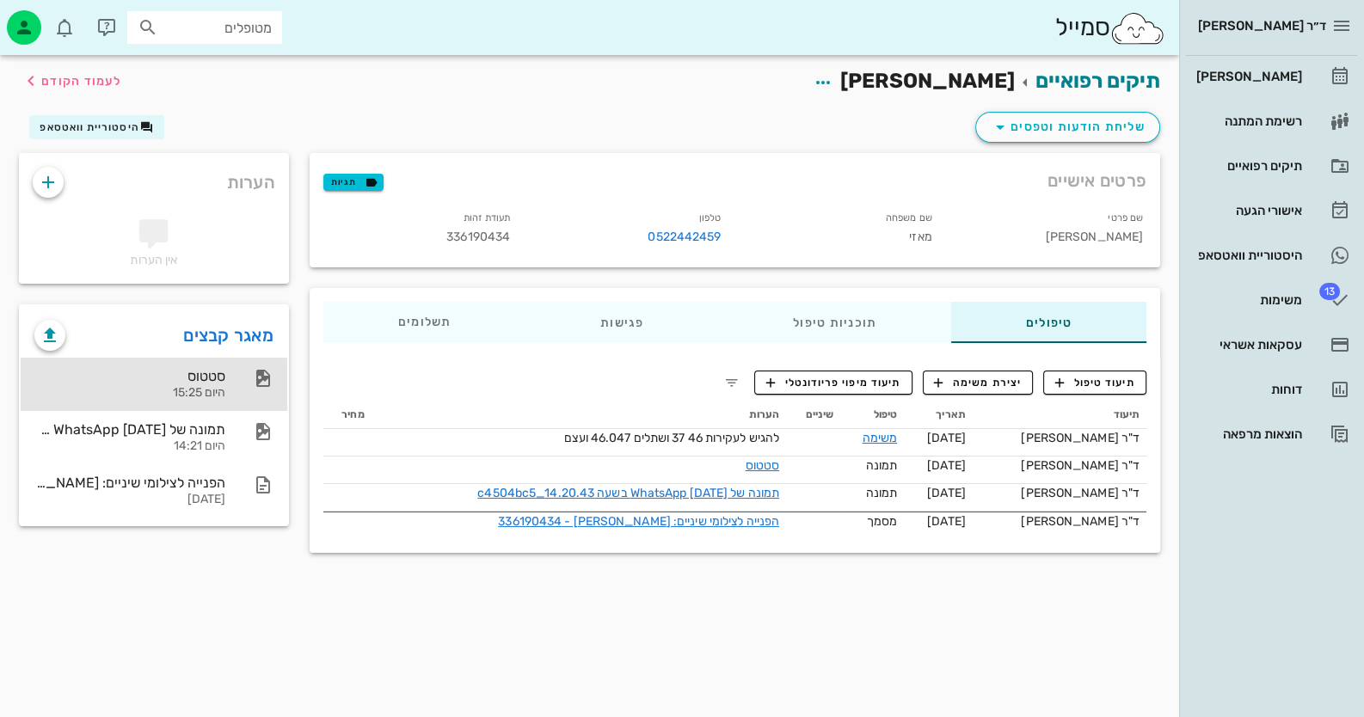
click at [206, 390] on div "היום 15:25" at bounding box center [129, 393] width 191 height 15
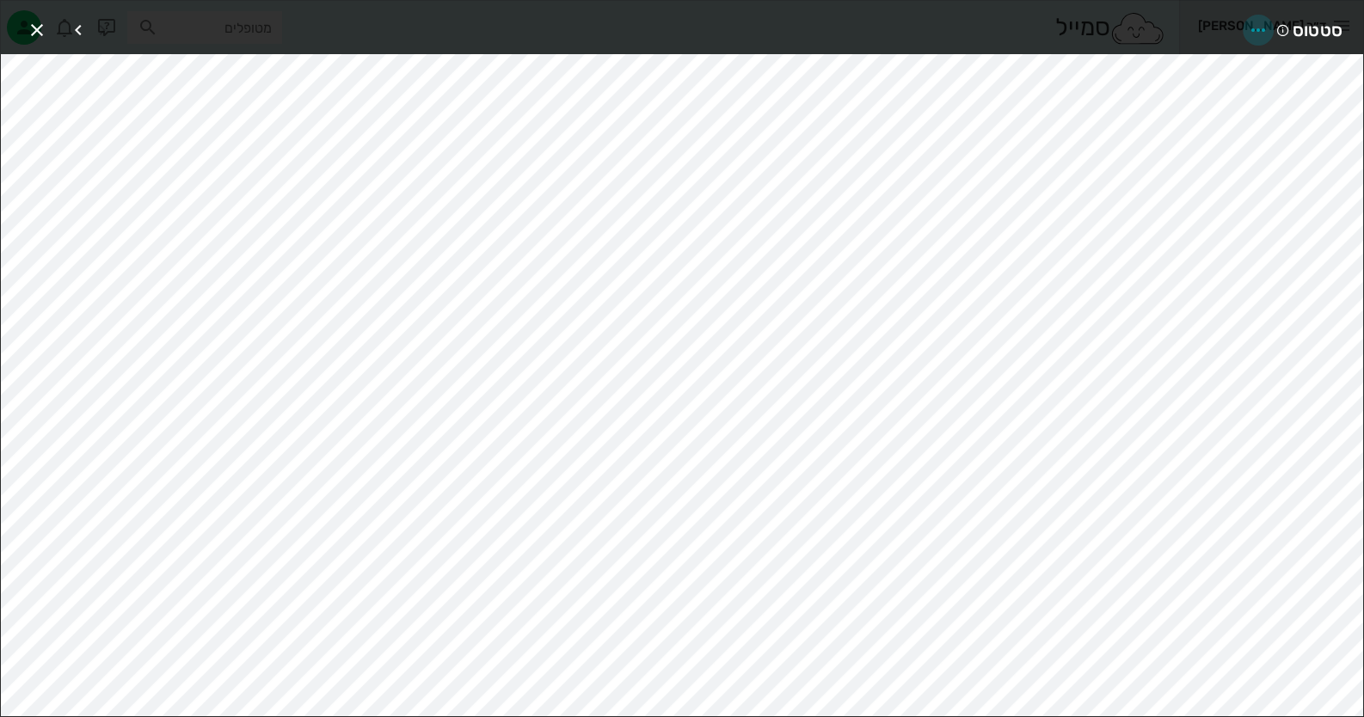
click at [1267, 34] on icon "button" at bounding box center [1258, 30] width 21 height 21
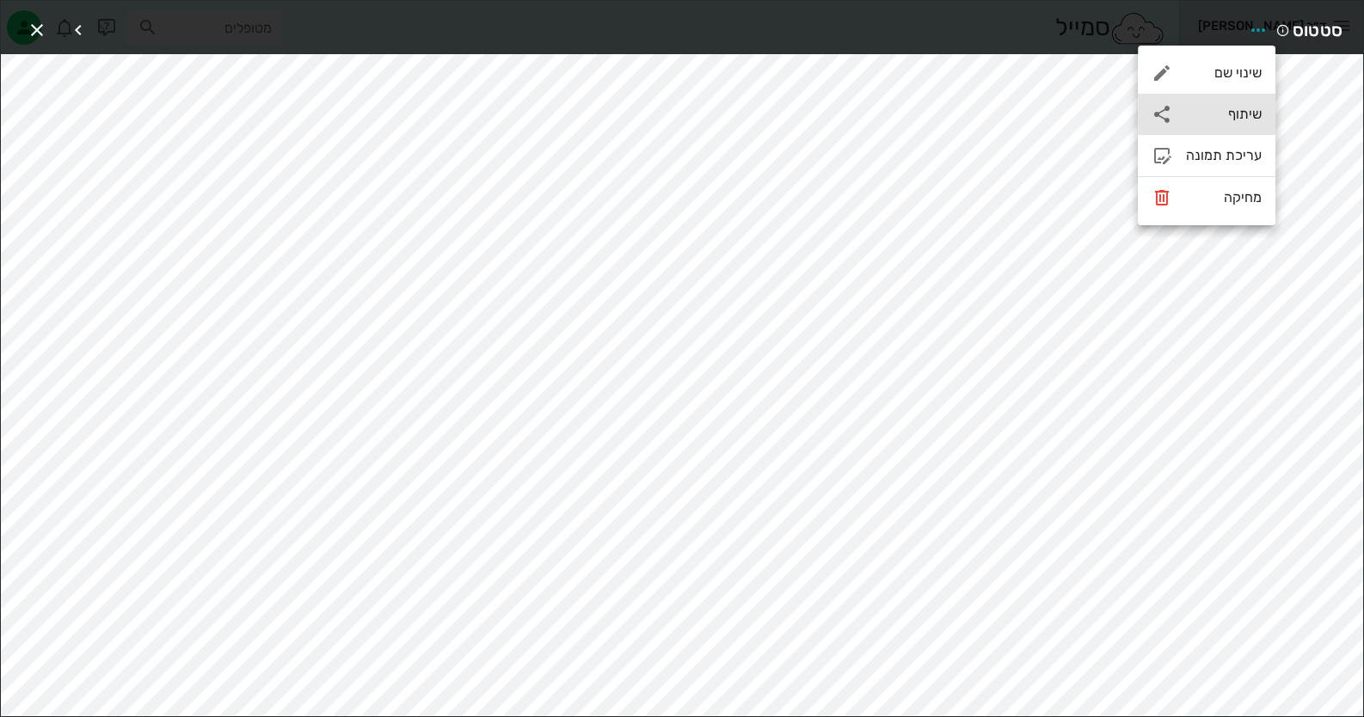
click at [1240, 112] on div "שיתוף" at bounding box center [1224, 114] width 76 height 16
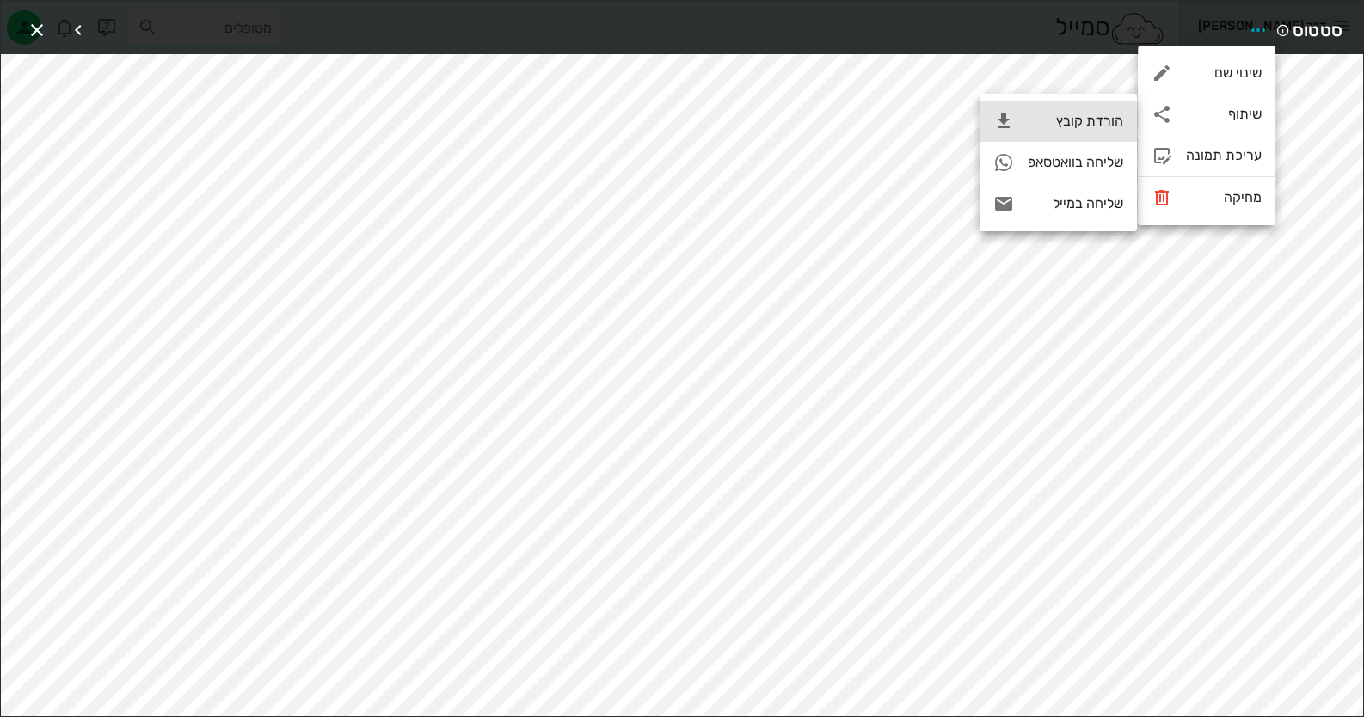
click at [1079, 130] on div "הורדת קובץ" at bounding box center [1058, 121] width 157 height 41
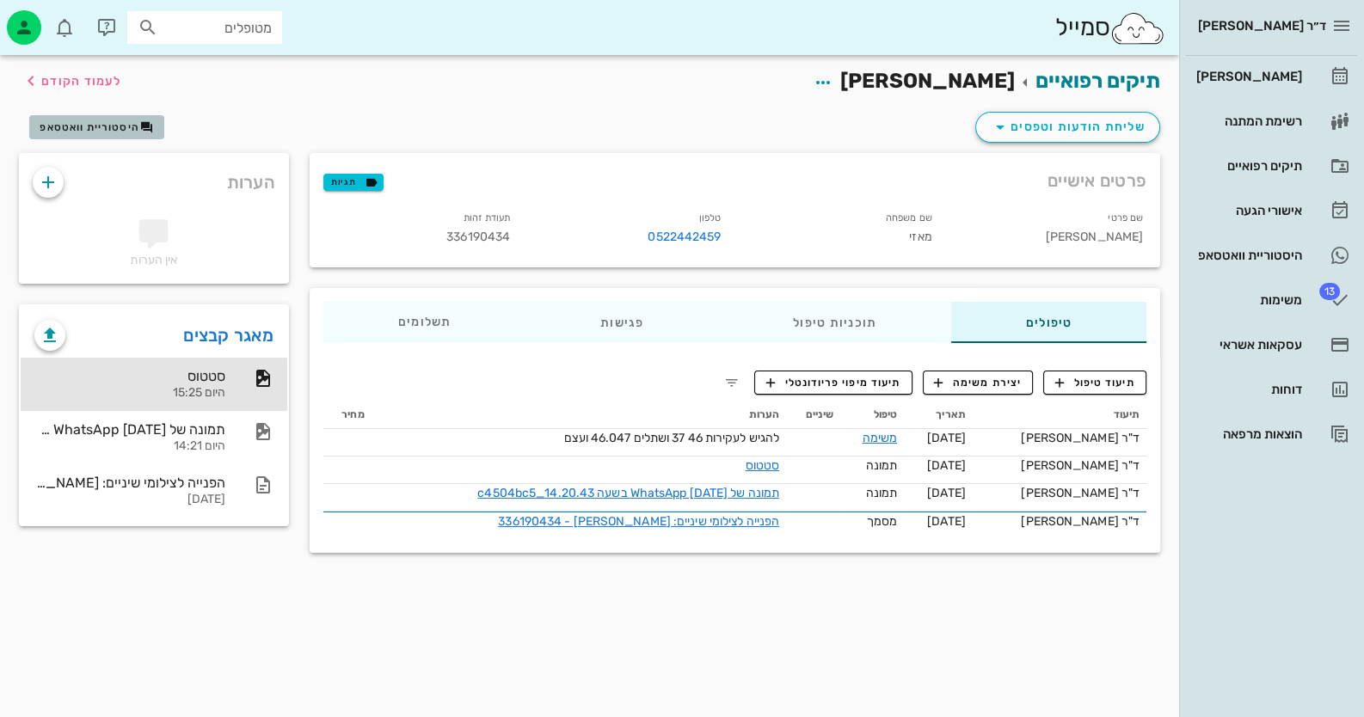
click at [114, 121] on span "היסטוריית וואטסאפ" at bounding box center [90, 127] width 100 height 12
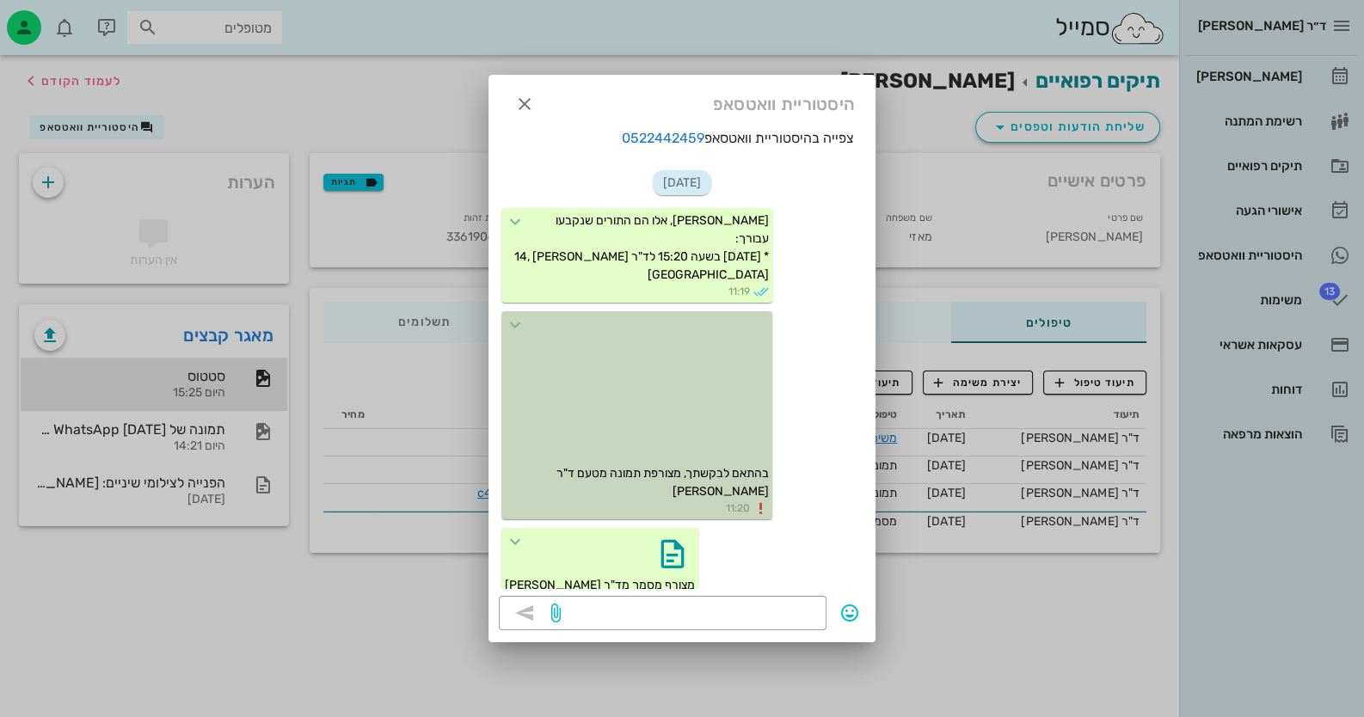
scroll to position [888, 0]
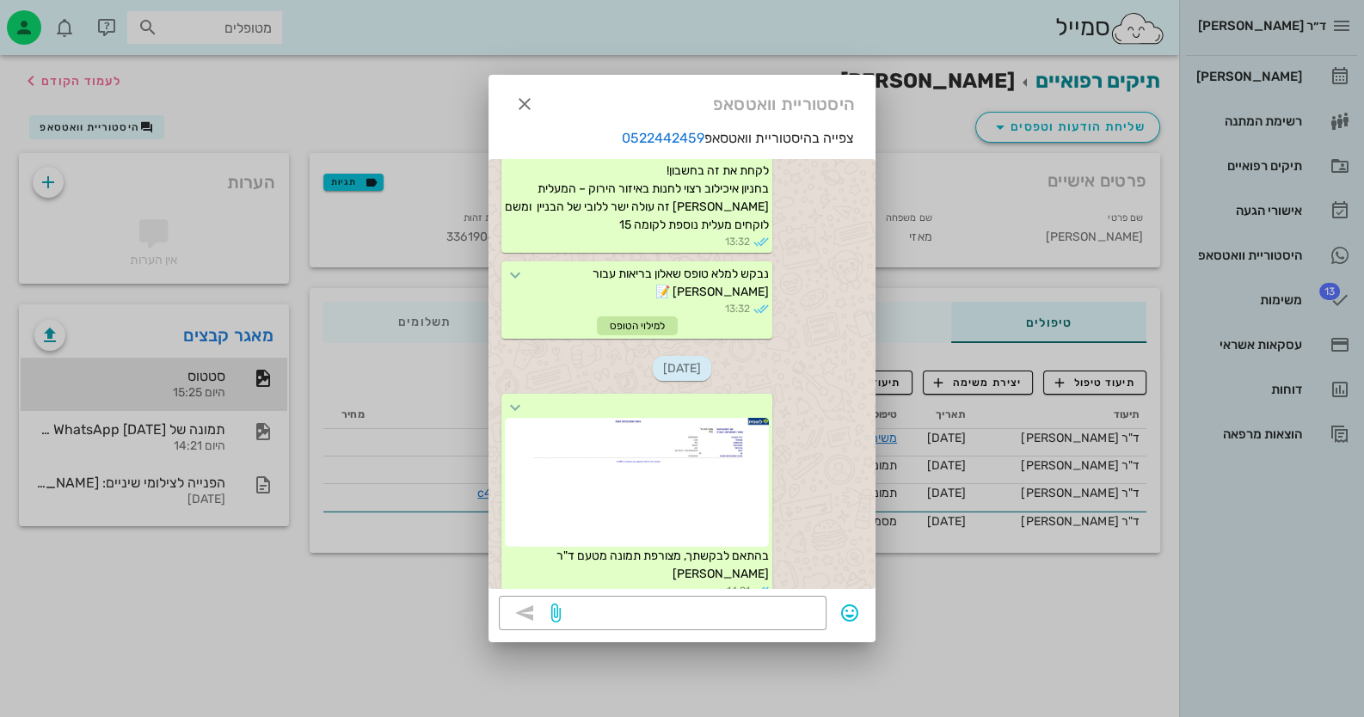
click at [1108, 131] on div at bounding box center [682, 358] width 1364 height 717
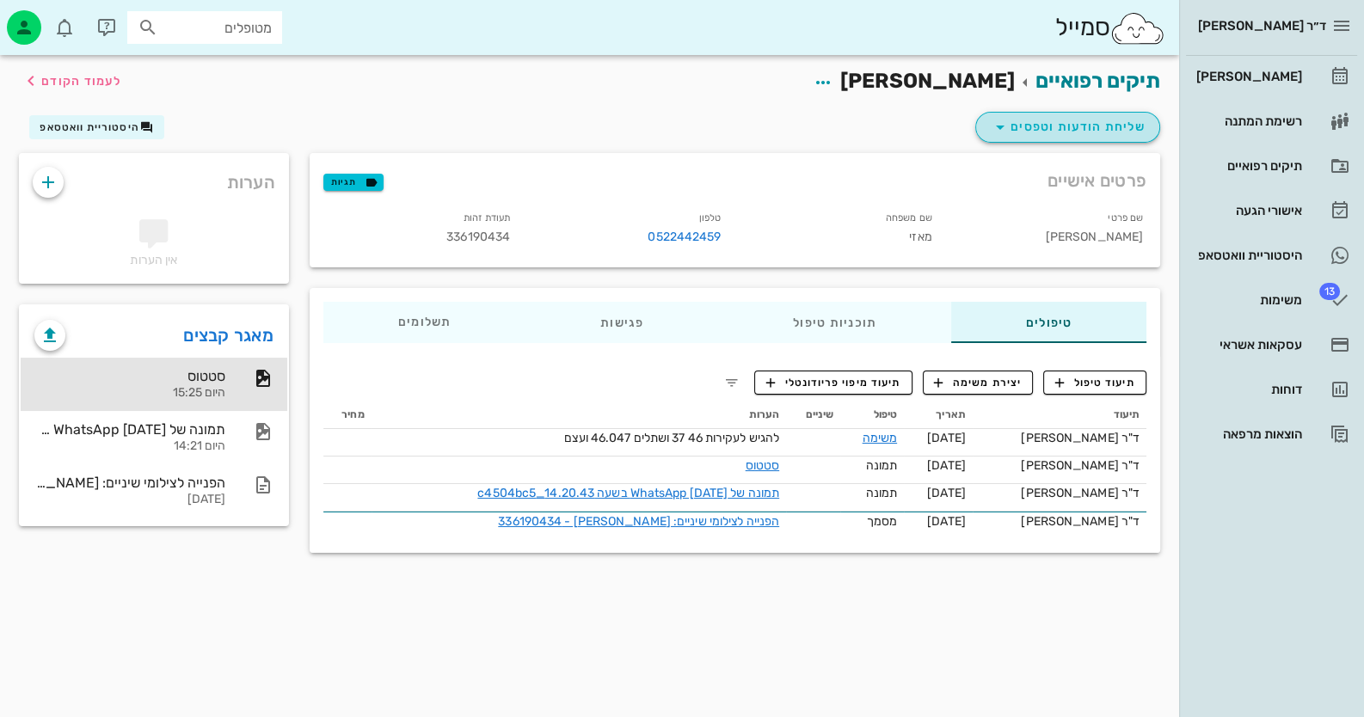
click at [1108, 130] on span "שליחת הודעות וטפסים" at bounding box center [1068, 127] width 156 height 21
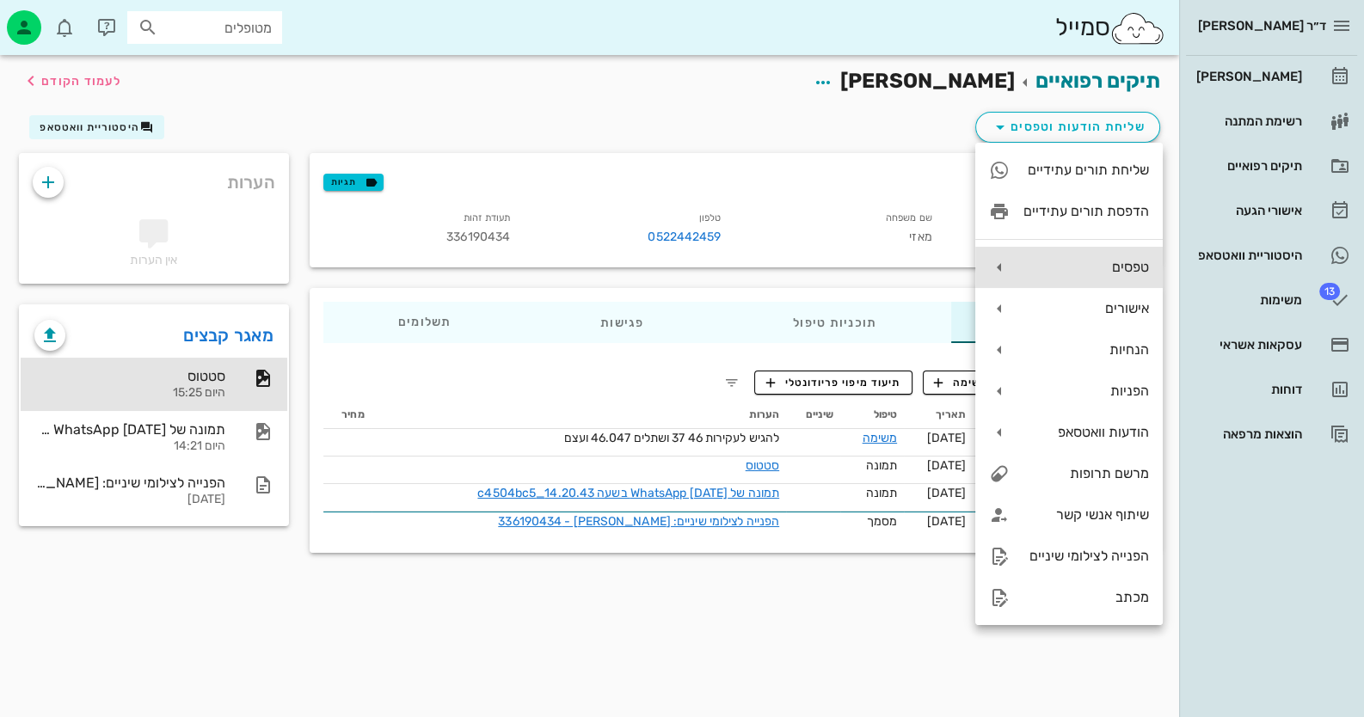
click at [1108, 280] on div "טפסים" at bounding box center [1069, 267] width 188 height 41
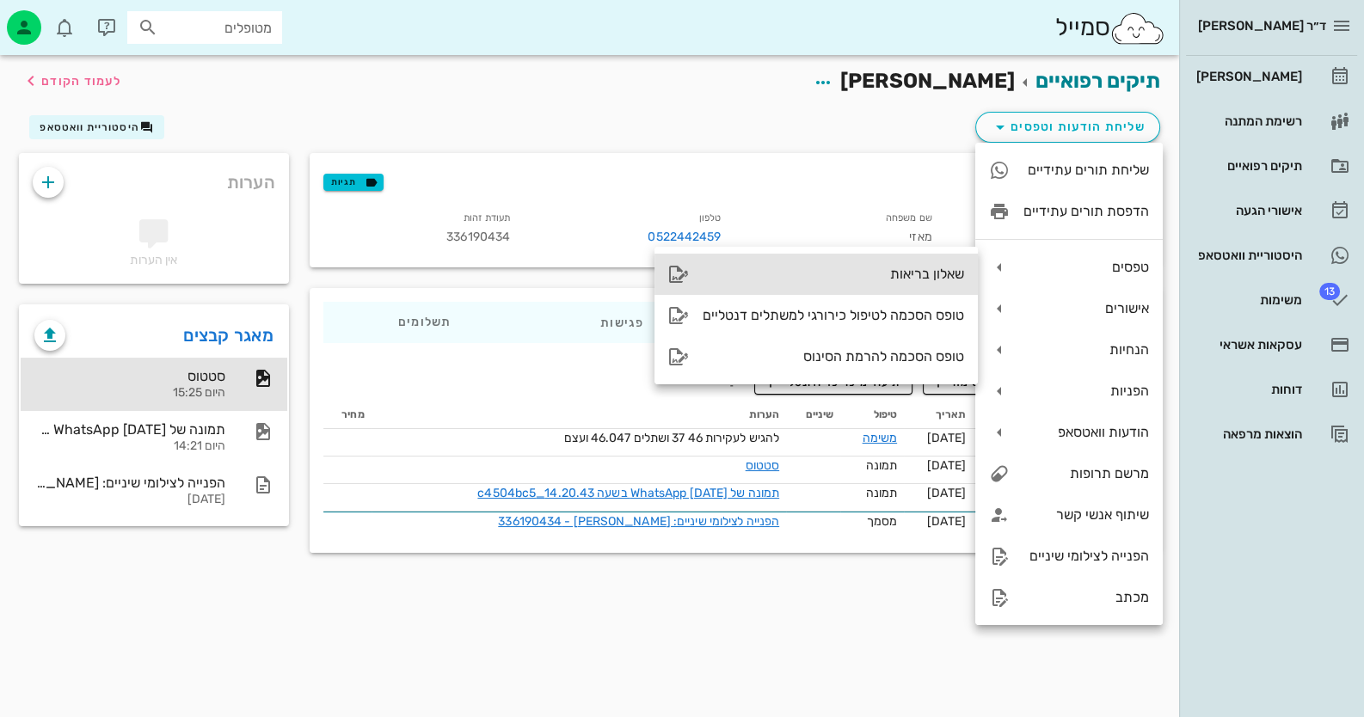
click at [944, 274] on div "שאלון בריאות" at bounding box center [833, 274] width 261 height 16
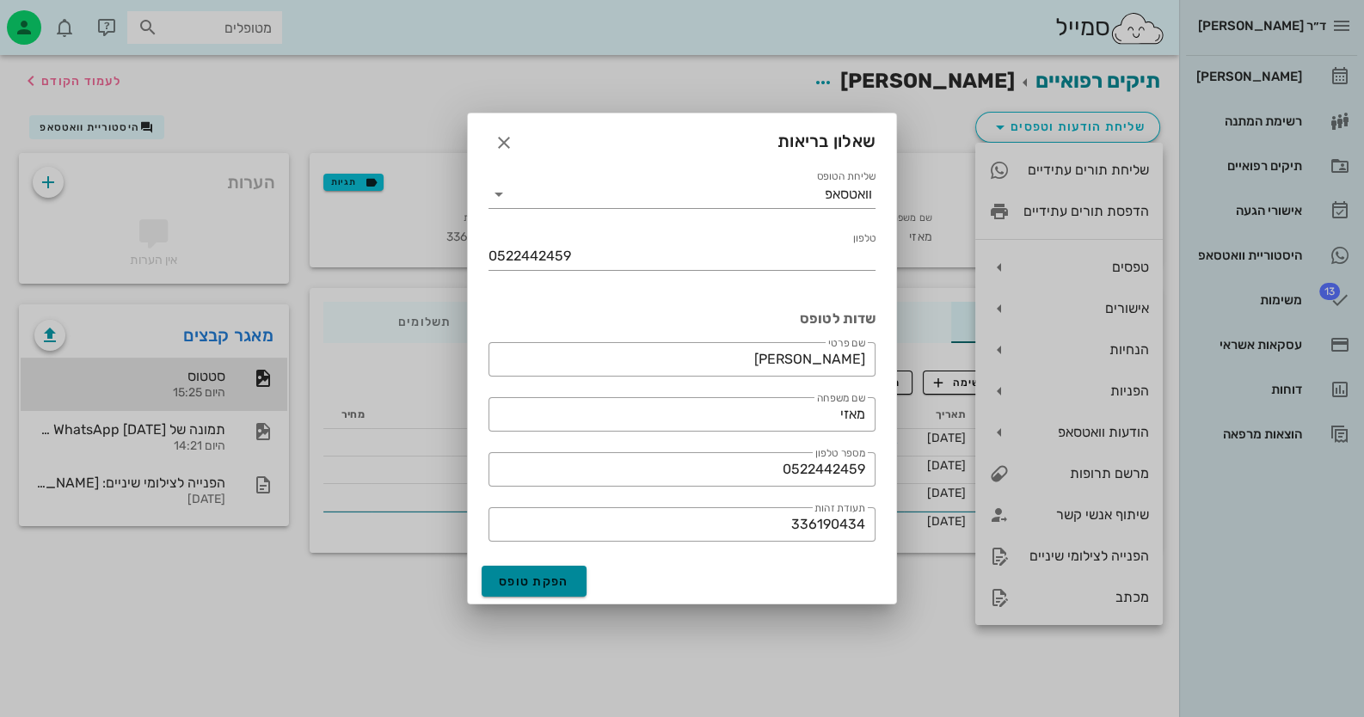
click at [552, 582] on span "הפקת טופס" at bounding box center [534, 582] width 71 height 15
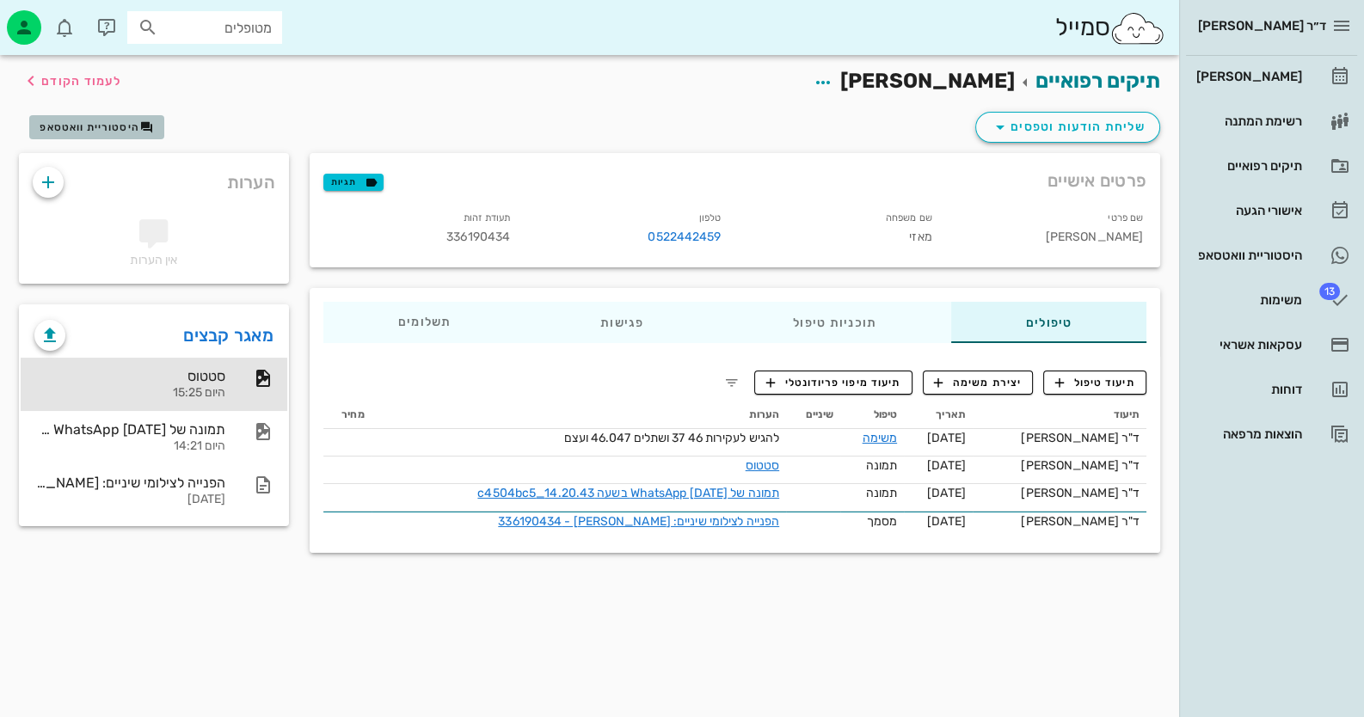
click at [120, 128] on span "היסטוריית וואטסאפ" at bounding box center [90, 127] width 100 height 12
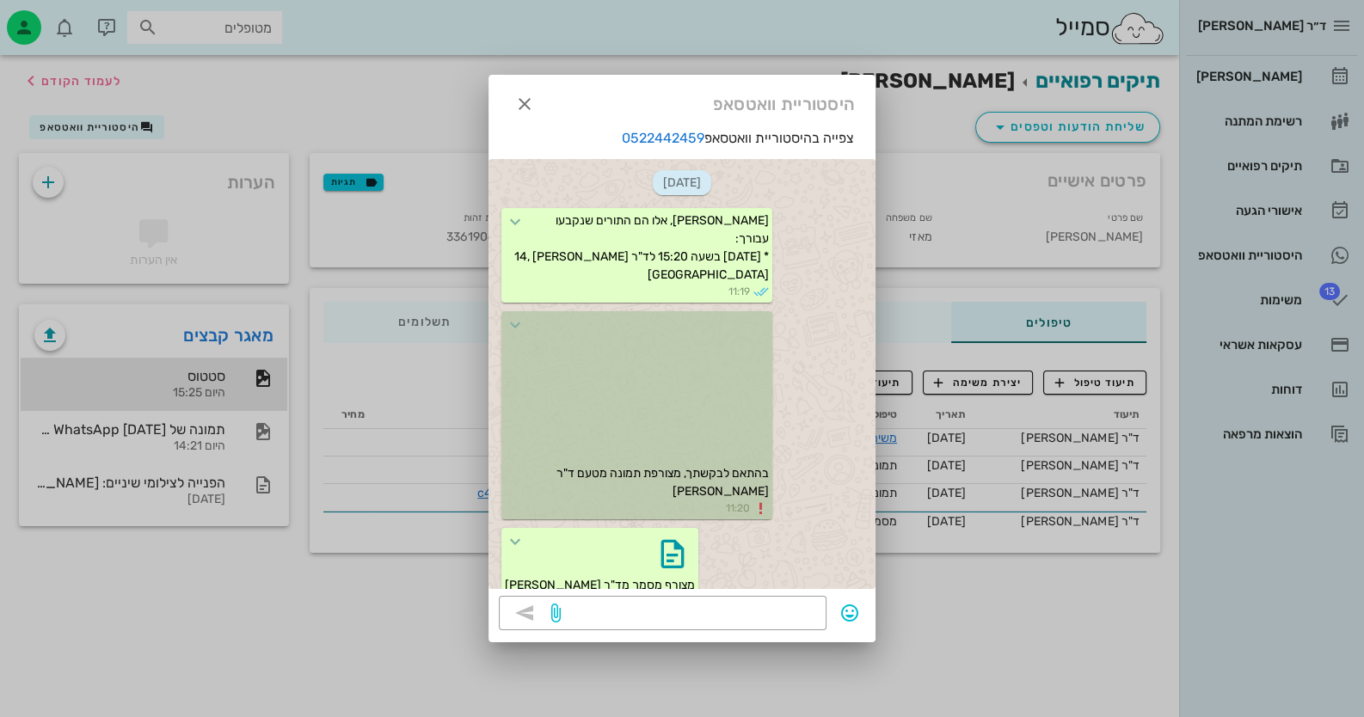
scroll to position [956, 0]
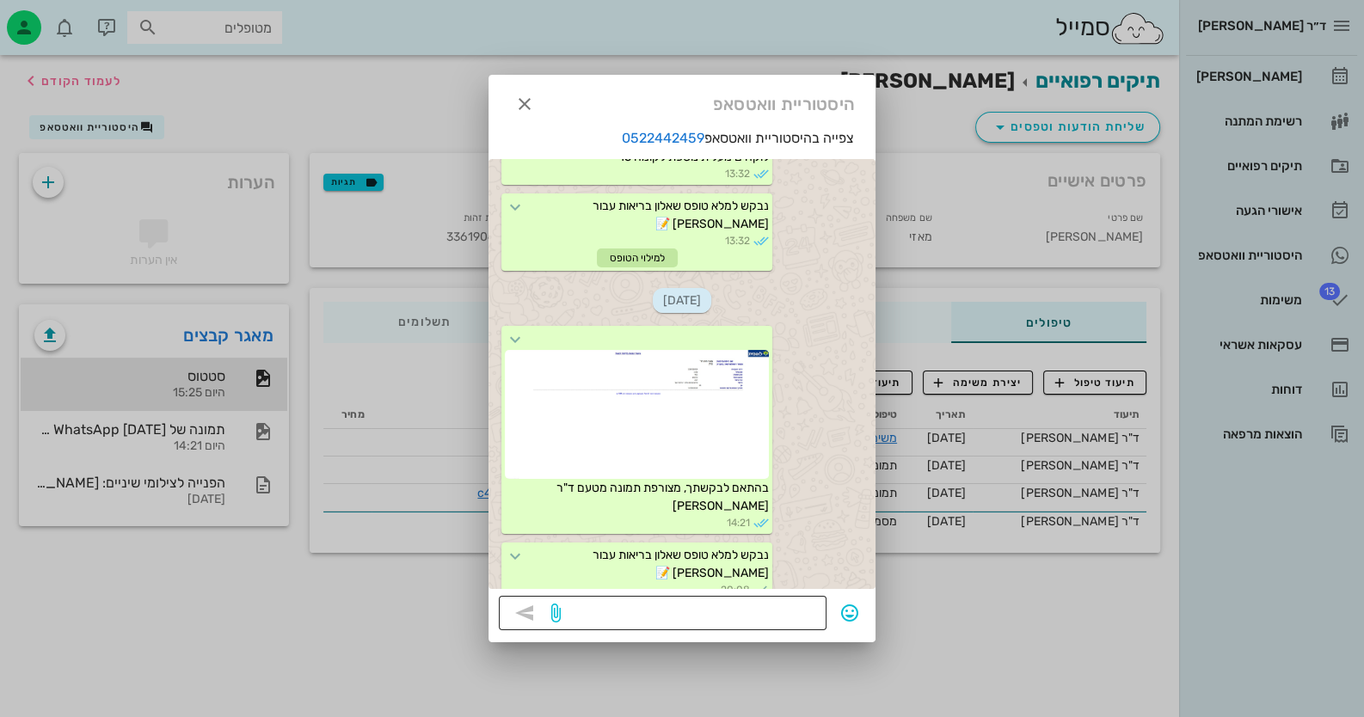
click at [716, 603] on textarea at bounding box center [690, 615] width 252 height 28
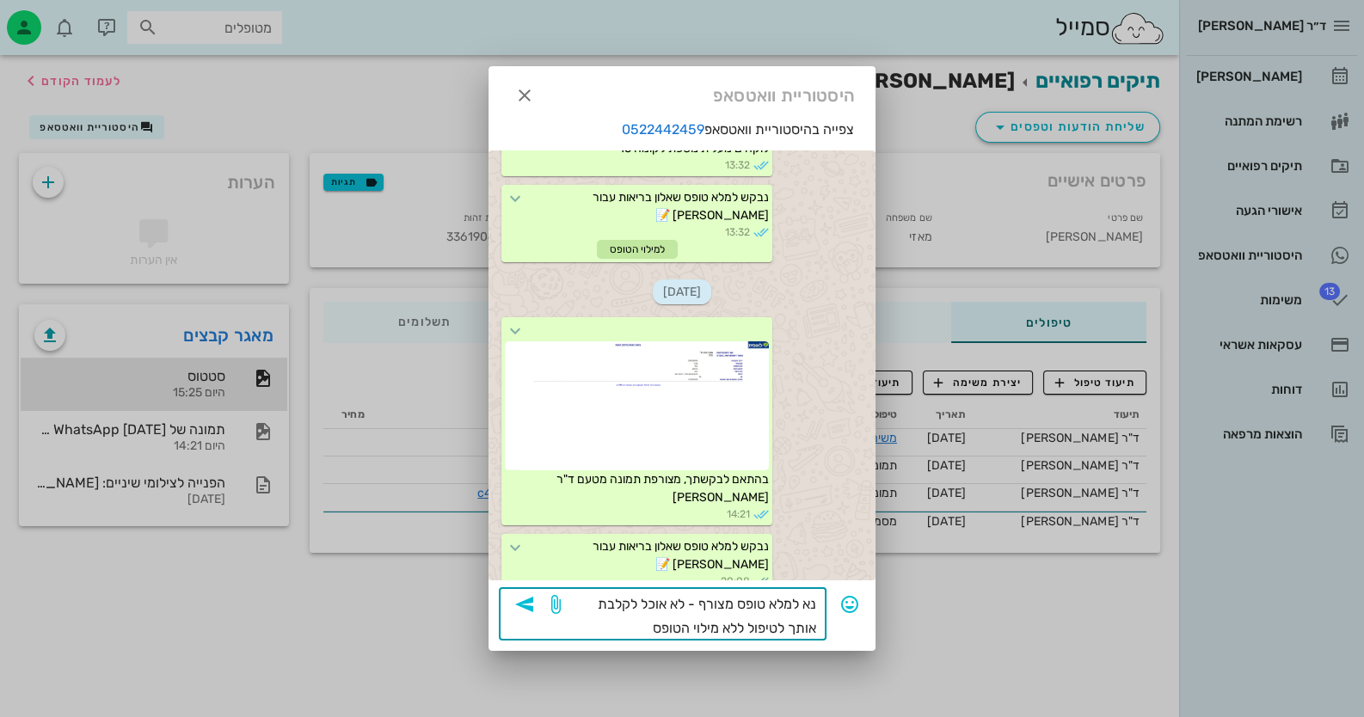
click at [606, 604] on textarea "נא למלא טופס מצורף - לא אוכל לקלבת אותך לטיפול ללא מילוי הטופס" at bounding box center [690, 617] width 252 height 48
type textarea "נא למלא טופס מצורף - לא אוכל לקבל אותך לטיפול ללא מילוי הטופס"
click at [530, 612] on icon "button" at bounding box center [524, 604] width 21 height 21
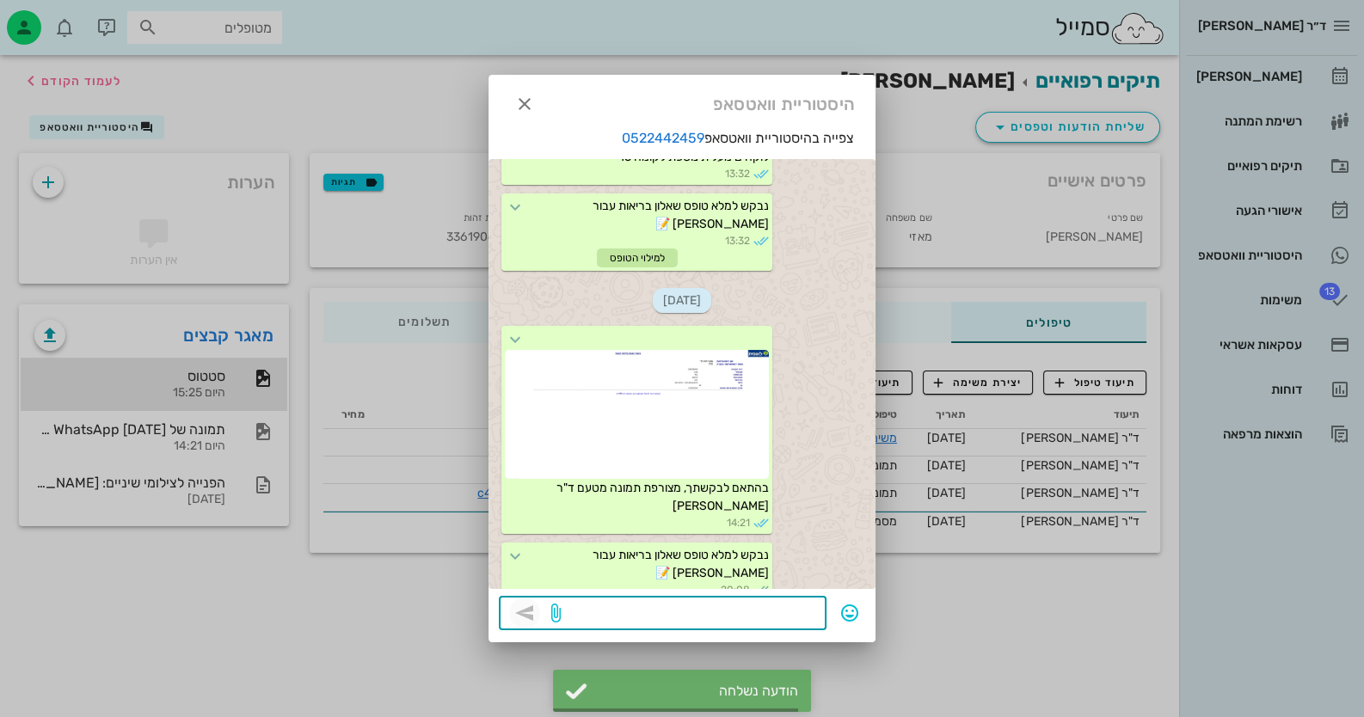
scroll to position [1060, 0]
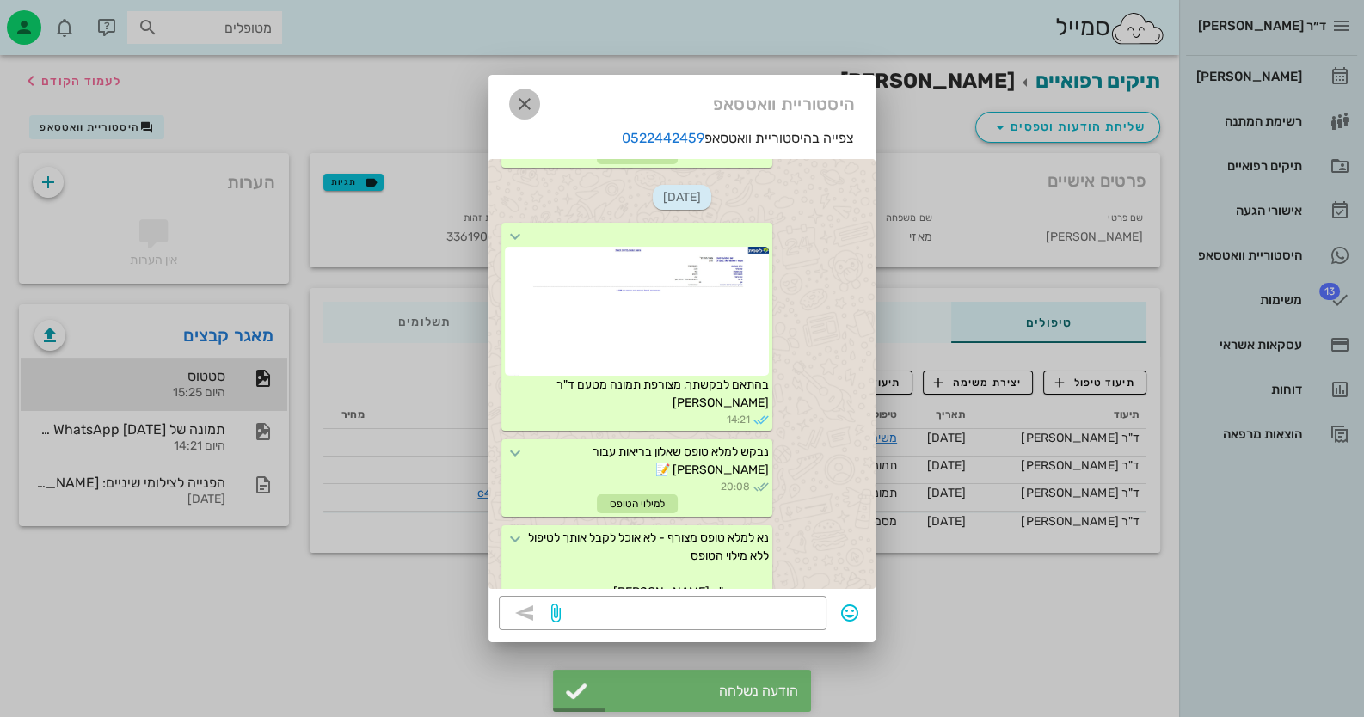
click at [525, 94] on icon "button" at bounding box center [524, 104] width 21 height 21
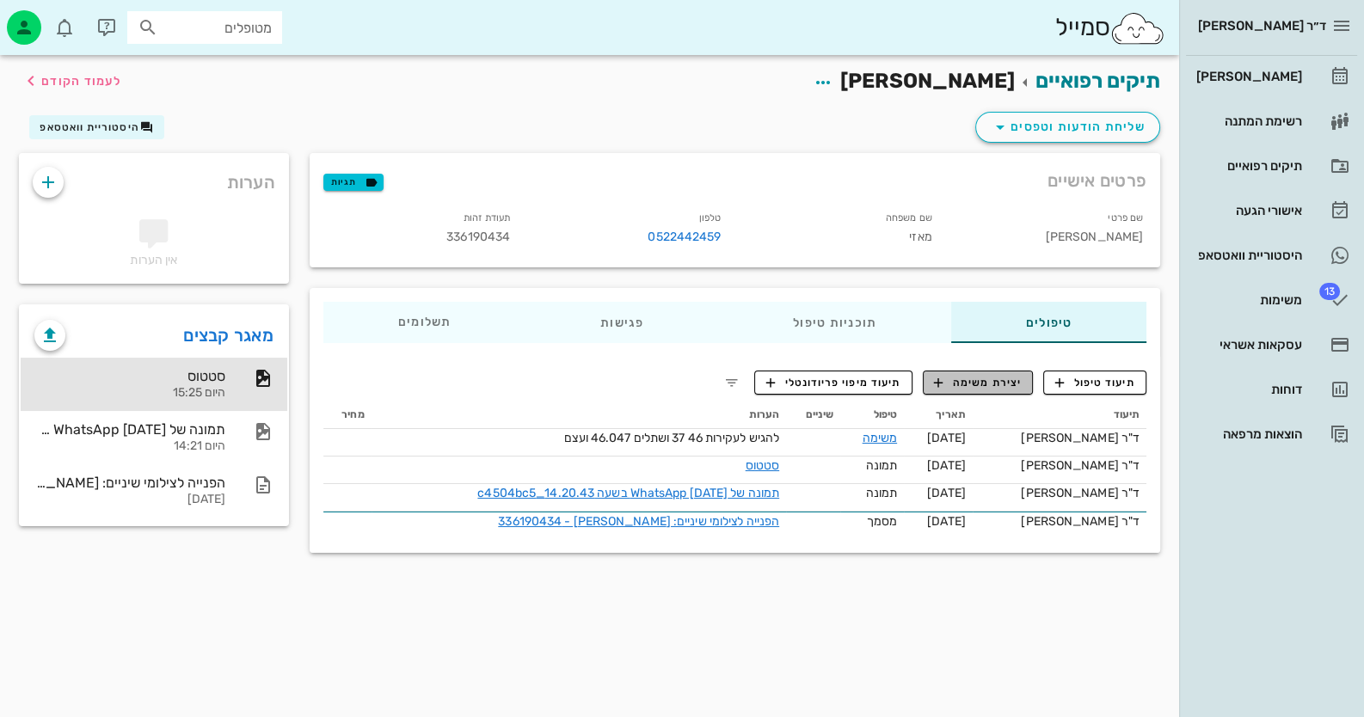
click at [992, 392] on button "יצירת משימה" at bounding box center [978, 383] width 111 height 24
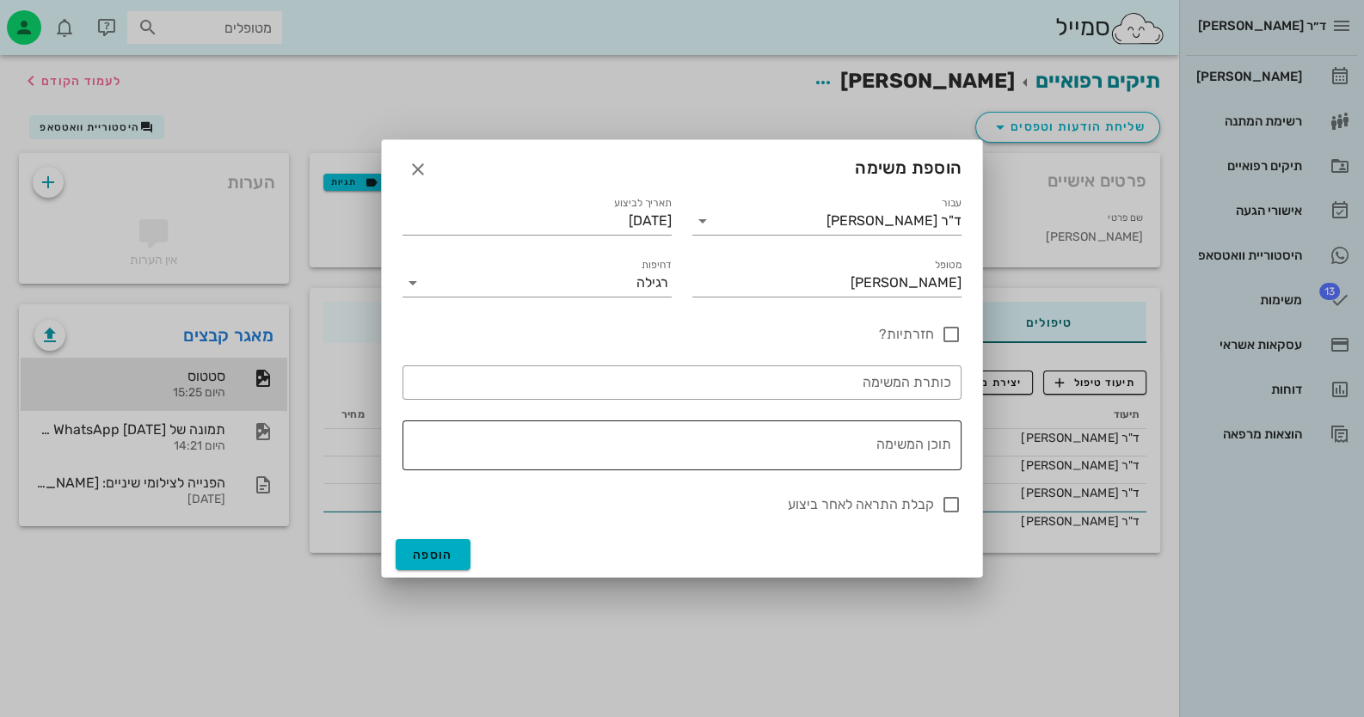
click at [893, 455] on textarea "תוכן המשימה" at bounding box center [678, 449] width 545 height 41
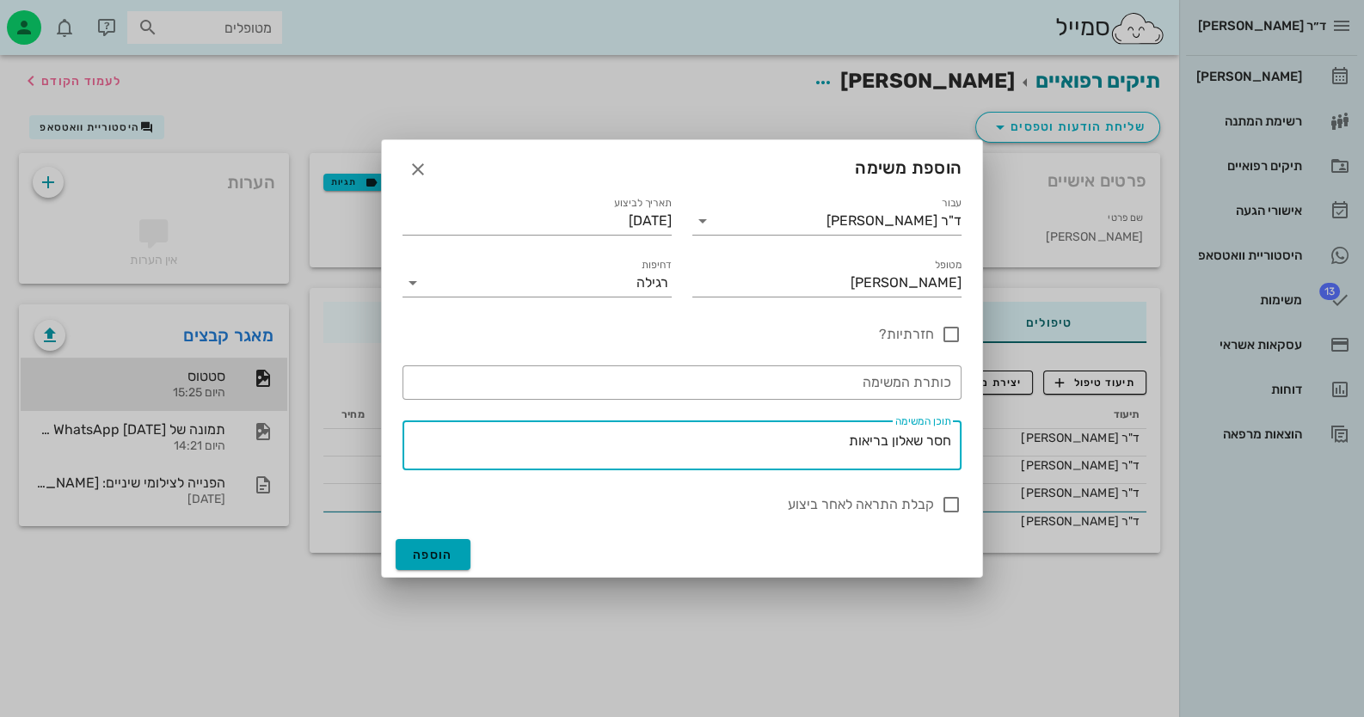
type textarea "חסר שאלון בריאות"
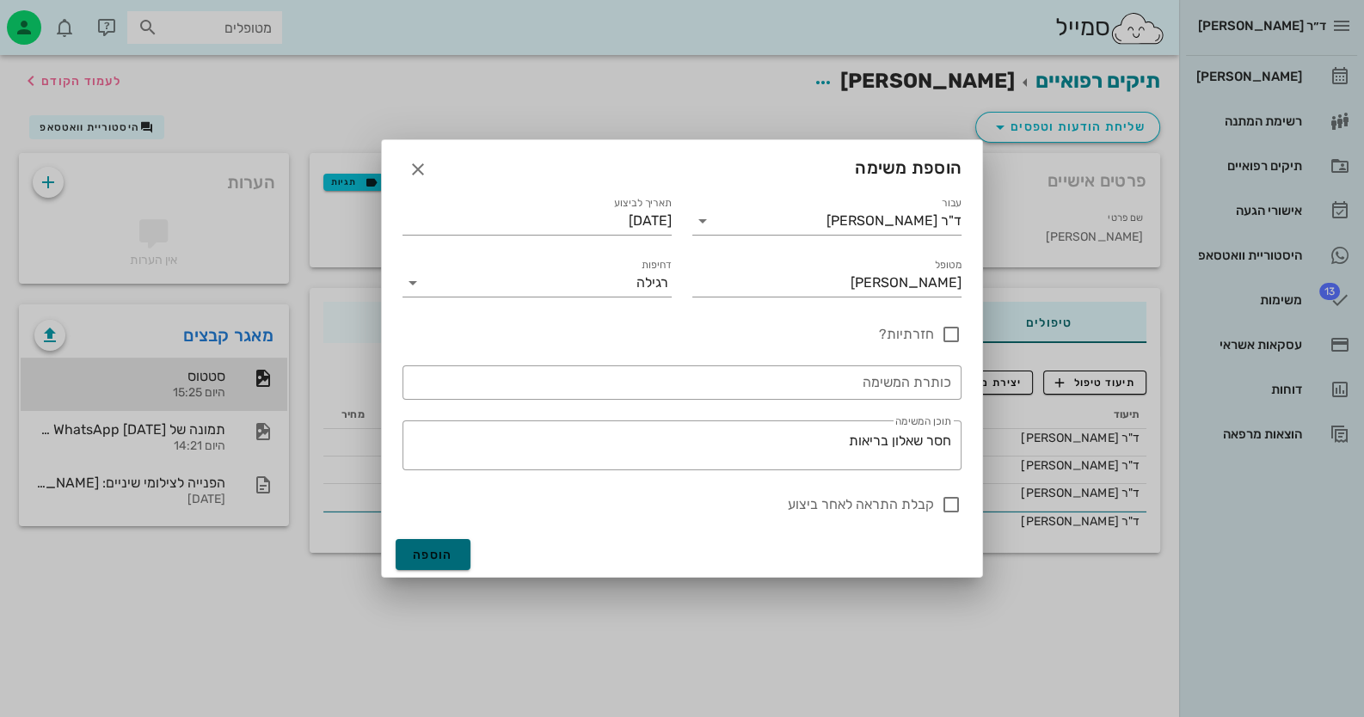
click at [459, 557] on button "הוספה" at bounding box center [433, 554] width 75 height 31
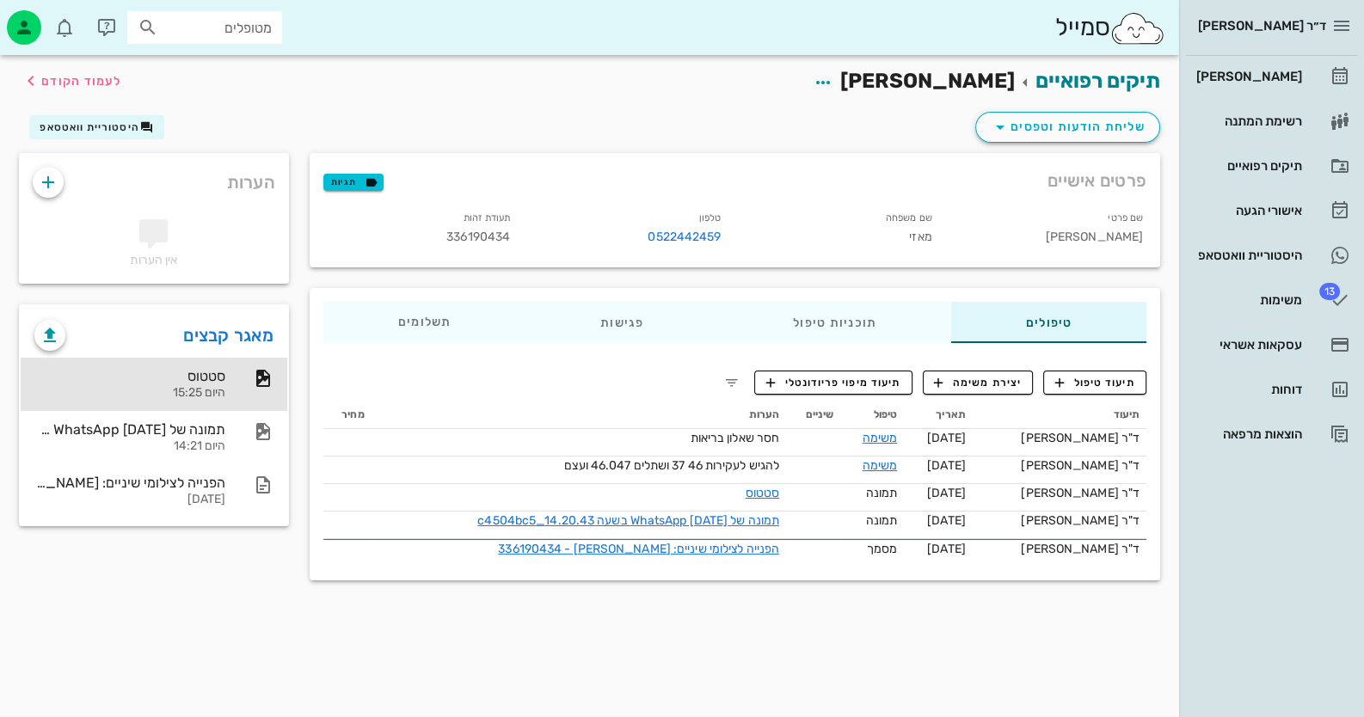
click at [483, 234] on span "336190434" at bounding box center [478, 237] width 64 height 15
copy span "336190434"
click at [1130, 388] on span "תיעוד טיפול" at bounding box center [1095, 382] width 80 height 15
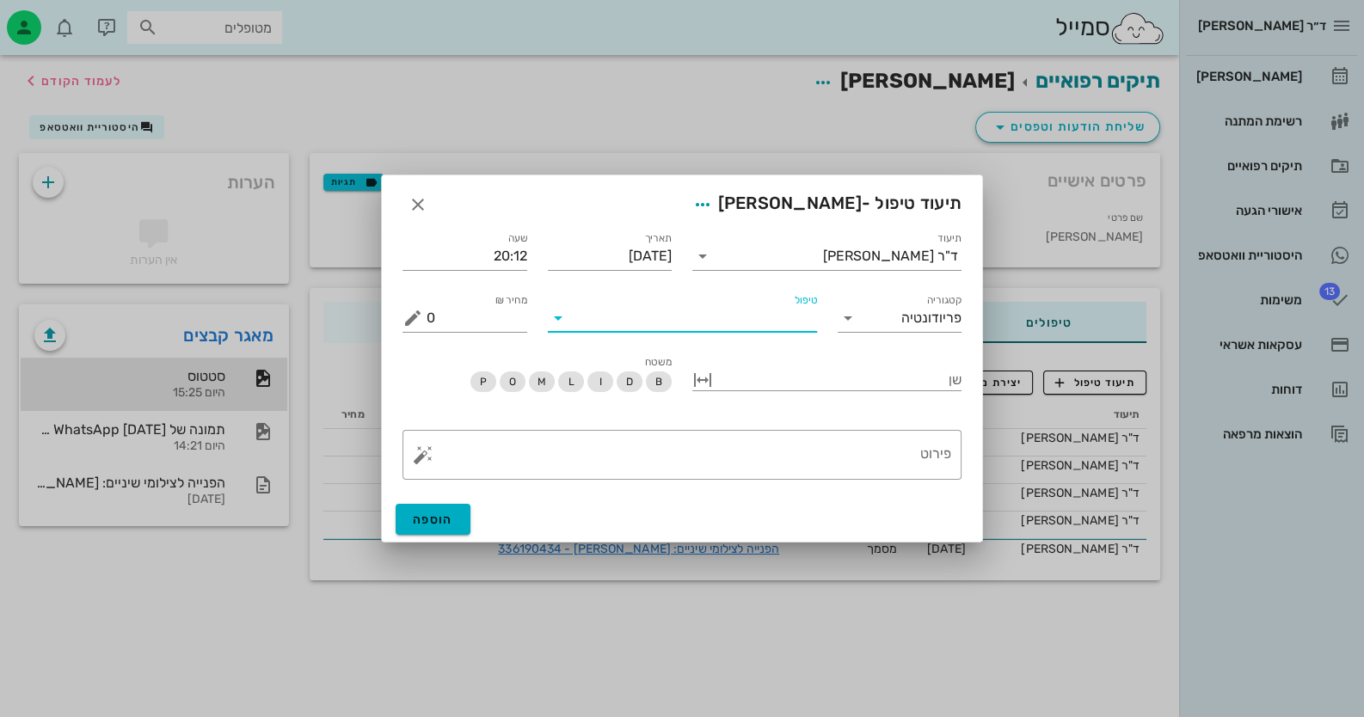
click at [747, 322] on input "טיפול" at bounding box center [694, 318] width 245 height 28
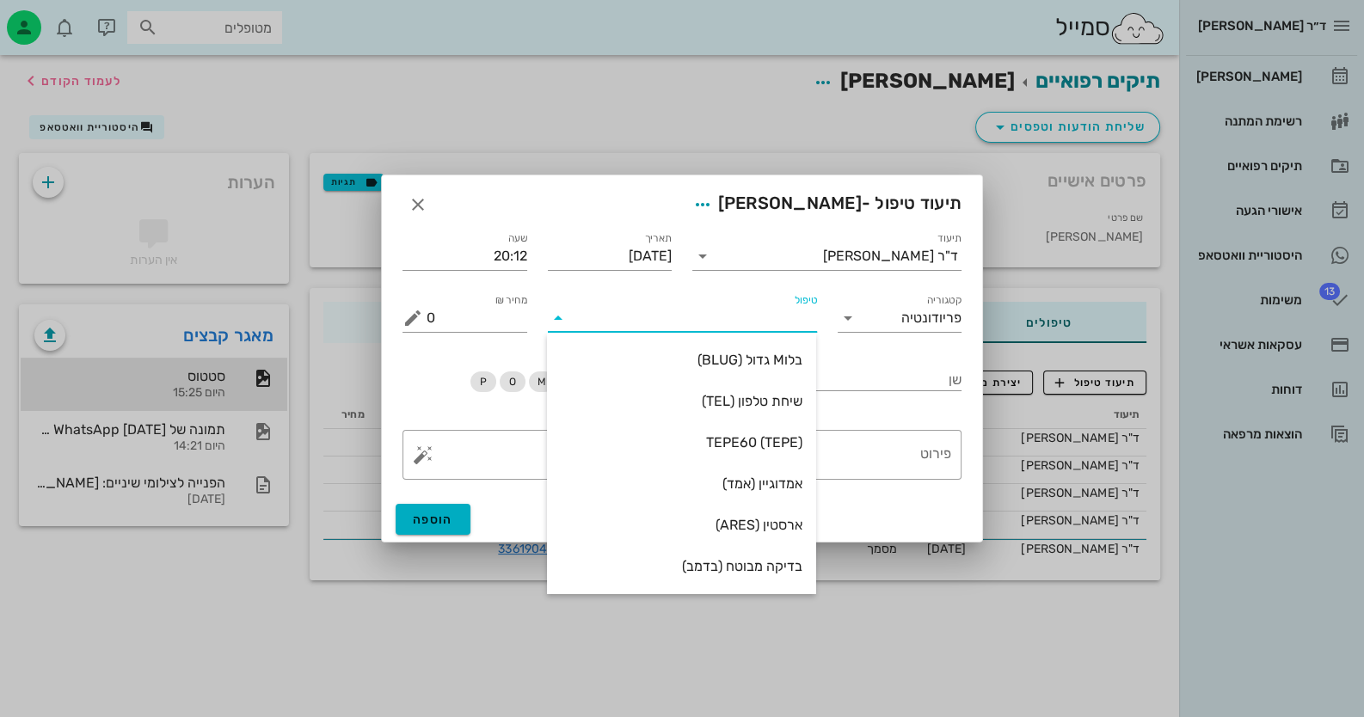
type input "ב"
click at [795, 390] on div "בדיקה מבוטח (בדמב)" at bounding box center [682, 401] width 242 height 37
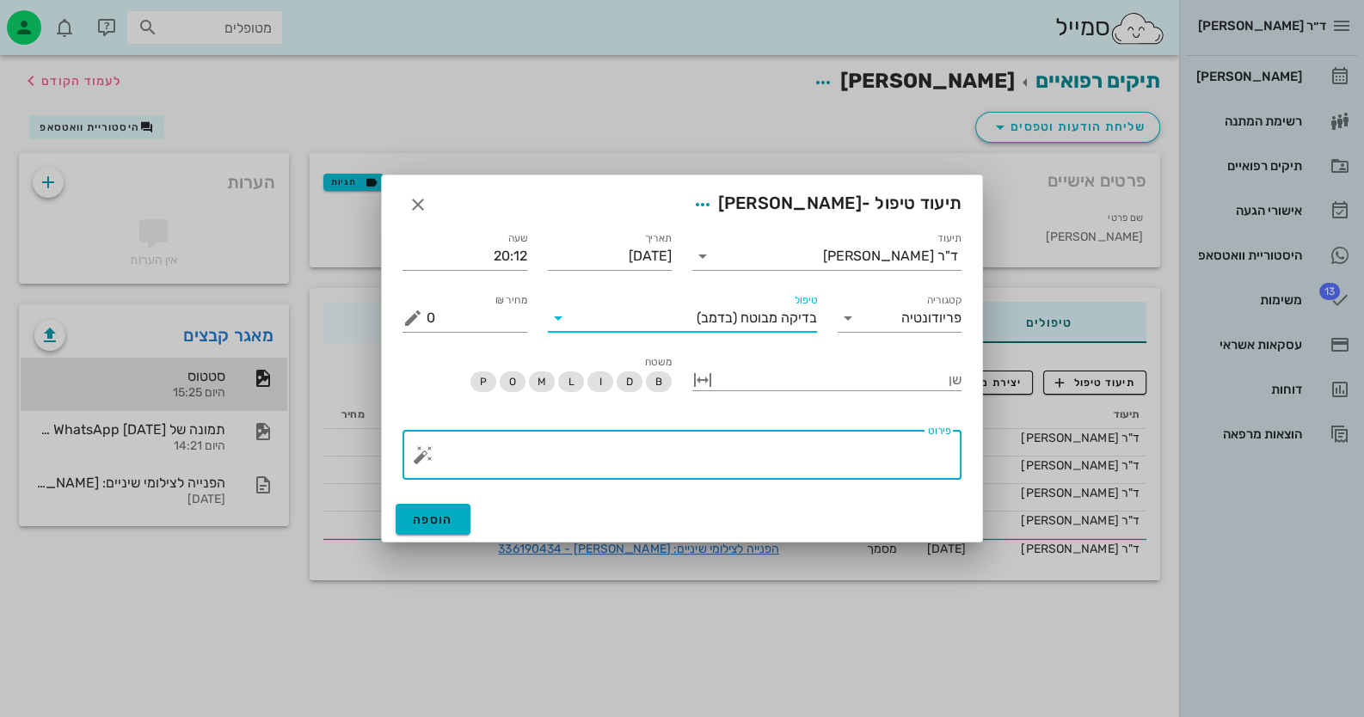
click at [907, 471] on textarea "פירוט" at bounding box center [689, 459] width 525 height 41
click at [428, 455] on button "button" at bounding box center [423, 455] width 21 height 21
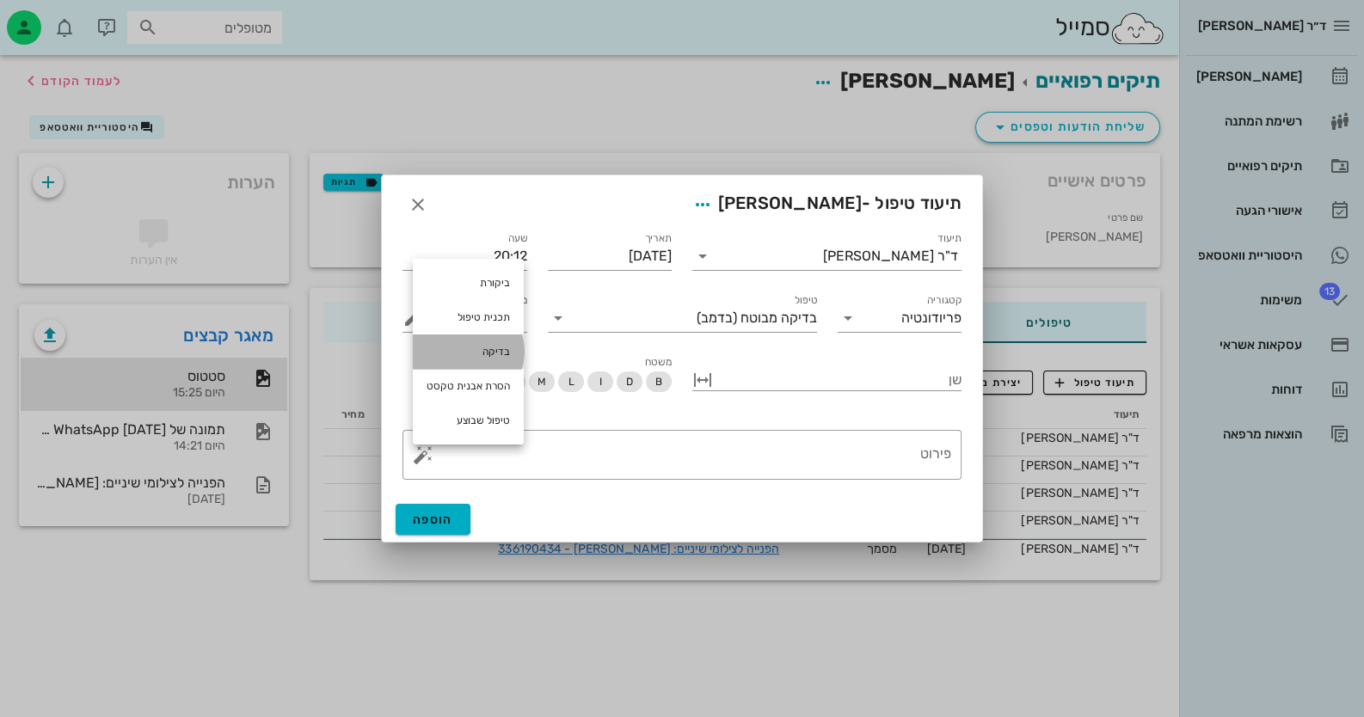
click at [490, 340] on div "בדיקה" at bounding box center [468, 352] width 111 height 34
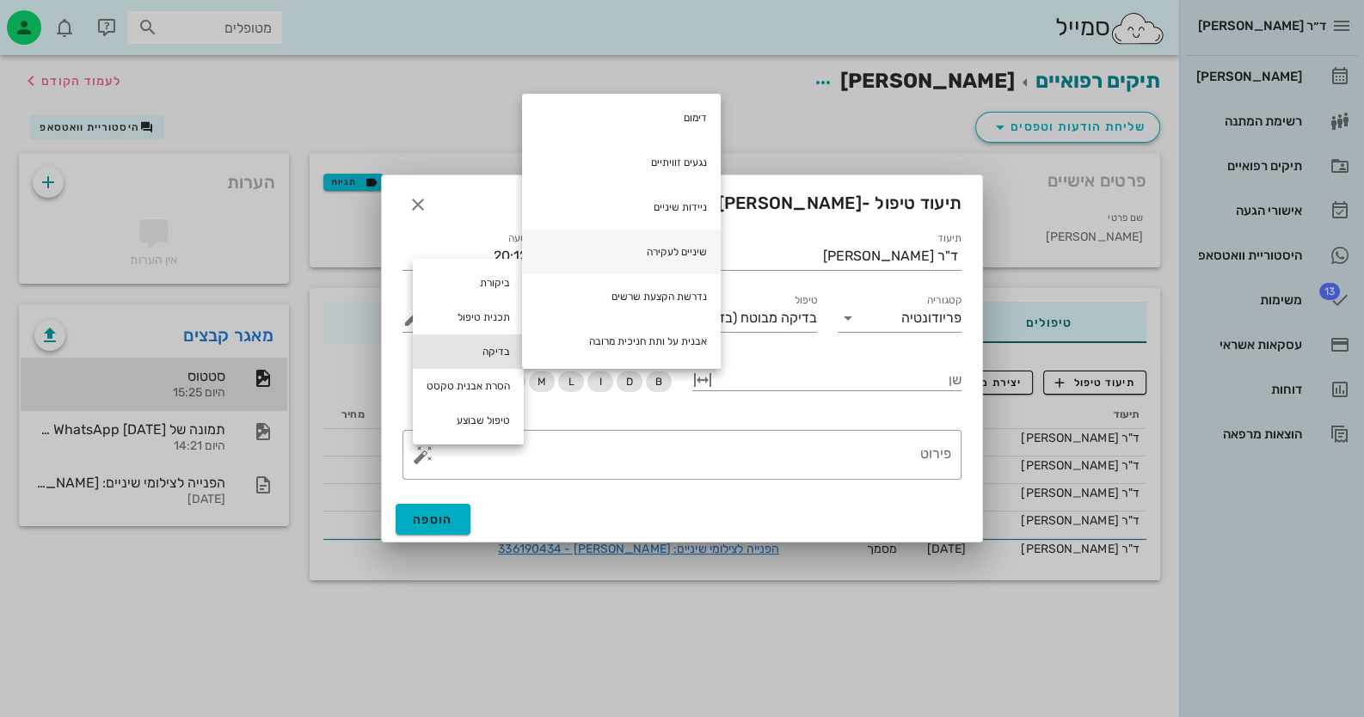
scroll to position [343, 0]
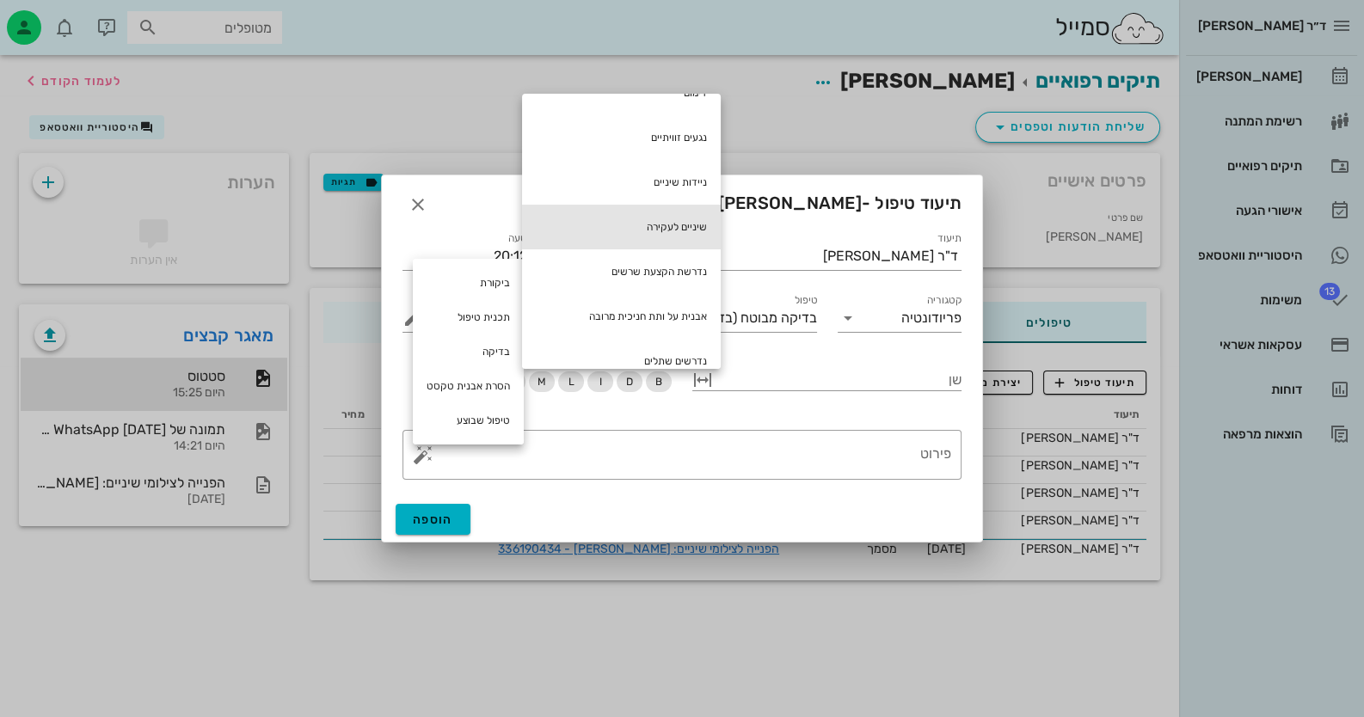
click at [665, 225] on div "שיניים לעקירה" at bounding box center [621, 227] width 199 height 45
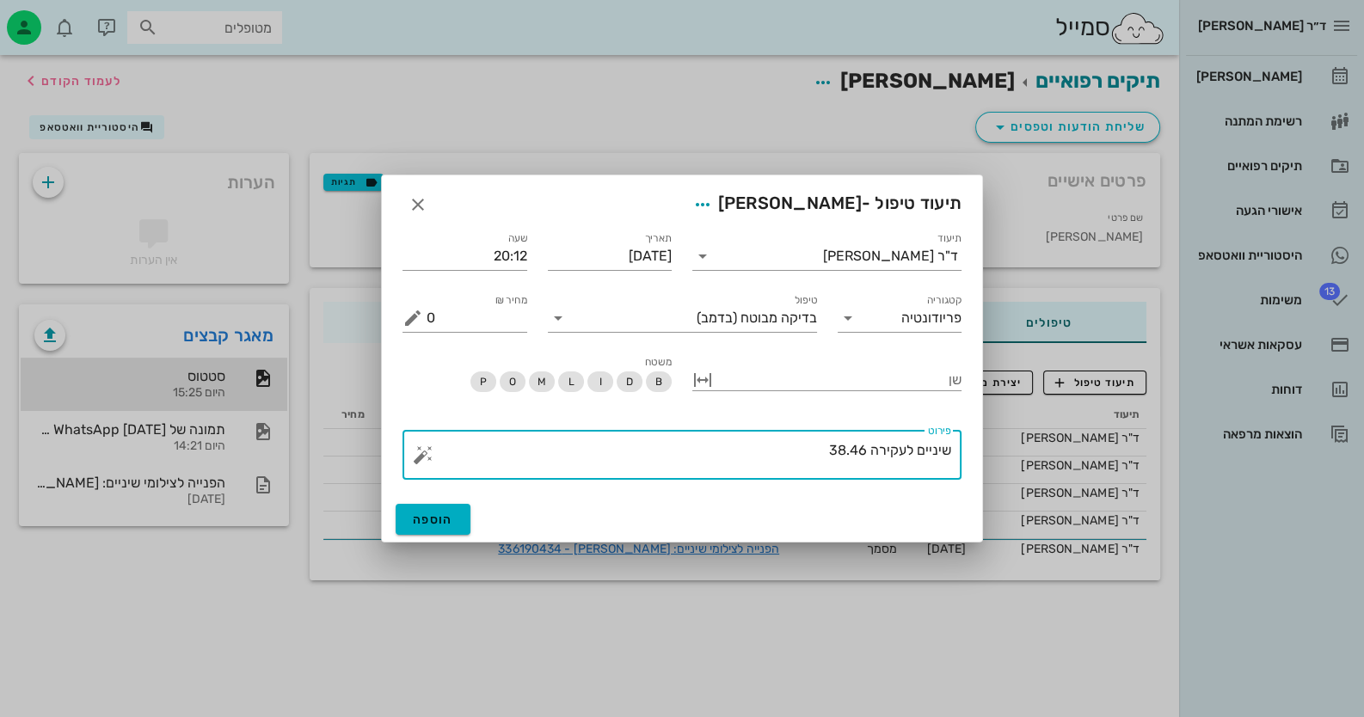
click at [421, 457] on button "button" at bounding box center [423, 455] width 21 height 21
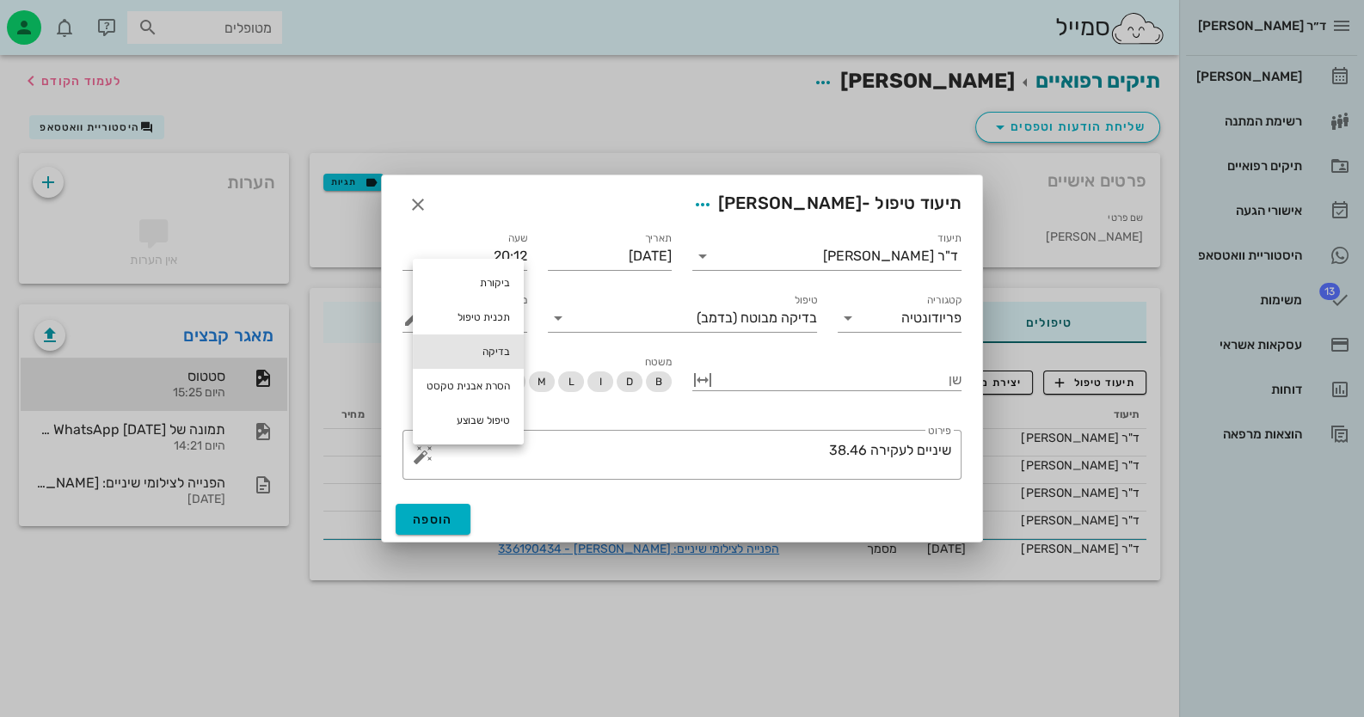
click at [485, 361] on div "בדיקה" at bounding box center [468, 352] width 111 height 34
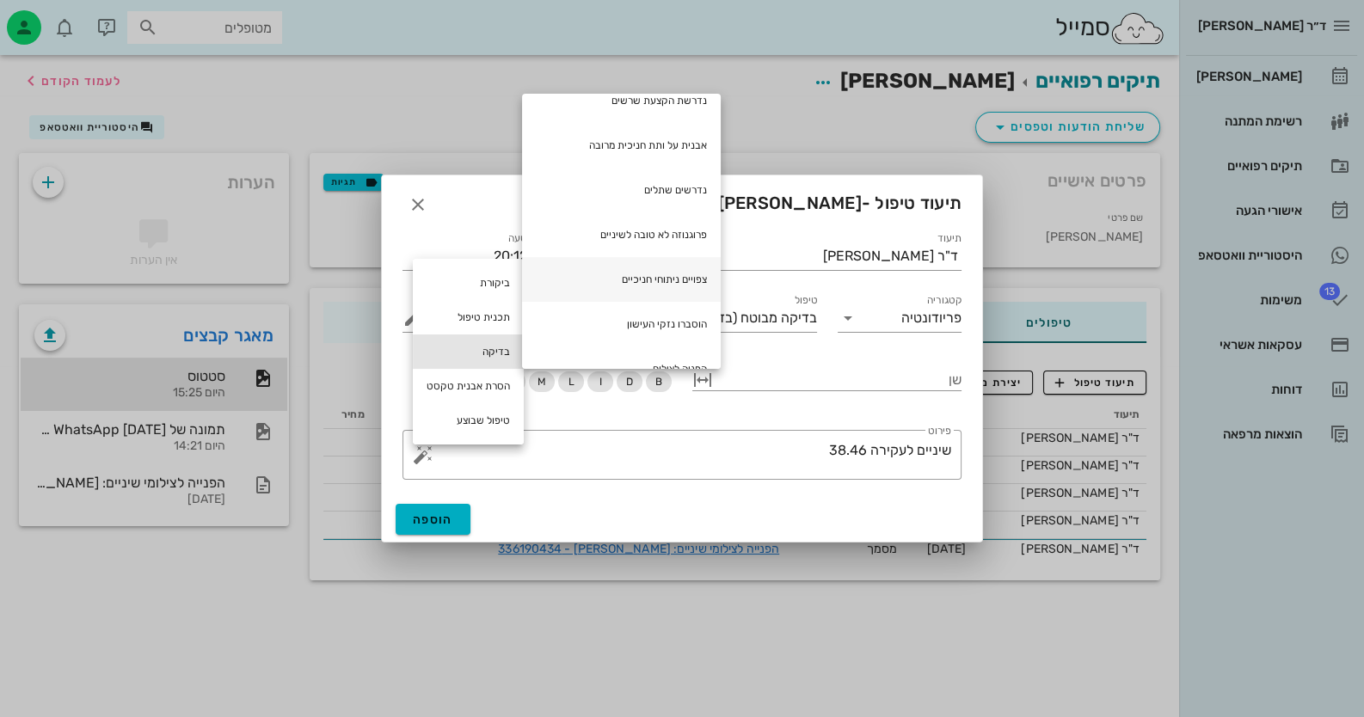
scroll to position [516, 0]
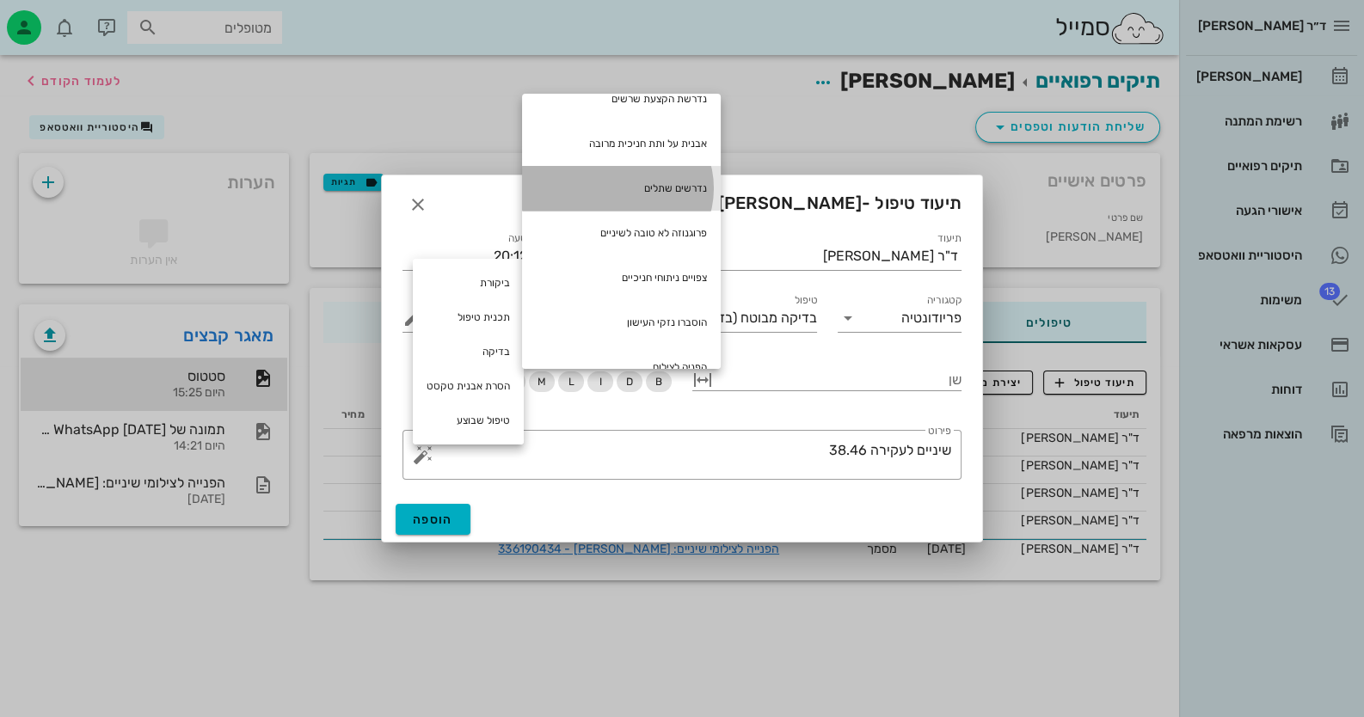
click at [650, 188] on div "נדרשים שתלים" at bounding box center [621, 188] width 199 height 45
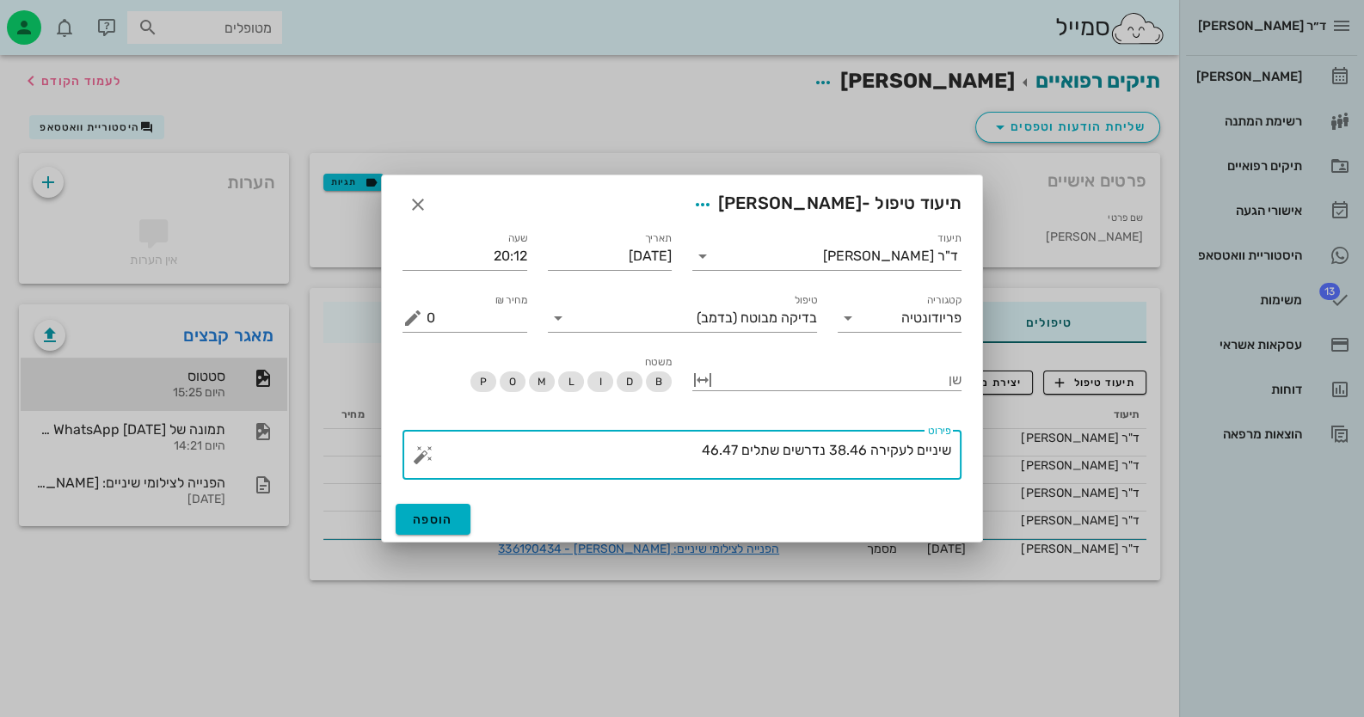
click at [466, 502] on div "הוספה" at bounding box center [682, 519] width 600 height 45
click at [595, 440] on textarea "שיניים לעקירה 38.46 נדרשים שתלים 46.47" at bounding box center [689, 459] width 525 height 41
type textarea "שיניים לעקירה 38.46 נדרשים שתלים 46.47"
click at [444, 513] on span "הוספה" at bounding box center [433, 520] width 40 height 15
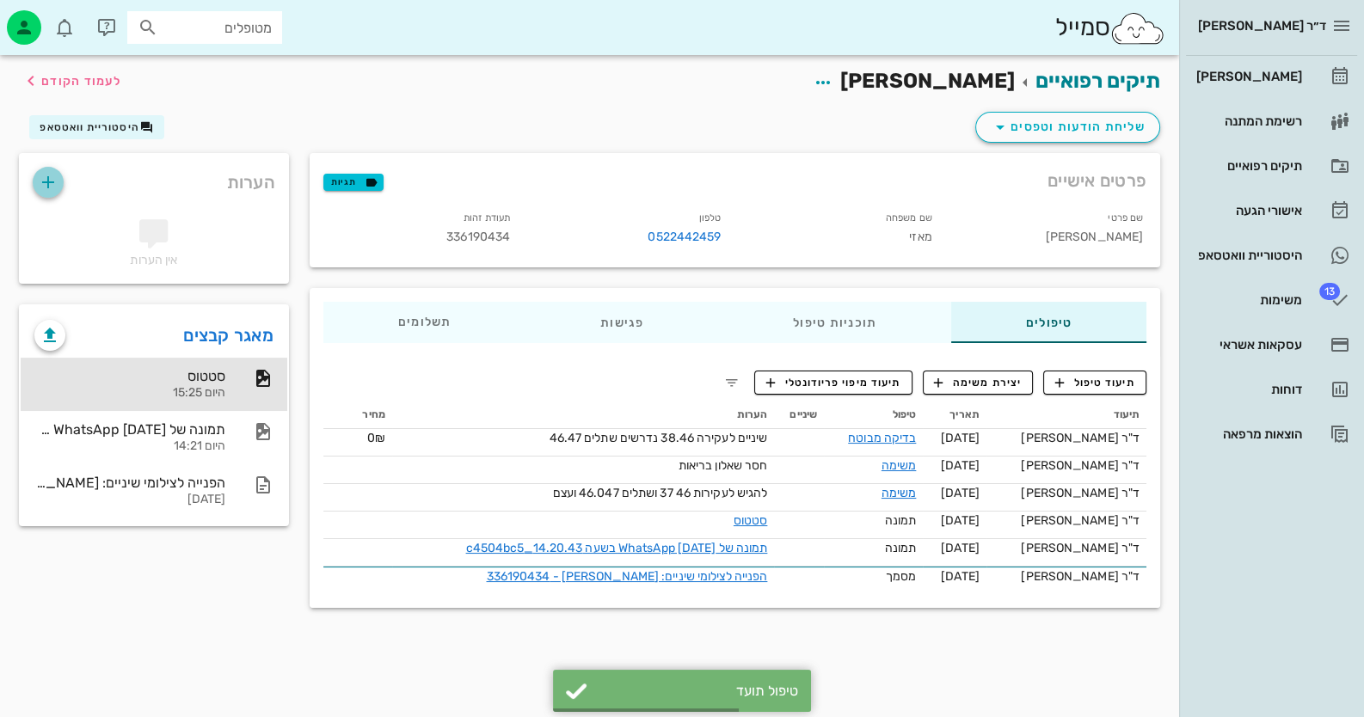
click at [43, 181] on icon "button" at bounding box center [48, 182] width 21 height 21
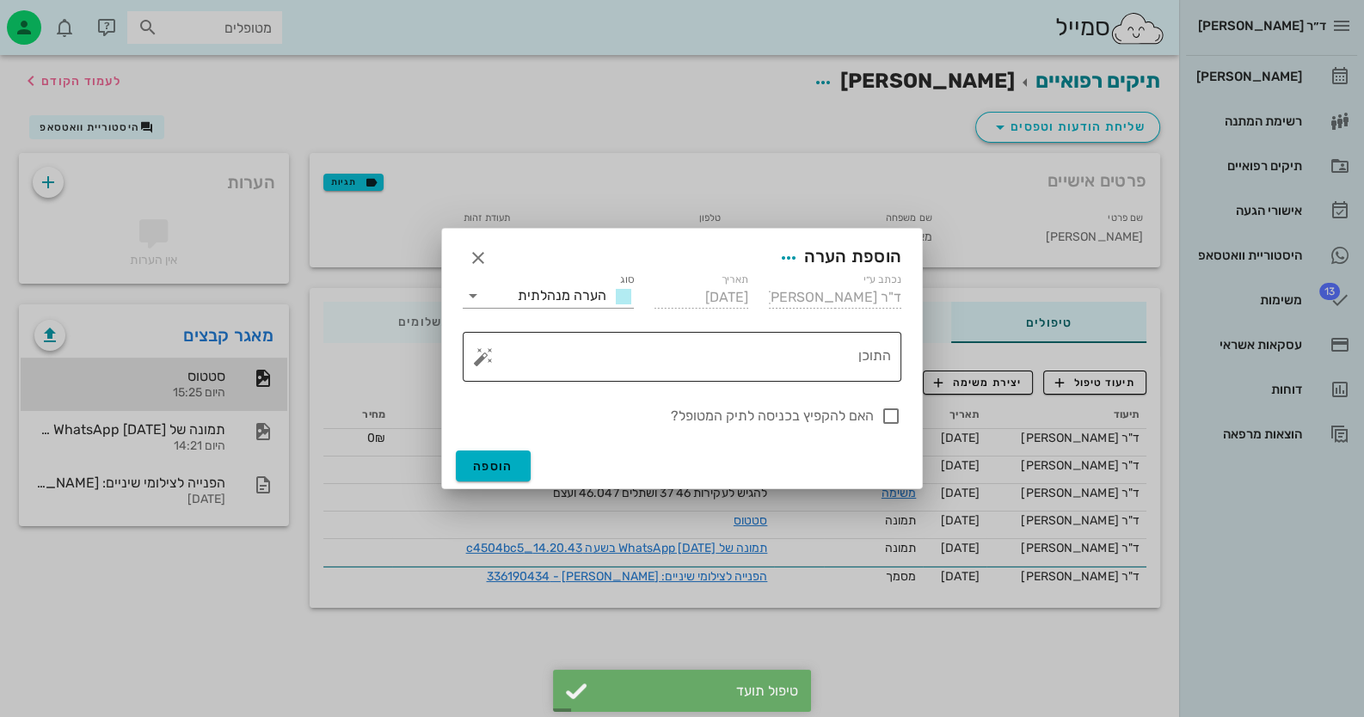
click at [476, 356] on button "button" at bounding box center [483, 357] width 21 height 21
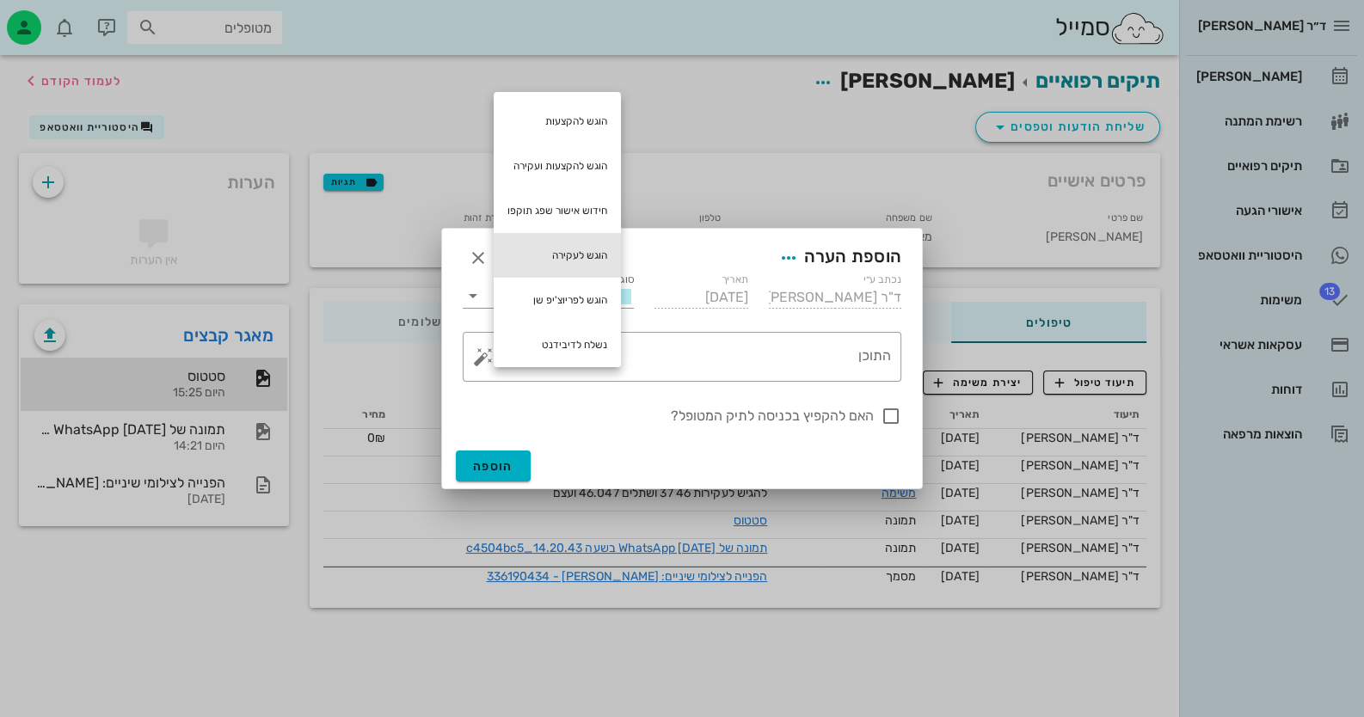
click at [576, 259] on div "הוגש לעקירה" at bounding box center [557, 255] width 127 height 45
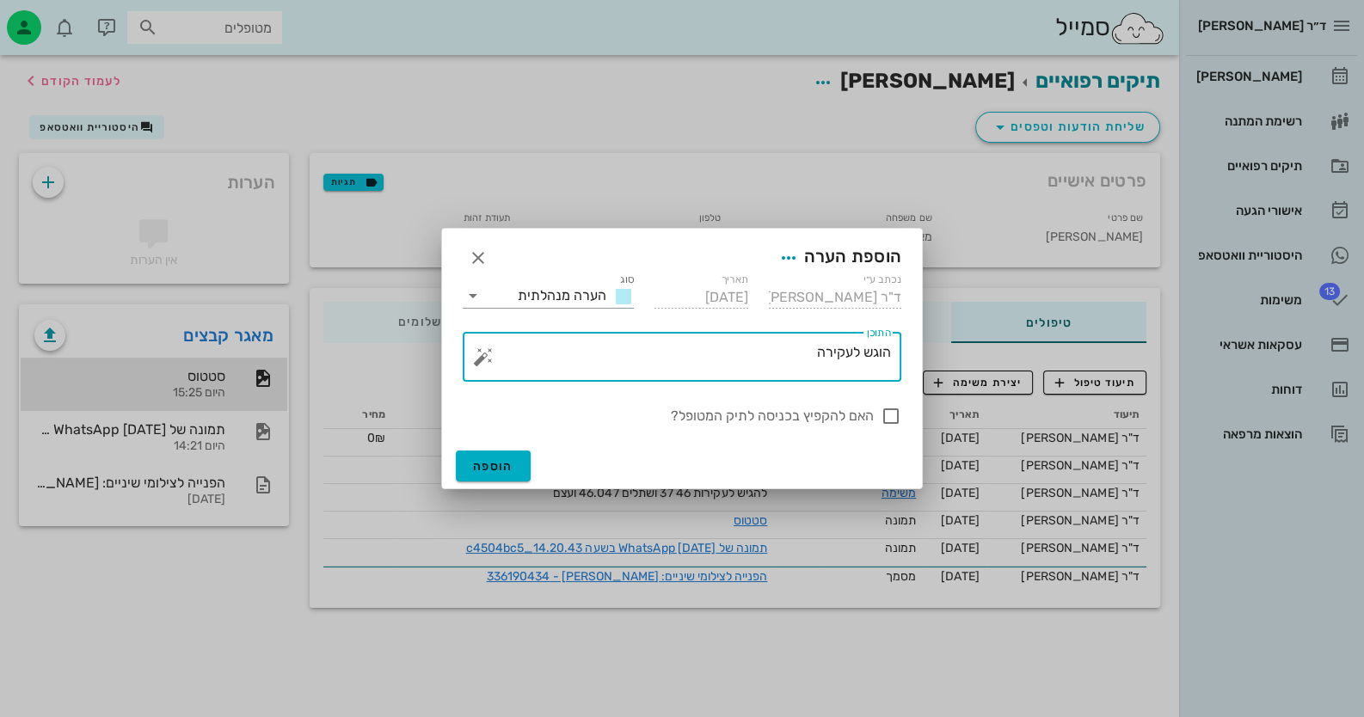
click at [486, 356] on button "button" at bounding box center [483, 357] width 21 height 21
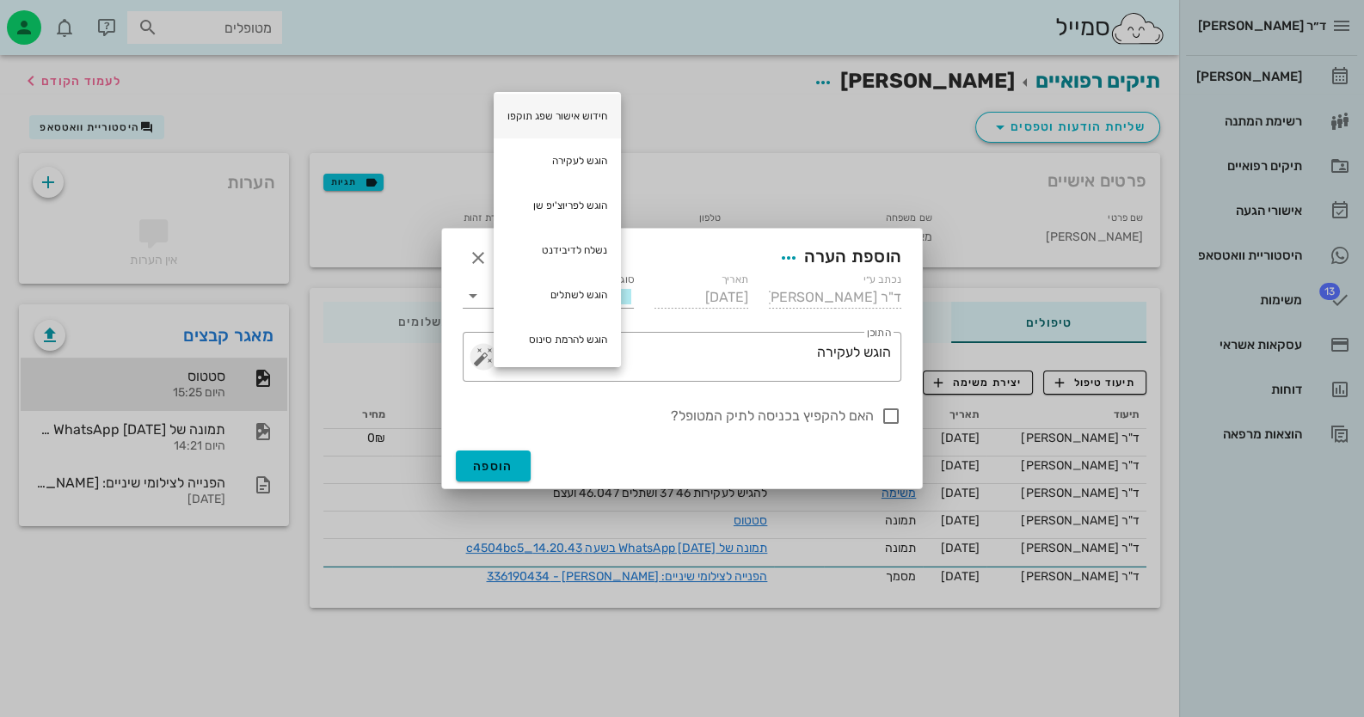
scroll to position [95, 0]
click at [581, 289] on div "הוגש לשתלים" at bounding box center [557, 294] width 127 height 45
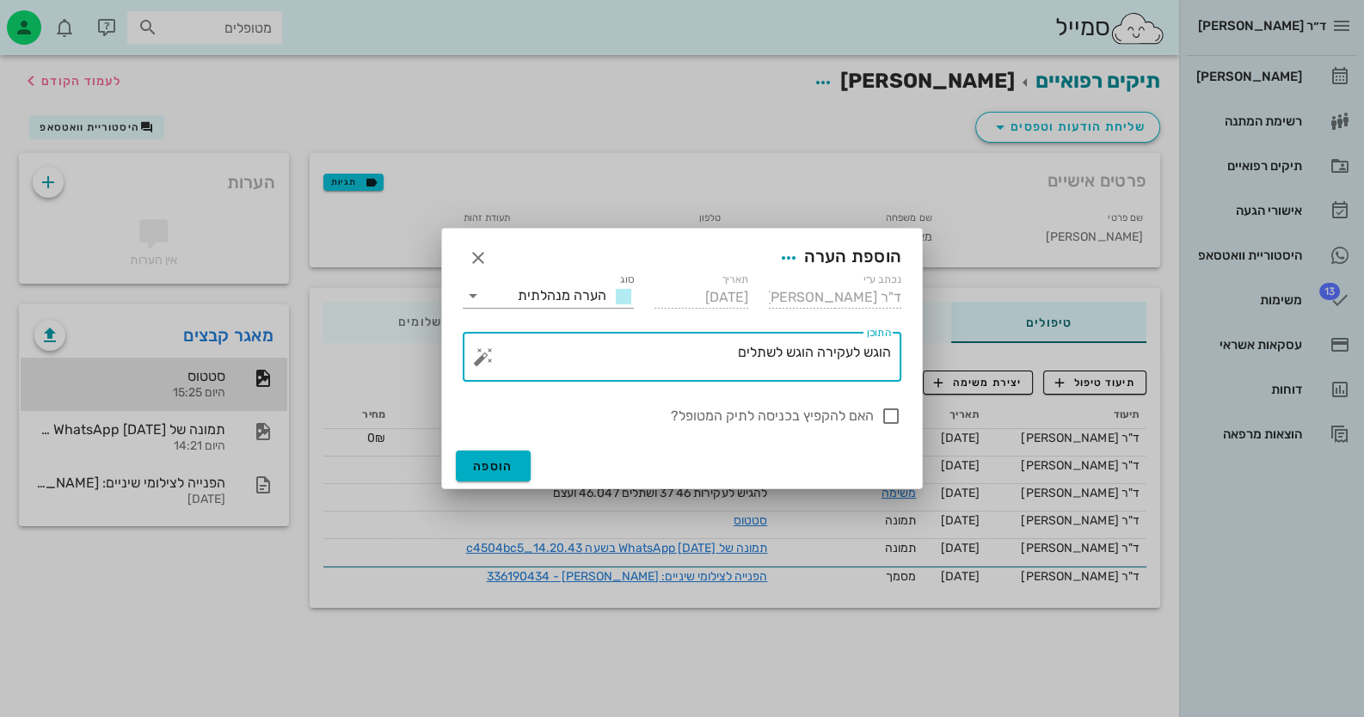
click at [815, 350] on textarea "הוגש לעקירה הוגש לשתלים" at bounding box center [689, 361] width 404 height 41
click at [693, 347] on textarea "הוגש לעקירה 46.38 הוגש לשתלים" at bounding box center [689, 361] width 404 height 41
type textarea "הוגש לעקירה 46.38 הוגש לשתלים 46.47"
click at [890, 415] on div at bounding box center [890, 416] width 29 height 29
checkbox input "true"
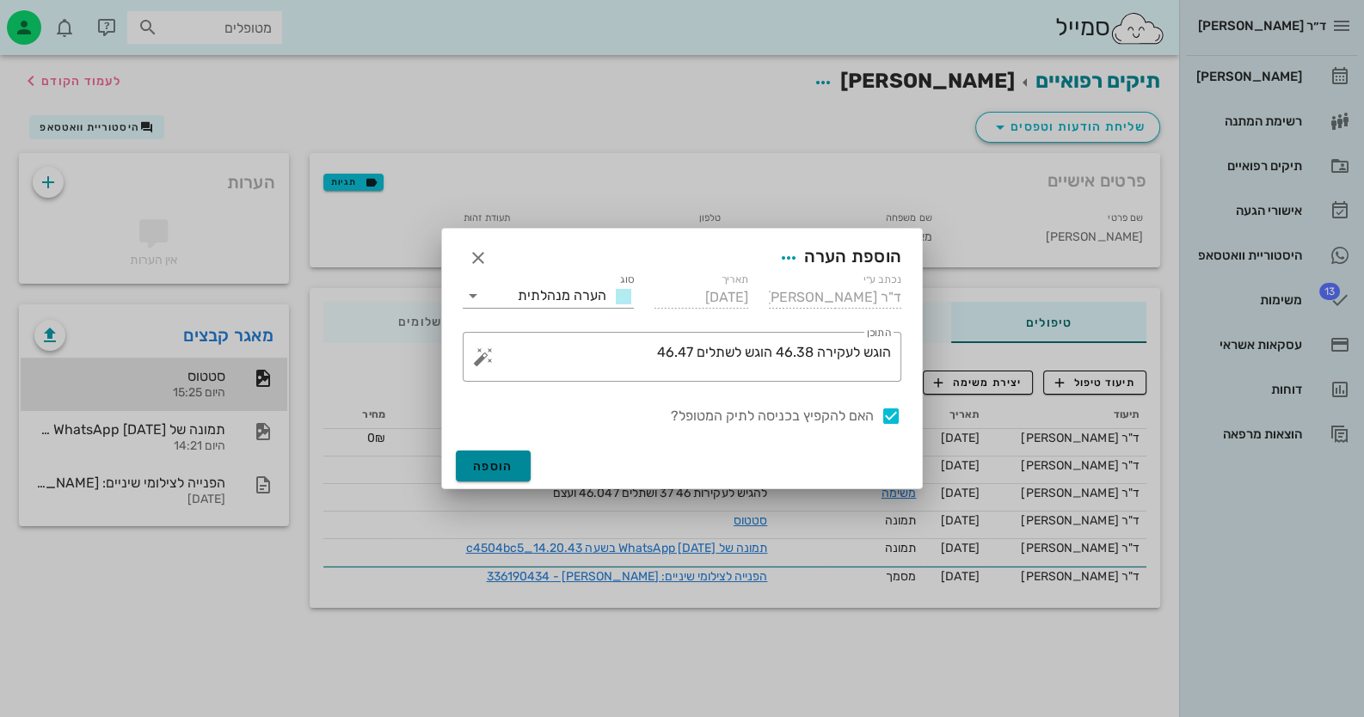
click at [503, 464] on span "הוספה" at bounding box center [493, 466] width 40 height 15
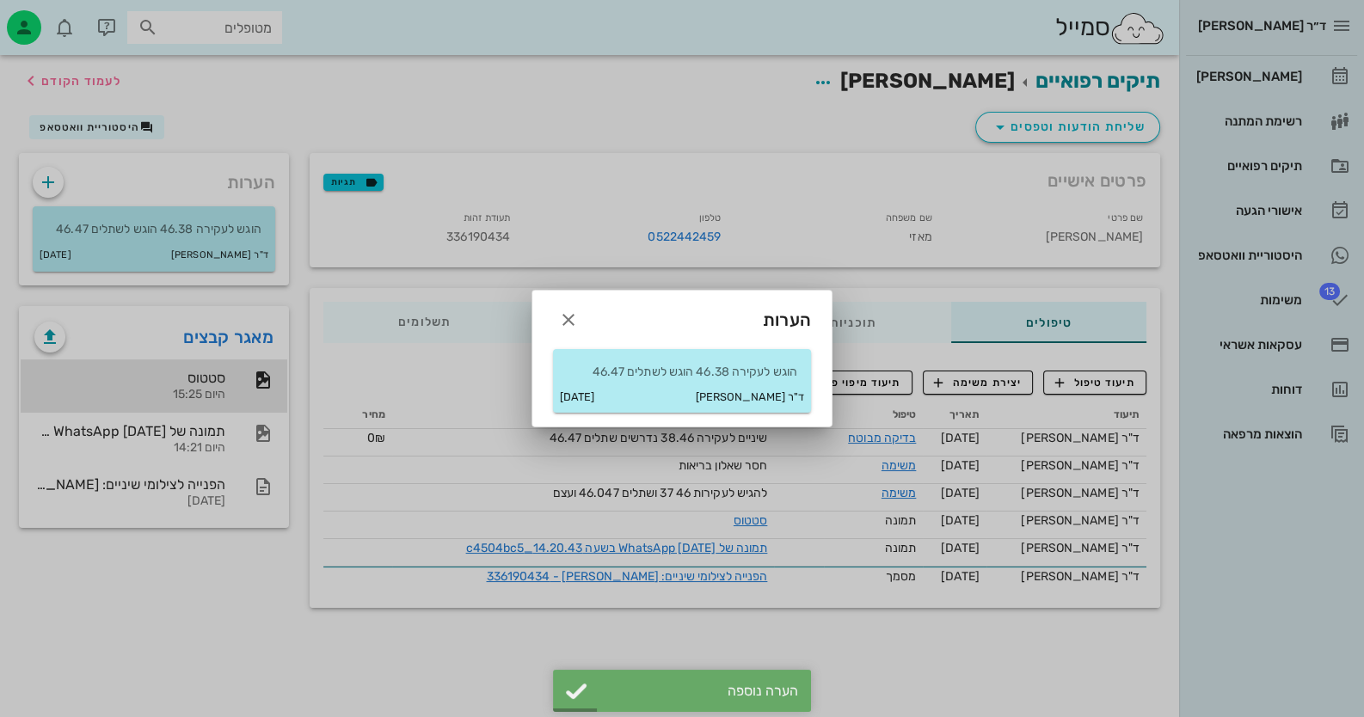
click at [1256, 81] on div at bounding box center [682, 358] width 1364 height 717
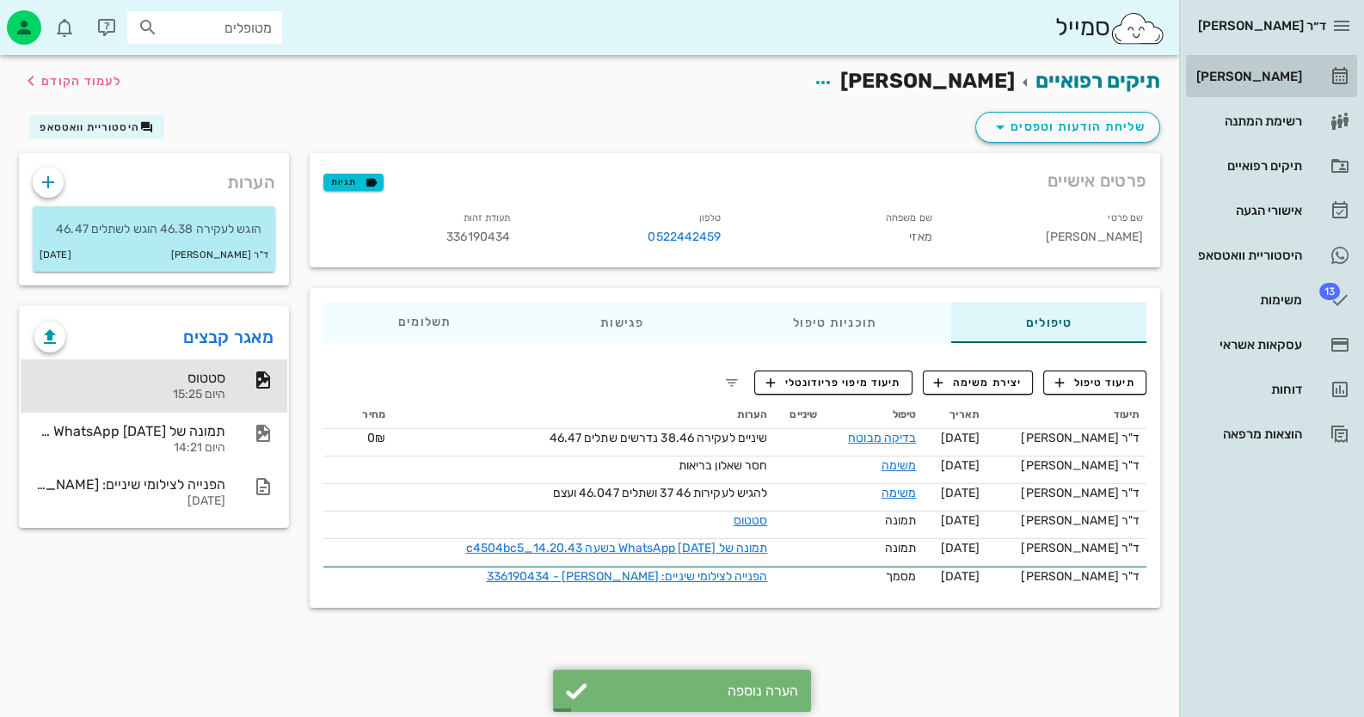
click at [1256, 81] on div "[PERSON_NAME]" at bounding box center [1247, 77] width 109 height 14
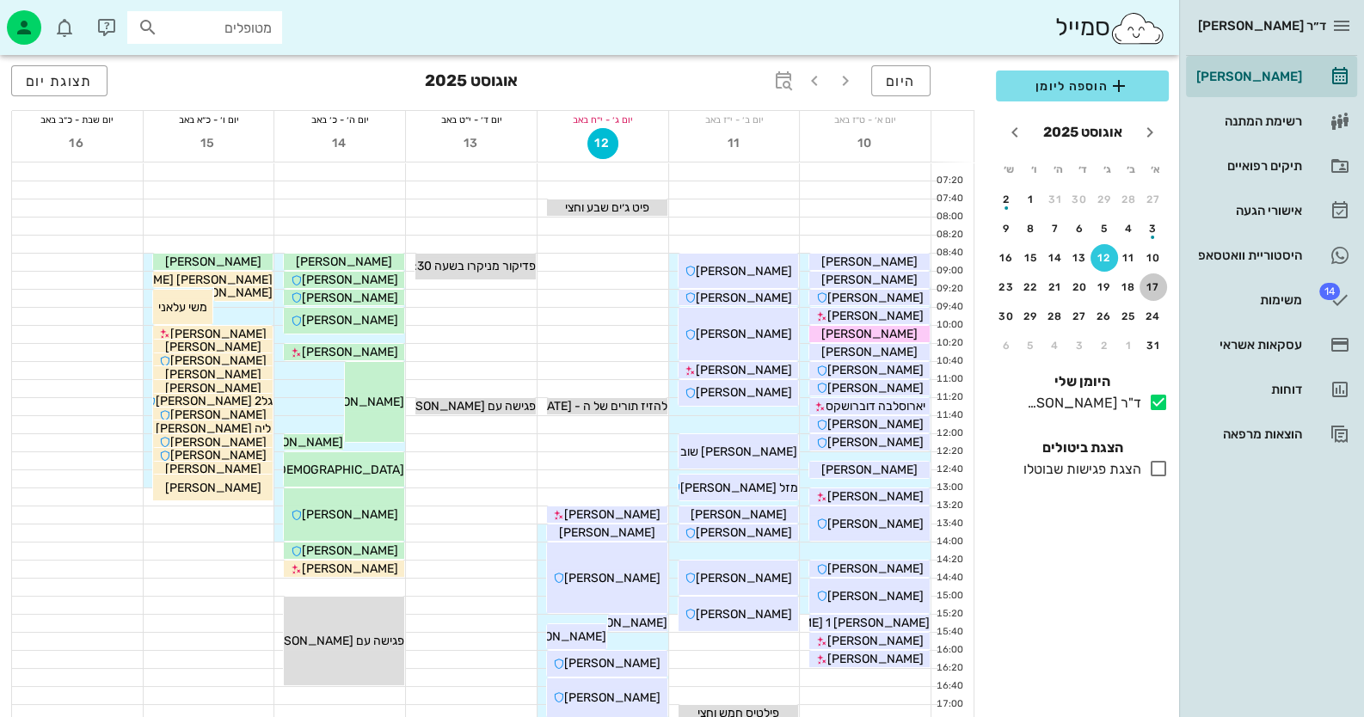
click at [1159, 278] on button "17" at bounding box center [1154, 288] width 28 height 28
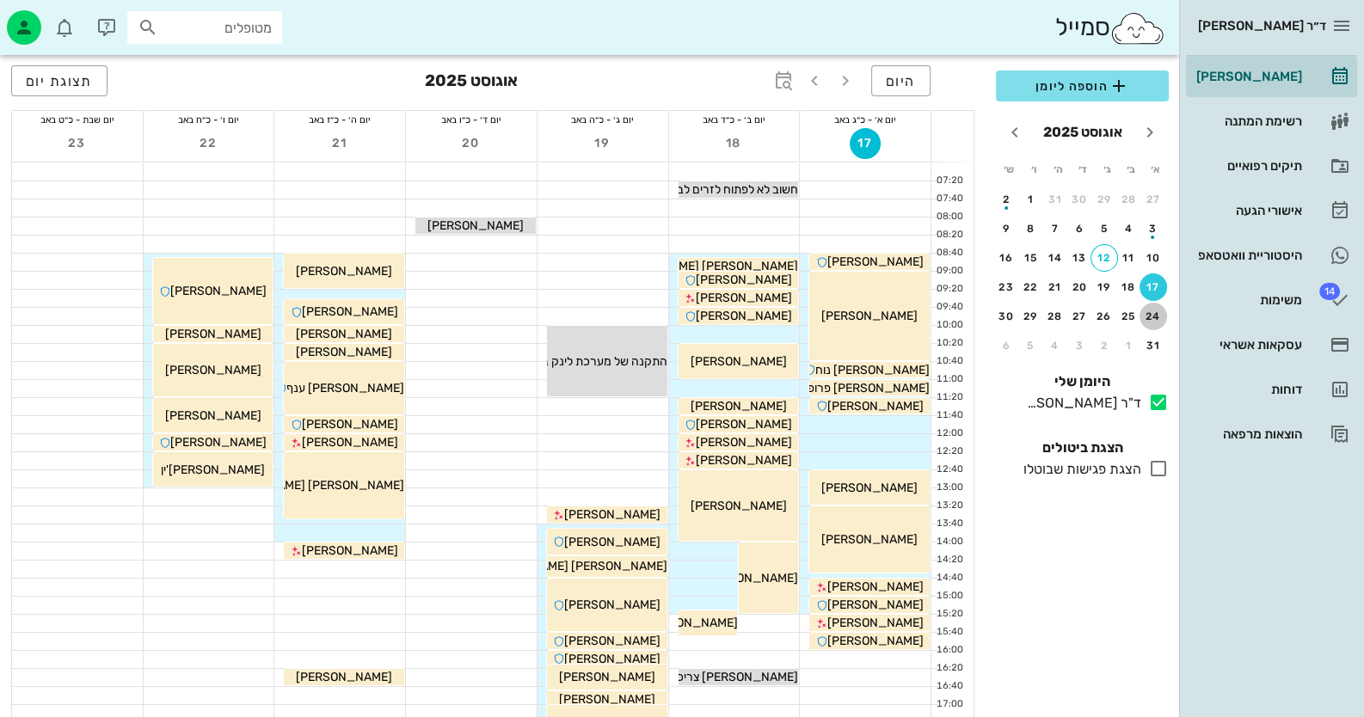
click at [1153, 321] on button "24" at bounding box center [1154, 317] width 28 height 28
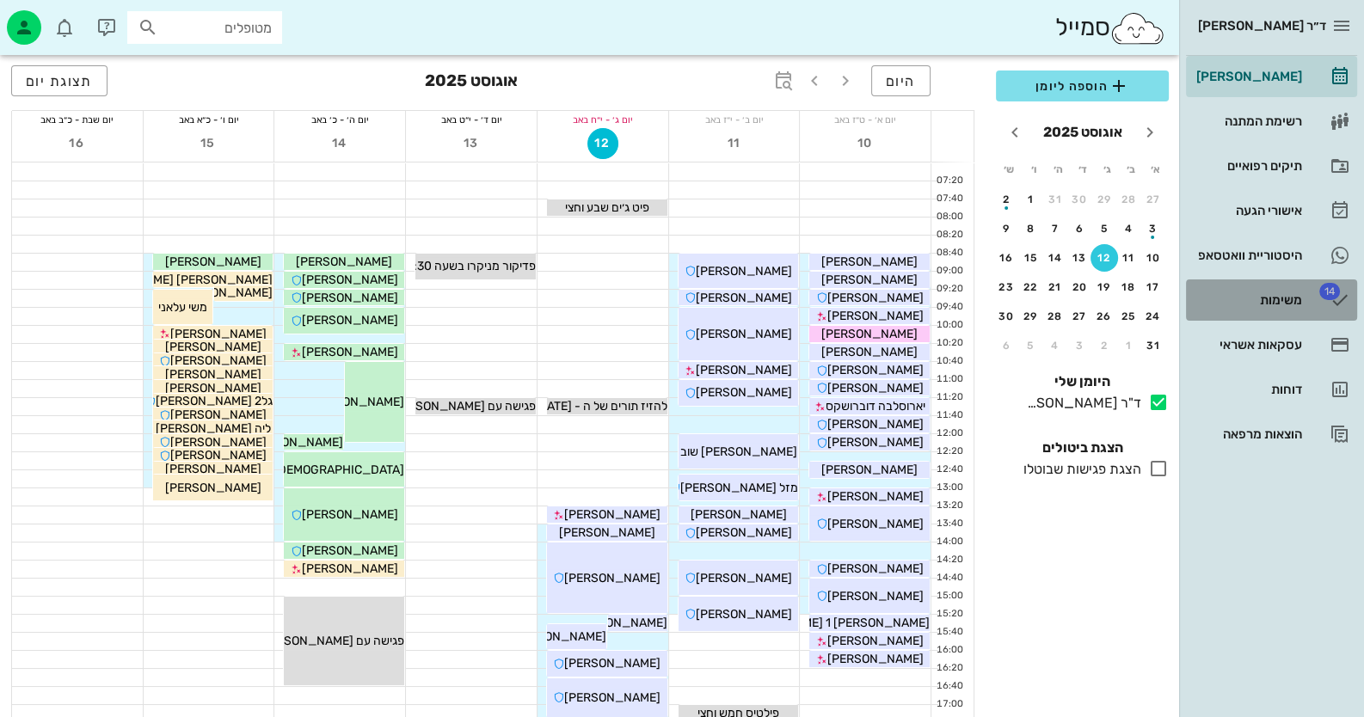
click at [1286, 304] on div "משימות" at bounding box center [1247, 300] width 109 height 14
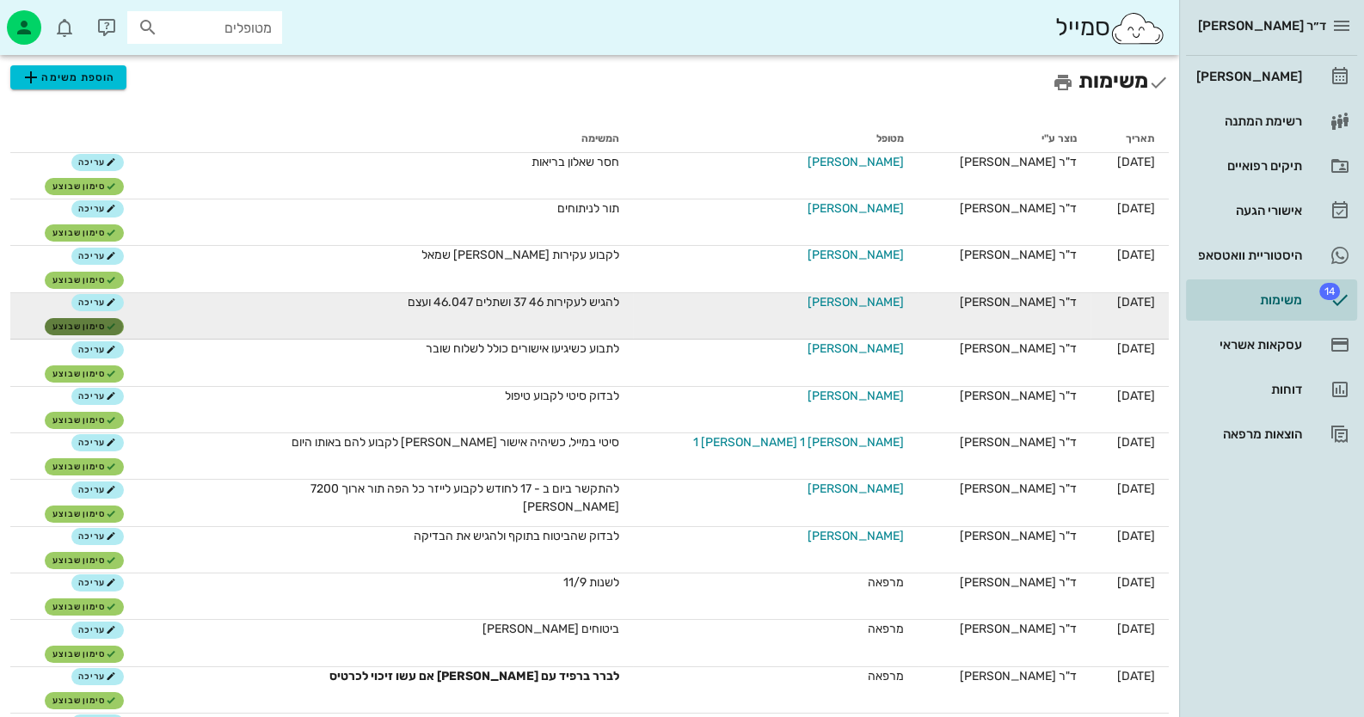
click at [116, 322] on icon "button" at bounding box center [111, 327] width 10 height 10
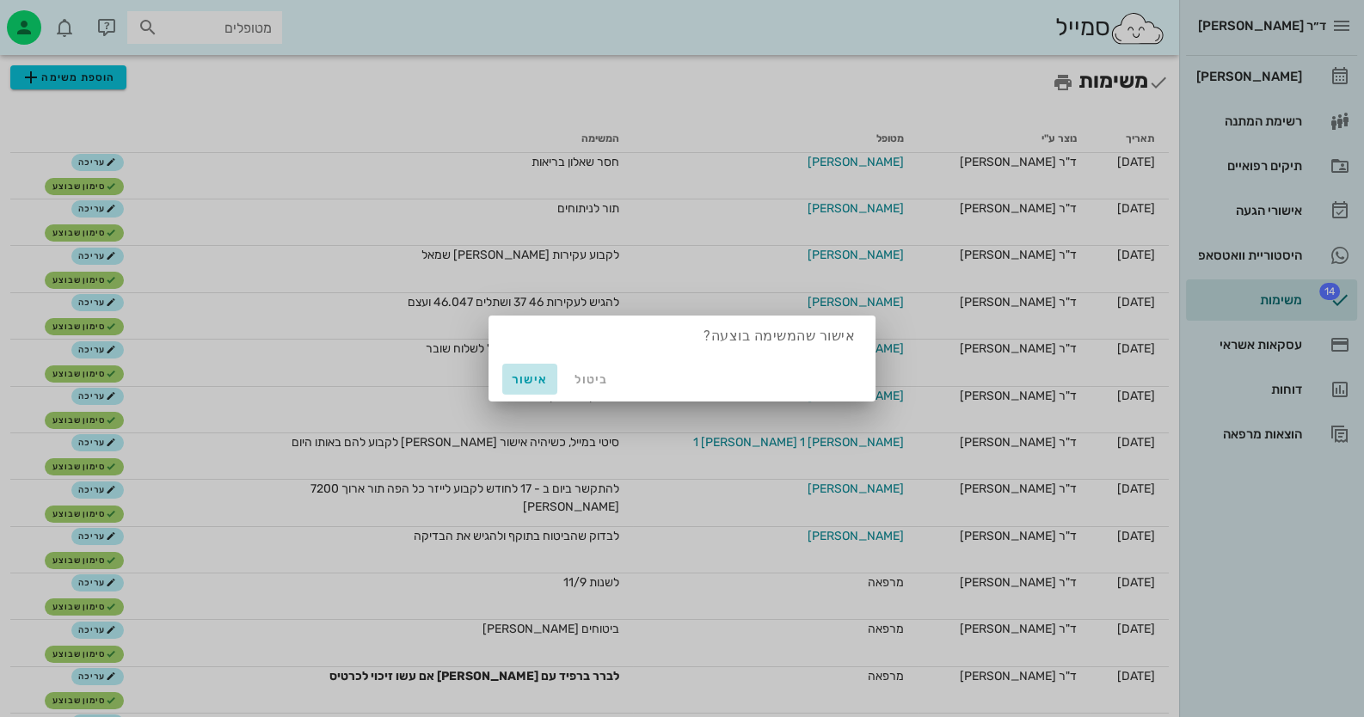
click at [536, 386] on span "אישור" at bounding box center [529, 379] width 41 height 15
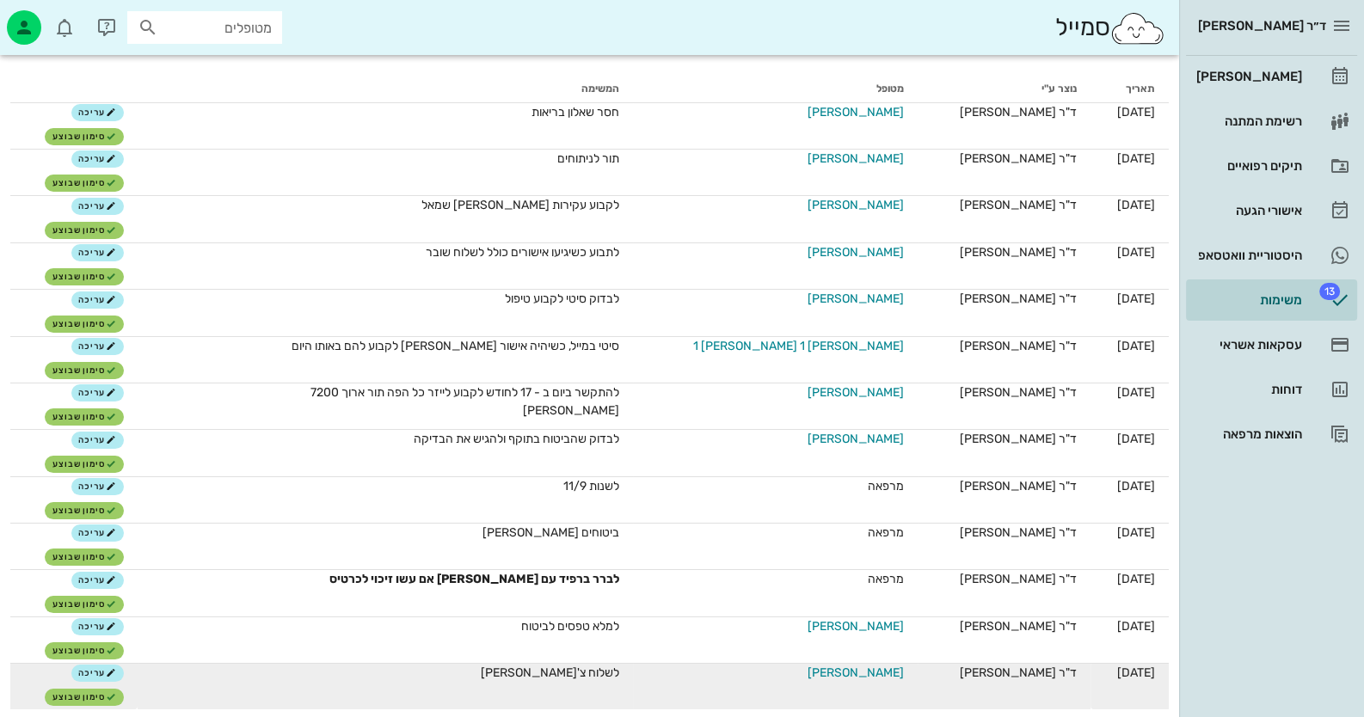
scroll to position [85, 0]
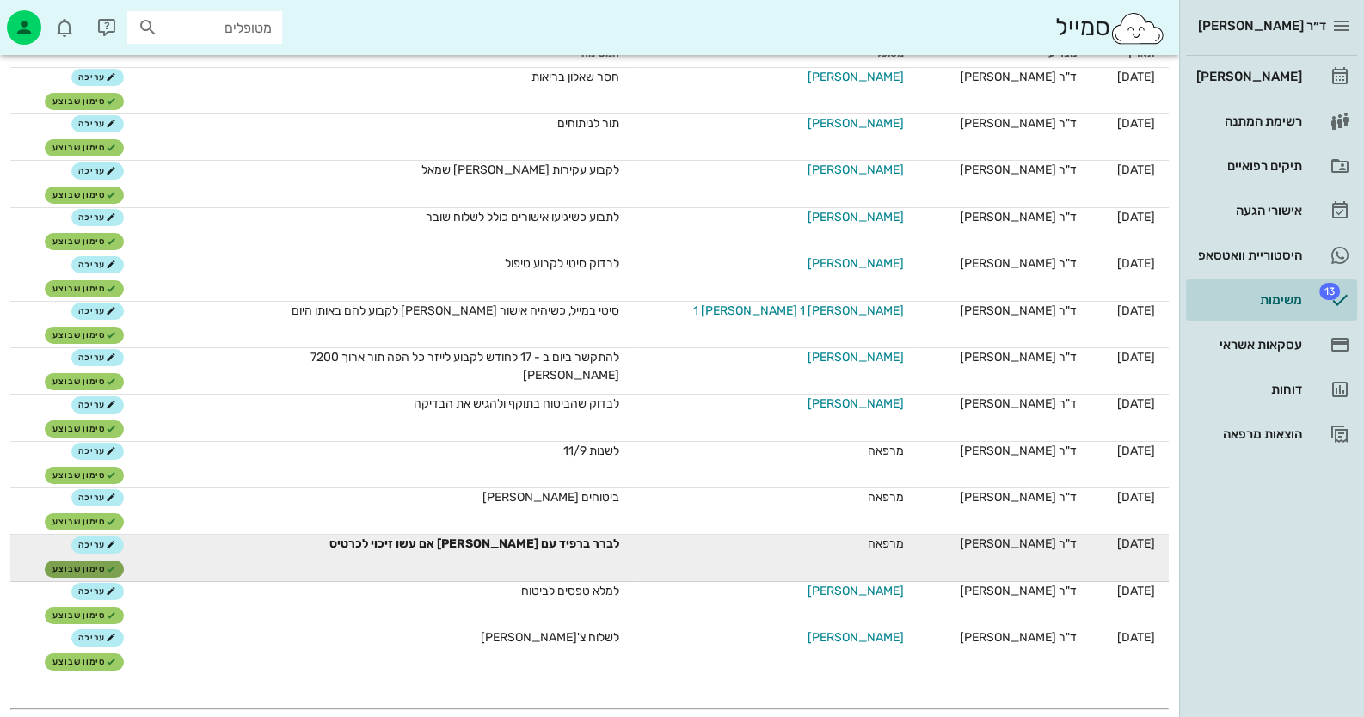
click at [123, 561] on button "סימון שבוצע" at bounding box center [84, 569] width 78 height 17
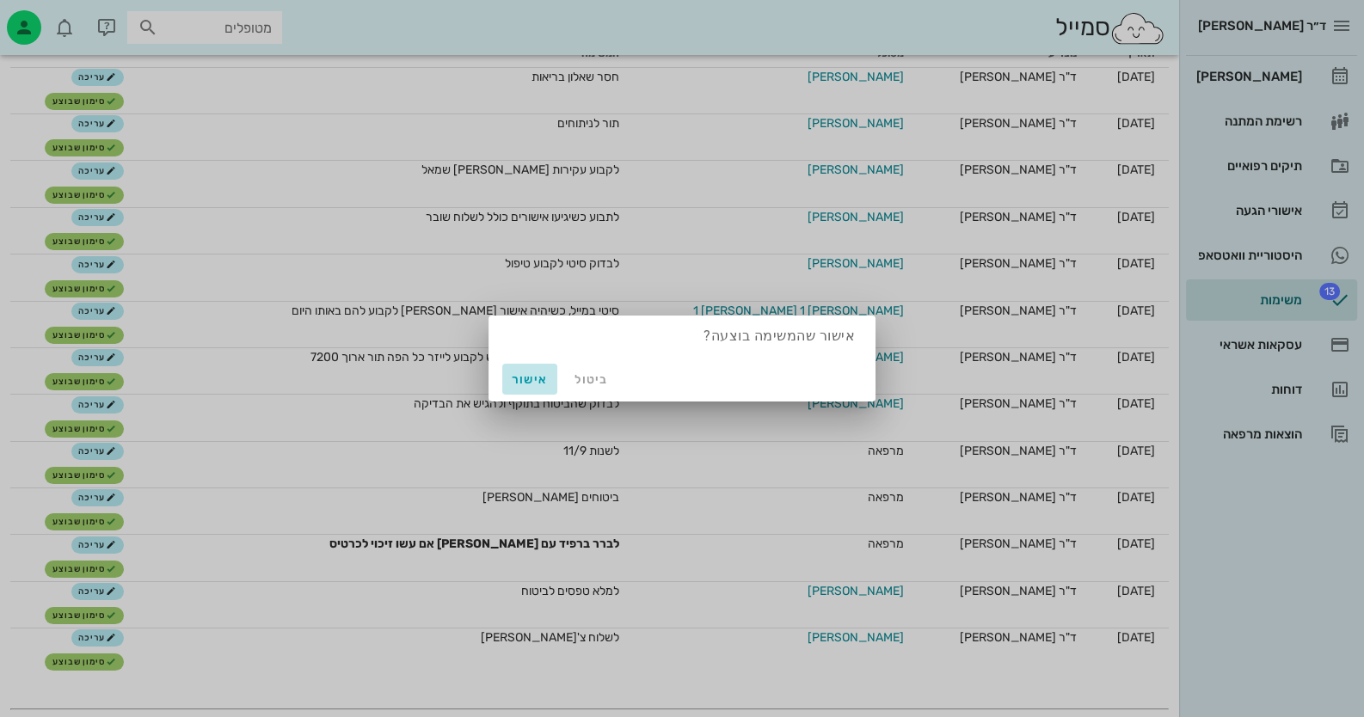
click at [524, 380] on span "אישור" at bounding box center [529, 379] width 41 height 15
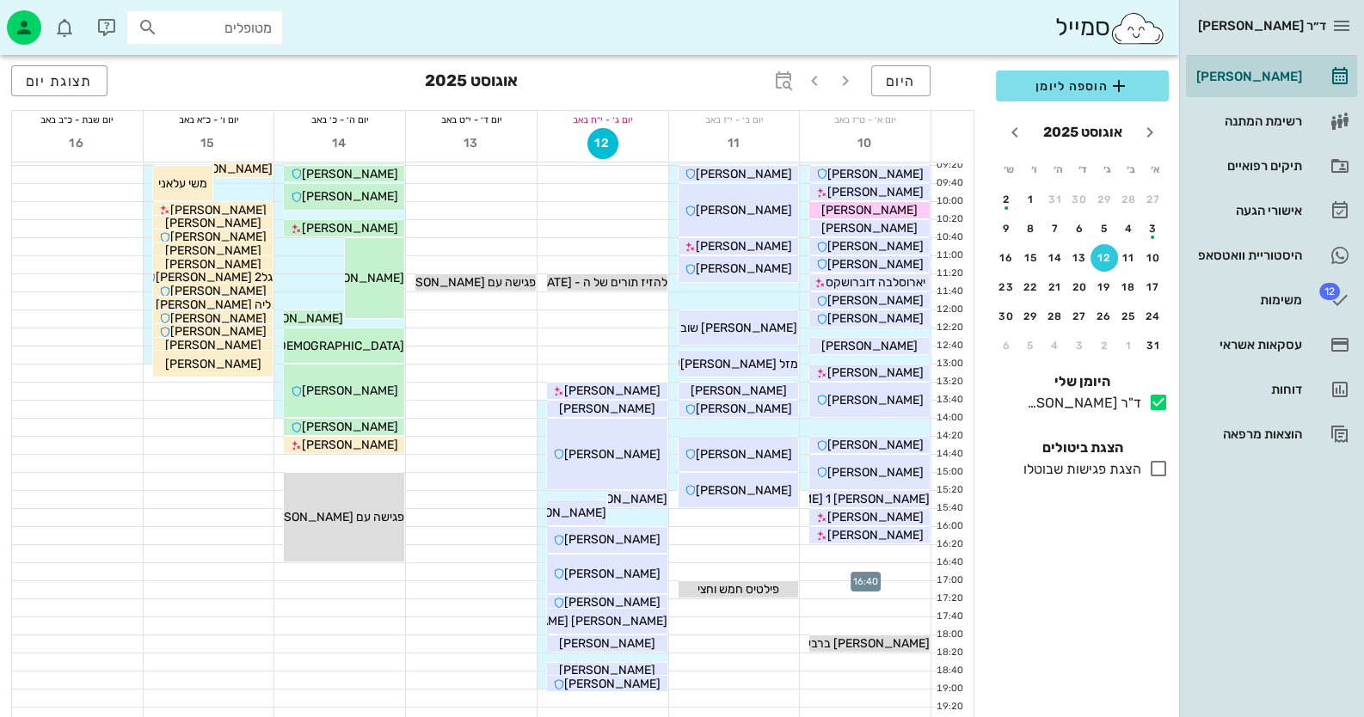
scroll to position [31, 0]
